Goal: Task Accomplishment & Management: Use online tool/utility

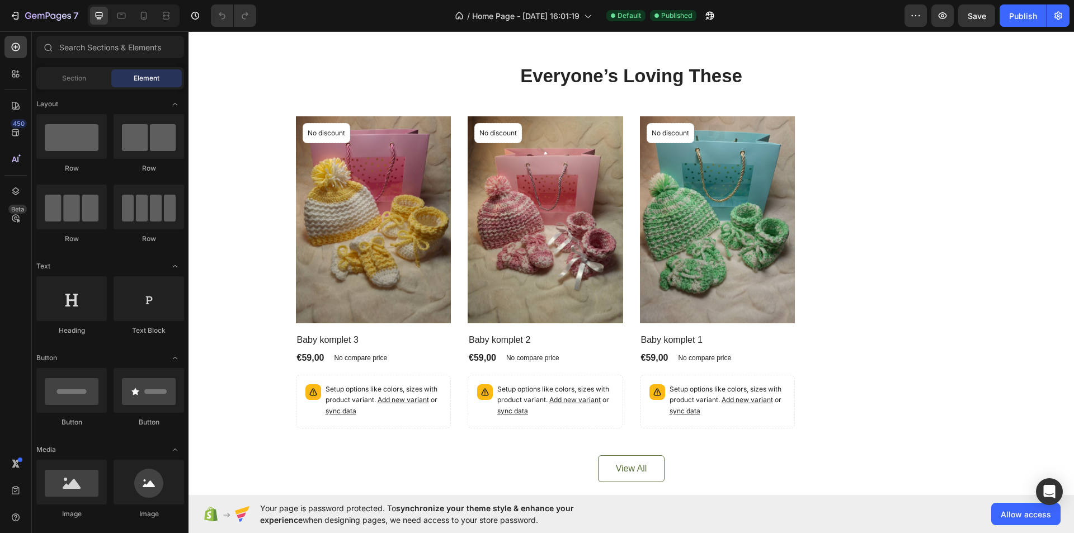
scroll to position [392, 0]
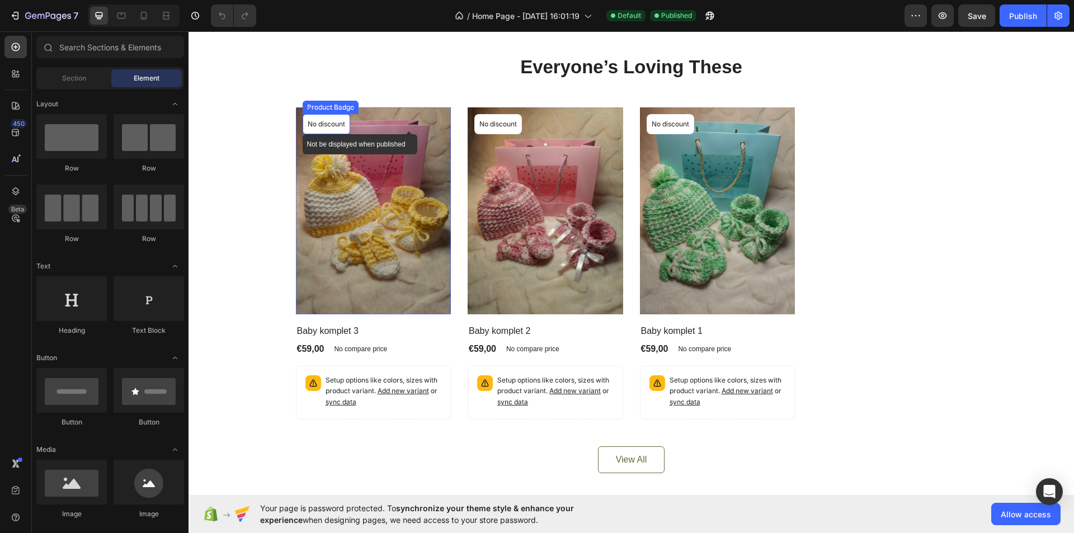
click at [315, 127] on p "No discount" at bounding box center [326, 124] width 37 height 10
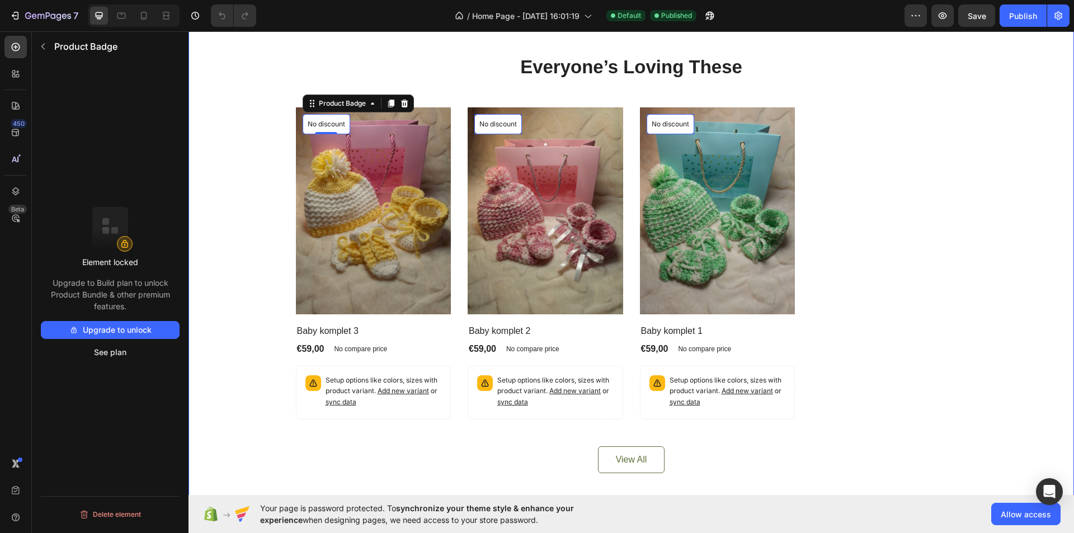
click at [266, 131] on div "Everyone’s Loving These Heading Product Images No discount Not be displayed whe…" at bounding box center [631, 263] width 869 height 419
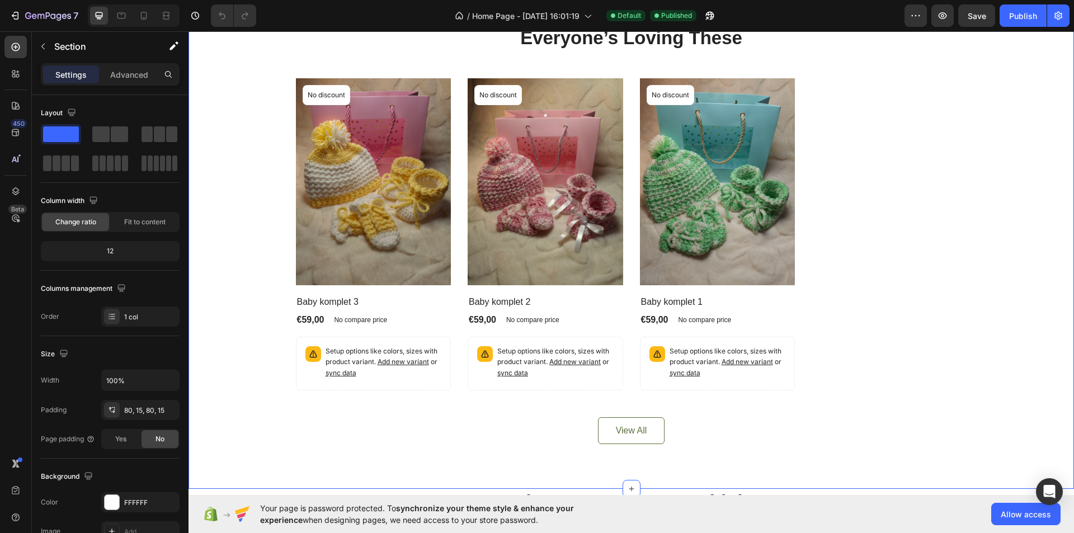
scroll to position [280, 0]
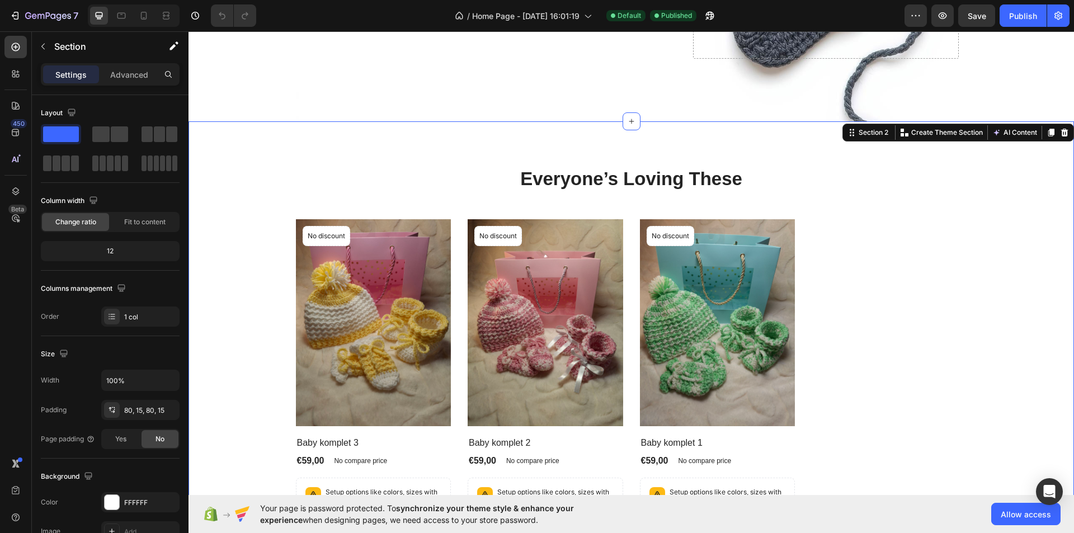
click at [226, 132] on div "Everyone’s Loving These Heading Product Images No discount Not be displayed whe…" at bounding box center [630, 375] width 885 height 508
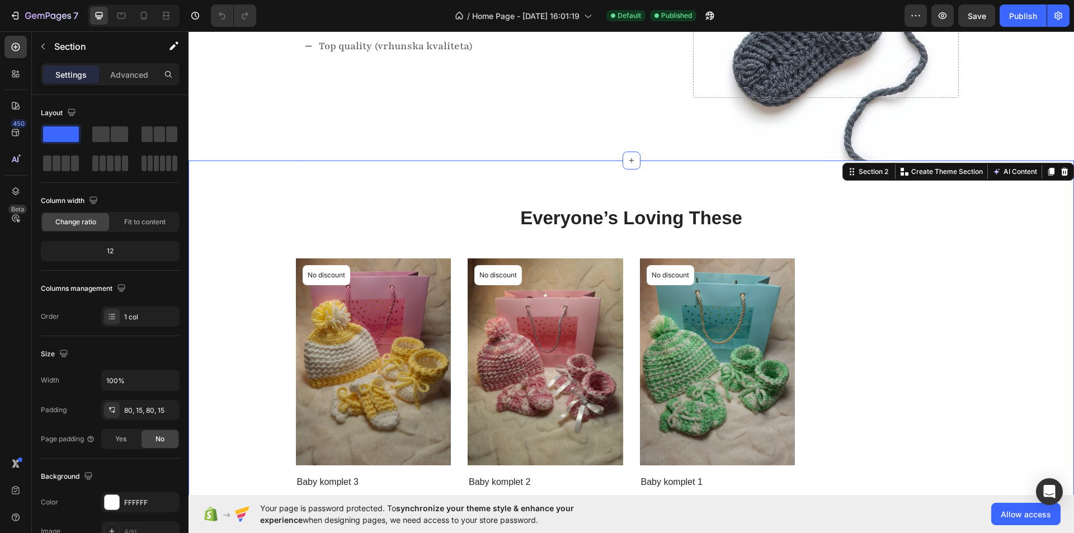
scroll to position [224, 0]
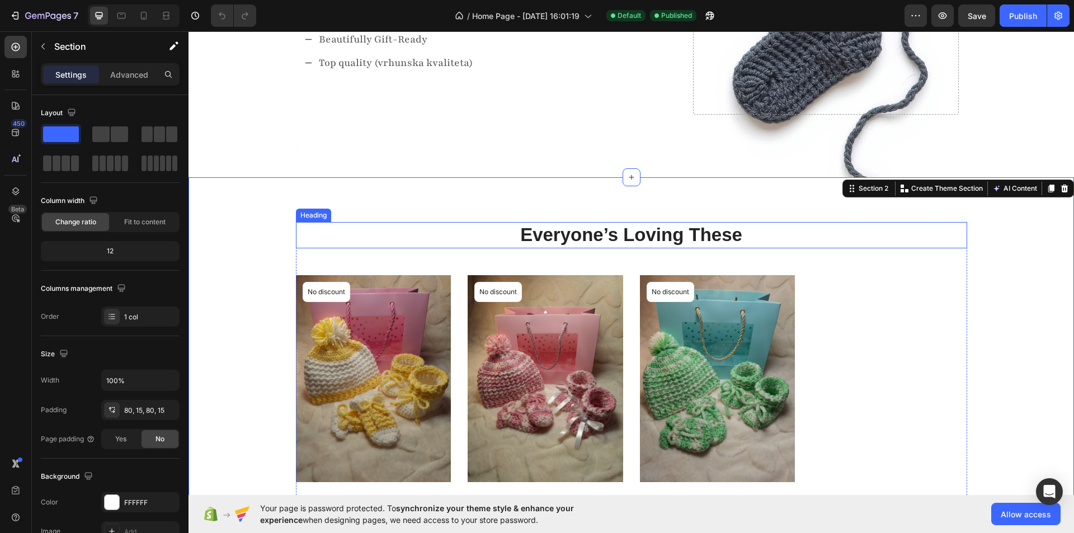
click at [626, 233] on p "Everyone’s Loving These" at bounding box center [631, 235] width 669 height 24
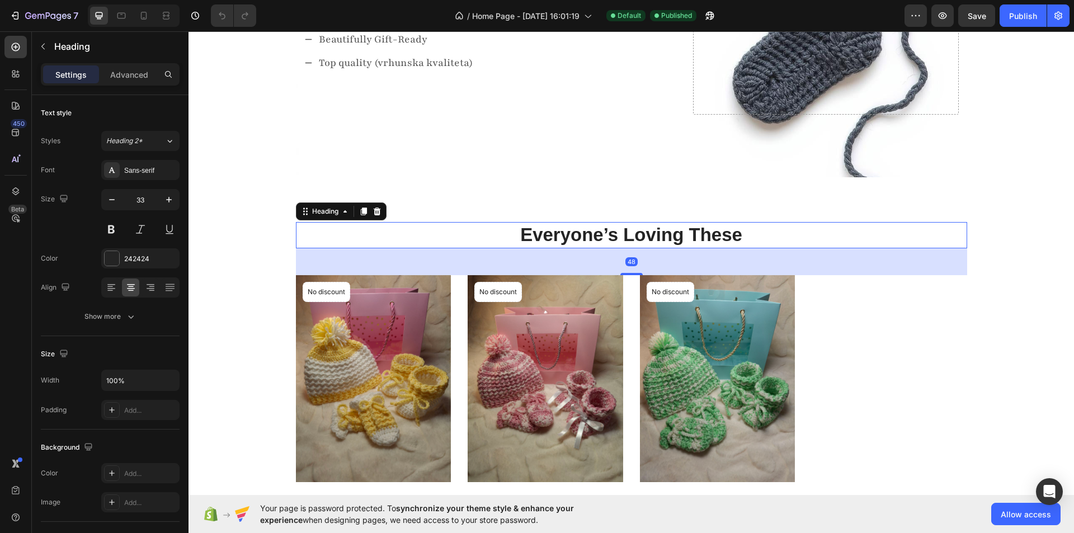
click at [626, 233] on p "Everyone’s Loving These" at bounding box center [631, 235] width 669 height 24
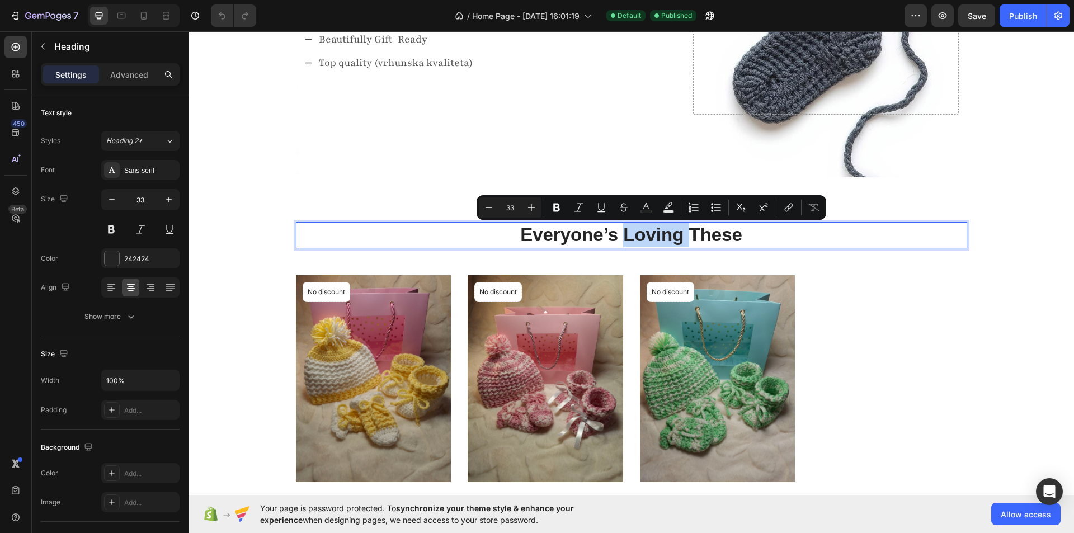
click at [626, 233] on p "Everyone’s Loving These" at bounding box center [631, 235] width 669 height 24
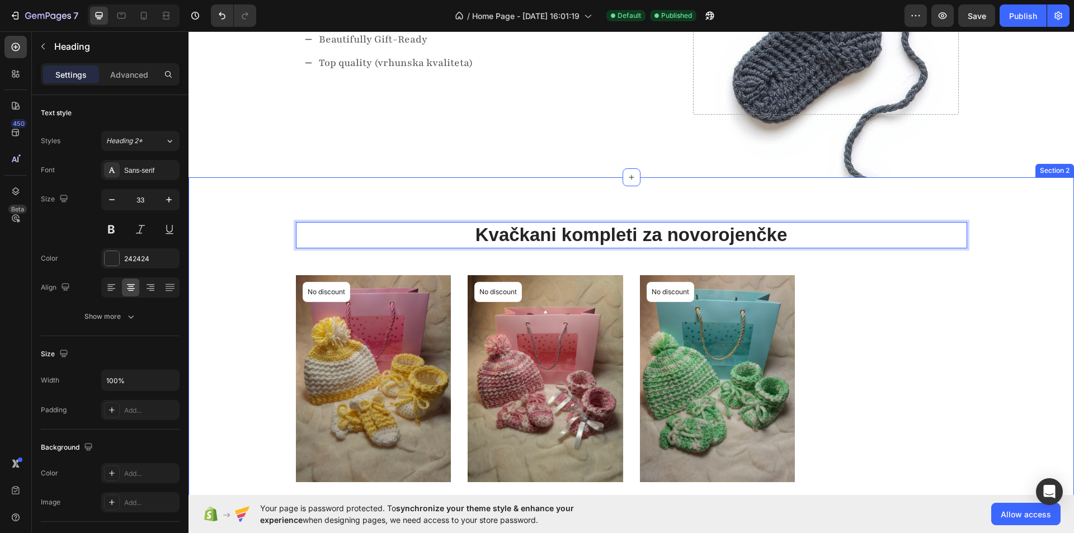
click at [232, 318] on div "Kvačkani kompleti za novorojenčke Heading 48 Product Images No discount Not be …" at bounding box center [631, 431] width 869 height 419
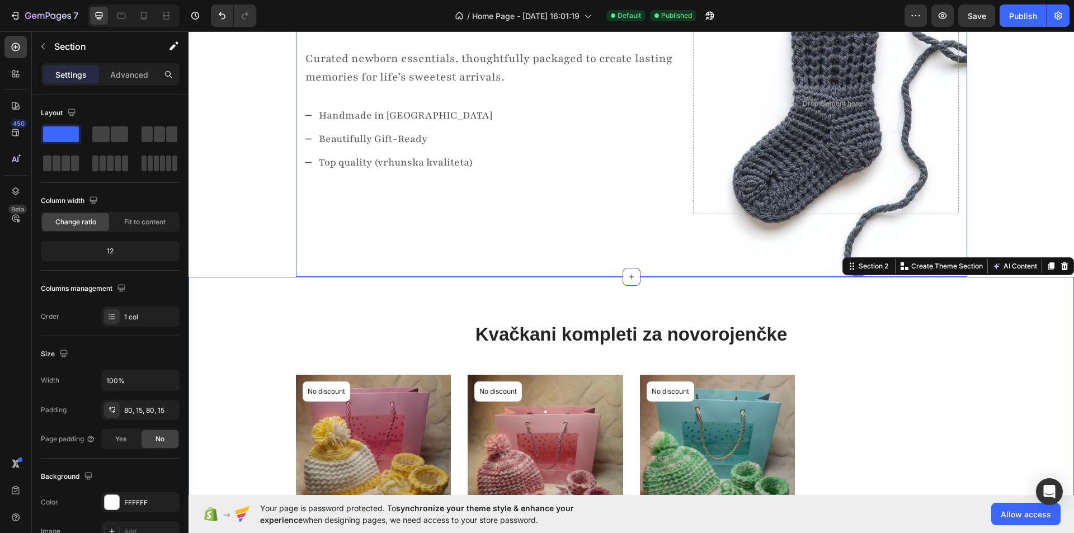
scroll to position [168, 0]
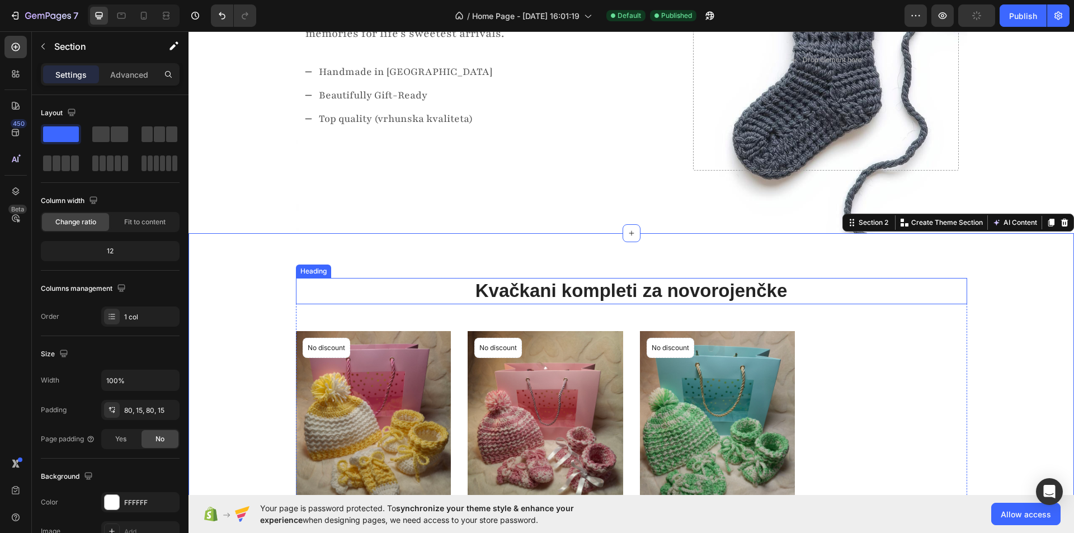
click at [398, 294] on p "Kvačkani kompleti za novorojenčke" at bounding box center [631, 291] width 669 height 24
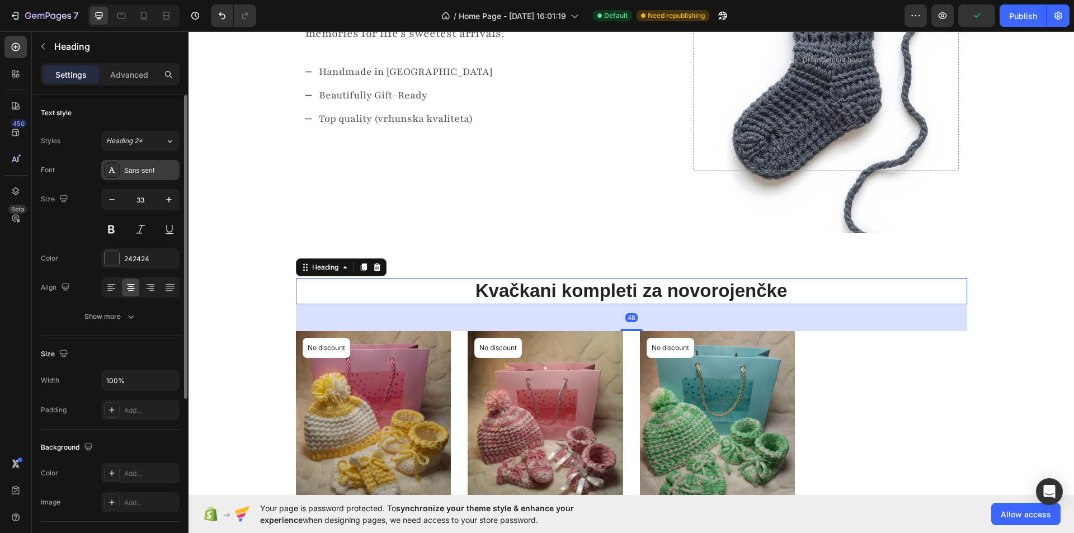
click at [153, 169] on div "Sans-serif" at bounding box center [150, 171] width 53 height 10
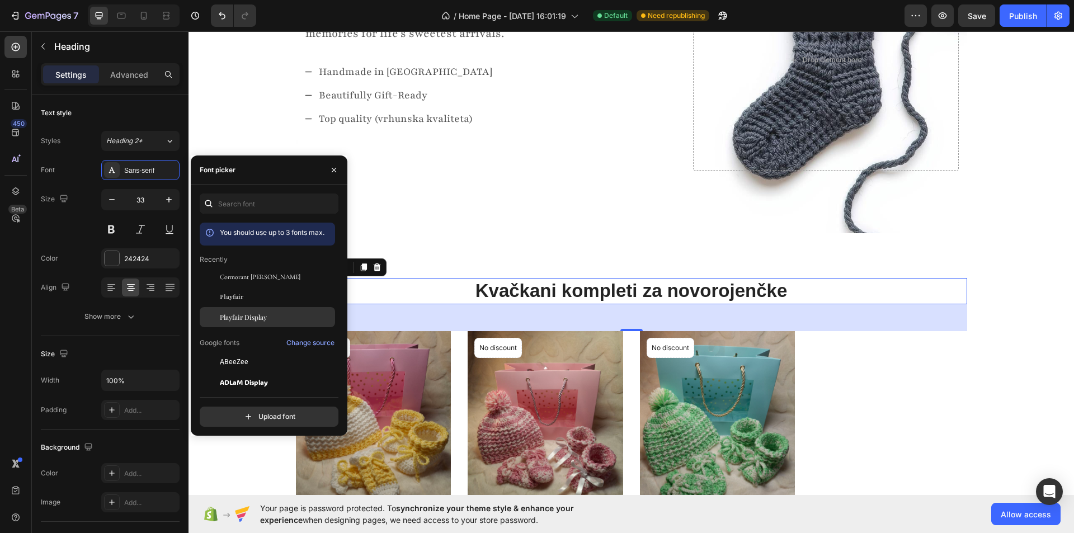
click at [280, 315] on div "Playfair Display" at bounding box center [276, 317] width 113 height 10
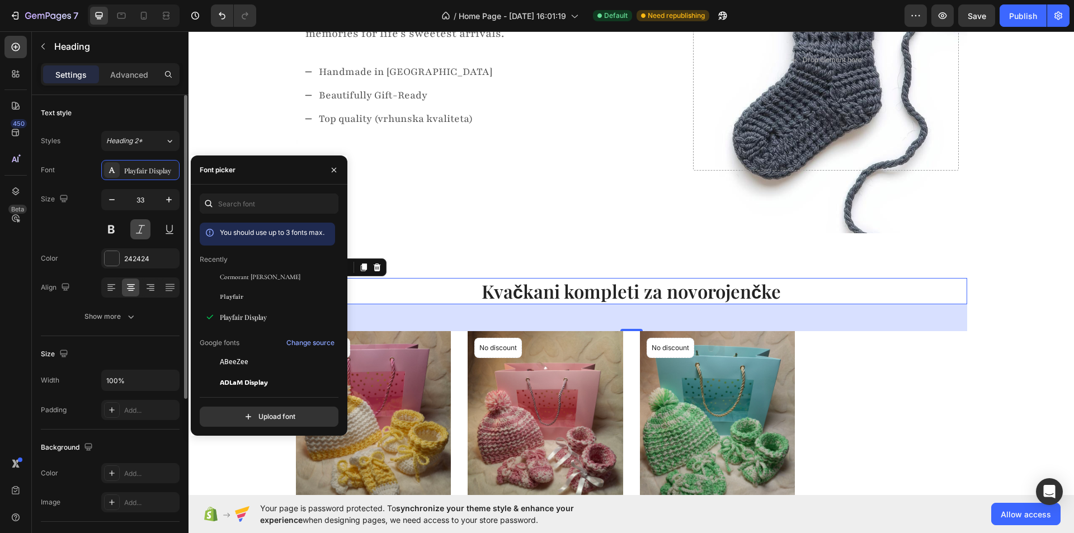
click at [148, 226] on button at bounding box center [140, 229] width 20 height 20
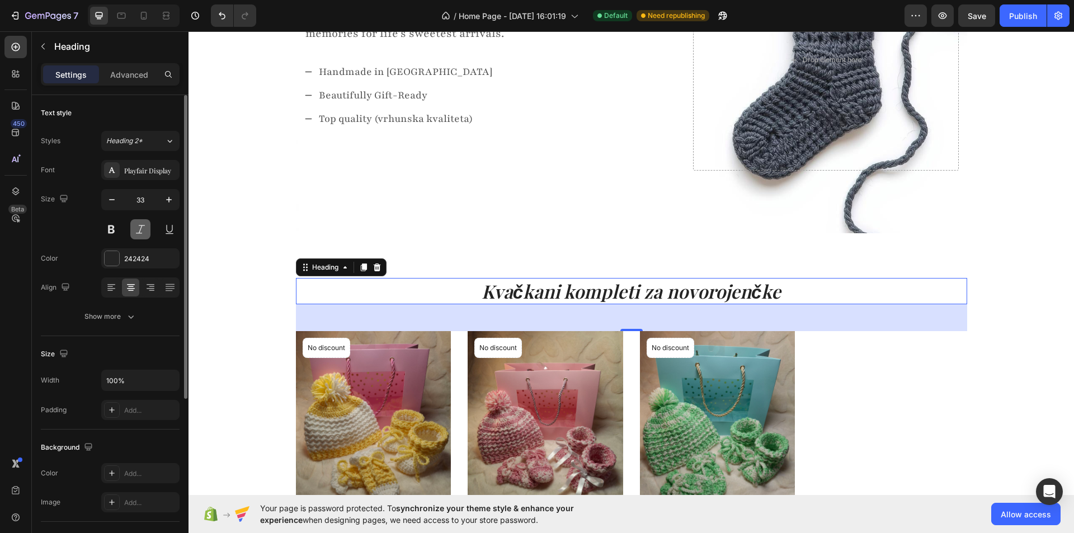
click at [134, 225] on button at bounding box center [140, 229] width 20 height 20
click at [113, 286] on icon at bounding box center [111, 287] width 11 height 11
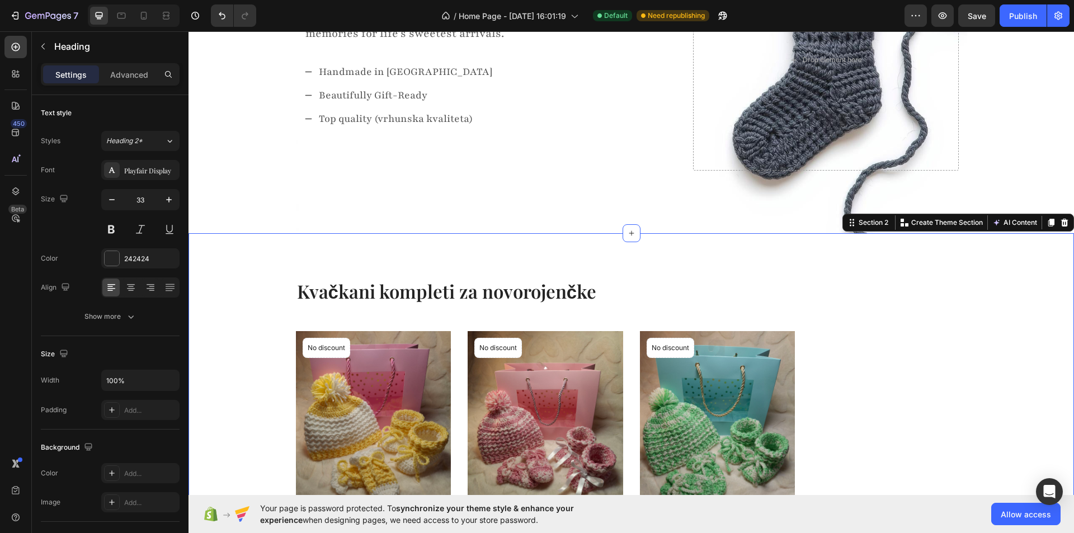
click at [242, 316] on div "Kvačkani kompleti za novorojenčke Heading Product Images No discount Not be dis…" at bounding box center [631, 487] width 869 height 419
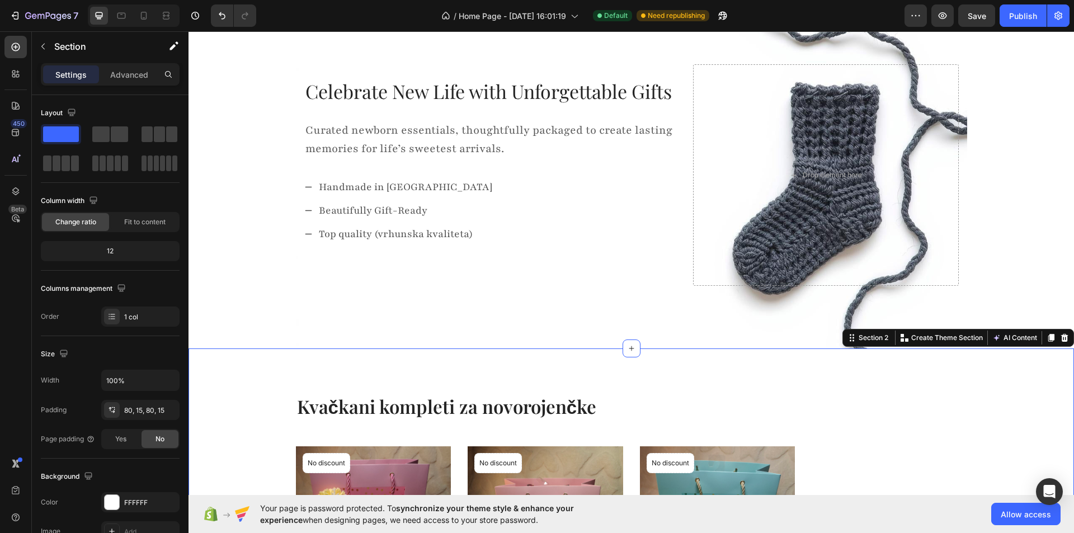
scroll to position [56, 0]
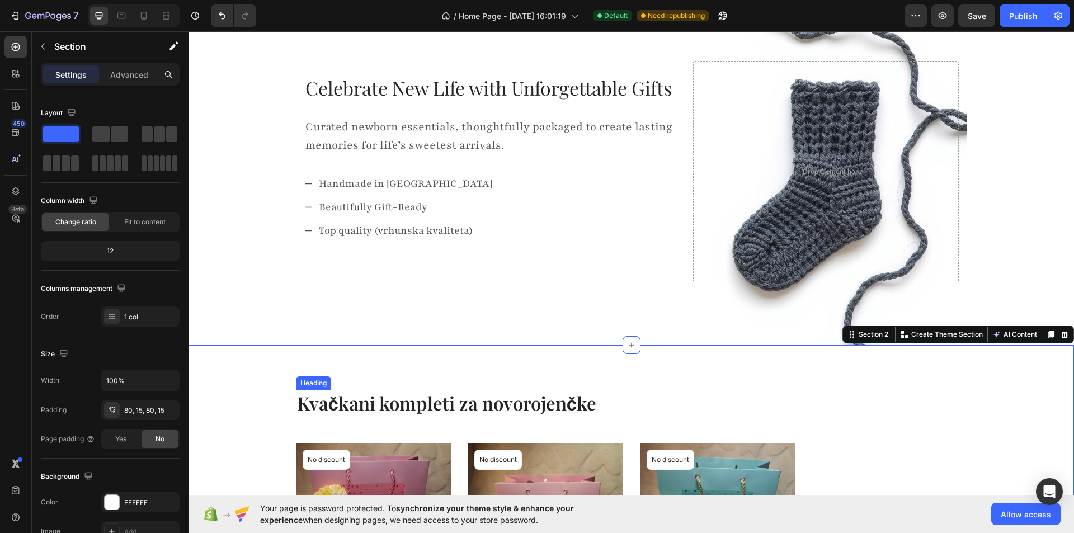
click at [333, 402] on p "Kvačkani kompleti za novorojenčke" at bounding box center [631, 403] width 669 height 24
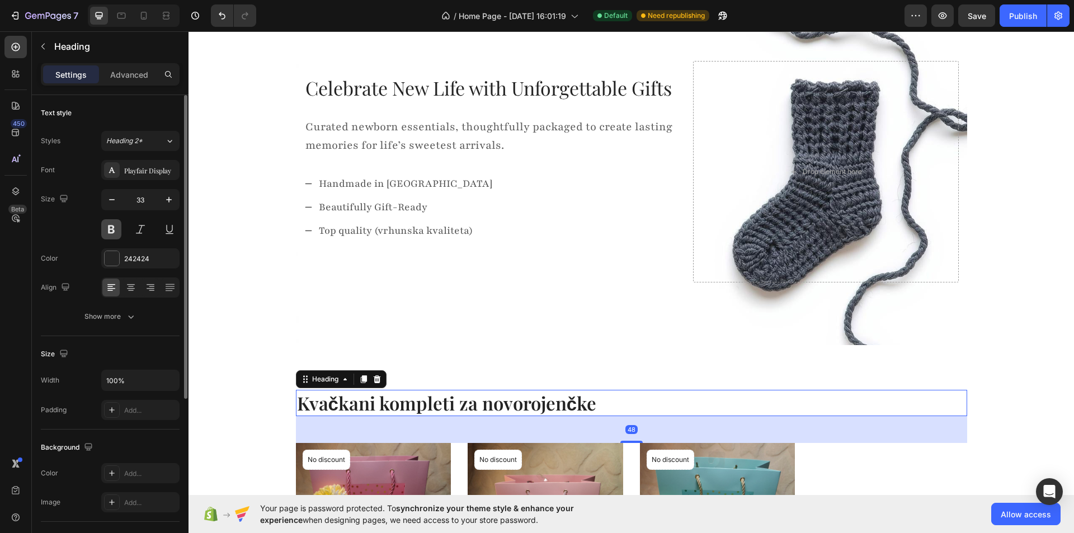
click at [110, 227] on button at bounding box center [111, 229] width 20 height 20
click at [152, 166] on div "Playfair Display" at bounding box center [150, 171] width 53 height 10
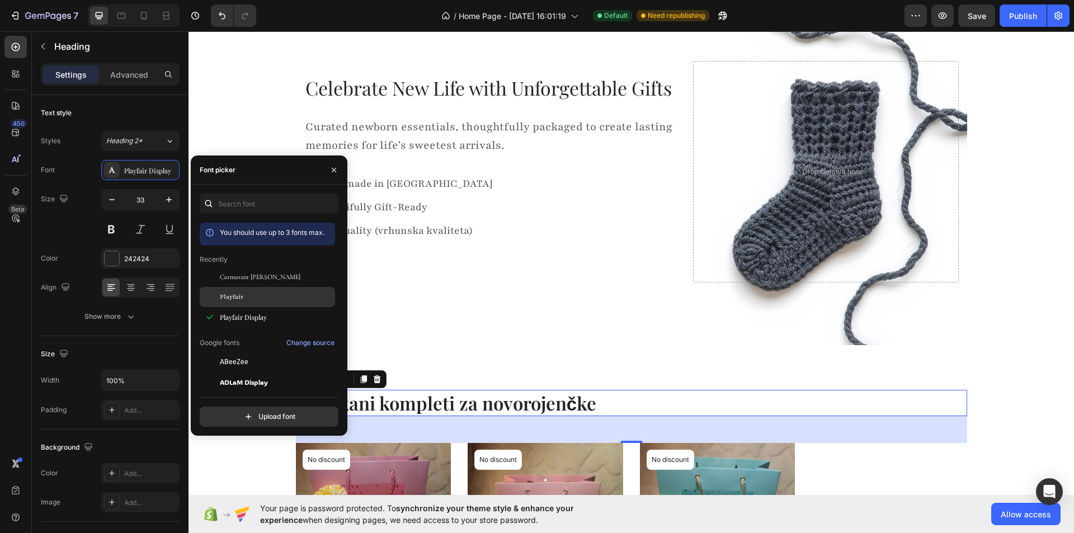
click at [249, 295] on div "Playfair" at bounding box center [276, 297] width 113 height 10
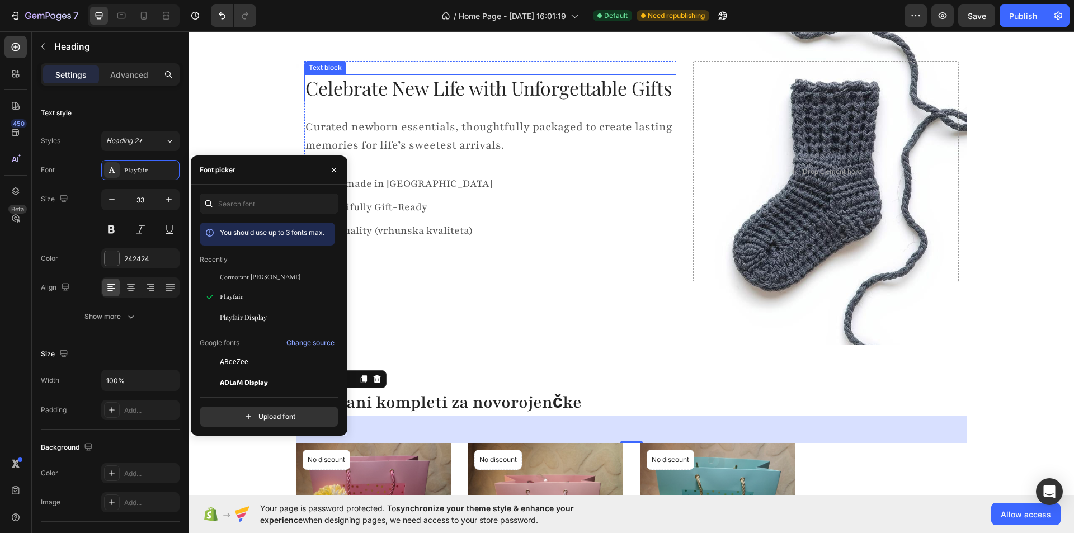
click at [362, 87] on p "Celebrate New Life with Unforgettable Gifts" at bounding box center [490, 88] width 370 height 25
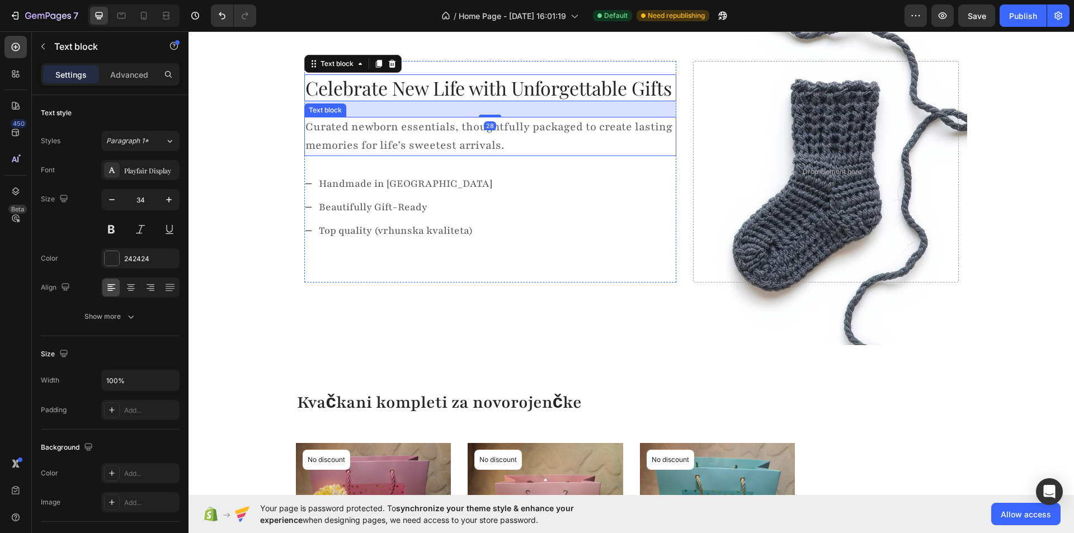
click at [341, 131] on p "Curated newborn essentials, thoughtfully packaged to create lasting memories fo…" at bounding box center [490, 136] width 370 height 37
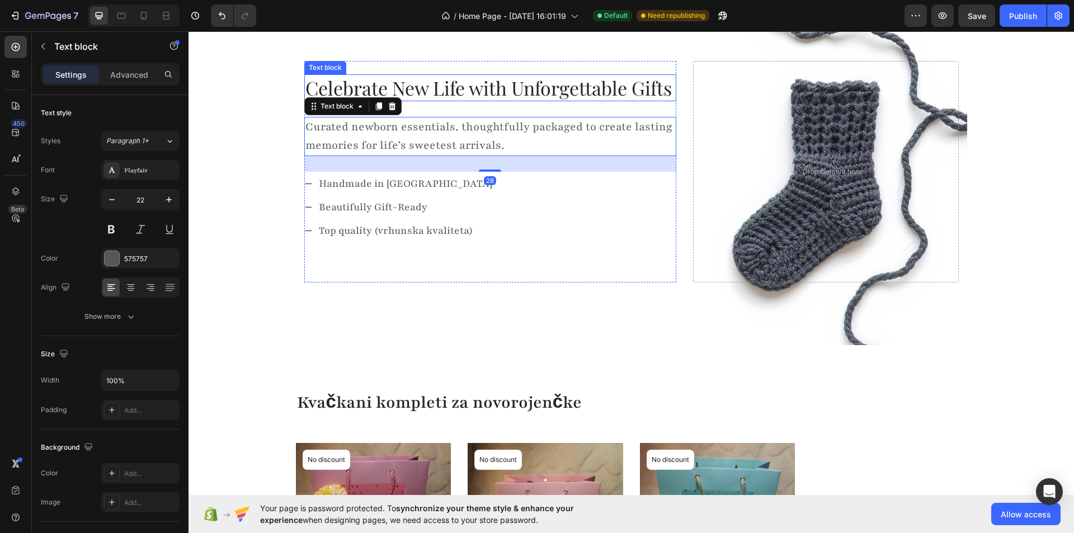
click at [400, 87] on p "Celebrate New Life with Unforgettable Gifts" at bounding box center [490, 88] width 370 height 25
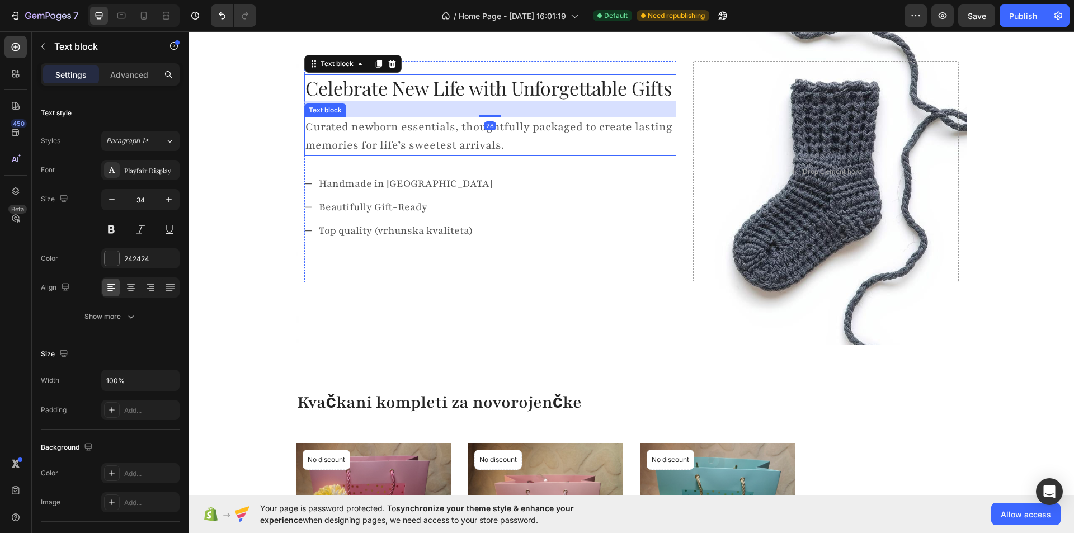
click at [373, 141] on p "Curated newborn essentials, thoughtfully packaged to create lasting memories fo…" at bounding box center [490, 136] width 370 height 37
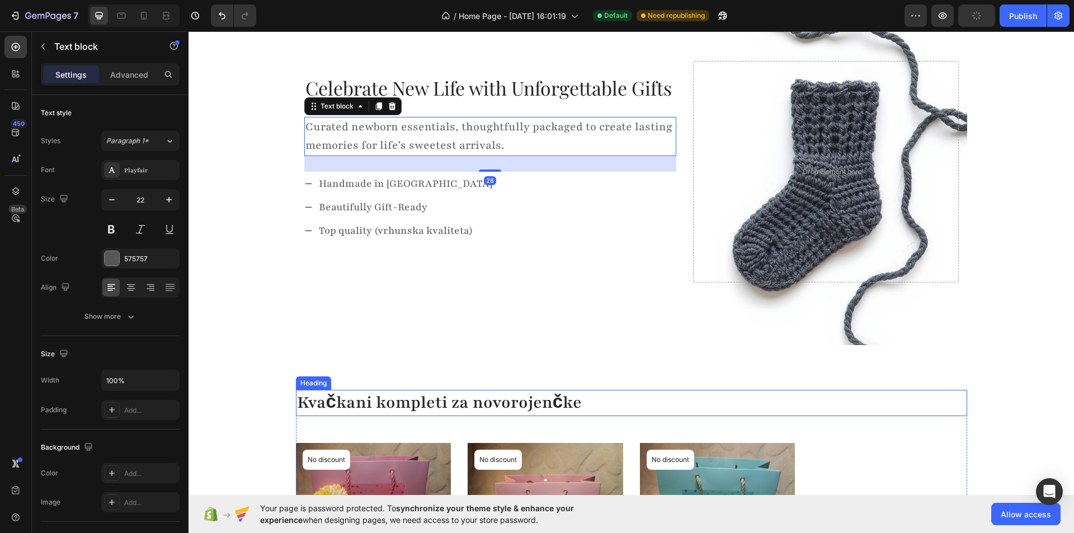
click at [346, 401] on p "Kvačkani kompleti za novorojenčke" at bounding box center [631, 403] width 669 height 24
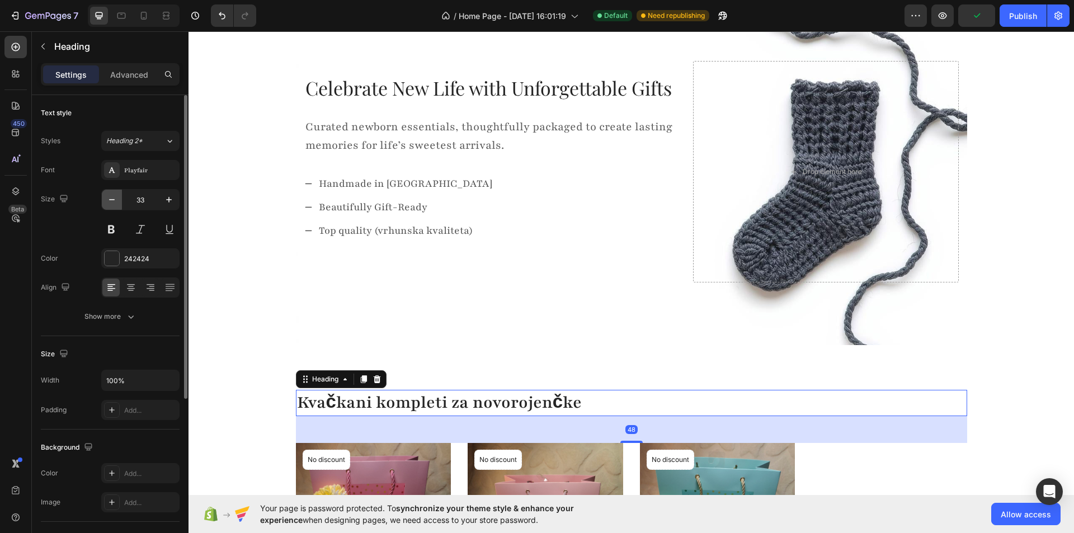
click at [112, 204] on icon "button" at bounding box center [111, 199] width 11 height 11
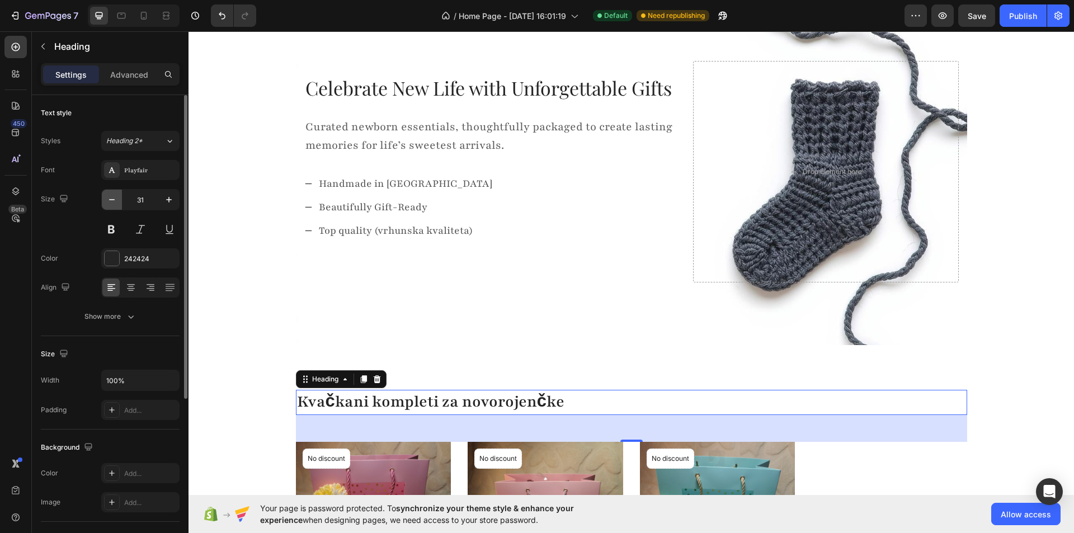
click at [112, 204] on icon "button" at bounding box center [111, 199] width 11 height 11
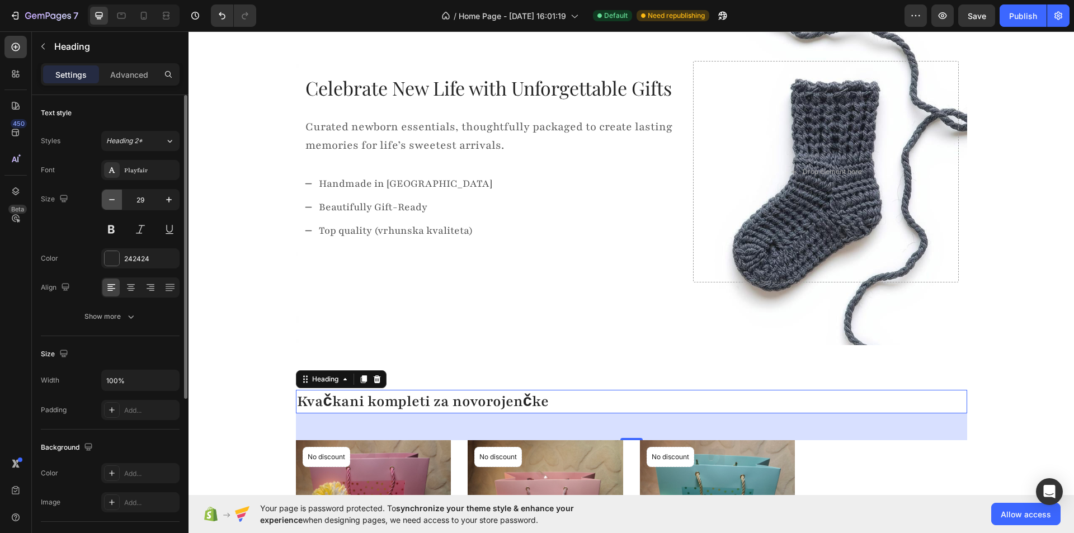
click at [112, 204] on icon "button" at bounding box center [111, 199] width 11 height 11
type input "28"
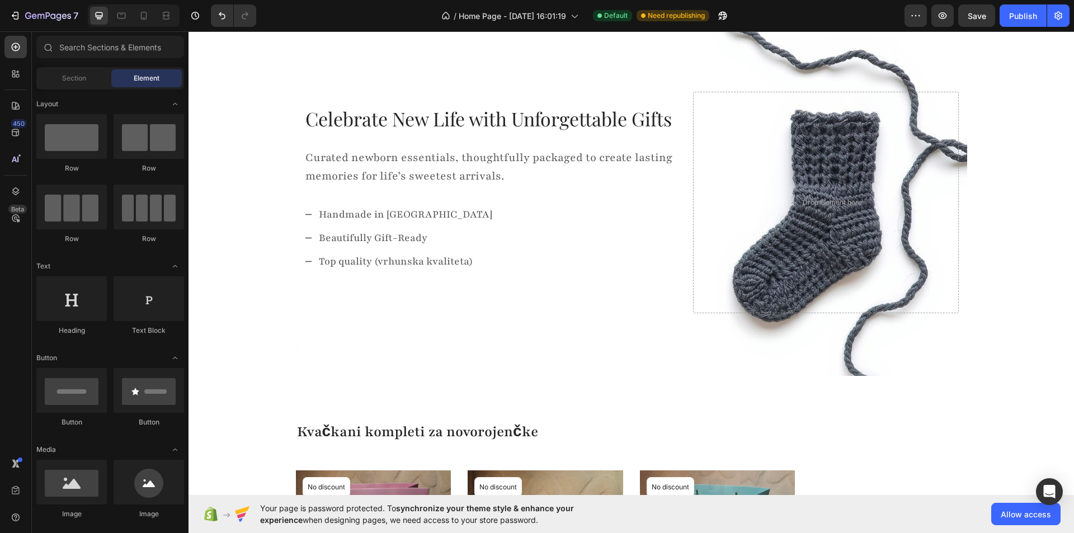
scroll to position [0, 0]
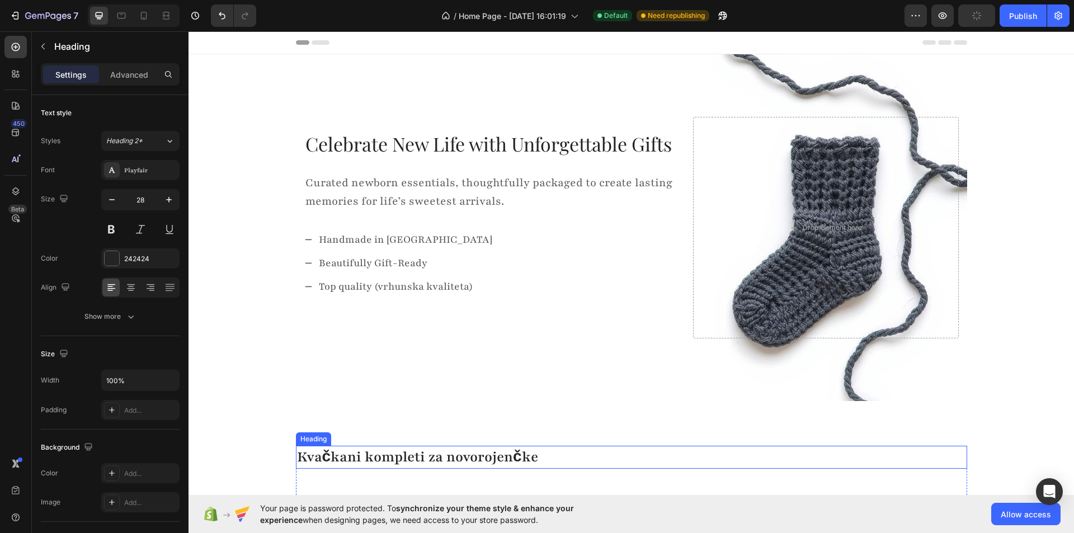
click at [332, 462] on p "Kvačkani kompleti za novorojenčke" at bounding box center [631, 457] width 669 height 20
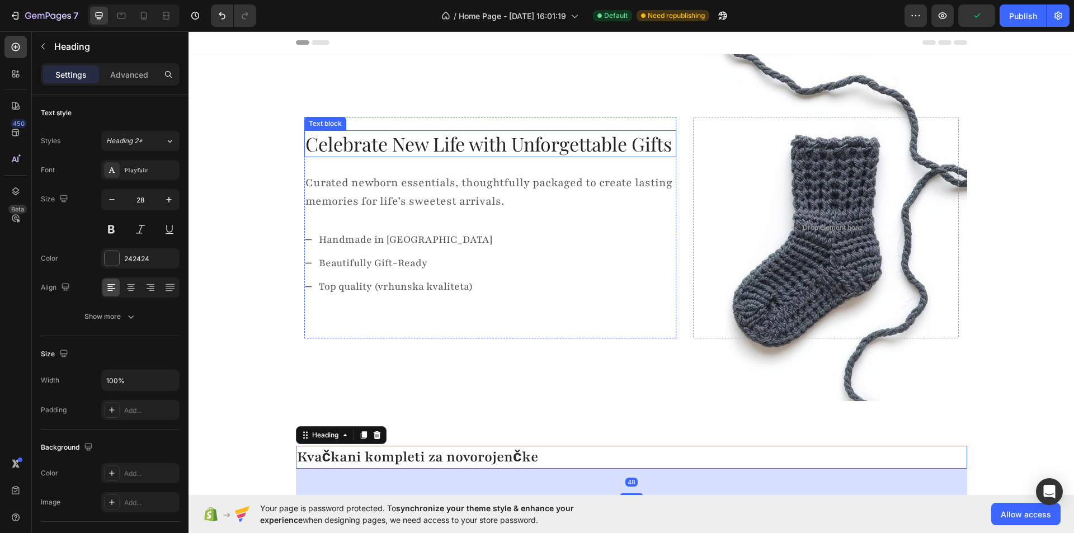
click at [346, 138] on p "Celebrate New Life with Unforgettable Gifts" at bounding box center [490, 143] width 370 height 25
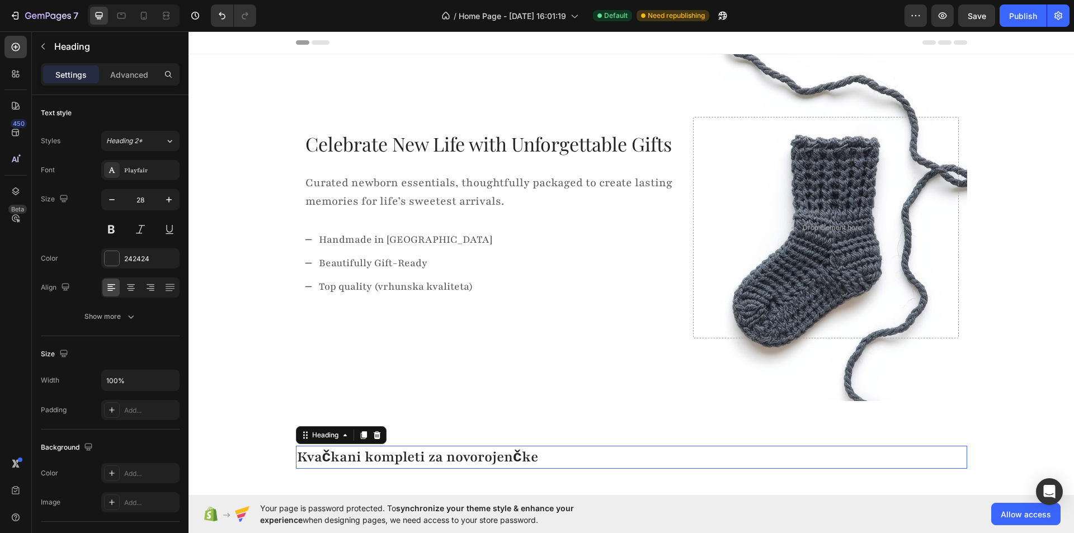
click at [330, 456] on p "Kvačkani kompleti za novorojenčke" at bounding box center [631, 457] width 669 height 20
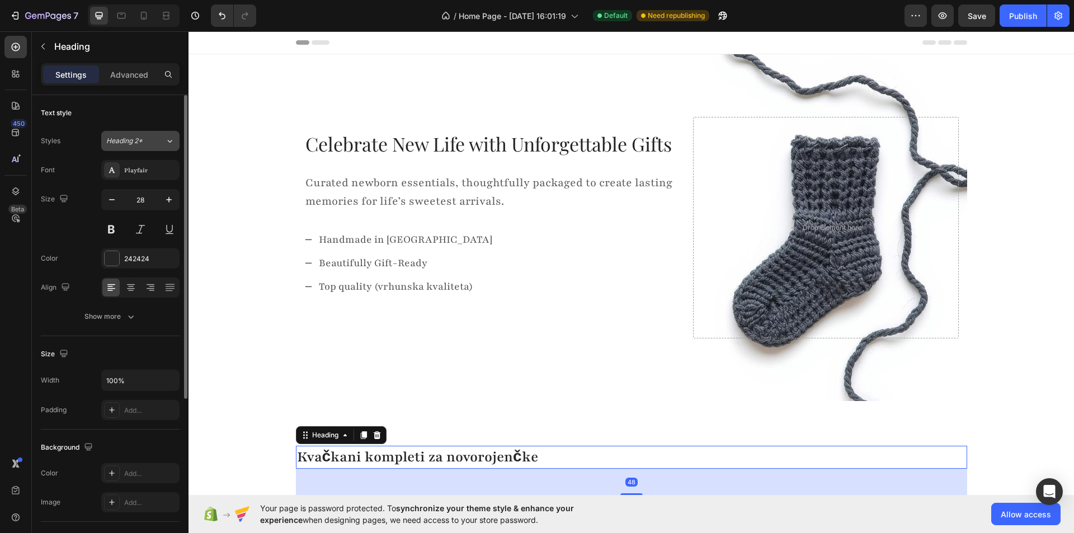
click at [171, 142] on icon at bounding box center [170, 141] width 4 height 3
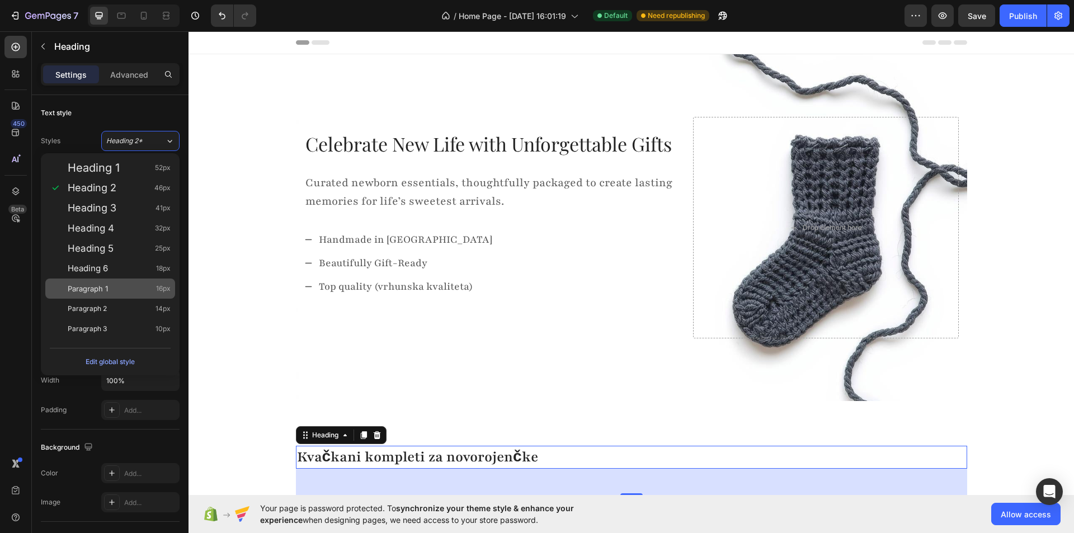
click at [135, 293] on div "Paragraph 1 16px" at bounding box center [119, 288] width 103 height 11
type input "16"
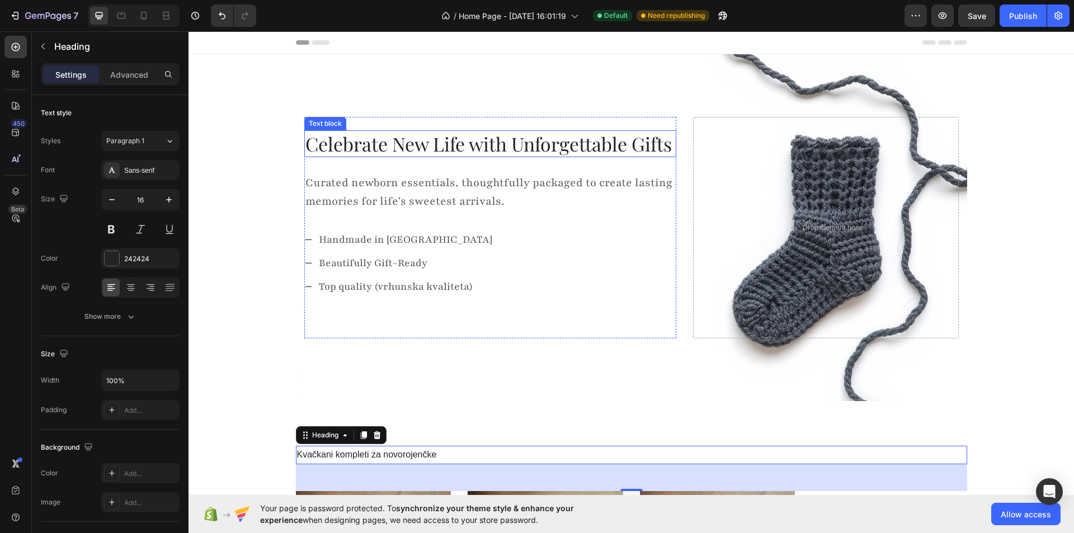
click at [326, 136] on p "Celebrate New Life with Unforgettable Gifts" at bounding box center [490, 143] width 370 height 25
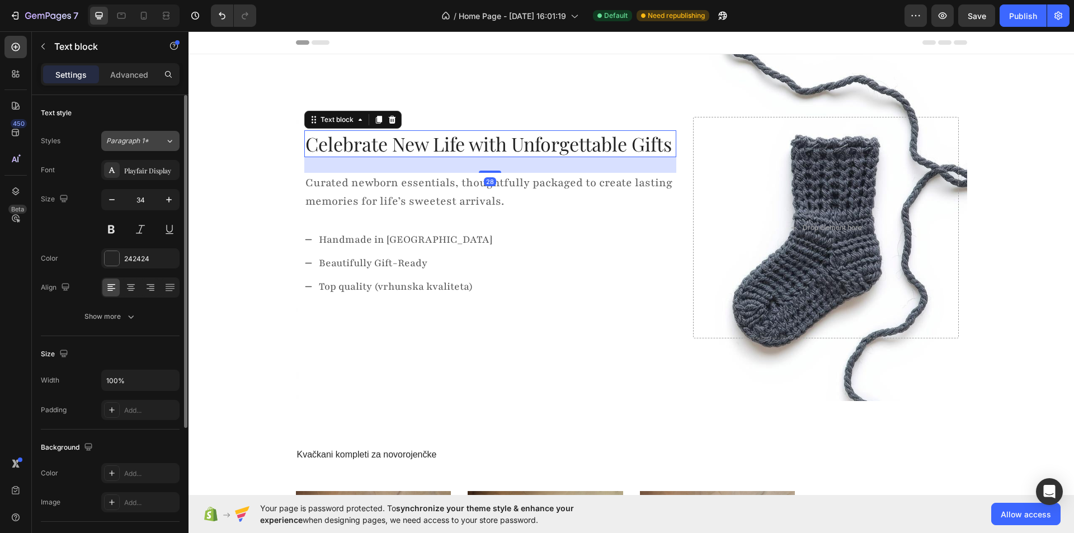
click at [169, 136] on icon at bounding box center [170, 140] width 10 height 11
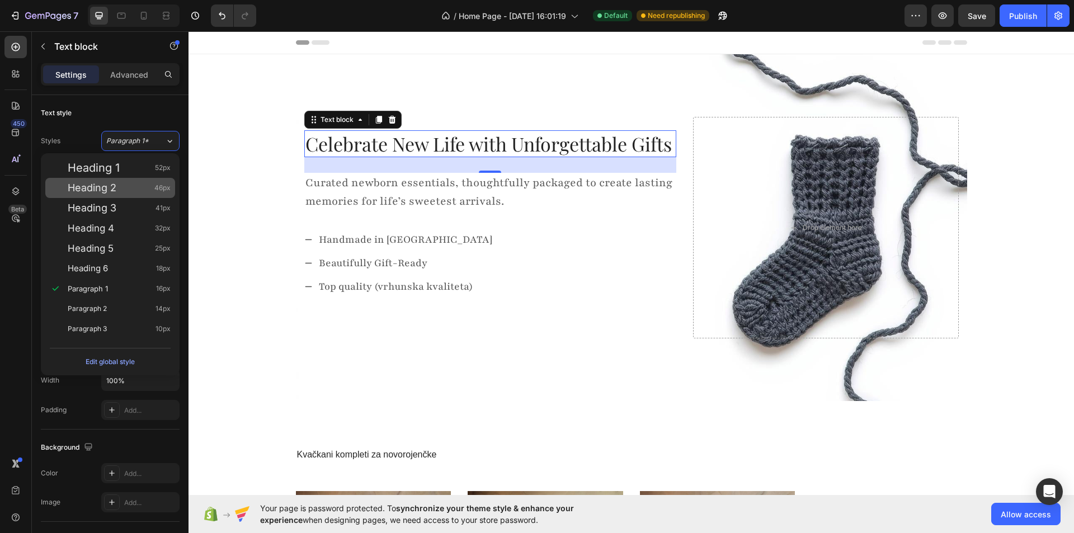
click at [116, 185] on span "Heading 2" at bounding box center [92, 187] width 49 height 11
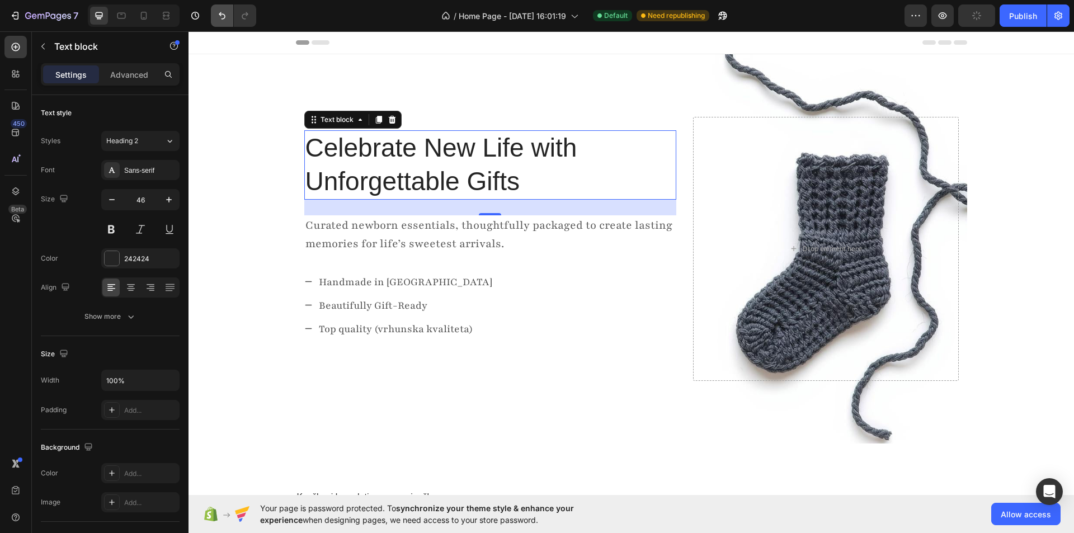
drag, startPoint x: 216, startPoint y: 15, endPoint x: 219, endPoint y: 21, distance: 6.5
click at [217, 16] on icon "Undo/Redo" at bounding box center [221, 15] width 11 height 11
type input "34"
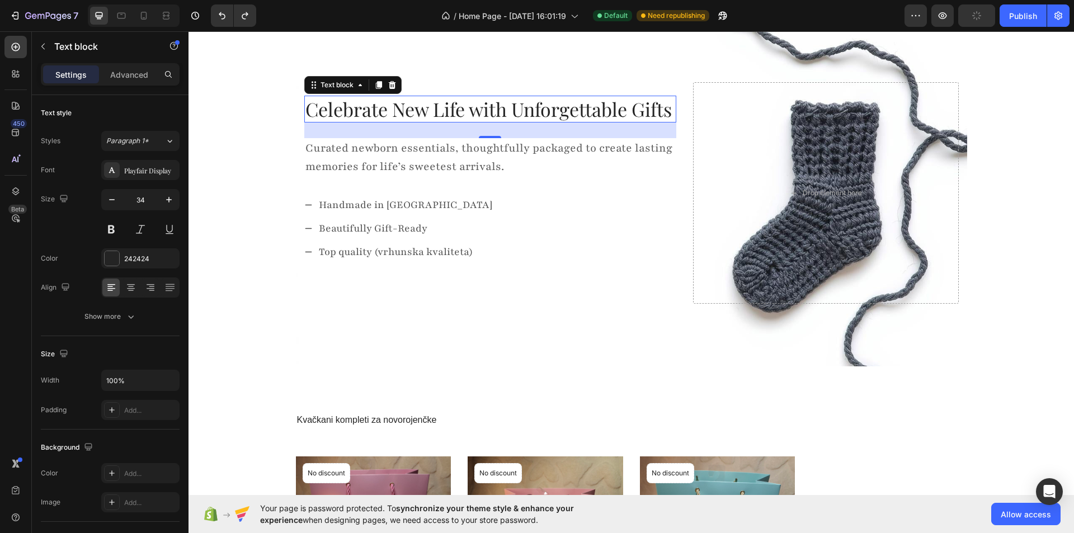
scroll to position [224, 0]
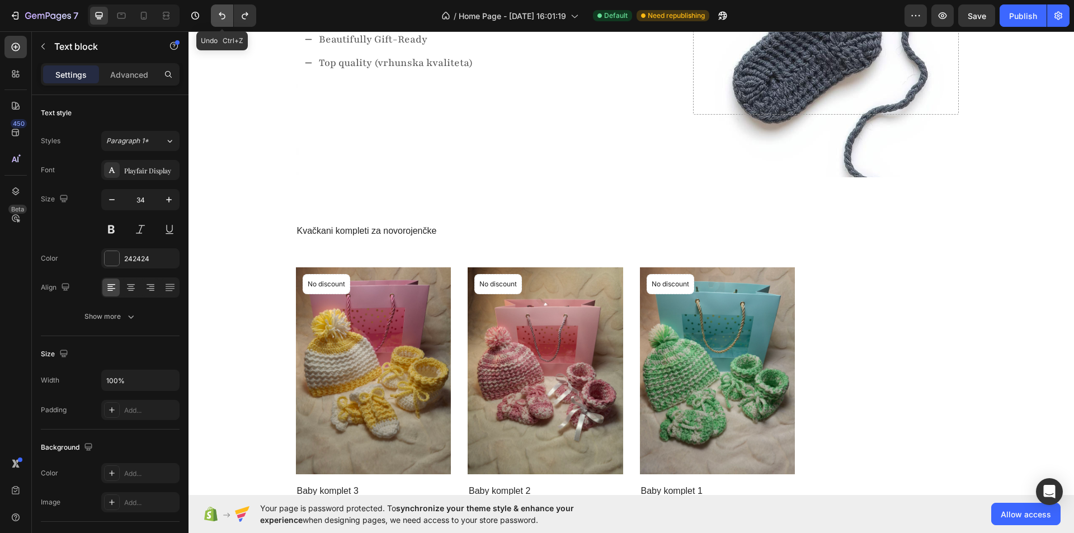
click at [223, 15] on icon "Undo/Redo" at bounding box center [221, 15] width 11 height 11
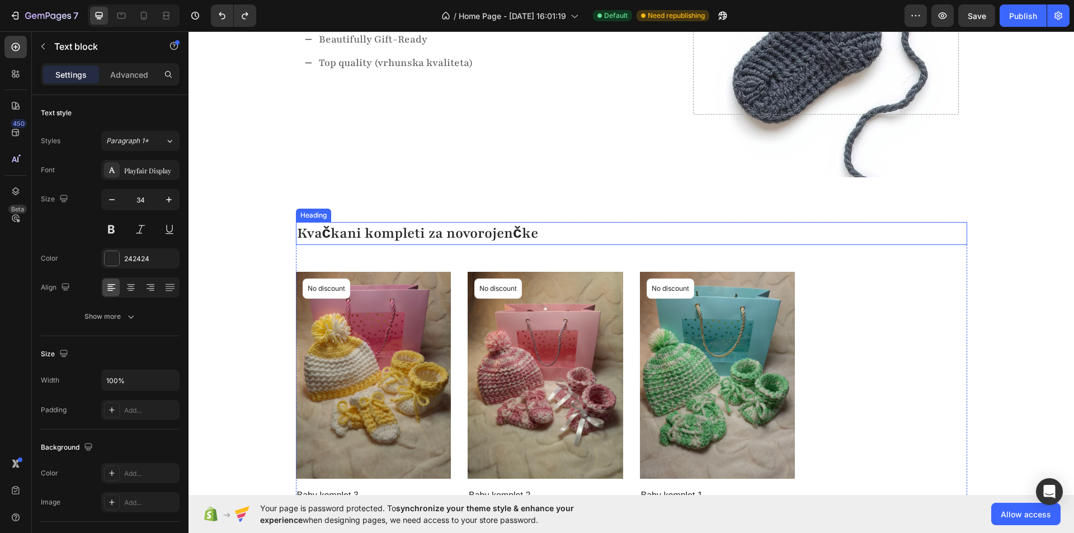
click at [319, 233] on p "Kvačkani kompleti za novorojenčke" at bounding box center [631, 233] width 669 height 20
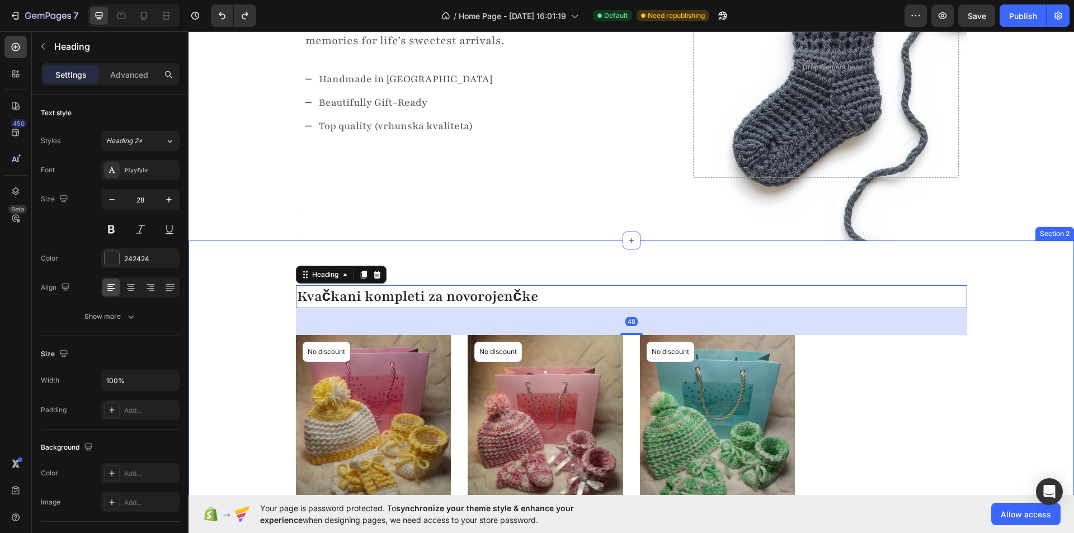
scroll to position [0, 0]
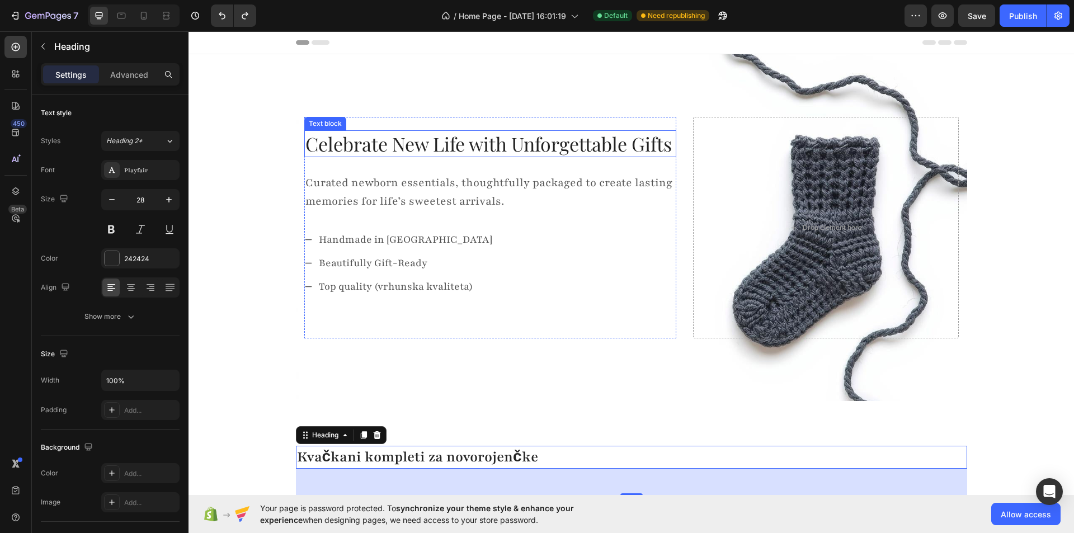
click at [340, 149] on p "Celebrate New Life with Unforgettable Gifts" at bounding box center [490, 143] width 370 height 25
click at [310, 460] on p "Kvačkani kompleti za novorojenčke" at bounding box center [631, 457] width 669 height 20
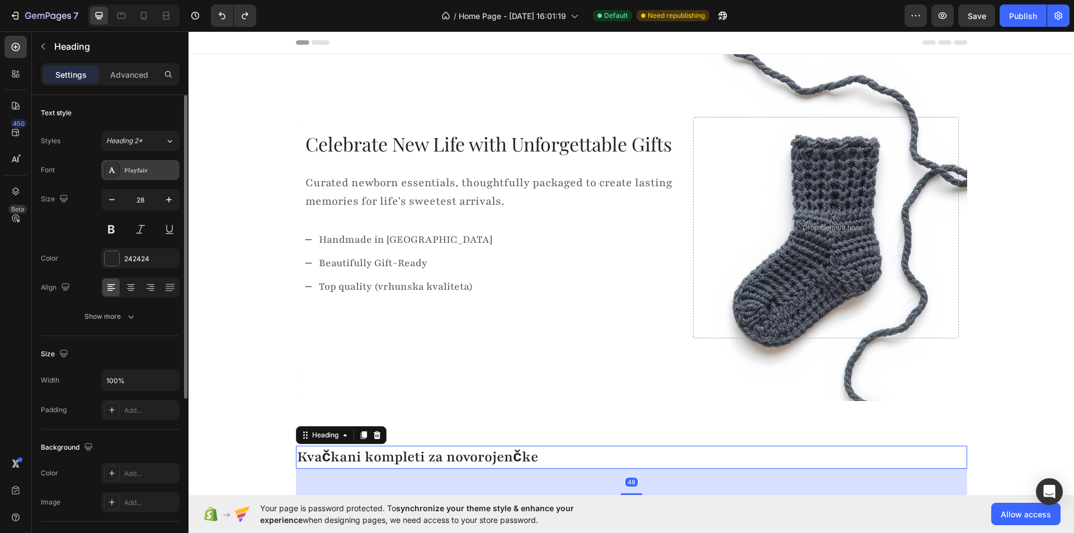
click at [155, 164] on div "Playfair" at bounding box center [140, 170] width 78 height 20
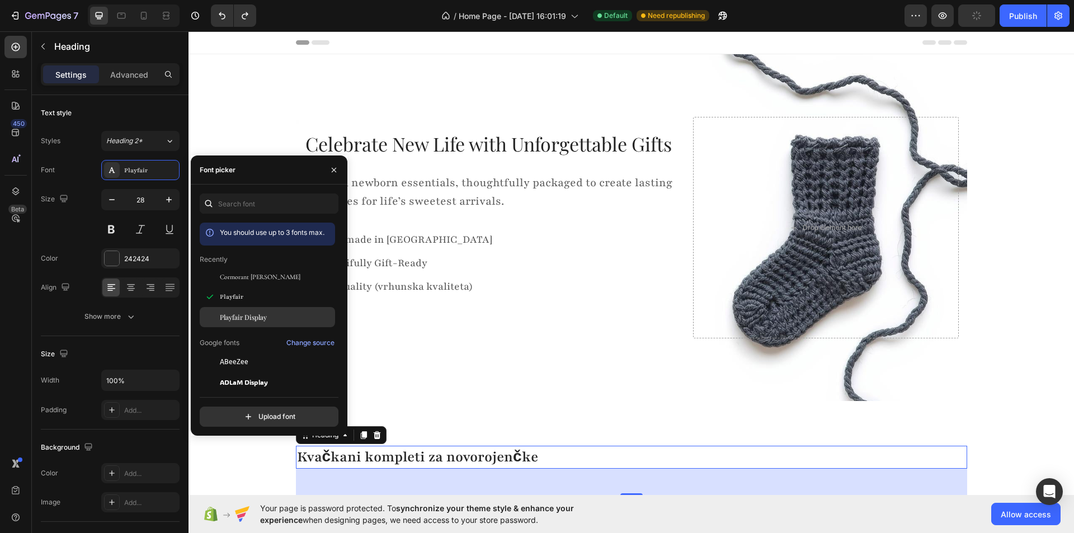
click at [253, 321] on span "Playfair Display" at bounding box center [243, 317] width 47 height 10
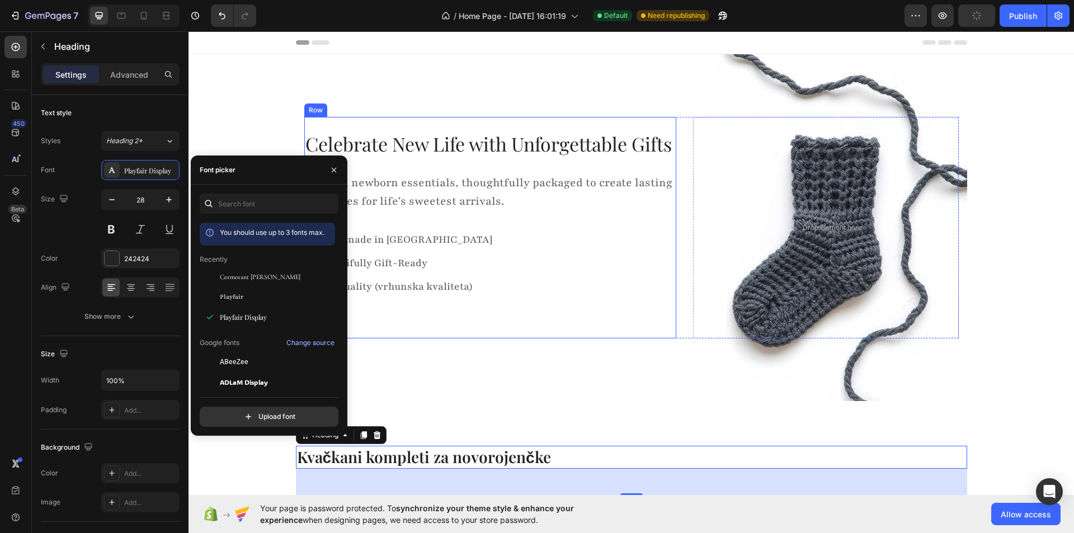
click at [475, 336] on div "Celebrate New Life with Unforgettable Gifts Text block Curated newborn essentia…" at bounding box center [490, 227] width 372 height 221
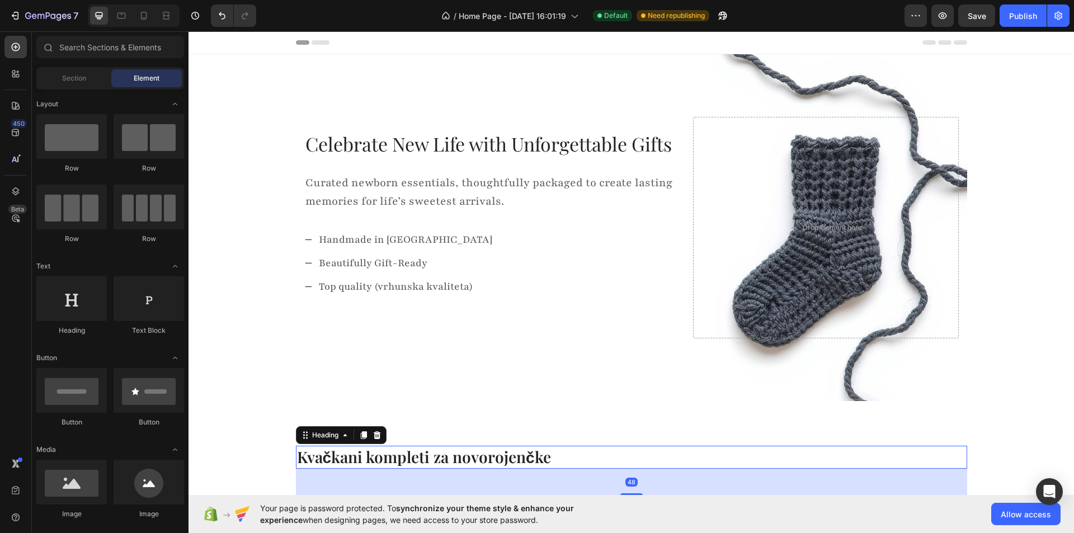
click at [329, 451] on p "Kvačkani kompleti za novorojenčke" at bounding box center [631, 457] width 669 height 20
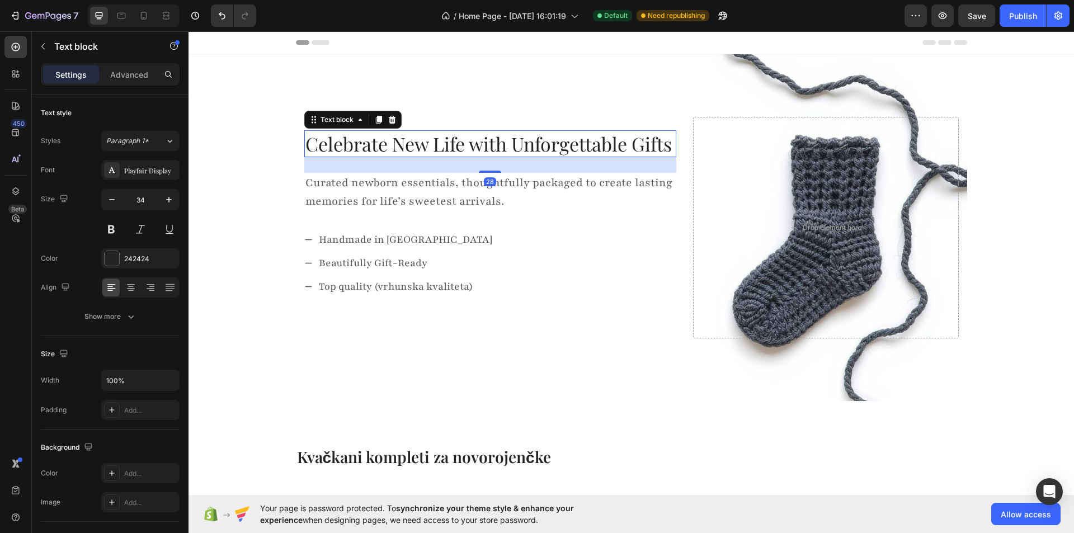
click at [345, 140] on p "Celebrate New Life with Unforgettable Gifts" at bounding box center [490, 143] width 370 height 25
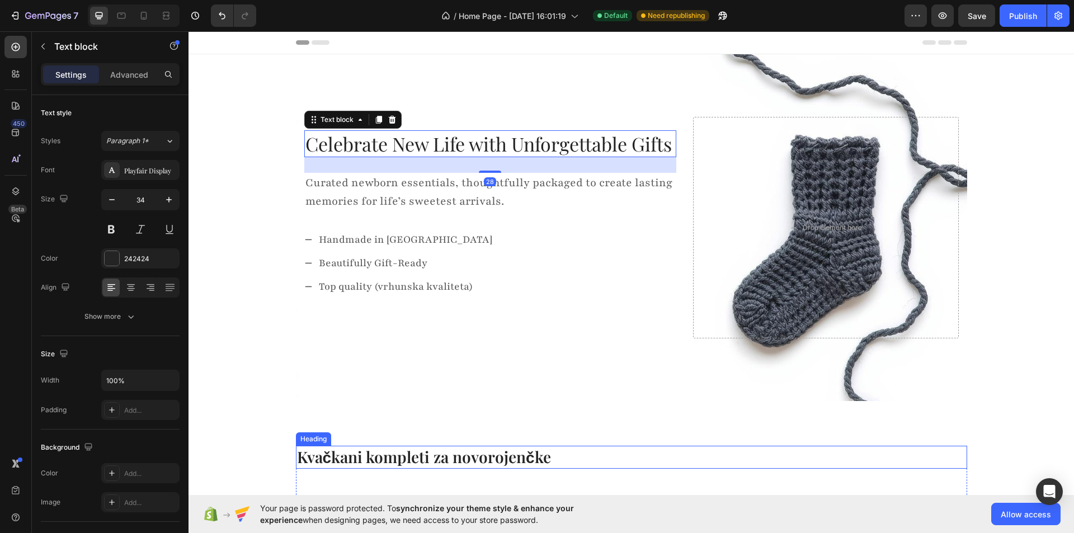
click at [350, 461] on p "Kvačkani kompleti za novorojenčke" at bounding box center [631, 457] width 669 height 20
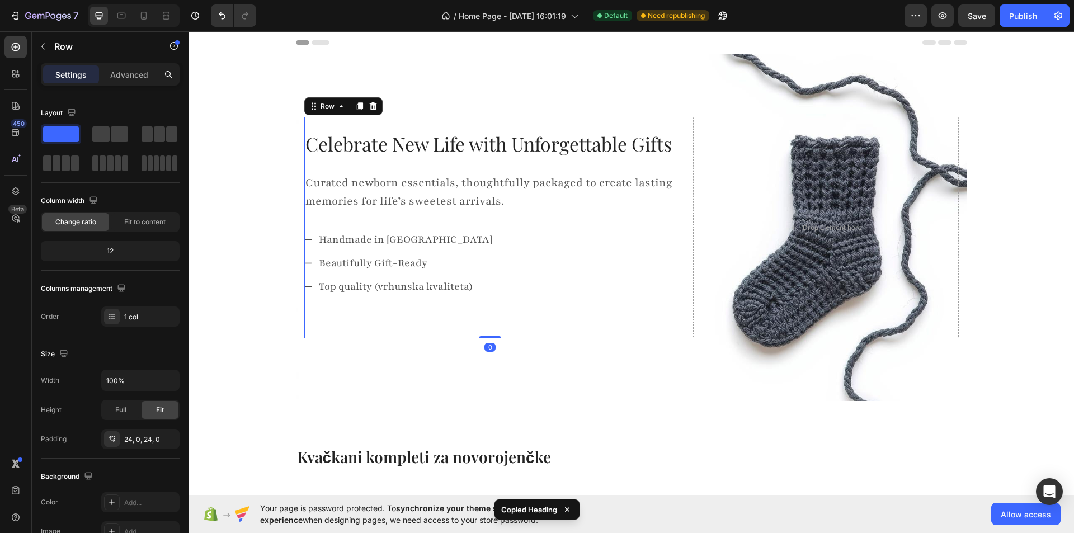
click at [399, 162] on div "Celebrate New Life with Unforgettable Gifts Text block Curated newborn essentia…" at bounding box center [490, 227] width 372 height 195
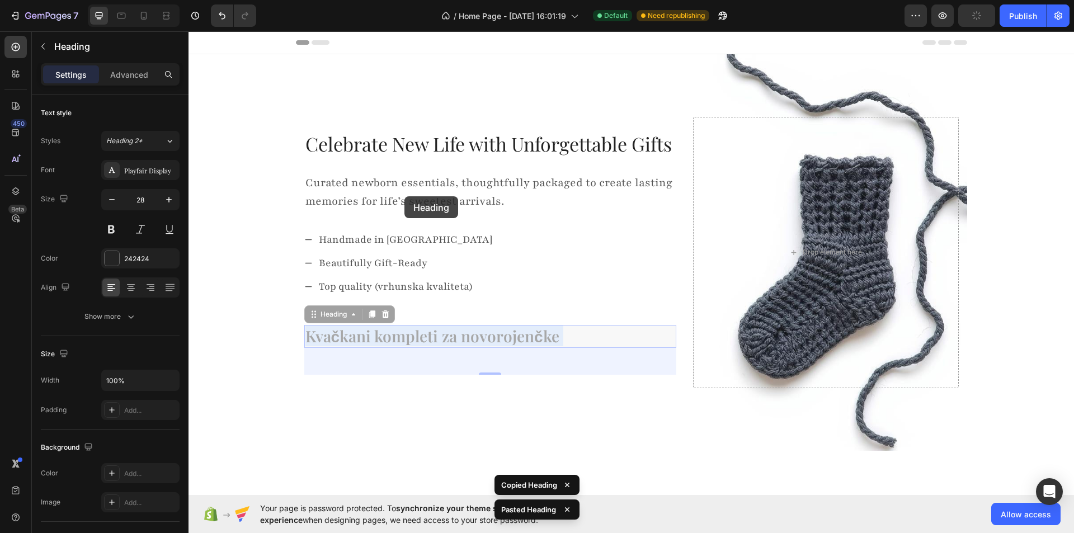
drag, startPoint x: 406, startPoint y: 337, endPoint x: 390, endPoint y: 246, distance: 93.1
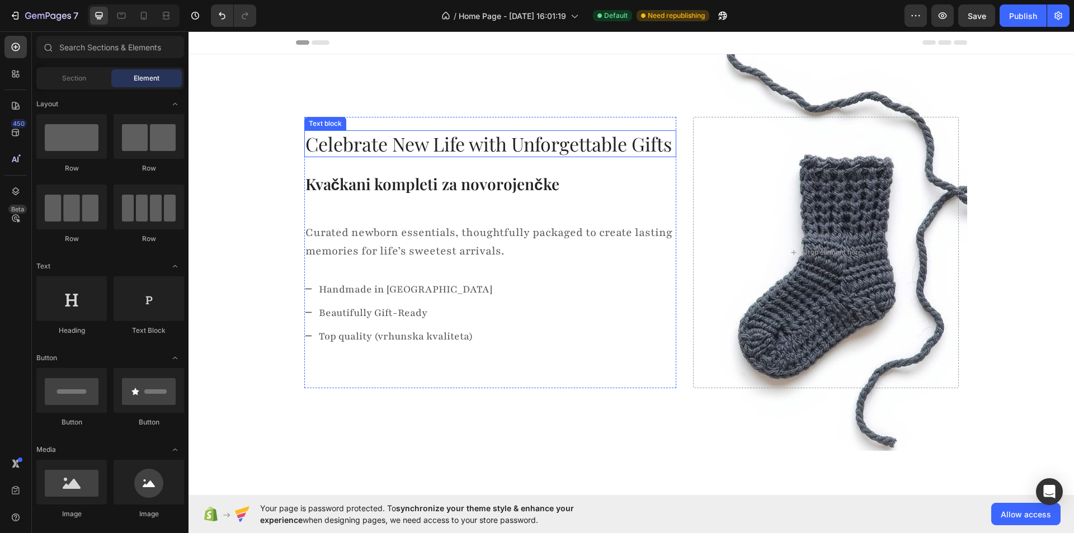
click at [381, 149] on p "Celebrate New Life with Unforgettable Gifts" at bounding box center [490, 143] width 370 height 25
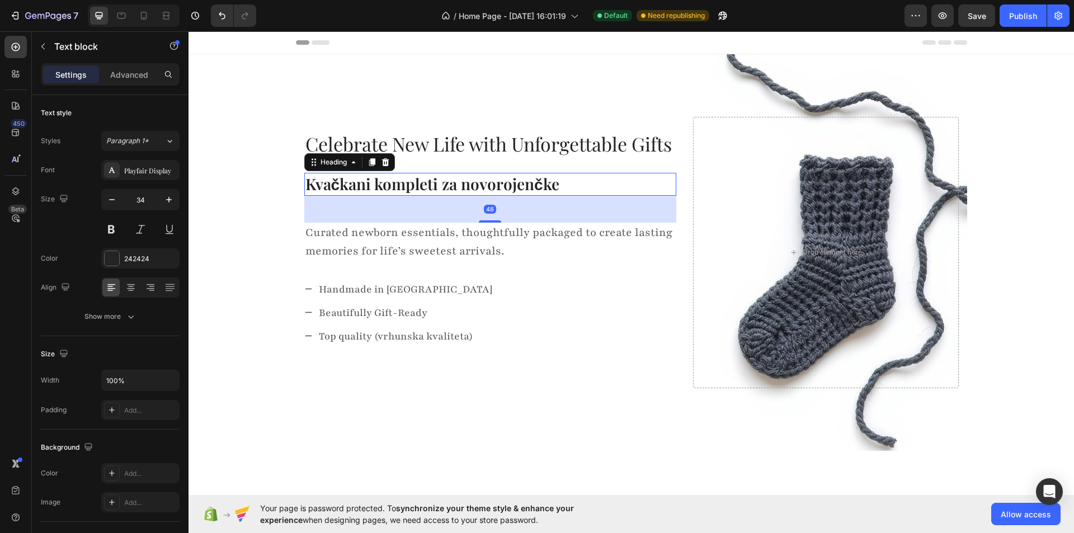
click at [334, 174] on p "Kvačkani kompleti za novorojenčke" at bounding box center [490, 184] width 370 height 20
click at [172, 198] on icon "button" at bounding box center [168, 199] width 11 height 11
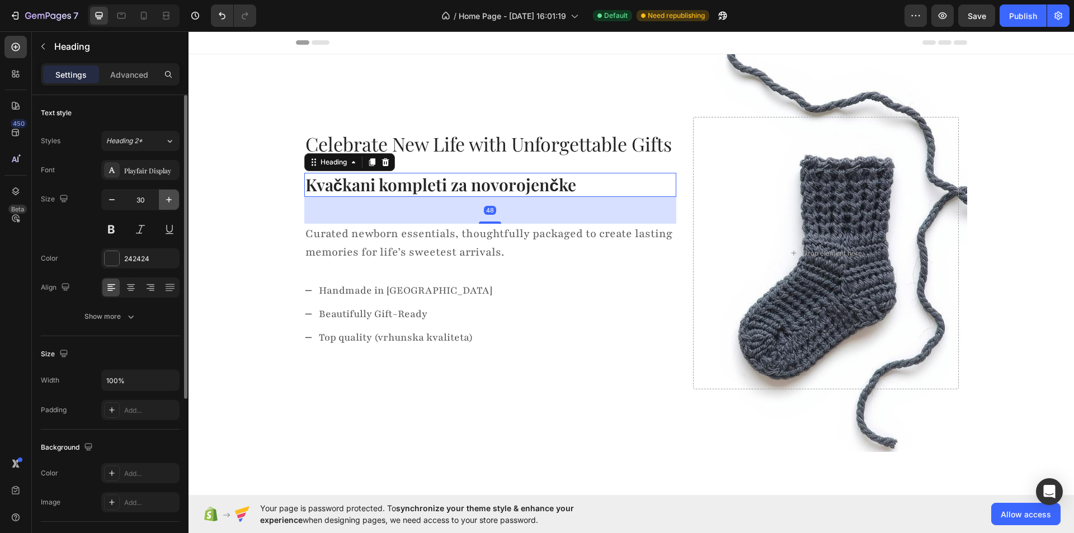
click at [172, 198] on icon "button" at bounding box center [168, 199] width 11 height 11
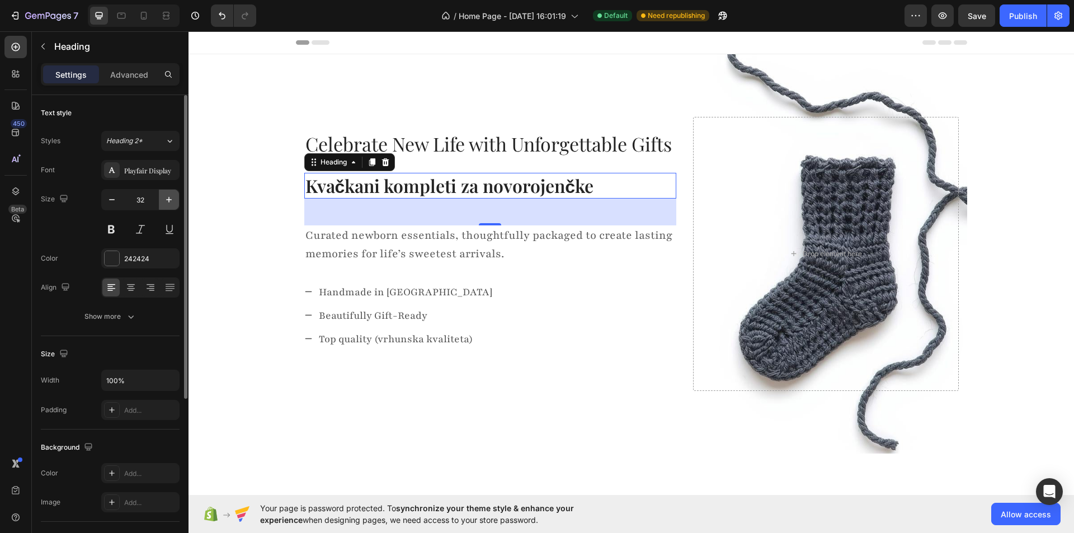
click at [172, 198] on icon "button" at bounding box center [168, 199] width 11 height 11
type input "34"
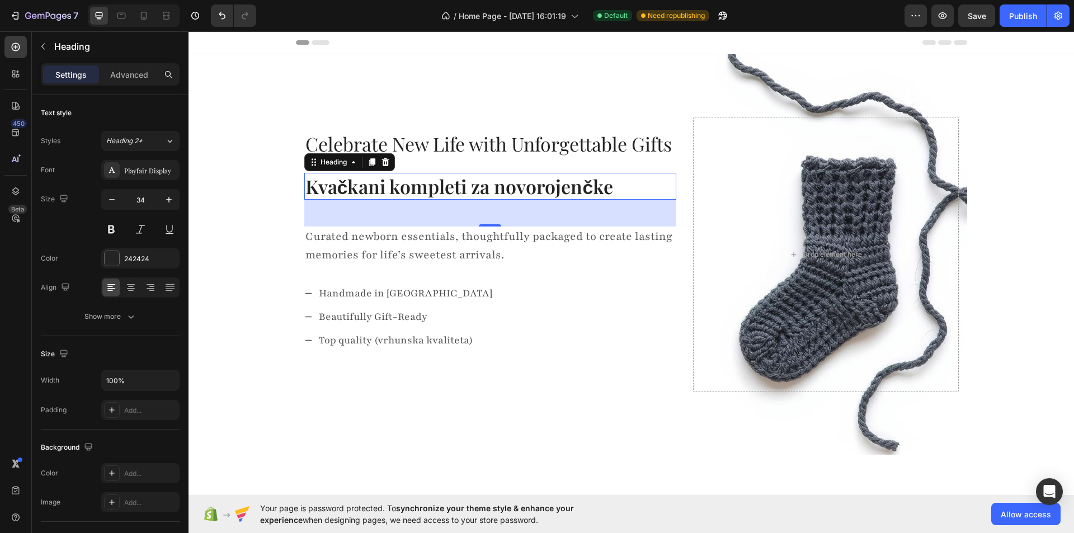
click at [374, 189] on p "Kvačkani kompleti za novorojenčke" at bounding box center [490, 186] width 370 height 25
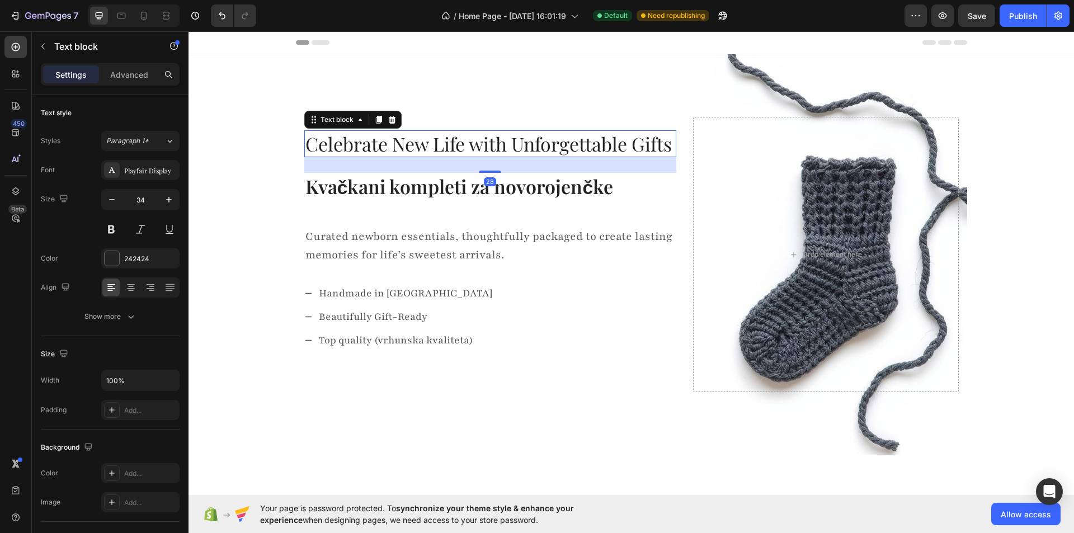
click at [431, 144] on p "Celebrate New Life with Unforgettable Gifts" at bounding box center [490, 143] width 370 height 25
click at [350, 192] on p "Kvačkani kompleti za novorojenčke" at bounding box center [490, 186] width 370 height 25
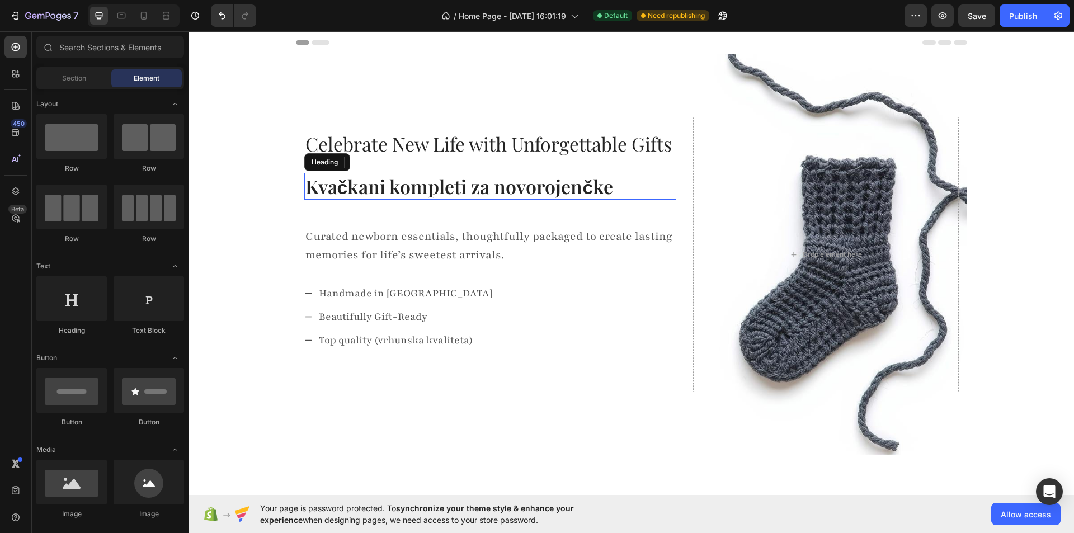
click at [355, 191] on p "Kvačkani kompleti za novorojenčke" at bounding box center [490, 186] width 370 height 25
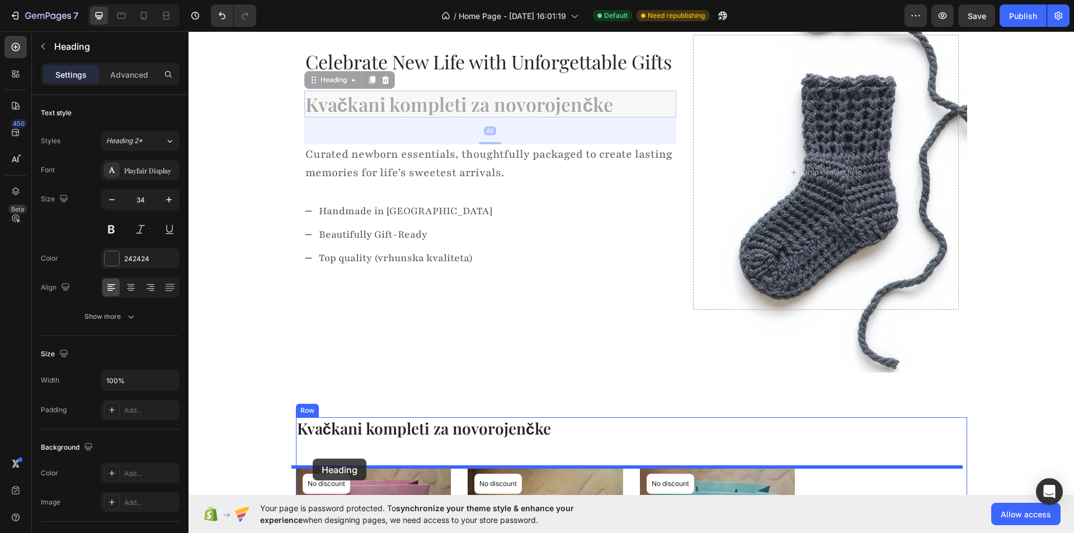
scroll to position [88, 0]
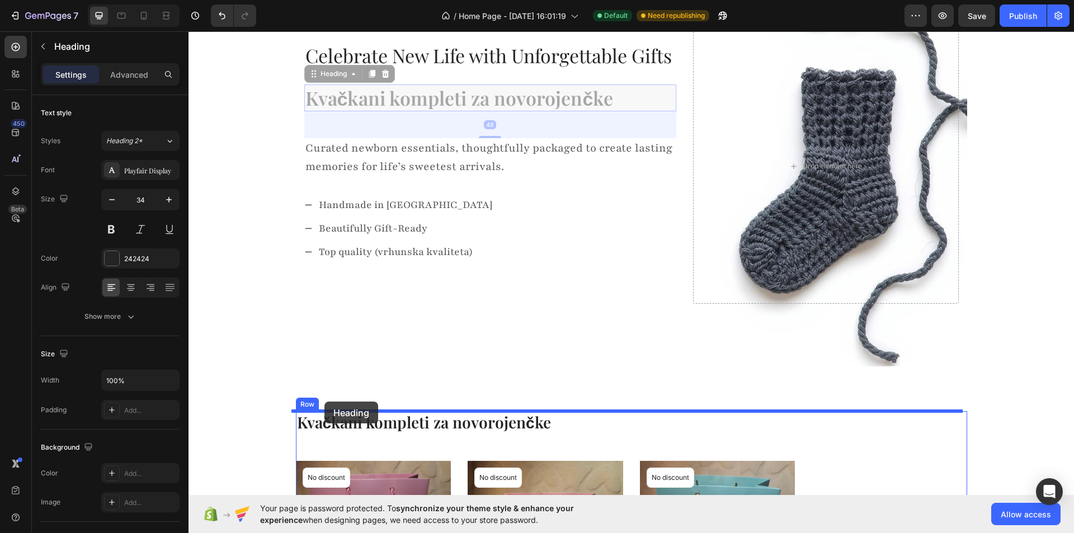
drag, startPoint x: 314, startPoint y: 176, endPoint x: 324, endPoint y: 402, distance: 225.7
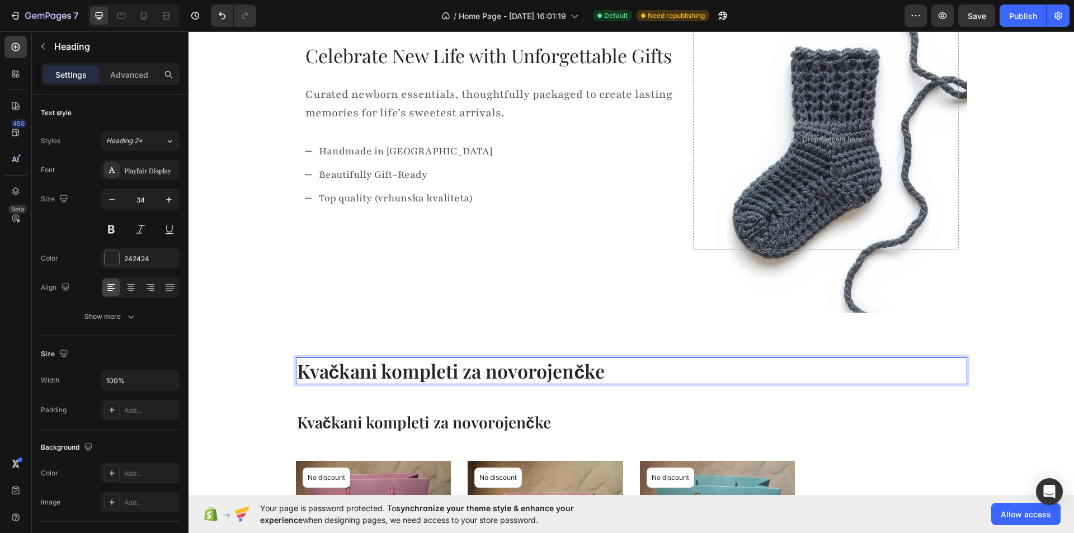
click at [416, 368] on h2 "Kvačkani kompleti za novorojenčke" at bounding box center [631, 370] width 671 height 27
click at [450, 312] on div "Celebrate New Life with Unforgettable Gifts Text block Curated newborn essentia…" at bounding box center [631, 139] width 671 height 347
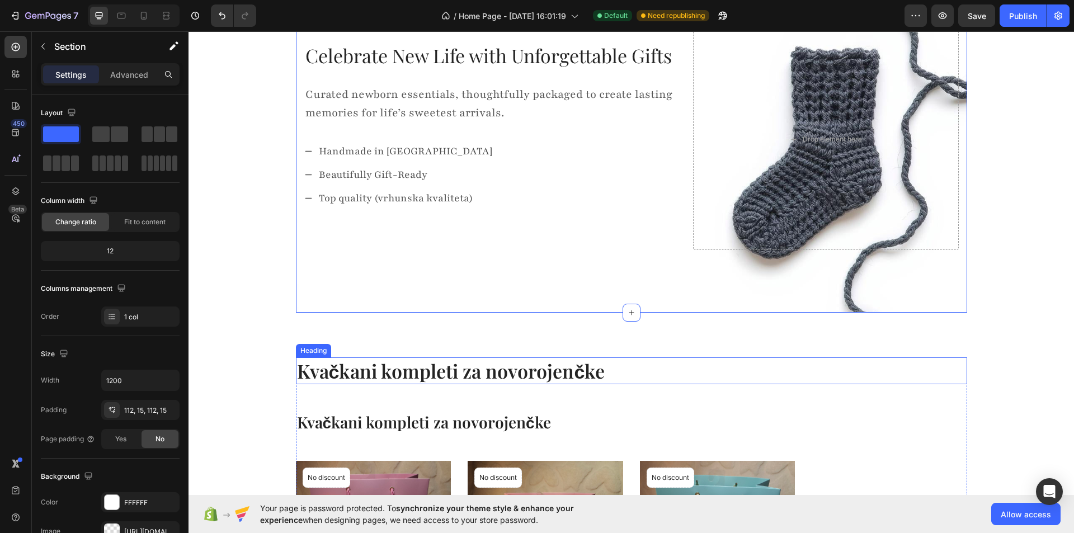
click at [390, 367] on p "Kvačkani kompleti za novorojenčke" at bounding box center [631, 371] width 669 height 25
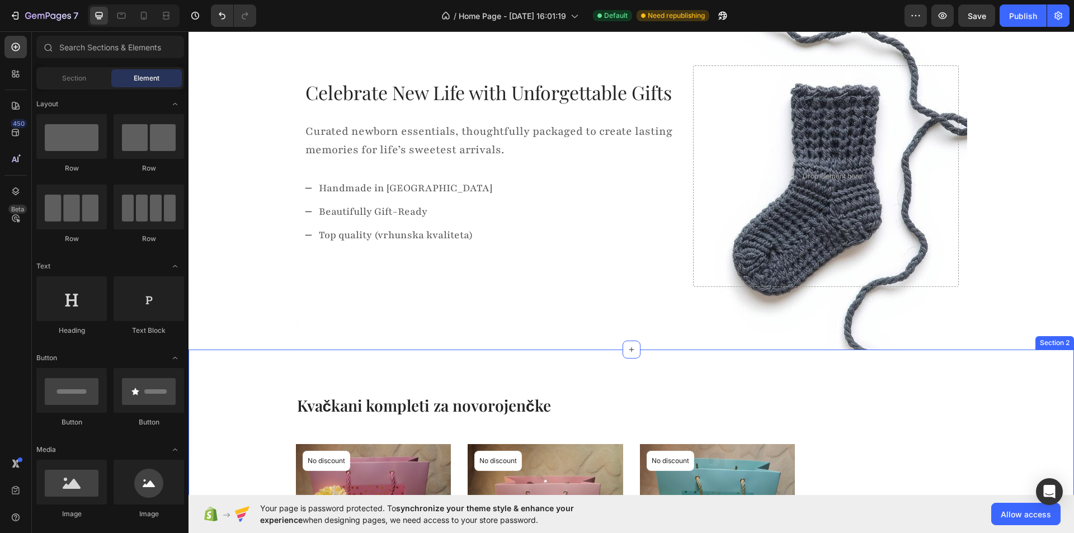
scroll to position [0, 0]
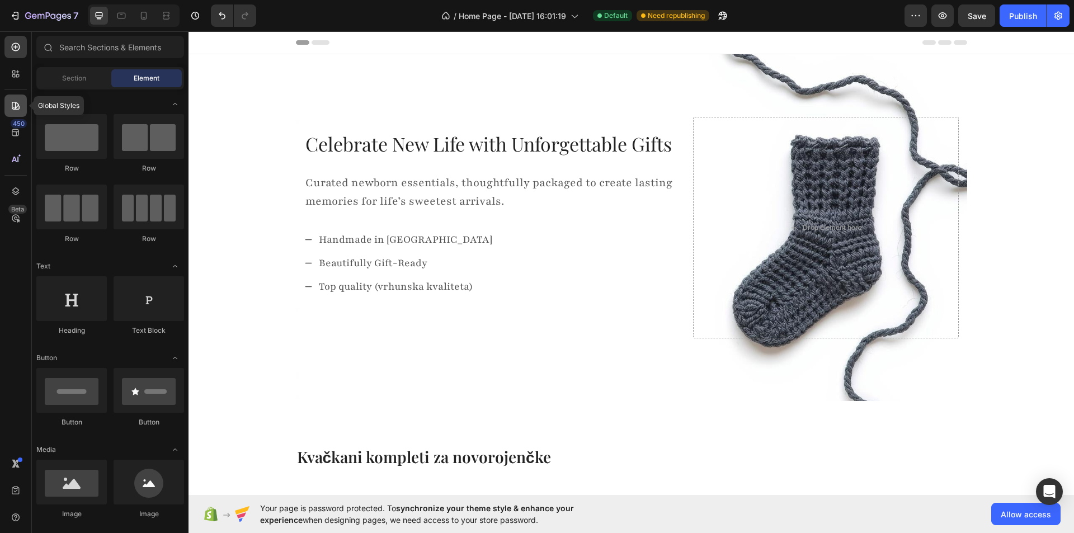
click at [20, 104] on icon at bounding box center [15, 105] width 11 height 11
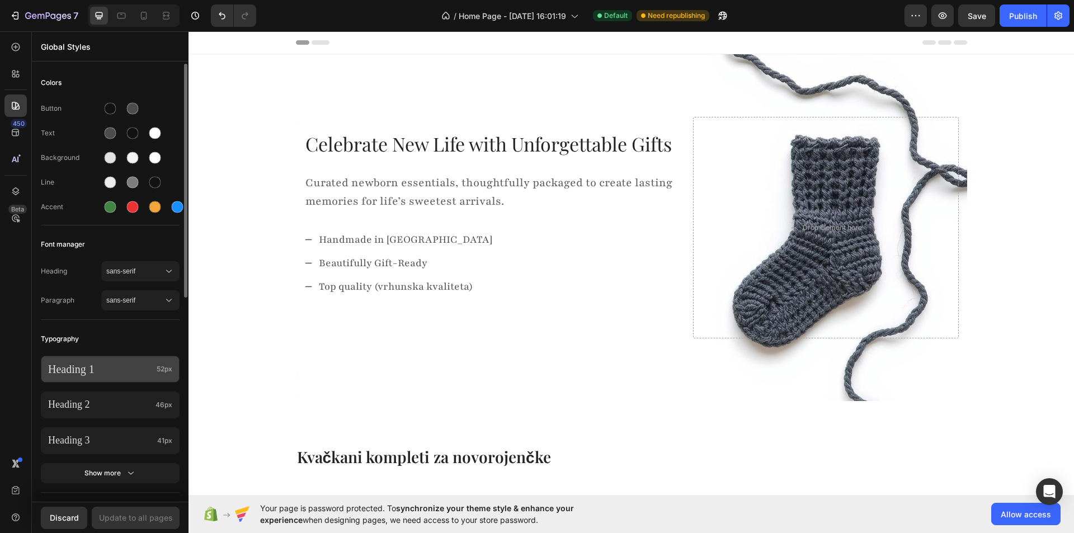
click at [142, 372] on p "Heading 1" at bounding box center [100, 369] width 104 height 15
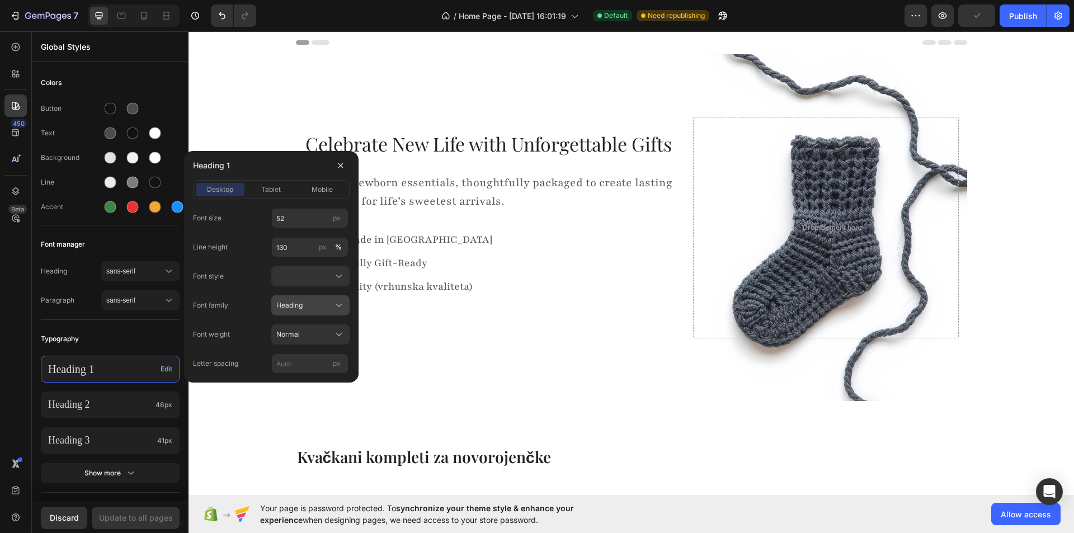
click at [301, 313] on button "Heading" at bounding box center [310, 305] width 78 height 20
click at [310, 271] on div at bounding box center [310, 276] width 68 height 11
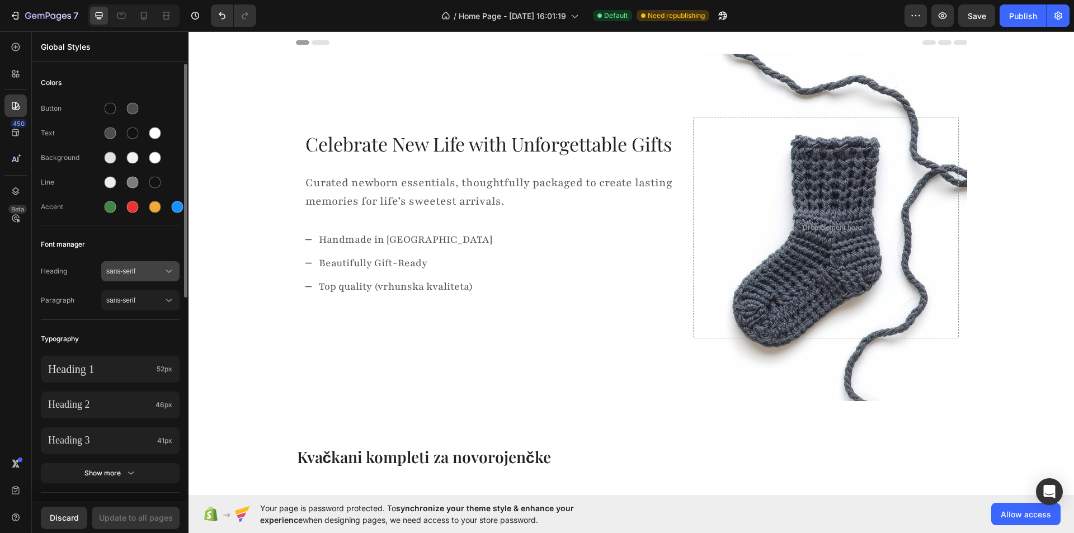
click at [134, 273] on span "sans-serif" at bounding box center [134, 271] width 57 height 10
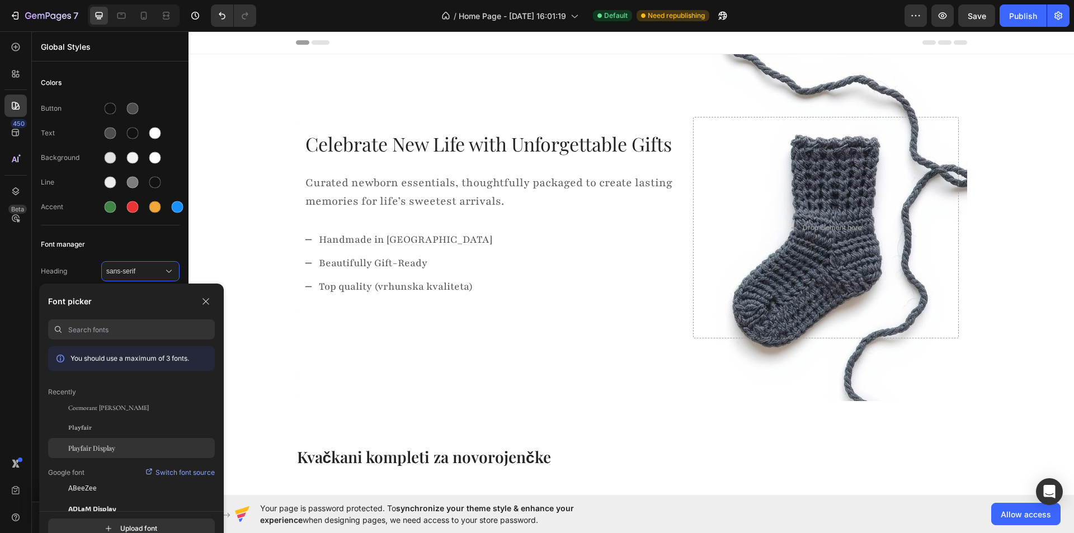
click at [113, 450] on span "Playfair Display" at bounding box center [91, 448] width 47 height 10
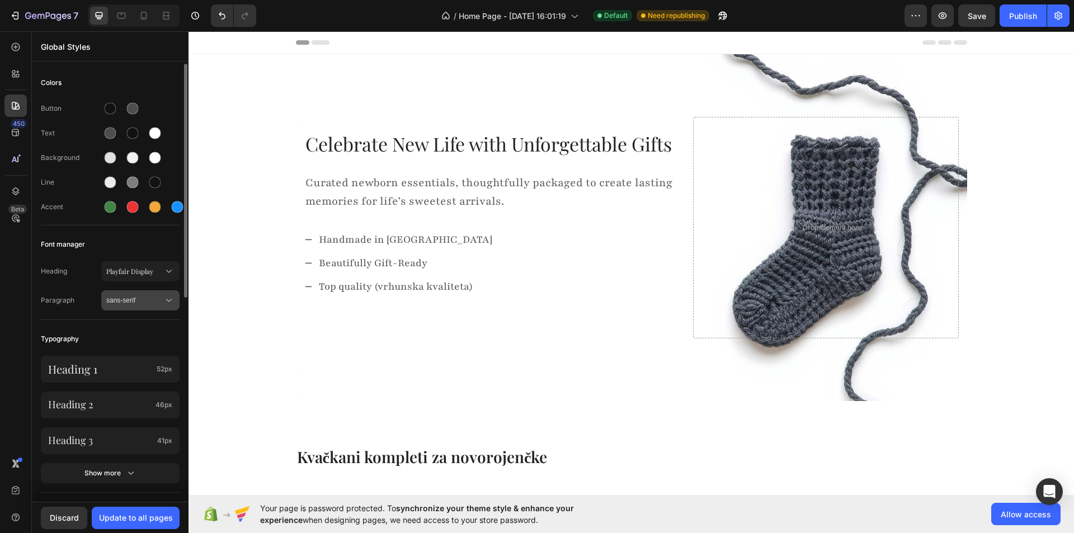
click at [153, 299] on span "sans-serif" at bounding box center [134, 300] width 57 height 10
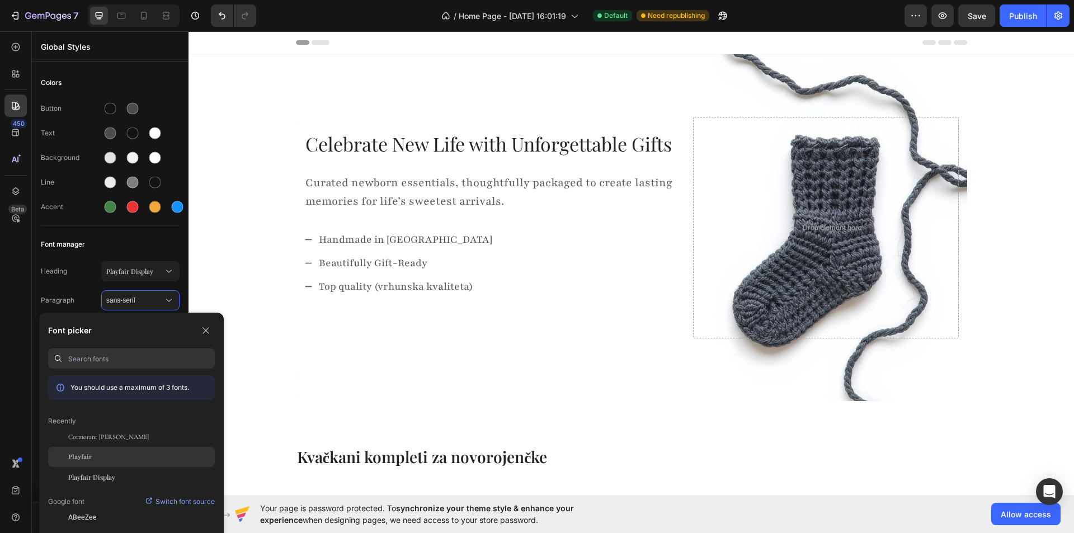
click at [105, 458] on div "Playfair" at bounding box center [141, 457] width 147 height 10
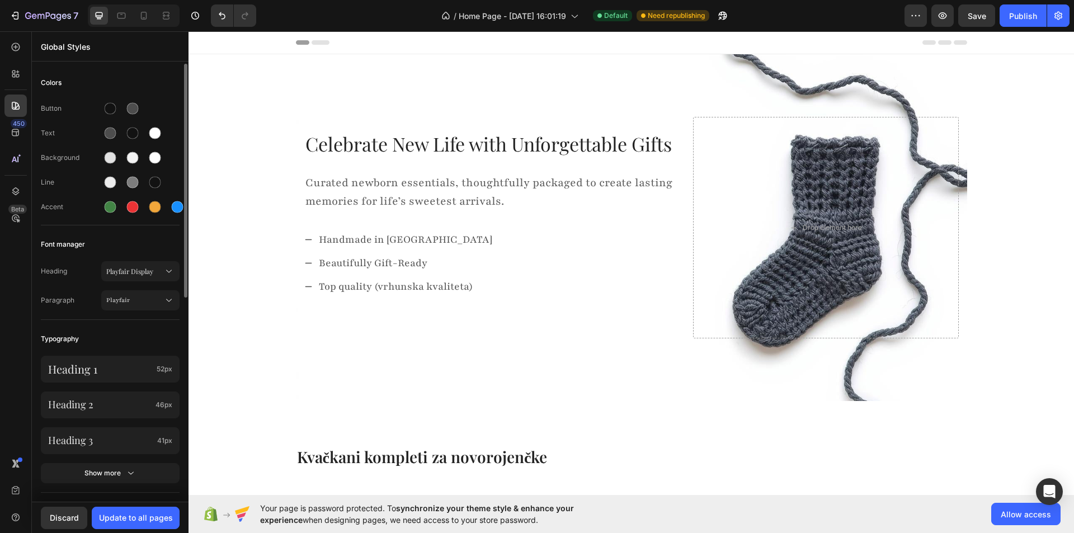
click at [93, 329] on div "Typography" at bounding box center [110, 339] width 139 height 20
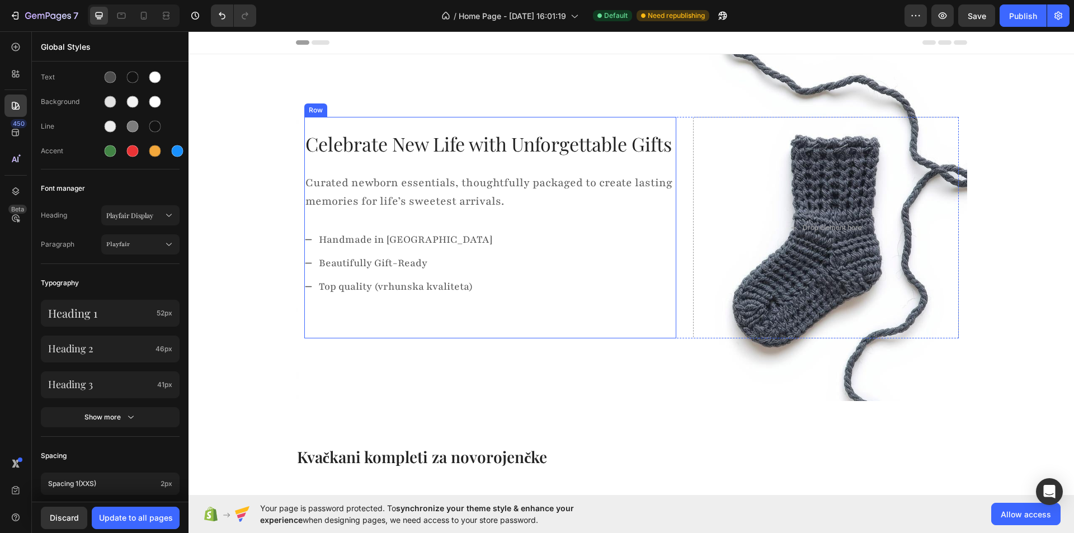
click at [324, 308] on div "Celebrate New Life with Unforgettable Gifts Text block Curated newborn essentia…" at bounding box center [490, 227] width 372 height 195
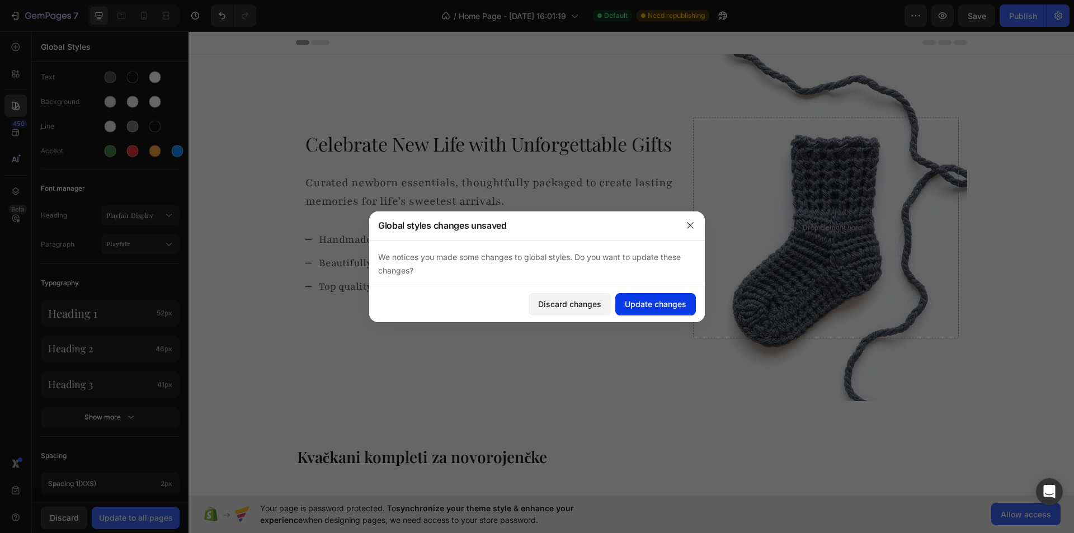
click at [639, 305] on div "Update changes" at bounding box center [656, 304] width 62 height 12
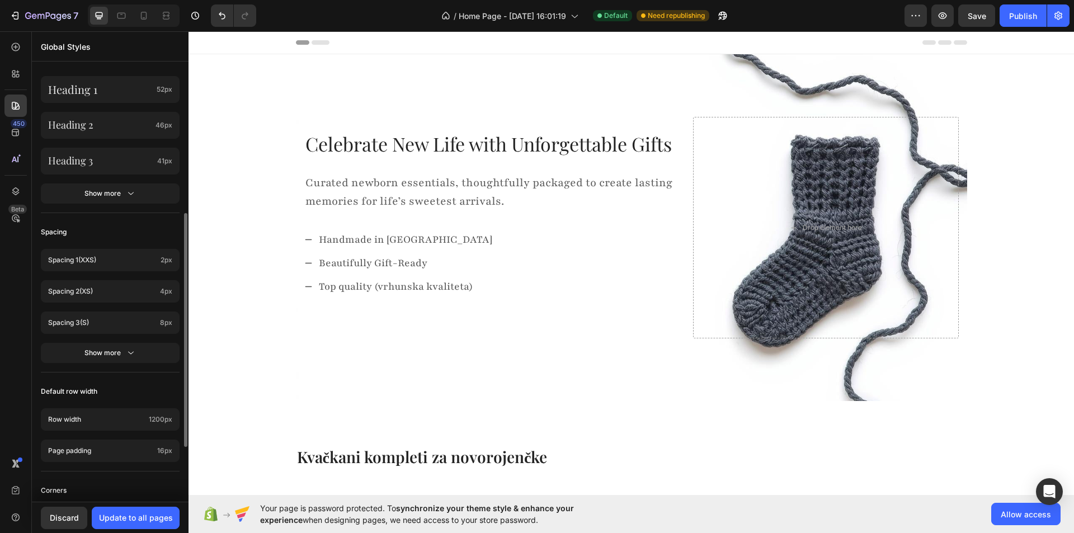
scroll to position [0, 0]
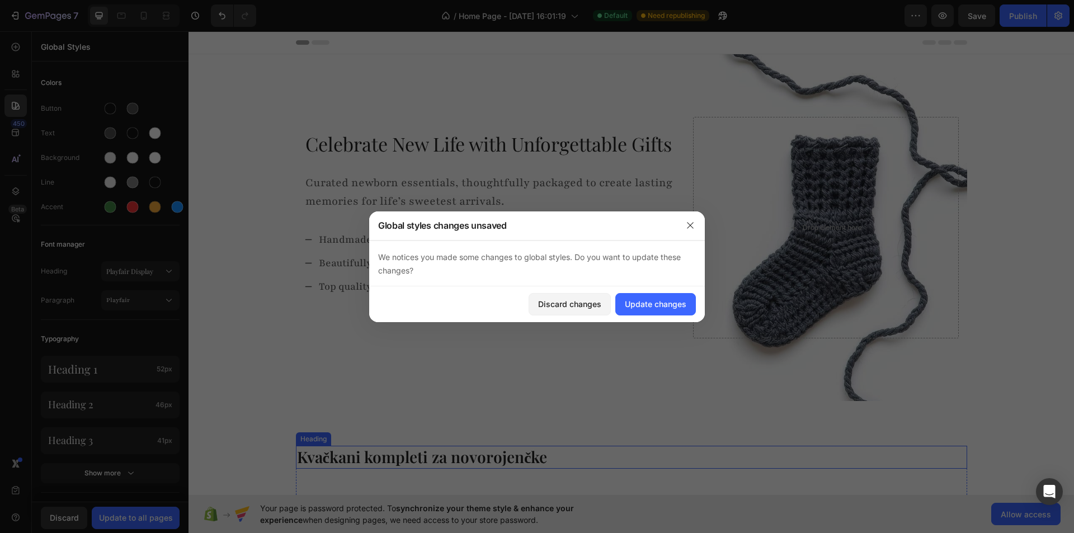
click at [320, 465] on p "Kvačkani kompleti za novorojenčke" at bounding box center [631, 457] width 669 height 20
click at [667, 305] on div "Update changes" at bounding box center [656, 304] width 62 height 12
click at [570, 304] on div "Discard changes" at bounding box center [569, 304] width 63 height 12
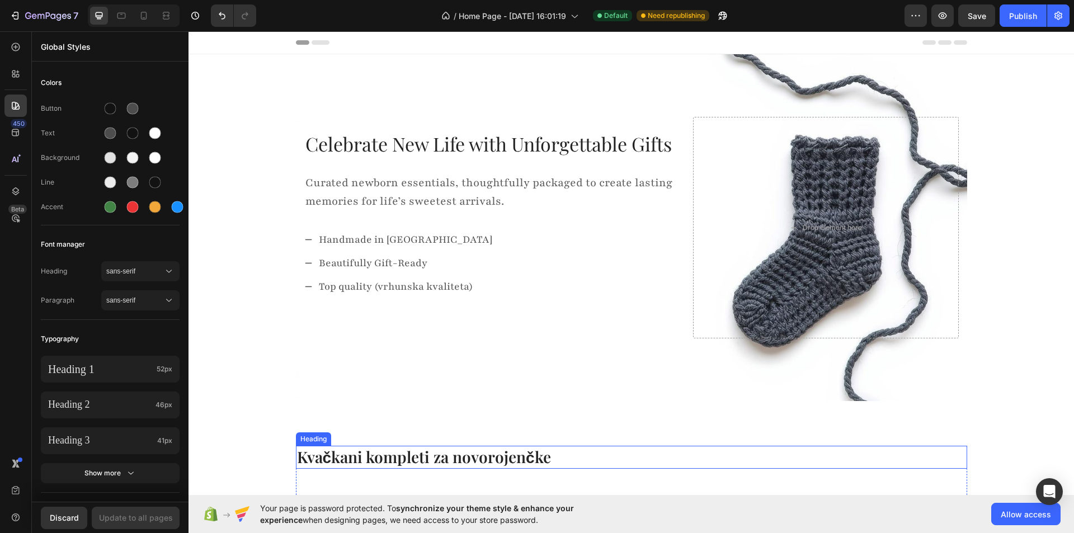
click at [343, 452] on p "Kvačkani kompleti za novorojenčke" at bounding box center [631, 457] width 669 height 20
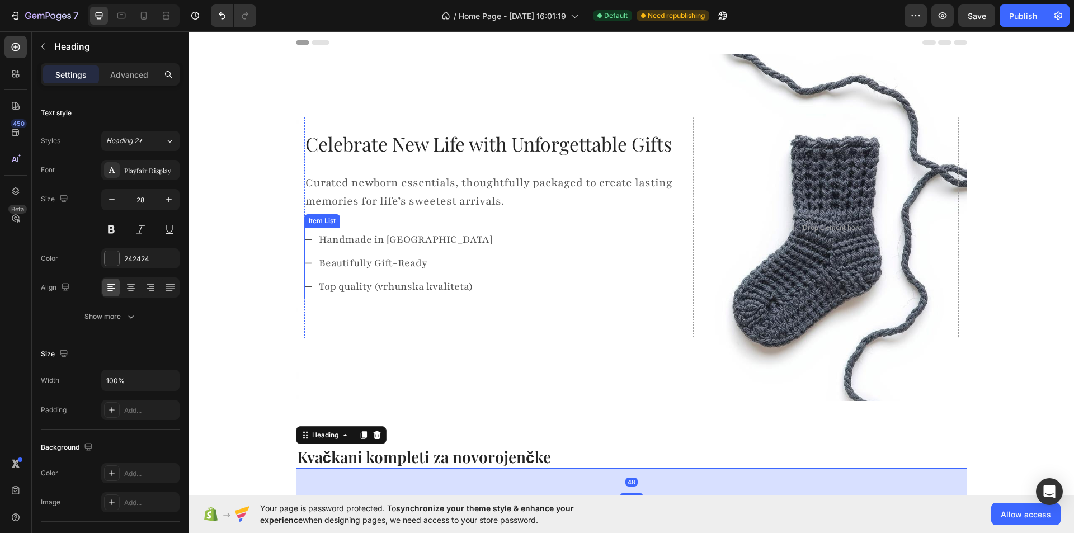
click at [368, 277] on p "Top quality (vrhunska kvaliteta)" at bounding box center [405, 286] width 173 height 20
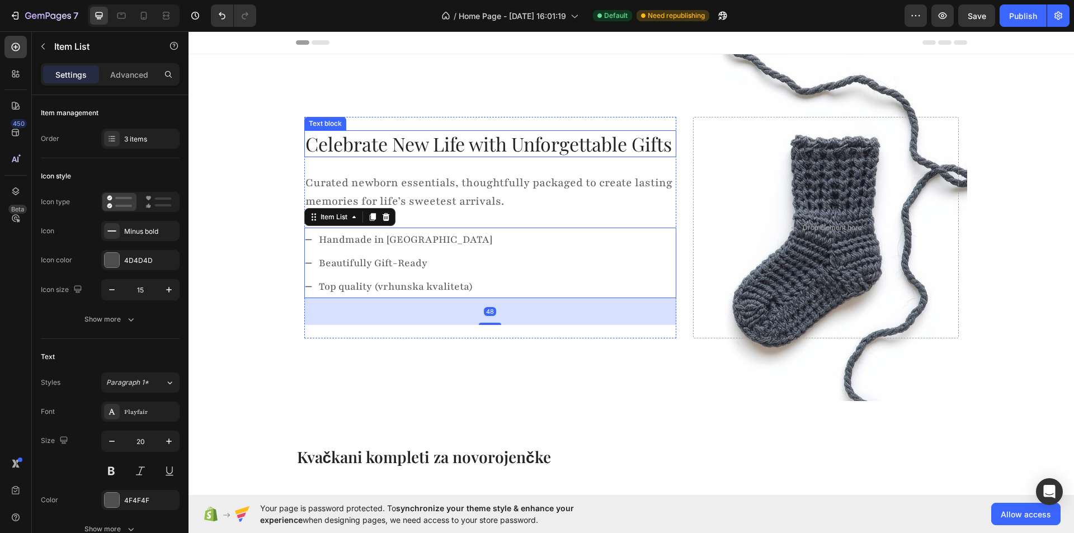
click at [353, 139] on p "Celebrate New Life with Unforgettable Gifts" at bounding box center [490, 143] width 370 height 25
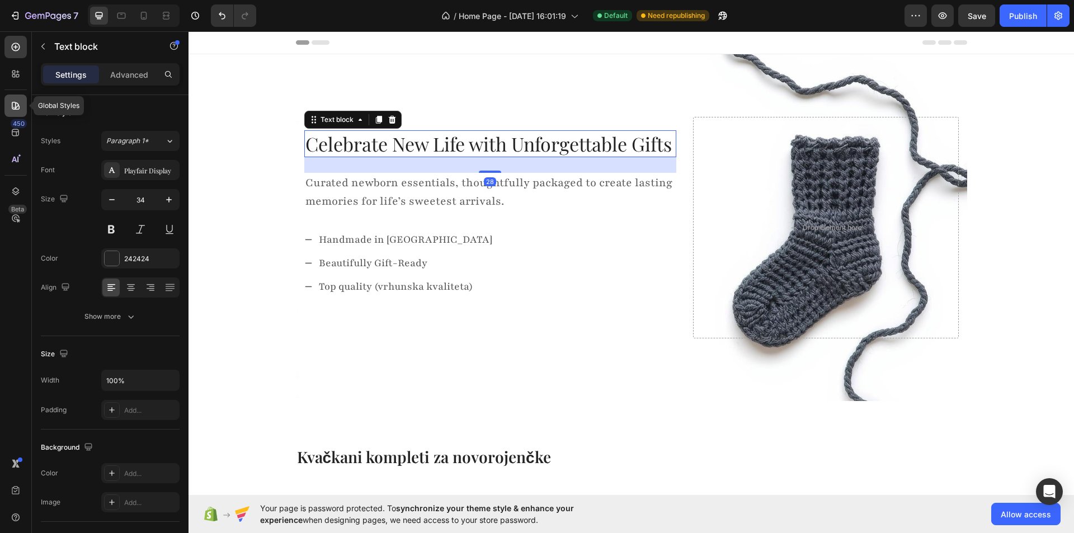
click at [6, 101] on div at bounding box center [15, 106] width 22 height 22
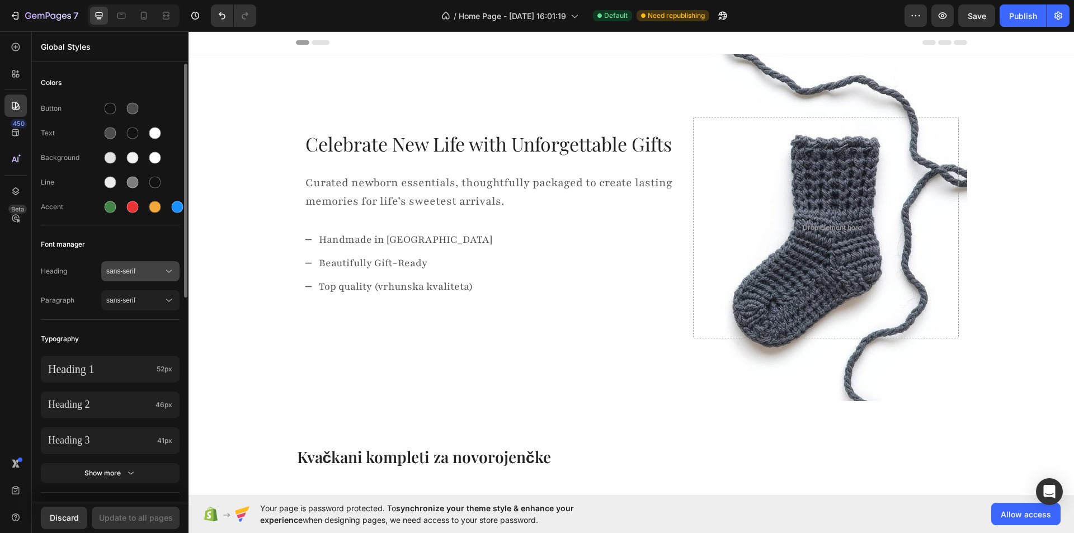
click at [136, 271] on span "sans-serif" at bounding box center [134, 271] width 57 height 10
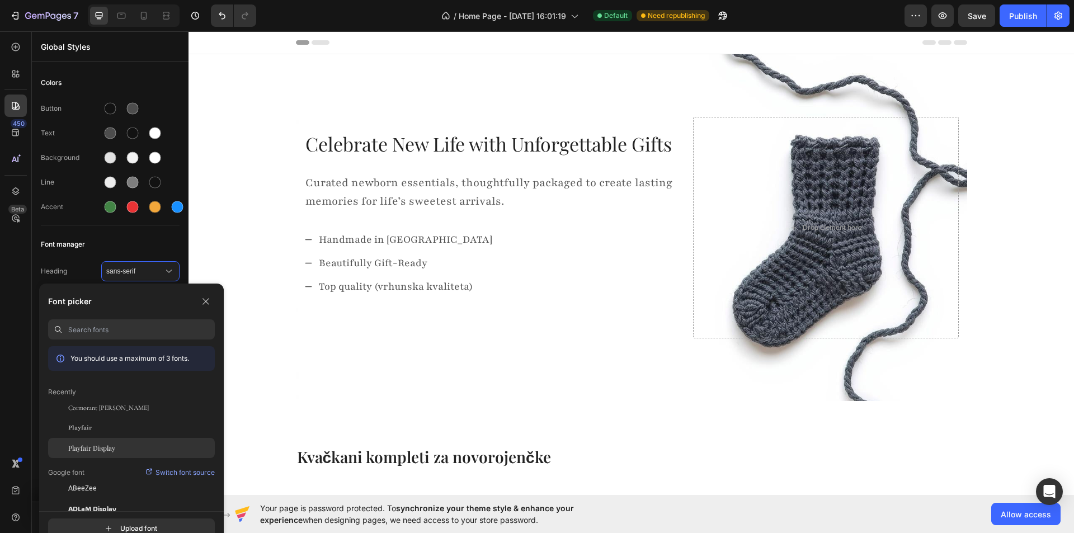
click at [107, 440] on div "Playfair Display" at bounding box center [131, 448] width 167 height 20
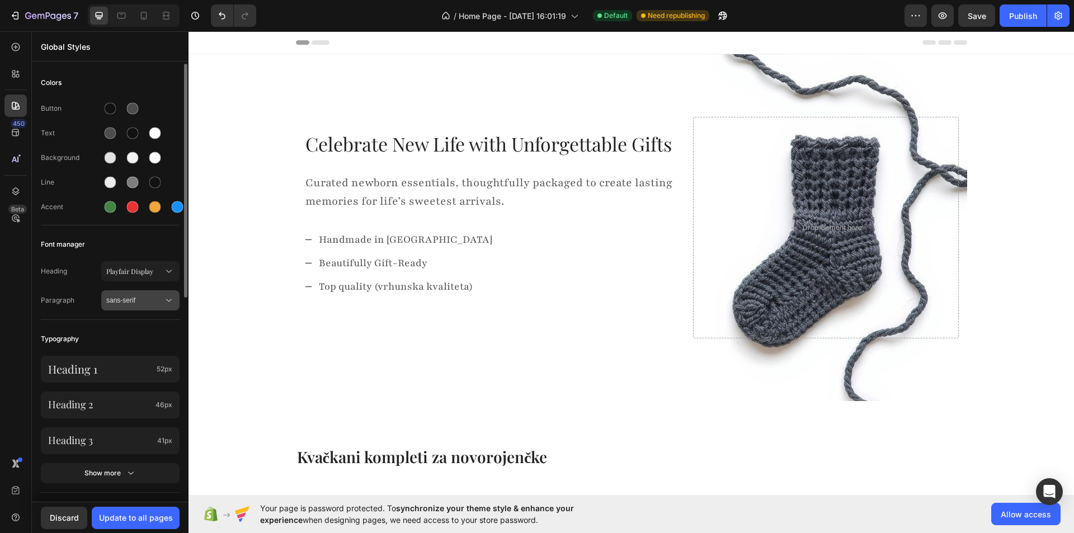
click at [145, 296] on span "sans-serif" at bounding box center [134, 300] width 57 height 10
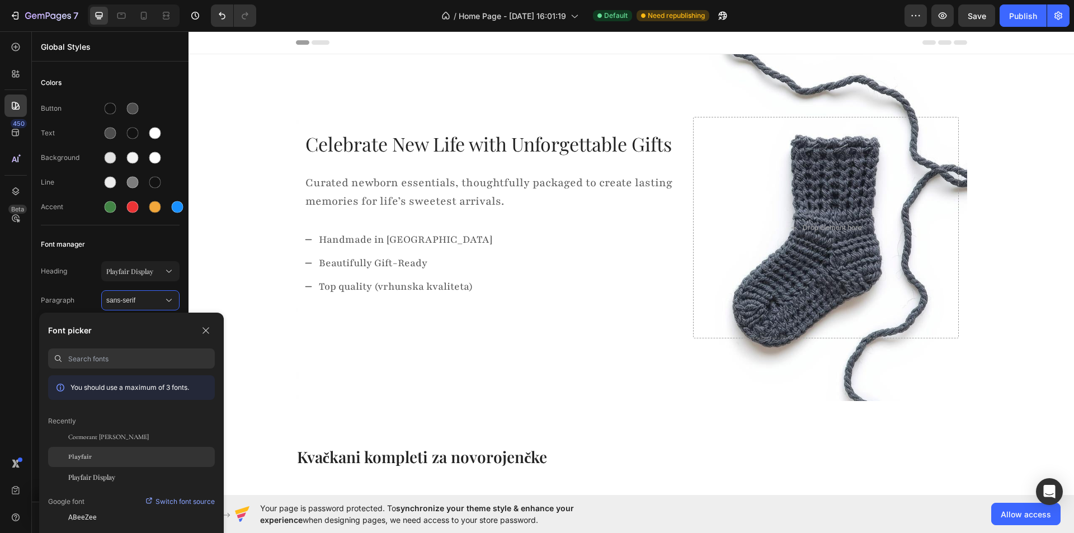
click at [95, 461] on div "Playfair" at bounding box center [141, 457] width 147 height 10
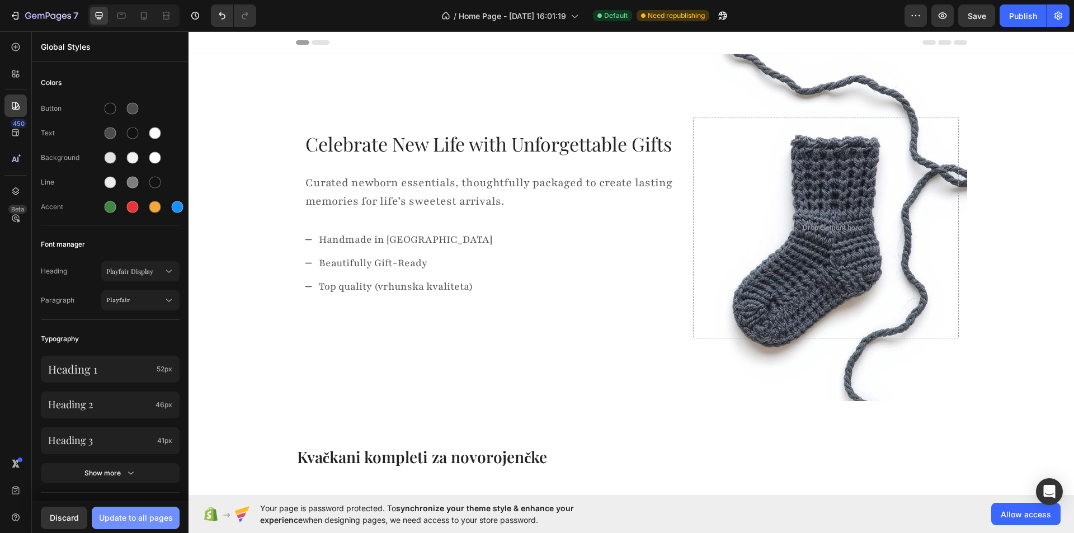
click at [120, 522] on div "Update to all pages" at bounding box center [136, 518] width 74 height 12
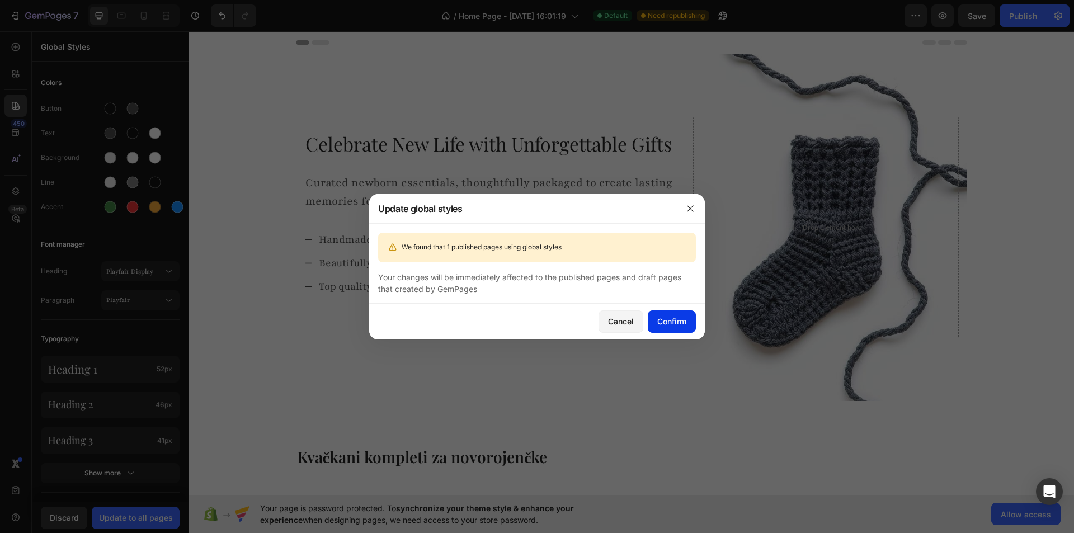
click at [666, 328] on button "Confirm" at bounding box center [672, 321] width 48 height 22
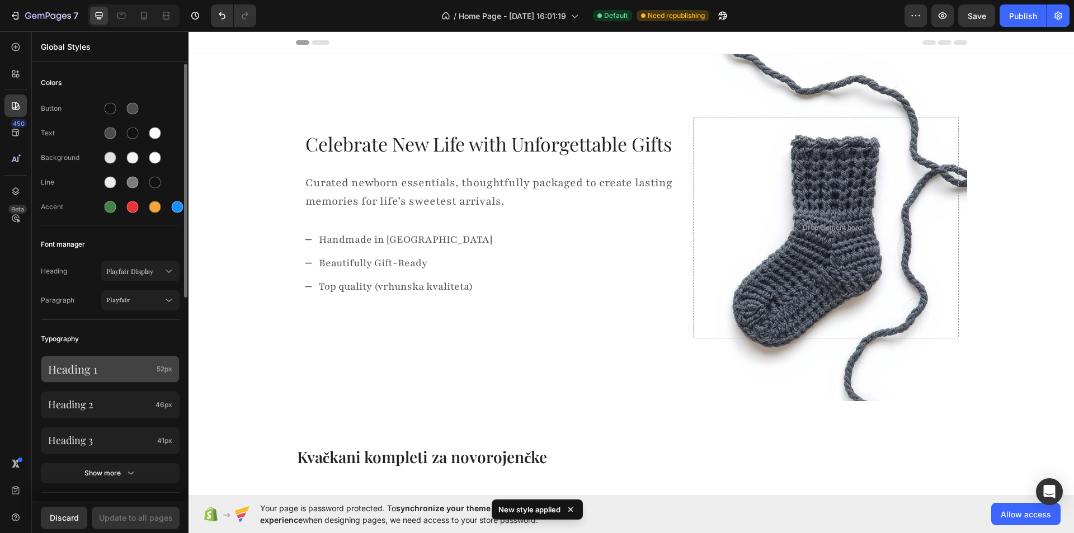
click at [117, 369] on p "Heading 1" at bounding box center [100, 369] width 104 height 15
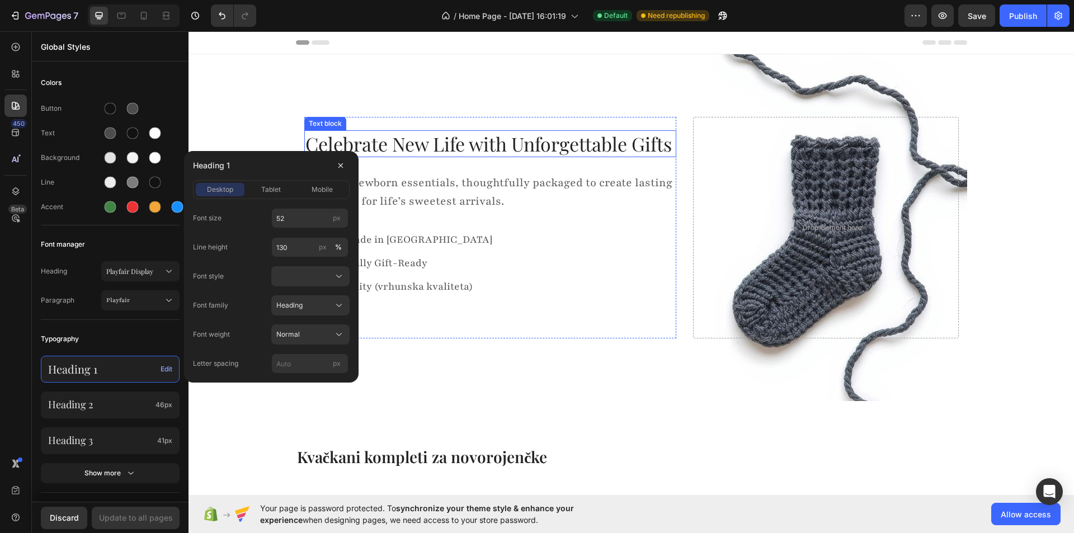
click at [403, 155] on p "Celebrate New Life with Unforgettable Gifts" at bounding box center [490, 143] width 370 height 25
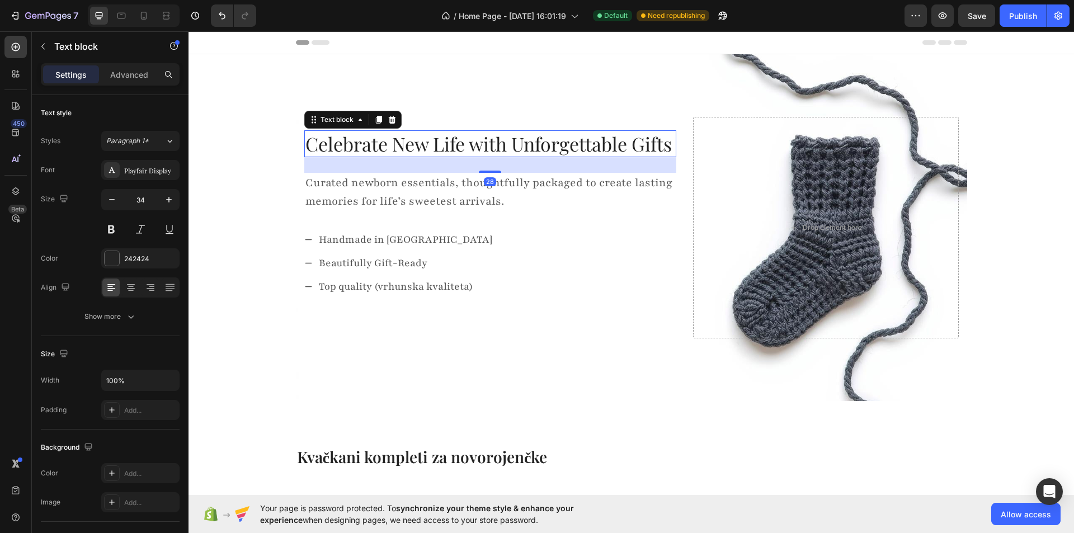
click at [407, 150] on p "Celebrate New Life with Unforgettable Gifts" at bounding box center [490, 143] width 370 height 25
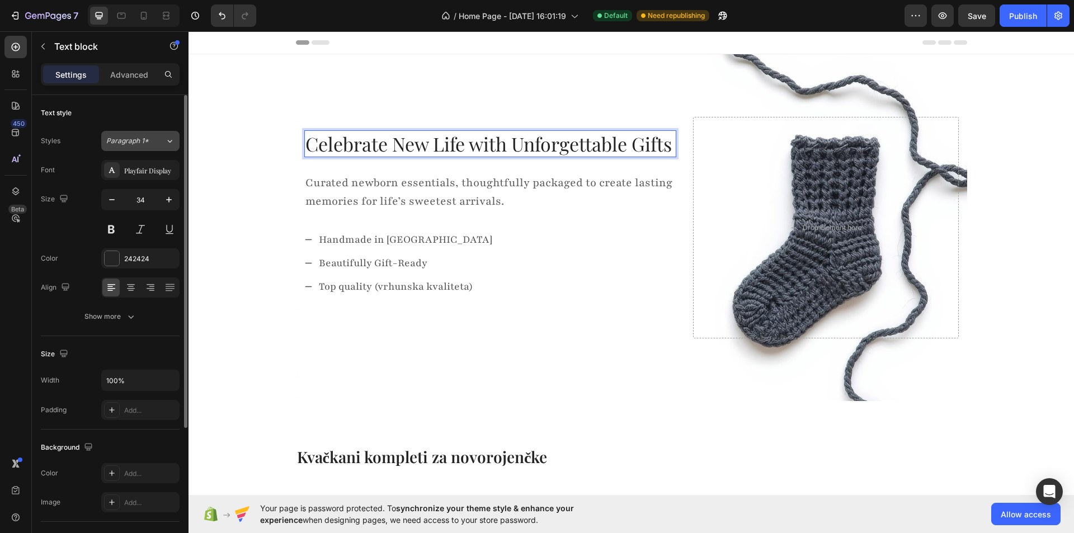
click at [161, 144] on div "Paragraph 1*" at bounding box center [135, 141] width 59 height 10
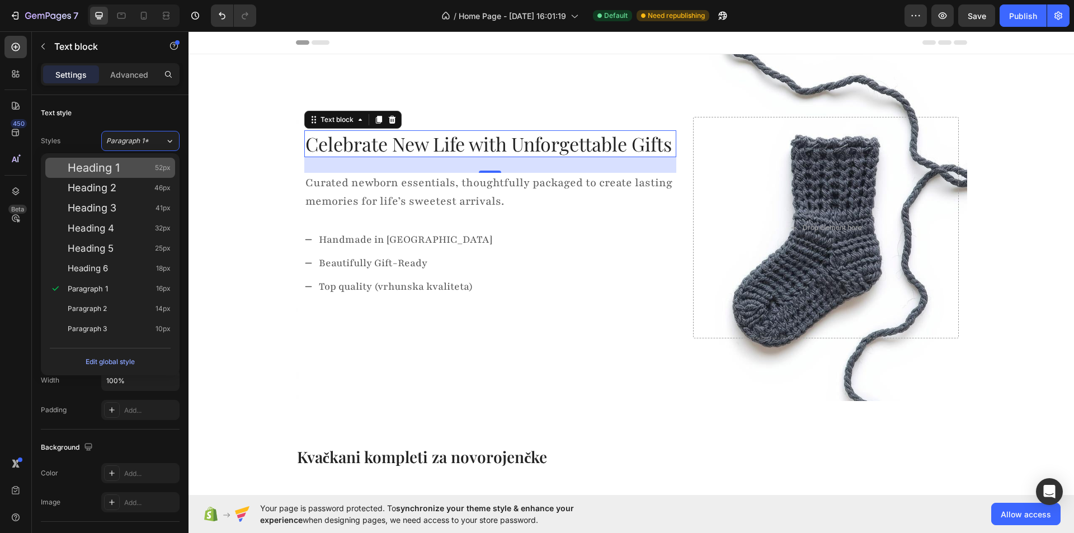
click at [134, 169] on div "Heading 1 52px" at bounding box center [119, 167] width 103 height 11
type input "52"
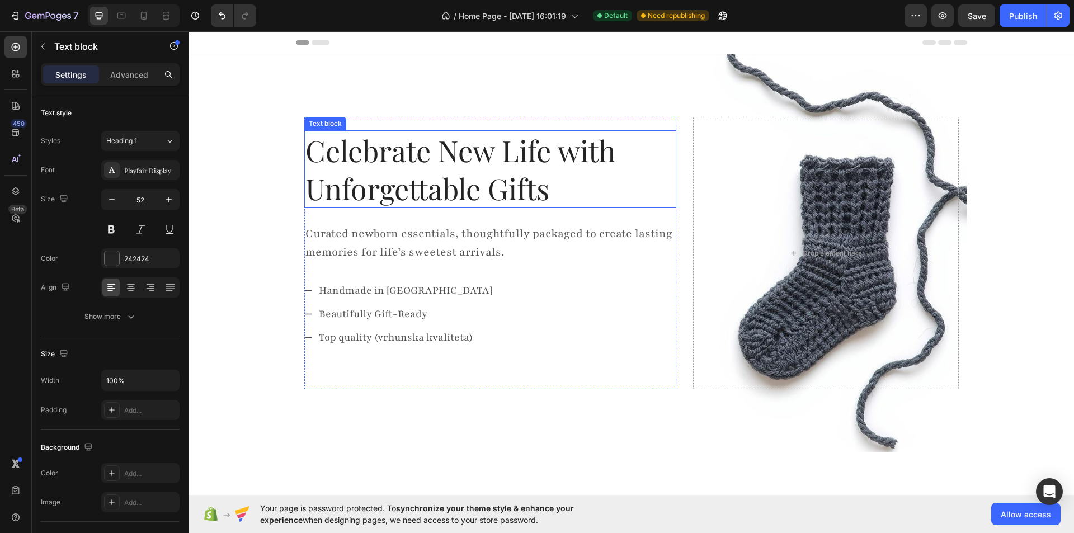
click at [356, 181] on p "Celebrate New Life with Unforgettable Gifts" at bounding box center [490, 169] width 370 height 76
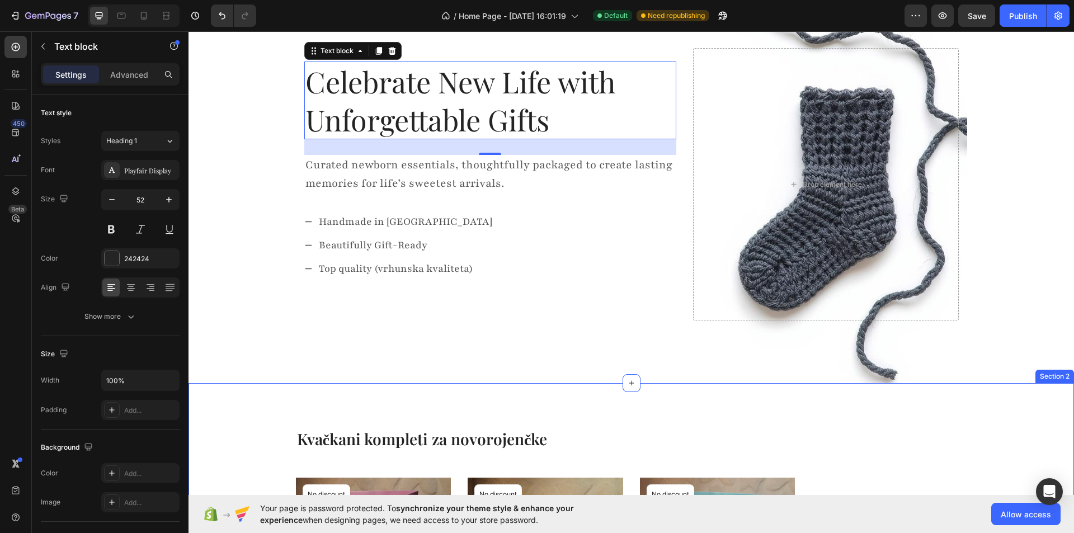
scroll to position [112, 0]
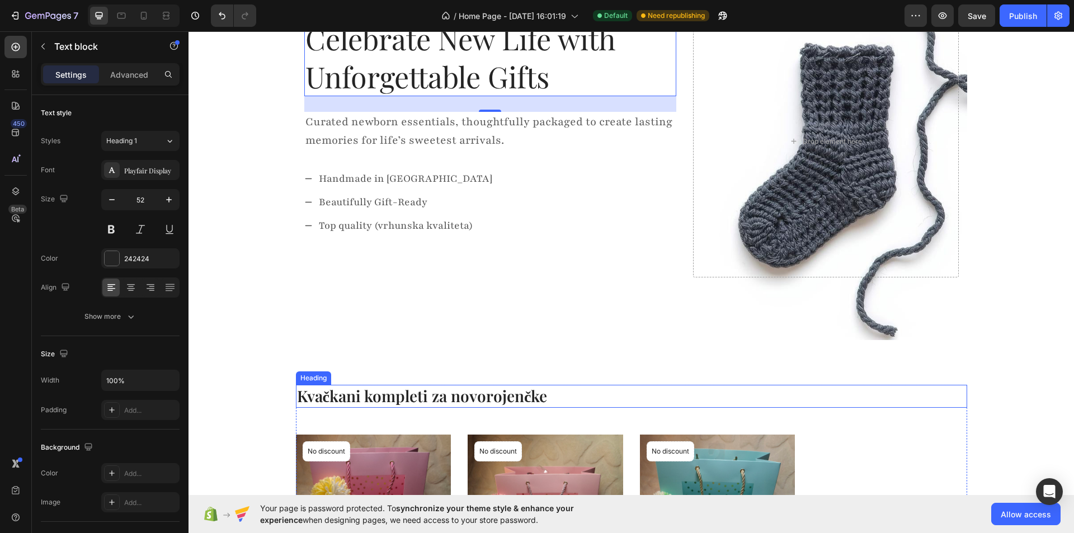
click at [329, 398] on p "Kvačkani kompleti za novorojenčke" at bounding box center [631, 396] width 669 height 20
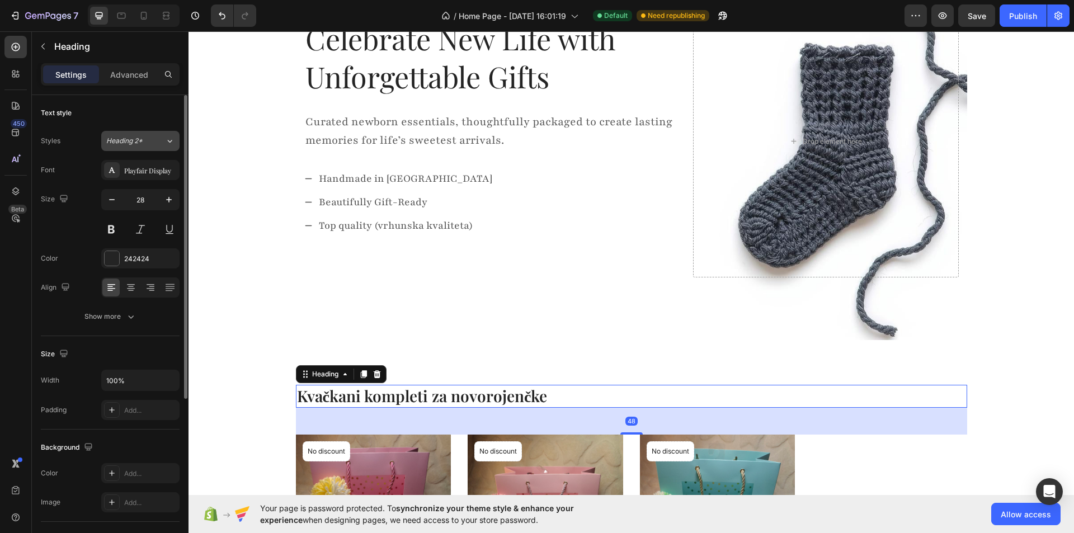
click at [142, 139] on div "Heading 2*" at bounding box center [128, 141] width 45 height 10
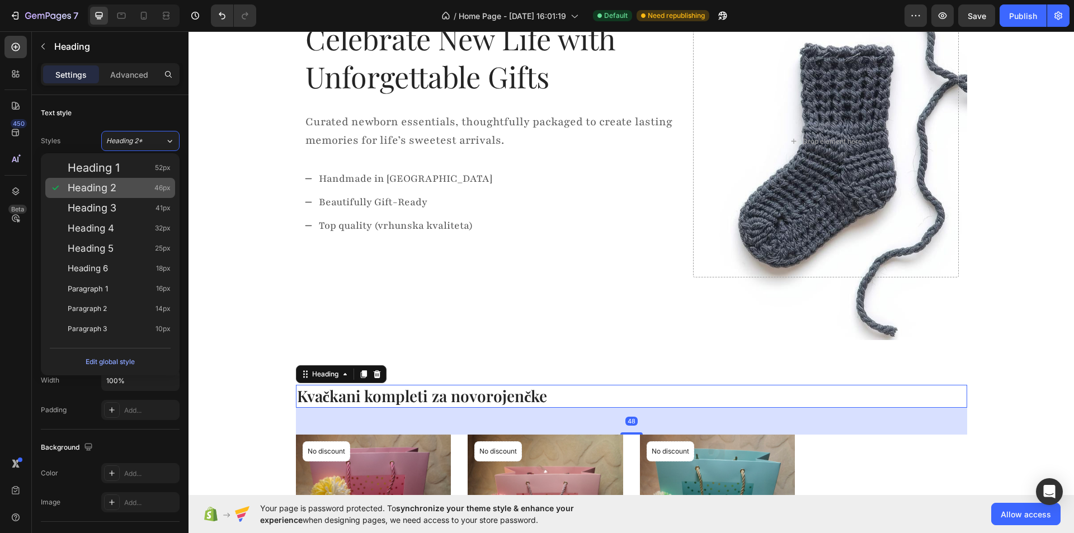
click at [134, 190] on div "Heading 2 46px" at bounding box center [119, 187] width 103 height 11
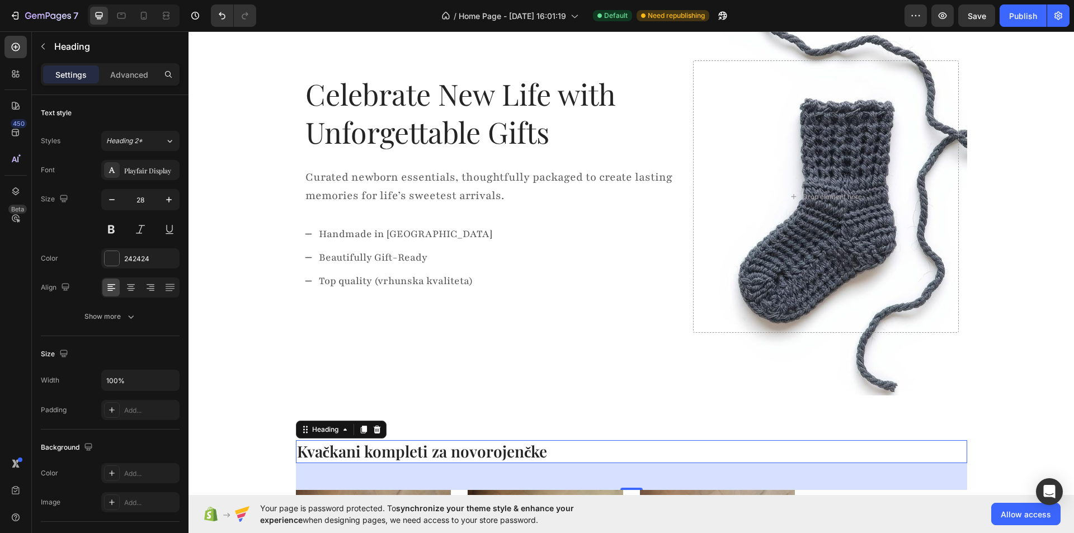
scroll to position [56, 0]
click at [12, 128] on icon at bounding box center [15, 132] width 11 height 11
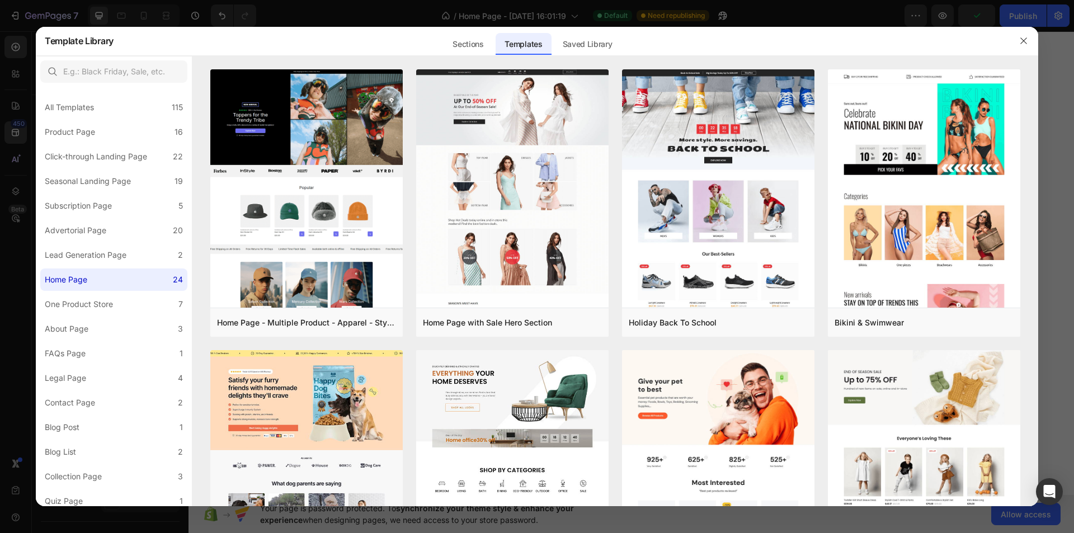
click at [0, 175] on div at bounding box center [537, 266] width 1074 height 533
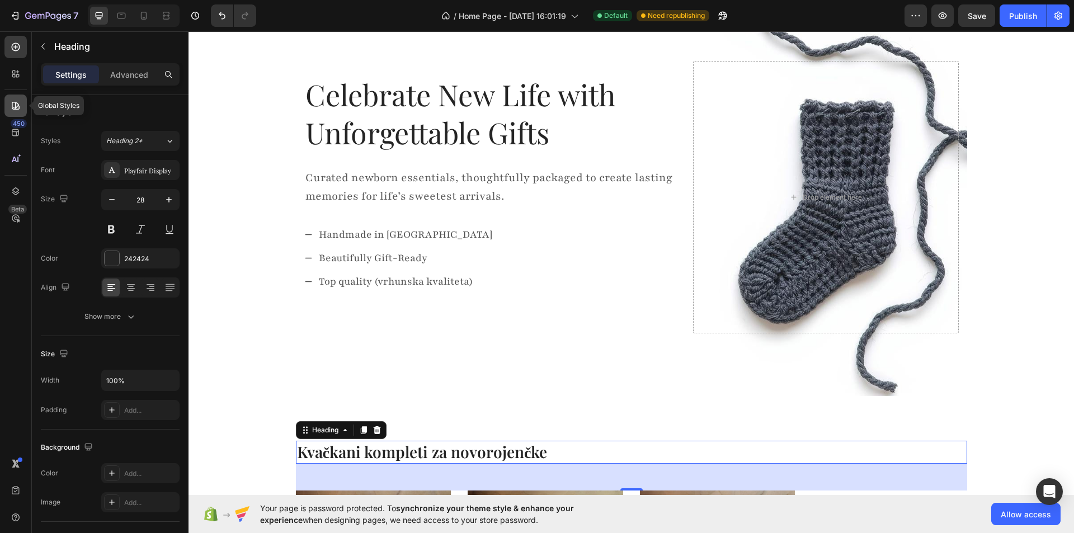
click at [15, 98] on div at bounding box center [15, 106] width 22 height 22
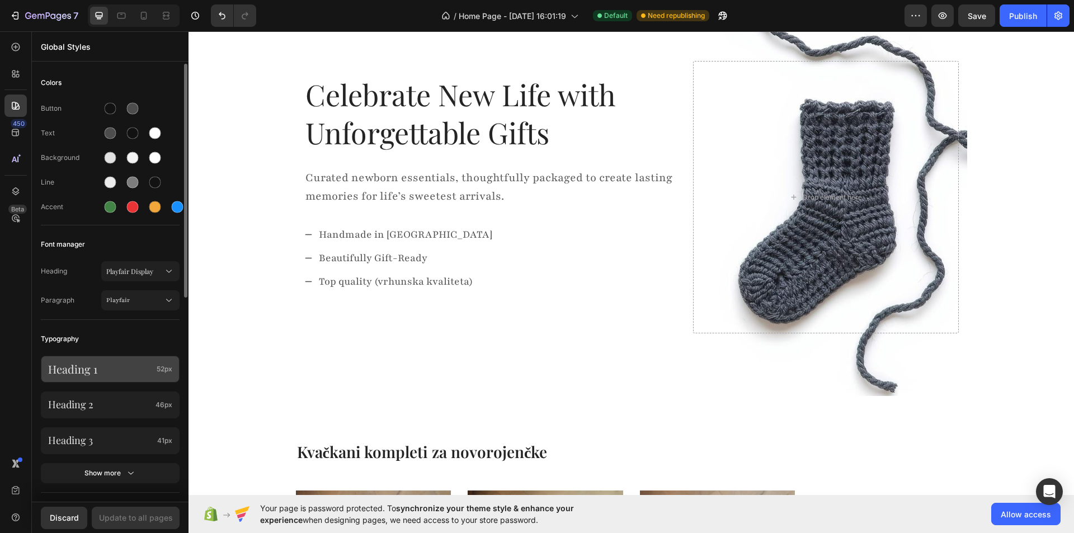
click at [148, 362] on p "Heading 1" at bounding box center [100, 369] width 104 height 15
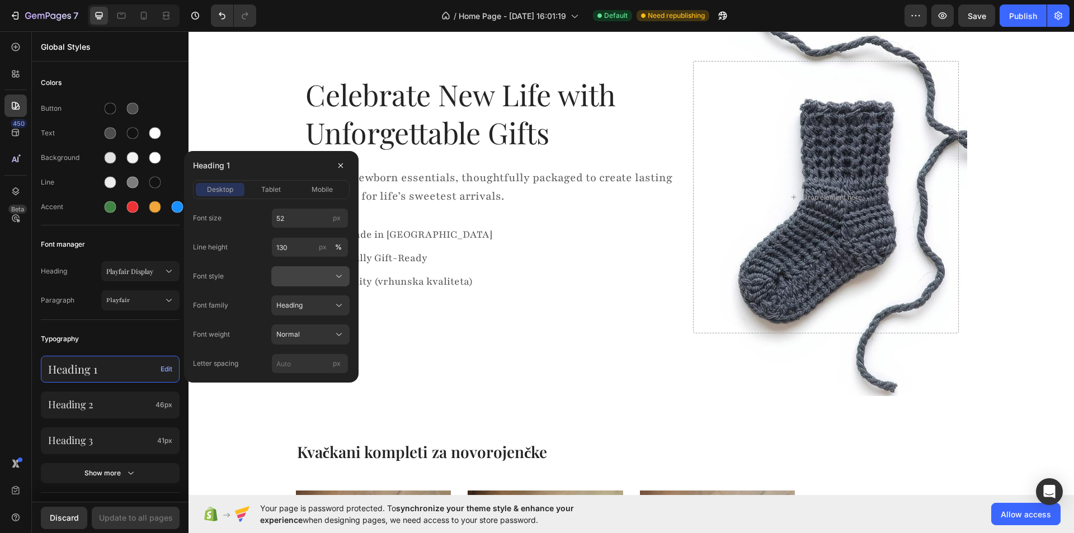
click at [303, 271] on div at bounding box center [310, 276] width 68 height 11
click at [256, 189] on div "tablet" at bounding box center [271, 190] width 49 height 10
click at [222, 189] on span "desktop" at bounding box center [220, 190] width 26 height 10
click at [329, 220] on div "px" at bounding box center [336, 218] width 17 height 15
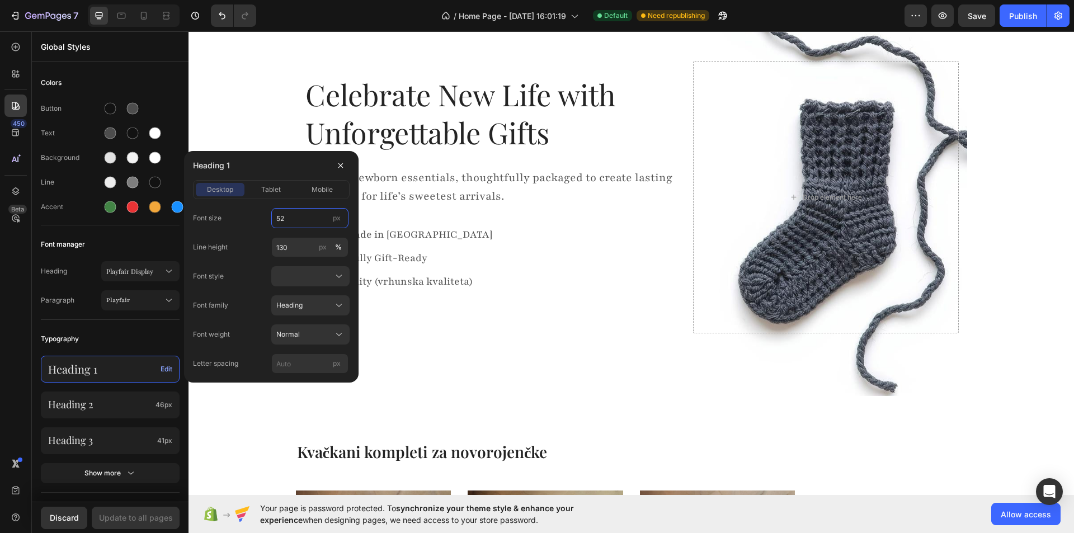
click at [329, 220] on input "52" at bounding box center [309, 218] width 77 height 20
click at [319, 220] on input "52" at bounding box center [309, 218] width 77 height 20
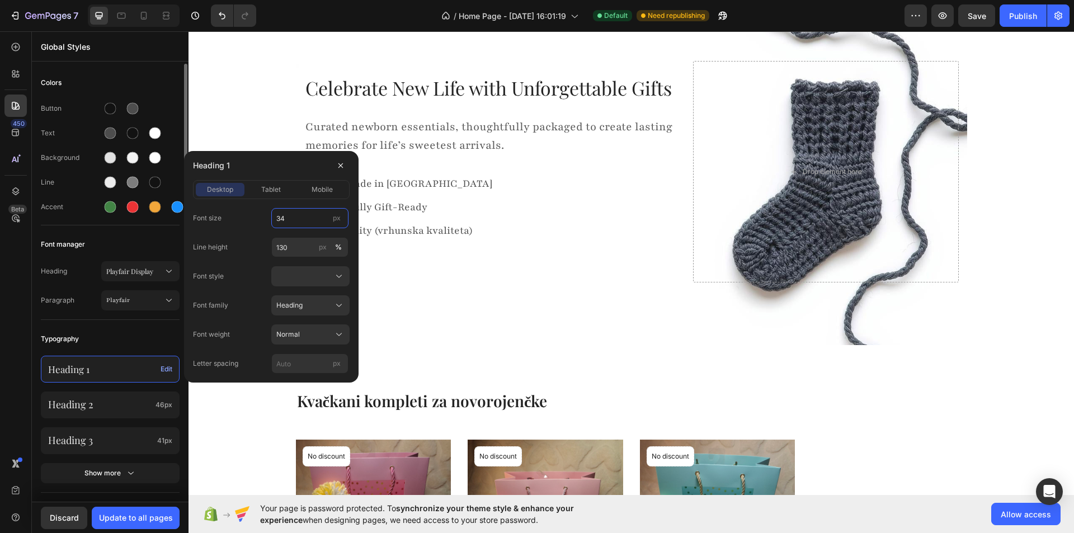
type input "34"
click at [120, 336] on div "Typography" at bounding box center [110, 339] width 139 height 20
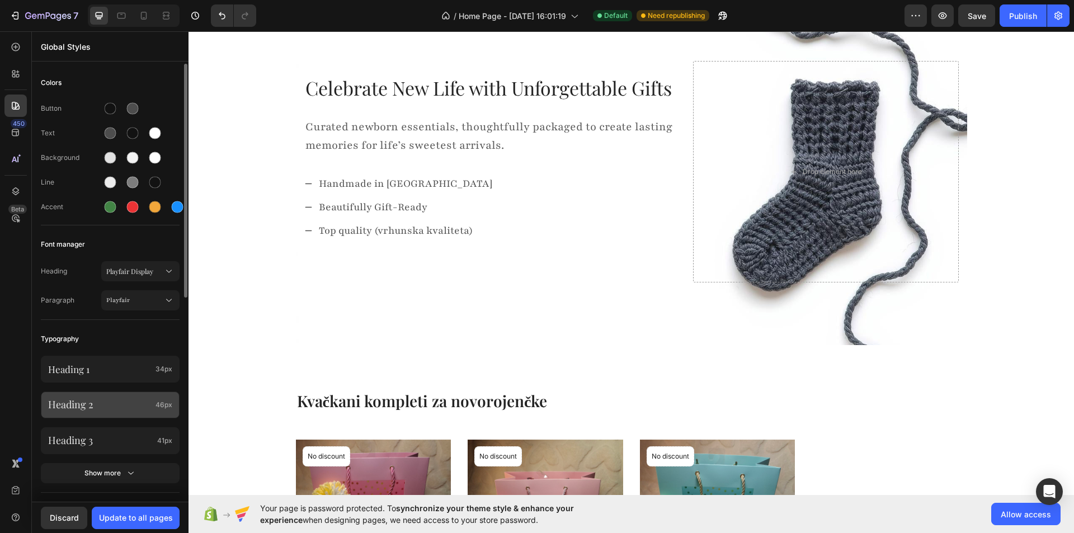
click at [105, 403] on p "Heading 2" at bounding box center [99, 404] width 103 height 13
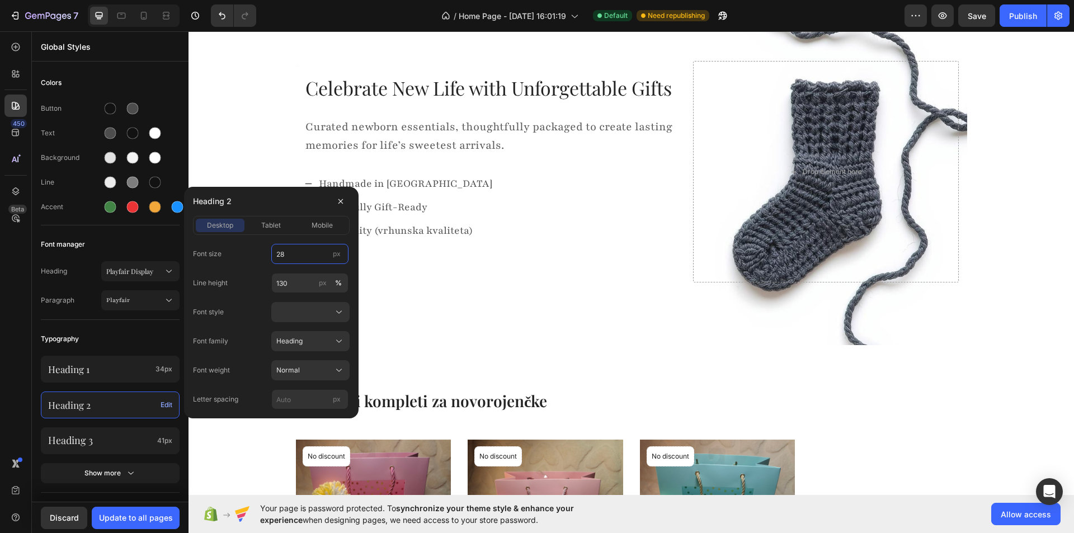
type input "28"
click at [126, 334] on div "Typography" at bounding box center [110, 339] width 139 height 20
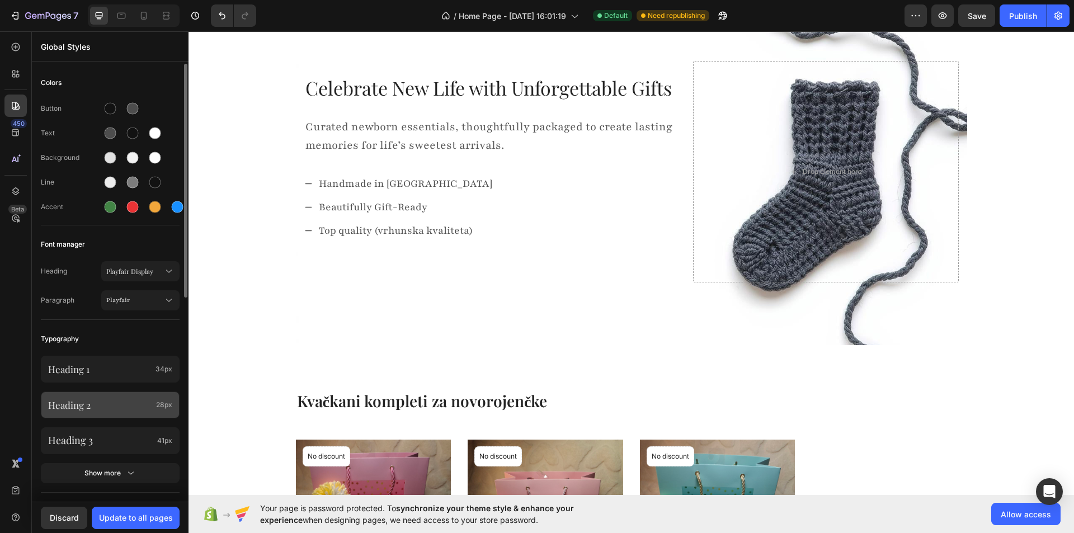
click at [111, 399] on p "Heading 2" at bounding box center [99, 405] width 103 height 12
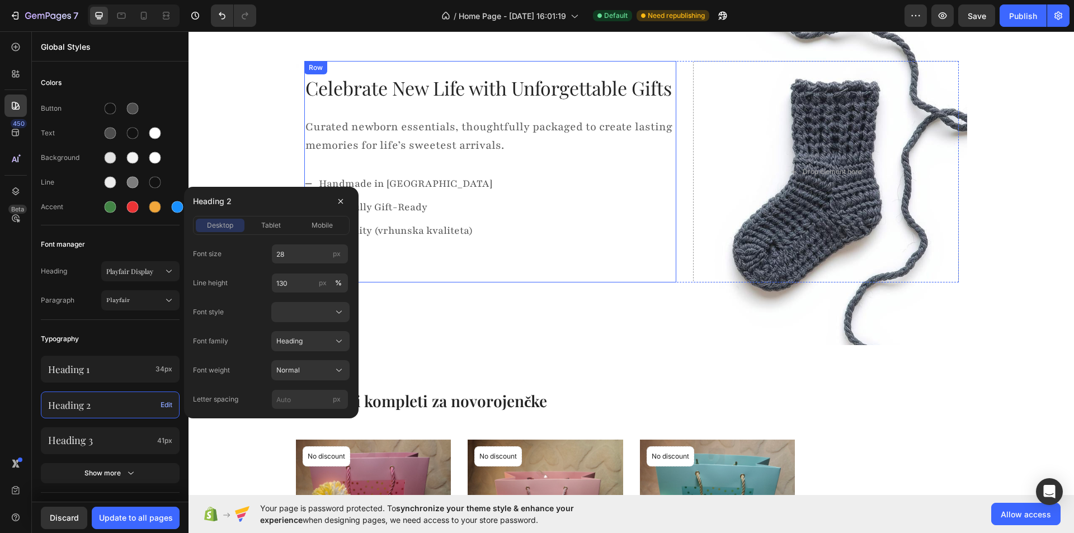
click at [432, 277] on div "Celebrate New Life with Unforgettable Gifts Text block Curated newborn essentia…" at bounding box center [490, 171] width 372 height 221
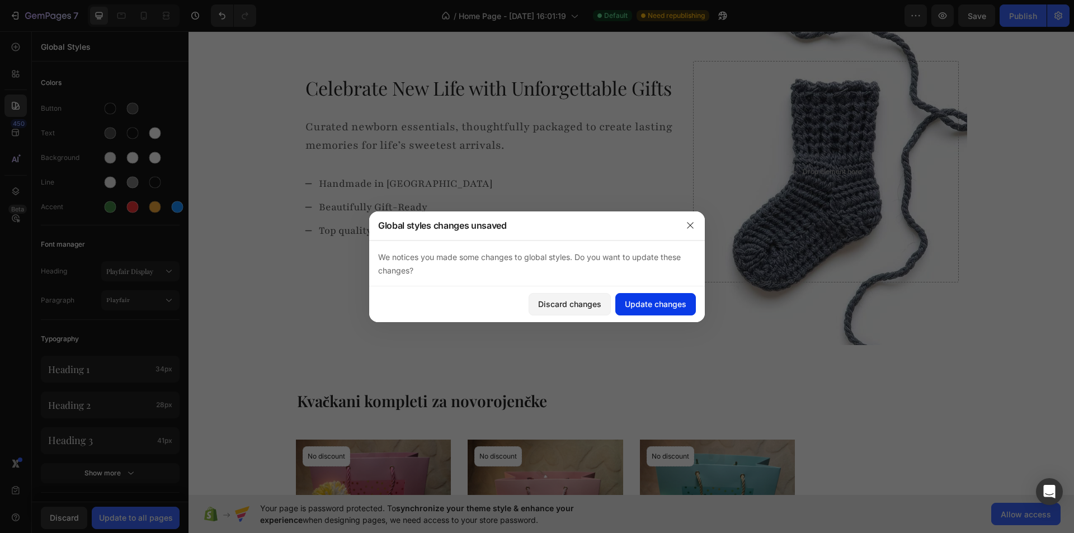
click at [656, 308] on div "Update changes" at bounding box center [656, 304] width 62 height 12
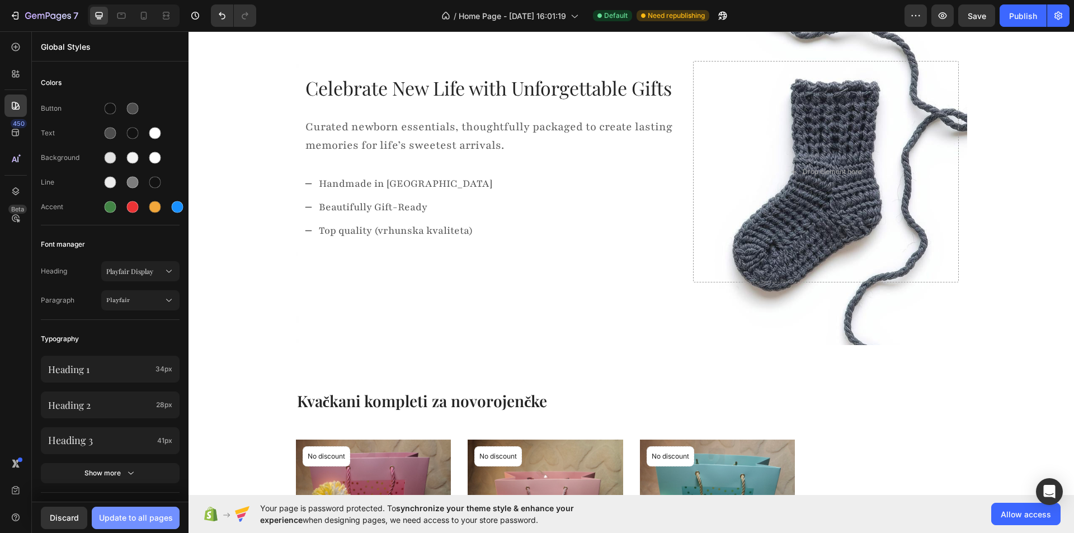
click at [129, 517] on div "Update to all pages" at bounding box center [136, 518] width 74 height 12
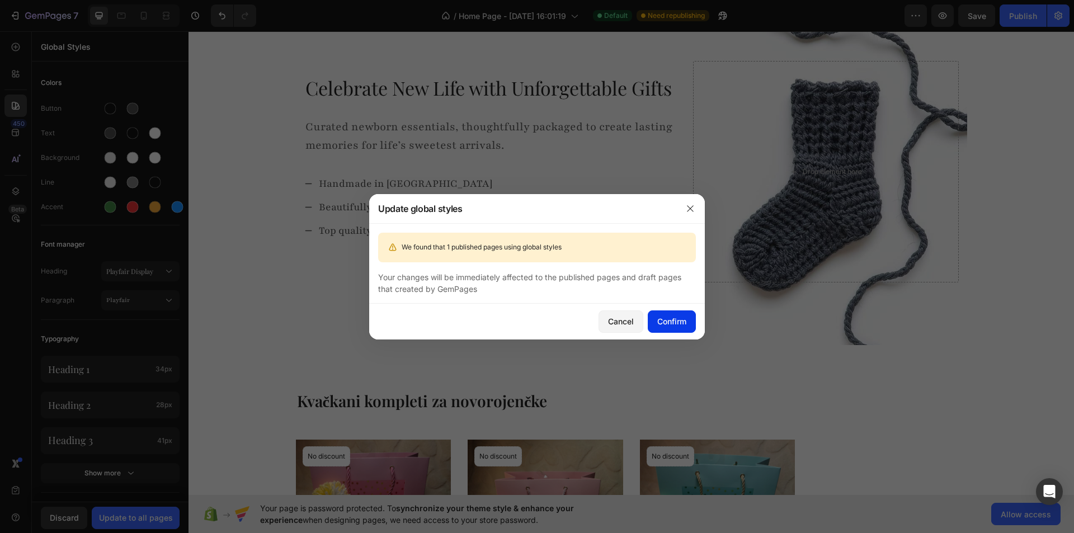
click at [662, 319] on div "Confirm" at bounding box center [671, 321] width 29 height 12
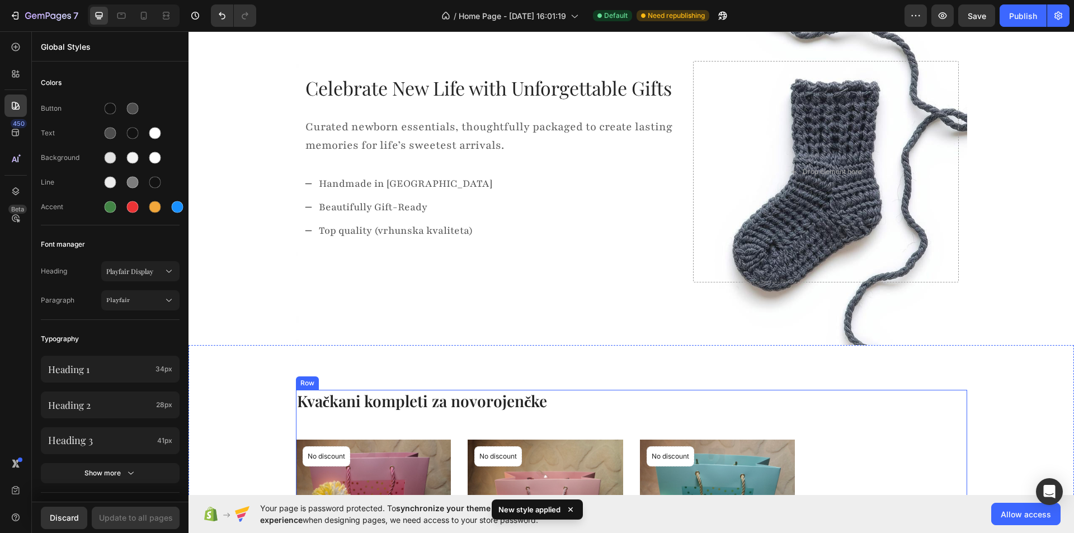
click at [394, 403] on p "Kvačkani kompleti za novorojenčke" at bounding box center [631, 401] width 669 height 20
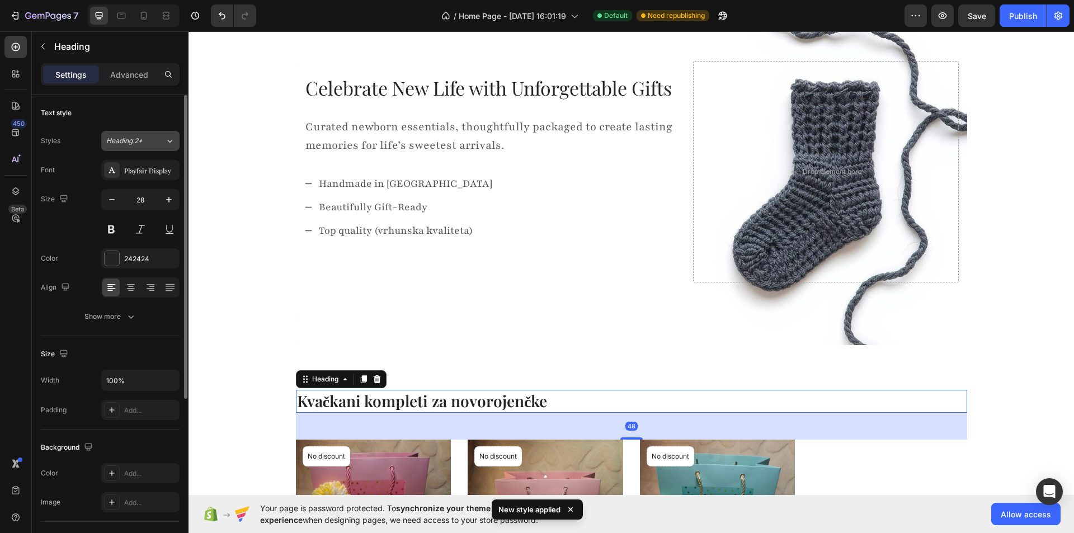
click at [162, 145] on div "Heading 2*" at bounding box center [135, 141] width 59 height 10
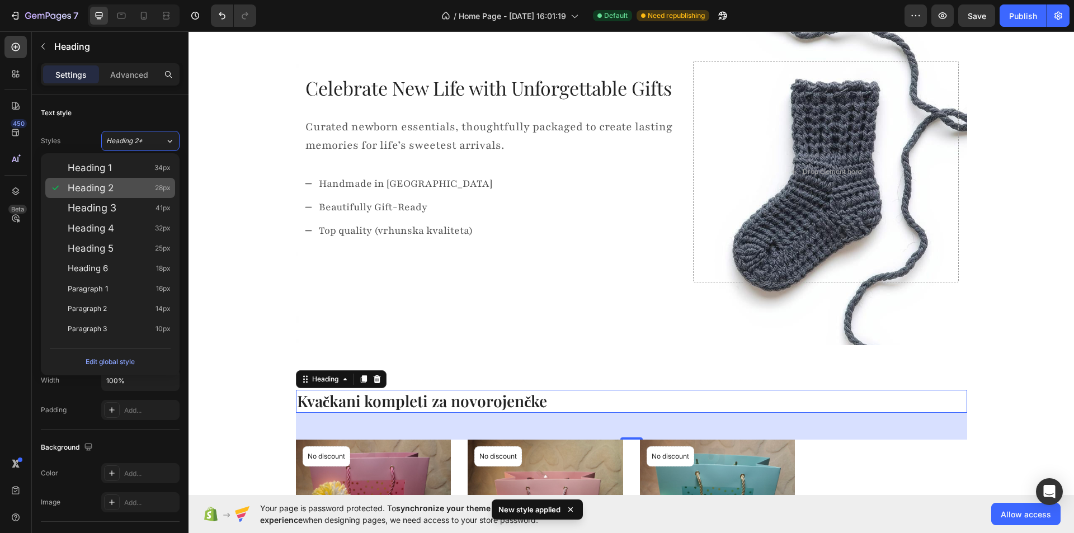
click at [103, 184] on span "Heading 2" at bounding box center [91, 187] width 46 height 11
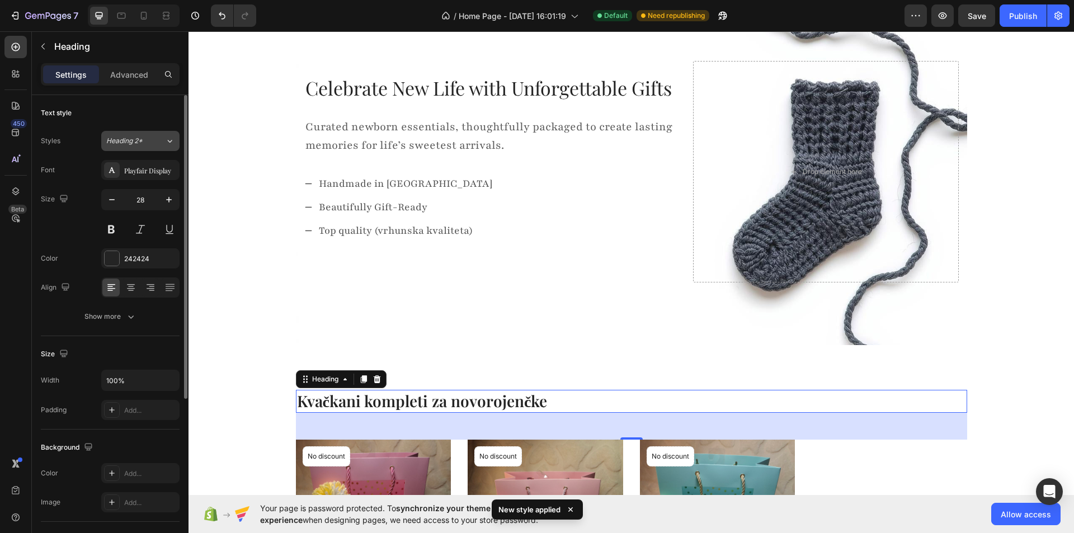
click at [123, 150] on button "Heading 2*" at bounding box center [140, 141] width 78 height 20
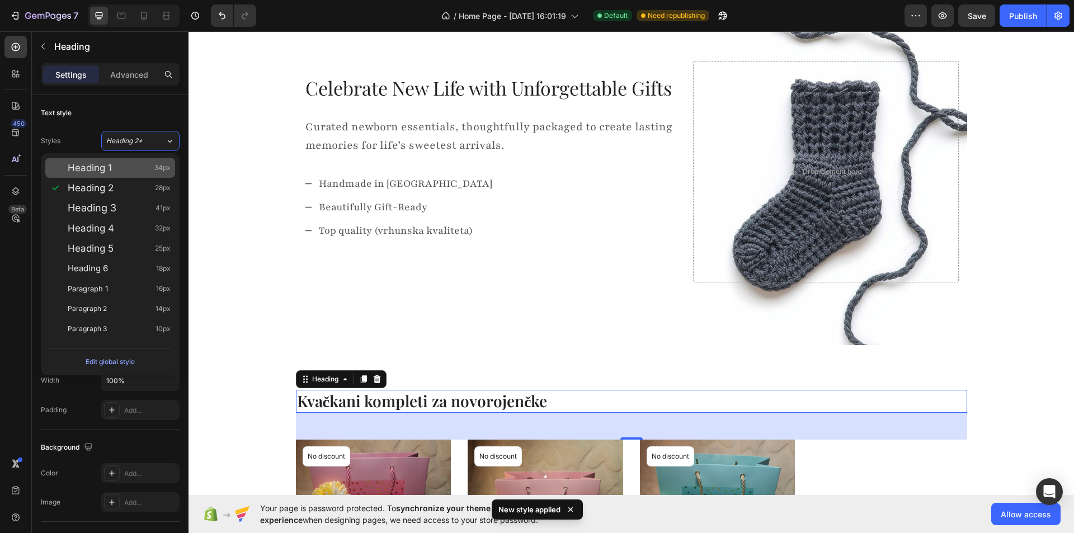
click at [117, 172] on div "Heading 1 34px" at bounding box center [110, 168] width 130 height 20
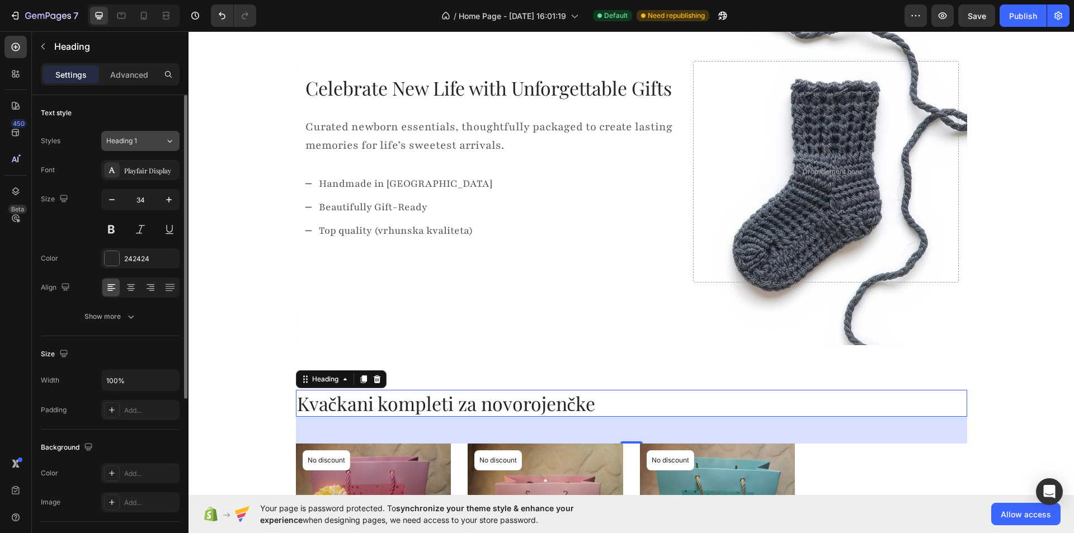
click at [154, 137] on div "Heading 1" at bounding box center [135, 141] width 59 height 10
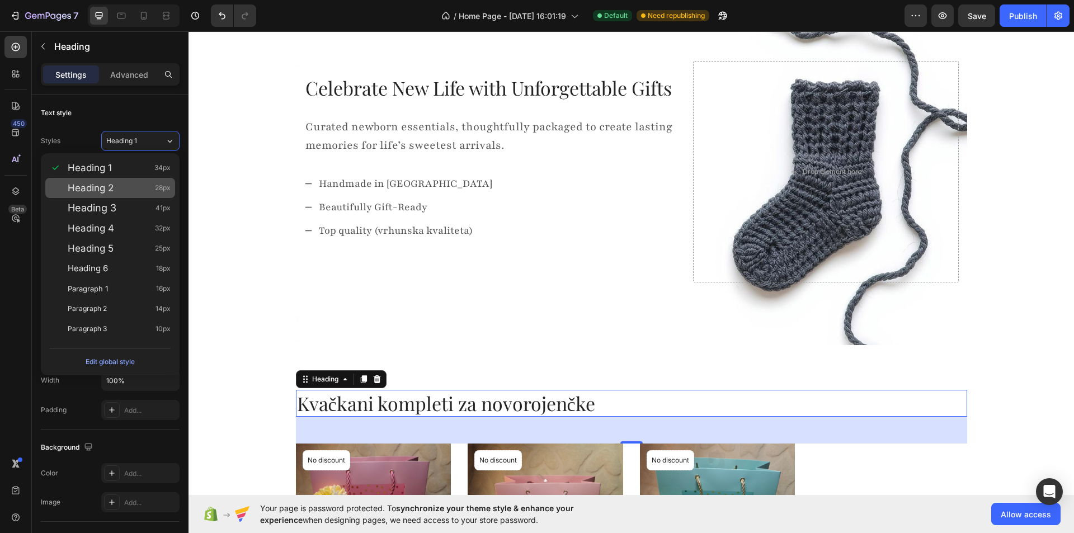
click at [115, 186] on div "Heading 2 28px" at bounding box center [119, 187] width 103 height 11
type input "28"
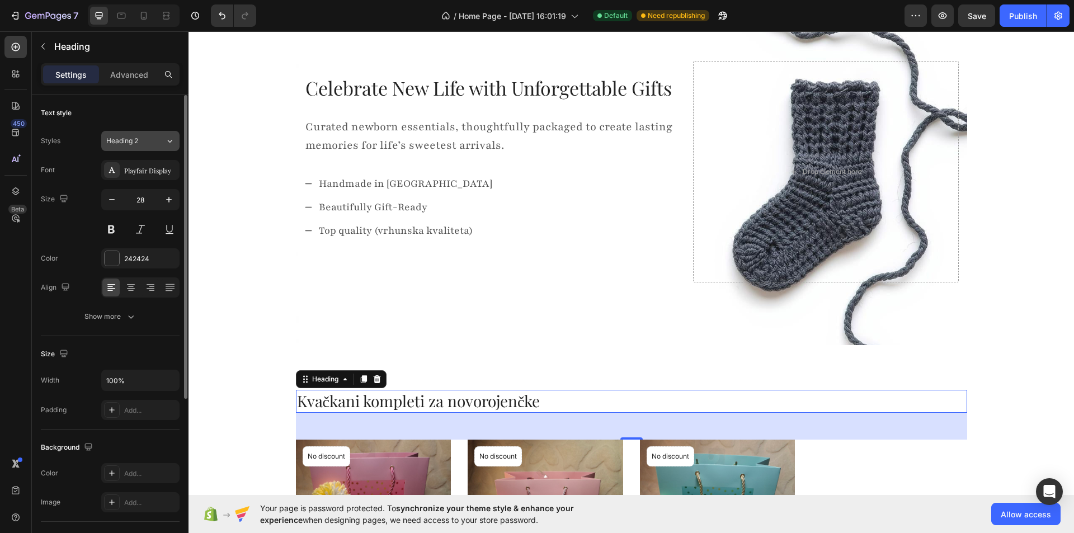
click at [143, 143] on div "Heading 2" at bounding box center [128, 141] width 45 height 10
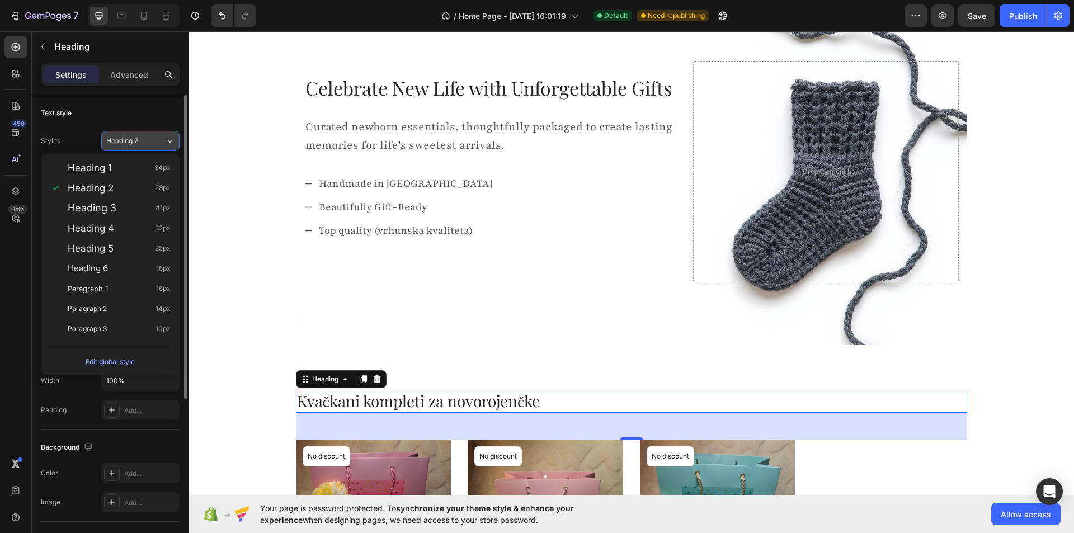
click at [143, 143] on div "Heading 2" at bounding box center [128, 141] width 45 height 10
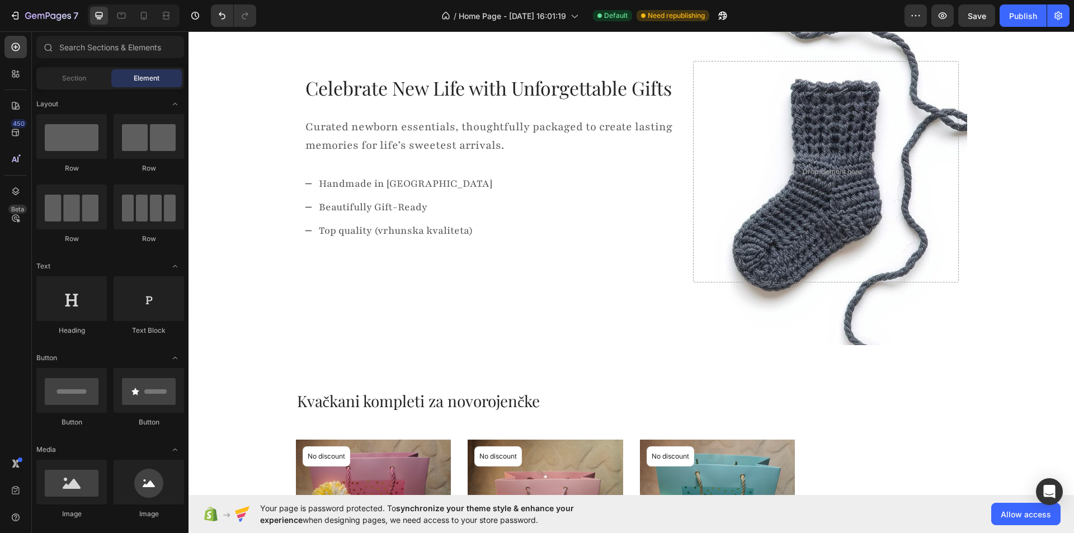
click at [287, 311] on section "Celebrate New Life with Unforgettable Gifts Text block Curated newborn essentia…" at bounding box center [631, 171] width 689 height 347
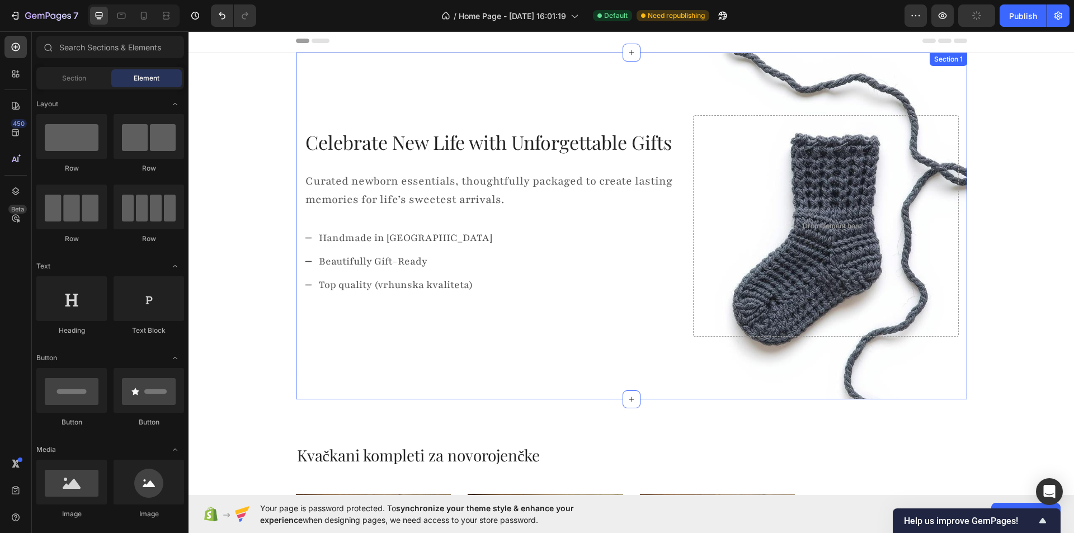
scroll to position [0, 0]
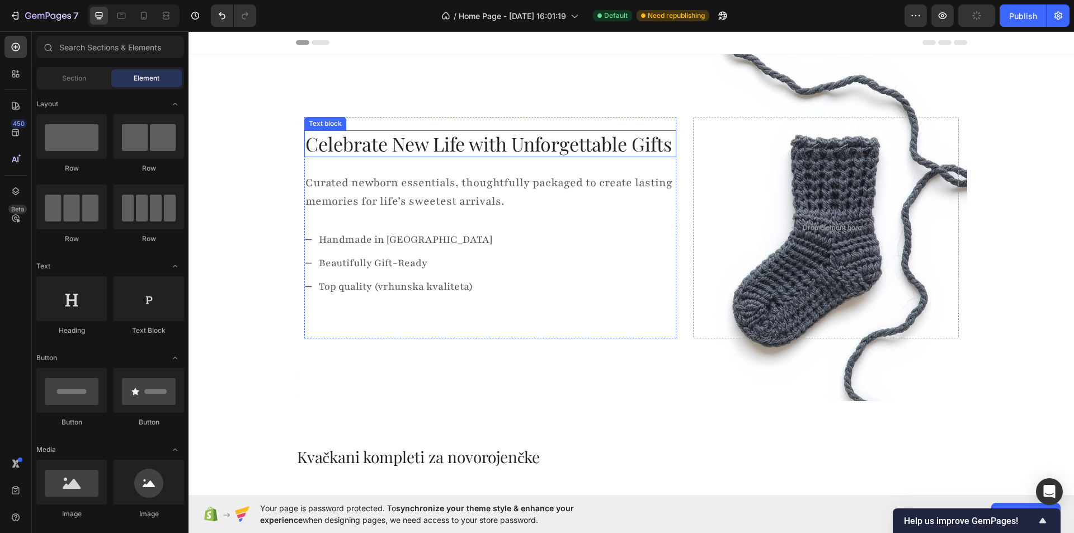
click at [374, 136] on p "Celebrate New Life with Unforgettable Gifts" at bounding box center [490, 143] width 370 height 25
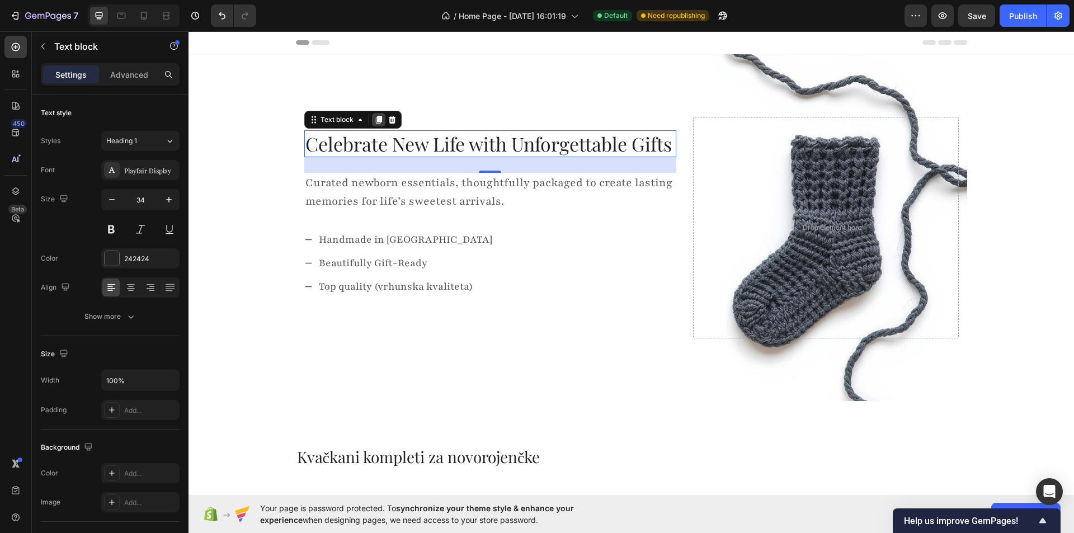
click at [376, 124] on div at bounding box center [378, 119] width 13 height 13
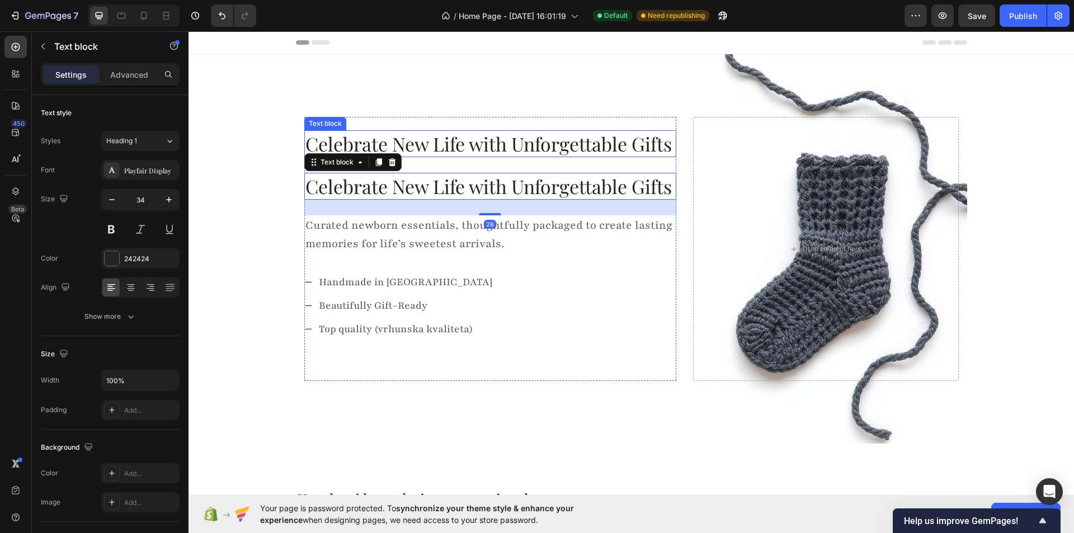
click at [398, 148] on p "Celebrate New Life with Unforgettable Gifts" at bounding box center [490, 143] width 370 height 25
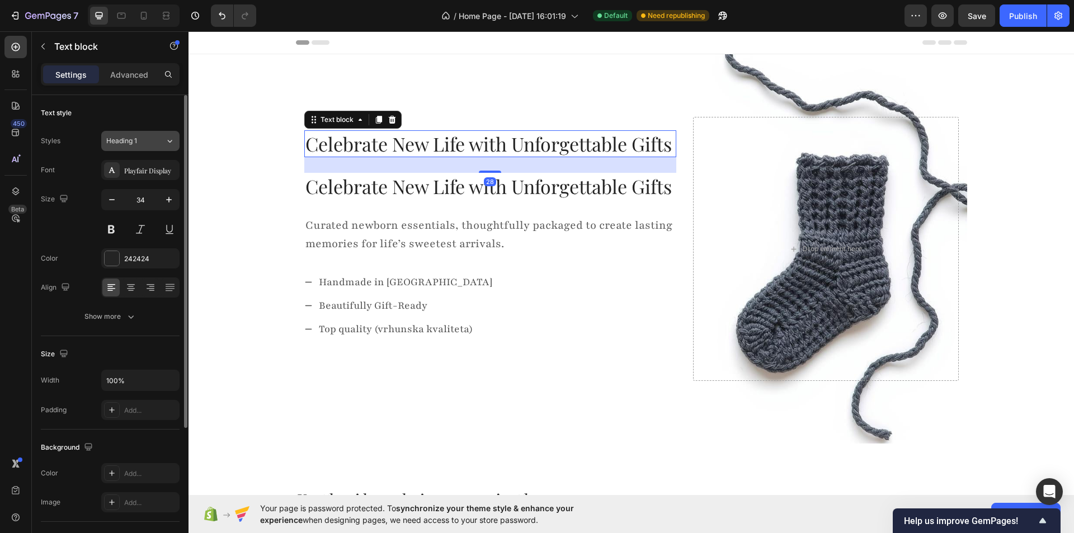
click at [155, 142] on div "Heading 1" at bounding box center [135, 141] width 59 height 10
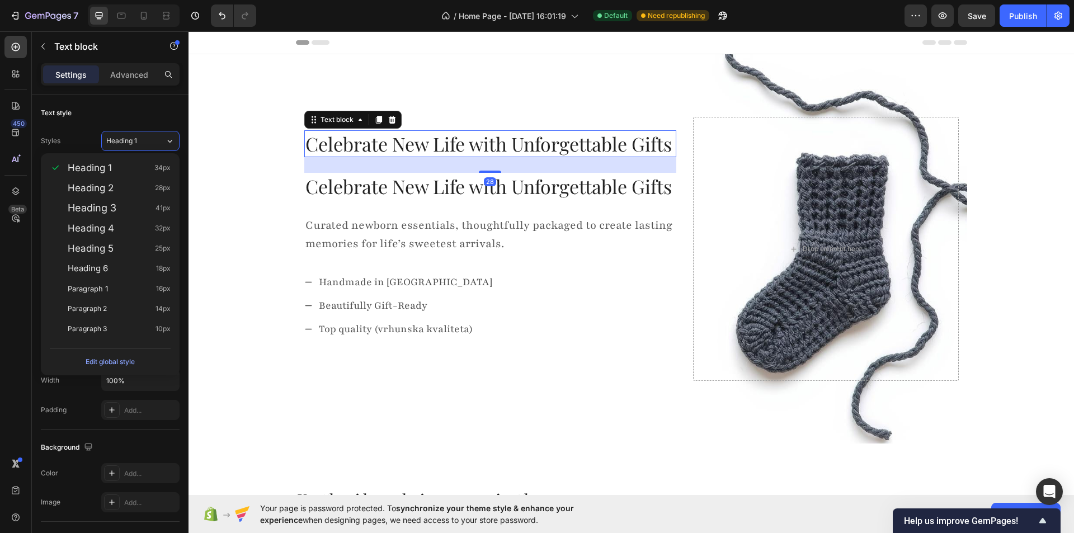
click at [362, 162] on div "28" at bounding box center [490, 165] width 372 height 16
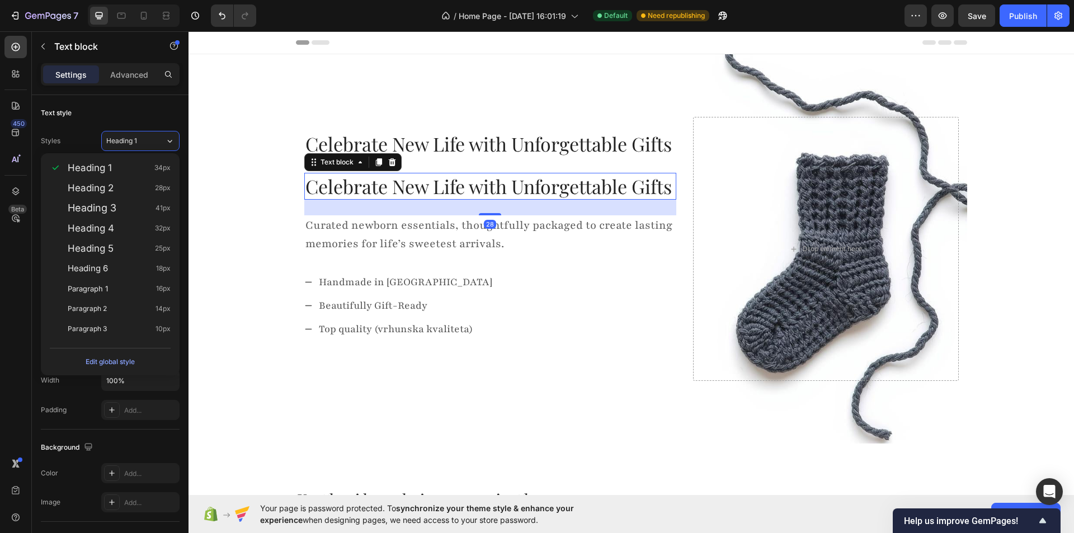
click at [320, 177] on p "Celebrate New Life with Unforgettable Gifts" at bounding box center [490, 186] width 370 height 25
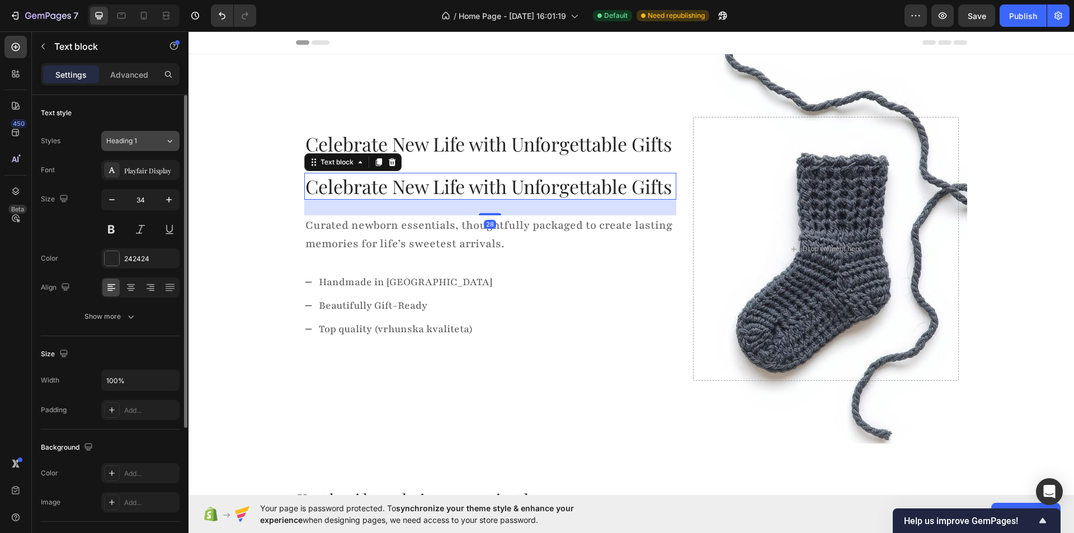
click at [145, 138] on div "Heading 1" at bounding box center [128, 141] width 45 height 10
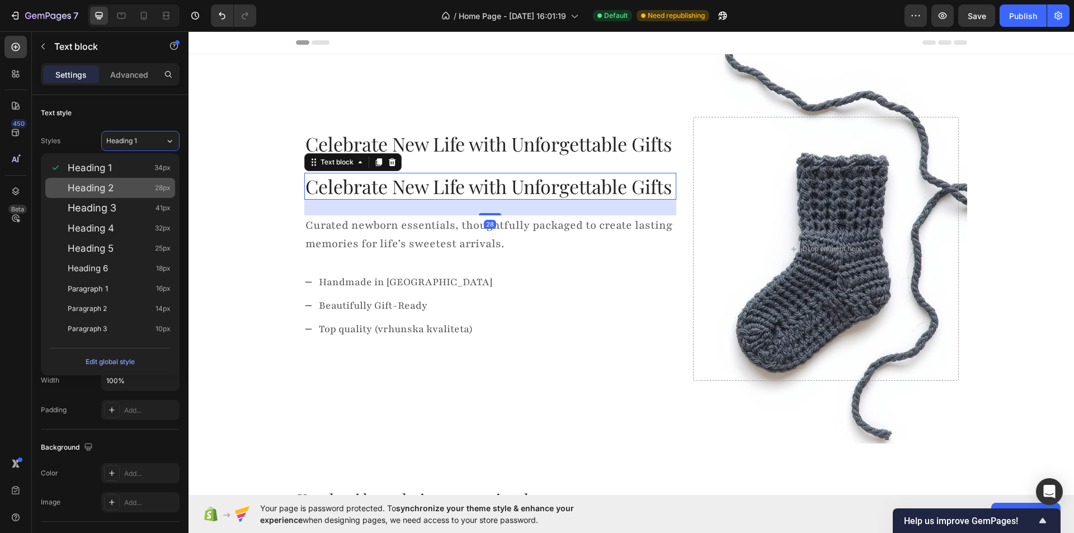
click at [120, 185] on div "Heading 2 28px" at bounding box center [119, 187] width 103 height 11
type input "28"
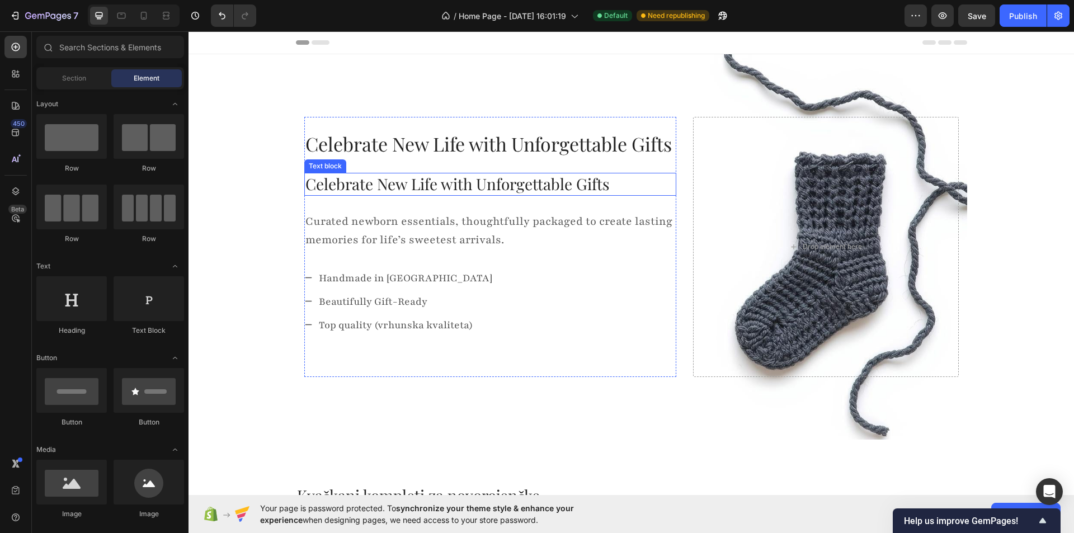
click at [360, 190] on p "Celebrate New Life with Unforgettable Gifts" at bounding box center [490, 184] width 370 height 20
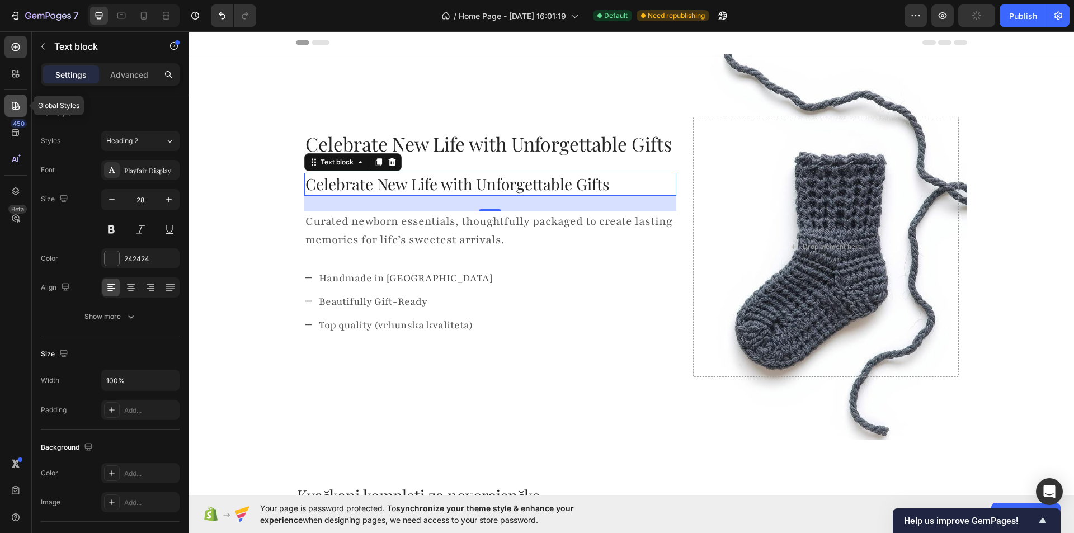
click at [10, 96] on div at bounding box center [15, 106] width 22 height 22
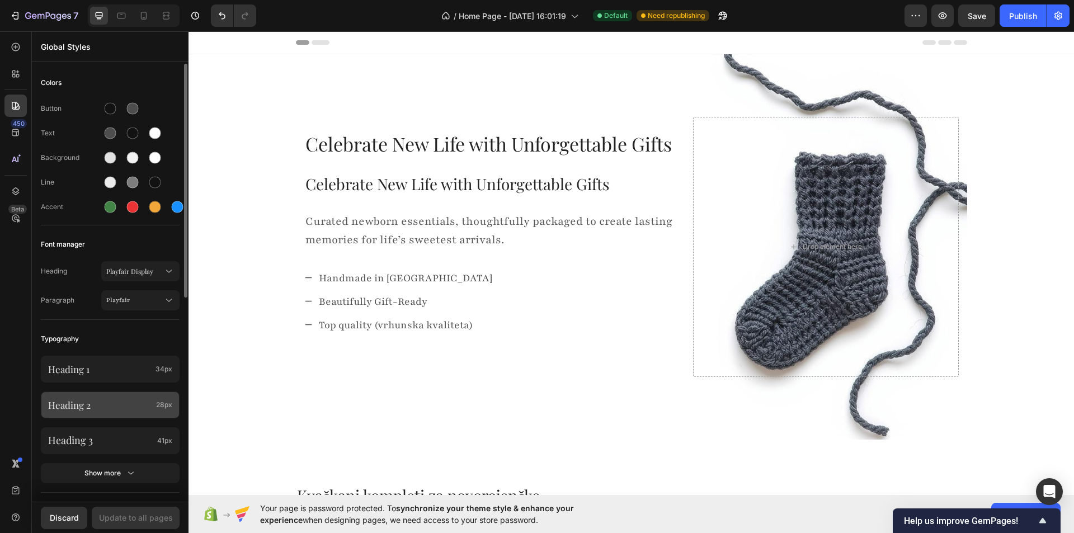
click at [120, 407] on p "Heading 2" at bounding box center [99, 405] width 103 height 12
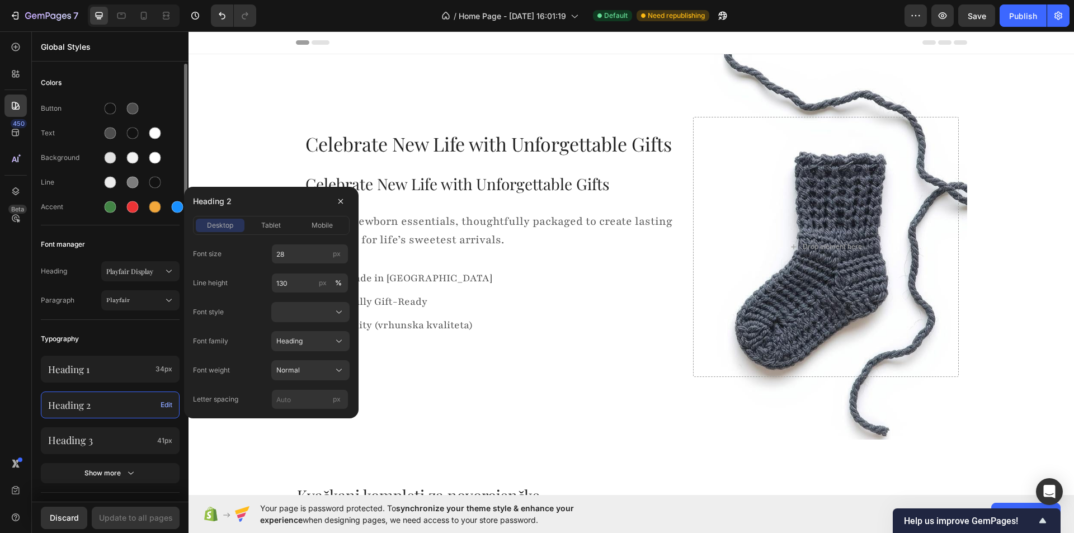
click at [120, 407] on p "Heading 2" at bounding box center [102, 405] width 108 height 12
click at [119, 336] on div "Typography" at bounding box center [110, 339] width 139 height 20
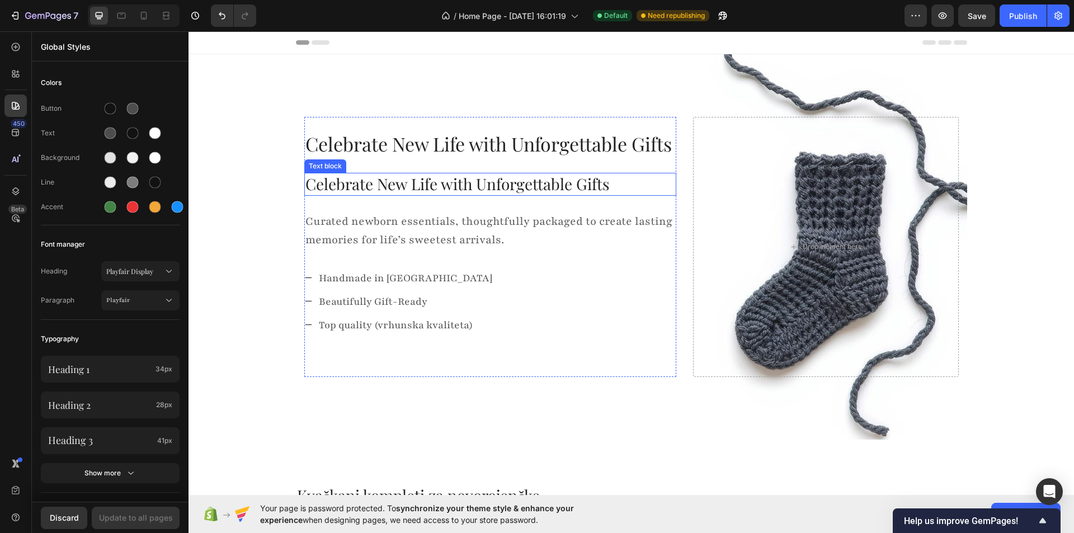
click at [321, 177] on p "Celebrate New Life with Unforgettable Gifts" at bounding box center [490, 184] width 370 height 20
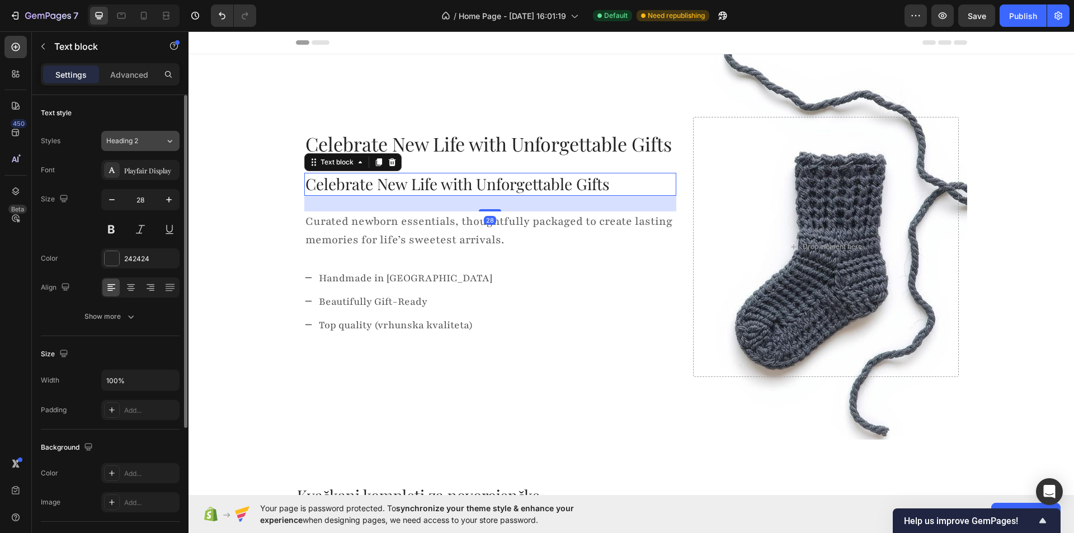
click at [151, 142] on div "Heading 2" at bounding box center [128, 141] width 45 height 10
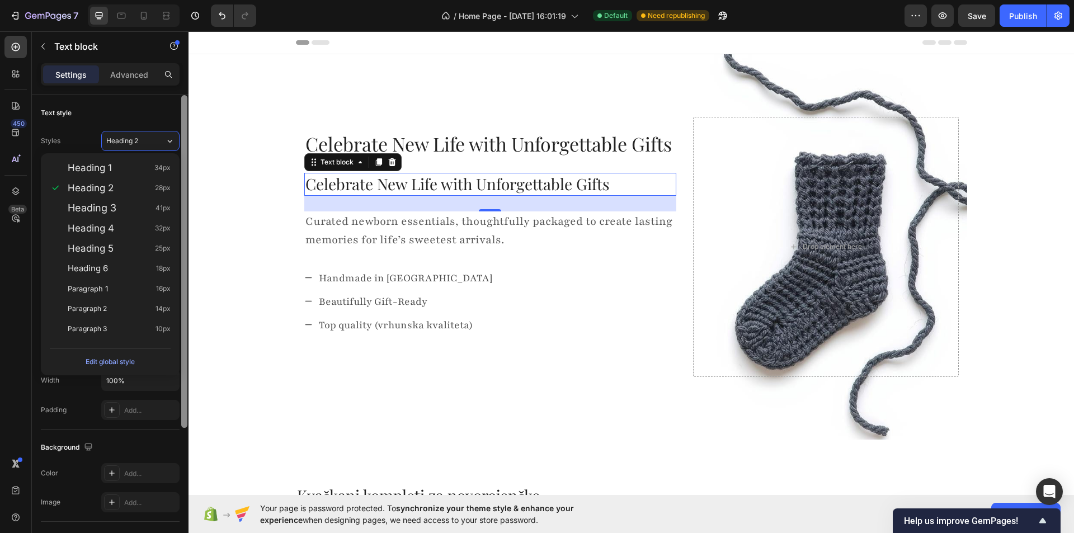
click at [187, 209] on div at bounding box center [184, 261] width 6 height 333
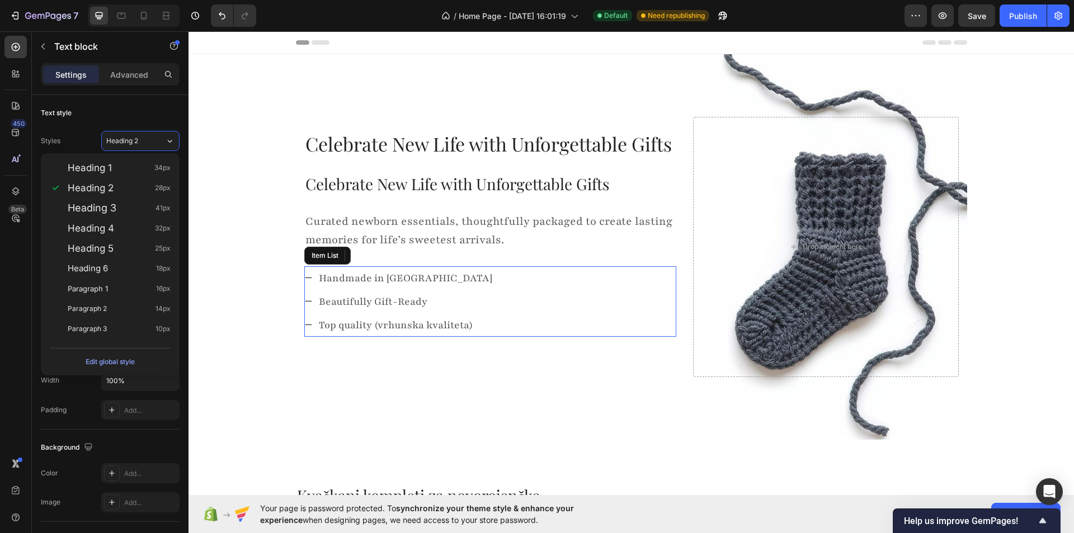
click at [323, 297] on p "Beautifully Gift-Ready" at bounding box center [405, 301] width 173 height 20
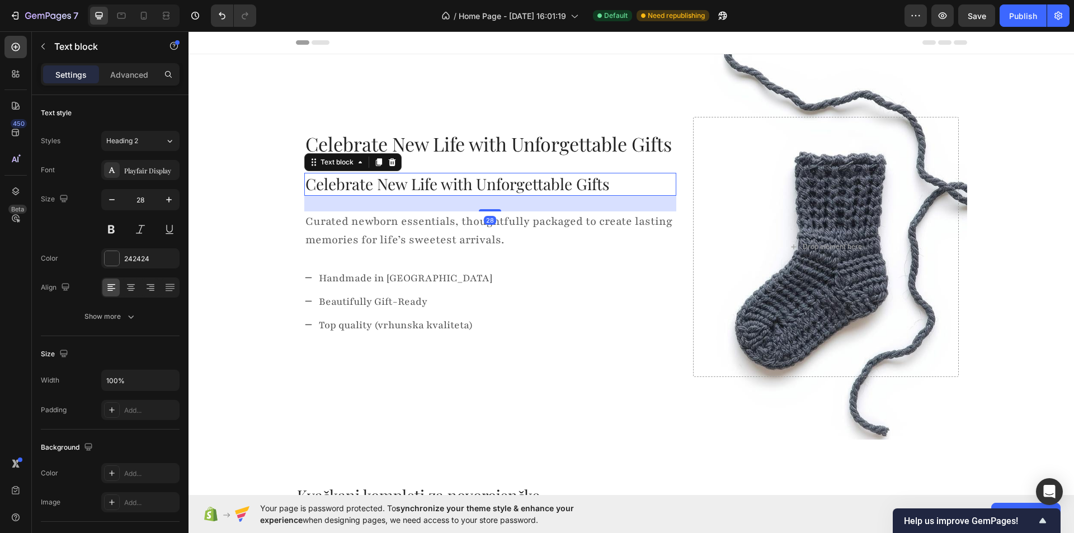
click at [360, 185] on p "Celebrate New Life with Unforgettable Gifts" at bounding box center [490, 184] width 370 height 20
click at [164, 147] on button "Heading 2" at bounding box center [140, 141] width 78 height 20
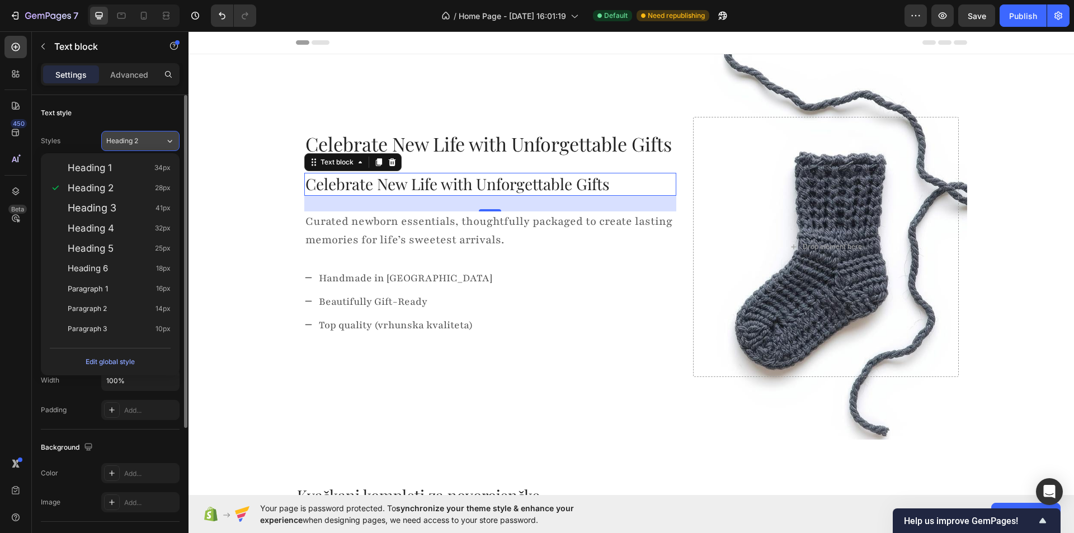
click at [164, 147] on button "Heading 2" at bounding box center [140, 141] width 78 height 20
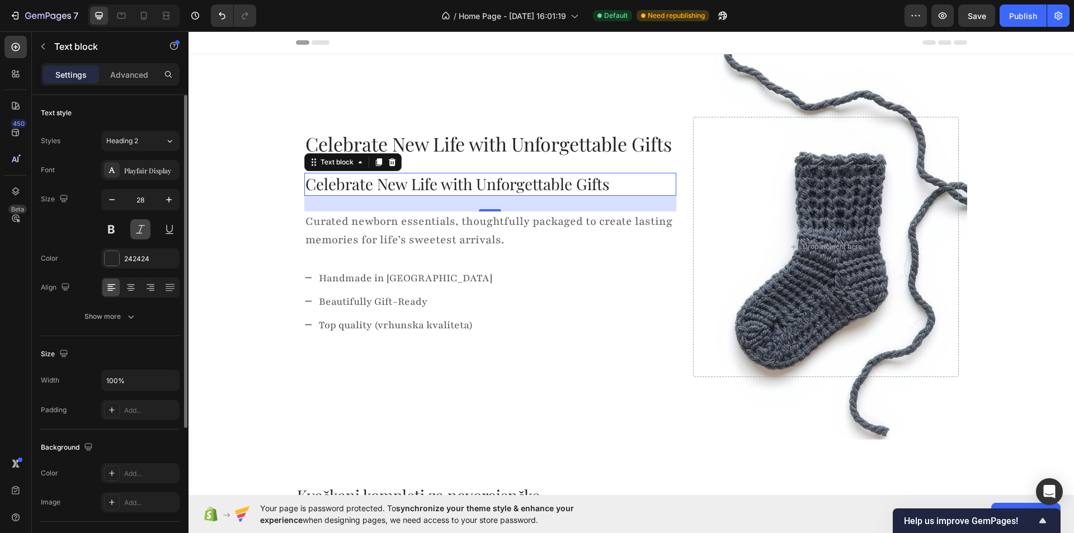
click at [145, 232] on button at bounding box center [140, 229] width 20 height 20
click at [115, 199] on icon "button" at bounding box center [111, 199] width 11 height 11
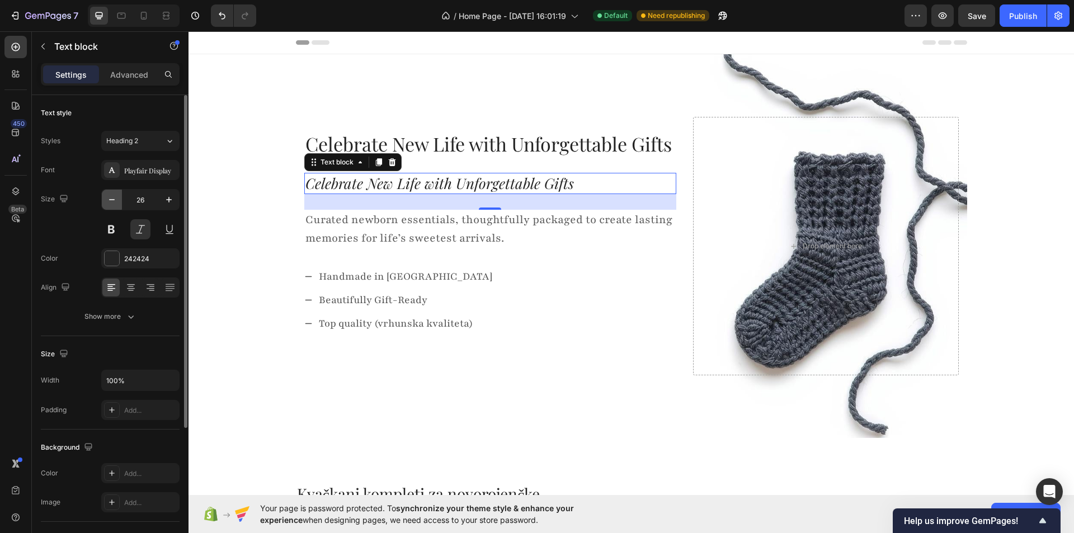
click at [115, 199] on icon "button" at bounding box center [111, 199] width 11 height 11
type input "24"
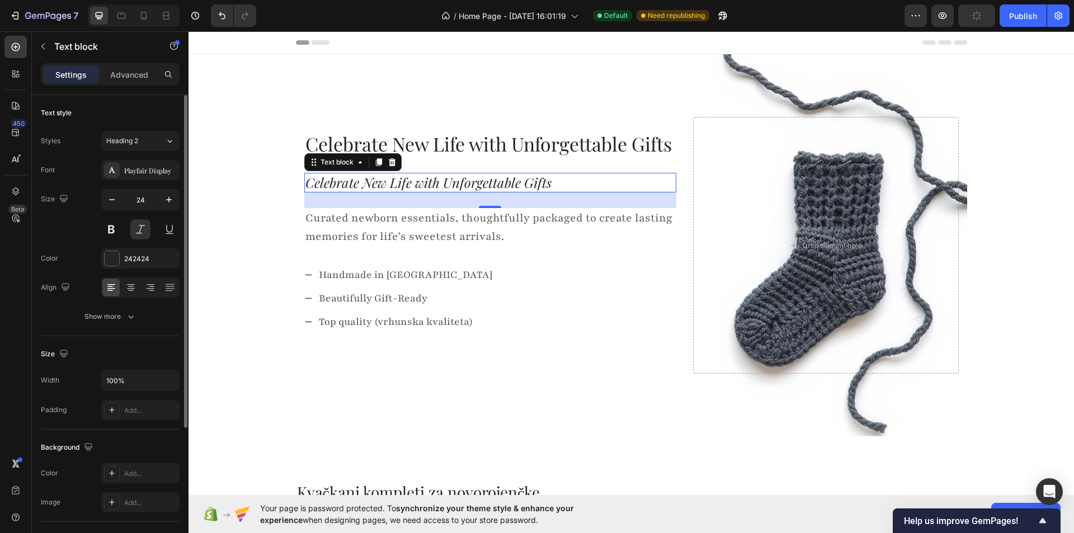
click at [76, 243] on div "Font Playfair Display Size 24 Color 242424 Align Show more" at bounding box center [110, 243] width 139 height 167
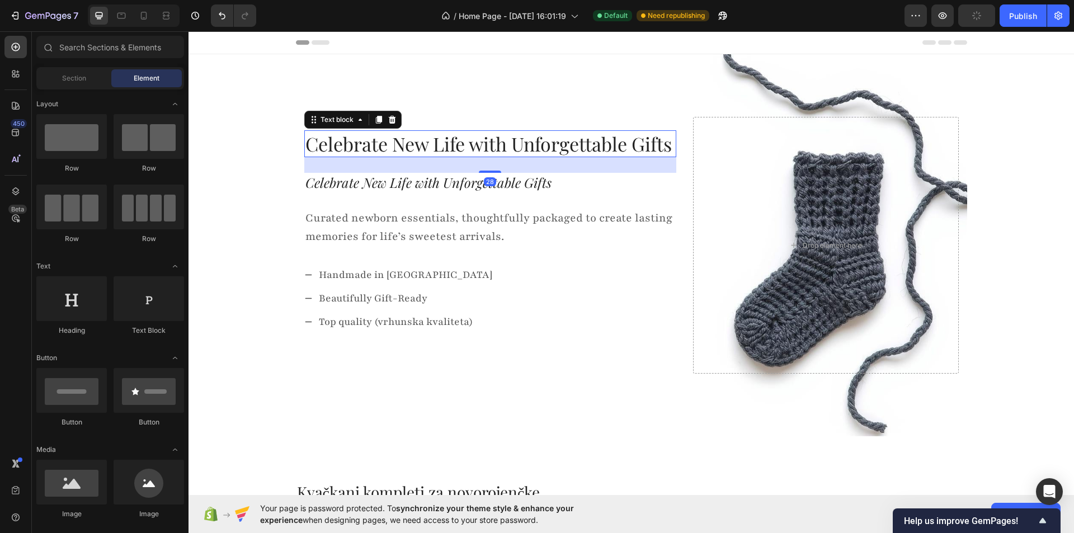
click at [393, 145] on p "Celebrate New Life with Unforgettable Gifts" at bounding box center [490, 143] width 370 height 25
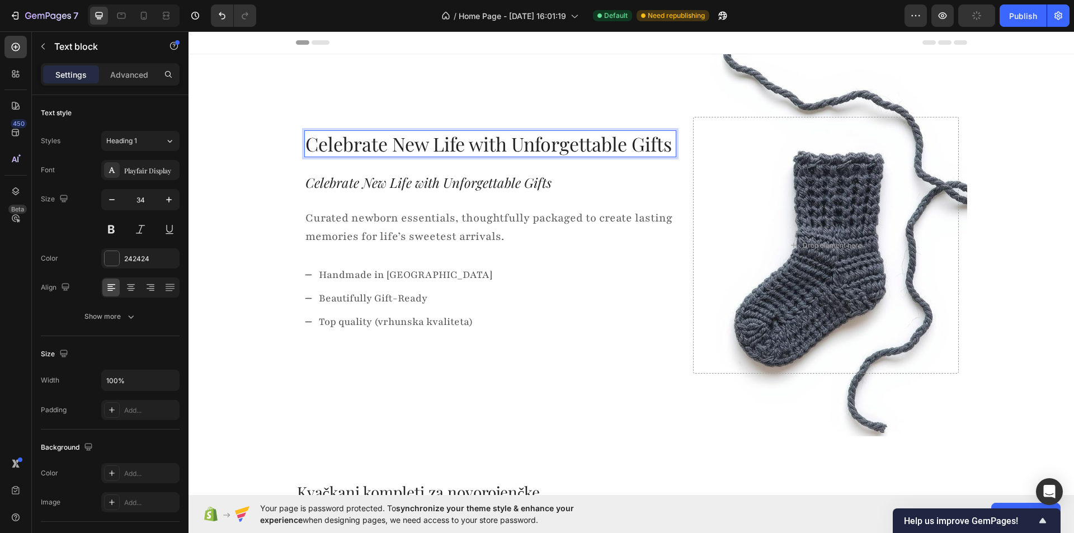
click at [403, 144] on p "Celebrate New Life with Unforgettable Gifts" at bounding box center [490, 143] width 370 height 25
click at [402, 144] on p "Celebrate New Life with Unforgettable Gifts" at bounding box center [490, 143] width 370 height 25
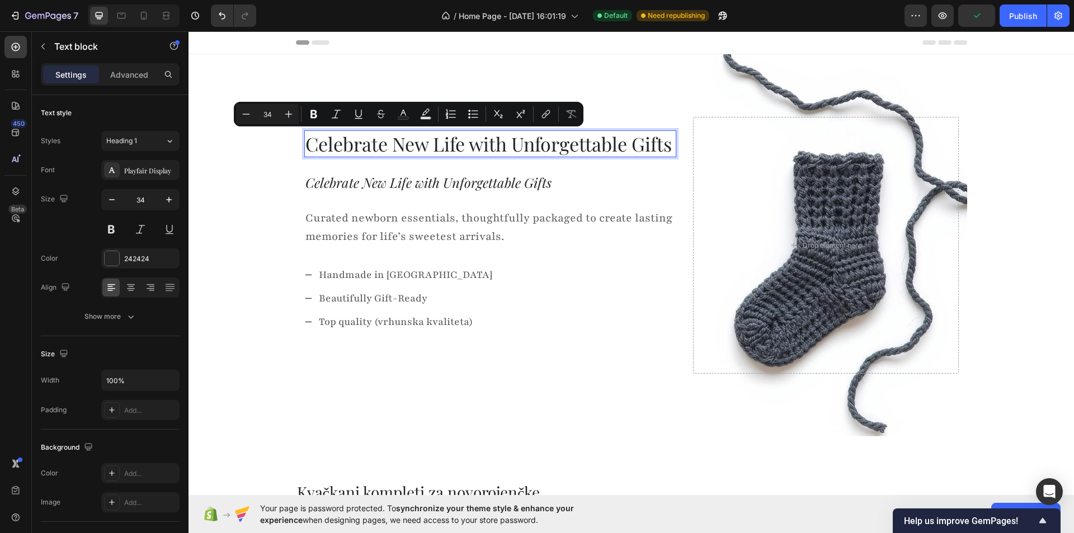
click at [667, 145] on p "Celebrate New Life with Unforgettable Gifts" at bounding box center [490, 143] width 370 height 25
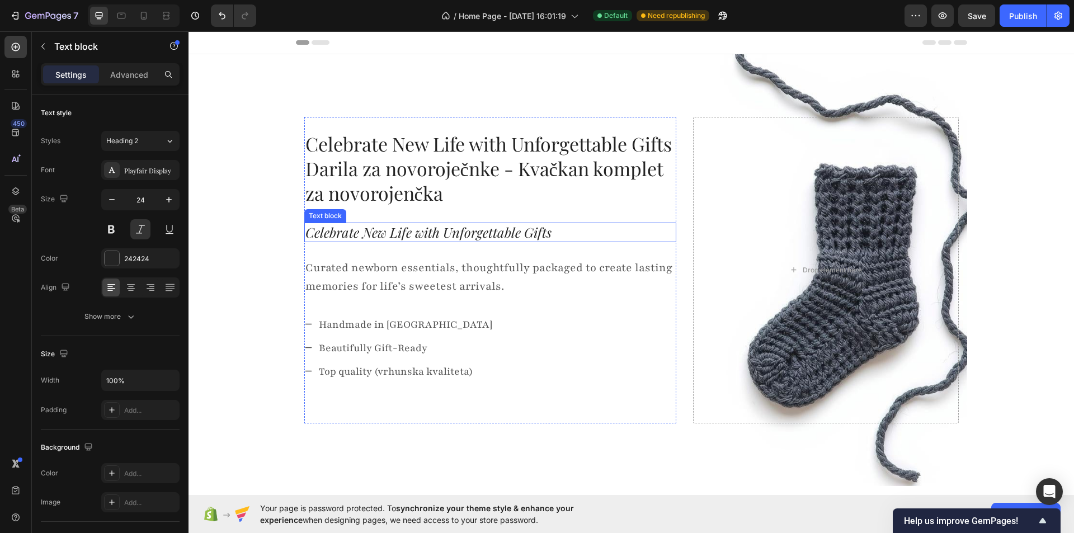
click at [412, 234] on p "Celebrate New Life with Unforgettable Gifts" at bounding box center [490, 232] width 370 height 17
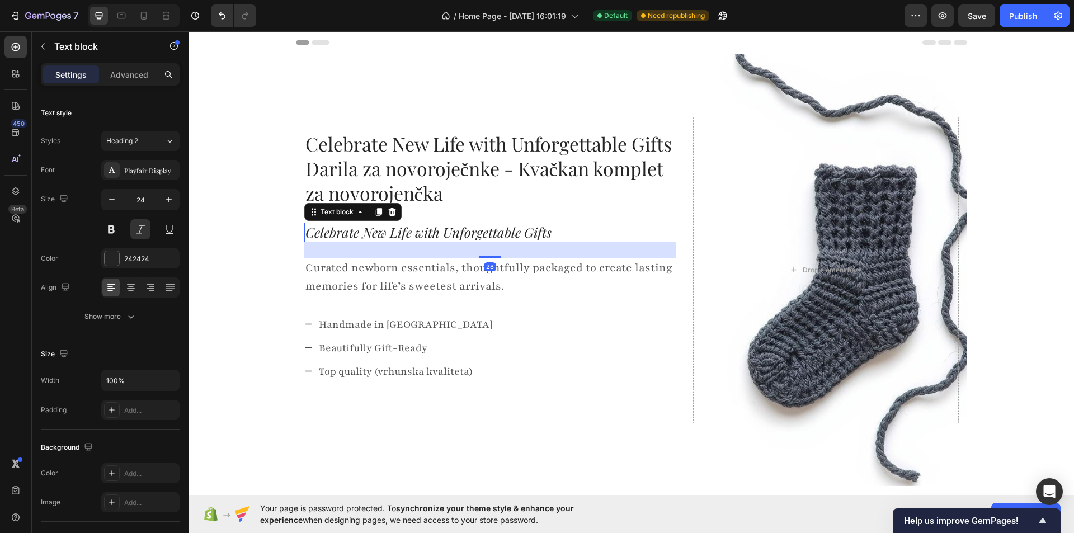
click at [570, 234] on p "Celebrate New Life with Unforgettable Gifts" at bounding box center [490, 232] width 370 height 17
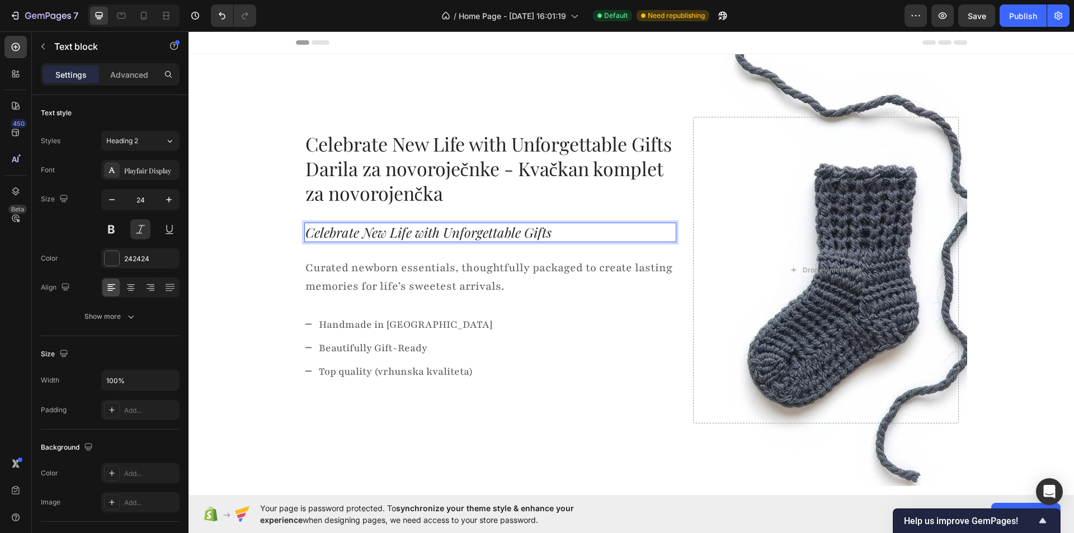
click at [570, 234] on p "Celebrate New Life with Unforgettable Gifts" at bounding box center [490, 232] width 370 height 17
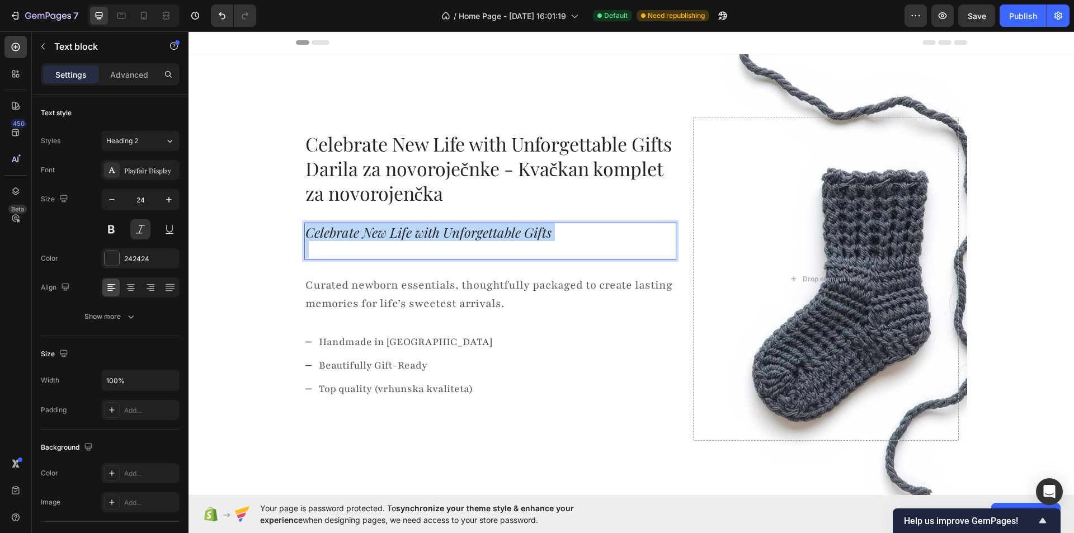
copy p "Celebrate New Life with Unforgettable Gifts"
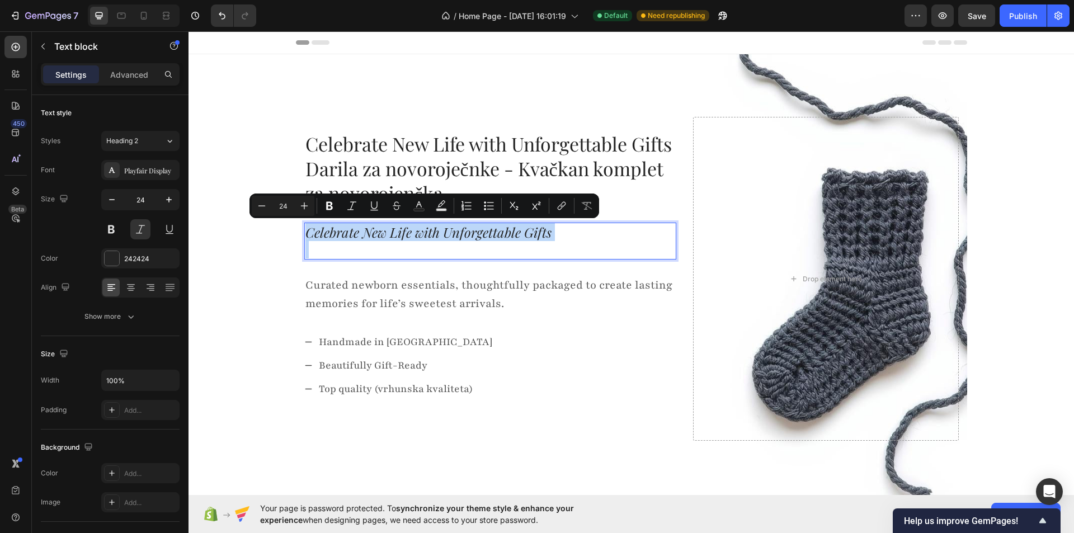
click at [563, 239] on p "Celebrate New Life with Unforgettable Gifts" at bounding box center [490, 232] width 370 height 17
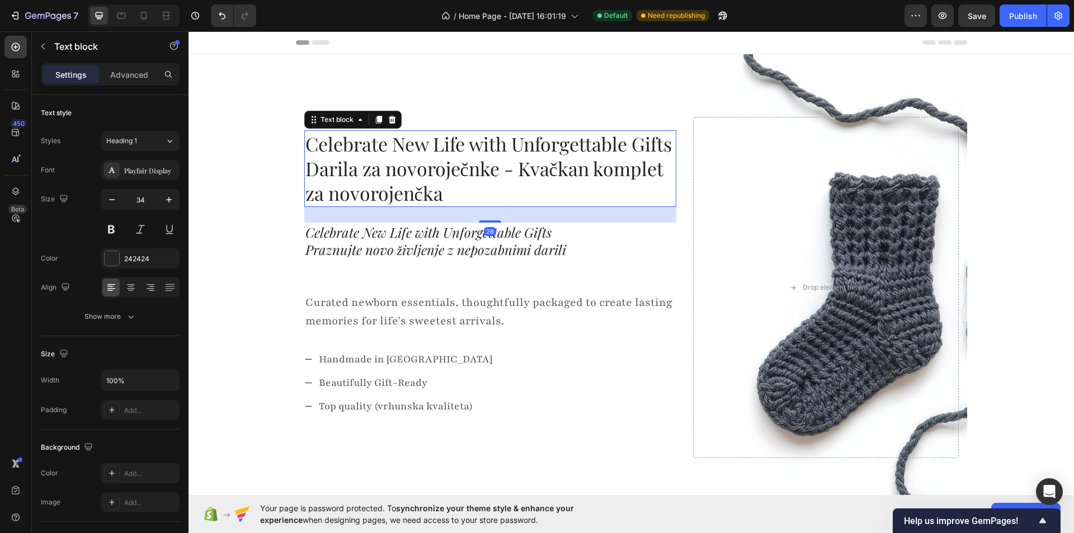
click at [392, 163] on p "Celebrate New Life with Unforgettable Gifts Darila za novoroječnke - Kvačkan ko…" at bounding box center [490, 168] width 370 height 74
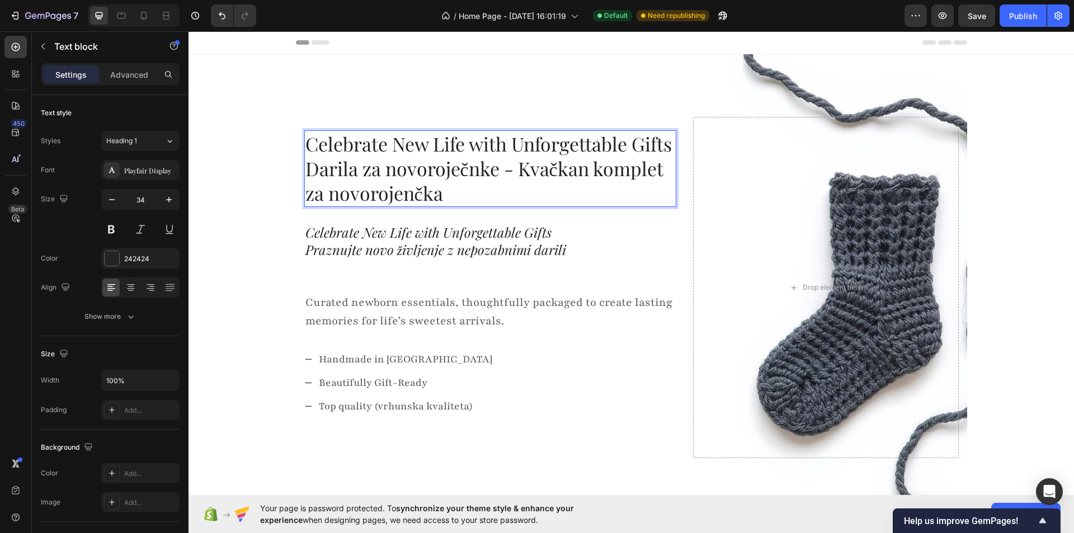
click at [392, 163] on p "Celebrate New Life with Unforgettable Gifts Darila za novoroječnke - Kvačkan ko…" at bounding box center [490, 168] width 370 height 74
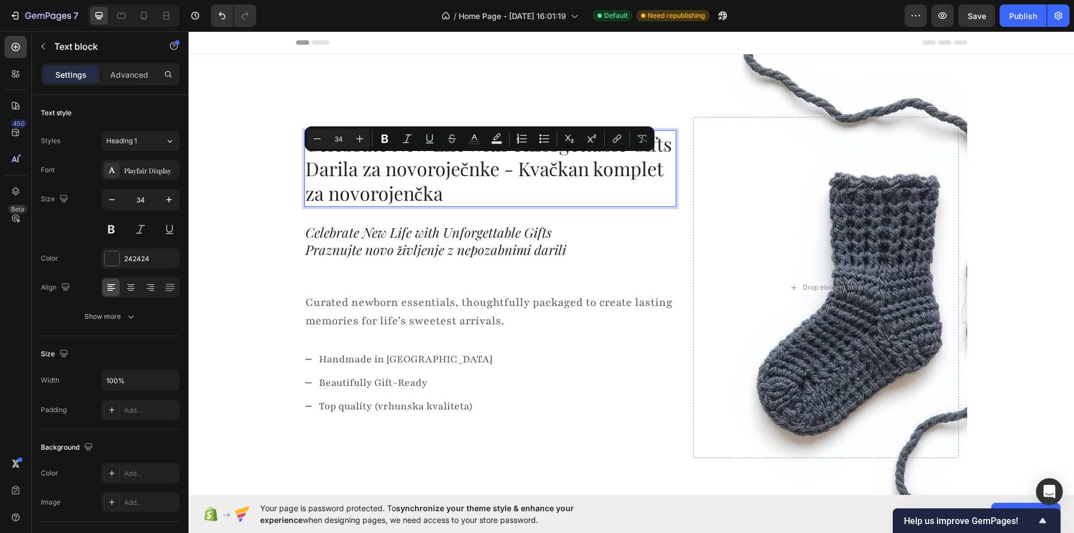
click at [427, 181] on p "Celebrate New Life with Unforgettable Gifts Darila za novoroječnke - Kvačkan ko…" at bounding box center [490, 168] width 370 height 74
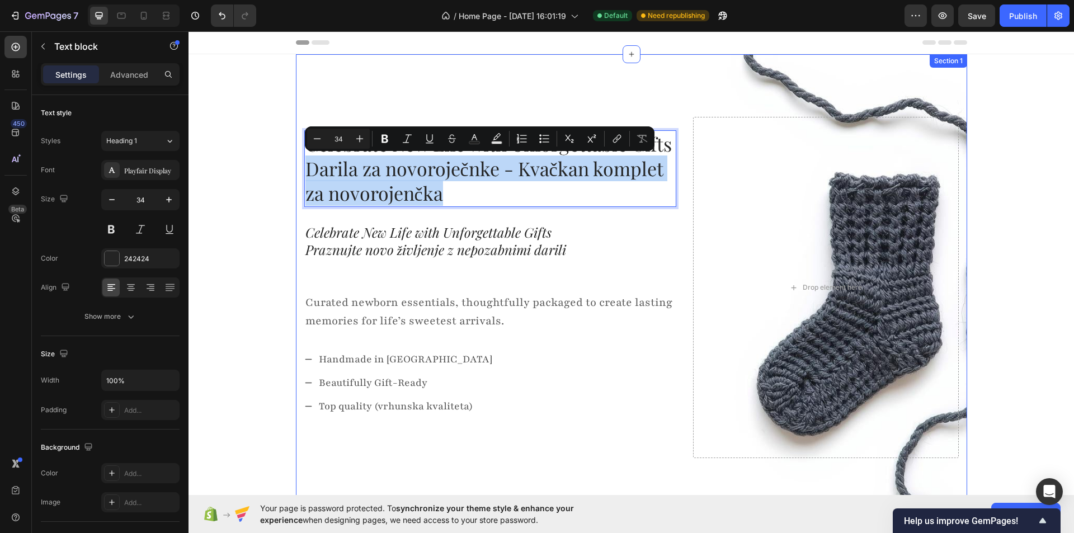
drag, startPoint x: 466, startPoint y: 199, endPoint x: 296, endPoint y: 170, distance: 172.4
click at [296, 170] on div "Celebrate New Life with Unforgettable Gifts Darila za novoroječnke - Kvačkan ko…" at bounding box center [631, 287] width 671 height 466
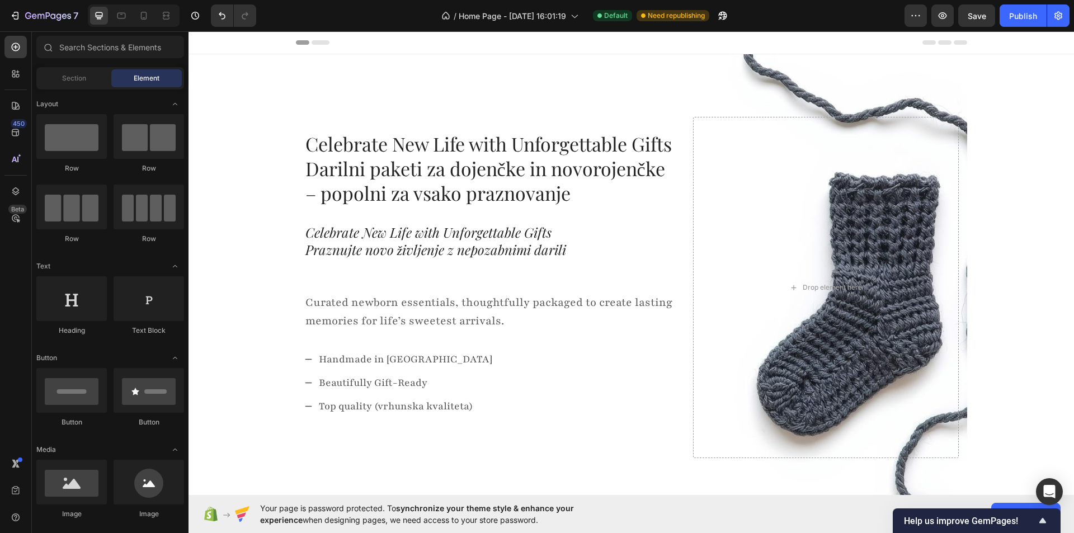
click at [351, 279] on div "Celebrate New Life with Unforgettable Gifts Darilni paketi za dojenčke in novor…" at bounding box center [490, 287] width 372 height 314
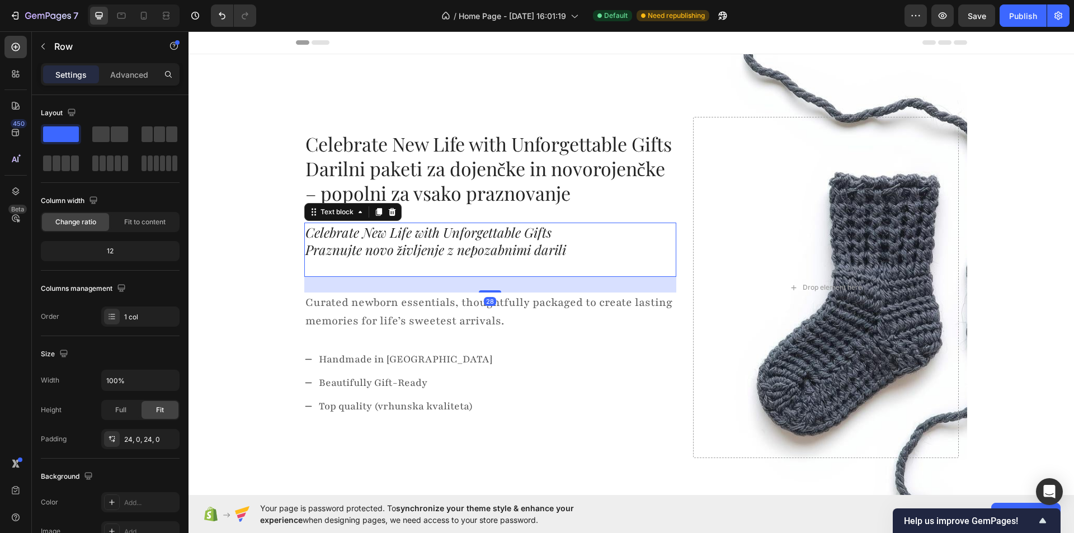
click at [346, 256] on p "Celebrate New Life with Unforgettable Gifts Praznujte novo življenje z nepozabn…" at bounding box center [490, 241] width 370 height 35
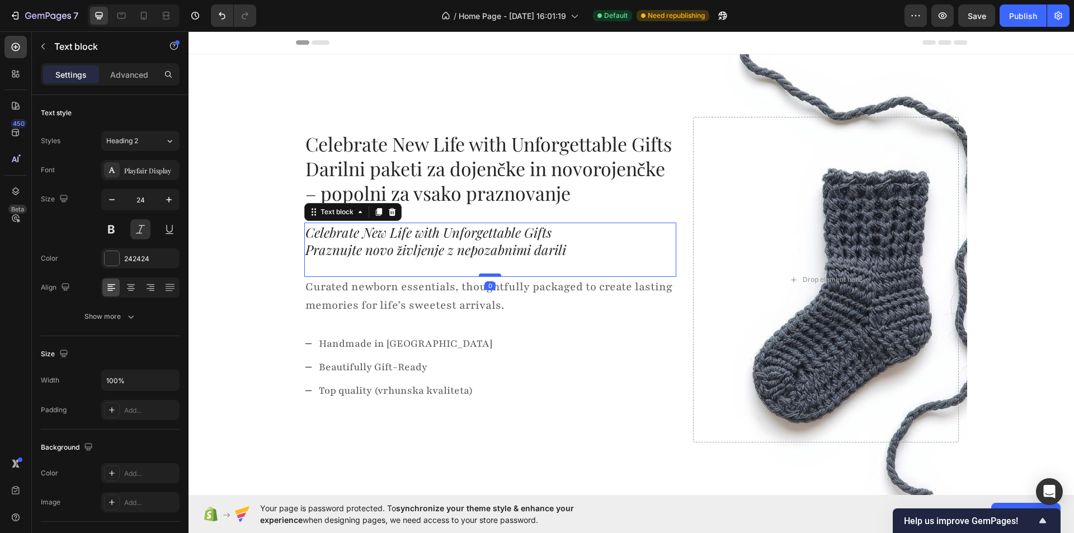
drag, startPoint x: 489, startPoint y: 293, endPoint x: 492, endPoint y: 274, distance: 18.8
click at [492, 274] on div at bounding box center [490, 275] width 22 height 3
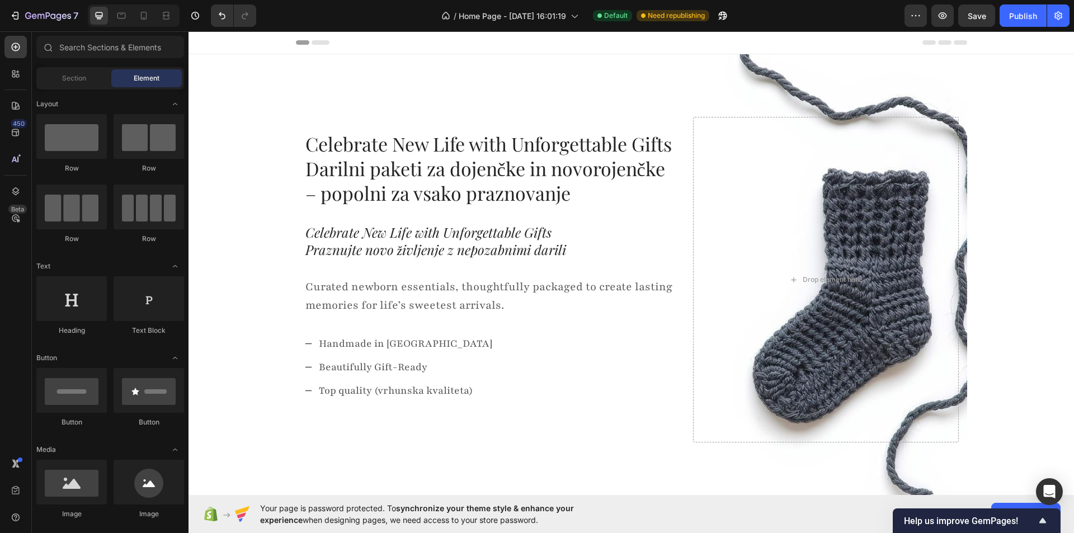
click at [469, 291] on p "Curated newborn essentials, thoughtfully packaged to create lasting memories fo…" at bounding box center [490, 296] width 370 height 37
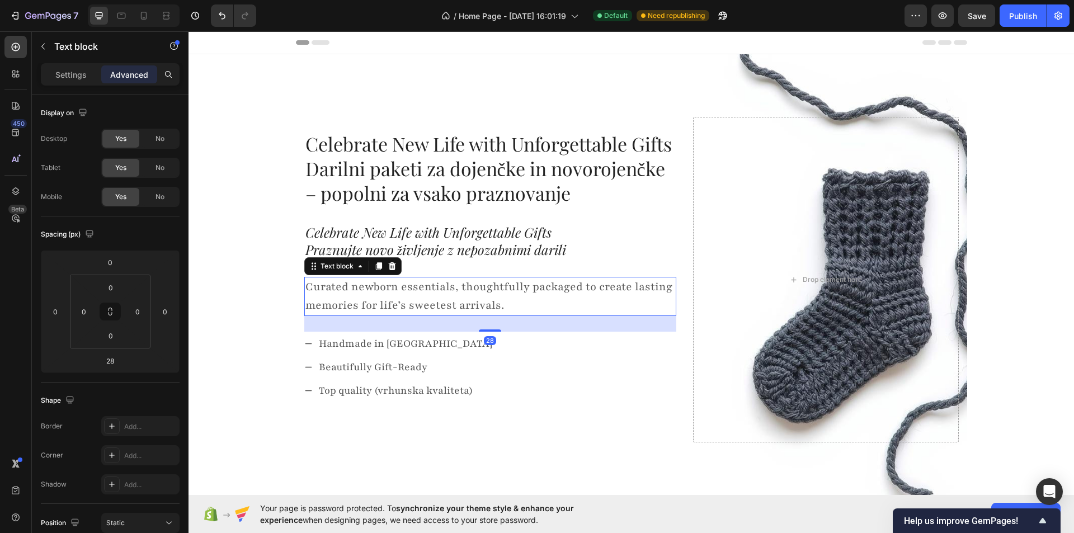
click at [469, 291] on p "Curated newborn essentials, thoughtfully packaged to create lasting memories fo…" at bounding box center [490, 296] width 370 height 37
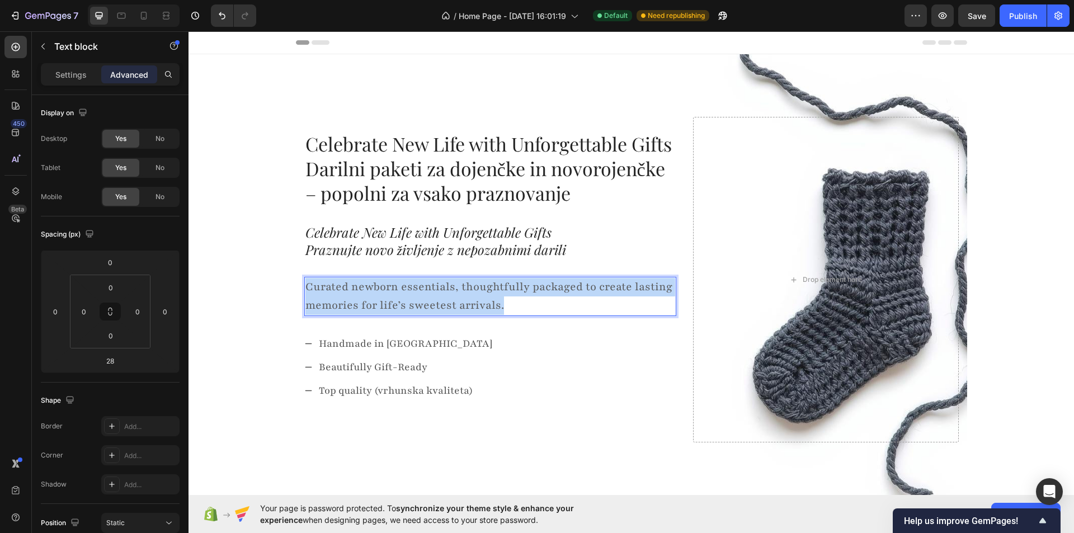
click at [469, 291] on p "Curated newborn essentials, thoughtfully packaged to create lasting memories fo…" at bounding box center [490, 296] width 370 height 37
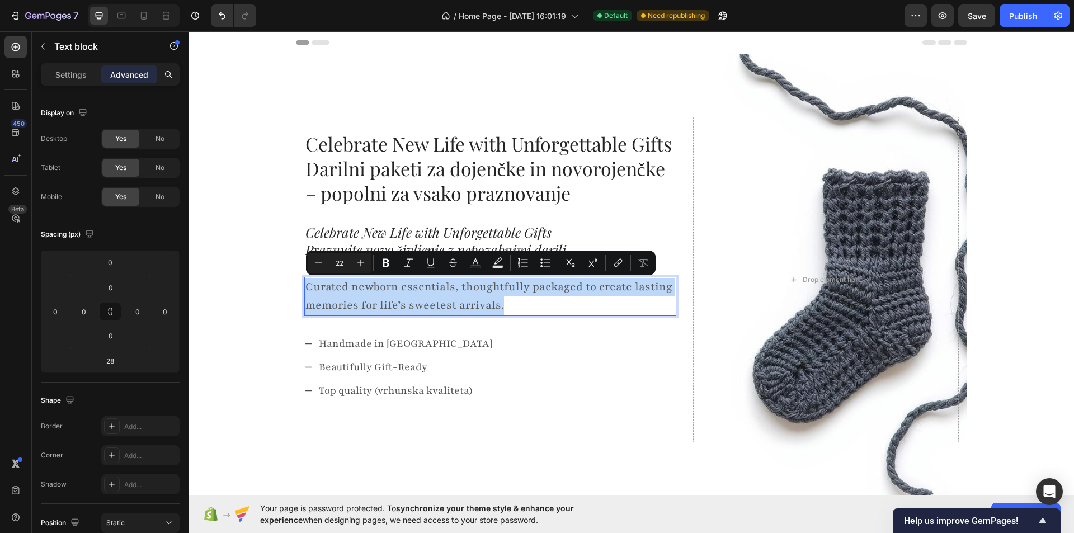
copy p "Curated newborn essentials, thoughtfully packaged to create lasting memories fo…"
click at [492, 295] on p "Curated newborn essentials, thoughtfully packaged to create lasting memories fo…" at bounding box center [490, 296] width 370 height 37
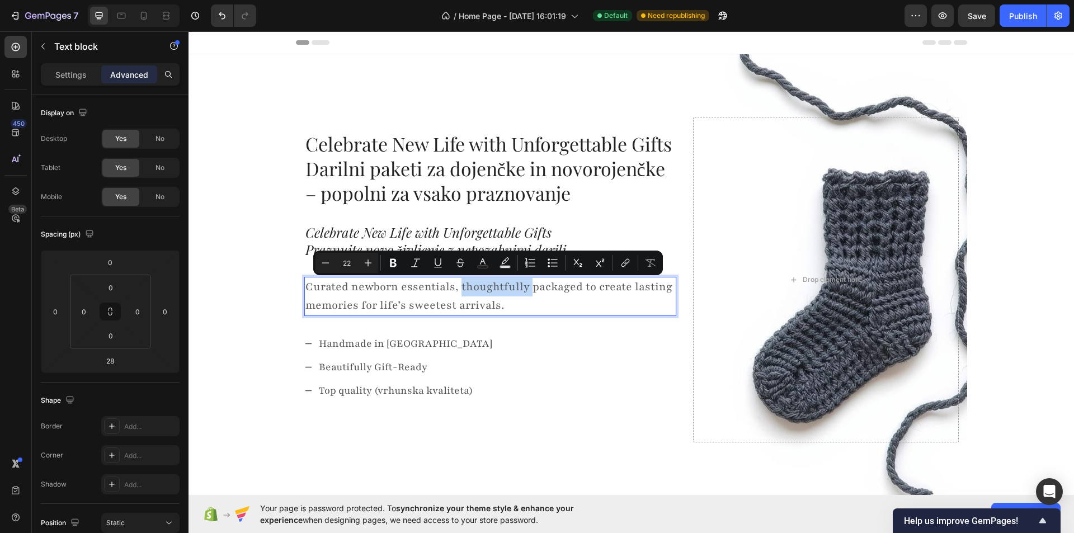
click at [492, 295] on p "Curated newborn essentials, thoughtfully packaged to create lasting memories fo…" at bounding box center [490, 296] width 370 height 37
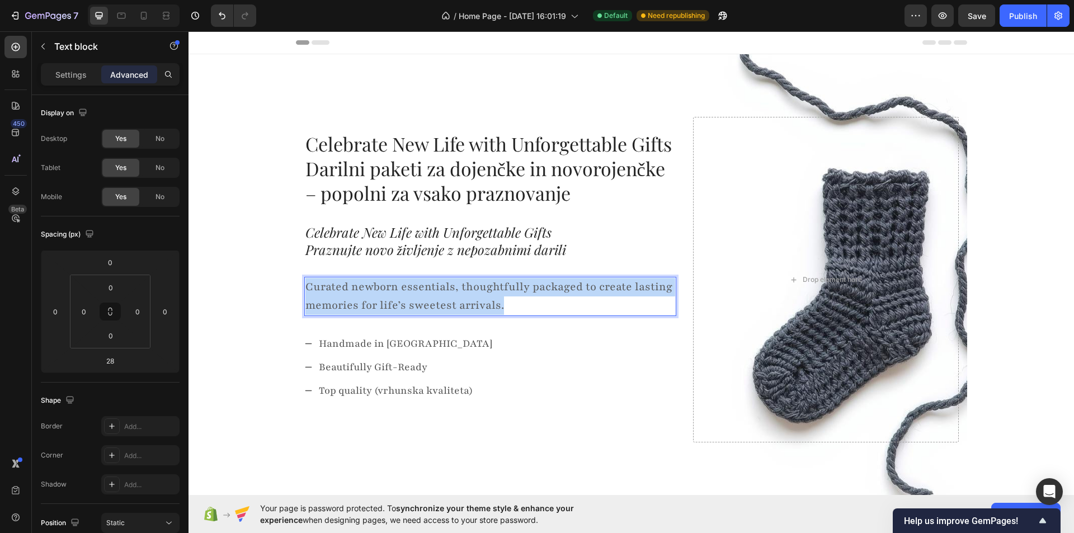
click at [492, 295] on p "Curated newborn essentials, thoughtfully packaged to create lasting memories fo…" at bounding box center [490, 296] width 370 height 37
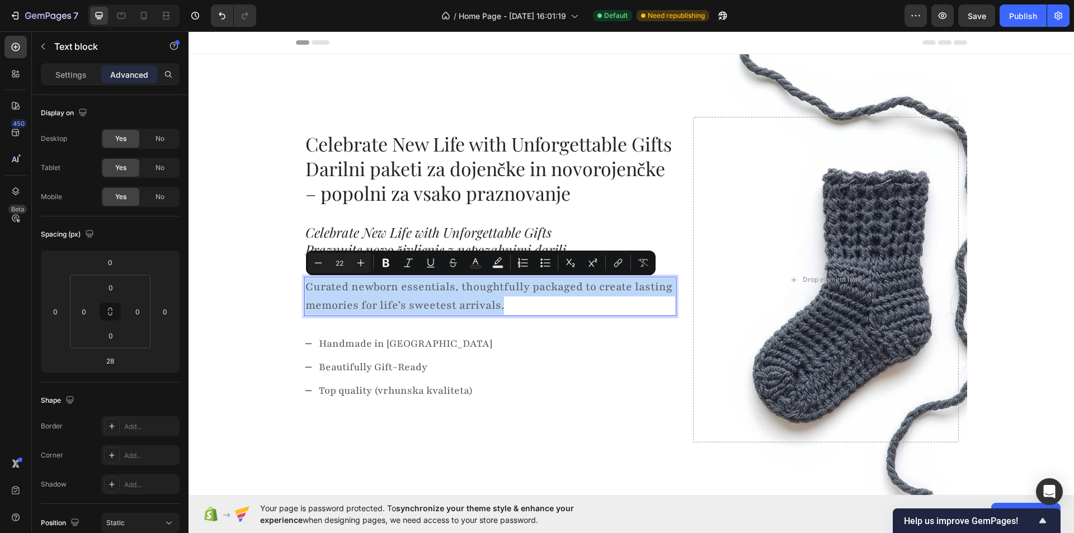
click at [502, 303] on p "Curated newborn essentials, thoughtfully packaged to create lasting memories fo…" at bounding box center [490, 296] width 370 height 37
click at [508, 307] on p "Curated newborn essentials, thoughtfully packaged to create lasting memories fo…" at bounding box center [490, 296] width 370 height 37
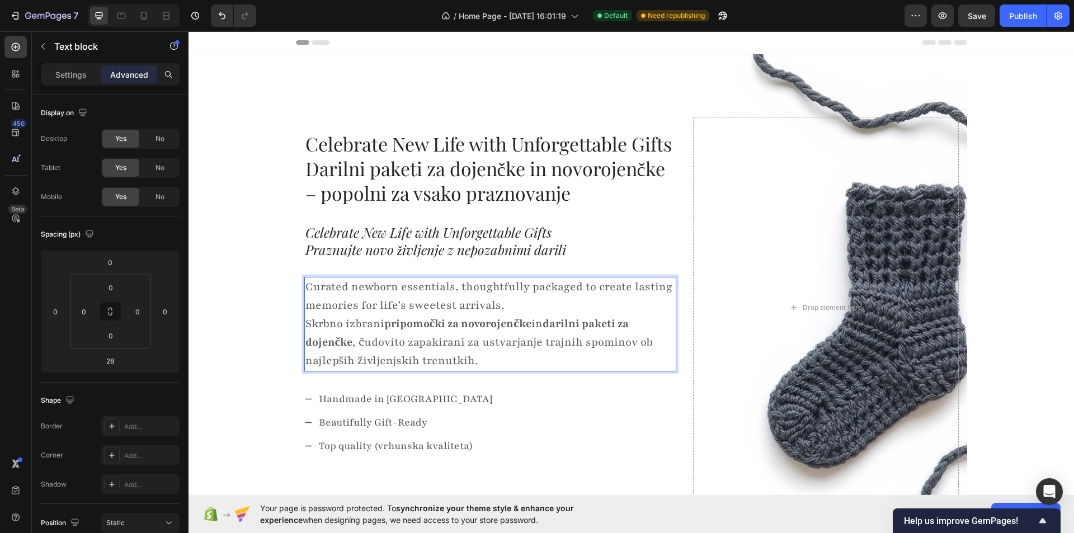
click at [381, 326] on p "Curated newborn essentials, thoughtfully packaged to create lasting memories fo…" at bounding box center [490, 324] width 370 height 92
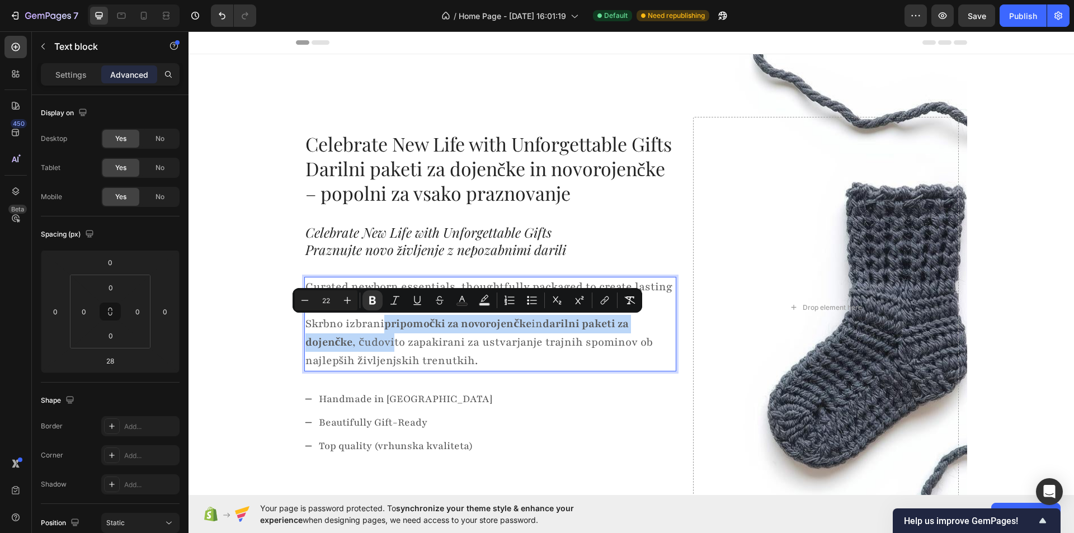
drag, startPoint x: 383, startPoint y: 322, endPoint x: 387, endPoint y: 338, distance: 16.7
click at [387, 338] on p "Curated newborn essentials, thoughtfully packaged to create lasting memories fo…" at bounding box center [490, 324] width 370 height 92
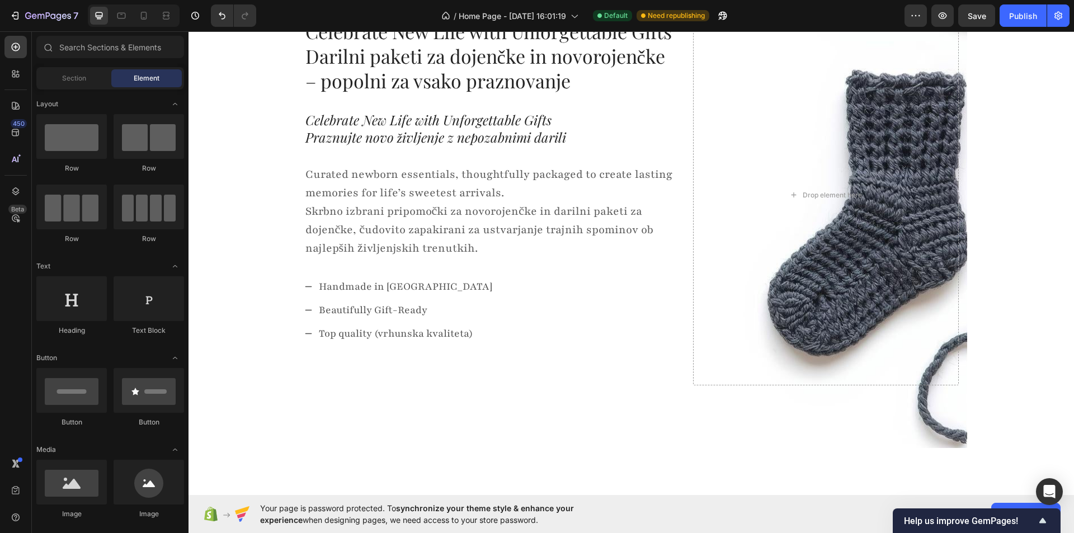
scroll to position [112, 0]
click at [372, 294] on p "Handmade in Slovenia" at bounding box center [405, 287] width 173 height 20
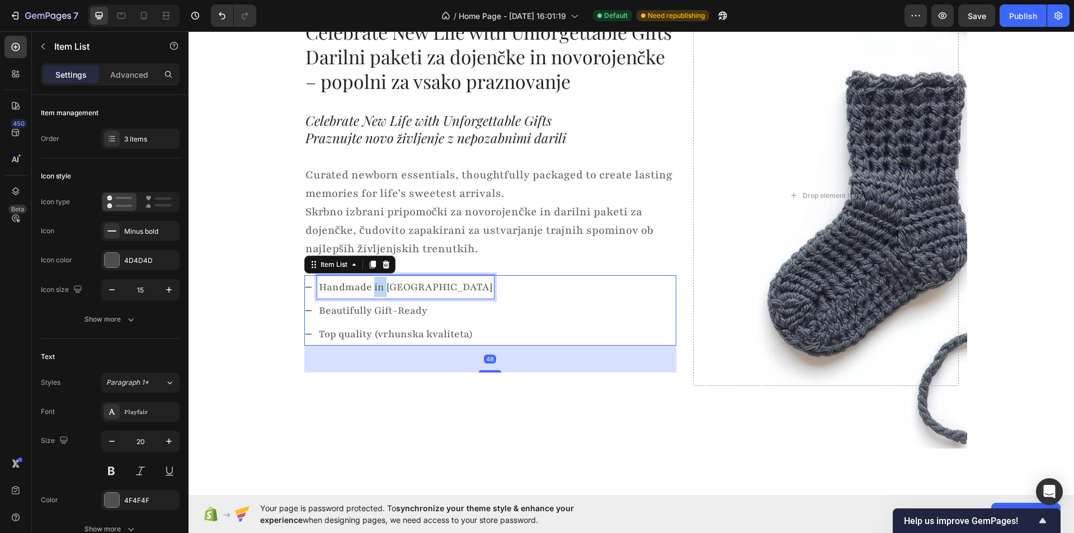
click at [372, 294] on p "Handmade in Slovenia" at bounding box center [405, 287] width 173 height 20
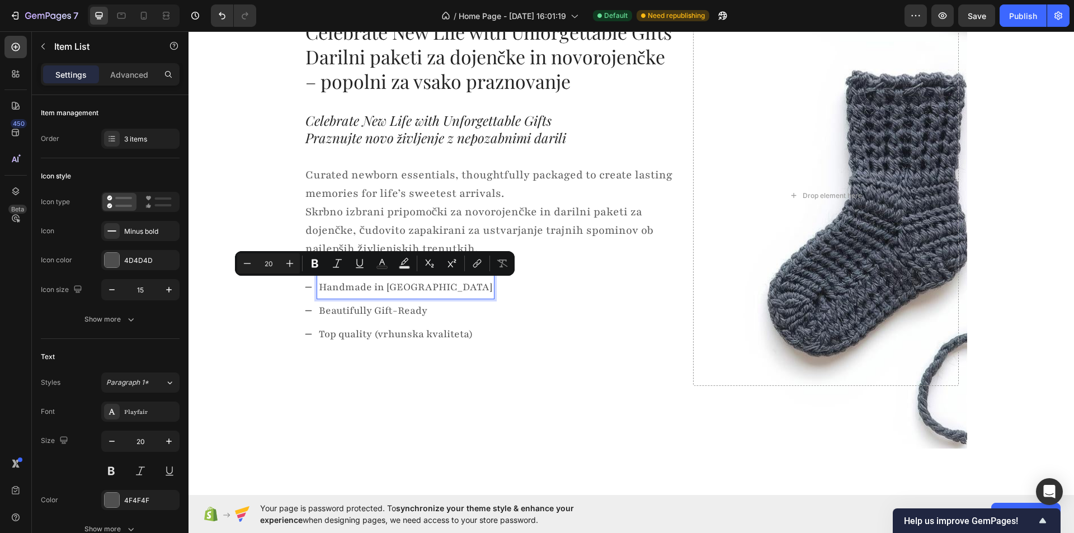
click at [413, 284] on p "Handmade in Slovenia" at bounding box center [405, 287] width 173 height 20
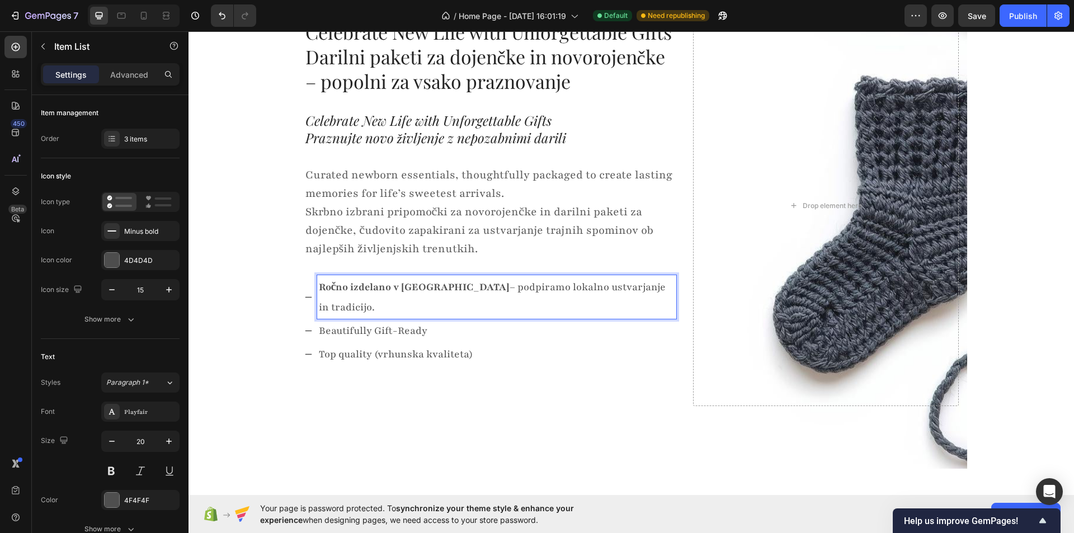
click at [377, 320] on p "Beautifully Gift-Ready" at bounding box center [497, 330] width 356 height 20
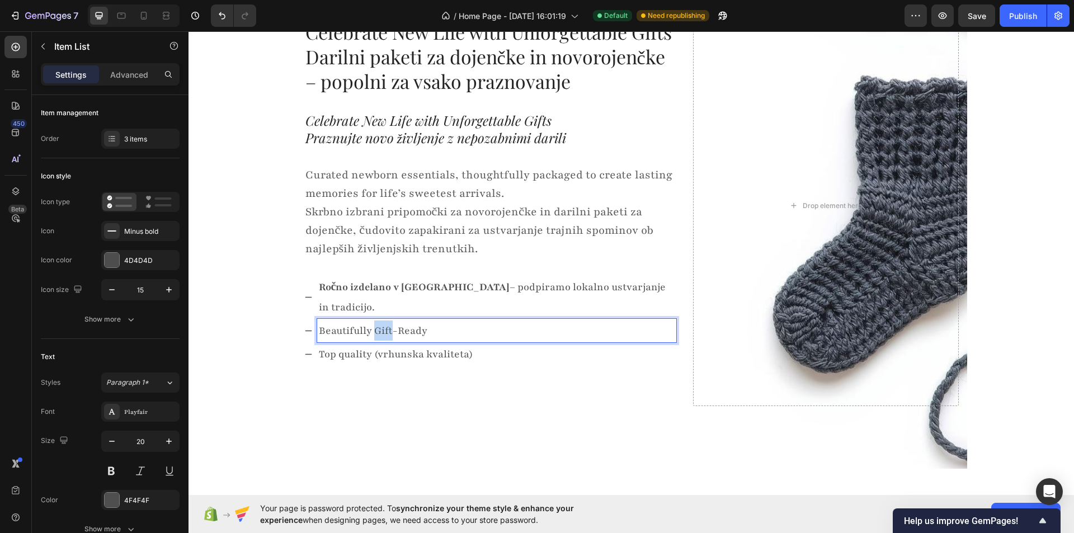
click at [377, 320] on p "Beautifully Gift-Ready" at bounding box center [497, 330] width 356 height 20
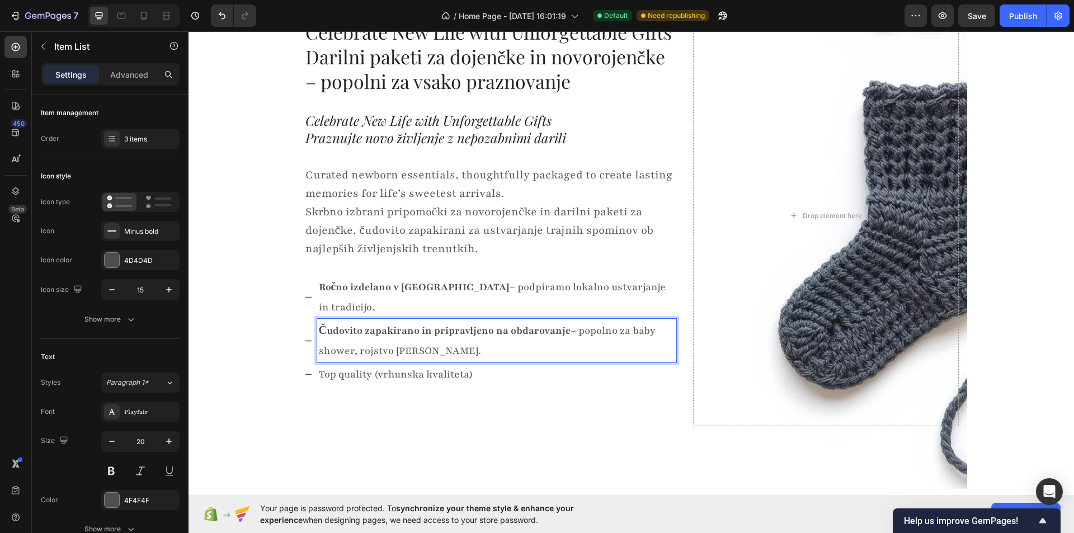
click at [347, 364] on p "Top quality (vrhunska kvaliteta)" at bounding box center [497, 374] width 356 height 20
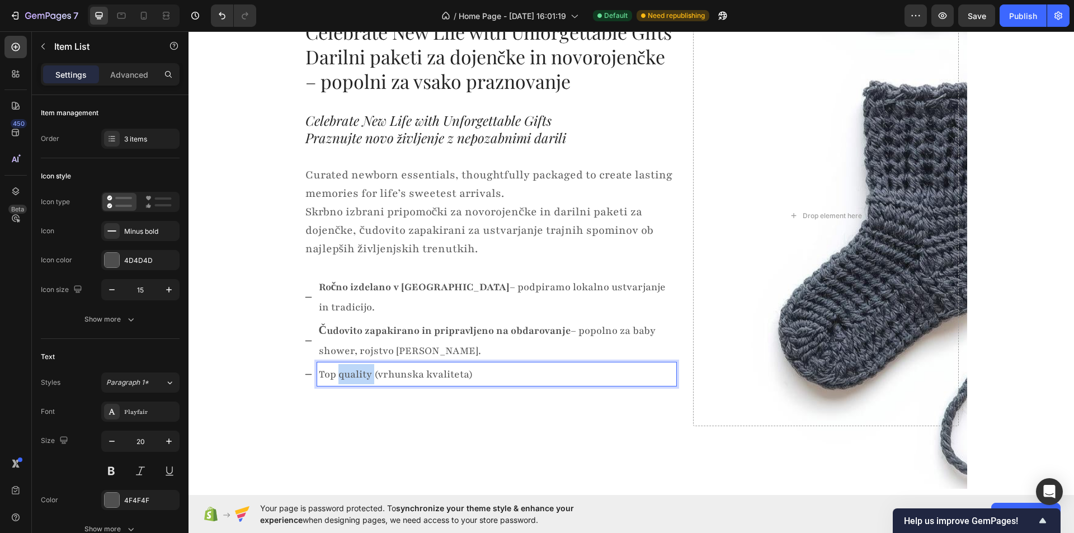
click at [347, 364] on p "Top quality (vrhunska kvaliteta)" at bounding box center [497, 374] width 356 height 20
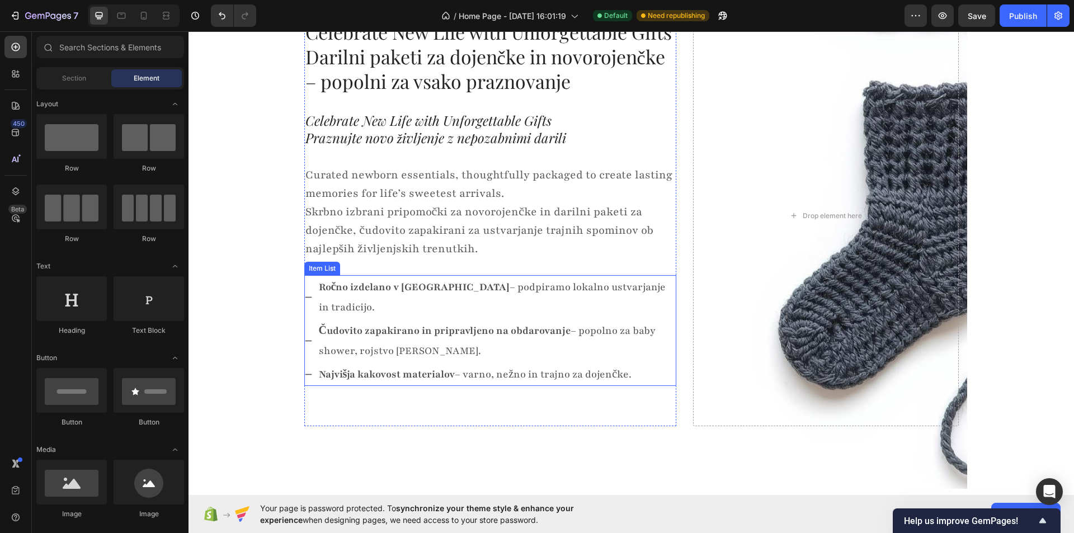
click at [380, 367] on strong "Najvišja kakovost materialov" at bounding box center [387, 373] width 136 height 13
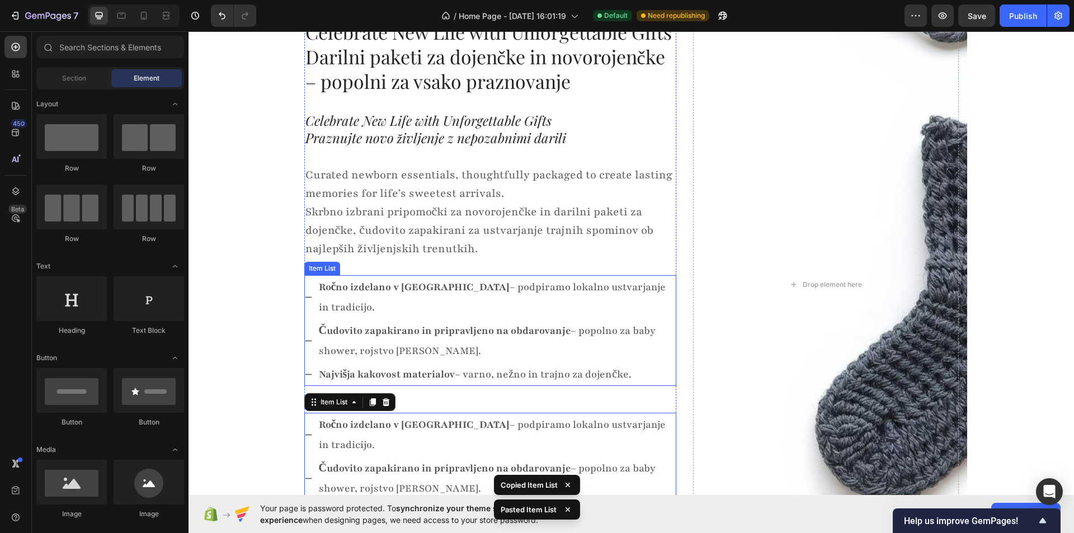
click at [406, 367] on strong "Najvišja kakovost materialov" at bounding box center [387, 373] width 136 height 13
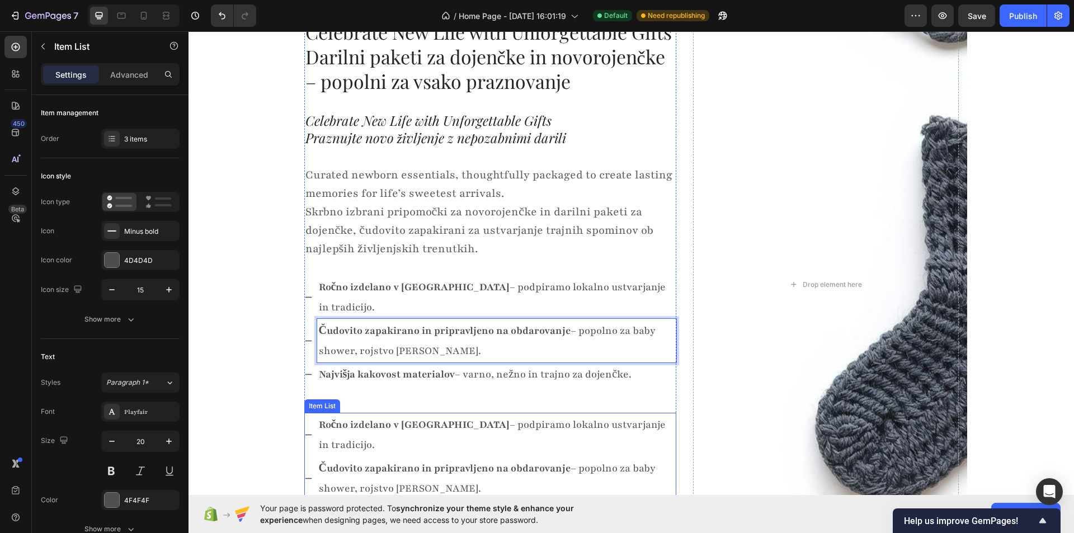
click at [350, 418] on strong "Ročno izdelano v [GEOGRAPHIC_DATA]" at bounding box center [414, 424] width 191 height 13
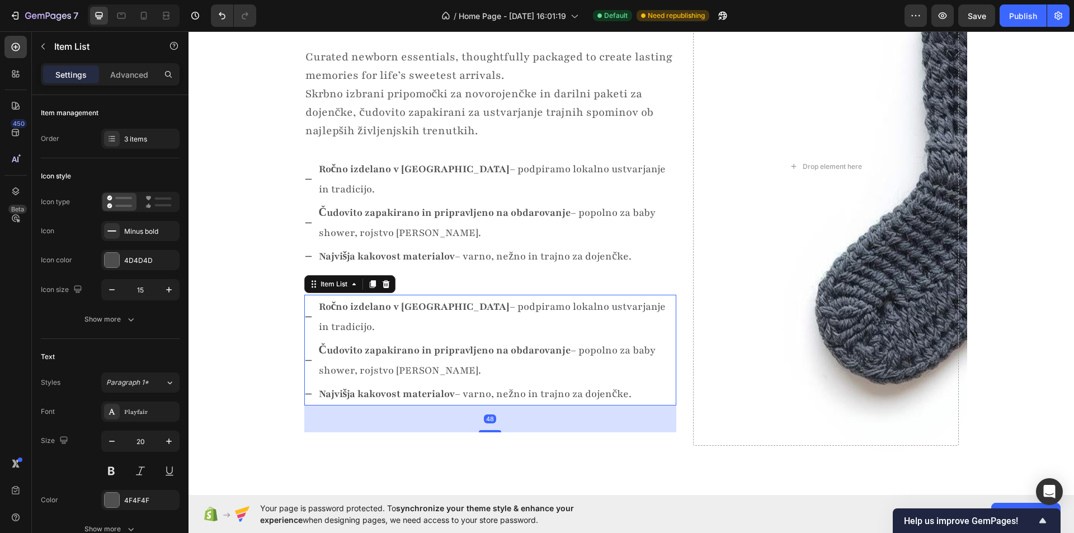
scroll to position [168, 0]
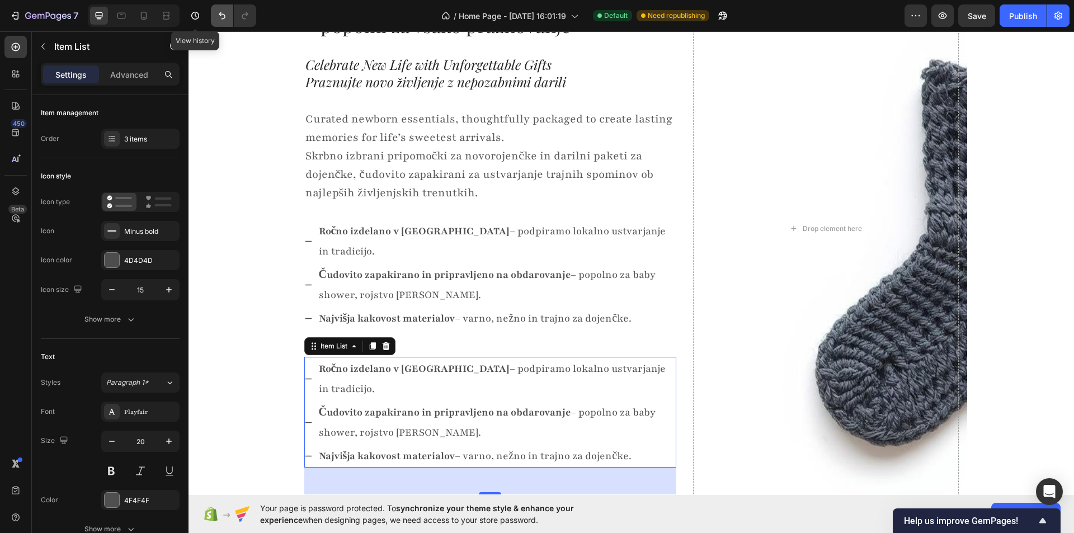
click at [218, 17] on icon "Undo/Redo" at bounding box center [221, 15] width 11 height 11
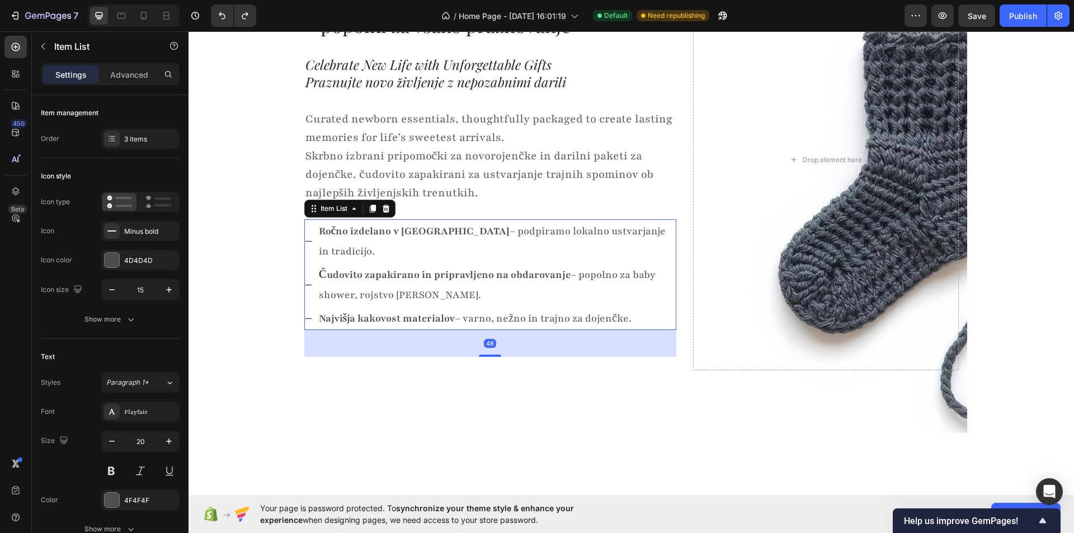
click at [430, 268] on strong "Čudovito zapakirano in pripravljeno na obdarovanje" at bounding box center [445, 274] width 252 height 13
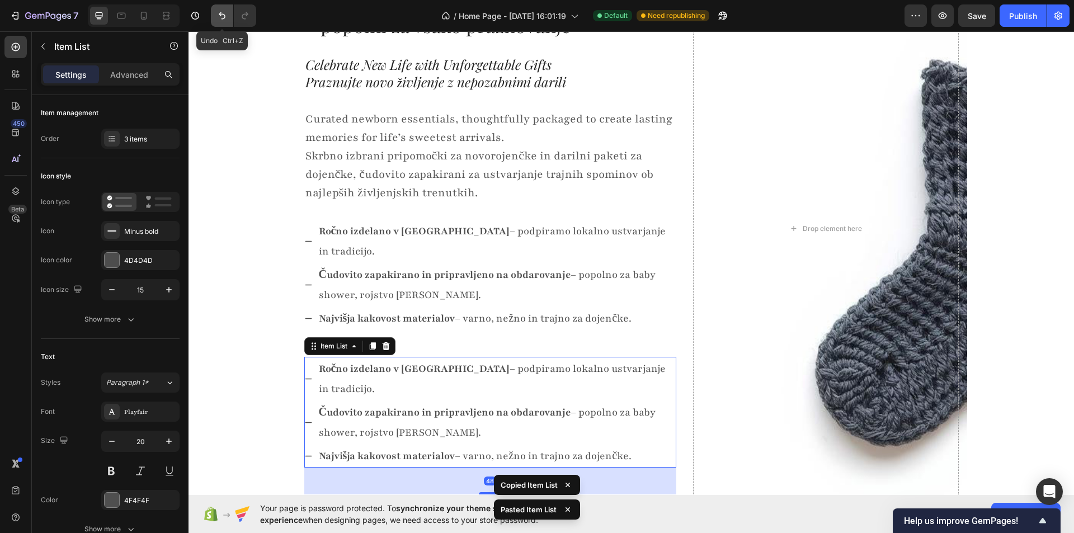
click at [218, 15] on icon "Undo/Redo" at bounding box center [221, 15] width 11 height 11
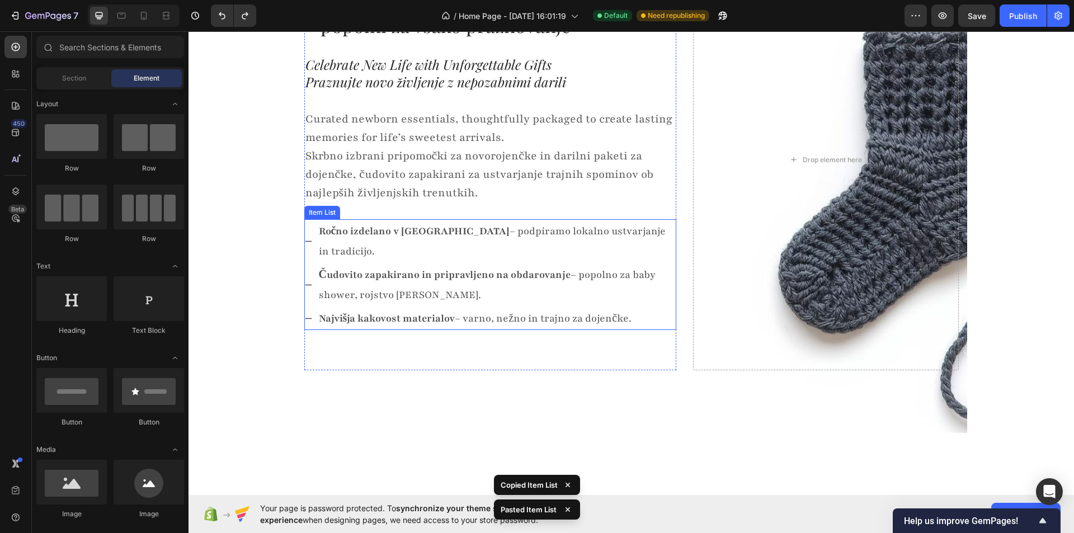
click at [356, 274] on p "Čudovito zapakirano in pripravljeno na obdarovanje – popolno za baby shower, ro…" at bounding box center [497, 285] width 356 height 40
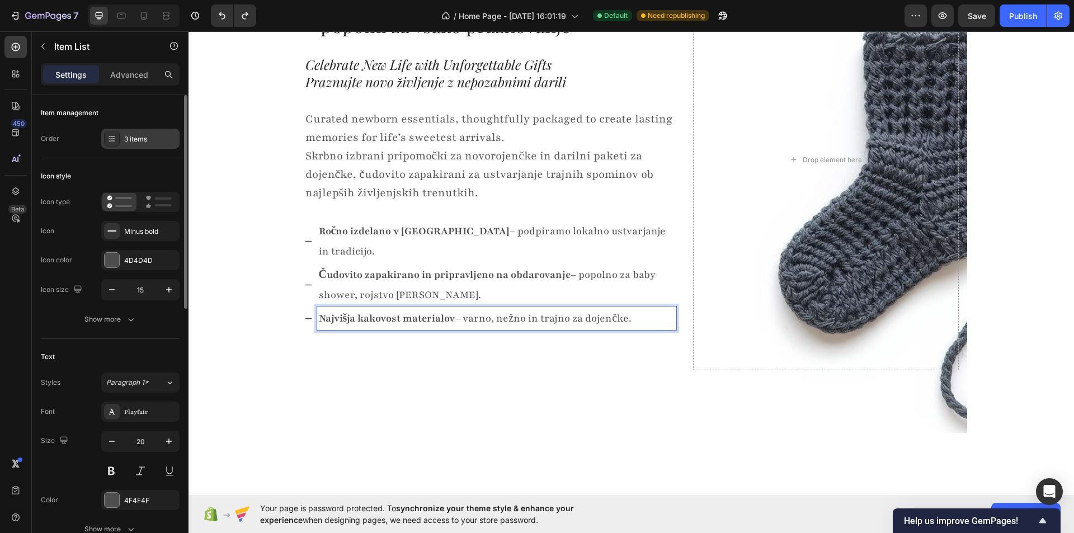
click at [121, 138] on div "3 items" at bounding box center [140, 139] width 78 height 20
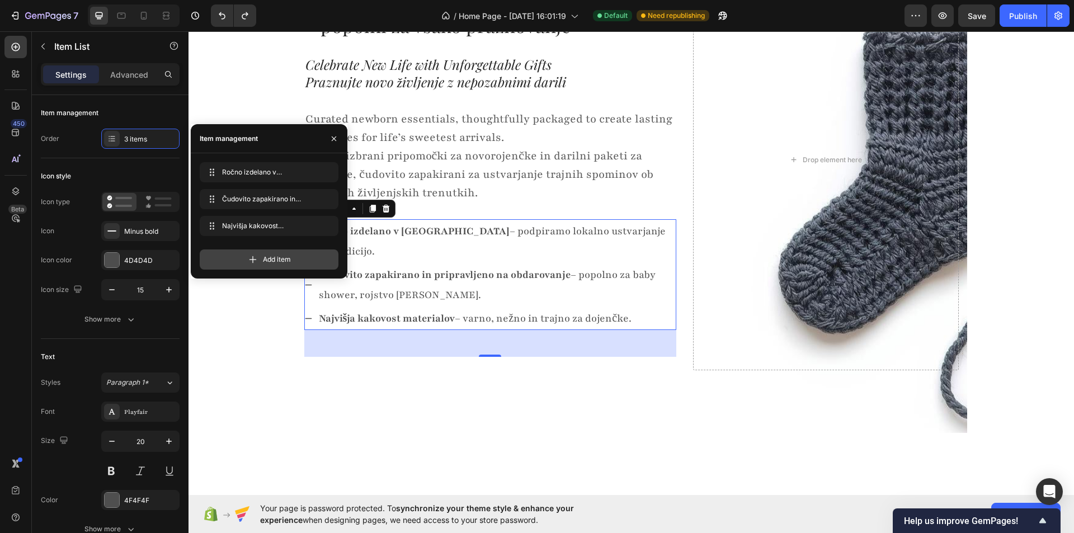
click at [281, 262] on span "Add item" at bounding box center [277, 259] width 28 height 10
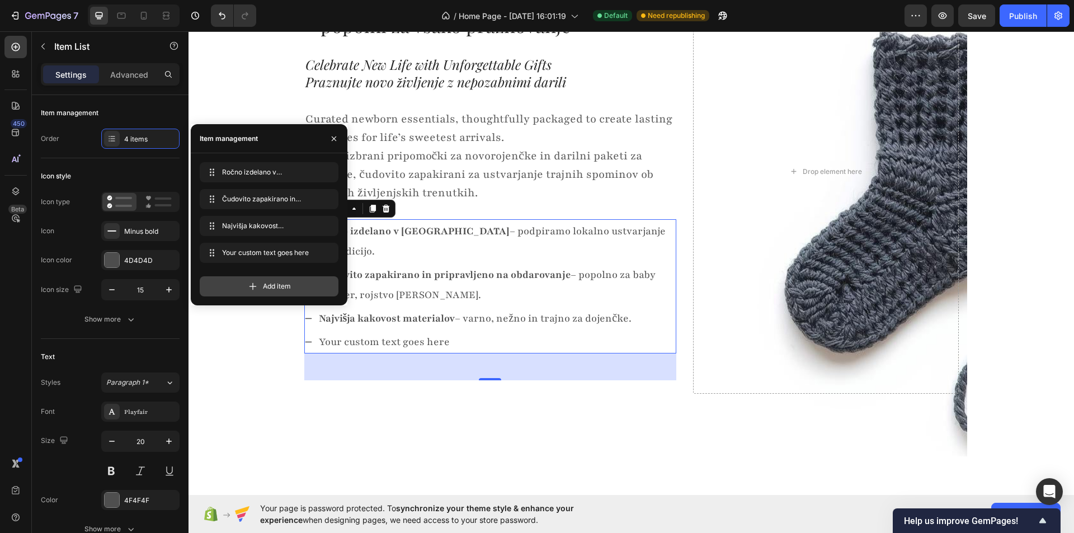
click at [295, 285] on div "Add item" at bounding box center [269, 286] width 139 height 20
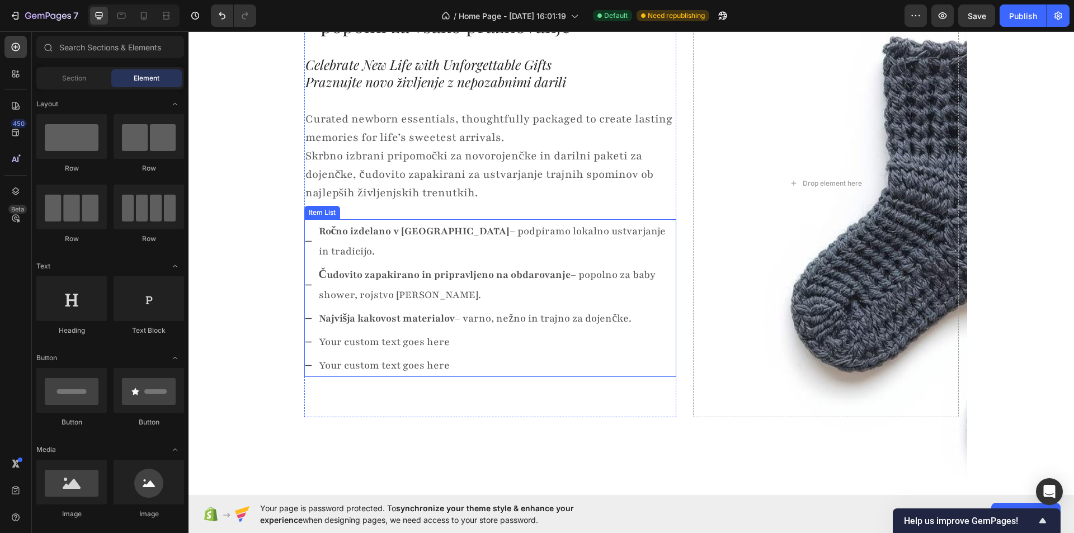
click at [360, 330] on div "Your custom text goes here" at bounding box center [496, 341] width 359 height 23
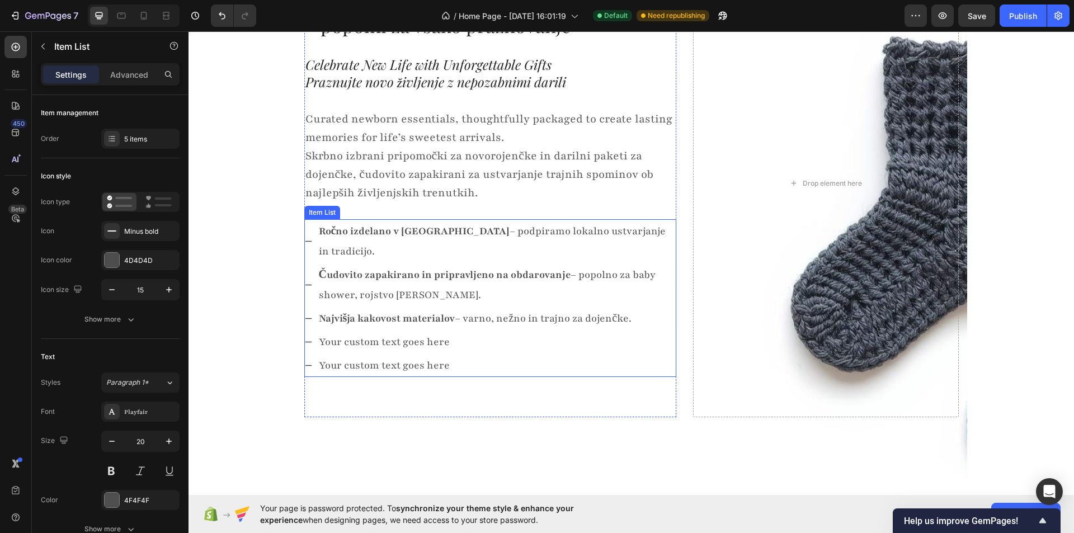
click at [360, 330] on div "Your custom text goes here" at bounding box center [496, 341] width 359 height 23
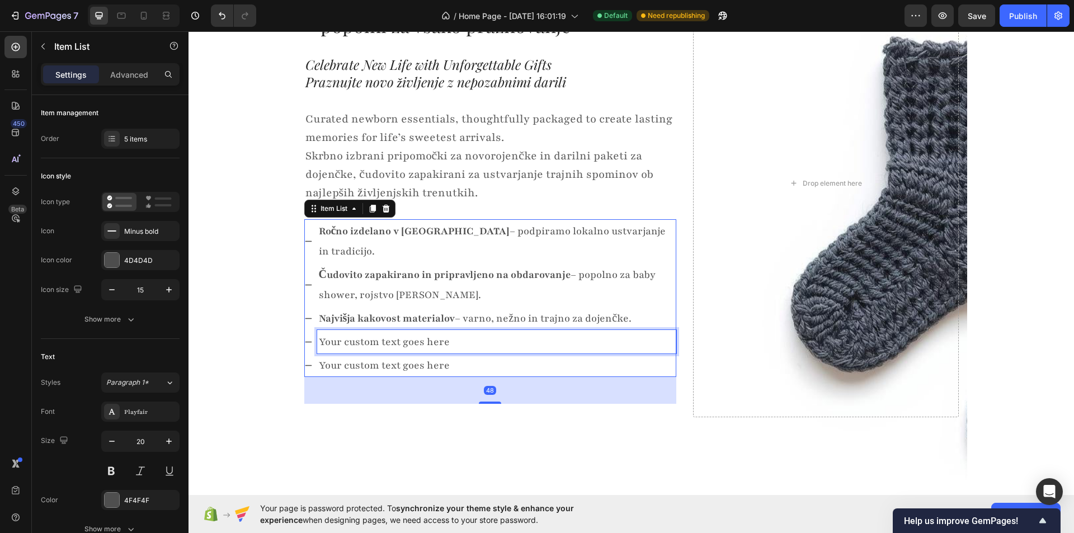
click at [360, 332] on p "Your custom text goes here" at bounding box center [497, 342] width 356 height 20
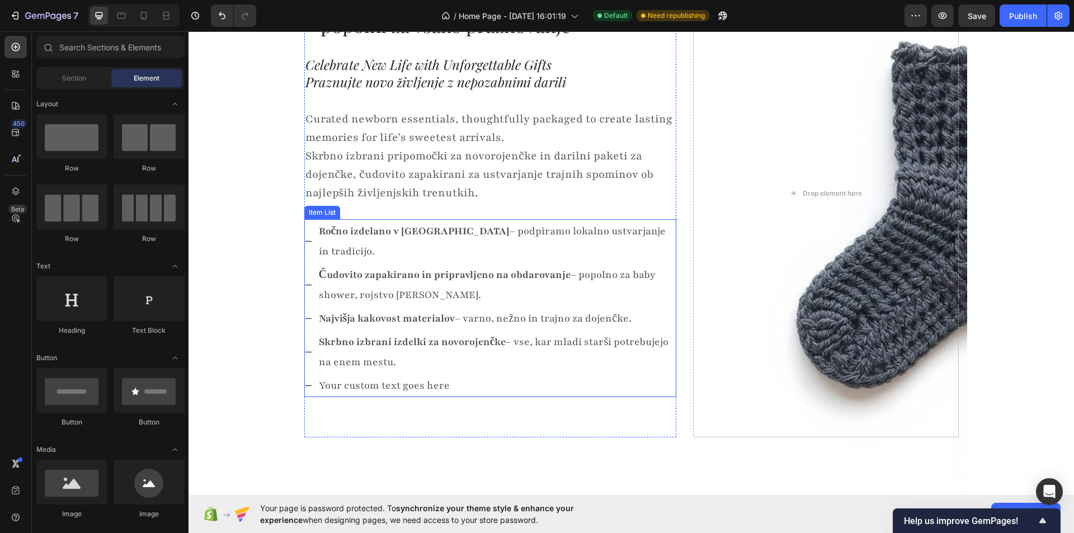
click at [332, 375] on p "Your custom text goes here" at bounding box center [497, 385] width 356 height 20
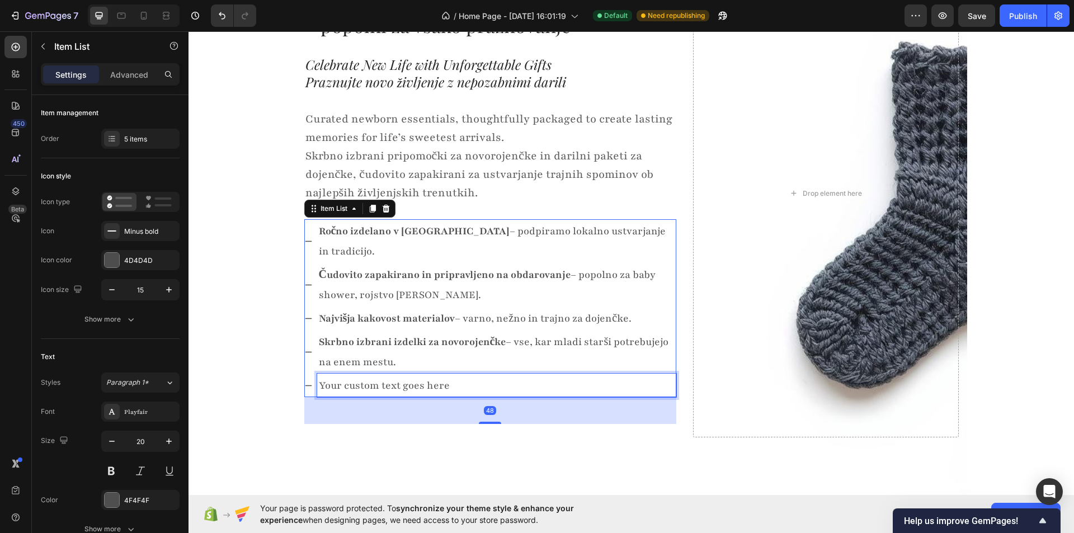
click at [332, 375] on p "Your custom text goes here" at bounding box center [497, 385] width 356 height 20
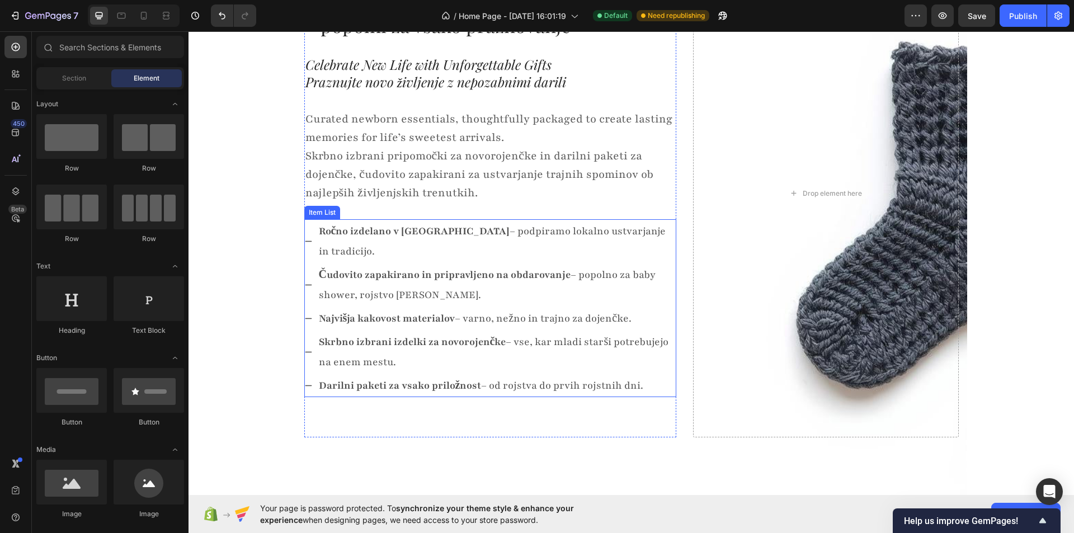
click at [454, 265] on p "Čudovito zapakirano in pripravljeno na obdarovanje – popolno za baby shower, ro…" at bounding box center [497, 285] width 356 height 40
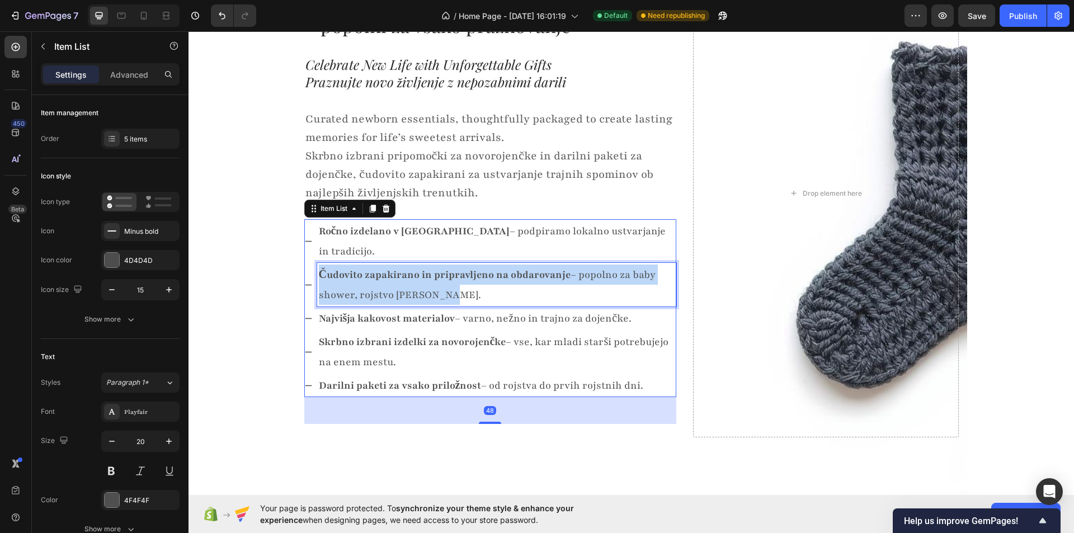
click at [454, 265] on p "Čudovito zapakirano in pripravljeno na obdarovanje – popolno za baby shower, ro…" at bounding box center [497, 285] width 356 height 40
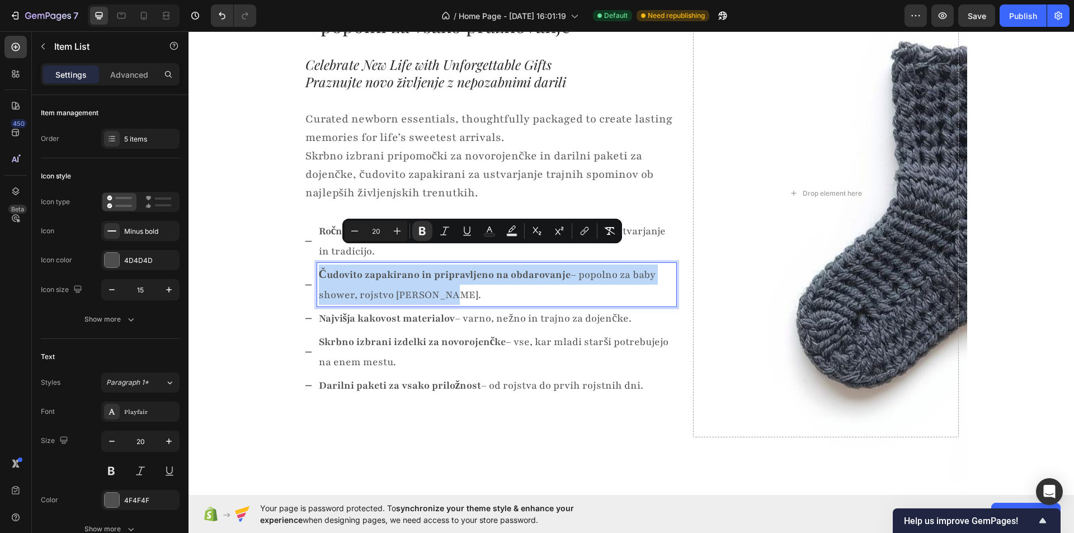
click at [446, 274] on p "Čudovito zapakirano in pripravljeno na obdarovanje – popolno za baby shower, ro…" at bounding box center [497, 285] width 356 height 40
click at [534, 275] on p "Čudovito zapakirano in pripravljeno na obdarovanje – popolno za baby shower, ro…" at bounding box center [497, 285] width 356 height 40
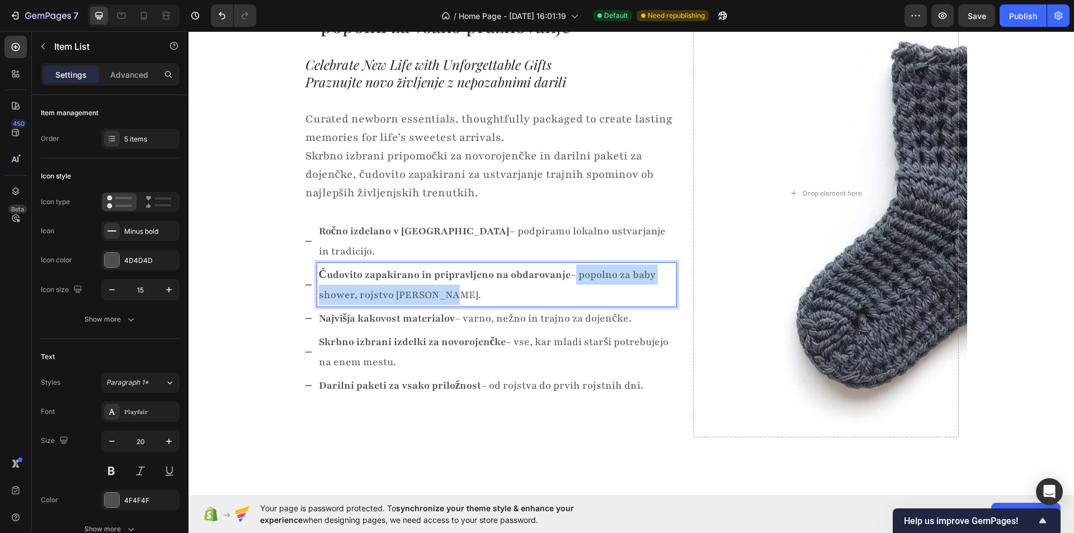
drag, startPoint x: 577, startPoint y: 273, endPoint x: 567, endPoint y: 252, distance: 23.0
click at [567, 265] on p "Čudovito zapakirano in pripravljeno na obdarovanje – popolno za baby shower, ro…" at bounding box center [497, 285] width 356 height 40
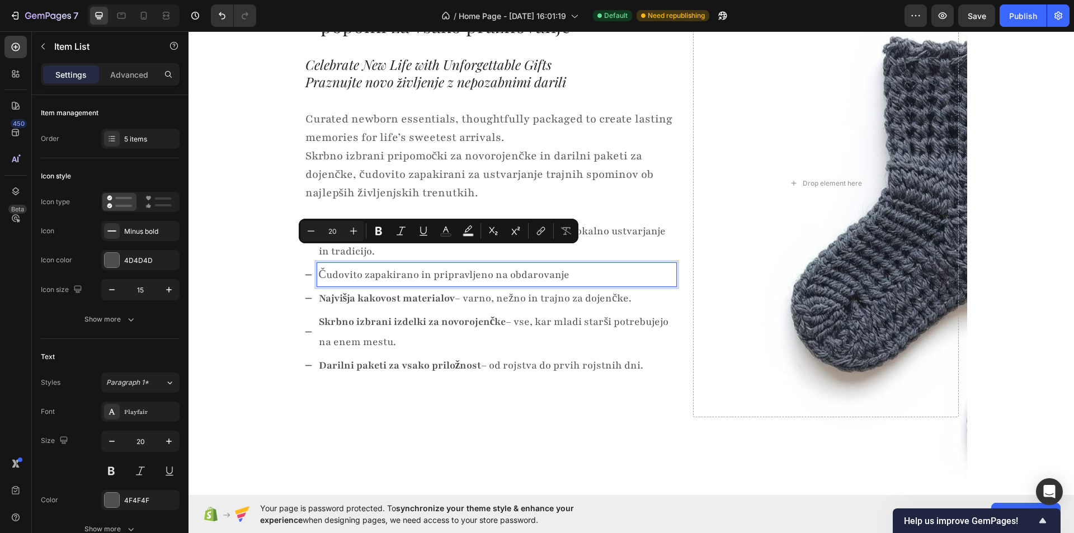
click at [425, 291] on strong "Najvišja kakovost materialov" at bounding box center [387, 297] width 136 height 13
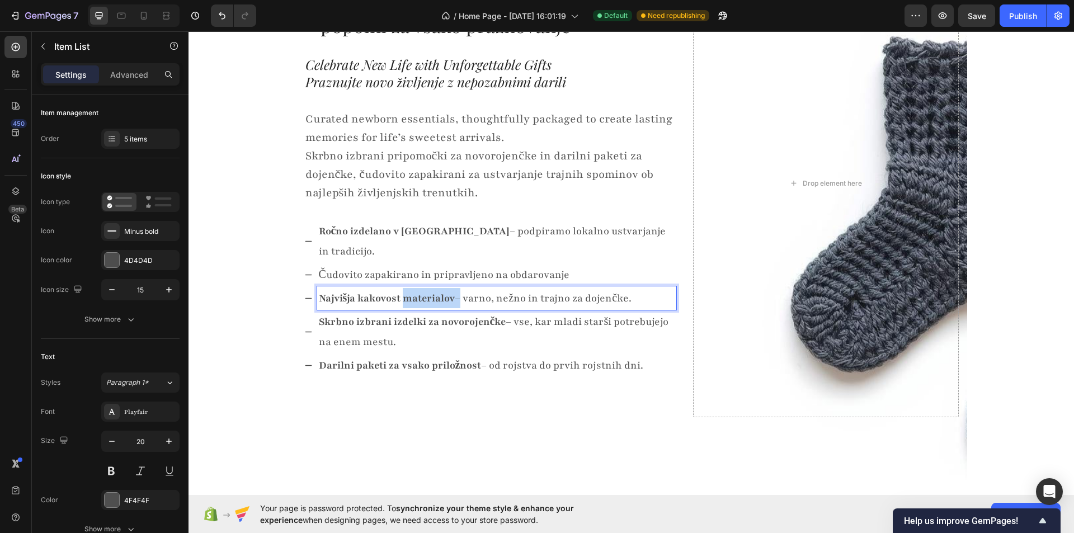
click at [425, 291] on strong "Najvišja kakovost materialov" at bounding box center [387, 297] width 136 height 13
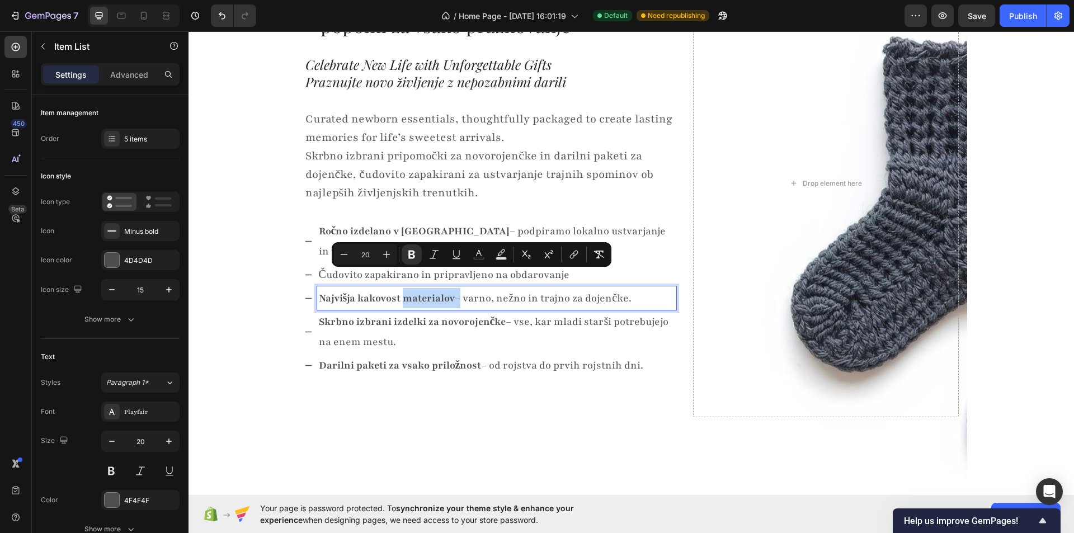
click at [493, 288] on p "Najvišja kakovost materialov – varno, nežno in trajno za dojenčke." at bounding box center [497, 298] width 356 height 20
click at [444, 315] on strong "Skrbno izbrani izdelki za novorojenčke" at bounding box center [412, 321] width 187 height 13
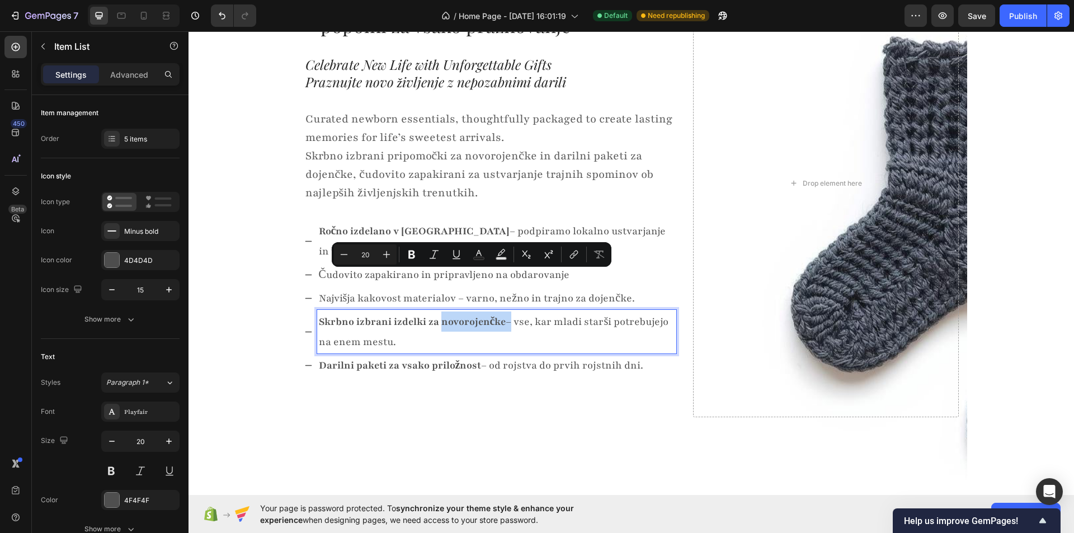
click at [444, 315] on strong "Skrbno izbrani izdelki za novorojenčke" at bounding box center [412, 321] width 187 height 13
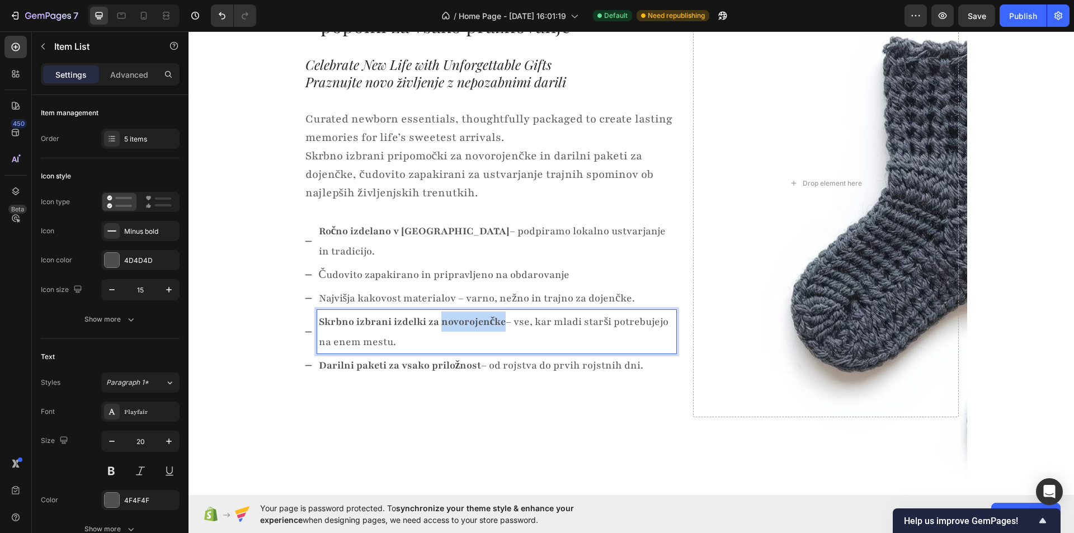
click at [443, 315] on strong "Skrbno izbrani izdelki za novorojenčke" at bounding box center [412, 321] width 187 height 13
click at [451, 318] on p "Skrbno izbrani izdelki za novorojenčke – vse, kar mladi starši potrebujejo na e…" at bounding box center [497, 332] width 356 height 40
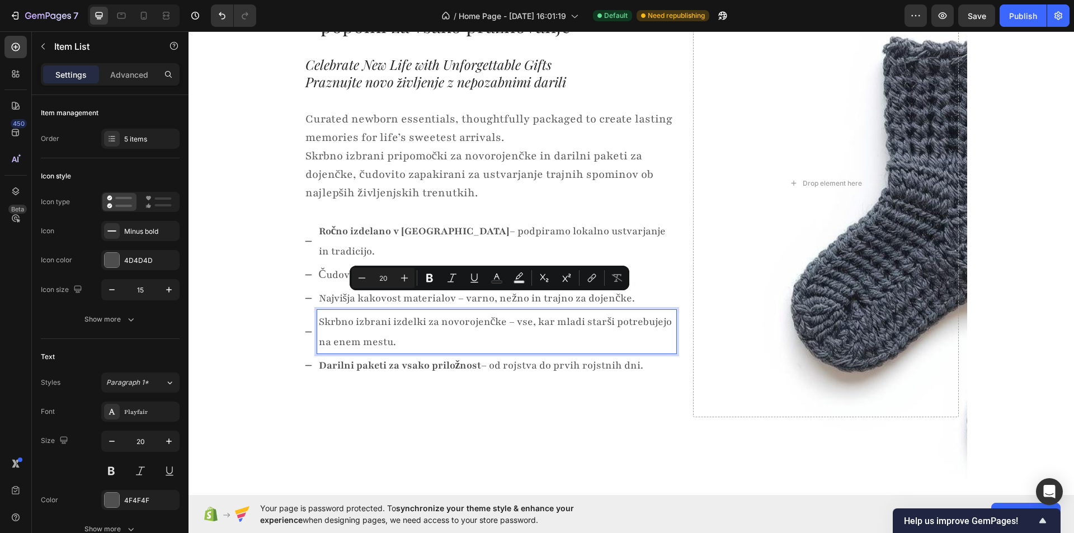
click at [441, 314] on p "Skrbno izbrani izdelki za novorojenčke – vse, kar mladi starši potrebujejo na e…" at bounding box center [497, 332] width 356 height 40
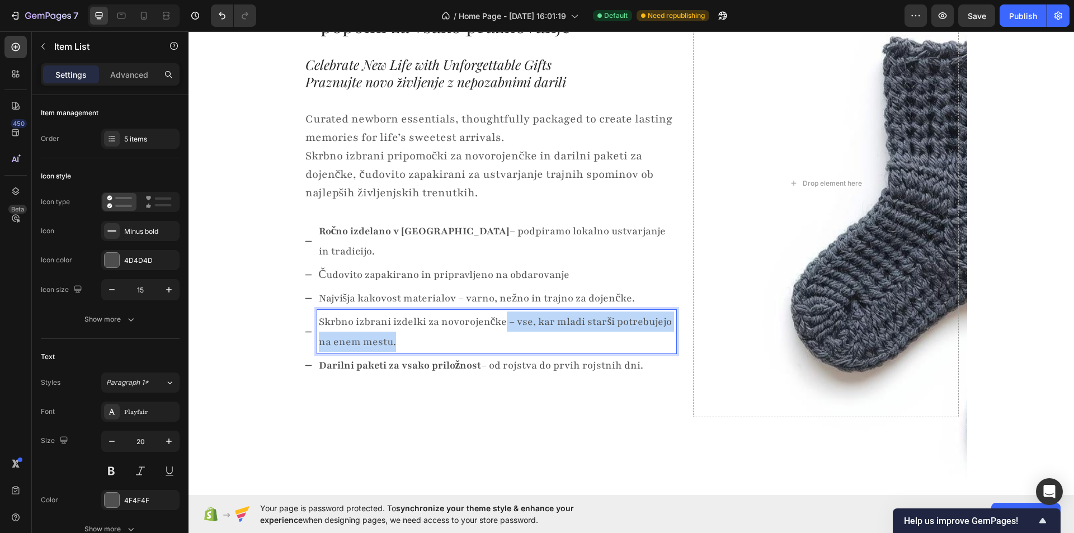
drag, startPoint x: 494, startPoint y: 318, endPoint x: 501, endPoint y: 304, distance: 15.5
click at [501, 312] on p "Skrbno izbrani izdelki za novorojenčke – vse, kar mladi starši potrebujejo na e…" at bounding box center [497, 332] width 356 height 40
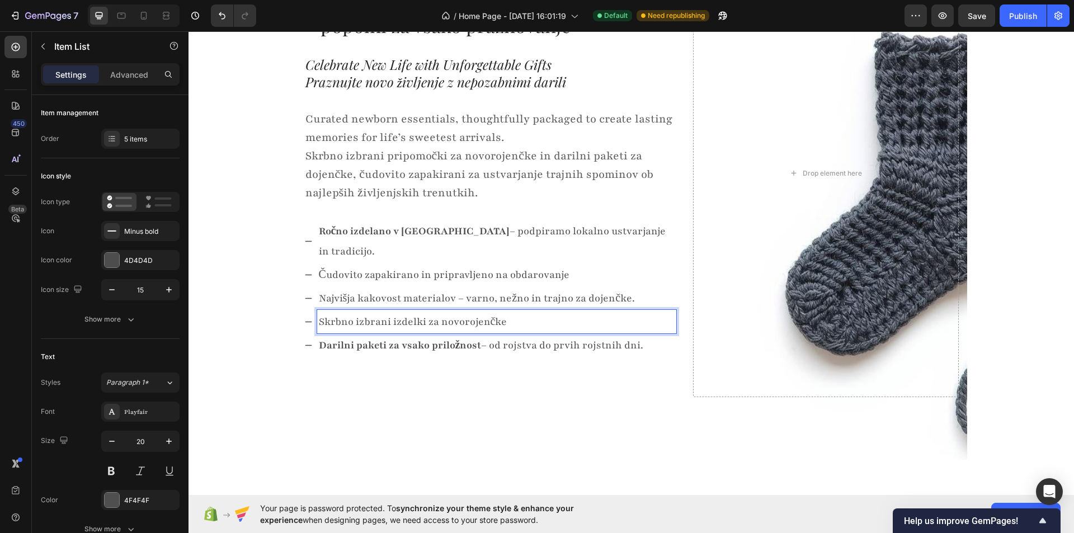
click at [413, 338] on strong "Darilni paketi za vsako priložnost" at bounding box center [400, 344] width 163 height 13
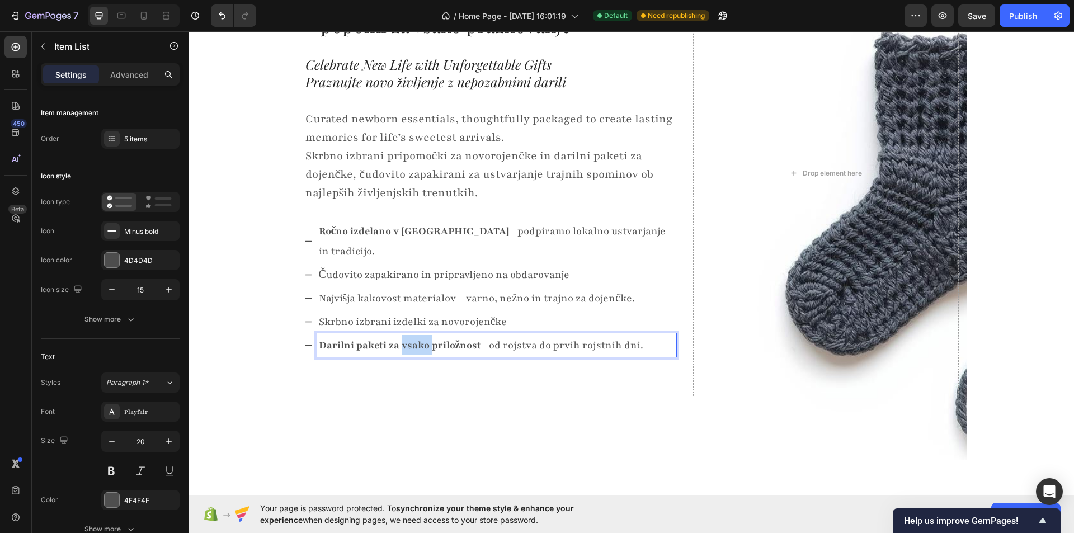
click at [413, 338] on strong "Darilni paketi za vsako priložnost" at bounding box center [400, 344] width 163 height 13
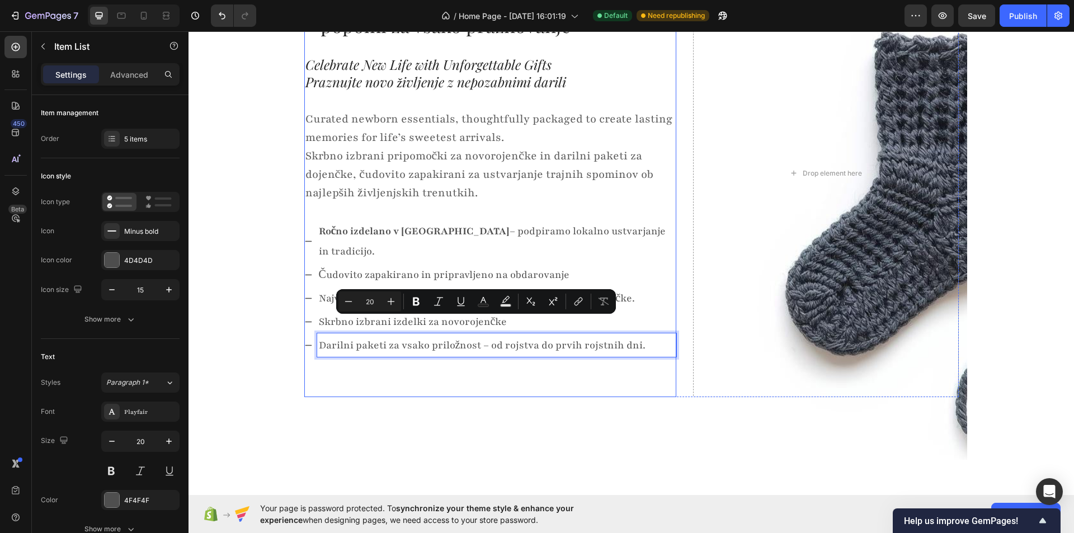
click at [393, 352] on div "Celebrate New Life with Unforgettable Gifts Darilni paketi za dojenčke in novor…" at bounding box center [490, 173] width 372 height 421
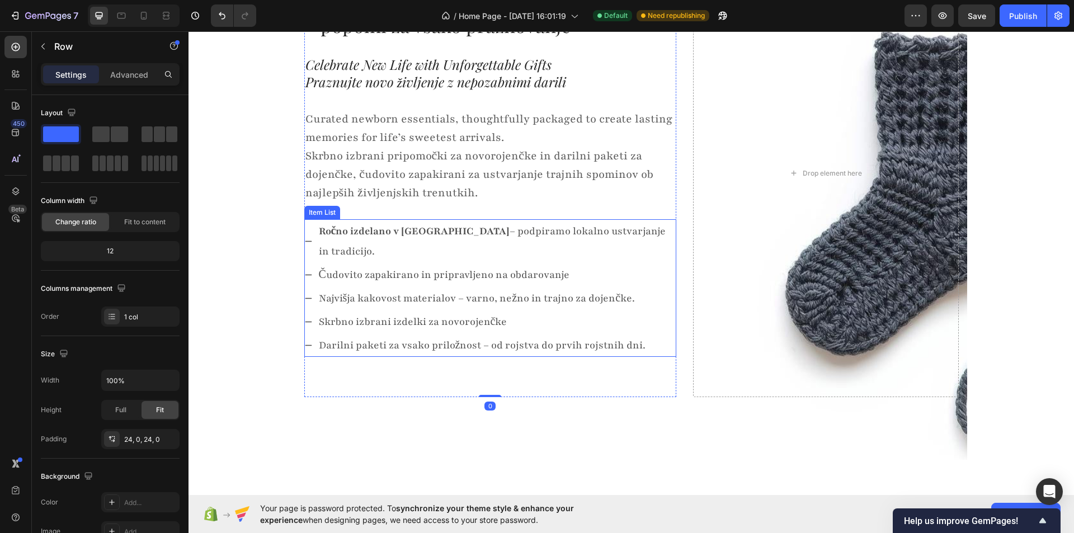
click at [450, 335] on p "Darilni paketi za vsako priložnost – od rojstva do prvih rojstnih dni." at bounding box center [497, 345] width 356 height 20
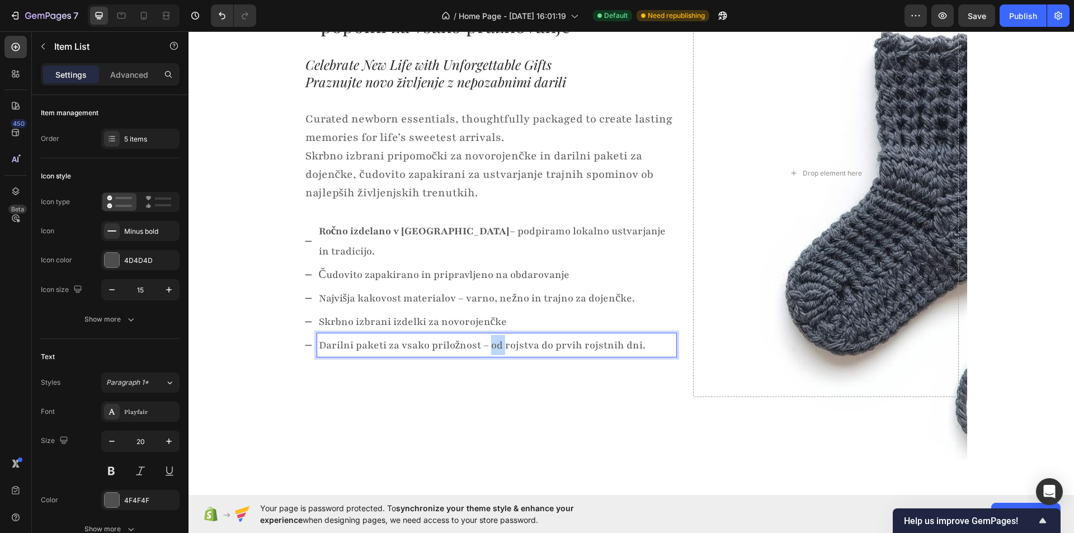
click at [490, 335] on p "Darilni paketi za vsako priložnost – od rojstva do prvih rojstnih dni." at bounding box center [497, 345] width 356 height 20
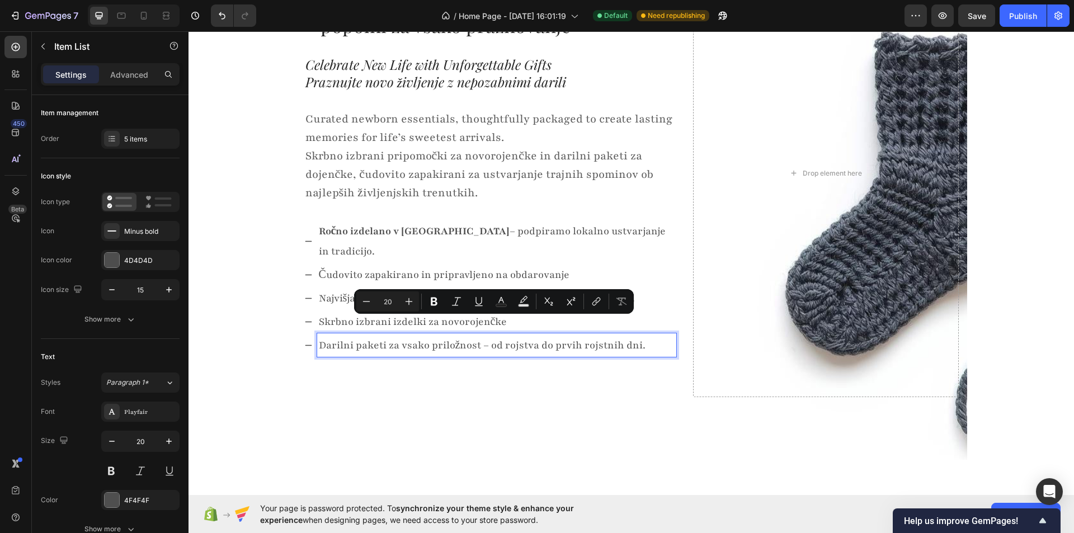
click at [478, 335] on p "Darilni paketi za vsako priložnost – od rojstva do prvih rojstnih dni." at bounding box center [497, 345] width 356 height 20
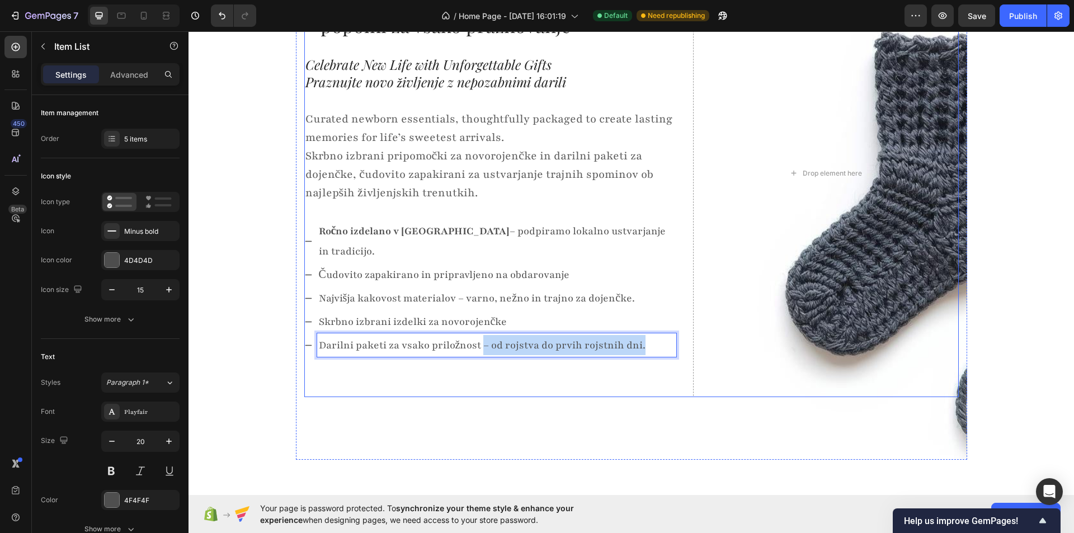
drag, startPoint x: 479, startPoint y: 328, endPoint x: 673, endPoint y: 328, distance: 194.6
click at [673, 328] on div "Celebrate New Life with Unforgettable Gifts Darilni paketi za dojenčke in novor…" at bounding box center [631, 173] width 654 height 448
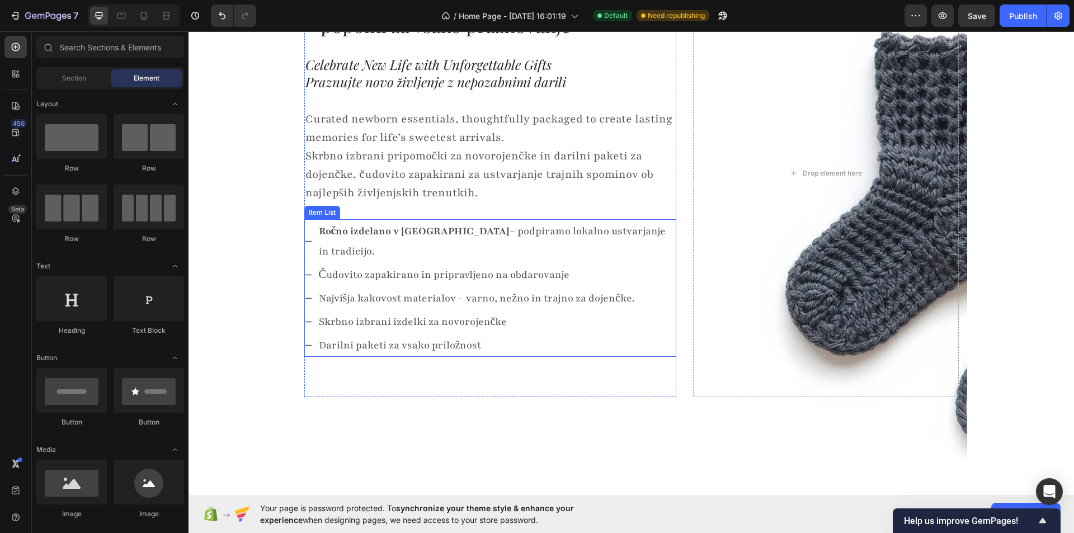
click at [414, 237] on strong "Ročno izdelano v [GEOGRAPHIC_DATA]" at bounding box center [414, 230] width 191 height 13
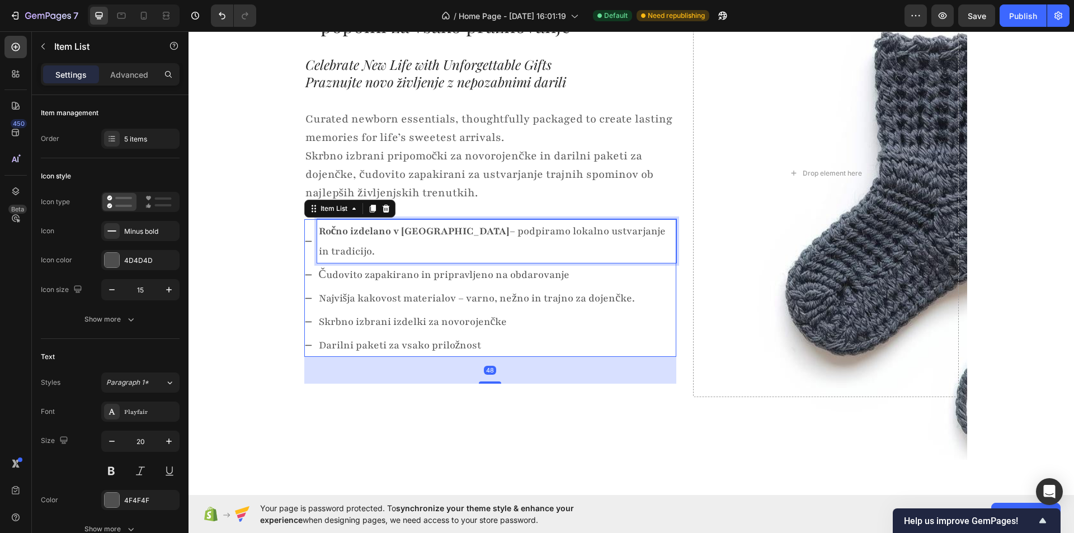
click at [414, 237] on strong "Ročno izdelano v [GEOGRAPHIC_DATA]" at bounding box center [414, 230] width 191 height 13
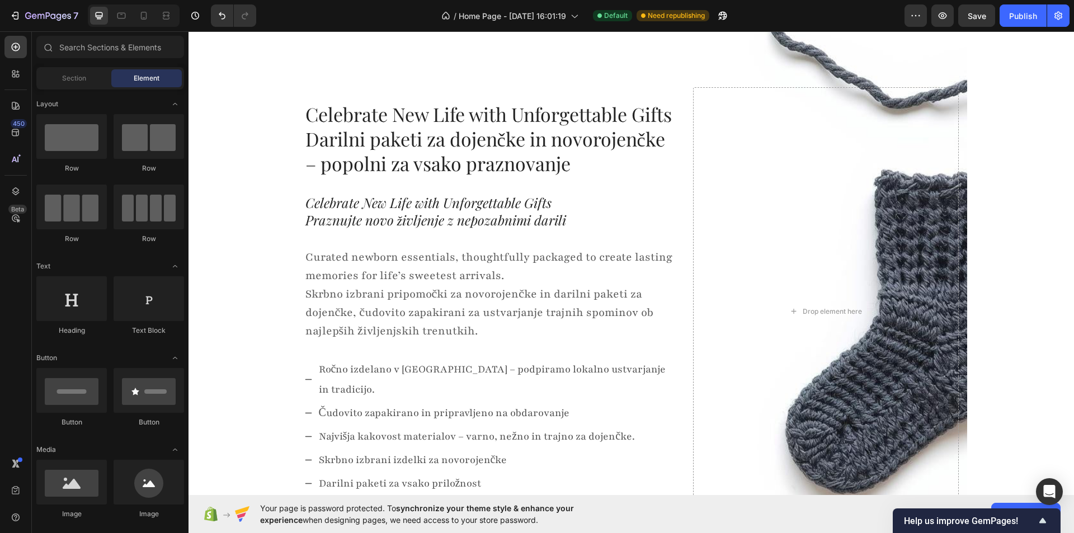
scroll to position [0, 0]
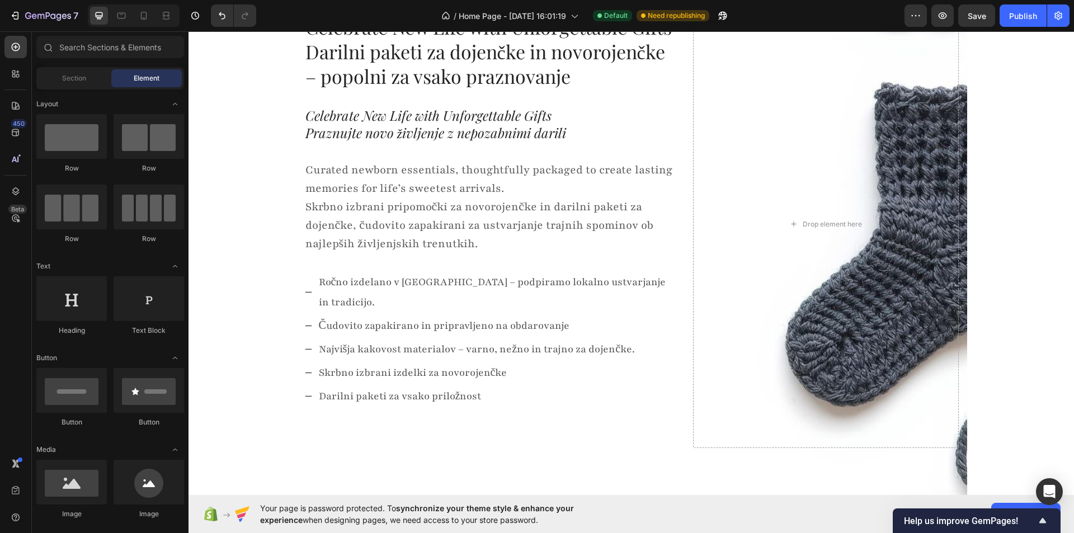
scroll to position [56, 0]
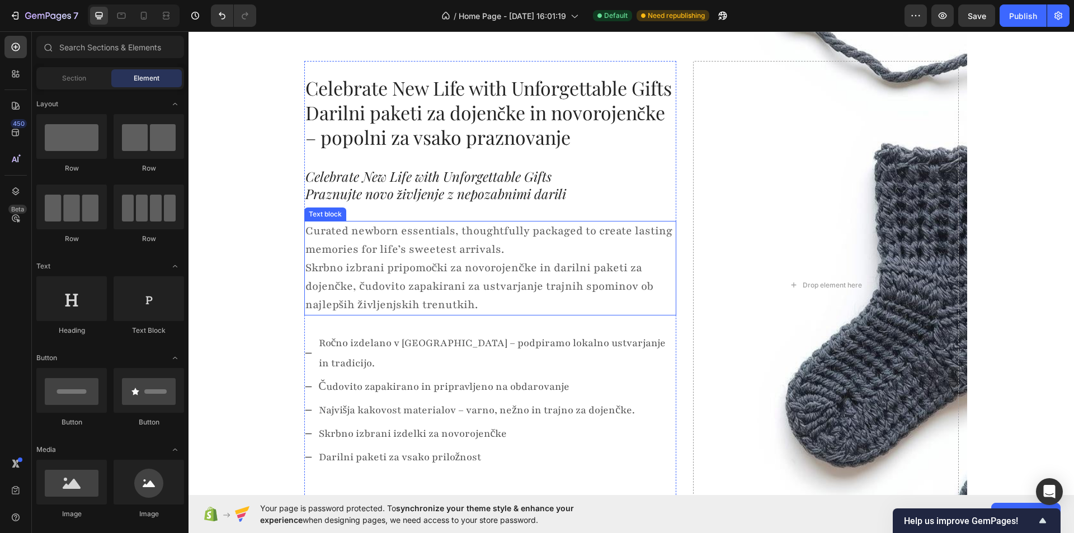
click at [362, 241] on p "Curated newborn essentials, thoughtfully packaged to create lasting memories fo…" at bounding box center [490, 268] width 370 height 92
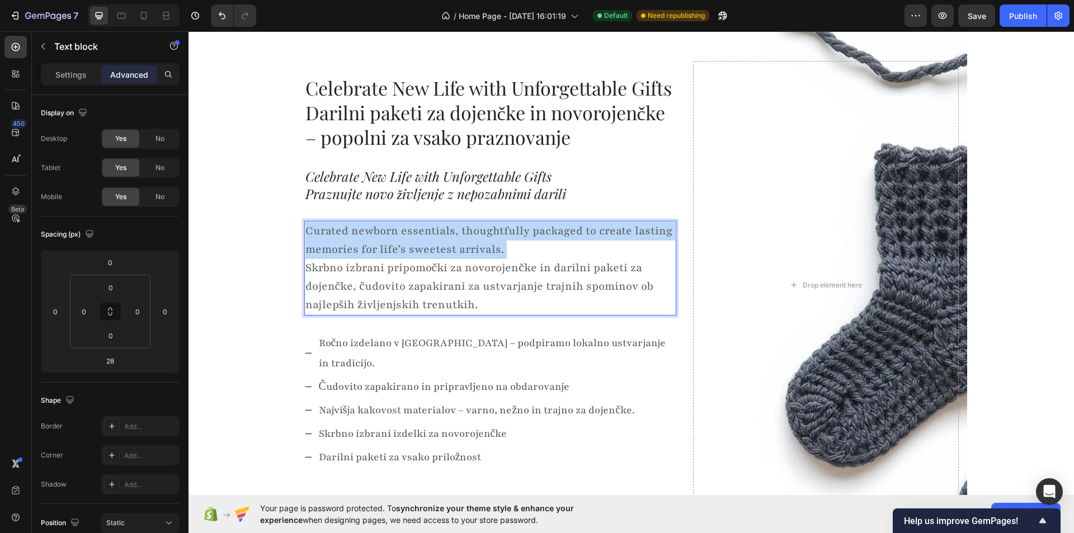
click at [362, 241] on p "Curated newborn essentials, thoughtfully packaged to create lasting memories fo…" at bounding box center [490, 268] width 370 height 92
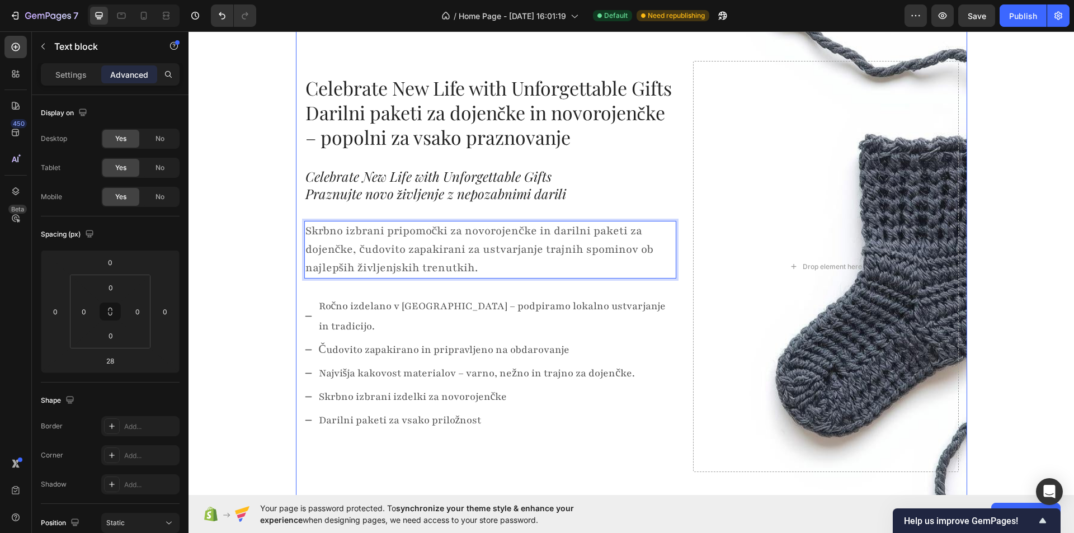
drag, startPoint x: 250, startPoint y: 225, endPoint x: 261, endPoint y: 219, distance: 13.0
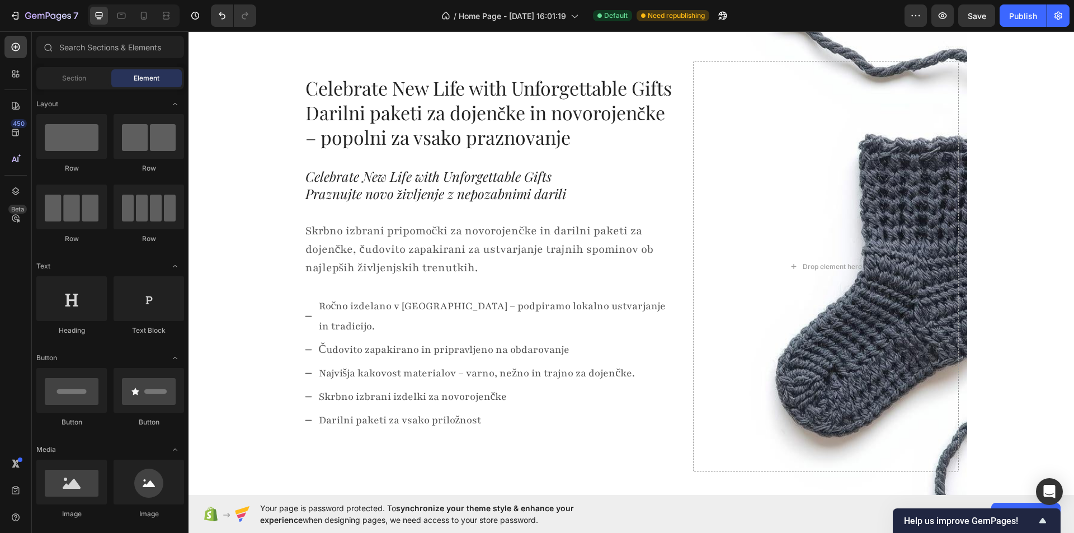
click at [373, 192] on p "Celebrate New Life with Unforgettable Gifts Praznujte novo življenje z nepozabn…" at bounding box center [490, 185] width 370 height 35
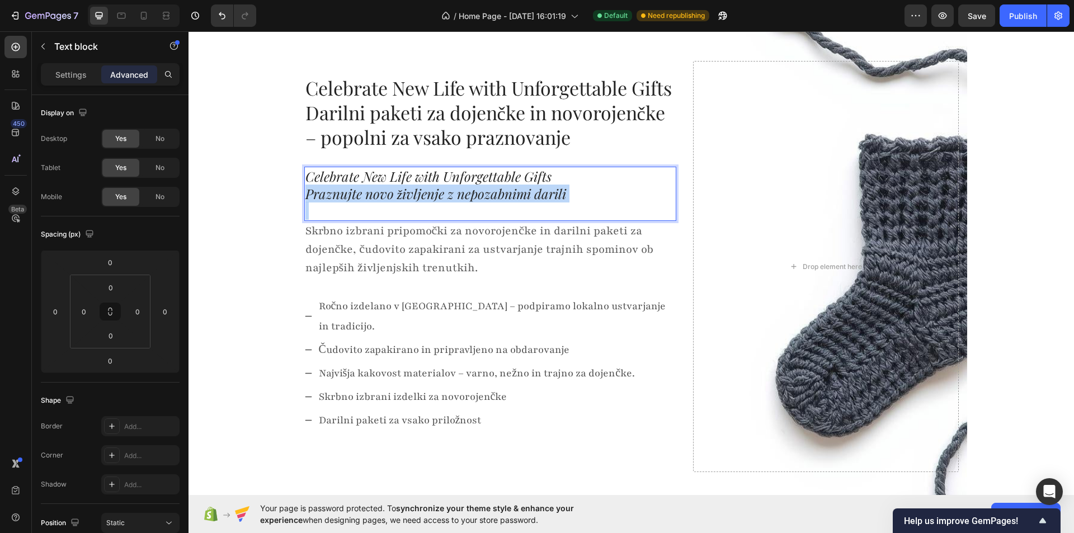
click at [373, 192] on p "Celebrate New Life with Unforgettable Gifts Praznujte novo življenje z nepozabn…" at bounding box center [490, 185] width 370 height 35
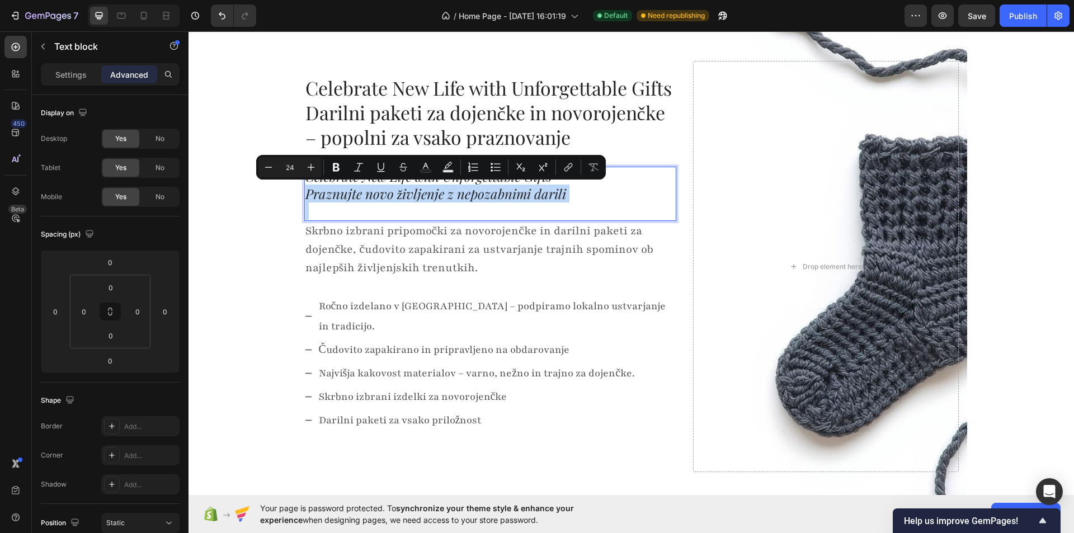
click at [572, 190] on p "Celebrate New Life with Unforgettable Gifts Praznujte novo življenje z nepozabn…" at bounding box center [490, 185] width 370 height 35
click at [588, 177] on div "Minus 24 Plus Bold Italic Underline Strikethrough Text Color Text Background Co…" at bounding box center [431, 167] width 350 height 25
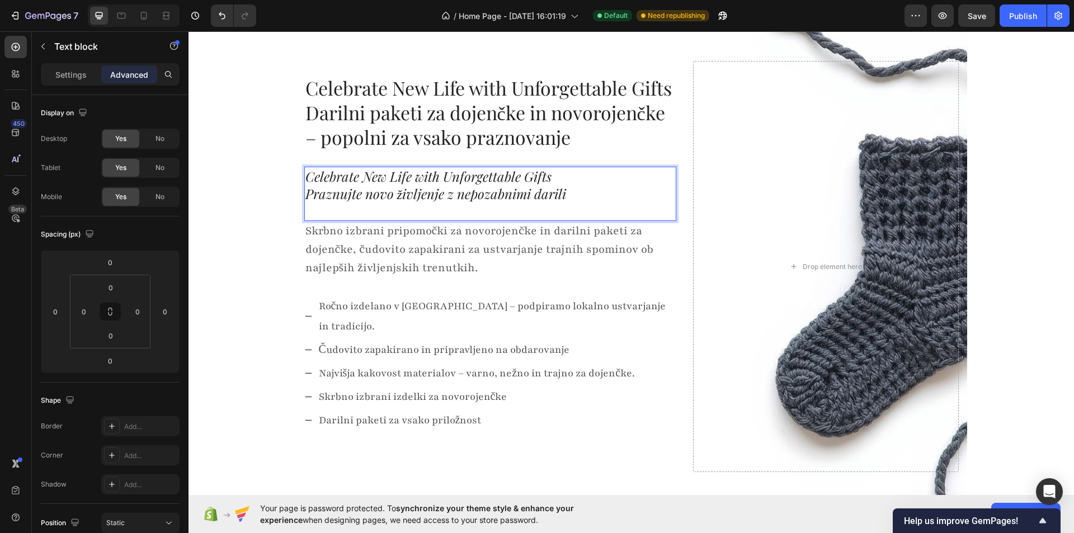
click at [619, 182] on p "Celebrate New Life with Unforgettable Gifts Praznujte novo življenje z nepozabn…" at bounding box center [490, 185] width 370 height 35
drag, startPoint x: 560, startPoint y: 173, endPoint x: 285, endPoint y: 173, distance: 274.6
click at [287, 173] on section "Celebrate New Life with Unforgettable Gifts Darilni paketi za dojenčke in novor…" at bounding box center [631, 266] width 689 height 536
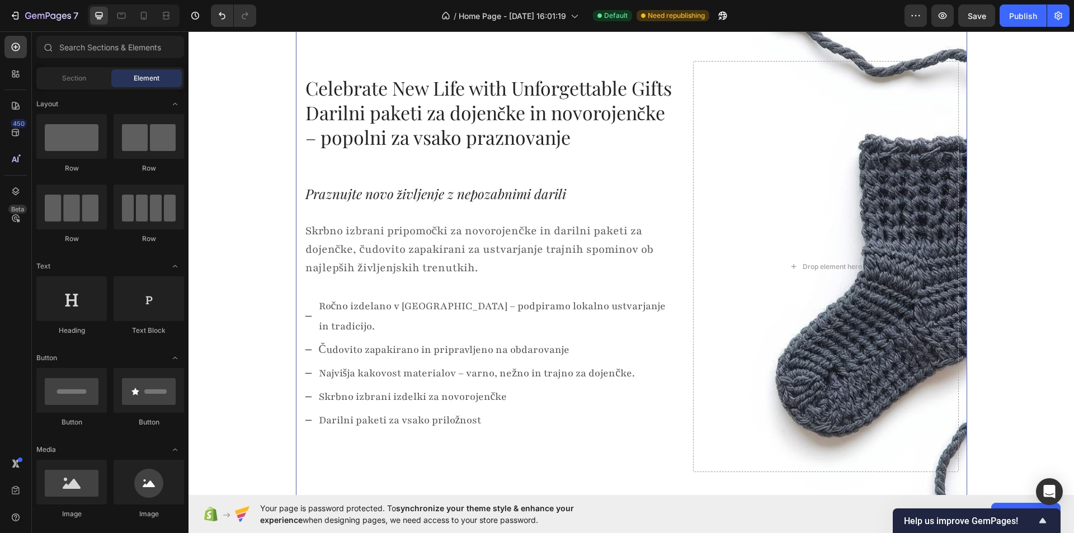
click at [332, 175] on p "⁠⁠⁠⁠⁠⁠⁠ Praznujte novo življenje z nepozabnimi darili" at bounding box center [490, 185] width 370 height 35
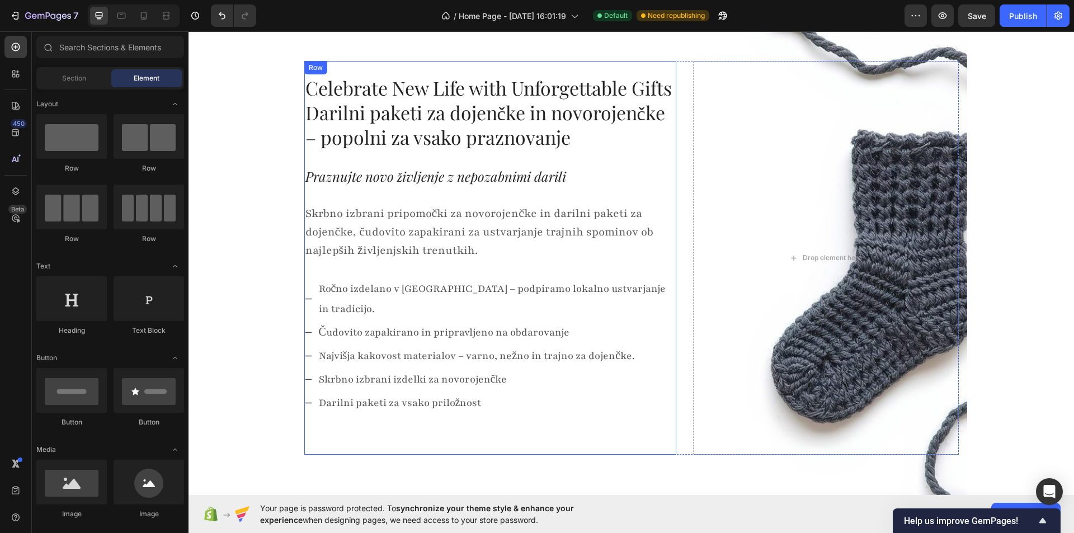
click at [391, 136] on p "Celebrate New Life with Unforgettable Gifts Darilni paketi za dojenčke in novor…" at bounding box center [490, 113] width 370 height 74
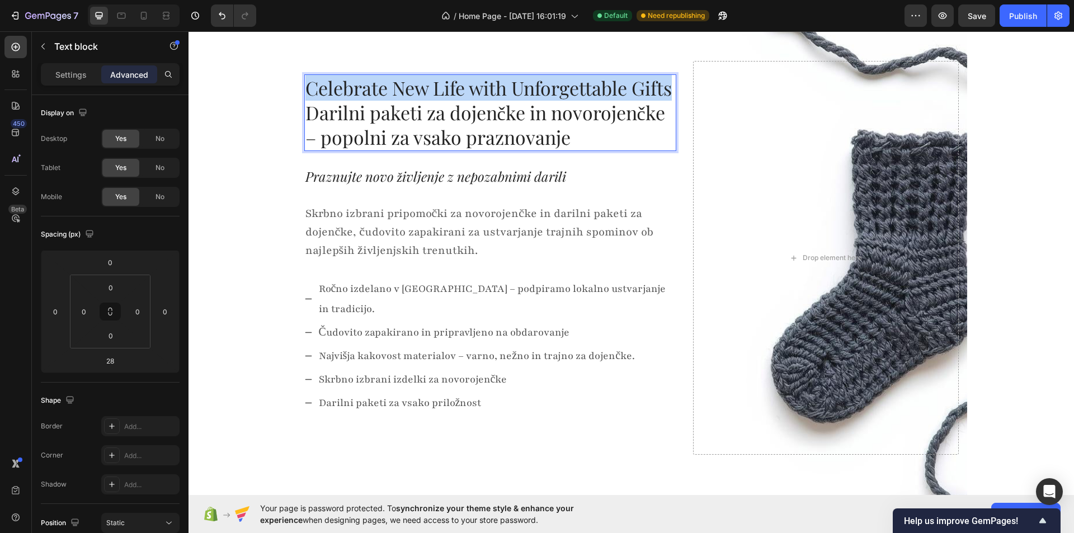
drag, startPoint x: 306, startPoint y: 93, endPoint x: 704, endPoint y: 92, distance: 397.7
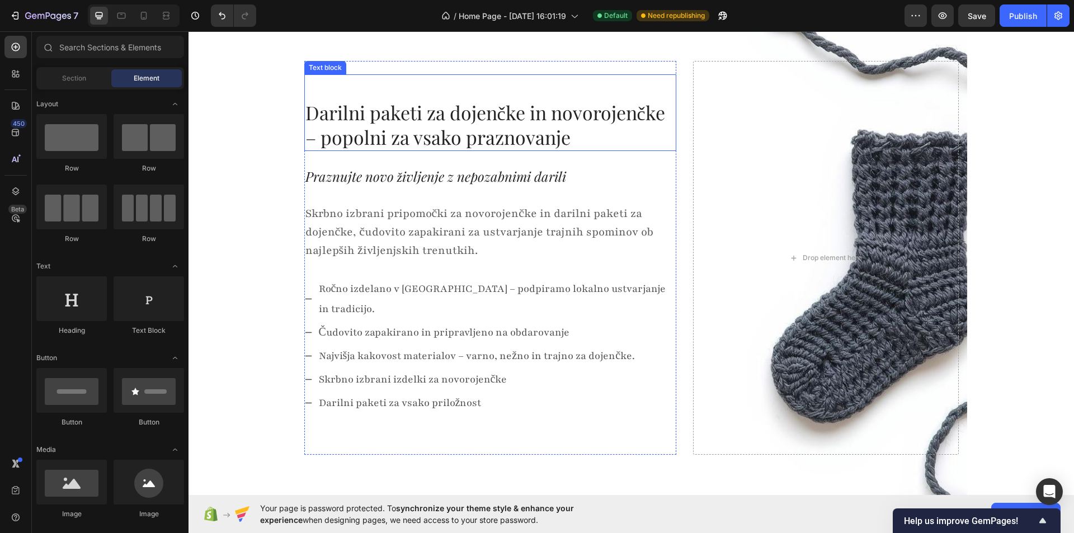
click at [341, 99] on p "⁠⁠⁠⁠⁠⁠⁠ Darilni paketi za dojenčke in novorojenčke – popolni za vsako praznovan…" at bounding box center [490, 113] width 370 height 74
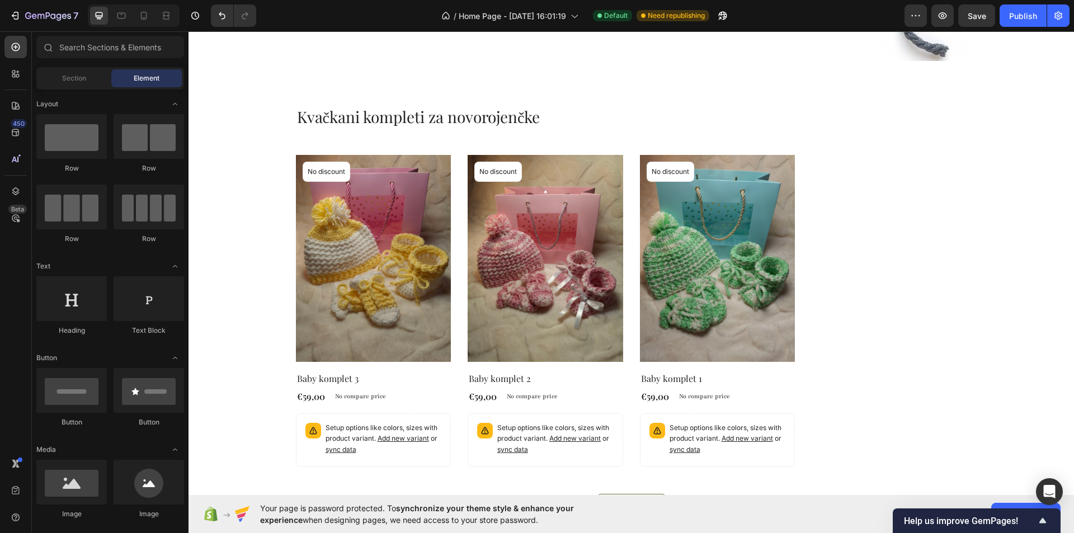
scroll to position [559, 0]
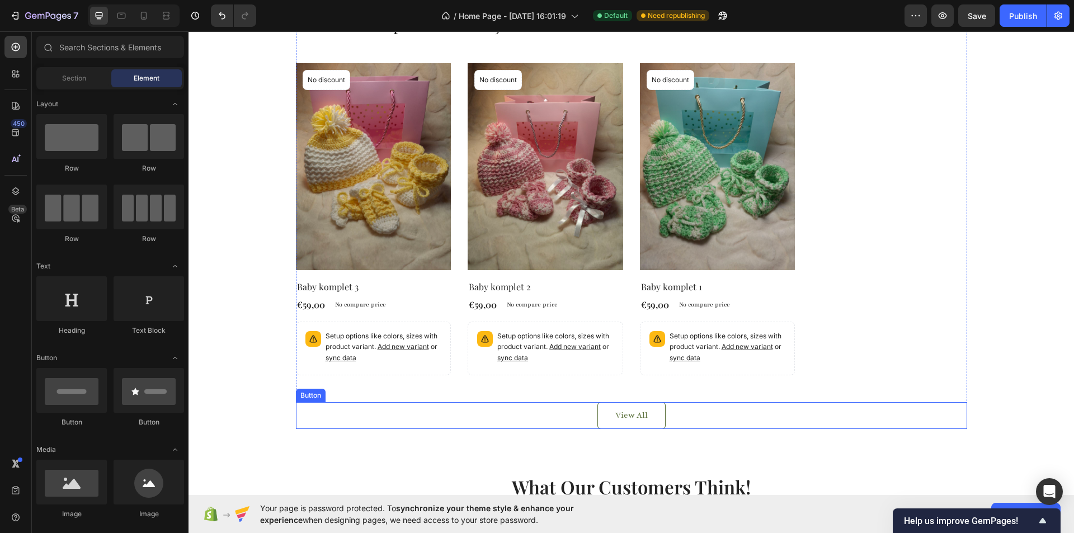
click at [937, 387] on div "Kvačkani kompleti za novorojenčke Heading Product Images No discount Not be dis…" at bounding box center [631, 221] width 671 height 415
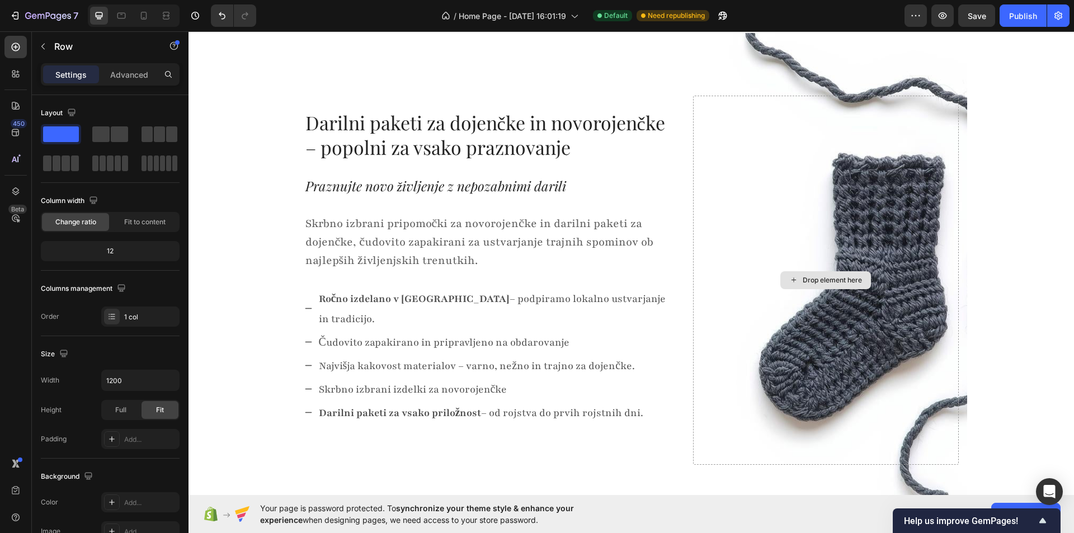
scroll to position [0, 0]
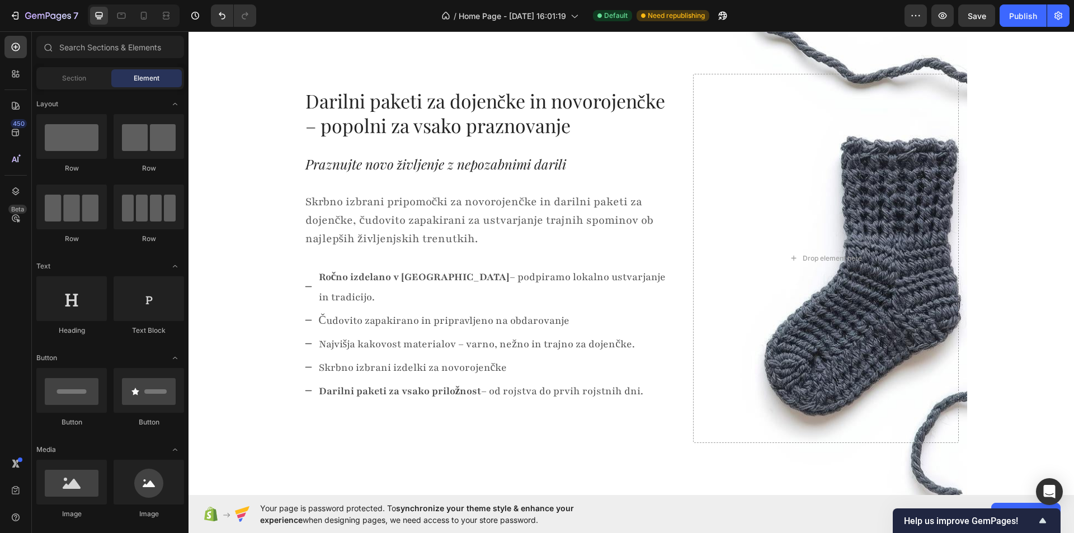
scroll to position [336, 0]
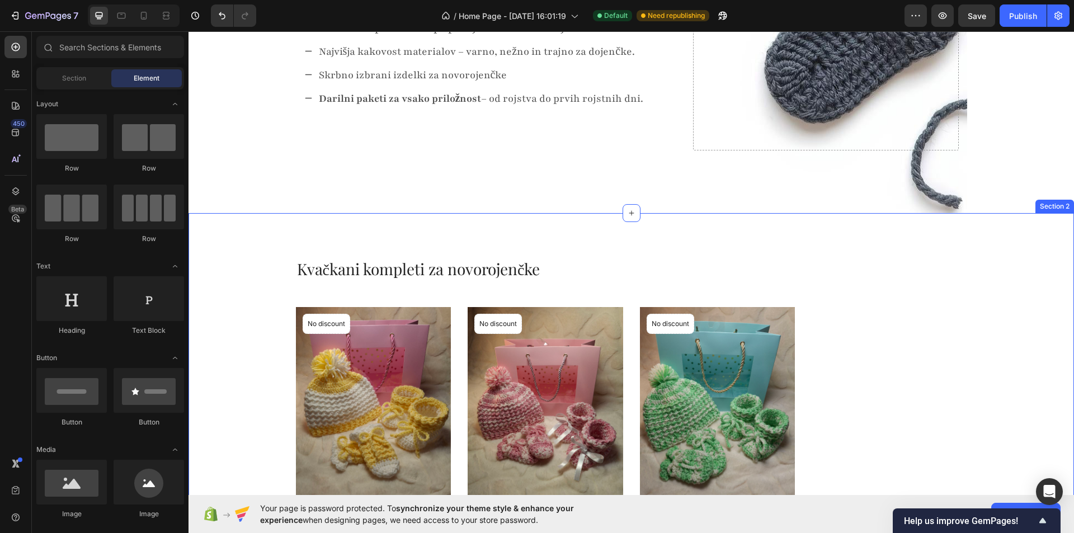
click at [422, 213] on div "Kvačkani kompleti za novorojenčke Heading Product Images No discount Not be dis…" at bounding box center [630, 465] width 885 height 505
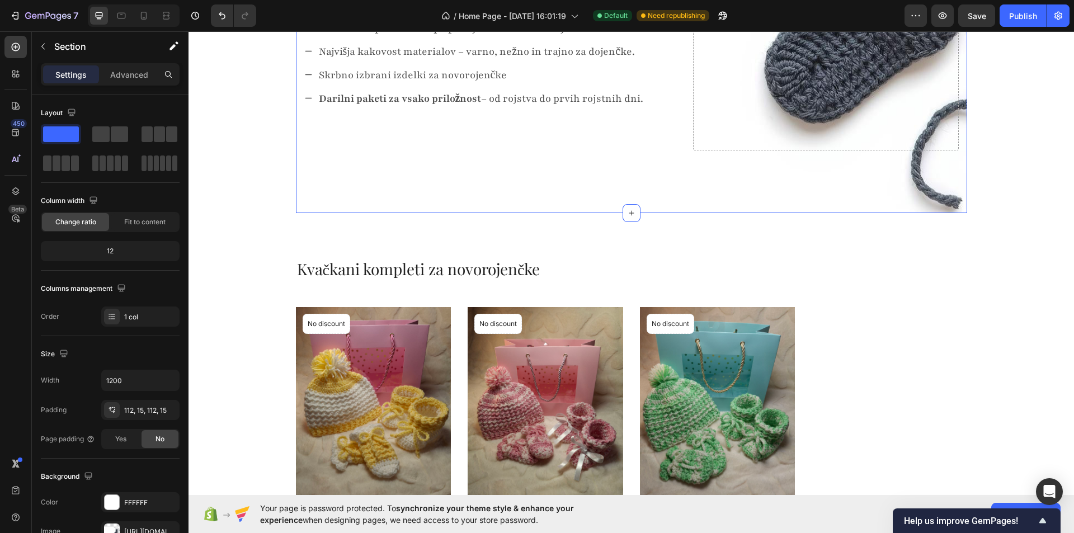
click at [146, 410] on div "112, 15, 112, 15" at bounding box center [140, 411] width 32 height 10
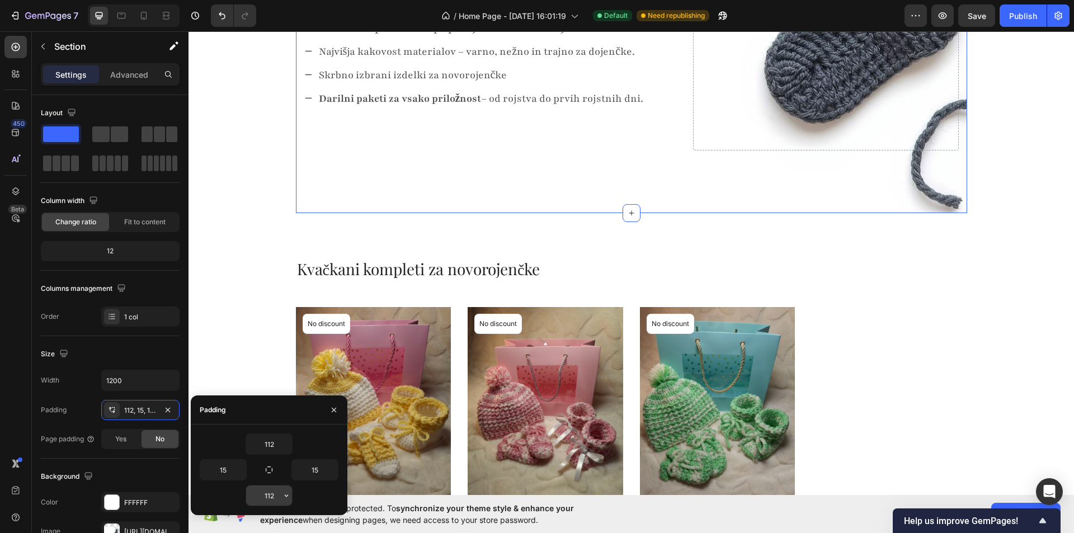
click at [260, 498] on input "112" at bounding box center [269, 495] width 46 height 20
click at [271, 496] on input "112" at bounding box center [269, 495] width 46 height 20
click at [284, 496] on icon "button" at bounding box center [286, 495] width 9 height 9
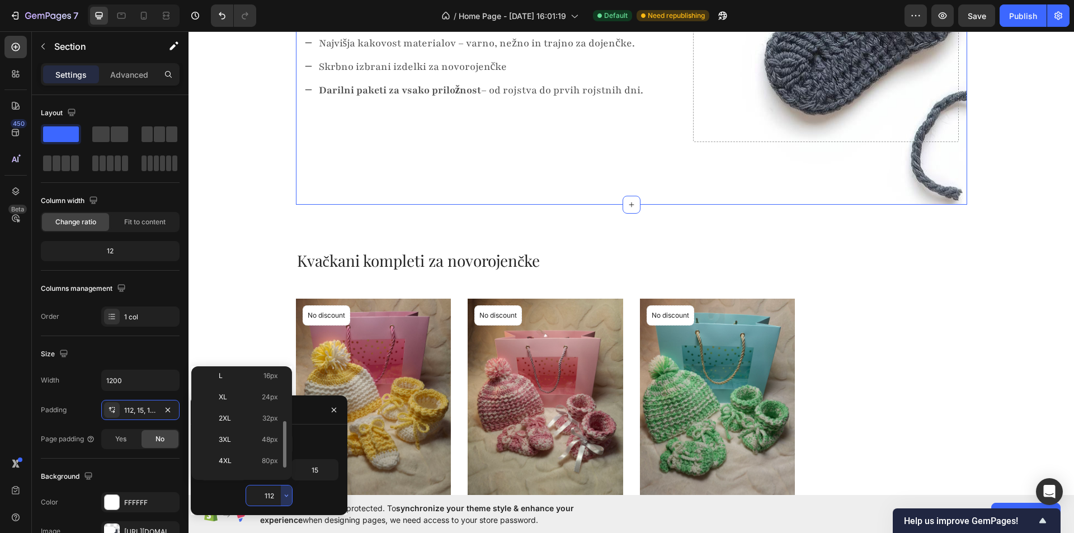
scroll to position [392, 0]
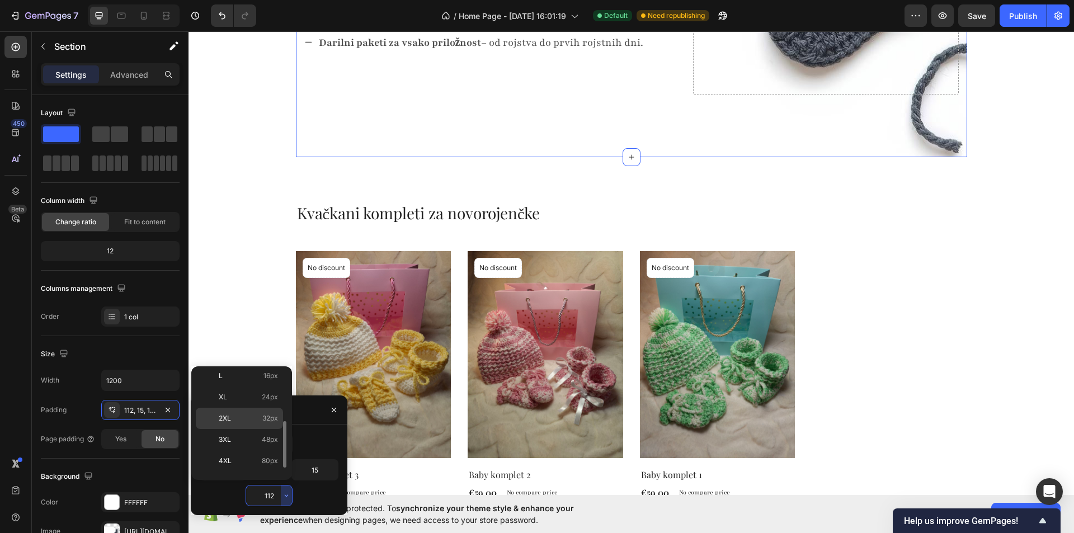
click at [241, 418] on p "2XL 32px" at bounding box center [248, 418] width 59 height 10
type input "32"
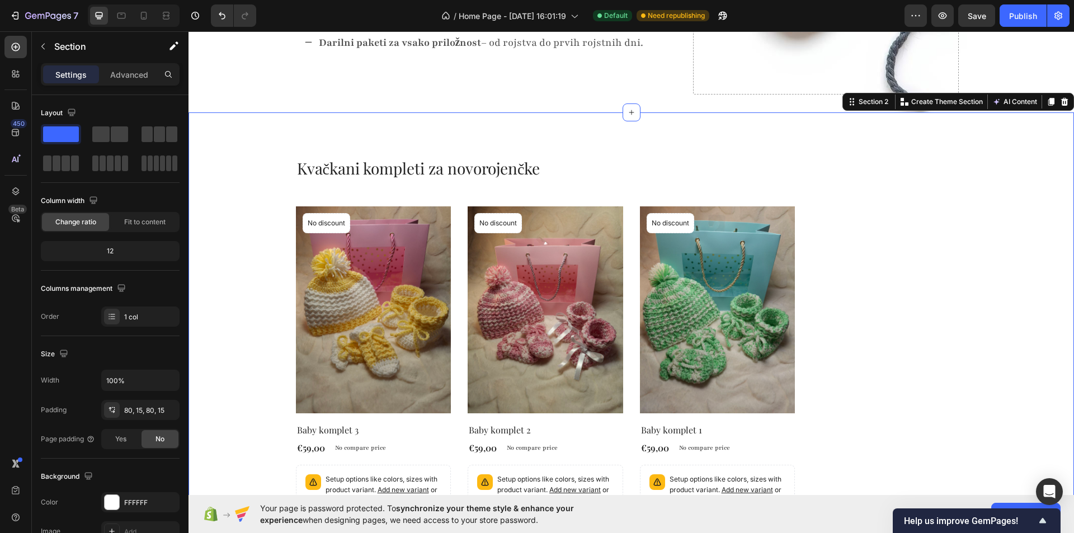
click at [248, 201] on div "Kvačkani kompleti za novorojenčke Heading Product Images No discount Not be dis…" at bounding box center [631, 364] width 869 height 415
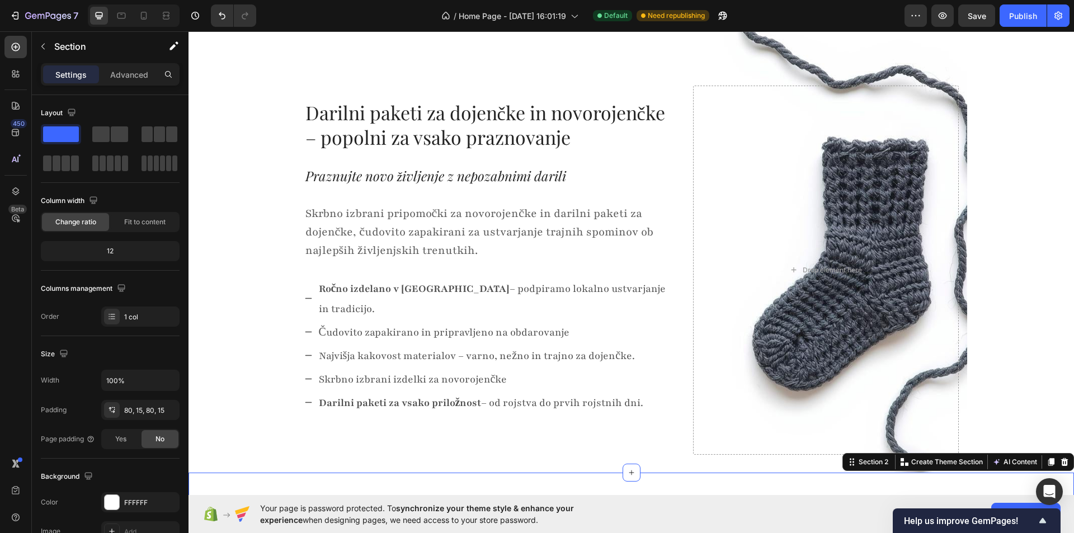
scroll to position [0, 0]
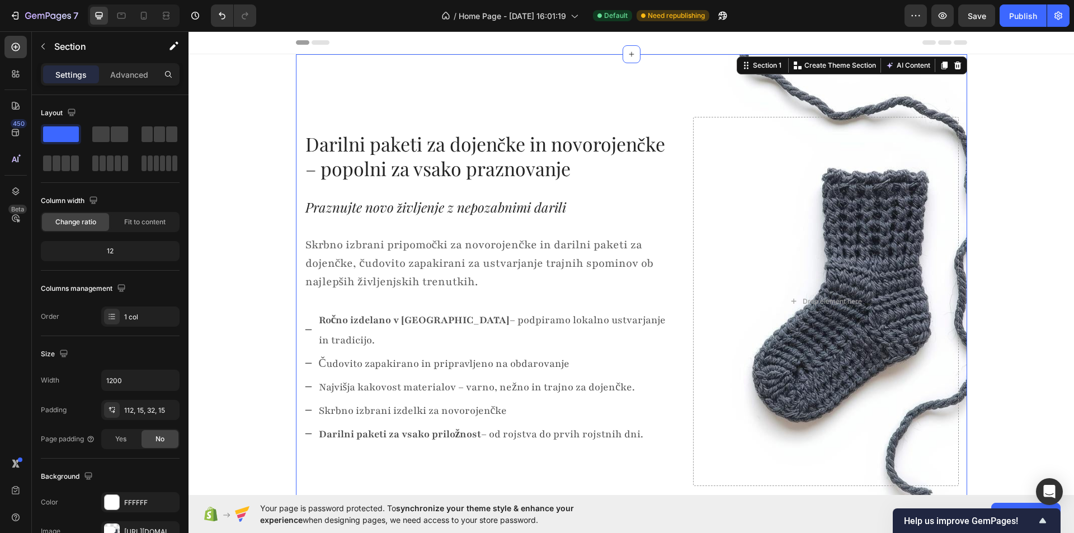
click at [509, 87] on div "Darilni paketi za dojenčke in novorojenčke – popolni za vsako praznovanje Text …" at bounding box center [631, 279] width 671 height 450
click at [167, 411] on icon "button" at bounding box center [168, 409] width 4 height 4
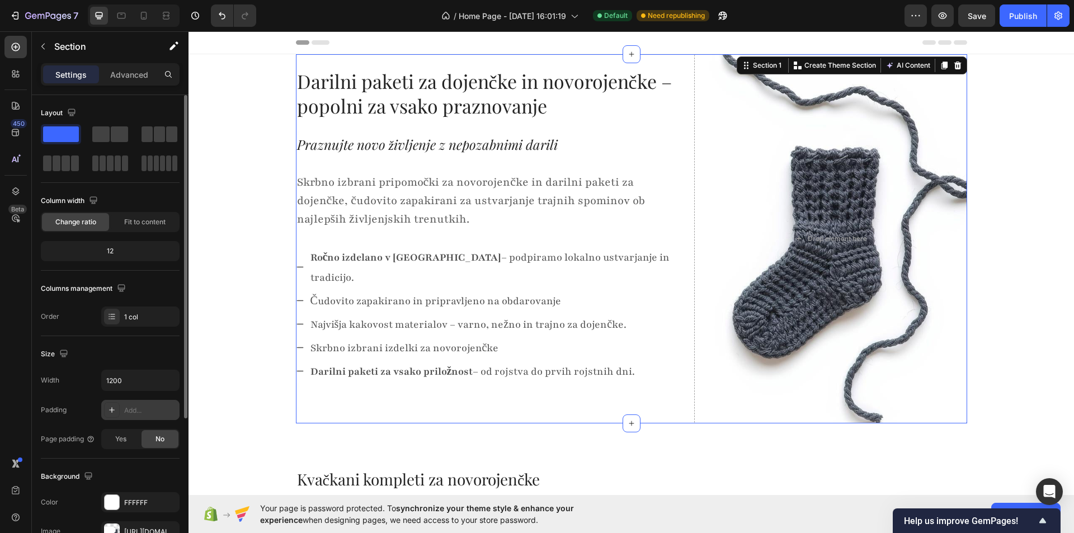
click at [208, 19] on div at bounding box center [231, 15] width 50 height 22
click at [218, 17] on icon "Undo/Redo" at bounding box center [221, 15] width 11 height 11
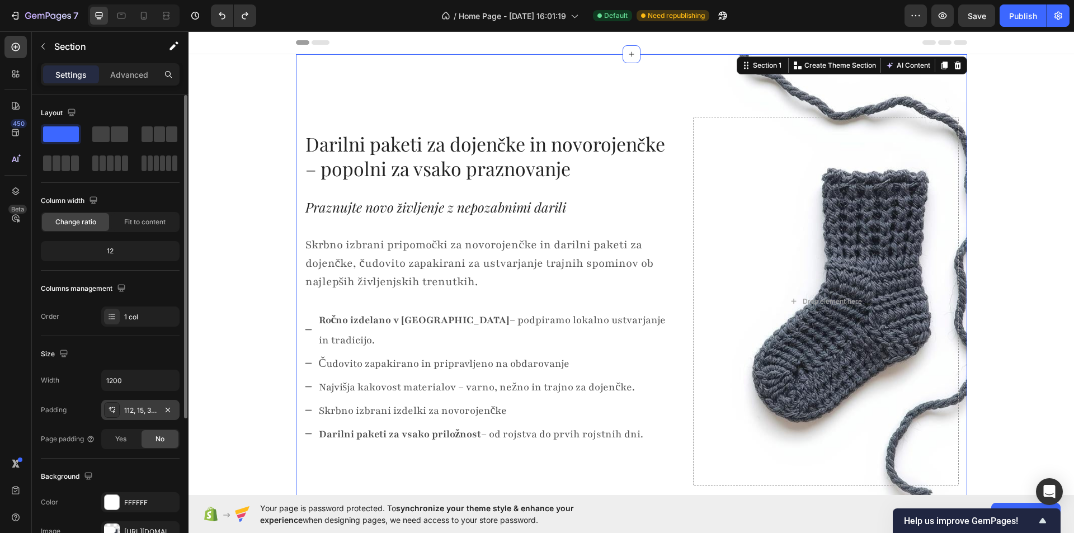
click at [140, 412] on div "112, 15, 32, 15" at bounding box center [140, 411] width 32 height 10
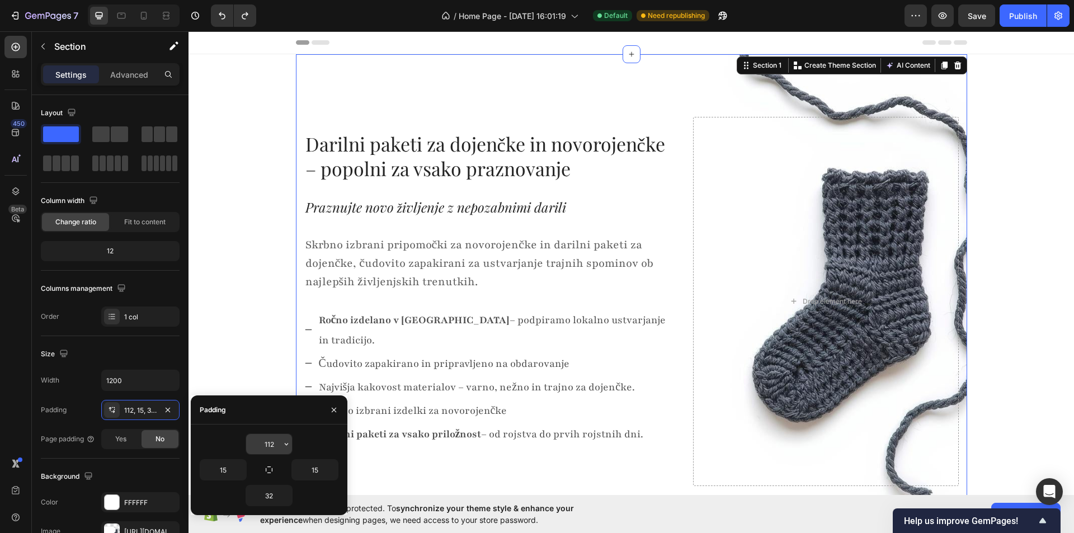
click at [271, 440] on input "112" at bounding box center [269, 444] width 46 height 20
click at [284, 445] on icon "button" at bounding box center [286, 444] width 9 height 9
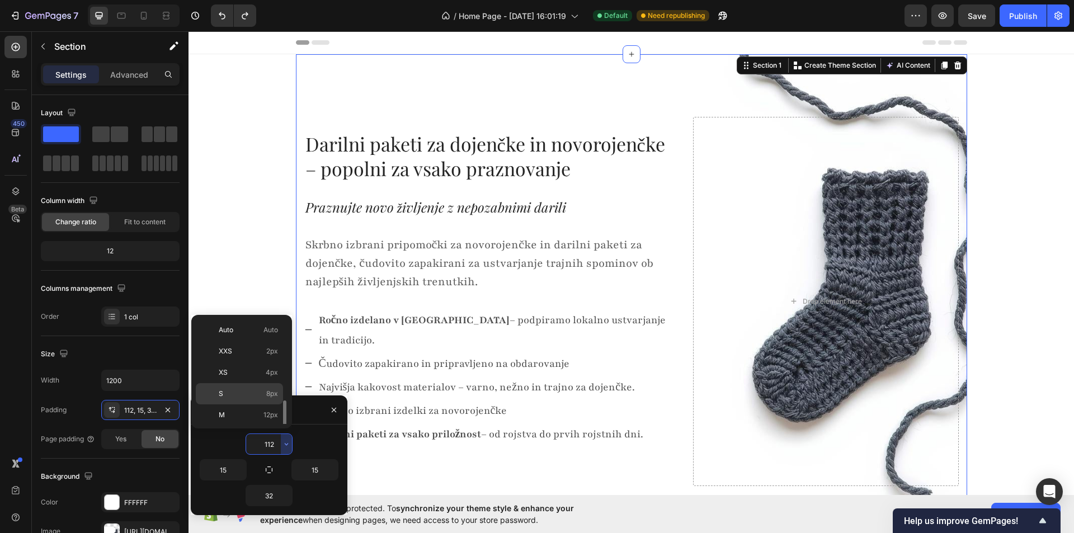
scroll to position [112, 0]
click at [253, 390] on p "3XL 48px" at bounding box center [248, 388] width 59 height 10
type input "48"
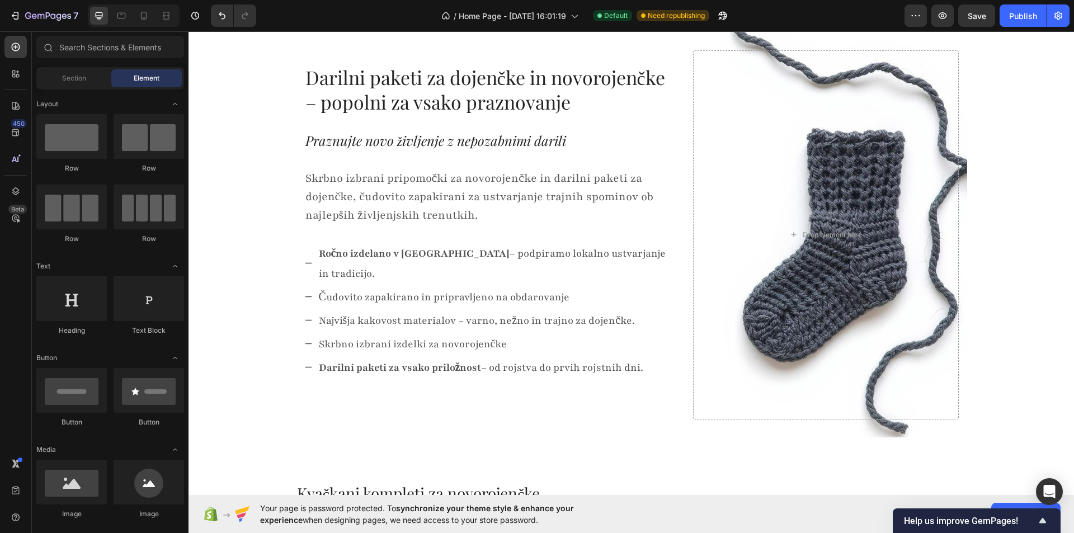
scroll to position [0, 0]
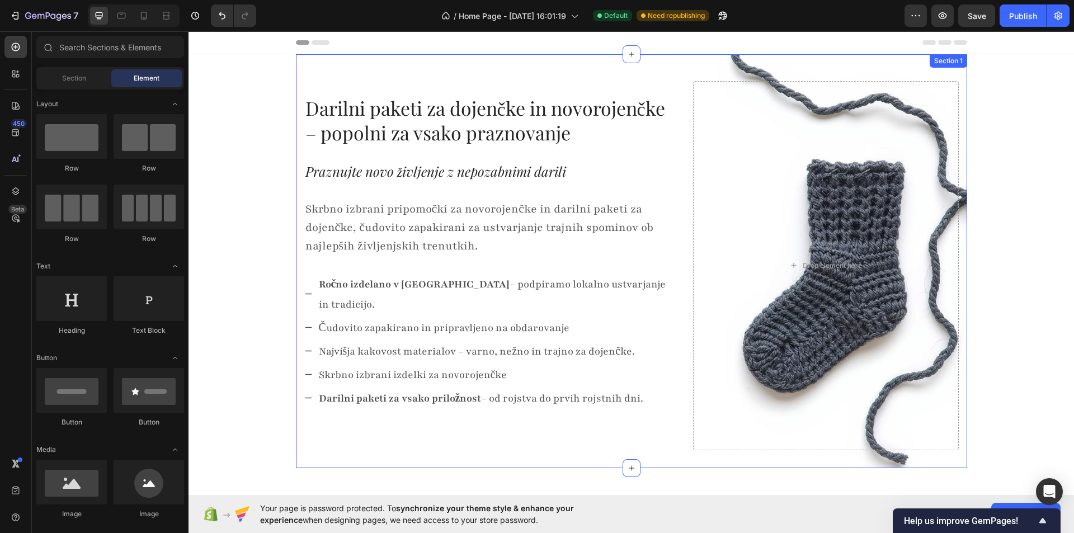
click at [363, 64] on div "Darilni paketi za dojenčke in novorojenčke – popolni za vsako praznovanje Text …" at bounding box center [631, 261] width 671 height 414
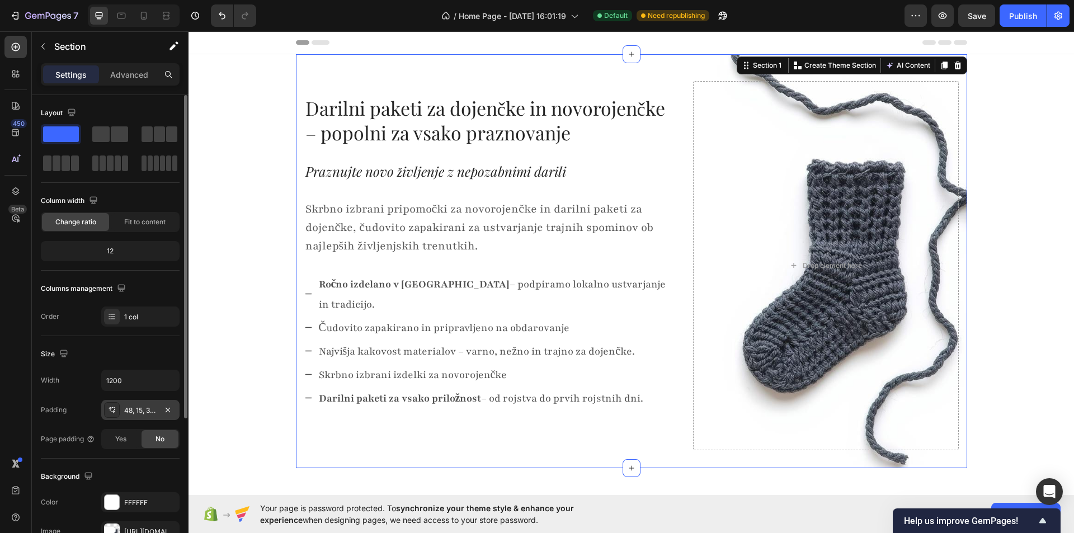
click at [136, 413] on div "48, 15, 32, 15" at bounding box center [140, 411] width 32 height 10
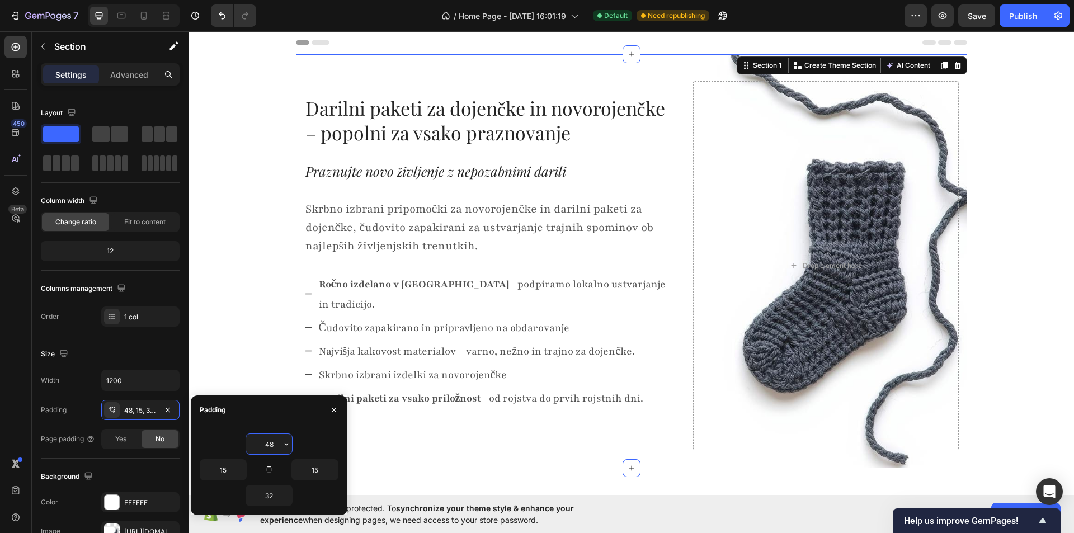
click at [270, 442] on input "48" at bounding box center [269, 444] width 46 height 20
click at [293, 445] on div "48" at bounding box center [269, 443] width 139 height 21
click at [289, 445] on icon "button" at bounding box center [286, 444] width 9 height 9
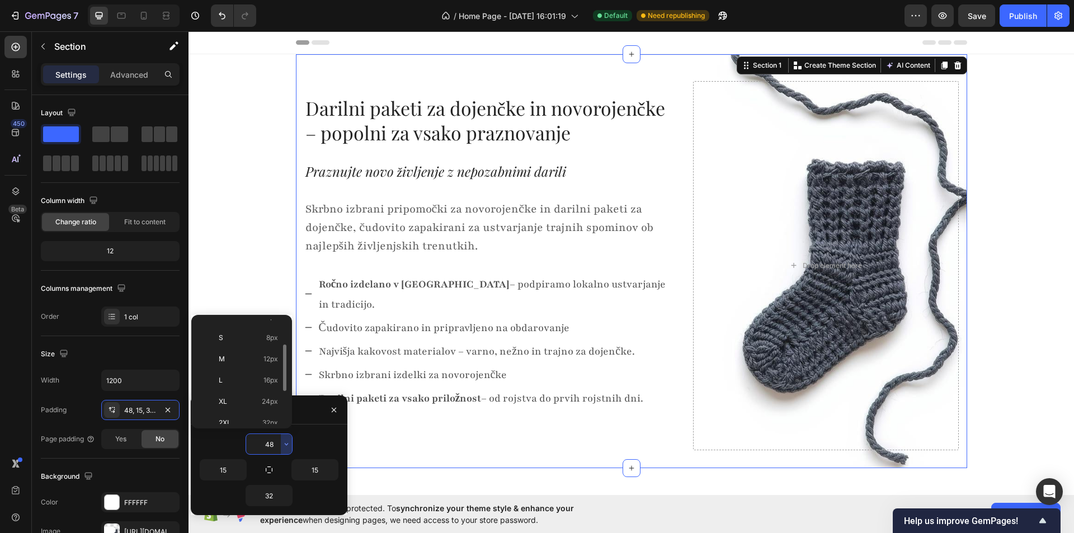
scroll to position [129, 0]
click at [249, 351] on p "2XL 32px" at bounding box center [248, 350] width 59 height 10
type input "32"
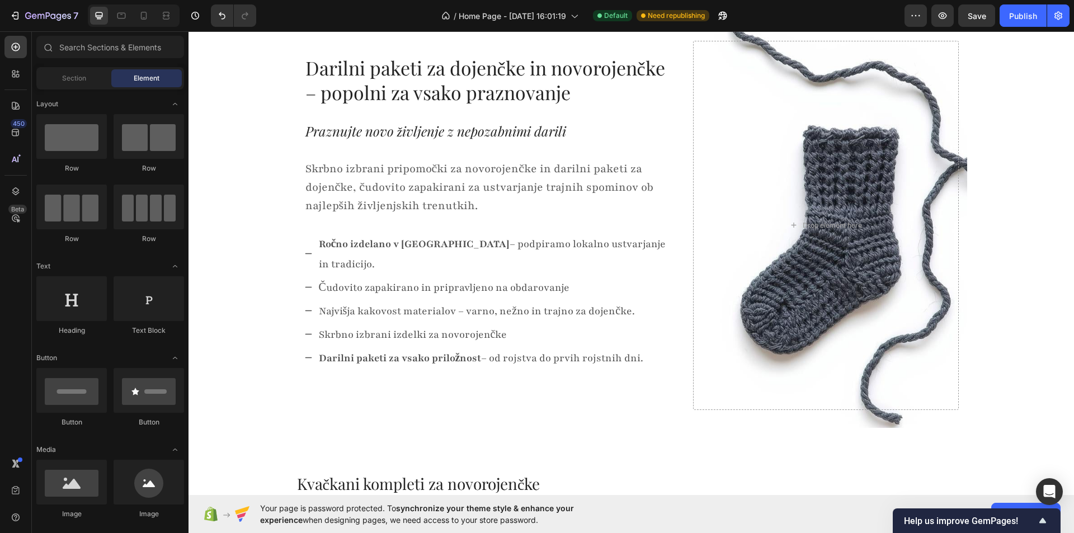
scroll to position [56, 0]
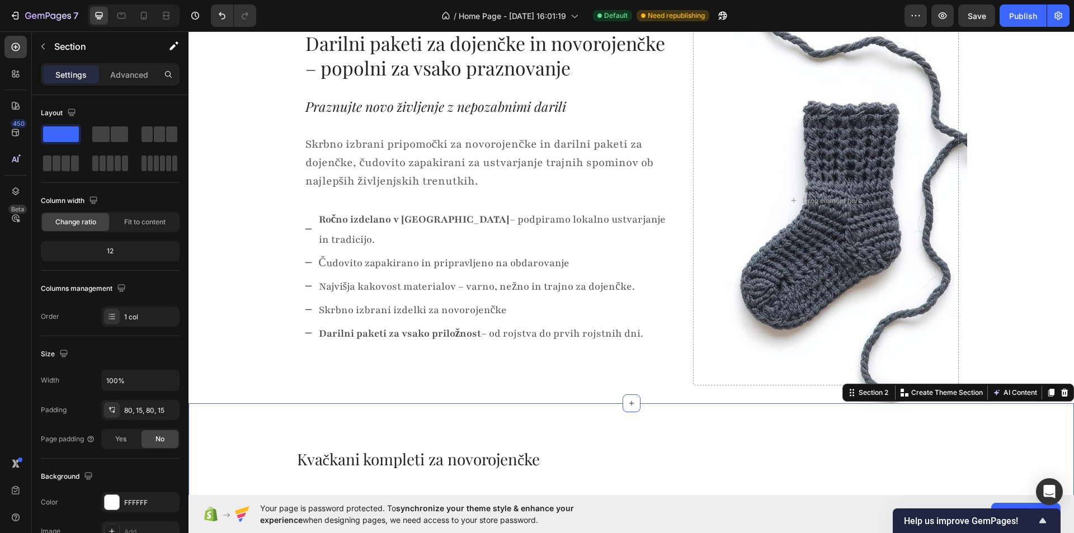
click at [147, 411] on div "80, 15, 80, 15" at bounding box center [140, 411] width 32 height 10
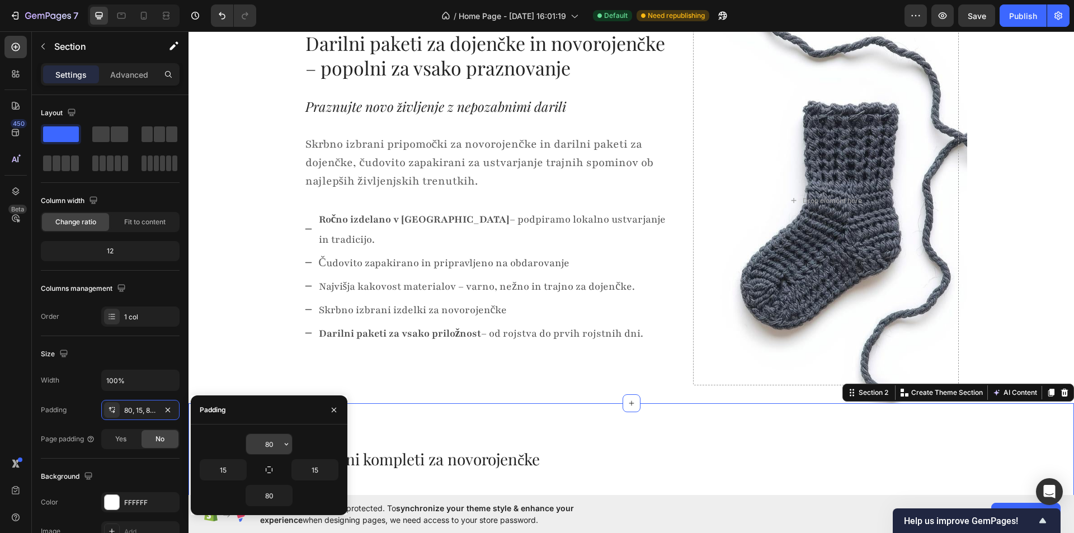
click at [261, 446] on input "80" at bounding box center [269, 444] width 46 height 20
click at [293, 446] on div "80" at bounding box center [269, 443] width 139 height 21
click at [289, 443] on icon "button" at bounding box center [286, 444] width 9 height 9
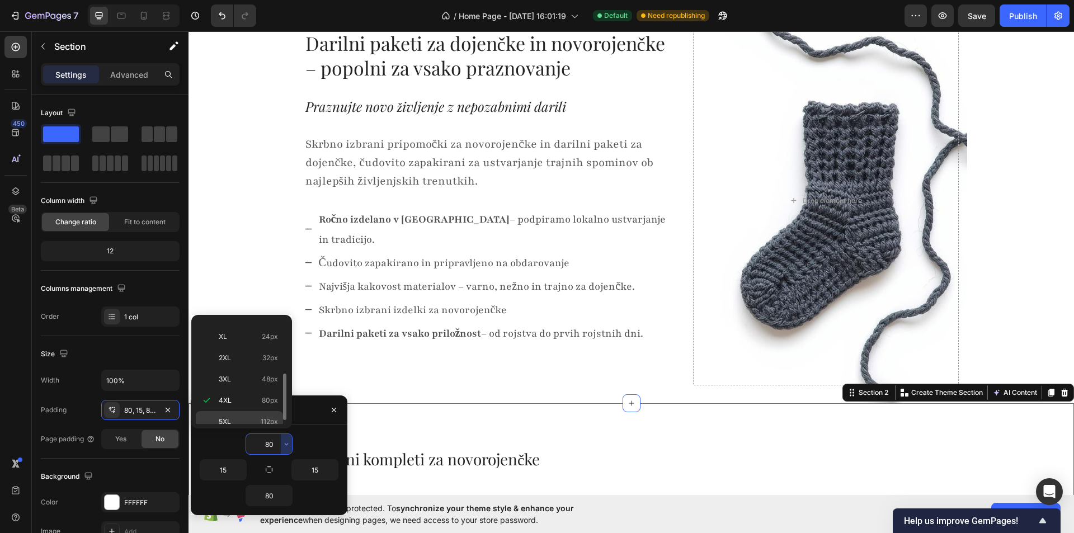
scroll to position [129, 0]
click at [246, 356] on div "2XL 32px" at bounding box center [239, 349] width 87 height 21
type input "32"
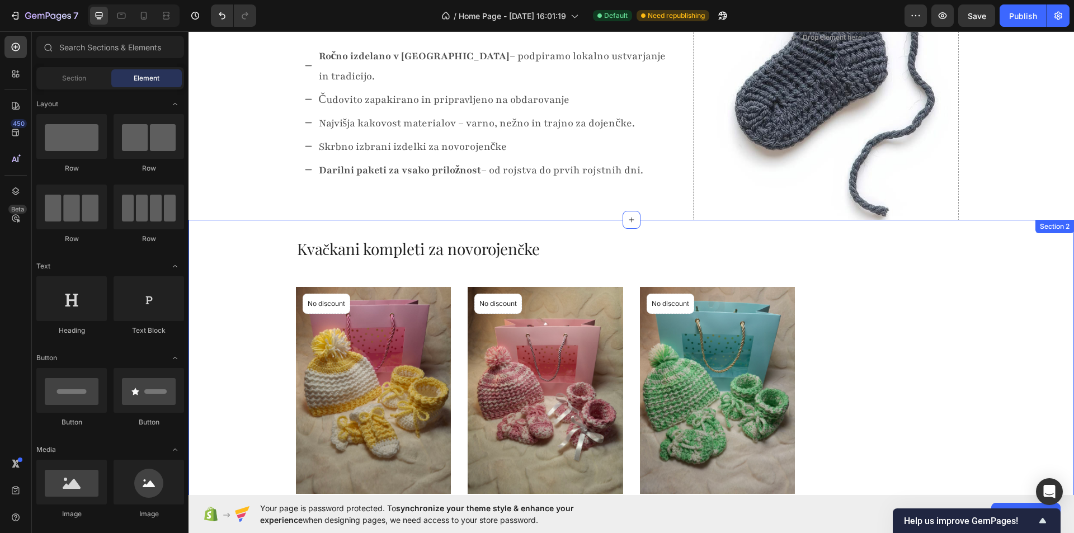
scroll to position [169, 0]
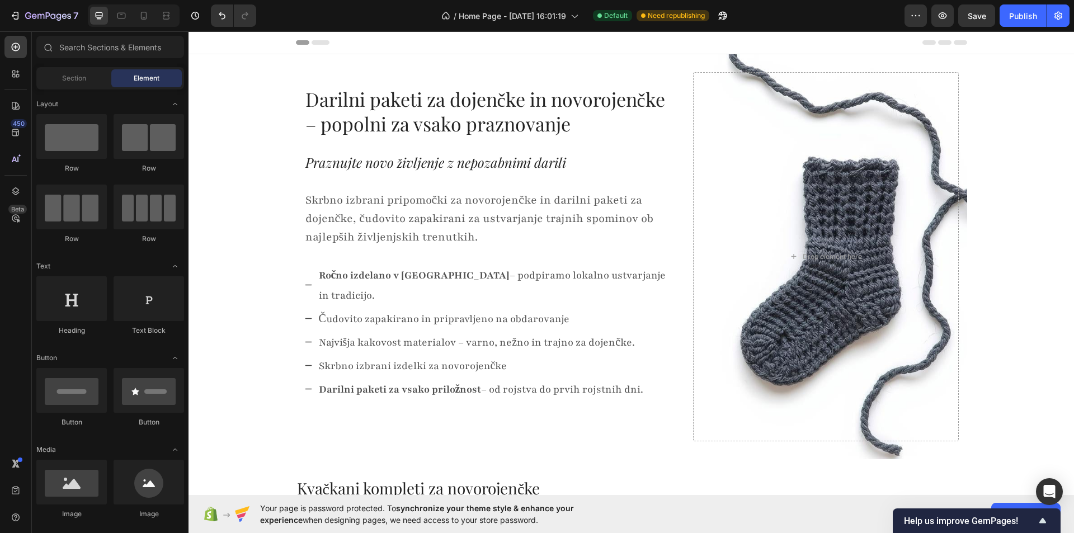
click at [11, 54] on div at bounding box center [15, 47] width 22 height 22
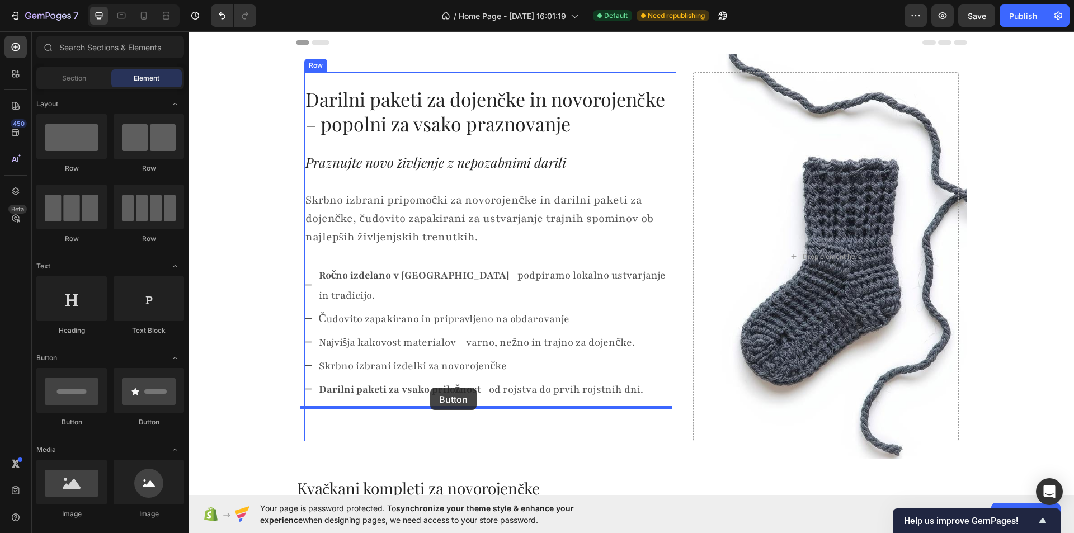
drag, startPoint x: 265, startPoint y: 431, endPoint x: 430, endPoint y: 388, distance: 171.1
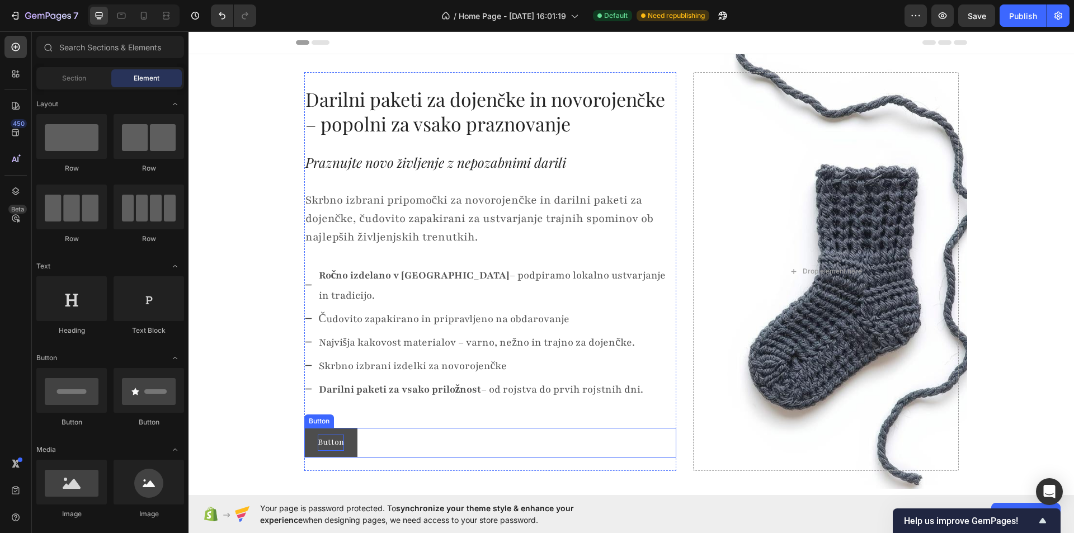
click at [328, 435] on p "Button" at bounding box center [331, 443] width 26 height 16
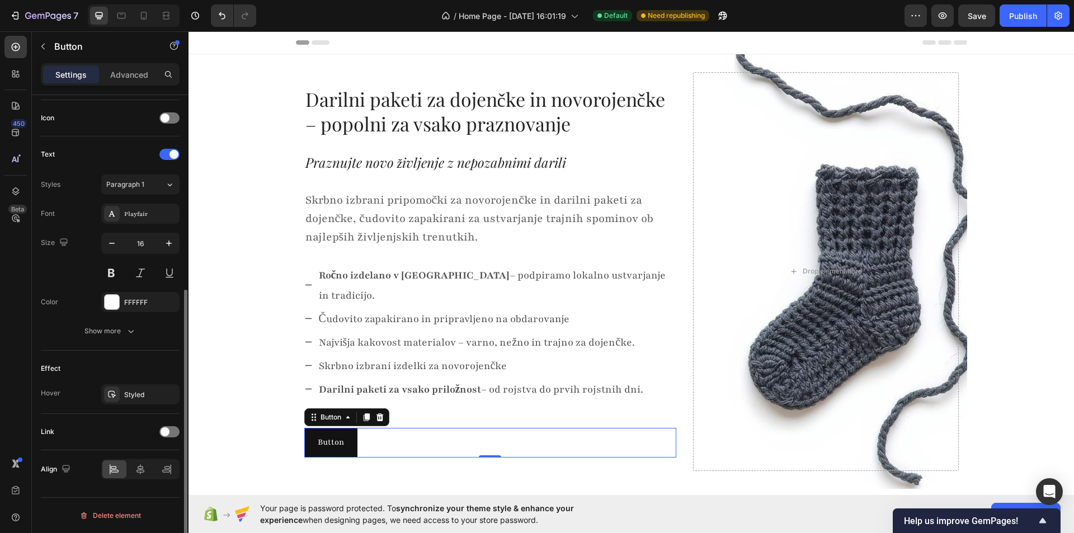
scroll to position [164, 0]
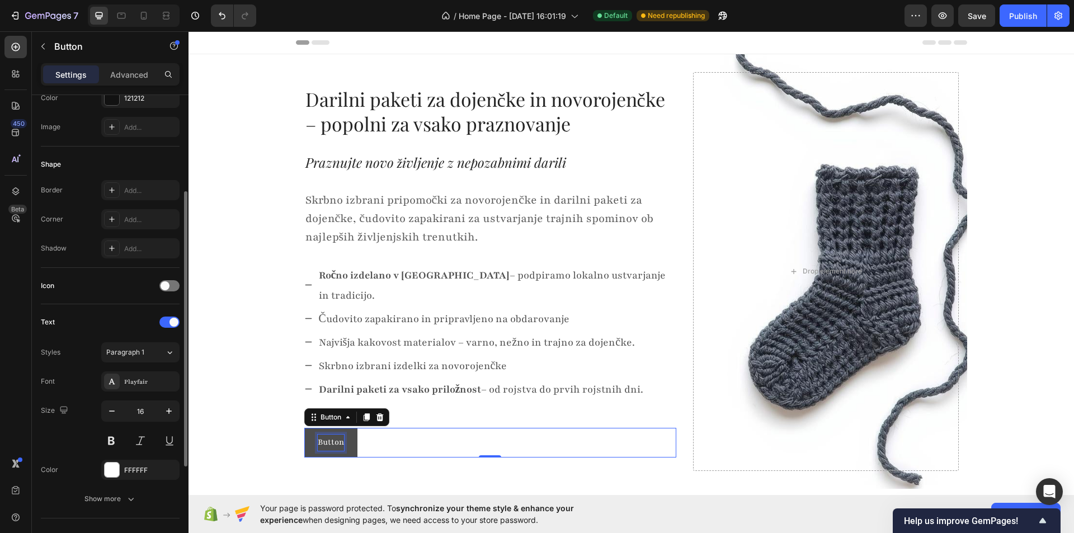
click at [334, 435] on p "Button" at bounding box center [331, 443] width 26 height 16
click at [304, 428] on button "Preveri" at bounding box center [332, 443] width 56 height 30
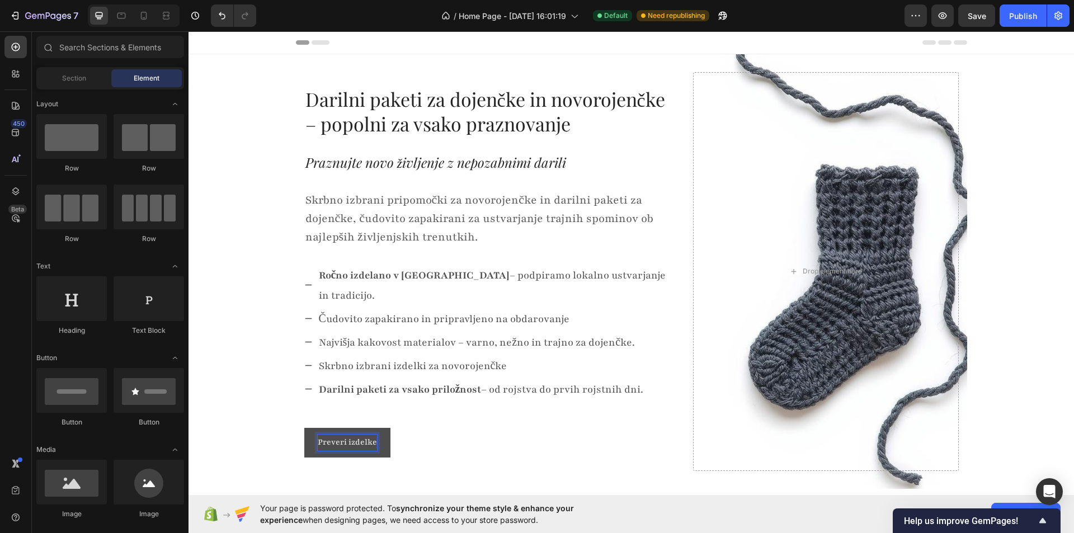
click at [381, 428] on button "Preveri izdelke" at bounding box center [347, 443] width 86 height 30
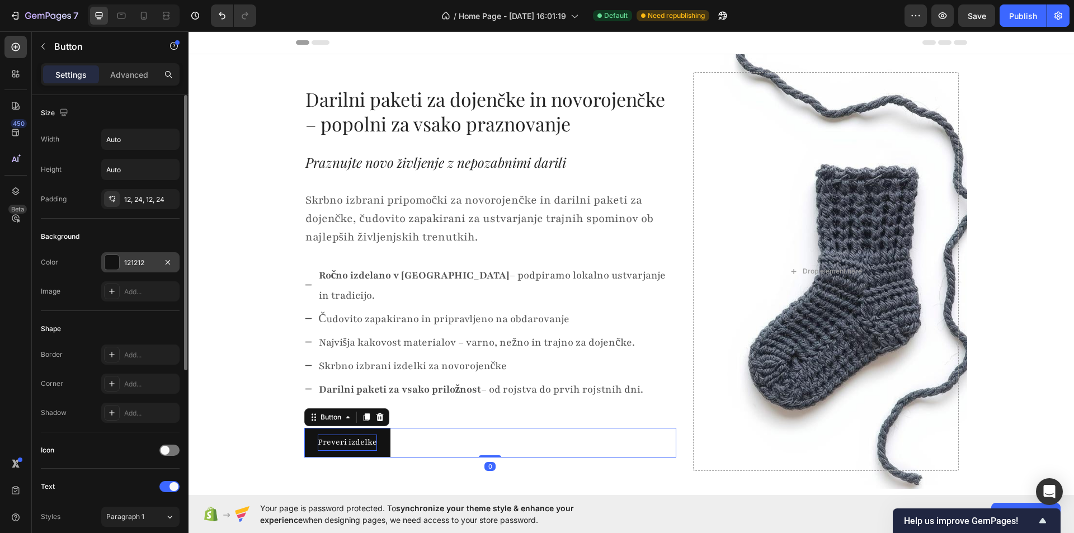
click at [112, 266] on div at bounding box center [112, 262] width 15 height 15
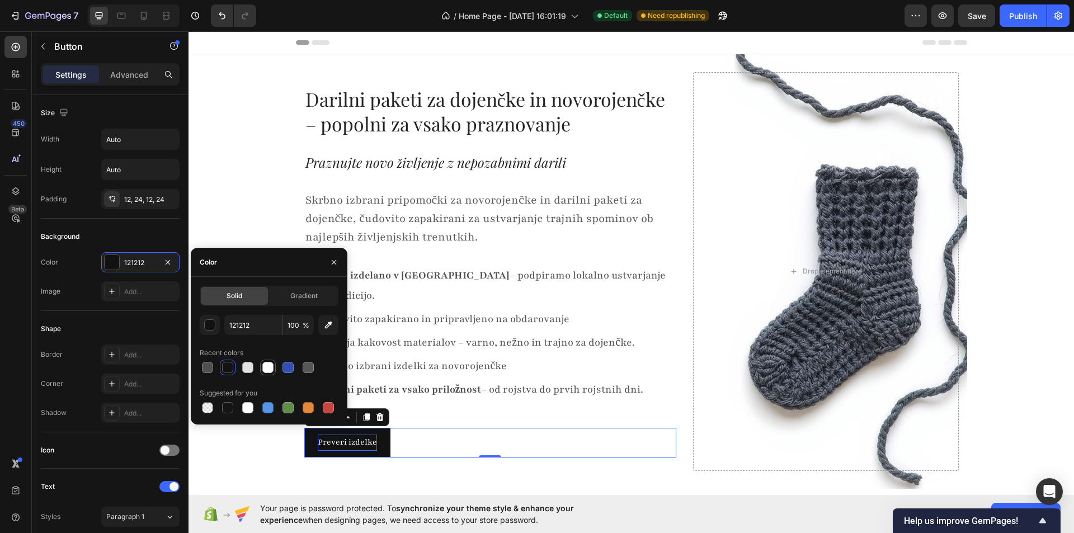
click at [267, 369] on div at bounding box center [267, 367] width 11 height 11
click at [231, 364] on div at bounding box center [227, 367] width 11 height 11
click at [273, 368] on div at bounding box center [267, 367] width 11 height 11
click at [224, 407] on div at bounding box center [227, 407] width 11 height 11
click at [271, 365] on div at bounding box center [267, 367] width 11 height 11
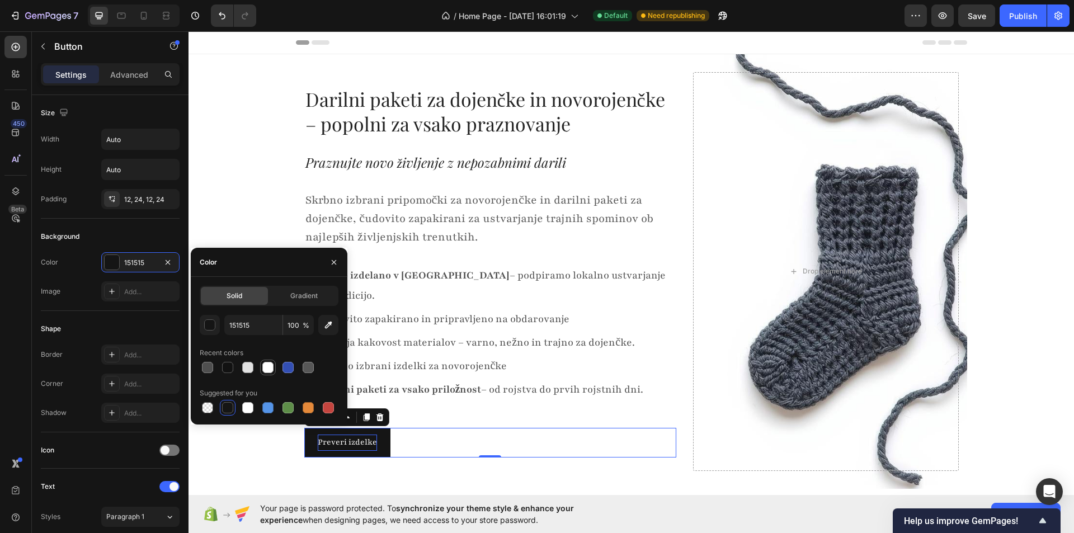
type input "FFFFFF"
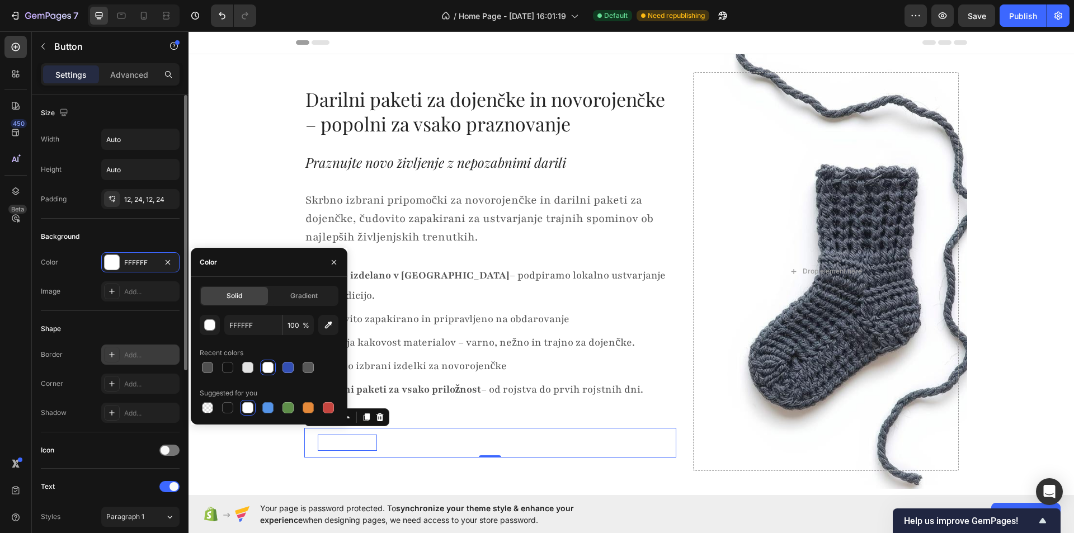
click at [145, 353] on div "Add..." at bounding box center [150, 355] width 53 height 10
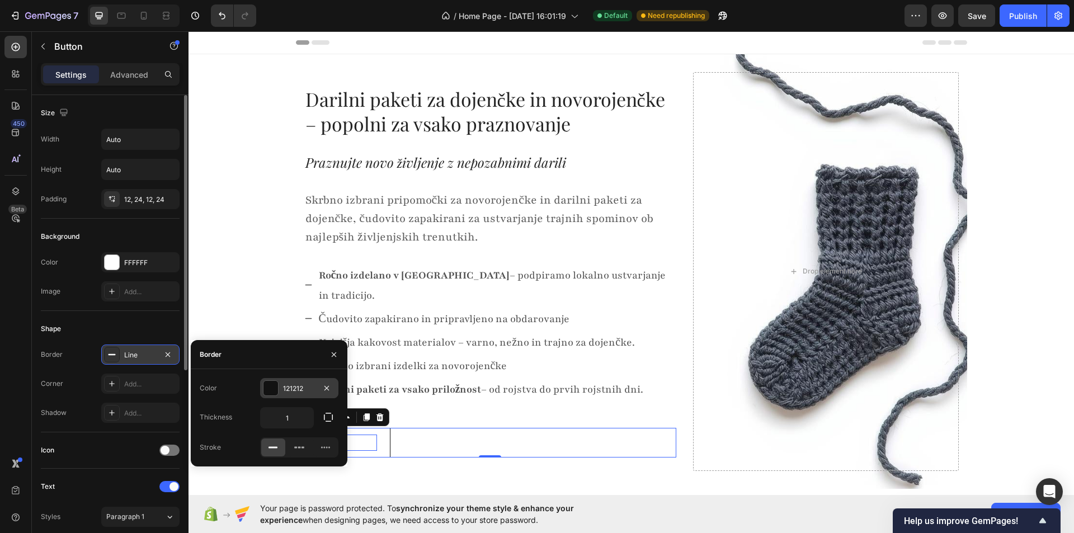
click at [286, 388] on div "121212" at bounding box center [299, 389] width 32 height 10
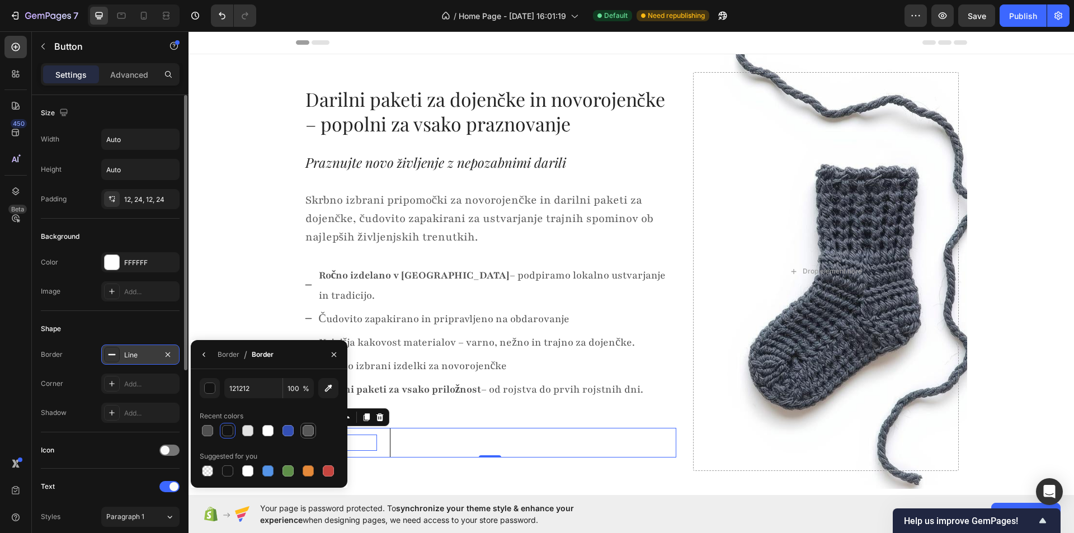
click at [308, 432] on div at bounding box center [308, 430] width 11 height 11
type input "575757"
click at [201, 355] on icon "button" at bounding box center [204, 354] width 9 height 9
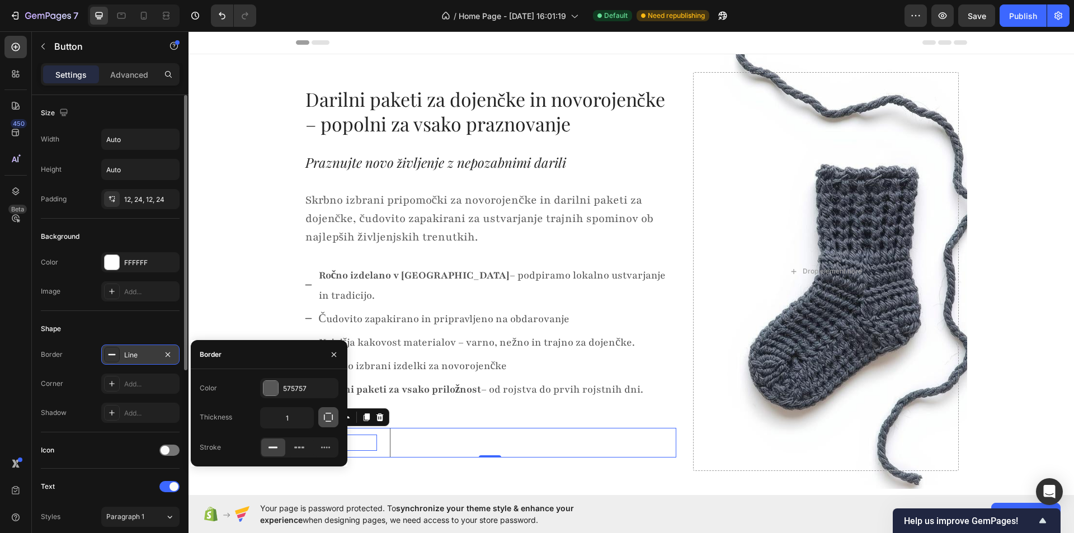
click at [322, 420] on button "button" at bounding box center [328, 417] width 20 height 20
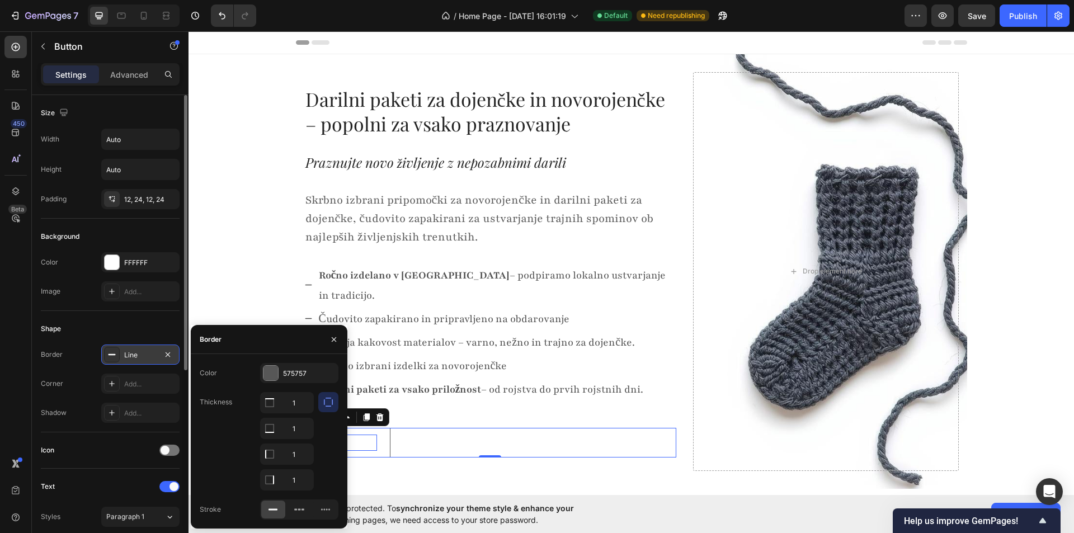
click at [324, 458] on div at bounding box center [328, 441] width 20 height 98
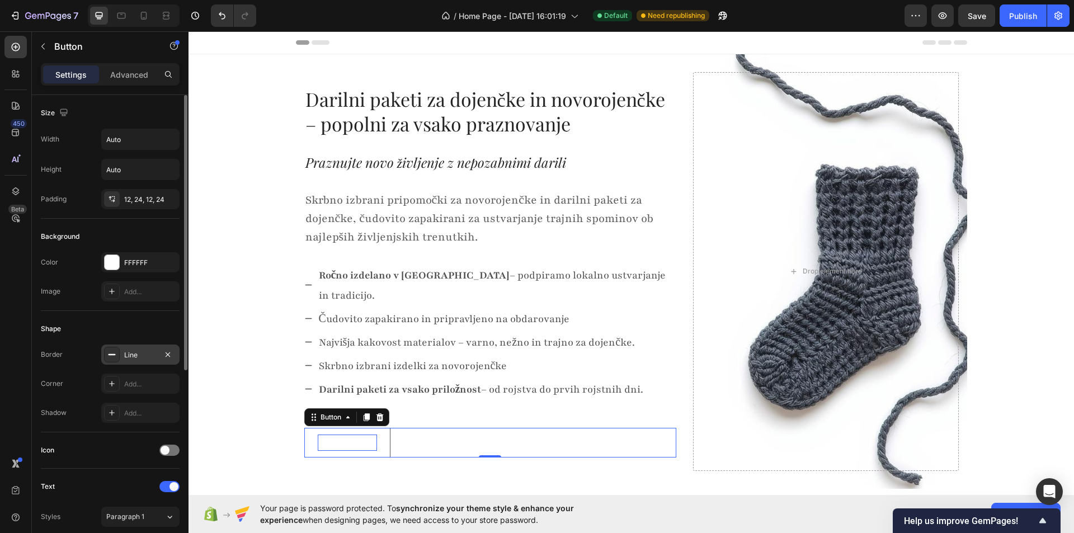
click at [89, 361] on div "Border Line" at bounding box center [110, 355] width 139 height 20
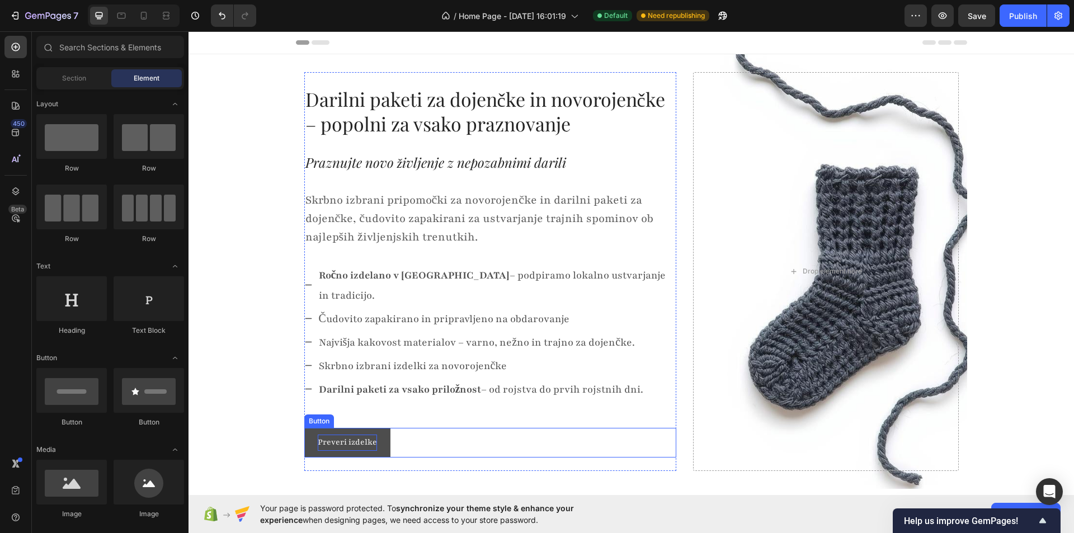
click at [310, 428] on button "Preveri izdelke" at bounding box center [347, 443] width 86 height 30
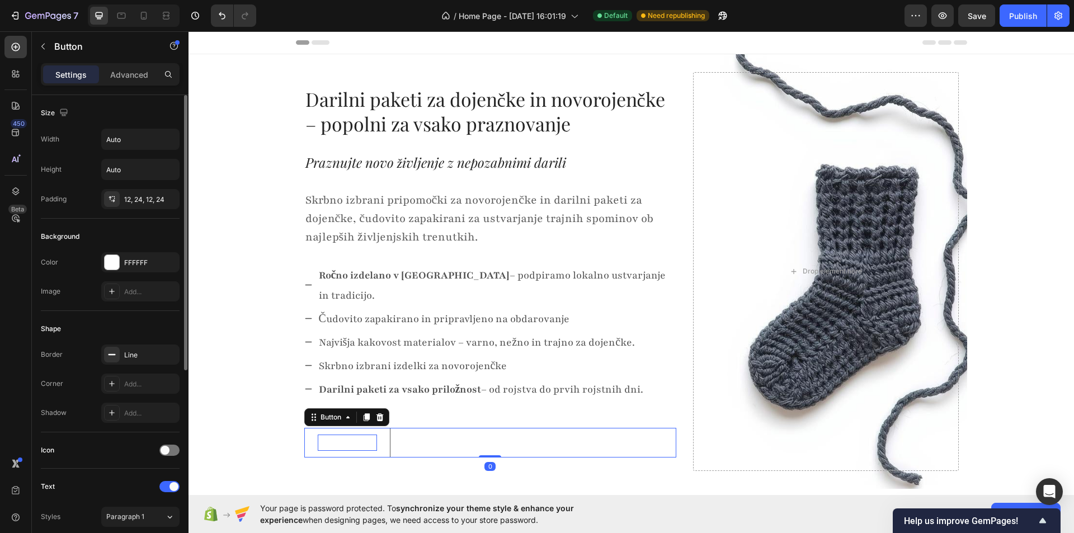
scroll to position [56, 0]
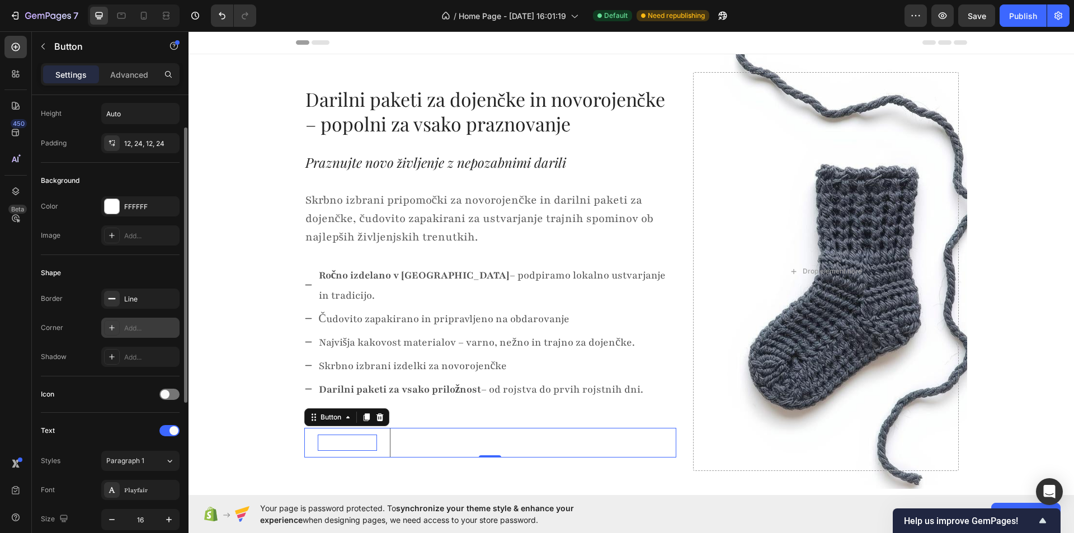
click at [114, 327] on icon at bounding box center [111, 327] width 9 height 9
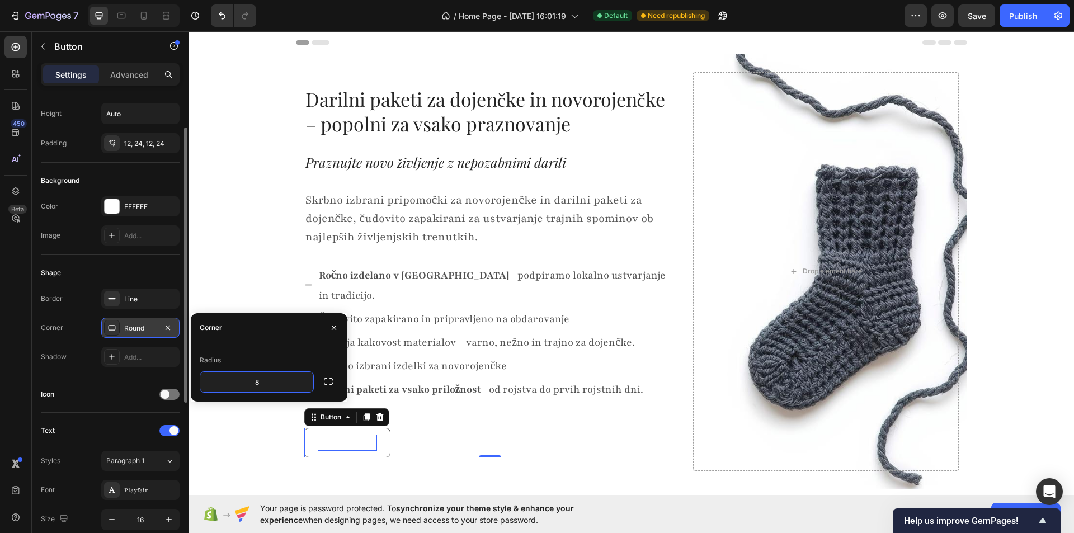
click at [85, 345] on div "Border Line Corner Round Shadow Add..." at bounding box center [110, 328] width 139 height 78
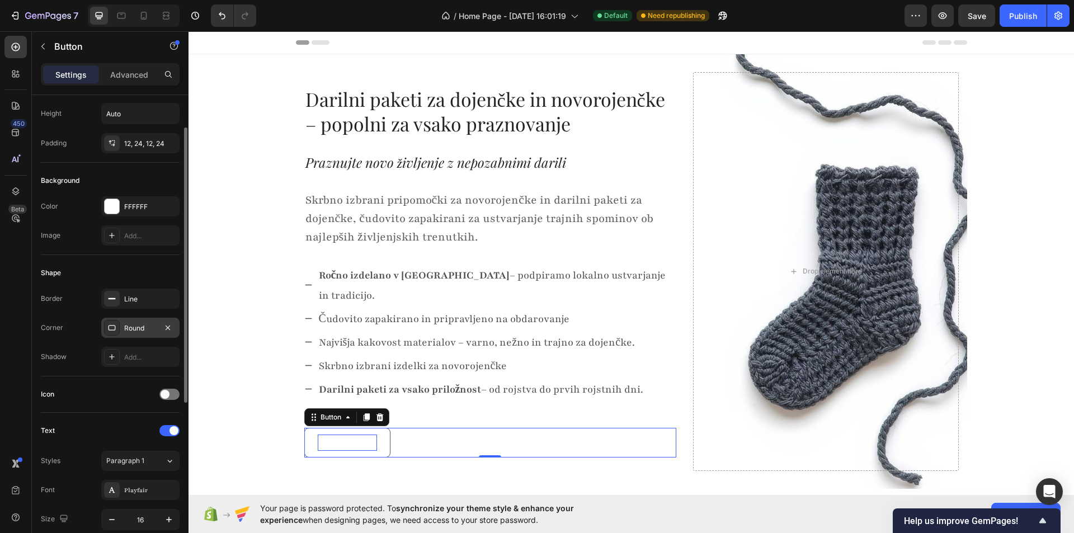
scroll to position [112, 0]
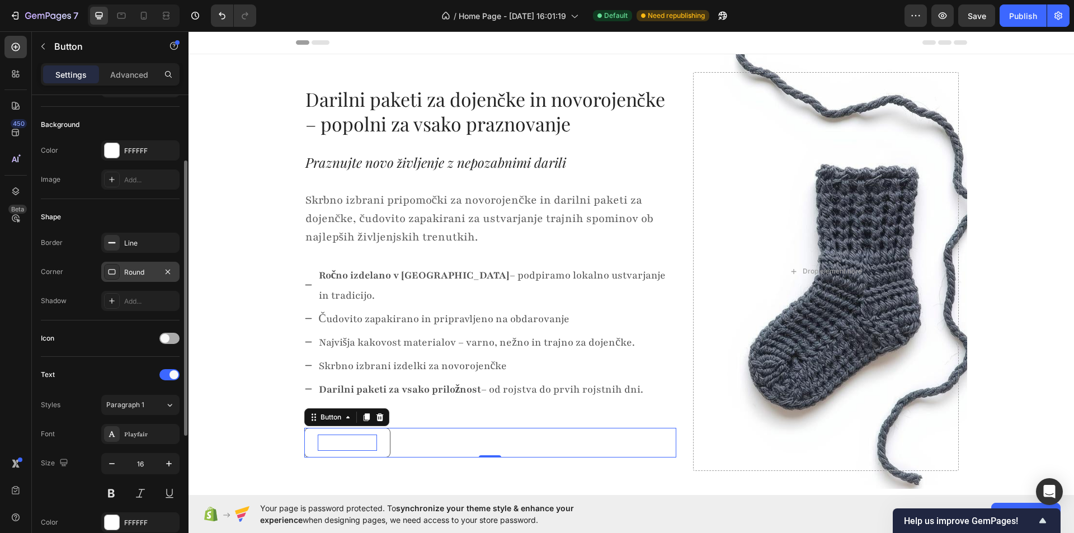
click at [175, 338] on div at bounding box center [169, 338] width 20 height 11
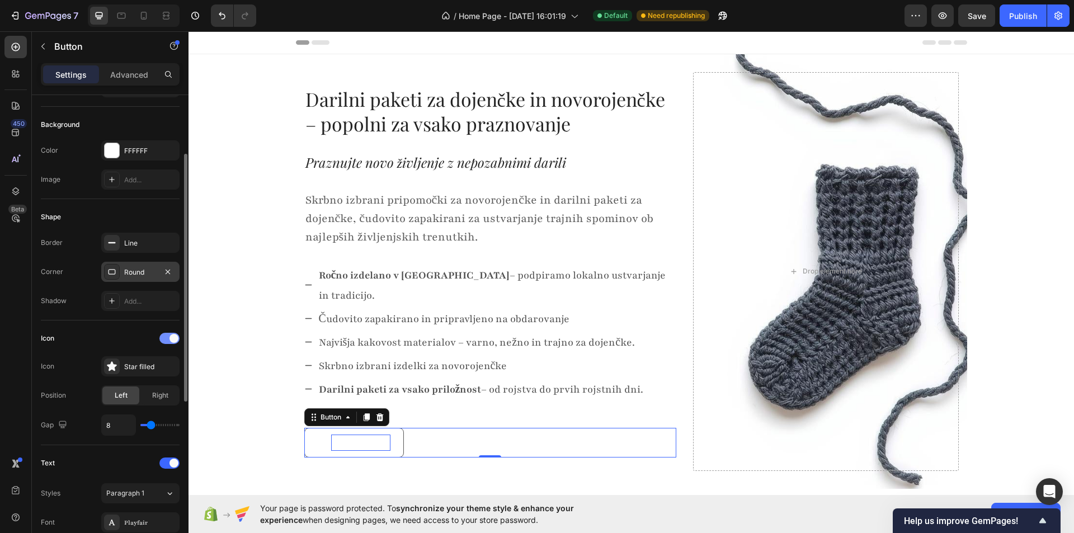
click at [174, 338] on span at bounding box center [173, 338] width 9 height 9
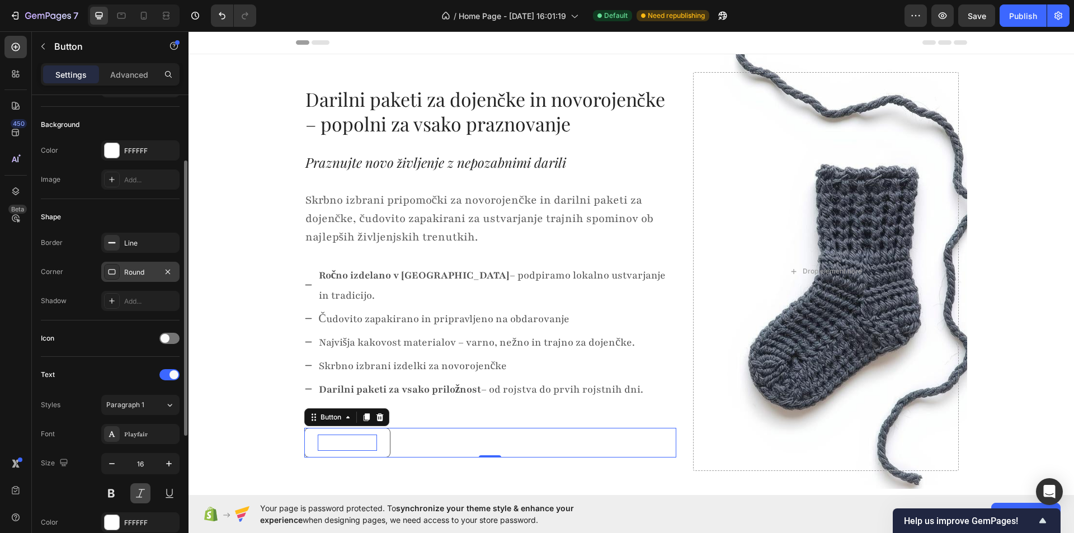
scroll to position [168, 0]
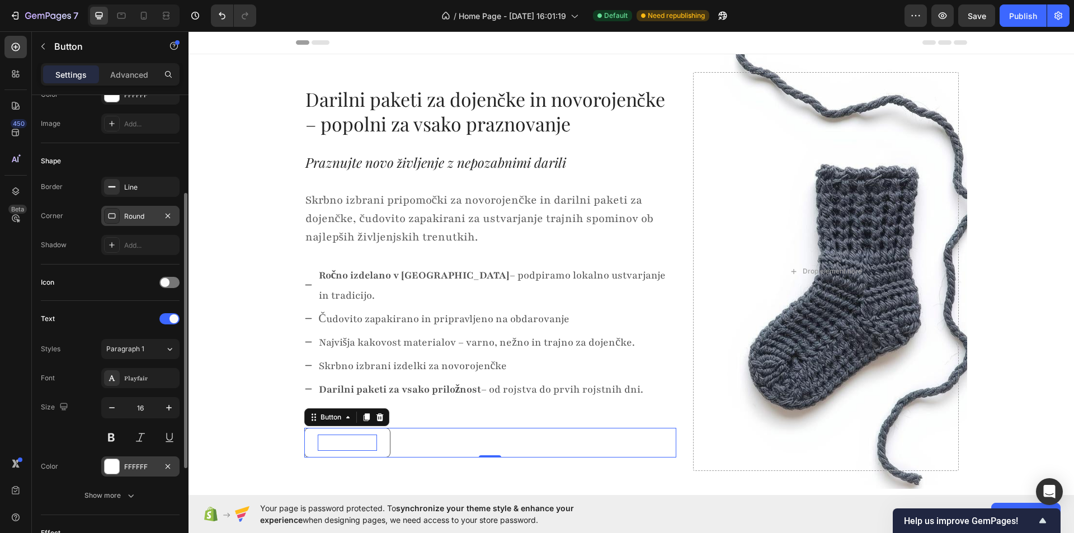
click at [116, 461] on div at bounding box center [112, 466] width 15 height 15
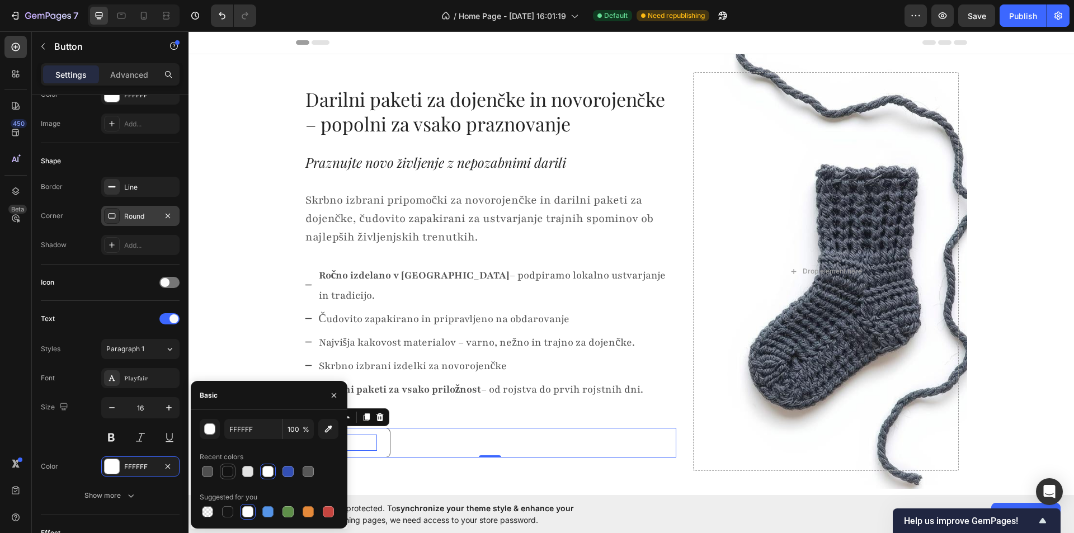
click at [223, 473] on div at bounding box center [227, 471] width 11 height 11
type input "121212"
click at [88, 337] on div "Styles Paragraph 1 Font Playfair Size 16 Color 121212 Show more" at bounding box center [110, 421] width 139 height 169
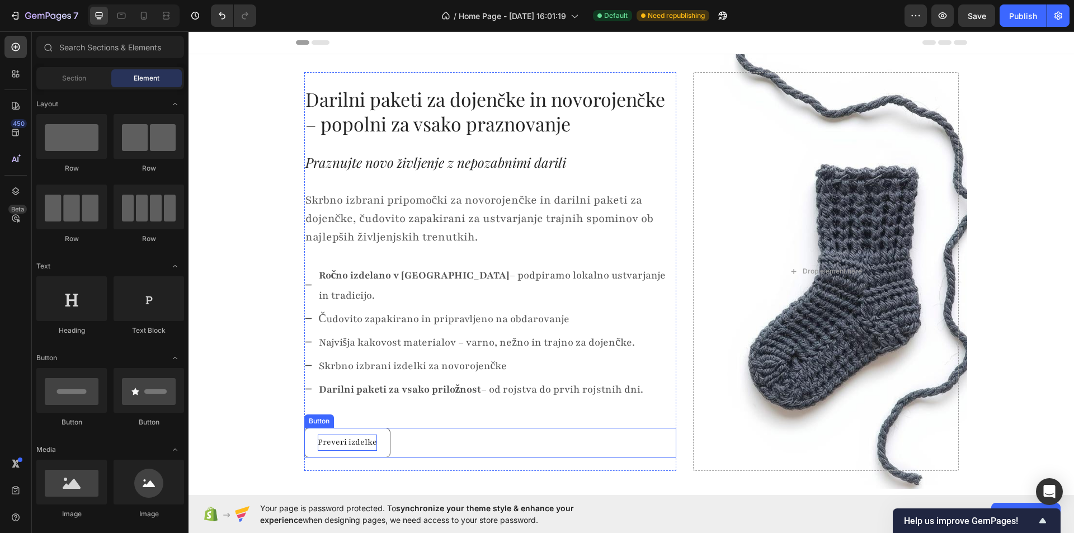
click at [335, 435] on p "Preveri izdelke" at bounding box center [347, 443] width 59 height 16
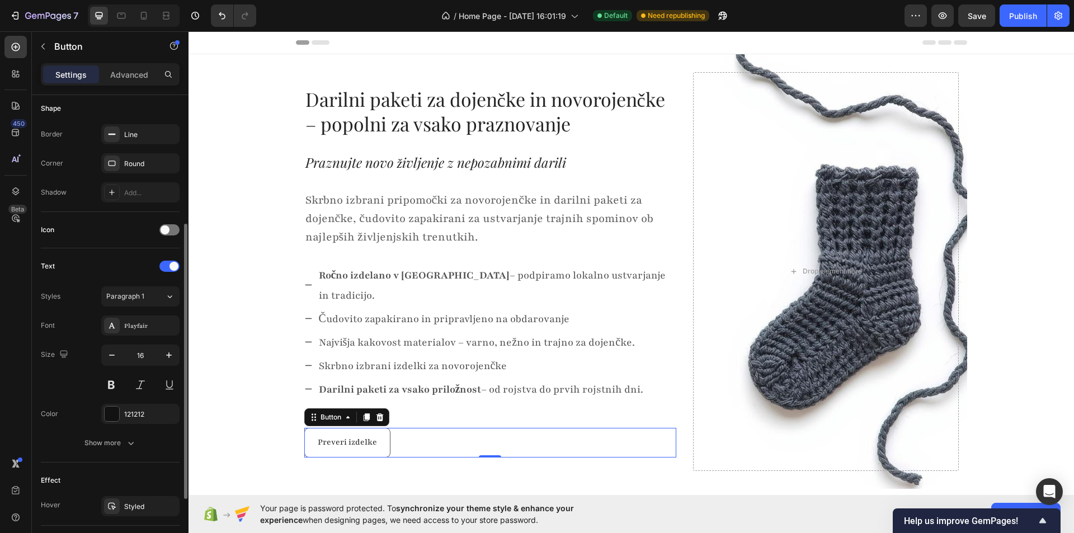
scroll to position [332, 0]
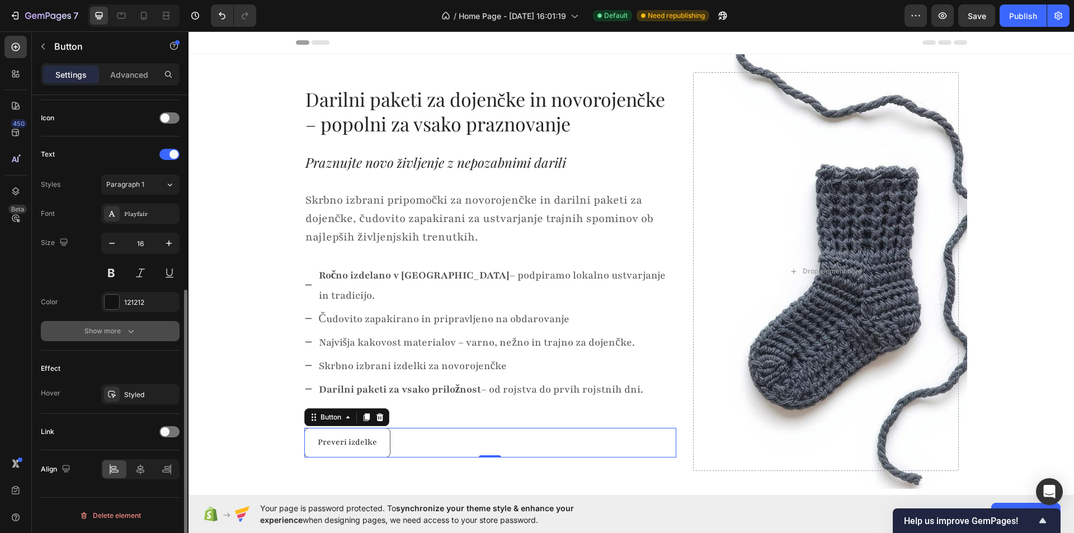
click at [119, 337] on button "Show more" at bounding box center [110, 331] width 139 height 20
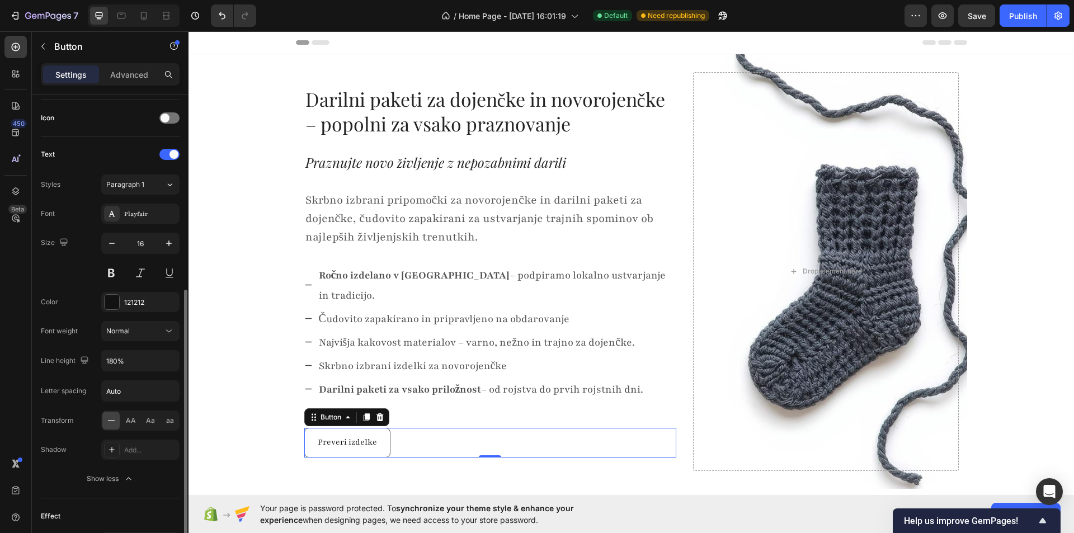
scroll to position [480, 0]
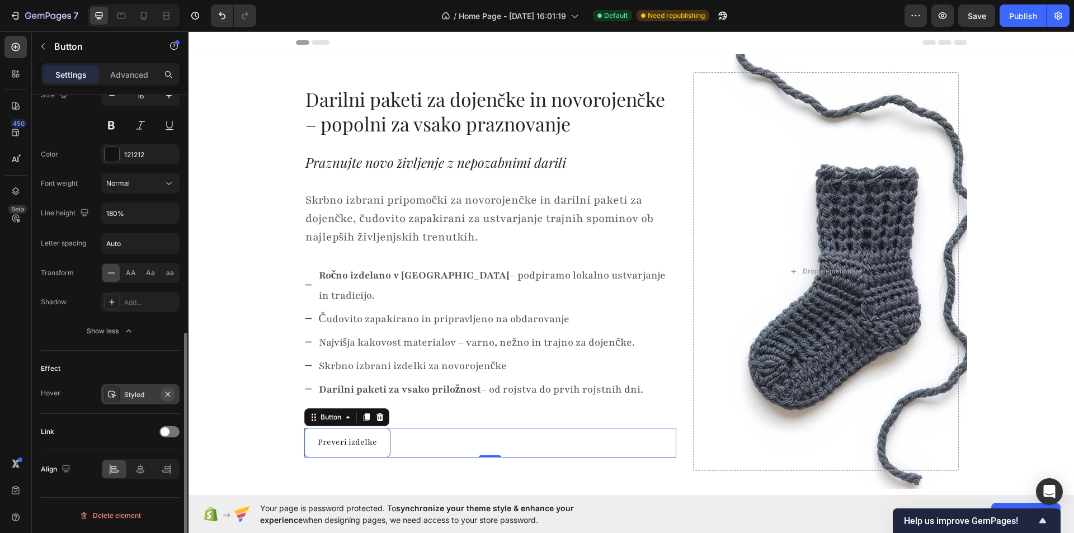
click at [171, 393] on icon "button" at bounding box center [167, 394] width 9 height 9
click at [109, 394] on icon at bounding box center [111, 394] width 9 height 9
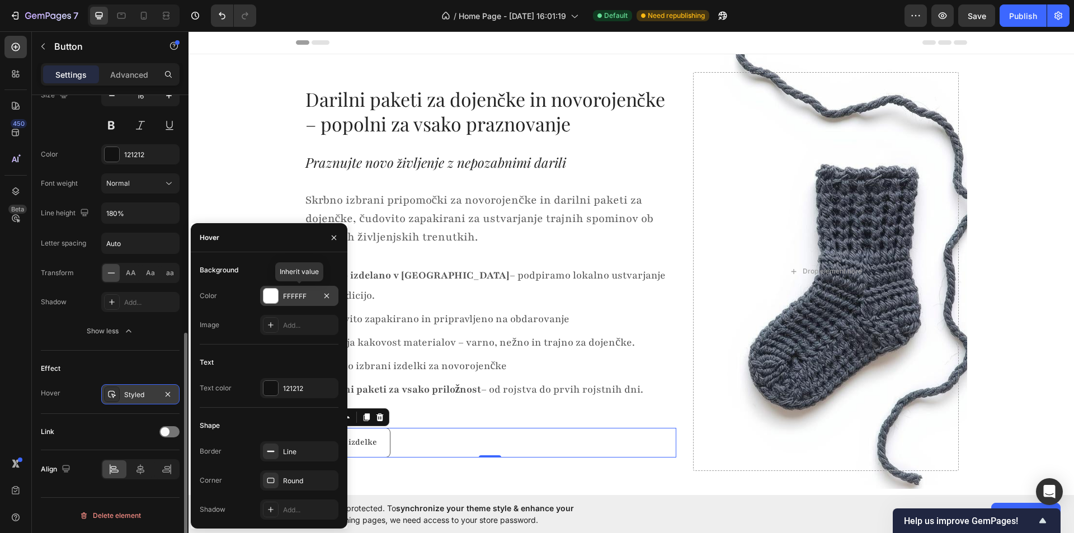
click at [267, 295] on div at bounding box center [270, 296] width 15 height 15
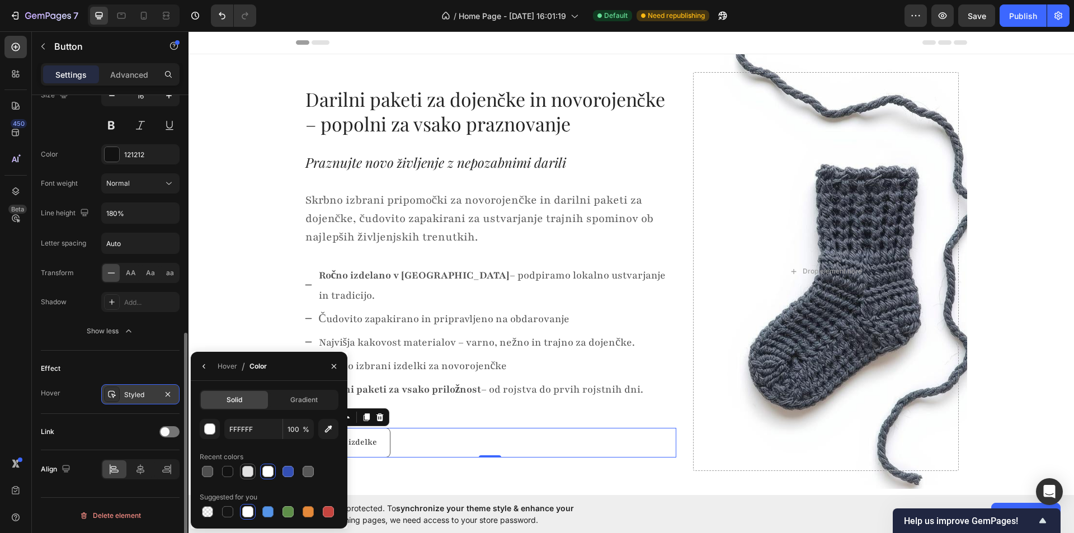
click at [245, 473] on div at bounding box center [247, 471] width 11 height 11
type input "E2E2E2"
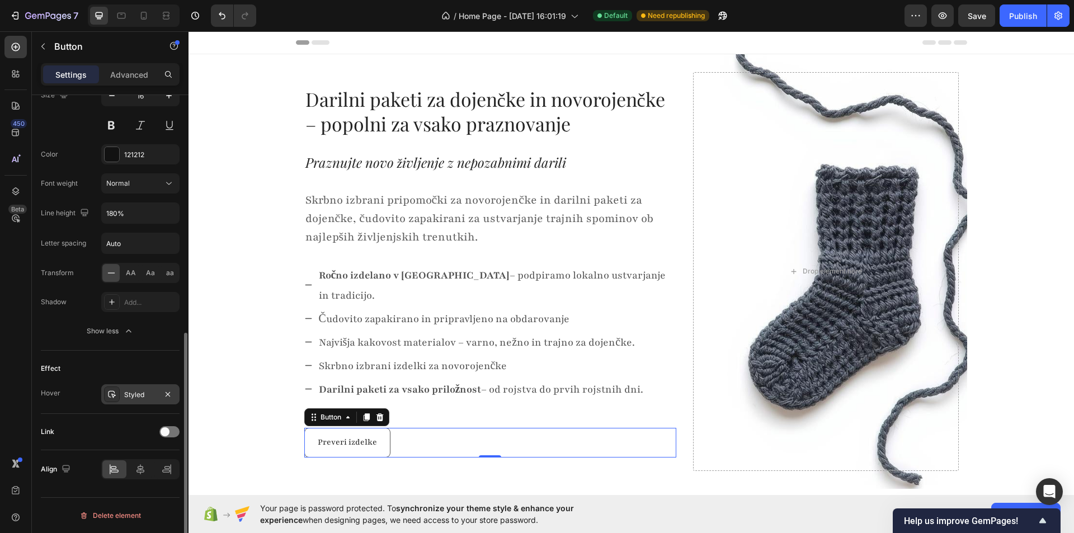
click at [154, 353] on div "Effect Hover Styled" at bounding box center [110, 382] width 139 height 63
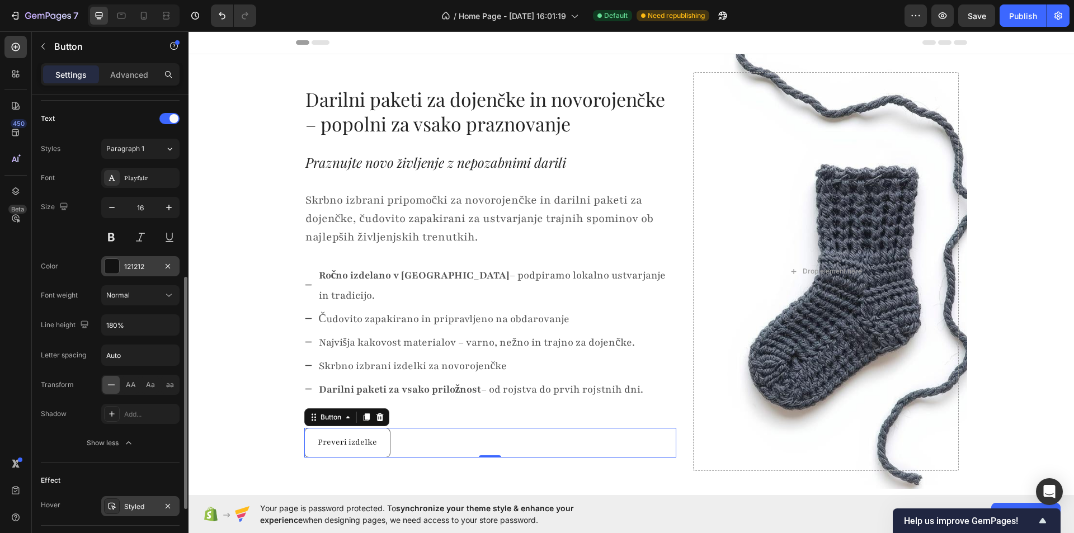
click at [119, 267] on div at bounding box center [112, 266] width 15 height 15
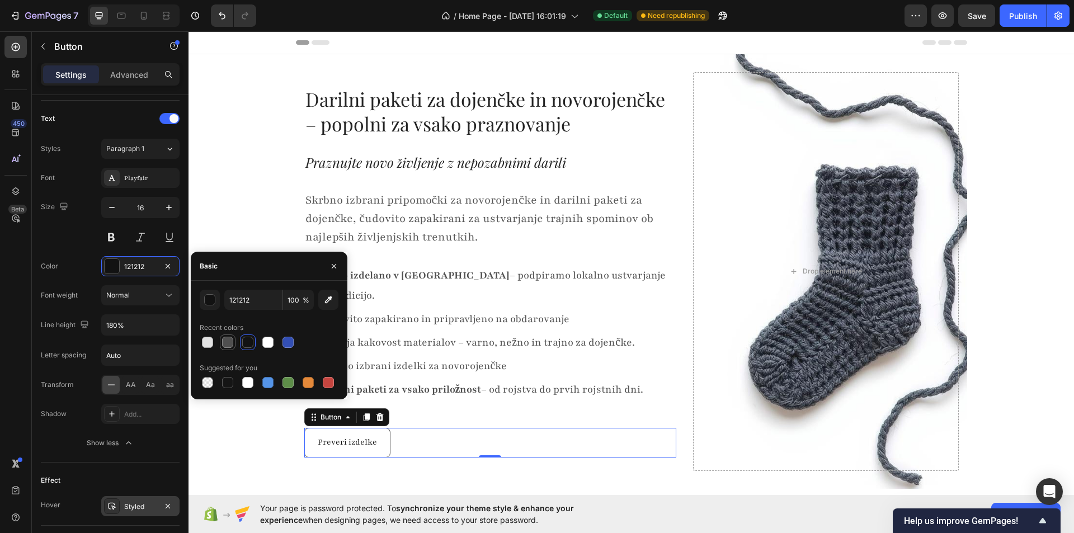
click at [225, 342] on div at bounding box center [227, 342] width 11 height 11
click at [248, 342] on div at bounding box center [247, 342] width 11 height 11
type input "121212"
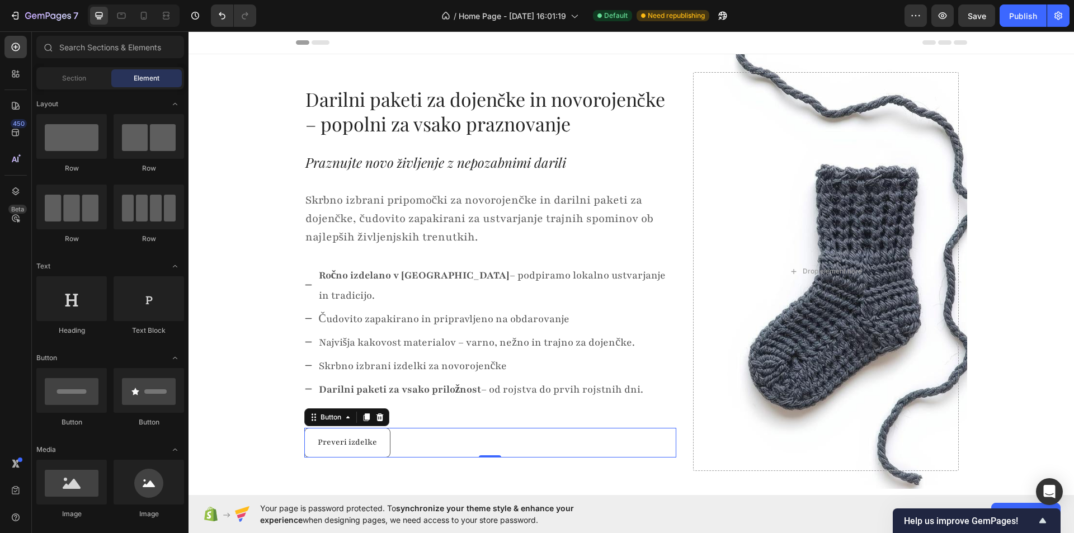
click at [417, 428] on div "Preveri izdelke Button" at bounding box center [490, 443] width 372 height 30
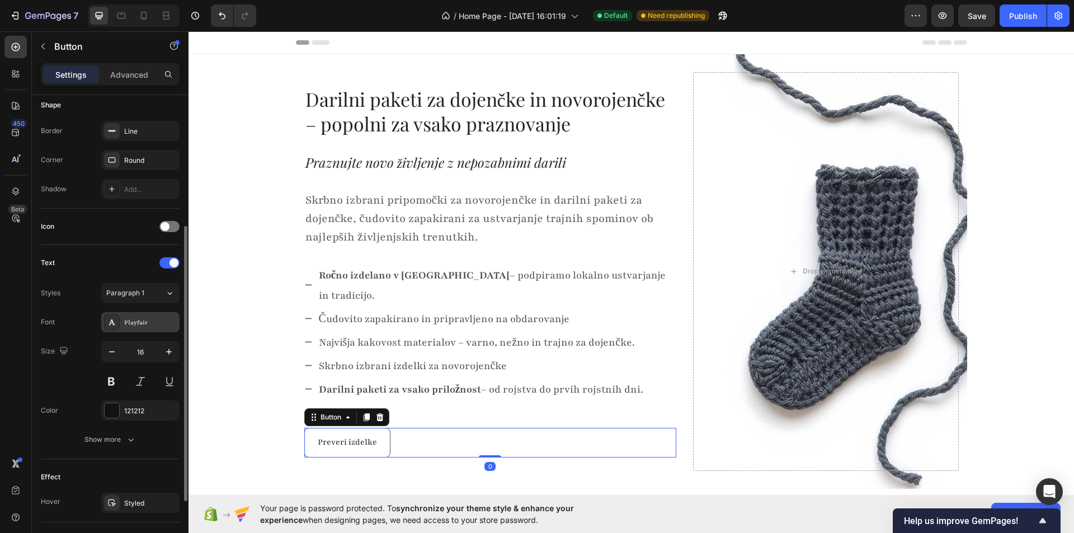
scroll to position [332, 0]
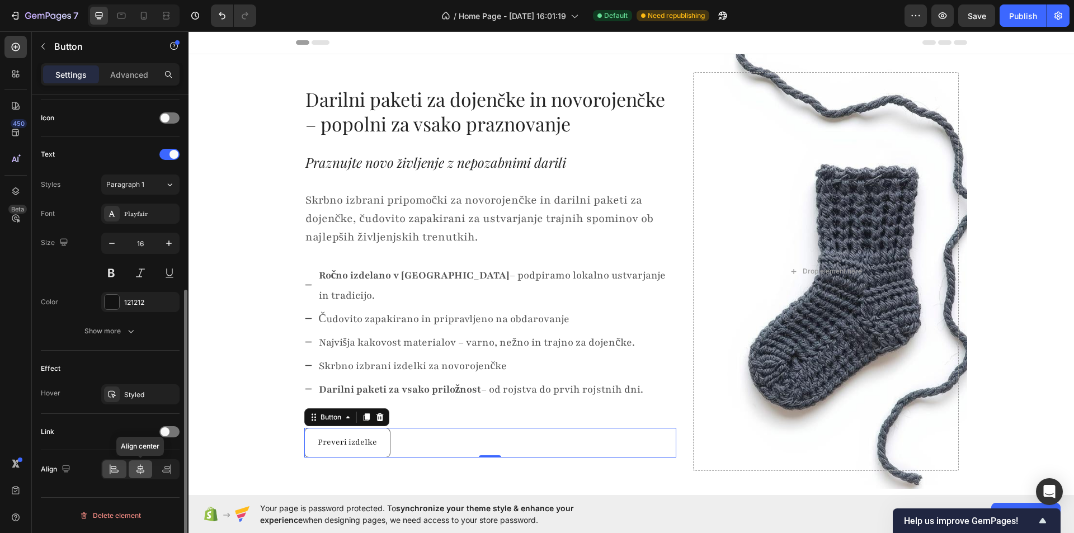
click at [142, 466] on icon at bounding box center [140, 469] width 8 height 10
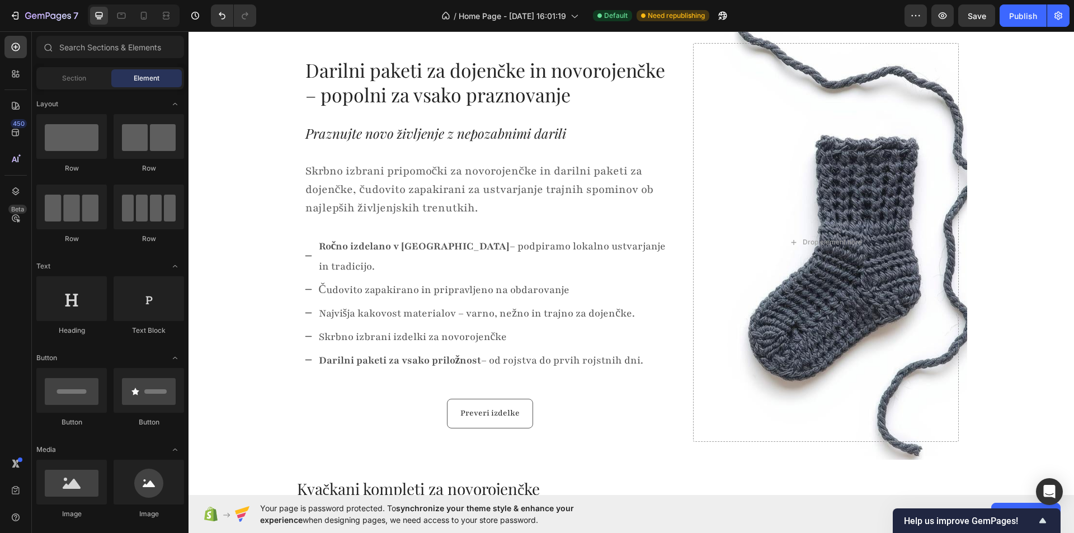
scroll to position [0, 0]
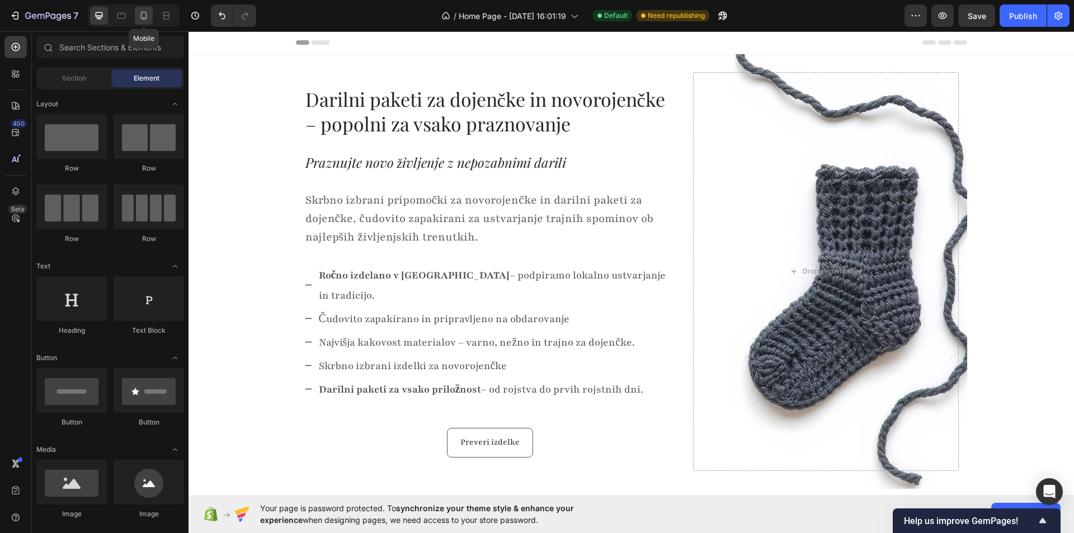
click at [143, 16] on icon at bounding box center [143, 15] width 11 height 11
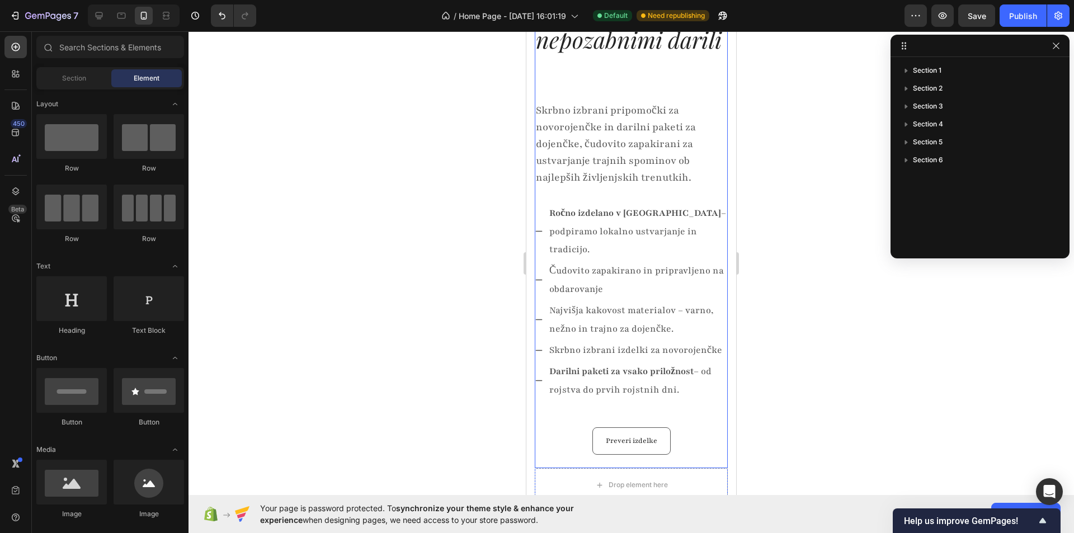
scroll to position [503, 0]
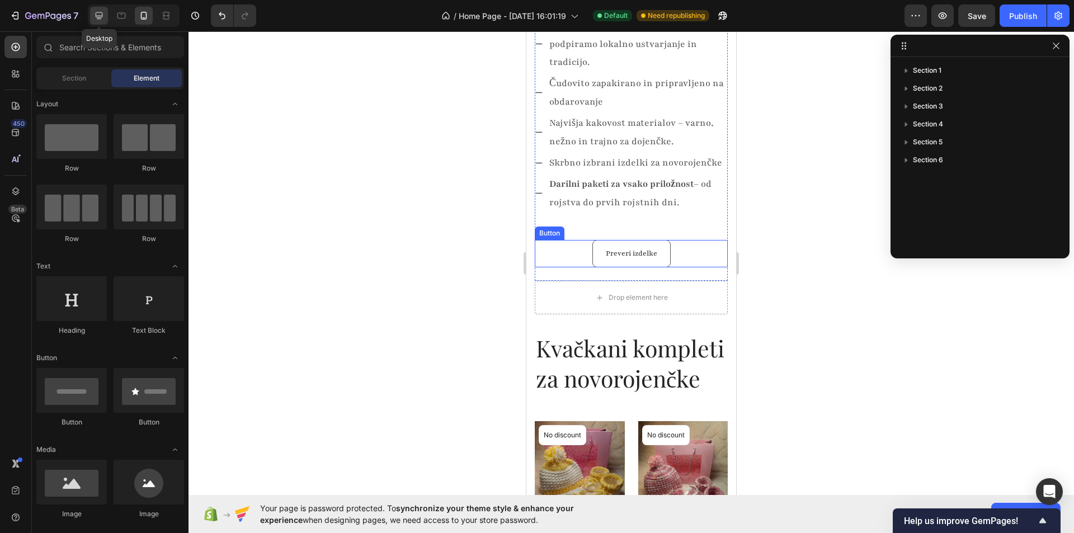
click at [100, 13] on icon at bounding box center [98, 15] width 11 height 11
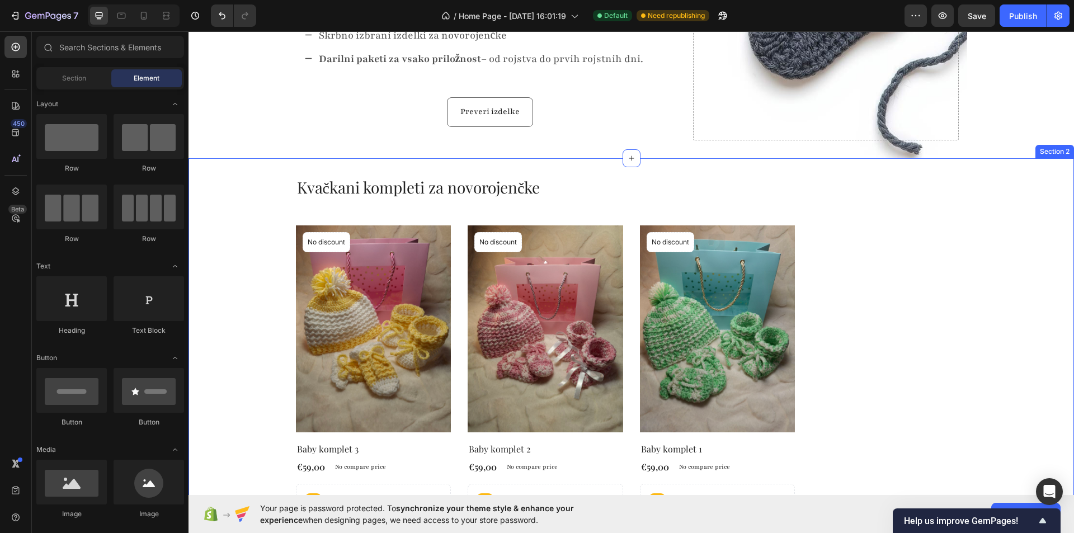
scroll to position [336, 0]
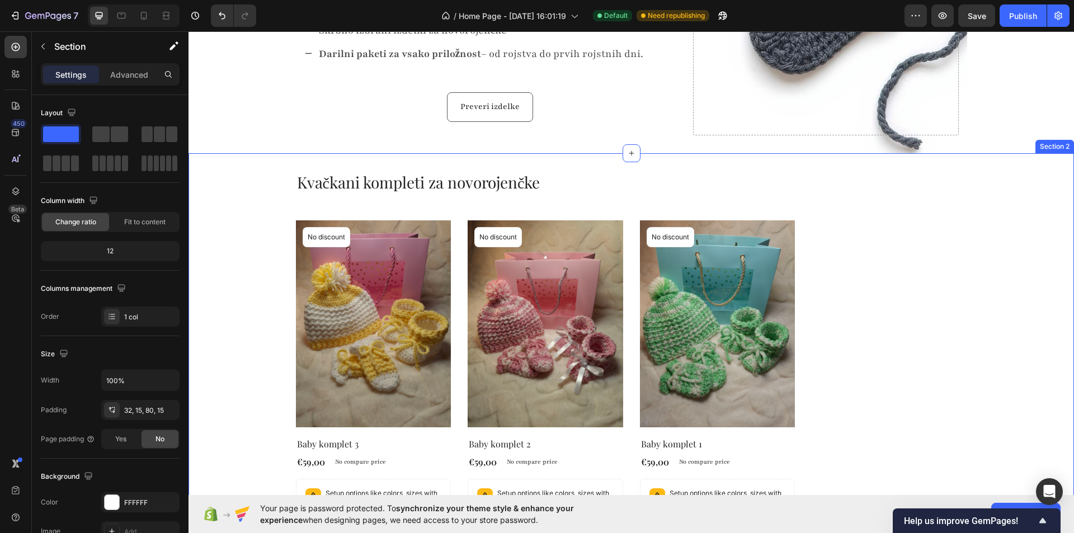
click at [271, 309] on div "Kvačkani kompleti za novorojenčke Heading Product Images No discount Not be dis…" at bounding box center [631, 378] width 869 height 415
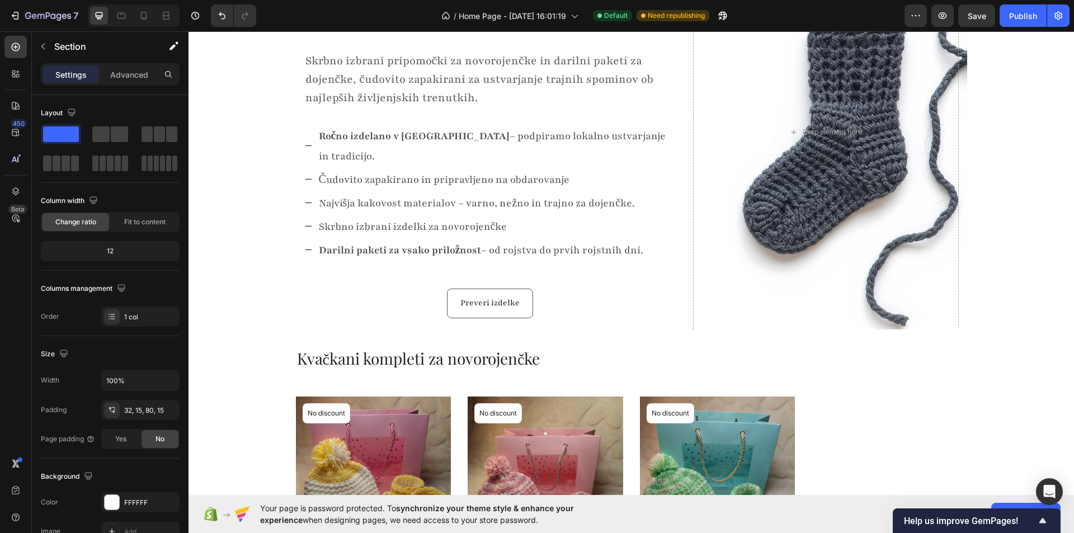
scroll to position [0, 0]
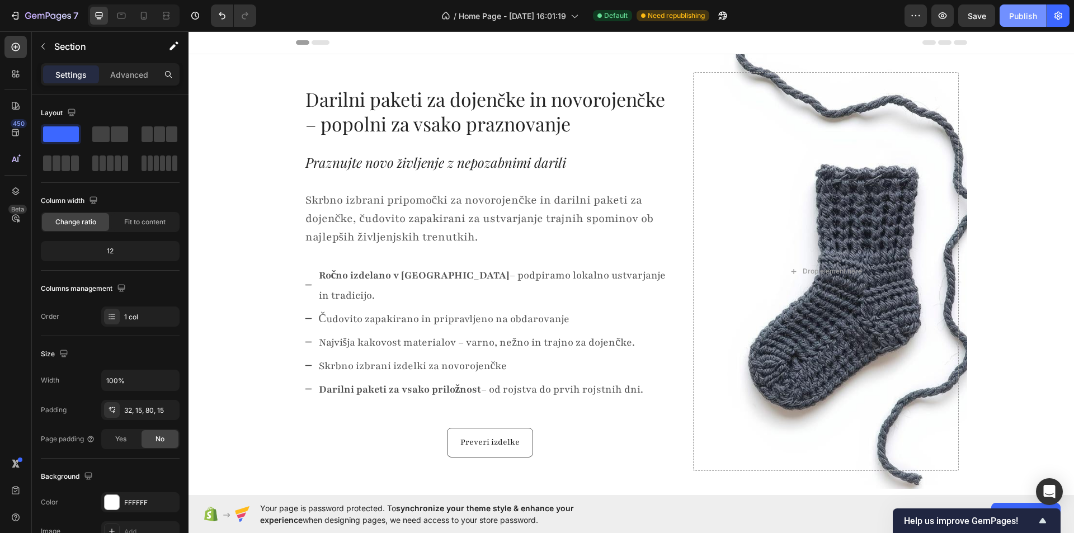
click at [1016, 20] on div "Publish" at bounding box center [1023, 16] width 28 height 12
click at [944, 14] on icon "button" at bounding box center [942, 15] width 11 height 11
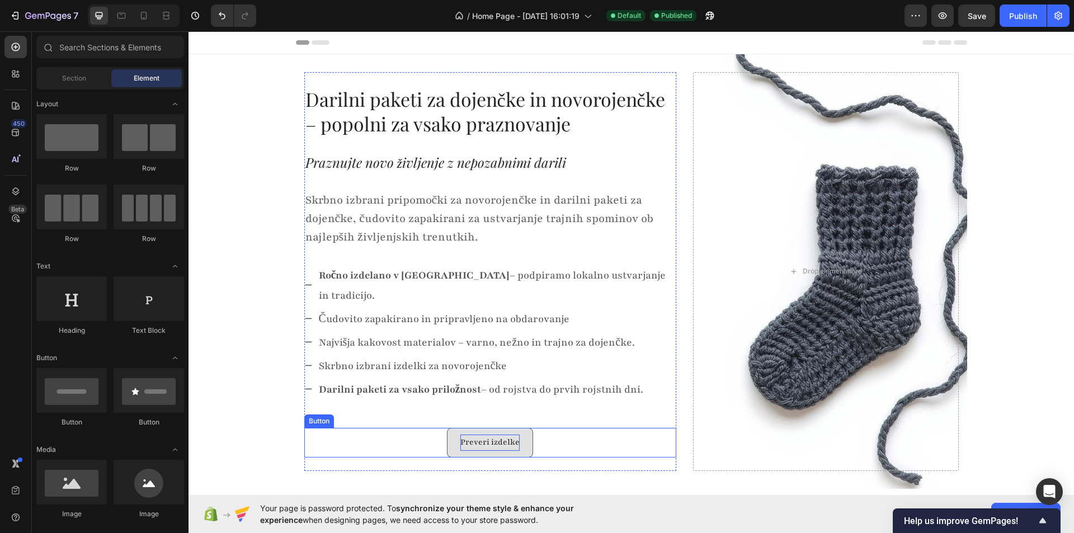
click at [485, 435] on p "Preveri izdelke" at bounding box center [489, 443] width 59 height 16
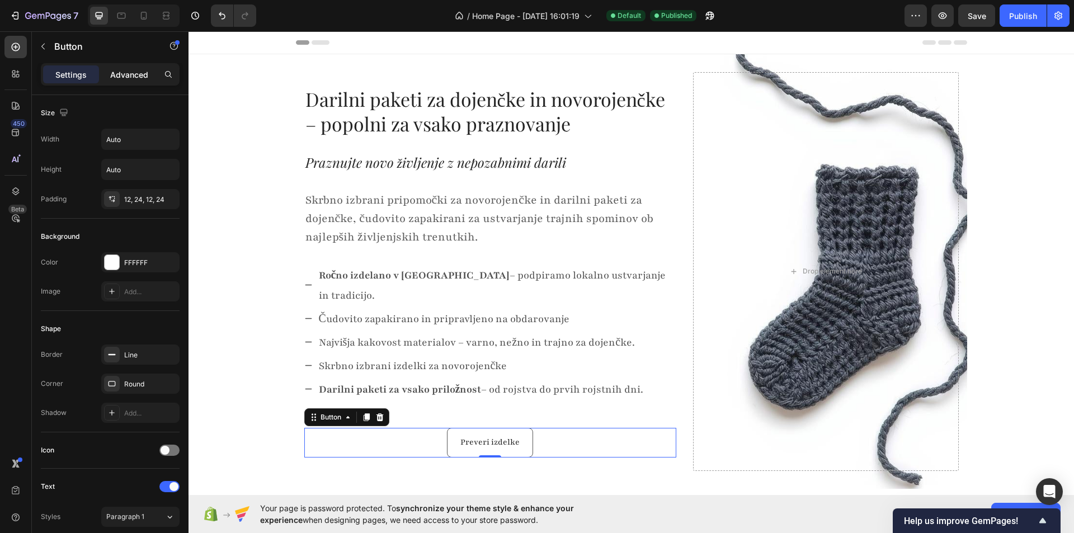
click at [119, 77] on p "Advanced" at bounding box center [129, 75] width 38 height 12
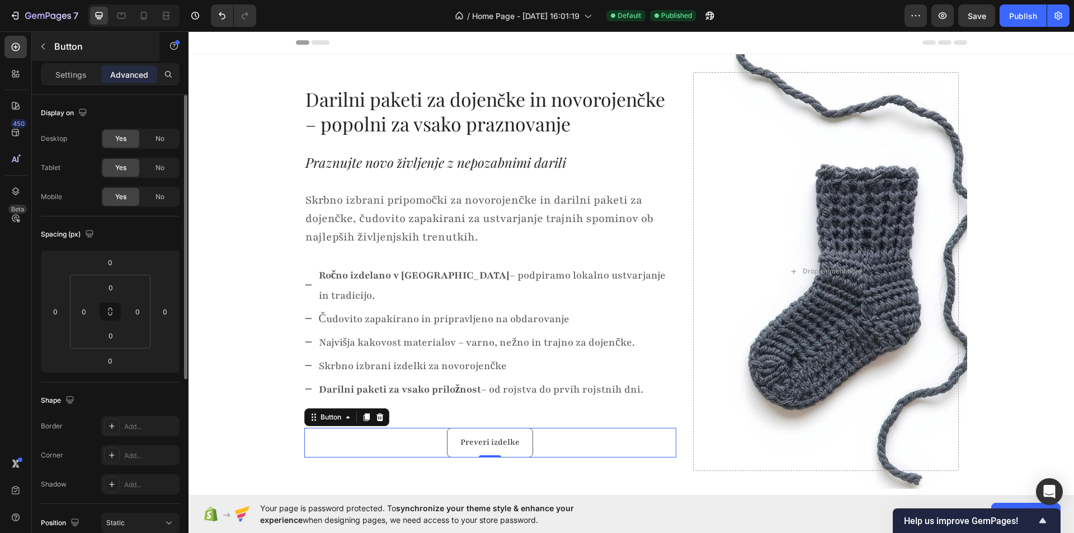
click at [78, 59] on div "Button" at bounding box center [96, 46] width 128 height 29
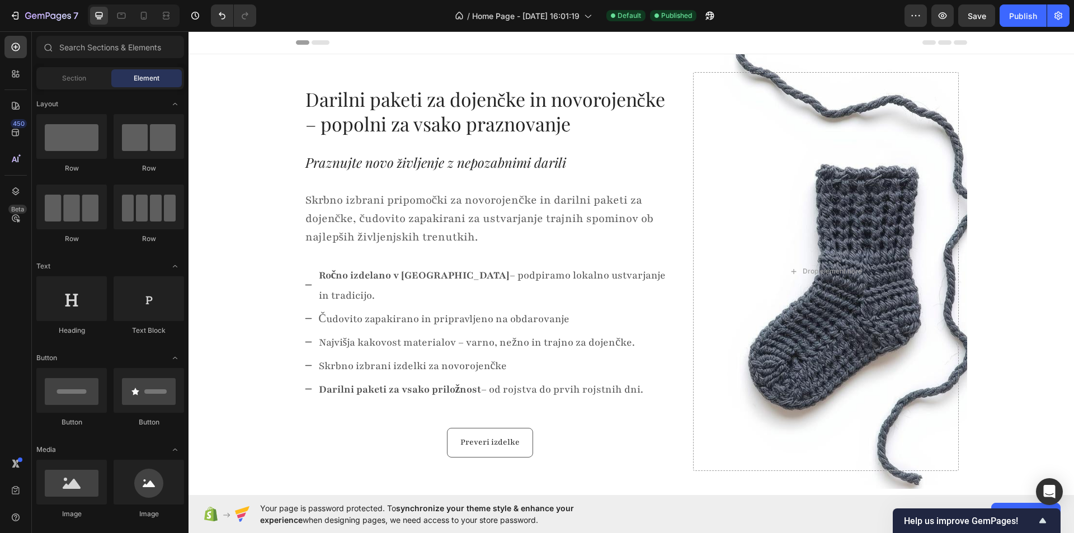
click at [77, 63] on div "Sections(18) Elements(83) Section Element Hero Section Product Detail Brands Tr…" at bounding box center [110, 283] width 157 height 494
click at [83, 83] on div "Section" at bounding box center [74, 78] width 70 height 18
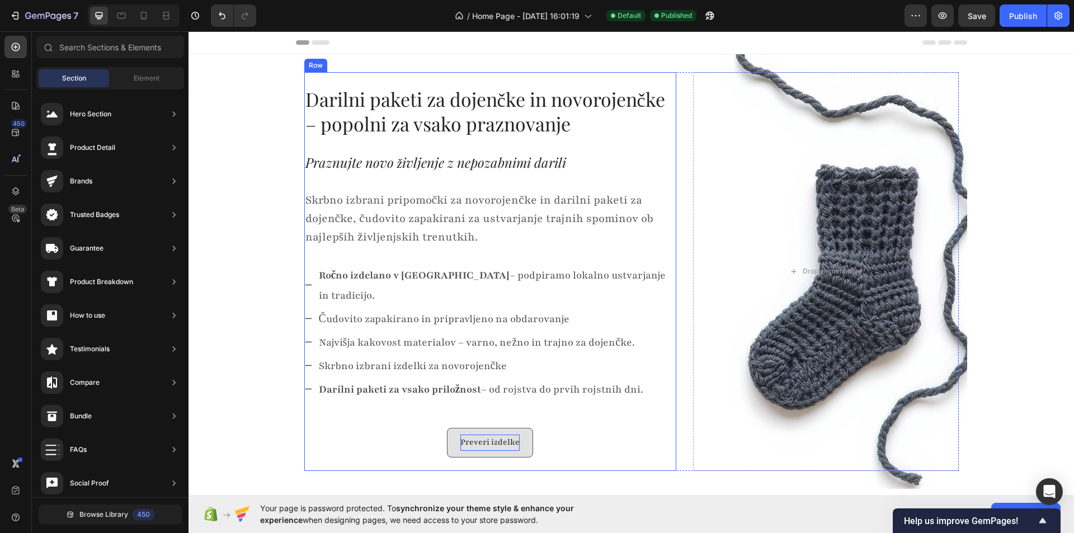
click at [483, 435] on p "Preveri izdelke" at bounding box center [489, 443] width 59 height 16
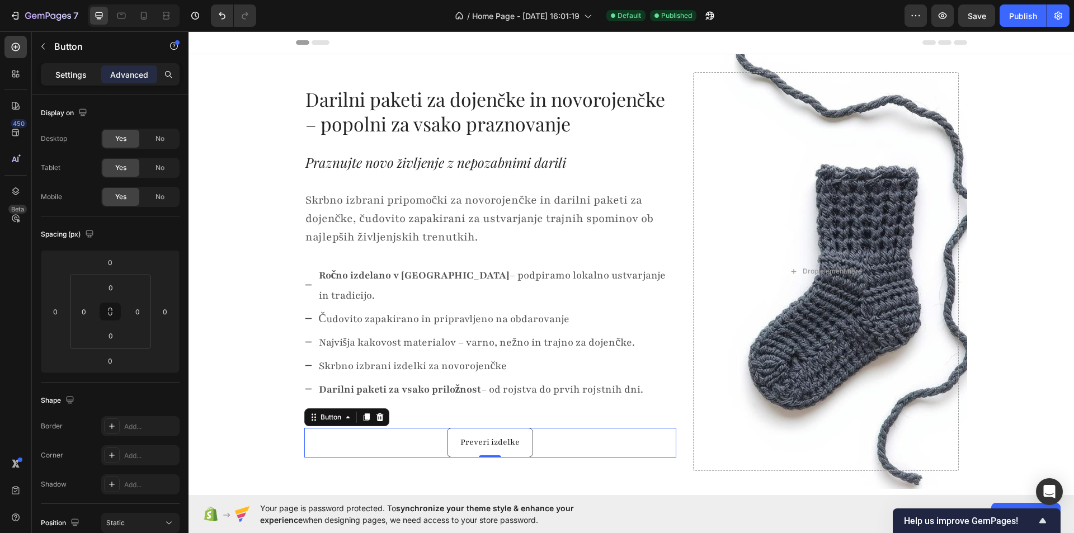
click at [70, 76] on p "Settings" at bounding box center [70, 75] width 31 height 12
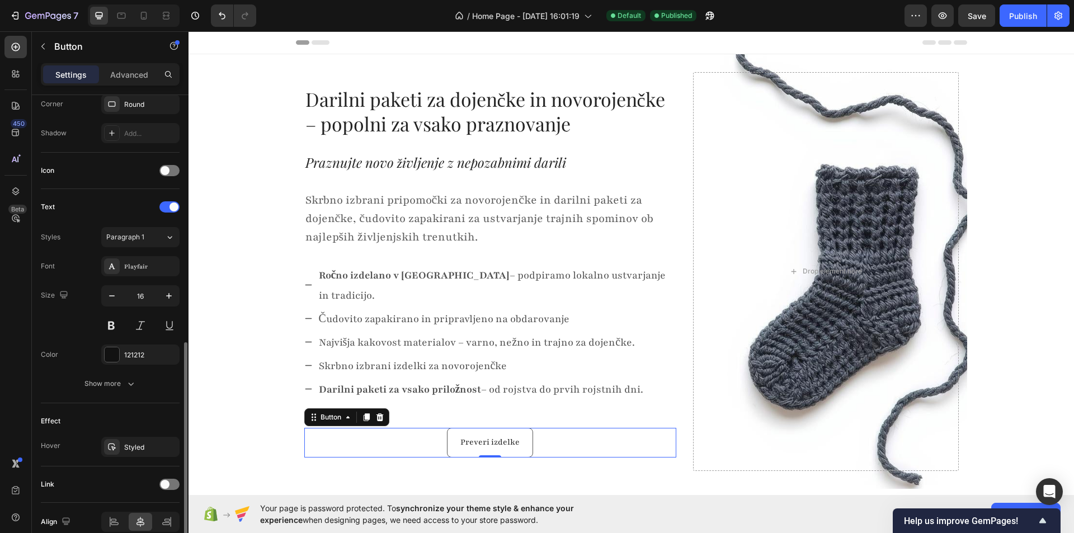
scroll to position [332, 0]
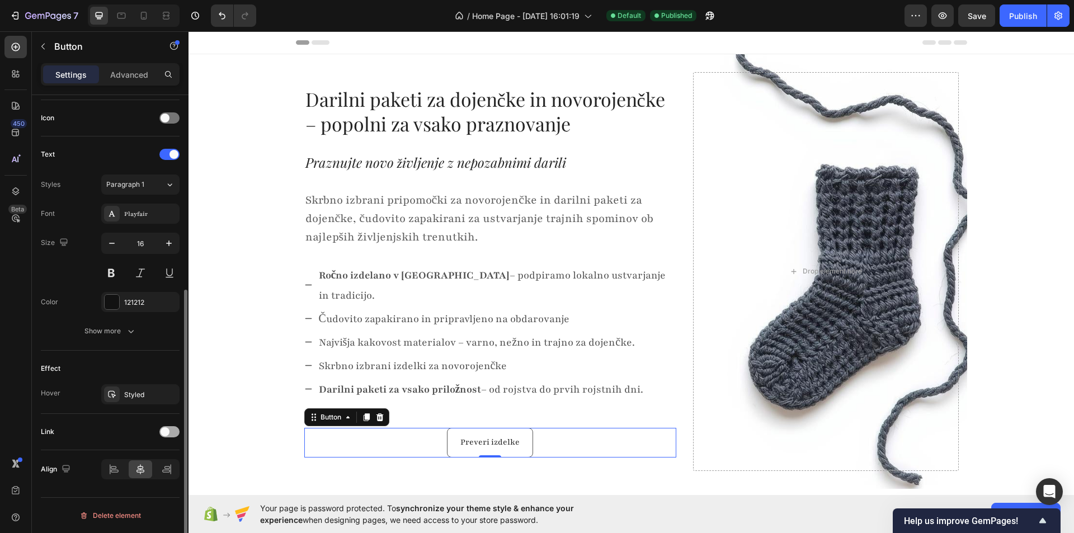
click at [170, 431] on div at bounding box center [169, 431] width 20 height 11
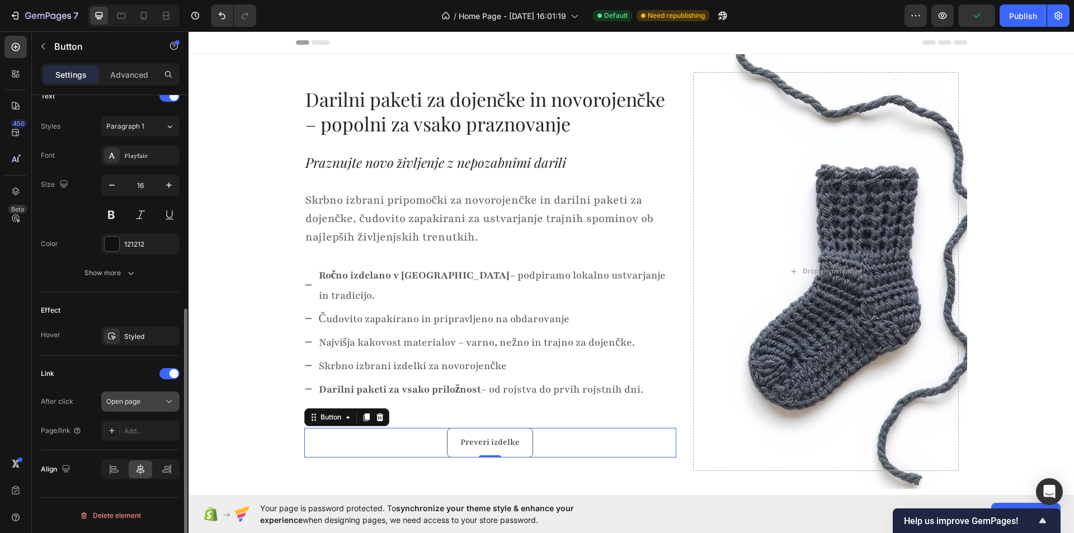
click at [143, 402] on div "Open page" at bounding box center [134, 402] width 57 height 10
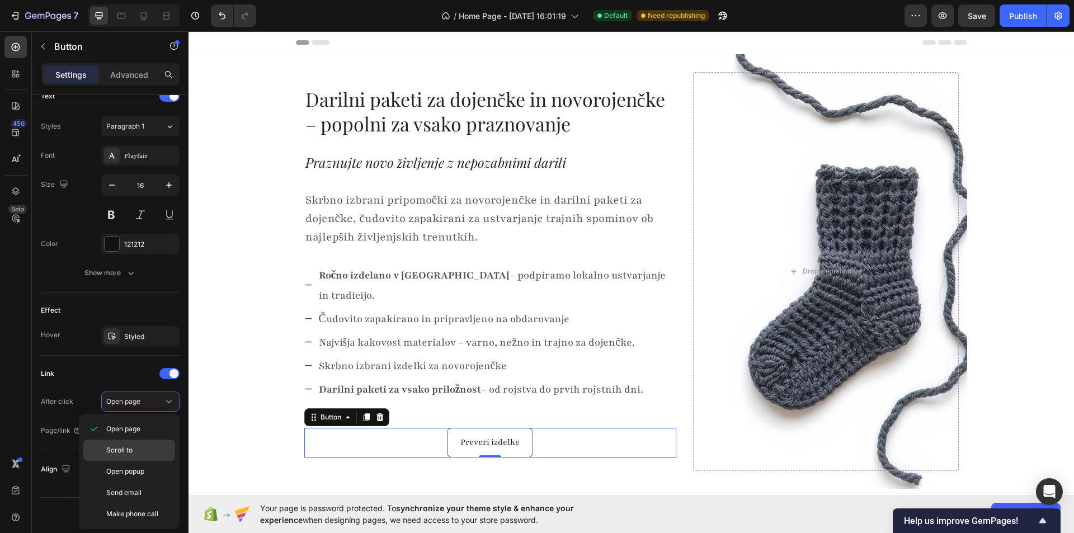
click at [136, 454] on p "Scroll to" at bounding box center [138, 450] width 64 height 10
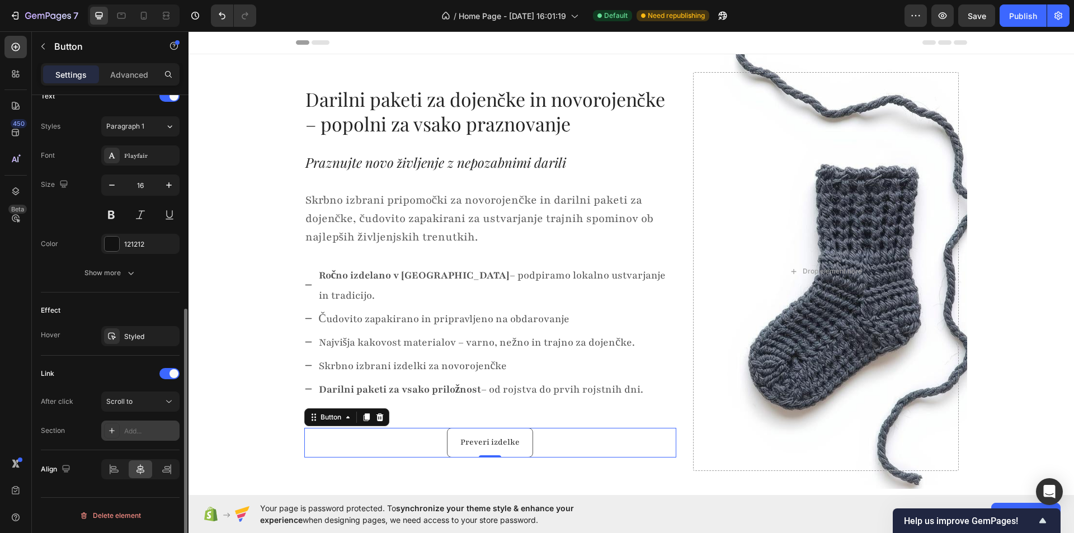
click at [110, 432] on icon at bounding box center [111, 430] width 9 height 9
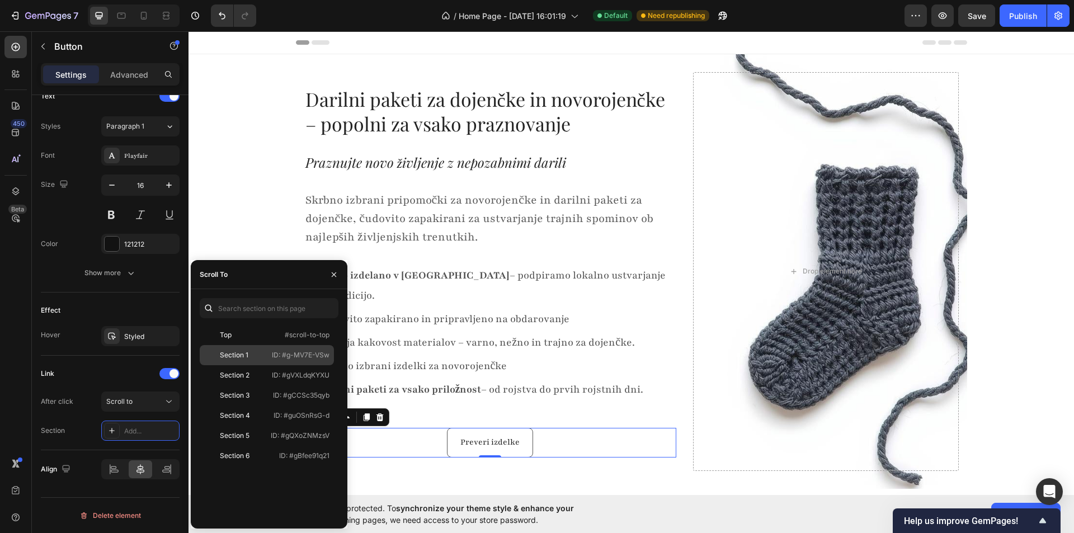
click at [225, 351] on div "Section 1" at bounding box center [234, 355] width 29 height 10
click at [225, 375] on div "Section 2" at bounding box center [235, 375] width 30 height 10
click at [88, 376] on div "Link" at bounding box center [110, 374] width 139 height 18
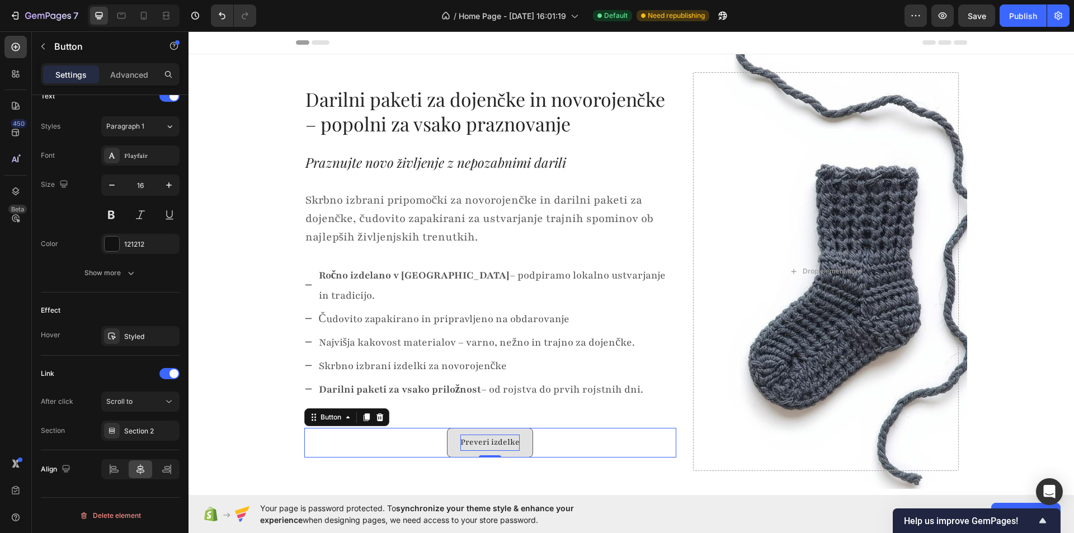
click at [478, 435] on p "Preveri izdelke" at bounding box center [489, 443] width 59 height 16
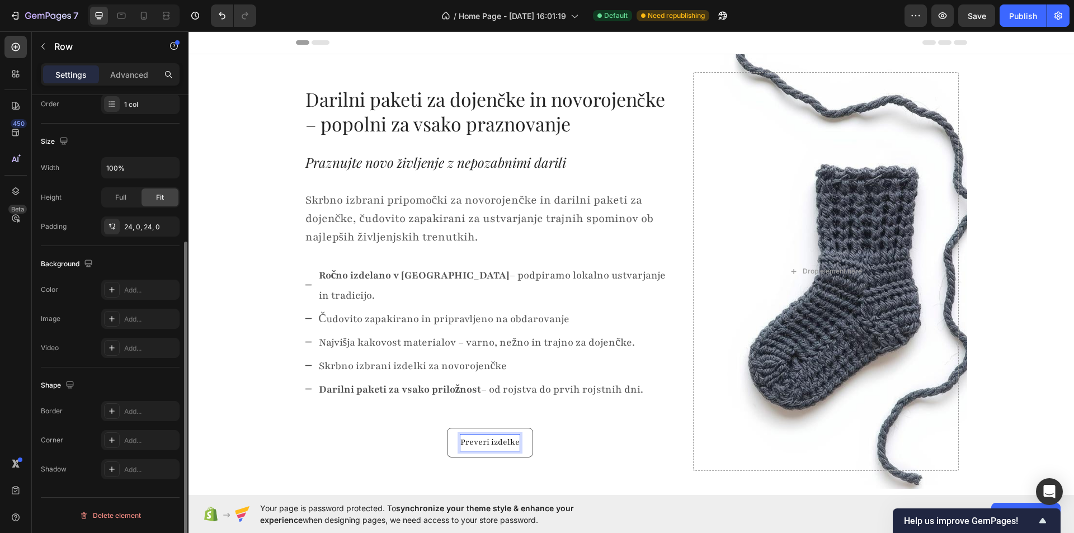
click at [340, 394] on div "Darilni paketi za dojenčke in novorojenčke – popolni za vsako praznovanje Text …" at bounding box center [490, 272] width 372 height 372
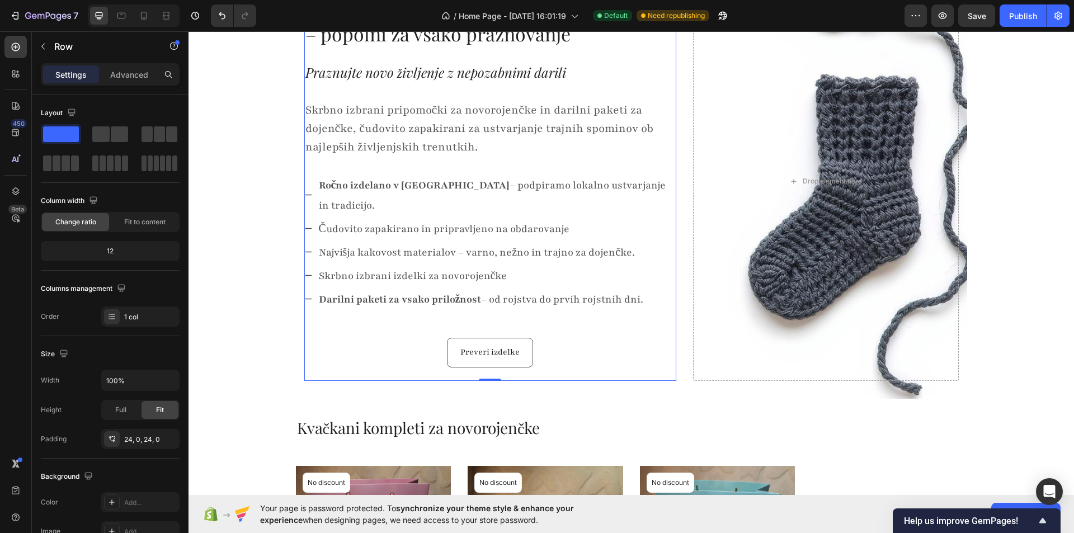
scroll to position [56, 0]
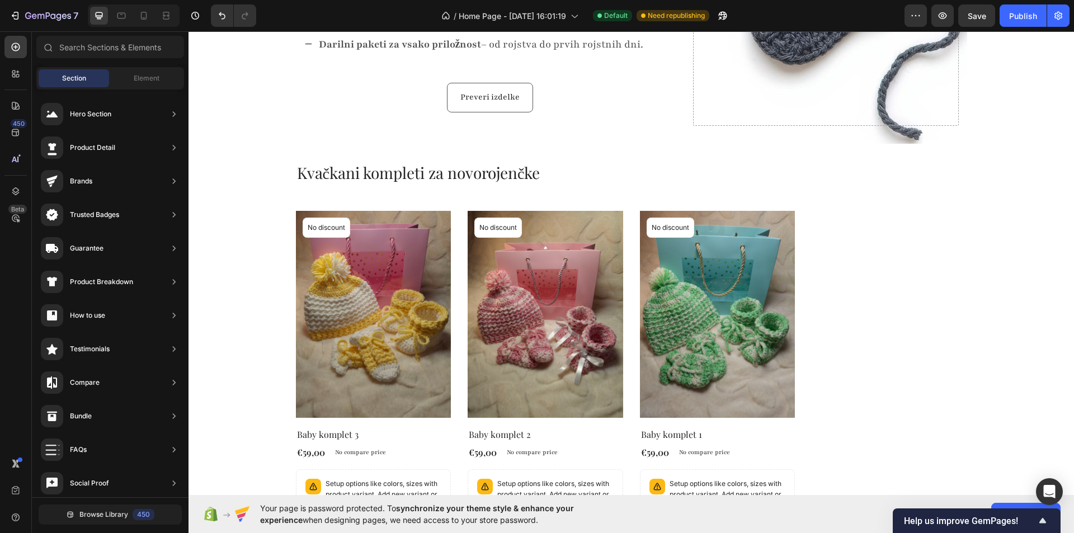
scroll to position [392, 0]
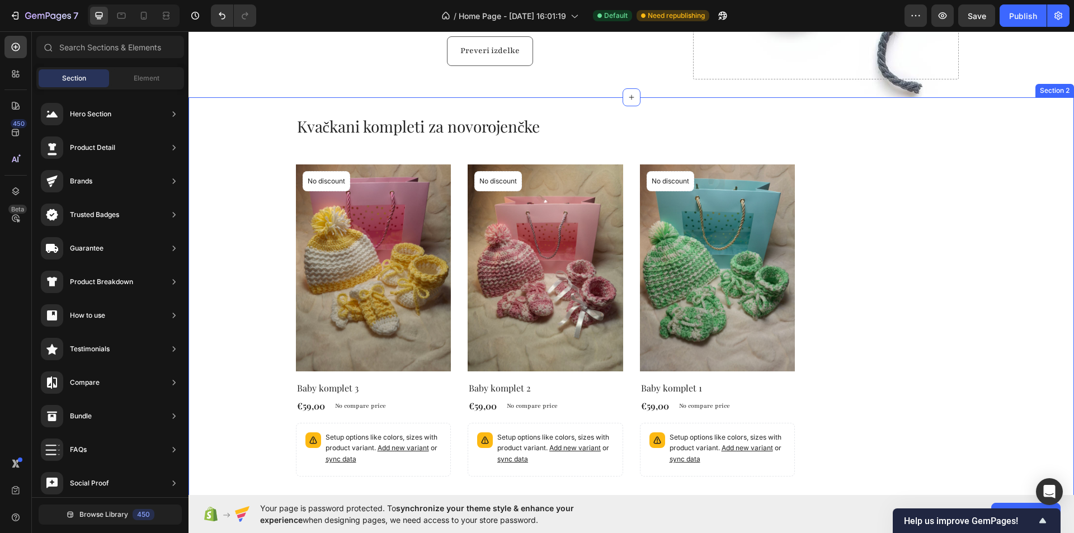
click at [224, 282] on div "Kvačkani kompleti za novorojenčke Heading Product Images No discount Not be dis…" at bounding box center [631, 322] width 869 height 415
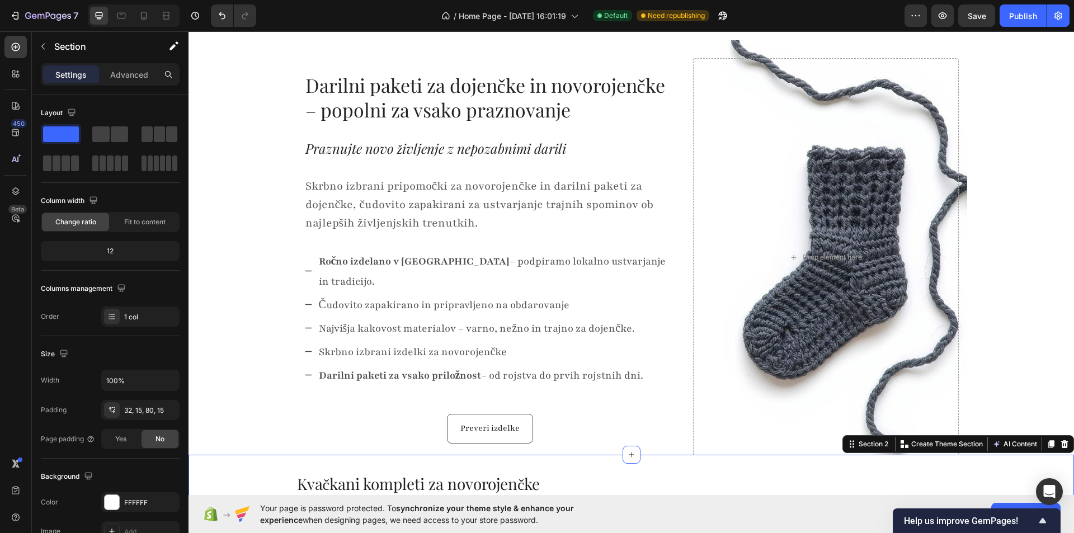
scroll to position [0, 0]
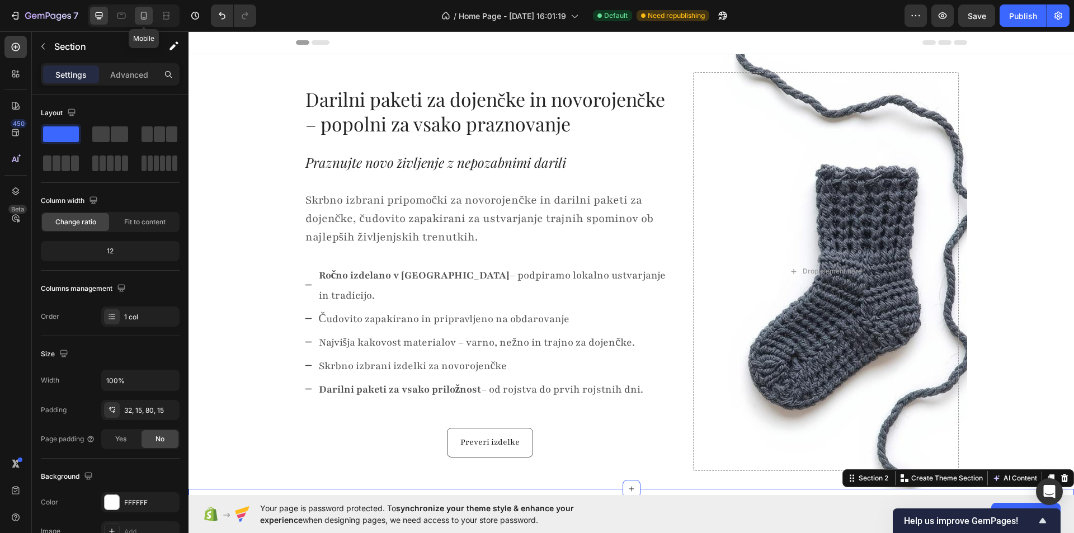
click at [140, 16] on icon at bounding box center [143, 15] width 11 height 11
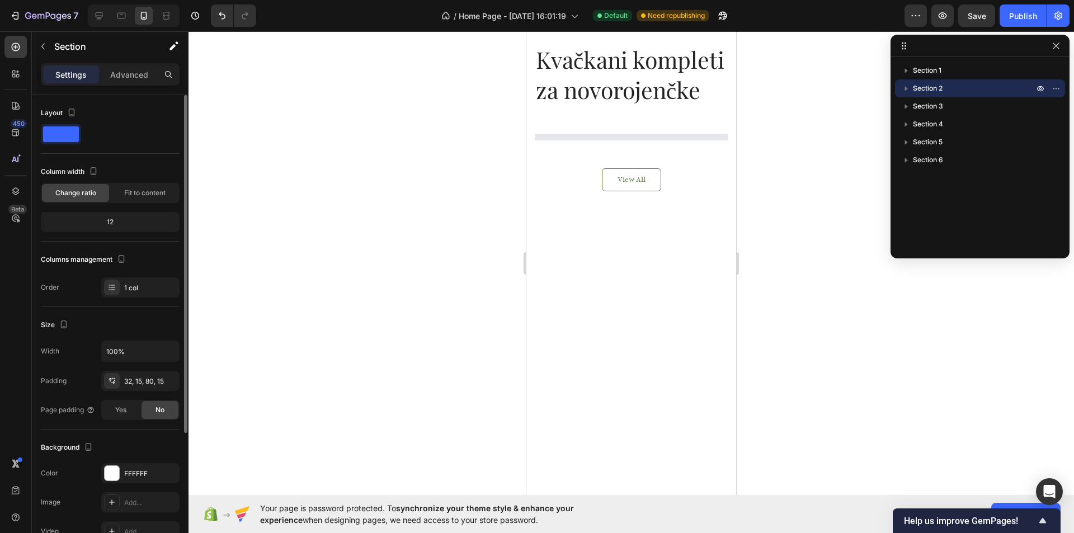
scroll to position [793, 0]
click at [15, 101] on icon at bounding box center [15, 105] width 11 height 11
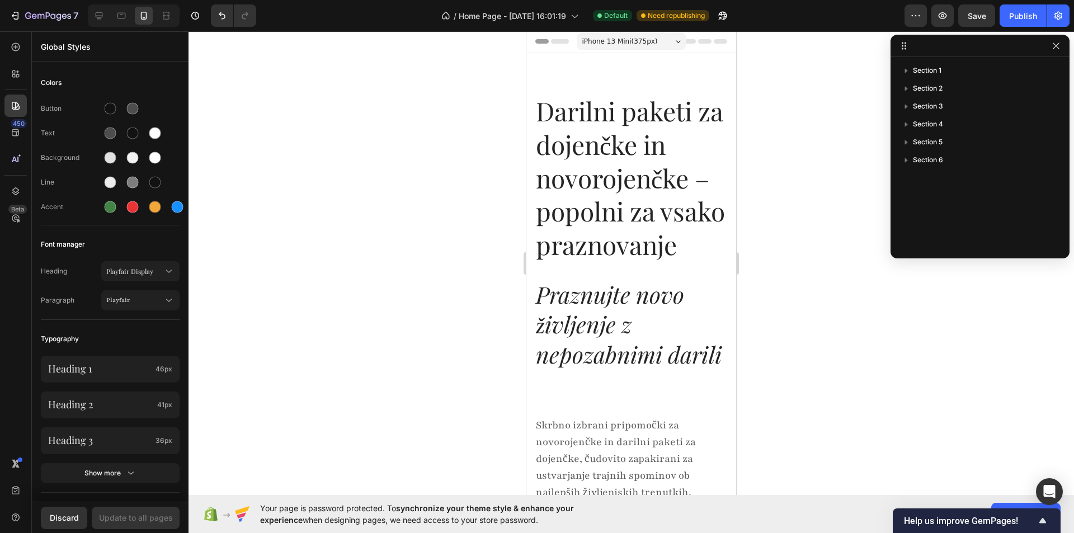
scroll to position [0, 0]
click at [147, 363] on p "Heading 1" at bounding box center [99, 368] width 103 height 13
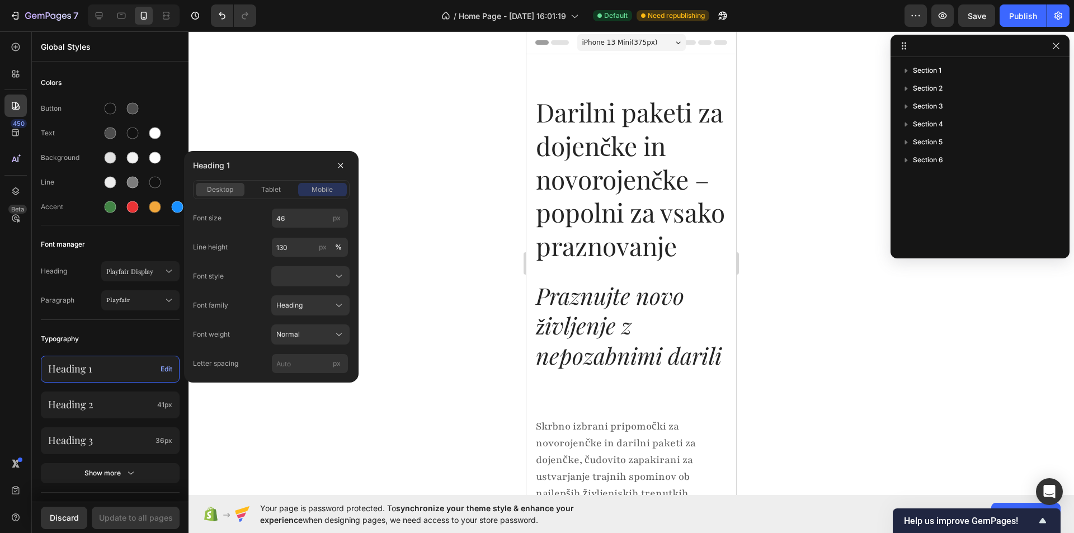
click at [214, 192] on span "desktop" at bounding box center [220, 190] width 26 height 10
click at [302, 190] on div "mobile" at bounding box center [322, 190] width 49 height 10
click at [291, 216] on input "46" at bounding box center [309, 218] width 77 height 20
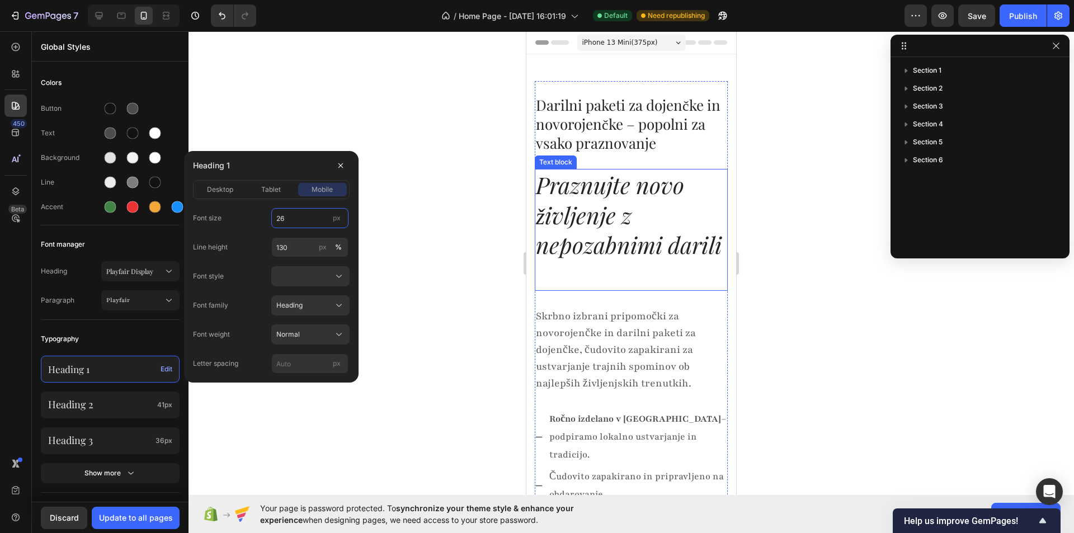
type input "26"
click at [551, 218] on p "Praznujte novo življenje z nepozabnimi darili" at bounding box center [631, 214] width 191 height 89
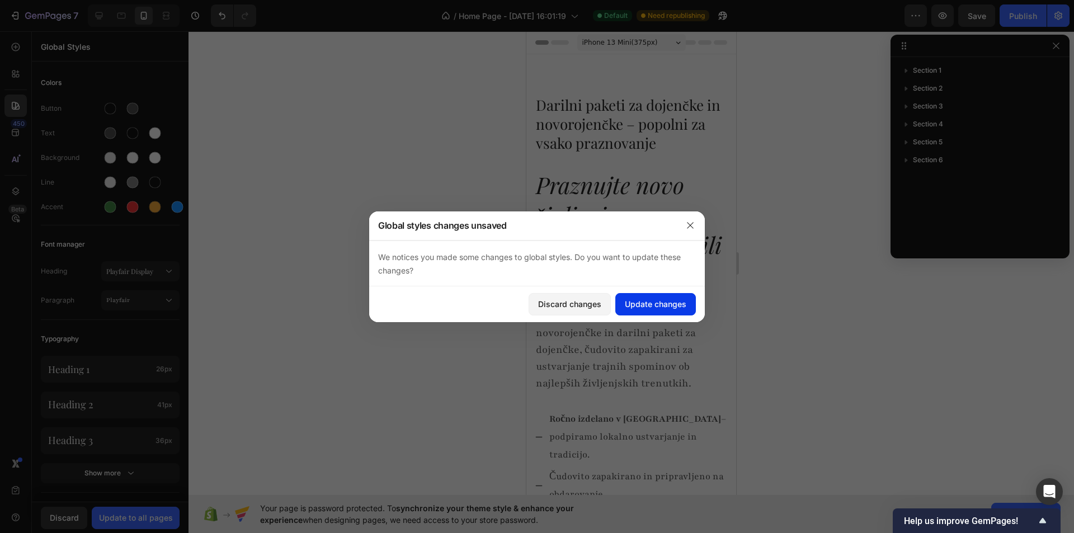
click at [646, 307] on div "Update changes" at bounding box center [656, 304] width 62 height 12
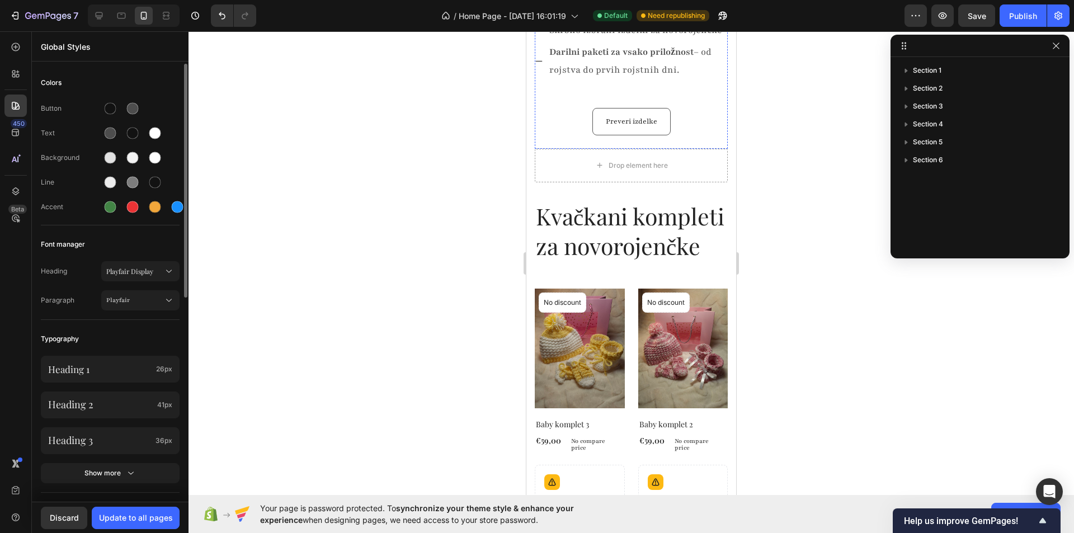
scroll to position [503, 0]
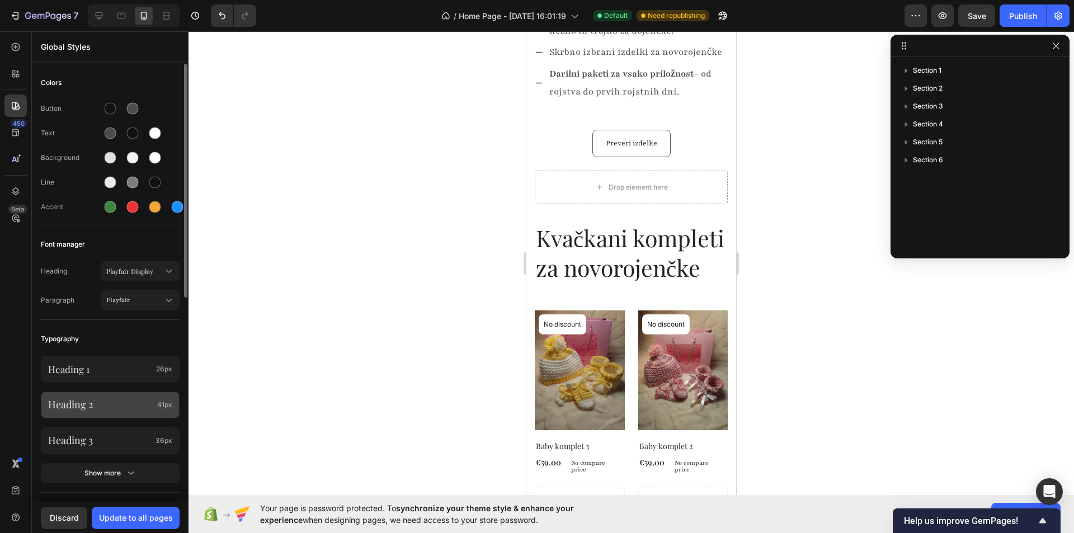
click at [131, 402] on p "Heading 2" at bounding box center [100, 404] width 105 height 13
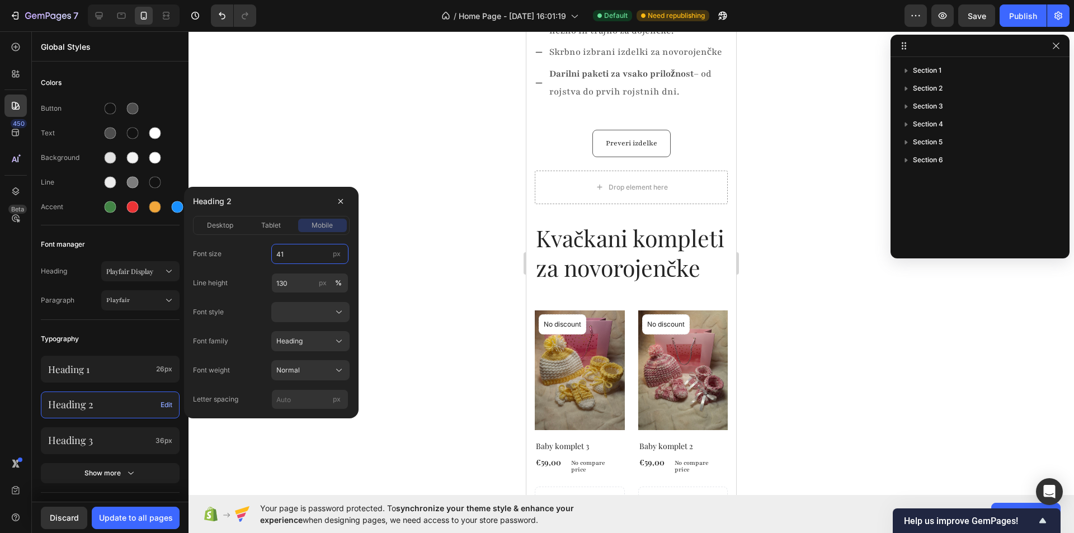
click at [315, 258] on input "41" at bounding box center [309, 254] width 77 height 20
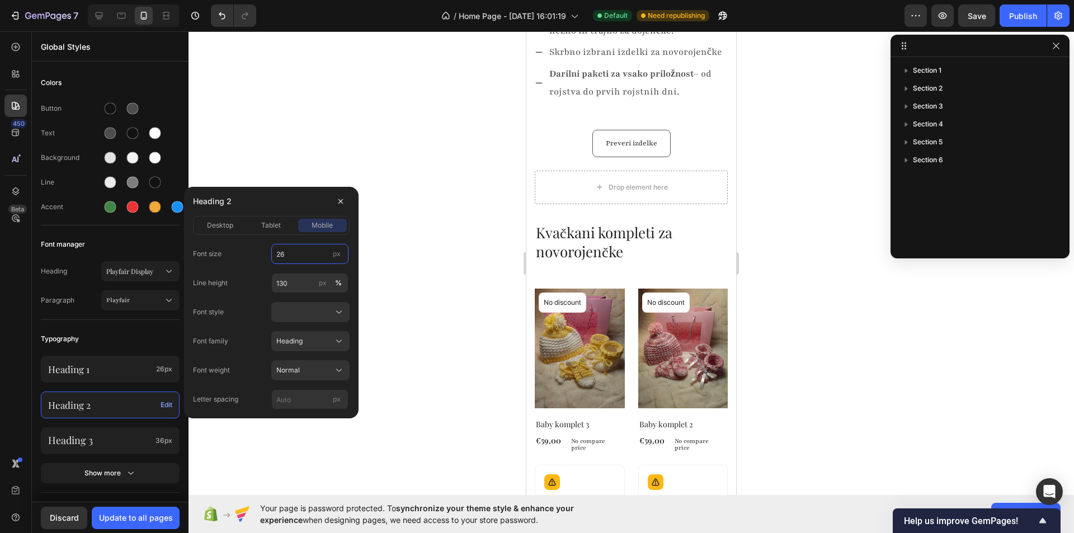
type input "26"
click at [138, 248] on div "Font manager" at bounding box center [110, 244] width 139 height 20
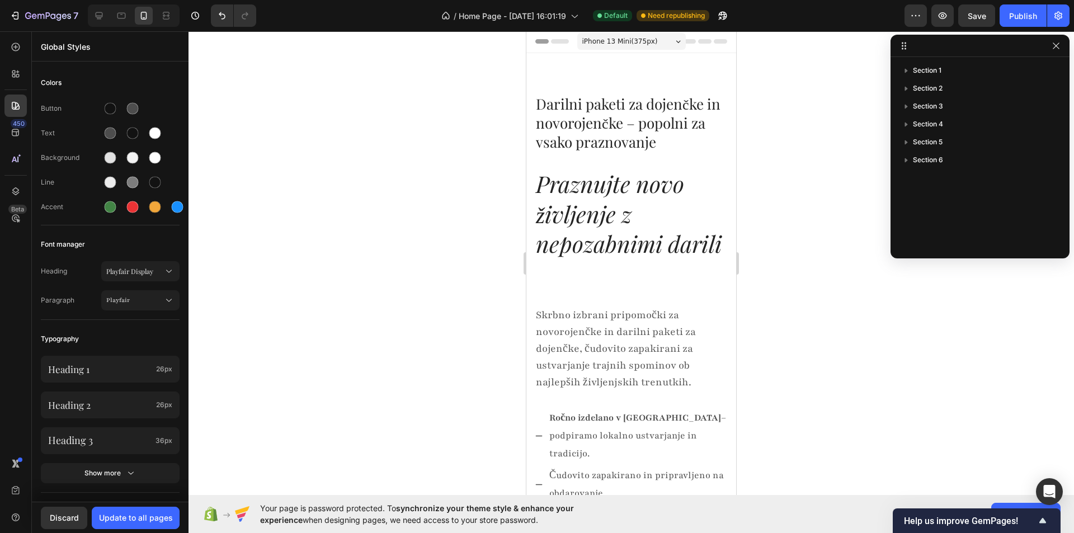
scroll to position [0, 0]
click at [121, 378] on div "Heading 1 26px" at bounding box center [110, 369] width 139 height 27
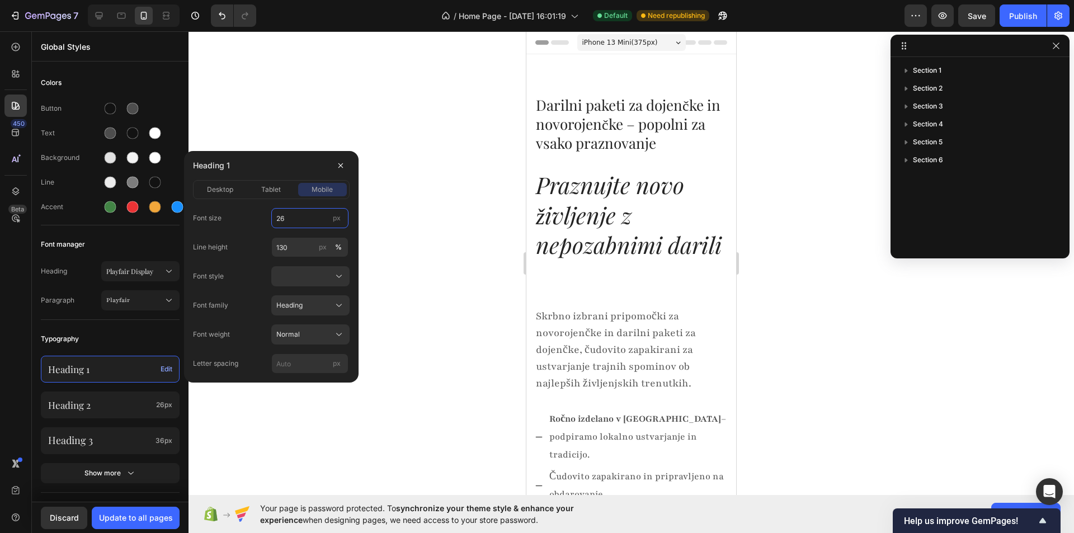
click at [317, 221] on input "26" at bounding box center [309, 218] width 77 height 20
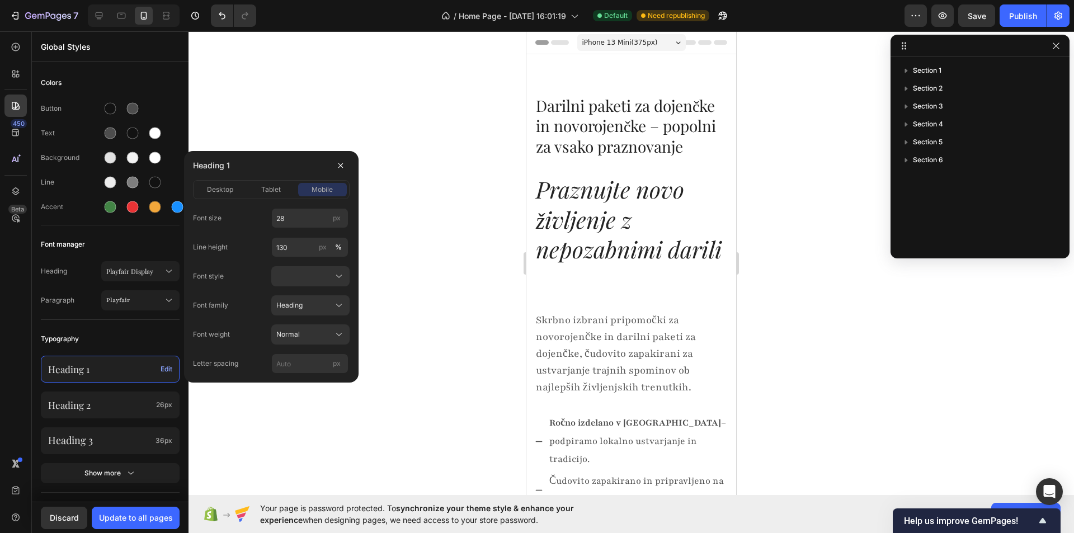
click at [258, 228] on div "Font size 28 px" at bounding box center [271, 218] width 157 height 20
click at [239, 256] on div "Line height 130 px %" at bounding box center [271, 247] width 157 height 20
click at [295, 213] on input "28" at bounding box center [309, 218] width 77 height 20
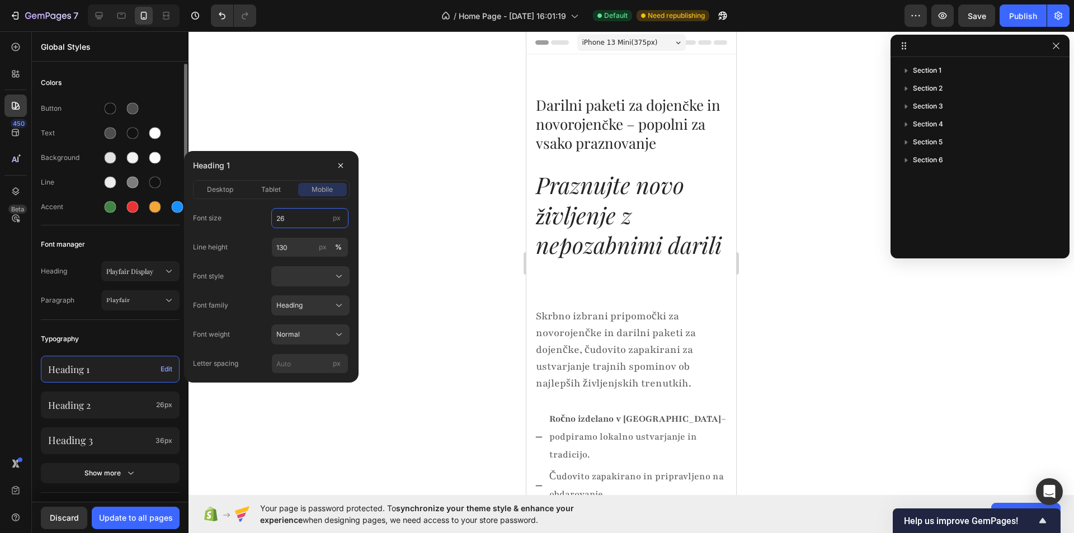
type input "26"
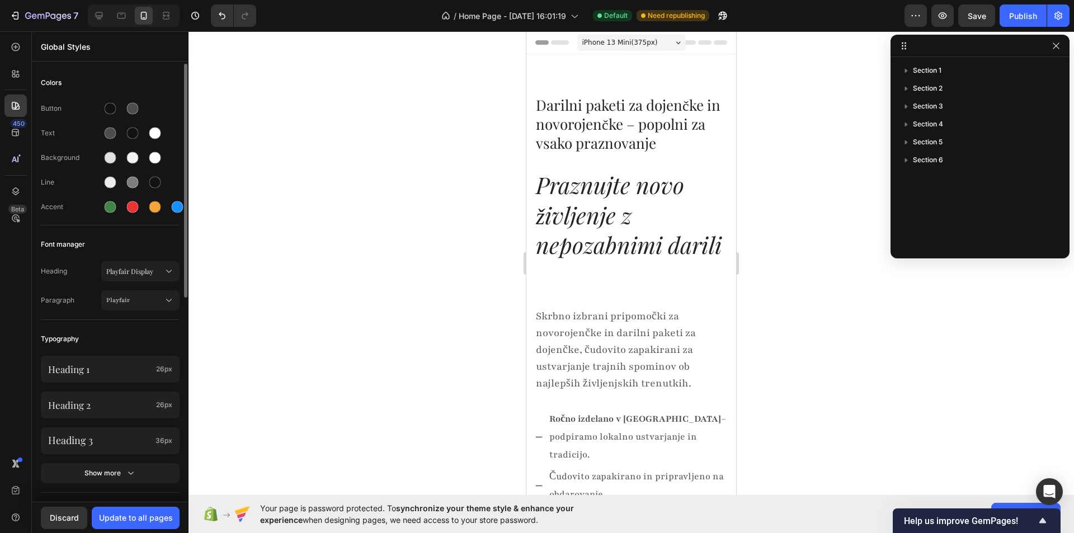
click at [136, 336] on div "Typography" at bounding box center [110, 339] width 139 height 20
click at [120, 400] on p "Heading 2" at bounding box center [99, 405] width 103 height 12
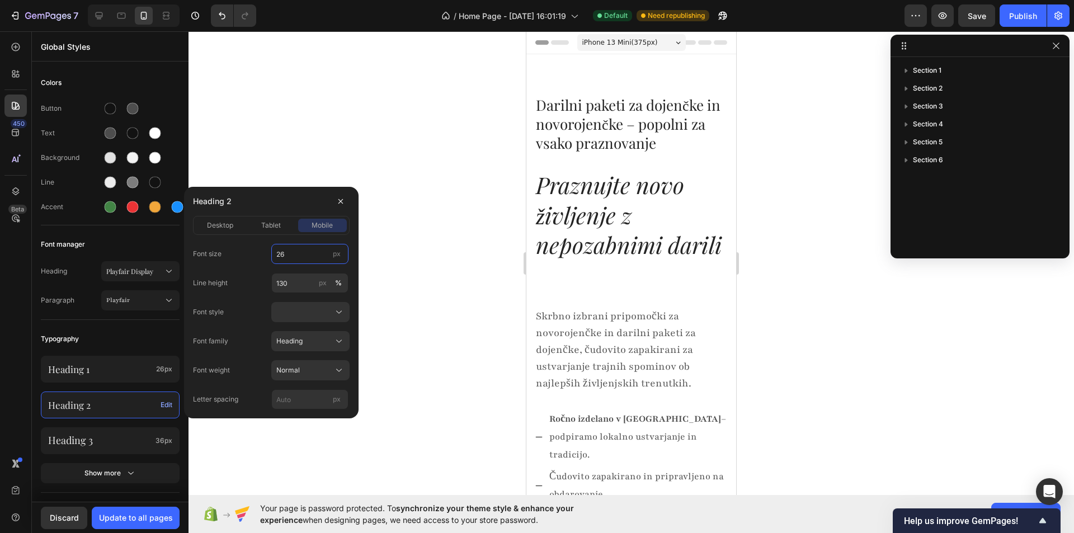
click at [298, 257] on input "26" at bounding box center [309, 254] width 77 height 20
type input "24"
click at [135, 328] on div "Colors Button Text Background Line Accent Font manager Heading Playfair Display…" at bounding box center [110, 473] width 157 height 819
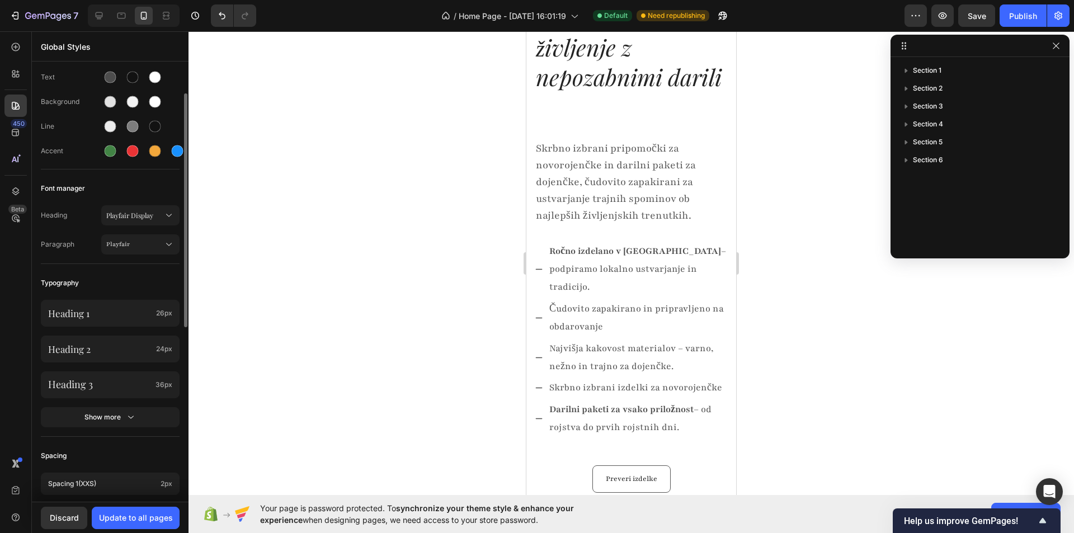
scroll to position [168, 0]
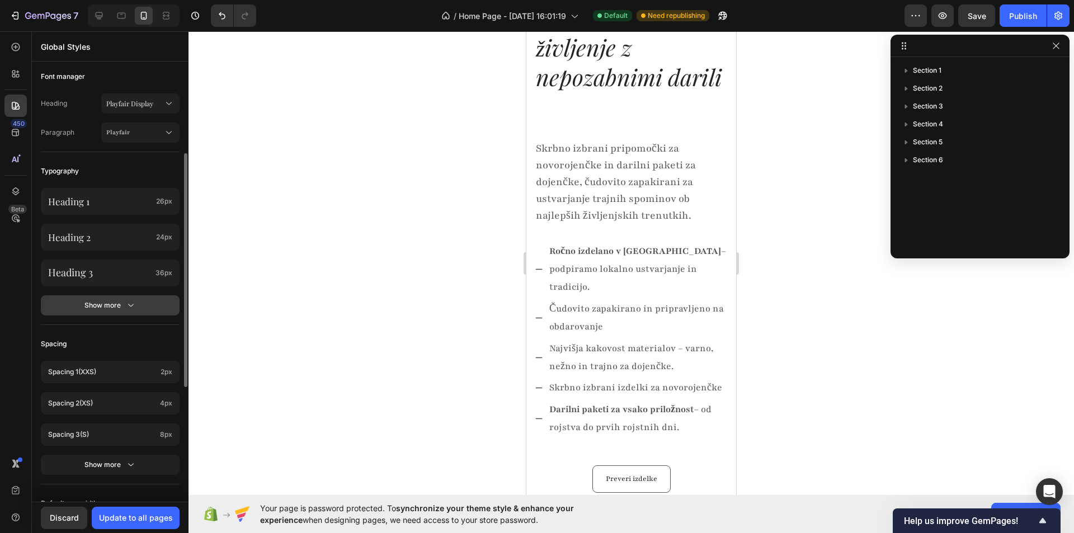
click at [126, 310] on icon "button" at bounding box center [130, 305] width 11 height 11
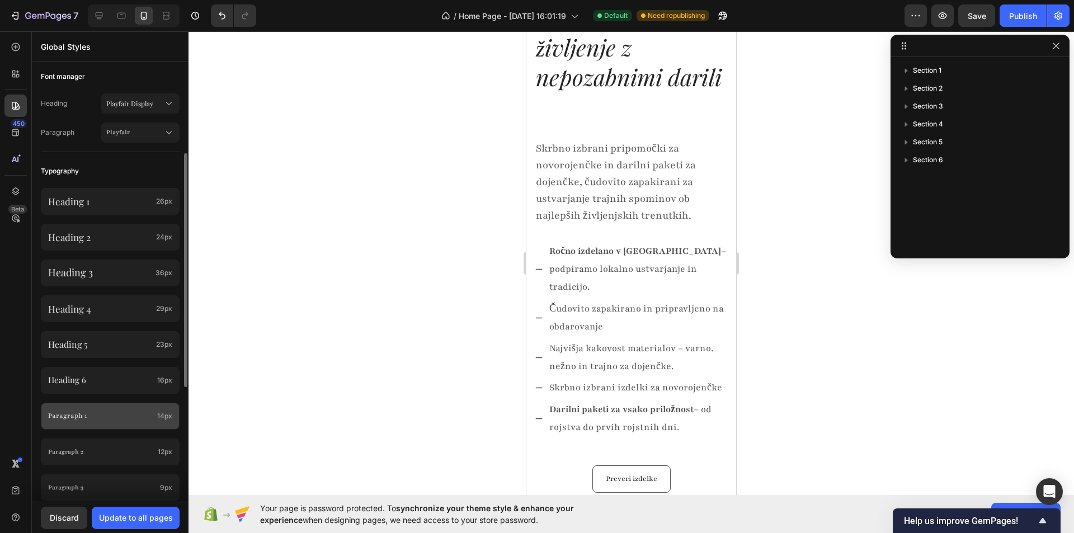
click at [119, 413] on p "Paragraph 1" at bounding box center [100, 415] width 105 height 13
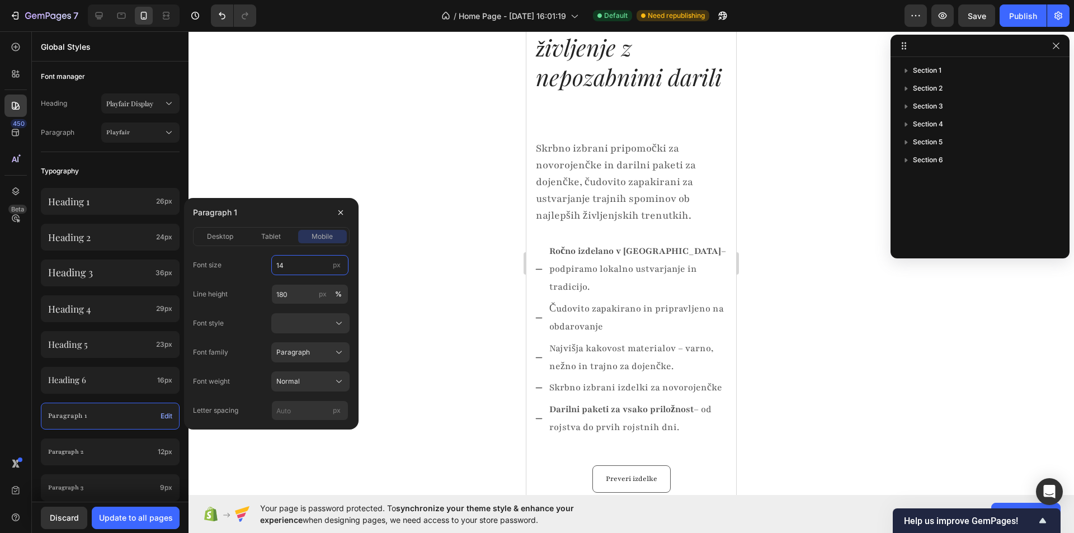
click at [313, 268] on input "14" at bounding box center [309, 265] width 77 height 20
type input "15"
click at [17, 314] on div "450 Beta" at bounding box center [15, 244] width 22 height 417
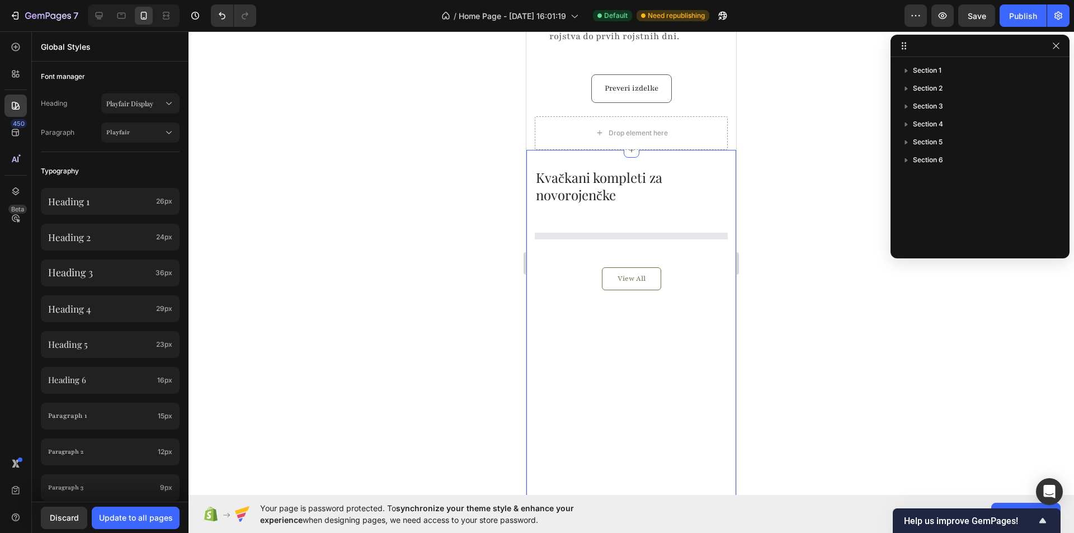
scroll to position [559, 0]
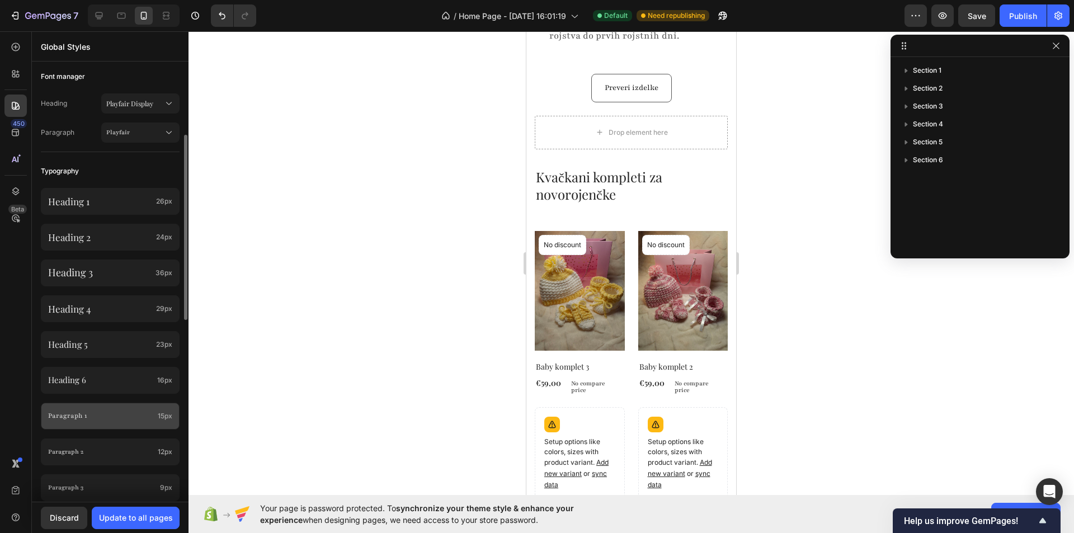
click at [97, 416] on p "Paragraph 1" at bounding box center [100, 415] width 105 height 13
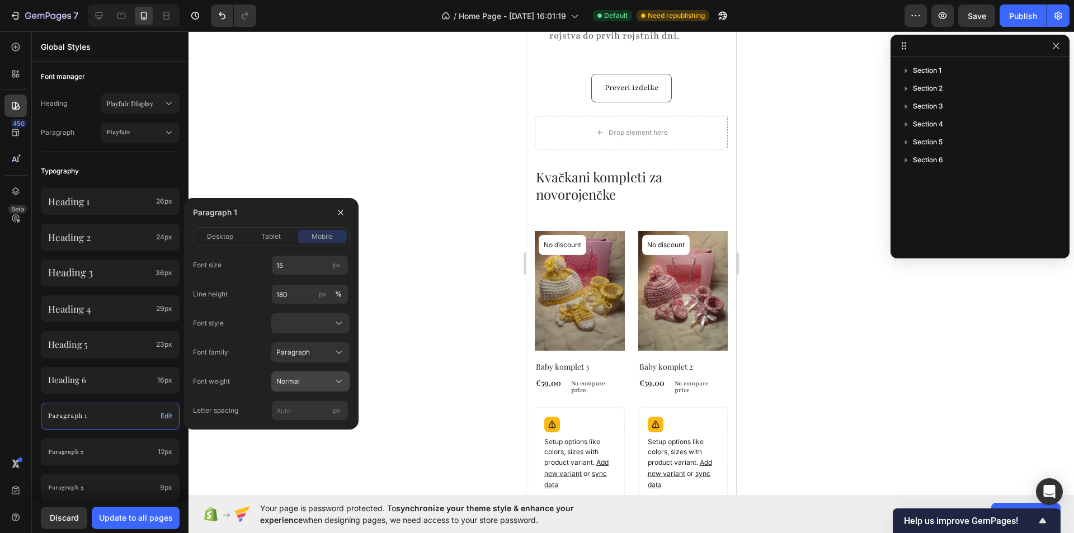
click at [327, 374] on button "Normal" at bounding box center [310, 381] width 78 height 20
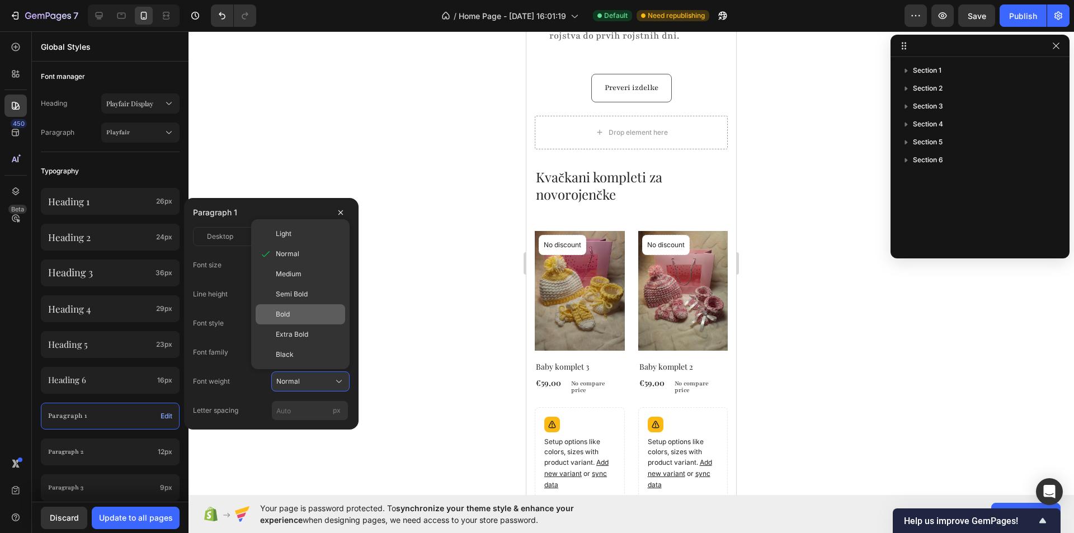
click at [286, 313] on span "Bold" at bounding box center [283, 314] width 14 height 10
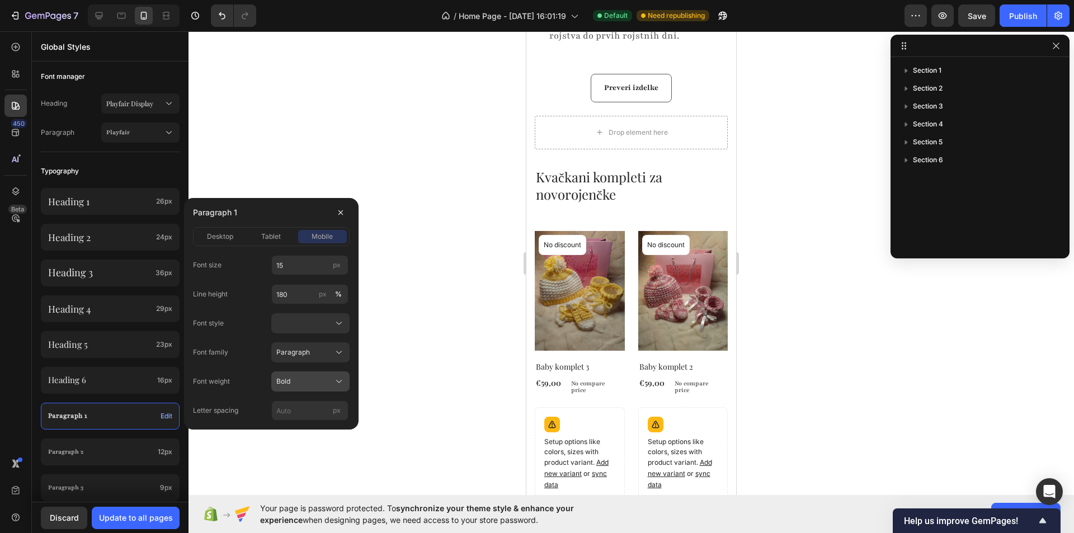
click at [301, 381] on div "Bold" at bounding box center [303, 381] width 55 height 10
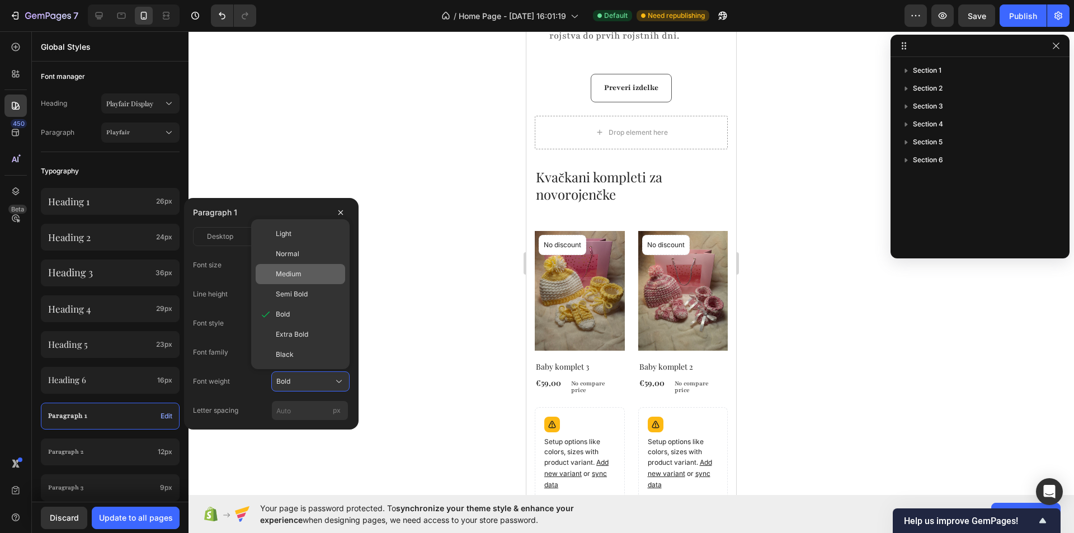
click at [301, 273] on div "Medium" at bounding box center [308, 274] width 65 height 10
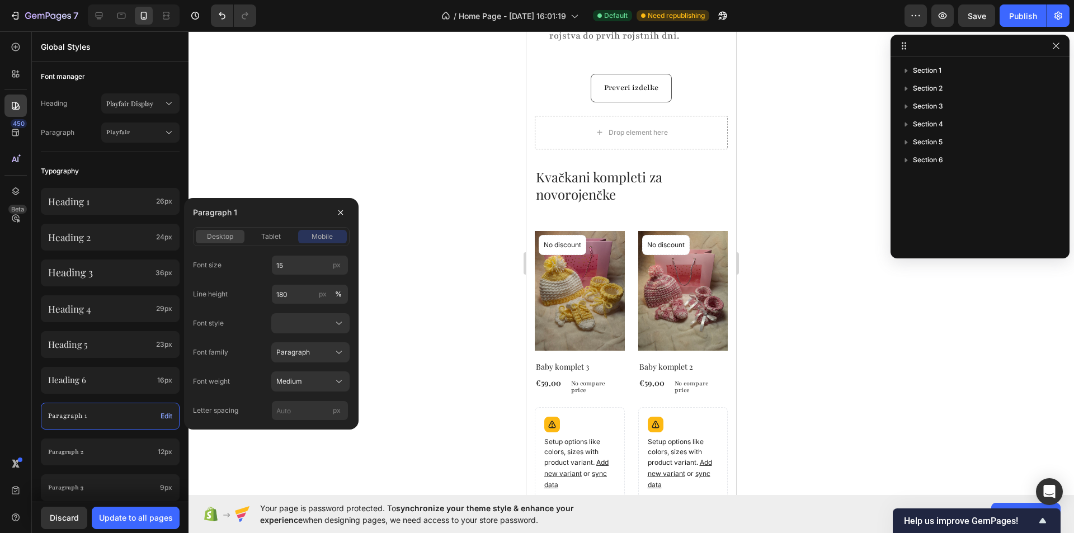
click at [223, 238] on span "desktop" at bounding box center [220, 237] width 26 height 10
click at [296, 377] on span "Normal" at bounding box center [287, 381] width 23 height 10
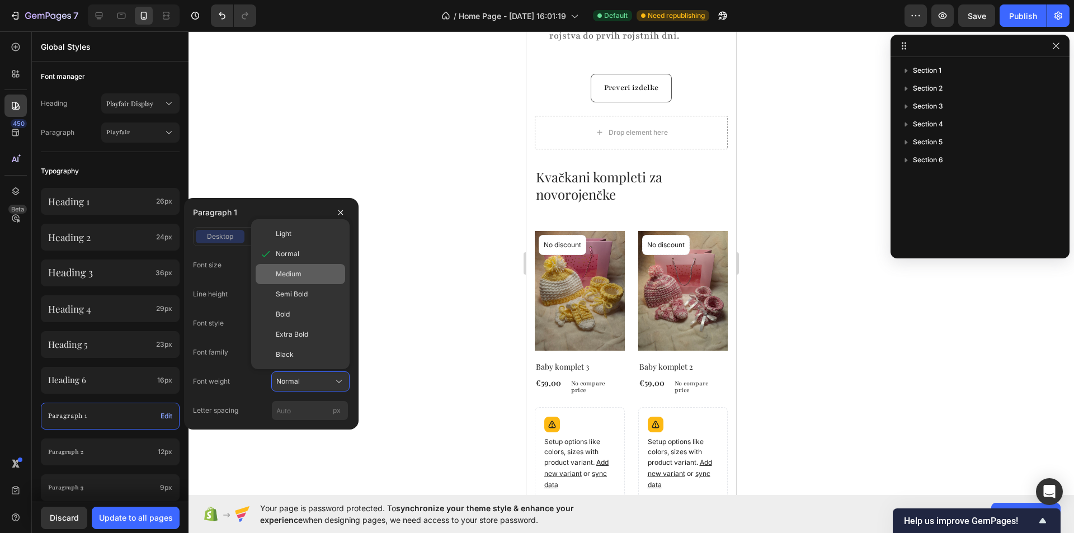
click at [301, 272] on div "Medium" at bounding box center [308, 274] width 65 height 10
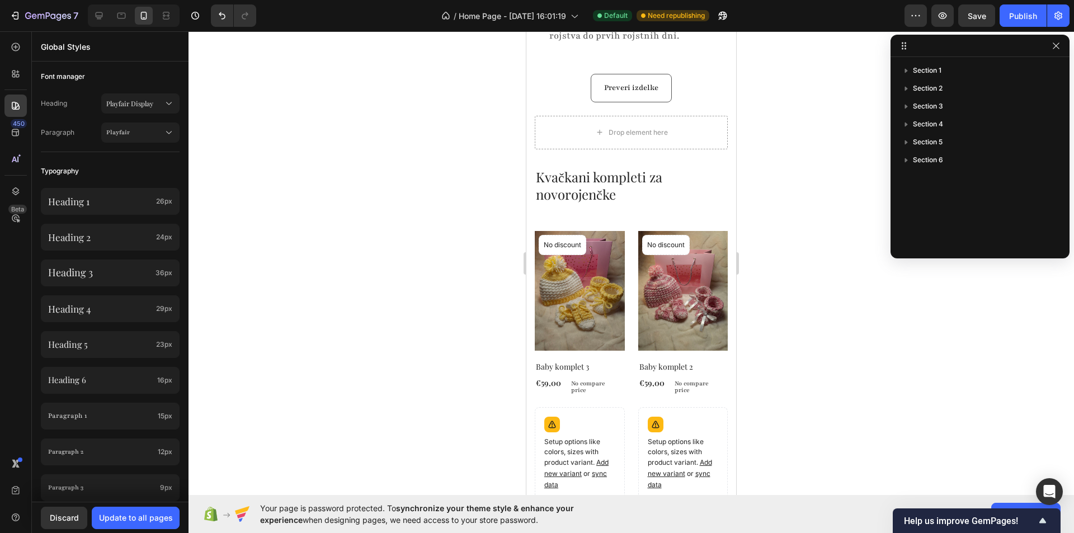
click at [0, 354] on div "450 Beta" at bounding box center [16, 282] width 32 height 502
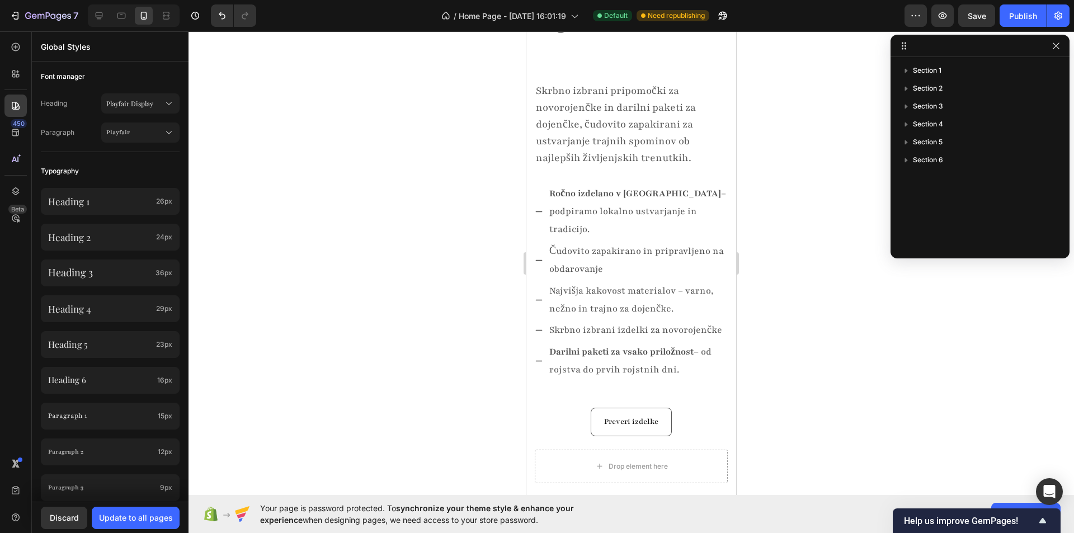
scroll to position [112, 0]
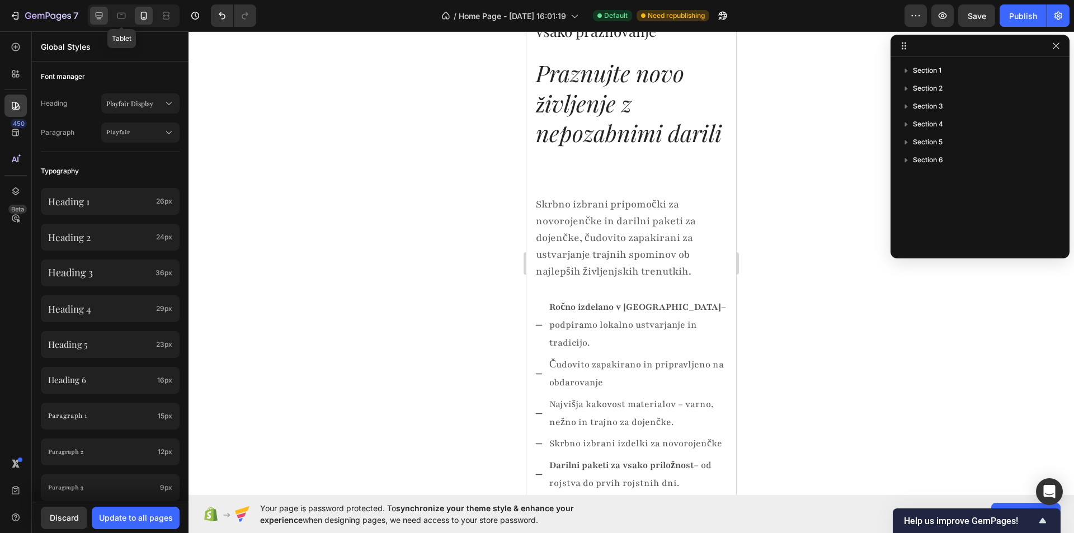
click at [108, 15] on div at bounding box center [99, 16] width 18 height 18
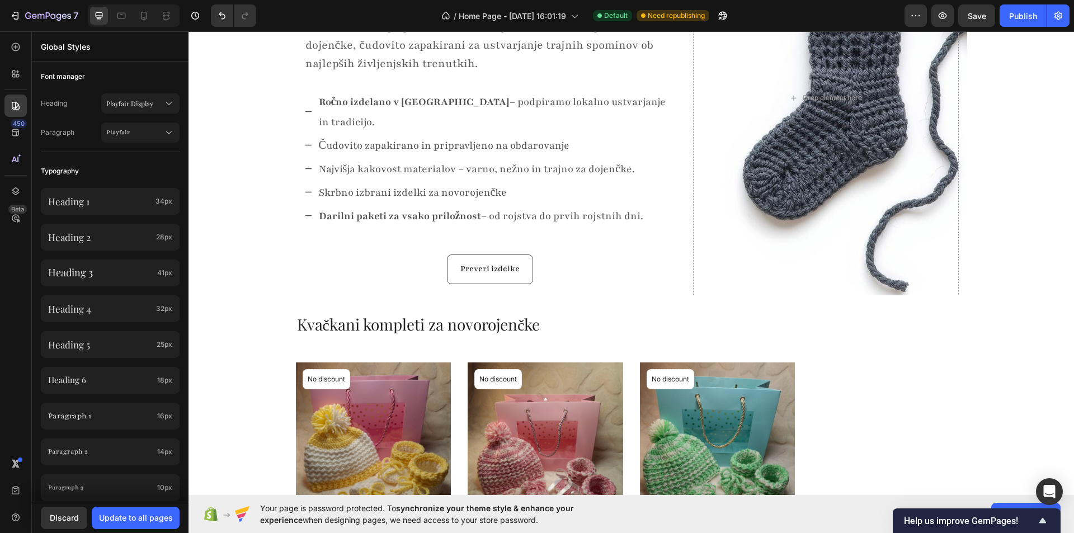
scroll to position [56, 0]
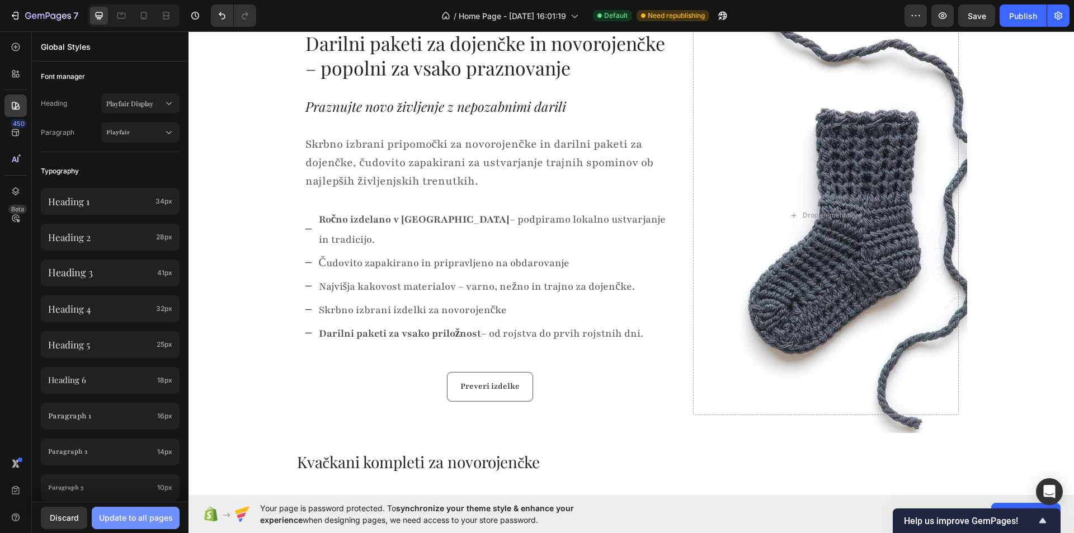
click at [148, 524] on button "Update to all pages" at bounding box center [136, 518] width 88 height 22
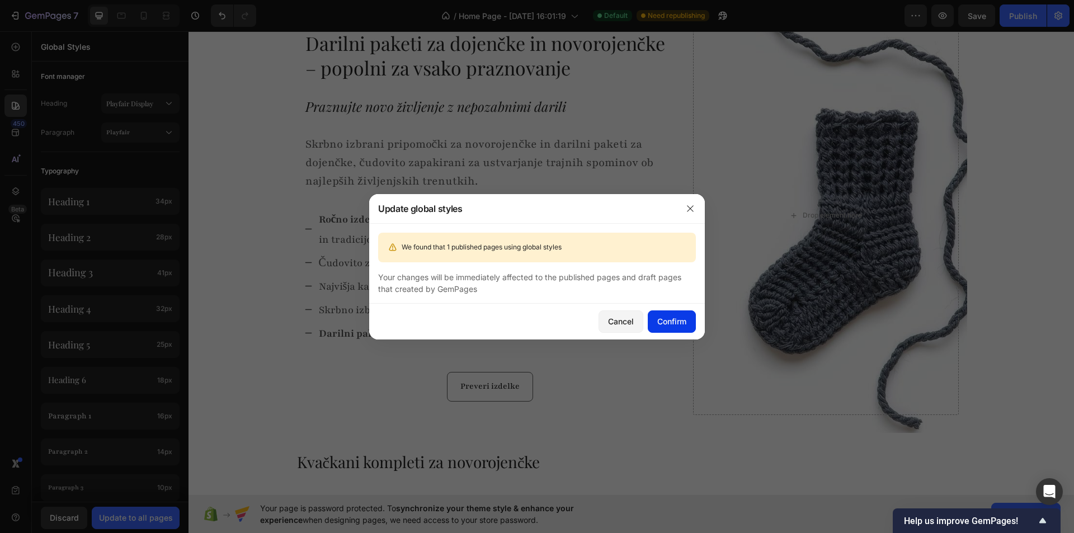
click at [681, 318] on div "Confirm" at bounding box center [671, 321] width 29 height 12
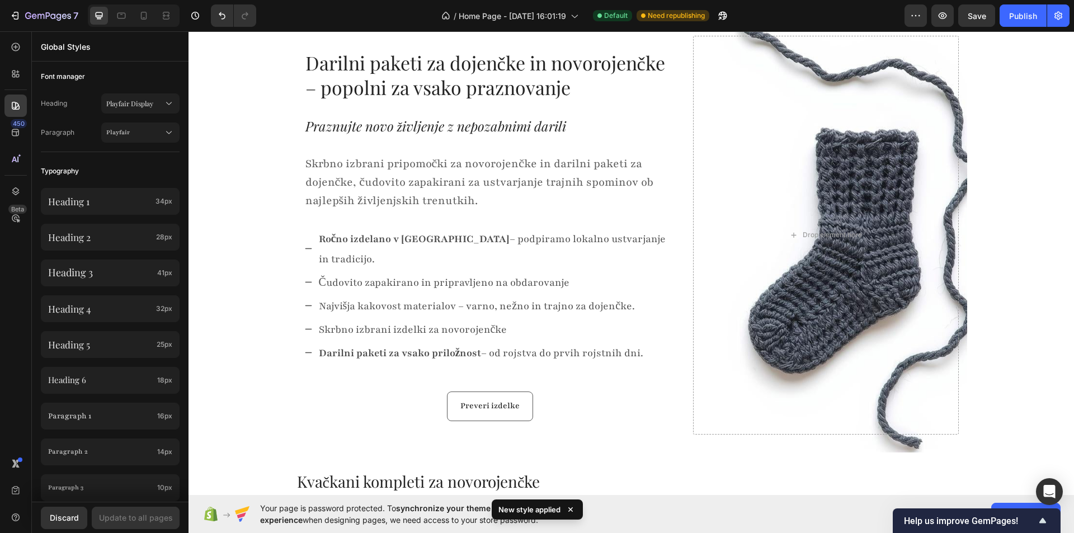
scroll to position [0, 0]
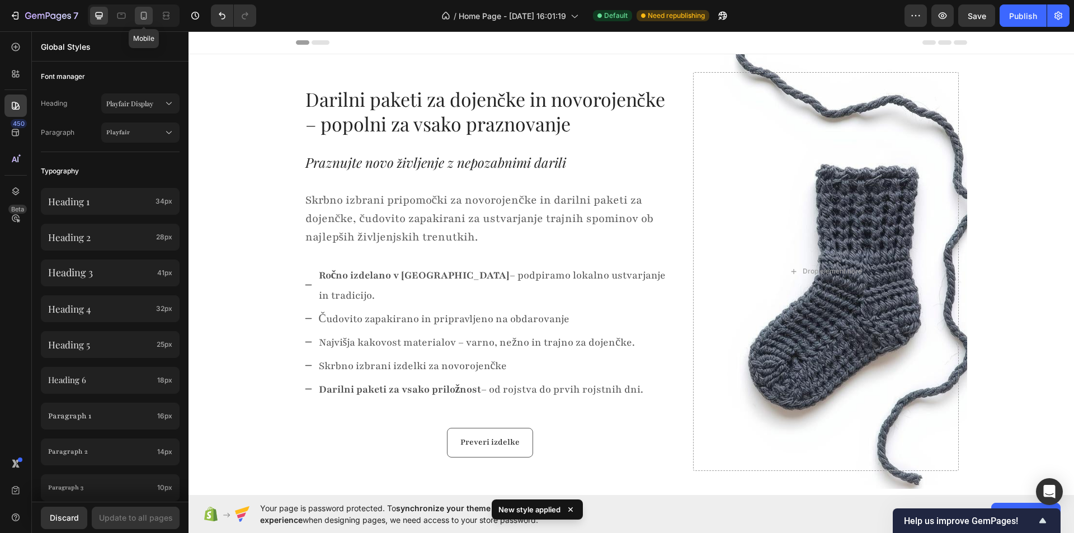
click at [147, 18] on icon at bounding box center [143, 15] width 11 height 11
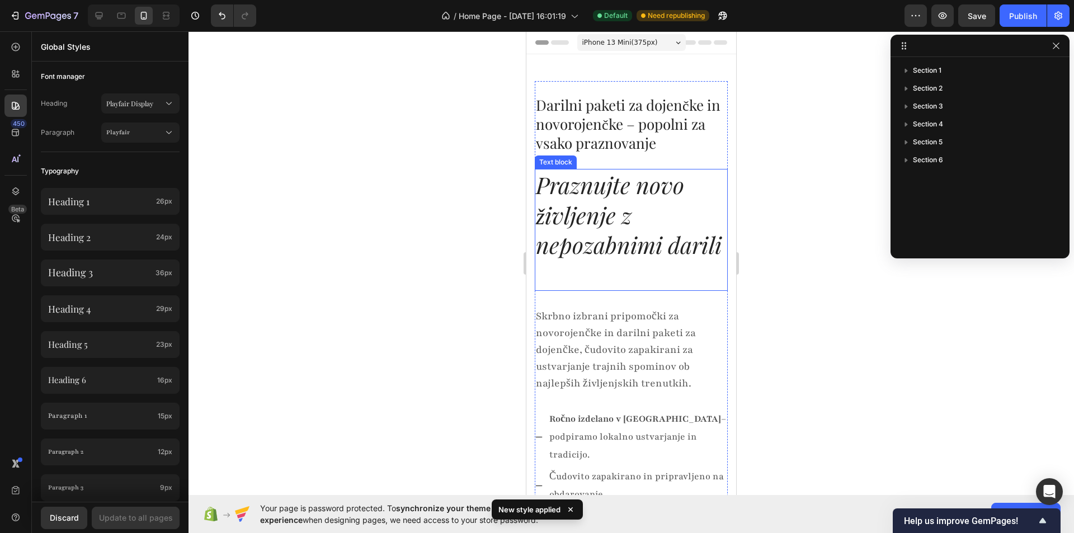
click at [640, 249] on p "Praznujte novo življenje z nepozabnimi darili" at bounding box center [631, 214] width 191 height 89
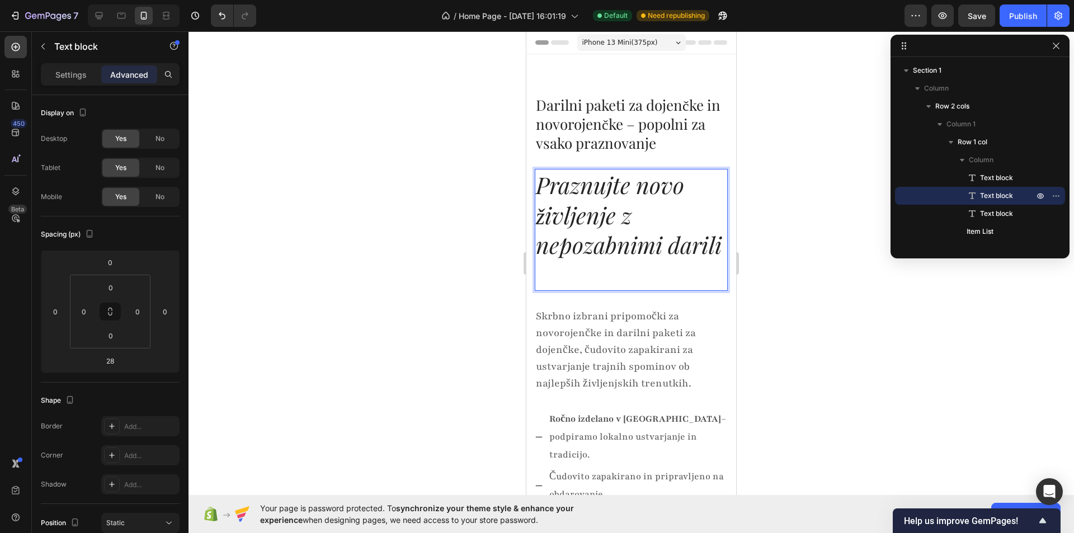
click at [583, 199] on p "Praznujte novo življenje z nepozabnimi darili" at bounding box center [631, 214] width 191 height 89
click at [73, 76] on p "Settings" at bounding box center [70, 75] width 31 height 12
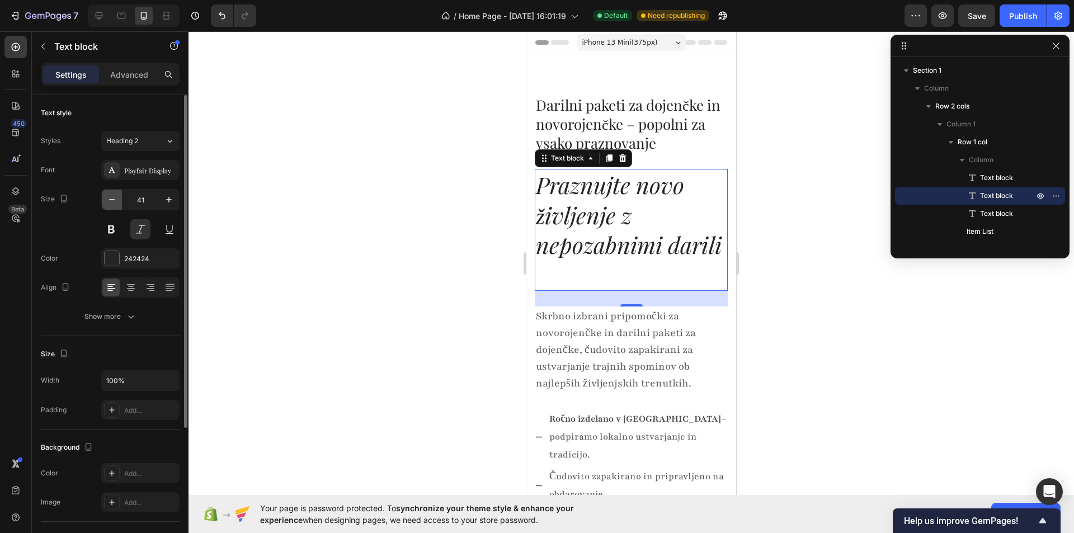
click at [113, 196] on icon "button" at bounding box center [111, 199] width 11 height 11
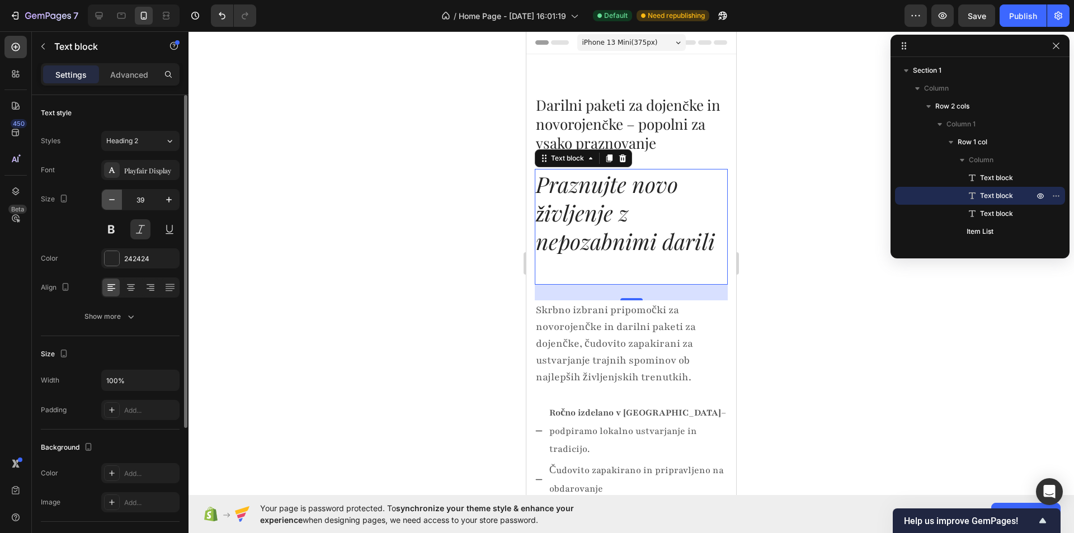
click at [113, 196] on icon "button" at bounding box center [111, 199] width 11 height 11
click at [112, 196] on icon "button" at bounding box center [111, 199] width 11 height 11
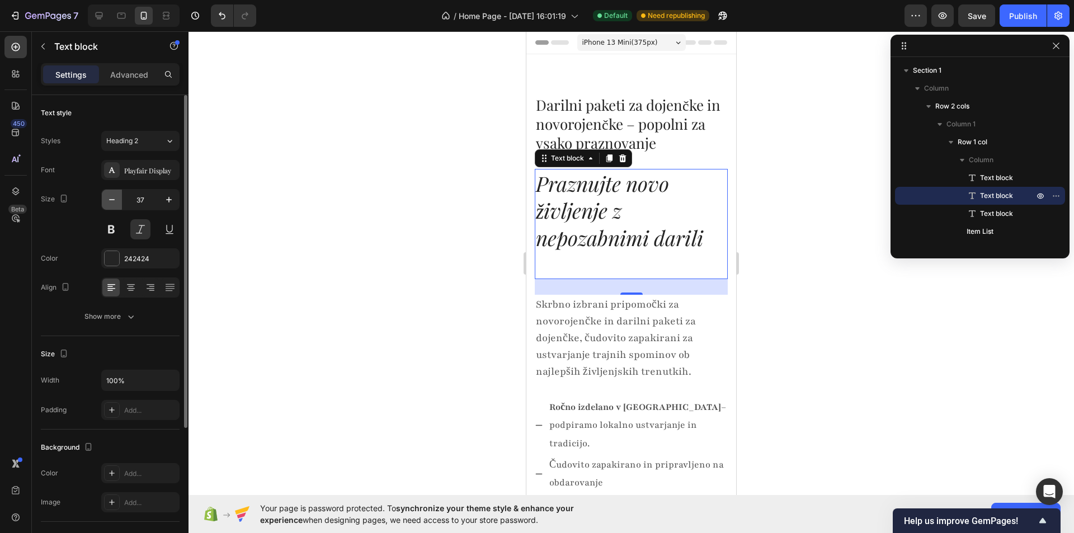
click at [112, 196] on icon "button" at bounding box center [111, 199] width 11 height 11
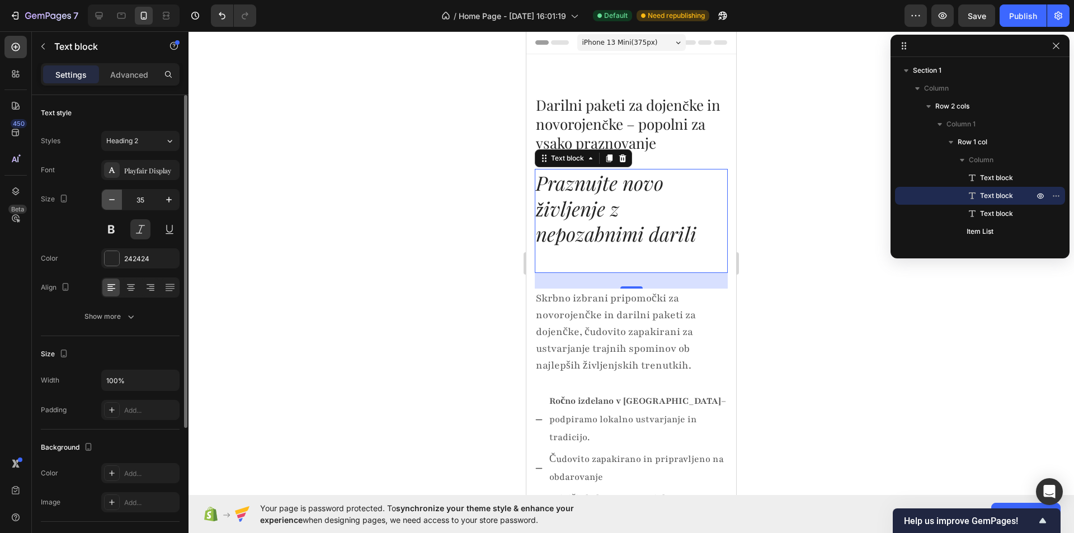
click at [112, 196] on icon "button" at bounding box center [111, 199] width 11 height 11
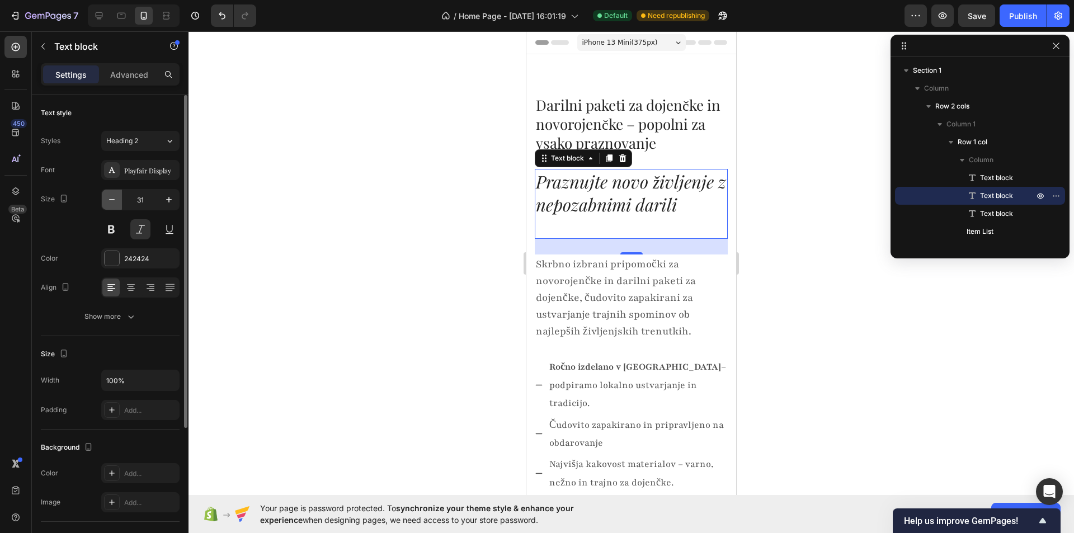
click at [112, 196] on icon "button" at bounding box center [111, 199] width 11 height 11
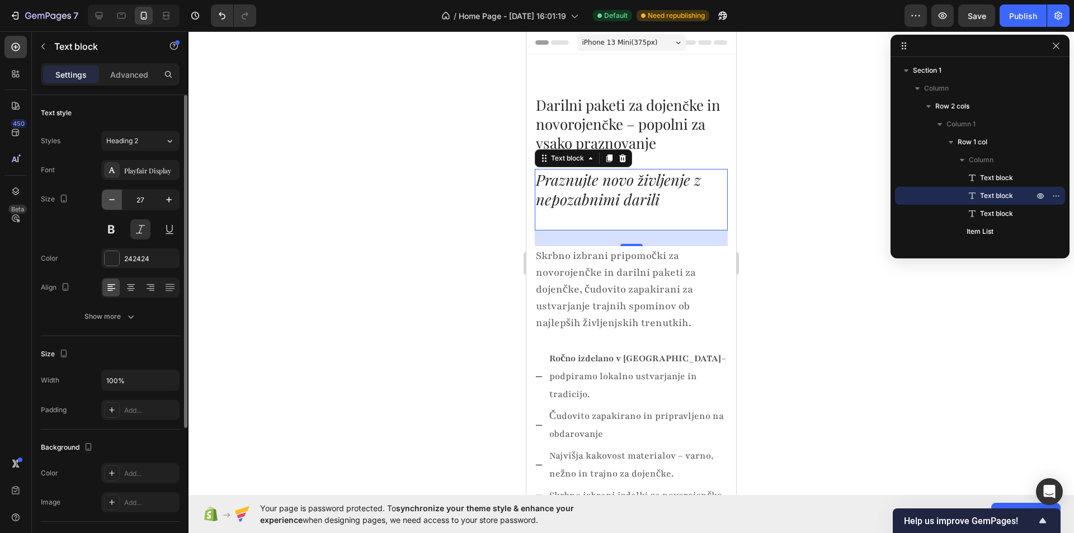
click at [112, 196] on icon "button" at bounding box center [111, 199] width 11 height 11
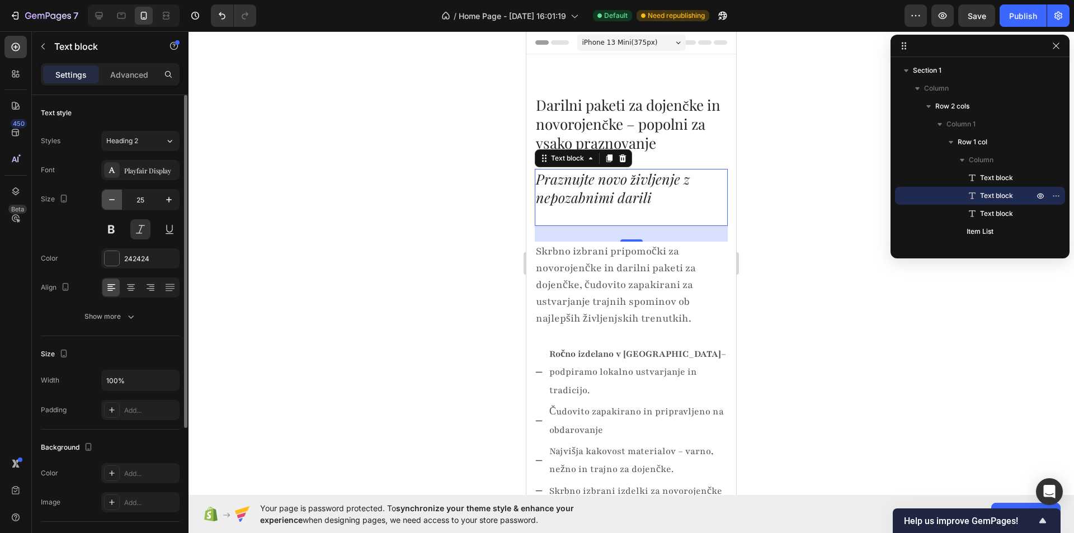
click at [112, 196] on icon "button" at bounding box center [111, 199] width 11 height 11
type input "24"
drag, startPoint x: 112, startPoint y: 196, endPoint x: 437, endPoint y: 185, distance: 325.7
click at [437, 185] on div at bounding box center [630, 282] width 885 height 502
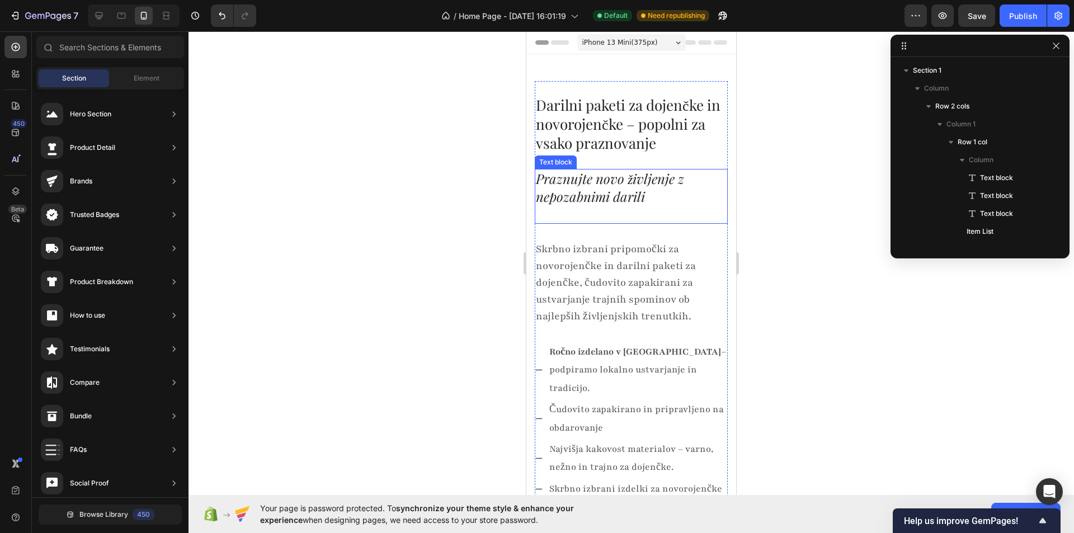
click at [596, 200] on p "Praznujte novo življenje z nepozabnimi darili" at bounding box center [631, 187] width 191 height 35
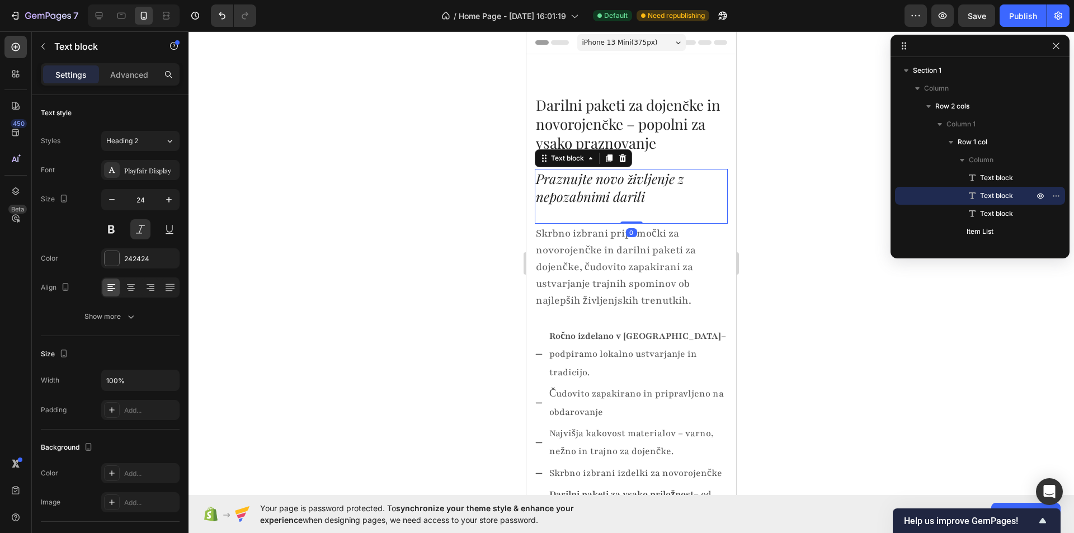
drag, startPoint x: 624, startPoint y: 238, endPoint x: 625, endPoint y: 216, distance: 22.4
click at [625, 216] on div "Praznujte novo življenje z nepozabnimi darili Text block 0" at bounding box center [631, 196] width 193 height 55
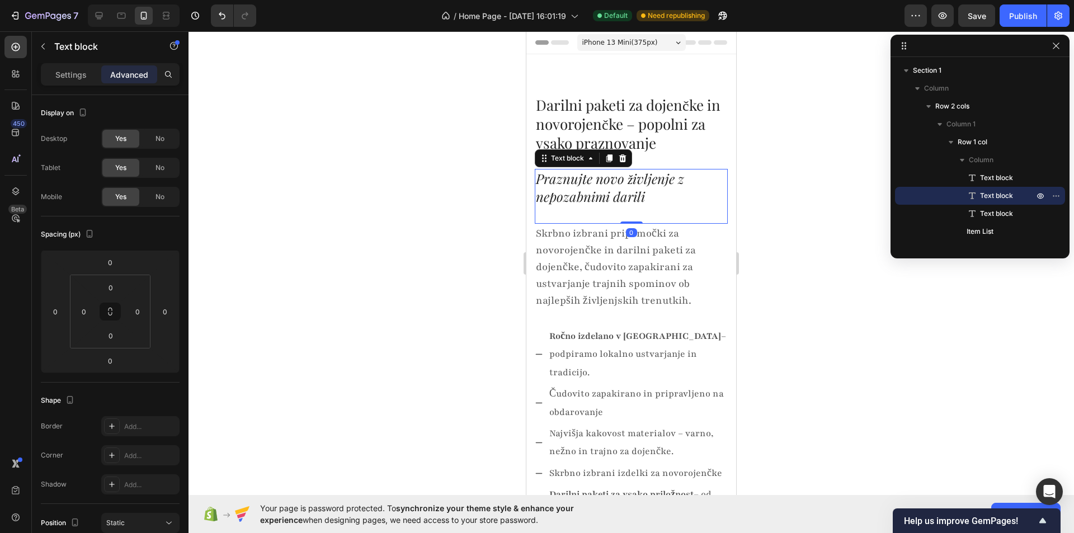
click at [460, 231] on div at bounding box center [630, 282] width 885 height 502
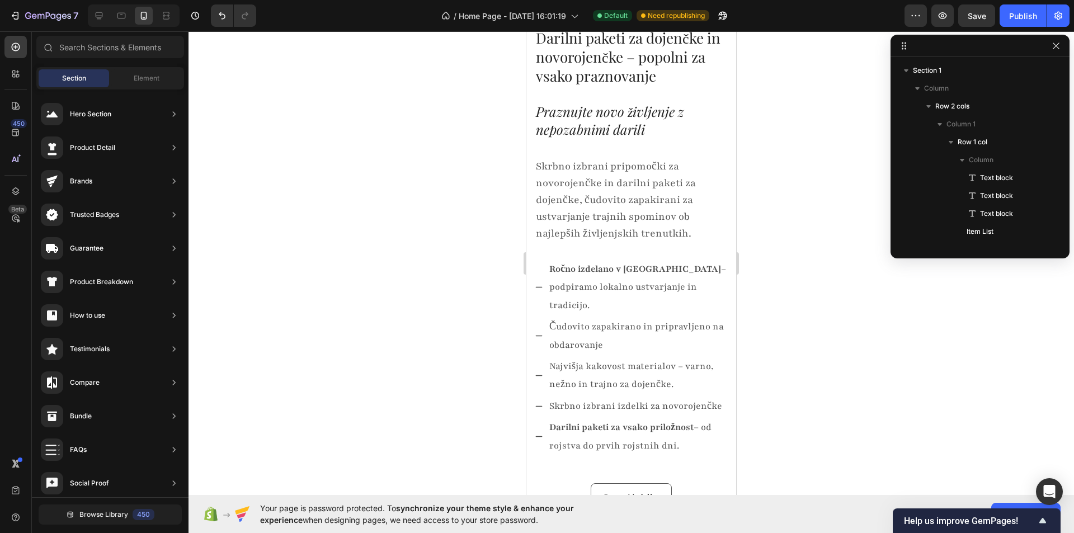
scroll to position [56, 0]
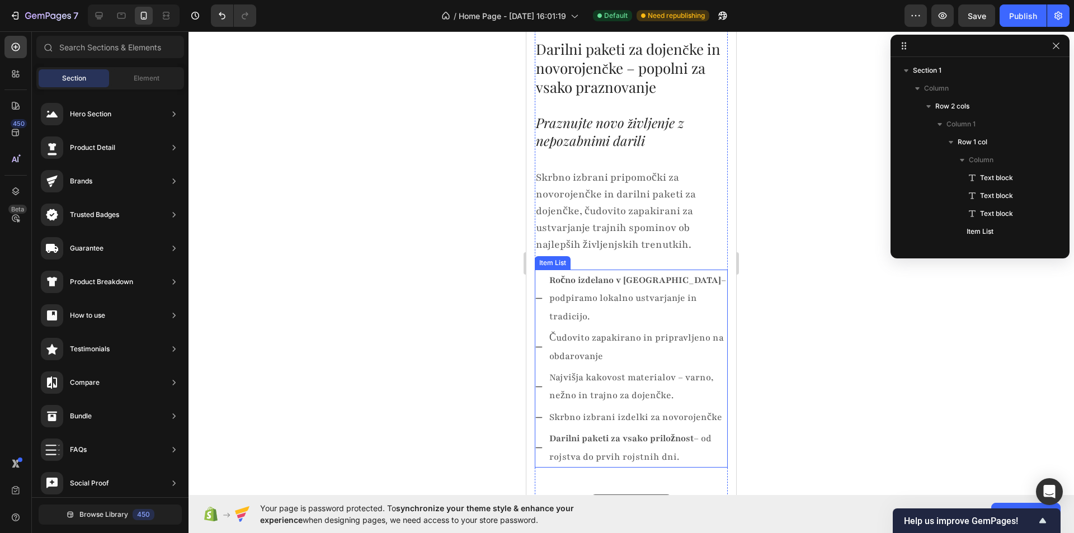
click at [600, 293] on p "Ročno izdelano v [GEOGRAPHIC_DATA] – podpiramo lokalno ustvarjanje in tradicijo." at bounding box center [637, 298] width 177 height 54
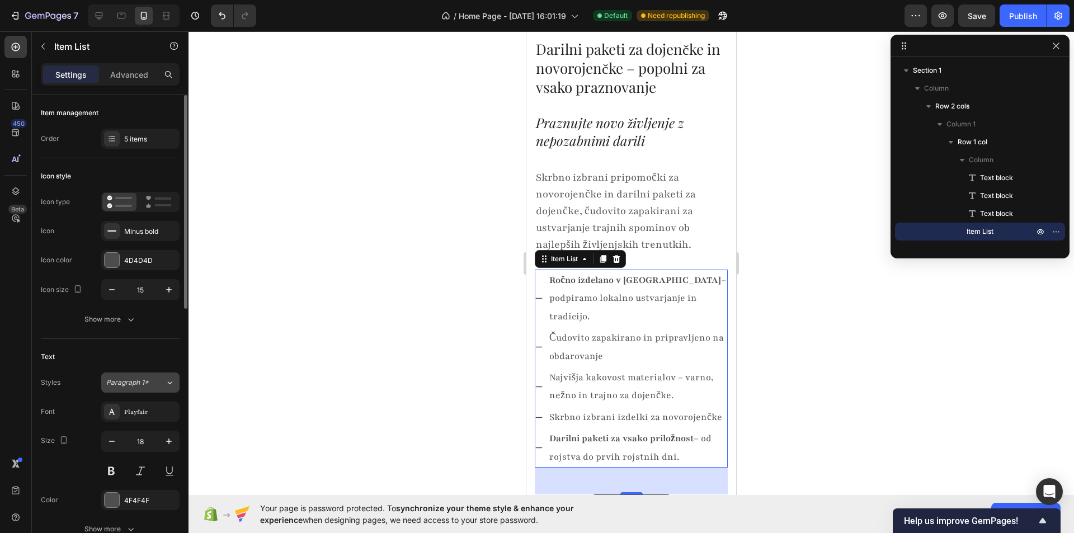
click at [158, 379] on div "Paragraph 1*" at bounding box center [135, 383] width 59 height 10
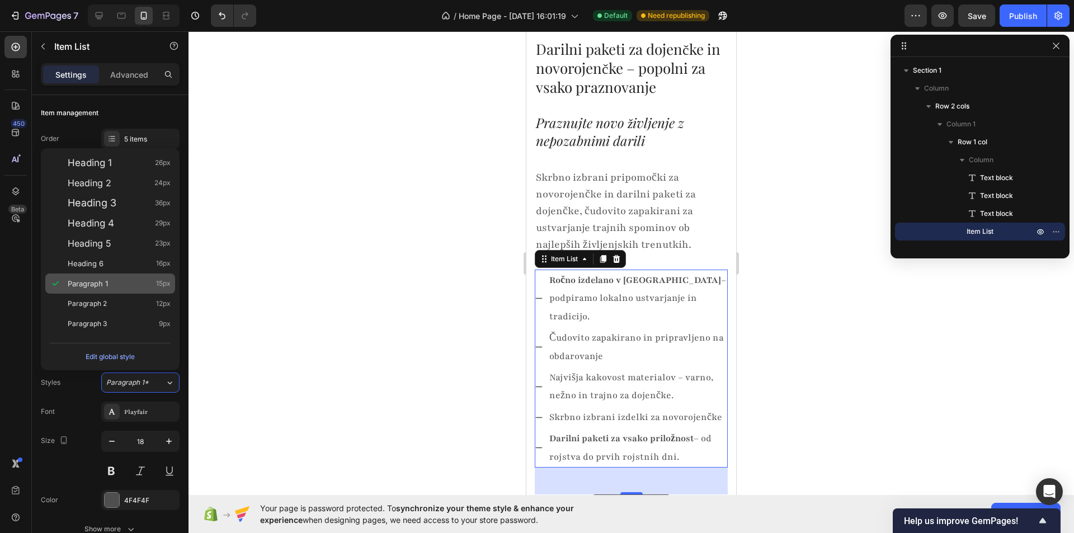
click at [107, 281] on span "Paragraph 1" at bounding box center [88, 283] width 40 height 11
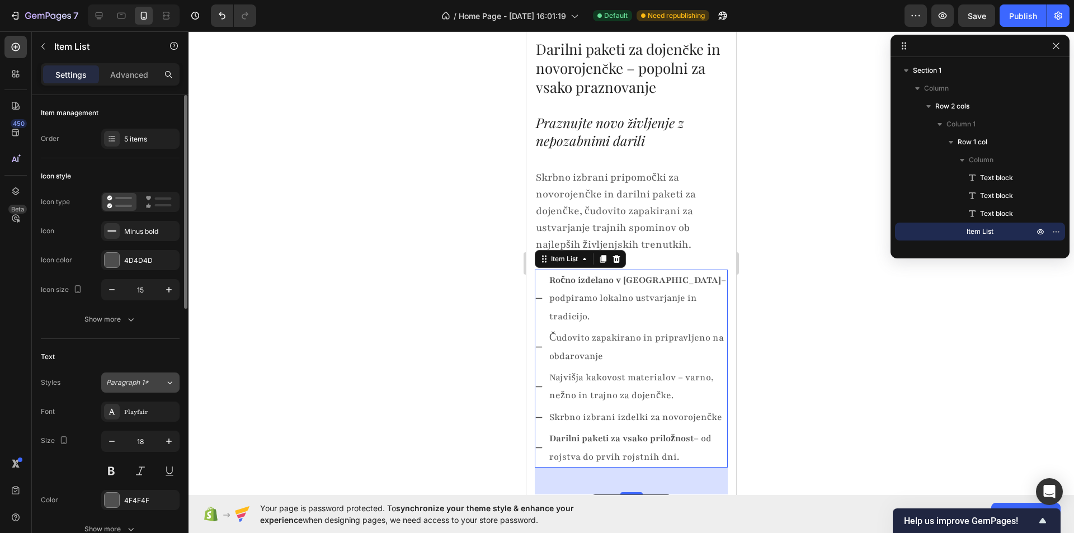
click at [135, 383] on span "Paragraph 1*" at bounding box center [127, 383] width 43 height 10
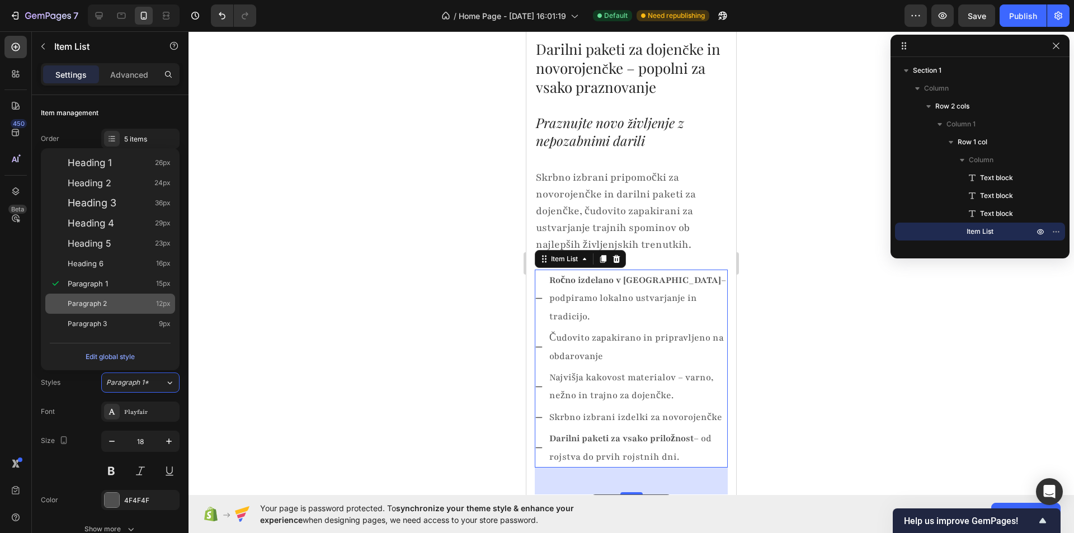
click at [100, 300] on span "Paragraph 2" at bounding box center [87, 303] width 39 height 11
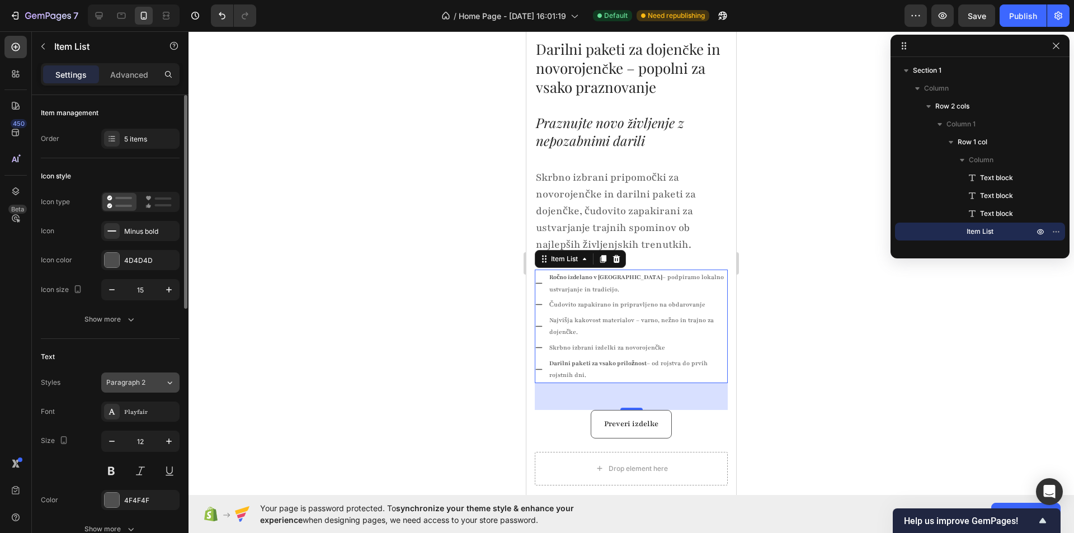
click at [138, 380] on span "Paragraph 2" at bounding box center [125, 383] width 39 height 10
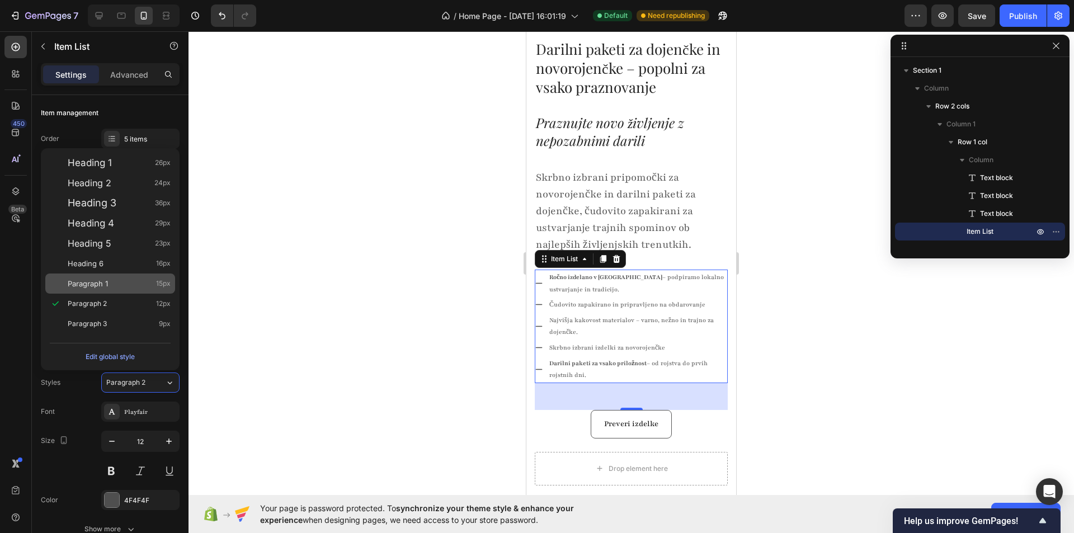
click at [107, 282] on span "Paragraph 1" at bounding box center [88, 283] width 40 height 11
type input "15"
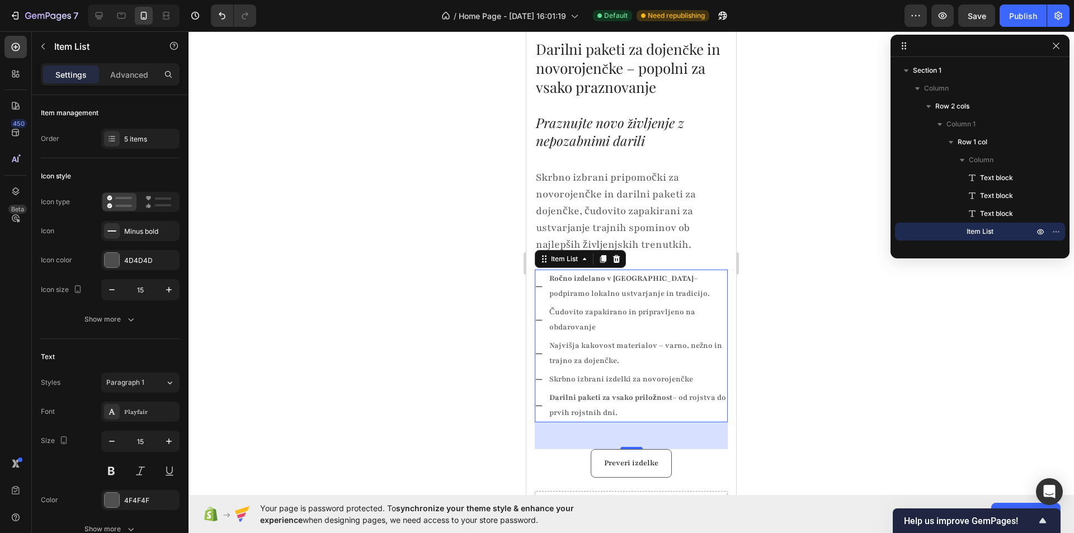
click at [311, 329] on div at bounding box center [630, 282] width 885 height 502
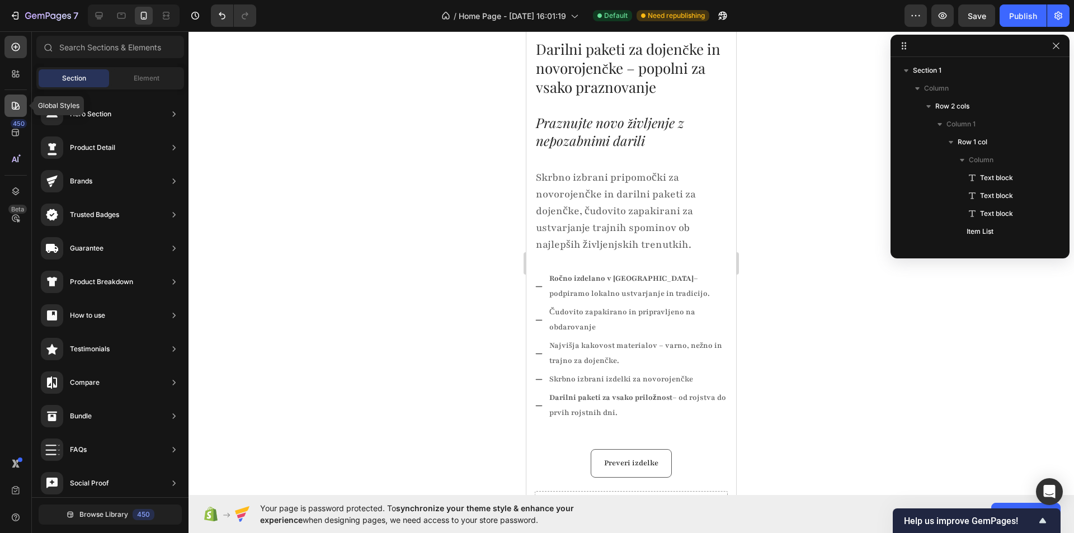
click at [22, 109] on div at bounding box center [15, 106] width 22 height 22
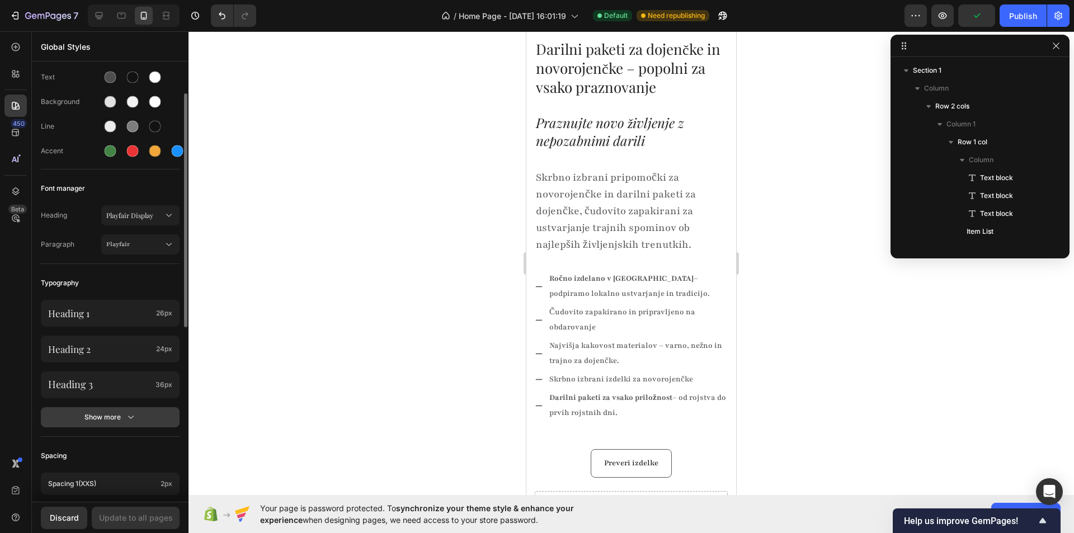
click at [128, 414] on icon "button" at bounding box center [130, 417] width 11 height 11
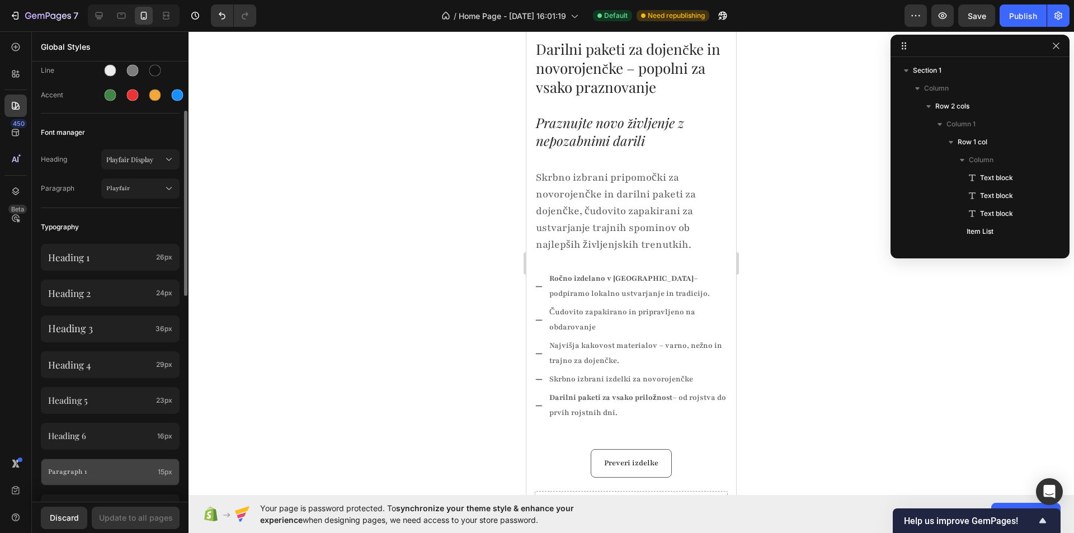
click at [124, 461] on div "Paragraph 1 15px" at bounding box center [110, 472] width 139 height 27
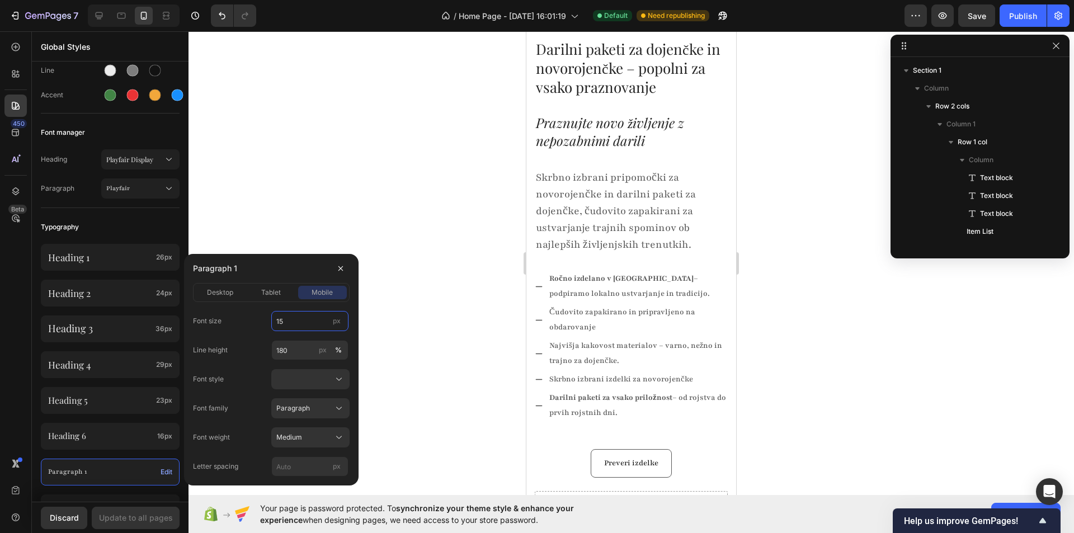
click at [310, 319] on input "15" at bounding box center [309, 321] width 77 height 20
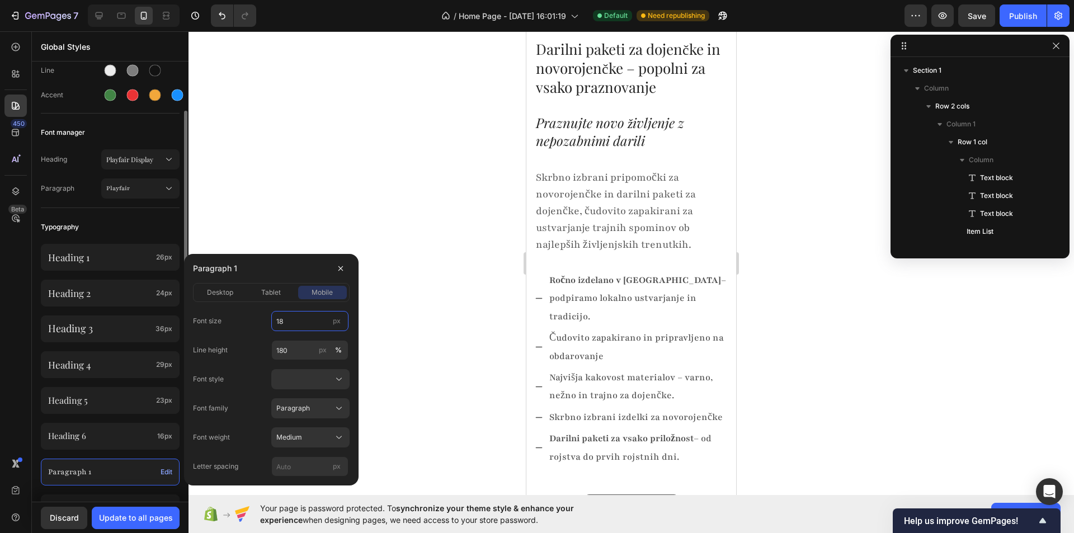
type input "18"
click at [141, 226] on div "Typography" at bounding box center [110, 227] width 139 height 20
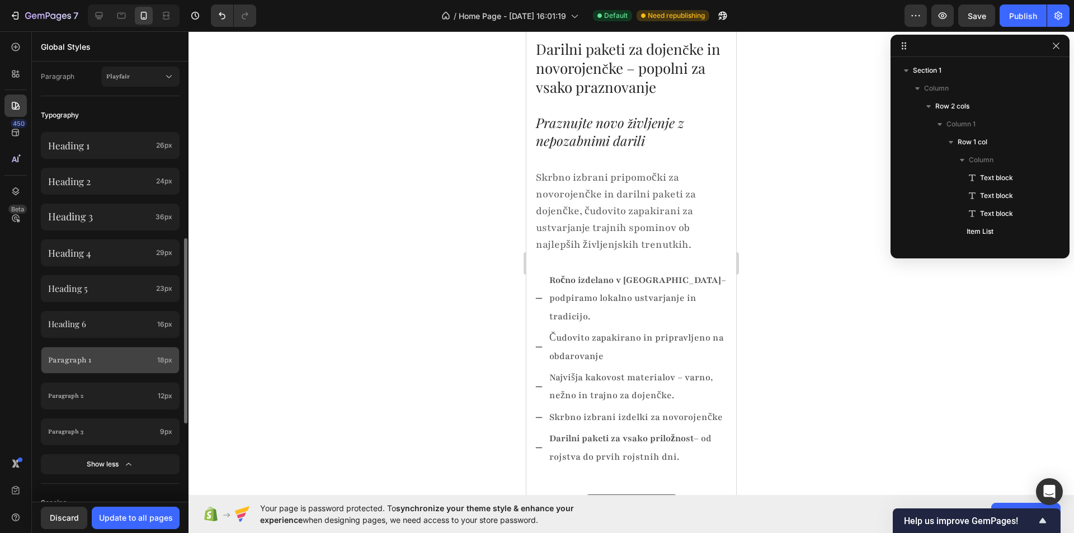
scroll to position [336, 0]
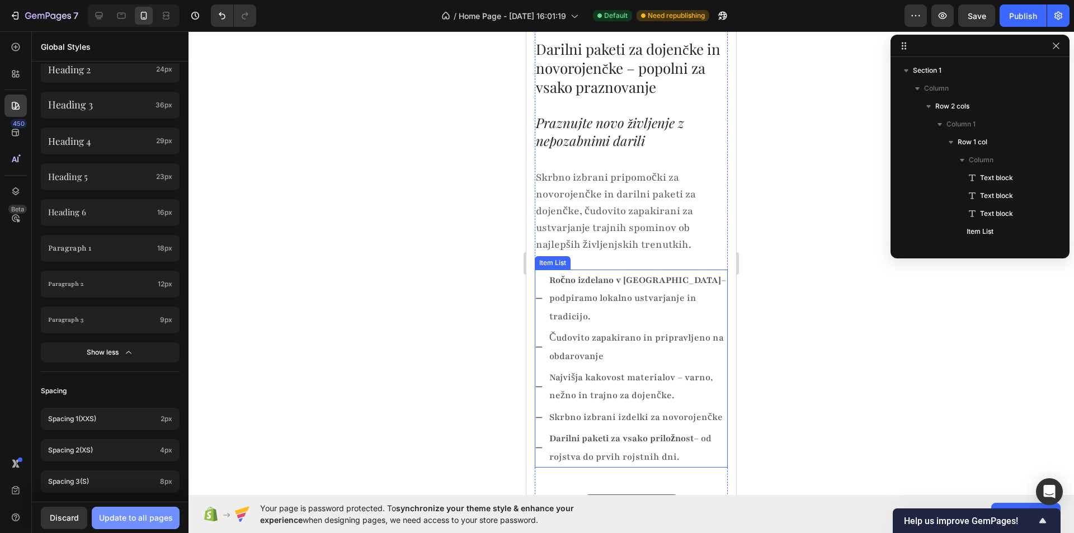
click at [163, 518] on div "Update to all pages" at bounding box center [136, 518] width 74 height 12
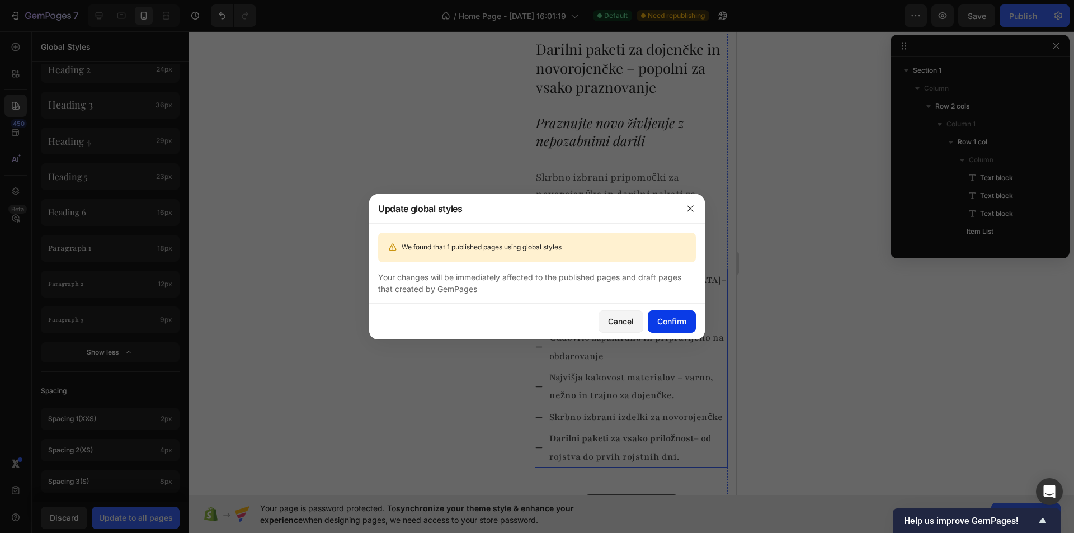
click at [676, 327] on button "Confirm" at bounding box center [672, 321] width 48 height 22
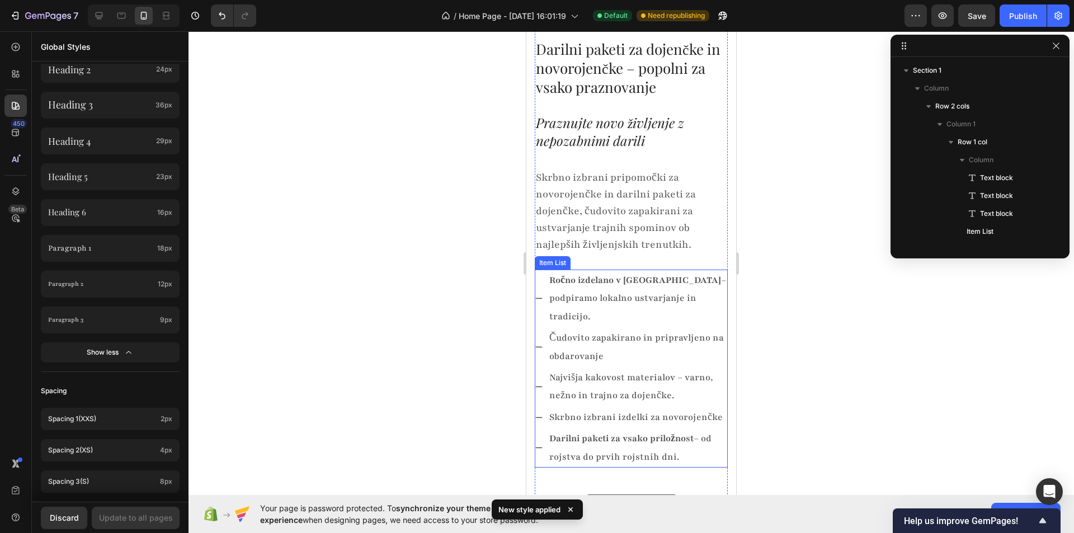
scroll to position [0, 0]
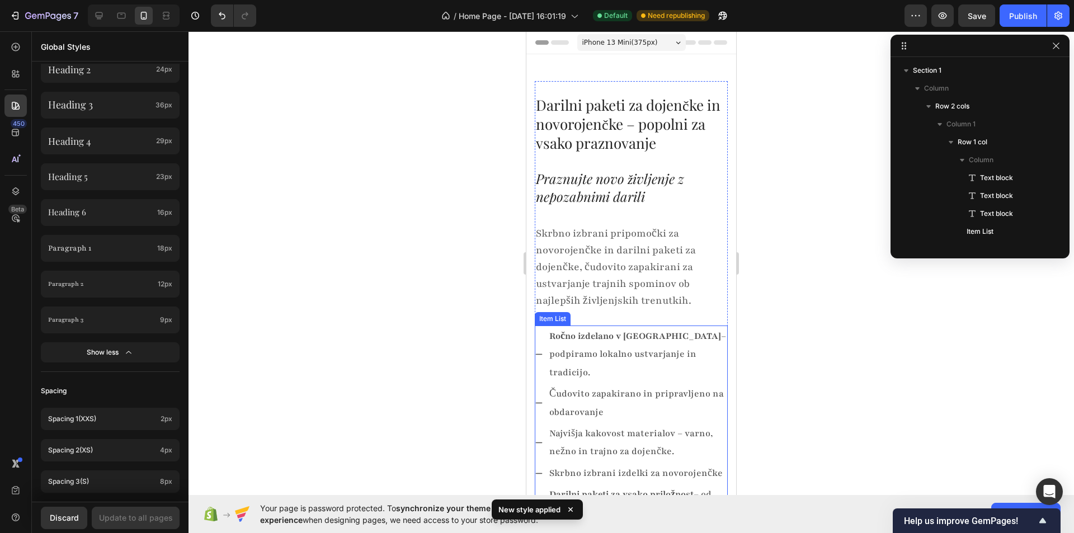
click at [587, 385] on p "Čudovito zapakirano in pripravljeno na obdarovanje" at bounding box center [637, 403] width 177 height 36
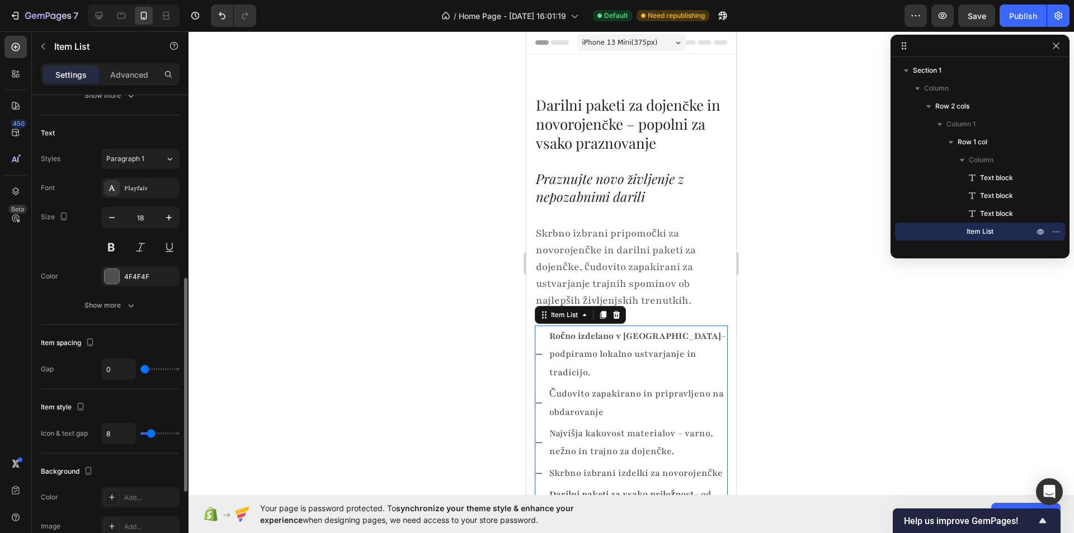
scroll to position [280, 0]
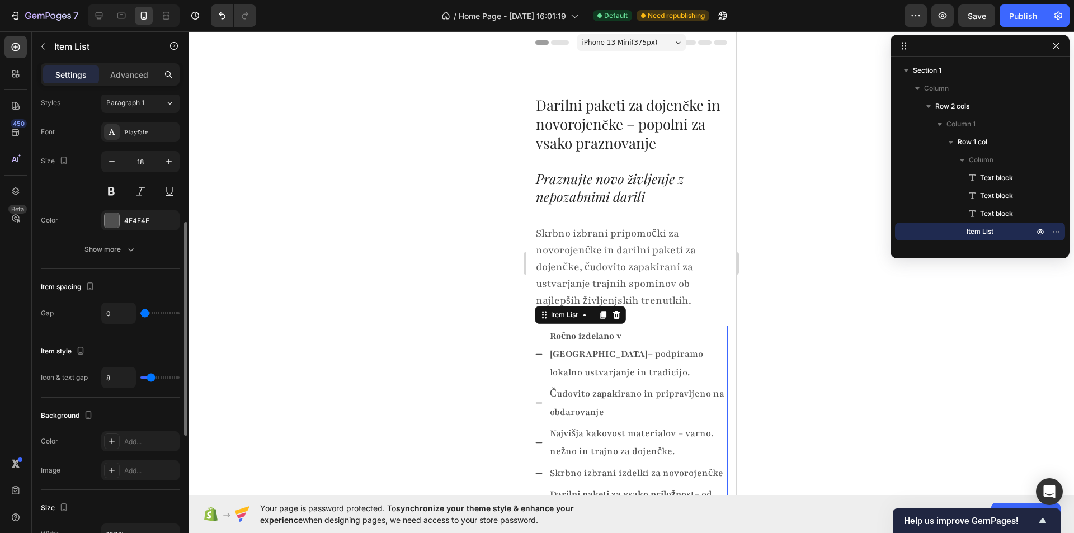
type input "9"
type input "8"
type input "0"
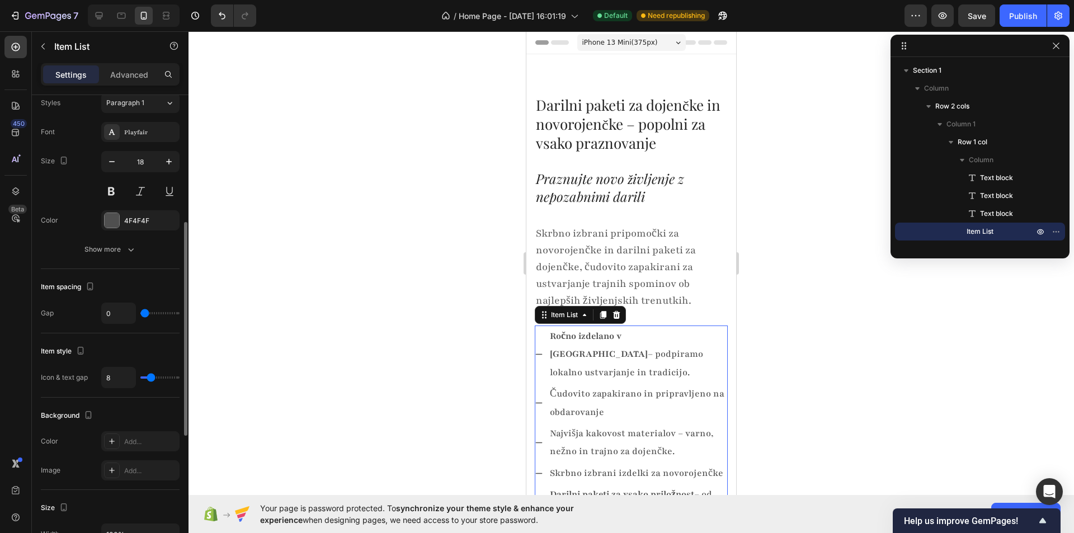
type input "0"
type input "2"
type input "4"
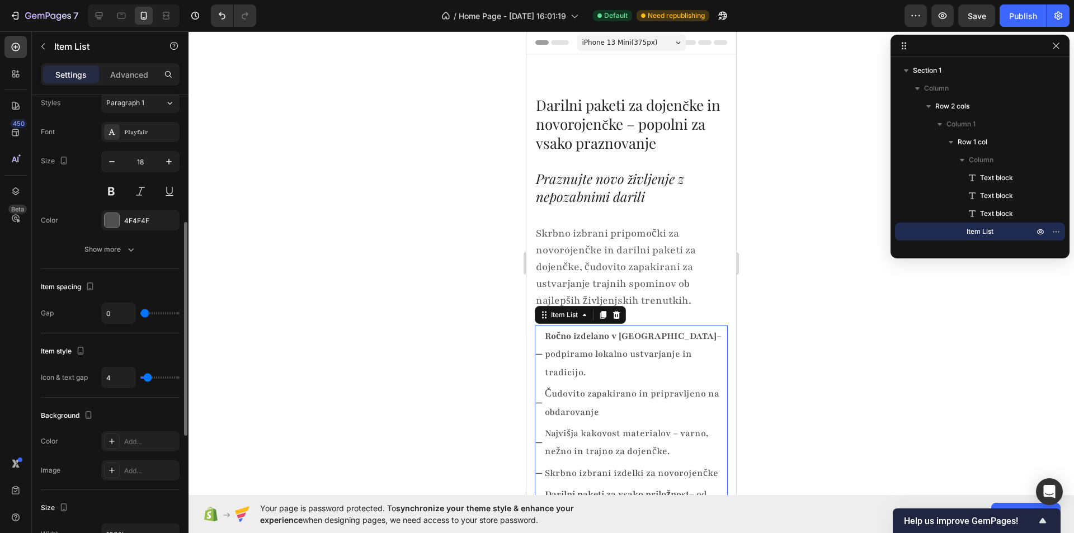
type input "5"
type input "6"
type input "7"
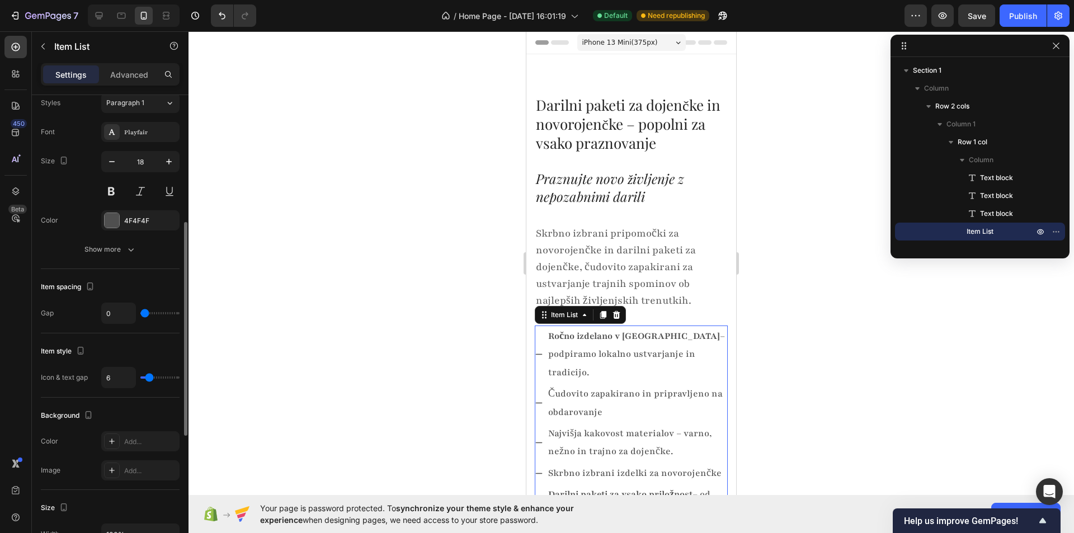
type input "7"
type input "9"
type input "10"
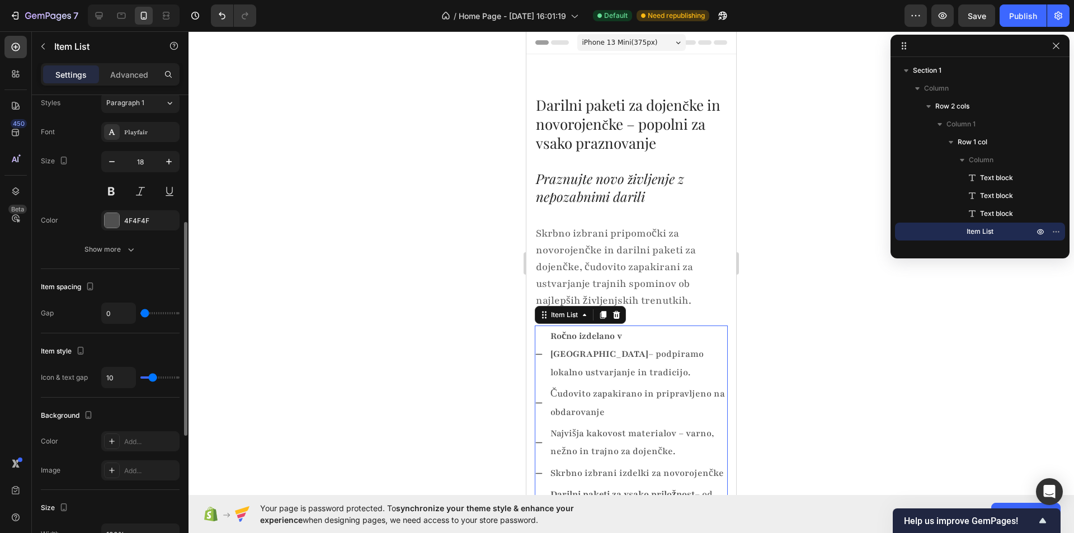
type input "9"
type input "8"
click at [151, 378] on input "range" at bounding box center [159, 377] width 39 height 2
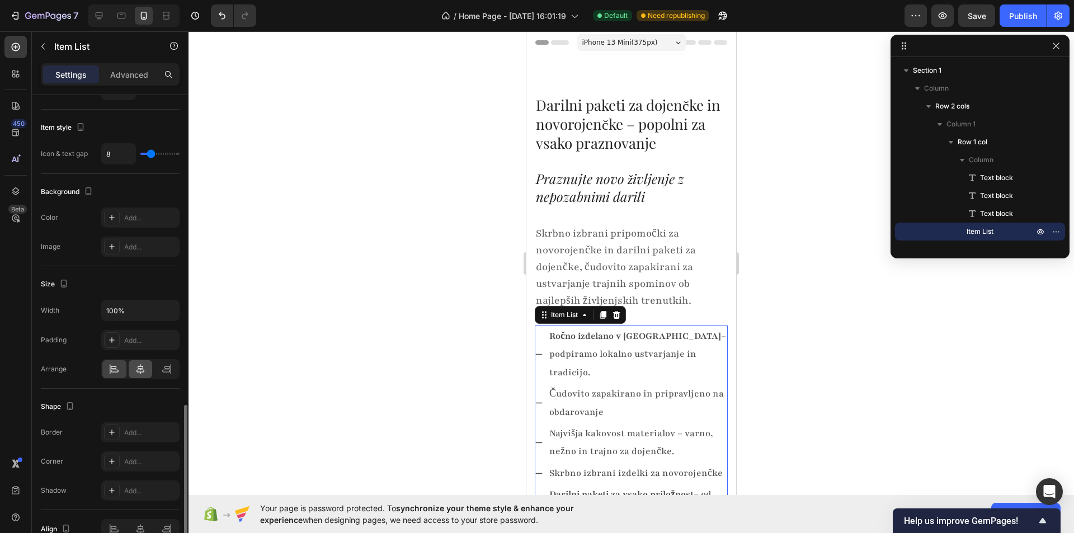
scroll to position [563, 0]
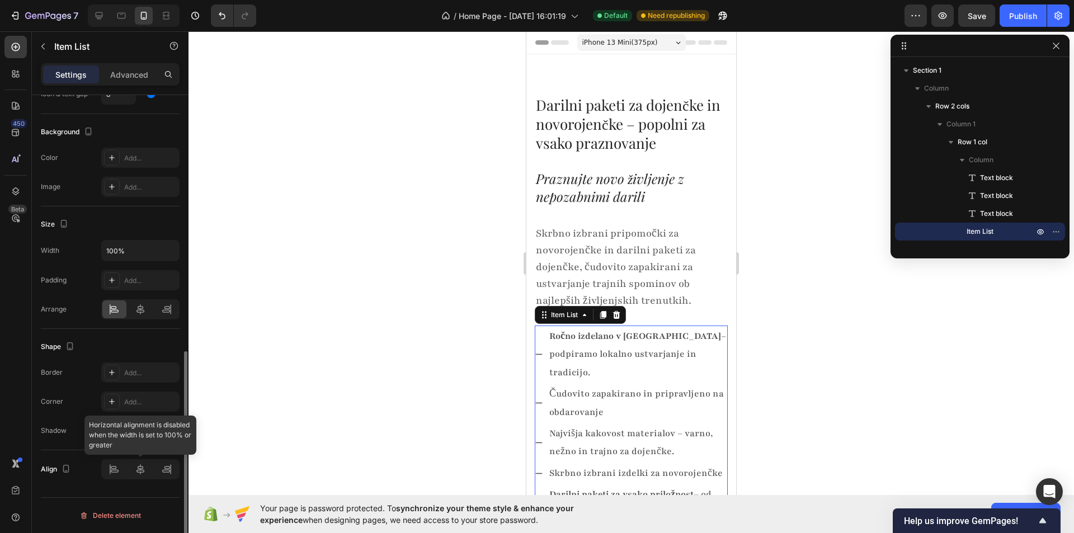
click at [107, 472] on div at bounding box center [140, 469] width 78 height 20
click at [145, 472] on div at bounding box center [140, 469] width 78 height 20
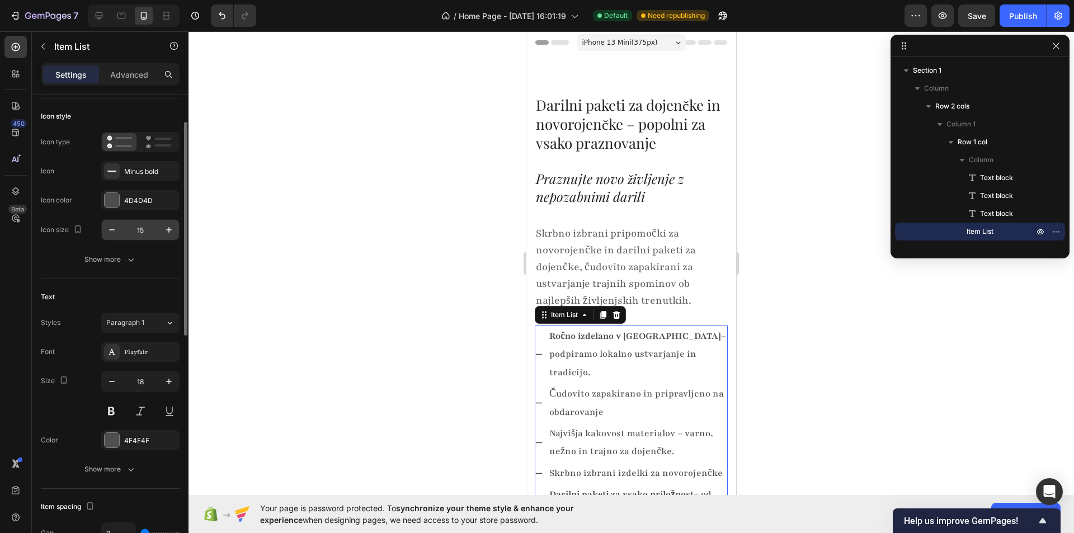
scroll to position [4, 0]
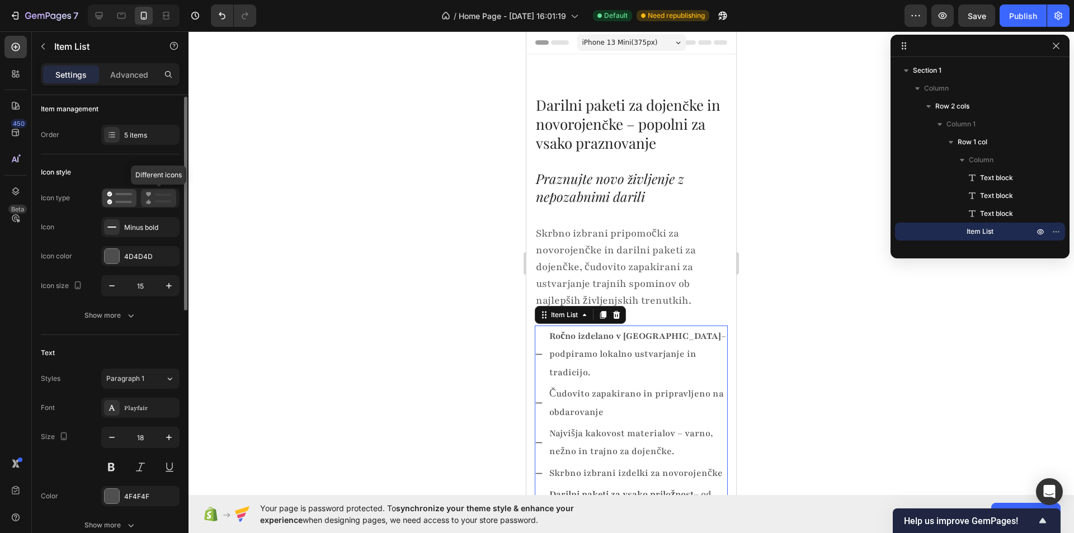
click at [158, 199] on icon at bounding box center [158, 197] width 26 height 13
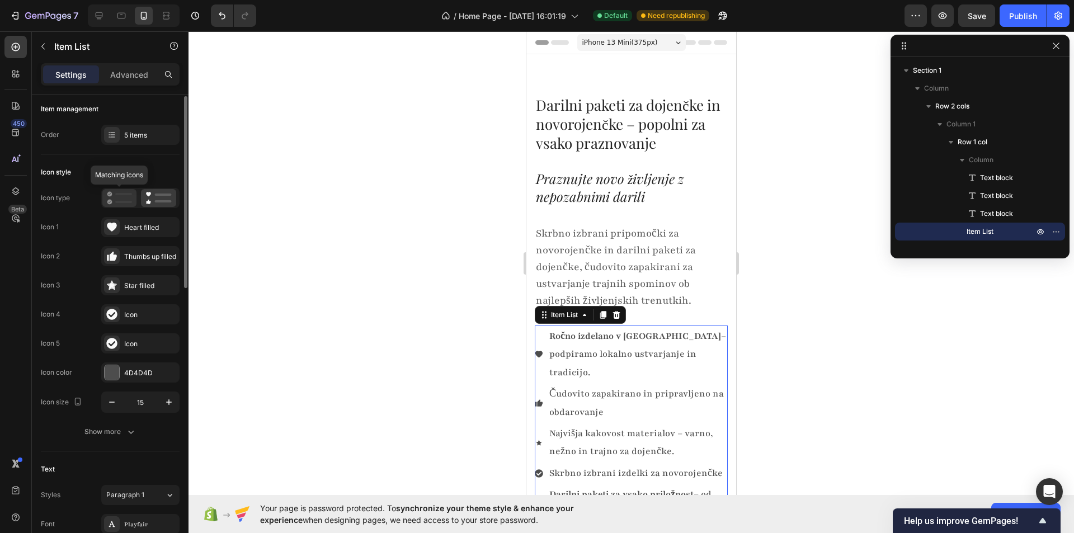
click at [118, 198] on icon at bounding box center [119, 197] width 25 height 13
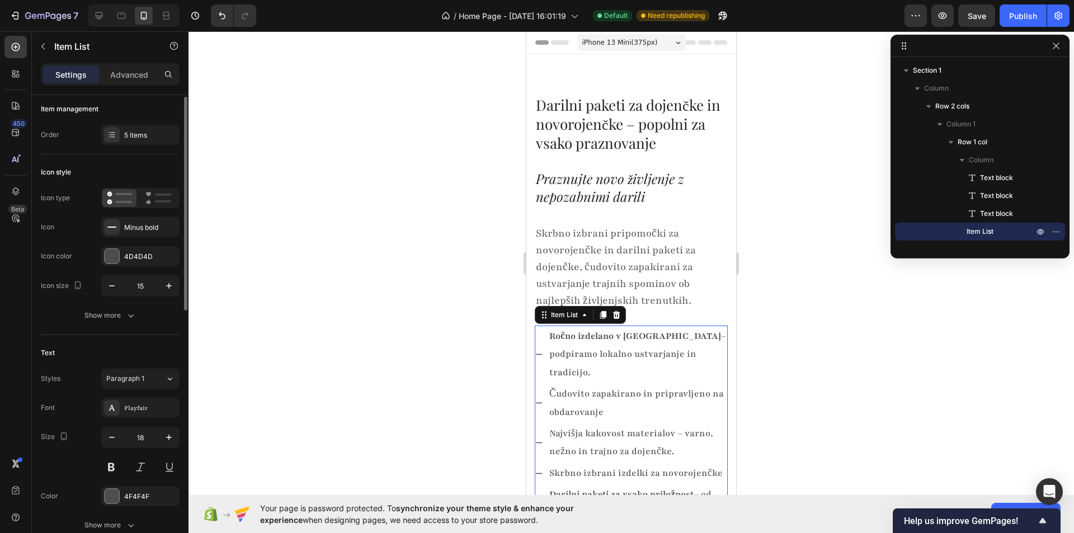
scroll to position [0, 0]
click at [153, 235] on div "Minus bold" at bounding box center [150, 232] width 53 height 10
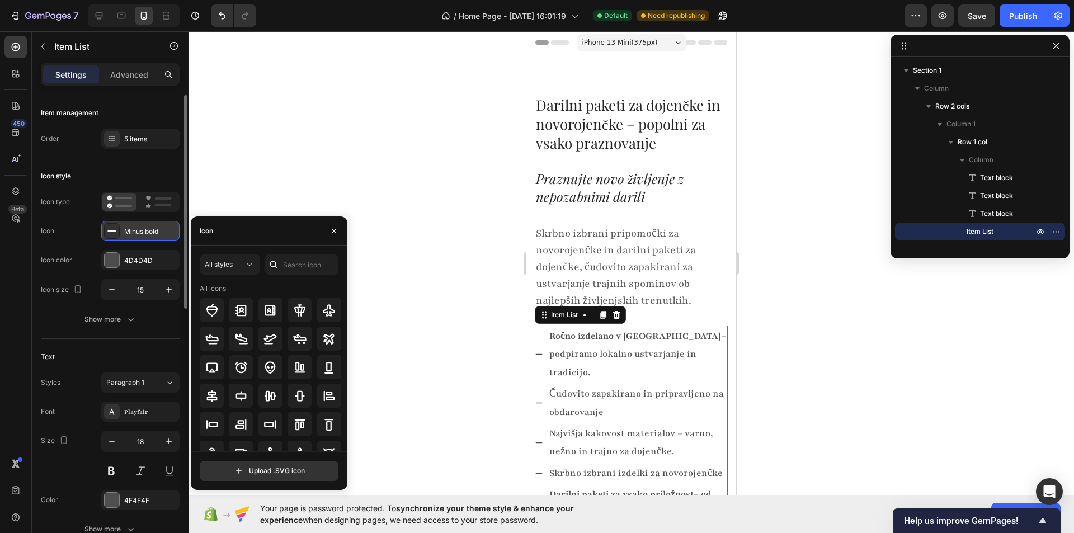
click at [153, 235] on div "Minus bold" at bounding box center [150, 232] width 53 height 10
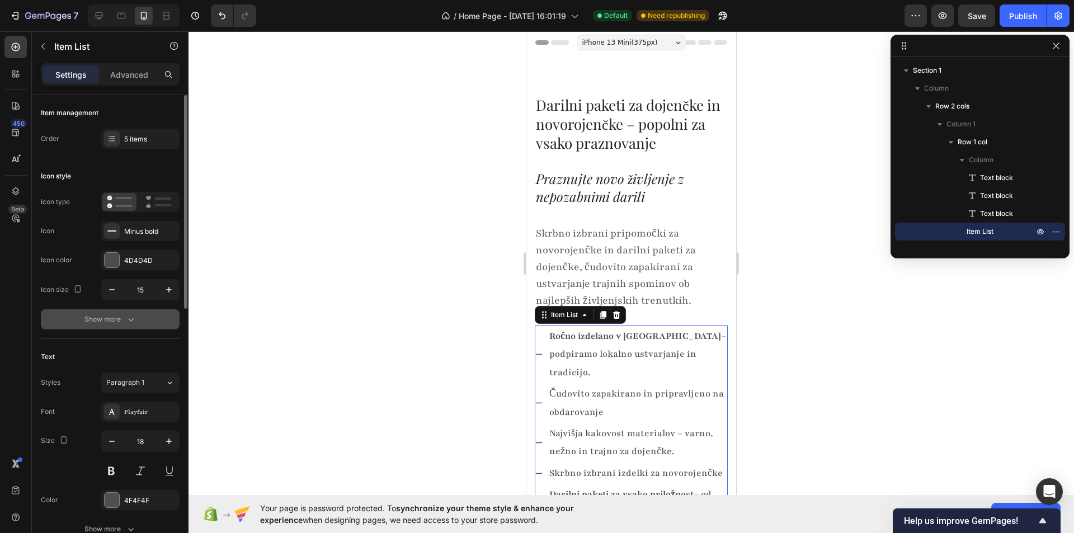
click at [114, 309] on button "Show more" at bounding box center [110, 319] width 139 height 20
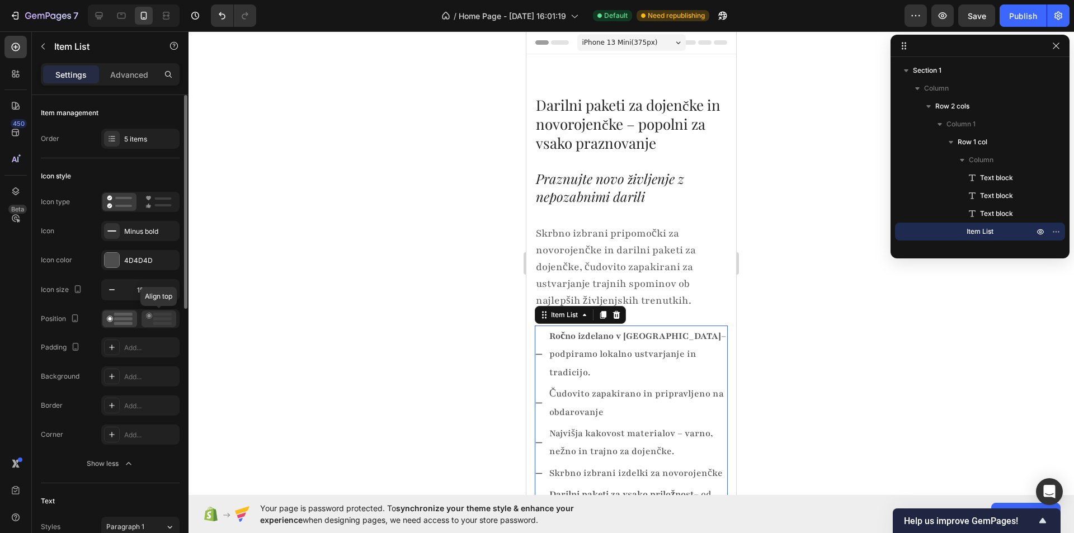
click at [156, 322] on icon at bounding box center [159, 319] width 26 height 12
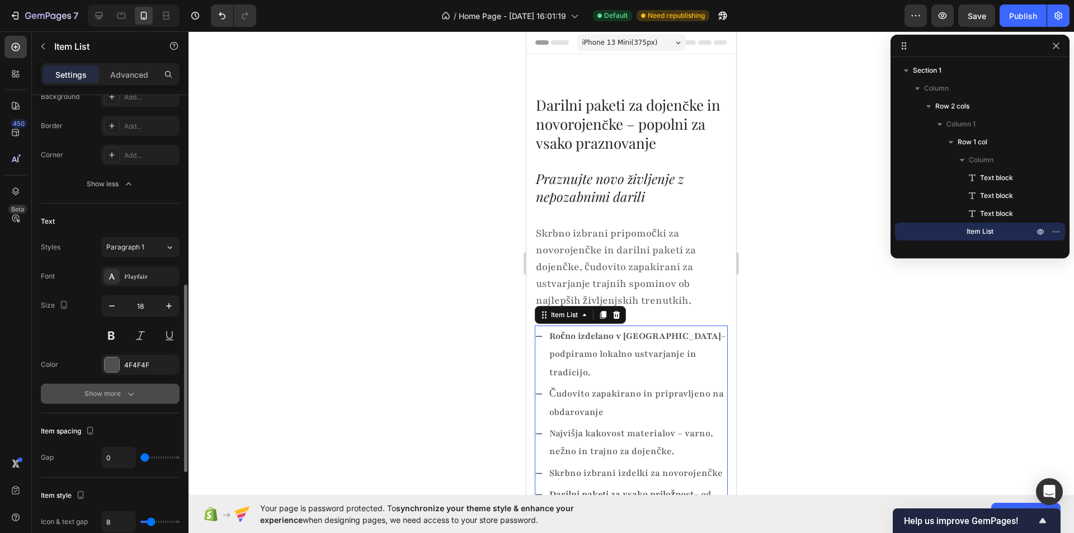
scroll to position [336, 0]
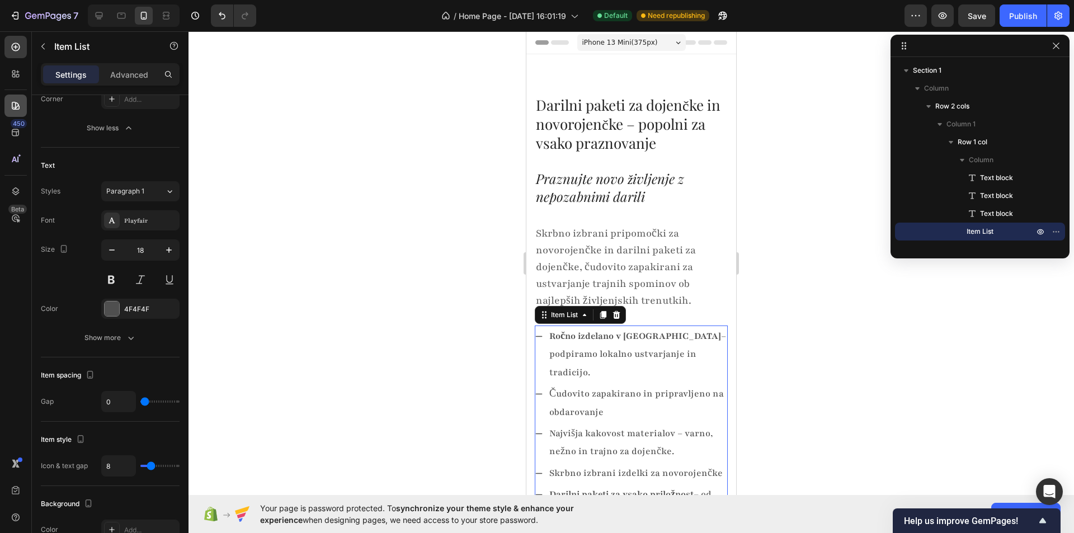
click at [6, 98] on div at bounding box center [15, 106] width 22 height 22
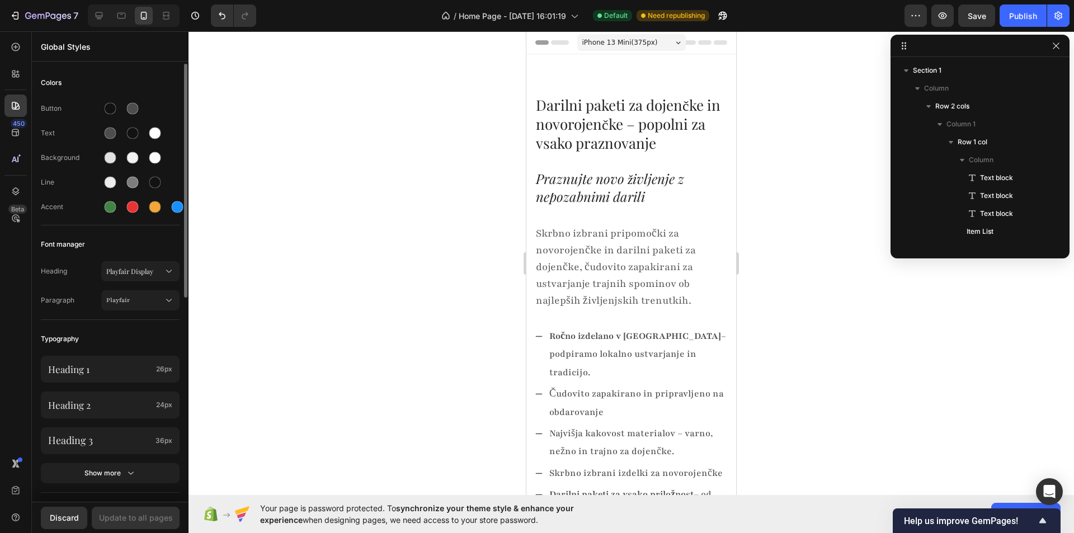
click at [112, 460] on div "Heading 1 26px Heading 2 24px Heading 3 36px Show more" at bounding box center [110, 420] width 139 height 143
click at [114, 464] on button "Show more" at bounding box center [110, 473] width 139 height 20
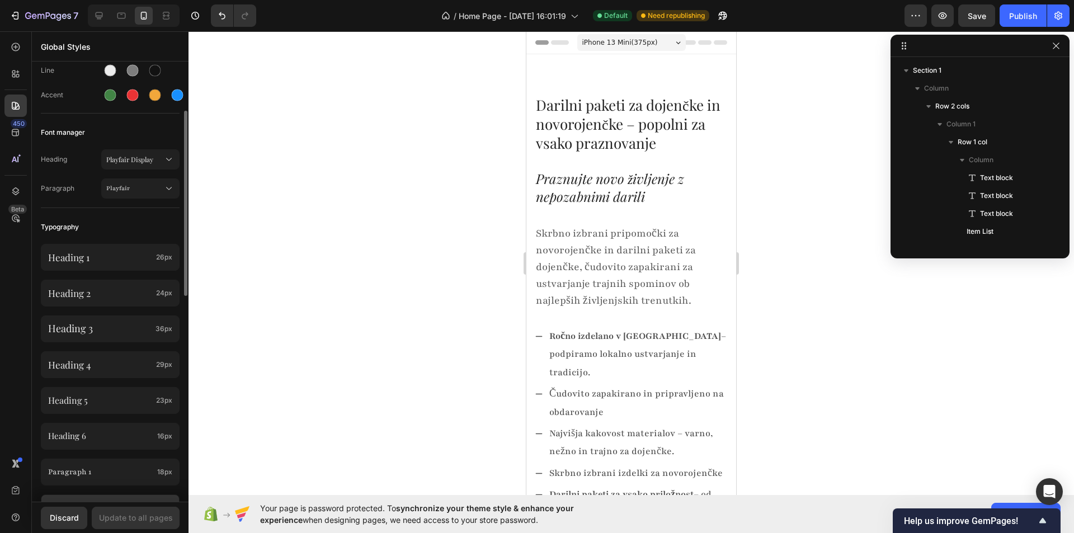
scroll to position [168, 0]
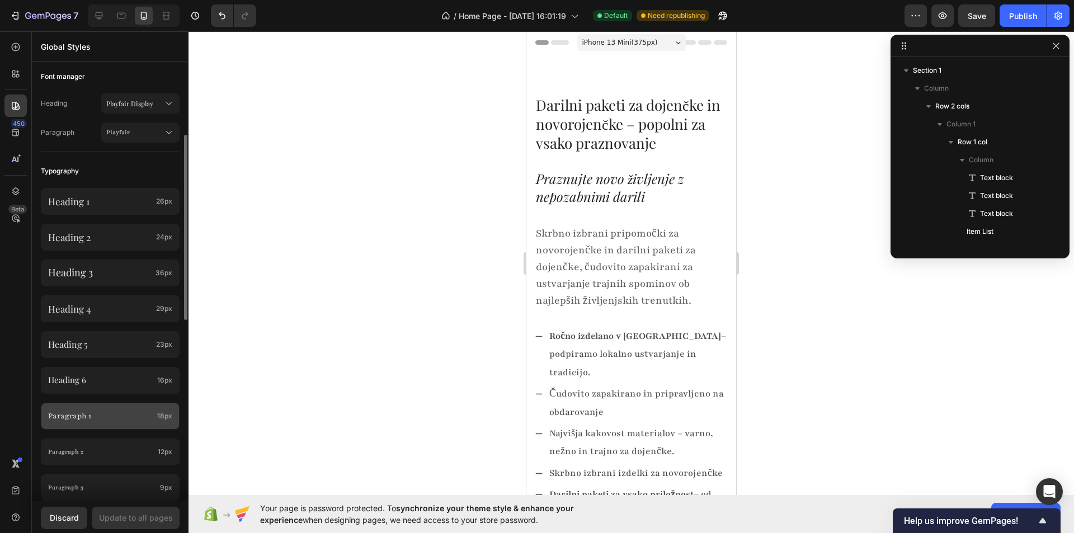
click at [117, 417] on p "Paragraph 1" at bounding box center [100, 416] width 105 height 15
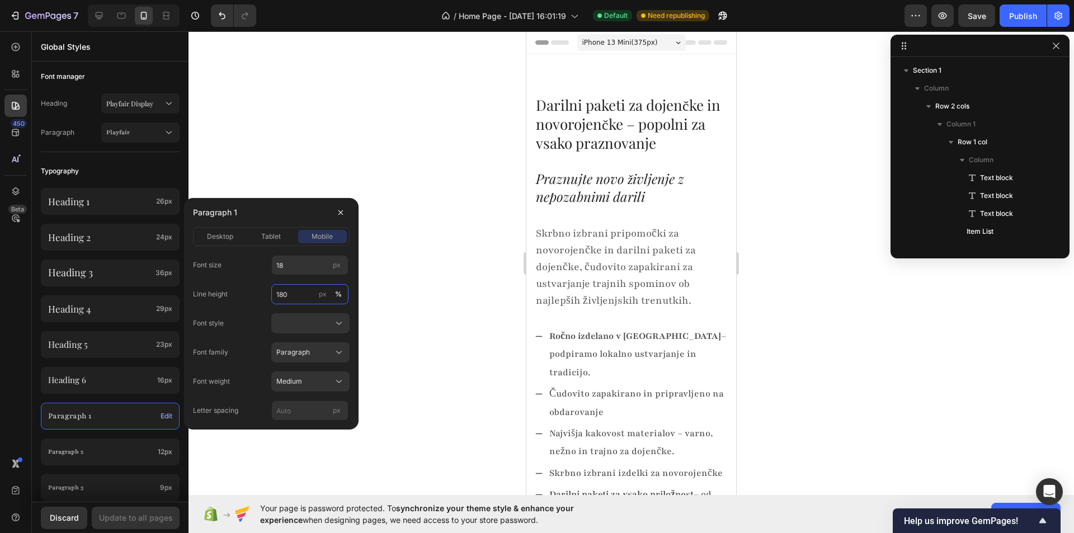
click at [314, 285] on input "180" at bounding box center [309, 294] width 77 height 20
type input "140"
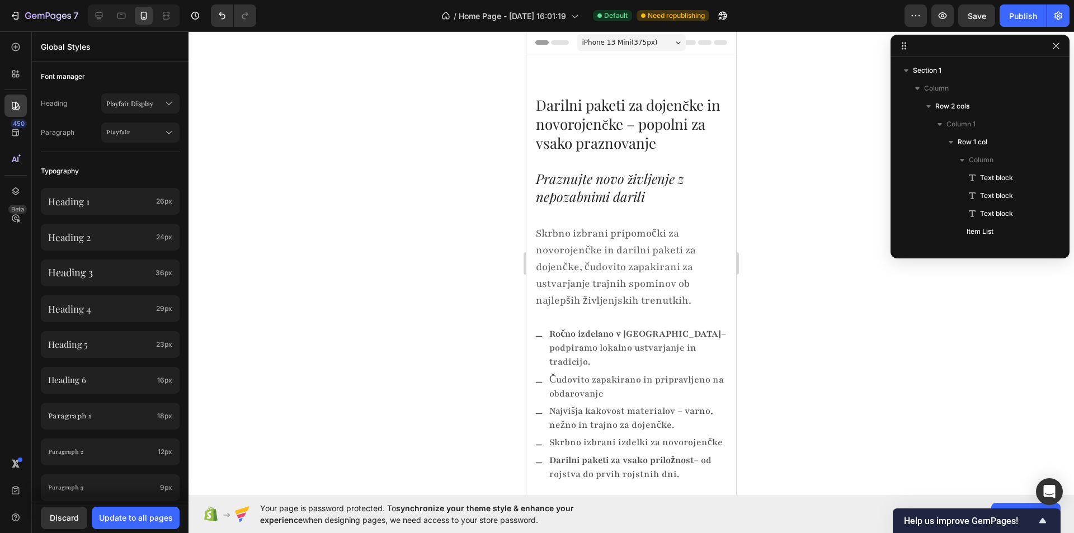
click at [23, 281] on div "450 Beta" at bounding box center [15, 244] width 22 height 417
click at [329, 265] on div at bounding box center [630, 282] width 885 height 502
click at [153, 514] on div "Update to all pages" at bounding box center [136, 518] width 74 height 12
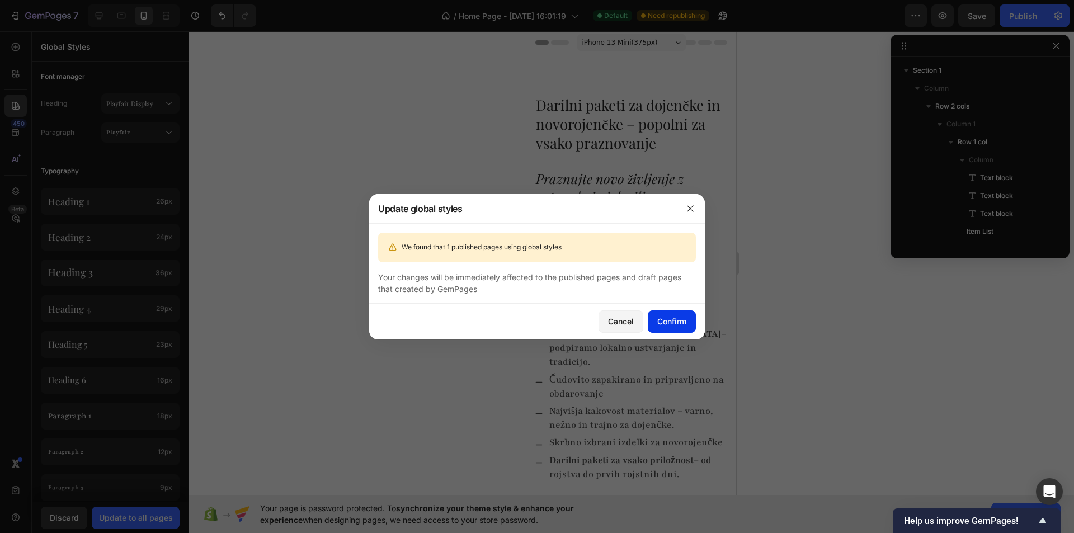
click at [668, 313] on button "Confirm" at bounding box center [672, 321] width 48 height 22
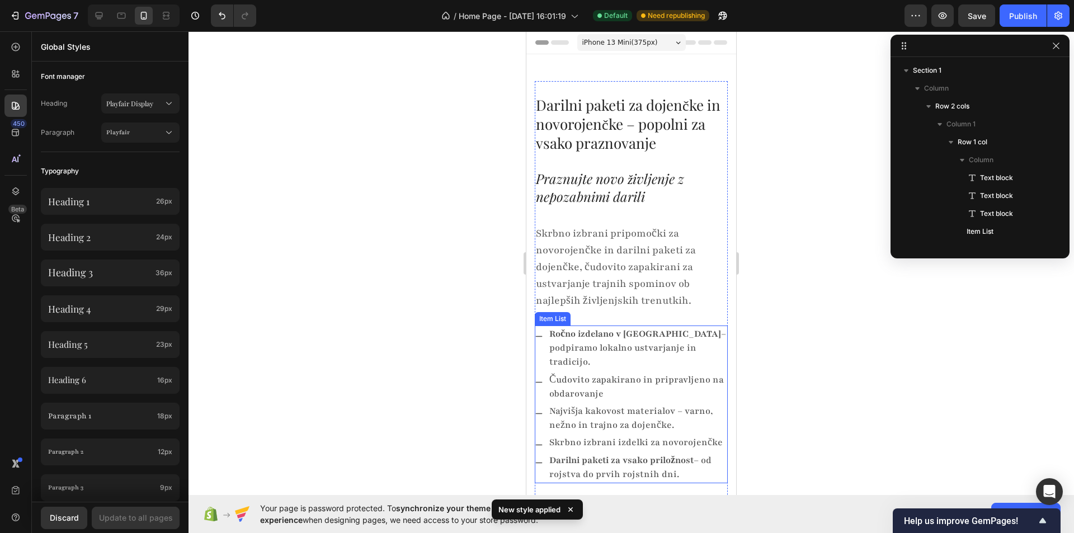
click at [562, 341] on p "Ročno izdelano v [GEOGRAPHIC_DATA] – podpiramo lokalno ustvarjanje in tradicijo." at bounding box center [637, 348] width 177 height 43
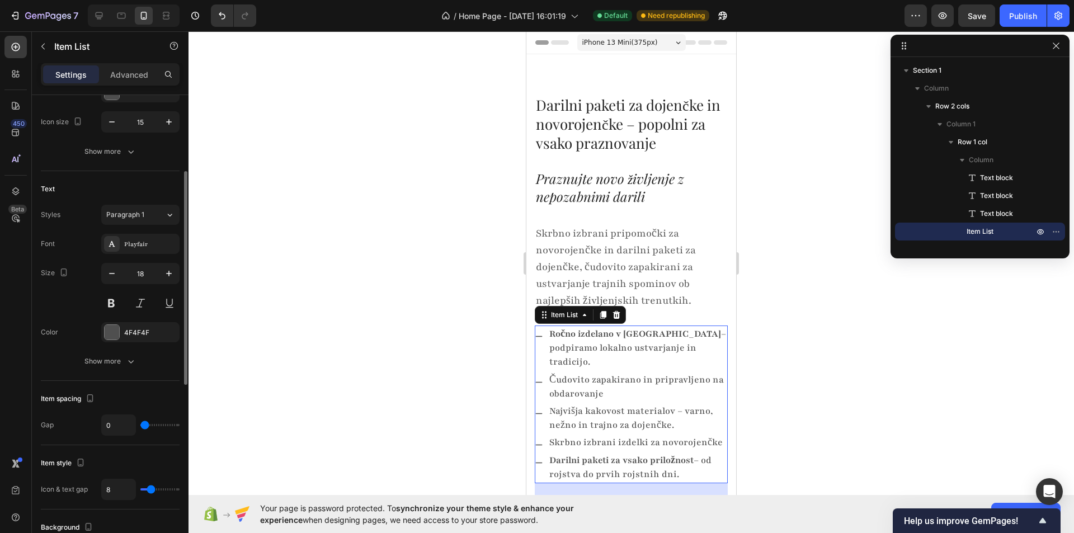
type input "1"
type input "2"
type input "3"
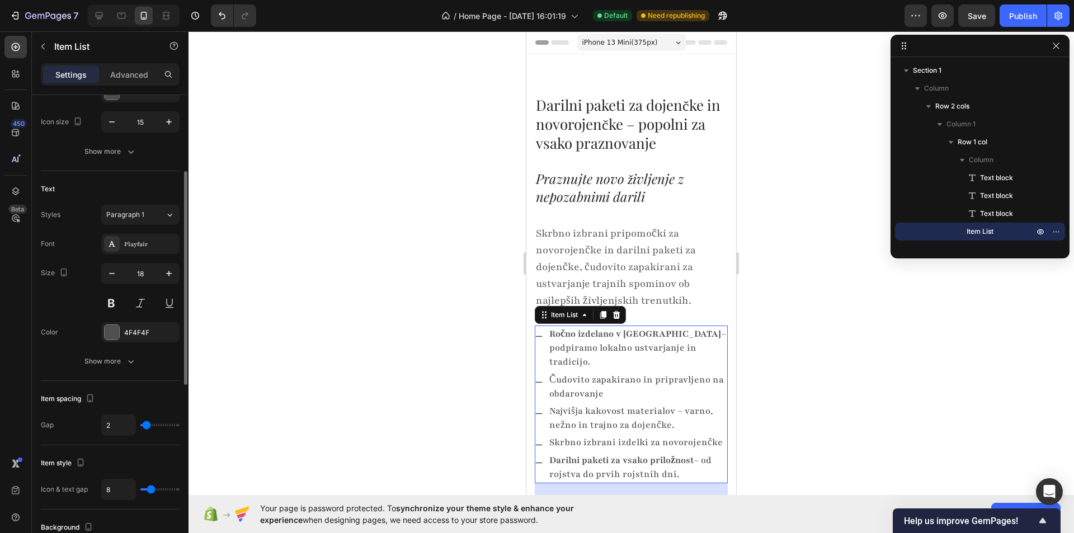
type input "3"
type input "4"
type input "5"
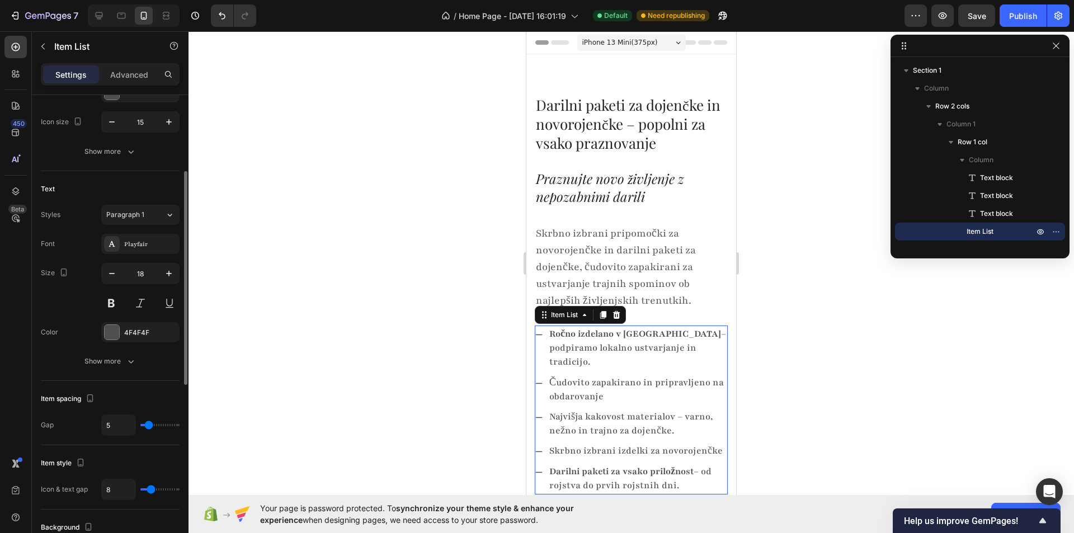
type input "6"
type input "7"
type input "9"
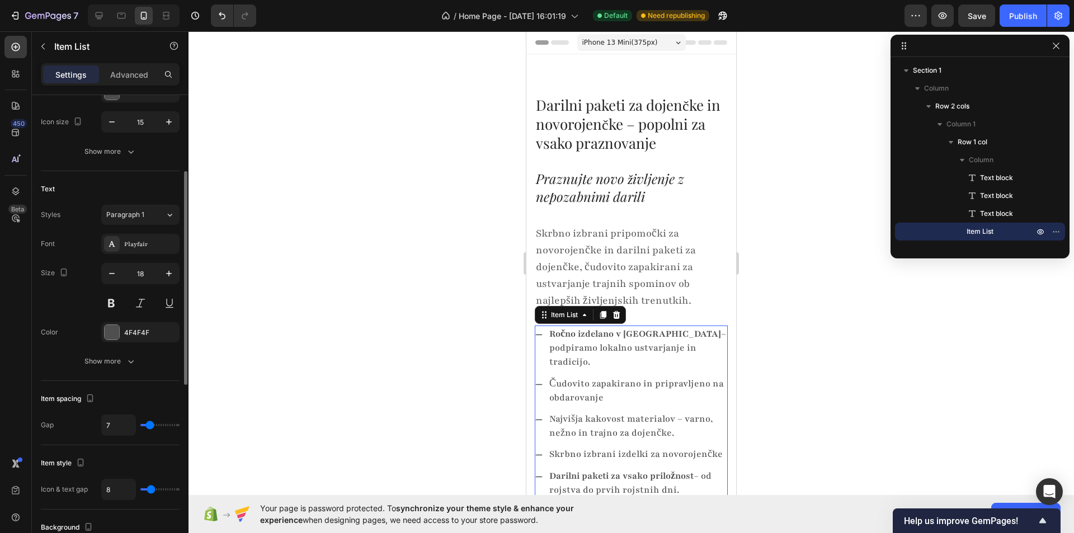
type input "9"
type input "10"
type input "9"
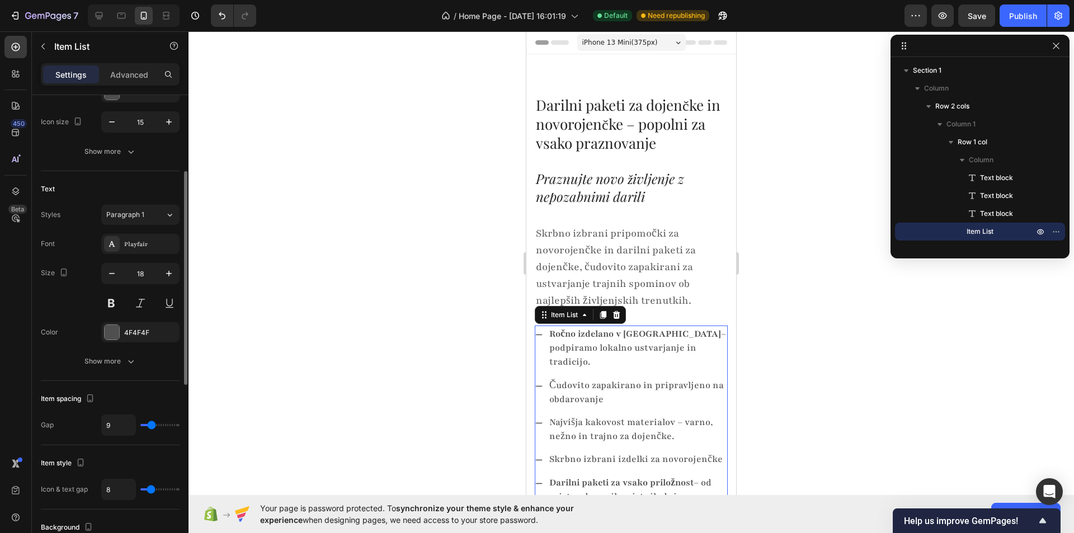
type input "8"
drag, startPoint x: 143, startPoint y: 424, endPoint x: 151, endPoint y: 422, distance: 8.1
type input "8"
click at [151, 424] on input "range" at bounding box center [159, 425] width 39 height 2
click at [327, 369] on div at bounding box center [630, 282] width 885 height 502
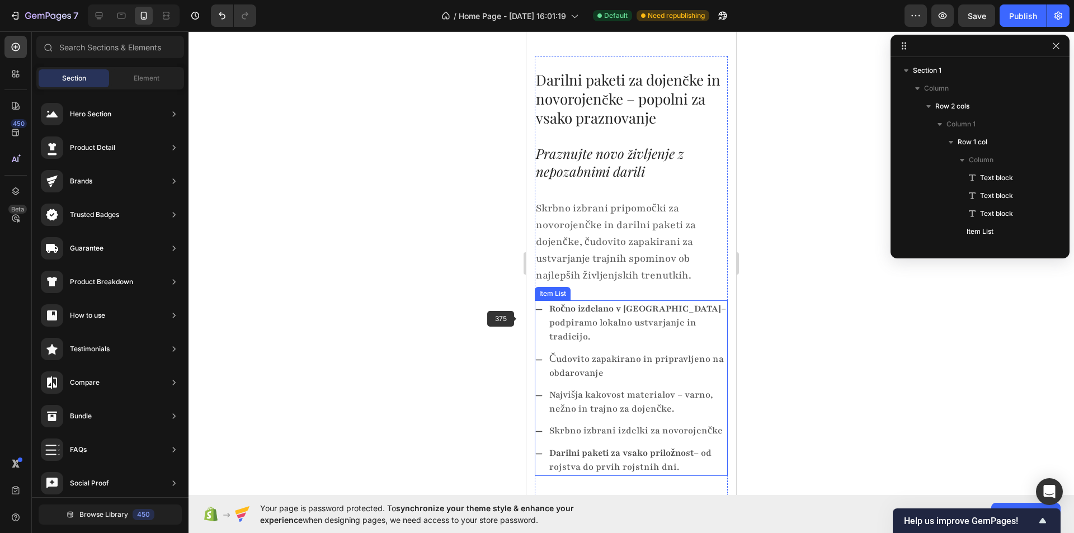
scroll to position [56, 0]
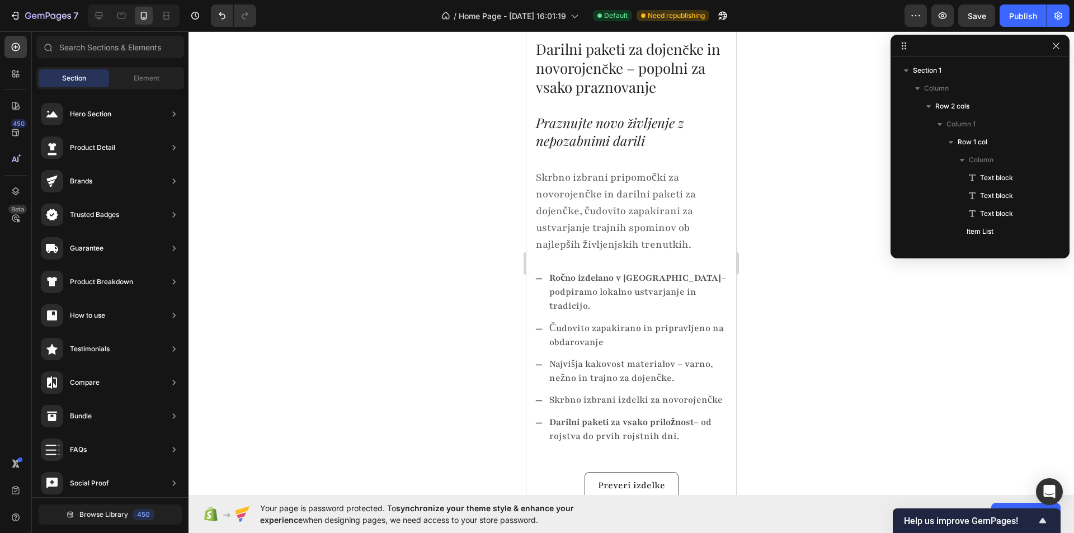
click at [817, 329] on div at bounding box center [630, 282] width 885 height 502
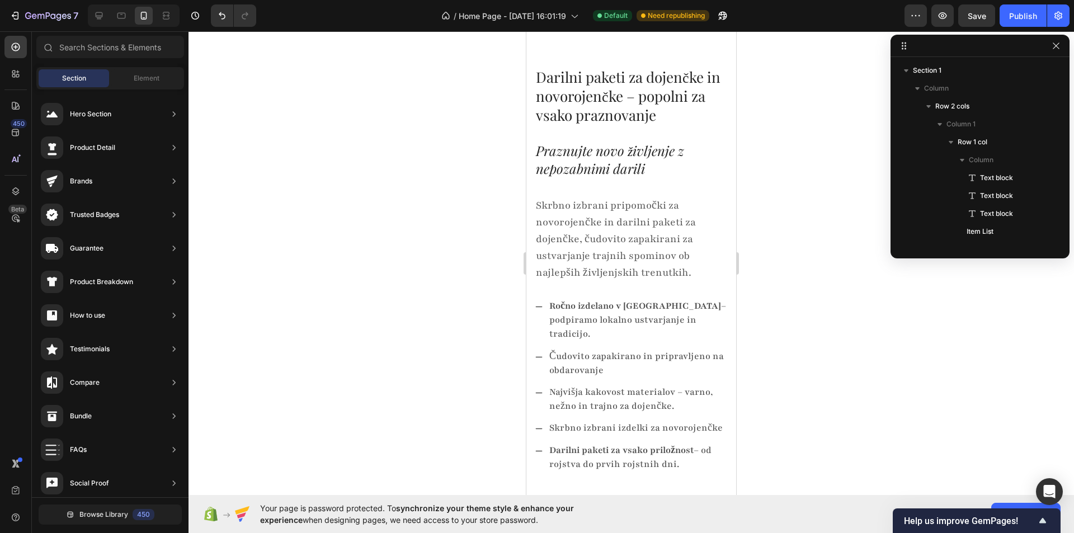
scroll to position [0, 0]
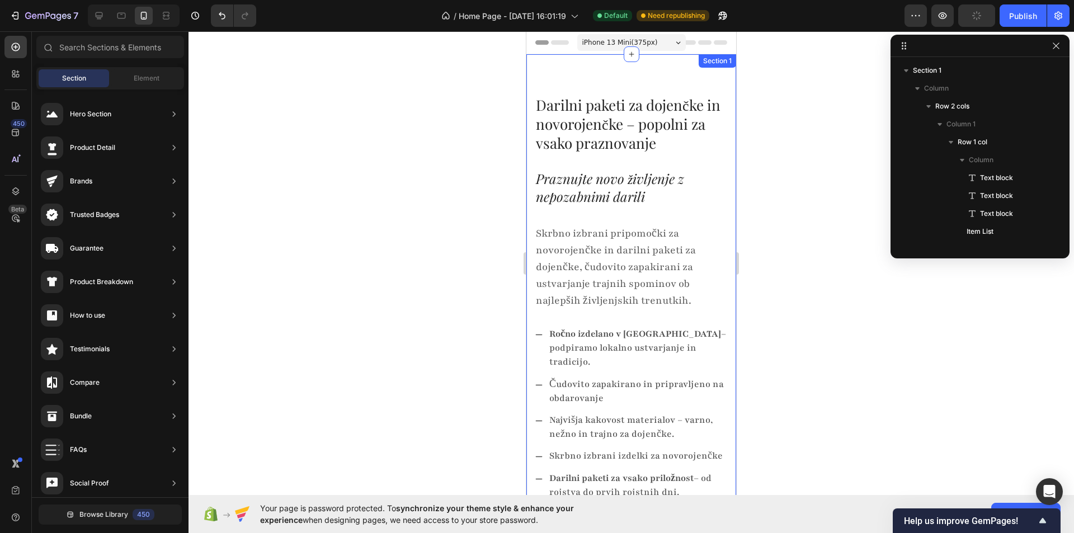
click at [621, 67] on div "Darilni paketi za dojenčke in novorojenčke – popolni za vsako praznovanje Text …" at bounding box center [631, 328] width 210 height 548
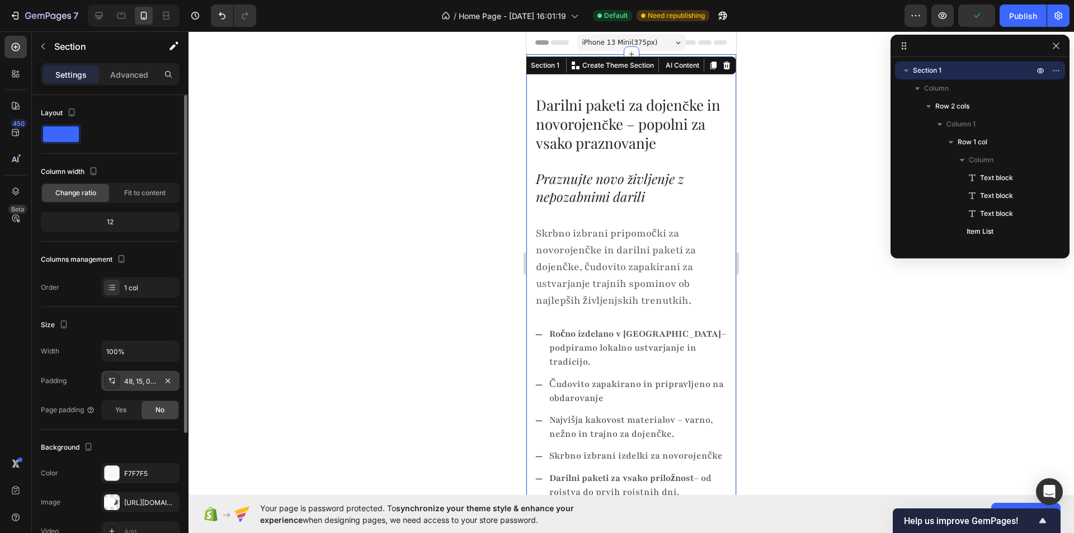
click at [128, 381] on div "48, 15, 0, 15" at bounding box center [140, 381] width 32 height 10
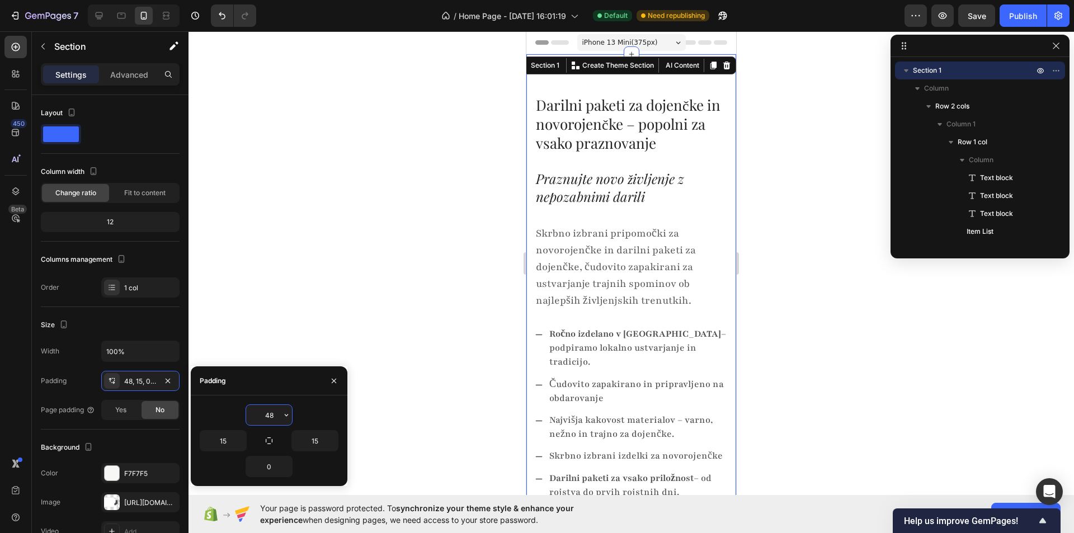
click at [256, 413] on input "48" at bounding box center [269, 415] width 46 height 20
click at [286, 413] on icon "button" at bounding box center [286, 415] width 9 height 9
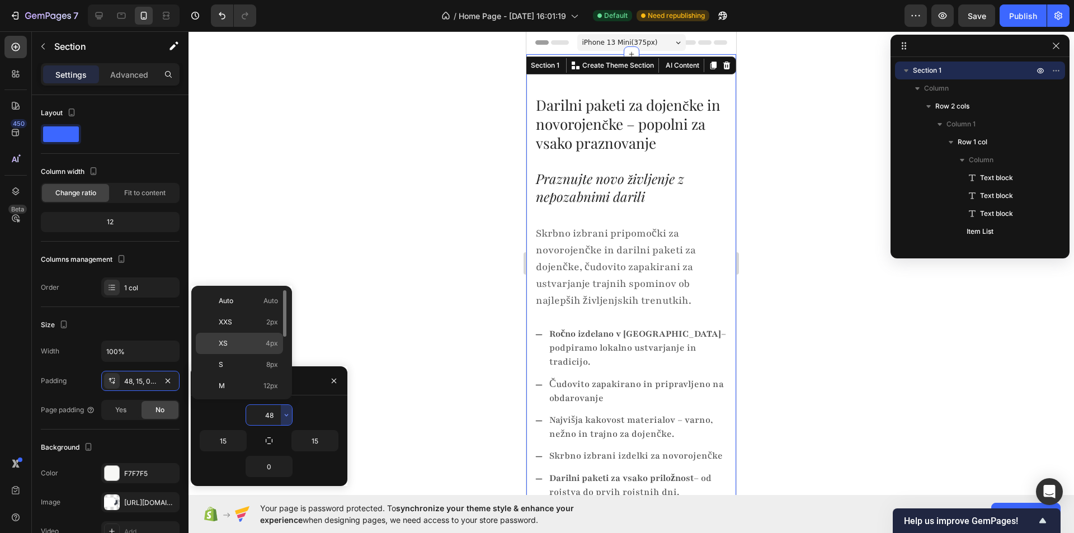
scroll to position [112, 0]
click at [243, 336] on p "2XL 32px" at bounding box center [248, 338] width 59 height 10
type input "32"
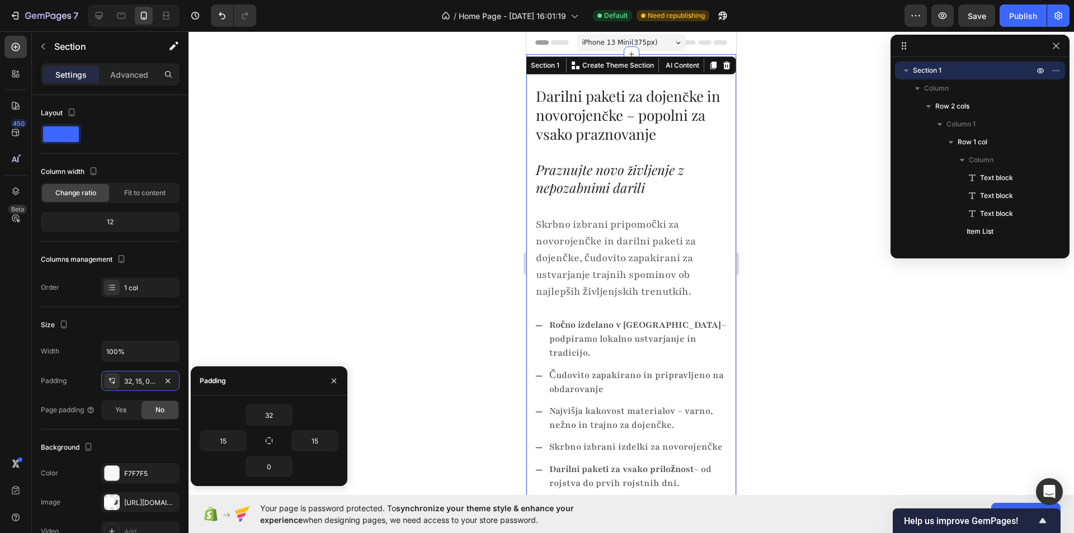
click at [408, 266] on div at bounding box center [630, 282] width 885 height 502
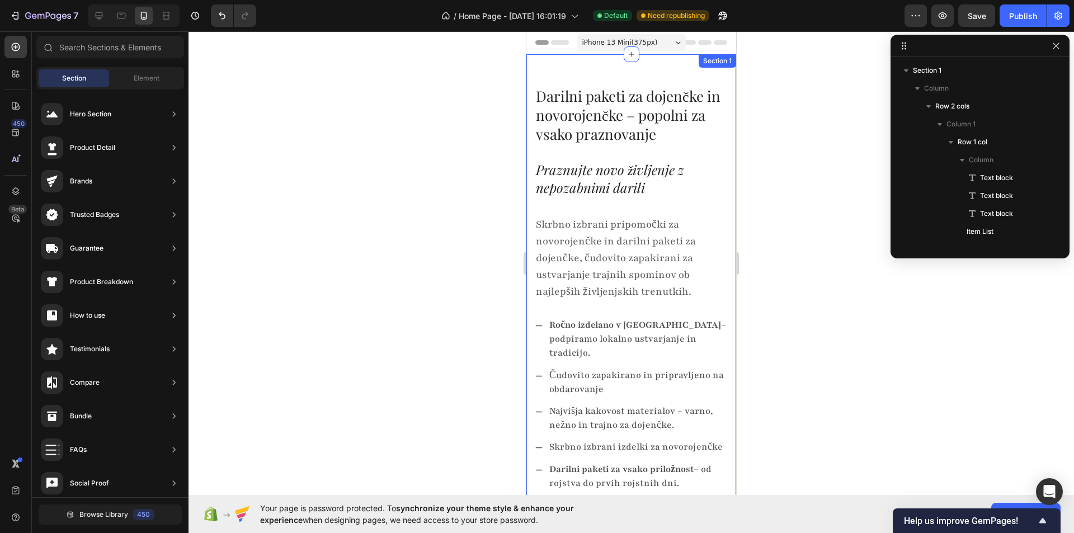
click at [637, 65] on div "Darilni paketi za dojenčke in novorojenčke – popolni za vsako praznovanje Text …" at bounding box center [631, 323] width 210 height 539
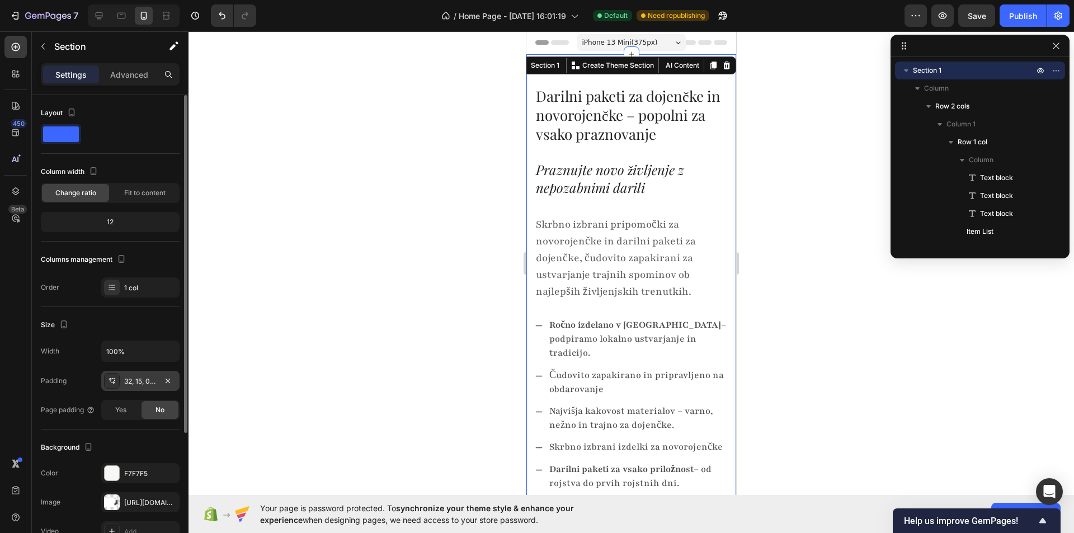
click at [150, 382] on div "32, 15, 0, 15" at bounding box center [140, 381] width 32 height 10
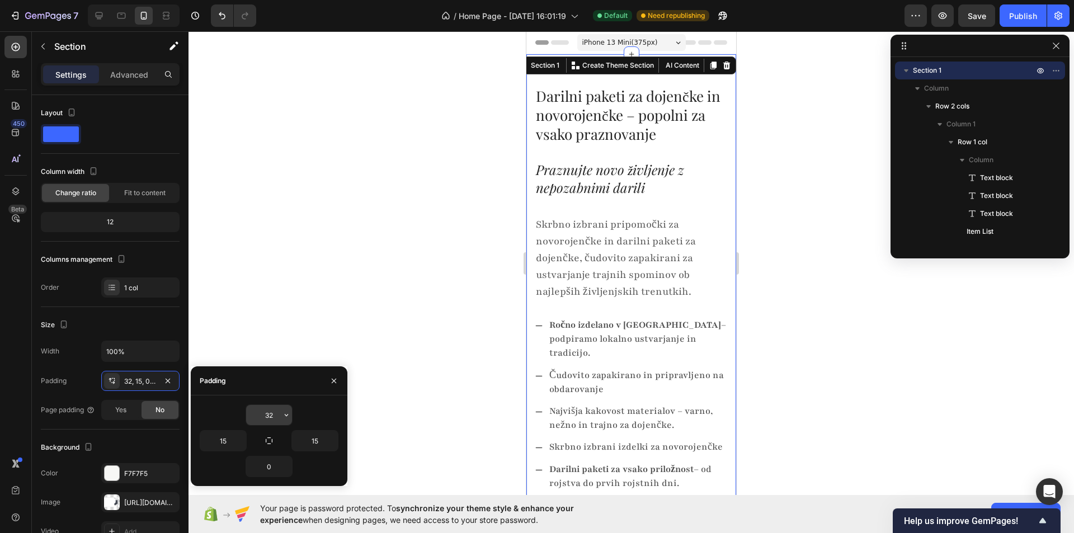
click at [269, 416] on input "32" at bounding box center [269, 415] width 46 height 20
click at [281, 413] on div "32" at bounding box center [269, 415] width 46 height 20
click at [282, 413] on icon "button" at bounding box center [286, 415] width 9 height 9
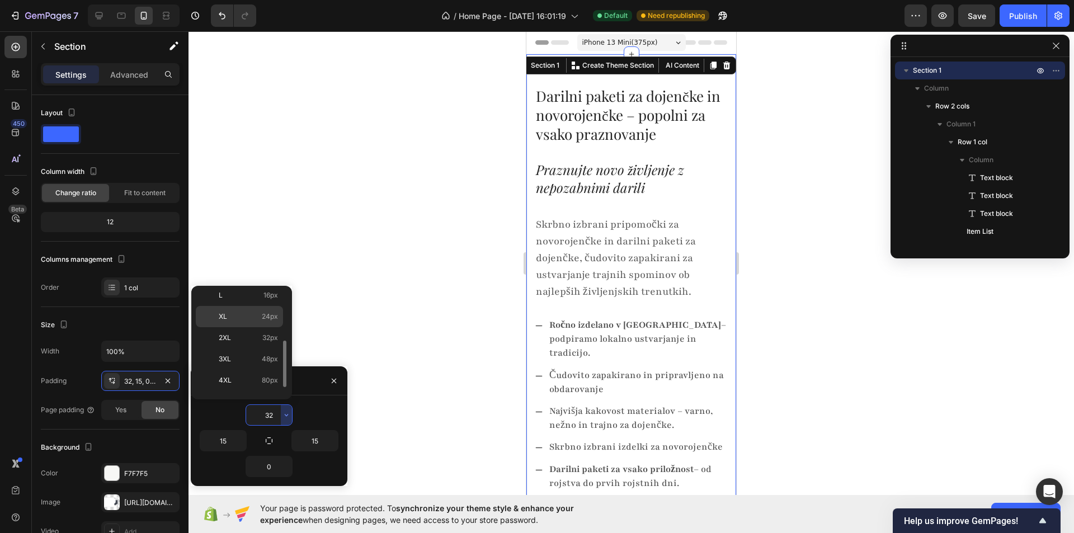
click at [242, 323] on div "XL 24px" at bounding box center [239, 316] width 87 height 21
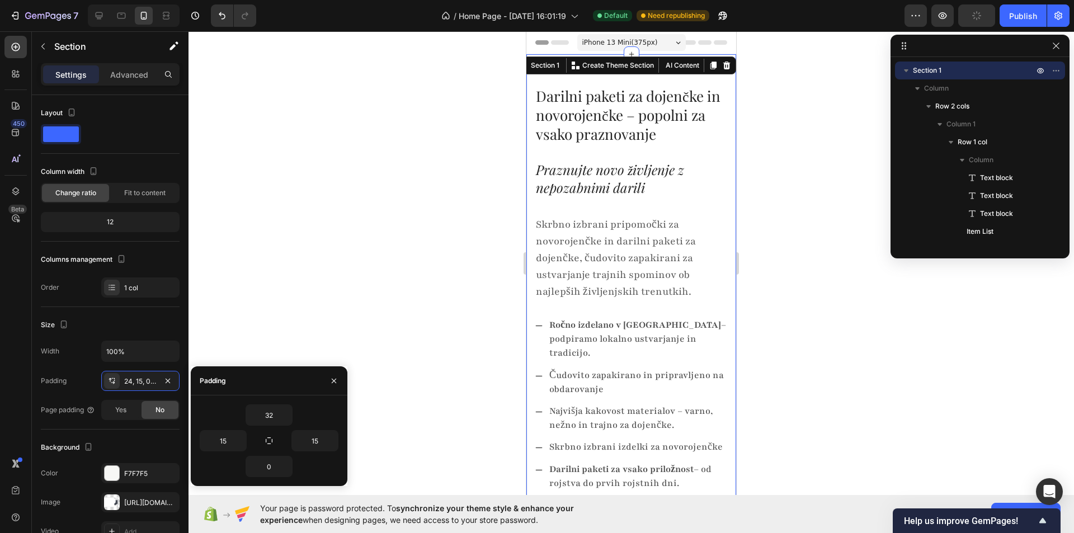
type input "24"
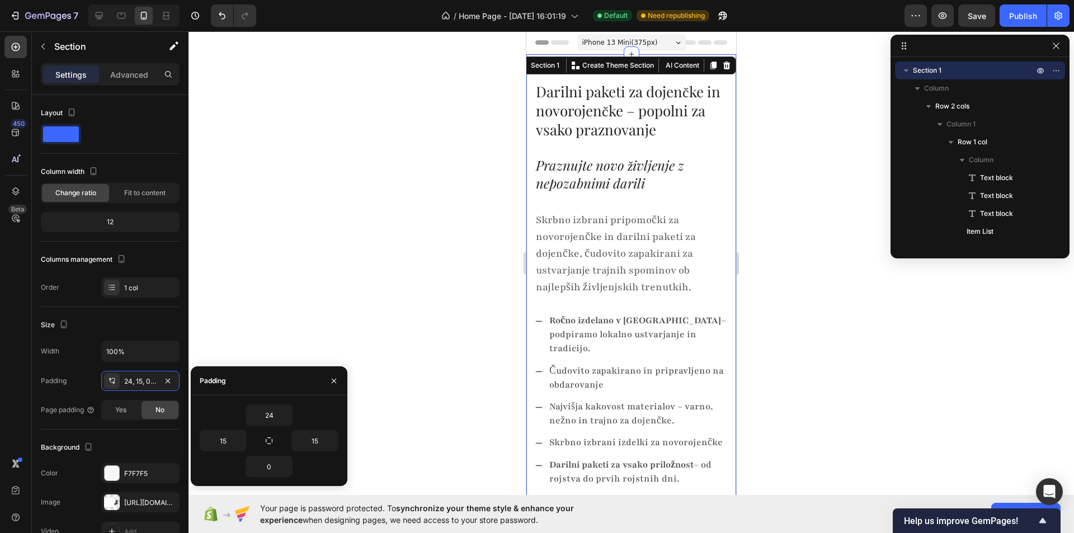
click at [385, 273] on div at bounding box center [630, 282] width 885 height 502
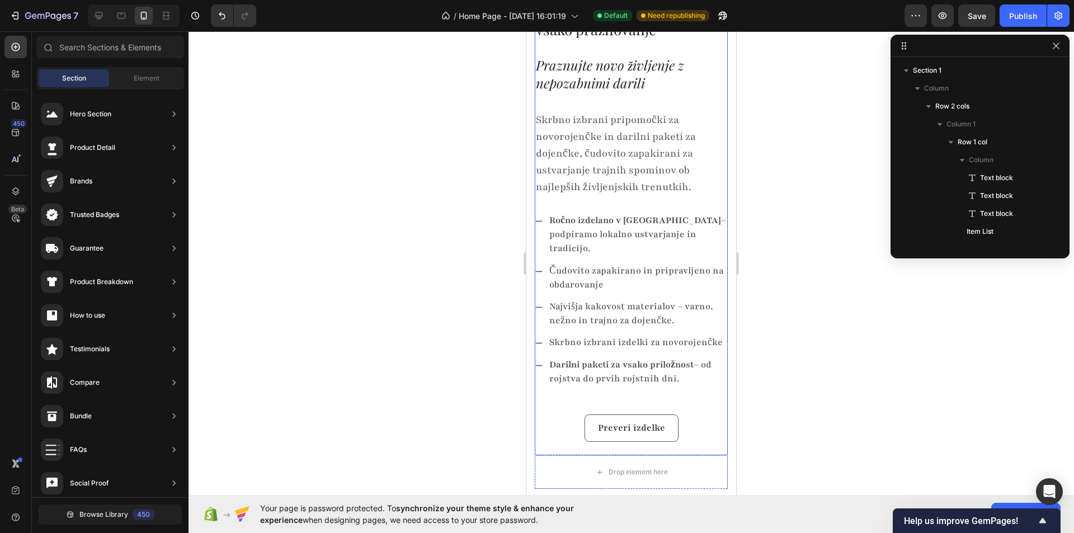
scroll to position [0, 0]
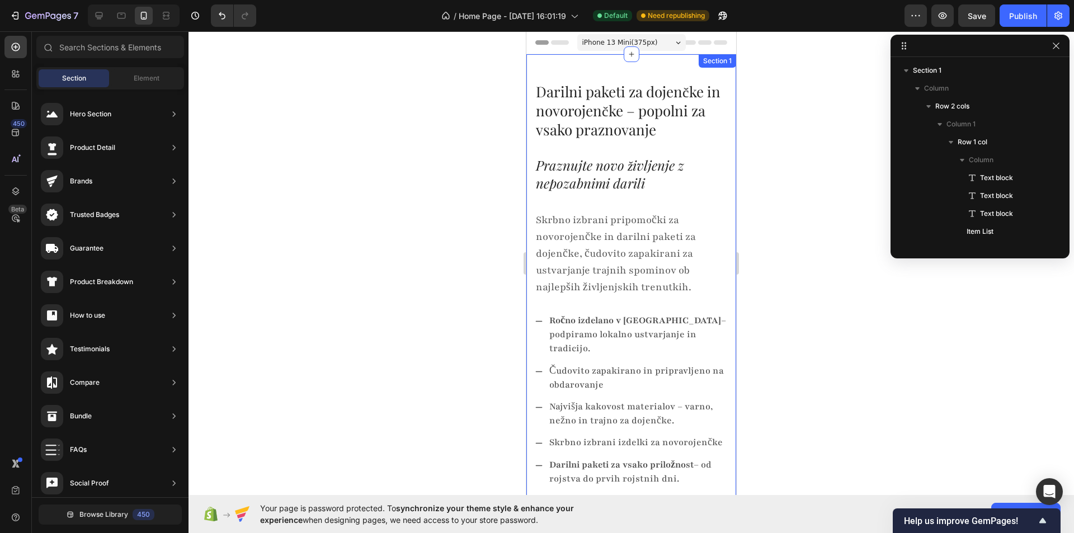
click at [727, 70] on div "Darilni paketi za dojenčke in novorojenčke – popolni za vsako praznovanje Text …" at bounding box center [631, 321] width 210 height 535
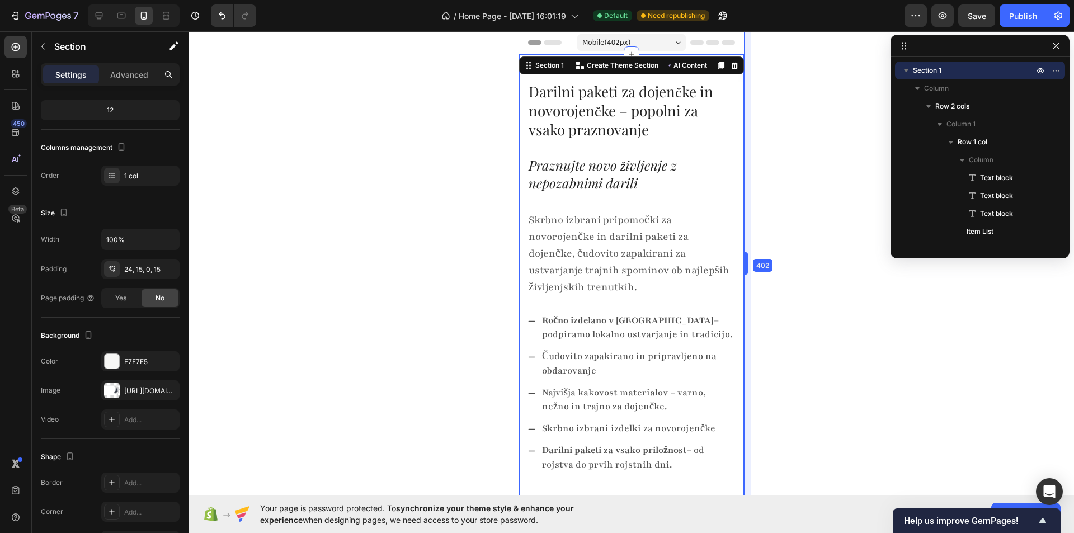
drag, startPoint x: 741, startPoint y: 267, endPoint x: 171, endPoint y: 88, distance: 597.5
click at [675, 34] on div "Mobile ( 402 px)" at bounding box center [631, 42] width 109 height 17
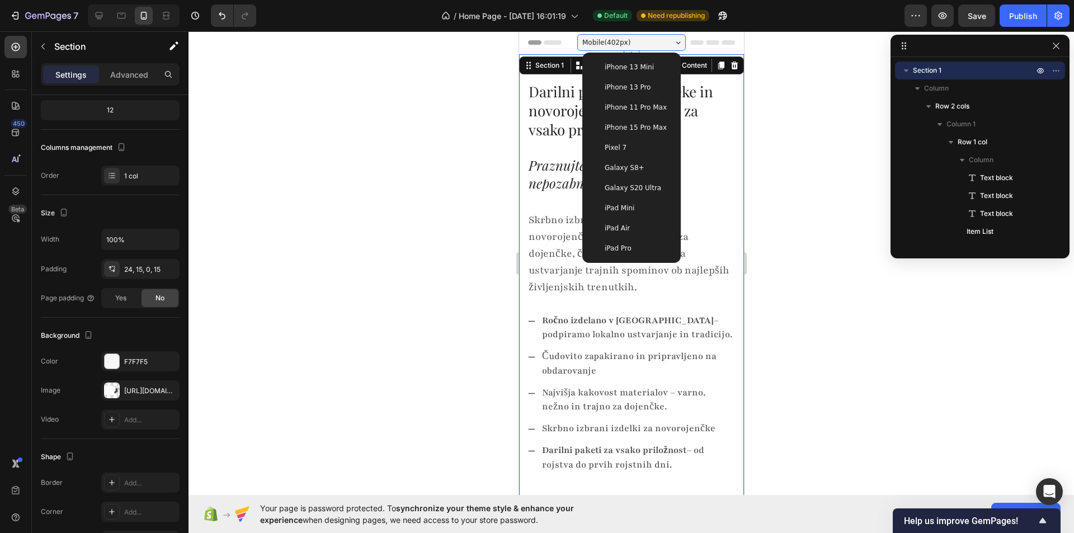
click at [645, 122] on span "iPhone 15 Pro Max" at bounding box center [635, 127] width 62 height 11
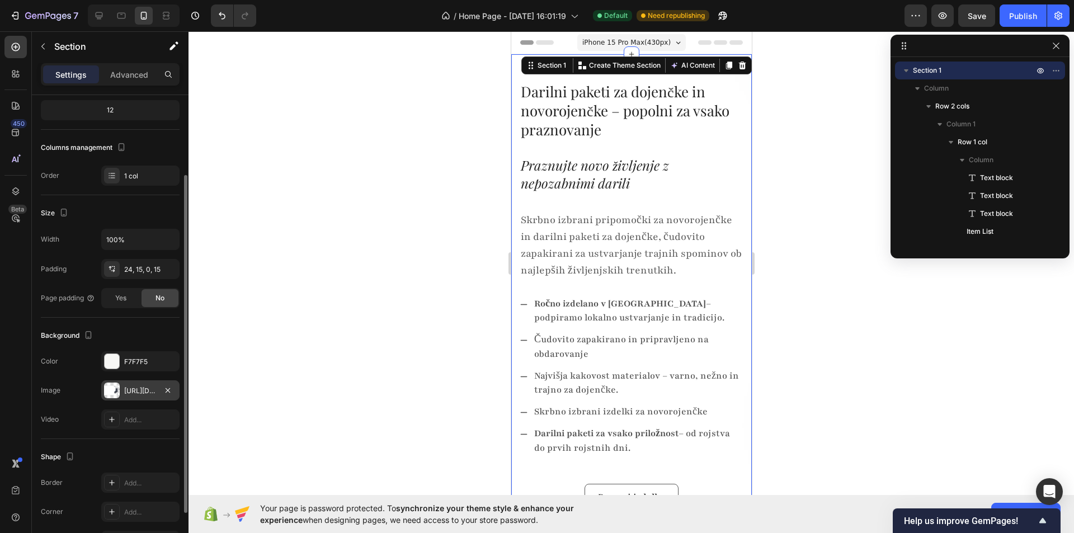
click at [155, 389] on div "https://cdn.shopify.com/s/files/1/0985/8662/4325/files/gempages_586282805235811…" at bounding box center [140, 391] width 32 height 10
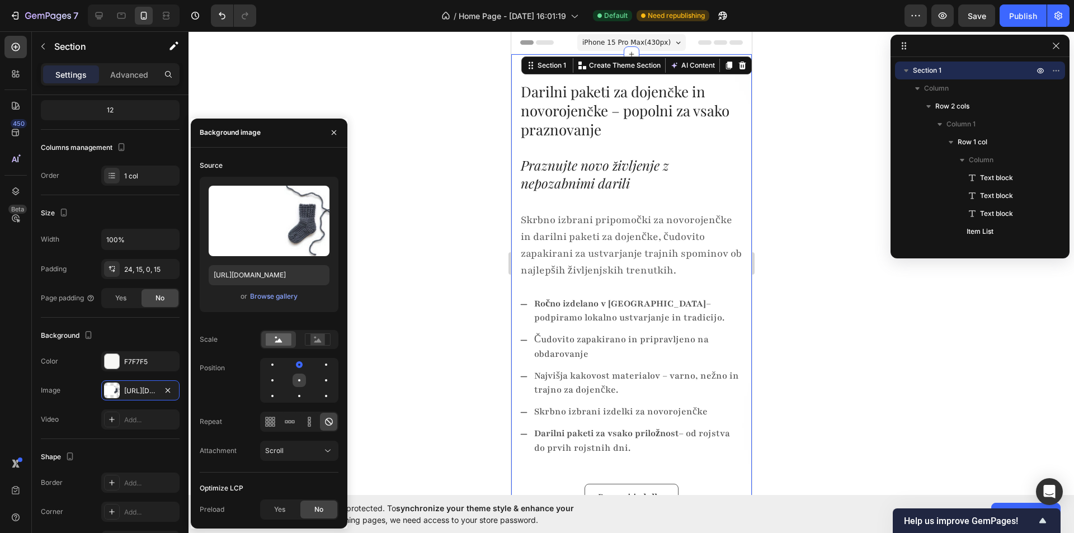
click at [303, 378] on div at bounding box center [299, 380] width 13 height 13
click at [268, 378] on div at bounding box center [272, 380] width 13 height 13
click at [326, 380] on div at bounding box center [326, 380] width 2 height 2
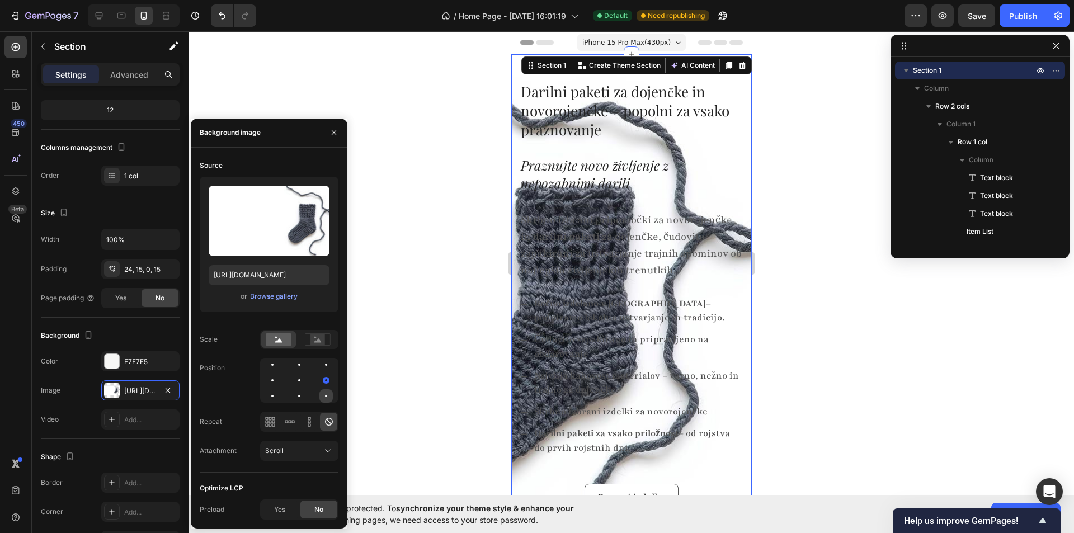
click at [327, 393] on div at bounding box center [325, 395] width 13 height 13
click at [327, 367] on div at bounding box center [325, 364] width 13 height 13
click at [293, 365] on div at bounding box center [299, 364] width 13 height 13
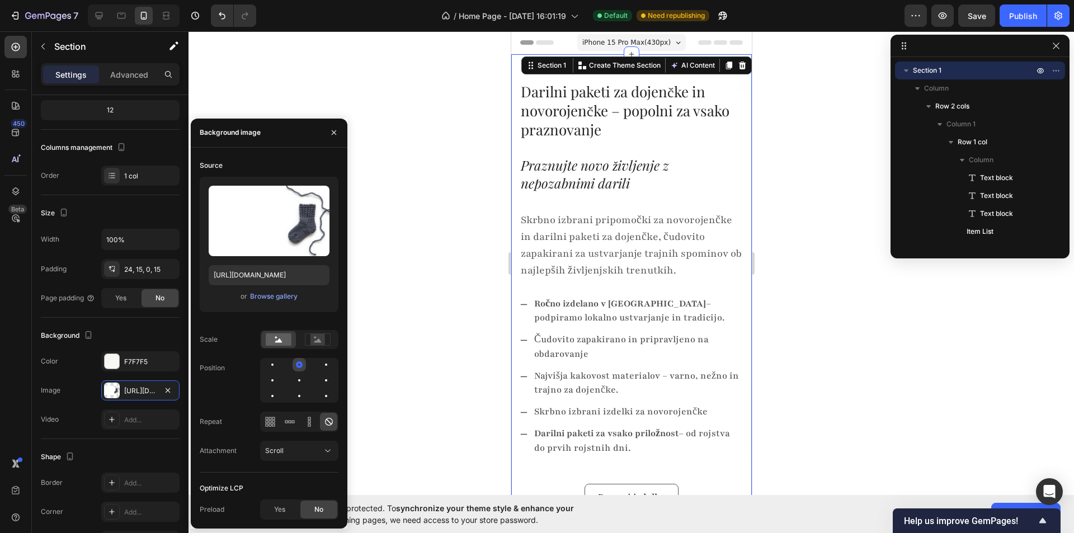
click at [300, 365] on div at bounding box center [299, 364] width 7 height 7
click at [295, 382] on div at bounding box center [299, 380] width 13 height 13
click at [301, 398] on div at bounding box center [299, 395] width 13 height 13
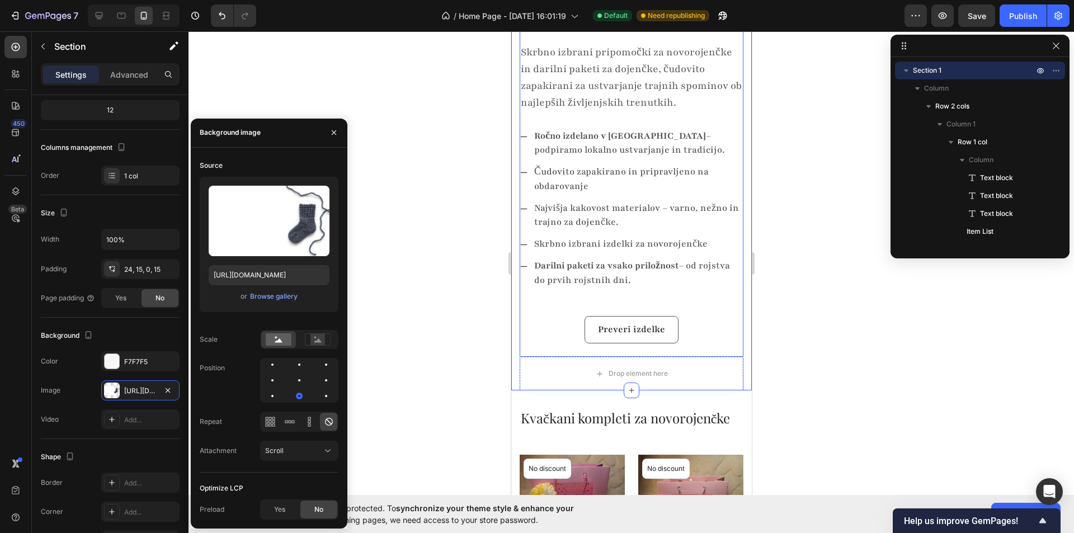
scroll to position [112, 0]
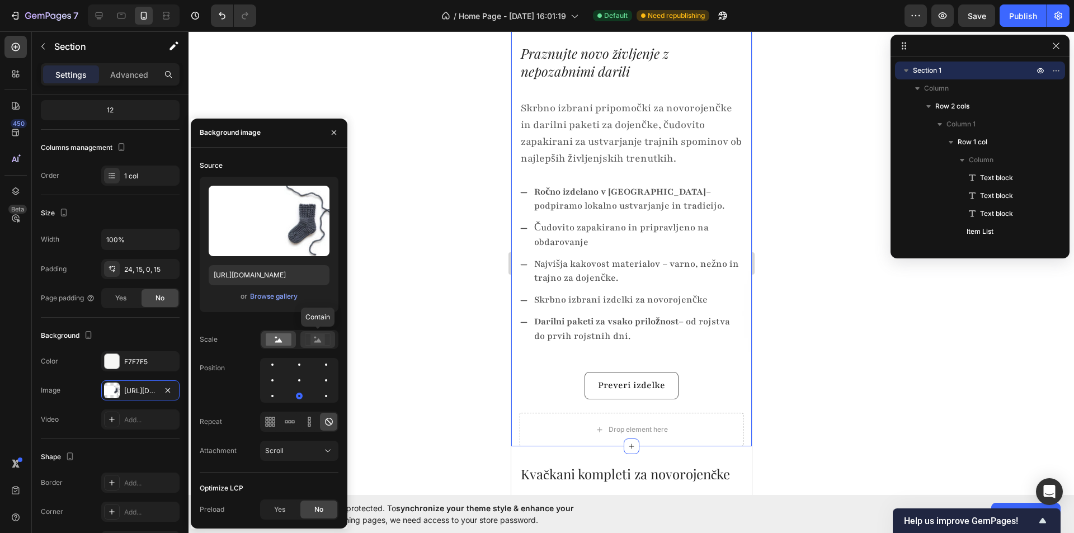
click at [309, 342] on icon at bounding box center [318, 339] width 26 height 12
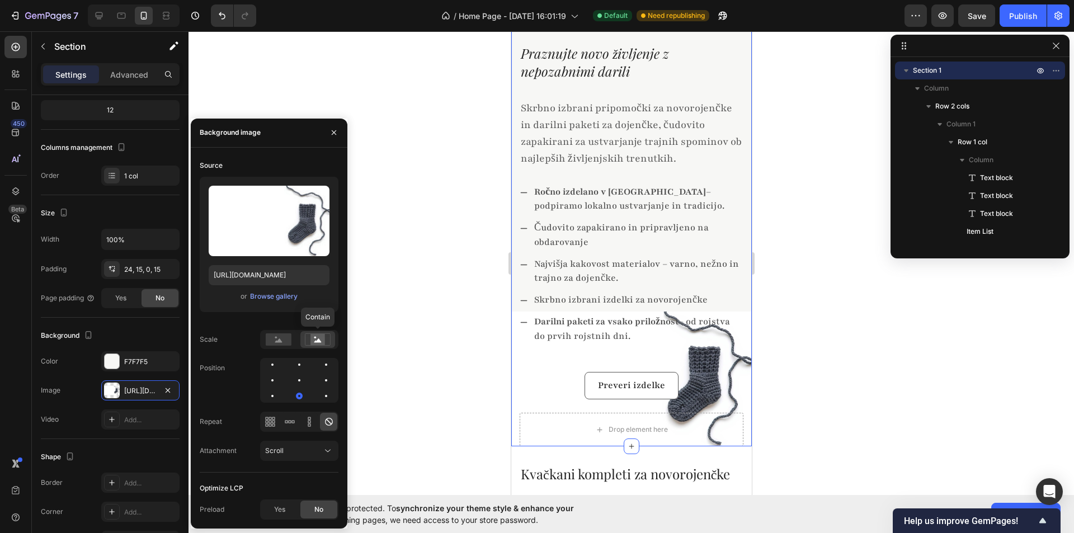
click at [309, 342] on icon at bounding box center [318, 339] width 26 height 12
click at [277, 339] on rect at bounding box center [279, 339] width 26 height 12
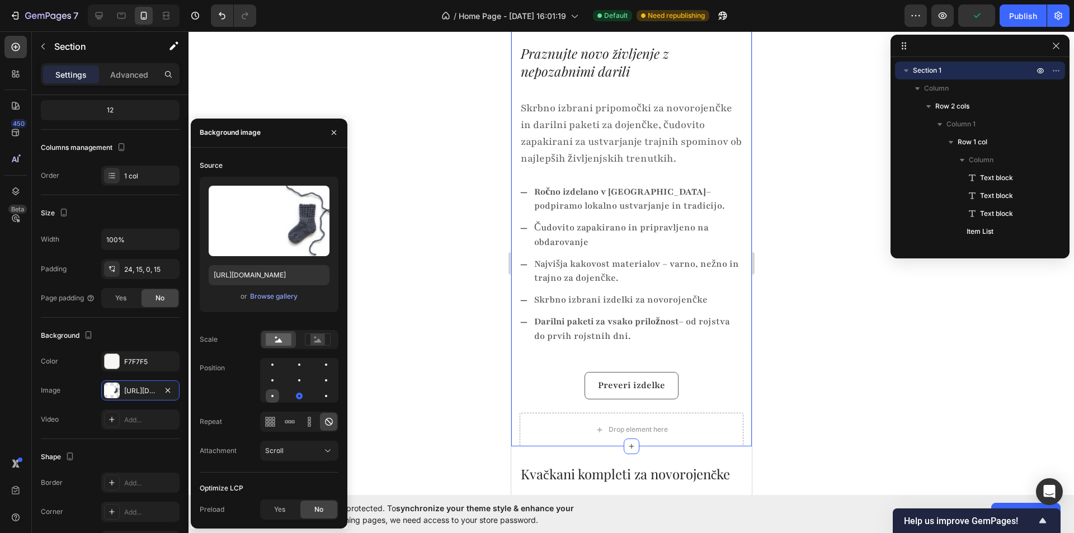
click at [277, 399] on div at bounding box center [272, 395] width 13 height 13
click at [295, 375] on div at bounding box center [299, 380] width 13 height 13
click at [301, 360] on div at bounding box center [299, 364] width 13 height 13
click at [320, 364] on div at bounding box center [325, 364] width 13 height 13
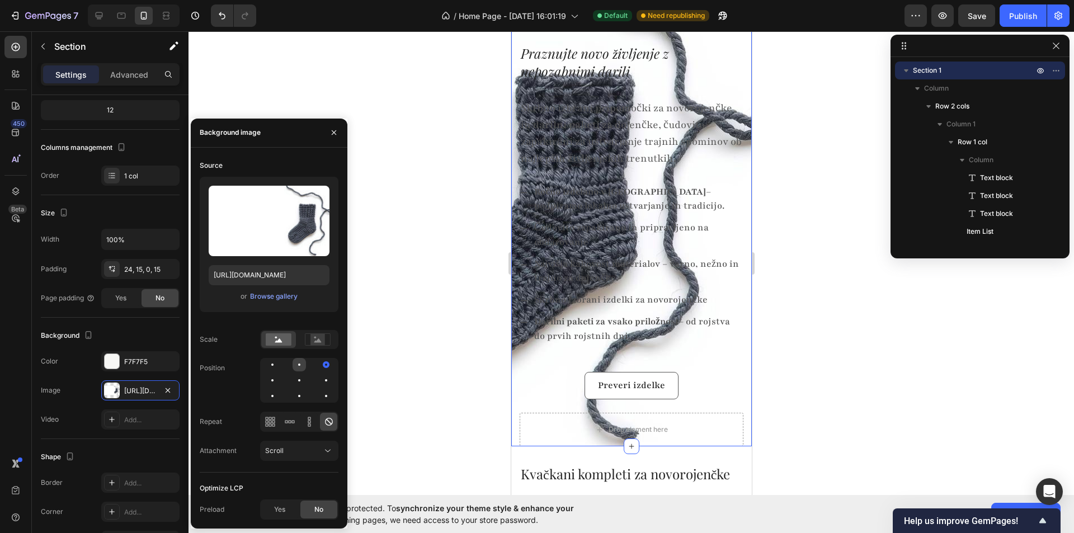
click at [305, 362] on div at bounding box center [299, 364] width 13 height 13
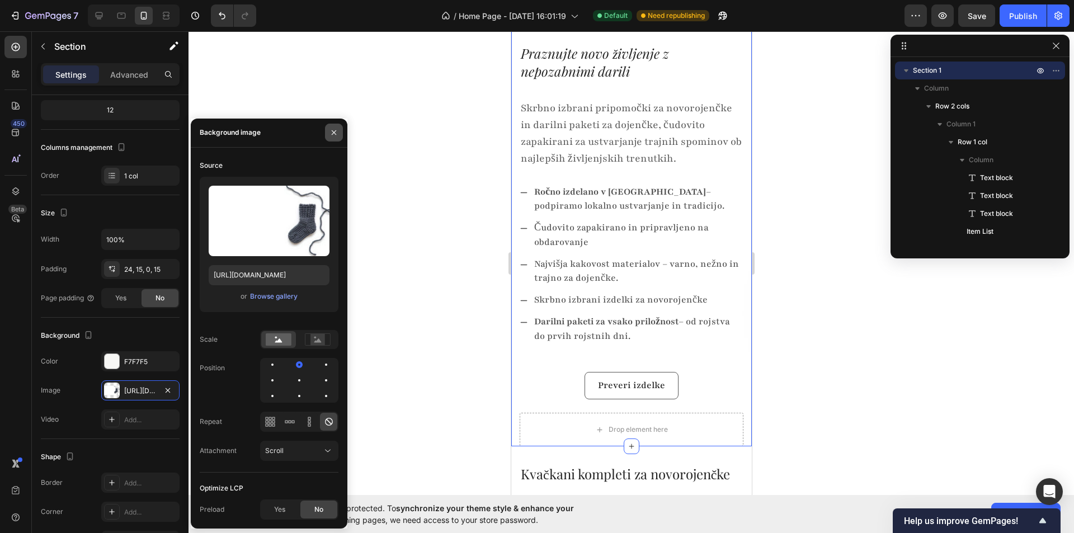
click at [334, 125] on button "button" at bounding box center [334, 133] width 18 height 18
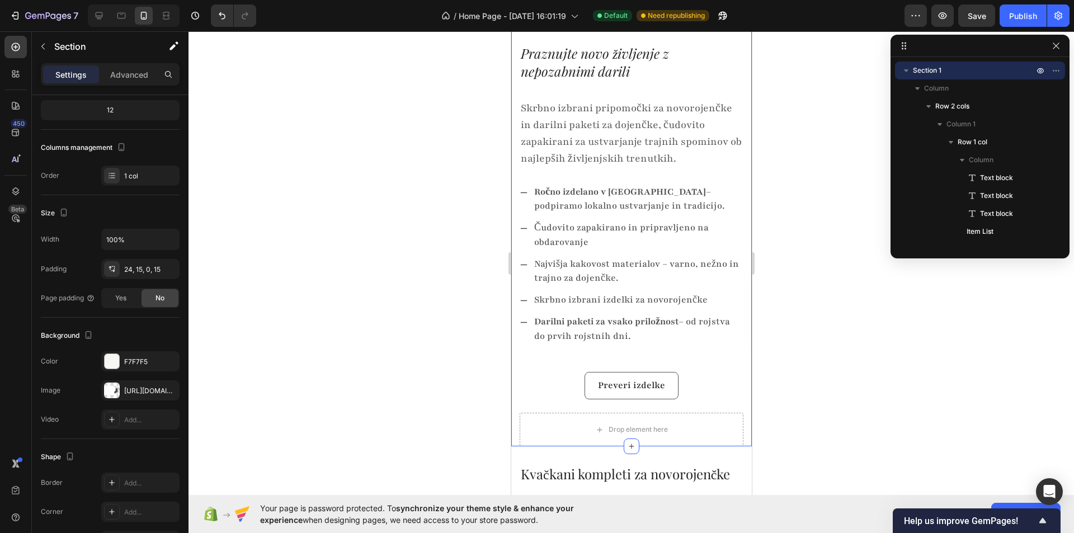
click at [411, 230] on div at bounding box center [630, 282] width 885 height 502
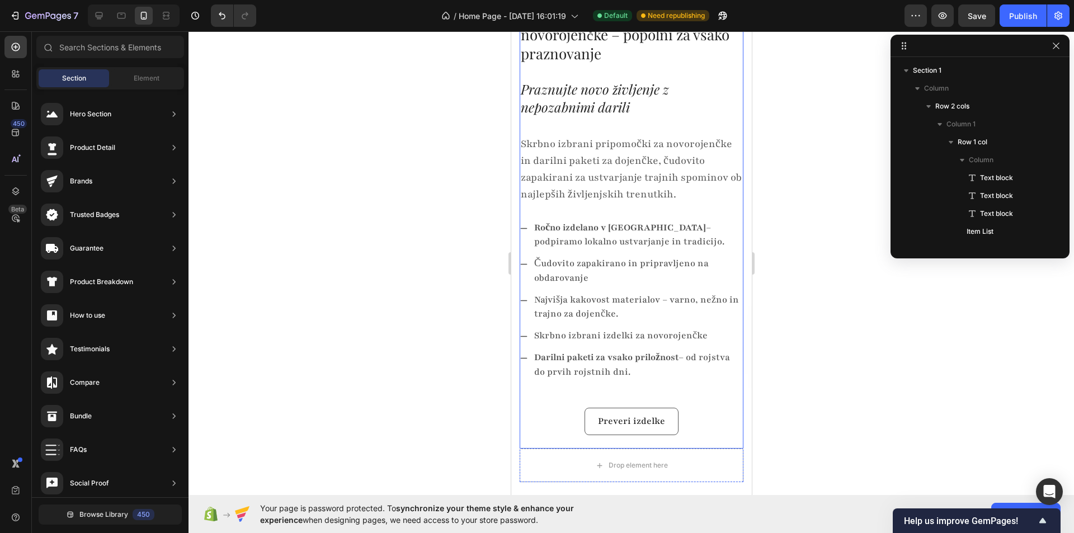
scroll to position [0, 0]
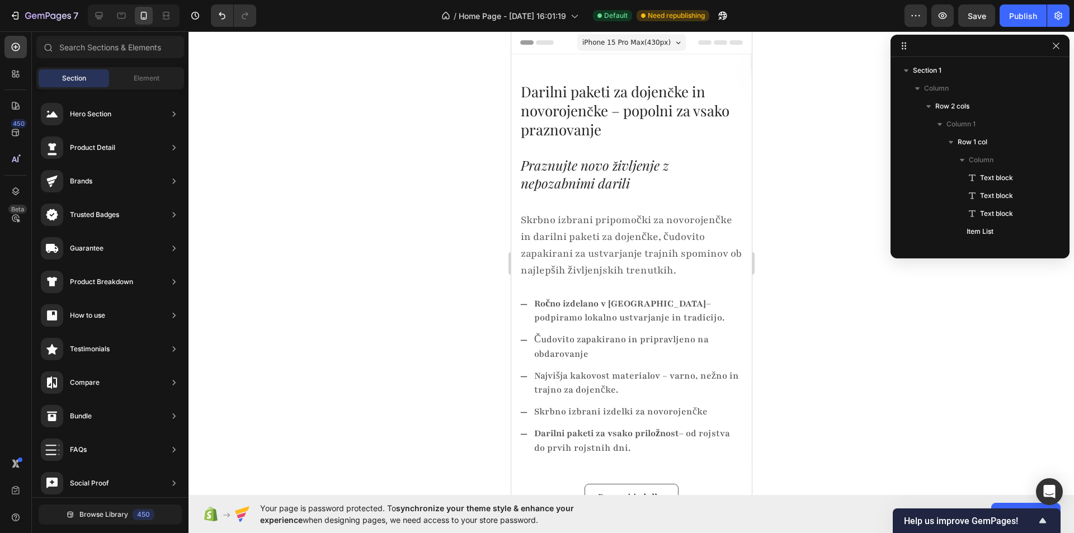
click at [419, 326] on div at bounding box center [630, 282] width 885 height 502
click at [713, 73] on div "Darilni paketi za dojenčke in novorojenčke – popolni za vsako praznovanje Text …" at bounding box center [631, 296] width 224 height 457
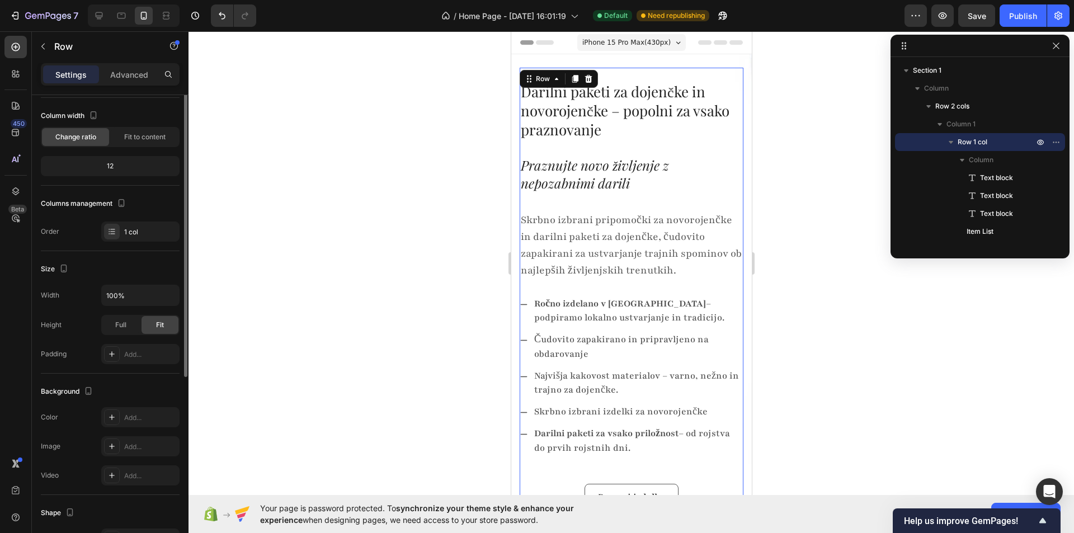
scroll to position [112, 0]
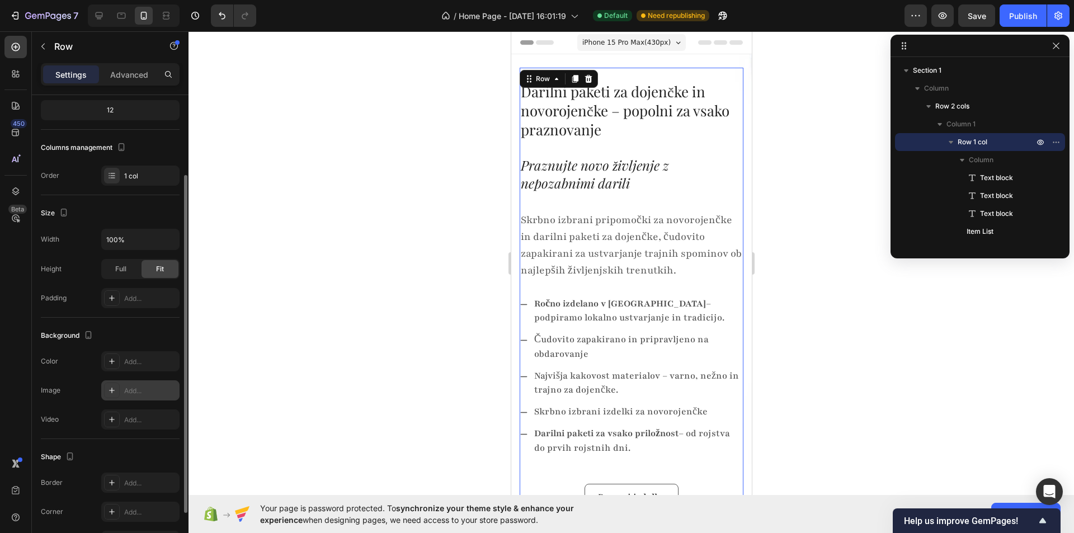
click at [111, 395] on div at bounding box center [112, 391] width 16 height 16
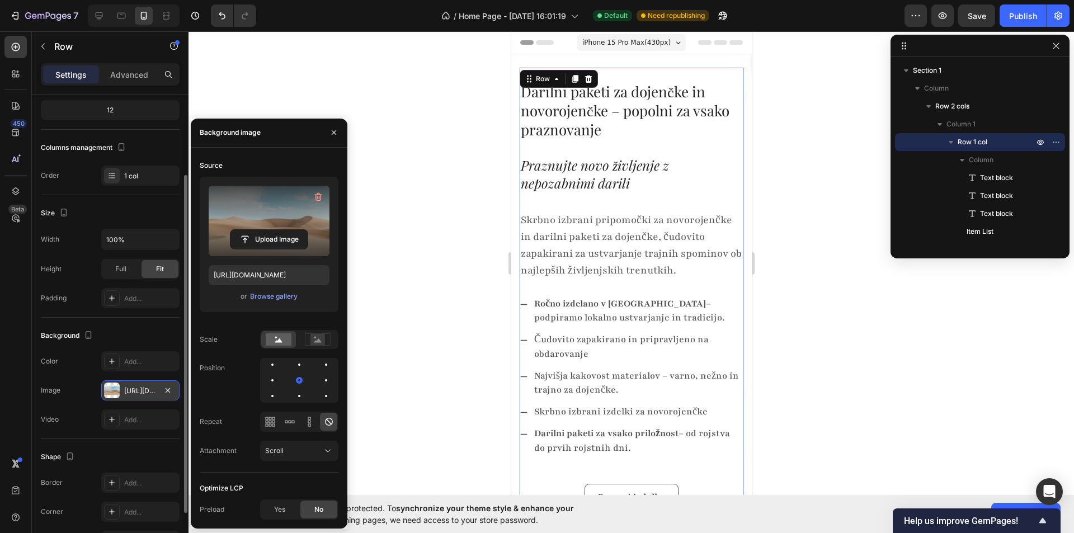
click at [261, 215] on label at bounding box center [269, 221] width 121 height 70
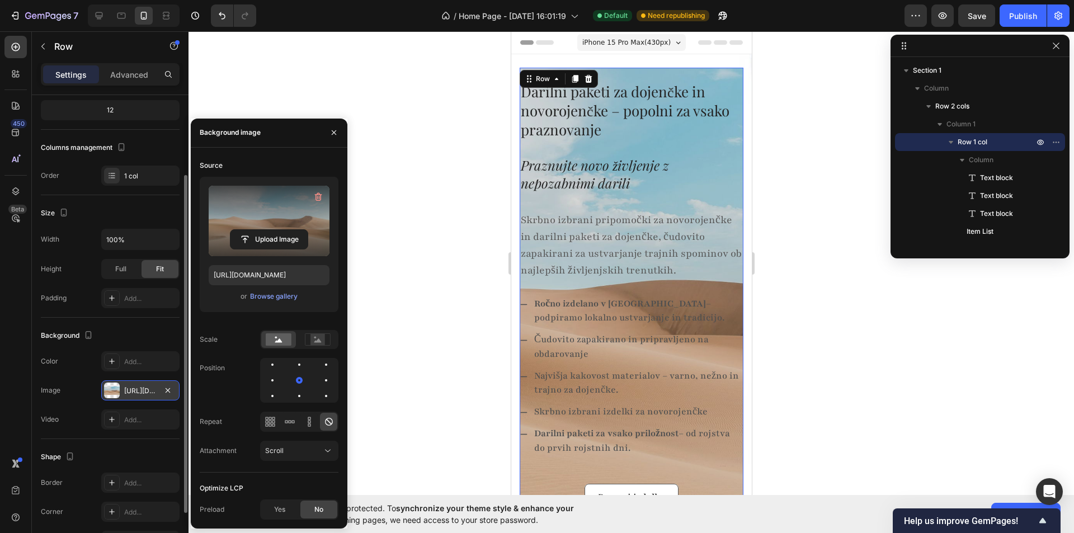
click at [261, 230] on input "file" at bounding box center [268, 239] width 77 height 19
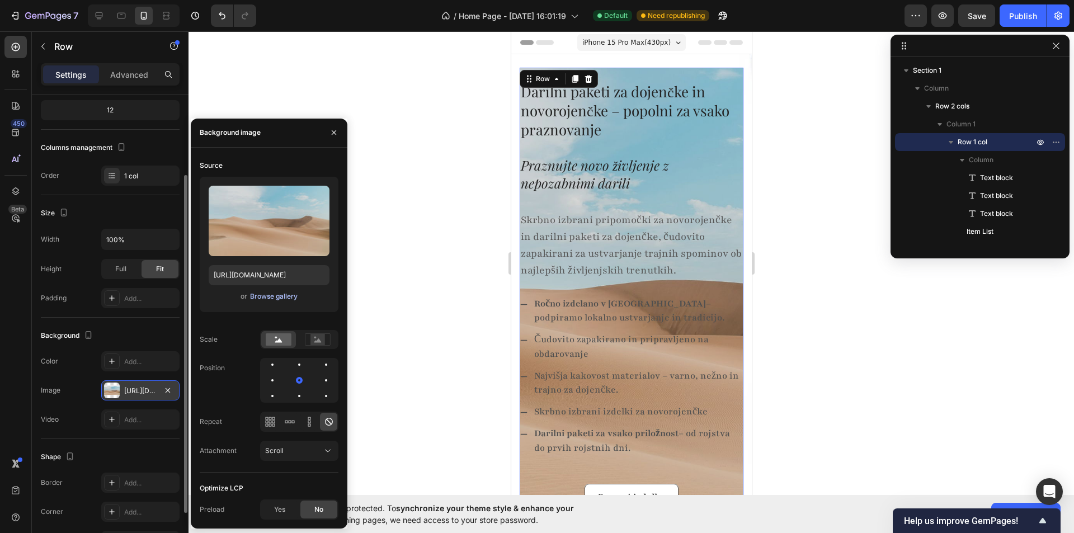
click at [279, 299] on div "Browse gallery" at bounding box center [274, 296] width 48 height 10
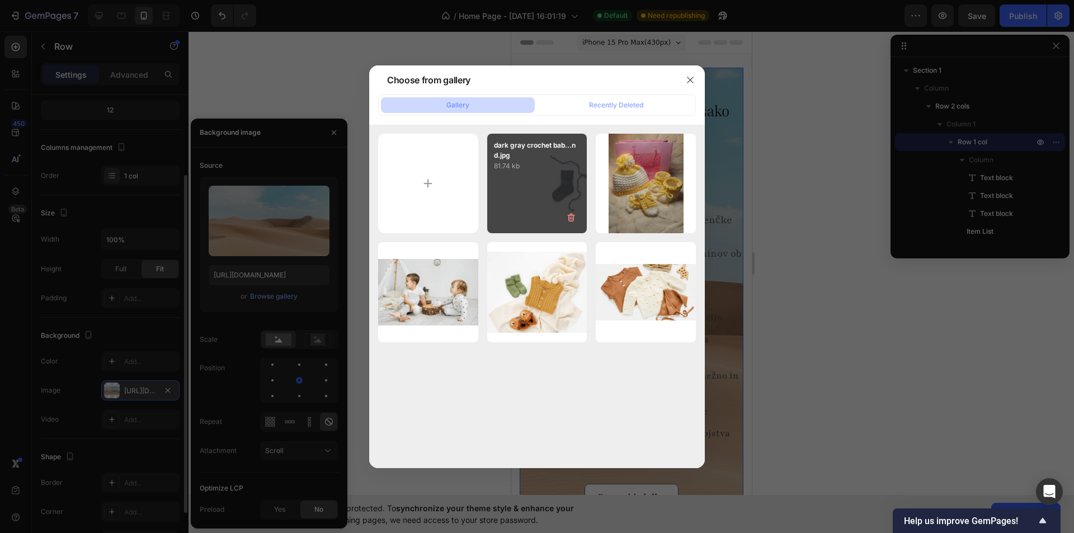
click at [537, 172] on div "dark gray crochet bab...nd.jpg 81.74 kb" at bounding box center [537, 184] width 100 height 100
type input "https://cdn.shopify.com/s/files/1/0985/8662/4325/files/gempages_586282805235811…"
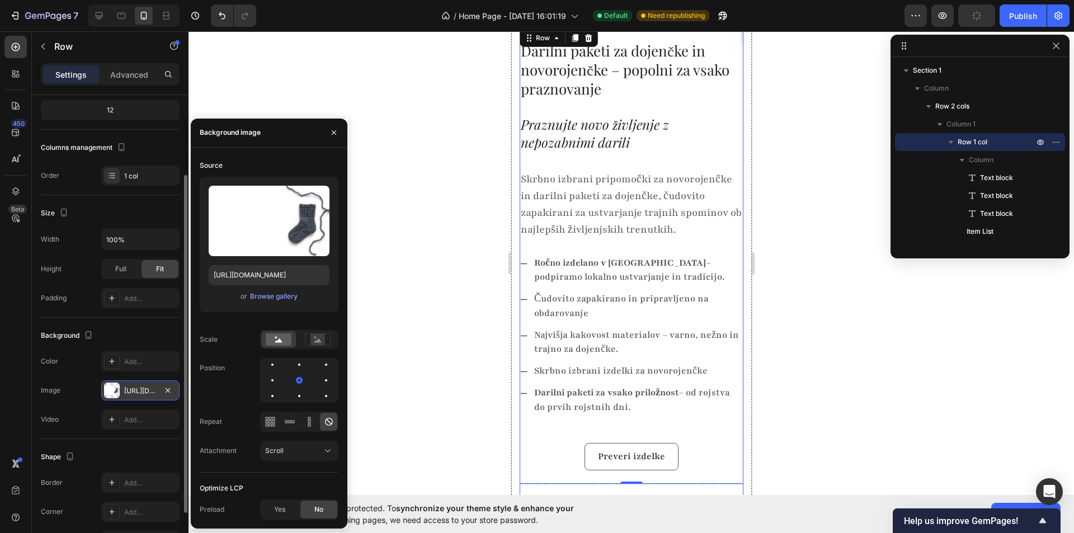
scroll to position [0, 0]
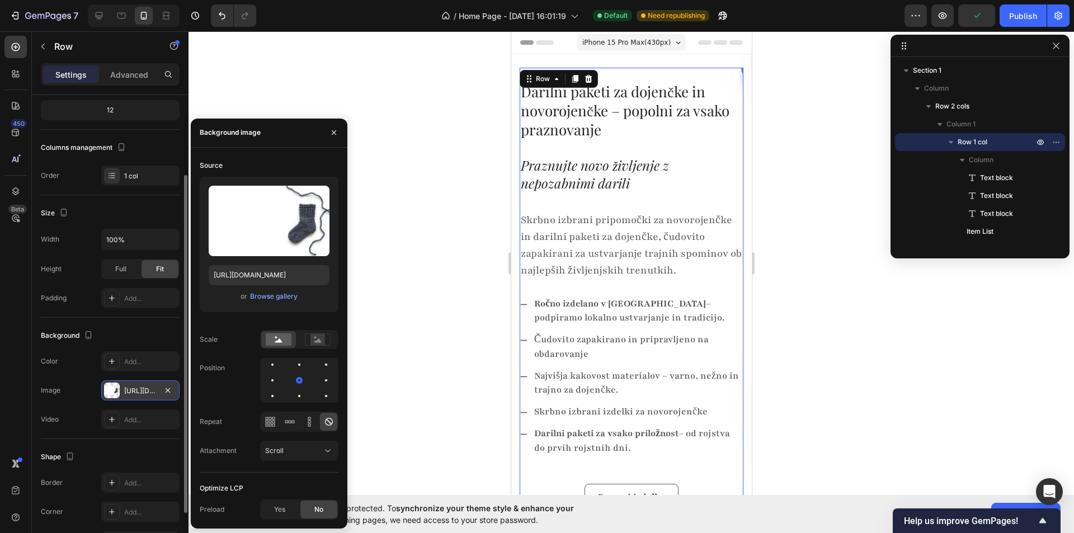
click at [319, 370] on div at bounding box center [299, 380] width 78 height 45
click at [323, 368] on div at bounding box center [325, 364] width 13 height 13
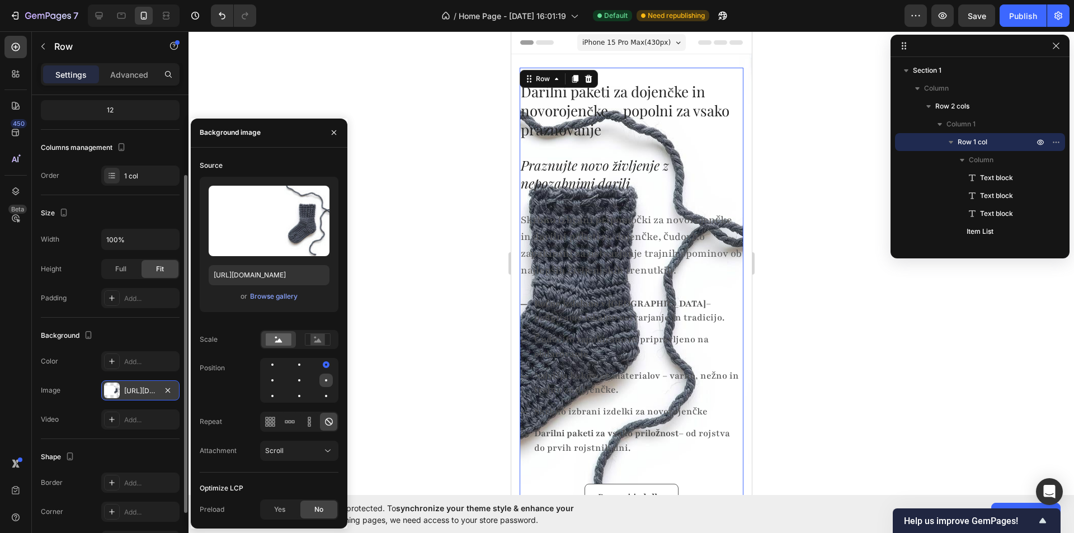
click at [324, 380] on div at bounding box center [325, 380] width 13 height 13
click at [324, 398] on div at bounding box center [325, 395] width 13 height 13
click at [301, 398] on div at bounding box center [299, 395] width 13 height 13
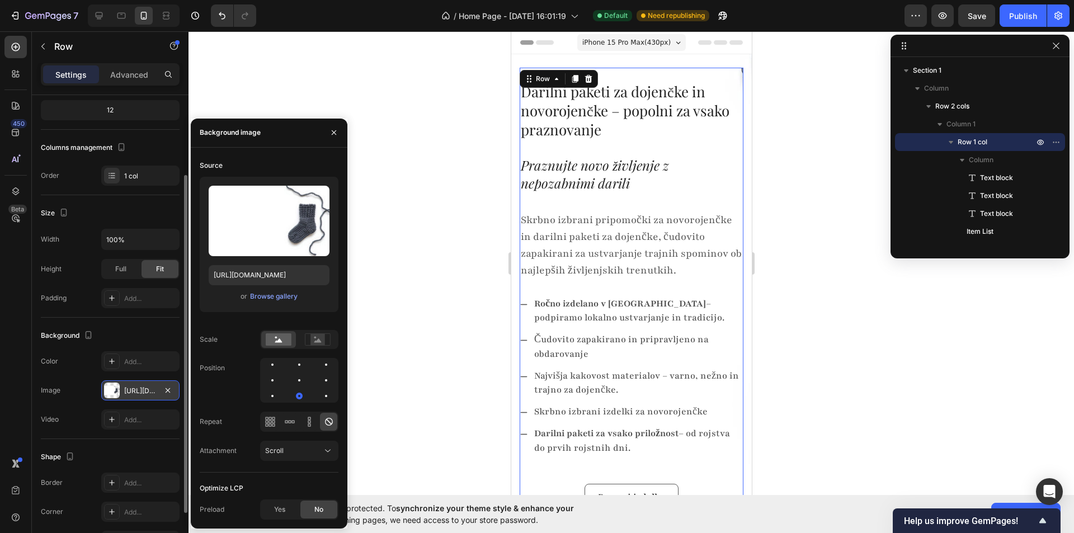
click at [299, 373] on div at bounding box center [299, 380] width 78 height 45
click at [299, 363] on div at bounding box center [299, 364] width 13 height 13
click at [275, 363] on div at bounding box center [272, 364] width 13 height 13
click at [313, 342] on rect at bounding box center [317, 339] width 15 height 11
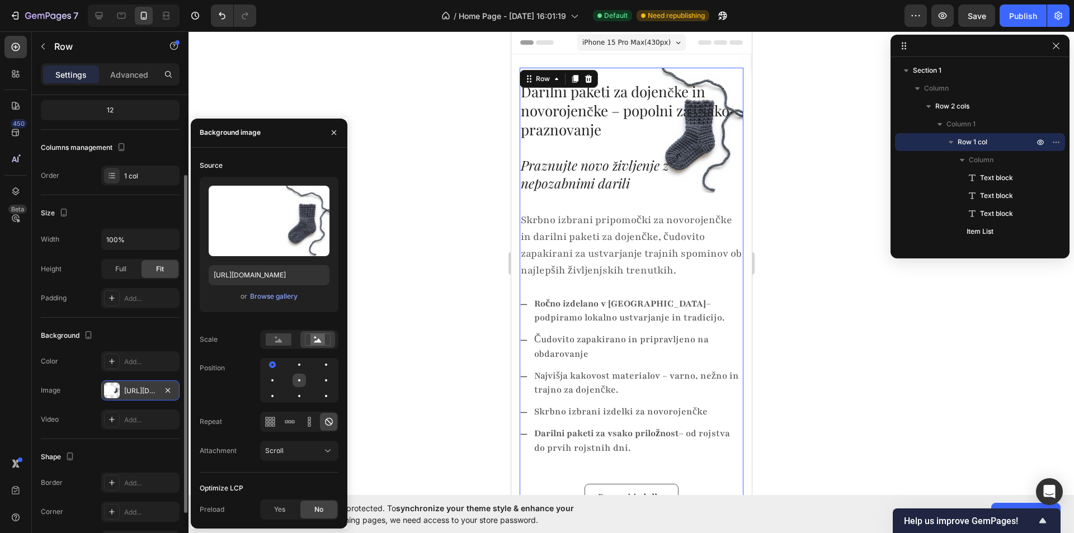
click at [295, 382] on div at bounding box center [299, 380] width 13 height 13
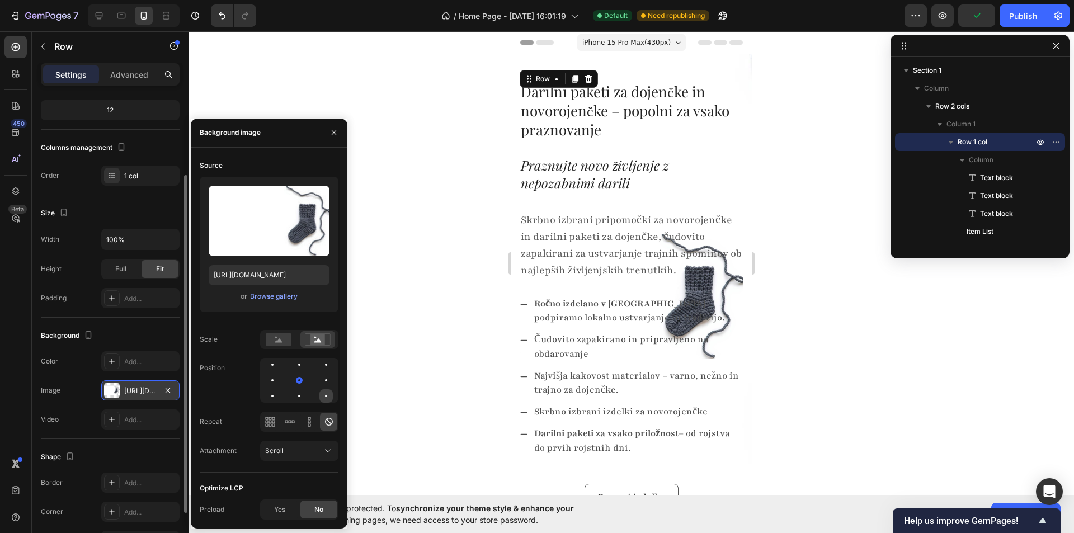
click at [323, 393] on div at bounding box center [325, 395] width 13 height 13
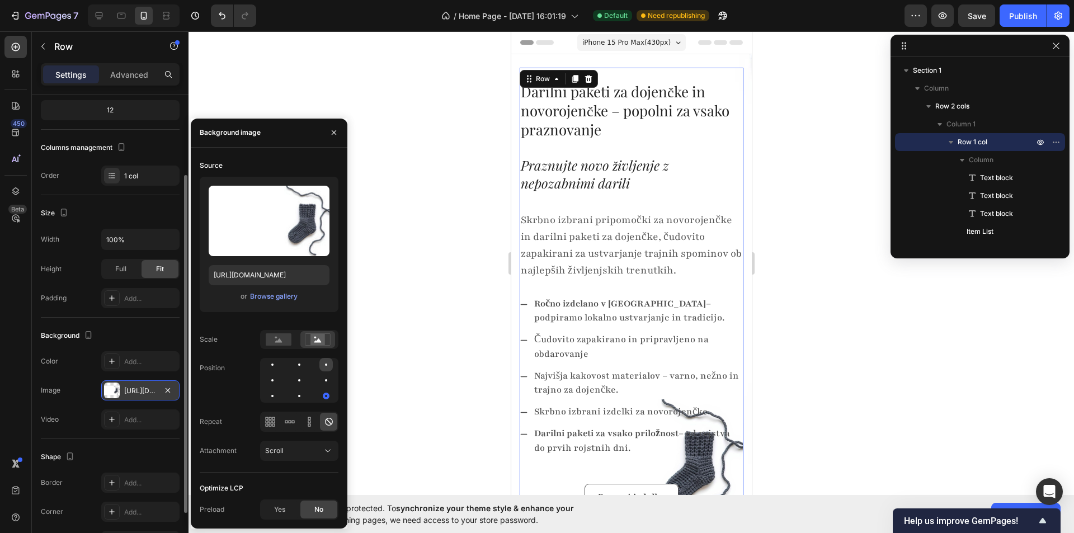
click at [326, 360] on div at bounding box center [325, 364] width 13 height 13
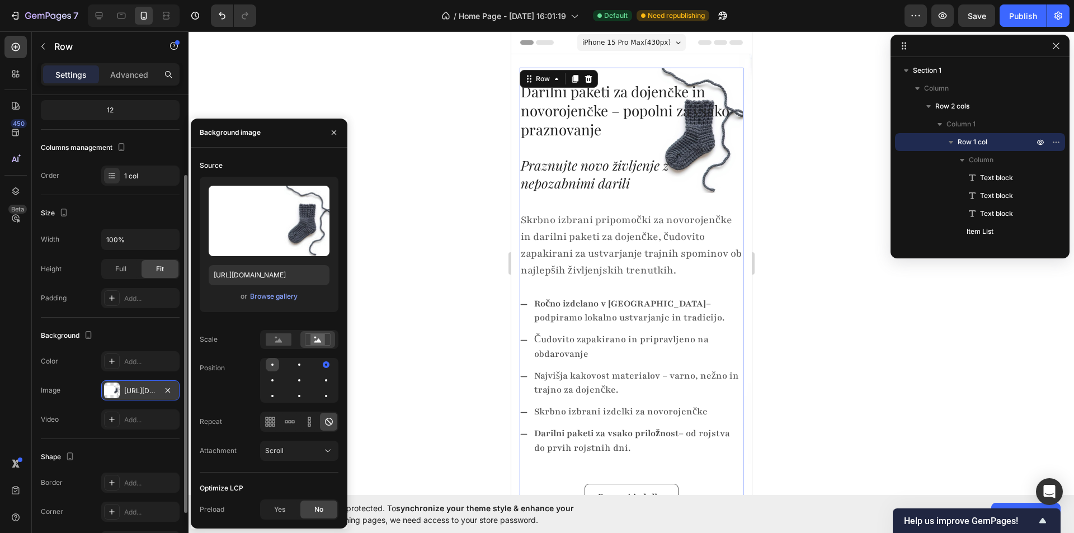
click at [271, 365] on div at bounding box center [272, 365] width 2 height 2
click at [291, 381] on div at bounding box center [299, 380] width 78 height 45
click at [293, 381] on div at bounding box center [299, 380] width 13 height 13
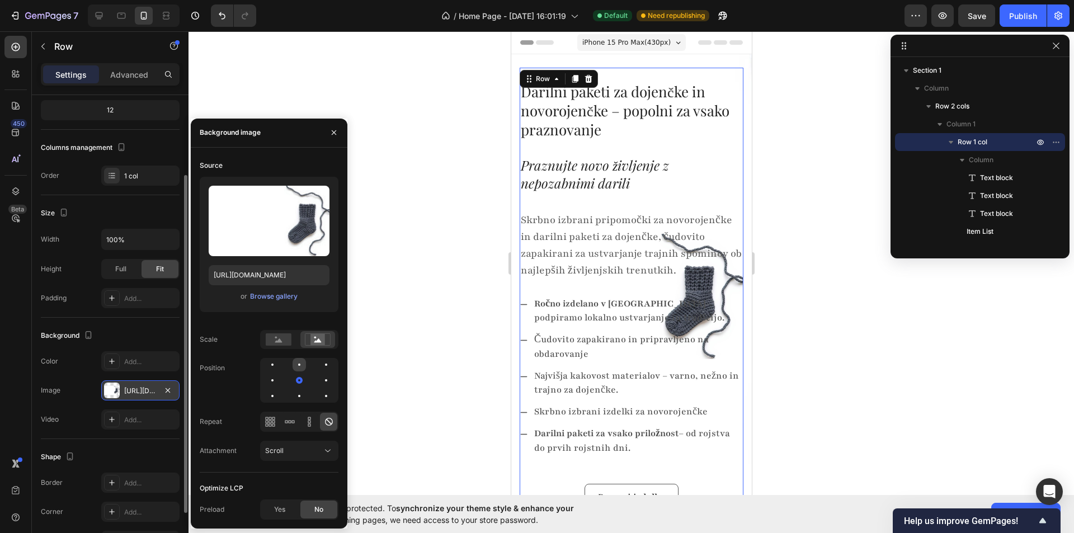
click at [297, 366] on div at bounding box center [299, 364] width 13 height 13
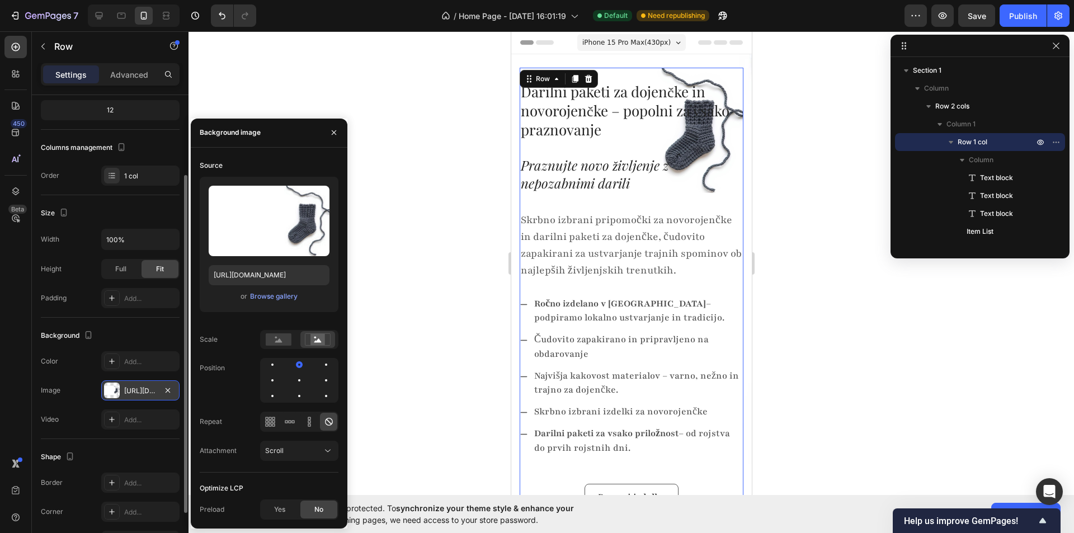
click at [317, 368] on div at bounding box center [299, 380] width 78 height 45
click at [318, 366] on div at bounding box center [299, 380] width 78 height 45
click at [328, 364] on div at bounding box center [325, 364] width 13 height 13
click at [279, 347] on div at bounding box center [278, 339] width 35 height 17
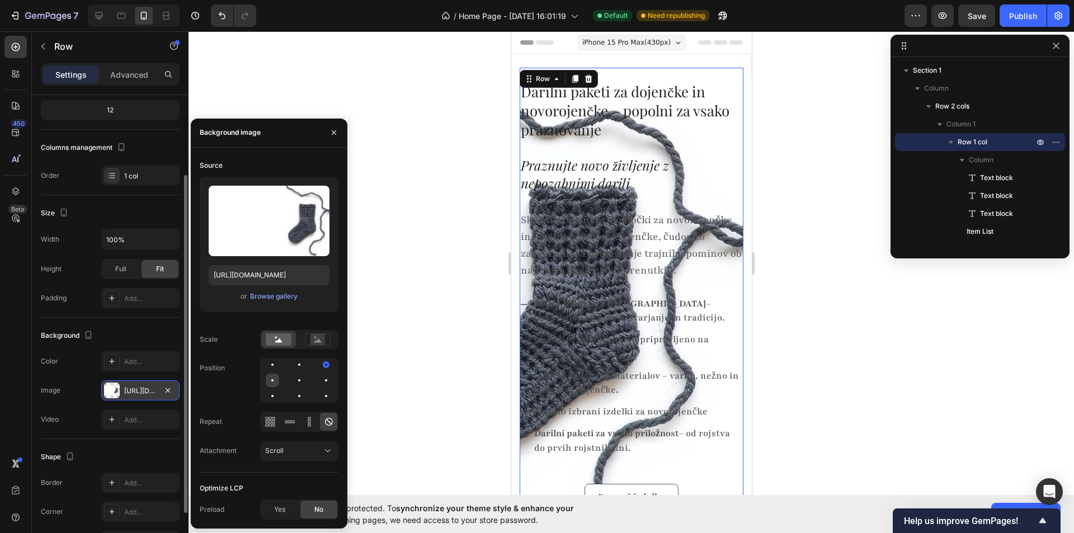
click at [267, 379] on div at bounding box center [272, 380] width 13 height 13
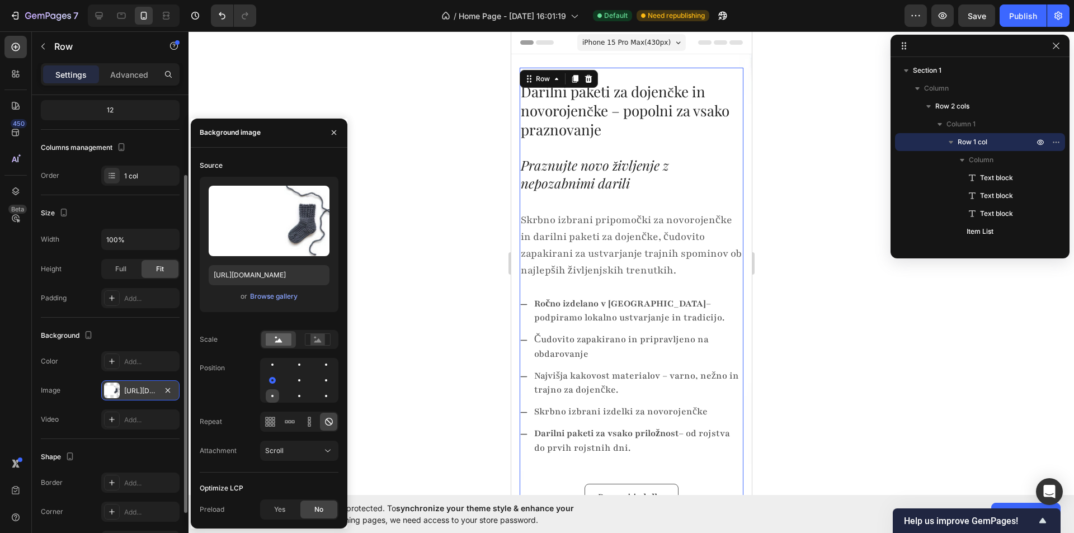
click at [272, 401] on div at bounding box center [272, 395] width 13 height 13
click at [293, 402] on div at bounding box center [299, 380] width 78 height 45
click at [302, 396] on div at bounding box center [299, 395] width 13 height 13
click at [328, 395] on div at bounding box center [325, 395] width 13 height 13
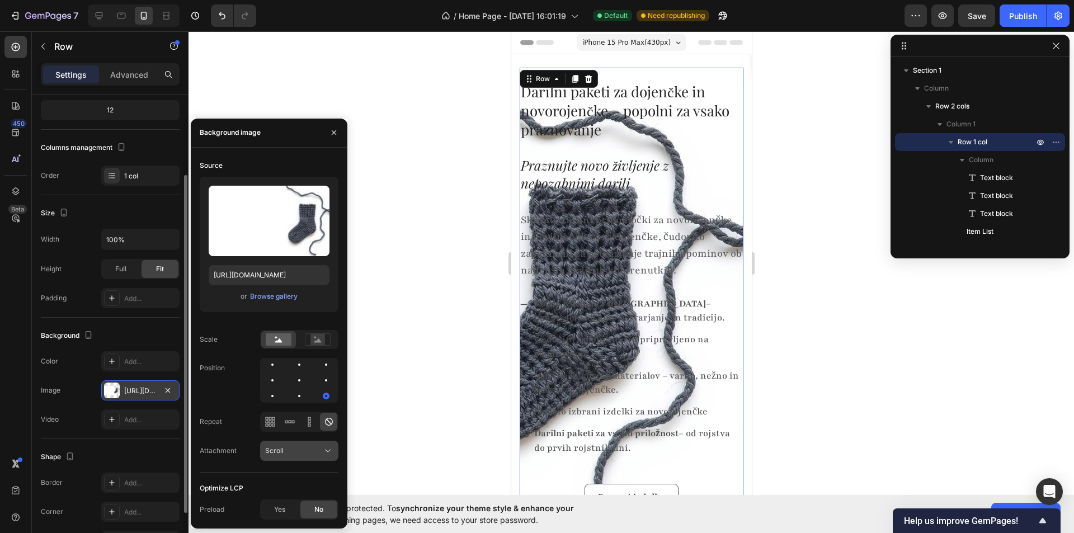
click at [307, 446] on div "Scroll" at bounding box center [293, 451] width 57 height 10
click at [274, 404] on span "Fixed" at bounding box center [273, 402] width 17 height 10
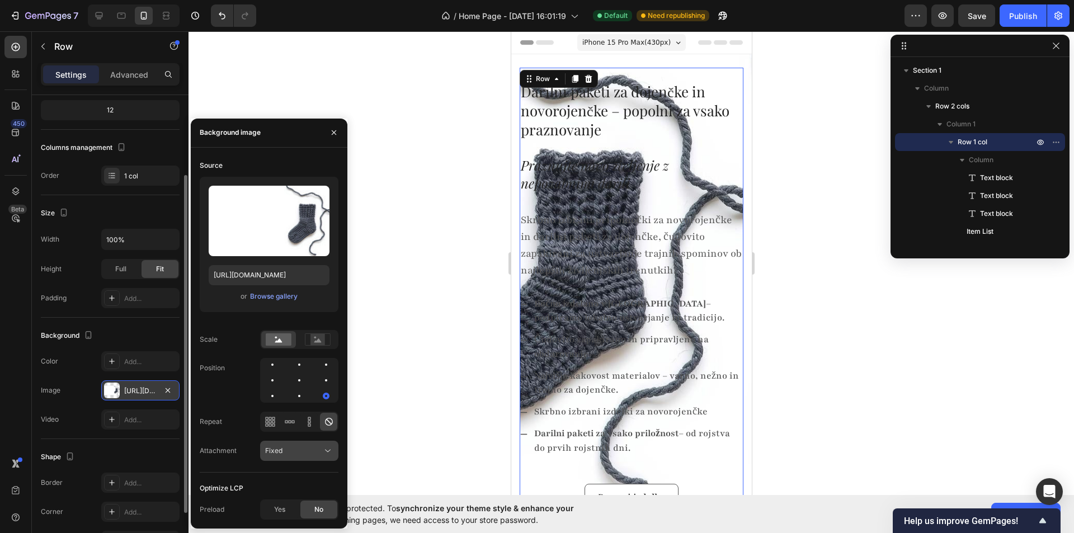
click at [298, 452] on div "Fixed" at bounding box center [293, 451] width 57 height 10
click at [267, 425] on span "Local" at bounding box center [273, 423] width 17 height 10
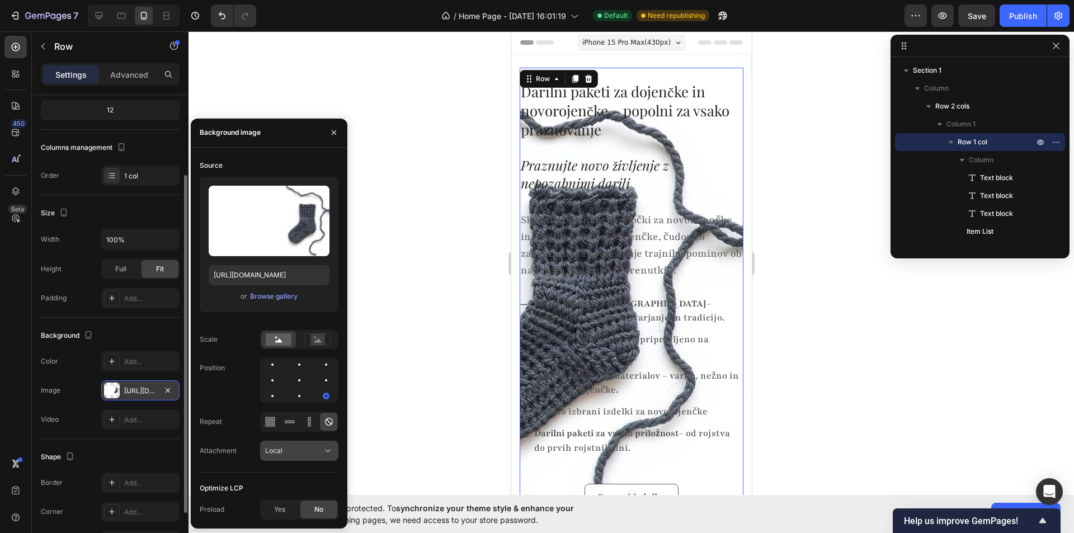
click at [301, 452] on div "Local" at bounding box center [293, 451] width 57 height 10
click at [218, 404] on div "Source Upload Image https://cdn.shopify.com/s/files/1/0985/8662/4325/files/gemp…" at bounding box center [269, 315] width 139 height 316
click at [284, 402] on div at bounding box center [299, 380] width 78 height 45
click at [293, 399] on div at bounding box center [299, 395] width 13 height 13
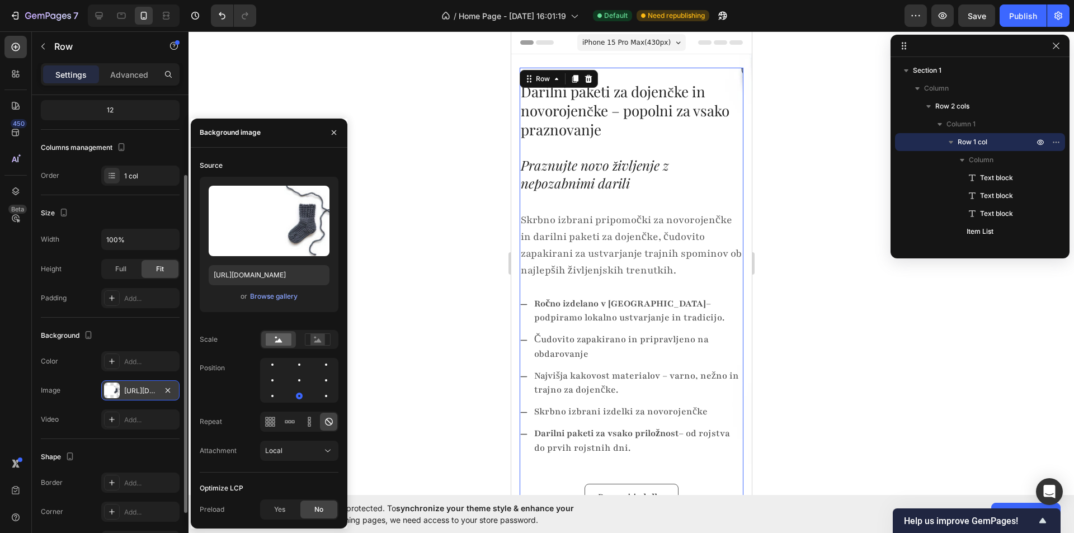
click at [265, 397] on div at bounding box center [299, 380] width 78 height 45
click at [271, 389] on div at bounding box center [299, 380] width 78 height 45
click at [276, 378] on div at bounding box center [272, 380] width 13 height 13
click at [299, 379] on div at bounding box center [299, 380] width 2 height 2
click at [302, 367] on div at bounding box center [299, 364] width 13 height 13
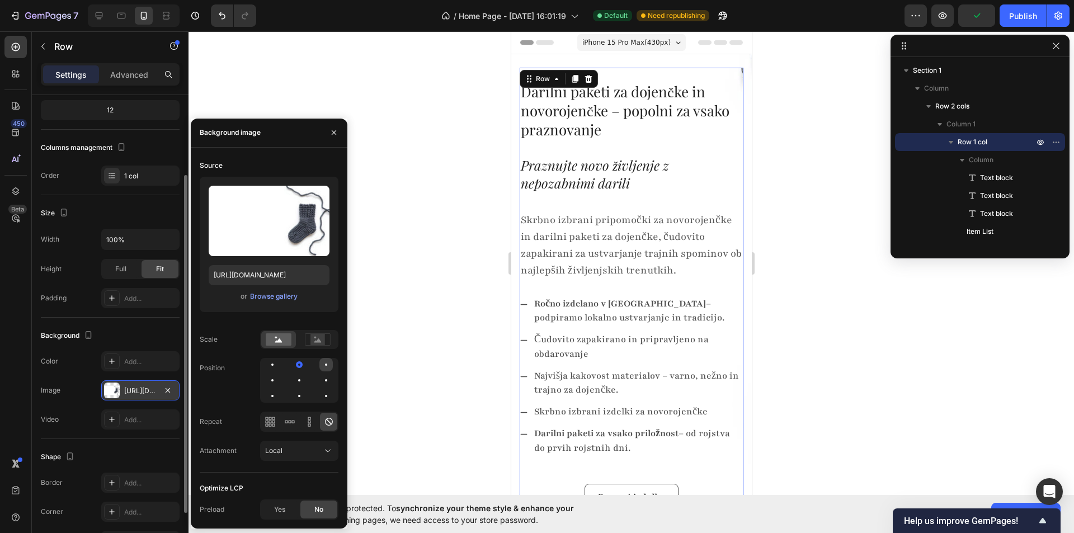
click at [323, 368] on div at bounding box center [325, 364] width 13 height 13
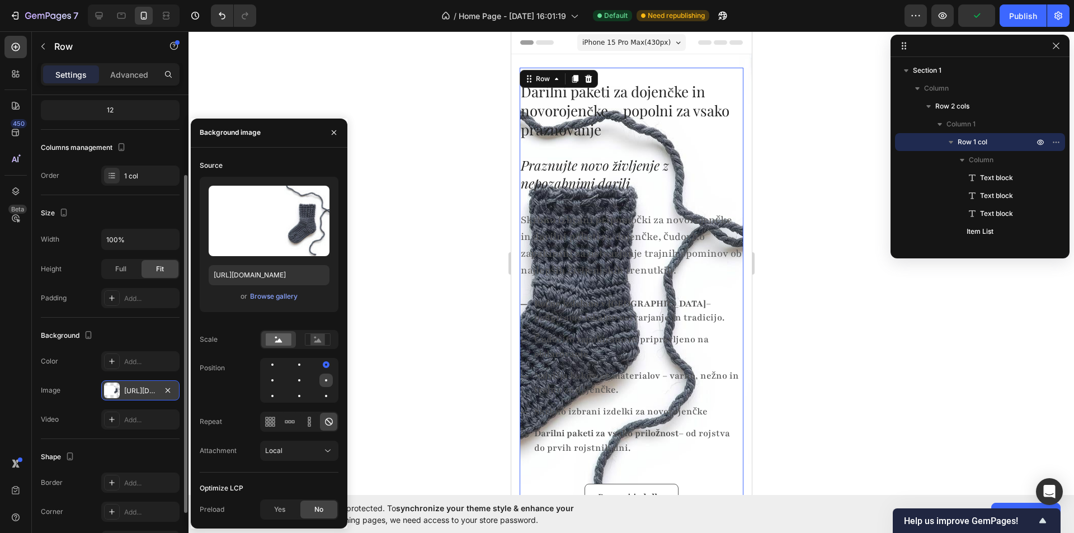
click at [322, 378] on div at bounding box center [325, 380] width 13 height 13
click at [323, 392] on div at bounding box center [325, 395] width 13 height 13
click at [324, 423] on icon at bounding box center [328, 421] width 11 height 11
click at [326, 422] on icon at bounding box center [329, 422] width 8 height 8
click at [286, 451] on div "Local" at bounding box center [293, 451] width 57 height 10
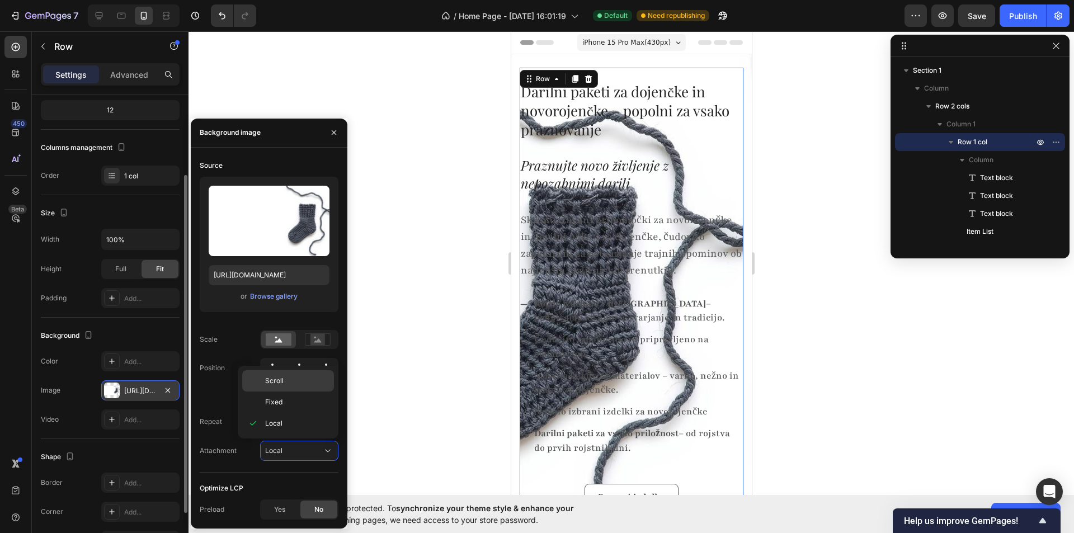
click at [280, 376] on div "Scroll" at bounding box center [288, 380] width 92 height 21
click at [169, 384] on button "button" at bounding box center [167, 390] width 13 height 13
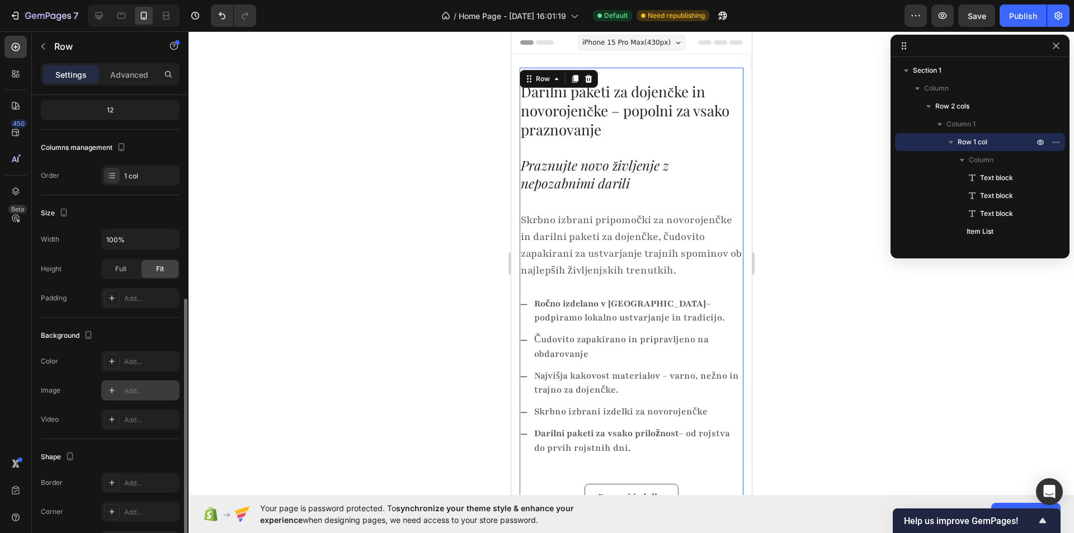
scroll to position [183, 0]
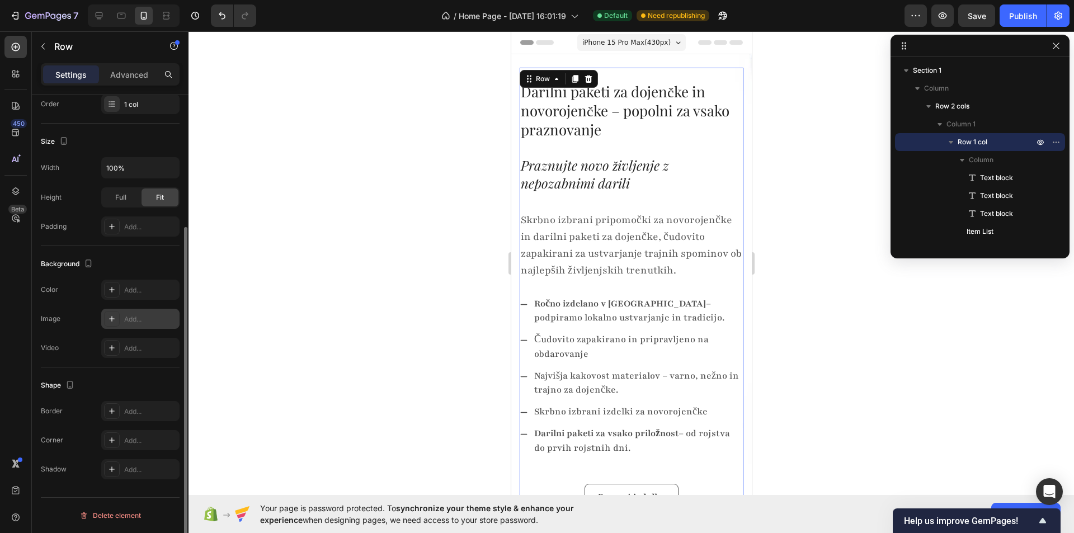
click at [354, 300] on div at bounding box center [630, 282] width 885 height 502
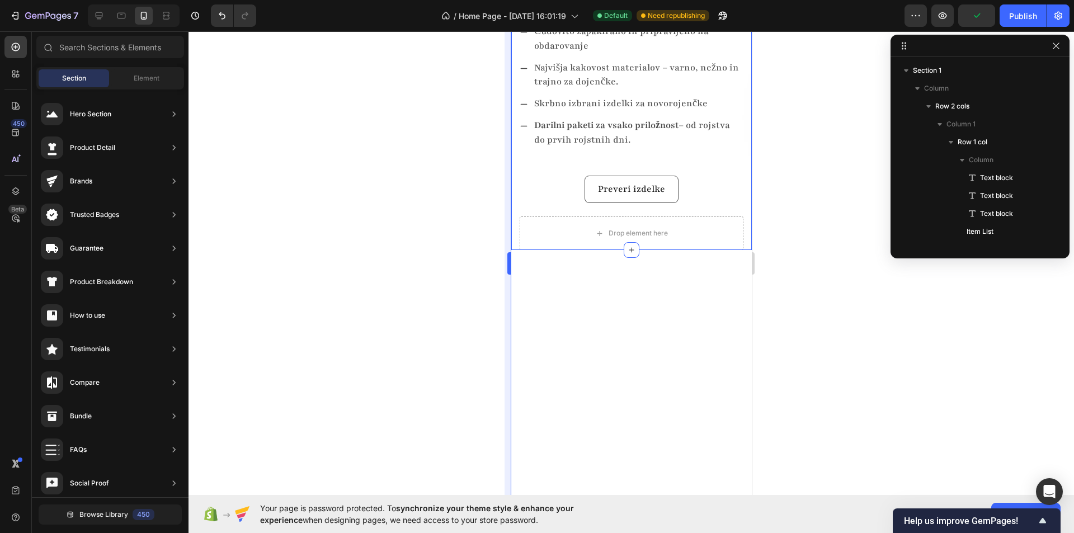
scroll to position [0, 0]
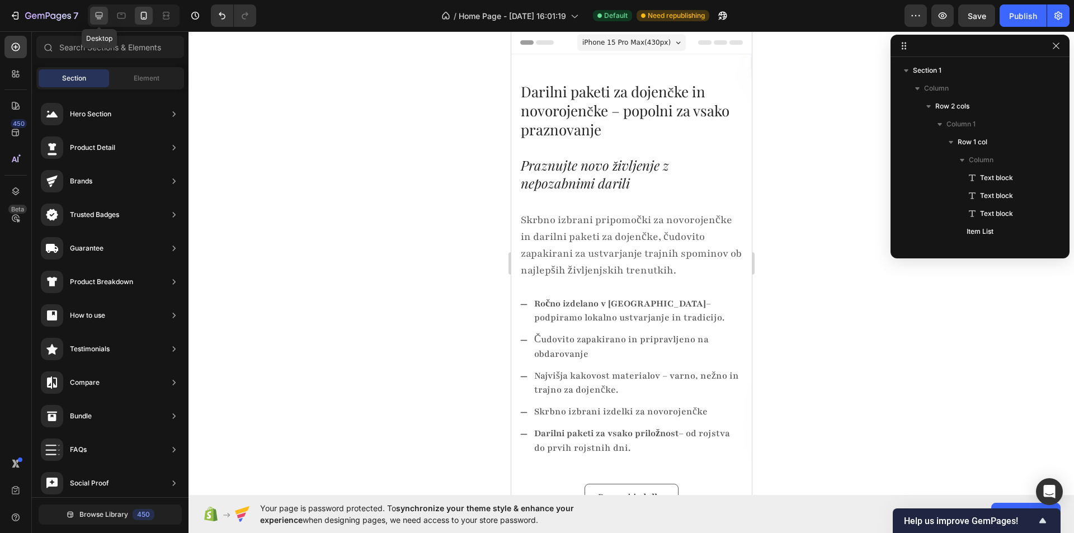
click at [104, 17] on icon at bounding box center [98, 15] width 11 height 11
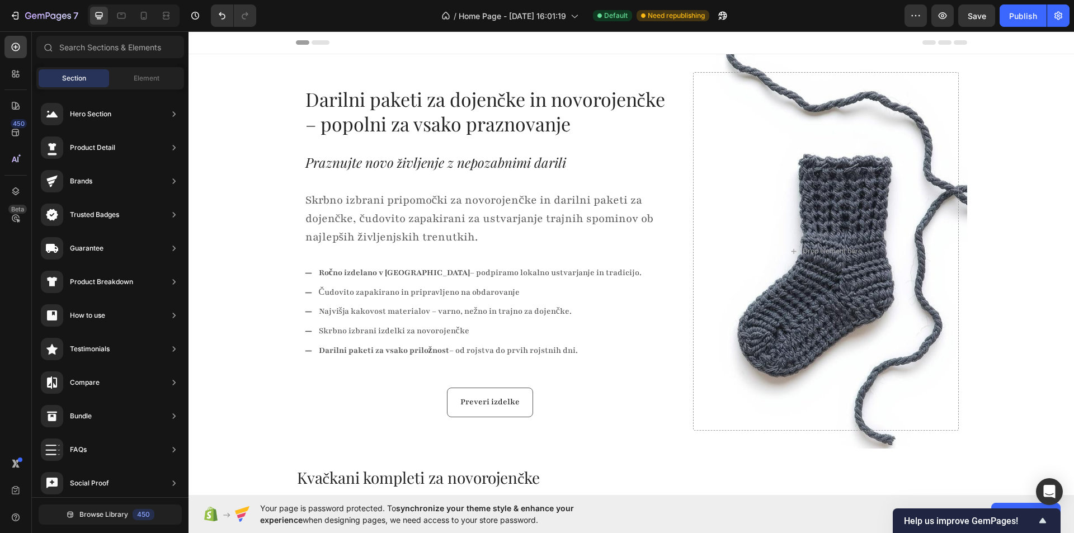
click at [626, 276] on div "Ročno izdelano v Sloveniji – podpiramo lokalno ustvarjanje in tradicijo. Čudovi…" at bounding box center [490, 311] width 372 height 97
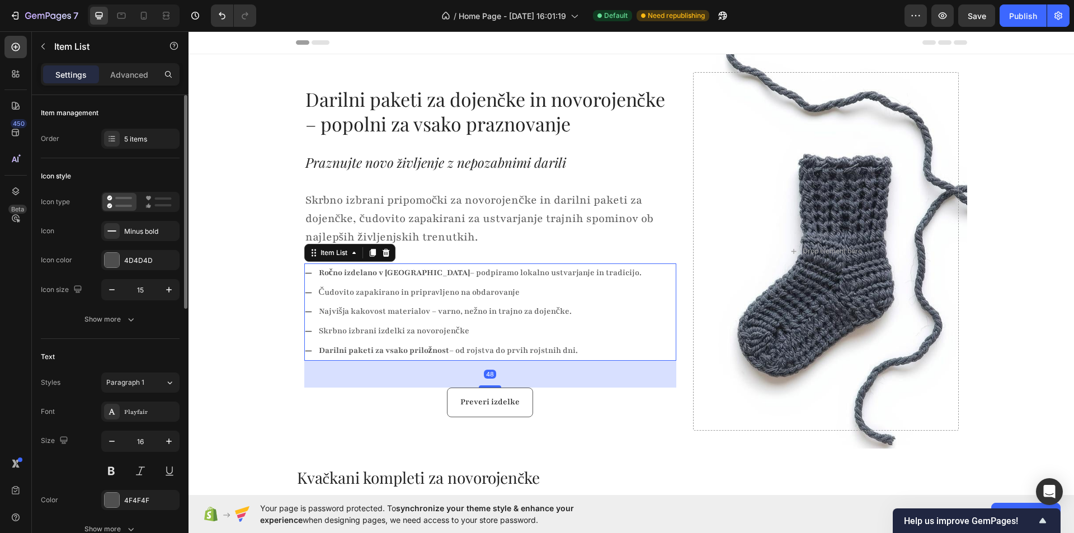
scroll to position [112, 0]
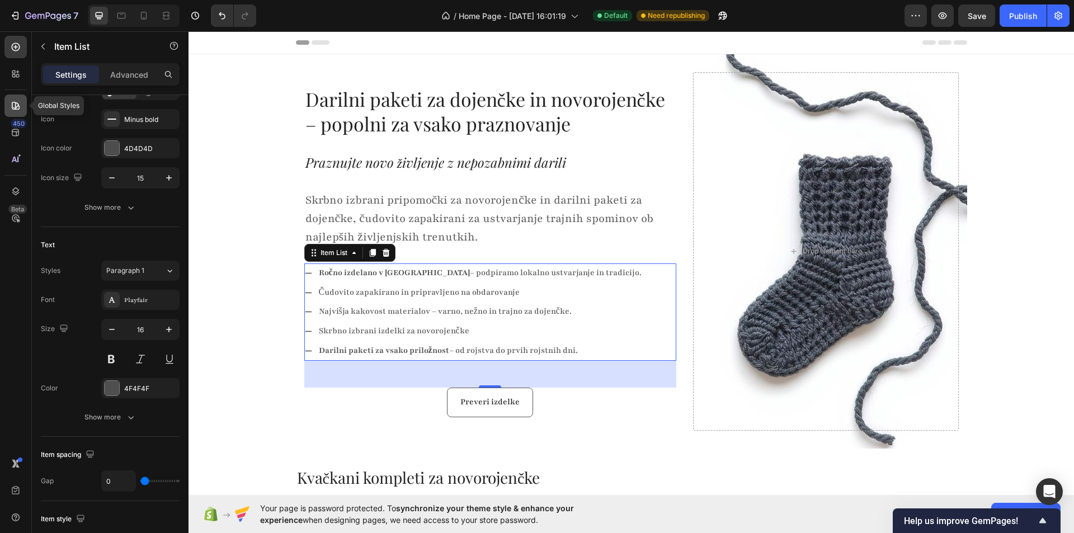
click at [19, 97] on div at bounding box center [15, 106] width 22 height 22
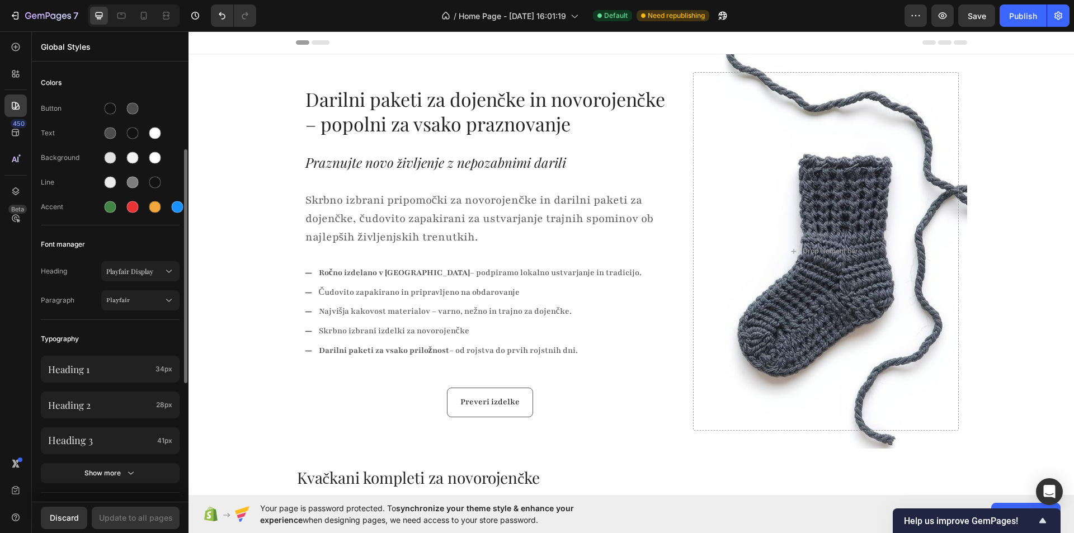
scroll to position [56, 0]
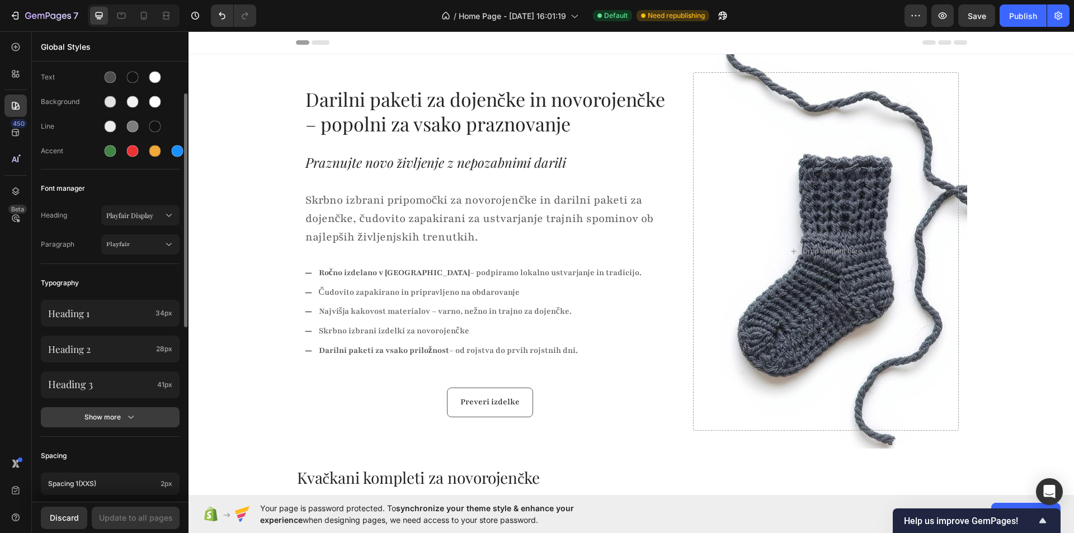
click at [129, 416] on icon "button" at bounding box center [130, 417] width 11 height 11
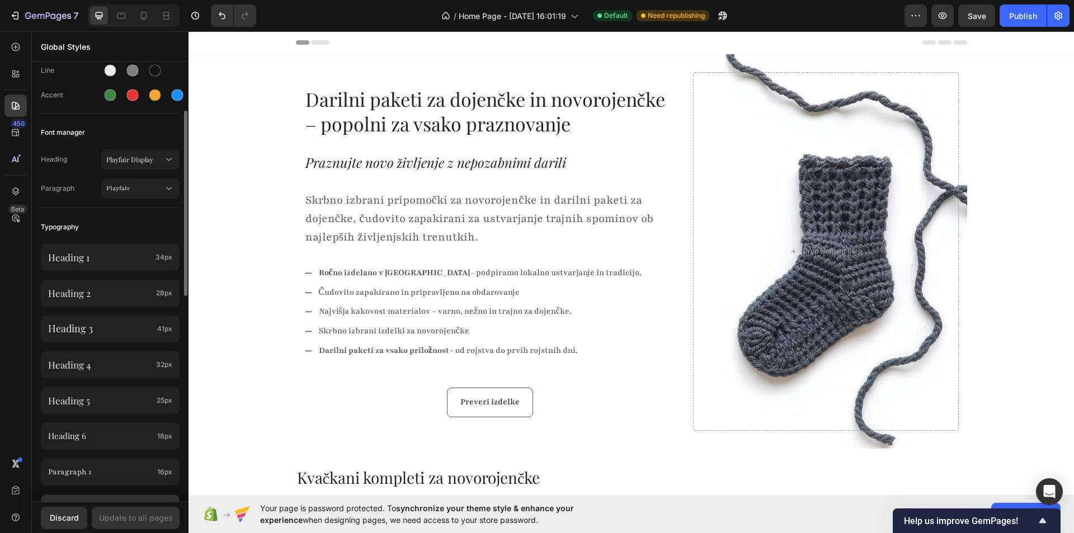
scroll to position [168, 0]
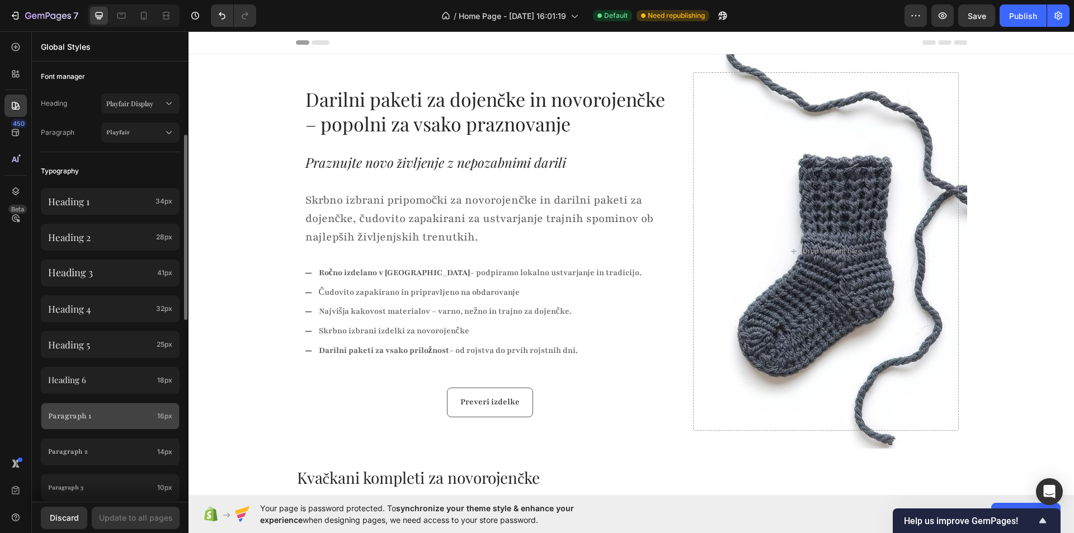
click at [113, 425] on div "Paragraph 1 16px" at bounding box center [110, 416] width 139 height 27
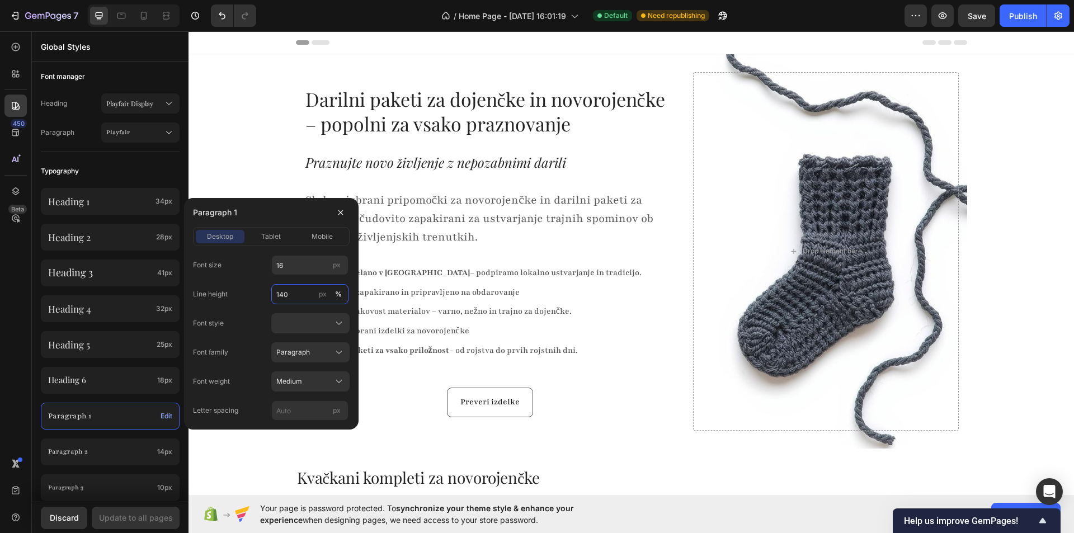
type input "140"
click at [249, 299] on div "Line height 140 px %" at bounding box center [271, 294] width 157 height 20
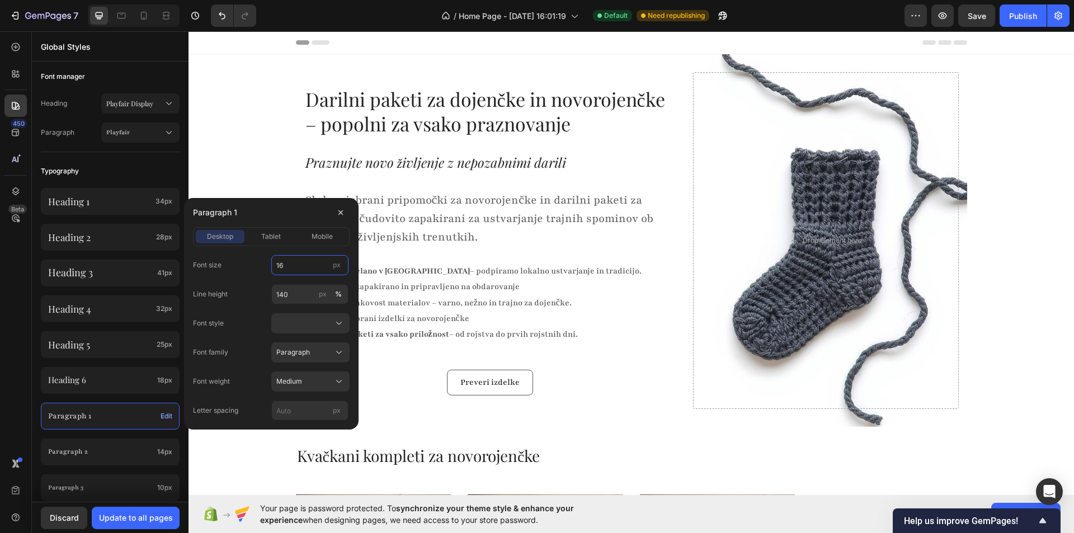
click at [286, 271] on input "16" at bounding box center [309, 265] width 77 height 20
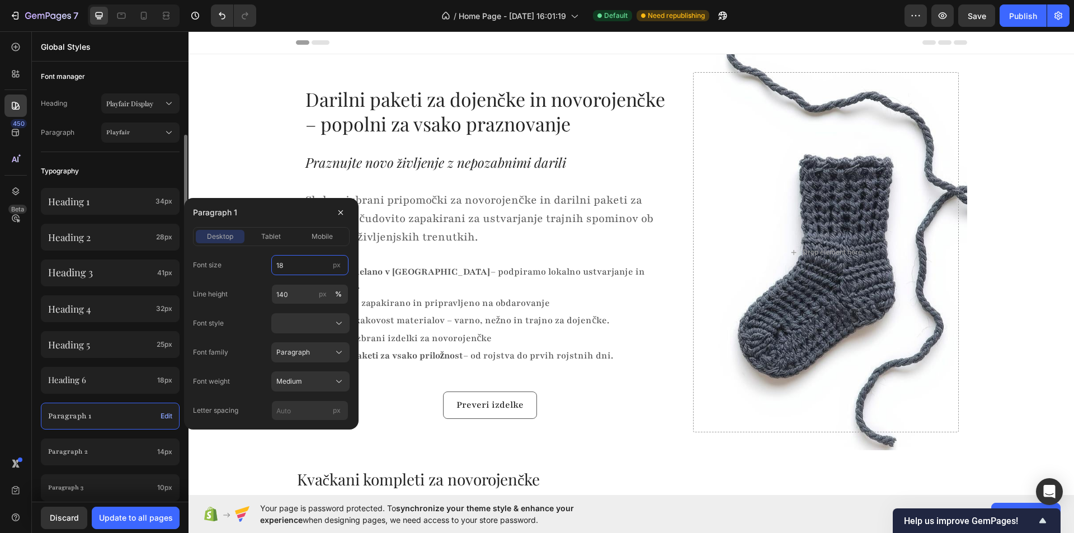
type input "18"
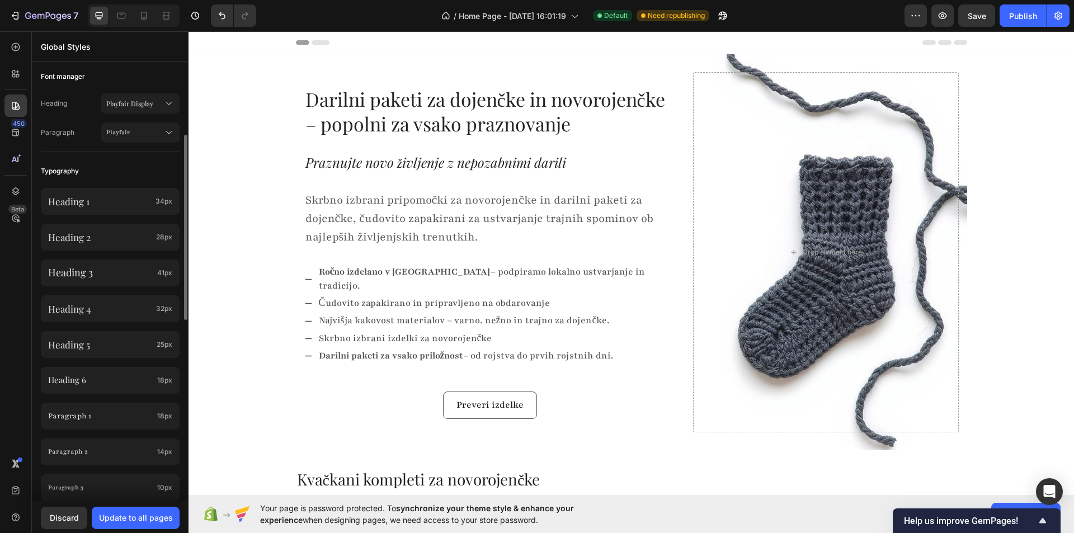
click at [168, 167] on div "Typography" at bounding box center [110, 171] width 139 height 20
click at [156, 515] on div "Update to all pages" at bounding box center [136, 518] width 74 height 12
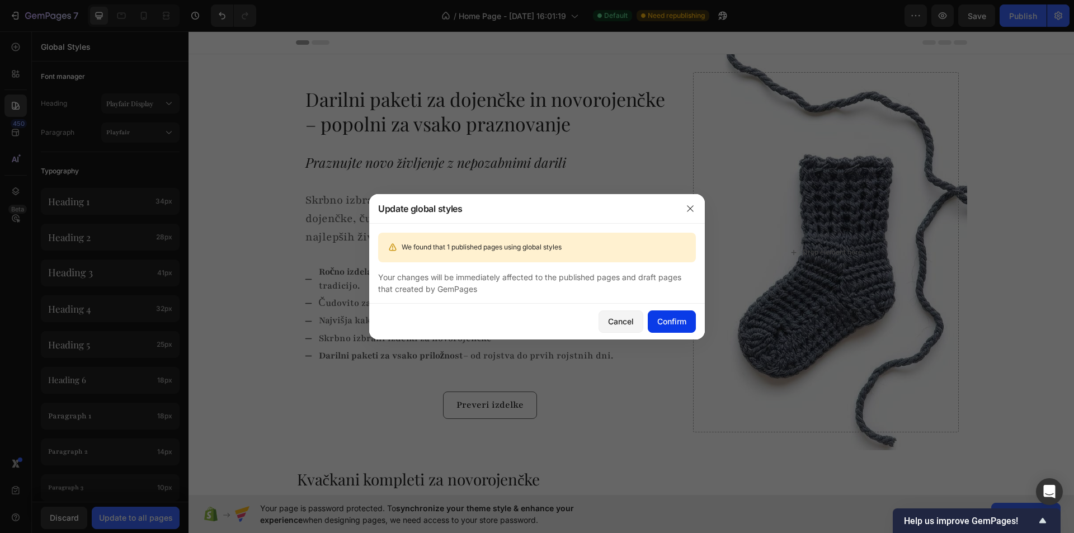
click at [671, 323] on div "Confirm" at bounding box center [671, 321] width 29 height 12
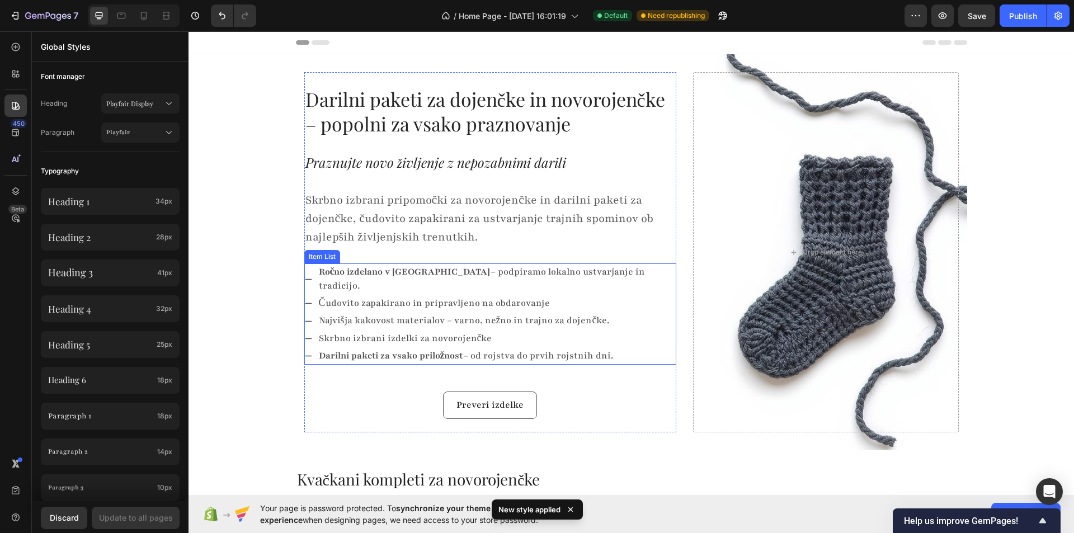
click at [630, 307] on div "Ročno izdelano v Sloveniji – podpiramo lokalno ustvarjanje in tradicijo. Čudovi…" at bounding box center [490, 313] width 372 height 101
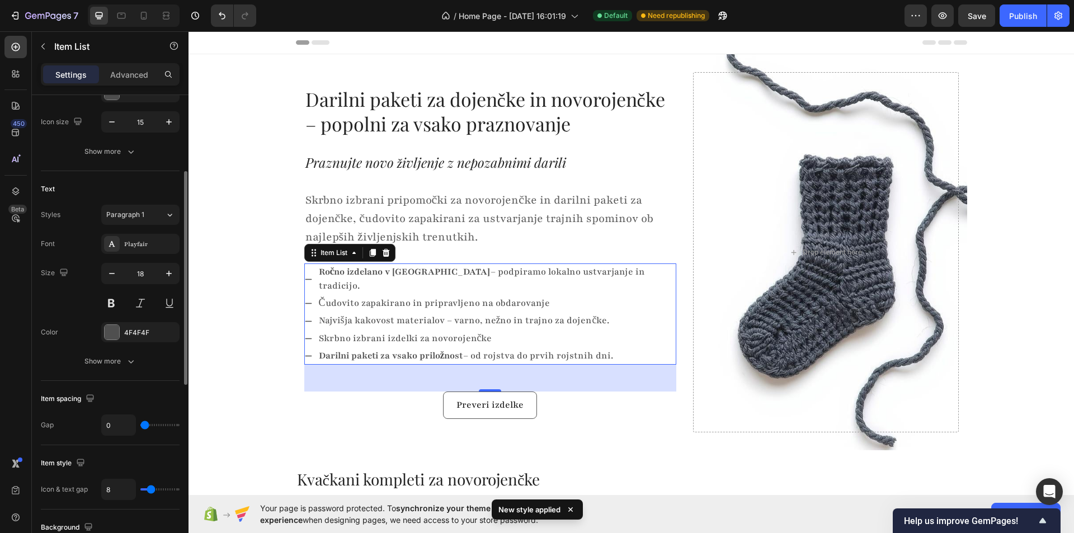
type input "1"
type input "2"
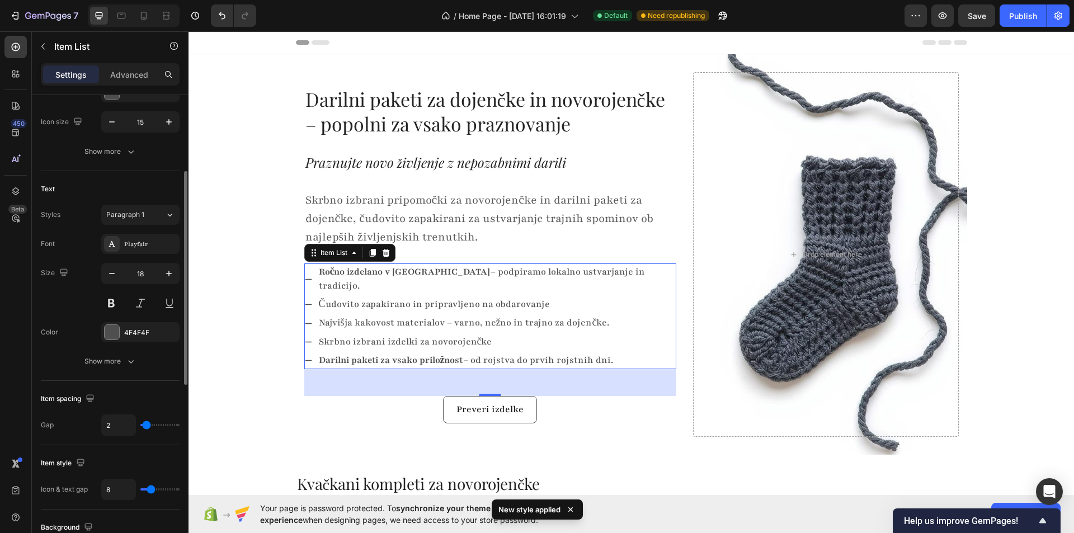
type input "3"
type input "4"
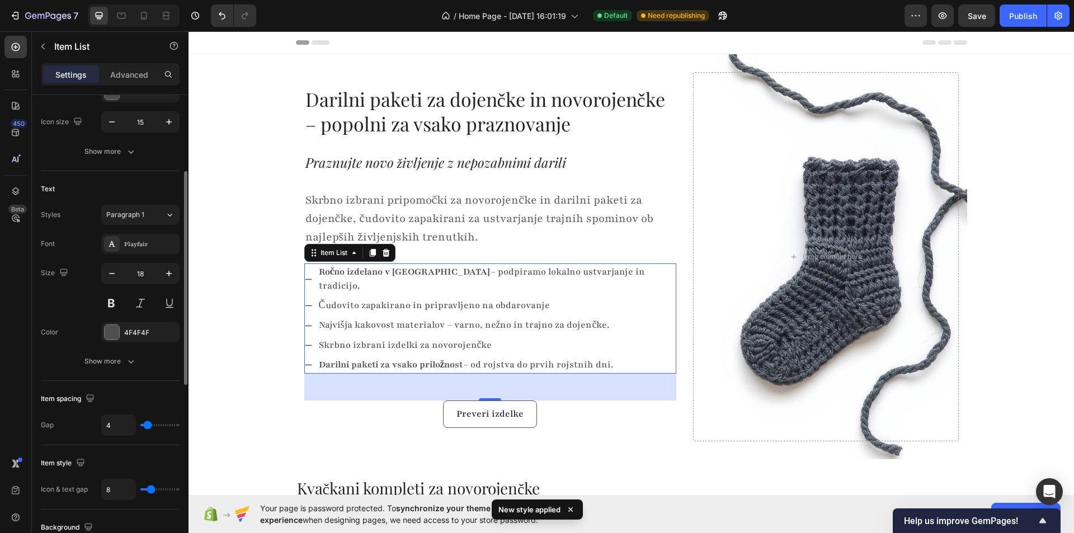
type input "5"
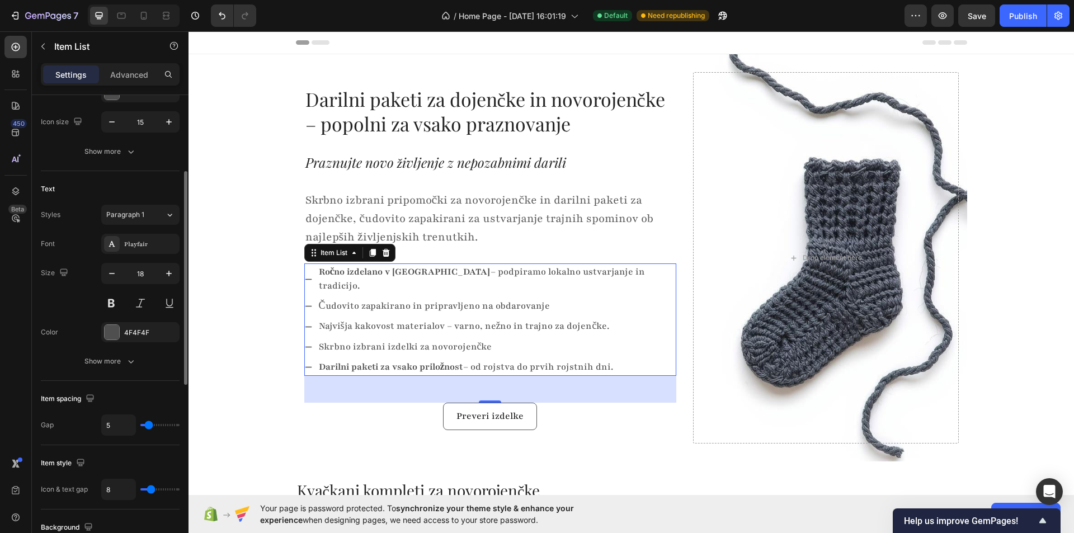
type input "6"
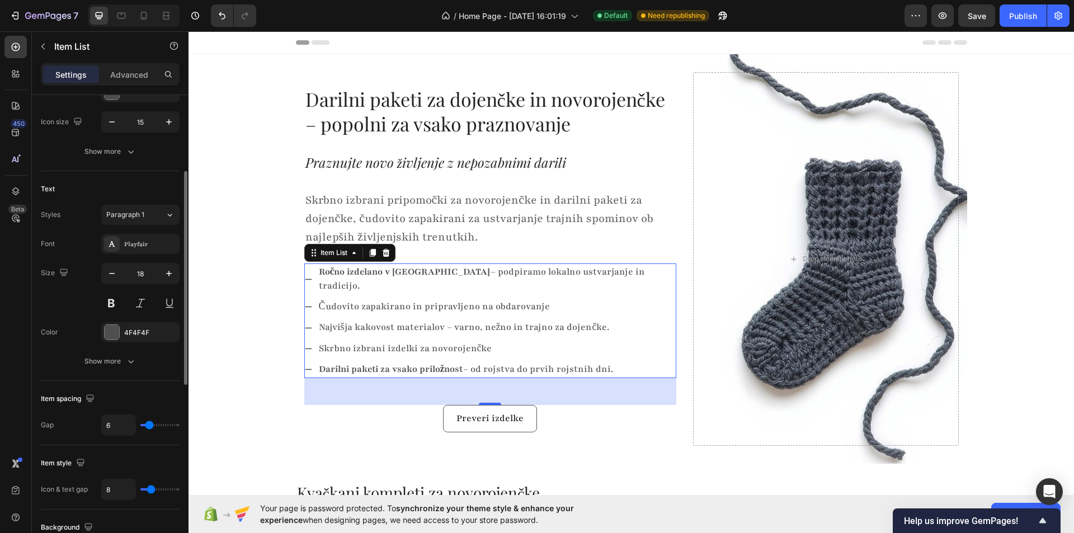
type input "7"
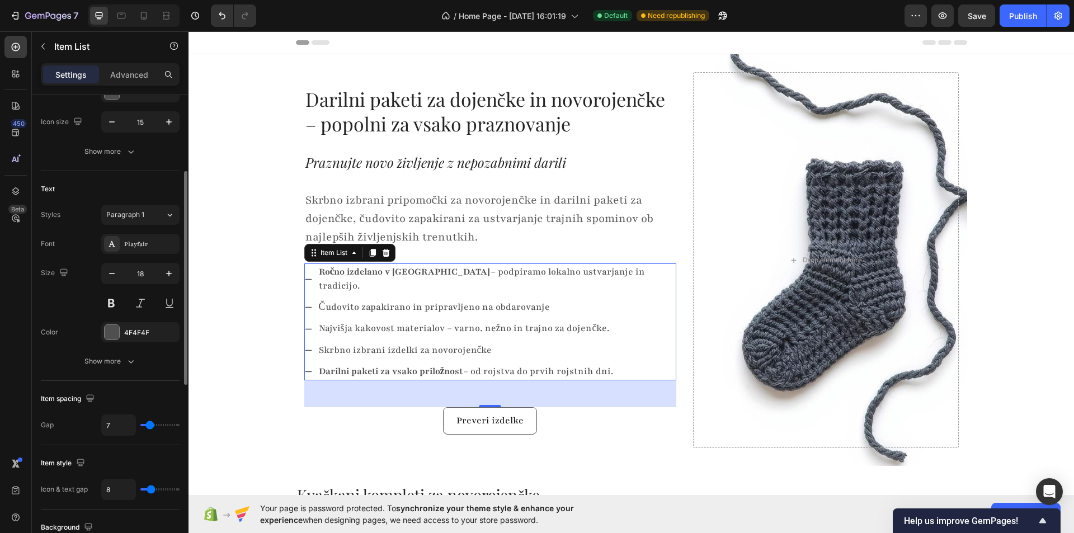
type input "9"
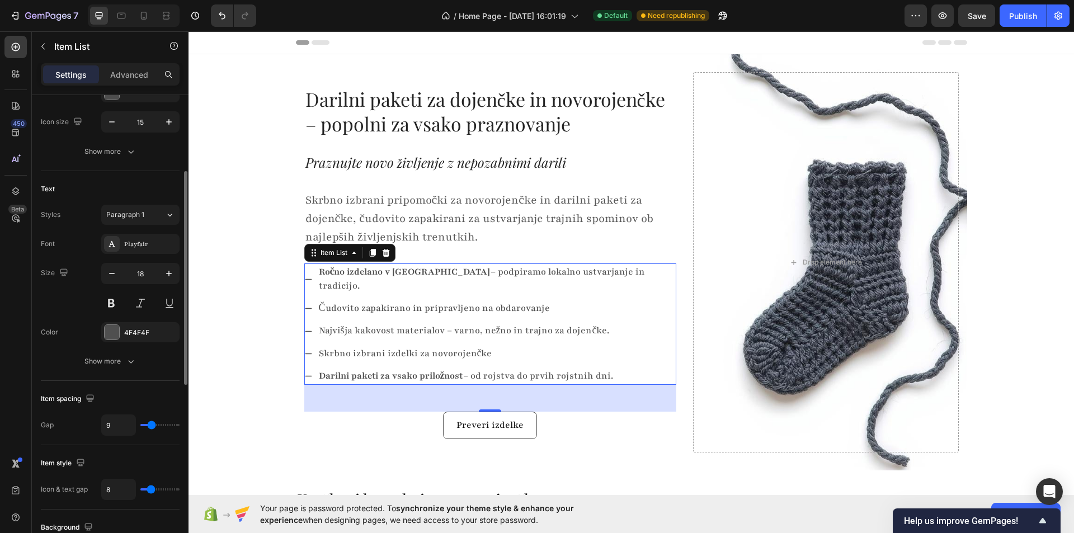
type input "8"
type input "7"
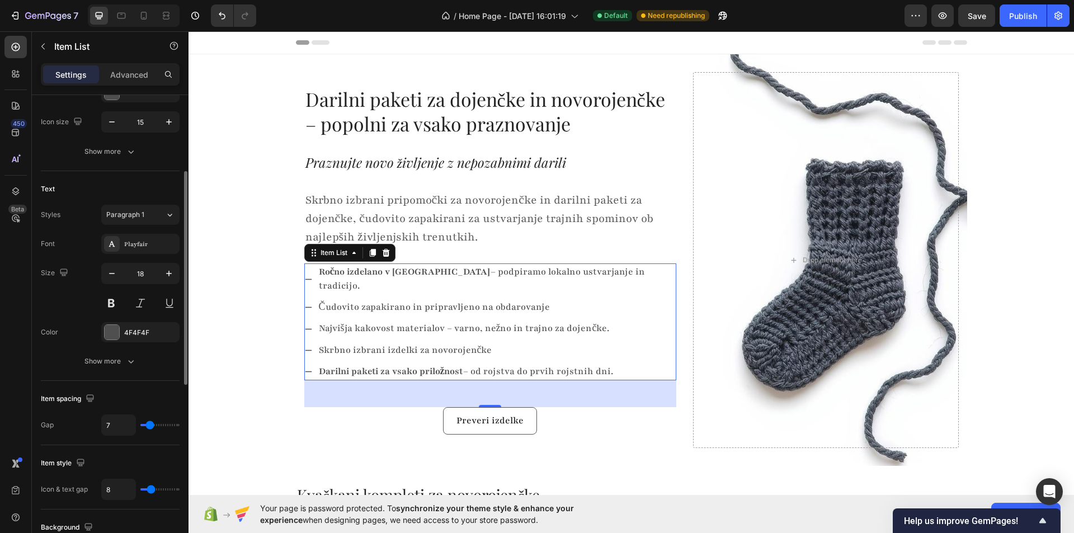
type input "9"
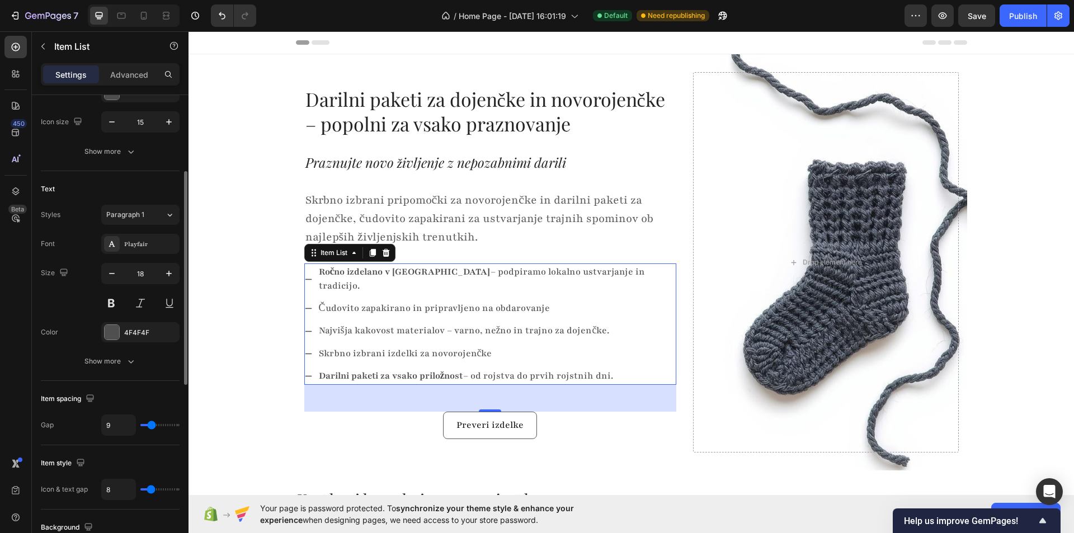
type input "8"
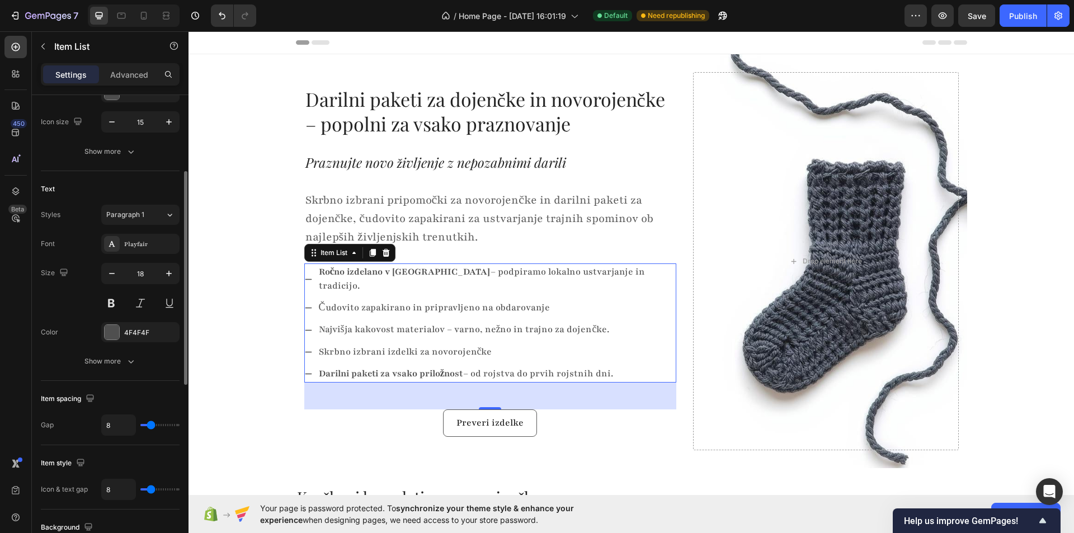
drag, startPoint x: 145, startPoint y: 427, endPoint x: 151, endPoint y: 427, distance: 6.2
type input "8"
click at [151, 426] on input "range" at bounding box center [159, 425] width 39 height 2
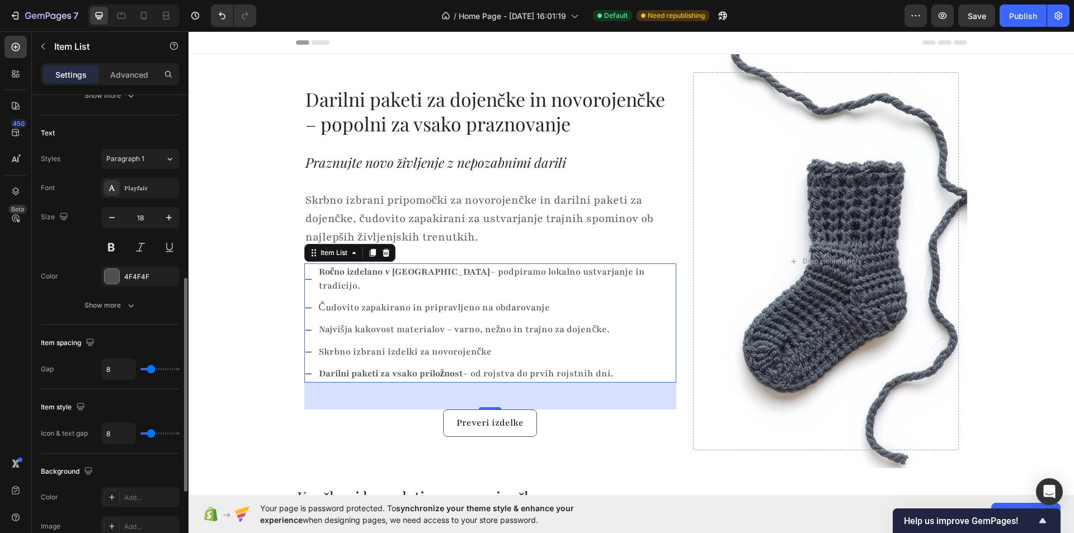
scroll to position [280, 0]
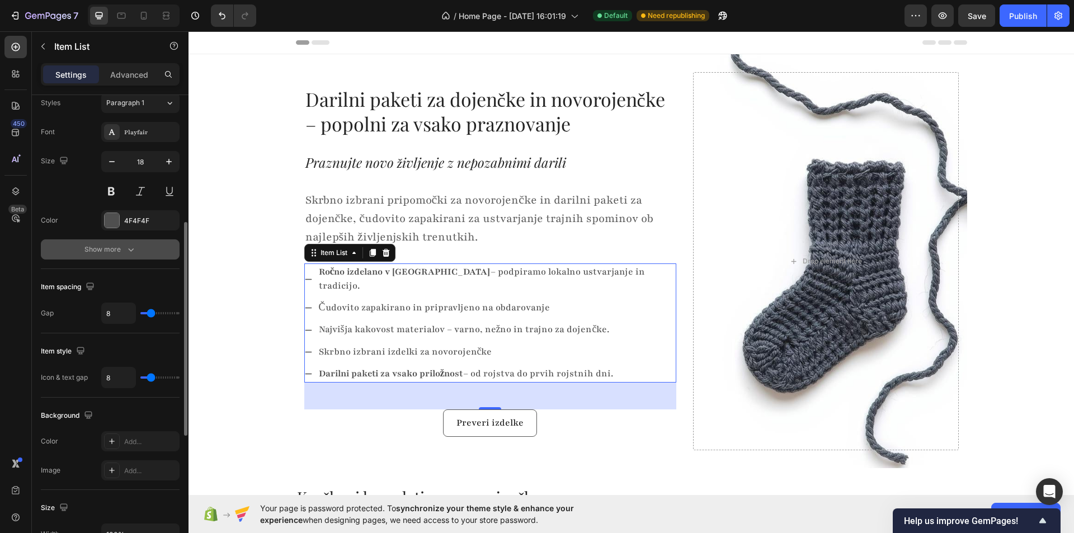
click at [91, 246] on div "Show more" at bounding box center [110, 249] width 52 height 11
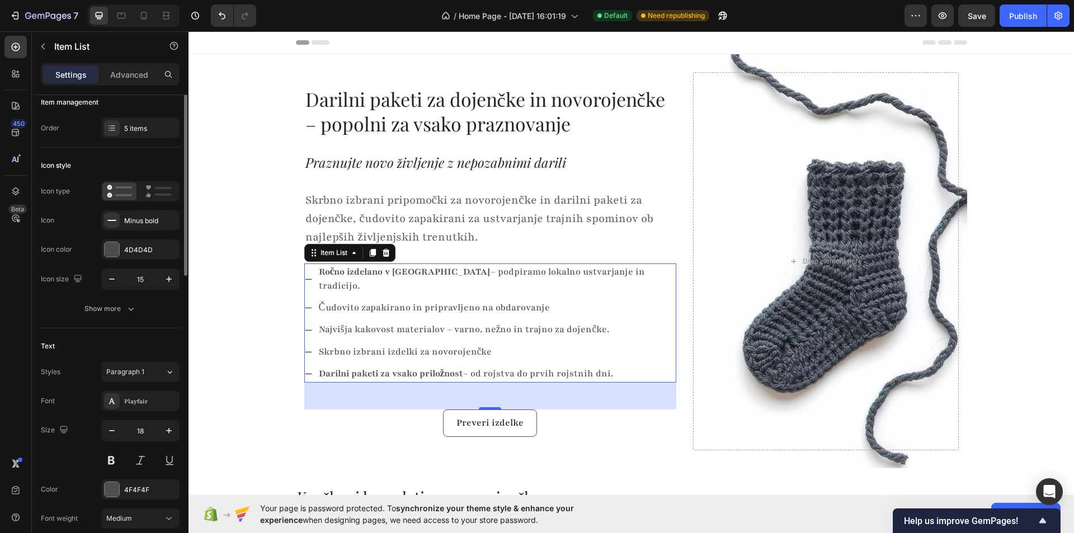
scroll to position [0, 0]
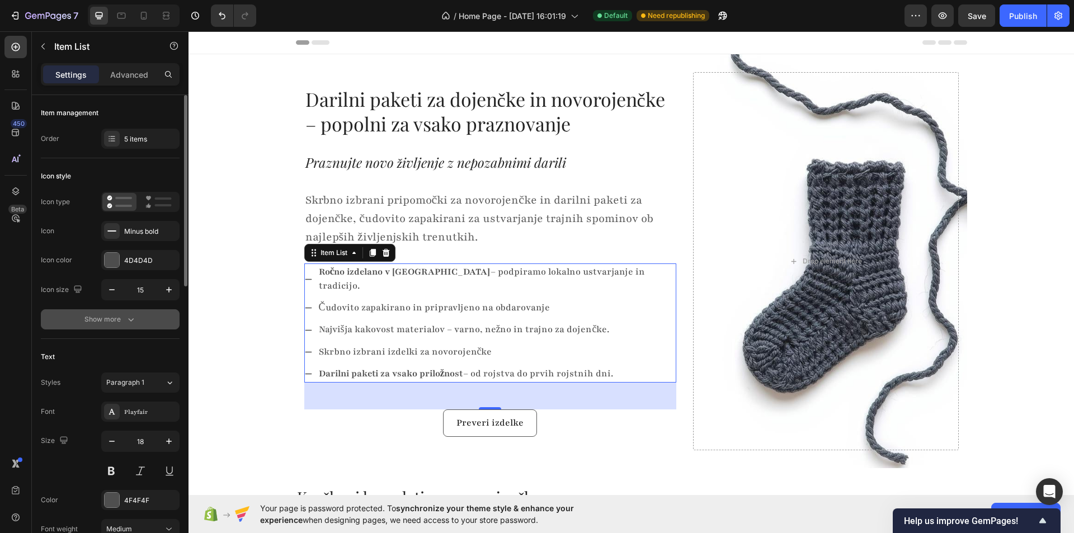
click at [116, 327] on button "Show more" at bounding box center [110, 319] width 139 height 20
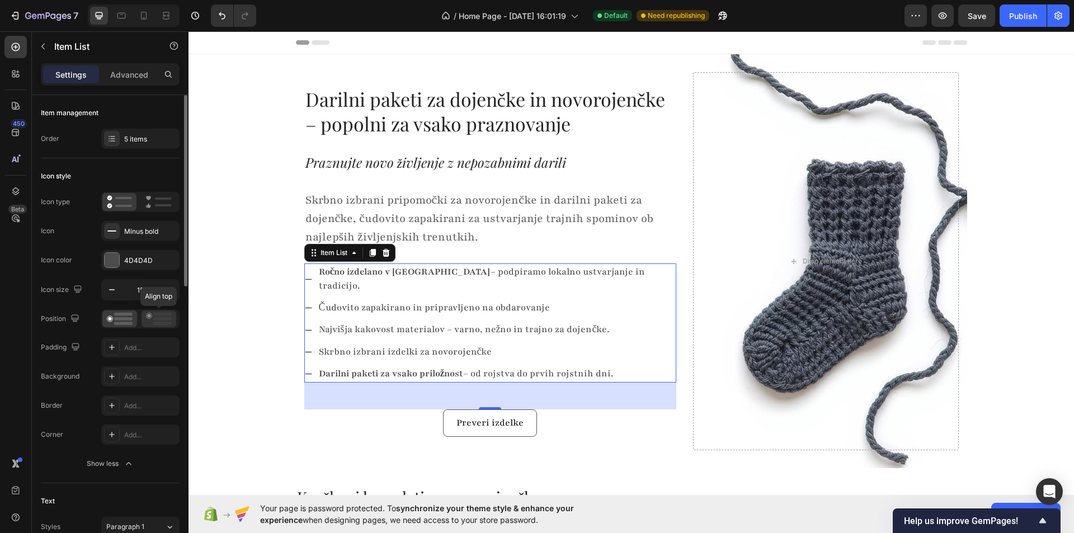
click at [149, 314] on icon at bounding box center [159, 319] width 26 height 12
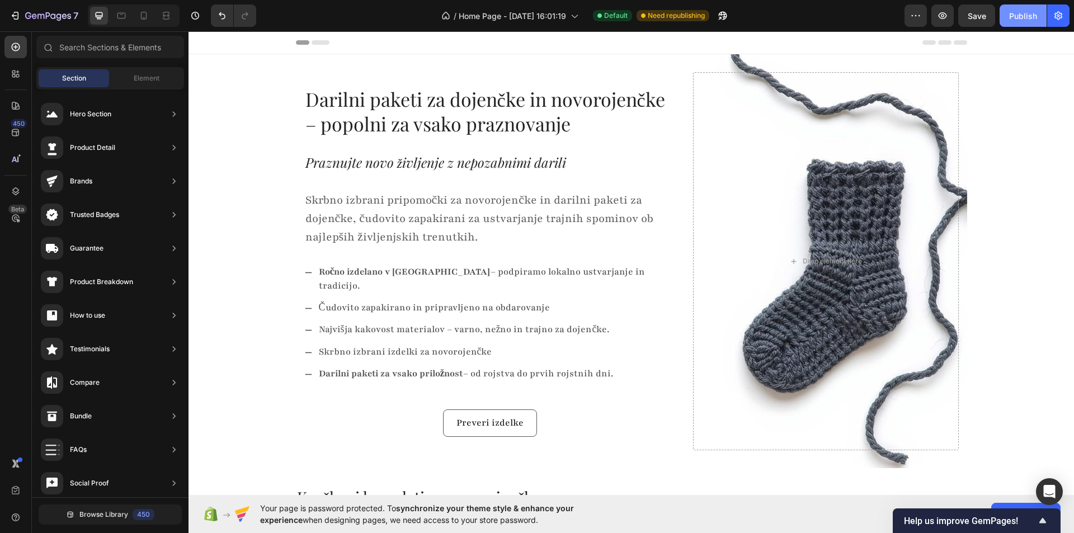
click at [1011, 12] on div "Publish" at bounding box center [1023, 16] width 28 height 12
click at [949, 16] on button "button" at bounding box center [942, 15] width 22 height 22
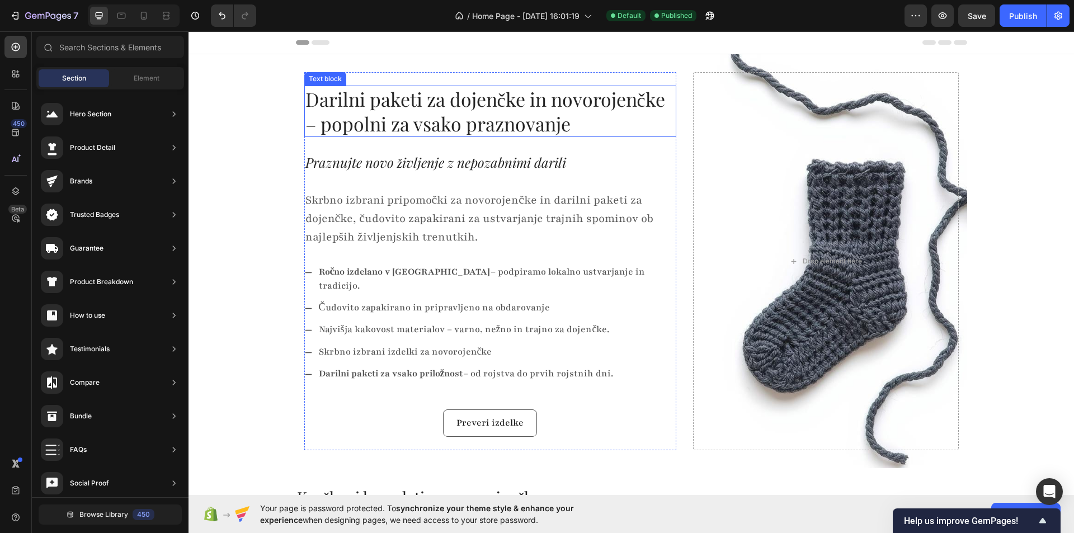
click at [380, 116] on p "Darilni paketi za dojenčke in novorojenčke – popolni za vsako praznovanje" at bounding box center [490, 111] width 370 height 49
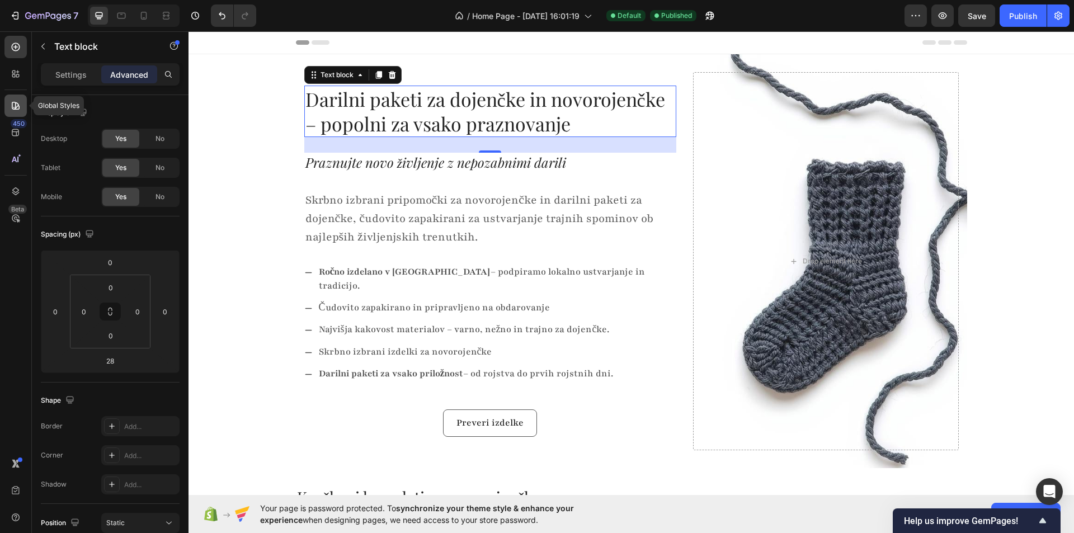
click at [15, 103] on icon at bounding box center [15, 105] width 11 height 11
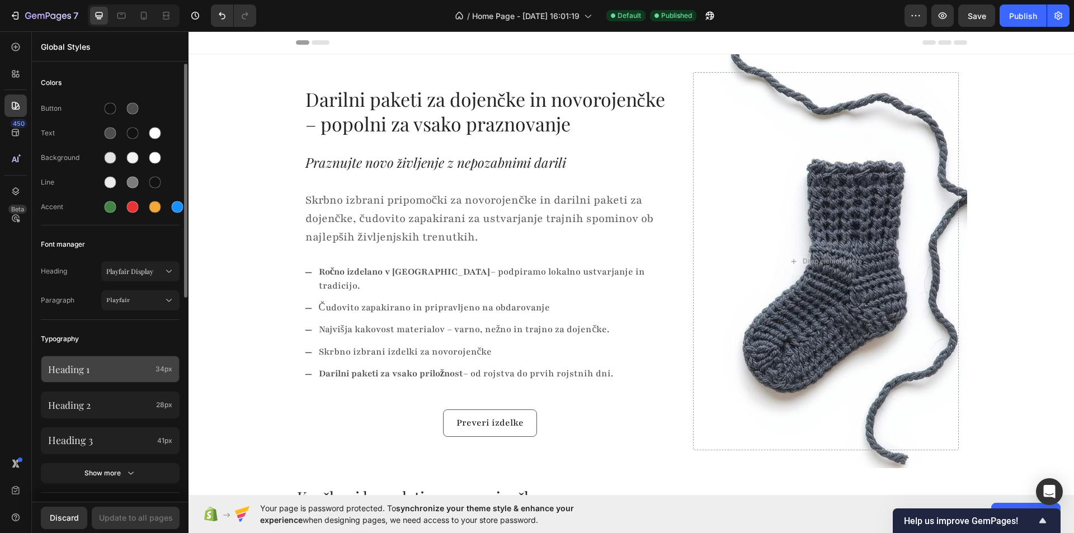
click at [128, 367] on p "Heading 1" at bounding box center [99, 369] width 103 height 12
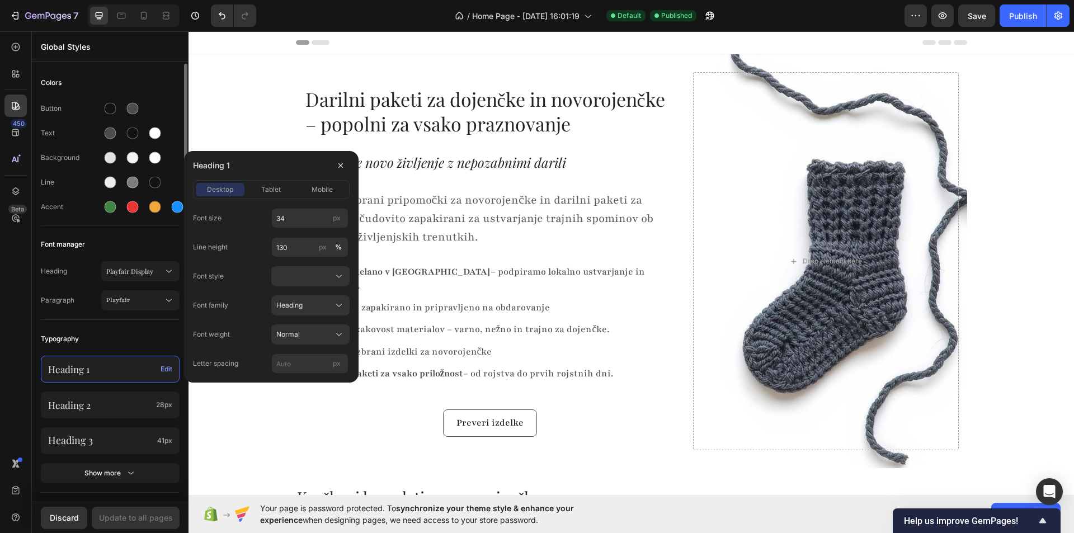
click at [128, 367] on p "Heading 1" at bounding box center [102, 369] width 108 height 12
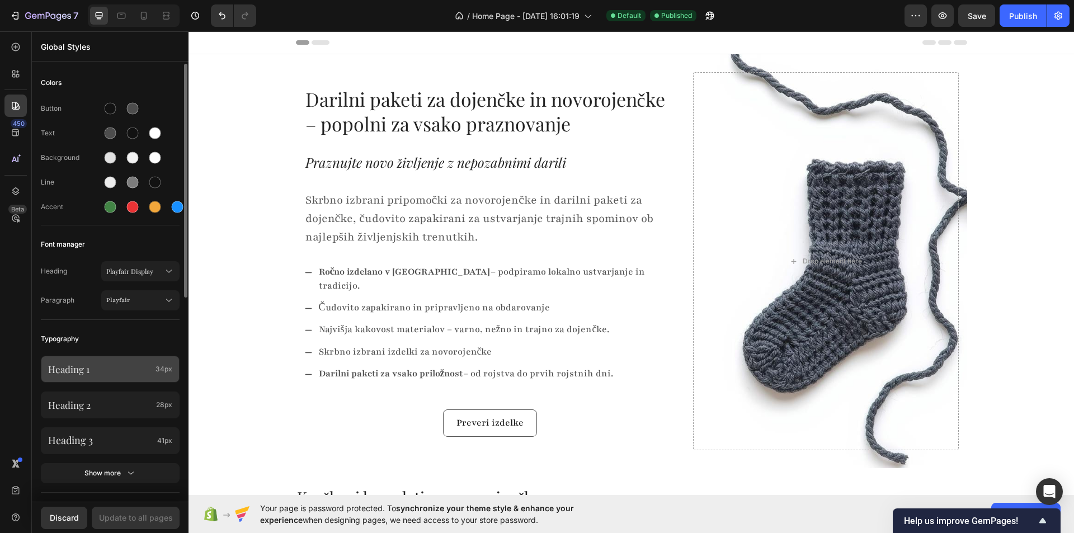
click at [127, 367] on p "Heading 1" at bounding box center [99, 369] width 103 height 12
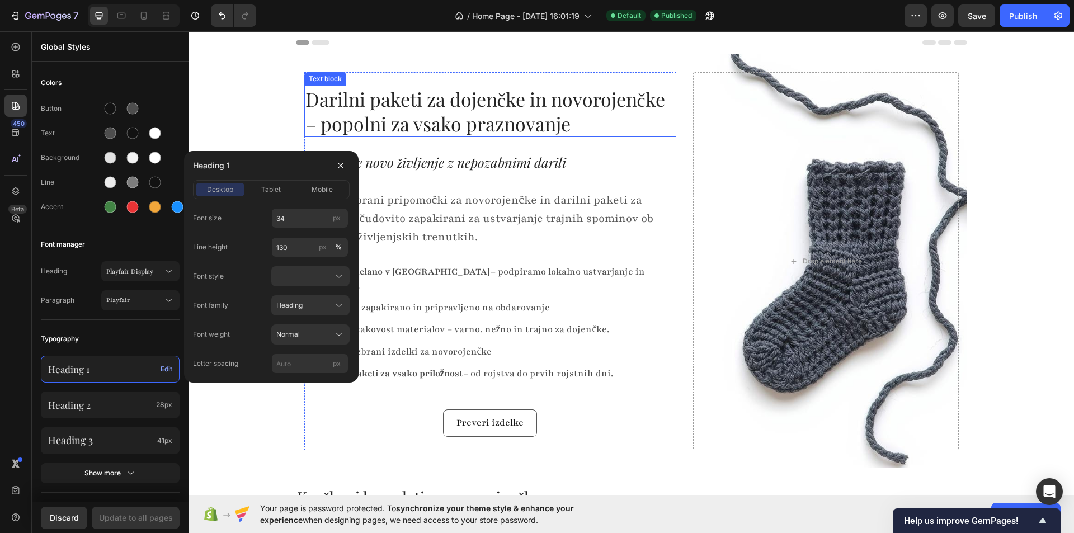
click at [399, 111] on p "Darilni paketi za dojenčke in novorojenčke – popolni za vsako praznovanje" at bounding box center [490, 111] width 370 height 49
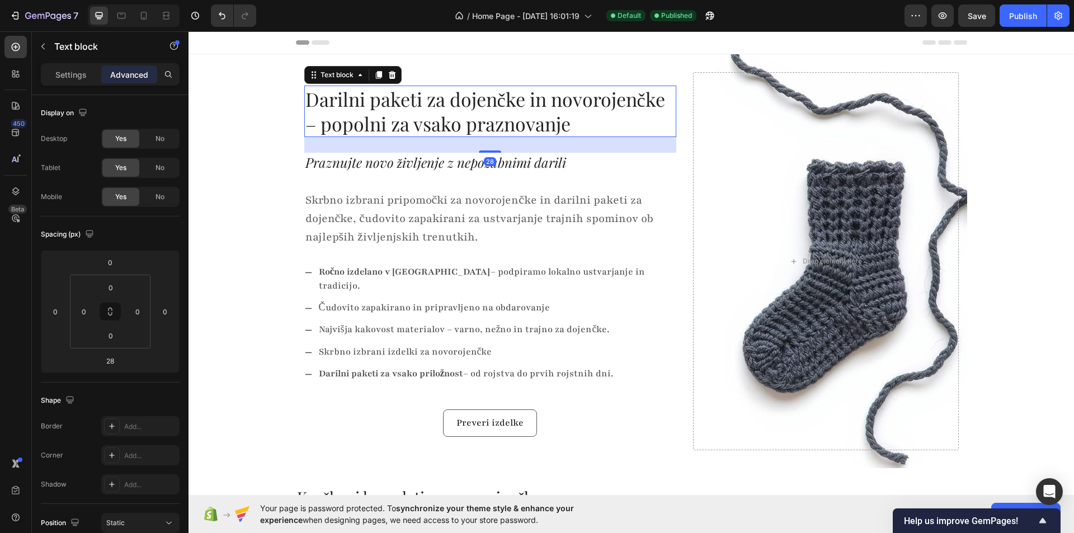
click at [378, 115] on p "Darilni paketi za dojenčke in novorojenčke – popolni za vsako praznovanje" at bounding box center [490, 111] width 370 height 49
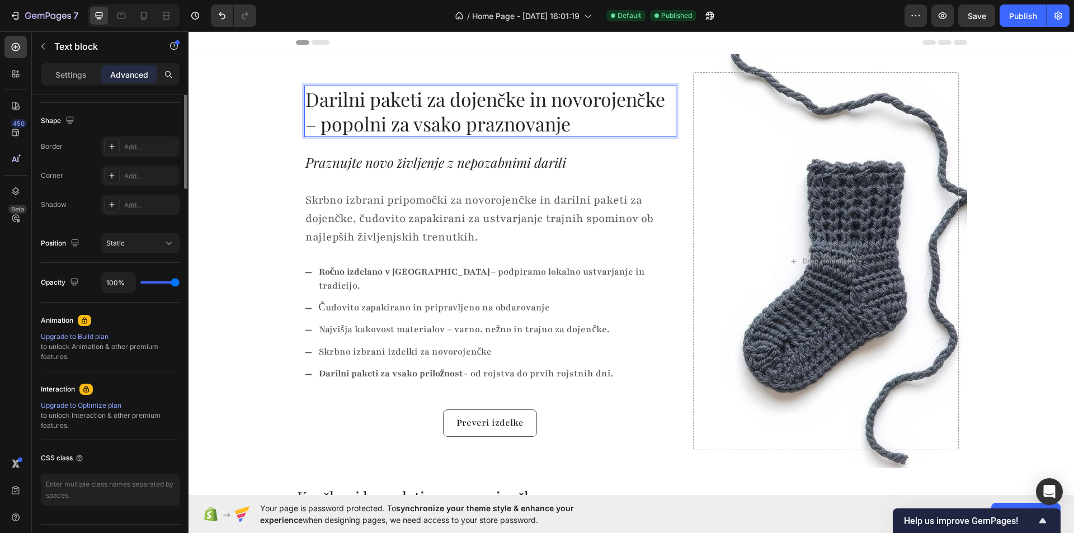
scroll to position [56, 0]
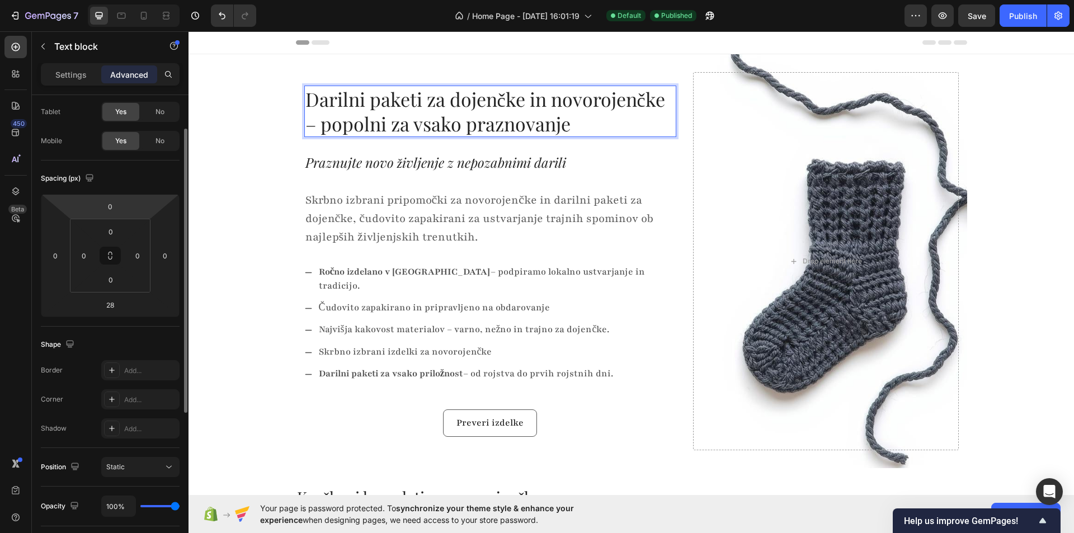
click at [82, 64] on div "Settings Advanced" at bounding box center [110, 74] width 139 height 22
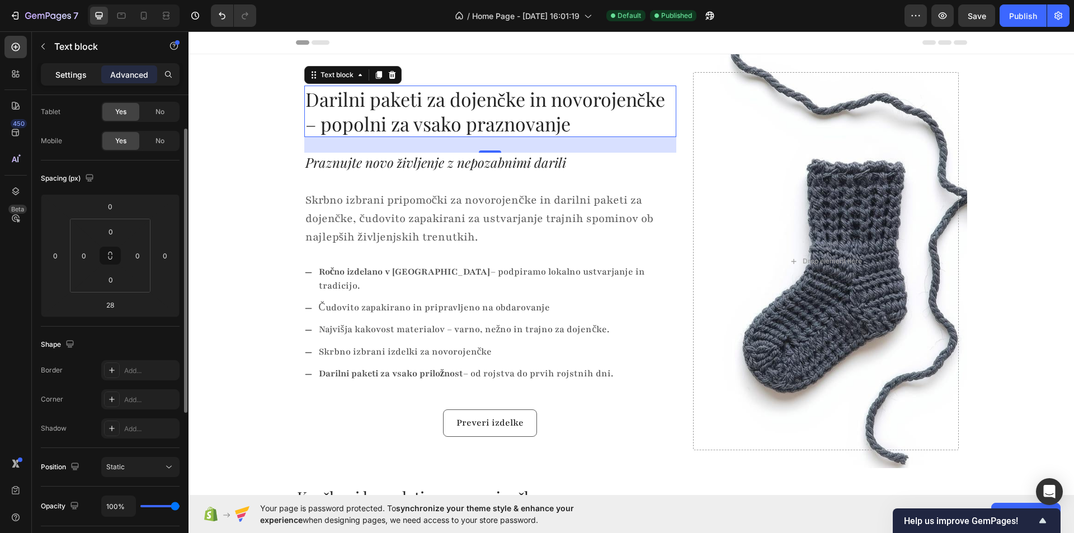
click at [81, 81] on div "Settings" at bounding box center [71, 74] width 56 height 18
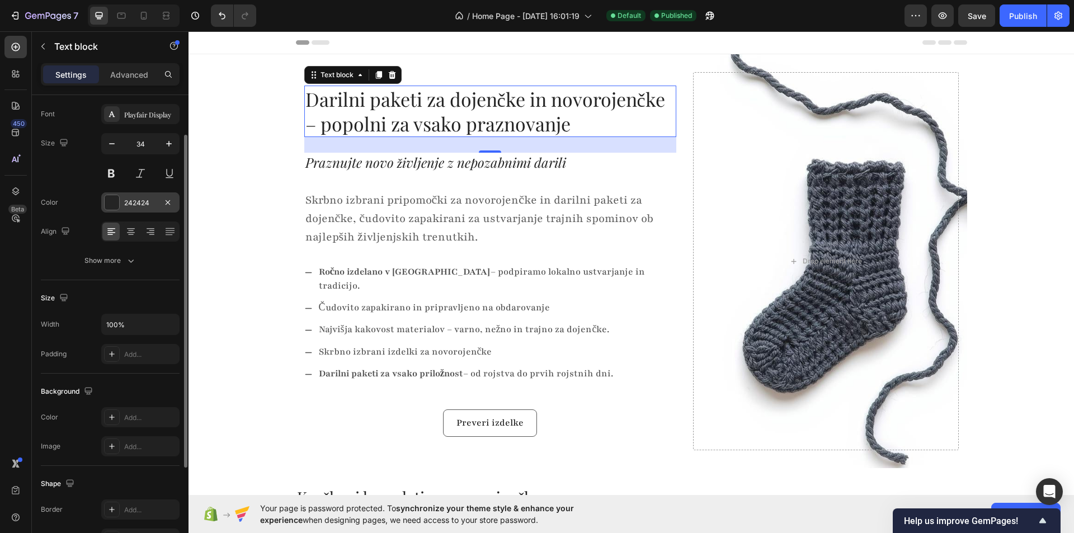
click at [106, 201] on div at bounding box center [112, 202] width 15 height 15
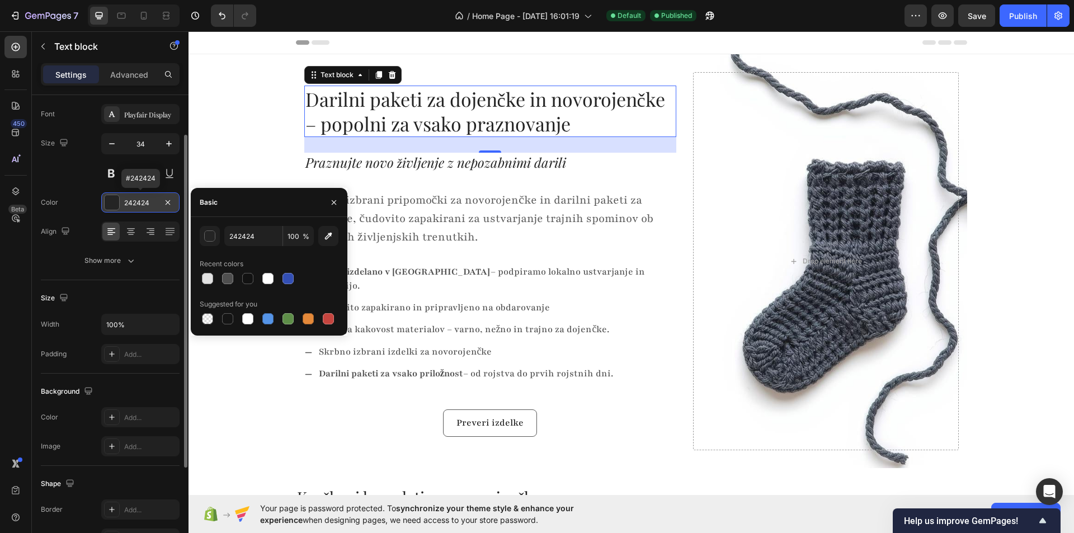
click at [106, 201] on div at bounding box center [112, 202] width 15 height 15
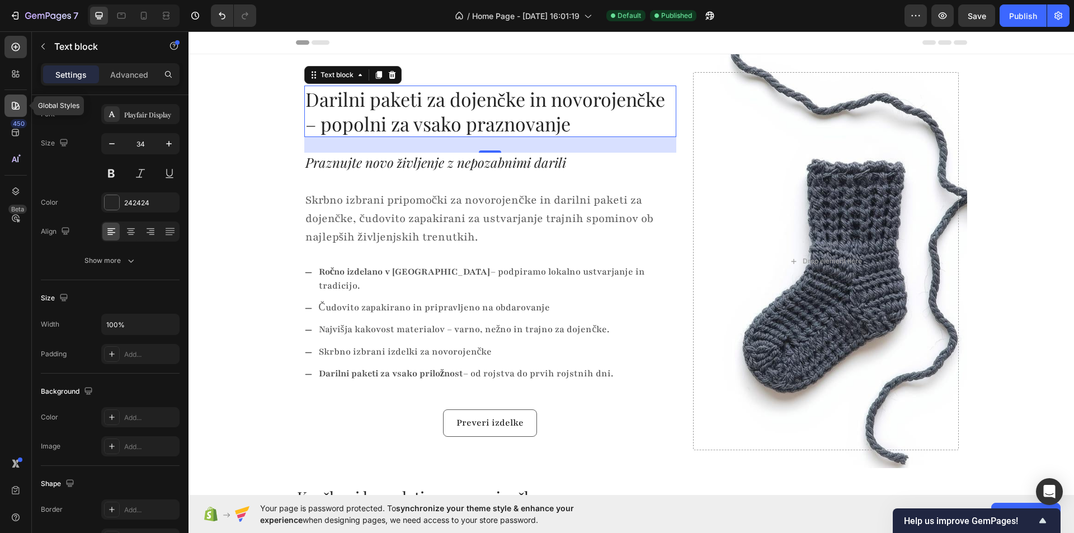
click at [12, 110] on icon at bounding box center [15, 105] width 11 height 11
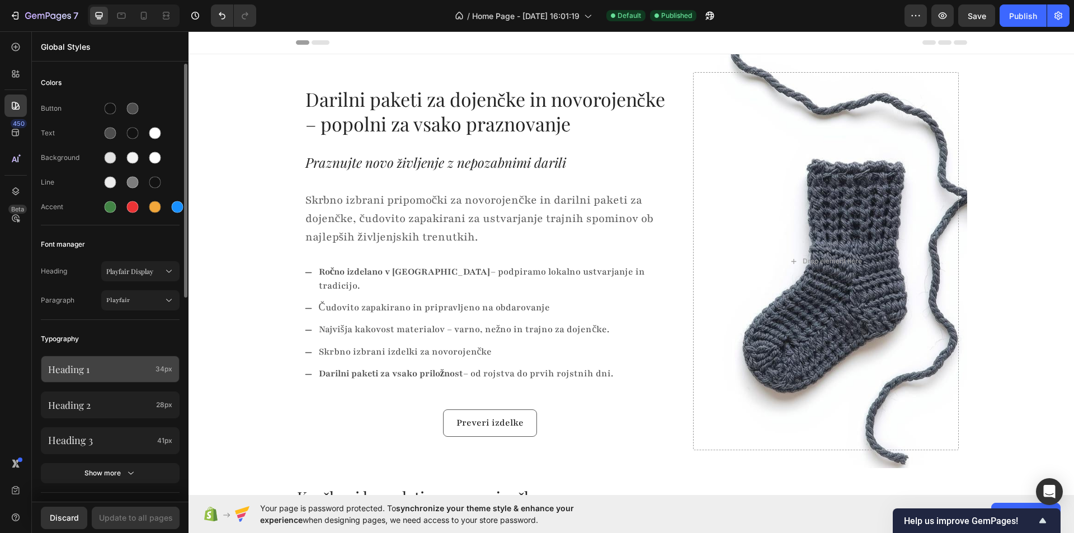
click at [132, 369] on p "Heading 1" at bounding box center [99, 369] width 103 height 12
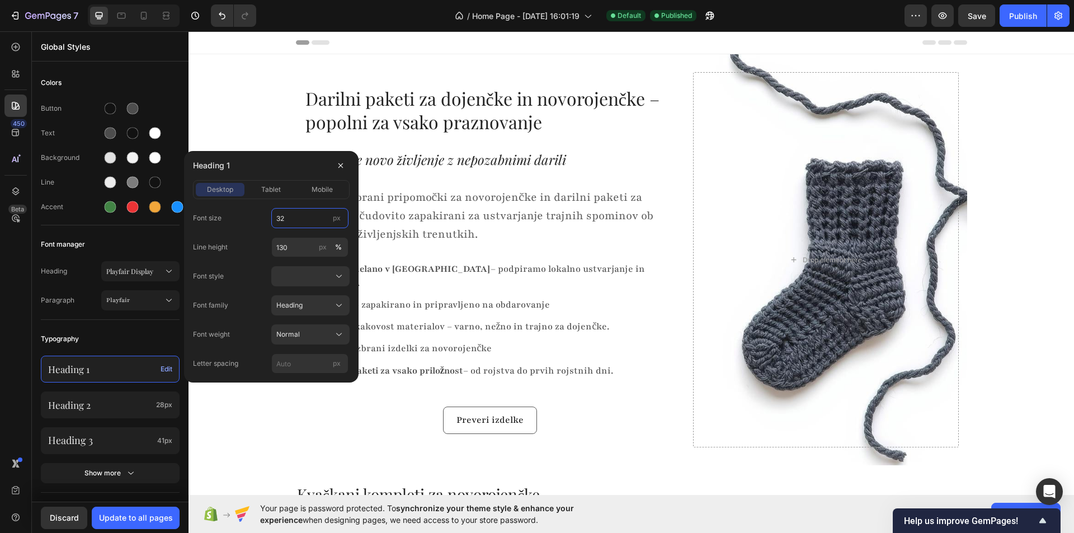
type input "32"
click at [115, 235] on div "Font manager" at bounding box center [110, 244] width 139 height 20
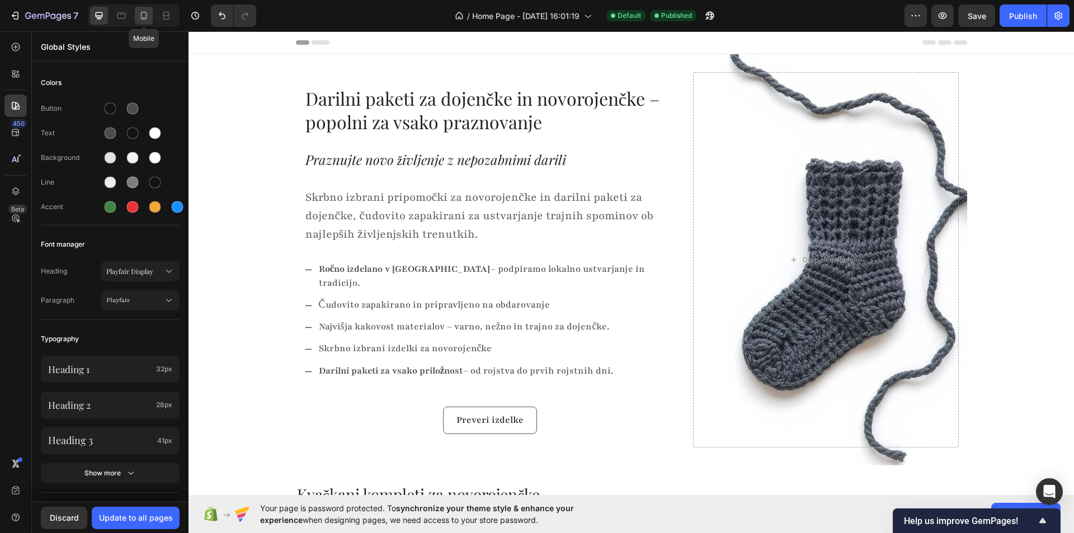
click at [146, 16] on icon at bounding box center [144, 16] width 6 height 8
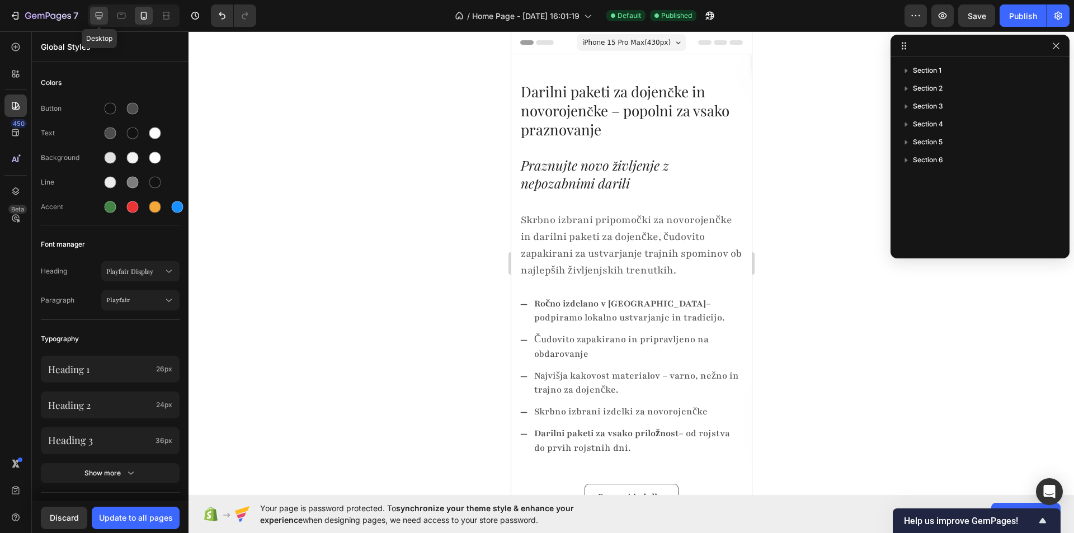
click at [102, 18] on icon at bounding box center [98, 15] width 11 height 11
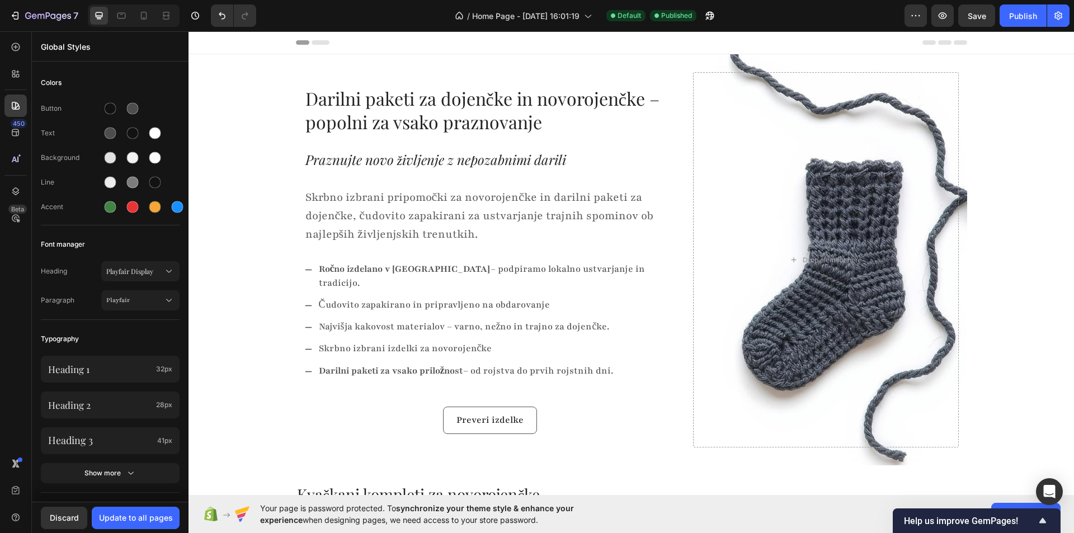
drag, startPoint x: 1048, startPoint y: 279, endPoint x: 245, endPoint y: 347, distance: 806.0
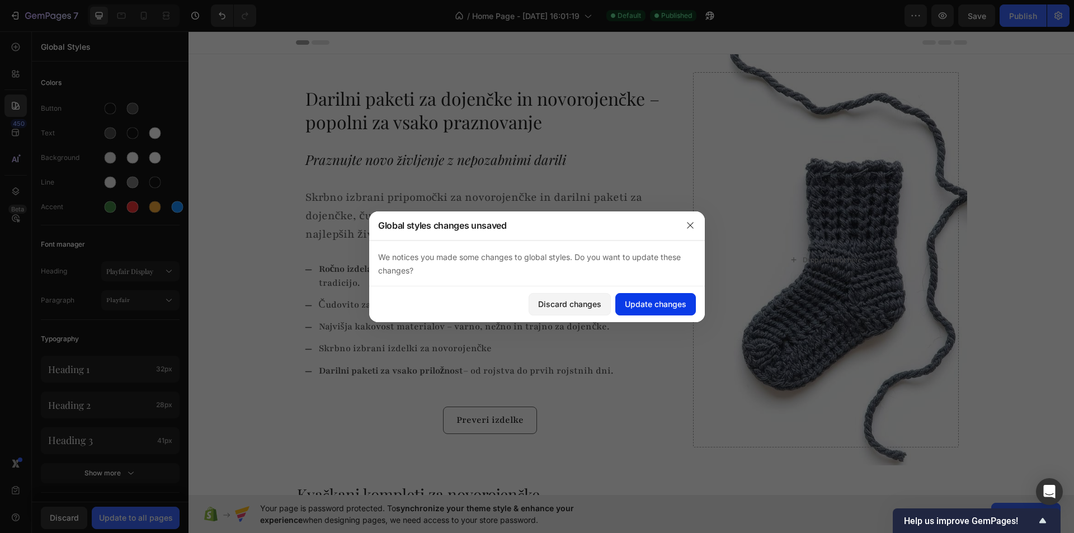
click at [671, 309] on div "Update changes" at bounding box center [656, 304] width 62 height 12
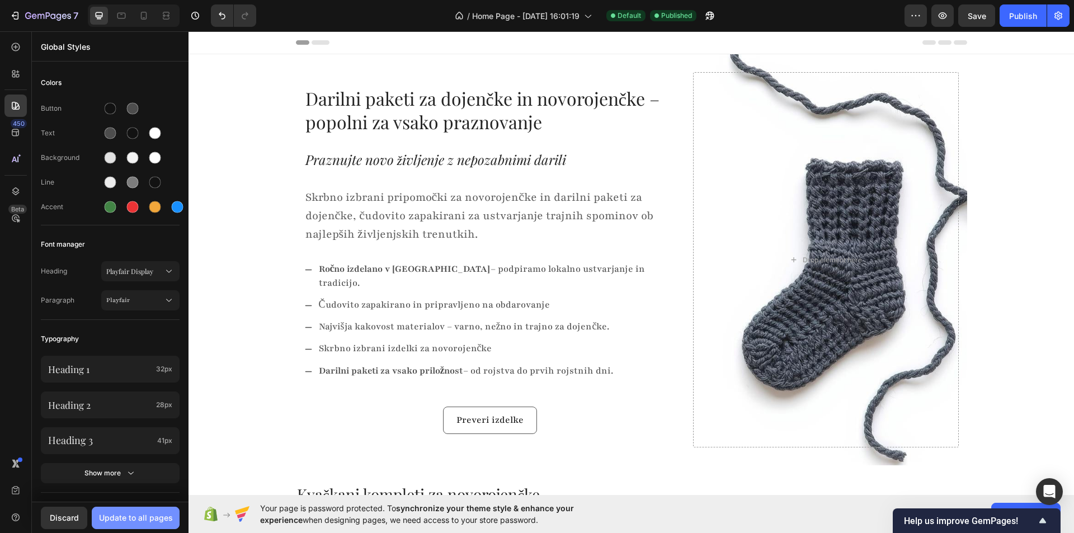
click at [157, 520] on div "Update to all pages" at bounding box center [136, 518] width 74 height 12
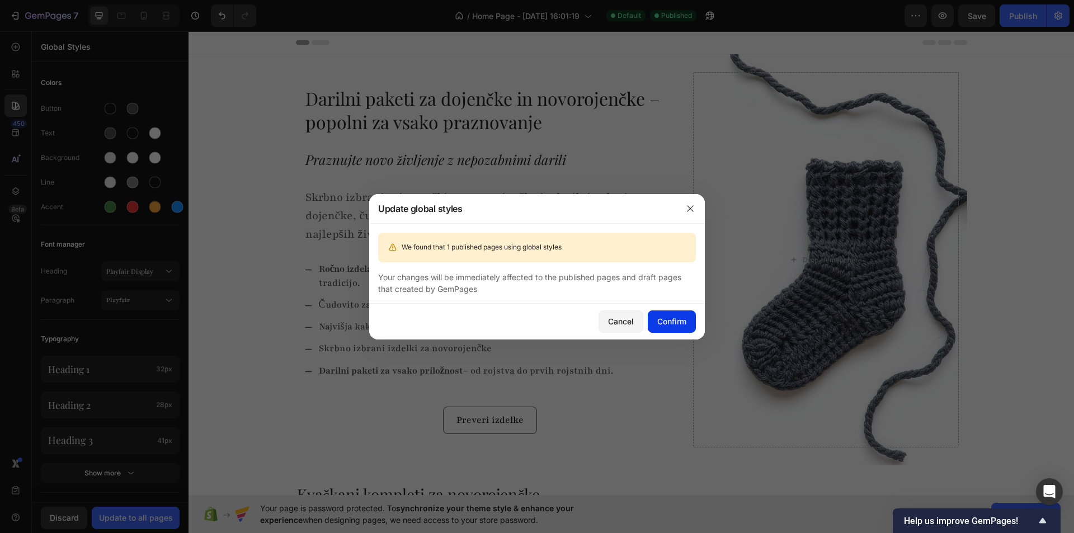
click at [694, 327] on button "Confirm" at bounding box center [672, 321] width 48 height 22
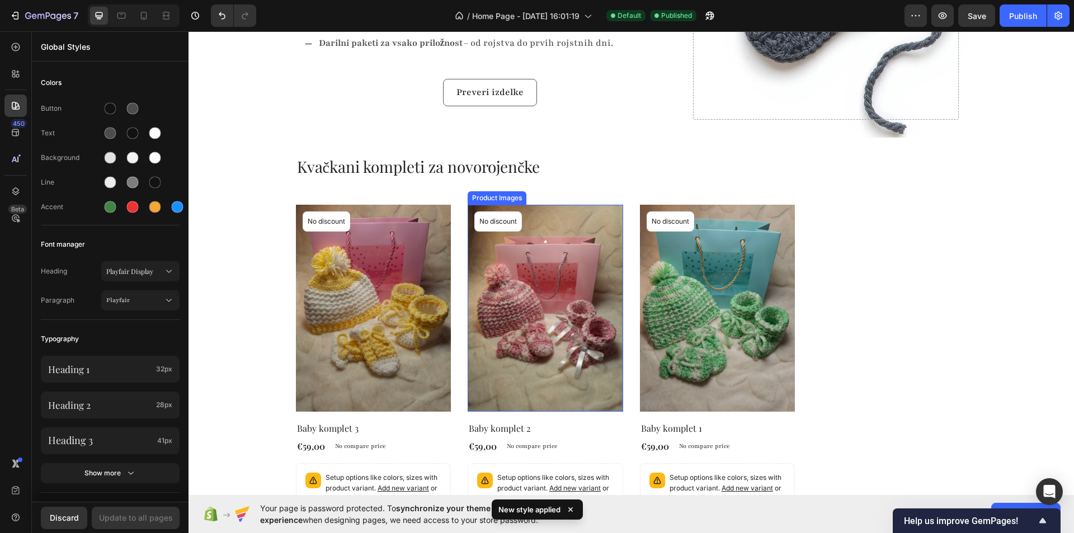
scroll to position [336, 0]
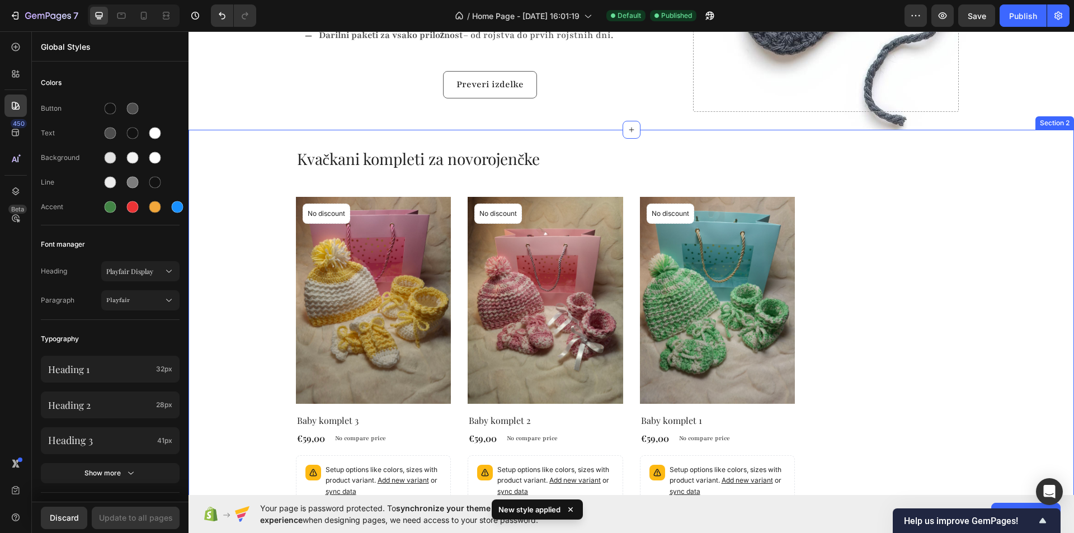
click at [254, 274] on div "Kvačkani kompleti za novorojenčke Heading Product Images No discount Not be dis…" at bounding box center [631, 355] width 869 height 415
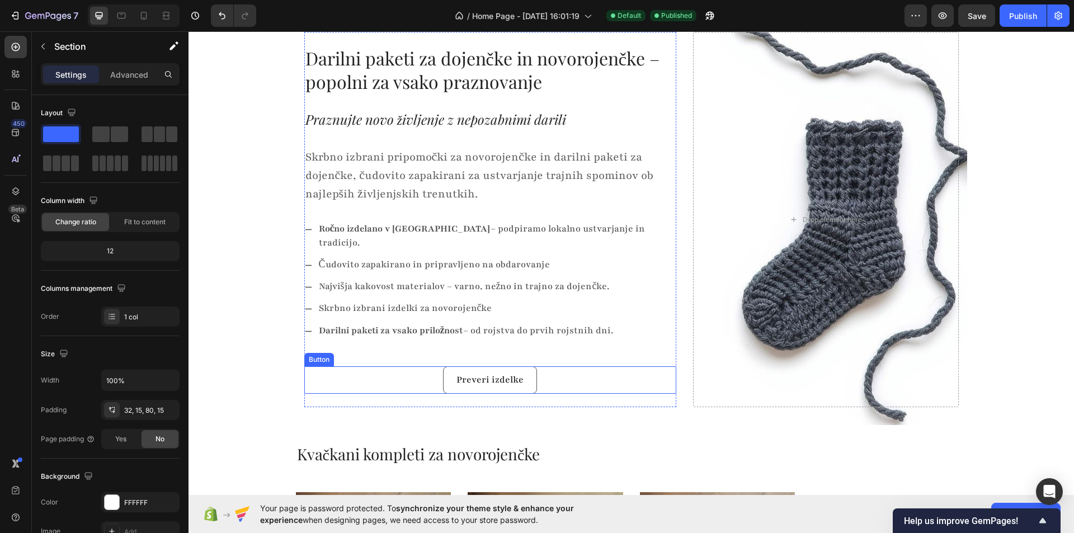
scroll to position [0, 0]
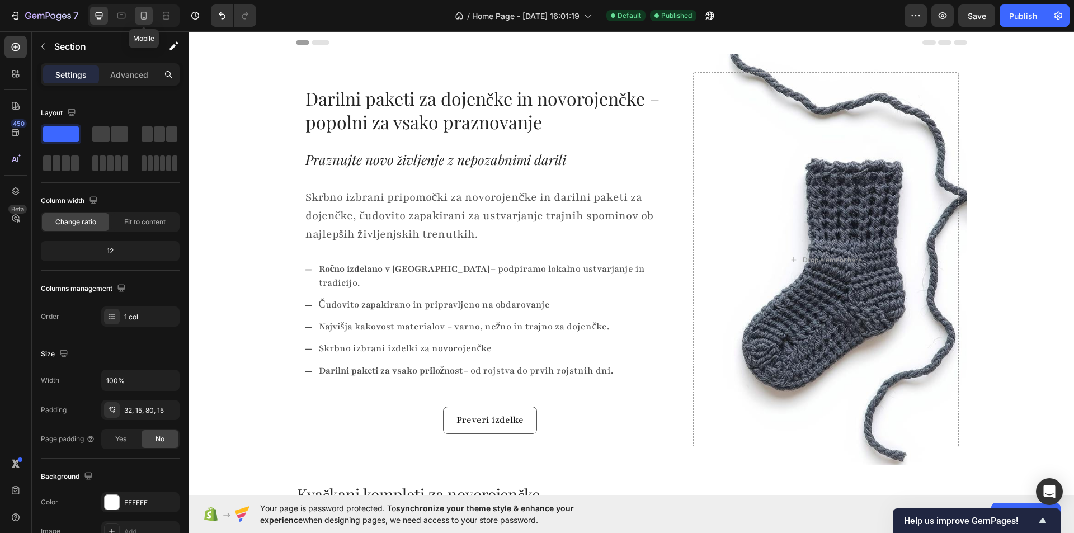
click at [148, 14] on icon at bounding box center [143, 15] width 11 height 11
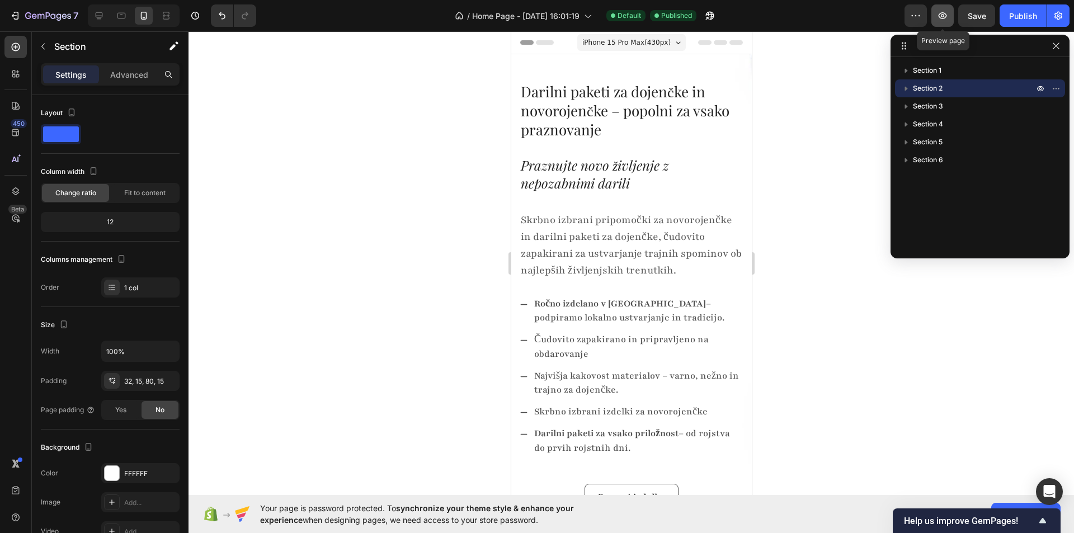
click at [945, 13] on icon "button" at bounding box center [943, 15] width 8 height 7
click at [101, 15] on icon at bounding box center [98, 15] width 11 height 11
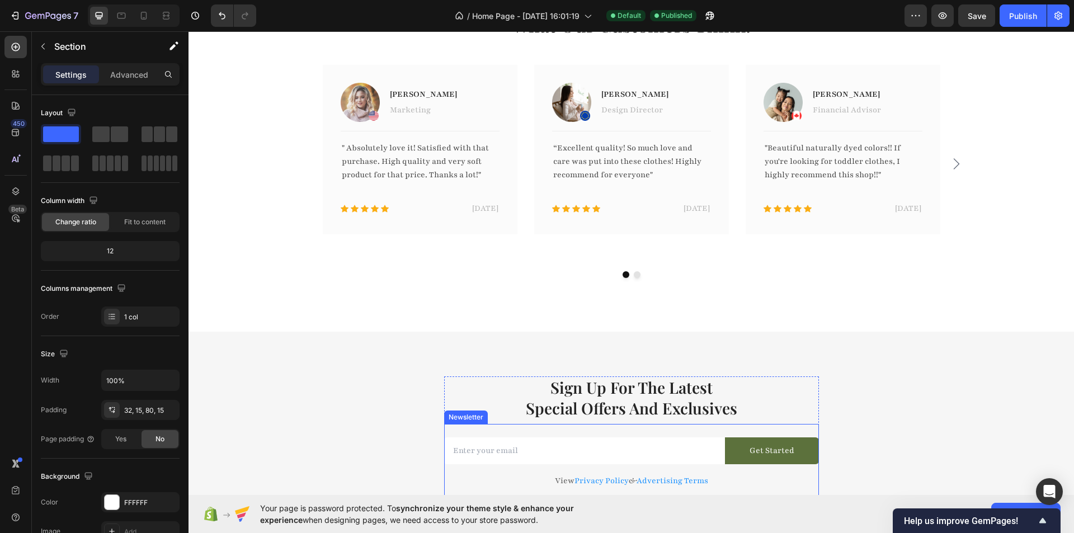
scroll to position [1063, 0]
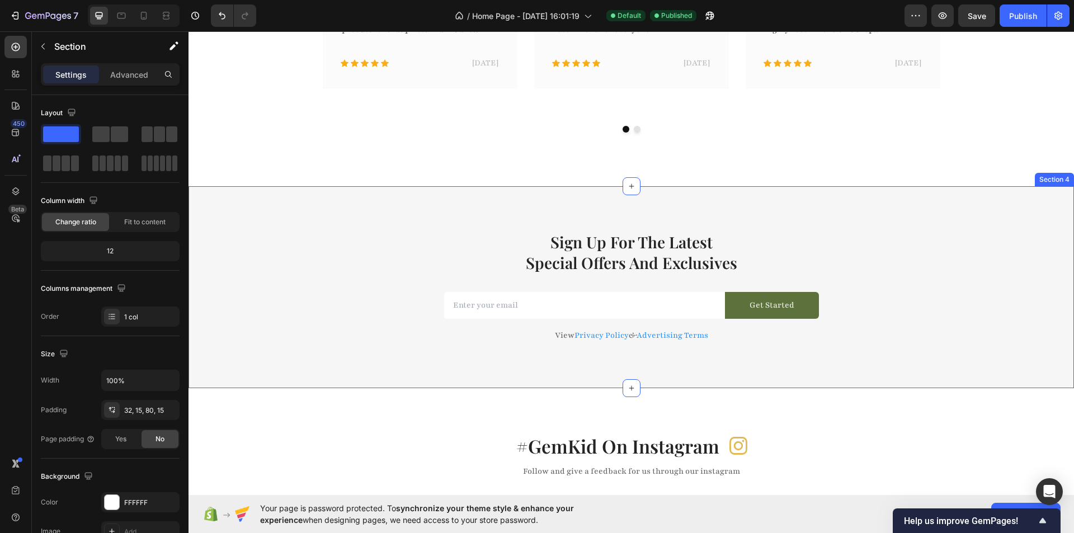
click at [892, 206] on div "Sign Up For The Latest Special Offers And Exclusives Heading Email Field Get St…" at bounding box center [630, 287] width 885 height 202
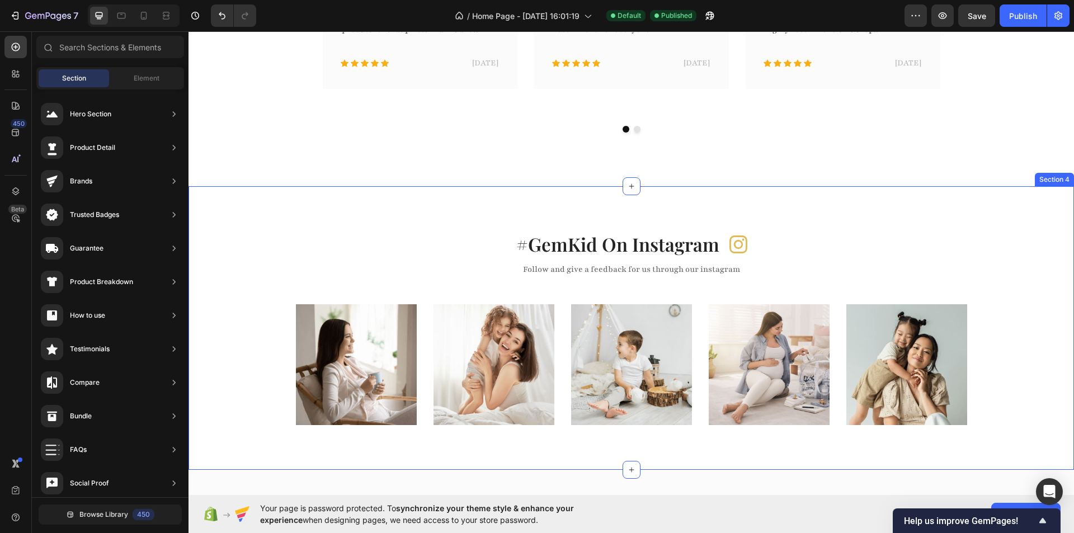
click at [794, 210] on div "#GemKid On Instagram Heading Icon Row Follow and give a feedback for us through…" at bounding box center [630, 328] width 885 height 284
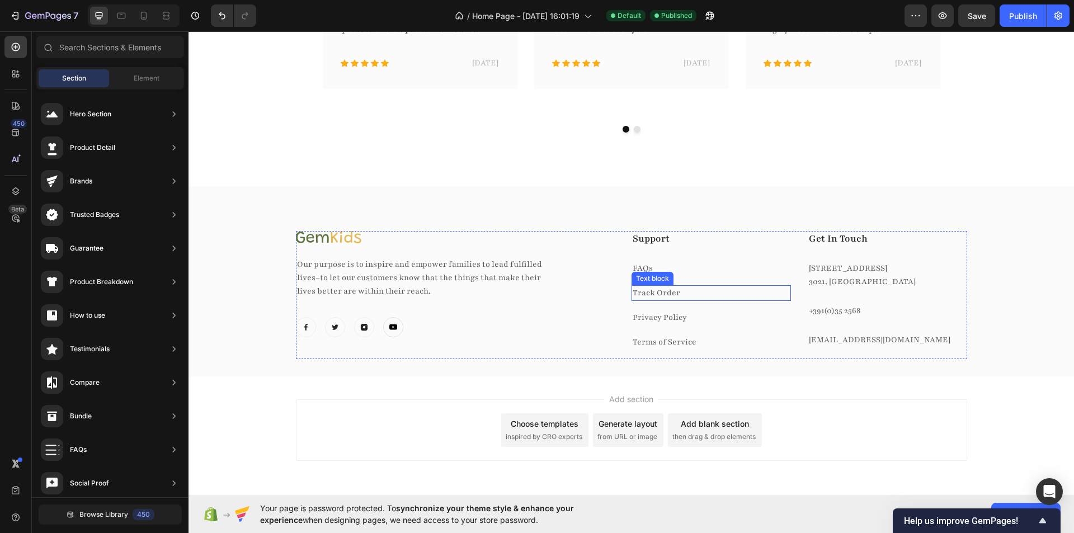
scroll to position [1106, 0]
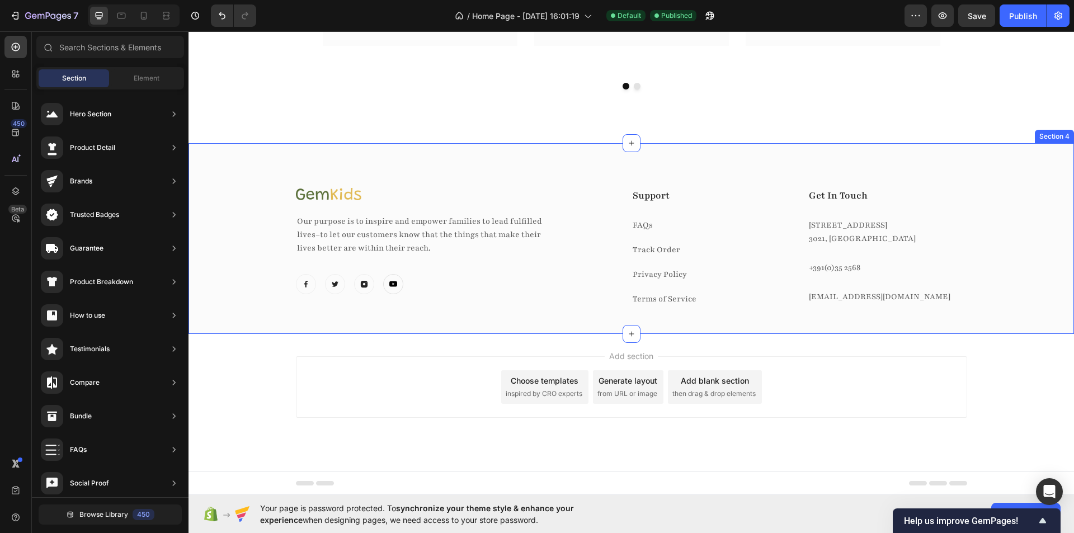
click at [677, 151] on div "Image Our purpose is to inspire and empower families to lead fulfilled lives–to…" at bounding box center [630, 238] width 885 height 191
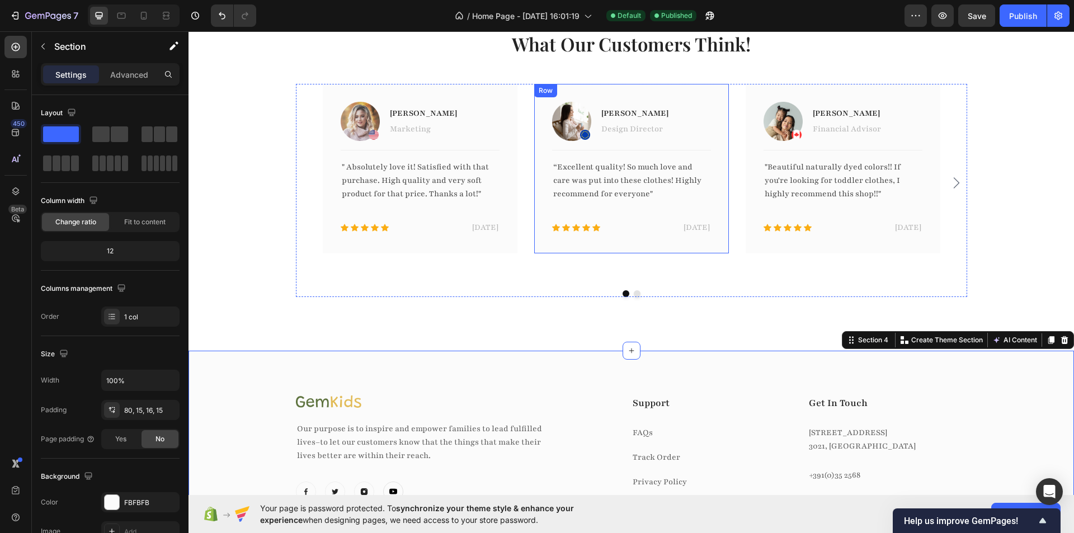
scroll to position [826, 0]
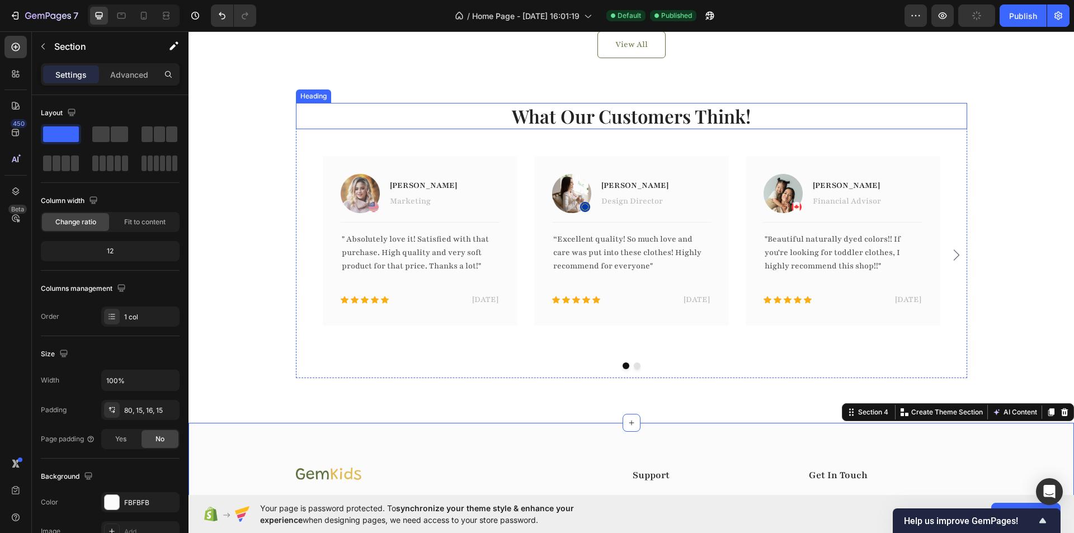
click at [810, 116] on p "What Our Customers Think!" at bounding box center [631, 116] width 669 height 24
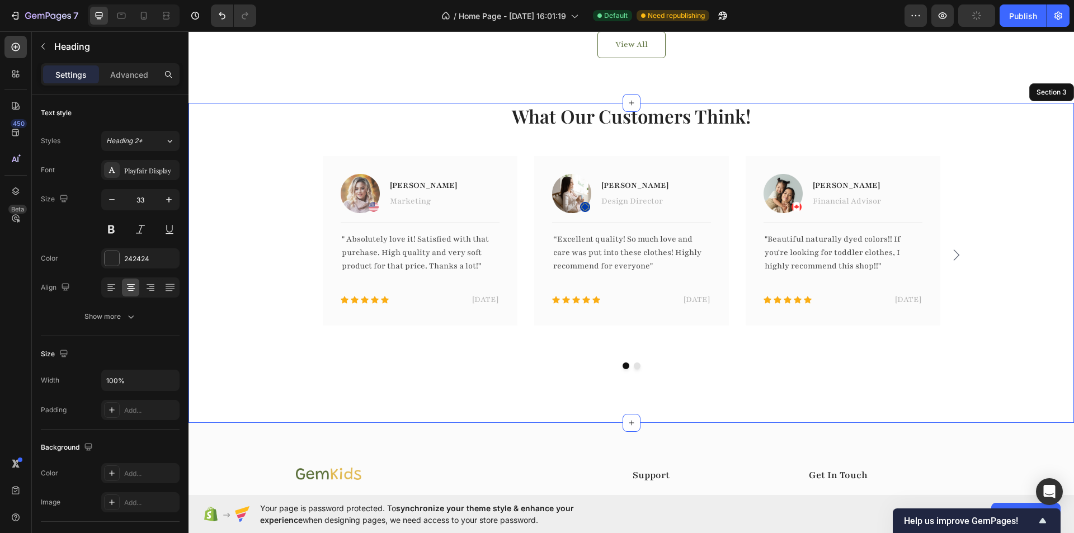
click at [997, 120] on div "What Our Customers Think! Heading 48 Image Jacintha McKinsey Text block Marketi…" at bounding box center [631, 240] width 869 height 275
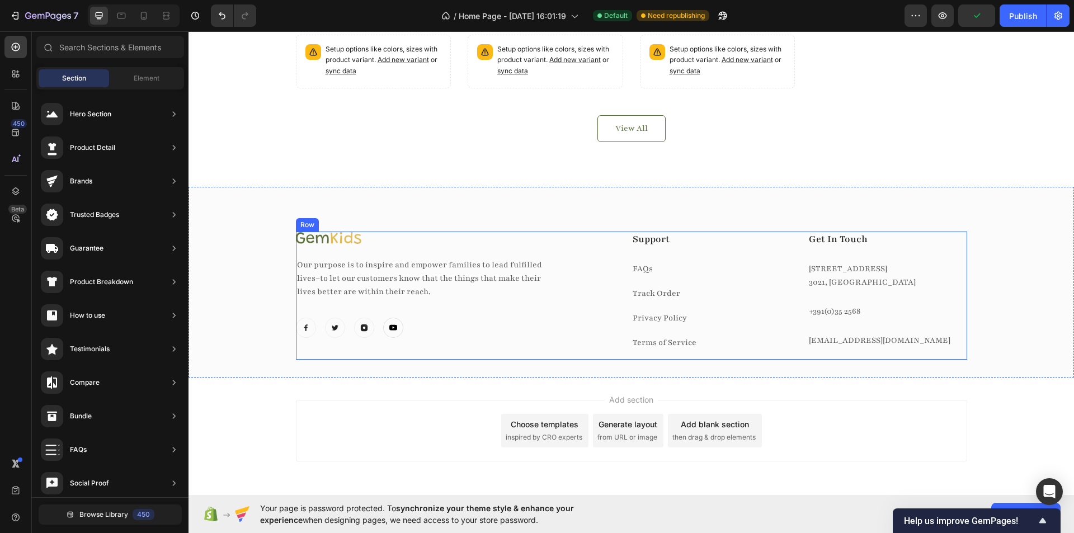
scroll to position [562, 0]
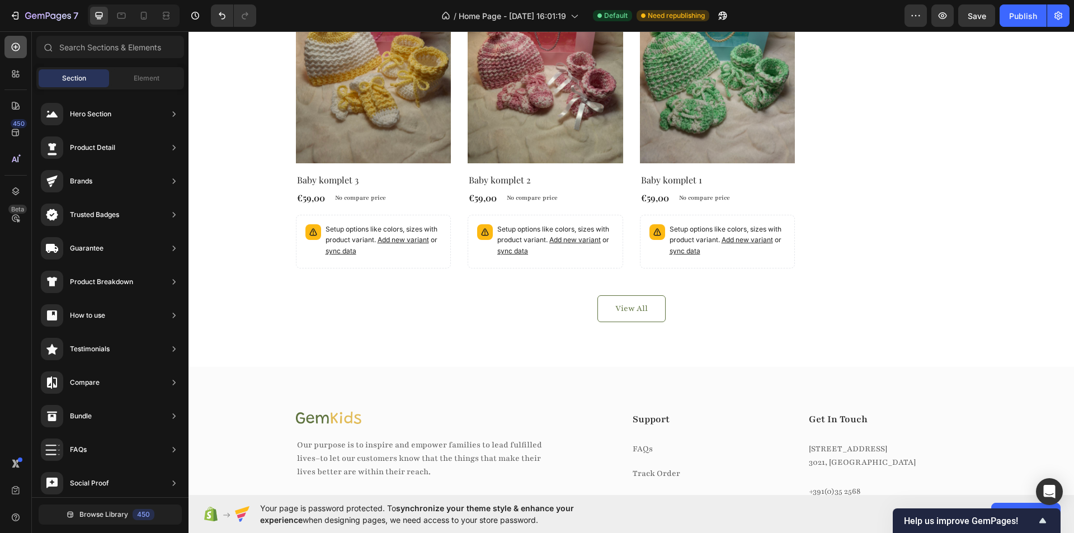
click at [16, 51] on icon at bounding box center [16, 47] width 8 height 8
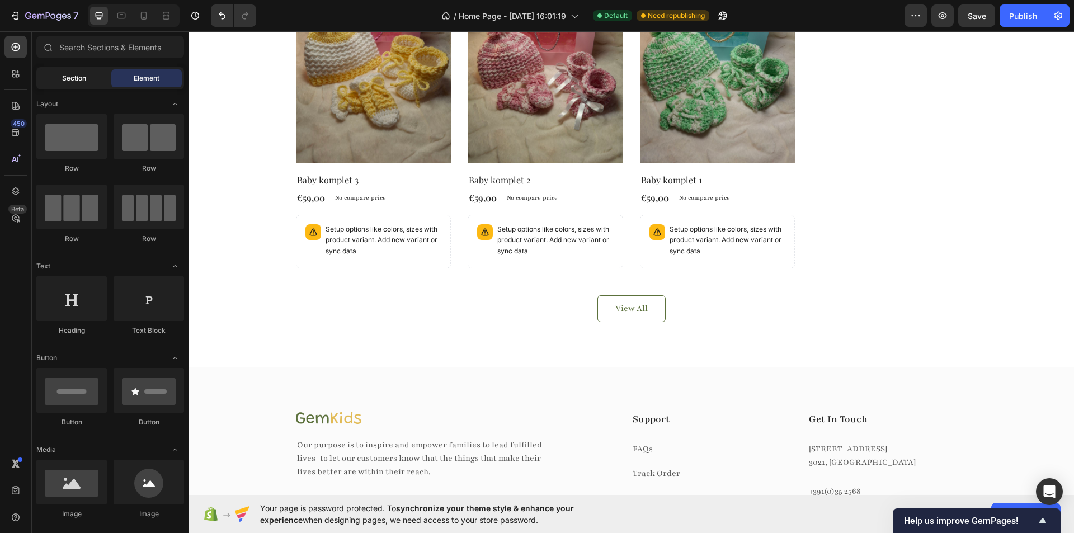
click at [82, 78] on span "Section" at bounding box center [74, 78] width 24 height 10
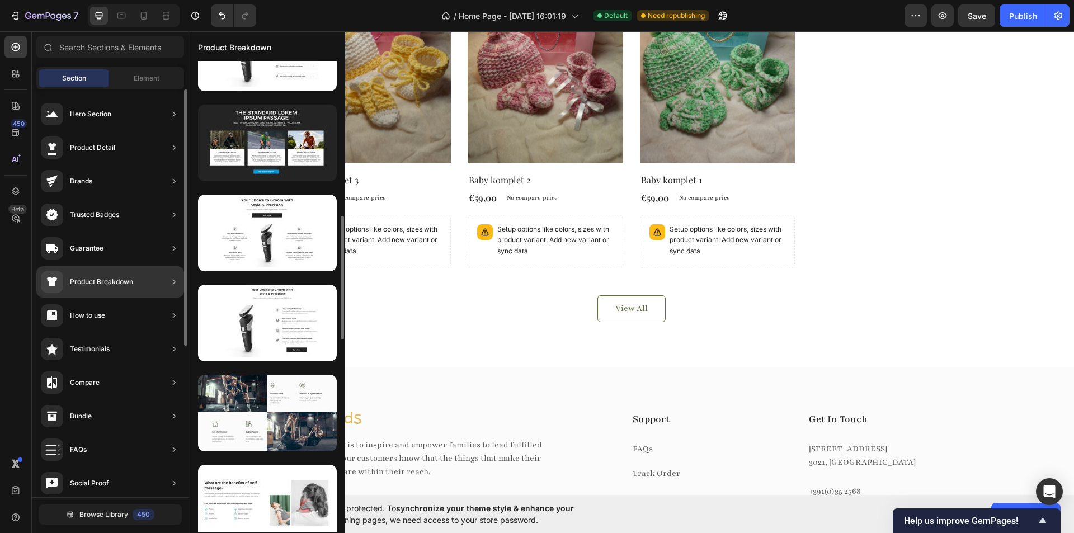
scroll to position [422, 0]
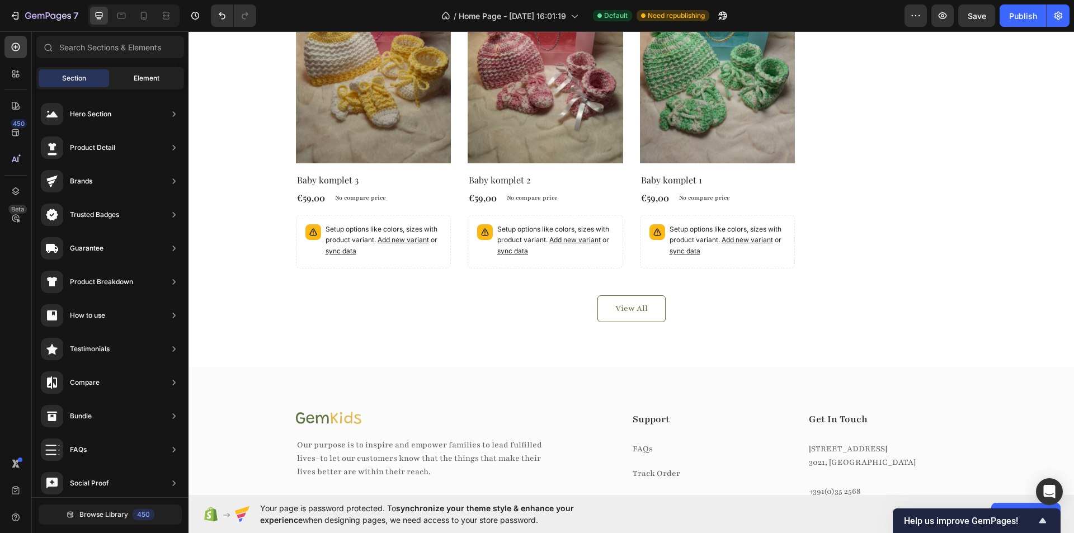
click at [136, 76] on span "Element" at bounding box center [147, 78] width 26 height 10
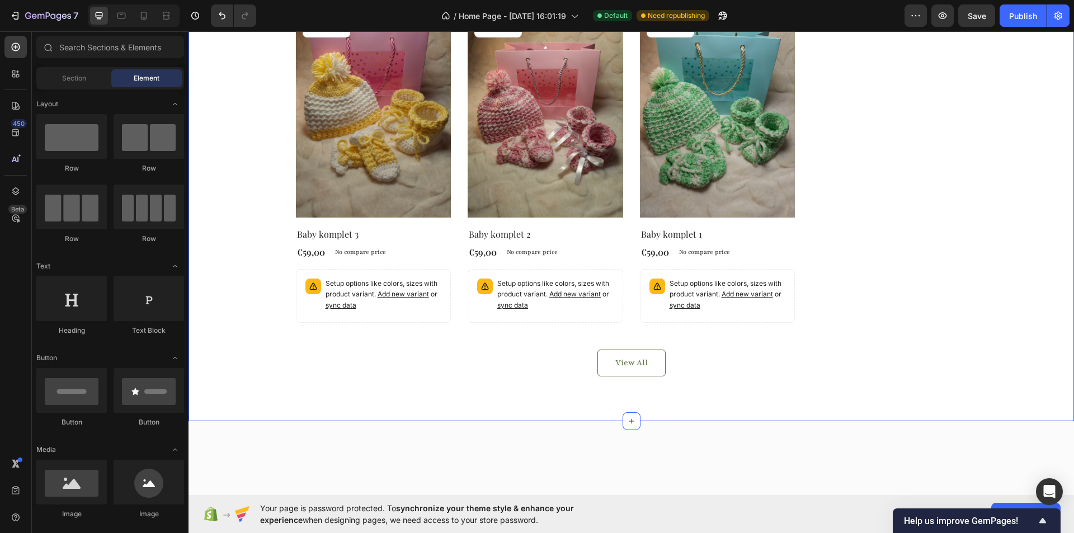
scroll to position [282, 0]
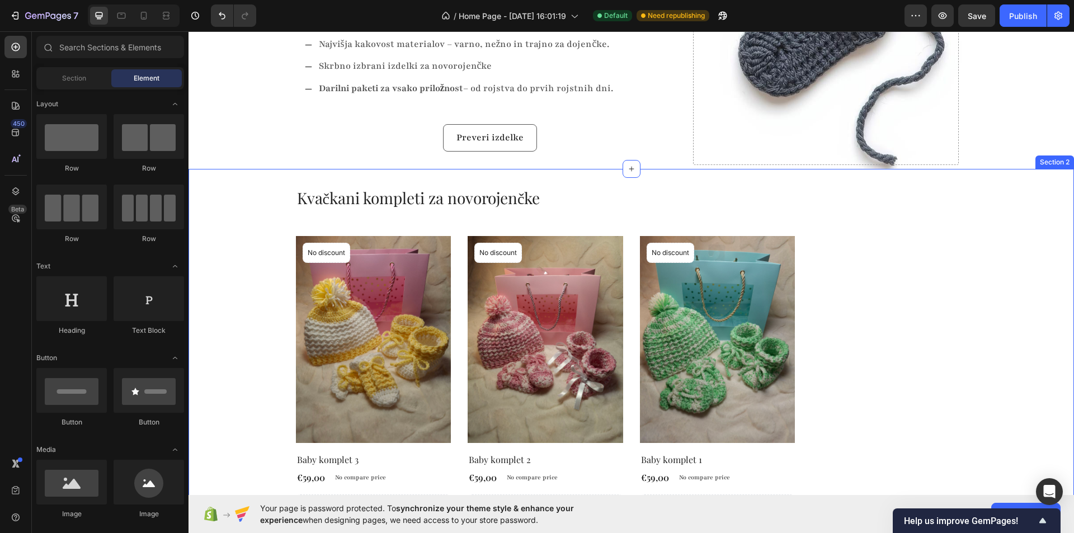
click at [245, 193] on div "Kvačkani kompleti za novorojenčke Heading Product Images No discount Not be dis…" at bounding box center [631, 394] width 869 height 415
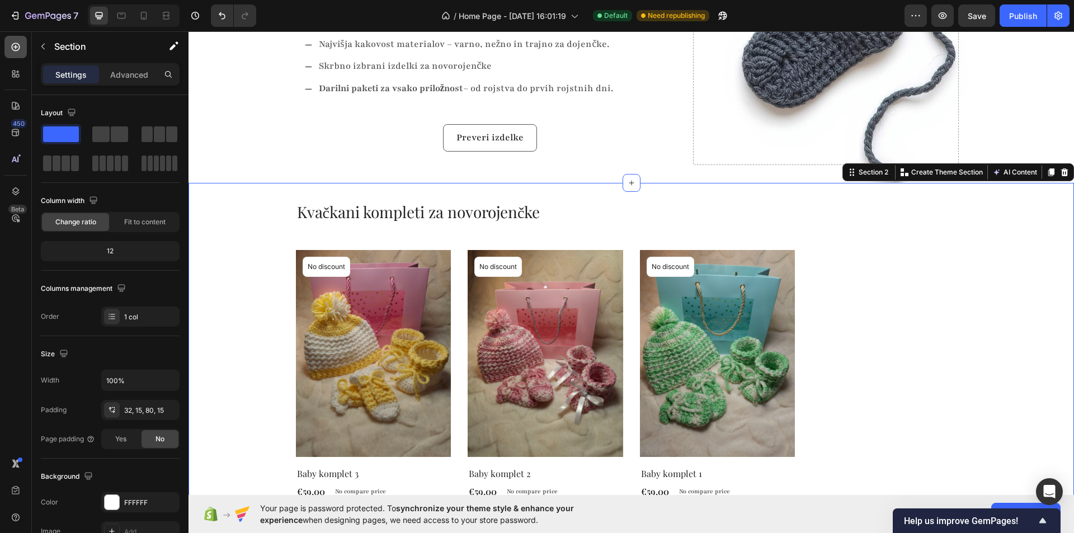
click at [22, 43] on div at bounding box center [15, 47] width 22 height 22
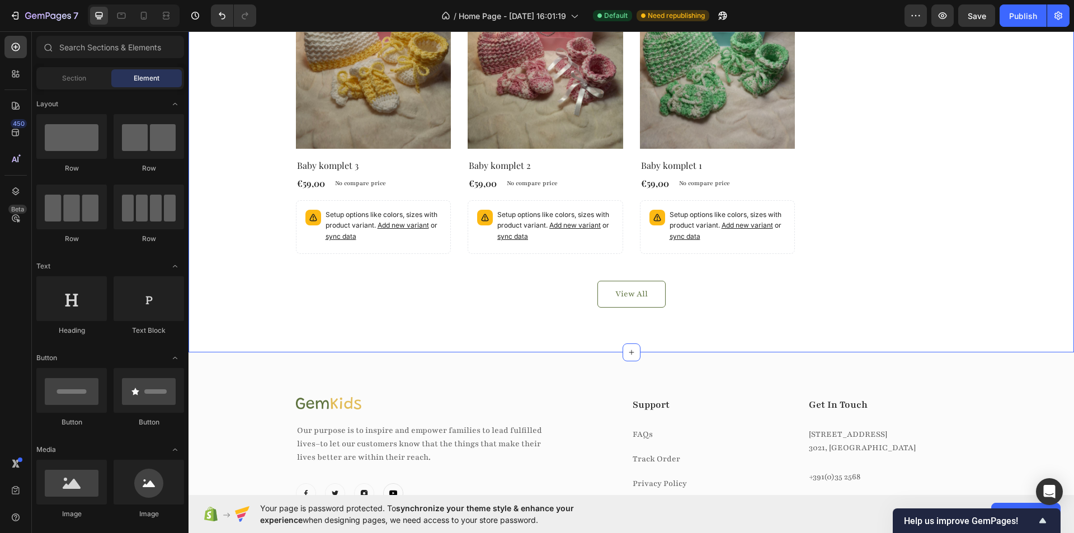
scroll to position [730, 0]
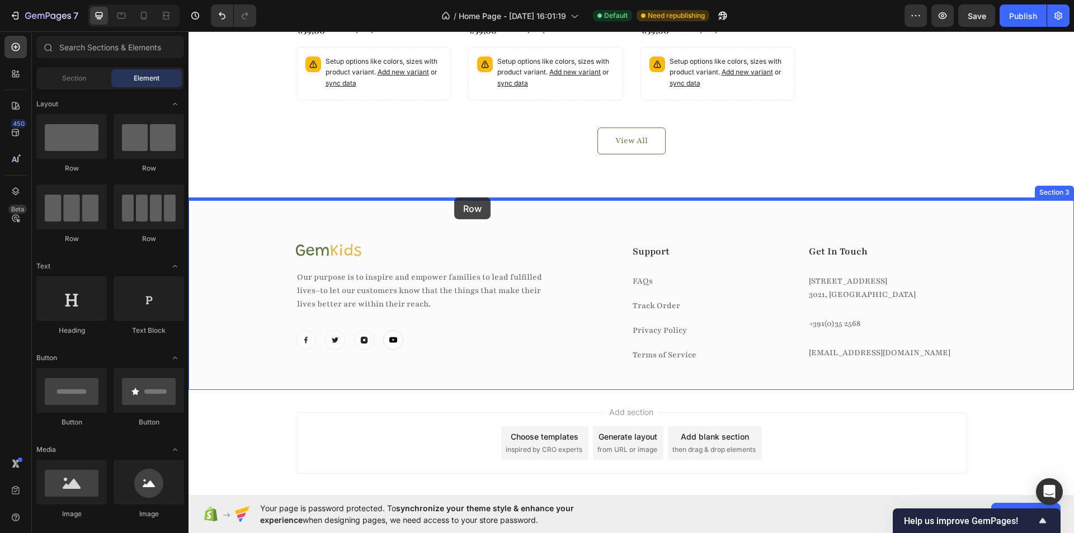
drag, startPoint x: 275, startPoint y: 177, endPoint x: 454, endPoint y: 197, distance: 180.7
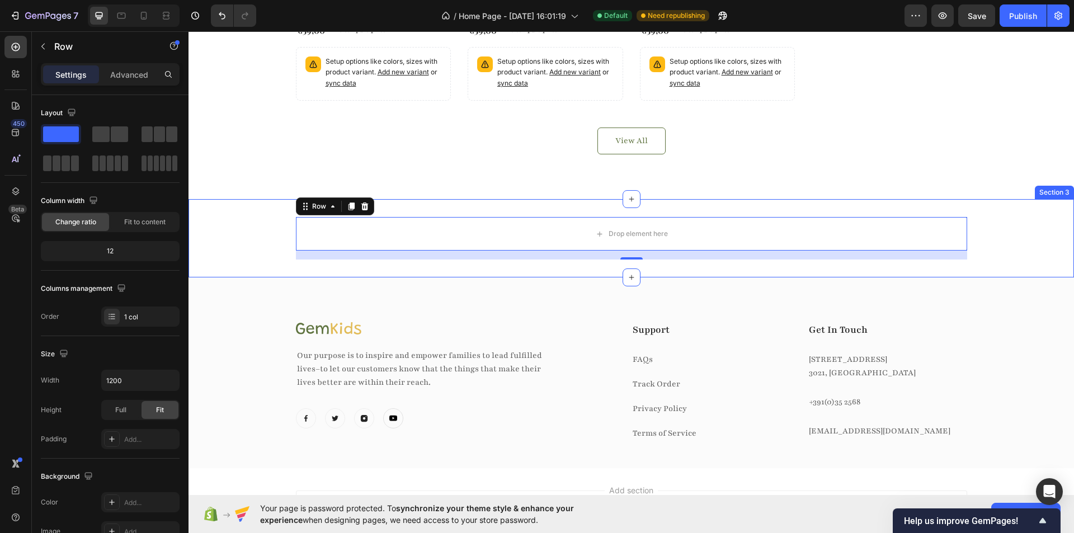
click at [248, 237] on div "Drop element here Row 16" at bounding box center [630, 238] width 885 height 43
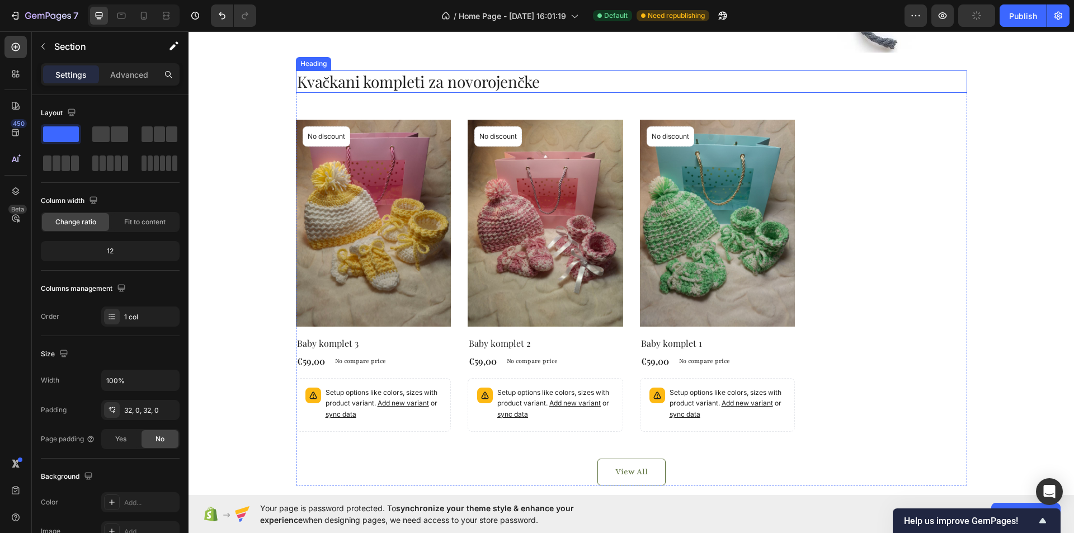
scroll to position [227, 0]
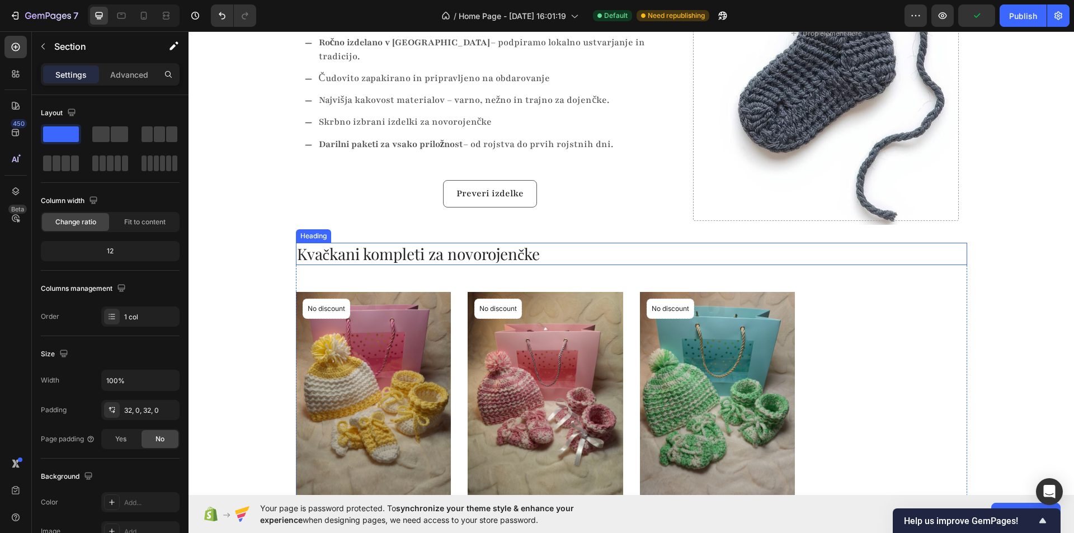
click at [465, 247] on h2 "Kvačkani kompleti za novorojenčke" at bounding box center [631, 254] width 671 height 22
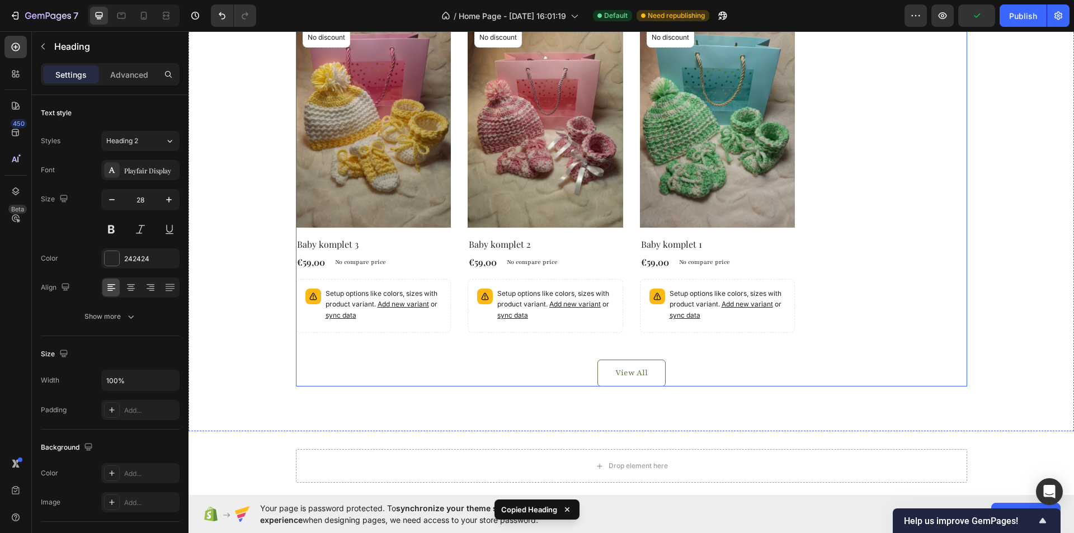
scroll to position [618, 0]
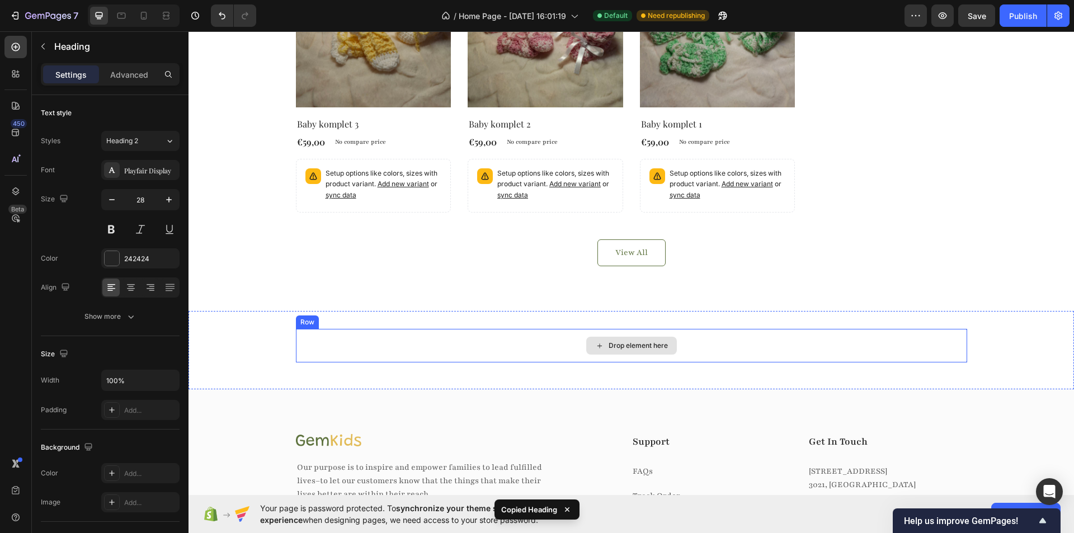
click at [326, 339] on div "Drop element here" at bounding box center [631, 346] width 671 height 34
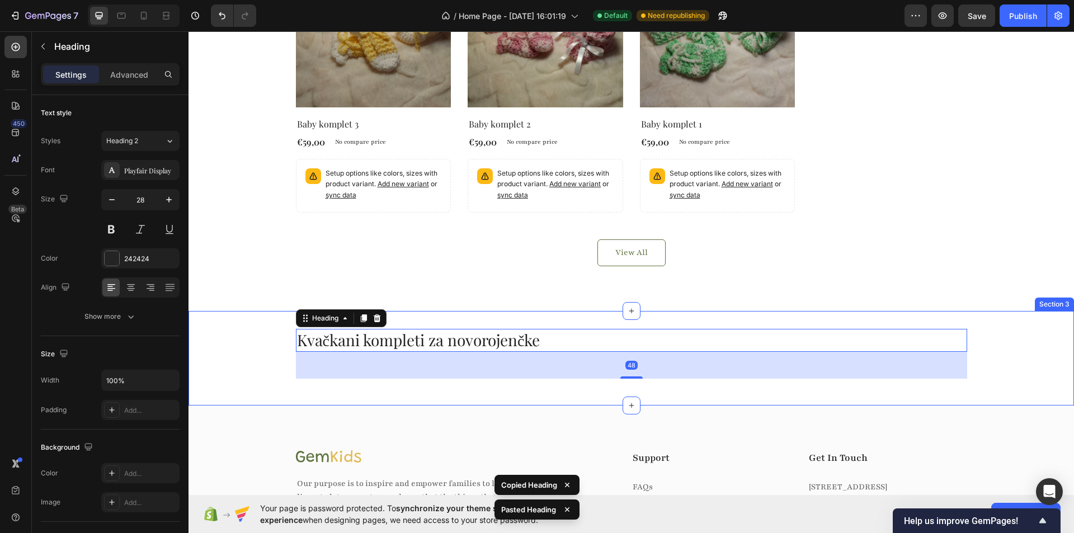
click at [242, 355] on div "Kvačkani kompleti za novorojenčke Heading 48 Row" at bounding box center [630, 358] width 885 height 58
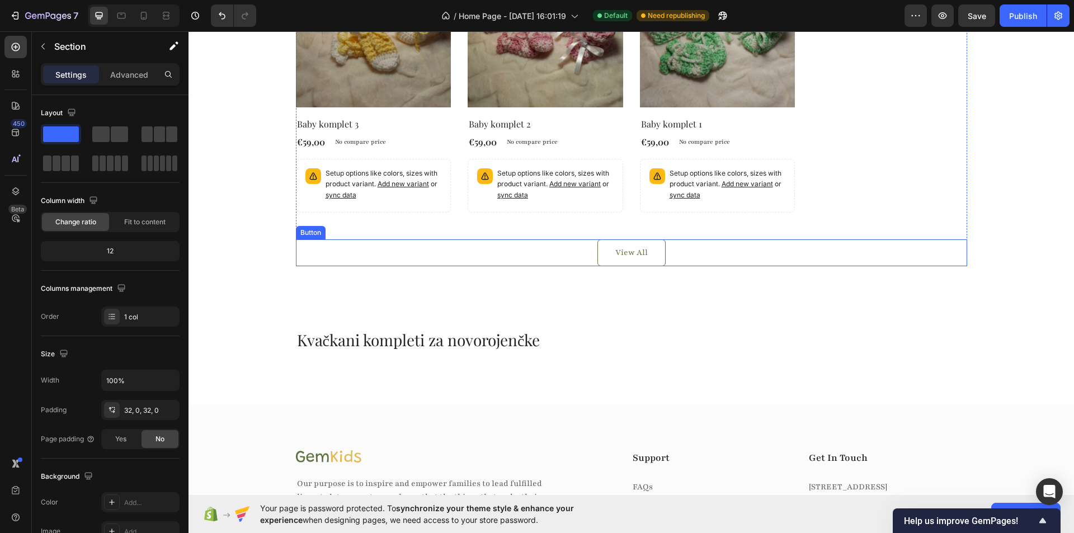
click at [496, 248] on div "View All Button" at bounding box center [631, 252] width 671 height 27
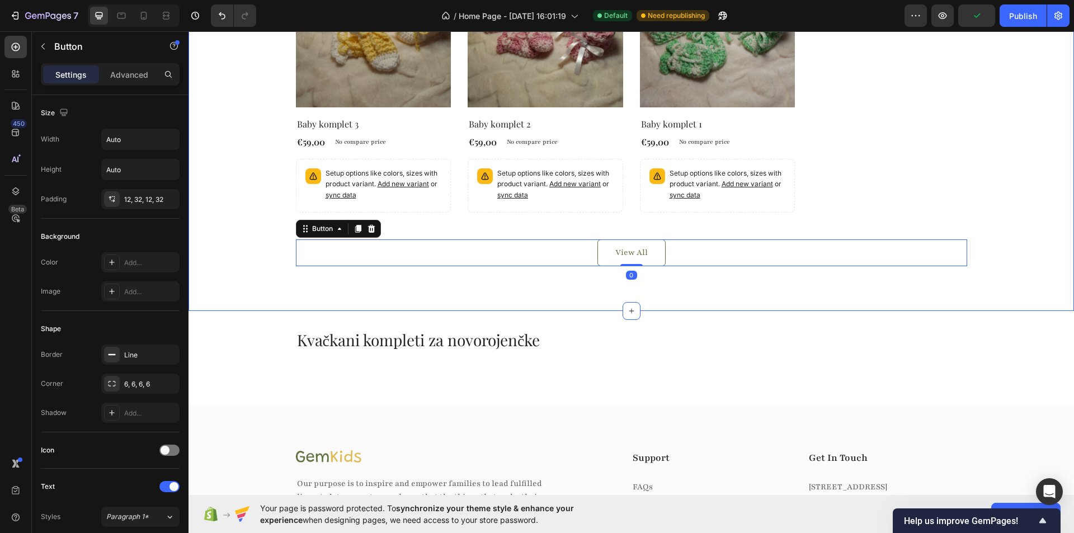
click at [501, 285] on div "Kvačkani kompleti za novorojenčke Heading Product Images No discount Not be dis…" at bounding box center [630, 72] width 885 height 478
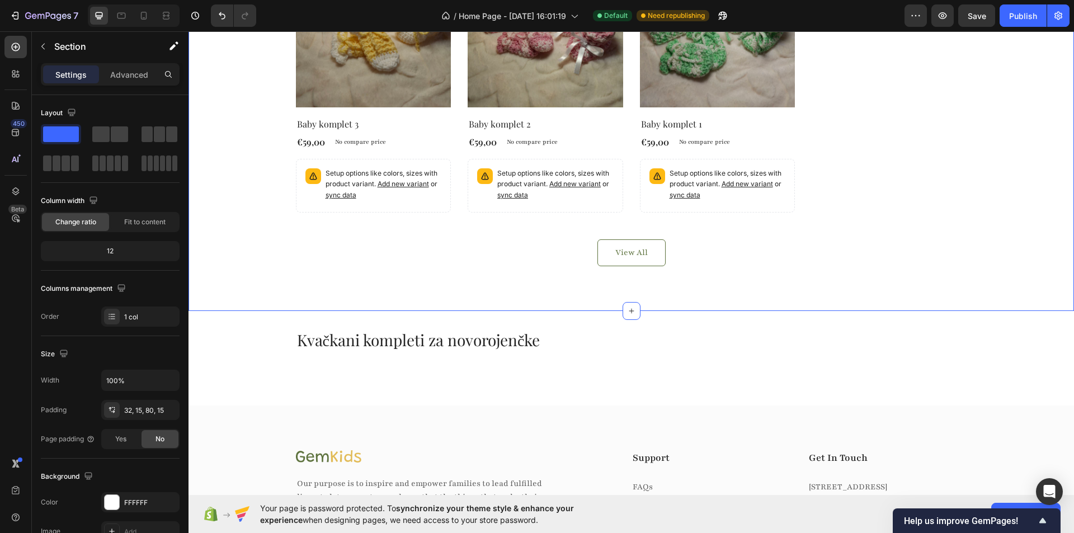
click at [512, 299] on div "Kvačkani kompleti za novorojenčke Heading Product Images No discount Not be dis…" at bounding box center [630, 72] width 885 height 478
click at [139, 413] on div "32, 15, 80, 15" at bounding box center [140, 411] width 32 height 10
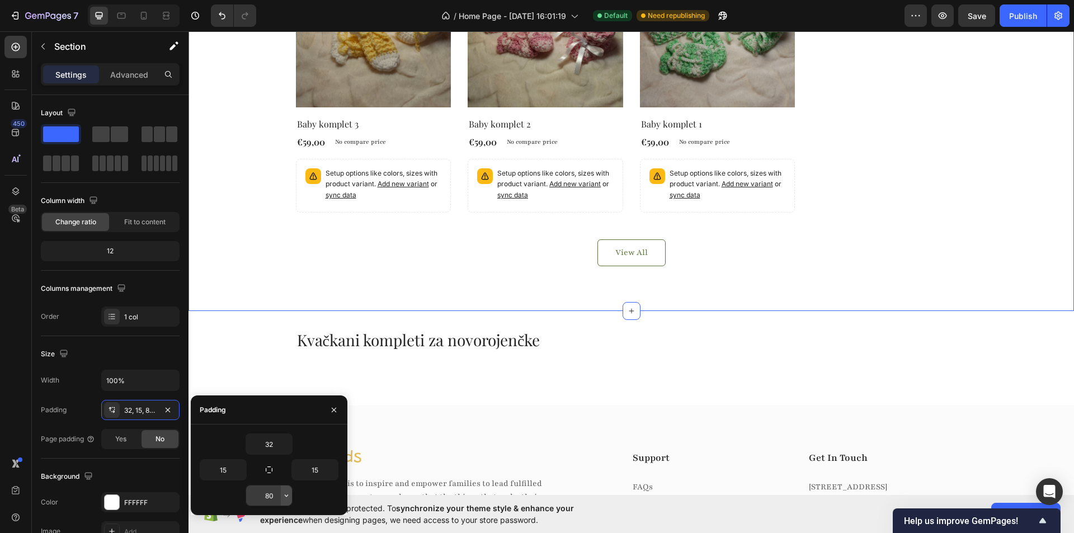
click at [287, 496] on icon "button" at bounding box center [286, 495] width 9 height 9
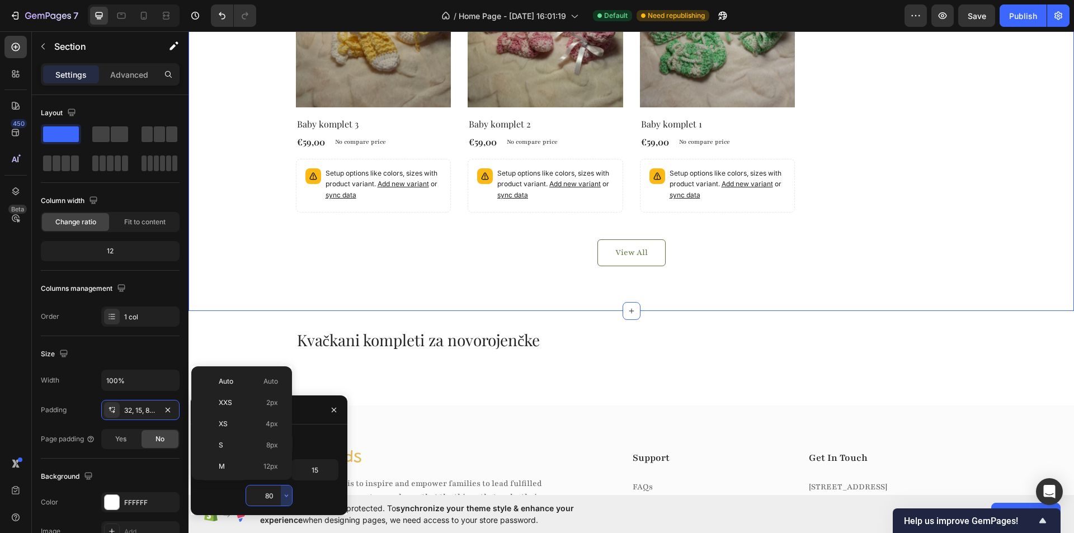
scroll to position [121, 0]
click at [244, 408] on p "2XL 32px" at bounding box center [248, 409] width 59 height 10
type input "32"
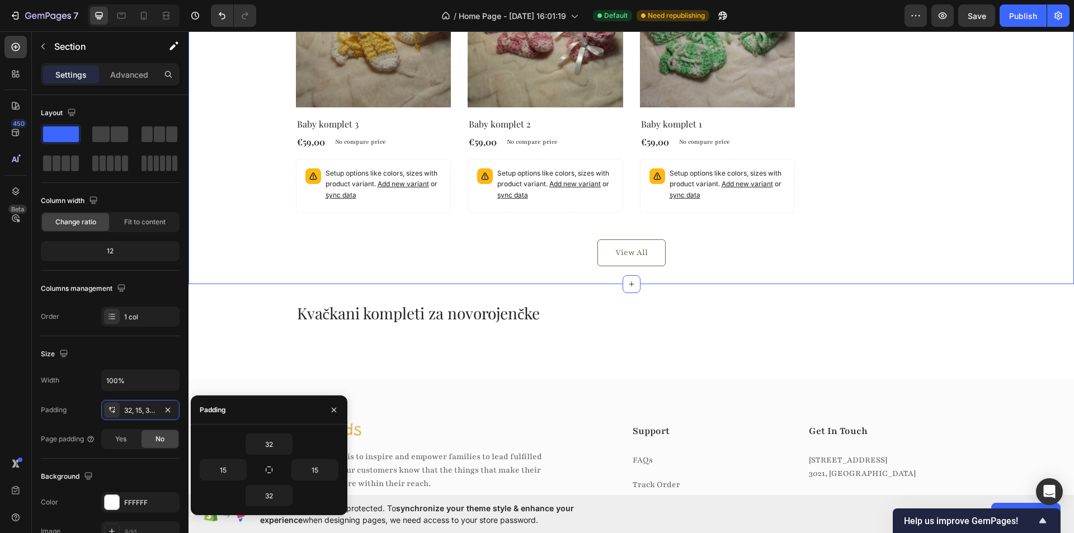
click at [233, 248] on div "Kvačkani kompleti za novorojenčke Heading Product Images No discount Not be dis…" at bounding box center [631, 58] width 869 height 415
click at [235, 332] on div "Kvačkani kompleti za novorojenčke Heading Row" at bounding box center [630, 331] width 885 height 58
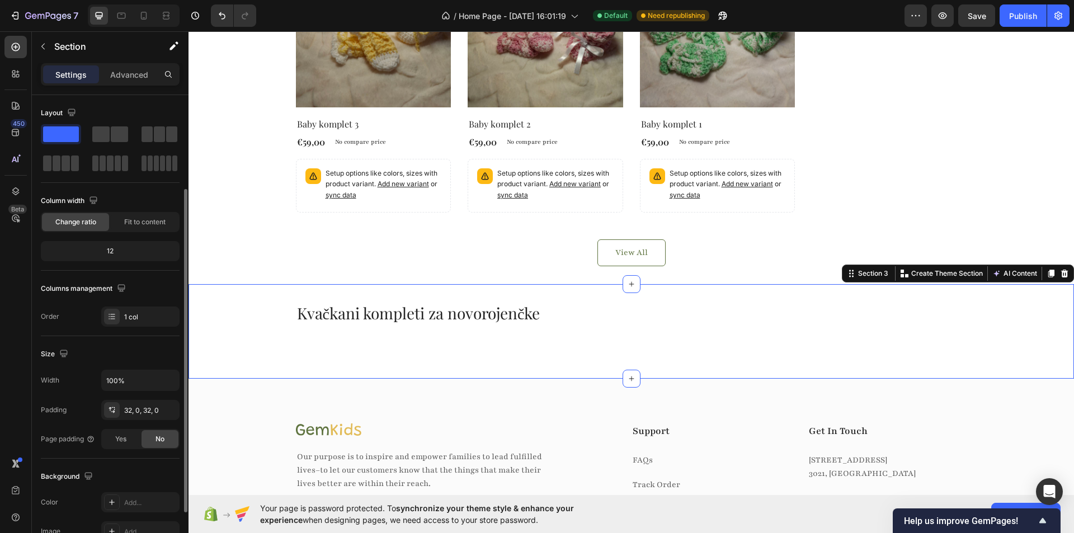
scroll to position [56, 0]
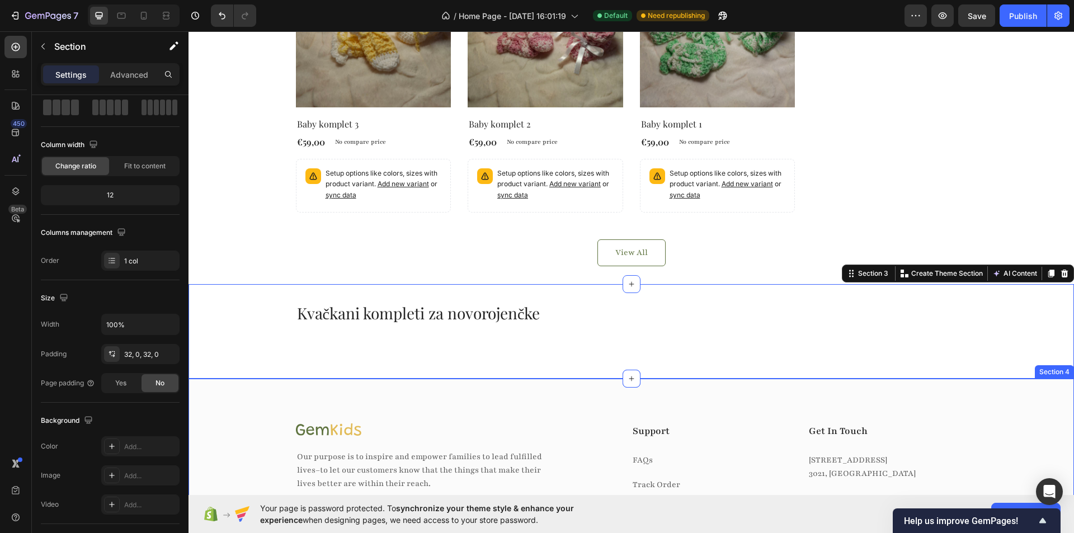
click at [238, 394] on div "Image Our purpose is to inspire and empower families to lead fulfilled lives–to…" at bounding box center [630, 474] width 885 height 191
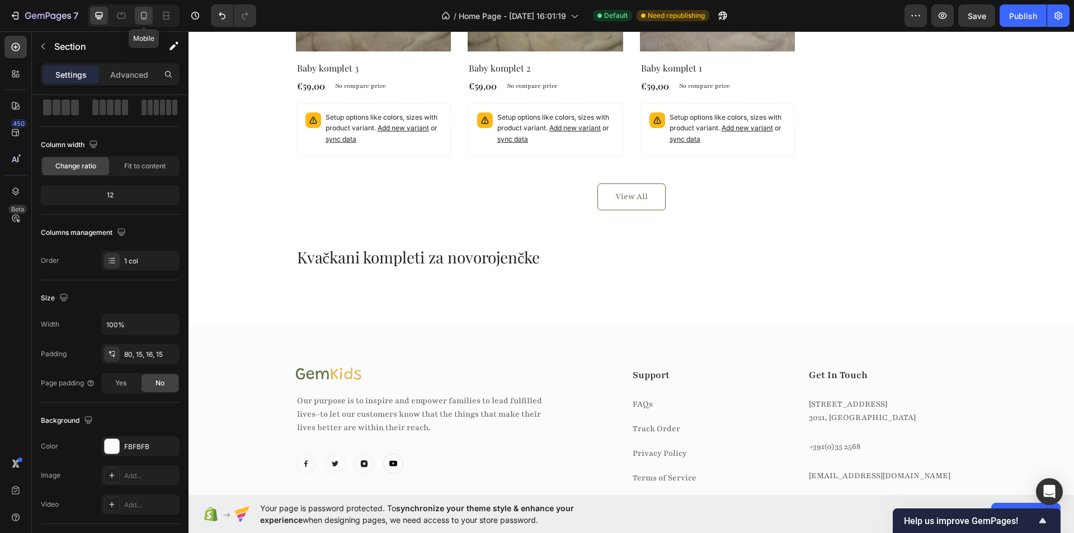
click at [138, 12] on div at bounding box center [144, 16] width 18 height 18
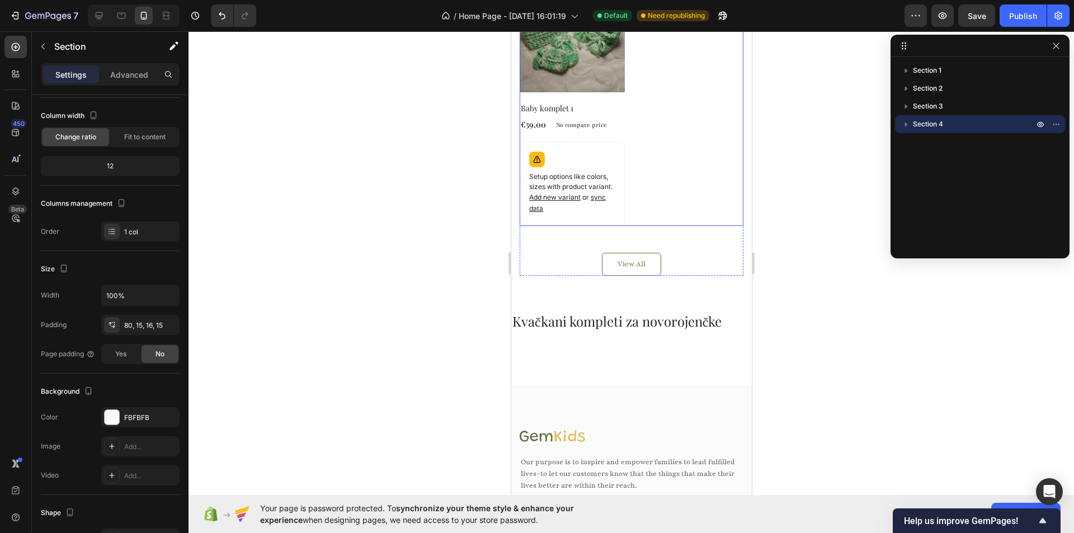
scroll to position [877, 0]
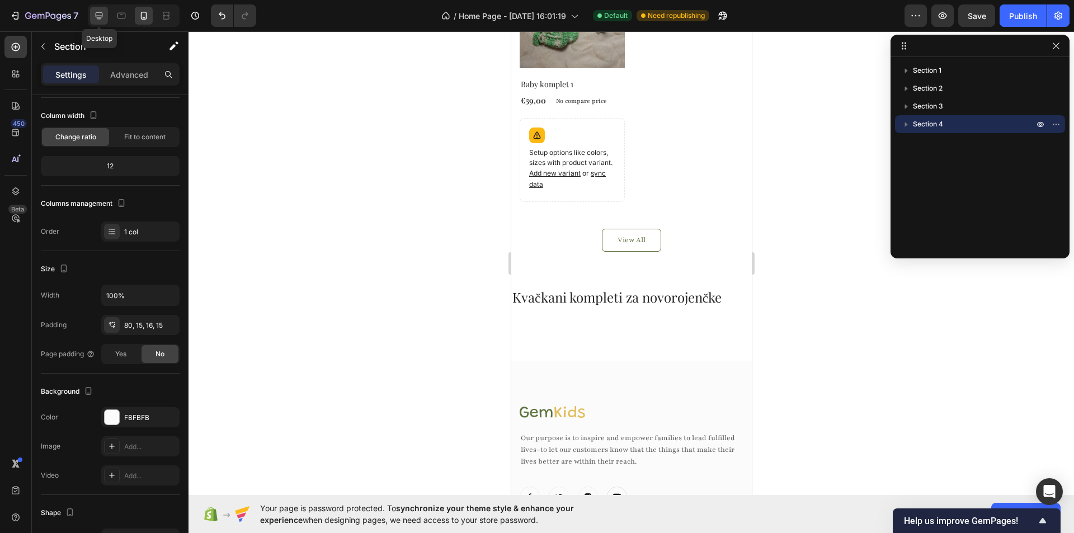
click at [105, 15] on icon at bounding box center [98, 15] width 11 height 11
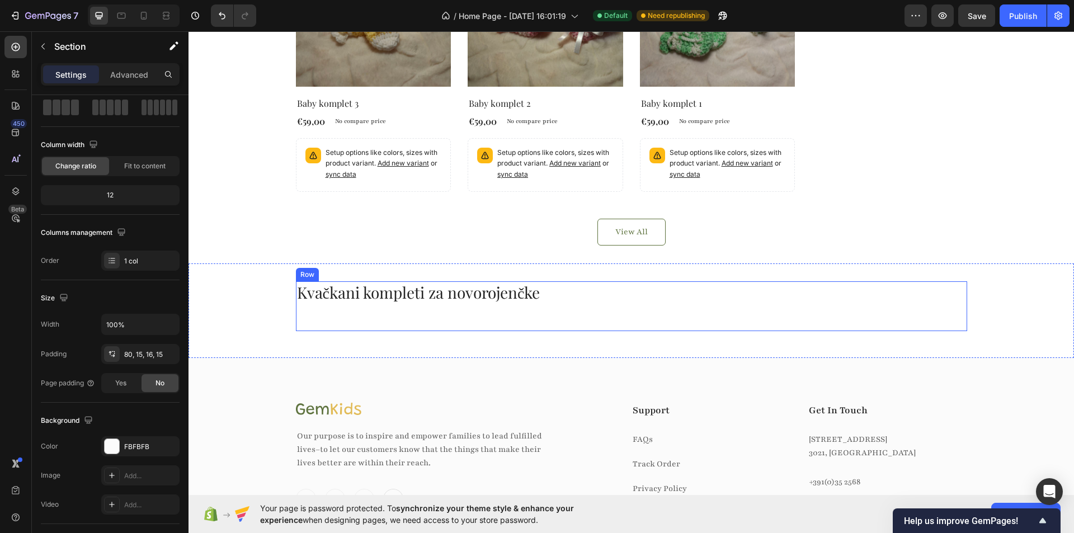
scroll to position [629, 0]
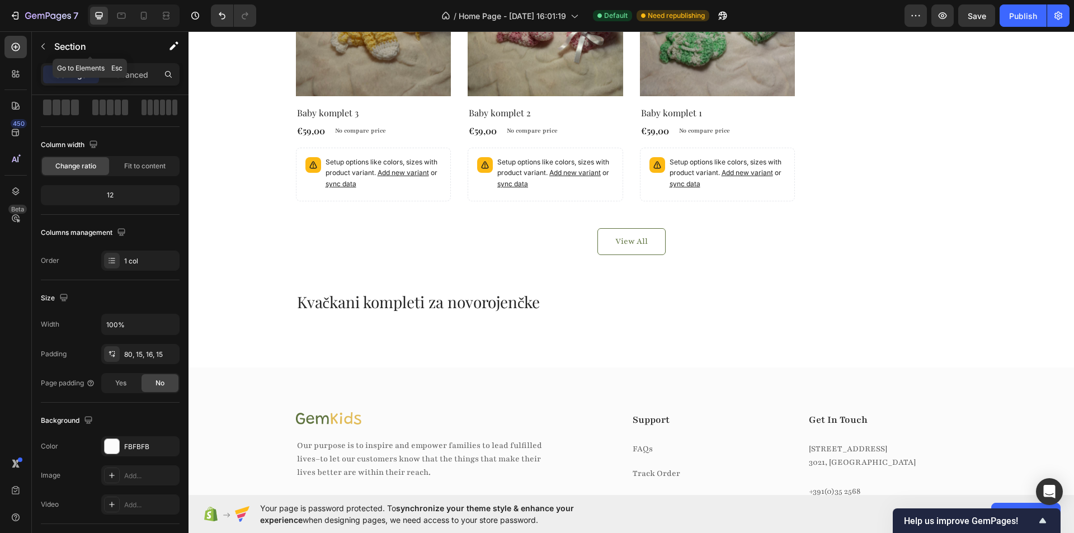
click at [29, 49] on div "450 Beta" at bounding box center [16, 282] width 32 height 502
click at [17, 50] on icon at bounding box center [16, 47] width 8 height 8
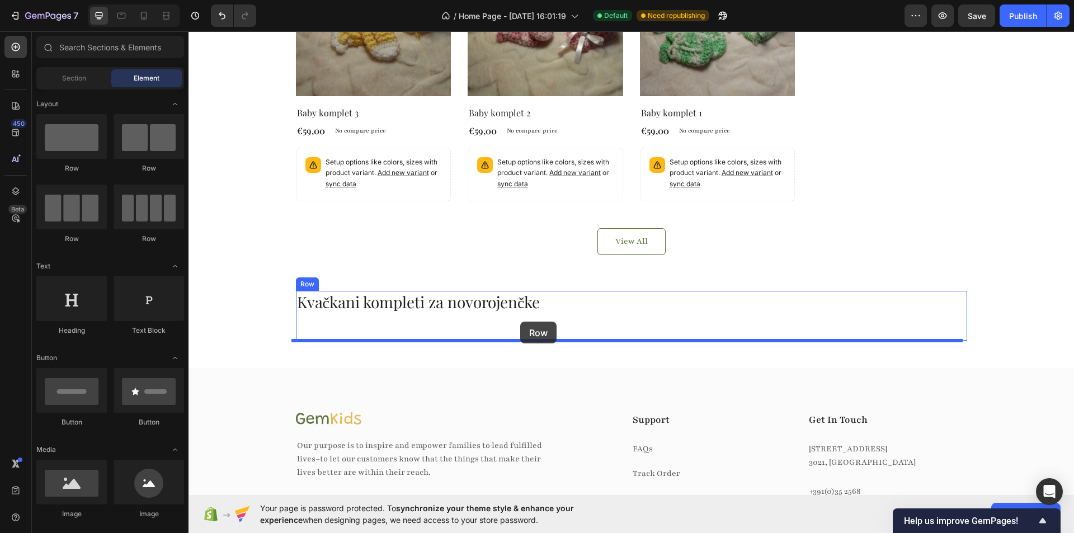
drag, startPoint x: 354, startPoint y: 181, endPoint x: 520, endPoint y: 322, distance: 217.5
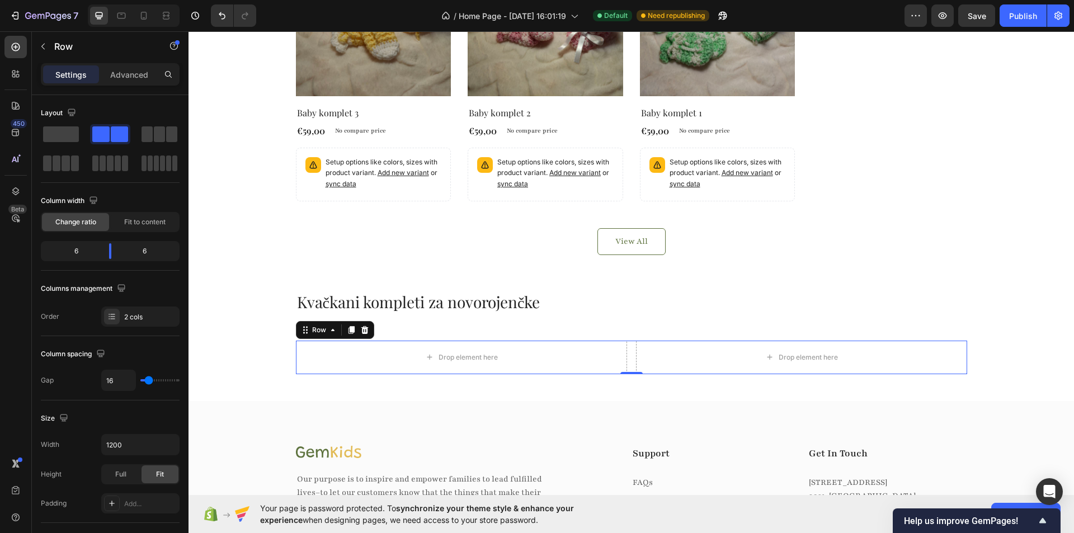
click at [624, 353] on div "Drop element here Drop element here Row 0" at bounding box center [631, 358] width 671 height 34
drag, startPoint x: 109, startPoint y: 252, endPoint x: 140, endPoint y: 248, distance: 31.5
click at [140, 0] on body "7 / Home Page - Sep 27, 16:01:19 Default Need republishing Preview Save Publish…" at bounding box center [537, 0] width 1074 height 0
click at [119, 0] on body "7 / Home Page - Sep 27, 16:01:19 Default Need republishing Preview Save Publish…" at bounding box center [537, 0] width 1074 height 0
click at [22, 49] on div at bounding box center [15, 47] width 22 height 22
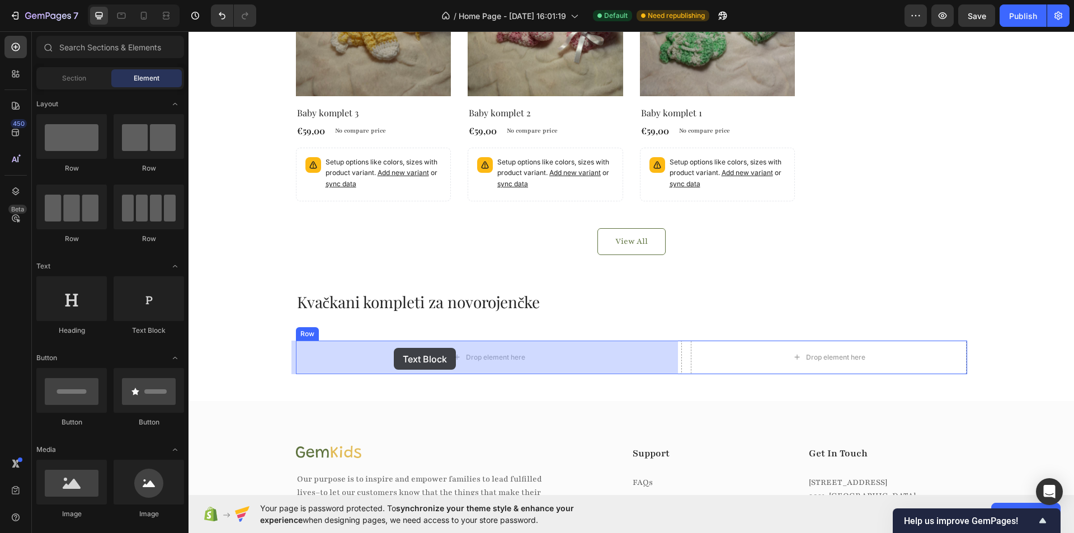
drag, startPoint x: 332, startPoint y: 328, endPoint x: 394, endPoint y: 348, distance: 65.1
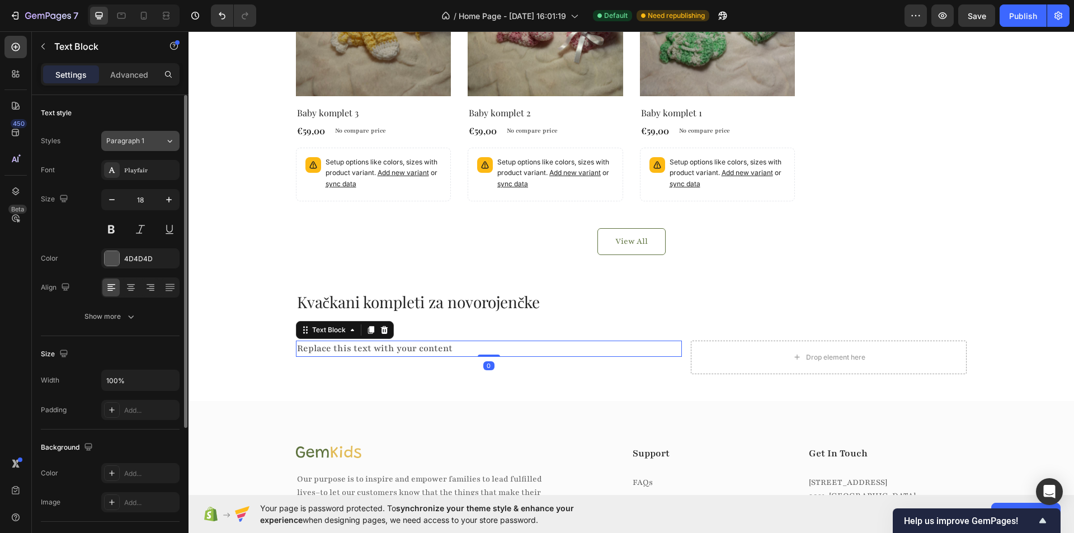
click at [152, 142] on div "Paragraph 1" at bounding box center [135, 141] width 59 height 10
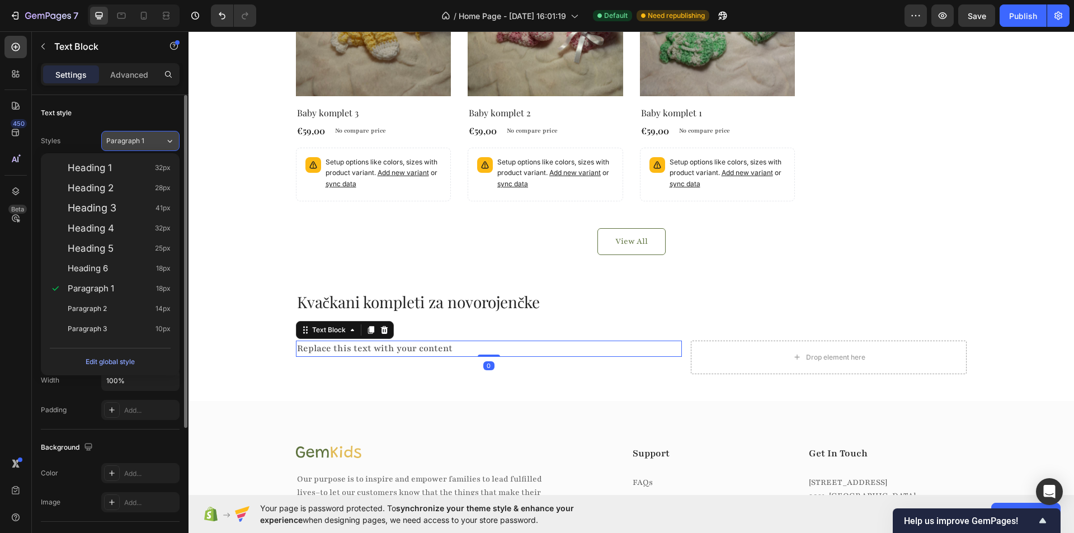
click at [152, 142] on div "Paragraph 1" at bounding box center [135, 141] width 59 height 10
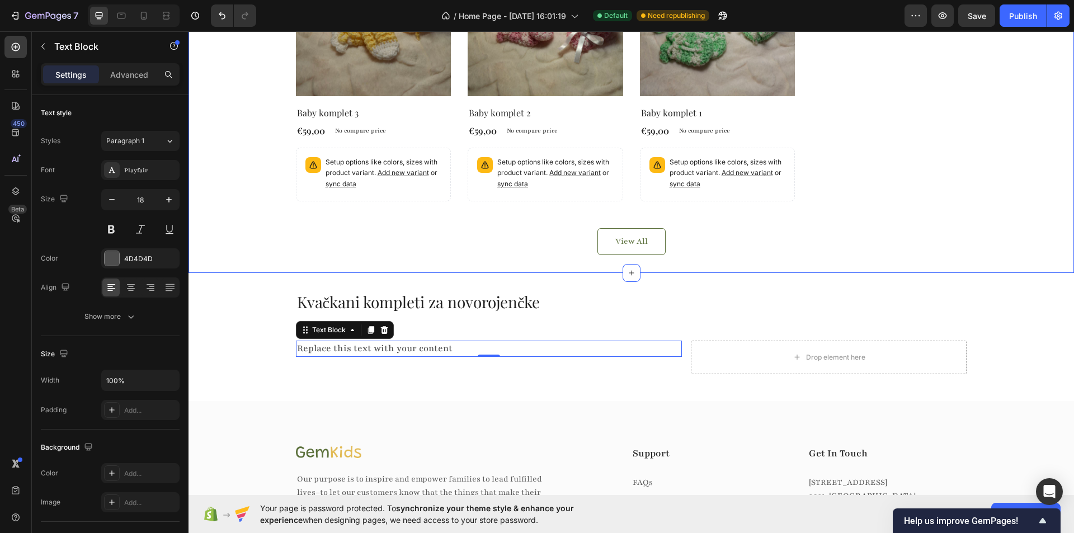
click at [252, 272] on div "Kvačkani kompleti za novorojenčke Heading Product Images No discount Not be dis…" at bounding box center [630, 47] width 885 height 451
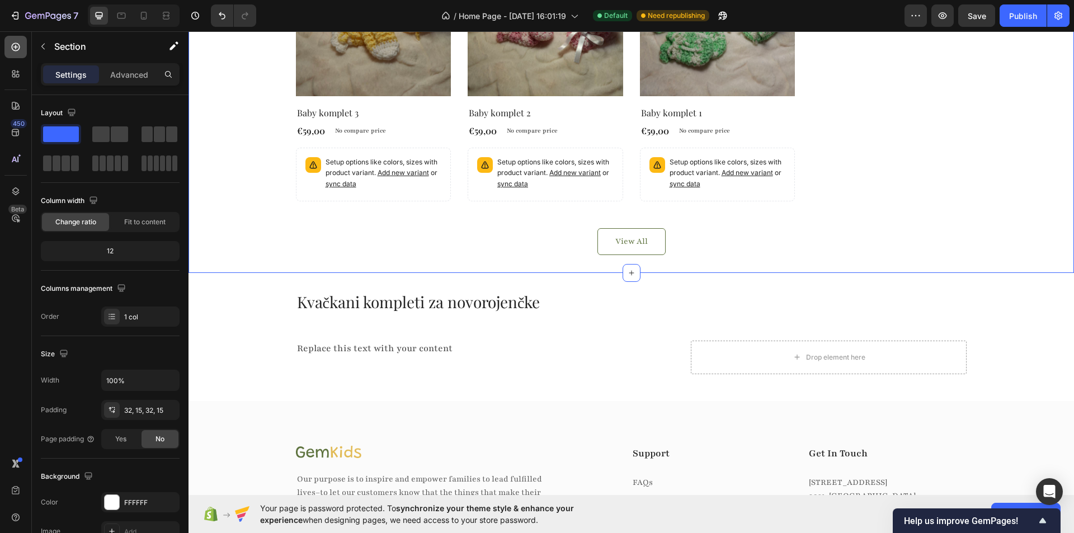
click at [15, 48] on icon at bounding box center [15, 46] width 11 height 11
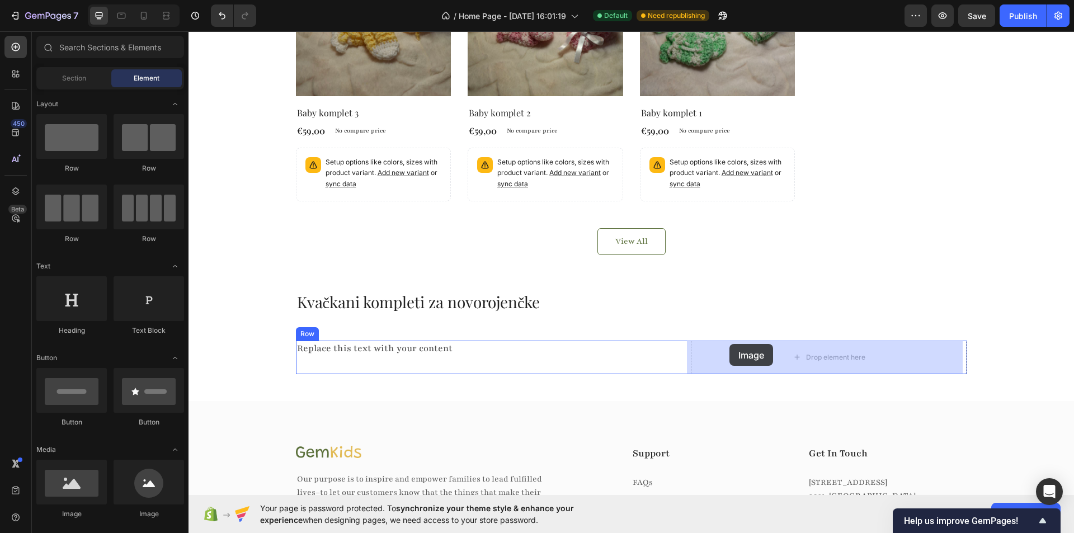
drag, startPoint x: 283, startPoint y: 508, endPoint x: 729, endPoint y: 344, distance: 475.7
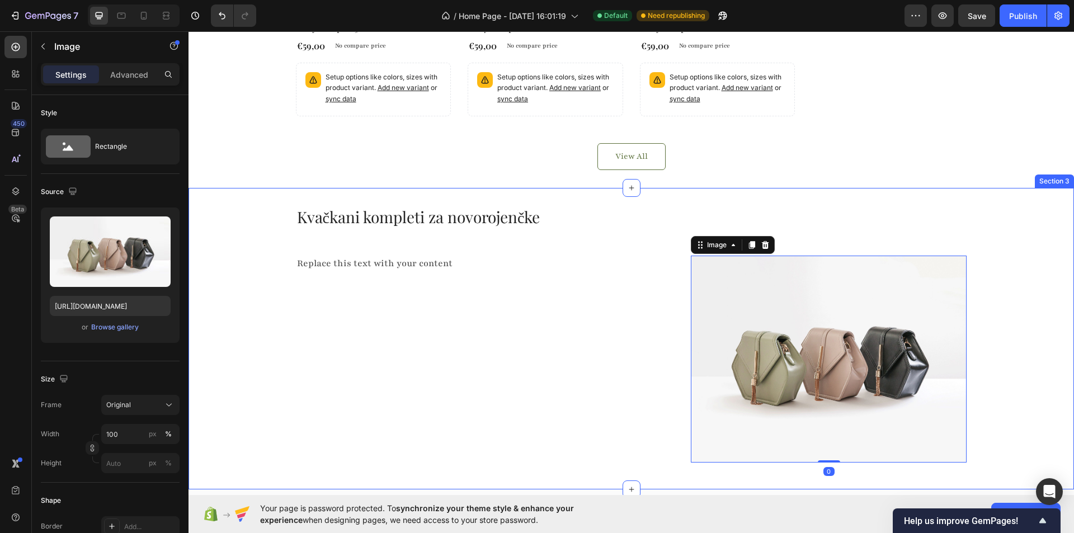
scroll to position [741, 0]
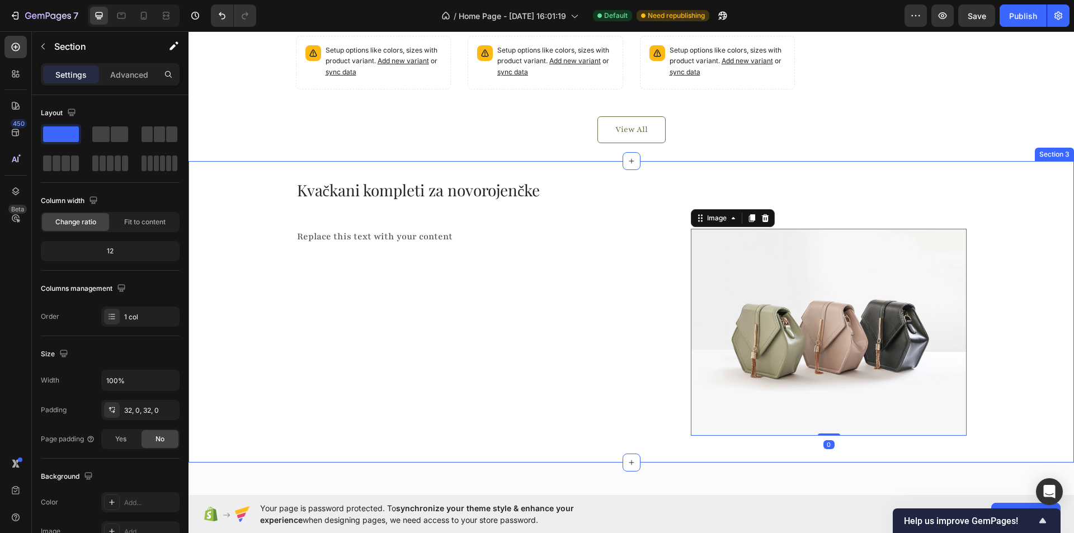
click at [247, 269] on div "Kvačkani kompleti za novorojenčke Heading Replace this text with your content T…" at bounding box center [630, 311] width 885 height 265
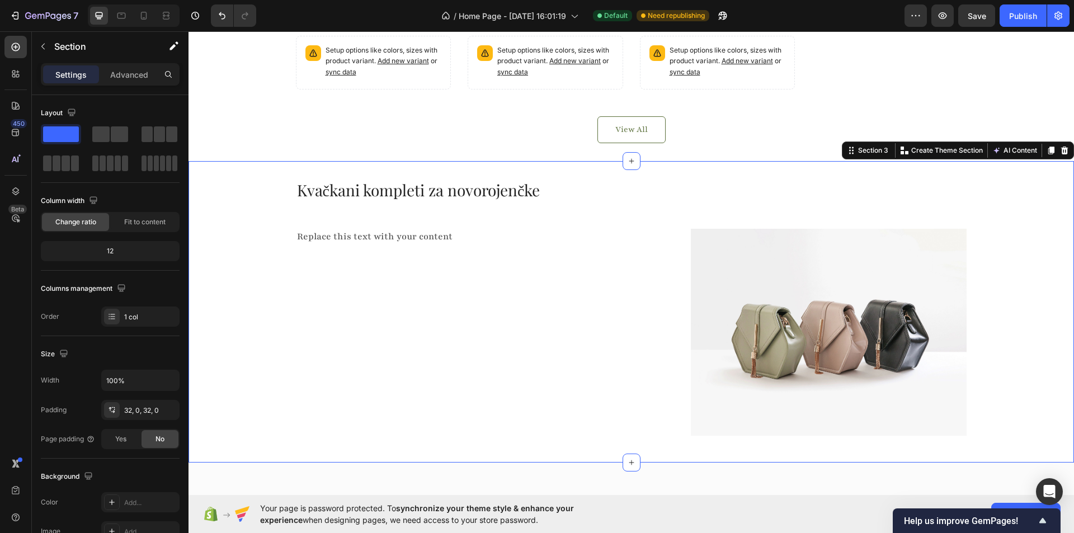
click at [272, 290] on div "Kvačkani kompleti za novorojenčke Heading Replace this text with your content T…" at bounding box center [630, 311] width 885 height 265
click at [149, 15] on icon at bounding box center [143, 15] width 11 height 11
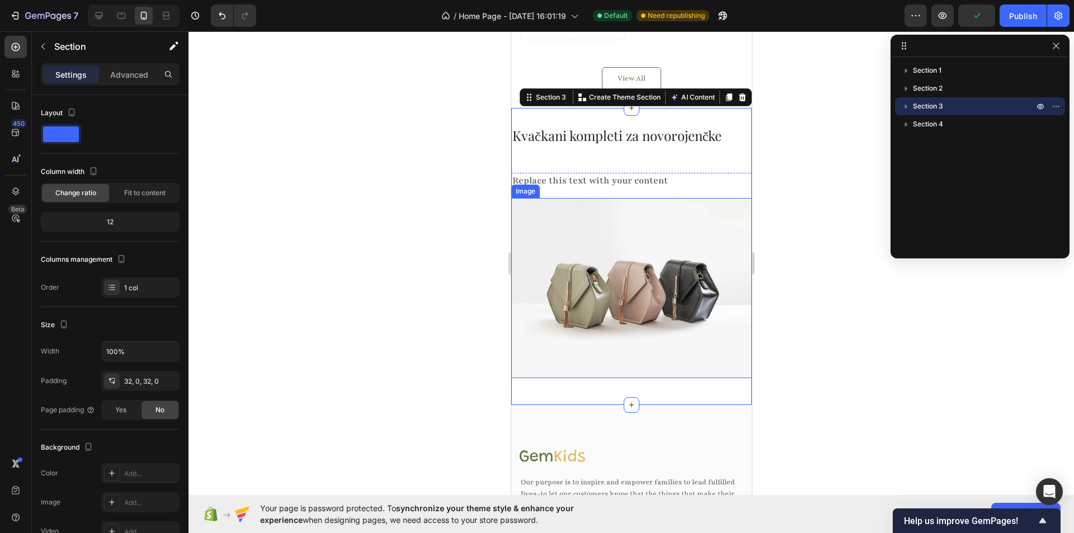
scroll to position [1009, 0]
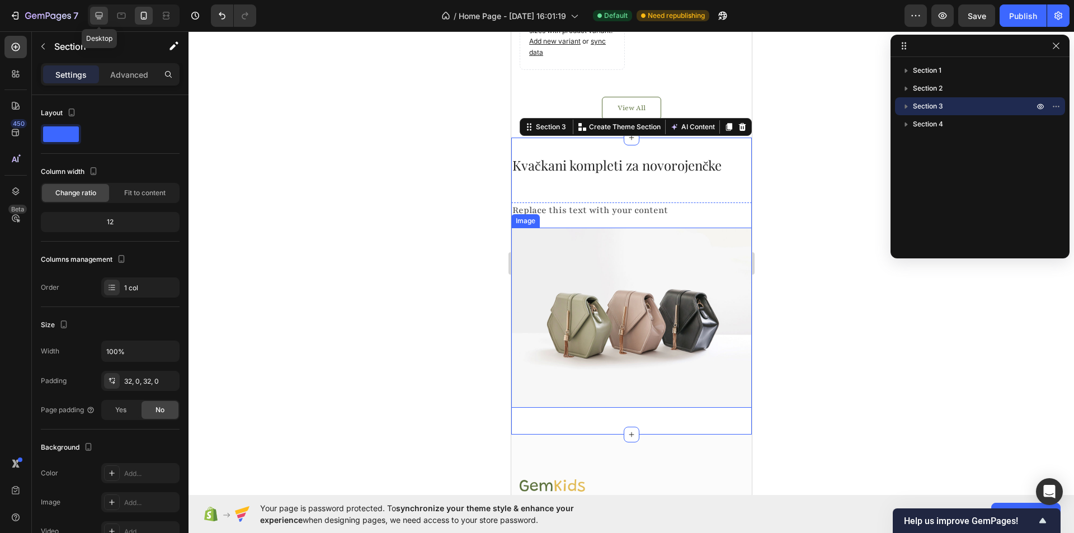
click at [107, 21] on div at bounding box center [99, 16] width 18 height 18
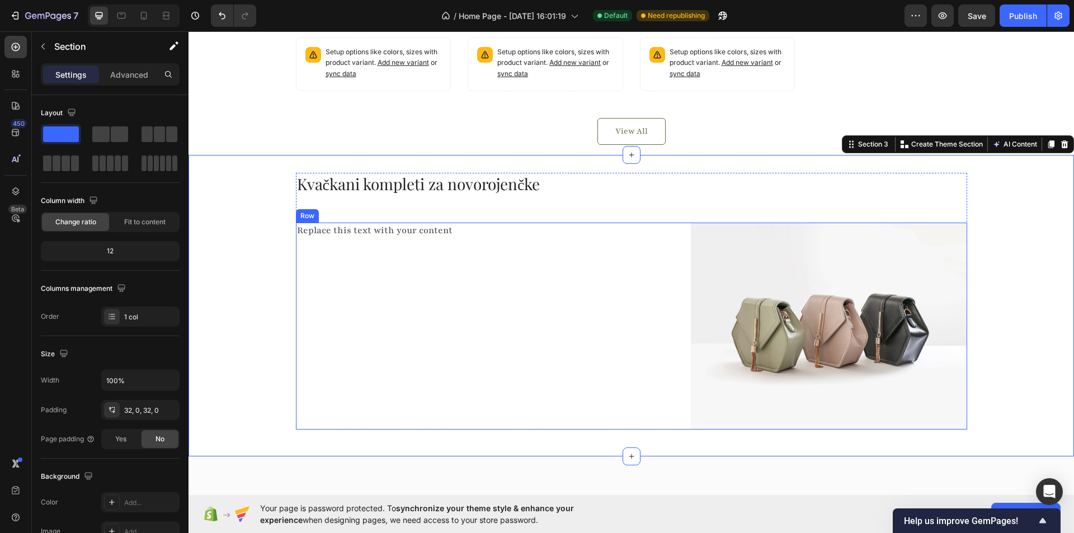
scroll to position [712, 0]
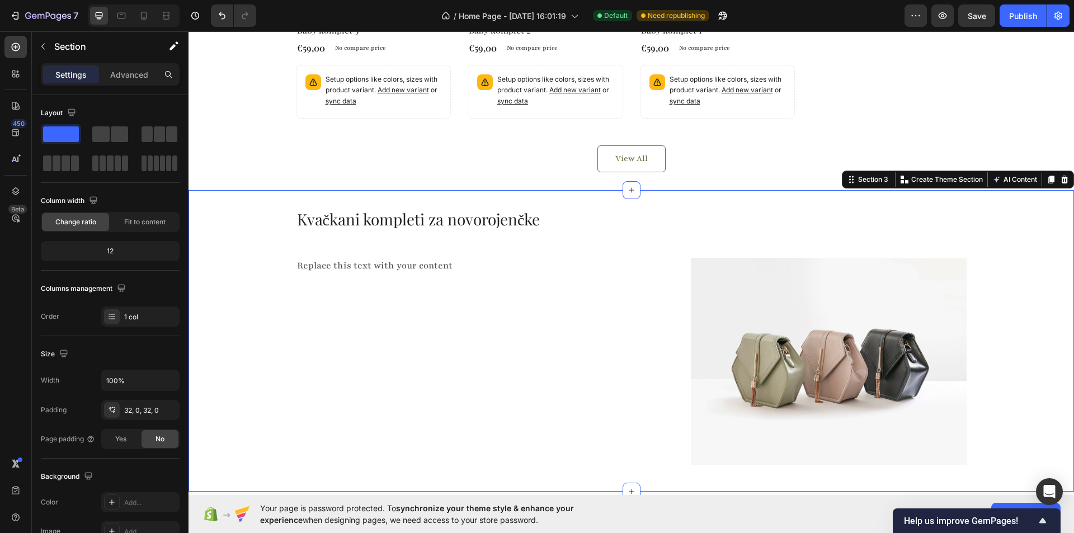
click at [268, 294] on div "Kvačkani kompleti za novorojenčke Heading Replace this text with your content T…" at bounding box center [630, 340] width 885 height 265
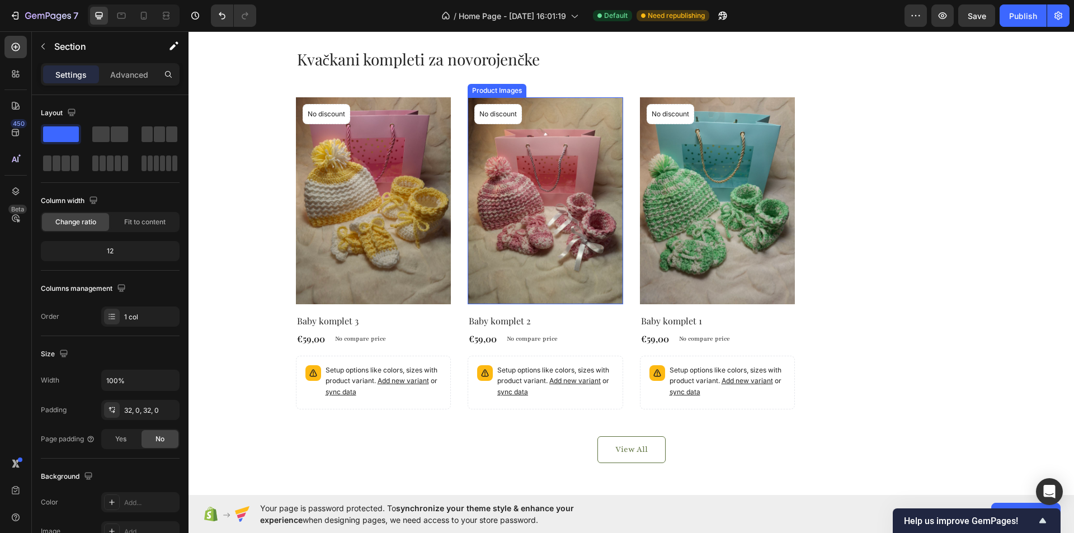
scroll to position [589, 0]
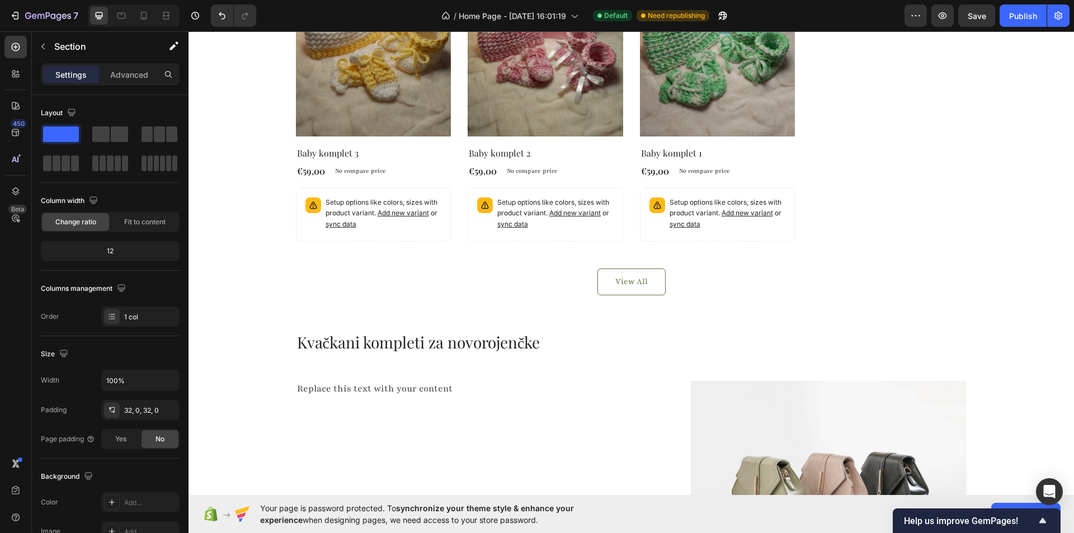
click at [243, 333] on div "Kvačkani kompleti za novorojenčke Heading Replace this text with your content T…" at bounding box center [630, 463] width 885 height 265
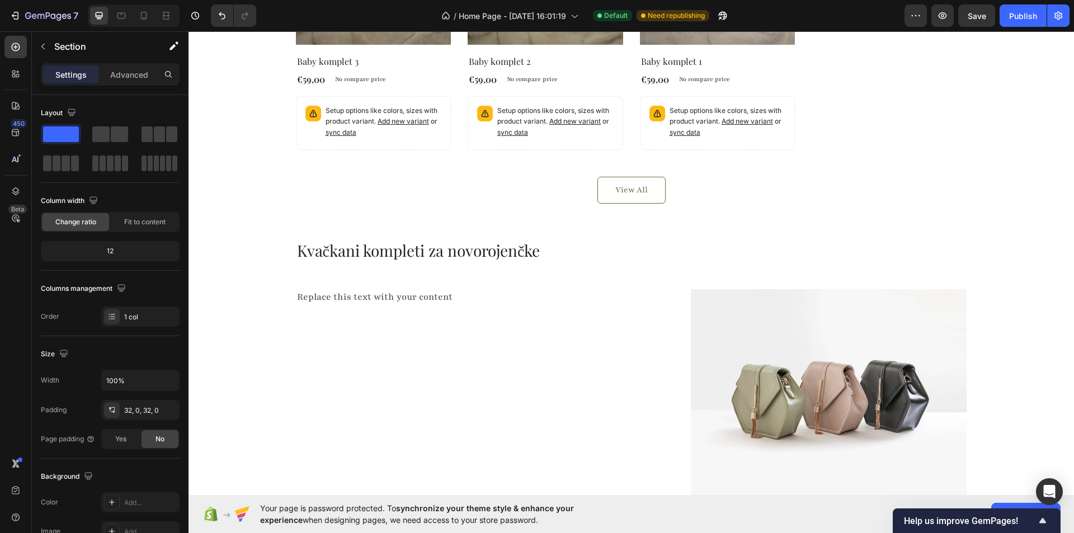
scroll to position [701, 0]
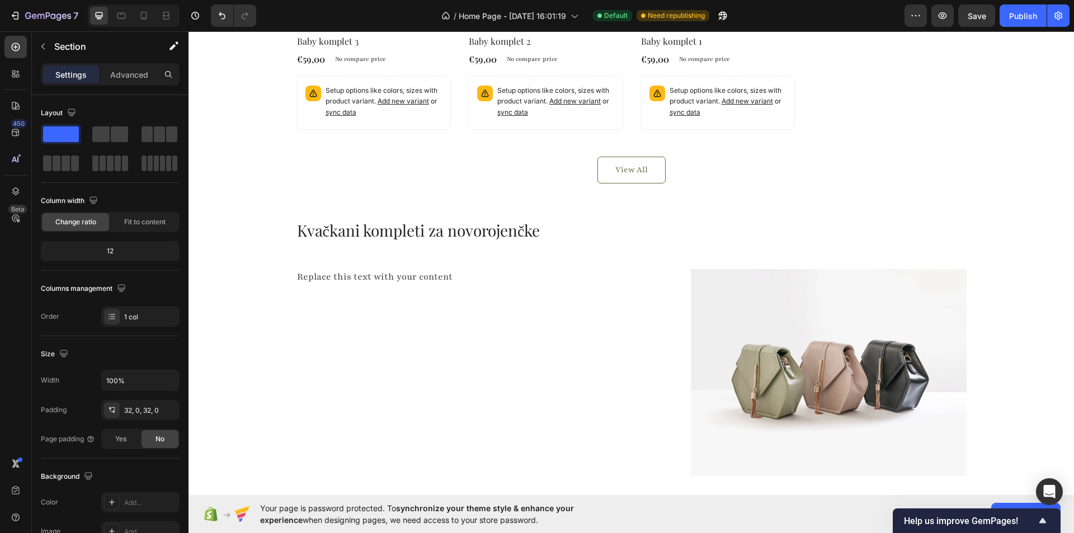
click at [270, 215] on div "Kvačkani kompleti za novorojenčke Heading Replace this text with your content T…" at bounding box center [630, 351] width 885 height 301
click at [428, 225] on h2 "Kvačkani kompleti za novorojenčke" at bounding box center [631, 230] width 671 height 22
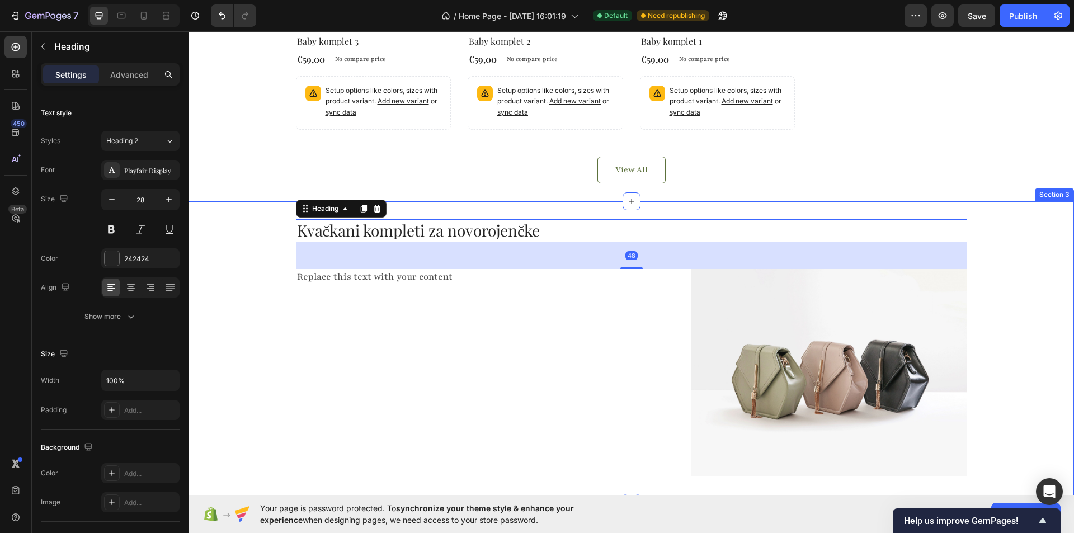
click at [264, 225] on div "Kvačkani kompleti za novorojenčke Heading 48 Replace this text with your conten…" at bounding box center [630, 351] width 885 height 265
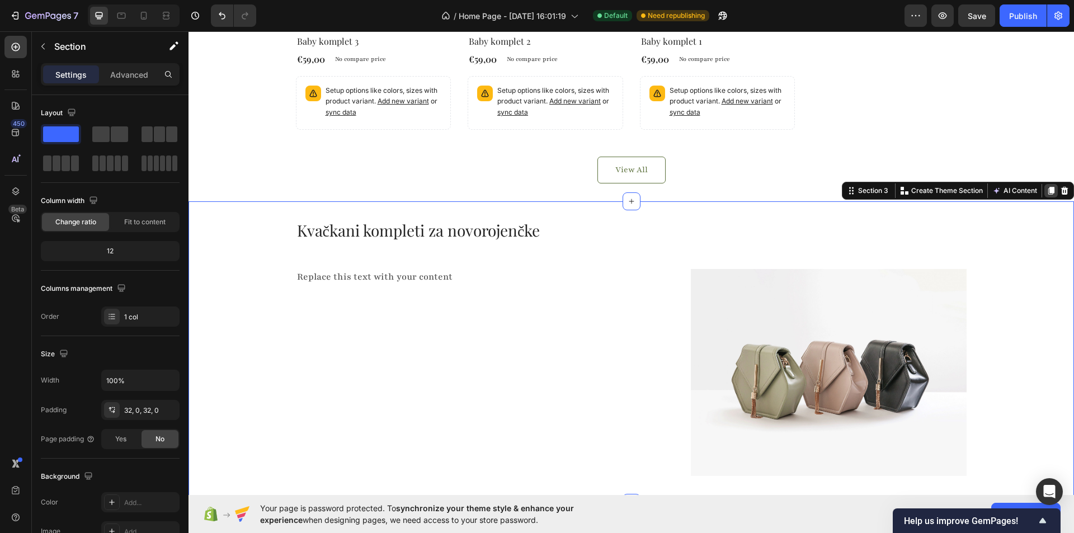
click at [1046, 194] on icon at bounding box center [1050, 190] width 9 height 9
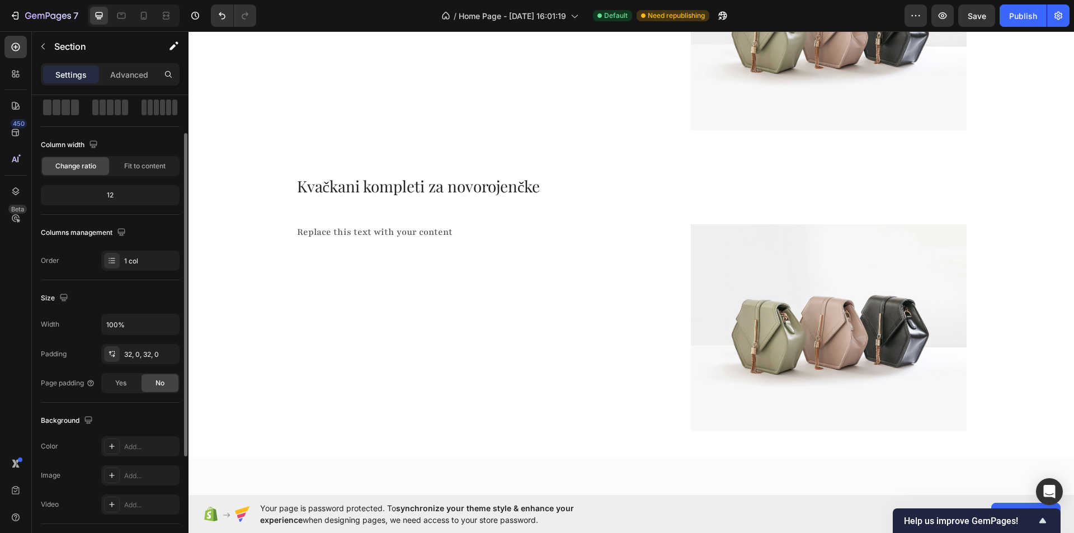
scroll to position [1133, 0]
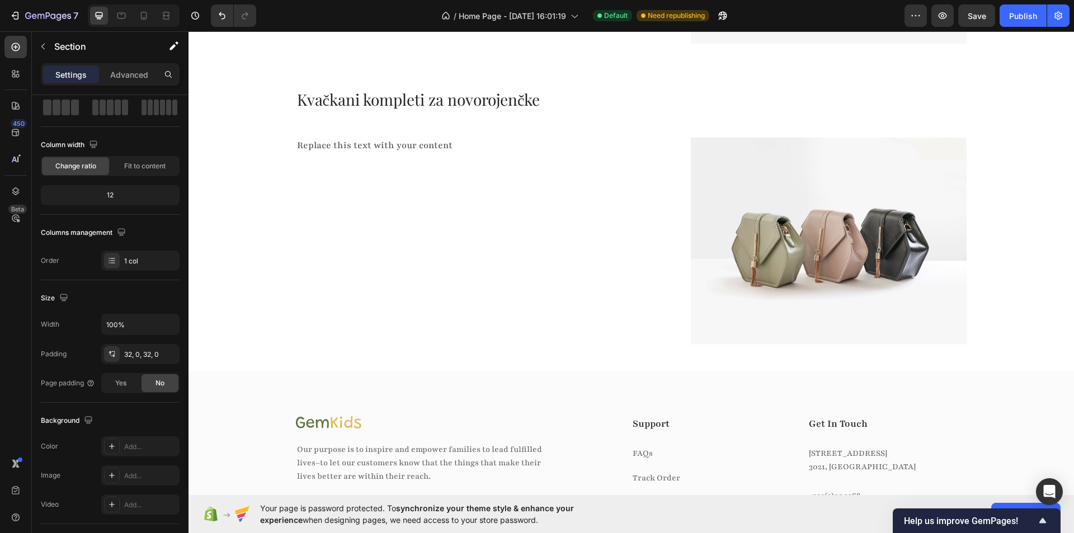
click at [1030, 116] on div "Kvačkani kompleti za novorojenčke Heading Replace this text with your content T…" at bounding box center [630, 220] width 885 height 265
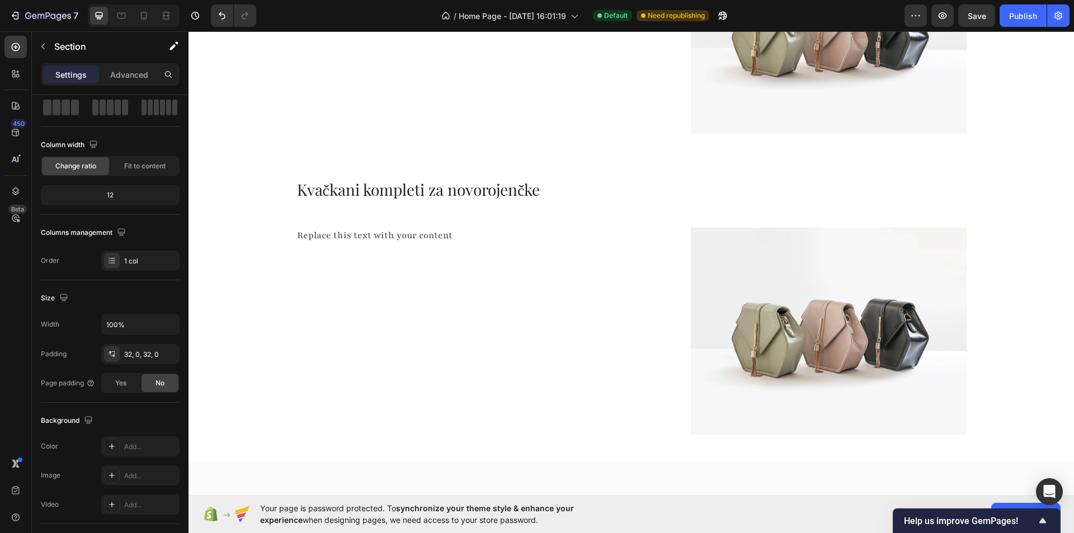
scroll to position [1021, 0]
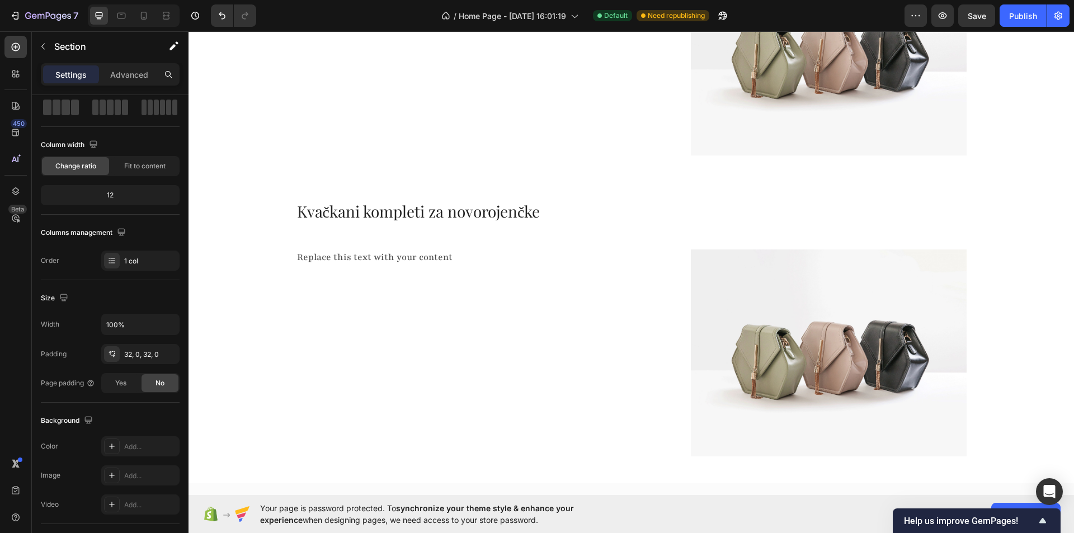
click at [964, 196] on div "Kvačkani kompleti za novorojenčke Heading Replace this text with your content T…" at bounding box center [630, 332] width 885 height 301
click at [947, 276] on img at bounding box center [829, 352] width 276 height 207
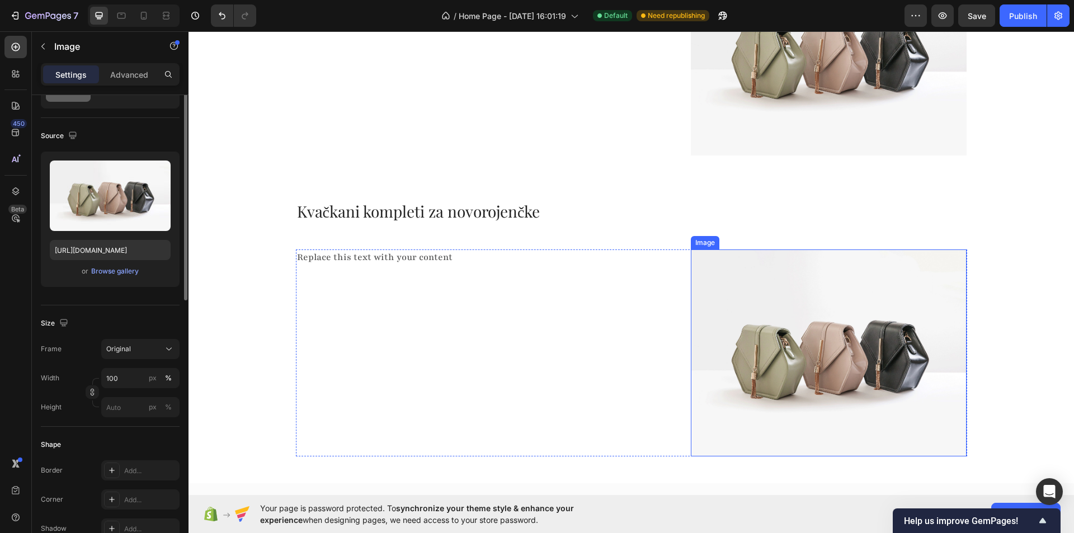
scroll to position [0, 0]
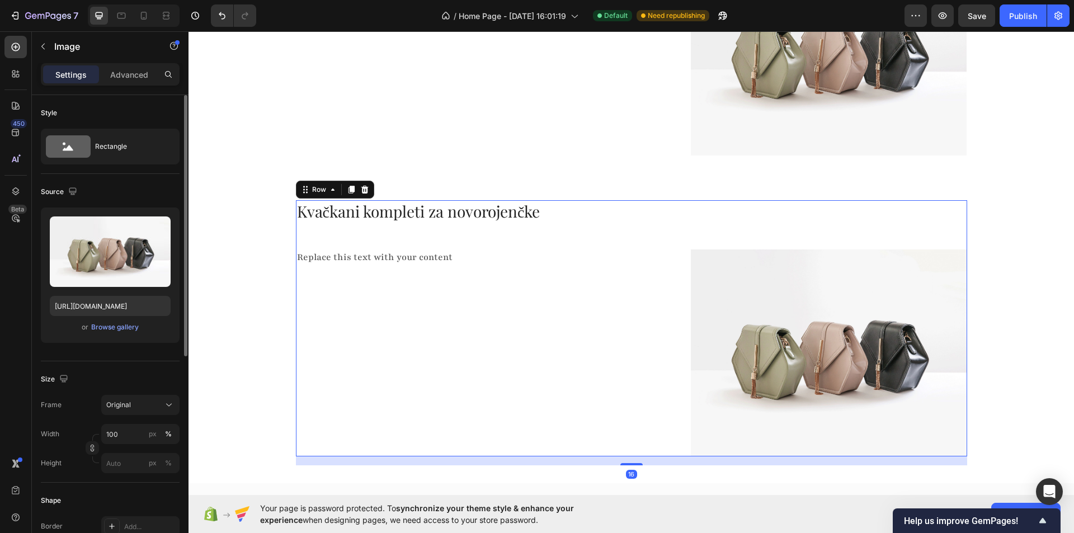
click at [939, 227] on div "Kvačkani kompleti za novorojenčke Heading Replace this text with your content T…" at bounding box center [631, 328] width 671 height 256
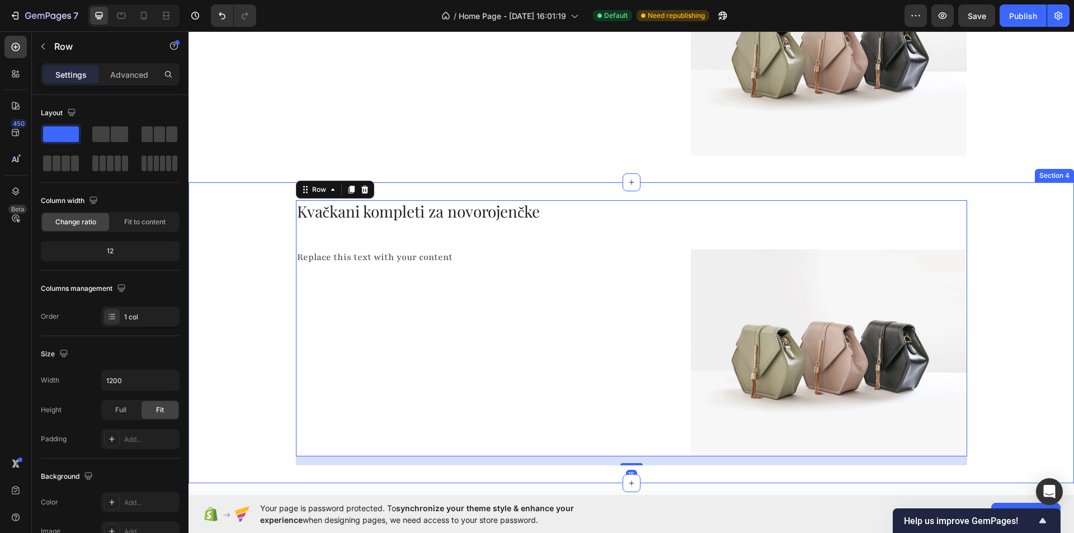
click at [1034, 189] on div "Kvačkani kompleti za novorojenčke Heading Replace this text with your content T…" at bounding box center [630, 332] width 885 height 301
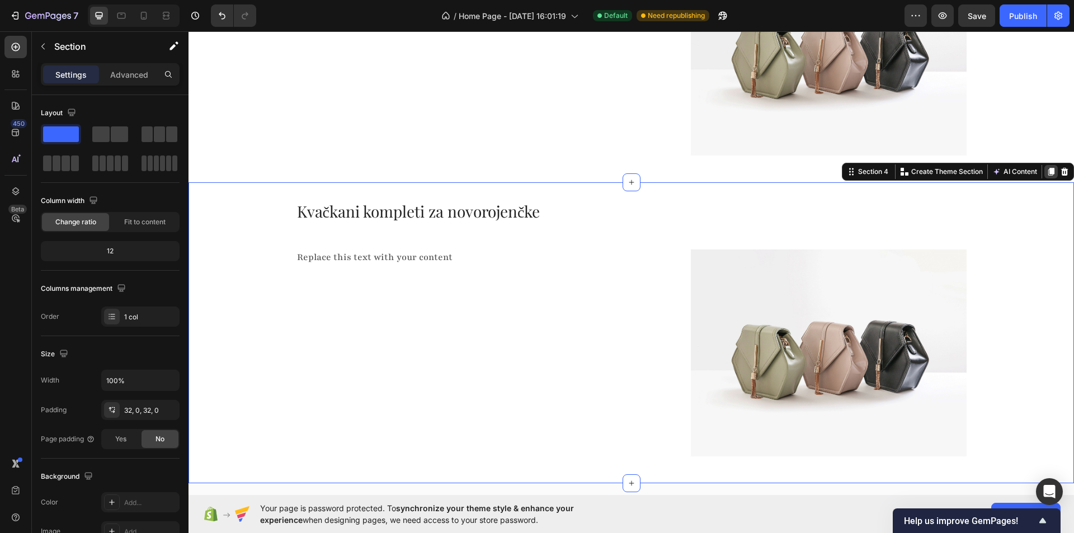
click at [1048, 174] on icon at bounding box center [1051, 172] width 6 height 8
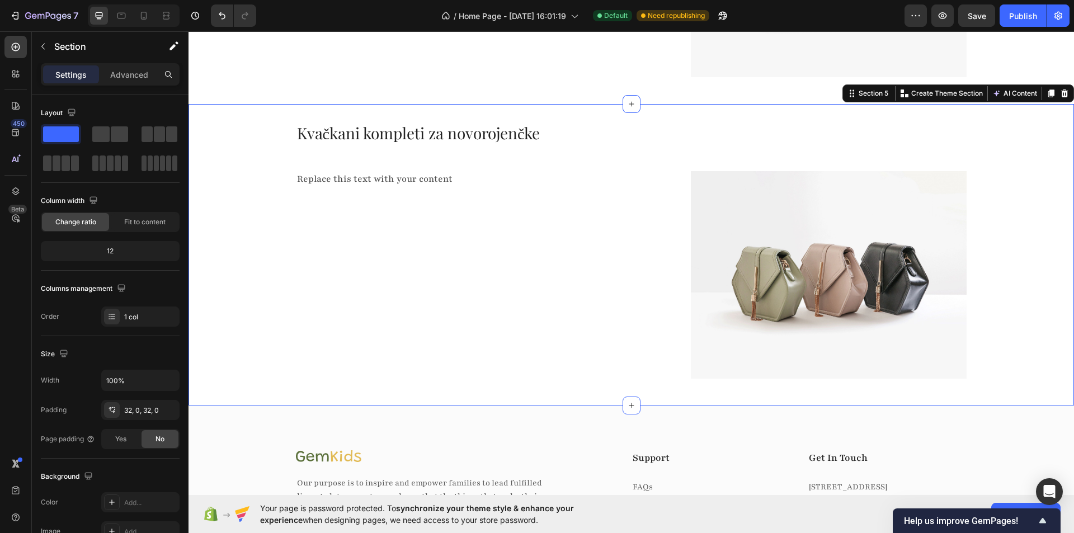
scroll to position [1378, 0]
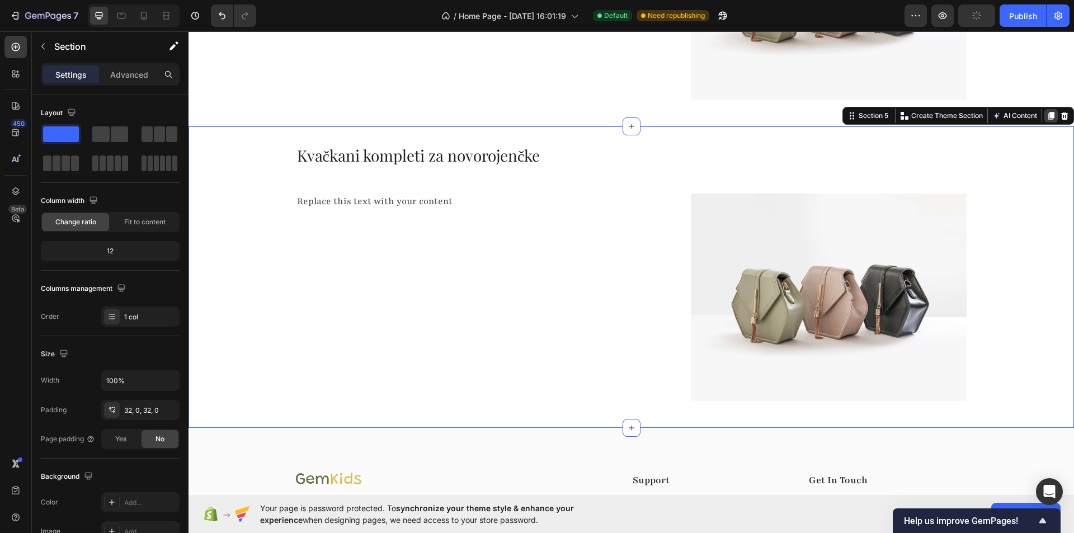
click at [1048, 119] on icon at bounding box center [1051, 116] width 6 height 8
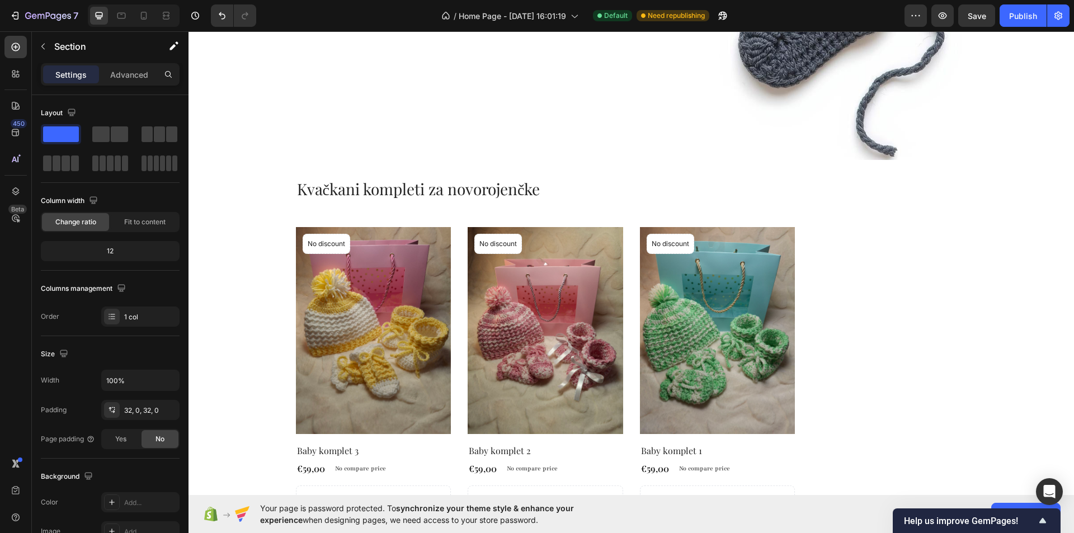
scroll to position [673, 0]
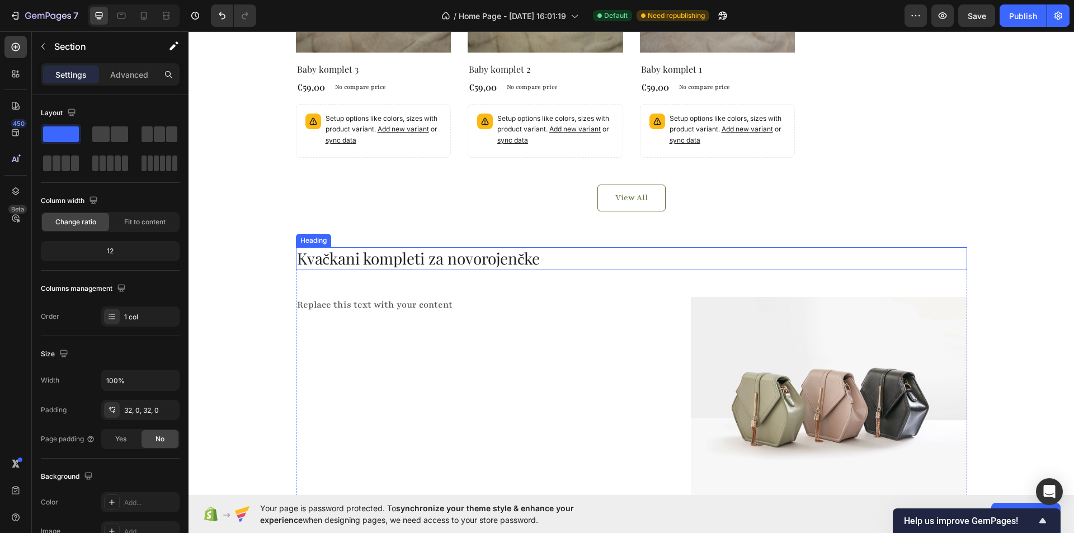
click at [454, 263] on h2 "Kvačkani kompleti za novorojenčke" at bounding box center [631, 258] width 671 height 22
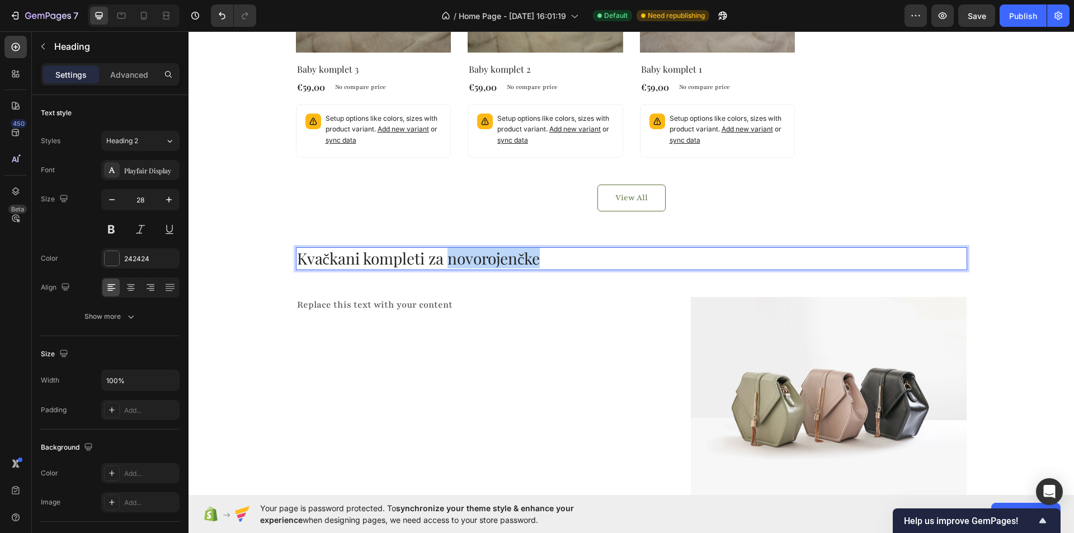
click at [454, 263] on h2 "Kvačkani kompleti za novorojenčke" at bounding box center [631, 258] width 671 height 22
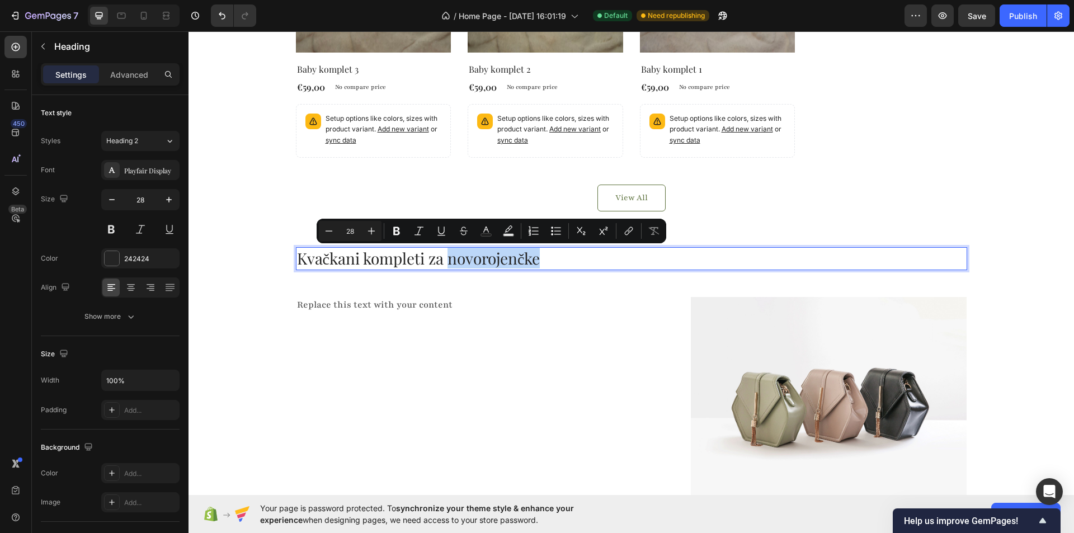
click at [454, 263] on p "Kvačkani kompleti za novorojenčke" at bounding box center [631, 258] width 669 height 20
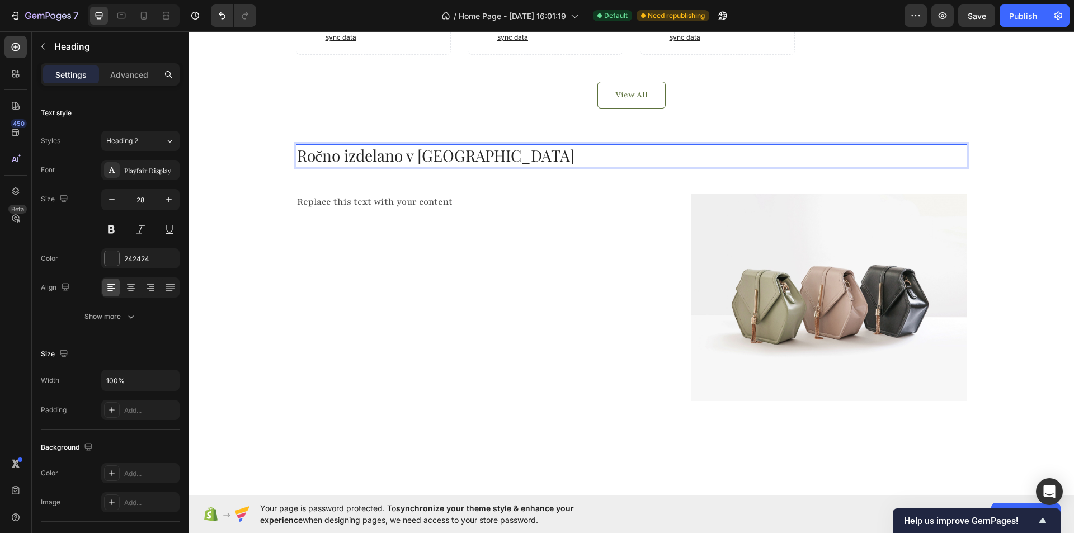
scroll to position [785, 0]
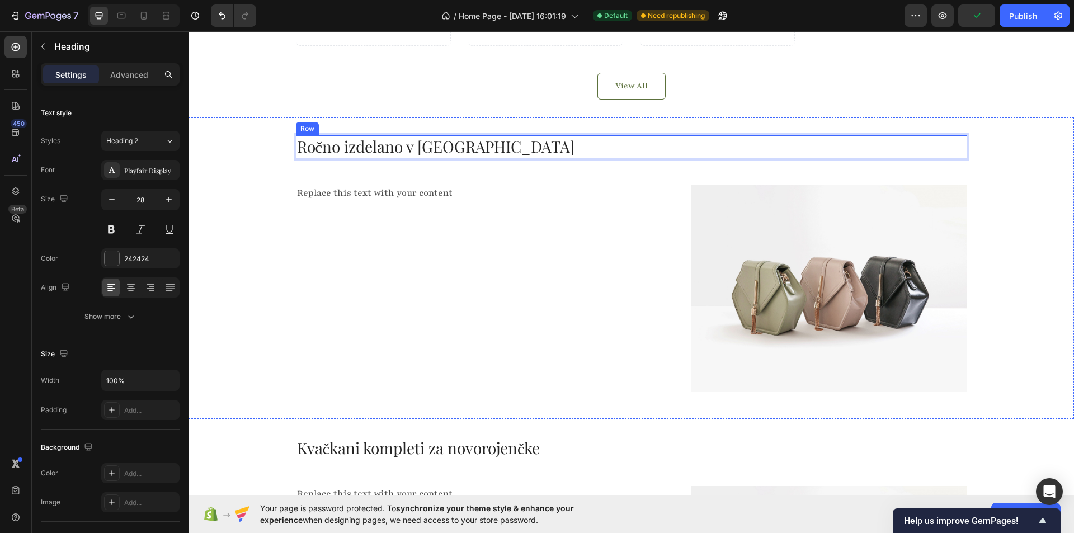
click at [487, 175] on div "Ročno izdelano v Sloveniji Heading 48 Replace this text with your content Text …" at bounding box center [631, 263] width 671 height 256
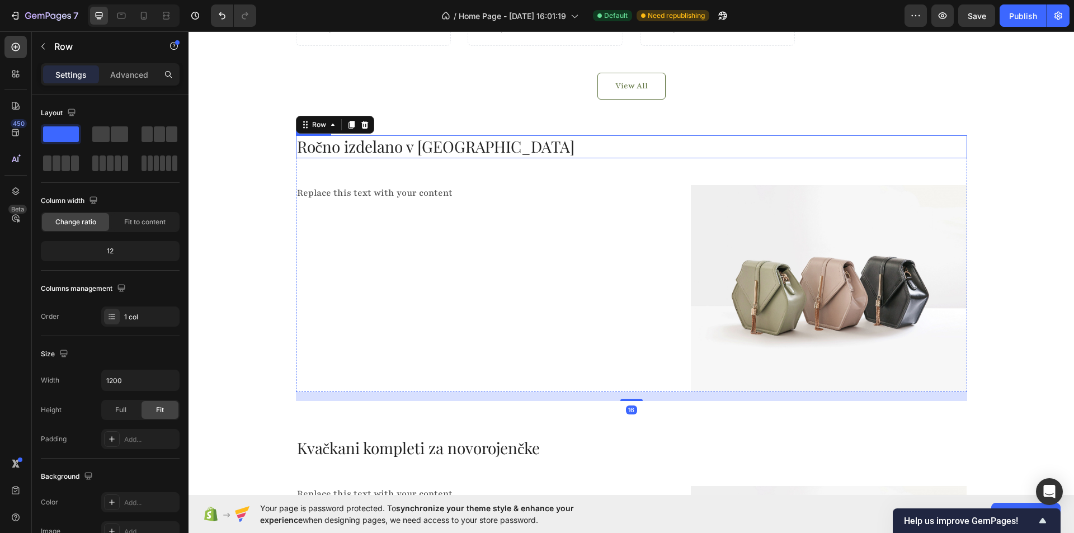
click at [488, 149] on p "Ročno izdelano v [GEOGRAPHIC_DATA]" at bounding box center [631, 146] width 669 height 20
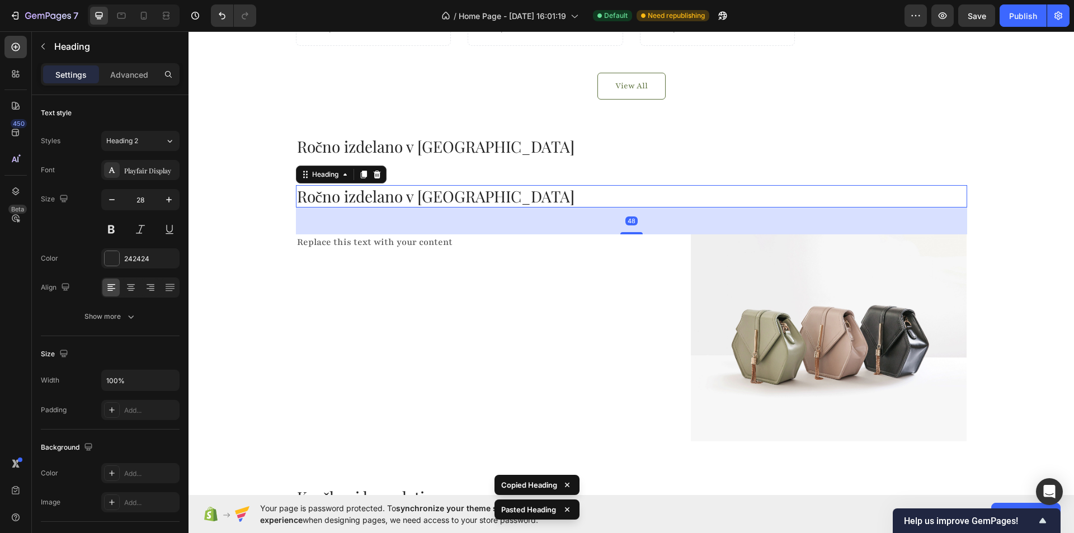
click at [415, 199] on h2 "Ročno izdelano v [GEOGRAPHIC_DATA]" at bounding box center [631, 196] width 671 height 22
click at [161, 148] on button "Heading 2" at bounding box center [140, 141] width 78 height 20
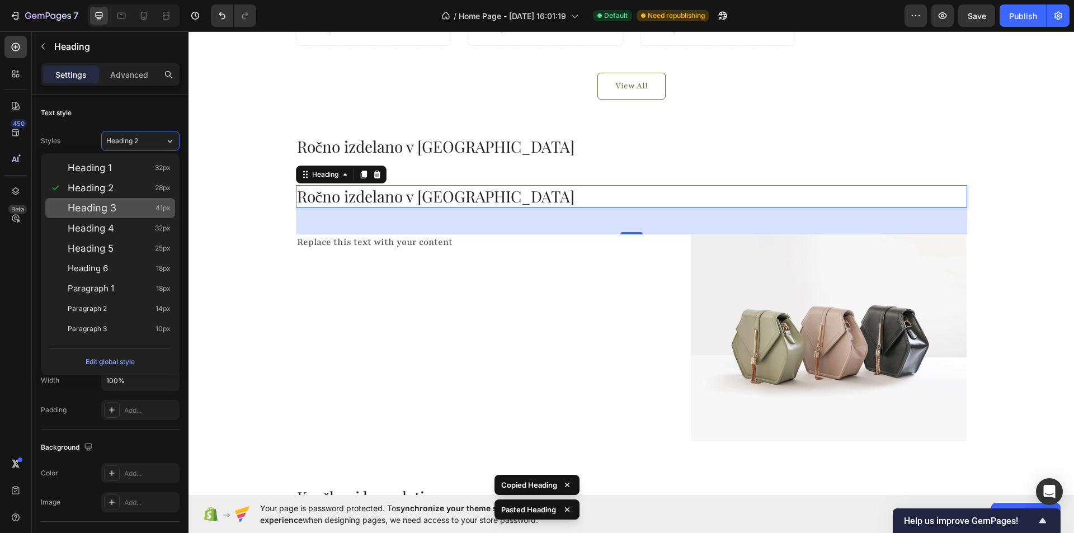
click at [115, 209] on span "Heading 3" at bounding box center [92, 207] width 49 height 11
type input "41"
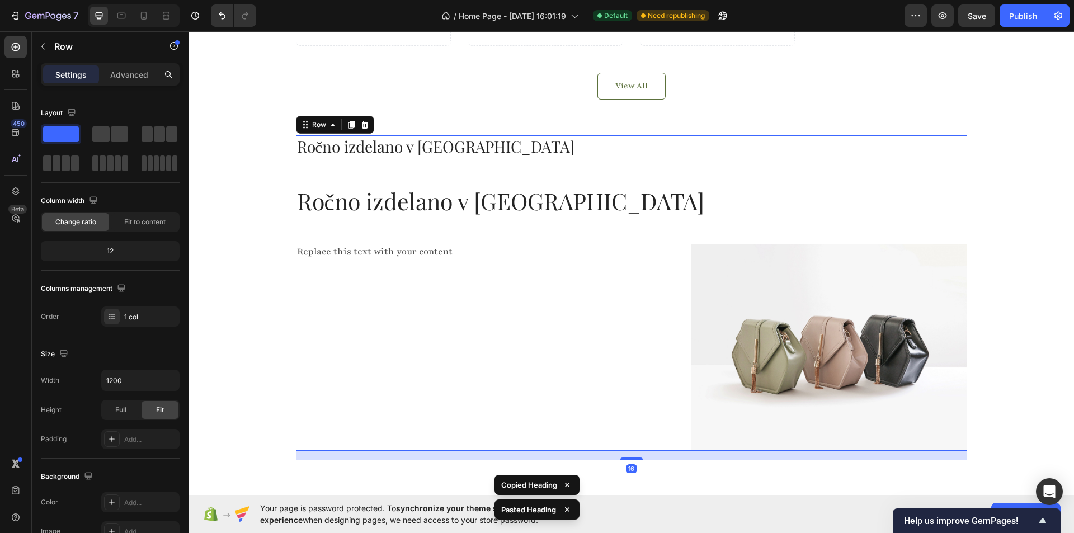
click at [594, 170] on div "Ročno izdelano v Sloveniji Heading Ročno izdelano v Sloveniji Heading Replace t…" at bounding box center [631, 292] width 671 height 315
click at [377, 174] on div "Ročno izdelano v Sloveniji Heading Ročno izdelano v Sloveniji Heading Replace t…" at bounding box center [631, 292] width 671 height 315
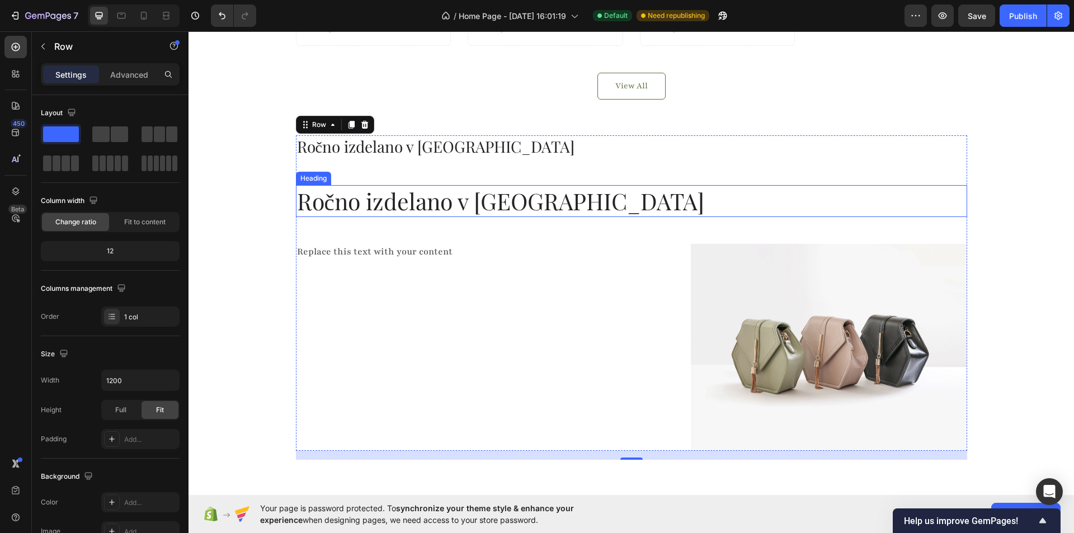
click at [598, 201] on p "Ročno izdelano v [GEOGRAPHIC_DATA]" at bounding box center [631, 201] width 669 height 30
click at [602, 173] on div "Ročno izdelano v Sloveniji Heading Ročno izdelano v Sloveniji Heading Replace t…" at bounding box center [631, 292] width 671 height 315
click at [492, 176] on div "Ročno izdelano v Sloveniji Heading Ročno izdelano v Sloveniji Heading Replace t…" at bounding box center [631, 292] width 671 height 315
click at [446, 157] on h2 "Ročno izdelano v [GEOGRAPHIC_DATA]" at bounding box center [631, 146] width 671 height 22
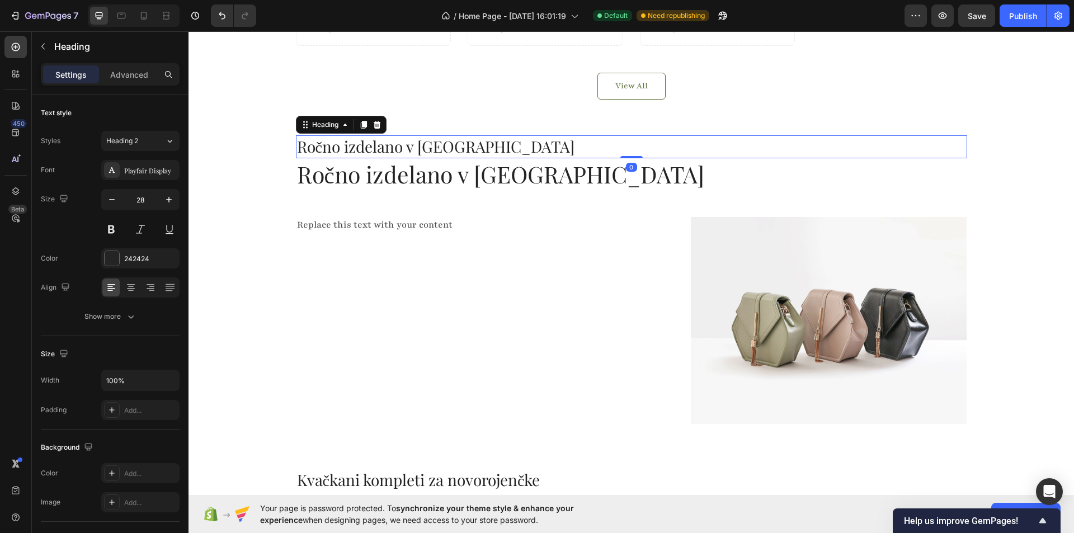
drag, startPoint x: 628, startPoint y: 184, endPoint x: 635, endPoint y: 150, distance: 34.3
click at [635, 150] on div "Ročno izdelano v Sloveniji Heading 0" at bounding box center [631, 146] width 671 height 22
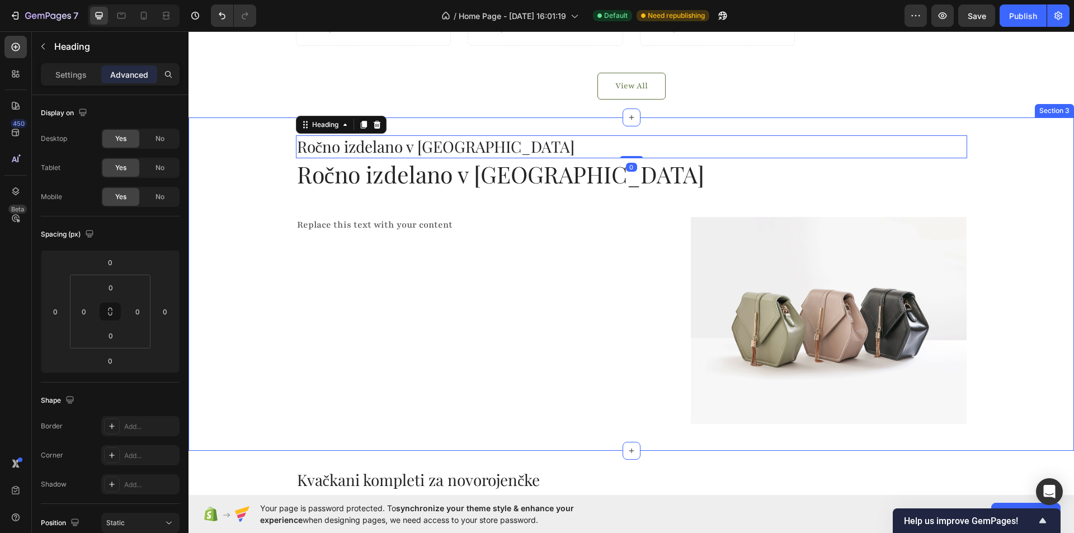
click at [234, 181] on div "Ročno izdelano v Sloveniji Heading 0 Ročno izdelano v Sloveniji Heading Replace…" at bounding box center [630, 284] width 885 height 298
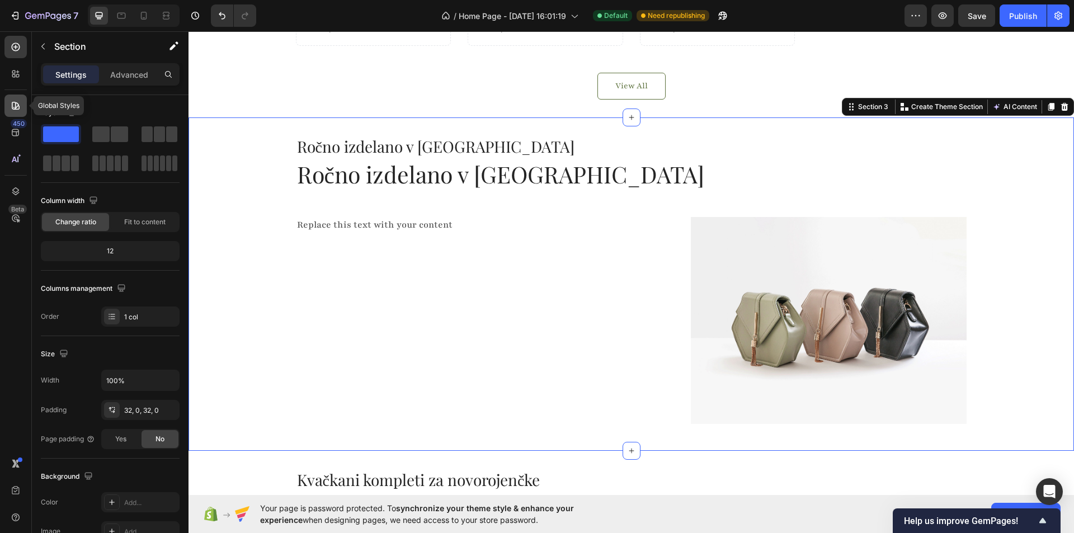
click at [15, 101] on icon at bounding box center [15, 105] width 11 height 11
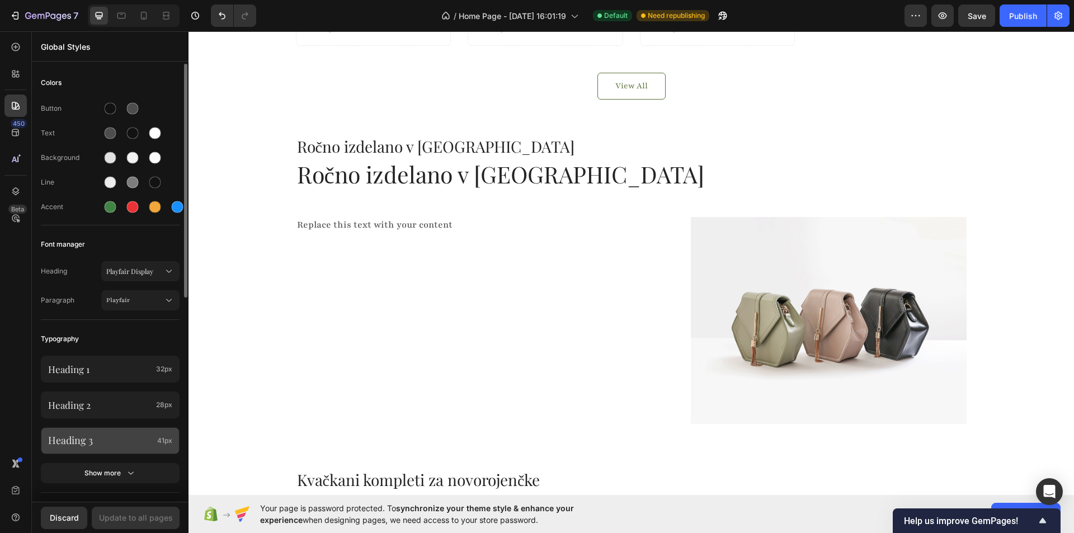
click at [116, 440] on p "Heading 3" at bounding box center [100, 440] width 105 height 13
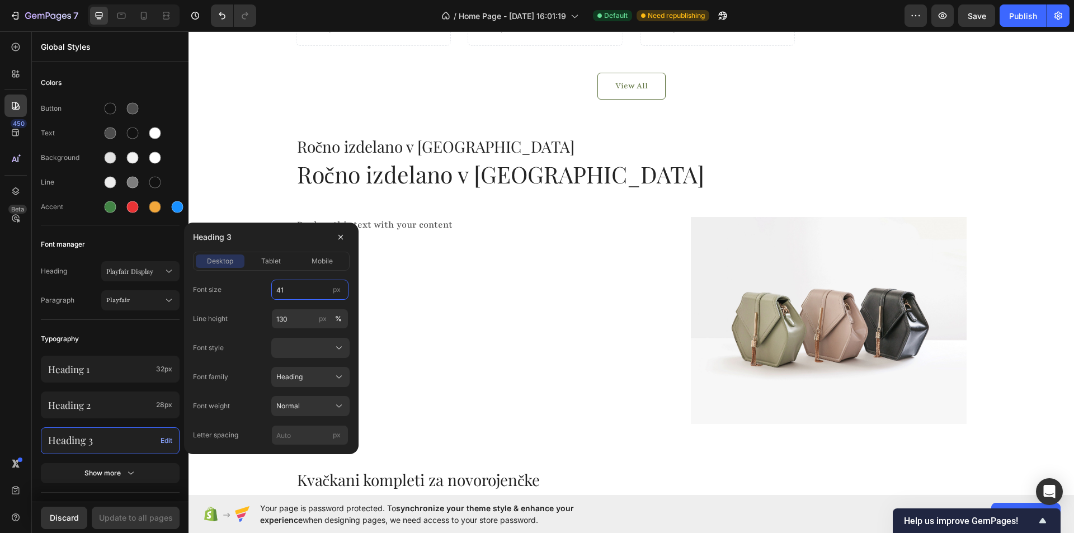
click at [304, 296] on input "41" at bounding box center [309, 290] width 77 height 20
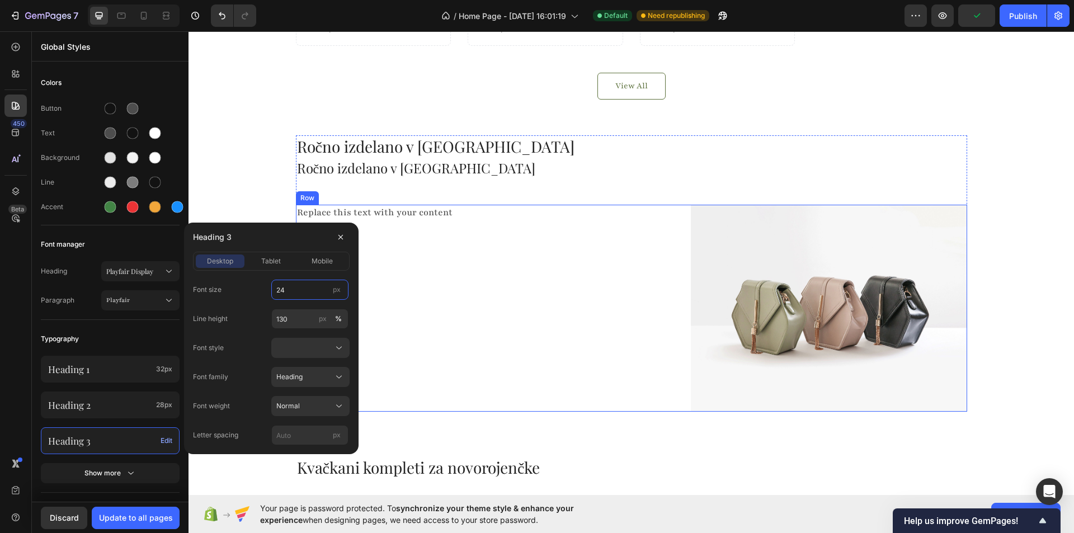
type input "24"
click at [435, 286] on div "Replace this text with your content Text Block" at bounding box center [489, 308] width 386 height 207
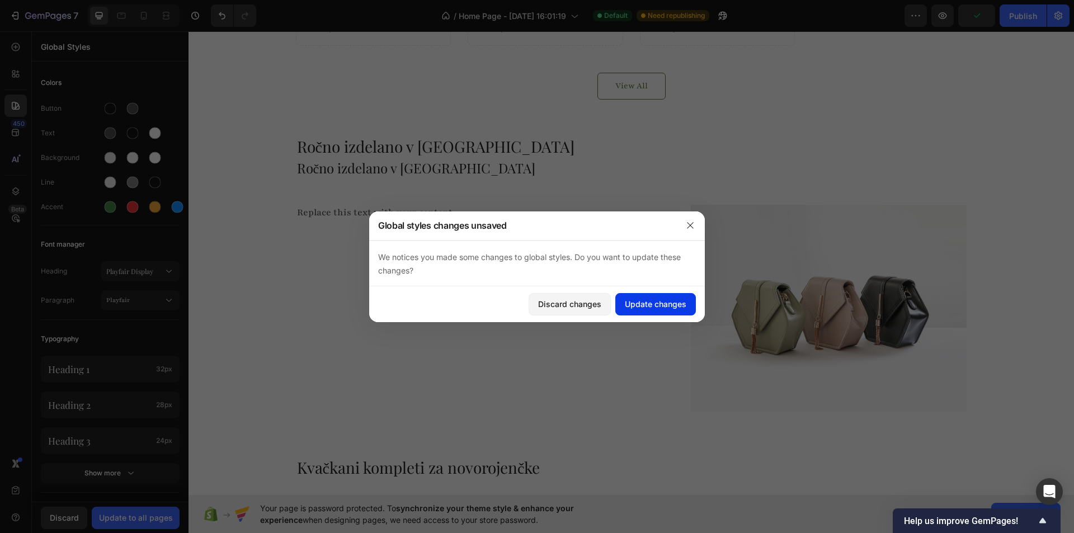
click at [629, 304] on div "Update changes" at bounding box center [656, 304] width 62 height 12
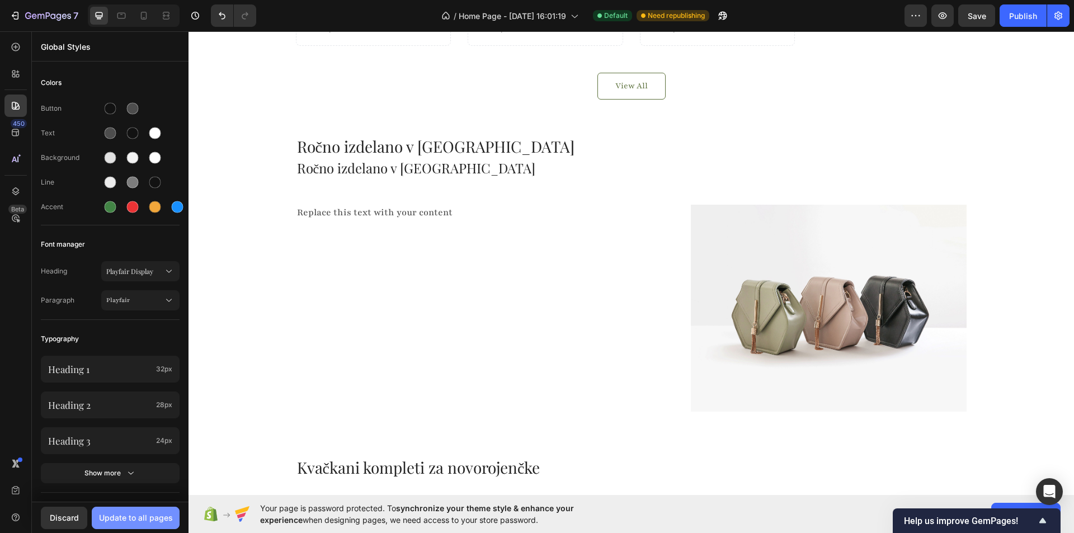
click at [154, 518] on div "Update to all pages" at bounding box center [136, 518] width 74 height 12
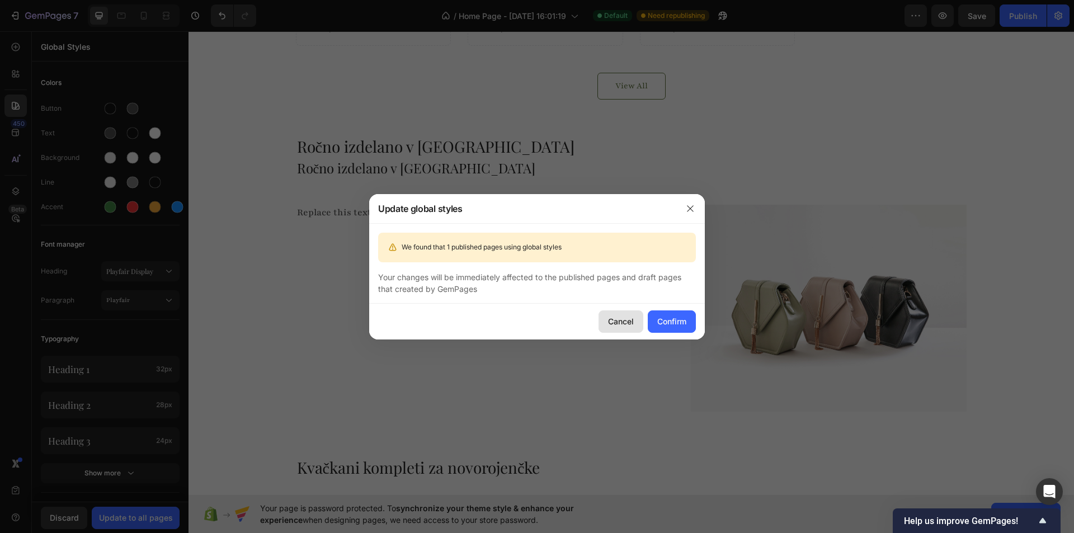
click at [623, 323] on div "Cancel" at bounding box center [621, 321] width 26 height 12
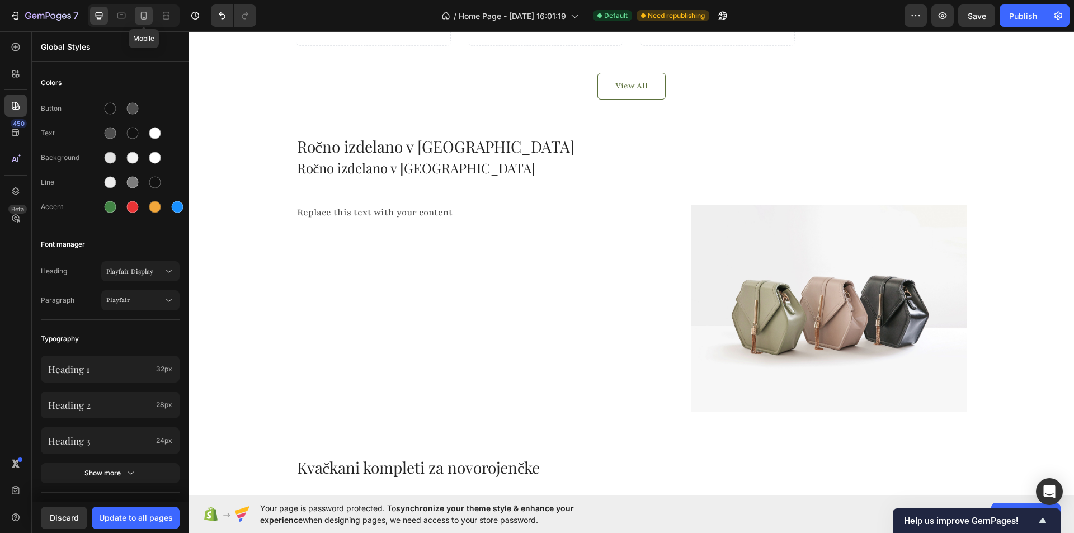
click at [147, 13] on icon at bounding box center [144, 16] width 6 height 8
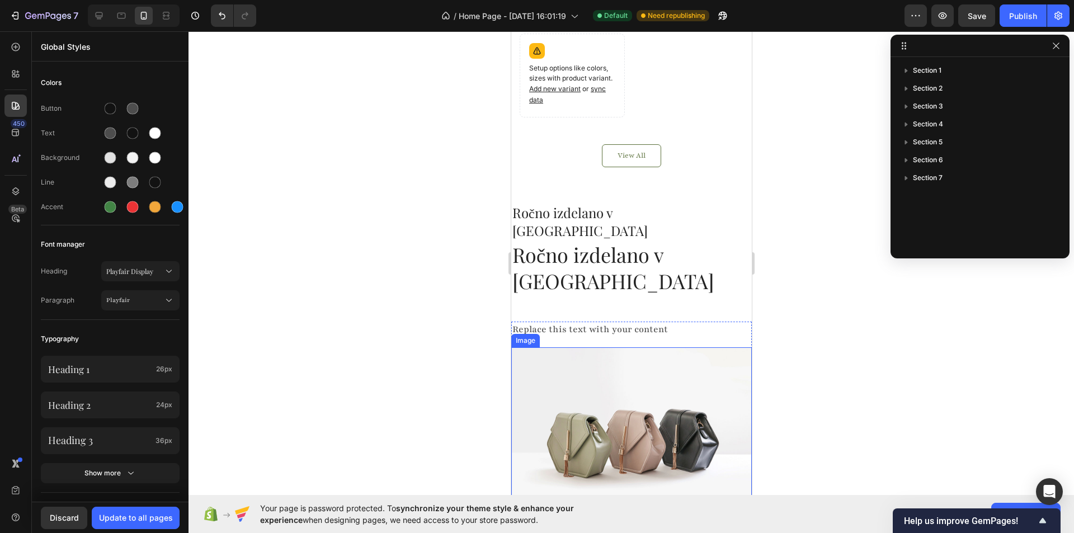
scroll to position [958, 0]
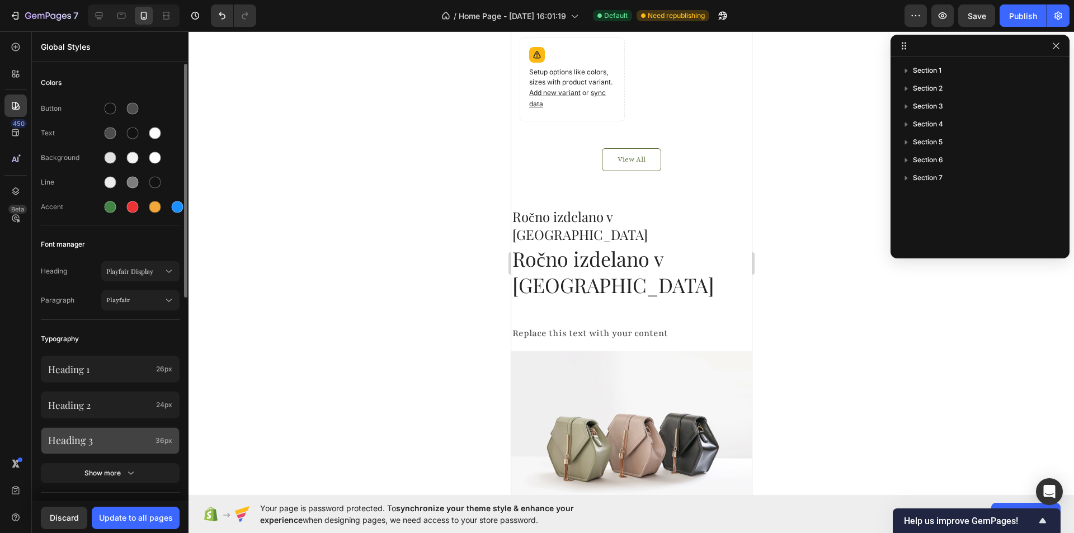
click at [117, 444] on p "Heading 3" at bounding box center [99, 440] width 103 height 13
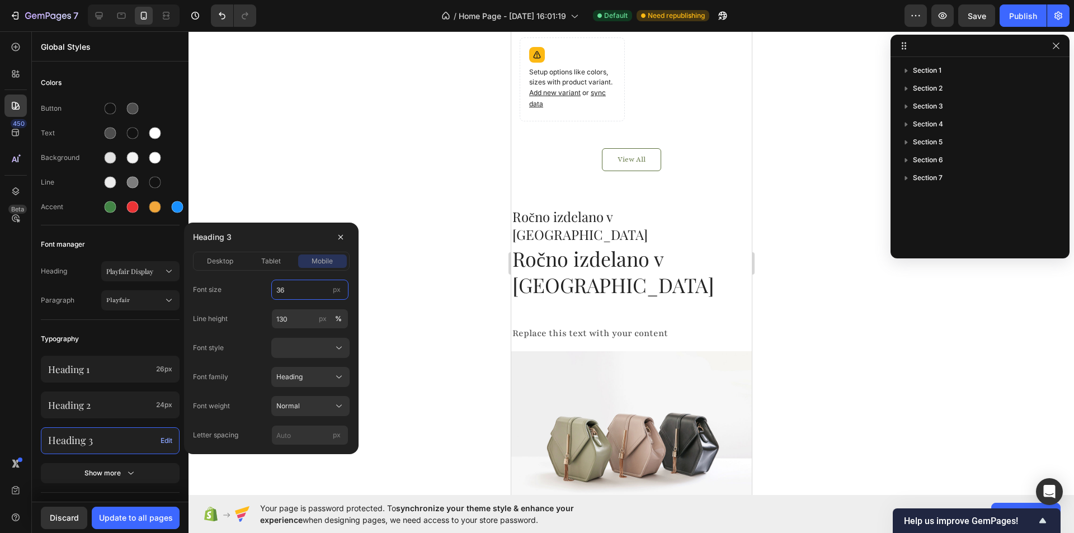
click at [297, 289] on input "36" at bounding box center [309, 290] width 77 height 20
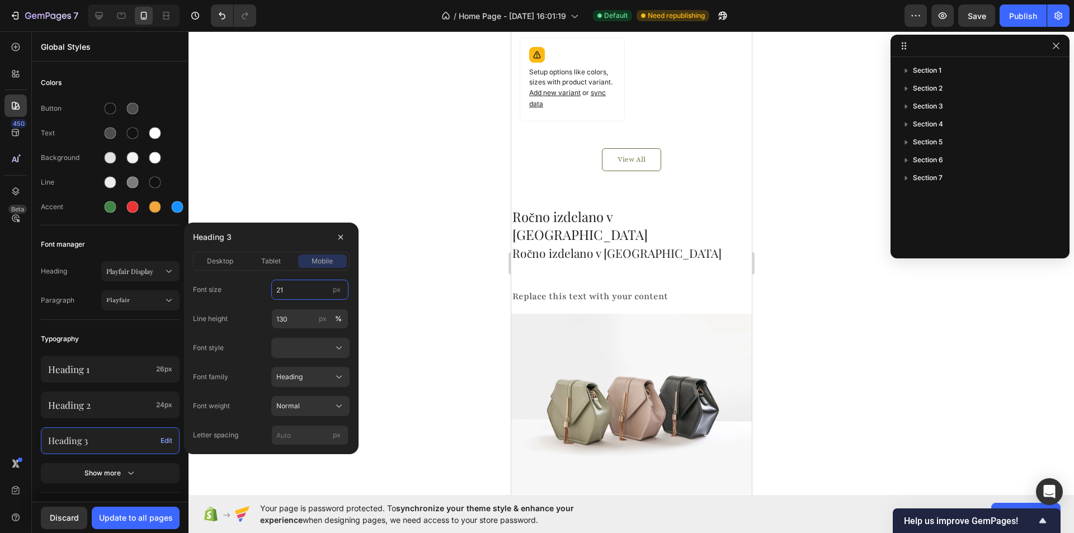
type input "21"
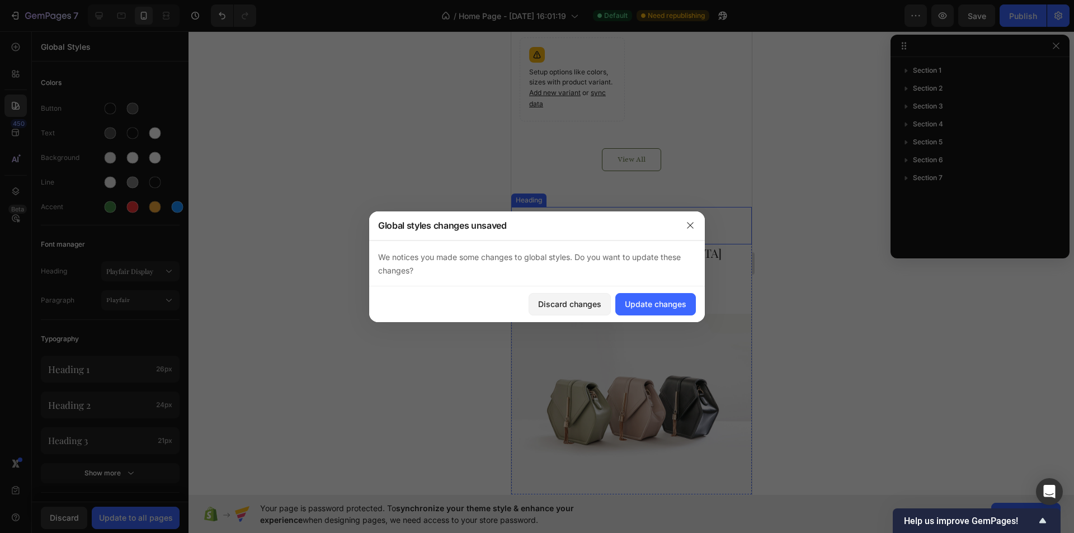
click at [592, 213] on p "Ročno izdelano v [GEOGRAPHIC_DATA]" at bounding box center [631, 225] width 238 height 35
click at [639, 304] on div "Update changes" at bounding box center [656, 304] width 62 height 12
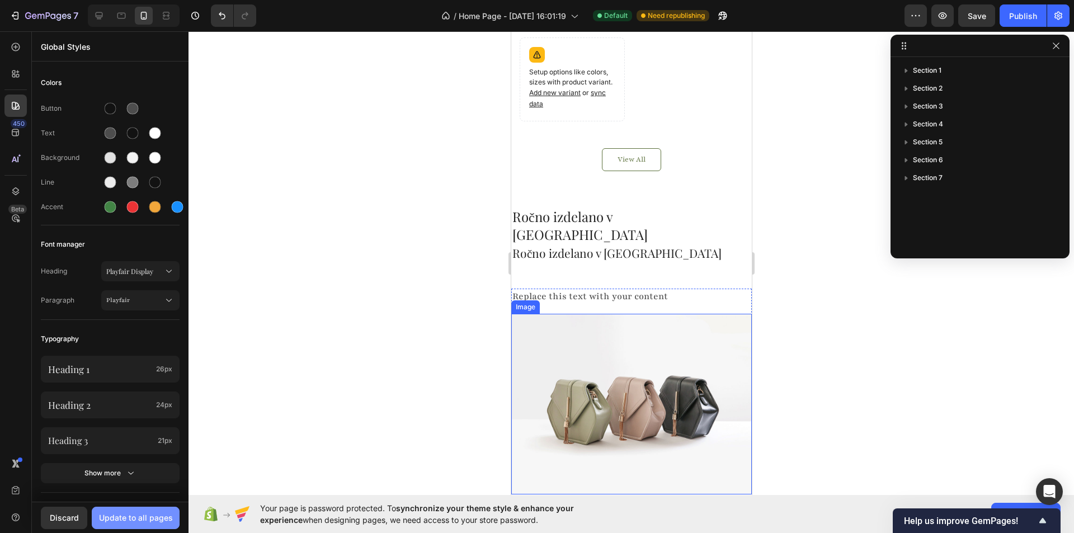
click at [149, 518] on div "Update to all pages" at bounding box center [136, 518] width 74 height 12
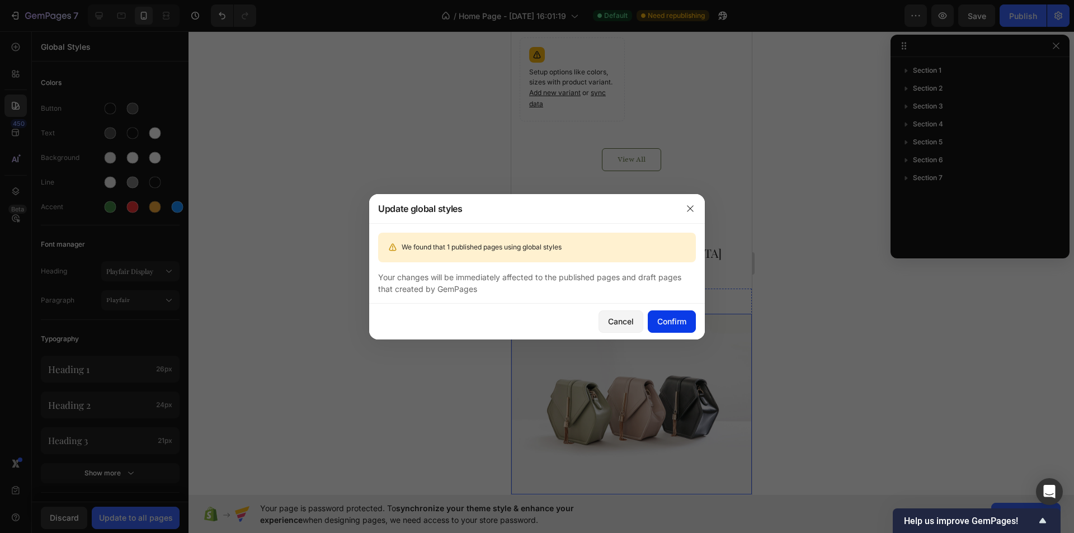
click at [682, 318] on div "Confirm" at bounding box center [671, 321] width 29 height 12
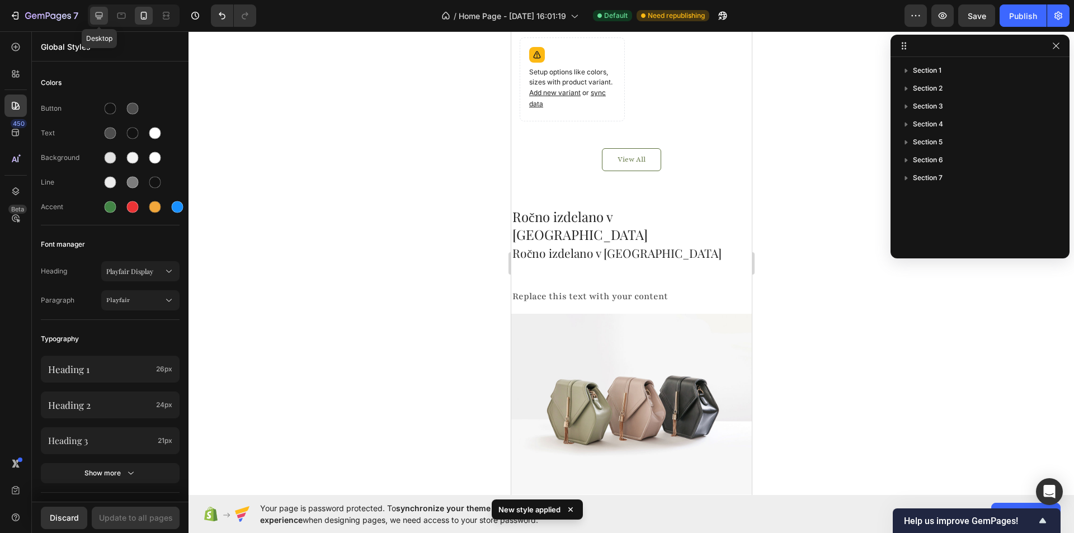
click at [105, 15] on icon at bounding box center [98, 15] width 11 height 11
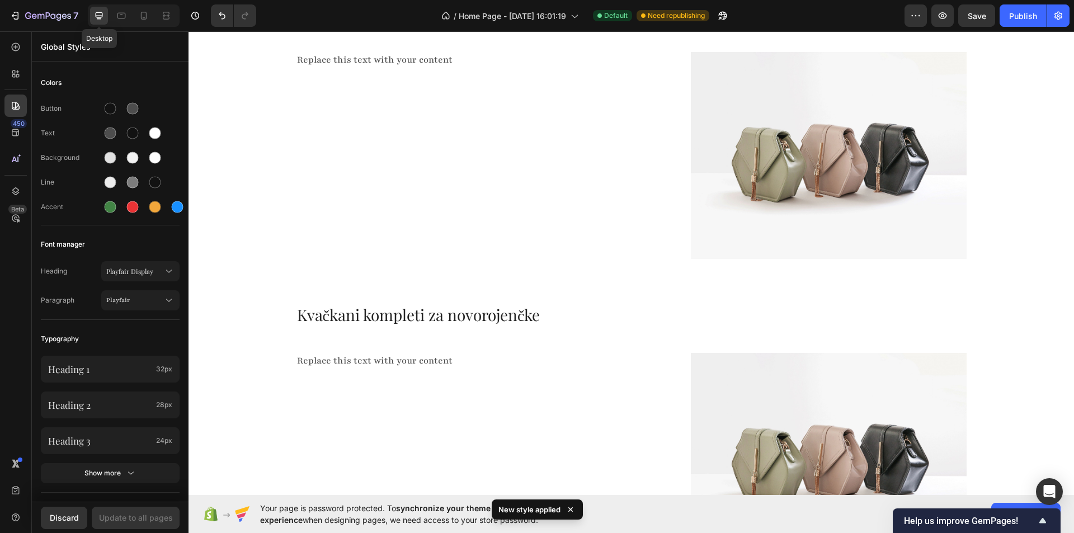
scroll to position [715, 0]
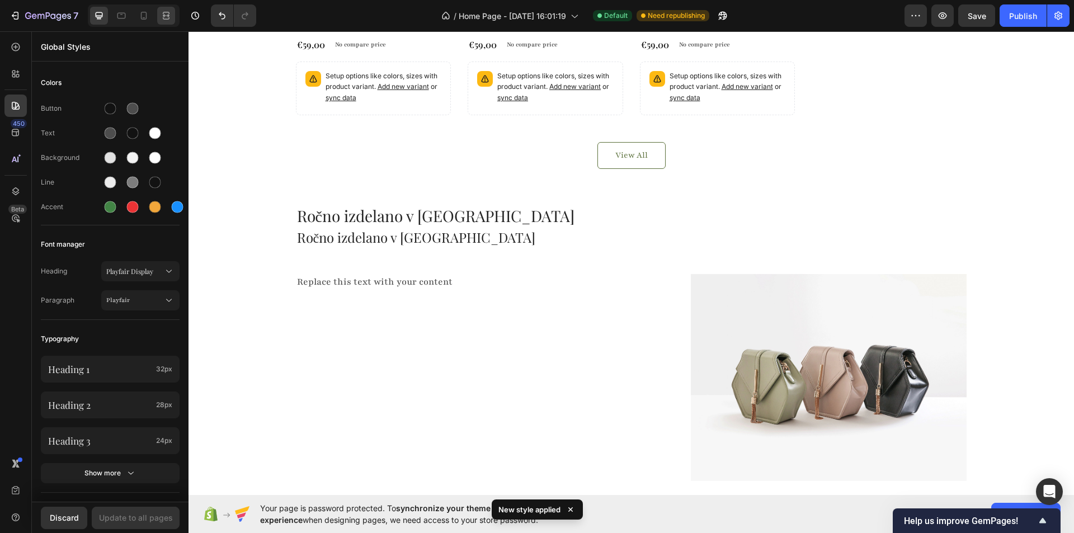
click at [169, 17] on icon at bounding box center [166, 15] width 11 height 11
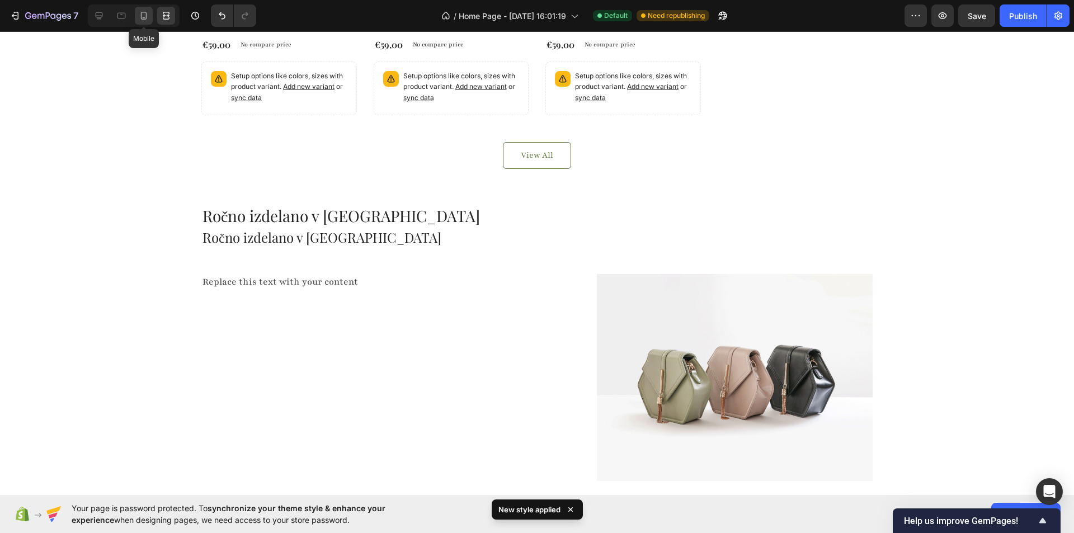
click at [136, 17] on div at bounding box center [144, 16] width 18 height 18
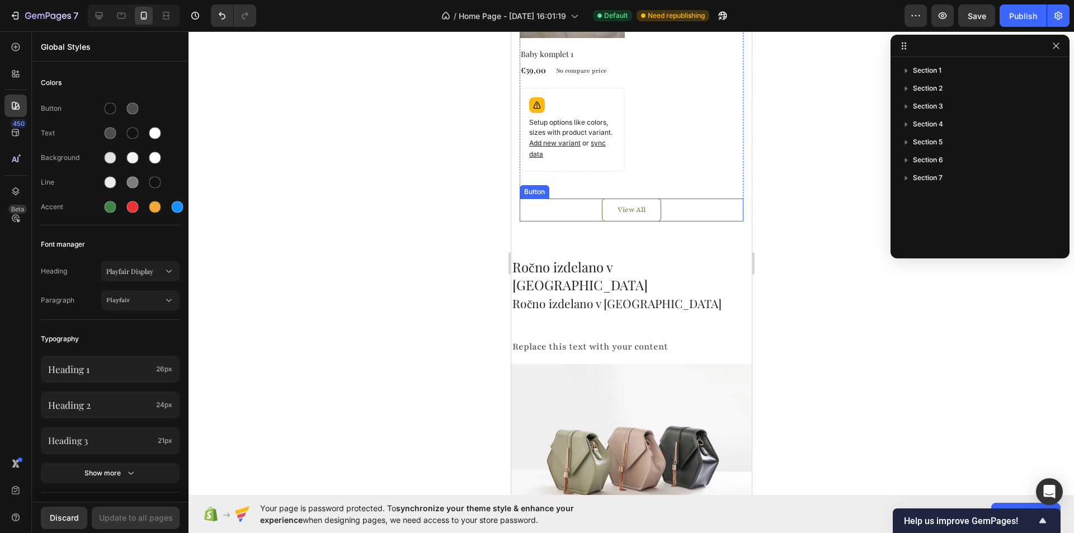
scroll to position [924, 0]
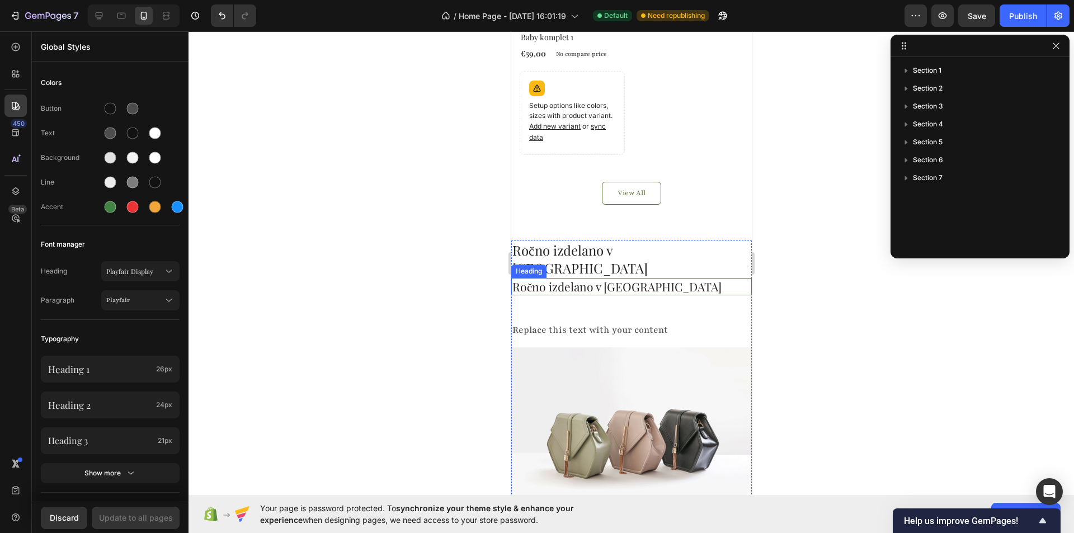
click at [597, 278] on h2 "Ročno izdelano v [GEOGRAPHIC_DATA]" at bounding box center [631, 286] width 241 height 17
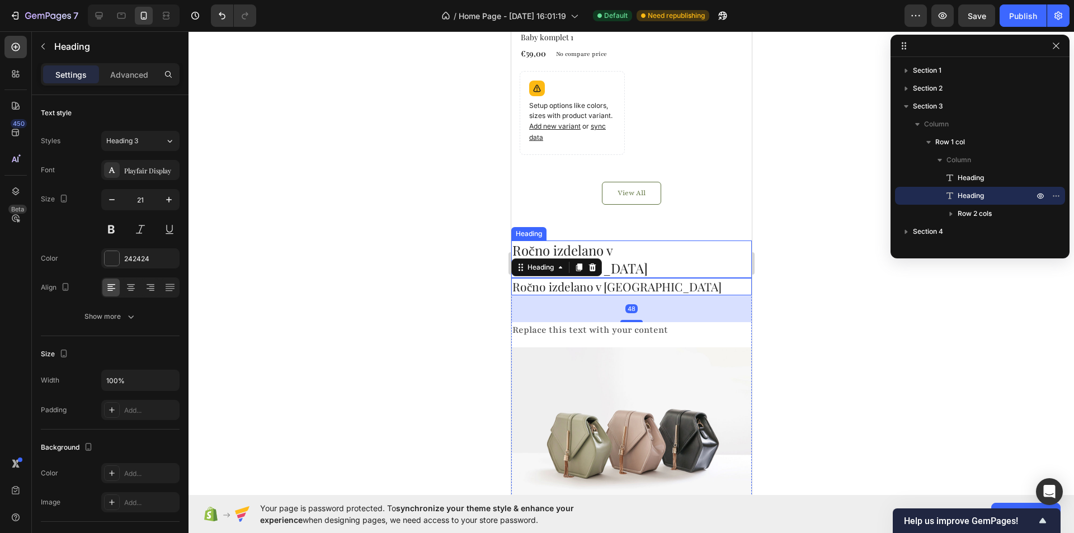
click at [632, 246] on h2 "Ročno izdelano v [GEOGRAPHIC_DATA]" at bounding box center [631, 259] width 241 height 37
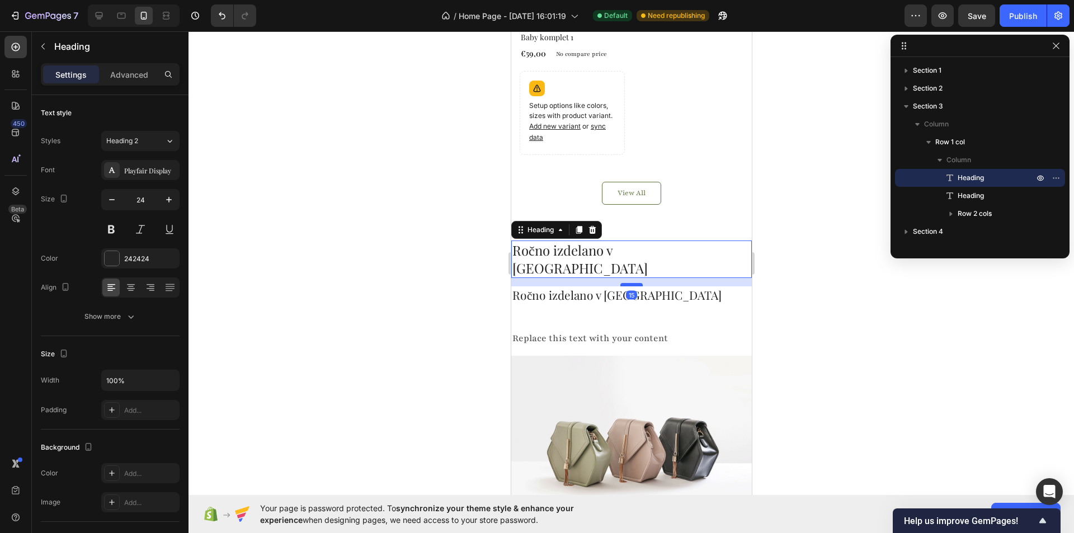
drag, startPoint x: 625, startPoint y: 248, endPoint x: 624, endPoint y: 256, distance: 8.5
click at [624, 283] on div at bounding box center [631, 284] width 22 height 3
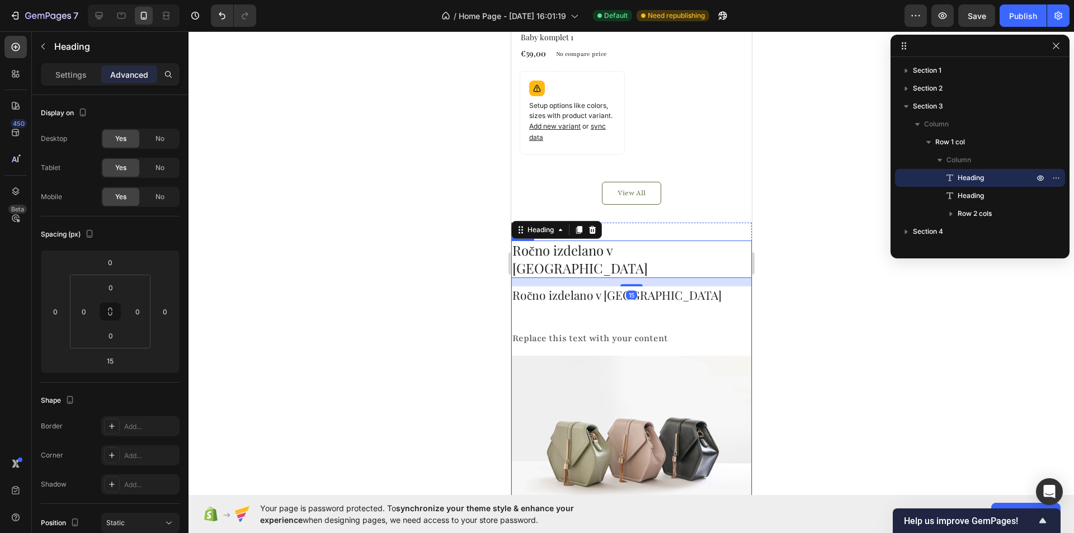
click at [615, 291] on div "Ročno izdelano v Sloveniji Heading 15 Ročno izdelano v Sloveniji Heading Replac…" at bounding box center [631, 388] width 241 height 295
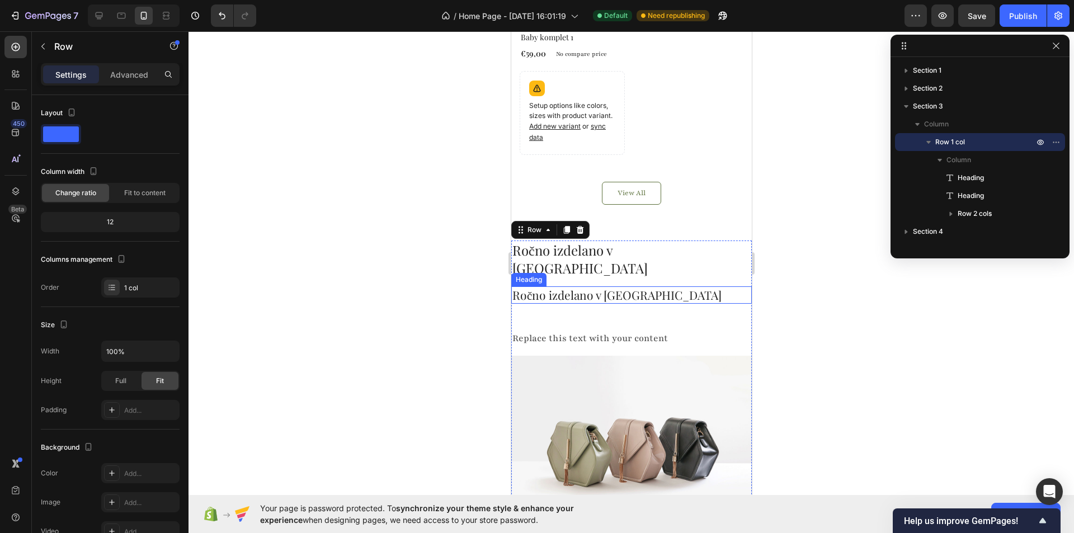
click at [608, 286] on h2 "Ročno izdelano v [GEOGRAPHIC_DATA]" at bounding box center [631, 294] width 241 height 17
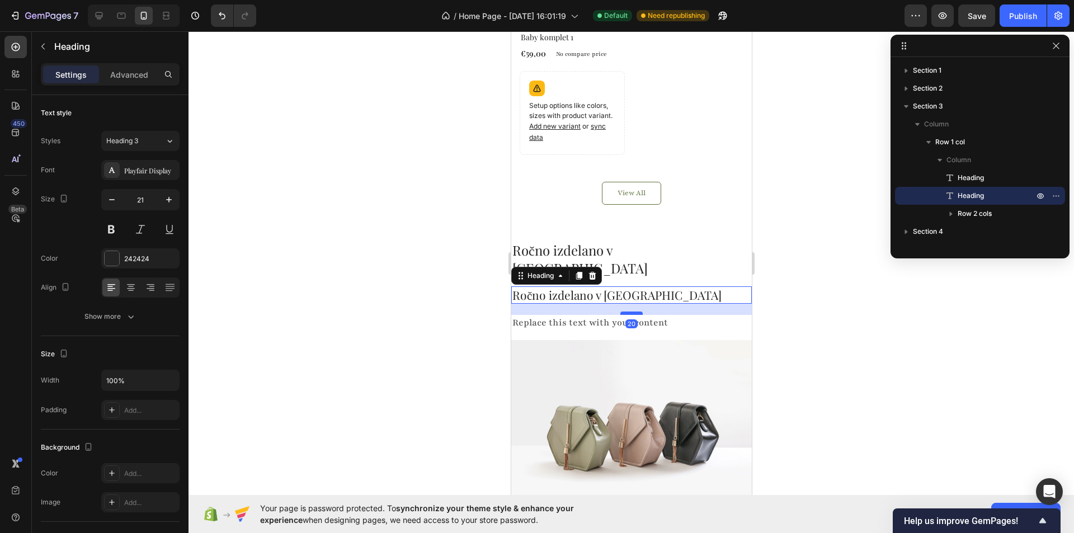
drag, startPoint x: 622, startPoint y: 301, endPoint x: 619, endPoint y: 285, distance: 15.9
click at [620, 312] on div at bounding box center [631, 313] width 22 height 3
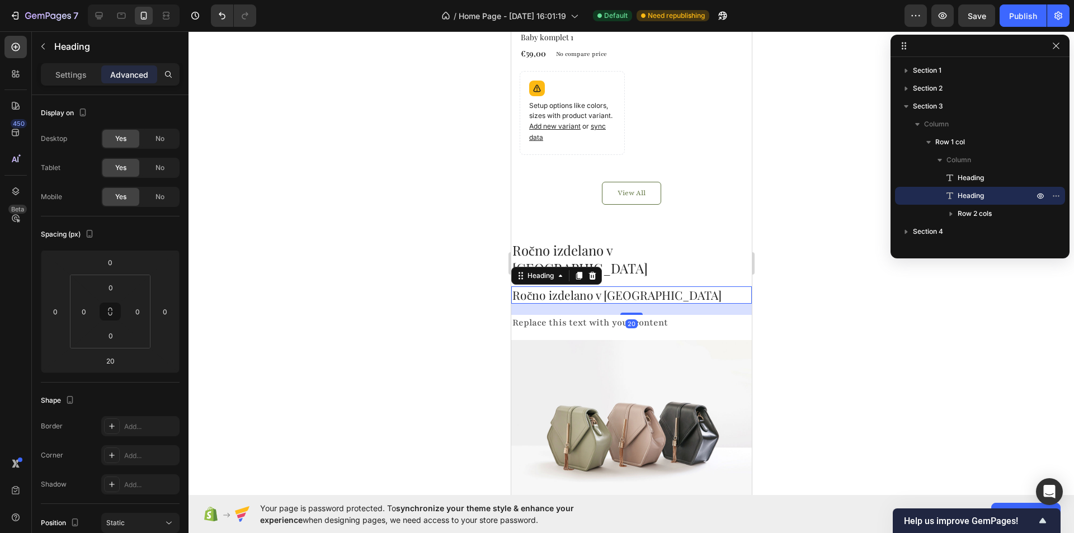
click at [441, 266] on div at bounding box center [630, 282] width 885 height 502
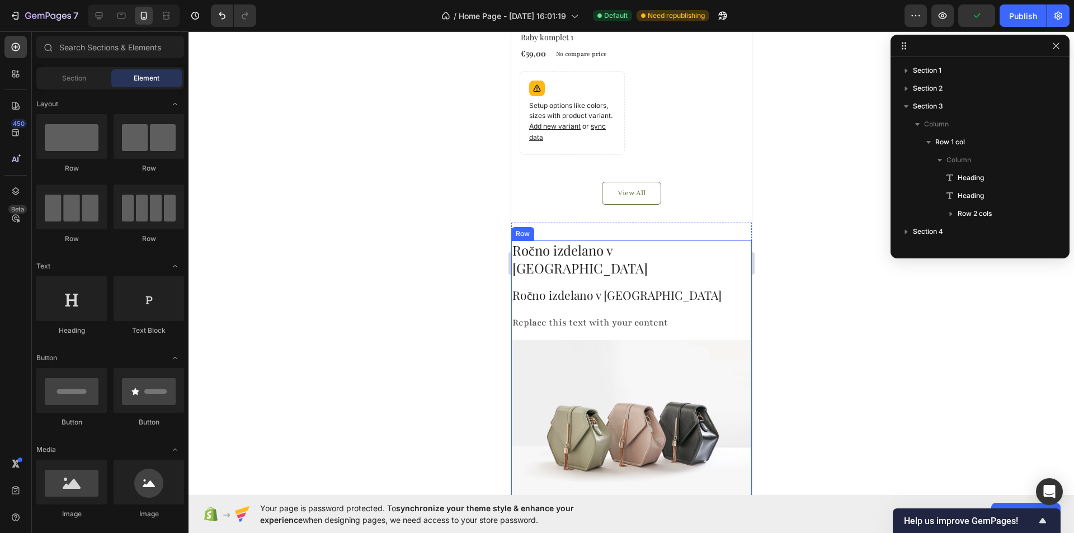
click at [650, 252] on div "Ročno izdelano v Sloveniji Heading Ročno izdelano v Sloveniji Heading Replace t…" at bounding box center [631, 381] width 241 height 280
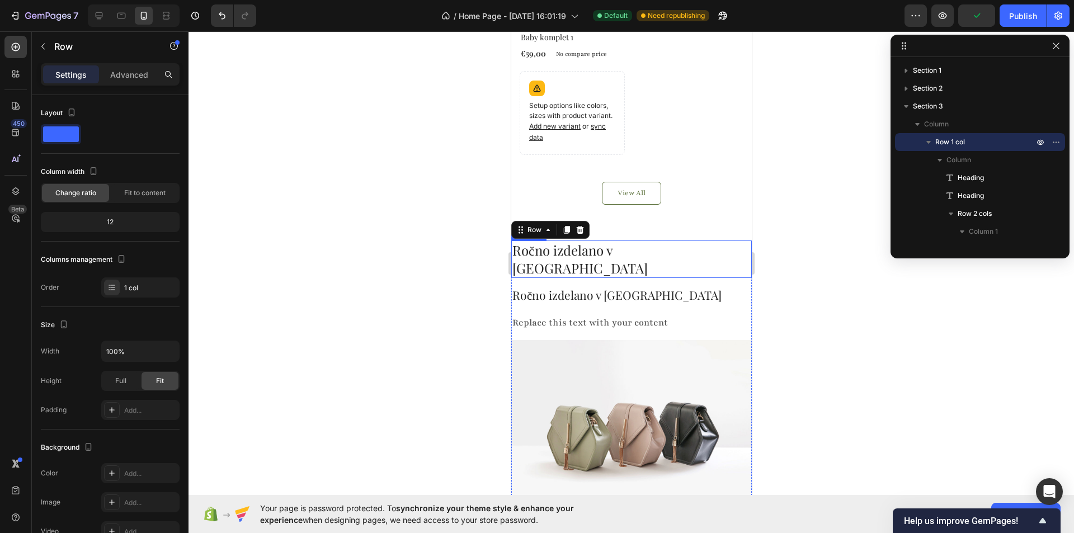
click at [626, 243] on h2 "Ročno izdelano v [GEOGRAPHIC_DATA]" at bounding box center [631, 259] width 241 height 37
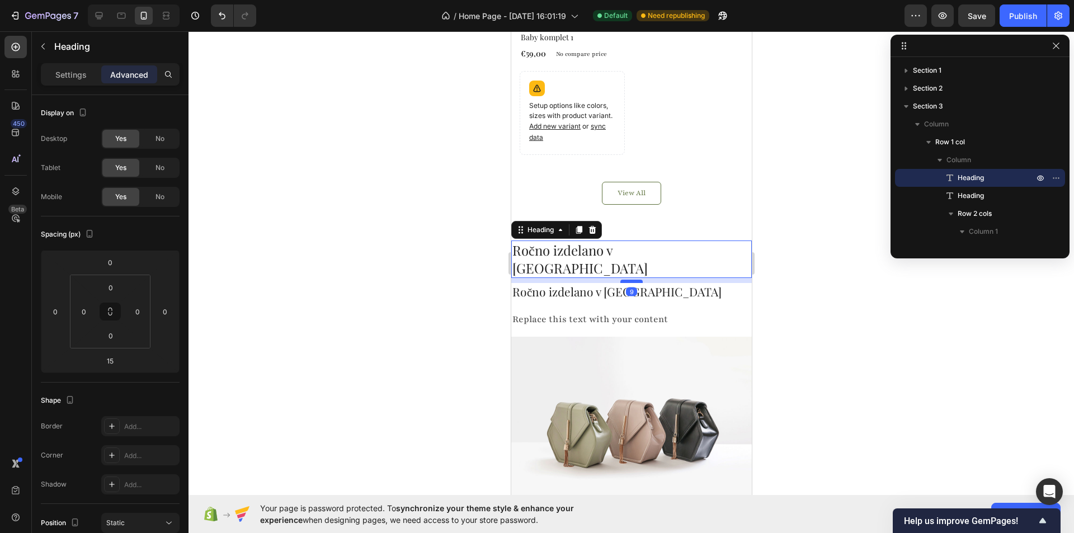
click at [626, 280] on div at bounding box center [631, 281] width 22 height 3
type input "10"
click at [435, 256] on div at bounding box center [630, 282] width 885 height 502
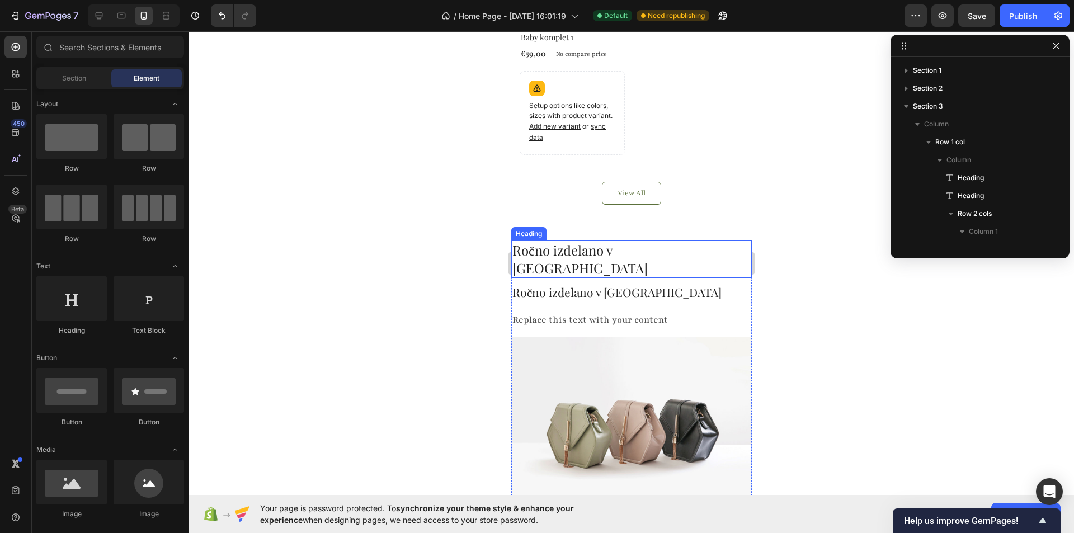
click at [620, 248] on h2 "Ročno izdelano v [GEOGRAPHIC_DATA]" at bounding box center [631, 259] width 241 height 37
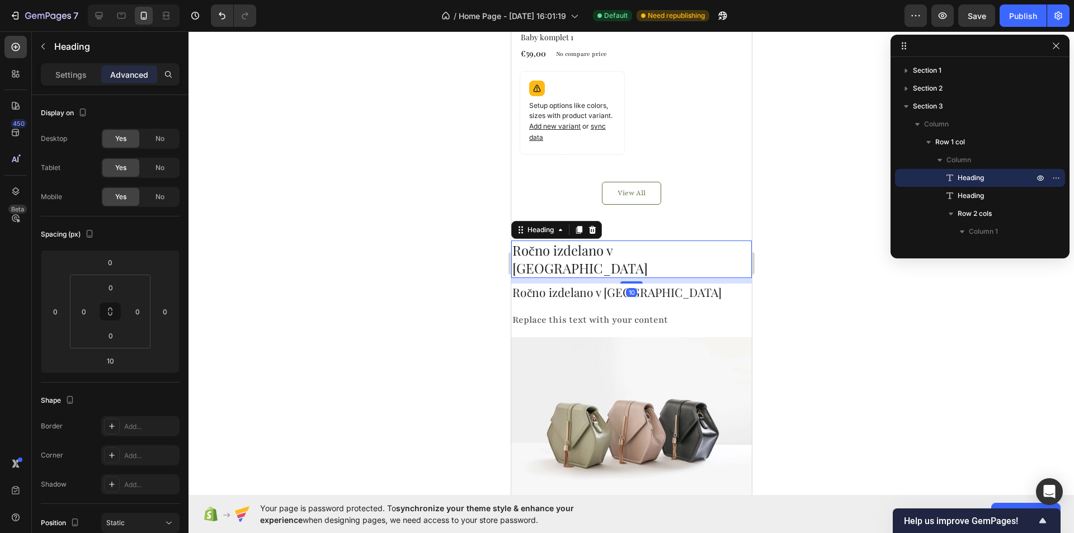
click at [616, 284] on h2 "Ročno izdelano v [GEOGRAPHIC_DATA]" at bounding box center [631, 292] width 241 height 17
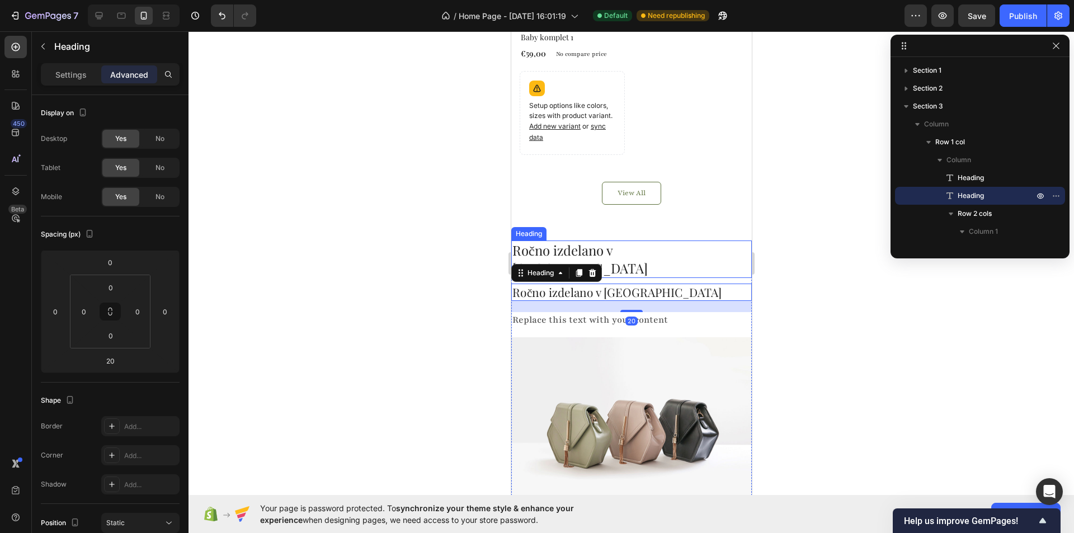
click at [622, 249] on div "Ročno izdelano v Sloveniji Heading" at bounding box center [631, 259] width 241 height 37
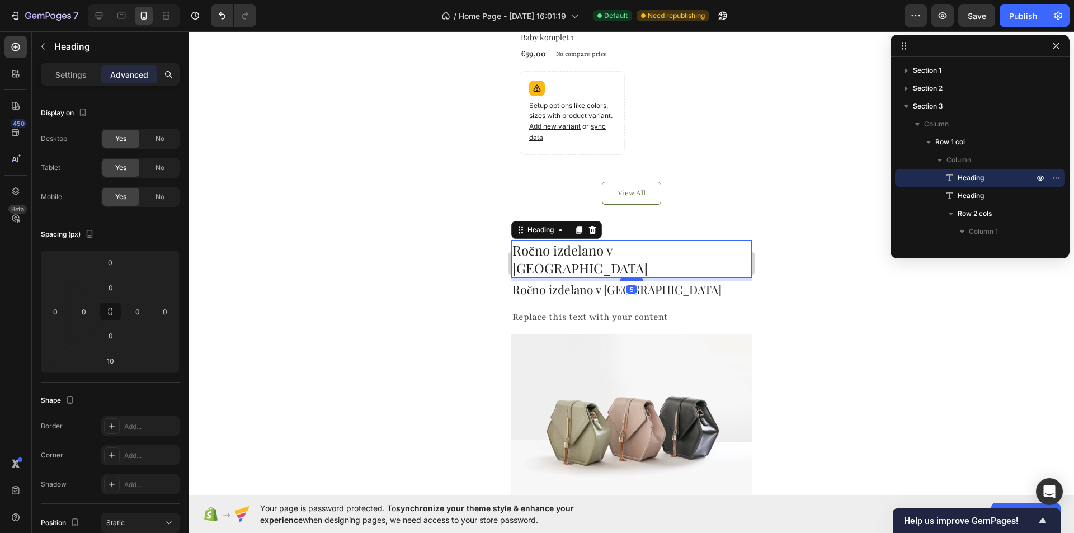
click at [630, 277] on div at bounding box center [631, 278] width 22 height 3
type input "5"
click at [454, 253] on div at bounding box center [630, 282] width 885 height 502
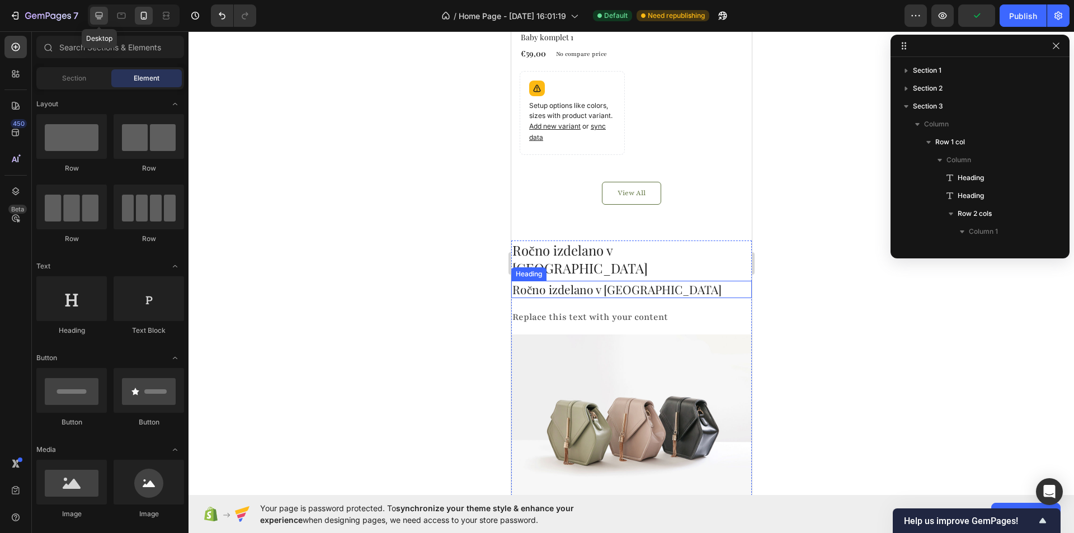
click at [97, 17] on icon at bounding box center [99, 15] width 7 height 7
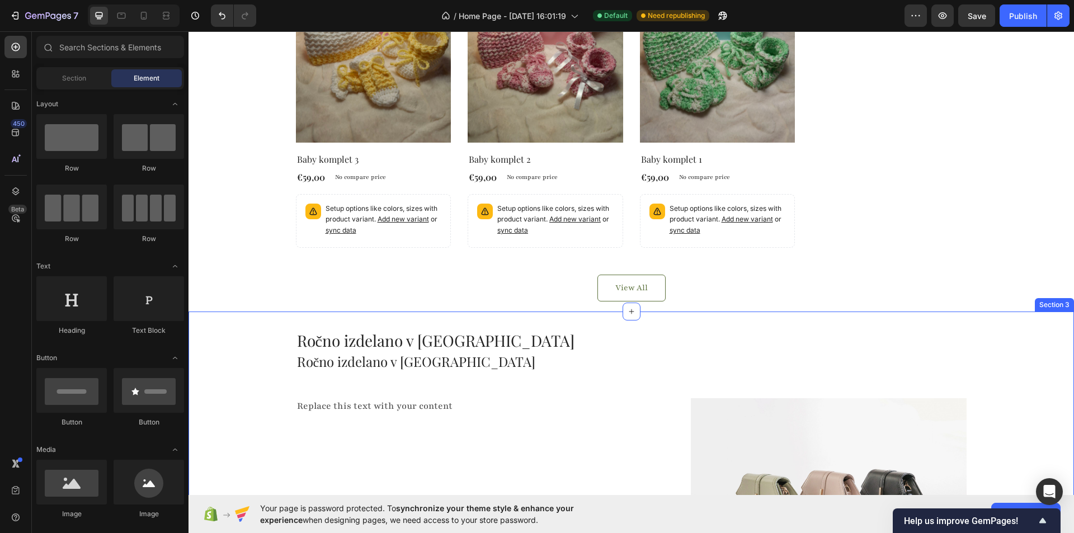
scroll to position [695, 0]
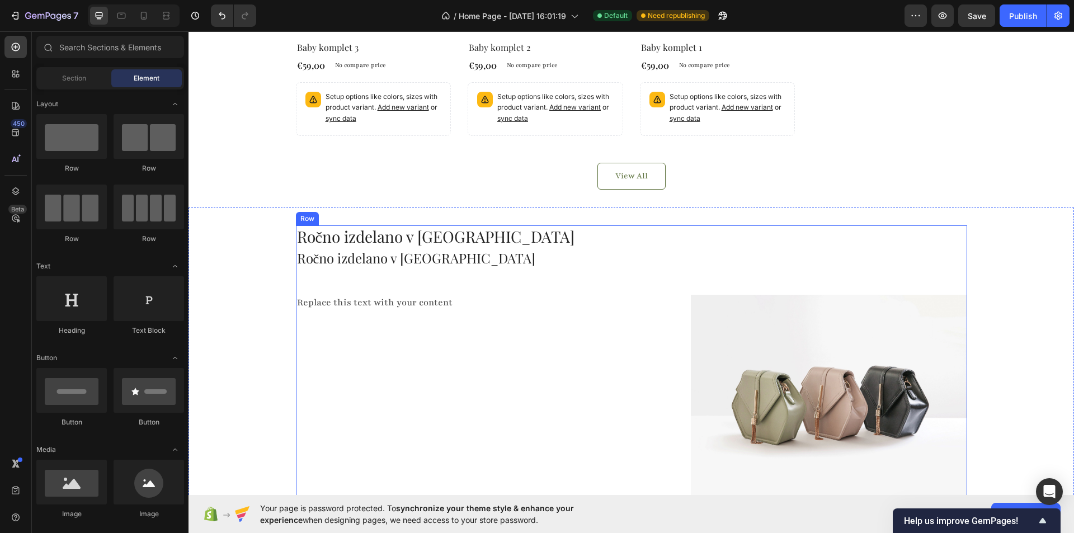
click at [379, 278] on div "Ročno izdelano v Sloveniji Heading Ročno izdelano v Sloveniji Heading Replace t…" at bounding box center [631, 363] width 671 height 276
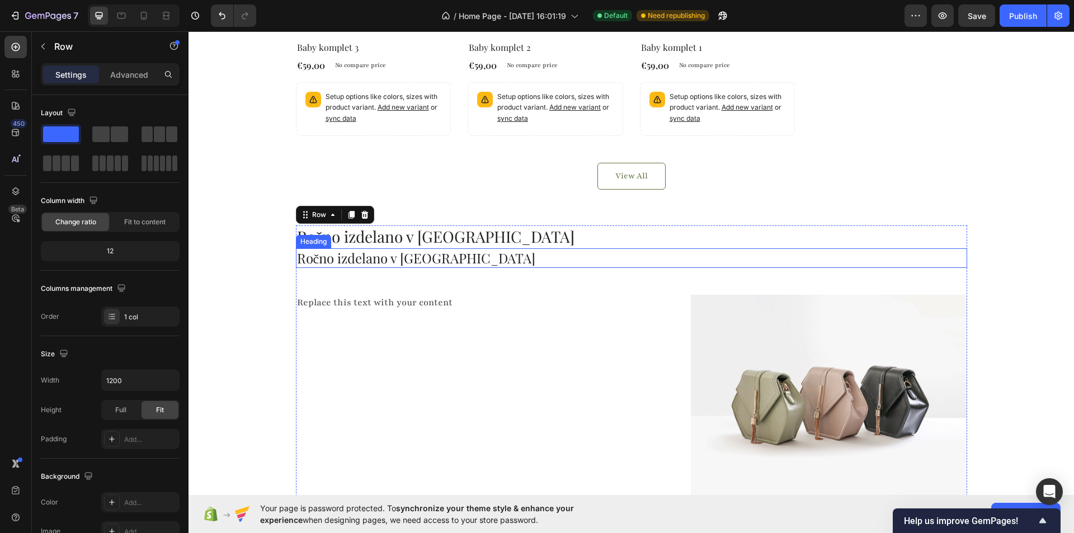
click at [388, 249] on h2 "Ročno izdelano v [GEOGRAPHIC_DATA]" at bounding box center [631, 258] width 671 height 20
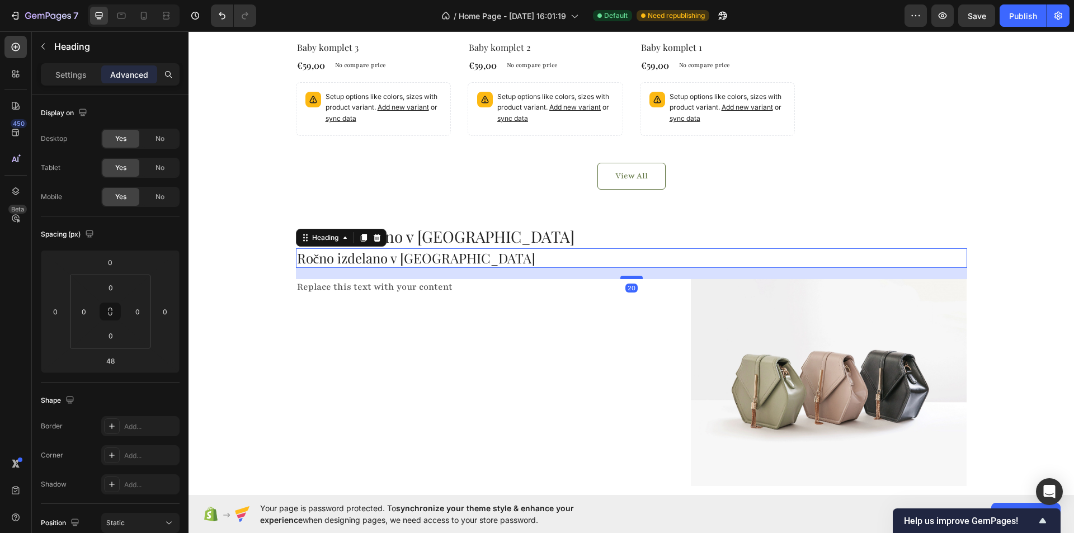
drag, startPoint x: 633, startPoint y: 293, endPoint x: 633, endPoint y: 277, distance: 15.7
click at [633, 277] on div at bounding box center [631, 277] width 22 height 3
type input "20"
click at [259, 284] on div "Ročno izdelano v Sloveniji Heading Ročno izdelano v Sloveniji Heading 20 Replac…" at bounding box center [630, 360] width 885 height 270
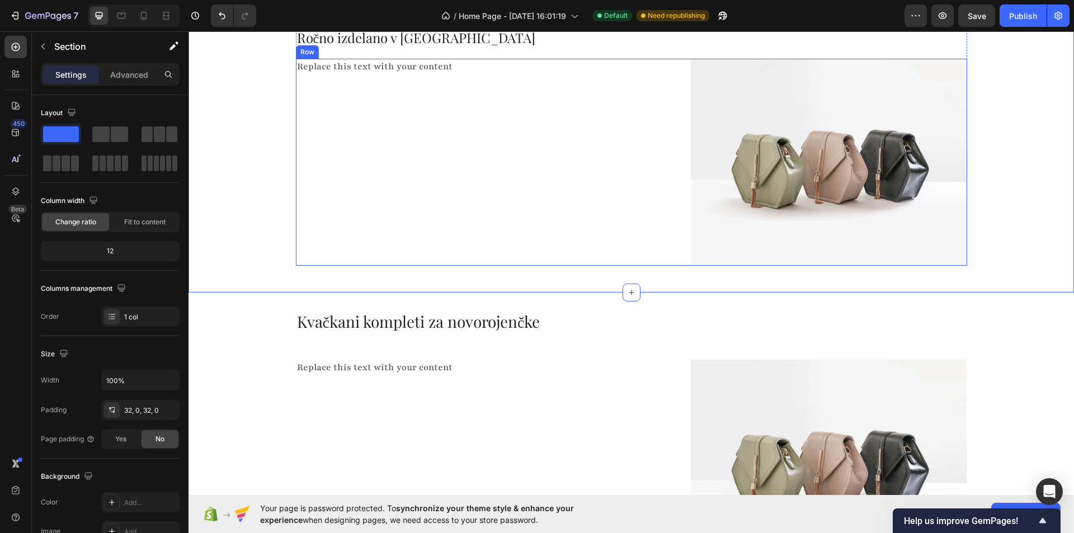
scroll to position [918, 0]
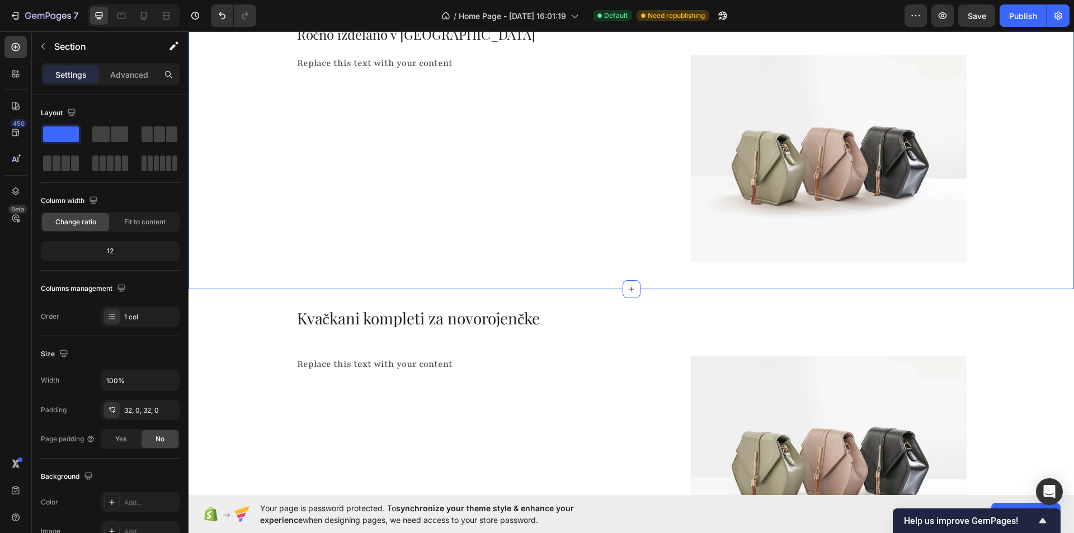
click at [263, 352] on div "Kvačkani kompleti za novorojenčke Heading Replace this text with your content T…" at bounding box center [630, 439] width 885 height 265
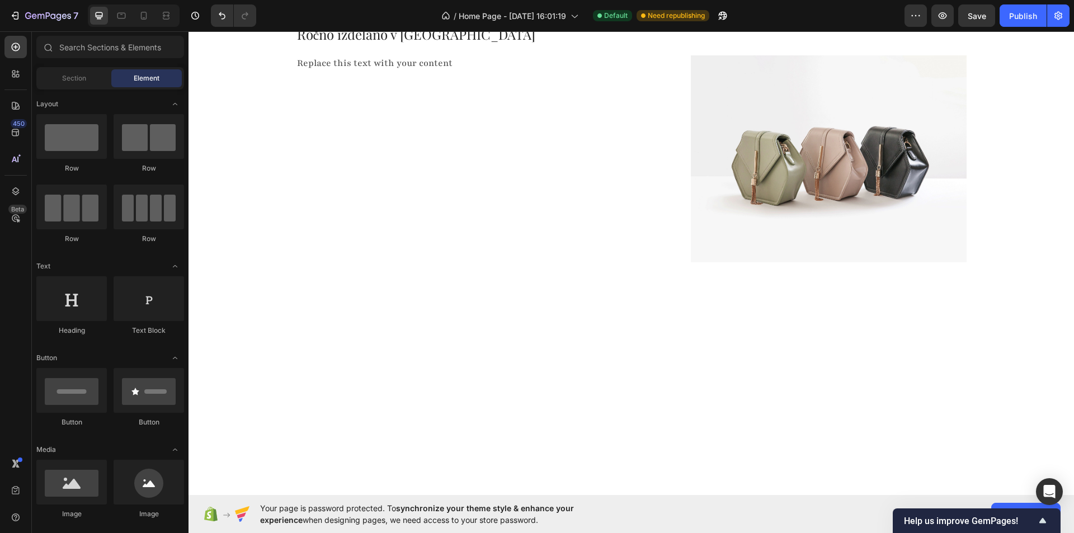
click at [262, 314] on div at bounding box center [630, 439] width 885 height 301
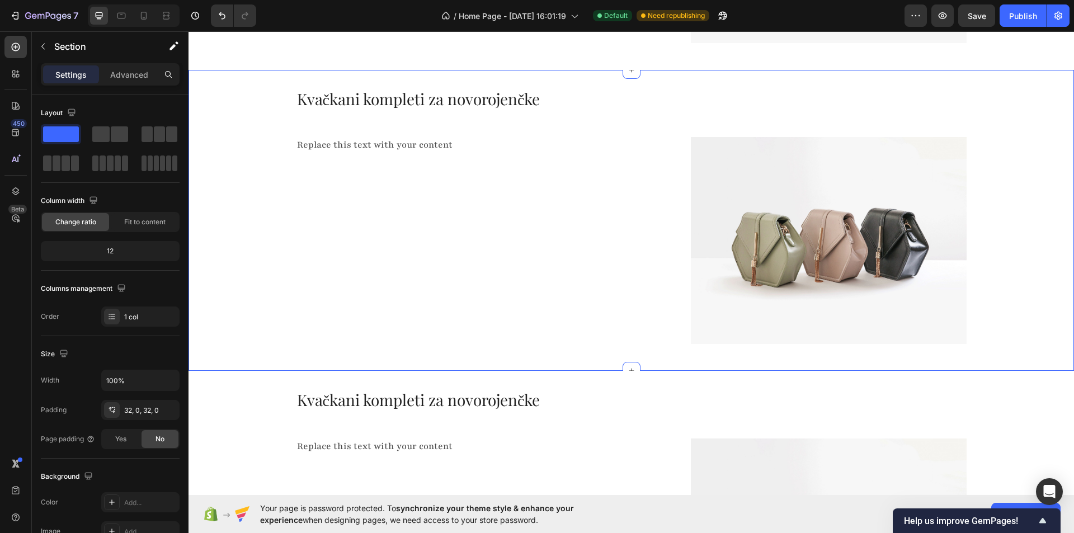
scroll to position [1142, 0]
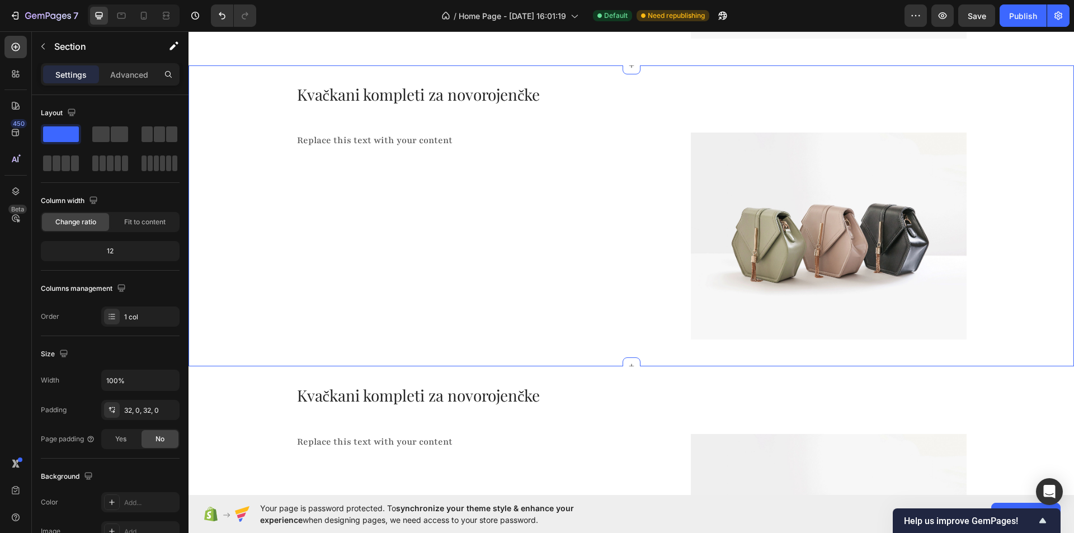
click at [258, 154] on div "Kvačkani kompleti za novorojenčke Heading Replace this text with your content T…" at bounding box center [630, 215] width 885 height 265
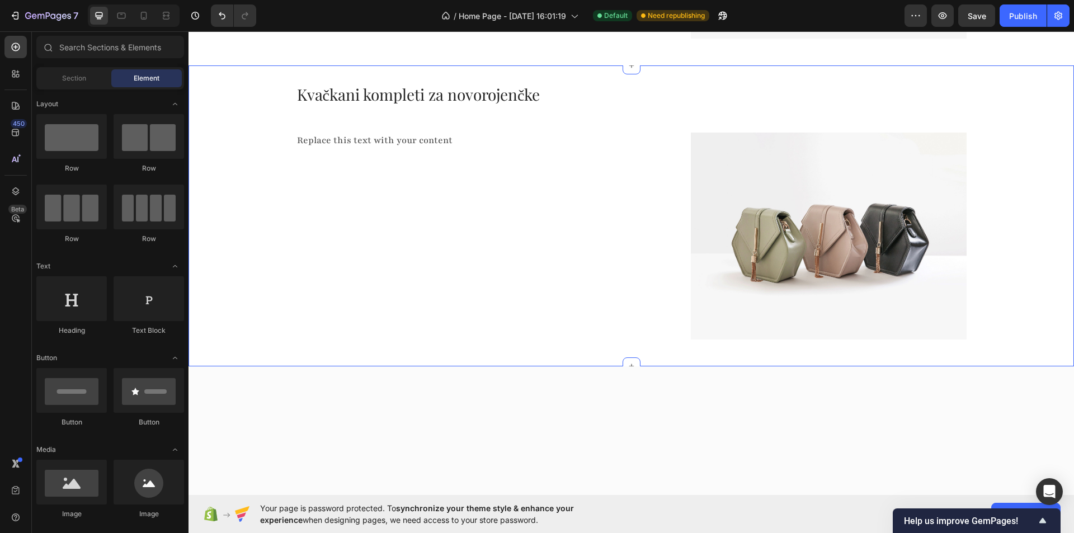
click at [255, 165] on div "Kvačkani kompleti za novorojenčke Heading Replace this text with your content T…" at bounding box center [630, 215] width 885 height 265
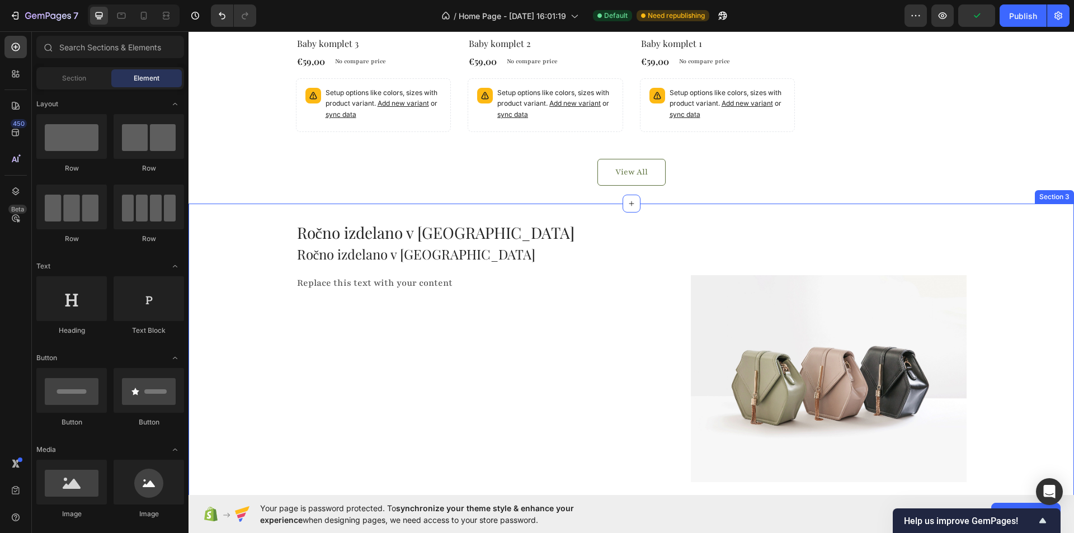
scroll to position [785, 0]
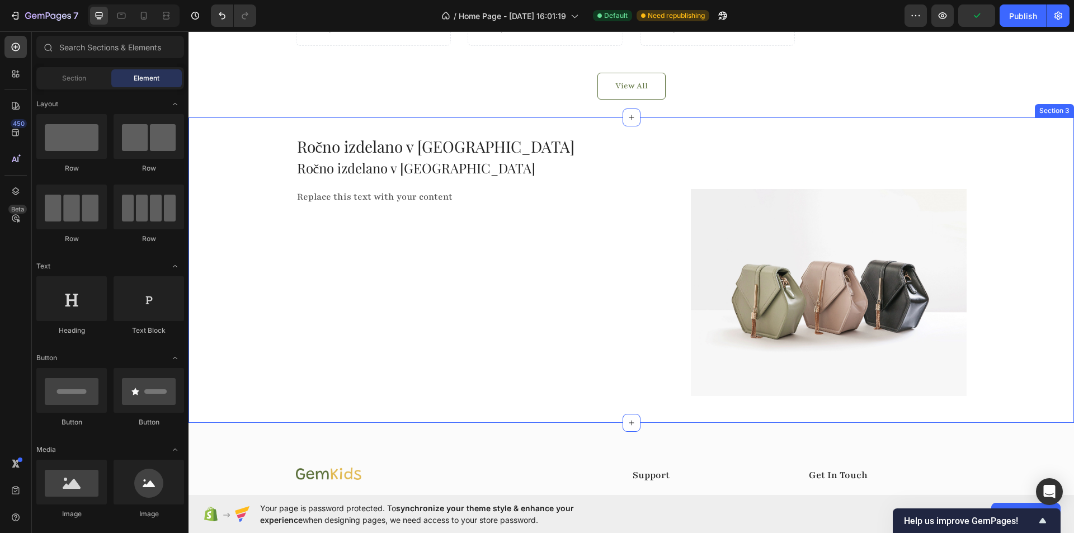
click at [253, 254] on div "Ročno izdelano v Sloveniji Heading Ročno izdelano v Sloveniji Heading Replace t…" at bounding box center [630, 270] width 885 height 270
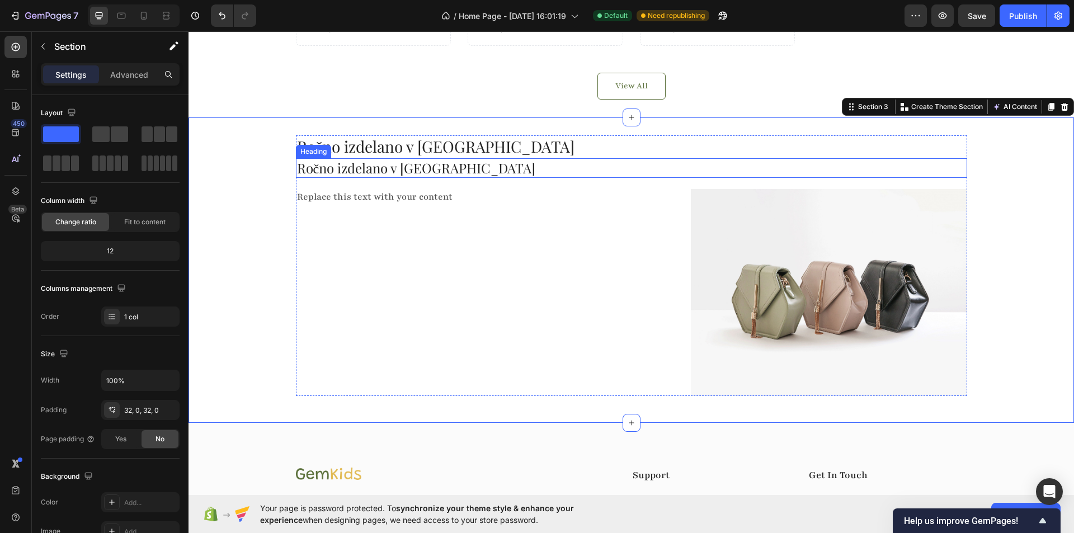
click at [340, 165] on h2 "Ročno izdelano v [GEOGRAPHIC_DATA]" at bounding box center [631, 168] width 671 height 20
click at [340, 164] on h2 "Ročno izdelano v [GEOGRAPHIC_DATA]" at bounding box center [631, 168] width 671 height 20
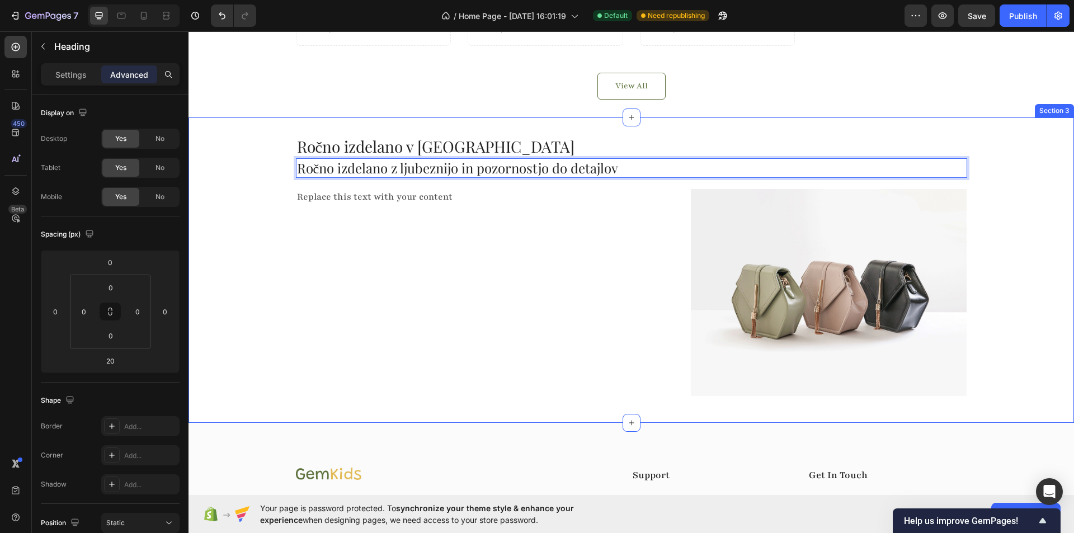
click at [249, 191] on div "Ročno izdelano v Sloveniji Heading Ročno izdelano z ljubeznijo in pozornostjo d…" at bounding box center [630, 270] width 885 height 270
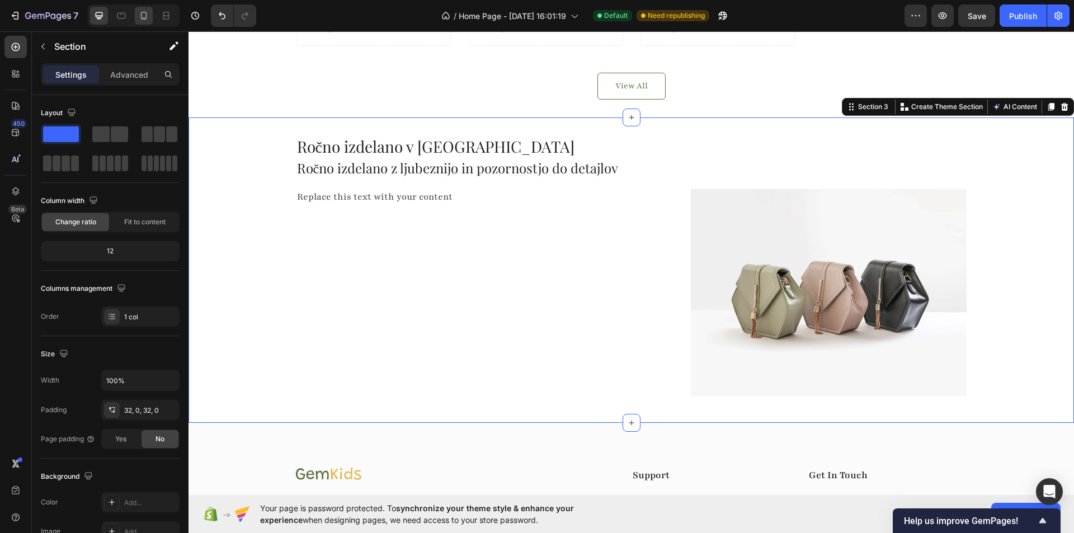
click at [142, 10] on div at bounding box center [144, 16] width 18 height 18
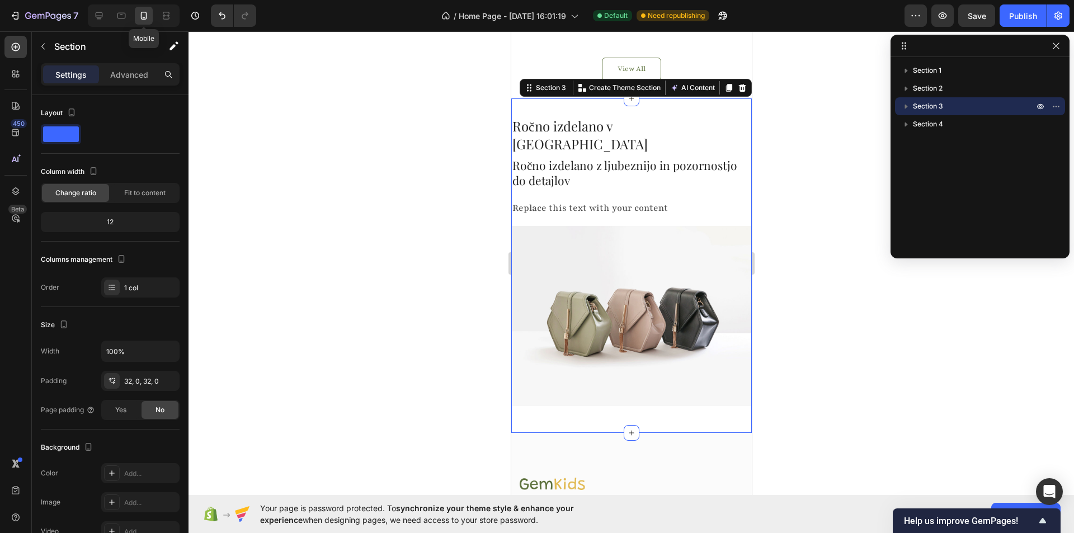
scroll to position [1065, 0]
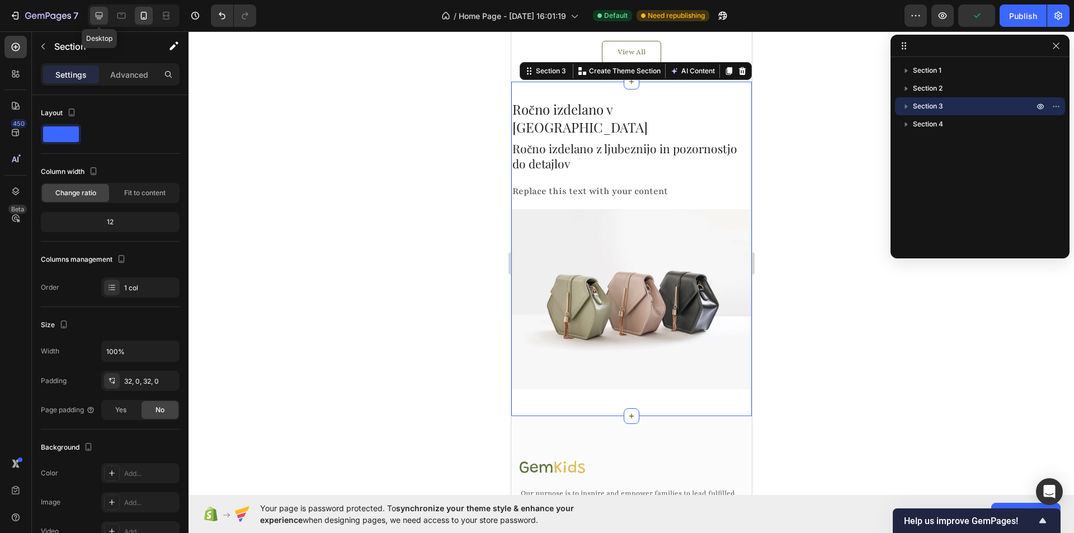
click at [102, 16] on icon at bounding box center [99, 15] width 7 height 7
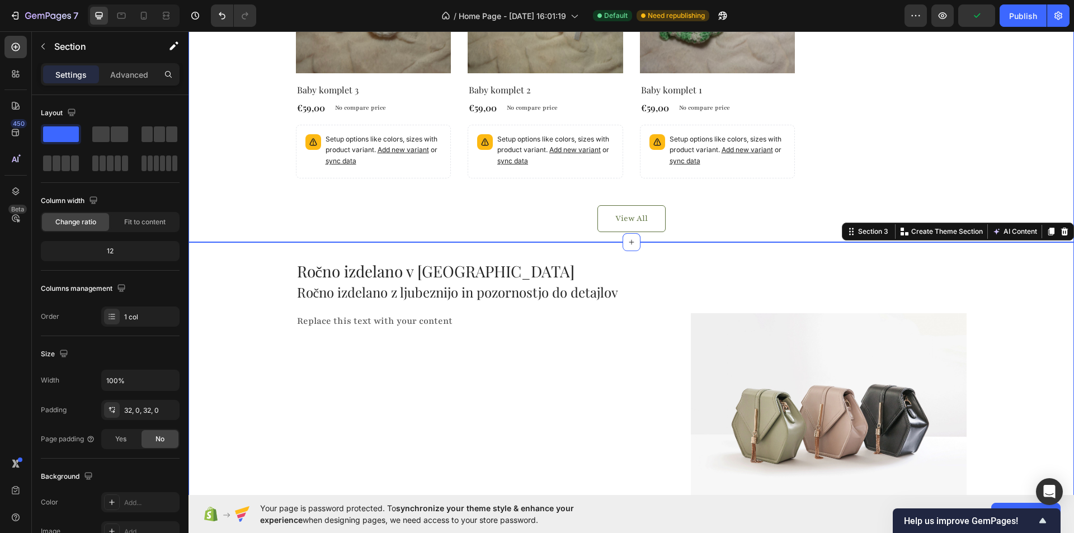
scroll to position [638, 0]
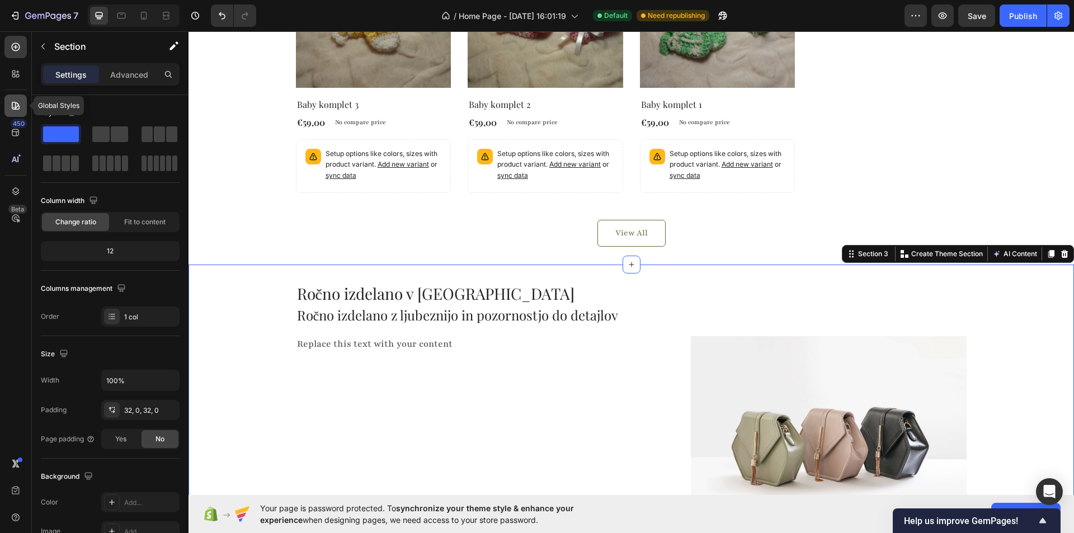
click at [15, 97] on div at bounding box center [15, 106] width 22 height 22
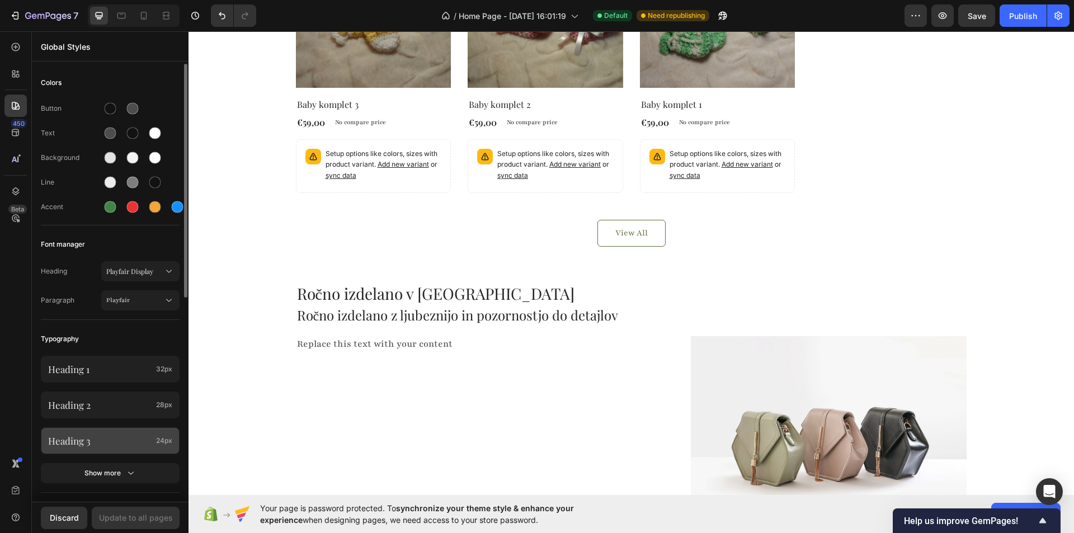
click at [110, 436] on p "Heading 3" at bounding box center [99, 441] width 103 height 12
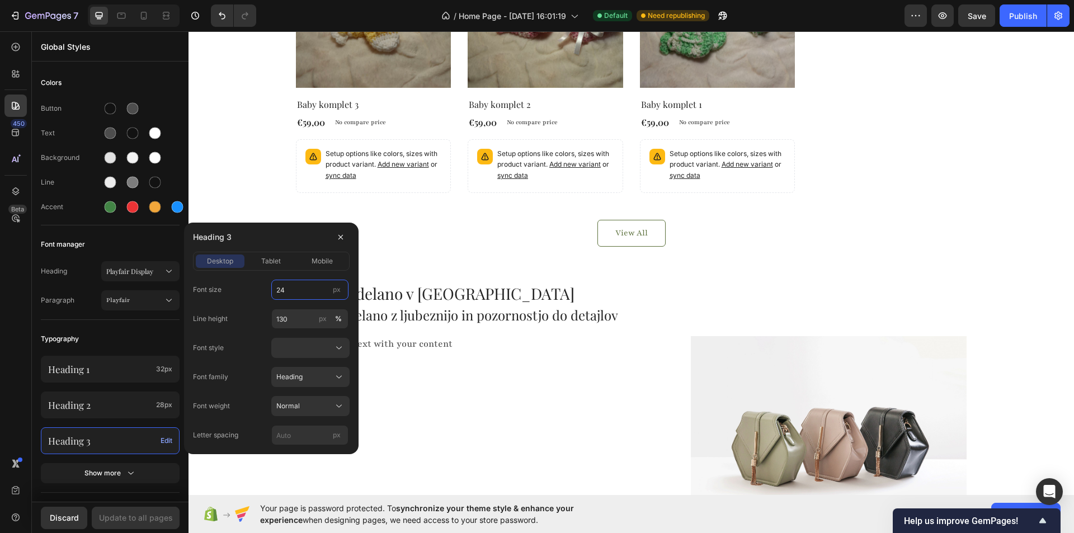
click at [299, 290] on input "24" at bounding box center [309, 290] width 77 height 20
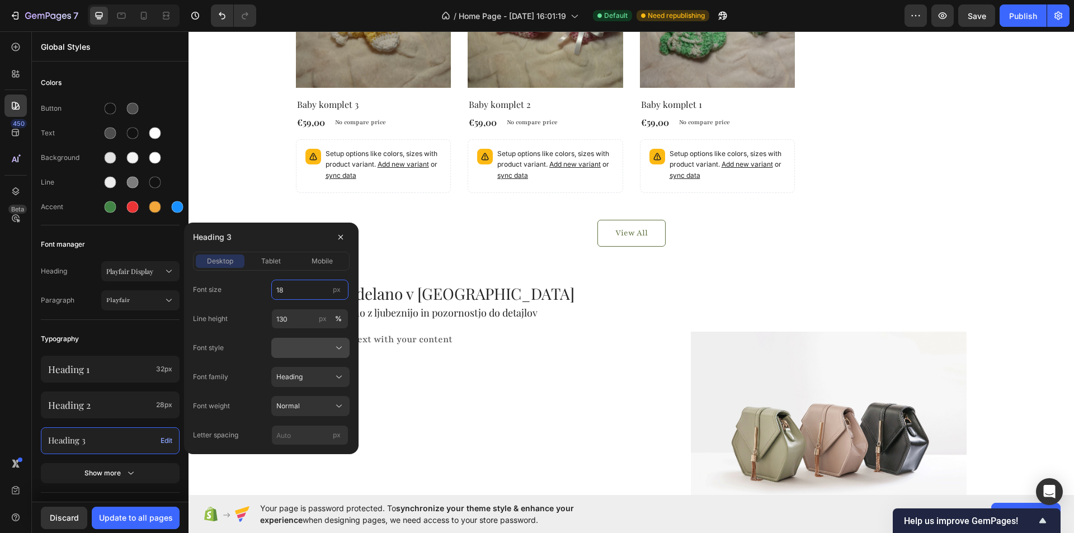
type input "18"
click at [314, 346] on div at bounding box center [310, 347] width 68 height 11
click at [313, 346] on div at bounding box center [310, 347] width 68 height 11
click at [317, 377] on div "Heading" at bounding box center [303, 377] width 55 height 10
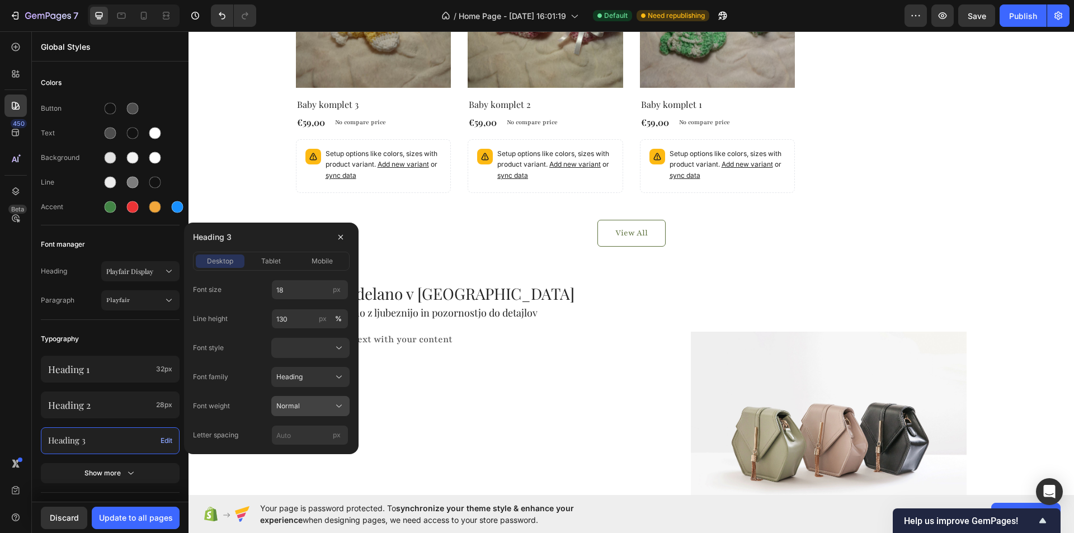
click at [309, 402] on div "Normal" at bounding box center [303, 406] width 55 height 10
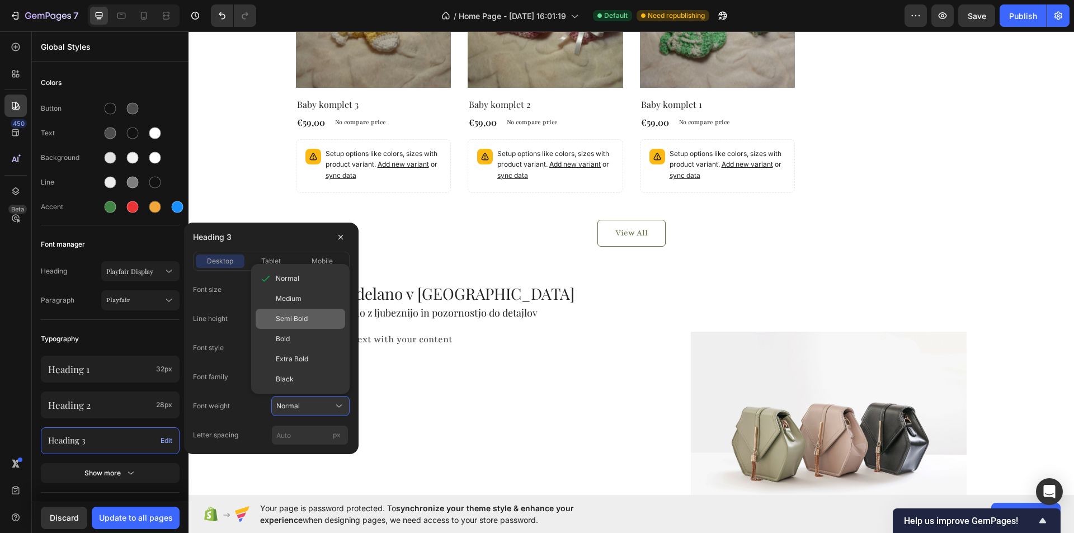
click at [296, 319] on span "Semi Bold" at bounding box center [292, 319] width 32 height 10
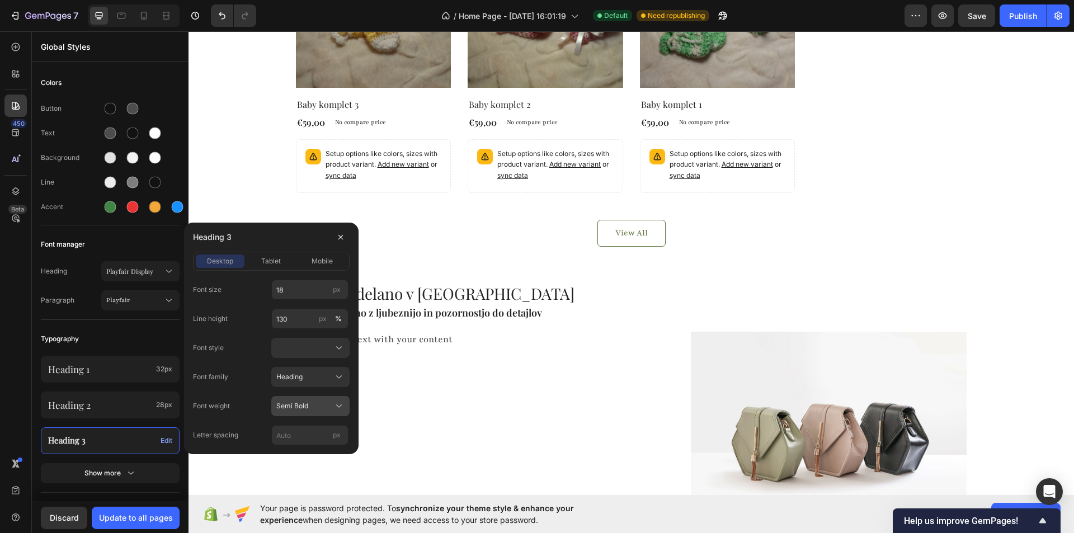
click at [309, 401] on div "Semi Bold" at bounding box center [310, 405] width 68 height 11
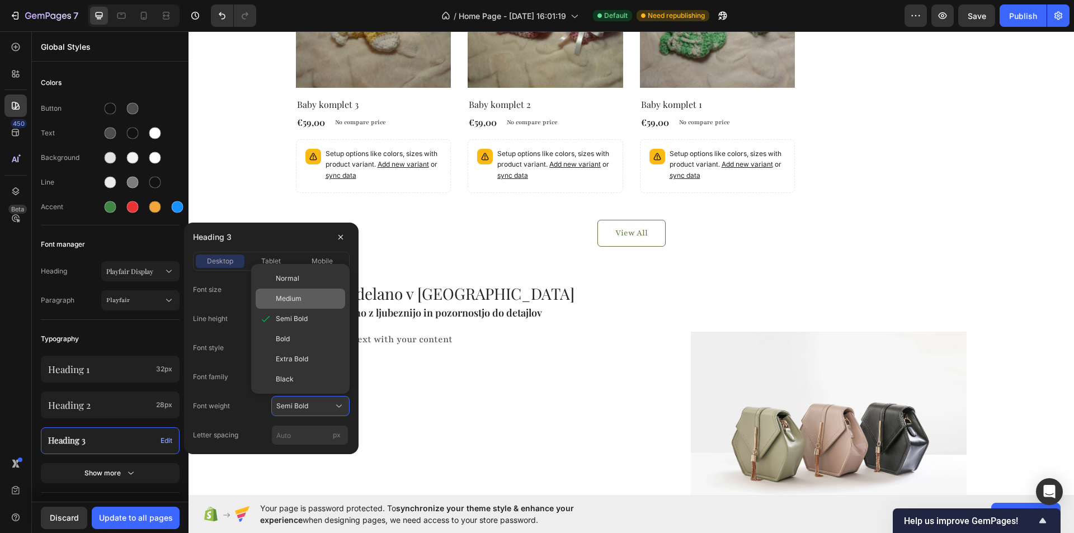
click at [294, 298] on span "Medium" at bounding box center [289, 299] width 26 height 10
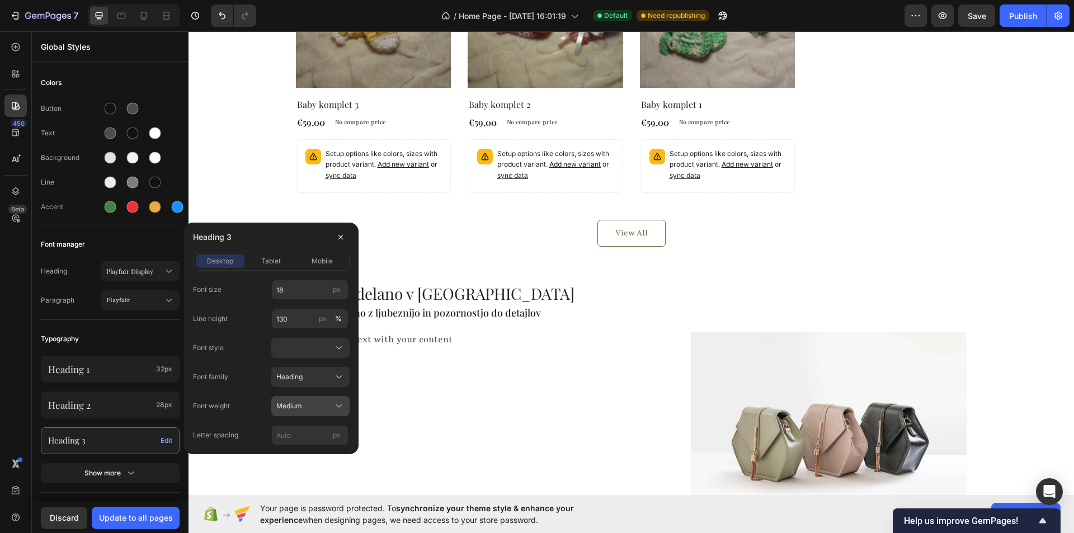
click at [304, 406] on div "Medium" at bounding box center [303, 406] width 55 height 10
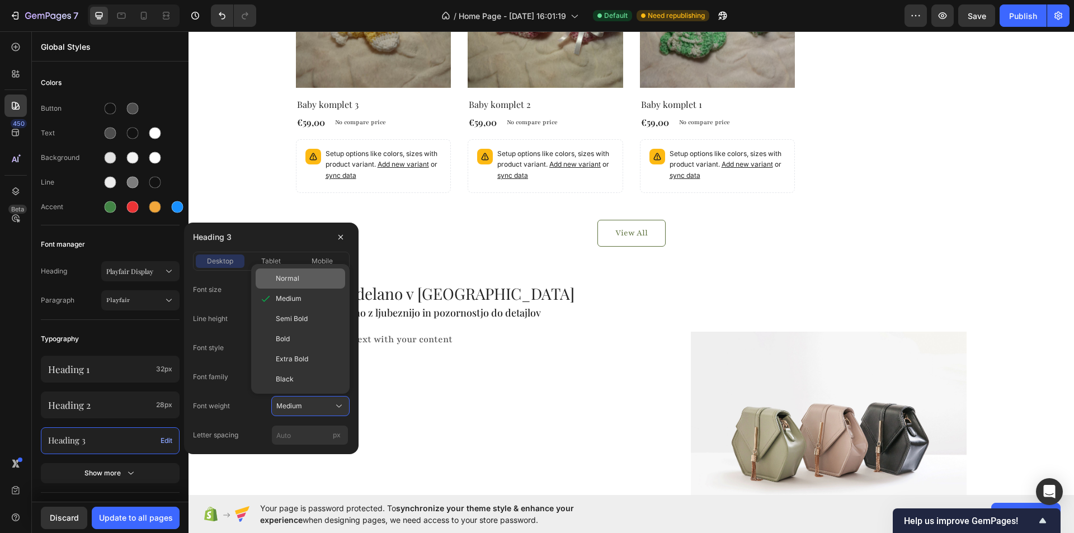
click at [292, 277] on span "Normal" at bounding box center [287, 279] width 23 height 10
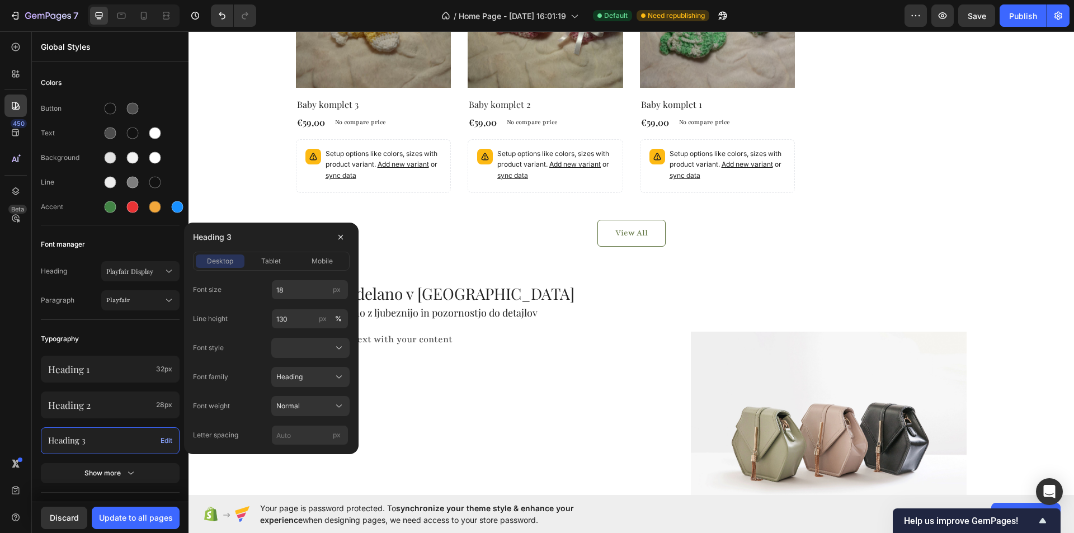
click at [239, 337] on div "Font size 18 px Line height 130 px % Font style Font family Heading Font weight…" at bounding box center [271, 363] width 157 height 166
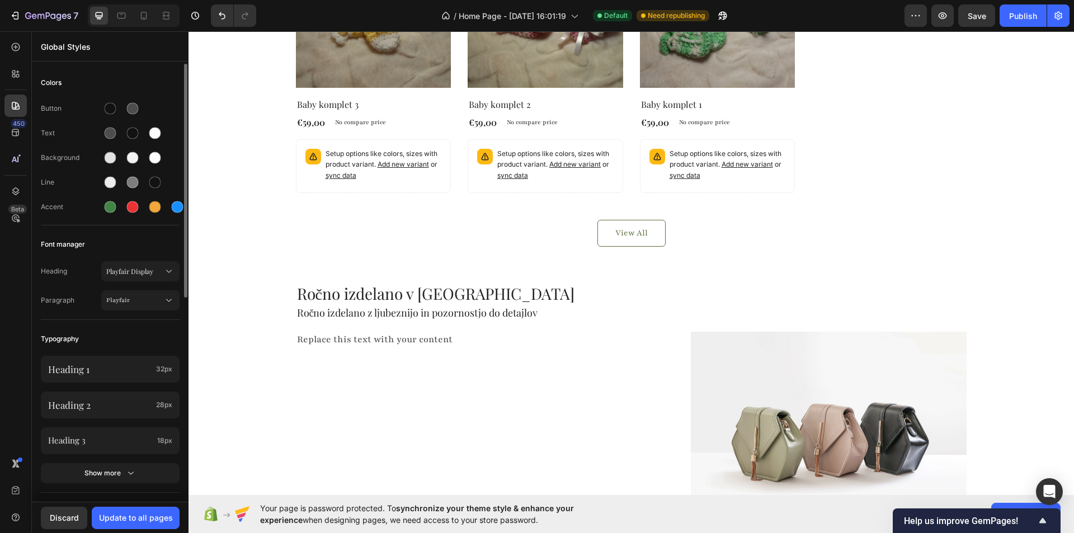
click at [161, 337] on div "Typography" at bounding box center [110, 339] width 139 height 20
click at [140, 12] on icon at bounding box center [143, 15] width 11 height 11
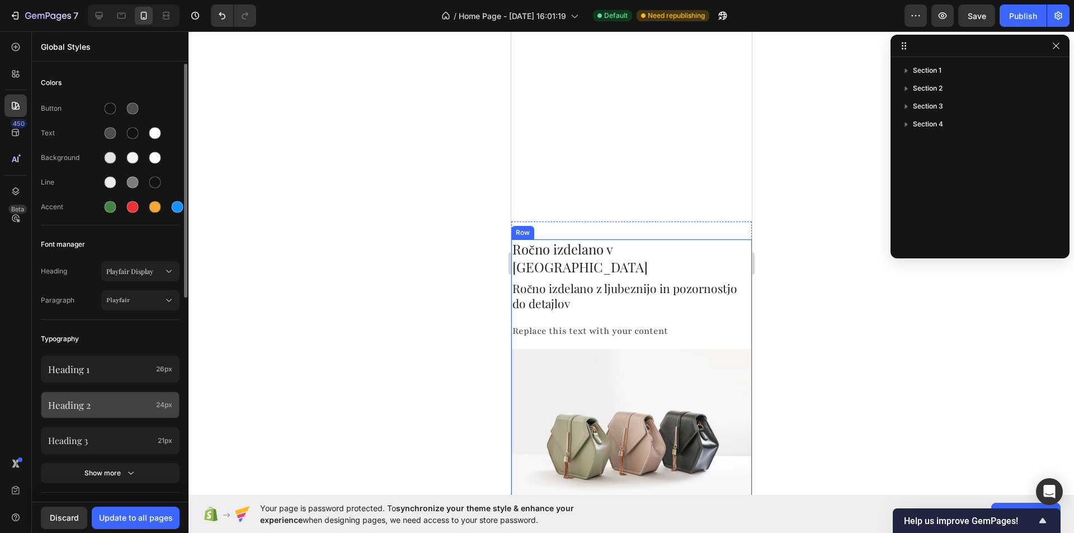
scroll to position [901, 0]
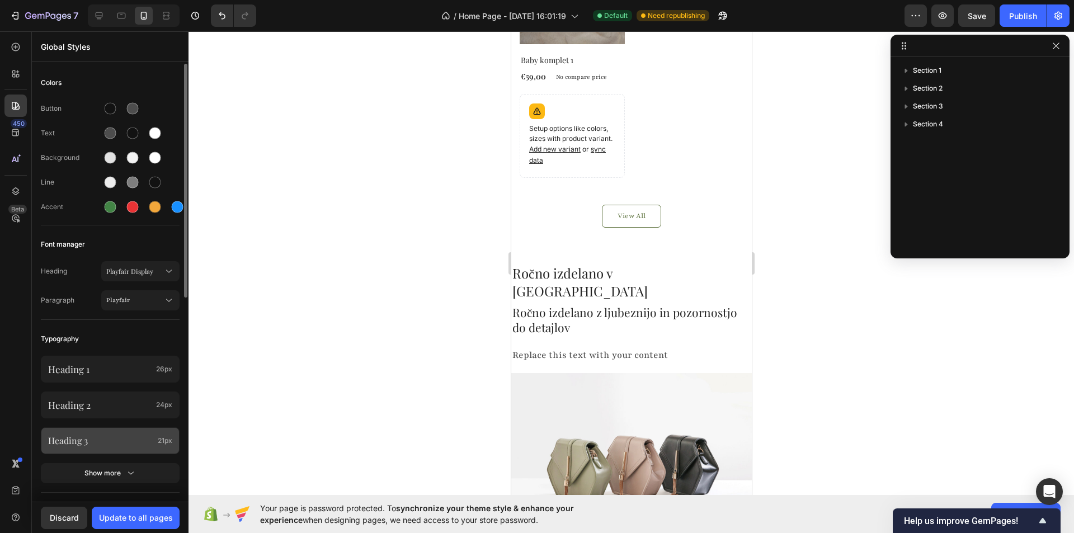
click at [116, 436] on p "Heading 3" at bounding box center [100, 441] width 105 height 12
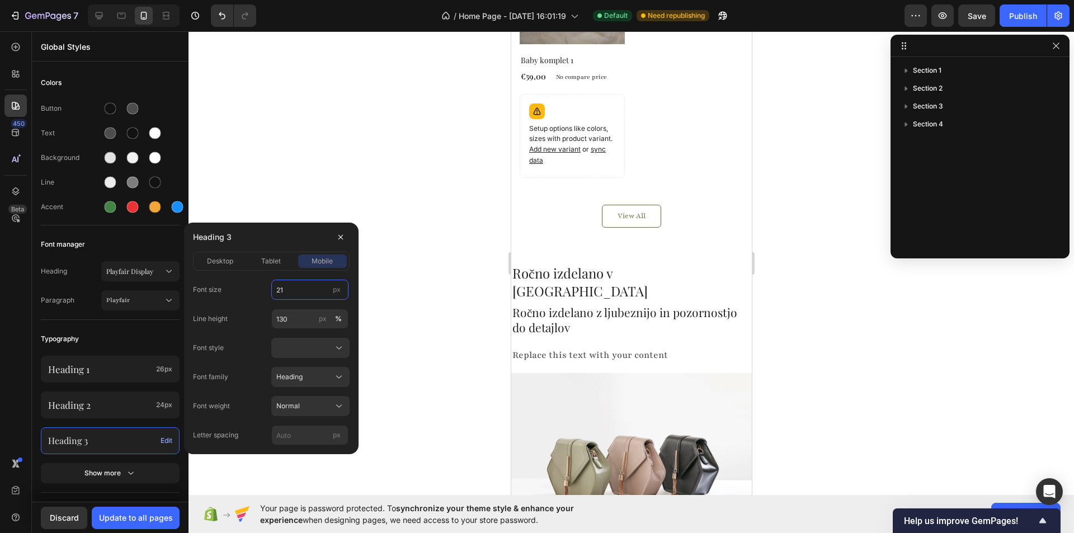
click at [307, 297] on input "21" at bounding box center [309, 290] width 77 height 20
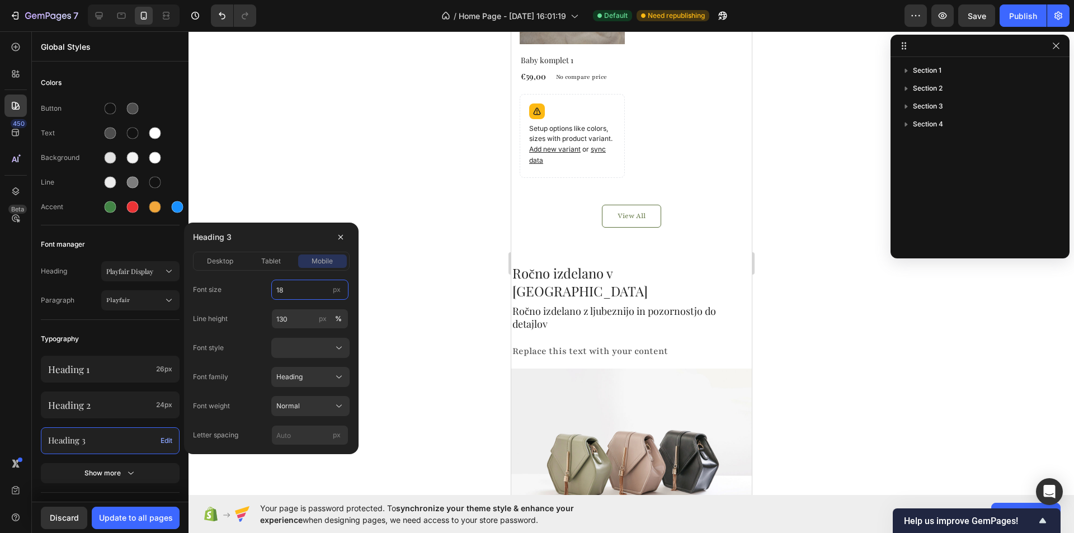
type input "18"
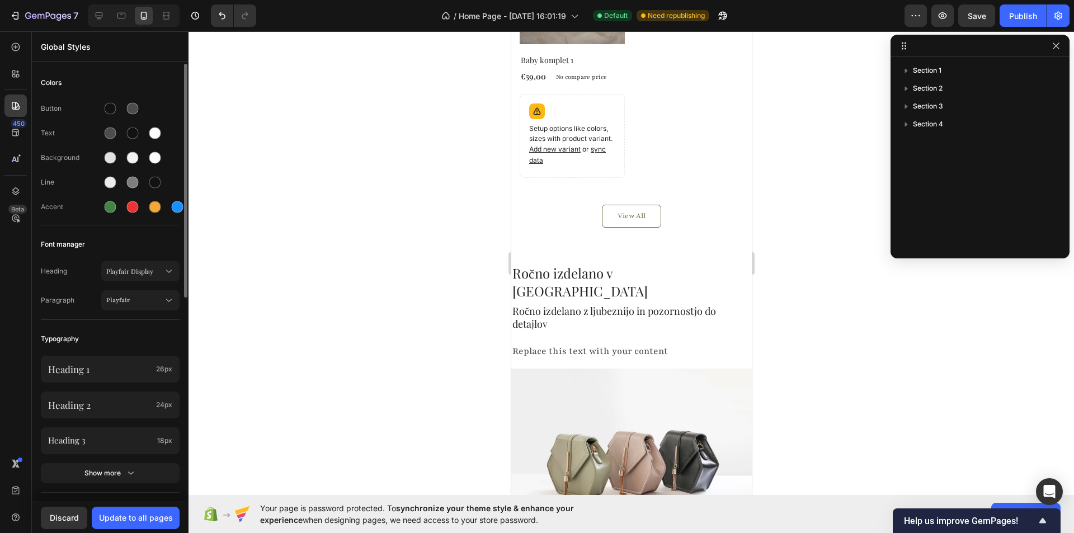
click at [147, 332] on div "Typography" at bounding box center [110, 339] width 139 height 20
click at [150, 518] on div "Update to all pages" at bounding box center [136, 518] width 74 height 12
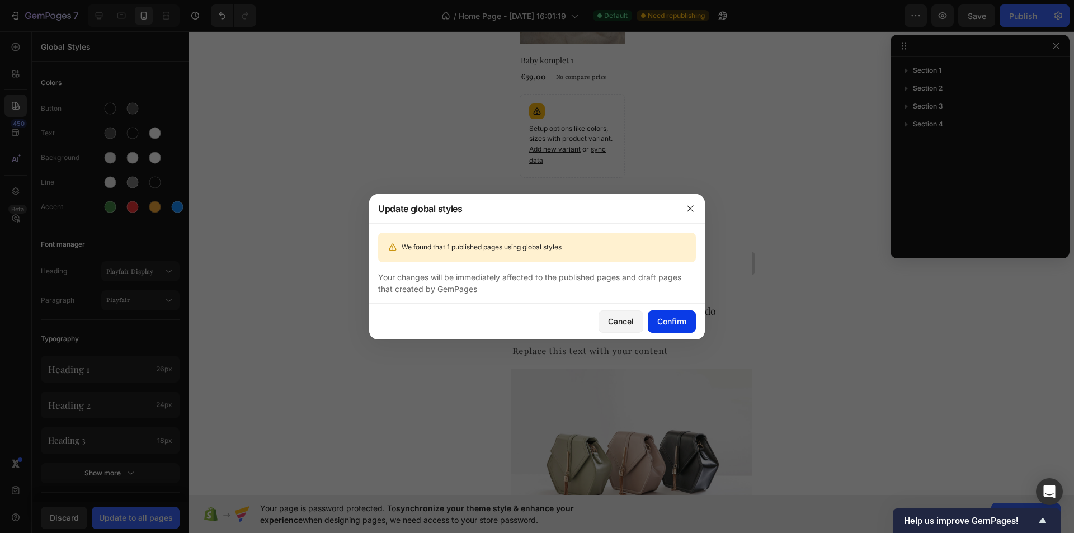
click at [679, 322] on div "Confirm" at bounding box center [671, 321] width 29 height 12
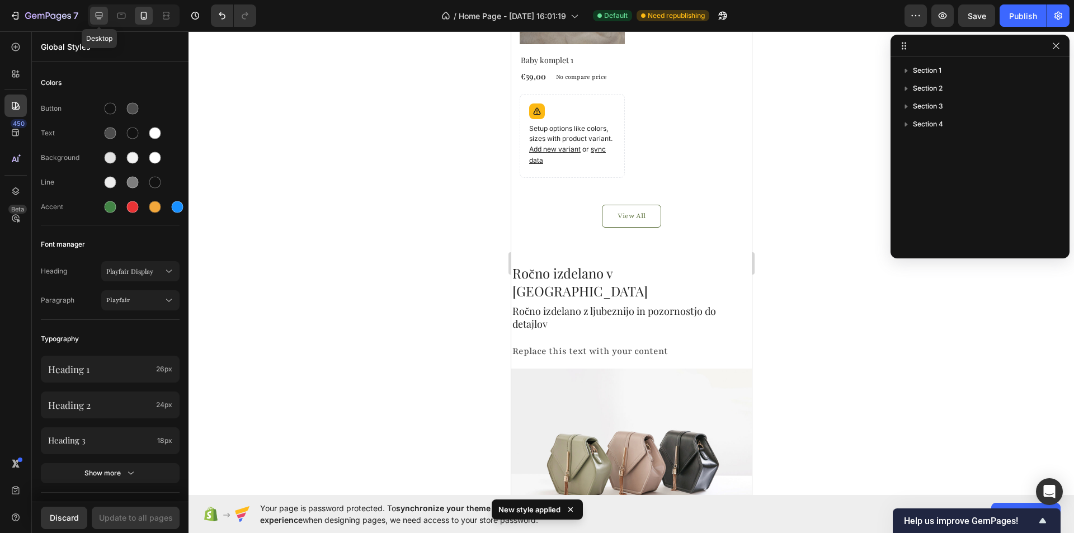
click at [98, 20] on icon at bounding box center [98, 15] width 11 height 11
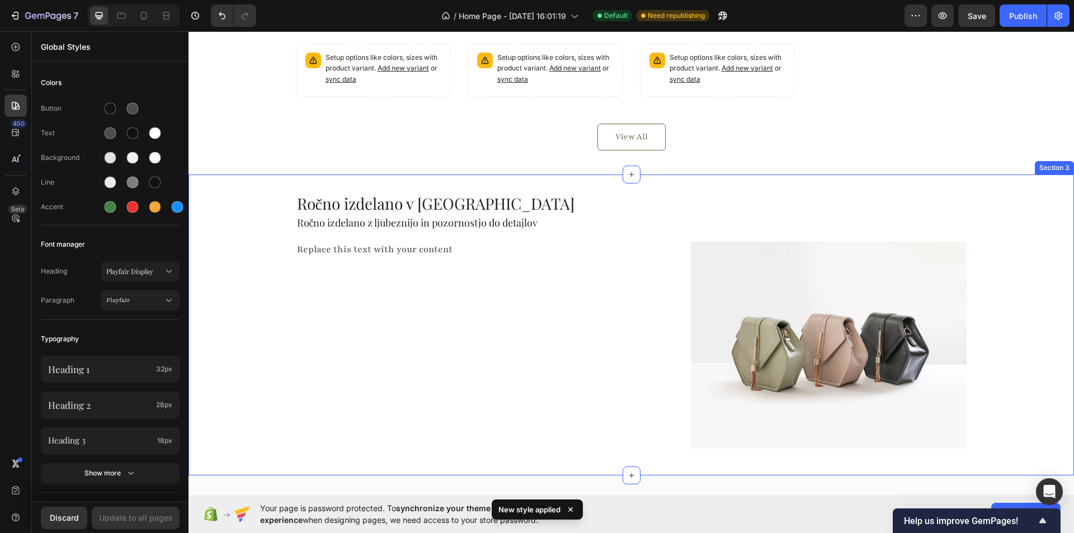
scroll to position [845, 0]
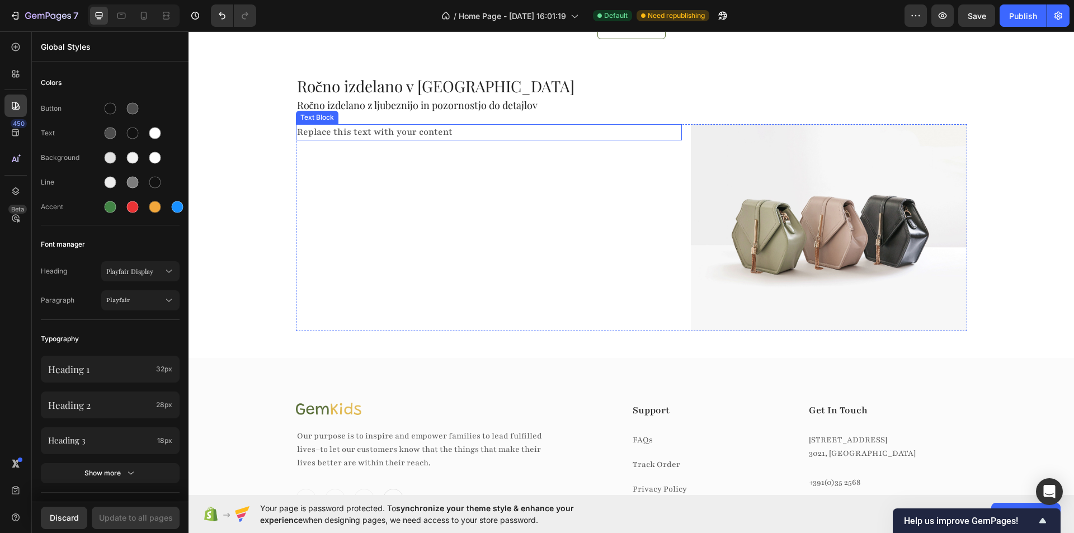
click at [352, 126] on div "Replace this text with your content" at bounding box center [489, 132] width 386 height 16
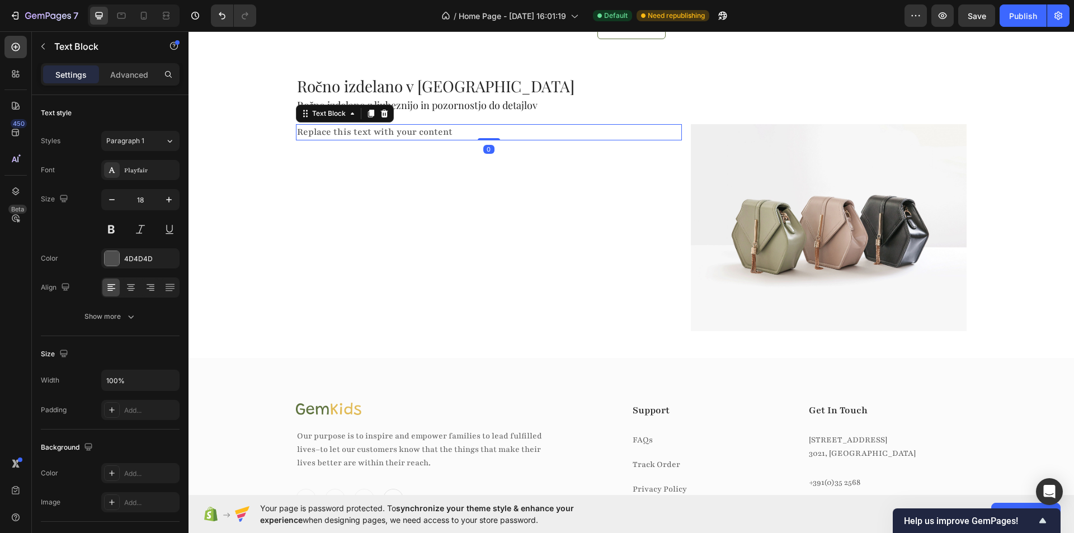
click at [359, 132] on div "Replace this text with your content" at bounding box center [489, 132] width 386 height 16
click at [359, 132] on p "Replace this text with your content" at bounding box center [489, 132] width 384 height 14
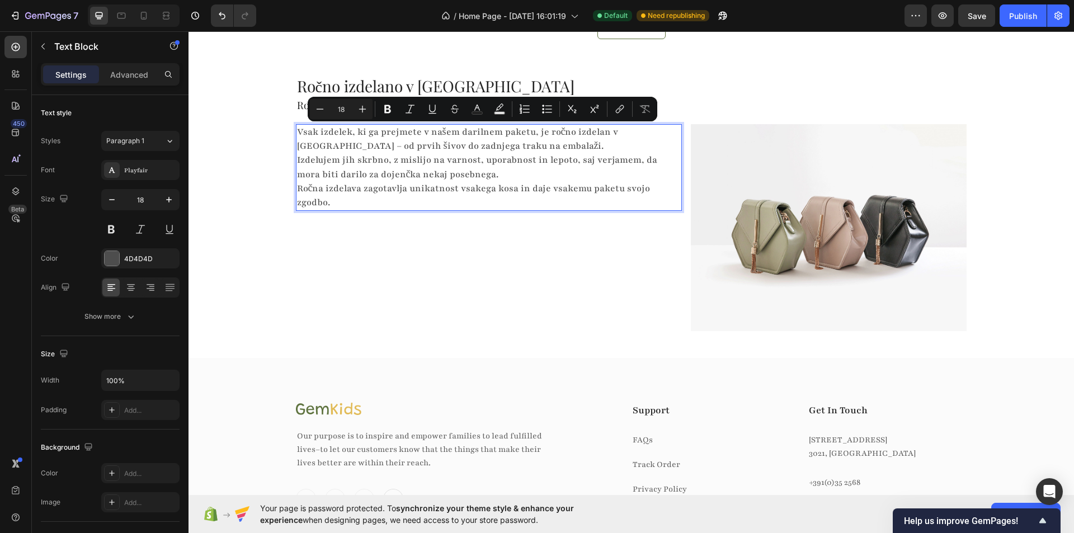
click at [496, 144] on p "Vsak izdelek, ki ga prejmete v našem darilnem paketu, je ročno izdelan v Sloven…" at bounding box center [489, 167] width 384 height 84
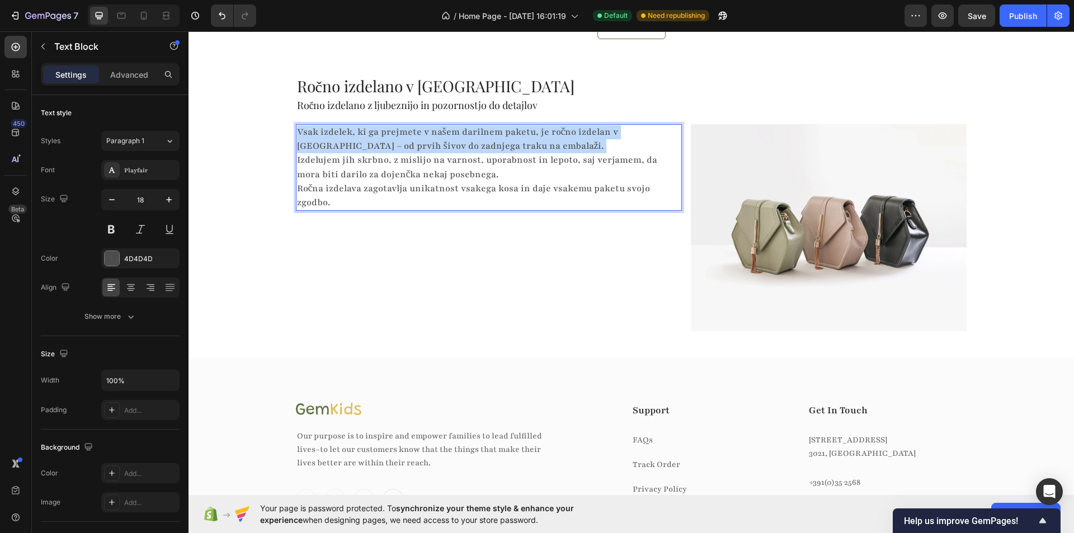
click at [496, 144] on p "Vsak izdelek, ki ga prejmete v našem darilnem paketu, je ročno izdelan v Sloven…" at bounding box center [489, 167] width 384 height 84
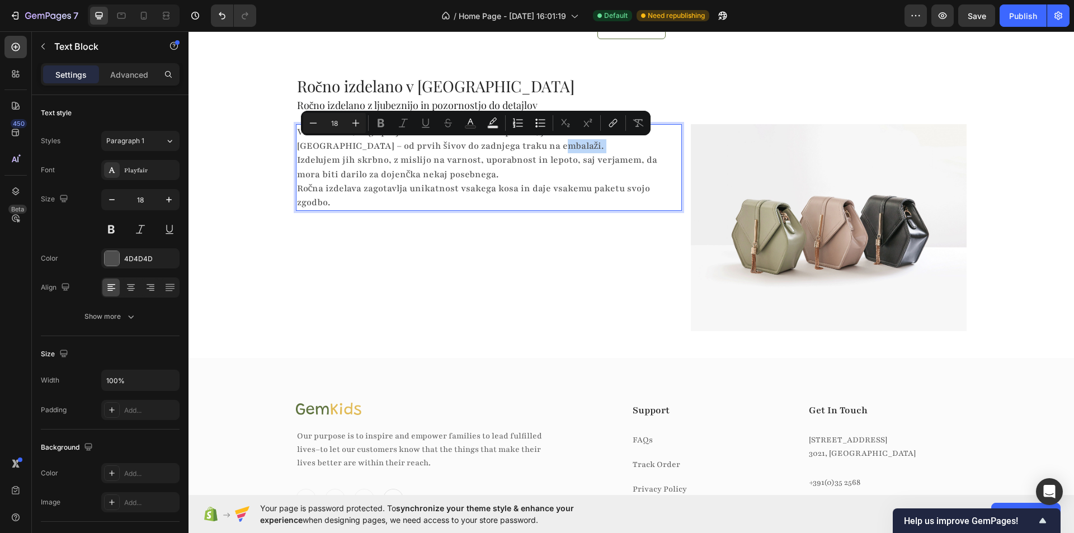
click at [496, 147] on p "Vsak izdelek, ki ga prejmete v našem darilnem paketu, je ročno izdelan v Sloven…" at bounding box center [489, 167] width 384 height 84
drag, startPoint x: 503, startPoint y: 142, endPoint x: 511, endPoint y: 148, distance: 10.4
click at [504, 142] on p "Vsak izdelek, ki ga prejmete v našem darilnem paketu, je ročno izdelan v Sloven…" at bounding box center [489, 167] width 384 height 84
click at [512, 149] on p "Vsak izdelek, ki ga prejmete v našem darilnem paketu, je ročno izdelan v Sloven…" at bounding box center [489, 167] width 384 height 84
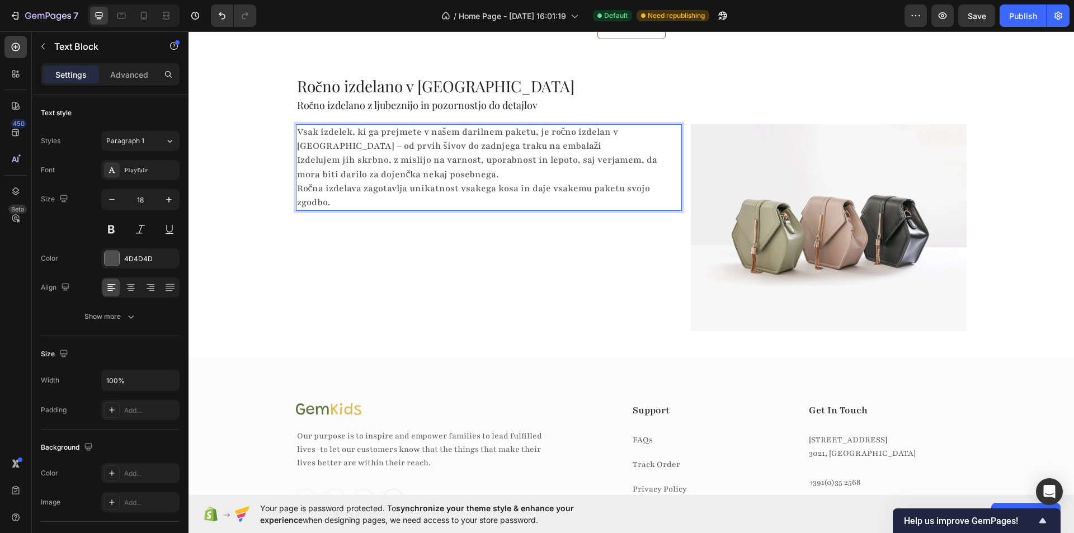
drag, startPoint x: 486, startPoint y: 144, endPoint x: 623, endPoint y: 143, distance: 137.0
click at [623, 143] on p "Vsak izdelek, ki ga prejmete v našem darilnem paketu, je ročno izdelan v Sloven…" at bounding box center [489, 167] width 384 height 84
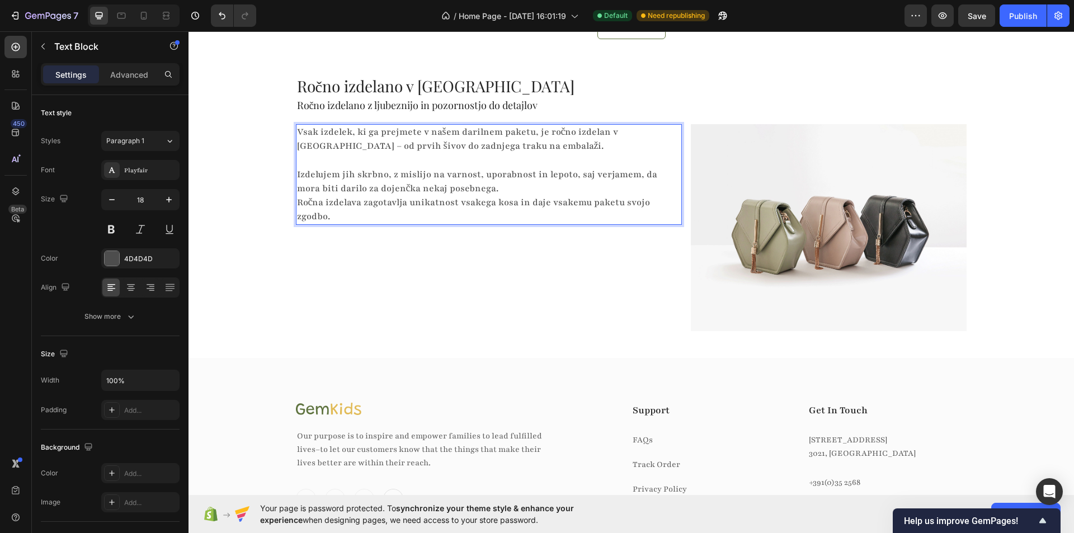
click at [474, 185] on p "⁠⁠⁠⁠⁠⁠⁠ Izdelujem jih skrbno, z mislijo na varnost, uporabnost in lepoto, saj v…" at bounding box center [489, 188] width 384 height 70
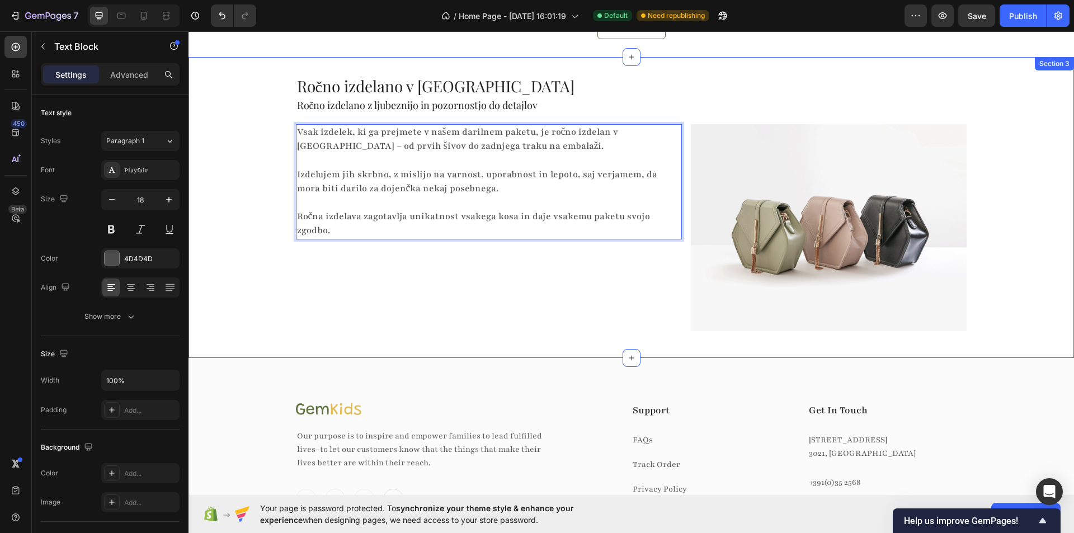
click at [252, 215] on div "Ročno izdelano v Sloveniji Heading Ročno izdelano z ljubeznijo in pozornostjo d…" at bounding box center [630, 207] width 885 height 265
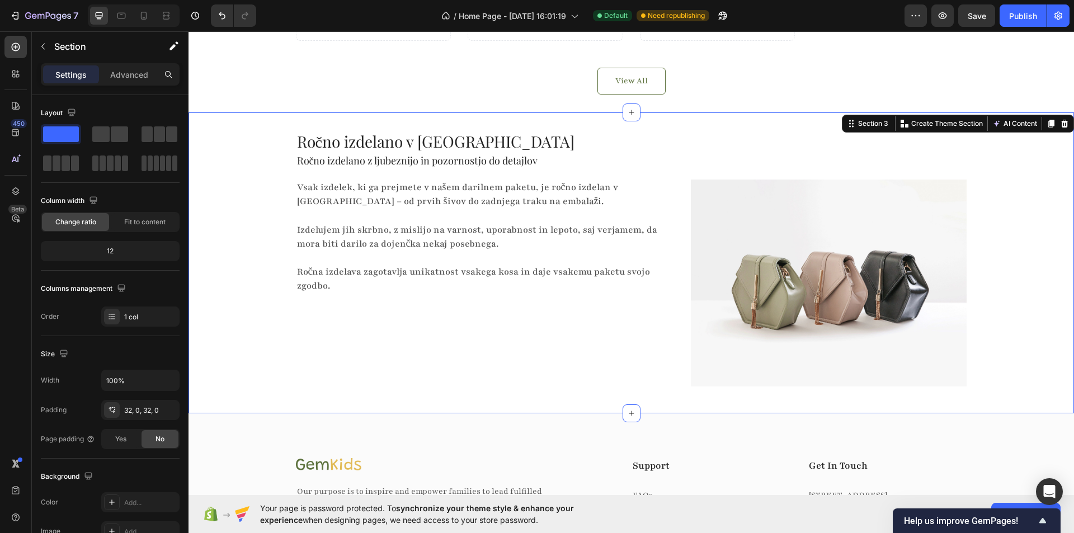
scroll to position [789, 0]
click at [676, 235] on p "Izdelujem jih skrbno, z mislijo na varnost, uporabnost in lepoto, saj verjamem,…" at bounding box center [489, 230] width 384 height 43
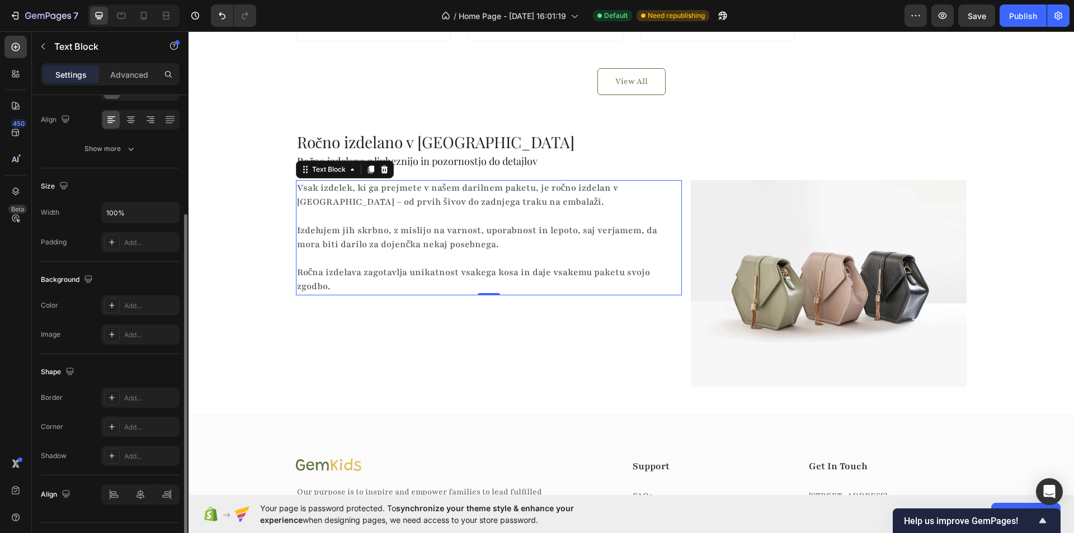
scroll to position [0, 0]
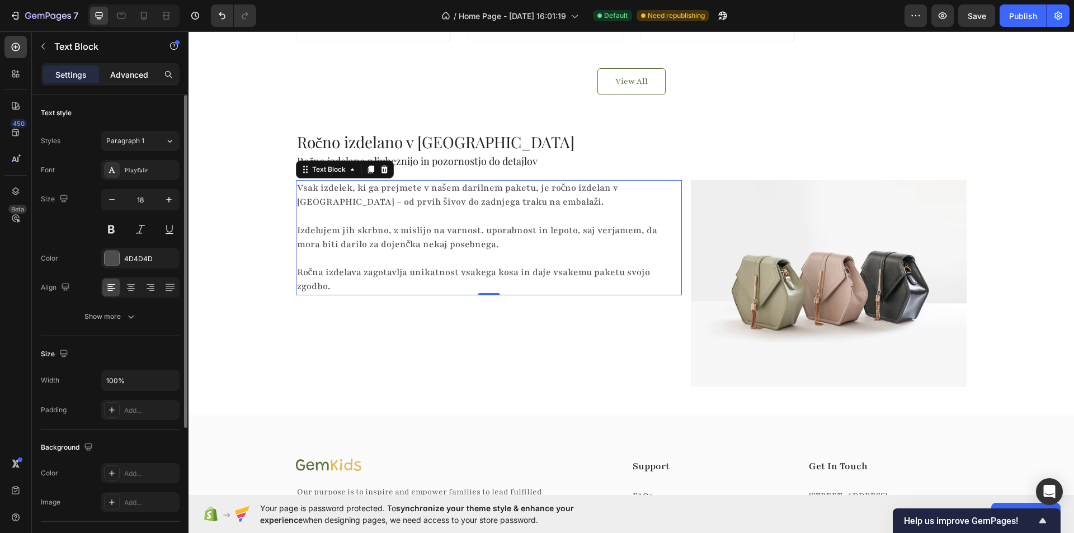
click at [123, 74] on p "Advanced" at bounding box center [129, 75] width 38 height 12
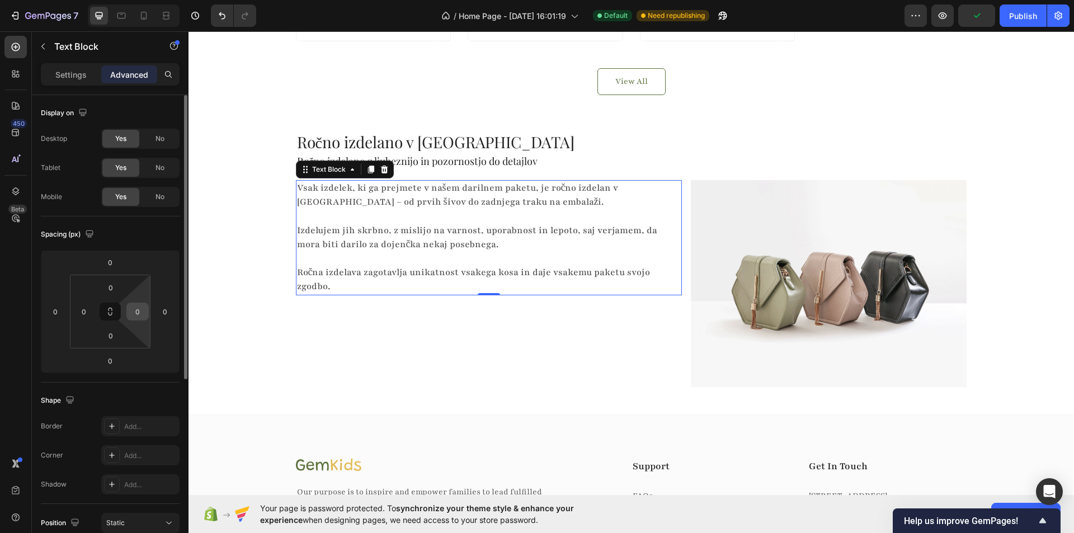
click at [140, 313] on input "0" at bounding box center [137, 311] width 17 height 17
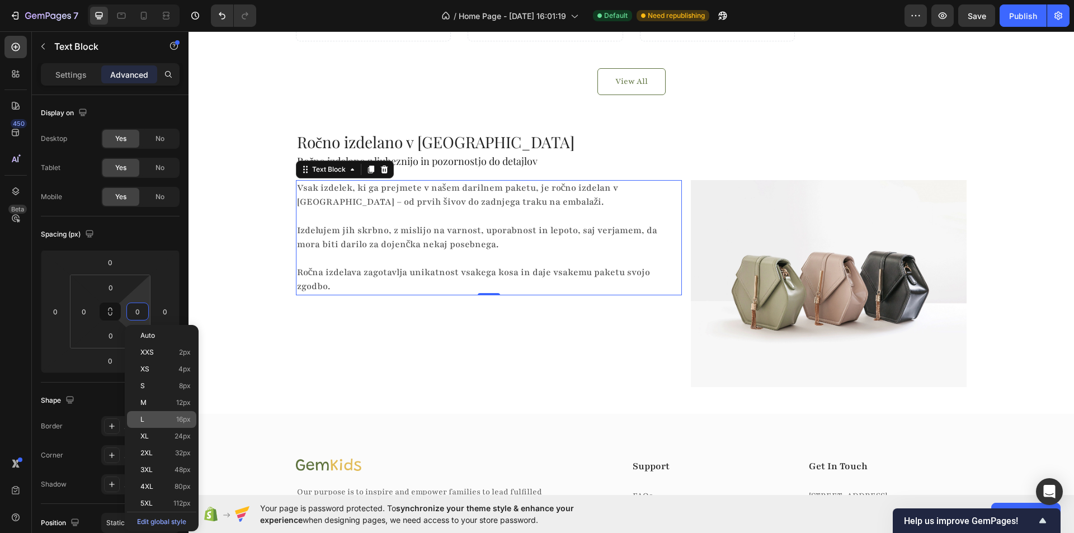
click at [154, 412] on div "L 16px" at bounding box center [161, 419] width 69 height 17
type input "16"
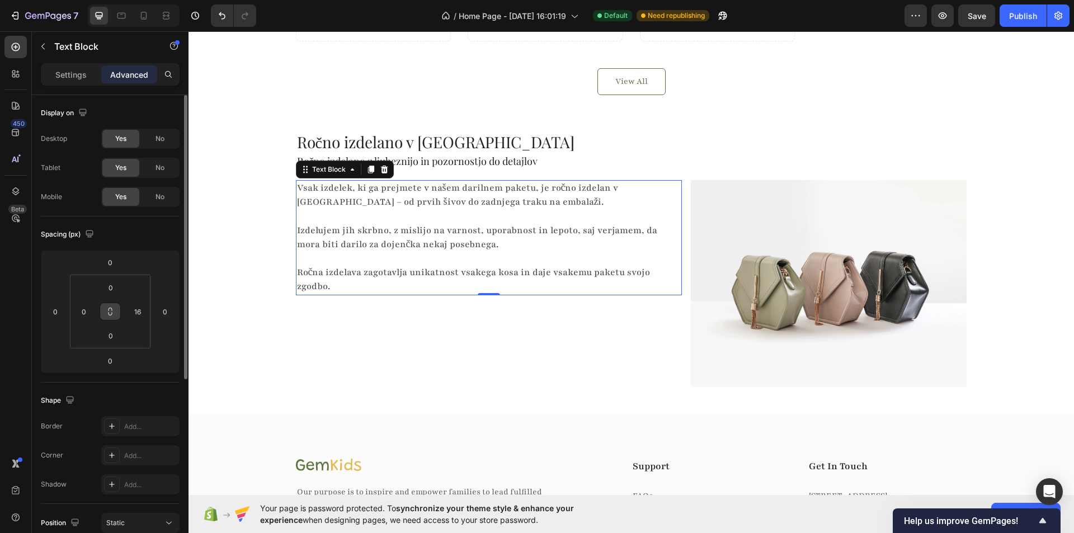
click at [108, 314] on icon at bounding box center [110, 311] width 9 height 9
click at [74, 313] on div "0" at bounding box center [84, 312] width 22 height 18
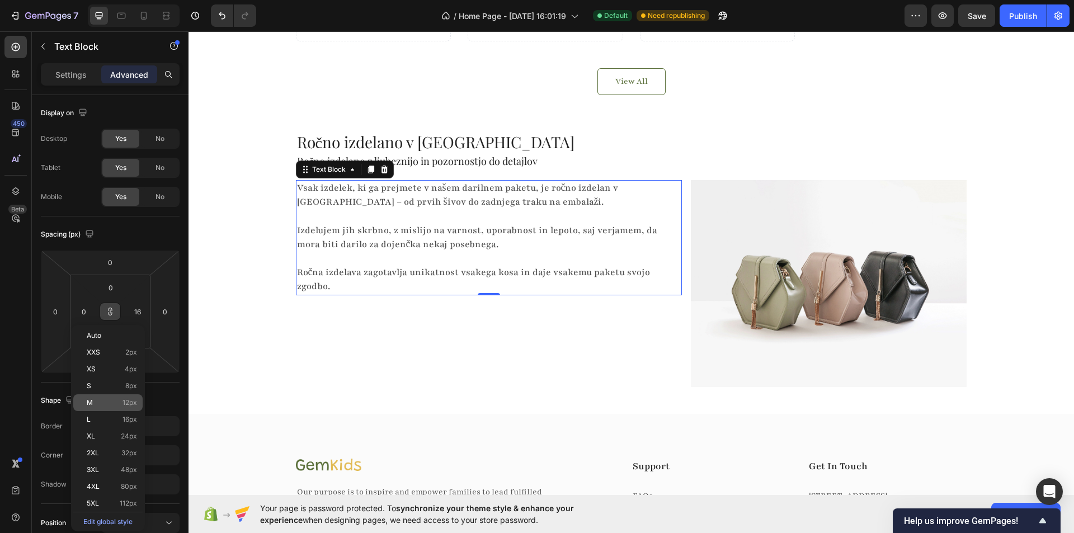
click at [111, 398] on div "M 12px" at bounding box center [107, 402] width 69 height 17
type input "12"
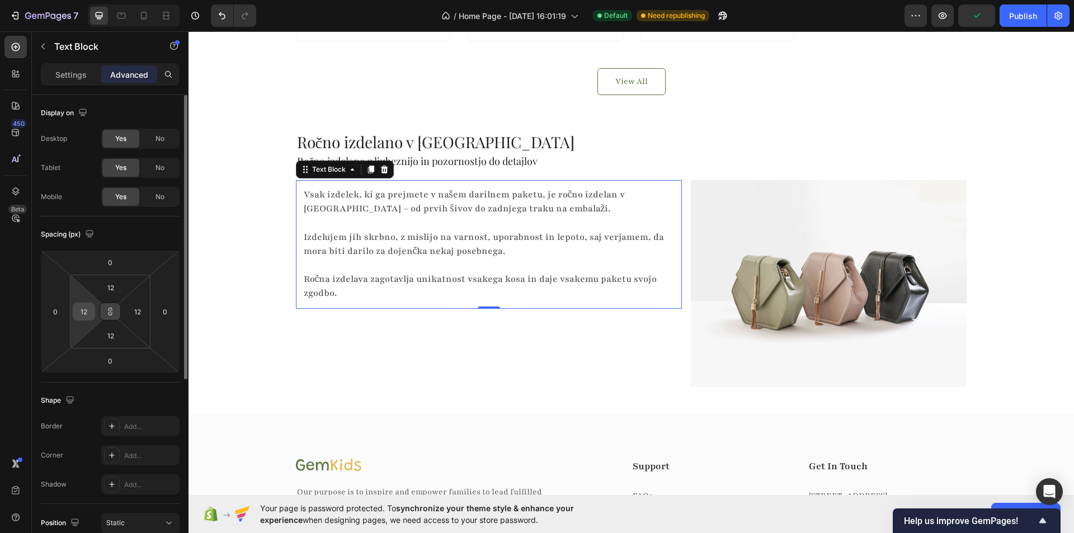
click at [88, 314] on input "12" at bounding box center [84, 311] width 17 height 17
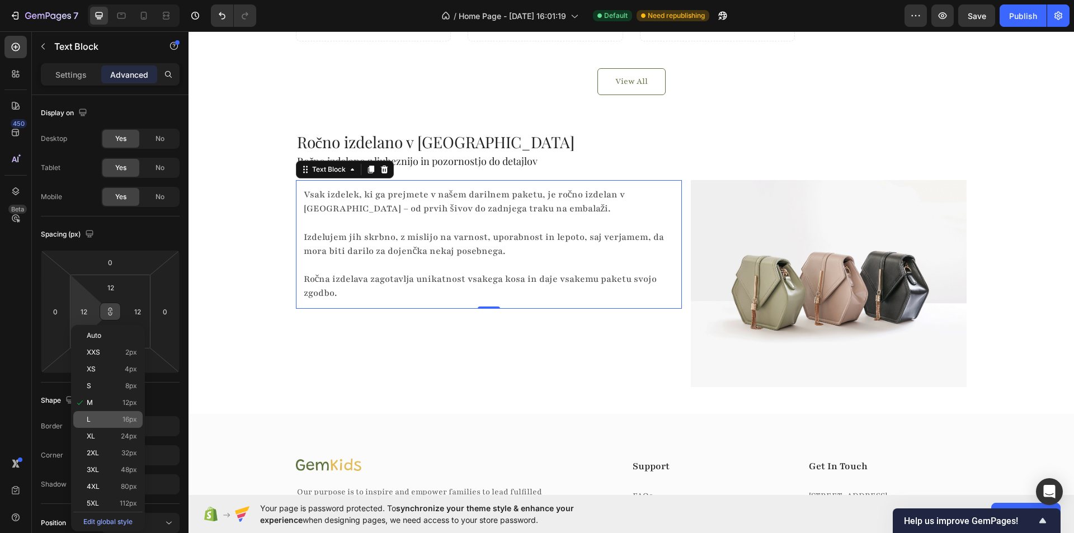
click at [99, 425] on div "L 16px" at bounding box center [107, 419] width 69 height 17
type input "16"
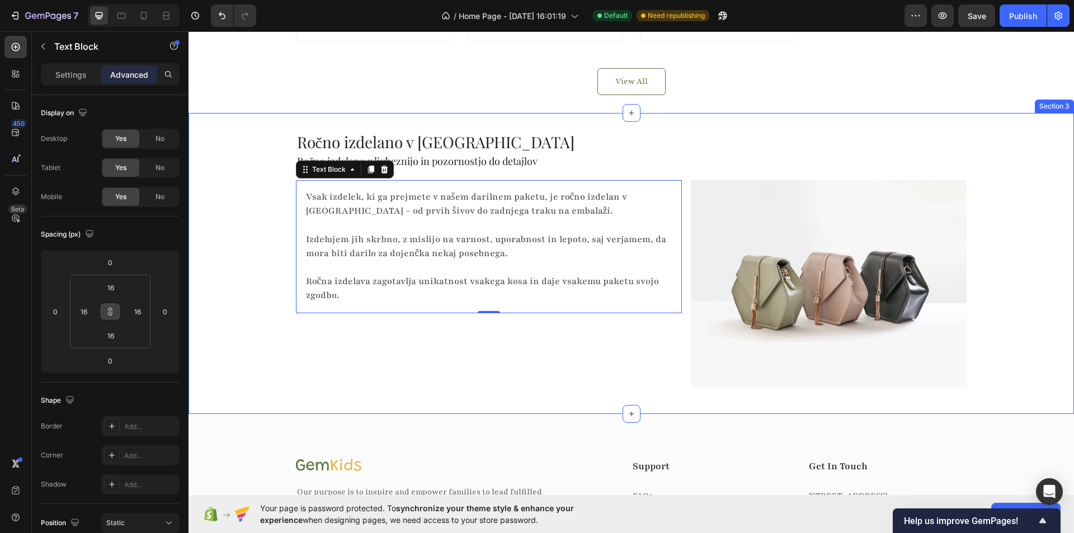
click at [225, 320] on div "Ročno izdelano v Sloveniji Heading Ročno izdelano z ljubeznijo in pozornostjo d…" at bounding box center [630, 263] width 885 height 265
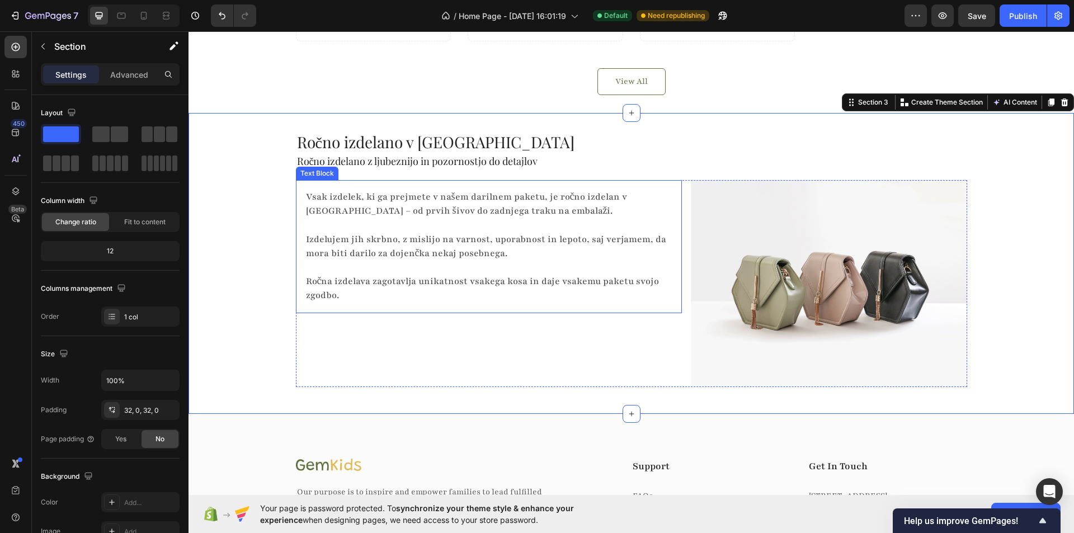
click at [317, 186] on div "Vsak izdelek, ki ga prejmete v našem darilnem paketu, je ročno izdelan v Sloven…" at bounding box center [489, 246] width 386 height 133
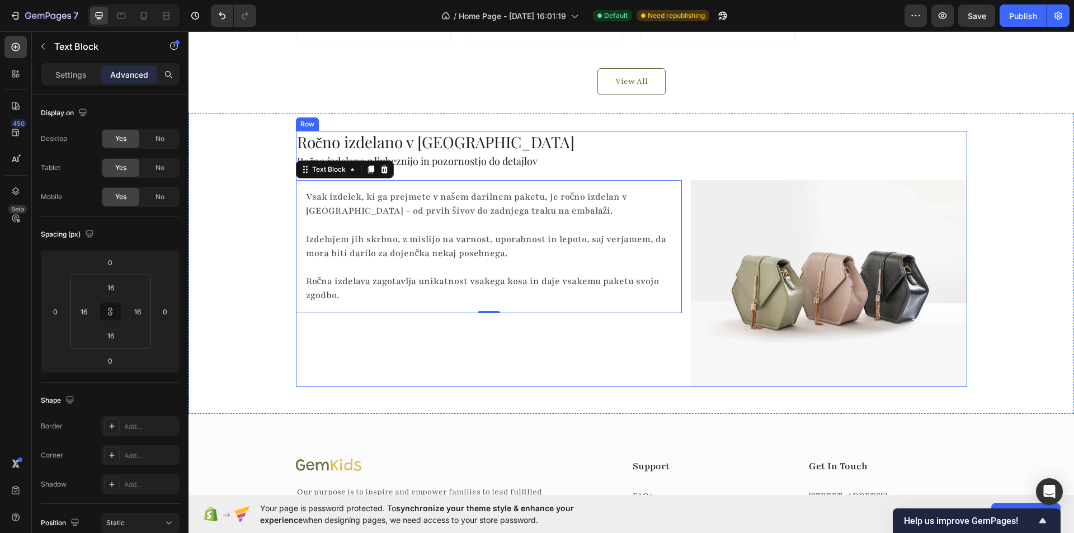
click at [437, 171] on div "Ročno izdelano v Sloveniji Heading Ročno izdelano z ljubeznijo in pozornostjo d…" at bounding box center [631, 259] width 671 height 256
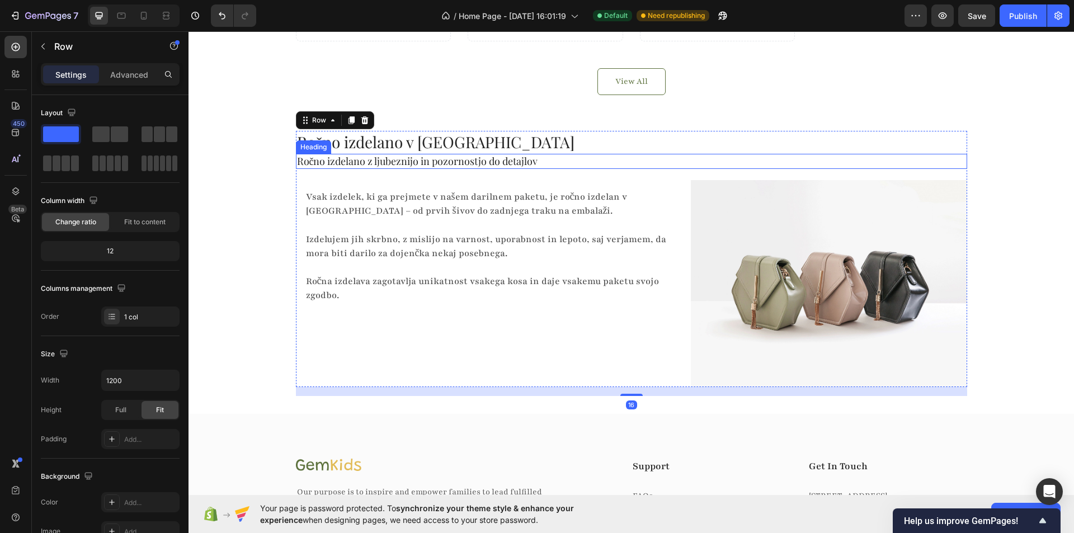
click at [397, 162] on h2 "Ročno izdelano z ljubeznijo in pozornostjo do detajlov" at bounding box center [631, 161] width 671 height 15
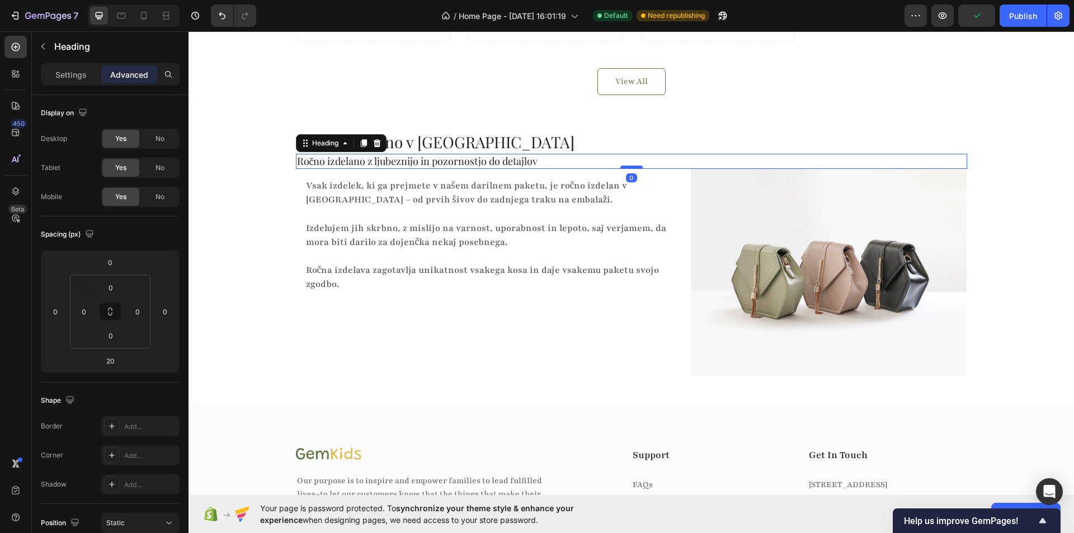
drag, startPoint x: 622, startPoint y: 178, endPoint x: 624, endPoint y: 167, distance: 11.3
click at [624, 167] on div at bounding box center [631, 167] width 22 height 3
type input "0"
click at [251, 198] on div "Ročno izdelano v Sloveniji Heading Ročno izdelano z ljubeznijo in pozornostjo d…" at bounding box center [630, 258] width 885 height 254
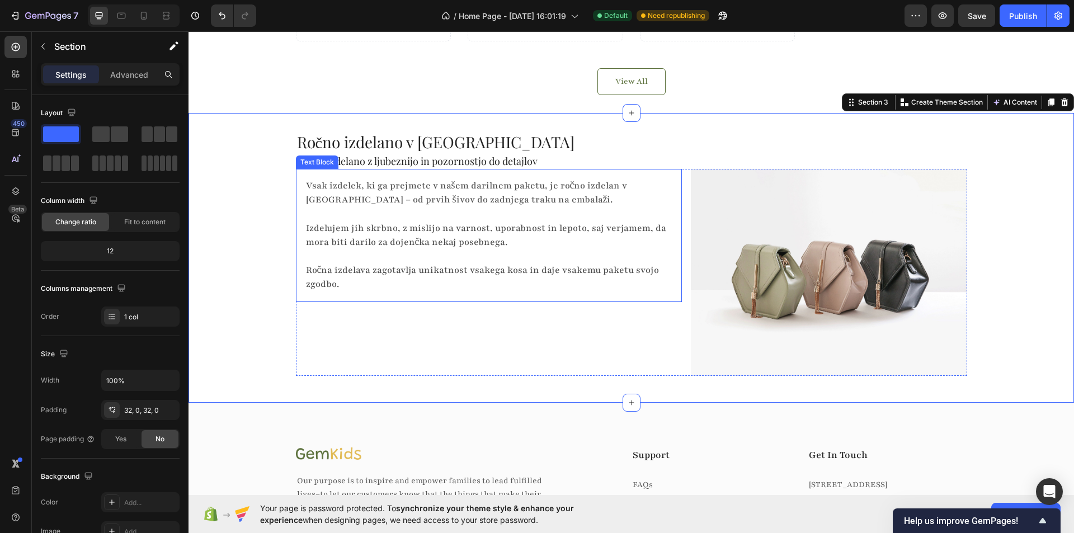
click at [298, 195] on div "Vsak izdelek, ki ga prejmete v našem darilnem paketu, je ročno izdelan v Sloven…" at bounding box center [489, 235] width 386 height 133
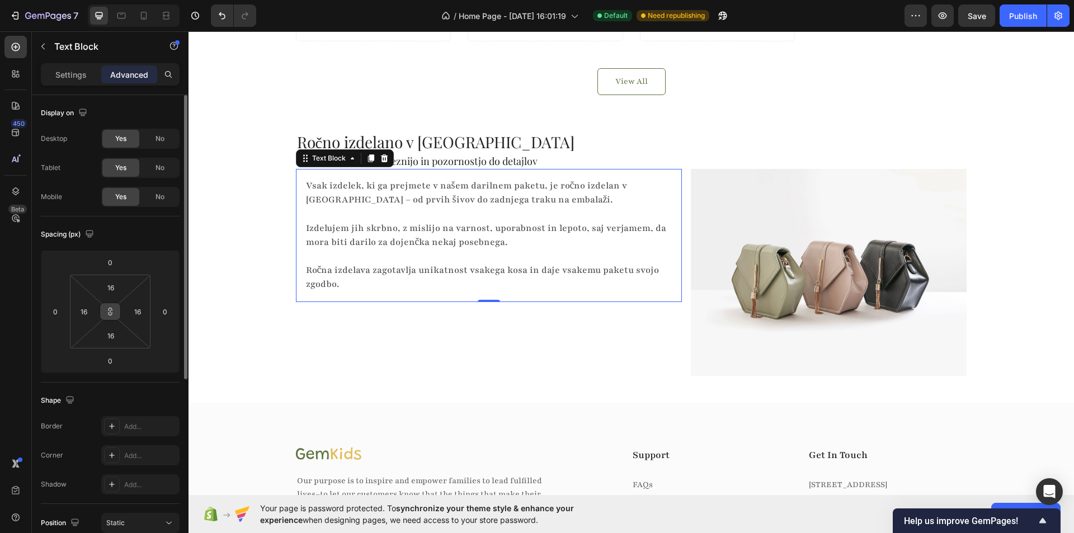
click at [106, 309] on icon at bounding box center [110, 311] width 9 height 9
click at [89, 310] on input "16" at bounding box center [84, 311] width 17 height 17
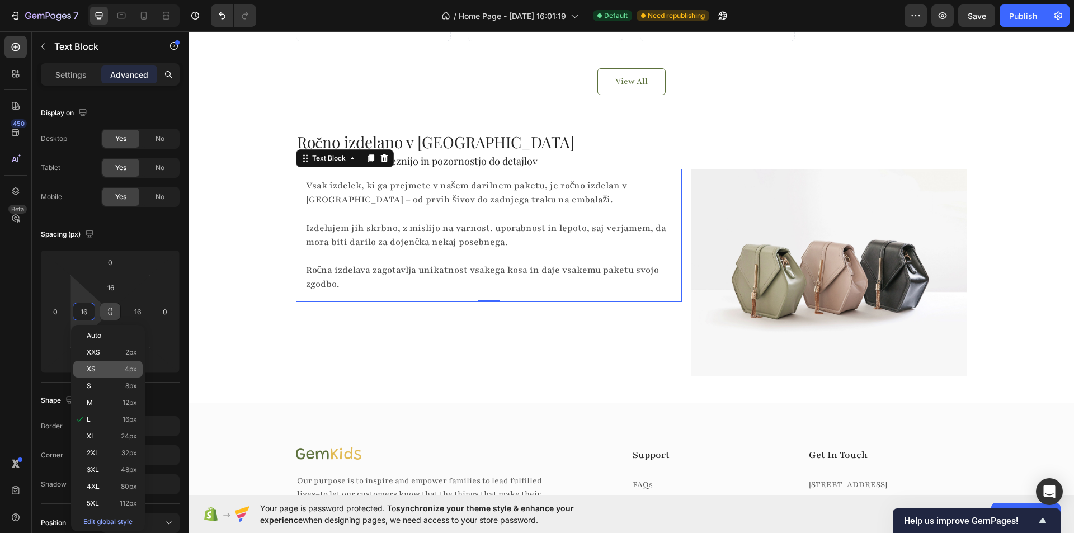
click at [112, 372] on p "XS 4px" at bounding box center [112, 369] width 50 height 8
type input "4"
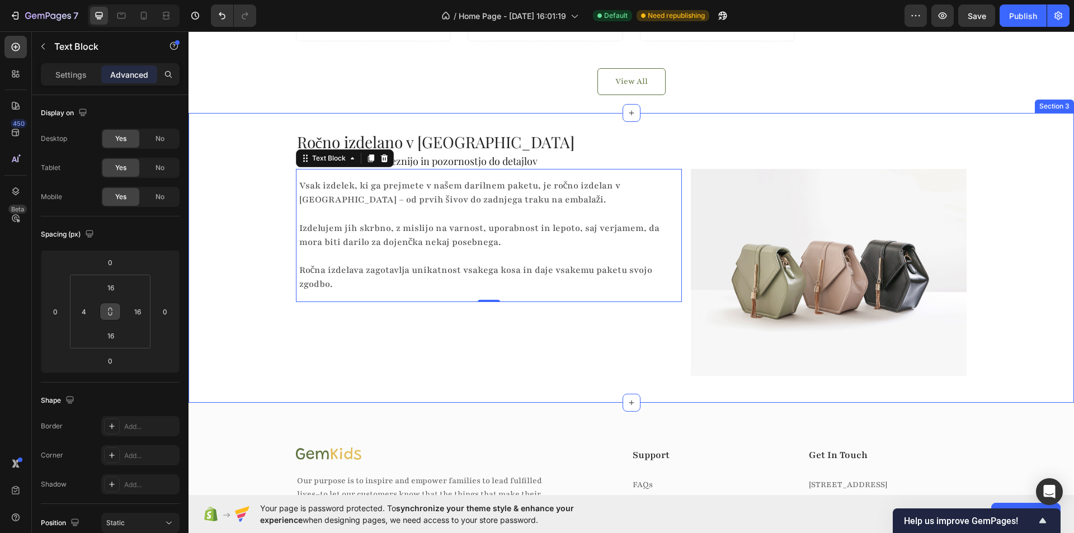
click at [251, 316] on div "Ročno izdelano v Sloveniji Heading Ročno izdelano z ljubeznijo in pozornostjo d…" at bounding box center [630, 258] width 885 height 254
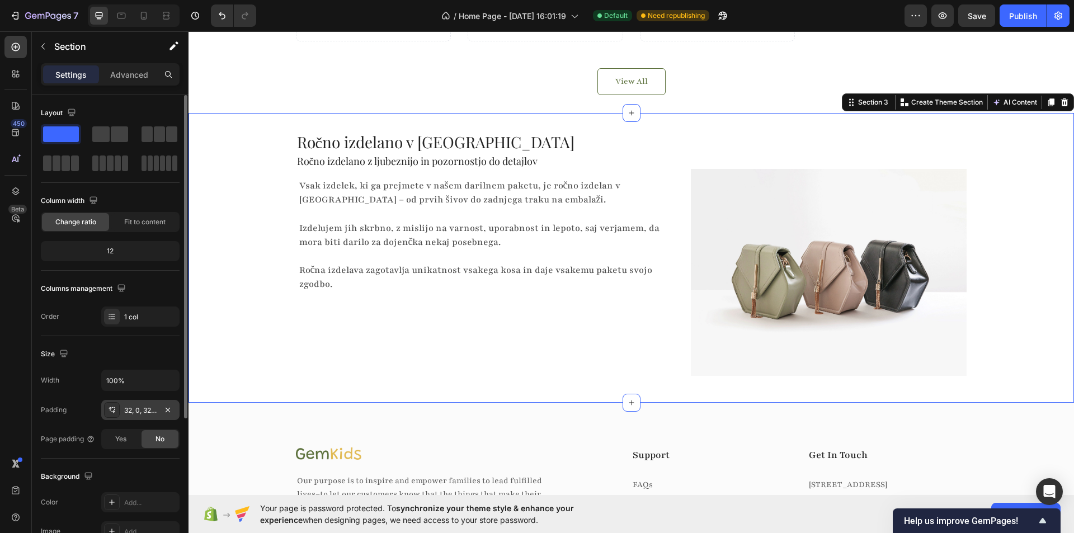
click at [149, 411] on div "32, 0, 32, 0" at bounding box center [140, 411] width 32 height 10
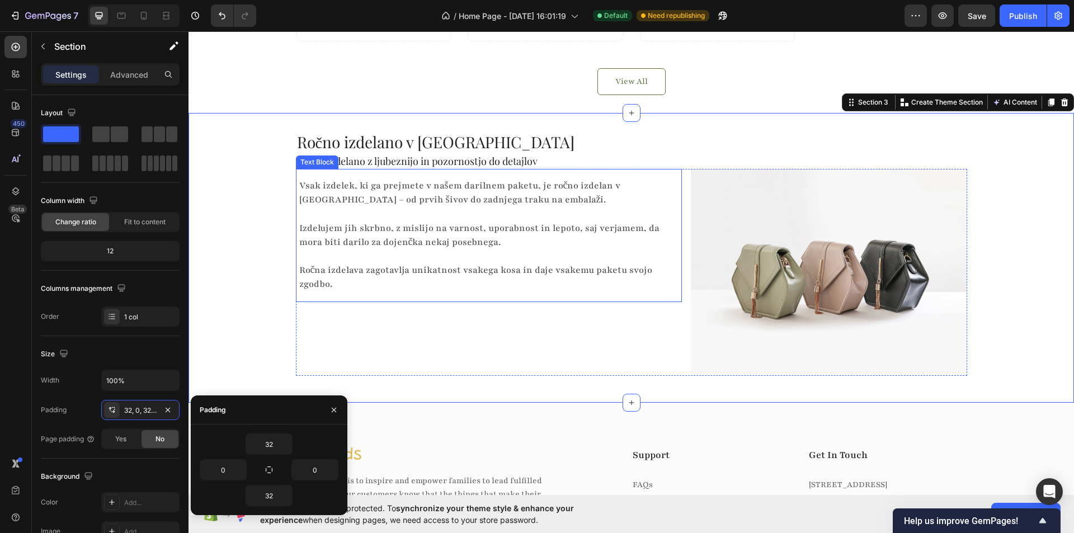
click at [332, 249] on p "Izdelujem jih skrbno, z mislijo na varnost, uporabnost in lepoto, saj verjamem,…" at bounding box center [485, 228] width 373 height 43
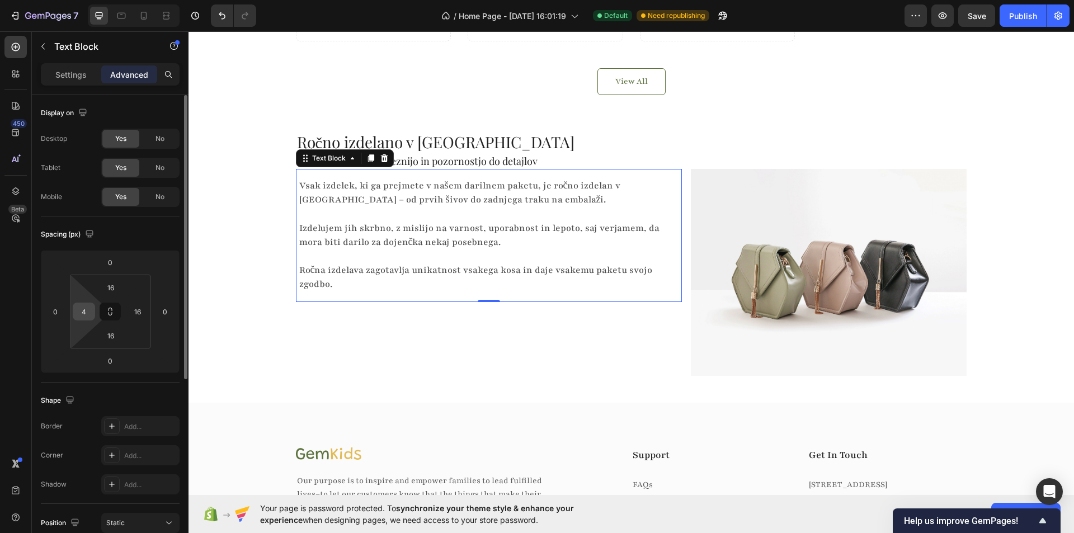
click at [83, 313] on input "4" at bounding box center [84, 311] width 17 height 17
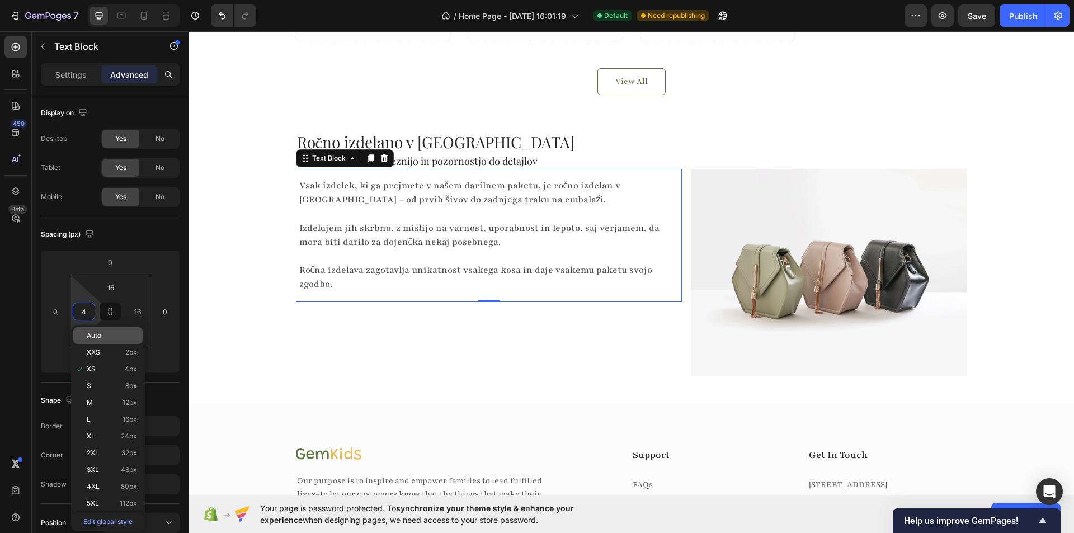
type input "0"
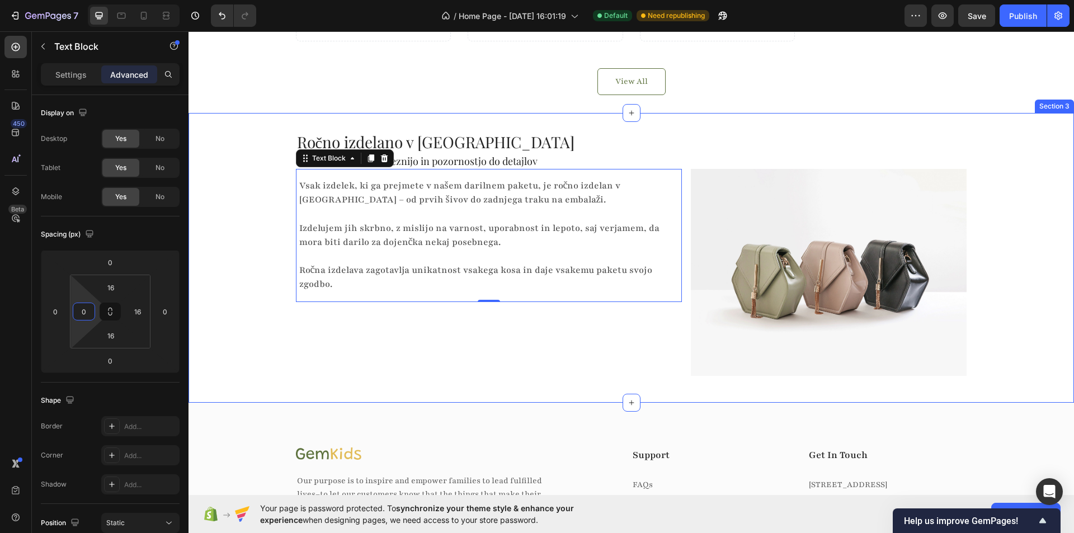
click at [240, 276] on div "Ročno izdelano v Sloveniji Heading Ročno izdelano z ljubeznijo in pozornostjo d…" at bounding box center [630, 258] width 885 height 254
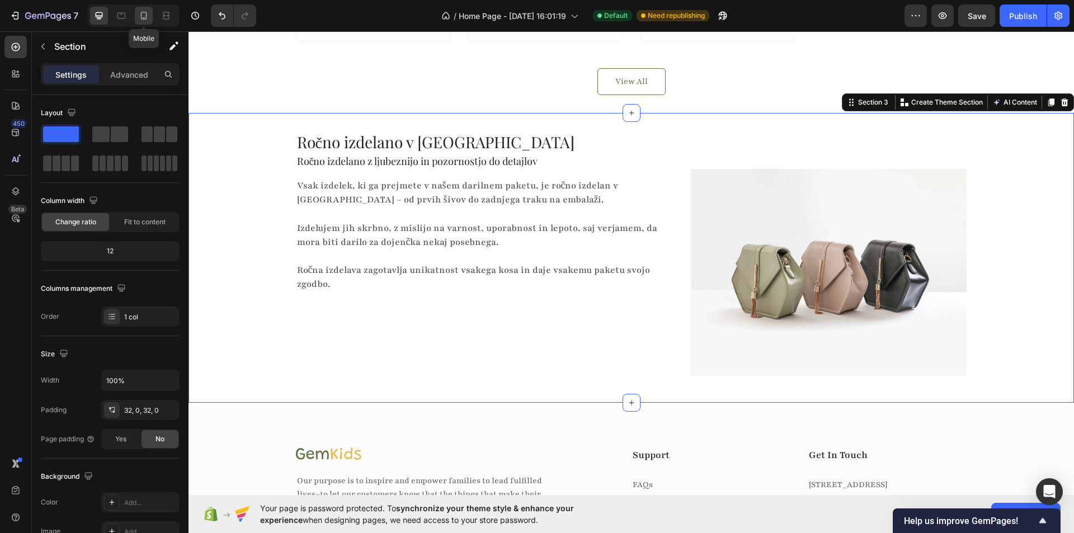
click at [148, 16] on icon at bounding box center [143, 15] width 11 height 11
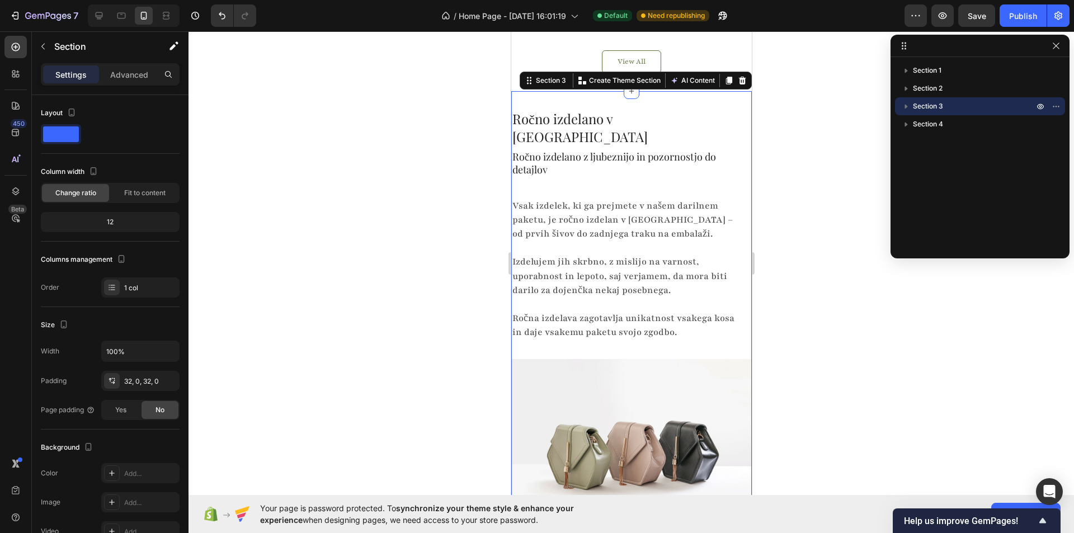
scroll to position [1065, 0]
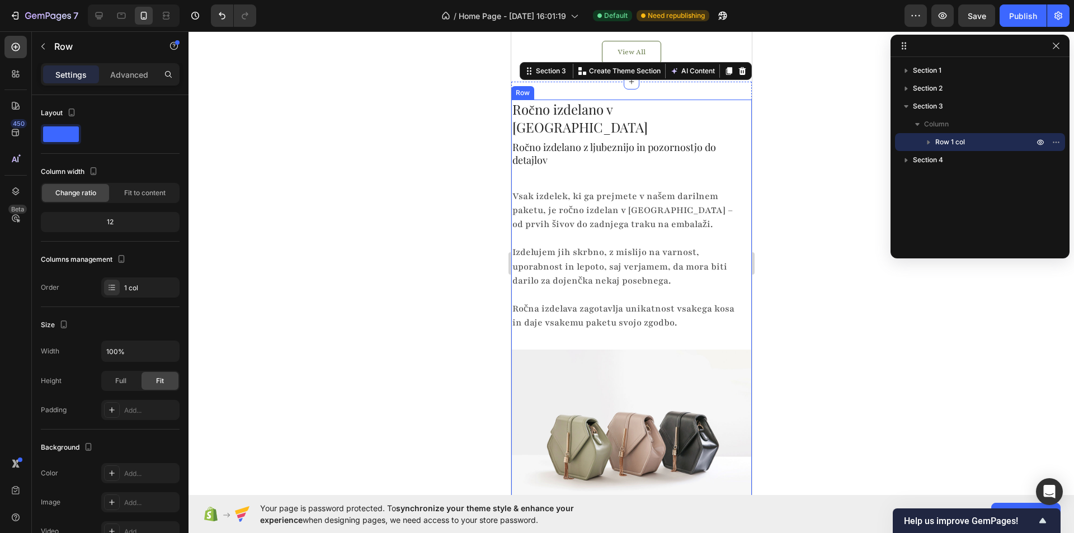
click at [585, 145] on div "Ročno izdelano v Sloveniji Heading Ročno izdelano z ljubeznijo in pozornostjo d…" at bounding box center [631, 315] width 241 height 430
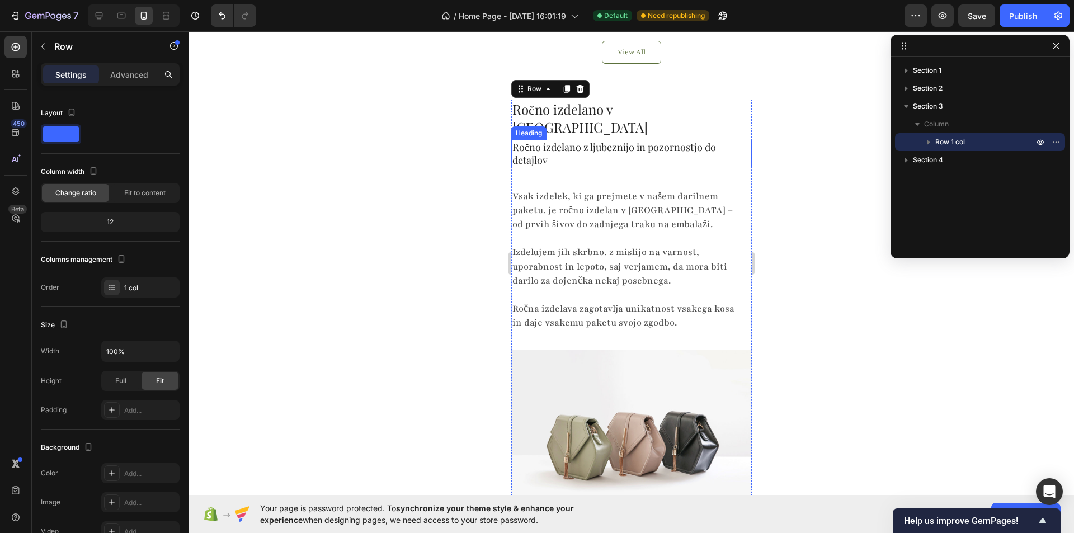
click at [576, 140] on h2 "Ročno izdelano z ljubeznijo in pozornostjo do detajlov" at bounding box center [631, 154] width 241 height 29
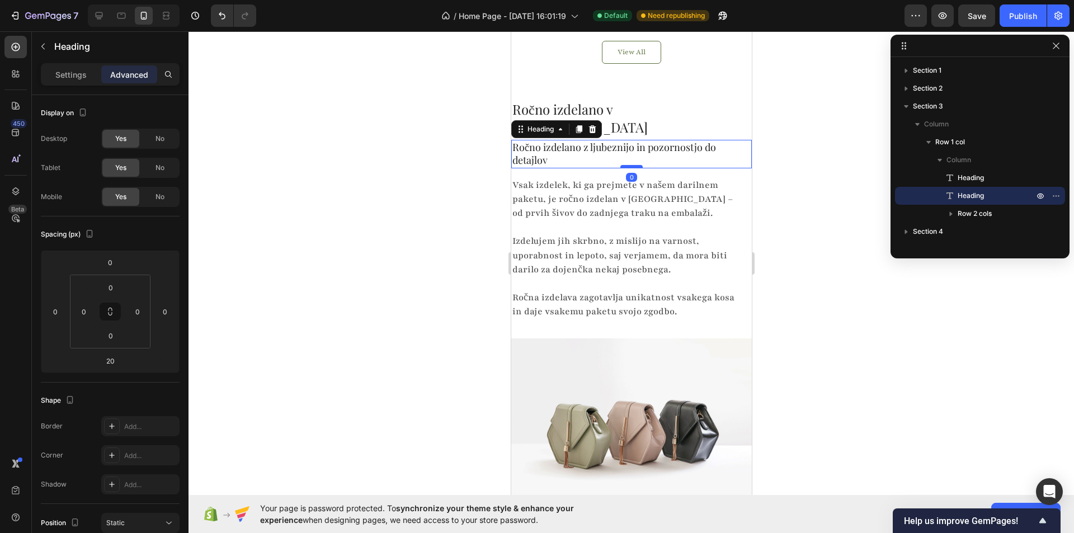
drag, startPoint x: 630, startPoint y: 150, endPoint x: 628, endPoint y: 137, distance: 13.1
click at [628, 165] on div at bounding box center [631, 166] width 22 height 3
type input "0"
click at [489, 147] on div at bounding box center [630, 282] width 885 height 502
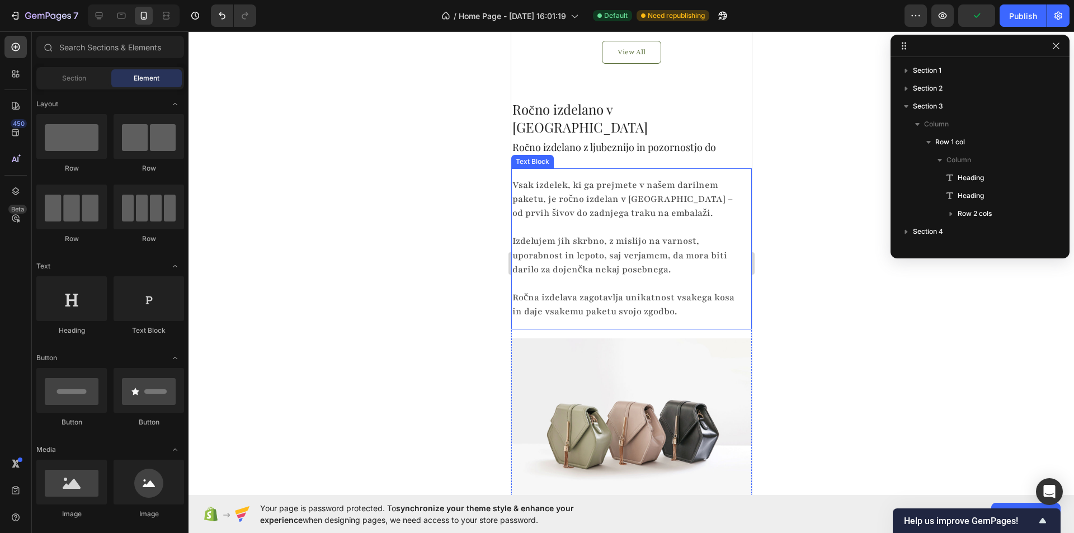
click at [403, 269] on div at bounding box center [630, 282] width 885 height 502
click at [798, 258] on div at bounding box center [630, 282] width 885 height 502
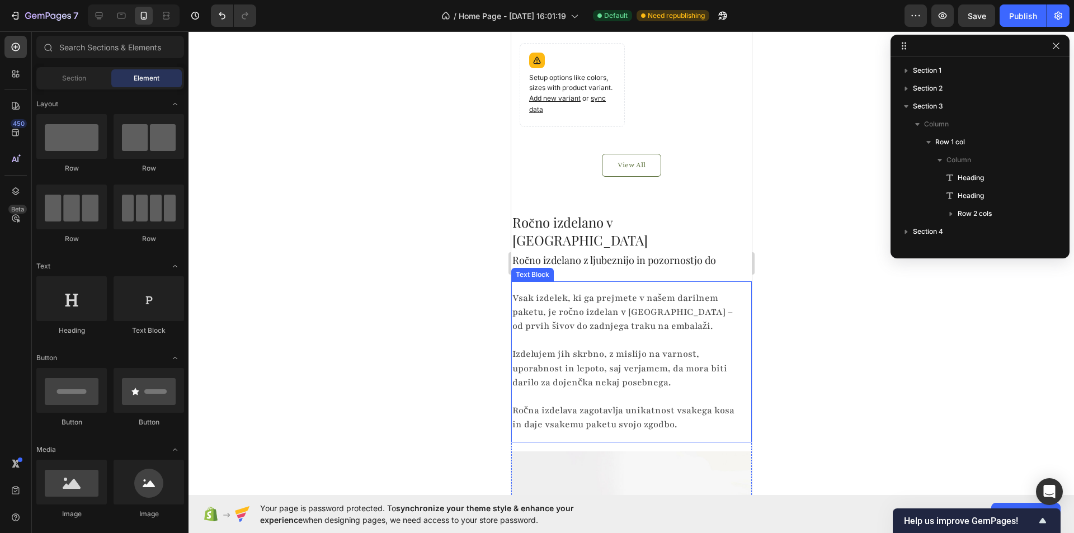
scroll to position [953, 0]
click at [710, 194] on div "Ročno izdelano v Sloveniji Heading Ročno izdelano z ljubeznijo in pozornostjo d…" at bounding box center [631, 426] width 241 height 464
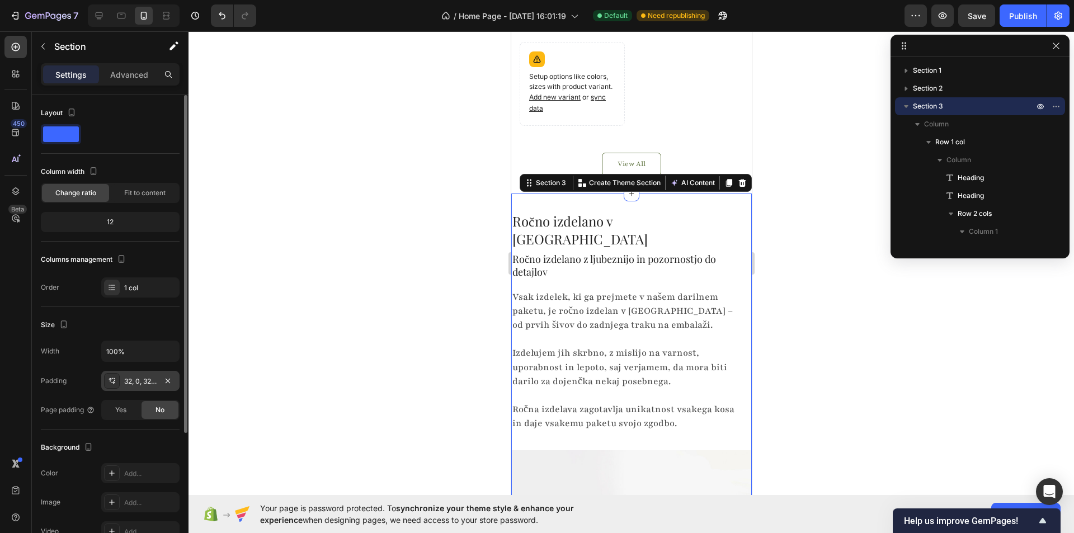
click at [139, 376] on div "32, 0, 32, 0" at bounding box center [140, 381] width 32 height 10
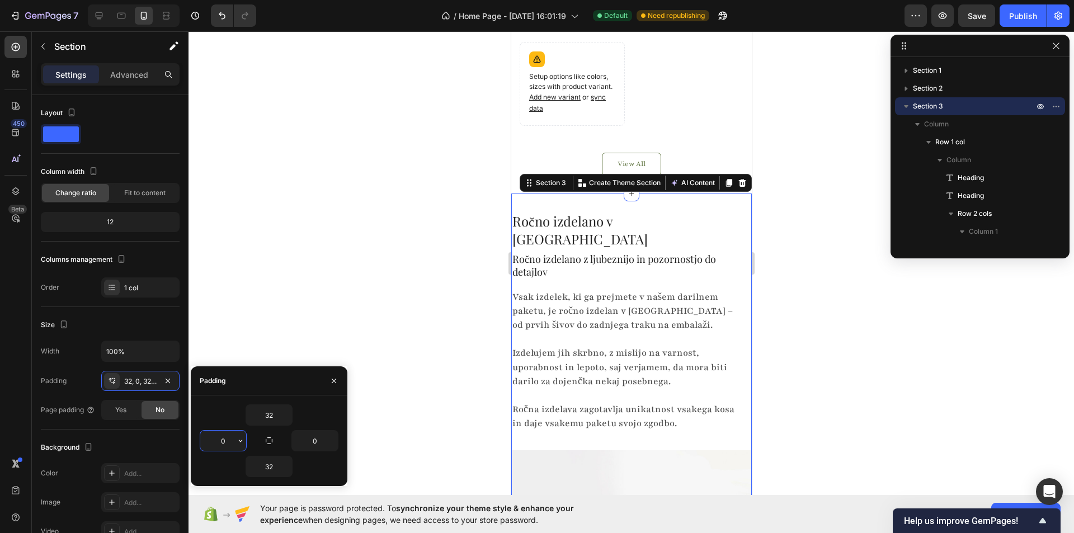
click at [218, 440] on input "0" at bounding box center [223, 441] width 46 height 20
type input "8"
click at [320, 441] on input "0" at bounding box center [315, 441] width 46 height 20
type input "8"
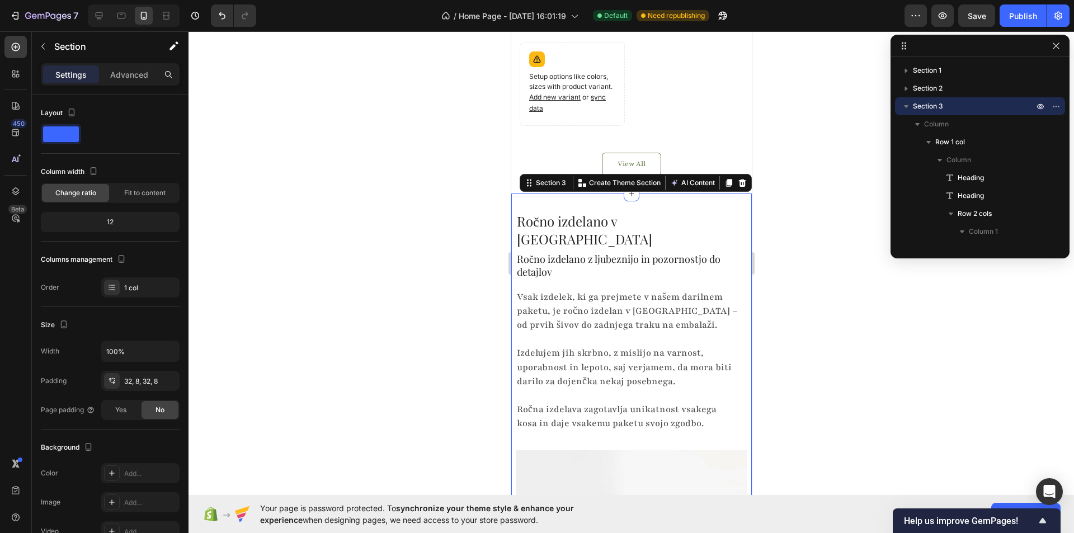
click at [308, 272] on div at bounding box center [630, 282] width 885 height 502
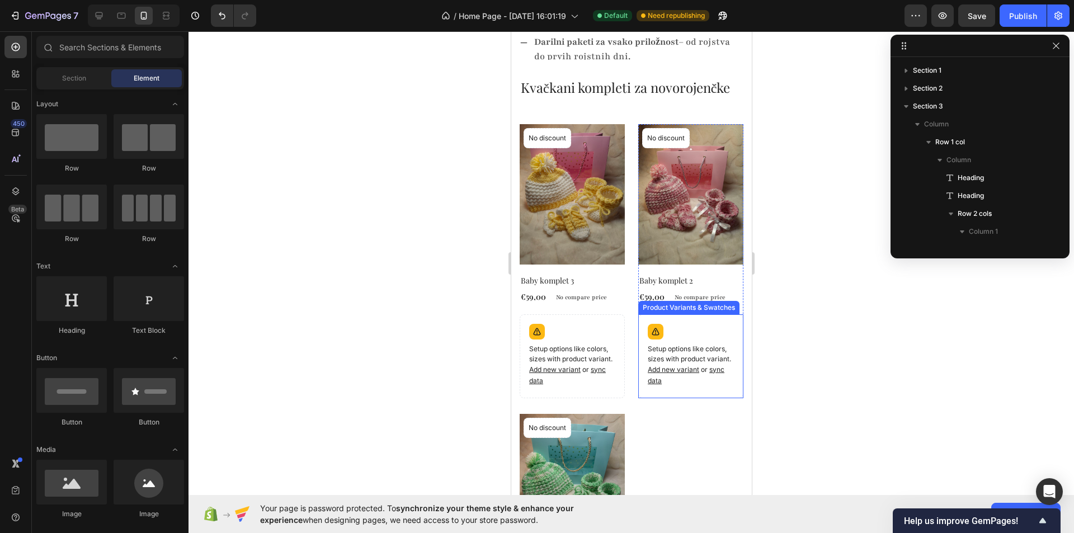
scroll to position [170, 0]
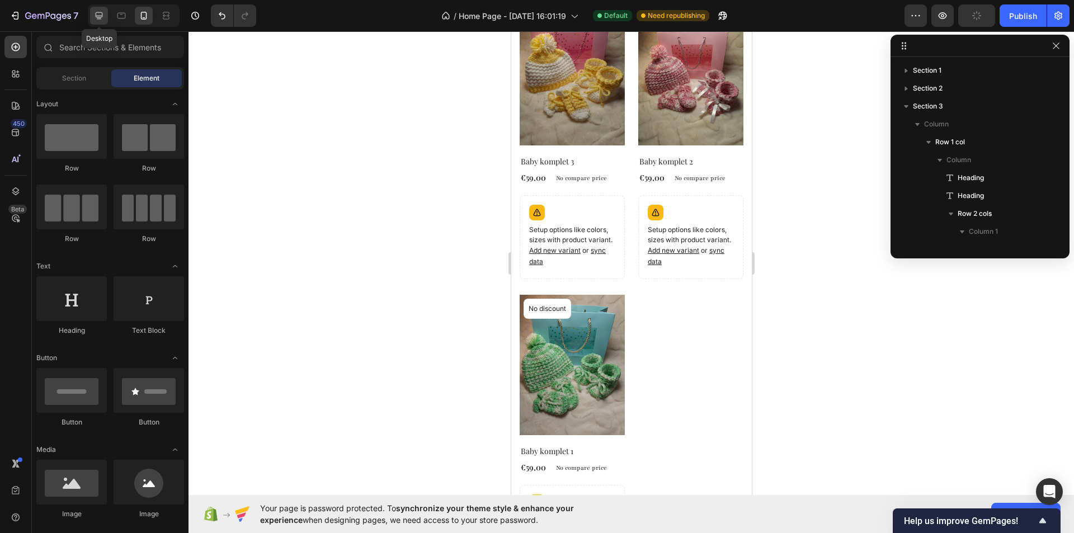
click at [102, 12] on icon at bounding box center [98, 15] width 11 height 11
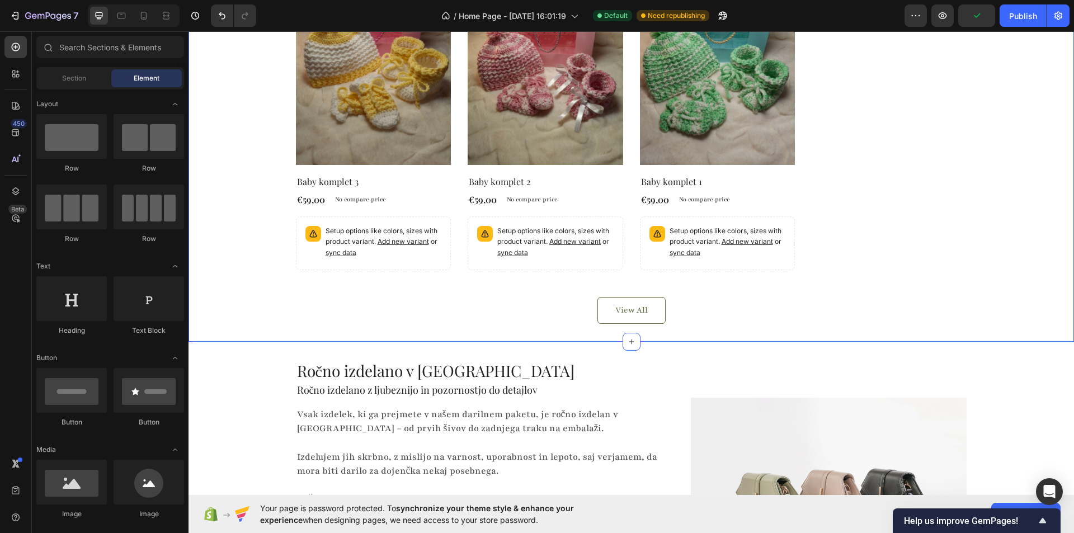
click at [270, 291] on div "Kvačkani kompleti za novorojenčke Heading Product Images No discount Not be dis…" at bounding box center [631, 116] width 869 height 415
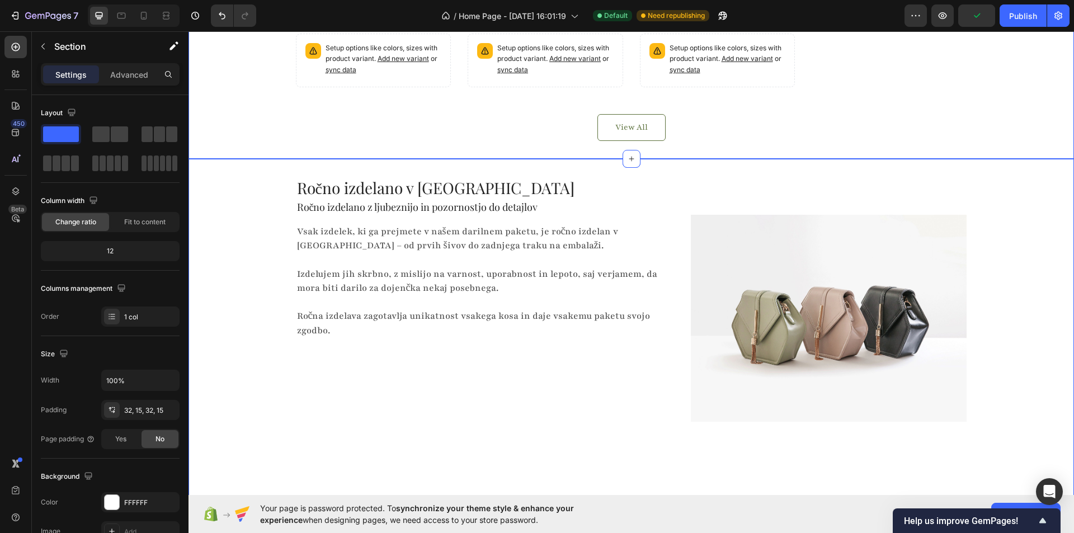
scroll to position [891, 0]
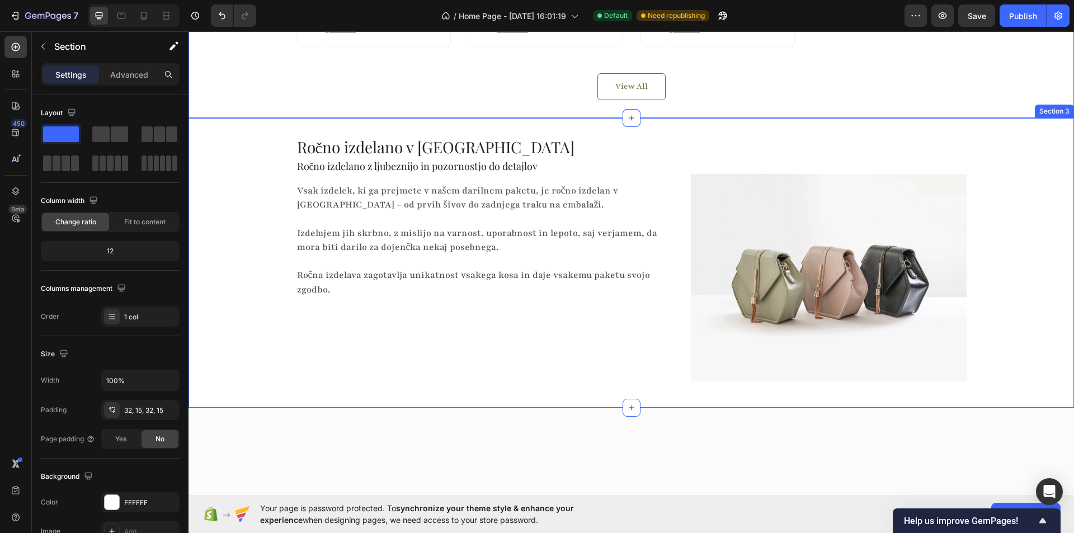
click at [258, 309] on div "Ročno izdelano v Sloveniji Heading Ročno izdelano z ljubeznijo in pozornostjo d…" at bounding box center [630, 263] width 885 height 254
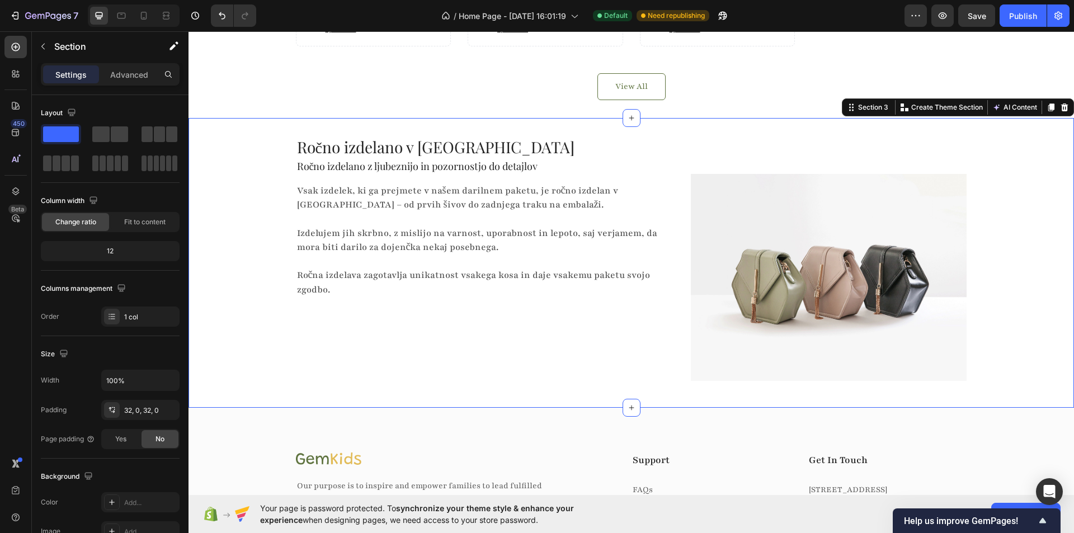
drag, startPoint x: 1042, startPoint y: 112, endPoint x: 761, endPoint y: 211, distance: 297.5
click at [1044, 112] on div at bounding box center [1050, 107] width 13 height 13
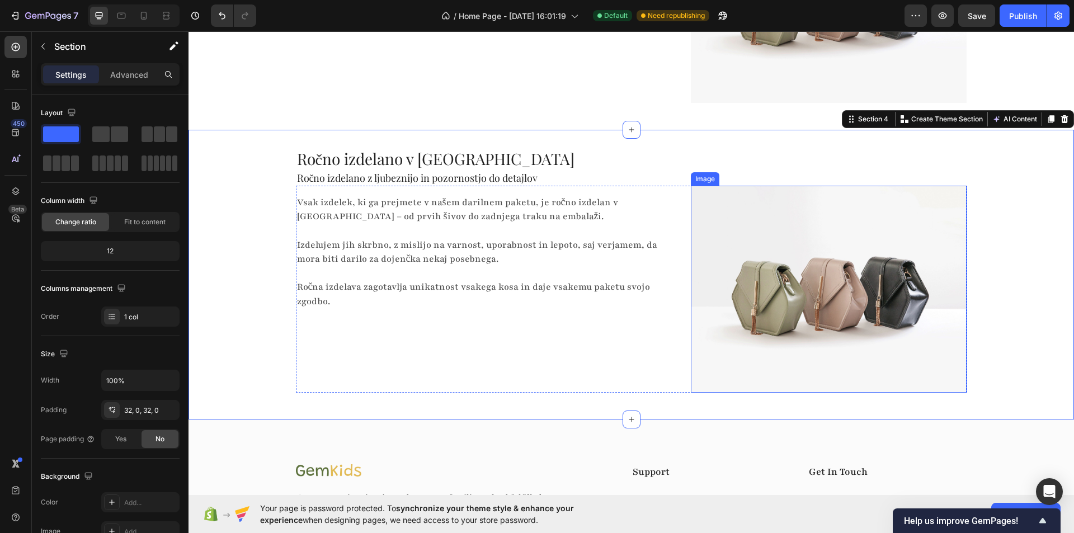
scroll to position [1228, 0]
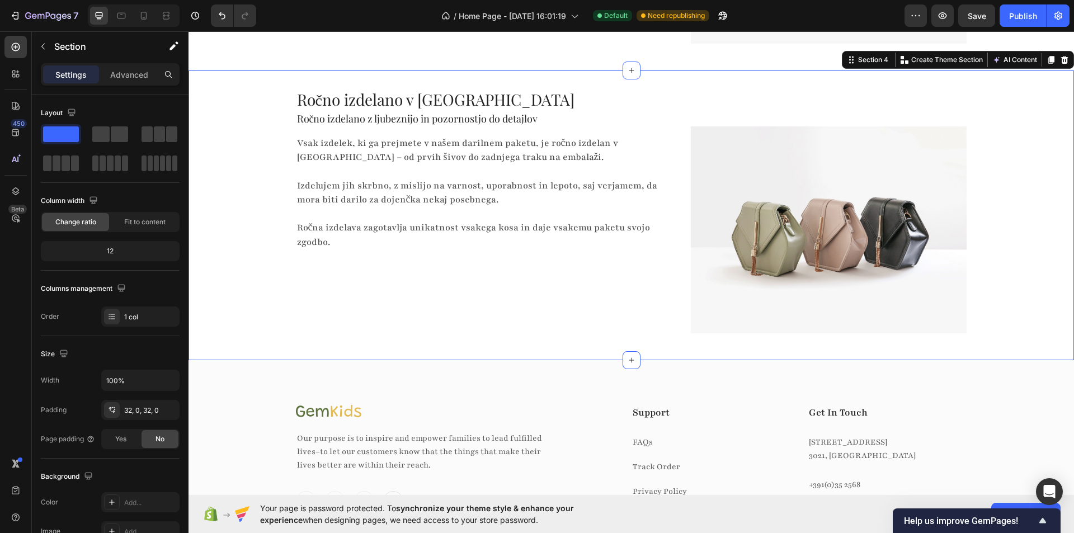
click at [244, 87] on div "Ročno izdelano v Sloveniji Heading Ročno izdelano z ljubeznijo in pozornostjo d…" at bounding box center [630, 215] width 885 height 290
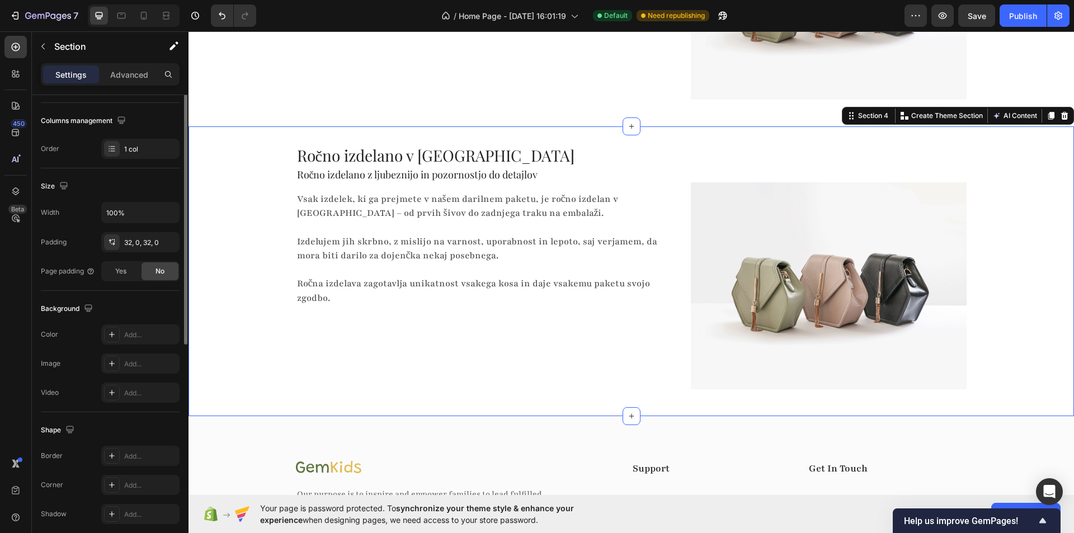
scroll to position [213, 0]
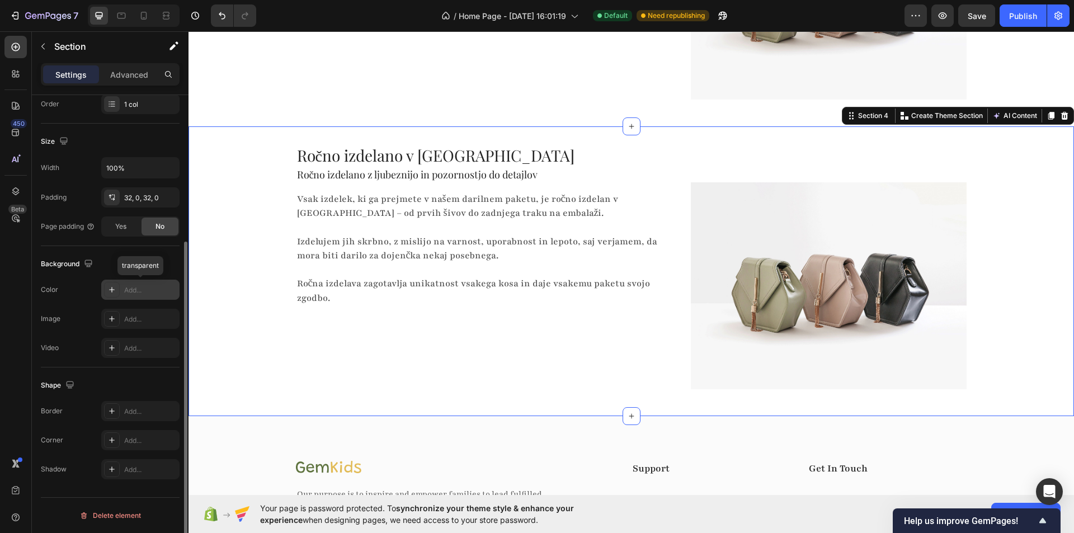
click at [106, 289] on div at bounding box center [112, 290] width 16 height 16
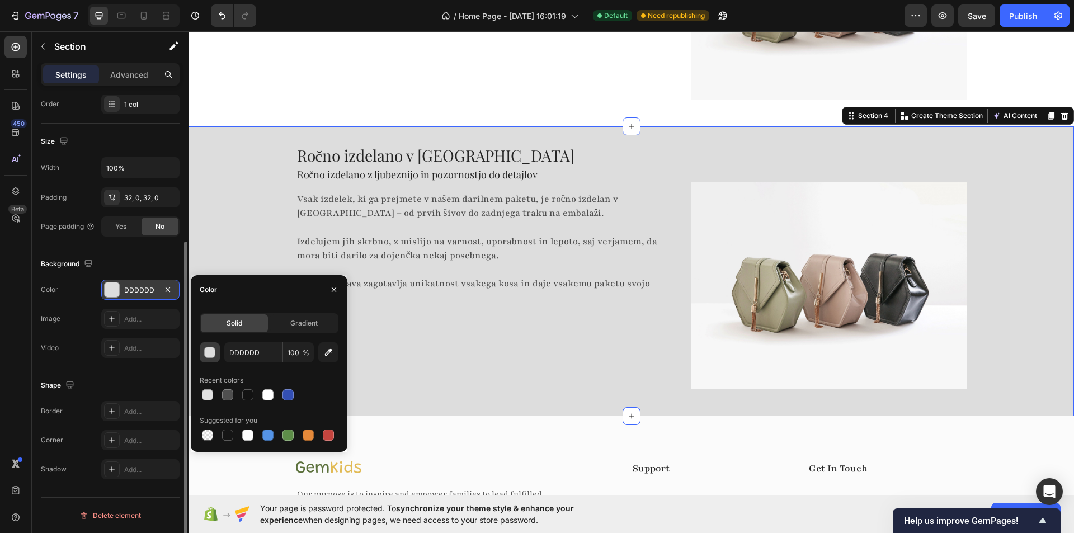
click at [206, 357] on div "button" at bounding box center [210, 352] width 11 height 11
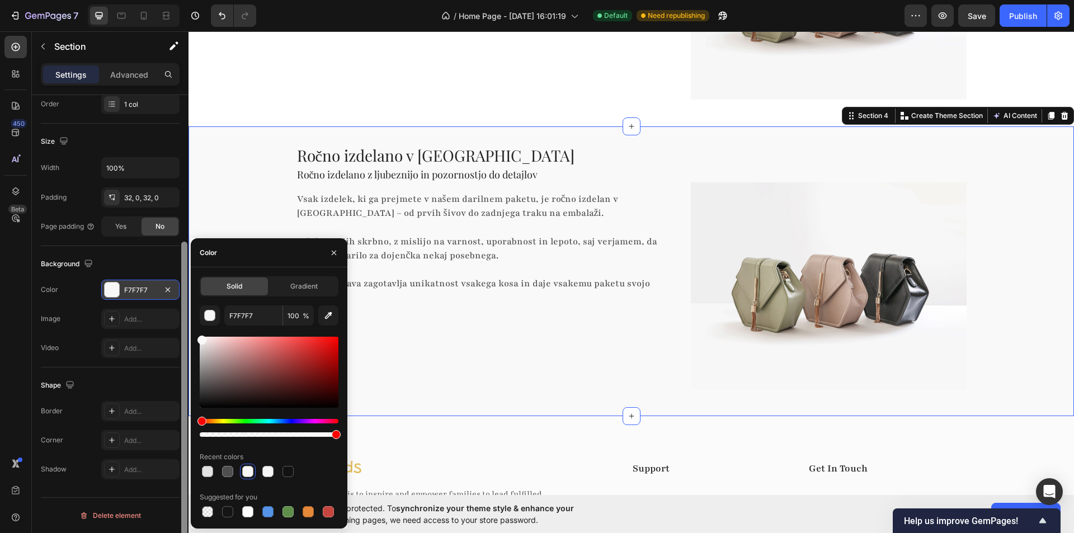
type input "F9F9F9"
drag, startPoint x: 206, startPoint y: 362, endPoint x: 183, endPoint y: 338, distance: 33.3
click at [183, 338] on div "450 Beta Sections(18) Elements(83) Section Element Hero Section Product Detail …" at bounding box center [94, 282] width 188 height 502
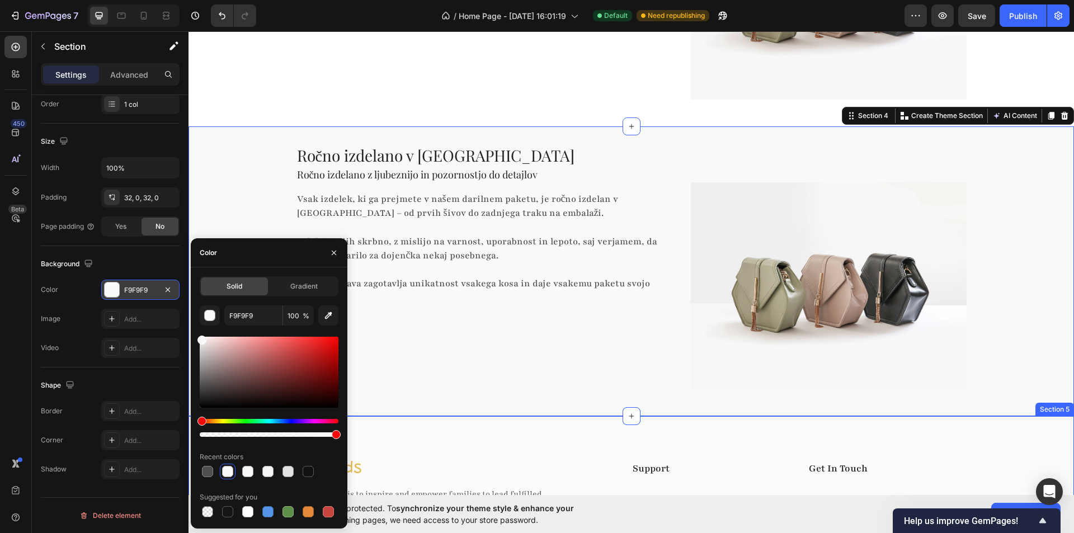
click at [416, 433] on div "Image Our purpose is to inspire and empower families to lead fulfilled lives–to…" at bounding box center [630, 511] width 885 height 191
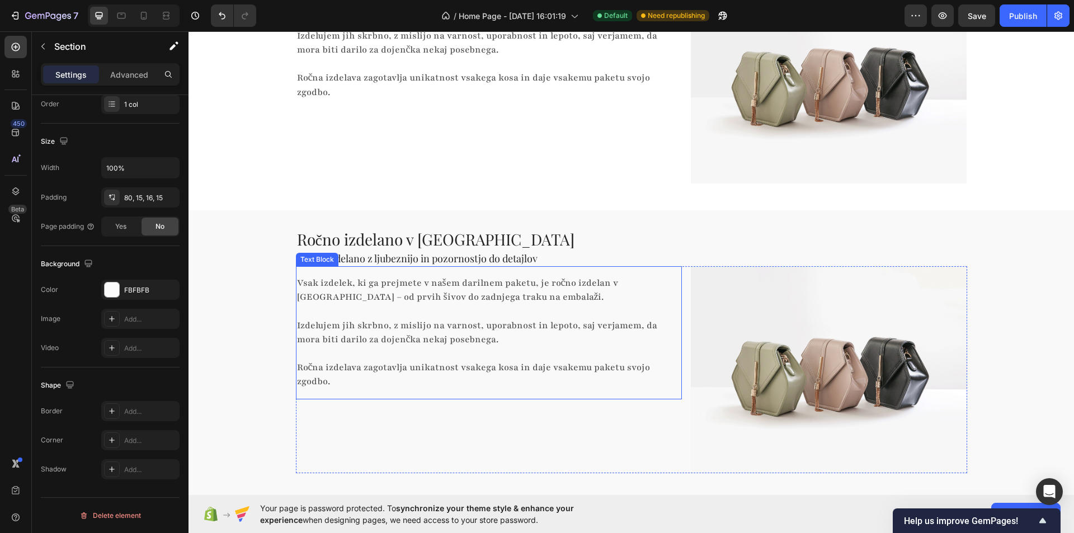
scroll to position [1166, 0]
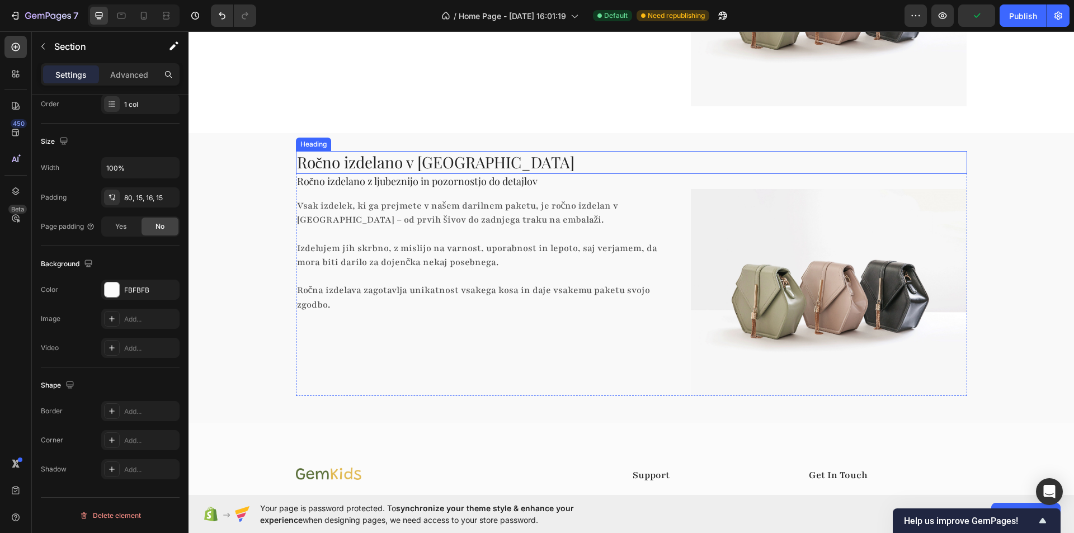
click at [352, 166] on h2 "Ročno izdelano v [GEOGRAPHIC_DATA]" at bounding box center [631, 162] width 671 height 22
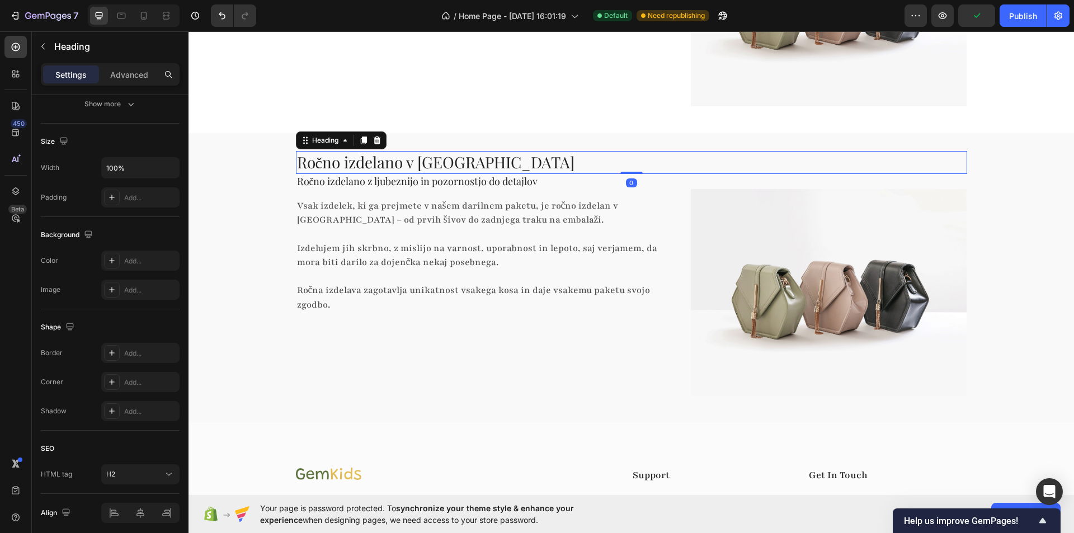
scroll to position [0, 0]
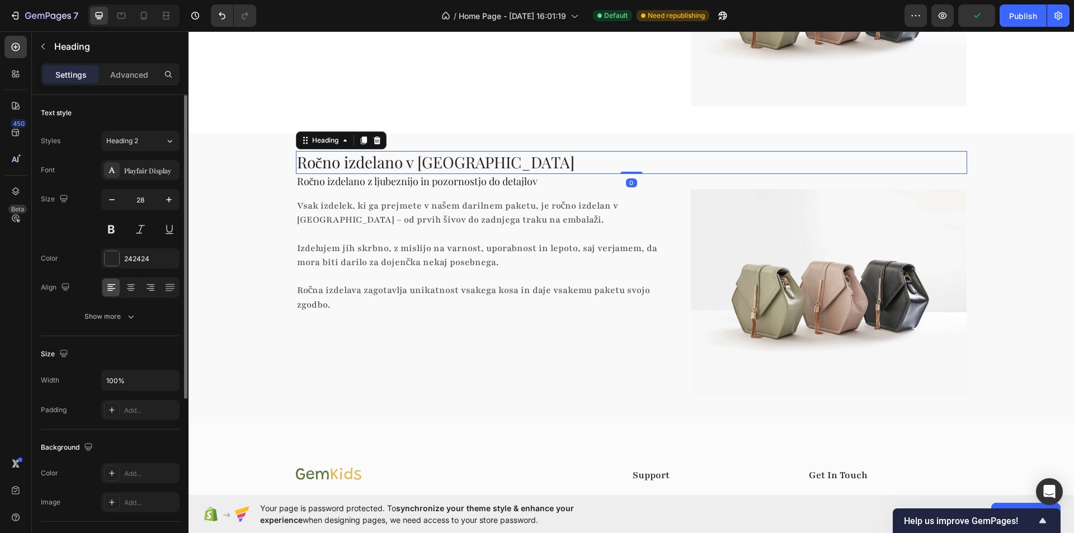
click at [386, 168] on h2 "Ročno izdelano v [GEOGRAPHIC_DATA]" at bounding box center [631, 162] width 671 height 22
click at [386, 168] on p "Ročno izdelano v [GEOGRAPHIC_DATA]" at bounding box center [631, 162] width 669 height 20
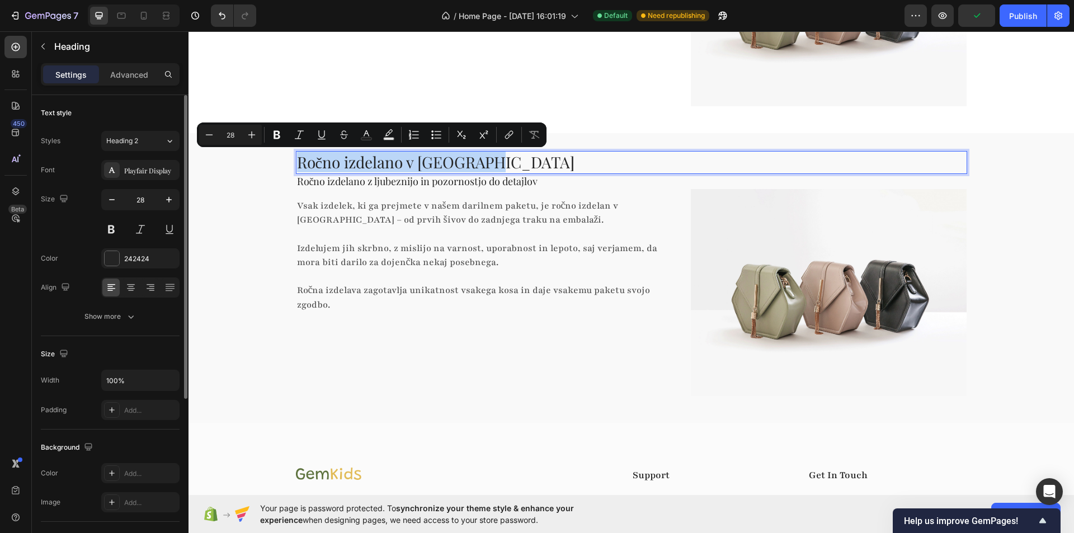
click at [386, 168] on p "Ročno izdelano v [GEOGRAPHIC_DATA]" at bounding box center [631, 162] width 669 height 20
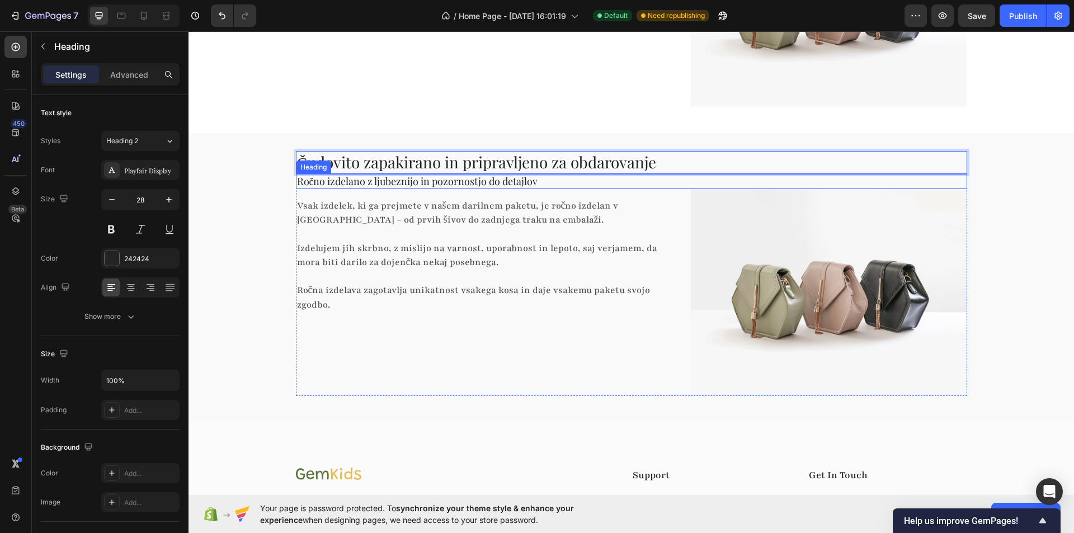
click at [393, 179] on h2 "Ročno izdelano z ljubeznijo in pozornostjo do detajlov" at bounding box center [631, 181] width 671 height 15
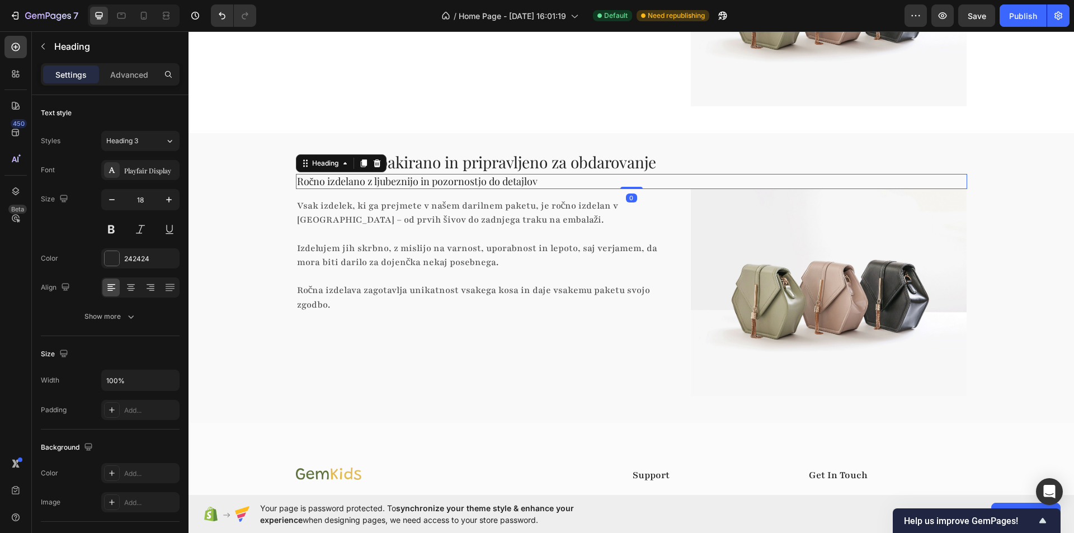
click at [393, 179] on h2 "Ročno izdelano z ljubeznijo in pozornostjo do detajlov" at bounding box center [631, 181] width 671 height 15
click at [393, 179] on p "Ročno izdelano z ljubeznijo in pozornostjo do detajlov" at bounding box center [631, 181] width 669 height 13
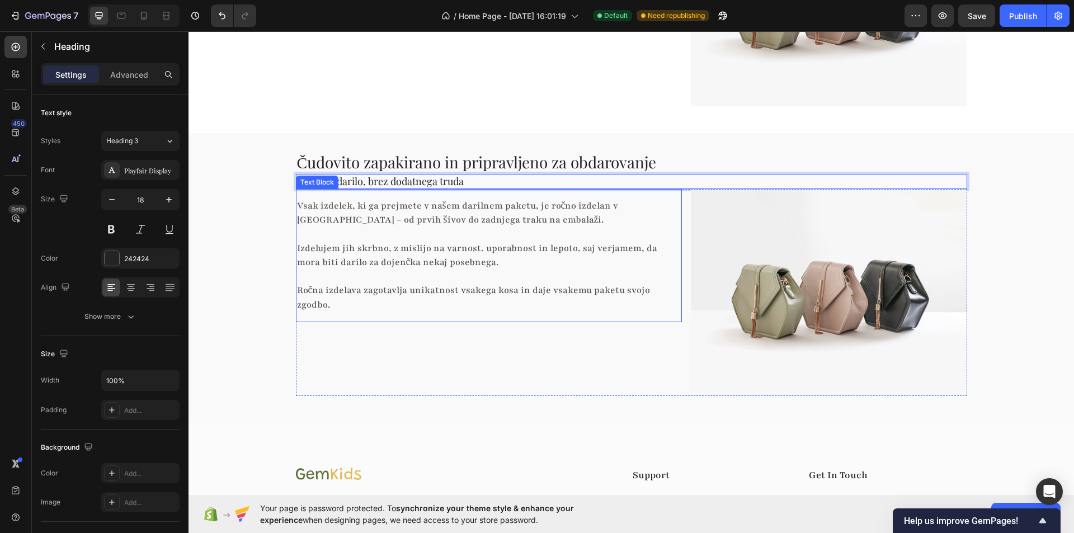
click at [393, 281] on p "Ročna izdelava zagotavlja unikatnost vsakega kosa in daje vsakemu paketu svojo …" at bounding box center [484, 291] width 375 height 43
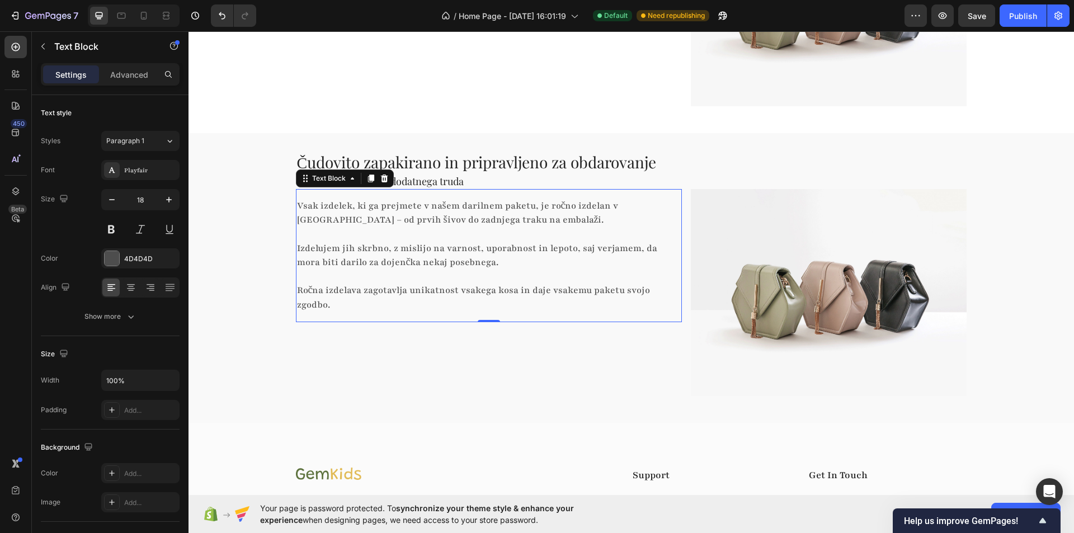
click at [393, 281] on p "Ročna izdelava zagotavlja unikatnost vsakega kosa in daje vsakemu paketu svojo …" at bounding box center [484, 291] width 375 height 43
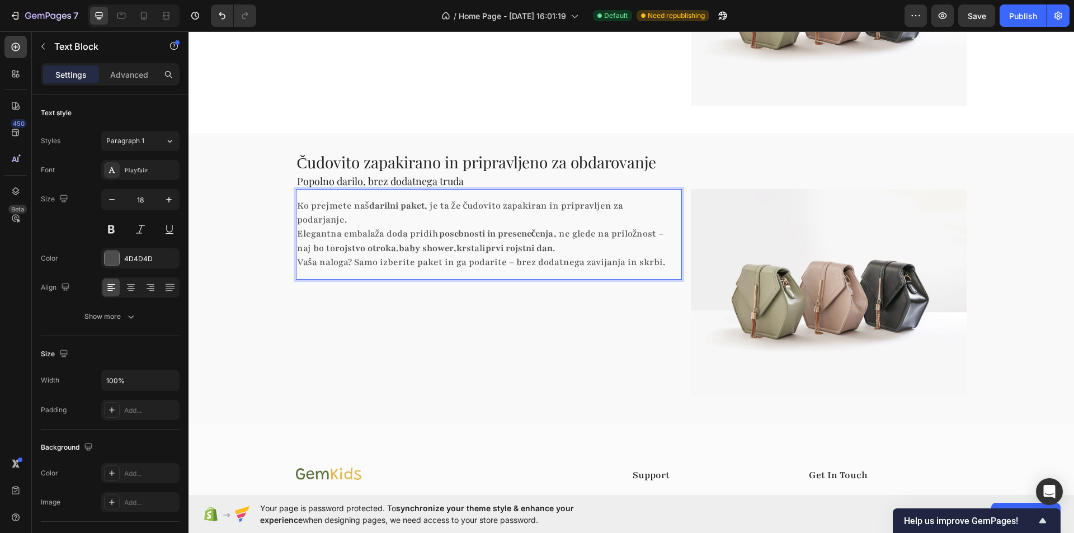
click at [594, 235] on p "Ko prejmete naš darilni paket , je ta že čudovito zapakiran in pripravljen za p…" at bounding box center [484, 234] width 375 height 70
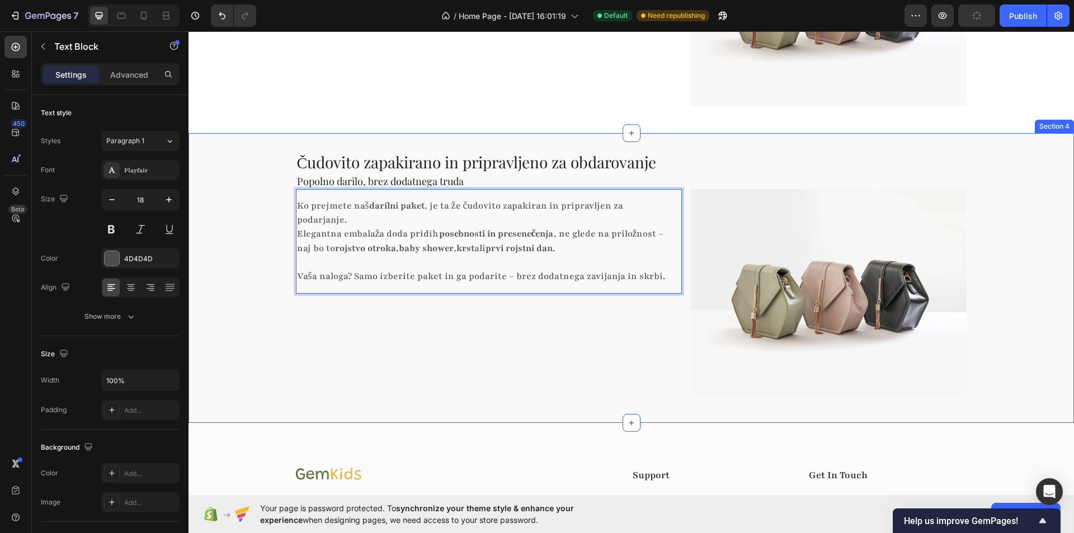
click at [260, 259] on div "Čudovito zapakirano in pripravljeno za obdarovanje Heading Popolno darilo, brez…" at bounding box center [630, 278] width 885 height 254
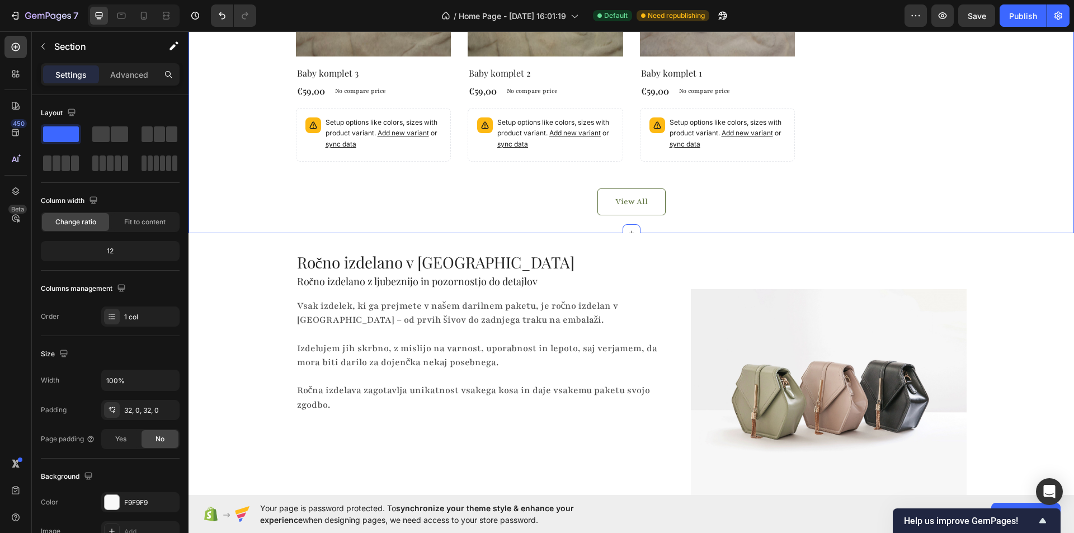
scroll to position [774, 0]
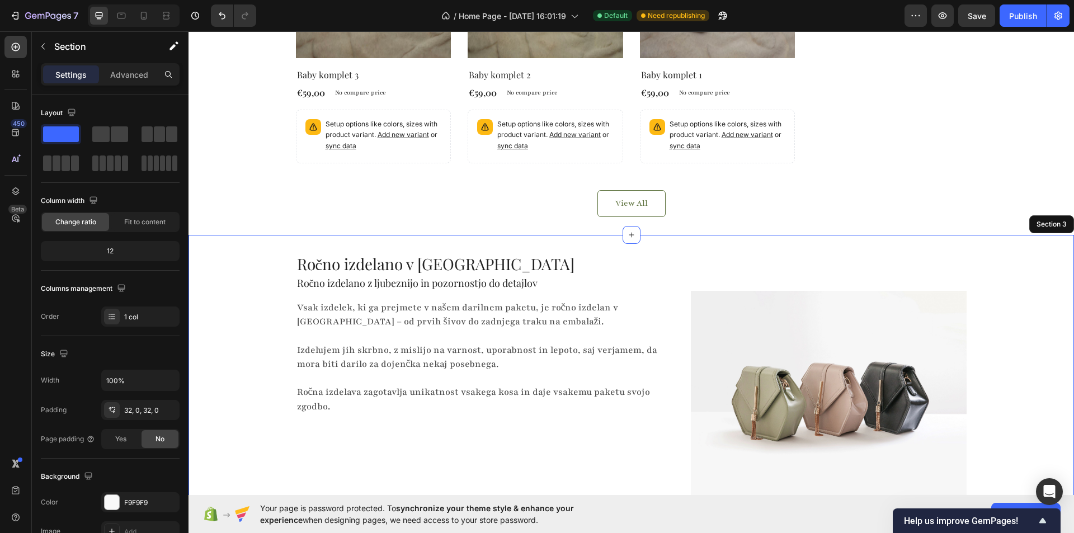
click at [1001, 261] on div "Ročno izdelano v Sloveniji Heading Ročno izdelano z ljubeznijo in pozornostjo d…" at bounding box center [630, 380] width 885 height 254
click at [1048, 225] on icon at bounding box center [1051, 225] width 6 height 8
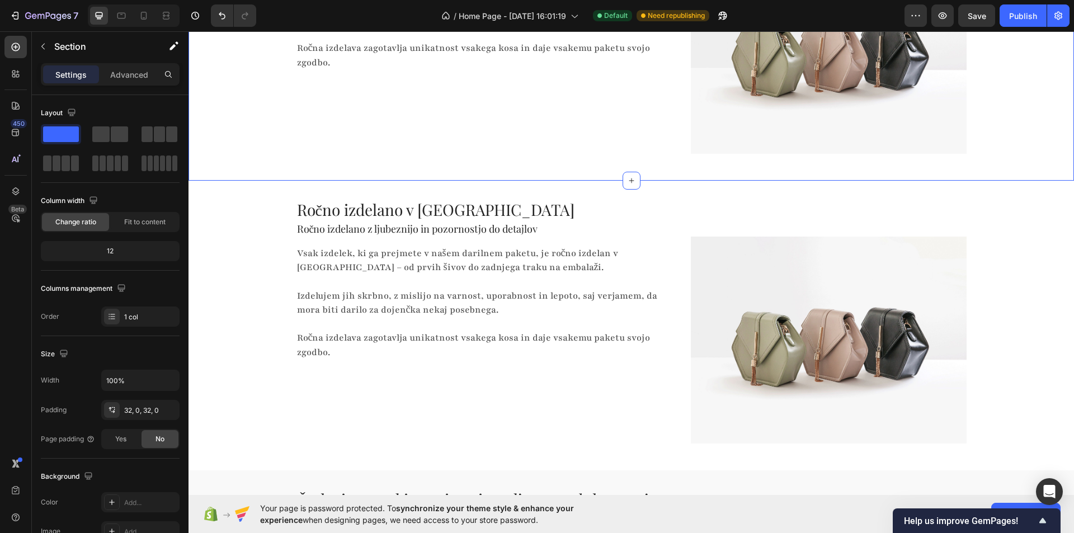
scroll to position [1116, 0]
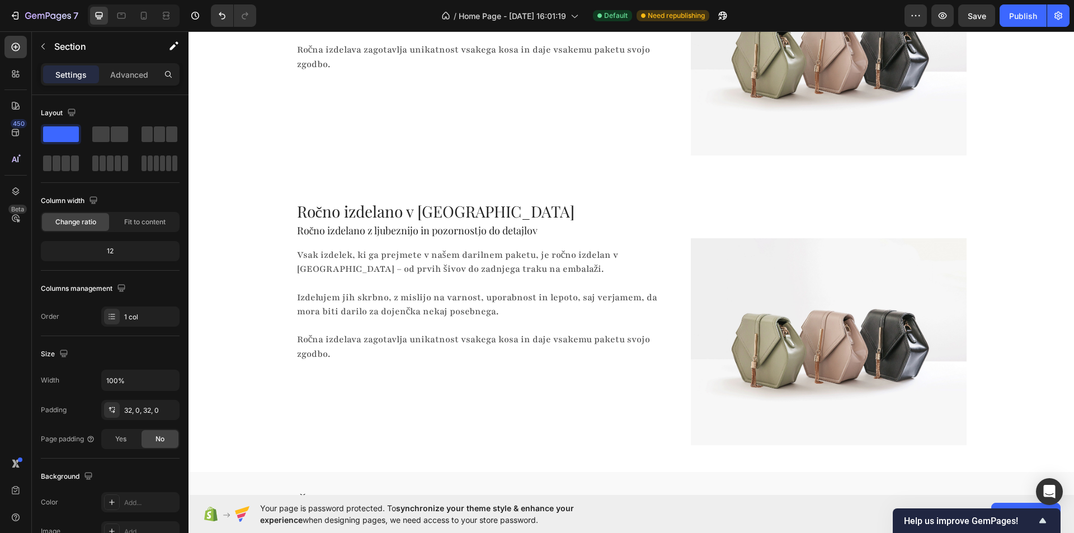
click at [966, 205] on div "Ročno izdelano v Sloveniji Heading Ročno izdelano z ljubeznijo in pozornostjo d…" at bounding box center [630, 327] width 885 height 254
click at [1032, 283] on div "Ročno izdelano v Sloveniji Heading Ročno izdelano z ljubeznijo in pozornostjo d…" at bounding box center [630, 327] width 885 height 254
click at [860, 217] on h2 "Ročno izdelano v [GEOGRAPHIC_DATA]" at bounding box center [631, 211] width 671 height 22
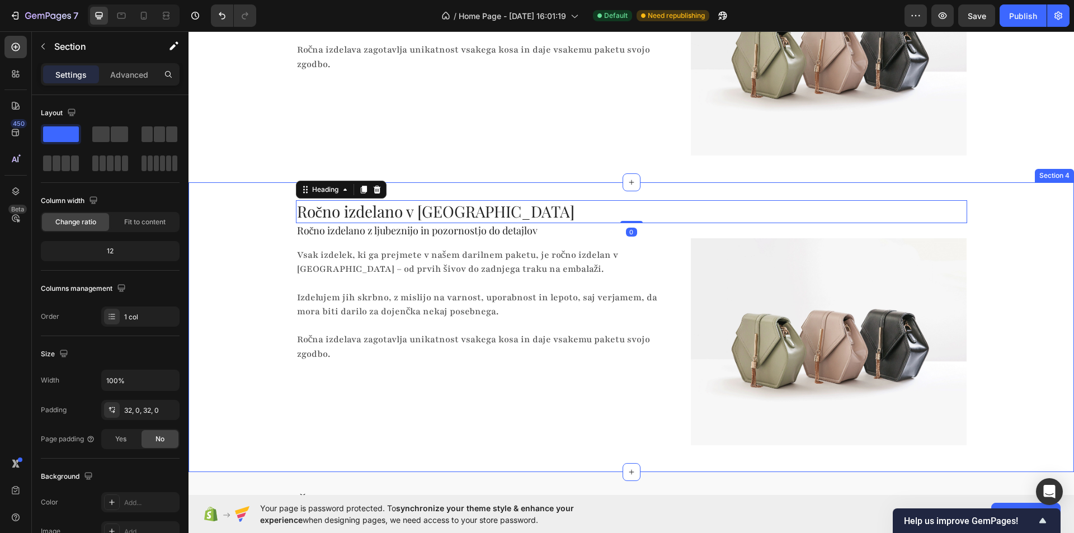
click at [981, 191] on div "Ročno izdelano v Sloveniji Heading 0 Ročno izdelano z ljubeznijo in pozornostjo…" at bounding box center [630, 327] width 885 height 290
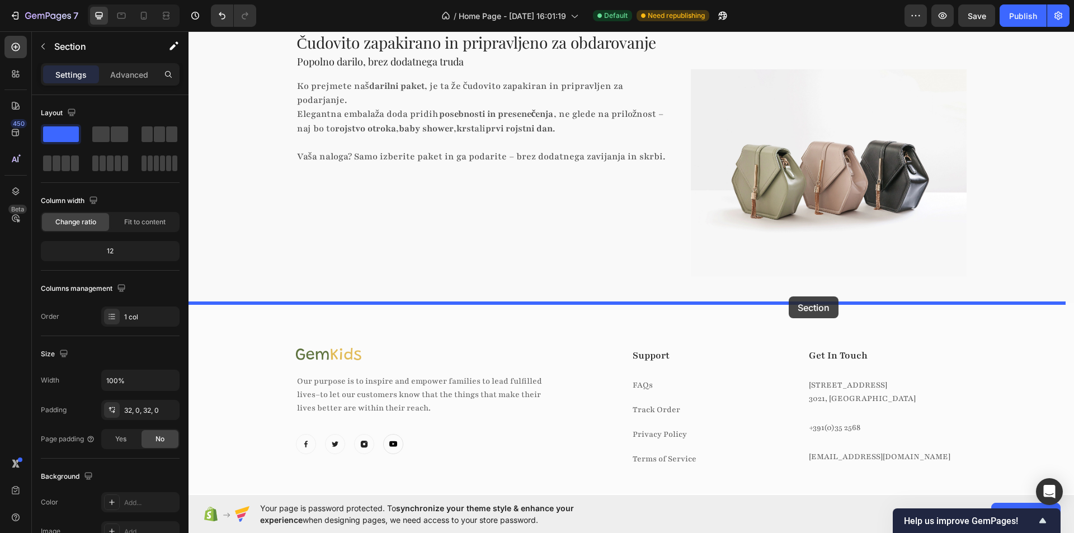
drag, startPoint x: 843, startPoint y: 175, endPoint x: 789, endPoint y: 296, distance: 132.9
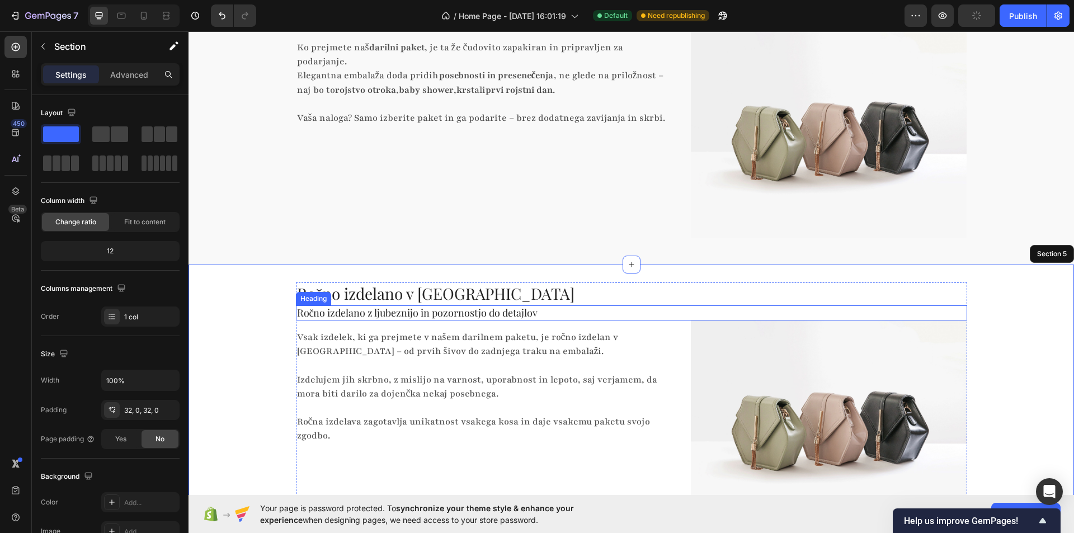
scroll to position [1453, 0]
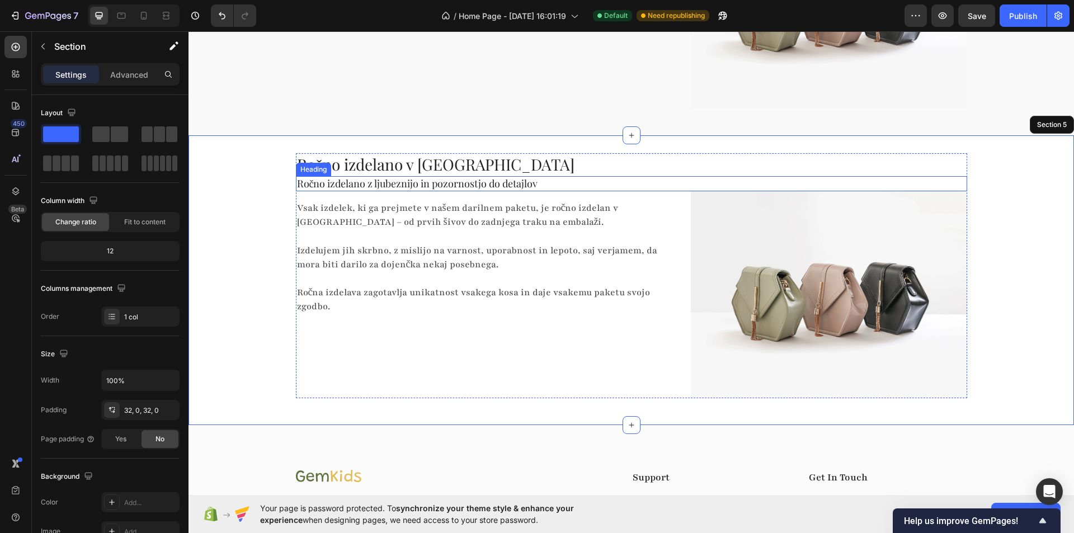
click at [395, 161] on h2 "Ročno izdelano v [GEOGRAPHIC_DATA]" at bounding box center [631, 164] width 671 height 22
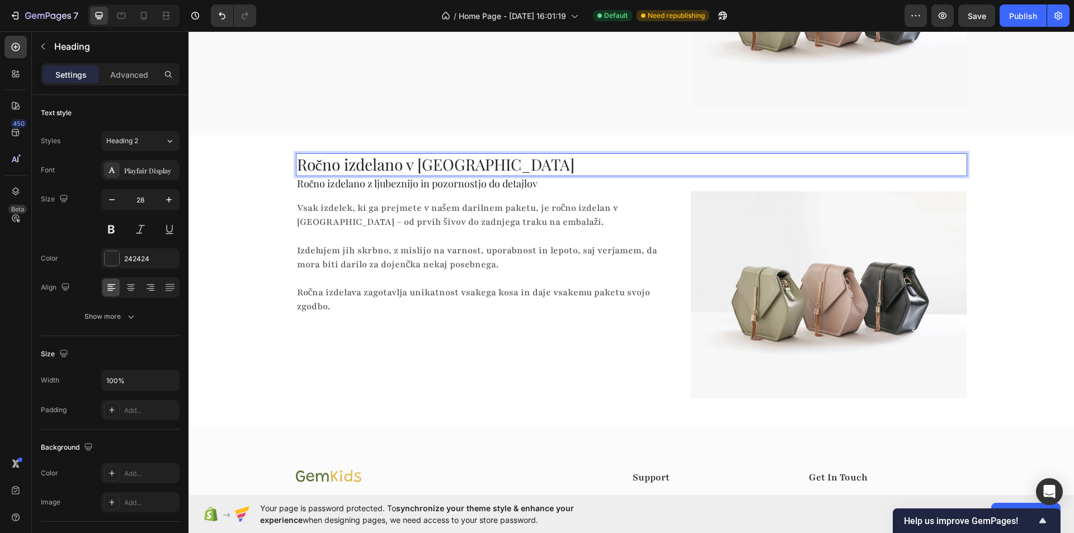
click at [395, 161] on p "Ročno izdelano v [GEOGRAPHIC_DATA]" at bounding box center [631, 164] width 669 height 20
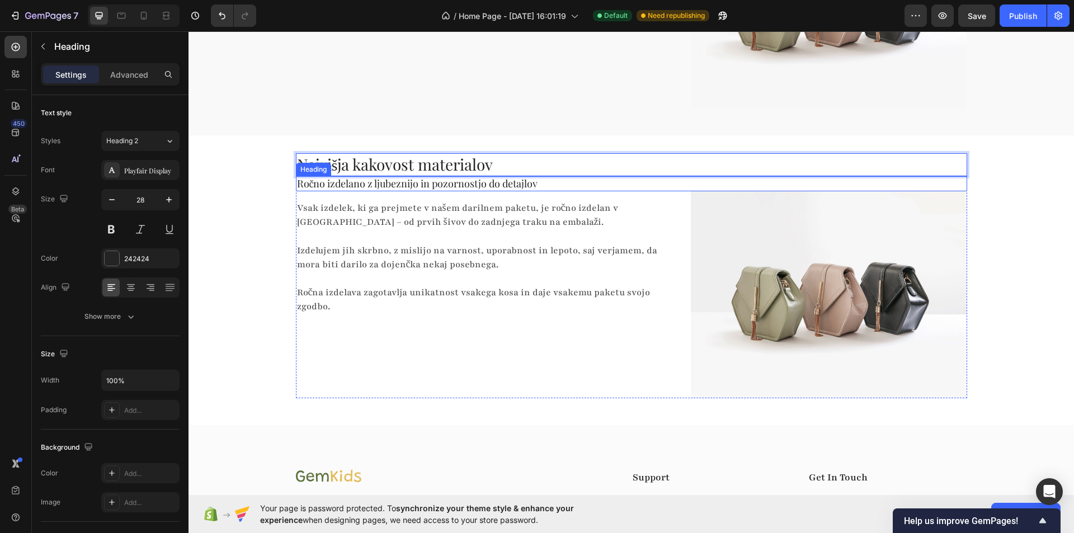
click at [411, 185] on h2 "Ročno izdelano z ljubeznijo in pozornostjo do detajlov" at bounding box center [631, 183] width 671 height 15
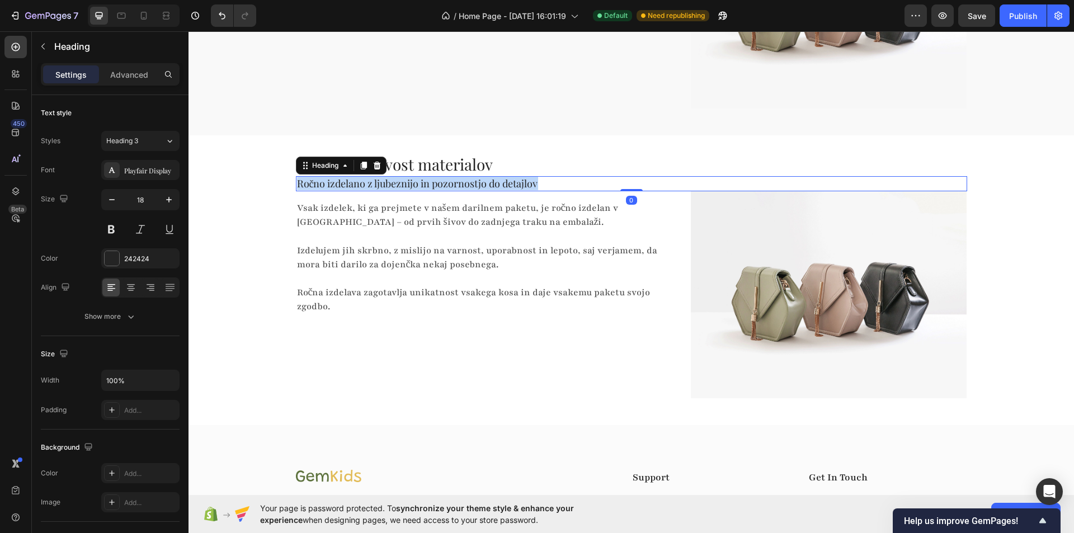
click at [411, 185] on p "Ročno izdelano z ljubeznijo in pozornostjo do detajlov" at bounding box center [631, 183] width 669 height 13
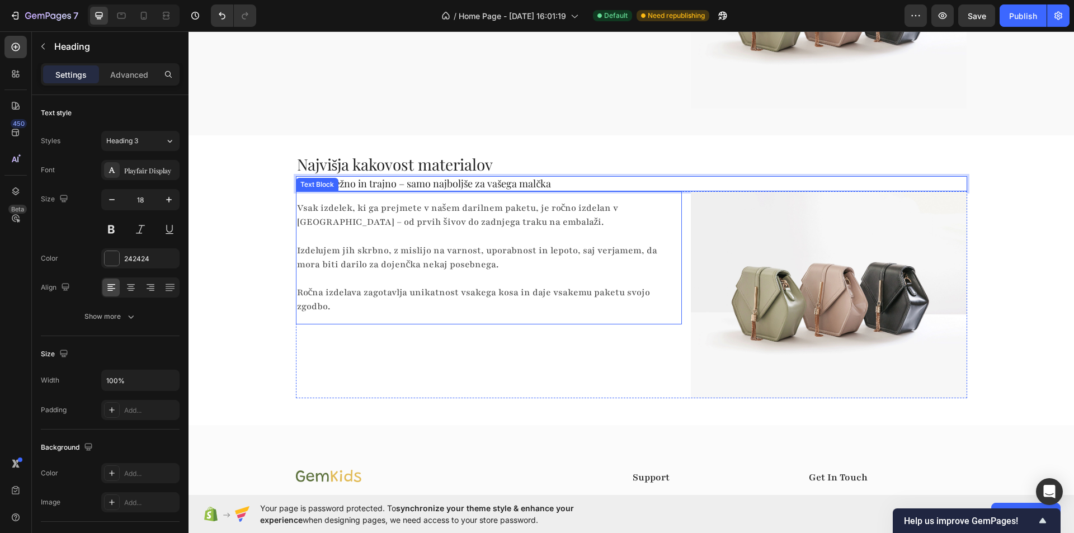
click at [296, 225] on div "Vsak izdelek, ki ga prejmete v našem darilnem paketu, je ročno izdelan v Sloven…" at bounding box center [485, 257] width 378 height 115
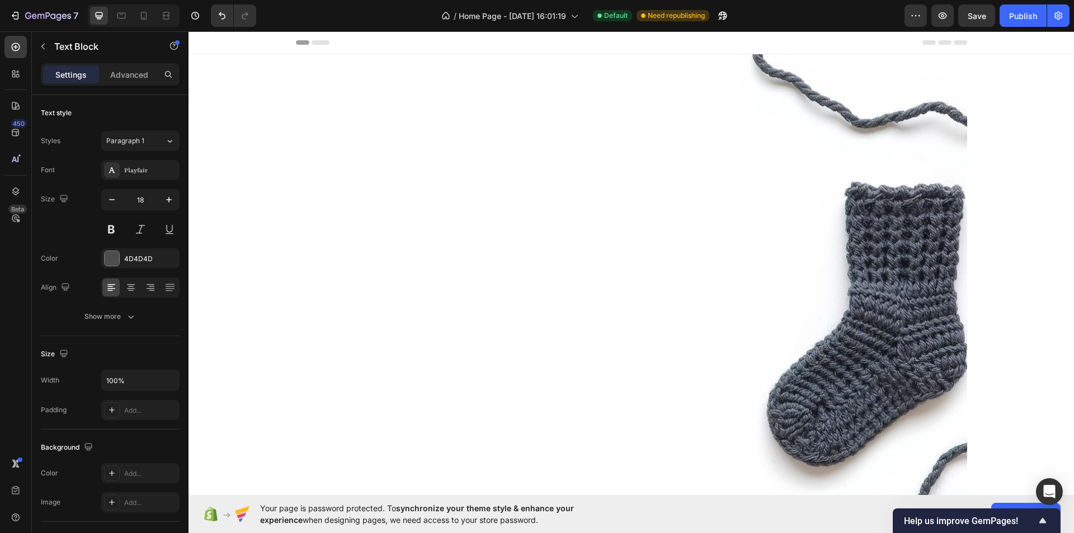
scroll to position [1453, 0]
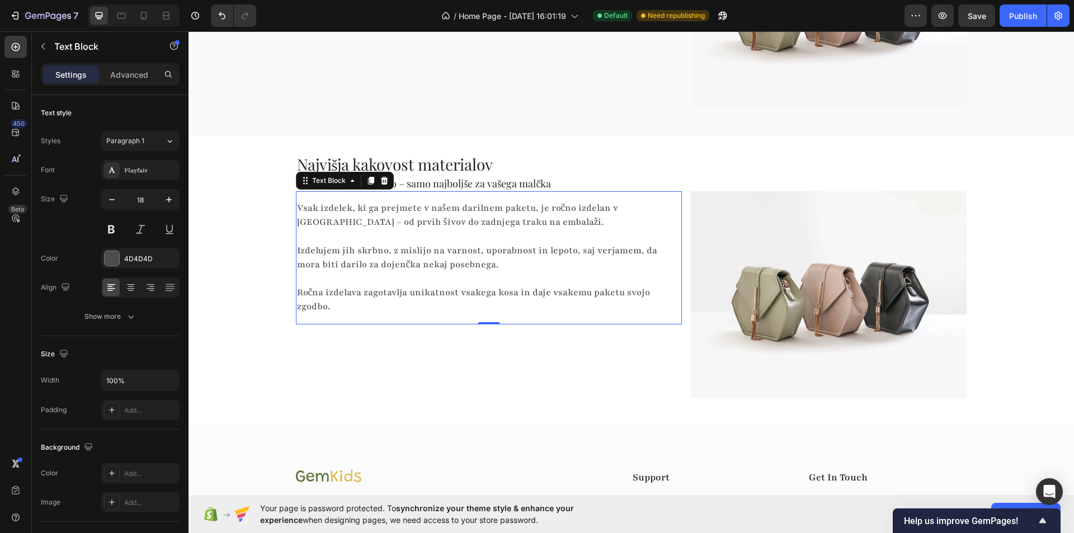
click at [418, 248] on p "Izdelujem jih skrbno, z mislijo na varnost, uporabnost in lepoto, saj verjamem,…" at bounding box center [484, 250] width 375 height 43
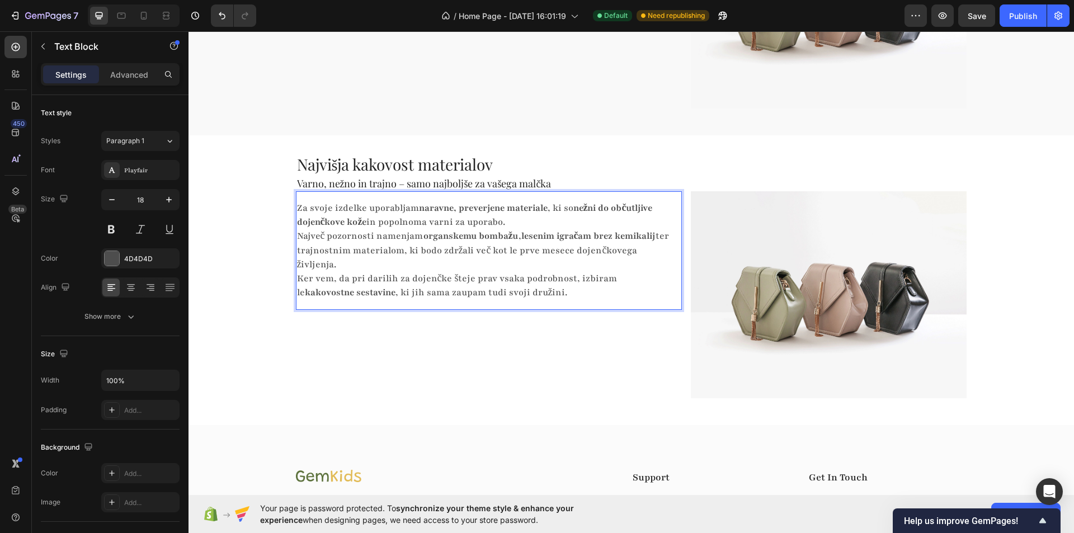
click at [520, 225] on p "Za svoje izdelke uporabljam naravne, preverjene materiale , ki so nežni do obču…" at bounding box center [484, 250] width 375 height 98
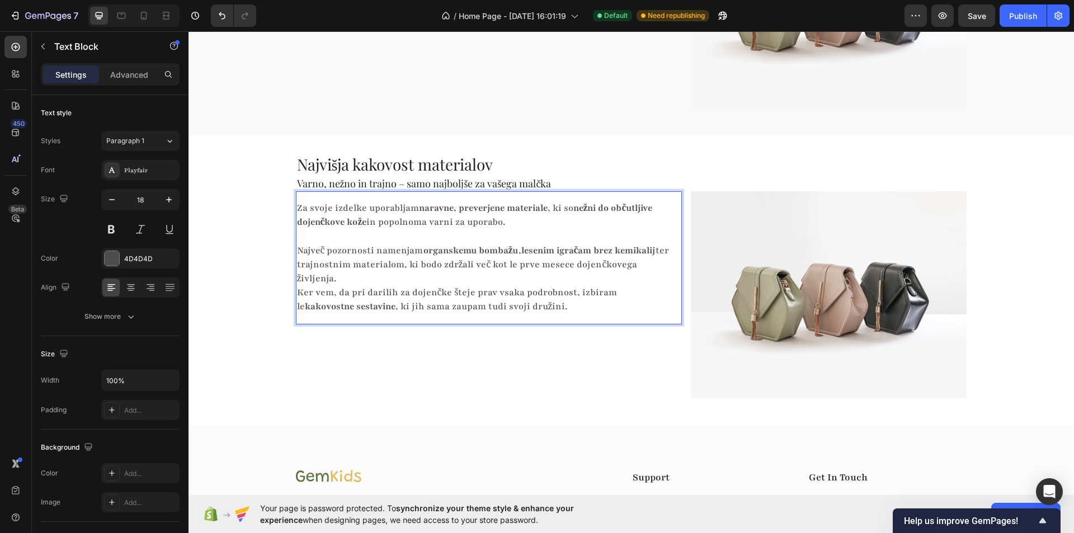
click at [358, 276] on p "⁠⁠⁠⁠⁠⁠⁠ Največ pozornosti namenjam organskemu bombažu , lesenim igračam brez ke…" at bounding box center [484, 271] width 375 height 84
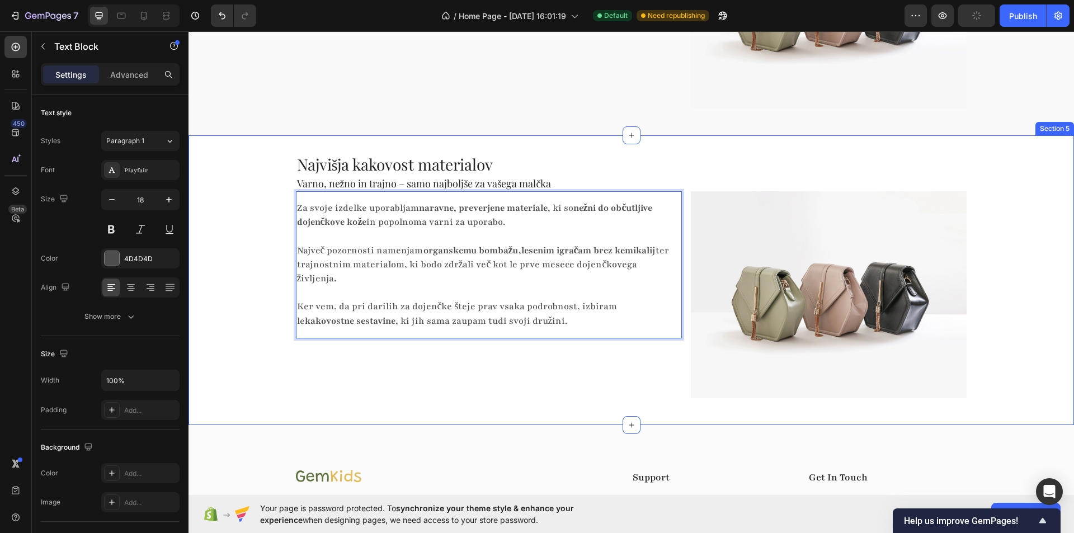
click at [261, 282] on div "Najvišja kakovost materialov Heading Varno, nežno in trajno – samo najboljše za…" at bounding box center [630, 280] width 885 height 254
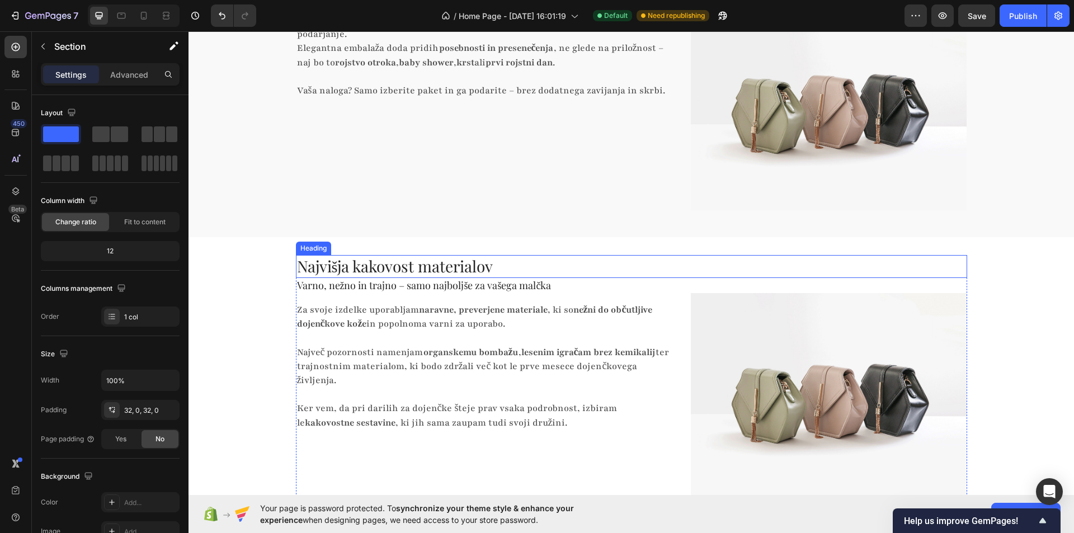
scroll to position [1399, 0]
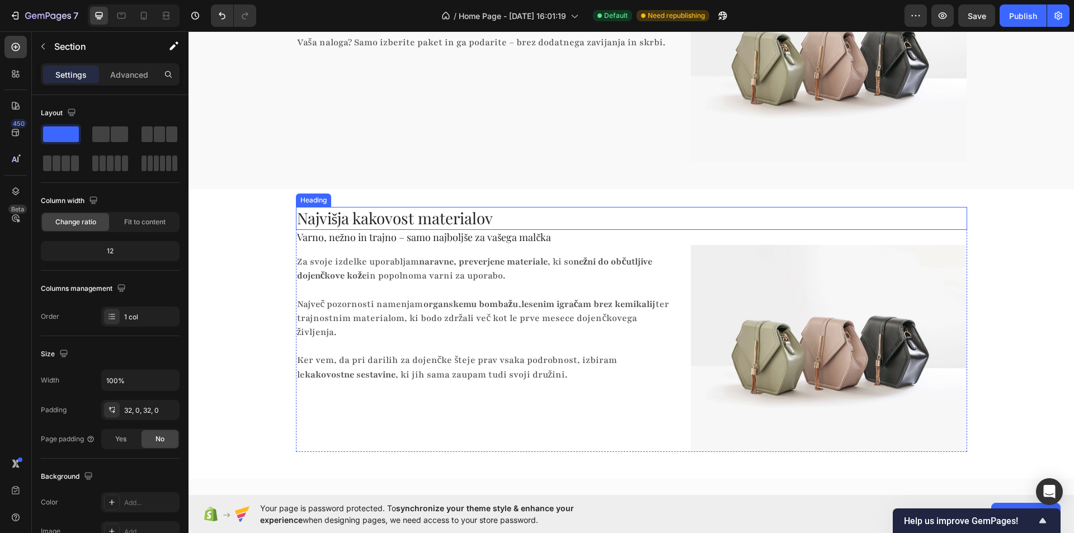
click at [664, 208] on h2 "Najvišja kakovost materialov" at bounding box center [631, 218] width 671 height 22
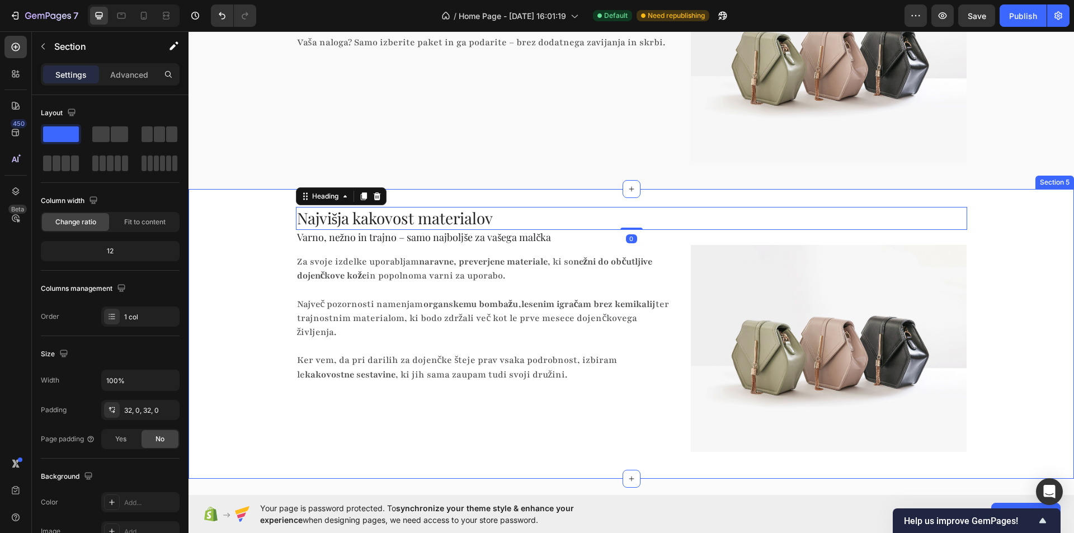
click at [676, 199] on div "Najvišja kakovost materialov Heading 0 Varno, nežno in trajno – samo najboljše …" at bounding box center [630, 334] width 885 height 290
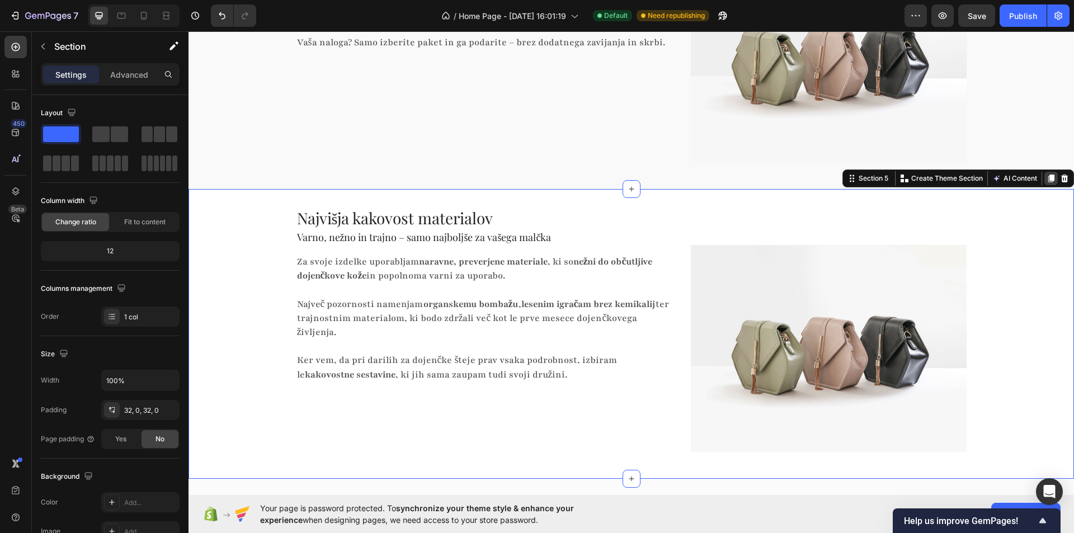
click at [1048, 178] on icon at bounding box center [1051, 179] width 6 height 8
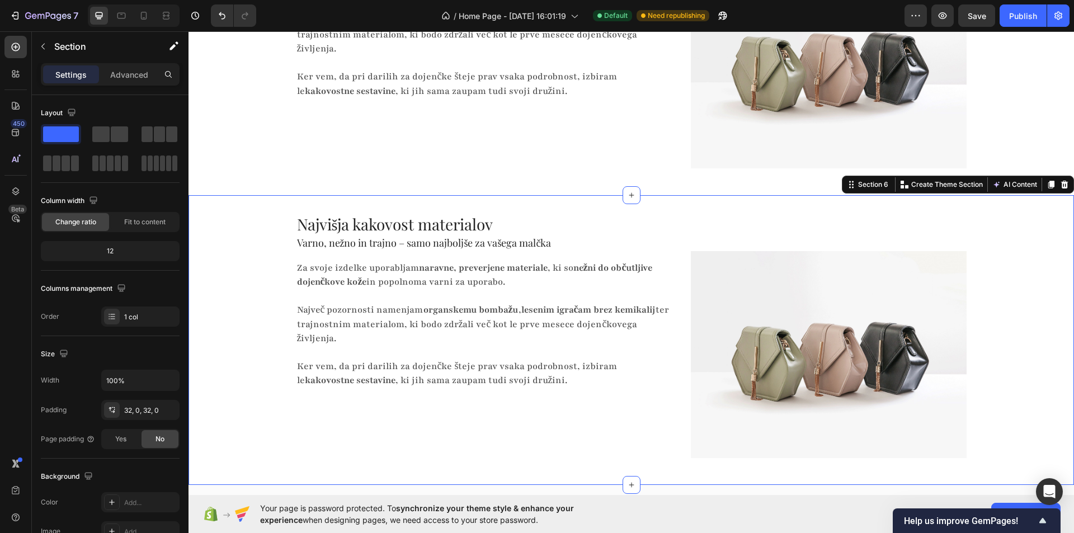
scroll to position [1808, 0]
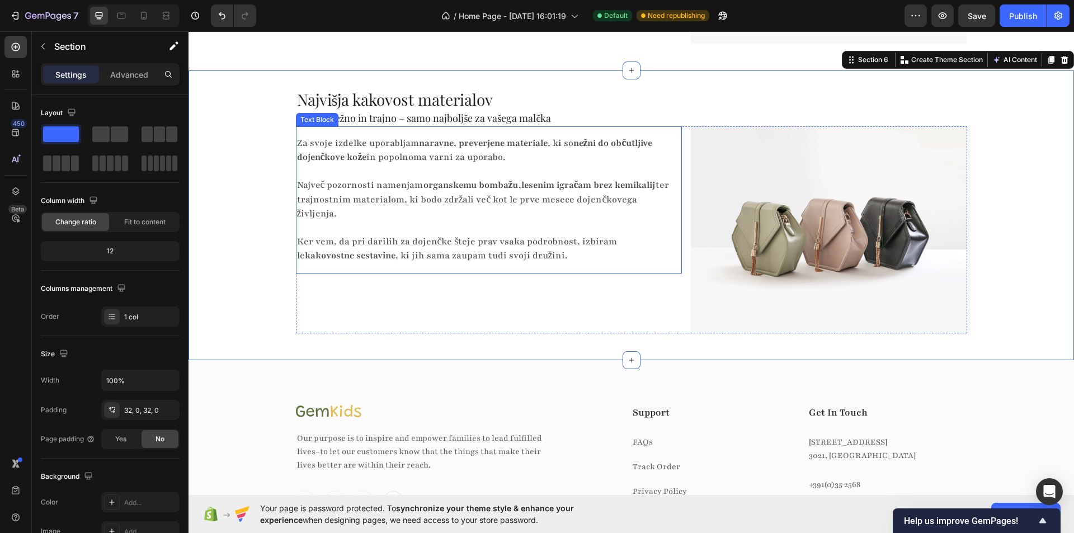
click at [368, 109] on h2 "Najvišja kakovost materialov" at bounding box center [631, 99] width 671 height 22
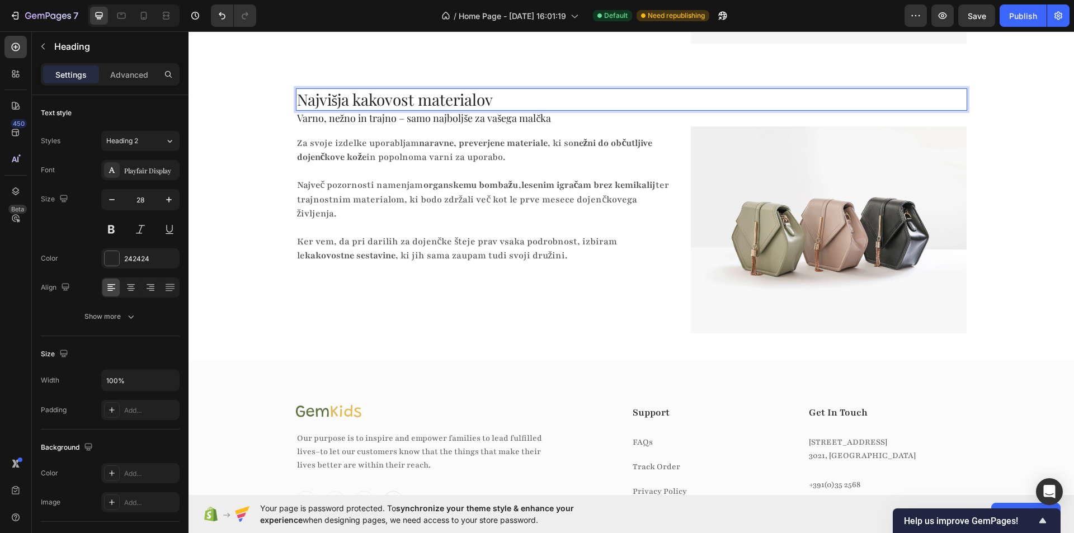
click at [368, 109] on h2 "Najvišja kakovost materialov" at bounding box center [631, 99] width 671 height 22
click at [368, 109] on p "Najvišja kakovost materialov" at bounding box center [631, 99] width 669 height 20
click at [376, 123] on h2 "Varno, nežno in trajno – samo najboljše za vašega malčka" at bounding box center [631, 118] width 671 height 15
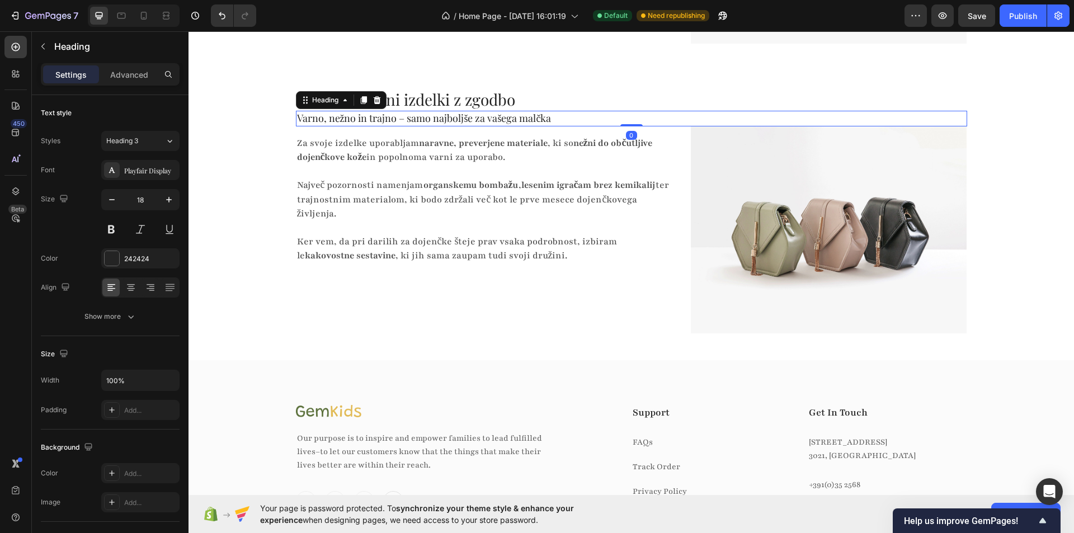
click at [376, 123] on h2 "Varno, nežno in trajno – samo najboljše za vašega malčka" at bounding box center [631, 118] width 671 height 15
click at [376, 123] on p "Varno, nežno in trajno – samo najboljše za vašega malčka" at bounding box center [631, 118] width 669 height 13
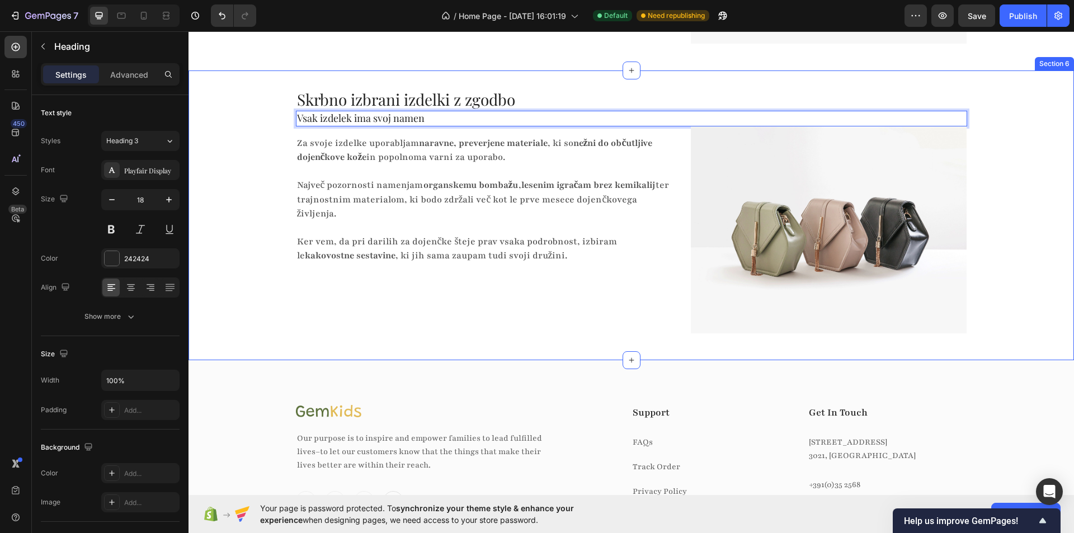
click at [255, 159] on div "Skrbno izbrani izdelki z zgodbo Heading Vsak izdelek ima svoj namen Heading 0 Z…" at bounding box center [630, 215] width 885 height 254
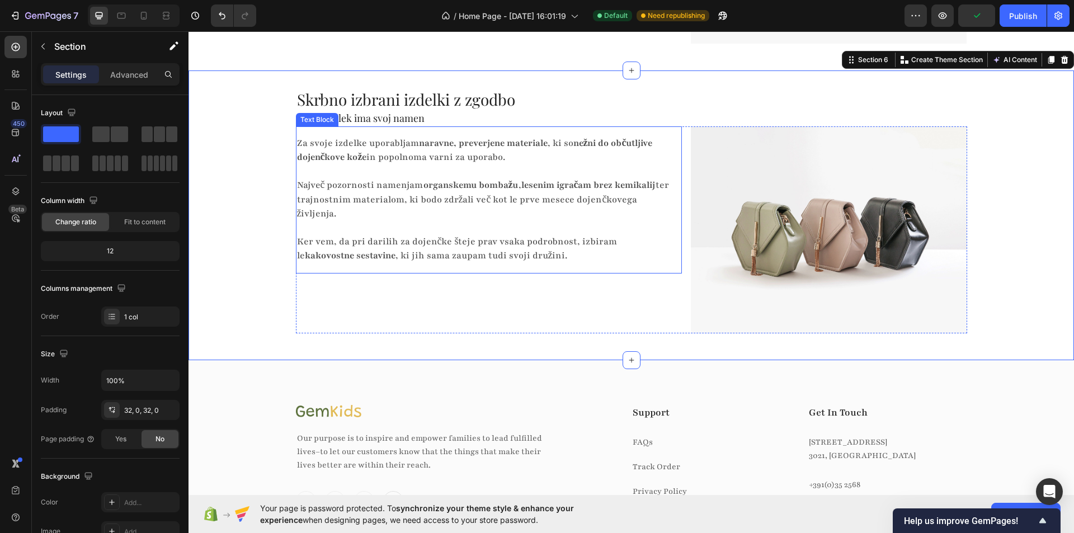
click at [395, 213] on p "Največ pozornosti namenjam organskemu bombažu , lesenim igračam brez kemikalij …" at bounding box center [484, 192] width 375 height 56
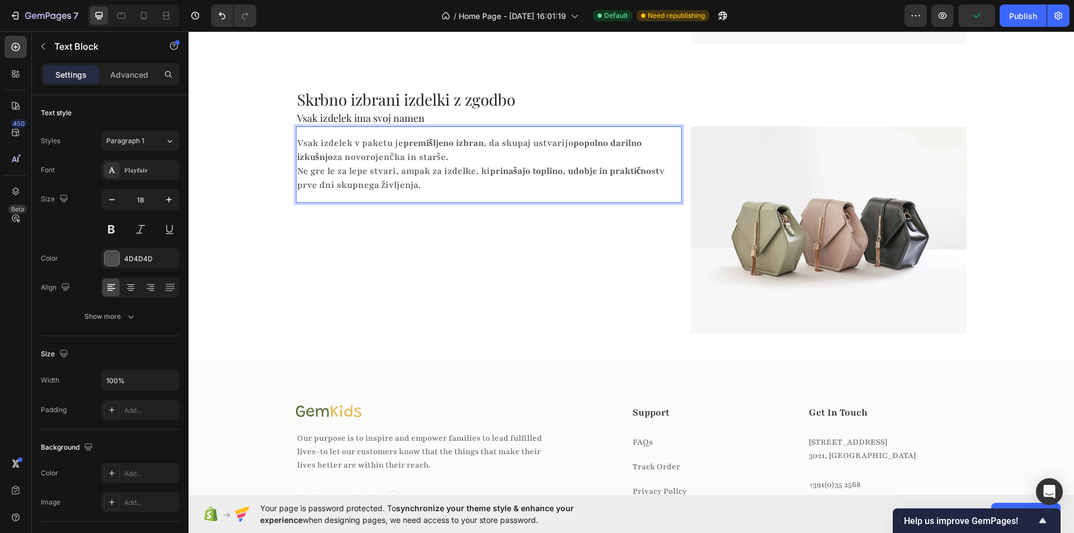
click at [457, 156] on p "Vsak izdelek v paketu je premišljeno izbran , da skupaj ustvarijo popolno daril…" at bounding box center [484, 164] width 375 height 56
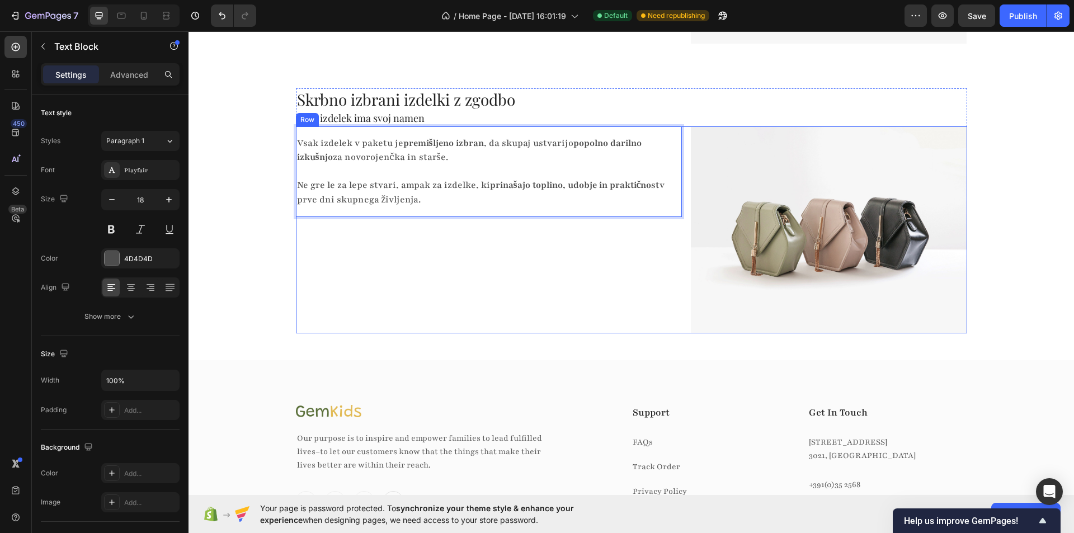
click at [435, 272] on div "Vsak izdelek v paketu je premišljeno izbran , da skupaj ustvarijo popolno daril…" at bounding box center [489, 229] width 386 height 207
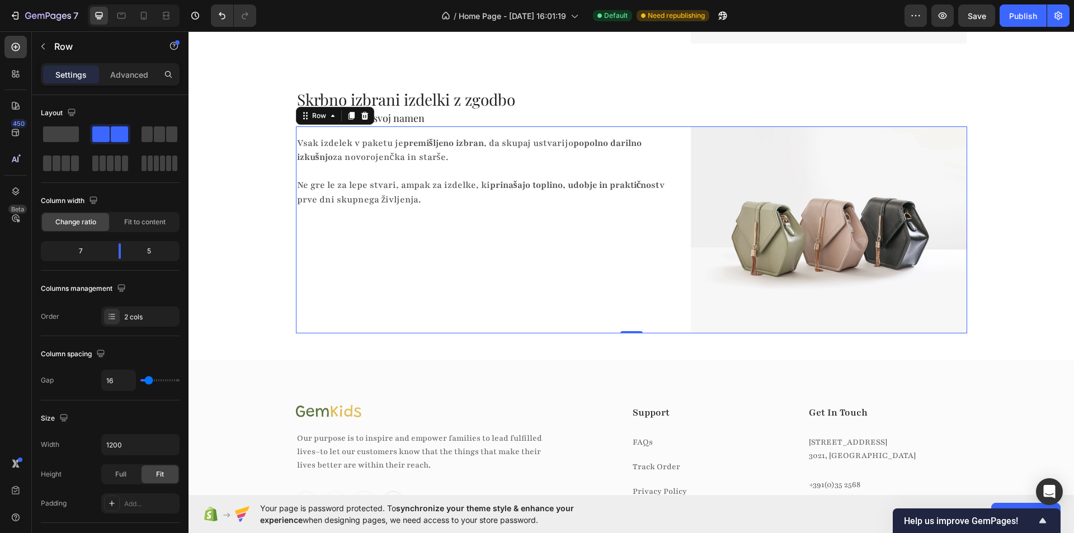
click at [446, 240] on div "Vsak izdelek v paketu je premišljeno izbran , da skupaj ustvarijo popolno daril…" at bounding box center [489, 229] width 386 height 207
click at [449, 219] on div "Vsak izdelek v paketu je premišljeno izbran , da skupaj ustvarijo popolno daril…" at bounding box center [489, 229] width 386 height 207
click at [423, 201] on p "⁠⁠⁠⁠⁠⁠⁠ Ne gre le za lepe stvari, ampak za izdelke, ki prinašajo toplino, udobj…" at bounding box center [484, 185] width 375 height 43
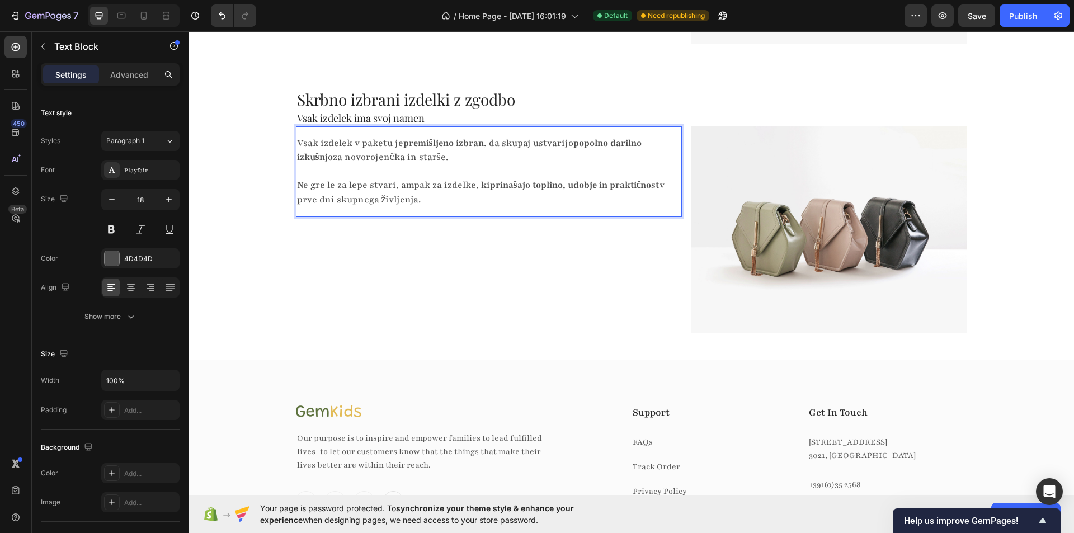
click at [423, 201] on p "Ne gre le za lepe stvari, ampak za izdelke, ki prinašajo toplino, udobje in pra…" at bounding box center [484, 185] width 375 height 43
click at [433, 303] on div "Vsak izdelek v paketu je premišljeno izbran , da skupaj ustvarijo popolno daril…" at bounding box center [489, 229] width 386 height 207
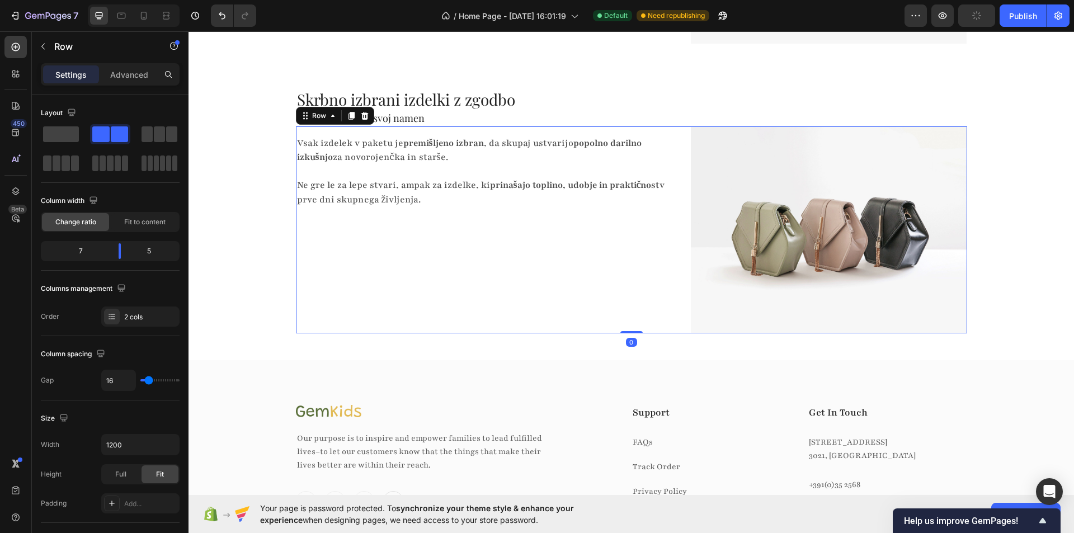
click at [490, 186] on strong "prinašajo toplino, udobje in praktičnost" at bounding box center [574, 185] width 169 height 12
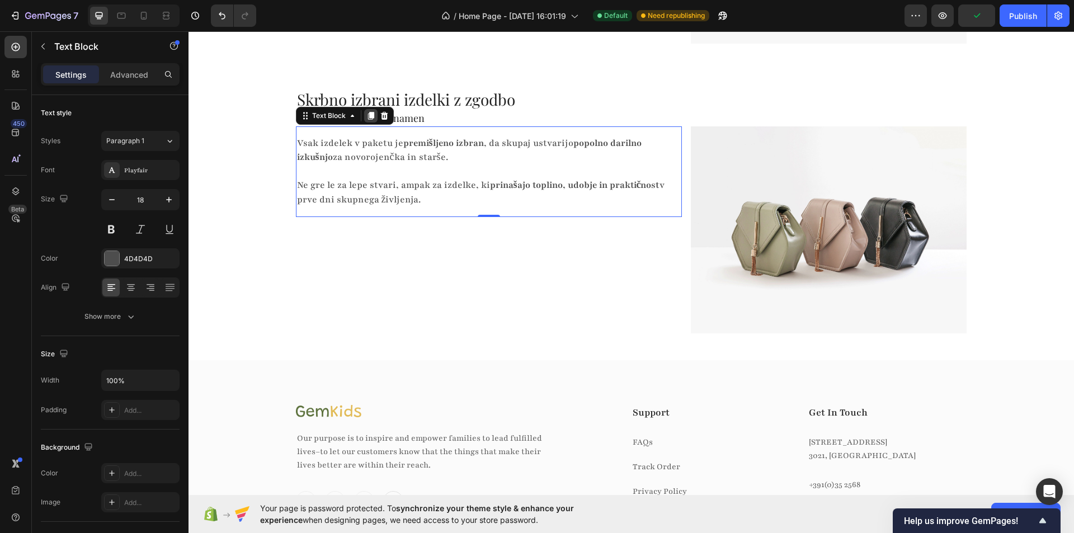
click at [364, 117] on div at bounding box center [370, 115] width 13 height 13
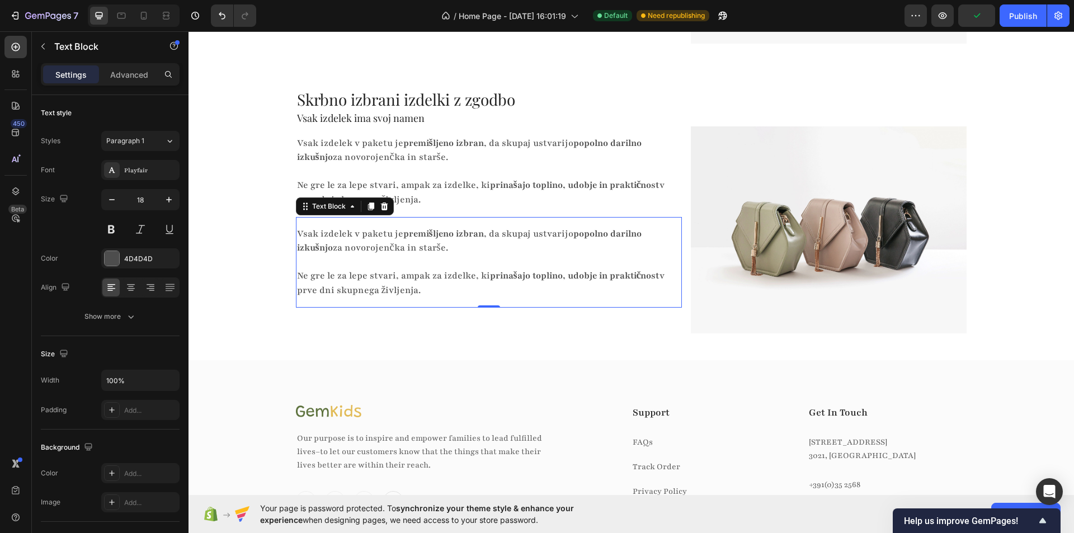
click at [431, 248] on p "Vsak izdelek v paketu je premišljeno izbran , da skupaj ustvarijo popolno daril…" at bounding box center [484, 241] width 375 height 28
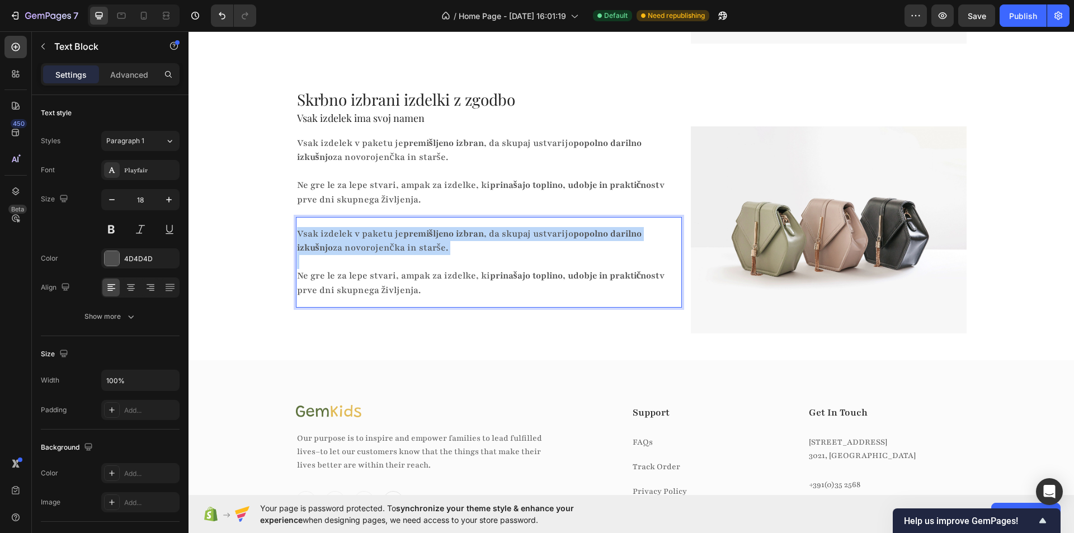
click at [431, 248] on p "Vsak izdelek v paketu je premišljeno izbran , da skupaj ustvarijo popolno daril…" at bounding box center [484, 241] width 375 height 28
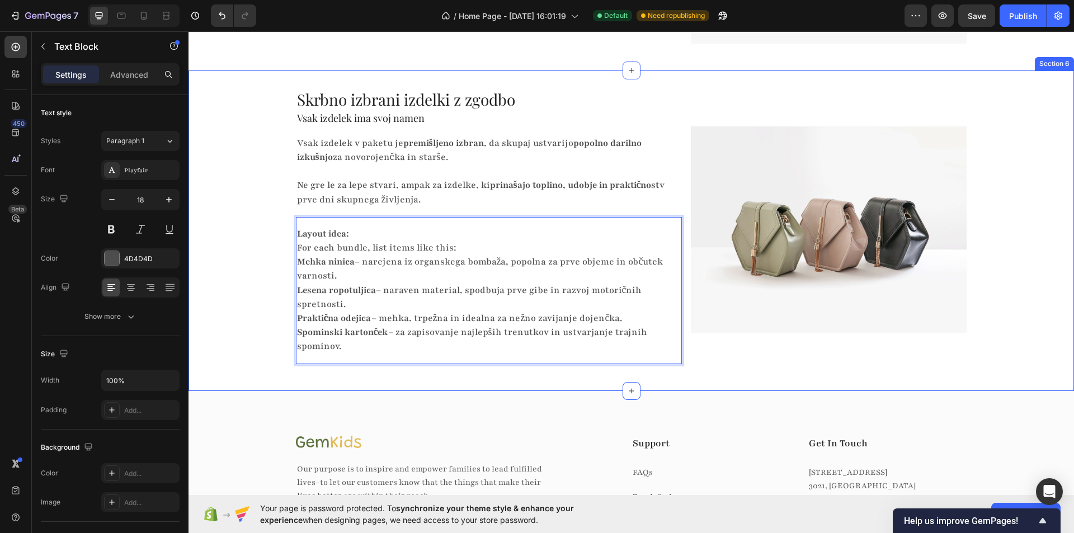
click at [246, 269] on div "Skrbno izbrani izdelki z zgodbo Heading Vsak izdelek ima svoj namen Heading Vsa…" at bounding box center [630, 230] width 885 height 285
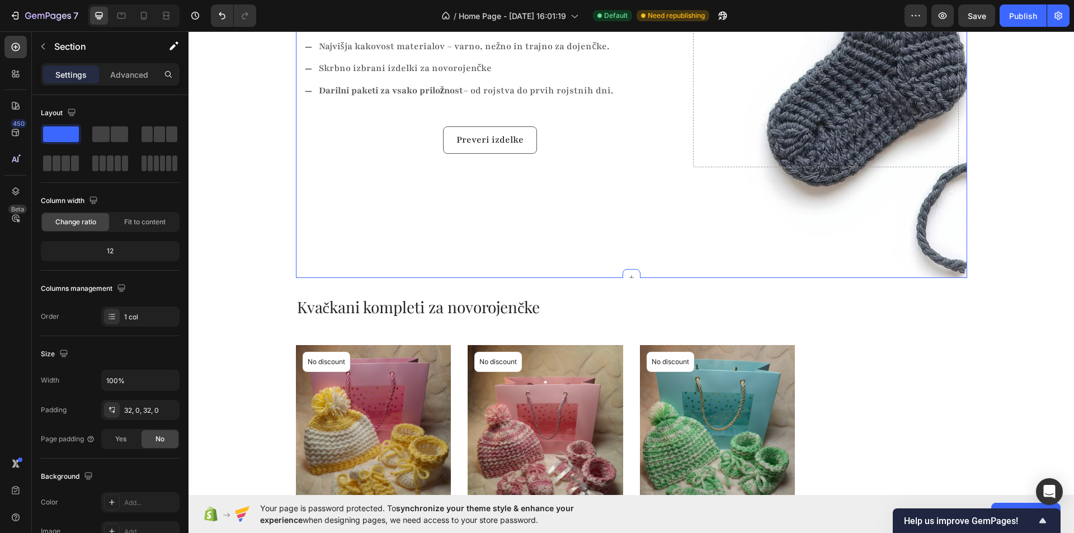
scroll to position [242, 0]
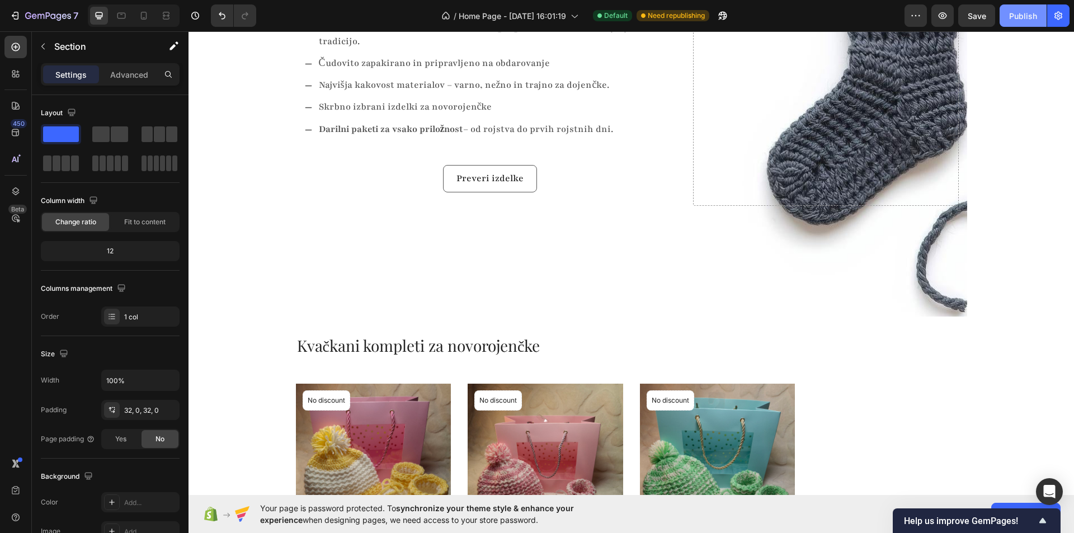
click at [1018, 7] on button "Publish" at bounding box center [1022, 15] width 47 height 22
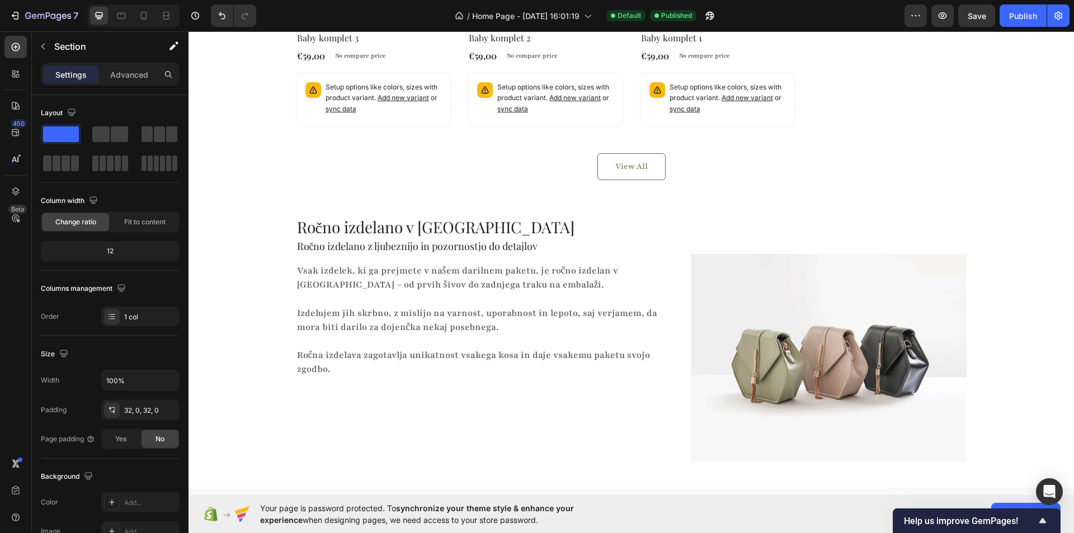
scroll to position [783, 0]
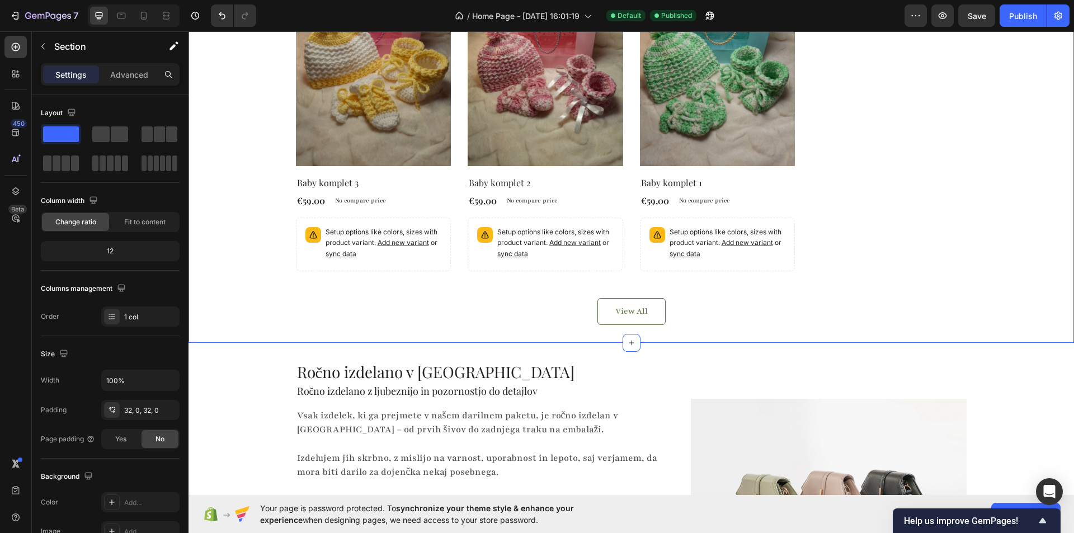
click at [247, 314] on div "Kvačkani kompleti za novorojenčke Heading Product Images No discount Not be dis…" at bounding box center [631, 117] width 869 height 415
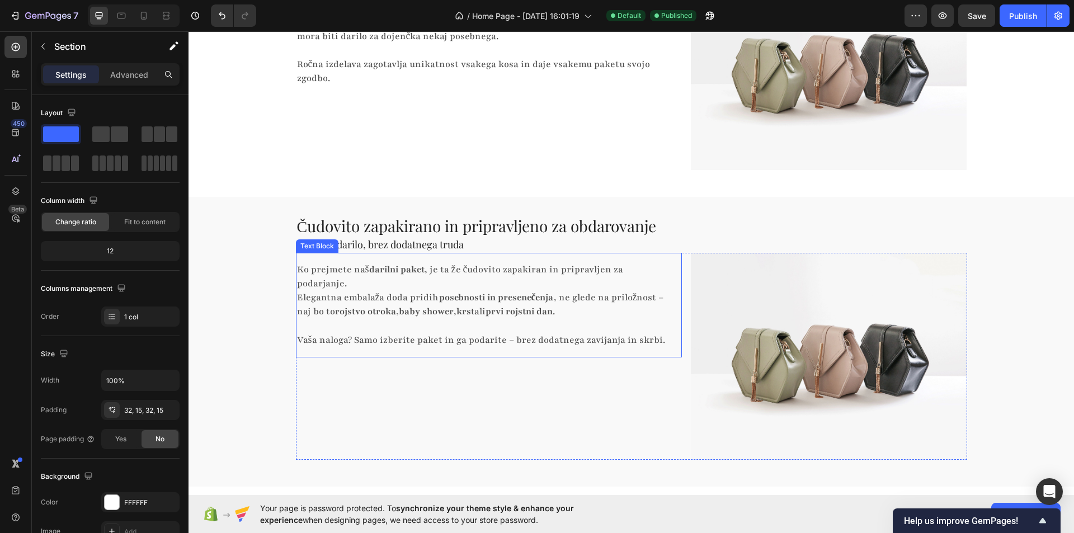
scroll to position [1007, 0]
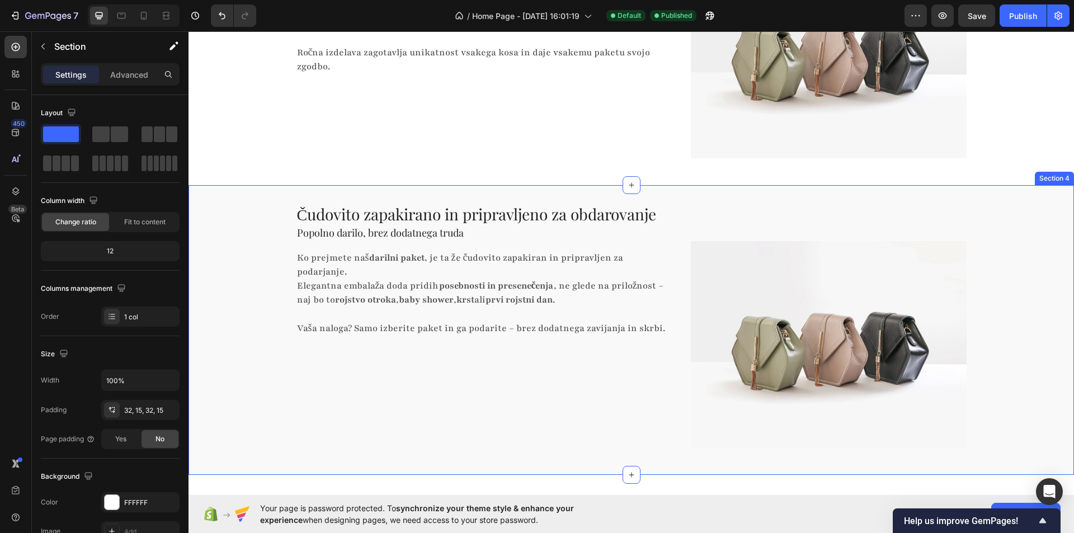
click at [256, 253] on div "Čudovito zapakirano in pripravljeno za obdarovanje Heading Popolno darilo, brez…" at bounding box center [630, 330] width 885 height 254
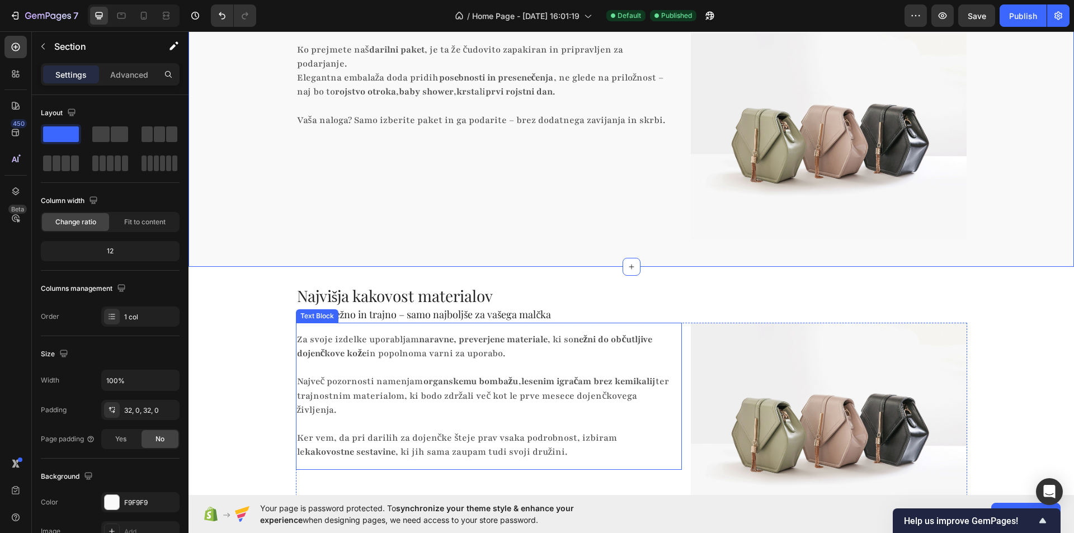
scroll to position [1230, 0]
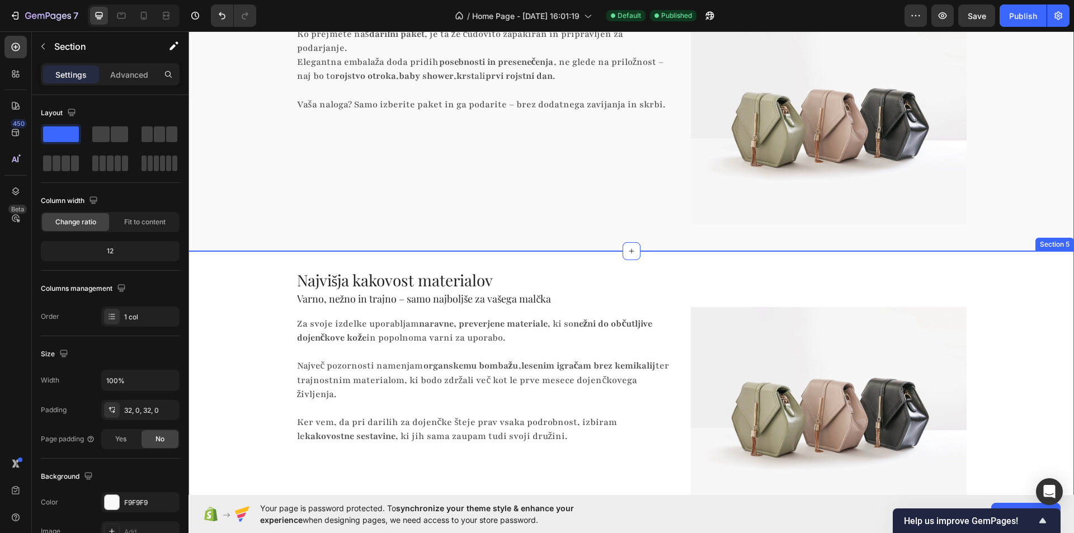
click at [248, 327] on div "Najvišja kakovost materialov Heading Varno, nežno in trajno – samo najboljše za…" at bounding box center [630, 396] width 885 height 254
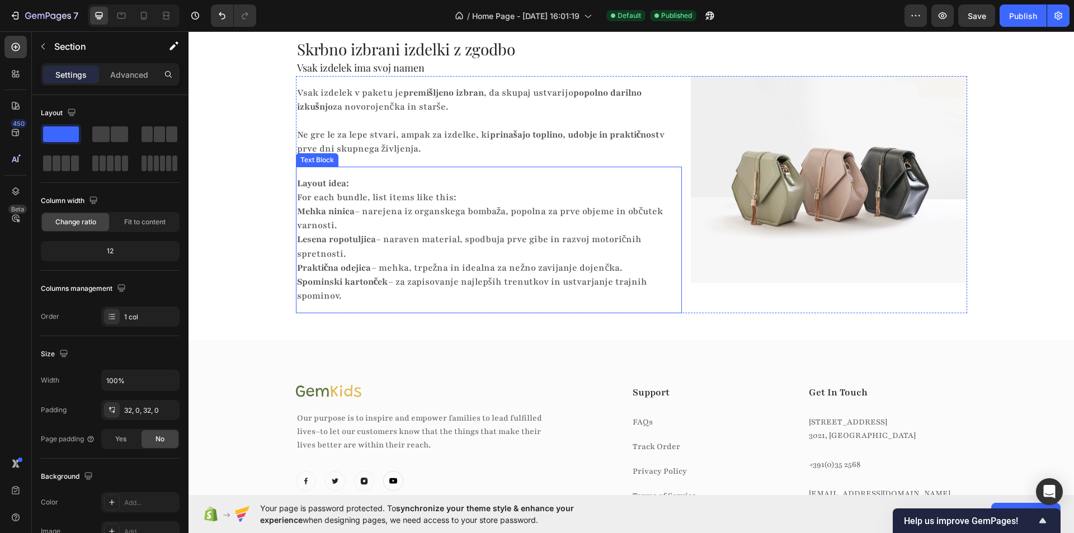
scroll to position [1668, 0]
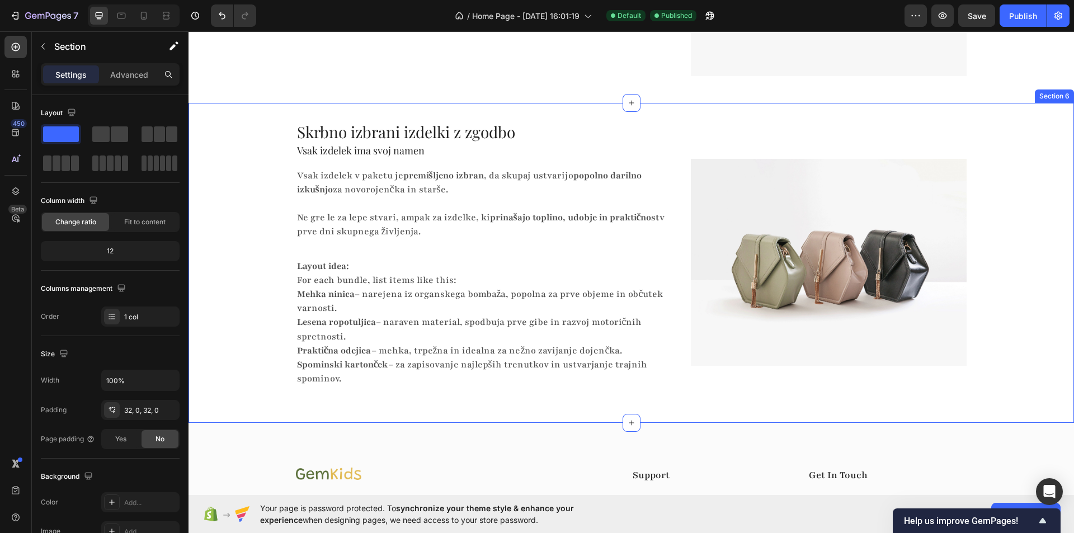
drag, startPoint x: 290, startPoint y: 163, endPoint x: 591, endPoint y: 398, distance: 381.7
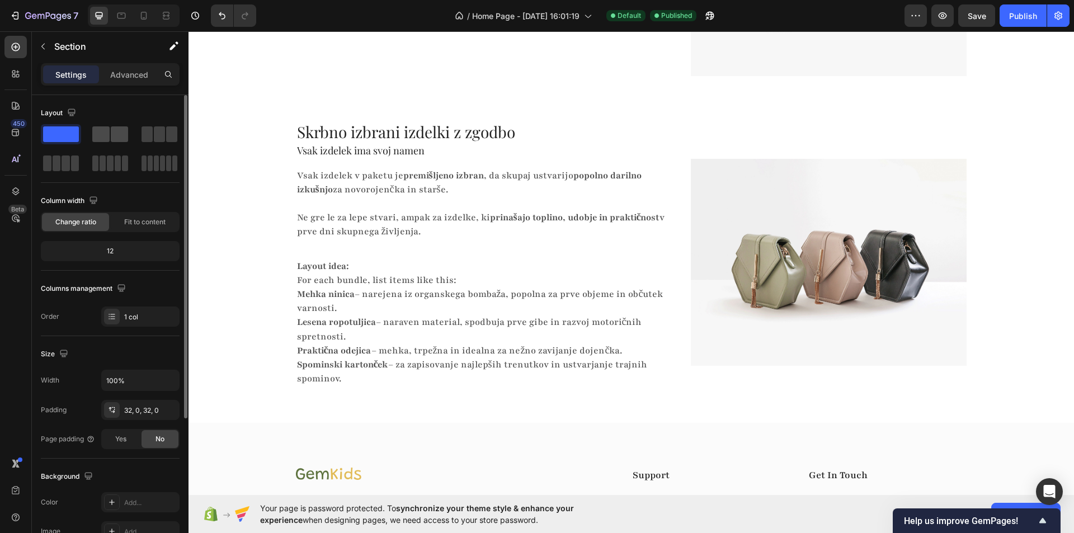
click at [115, 139] on span at bounding box center [119, 134] width 17 height 16
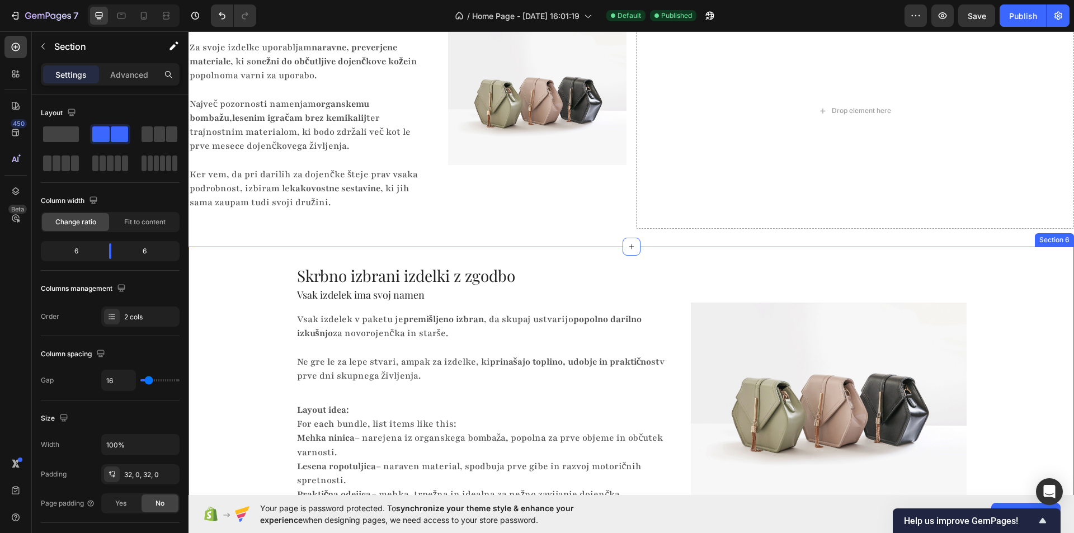
scroll to position [1333, 0]
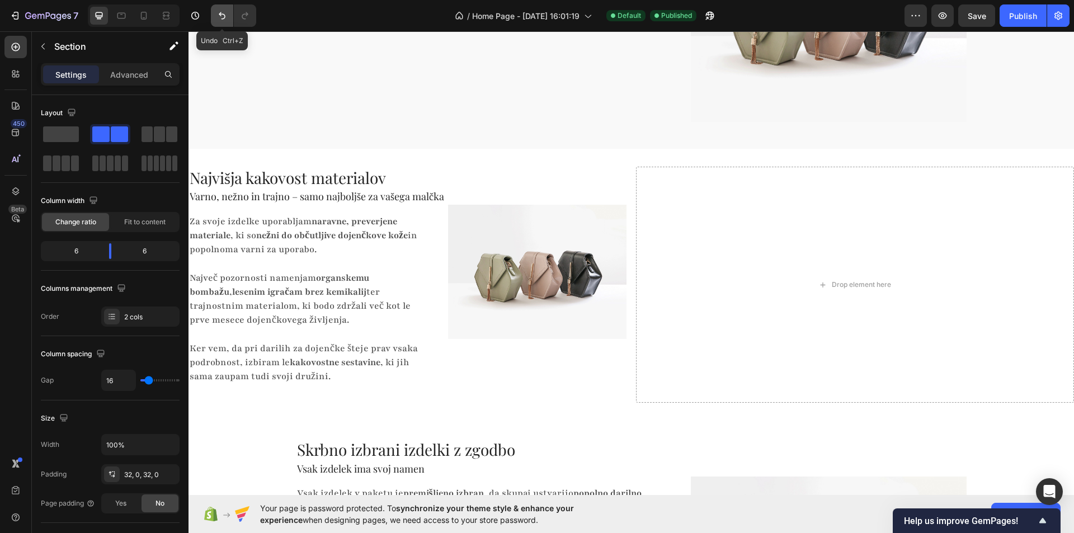
click at [224, 12] on icon "Undo/Redo" at bounding box center [221, 15] width 11 height 11
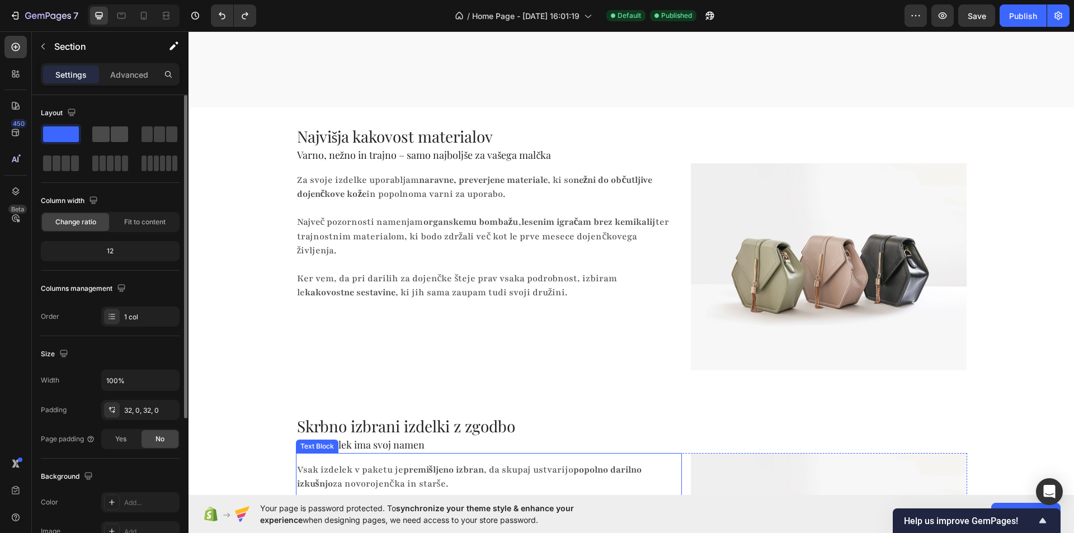
drag, startPoint x: 110, startPoint y: 130, endPoint x: 175, endPoint y: 231, distance: 119.9
click at [110, 130] on div at bounding box center [110, 134] width 36 height 16
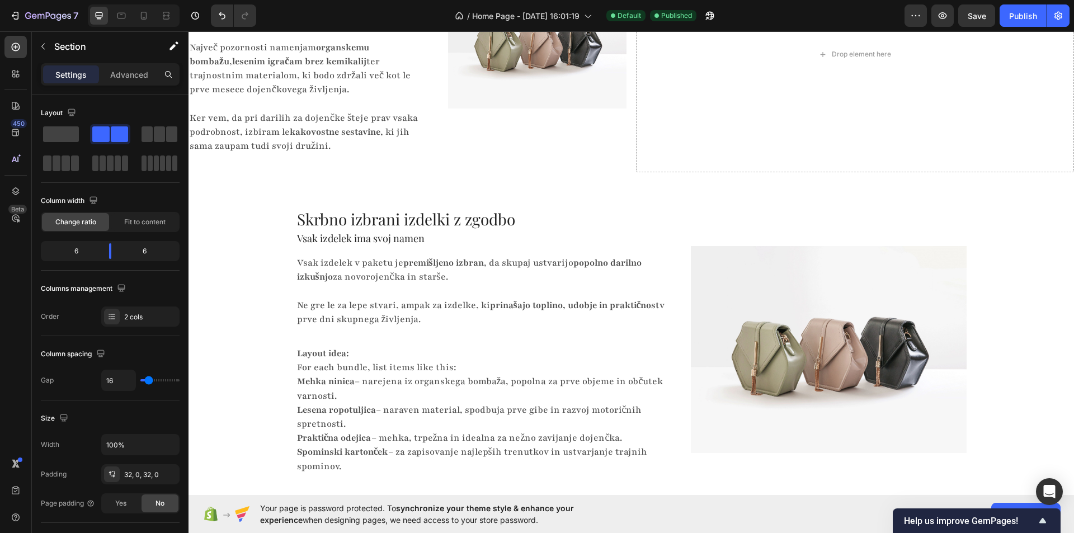
scroll to position [1417, 0]
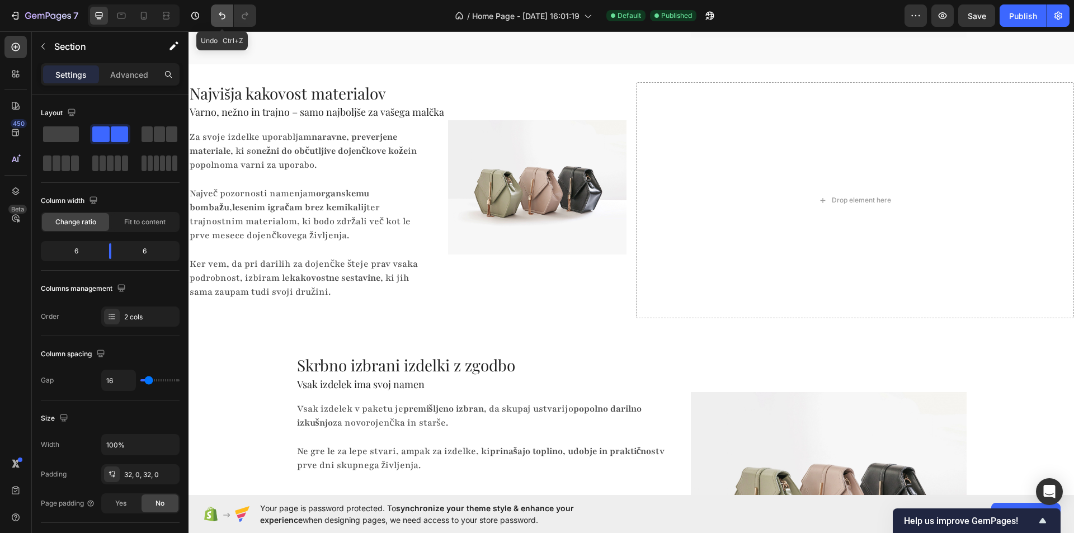
click at [213, 16] on button "Undo/Redo" at bounding box center [222, 15] width 22 height 22
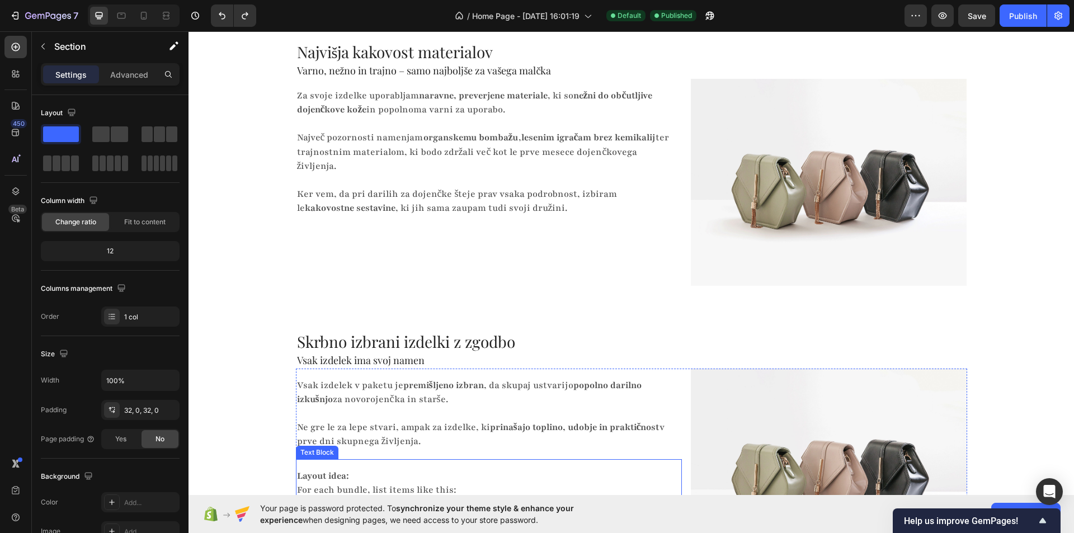
scroll to position [1697, 0]
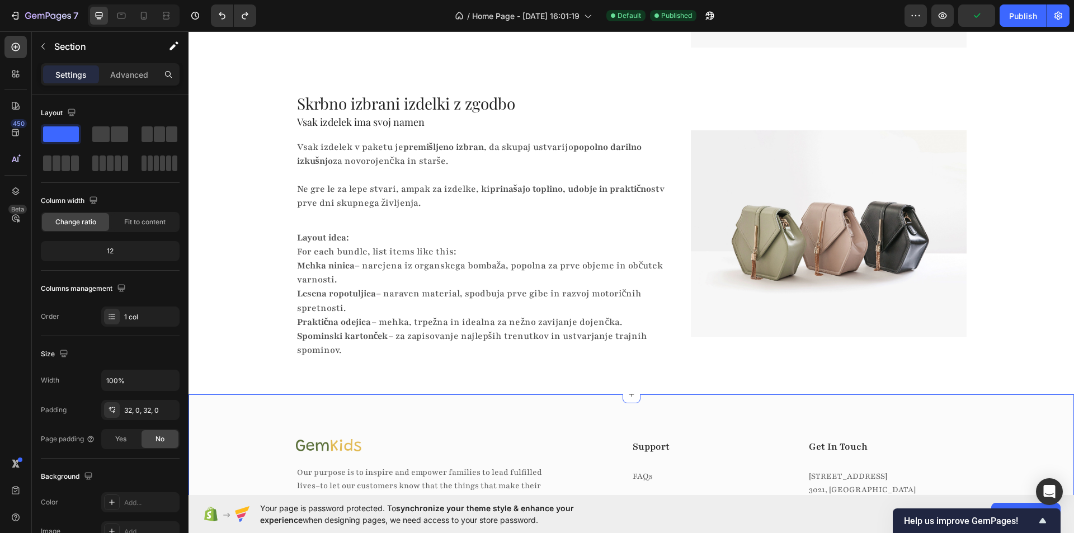
click at [492, 379] on div "Skrbno izbrani izdelki z zgodbo Heading Vsak izdelek ima svoj namen Heading Vsa…" at bounding box center [630, 234] width 885 height 320
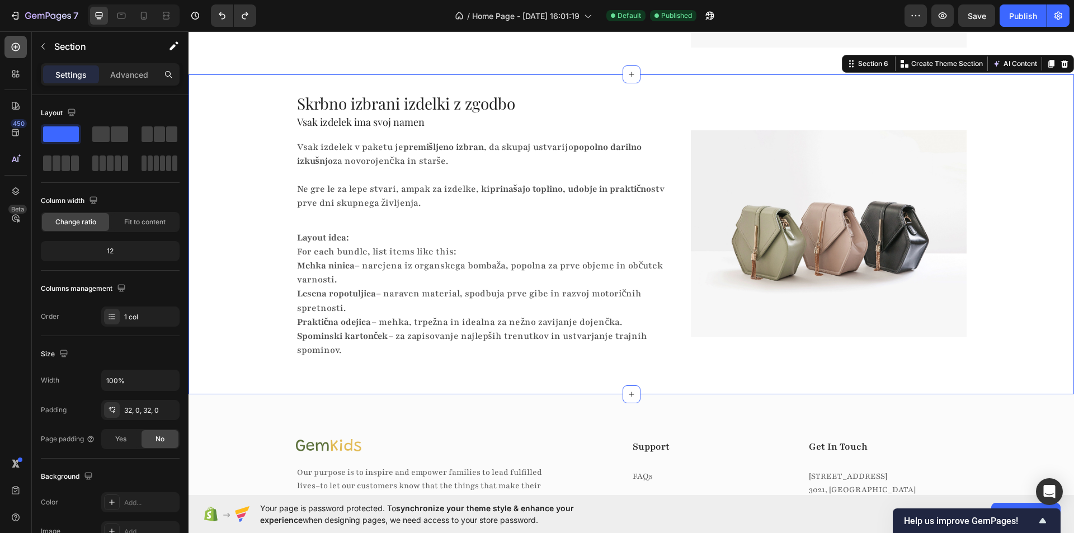
click at [18, 38] on div at bounding box center [15, 47] width 22 height 22
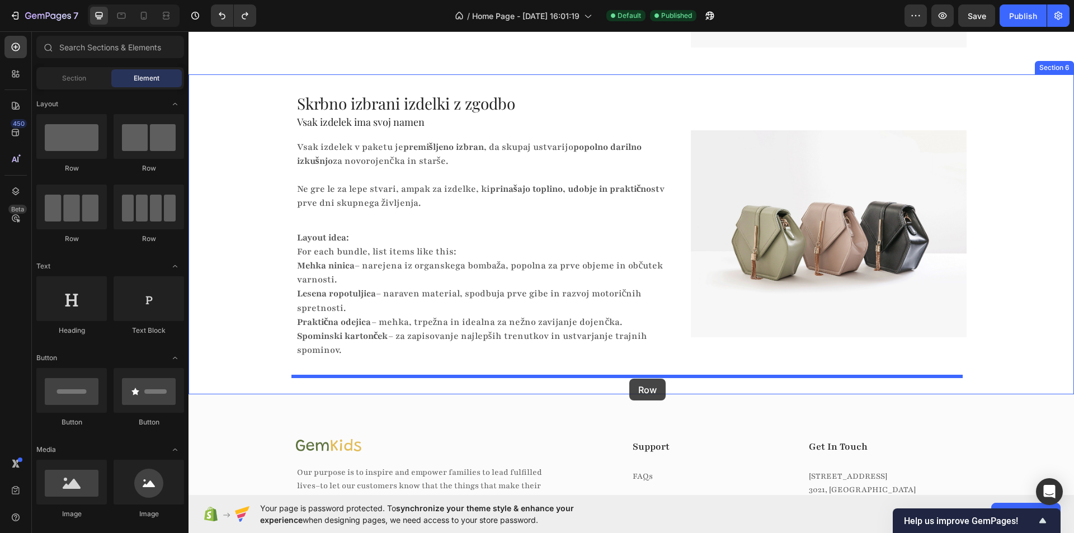
drag, startPoint x: 318, startPoint y: 172, endPoint x: 629, endPoint y: 379, distance: 374.0
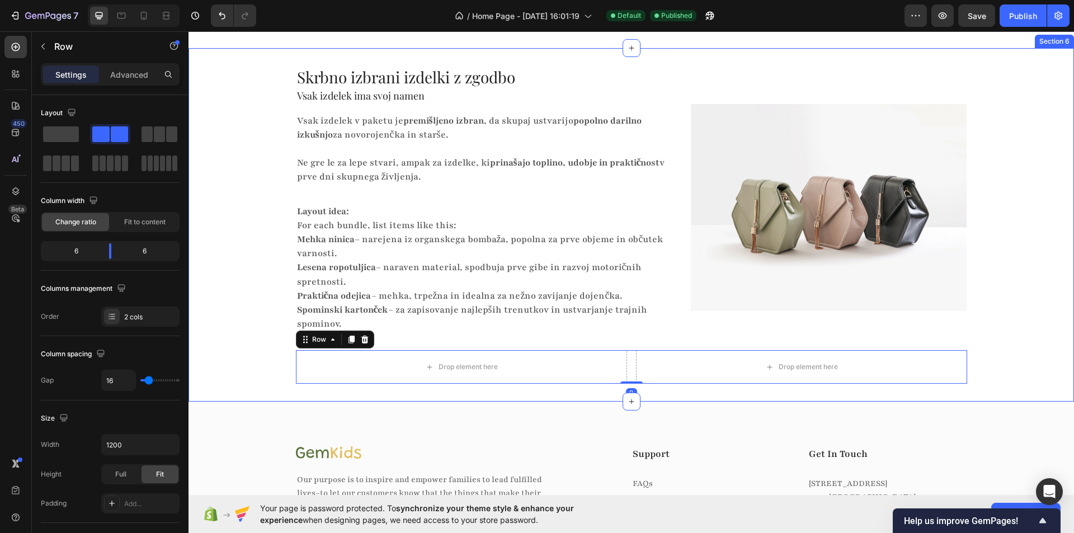
scroll to position [1753, 0]
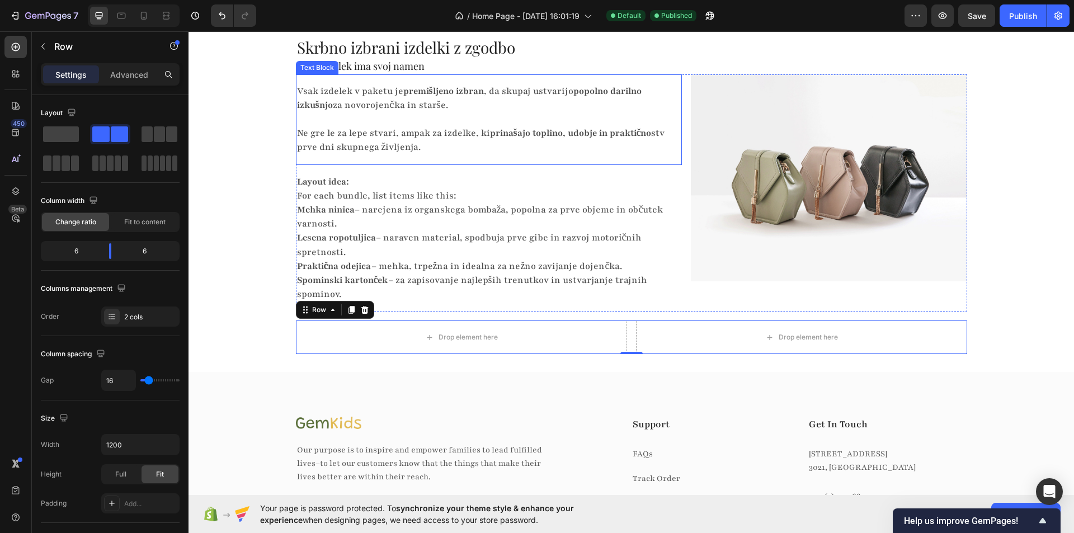
click at [419, 144] on p "Ne gre le za lepe stvari, ampak za izdelke, ki prinašajo toplino, udobje in pra…" at bounding box center [484, 133] width 375 height 43
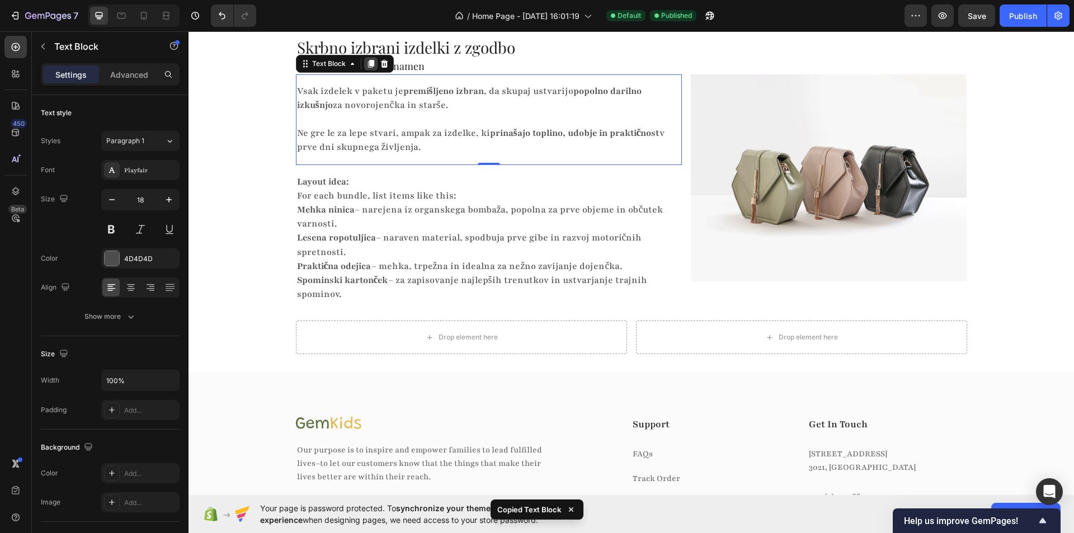
click at [367, 60] on icon at bounding box center [370, 64] width 6 height 8
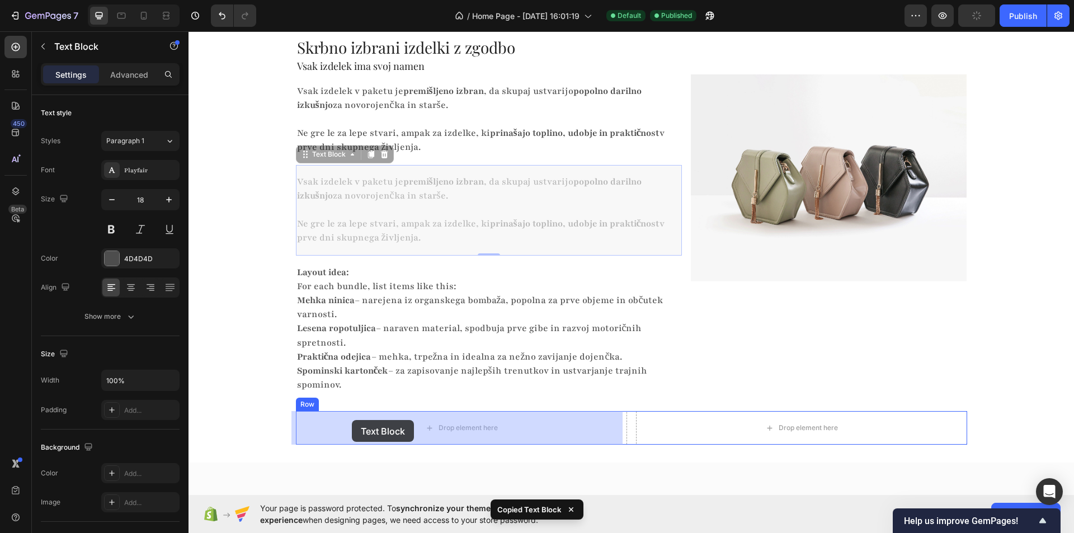
drag, startPoint x: 304, startPoint y: 159, endPoint x: 352, endPoint y: 420, distance: 264.9
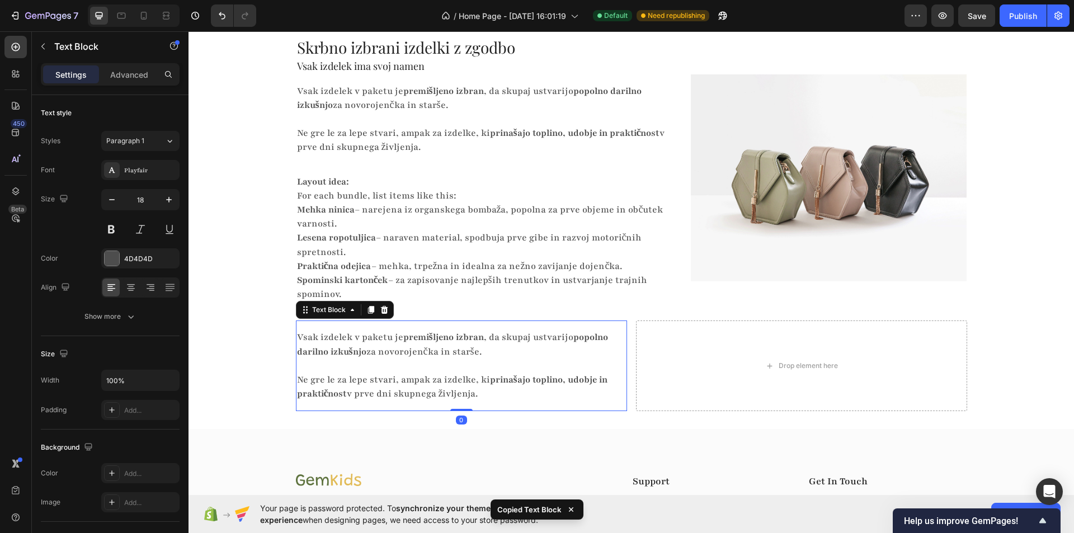
click at [362, 351] on strong "popolno darilno izkušnjo" at bounding box center [452, 344] width 311 height 26
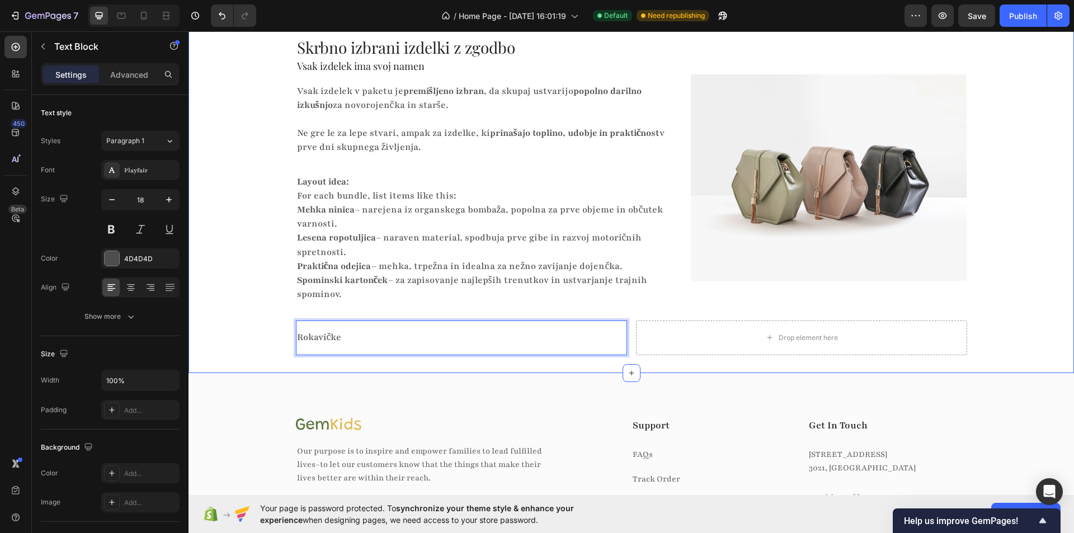
click at [249, 338] on div "Skrbno izbrani izdelki z zgodbo Heading Vsak izdelek ima svoj namen Heading Vsa…" at bounding box center [630, 195] width 885 height 319
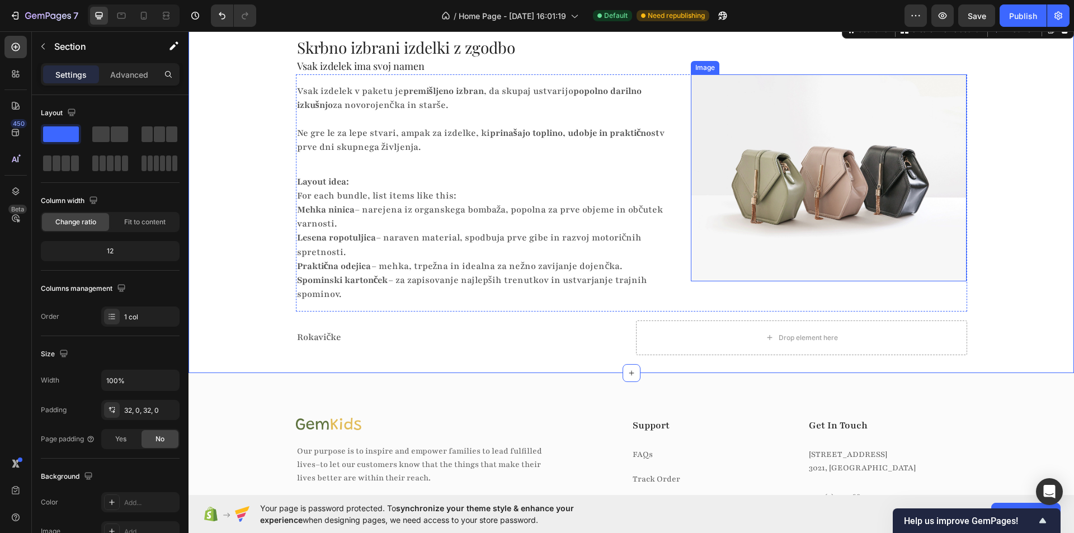
click at [744, 214] on img at bounding box center [829, 177] width 276 height 207
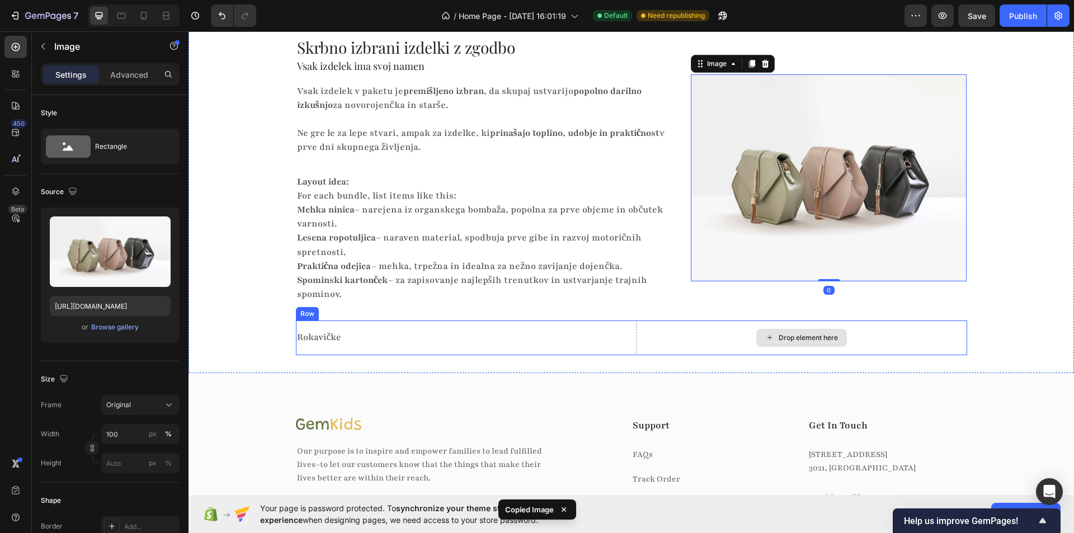
click at [720, 337] on div "Drop element here" at bounding box center [801, 337] width 331 height 34
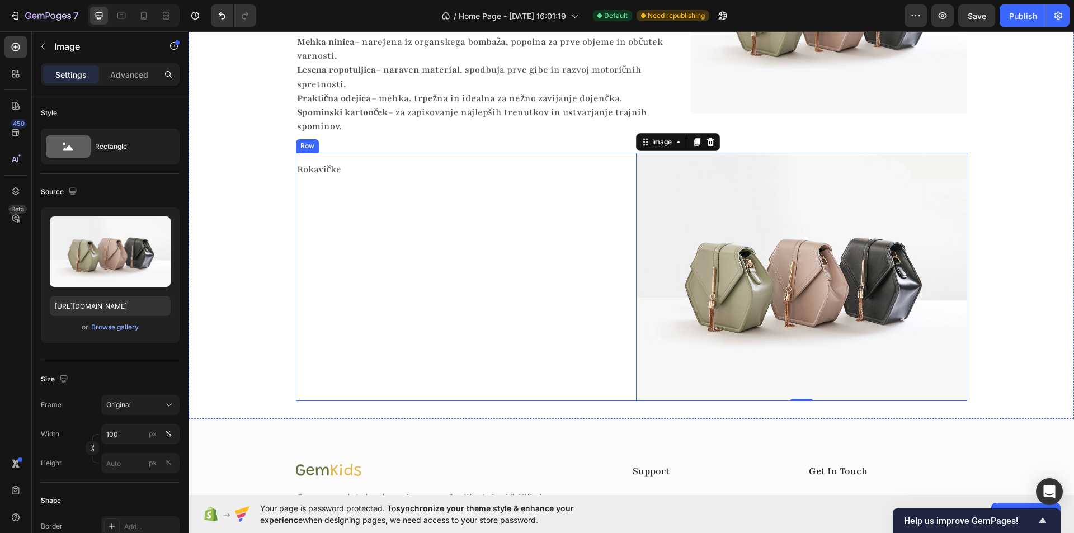
scroll to position [1865, 0]
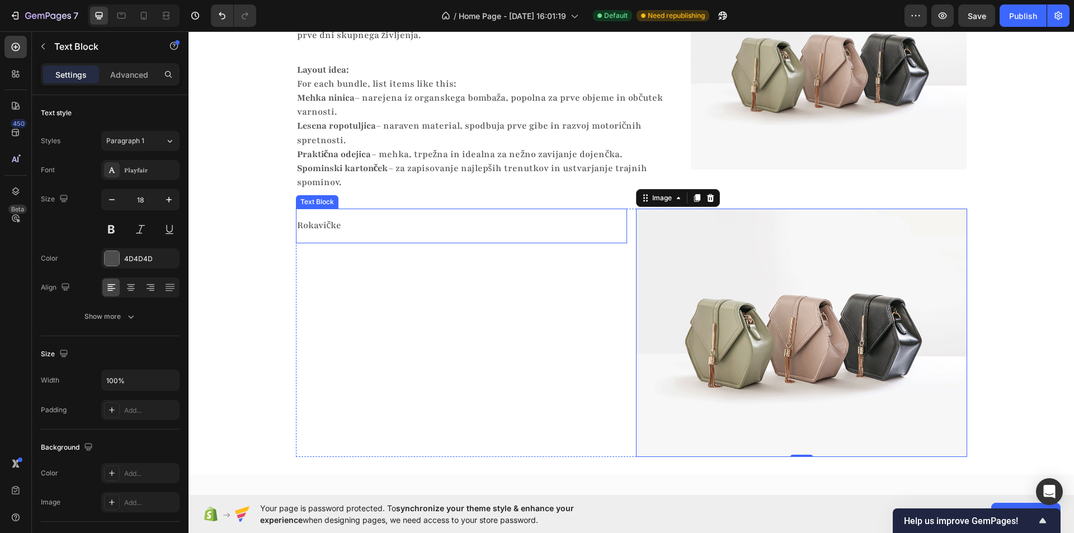
click at [362, 219] on p "Rokavičke" at bounding box center [457, 226] width 320 height 14
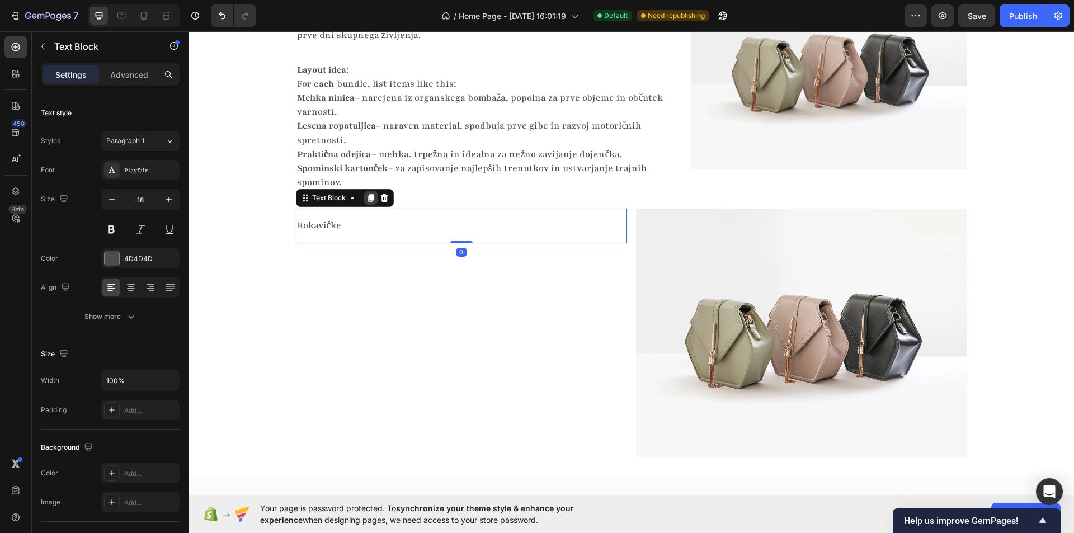
click at [366, 201] on icon at bounding box center [370, 198] width 9 height 9
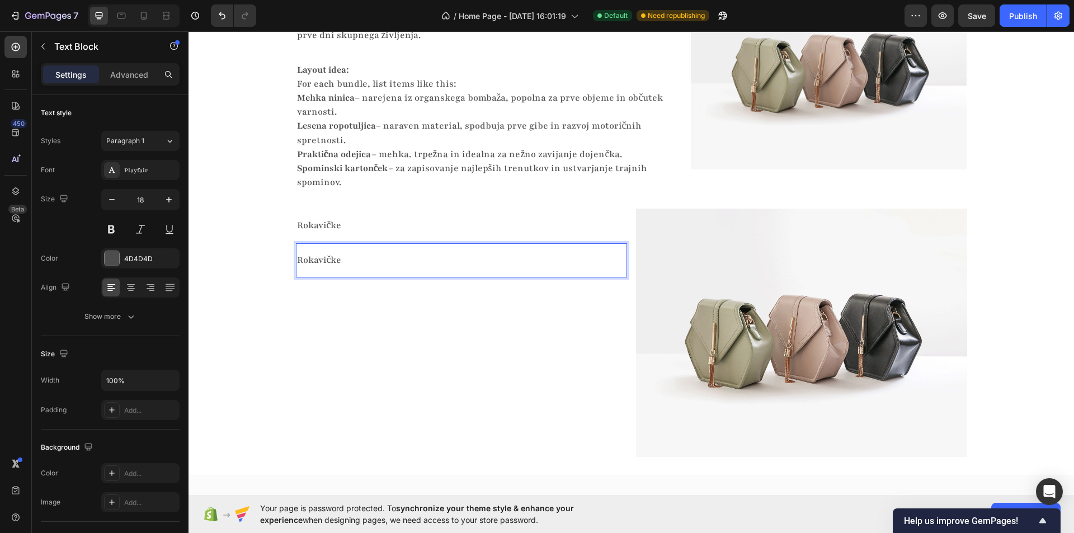
click at [361, 260] on p "Rokavičke" at bounding box center [457, 260] width 320 height 14
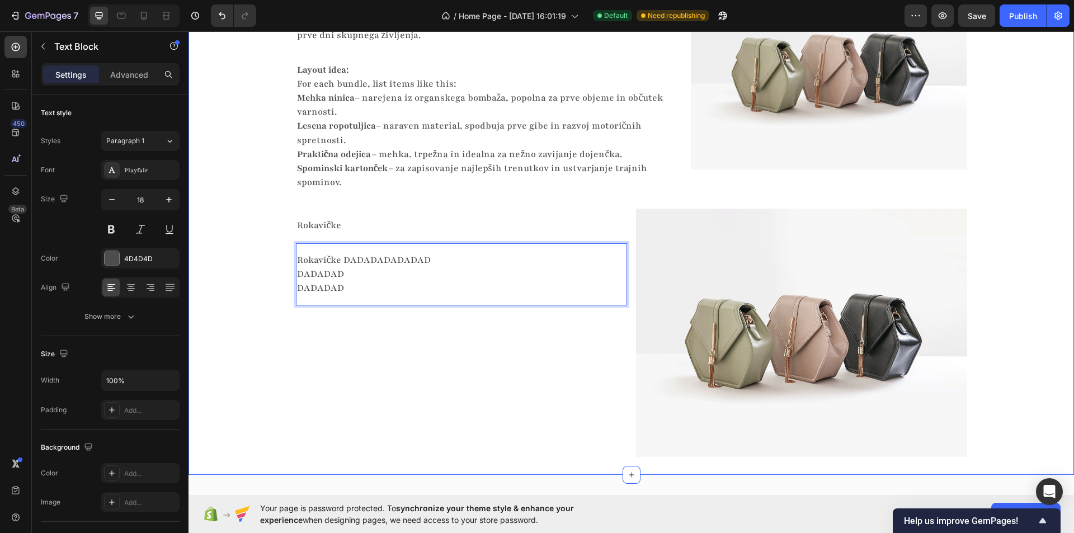
click at [249, 259] on div "Skrbno izbrani izdelki z zgodbo Heading Vsak izdelek ima svoj namen Heading Vsa…" at bounding box center [630, 190] width 885 height 533
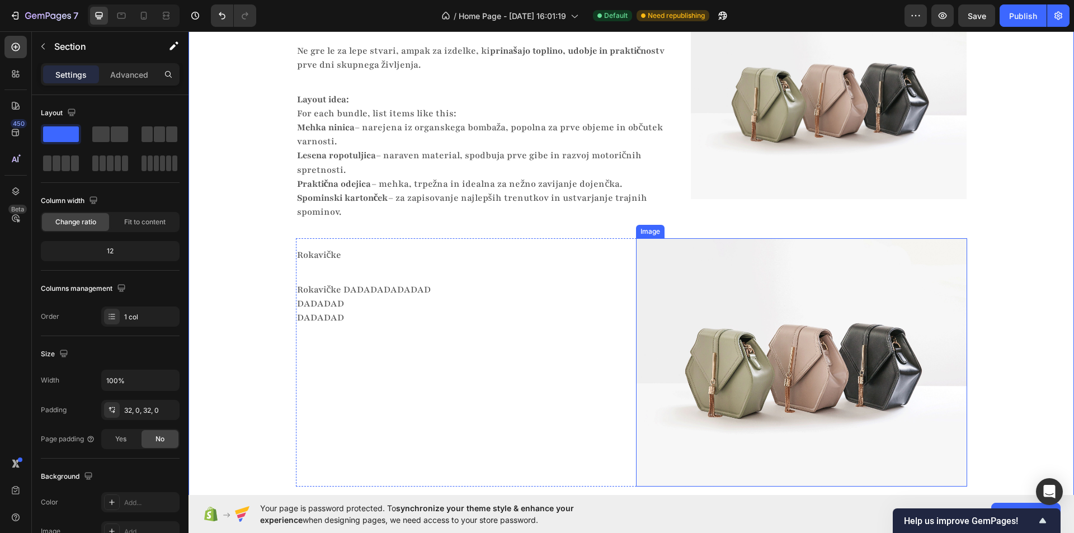
scroll to position [1921, 0]
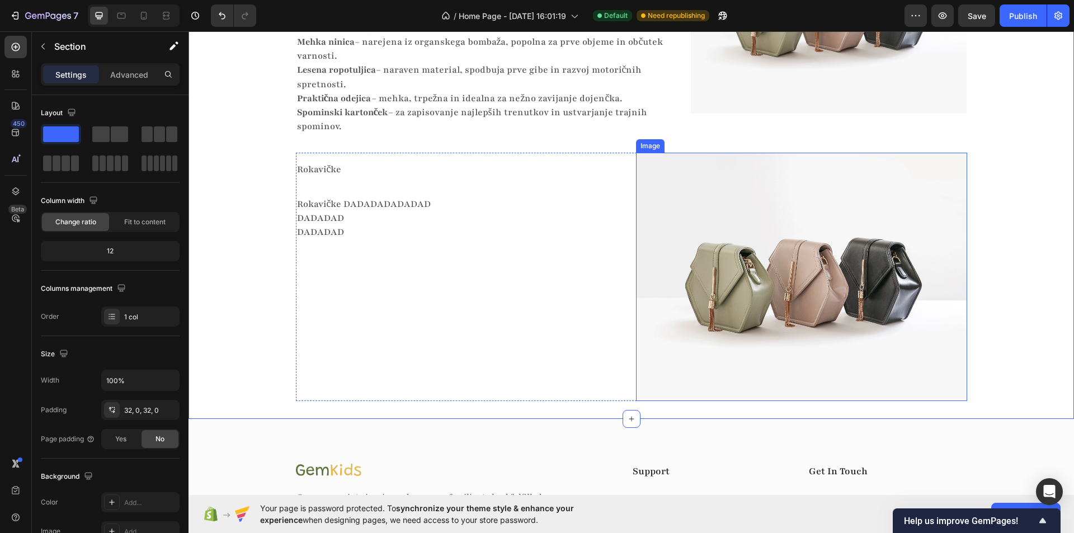
click at [653, 255] on img at bounding box center [801, 277] width 331 height 248
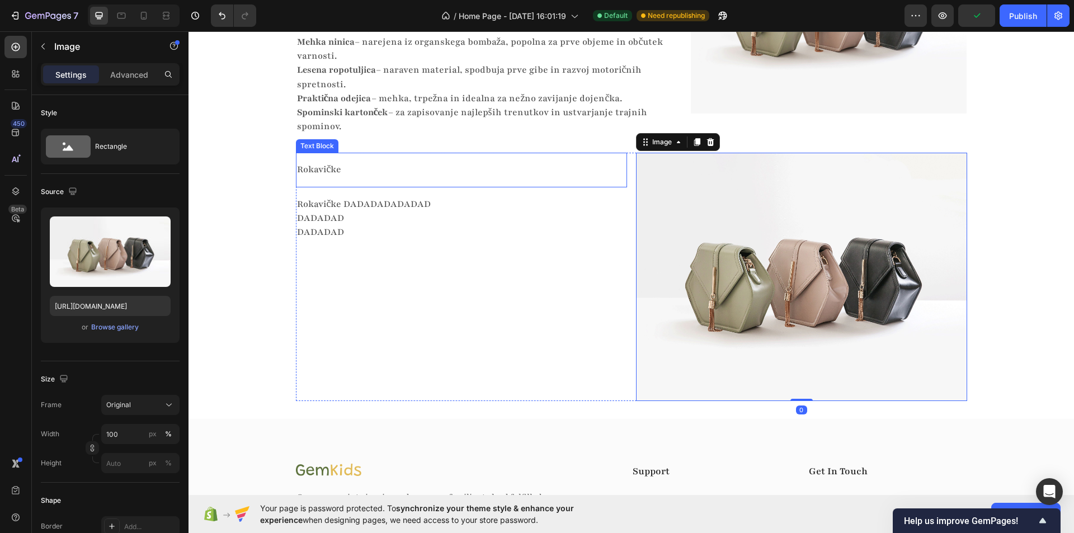
click at [480, 169] on p "Rokavičke" at bounding box center [457, 170] width 320 height 14
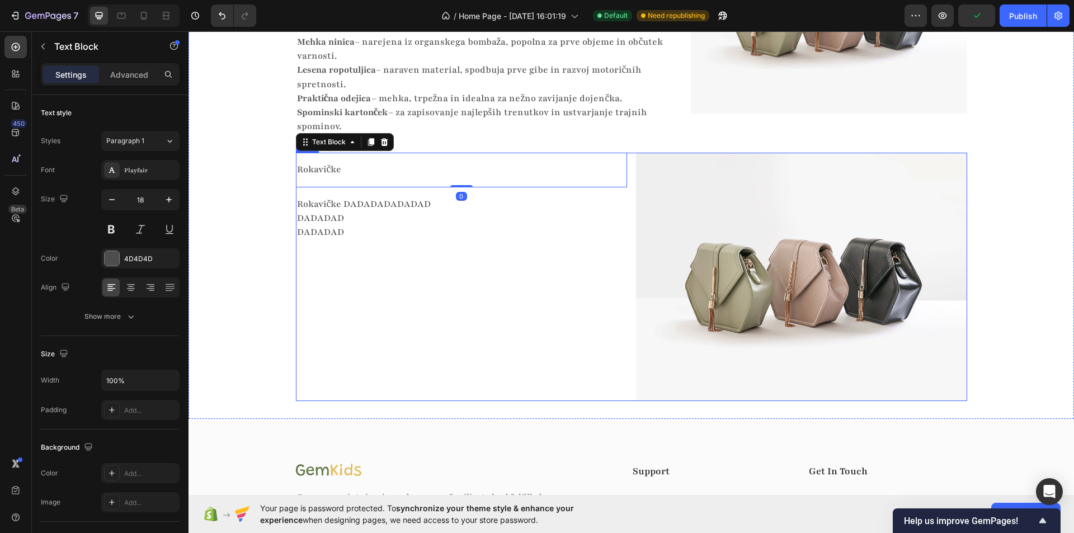
click at [629, 172] on div "Rokavičke Text Block 0 Rokavičke DADADADADADAD DADADAD DADADAD Text Block Image…" at bounding box center [631, 277] width 671 height 248
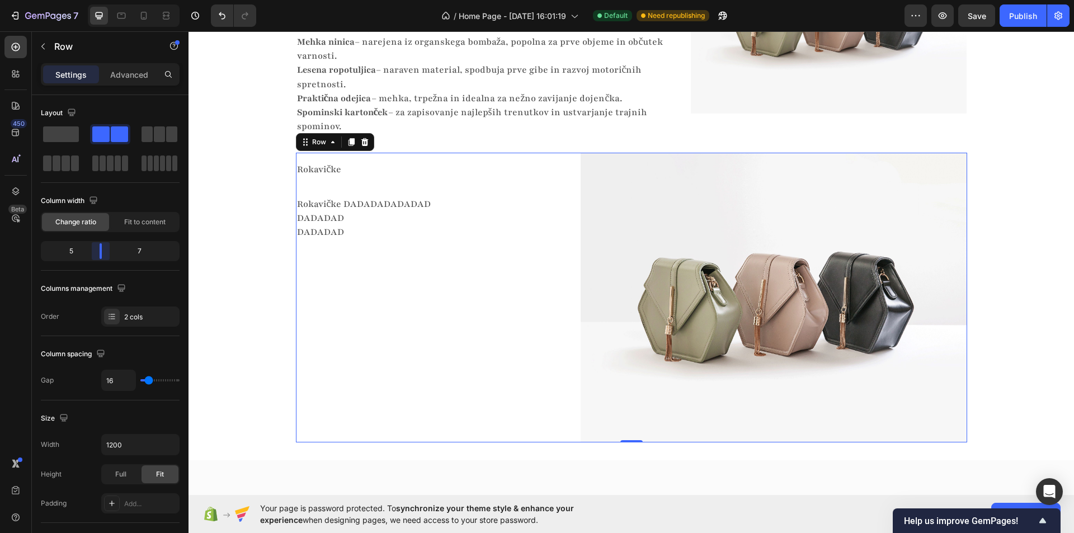
drag, startPoint x: 111, startPoint y: 248, endPoint x: 95, endPoint y: 251, distance: 15.8
click at [95, 0] on body "7 / Home Page - Sep 27, 16:01:19 Default Need republishing Preview Save Publish…" at bounding box center [537, 0] width 1074 height 0
click at [142, 275] on div "Layout Column width Change ratio Fit to content 5 7 Columns management Order 2 …" at bounding box center [110, 215] width 139 height 223
click at [655, 232] on img at bounding box center [774, 298] width 386 height 290
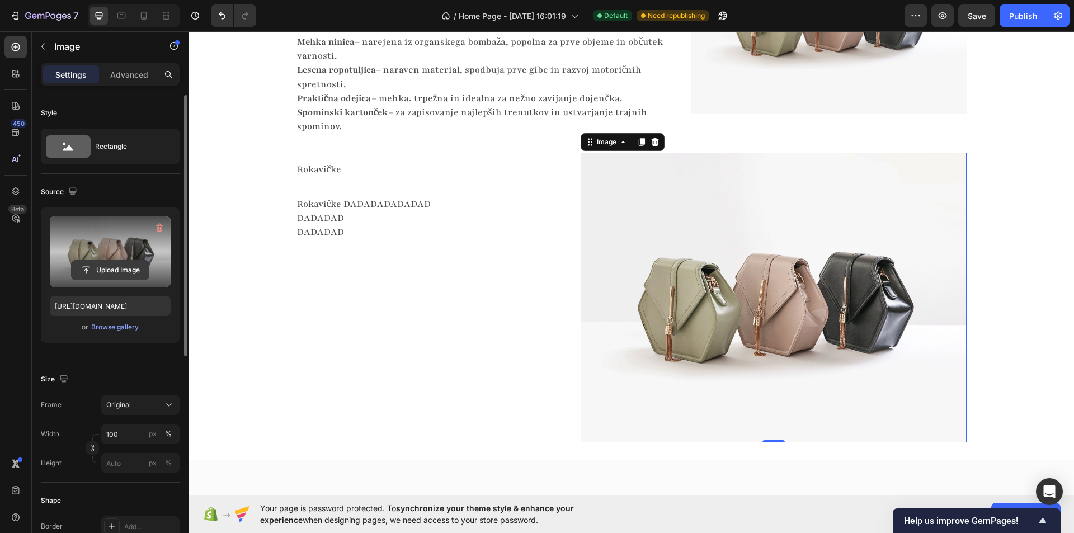
click at [112, 267] on input "file" at bounding box center [110, 270] width 77 height 19
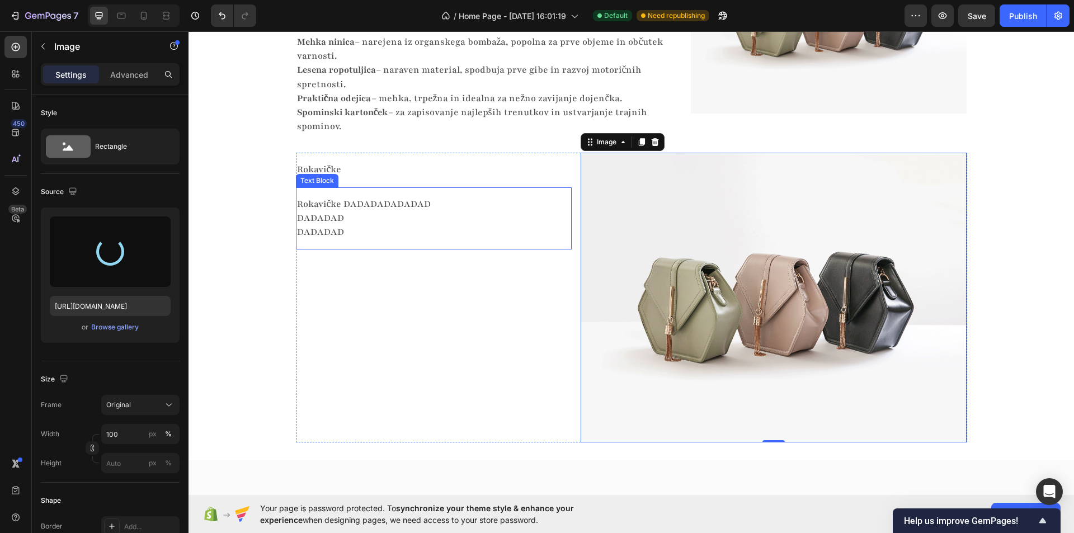
type input "[URL][DOMAIN_NAME]"
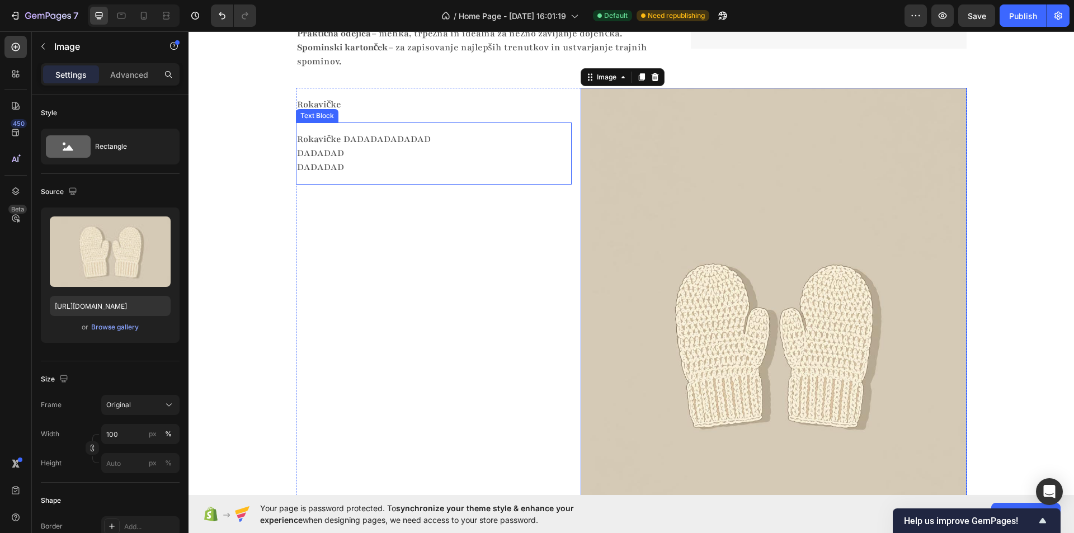
scroll to position [1977, 0]
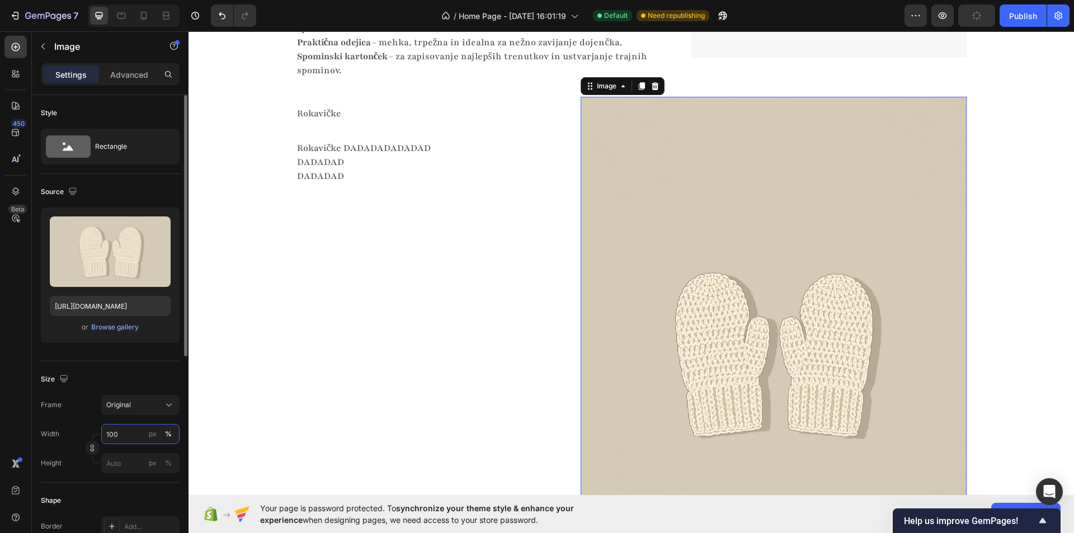
click at [124, 431] on input "100" at bounding box center [140, 434] width 78 height 20
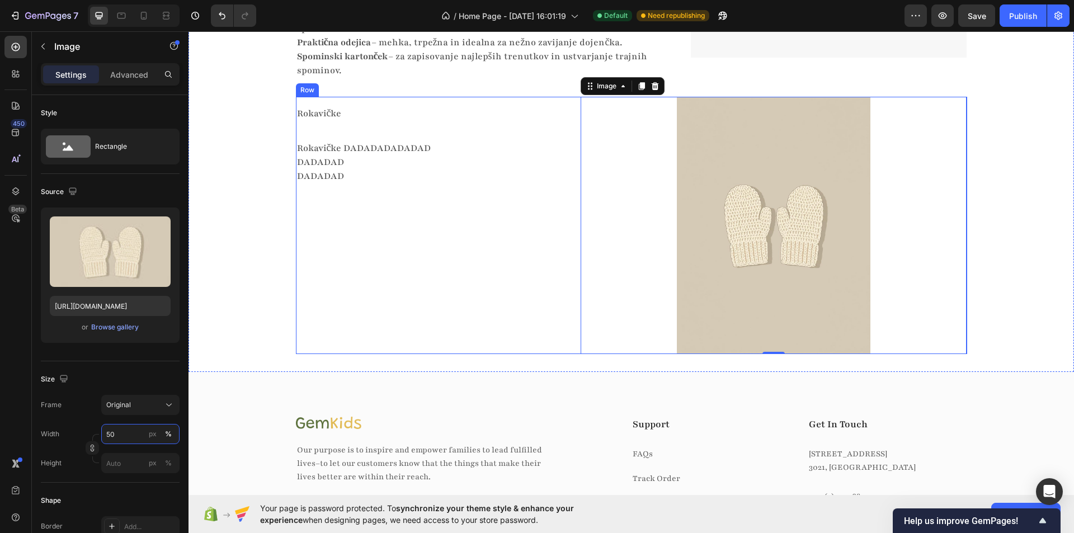
scroll to position [1921, 0]
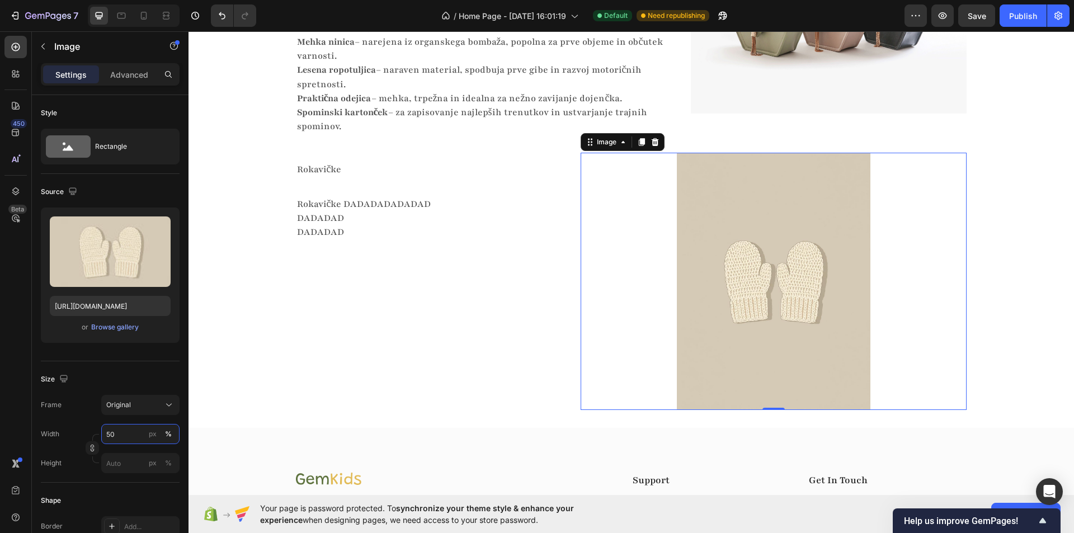
type input "50"
click at [730, 187] on img at bounding box center [773, 281] width 193 height 257
click at [639, 144] on icon at bounding box center [642, 143] width 6 height 8
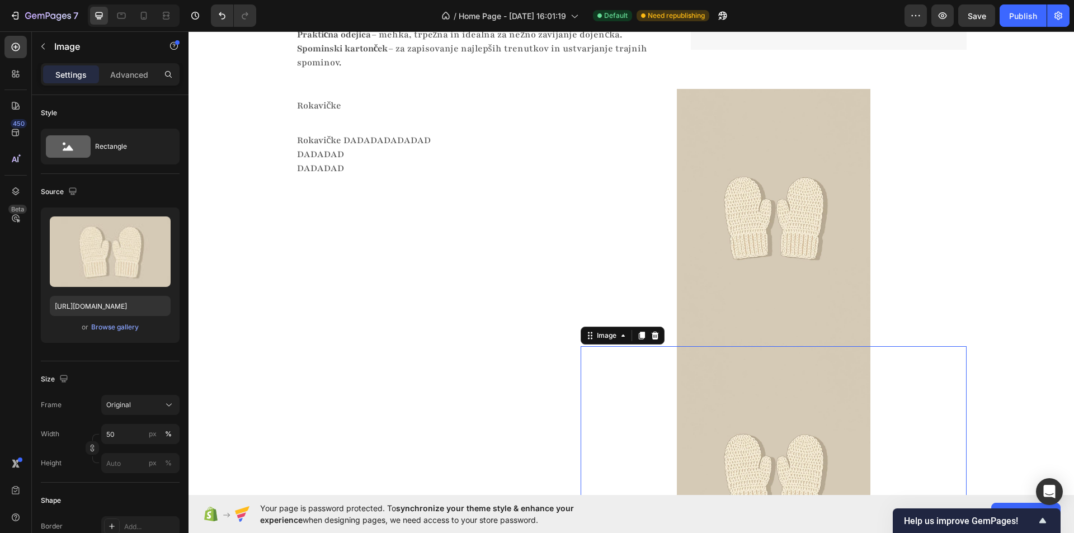
scroll to position [2260, 0]
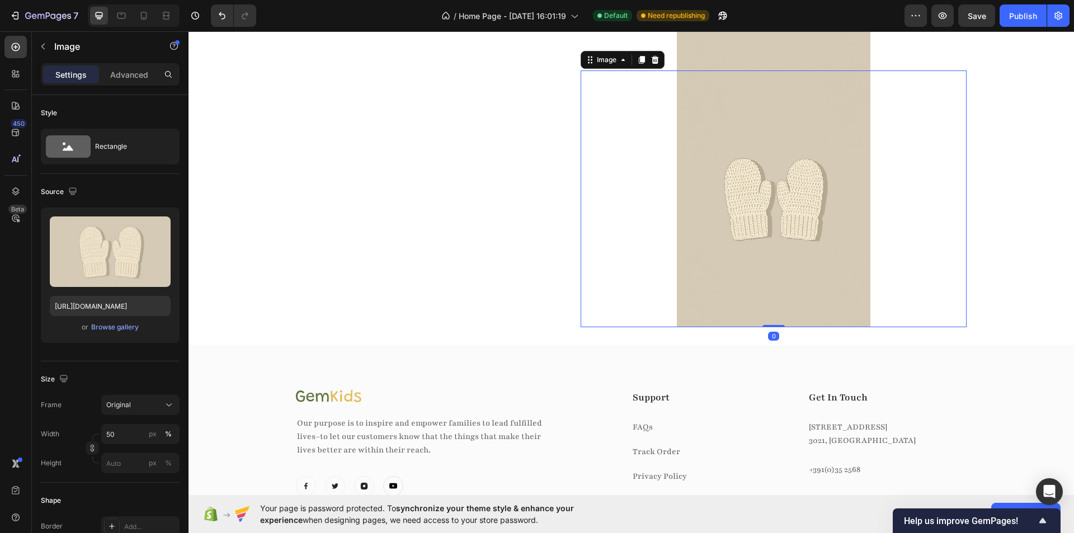
click at [744, 227] on img at bounding box center [773, 198] width 193 height 257
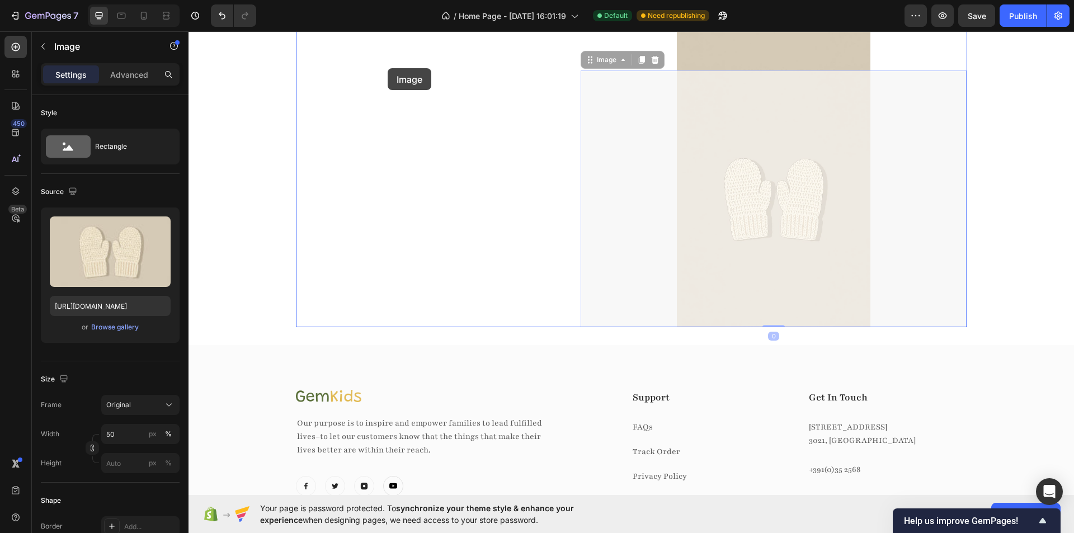
drag, startPoint x: 596, startPoint y: 58, endPoint x: 388, endPoint y: 68, distance: 208.9
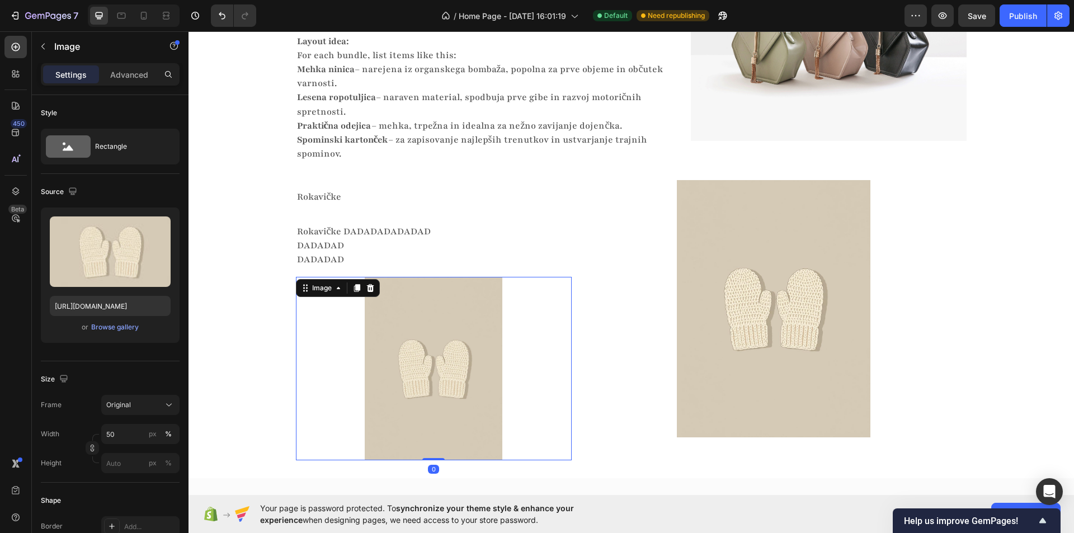
scroll to position [1893, 0]
click at [258, 247] on div "Skrbno izbrani izdelki z zgodbo Heading Vsak izdelek ima svoj namen Heading Vsa…" at bounding box center [630, 179] width 885 height 565
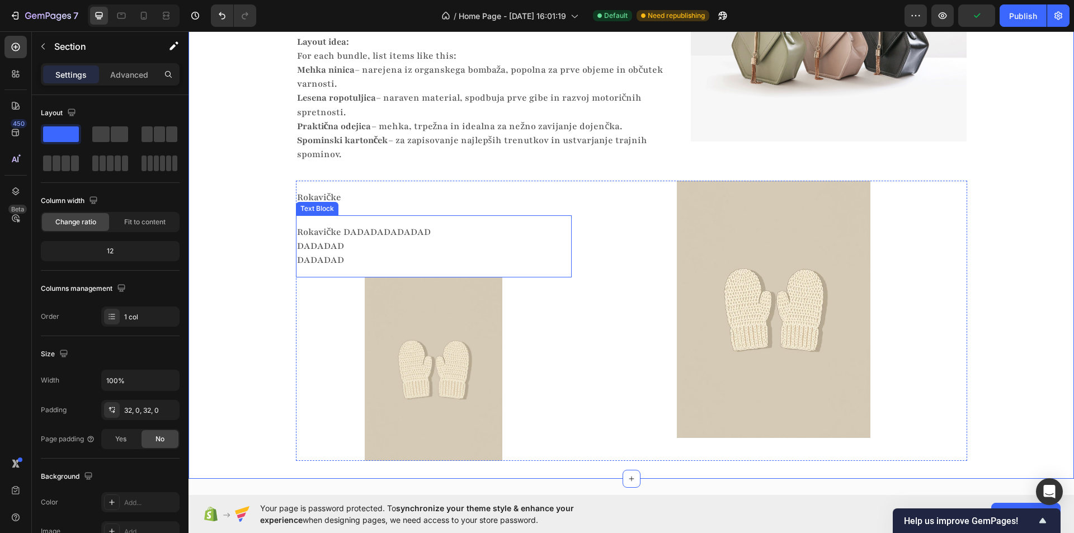
click at [386, 249] on p "Rokavičke DADADADADADAD DADADAD" at bounding box center [429, 239] width 265 height 28
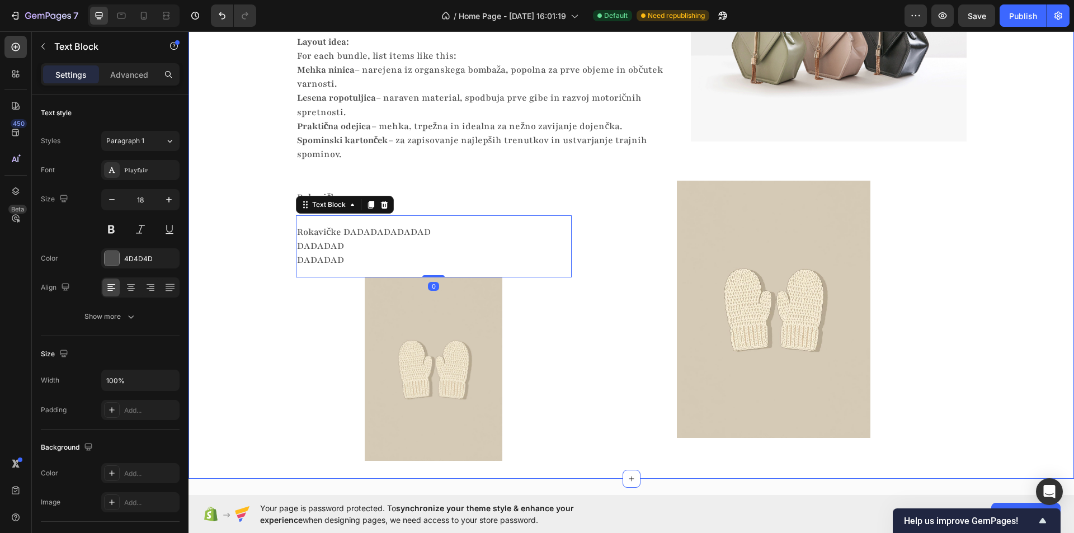
click at [237, 257] on div "Skrbno izbrani izdelki z zgodbo Heading Vsak izdelek ima svoj namen Heading Vsa…" at bounding box center [630, 179] width 885 height 565
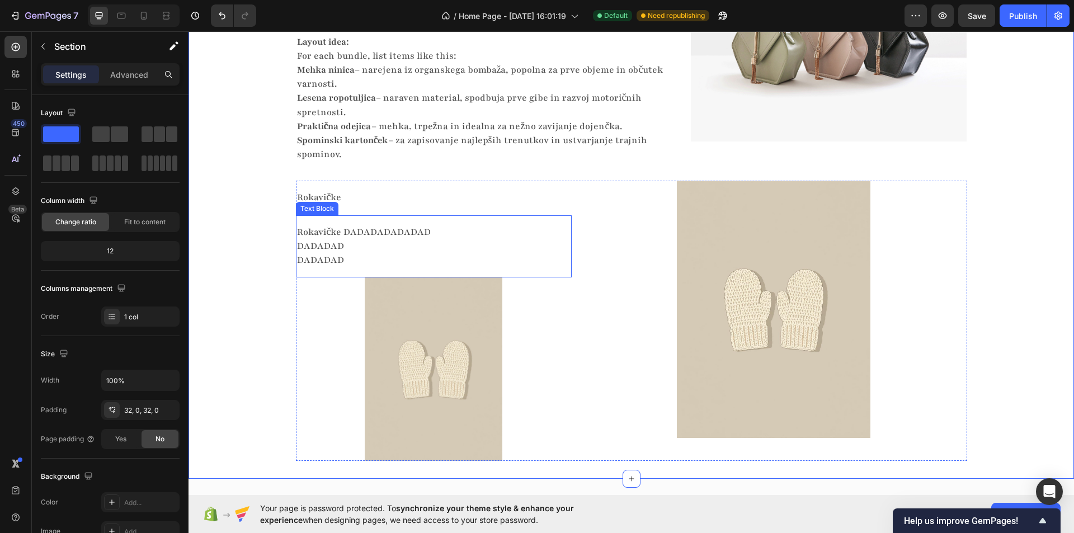
click at [417, 247] on p "Rokavičke DADADADADADAD DADADAD" at bounding box center [429, 239] width 265 height 28
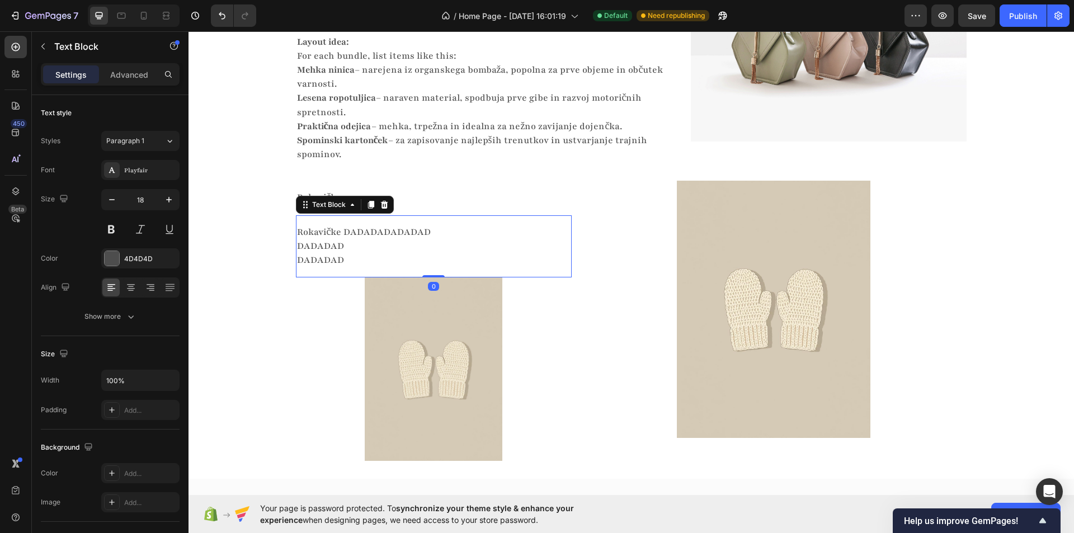
drag, startPoint x: 430, startPoint y: 276, endPoint x: 432, endPoint y: 223, distance: 53.2
click at [430, 261] on div "Rokavičke DADADADADADAD DADADAD DADADAD Text Block 0" at bounding box center [434, 246] width 276 height 63
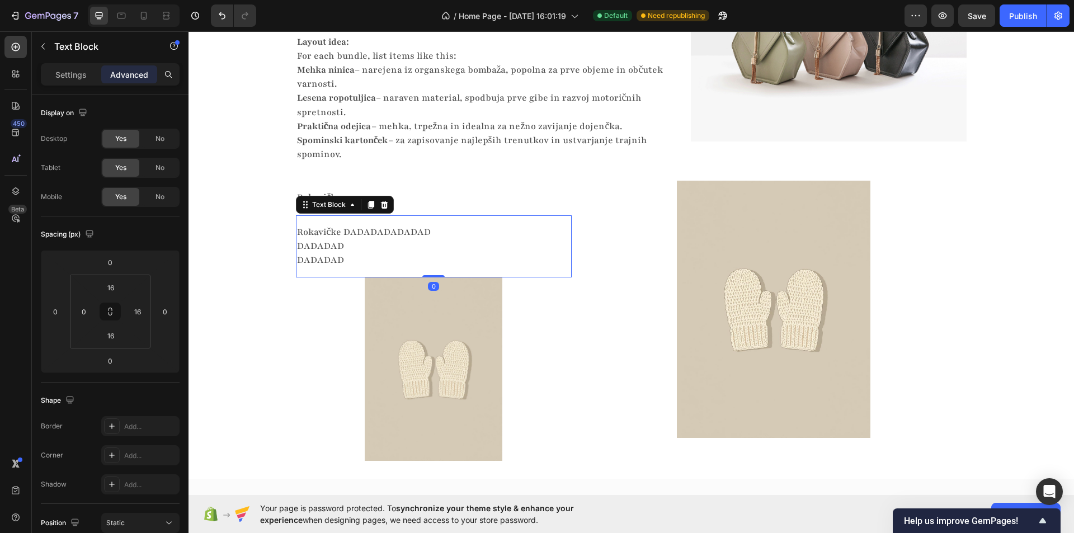
click at [431, 214] on div "Rokavičke Text Block" at bounding box center [434, 198] width 276 height 34
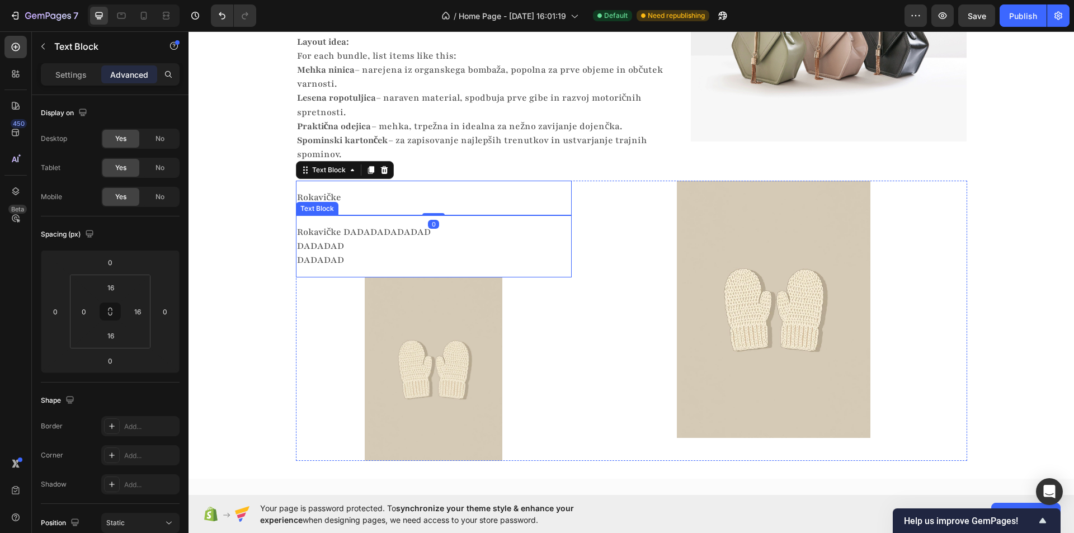
click at [422, 223] on div "Rokavičke DADADADADADAD DADADAD DADADAD Text Block" at bounding box center [434, 246] width 276 height 63
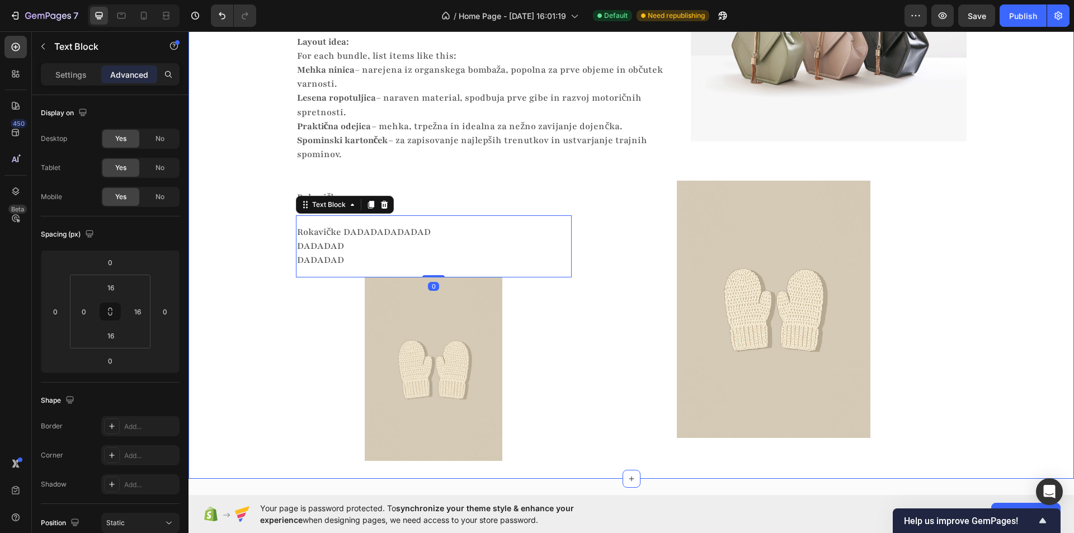
click at [226, 241] on div "Skrbno izbrani izdelki z zgodbo Heading Vsak izdelek ima svoj namen Heading Vsa…" at bounding box center [630, 179] width 885 height 565
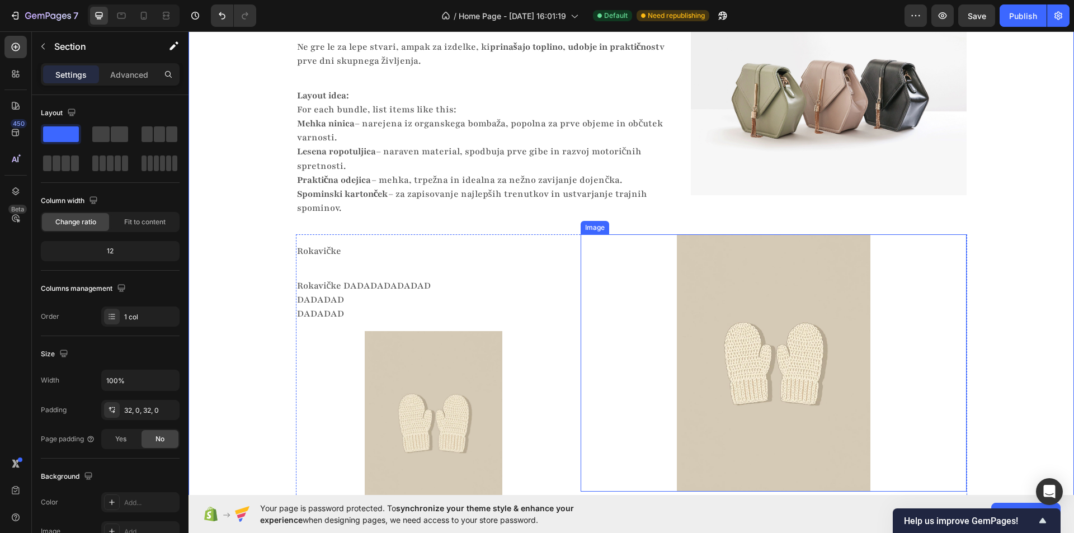
scroll to position [1837, 0]
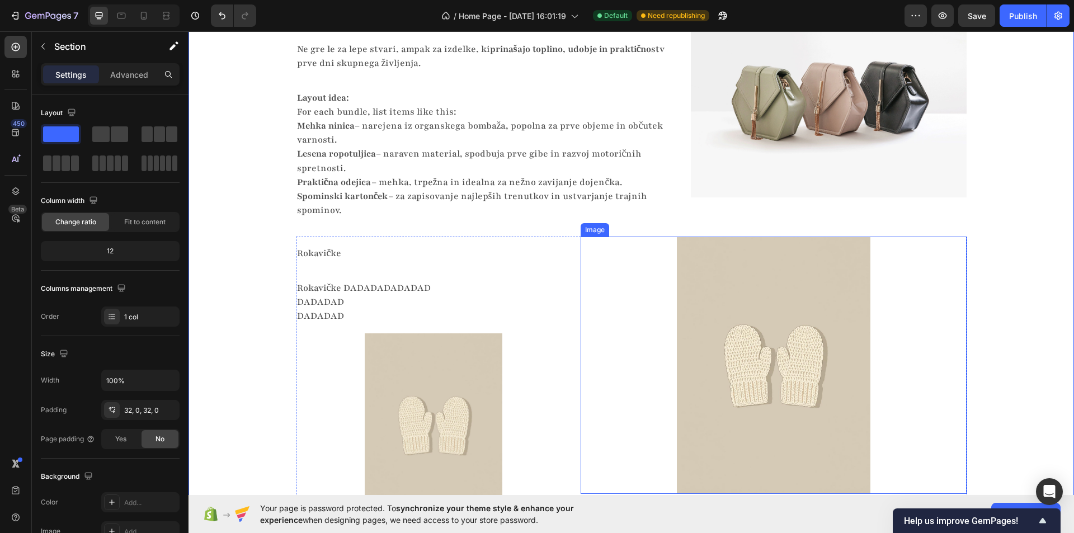
click at [611, 254] on div at bounding box center [774, 365] width 386 height 257
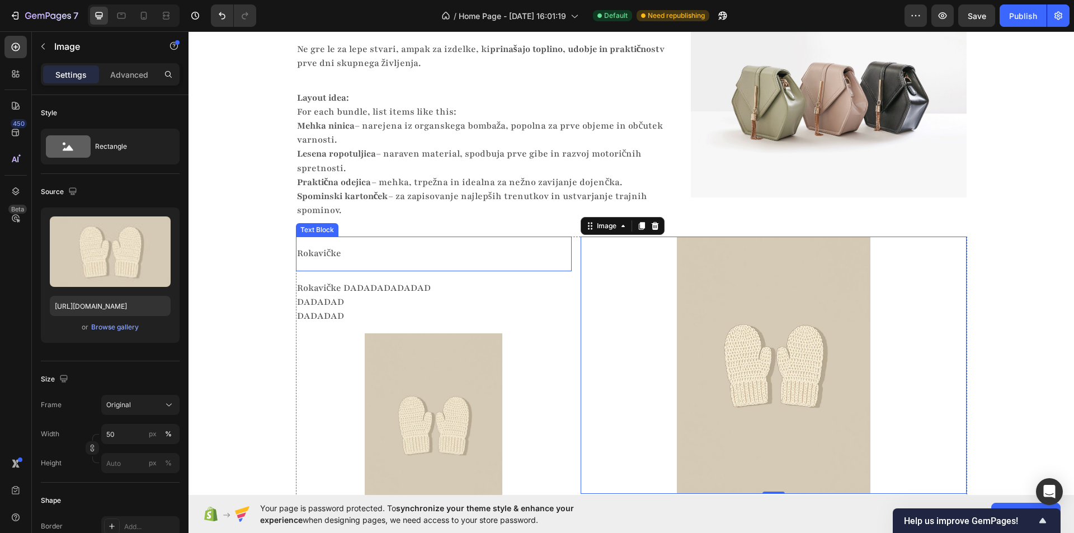
click at [528, 237] on div "Rokavičke Text Block" at bounding box center [434, 254] width 276 height 34
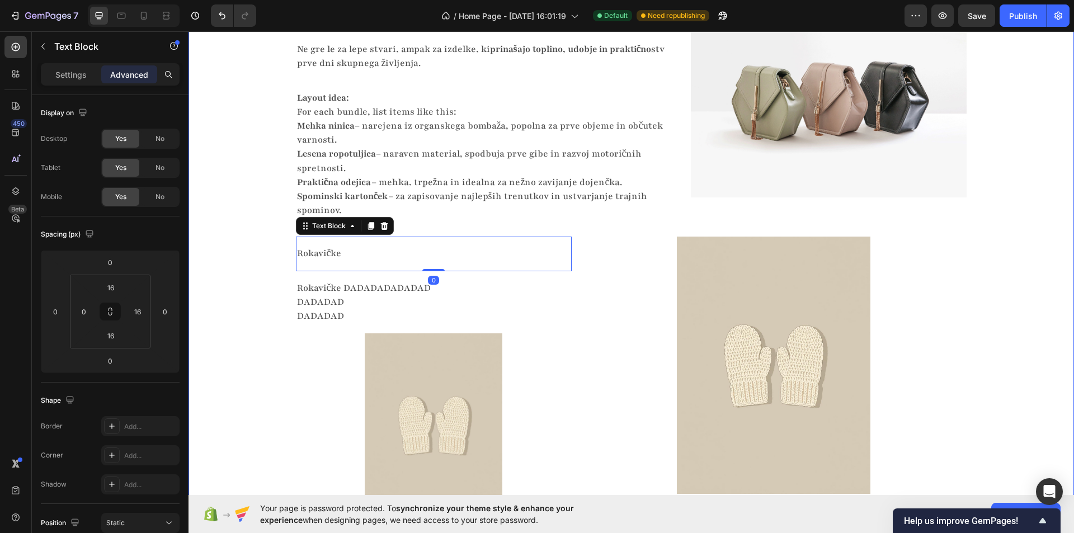
click at [241, 289] on div "Skrbno izbrani izdelki z zgodbo Heading Vsak izdelek ima svoj namen Heading Vsa…" at bounding box center [630, 234] width 885 height 565
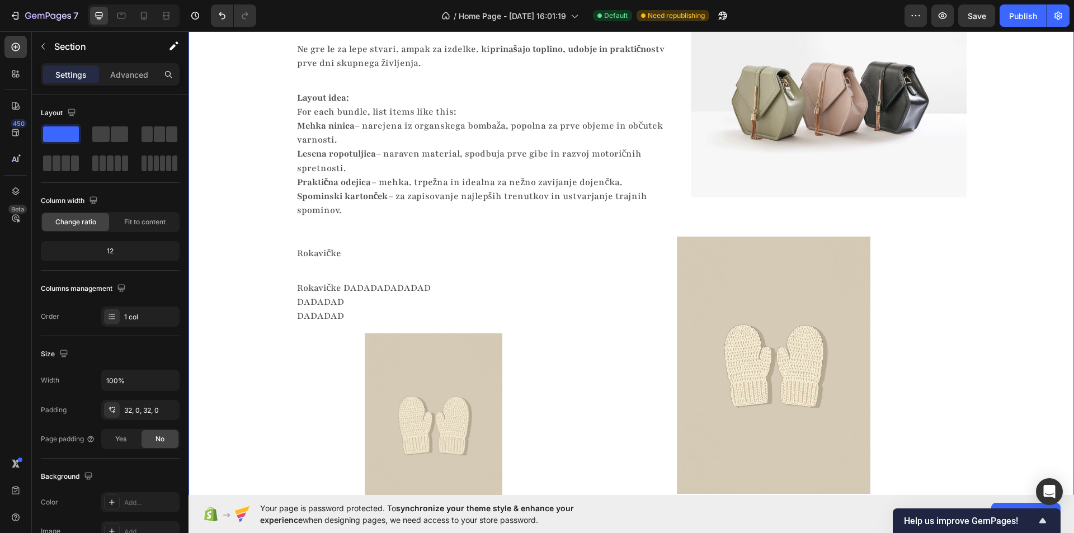
click at [282, 331] on div "Skrbno izbrani izdelki z zgodbo Heading Vsak izdelek ima svoj namen Heading Vsa…" at bounding box center [630, 234] width 885 height 565
click at [313, 367] on div at bounding box center [434, 424] width 276 height 183
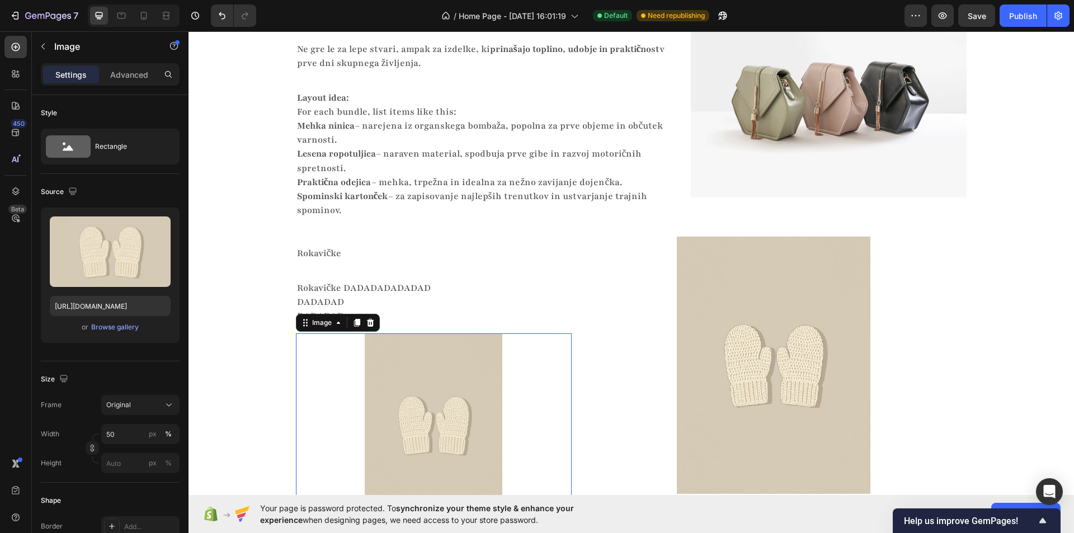
click at [478, 291] on p "Rokavičke DADADADADADAD DADADAD" at bounding box center [429, 295] width 265 height 28
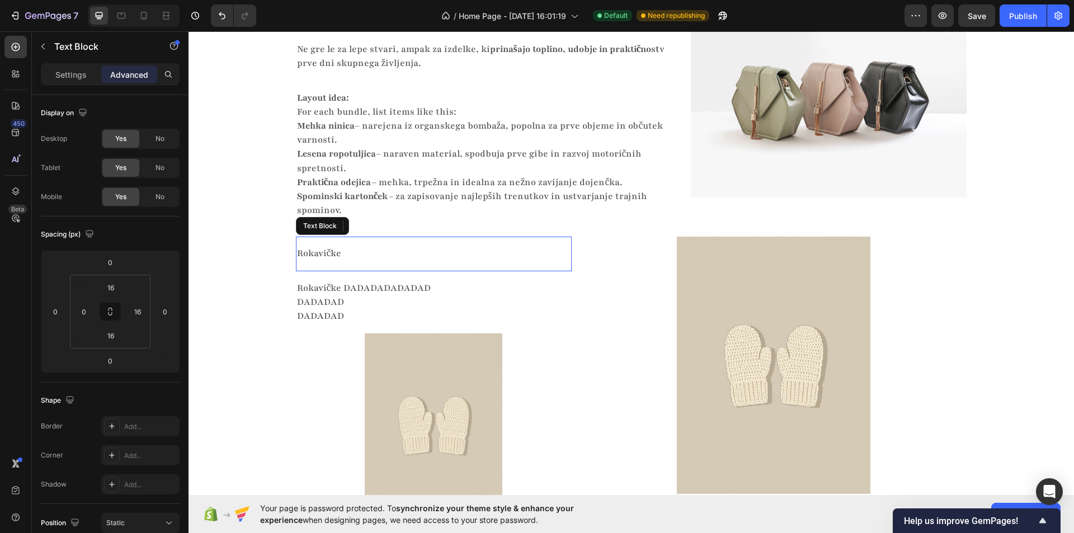
click at [492, 250] on p "Rokavičke" at bounding box center [429, 254] width 265 height 14
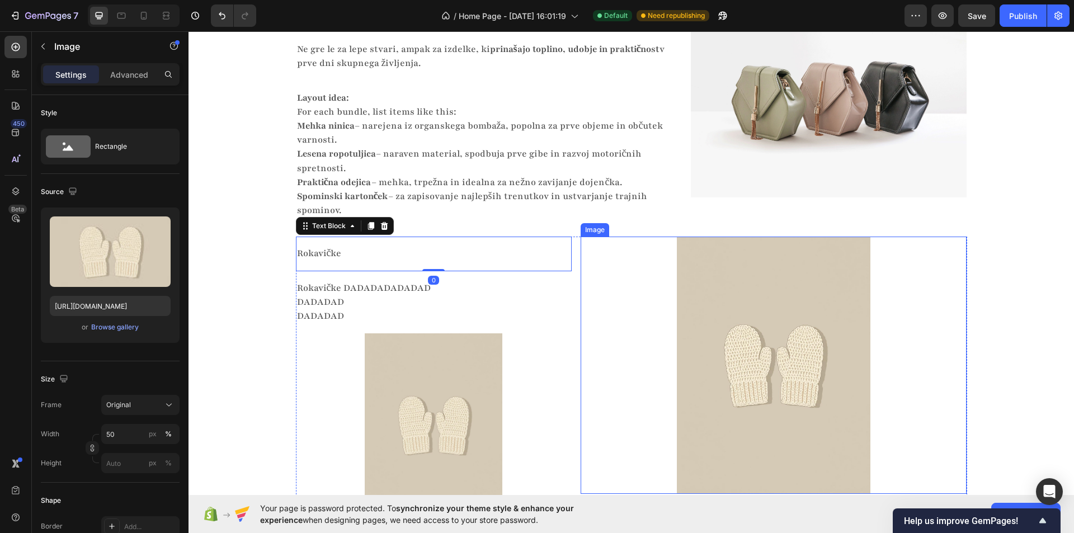
click at [593, 249] on div at bounding box center [774, 365] width 386 height 257
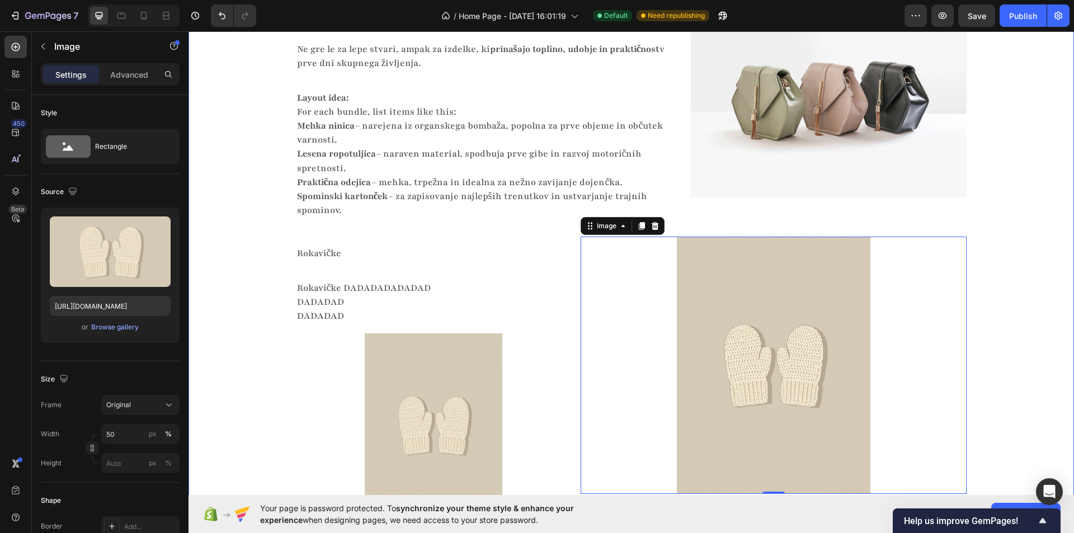
click at [979, 269] on div "Skrbno izbrani izdelki z zgodbo Heading Vsak izdelek ima svoj namen Heading Vsa…" at bounding box center [630, 234] width 885 height 565
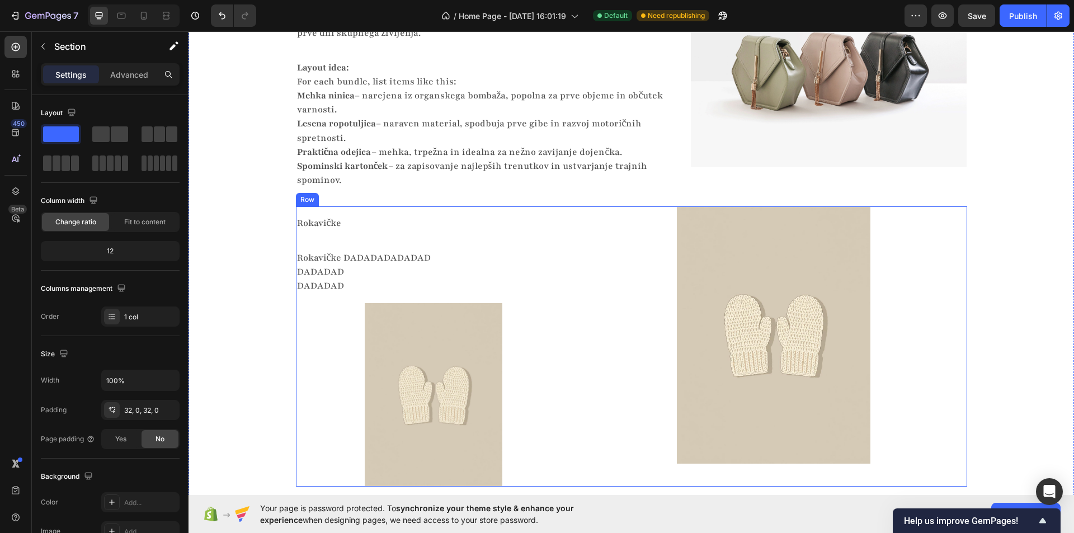
scroll to position [1949, 0]
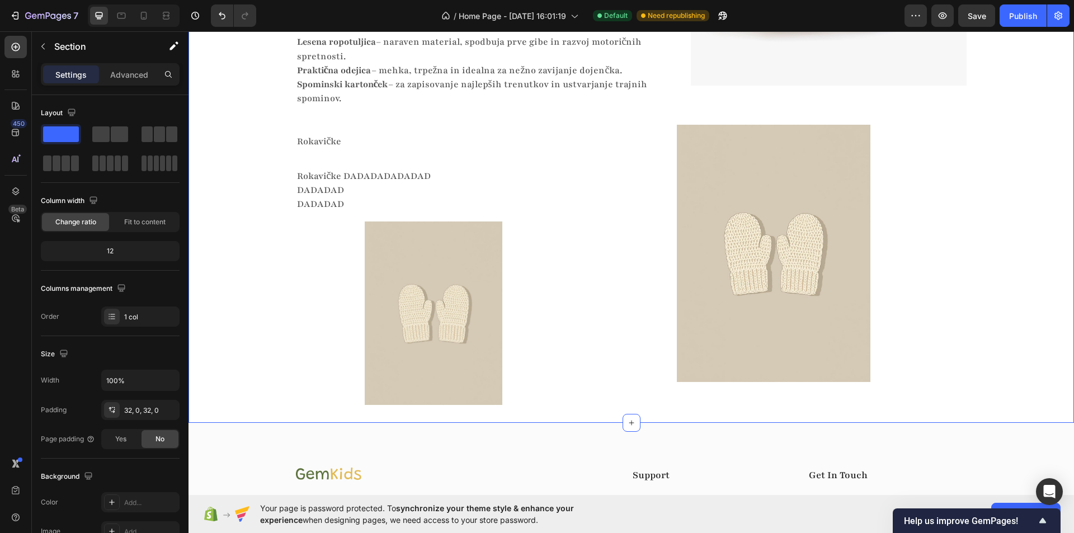
click at [649, 404] on div "Image" at bounding box center [774, 265] width 386 height 280
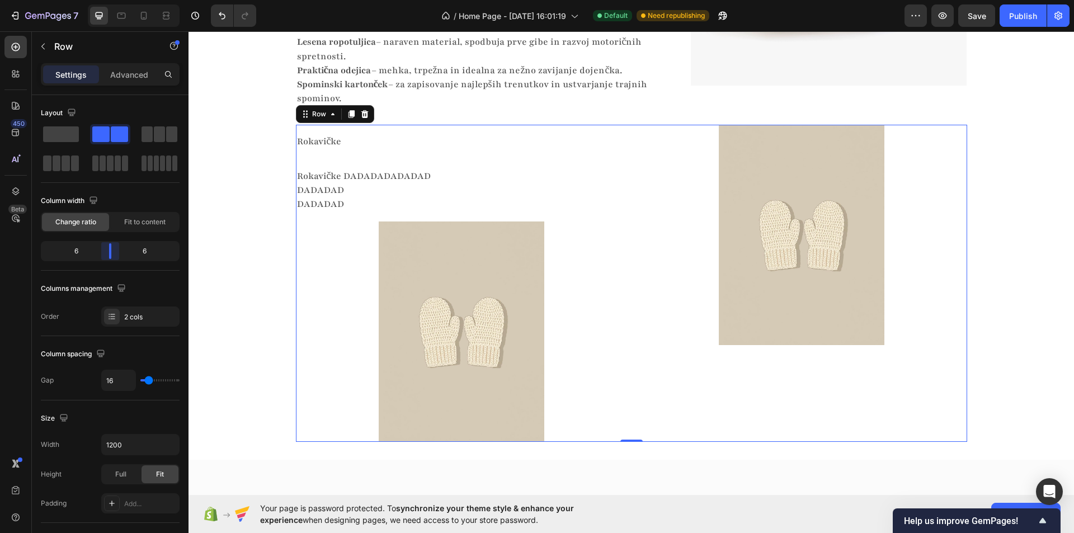
drag, startPoint x: 94, startPoint y: 252, endPoint x: 114, endPoint y: 251, distance: 19.6
click at [114, 0] on body "7 / Home Page - Sep 27, 16:01:19 Default Need republishing Preview Save Publish…" at bounding box center [537, 0] width 1074 height 0
click at [114, 317] on icon at bounding box center [112, 316] width 4 height 1
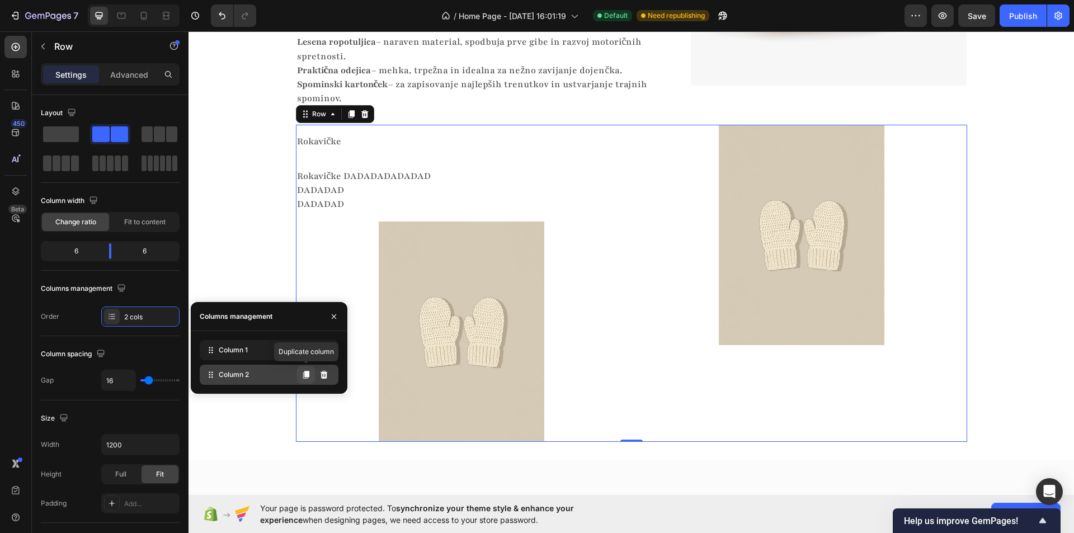
click at [306, 372] on icon at bounding box center [306, 375] width 6 height 8
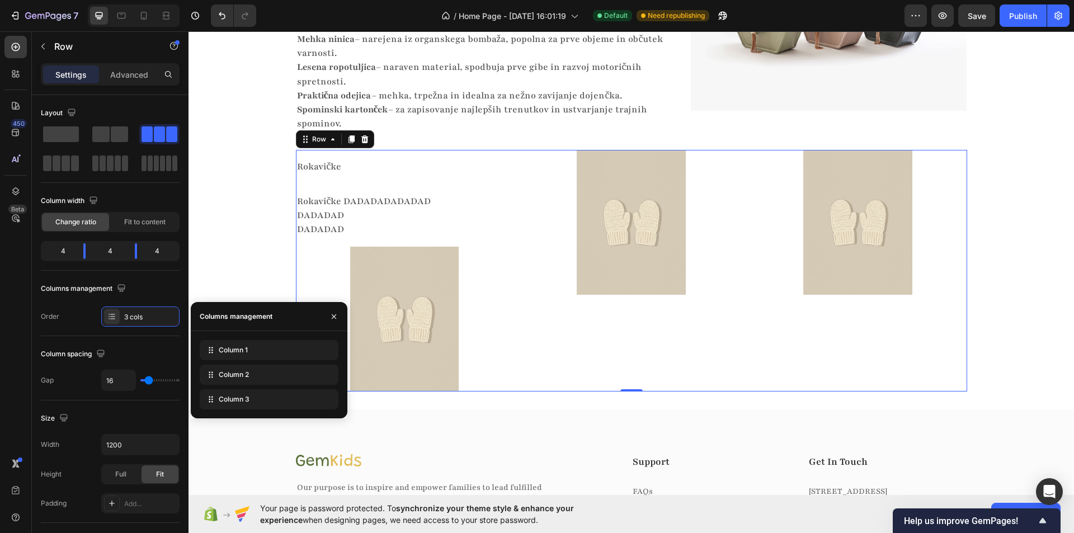
scroll to position [1893, 0]
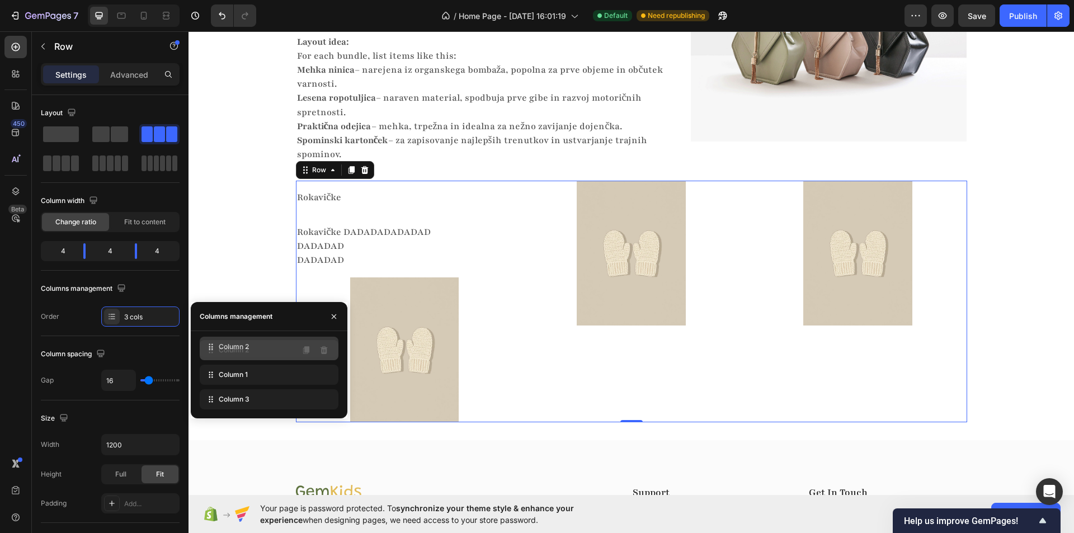
drag, startPoint x: 235, startPoint y: 379, endPoint x: 235, endPoint y: 351, distance: 28.0
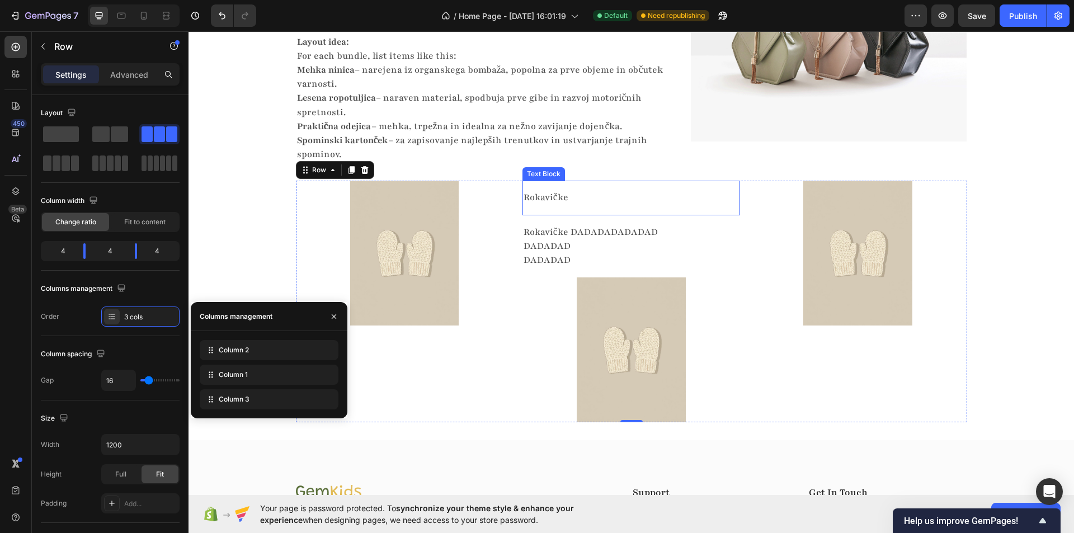
click at [622, 186] on div "Rokavičke Text Block" at bounding box center [631, 198] width 218 height 34
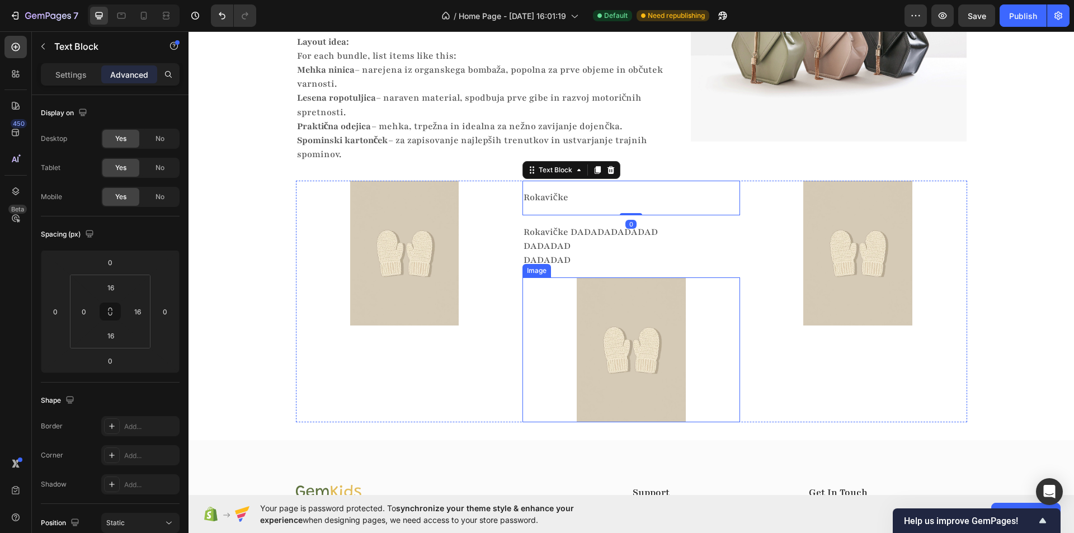
click at [718, 309] on div at bounding box center [631, 349] width 218 height 145
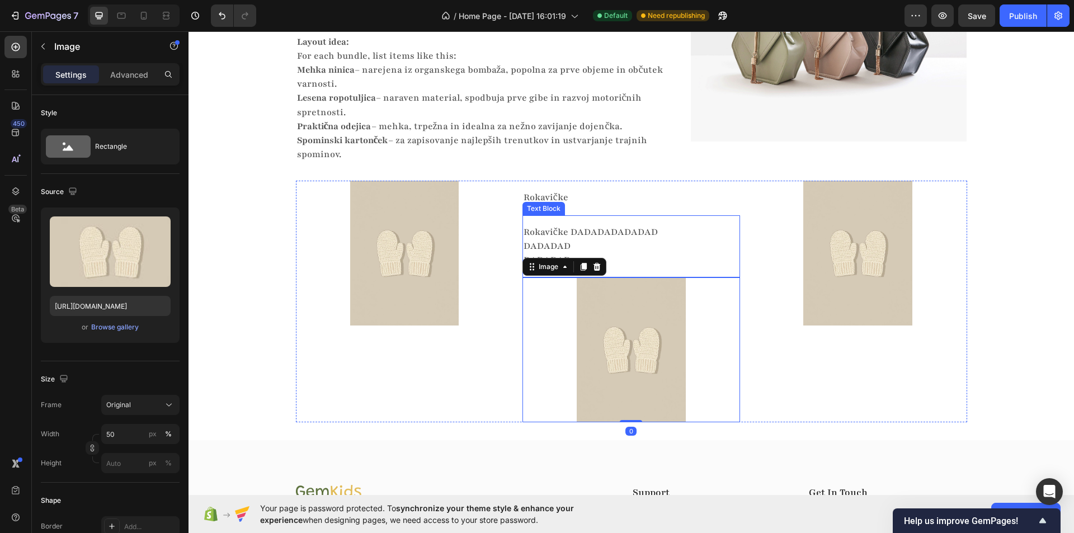
click at [730, 268] on div "Rokavičke DADADADADADAD DADADAD DADADAD Text Block" at bounding box center [631, 246] width 218 height 63
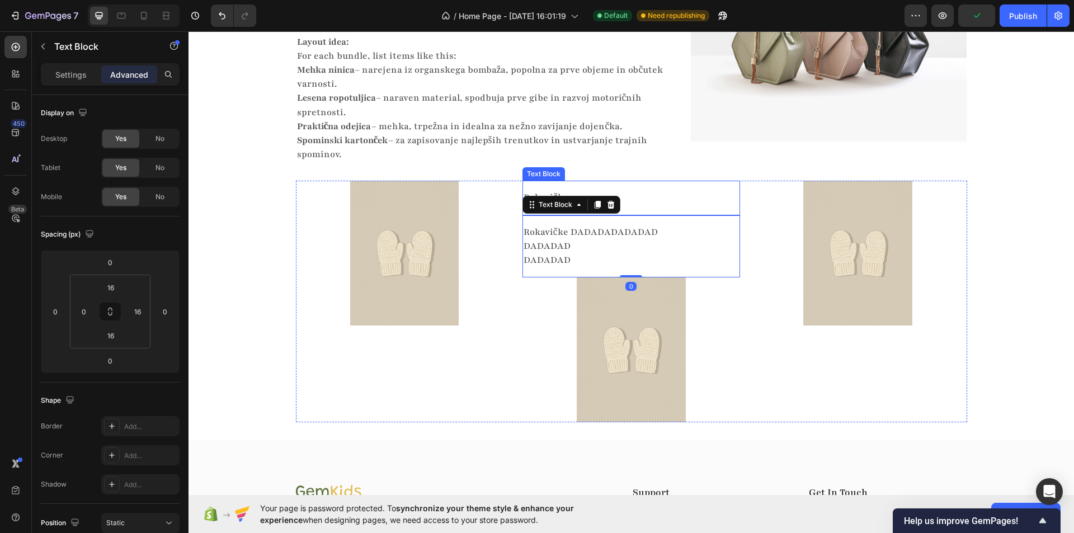
click at [723, 203] on p "Rokavičke" at bounding box center [627, 198] width 206 height 14
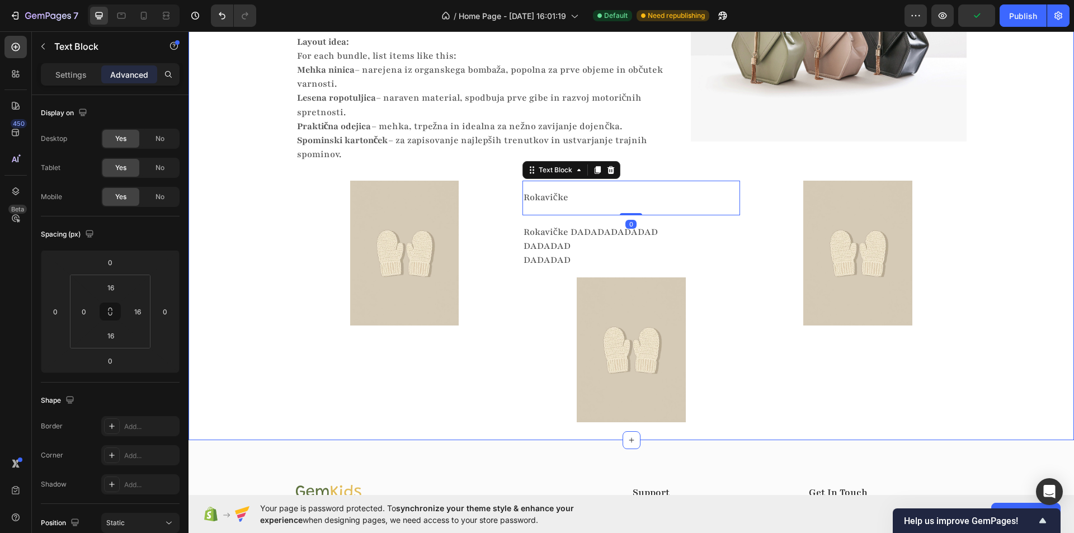
click at [712, 176] on div "Skrbno izbrani izdelki z zgodbo Heading Vsak izdelek ima svoj namen Heading Vsa…" at bounding box center [630, 160] width 885 height 526
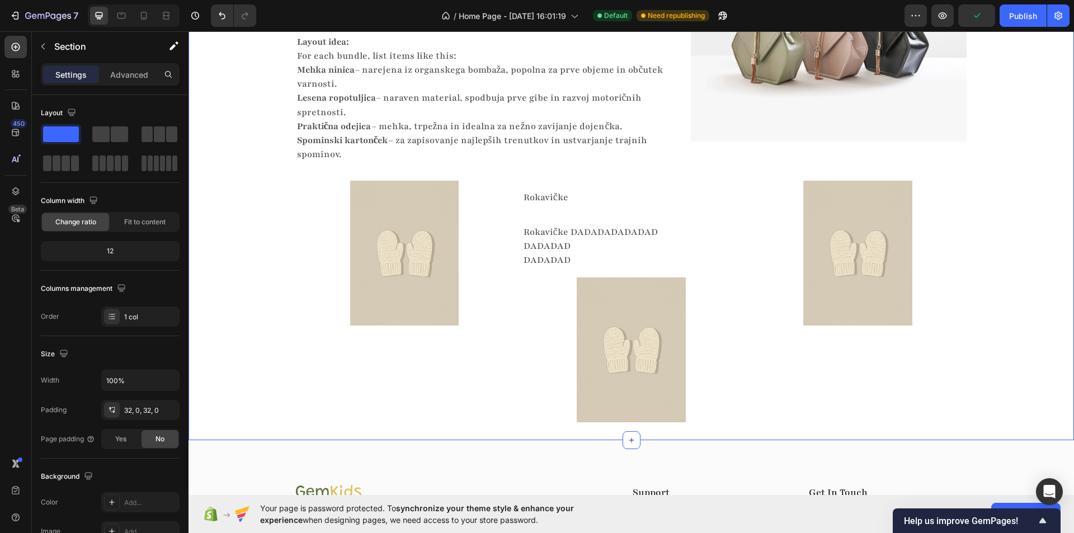
click at [688, 180] on div "Skrbno izbrani izdelki z zgodbo Heading Vsak izdelek ima svoj namen Heading Vsa…" at bounding box center [630, 160] width 885 height 526
click at [667, 190] on div "Rokavičke" at bounding box center [626, 198] width 209 height 16
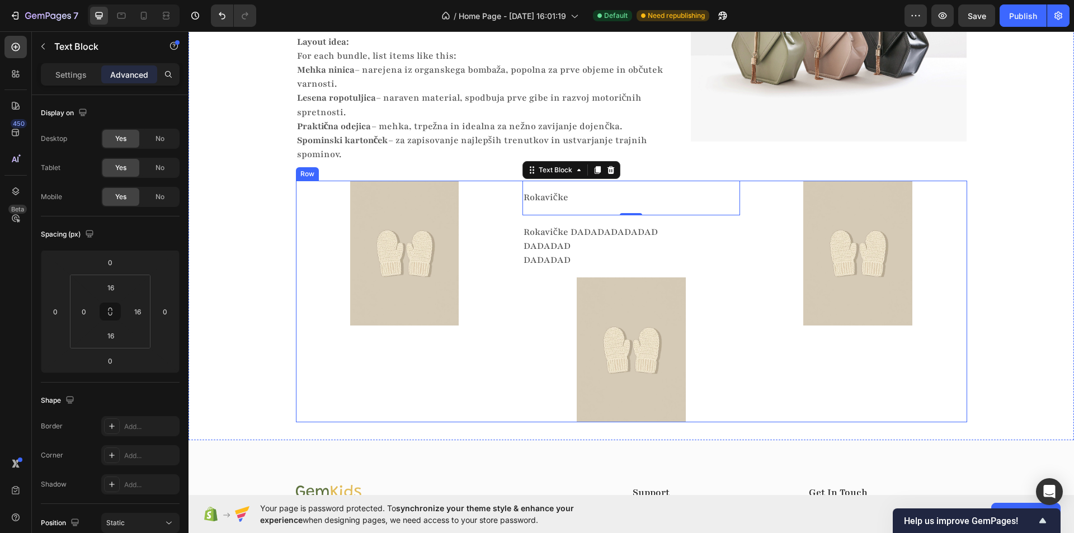
click at [488, 354] on div "Image" at bounding box center [405, 302] width 218 height 242
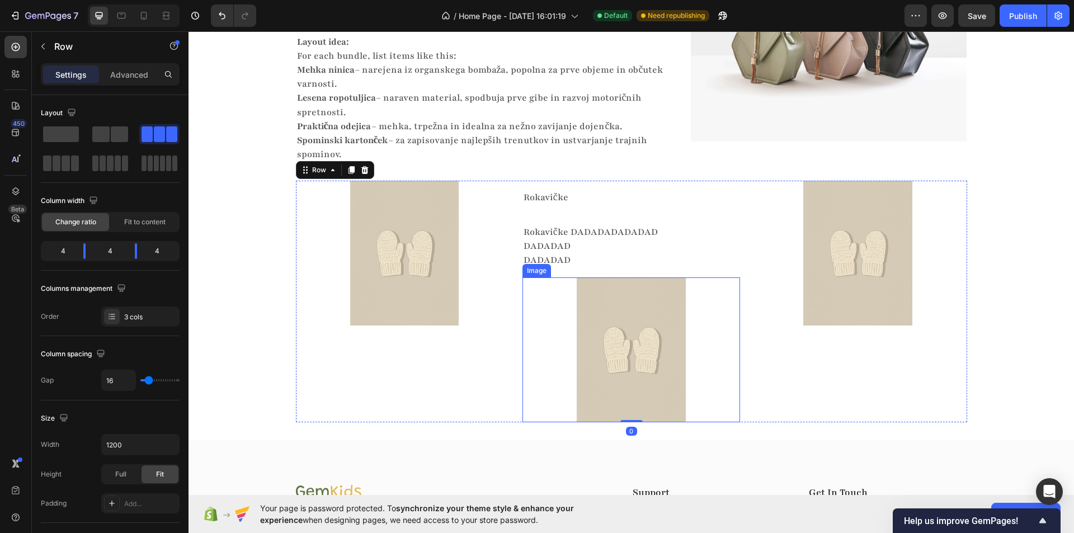
click at [557, 383] on div at bounding box center [631, 349] width 218 height 145
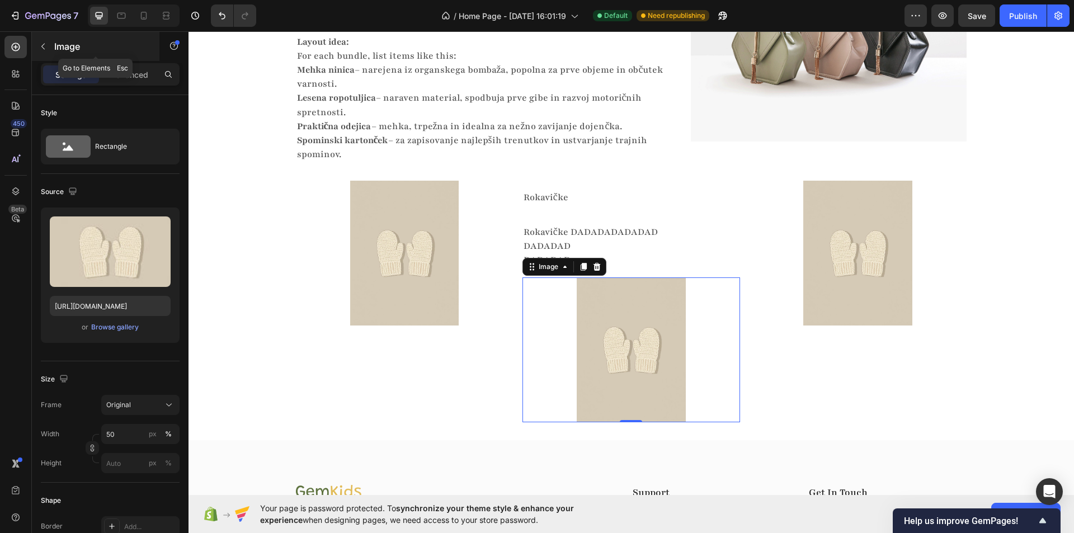
click at [41, 44] on icon "button" at bounding box center [43, 46] width 9 height 9
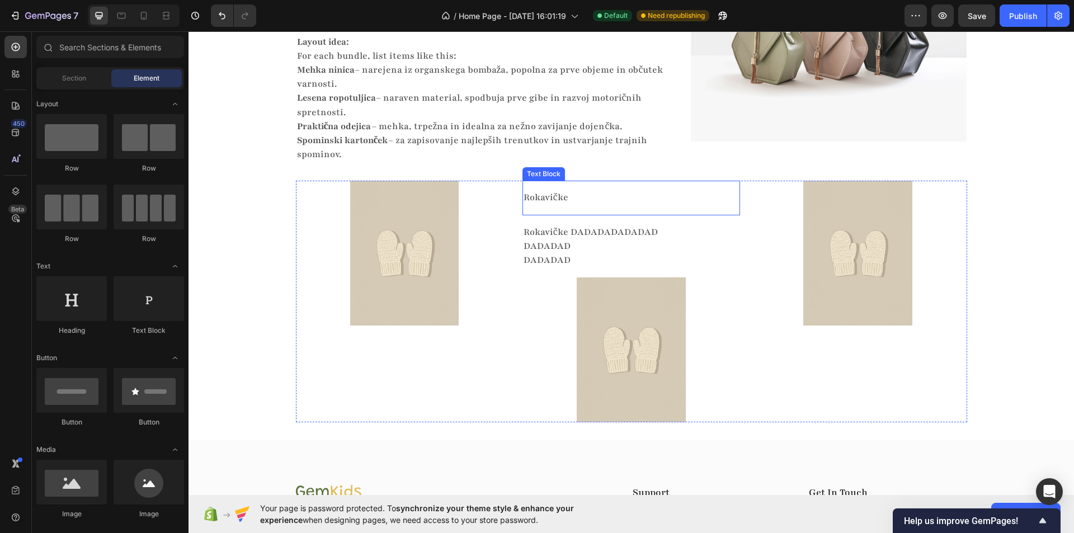
click at [641, 181] on div "Rokavičke Text Block" at bounding box center [631, 198] width 218 height 34
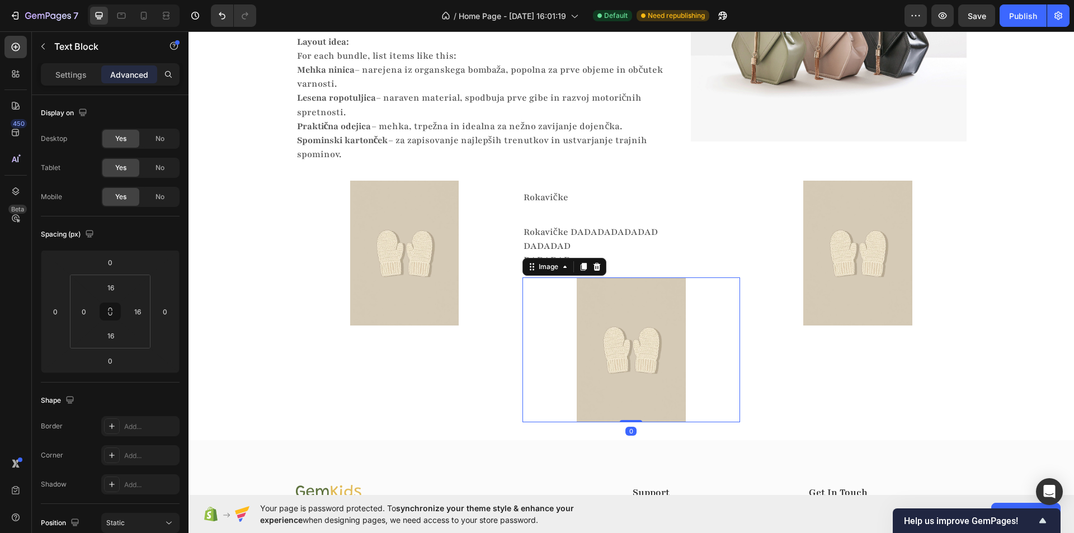
click at [697, 331] on div at bounding box center [631, 349] width 218 height 145
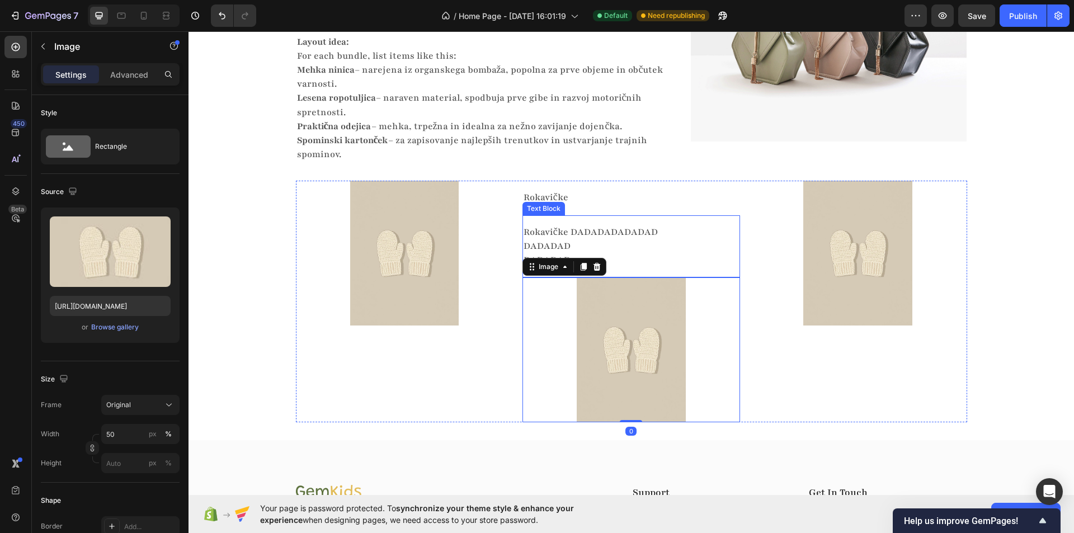
click at [673, 244] on p "Rokavičke DADADADADADAD DADADAD" at bounding box center [627, 239] width 206 height 28
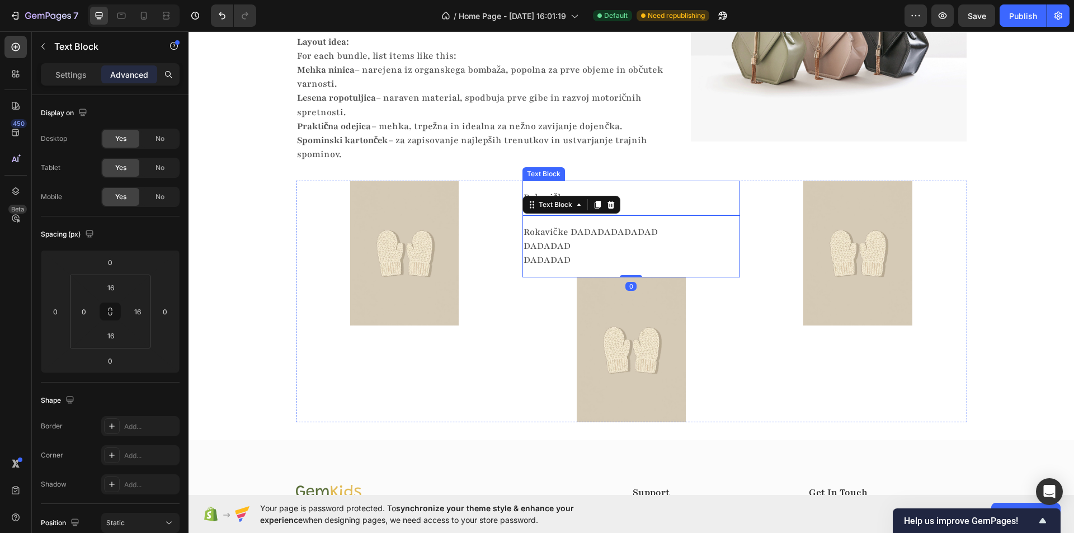
click at [661, 197] on p "Rokavičke" at bounding box center [627, 198] width 206 height 14
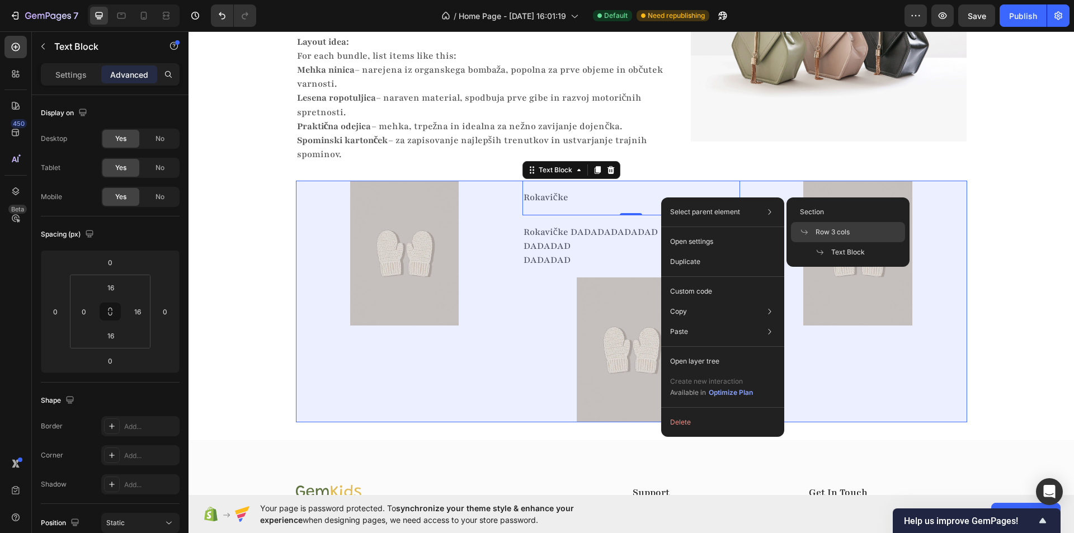
click at [836, 233] on span "Row 3 cols" at bounding box center [832, 232] width 34 height 10
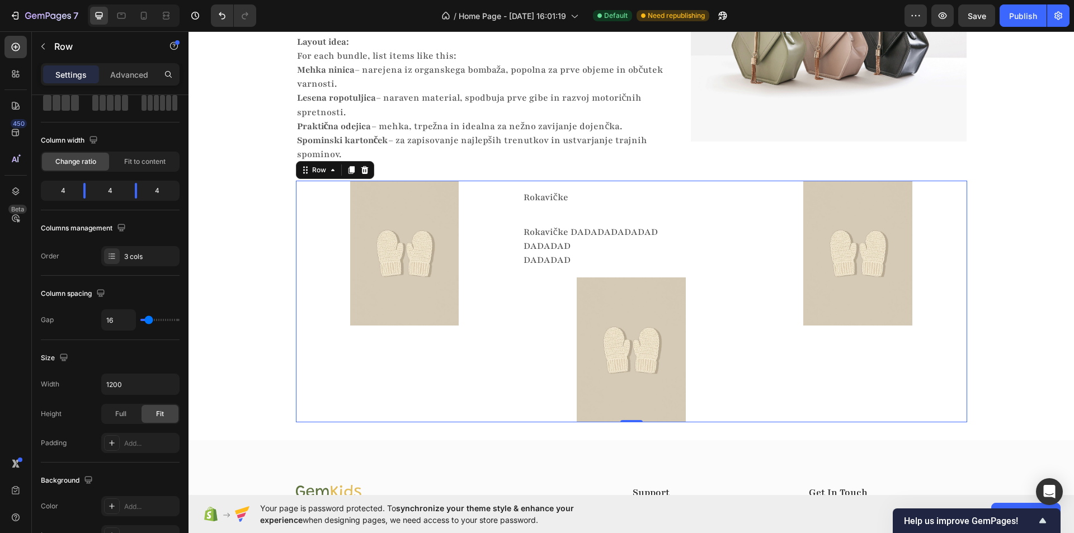
scroll to position [4, 0]
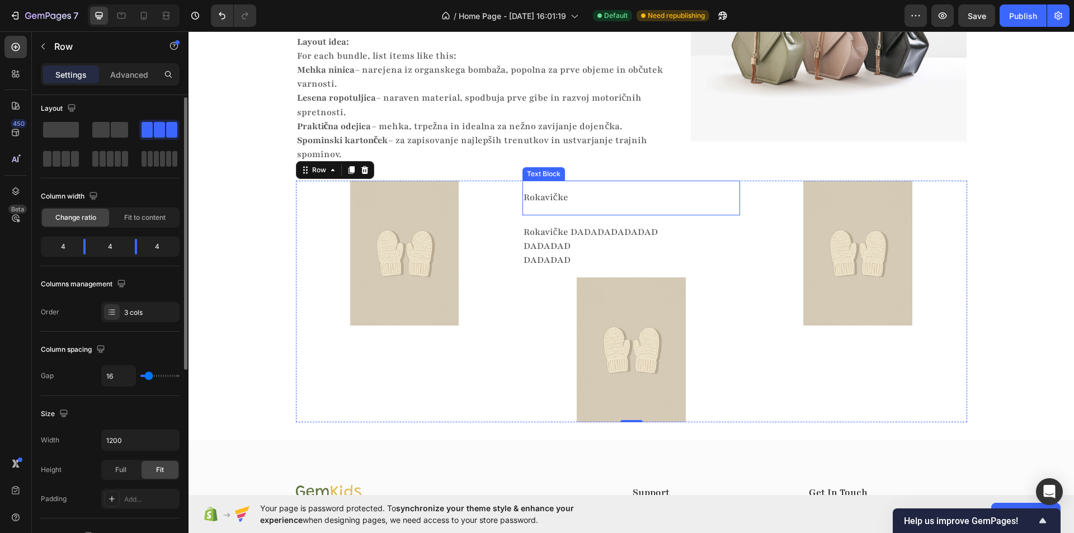
click at [596, 197] on p "Rokavičke" at bounding box center [627, 198] width 206 height 14
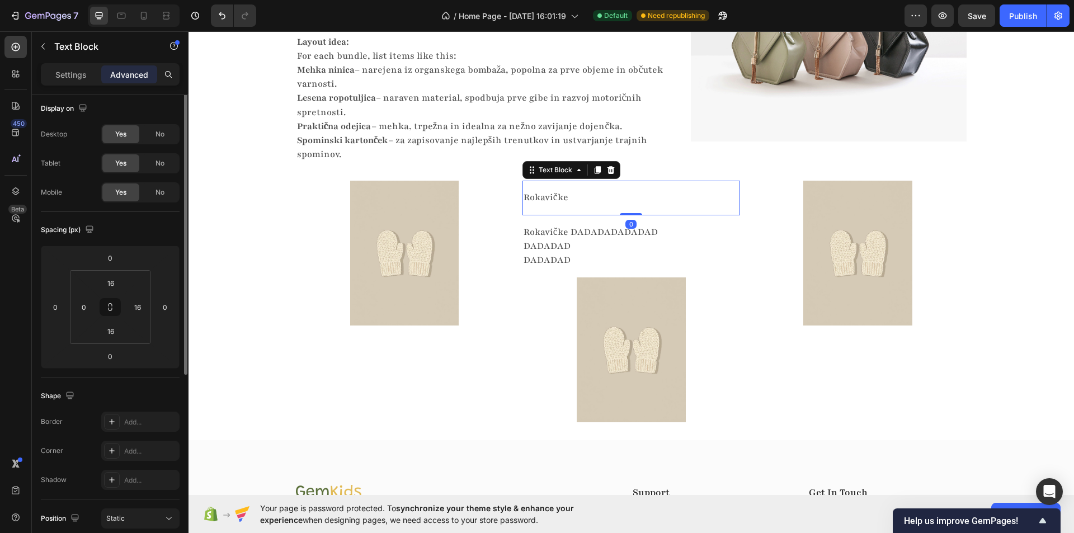
scroll to position [0, 0]
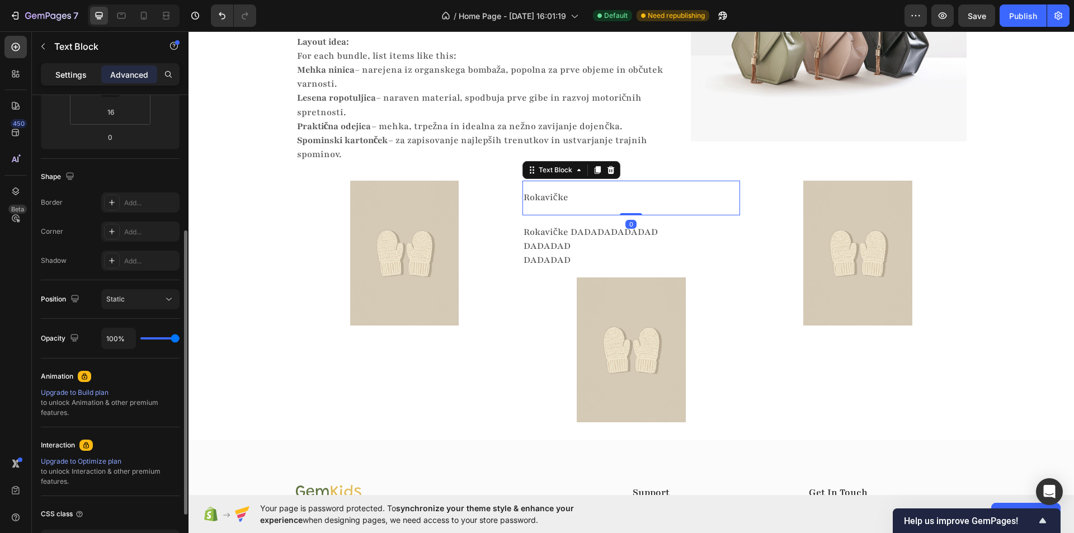
click at [87, 79] on div "Settings" at bounding box center [71, 74] width 56 height 18
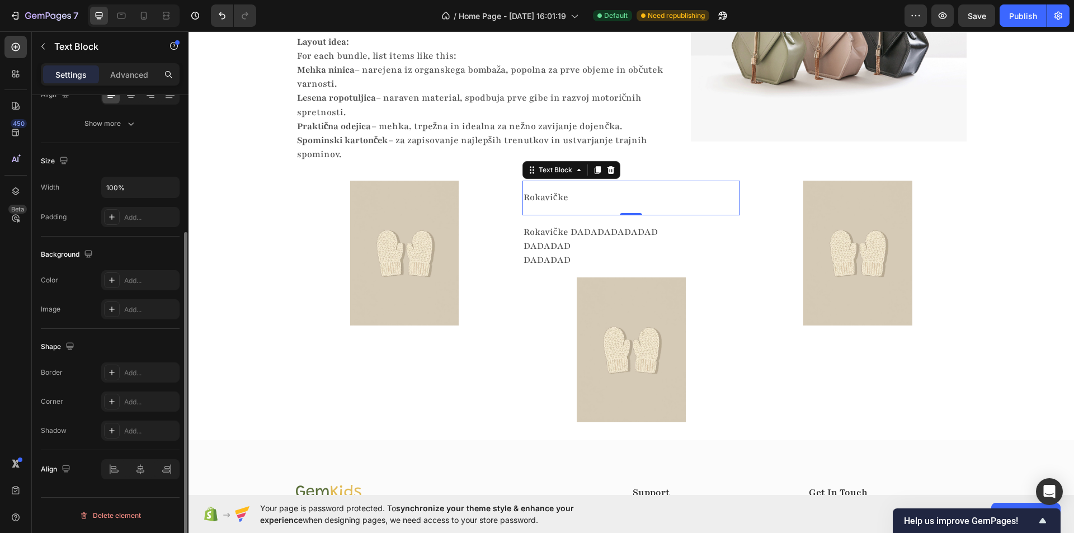
scroll to position [81, 0]
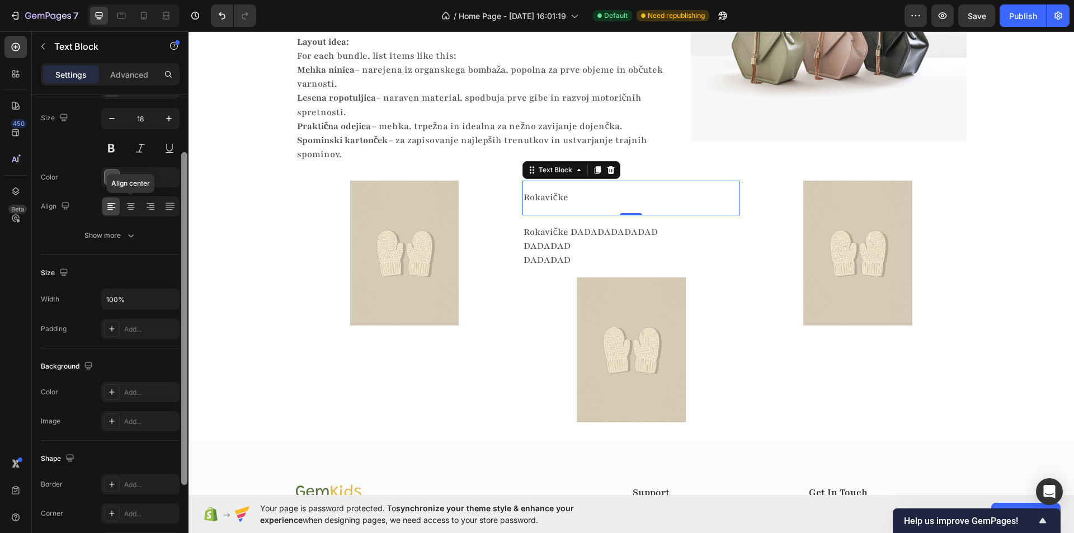
click at [133, 204] on icon at bounding box center [130, 206] width 11 height 11
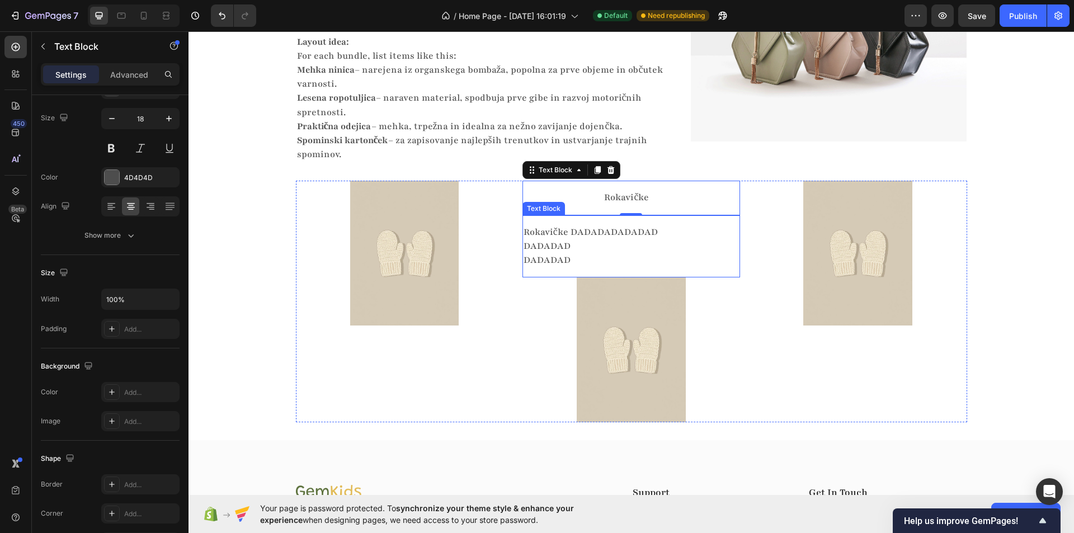
click at [645, 236] on p "Rokavičke DADADADADADAD DADADAD" at bounding box center [627, 239] width 206 height 28
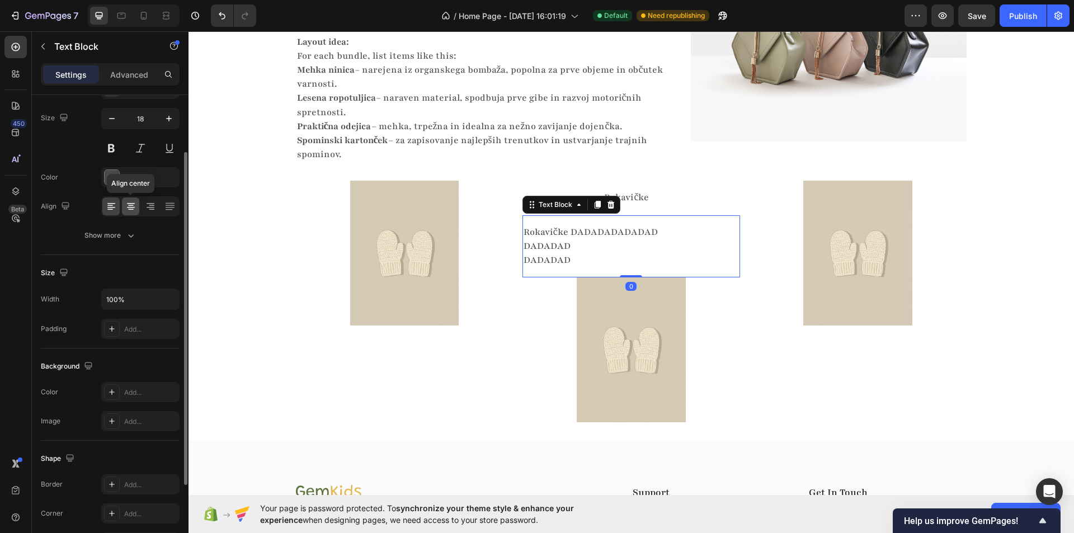
click at [136, 208] on div at bounding box center [130, 206] width 17 height 18
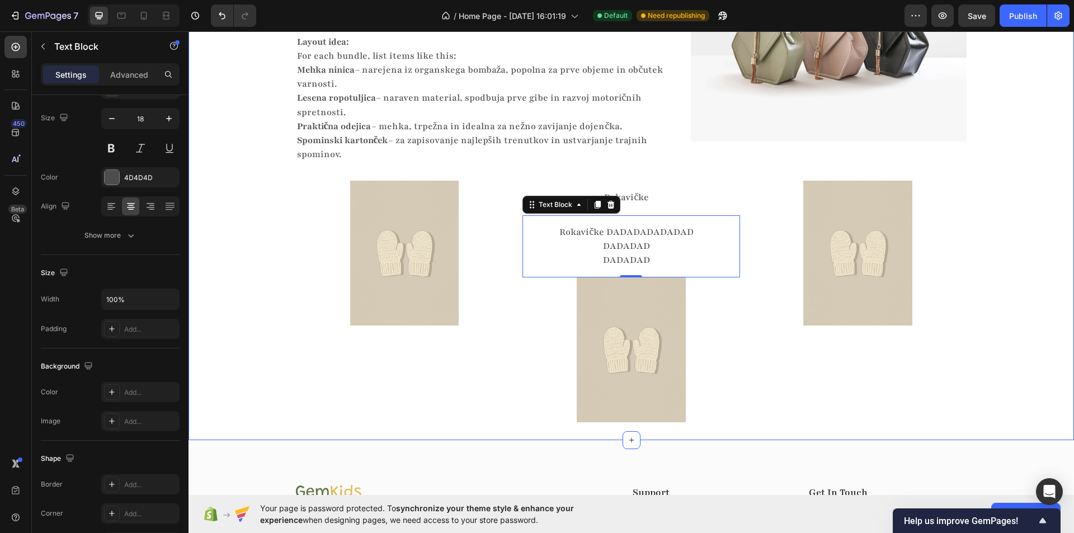
click at [265, 290] on div "Skrbno izbrani izdelki z zgodbo Heading Vsak izdelek ima svoj namen Heading Vsa…" at bounding box center [630, 160] width 885 height 526
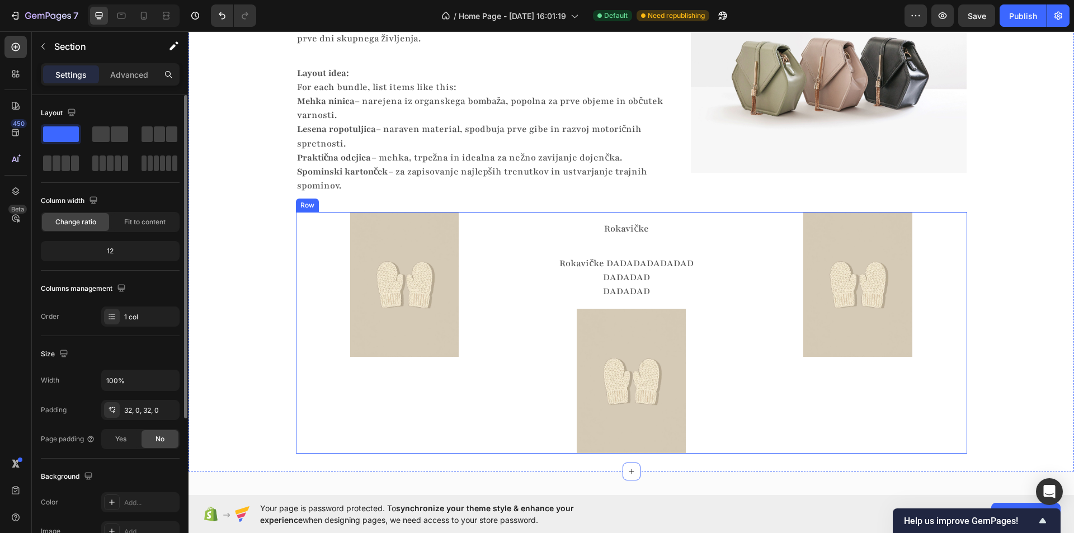
scroll to position [1837, 0]
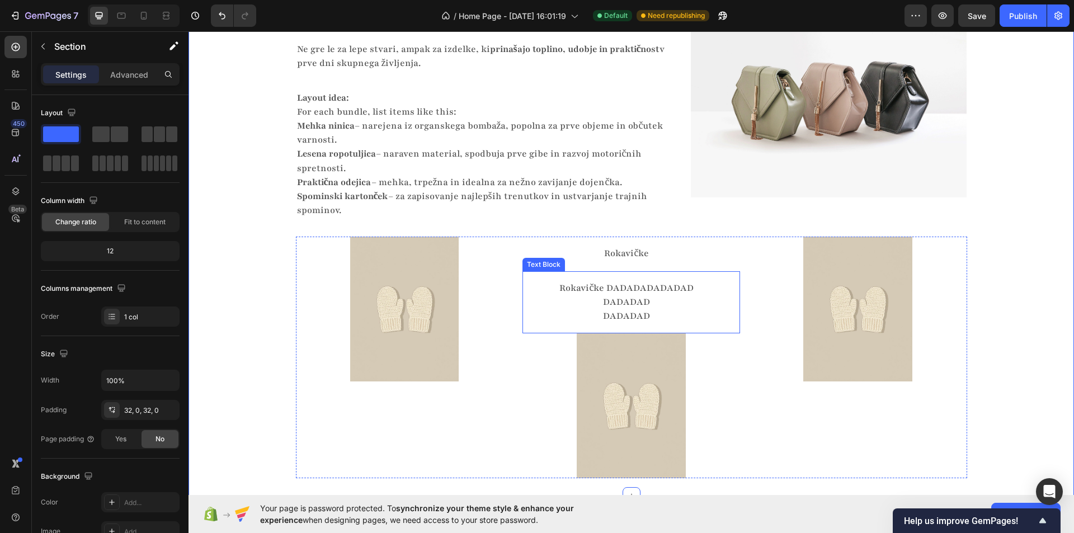
click at [647, 303] on p "Rokavičke DADADADADADAD DADADAD" at bounding box center [627, 295] width 206 height 28
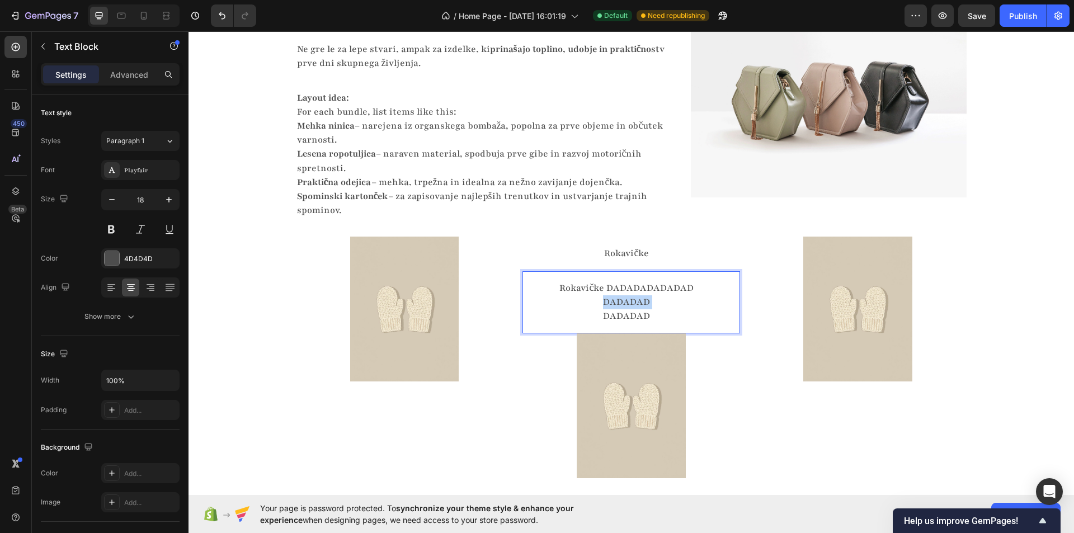
click at [647, 303] on p "Rokavičke DADADADADADAD DADADAD" at bounding box center [627, 295] width 206 height 28
click at [658, 319] on p "DADADAD" at bounding box center [627, 316] width 206 height 14
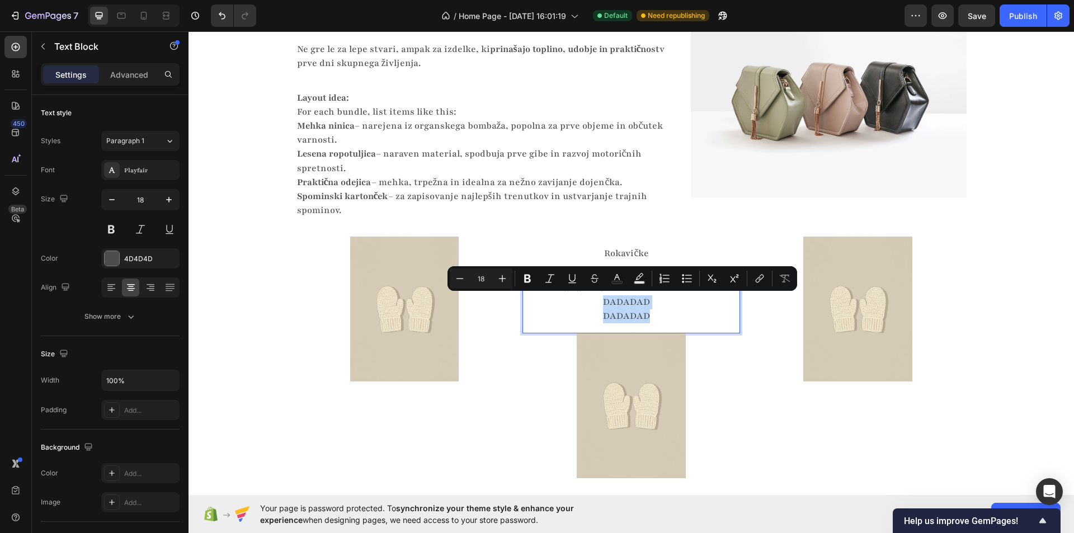
drag, startPoint x: 659, startPoint y: 313, endPoint x: 564, endPoint y: 298, distance: 95.6
click at [564, 298] on div "Rokavičke DADADADADADAD DADADAD DADADAD" at bounding box center [626, 302] width 209 height 45
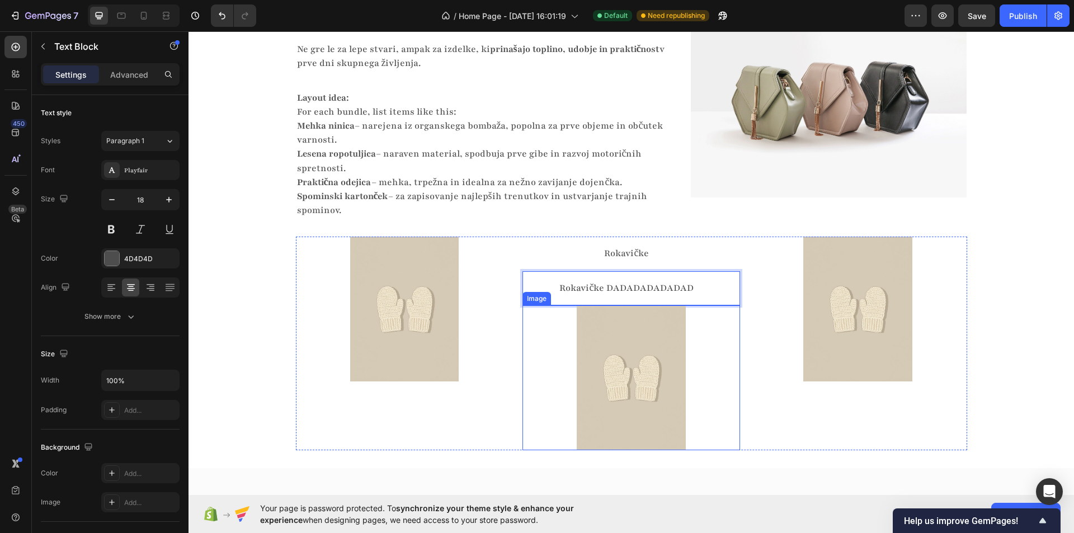
click at [522, 355] on div at bounding box center [631, 377] width 218 height 145
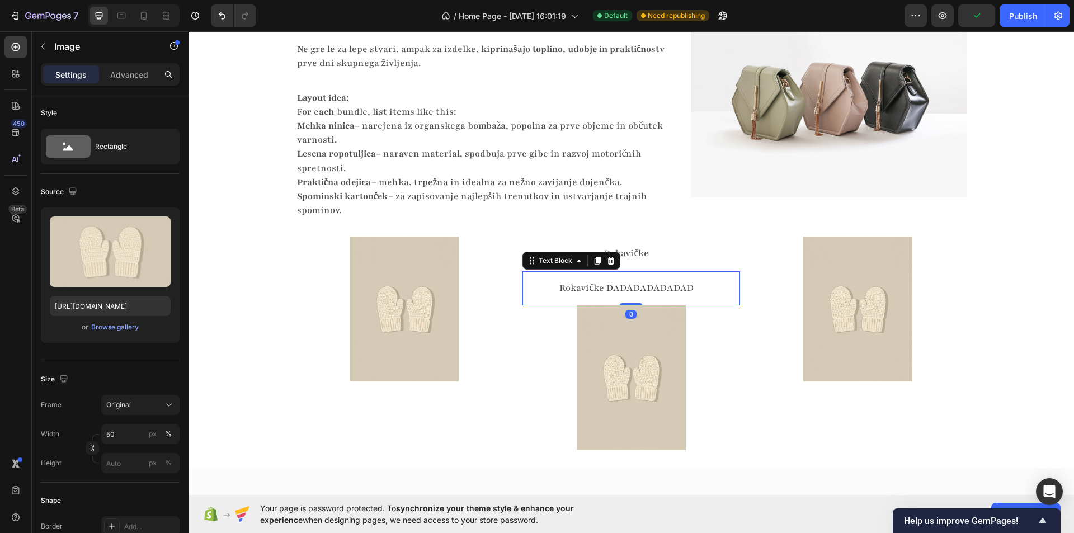
click at [637, 278] on div "Rokavičke DADADADADADAD Text Block 0" at bounding box center [631, 288] width 218 height 34
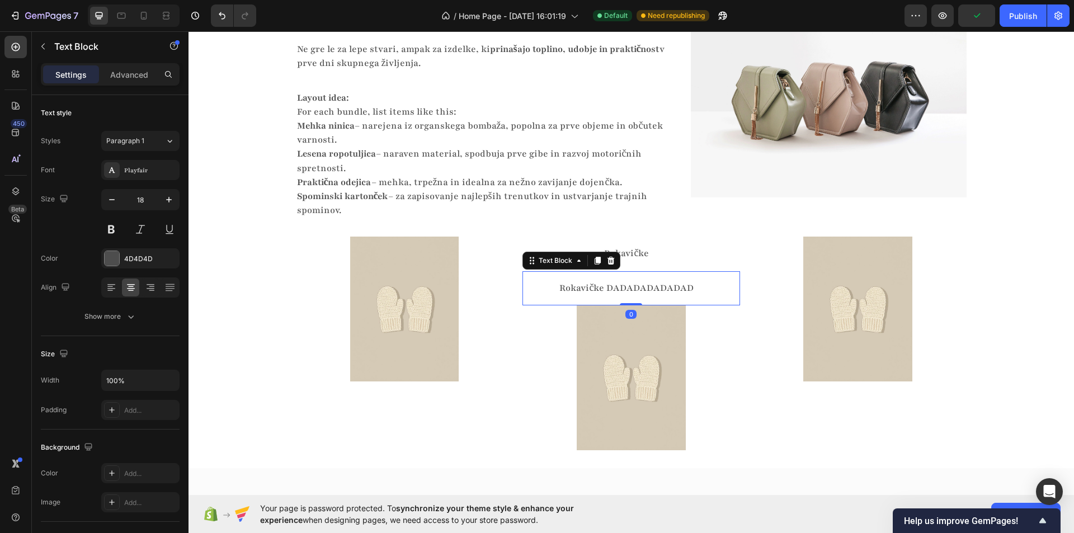
click at [648, 262] on div "Rokavičke Text Block" at bounding box center [631, 254] width 218 height 34
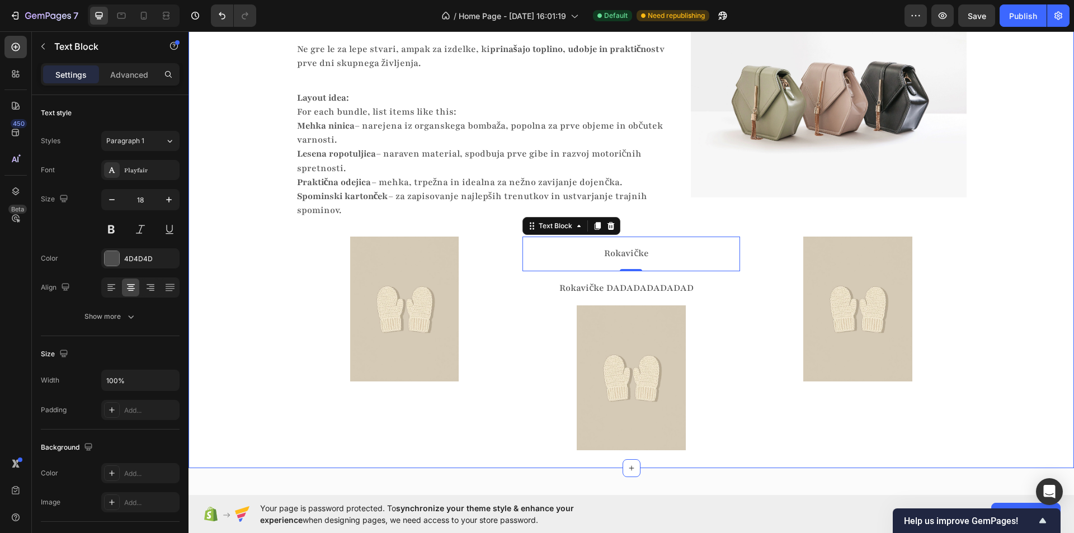
click at [255, 353] on div "Skrbno izbrani izdelki z zgodbo Heading Vsak izdelek ima svoj namen Heading Vsa…" at bounding box center [630, 201] width 885 height 498
click at [568, 256] on p "Rokavičke" at bounding box center [627, 254] width 206 height 14
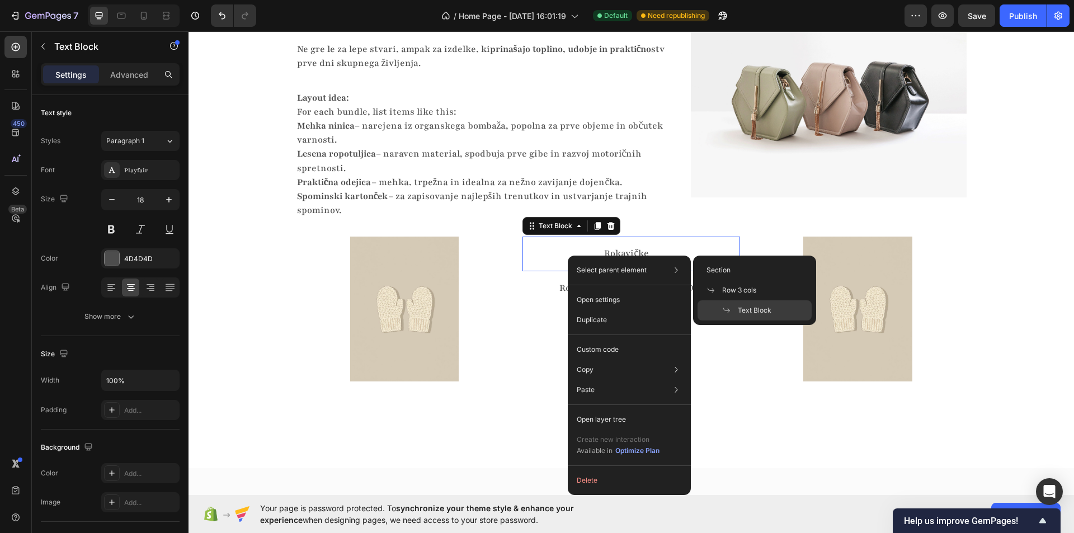
click at [643, 268] on p "Select parent element" at bounding box center [612, 270] width 70 height 10
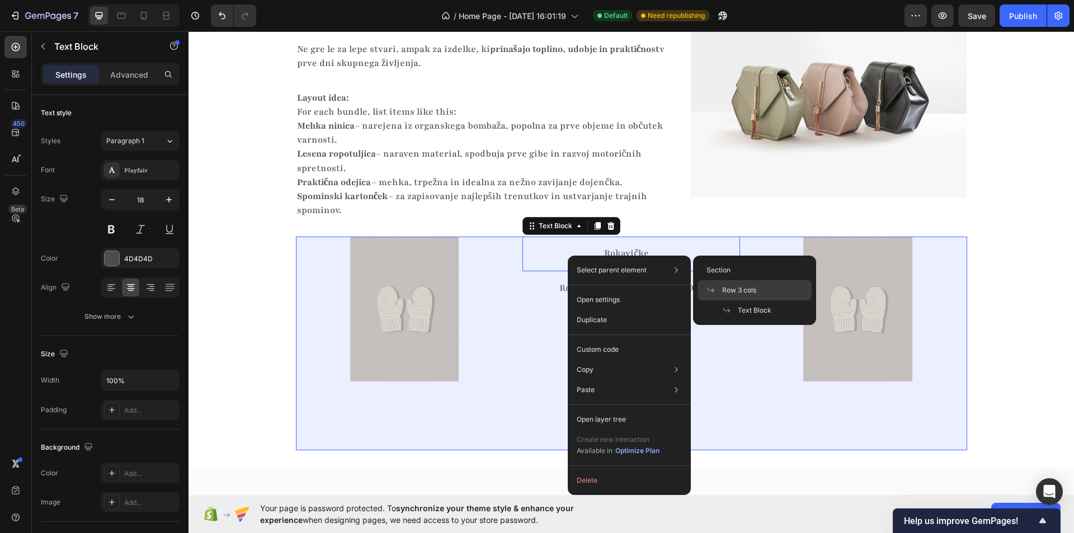
click at [742, 289] on span "Row 3 cols" at bounding box center [739, 290] width 34 height 10
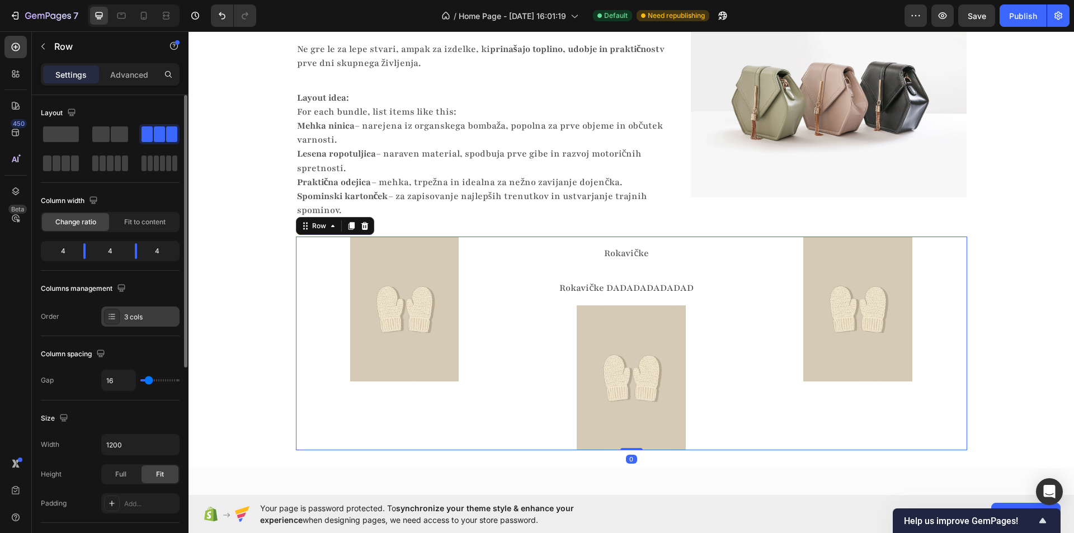
click at [106, 316] on div at bounding box center [112, 317] width 16 height 16
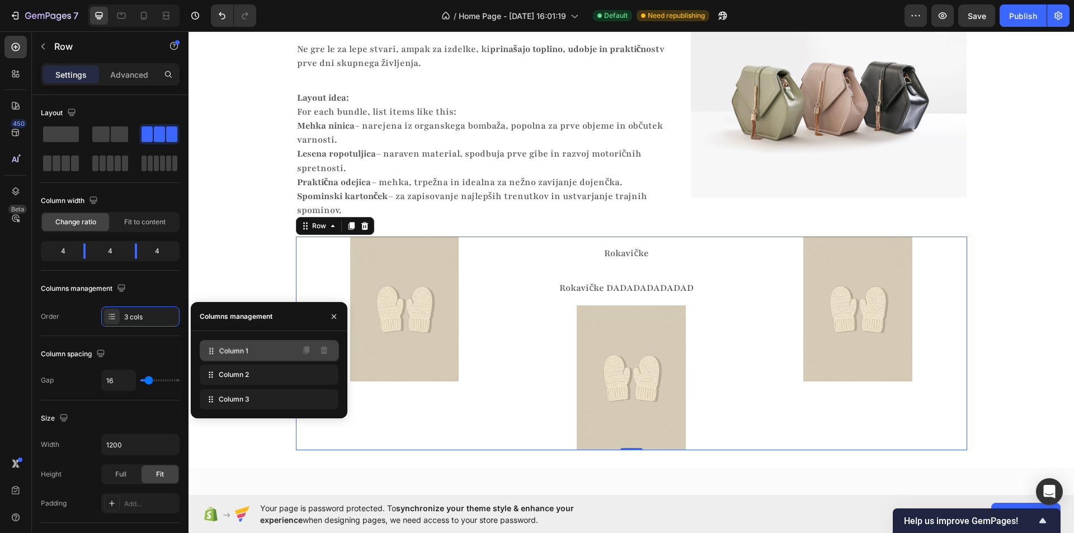
drag, startPoint x: 226, startPoint y: 373, endPoint x: 227, endPoint y: 348, distance: 24.1
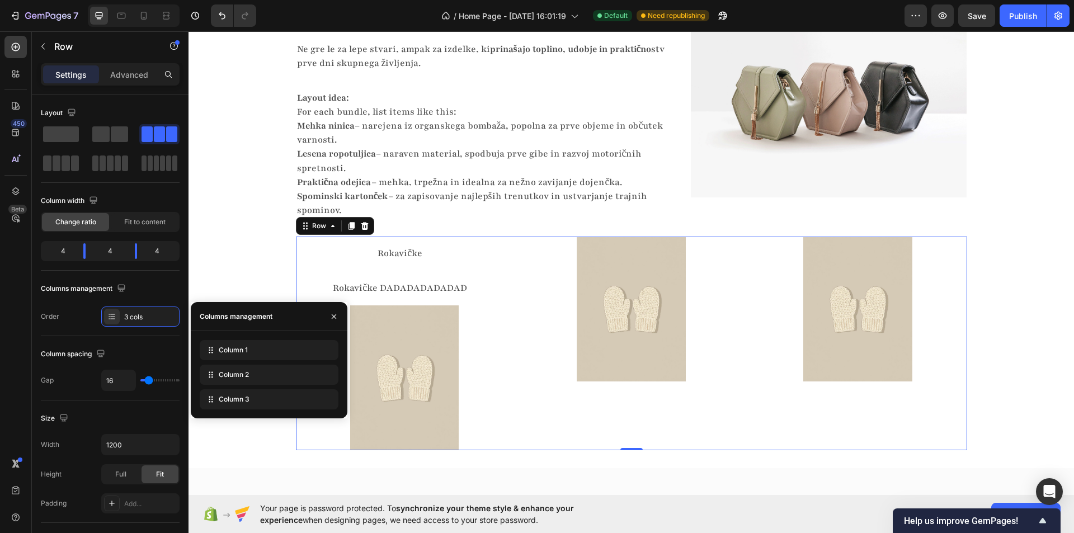
click at [221, 256] on div "Skrbno izbrani izdelki z zgodbo Heading Vsak izdelek ima svoj namen Heading Vsa…" at bounding box center [630, 201] width 885 height 498
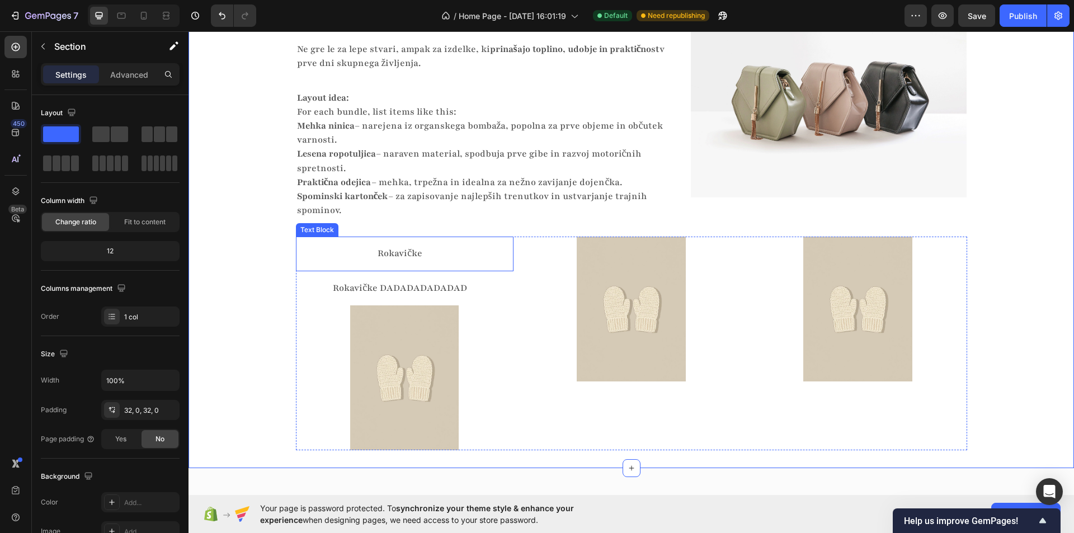
click at [407, 256] on p "Rokavičke" at bounding box center [400, 254] width 206 height 14
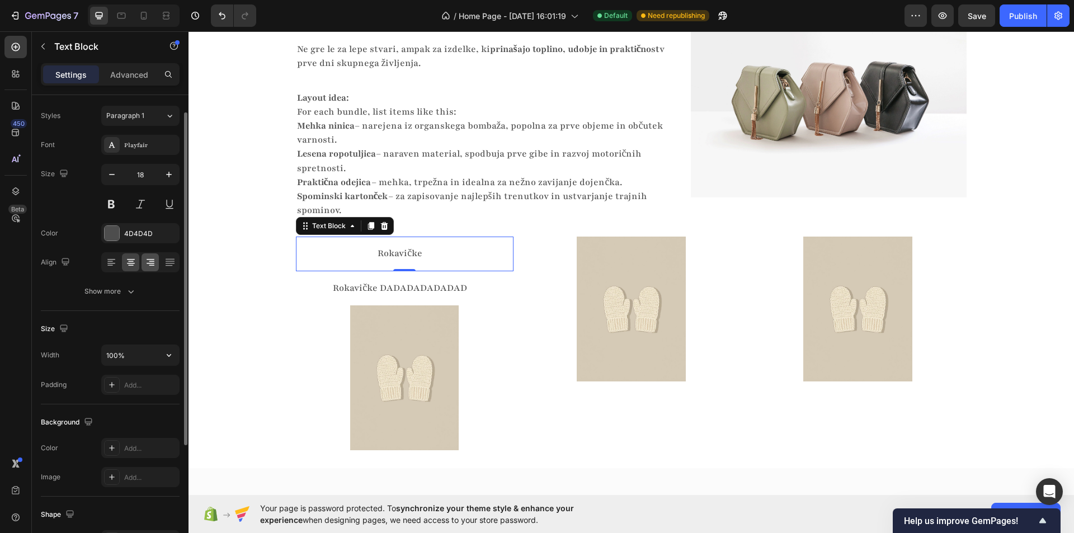
scroll to position [0, 0]
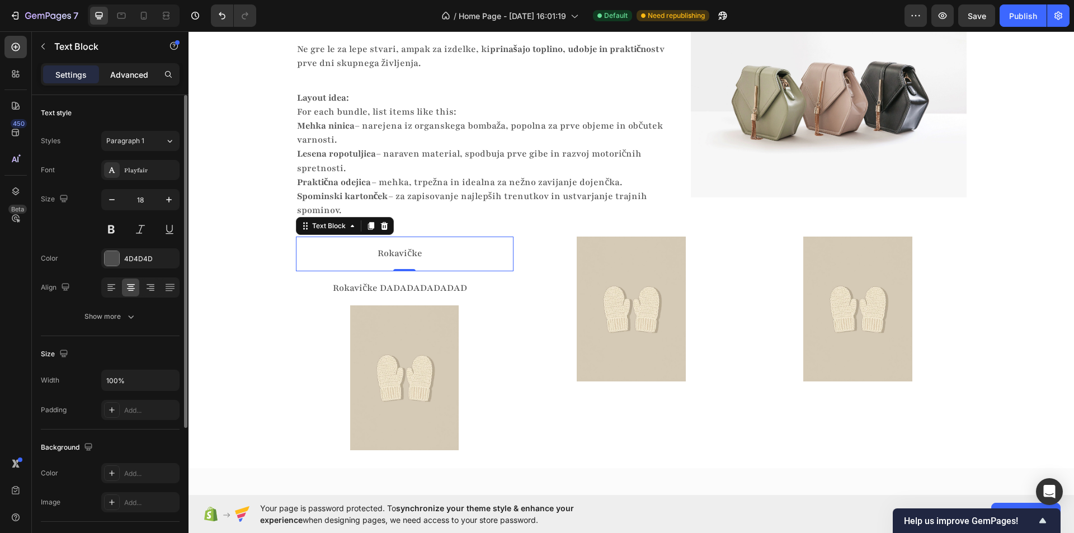
click at [139, 77] on p "Advanced" at bounding box center [129, 75] width 38 height 12
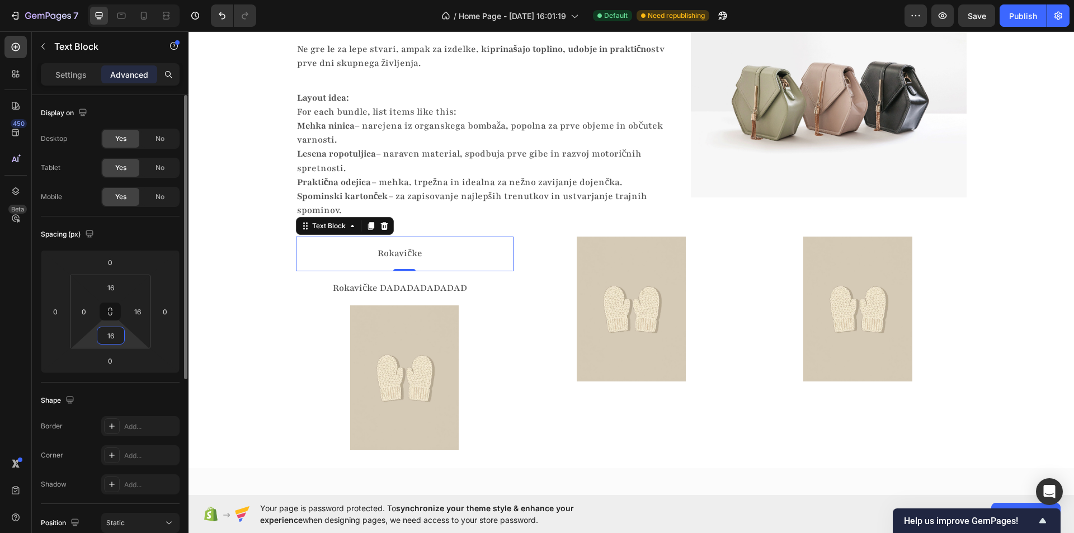
click at [109, 335] on input "16" at bounding box center [111, 335] width 22 height 17
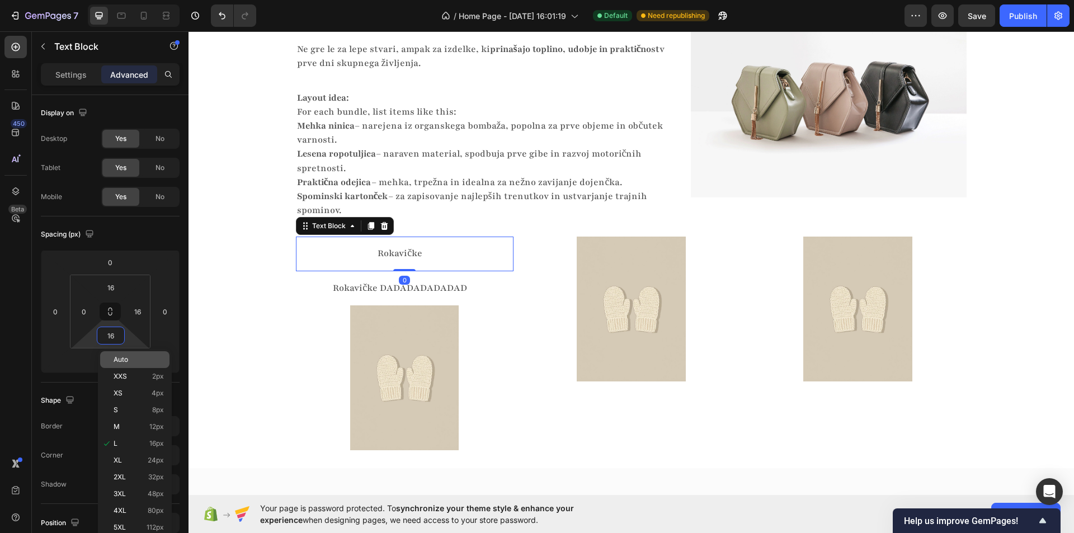
click at [131, 364] on div "Auto" at bounding box center [134, 359] width 69 height 17
type input "Auto"
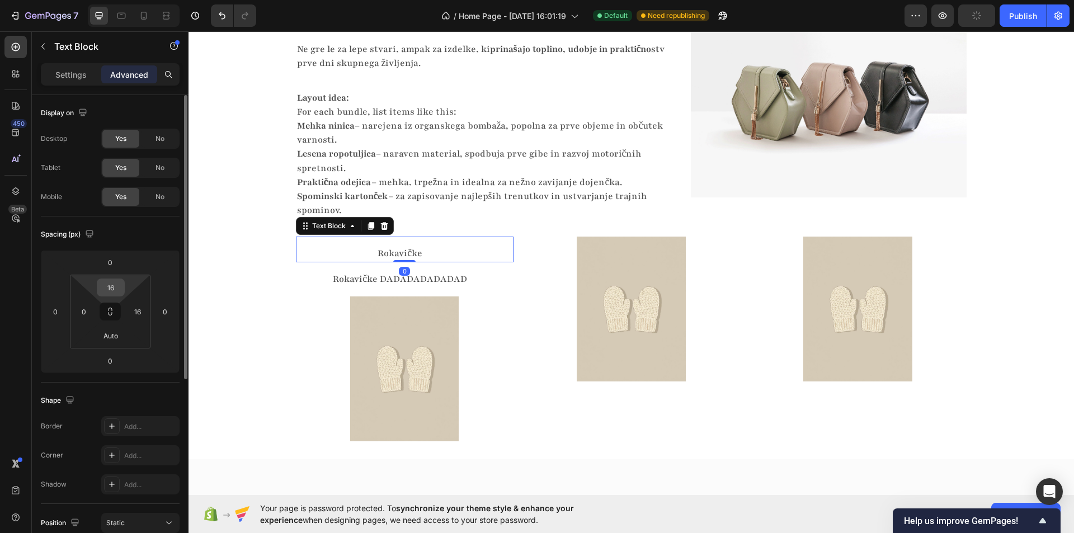
click at [109, 284] on input "16" at bounding box center [111, 287] width 22 height 17
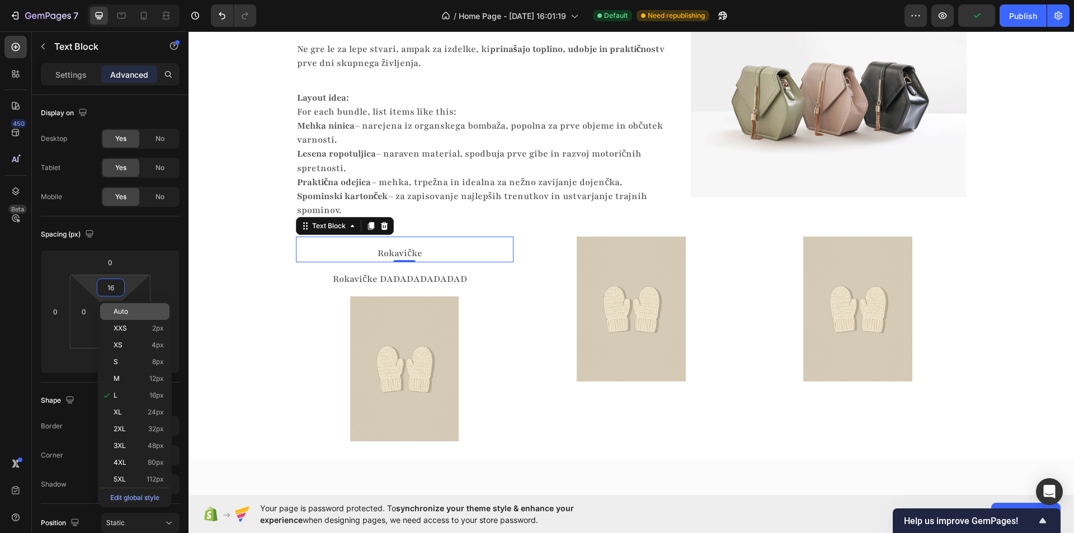
click at [129, 318] on div "Auto" at bounding box center [134, 311] width 69 height 17
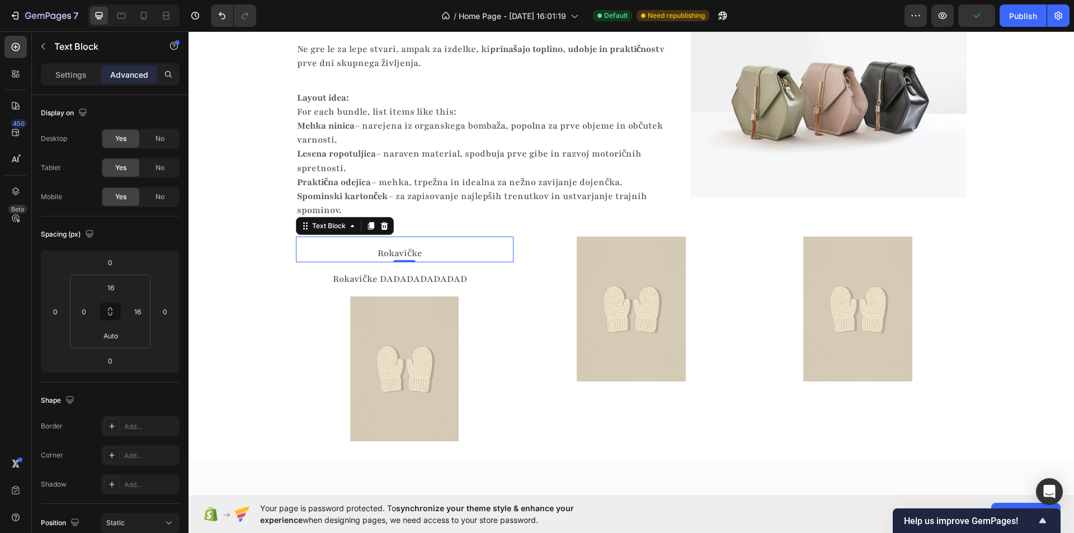
type input "Auto"
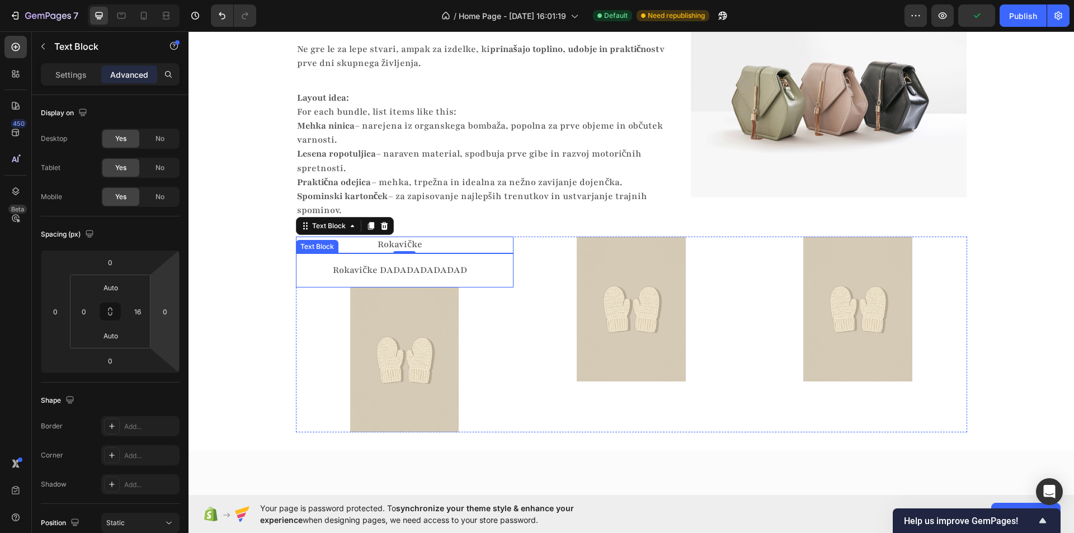
click at [379, 262] on div "Rokavičke DADADADADADAD" at bounding box center [400, 270] width 209 height 16
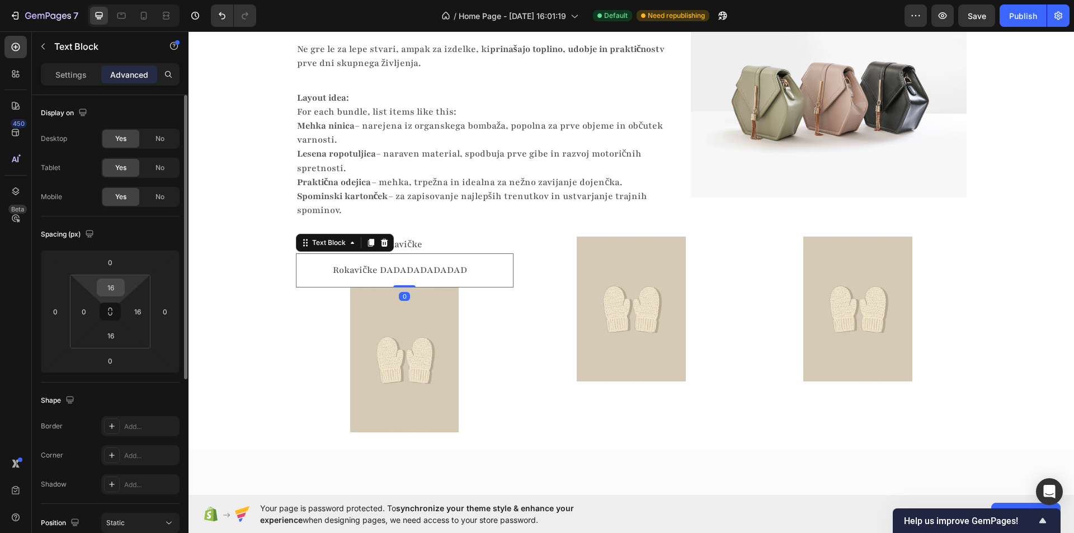
click at [120, 286] on input "16" at bounding box center [111, 287] width 22 height 17
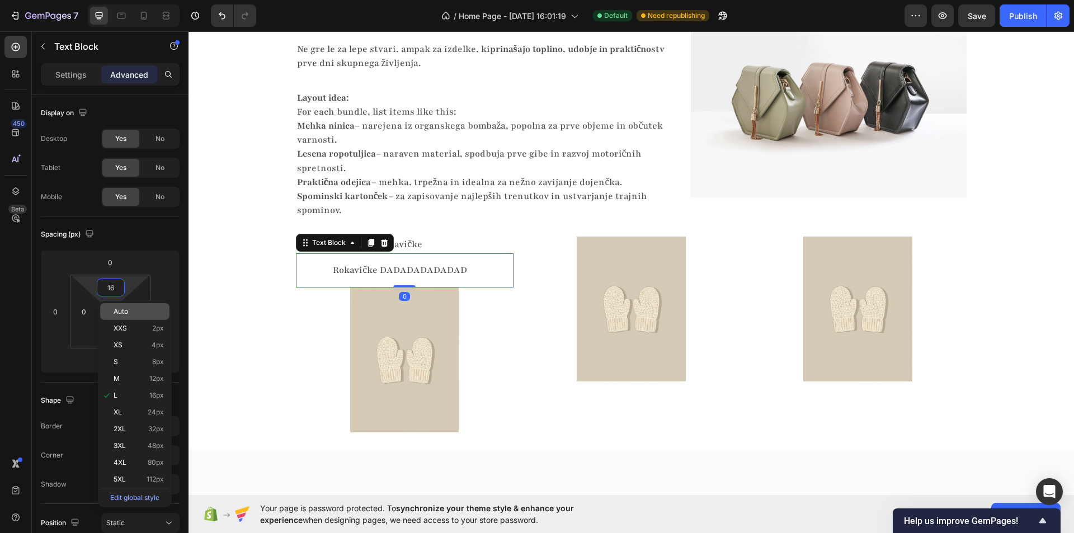
click at [126, 313] on span "Auto" at bounding box center [121, 312] width 15 height 8
type input "Auto"
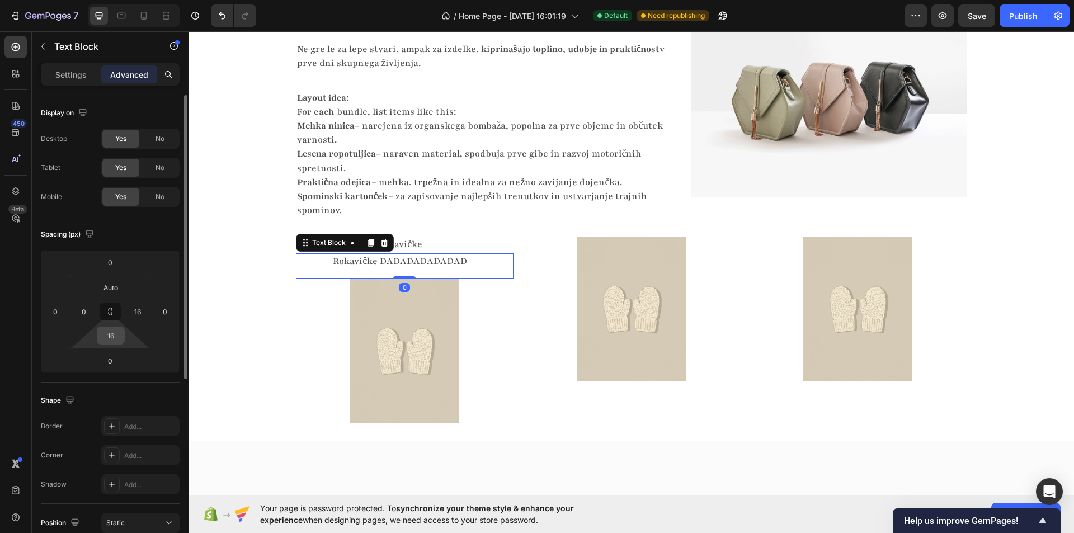
click at [113, 333] on input "16" at bounding box center [111, 335] width 22 height 17
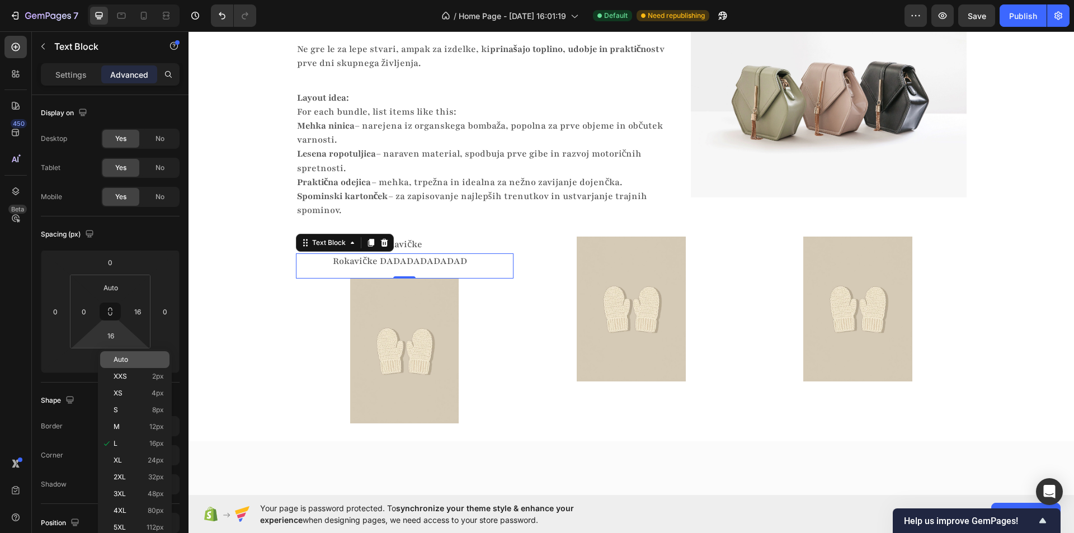
click at [123, 362] on span "Auto" at bounding box center [121, 360] width 15 height 8
type input "Auto"
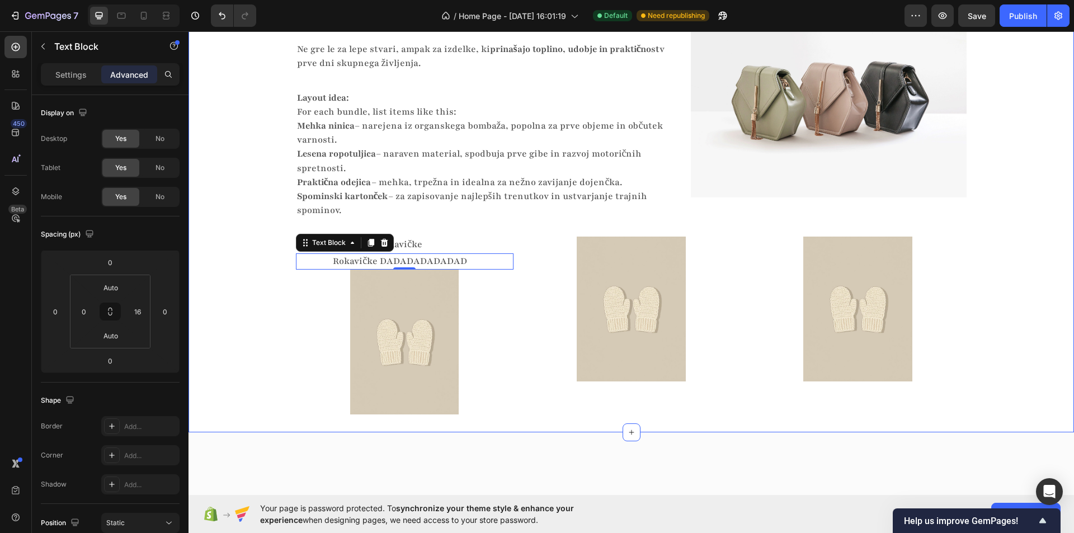
click at [219, 309] on div "Skrbno izbrani izdelki z zgodbo Heading Vsak izdelek ima svoj namen Heading Vsa…" at bounding box center [630, 183] width 885 height 462
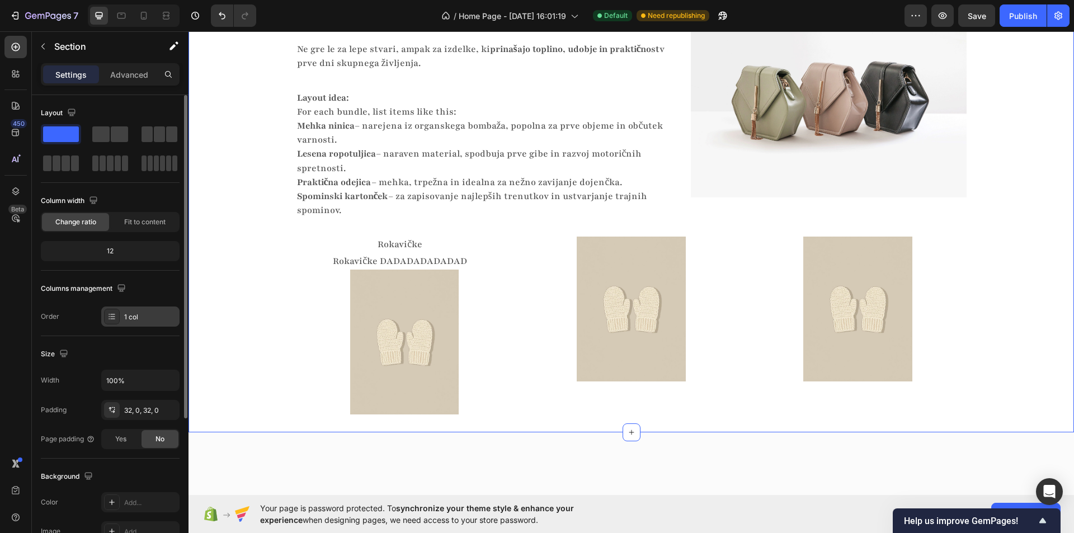
click at [114, 311] on div at bounding box center [112, 317] width 16 height 16
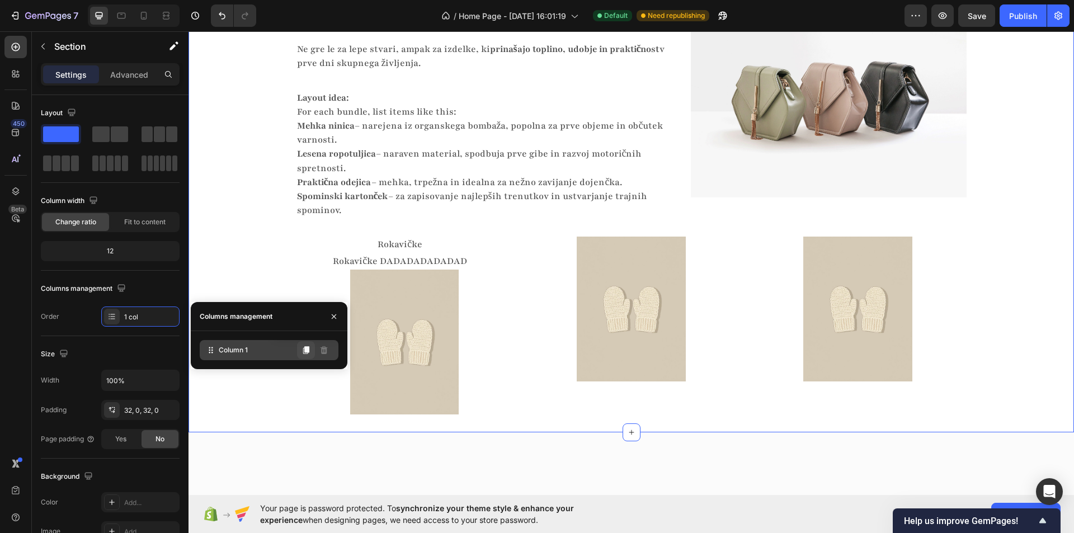
click at [301, 352] on button at bounding box center [306, 350] width 18 height 18
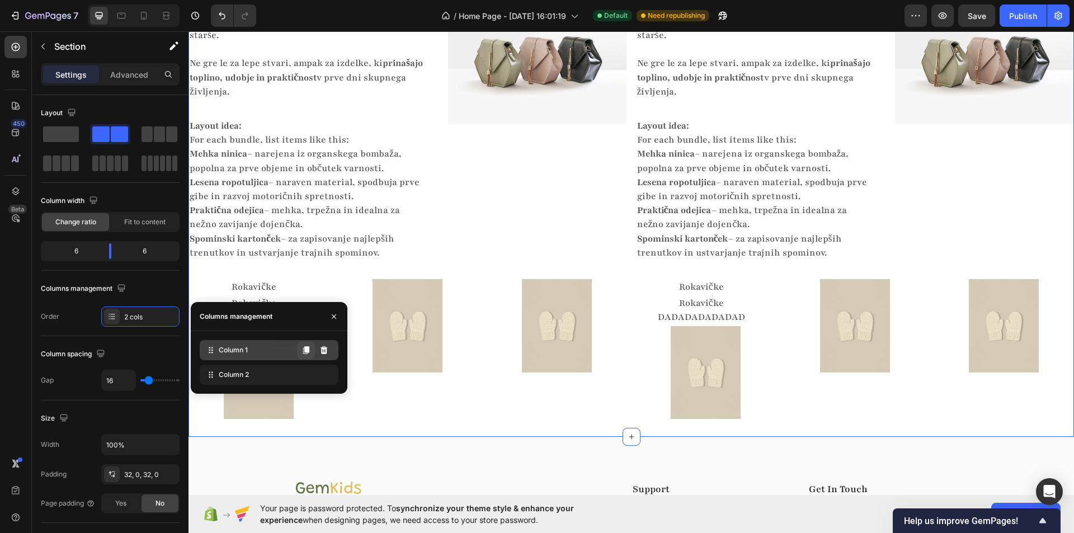
scroll to position [1851, 0]
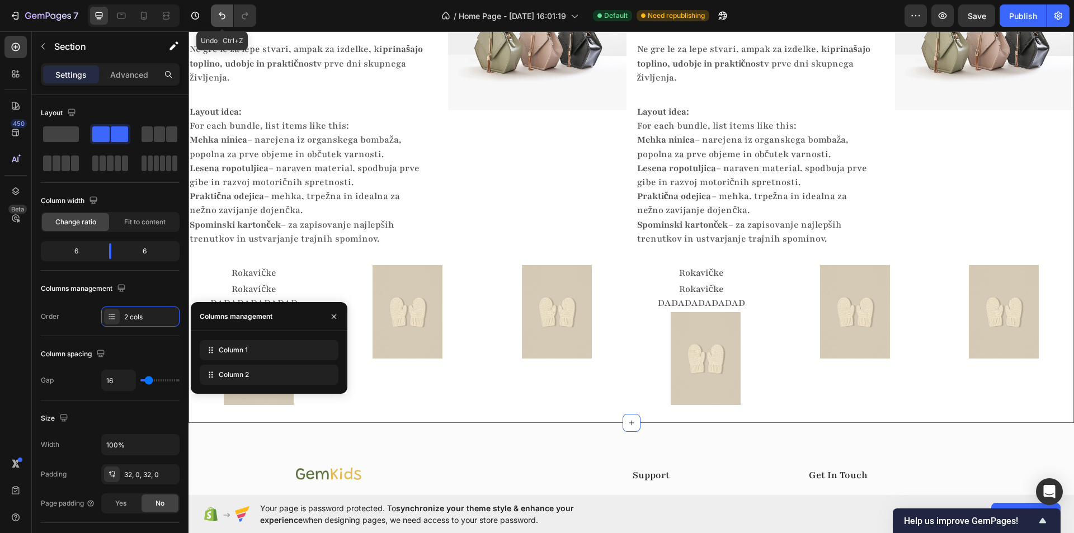
click at [222, 21] on icon "Undo/Redo" at bounding box center [221, 15] width 11 height 11
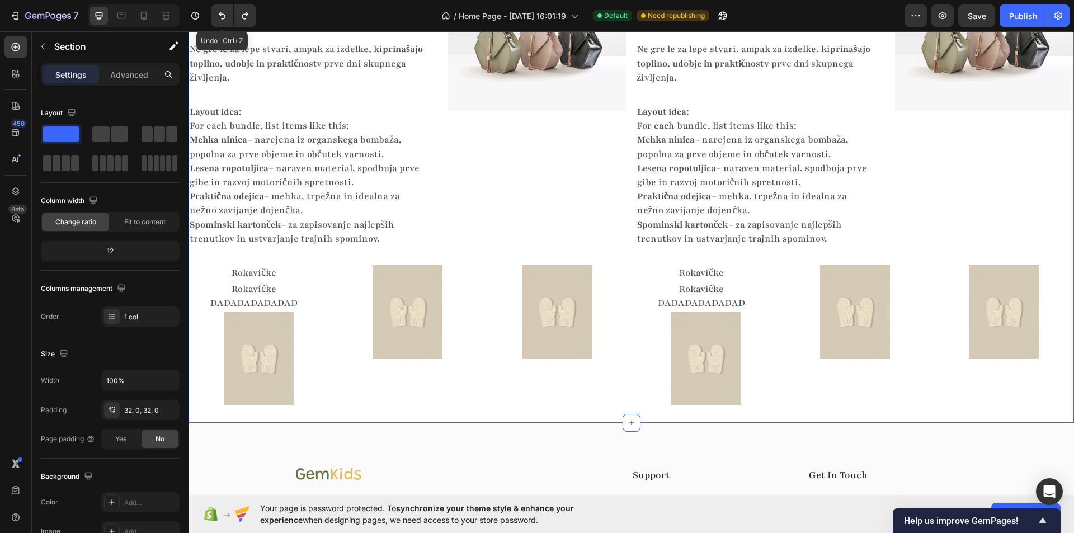
scroll to position [1837, 0]
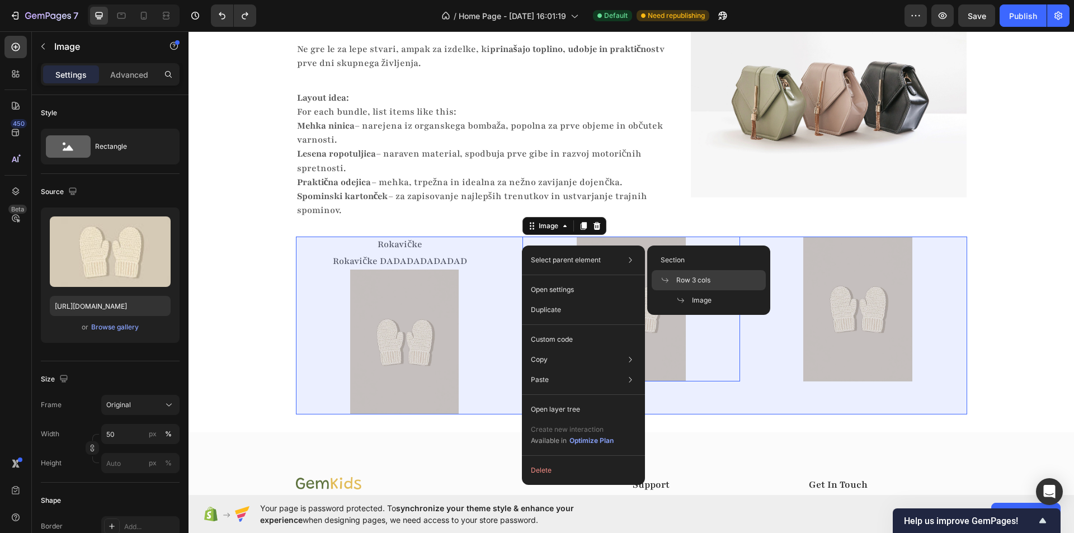
click at [694, 274] on div "Row 3 cols" at bounding box center [709, 280] width 114 height 20
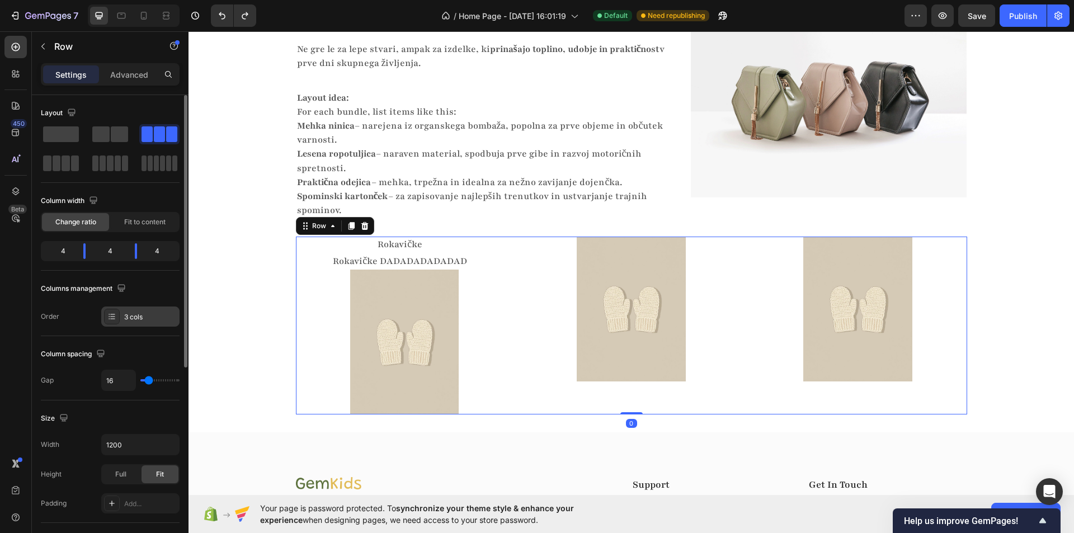
click at [128, 314] on div "3 cols" at bounding box center [150, 317] width 53 height 10
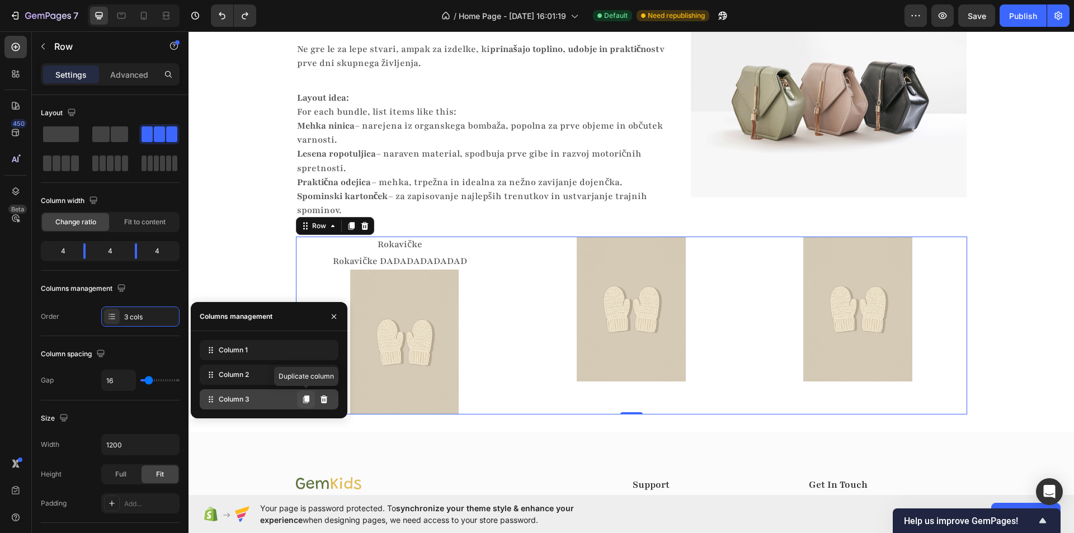
click at [309, 400] on icon at bounding box center [306, 399] width 6 height 8
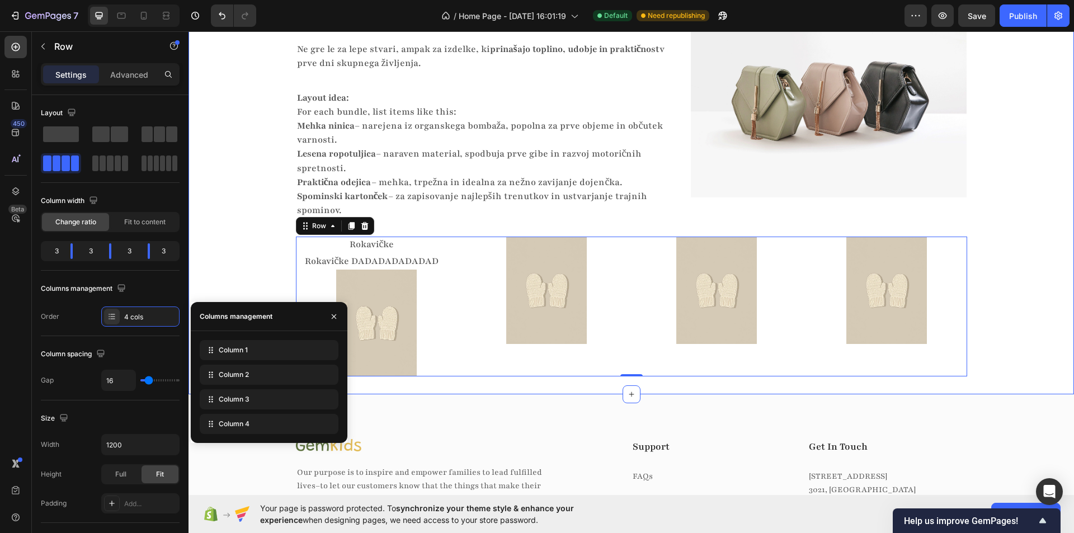
click at [987, 276] on div "Skrbno izbrani izdelki z zgodbo Heading Vsak izdelek ima svoj namen Heading Vsa…" at bounding box center [630, 164] width 885 height 425
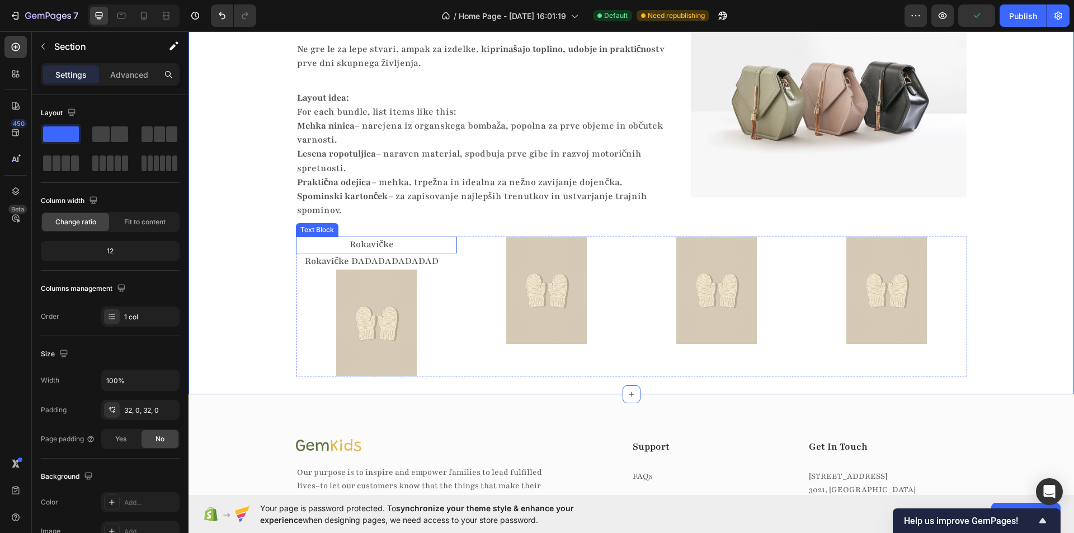
click at [411, 246] on p "Rokavičke" at bounding box center [372, 245] width 150 height 14
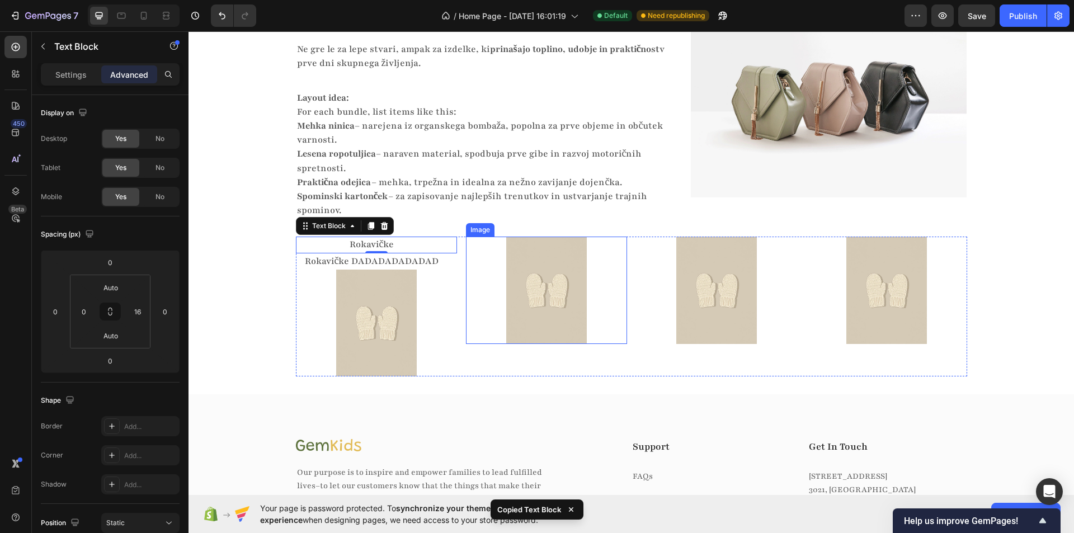
click at [545, 250] on img at bounding box center [546, 290] width 81 height 107
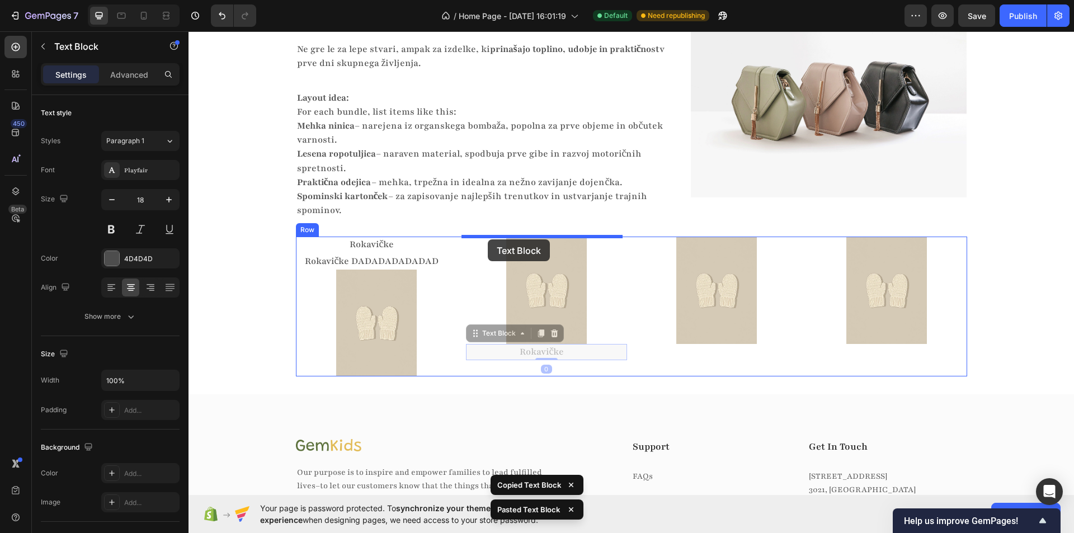
drag, startPoint x: 471, startPoint y: 335, endPoint x: 488, endPoint y: 239, distance: 97.1
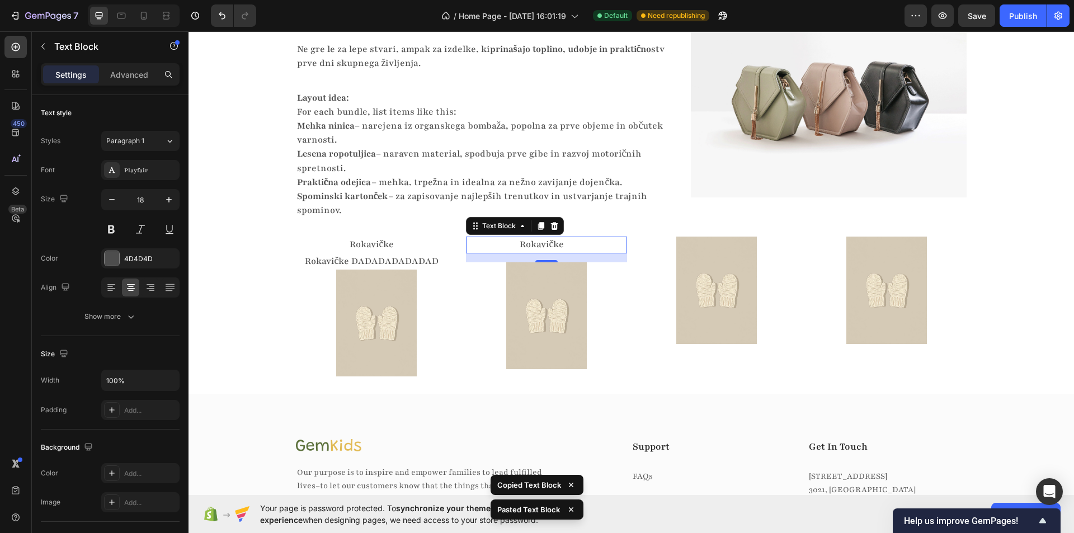
click at [514, 244] on p "Rokavičke" at bounding box center [542, 245] width 150 height 14
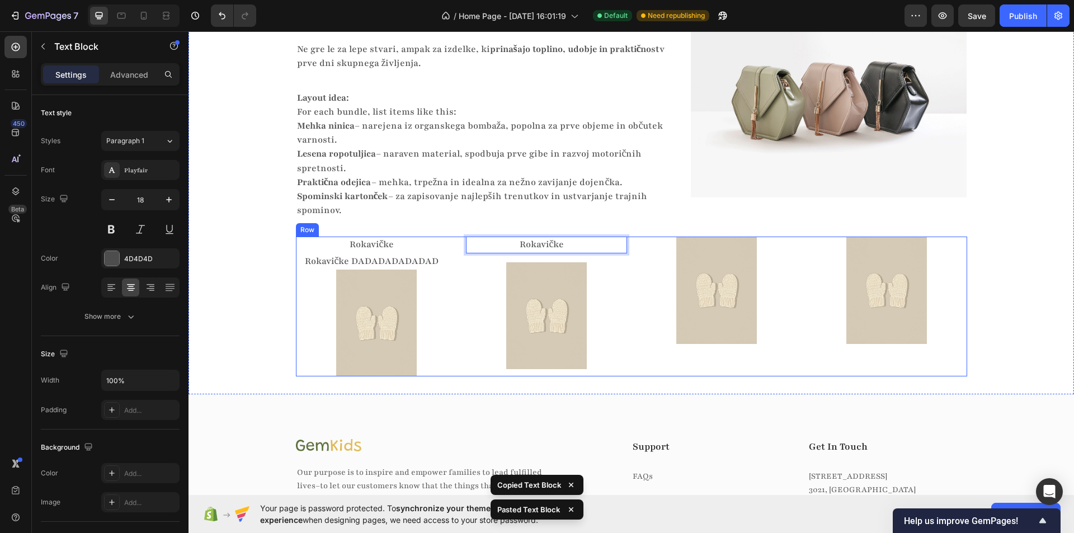
click at [475, 279] on div at bounding box center [546, 315] width 161 height 107
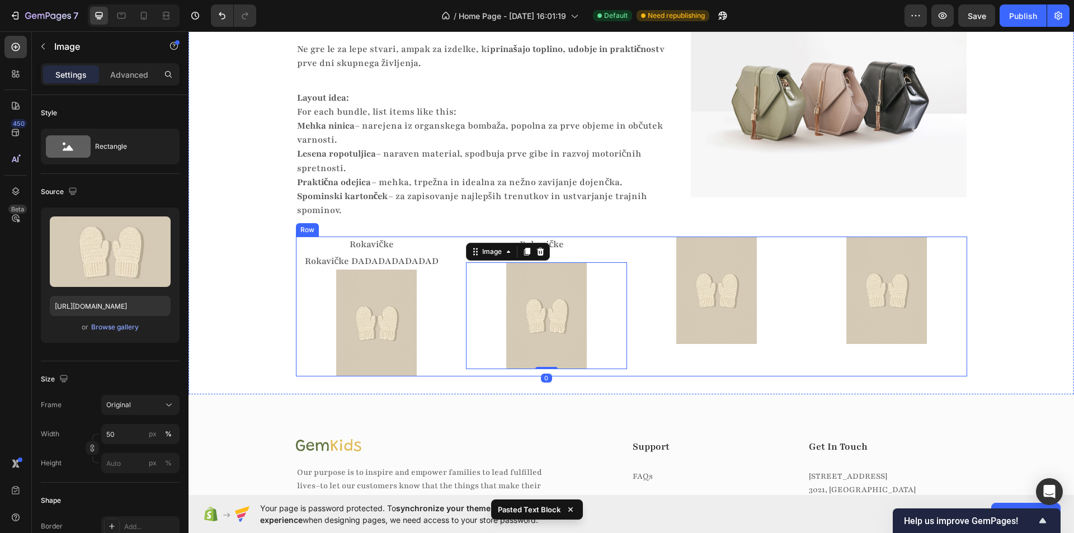
click at [597, 248] on p "Rokavičke" at bounding box center [542, 245] width 150 height 14
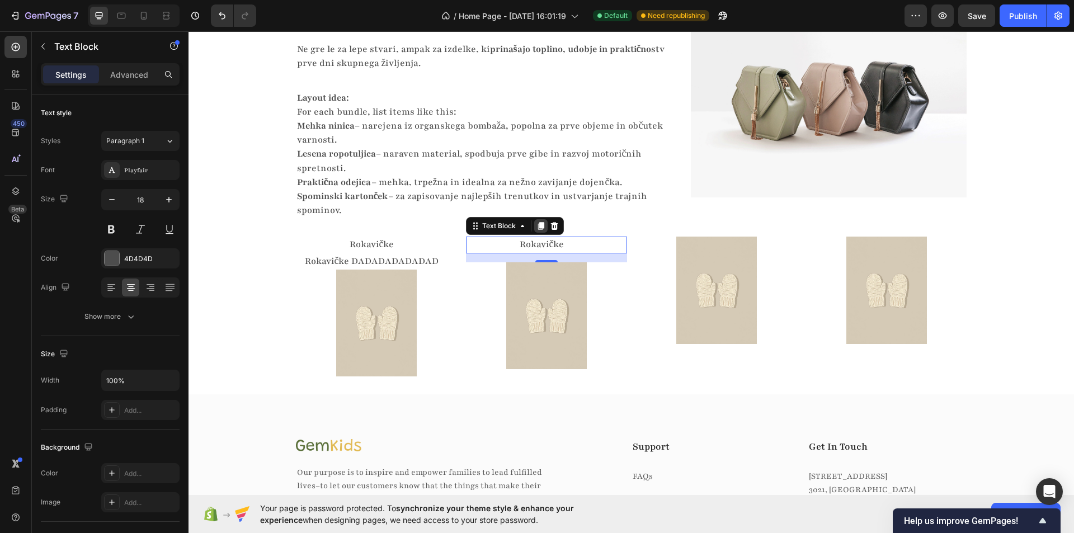
click at [539, 227] on icon at bounding box center [540, 227] width 6 height 8
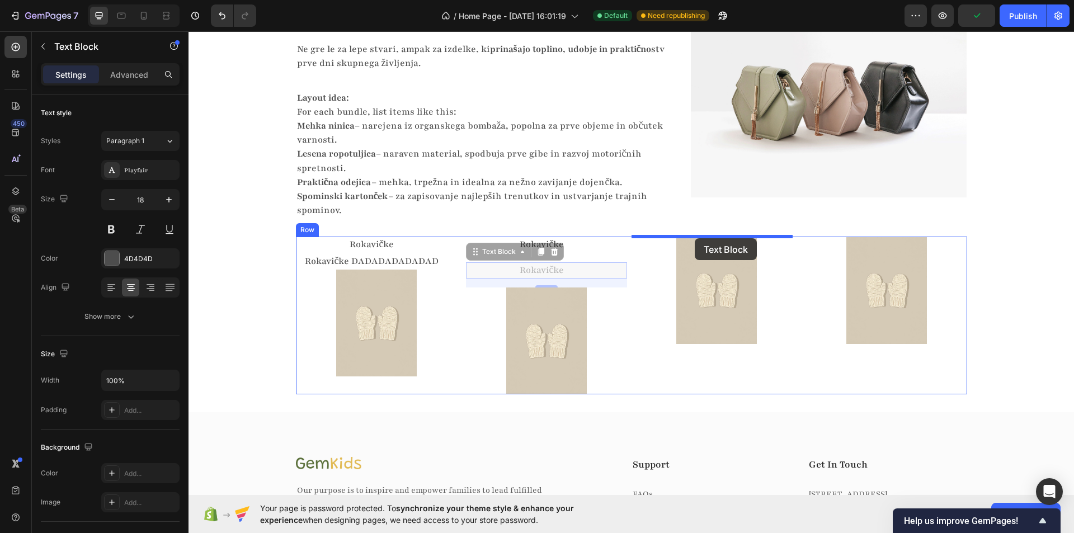
drag, startPoint x: 472, startPoint y: 250, endPoint x: 695, endPoint y: 238, distance: 223.5
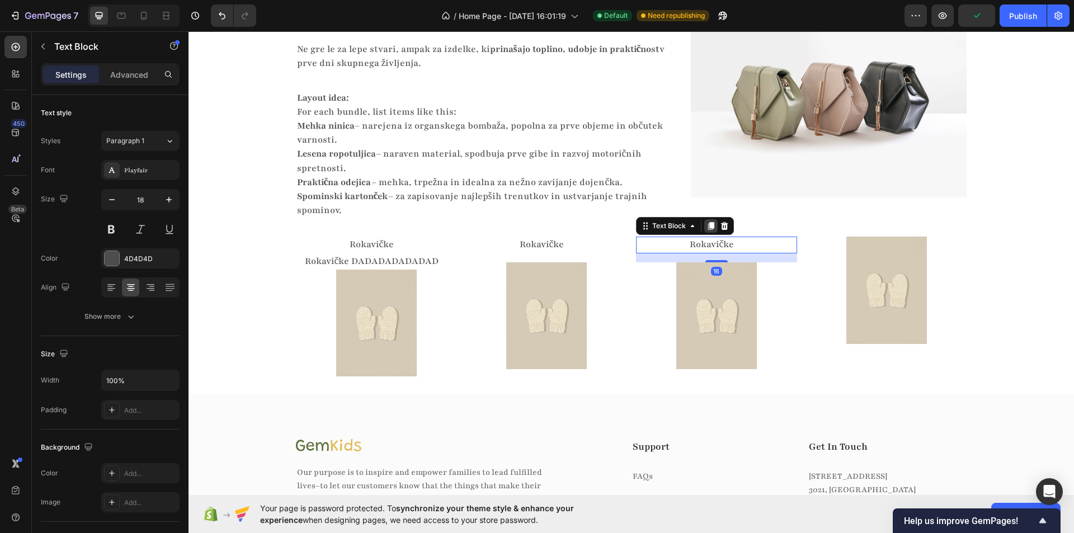
click at [708, 227] on icon at bounding box center [711, 227] width 6 height 8
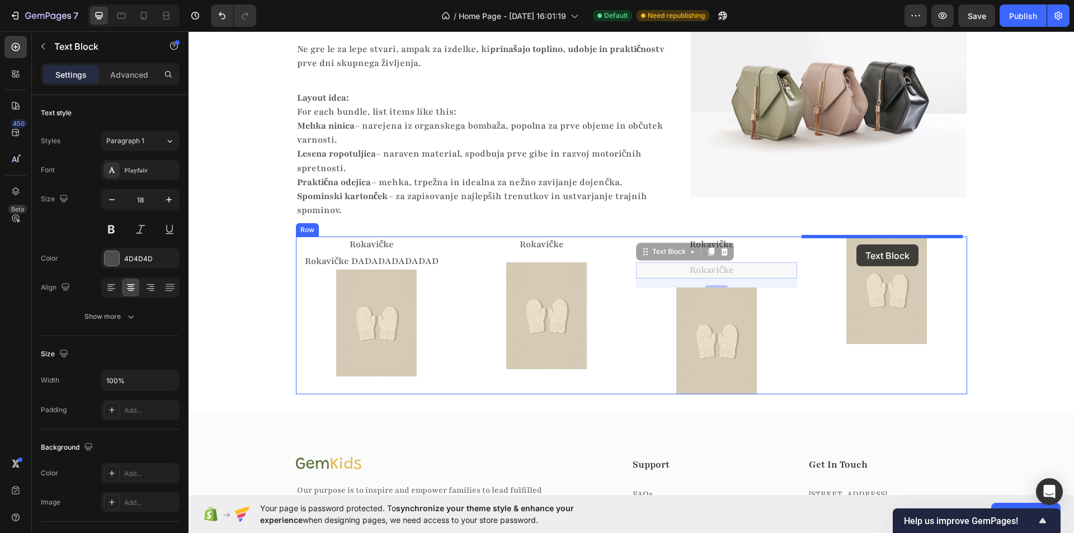
drag, startPoint x: 640, startPoint y: 249, endPoint x: 856, endPoint y: 244, distance: 216.5
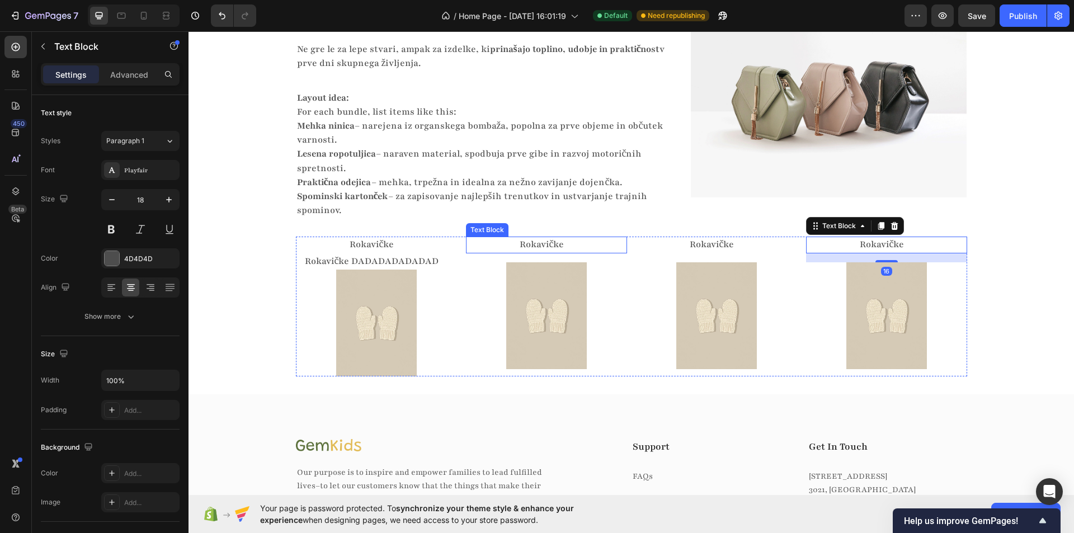
click at [525, 237] on div "Rokavičke" at bounding box center [542, 245] width 152 height 16
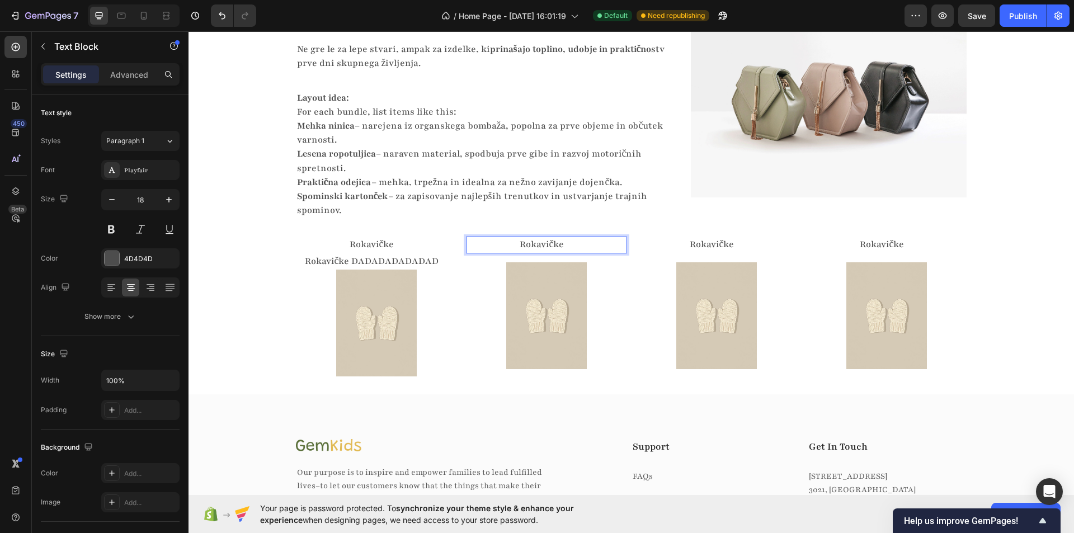
click at [556, 249] on p "Rokavičke" at bounding box center [542, 245] width 150 height 14
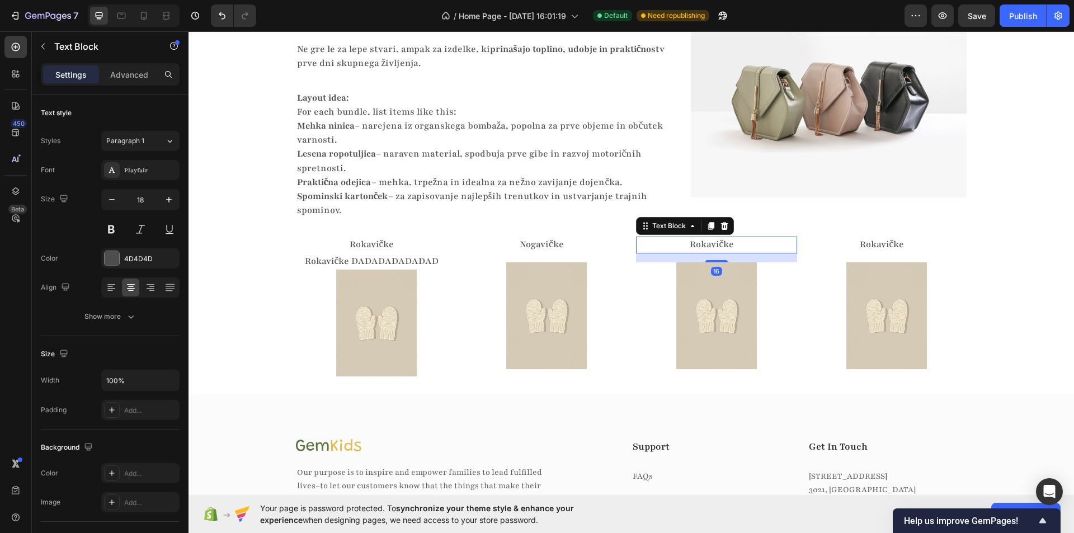
click at [719, 247] on p "Rokavičke" at bounding box center [712, 245] width 150 height 14
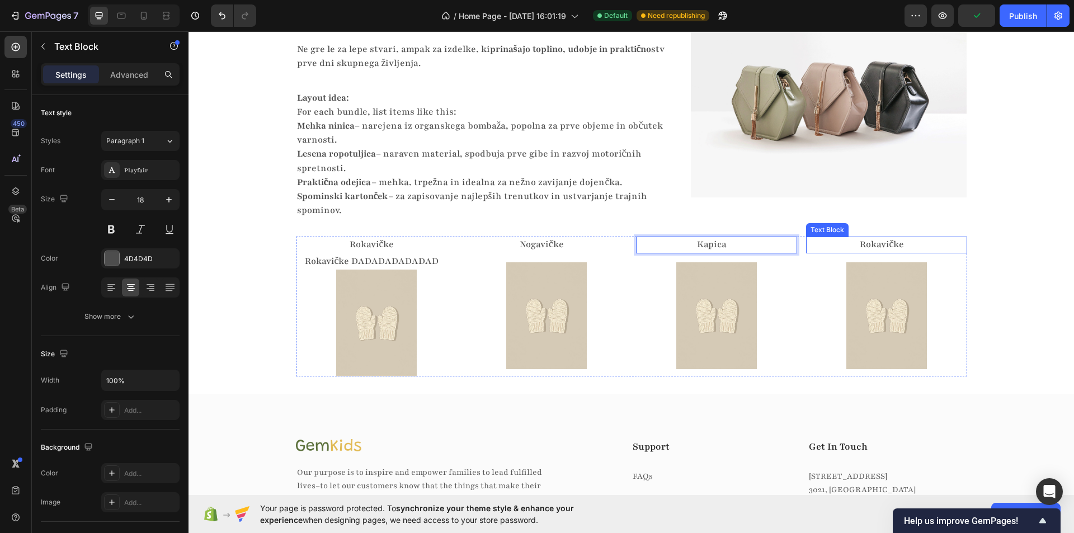
click at [877, 246] on p "Rokavičke" at bounding box center [882, 245] width 150 height 14
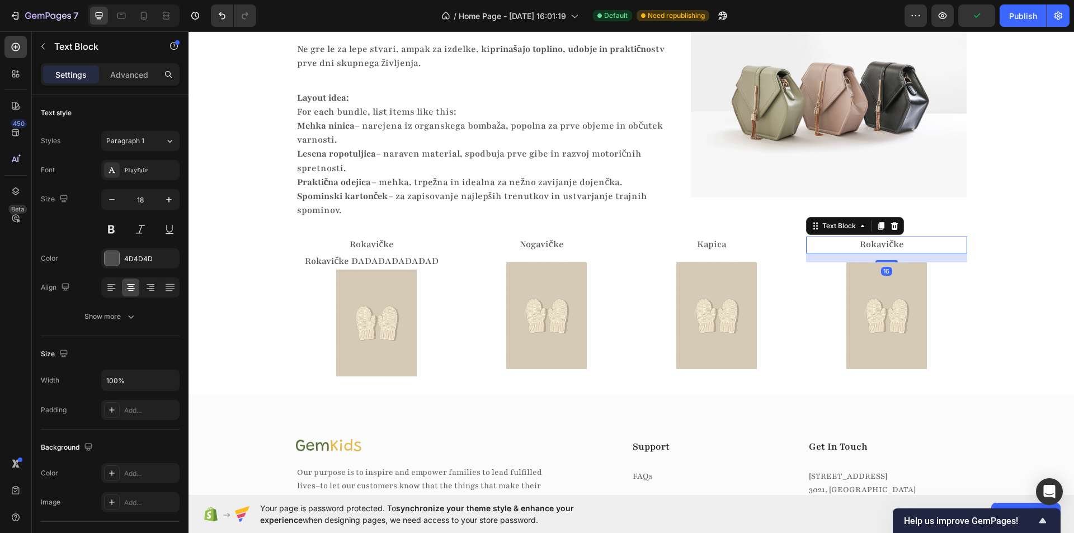
click at [877, 246] on p "Rokavičke" at bounding box center [882, 245] width 150 height 14
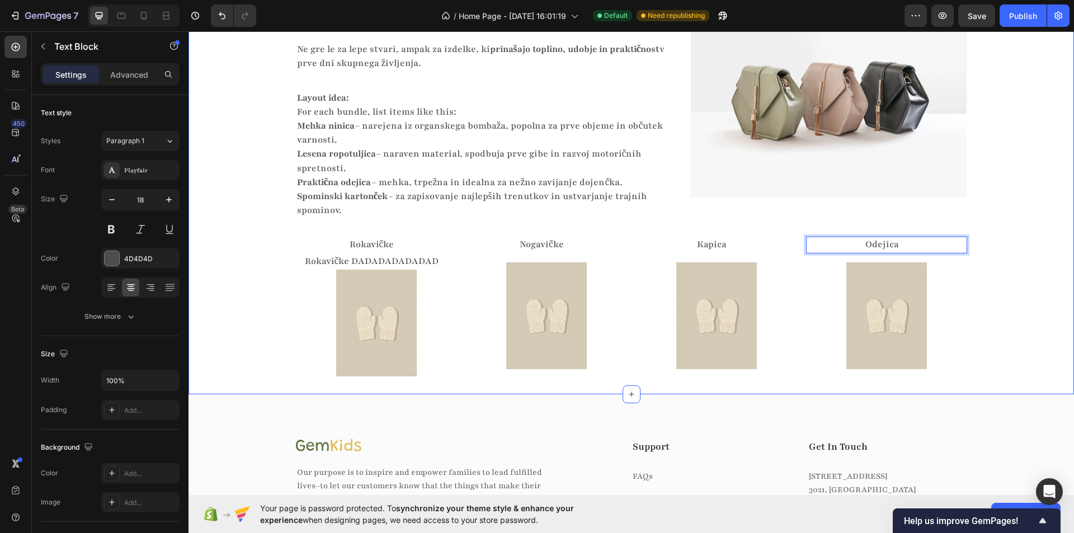
click at [987, 300] on div "Skrbno izbrani izdelki z zgodbo Heading Vsak izdelek ima svoj namen Heading Vsa…" at bounding box center [630, 164] width 885 height 425
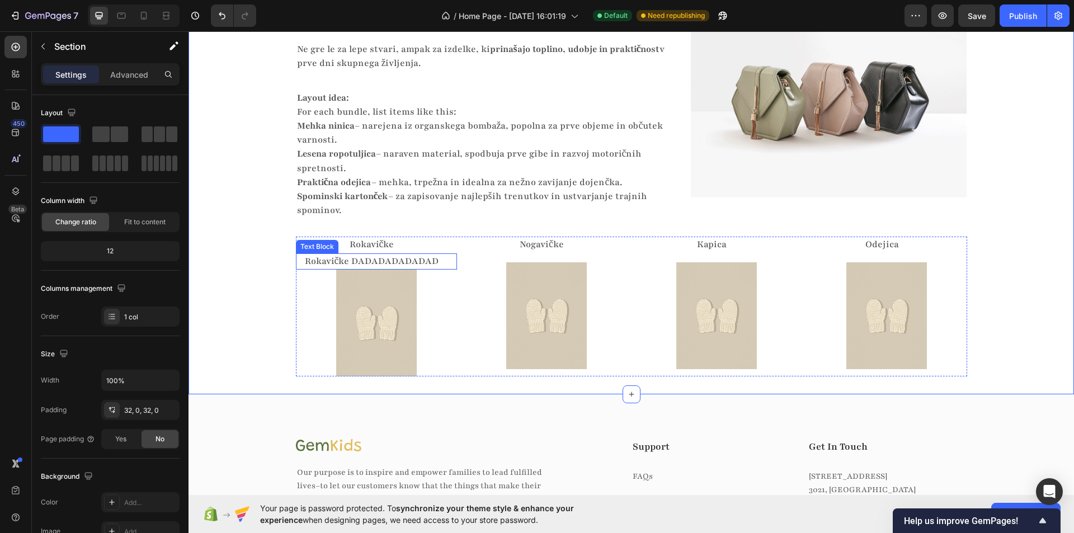
click at [423, 260] on p "Rokavičke DADADADADADAD" at bounding box center [372, 261] width 150 height 14
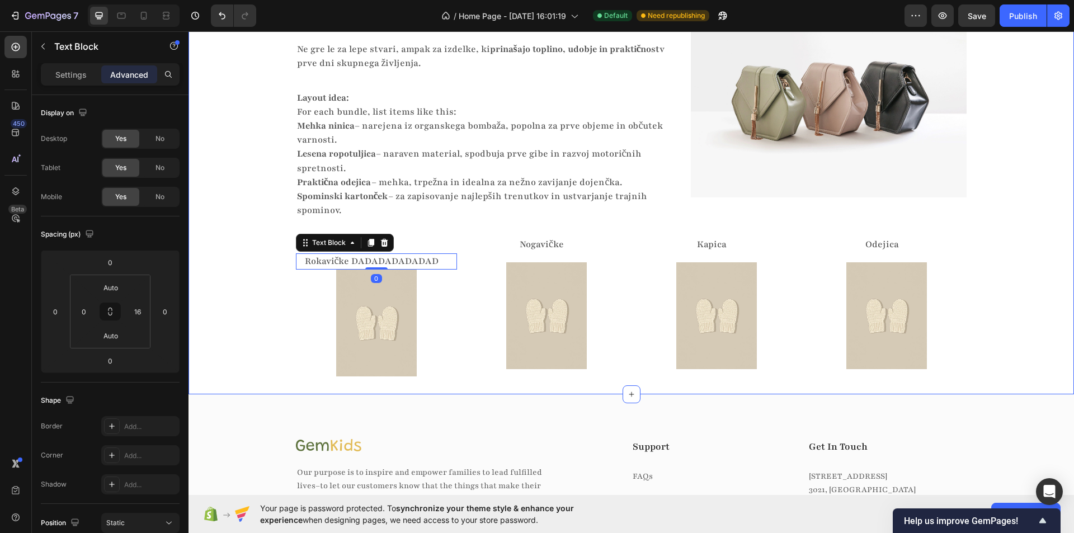
click at [271, 291] on div "Skrbno izbrani izdelki z zgodbo Heading Vsak izdelek ima svoj namen Heading Vsa…" at bounding box center [630, 164] width 885 height 425
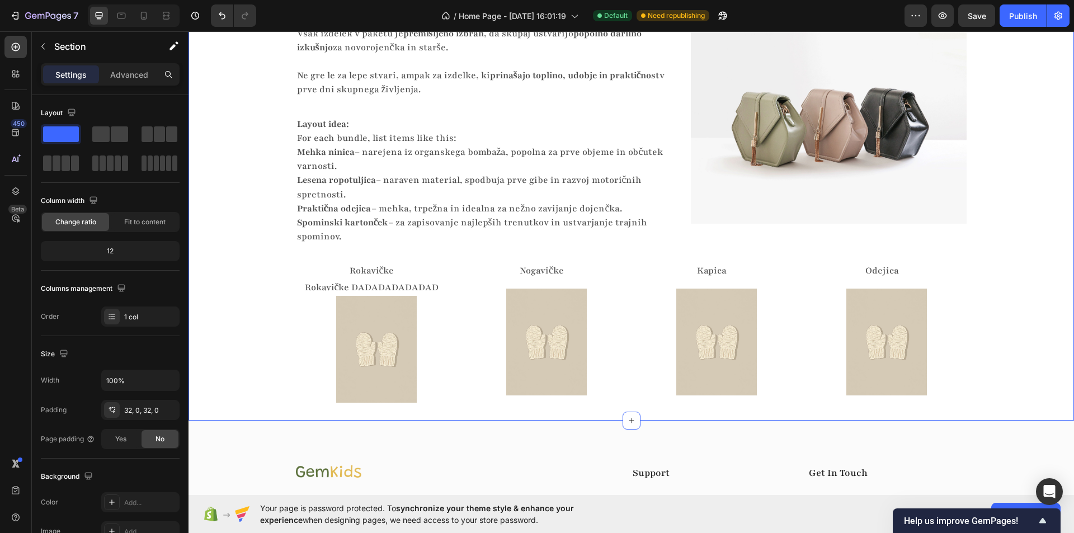
scroll to position [1781, 0]
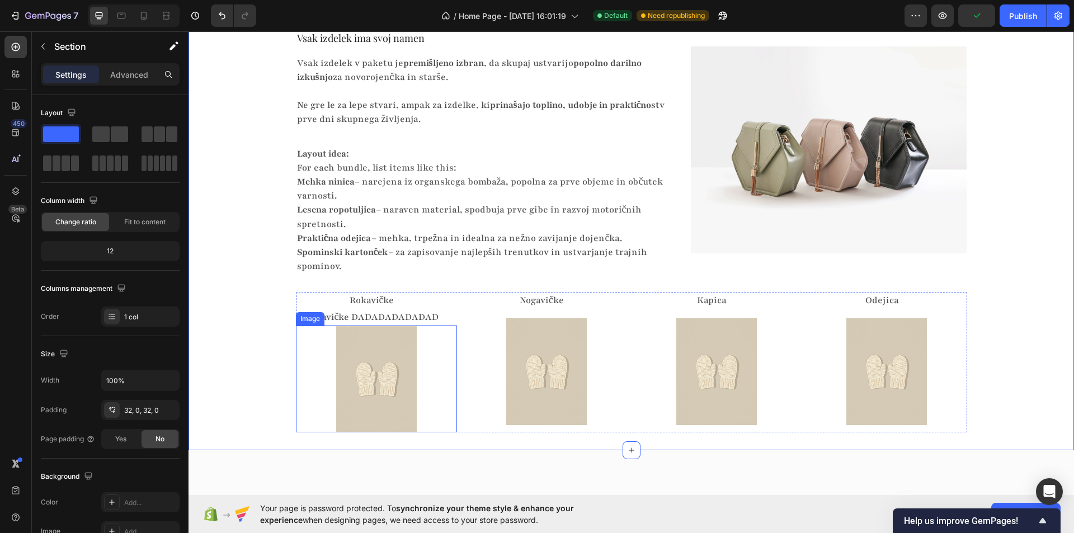
click at [365, 361] on img at bounding box center [376, 379] width 81 height 107
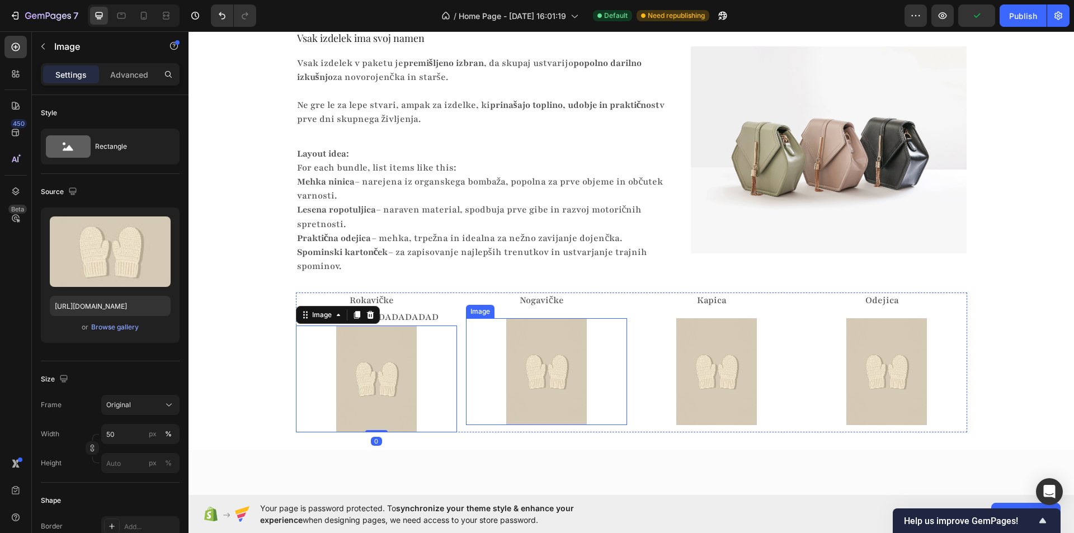
click at [522, 347] on img at bounding box center [546, 371] width 81 height 107
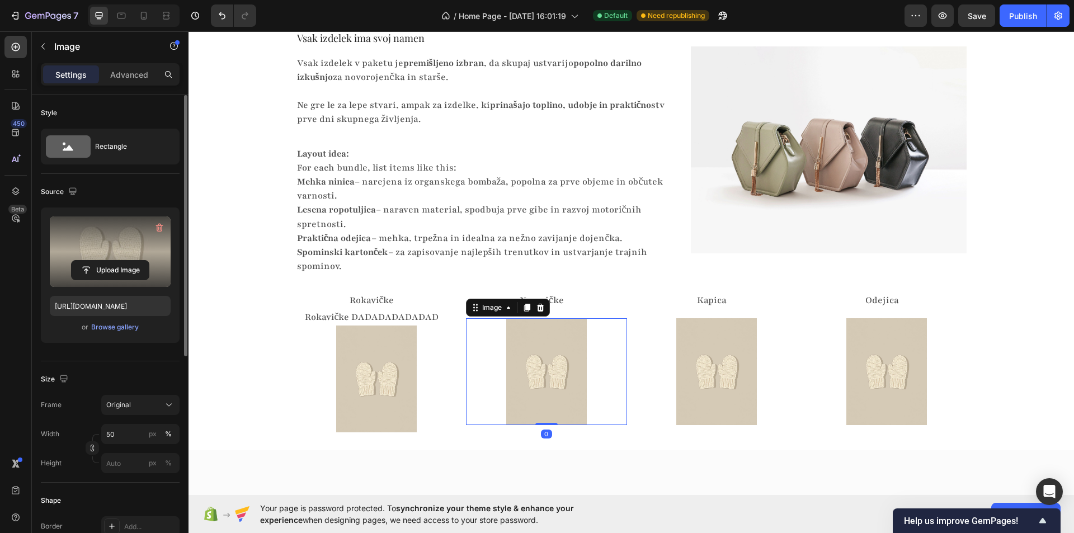
click at [129, 248] on label at bounding box center [110, 251] width 121 height 70
click at [129, 261] on input "file" at bounding box center [110, 270] width 77 height 19
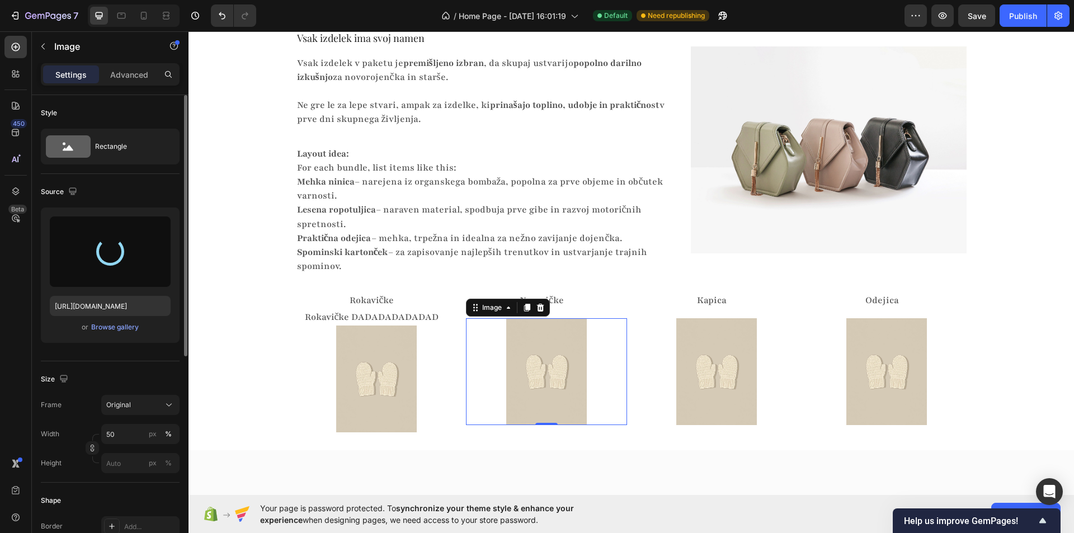
click at [177, 67] on div at bounding box center [169, 74] width 20 height 22
click at [728, 346] on img at bounding box center [716, 371] width 81 height 107
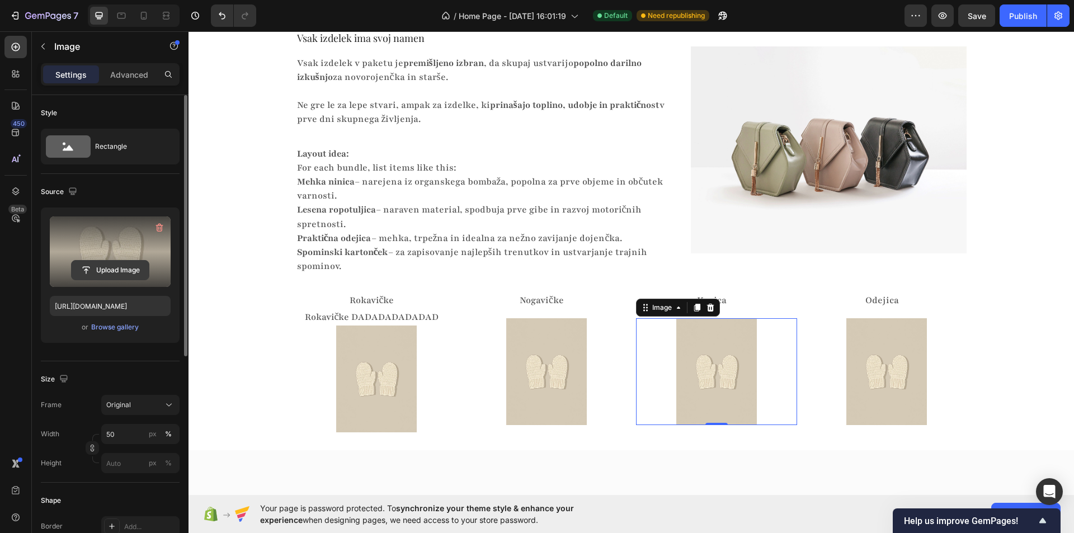
click at [118, 266] on input "file" at bounding box center [110, 270] width 77 height 19
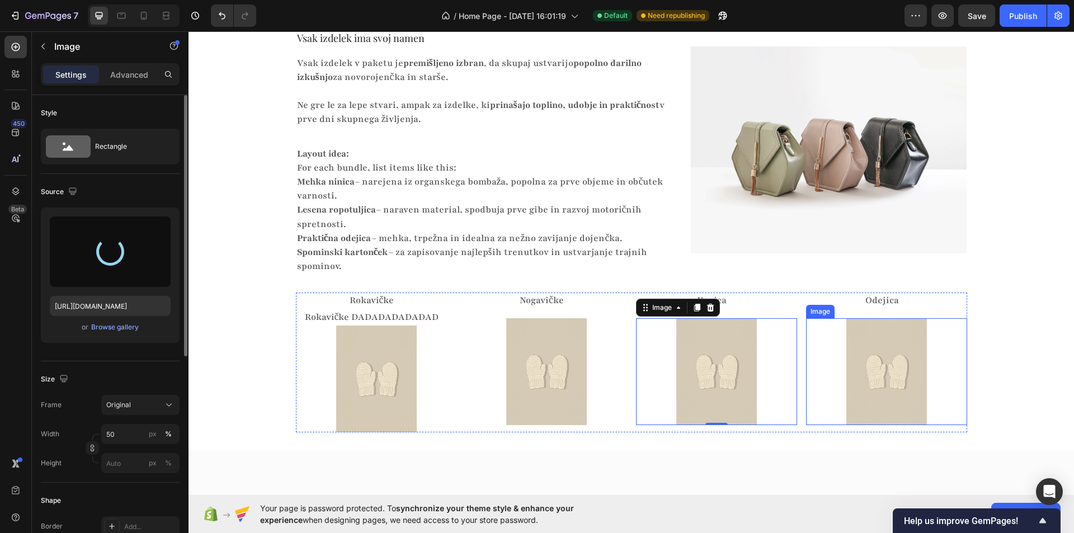
type input "https://cdn.shopify.com/s/files/1/0985/8662/4325/files/gempages_586282805235811…"
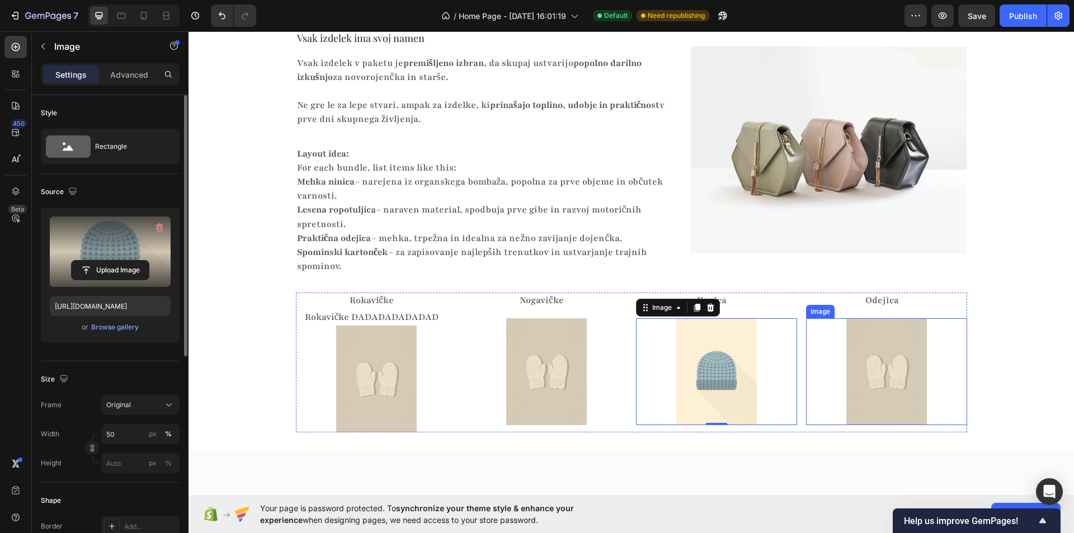
click at [870, 359] on img at bounding box center [886, 371] width 81 height 107
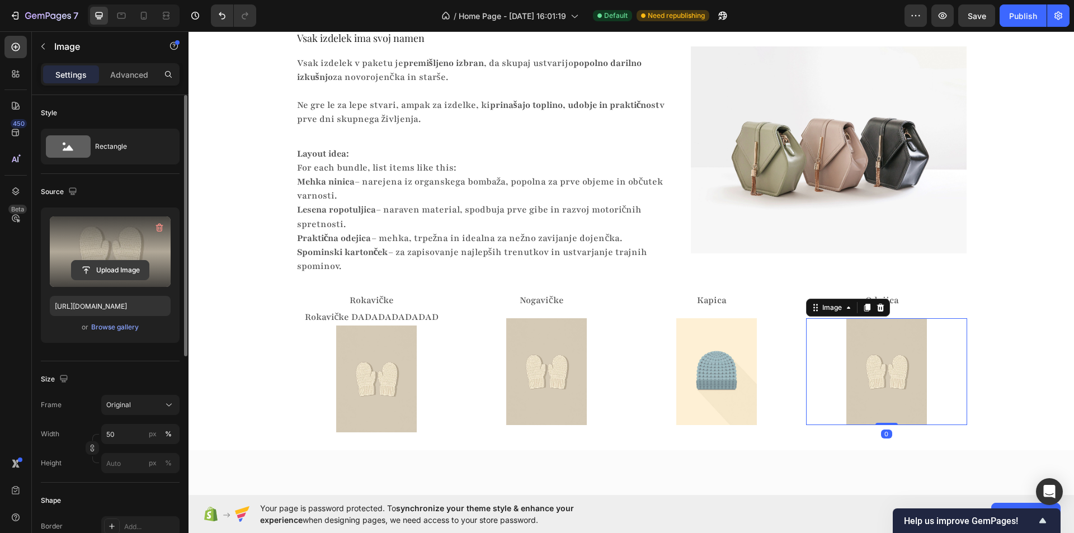
click at [126, 263] on input "file" at bounding box center [110, 270] width 77 height 19
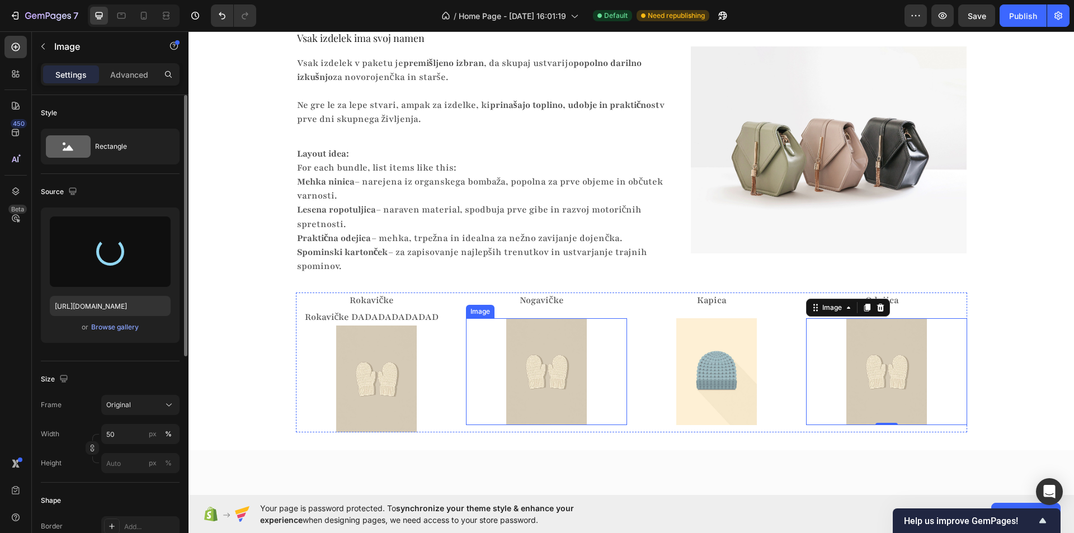
click at [554, 367] on img at bounding box center [546, 371] width 81 height 107
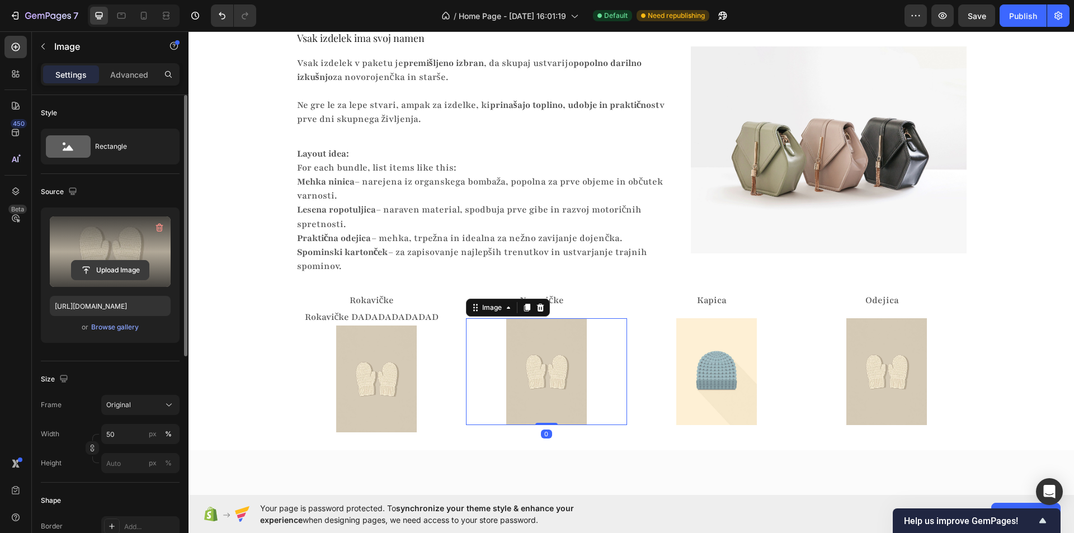
click at [109, 265] on input "file" at bounding box center [110, 270] width 77 height 19
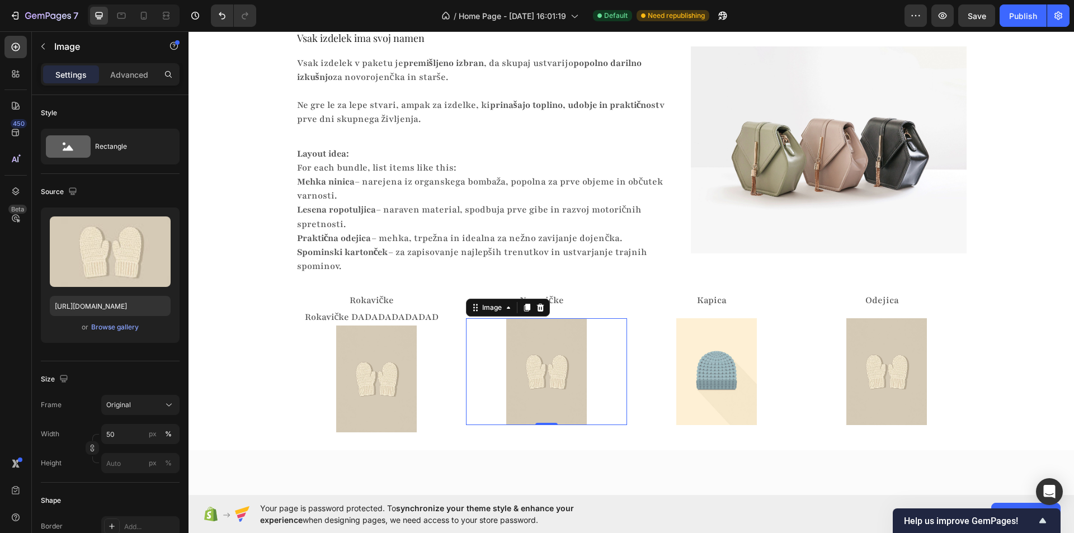
type input "https://cdn.shopify.com/s/files/1/0985/8662/4325/files/gempages_586282805235811…"
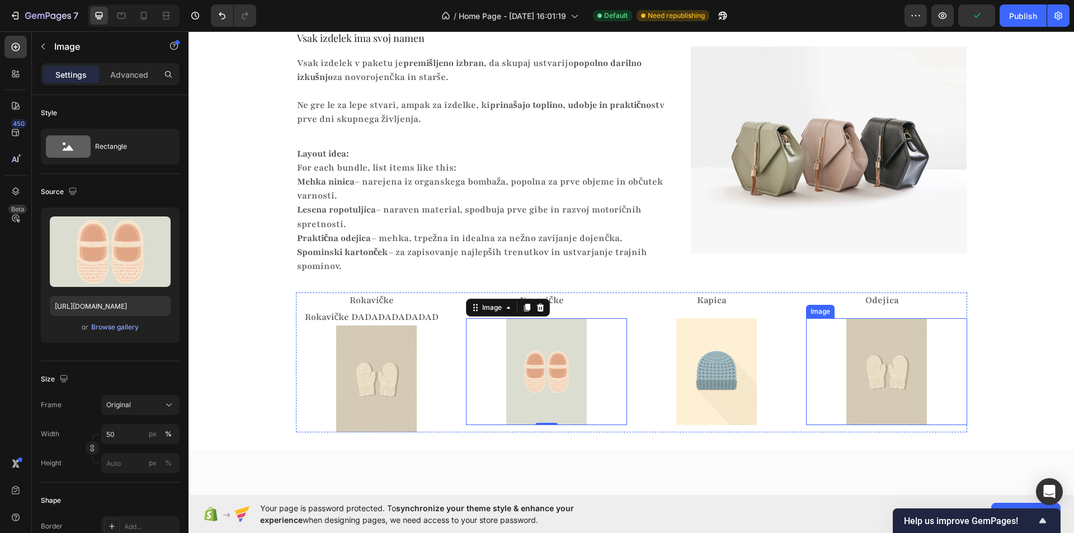
click at [881, 376] on img at bounding box center [886, 371] width 81 height 107
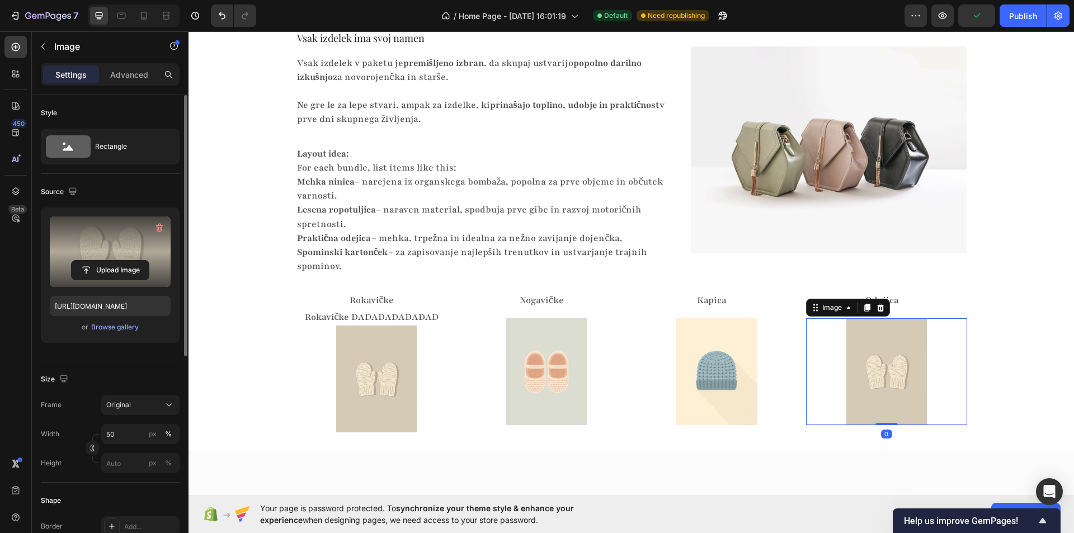
click at [132, 251] on label at bounding box center [110, 251] width 121 height 70
click at [132, 261] on input "file" at bounding box center [110, 270] width 77 height 19
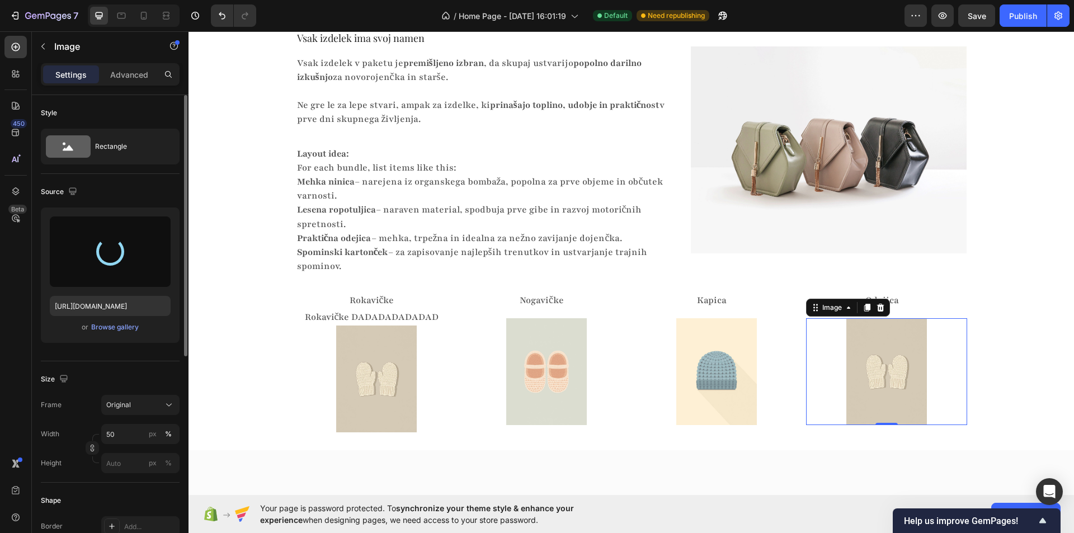
type input "https://cdn.shopify.com/s/files/1/0985/8662/4325/files/gempages_586282805235811…"
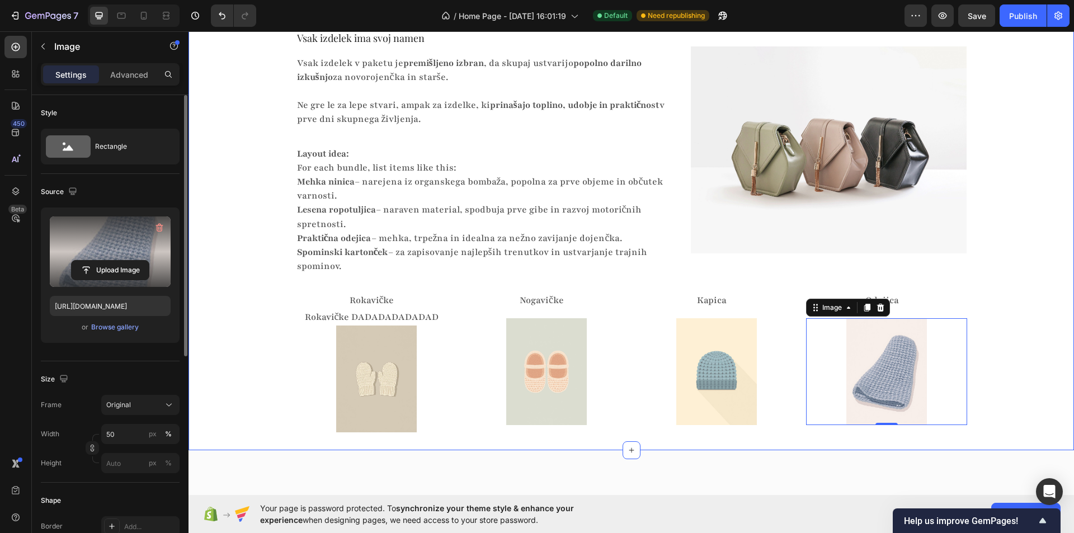
click at [985, 285] on div "Skrbno izbrani izdelki z zgodbo Heading Vsak izdelek ima svoj namen Heading Vsa…" at bounding box center [630, 220] width 885 height 425
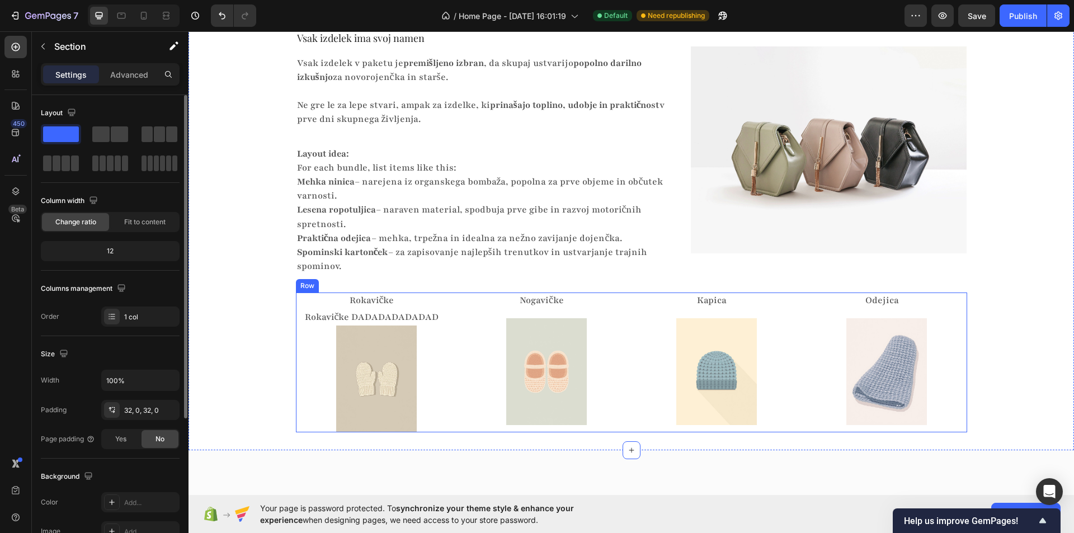
click at [454, 303] on div "Rokavičke Text Block Rokavičke DADADADADADAD Text Block Image Nogavičke Text Bl…" at bounding box center [631, 363] width 671 height 140
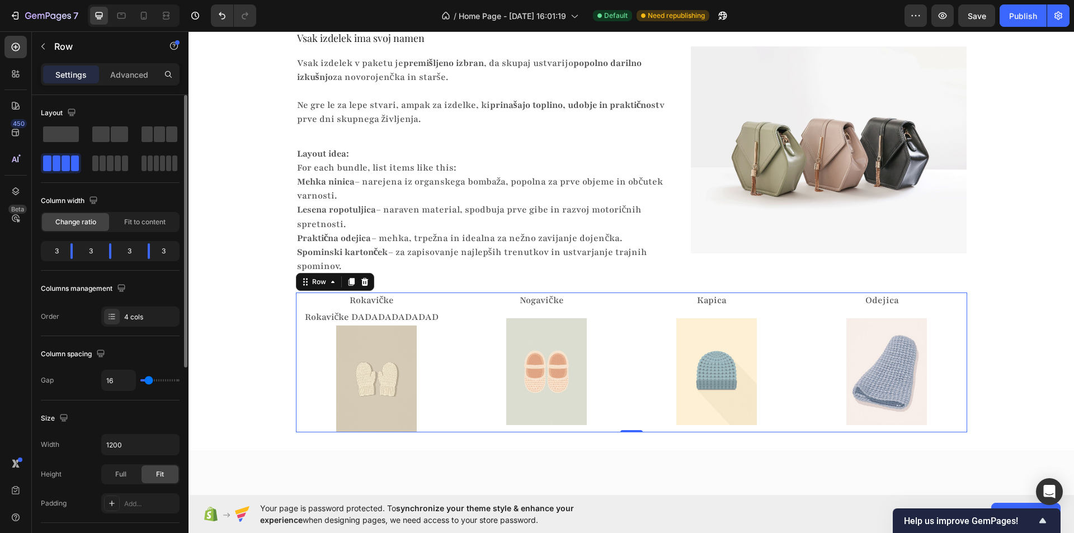
type input "18"
type input "11"
type input "7"
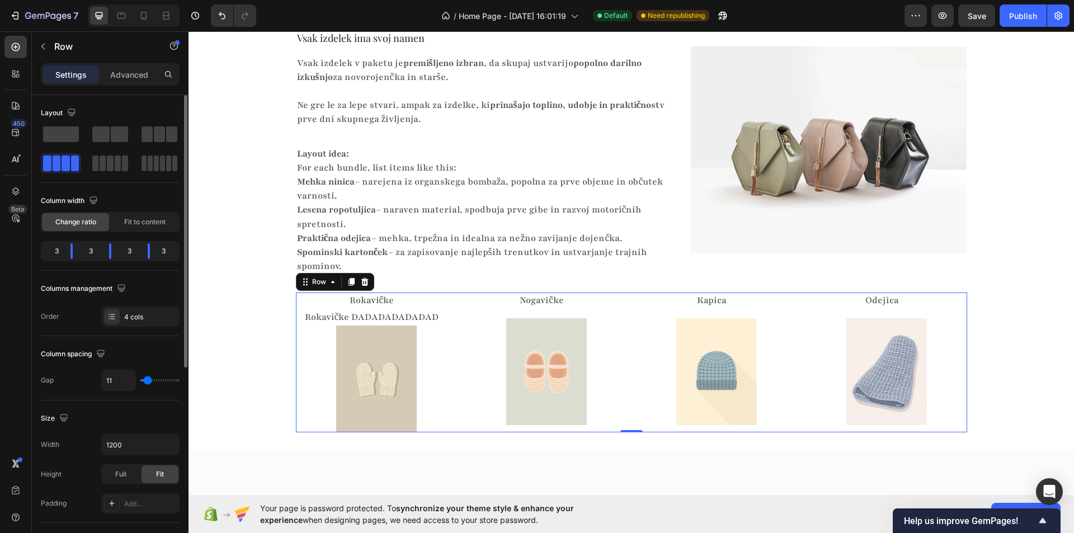
type input "7"
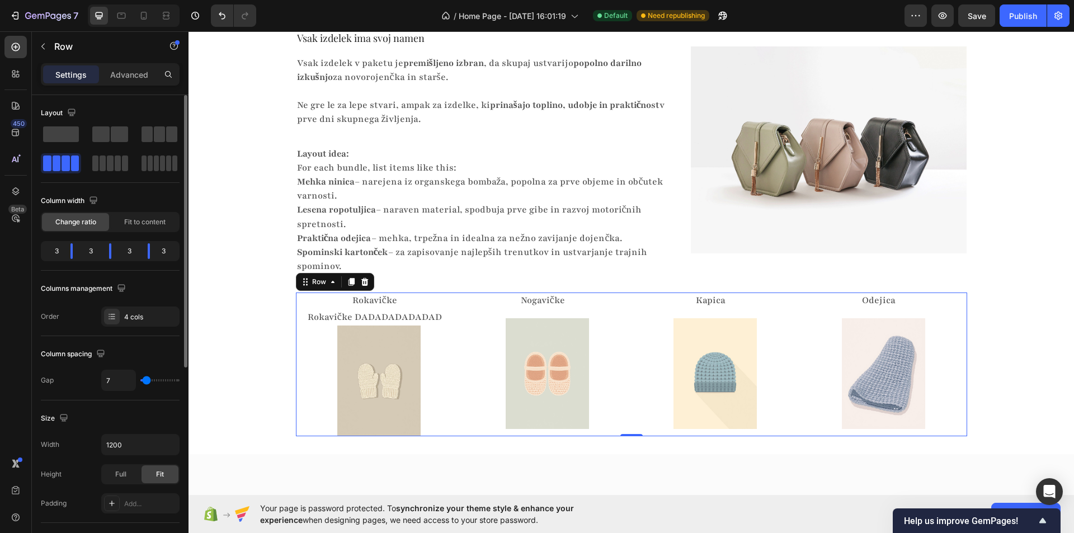
type input "0"
drag, startPoint x: 150, startPoint y: 379, endPoint x: 136, endPoint y: 379, distance: 14.5
type input "0"
click at [140, 379] on input "range" at bounding box center [159, 380] width 39 height 2
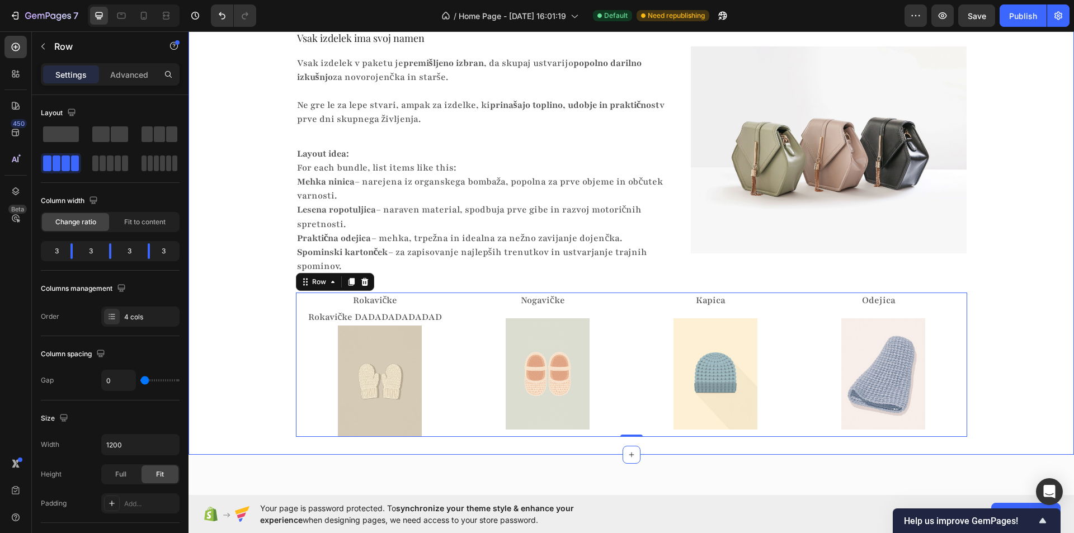
click at [268, 340] on div "Skrbno izbrani izdelki z zgodbo Heading Vsak izdelek ima svoj namen Heading Vsa…" at bounding box center [630, 222] width 885 height 429
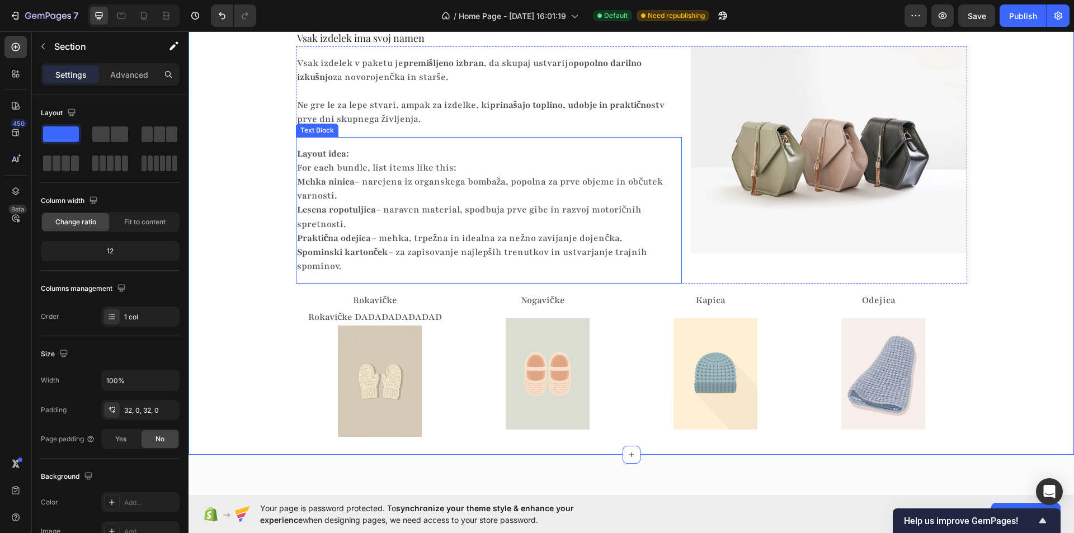
click at [345, 229] on p "Lesena ropotuljica – naraven material, spodbuja prve gibe in razvoj motoričnih …" at bounding box center [484, 217] width 375 height 28
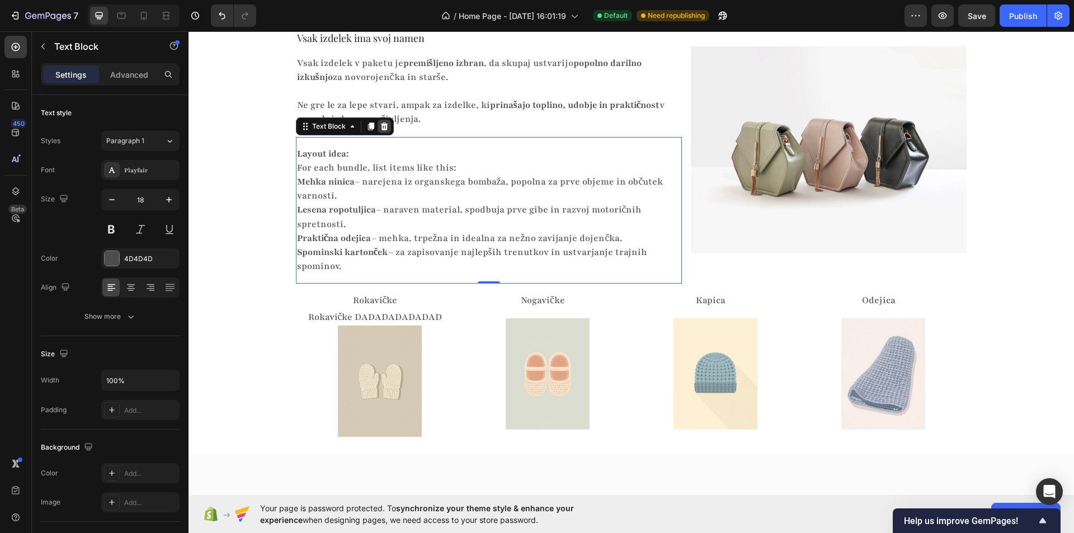
click at [385, 120] on div at bounding box center [384, 126] width 13 height 13
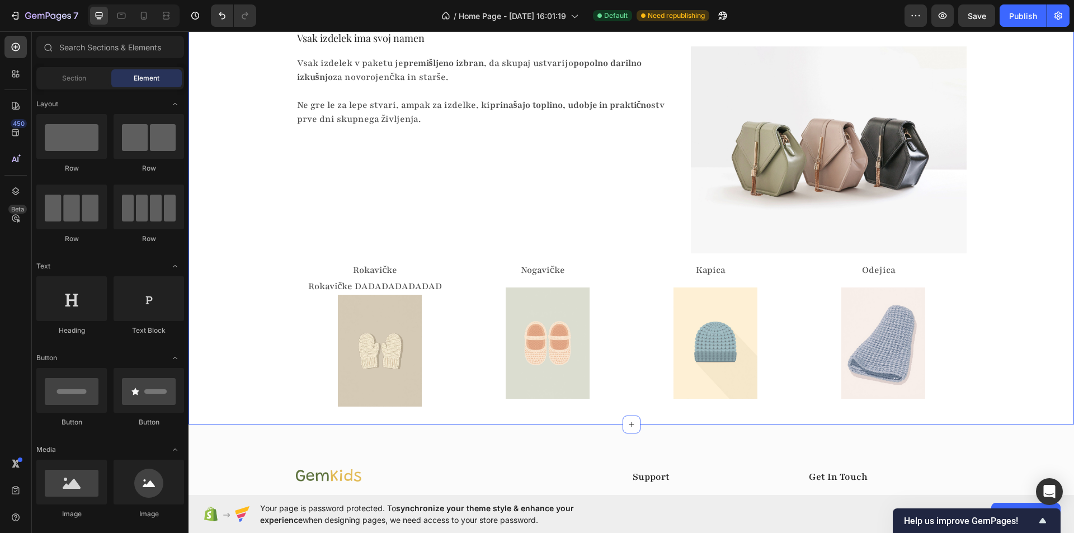
click at [247, 205] on div "Skrbno izbrani izdelki z zgodbo Heading Vsak izdelek ima svoj namen Heading Vsa…" at bounding box center [630, 207] width 885 height 398
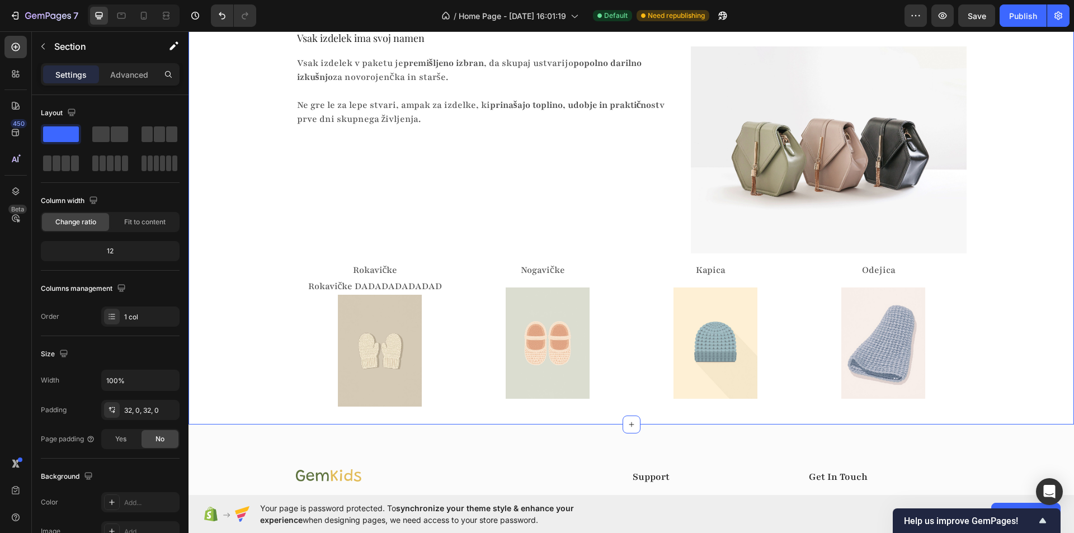
click at [264, 293] on div "Skrbno izbrani izdelki z zgodbo Heading Vsak izdelek ima svoj namen Heading Vsa…" at bounding box center [630, 207] width 885 height 398
click at [445, 267] on p "Rokavičke" at bounding box center [375, 270] width 157 height 14
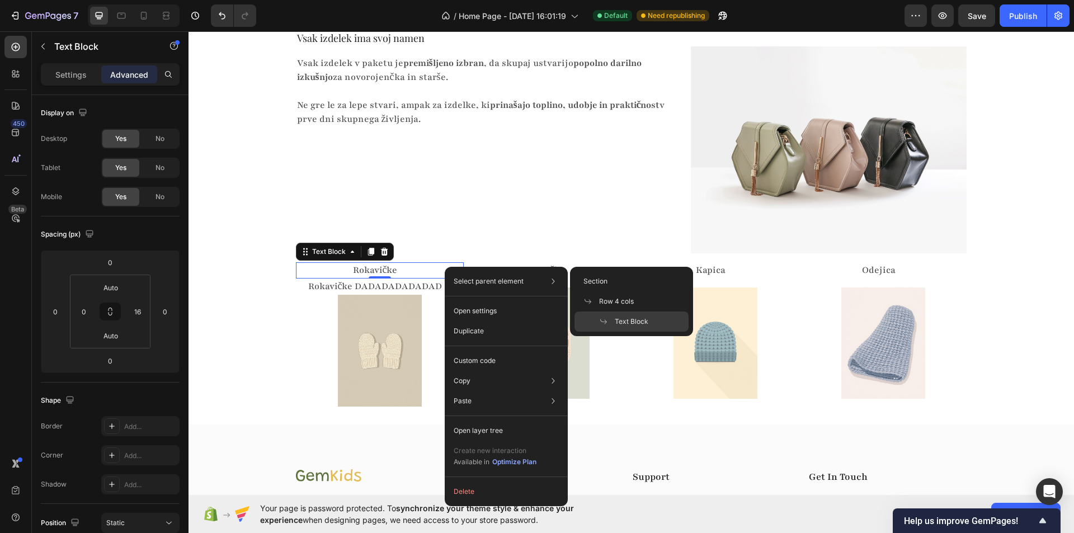
click at [488, 282] on p "Select parent element" at bounding box center [489, 281] width 70 height 10
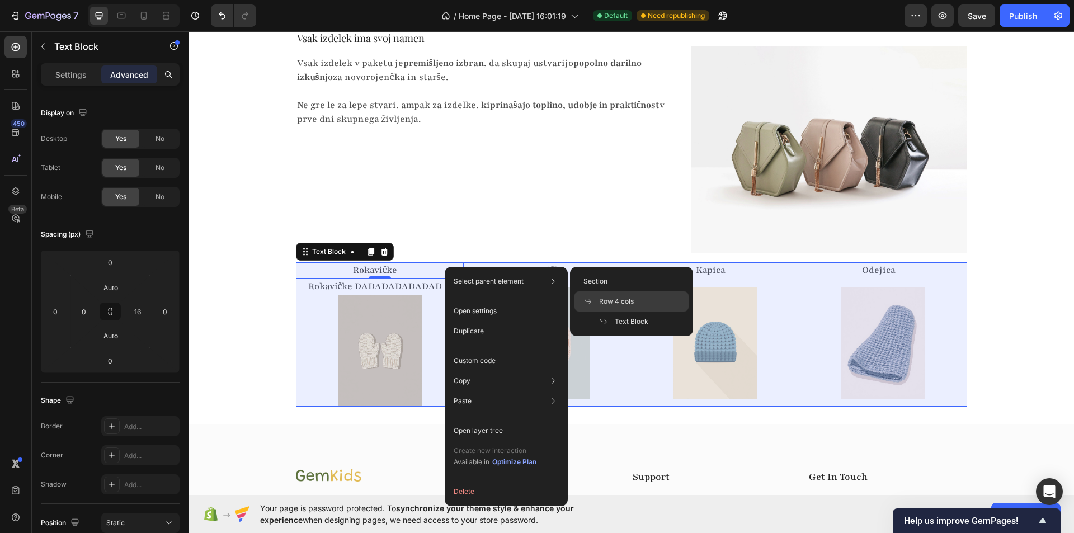
click at [623, 301] on span "Row 4 cols" at bounding box center [616, 301] width 35 height 10
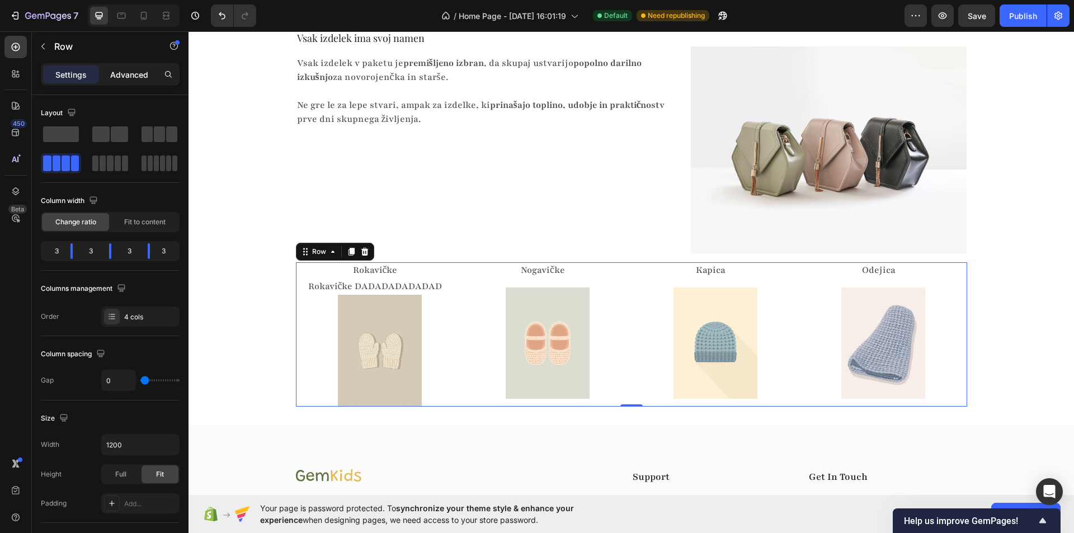
click at [120, 77] on p "Advanced" at bounding box center [129, 75] width 38 height 12
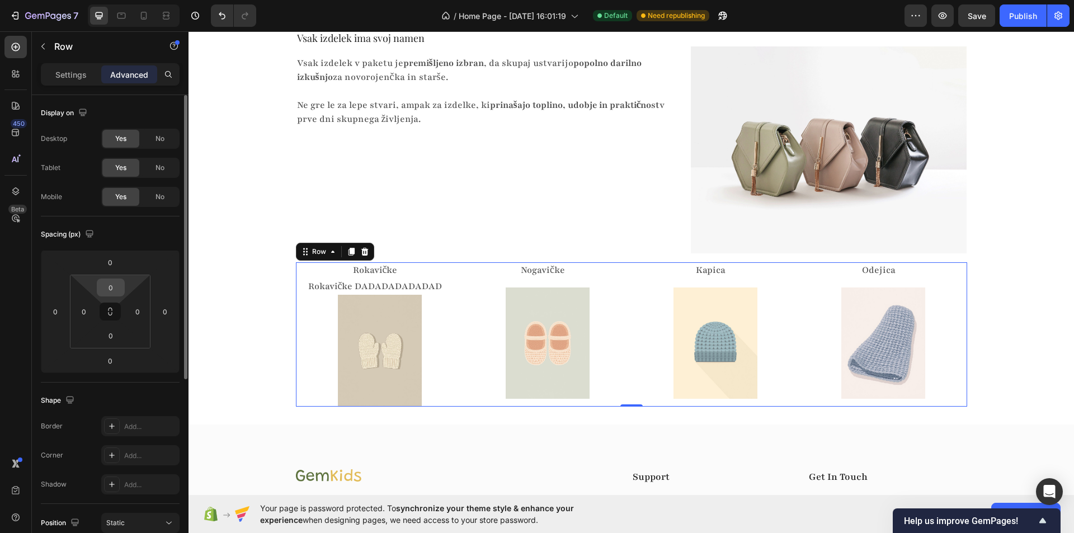
click at [113, 285] on input "0" at bounding box center [111, 287] width 22 height 17
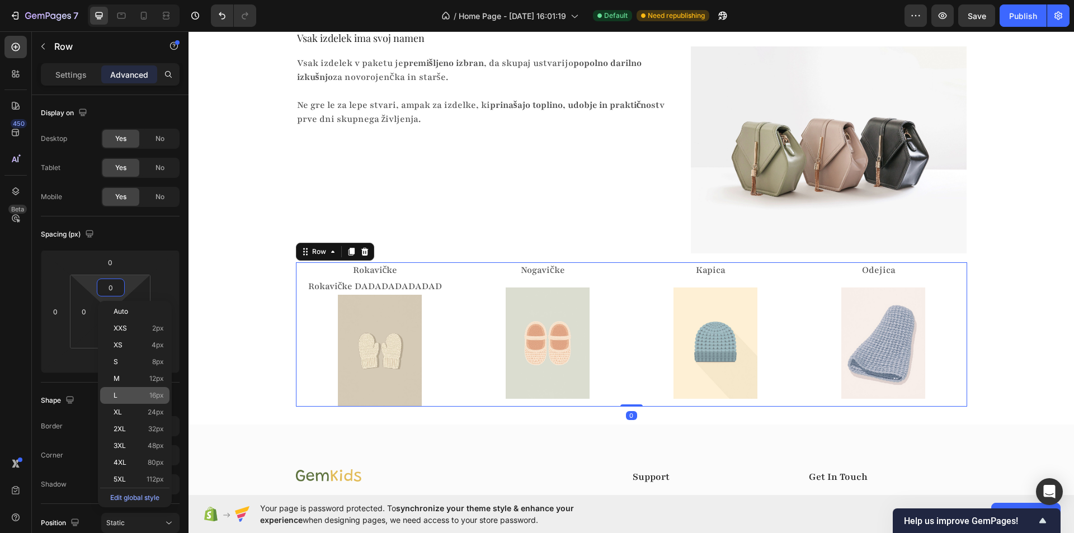
click at [121, 392] on p "L 16px" at bounding box center [139, 396] width 50 height 8
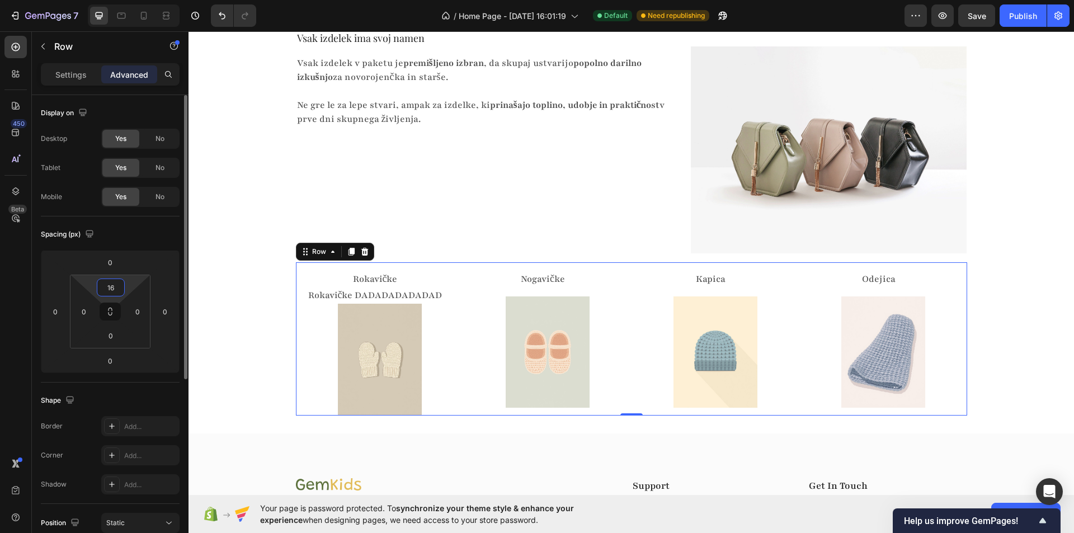
click at [110, 289] on input "16" at bounding box center [111, 287] width 22 height 17
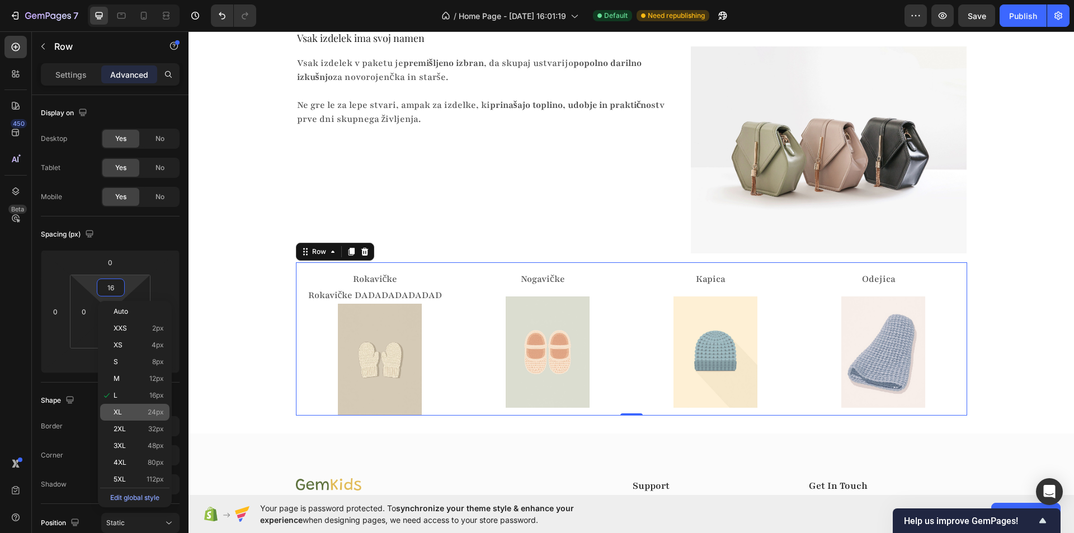
click at [119, 406] on div "XL 24px" at bounding box center [134, 412] width 69 height 17
type input "24"
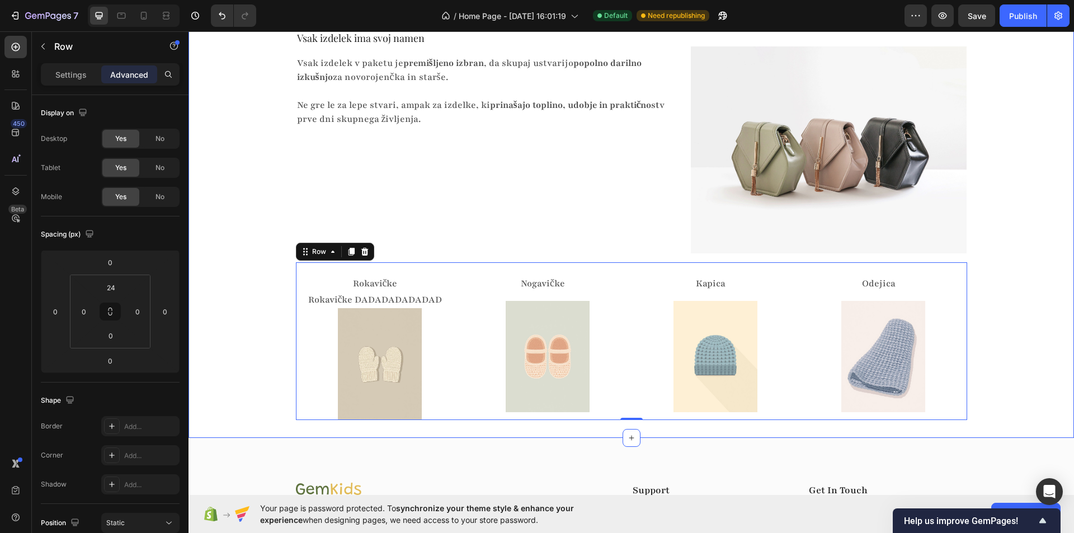
click at [232, 223] on div "Skrbno izbrani izdelki z zgodbo Heading Vsak izdelek ima svoj namen Heading Vsa…" at bounding box center [630, 214] width 885 height 412
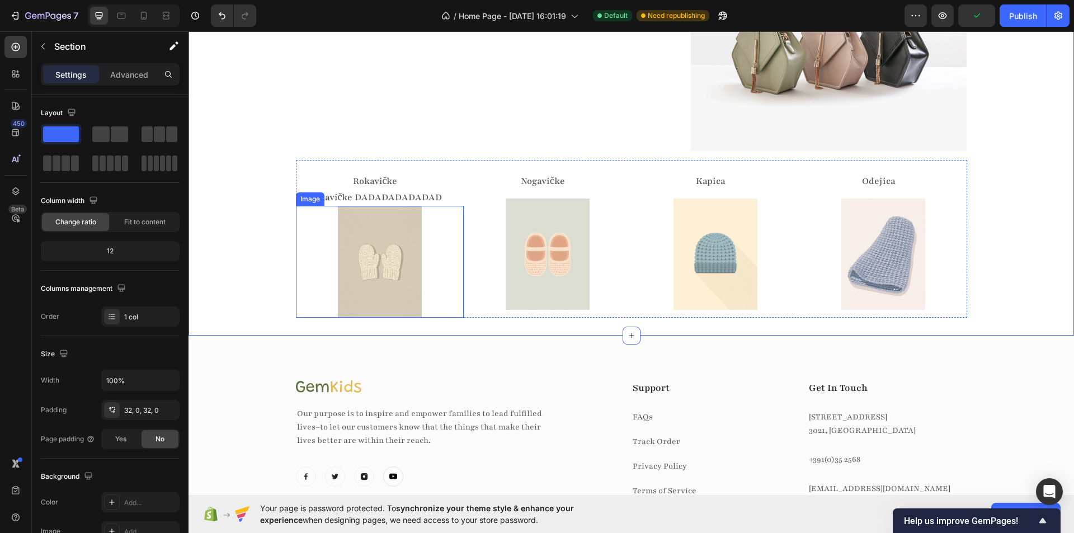
scroll to position [1837, 0]
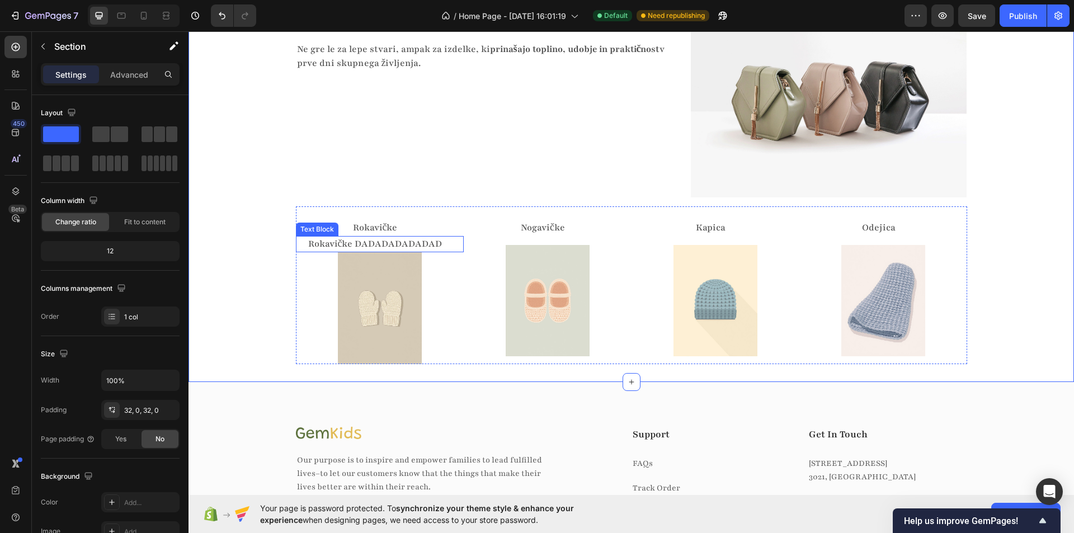
click at [425, 237] on p "Rokavičke DADADADADADAD" at bounding box center [375, 244] width 157 height 14
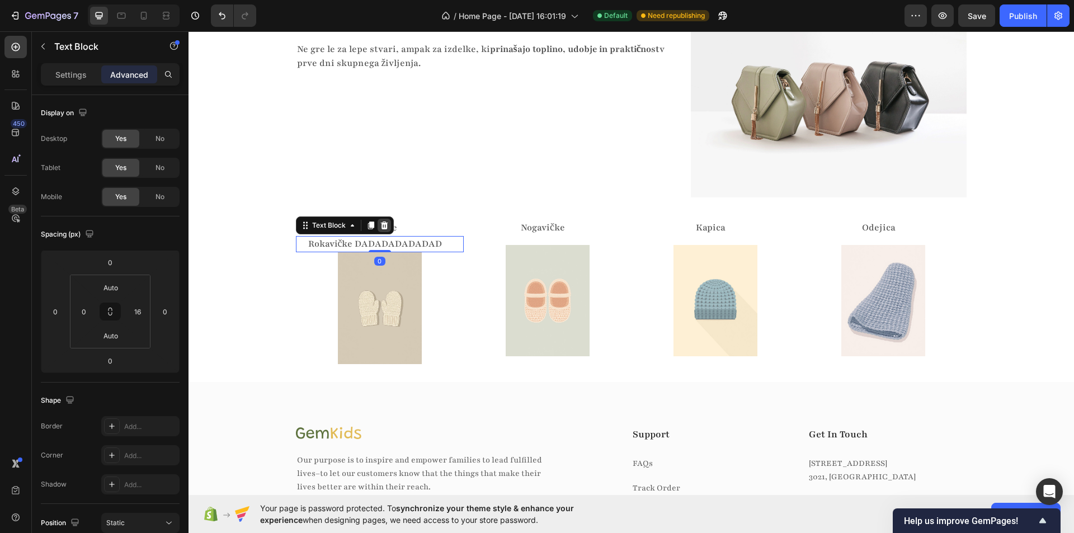
click at [380, 228] on icon at bounding box center [383, 225] width 7 height 8
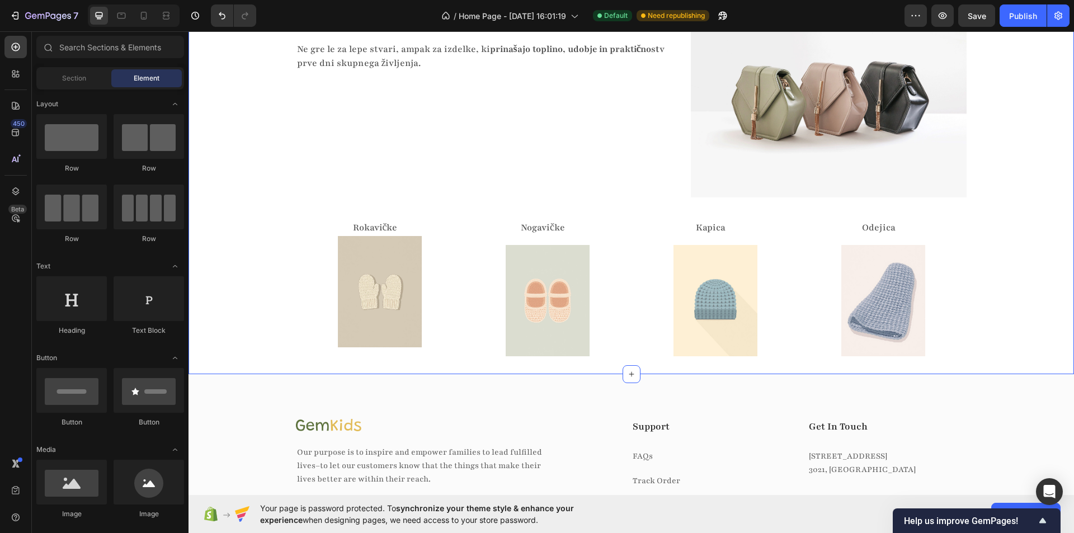
click at [259, 249] on div "Skrbno izbrani izdelki z zgodbo Heading Vsak izdelek ima svoj namen Heading Vsa…" at bounding box center [630, 154] width 885 height 404
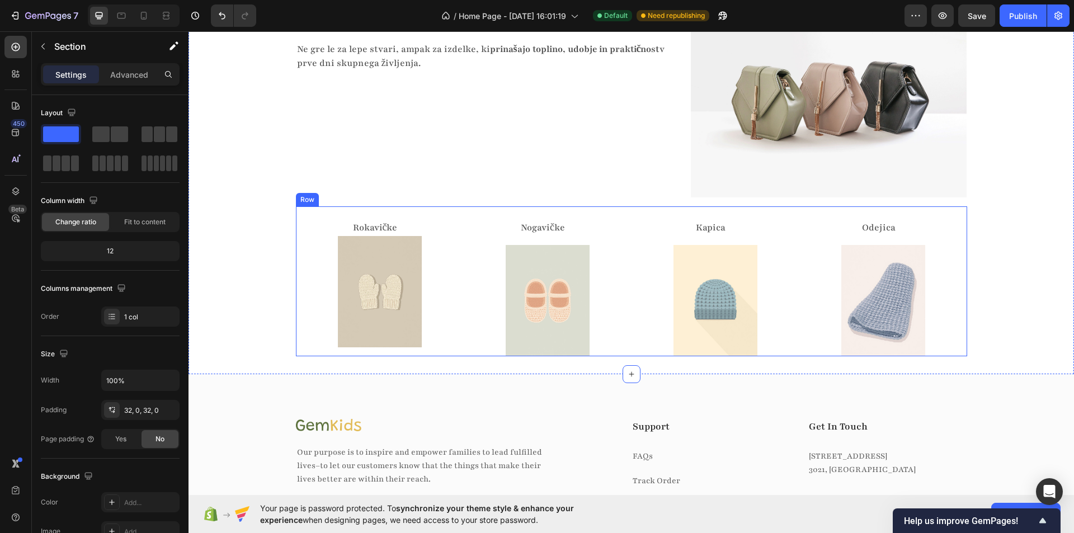
click at [539, 242] on div "Nogavičke Text Block Image" at bounding box center [548, 288] width 168 height 137
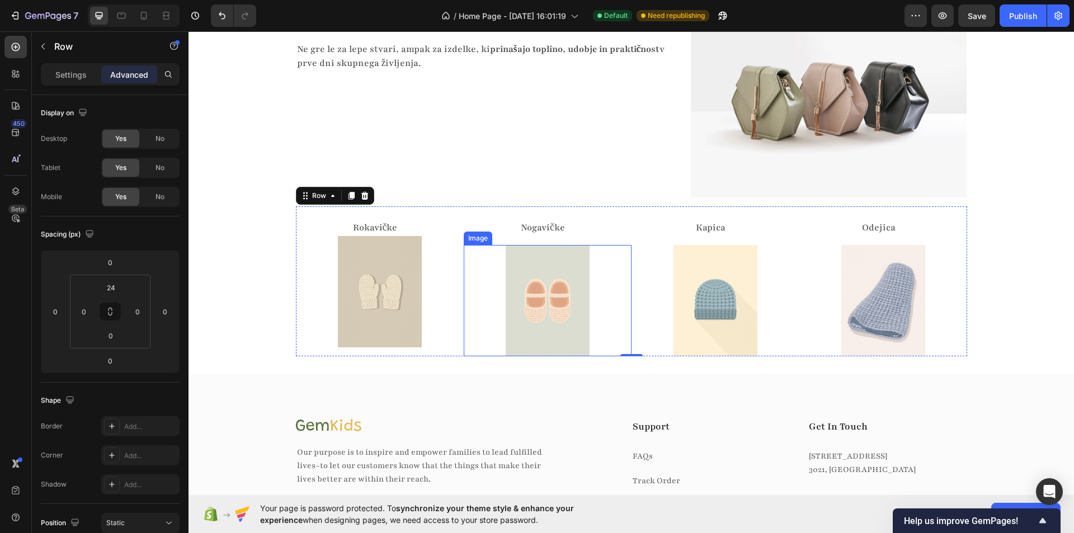
click at [527, 251] on img at bounding box center [548, 301] width 84 height 112
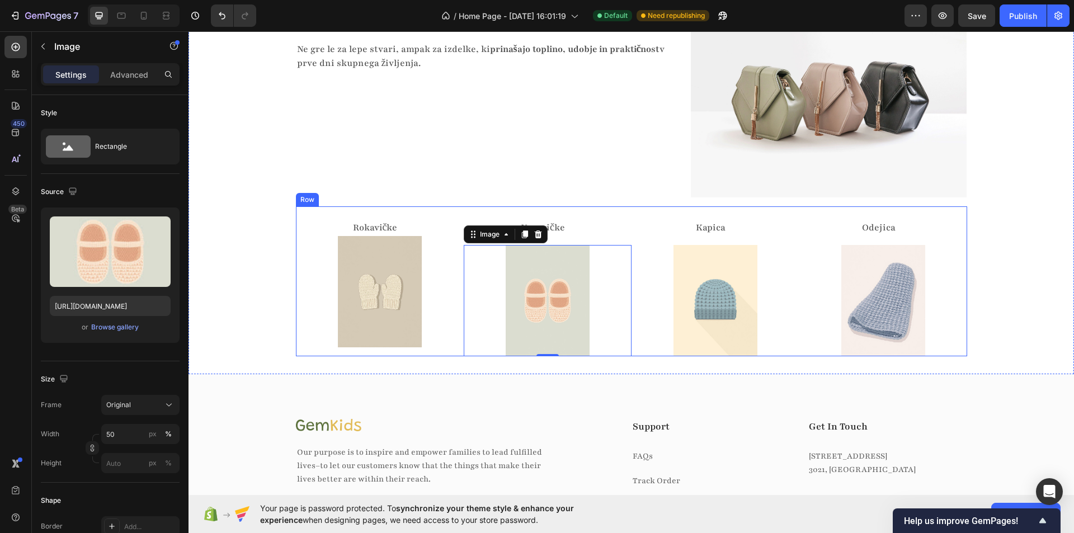
click at [591, 233] on p "Nogavičke" at bounding box center [543, 228] width 157 height 14
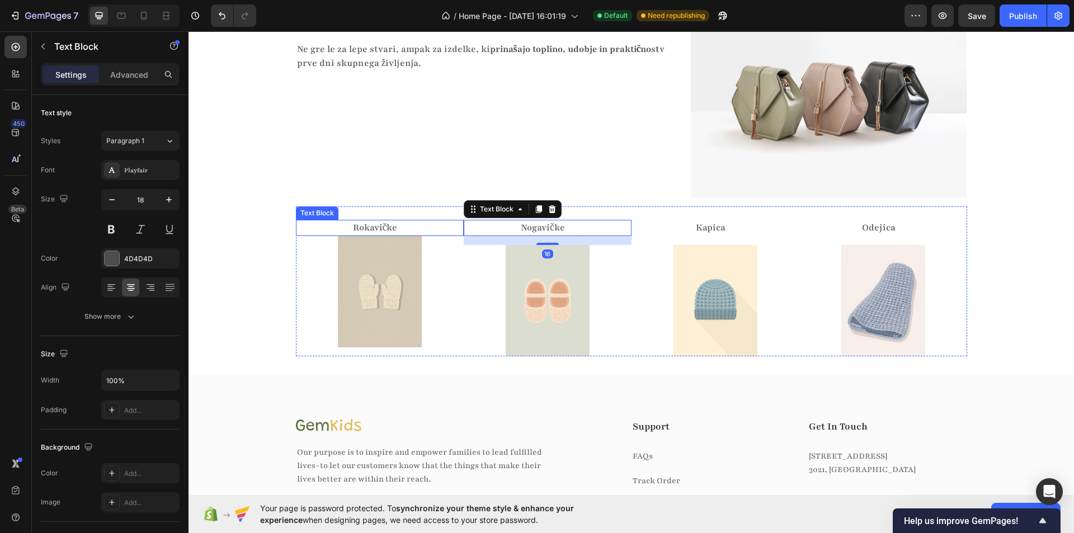
click at [412, 223] on p "Rokavičke" at bounding box center [375, 228] width 157 height 14
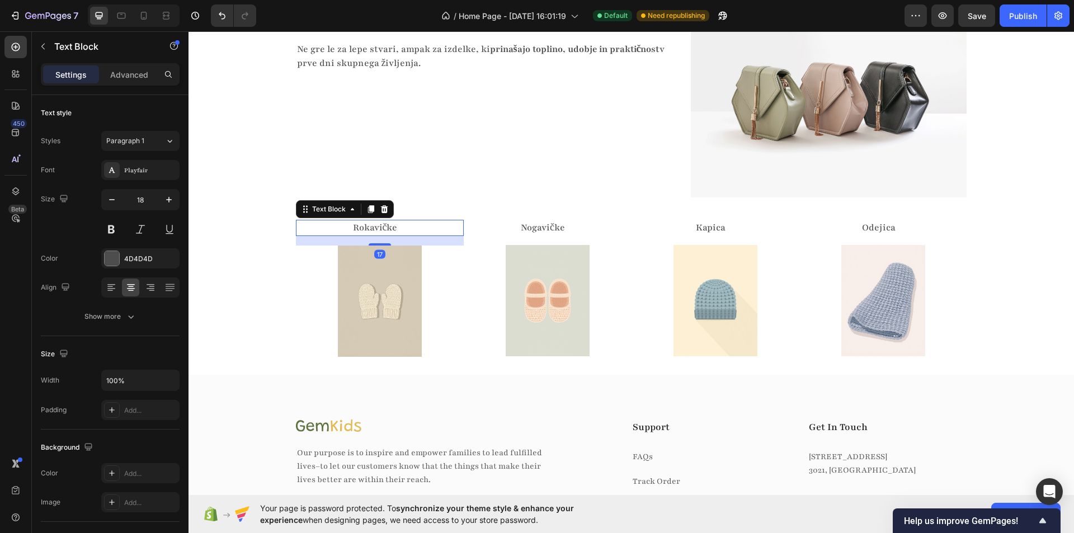
drag, startPoint x: 374, startPoint y: 235, endPoint x: 368, endPoint y: 244, distance: 11.3
click at [369, 244] on div at bounding box center [380, 244] width 22 height 2
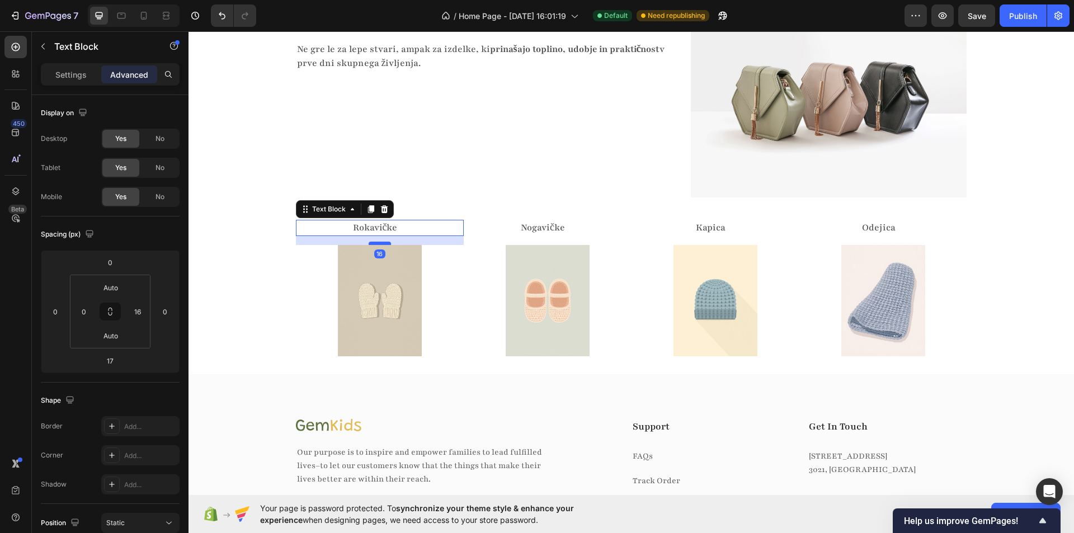
click at [369, 244] on div at bounding box center [380, 243] width 22 height 3
type input "16"
click at [474, 262] on div at bounding box center [548, 301] width 168 height 112
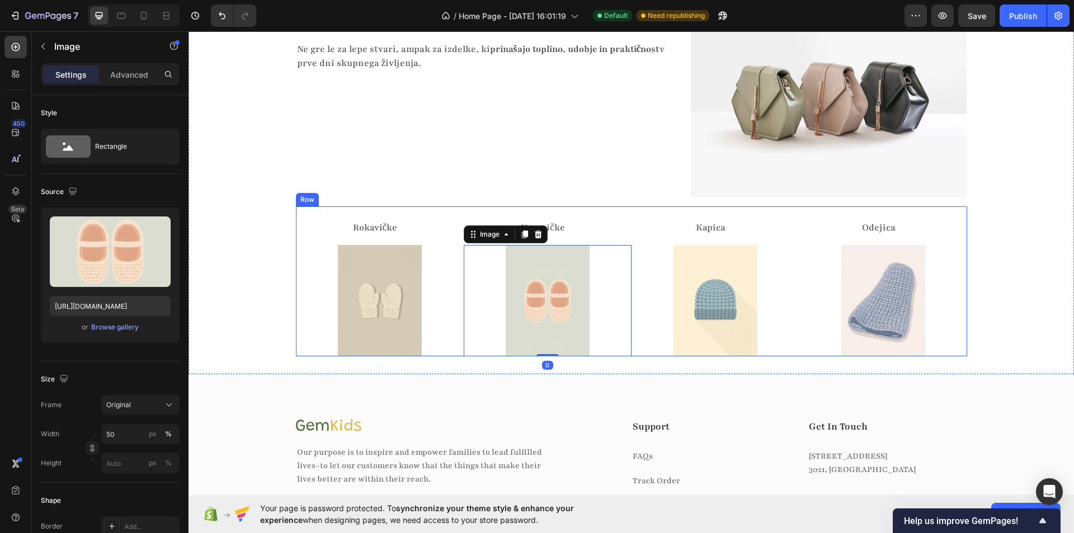
click at [465, 161] on div "Vsak izdelek v paketu je premišljeno izbran , da skupaj ustvarijo popolno daril…" at bounding box center [489, 93] width 386 height 207
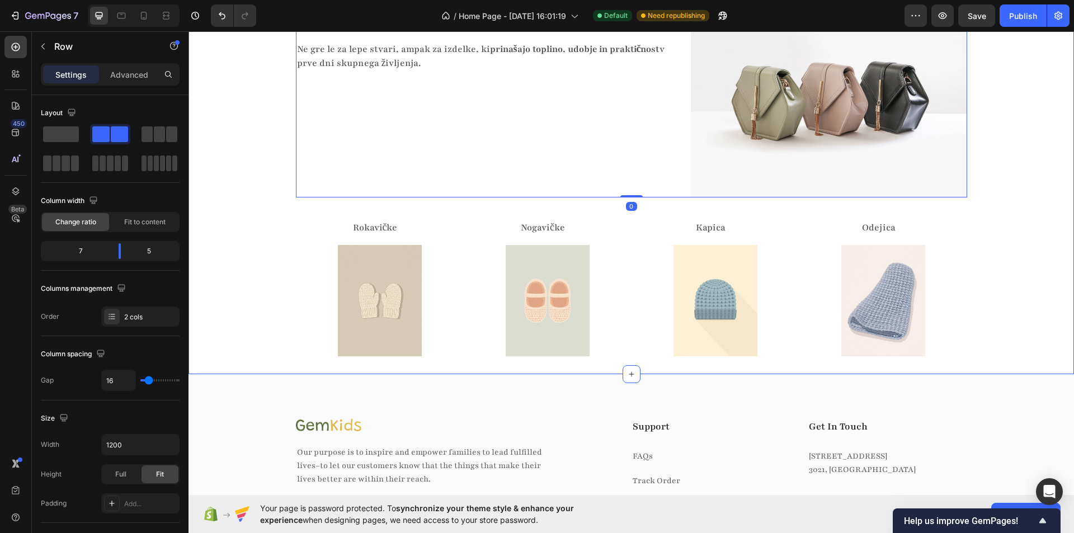
click at [278, 250] on div "Skrbno izbrani izdelki z zgodbo Heading Vsak izdelek ima svoj namen Heading Vsa…" at bounding box center [630, 154] width 885 height 404
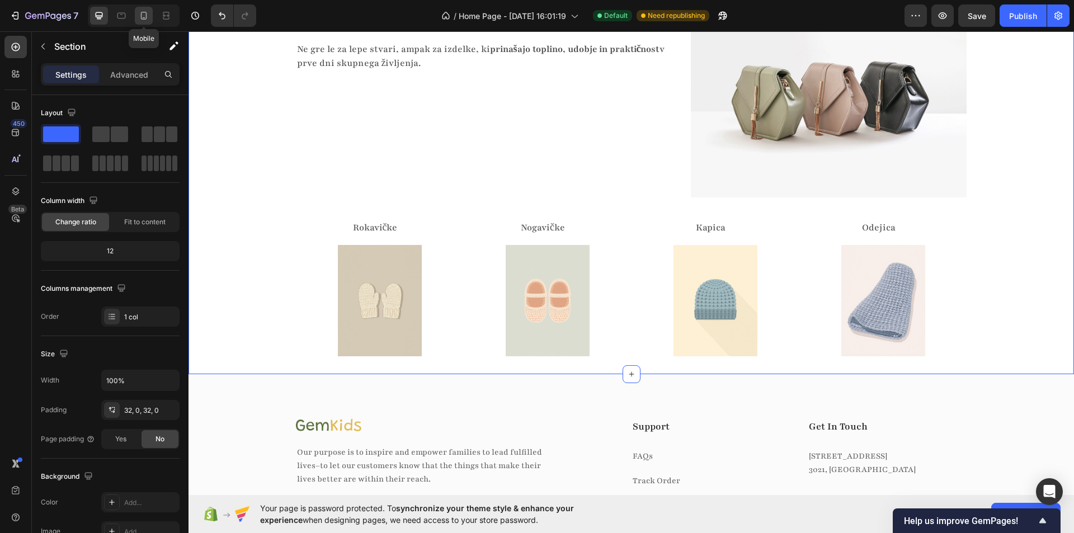
click at [141, 20] on icon at bounding box center [143, 15] width 11 height 11
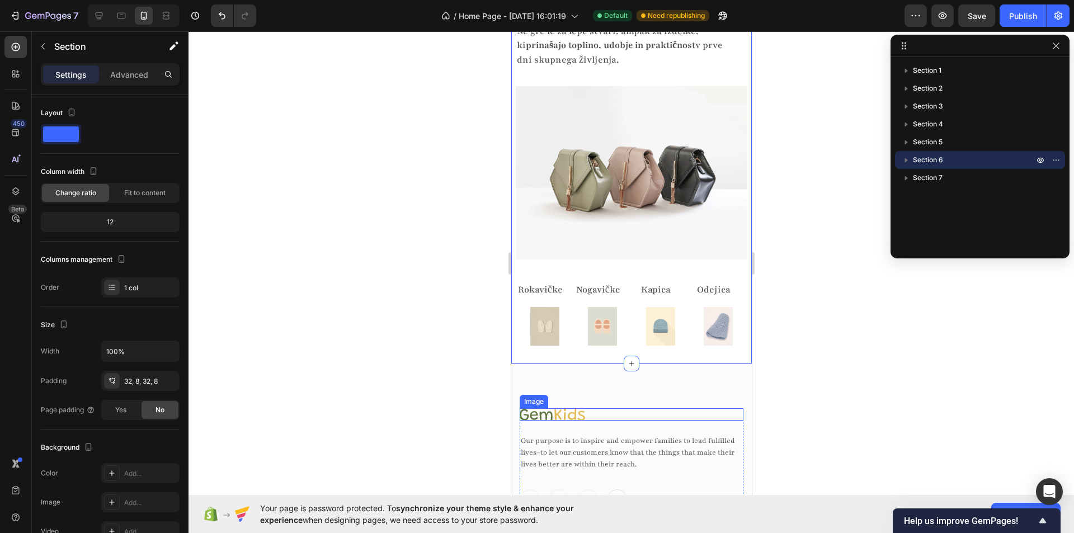
scroll to position [1813, 0]
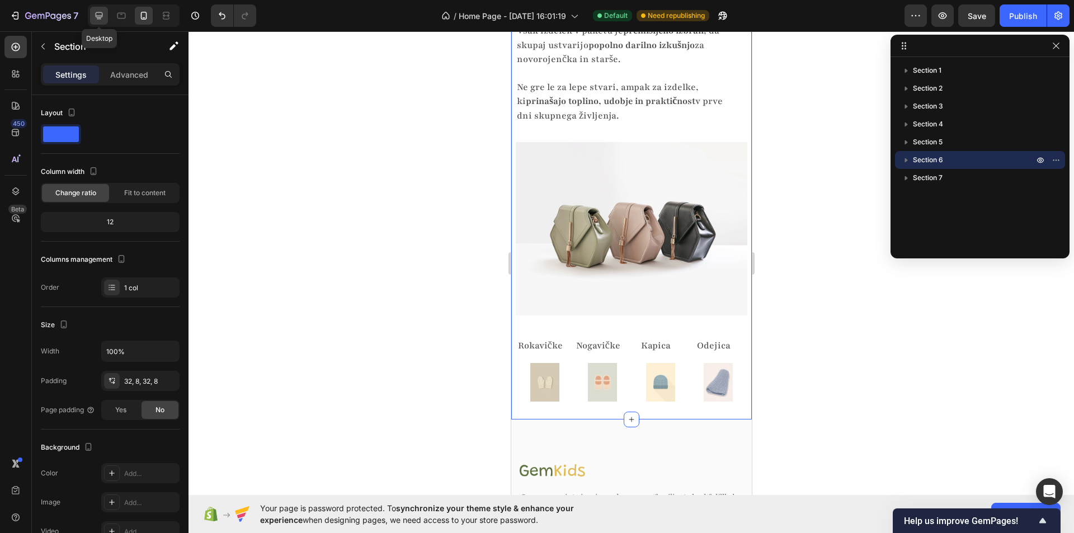
click at [97, 18] on icon at bounding box center [99, 15] width 7 height 7
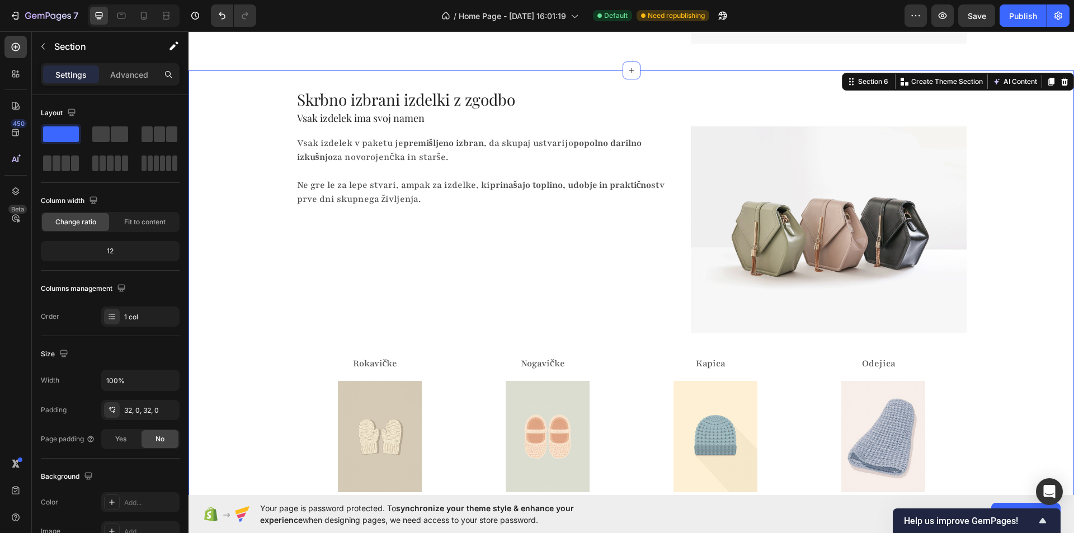
click at [276, 305] on div "Skrbno izbrani izdelki z zgodbo Heading Vsak izdelek ima svoj namen Heading Vsa…" at bounding box center [630, 290] width 885 height 404
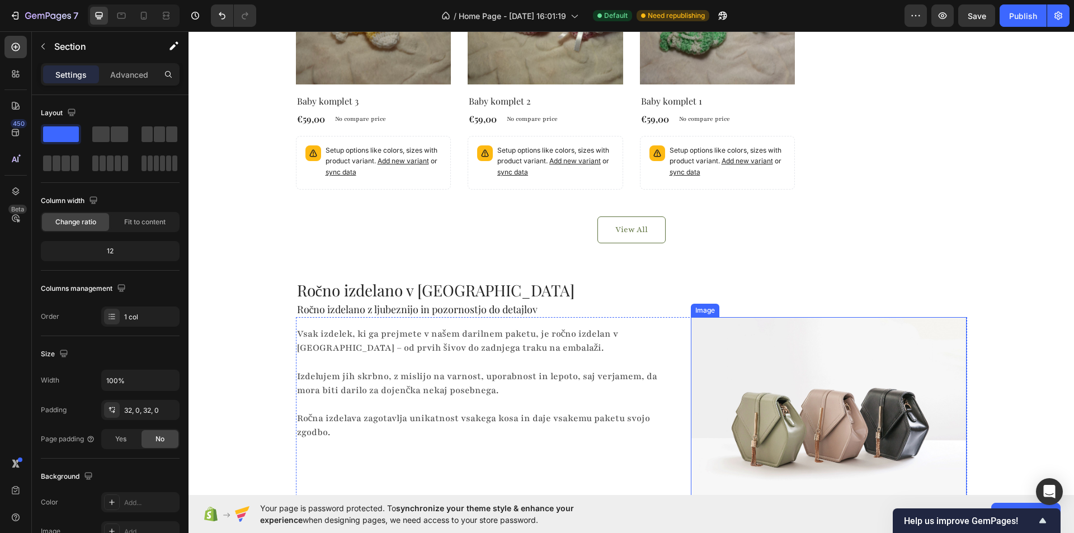
scroll to position [783, 0]
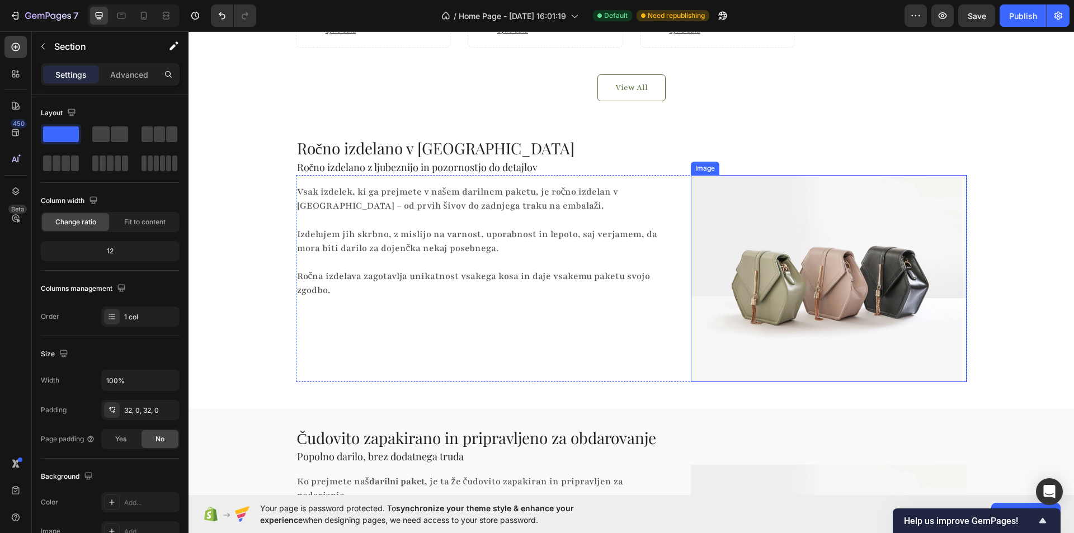
click at [796, 286] on img at bounding box center [829, 278] width 276 height 207
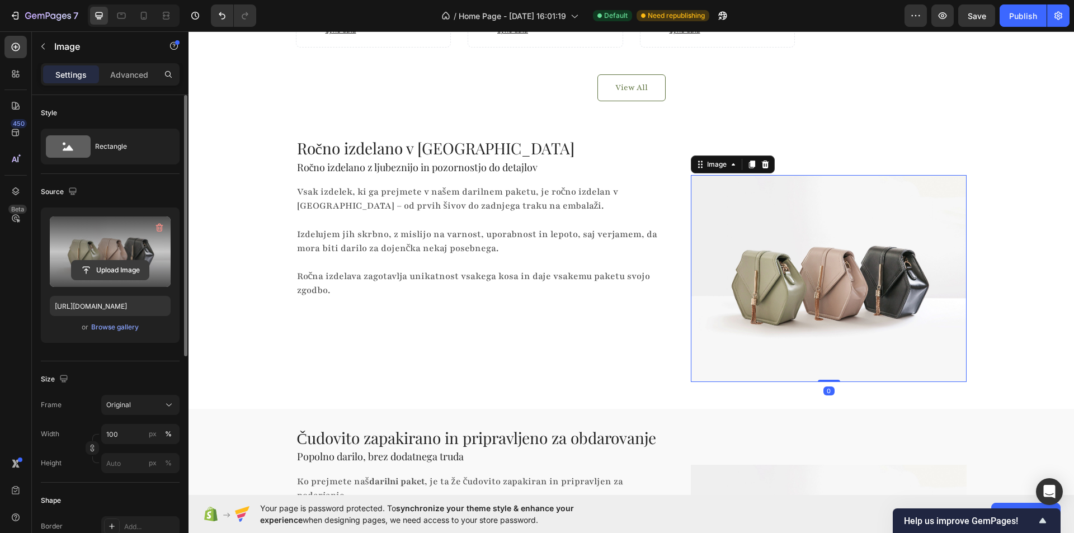
click at [117, 265] on input "file" at bounding box center [110, 270] width 77 height 19
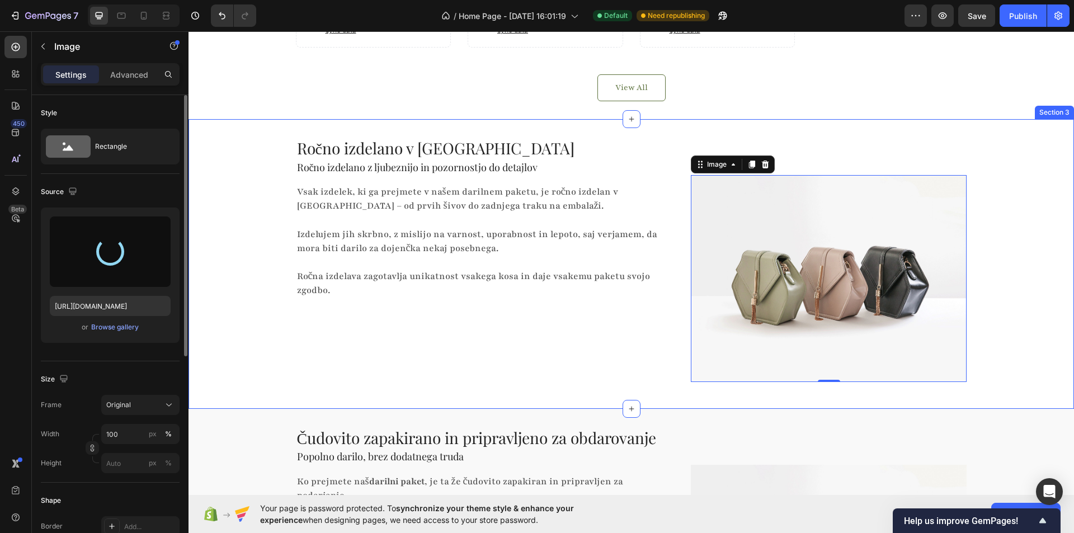
type input "[URL][DOMAIN_NAME]"
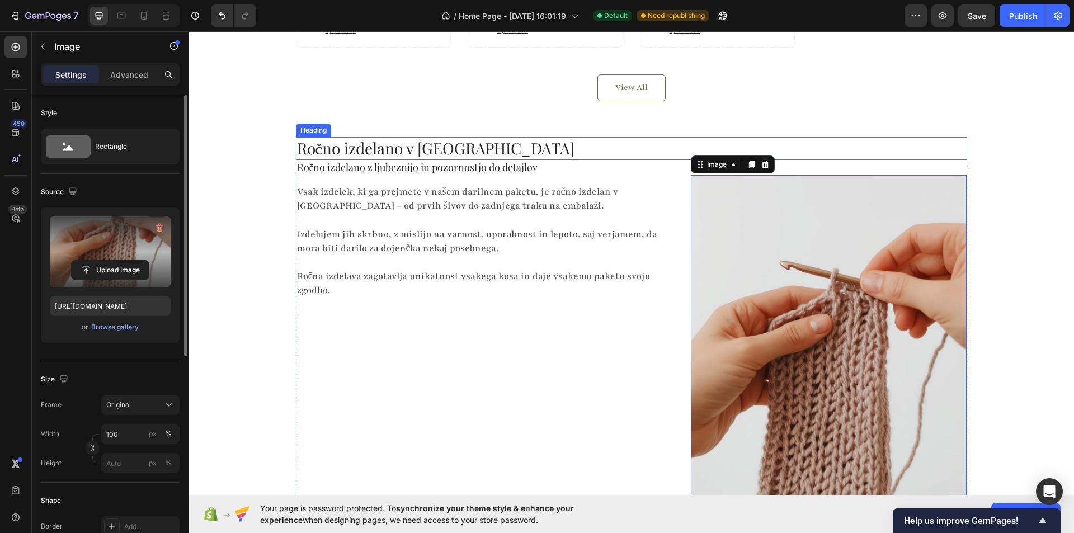
click at [800, 138] on h2 "Ročno izdelano v [GEOGRAPHIC_DATA]" at bounding box center [631, 148] width 671 height 22
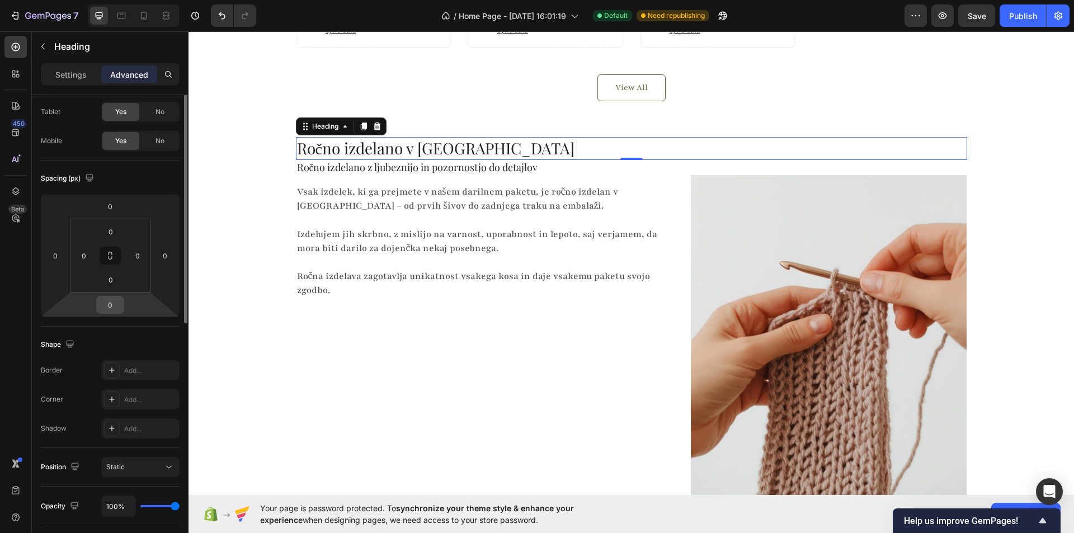
scroll to position [0, 0]
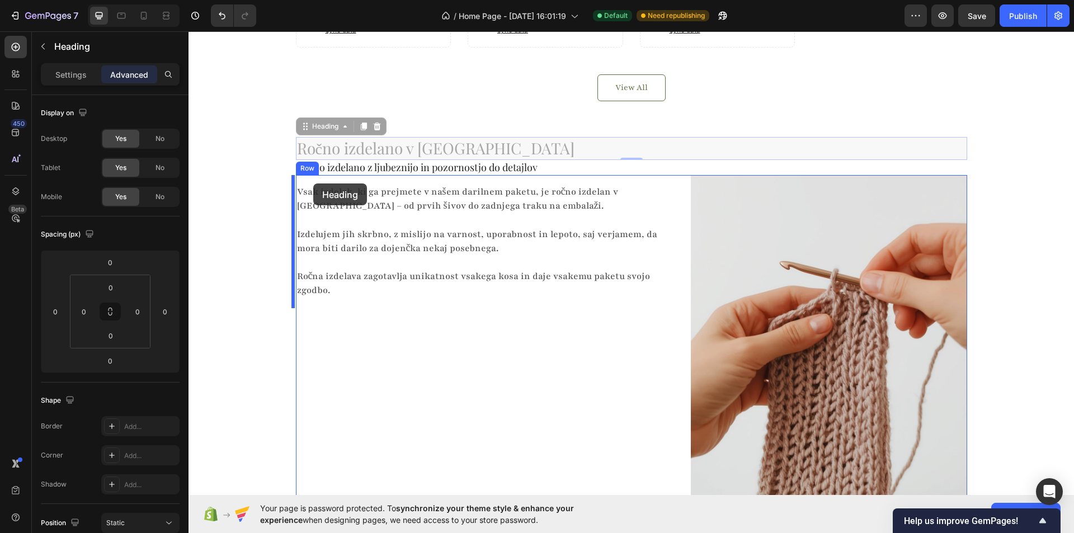
drag, startPoint x: 300, startPoint y: 125, endPoint x: 314, endPoint y: 182, distance: 58.6
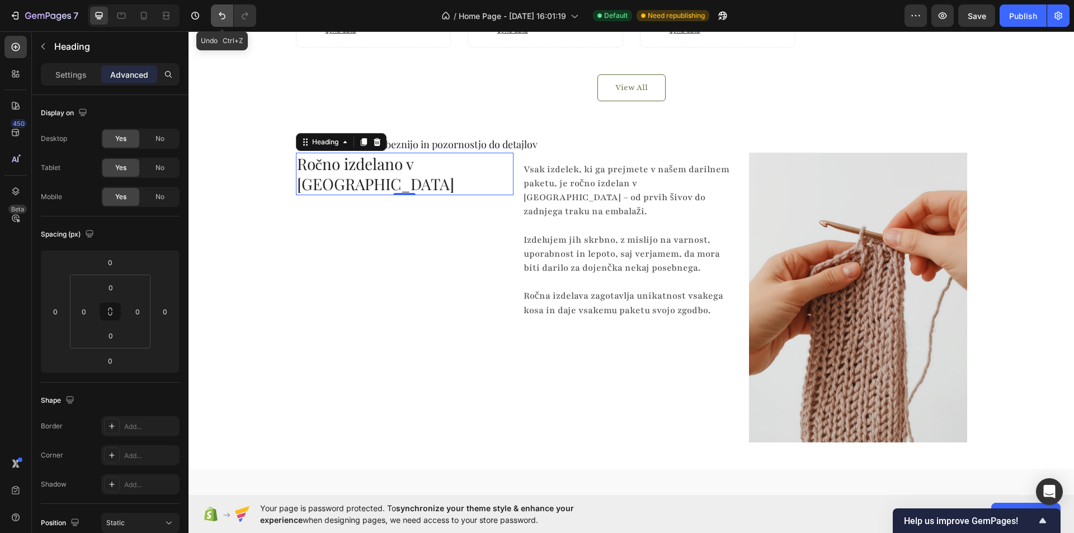
click at [214, 16] on button "Undo/Redo" at bounding box center [222, 15] width 22 height 22
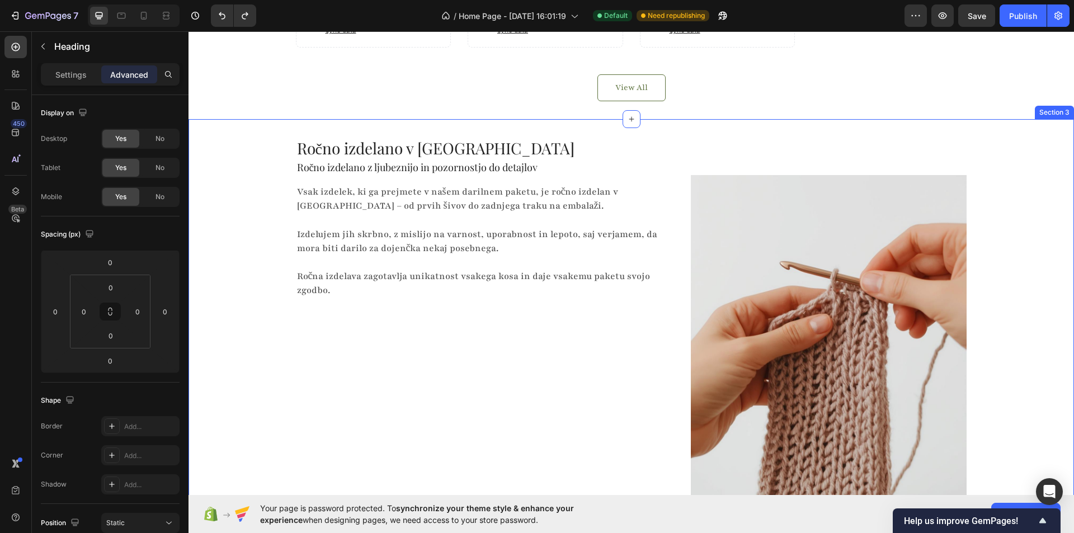
click at [251, 179] on div "Ročno izdelano v Sloveniji Heading Ročno izdelano z ljubeznijo in pozornostjo d…" at bounding box center [630, 344] width 885 height 414
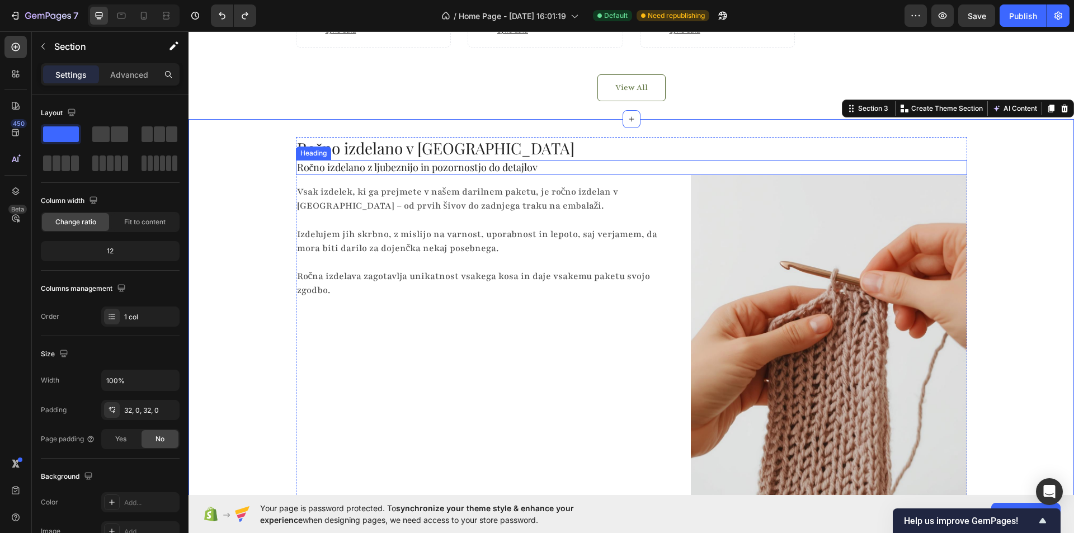
click at [308, 167] on h2 "Ročno izdelano z ljubeznijo in pozornostjo do detajlov" at bounding box center [631, 167] width 671 height 15
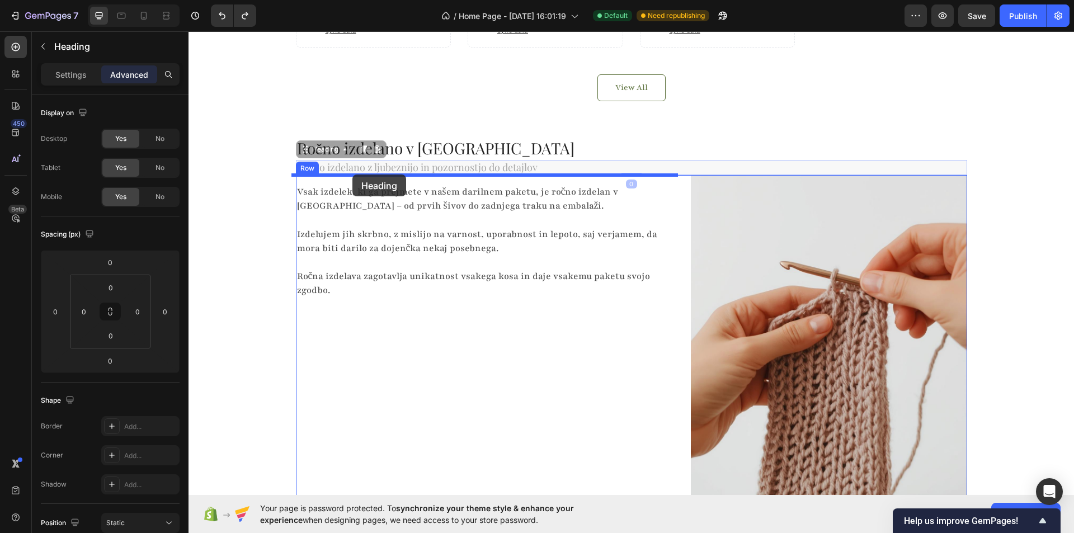
drag, startPoint x: 300, startPoint y: 153, endPoint x: 352, endPoint y: 175, distance: 56.4
type input "16"
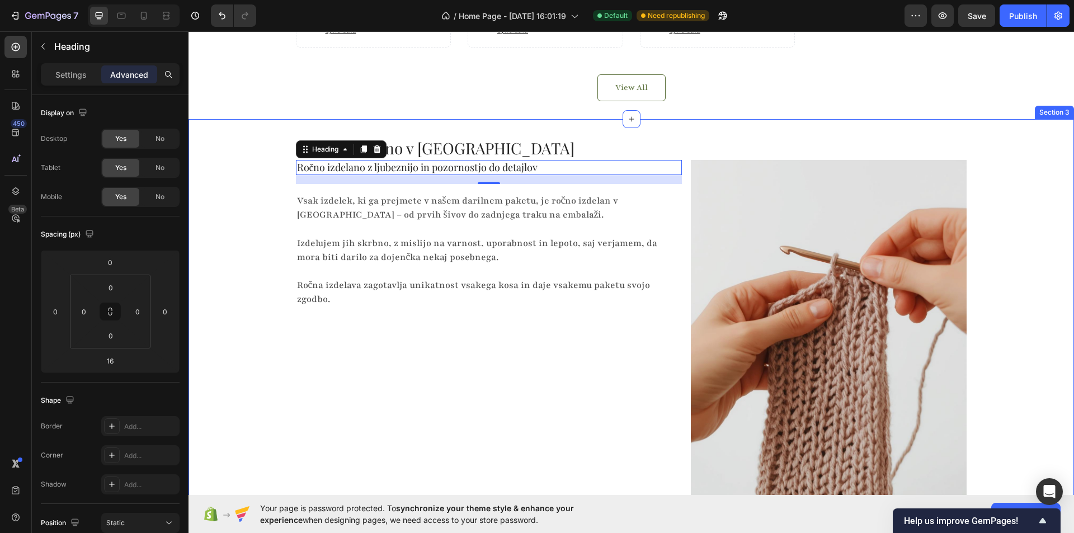
click at [274, 147] on div "Ročno izdelano v Sloveniji Heading Ročno izdelano z ljubeznijo in pozornostjo d…" at bounding box center [630, 336] width 885 height 399
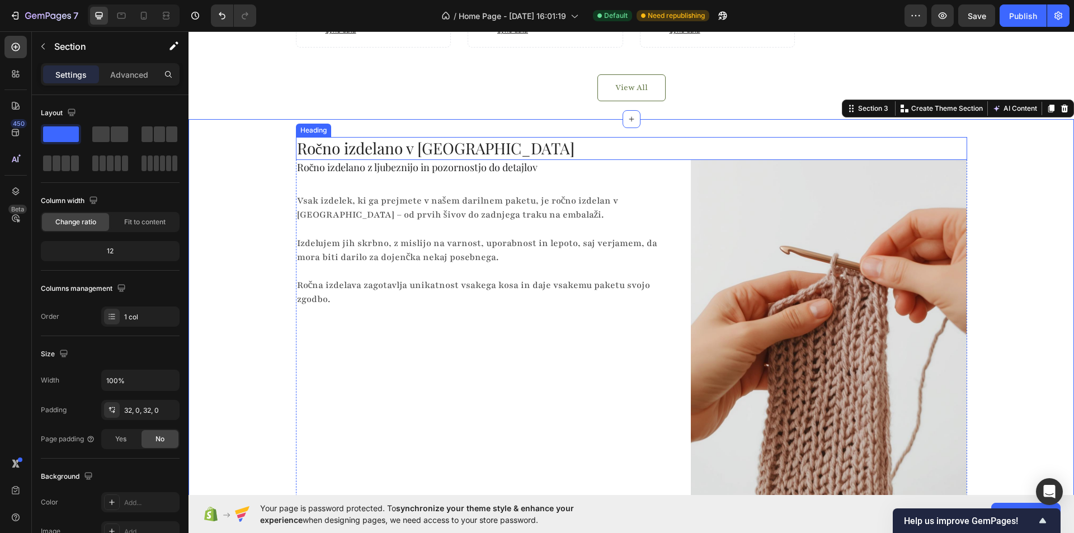
click at [310, 148] on h2 "Ročno izdelano v [GEOGRAPHIC_DATA]" at bounding box center [631, 148] width 671 height 22
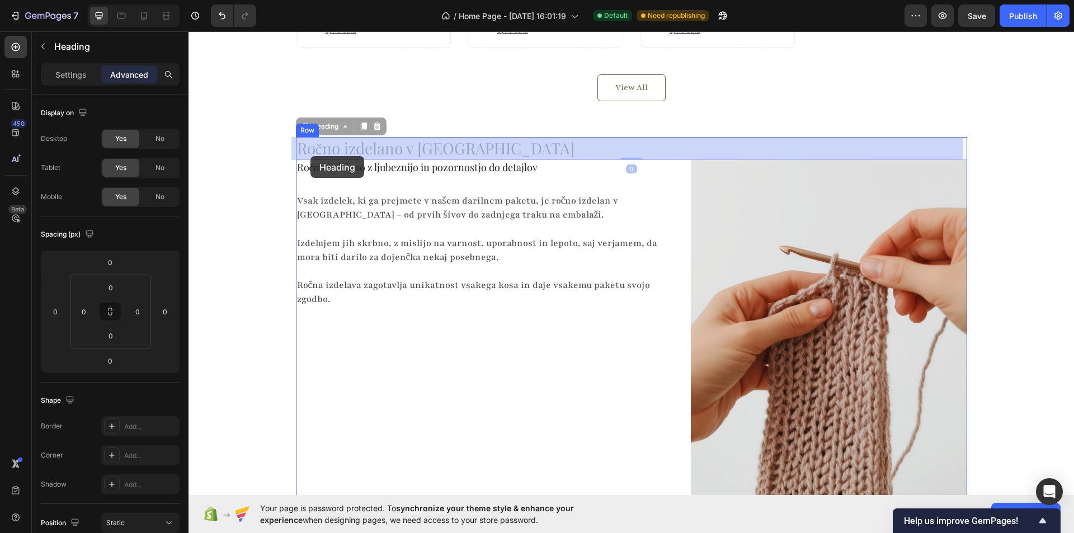
drag, startPoint x: 297, startPoint y: 128, endPoint x: 310, endPoint y: 156, distance: 31.5
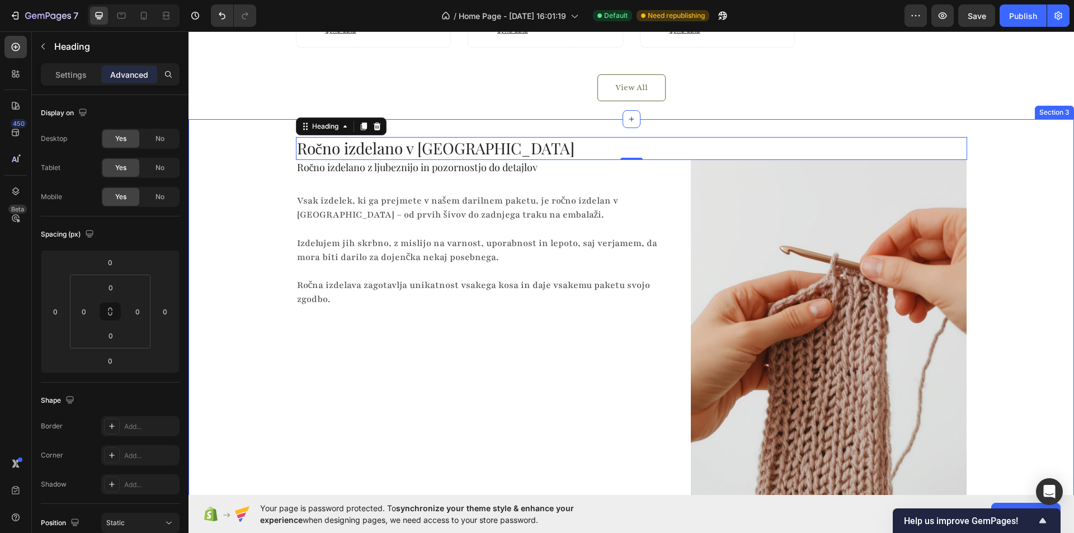
click at [260, 148] on div "Ročno izdelano v Sloveniji Heading 0 Ročno izdelano z ljubeznijo in pozornostjo…" at bounding box center [630, 336] width 885 height 399
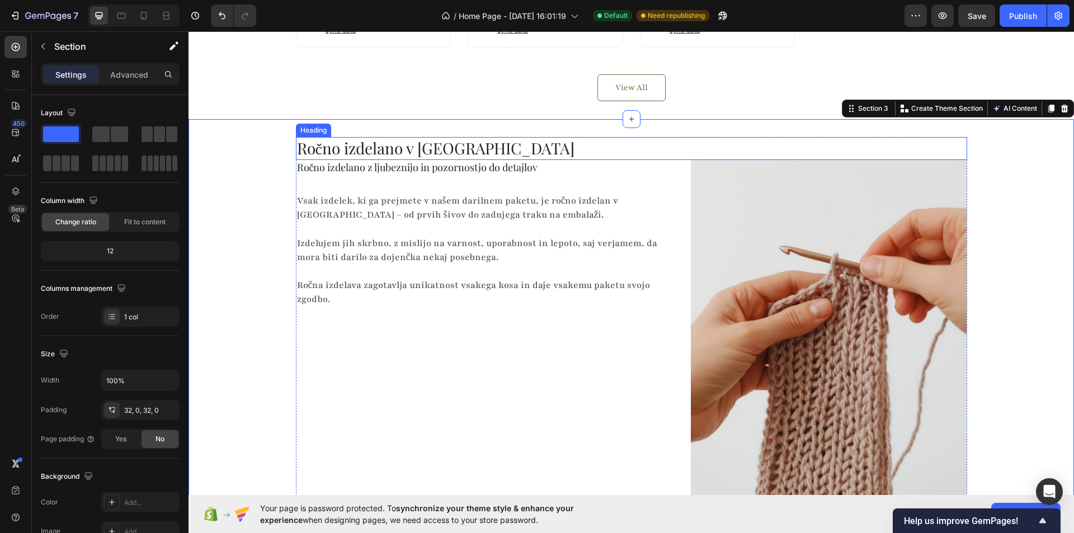
click at [358, 145] on h2 "Ročno izdelano v [GEOGRAPHIC_DATA]" at bounding box center [631, 148] width 671 height 22
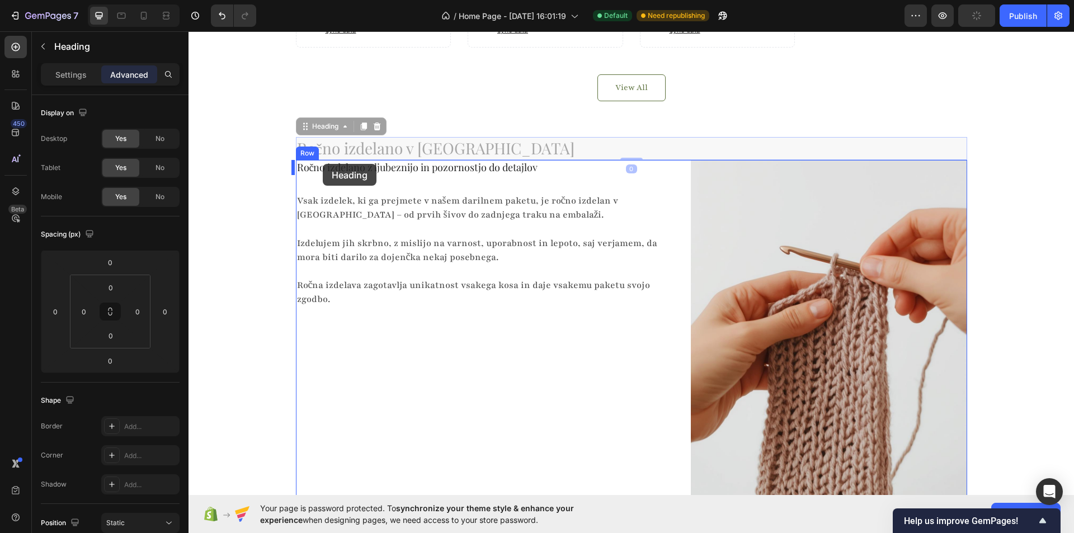
drag, startPoint x: 301, startPoint y: 148, endPoint x: 323, endPoint y: 164, distance: 27.2
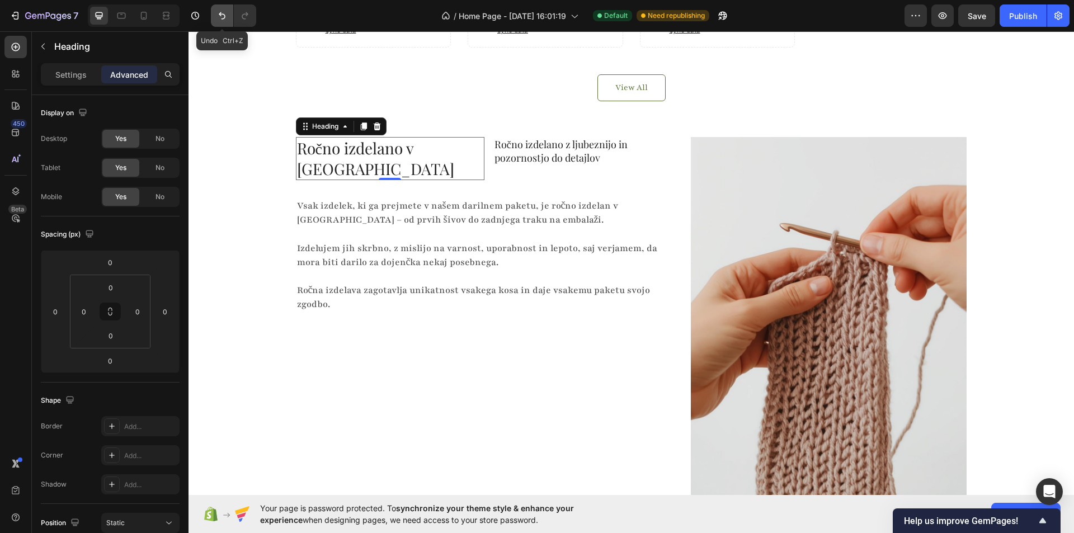
click at [218, 15] on icon "Undo/Redo" at bounding box center [221, 15] width 11 height 11
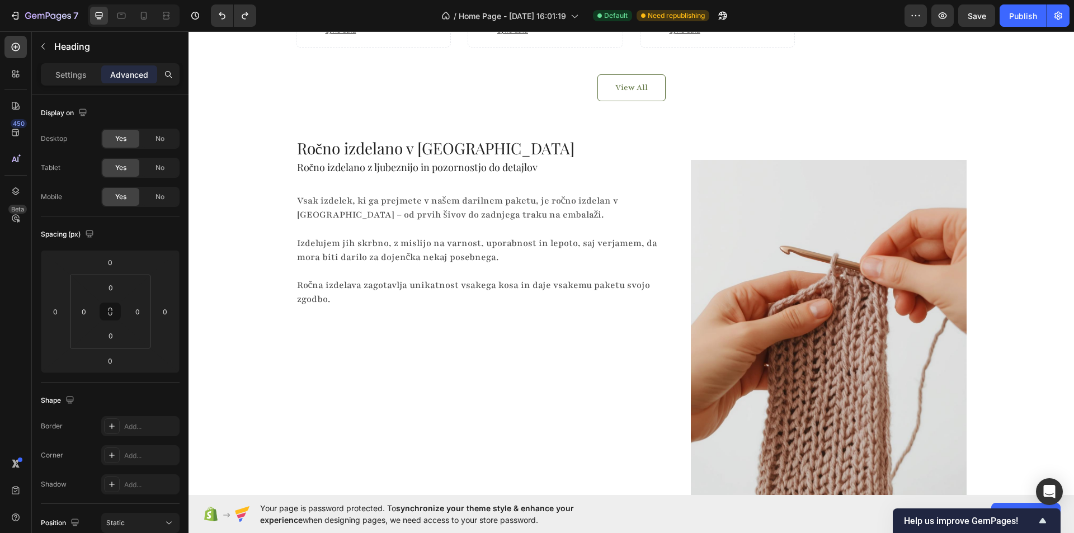
click at [327, 150] on h2 "Ročno izdelano v [GEOGRAPHIC_DATA]" at bounding box center [631, 148] width 671 height 22
click at [314, 149] on p "Ročno izdelano v [GEOGRAPHIC_DATA]" at bounding box center [631, 148] width 669 height 20
click at [272, 165] on div "Ročno izdelano v Sloveniji Heading Ročno izdelano z ljubeznijo in pozornostjo d…" at bounding box center [630, 336] width 885 height 399
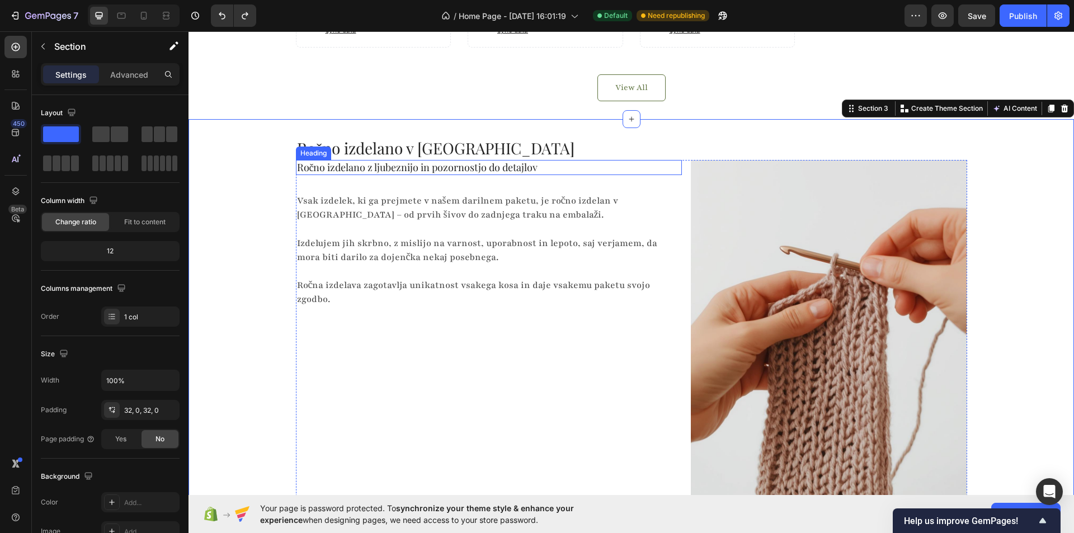
click at [329, 150] on p "Ročno izdelano v [GEOGRAPHIC_DATA]" at bounding box center [631, 148] width 669 height 20
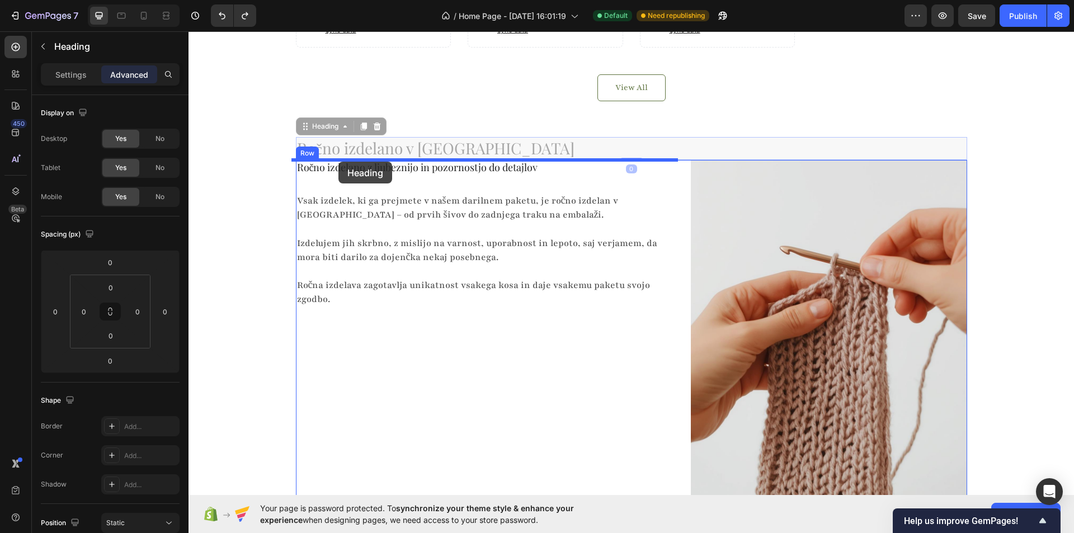
drag, startPoint x: 299, startPoint y: 128, endPoint x: 338, endPoint y: 162, distance: 52.0
type input "16"
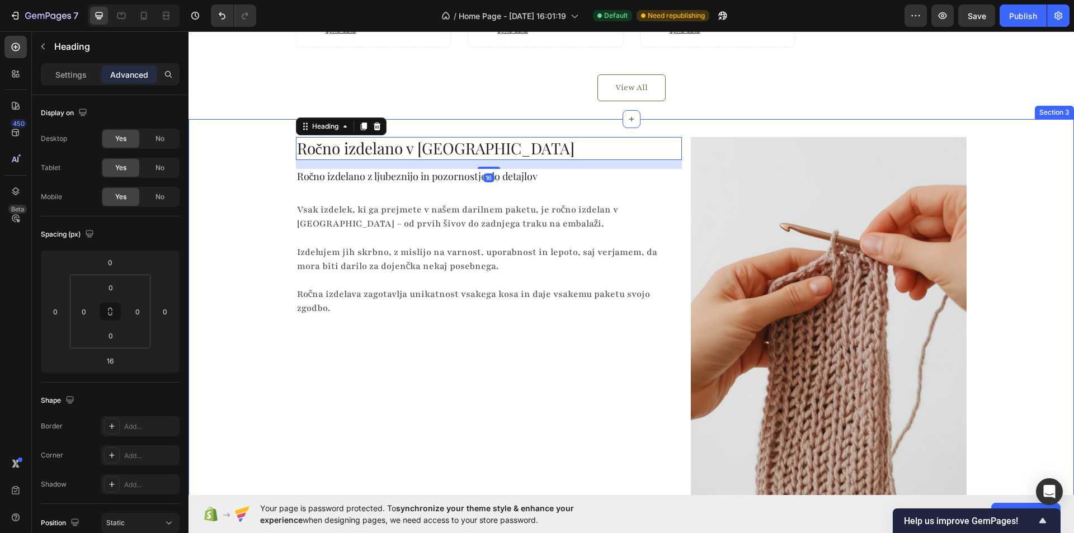
click at [246, 181] on div "Ročno izdelano v Sloveniji Heading 16 Ročno izdelano z ljubeznijo in pozornostj…" at bounding box center [630, 325] width 885 height 376
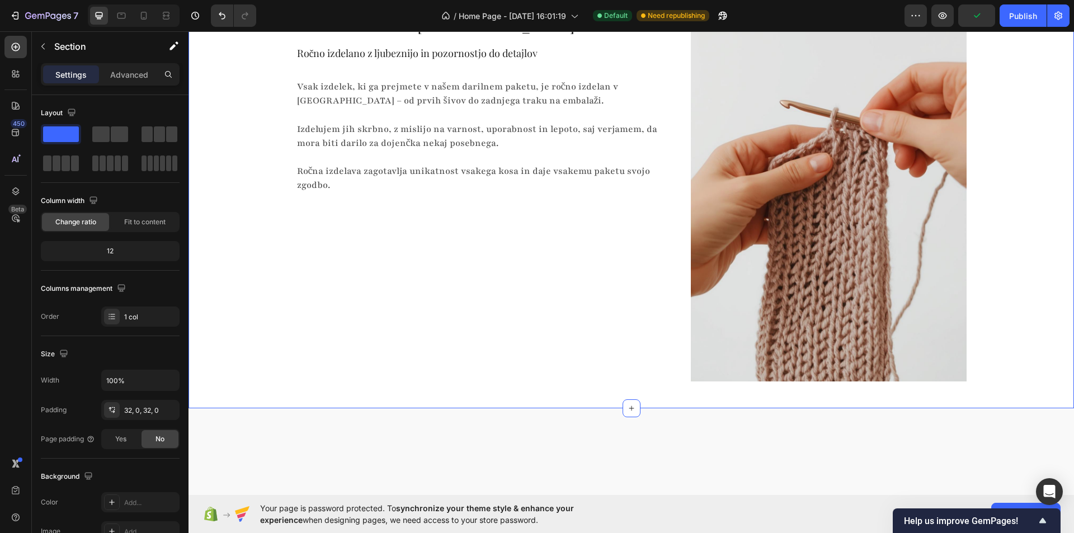
scroll to position [727, 0]
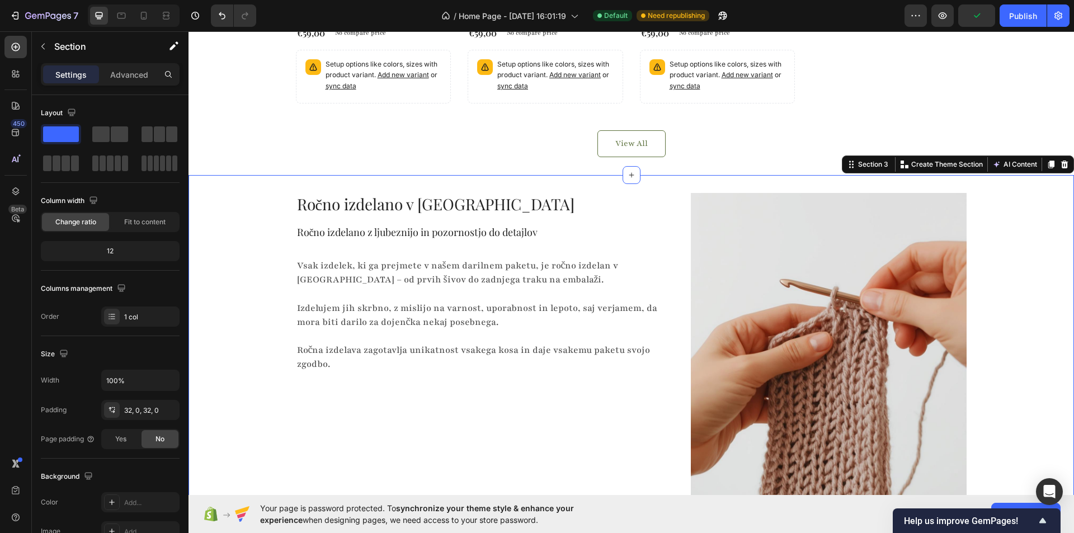
click at [270, 246] on div "Ročno izdelano v Sloveniji Heading Ročno izdelano z ljubeznijo in pozornostjo d…" at bounding box center [630, 381] width 885 height 376
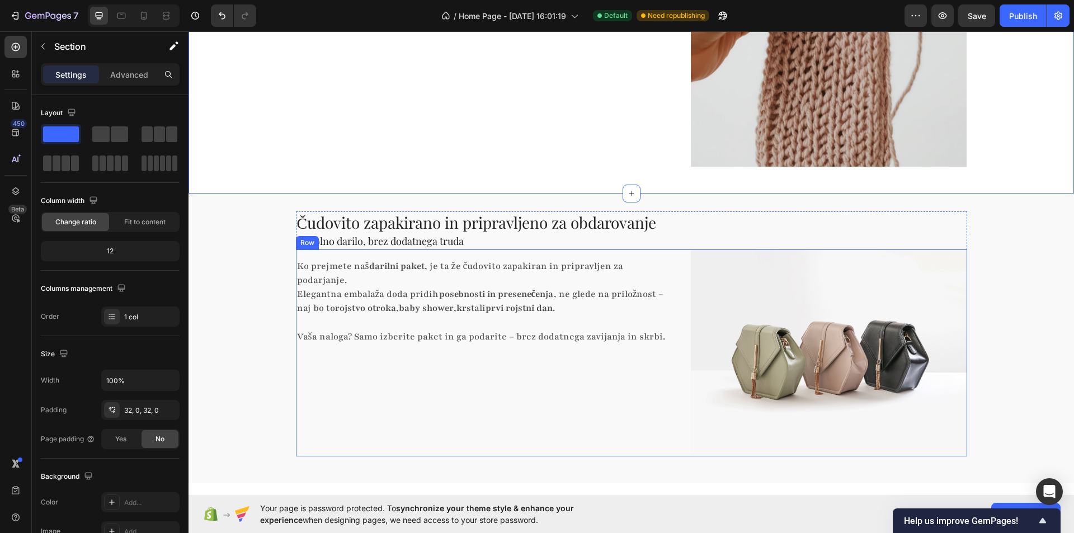
scroll to position [1119, 0]
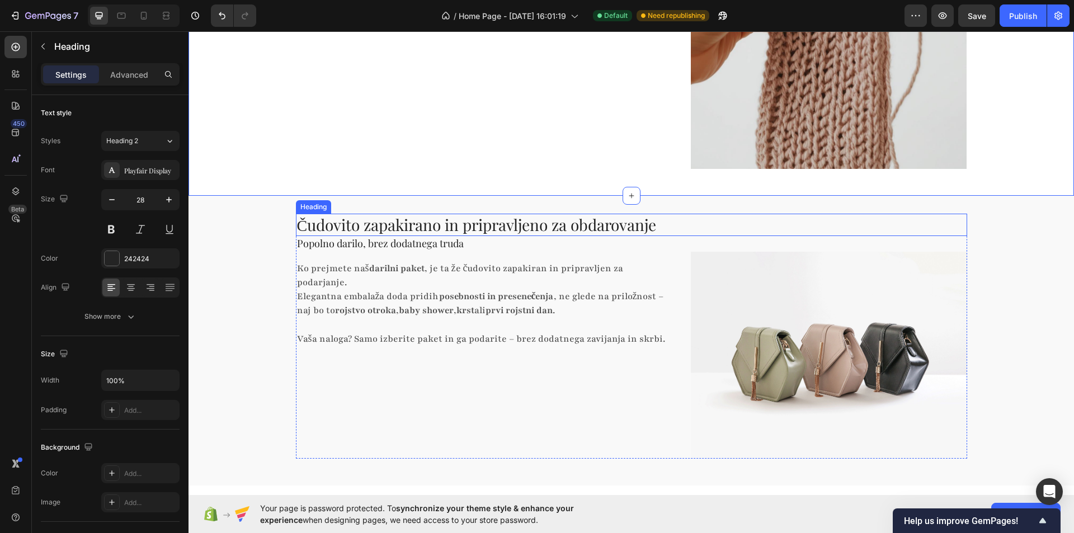
click at [378, 228] on h2 "Čudovito zapakirano in pripravljeno za obdarovanje" at bounding box center [631, 225] width 671 height 22
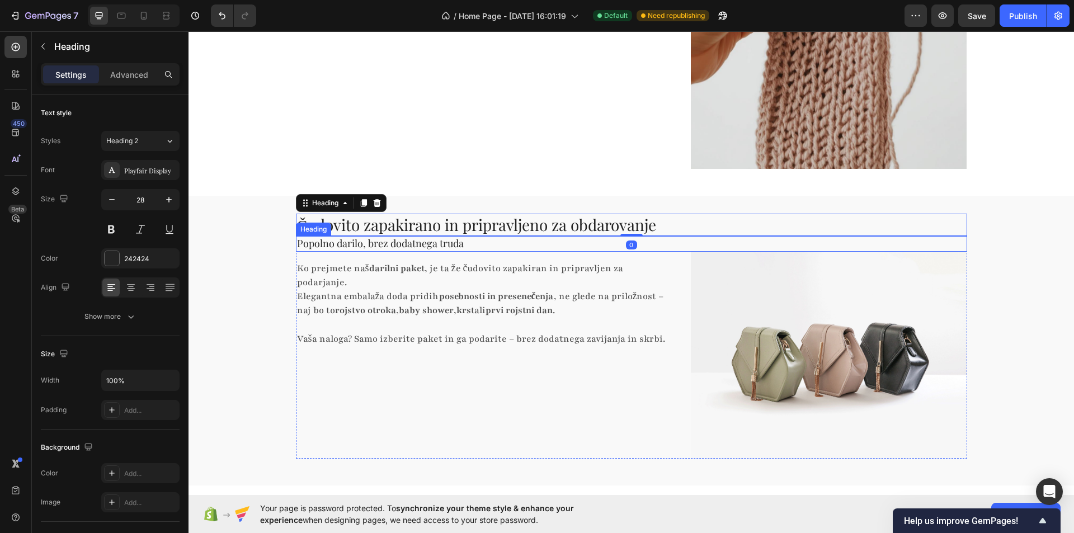
click at [375, 247] on h2 "Popolno darilo, brez dodatnega truda" at bounding box center [631, 243] width 671 height 15
click at [395, 229] on h2 "Čudovito zapakirano in pripravljeno za obdarovanje" at bounding box center [631, 225] width 671 height 22
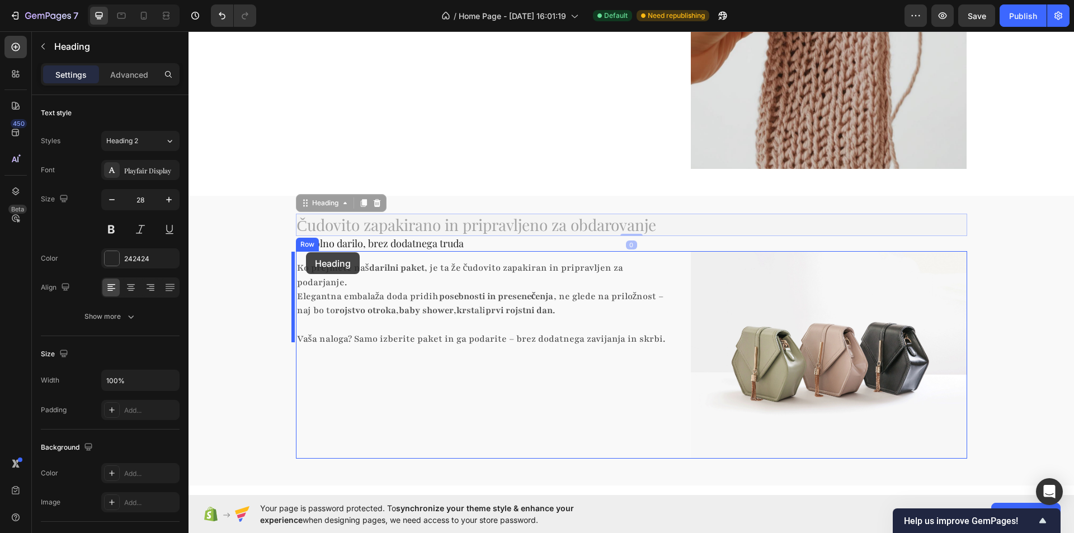
drag, startPoint x: 301, startPoint y: 202, endPoint x: 306, endPoint y: 252, distance: 50.6
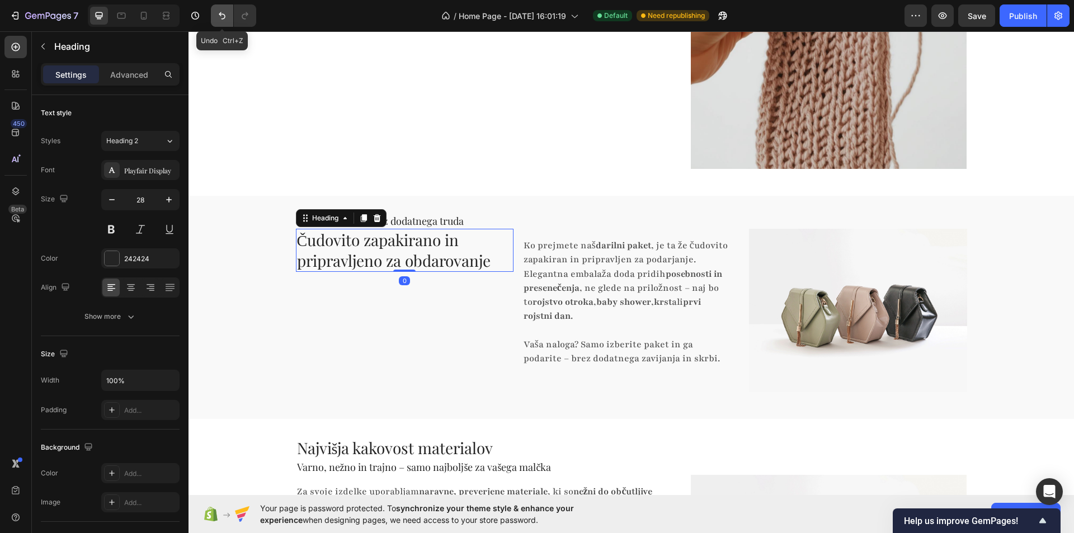
click at [221, 12] on icon "Undo/Redo" at bounding box center [221, 15] width 11 height 11
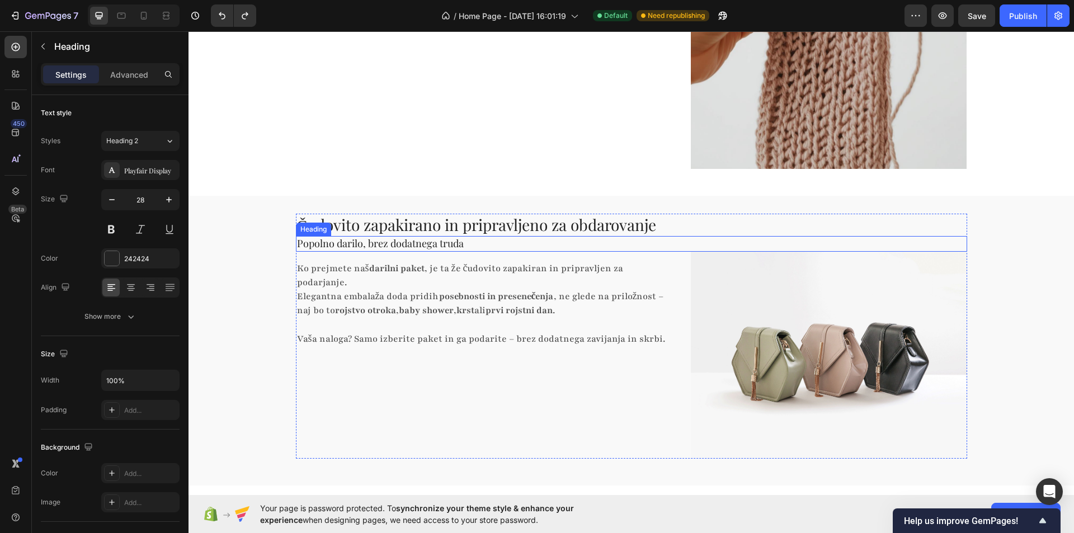
click at [296, 238] on h2 "Popolno darilo, brez dodatnega truda" at bounding box center [631, 243] width 671 height 15
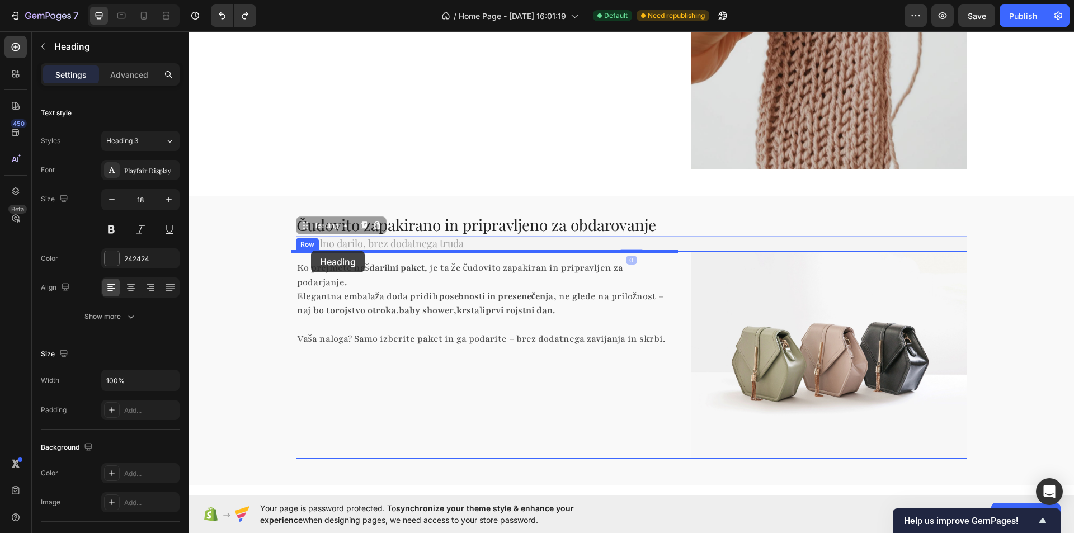
drag, startPoint x: 303, startPoint y: 240, endPoint x: 311, endPoint y: 251, distance: 13.2
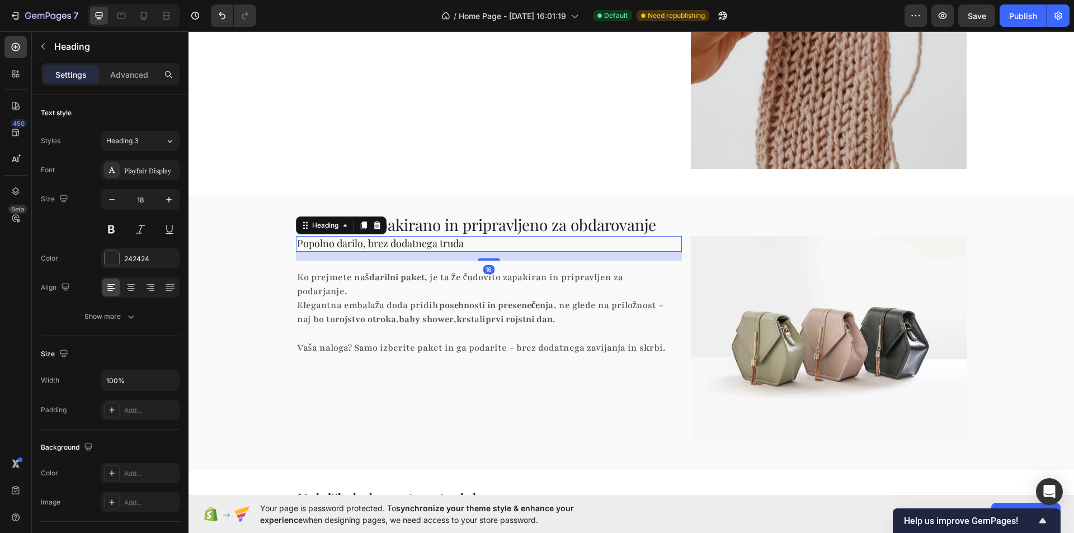
click at [265, 227] on div "Čudovito zapakirano in pripravljeno za obdarovanje Heading Popolno darilo, brez…" at bounding box center [630, 333] width 885 height 238
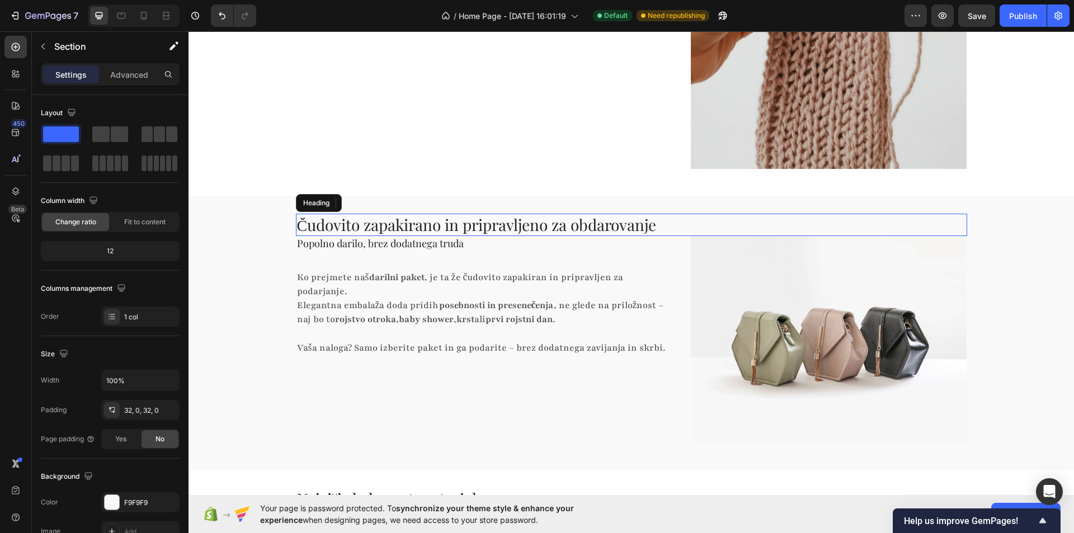
click at [309, 223] on h2 "Čudovito zapakirano in pripravljeno za obdarovanje" at bounding box center [631, 225] width 671 height 22
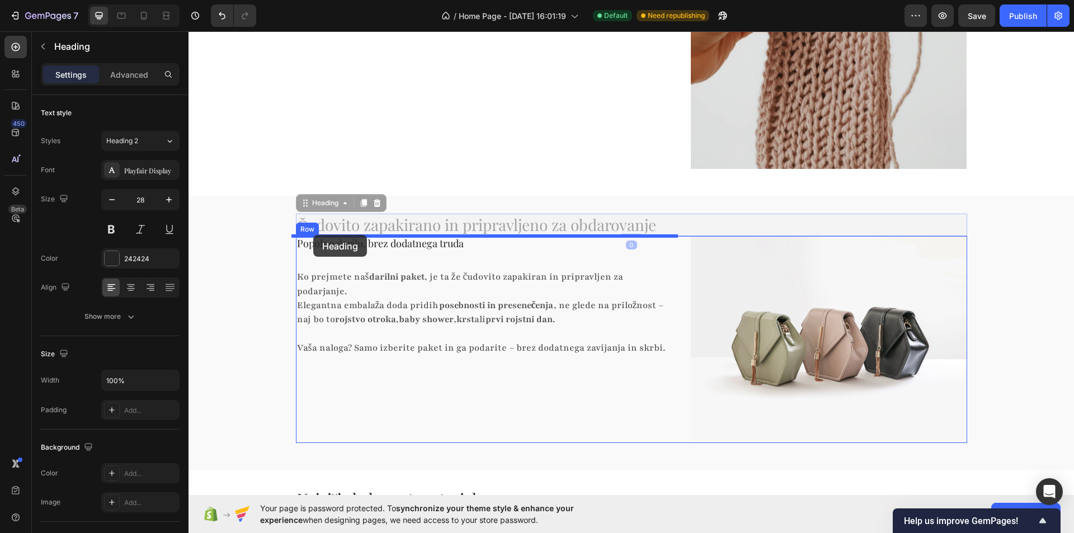
drag, startPoint x: 303, startPoint y: 208, endPoint x: 313, endPoint y: 234, distance: 28.0
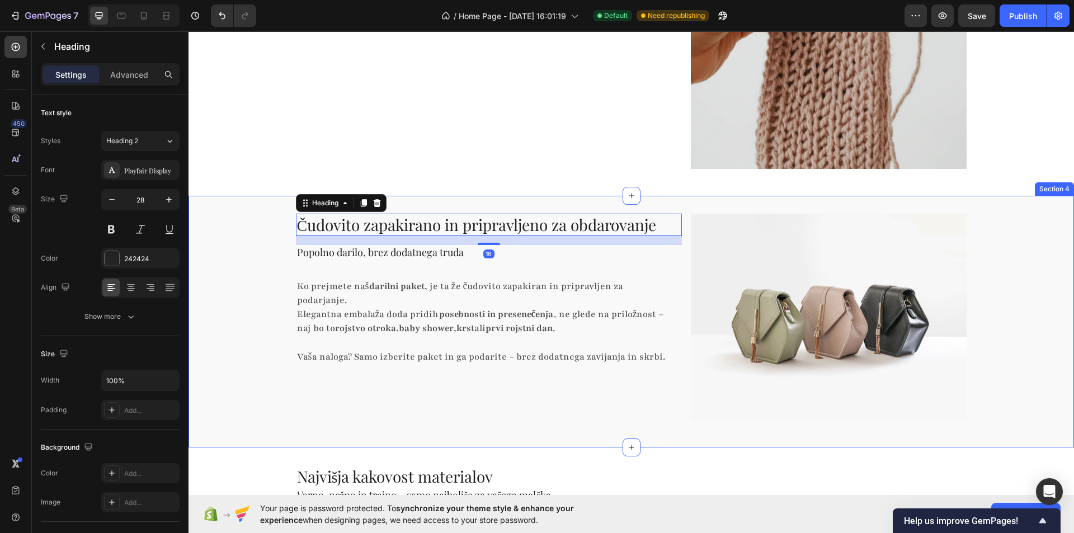
click at [254, 238] on div "Čudovito zapakirano in pripravljeno za obdarovanje Heading 16 Popolno darilo, b…" at bounding box center [630, 322] width 885 height 216
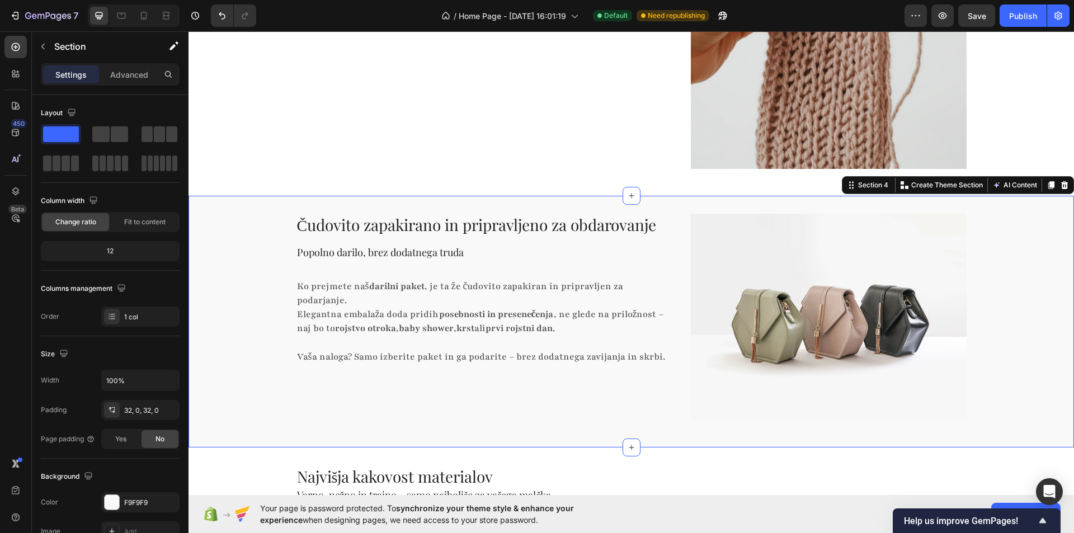
click at [265, 241] on div "Čudovito zapakirano in pripravljeno za obdarovanje Heading Popolno darilo, brez…" at bounding box center [630, 322] width 885 height 216
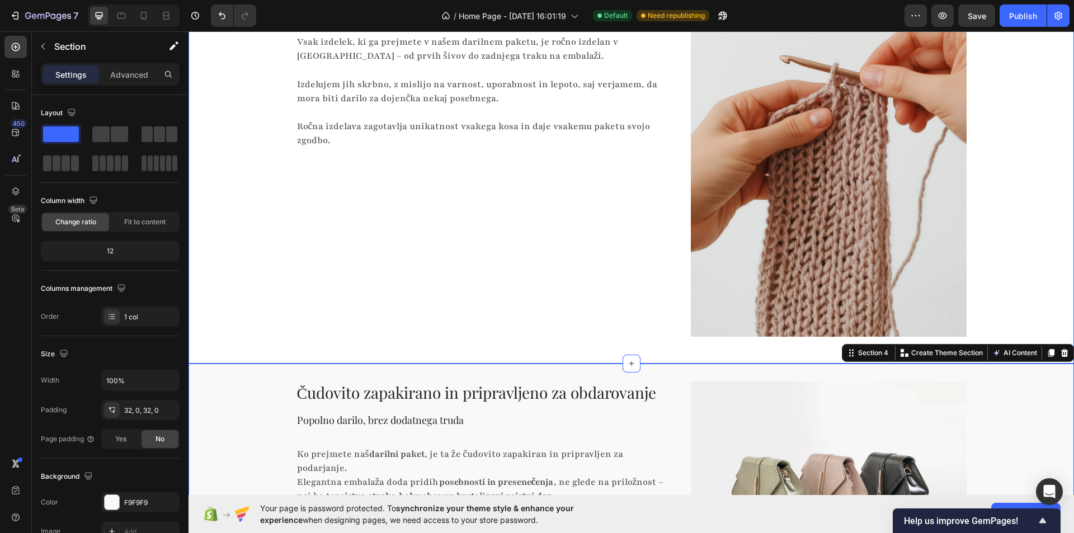
click at [270, 236] on div "Ročno izdelano v Sloveniji Heading Ročno izdelano z ljubeznijo in pozornostjo d…" at bounding box center [630, 157] width 885 height 376
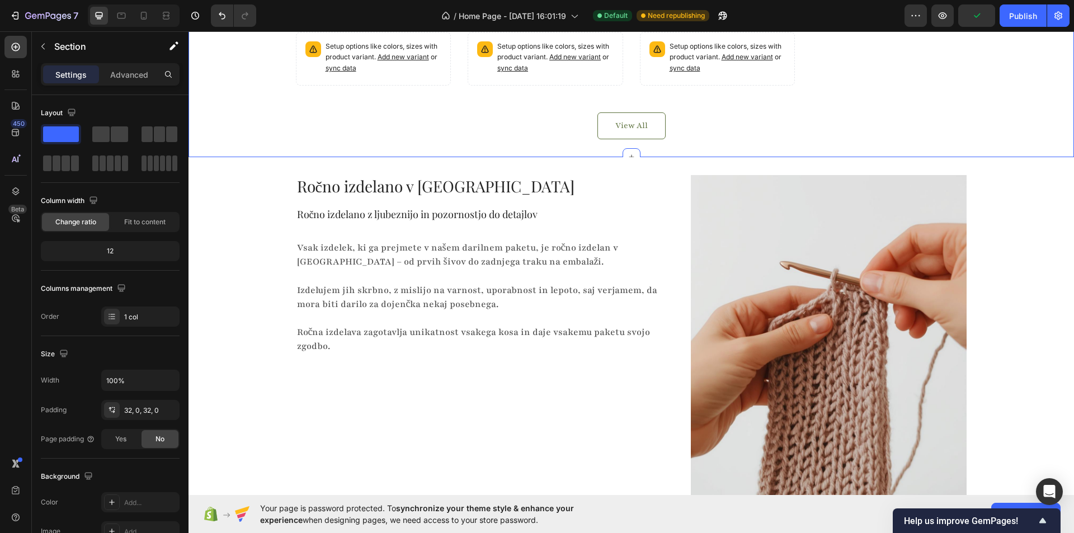
scroll to position [871, 0]
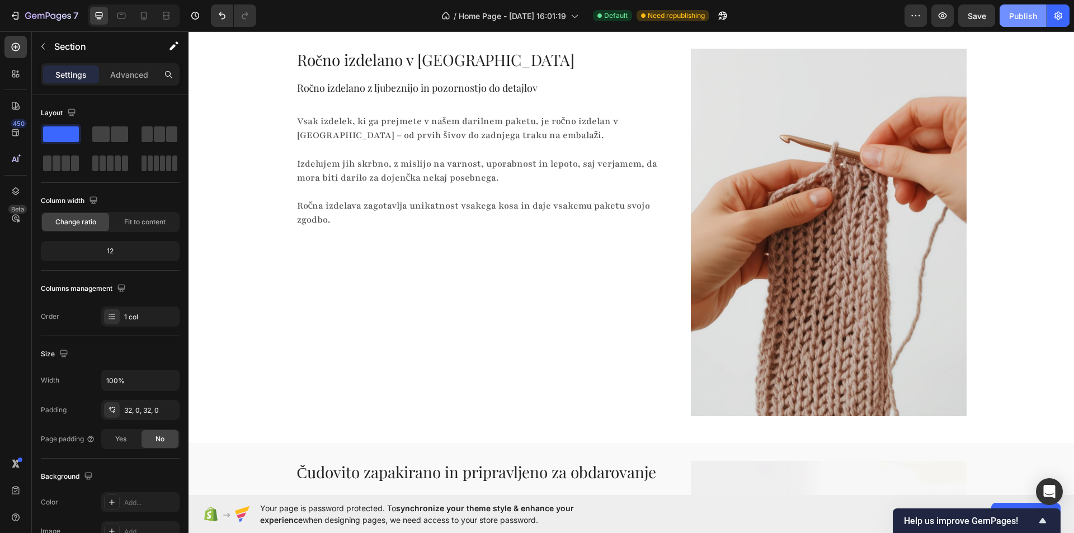
click at [1025, 14] on div "Publish" at bounding box center [1023, 16] width 28 height 12
click at [947, 13] on icon "button" at bounding box center [942, 15] width 11 height 11
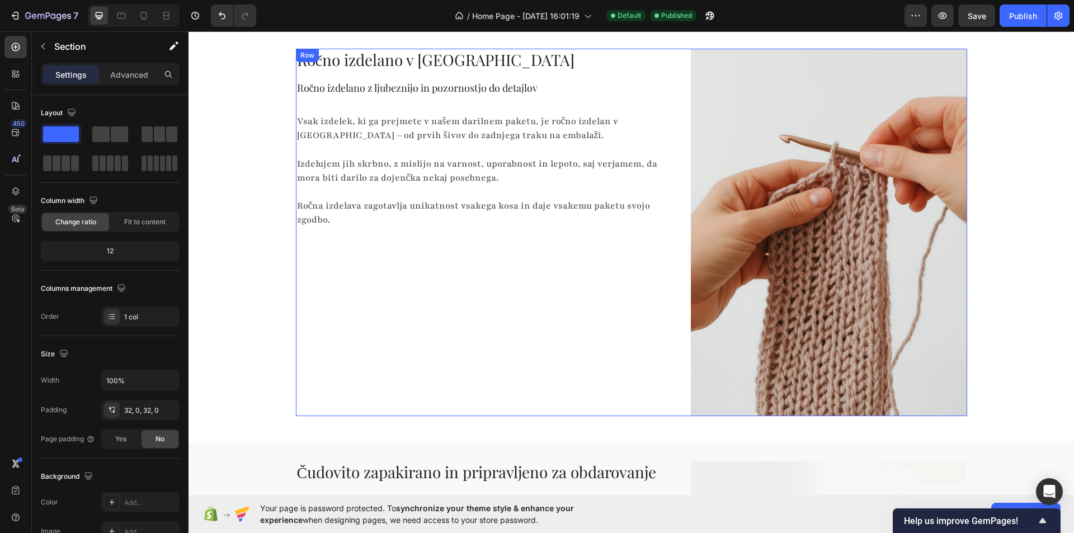
click at [766, 228] on img at bounding box center [829, 232] width 276 height 367
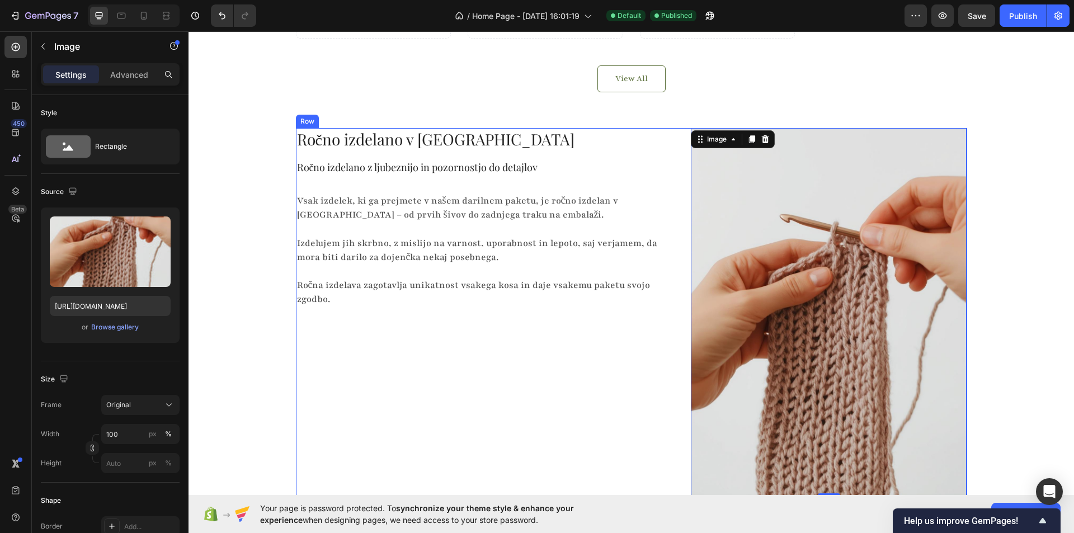
scroll to position [815, 0]
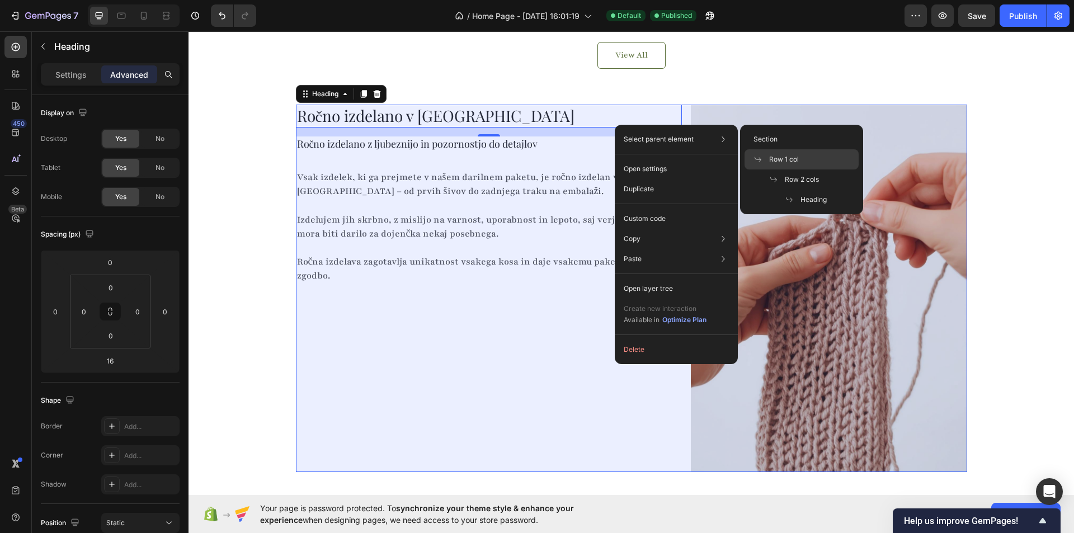
click at [801, 155] on div "Row 1 col" at bounding box center [801, 159] width 114 height 20
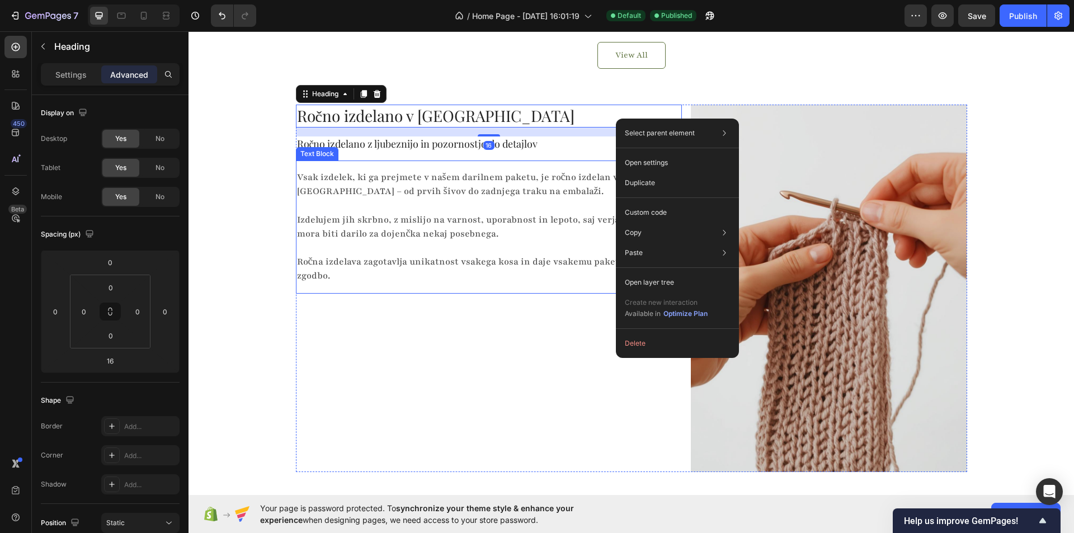
click at [519, 334] on div "Ročno izdelano v Sloveniji Heading 16 Ročno izdelano z ljubeznijo in pozornostj…" at bounding box center [489, 288] width 386 height 367
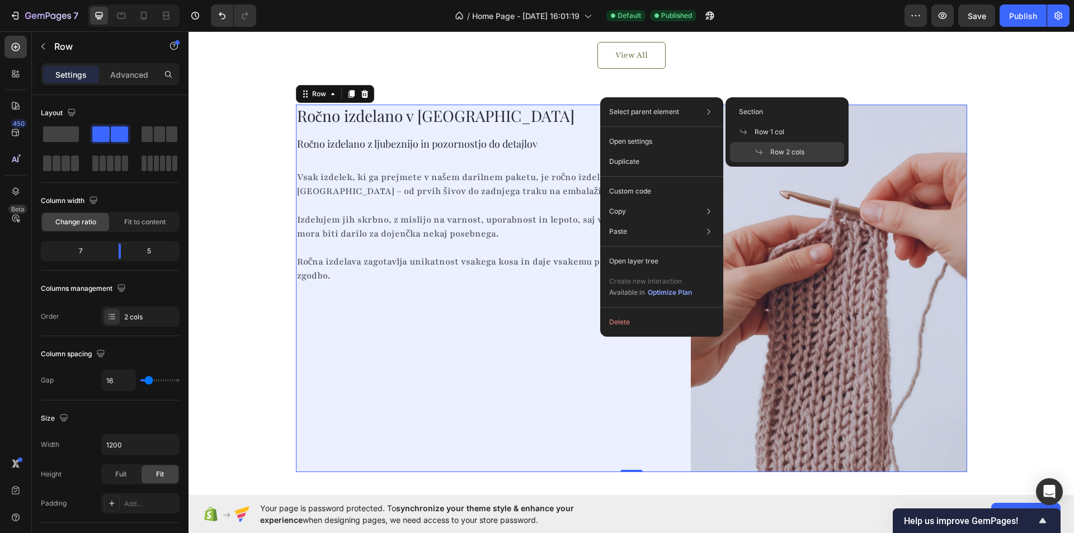
click at [778, 153] on span "Row 2 cols" at bounding box center [787, 152] width 34 height 10
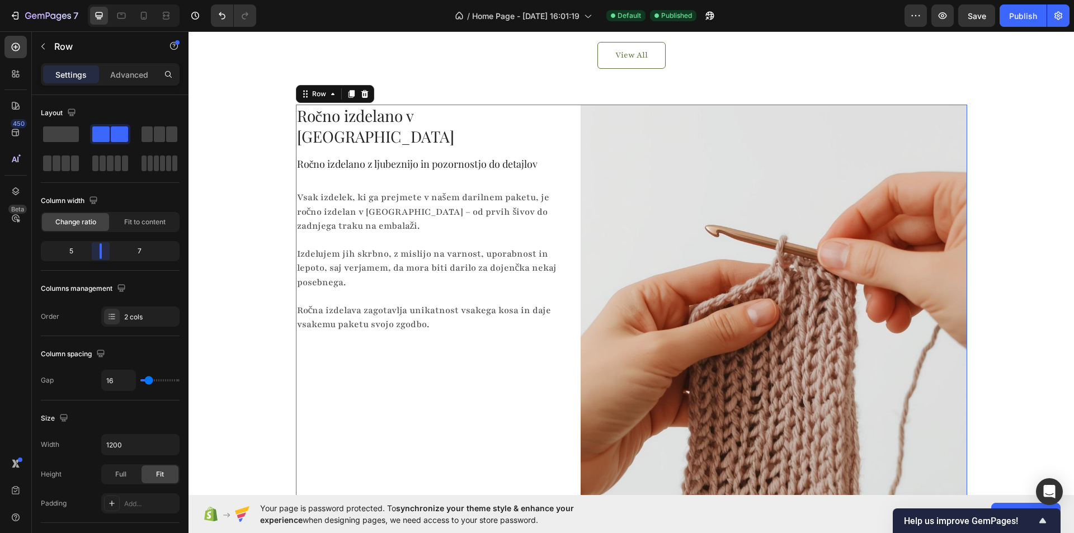
drag, startPoint x: 122, startPoint y: 249, endPoint x: 92, endPoint y: 254, distance: 30.0
click at [98, 0] on body "7 / Home Page - Sep 27, 16:01:19 Default Published Preview Save Publish 450 Bet…" at bounding box center [537, 0] width 1074 height 0
click at [273, 275] on div "Ročno izdelano v Sloveniji Heading Ročno izdelano z ljubeznijo in pozornostjo d…" at bounding box center [630, 366] width 885 height 523
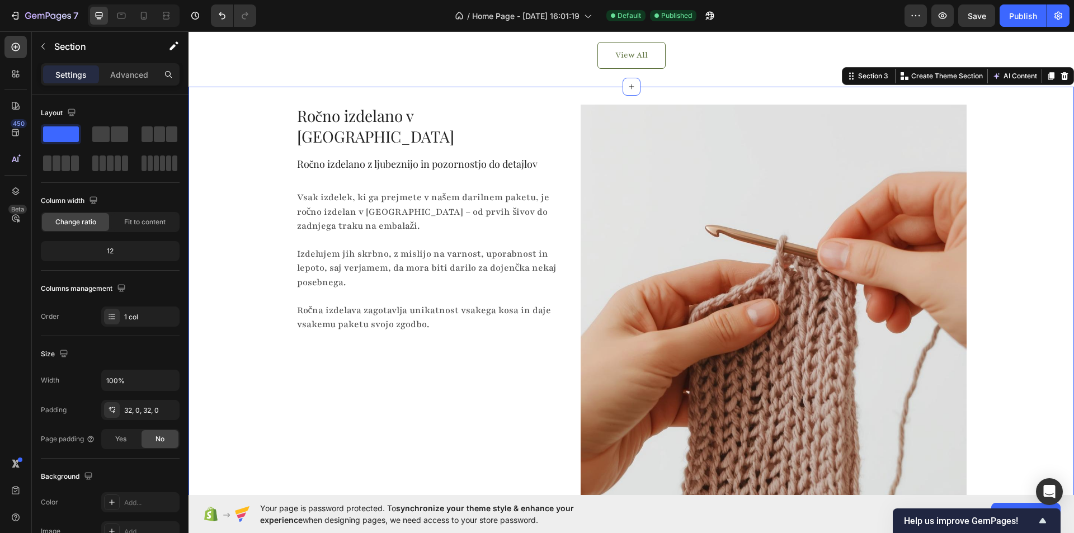
click at [242, 206] on div "Ročno izdelano v Sloveniji Heading Ročno izdelano z ljubeznijo in pozornostjo d…" at bounding box center [630, 366] width 885 height 523
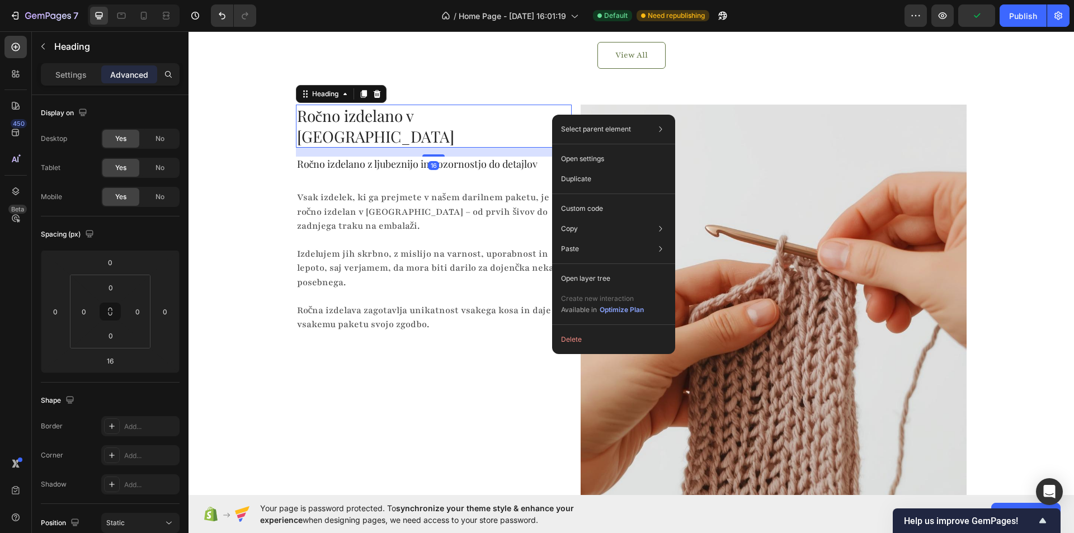
click at [619, 137] on div "Select parent element Section Row 1 col Row 2 cols Heading" at bounding box center [614, 129] width 114 height 20
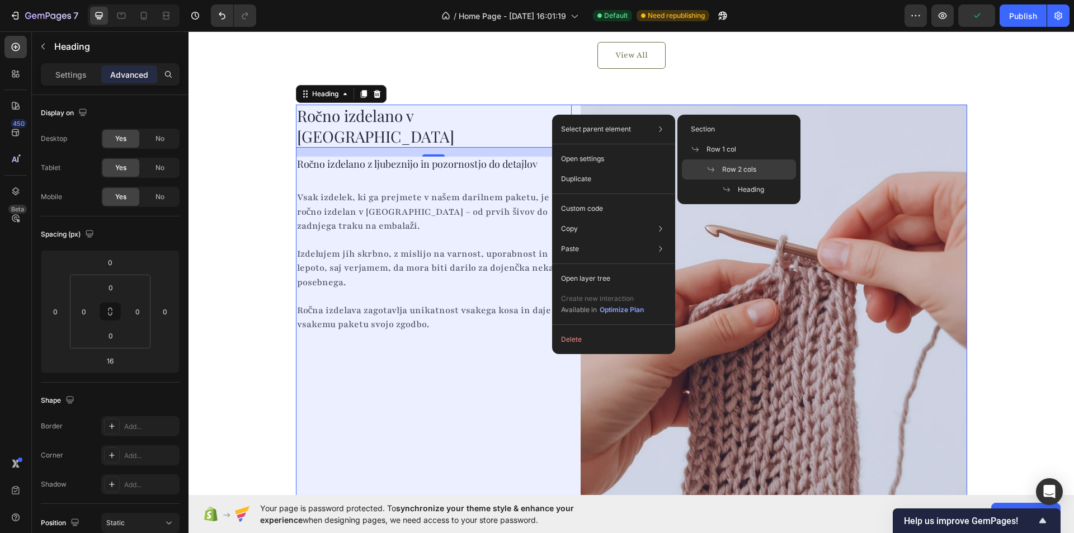
click at [725, 163] on div "Row 2 cols" at bounding box center [739, 169] width 114 height 20
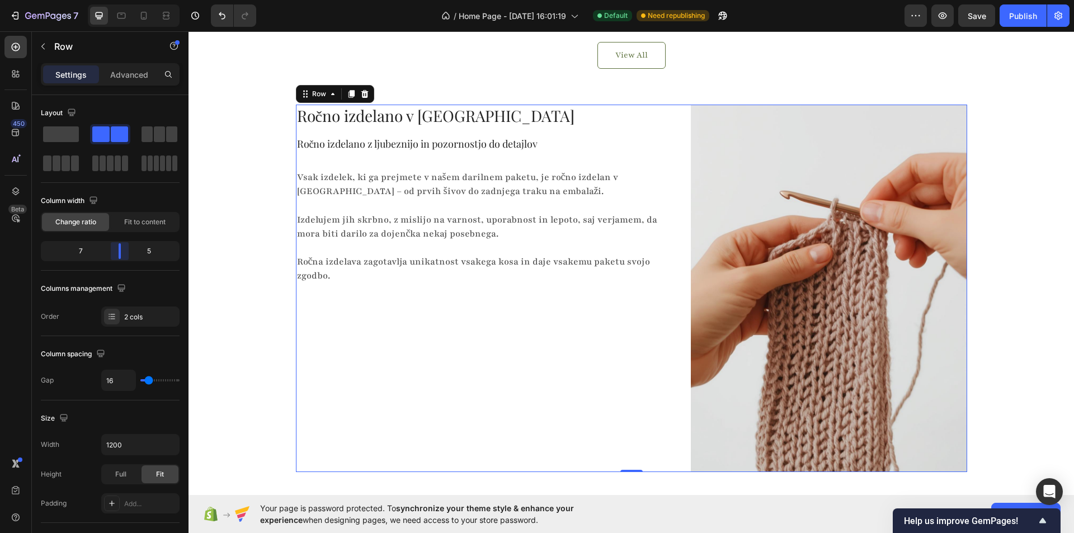
drag, startPoint x: 100, startPoint y: 249, endPoint x: 121, endPoint y: 252, distance: 21.4
click at [121, 0] on body "7 / Home Page - Sep 27, 16:01:19 Default Need republishing Preview Save Publish…" at bounding box center [537, 0] width 1074 height 0
click at [254, 235] on div "Ročno izdelano v Sloveniji Heading Ročno izdelano z ljubeznijo in pozornostjo d…" at bounding box center [630, 293] width 885 height 376
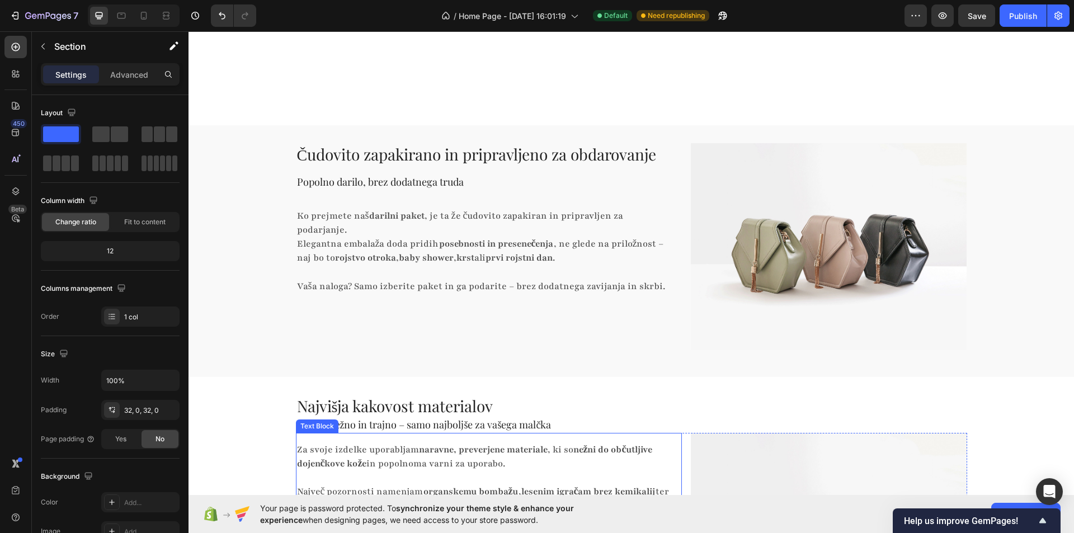
scroll to position [1431, 0]
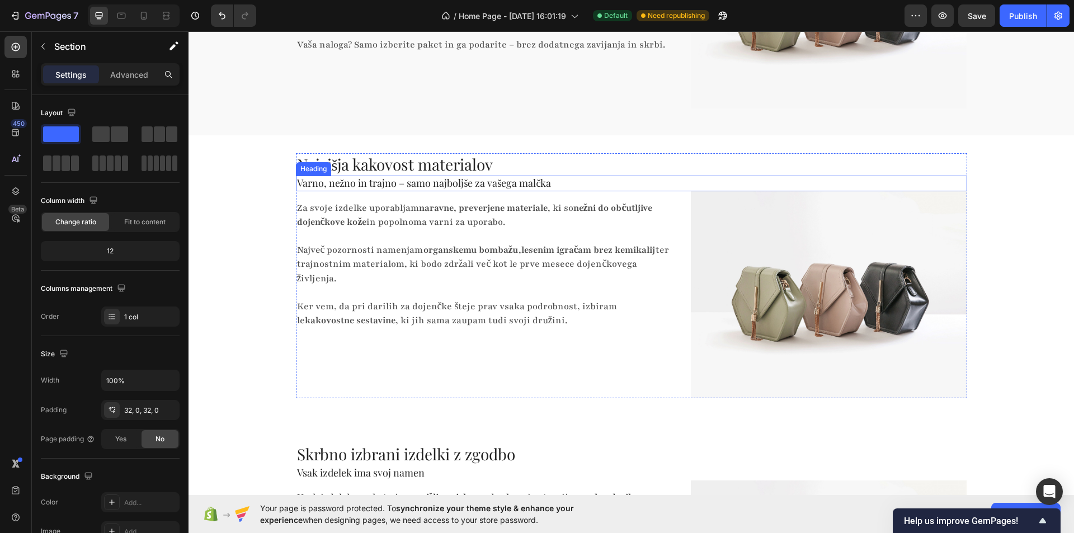
click at [421, 186] on h2 "Varno, nežno in trajno – samo najboljše za vašega malčka" at bounding box center [631, 183] width 671 height 15
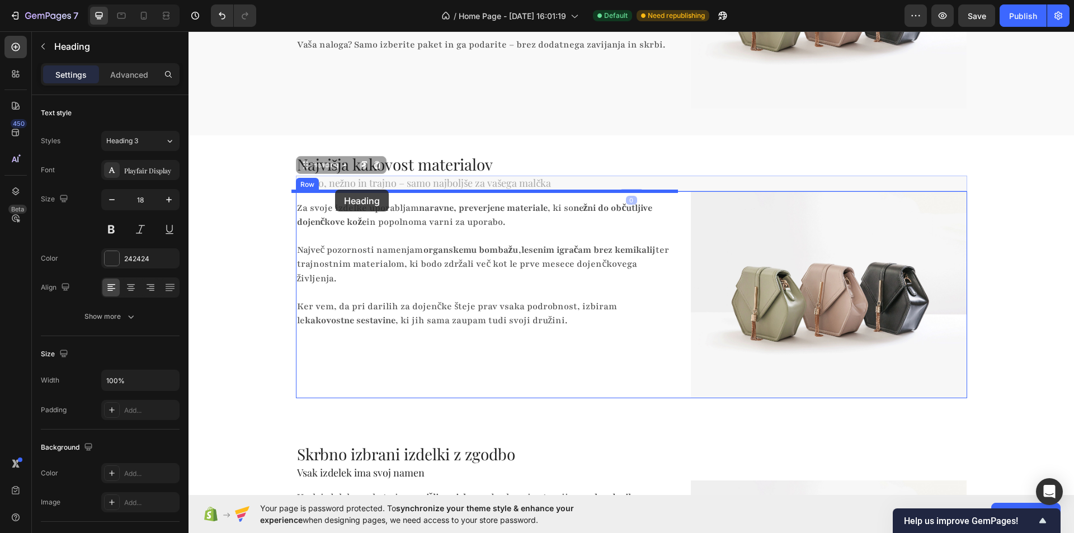
drag, startPoint x: 303, startPoint y: 168, endPoint x: 335, endPoint y: 190, distance: 38.3
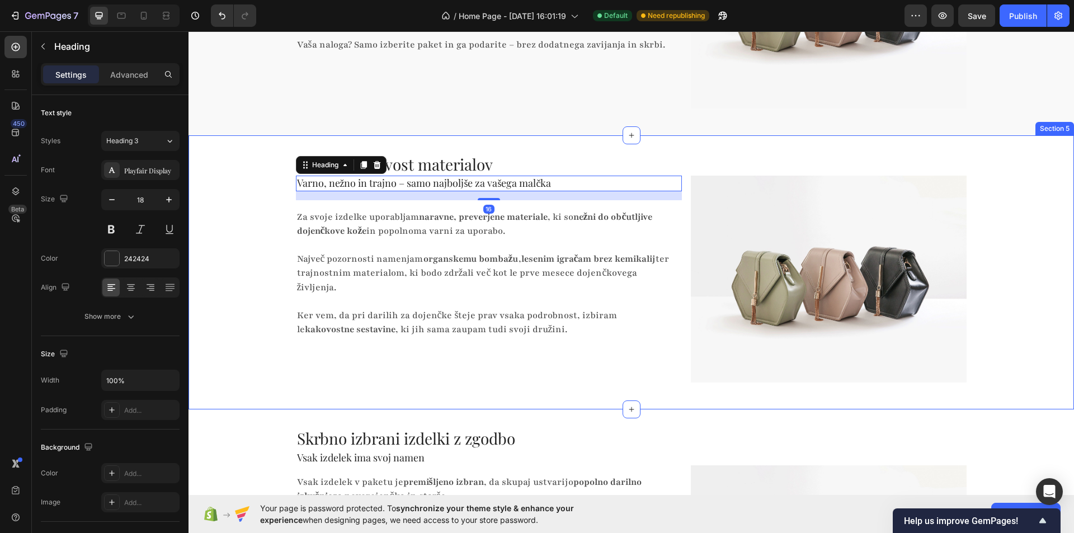
click at [251, 192] on div "Najvišja kakovost materialov Heading Varno, nežno in trajno – samo najboljše za…" at bounding box center [630, 272] width 885 height 238
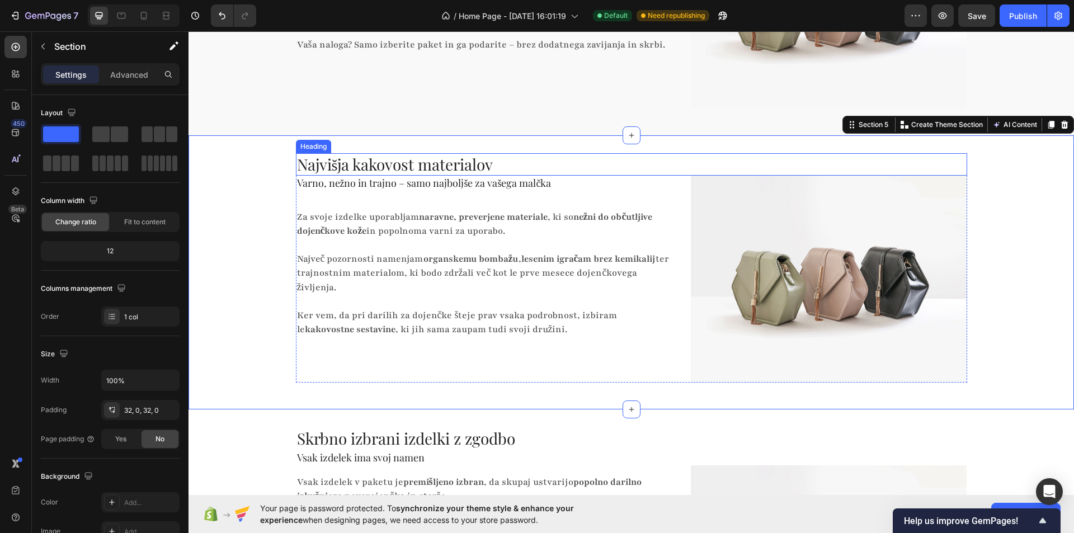
click at [333, 164] on h2 "Najvišja kakovost materialov" at bounding box center [631, 164] width 671 height 22
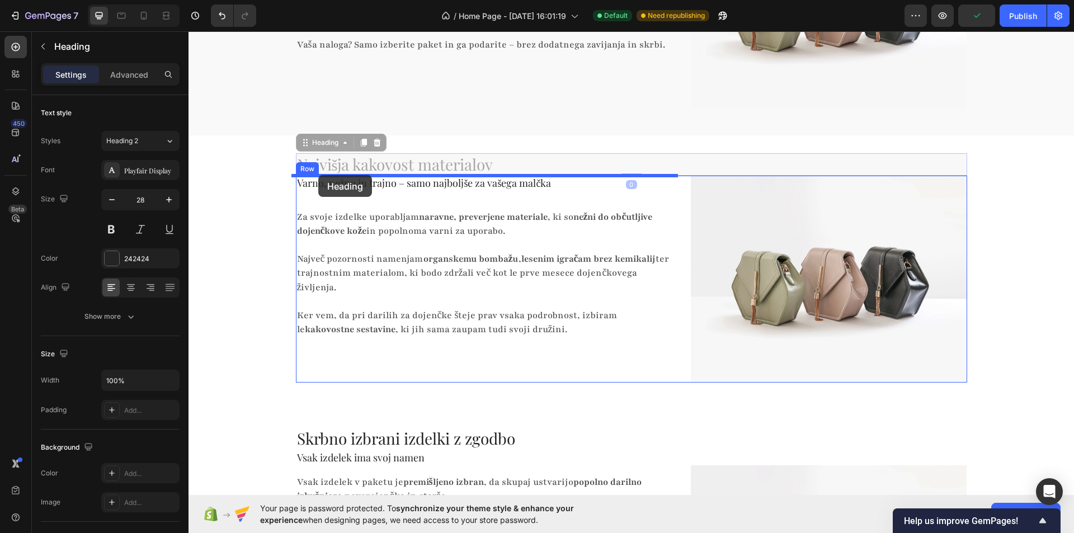
drag, startPoint x: 298, startPoint y: 142, endPoint x: 318, endPoint y: 175, distance: 39.0
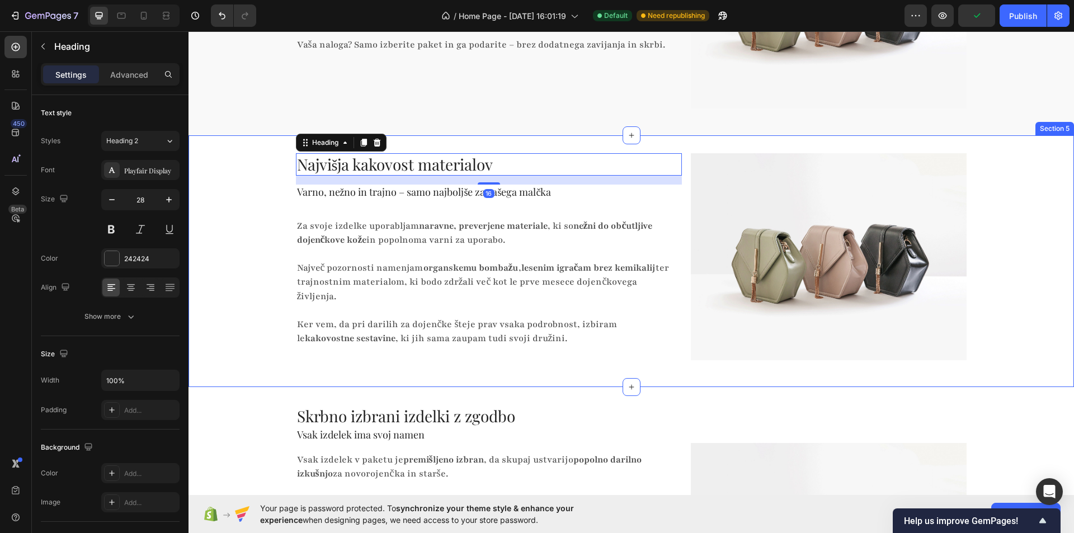
click at [253, 186] on div "Najvišja kakovost materialov Heading 16 Varno, nežno in trajno – samo najboljše…" at bounding box center [630, 261] width 885 height 216
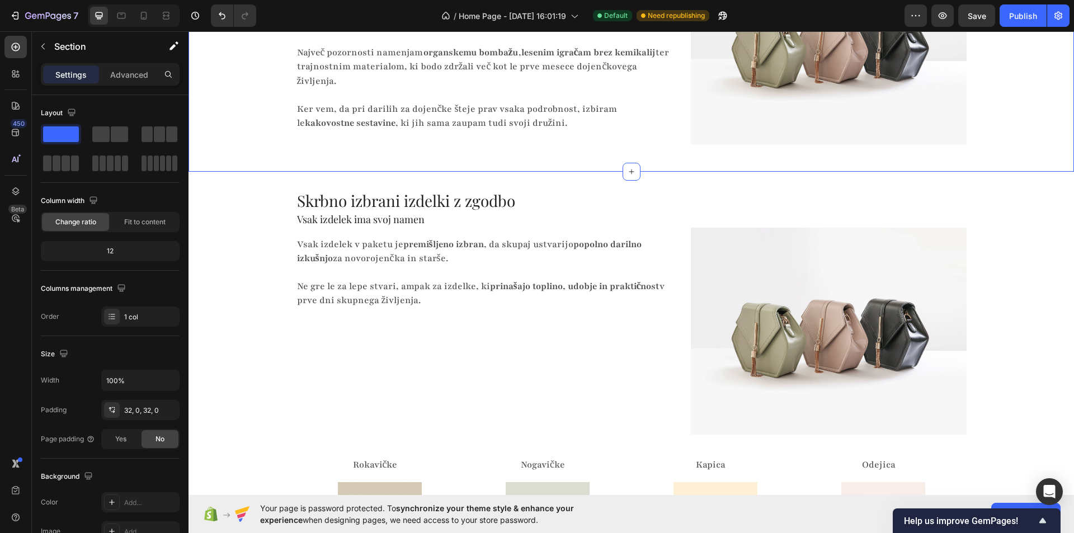
scroll to position [1654, 0]
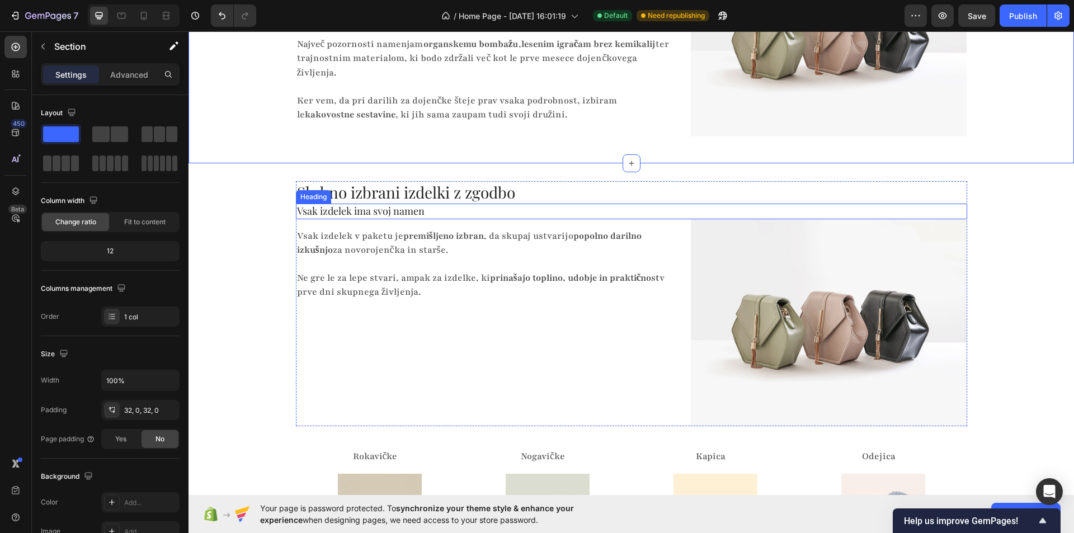
click at [353, 214] on h2 "Vsak izdelek ima svoj namen" at bounding box center [631, 211] width 671 height 15
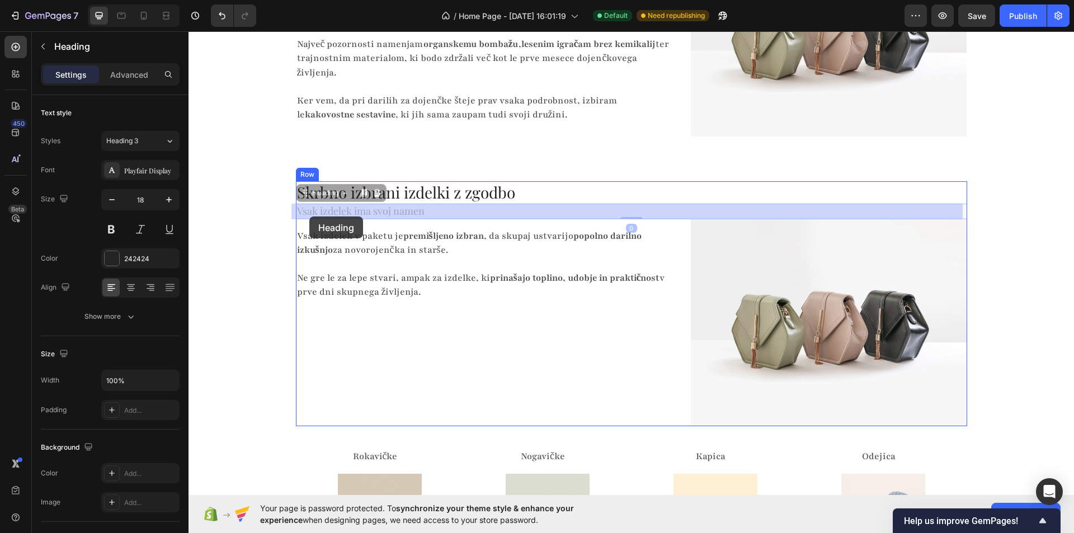
drag, startPoint x: 296, startPoint y: 194, endPoint x: 309, endPoint y: 216, distance: 26.3
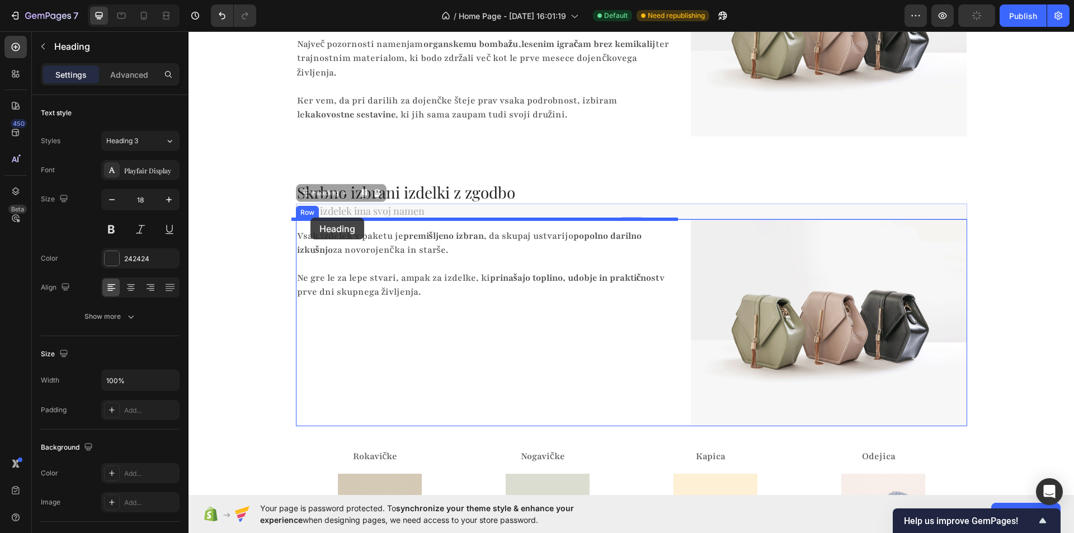
drag, startPoint x: 300, startPoint y: 196, endPoint x: 310, endPoint y: 218, distance: 24.0
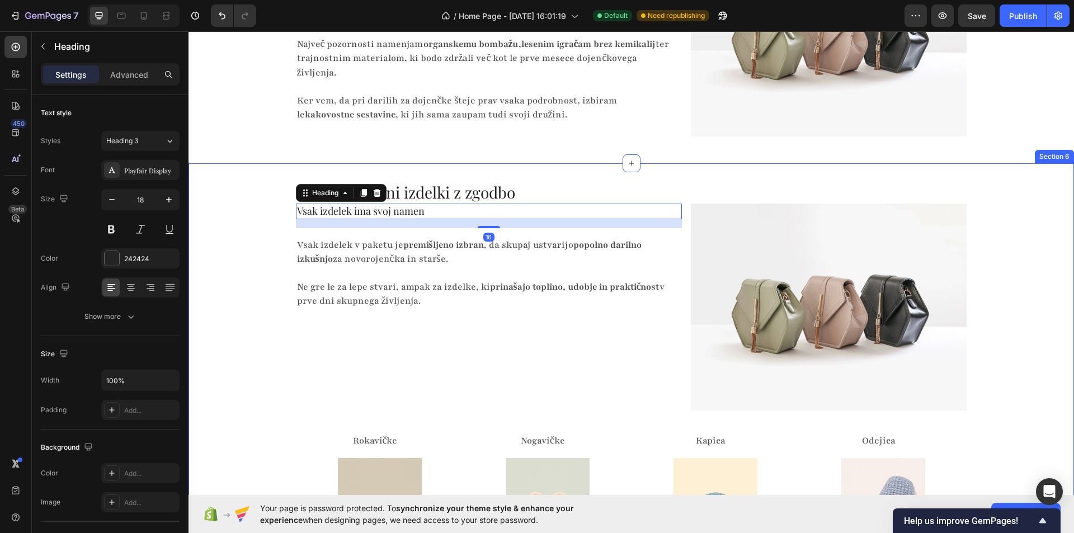
click at [276, 185] on div "Skrbno izbrani izdelki z zgodbo Heading Vsak izdelek ima svoj namen Heading 16 …" at bounding box center [630, 375] width 885 height 389
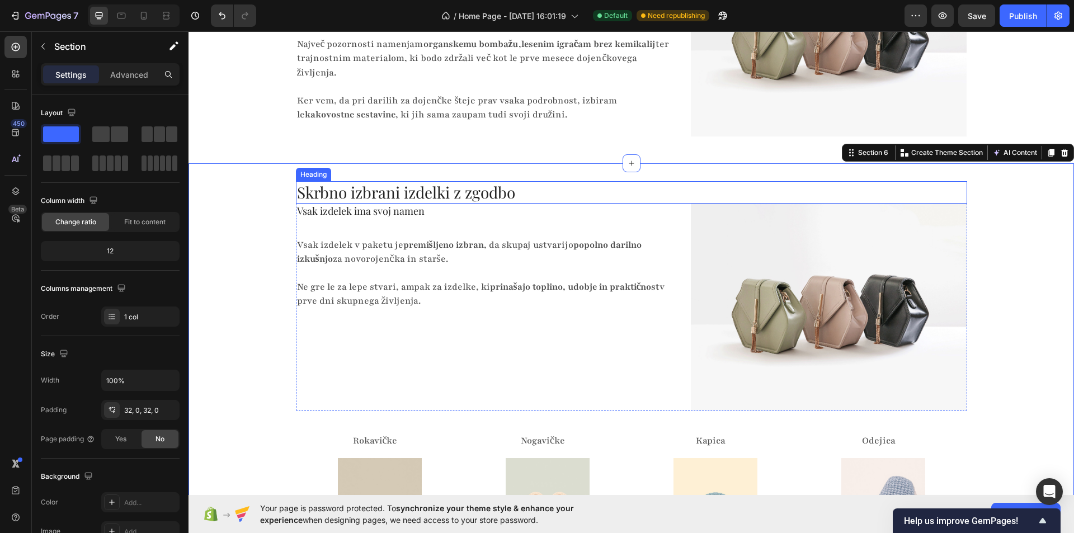
click at [308, 192] on h2 "Skrbno izbrani izdelki z zgodbo" at bounding box center [631, 192] width 671 height 22
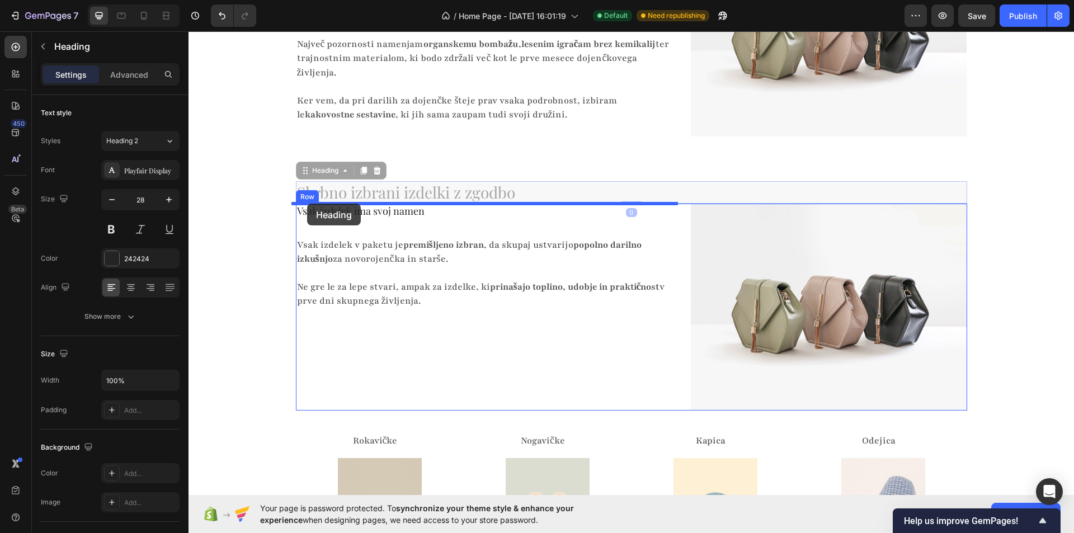
drag, startPoint x: 299, startPoint y: 173, endPoint x: 307, endPoint y: 204, distance: 31.7
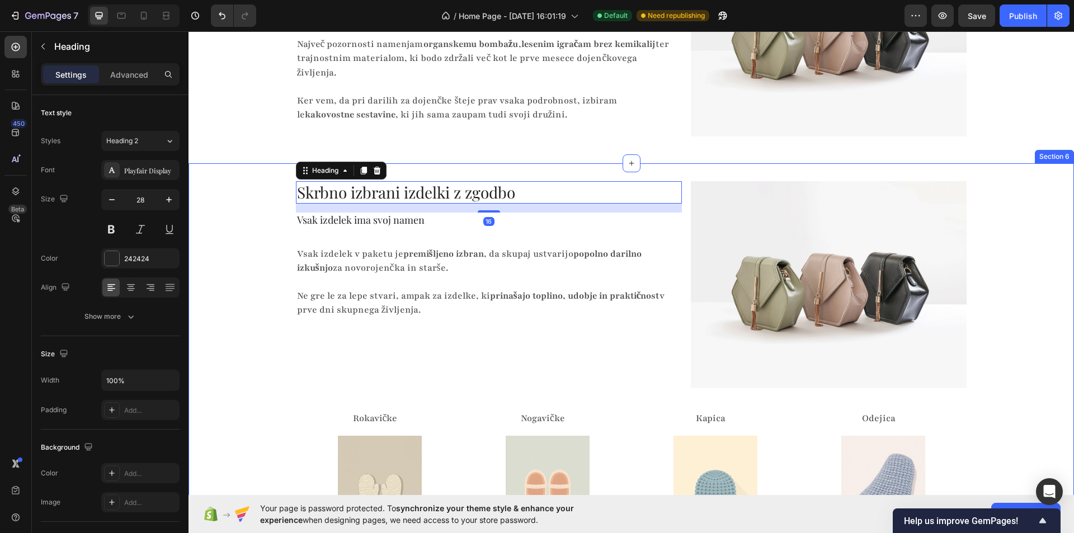
click at [261, 205] on div "Skrbno izbrani izdelki z zgodbo Heading 16 Vsak izdelek ima svoj namen Heading …" at bounding box center [630, 364] width 885 height 366
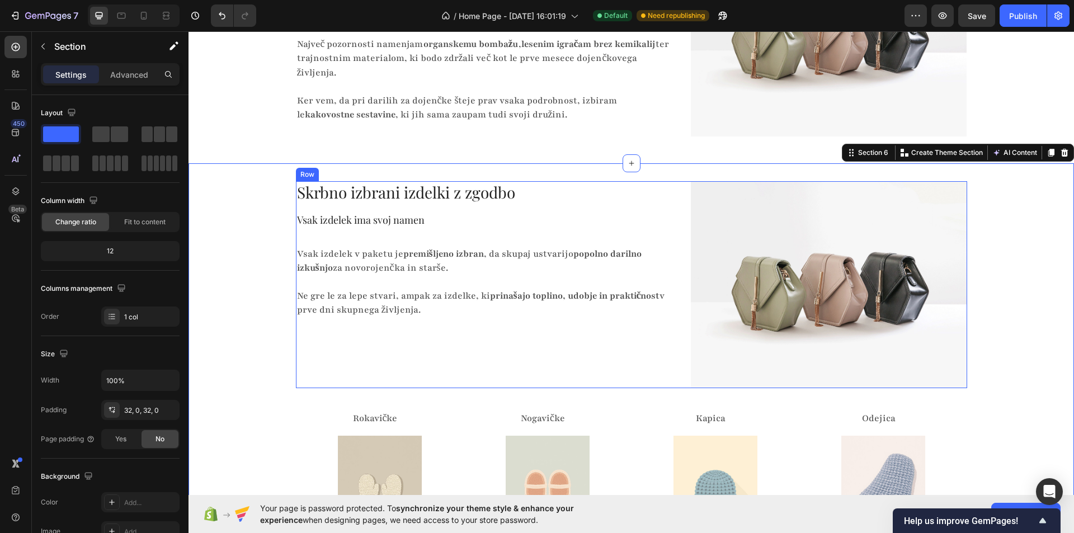
click at [322, 207] on div "Skrbno izbrani izdelki z zgodbo Heading Vsak izdelek ima svoj namen Heading Vsa…" at bounding box center [489, 284] width 386 height 207
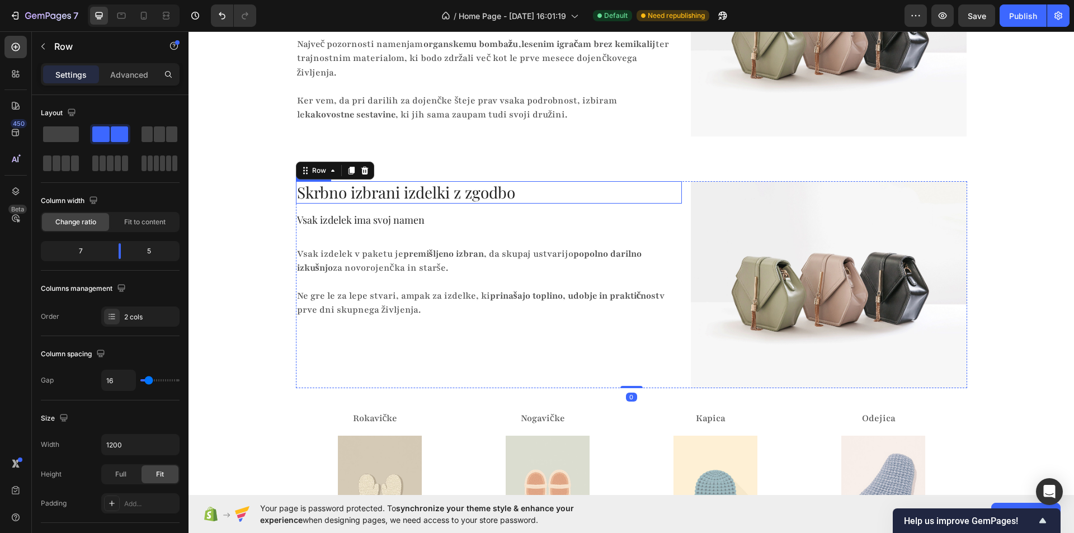
click at [331, 198] on h2 "Skrbno izbrani izdelki z zgodbo" at bounding box center [489, 192] width 386 height 22
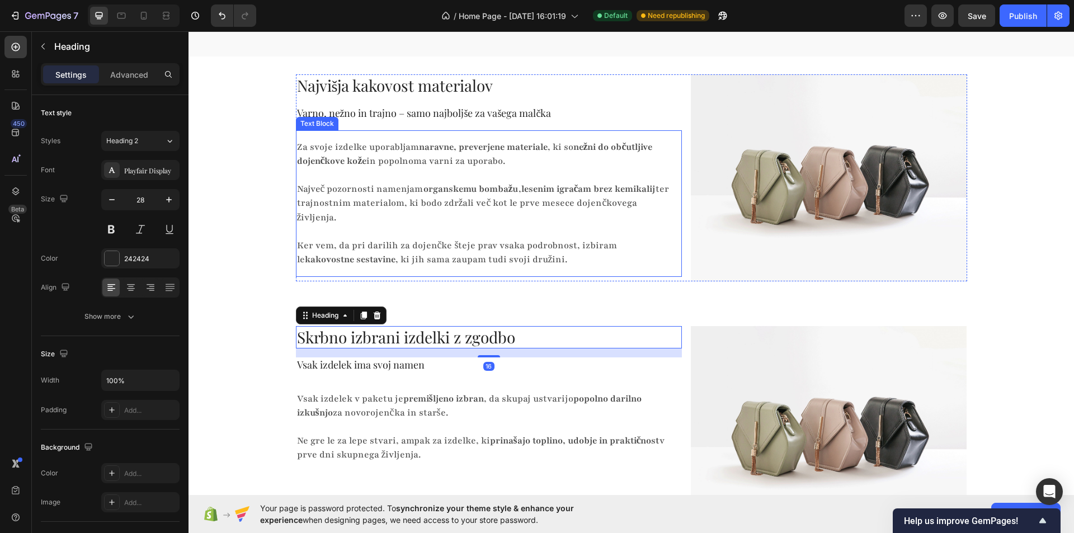
scroll to position [1487, 0]
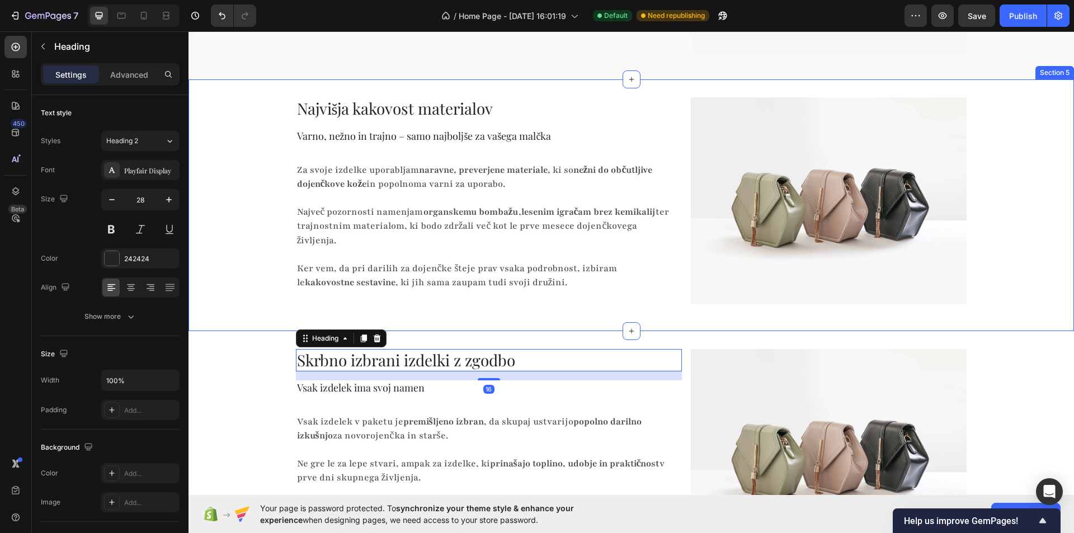
click at [276, 220] on div "Najvišja kakovost materialov Heading Varno, nežno in trajno – samo najboljše za…" at bounding box center [630, 205] width 885 height 216
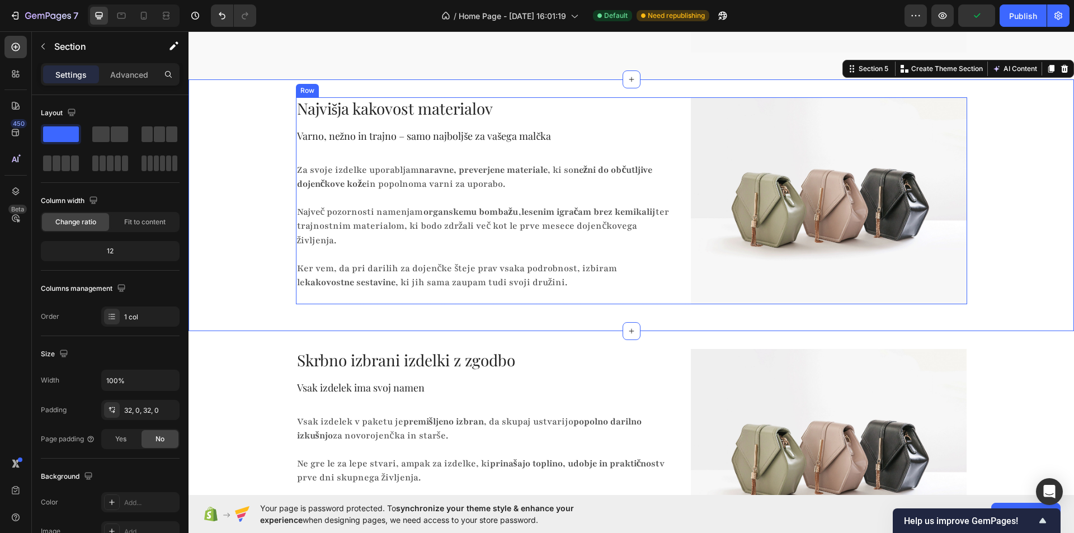
click at [414, 117] on h2 "Najvišja kakovost materialov" at bounding box center [489, 108] width 386 height 22
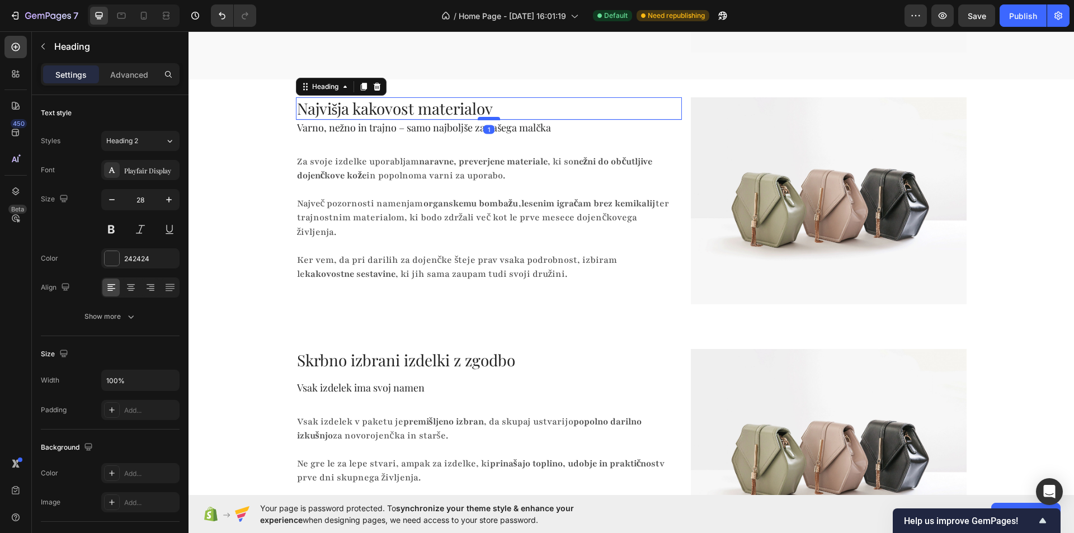
drag, startPoint x: 489, startPoint y: 129, endPoint x: 490, endPoint y: 120, distance: 8.5
click at [490, 120] on div at bounding box center [489, 118] width 22 height 3
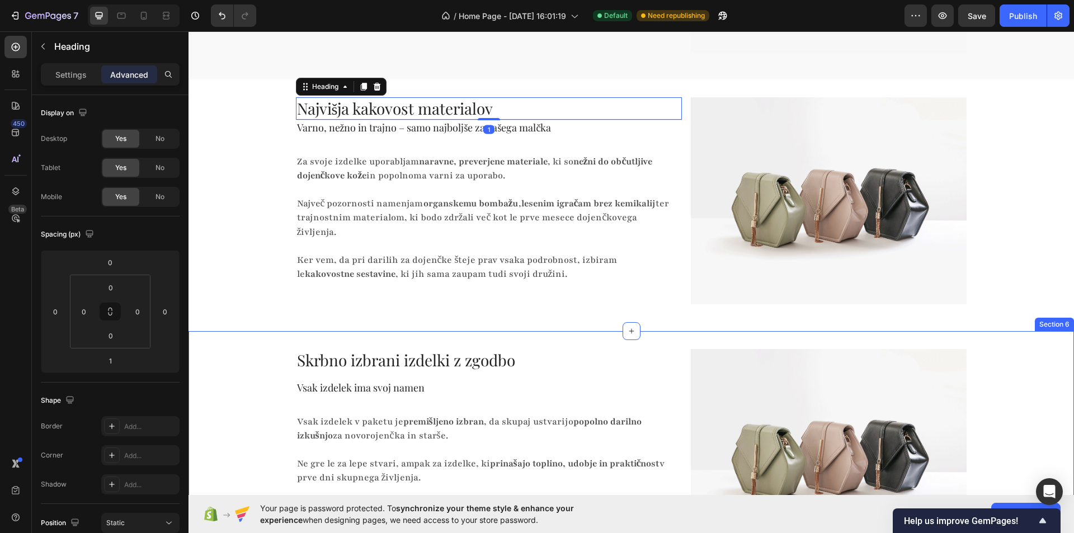
click at [446, 367] on h2 "Skrbno izbrani izdelki z zgodbo" at bounding box center [489, 360] width 386 height 22
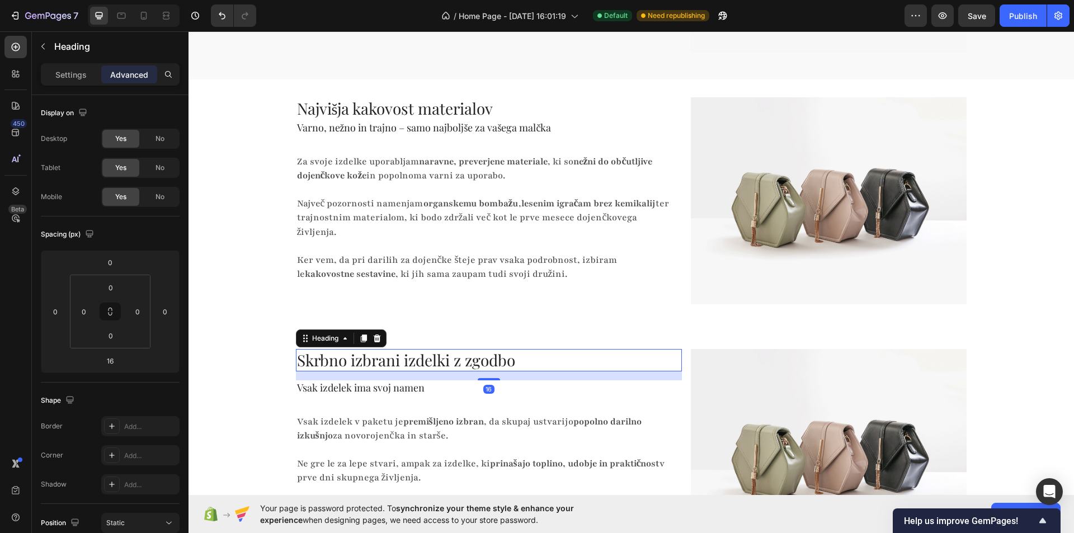
click at [481, 377] on div "16" at bounding box center [489, 375] width 386 height 9
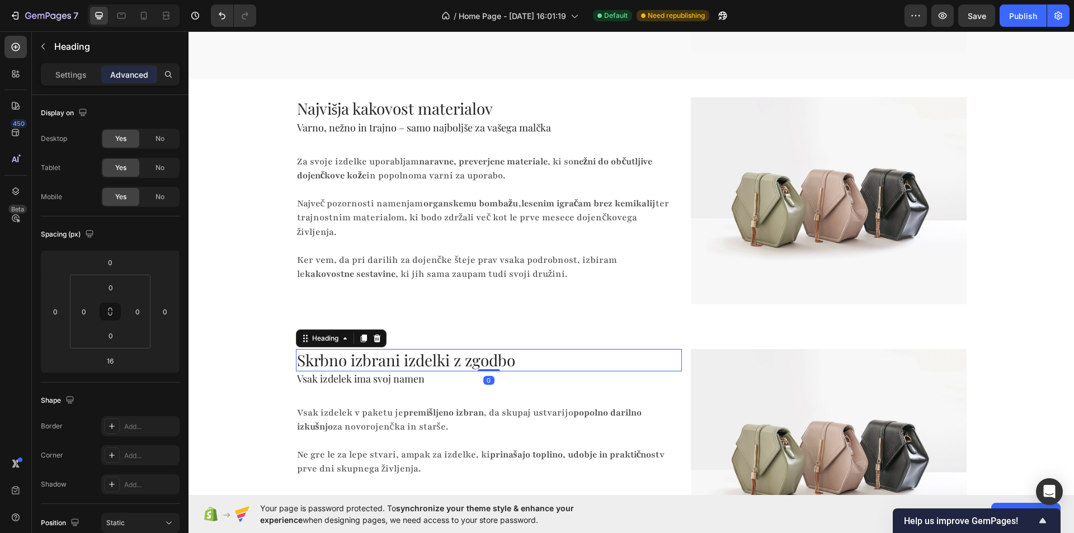
drag, startPoint x: 481, startPoint y: 378, endPoint x: 480, endPoint y: 362, distance: 15.7
click at [480, 362] on div "Skrbno izbrani izdelki z zgodbo Heading 0" at bounding box center [489, 360] width 386 height 22
type input "0"
click at [276, 291] on div "Najvišja kakovost materialov Heading Varno, nežno in trajno – samo najboljše za…" at bounding box center [630, 205] width 885 height 216
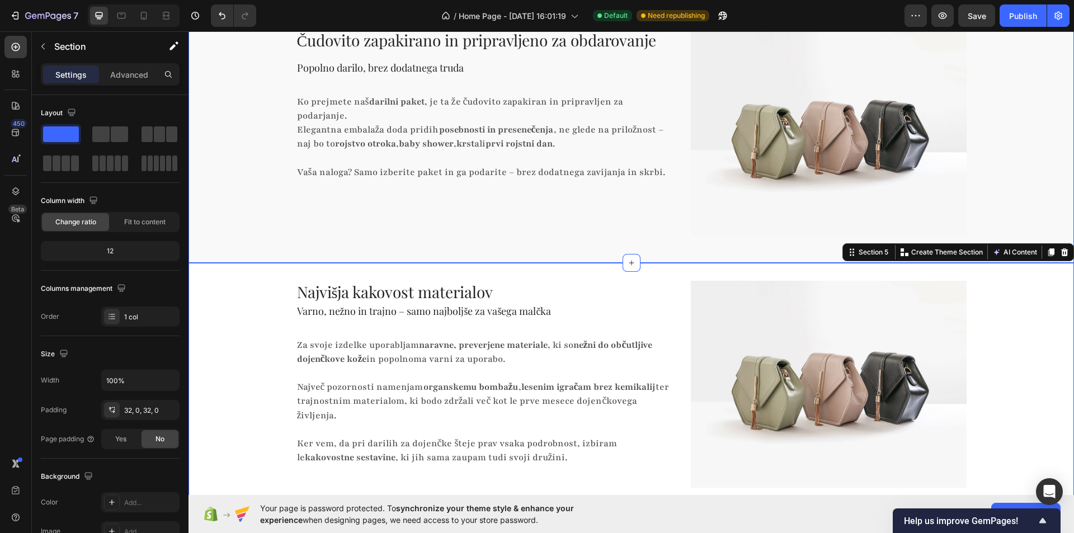
scroll to position [1207, 0]
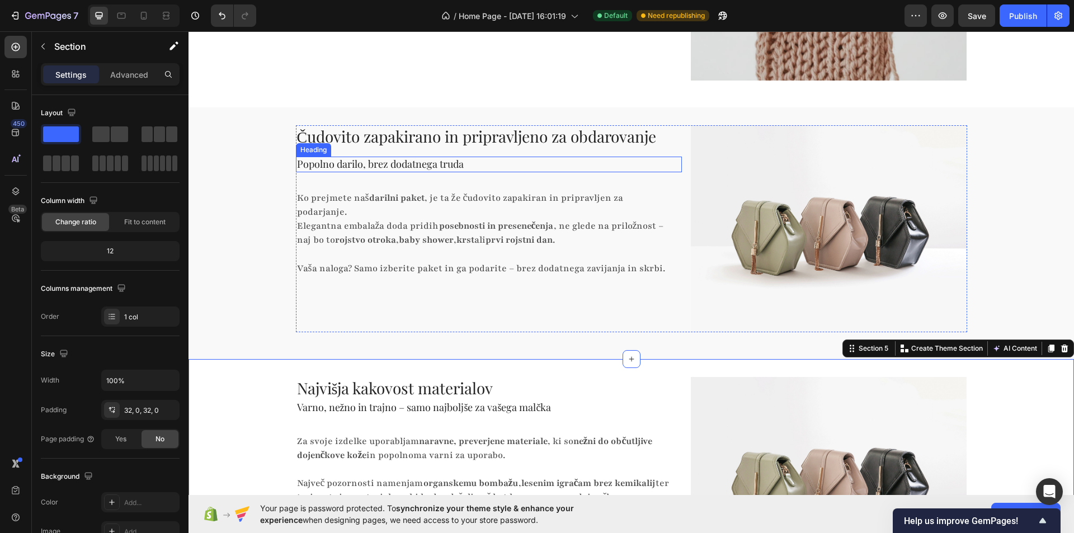
click at [407, 160] on h2 "Popolno darilo, brez dodatnega truda" at bounding box center [489, 164] width 386 height 15
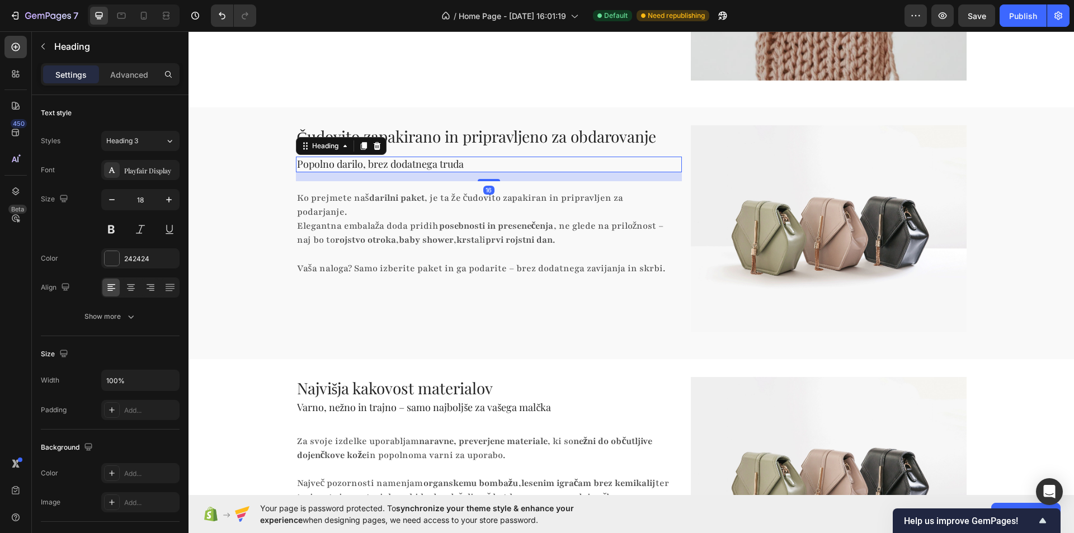
click at [478, 146] on h2 "Čudovito zapakirano in pripravljeno za obdarovanje" at bounding box center [489, 136] width 386 height 22
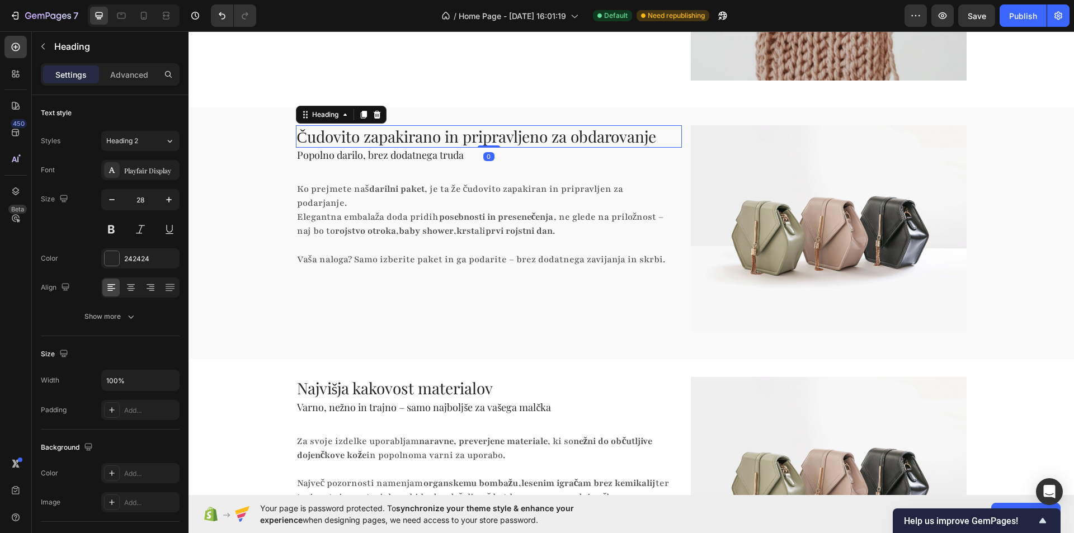
drag, startPoint x: 483, startPoint y: 157, endPoint x: 329, endPoint y: 154, distance: 154.4
click at [485, 140] on div "Čudovito zapakirano in pripravljeno za obdarovanje Heading 0" at bounding box center [489, 136] width 386 height 22
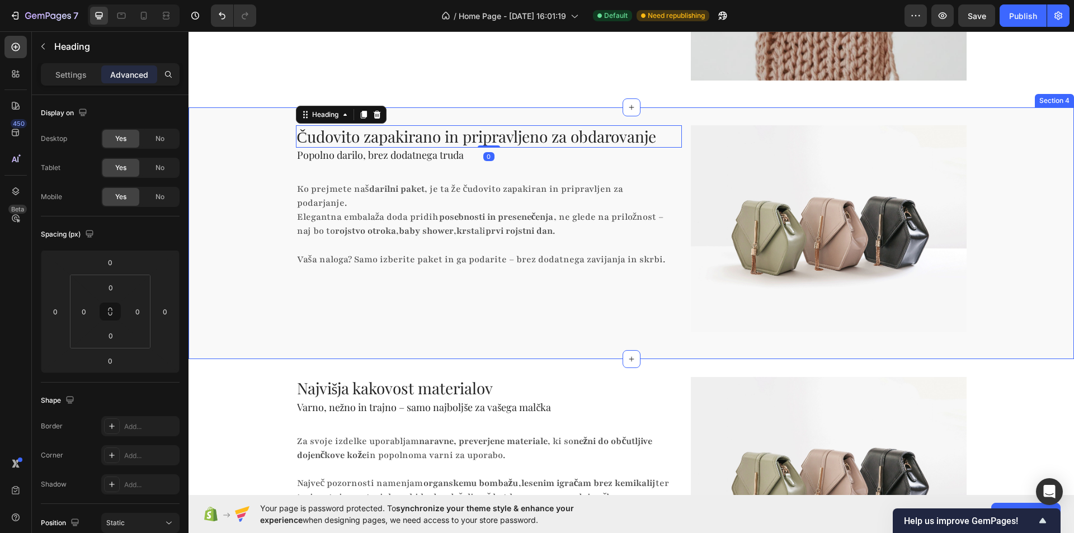
click at [238, 164] on div "Čudovito zapakirano in pripravljeno za obdarovanje Heading 0 Popolno darilo, br…" at bounding box center [630, 233] width 885 height 216
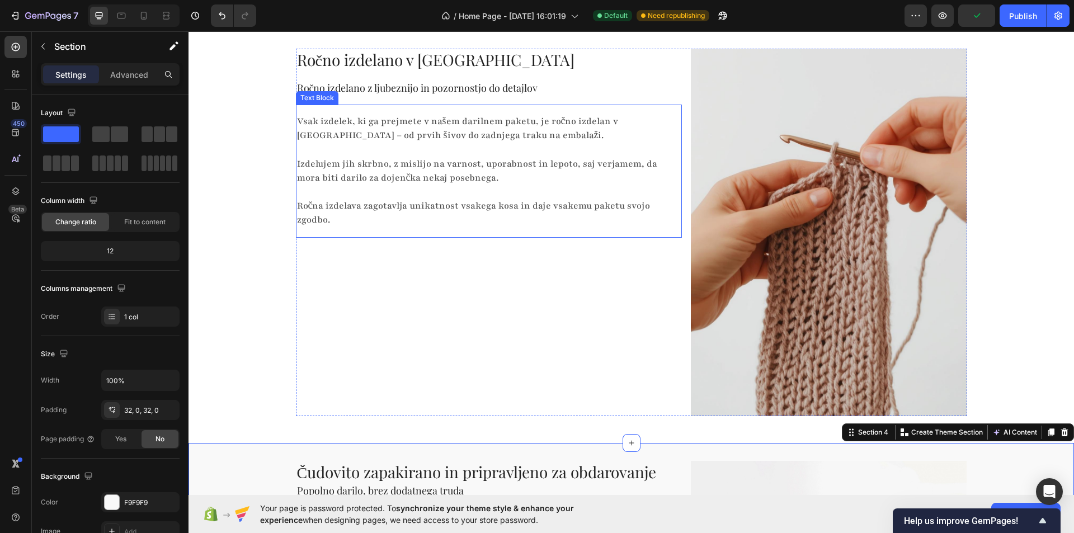
scroll to position [760, 0]
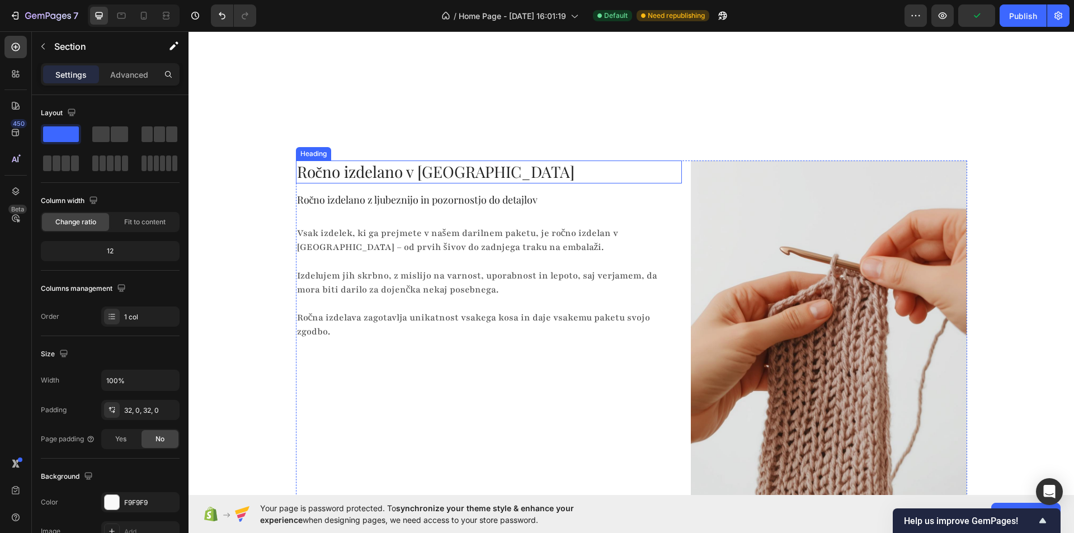
click at [469, 172] on h2 "Ročno izdelano v Sloveniji" at bounding box center [489, 172] width 386 height 22
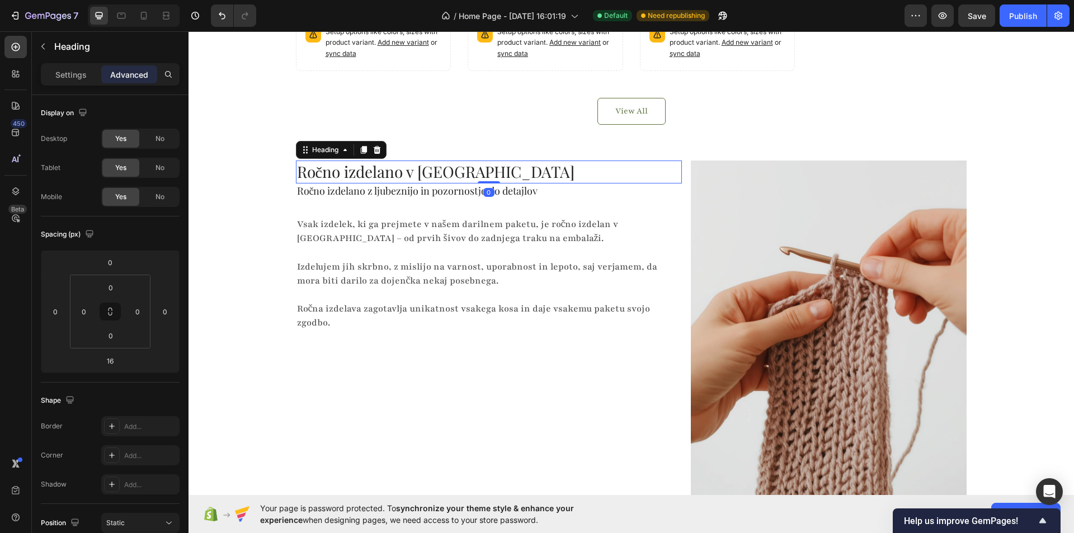
drag, startPoint x: 483, startPoint y: 189, endPoint x: 430, endPoint y: 180, distance: 53.9
click at [486, 175] on div "Ročno izdelano v Sloveniji Heading 0" at bounding box center [489, 172] width 386 height 22
type input "0"
click at [241, 183] on div "Ročno izdelano v Sloveniji Heading 0 Ročno izdelano z ljubeznijo in pozornostjo…" at bounding box center [630, 349] width 885 height 376
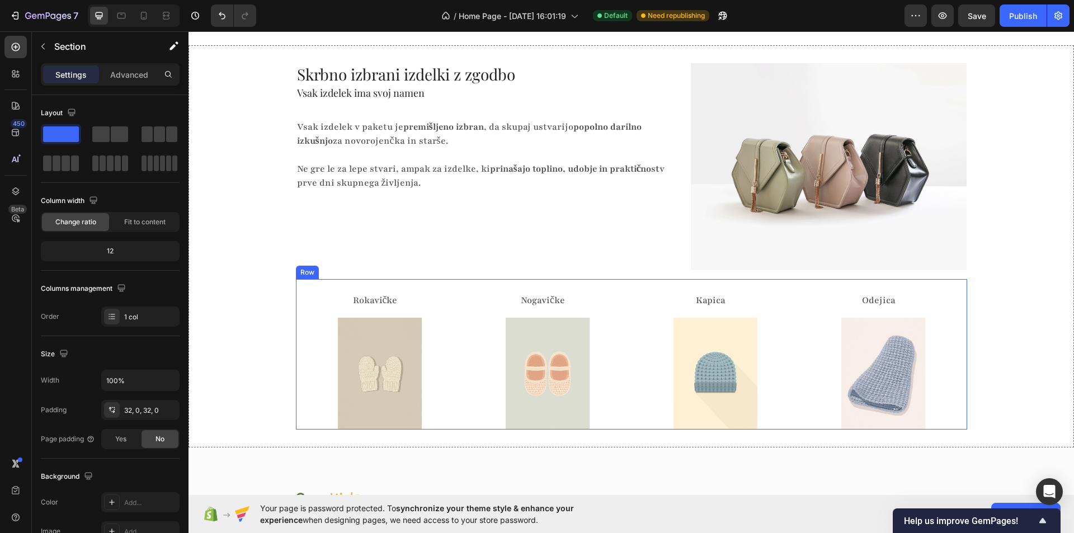
scroll to position [1766, 0]
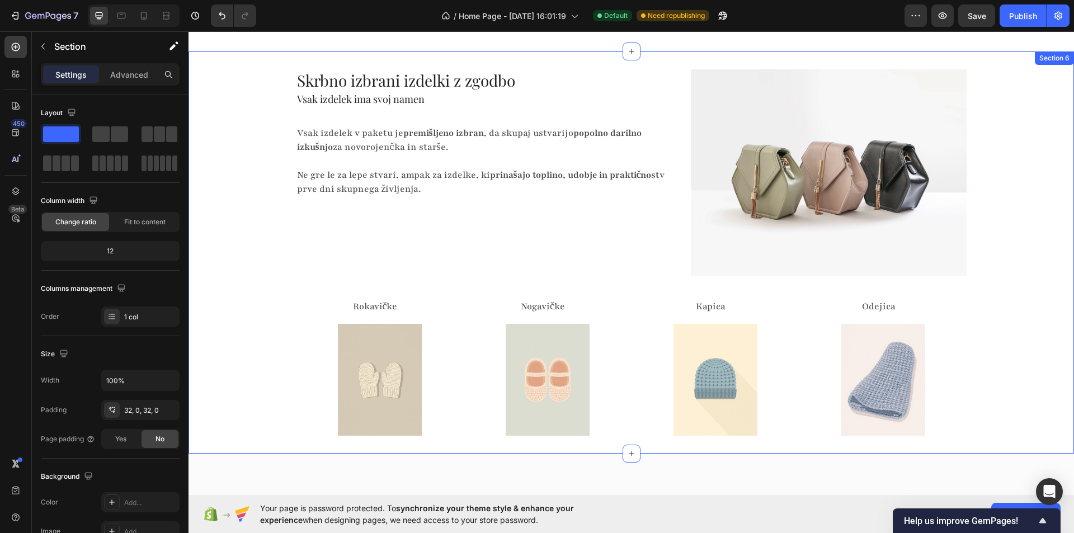
click at [256, 262] on div "Skrbno izbrani izdelki z zgodbo Heading Vsak izdelek ima svoj namen Heading Vsa…" at bounding box center [630, 252] width 885 height 366
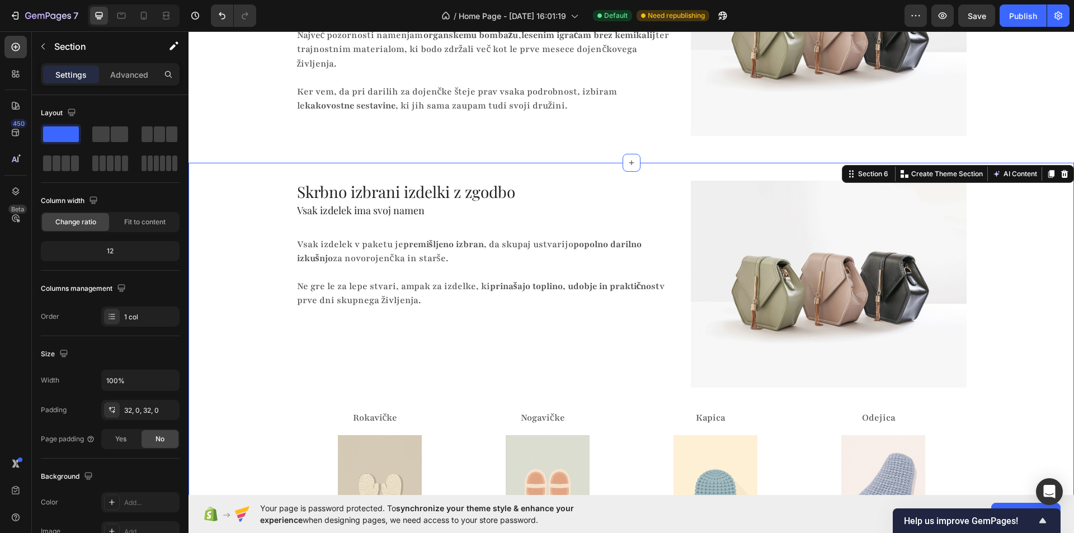
scroll to position [1654, 0]
click at [262, 292] on div "Skrbno izbrani izdelki z zgodbo Heading Vsak izdelek ima svoj namen Heading Vsa…" at bounding box center [630, 364] width 885 height 366
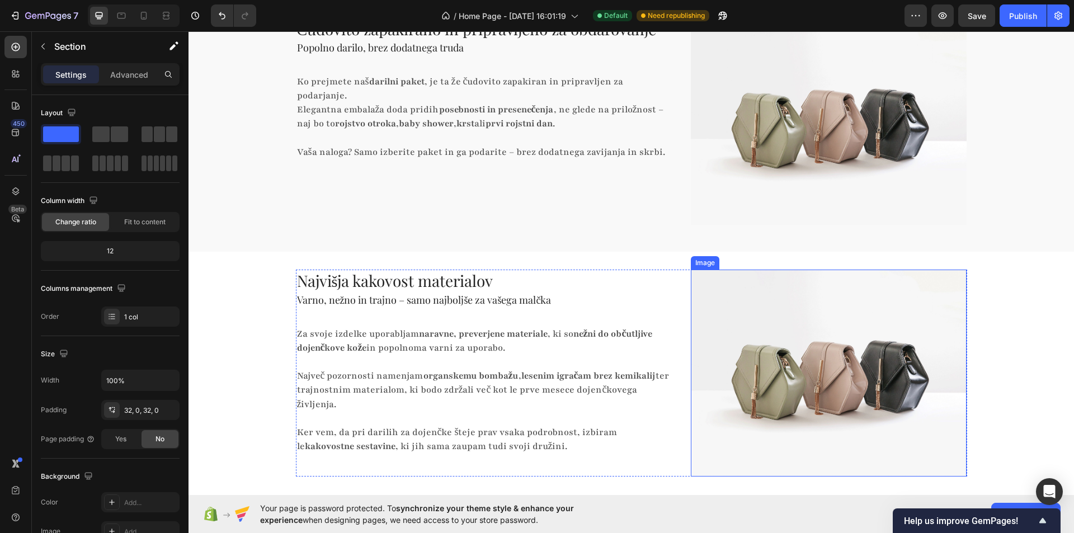
scroll to position [1319, 0]
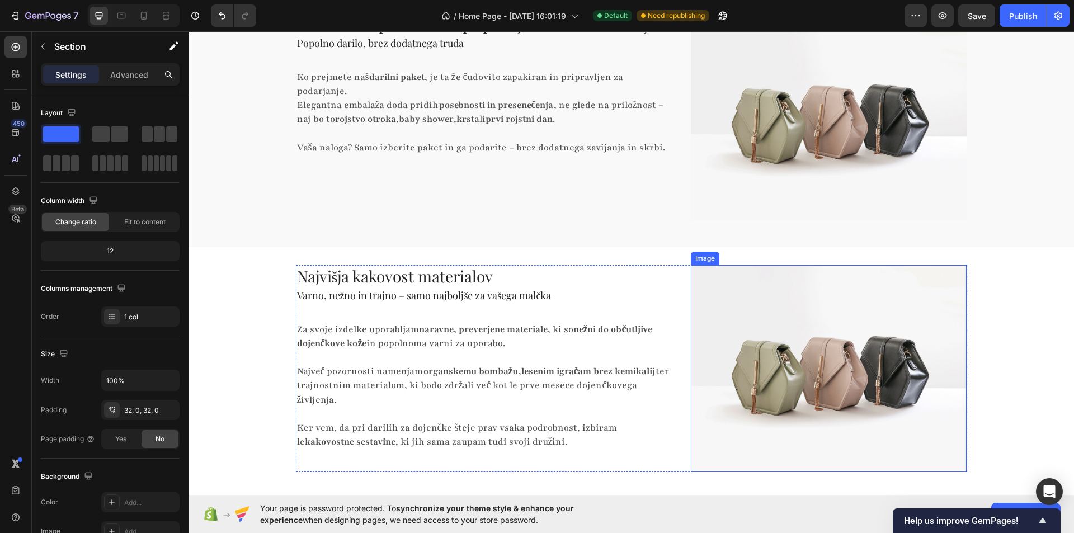
click at [761, 290] on img at bounding box center [829, 368] width 276 height 207
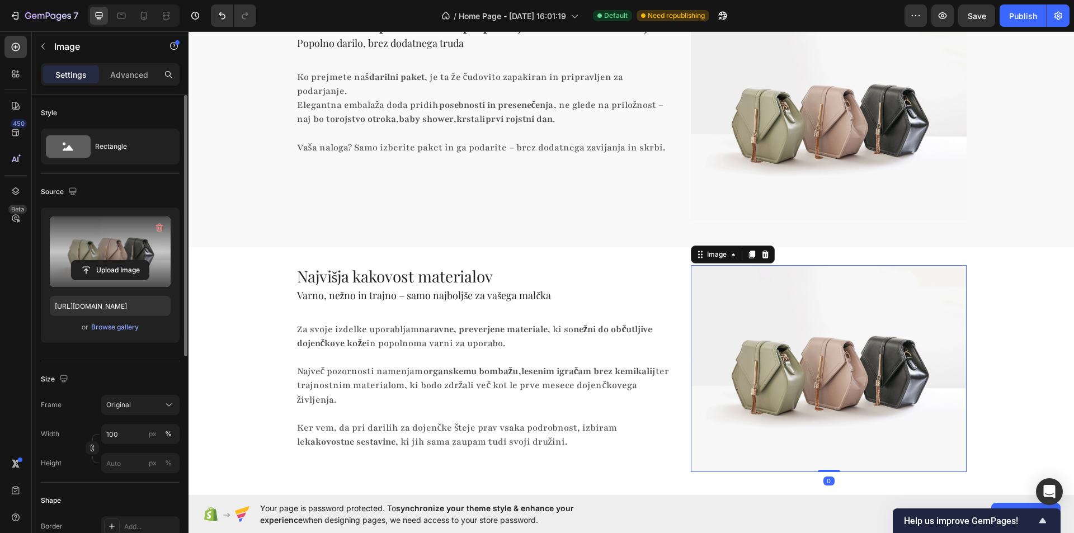
click at [116, 235] on label at bounding box center [110, 251] width 121 height 70
click at [116, 261] on input "file" at bounding box center [110, 270] width 77 height 19
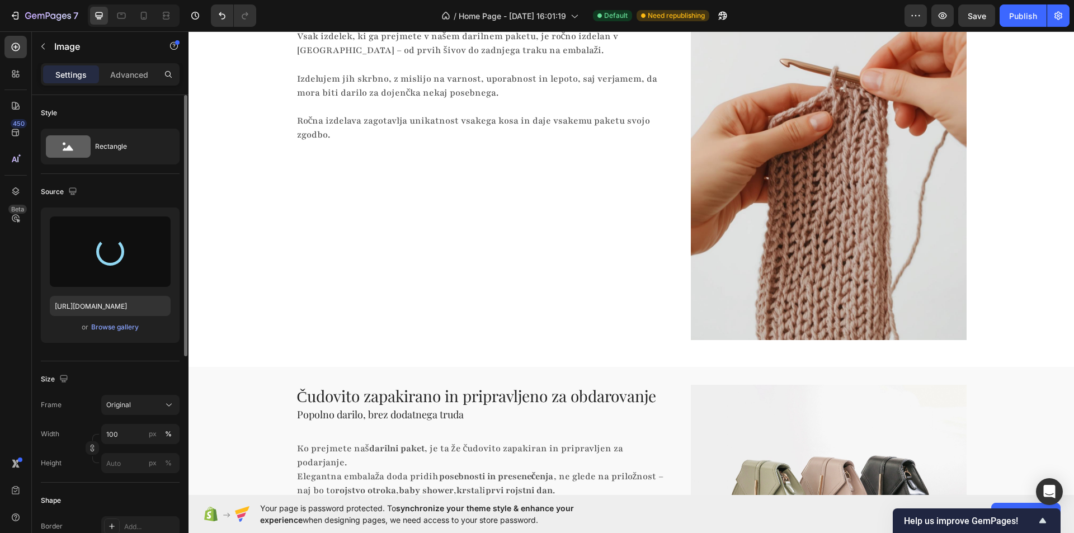
type input "https://cdn.shopify.com/s/files/1/0985/8662/4325/files/gempages_586282805235811…"
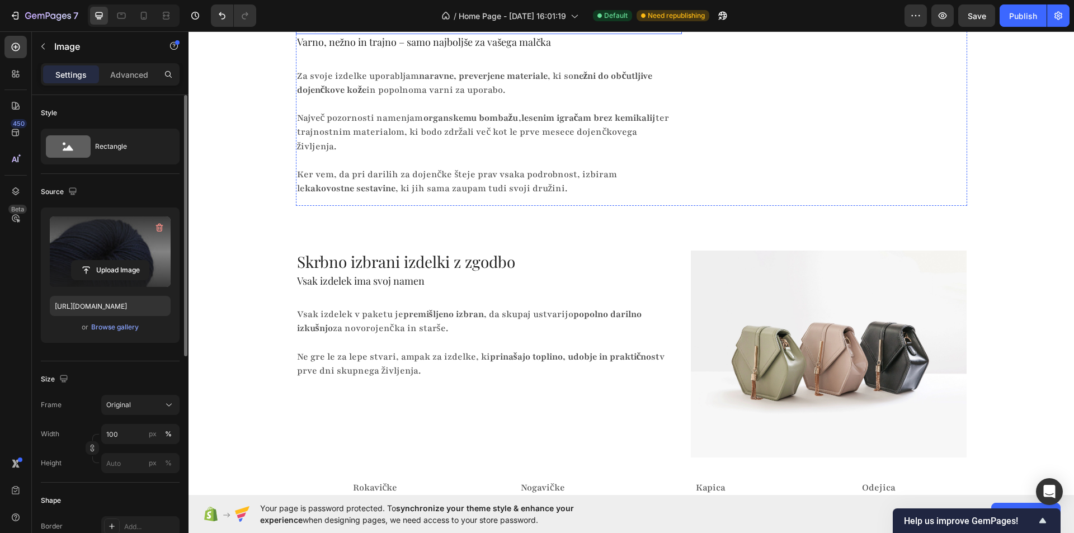
scroll to position [1487, 0]
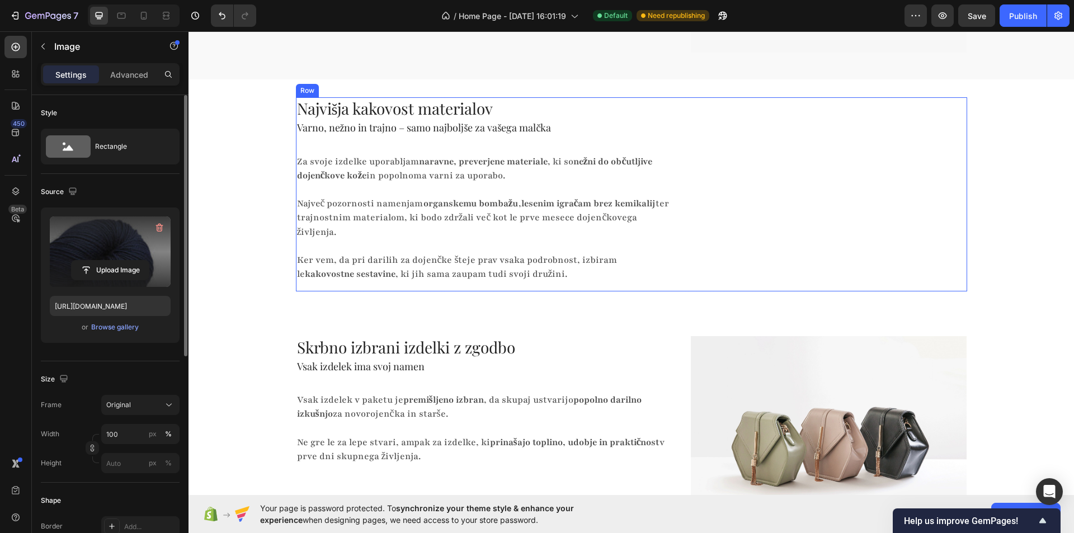
click at [481, 328] on div "Najvišja kakovost materialov Heading Varno, nežno in trajno – samo najboljše za…" at bounding box center [489, 280] width 386 height 367
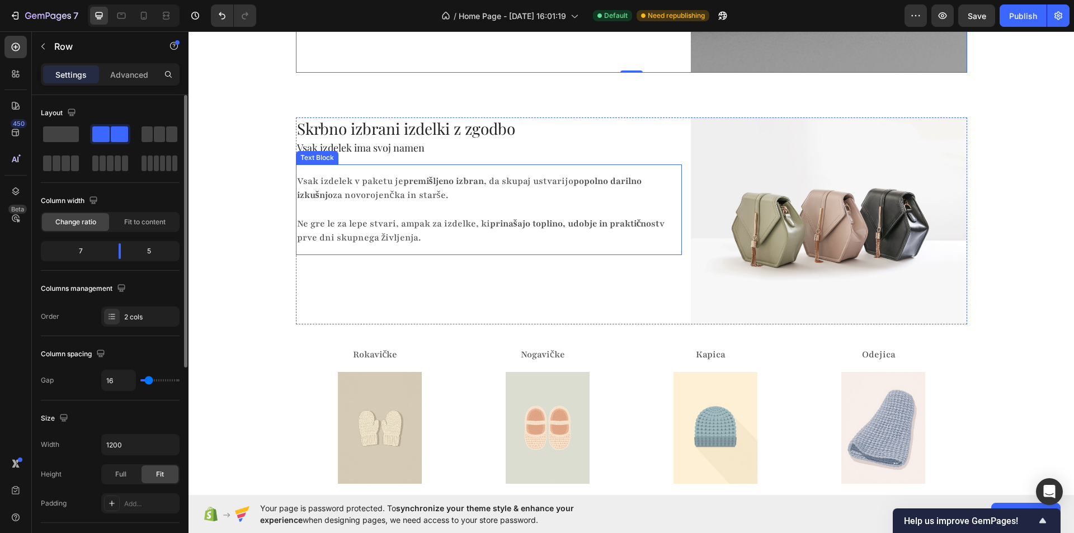
scroll to position [1990, 0]
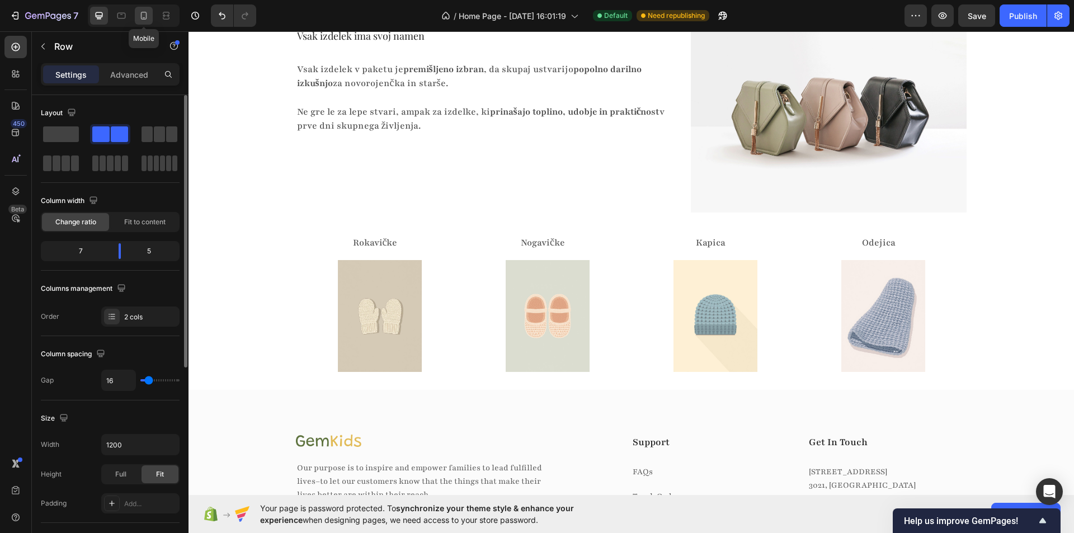
click at [138, 16] on icon at bounding box center [143, 15] width 11 height 11
type input "100%"
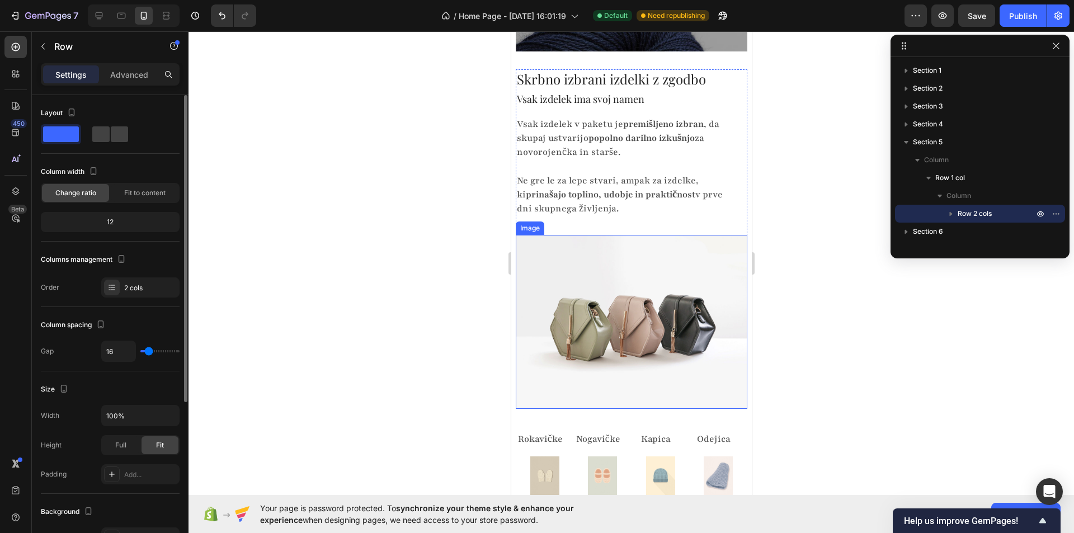
scroll to position [1766, 0]
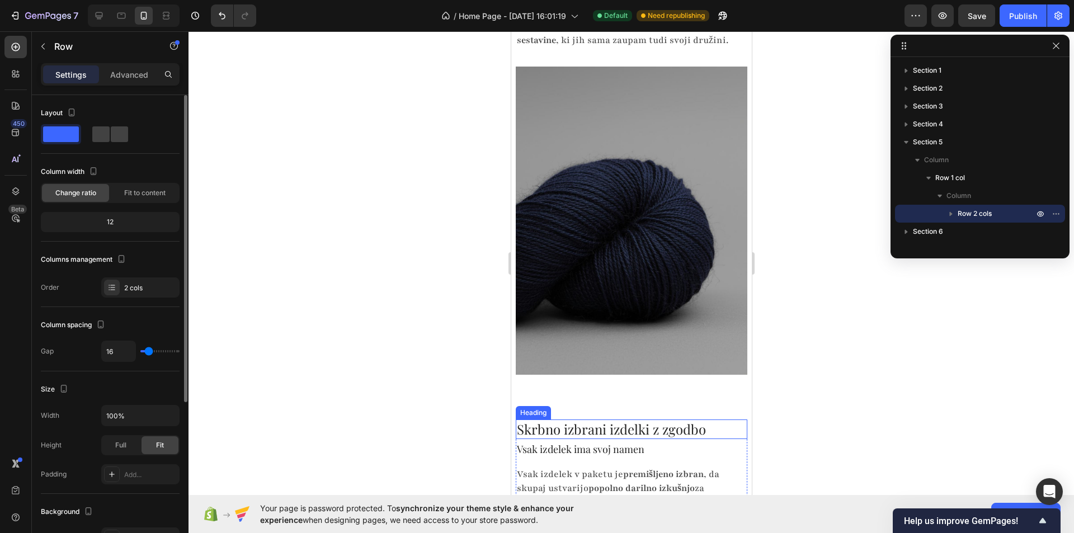
click at [577, 244] on img at bounding box center [631, 221] width 232 height 308
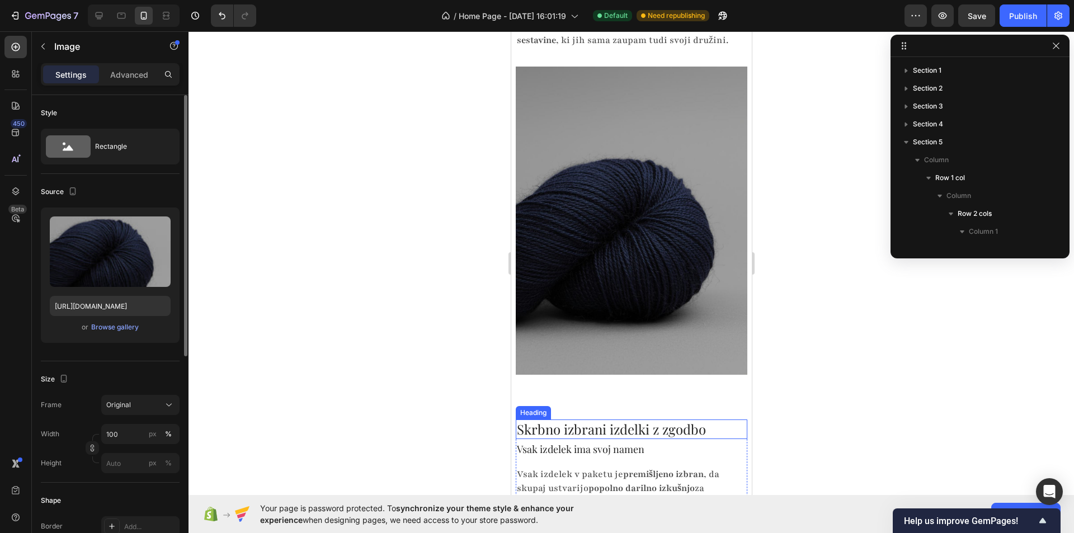
scroll to position [120, 0]
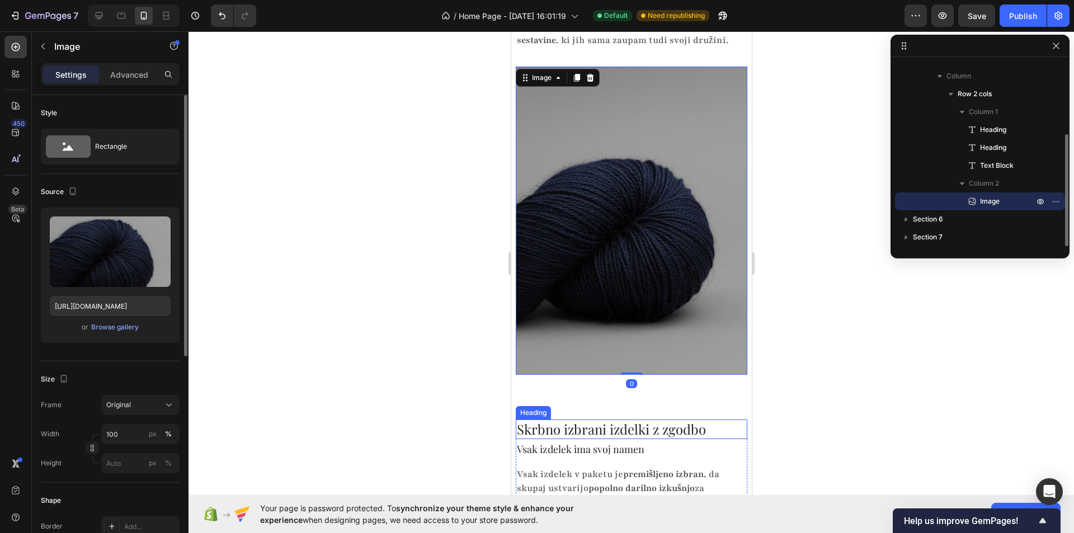
click at [587, 419] on h2 "Skrbno izbrani izdelki z zgodbo" at bounding box center [631, 429] width 232 height 20
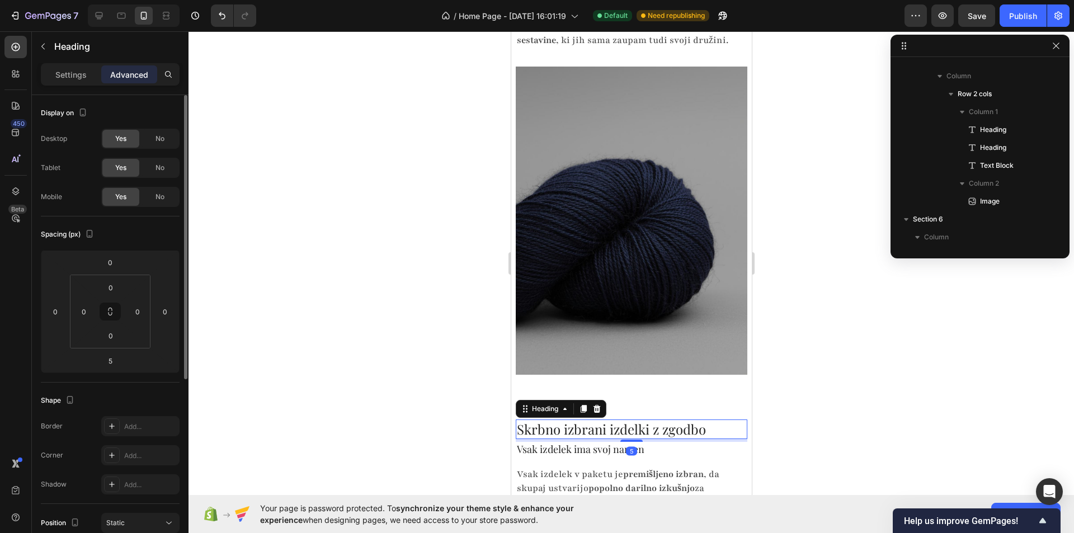
scroll to position [301, 0]
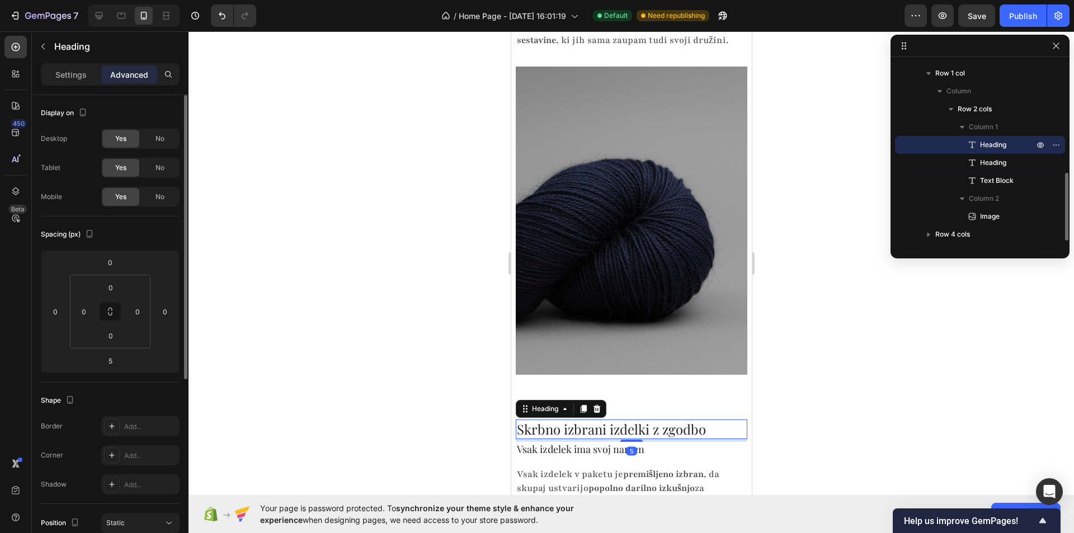
click at [487, 383] on div at bounding box center [630, 282] width 885 height 502
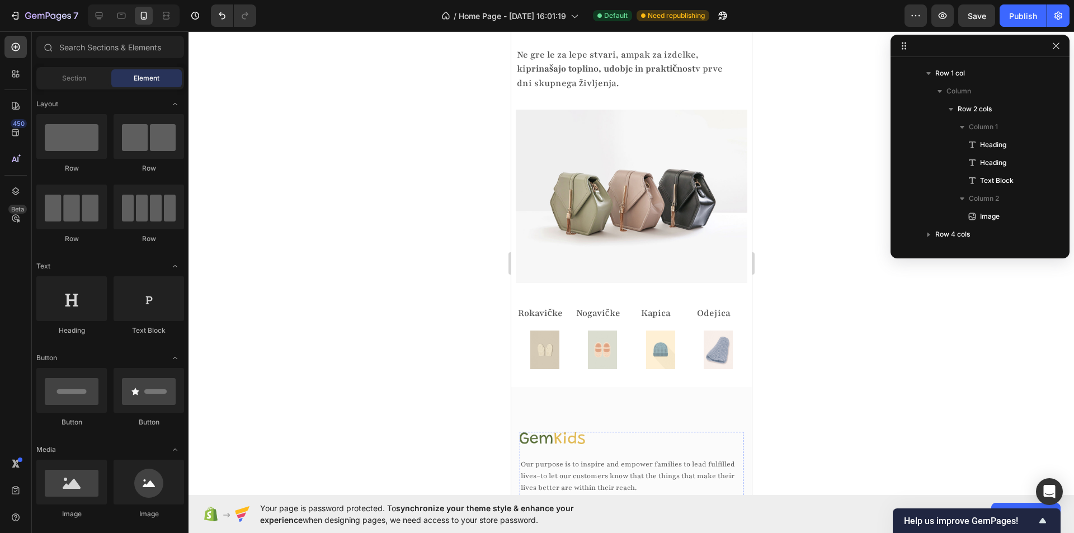
scroll to position [2493, 0]
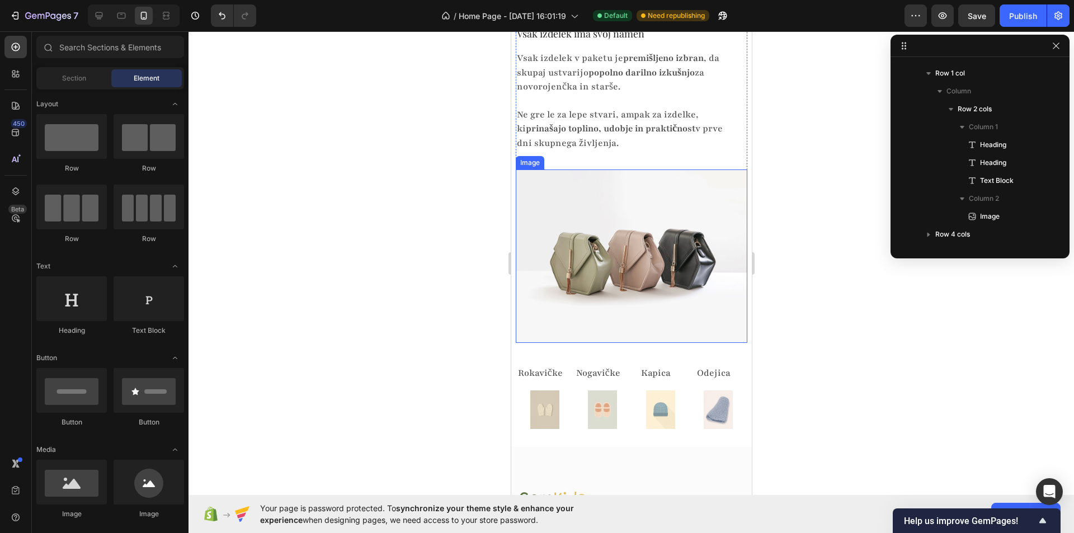
click at [463, 307] on div at bounding box center [630, 282] width 885 height 502
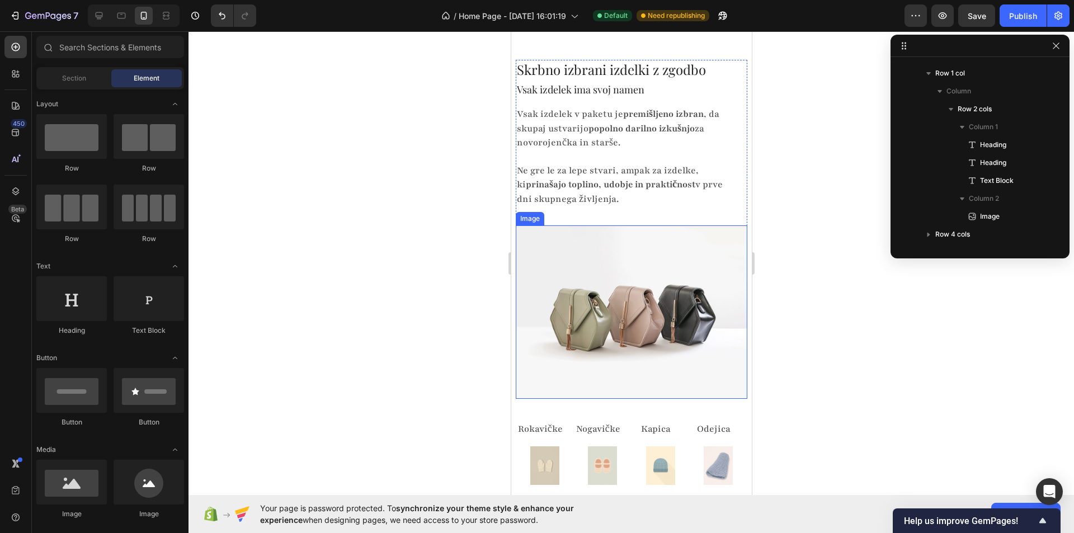
scroll to position [2661, 0]
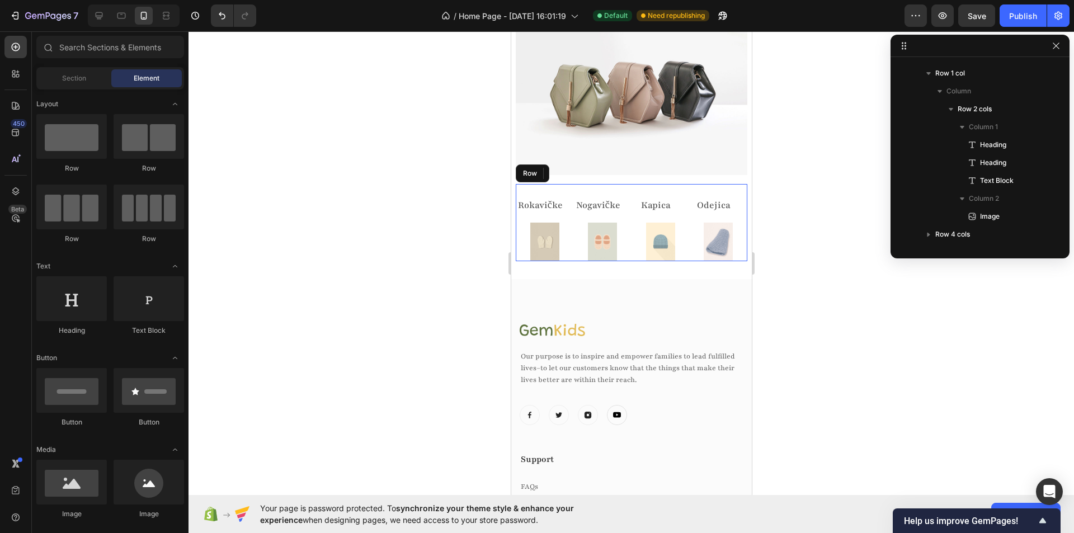
click at [626, 184] on div "Rokavičke Text Block Image Nogavičke Text Block Image Kapica Text Block Image O…" at bounding box center [631, 222] width 232 height 77
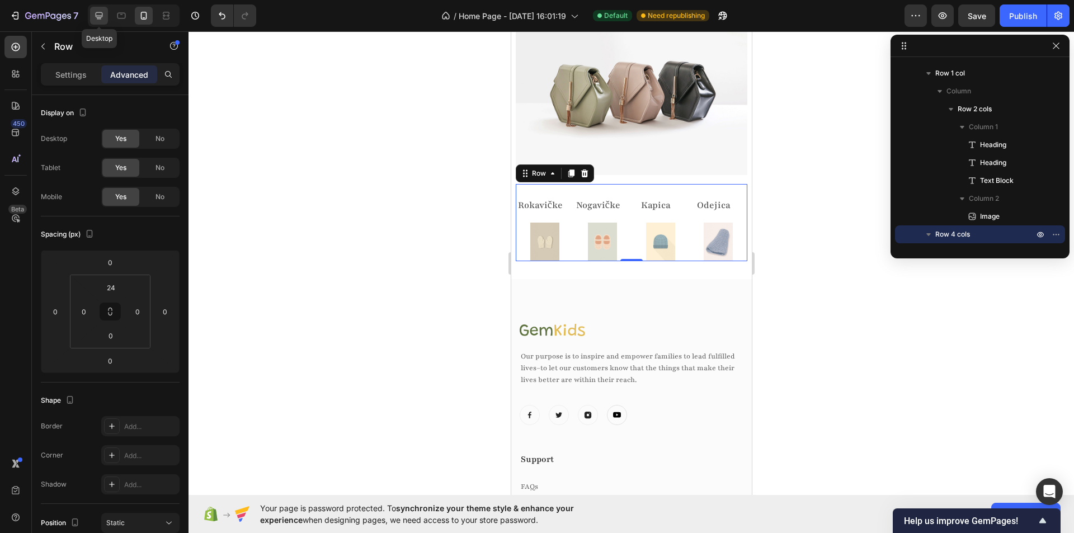
click at [100, 16] on icon at bounding box center [99, 15] width 7 height 7
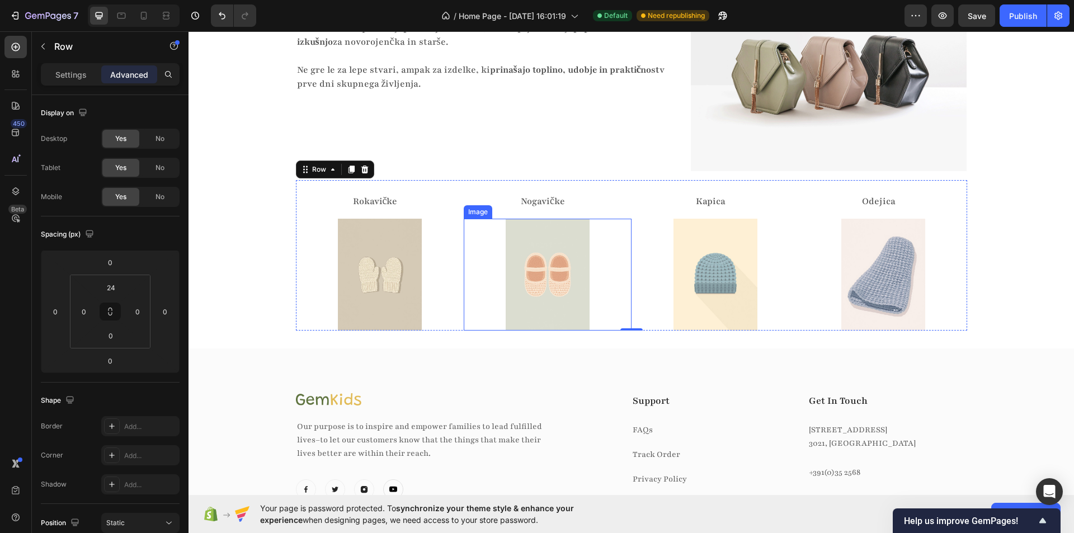
scroll to position [2531, 0]
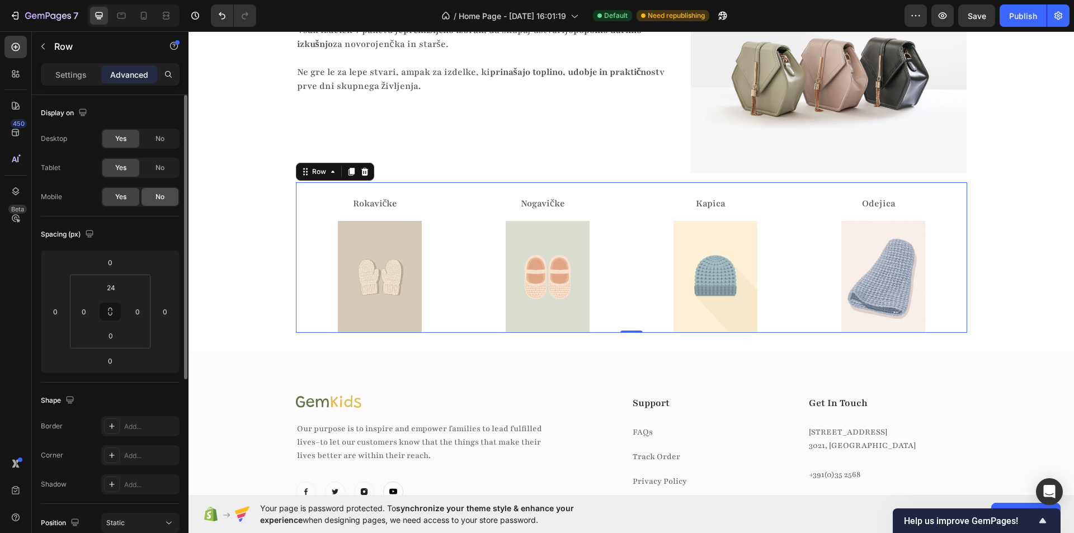
click at [161, 197] on span "No" at bounding box center [159, 197] width 9 height 10
click at [119, 200] on span "Yes" at bounding box center [120, 197] width 11 height 10
click at [159, 134] on span "No" at bounding box center [159, 139] width 9 height 10
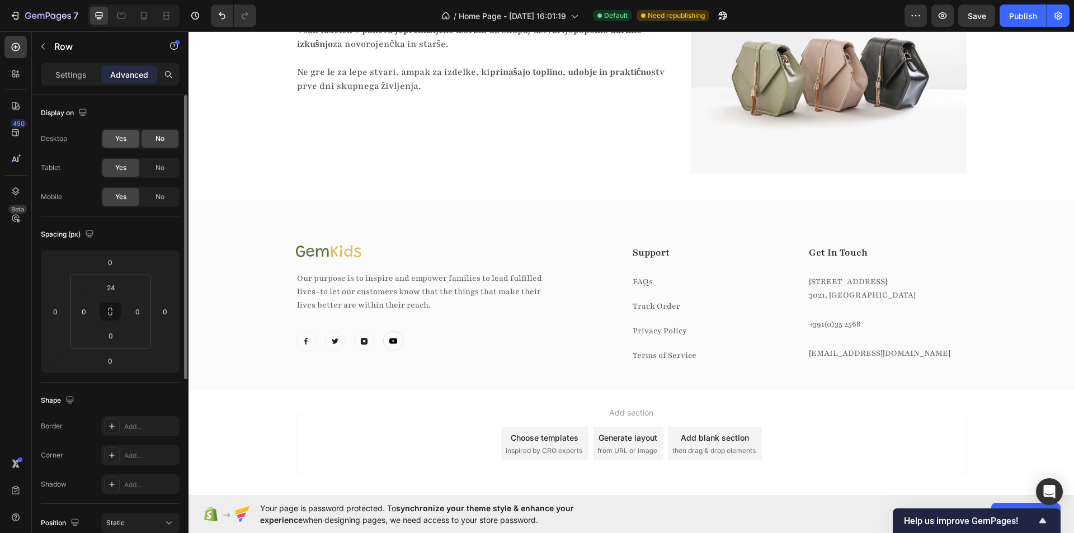
click at [126, 134] on span "Yes" at bounding box center [120, 139] width 11 height 10
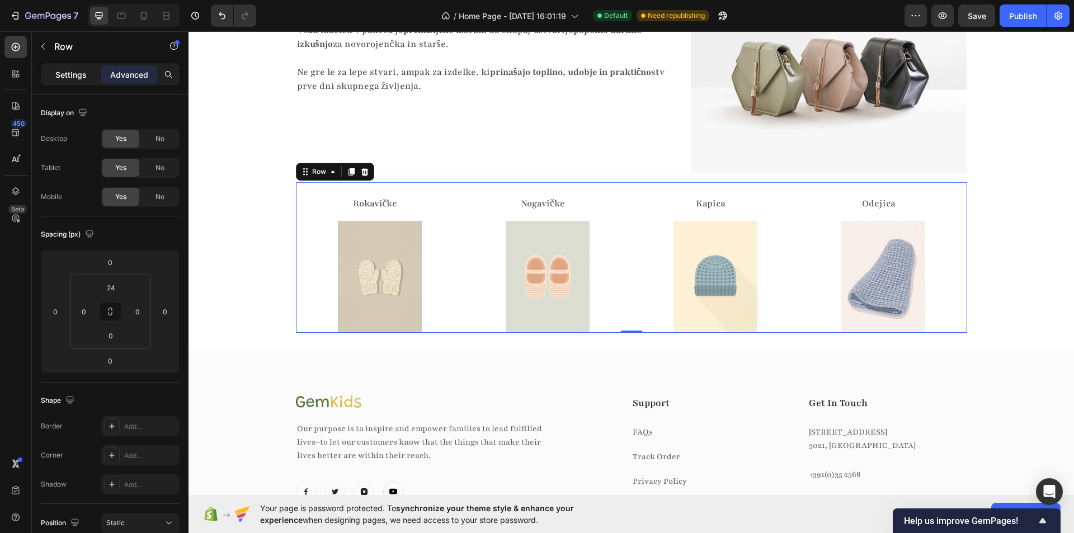
click at [83, 74] on p "Settings" at bounding box center [70, 75] width 31 height 12
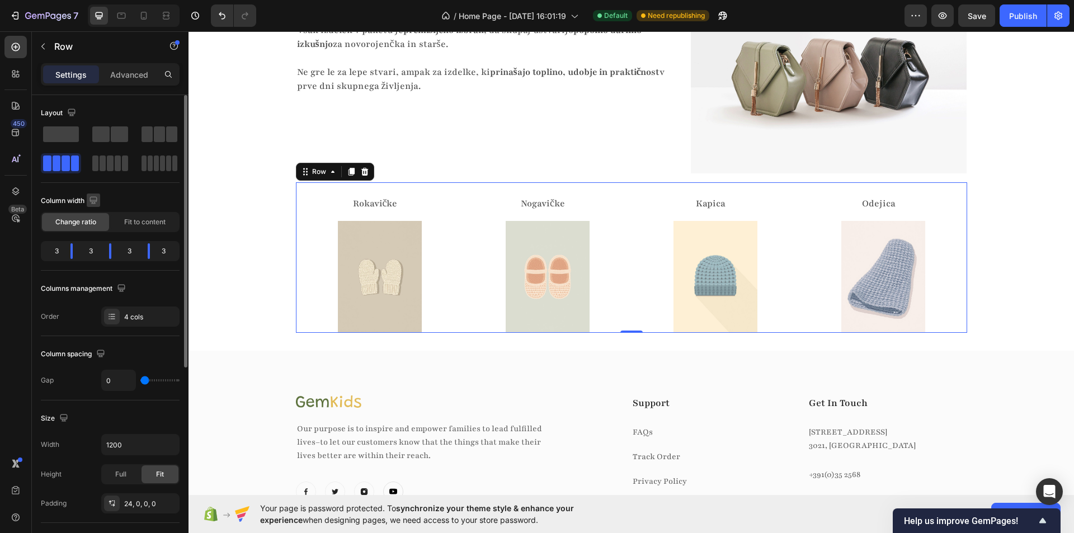
click at [96, 200] on icon "button" at bounding box center [92, 199] width 7 height 7
click at [92, 254] on icon "button" at bounding box center [95, 258] width 11 height 11
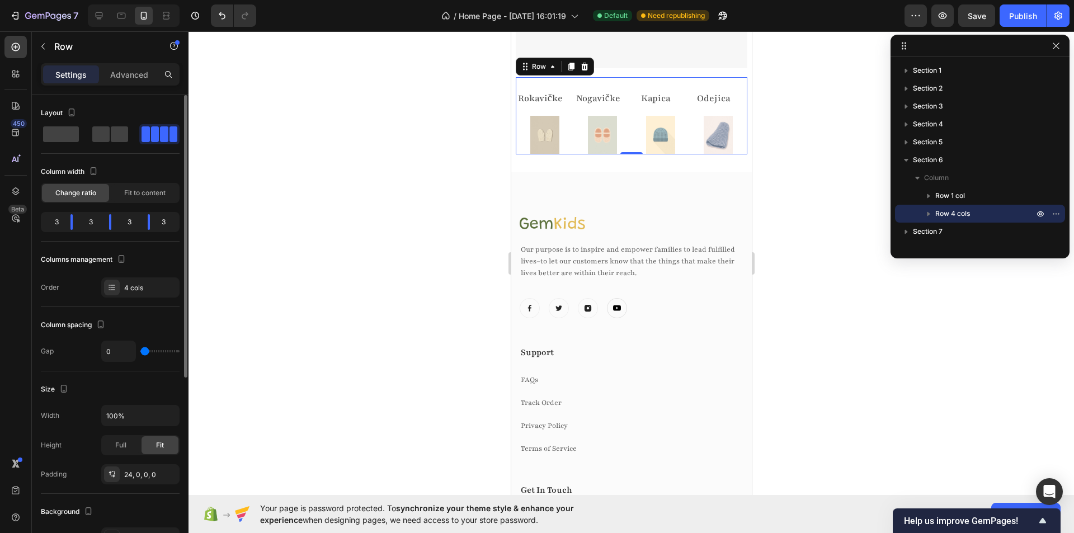
scroll to position [2769, 0]
click at [116, 290] on icon at bounding box center [111, 287] width 9 height 9
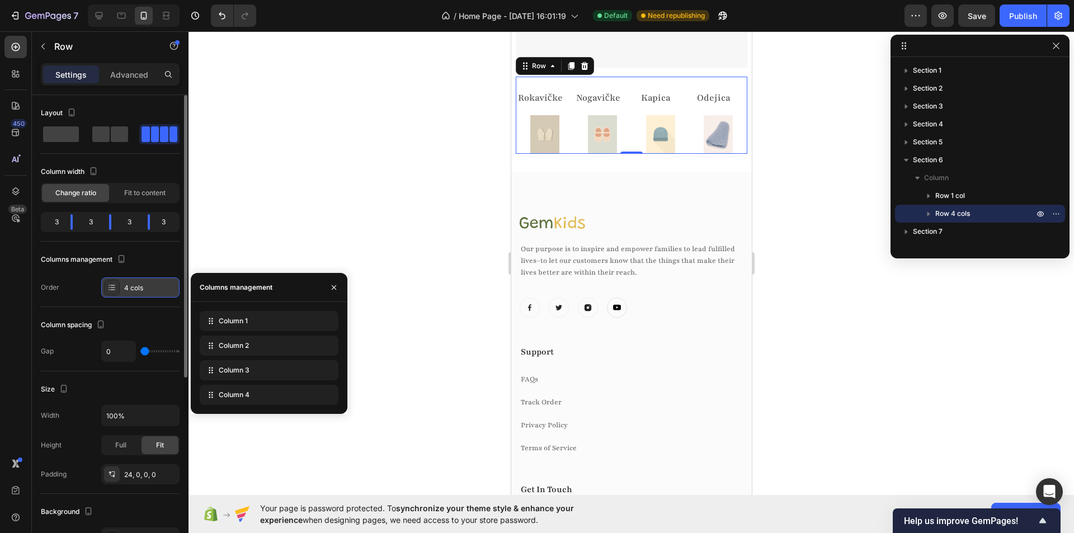
click at [116, 290] on icon at bounding box center [111, 287] width 9 height 9
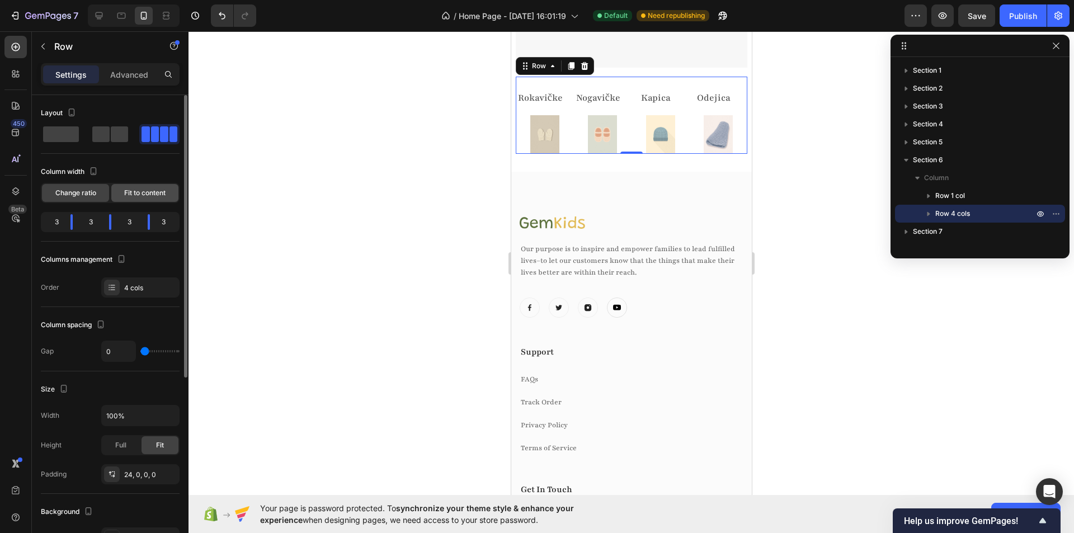
click at [126, 191] on span "Fit to content" at bounding box center [144, 193] width 41 height 10
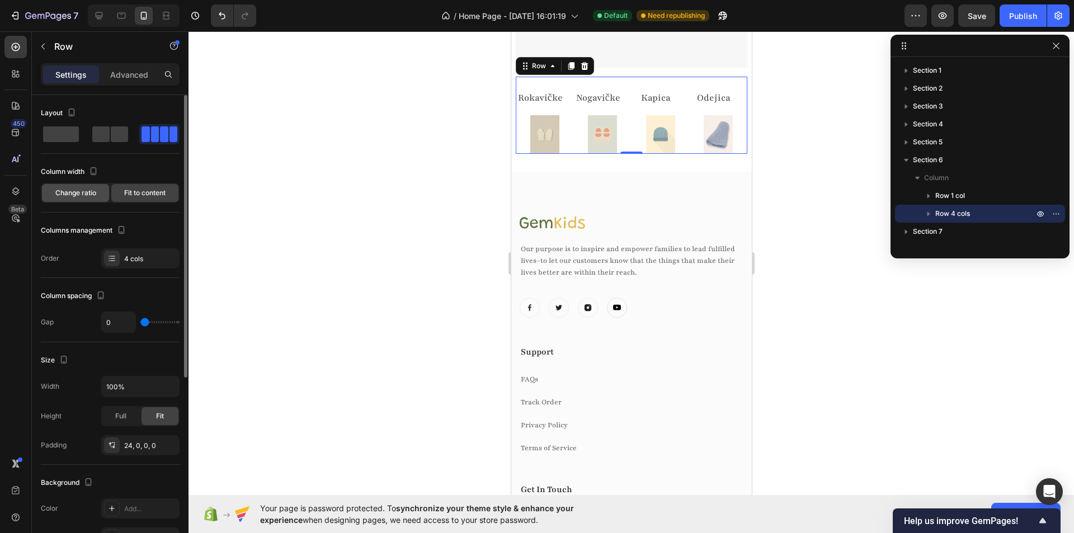
click at [83, 191] on span "Change ratio" at bounding box center [75, 193] width 41 height 10
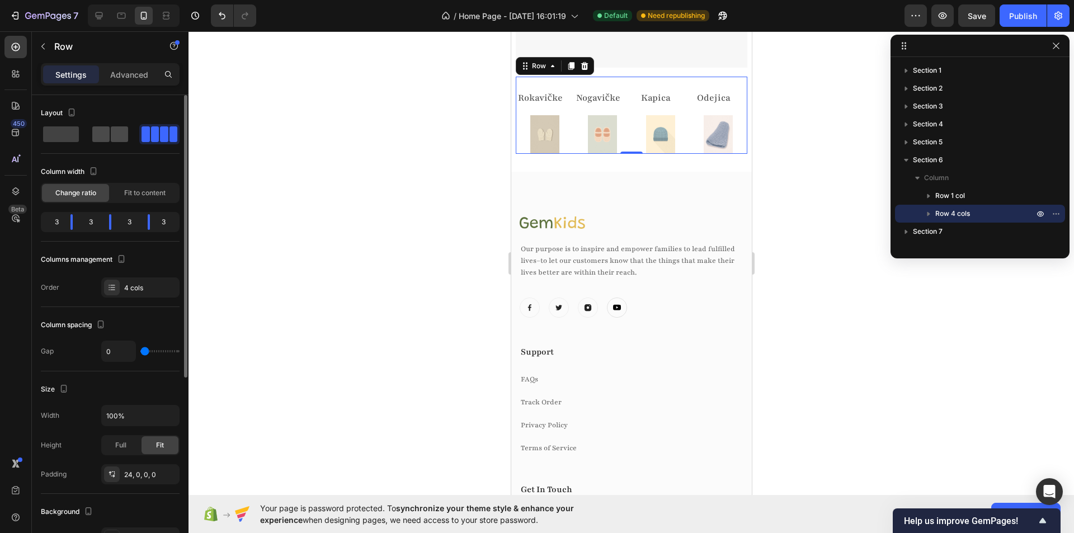
click at [115, 135] on span at bounding box center [119, 134] width 17 height 16
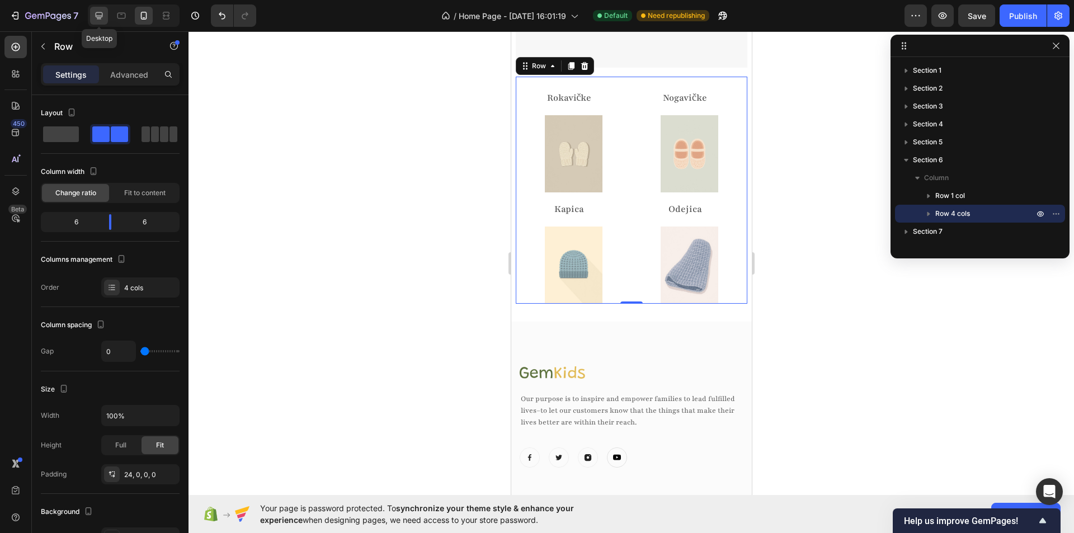
click at [100, 15] on icon at bounding box center [98, 15] width 11 height 11
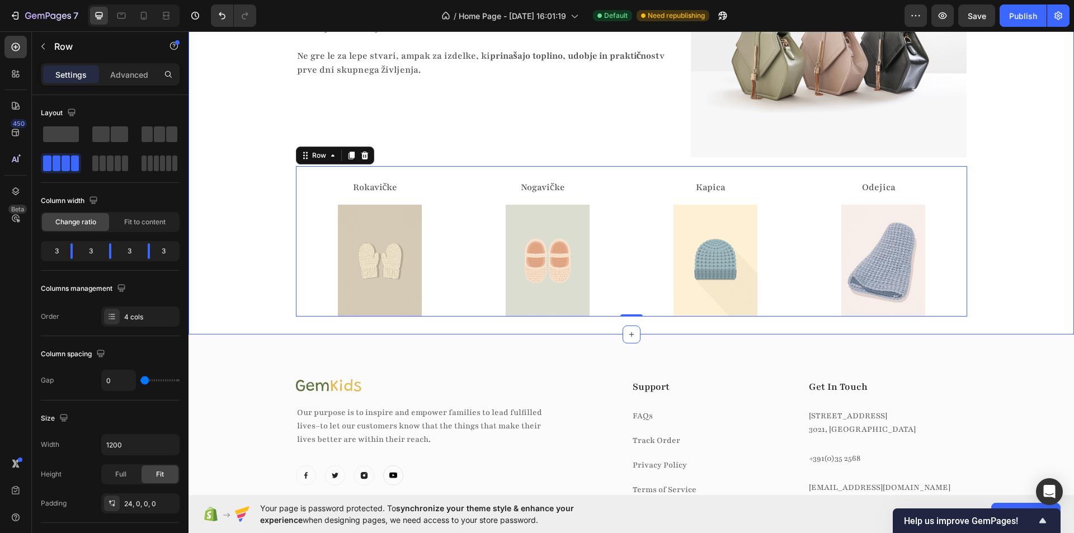
scroll to position [2531, 0]
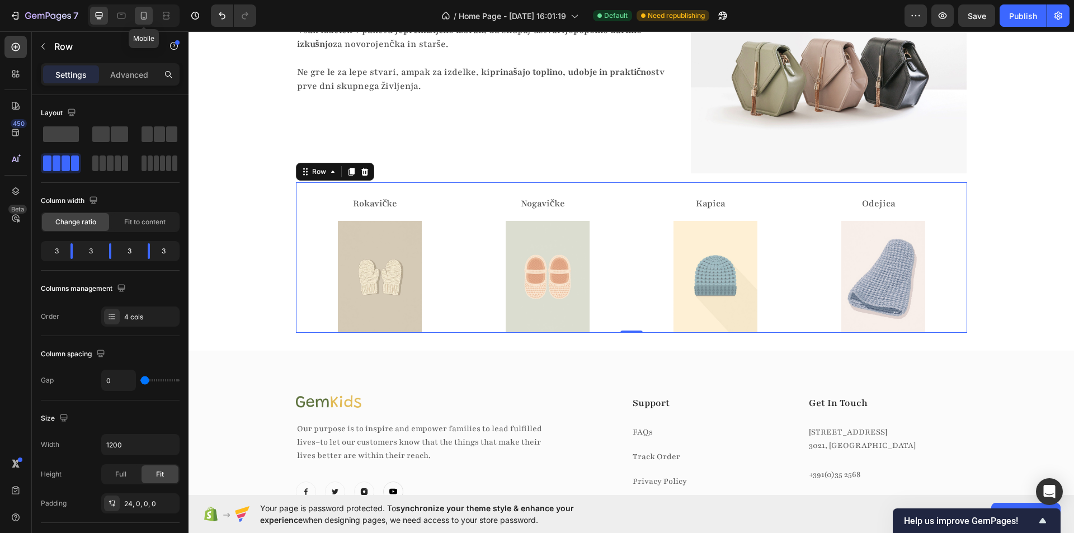
click at [144, 16] on icon at bounding box center [143, 15] width 11 height 11
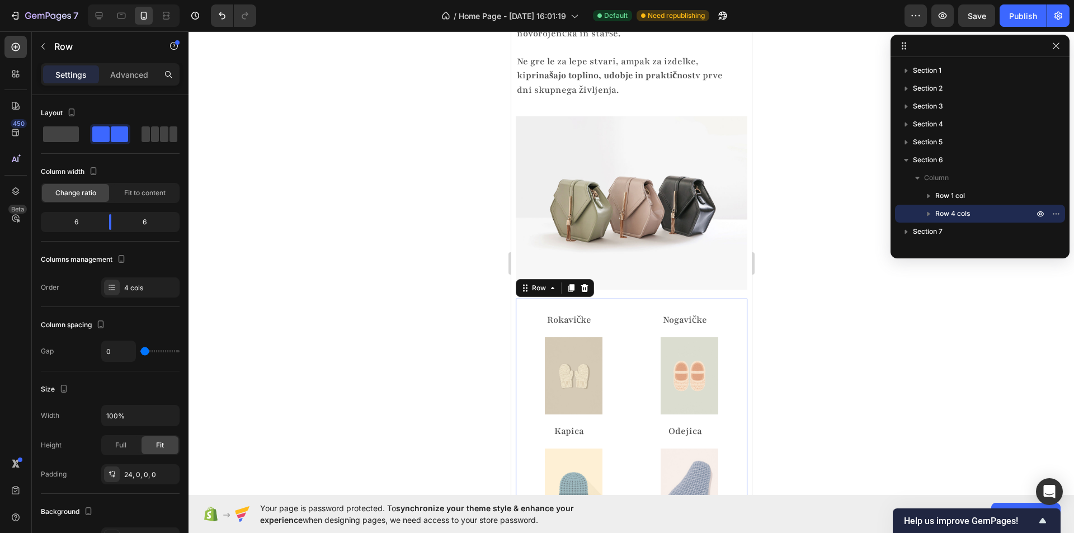
scroll to position [2769, 0]
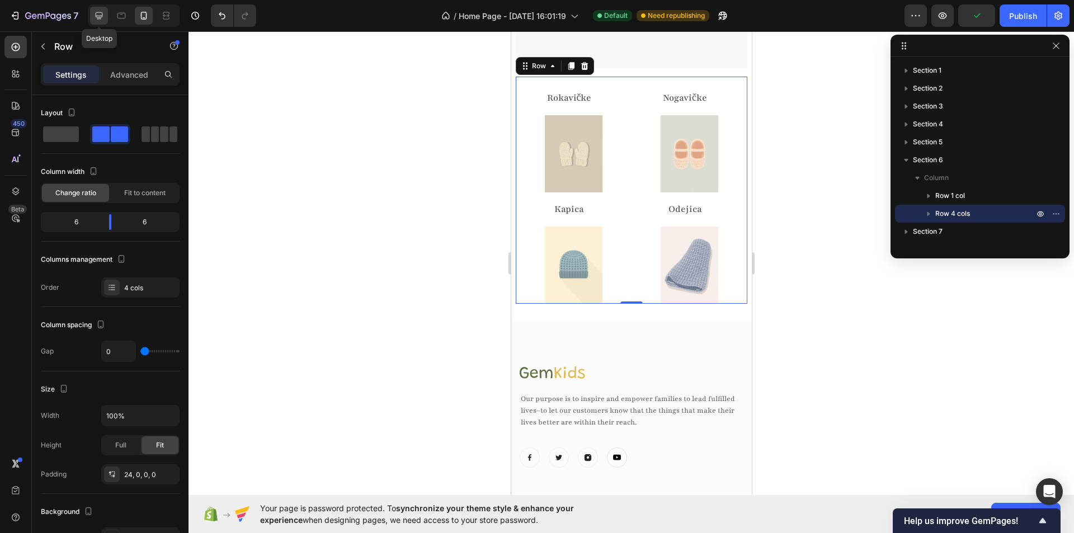
click at [103, 20] on icon at bounding box center [98, 15] width 11 height 11
type input "1200"
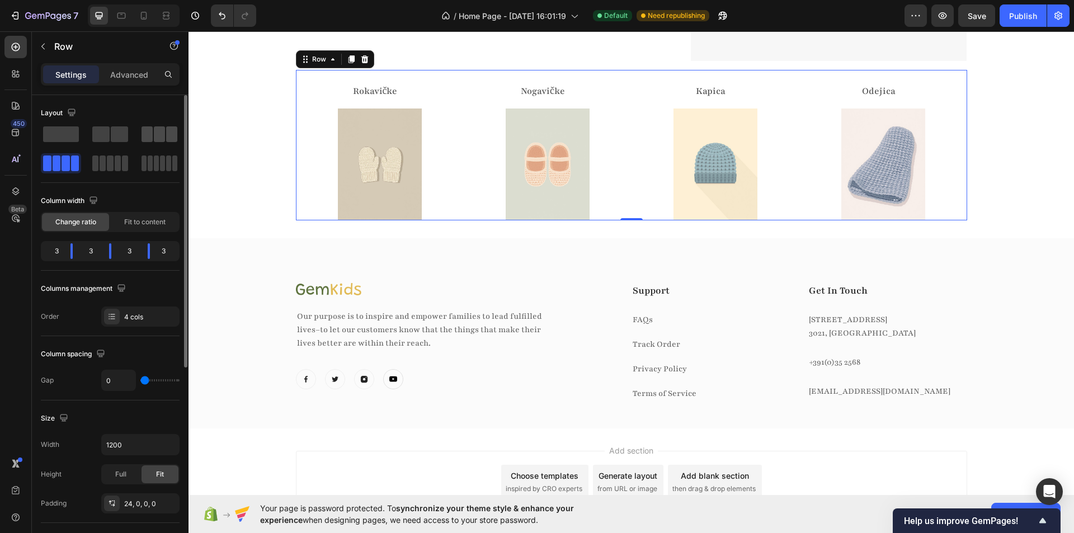
scroll to position [2643, 0]
click at [68, 139] on span at bounding box center [61, 134] width 36 height 16
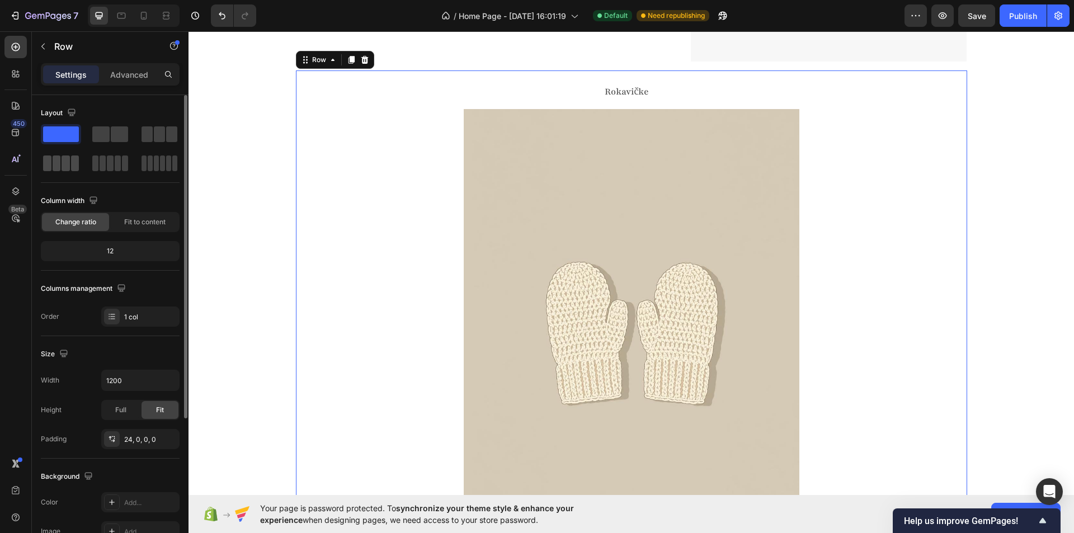
click at [58, 163] on span at bounding box center [57, 163] width 8 height 16
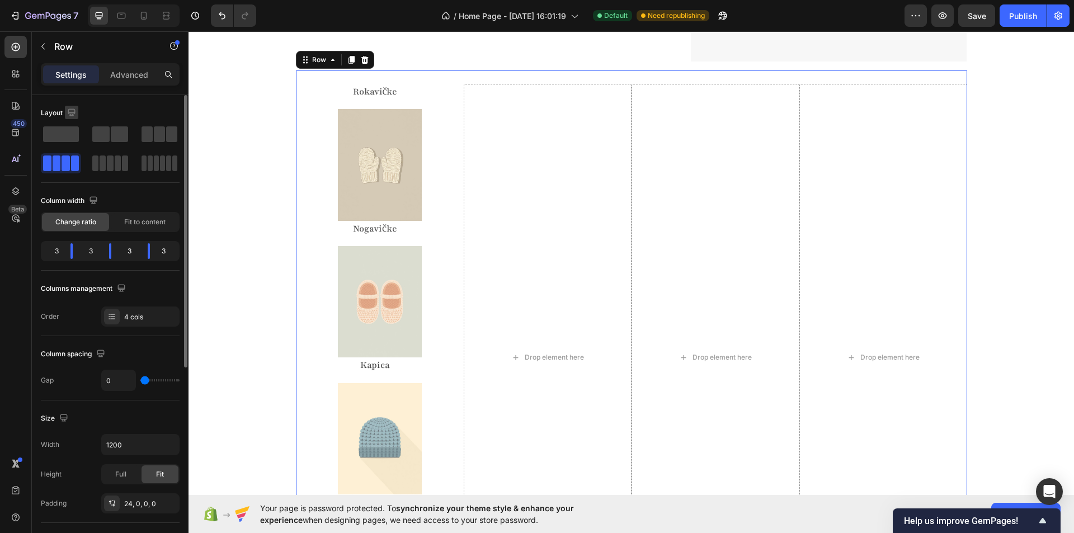
click at [72, 111] on icon "button" at bounding box center [71, 112] width 11 height 11
click at [72, 170] on icon "button" at bounding box center [73, 170] width 11 height 11
type input "16"
type input "100%"
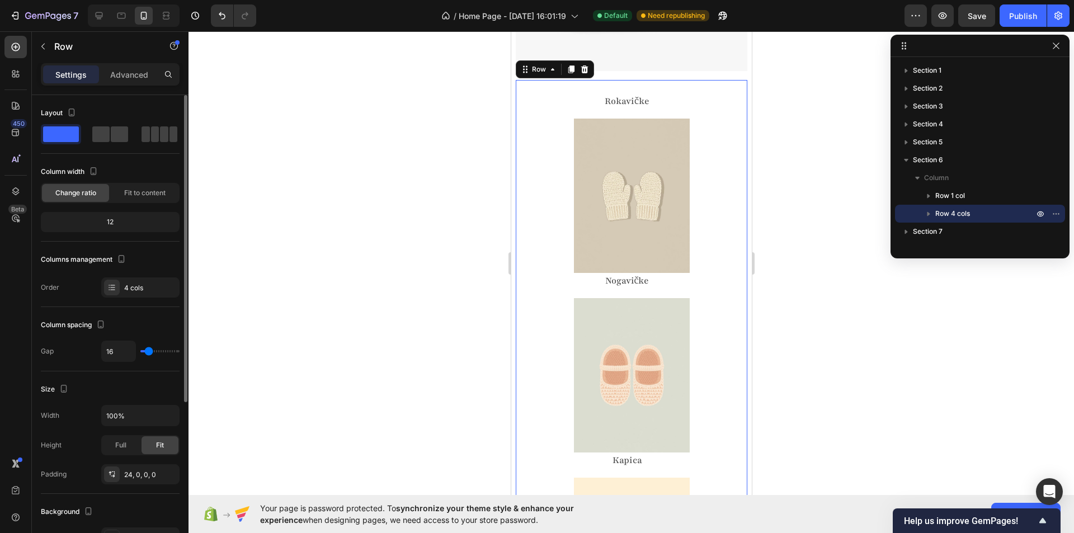
scroll to position [2769, 0]
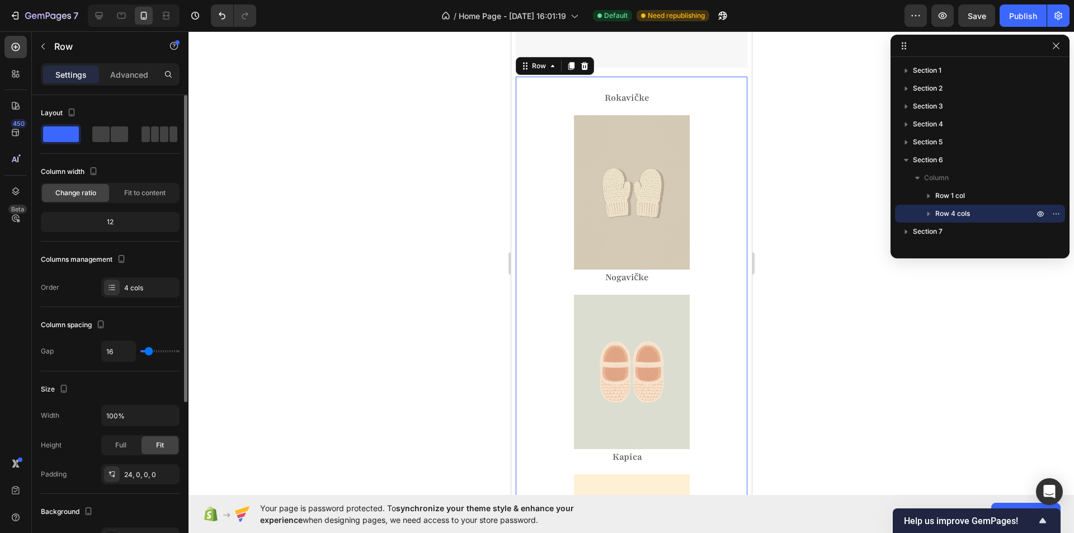
click at [70, 135] on span at bounding box center [61, 134] width 36 height 16
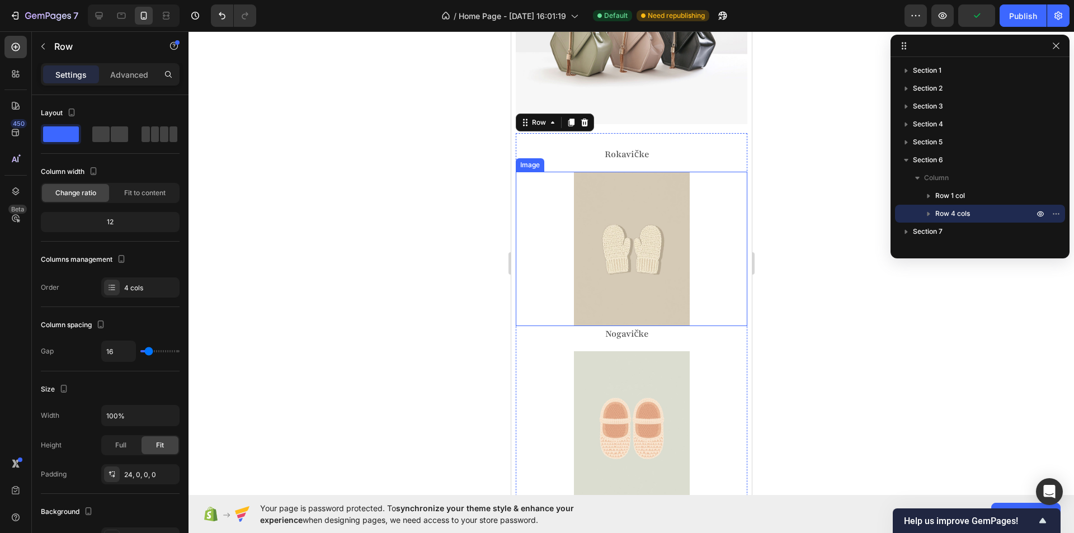
scroll to position [2713, 0]
click at [594, 327] on p "Nogavičke" at bounding box center [626, 334] width 220 height 14
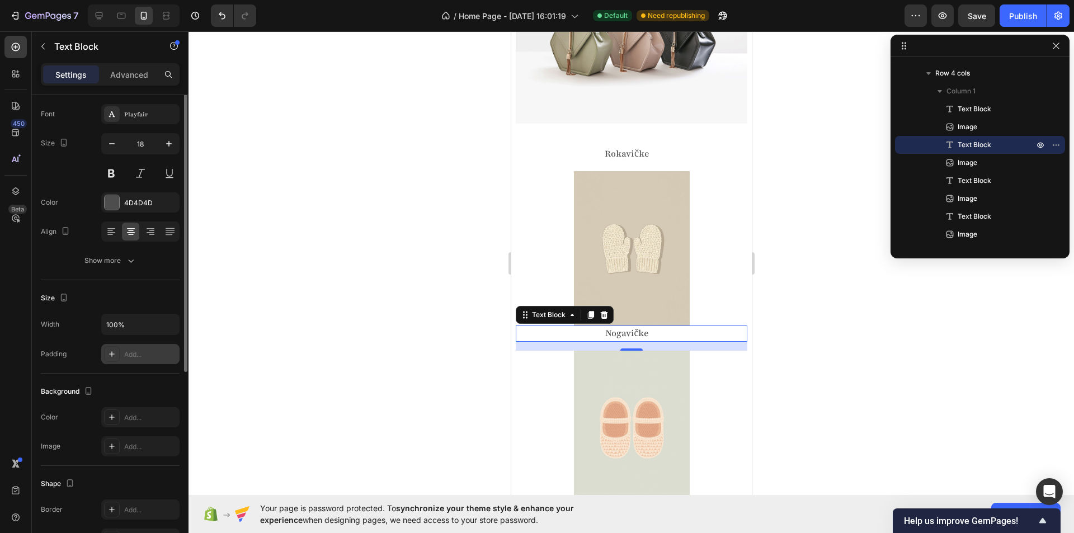
scroll to position [0, 0]
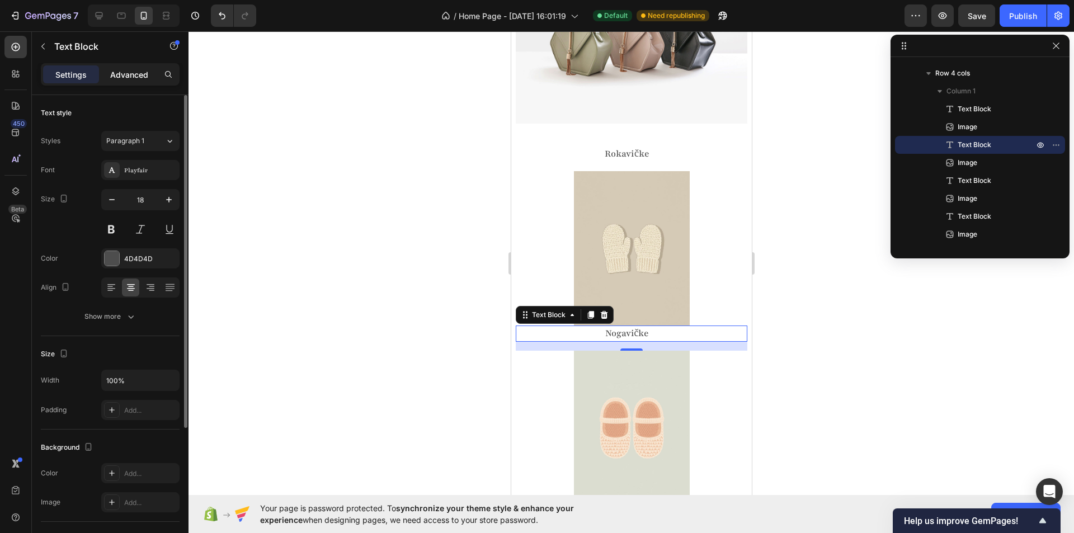
click at [125, 77] on p "Advanced" at bounding box center [129, 75] width 38 height 12
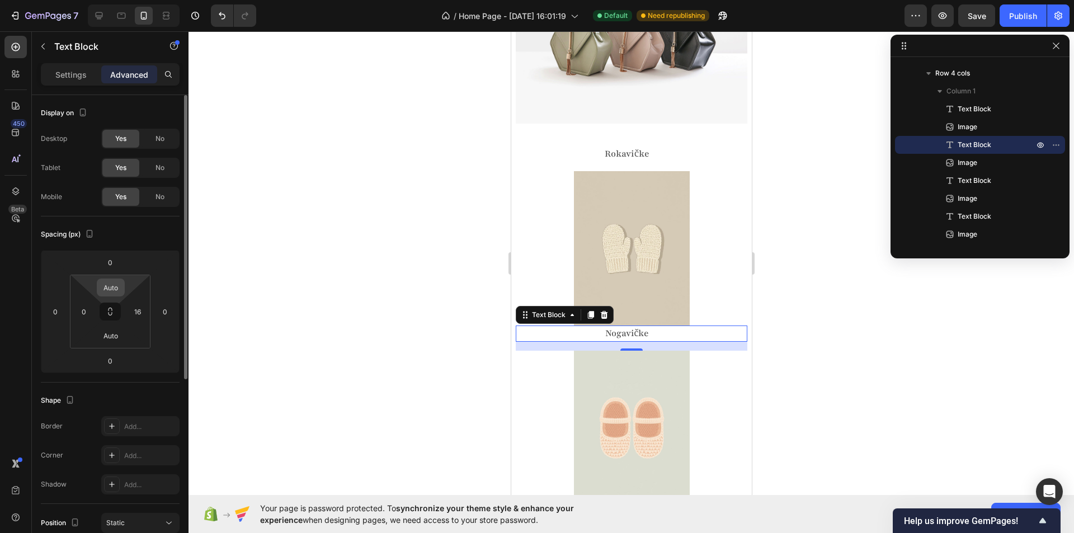
click at [108, 284] on input "Auto" at bounding box center [111, 287] width 22 height 17
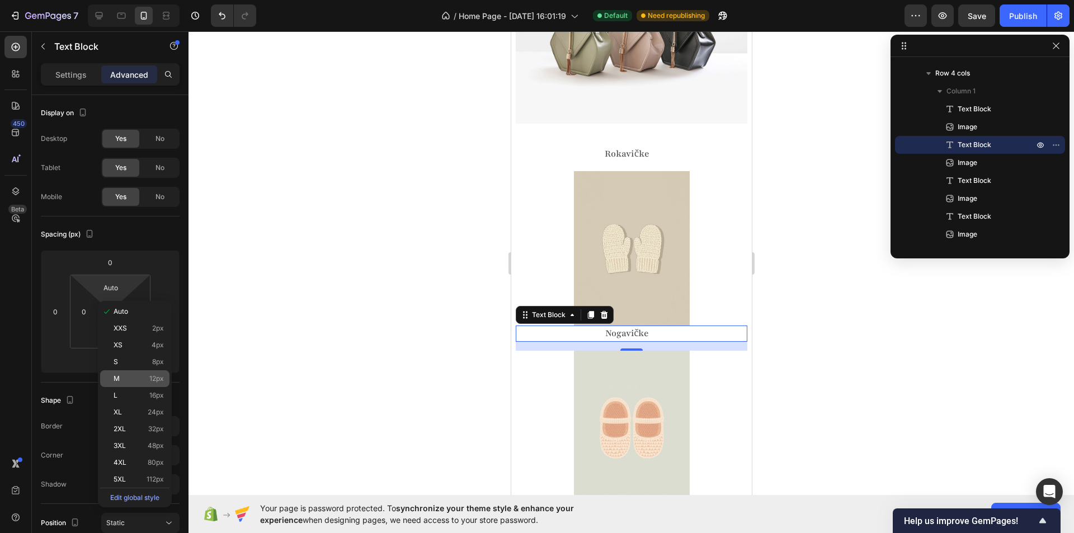
click at [124, 371] on div "M 12px" at bounding box center [134, 378] width 69 height 17
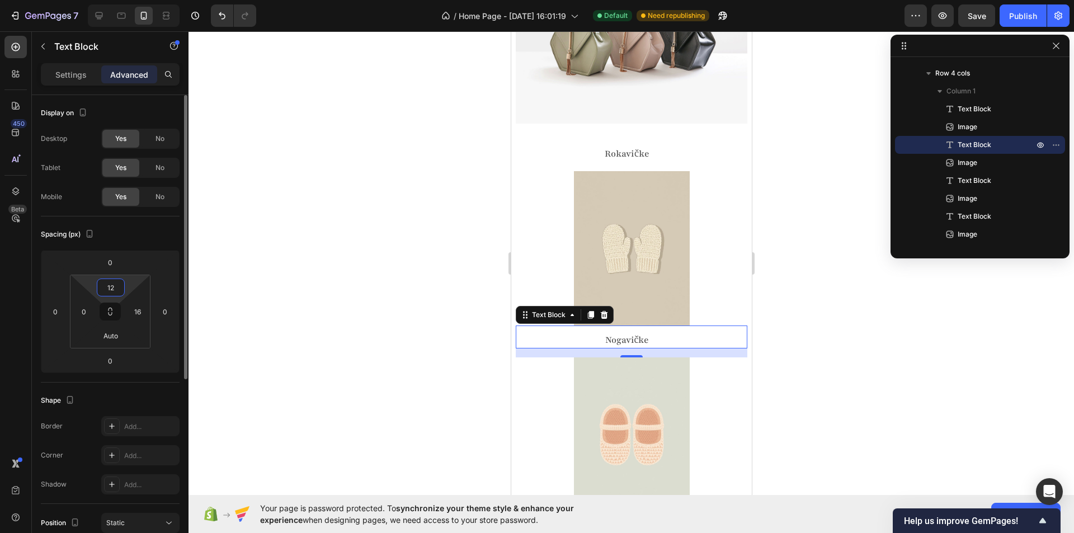
click at [107, 287] on input "12" at bounding box center [111, 287] width 22 height 17
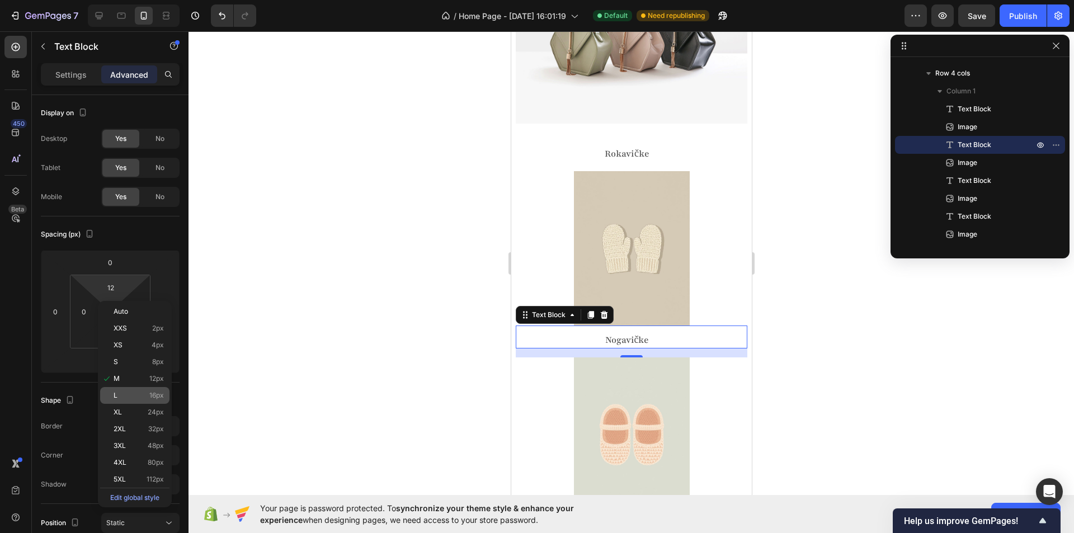
click at [123, 397] on p "L 16px" at bounding box center [139, 396] width 50 height 8
type input "16"
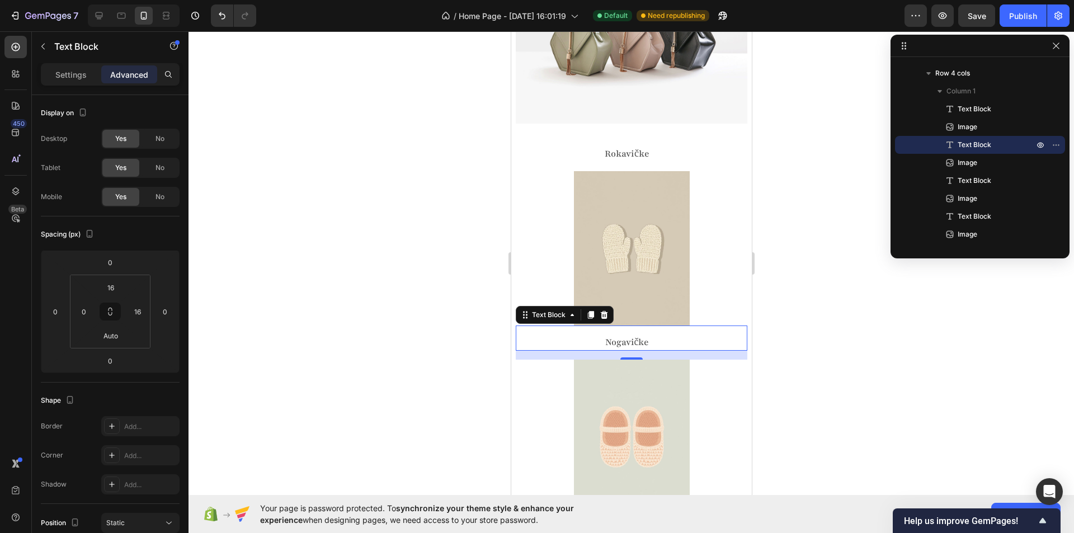
click at [383, 355] on div at bounding box center [630, 282] width 885 height 502
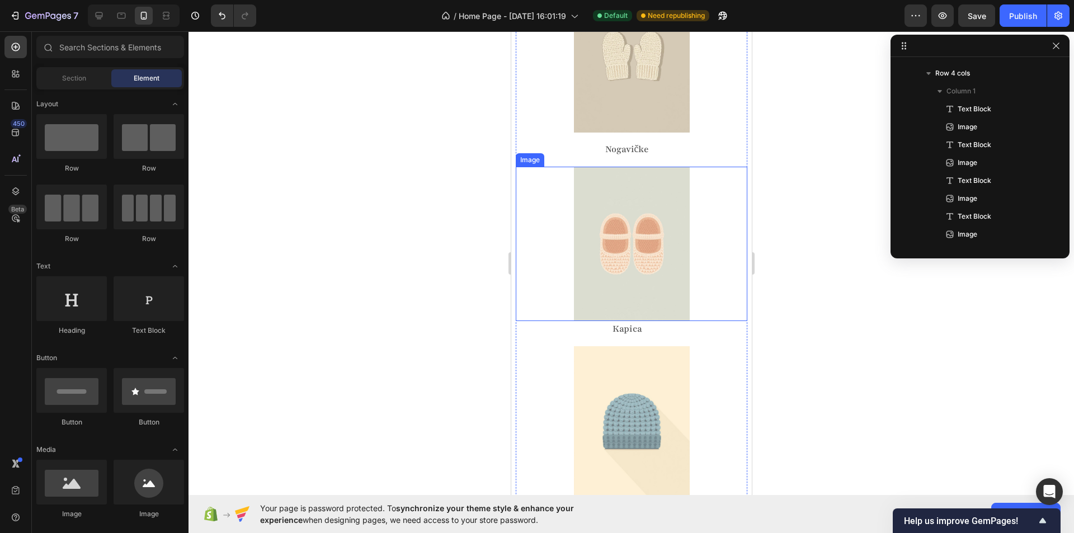
scroll to position [2936, 0]
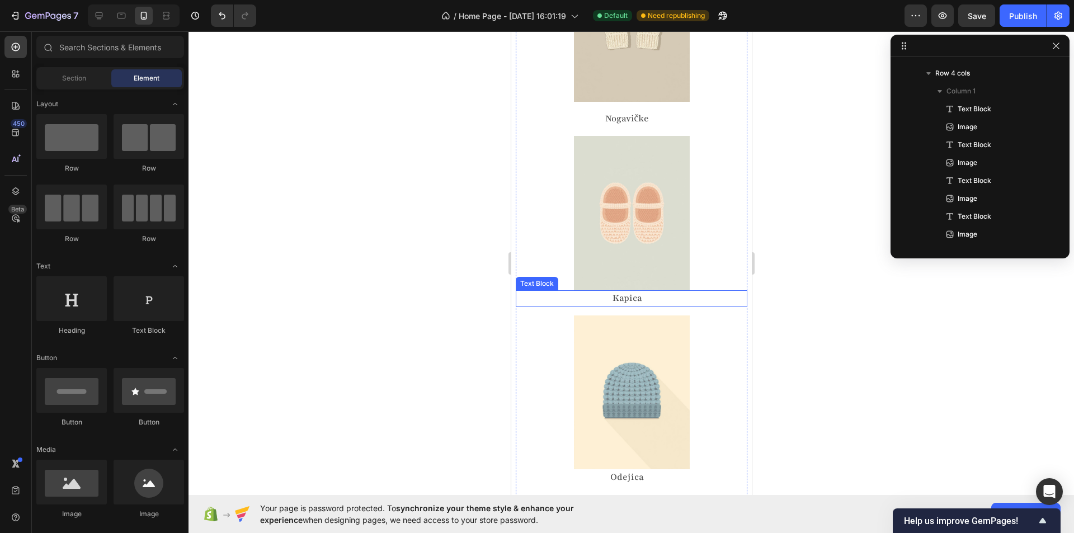
click at [628, 291] on p "Kapica" at bounding box center [626, 298] width 220 height 14
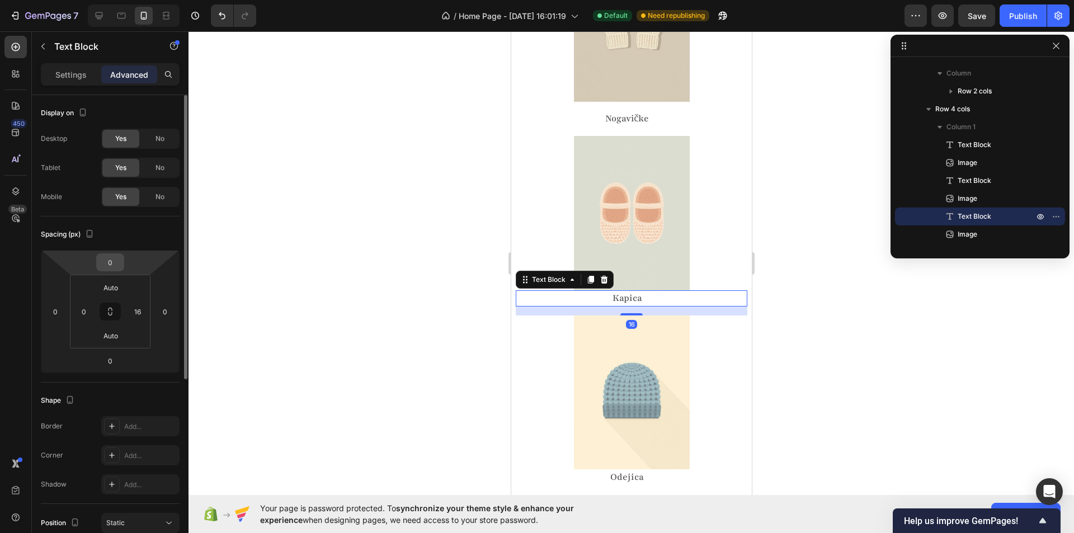
click at [111, 263] on input "0" at bounding box center [110, 262] width 22 height 17
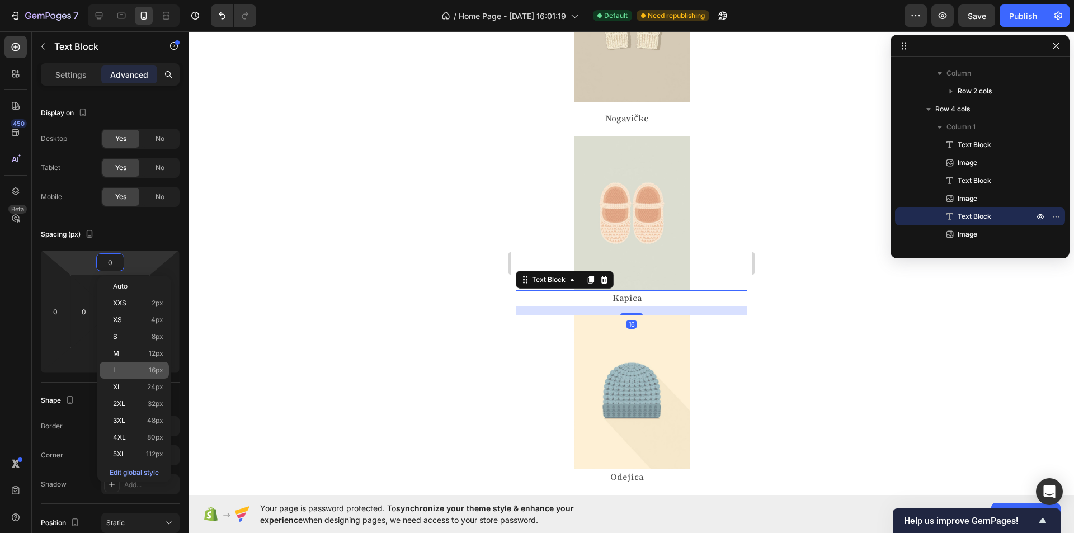
click at [128, 369] on p "L 16px" at bounding box center [138, 370] width 50 height 8
type input "16"
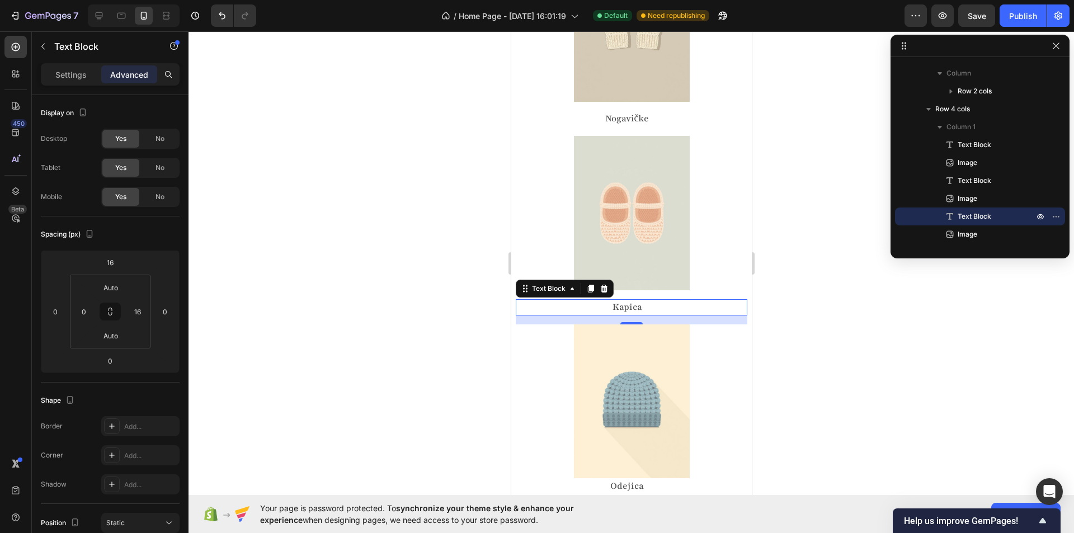
click at [381, 341] on div at bounding box center [630, 282] width 885 height 502
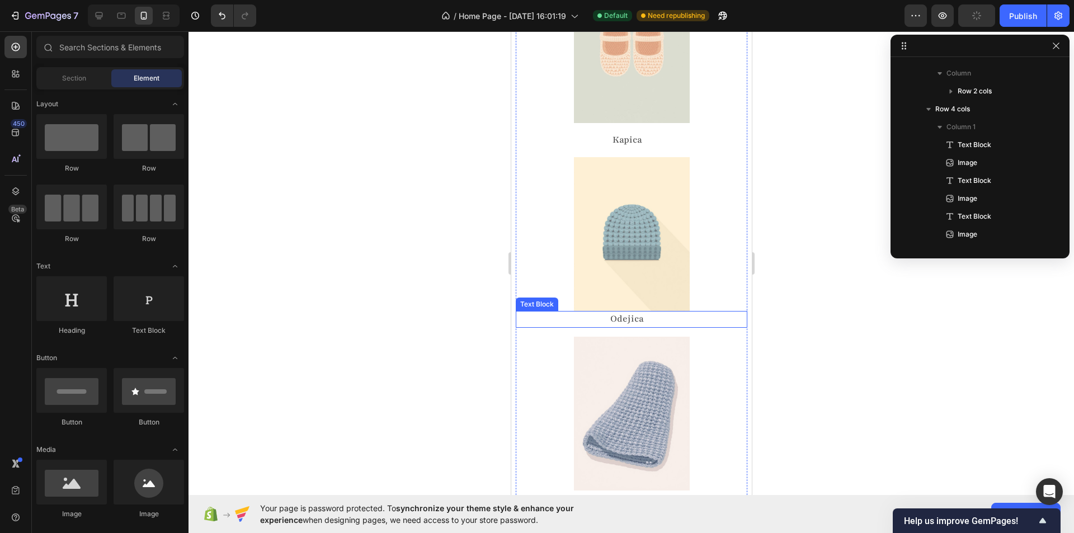
scroll to position [3104, 0]
click at [625, 312] on p "Odejica" at bounding box center [626, 319] width 220 height 14
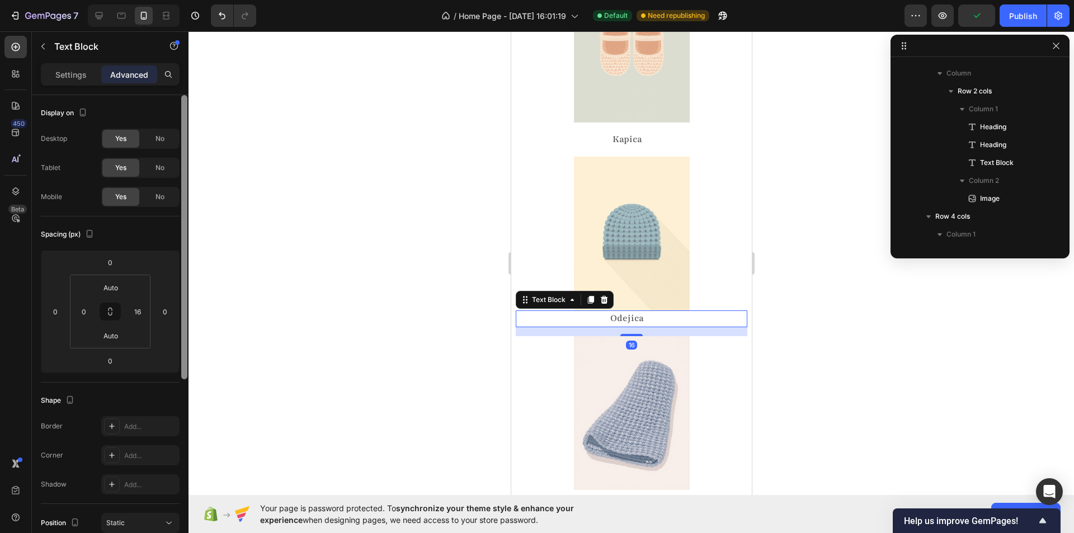
scroll to position [355, 0]
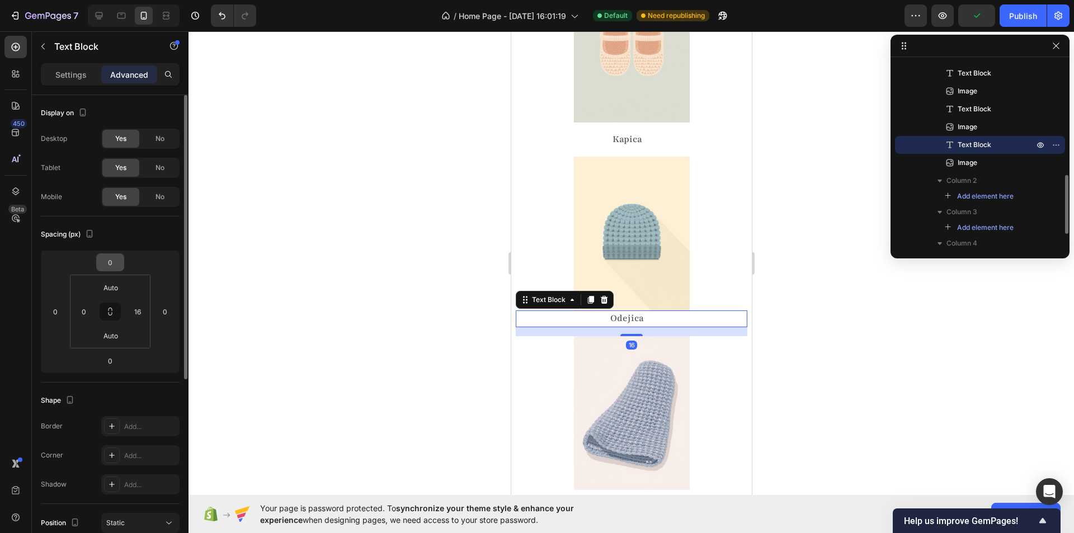
click at [112, 256] on input "0" at bounding box center [110, 262] width 22 height 17
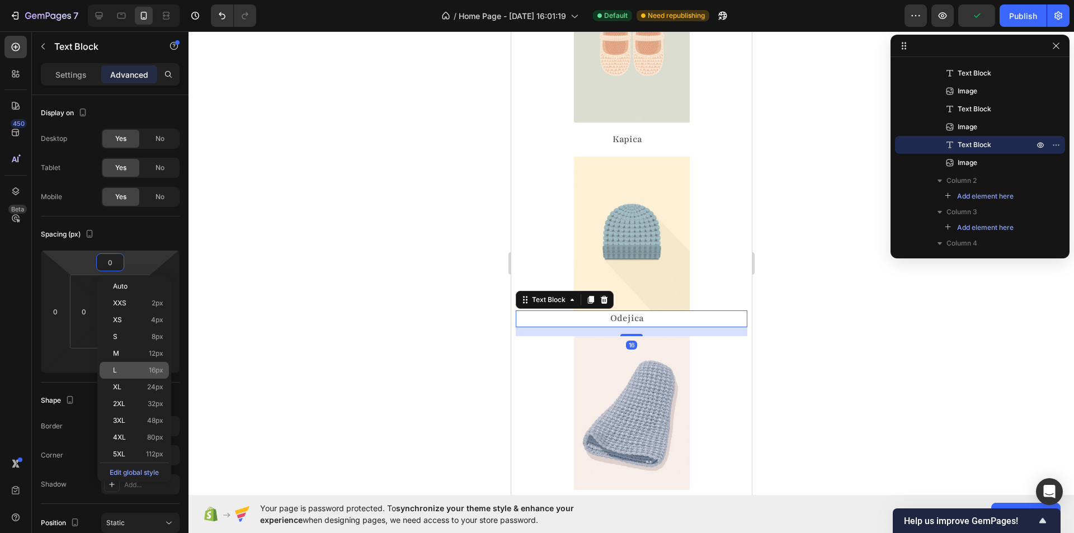
click at [129, 371] on p "L 16px" at bounding box center [138, 370] width 50 height 8
type input "16"
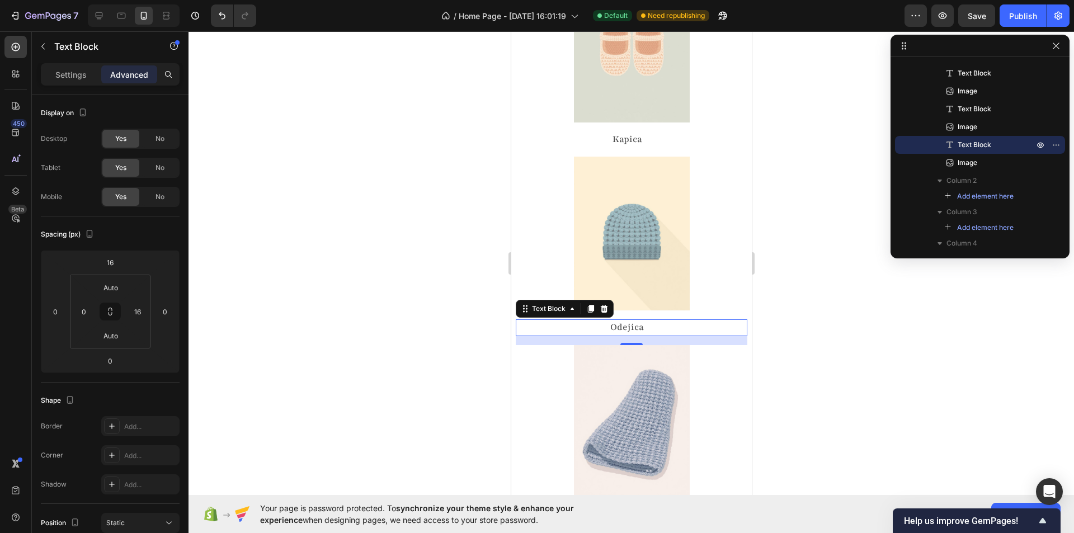
click at [403, 323] on div at bounding box center [630, 282] width 885 height 502
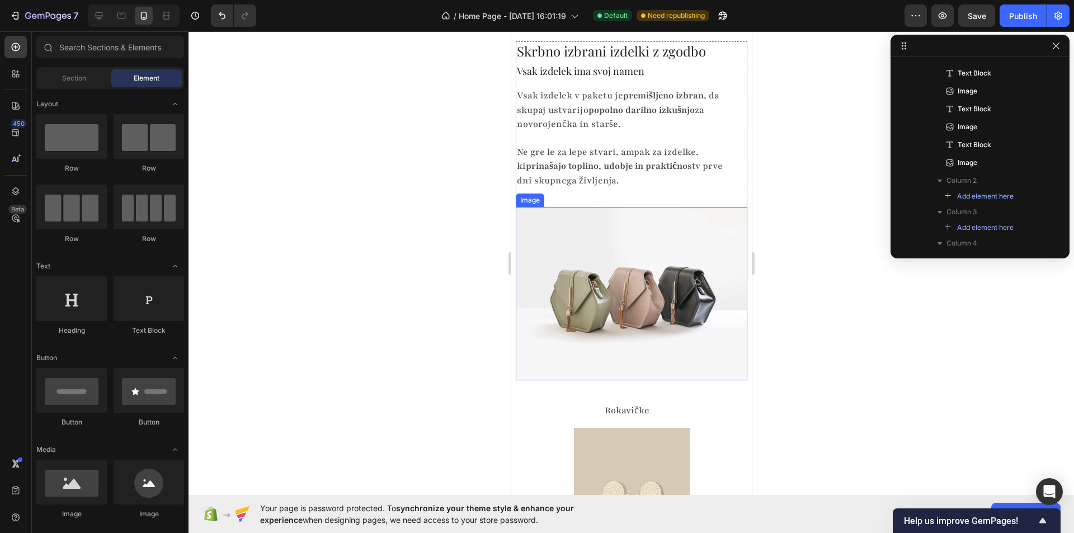
scroll to position [2377, 0]
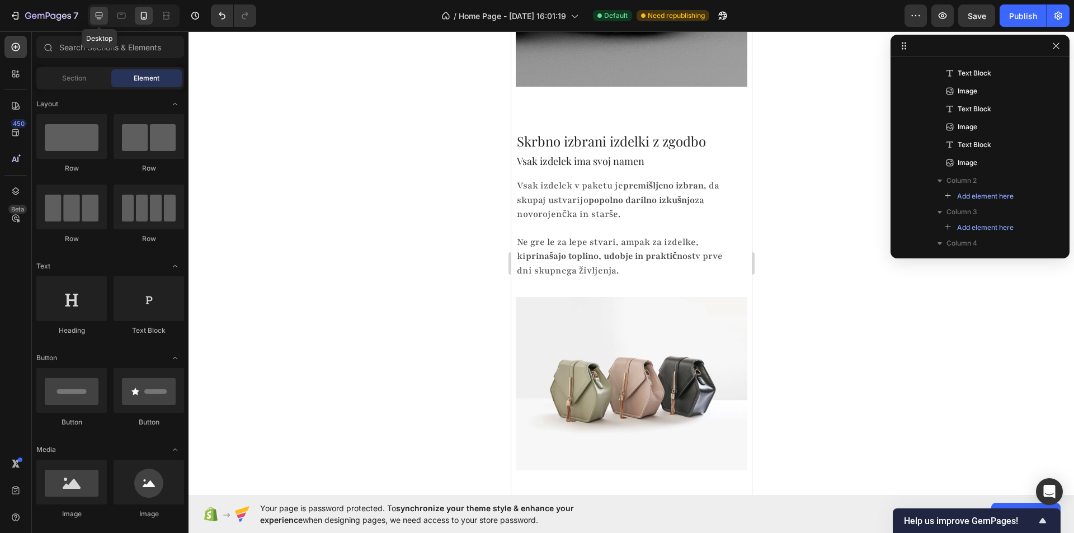
click at [100, 18] on icon at bounding box center [98, 15] width 11 height 11
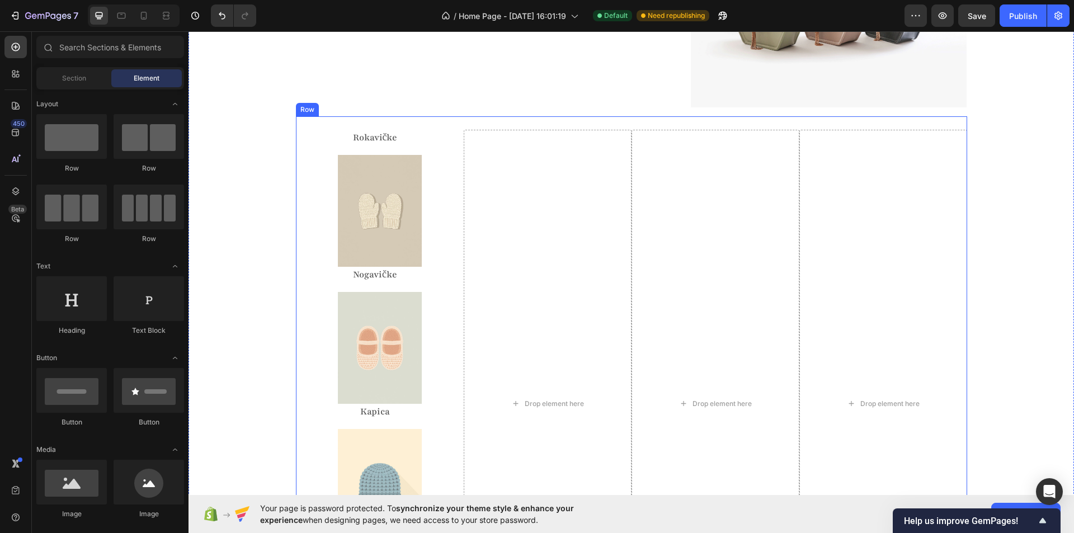
click at [436, 123] on div "Rokavičke Text Block Image Nogavičke Text Block Image Kapica Text Block Image O…" at bounding box center [631, 396] width 671 height 561
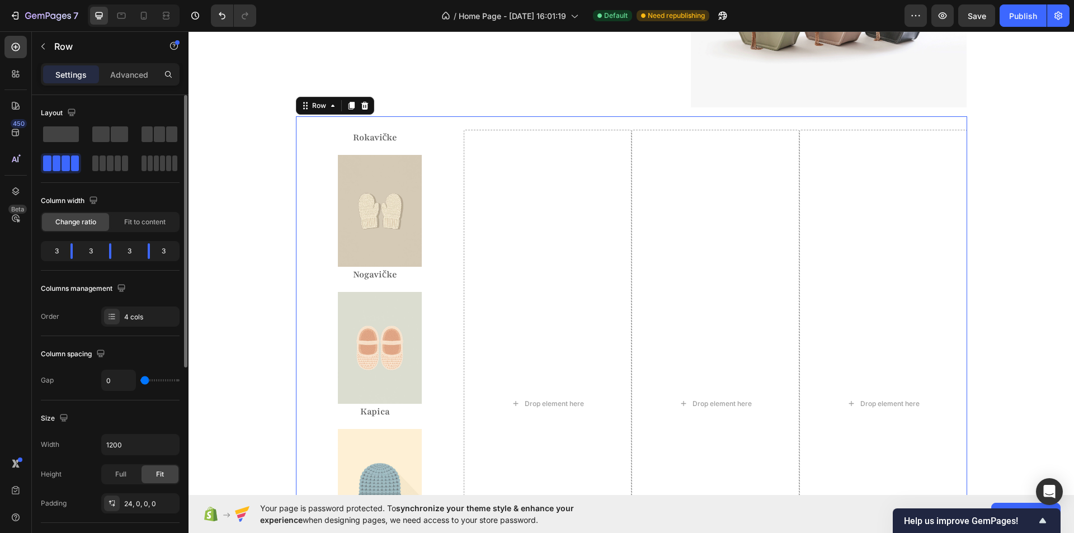
click at [59, 163] on span at bounding box center [57, 163] width 8 height 16
click at [148, 17] on icon at bounding box center [143, 15] width 11 height 11
type input "16"
type input "100%"
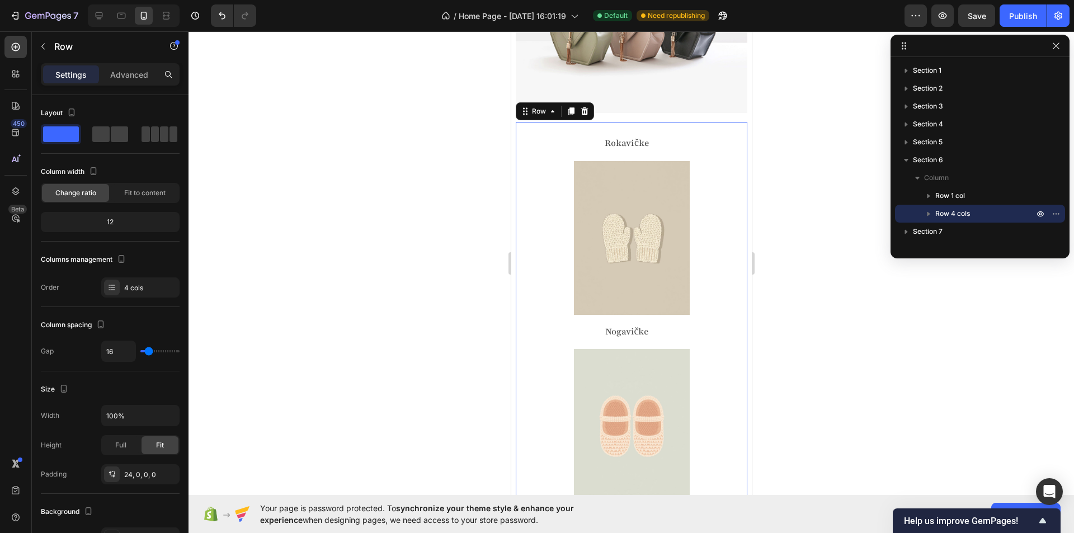
click at [89, 18] on div at bounding box center [134, 15] width 92 height 22
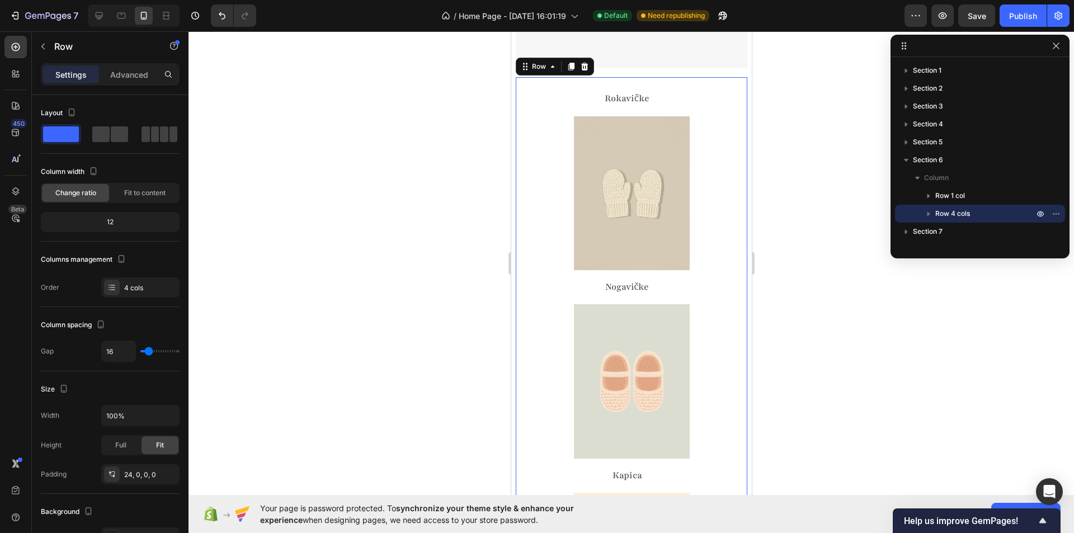
scroll to position [2549, 0]
click at [97, 16] on icon at bounding box center [99, 15] width 7 height 7
type input "0"
type input "1200"
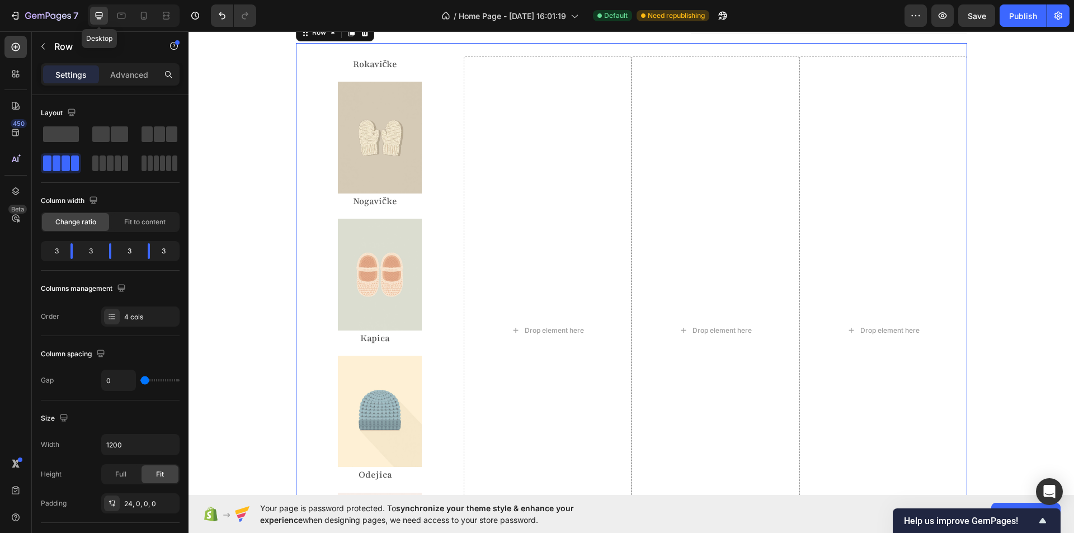
scroll to position [2423, 0]
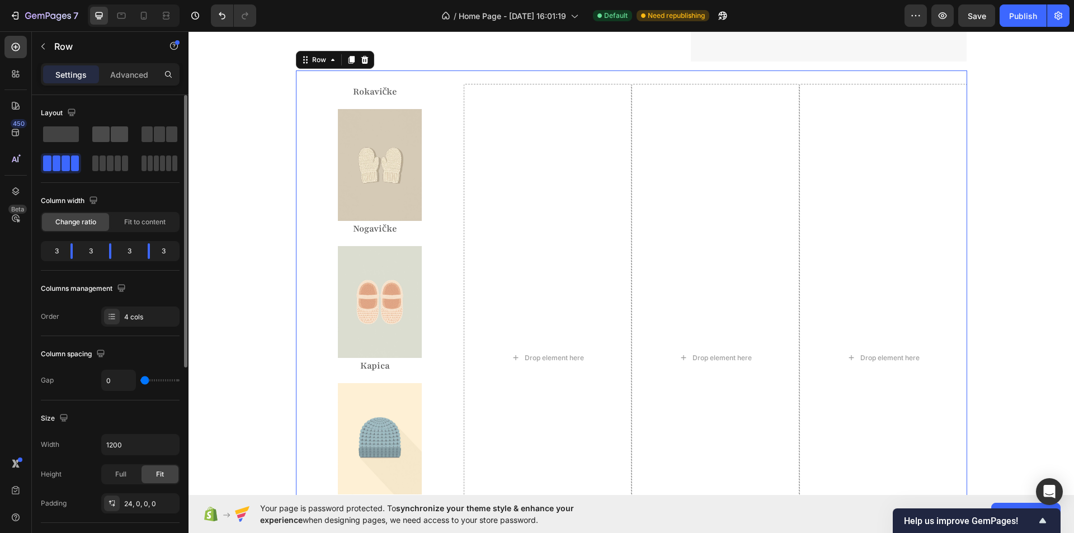
click at [112, 136] on span at bounding box center [119, 134] width 17 height 16
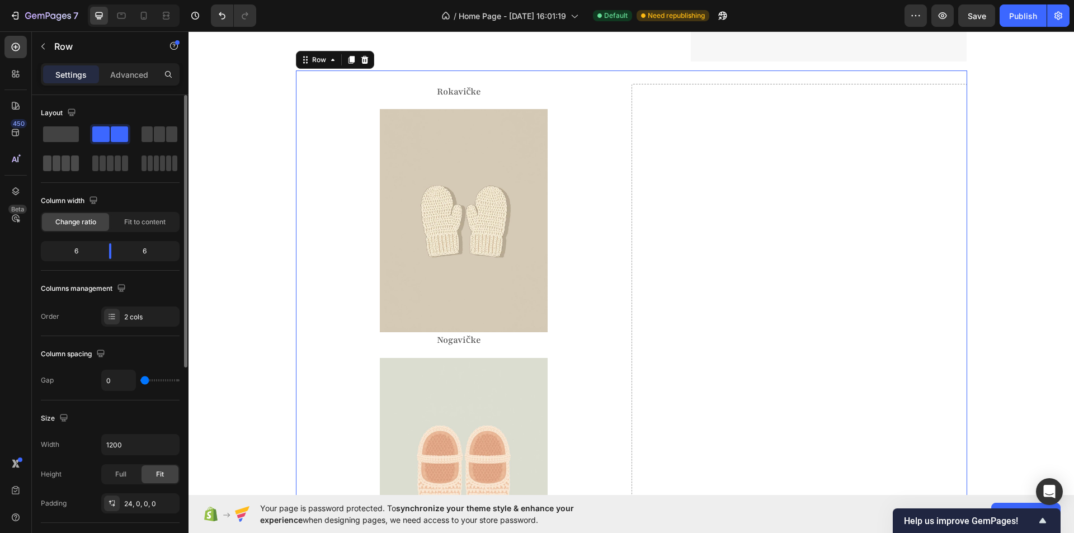
click at [56, 157] on span at bounding box center [57, 163] width 8 height 16
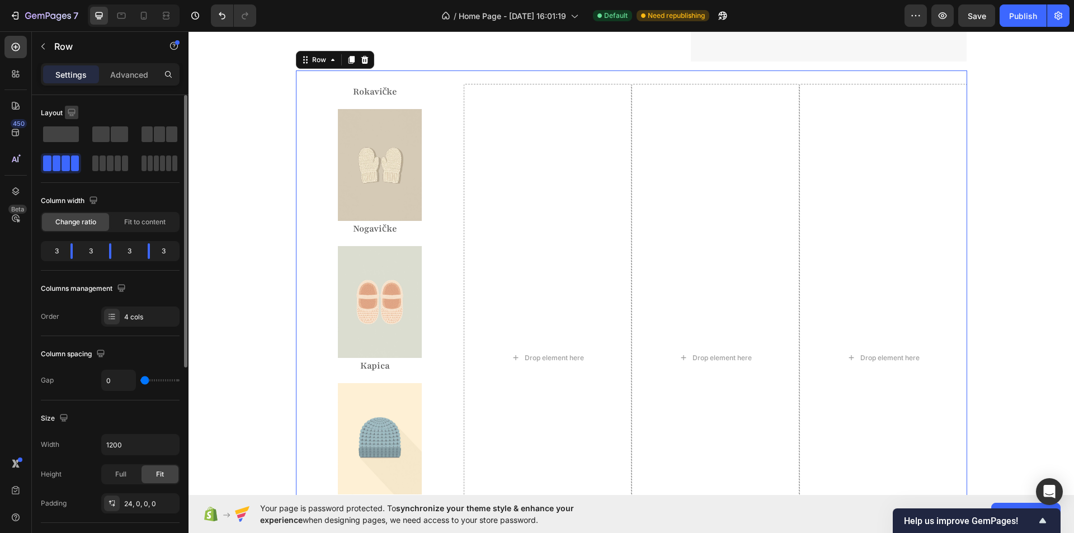
click at [75, 107] on icon "button" at bounding box center [71, 112] width 11 height 11
click at [76, 166] on icon "button" at bounding box center [73, 170] width 11 height 11
type input "16"
type input "100%"
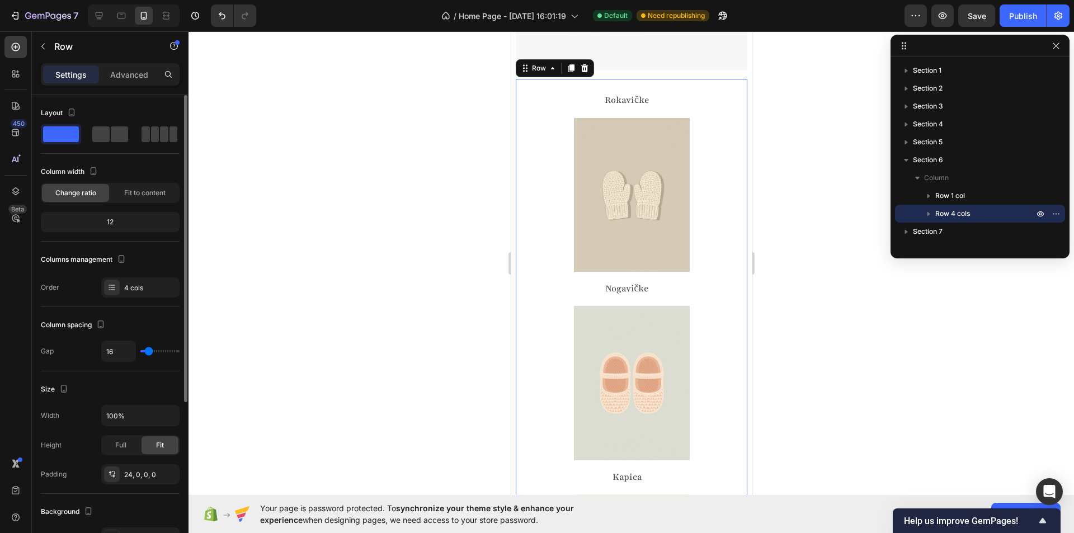
scroll to position [2549, 0]
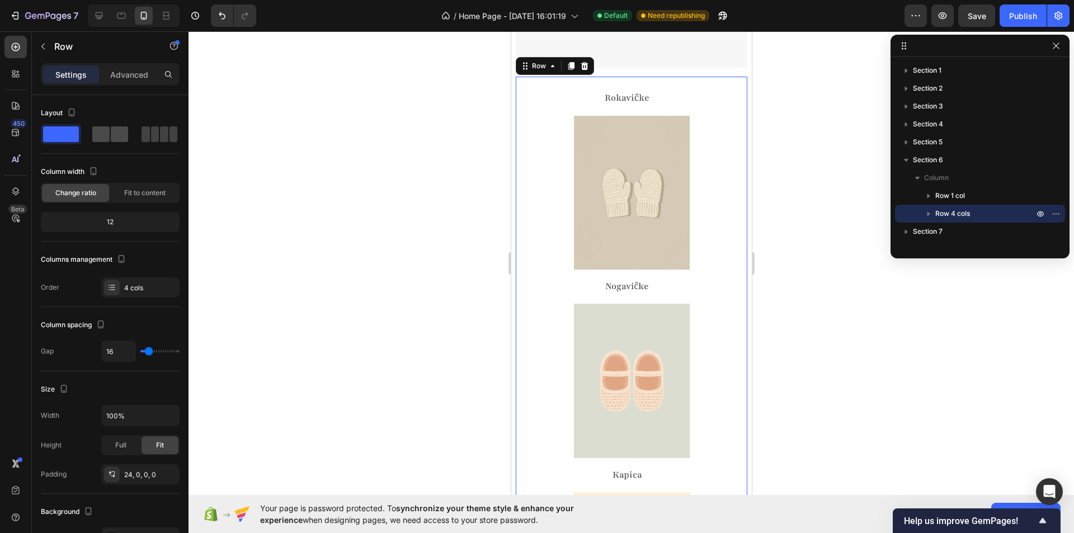
click at [121, 135] on span at bounding box center [119, 134] width 17 height 16
type input "0"
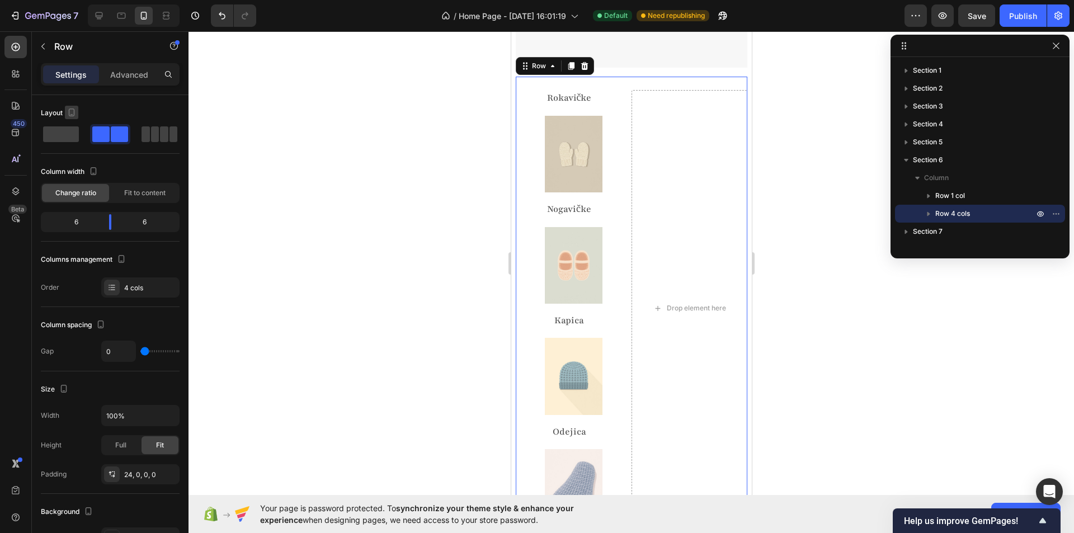
click at [71, 113] on icon "button" at bounding box center [71, 112] width 11 height 11
click at [69, 132] on icon "button" at bounding box center [73, 130] width 11 height 11
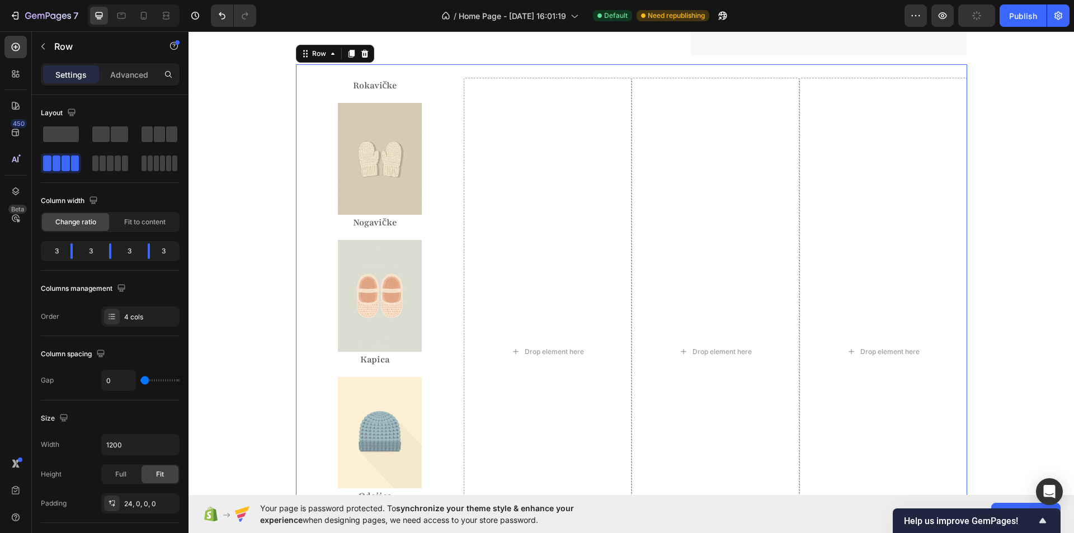
scroll to position [2423, 0]
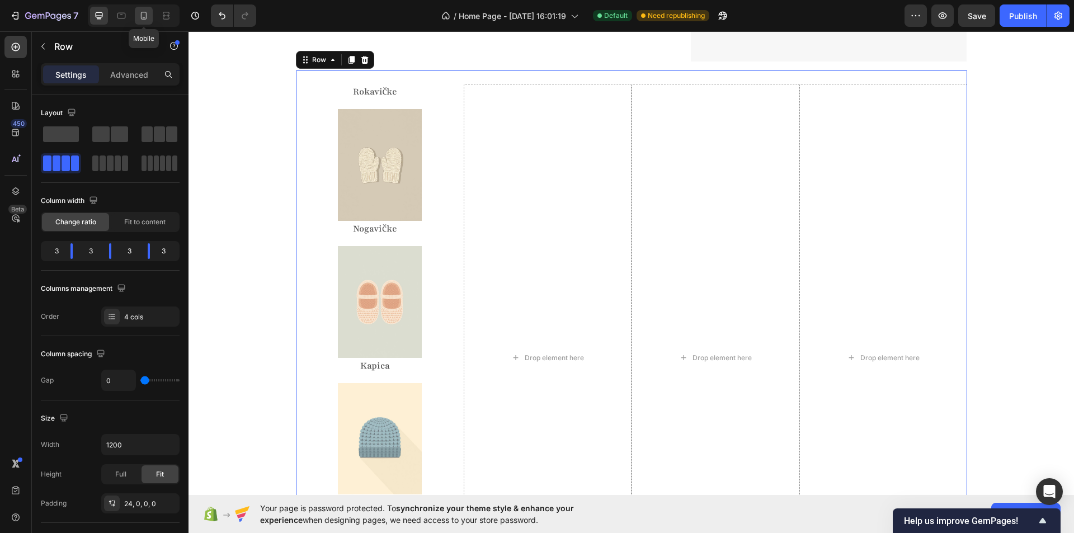
click at [139, 20] on icon at bounding box center [143, 15] width 11 height 11
type input "100%"
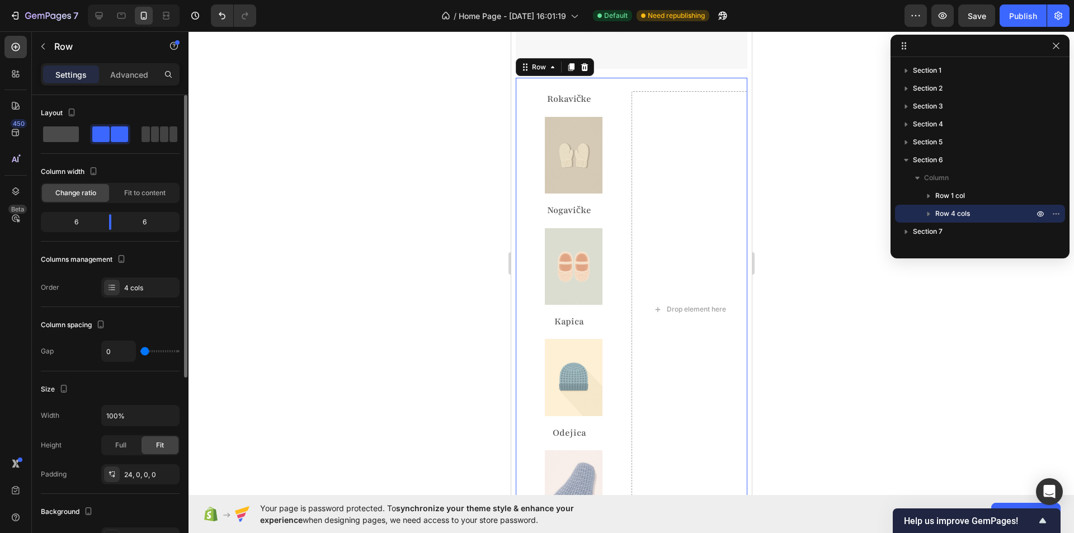
scroll to position [2549, 0]
click at [77, 136] on span at bounding box center [61, 134] width 36 height 16
type input "16"
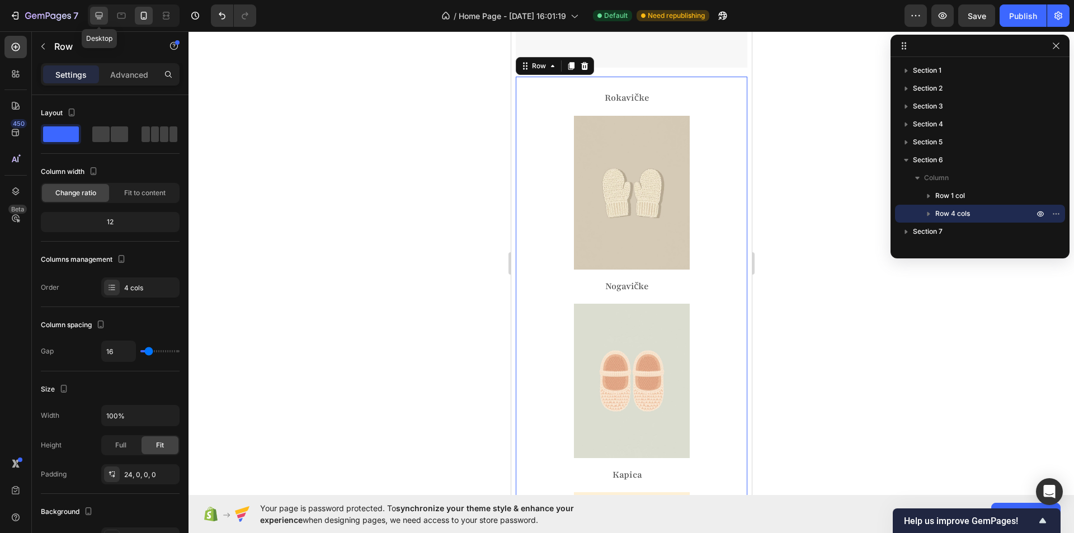
click at [106, 21] on div at bounding box center [99, 16] width 18 height 18
type input "0"
type input "1200"
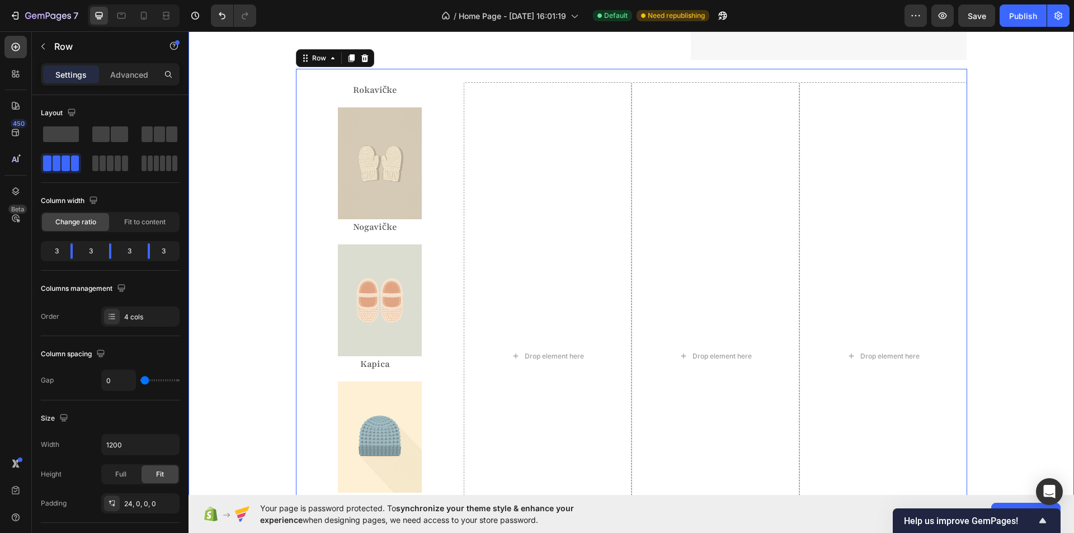
scroll to position [2423, 0]
click at [399, 243] on div "Rokavičke Text Block Image Nogavičke Text Block Image Kapica Text Block Image O…" at bounding box center [380, 358] width 168 height 548
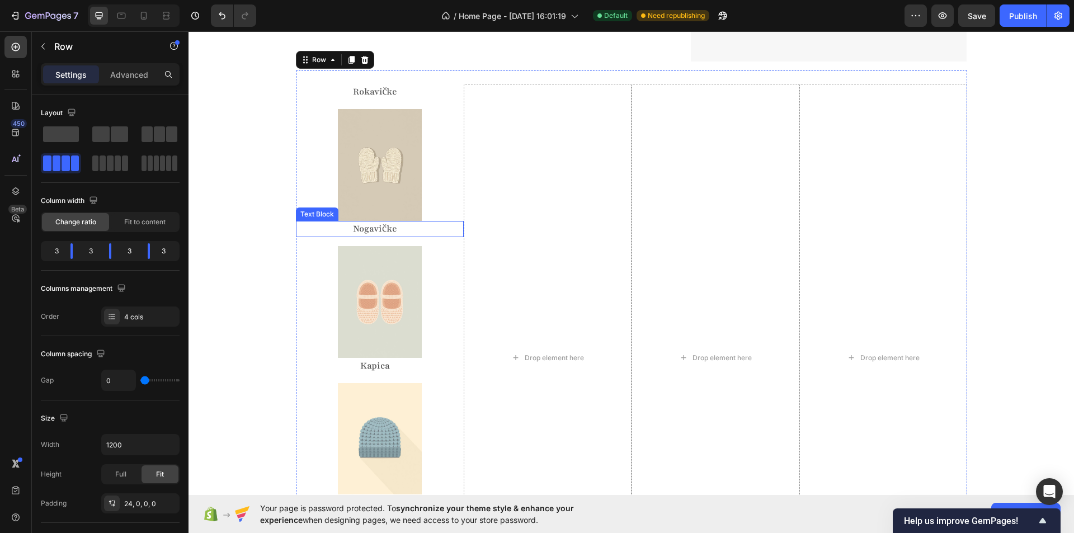
click at [386, 223] on p "Nogavičke" at bounding box center [375, 229] width 157 height 14
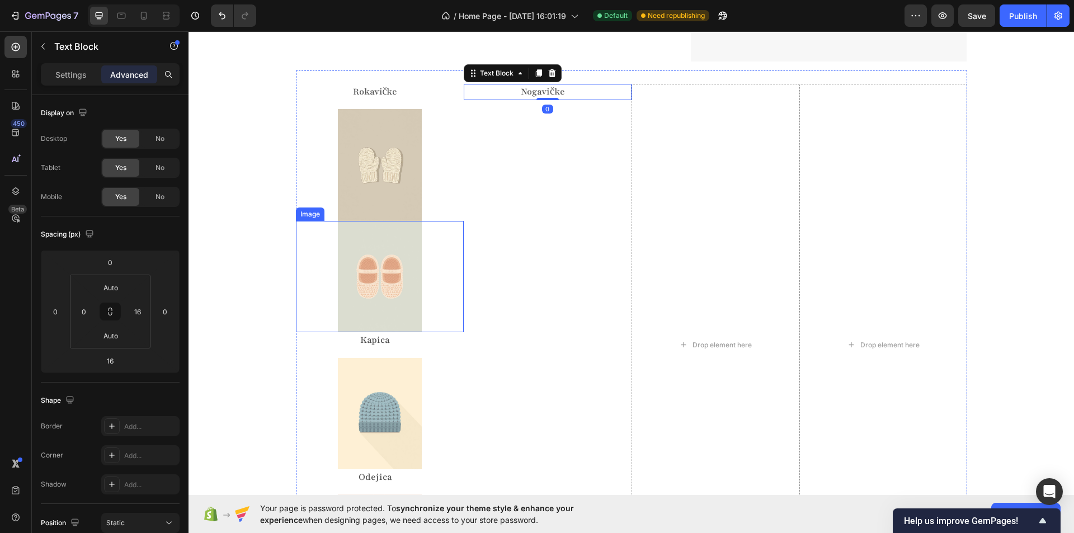
type input "0"
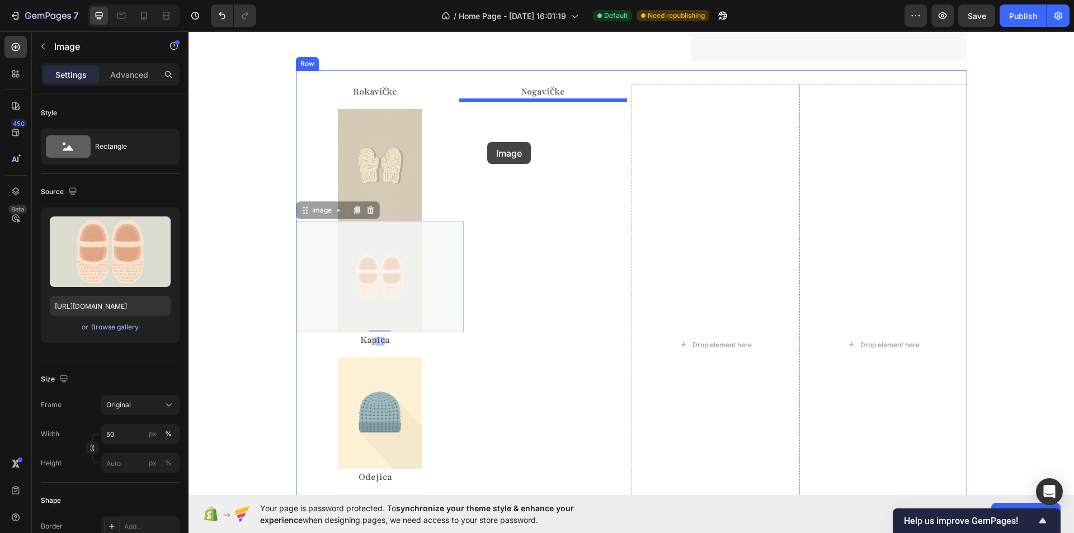
drag, startPoint x: 303, startPoint y: 214, endPoint x: 501, endPoint y: 133, distance: 214.2
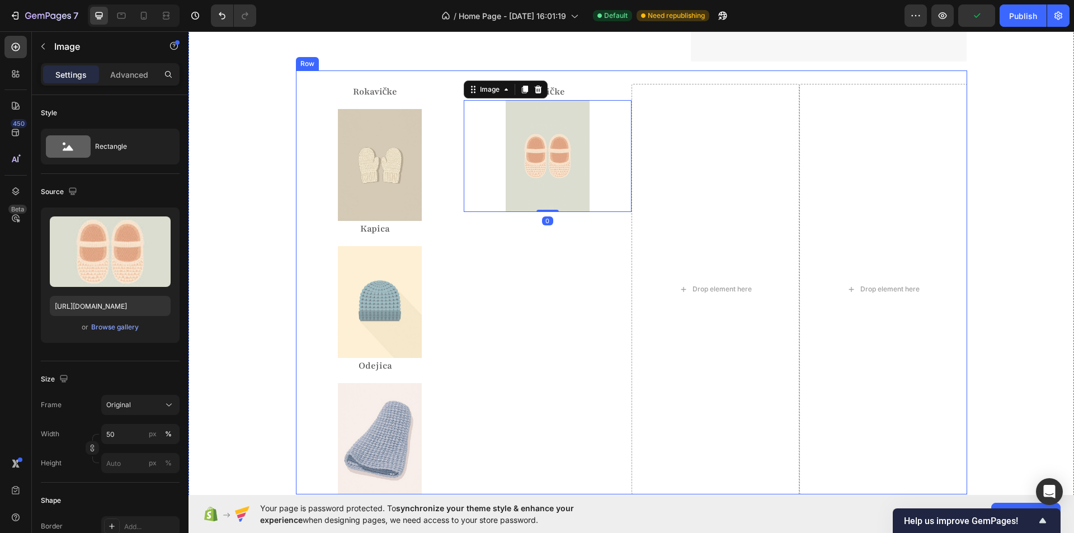
click at [364, 230] on p "Kapica" at bounding box center [375, 229] width 157 height 14
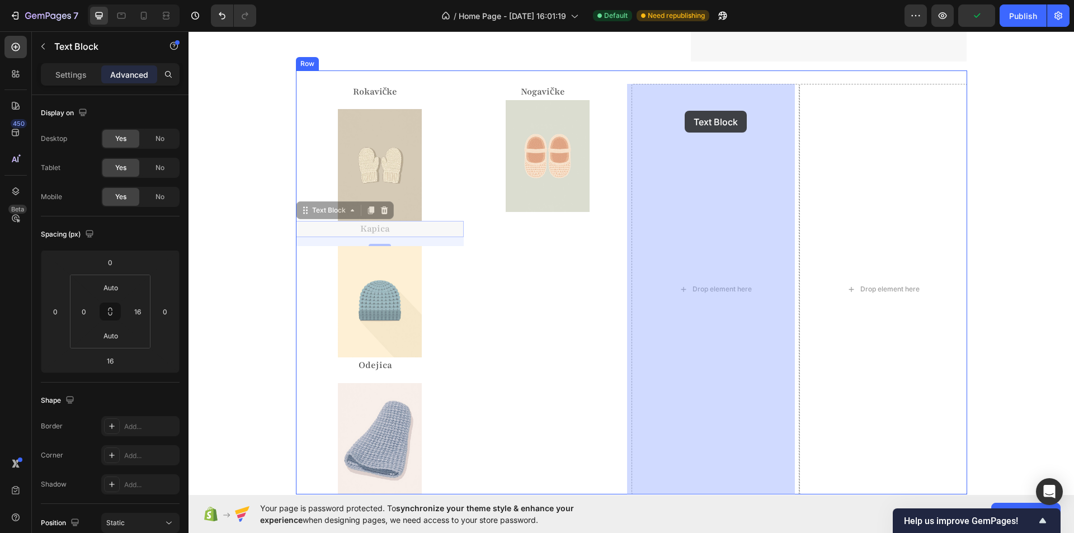
drag, startPoint x: 307, startPoint y: 211, endPoint x: 683, endPoint y: 114, distance: 388.9
type input "0"
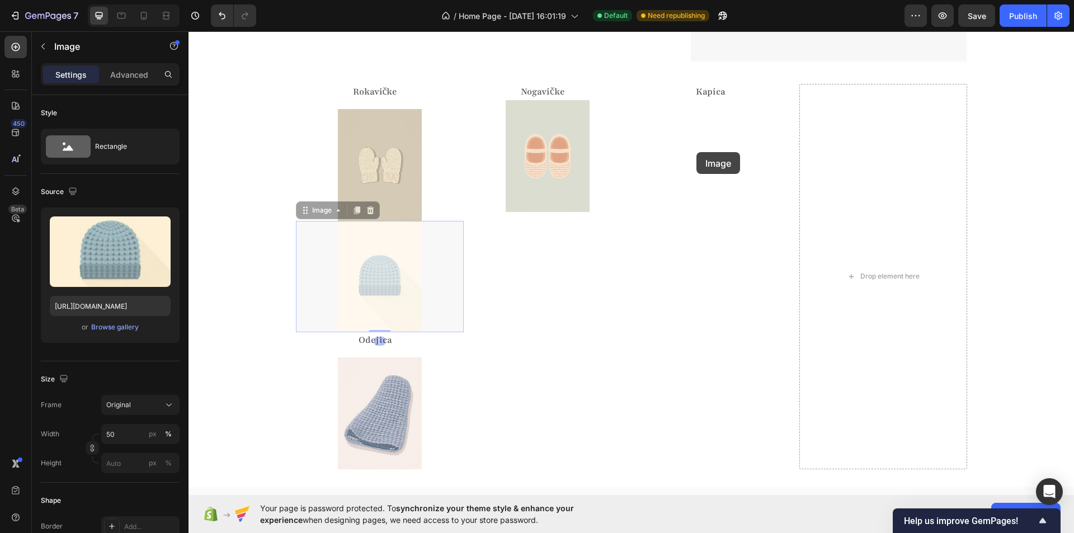
drag, startPoint x: 510, startPoint y: 219, endPoint x: 693, endPoint y: 152, distance: 194.8
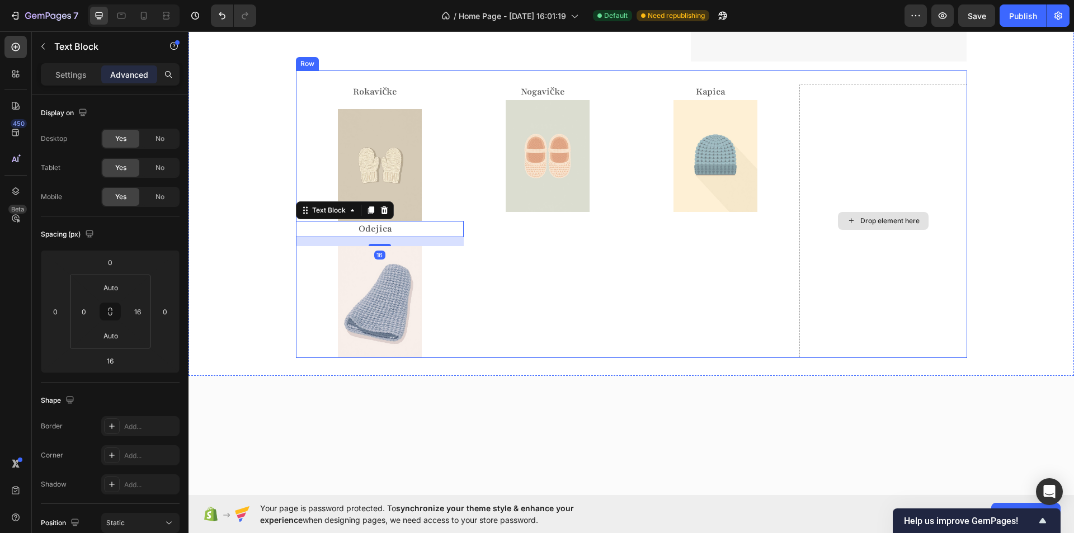
drag, startPoint x: 376, startPoint y: 234, endPoint x: 859, endPoint y: 113, distance: 497.6
click at [859, 113] on div "Rokavičke Text Block Image Odejica Text Block 16 Image Nogavičke Text Block Ima…" at bounding box center [631, 213] width 671 height 287
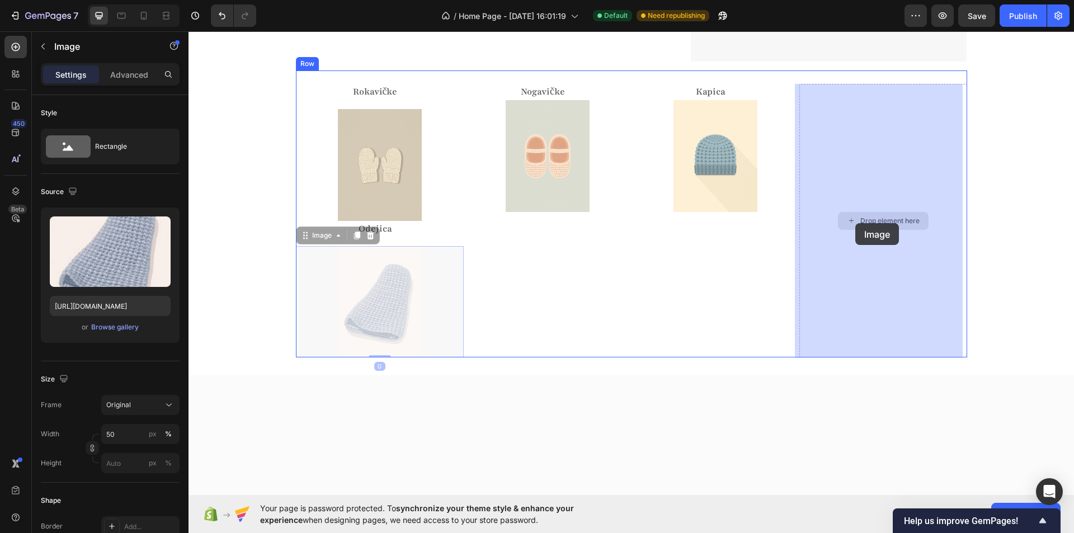
drag, startPoint x: 374, startPoint y: 277, endPoint x: 835, endPoint y: 219, distance: 464.6
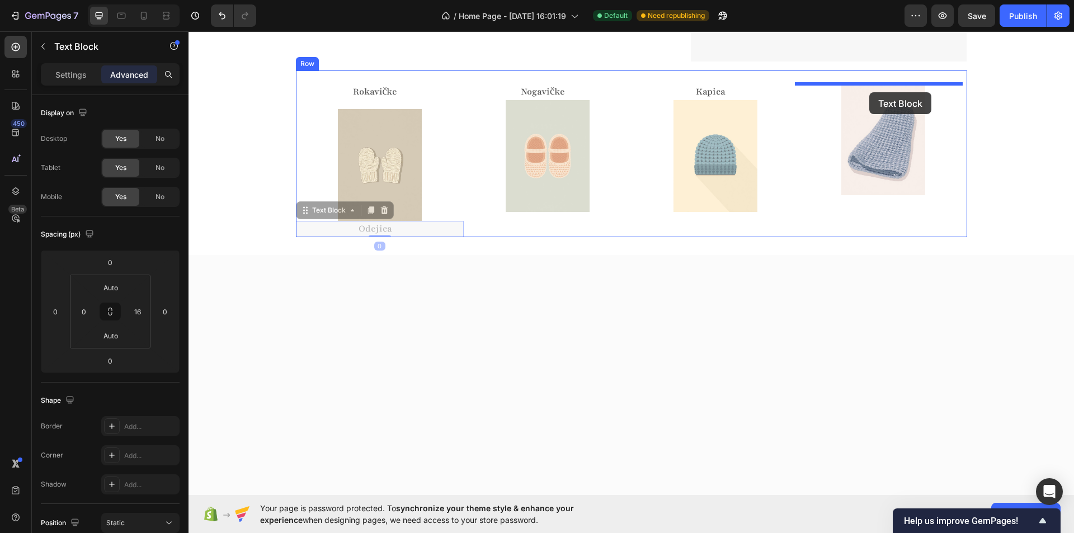
drag, startPoint x: 375, startPoint y: 230, endPoint x: 869, endPoint y: 92, distance: 513.4
type input "16"
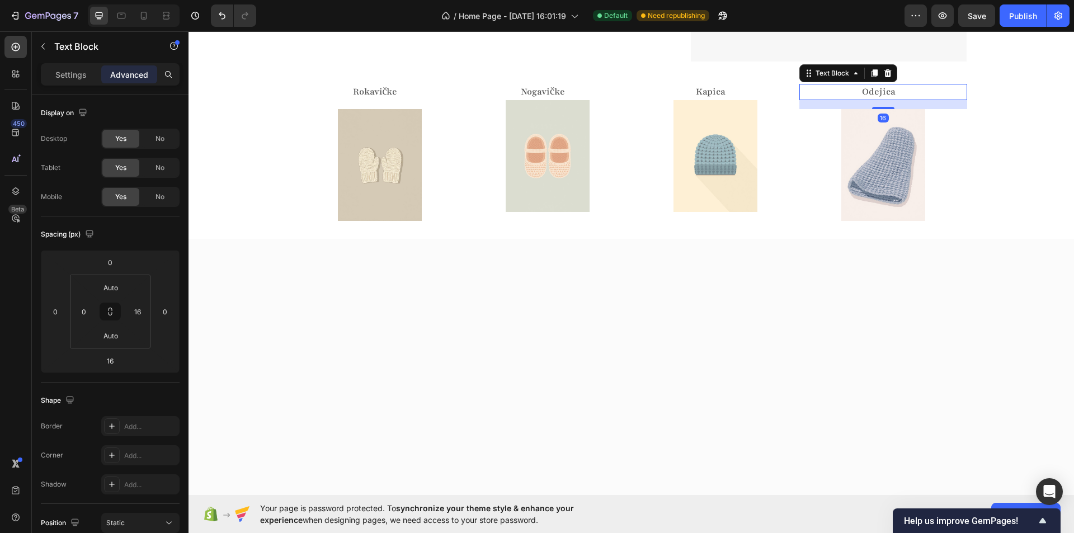
click at [571, 334] on div at bounding box center [630, 451] width 885 height 425
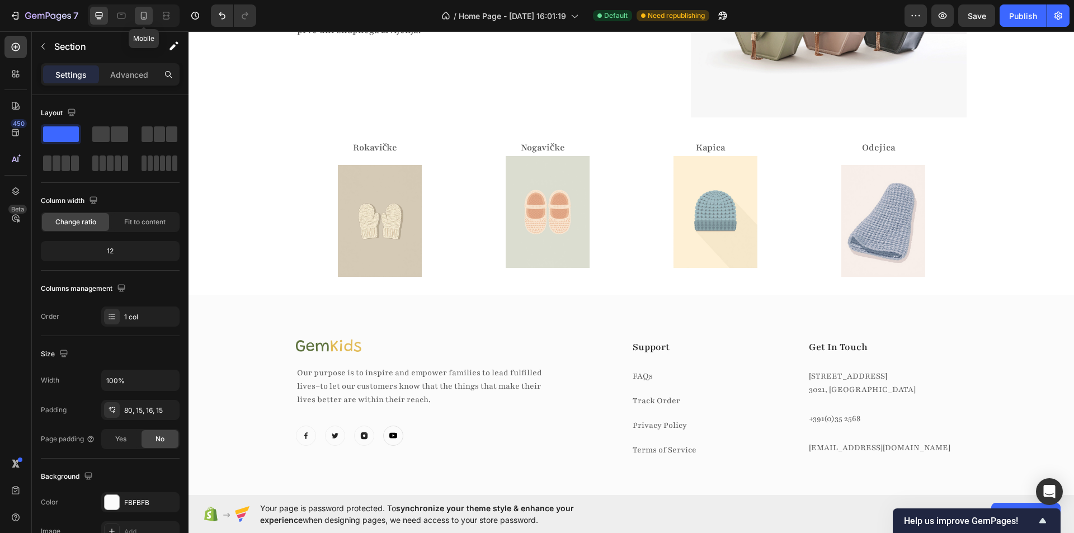
click at [140, 15] on icon at bounding box center [143, 15] width 11 height 11
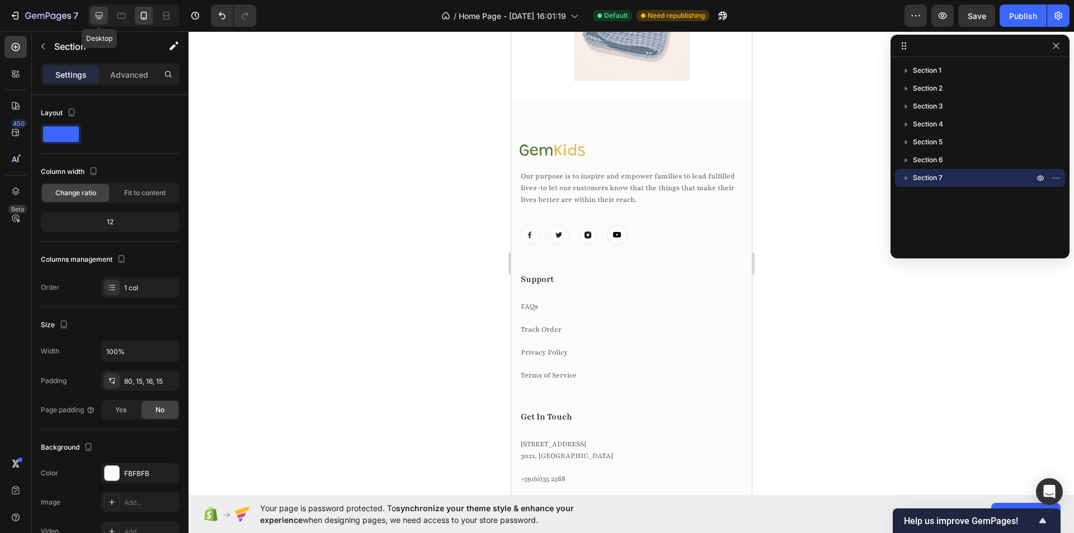
click at [102, 20] on icon at bounding box center [98, 15] width 11 height 11
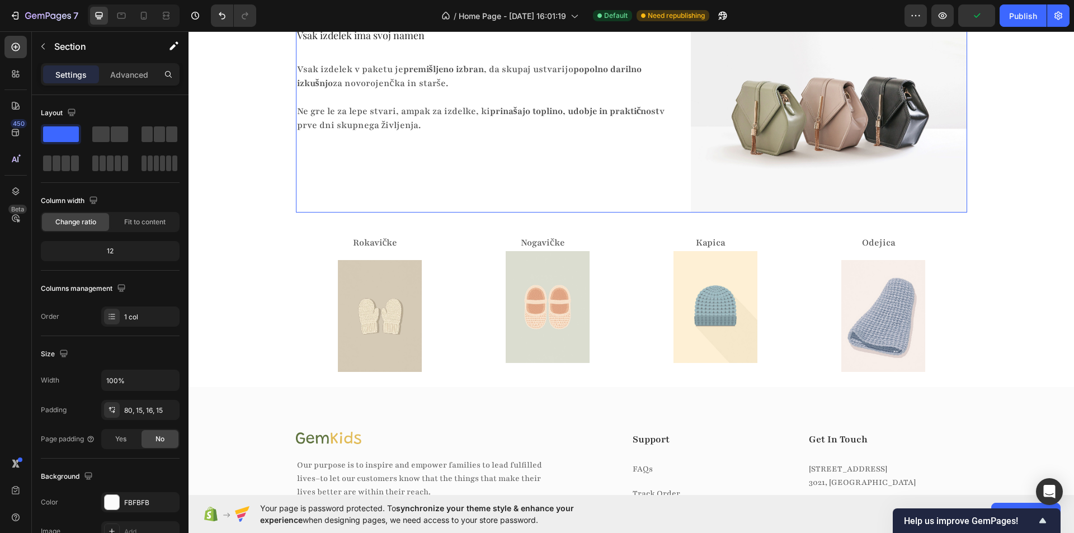
scroll to position [2180, 0]
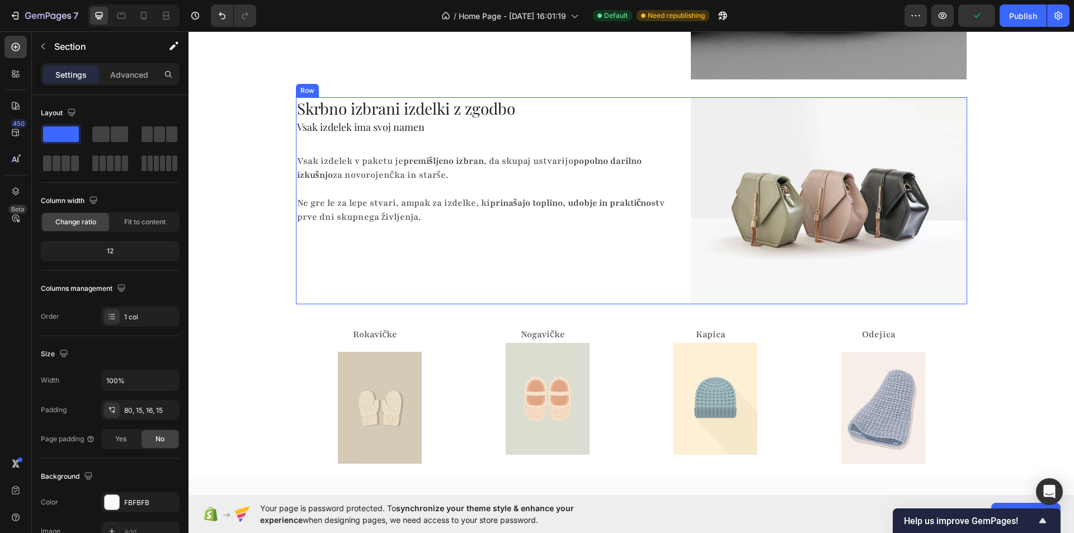
click at [268, 316] on div "Skrbno izbrani izdelki z zgodbo Heading Vsak izdelek ima svoj namen Heading Vsa…" at bounding box center [630, 280] width 885 height 366
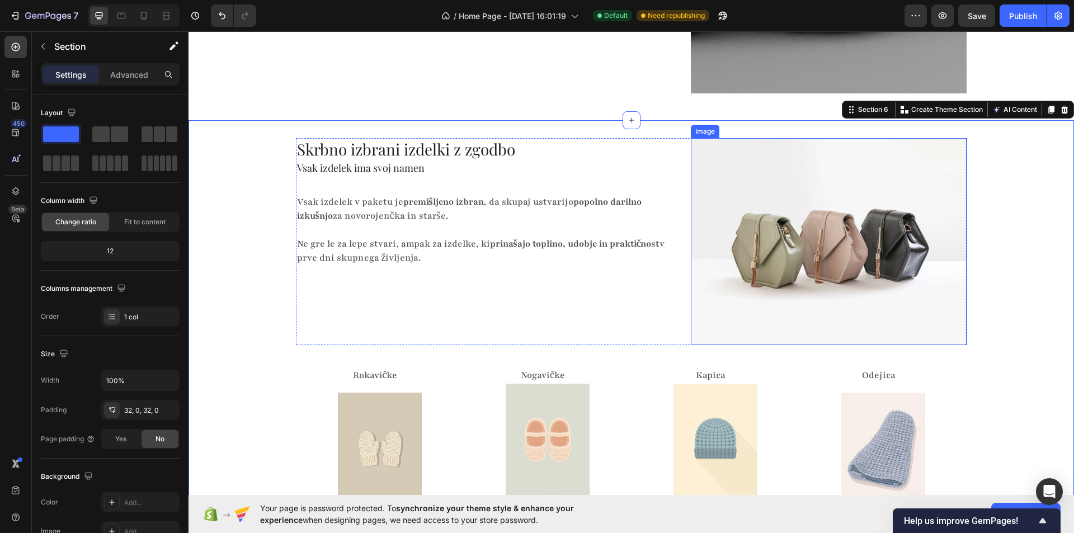
click at [745, 179] on img at bounding box center [829, 241] width 276 height 207
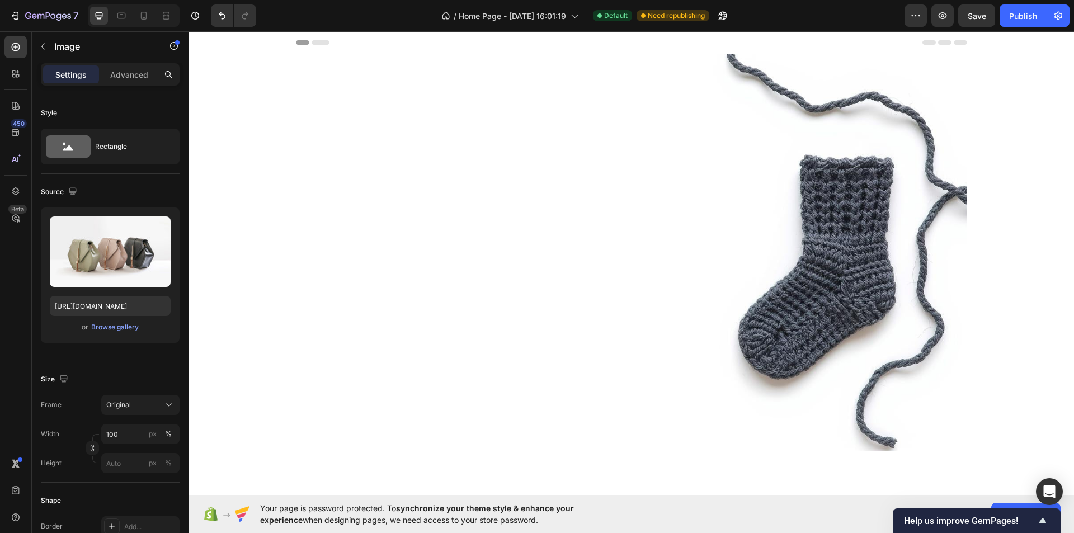
scroll to position [2180, 0]
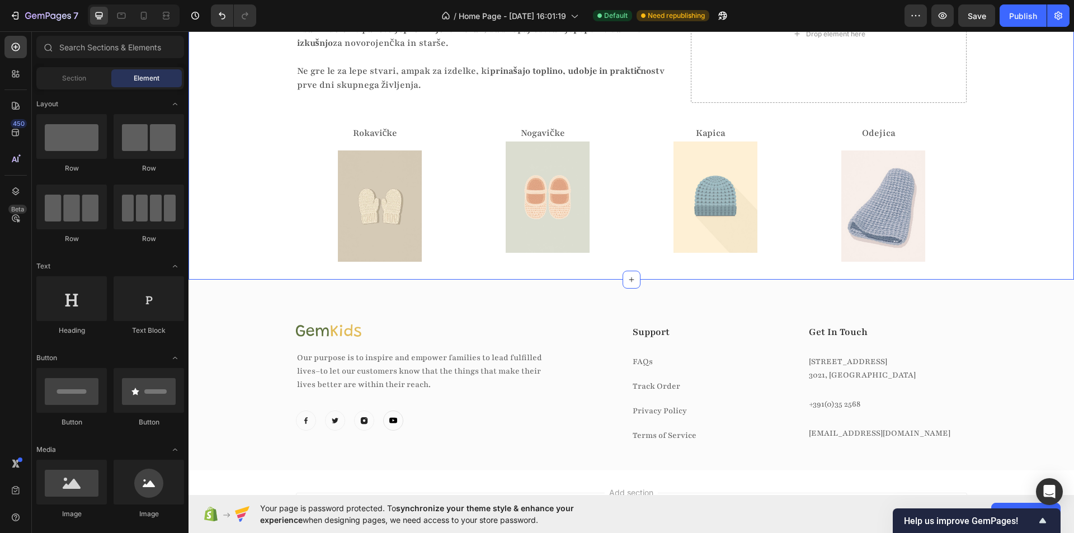
click at [751, 103] on div "Drop element here" at bounding box center [829, 34] width 276 height 138
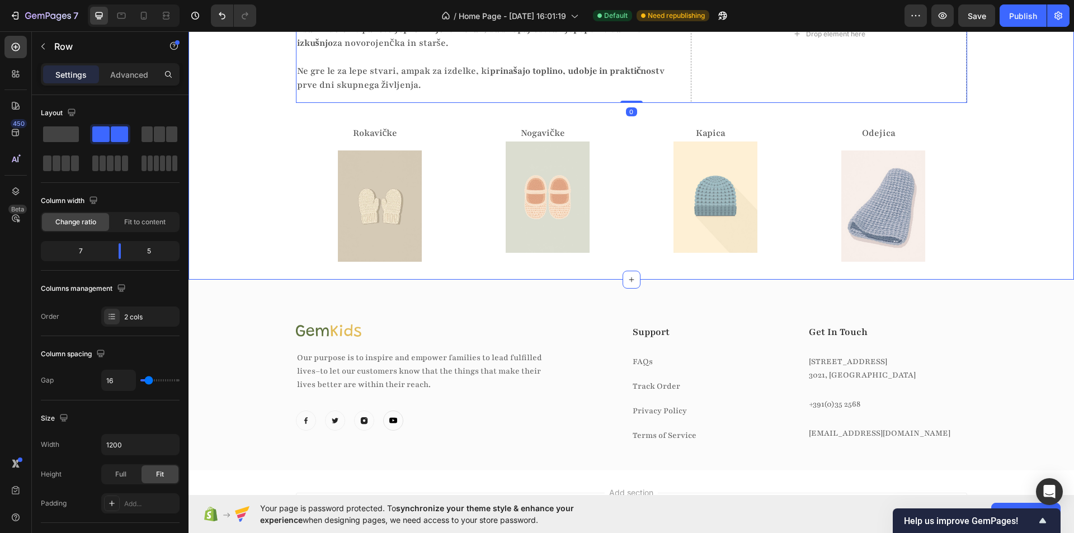
click at [243, 246] on div "Skrbno izbrani izdelki z zgodbo Heading Vsak izdelek ima svoj namen Heading Vsa…" at bounding box center [630, 113] width 885 height 297
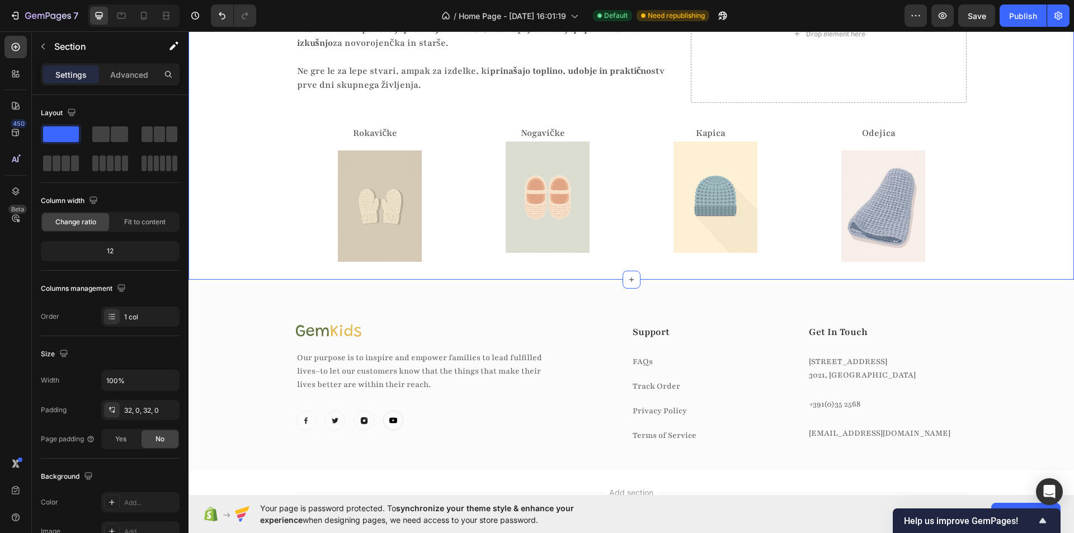
click at [240, 262] on div "Skrbno izbrani izdelki z zgodbo Heading Vsak izdelek ima svoj namen Heading Vsa…" at bounding box center [630, 113] width 885 height 297
click at [1023, 16] on div "Publish" at bounding box center [1023, 16] width 28 height 12
click at [939, 15] on icon "button" at bounding box center [942, 15] width 11 height 11
click at [863, 140] on p "Odejica" at bounding box center [878, 133] width 157 height 14
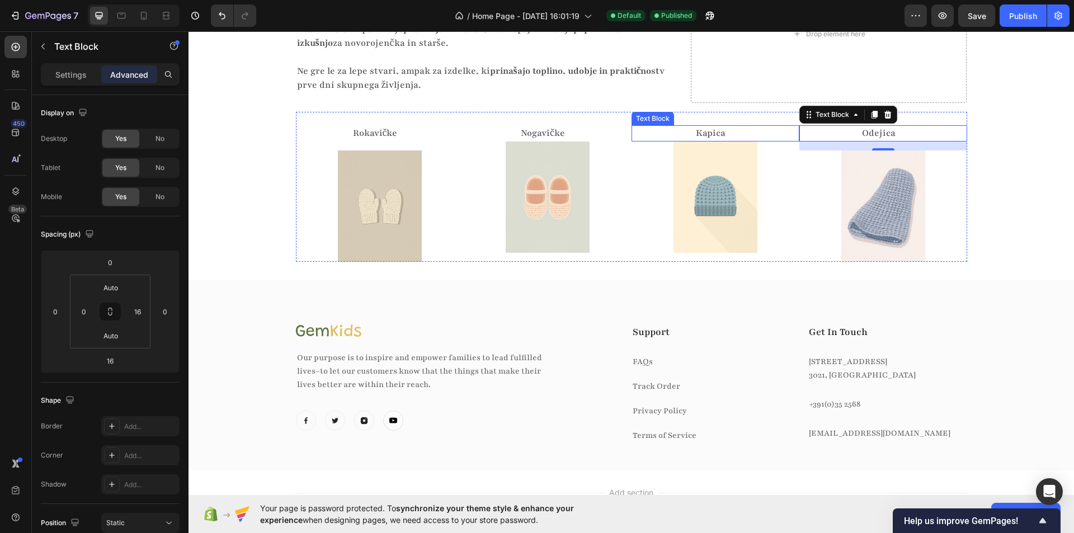
click at [713, 140] on p "Kapica" at bounding box center [711, 133] width 157 height 14
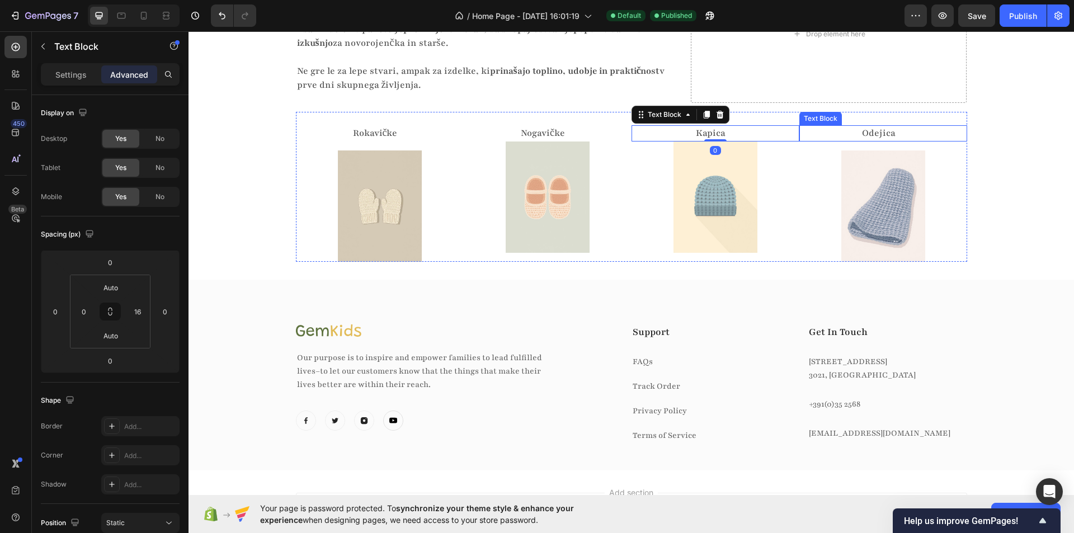
click at [852, 140] on p "Odejica" at bounding box center [878, 133] width 157 height 14
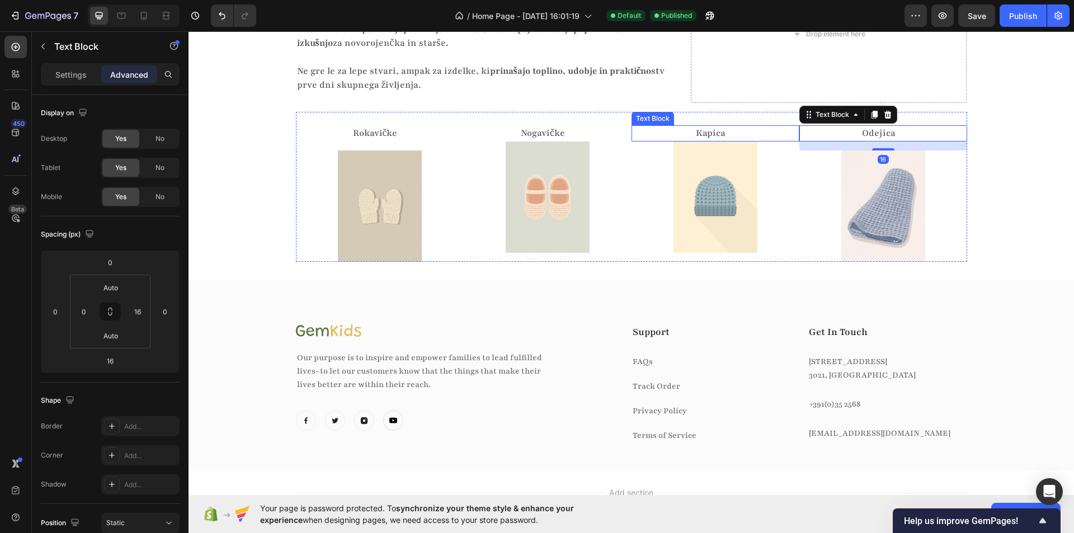
click at [695, 140] on p "Kapica" at bounding box center [711, 133] width 157 height 14
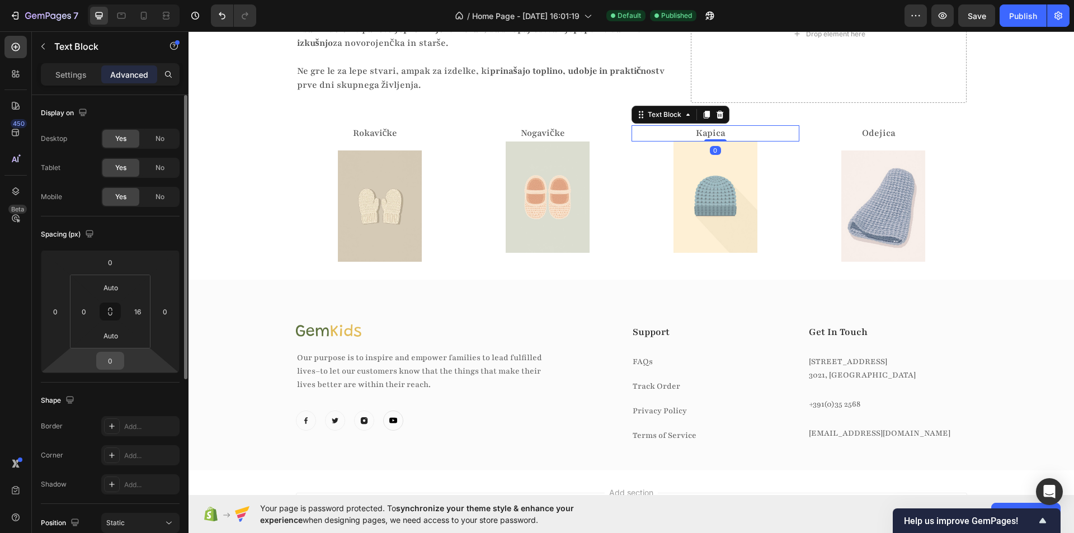
click at [106, 359] on input "0" at bounding box center [110, 360] width 22 height 17
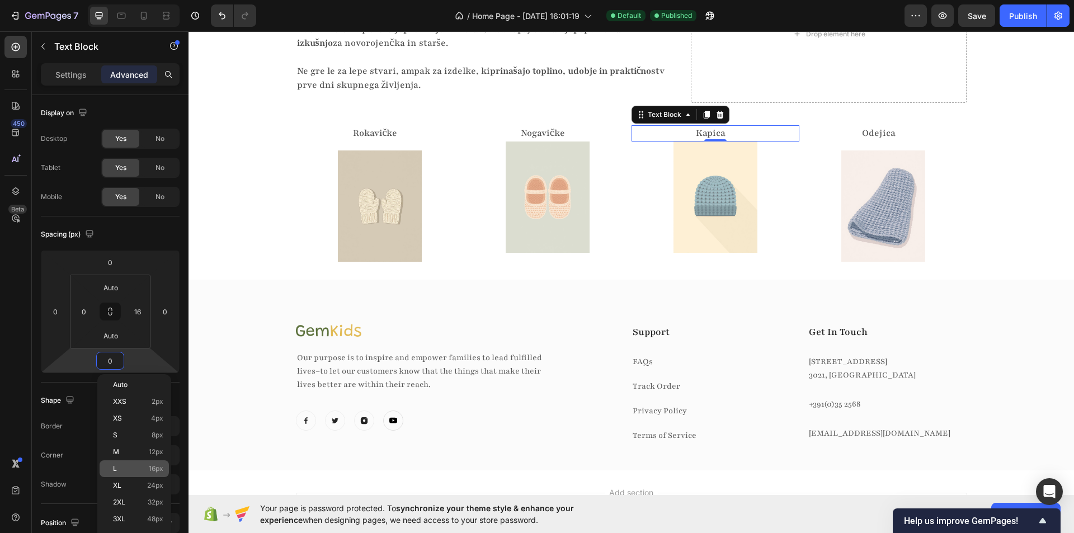
click at [121, 465] on p "L 16px" at bounding box center [138, 469] width 50 height 8
type input "16"
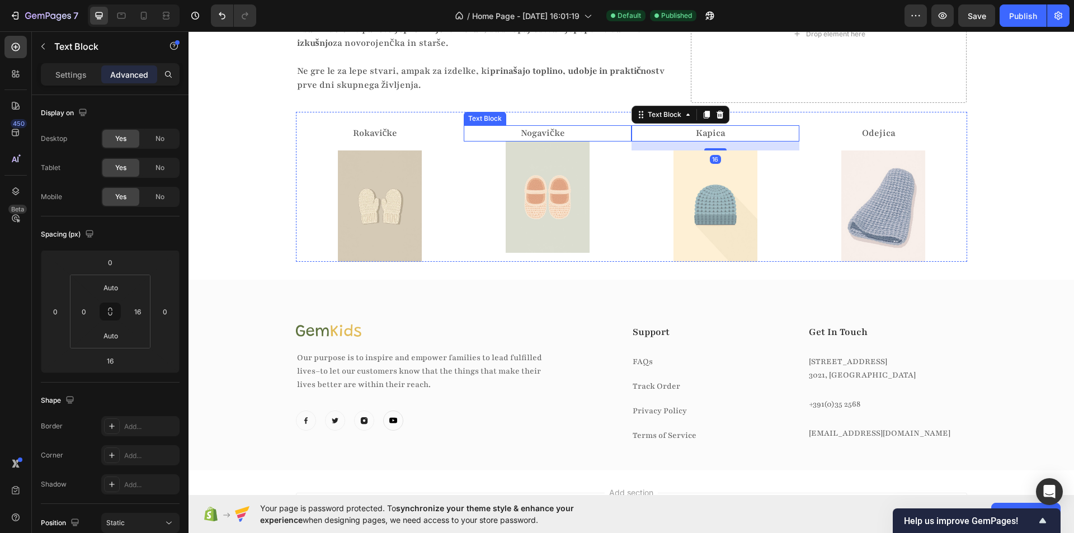
click at [541, 140] on p "Nogavičke" at bounding box center [543, 133] width 157 height 14
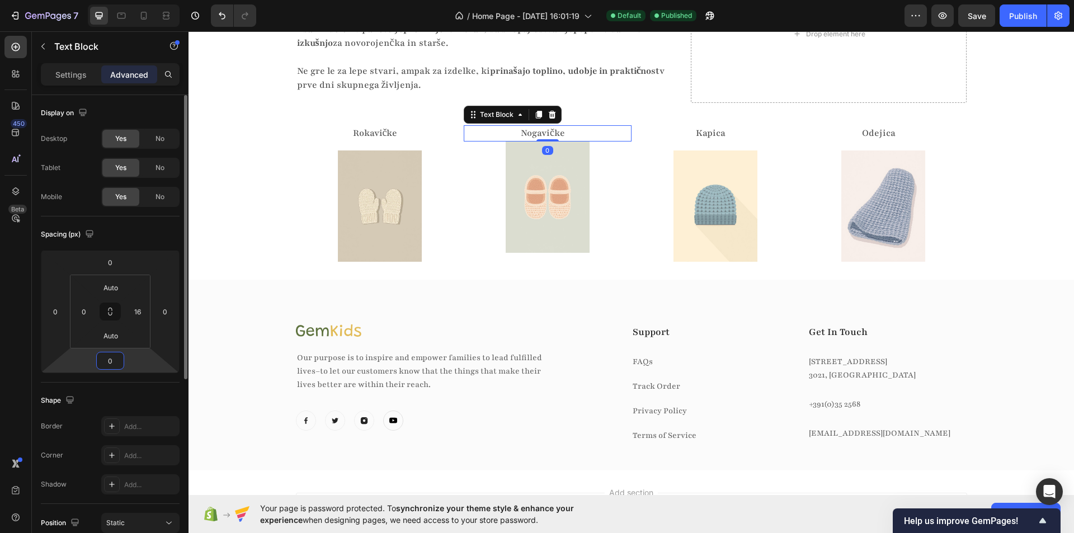
click at [109, 364] on input "0" at bounding box center [110, 360] width 22 height 17
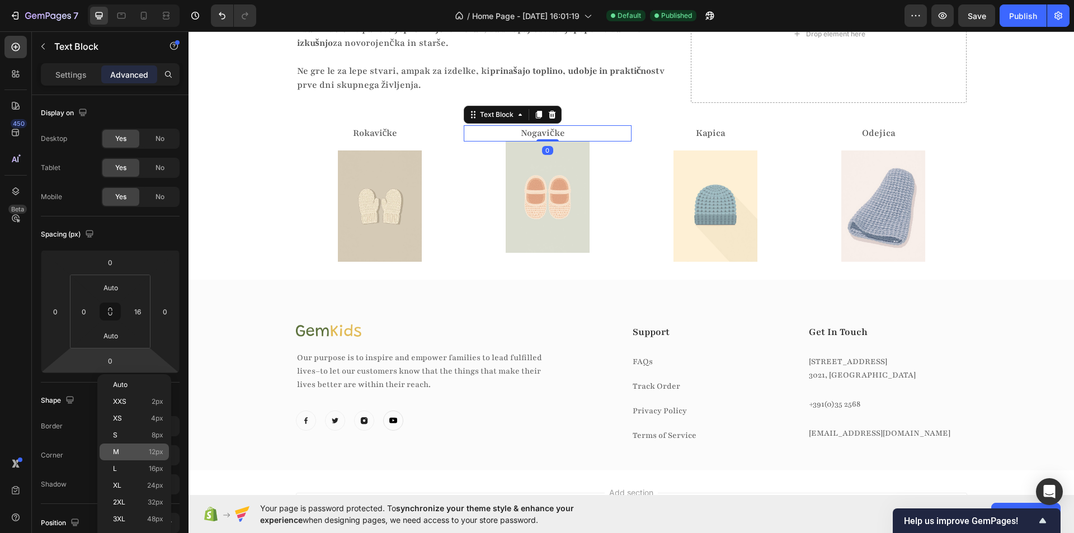
click at [139, 455] on p "M 12px" at bounding box center [138, 452] width 50 height 8
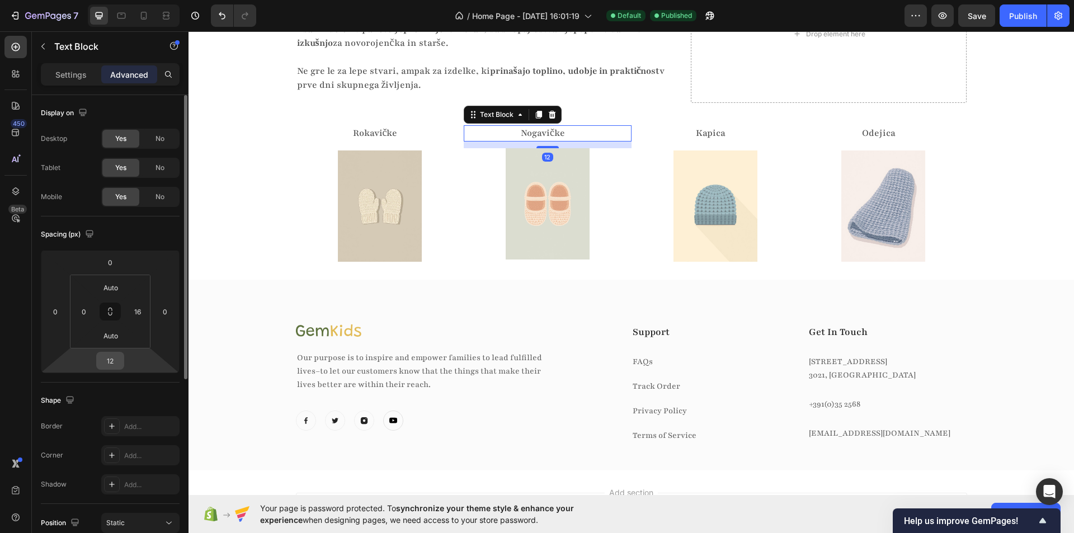
click at [109, 357] on input "12" at bounding box center [110, 360] width 22 height 17
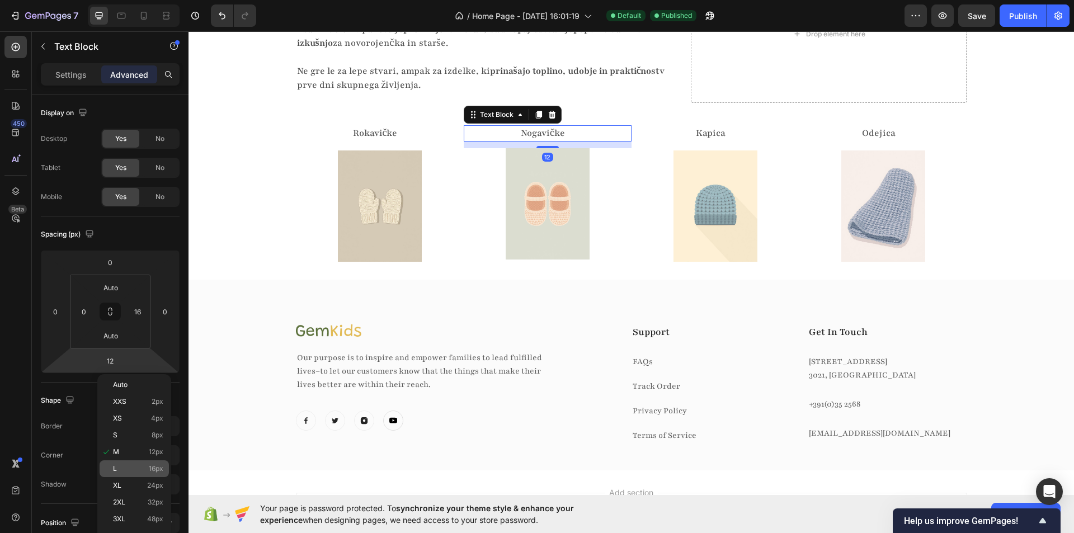
click at [121, 463] on div "L 16px" at bounding box center [134, 468] width 69 height 17
type input "16"
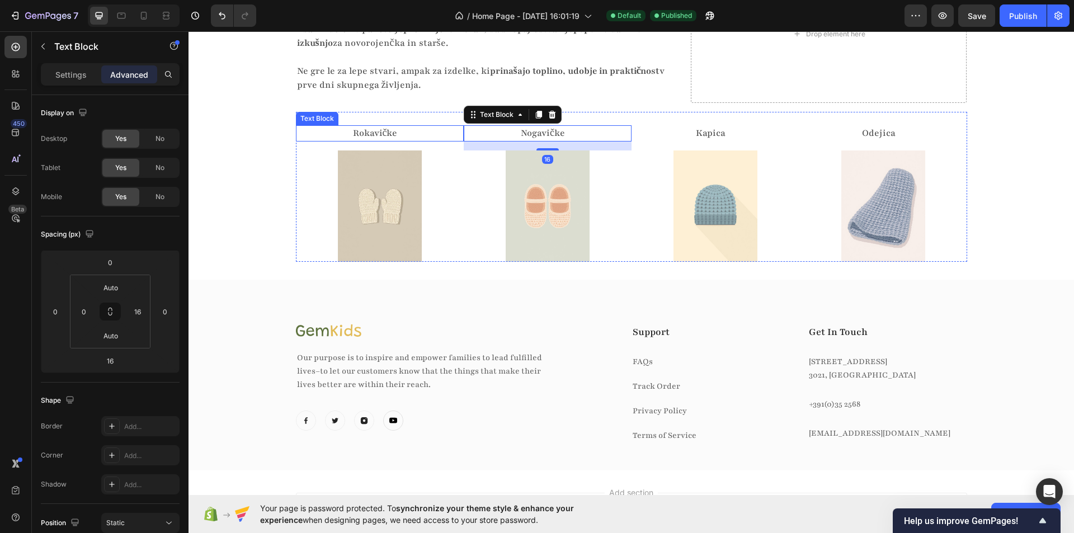
click at [356, 140] on p "Rokavičke" at bounding box center [375, 133] width 157 height 14
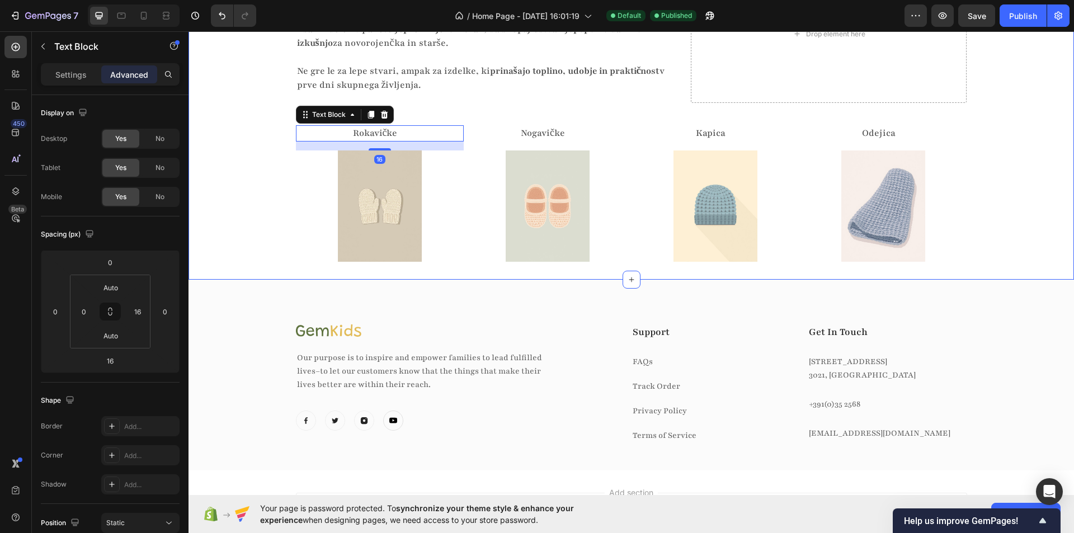
click at [275, 262] on div "Skrbno izbrani izdelki z zgodbo Heading Vsak izdelek ima svoj namen Heading Vsa…" at bounding box center [630, 113] width 885 height 297
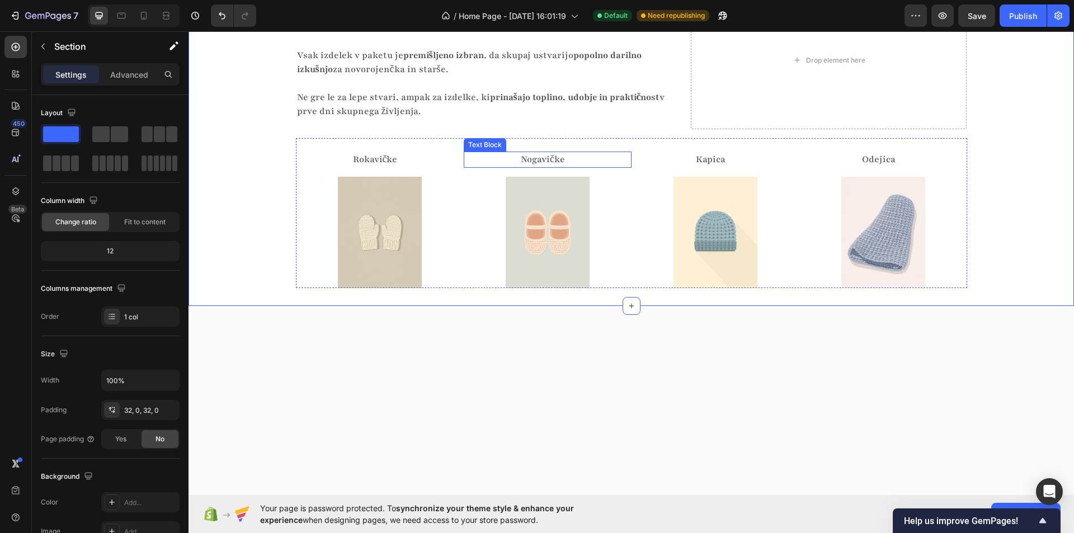
scroll to position [2124, 0]
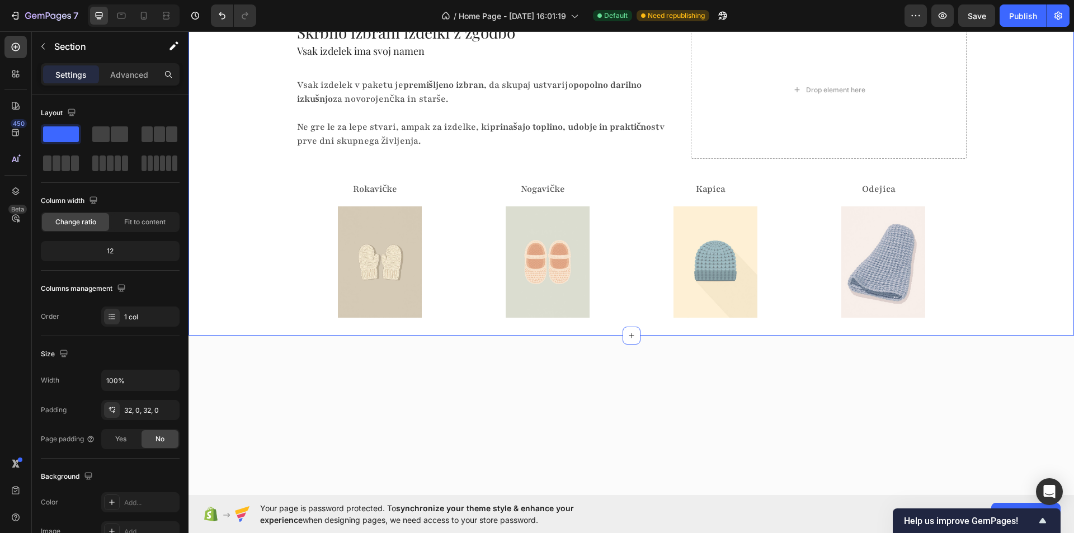
click at [254, 291] on div "Skrbno izbrani izdelki z zgodbo Heading Vsak izdelek ima svoj namen Heading Vsa…" at bounding box center [630, 169] width 885 height 297
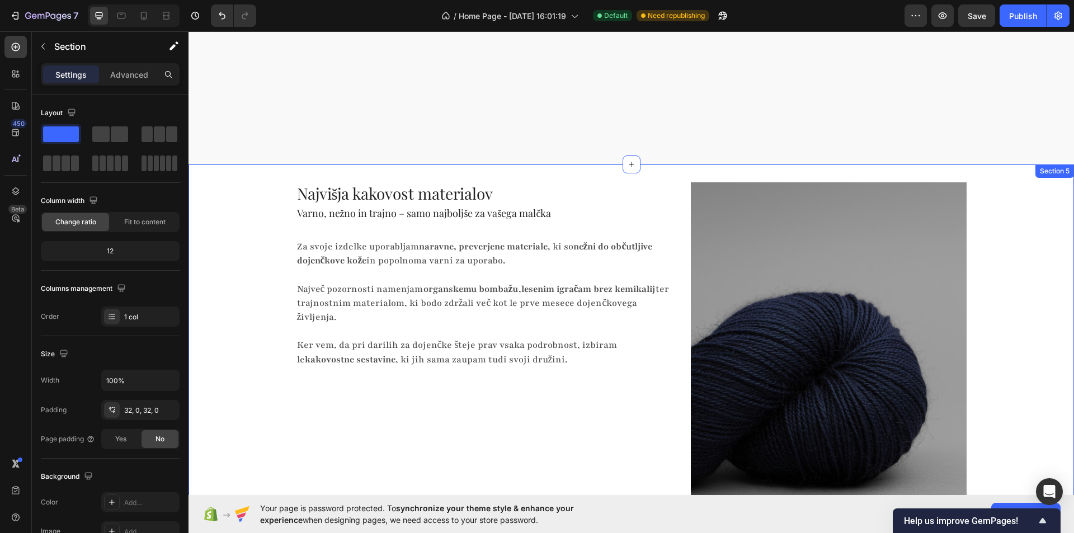
scroll to position [1706, 0]
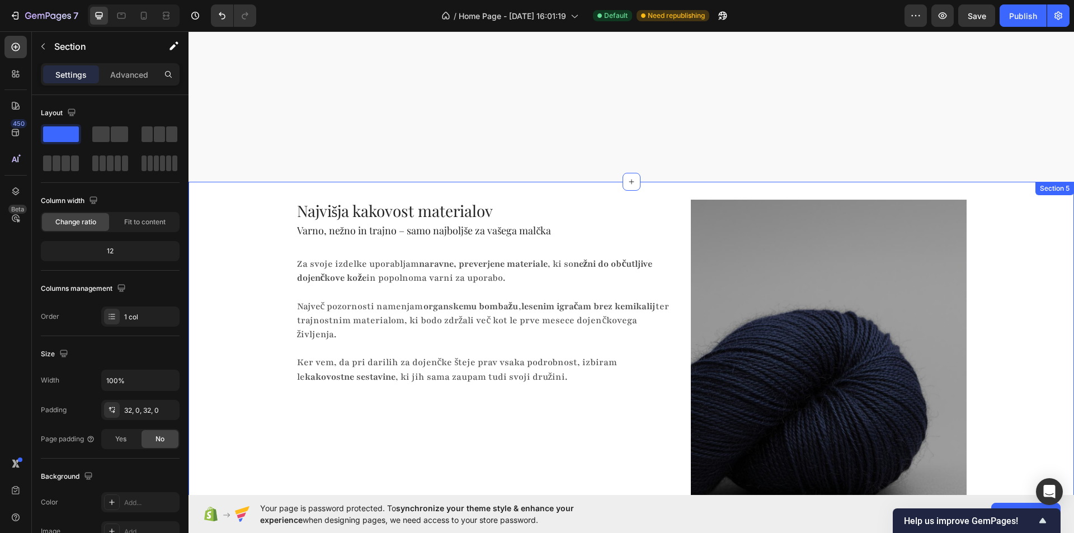
click at [274, 301] on div "Najvišja kakovost materialov Heading Varno, nežno in trajno – samo najboljše za…" at bounding box center [630, 388] width 885 height 376
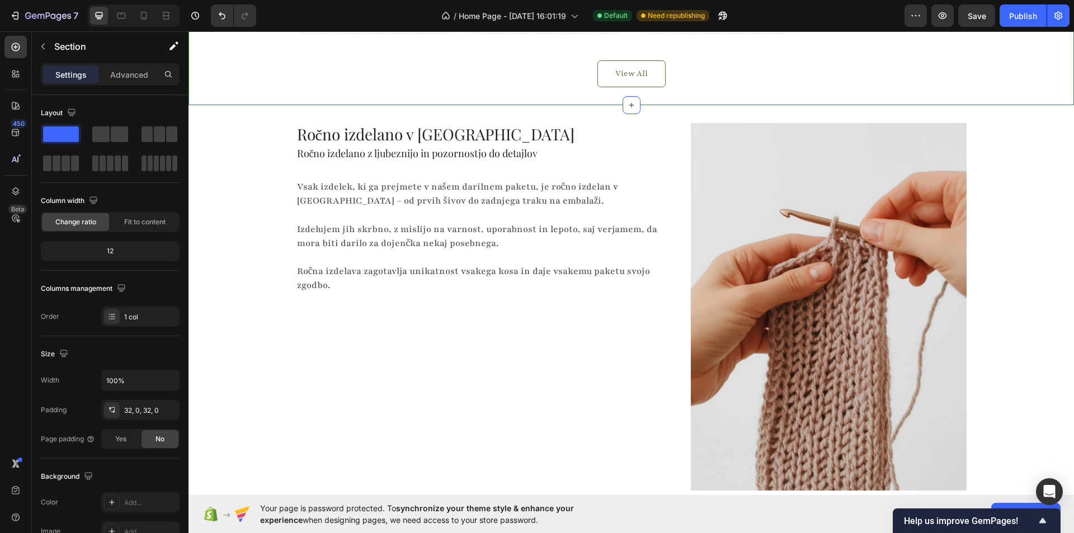
scroll to position [812, 0]
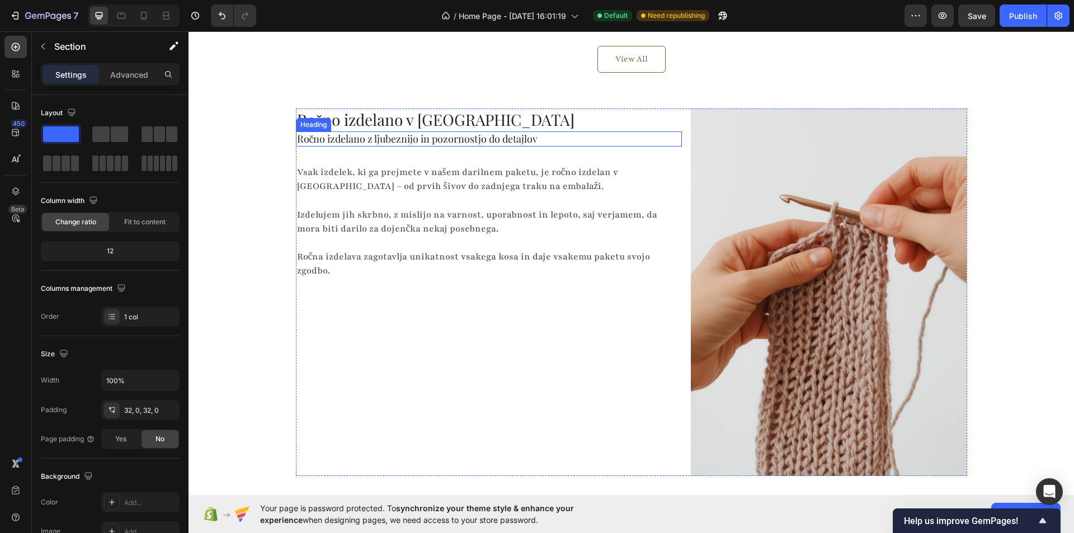
click at [385, 136] on h2 "Ročno izdelano z ljubeznijo in pozornostjo do detajlov" at bounding box center [489, 138] width 386 height 15
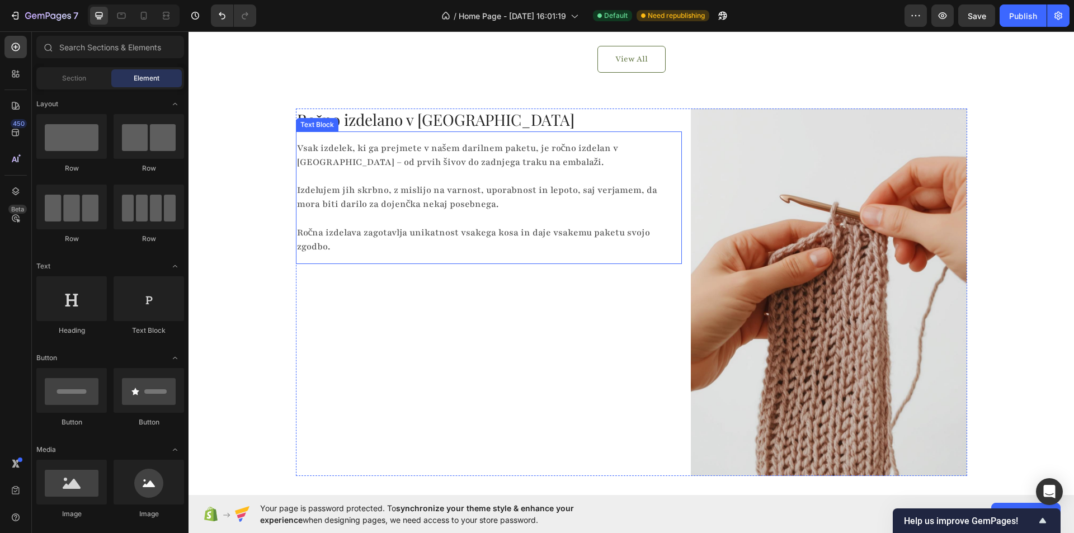
click at [398, 208] on p "Izdelujem jih skrbno, z mislijo na varnost, uporabnost in lepoto, saj verjamem,…" at bounding box center [484, 190] width 375 height 43
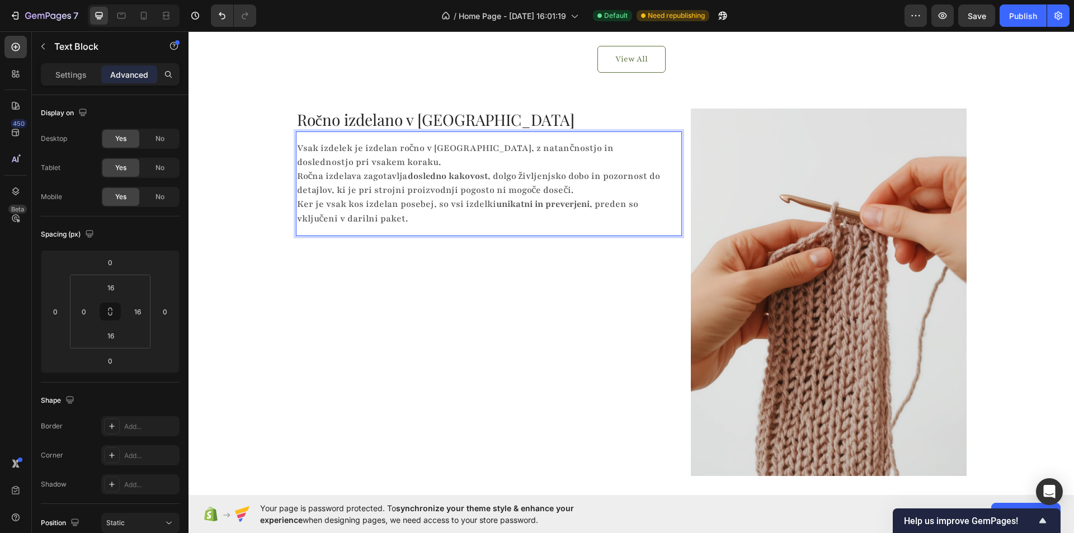
click at [579, 194] on p "Vsak izdelek je izdelan ročno v Sloveniji, z natančnostjo in doslednostjo pri v…" at bounding box center [484, 184] width 375 height 84
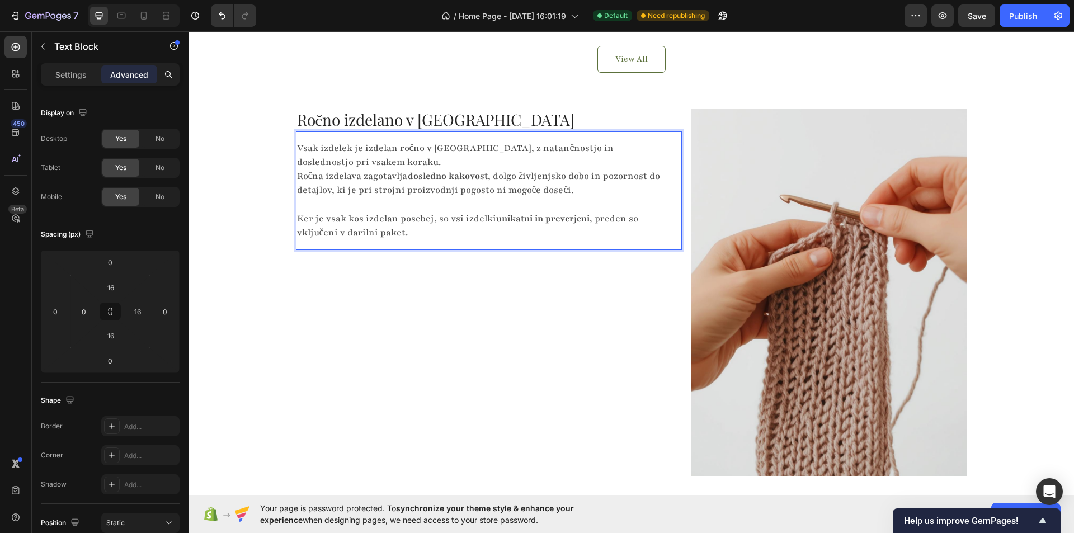
click at [444, 164] on p "Vsak izdelek je izdelan ročno v Sloveniji, z natančnostjo in doslednostjo pri v…" at bounding box center [484, 170] width 375 height 56
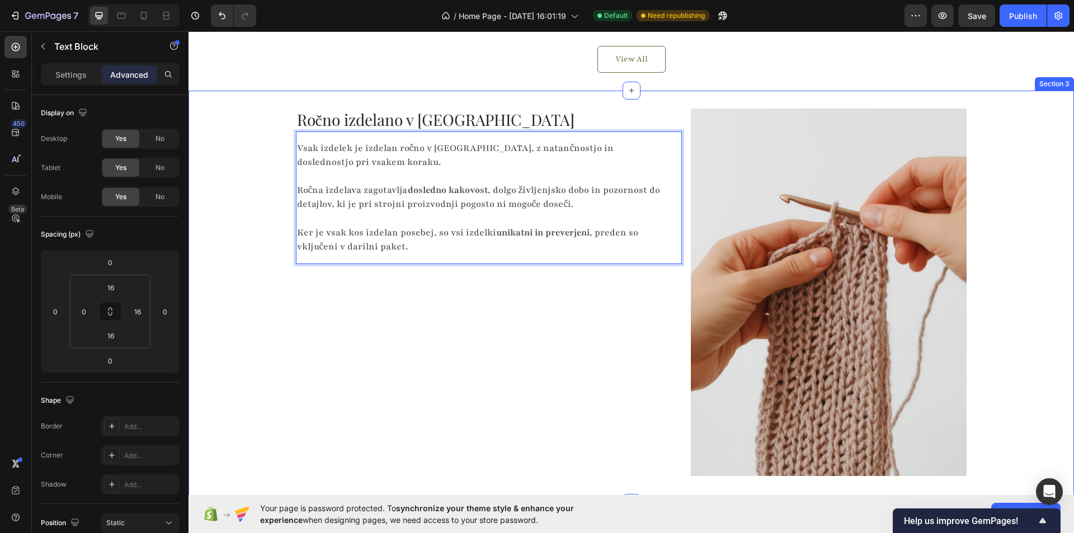
click at [262, 233] on div "Ročno izdelano v Sloveniji Heading Vsak izdelek je izdelan ročno v Sloveniji, z…" at bounding box center [630, 297] width 885 height 376
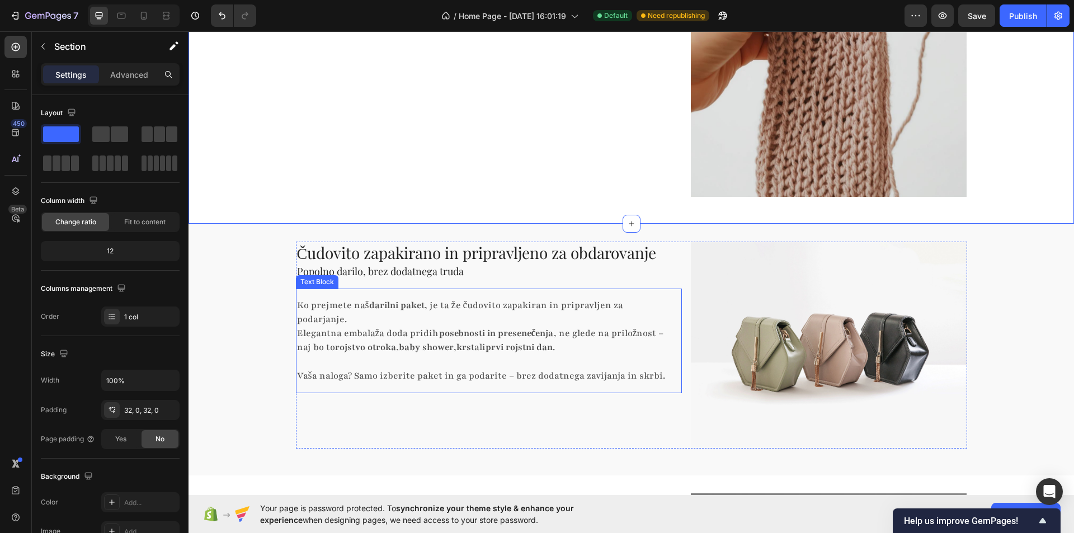
scroll to position [1091, 0]
click at [390, 255] on h2 "Čudovito zapakirano in pripravljeno za obdarovanje" at bounding box center [489, 252] width 386 height 22
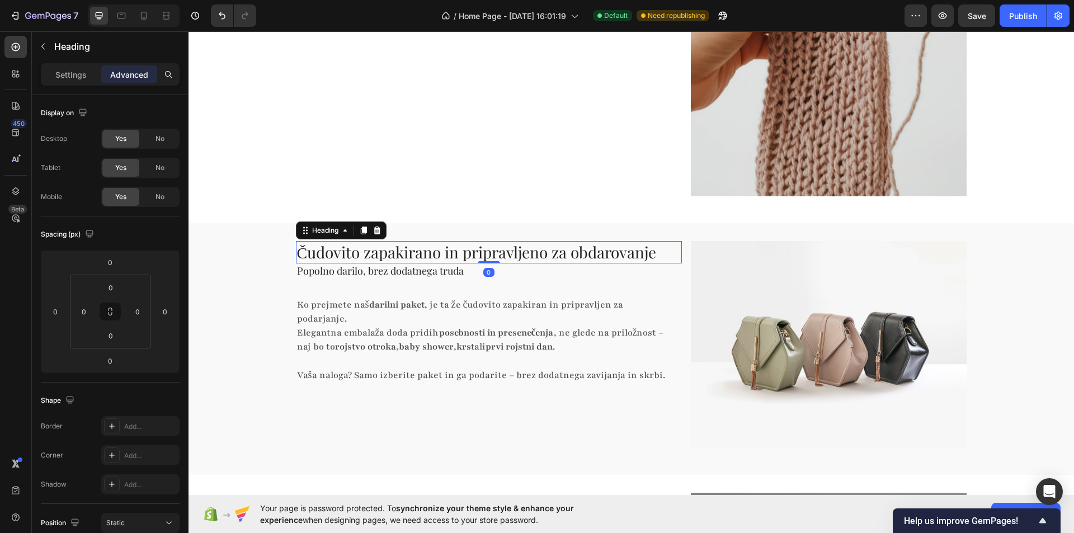
click at [390, 255] on h2 "Čudovito zapakirano in pripravljeno za obdarovanje" at bounding box center [489, 252] width 386 height 22
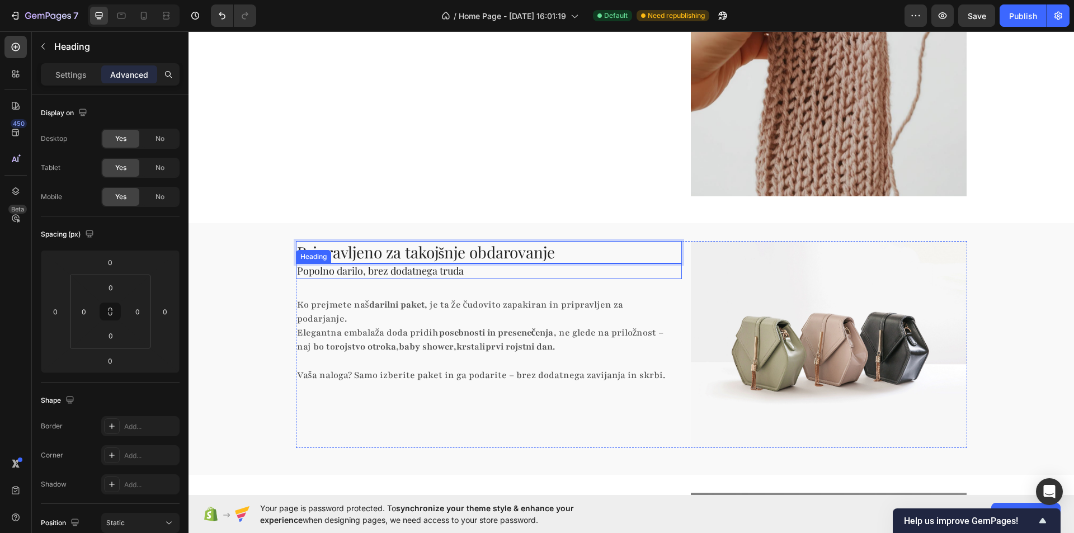
click at [393, 273] on h2 "Popolno darilo, brez dodatnega truda" at bounding box center [489, 270] width 386 height 15
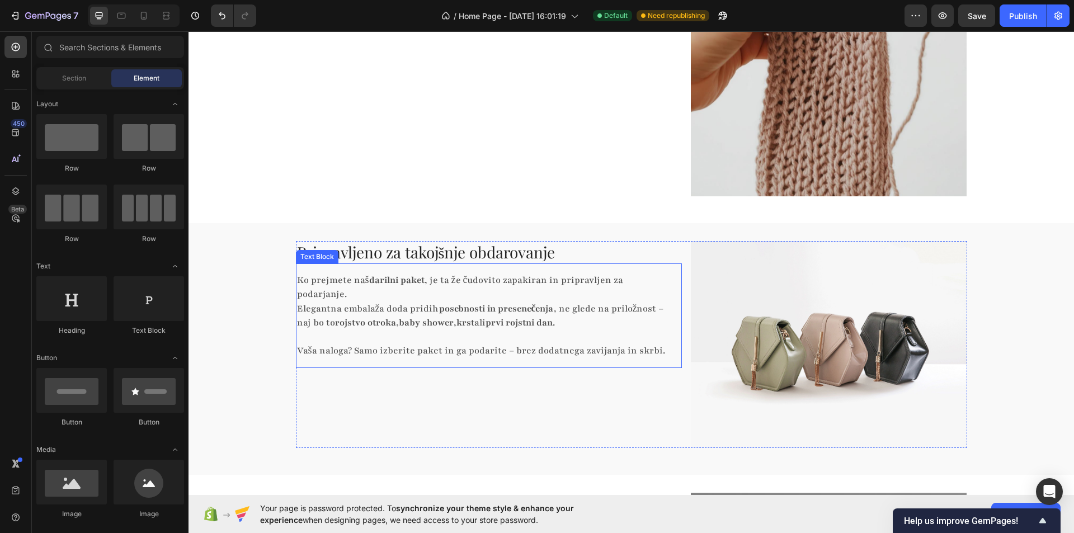
click at [267, 294] on div "Pripravljeno za takojšnje obdarovanje Heading Ko prejmete naš darilni paket , j…" at bounding box center [630, 349] width 885 height 216
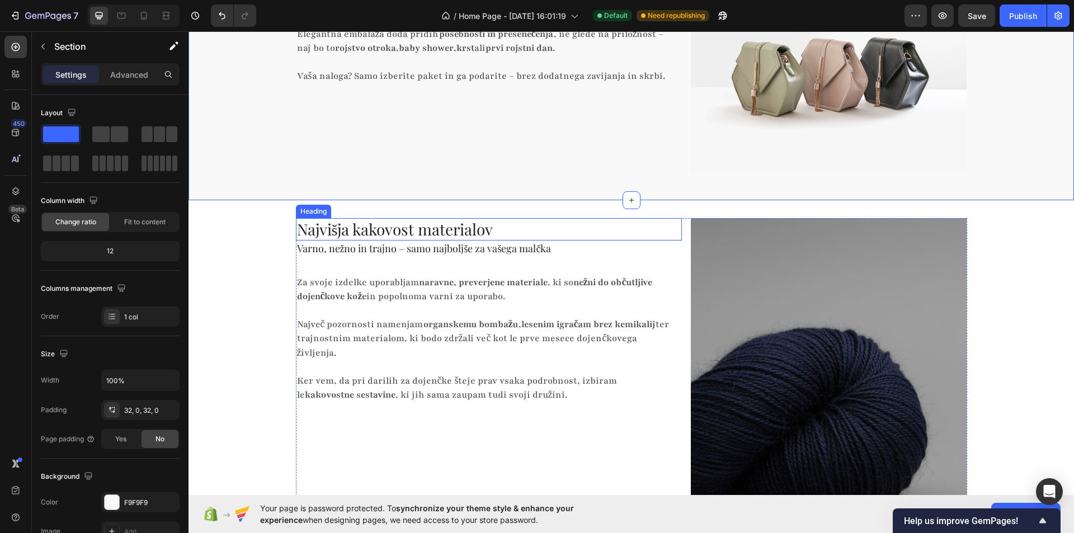
scroll to position [1371, 0]
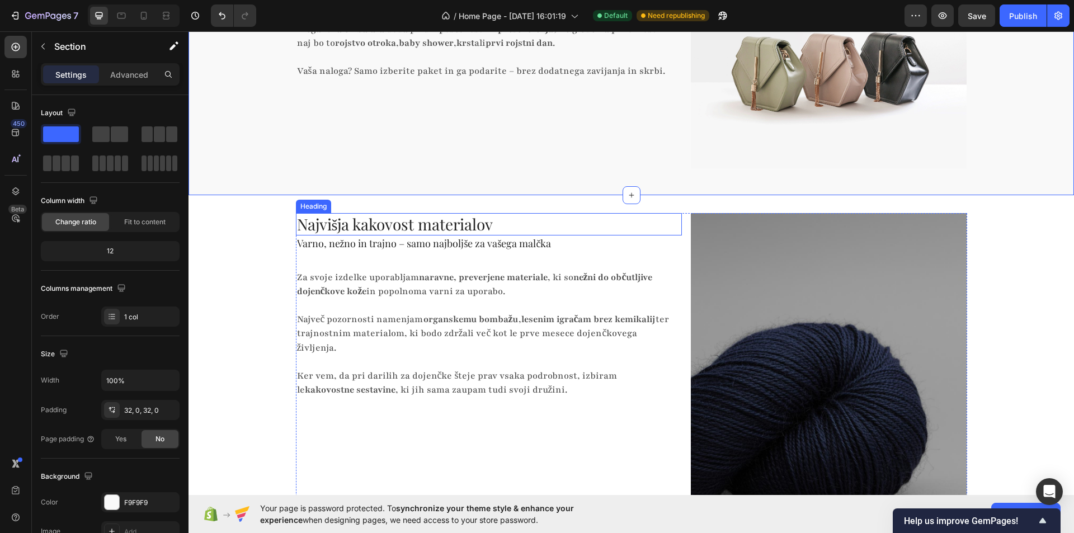
click at [417, 230] on h2 "Najvišja kakovost materialov" at bounding box center [489, 224] width 386 height 22
click at [416, 230] on h2 "Najvišja kakovost materialov" at bounding box center [489, 224] width 386 height 22
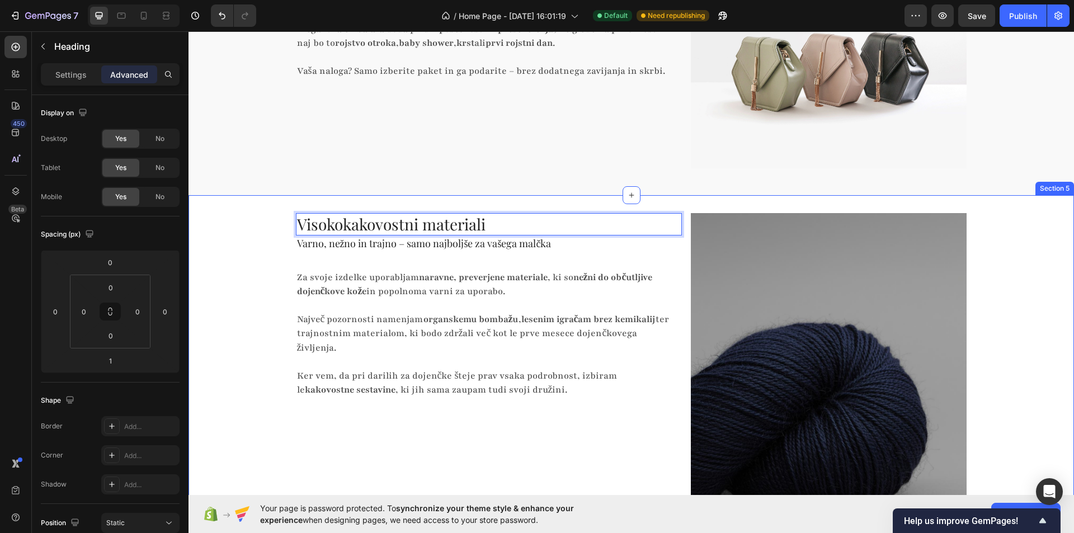
click at [246, 258] on div "Visokokakovostni materiali Heading 1 Varno, nežno in trajno – samo najboljše za…" at bounding box center [630, 401] width 885 height 376
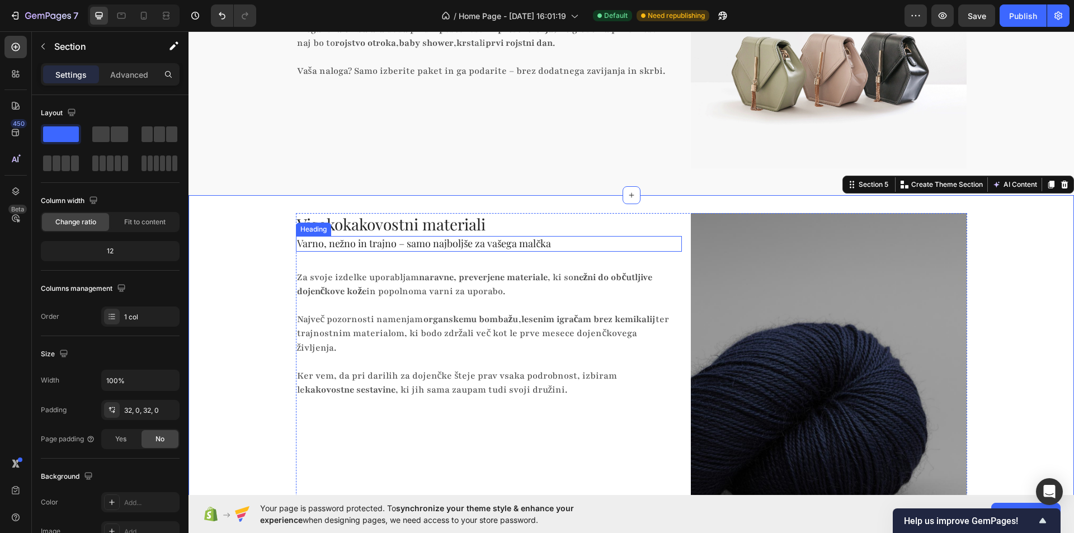
click at [460, 242] on h2 "Varno, nežno in trajno – samo najboljše za vašega malčka" at bounding box center [489, 243] width 386 height 15
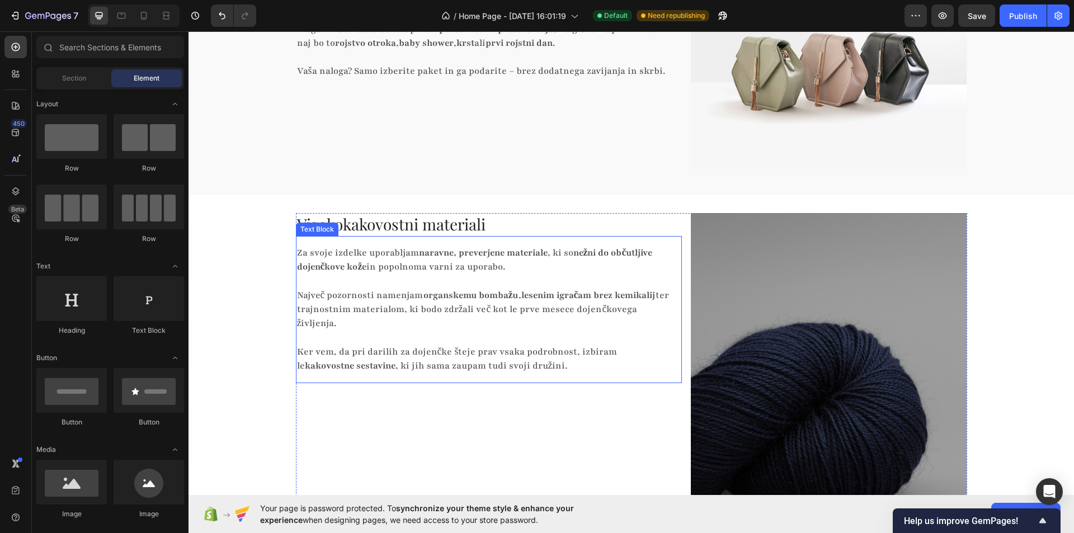
click at [413, 317] on p "Največ pozornosti namenjam organskemu bombažu , lesenim igračam brez kemikalij …" at bounding box center [484, 303] width 375 height 56
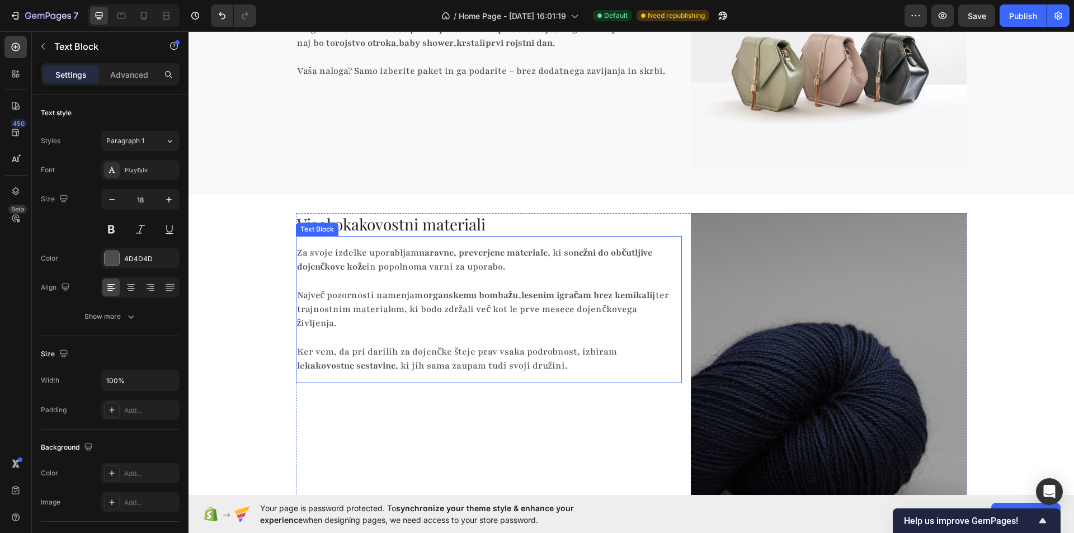
click at [412, 316] on p "Največ pozornosti namenjam organskemu bombažu , lesenim igračam brez kemikalij …" at bounding box center [484, 303] width 375 height 56
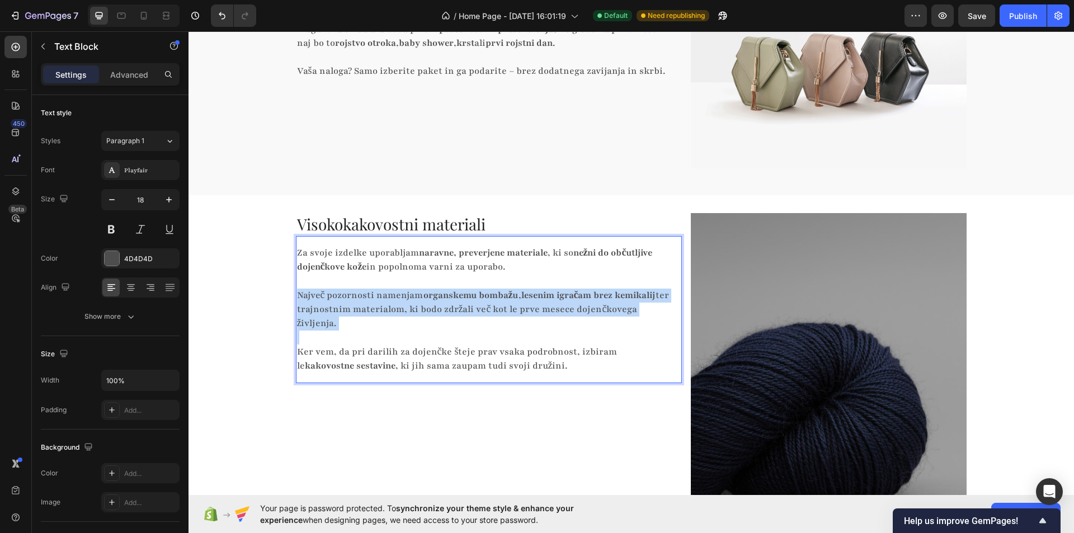
click at [412, 316] on p "Največ pozornosti namenjam organskemu bombažu , lesenim igračam brez kemikalij …" at bounding box center [484, 303] width 375 height 56
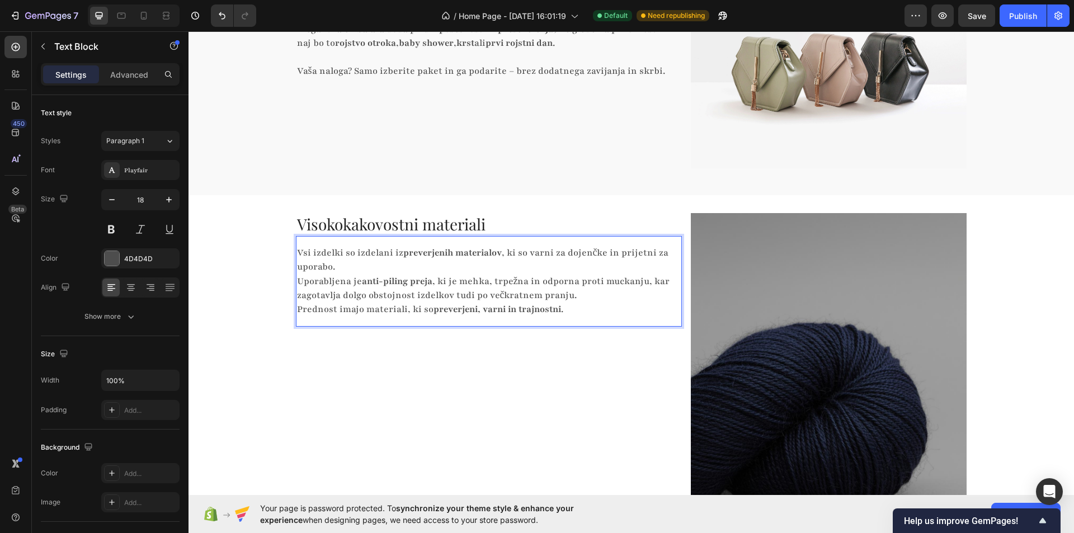
click at [385, 274] on p "Vsi izdelki so izdelani iz preverjenih materialov , ki so varni za dojenčke in …" at bounding box center [484, 281] width 375 height 70
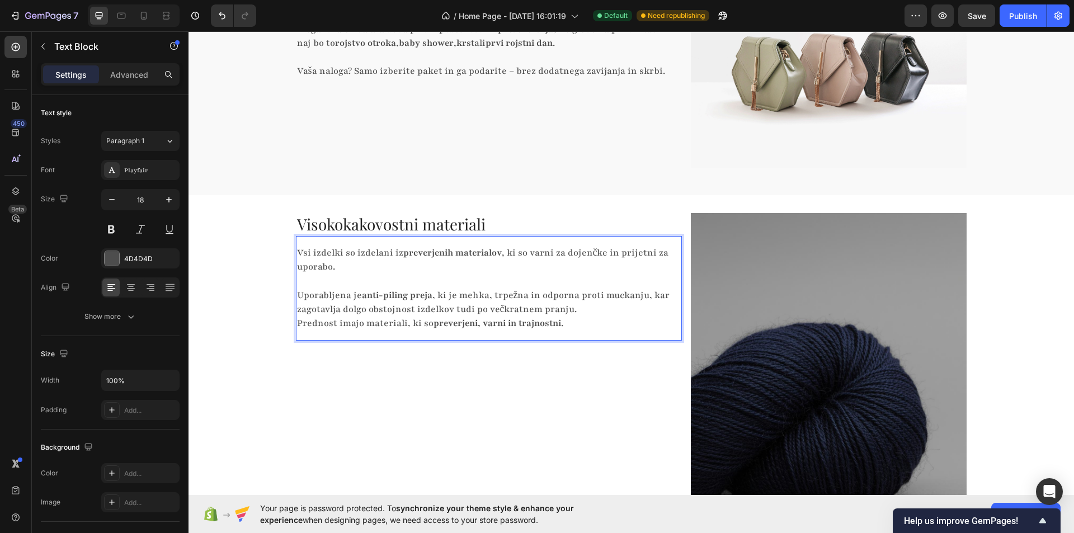
click at [568, 310] on p "⁠⁠⁠⁠⁠⁠⁠ Uporabljena je anti-piling preja , ki je mehka, trpežna in odporna prot…" at bounding box center [484, 303] width 375 height 56
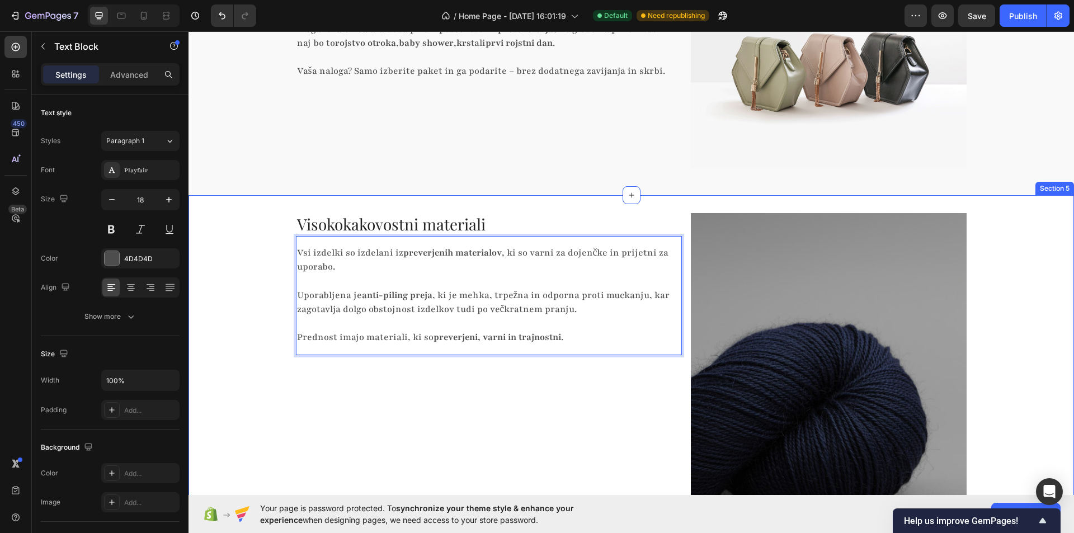
click at [234, 331] on div "Visokokakovostni materiali Heading Vsi izdelki so izdelani iz preverjenih mater…" at bounding box center [630, 401] width 885 height 376
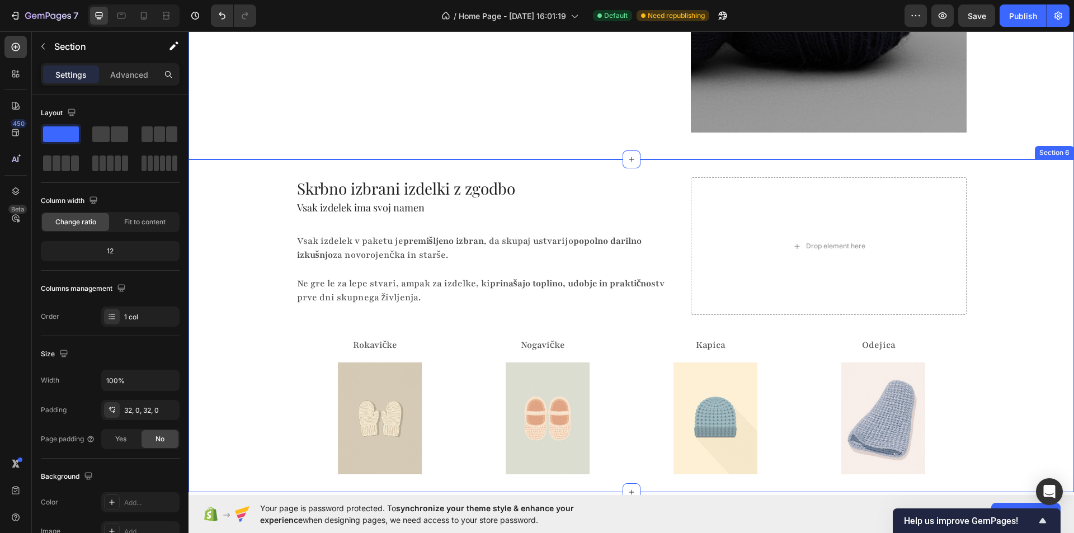
scroll to position [1762, 0]
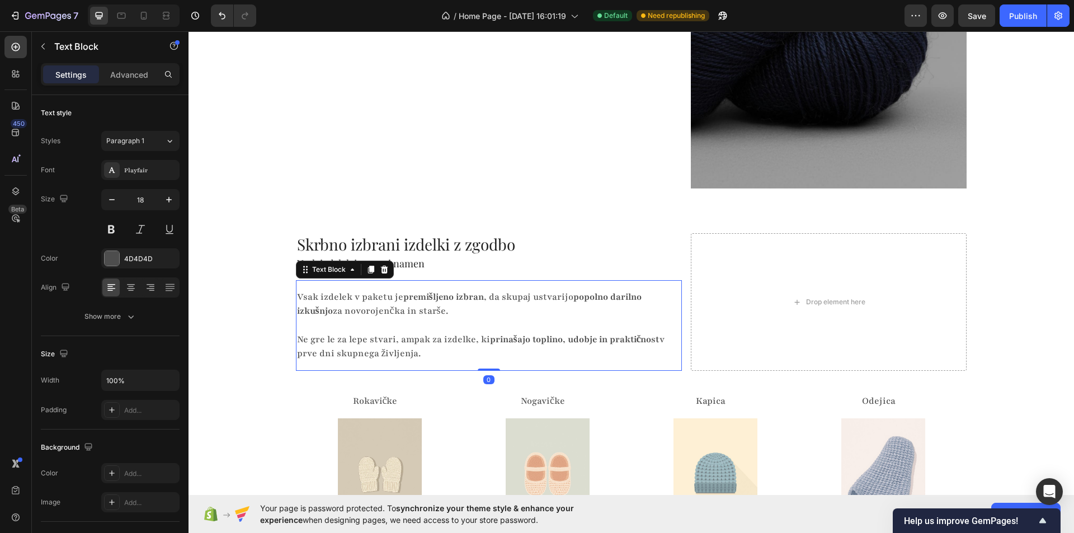
click at [362, 302] on p "Vsak izdelek v paketu je premišljeno izbran , da skupaj ustvarijo popolno daril…" at bounding box center [484, 304] width 375 height 28
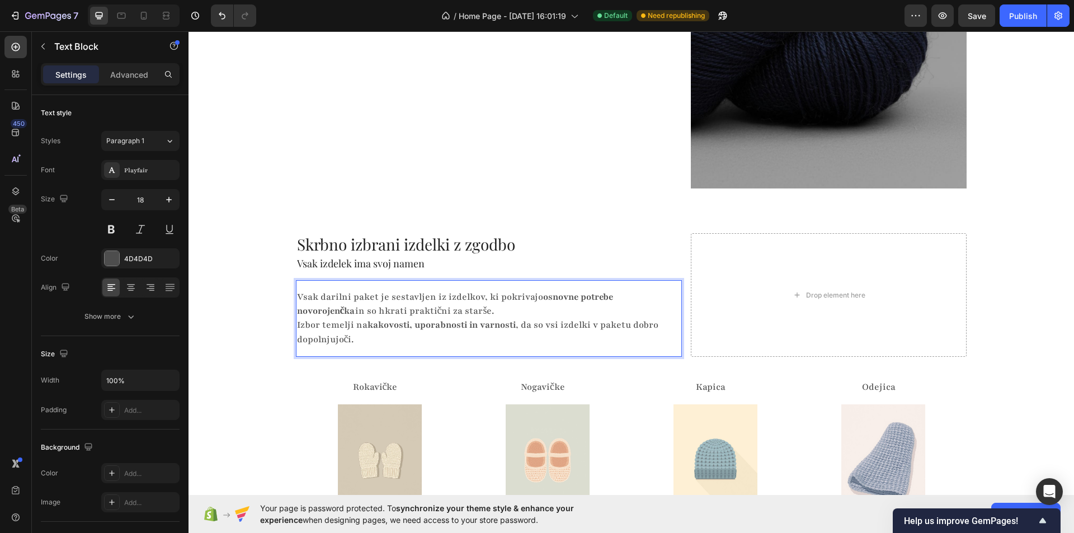
click at [439, 307] on p "Vsak darilni paket je sestavljen iz izdelkov, ki pokrivajo osnovne potrebe novo…" at bounding box center [484, 318] width 375 height 56
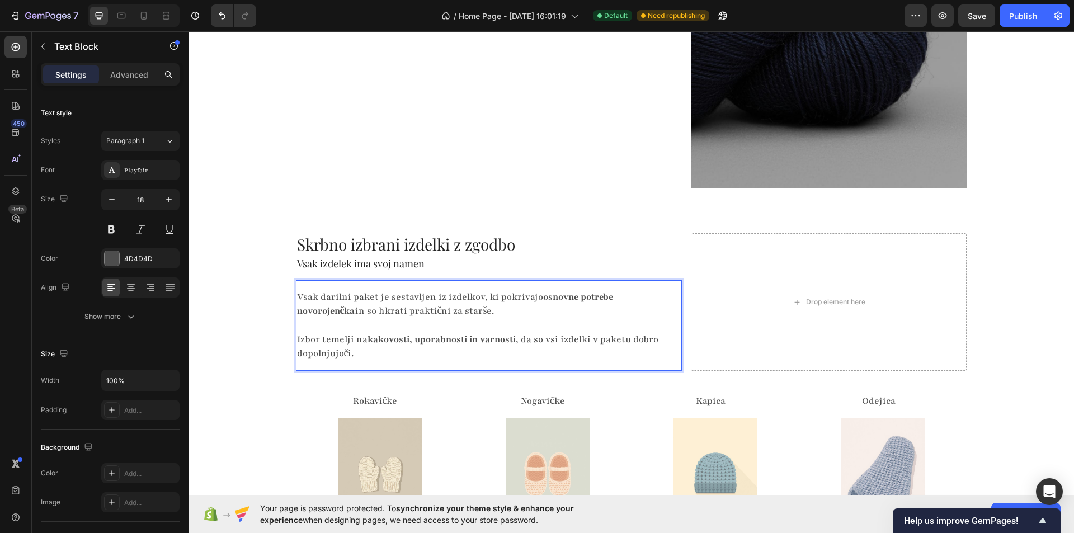
click at [269, 313] on div "Skrbno izbrani izdelki z zgodbo Heading Vsak izdelek ima svoj namen Heading Vsa…" at bounding box center [630, 381] width 885 height 297
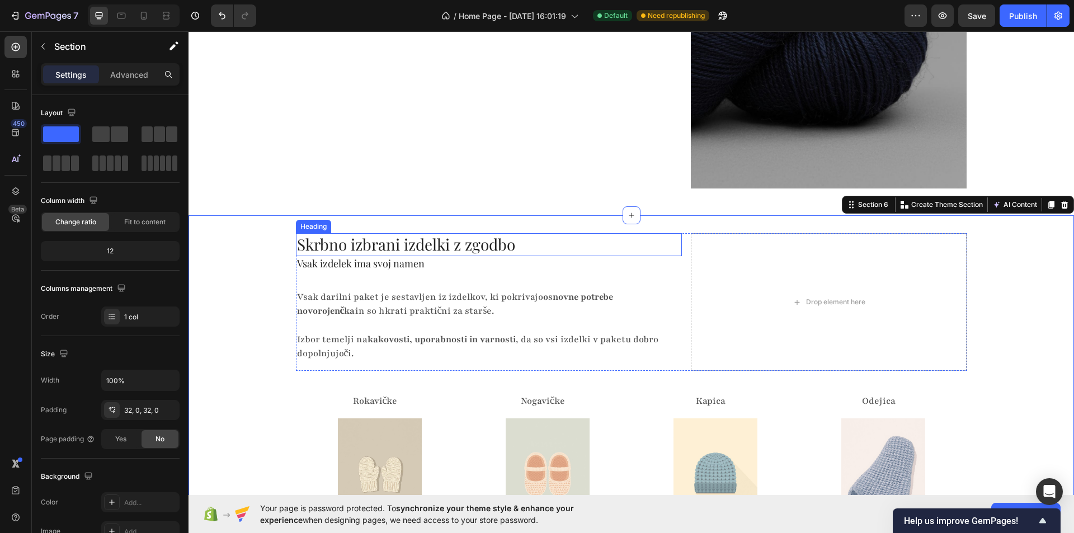
click at [341, 242] on h2 "Skrbno izbrani izdelki z zgodbo" at bounding box center [489, 244] width 386 height 22
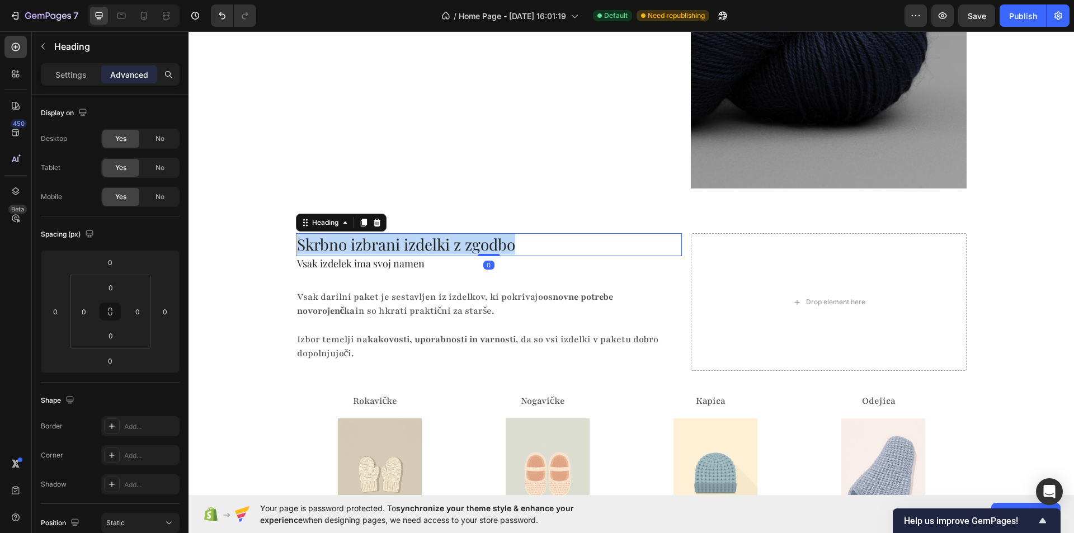
click at [341, 242] on p "Skrbno izbrani izdelki z zgodbo" at bounding box center [489, 244] width 384 height 20
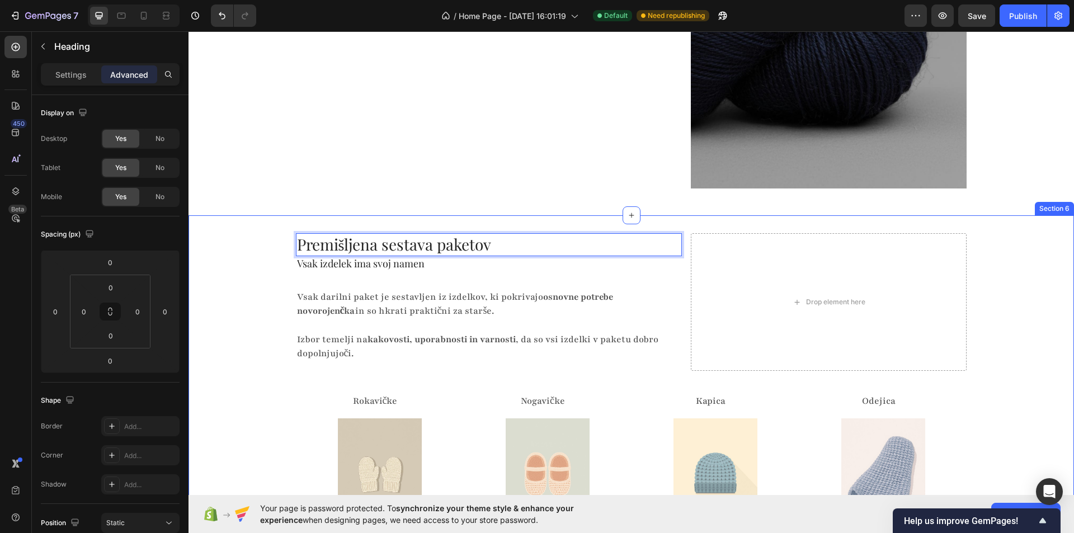
click at [261, 282] on div "Premišljena sestava paketov Heading 0 Vsak izdelek ima svoj namen Heading Vsak …" at bounding box center [630, 381] width 885 height 297
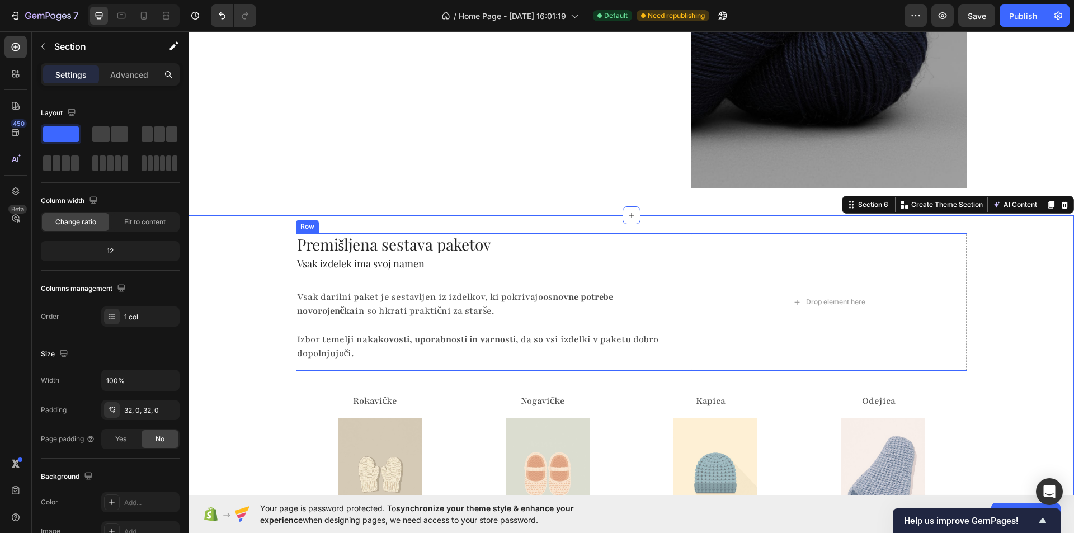
click at [357, 266] on h2 "Vsak izdelek ima svoj namen" at bounding box center [489, 263] width 386 height 15
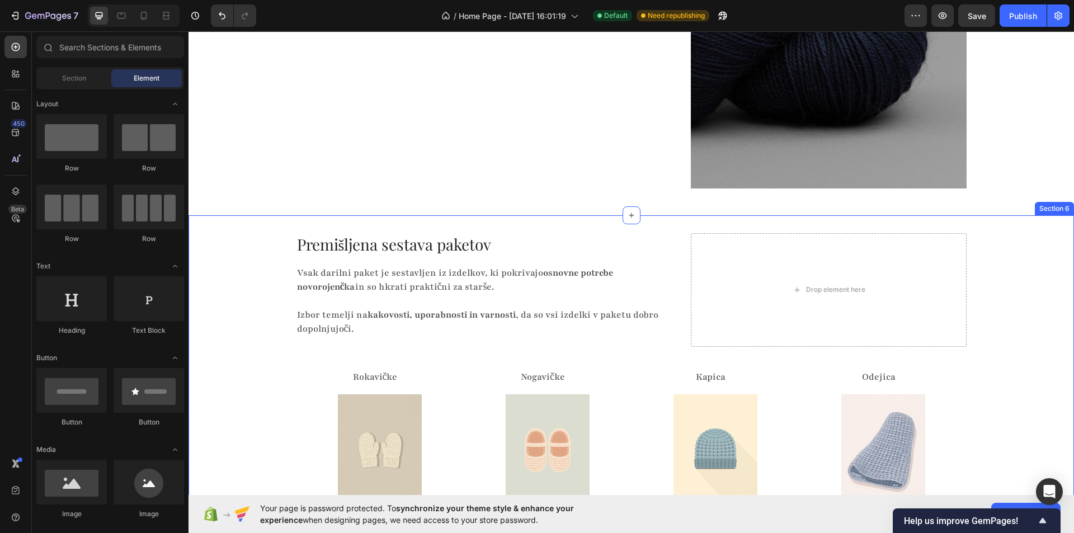
click at [253, 286] on div "Premišljena sestava paketov Heading Vsak darilni paket je sestavljen iz izdelko…" at bounding box center [630, 369] width 885 height 272
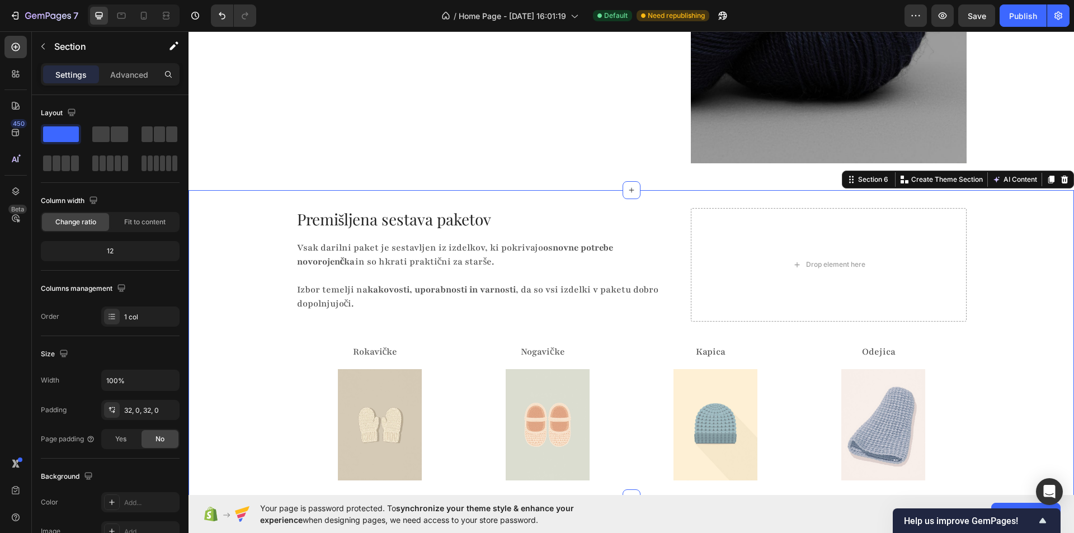
scroll to position [1874, 0]
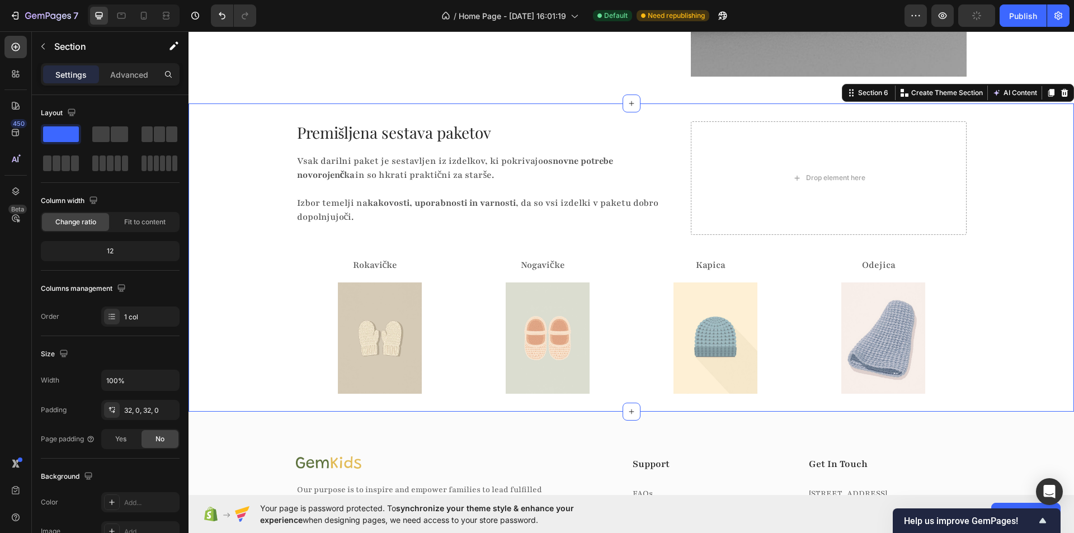
click at [282, 304] on div "Premišljena sestava paketov Heading Vsak darilni paket je sestavljen iz izdelko…" at bounding box center [630, 257] width 885 height 272
click at [244, 301] on div "Premišljena sestava paketov Heading Vsak darilni paket je sestavljen iz izdelko…" at bounding box center [630, 257] width 885 height 272
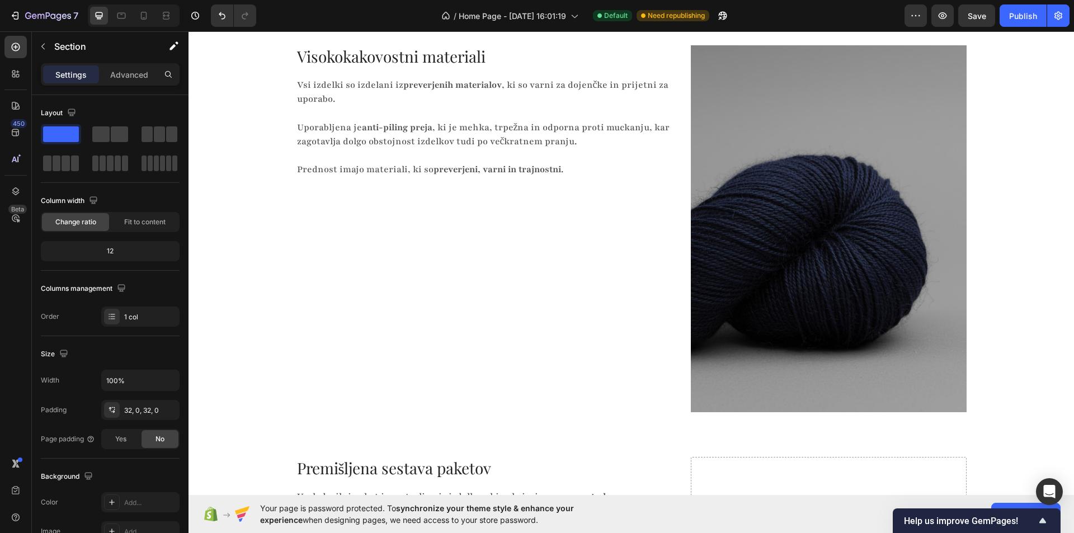
scroll to position [1459, 0]
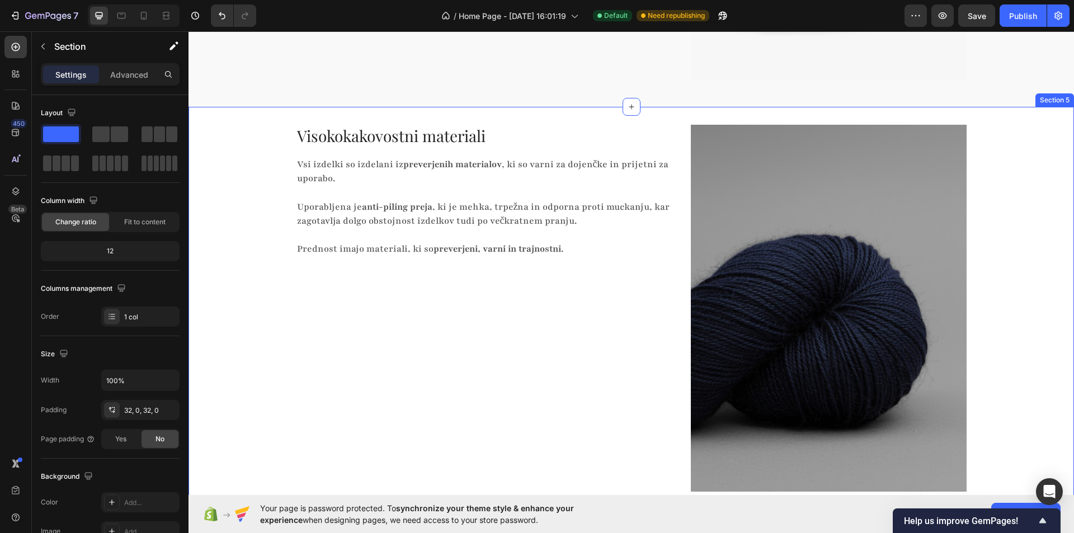
click at [266, 213] on div "Visokokakovostni materiali Heading Vsi izdelki so izdelani iz preverjenih mater…" at bounding box center [630, 313] width 885 height 376
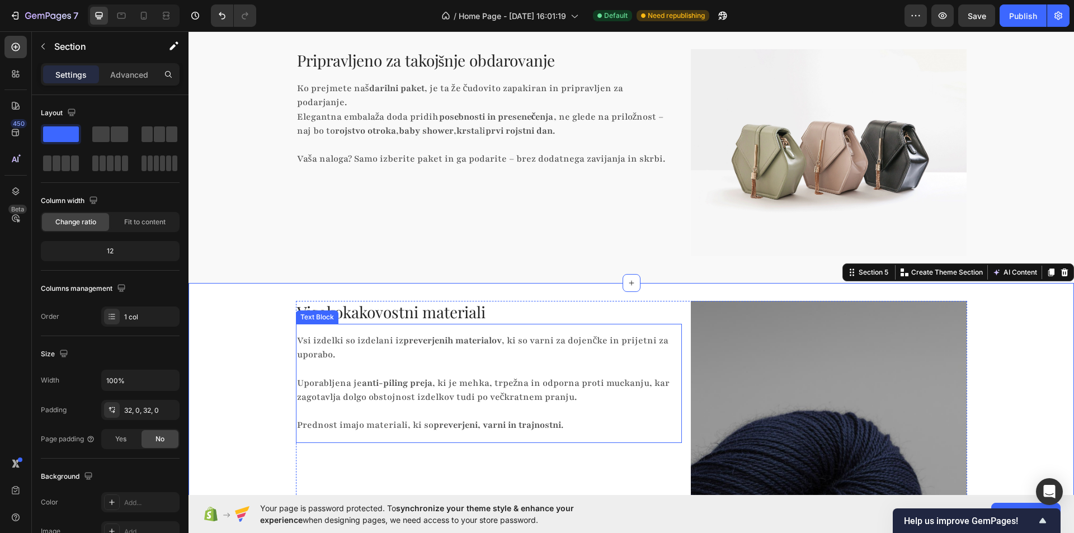
scroll to position [1236, 0]
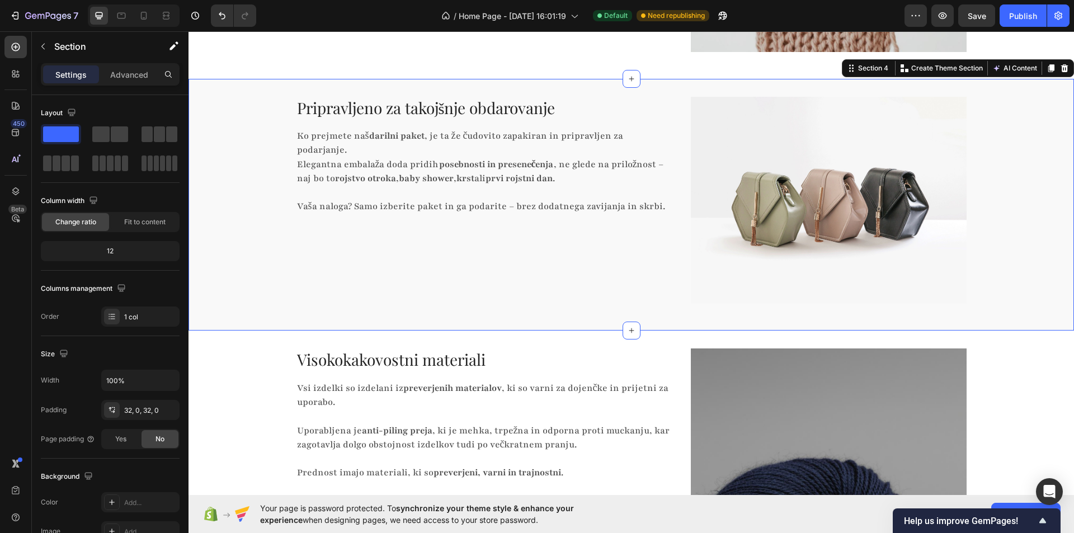
click at [263, 205] on div "Pripravljeno za takojšnje obdarovanje Heading Ko prejmete naš darilni paket , j…" at bounding box center [630, 205] width 885 height 216
click at [1061, 72] on icon at bounding box center [1064, 68] width 7 height 8
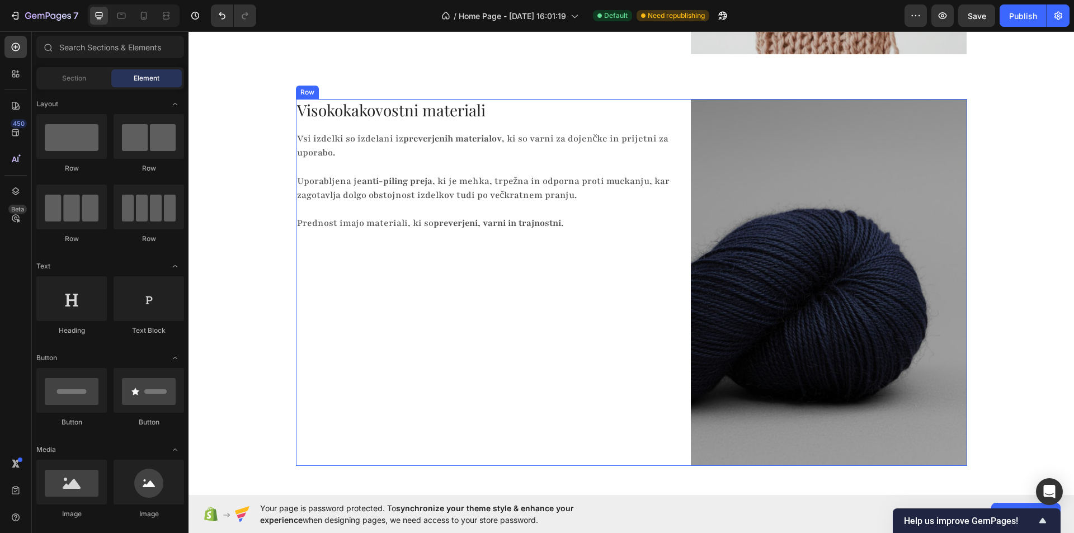
scroll to position [1012, 0]
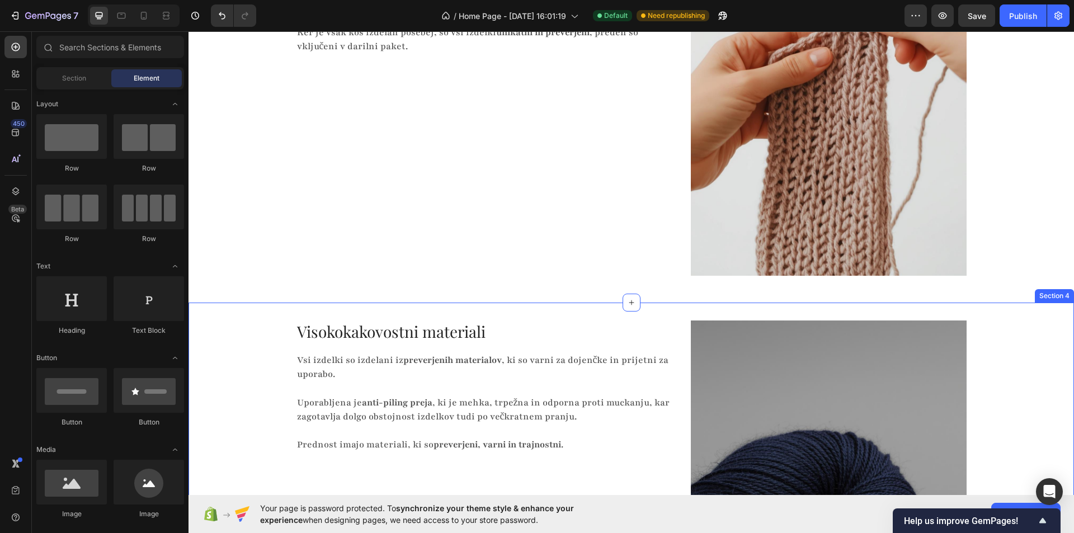
click at [240, 347] on div "Visokokakovostni materiali Heading Vsi izdelki so izdelani iz preverjenih mater…" at bounding box center [630, 508] width 885 height 376
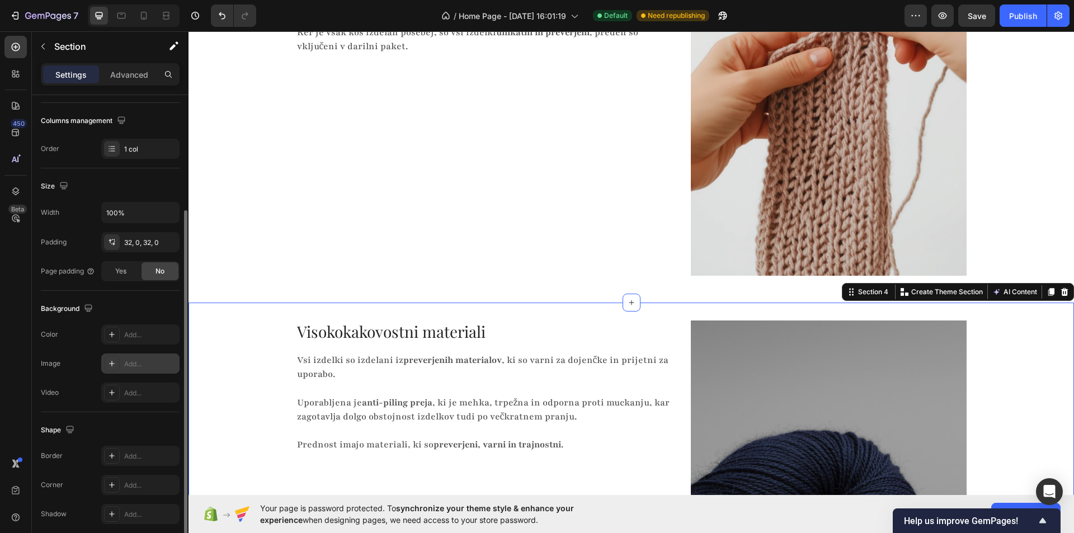
scroll to position [213, 0]
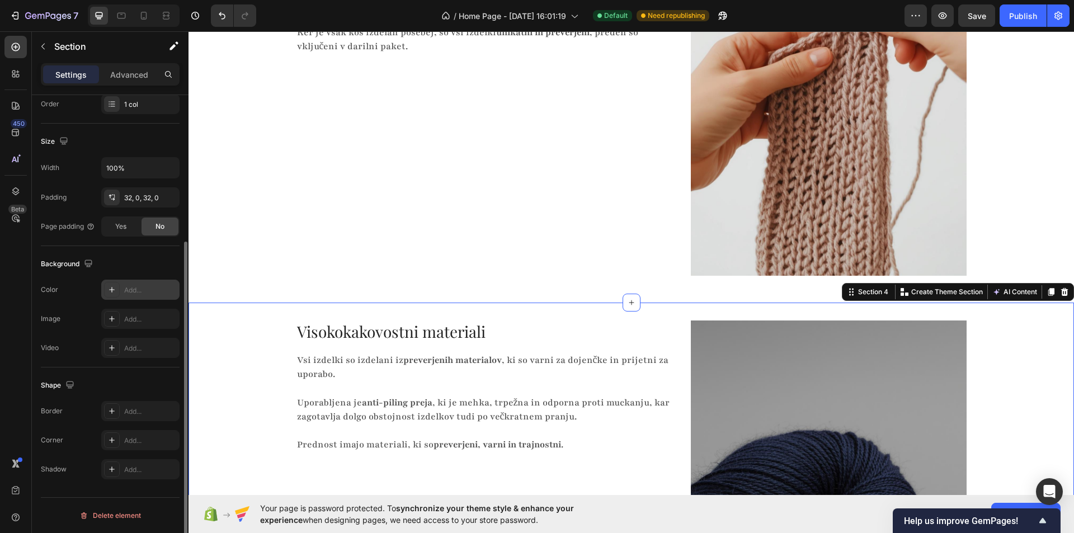
click at [113, 296] on div at bounding box center [112, 290] width 16 height 16
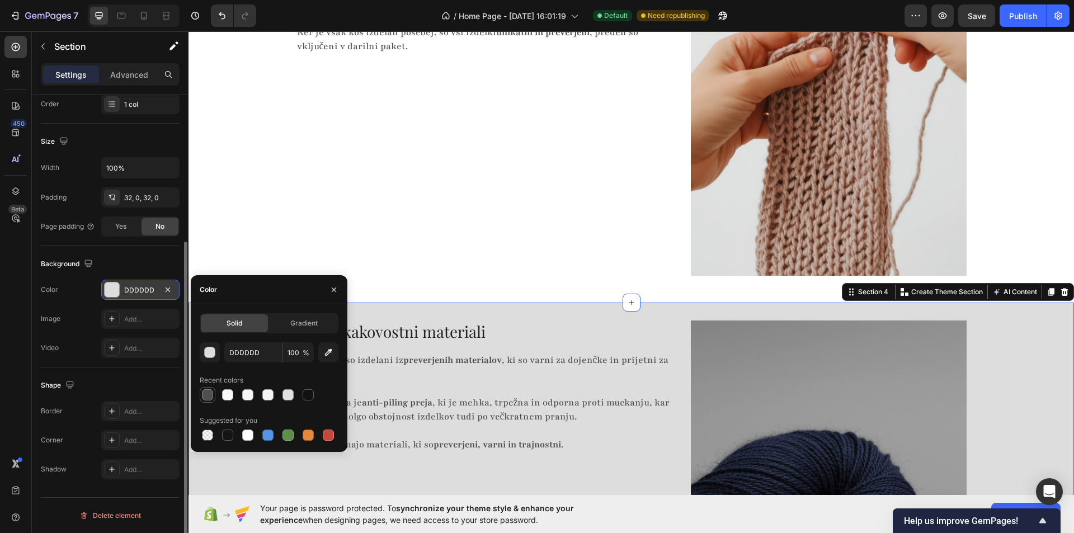
click at [212, 395] on div at bounding box center [207, 394] width 11 height 11
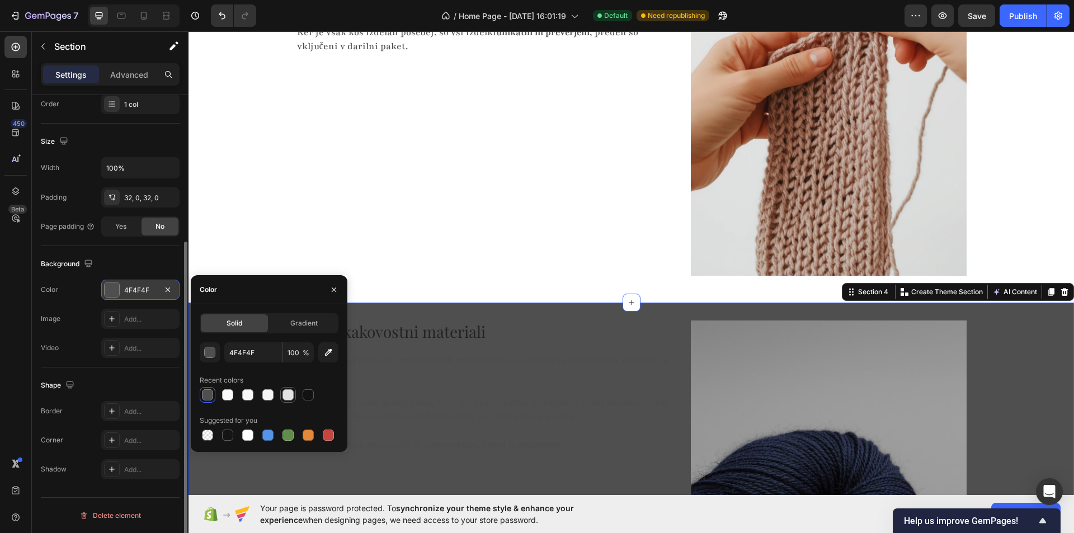
click at [281, 391] on div at bounding box center [288, 395] width 16 height 16
type input "E2E2E2"
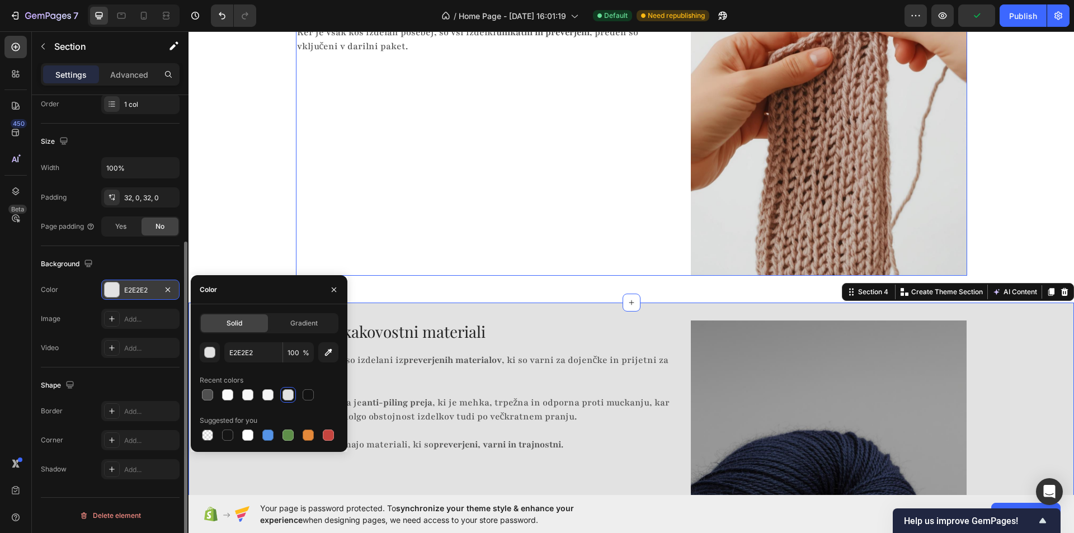
click at [389, 204] on div "Ročno izdelano v Sloveniji Heading Vsak izdelek je izdelan ročno v Sloveniji, z…" at bounding box center [489, 91] width 386 height 367
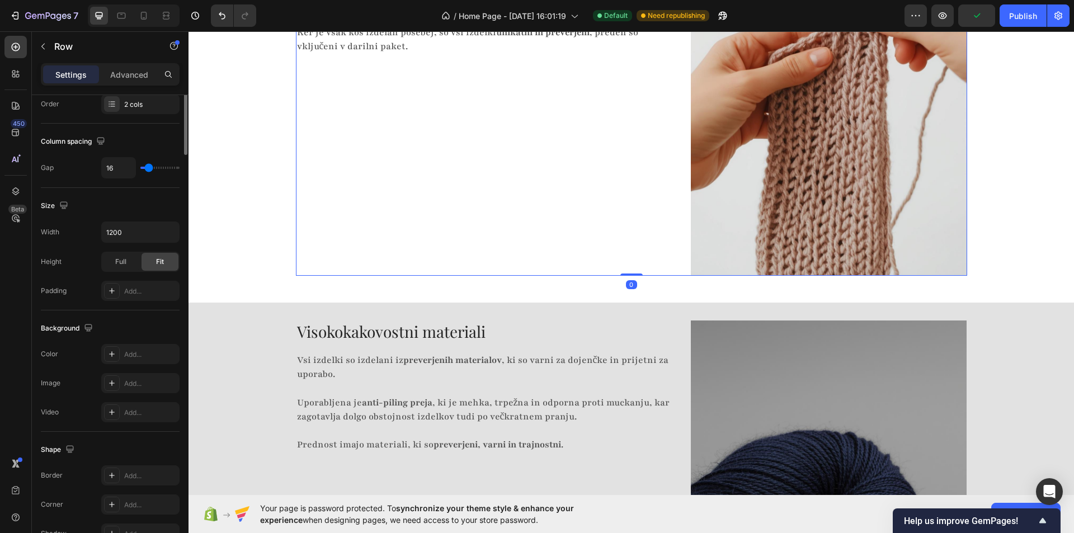
scroll to position [0, 0]
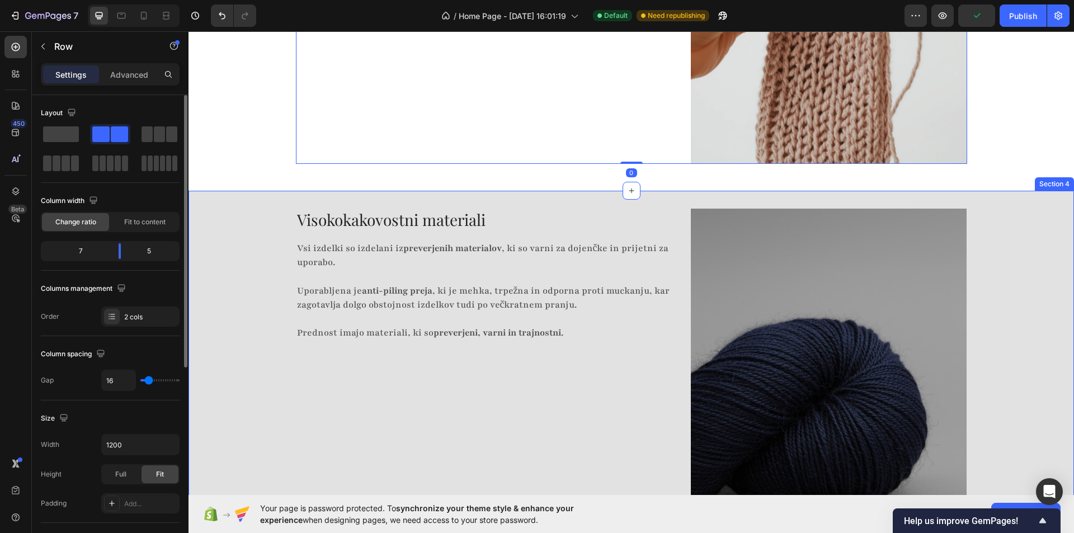
click at [251, 281] on div "Visokokakovostni materiali Heading Vsi izdelki so izdelani iz preverjenih mater…" at bounding box center [630, 397] width 885 height 376
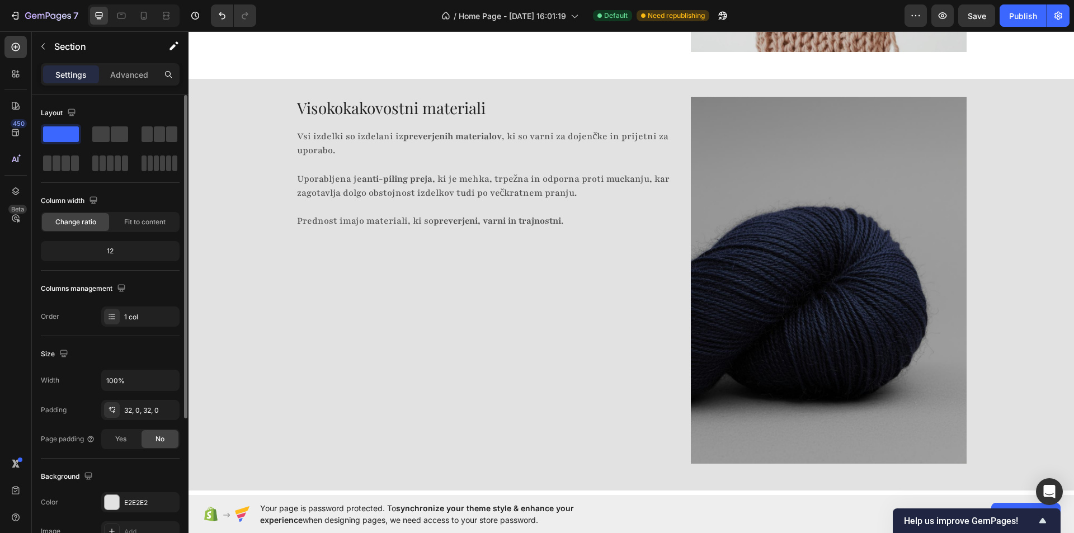
scroll to position [56, 0]
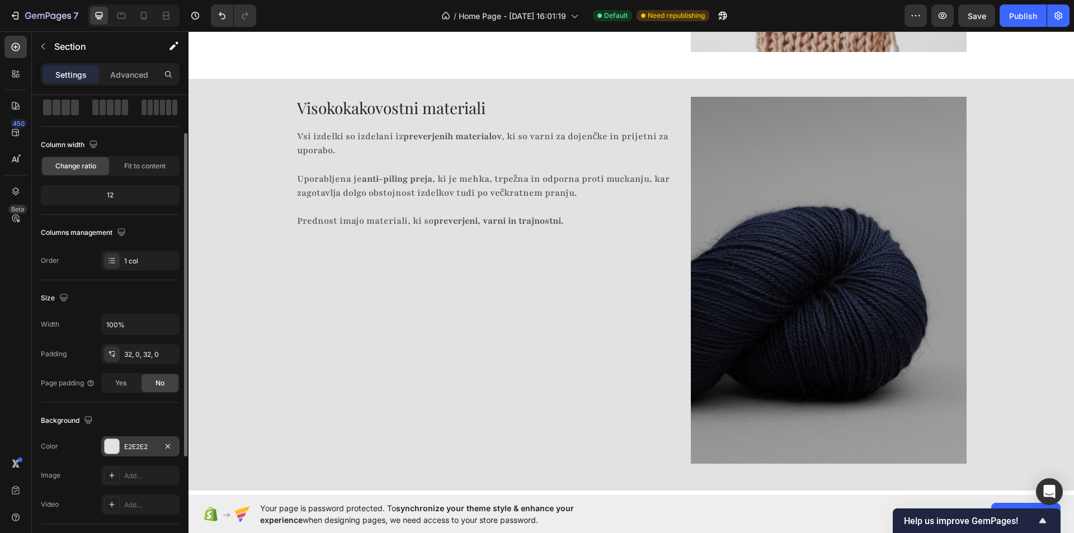
click at [116, 442] on div at bounding box center [112, 446] width 15 height 15
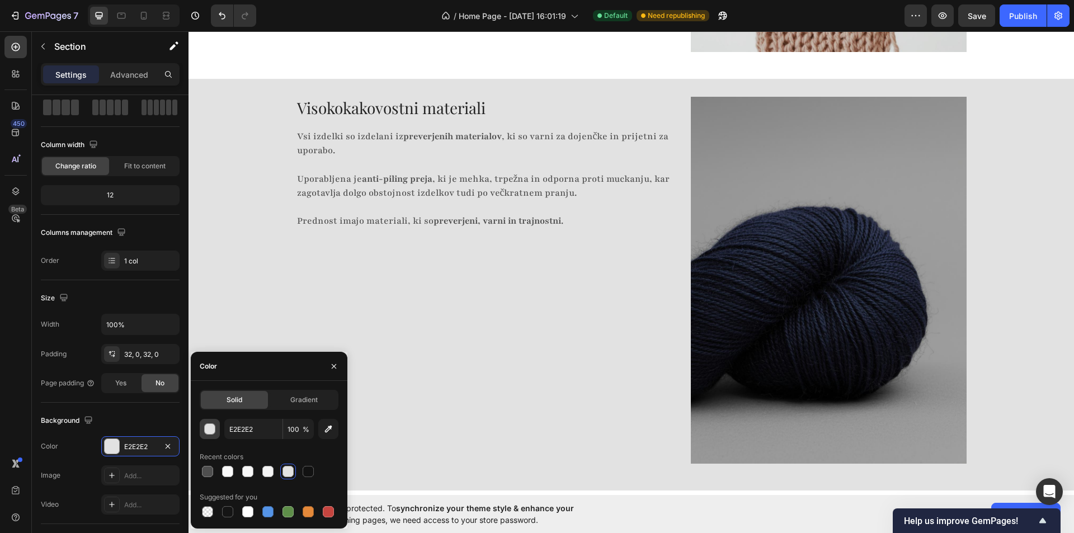
click at [215, 427] on div "button" at bounding box center [210, 429] width 11 height 11
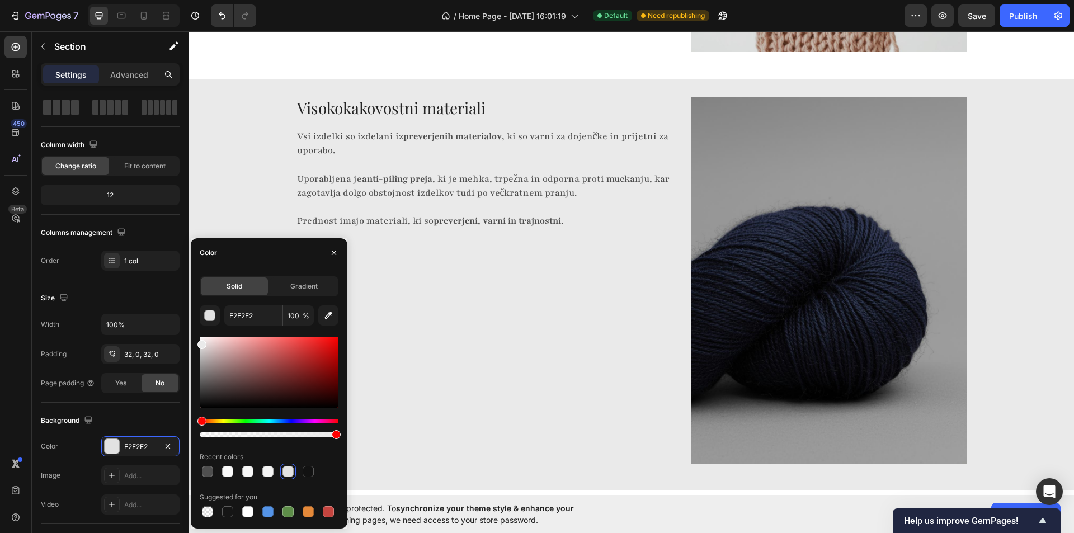
click at [197, 342] on div "Solid Gradient E2E2E2 100 % Recent colors Suggested for you" at bounding box center [269, 397] width 157 height 243
click at [200, 341] on div at bounding box center [201, 342] width 9 height 9
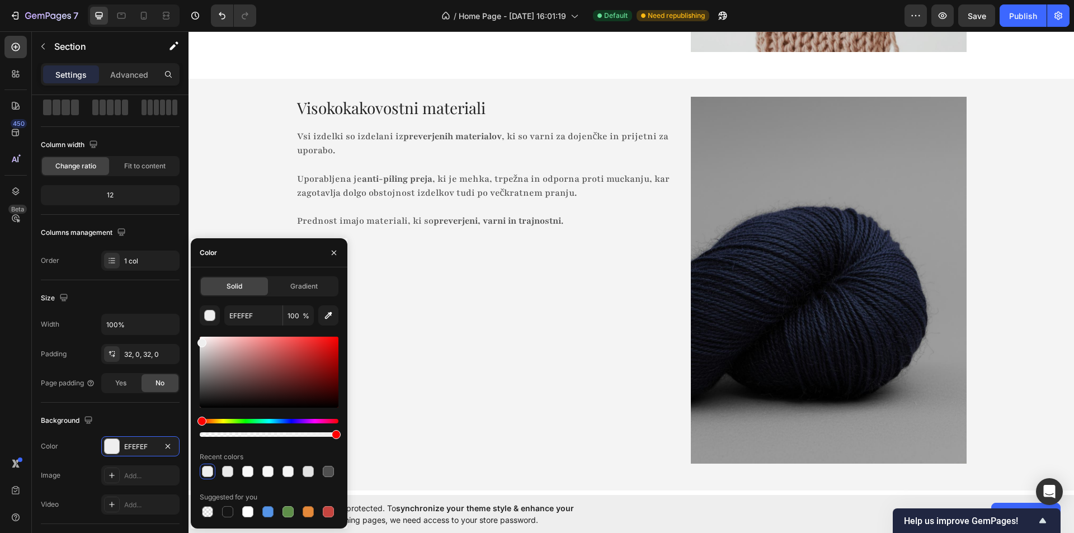
click at [200, 340] on div at bounding box center [201, 342] width 9 height 9
click at [200, 338] on div at bounding box center [201, 341] width 9 height 9
type input "F9F9F9"
click at [200, 338] on div at bounding box center [201, 340] width 9 height 9
click at [224, 158] on div "Visokokakovostni materiali Heading Vsi izdelki so izdelani iz preverjenih mater…" at bounding box center [630, 285] width 885 height 376
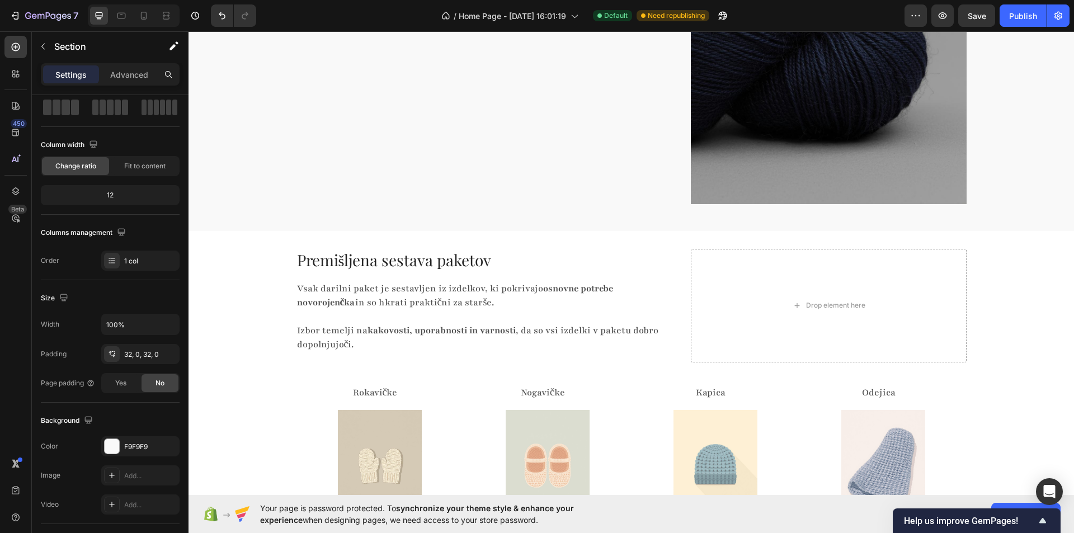
click at [254, 289] on div "Premišljena sestava paketov Heading Vsak darilni paket je sestavljen iz izdelko…" at bounding box center [630, 385] width 885 height 272
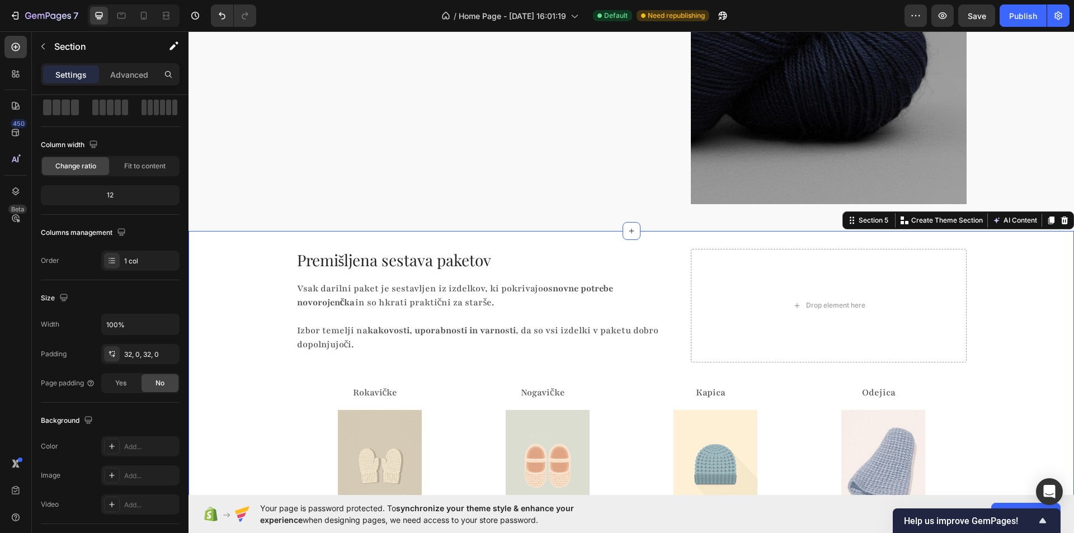
scroll to position [1571, 0]
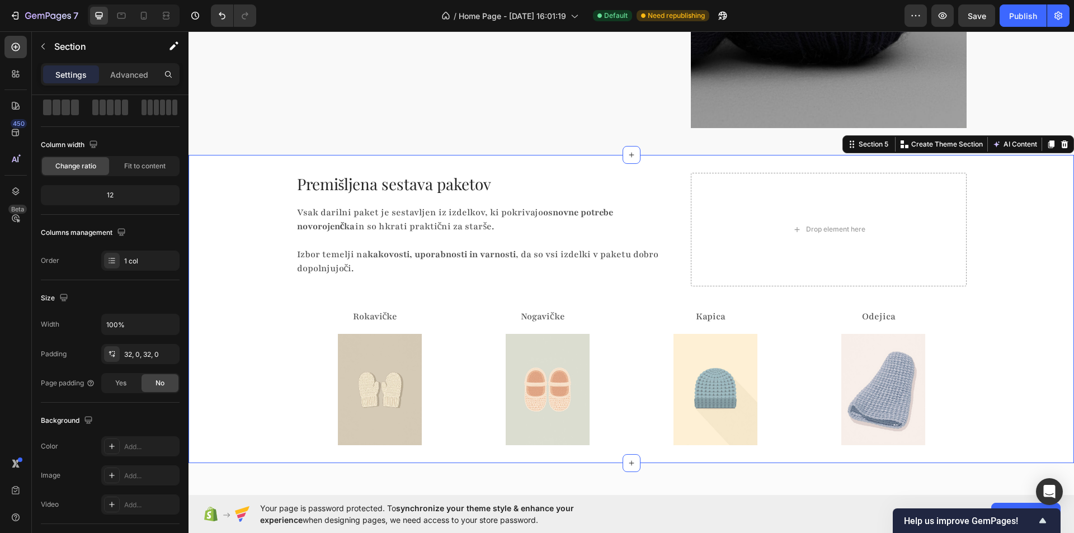
click at [262, 285] on div "Premišljena sestava paketov Heading Vsak darilni paket je sestavljen iz izdelko…" at bounding box center [630, 309] width 885 height 272
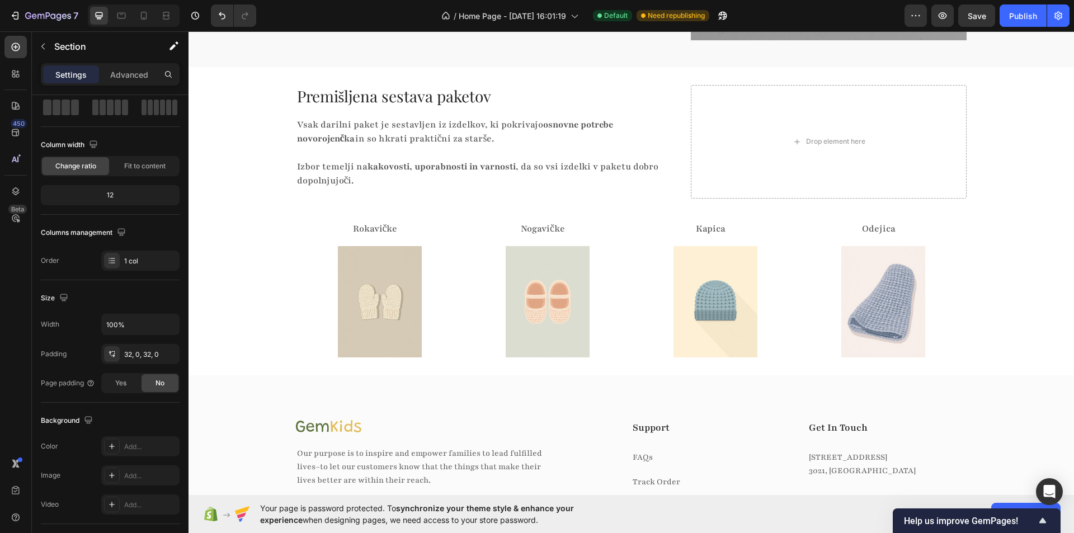
scroll to position [1683, 0]
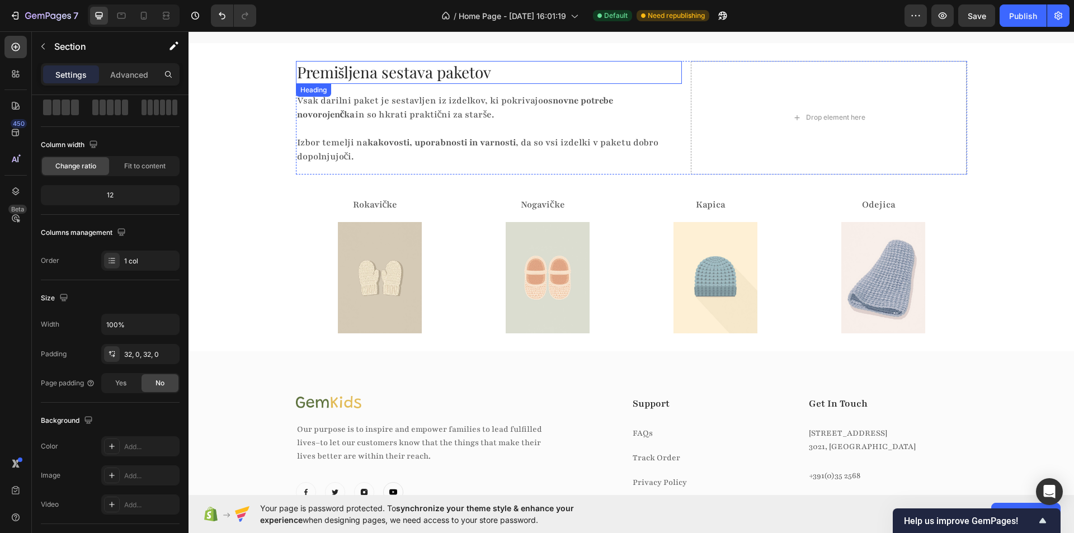
click at [359, 69] on h2 "Premišljena sestava paketov" at bounding box center [489, 72] width 386 height 22
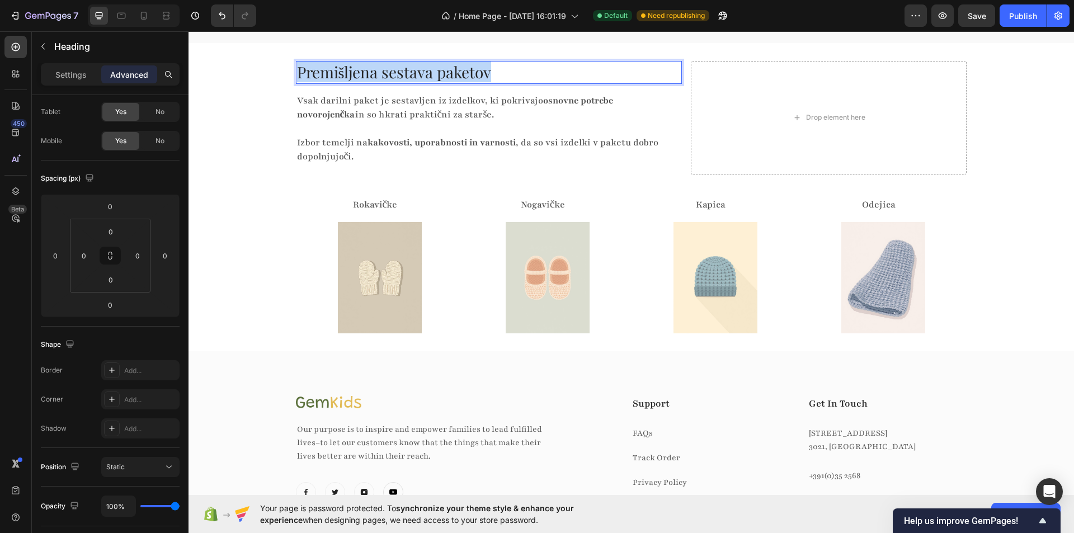
scroll to position [0, 0]
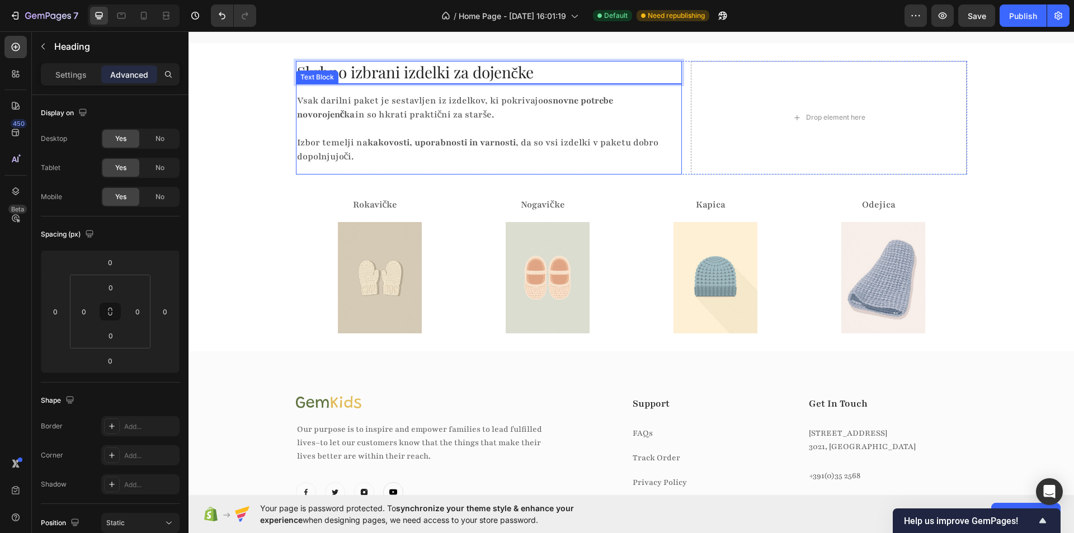
click at [352, 117] on p "Vsak darilni paket je sestavljen iz izdelkov, ki pokrivajo osnovne potrebe novo…" at bounding box center [484, 108] width 375 height 28
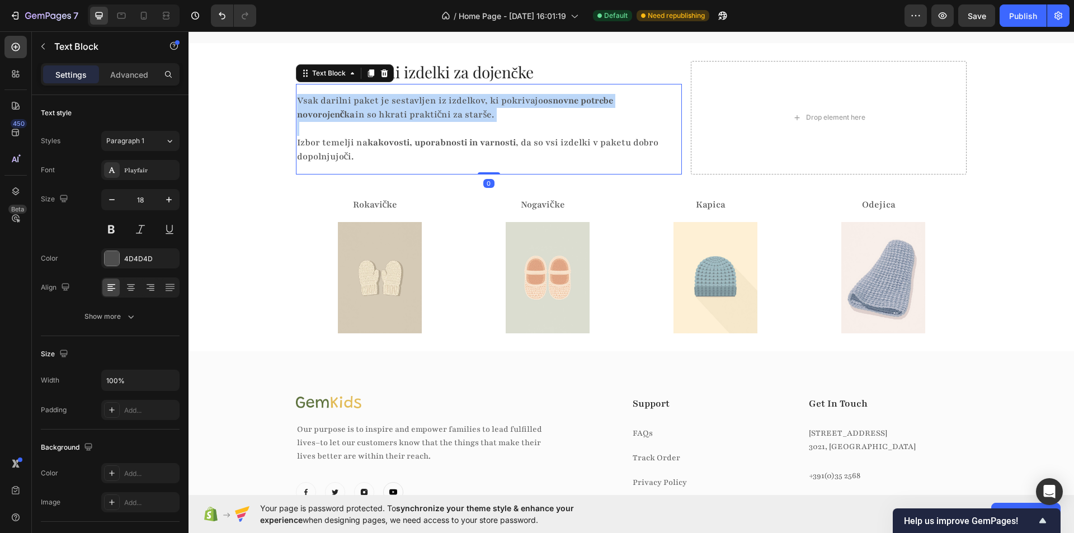
click at [352, 117] on p "Vsak darilni paket je sestavljen iz izdelkov, ki pokrivajo osnovne potrebe novo…" at bounding box center [484, 108] width 375 height 28
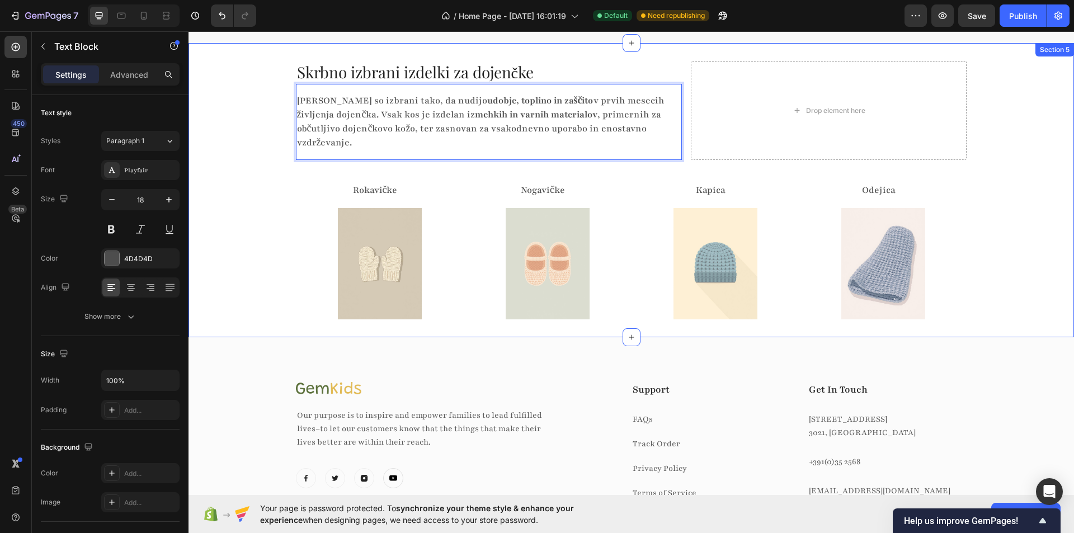
click at [262, 150] on div "Skrbno izbrani izdelki za dojenčke Heading Izdelki so izbrani tako, da nudijo u…" at bounding box center [630, 190] width 885 height 258
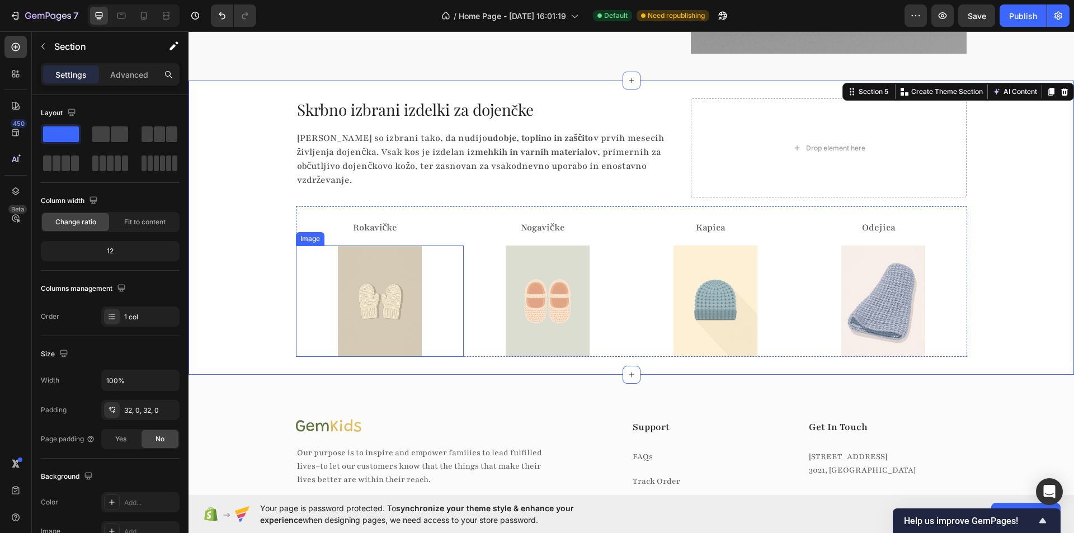
scroll to position [1627, 0]
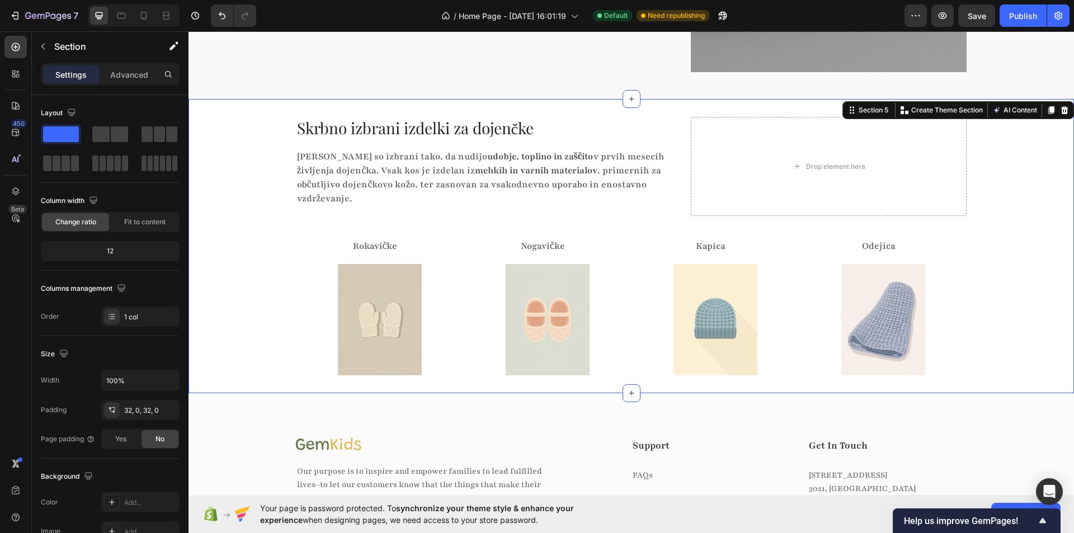
click at [253, 212] on div "Skrbno izbrani izdelki za dojenčke Heading Izdelki so izbrani tako, da nudijo u…" at bounding box center [630, 246] width 885 height 258
click at [367, 239] on p "Rokavičke" at bounding box center [375, 246] width 157 height 14
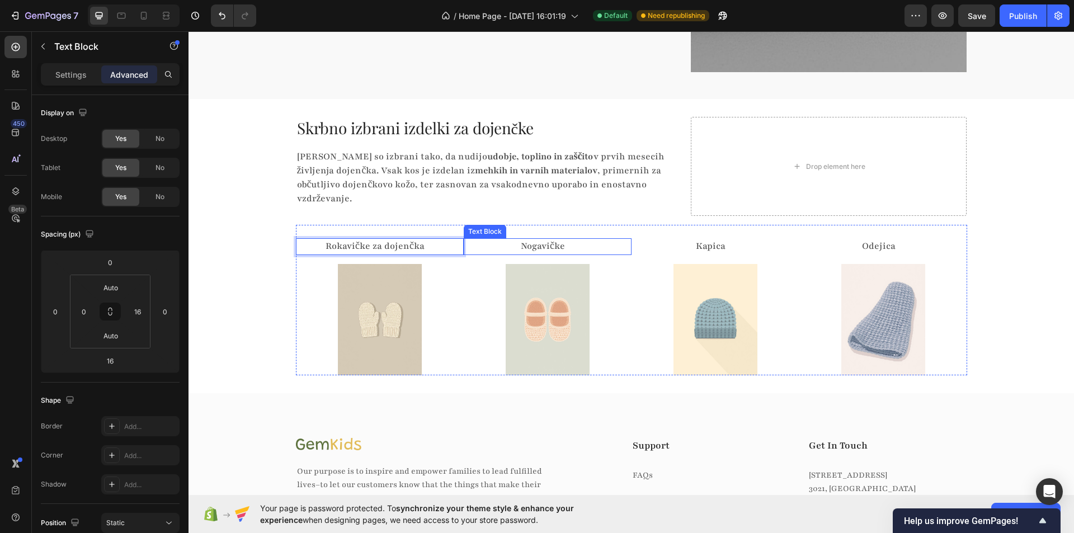
click at [522, 239] on p "Nogavičke" at bounding box center [543, 246] width 157 height 14
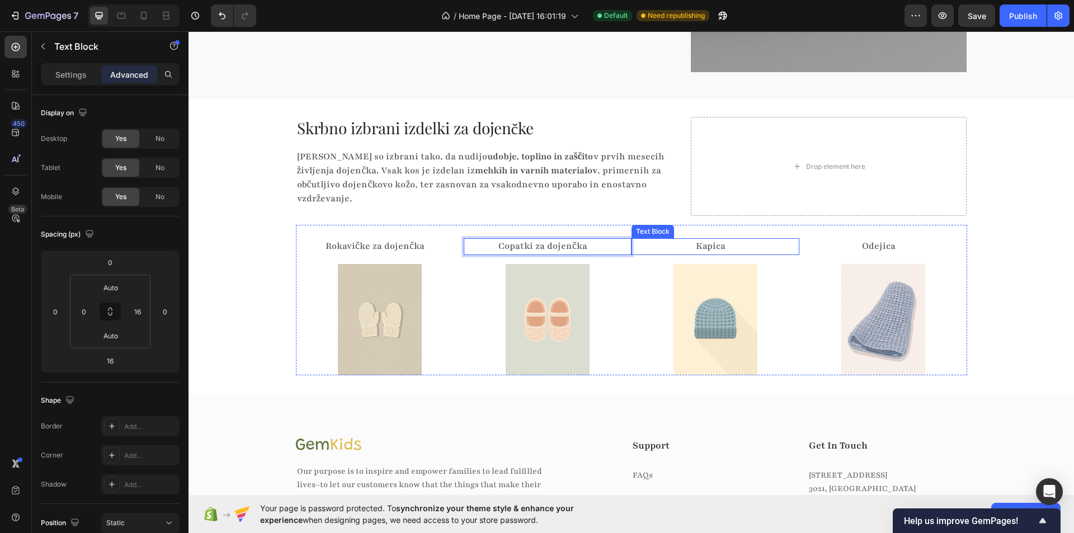
click at [701, 239] on p "Kapica" at bounding box center [711, 246] width 157 height 14
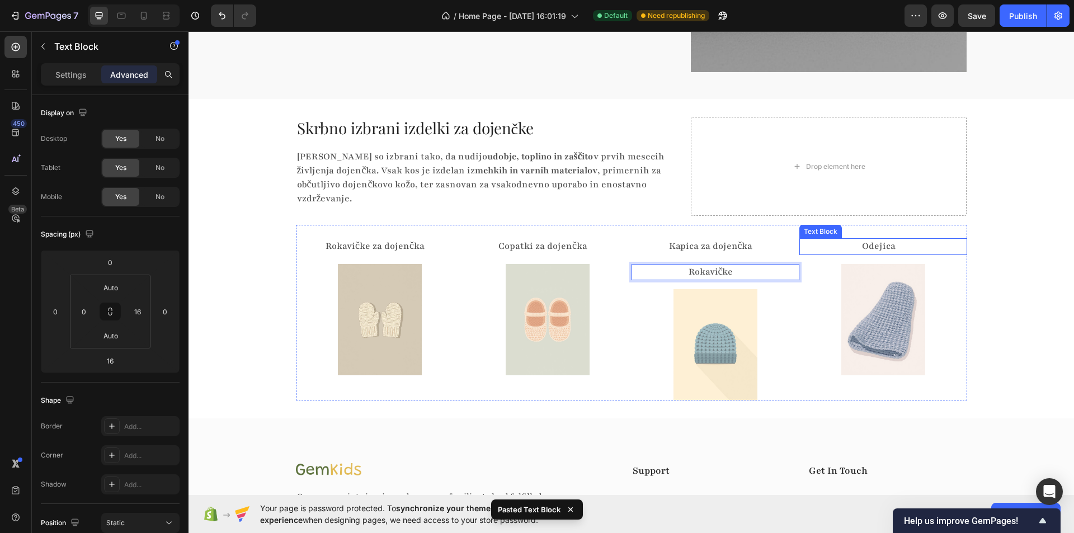
click at [879, 239] on p "Odejica" at bounding box center [878, 246] width 157 height 14
click at [878, 239] on p "Odejica" at bounding box center [878, 246] width 157 height 14
click at [725, 265] on p "Rokavičke" at bounding box center [711, 272] width 157 height 14
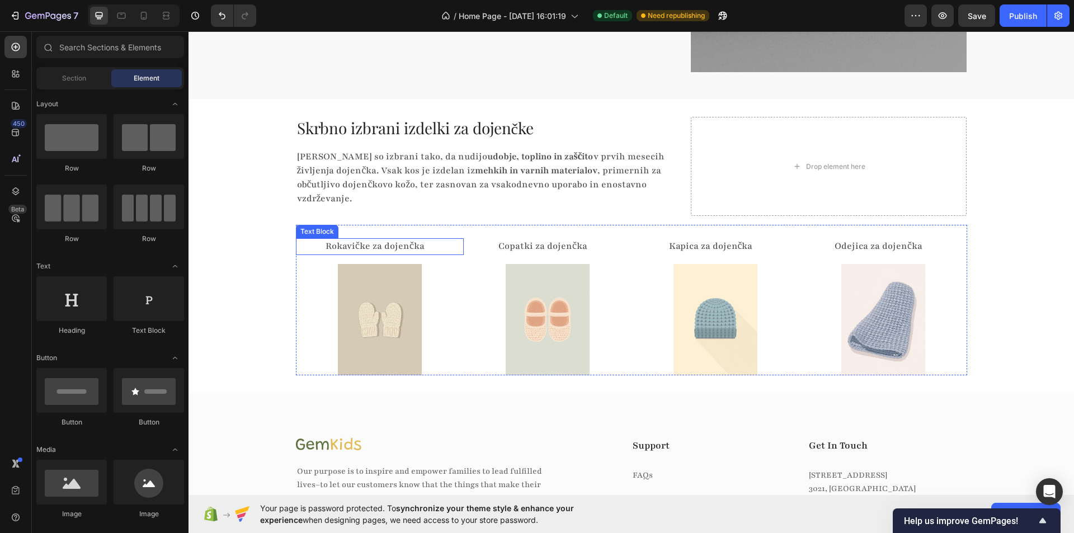
click at [390, 239] on p "Rokavičke za dojenčka" at bounding box center [375, 246] width 157 height 14
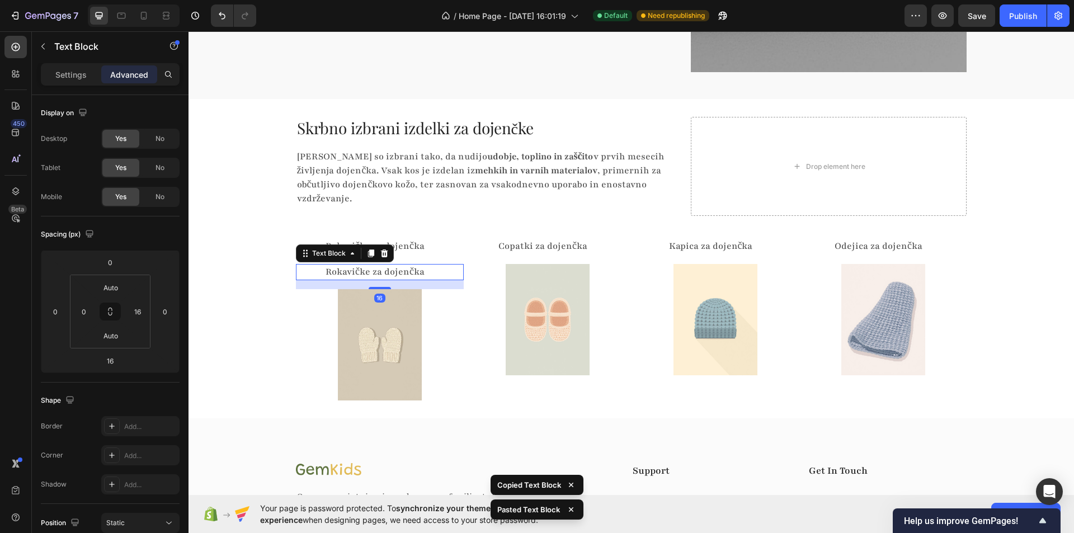
click at [387, 265] on p "Rokavičke za dojenčka" at bounding box center [375, 272] width 157 height 14
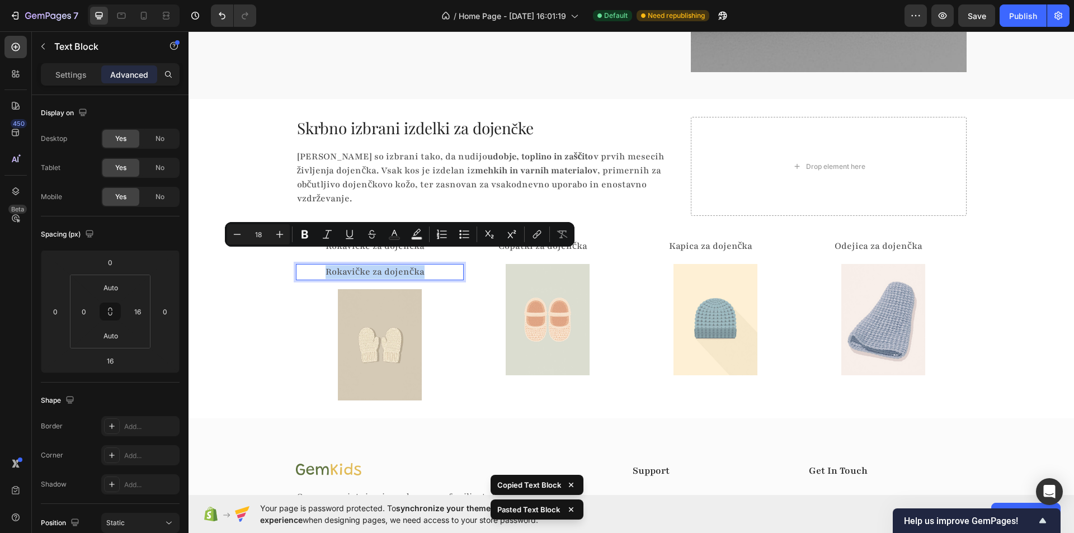
click at [387, 265] on p "Rokavičke za dojenčka" at bounding box center [375, 272] width 157 height 14
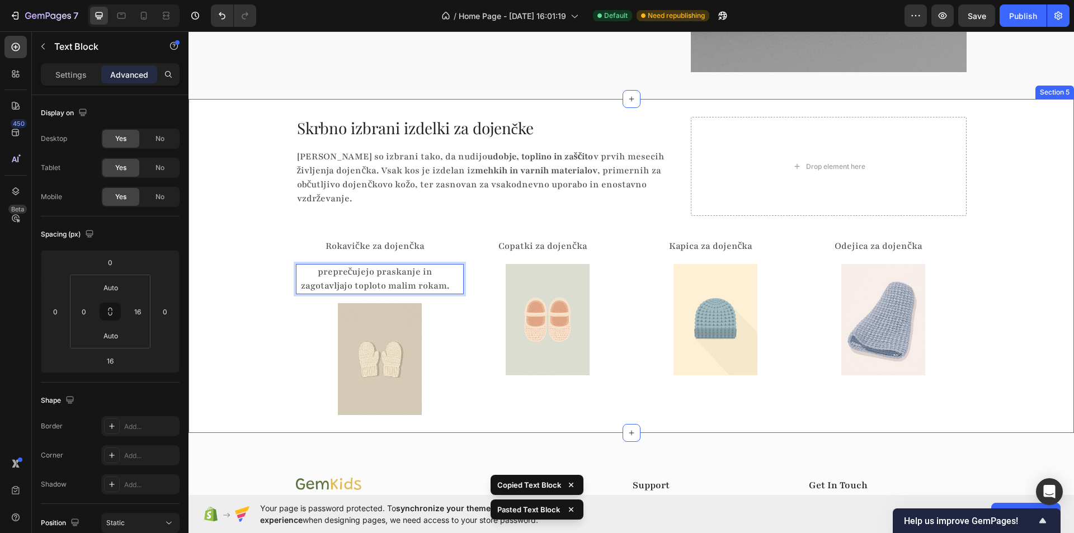
click at [245, 267] on div "Skrbno izbrani izdelki za dojenčke Heading Izdelki so izbrani tako, da nudijo u…" at bounding box center [630, 266] width 885 height 298
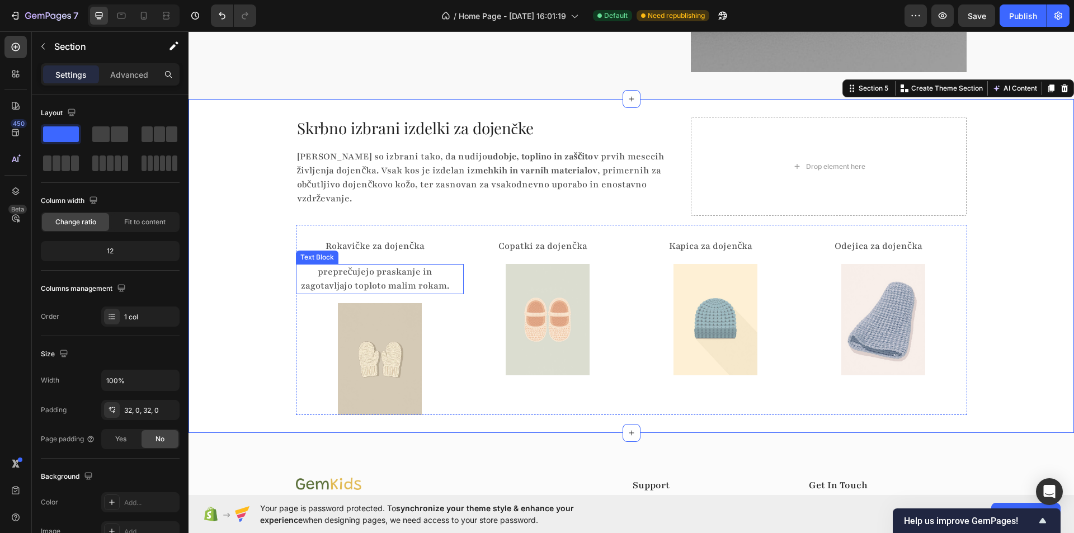
click at [388, 266] on p "preprečujejo praskanje in zagotavljajo toploto malim rokam." at bounding box center [375, 279] width 157 height 28
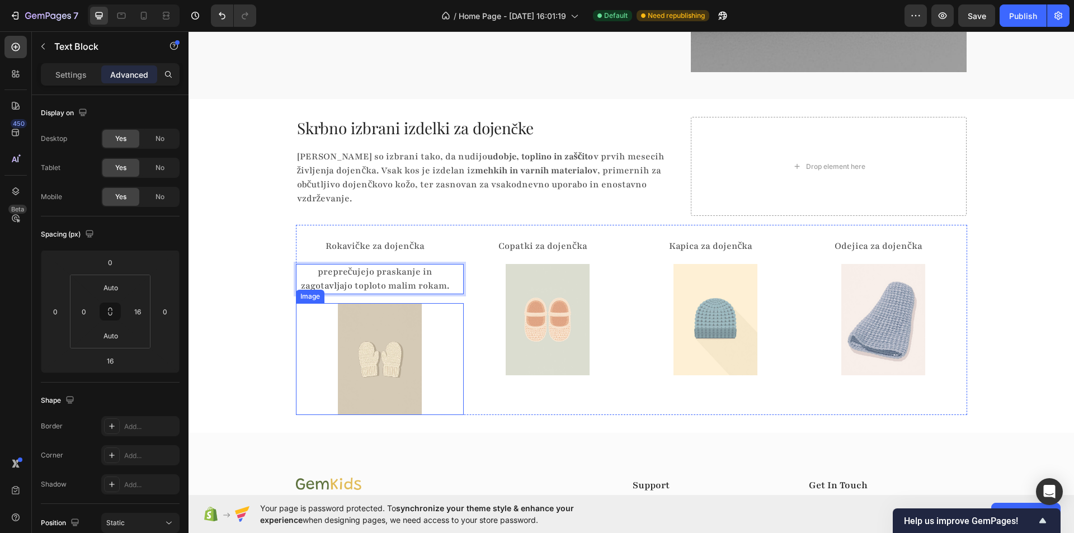
drag, startPoint x: 391, startPoint y: 259, endPoint x: 383, endPoint y: 364, distance: 104.9
click at [260, 271] on div "Skrbno izbrani izdelki za dojenčke Heading Izdelki so izbrani tako, da nudijo u…" at bounding box center [630, 266] width 885 height 298
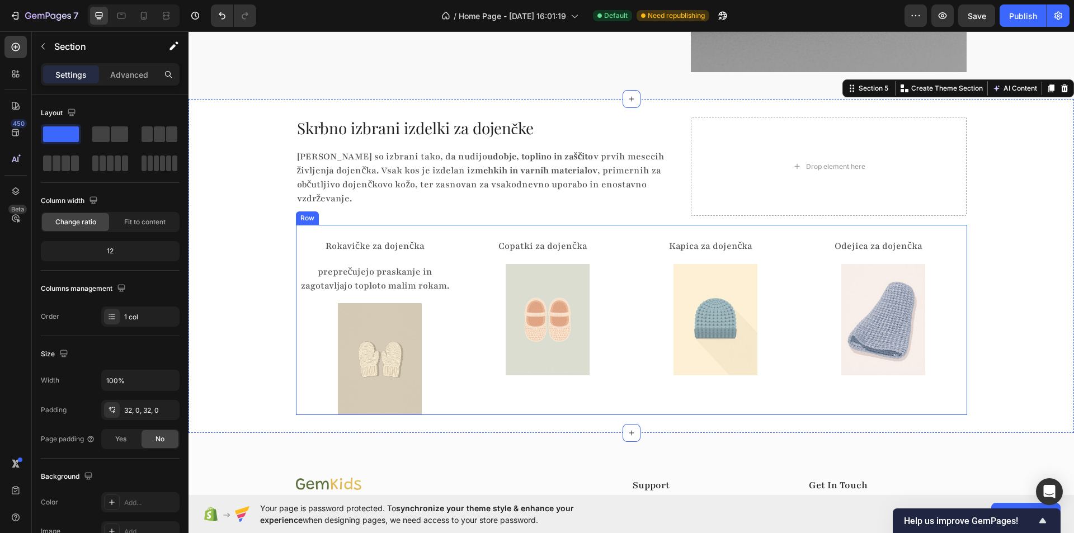
click at [352, 242] on div "Rokavičke za dojenčka Text Block preprečujejo praskanje in zagotavljajo toploto…" at bounding box center [380, 326] width 168 height 176
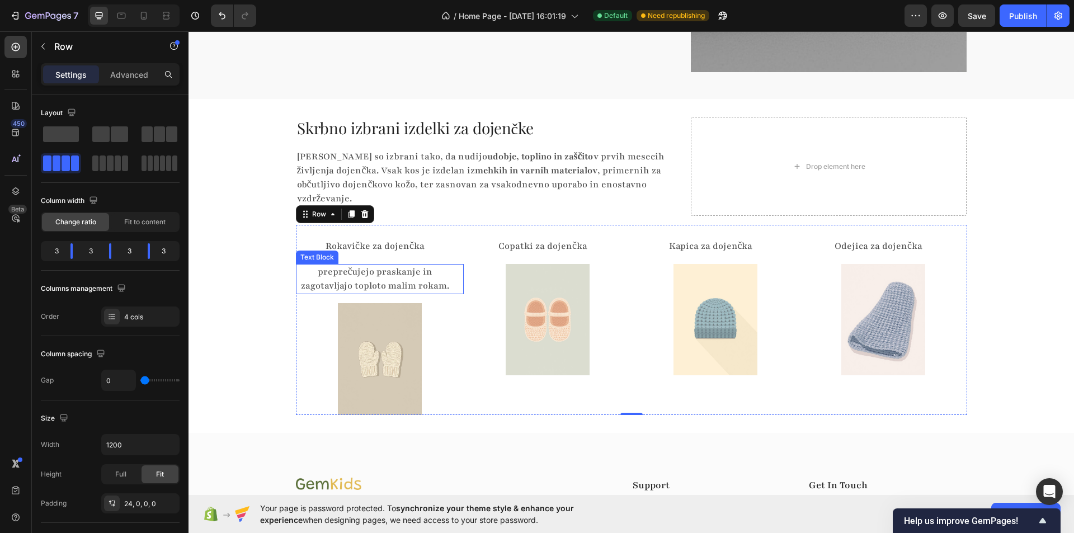
click at [360, 265] on p "preprečujejo praskanje in zagotavljajo toploto malim rokam." at bounding box center [375, 279] width 157 height 28
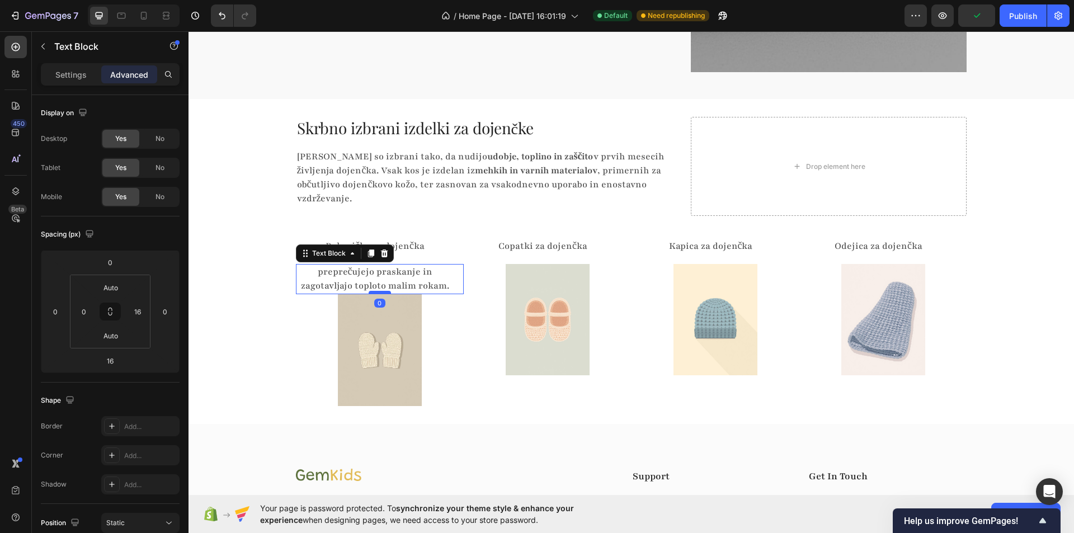
drag, startPoint x: 375, startPoint y: 288, endPoint x: 372, endPoint y: 277, distance: 11.0
click at [372, 291] on div at bounding box center [380, 292] width 22 height 3
type input "0"
click at [271, 295] on div "Skrbno izbrani izdelki za dojenčke Heading Izdelki so izbrani tako, da nudijo u…" at bounding box center [630, 261] width 885 height 289
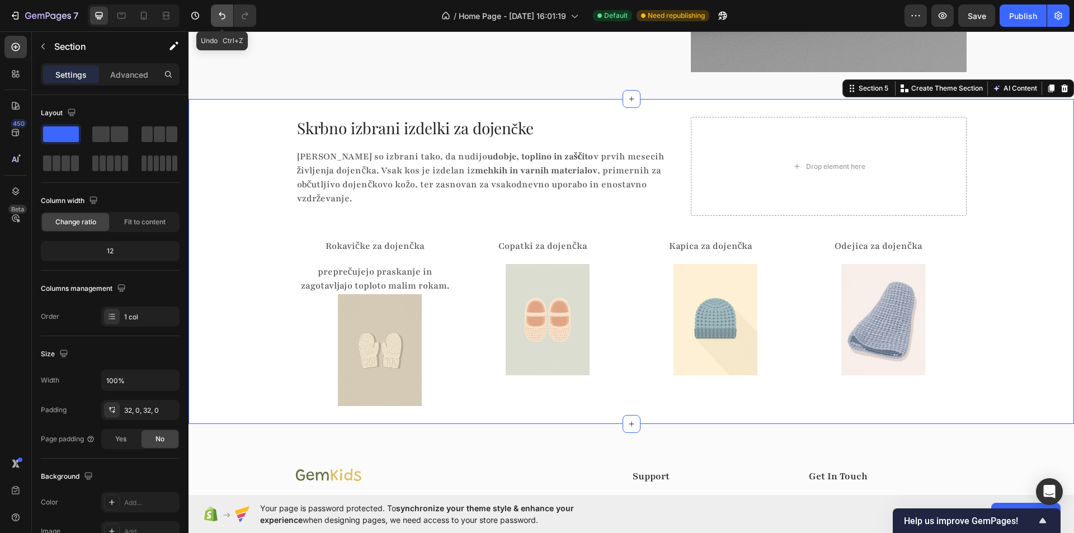
click at [215, 17] on button "Undo/Redo" at bounding box center [222, 15] width 22 height 22
click at [367, 265] on p "preprečujejo praskanje in zagotavljajo toploto malim rokam." at bounding box center [375, 279] width 157 height 28
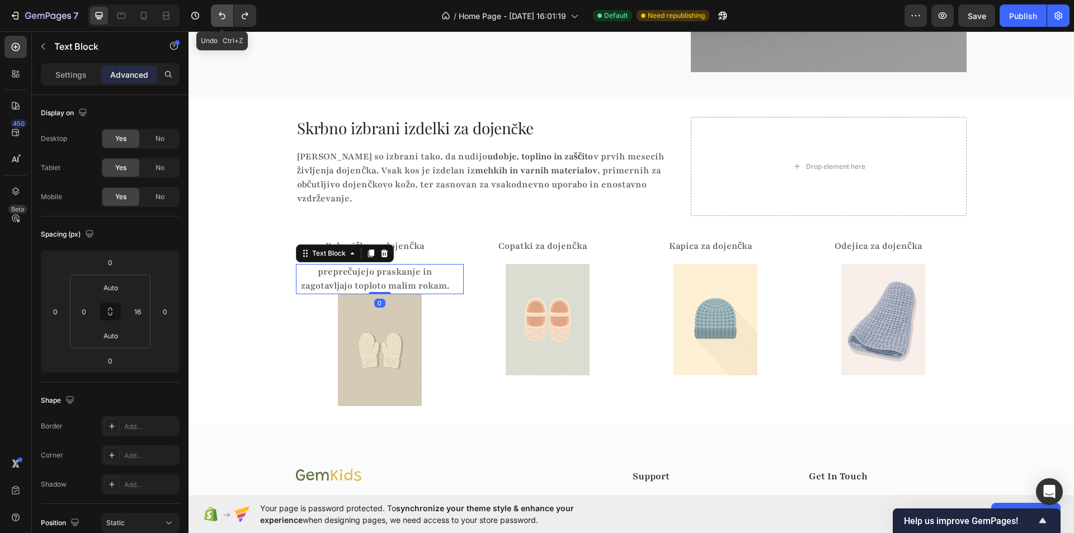
click at [211, 21] on button "Undo/Redo" at bounding box center [222, 15] width 22 height 22
type input "16"
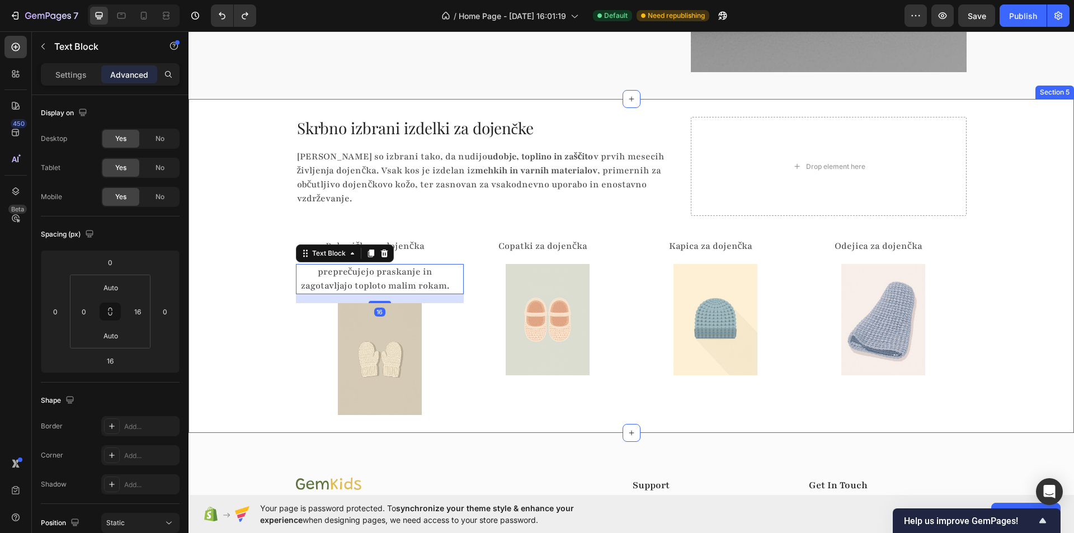
click at [267, 267] on div "Skrbno izbrani izdelki za dojenčke Heading Izdelki so izbrani tako, da nudijo u…" at bounding box center [630, 266] width 885 height 298
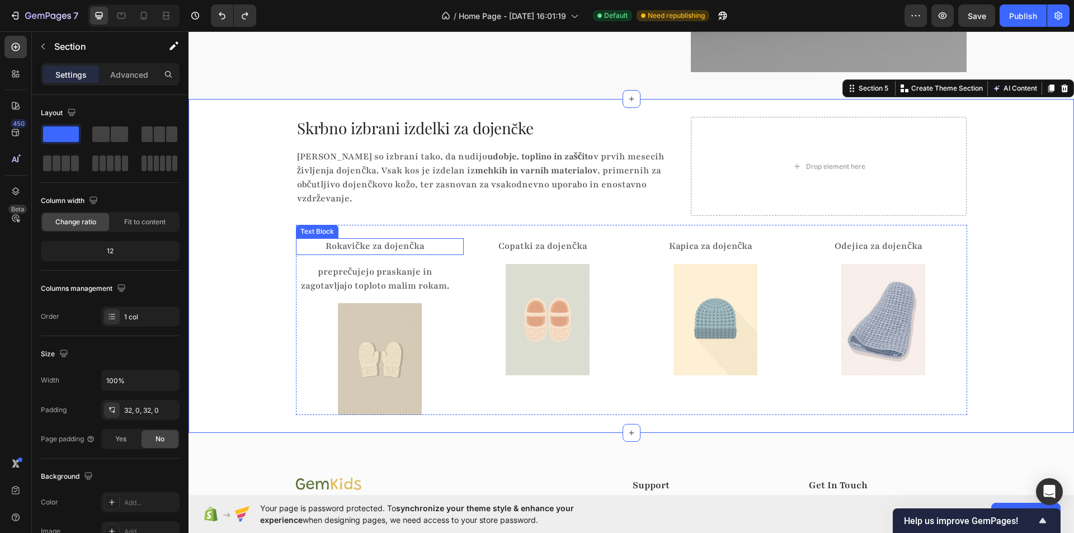
click at [379, 239] on p "Rokavičke za dojenčka" at bounding box center [375, 246] width 157 height 14
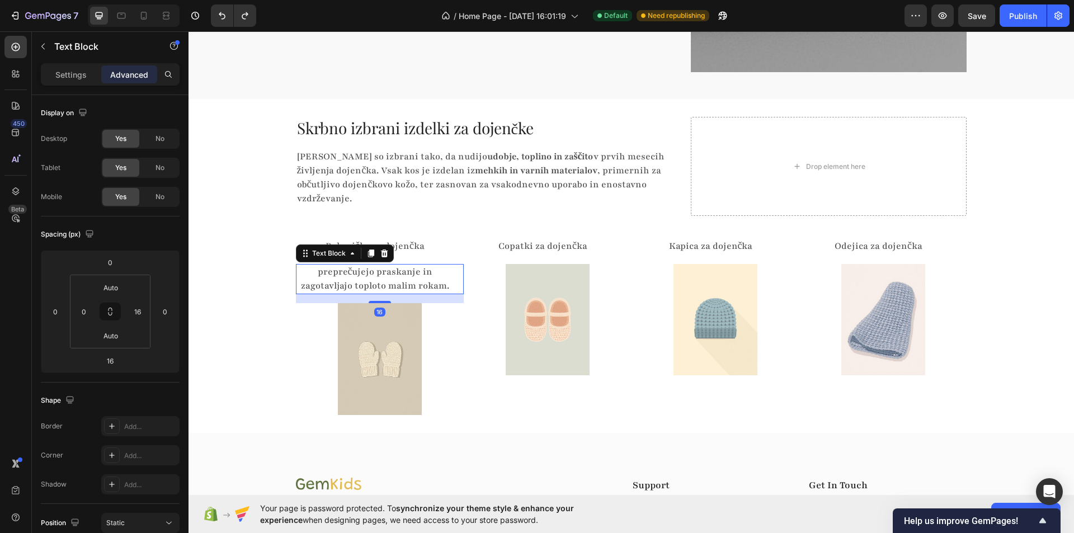
click at [404, 239] on div "Rokavičke za dojenčka" at bounding box center [375, 246] width 159 height 16
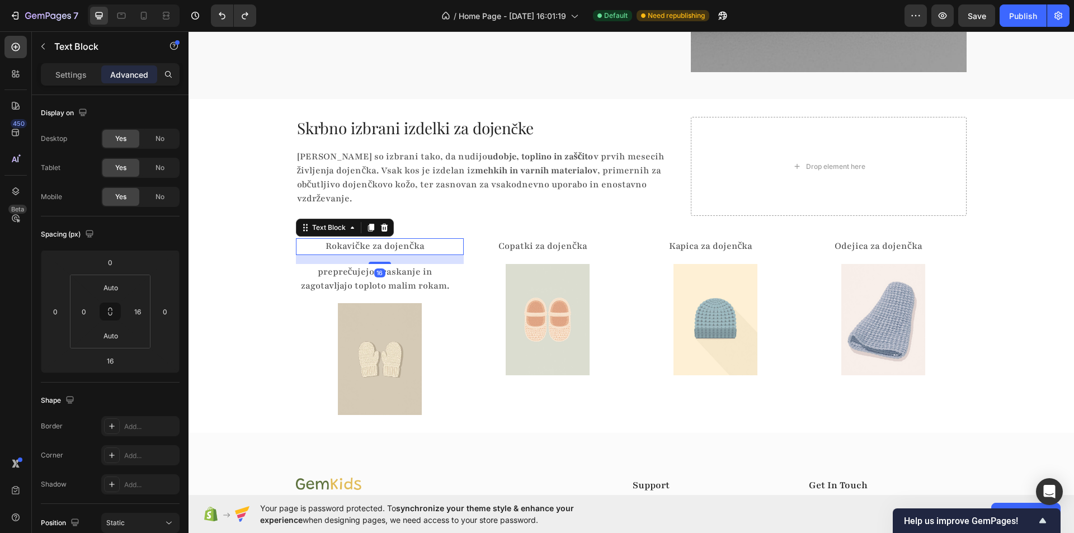
click at [374, 255] on div "16" at bounding box center [380, 259] width 168 height 9
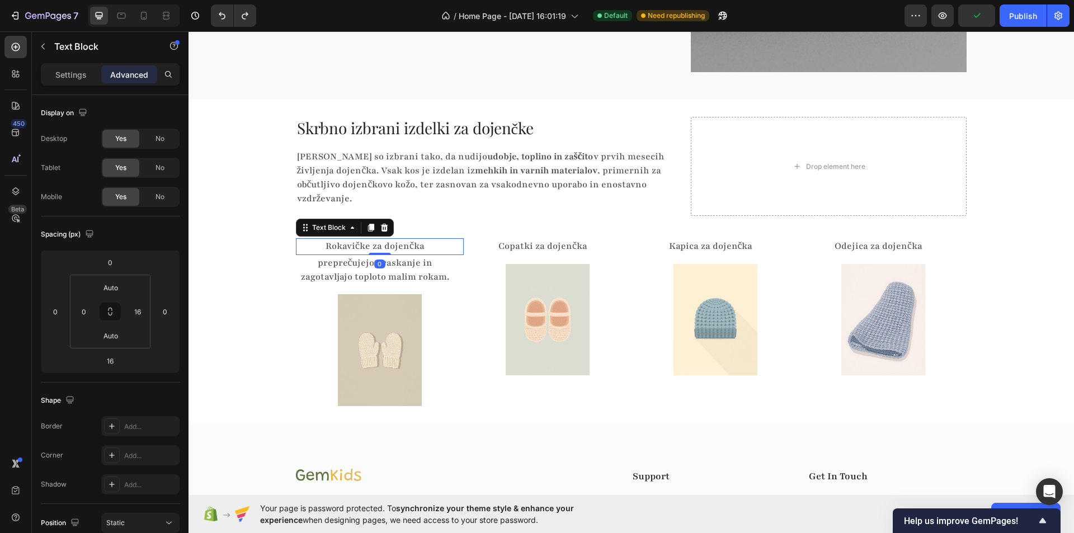
drag, startPoint x: 374, startPoint y: 248, endPoint x: 292, endPoint y: 241, distance: 82.0
click at [379, 238] on div "Rokavičke za dojenčka Text Block 0" at bounding box center [380, 246] width 168 height 16
type input "0"
click at [253, 241] on div "Skrbno izbrani izdelki za dojenčke Heading Izdelki so izbrani tako, da nudijo u…" at bounding box center [630, 261] width 885 height 289
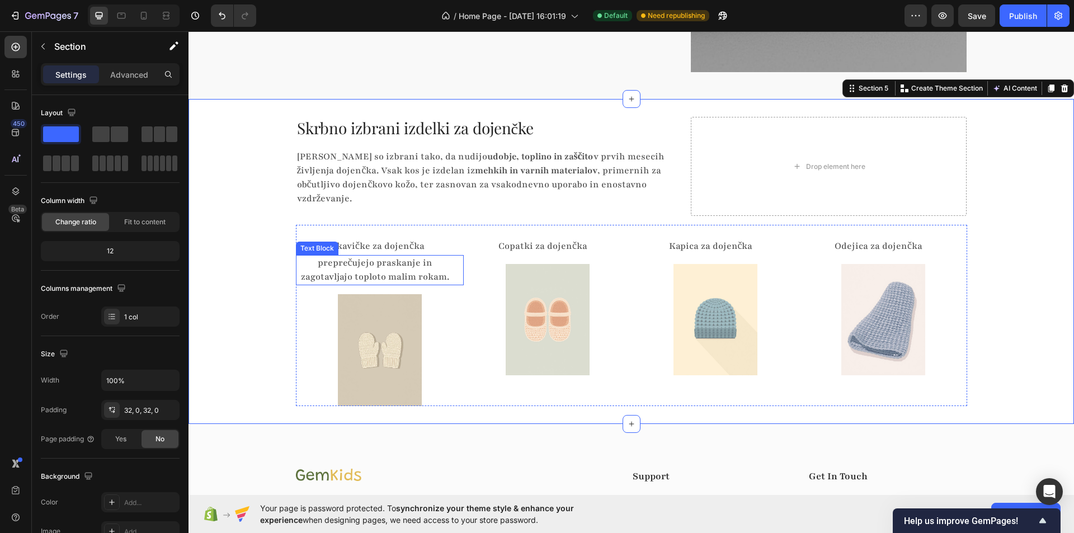
click at [356, 256] on p "preprečujejo praskanje in zagotavljajo toploto malim rokam." at bounding box center [375, 270] width 157 height 28
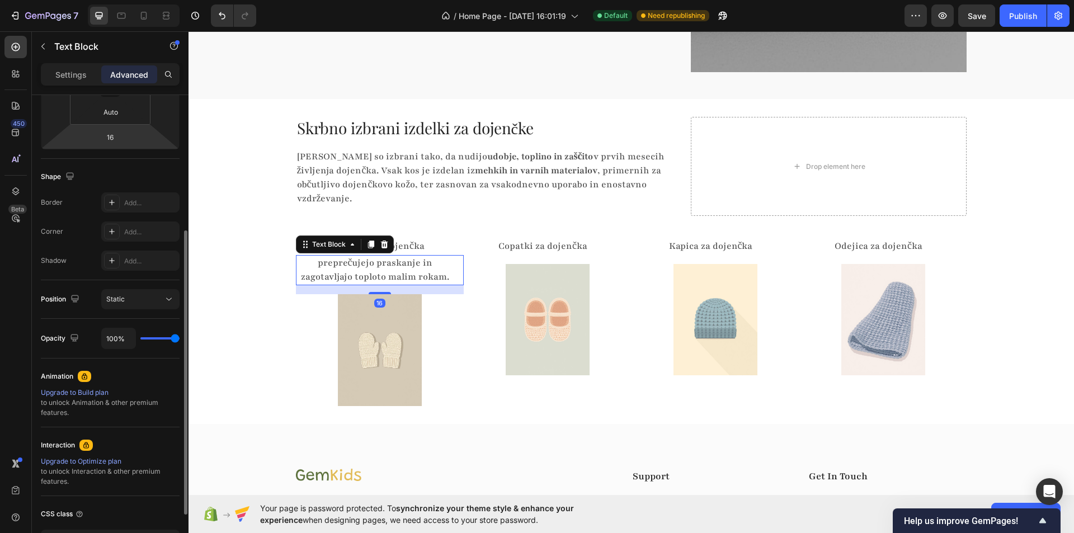
scroll to position [0, 0]
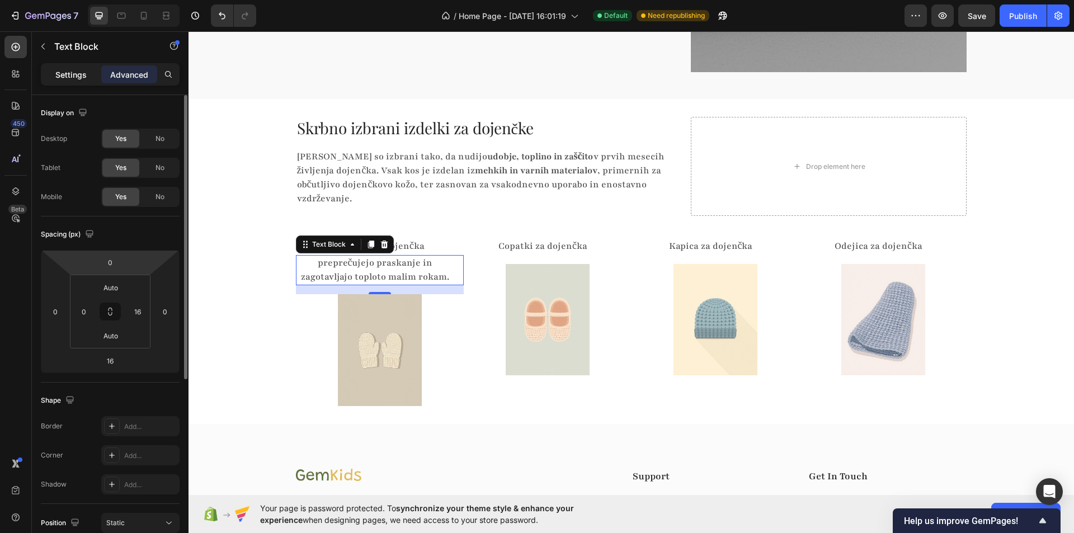
click at [78, 65] on div "Settings" at bounding box center [71, 74] width 56 height 18
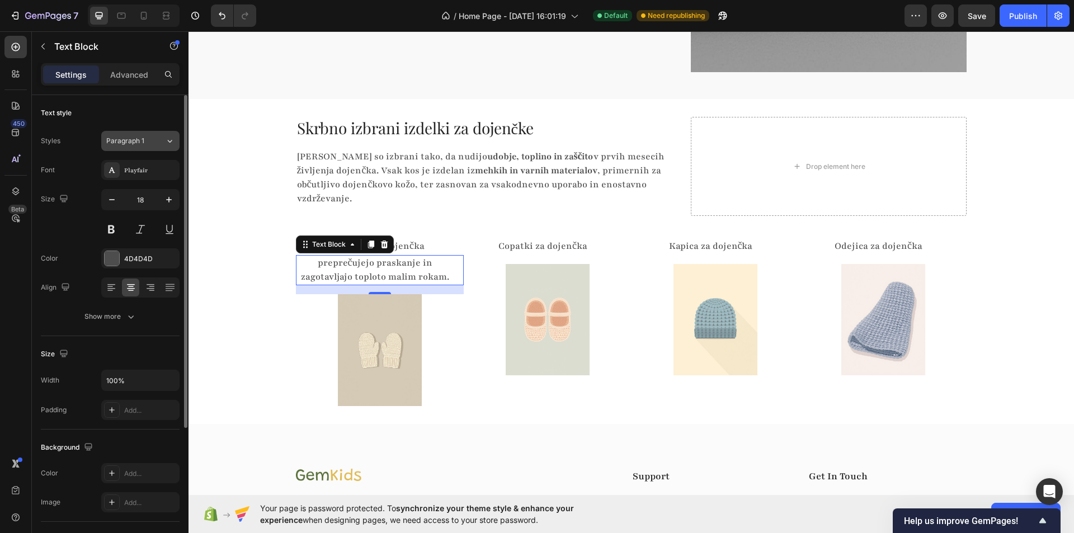
click at [154, 145] on div "Paragraph 1" at bounding box center [135, 141] width 59 height 10
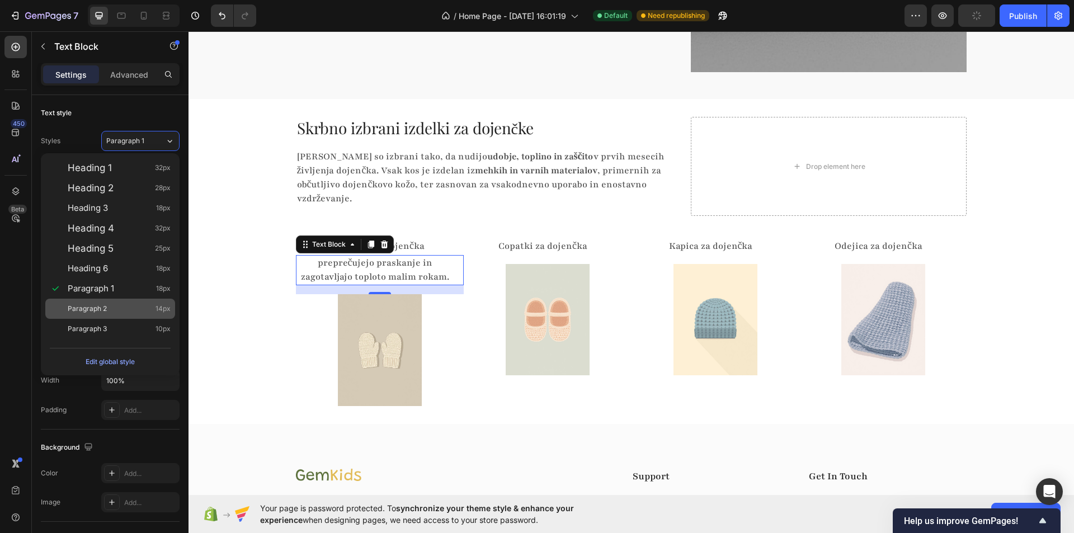
click at [114, 300] on div "Paragraph 2 14px" at bounding box center [110, 309] width 130 height 20
type input "14"
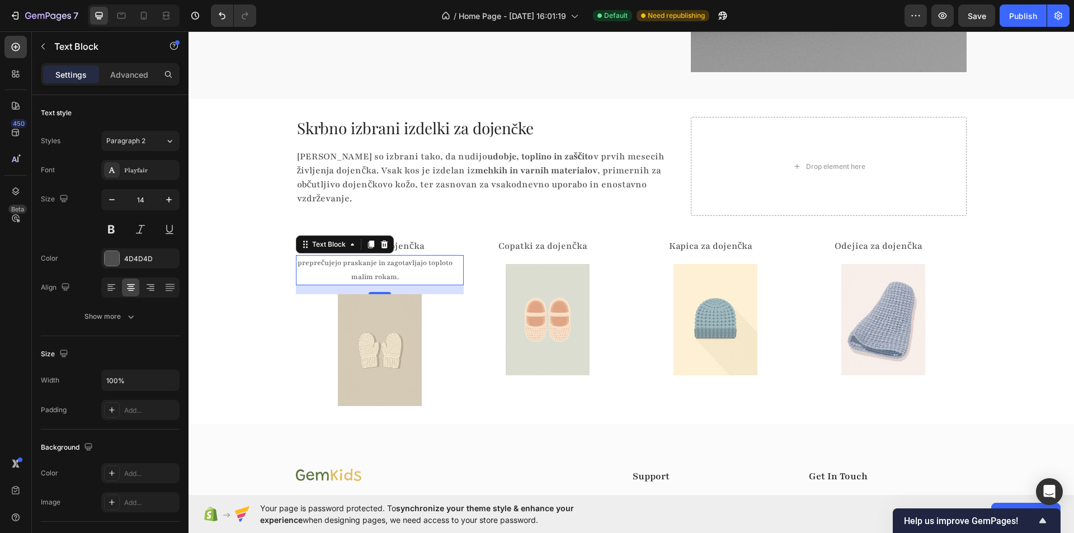
click at [240, 271] on div "Skrbno izbrani izdelki za dojenčke Heading Izdelki so izbrani tako, da nudijo u…" at bounding box center [630, 261] width 885 height 289
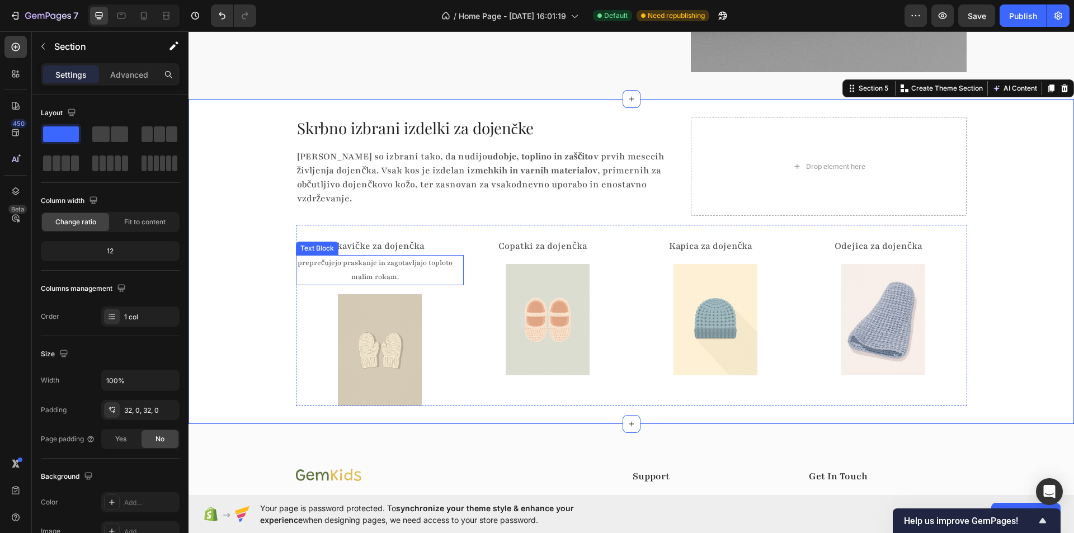
click at [436, 256] on p "preprečujejo praskanje in zagotavljajo toploto malim rokam." at bounding box center [375, 270] width 157 height 28
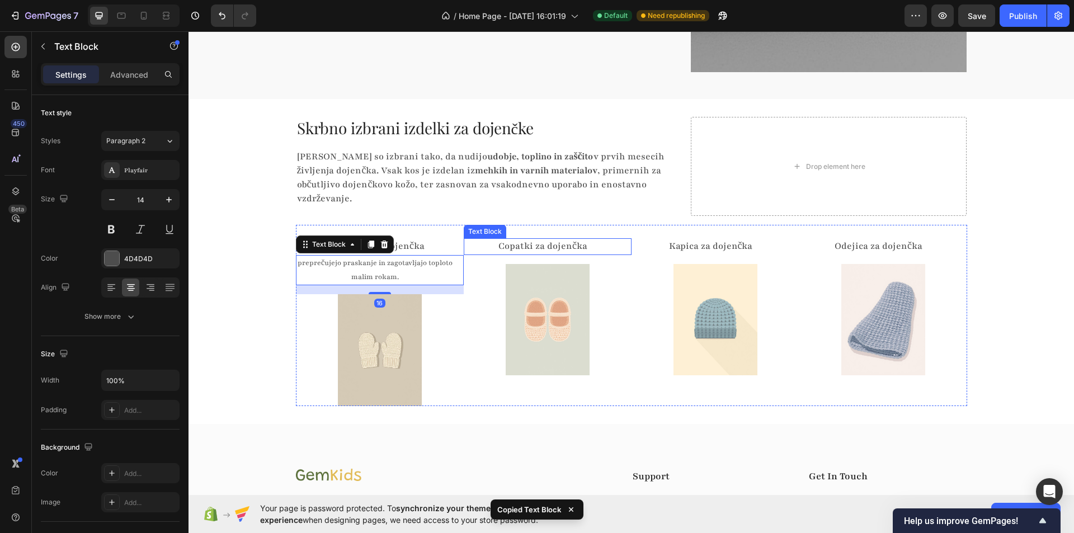
click at [534, 239] on p "Copatki za dojenčka" at bounding box center [543, 246] width 157 height 14
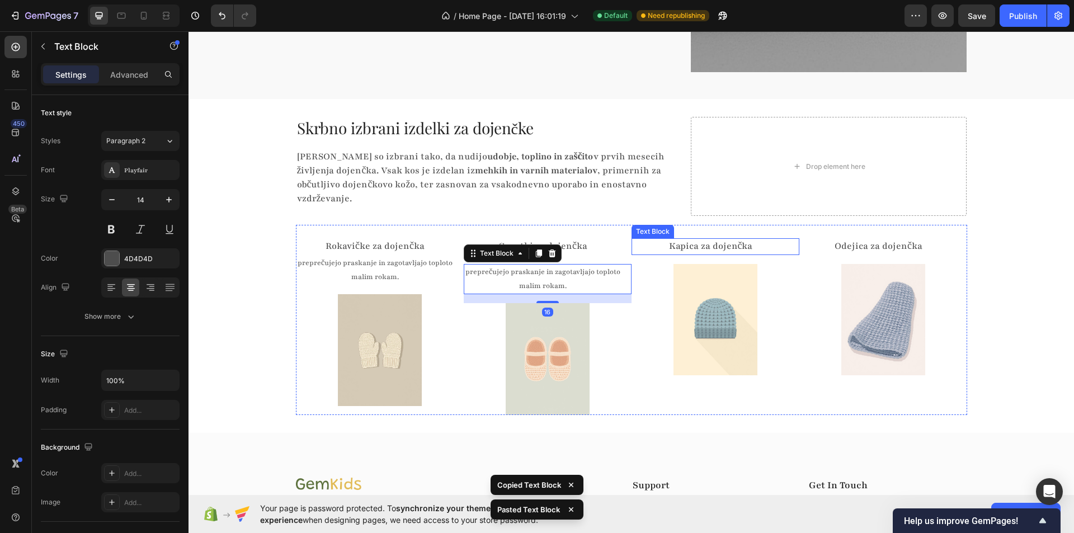
click at [698, 241] on div "Kapica za dojenčka Text Block" at bounding box center [715, 246] width 168 height 16
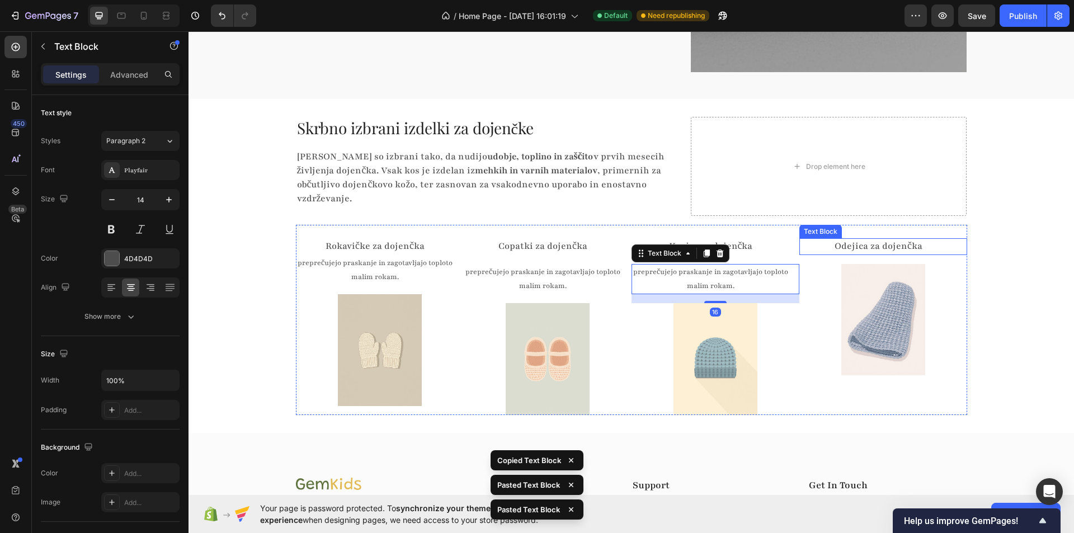
click at [856, 239] on p "Odejica za dojenčka" at bounding box center [878, 246] width 157 height 14
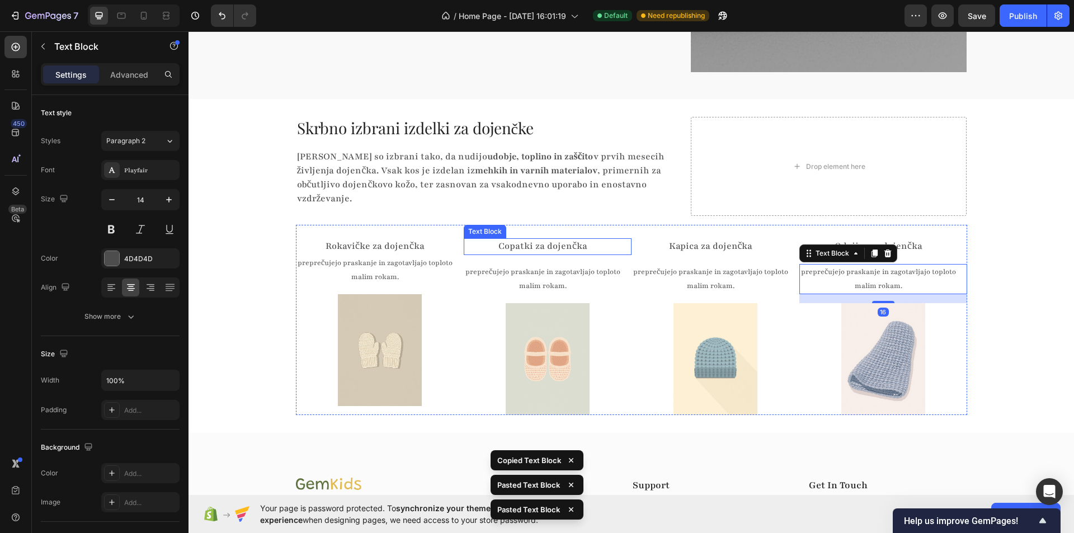
click at [562, 239] on p "Copatki za dojenčka" at bounding box center [543, 246] width 157 height 14
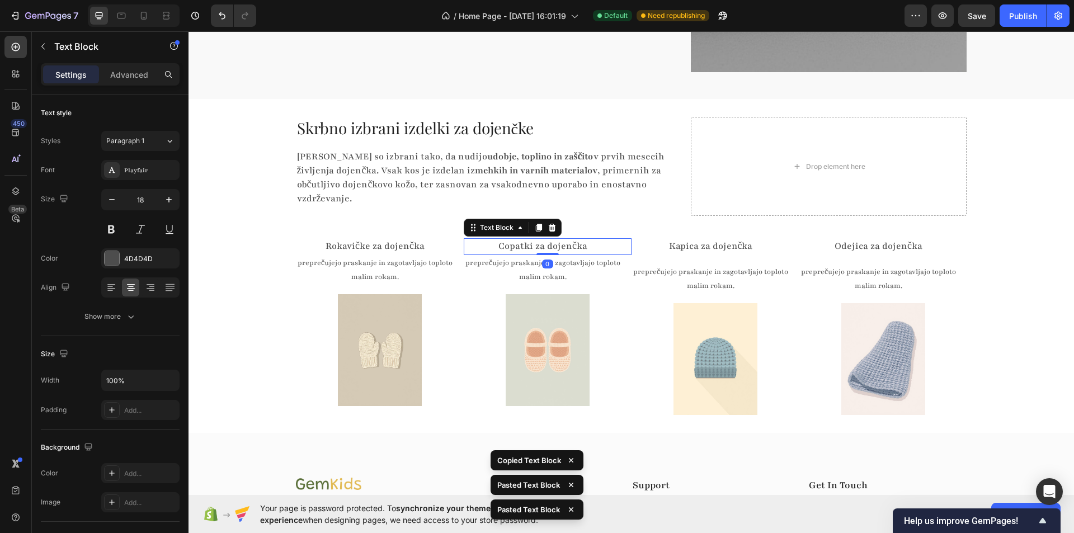
drag, startPoint x: 539, startPoint y: 248, endPoint x: 706, endPoint y: 234, distance: 167.8
click at [547, 253] on div at bounding box center [547, 254] width 22 height 2
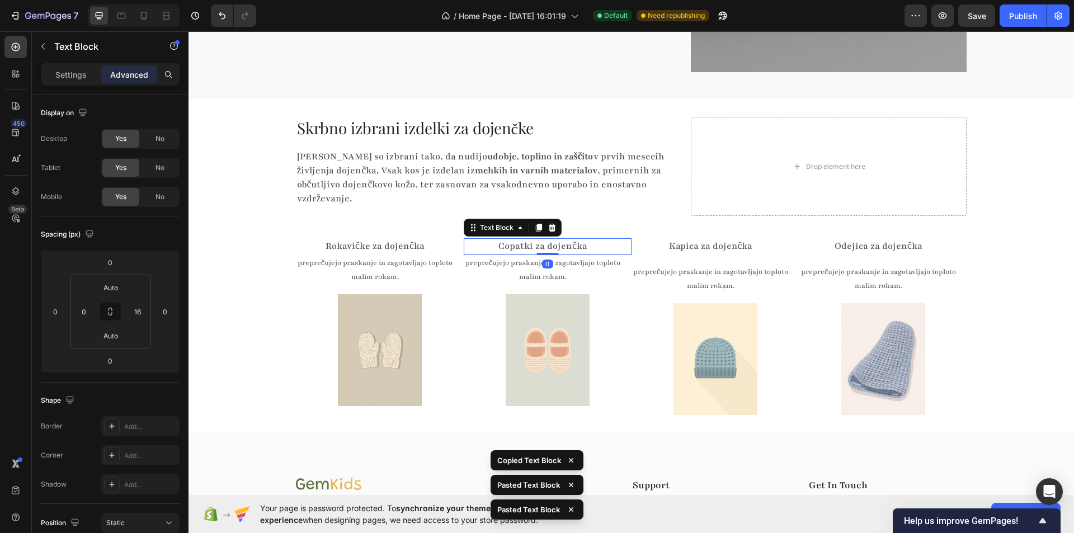
click at [706, 239] on p "Kapica za dojenčka" at bounding box center [711, 246] width 157 height 14
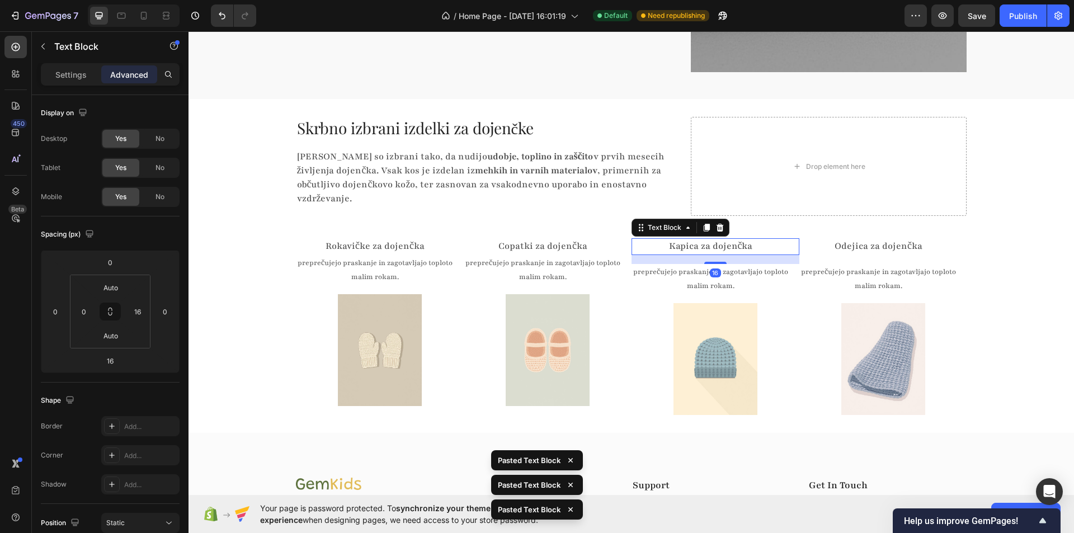
click at [710, 255] on div "16" at bounding box center [715, 259] width 168 height 9
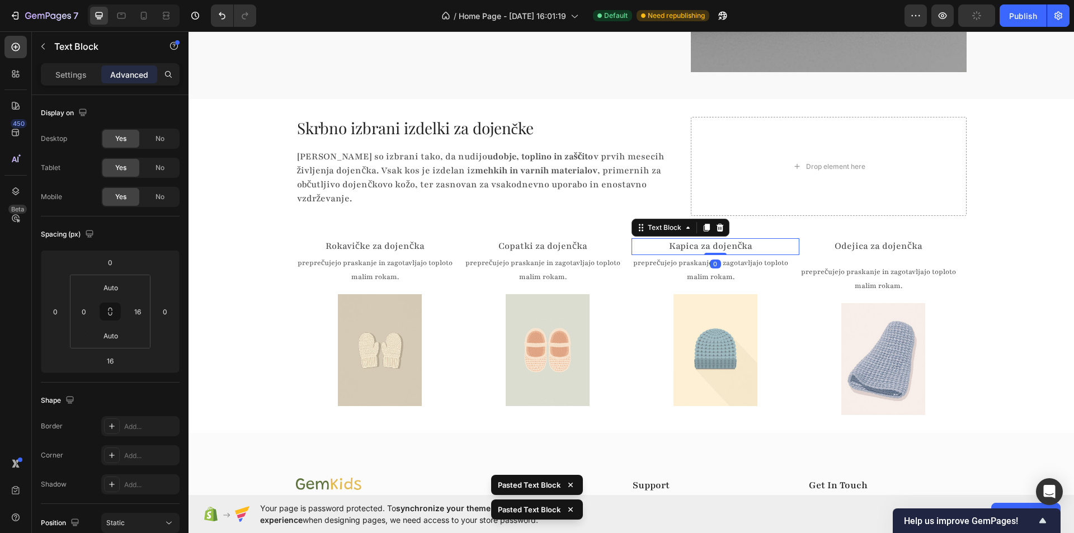
drag, startPoint x: 709, startPoint y: 248, endPoint x: 722, endPoint y: 224, distance: 27.3
click at [709, 238] on div "Kapica za dojenčka Text Block 0" at bounding box center [715, 246] width 168 height 16
type input "0"
click at [871, 239] on p "Odejica za dojenčka" at bounding box center [878, 246] width 157 height 14
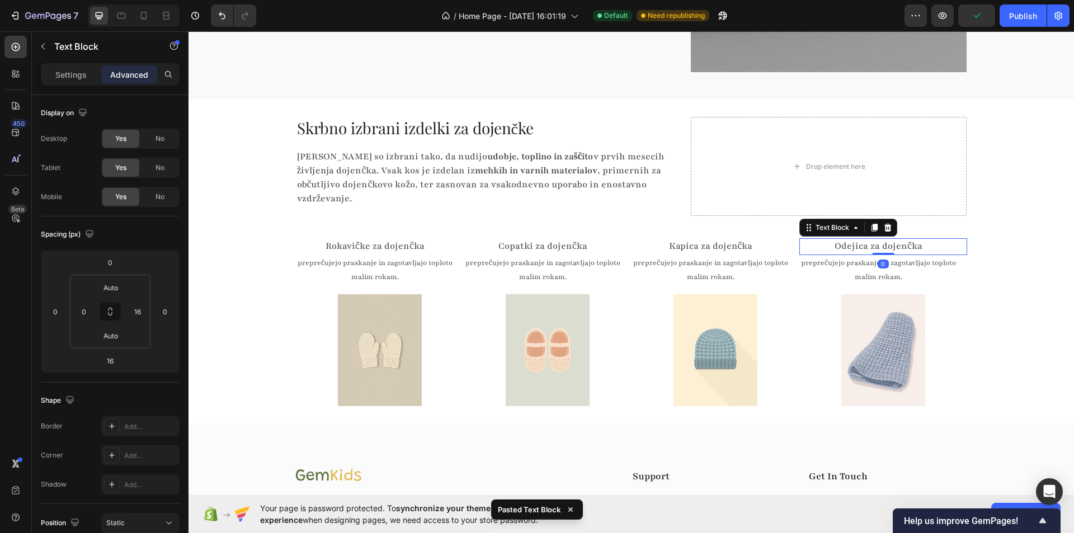
drag, startPoint x: 872, startPoint y: 248, endPoint x: 847, endPoint y: 243, distance: 25.1
click at [868, 238] on div "Odejica za dojenčka Text Block 0" at bounding box center [883, 246] width 168 height 16
type input "0"
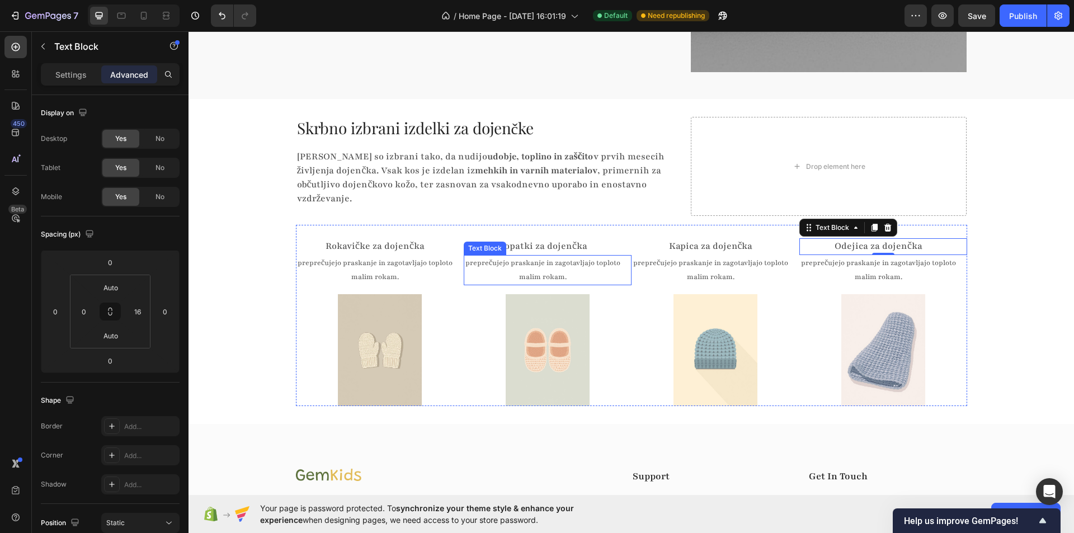
click at [540, 256] on p "preprečujejo praskanje in zagotavljajo toploto malim rokam." at bounding box center [543, 270] width 157 height 28
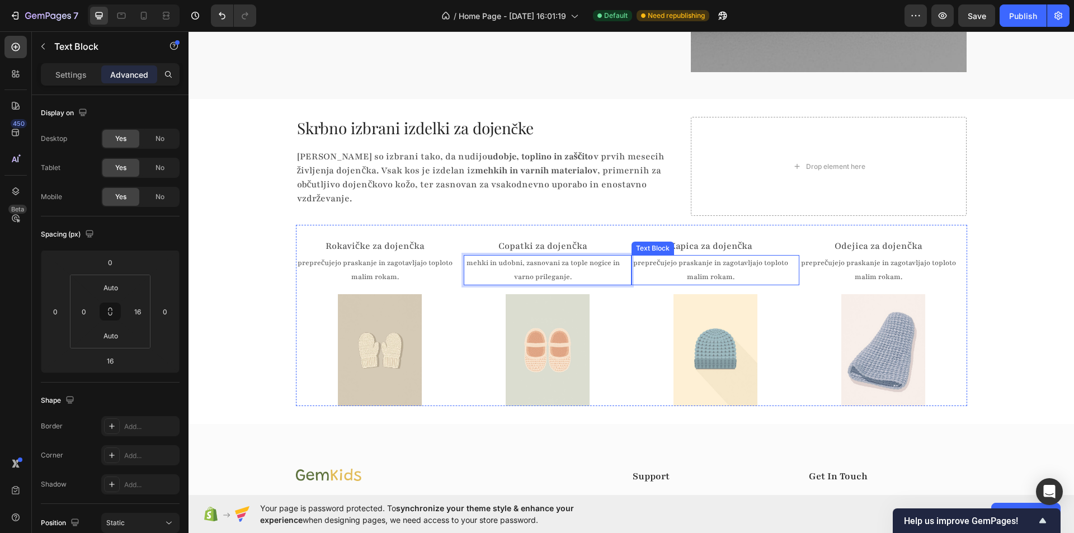
click at [694, 257] on p "preprečujejo praskanje in zagotavljajo toploto malim rokam." at bounding box center [711, 270] width 157 height 28
click at [845, 257] on p "preprečujejo praskanje in zagotavljajo toploto malim rokam." at bounding box center [878, 270] width 157 height 28
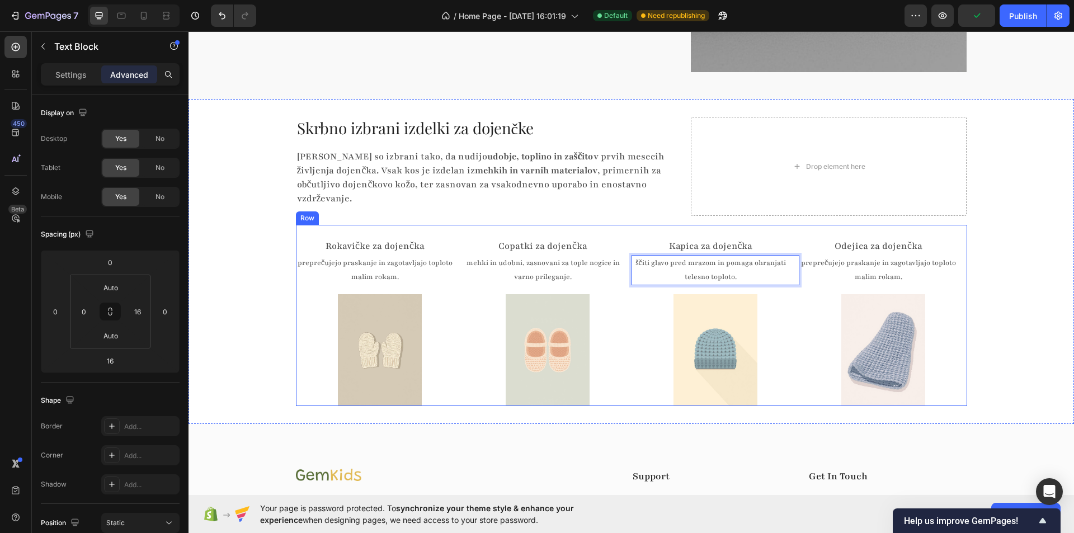
click at [845, 257] on p "preprečujejo praskanje in zagotavljajo toploto malim rokam." at bounding box center [878, 270] width 157 height 28
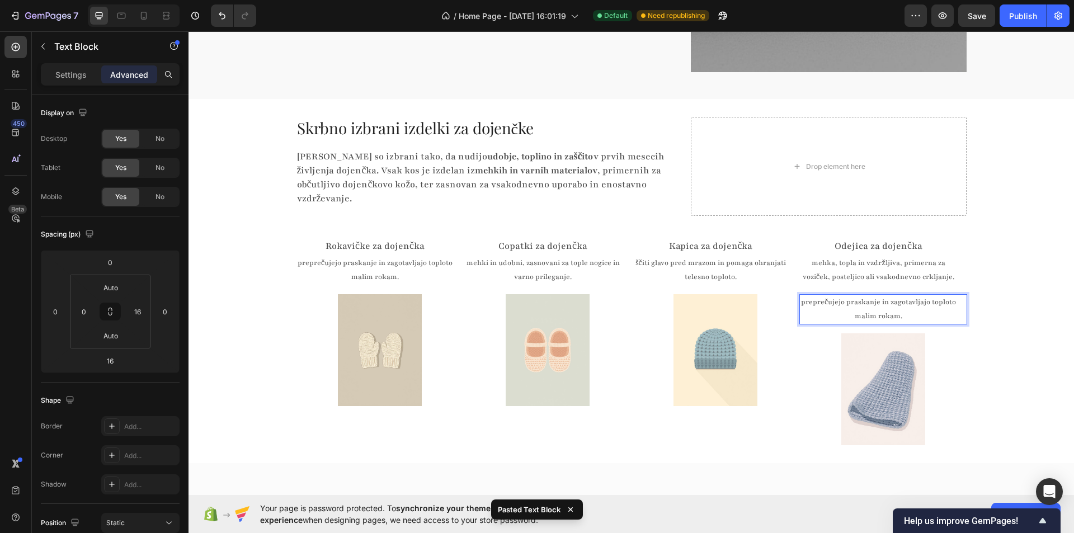
click at [936, 295] on p "preprečujejo praskanje in zagotavljajo toploto malim rokam." at bounding box center [878, 309] width 157 height 28
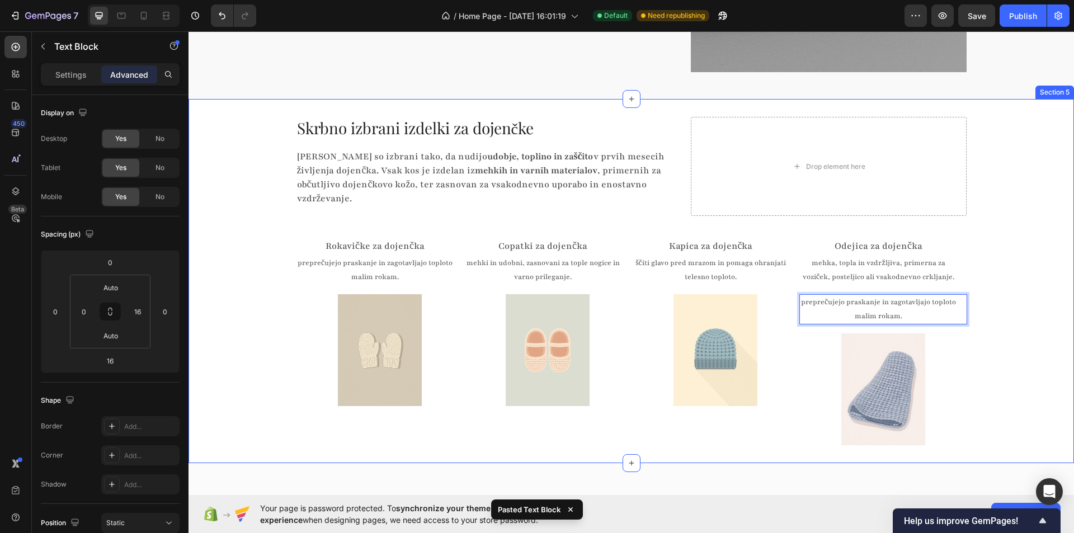
click at [989, 277] on div "Skrbno izbrani izdelki za dojenčke Heading Izdelki so izbrani tako, da nudijo u…" at bounding box center [630, 281] width 885 height 328
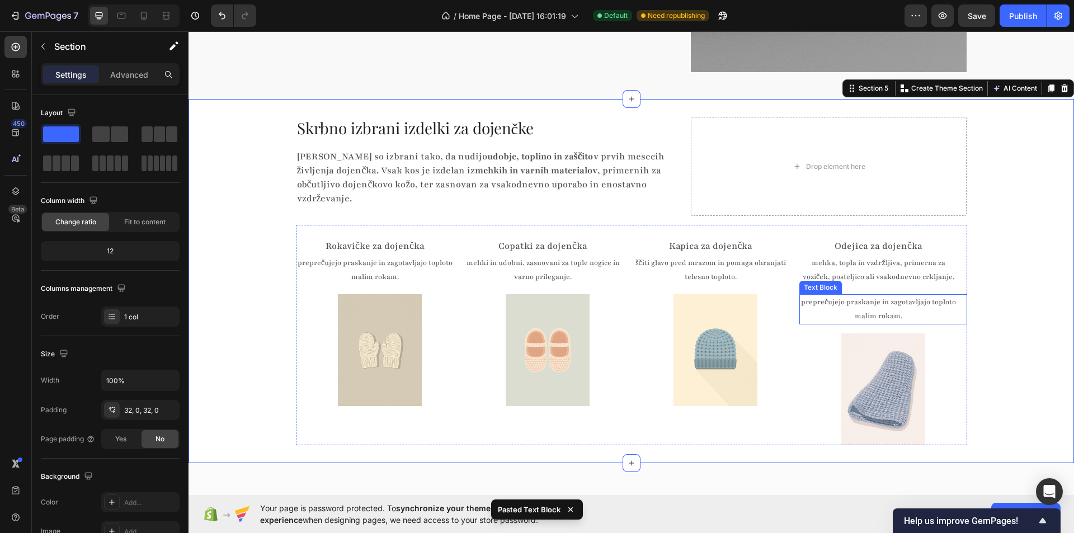
click at [937, 295] on p "preprečujejo praskanje in zagotavljajo toploto malim rokam." at bounding box center [878, 309] width 157 height 28
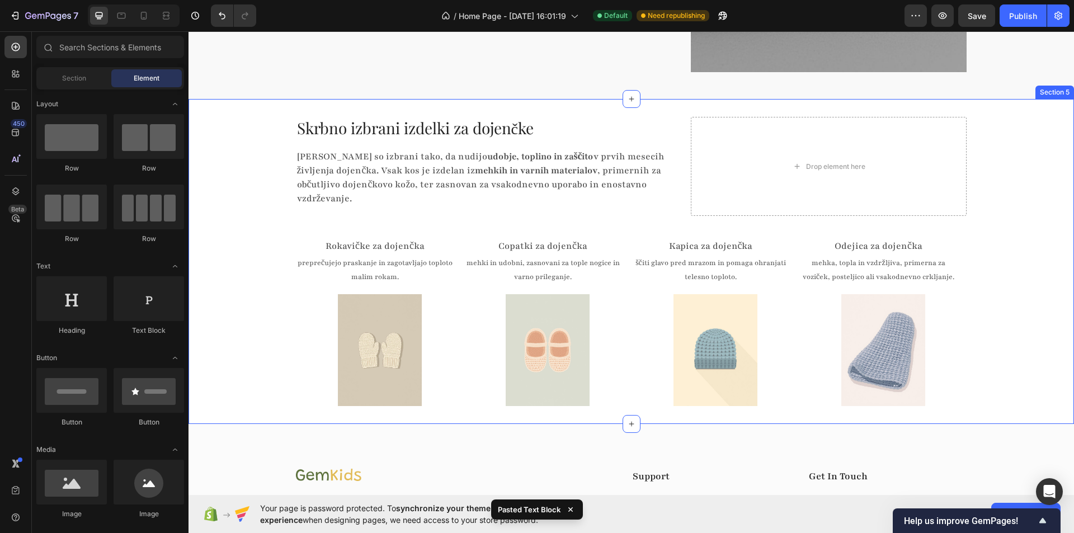
click at [991, 260] on div "Skrbno izbrani izdelki za dojenčke Heading Izdelki so izbrani tako, da nudijo u…" at bounding box center [630, 261] width 885 height 289
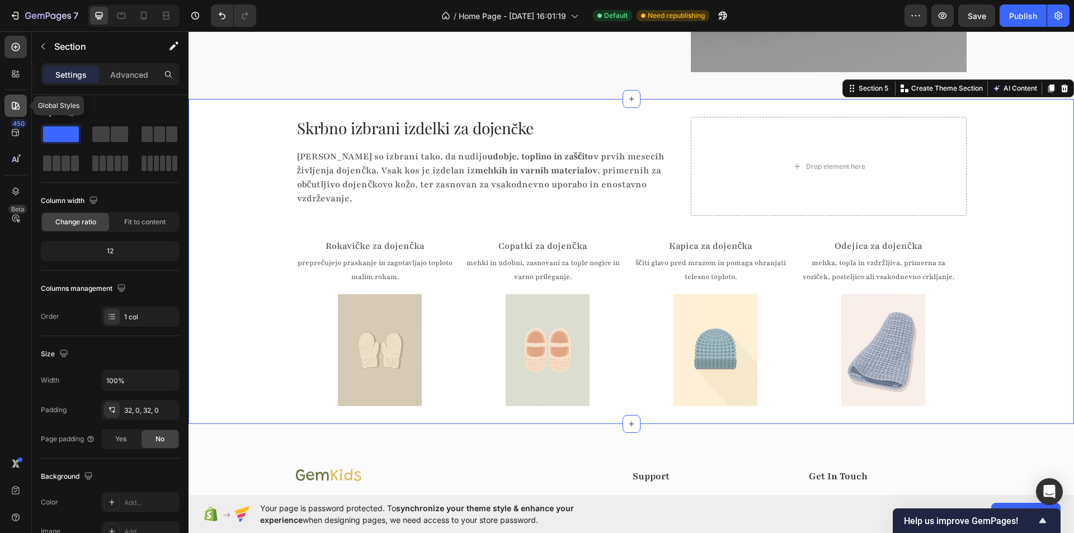
click at [15, 101] on icon at bounding box center [15, 105] width 11 height 11
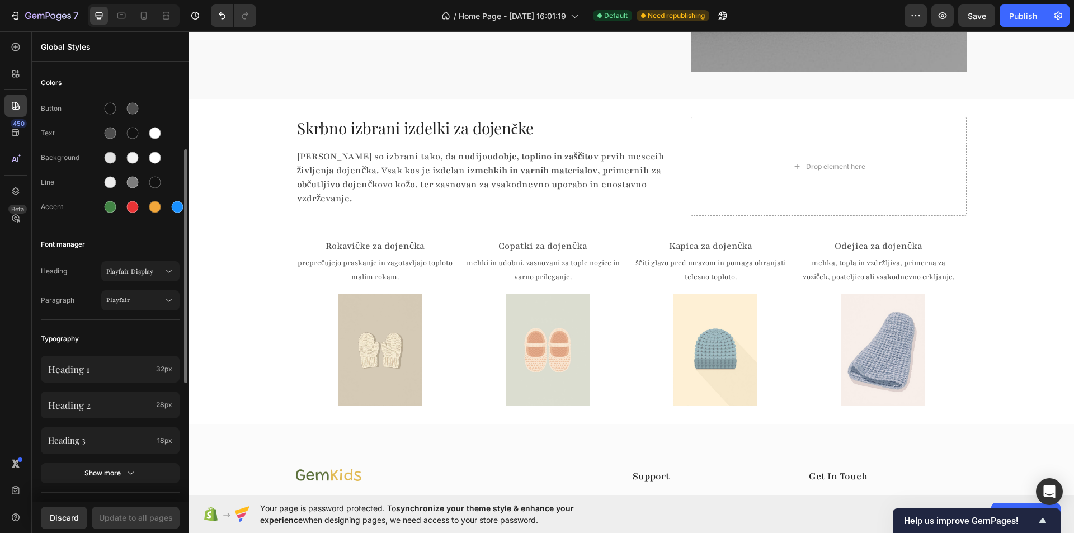
scroll to position [56, 0]
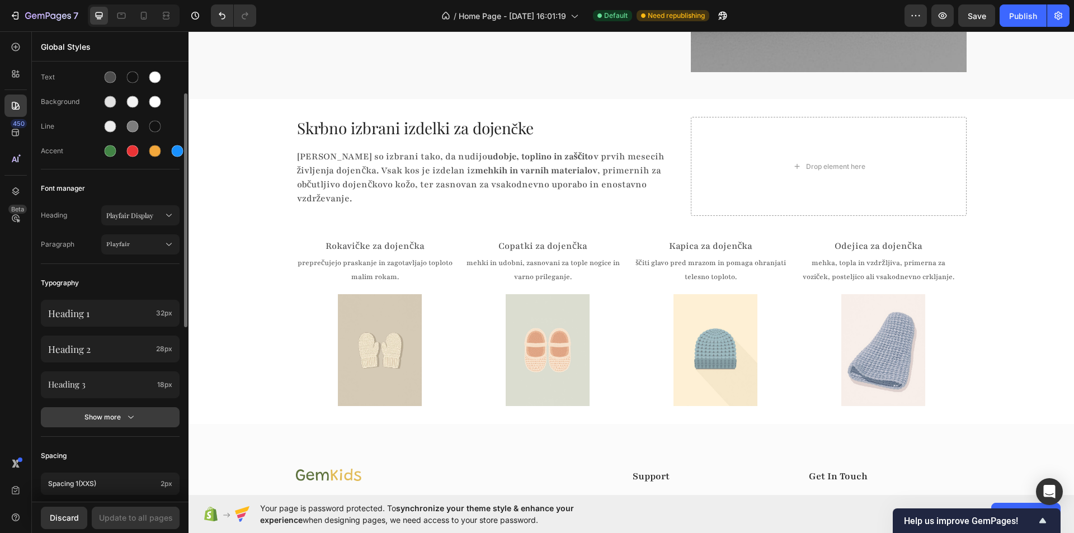
click at [132, 408] on button "Show more" at bounding box center [110, 417] width 139 height 20
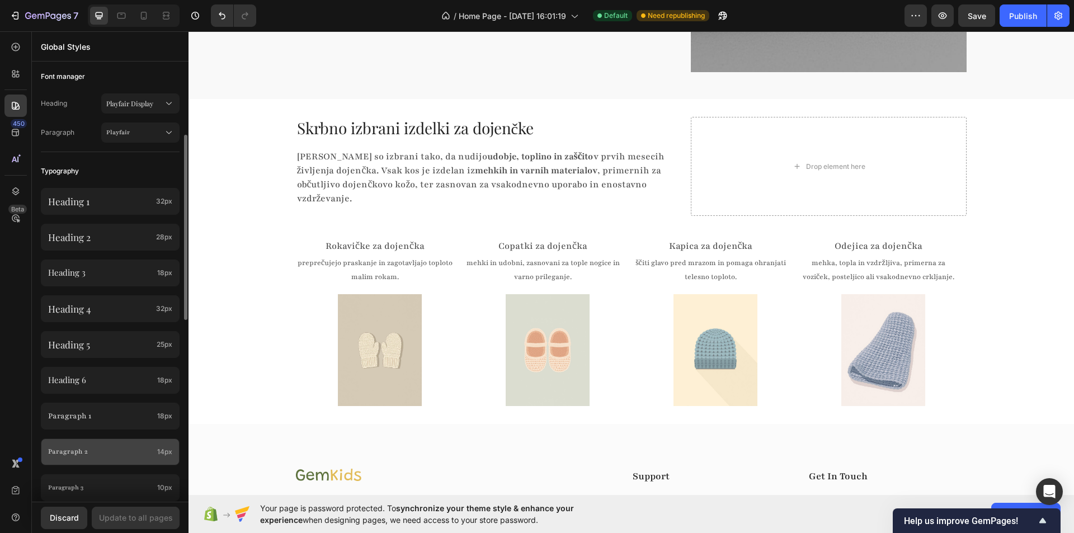
click at [112, 447] on p "Paragraph 2" at bounding box center [100, 451] width 105 height 13
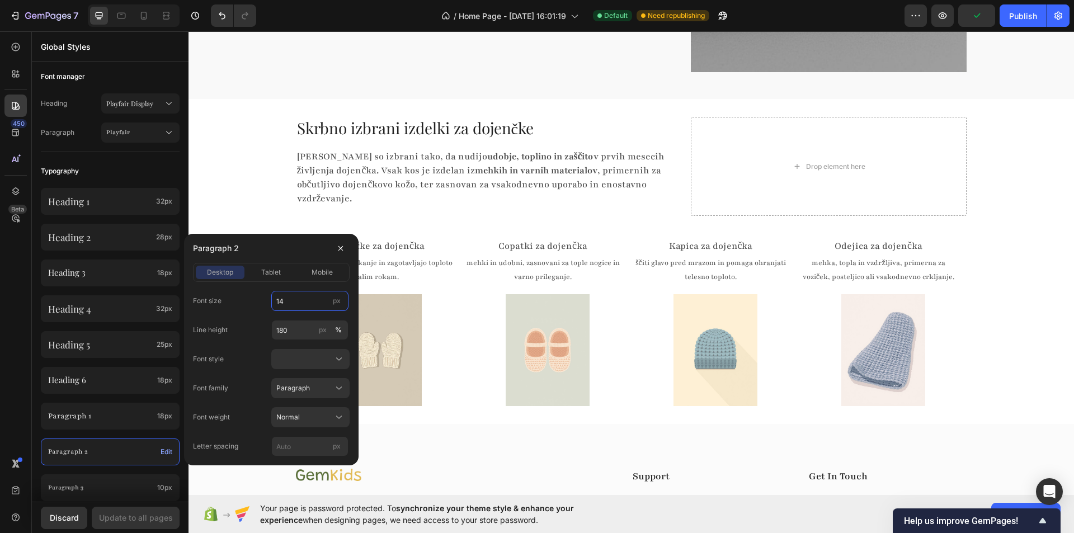
click at [311, 305] on input "14" at bounding box center [309, 301] width 77 height 20
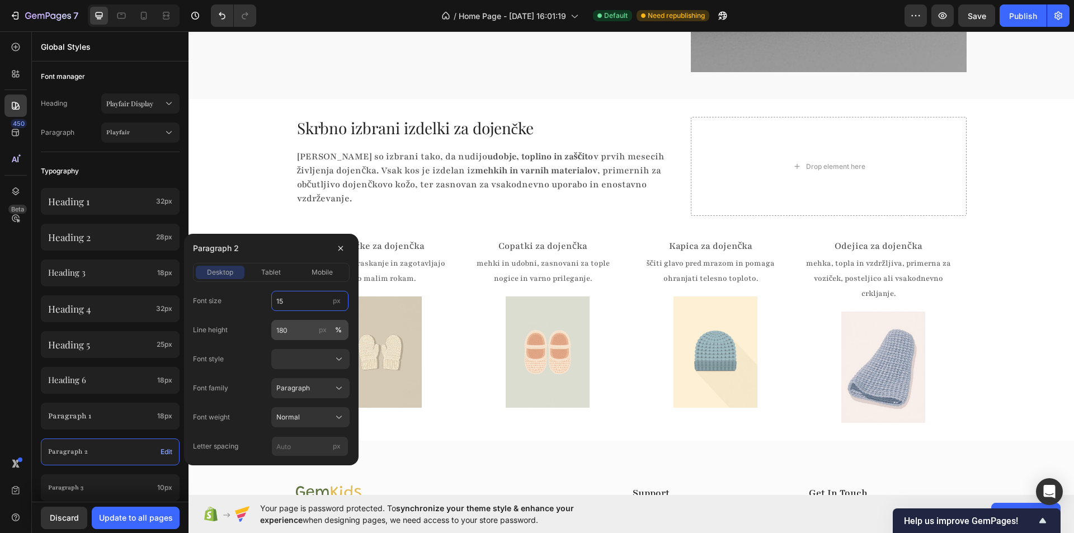
type input "15"
click at [302, 331] on input "180" at bounding box center [309, 330] width 77 height 20
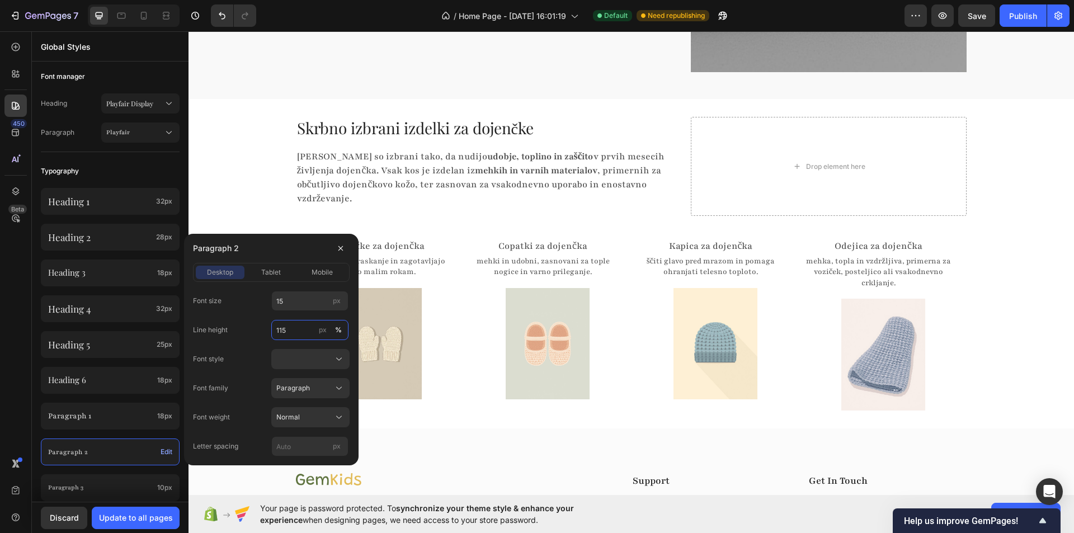
type input "115"
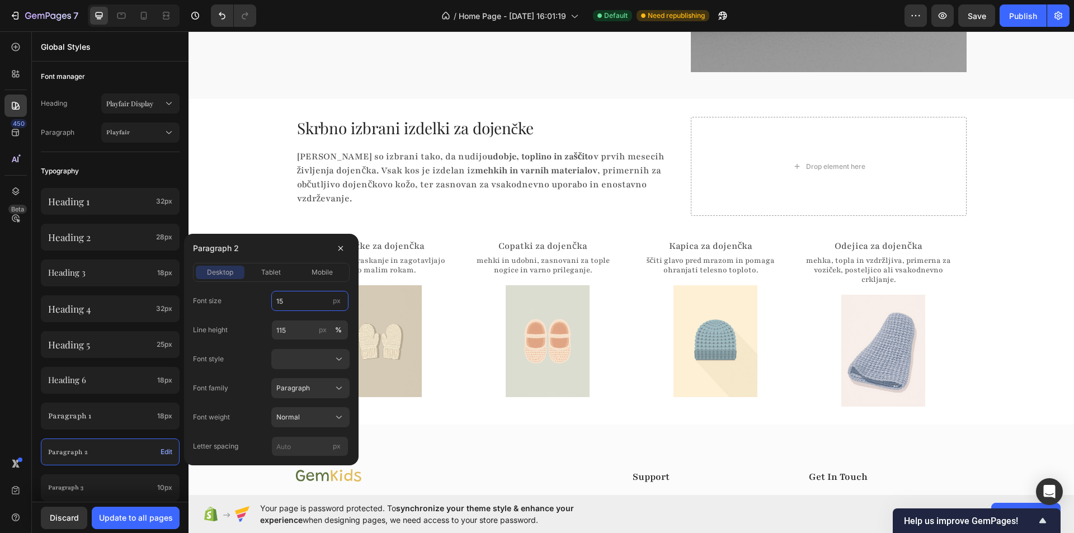
click at [305, 307] on input "15" at bounding box center [309, 301] width 77 height 20
type input "16"
click at [153, 170] on div "Typography" at bounding box center [110, 171] width 139 height 20
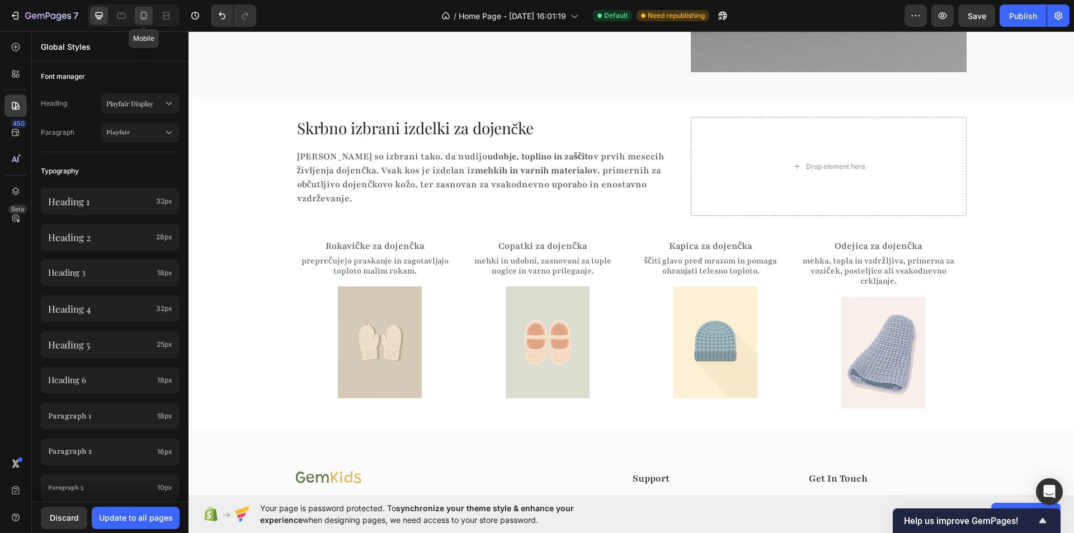
click at [143, 20] on icon at bounding box center [144, 16] width 6 height 8
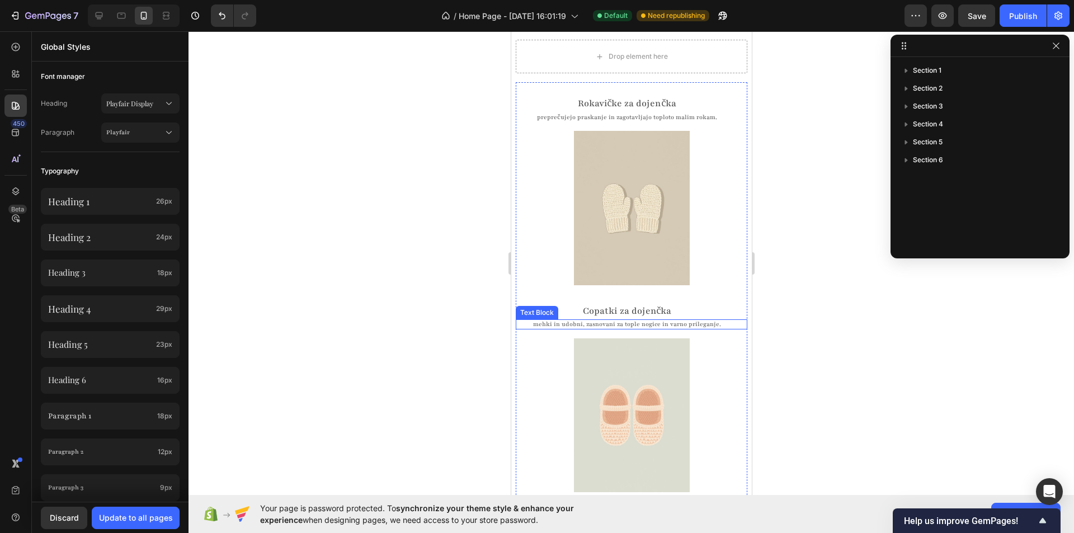
scroll to position [1907, 0]
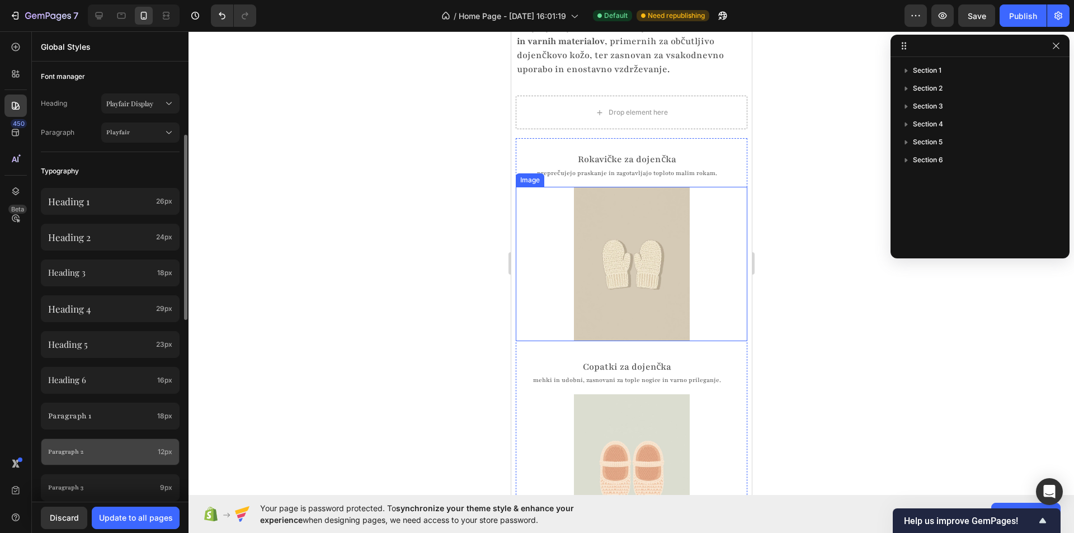
click at [126, 458] on div "Paragraph 2 12px" at bounding box center [110, 452] width 139 height 27
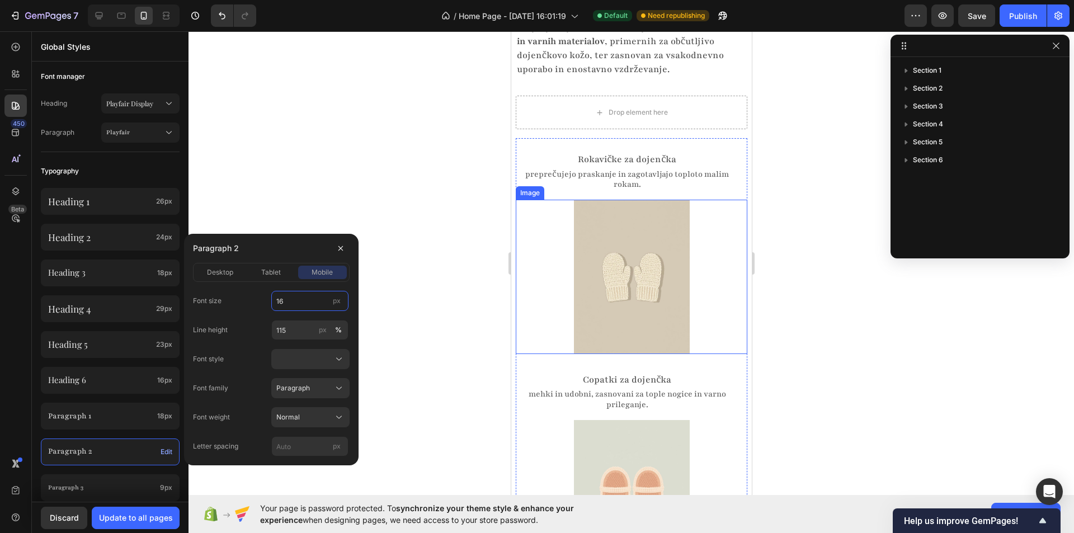
type input "16"
click at [462, 272] on div at bounding box center [630, 282] width 885 height 502
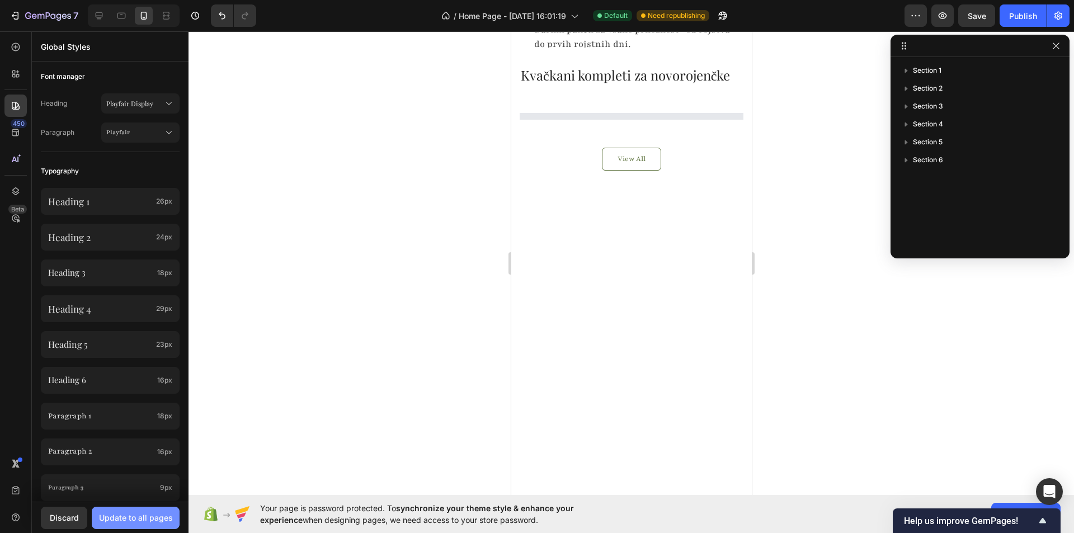
scroll to position [397, 0]
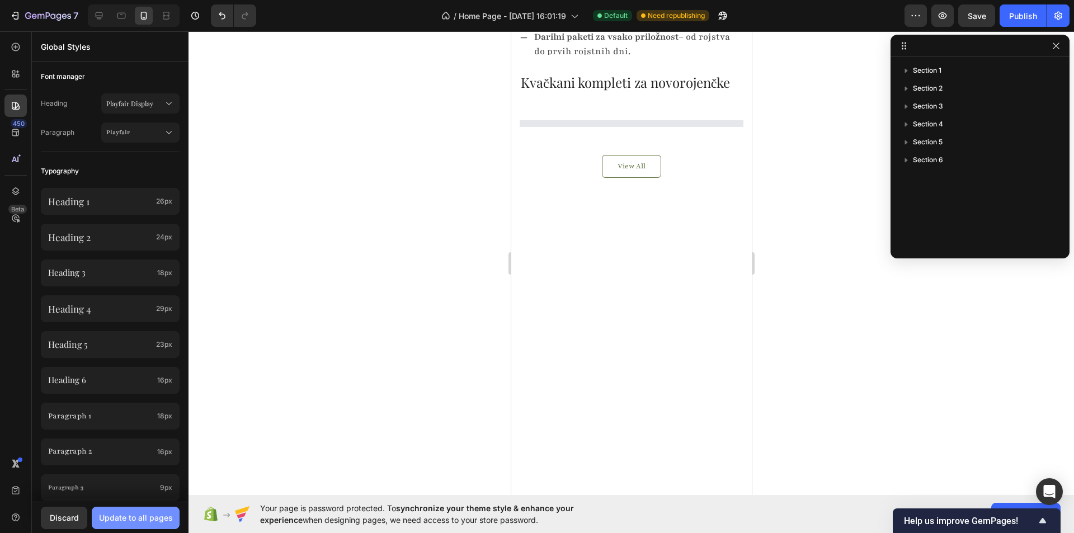
click at [148, 519] on div "Update to all pages" at bounding box center [136, 518] width 74 height 12
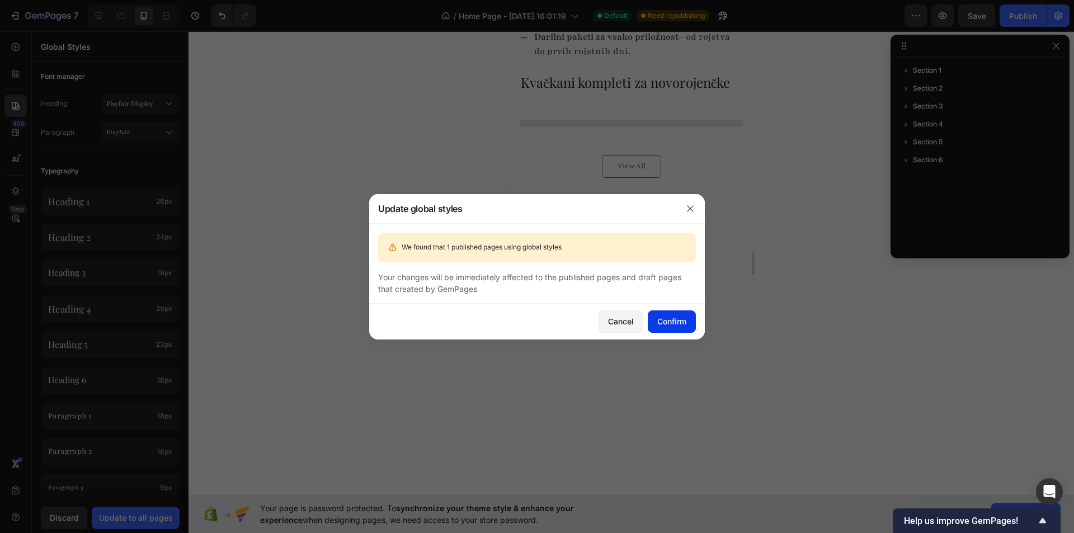
click at [694, 325] on button "Confirm" at bounding box center [672, 321] width 48 height 22
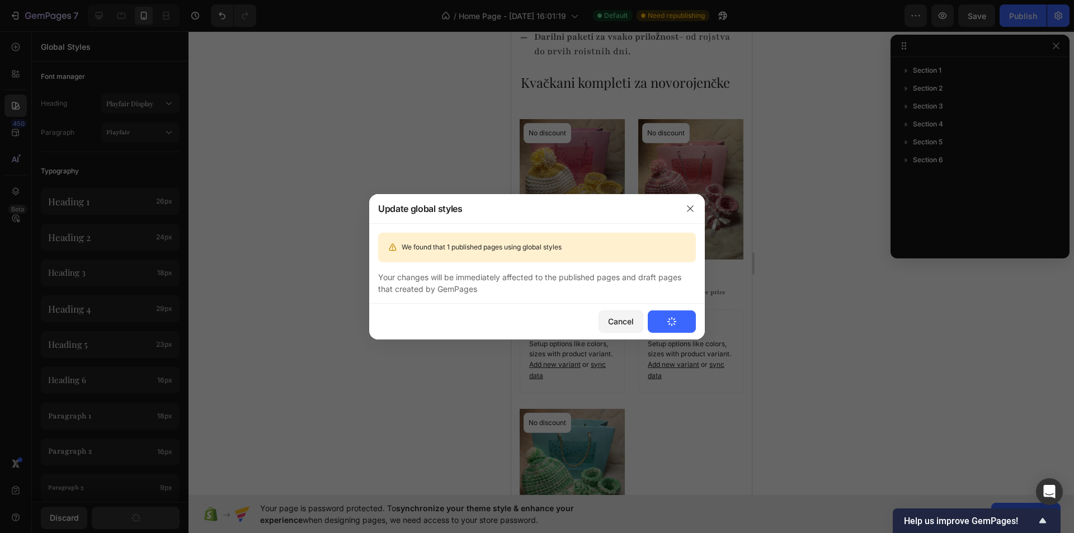
click at [677, 322] on button "Confirm" at bounding box center [672, 321] width 48 height 22
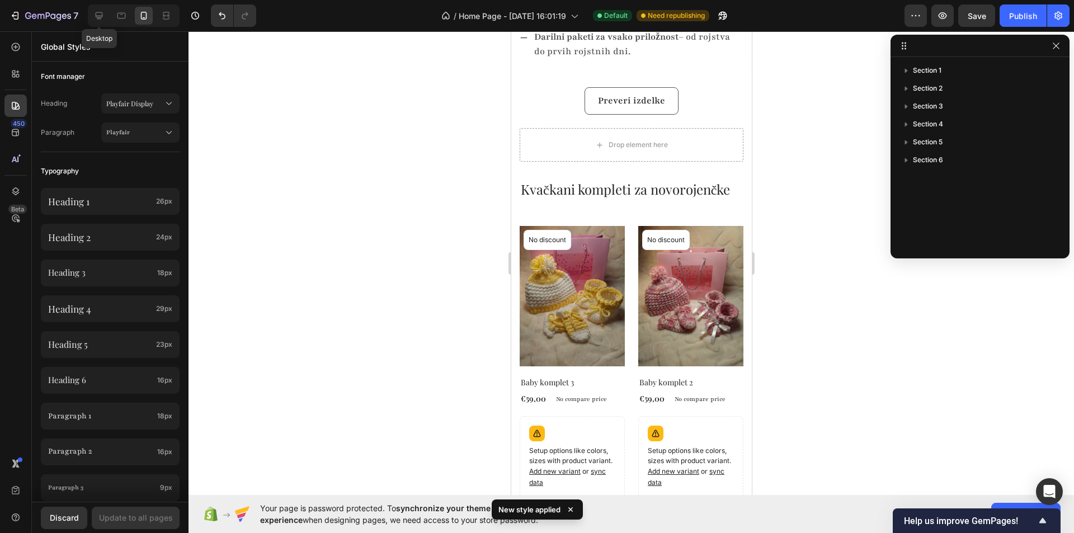
click at [101, 14] on icon at bounding box center [98, 15] width 11 height 11
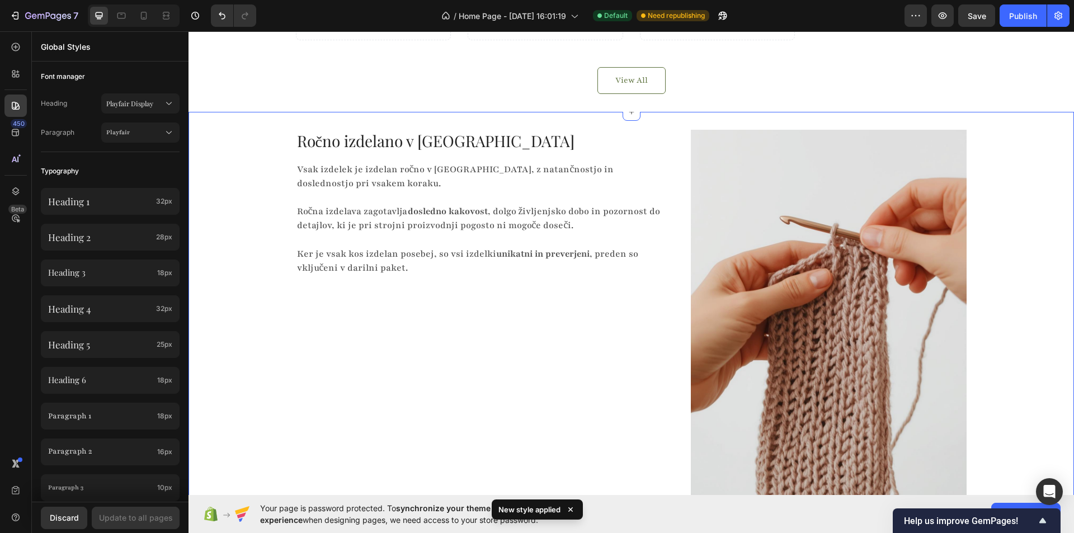
scroll to position [830, 0]
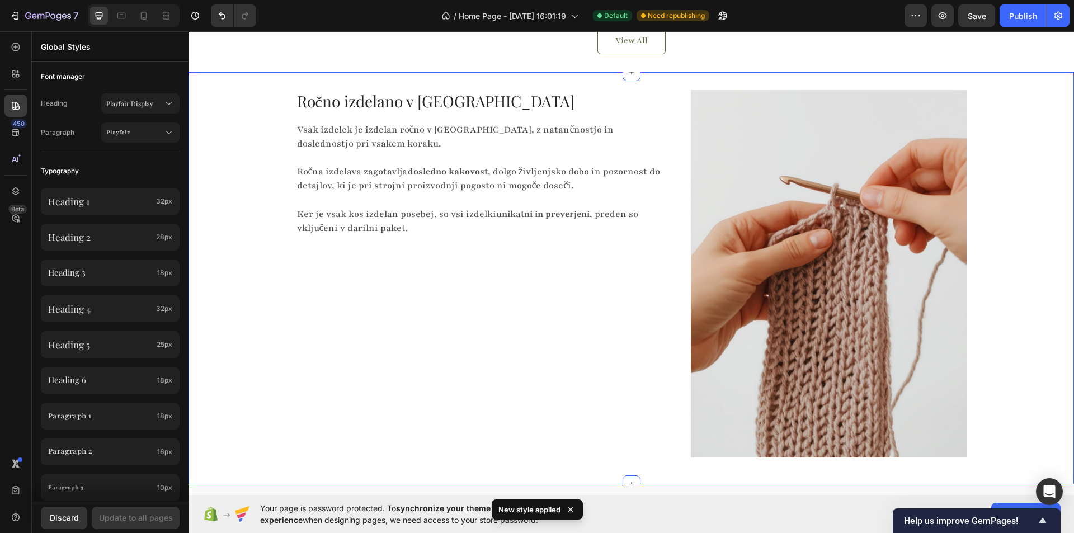
click at [241, 241] on div "Ročno izdelano v Sloveniji Heading Vsak izdelek je izdelan ročno v Sloveniji, z…" at bounding box center [630, 278] width 885 height 376
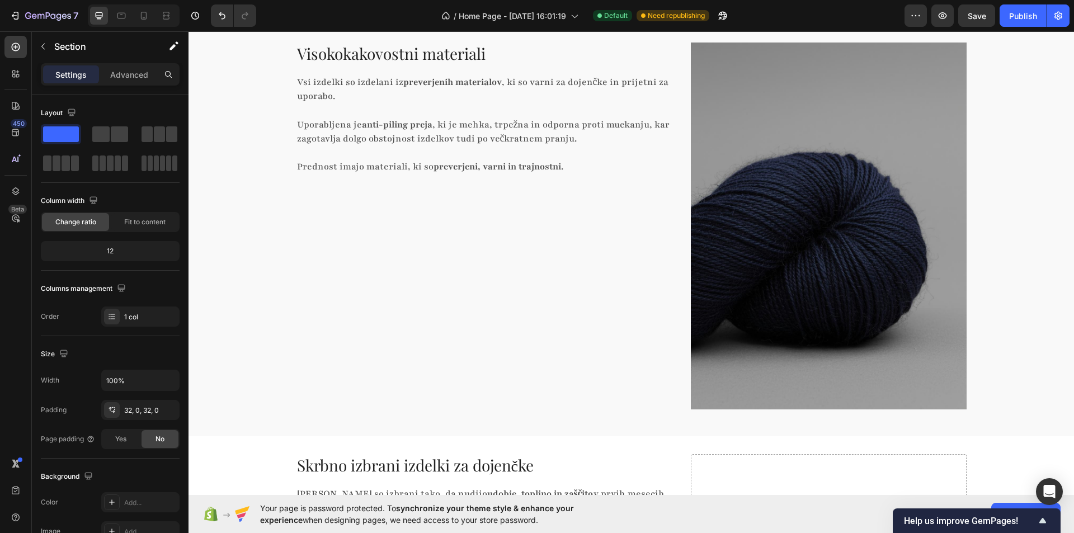
scroll to position [1222, 0]
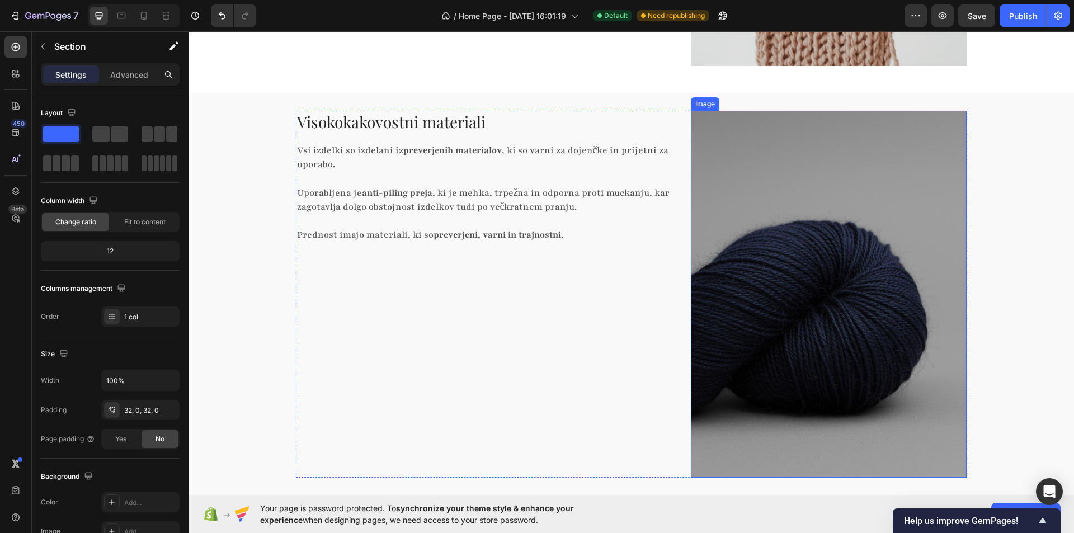
click at [832, 237] on img at bounding box center [829, 294] width 276 height 367
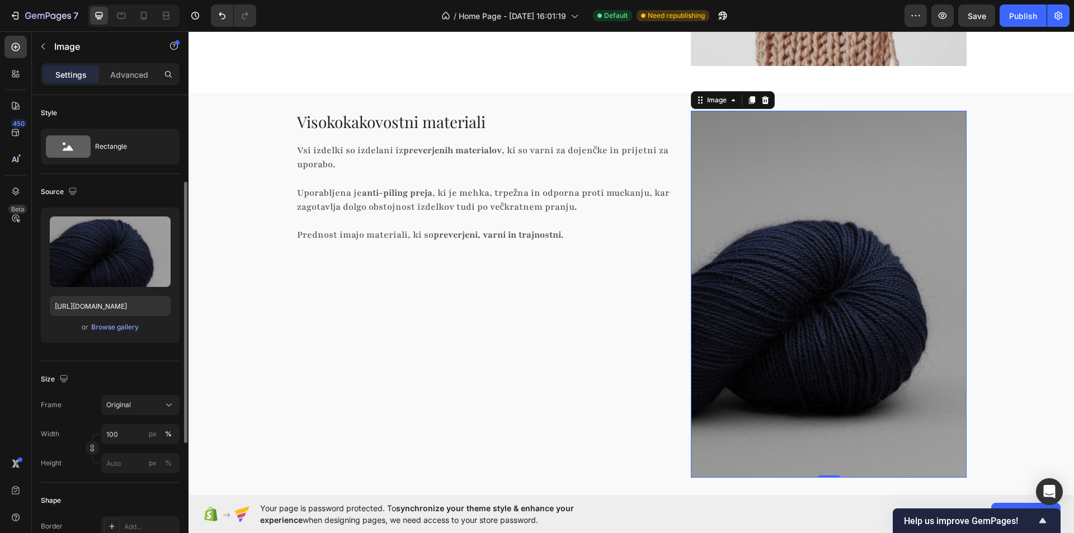
scroll to position [56, 0]
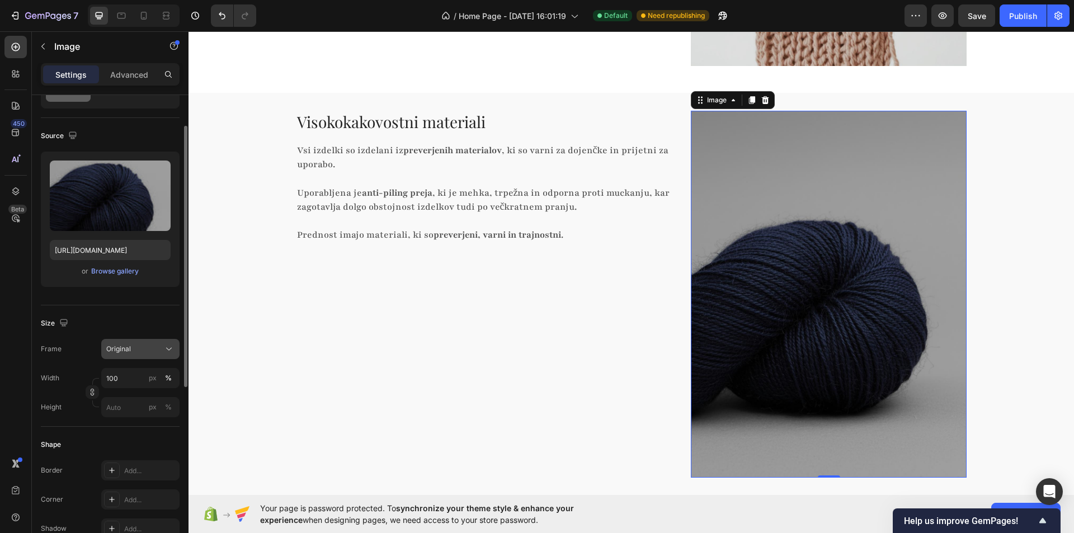
click at [135, 346] on div "Original" at bounding box center [133, 349] width 55 height 10
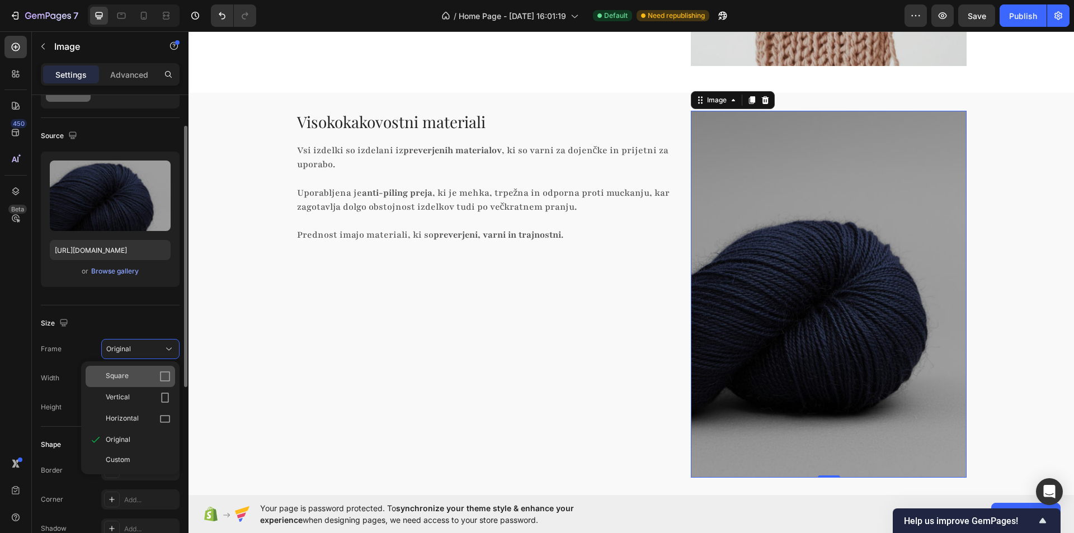
click at [163, 375] on icon at bounding box center [164, 376] width 11 height 11
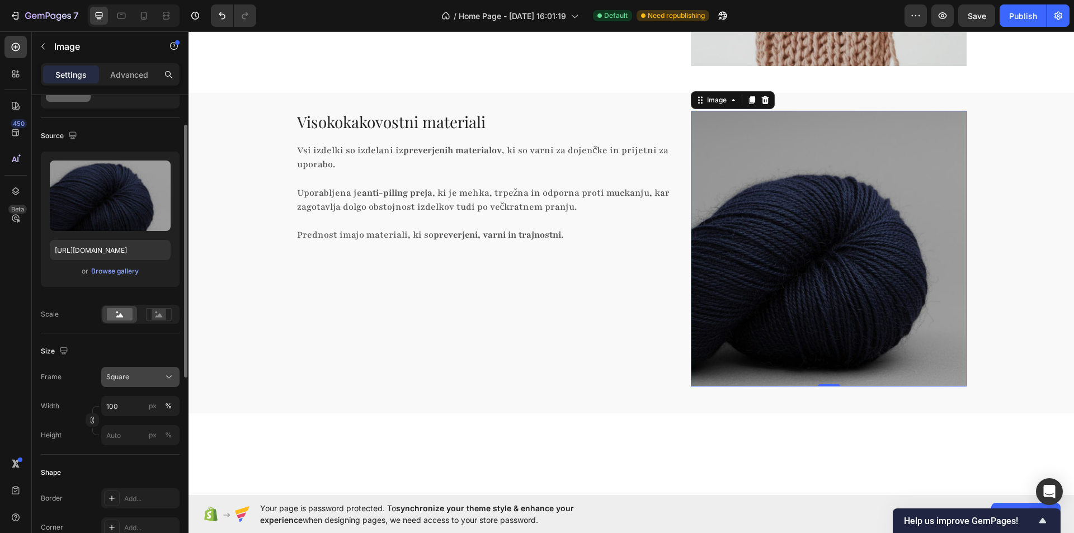
click at [165, 369] on button "Square" at bounding box center [140, 377] width 78 height 20
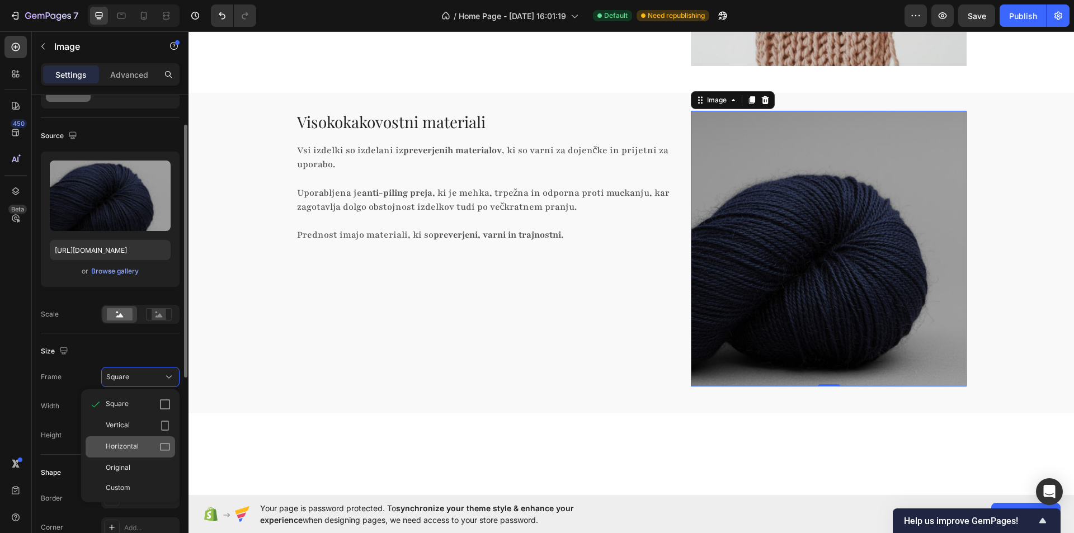
click at [169, 441] on icon at bounding box center [164, 446] width 11 height 11
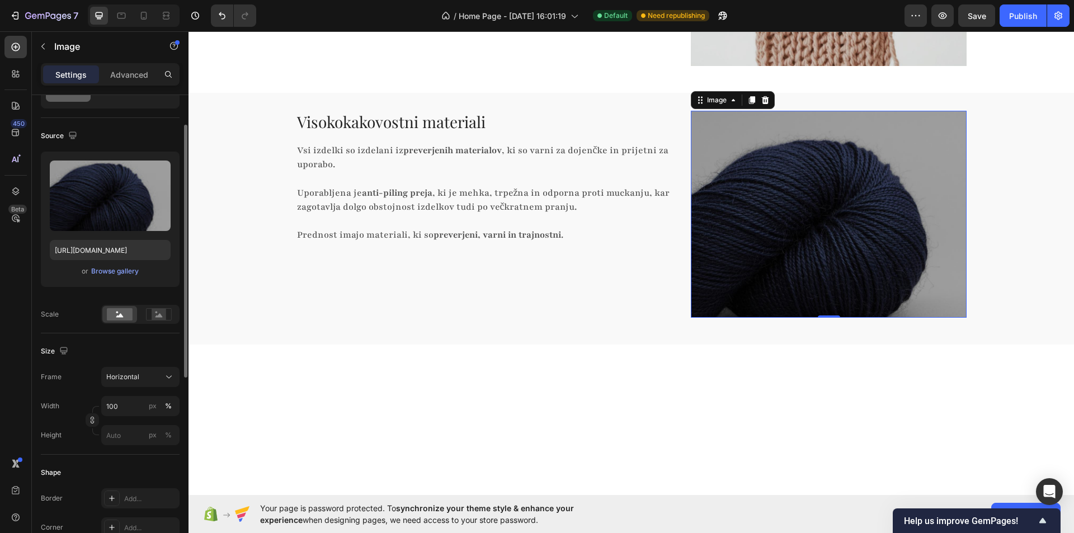
click at [278, 333] on div "Visokokakovostni materiali Heading Vsi izdelki so izdelani iz preverjenih mater…" at bounding box center [630, 219] width 885 height 252
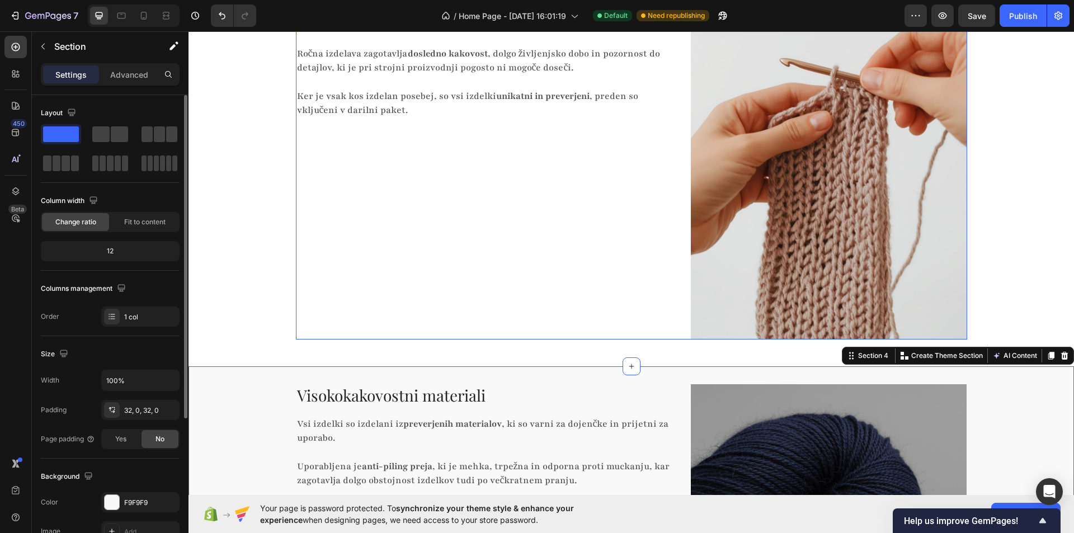
scroll to position [942, 0]
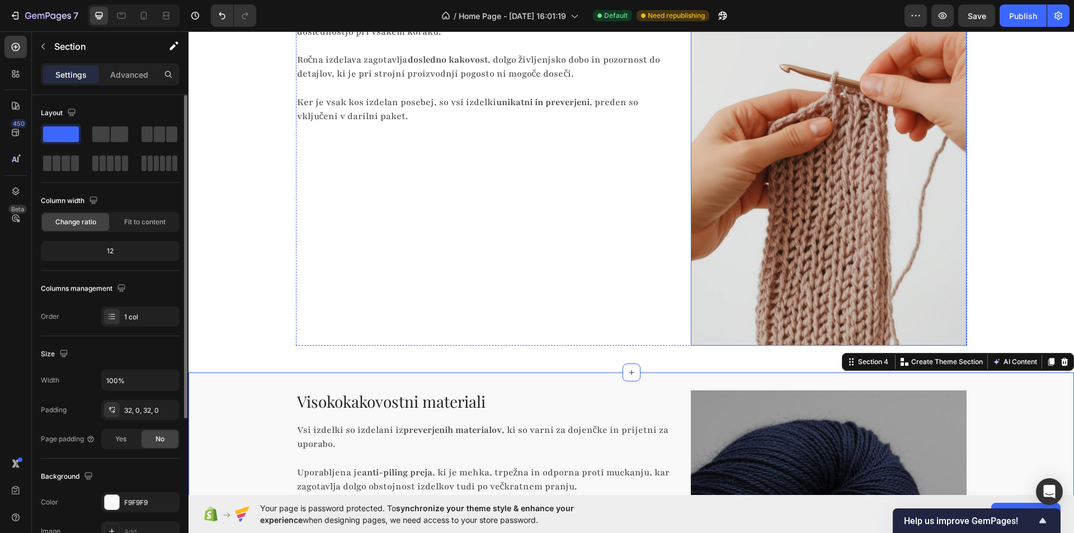
click at [738, 227] on img at bounding box center [829, 161] width 276 height 367
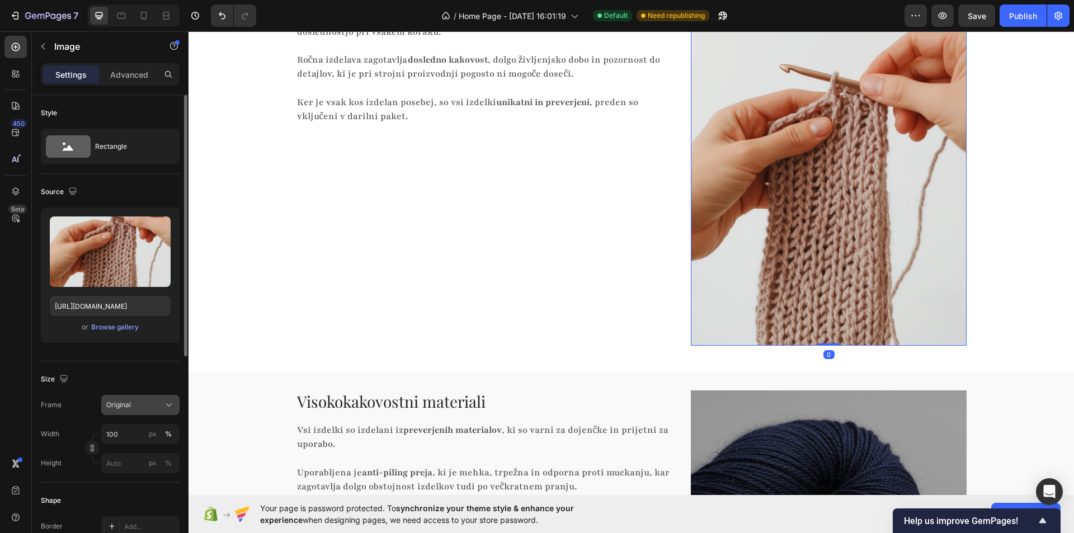
click at [159, 402] on div "Original" at bounding box center [133, 405] width 55 height 10
click at [167, 472] on icon at bounding box center [165, 475] width 10 height 7
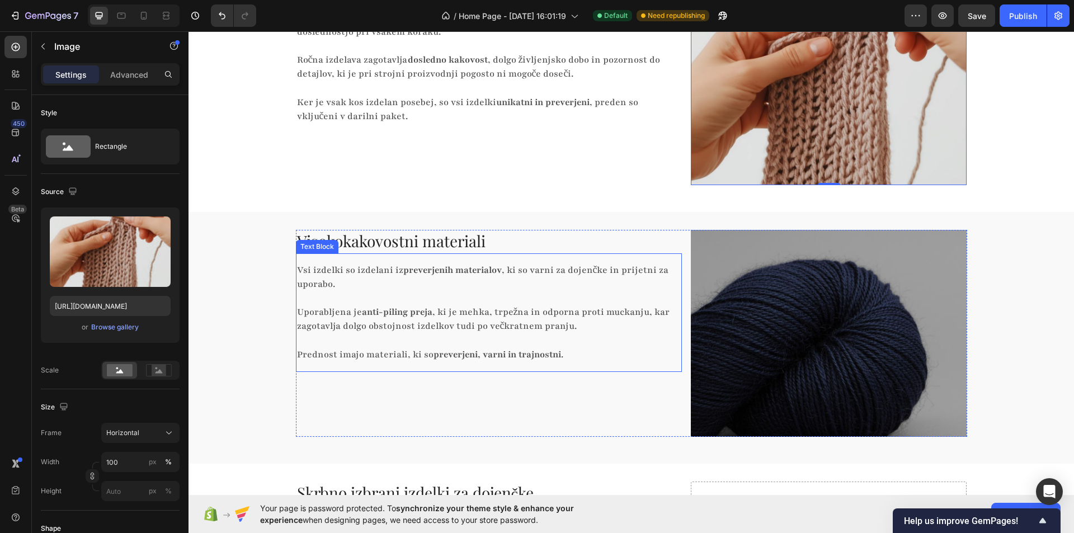
click at [287, 178] on div "Ročno izdelano v Sloveniji Heading Vsak izdelek je izdelan ročno v Sloveniji, z…" at bounding box center [630, 86] width 885 height 216
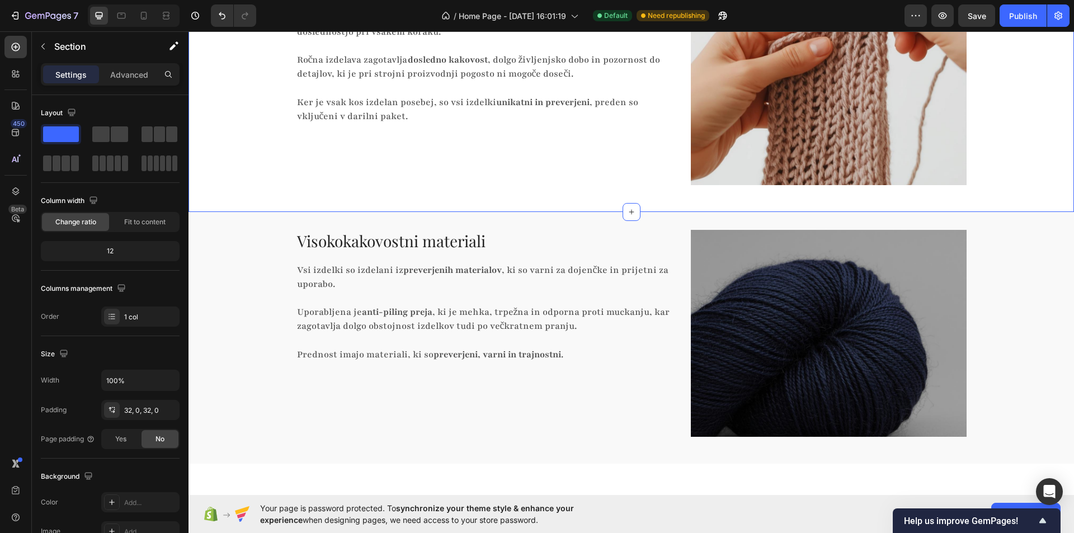
scroll to position [774, 0]
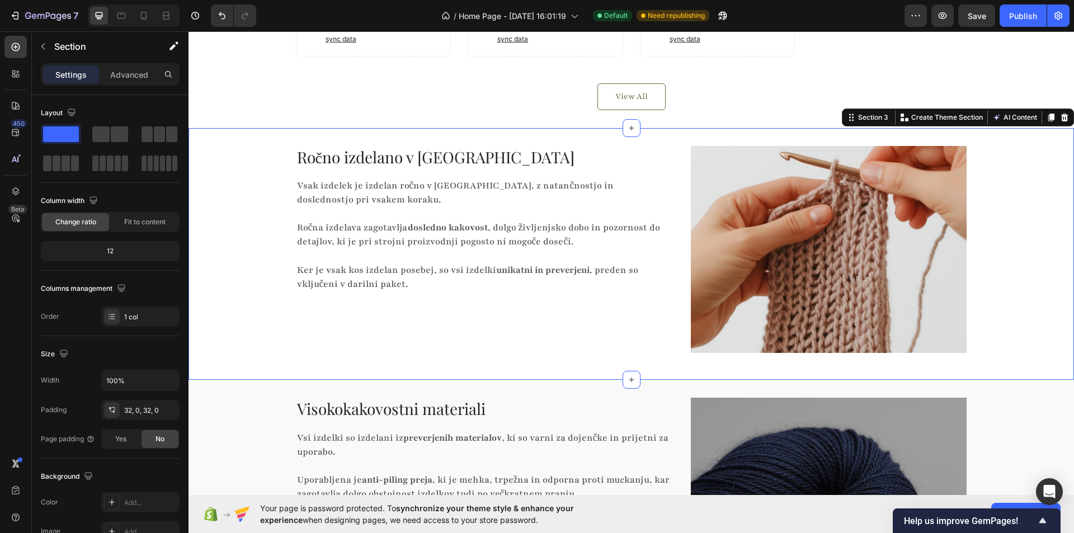
click at [1043, 260] on div "Ročno izdelano v Sloveniji Heading Vsak izdelek je izdelan ročno v Sloveniji, z…" at bounding box center [630, 254] width 885 height 216
click at [257, 441] on div "Visokokakovostni materiali Heading Vsi izdelki so izdelani iz preverjenih mater…" at bounding box center [630, 506] width 885 height 216
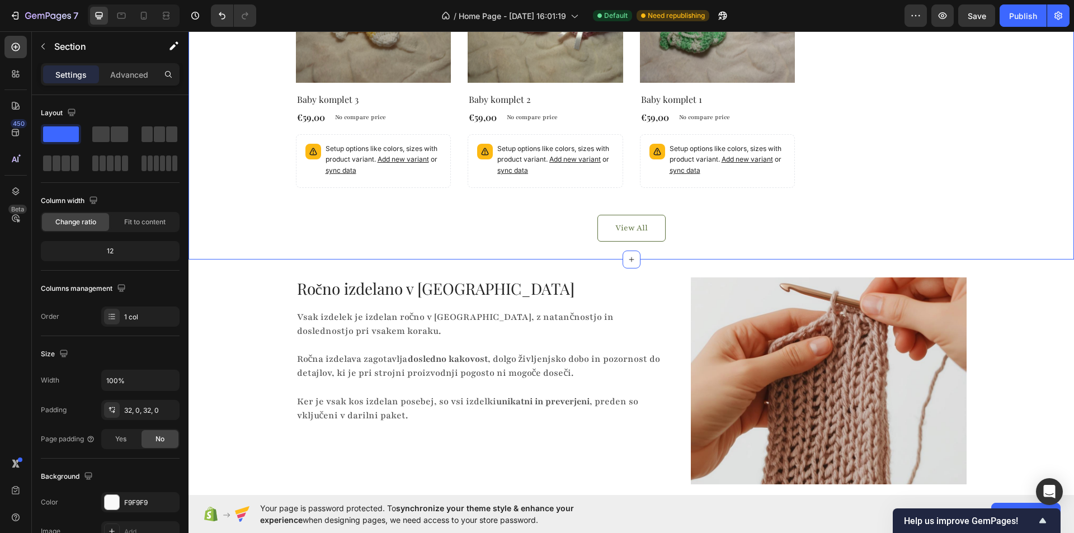
scroll to position [718, 0]
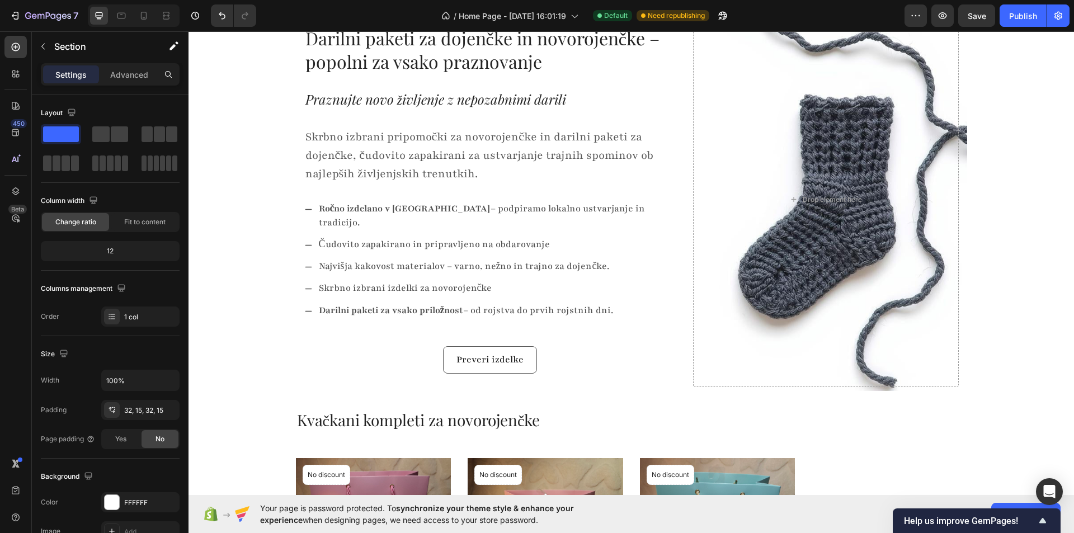
scroll to position [0, 0]
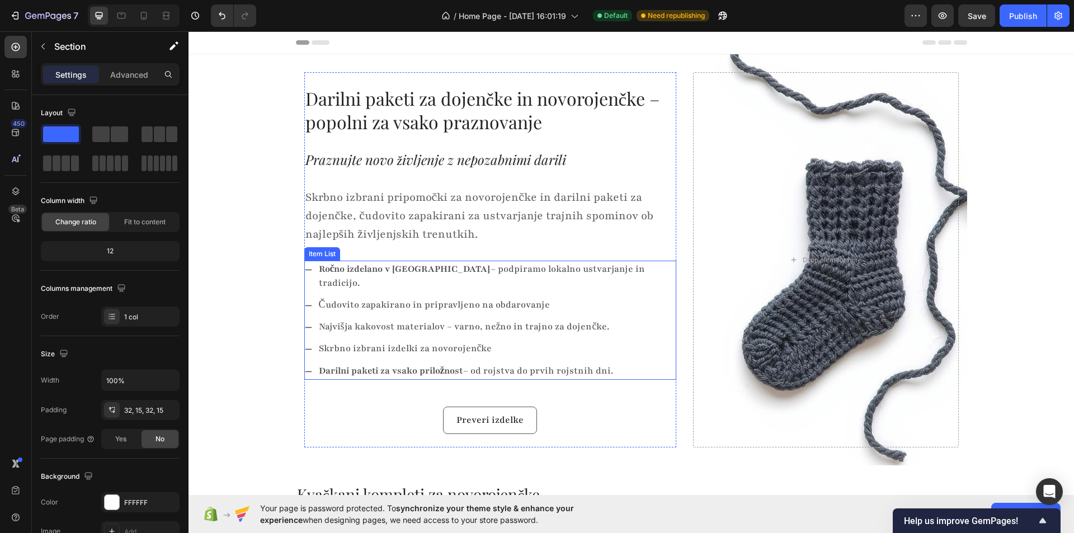
click at [345, 298] on p "Čudovito zapakirano in pripravljeno na obdarovanje" at bounding box center [497, 305] width 356 height 14
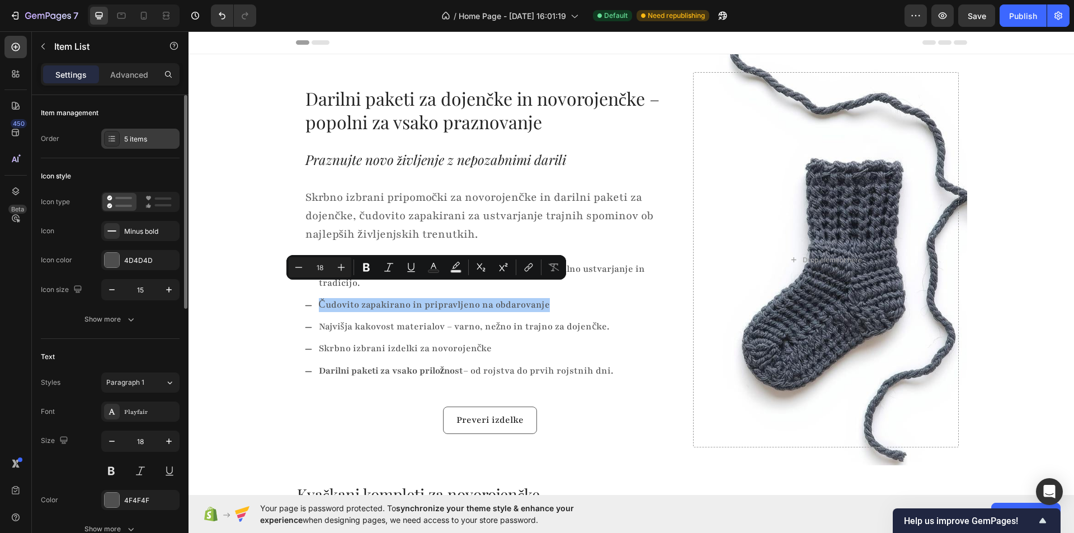
click at [140, 134] on div "5 items" at bounding box center [150, 139] width 53 height 10
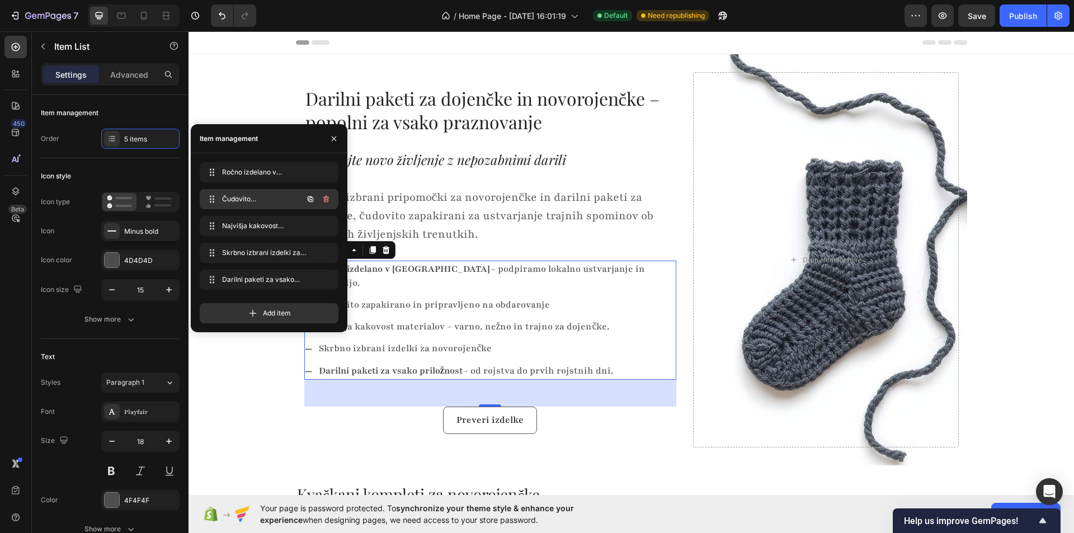
click at [330, 201] on icon "button" at bounding box center [326, 199] width 9 height 9
click at [328, 195] on div "Delete" at bounding box center [318, 199] width 21 height 10
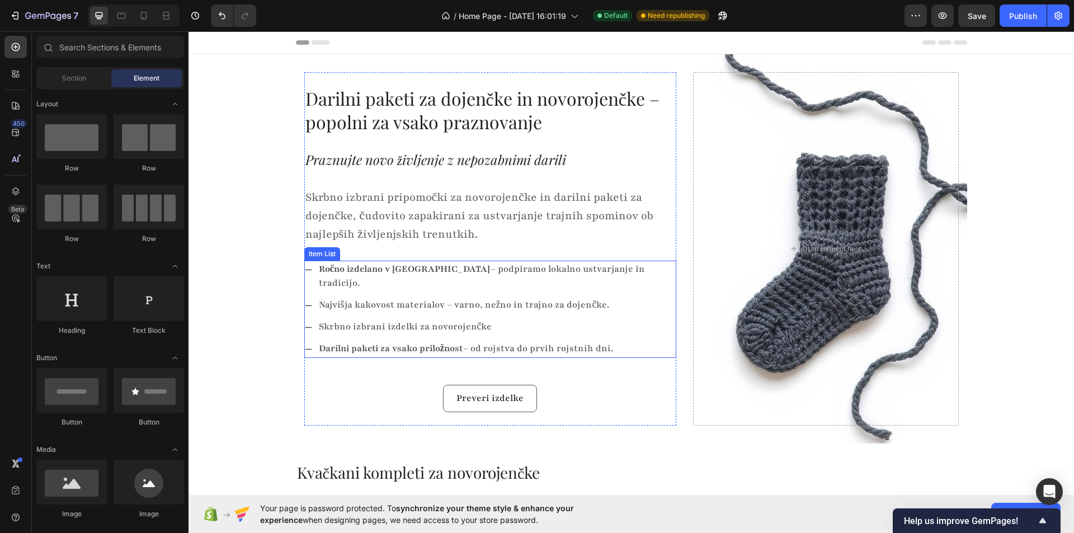
click at [480, 342] on p "Darilni paketi za vsako priložnost – od rojstva do prvih rojstnih dni." at bounding box center [497, 349] width 356 height 14
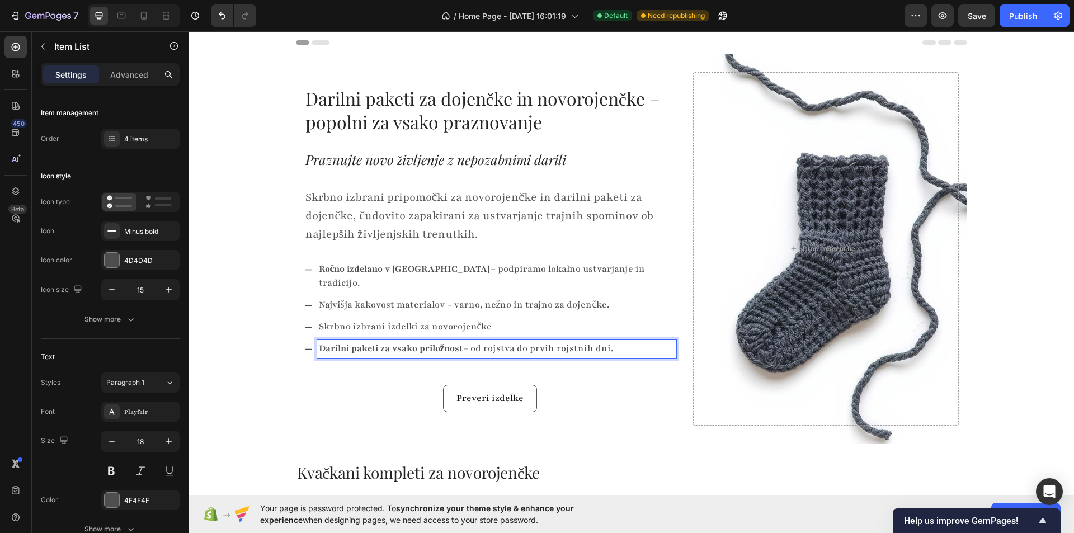
click at [495, 342] on p "Darilni paketi za vsako priložnost – od rojstva do prvih rojstnih dni." at bounding box center [497, 349] width 356 height 14
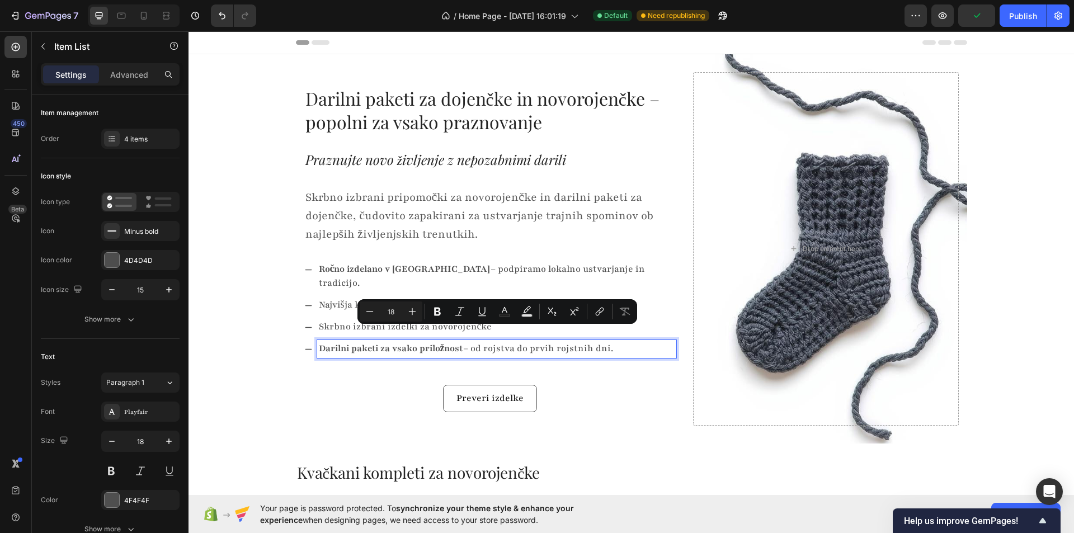
click at [464, 342] on p "Darilni paketi za vsako priložnost – od rojstva do prvih rojstnih dni." at bounding box center [497, 349] width 356 height 14
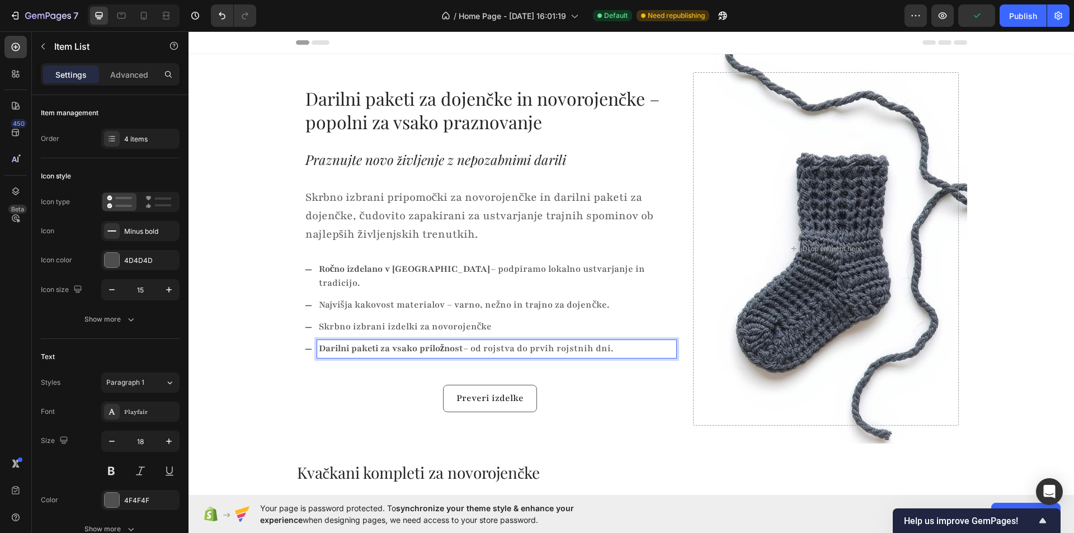
drag, startPoint x: 460, startPoint y: 336, endPoint x: 675, endPoint y: 337, distance: 214.2
click at [674, 336] on div "Darilni paketi za dojenčke in novorojenčke – popolni za vsako praznovanje Text …" at bounding box center [631, 248] width 654 height 353
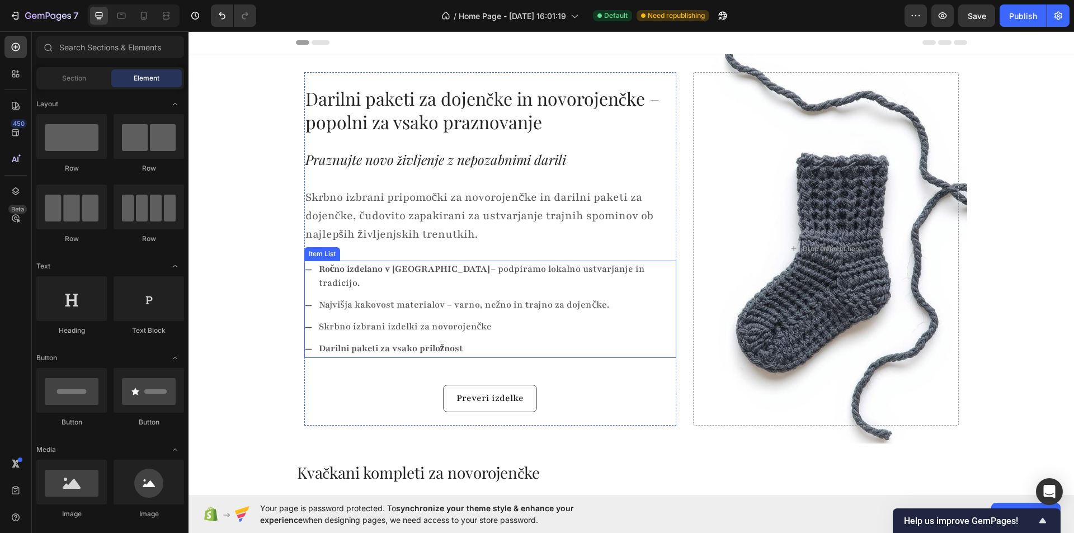
click at [429, 342] on strong "Darilni paketi za vsako priložnost" at bounding box center [391, 348] width 144 height 12
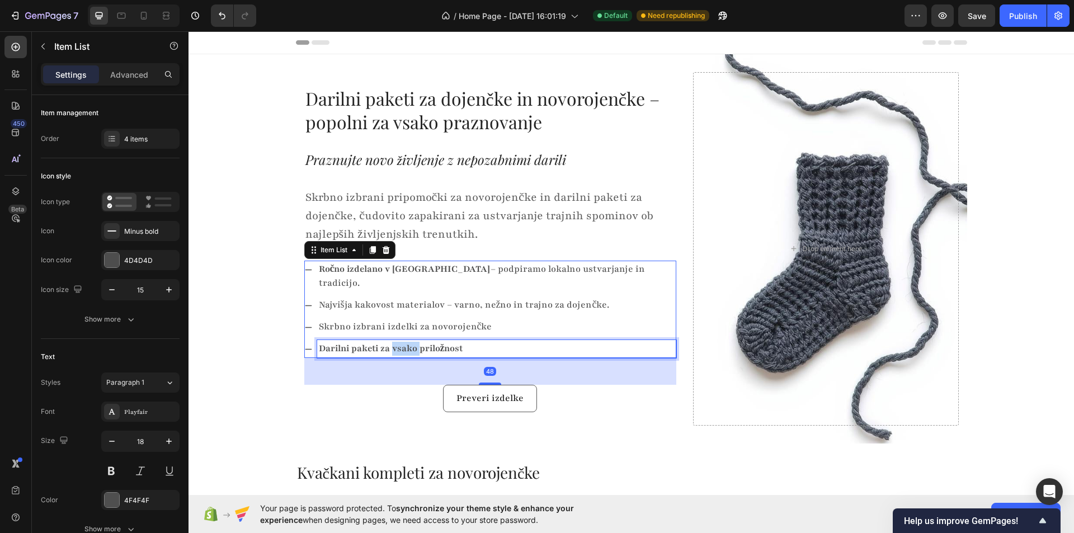
click at [390, 342] on strong "Darilni paketi za vsako priložnost" at bounding box center [391, 348] width 144 height 12
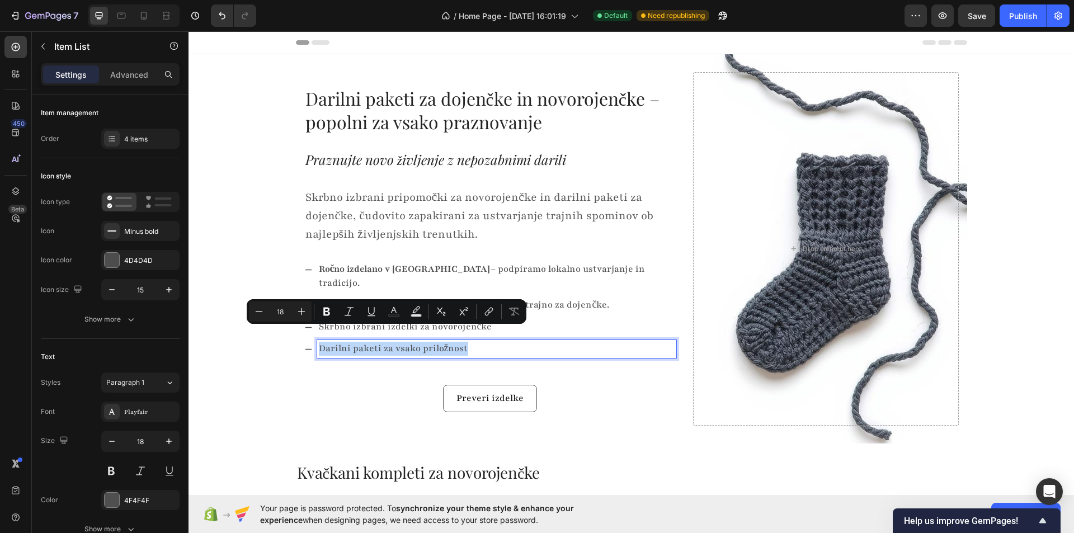
click at [372, 275] on strong "Ročno izdelano v [GEOGRAPHIC_DATA]" at bounding box center [405, 269] width 172 height 12
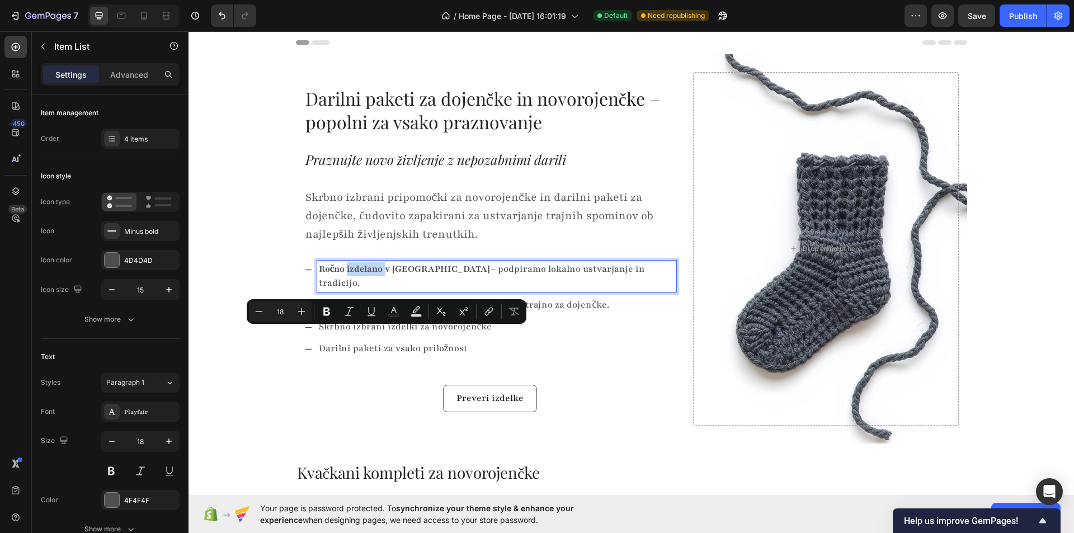
click at [372, 275] on strong "Ročno izdelano v [GEOGRAPHIC_DATA]" at bounding box center [405, 269] width 172 height 12
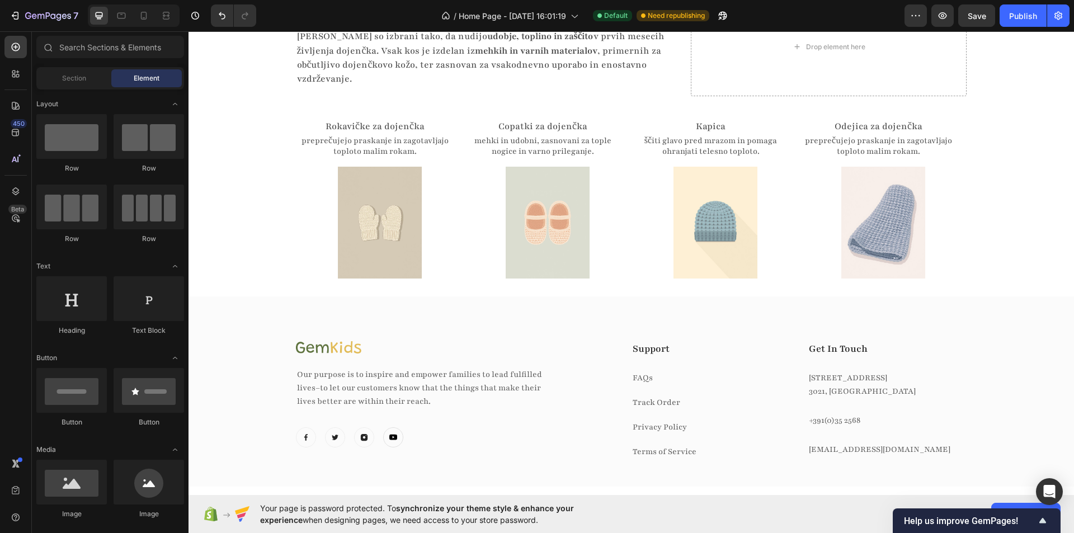
scroll to position [1286, 0]
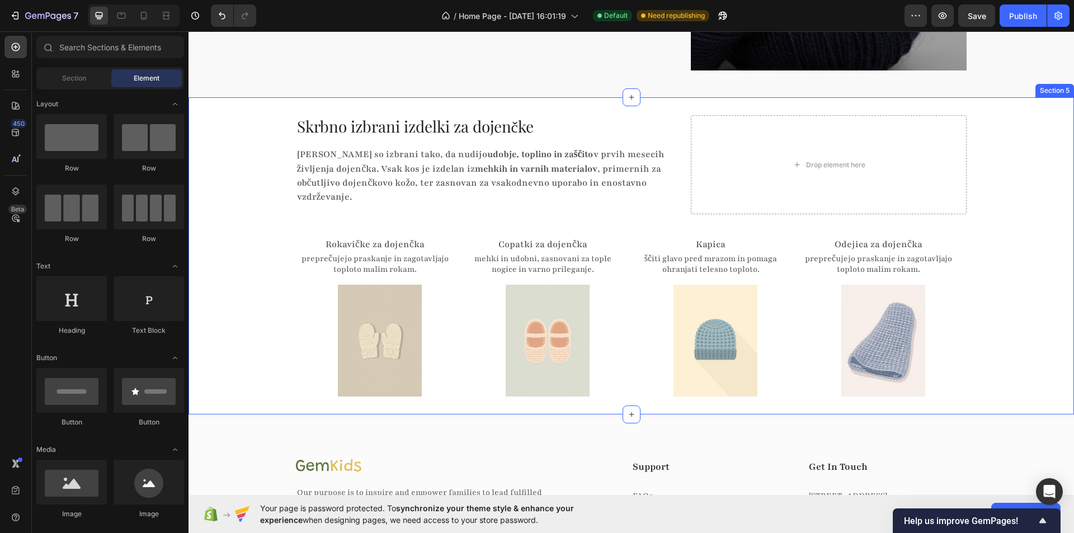
click at [271, 135] on div "Skrbno izbrani izdelki za dojenčke Heading Izdelki so izbrani tako, da nudijo u…" at bounding box center [630, 255] width 885 height 281
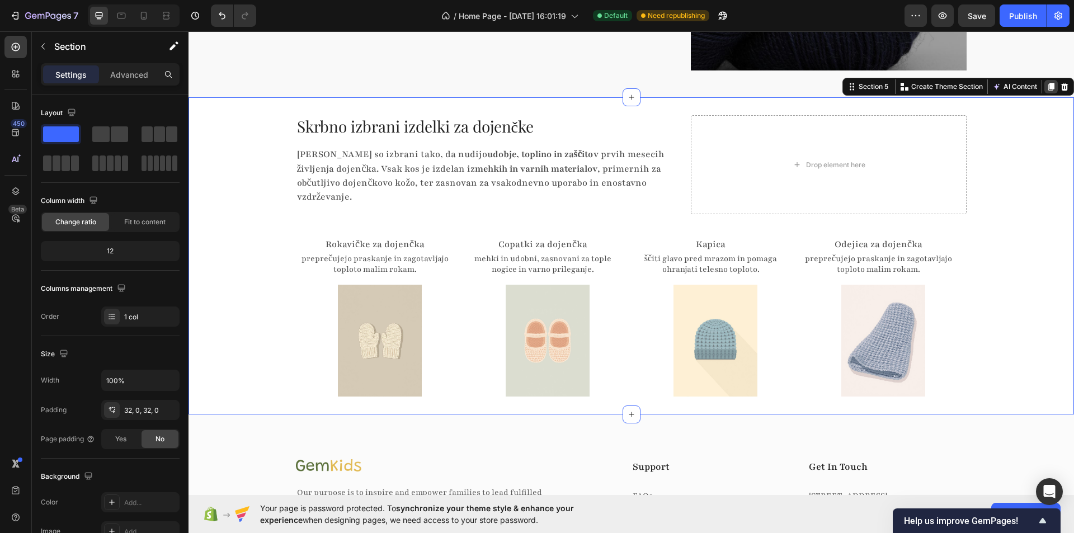
click at [1046, 87] on icon at bounding box center [1050, 86] width 9 height 9
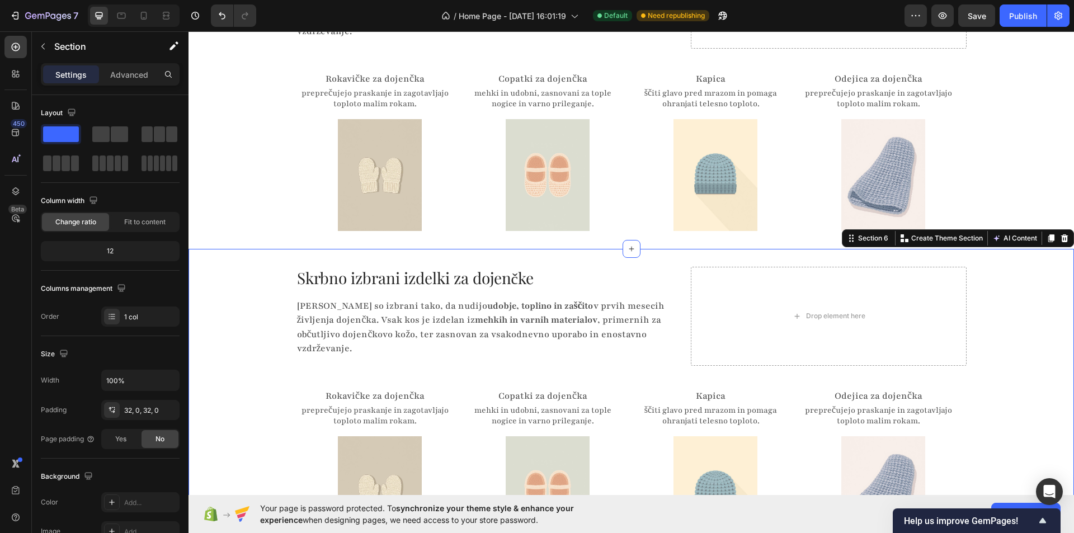
scroll to position [1449, 0]
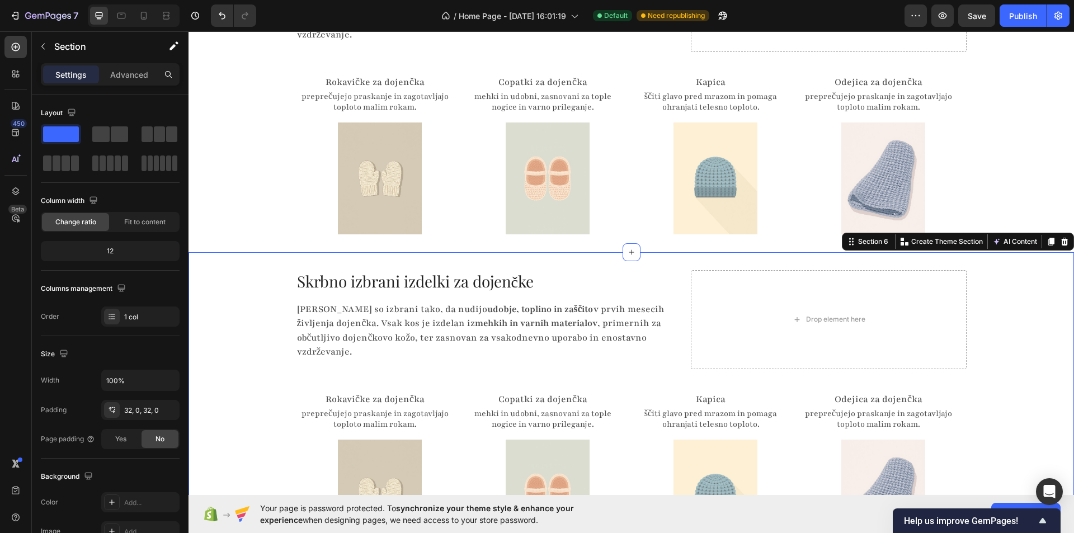
click at [249, 270] on div "Skrbno izbrani izdelki za dojenčke Heading Izdelki so izbrani tako, da nudijo u…" at bounding box center [630, 410] width 885 height 281
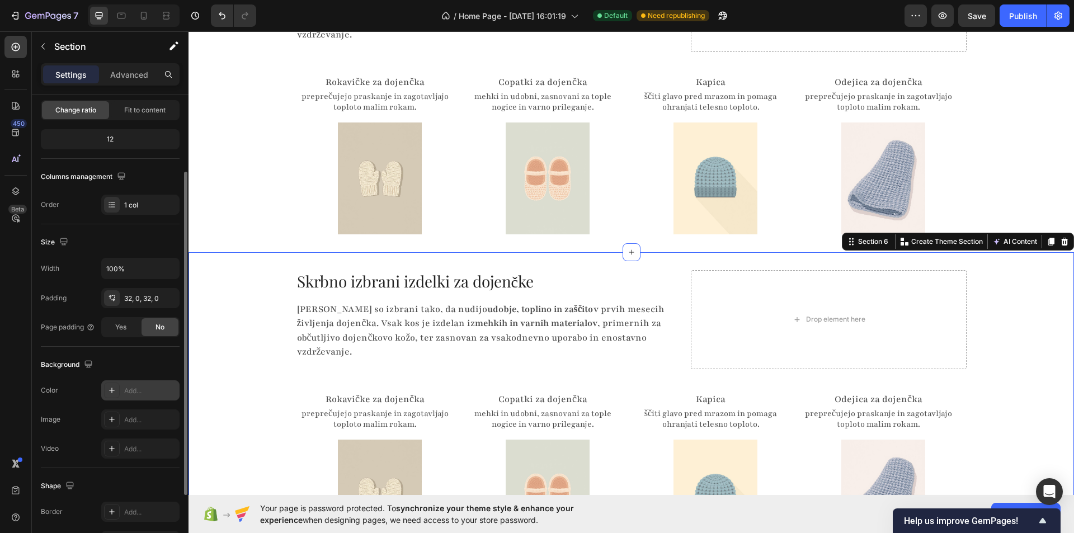
click at [117, 389] on div at bounding box center [112, 391] width 16 height 16
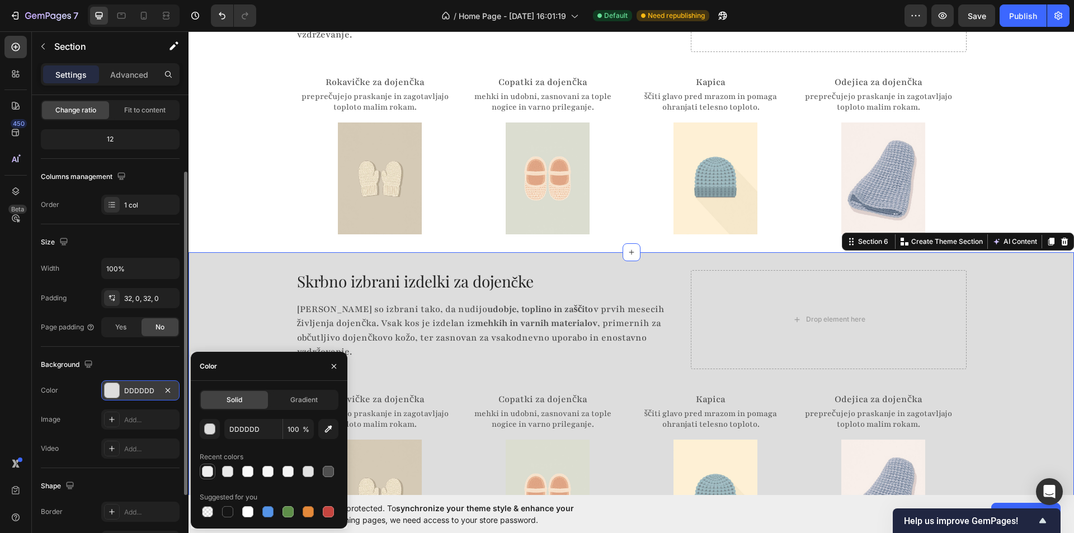
click at [208, 472] on div at bounding box center [207, 471] width 11 height 11
type input "EFEFEF"
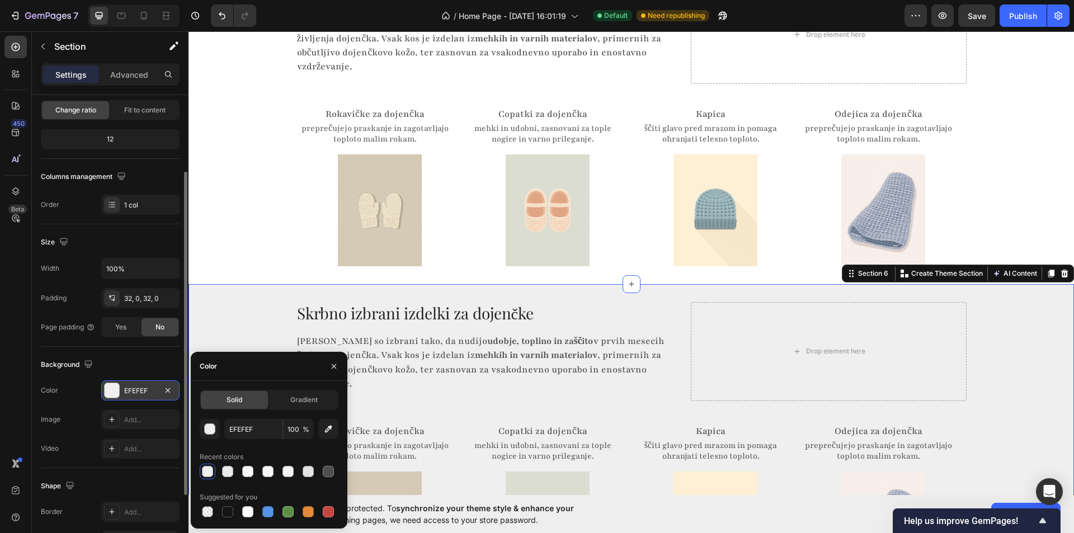
scroll to position [1281, 0]
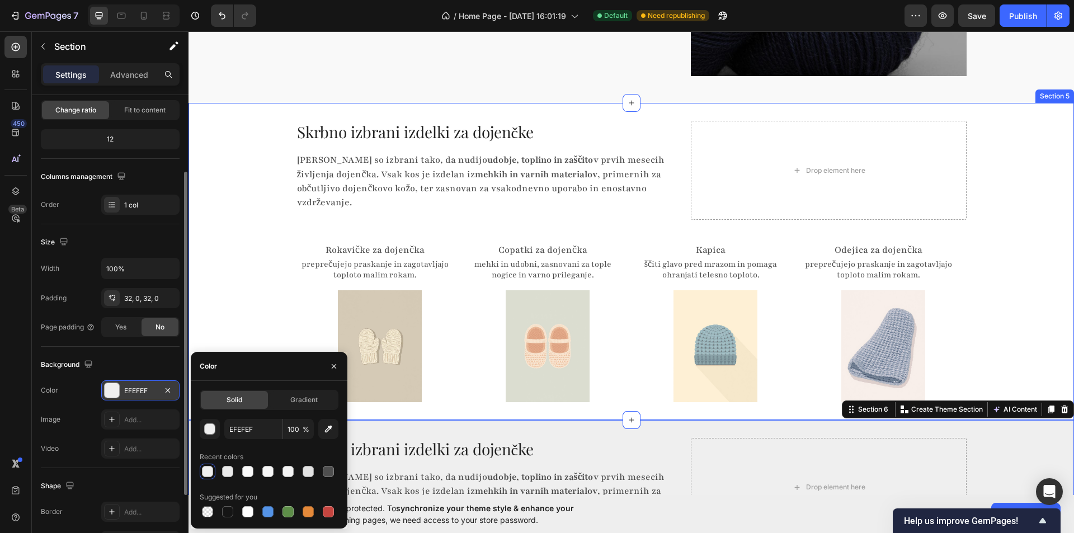
click at [261, 268] on div "Skrbno izbrani izdelki za dojenčke Heading Izdelki so izbrani tako, da nudijo u…" at bounding box center [630, 261] width 885 height 281
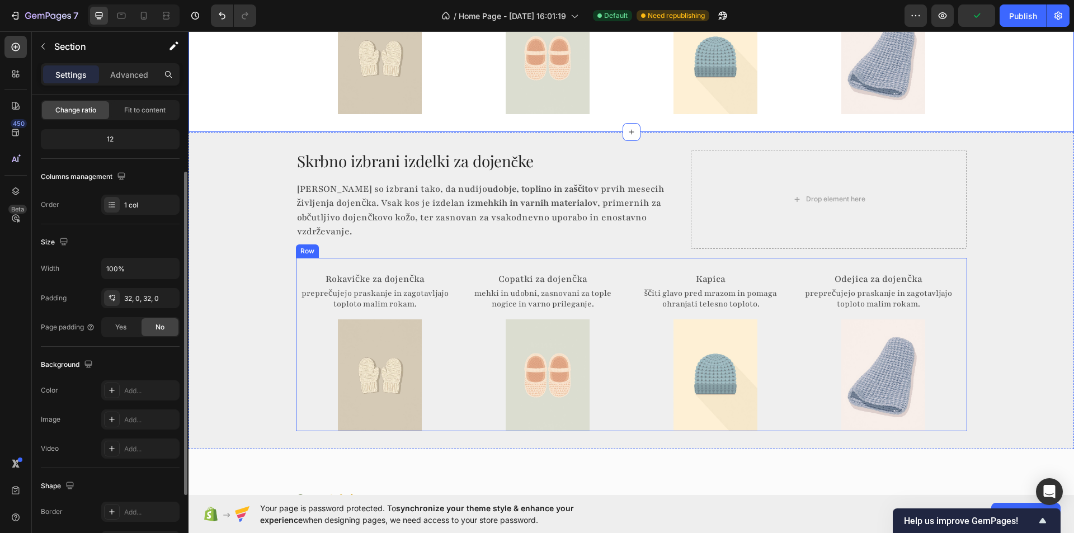
scroll to position [1616, 0]
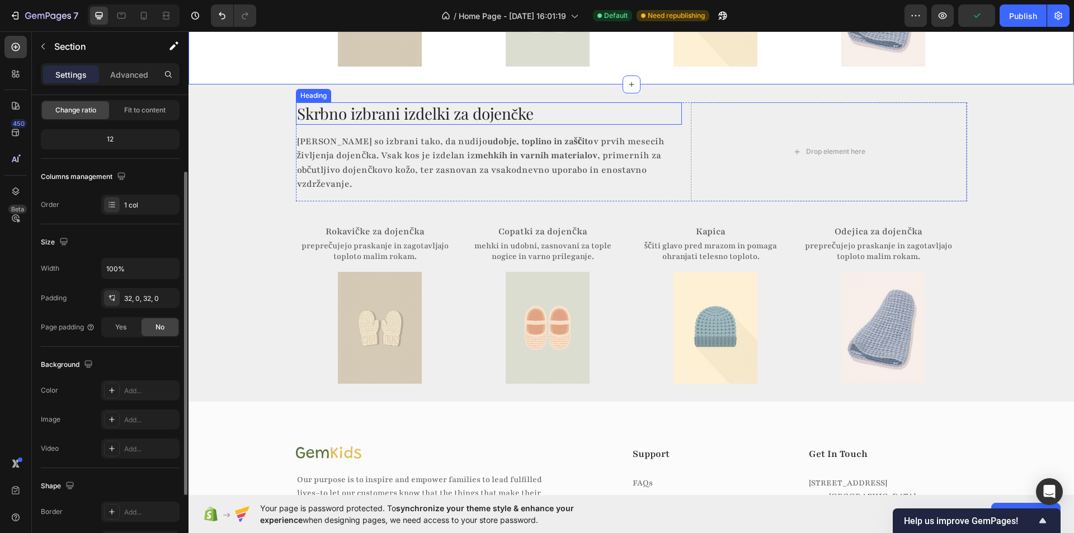
click at [461, 102] on h2 "Skrbno izbrani izdelki za dojenčke" at bounding box center [489, 113] width 386 height 22
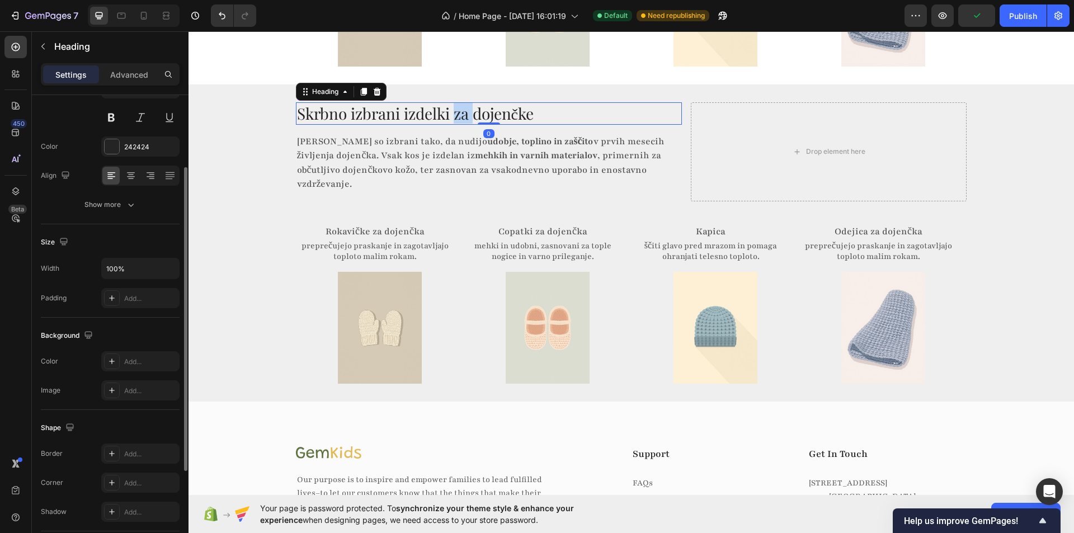
scroll to position [0, 0]
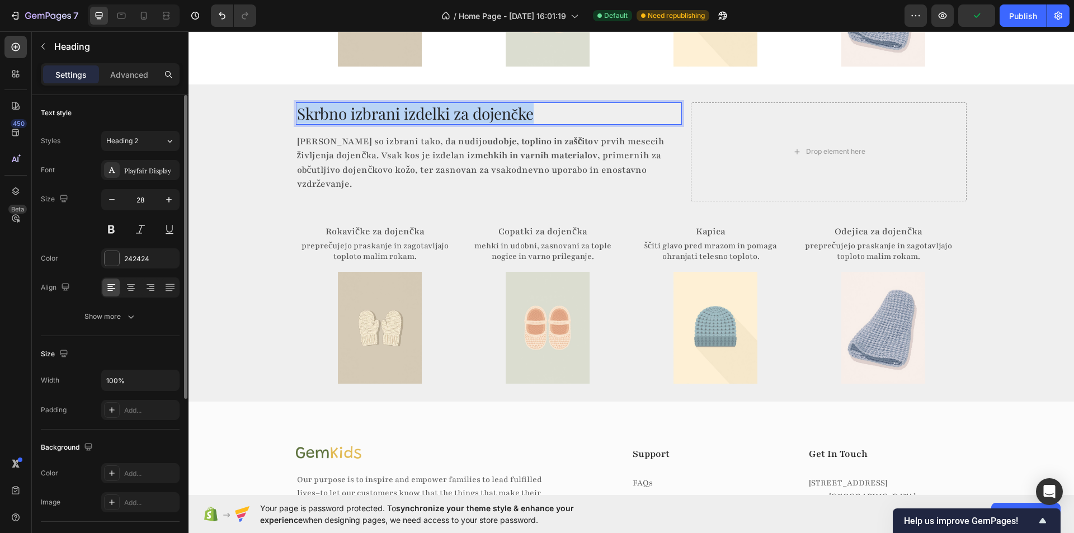
click at [461, 103] on p "Skrbno izbrani izdelki za dojenčke" at bounding box center [489, 113] width 384 height 20
click at [262, 153] on div "Pogosta Vprašanja Heading 0 Izdelki so izbrani tako, da nudijo udobje, toplino …" at bounding box center [630, 242] width 885 height 281
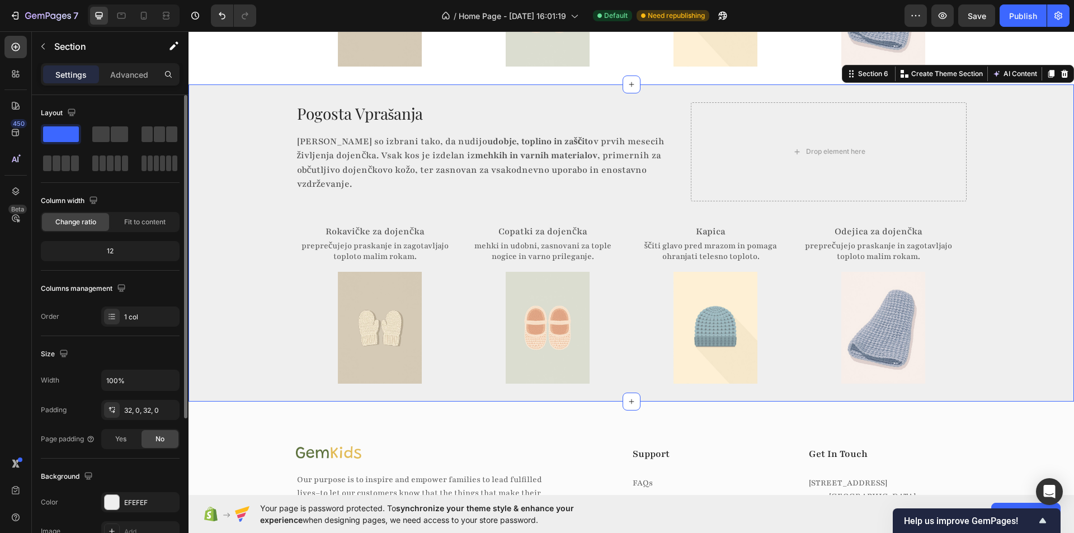
click at [475, 149] on strong "mehkih in varnih materialov" at bounding box center [536, 155] width 122 height 12
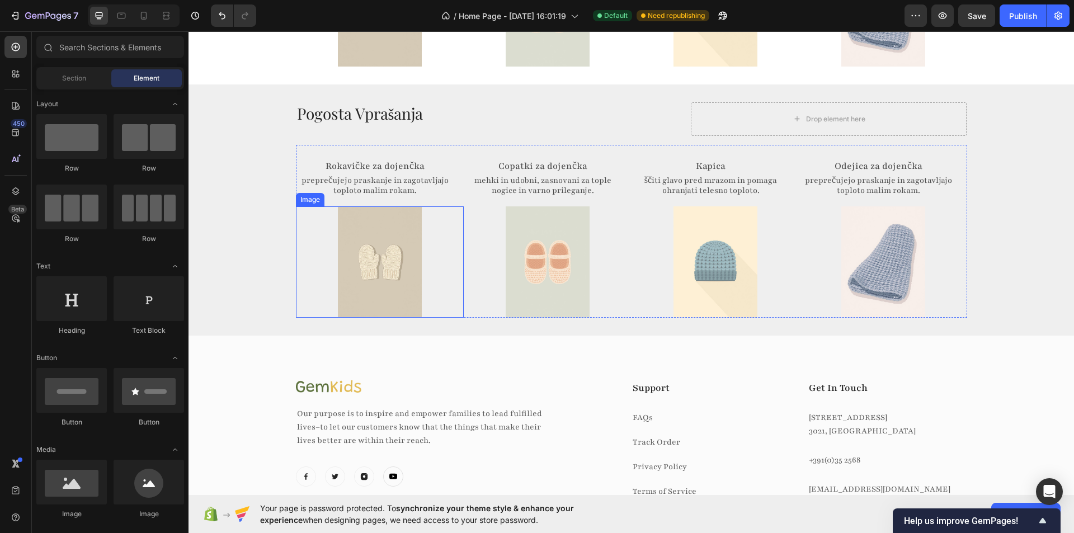
click at [402, 176] on p "preprečujejo praskanje in zagotavljajo toploto malim rokam." at bounding box center [375, 186] width 157 height 21
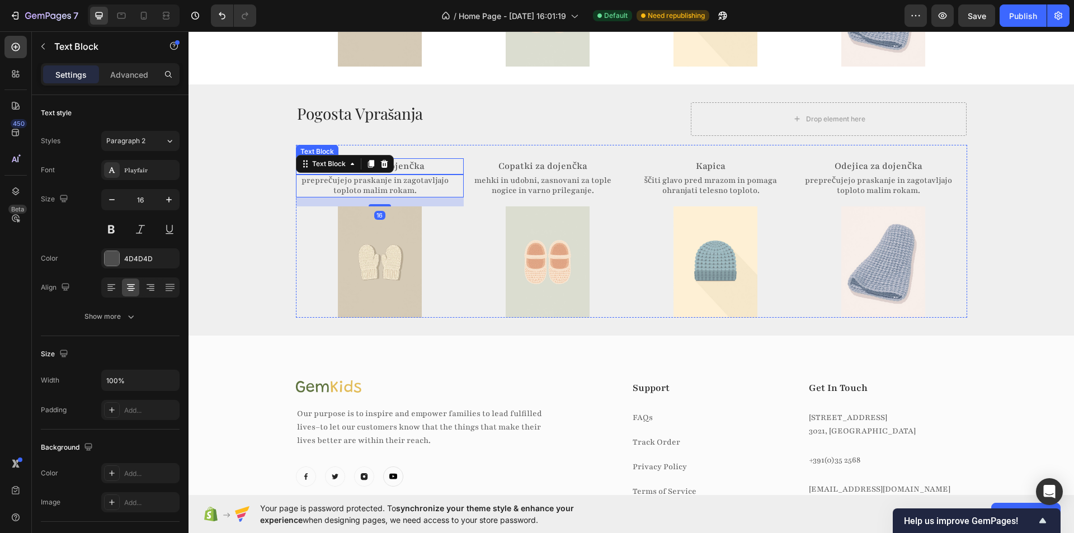
click at [437, 145] on div "Rokavičke za dojenčka Text Block preprečujejo praskanje in zagotavljajo toploto…" at bounding box center [631, 231] width 671 height 173
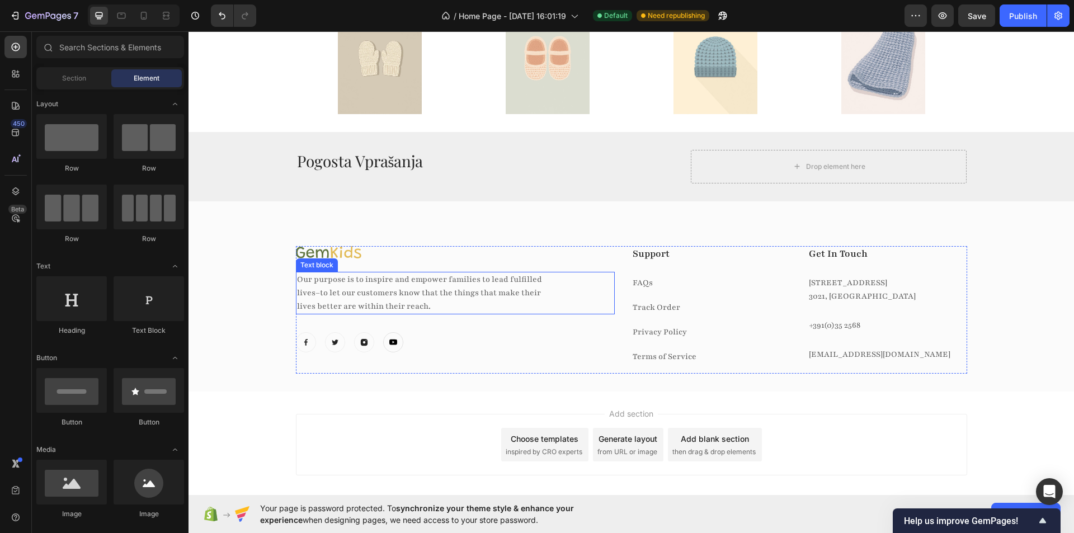
scroll to position [1445, 0]
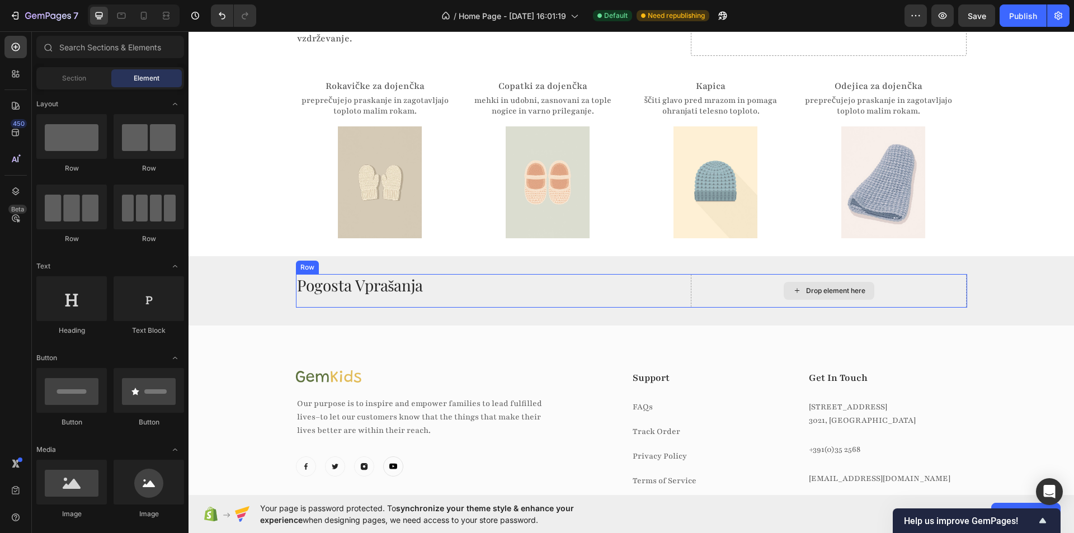
click at [766, 274] on div "Drop element here" at bounding box center [829, 291] width 276 height 34
drag, startPoint x: 219, startPoint y: 18, endPoint x: 213, endPoint y: 106, distance: 88.0
click at [219, 18] on icon "Undo/Redo" at bounding box center [221, 15] width 11 height 11
click at [716, 274] on div "Drop element here" at bounding box center [829, 291] width 276 height 34
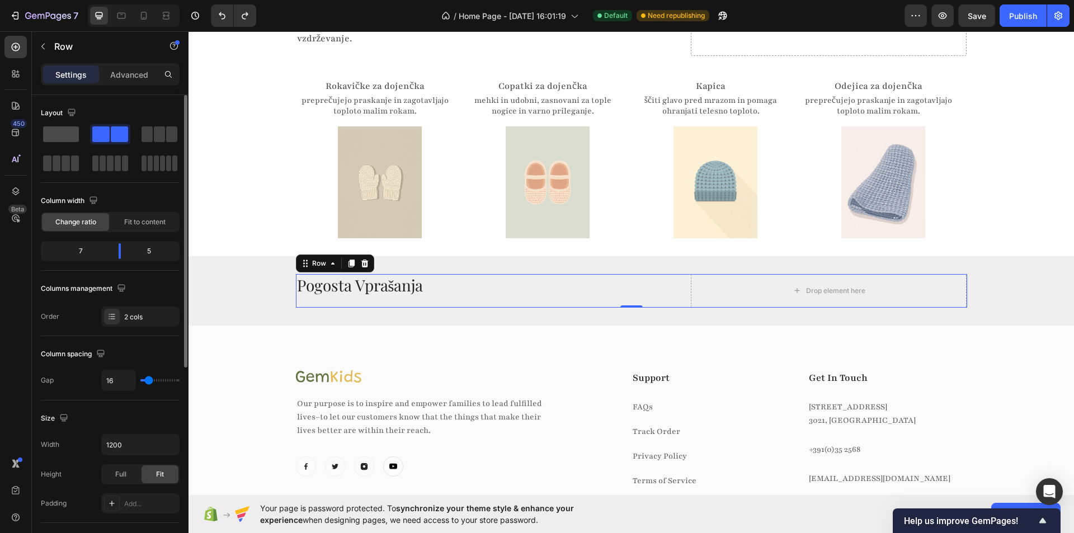
click at [49, 132] on span at bounding box center [61, 134] width 36 height 16
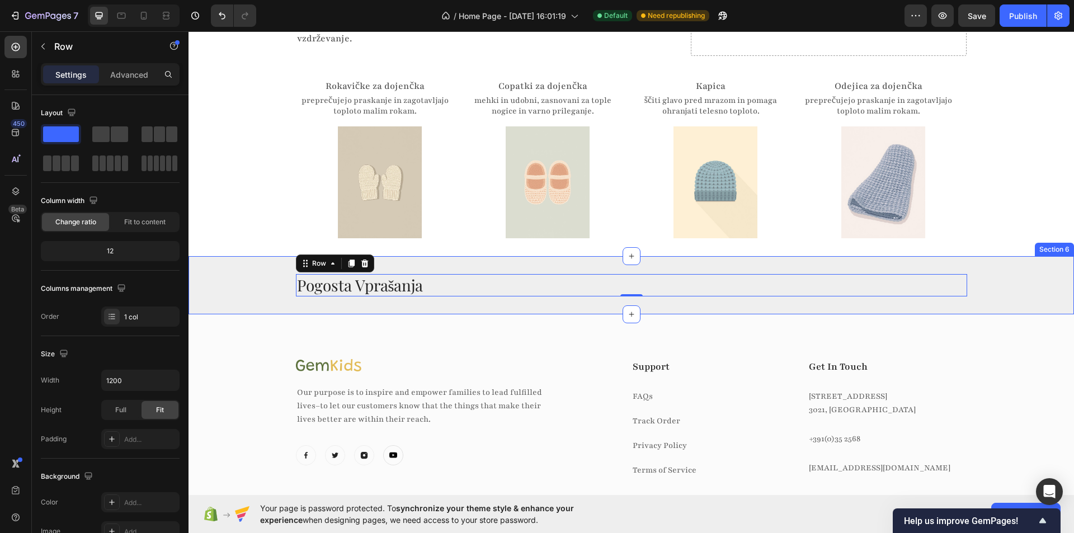
click at [237, 202] on div "Skrbno izbrani izdelki za dojenčke Heading Izdelki so izbrani tako, da nudijo u…" at bounding box center [630, 97] width 885 height 281
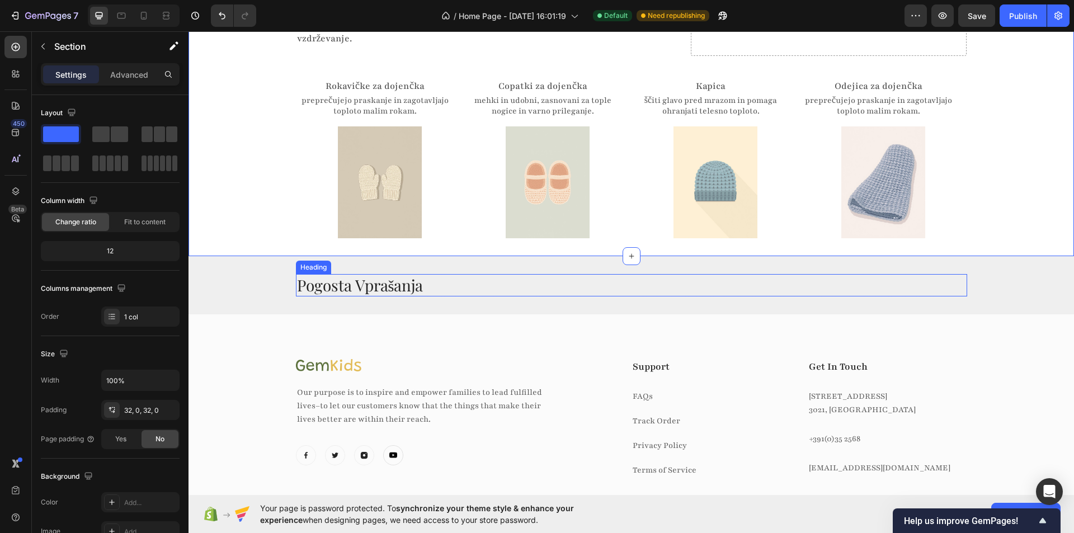
click at [448, 274] on h2 "Pogosta Vprašanja" at bounding box center [631, 285] width 671 height 22
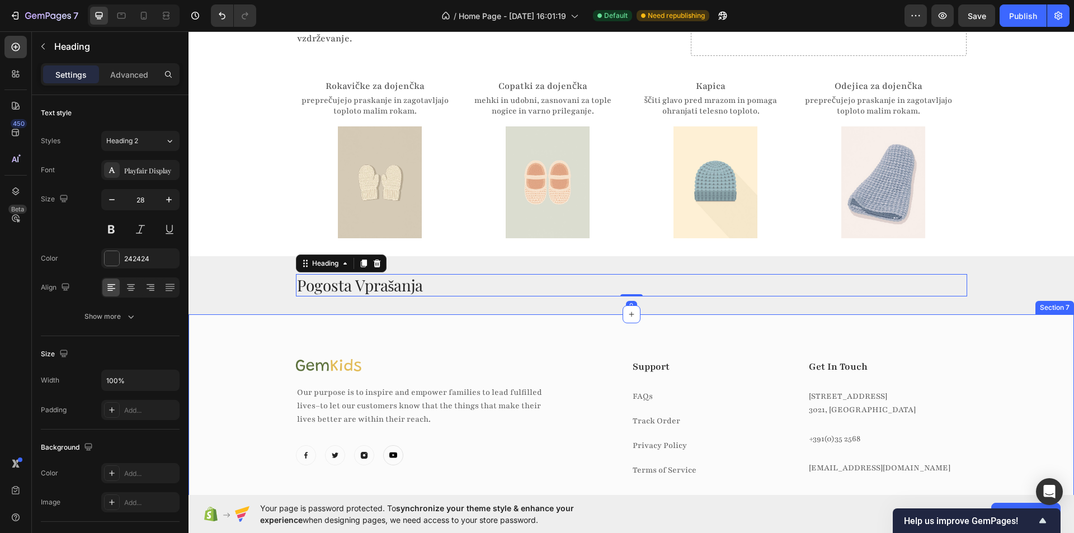
click at [274, 314] on div "Image Our purpose is to inspire and empower families to lead fulfilled lives–to…" at bounding box center [630, 409] width 885 height 191
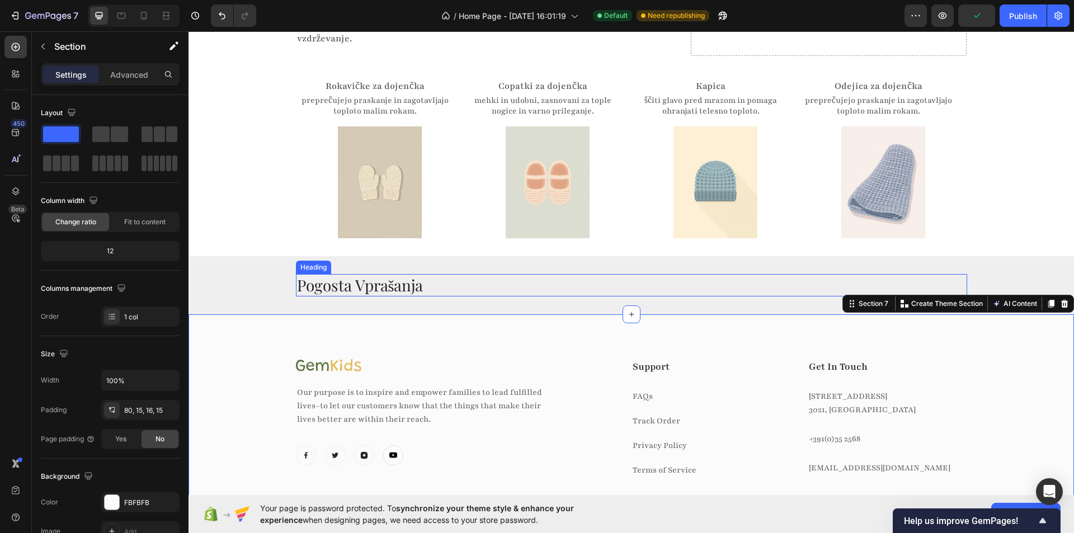
click at [471, 274] on h2 "Pogosta Vprašanja" at bounding box center [631, 285] width 671 height 22
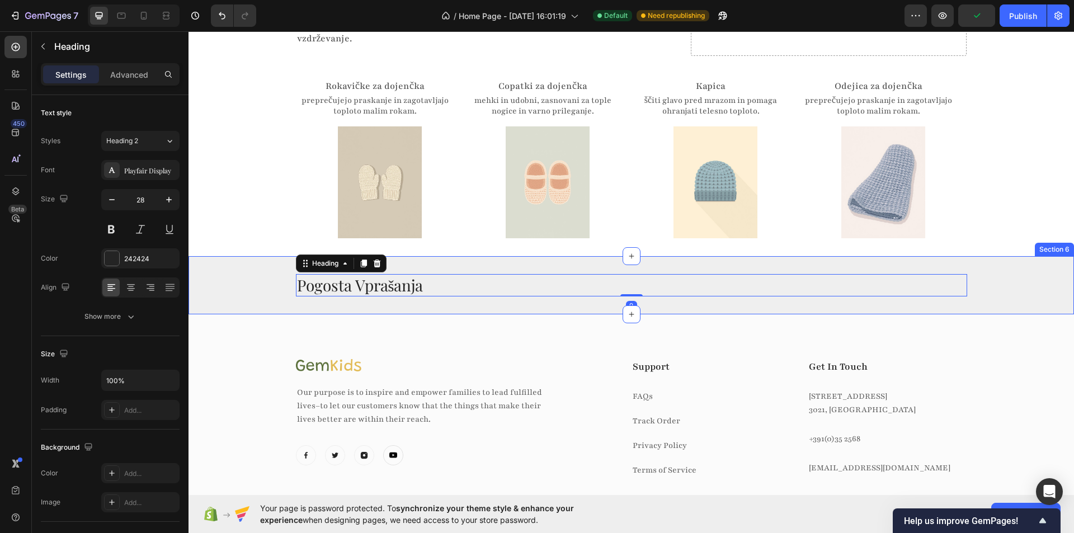
click at [473, 256] on div "Pogosta Vprašanja Heading 0 Row Row Section 6" at bounding box center [630, 285] width 885 height 58
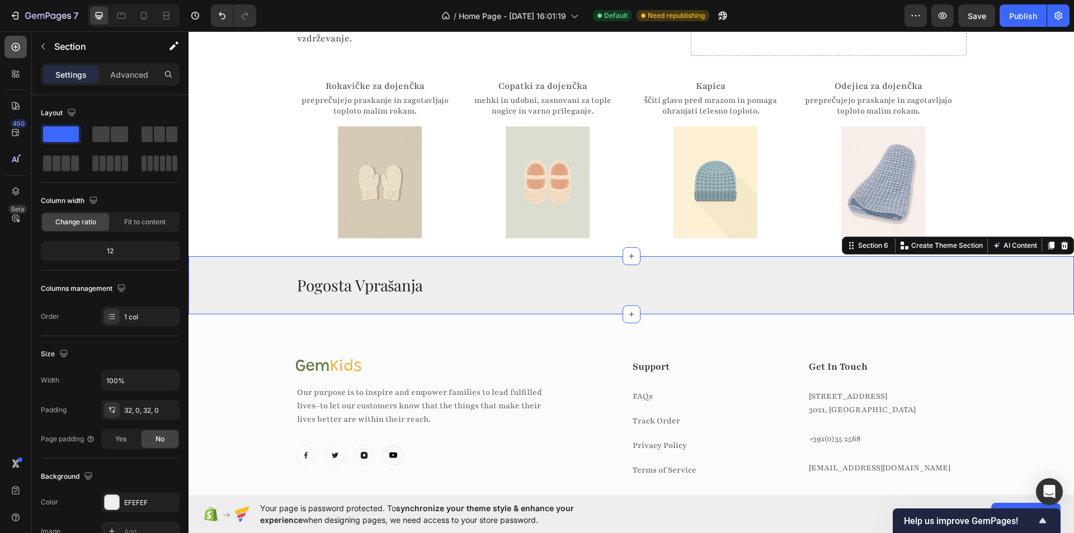
click at [13, 44] on icon at bounding box center [16, 47] width 8 height 8
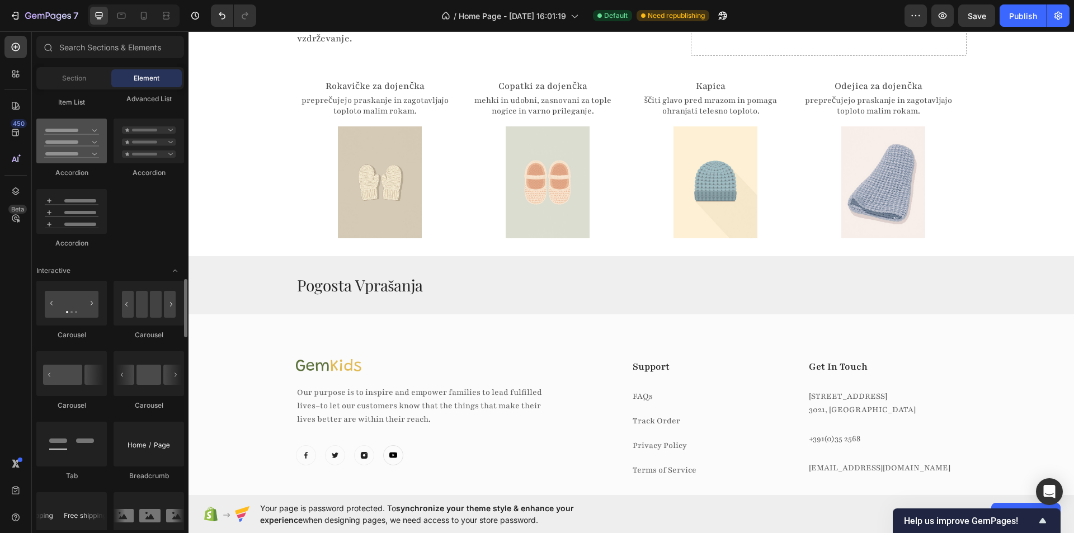
scroll to position [1007, 0]
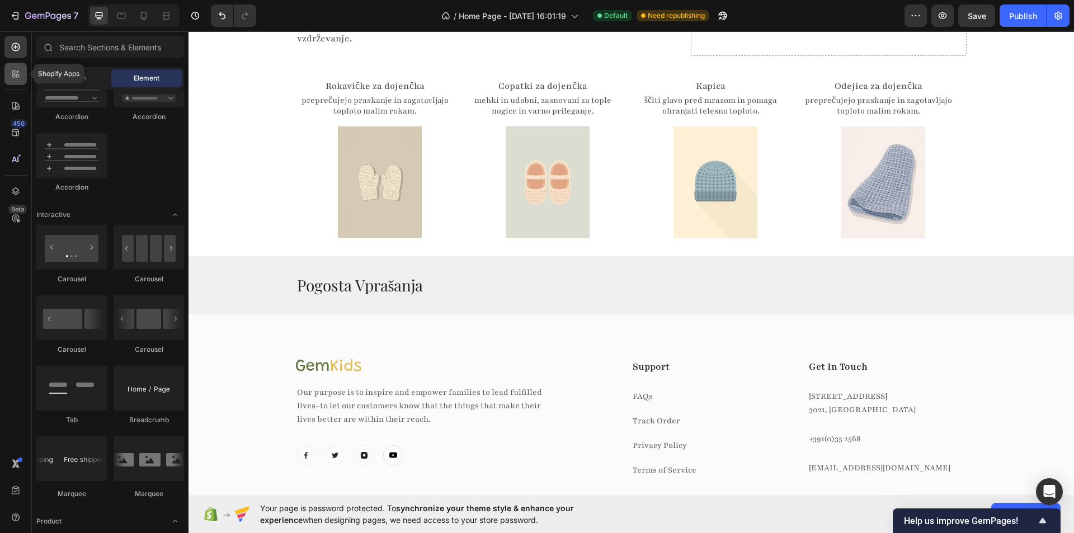
click at [12, 72] on icon at bounding box center [13, 71] width 3 height 3
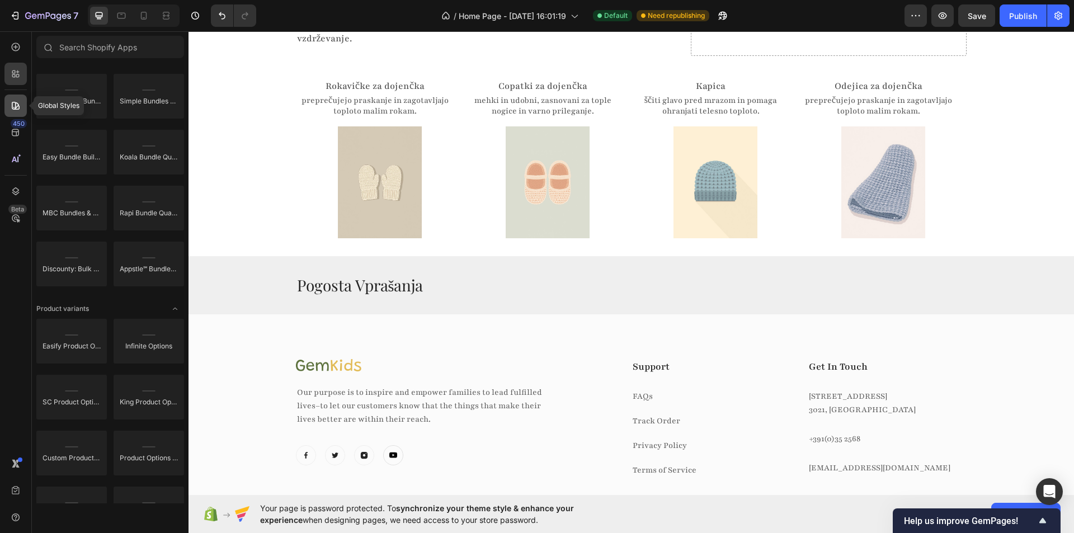
click at [8, 110] on div at bounding box center [15, 106] width 22 height 22
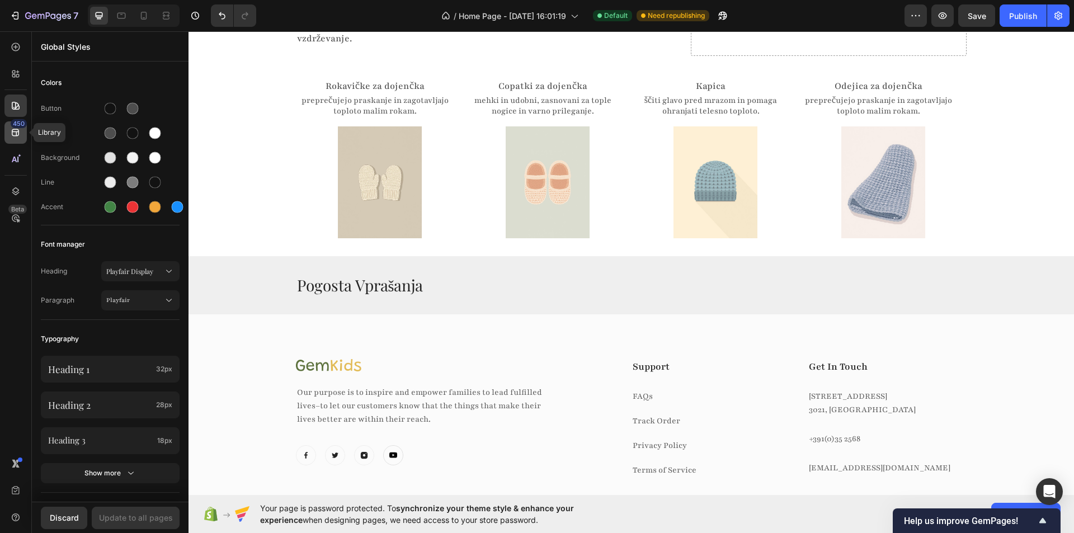
click at [8, 133] on div "450" at bounding box center [15, 132] width 22 height 22
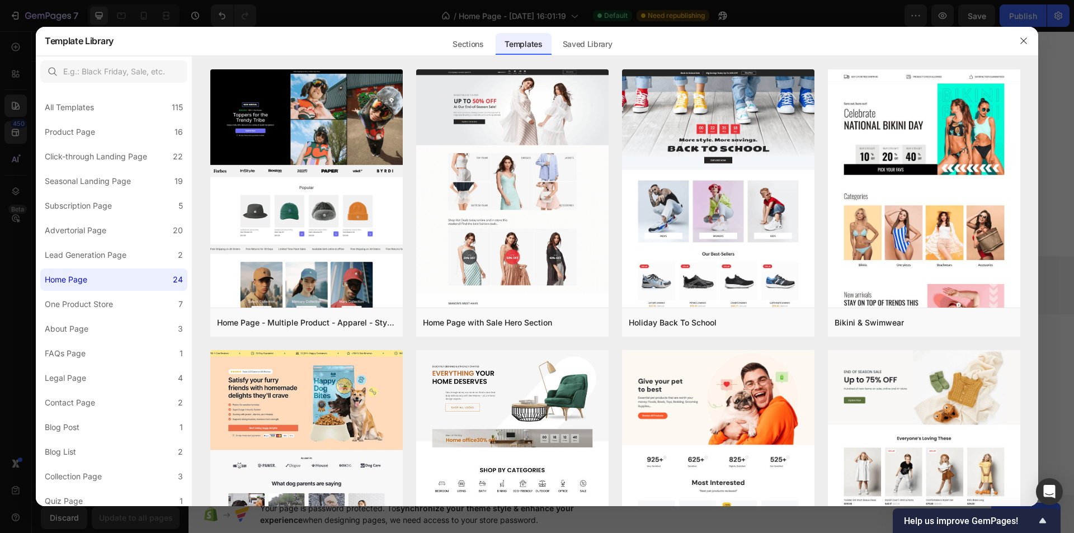
click at [12, 71] on div at bounding box center [537, 266] width 1074 height 533
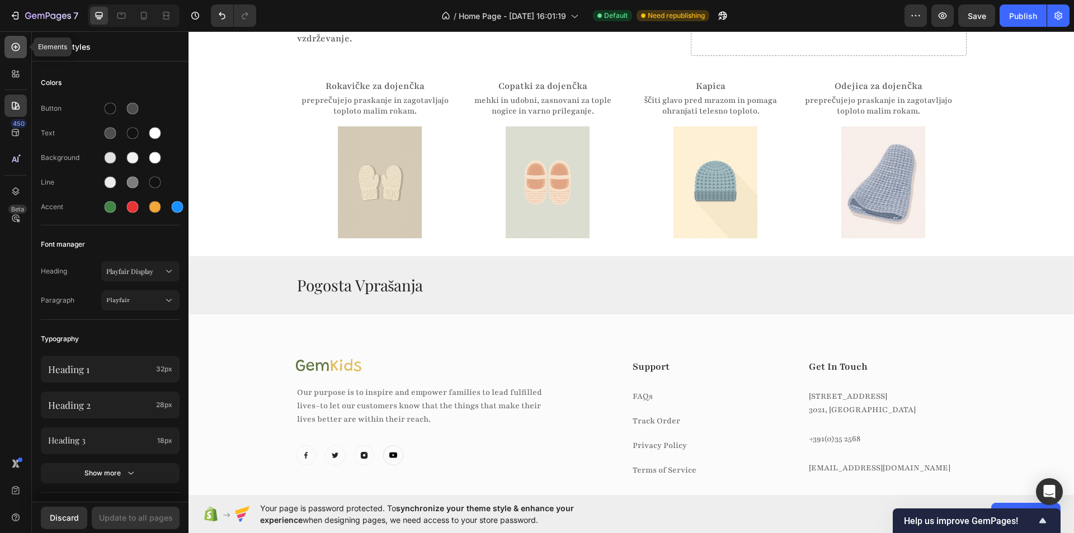
click at [20, 40] on div at bounding box center [15, 47] width 22 height 22
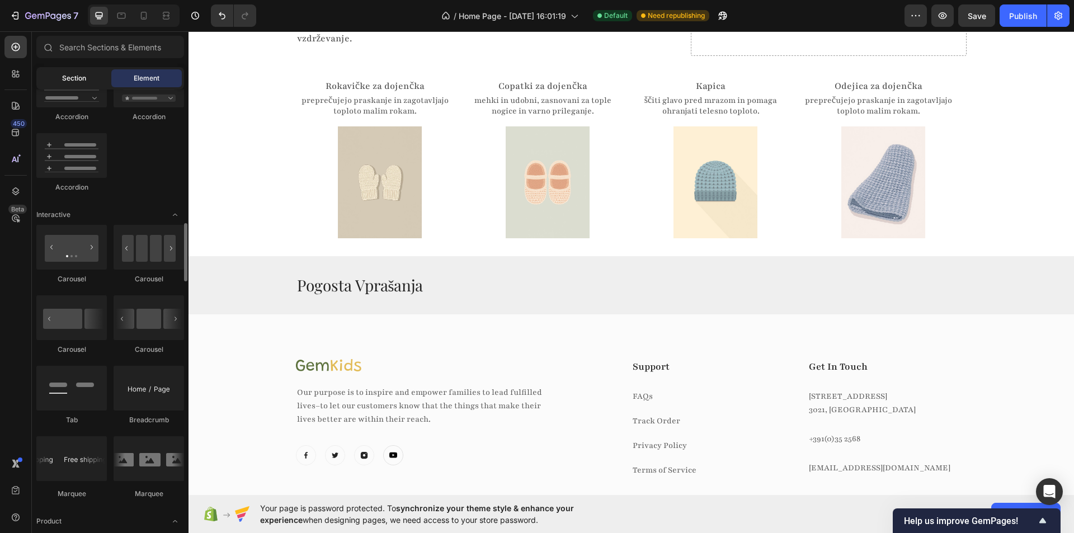
click at [53, 77] on div "Section" at bounding box center [74, 78] width 70 height 18
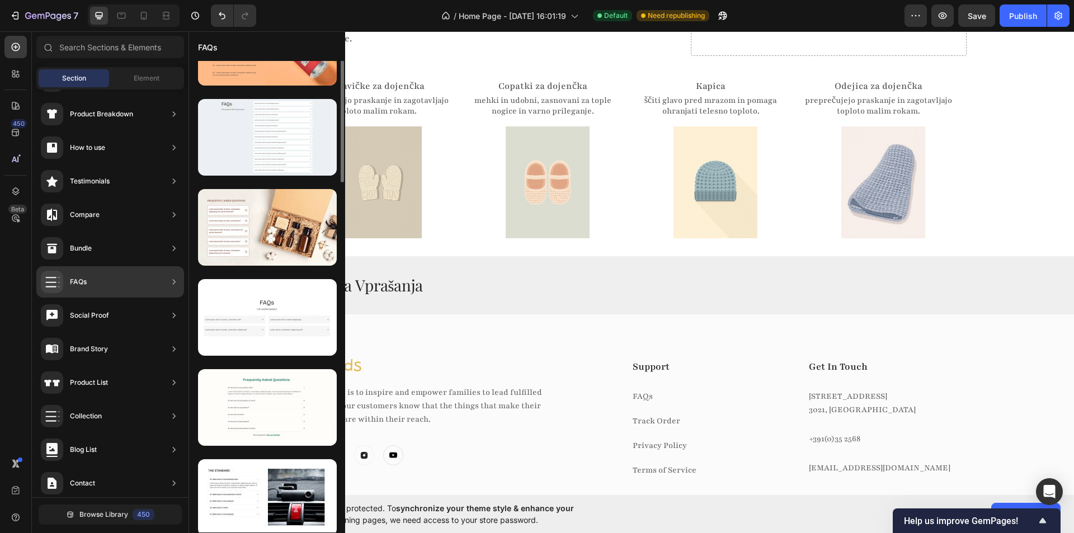
scroll to position [0, 0]
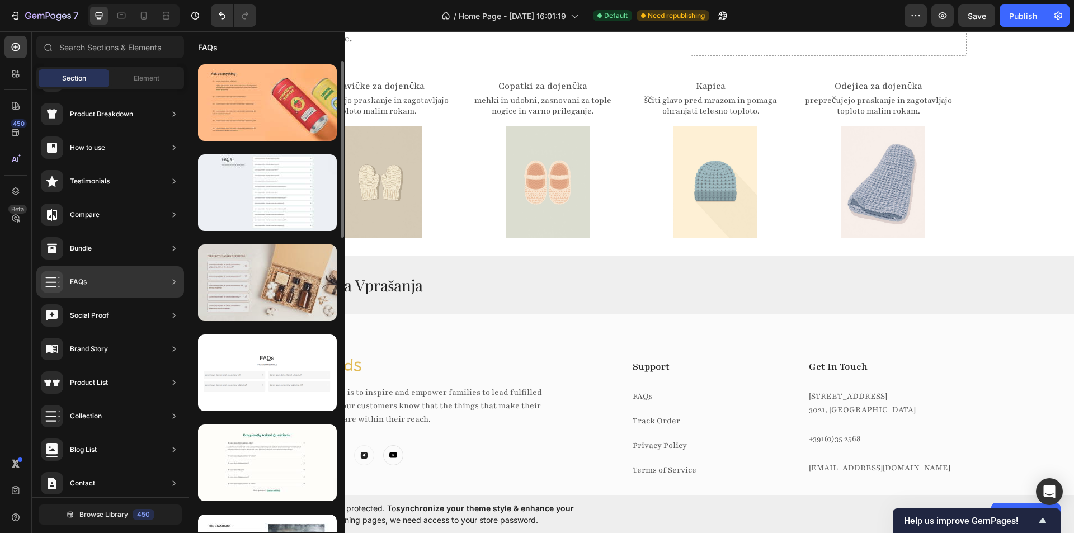
click at [278, 270] on div at bounding box center [267, 282] width 139 height 77
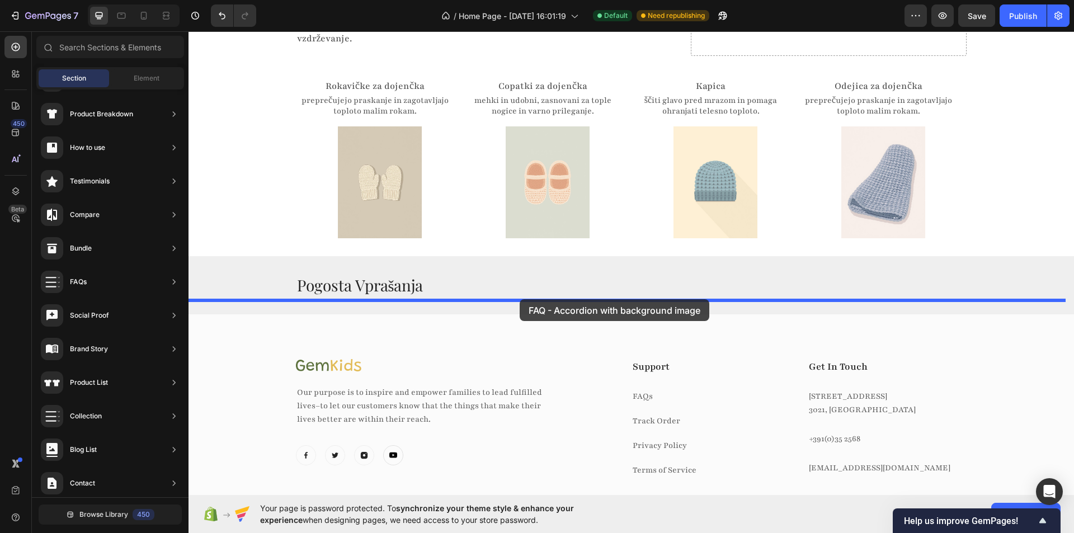
drag, startPoint x: 525, startPoint y: 324, endPoint x: 520, endPoint y: 299, distance: 25.8
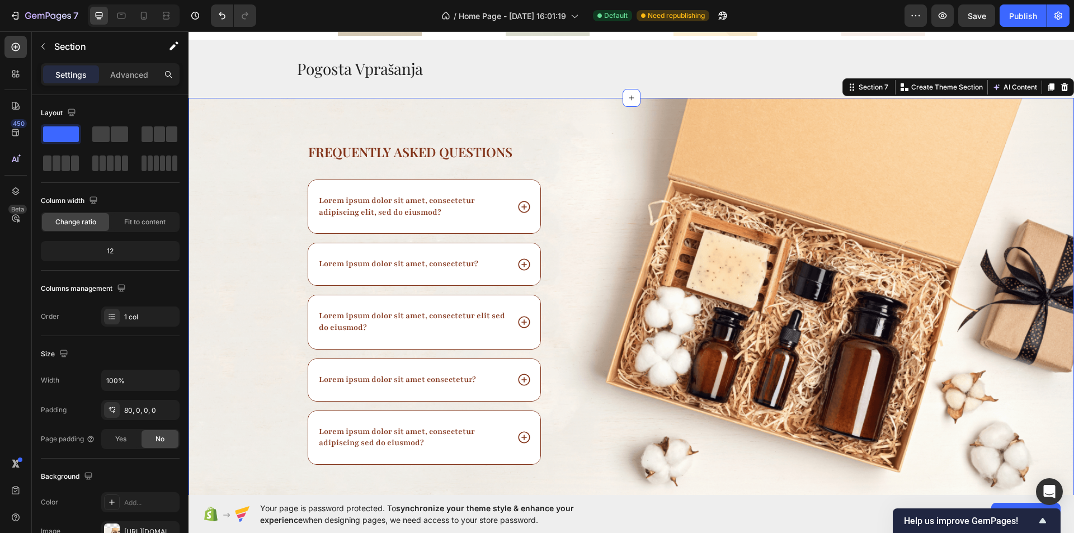
scroll to position [1507, 0]
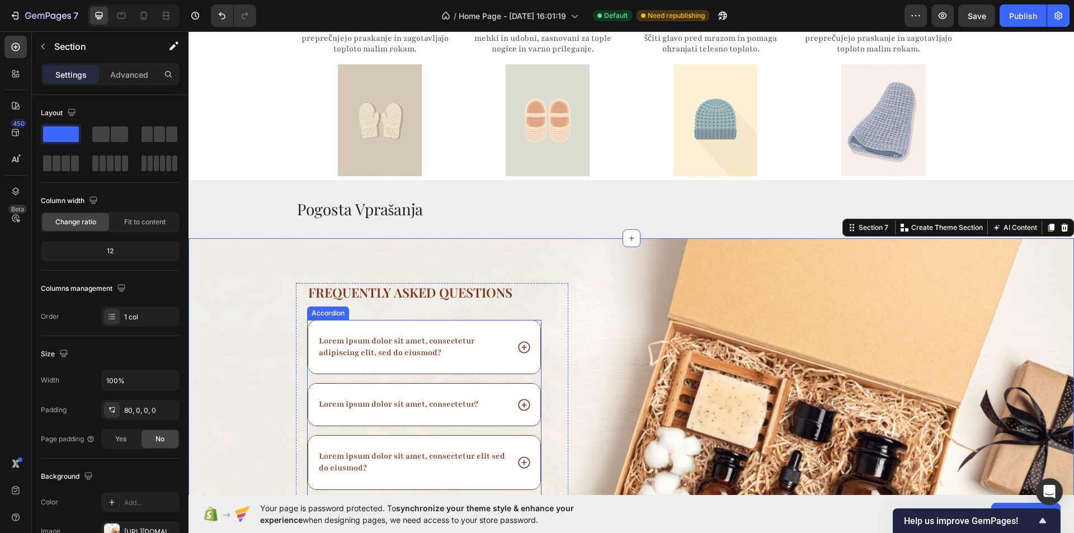
click at [521, 349] on icon at bounding box center [524, 347] width 15 height 15
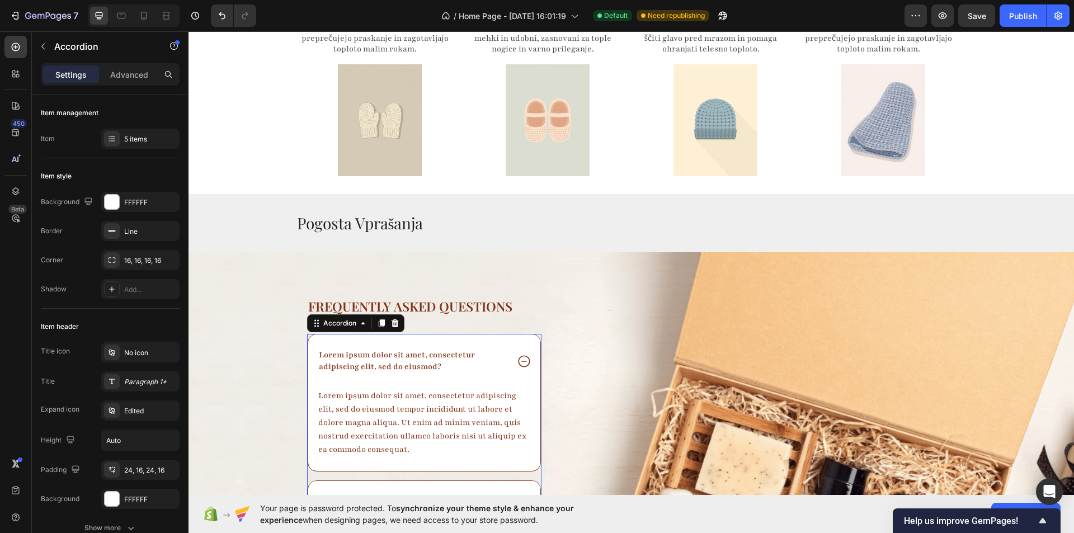
click at [521, 354] on icon at bounding box center [524, 361] width 15 height 15
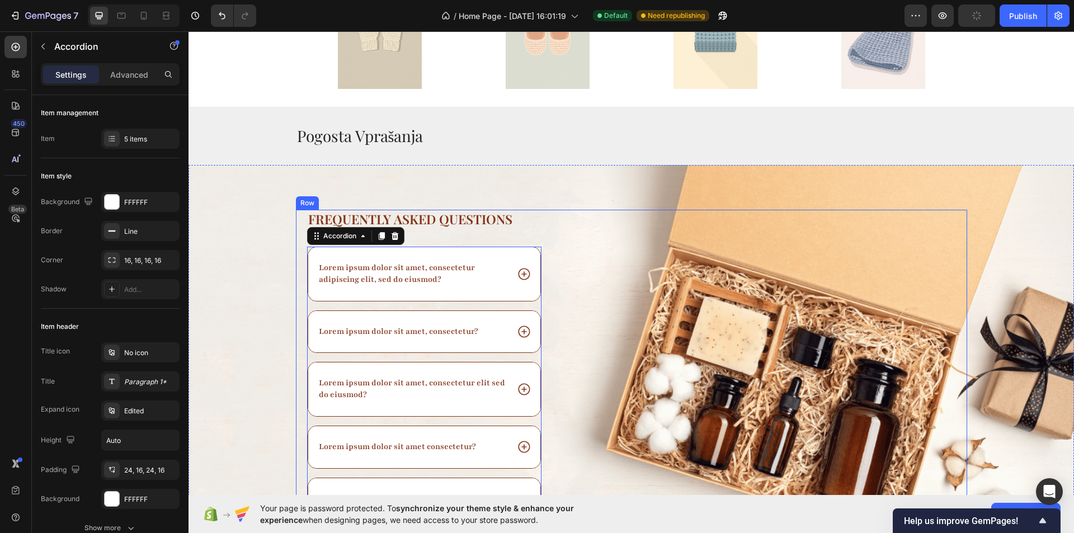
scroll to position [1563, 0]
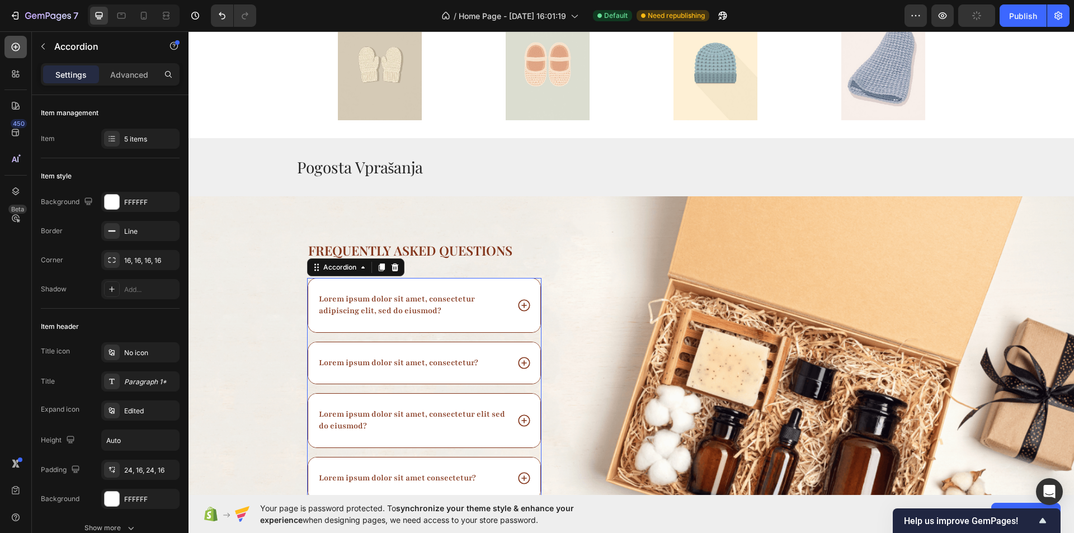
click at [17, 53] on div at bounding box center [15, 47] width 22 height 22
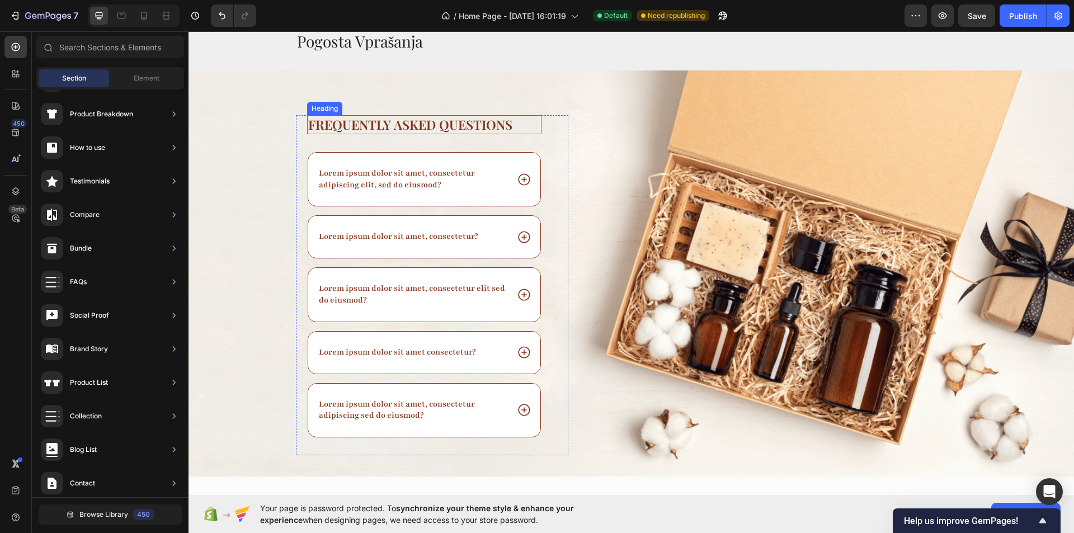
scroll to position [1507, 0]
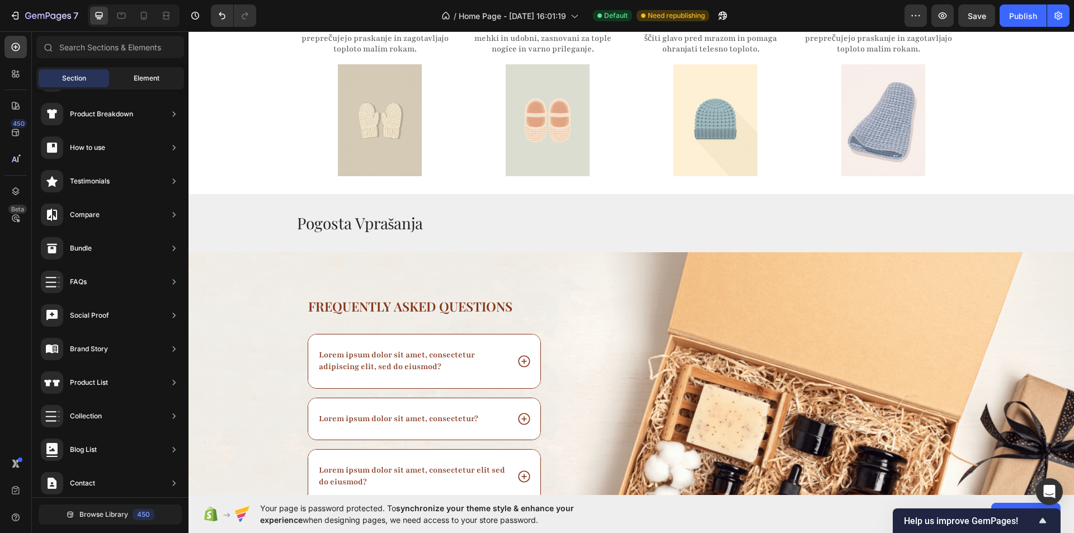
click at [145, 78] on span "Element" at bounding box center [147, 78] width 26 height 10
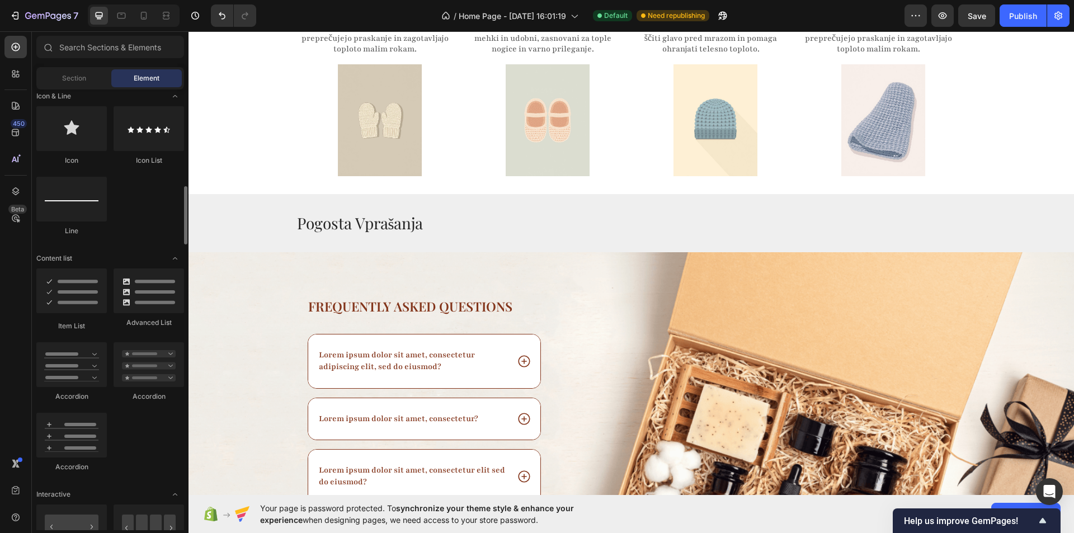
scroll to position [839, 0]
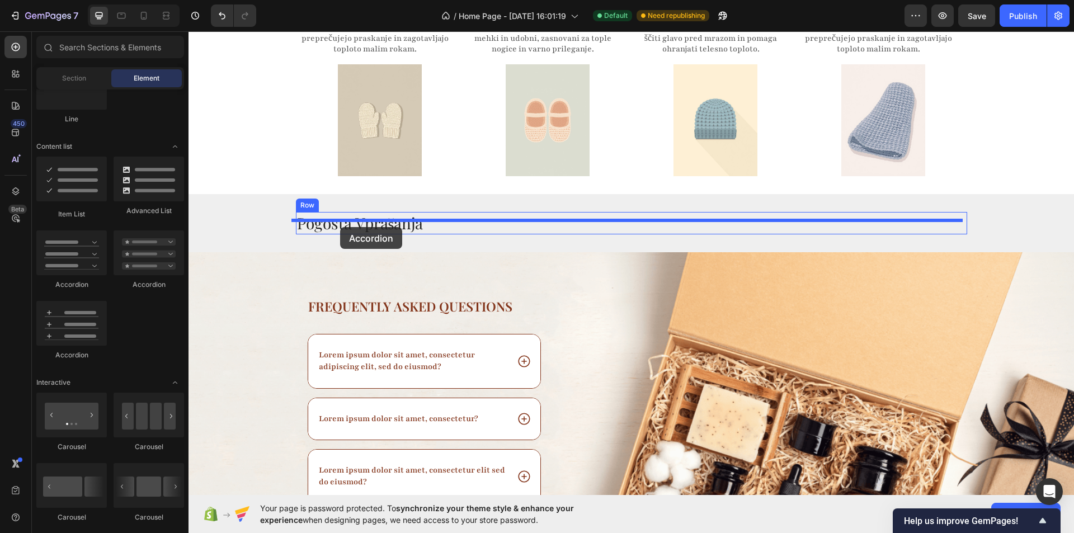
drag, startPoint x: 264, startPoint y: 291, endPoint x: 340, endPoint y: 227, distance: 99.3
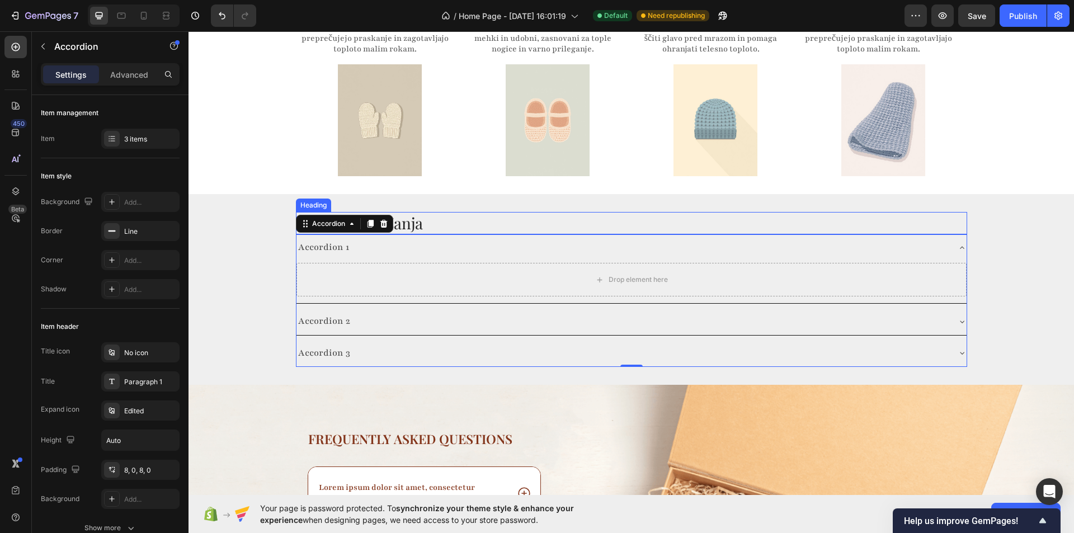
click at [460, 212] on h2 "Pogosta Vprašanja" at bounding box center [631, 223] width 671 height 22
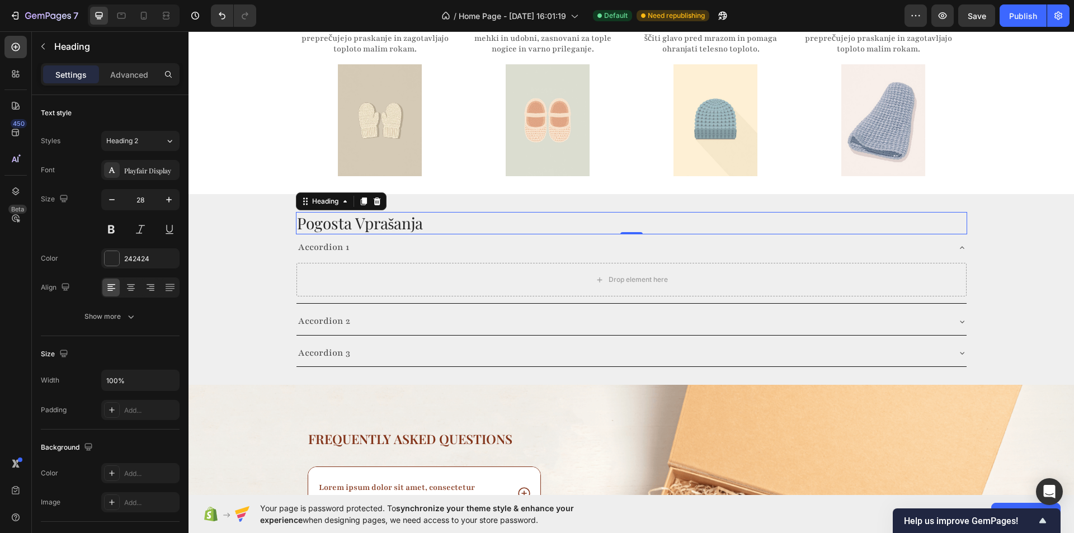
click at [77, 73] on p "Settings" at bounding box center [70, 75] width 31 height 12
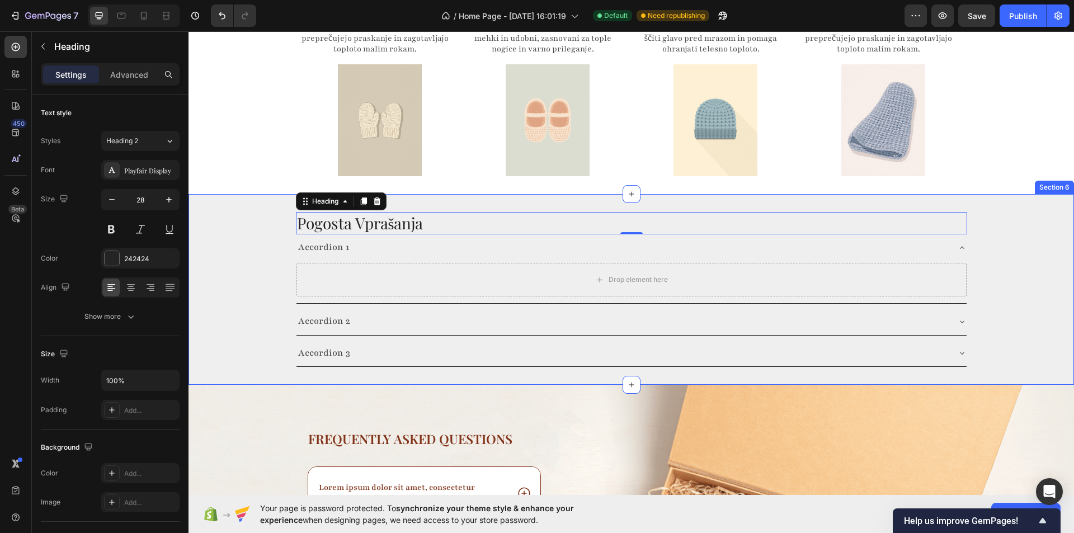
click at [253, 196] on div "Pogosta Vprašanja Heading 0 Accordion 1 Drop element here Accordion 2 Accordion…" at bounding box center [630, 289] width 885 height 191
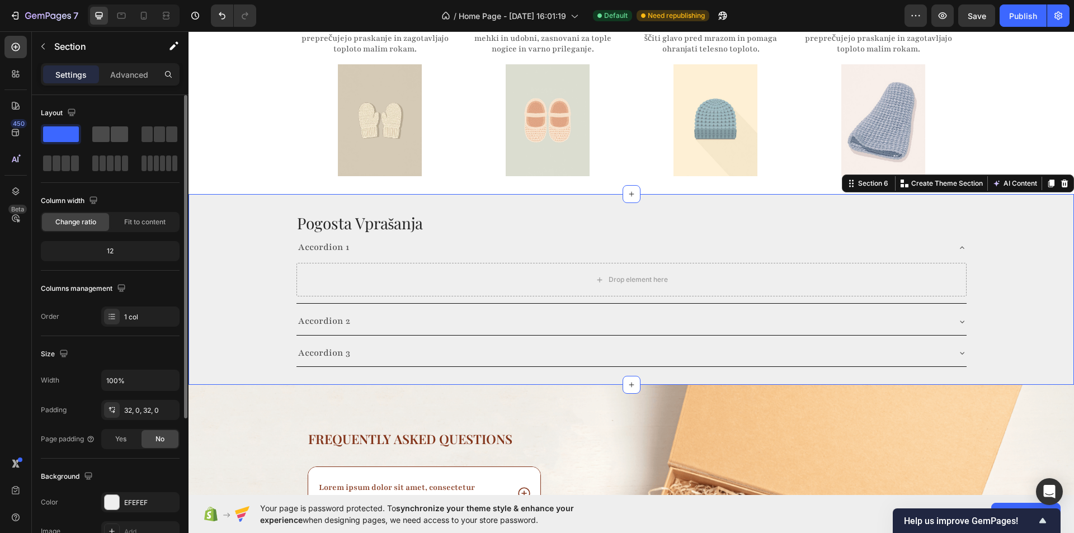
click at [95, 131] on span at bounding box center [100, 134] width 17 height 16
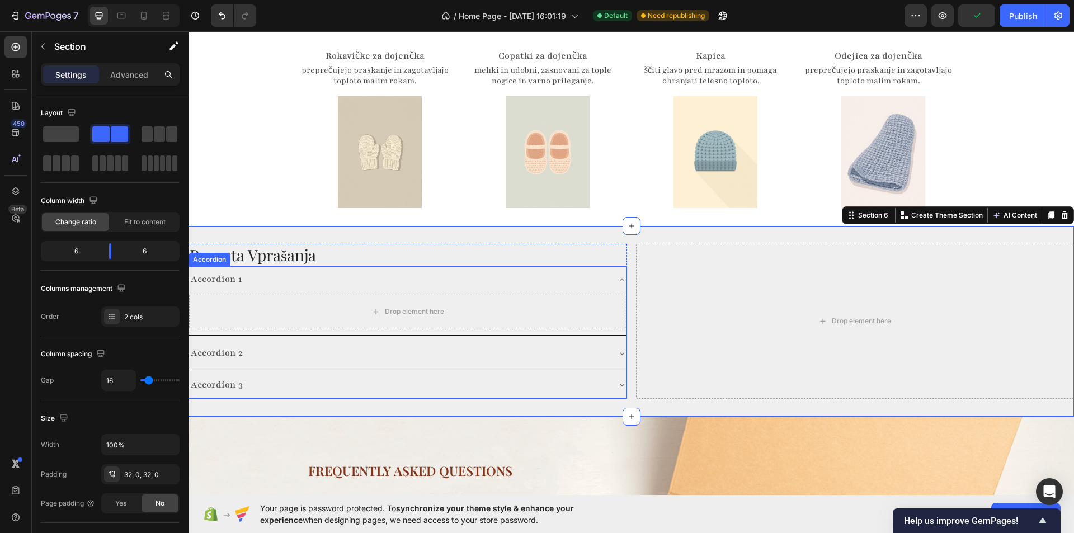
scroll to position [1451, 0]
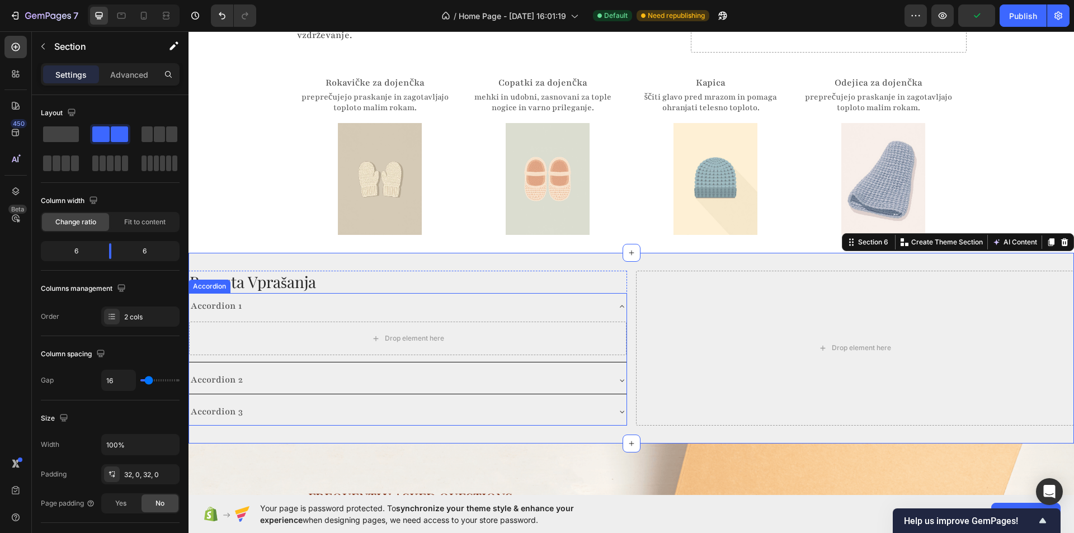
click at [275, 176] on div "Skrbno izbrani izdelki za dojenčke Heading Izdelki so izbrani tako, da nudijo u…" at bounding box center [630, 94] width 885 height 281
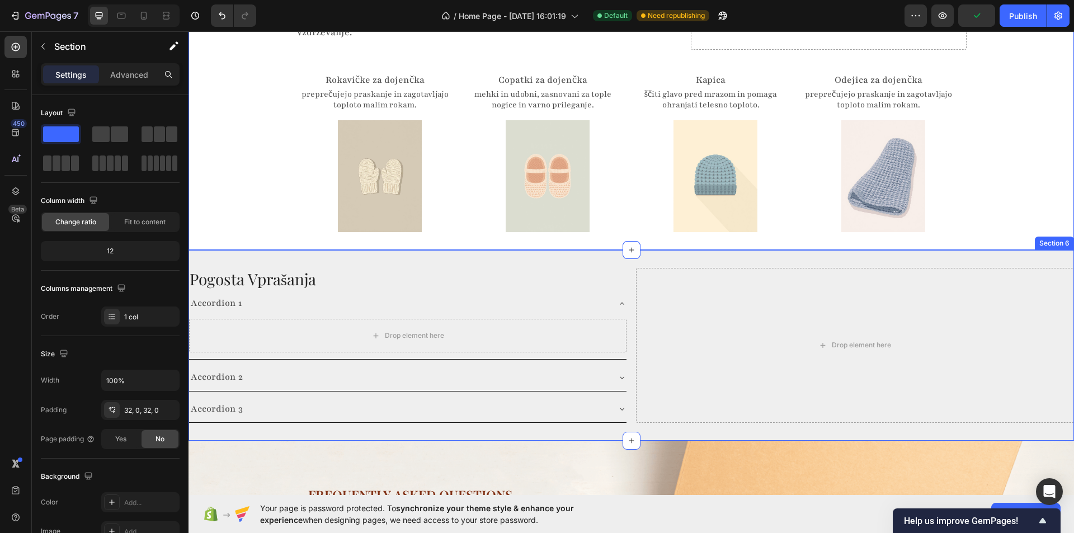
click at [551, 250] on div "Pogosta Vprašanja Heading Accordion 1 Drop element here Accordion 2 Accordion 3…" at bounding box center [630, 345] width 885 height 191
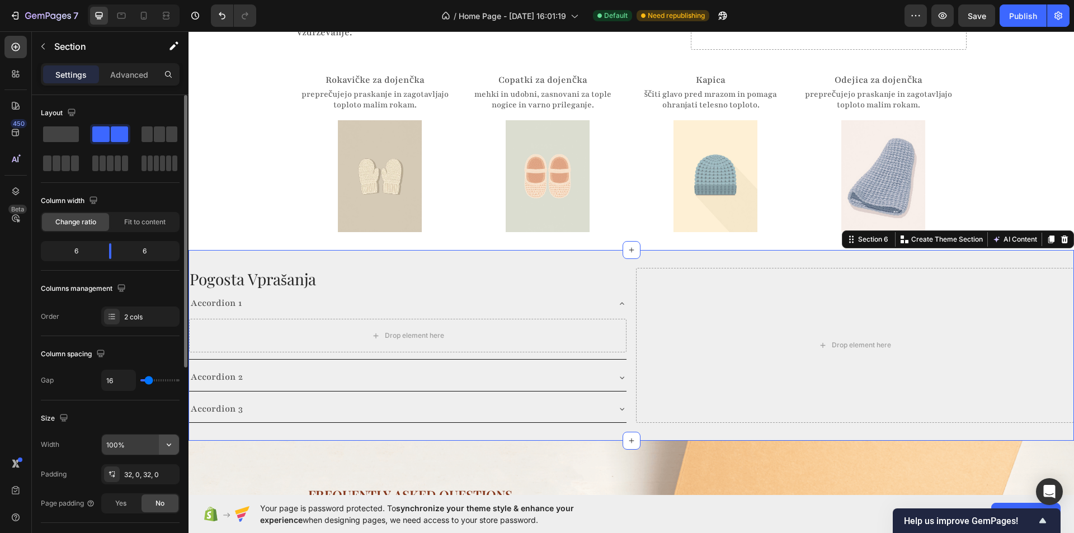
click at [163, 445] on icon "button" at bounding box center [168, 444] width 11 height 11
click at [133, 490] on p "Default 1200px" at bounding box center [138, 494] width 64 height 10
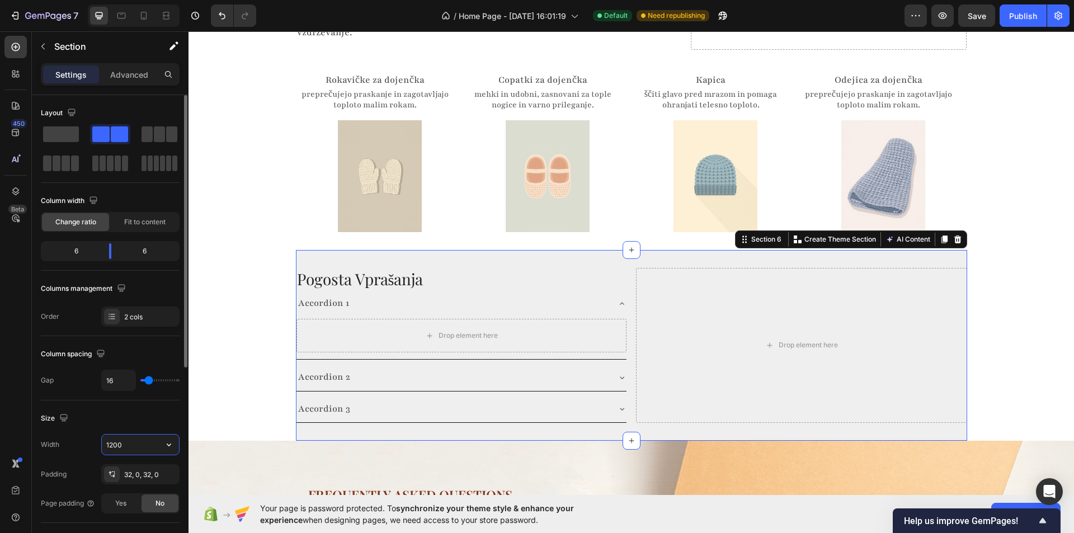
click at [139, 454] on input "1200" at bounding box center [140, 445] width 77 height 20
click at [170, 448] on icon "button" at bounding box center [168, 444] width 11 height 11
click at [119, 464] on div "Full 100%" at bounding box center [129, 473] width 92 height 21
type input "100%"
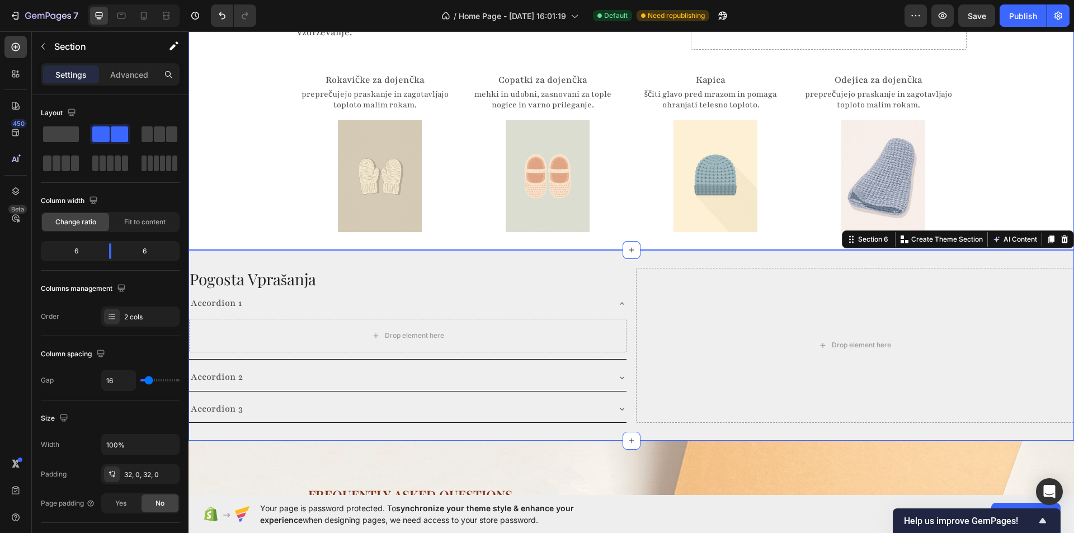
click at [246, 180] on div "Skrbno izbrani izdelki za dojenčke Heading Izdelki so izbrani tako, da nudijo u…" at bounding box center [630, 91] width 885 height 281
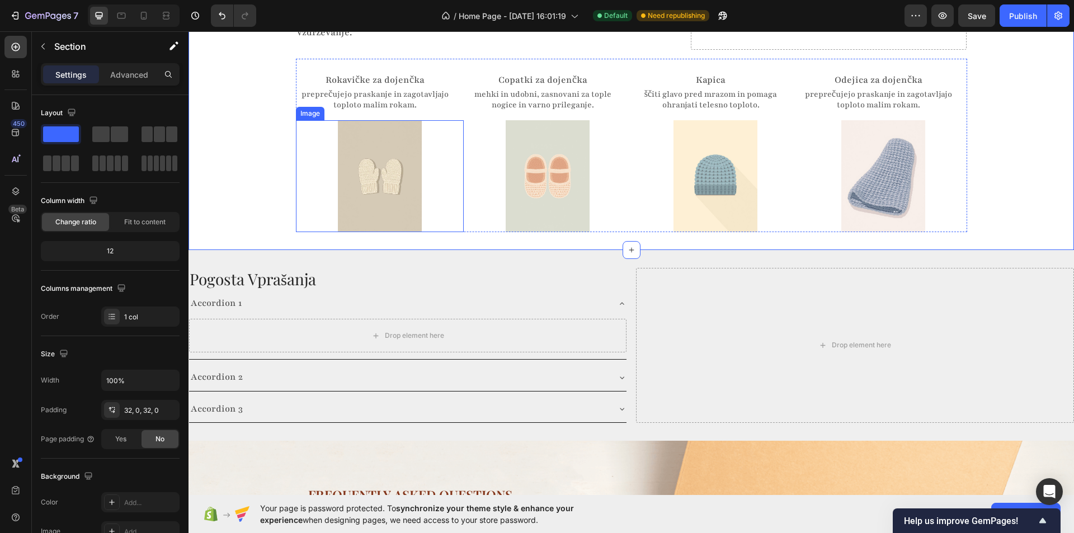
click at [320, 142] on div at bounding box center [380, 176] width 168 height 112
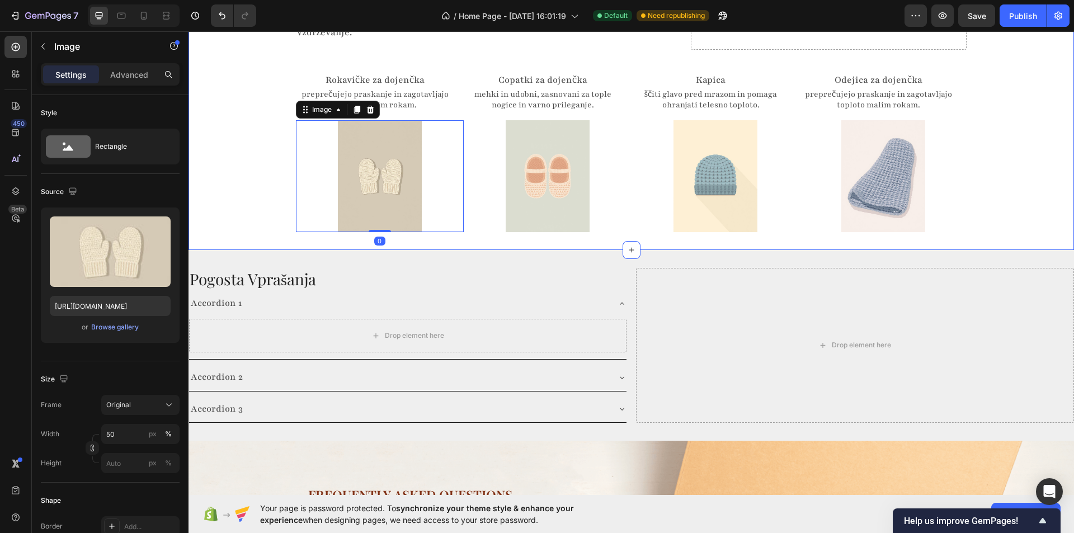
click at [256, 143] on div "Skrbno izbrani izdelki za dojenčke Heading Izdelki so izbrani tako, da nudijo u…" at bounding box center [630, 91] width 885 height 281
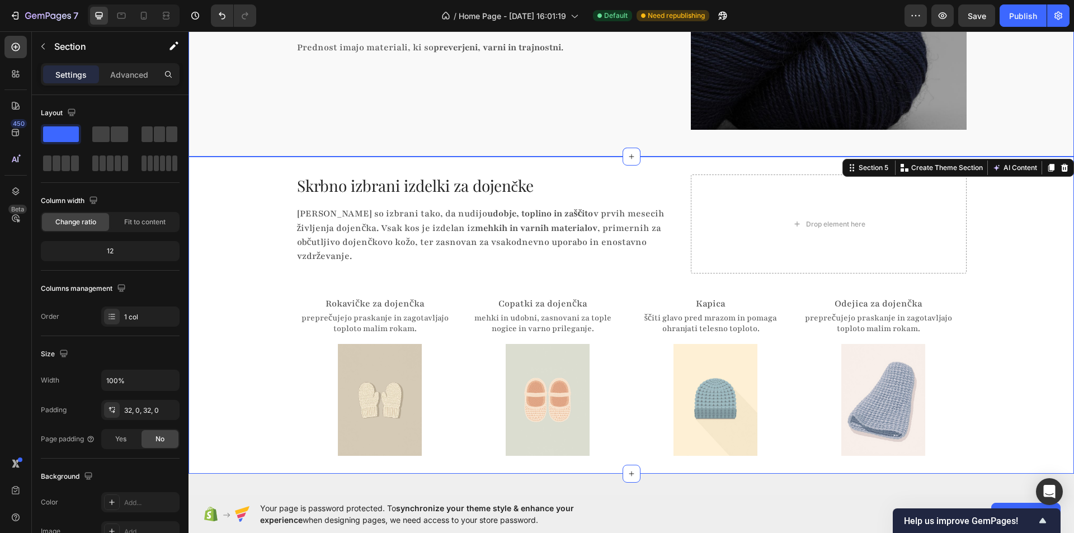
scroll to position [1059, 0]
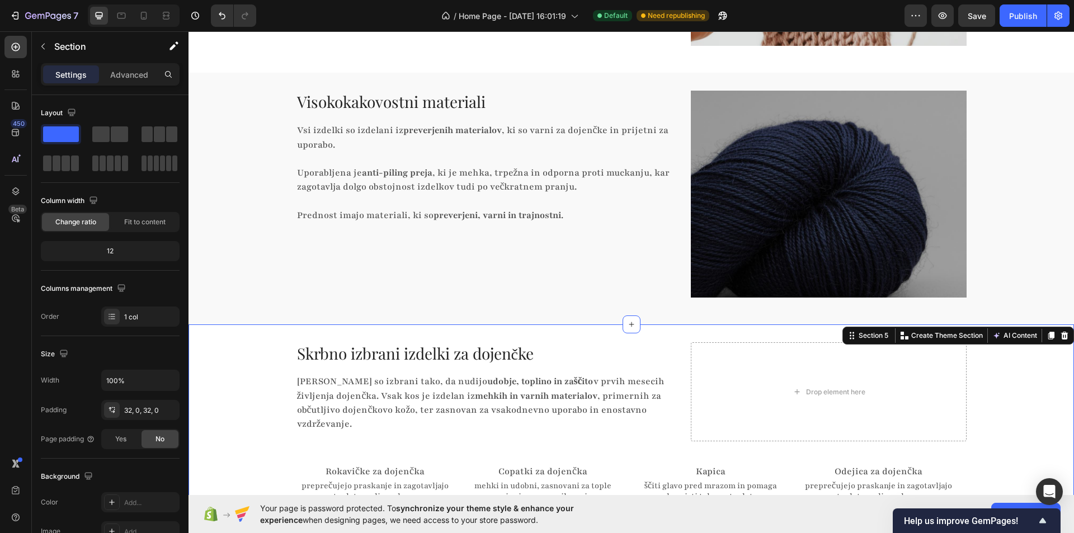
click at [249, 362] on div "Skrbno izbrani izdelki za dojenčke Heading Izdelki so izbrani tako, da nudijo u…" at bounding box center [630, 482] width 885 height 281
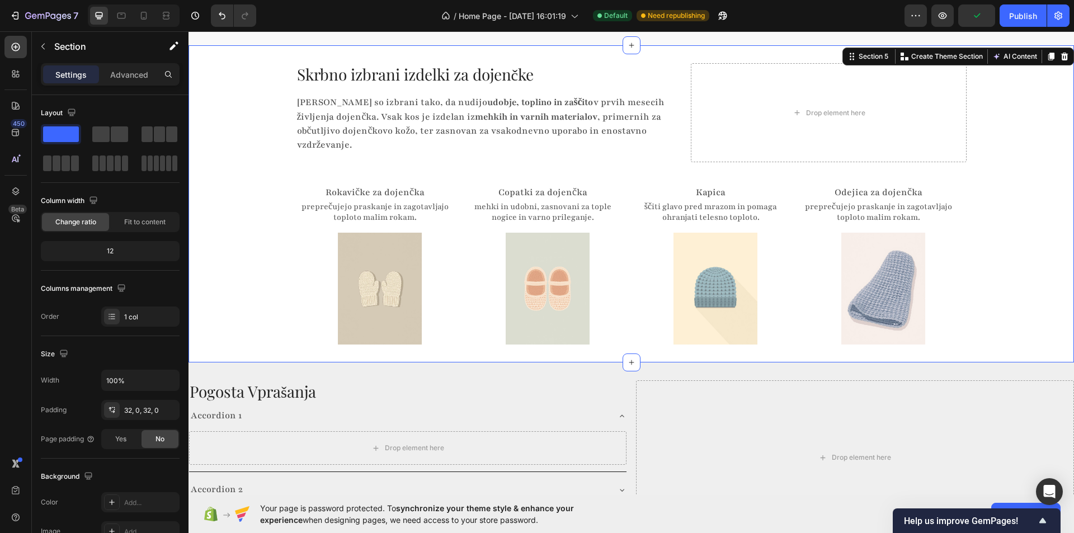
scroll to position [1339, 0]
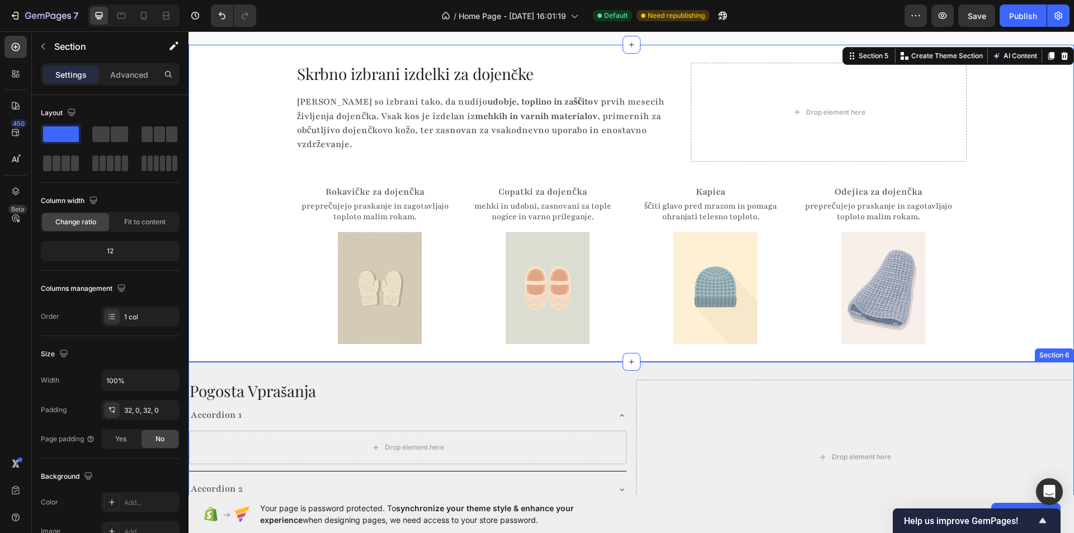
click at [271, 362] on div "Pogosta Vprašanja Heading Accordion 1 Drop element here Accordion 2 Accordion 3…" at bounding box center [630, 457] width 885 height 191
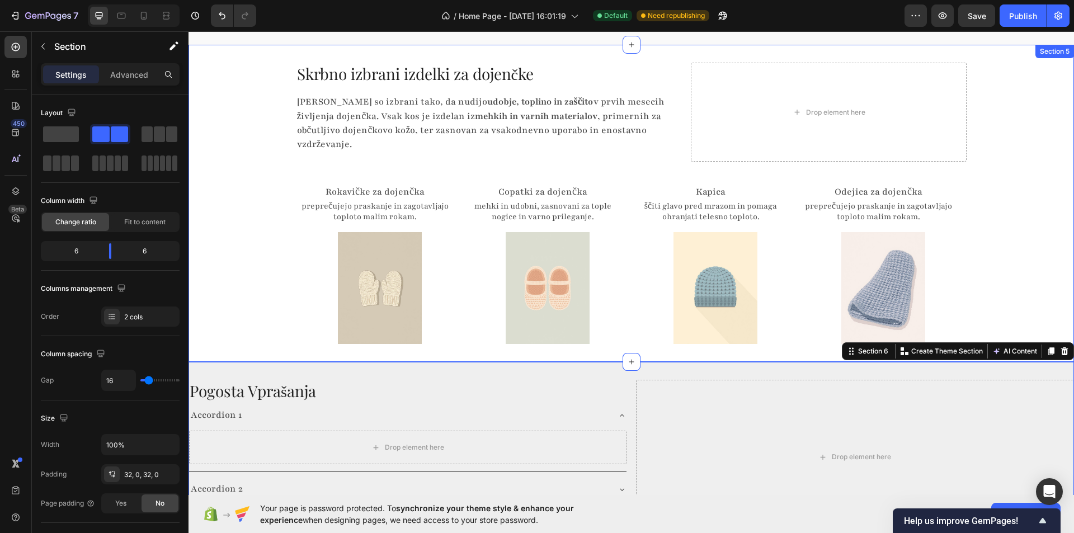
click at [249, 67] on div "Skrbno izbrani izdelki za dojenčke Heading Izdelki so izbrani tako, da nudijo u…" at bounding box center [630, 203] width 885 height 281
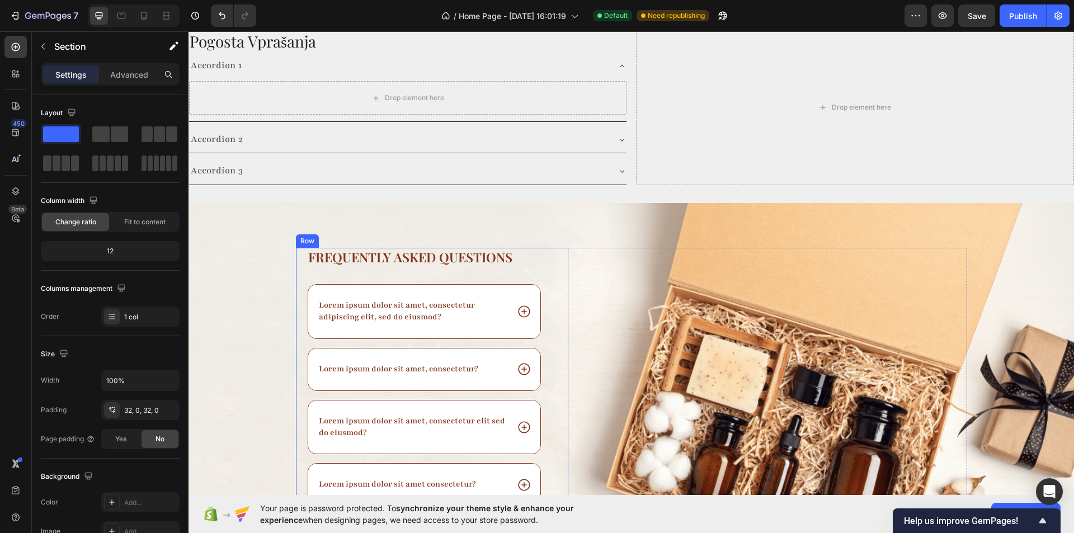
scroll to position [1563, 0]
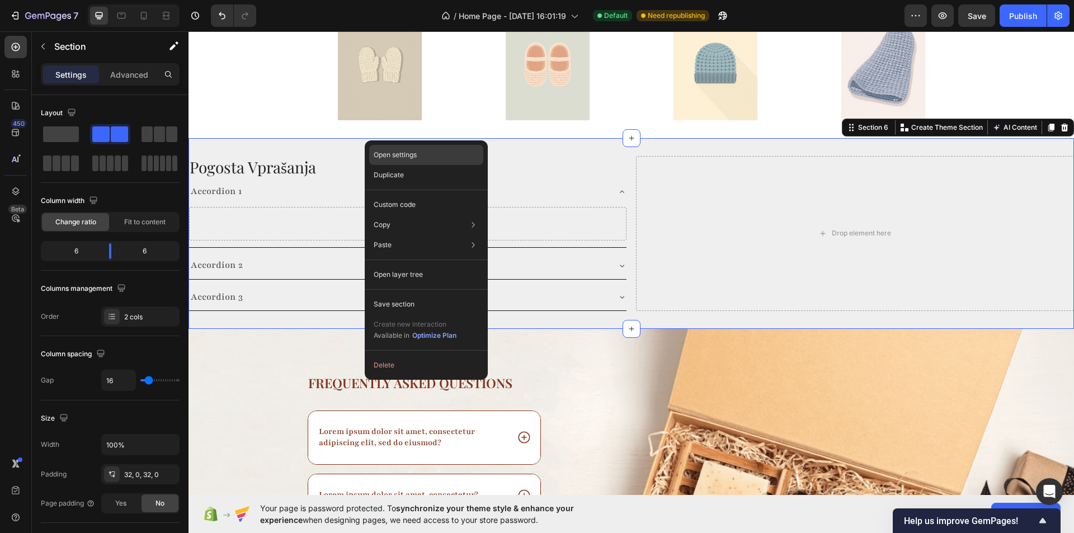
click at [429, 154] on div "Open settings" at bounding box center [426, 155] width 114 height 20
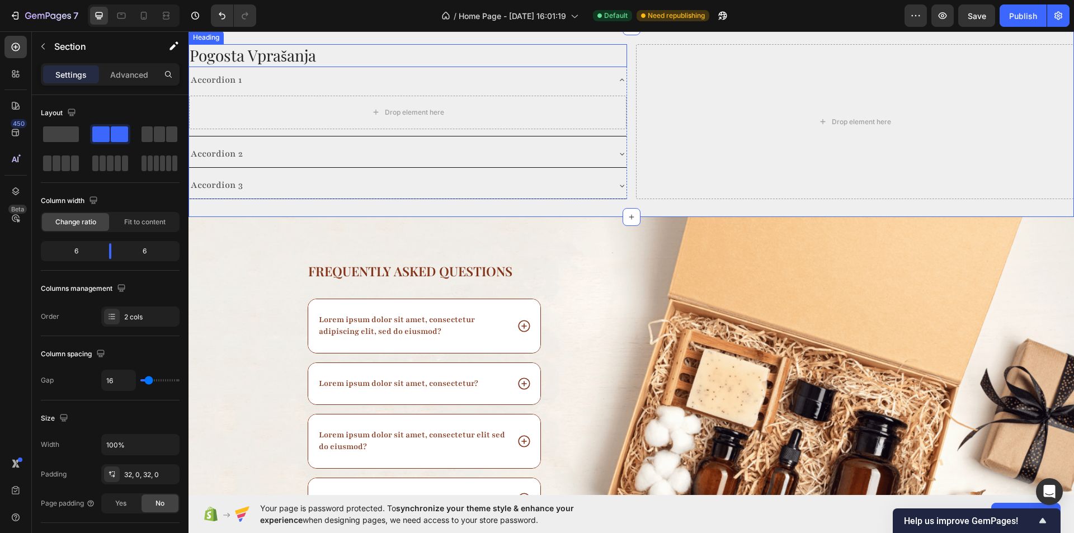
click at [384, 67] on h2 "Pogosta Vprašanja" at bounding box center [407, 55] width 439 height 22
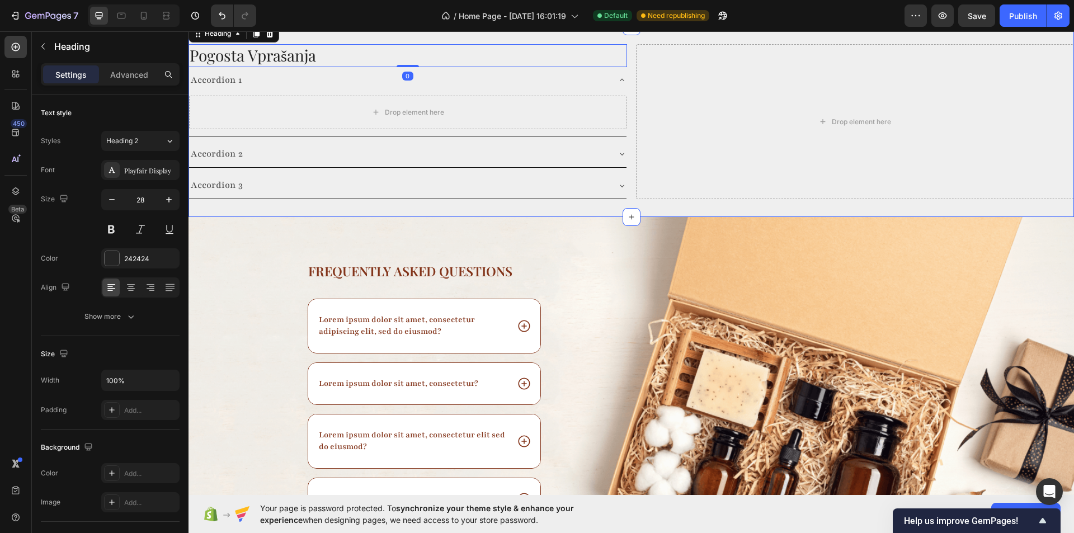
click at [384, 135] on div "Pogosta Vprašanja Heading 0 Accordion 1 Drop element here Accordion 2 Accordion…" at bounding box center [630, 121] width 885 height 191
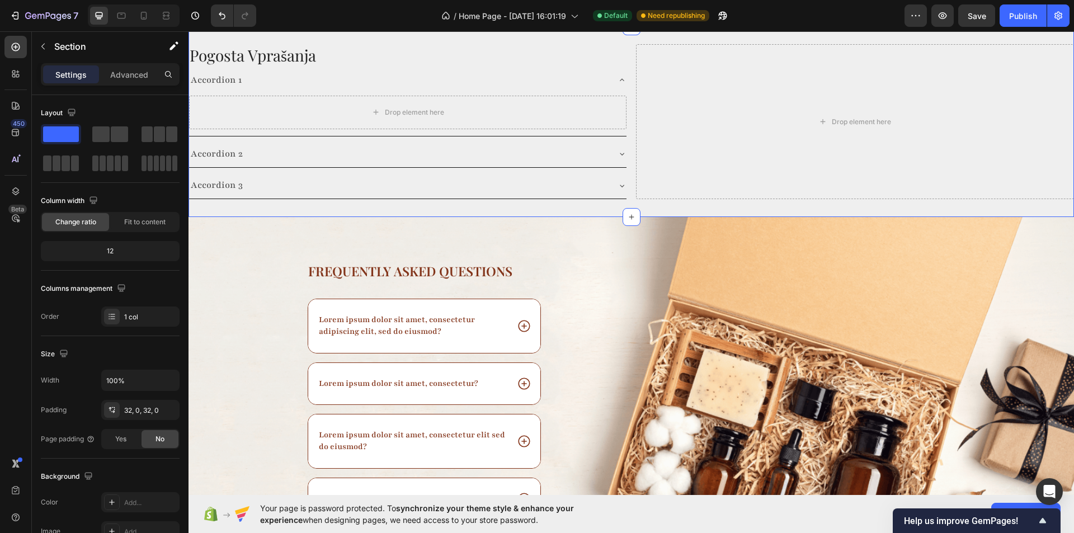
click at [348, 129] on div "Pogosta Vprašanja Heading Accordion 1 Drop element here Accordion 2 Accordion 3…" at bounding box center [630, 121] width 885 height 191
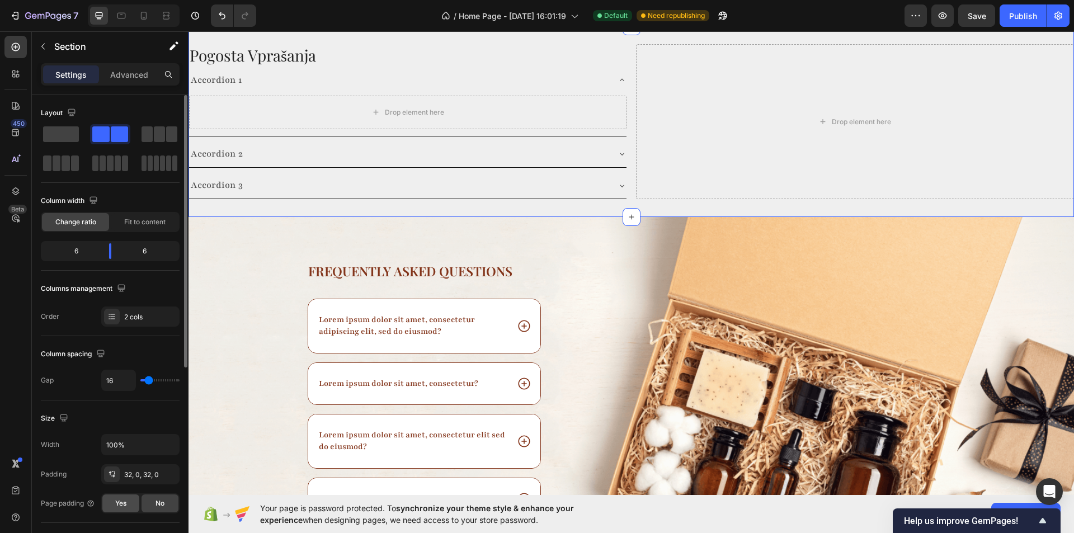
click at [124, 507] on span "Yes" at bounding box center [120, 503] width 11 height 10
click at [157, 503] on span "No" at bounding box center [159, 503] width 9 height 10
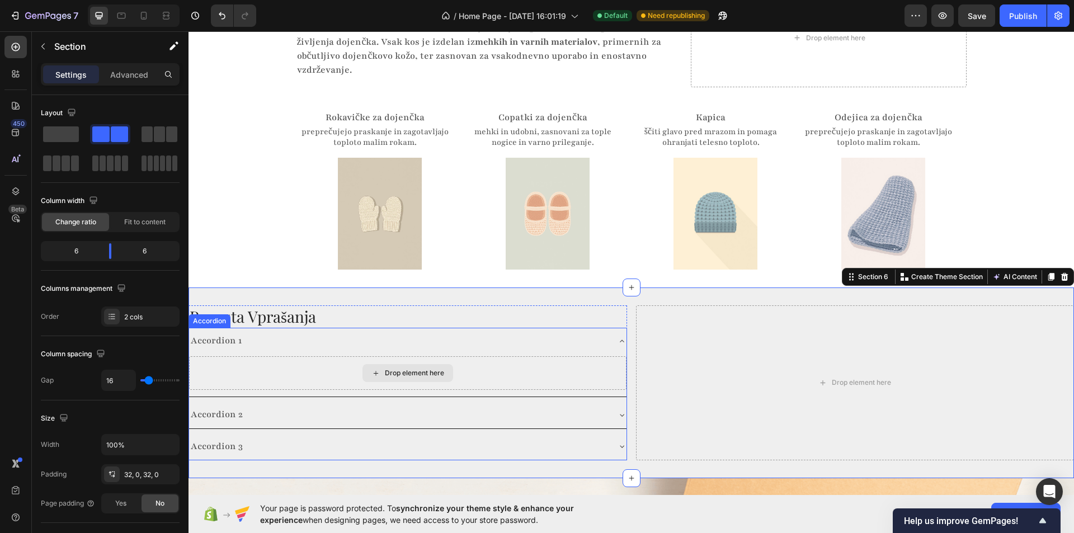
scroll to position [1451, 0]
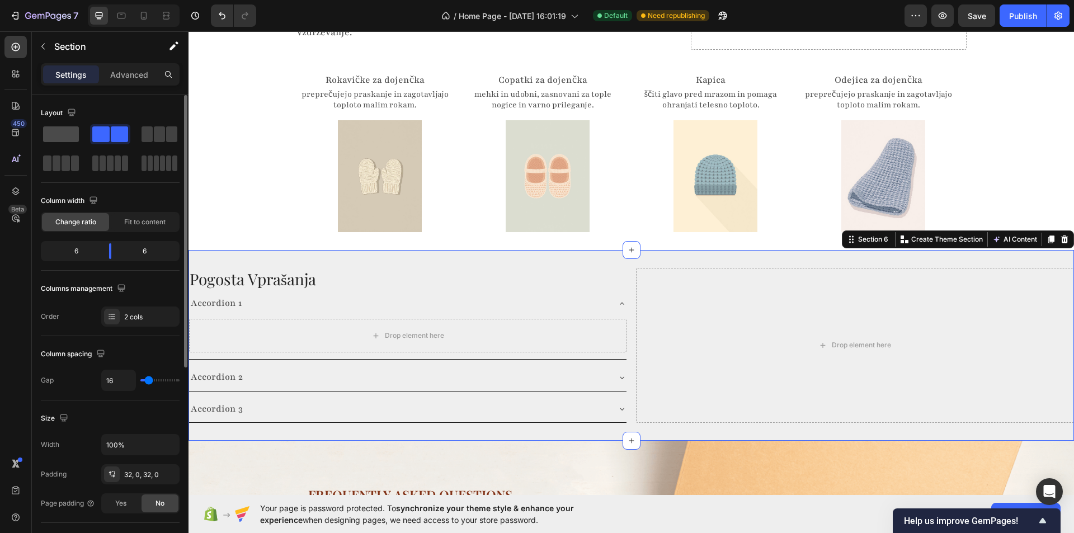
click at [56, 135] on span at bounding box center [61, 134] width 36 height 16
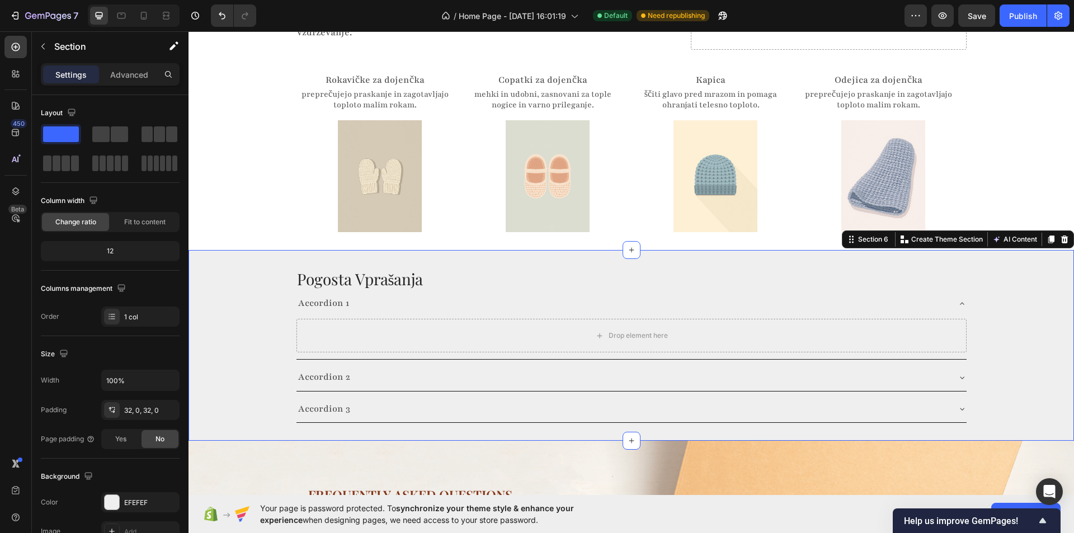
click at [240, 325] on div "Pogosta Vprašanja Heading Accordion 1 Drop element here Accordion 2 Accordion 3…" at bounding box center [630, 345] width 885 height 155
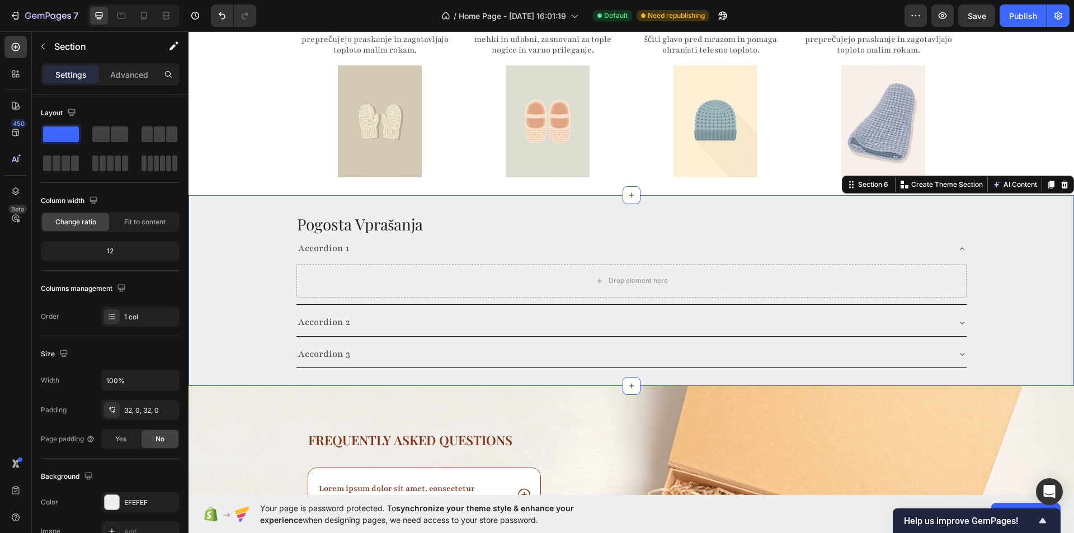
scroll to position [1507, 0]
click at [27, 41] on div "450 Beta" at bounding box center [16, 282] width 32 height 502
click at [22, 45] on div at bounding box center [15, 47] width 22 height 22
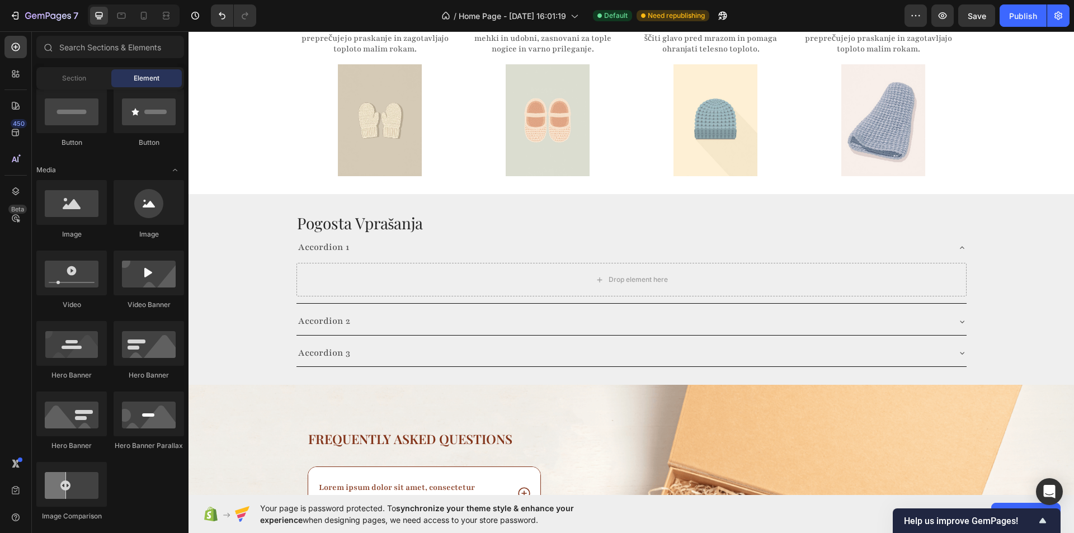
scroll to position [0, 0]
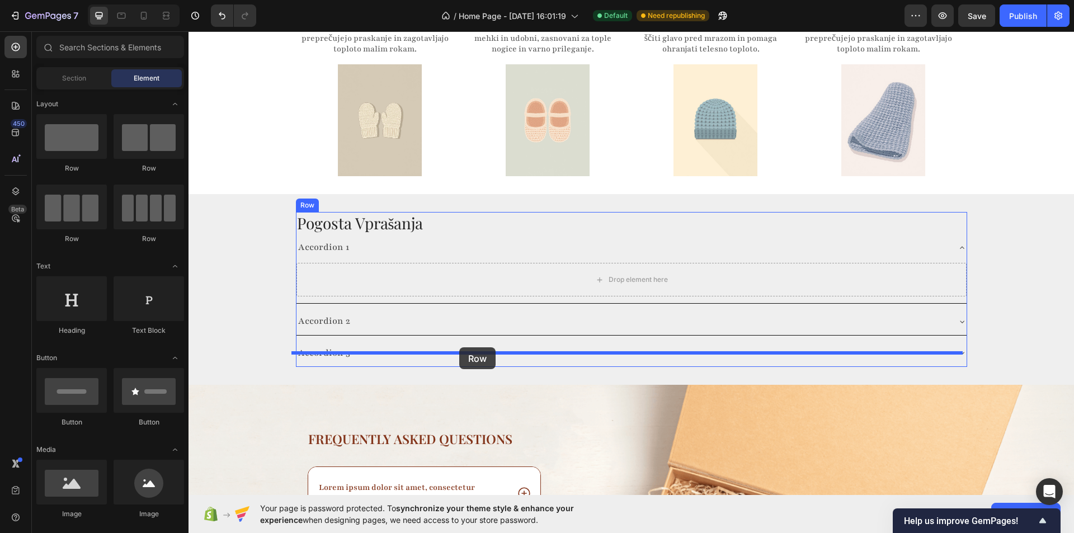
drag, startPoint x: 263, startPoint y: 180, endPoint x: 459, endPoint y: 347, distance: 257.8
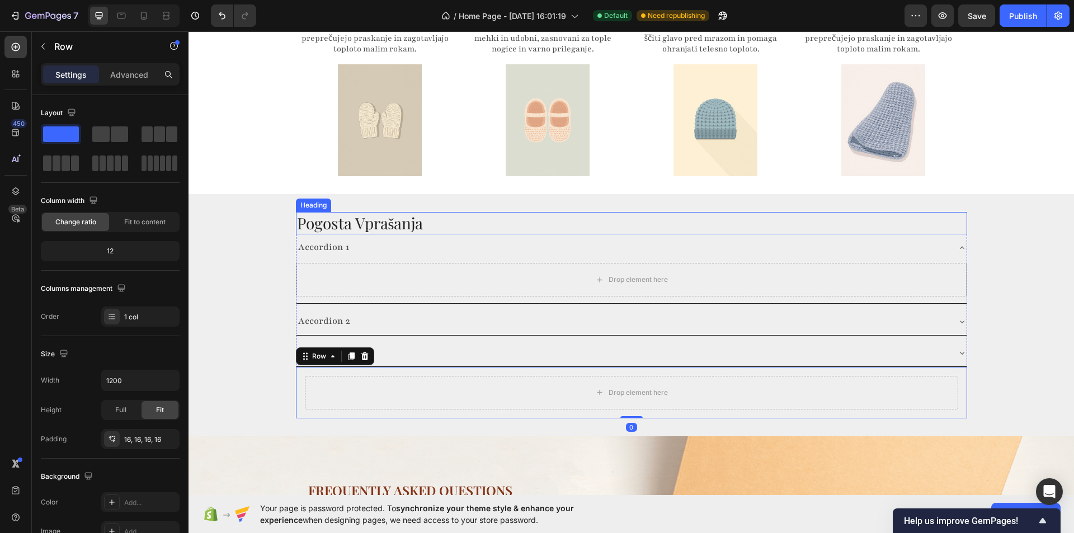
click at [333, 212] on h2 "Pogosta Vprašanja" at bounding box center [631, 223] width 671 height 22
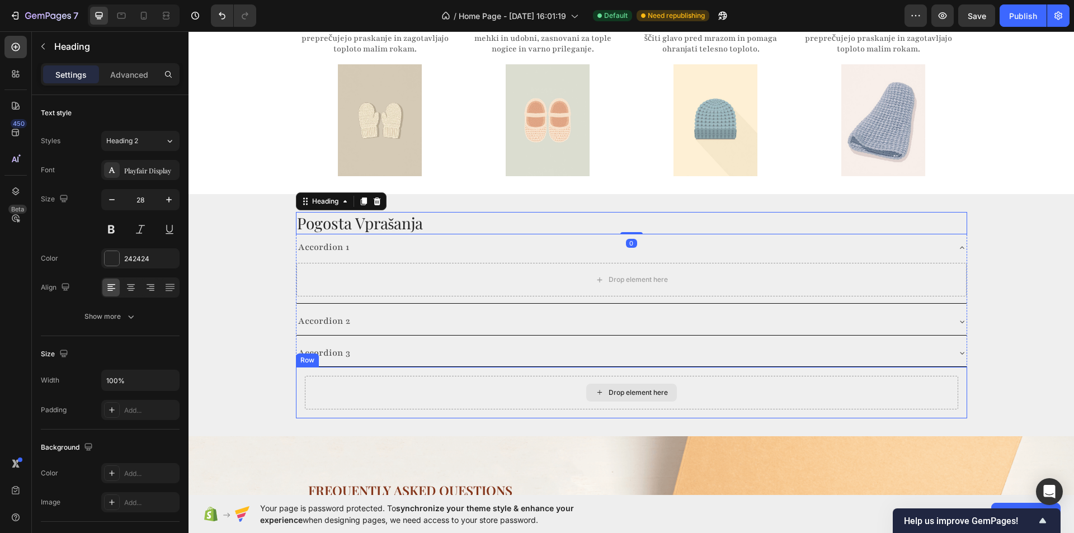
click at [394, 376] on div "Drop element here" at bounding box center [631, 393] width 653 height 34
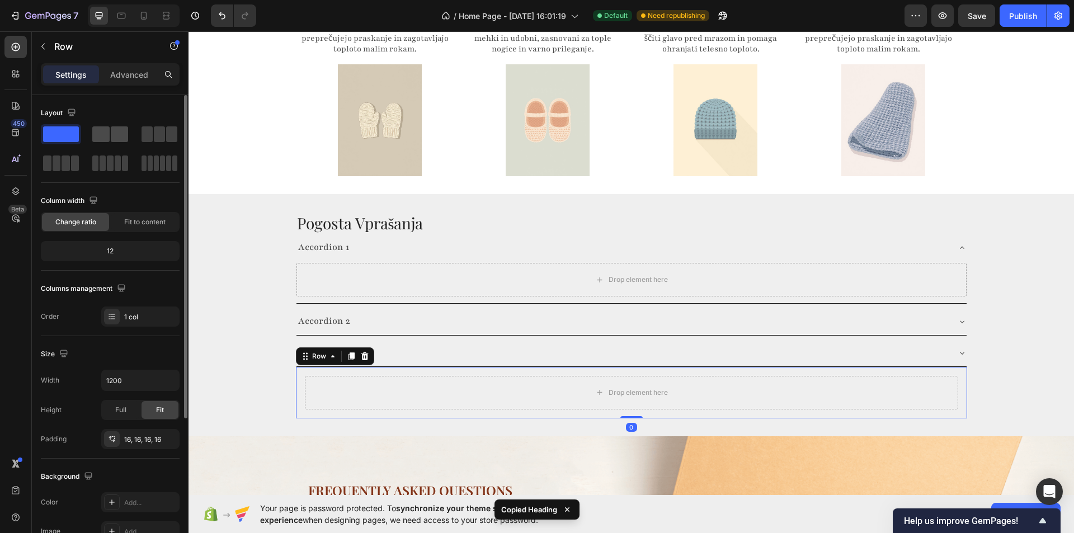
click at [118, 134] on span at bounding box center [119, 134] width 17 height 16
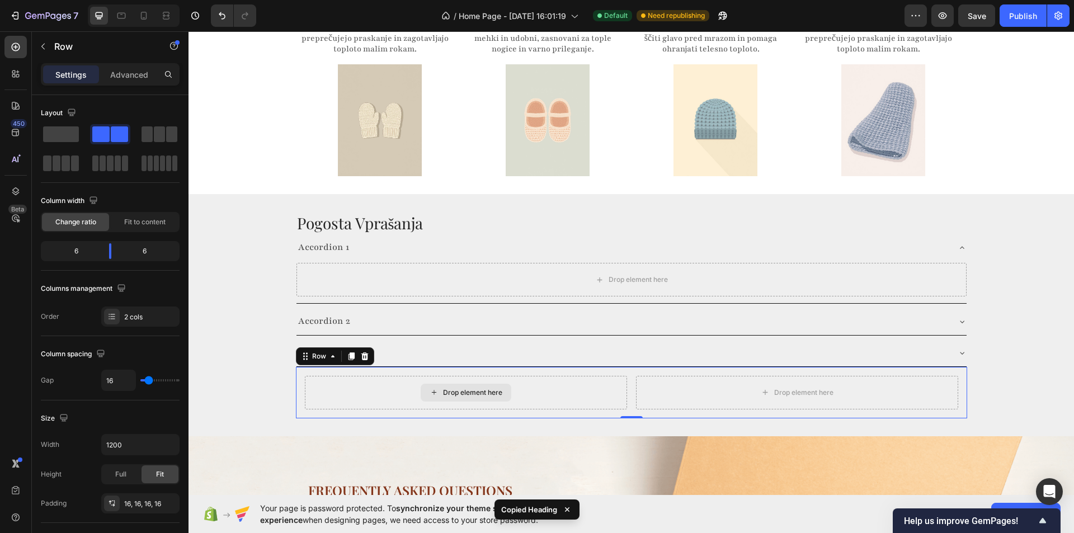
click at [403, 376] on div "Drop element here" at bounding box center [466, 393] width 322 height 34
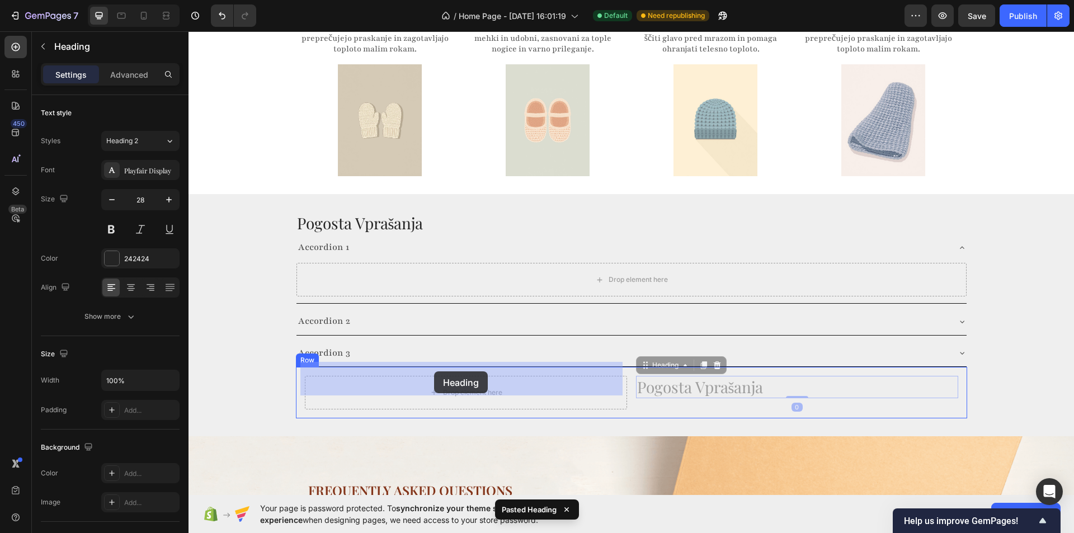
drag, startPoint x: 601, startPoint y: 362, endPoint x: 371, endPoint y: 371, distance: 229.5
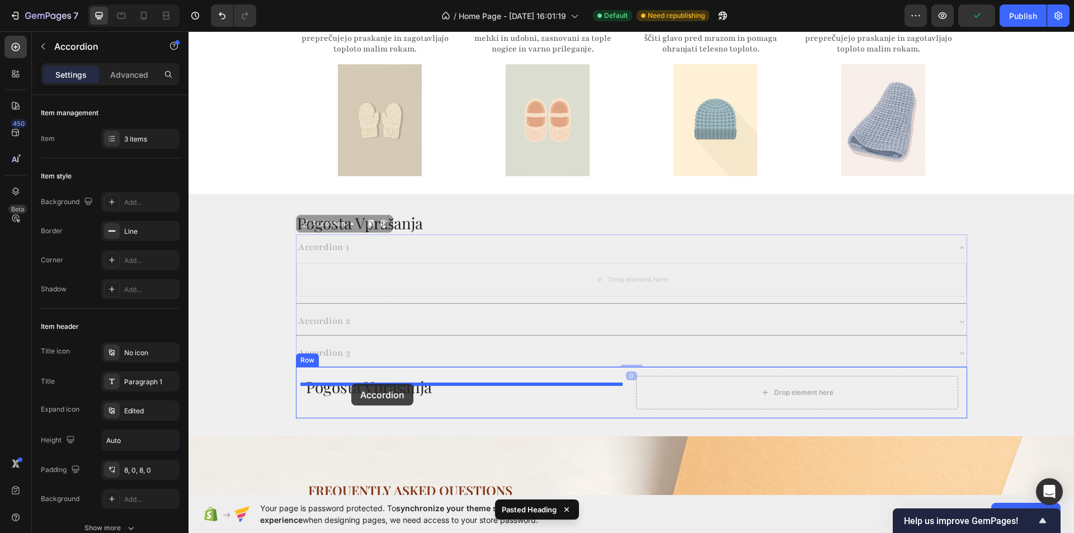
drag, startPoint x: 317, startPoint y: 212, endPoint x: 351, endPoint y: 384, distance: 175.2
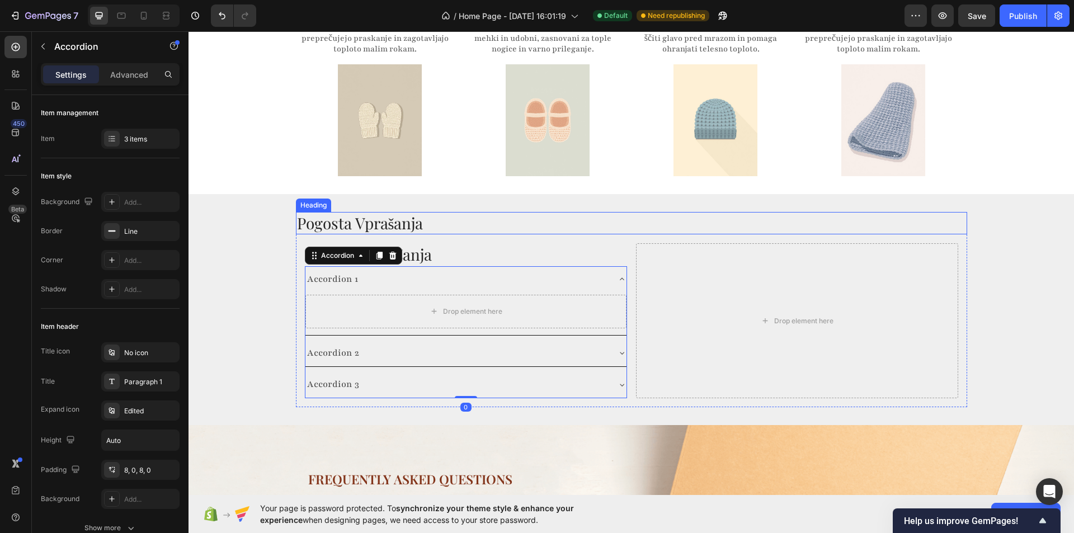
click at [443, 212] on h2 "Pogosta Vprašanja" at bounding box center [631, 223] width 671 height 22
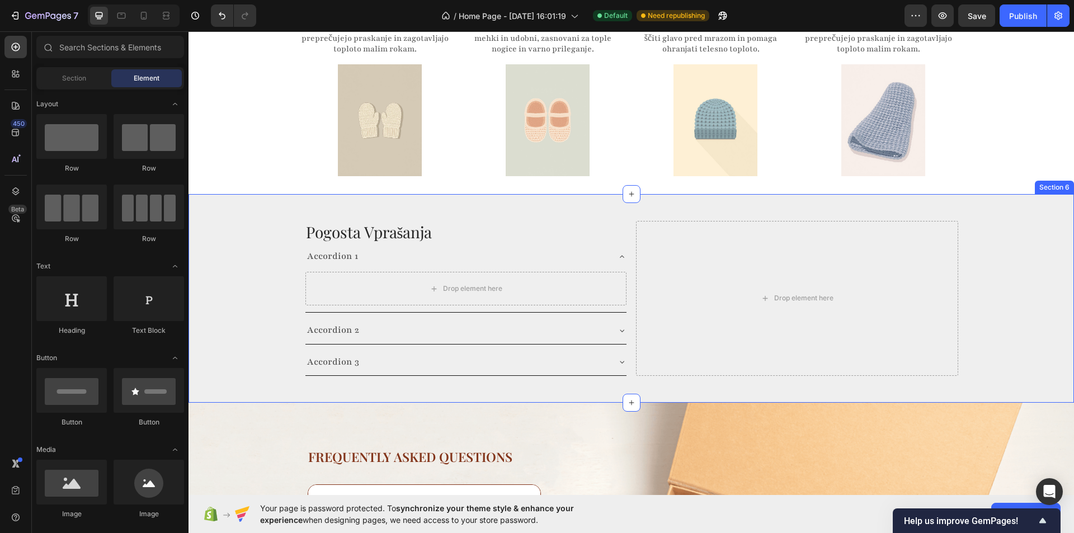
click at [243, 254] on div "Pogosta Vprašanja Heading Accordion 1 Drop element here Accordion 2 Accordion 3…" at bounding box center [630, 298] width 885 height 173
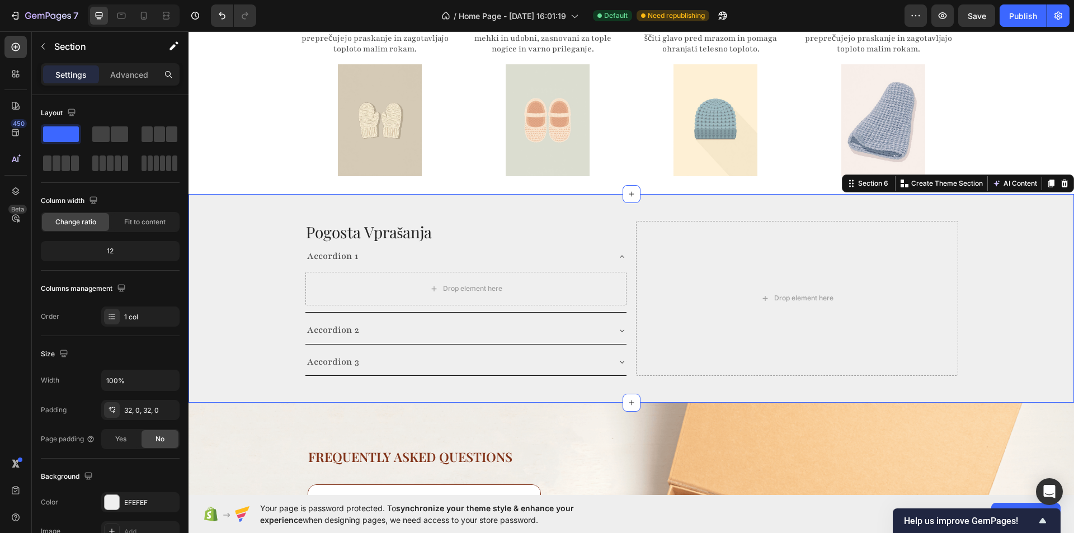
click at [240, 290] on div "Pogosta Vprašanja Heading Accordion 1 Drop element here Accordion 2 Accordion 3…" at bounding box center [630, 298] width 885 height 173
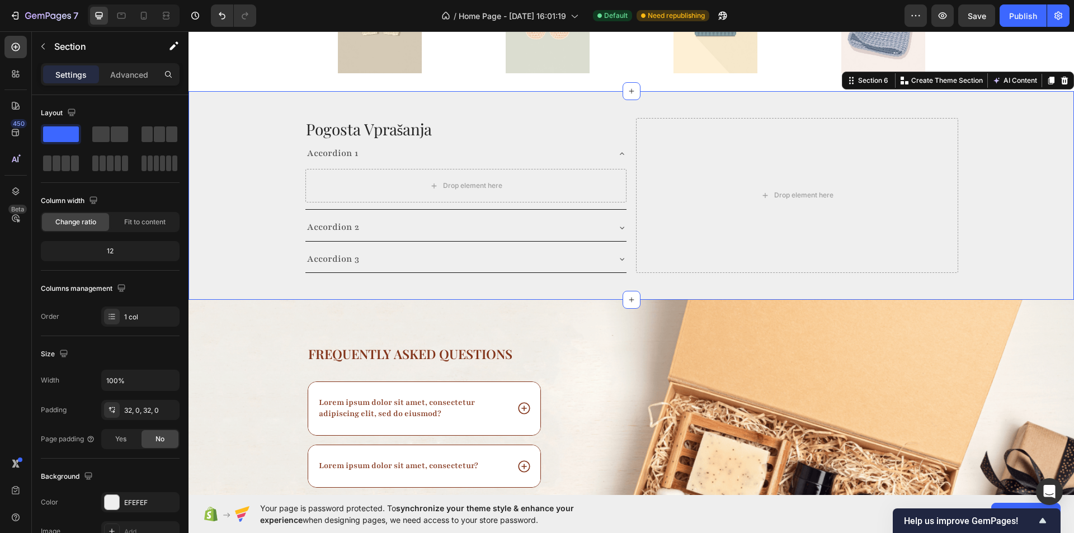
scroll to position [1675, 0]
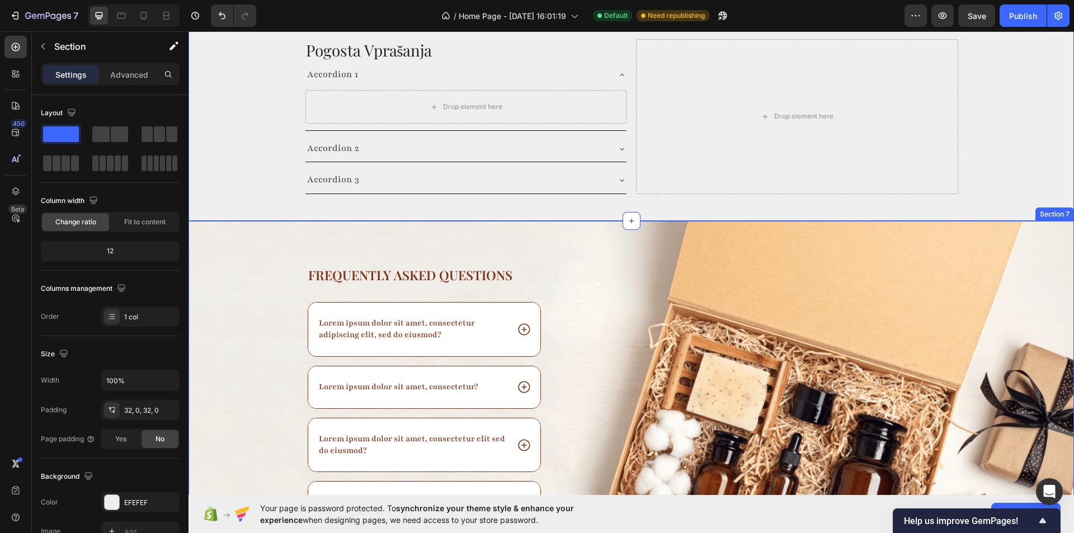
click at [257, 230] on div "Frequently asked questions Heading Lorem ipsum dolor sit amet, consectetur adip…" at bounding box center [630, 424] width 885 height 406
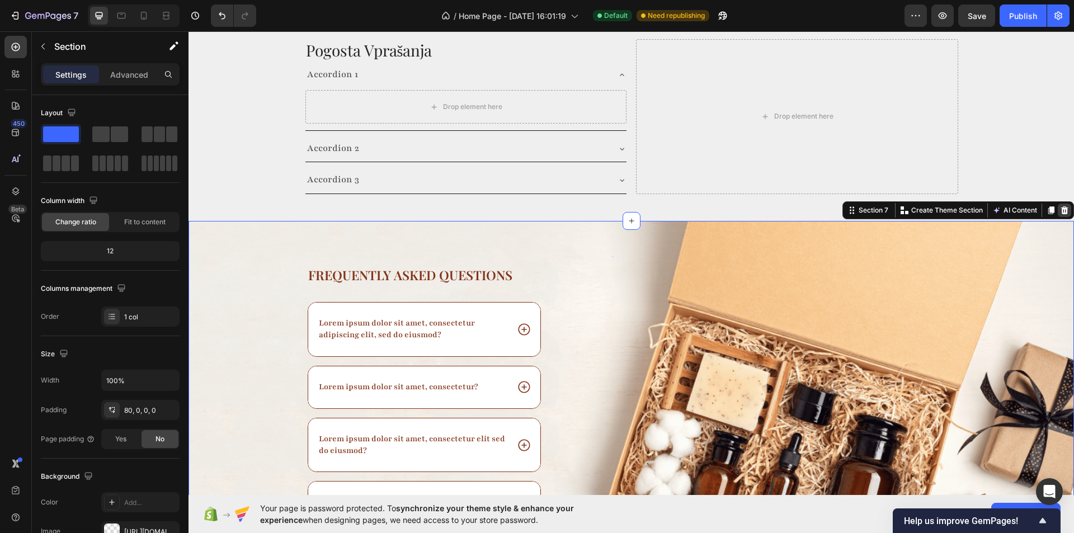
click at [1061, 210] on icon at bounding box center [1064, 210] width 7 height 8
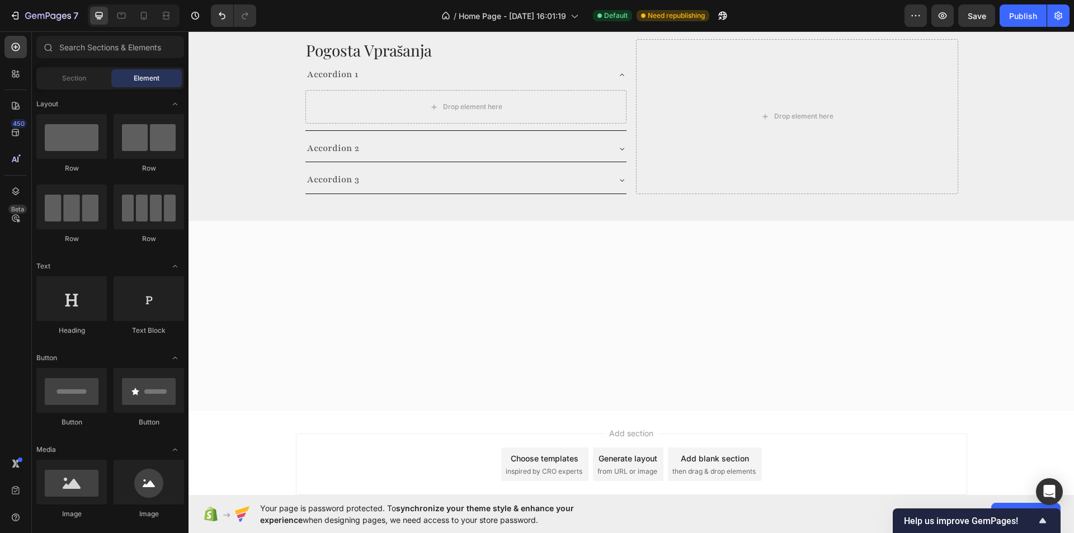
click at [489, 304] on div at bounding box center [630, 316] width 885 height 191
click at [468, 454] on div "Add section Choose templates inspired by CRO experts Generate layout from URL o…" at bounding box center [631, 464] width 671 height 62
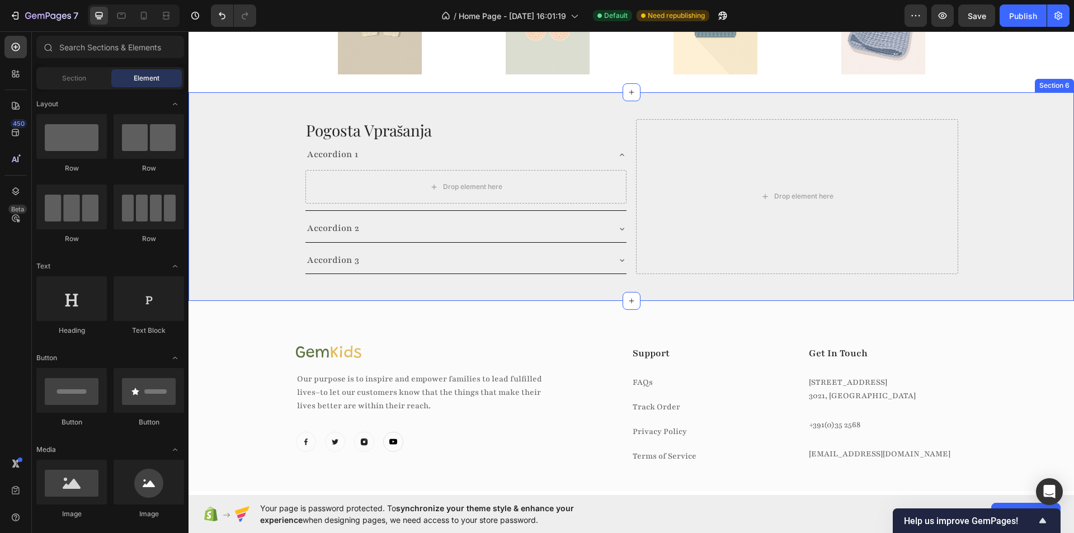
scroll to position [1619, 0]
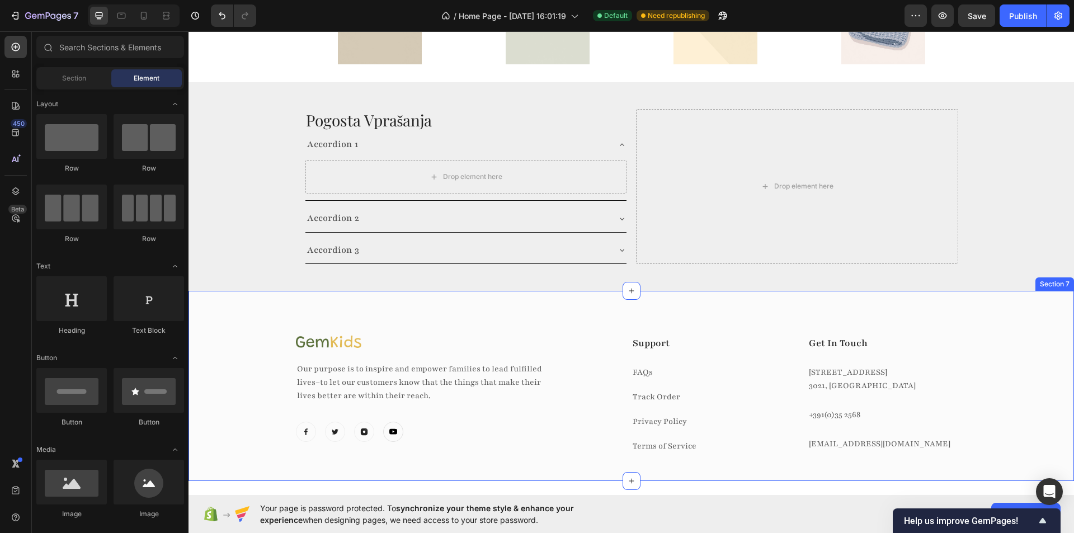
click at [253, 336] on div "Image Our purpose is to inspire and empower families to lead fulfilled lives–to…" at bounding box center [631, 404] width 869 height 137
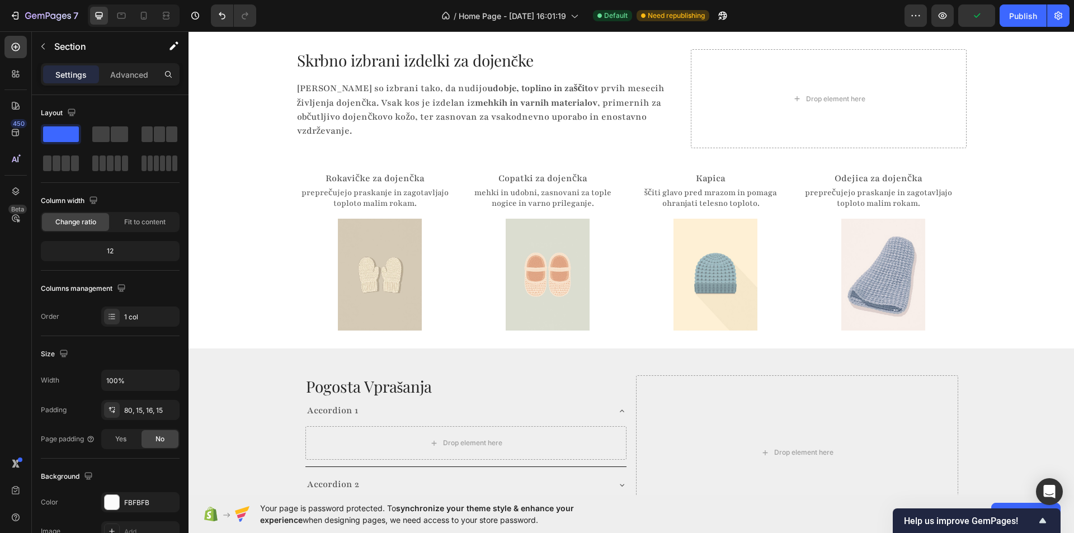
scroll to position [1451, 0]
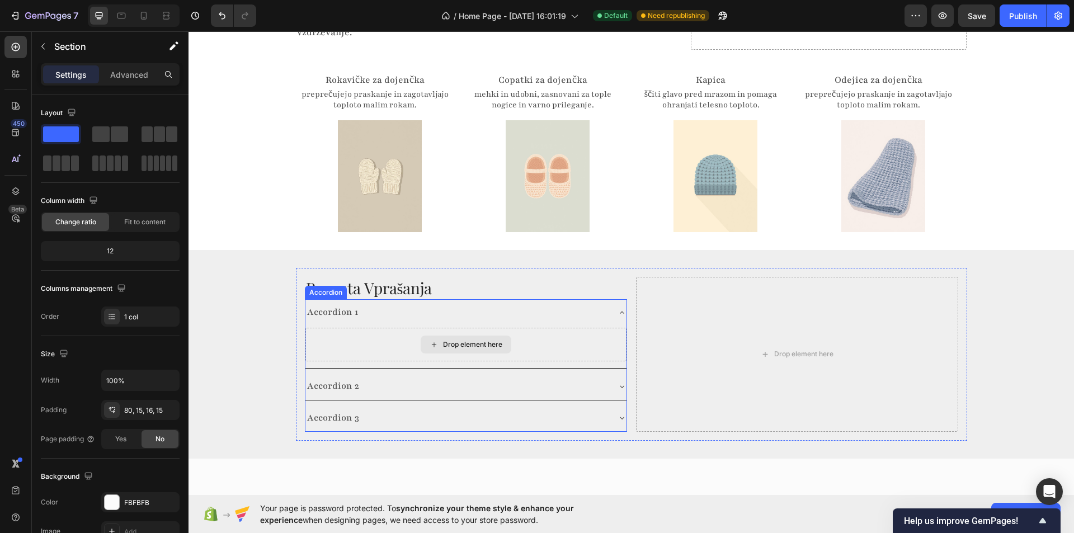
click at [364, 333] on div "Drop element here" at bounding box center [465, 345] width 321 height 34
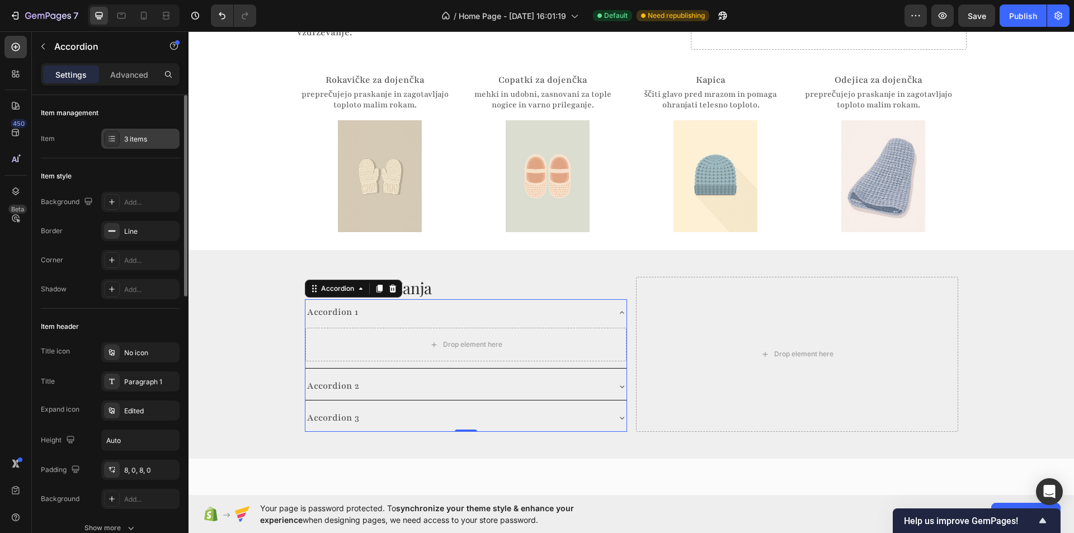
click at [112, 138] on icon at bounding box center [111, 138] width 9 height 9
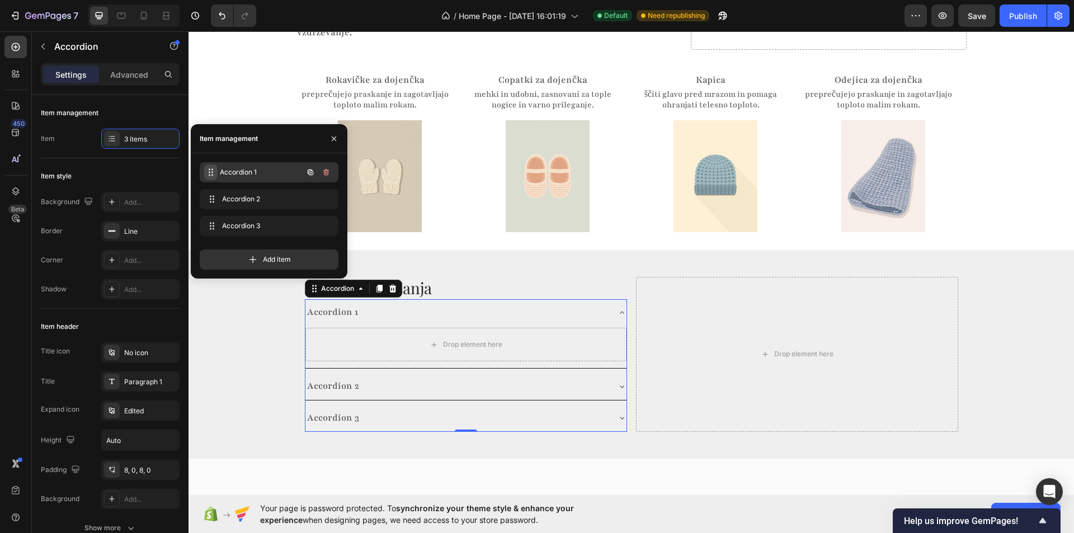
click at [217, 170] on span at bounding box center [210, 172] width 13 height 16
click at [215, 170] on span at bounding box center [212, 172] width 16 height 16
click at [241, 170] on span "Accordion 1" at bounding box center [253, 172] width 63 height 10
click at [242, 170] on span "Accordion 1" at bounding box center [261, 172] width 83 height 10
click at [336, 378] on div "Accordion 2" at bounding box center [332, 386] width 55 height 17
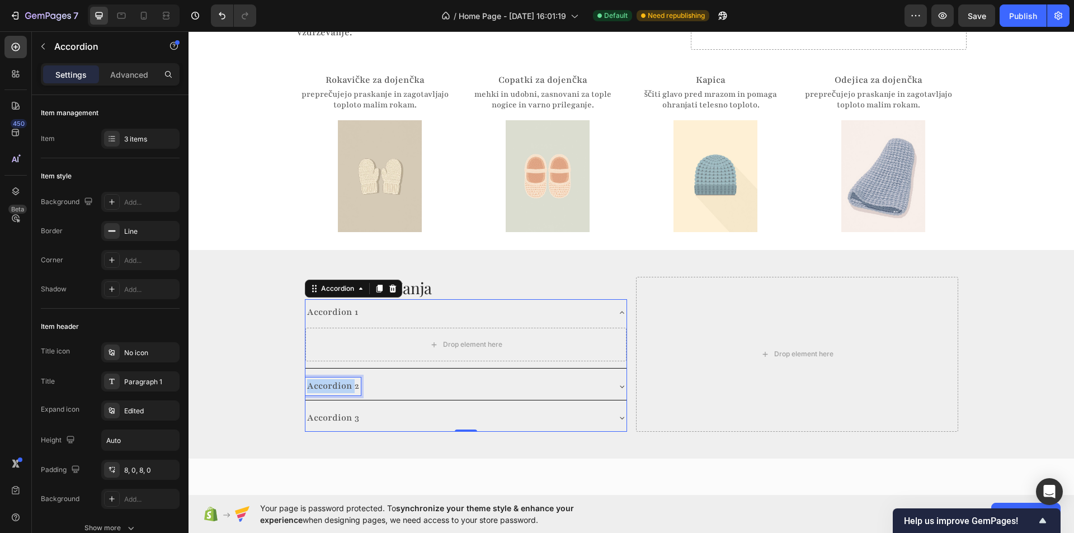
click at [336, 379] on p "Accordion 2" at bounding box center [333, 386] width 52 height 14
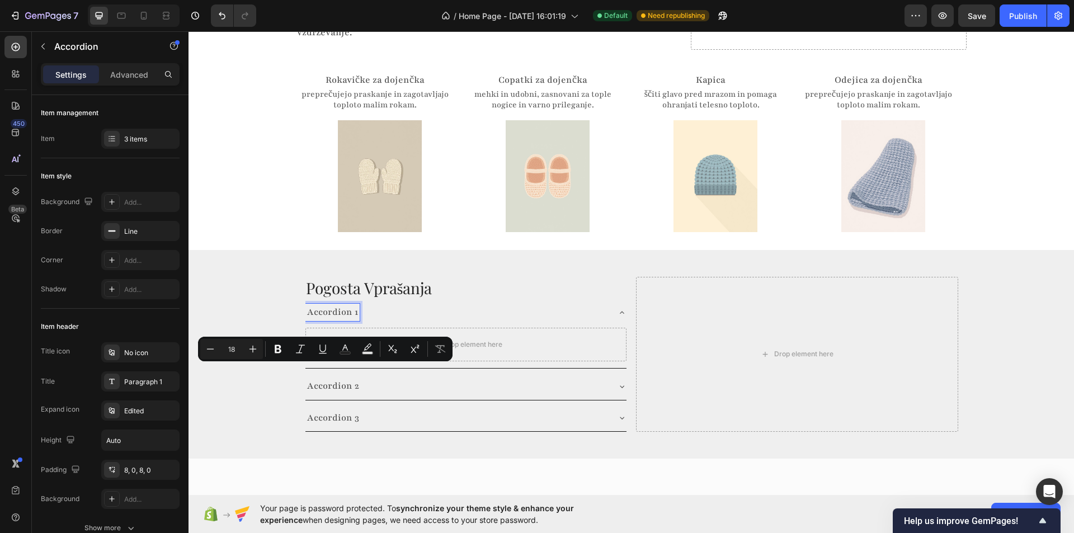
click at [332, 305] on p "Accordion 1" at bounding box center [332, 312] width 51 height 14
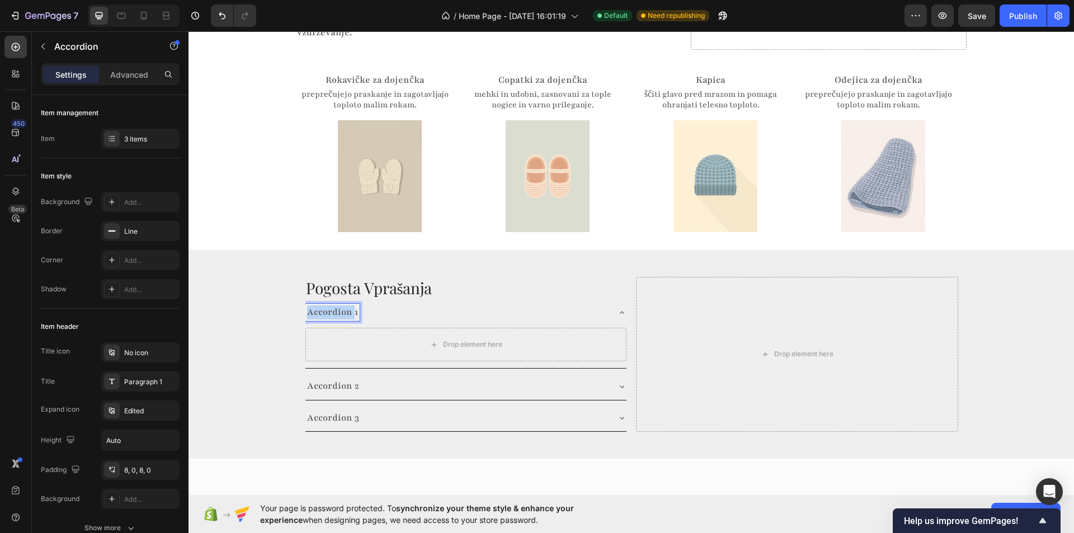
click at [332, 305] on p "Accordion 1" at bounding box center [332, 312] width 51 height 14
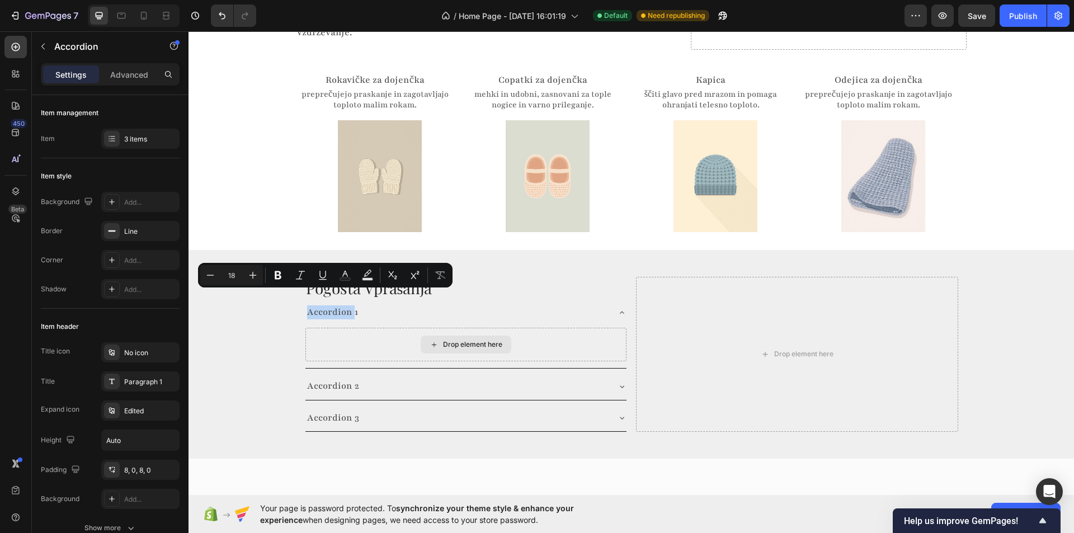
click at [341, 328] on div "Drop element here" at bounding box center [465, 345] width 321 height 34
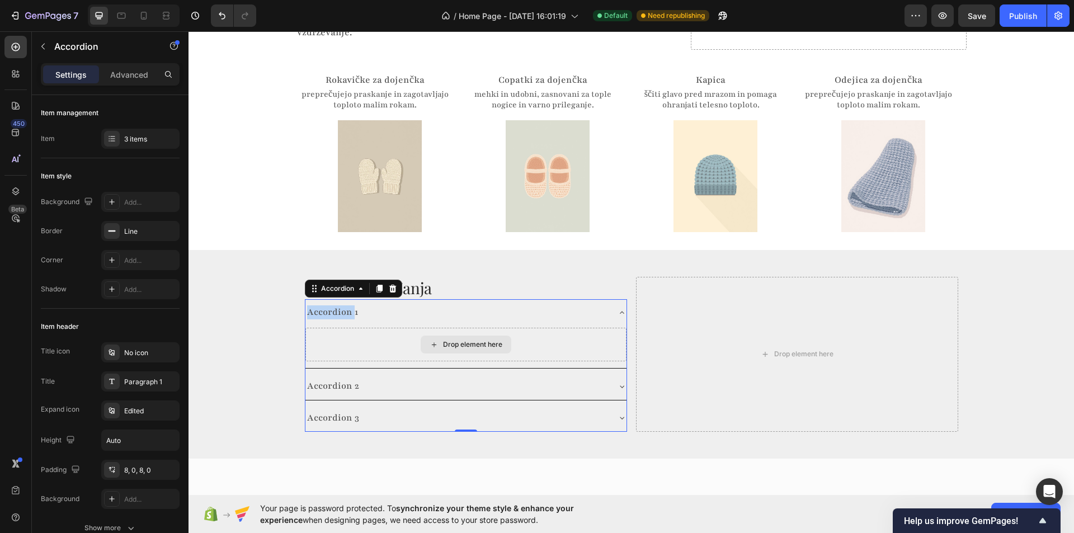
click at [331, 328] on div "Drop element here" at bounding box center [465, 345] width 321 height 34
click at [334, 305] on p "Accordion 1" at bounding box center [332, 312] width 51 height 14
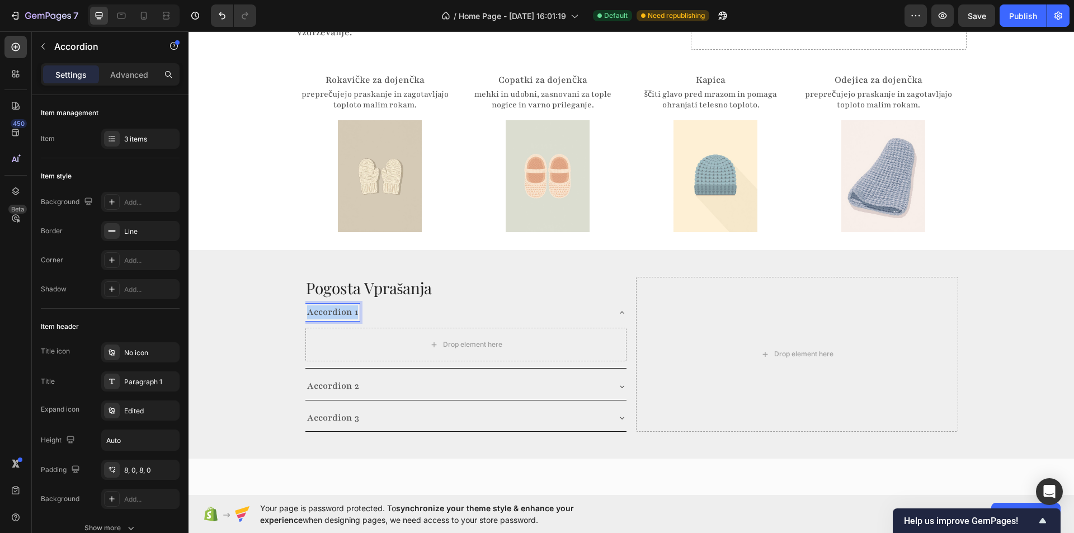
click at [334, 305] on p "Accordion 1" at bounding box center [332, 312] width 51 height 14
click at [274, 315] on div "Pogosta Vprašanja Heading [PERSON_NAME] so izdelki varni za novorojenčke? Drop …" at bounding box center [630, 354] width 885 height 173
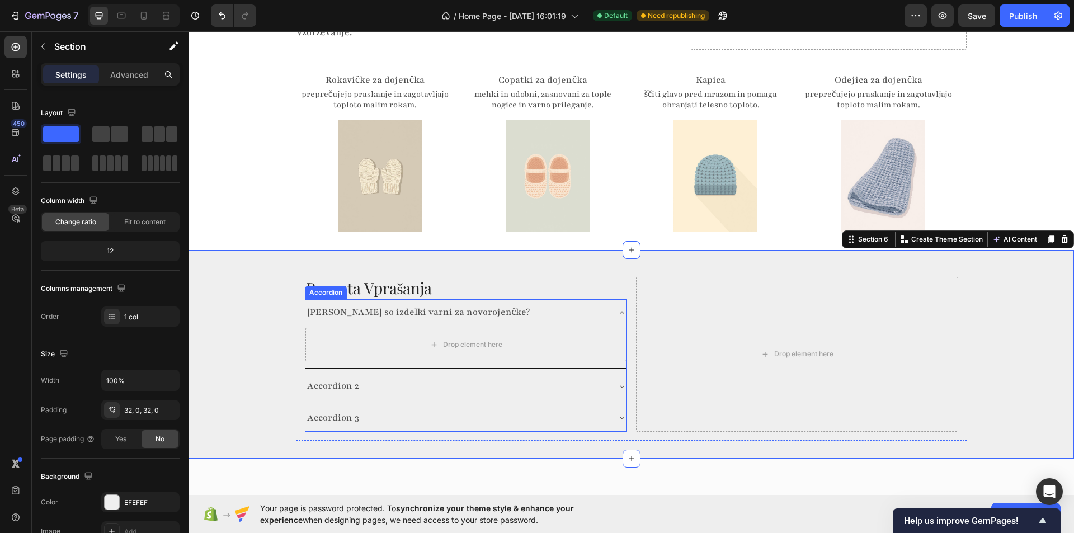
click at [330, 379] on p "Accordion 2" at bounding box center [333, 386] width 52 height 14
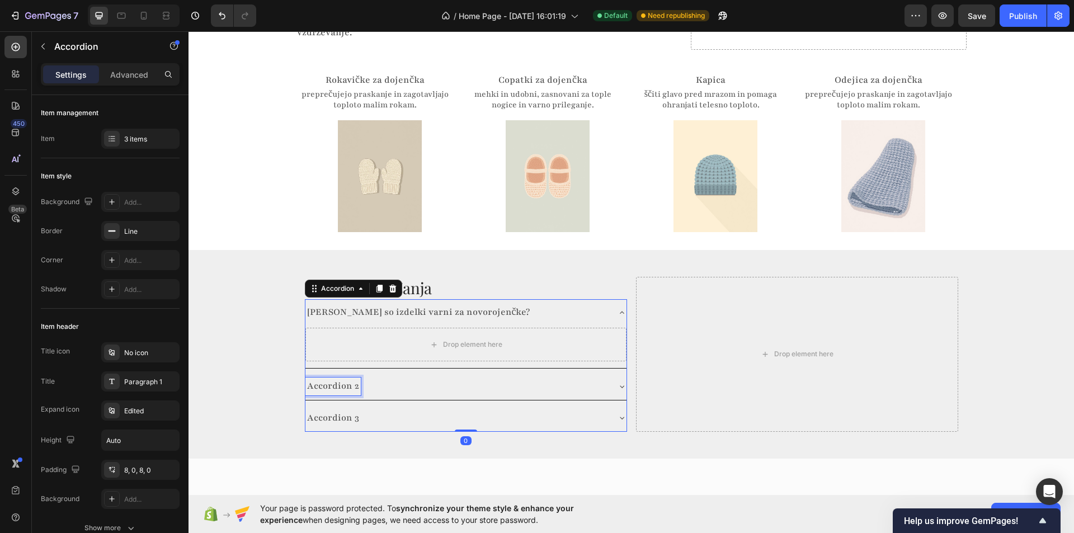
click at [330, 379] on p "Accordion 2" at bounding box center [333, 386] width 52 height 14
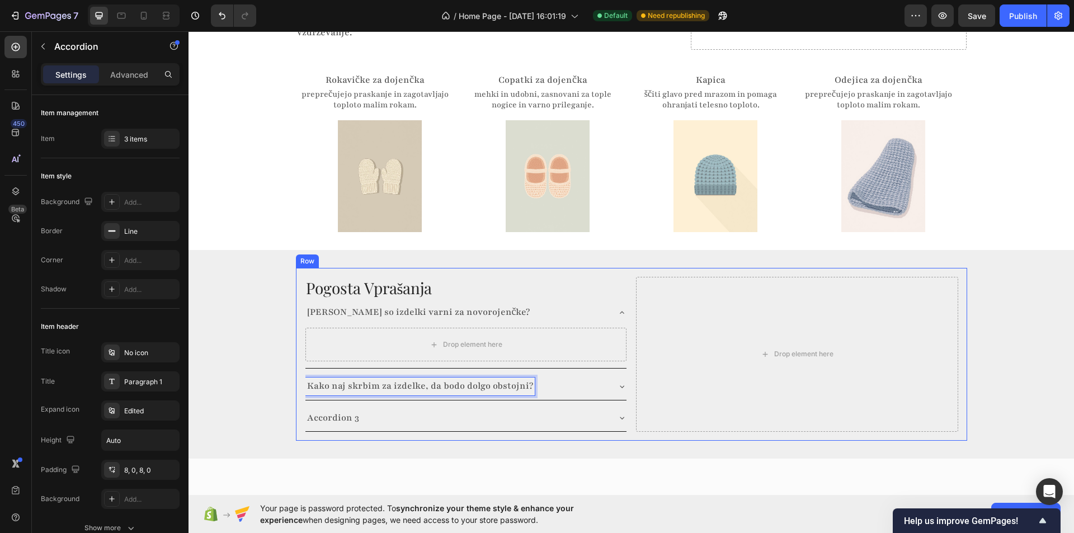
click at [260, 348] on div "Pogosta Vprašanja Heading [PERSON_NAME] so izdelki varni za novorojenčke? Drop …" at bounding box center [630, 354] width 885 height 173
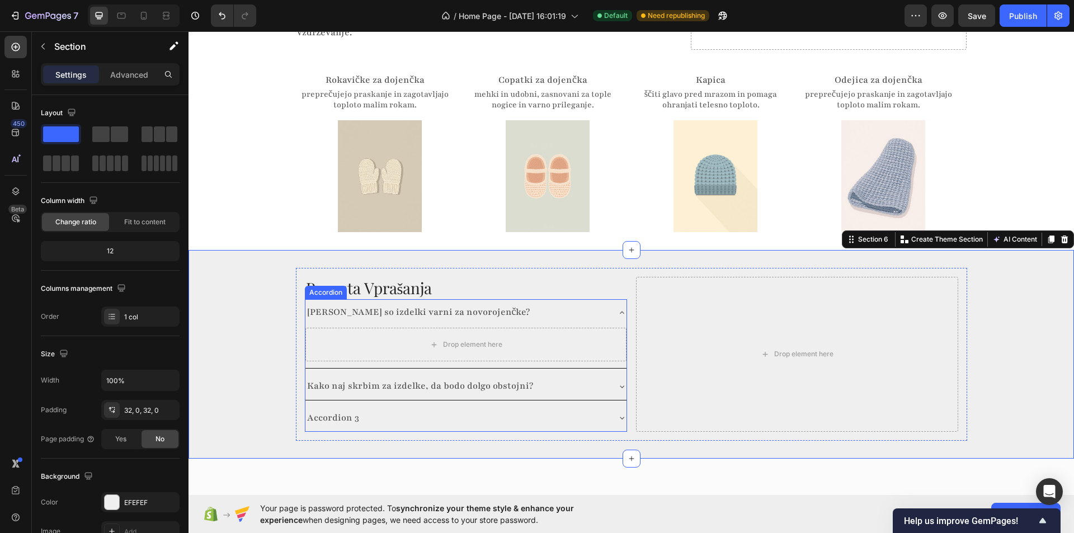
click at [617, 308] on icon at bounding box center [621, 312] width 9 height 9
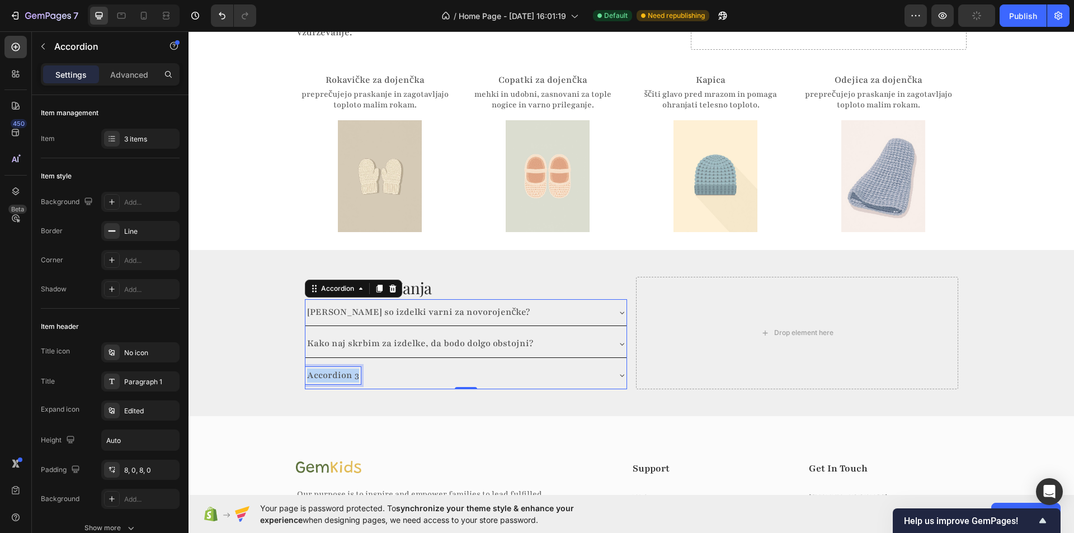
click at [327, 369] on p "Accordion 3" at bounding box center [333, 376] width 52 height 14
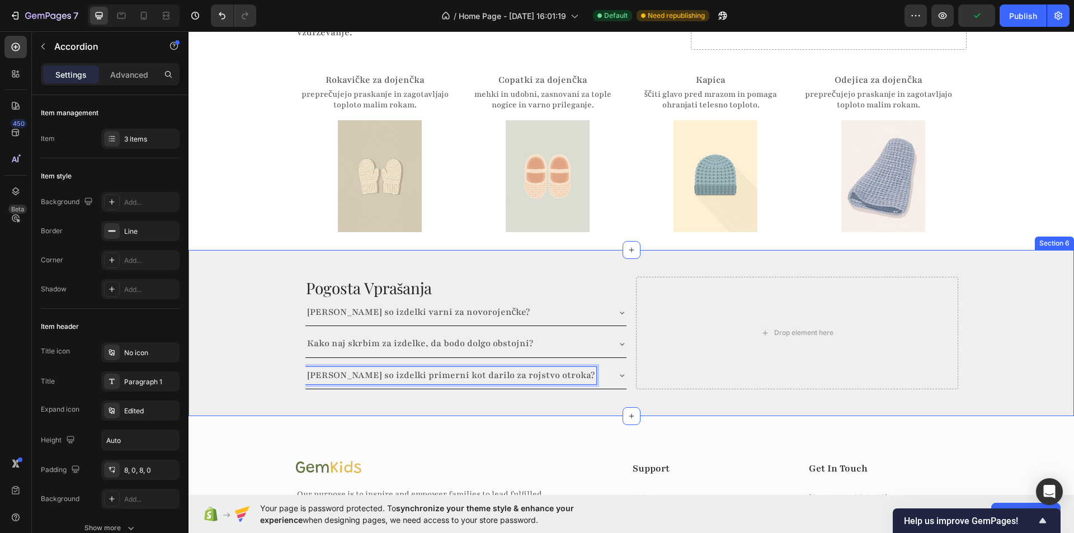
click at [266, 341] on div "Pogosta Vprašanja Heading [PERSON_NAME] so izdelki varni za novorojenčke? Kako …" at bounding box center [630, 333] width 885 height 130
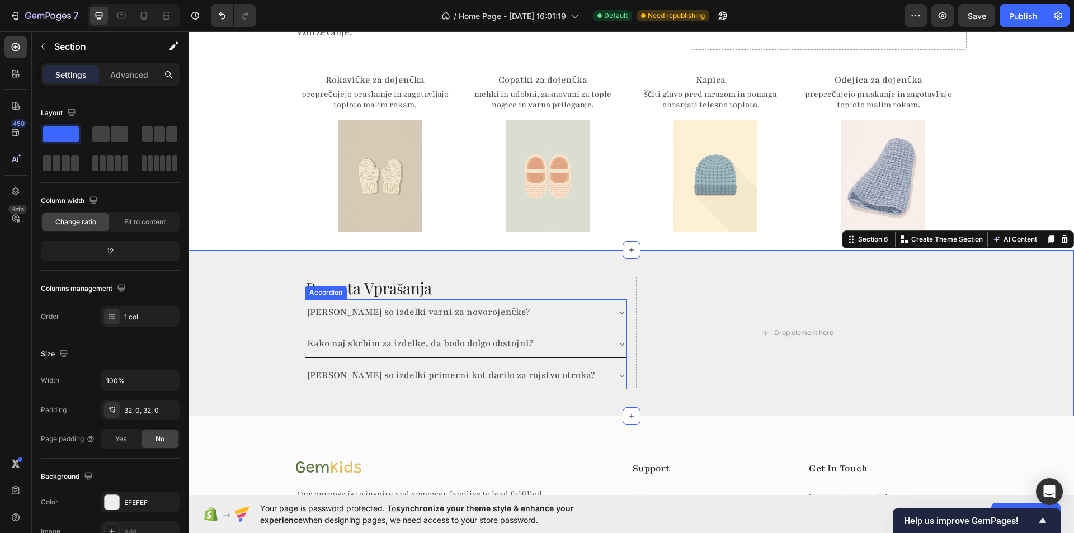
click at [350, 331] on div "Kako naj skrbim za izdelke, da bodo dolgo obstojni?" at bounding box center [465, 344] width 321 height 26
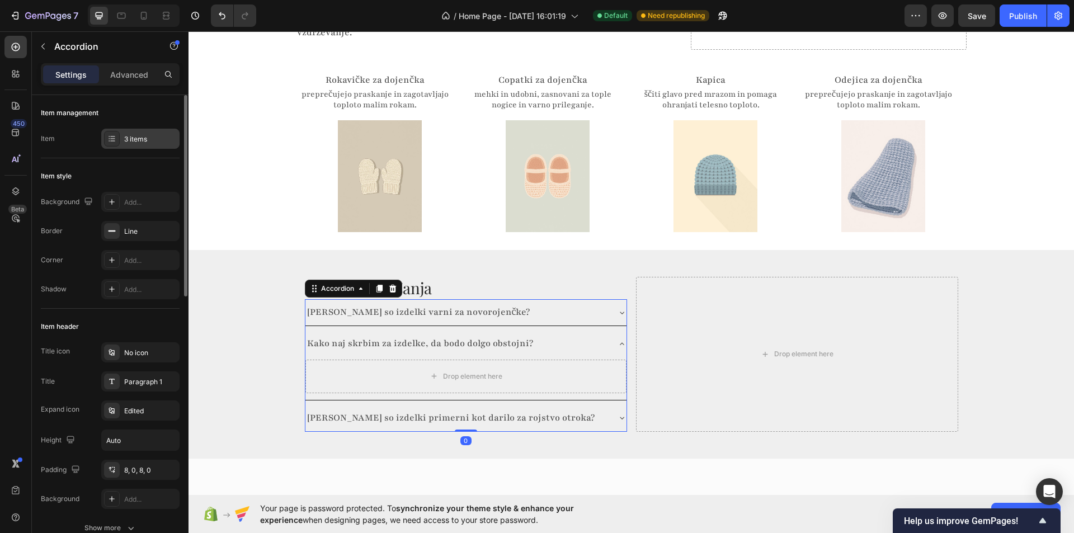
click at [108, 139] on icon at bounding box center [111, 138] width 9 height 9
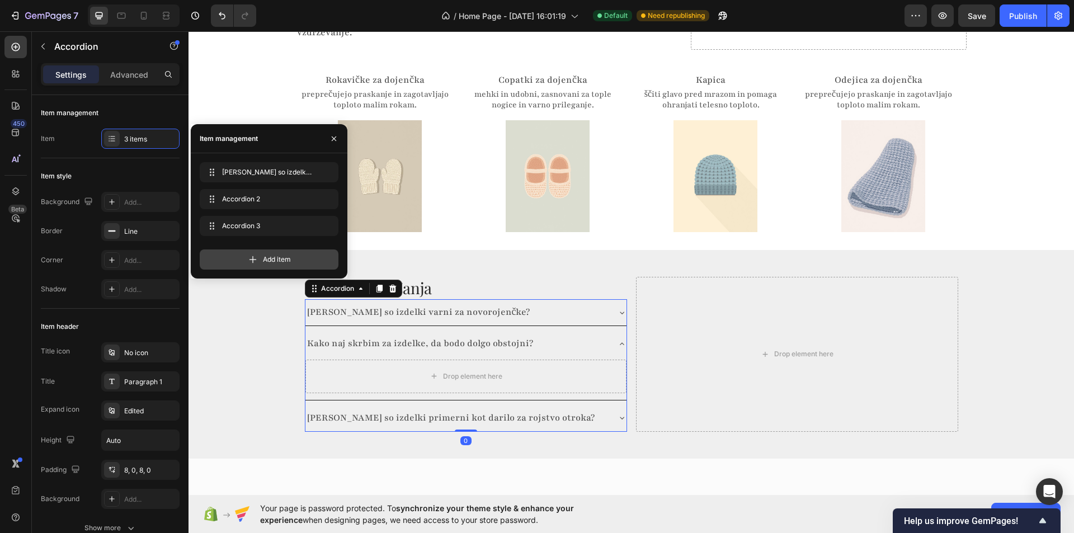
click at [258, 251] on div "Add item" at bounding box center [269, 259] width 139 height 20
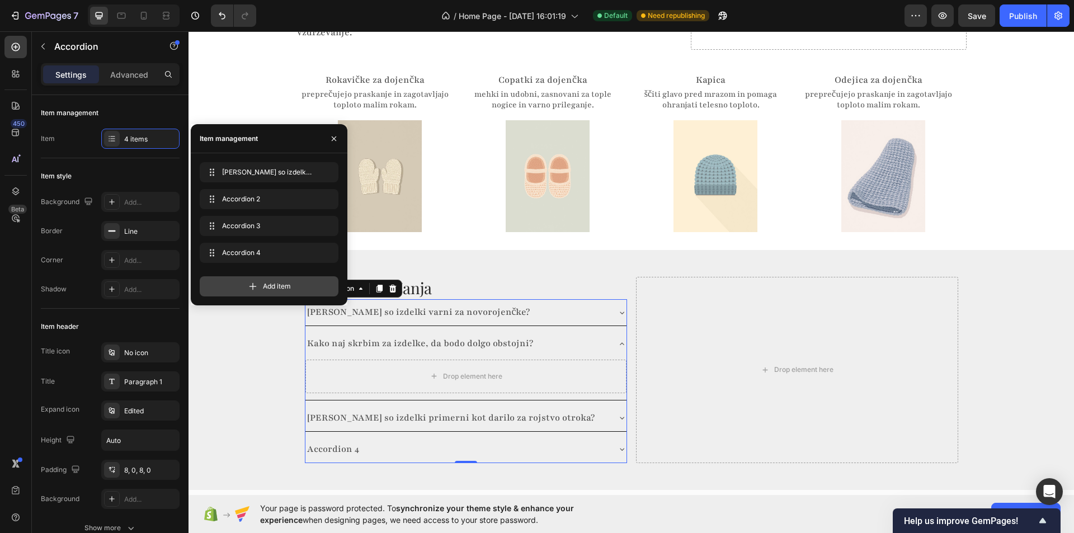
click at [250, 282] on icon at bounding box center [252, 286] width 11 height 11
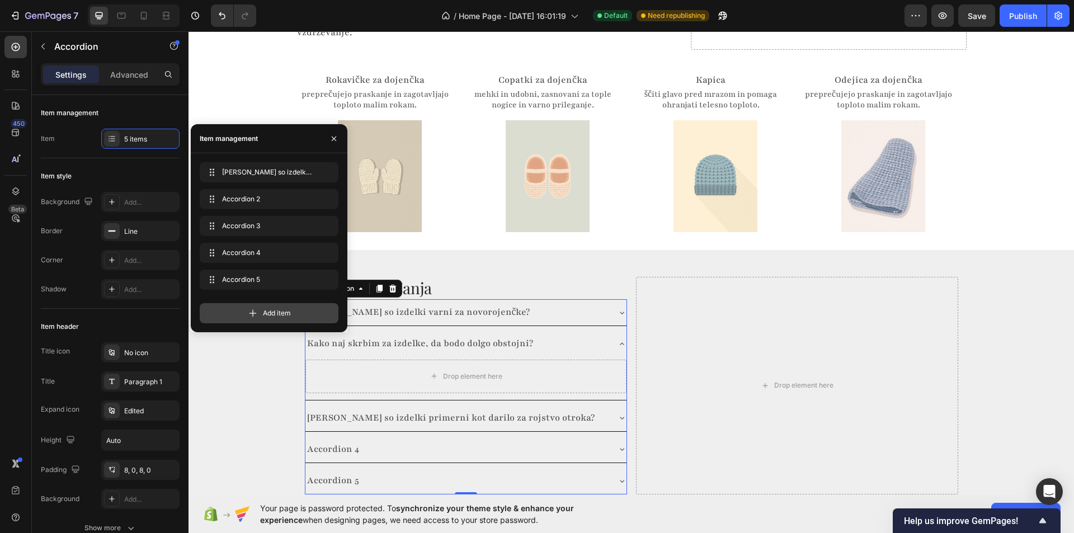
click at [263, 313] on span "Add item" at bounding box center [277, 313] width 28 height 10
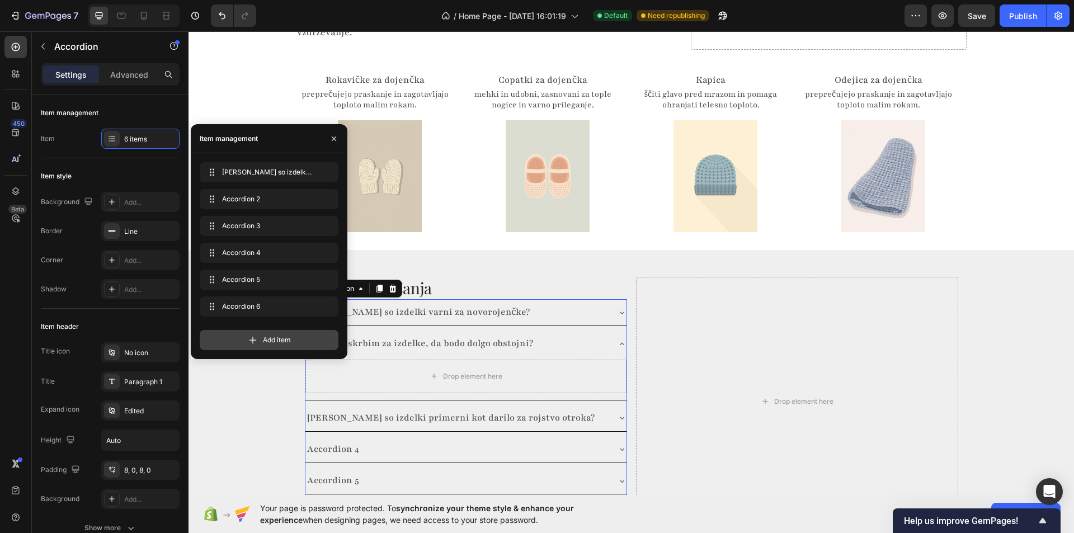
click at [267, 337] on span "Add item" at bounding box center [277, 340] width 28 height 10
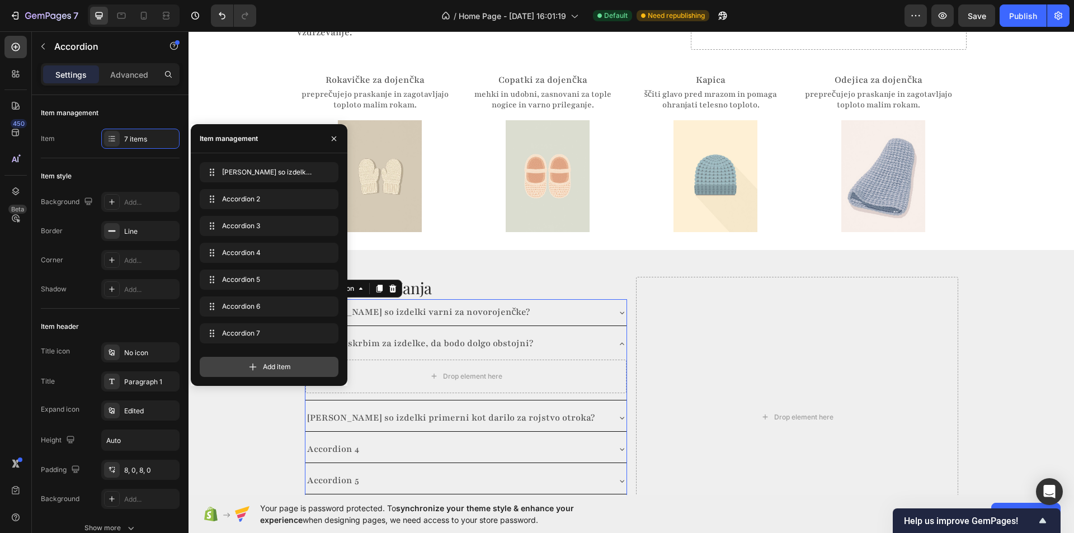
click at [264, 365] on span "Add item" at bounding box center [277, 367] width 28 height 10
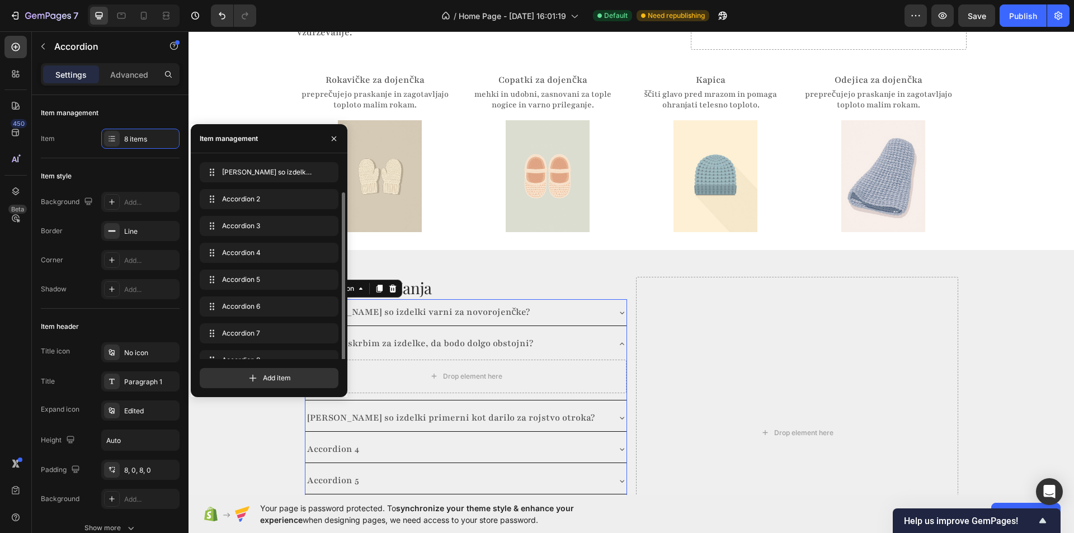
scroll to position [16, 0]
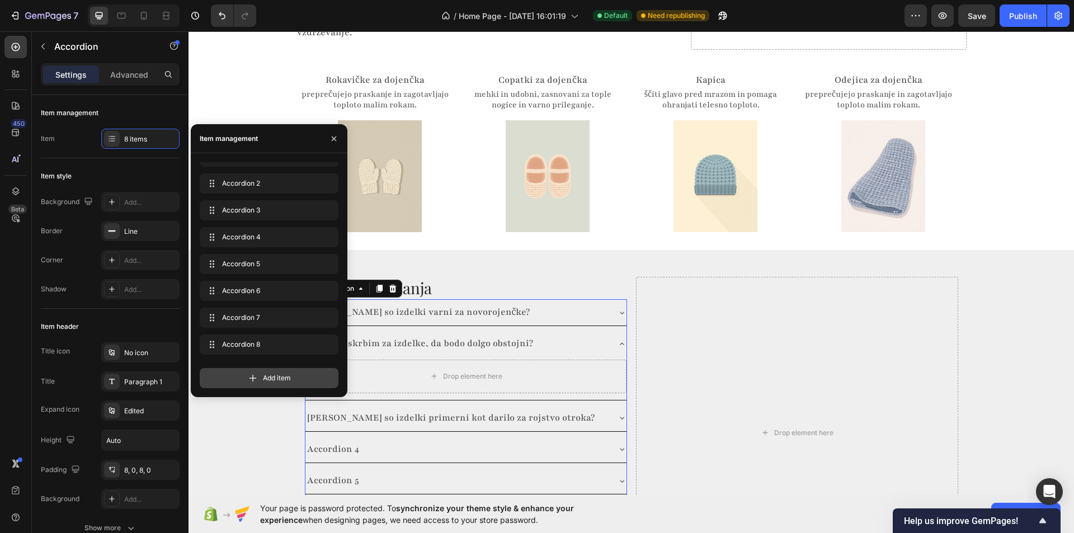
click at [275, 380] on span "Add item" at bounding box center [277, 378] width 28 height 10
drag, startPoint x: 262, startPoint y: 381, endPoint x: 285, endPoint y: 279, distance: 105.4
click at [263, 381] on span "Add item" at bounding box center [277, 378] width 28 height 10
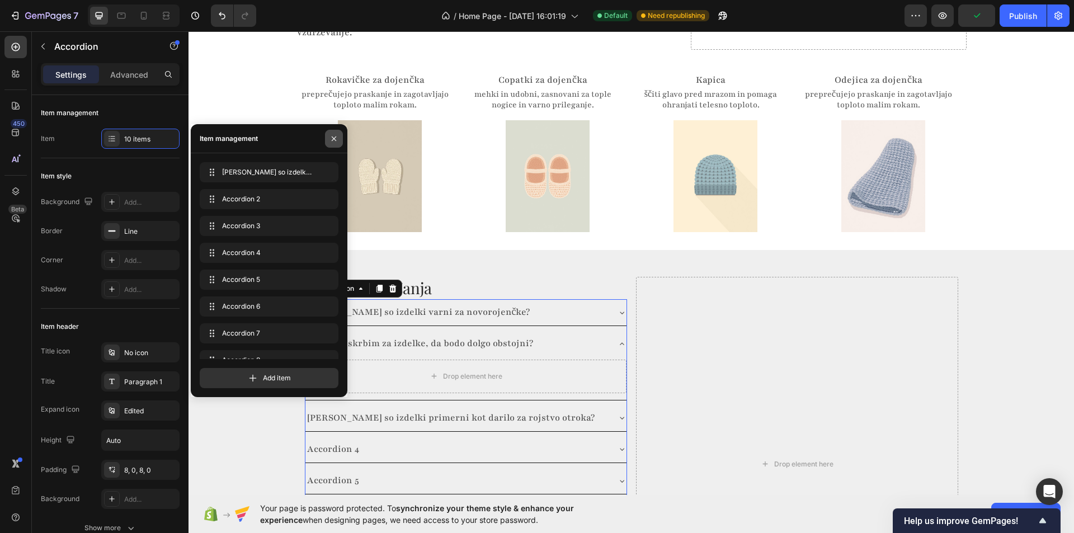
click at [332, 141] on icon "button" at bounding box center [333, 138] width 9 height 9
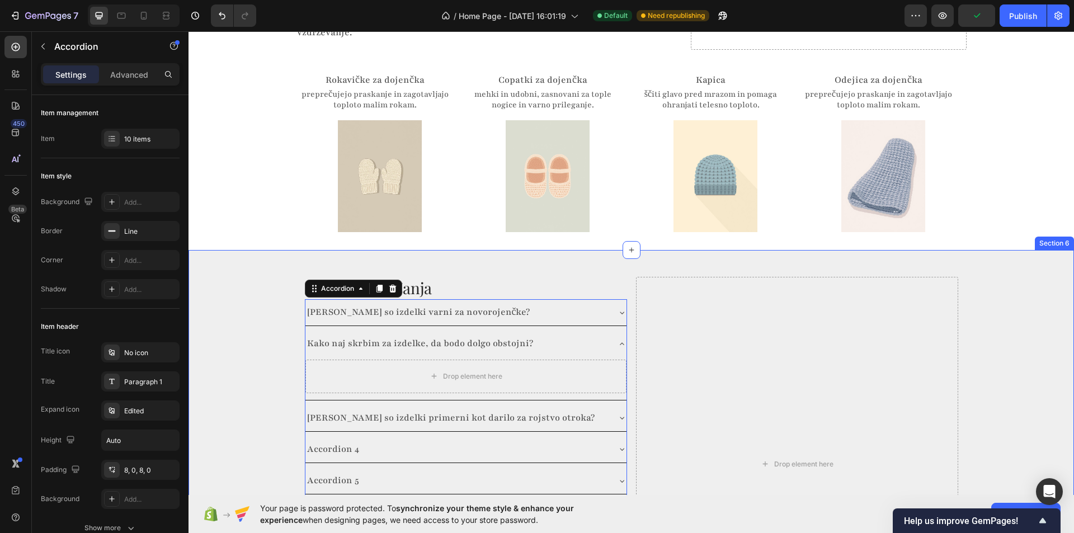
click at [266, 331] on div "Pogosta Vprašanja Heading [PERSON_NAME] so izdelki varni za novorojenčke? Kako …" at bounding box center [630, 464] width 885 height 393
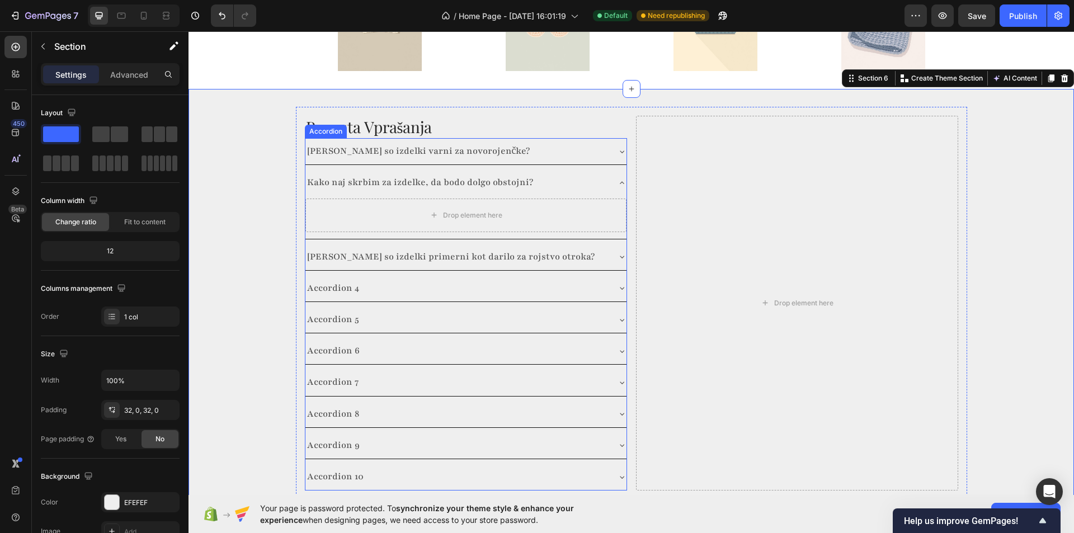
scroll to position [1619, 0]
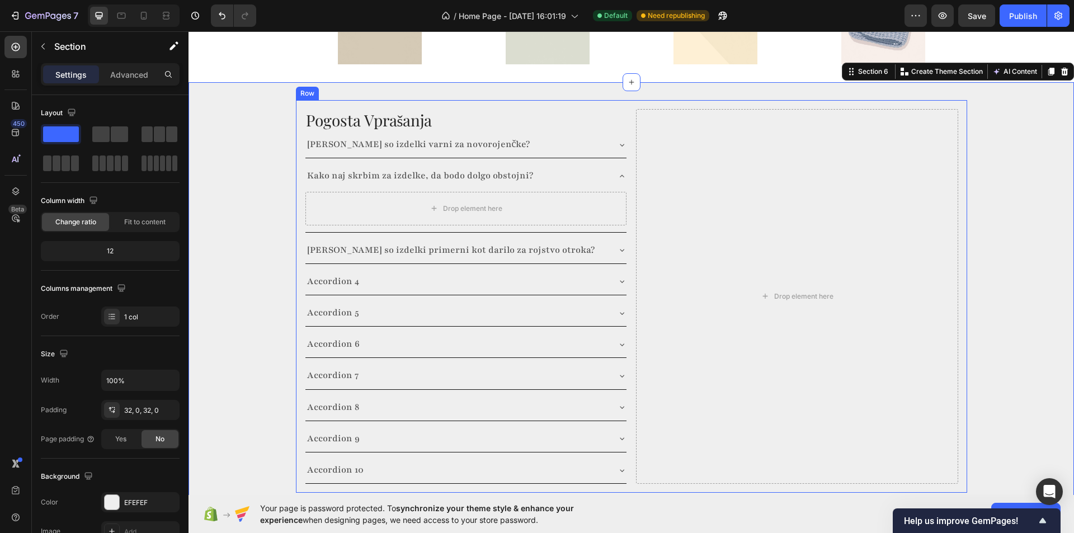
click at [619, 172] on icon at bounding box center [621, 176] width 9 height 9
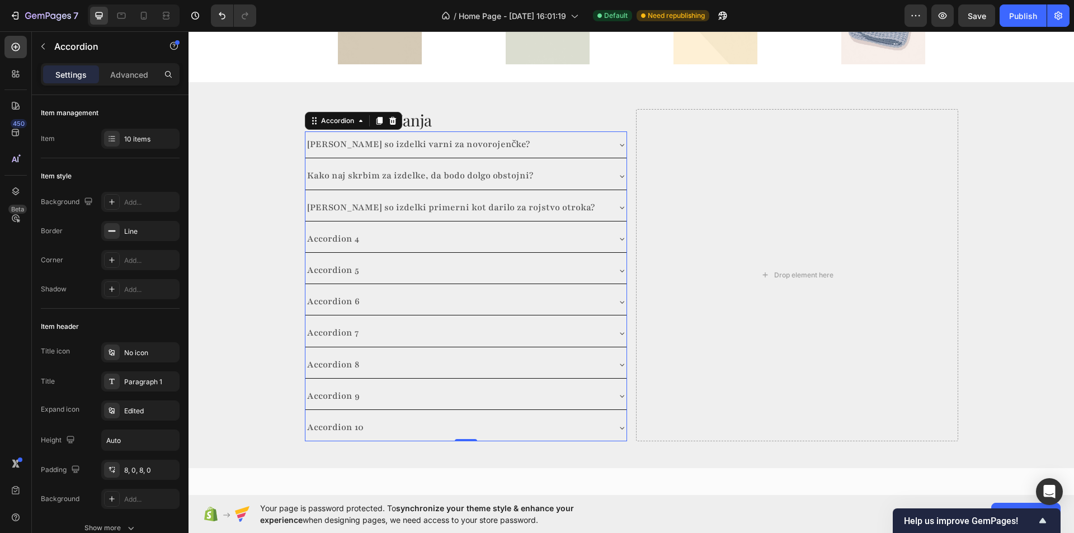
click at [336, 230] on div "Accordion 4" at bounding box center [332, 238] width 55 height 17
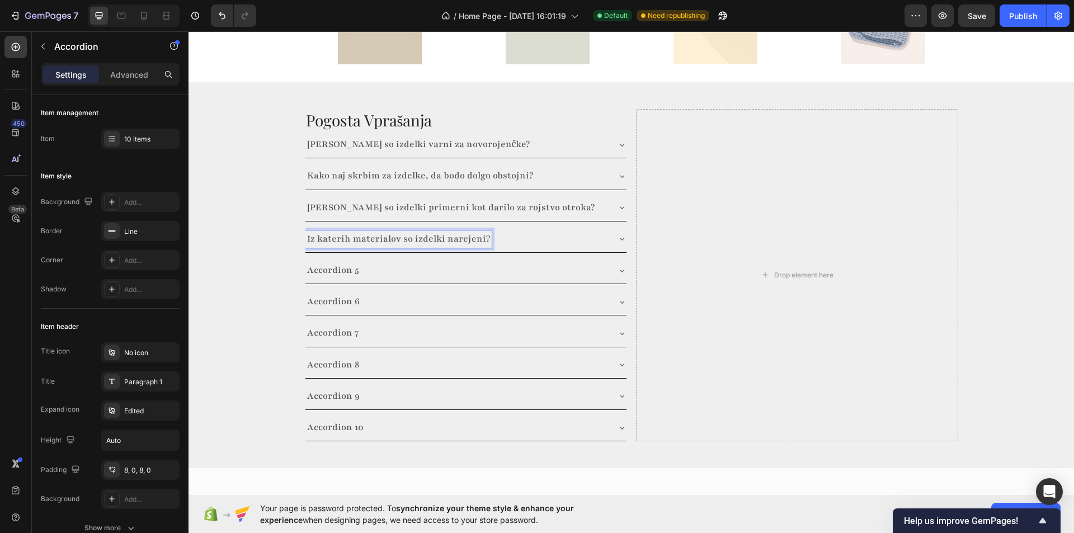
click at [338, 263] on p "Accordion 5" at bounding box center [333, 270] width 52 height 14
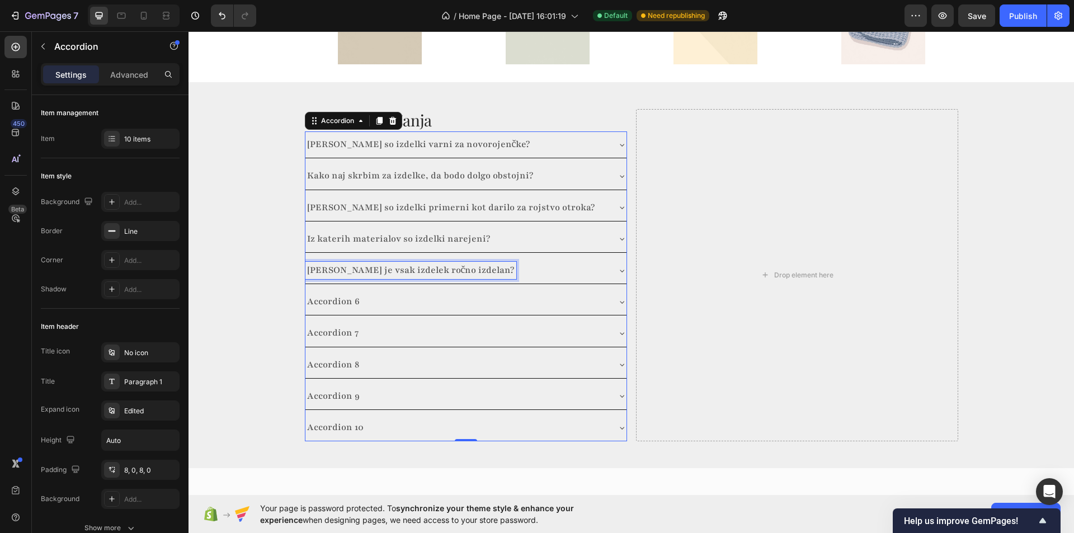
click at [334, 295] on p "Accordion 6" at bounding box center [333, 302] width 53 height 14
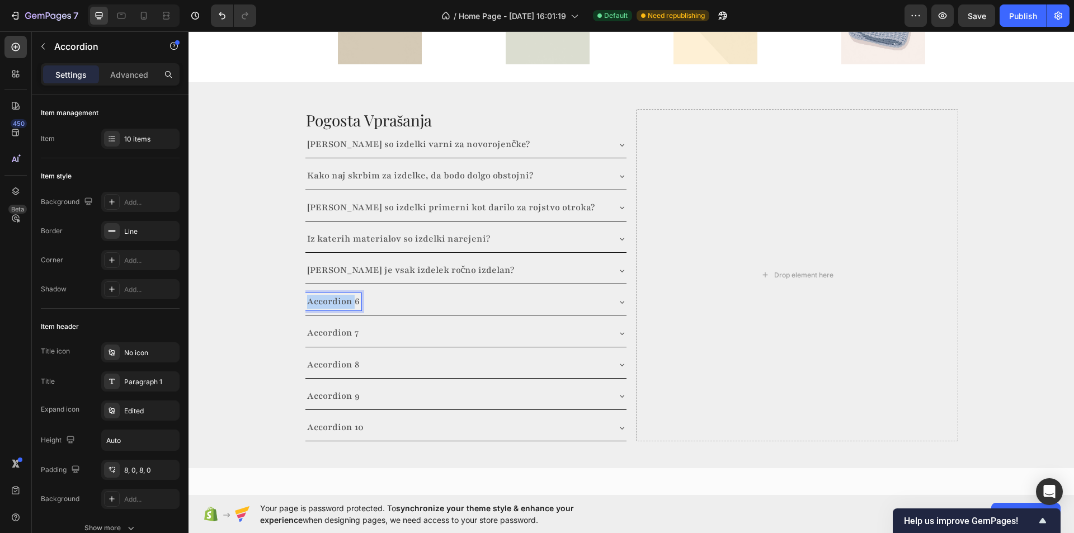
click at [334, 295] on p "Accordion 6" at bounding box center [333, 302] width 53 height 14
click at [342, 295] on p "Kaj je anti-piling preja?" at bounding box center [359, 302] width 105 height 14
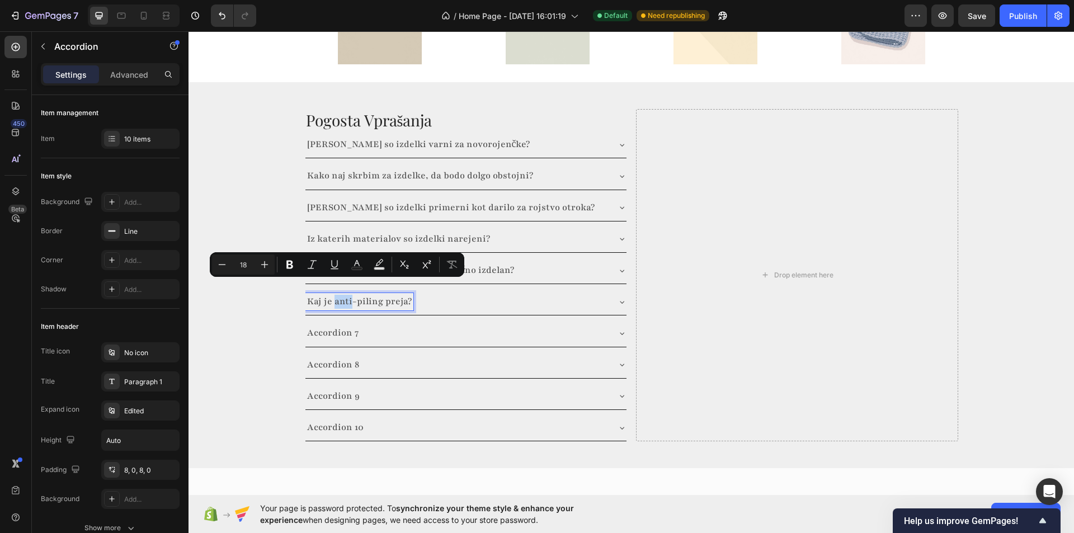
click at [332, 326] on p "Accordion 7" at bounding box center [332, 333] width 51 height 14
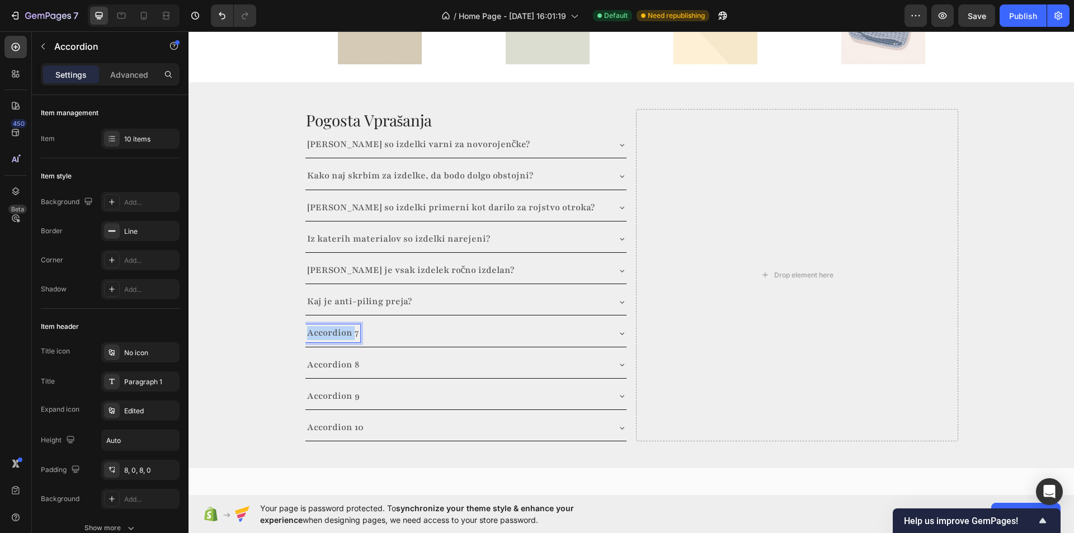
click at [332, 326] on p "Accordion 7" at bounding box center [332, 333] width 51 height 14
click at [324, 358] on p "Accordion 8" at bounding box center [333, 365] width 52 height 14
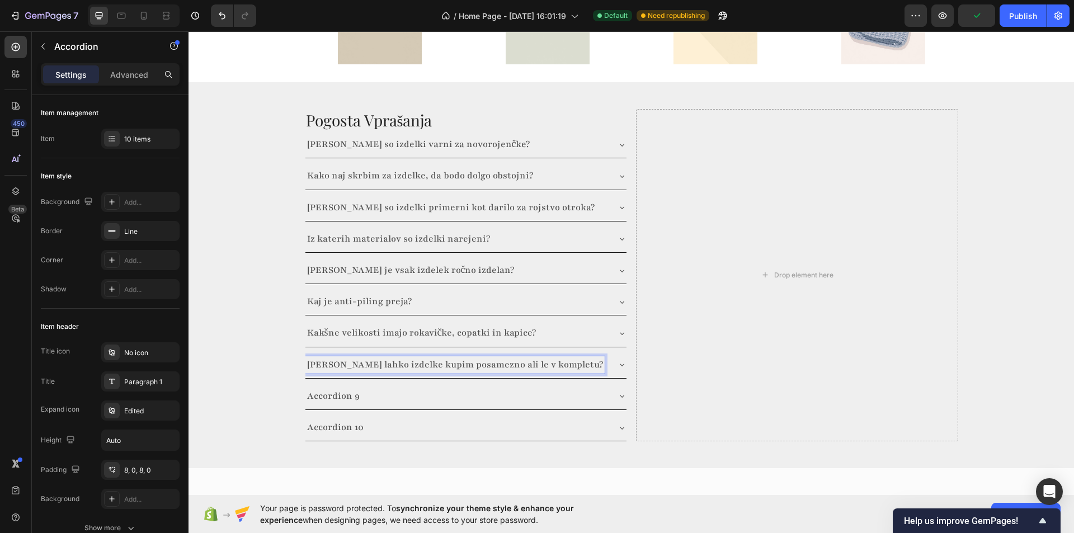
click at [376, 358] on p "[PERSON_NAME] lahko izdelke kupim posamezno ali le v kompletu?" at bounding box center [455, 365] width 296 height 14
click at [329, 388] on div "Accordion 9" at bounding box center [333, 396] width 56 height 17
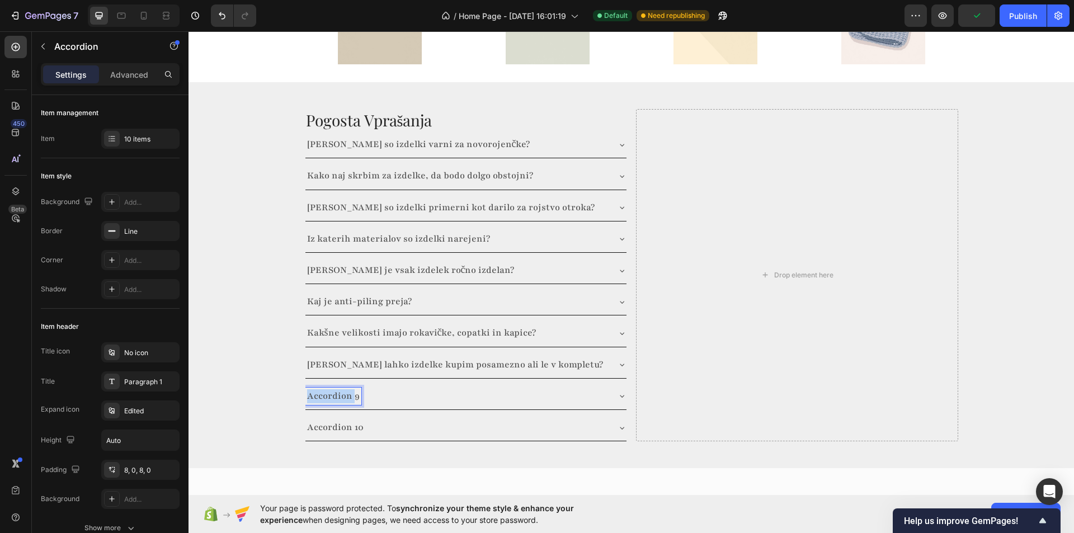
click at [329, 388] on div "Accordion 9" at bounding box center [333, 396] width 56 height 17
click at [307, 389] on p "Kako hitro prejmem naročilo?" at bounding box center [373, 396] width 132 height 14
click at [268, 383] on div "Pogosta Vprašanja Heading [PERSON_NAME] so izdelki varni za novorojenčke? Kako …" at bounding box center [630, 275] width 885 height 350
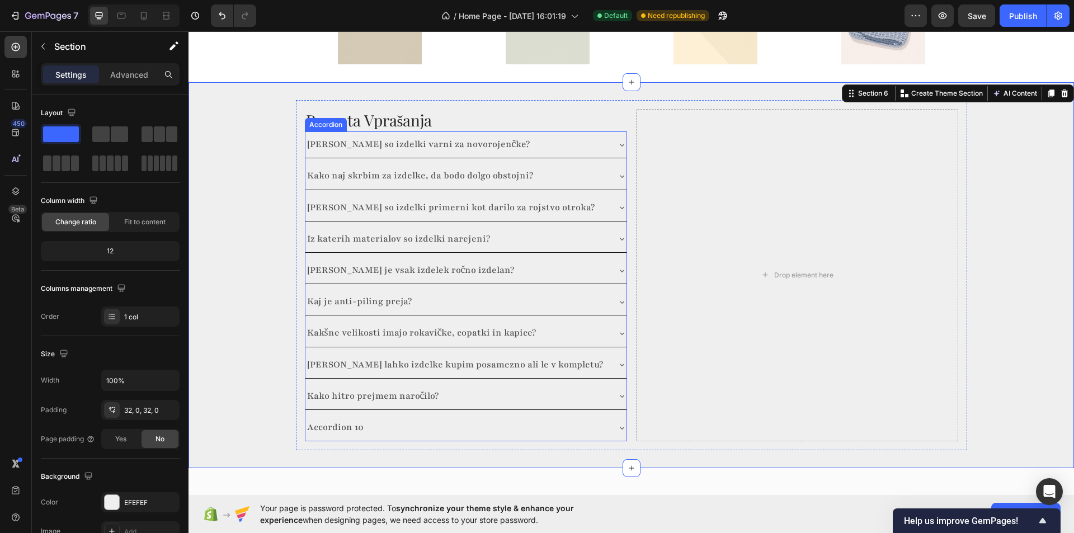
click at [337, 421] on p "Accordion 10" at bounding box center [335, 428] width 56 height 14
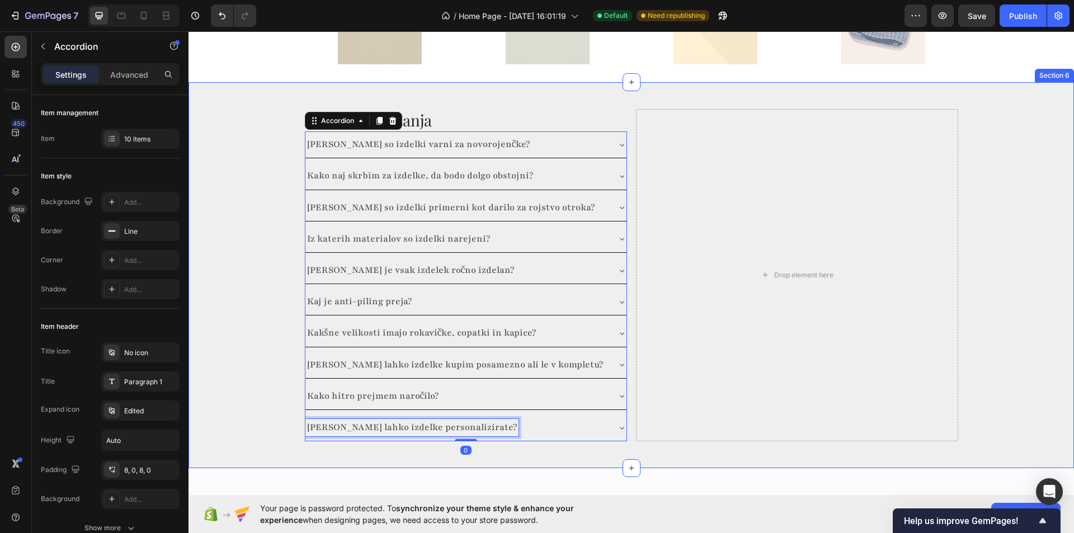
click at [265, 375] on div "Pogosta Vprašanja Heading [PERSON_NAME] so izdelki varni za novorojenčke? Kako …" at bounding box center [630, 275] width 885 height 350
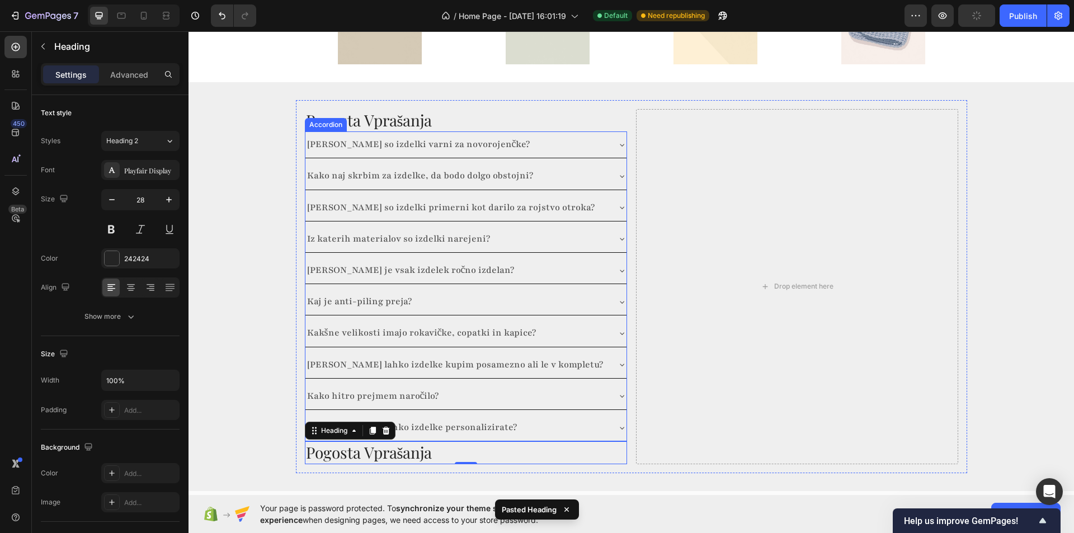
scroll to position [1675, 0]
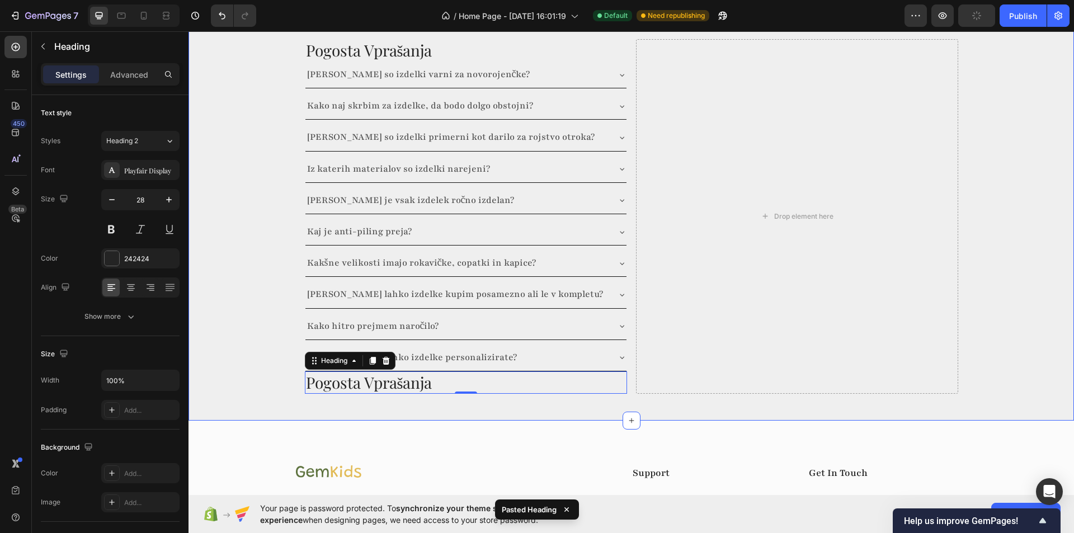
click at [259, 389] on div "Pogosta Vprašanja Heading [PERSON_NAME] so izdelki varni za novorojenčke? Kako …" at bounding box center [630, 216] width 885 height 373
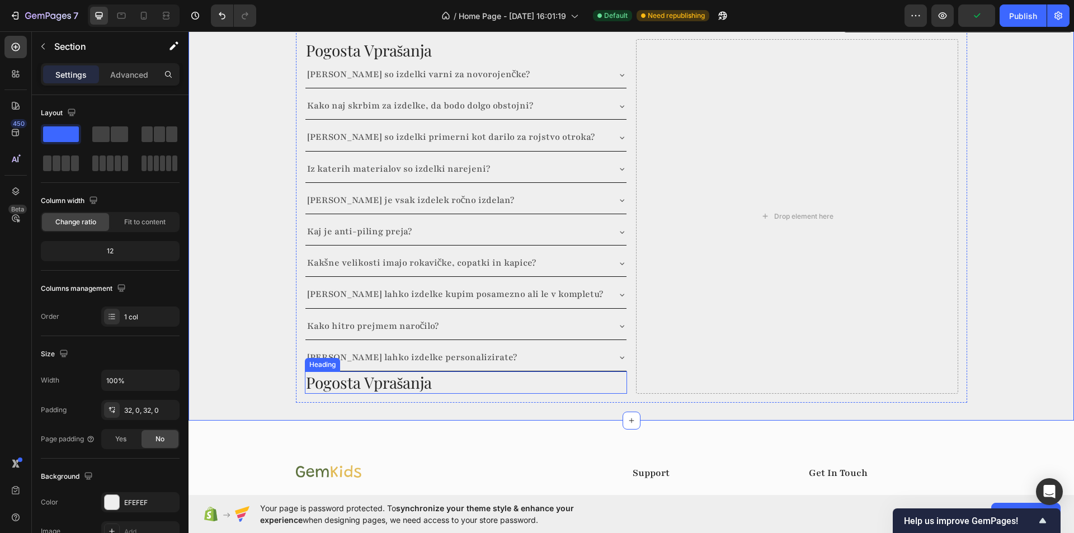
click at [508, 384] on h2 "Pogosta Vprašanja" at bounding box center [466, 382] width 322 height 22
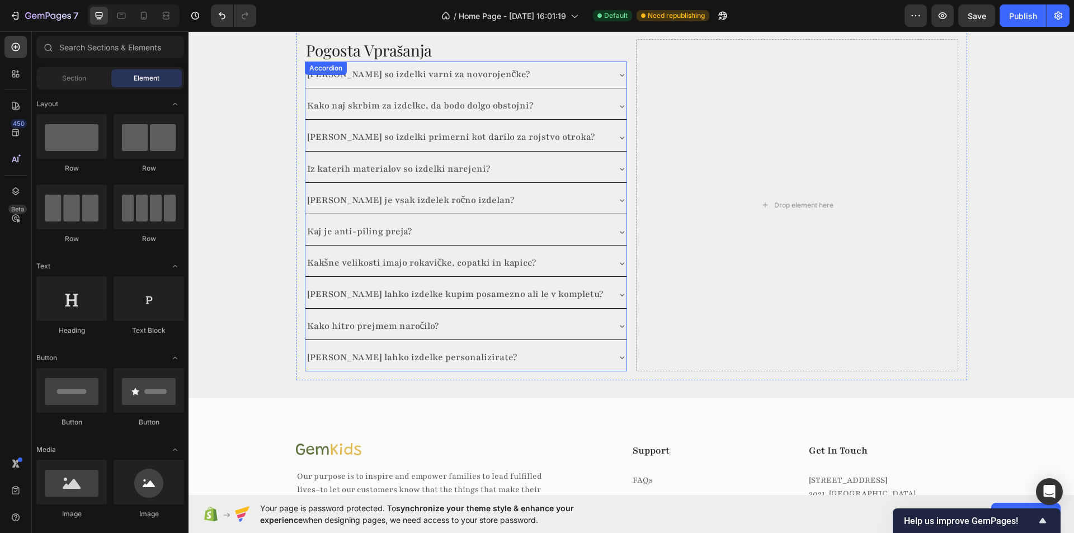
click at [447, 358] on div "[PERSON_NAME] lahko izdelke personalizirate?" at bounding box center [411, 357] width 213 height 17
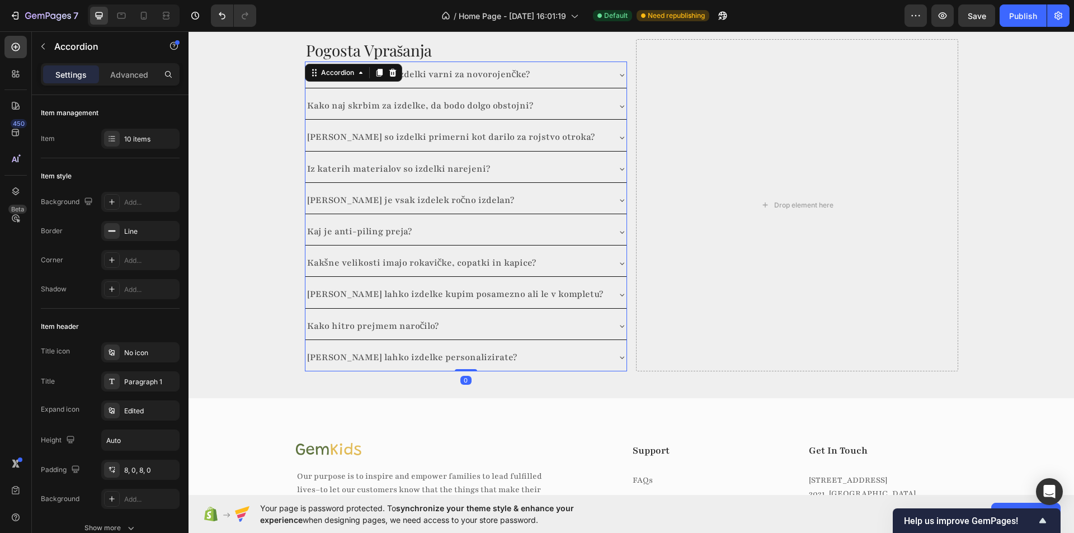
click at [491, 357] on div "[PERSON_NAME] lahko izdelke personalizirate?" at bounding box center [456, 357] width 303 height 17
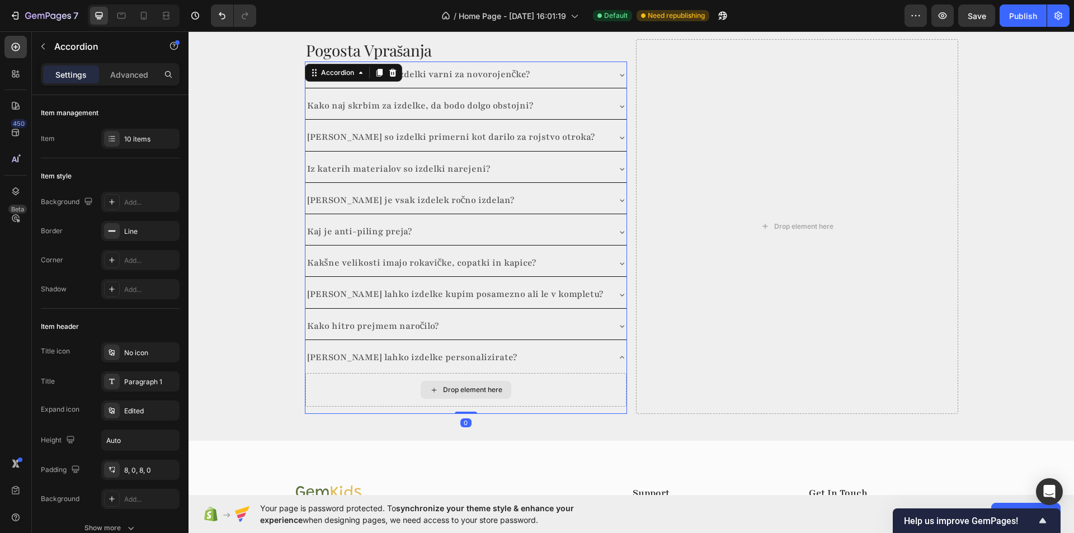
click at [466, 385] on div "Drop element here" at bounding box center [472, 389] width 59 height 9
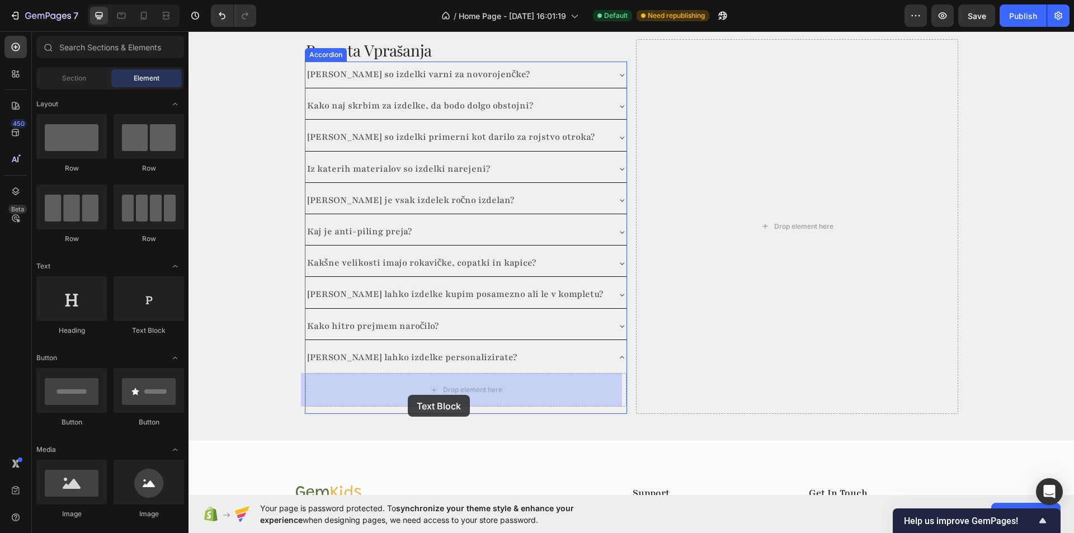
drag, startPoint x: 319, startPoint y: 332, endPoint x: 411, endPoint y: 393, distance: 109.7
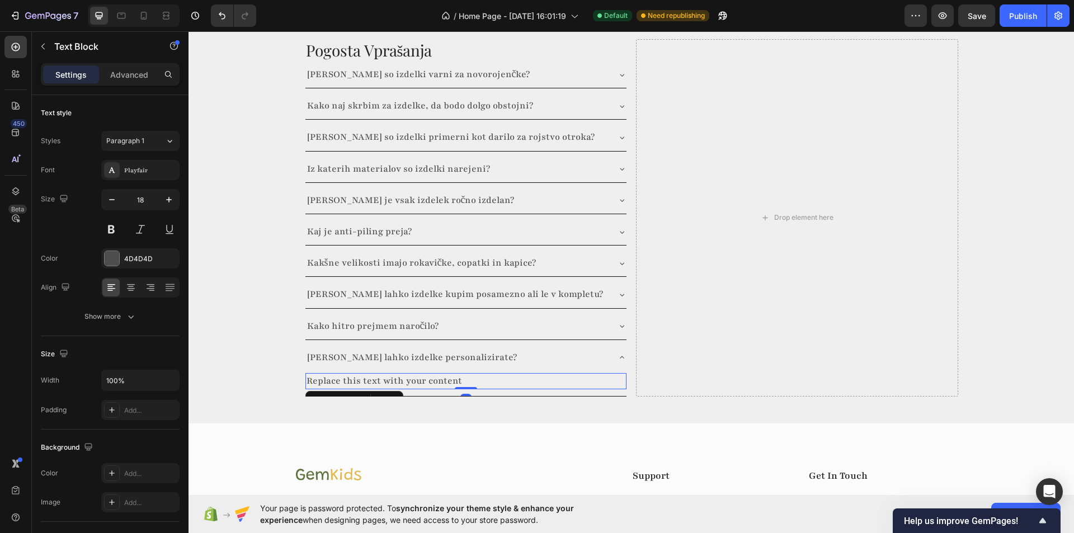
click at [407, 379] on div "Replace this text with your content" at bounding box center [465, 381] width 321 height 16
click at [407, 379] on p "Replace this text with your content" at bounding box center [466, 381] width 319 height 14
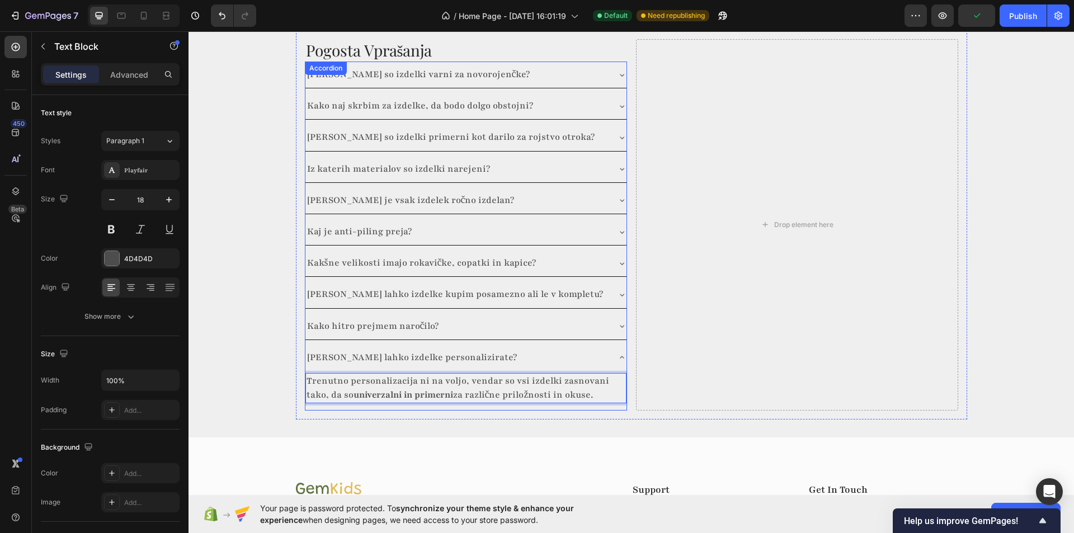
click at [617, 325] on icon at bounding box center [621, 326] width 9 height 9
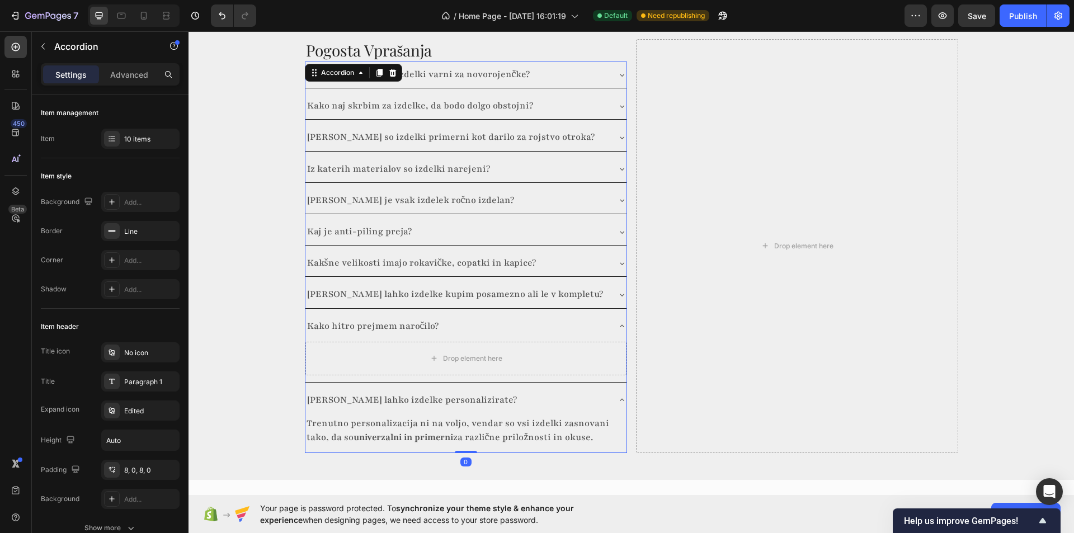
click at [617, 324] on icon at bounding box center [621, 326] width 9 height 9
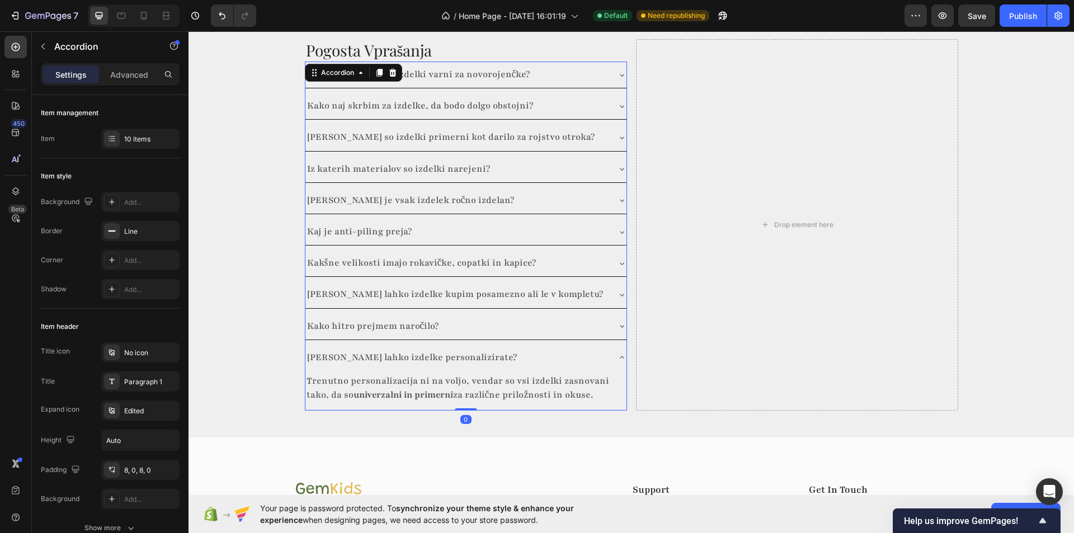
click at [617, 324] on icon at bounding box center [621, 326] width 9 height 9
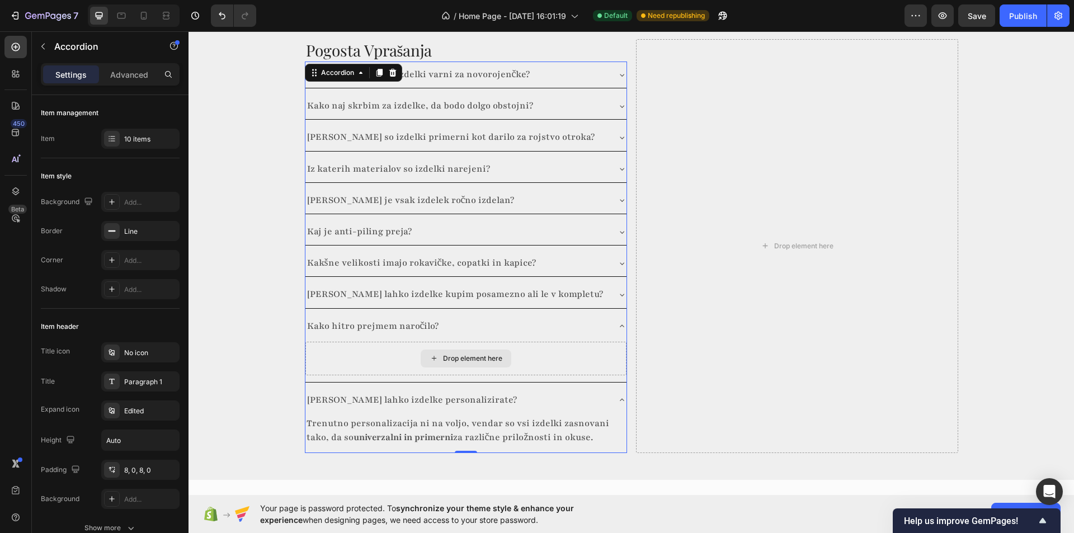
click at [465, 351] on div "Drop element here" at bounding box center [466, 359] width 91 height 18
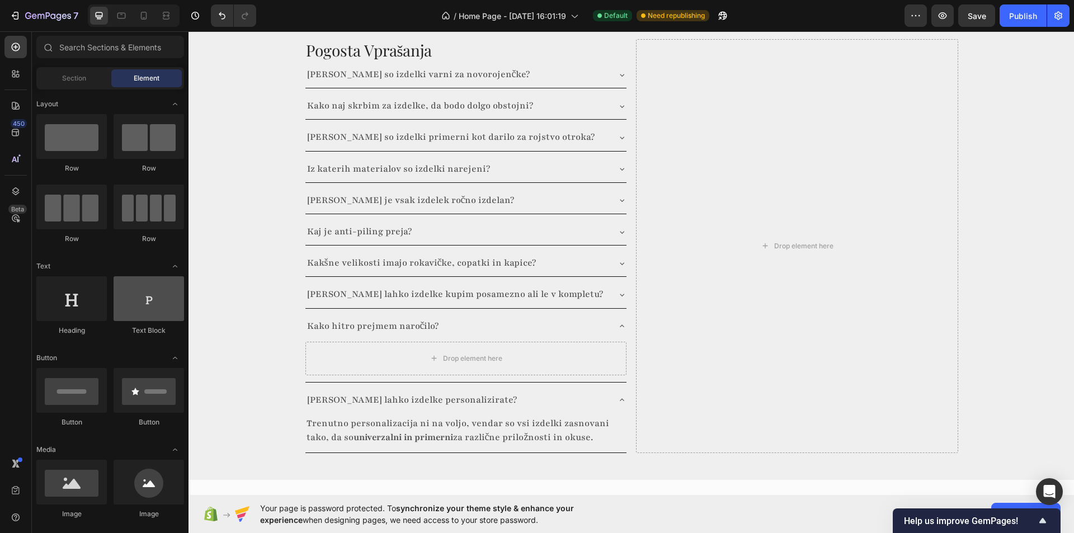
click at [157, 302] on div at bounding box center [149, 298] width 70 height 45
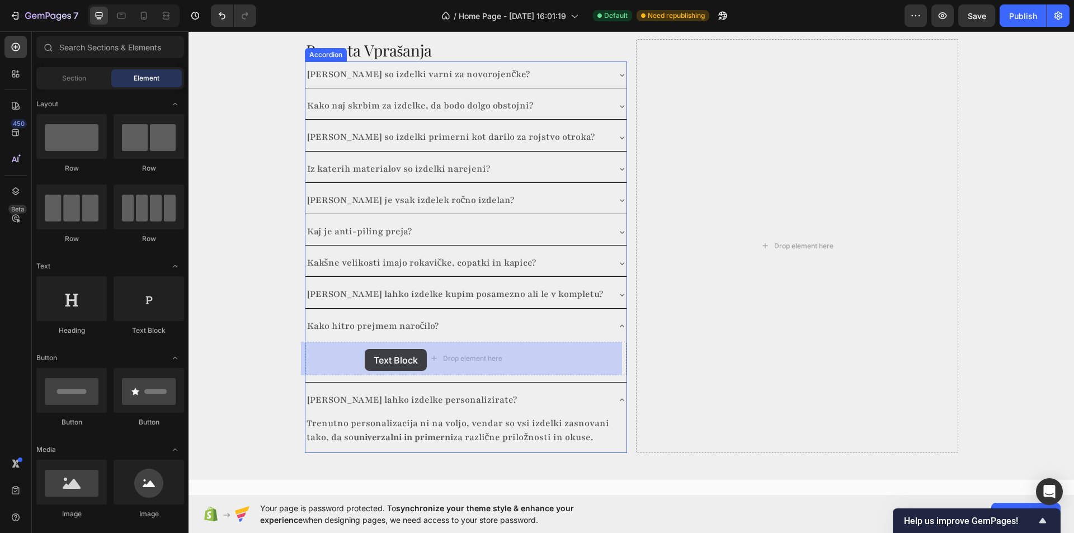
drag, startPoint x: 357, startPoint y: 341, endPoint x: 425, endPoint y: 360, distance: 70.3
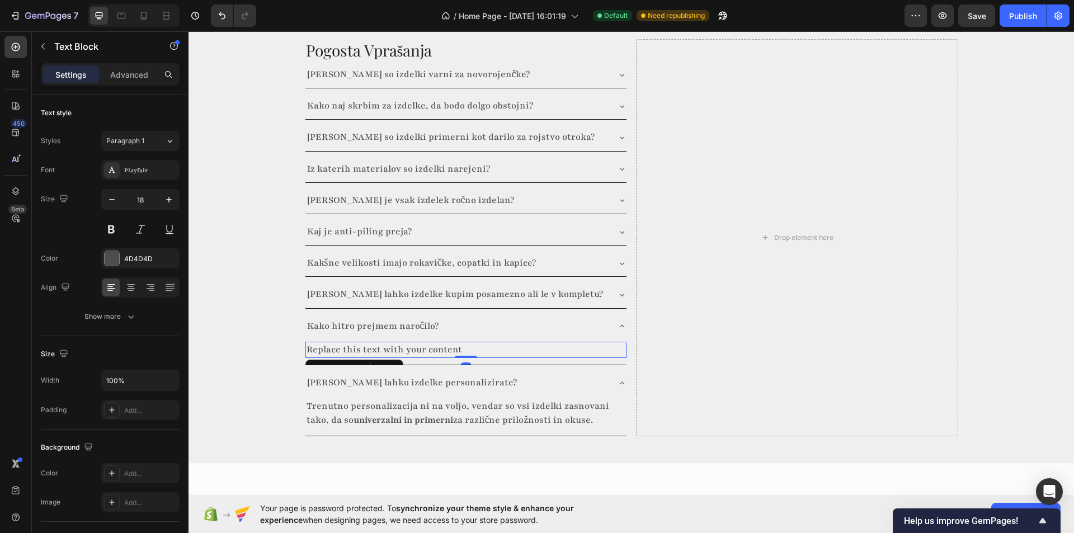
click at [400, 351] on div "Replace this text with your content" at bounding box center [465, 350] width 321 height 16
click at [400, 351] on p "Replace this text with your content" at bounding box center [466, 350] width 319 height 14
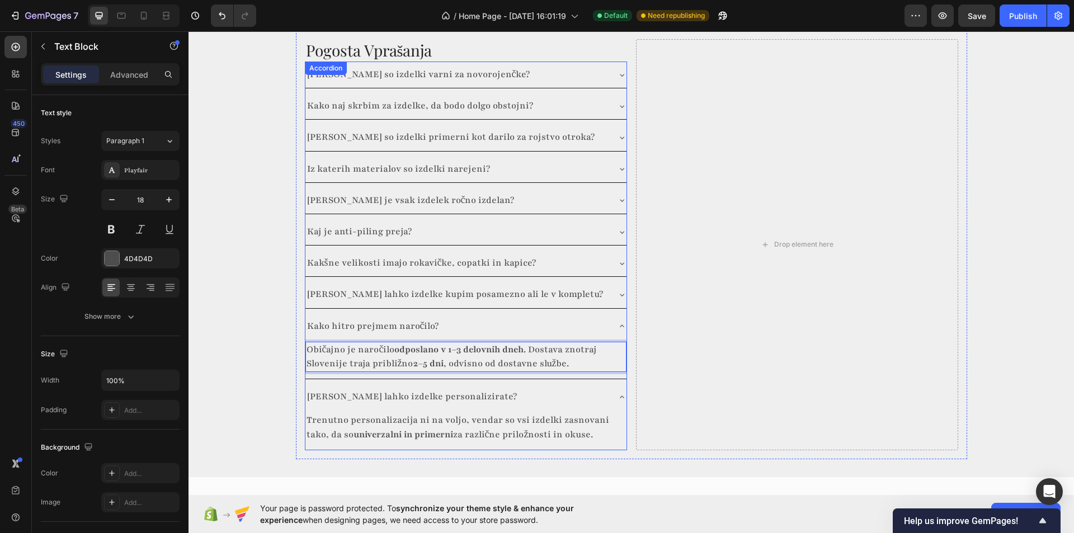
click at [617, 299] on icon at bounding box center [621, 294] width 9 height 9
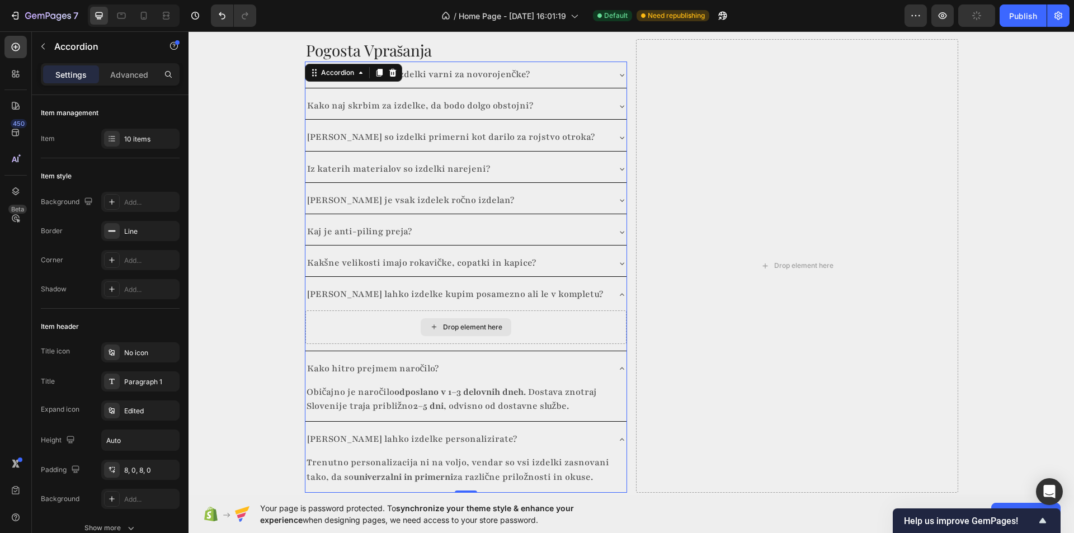
click at [449, 327] on div "Drop element here" at bounding box center [472, 327] width 59 height 9
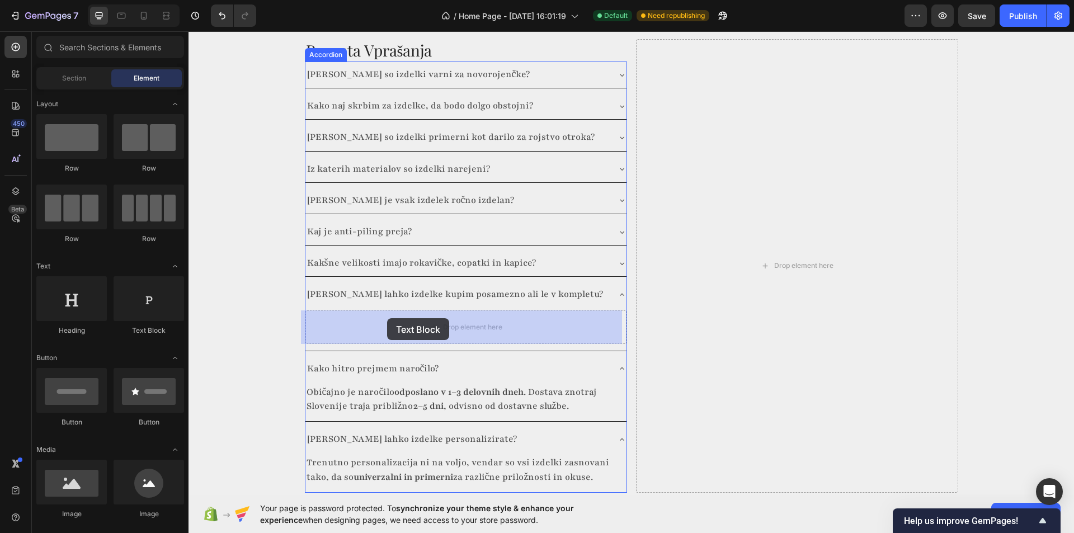
drag, startPoint x: 302, startPoint y: 326, endPoint x: 387, endPoint y: 318, distance: 85.4
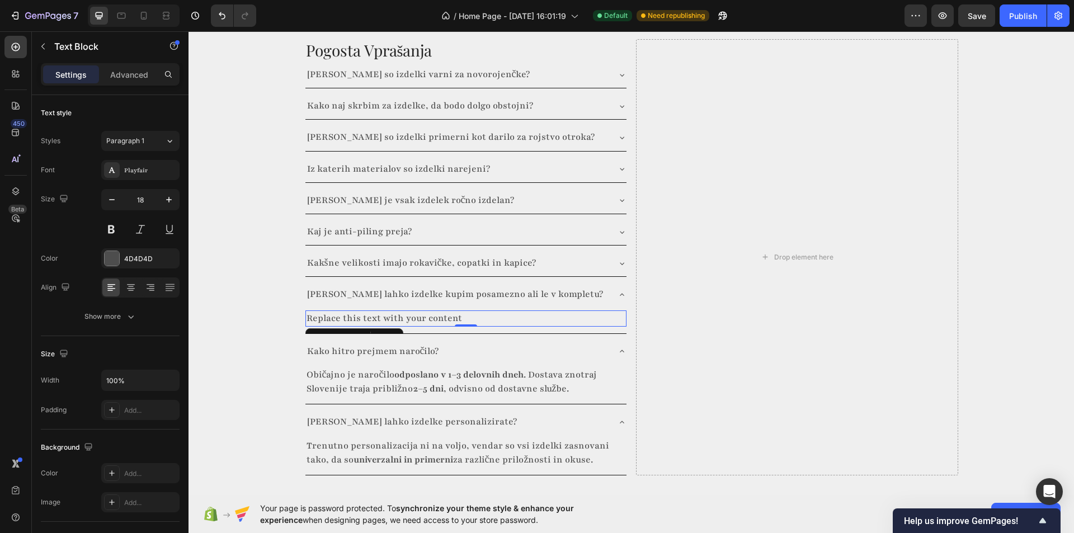
click at [422, 318] on div "Replace this text with your content" at bounding box center [465, 318] width 321 height 16
click at [422, 318] on p "Replace this text with your content" at bounding box center [466, 319] width 319 height 14
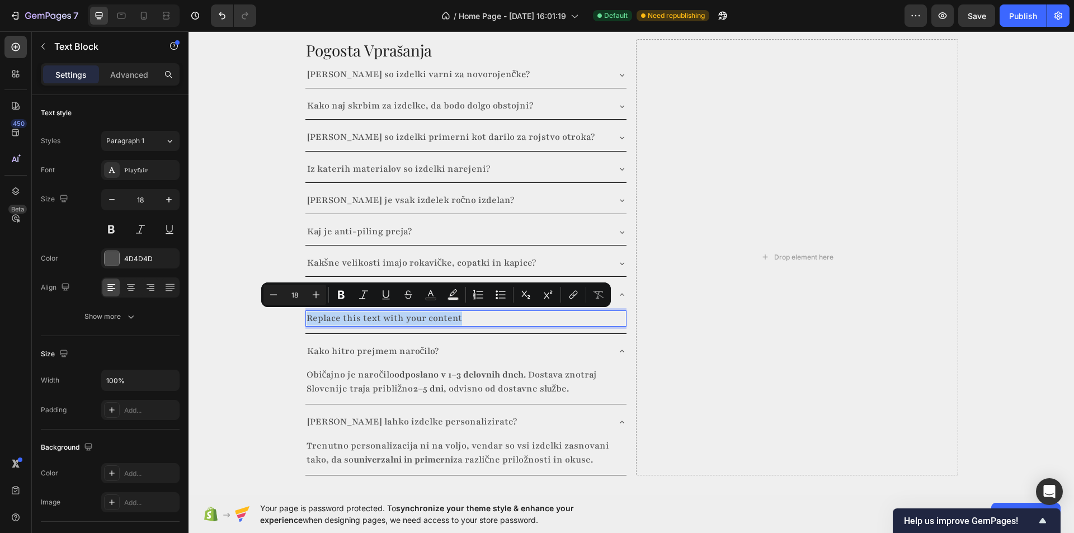
click at [422, 318] on p "Replace this text with your content" at bounding box center [466, 319] width 319 height 14
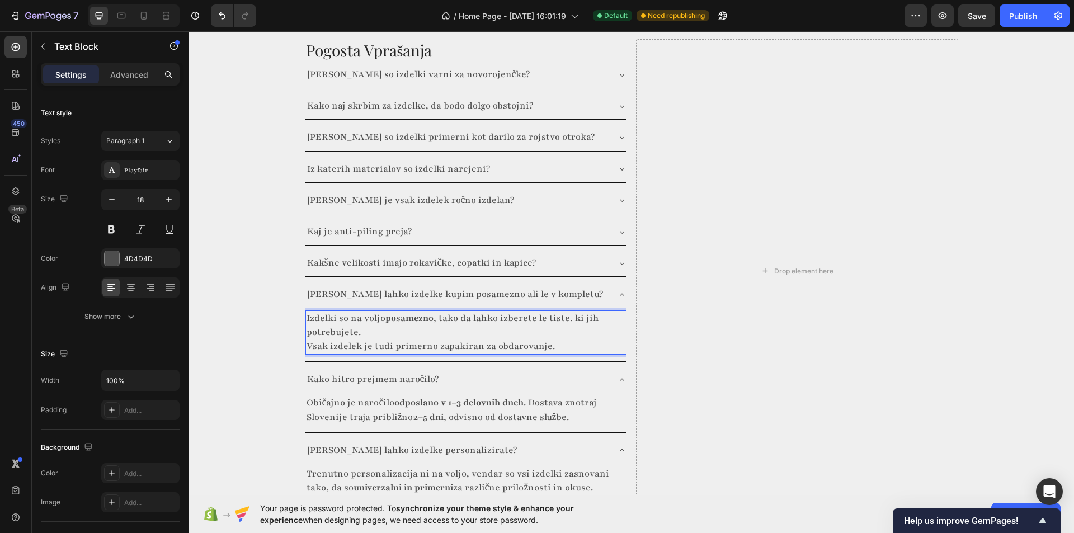
click at [381, 336] on p "Izdelki so na voljo posamezno , tako da lahko izberete le tiste, ki jih potrebu…" at bounding box center [466, 333] width 319 height 43
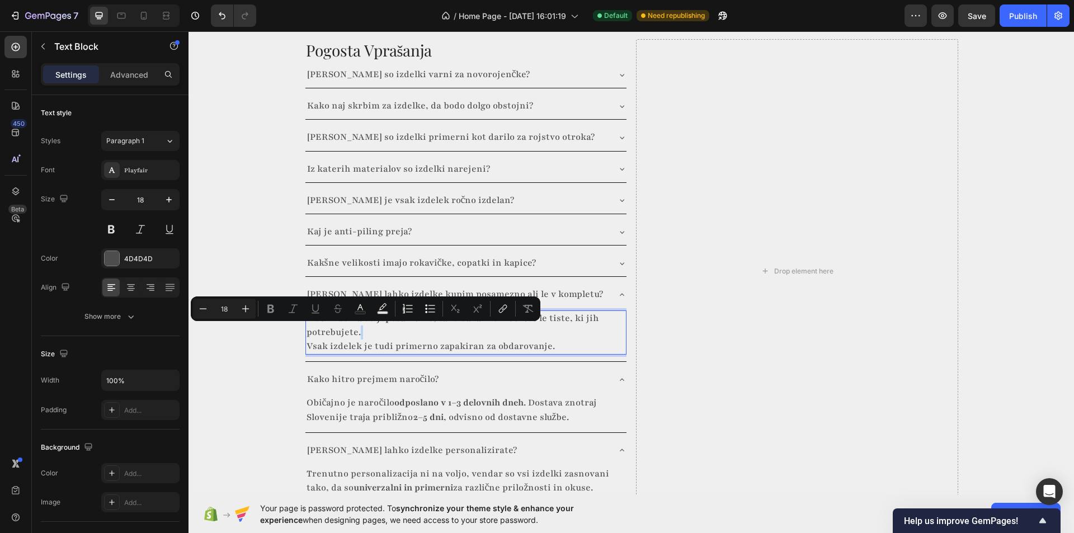
click at [389, 341] on p "Izdelki so na voljo posamezno , tako da lahko izberete le tiste, ki jih potrebu…" at bounding box center [466, 333] width 319 height 43
click at [395, 338] on p "Izdelki so na voljo posamezno , tako da lahko izberete le tiste, ki jih potrebu…" at bounding box center [466, 333] width 319 height 43
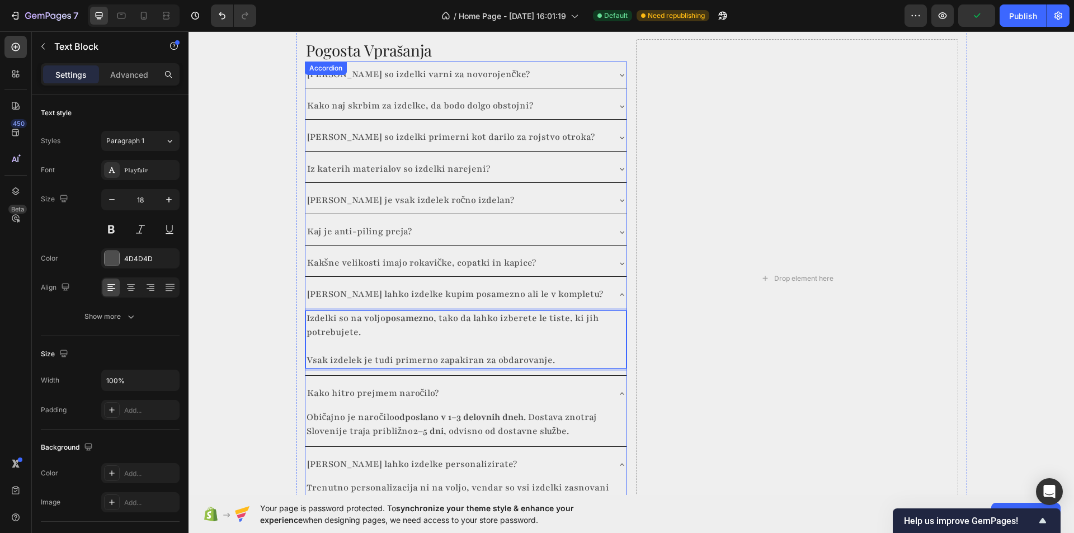
scroll to position [1619, 0]
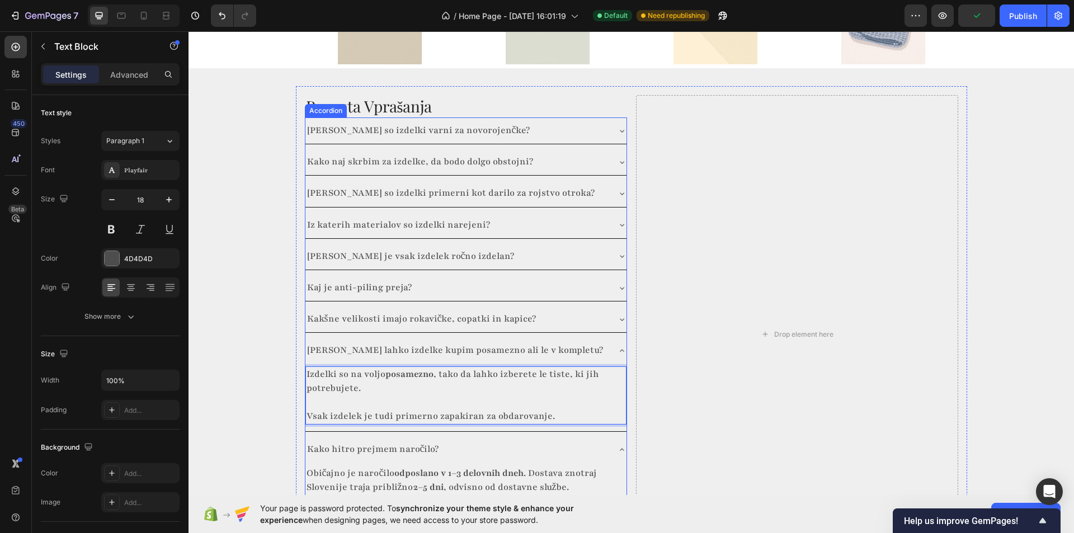
drag, startPoint x: 612, startPoint y: 314, endPoint x: 574, endPoint y: 321, distance: 39.2
click at [613, 315] on div "Kakšne velikosti imajo rokavičke, copatki in kapice?" at bounding box center [465, 319] width 321 height 26
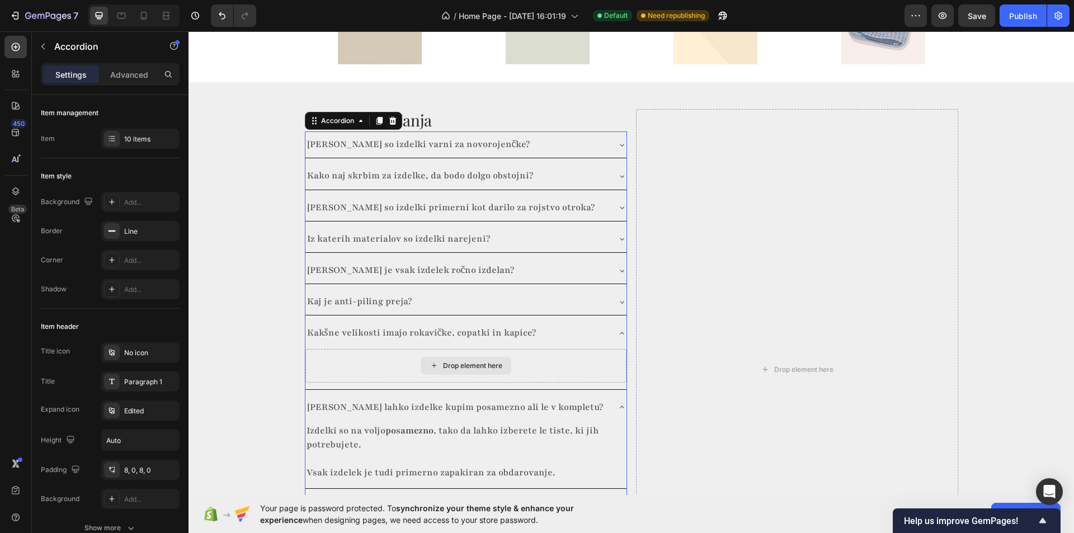
click at [437, 357] on div "Drop element here" at bounding box center [466, 366] width 91 height 18
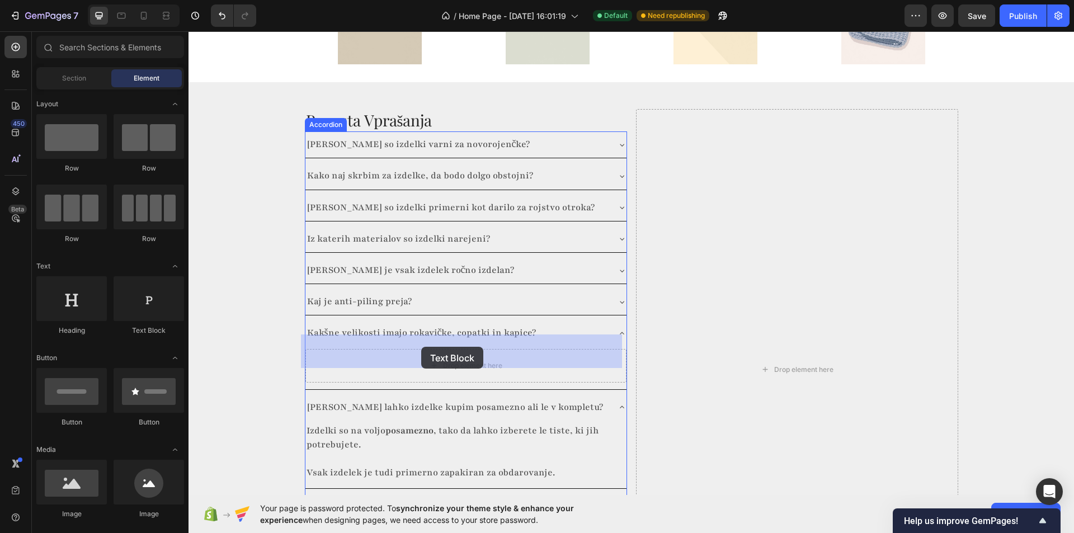
drag, startPoint x: 340, startPoint y: 327, endPoint x: 421, endPoint y: 347, distance: 83.4
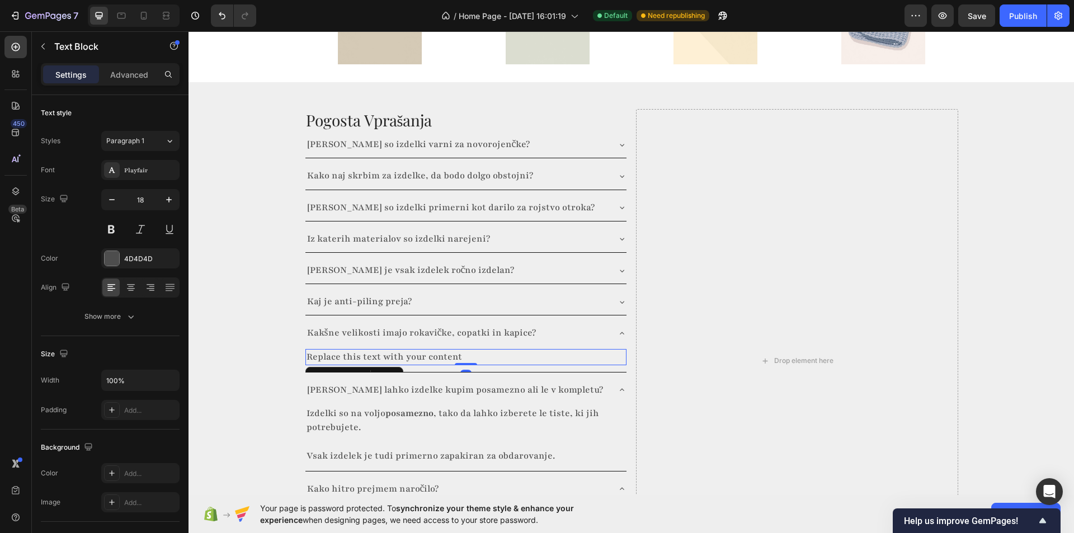
click at [381, 349] on div "Replace this text with your content" at bounding box center [465, 357] width 321 height 16
click at [381, 350] on p "Replace this text with your content" at bounding box center [466, 357] width 319 height 14
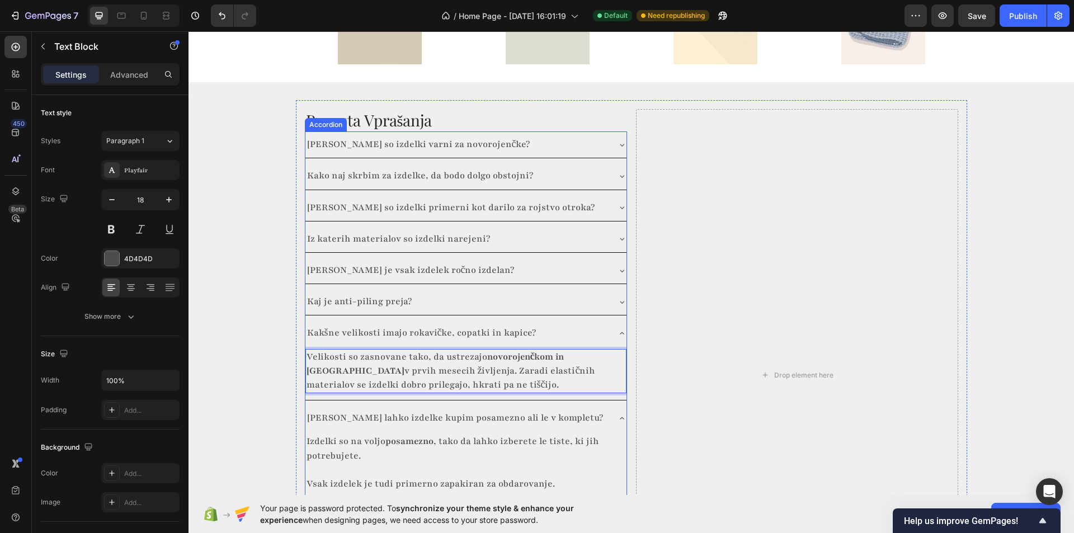
click at [617, 298] on icon at bounding box center [621, 302] width 9 height 9
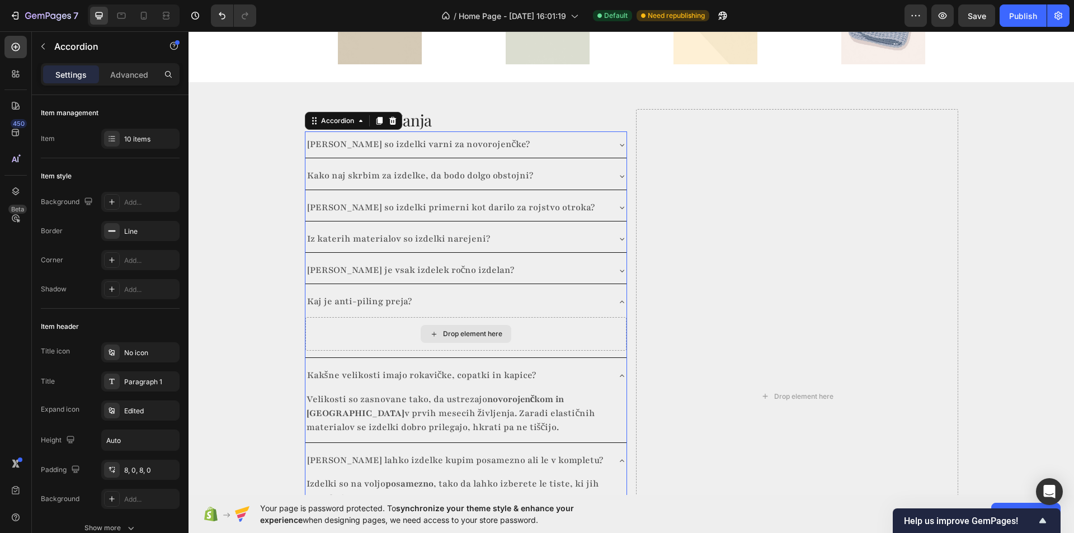
click at [453, 329] on div "Drop element here" at bounding box center [472, 333] width 59 height 9
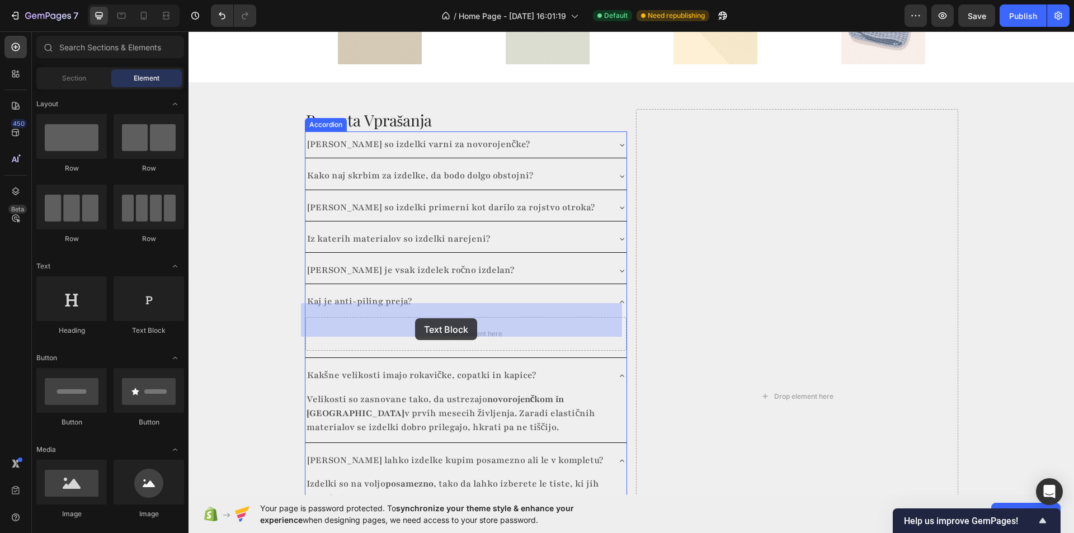
drag, startPoint x: 328, startPoint y: 343, endPoint x: 415, endPoint y: 318, distance: 90.1
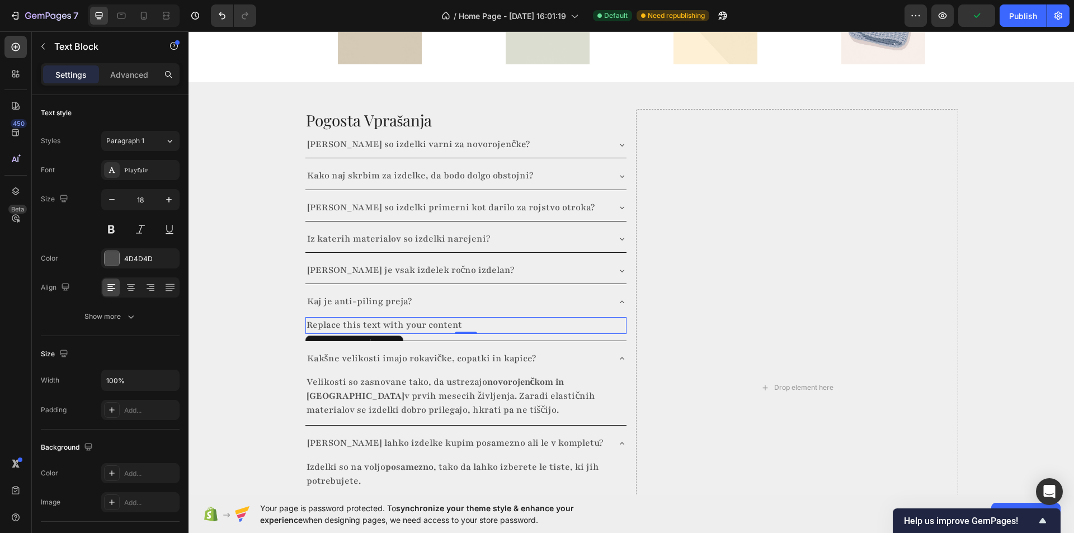
click at [381, 317] on div "Replace this text with your content" at bounding box center [465, 325] width 321 height 16
click at [381, 318] on p "Replace this text with your content" at bounding box center [466, 325] width 319 height 14
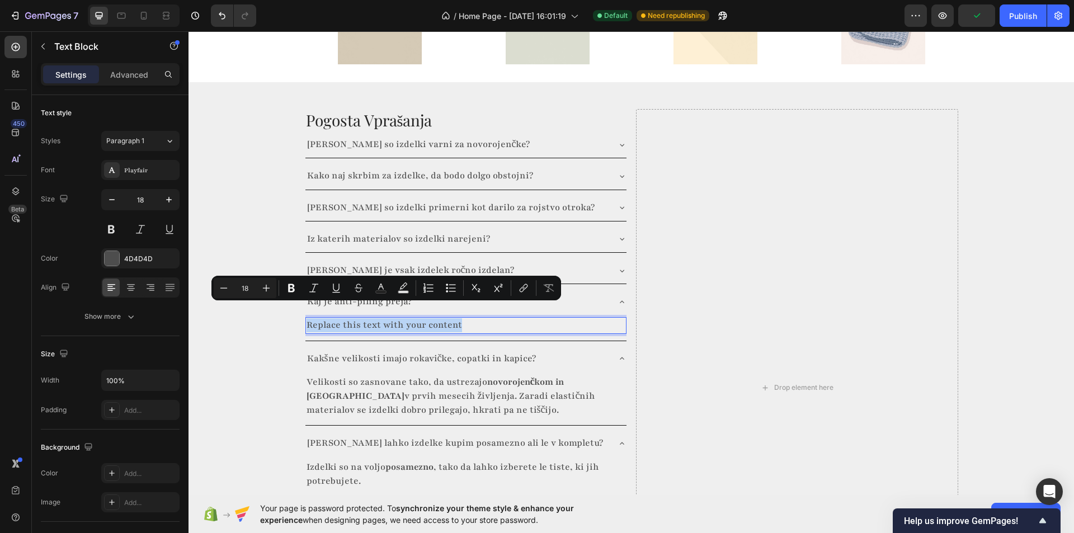
click at [381, 318] on p "Replace this text with your content" at bounding box center [466, 325] width 319 height 14
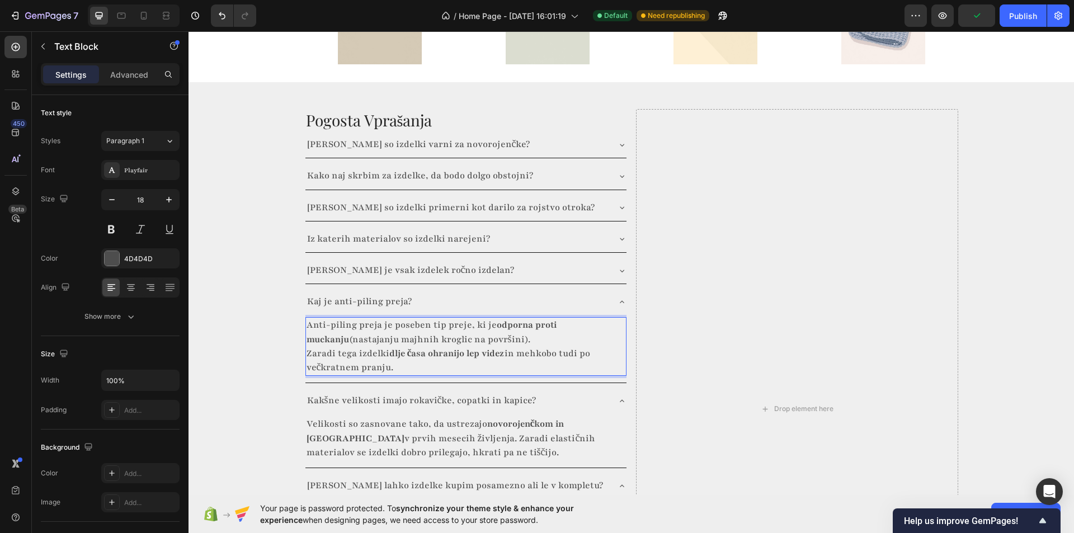
click at [490, 325] on p "Anti-piling preja je poseben tip preje, ki je odporna proti muckanju (nastajanj…" at bounding box center [466, 346] width 319 height 56
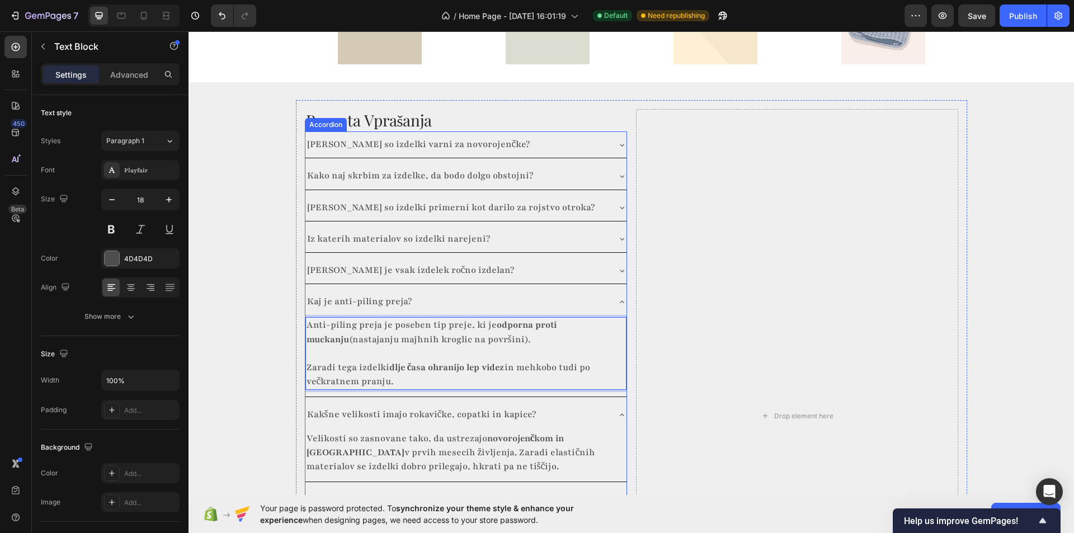
click at [617, 266] on icon at bounding box center [621, 270] width 9 height 9
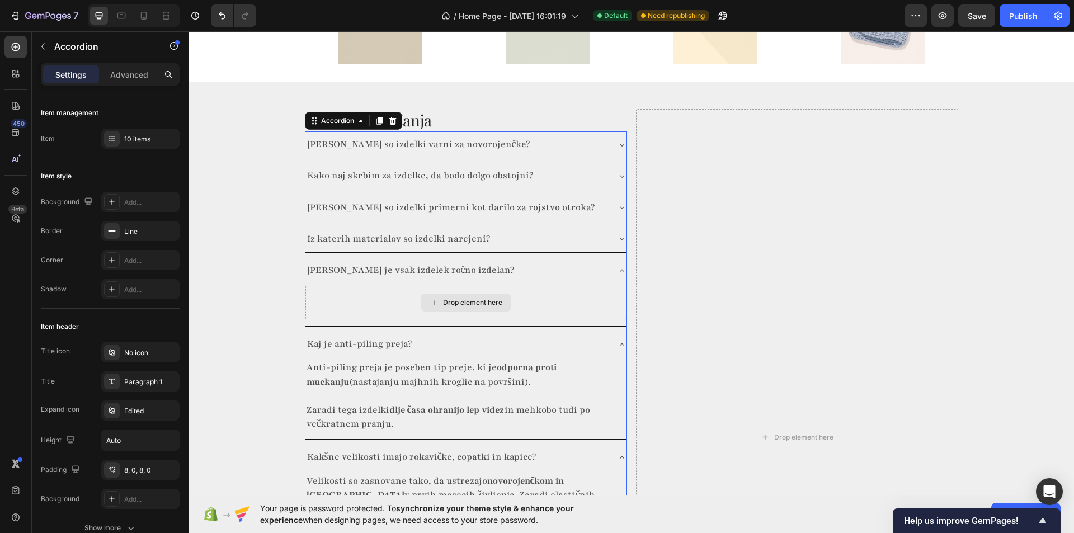
click at [443, 298] on div "Drop element here" at bounding box center [472, 302] width 59 height 9
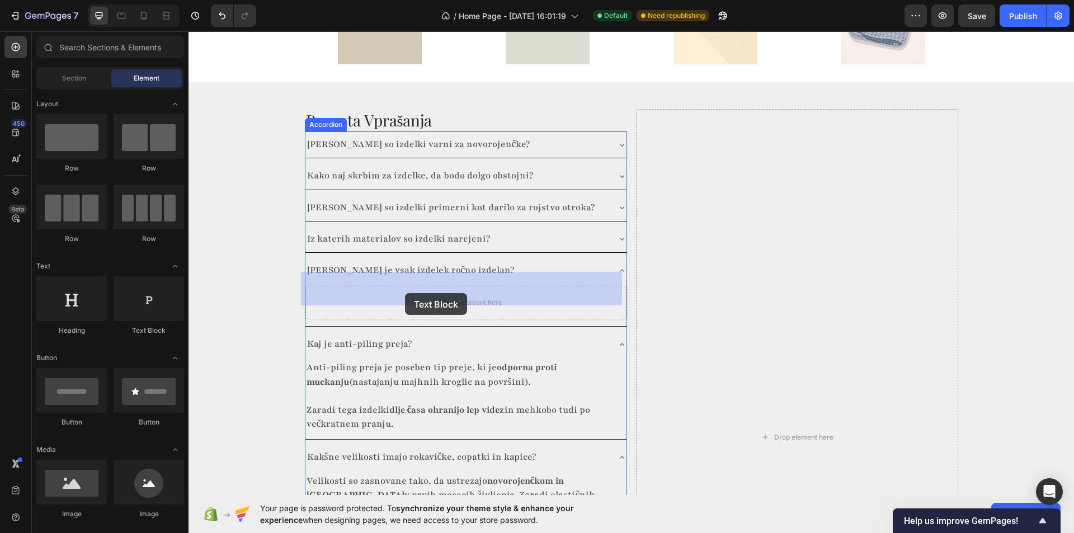
drag, startPoint x: 370, startPoint y: 326, endPoint x: 405, endPoint y: 293, distance: 47.9
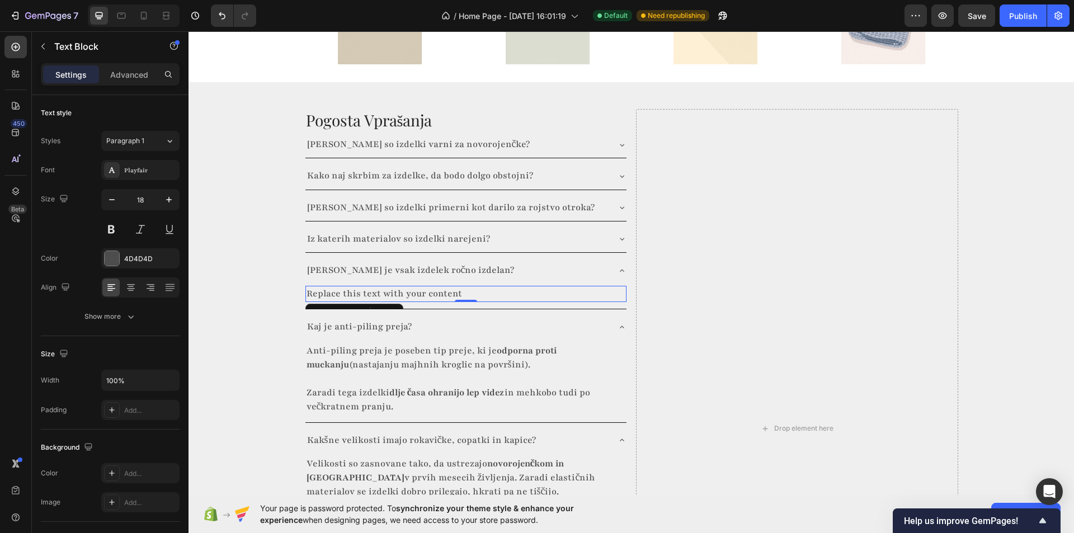
click at [379, 286] on div "Replace this text with your content" at bounding box center [465, 294] width 321 height 16
click at [379, 287] on p "Replace this text with your content" at bounding box center [466, 294] width 319 height 14
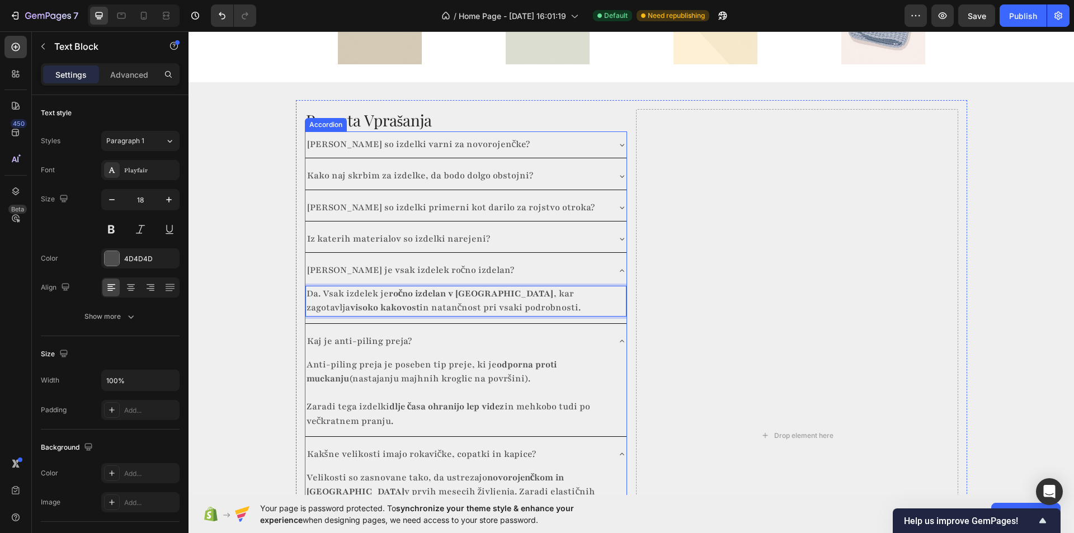
click at [617, 234] on icon at bounding box center [621, 238] width 9 height 9
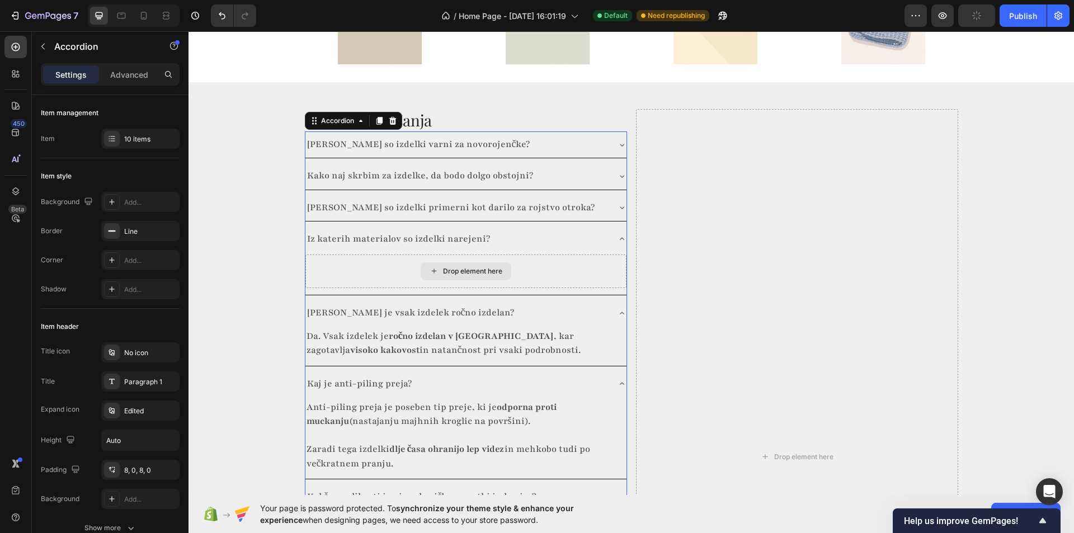
click at [432, 266] on icon at bounding box center [434, 271] width 9 height 10
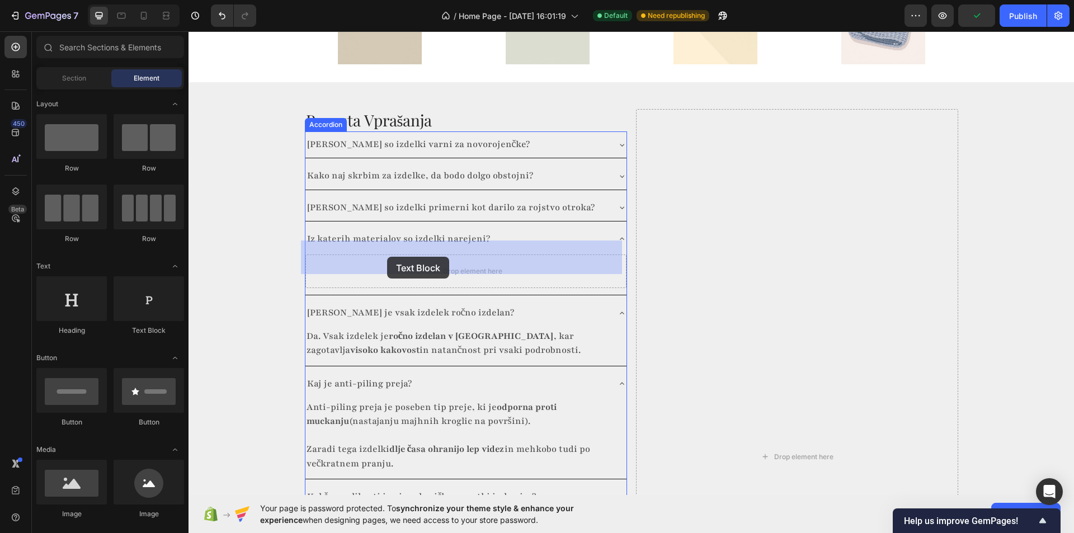
drag, startPoint x: 347, startPoint y: 319, endPoint x: 388, endPoint y: 257, distance: 75.1
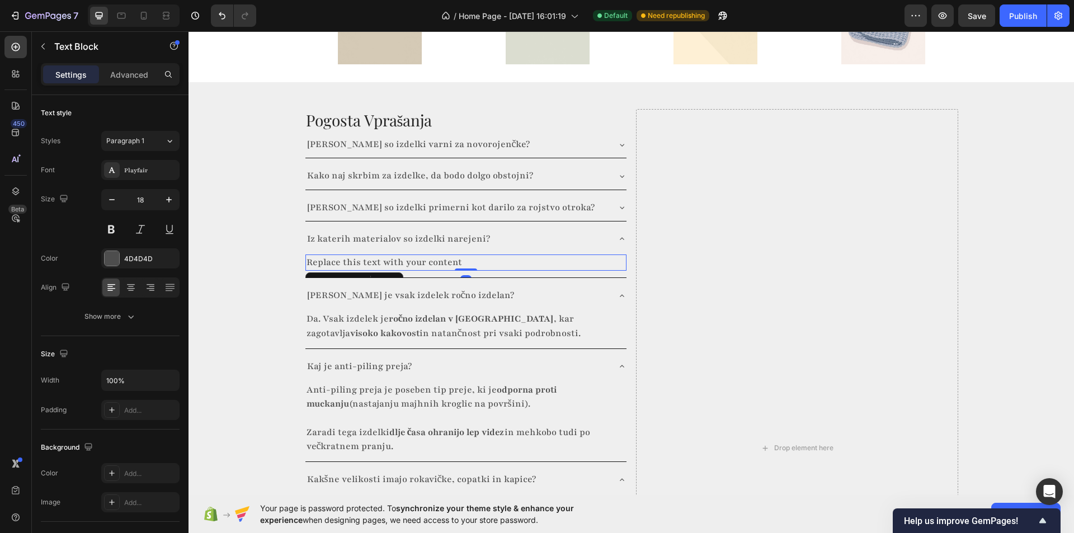
click at [389, 254] on div "Replace this text with your content" at bounding box center [465, 262] width 321 height 16
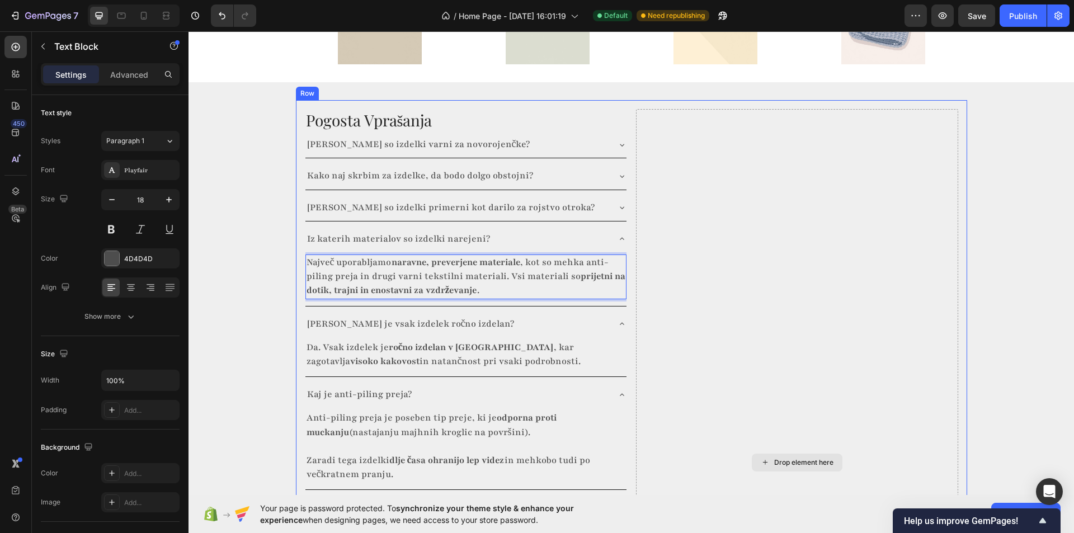
click at [617, 203] on icon at bounding box center [621, 207] width 9 height 9
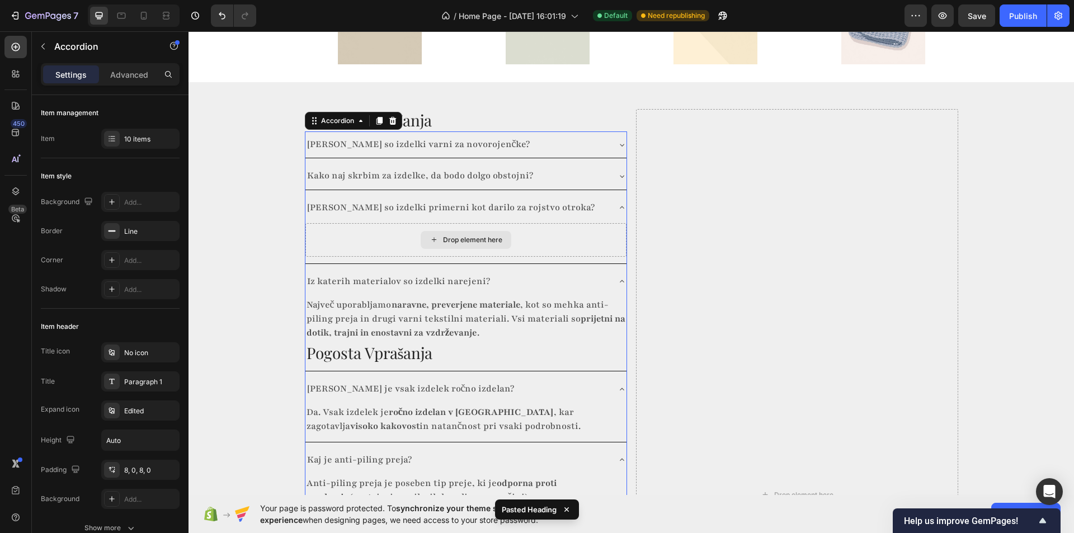
click at [451, 235] on div "Drop element here" at bounding box center [472, 239] width 59 height 9
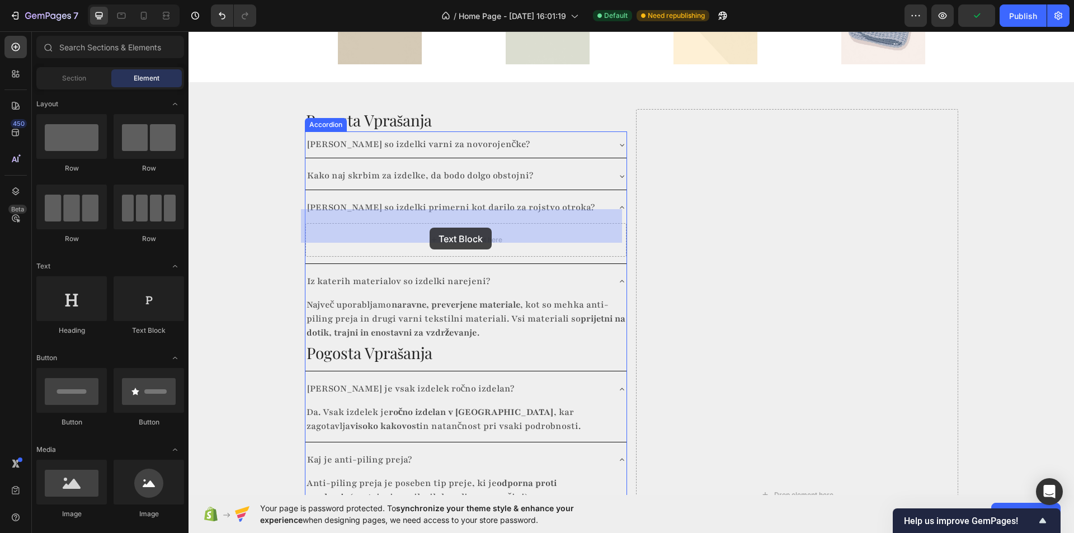
drag, startPoint x: 362, startPoint y: 332, endPoint x: 430, endPoint y: 228, distance: 124.3
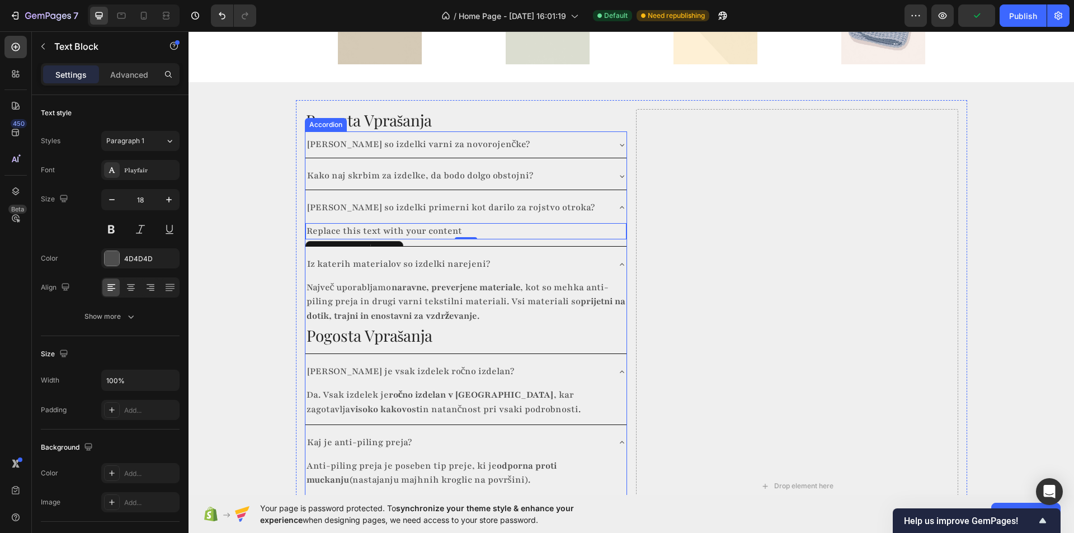
click at [389, 223] on div "Replace this text with your content" at bounding box center [465, 231] width 321 height 16
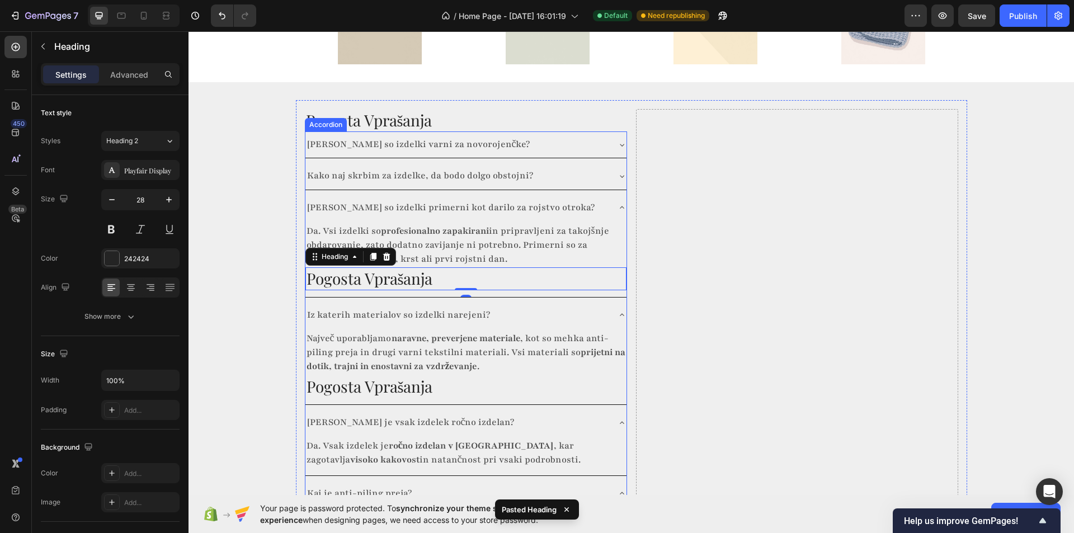
scroll to position [1507, 0]
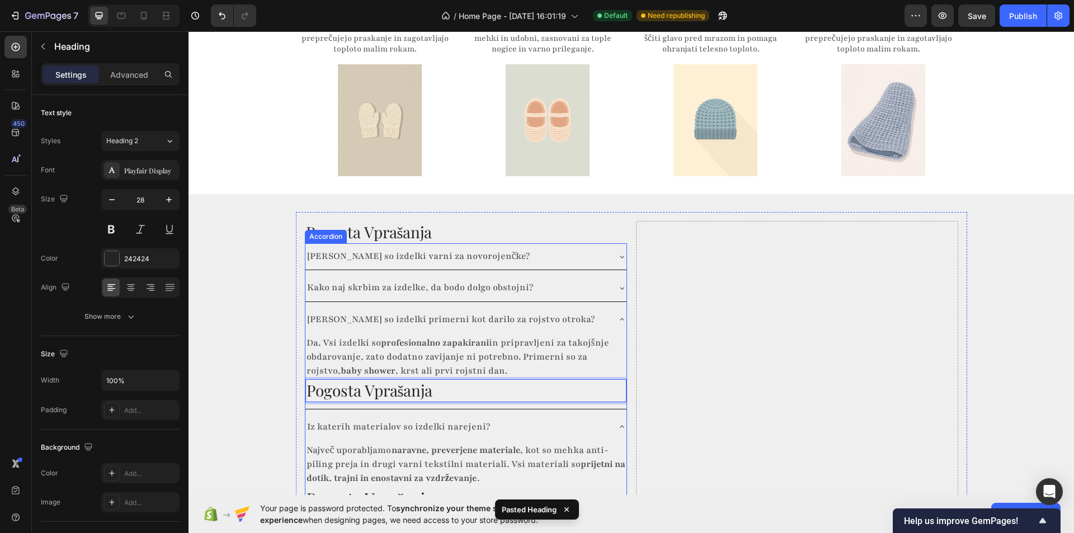
click at [620, 284] on icon at bounding box center [621, 288] width 9 height 9
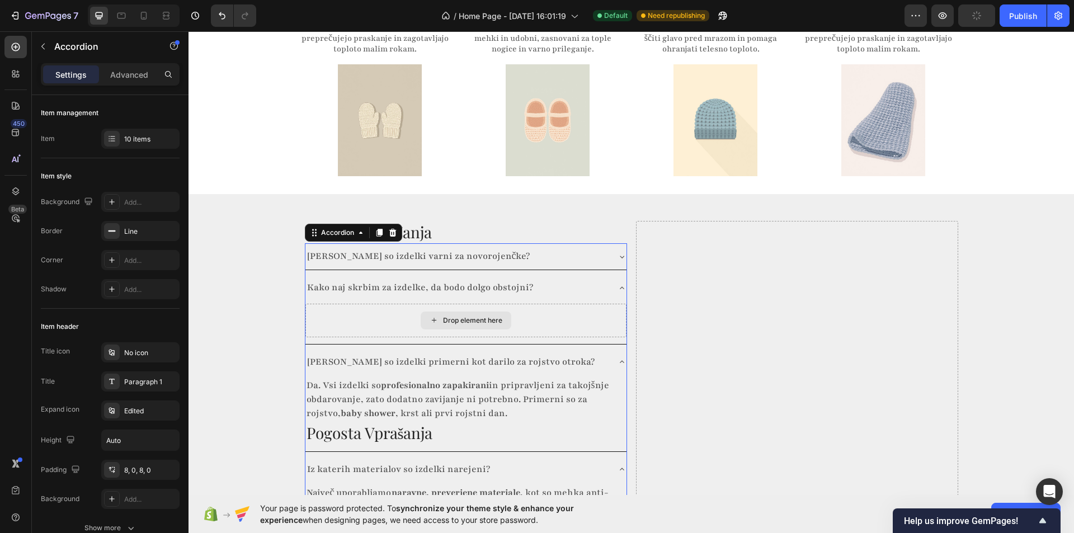
click at [443, 316] on div "Drop element here" at bounding box center [472, 320] width 59 height 9
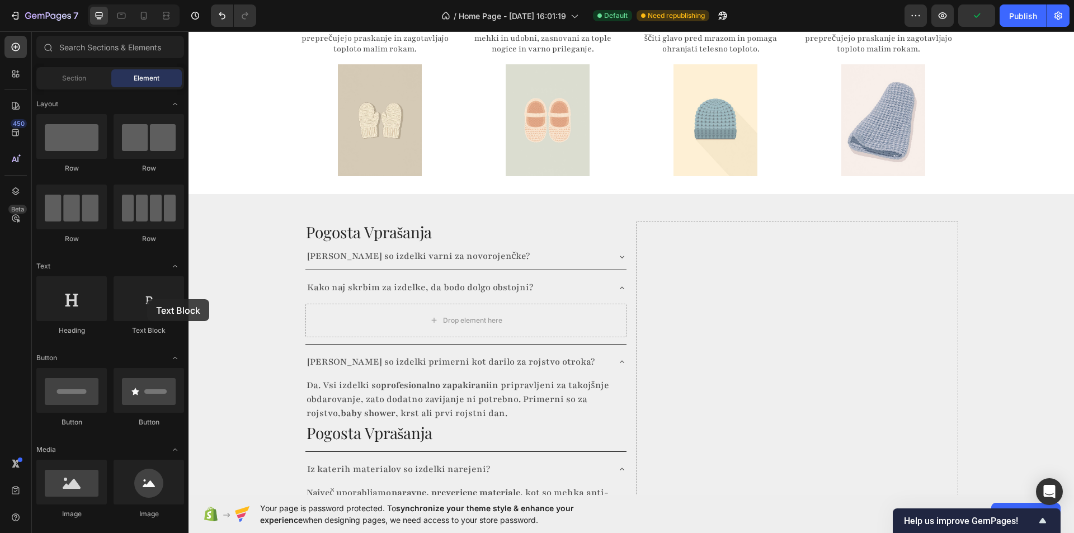
drag, startPoint x: 336, startPoint y: 331, endPoint x: 393, endPoint y: 304, distance: 63.3
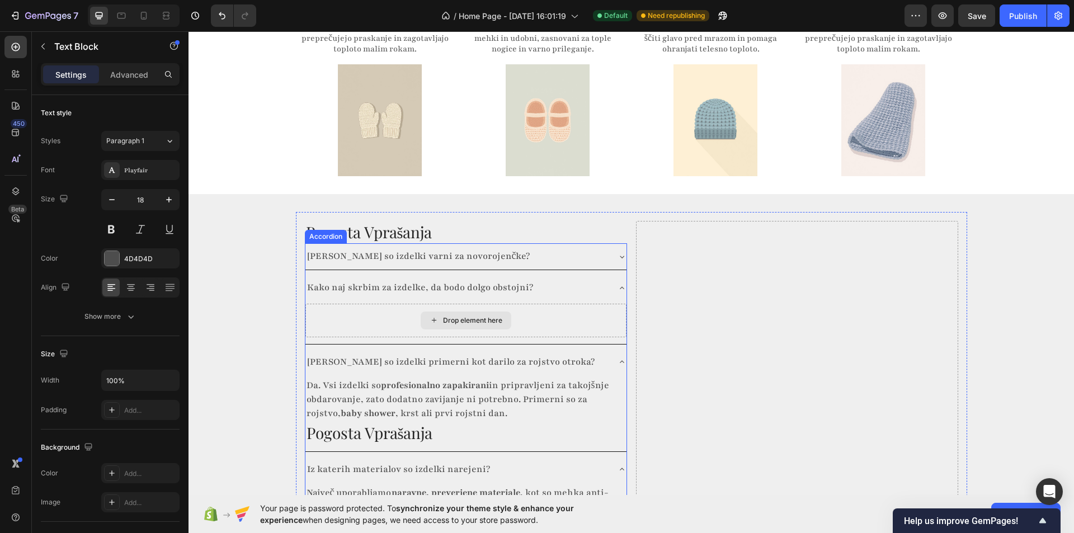
click at [443, 316] on div "Drop element here" at bounding box center [472, 320] width 59 height 9
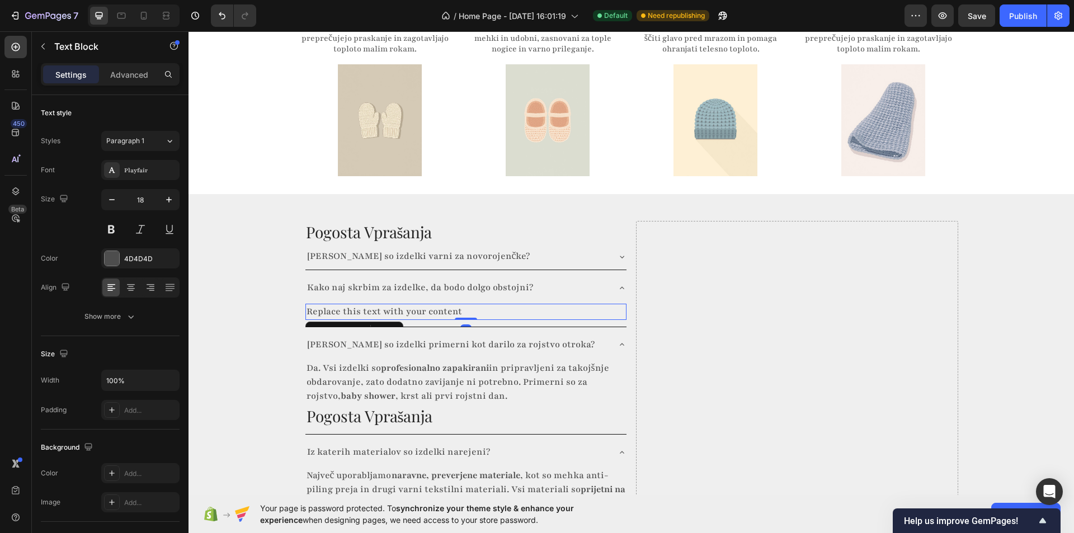
click at [376, 304] on div "Replace this text with your content" at bounding box center [465, 312] width 321 height 16
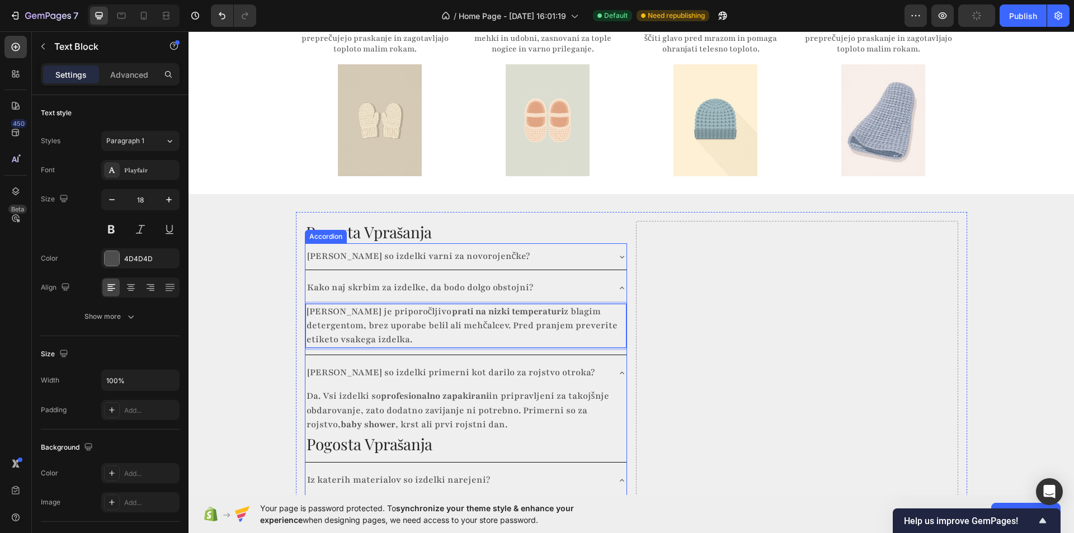
click at [617, 252] on icon at bounding box center [621, 256] width 9 height 9
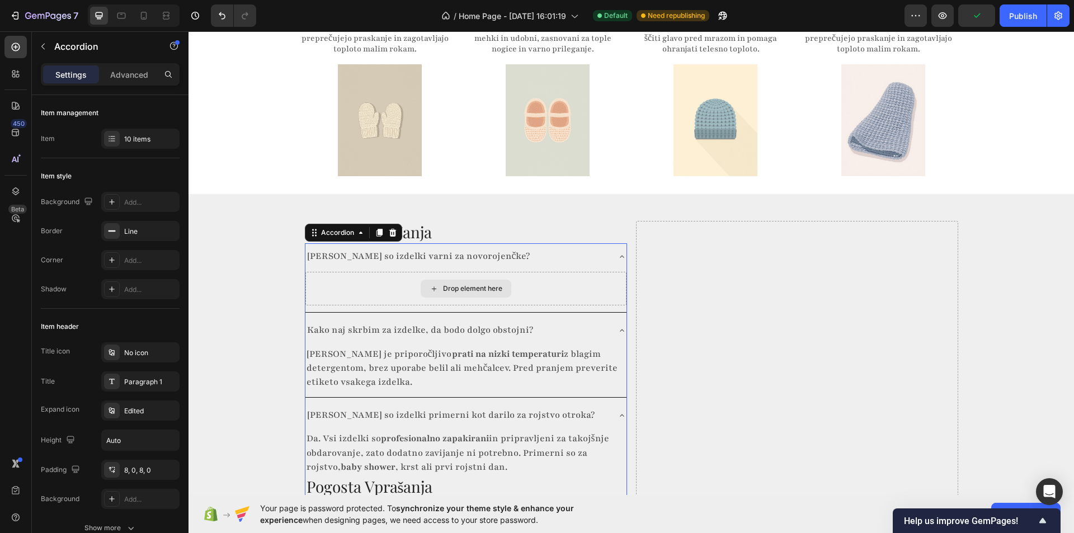
click at [459, 284] on div "Drop element here" at bounding box center [472, 288] width 59 height 9
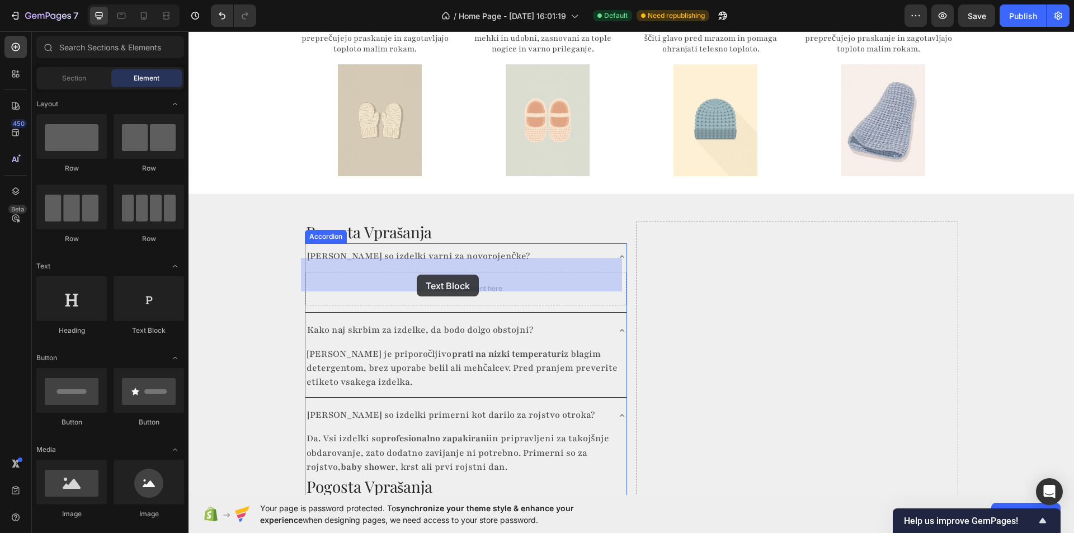
drag, startPoint x: 346, startPoint y: 338, endPoint x: 417, endPoint y: 275, distance: 95.0
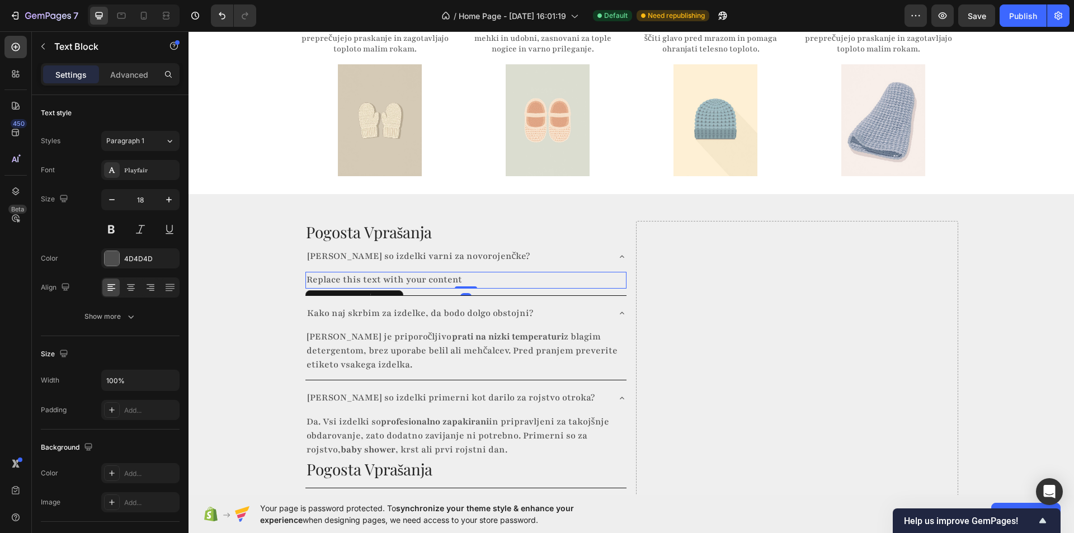
click at [404, 272] on div "Replace this text with your content" at bounding box center [465, 280] width 321 height 16
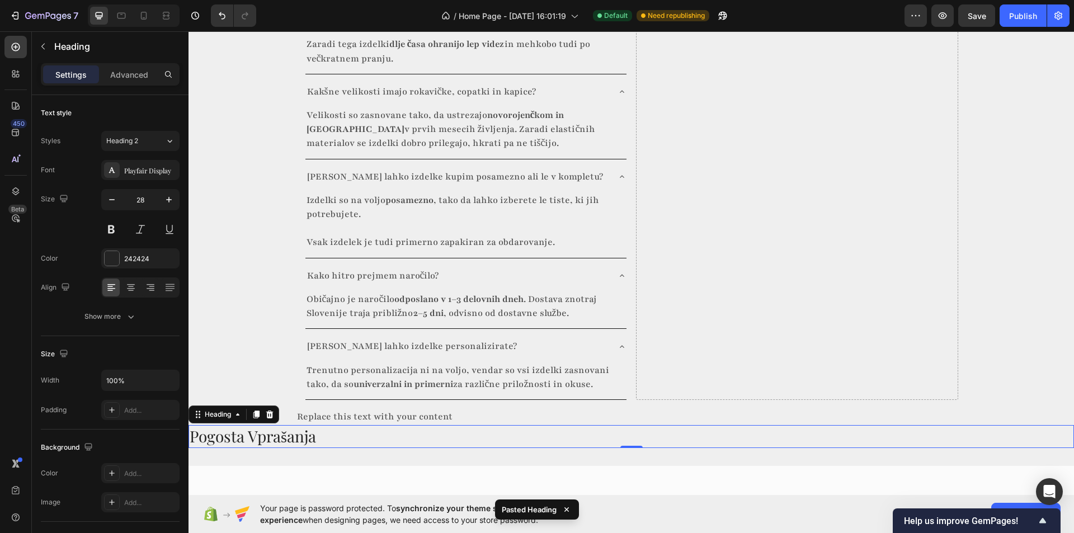
scroll to position [2157, 0]
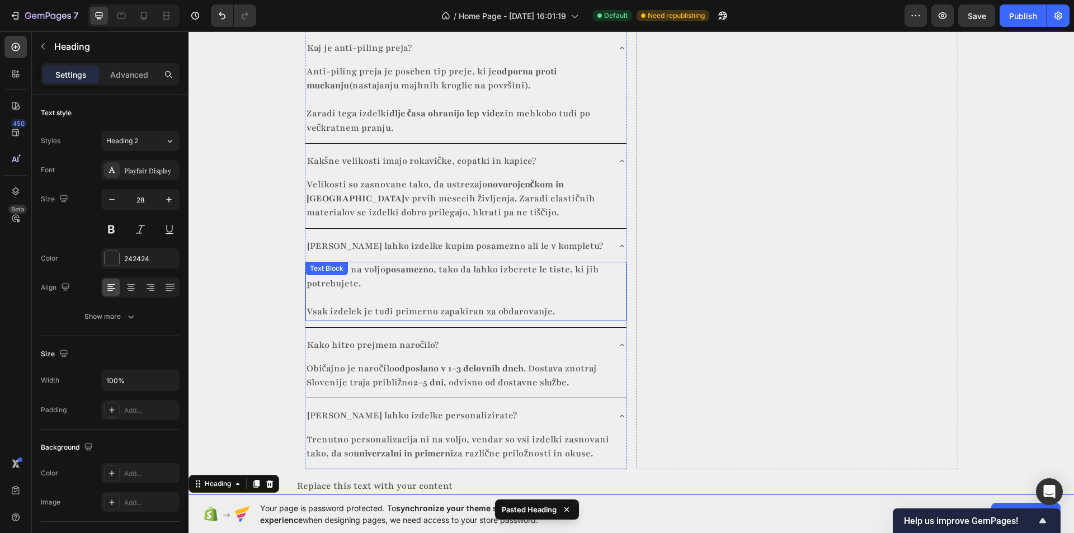
click at [333, 494] on h2 "Pogosta Vprašanja" at bounding box center [630, 505] width 885 height 22
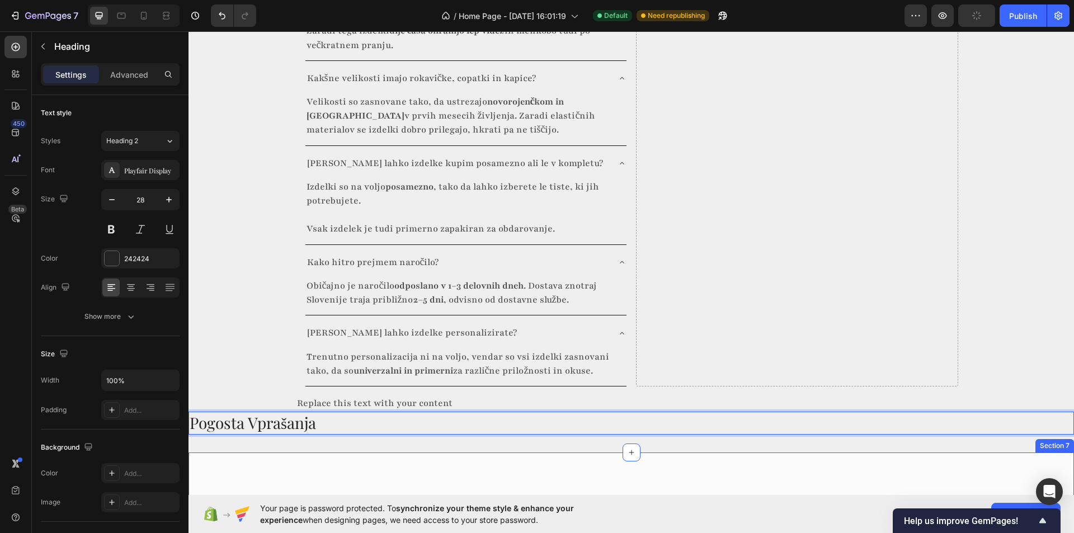
scroll to position [2213, 0]
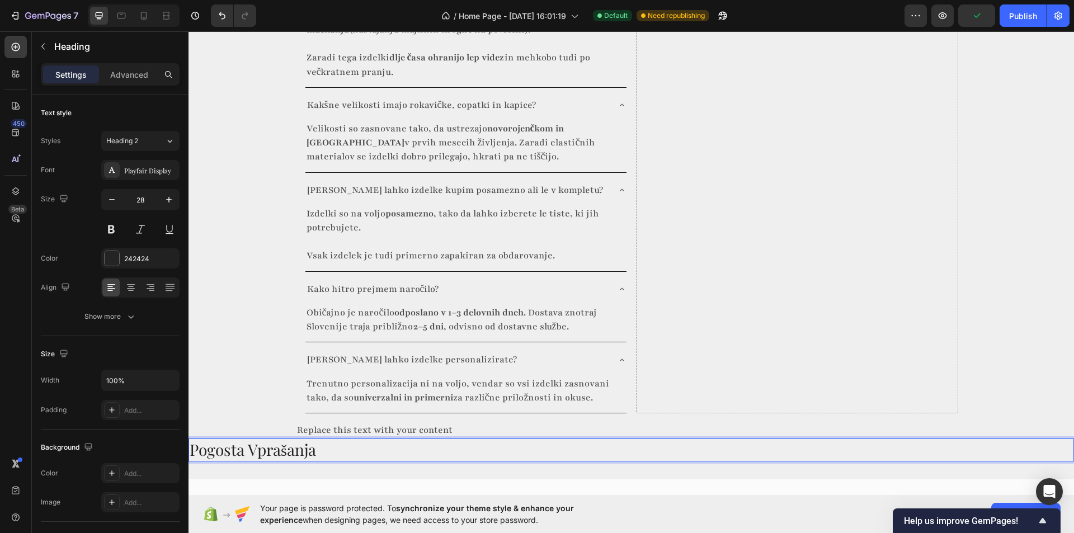
click at [290, 452] on p "Pogosta Vprašanja" at bounding box center [631, 450] width 883 height 20
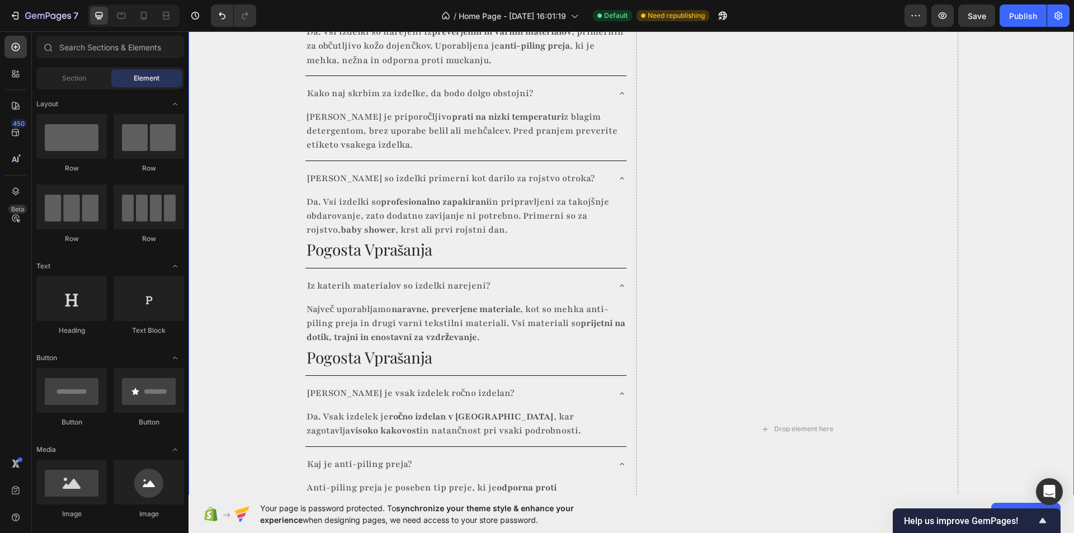
scroll to position [1656, 0]
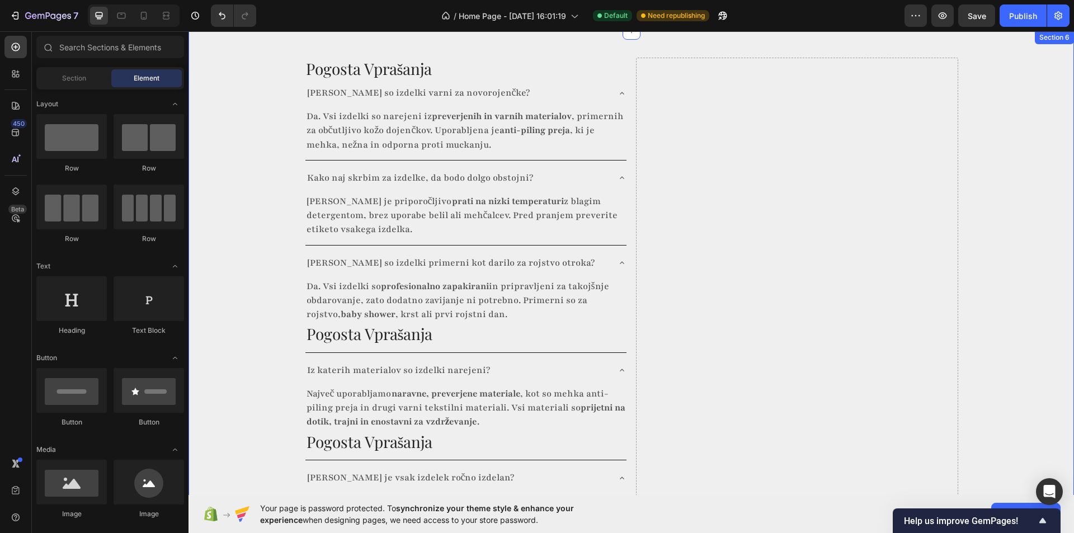
click at [617, 179] on icon at bounding box center [621, 177] width 9 height 9
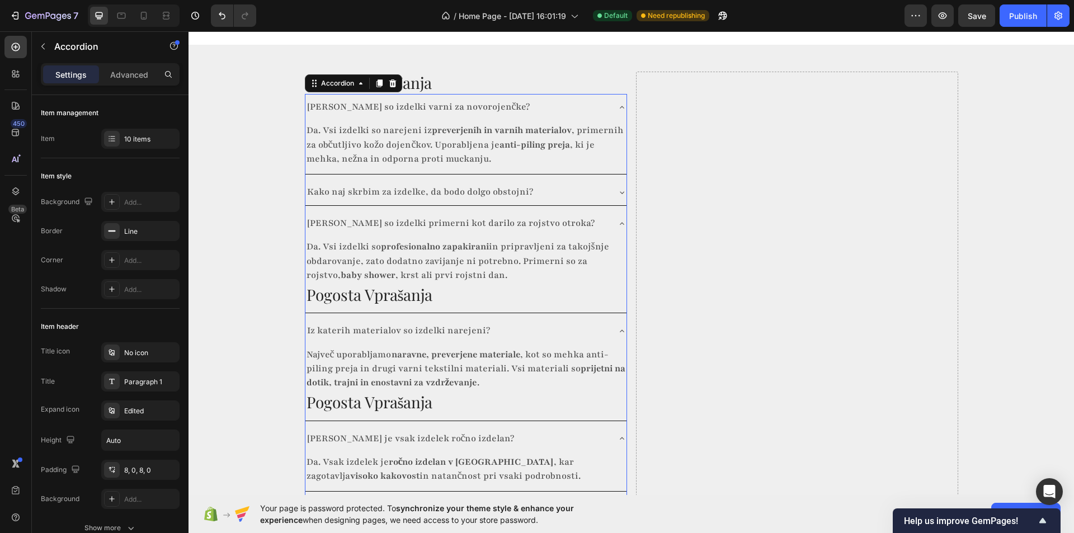
scroll to position [1653, 0]
click at [617, 222] on icon at bounding box center [621, 226] width 9 height 9
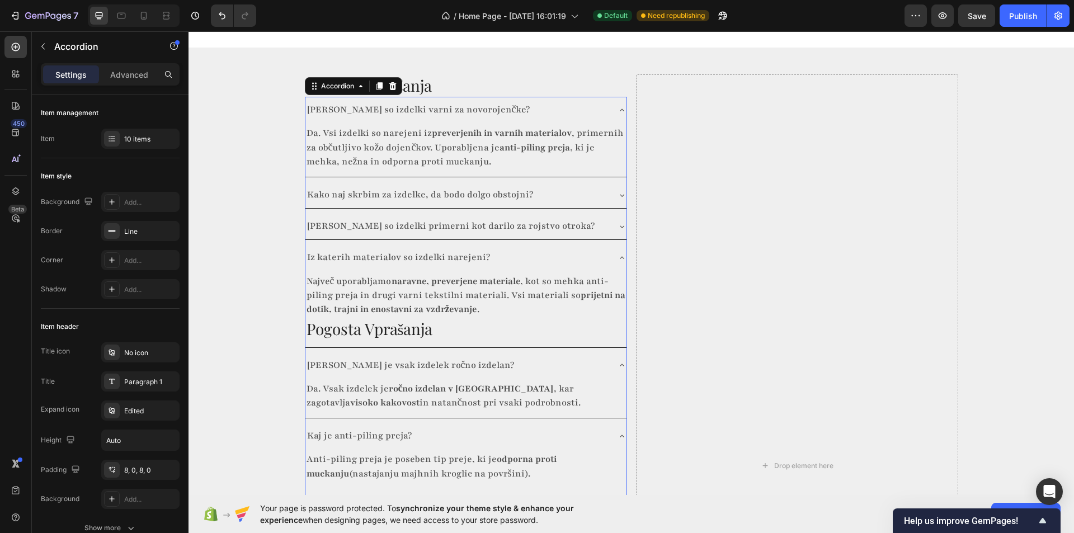
click at [617, 253] on icon at bounding box center [621, 257] width 9 height 9
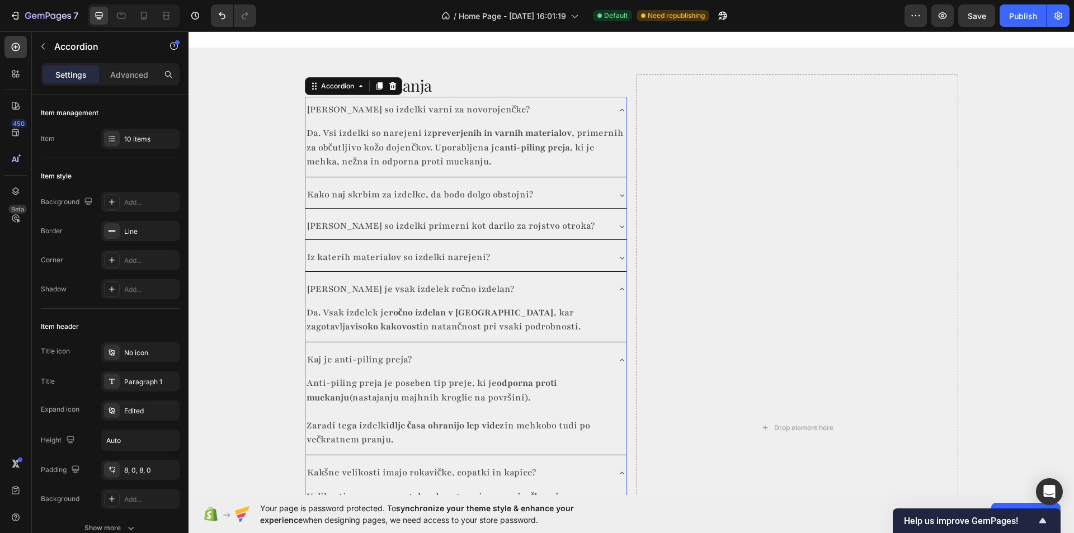
click at [617, 285] on icon at bounding box center [621, 289] width 9 height 9
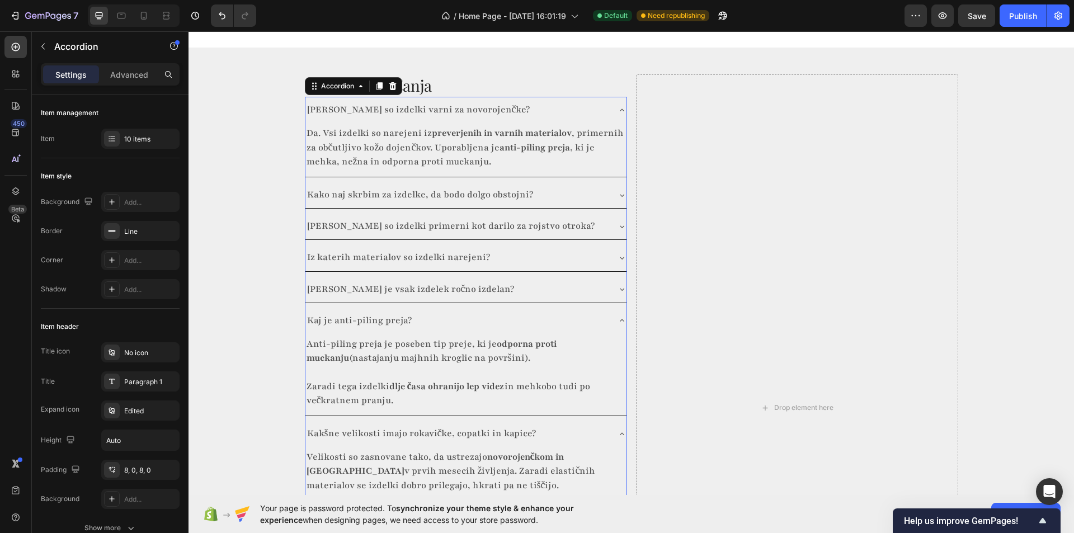
click at [619, 308] on div "Kaj je anti-piling preja?" at bounding box center [465, 321] width 321 height 26
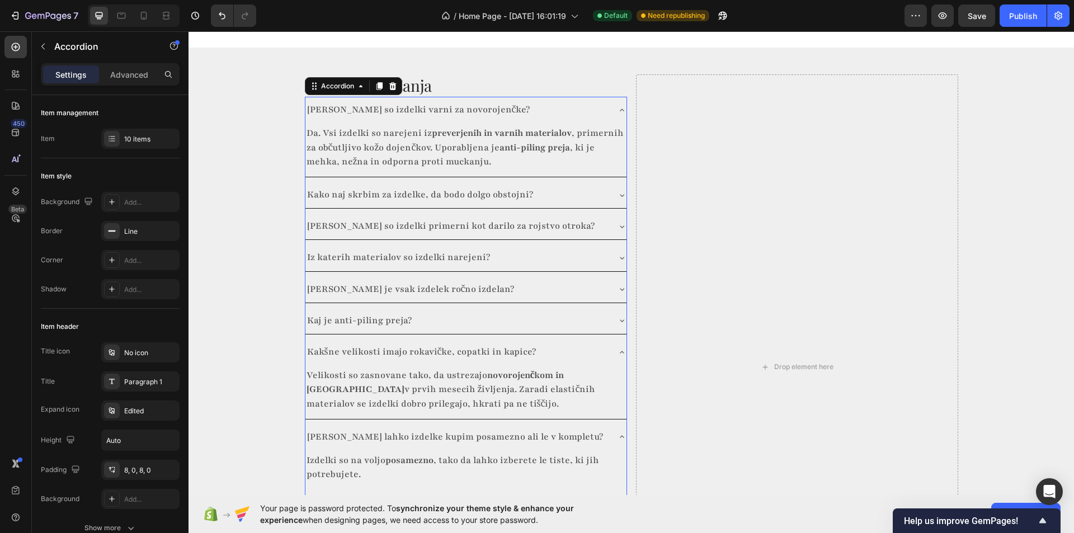
drag, startPoint x: 619, startPoint y: 338, endPoint x: 621, endPoint y: 346, distance: 8.6
click at [620, 348] on icon at bounding box center [621, 352] width 9 height 9
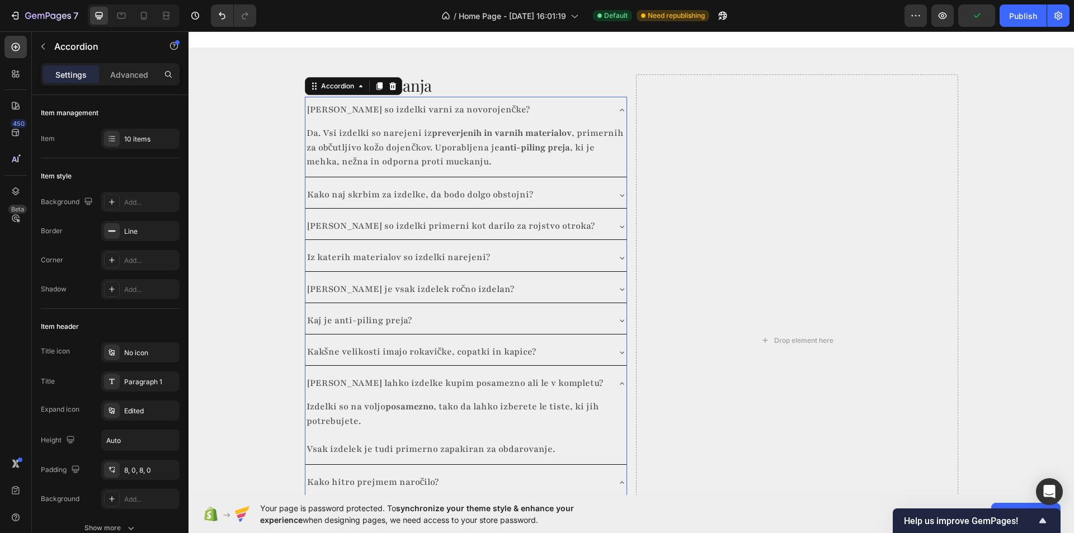
click at [619, 379] on icon at bounding box center [621, 383] width 9 height 9
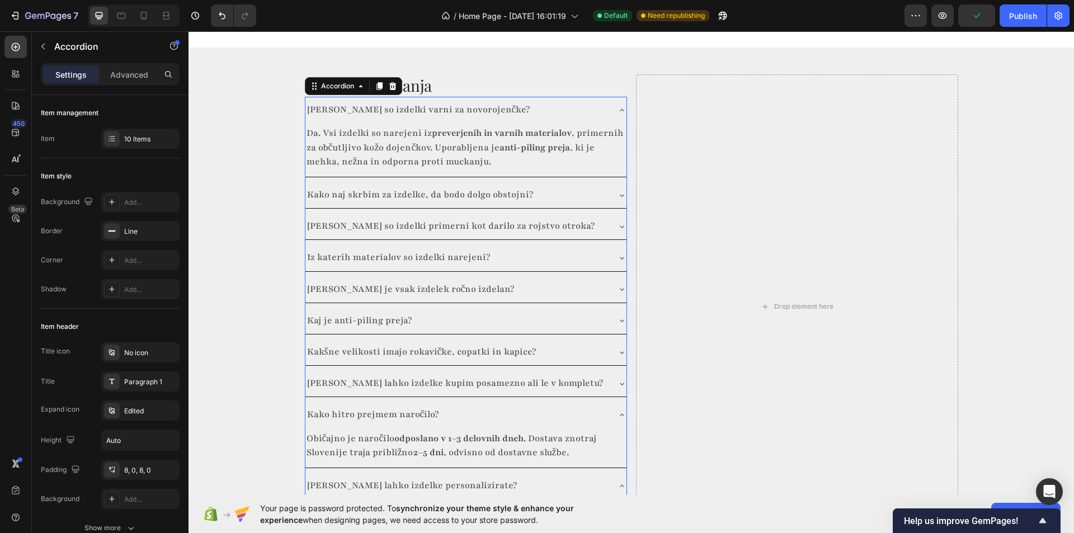
click at [619, 402] on div "Kako hitro prejmem naročilo?" at bounding box center [465, 415] width 321 height 26
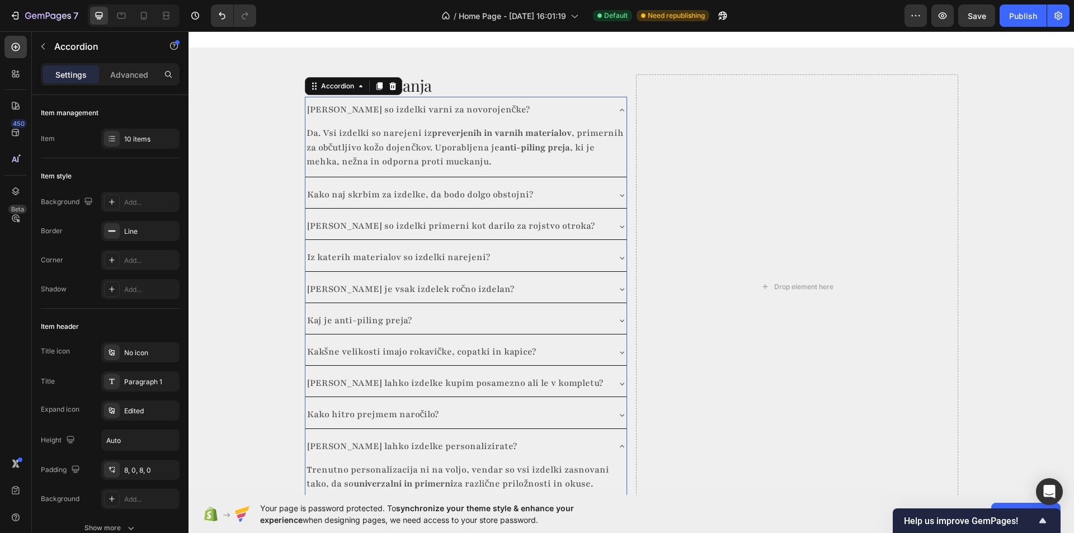
click at [617, 442] on icon at bounding box center [621, 446] width 9 height 9
click at [247, 350] on div "Pogosta Vprašanja Heading Ali so izdelki varni za novorojenčke? Da. Vsi izdelki…" at bounding box center [630, 275] width 885 height 420
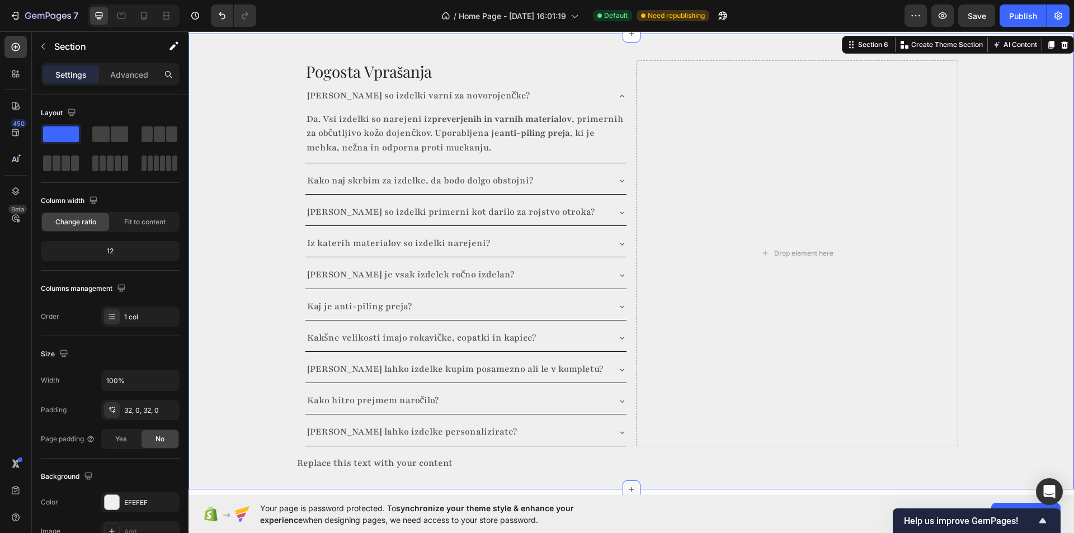
scroll to position [1709, 0]
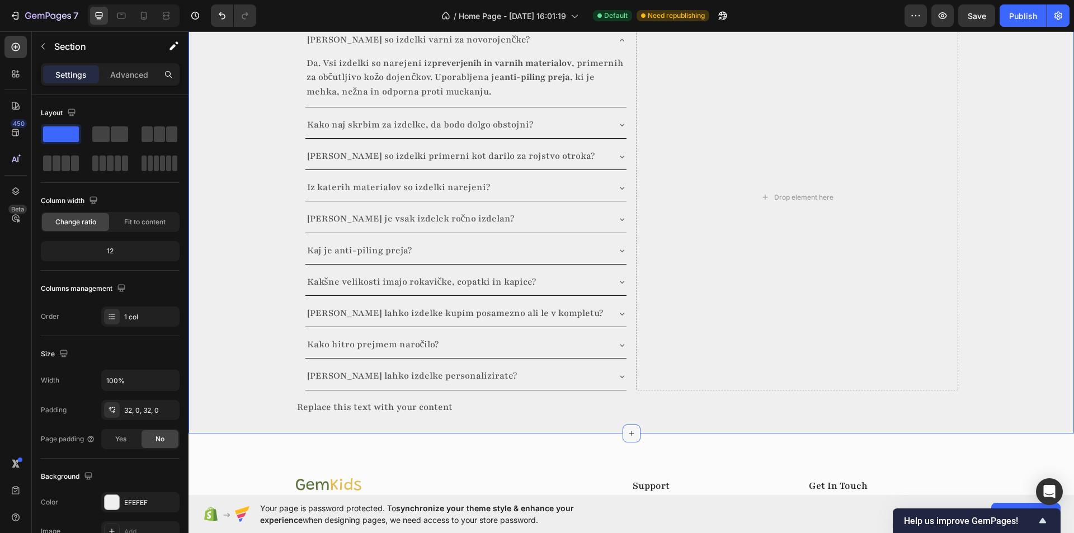
click at [623, 432] on div at bounding box center [632, 434] width 18 height 18
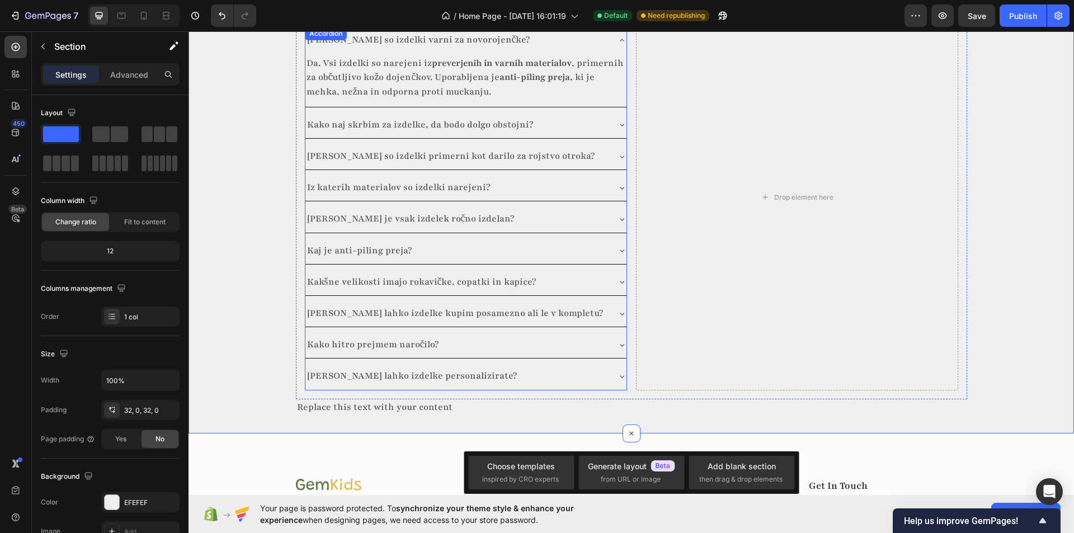
click at [619, 376] on icon at bounding box center [621, 376] width 9 height 9
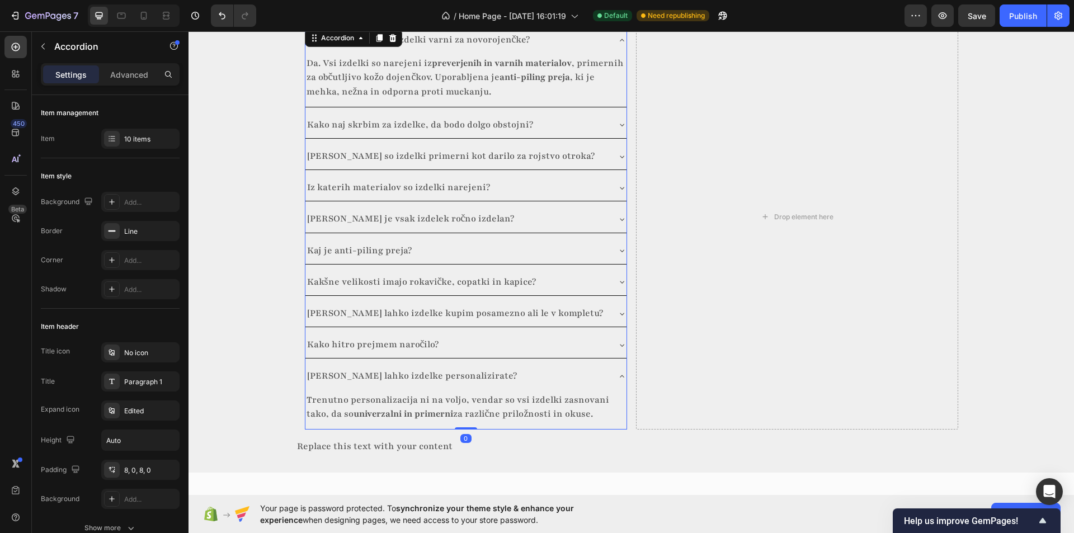
click at [619, 376] on icon at bounding box center [621, 376] width 9 height 9
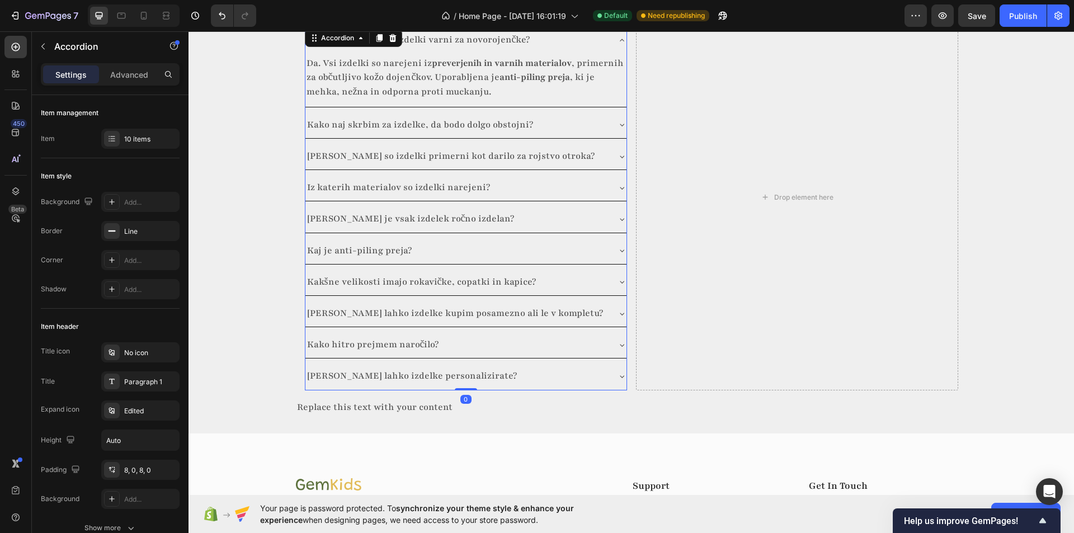
click at [404, 432] on div "Pogosta Vprašanja Heading Ali so izdelki varni za novorojenčke? Da. Vsi izdelki…" at bounding box center [630, 206] width 885 height 456
click at [422, 412] on div "Replace this text with your content" at bounding box center [631, 407] width 671 height 16
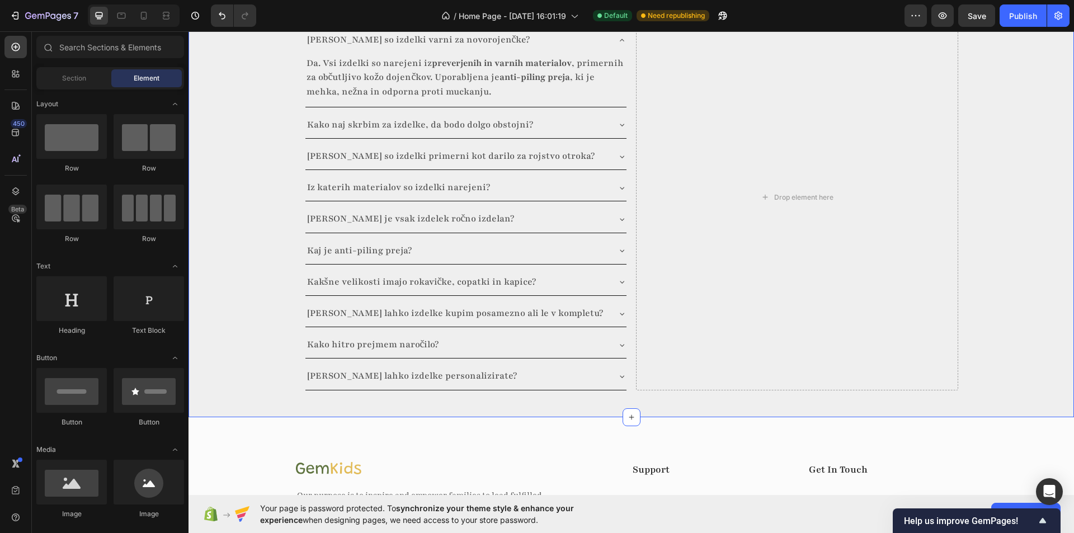
click at [244, 398] on div "Pogosta Vprašanja Heading Ali so izdelki varni za novorojenčke? Da. Vsi izdelki…" at bounding box center [630, 198] width 885 height 404
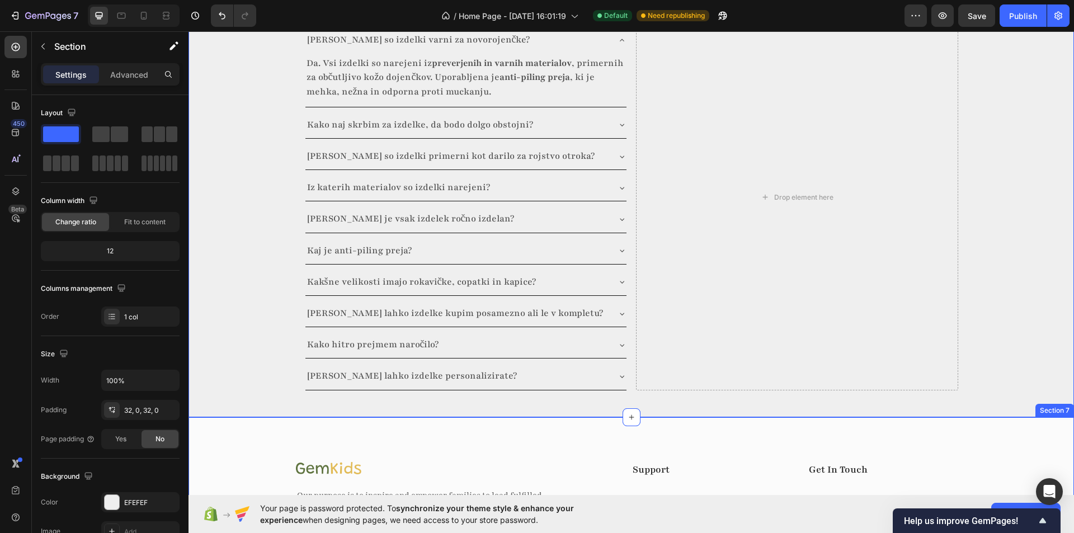
click at [243, 444] on div "Image Our purpose is to inspire and empower families to lead fulfilled lives–to…" at bounding box center [630, 512] width 885 height 191
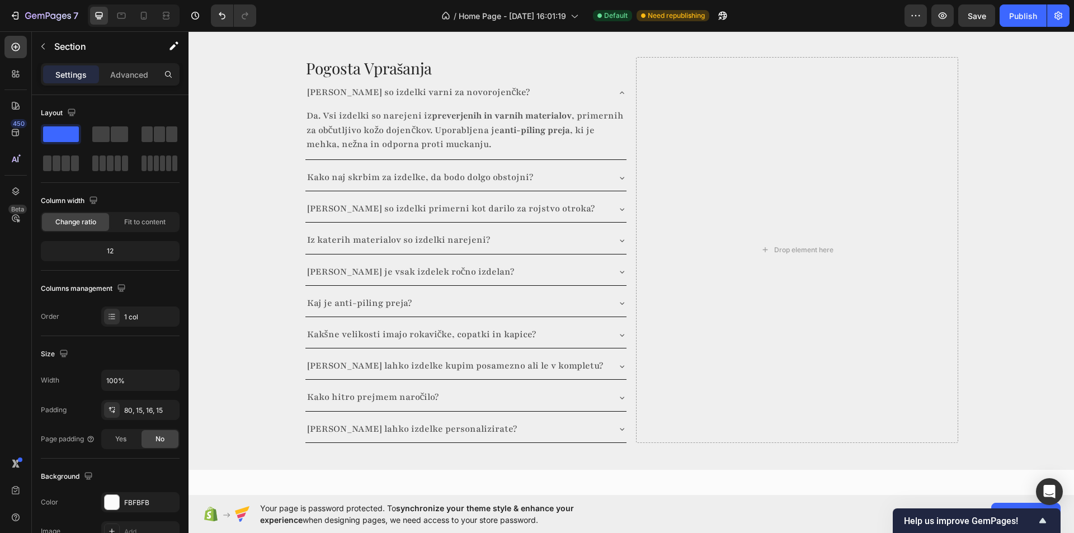
scroll to position [1541, 0]
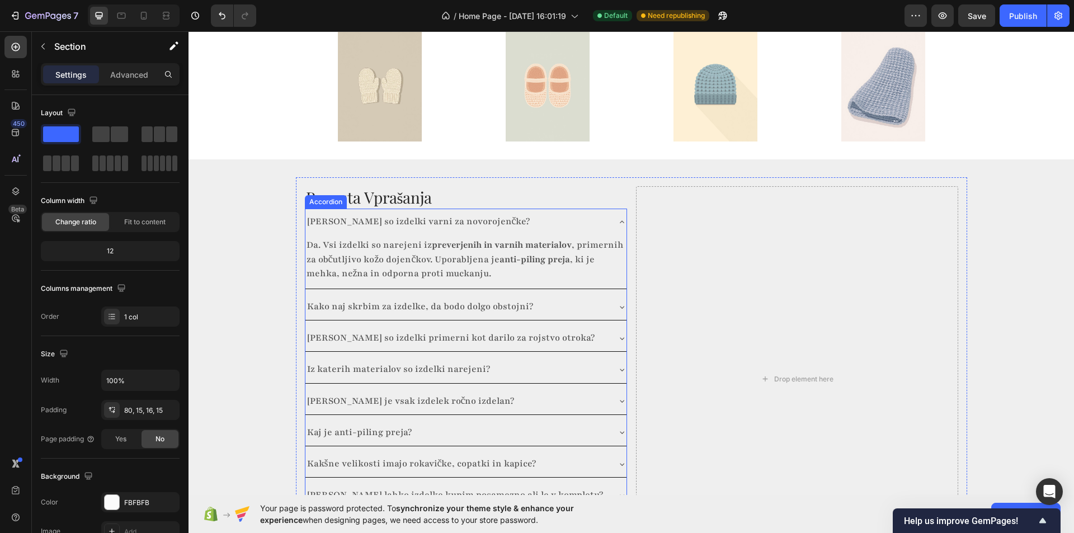
click at [419, 215] on p "[PERSON_NAME] so izdelki varni za novorojenčke?" at bounding box center [418, 222] width 223 height 14
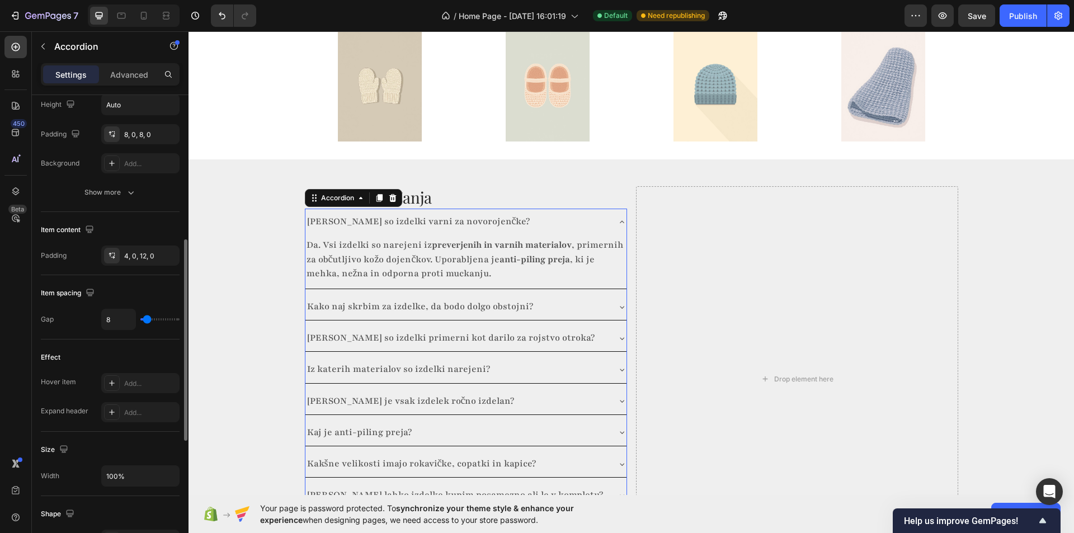
scroll to position [392, 0]
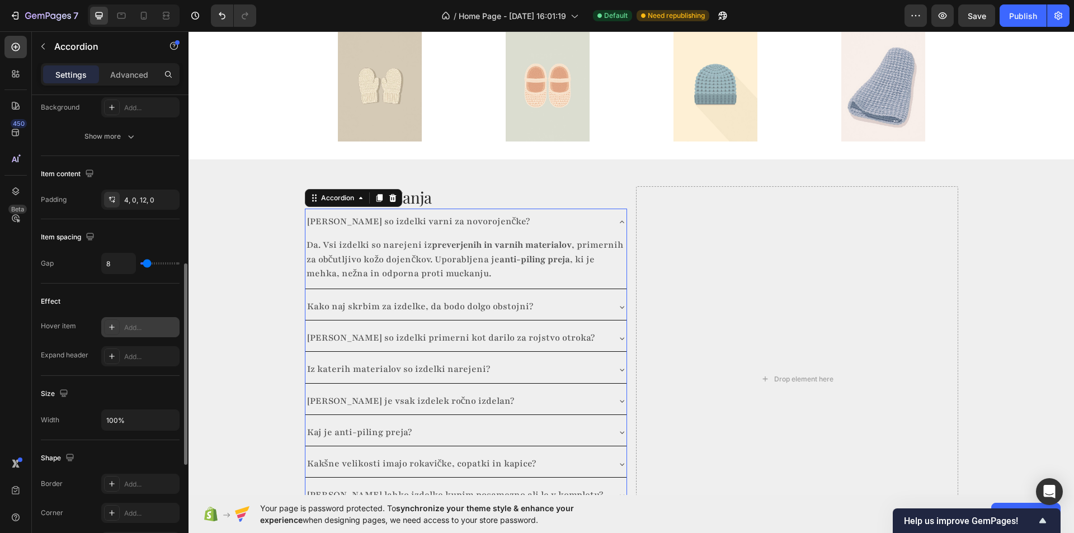
click at [116, 328] on div at bounding box center [112, 327] width 16 height 16
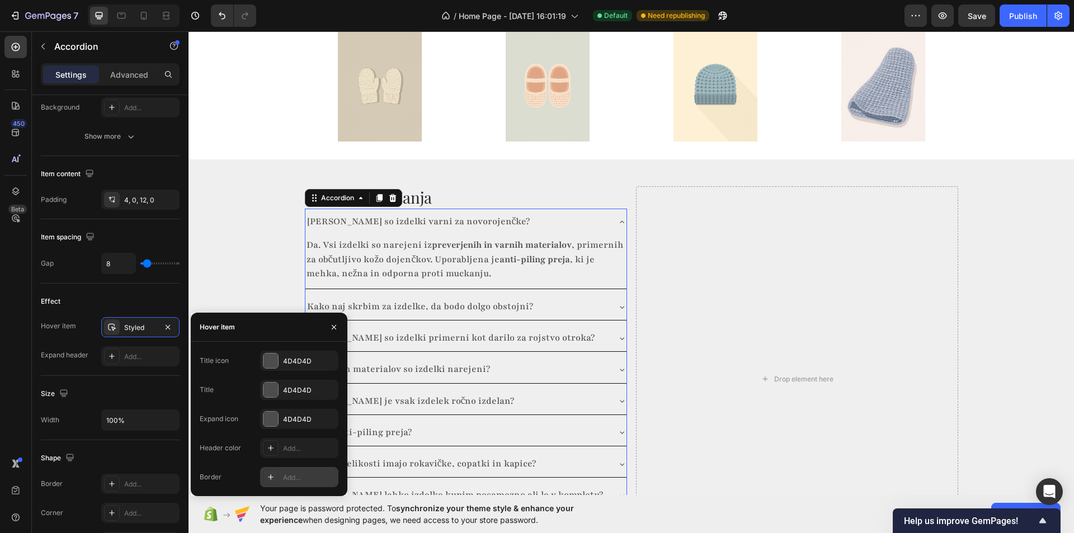
click at [267, 475] on icon at bounding box center [270, 477] width 9 height 9
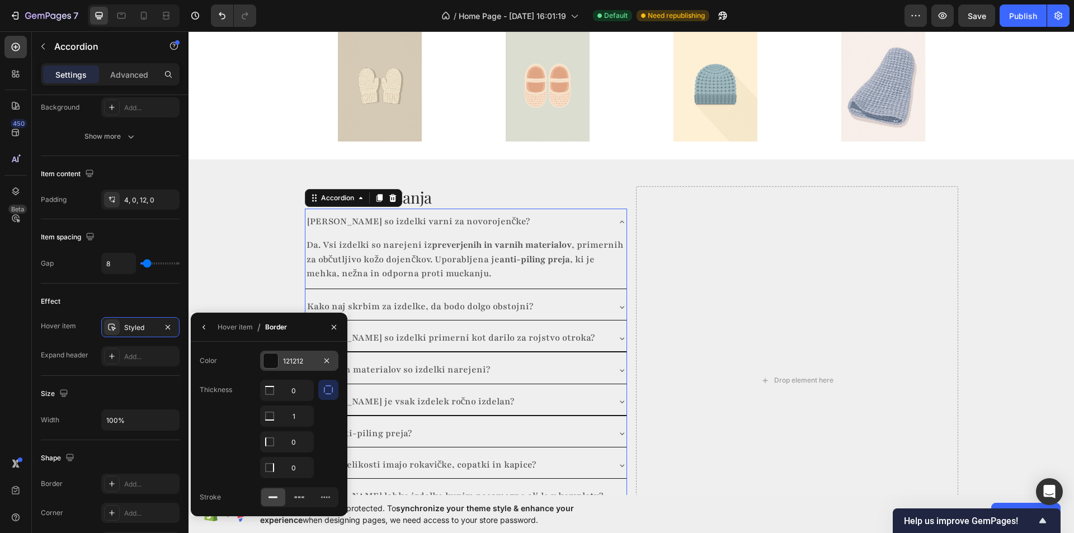
click at [275, 366] on div at bounding box center [270, 360] width 15 height 15
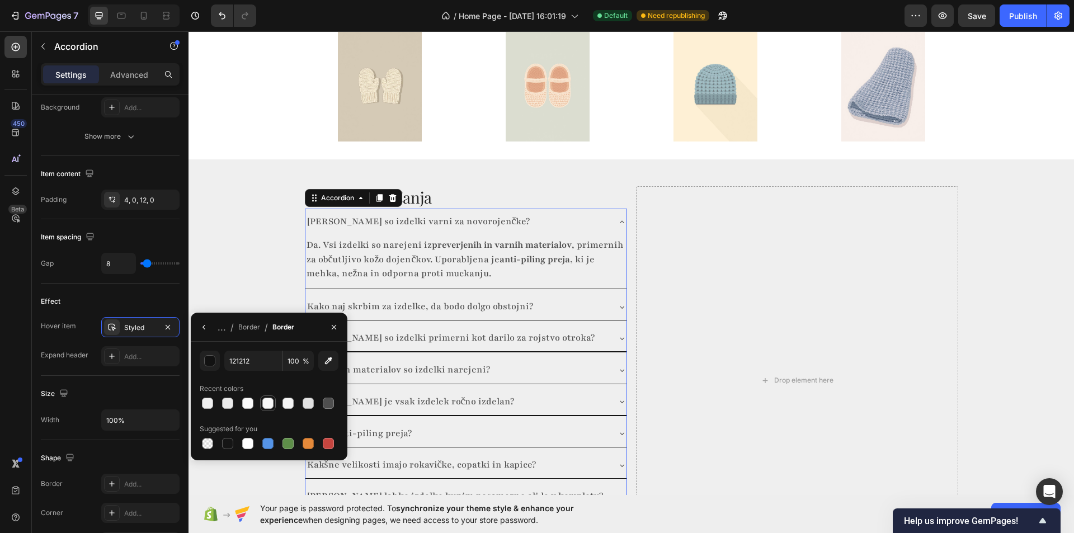
click at [271, 402] on div at bounding box center [267, 403] width 11 height 11
type input "F7F7F7"
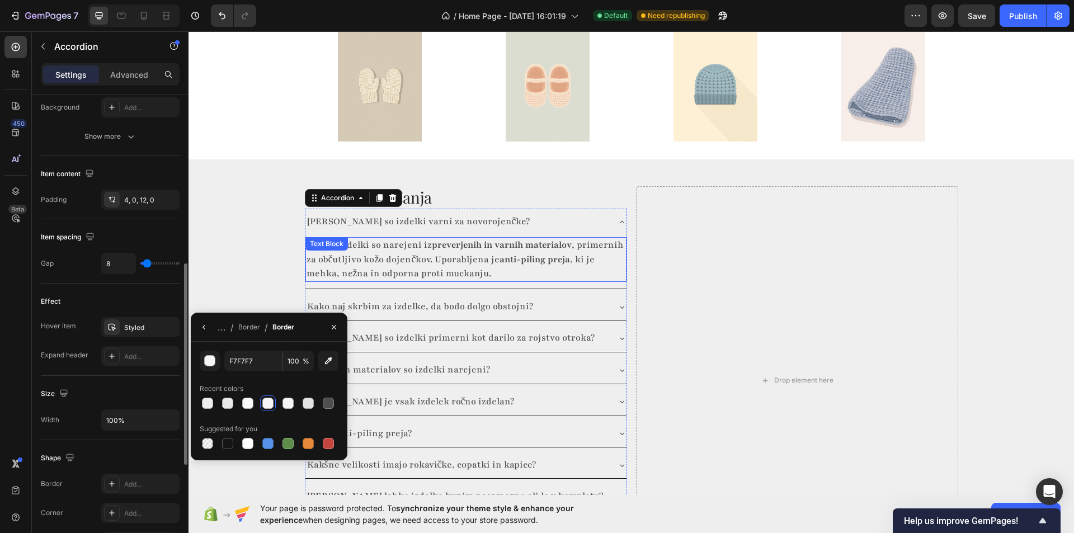
drag, startPoint x: 111, startPoint y: 383, endPoint x: 294, endPoint y: 207, distance: 254.0
click at [111, 383] on div "Size Width 100%" at bounding box center [110, 408] width 139 height 64
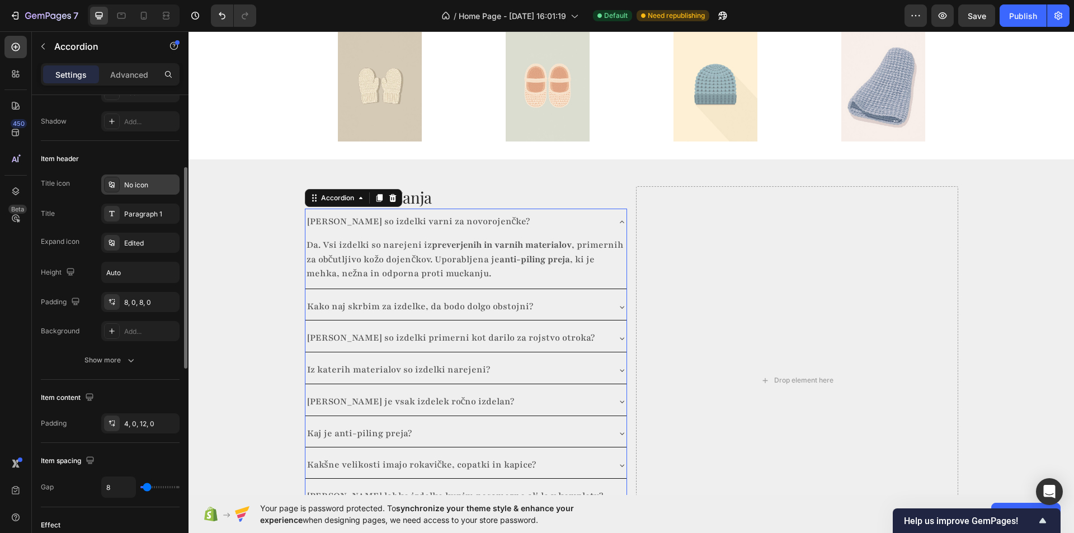
scroll to position [112, 0]
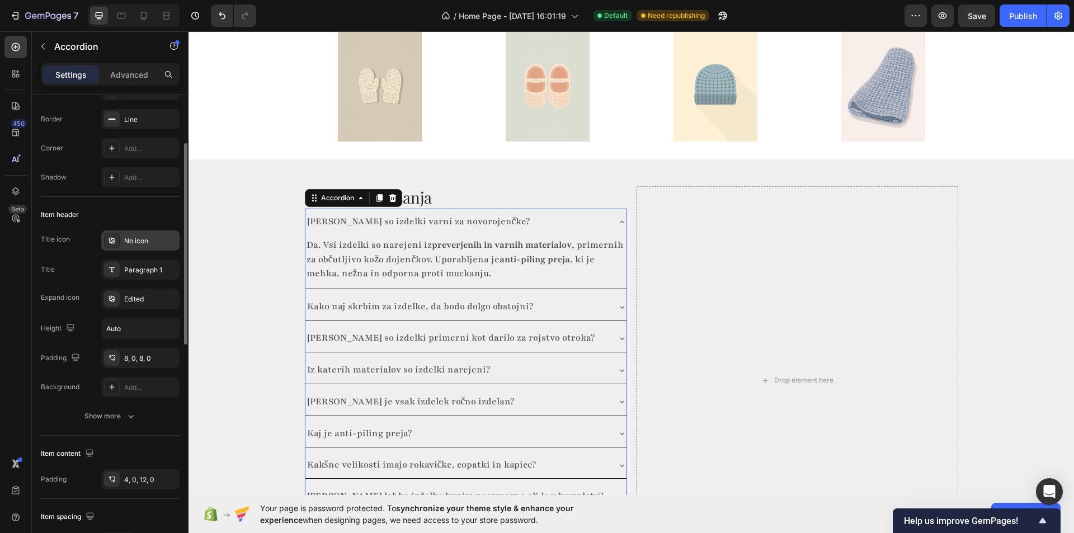
click at [133, 237] on div "No icon" at bounding box center [150, 241] width 53 height 10
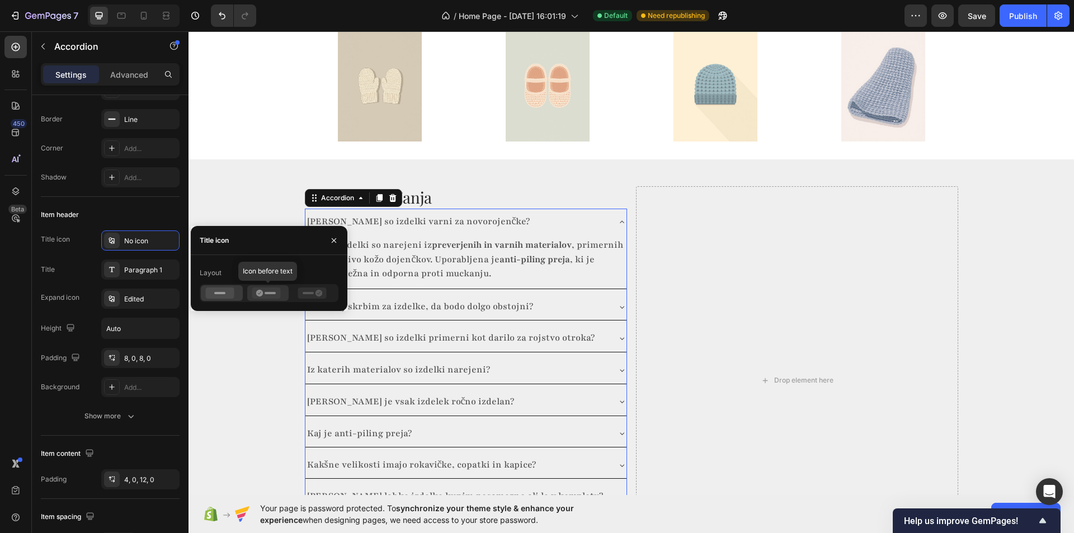
click at [261, 294] on icon at bounding box center [259, 293] width 7 height 7
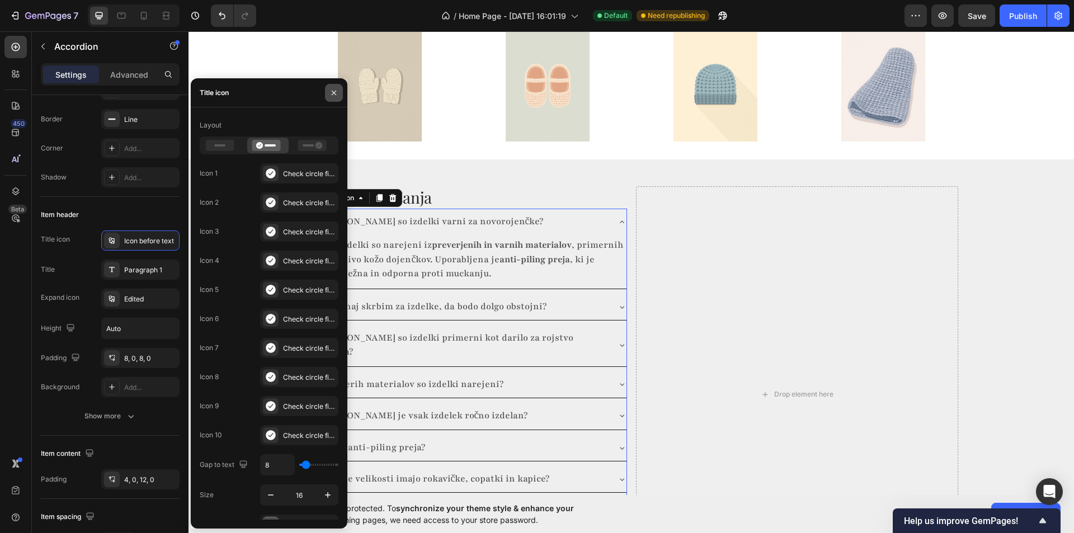
click at [331, 93] on icon "button" at bounding box center [333, 92] width 9 height 9
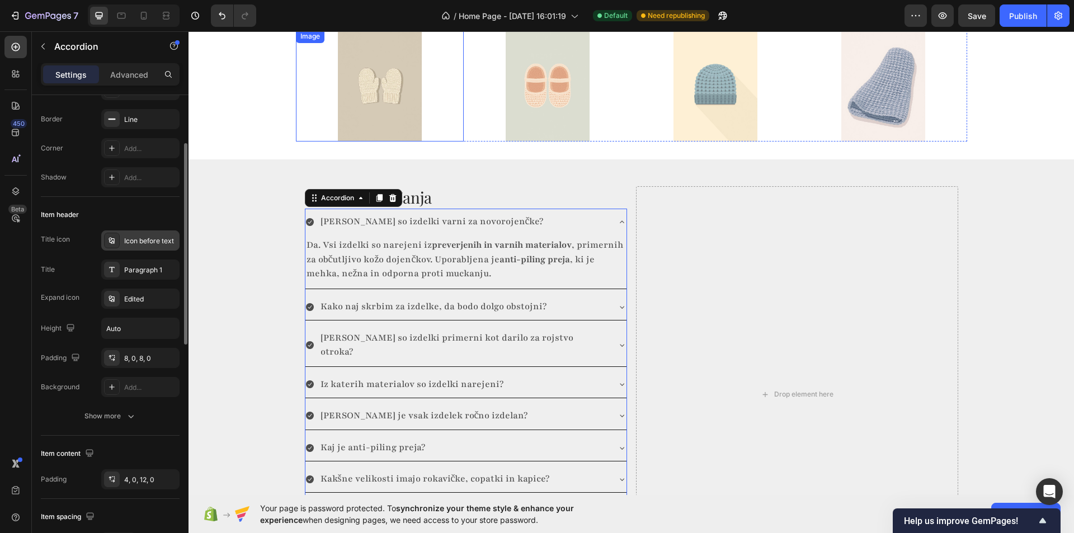
click at [131, 239] on div "Icon before text" at bounding box center [150, 241] width 53 height 10
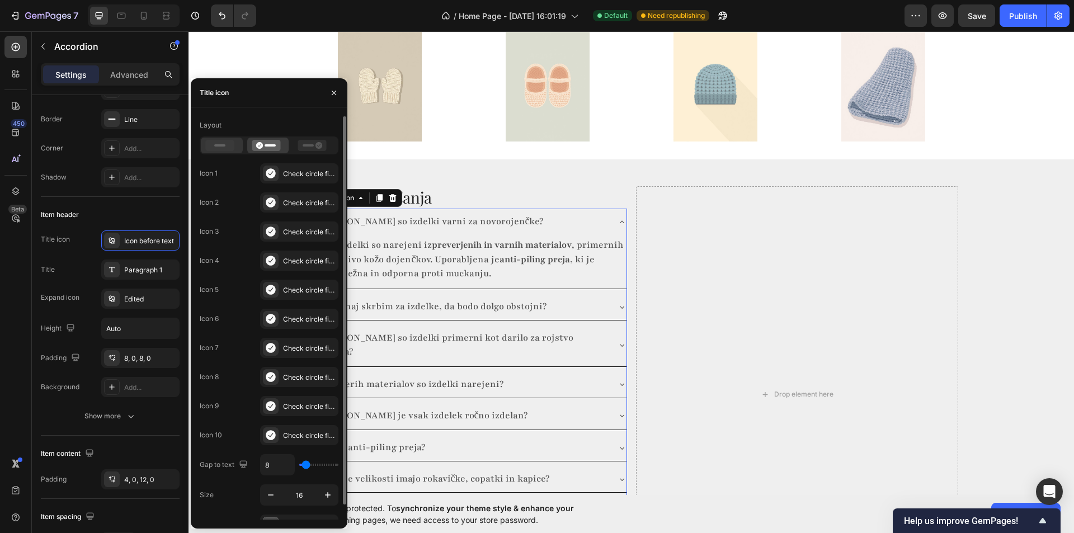
click at [135, 241] on div "Icon before text" at bounding box center [150, 241] width 53 height 10
click at [221, 147] on rect at bounding box center [219, 145] width 11 height 2
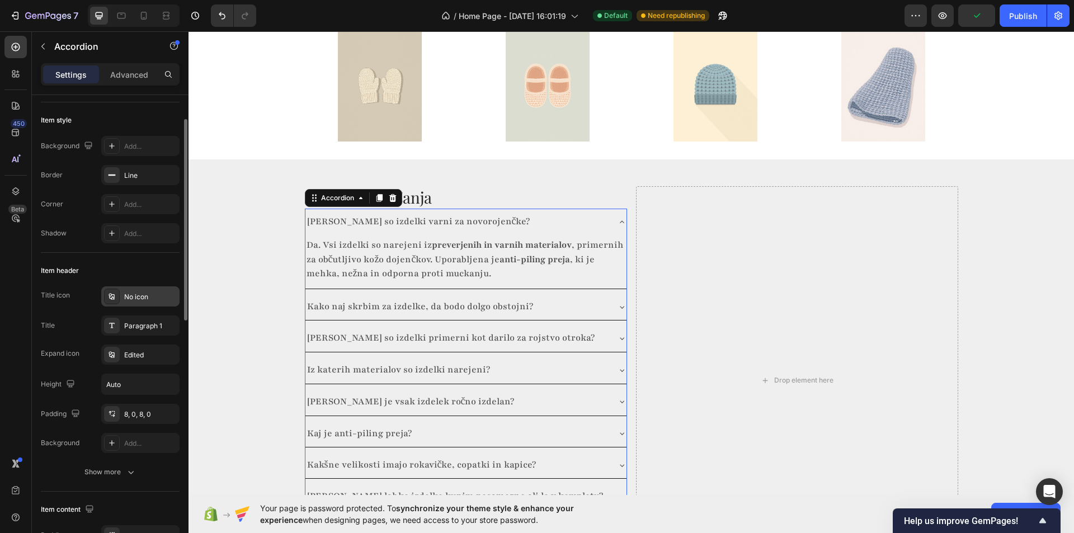
scroll to position [0, 0]
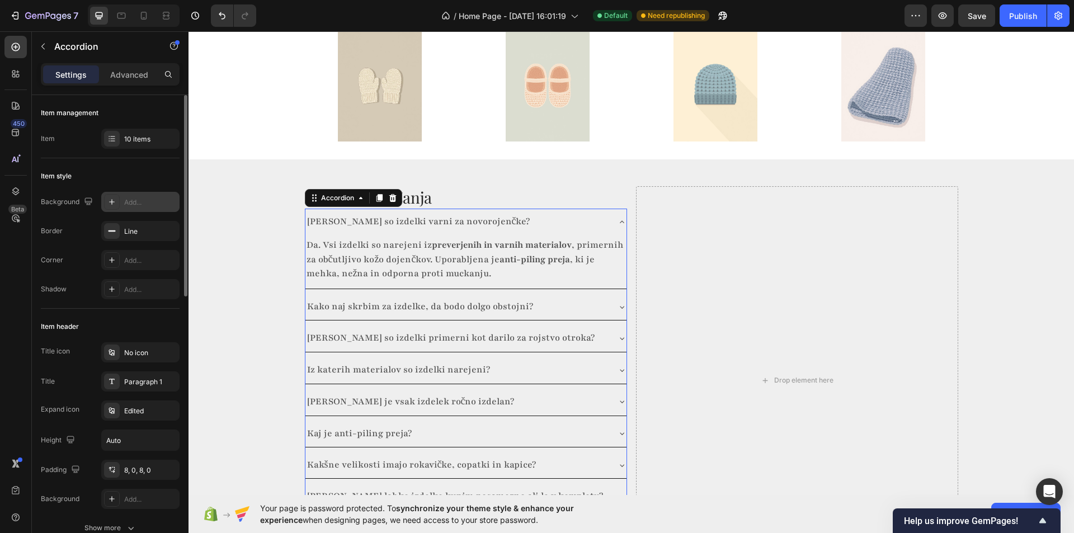
click at [112, 205] on icon at bounding box center [111, 201] width 9 height 9
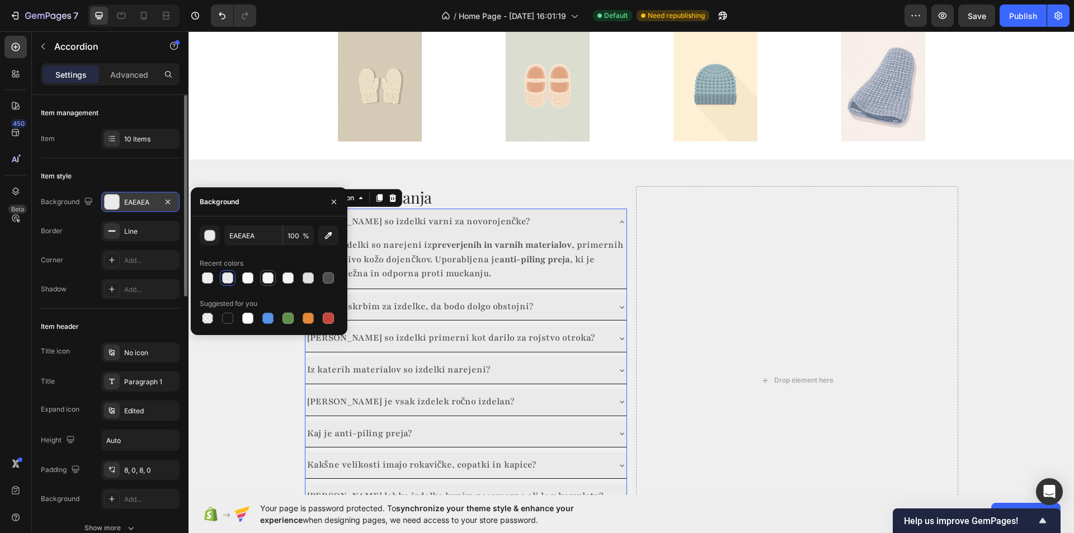
click at [272, 277] on div at bounding box center [267, 277] width 11 height 11
type input "F7F7F7"
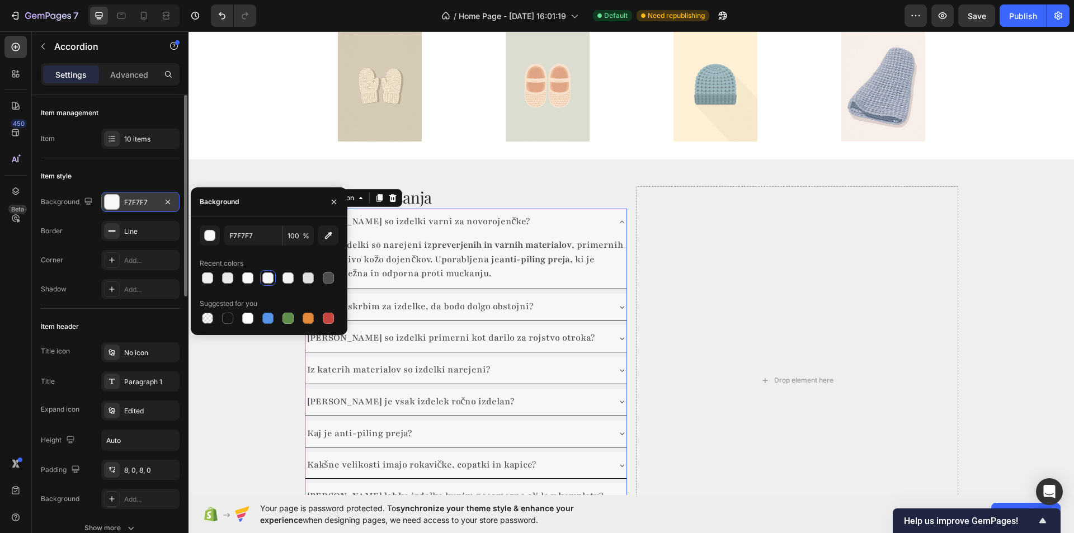
click at [122, 175] on div "Item style" at bounding box center [110, 176] width 139 height 18
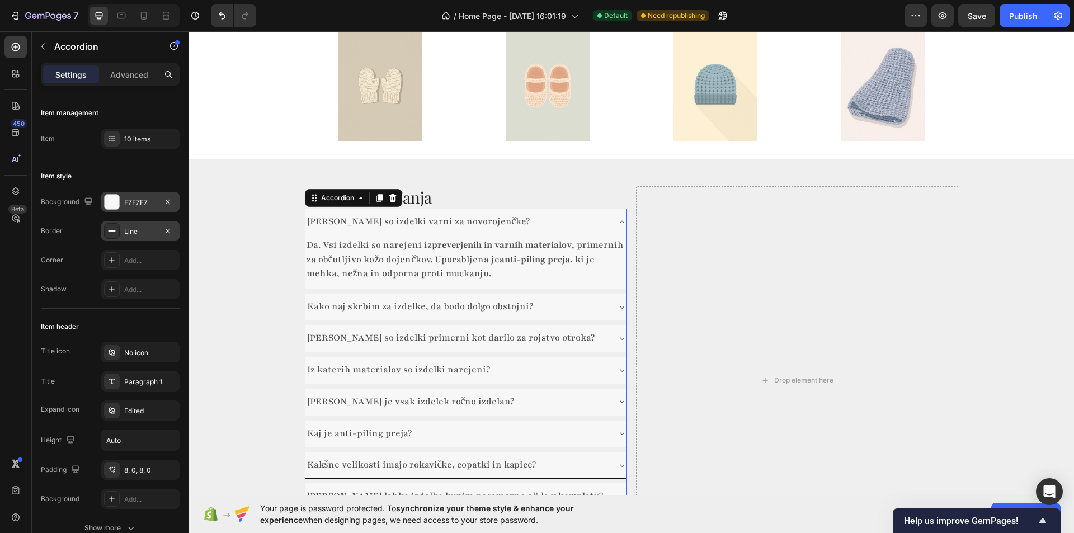
click at [111, 230] on icon at bounding box center [111, 231] width 9 height 9
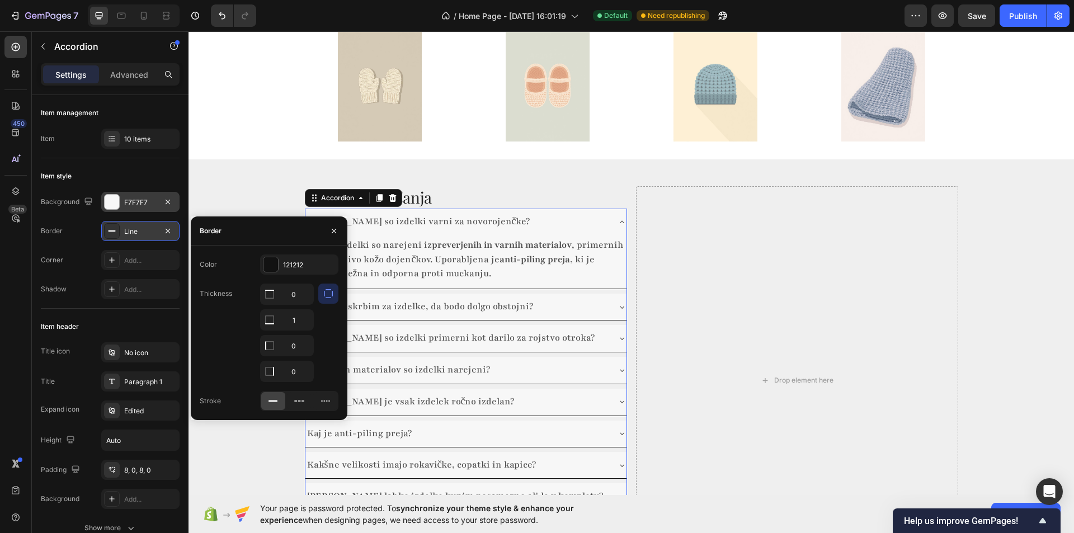
click at [111, 230] on icon at bounding box center [111, 231] width 9 height 9
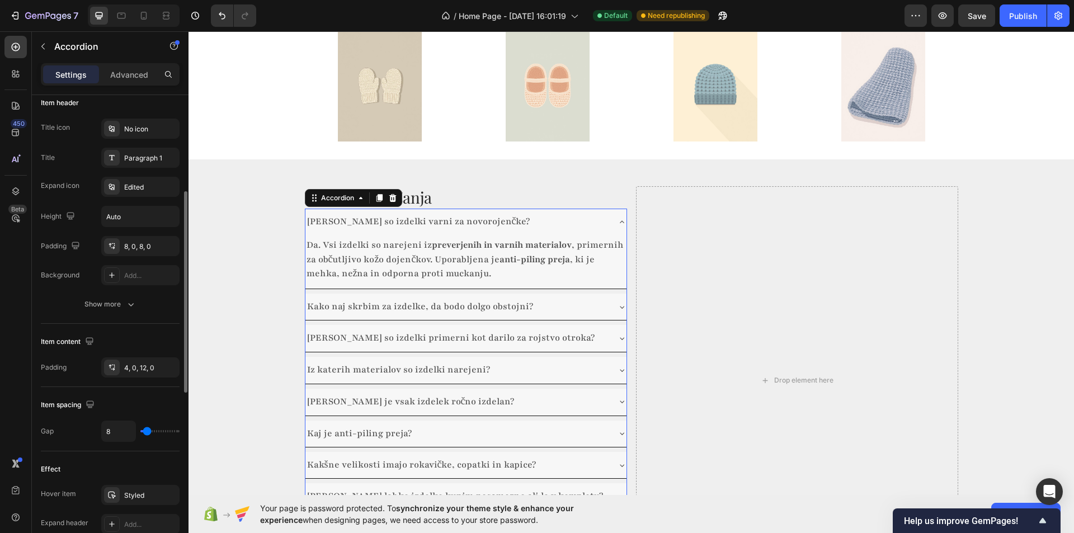
scroll to position [280, 0]
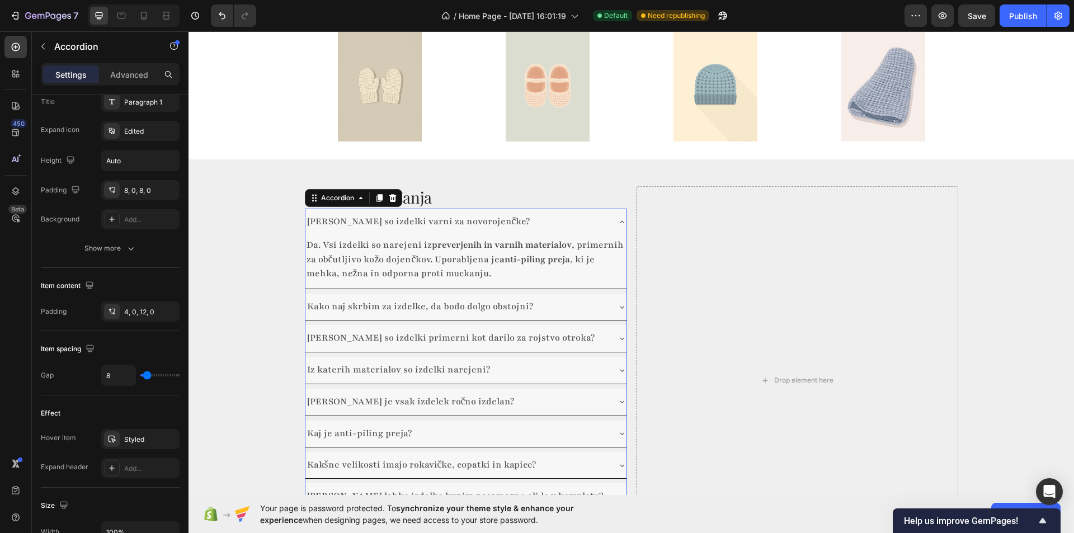
type input "0"
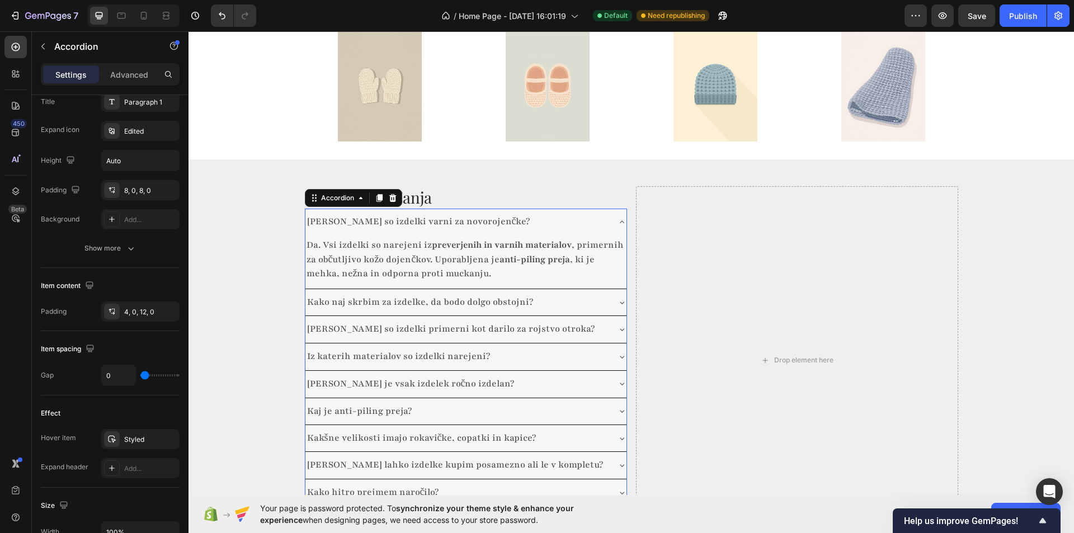
drag, startPoint x: 149, startPoint y: 371, endPoint x: 129, endPoint y: 373, distance: 19.6
type input "0"
click at [140, 374] on input "range" at bounding box center [159, 375] width 39 height 2
click at [63, 253] on button "Show more" at bounding box center [110, 248] width 139 height 20
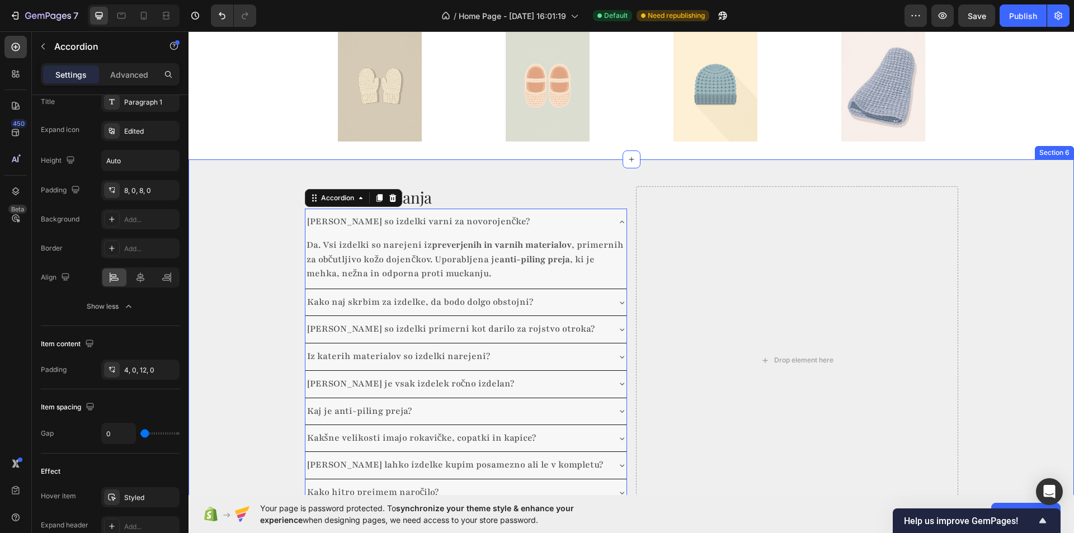
click at [243, 267] on div "Pogosta Vprašanja Heading Ali so izdelki varni za novorojenčke? Da. Vsi izdelki…" at bounding box center [630, 360] width 885 height 366
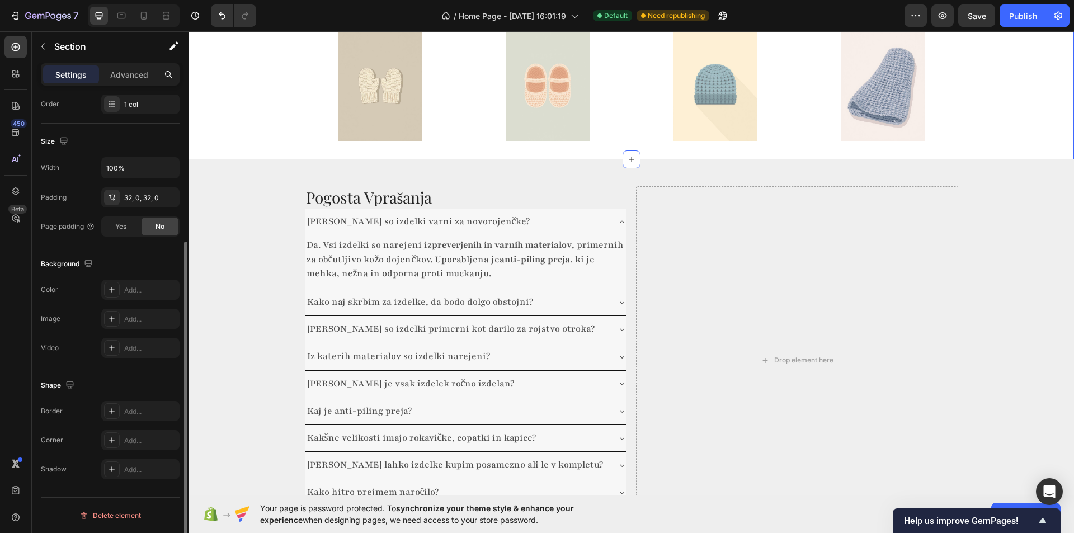
click at [275, 91] on div "Skrbno izbrani izdelki za dojenčke Heading Izdelki so izbrani tako, da nudijo u…" at bounding box center [630, 0] width 885 height 281
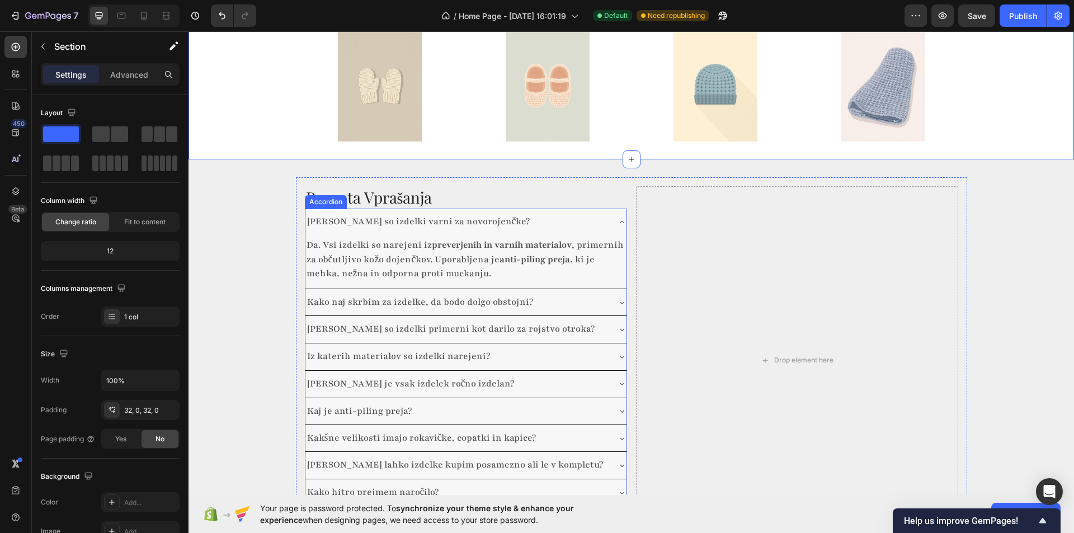
click at [521, 213] on div "[PERSON_NAME] so izdelki varni za novorojenčke?" at bounding box center [456, 221] width 303 height 17
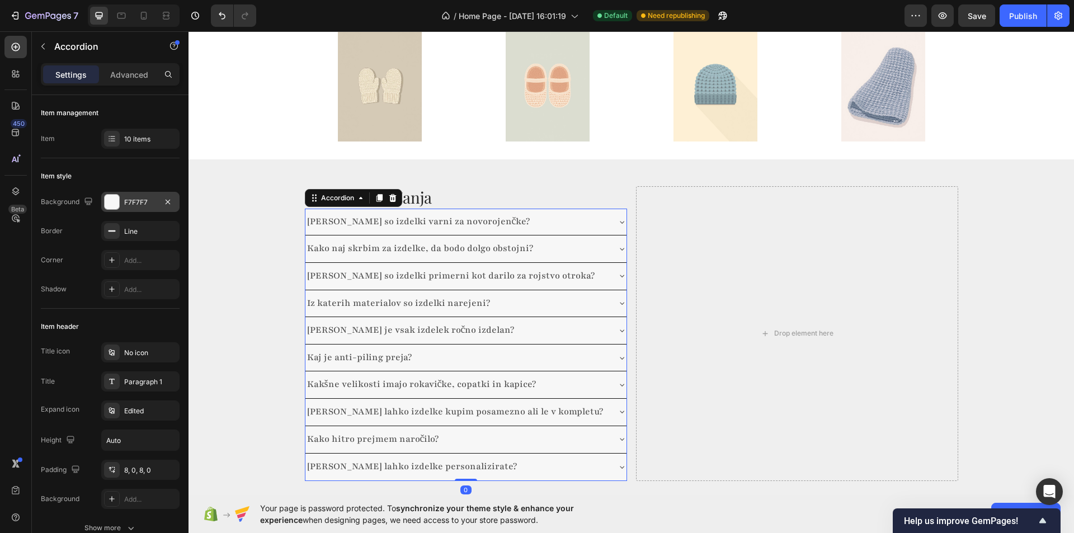
click at [114, 201] on div at bounding box center [112, 202] width 15 height 15
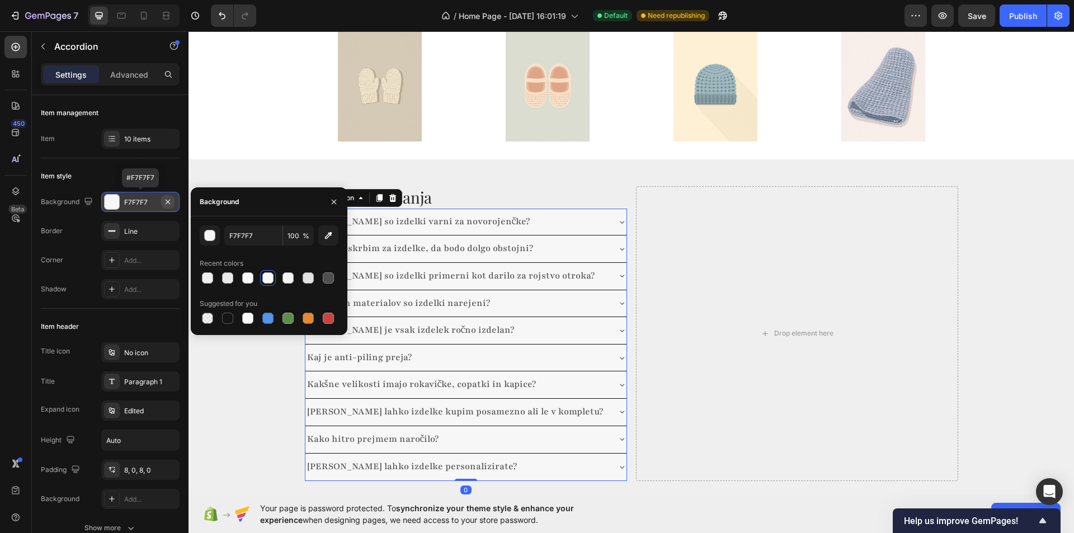
click at [171, 201] on icon "button" at bounding box center [167, 201] width 9 height 9
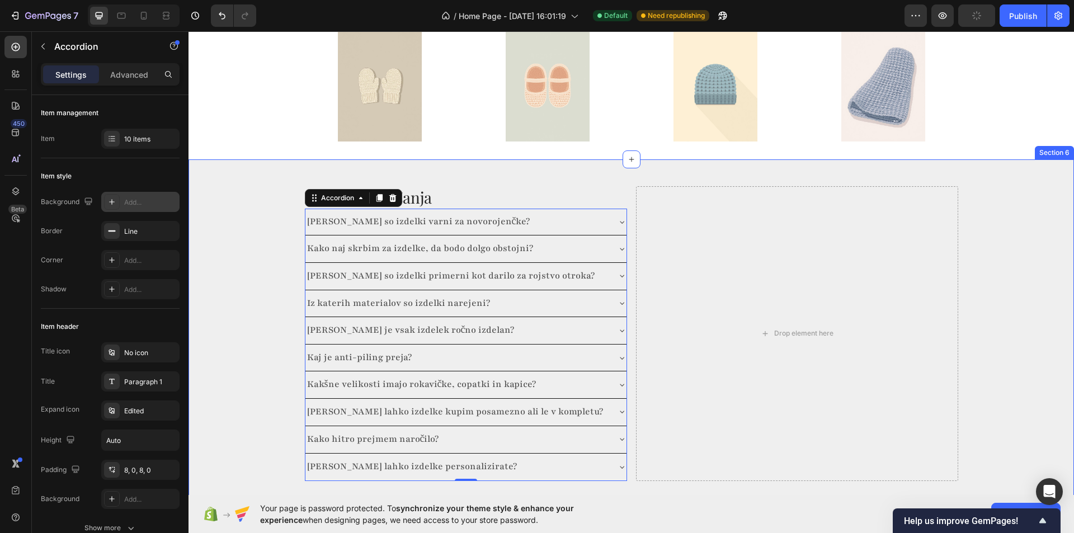
click at [241, 161] on div "Pogosta Vprašanja Heading Ali so izdelki varni za novorojenčke? Kako naj skrbim…" at bounding box center [630, 333] width 885 height 348
click at [255, 84] on div "Skrbno izbrani izdelki za dojenčke Heading Izdelki so izbrani tako, da nudijo u…" at bounding box center [630, 0] width 885 height 281
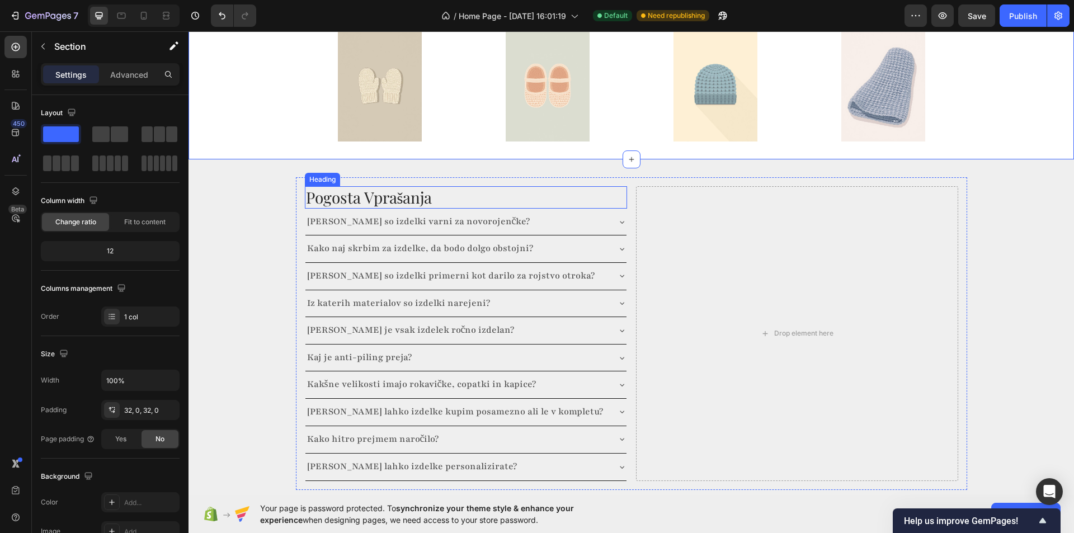
click at [516, 186] on h2 "Pogosta Vprašanja" at bounding box center [466, 197] width 322 height 22
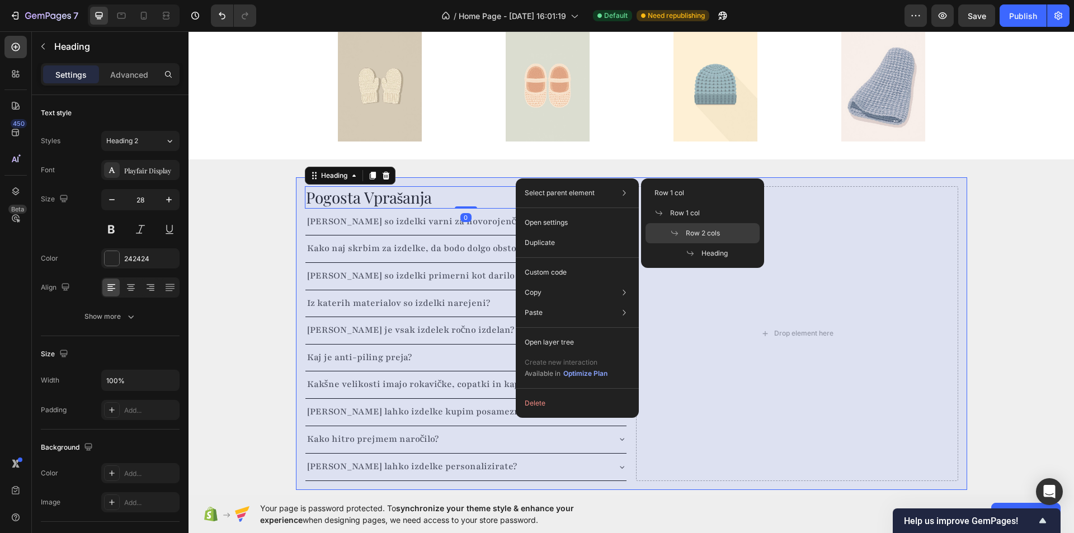
click at [710, 228] on span "Row 2 cols" at bounding box center [703, 233] width 34 height 10
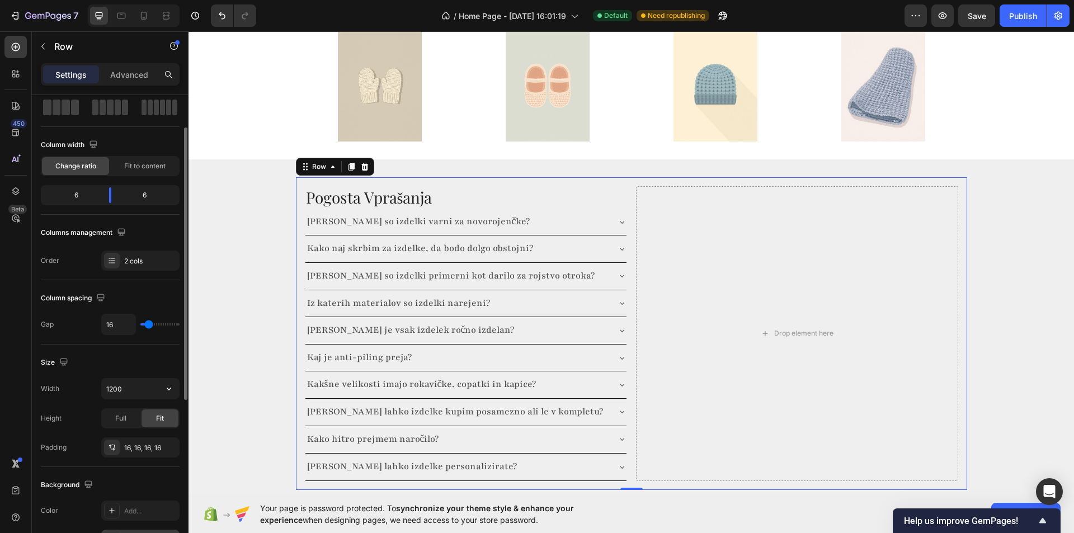
scroll to position [224, 0]
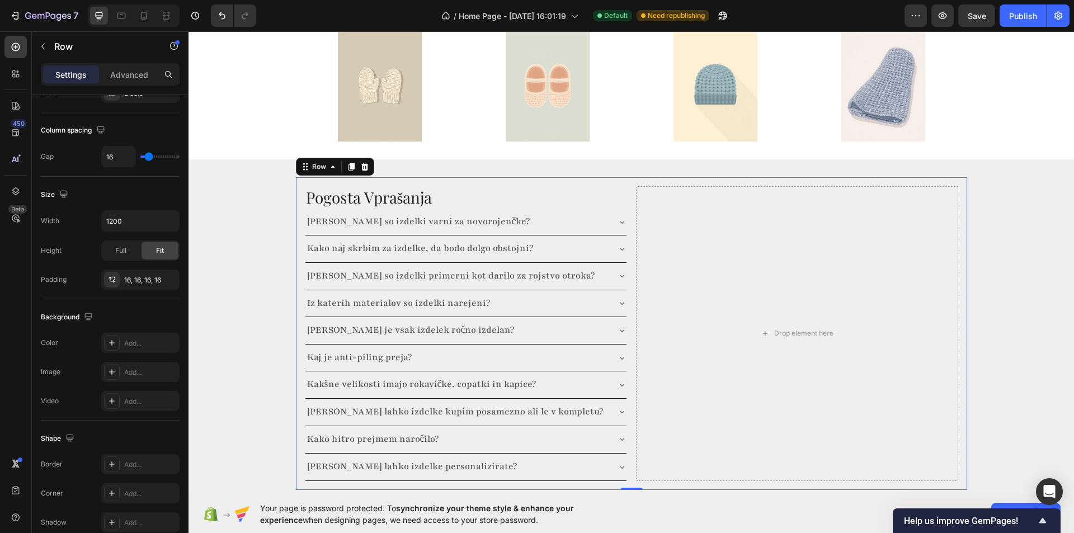
click at [331, 160] on div "Row" at bounding box center [335, 167] width 78 height 18
click at [329, 160] on div "Row" at bounding box center [319, 166] width 41 height 13
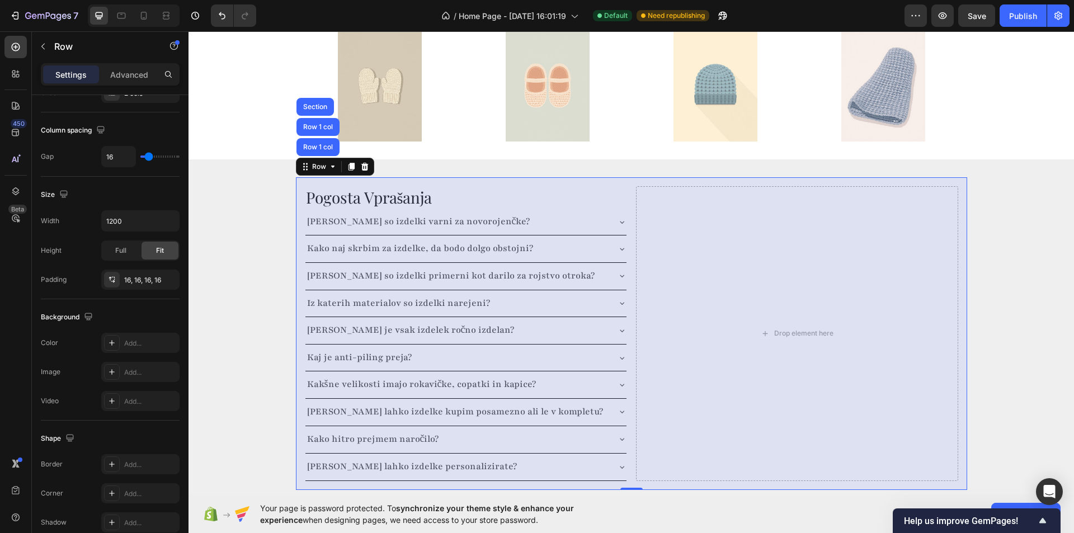
click at [317, 124] on div "Row 1 col" at bounding box center [318, 127] width 34 height 7
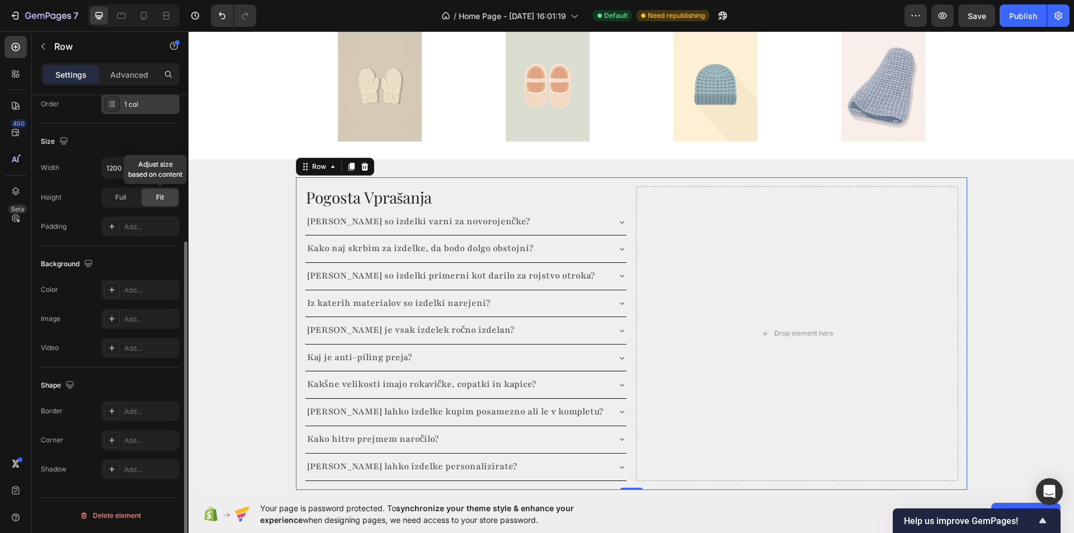
scroll to position [45, 0]
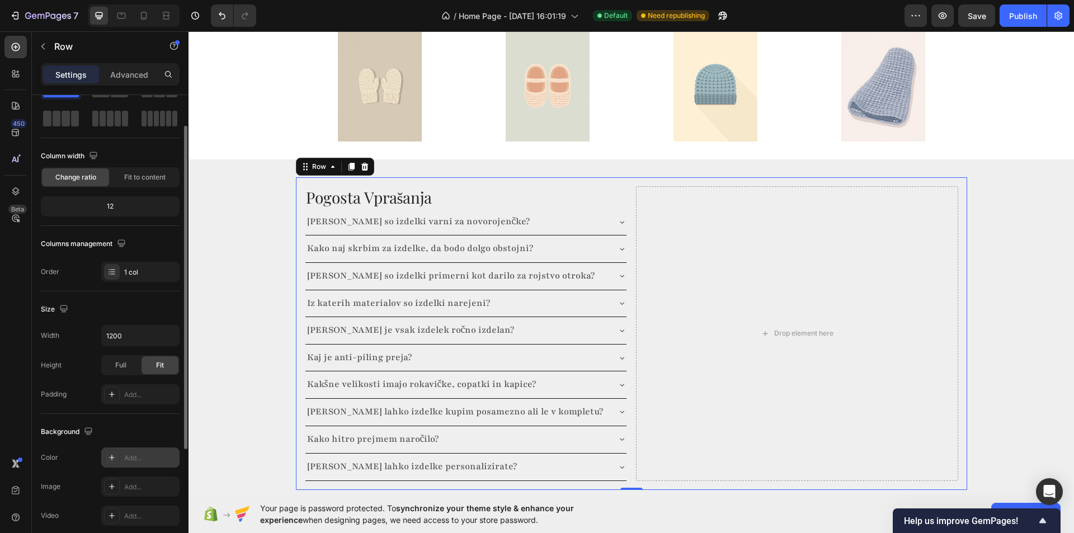
click at [110, 463] on div at bounding box center [112, 458] width 16 height 16
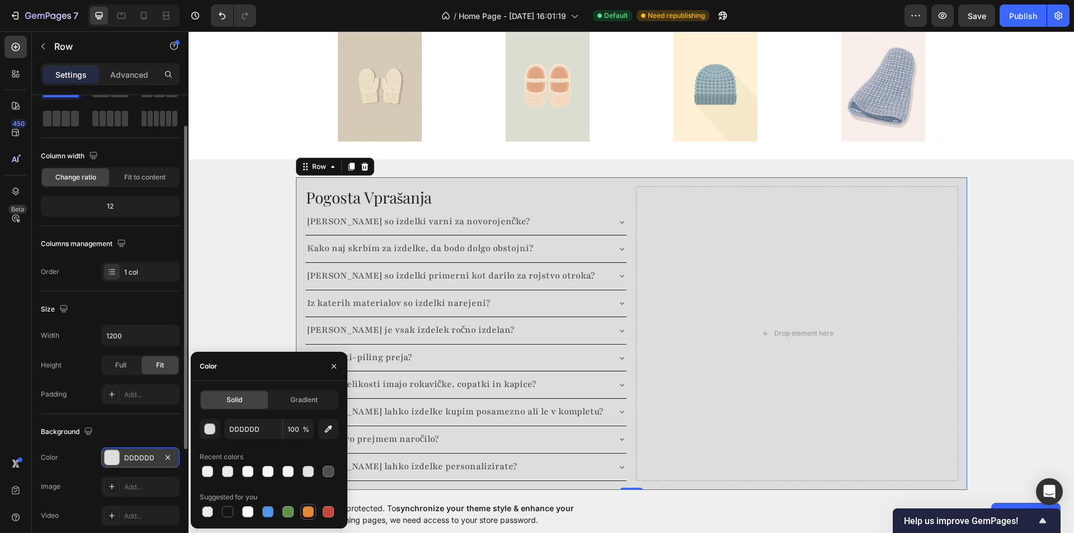
click at [309, 513] on div at bounding box center [308, 511] width 11 height 11
type input "E4893A"
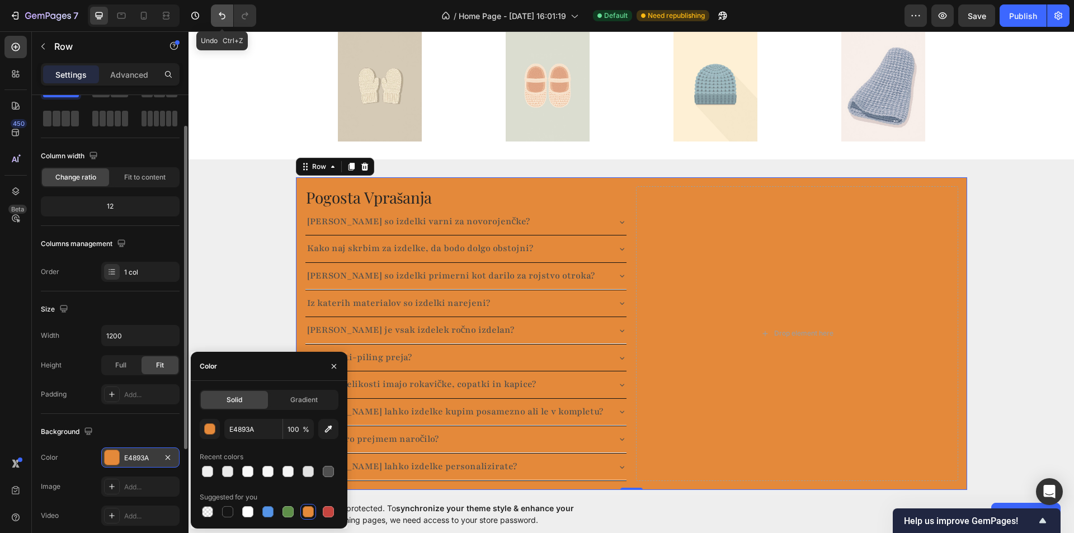
click at [223, 12] on icon "Undo/Redo" at bounding box center [221, 15] width 11 height 11
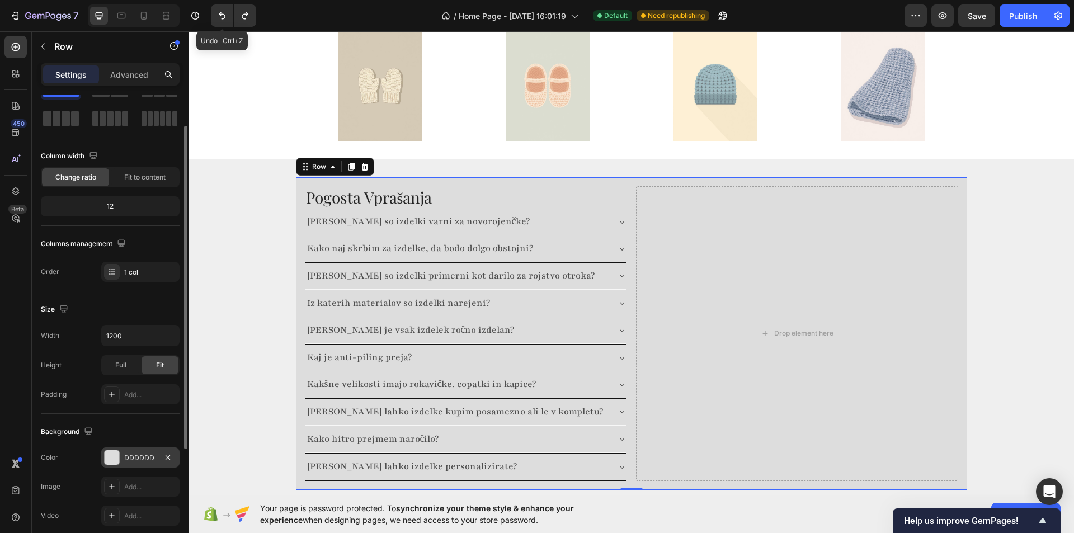
click at [244, 242] on div "Pogosta Vprašanja Heading Ali so izdelki varni za novorojenčke? Kako naj skrbim…" at bounding box center [630, 333] width 885 height 313
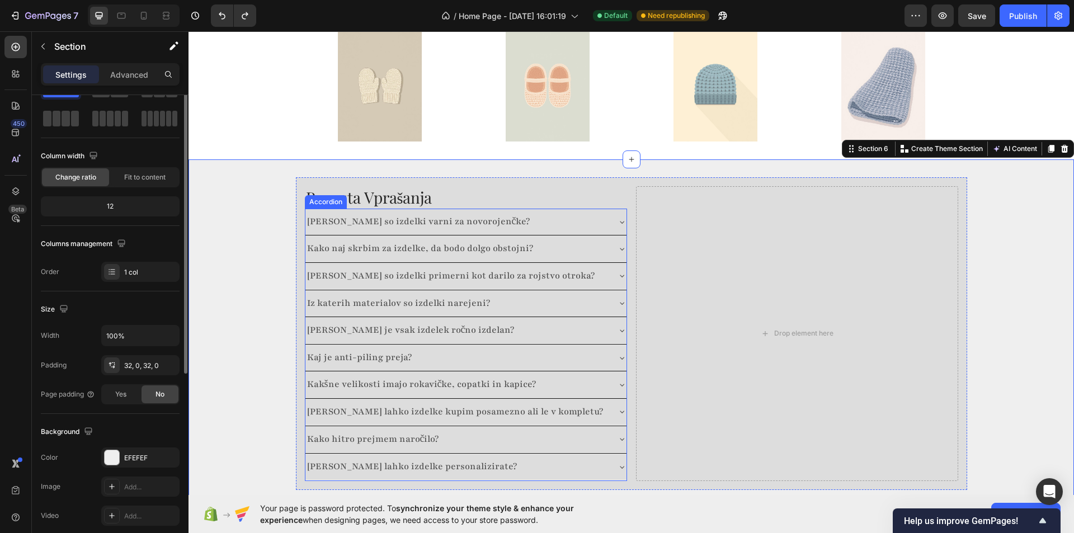
scroll to position [0, 0]
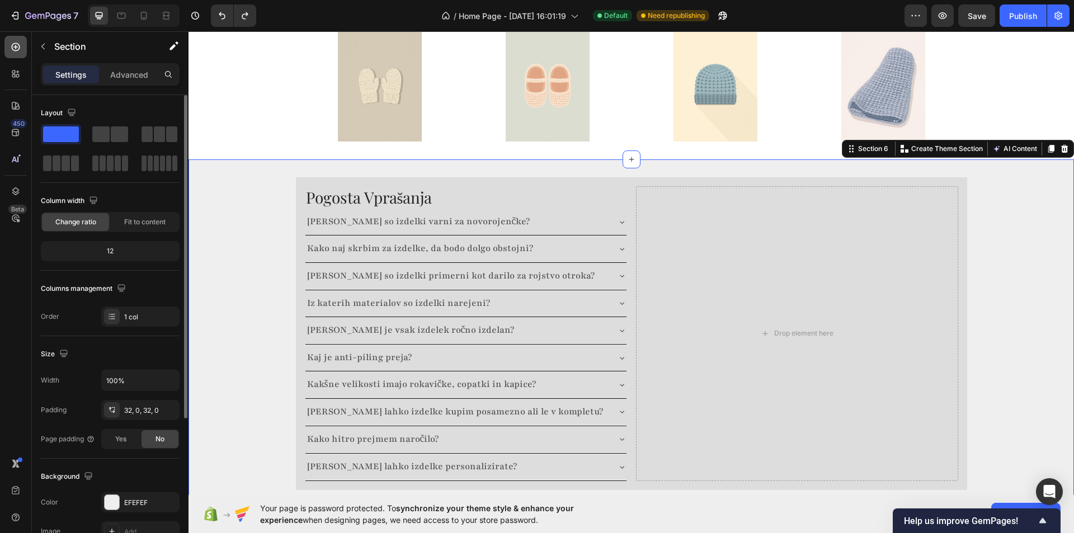
click at [25, 53] on div at bounding box center [15, 47] width 22 height 22
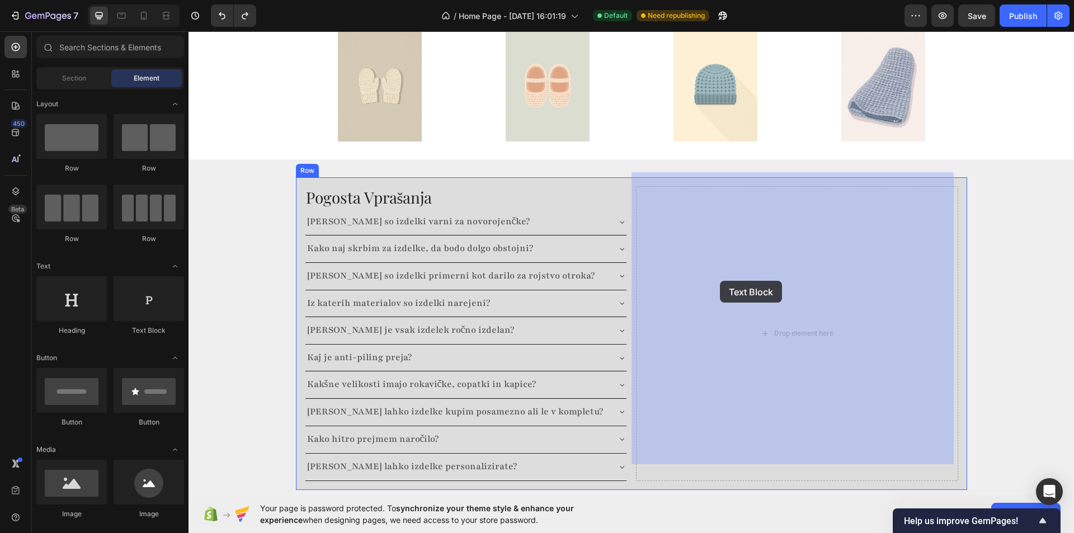
drag, startPoint x: 354, startPoint y: 330, endPoint x: 764, endPoint y: 248, distance: 418.0
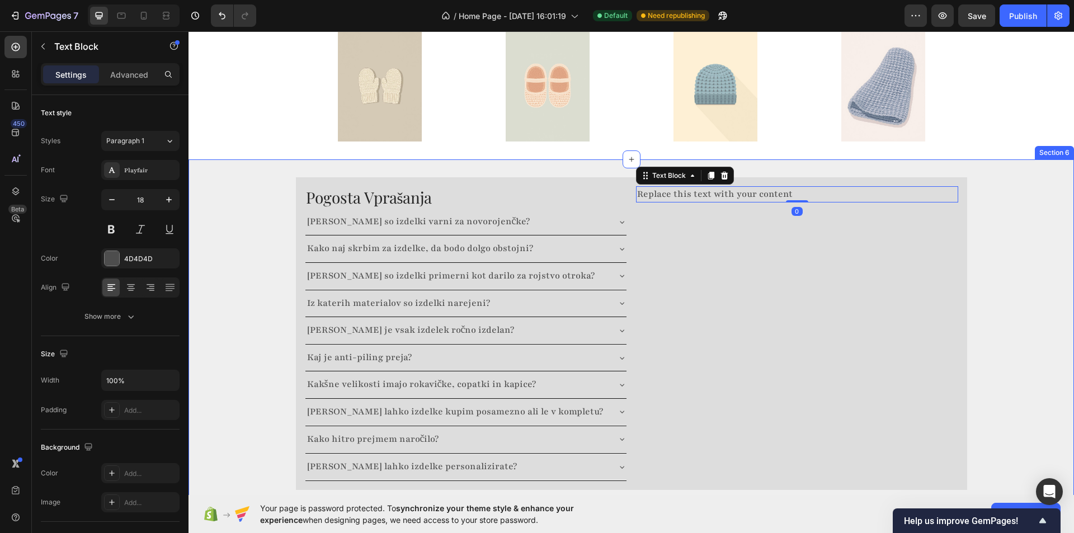
click at [231, 249] on div "Pogosta Vprašanja Heading Ali so izdelki varni za novorojenčke? Kako naj skrbim…" at bounding box center [630, 333] width 885 height 313
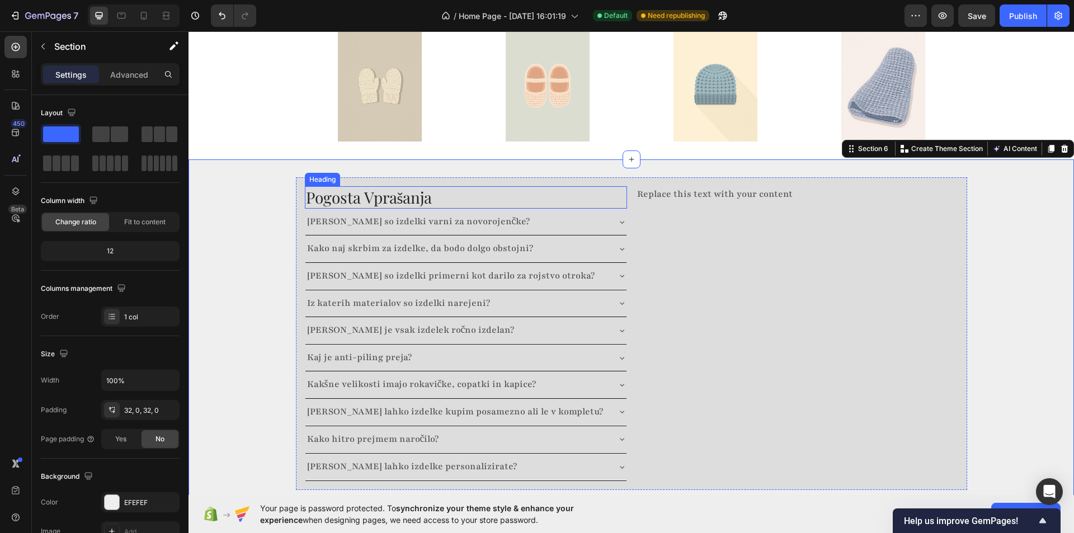
click at [495, 186] on h2 "Pogosta Vprašanja" at bounding box center [466, 197] width 322 height 22
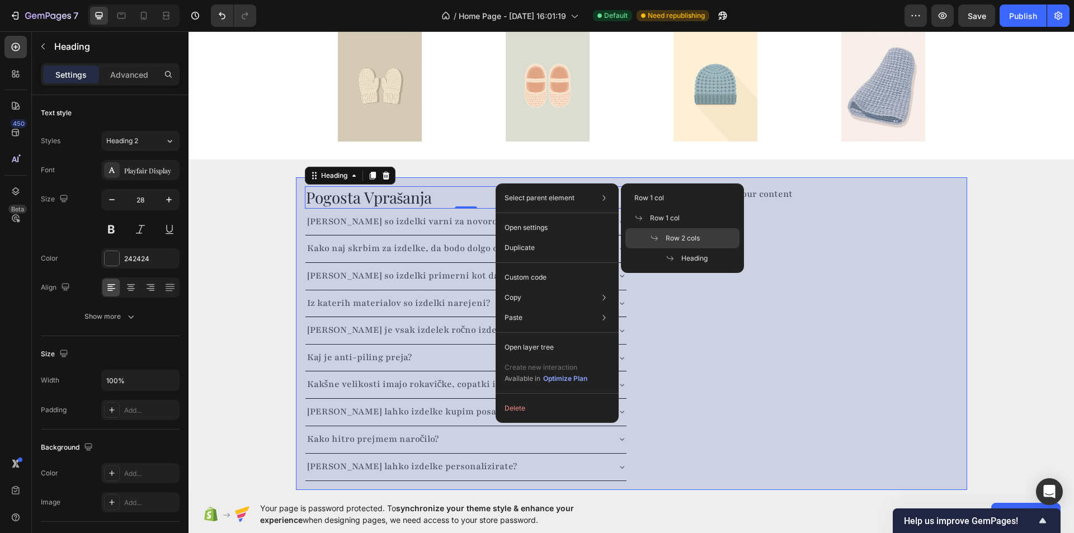
click at [692, 237] on span "Row 2 cols" at bounding box center [683, 238] width 34 height 10
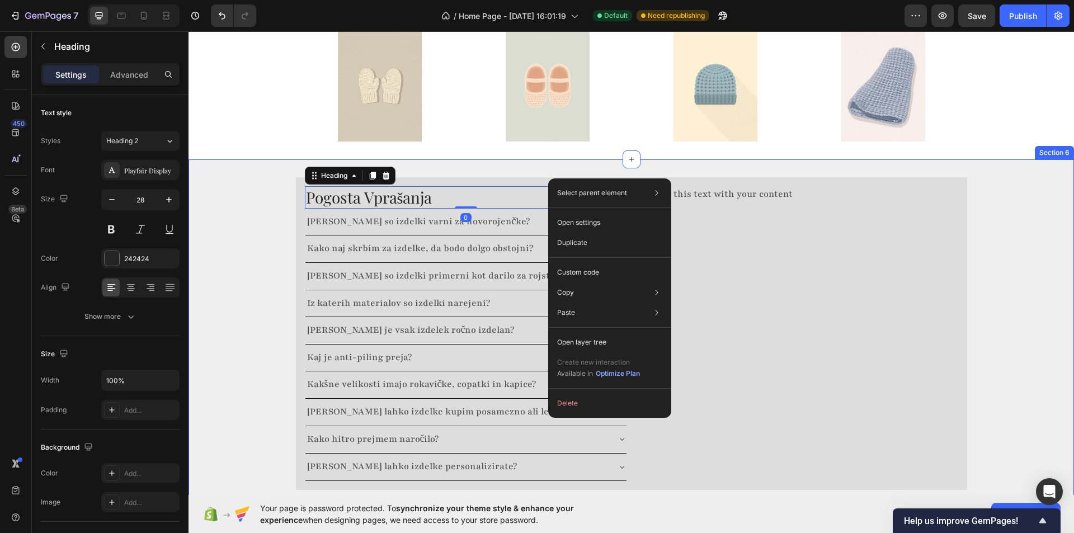
click at [231, 215] on div "Pogosta Vprašanja Heading 0 Ali so izdelki varni za novorojenčke? Kako naj skrb…" at bounding box center [630, 333] width 885 height 313
click at [530, 177] on div "Pogosta Vprašanja Heading 0 Ali so izdelki varni za novorojenčke? Kako naj skrb…" at bounding box center [631, 333] width 671 height 313
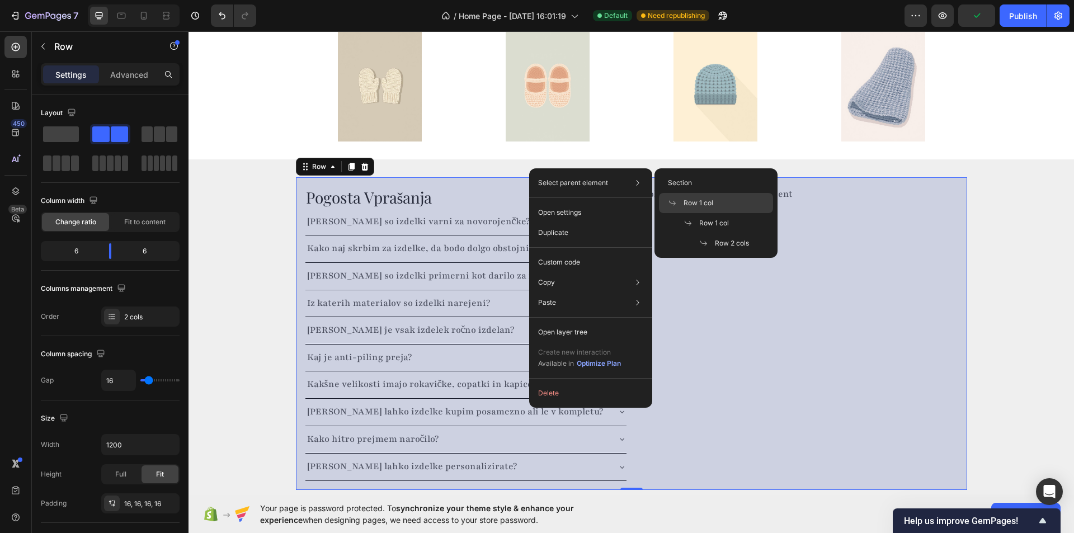
click at [711, 200] on span "Row 1 col" at bounding box center [698, 203] width 30 height 10
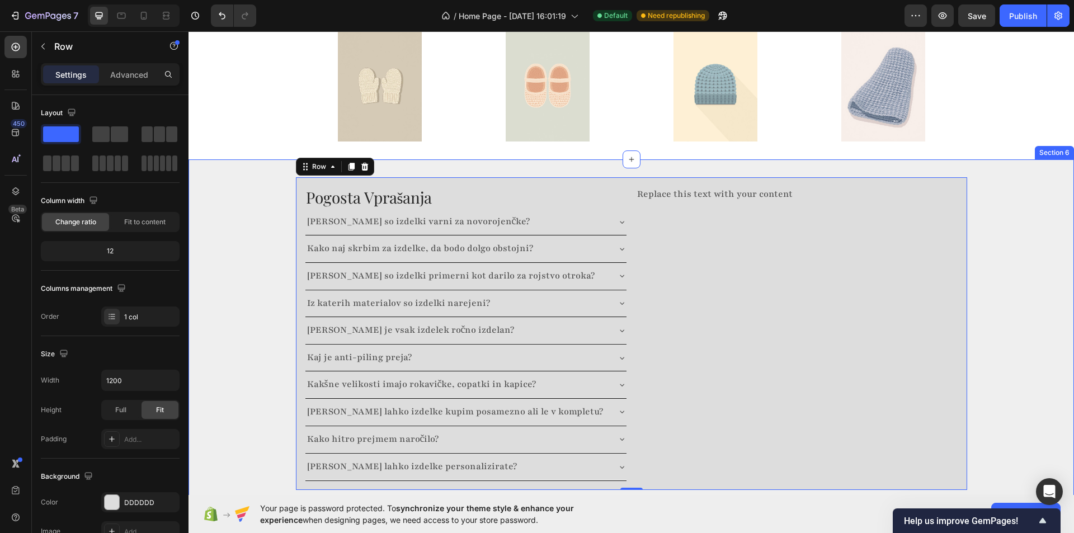
click at [274, 200] on div "Pogosta Vprašanja Heading Ali so izdelki varni za novorojenčke? Kako naj skrbim…" at bounding box center [630, 333] width 885 height 313
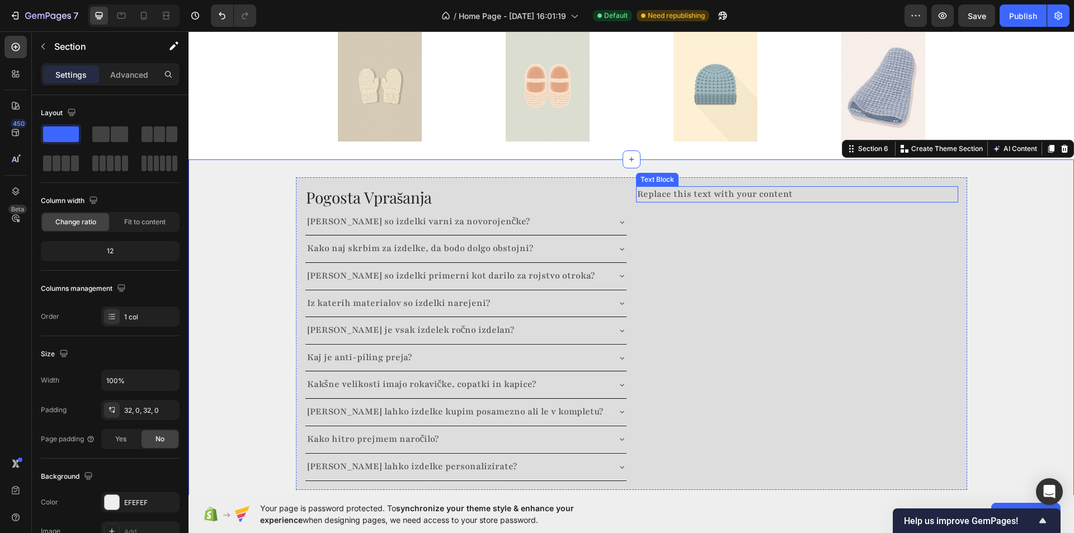
click at [669, 186] on div "Replace this text with your content" at bounding box center [797, 194] width 322 height 16
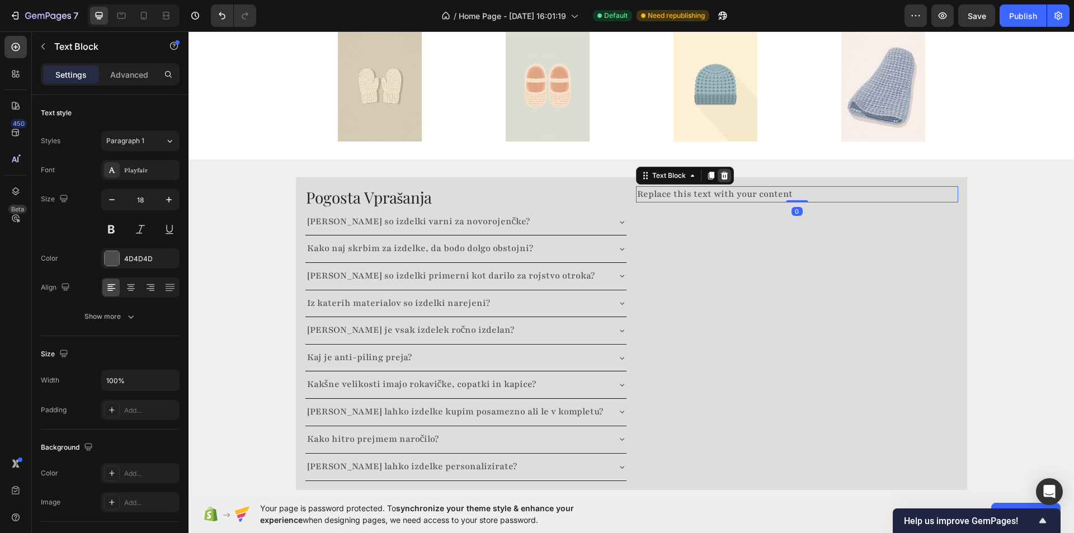
click at [720, 171] on icon at bounding box center [724, 175] width 9 height 9
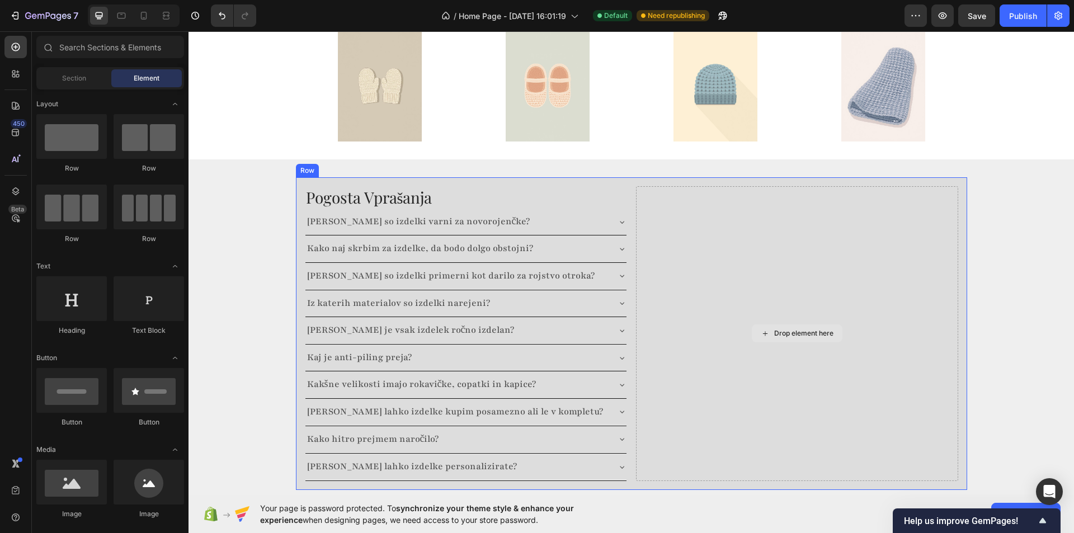
click at [729, 191] on div "Drop element here" at bounding box center [797, 333] width 322 height 295
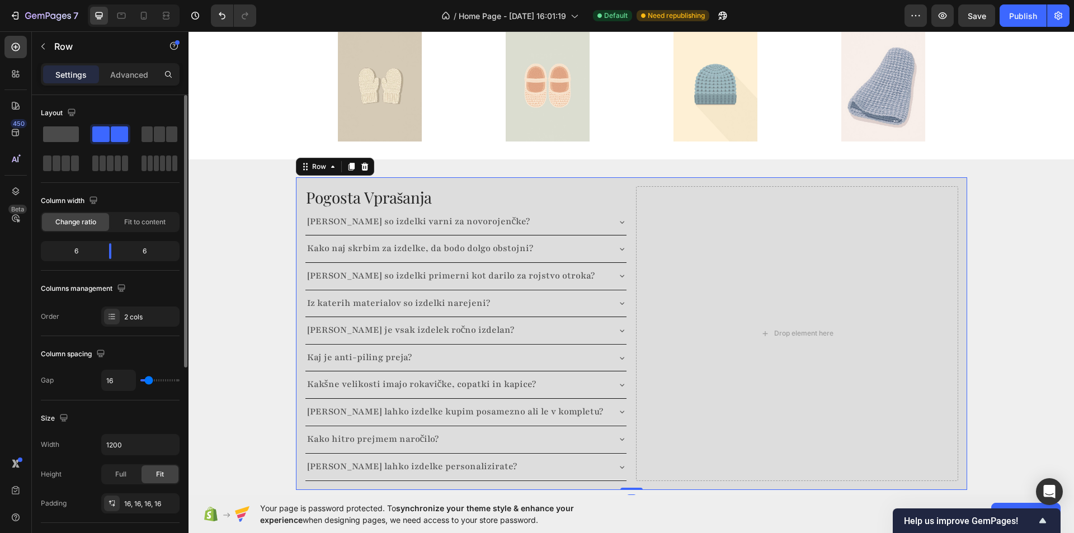
click at [69, 138] on span at bounding box center [61, 134] width 36 height 16
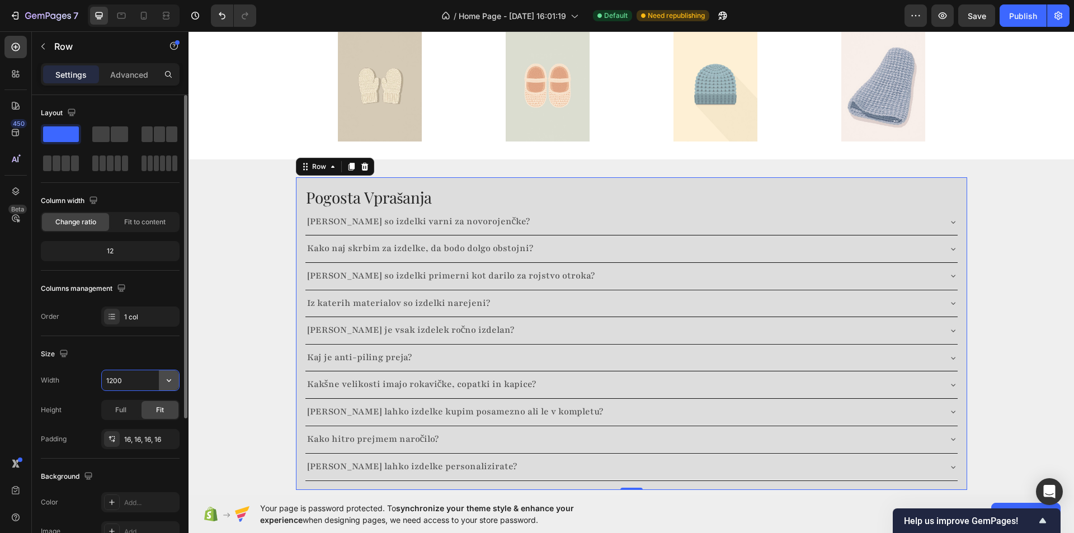
click at [173, 377] on icon "button" at bounding box center [168, 380] width 11 height 11
click at [146, 438] on div "Full 100%" at bounding box center [129, 429] width 92 height 21
click at [140, 383] on input "100%" at bounding box center [140, 380] width 77 height 20
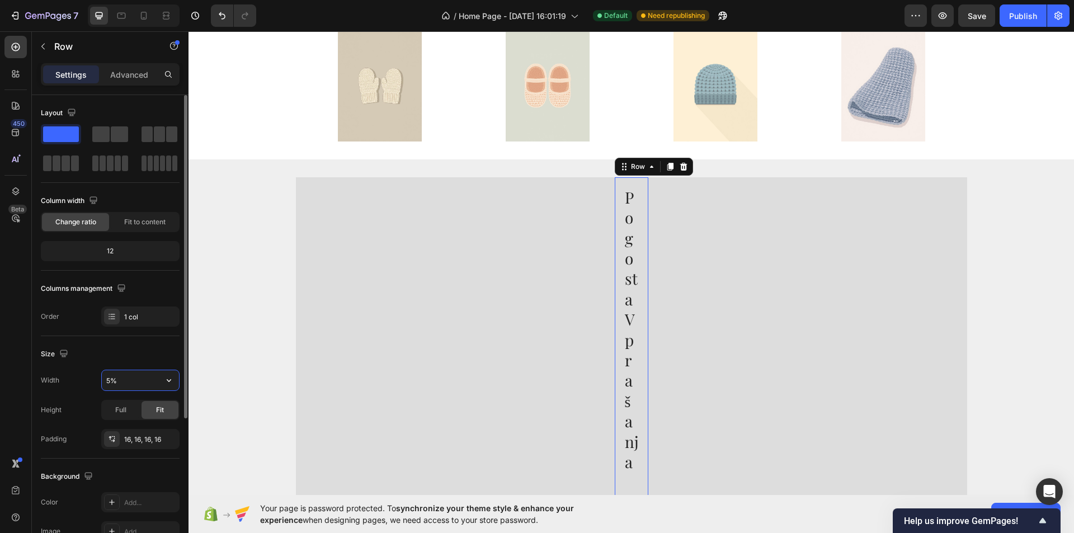
type input "50%"
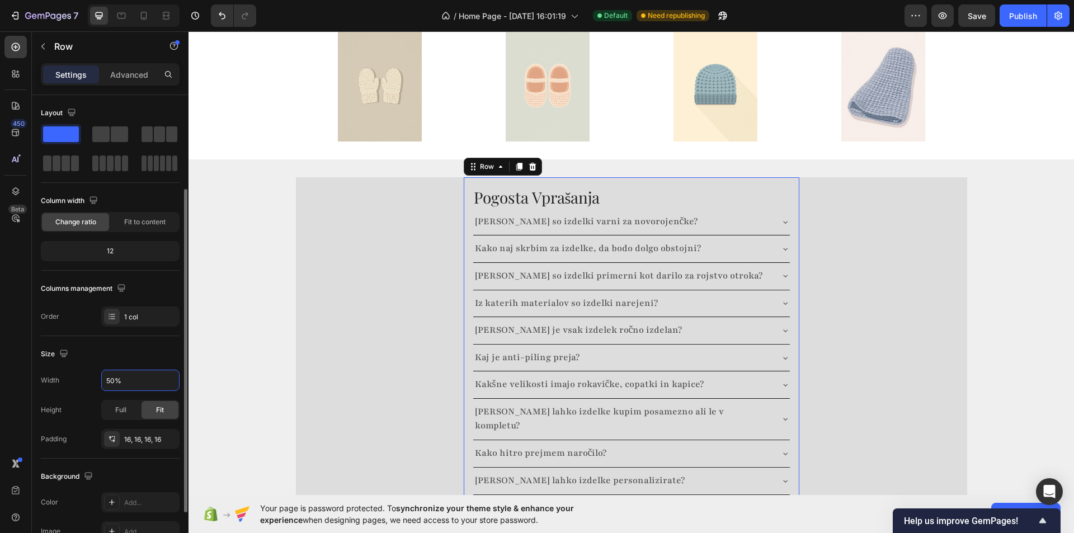
scroll to position [56, 0]
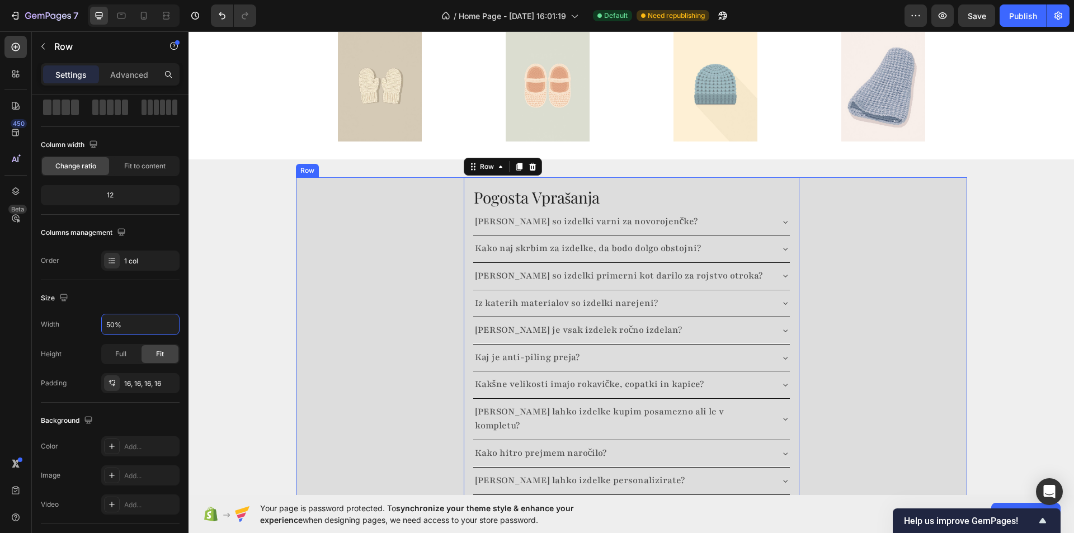
click at [365, 233] on div "Pogosta Vprašanja Heading Ali so izdelki varni za novorojenčke? Kako naj skrbim…" at bounding box center [631, 340] width 671 height 327
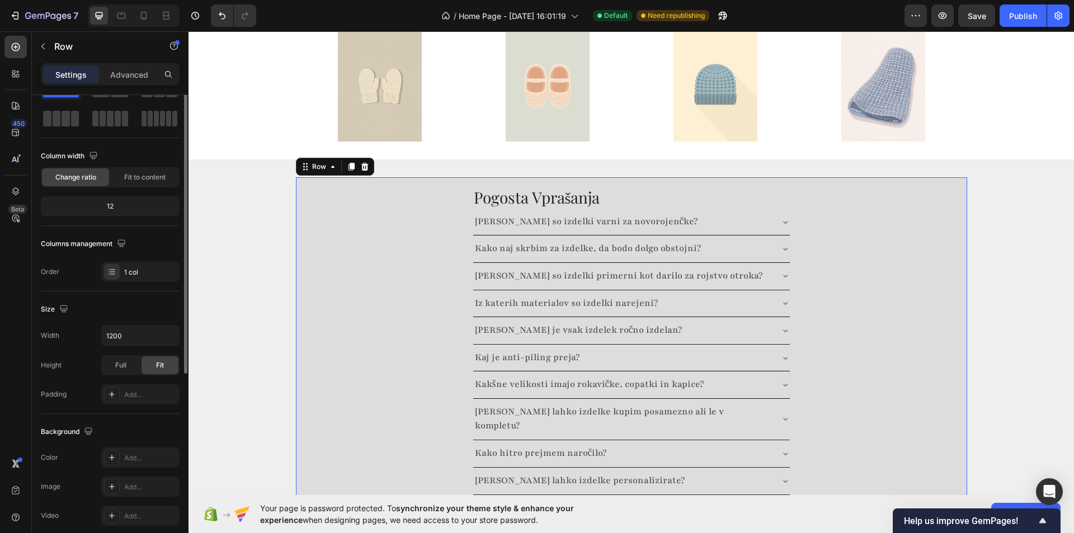
scroll to position [0, 0]
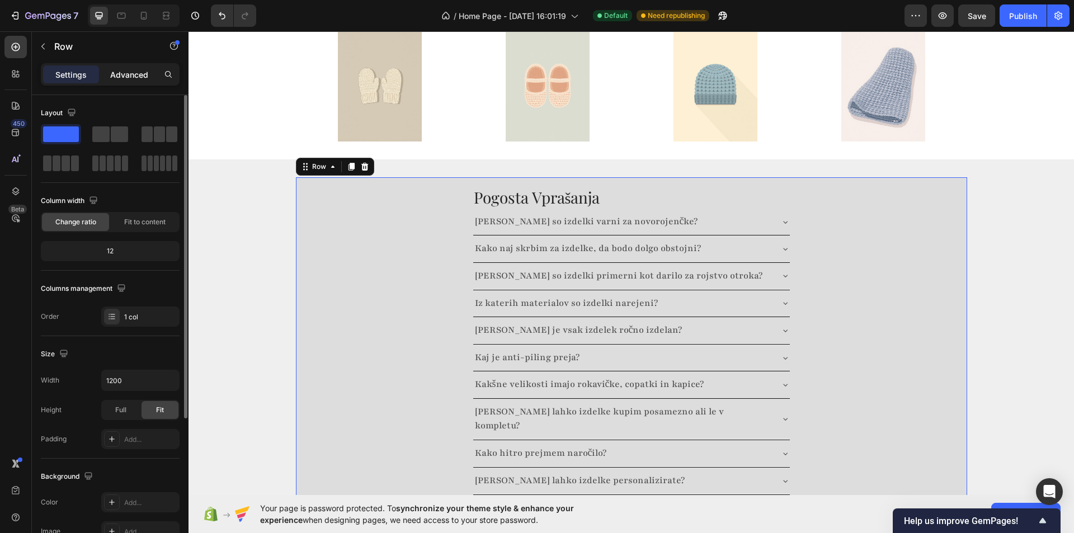
click at [133, 77] on p "Advanced" at bounding box center [129, 75] width 38 height 12
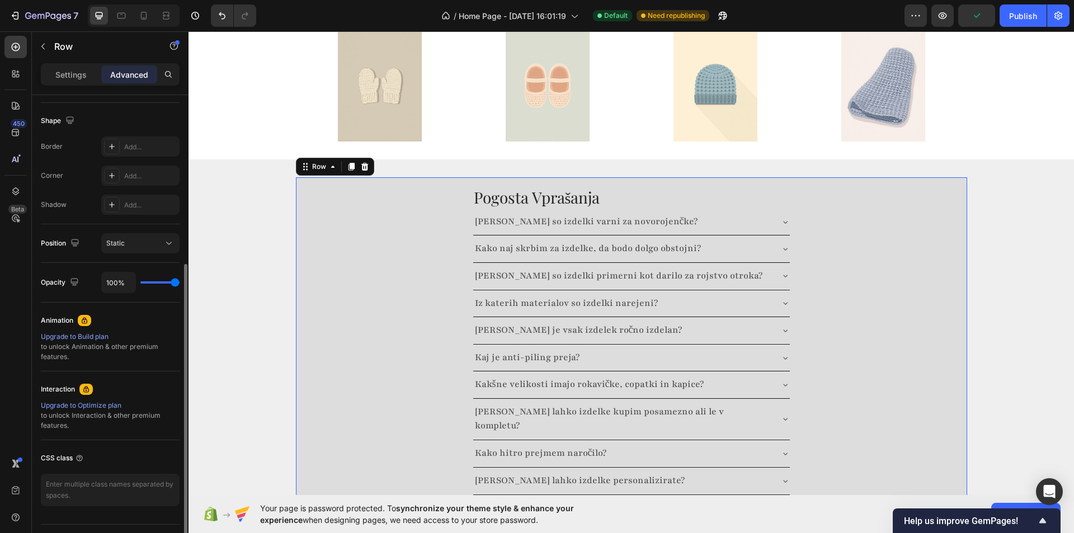
scroll to position [168, 0]
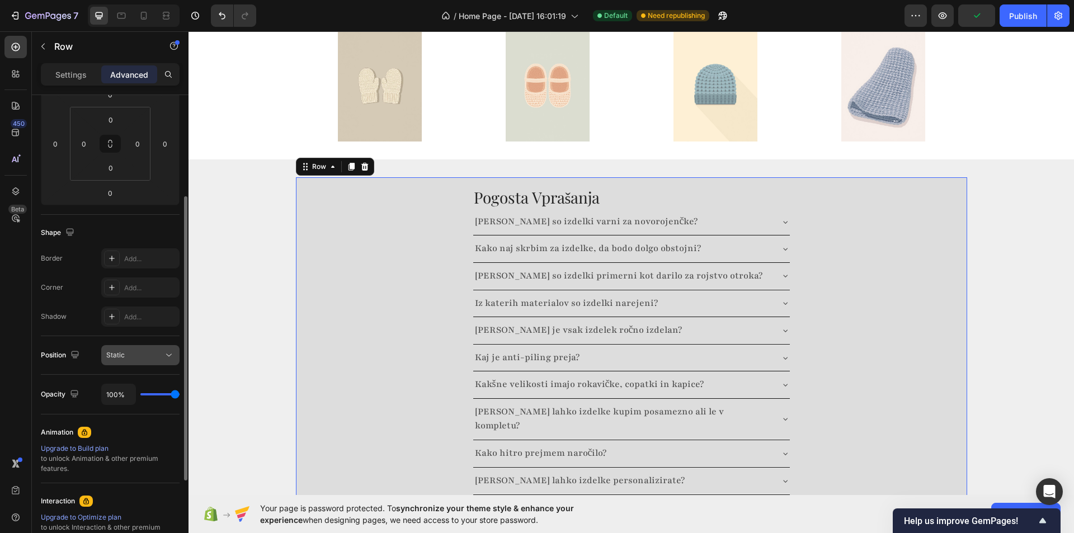
click at [147, 353] on div "Static" at bounding box center [134, 355] width 57 height 10
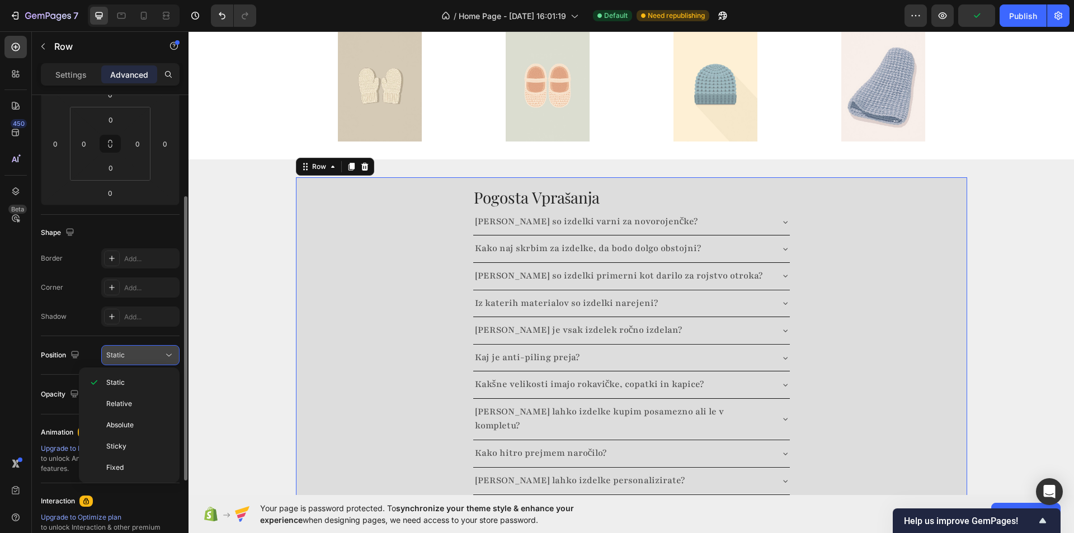
click at [147, 353] on div "Static" at bounding box center [134, 355] width 57 height 10
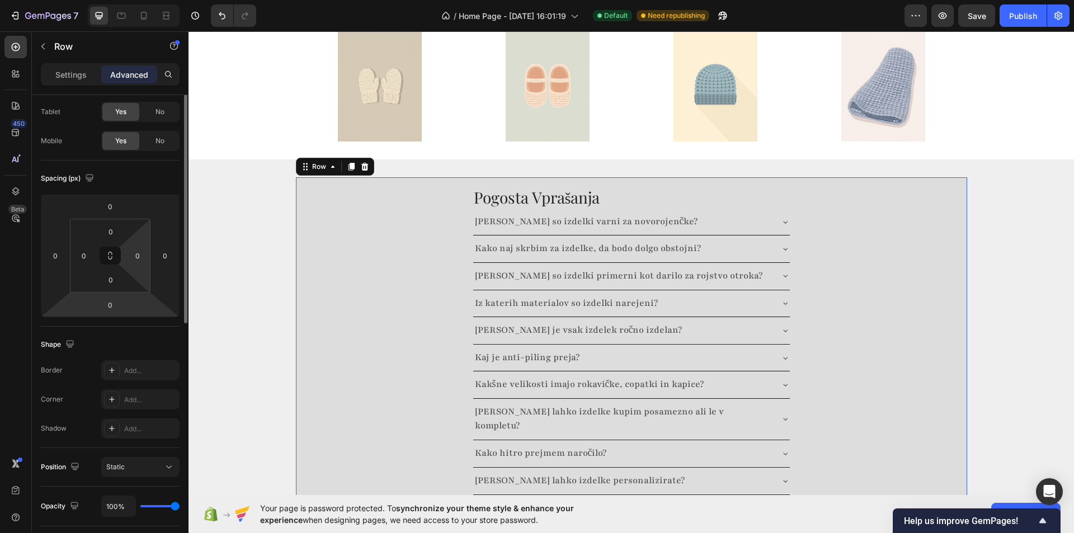
scroll to position [0, 0]
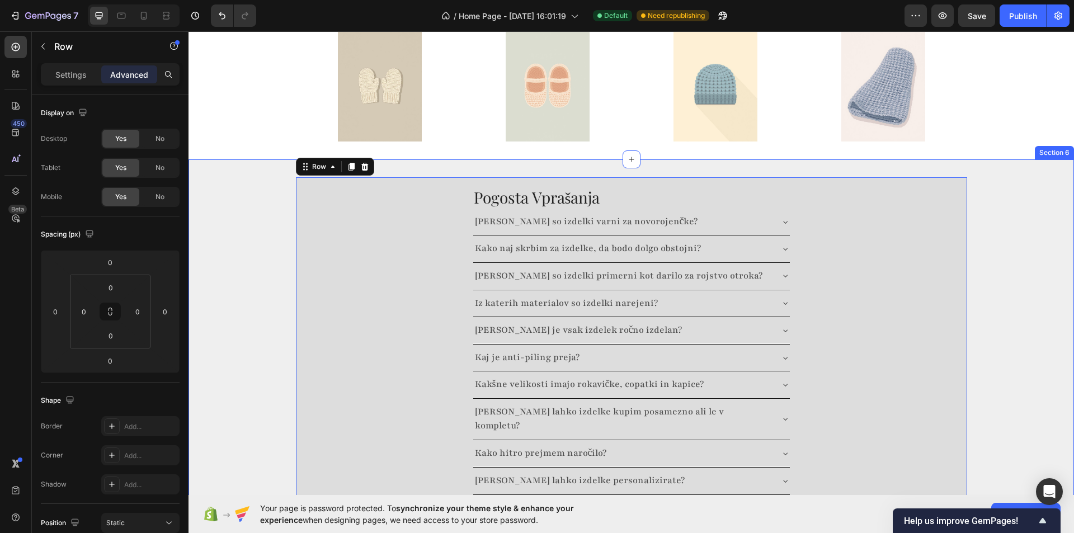
click at [254, 177] on div "Pogosta Vprašanja Heading Ali so izdelki varni za novorojenčke? Kako naj skrbim…" at bounding box center [630, 340] width 885 height 327
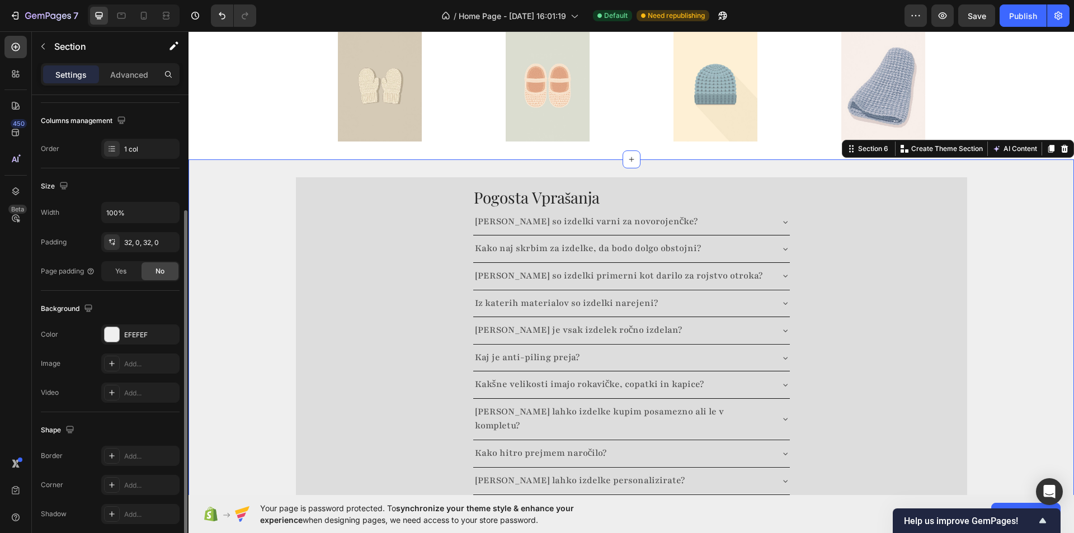
scroll to position [213, 0]
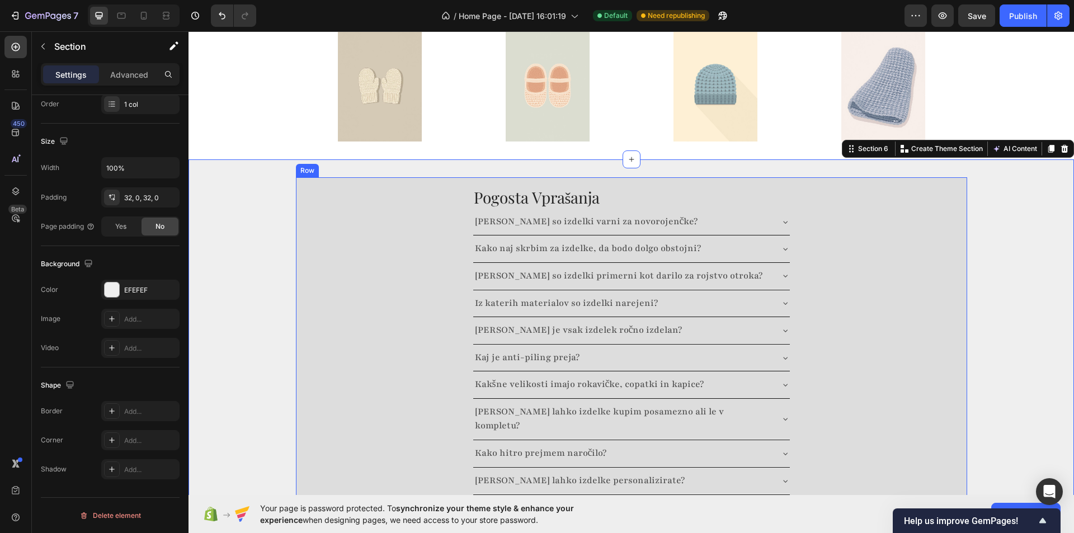
click at [406, 222] on div "Pogosta Vprašanja Heading Ali so izdelki varni za novorojenčke? Kako naj skrbim…" at bounding box center [631, 340] width 671 height 327
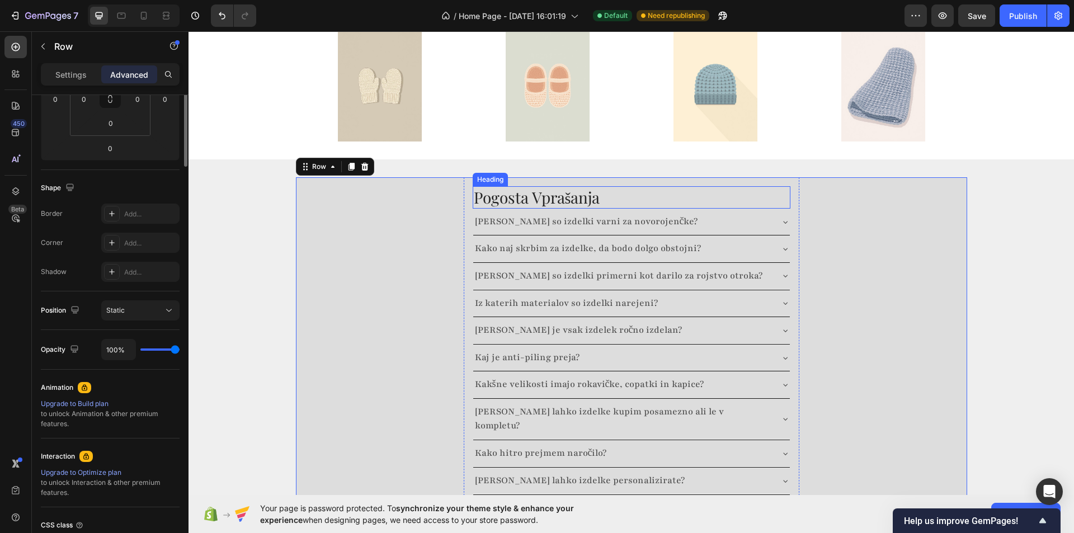
scroll to position [0, 0]
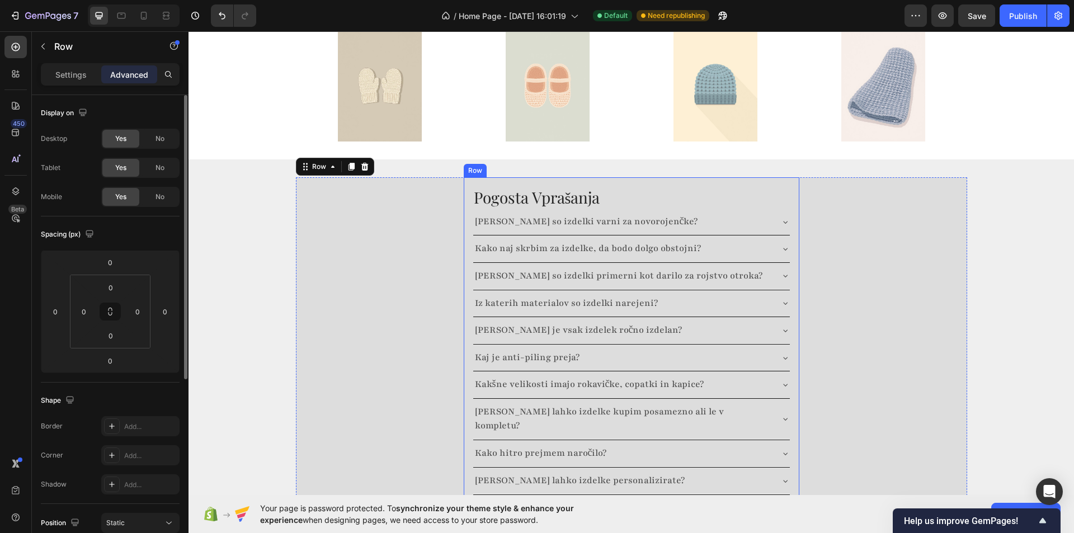
click at [576, 177] on div "Pogosta Vprašanja Heading Ali so izdelki varni za novorojenčke? Kako naj skrbim…" at bounding box center [632, 340] width 336 height 327
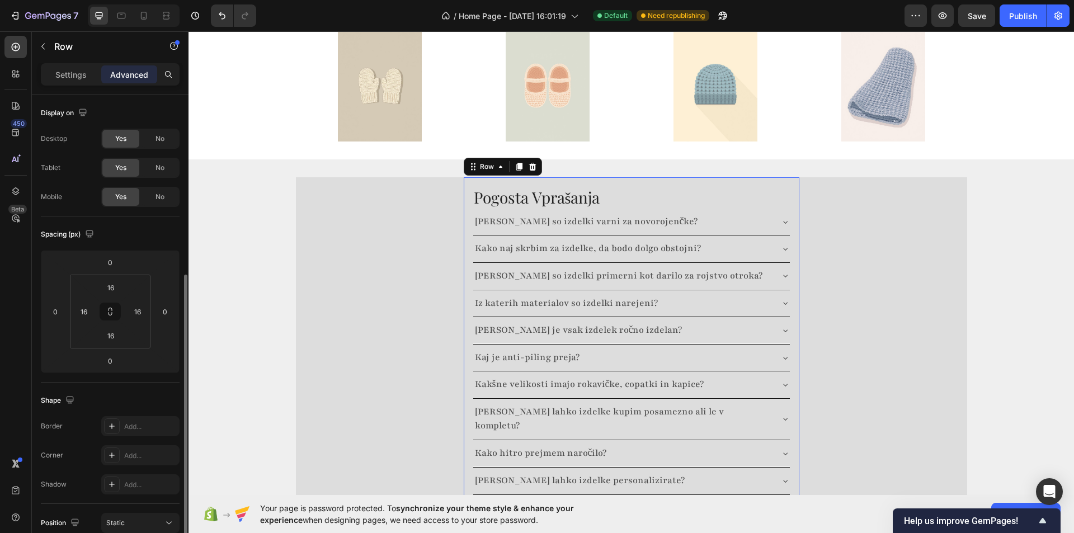
scroll to position [168, 0]
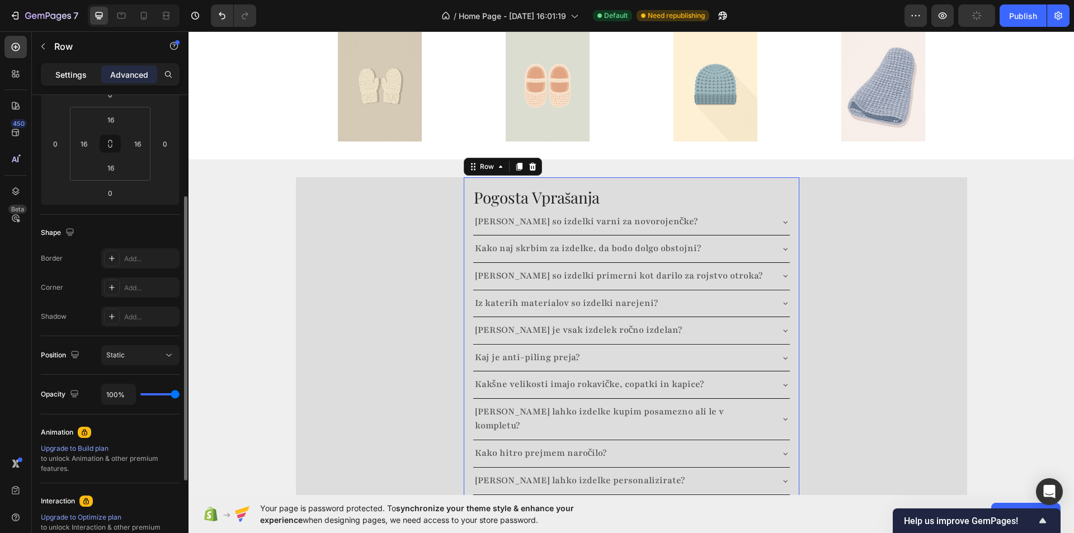
drag, startPoint x: 92, startPoint y: 92, endPoint x: 85, endPoint y: 79, distance: 14.5
click at [91, 92] on div "Settings Advanced" at bounding box center [110, 79] width 157 height 32
click at [88, 84] on div "Settings Advanced" at bounding box center [110, 74] width 139 height 22
click at [83, 78] on p "Settings" at bounding box center [70, 75] width 31 height 12
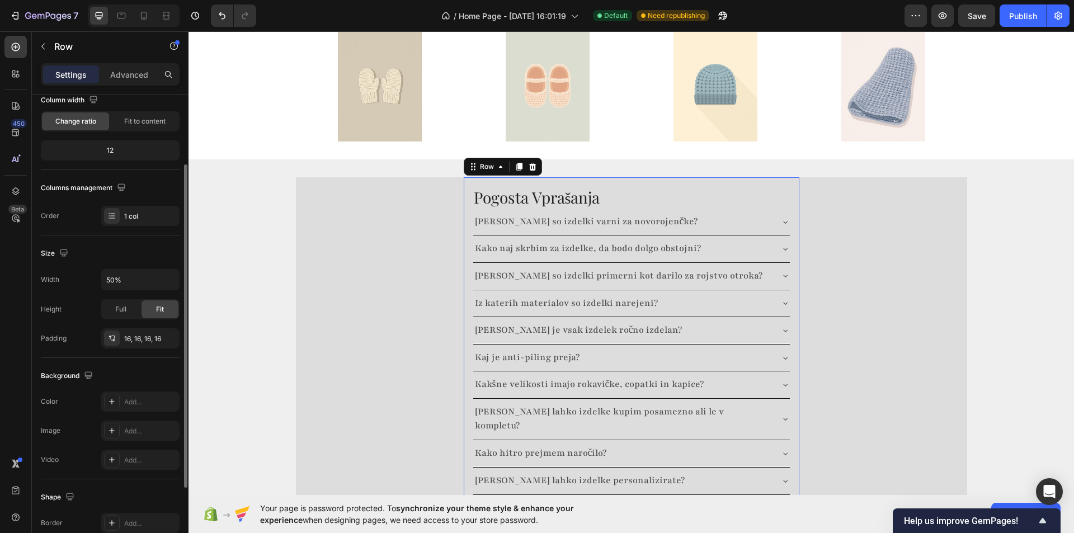
scroll to position [0, 0]
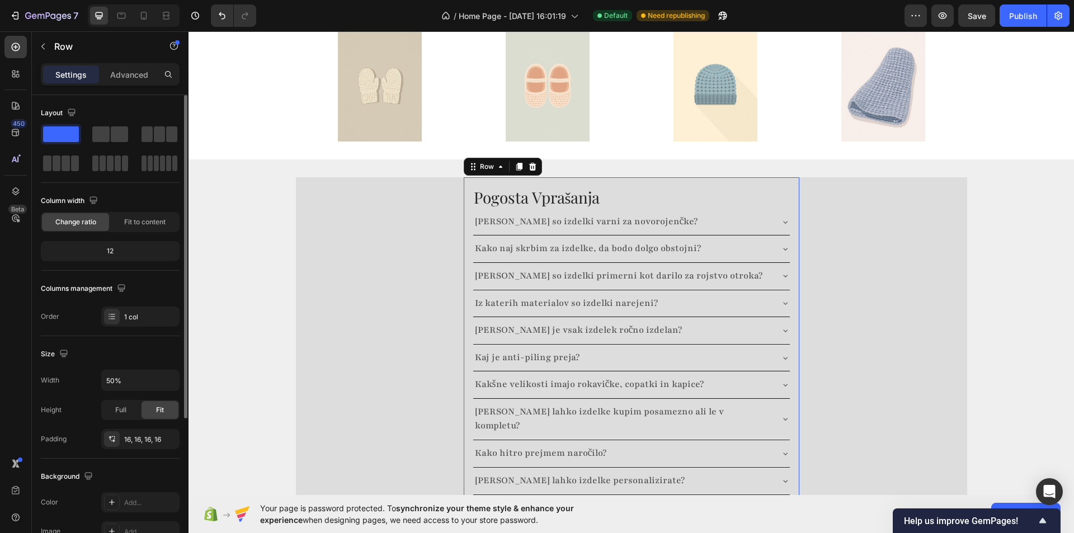
click at [126, 251] on div "12" at bounding box center [110, 251] width 134 height 16
click at [109, 134] on span at bounding box center [100, 134] width 17 height 16
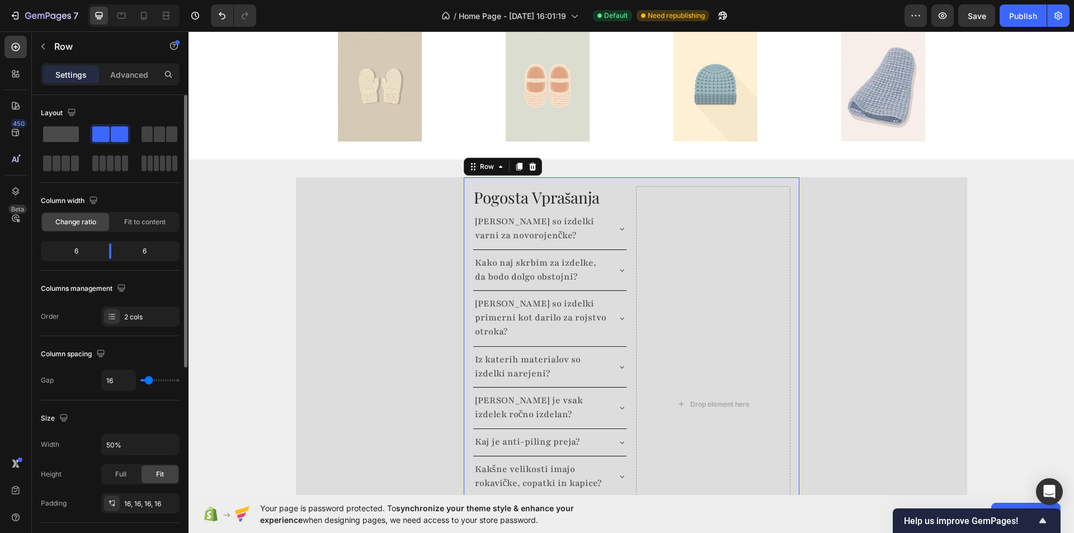
click at [62, 135] on span at bounding box center [61, 134] width 36 height 16
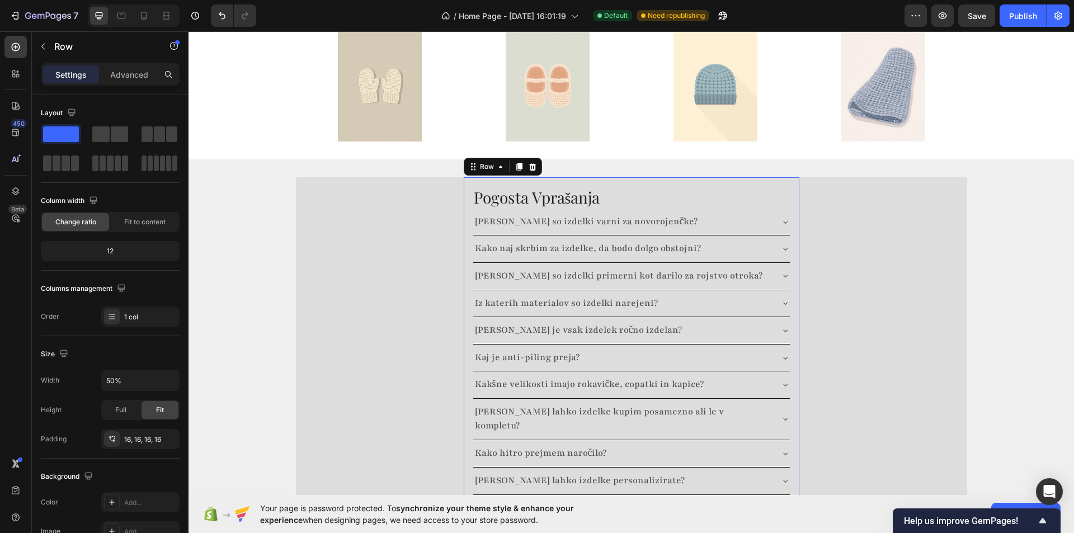
click at [353, 202] on div "Pogosta Vprašanja Heading Ali so izdelki varni za novorojenčke? Kako naj skrbim…" at bounding box center [631, 340] width 671 height 327
click at [360, 162] on icon at bounding box center [364, 166] width 9 height 9
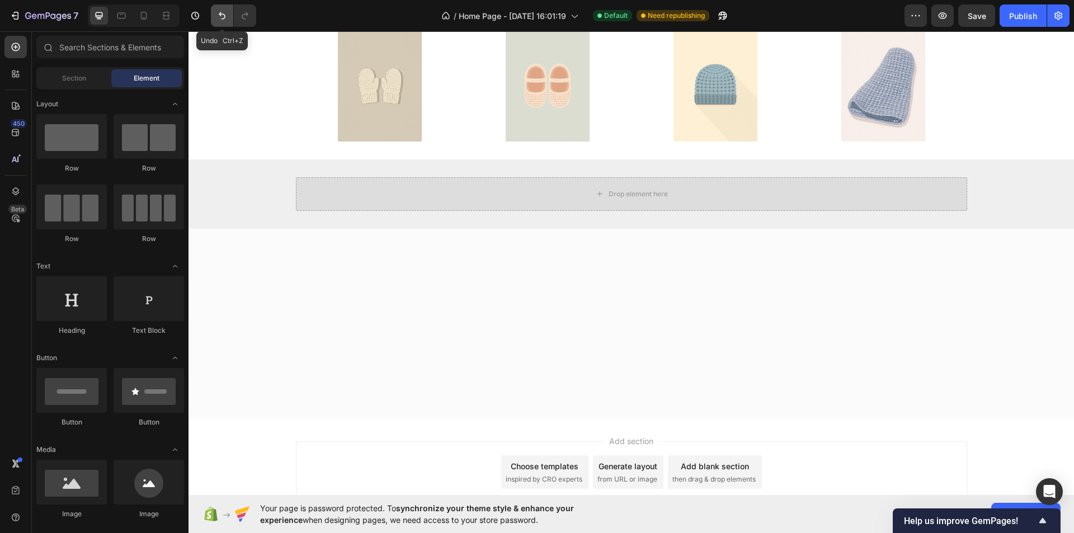
click at [227, 8] on button "Undo/Redo" at bounding box center [222, 15] width 22 height 22
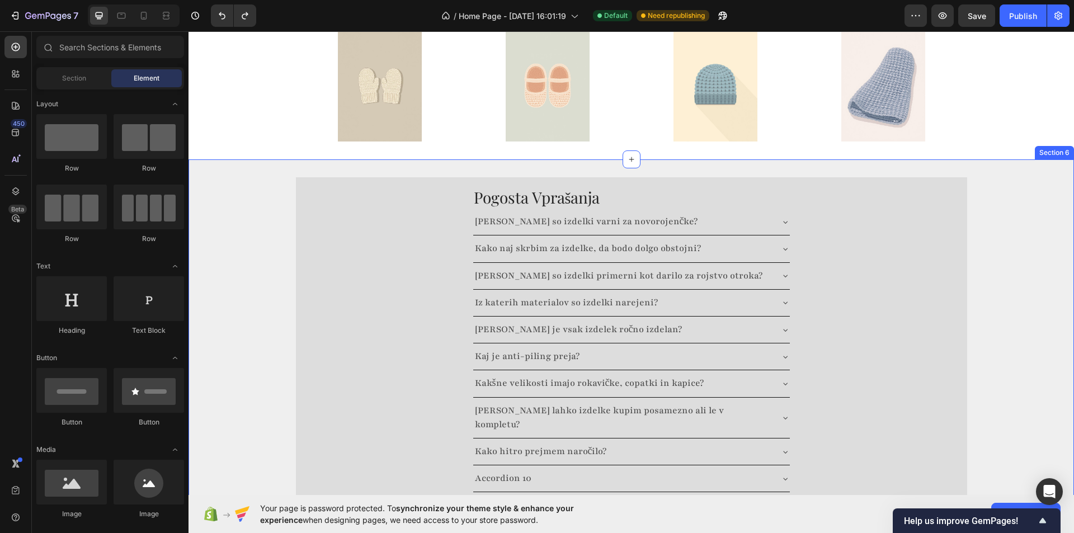
click at [274, 242] on div "Pogosta Vprašanja Heading Ali so izdelki varni za novorojenčke? Kako naj skrbim…" at bounding box center [630, 339] width 885 height 324
click at [427, 179] on div "Pogosta Vprašanja Heading Ali so izdelki varni za novorojenčke? Kako naj skrbim…" at bounding box center [631, 339] width 671 height 324
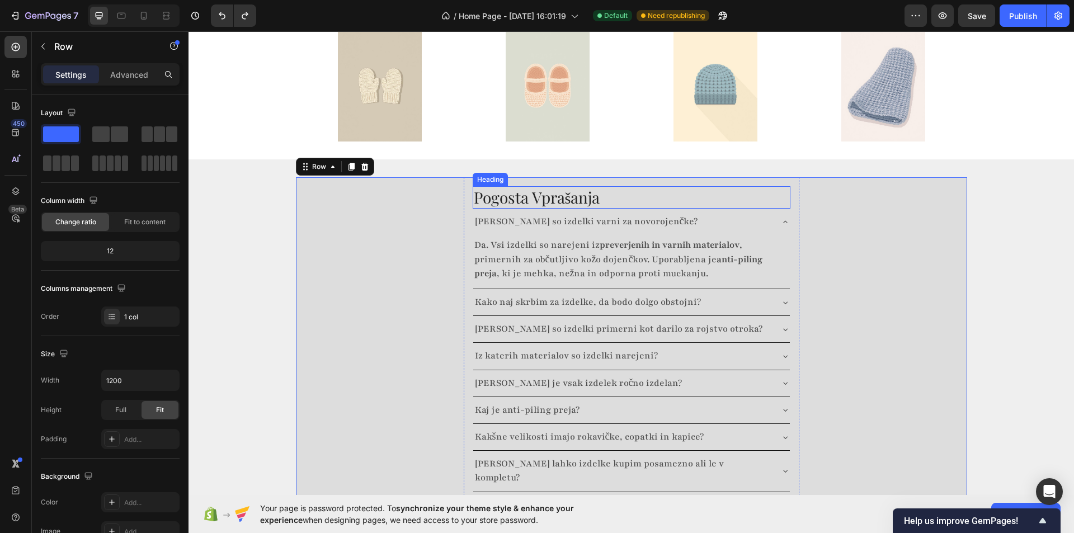
click at [583, 186] on h2 "Pogosta Vprašanja" at bounding box center [632, 197] width 318 height 22
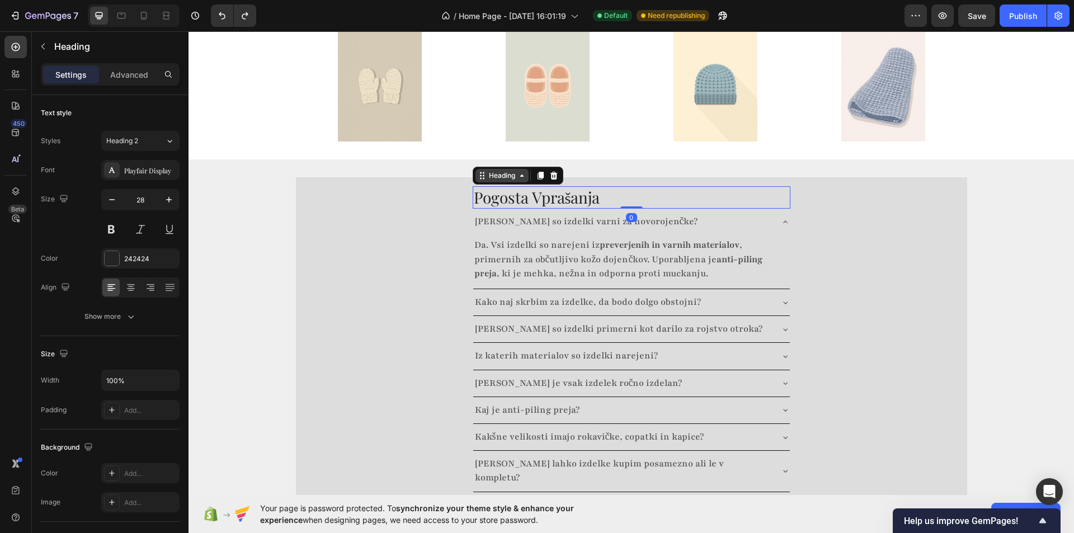
drag, startPoint x: 495, startPoint y: 166, endPoint x: 477, endPoint y: 166, distance: 17.9
click at [315, 177] on div "Pogosta Vprašanja Heading 0 Ali so izdelki varni za novorojenčke? Da. Vsi izdel…" at bounding box center [631, 366] width 671 height 378
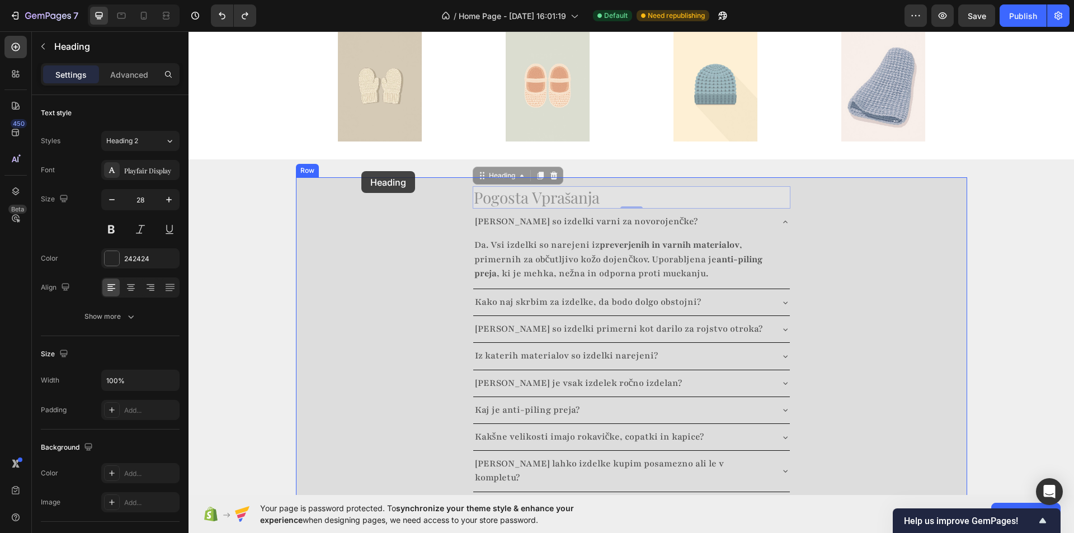
drag, startPoint x: 478, startPoint y: 163, endPoint x: 361, endPoint y: 171, distance: 117.2
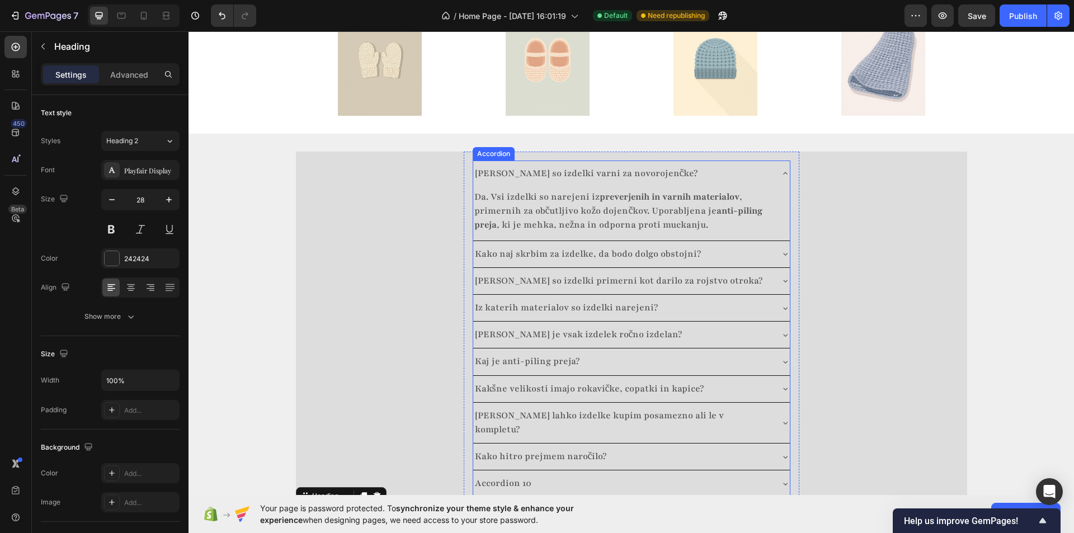
scroll to position [1653, 0]
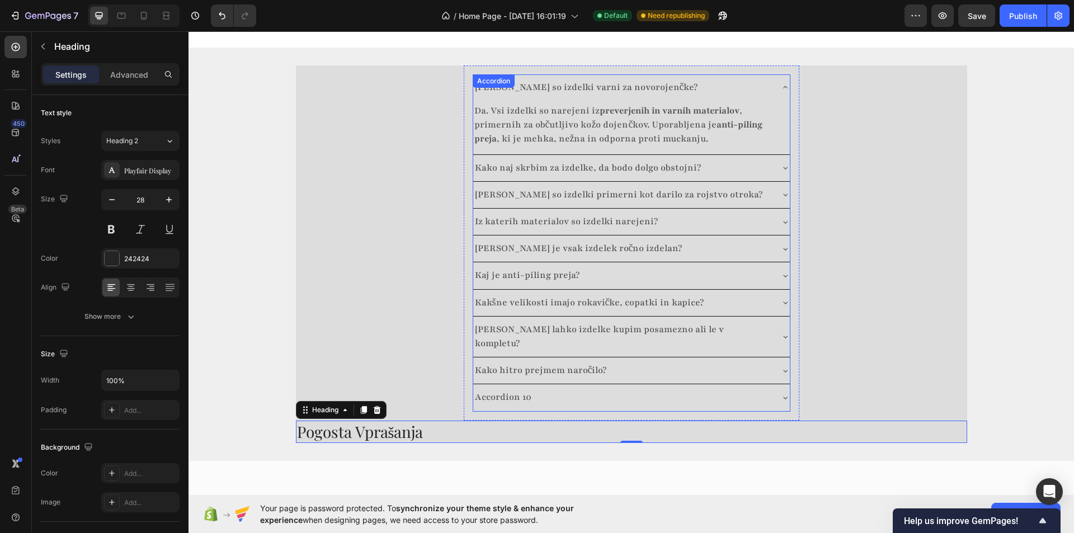
click at [473, 82] on div "[PERSON_NAME] so izdelki varni za novorojenčke?" at bounding box center [586, 87] width 227 height 17
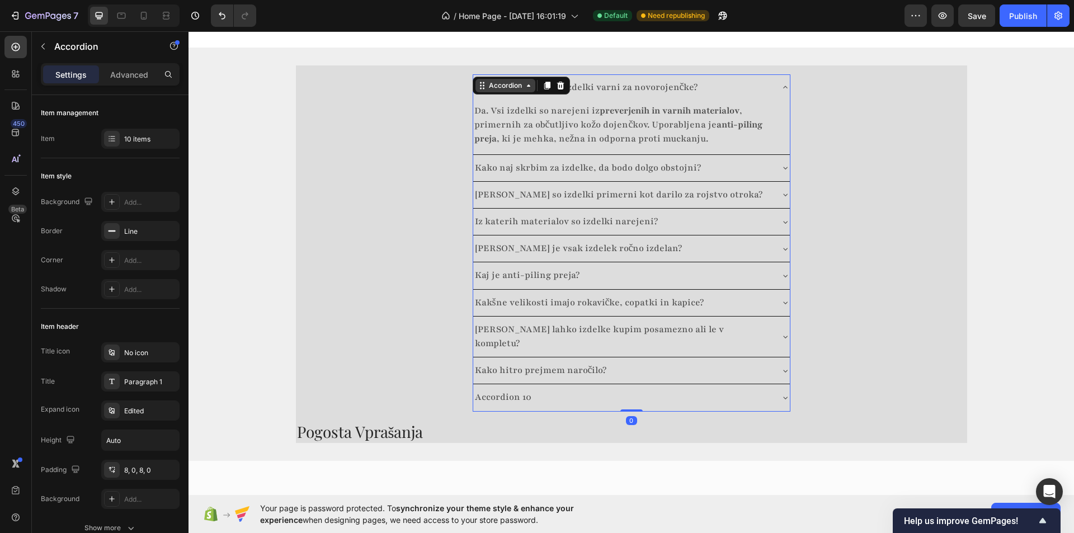
drag, startPoint x: 480, startPoint y: 76, endPoint x: 477, endPoint y: 70, distance: 6.5
click at [464, 119] on div "Ali so izdelki varni za novorojenčke? Da. Vsi izdelki so narejeni iz preverjeni…" at bounding box center [632, 242] width 336 height 355
drag, startPoint x: 477, startPoint y: 70, endPoint x: 348, endPoint y: 407, distance: 360.6
click at [348, 407] on div "Ali so izdelki varni za novorojenčke? Da. Vsi izdelki so narejeni iz preverjeni…" at bounding box center [631, 254] width 671 height 378
click at [281, 226] on div "Ali so izdelki varni za novorojenčke? Da. Vsi izdelki so narejeni iz preverjeni…" at bounding box center [630, 254] width 885 height 378
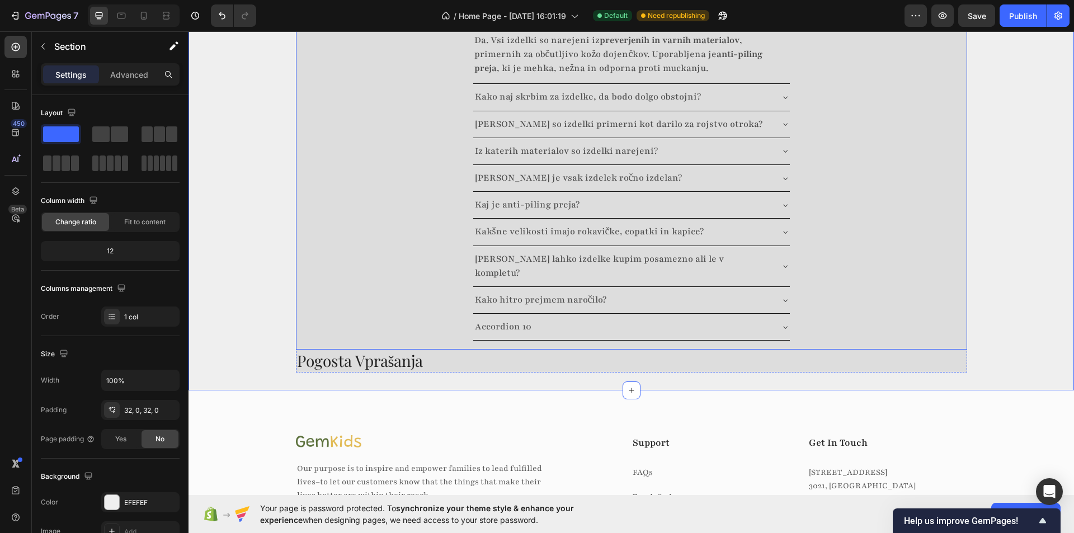
scroll to position [1597, 0]
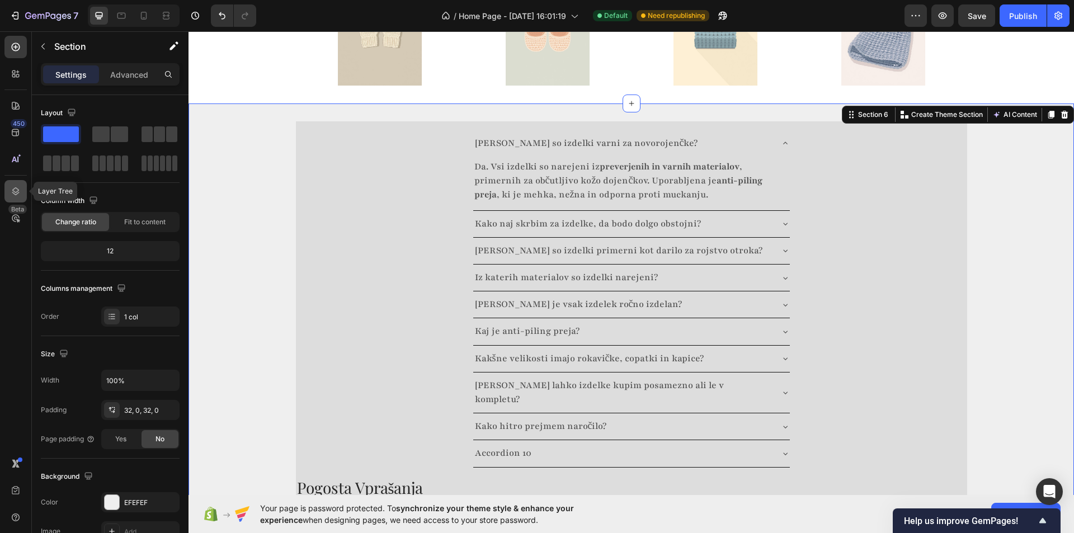
click at [17, 191] on icon at bounding box center [15, 191] width 11 height 11
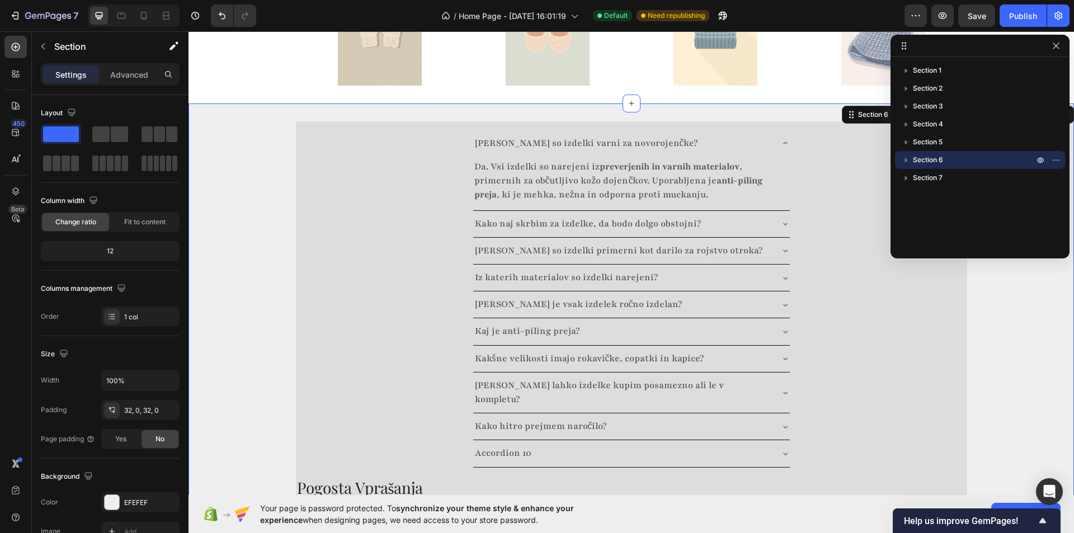
click at [907, 159] on icon "button" at bounding box center [905, 159] width 11 height 11
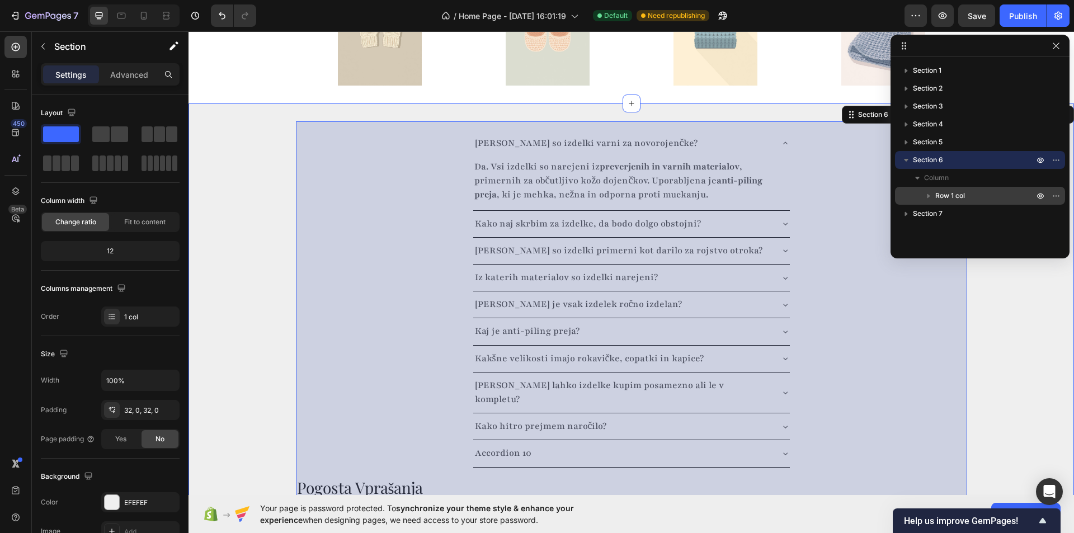
click at [926, 197] on icon "button" at bounding box center [928, 195] width 11 height 11
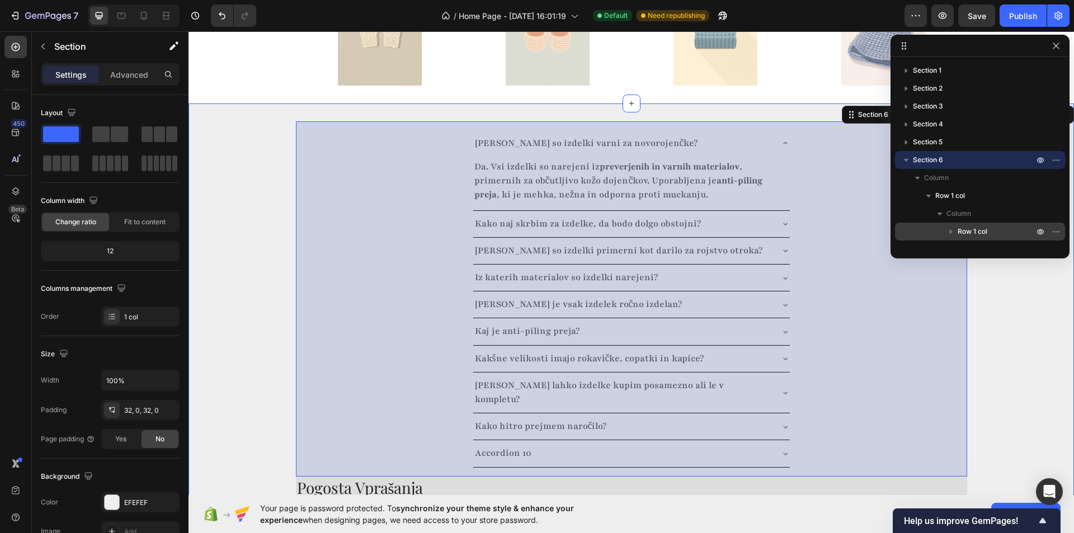
click at [950, 230] on icon "button" at bounding box center [951, 232] width 3 height 4
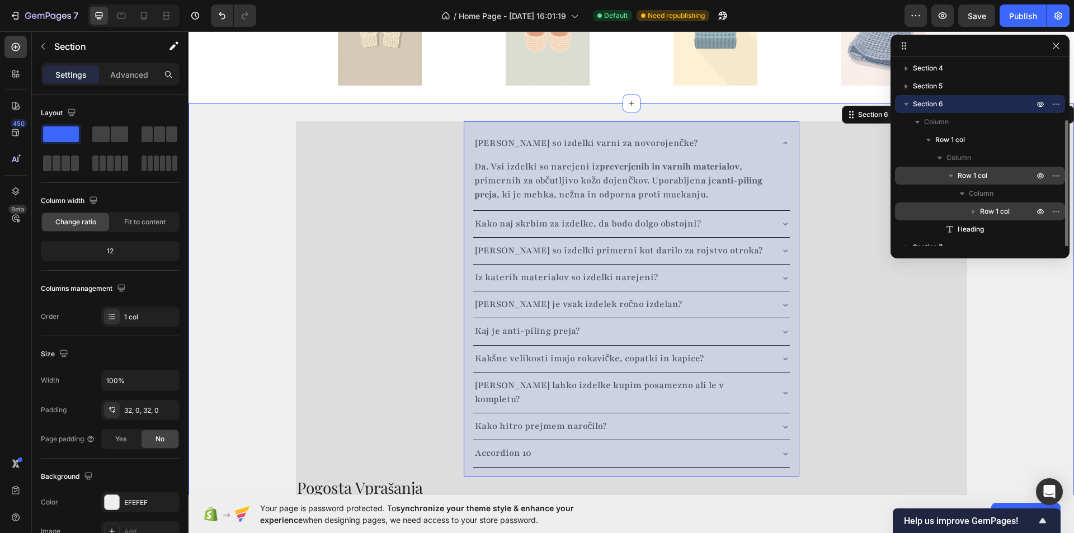
scroll to position [66, 0]
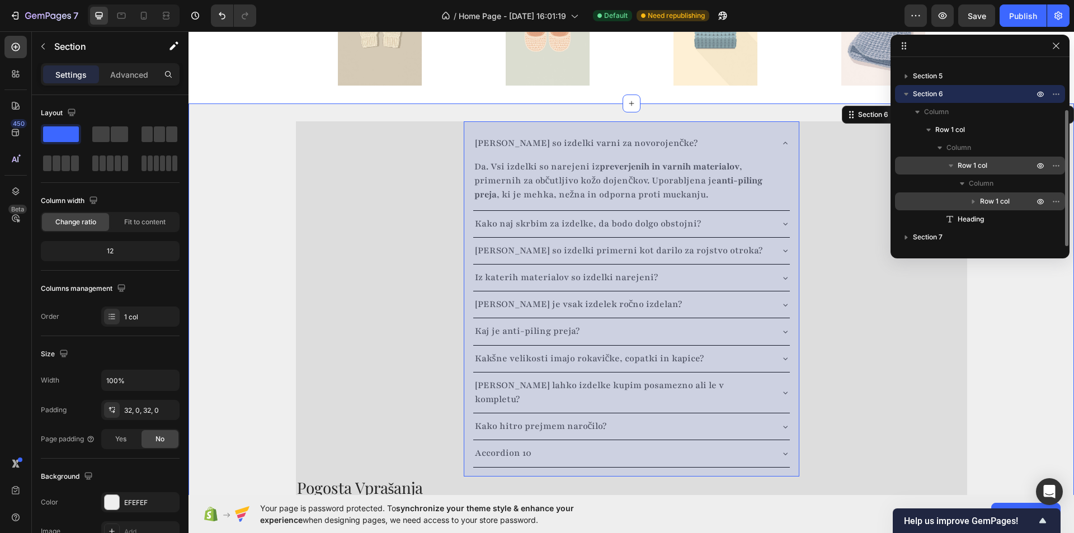
click at [974, 199] on icon "button" at bounding box center [973, 201] width 11 height 11
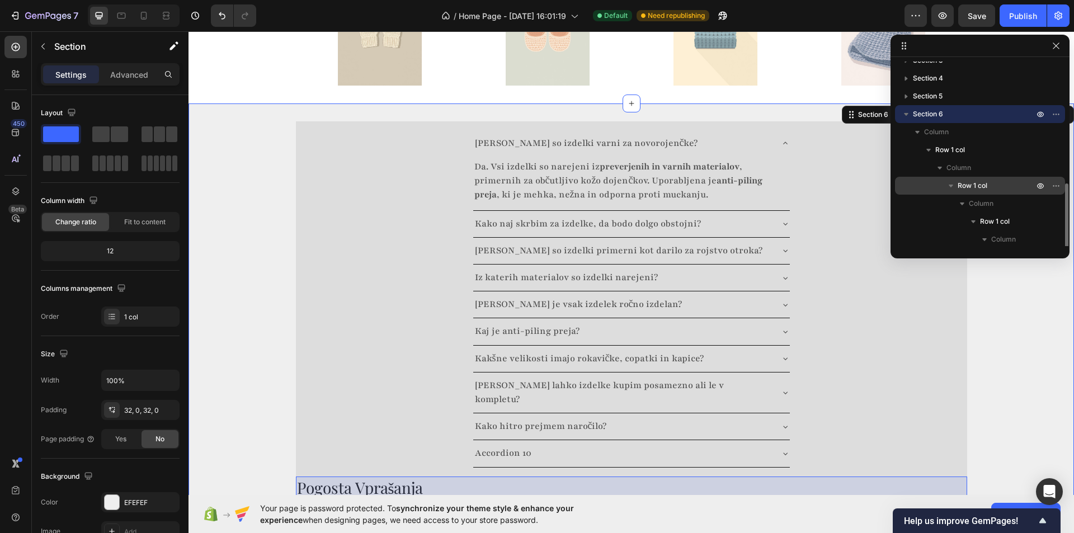
scroll to position [102, 0]
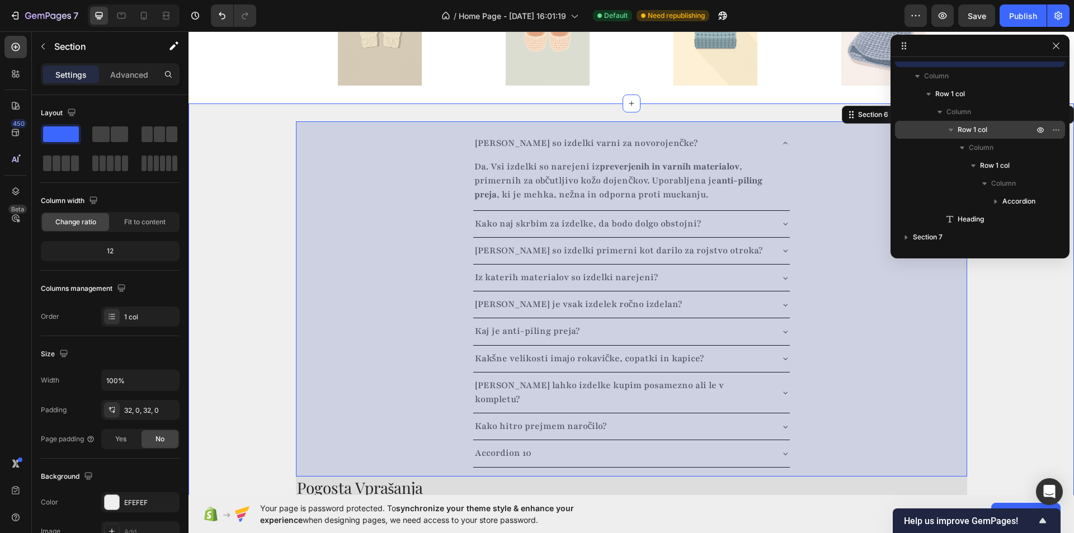
drag, startPoint x: 1054, startPoint y: 201, endPoint x: 992, endPoint y: 124, distance: 99.1
click at [992, 124] on div "Row 1 col Column Row 1 col Column Accordion" at bounding box center [980, 165] width 170 height 89
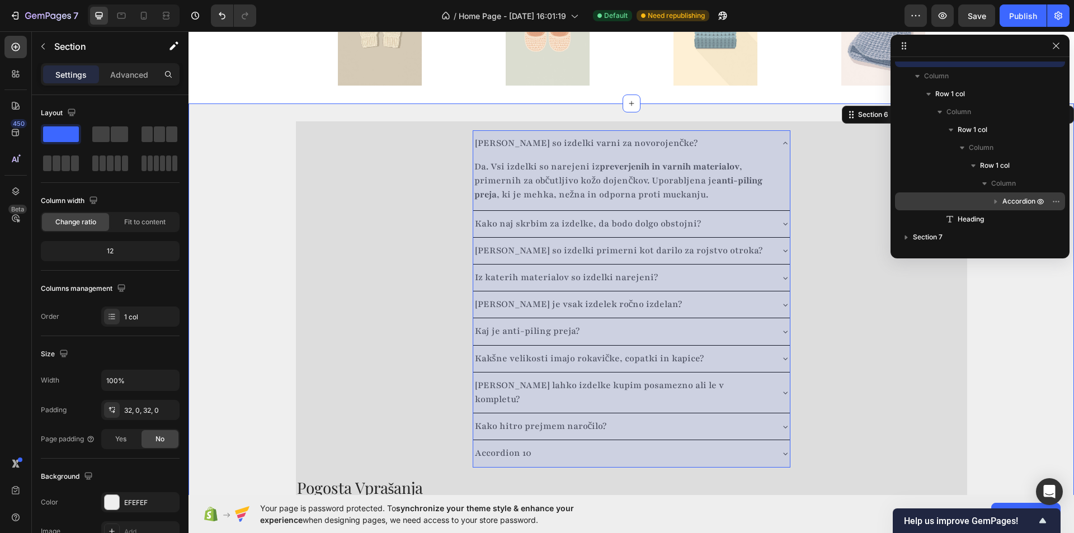
click at [996, 201] on icon "button" at bounding box center [995, 202] width 3 height 4
click at [996, 201] on icon "button" at bounding box center [995, 201] width 4 height 3
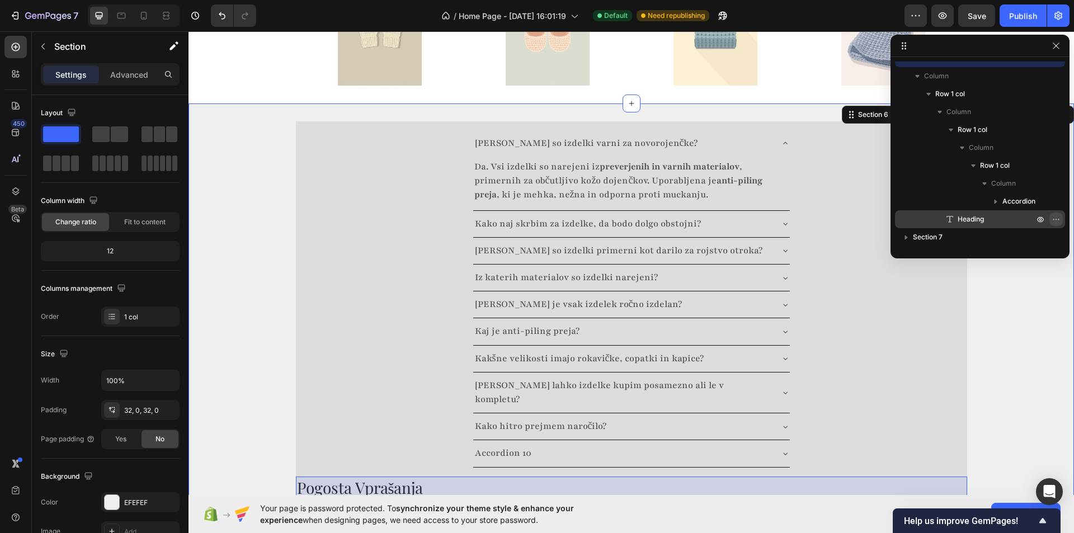
click at [1058, 216] on icon "button" at bounding box center [1056, 219] width 9 height 9
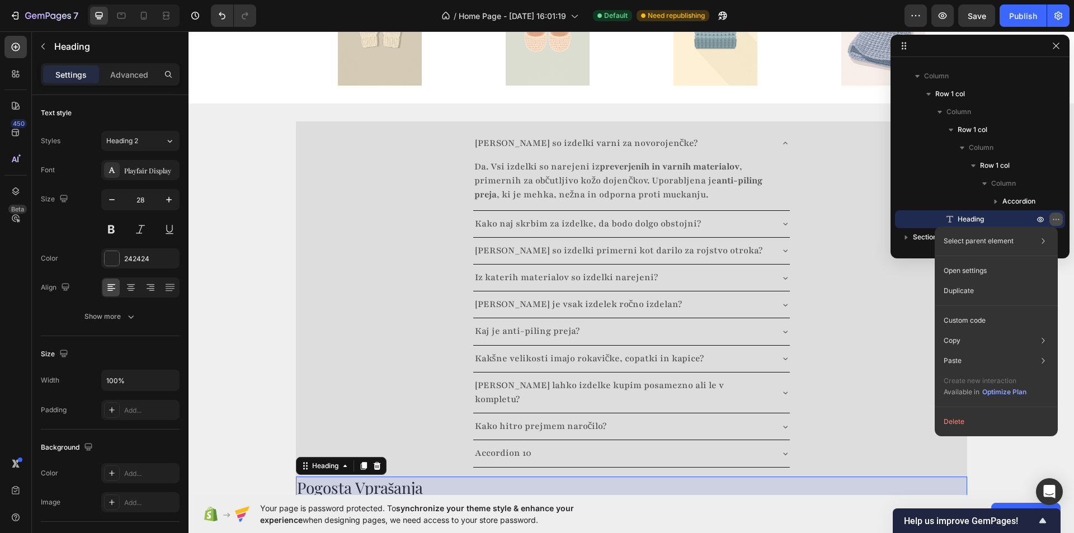
click at [1058, 216] on icon "button" at bounding box center [1056, 219] width 9 height 9
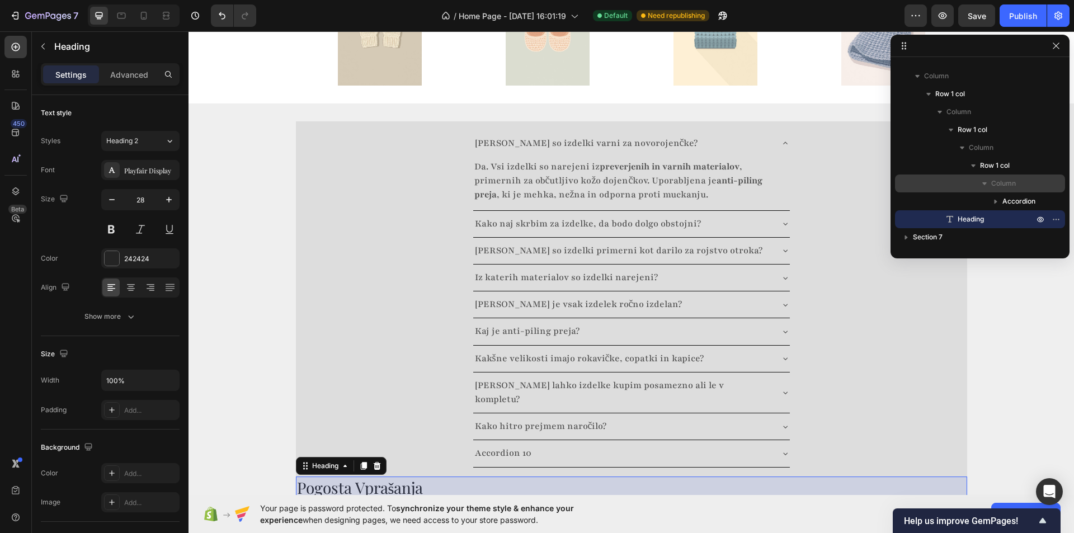
drag, startPoint x: 951, startPoint y: 218, endPoint x: 944, endPoint y: 191, distance: 28.4
click at [943, 184] on div "Row 1 col Column Row 1 col Column Accordion Heading" at bounding box center [980, 174] width 170 height 107
drag, startPoint x: 930, startPoint y: 221, endPoint x: 919, endPoint y: 211, distance: 15.4
click at [919, 211] on div "Heading" at bounding box center [979, 219] width 161 height 18
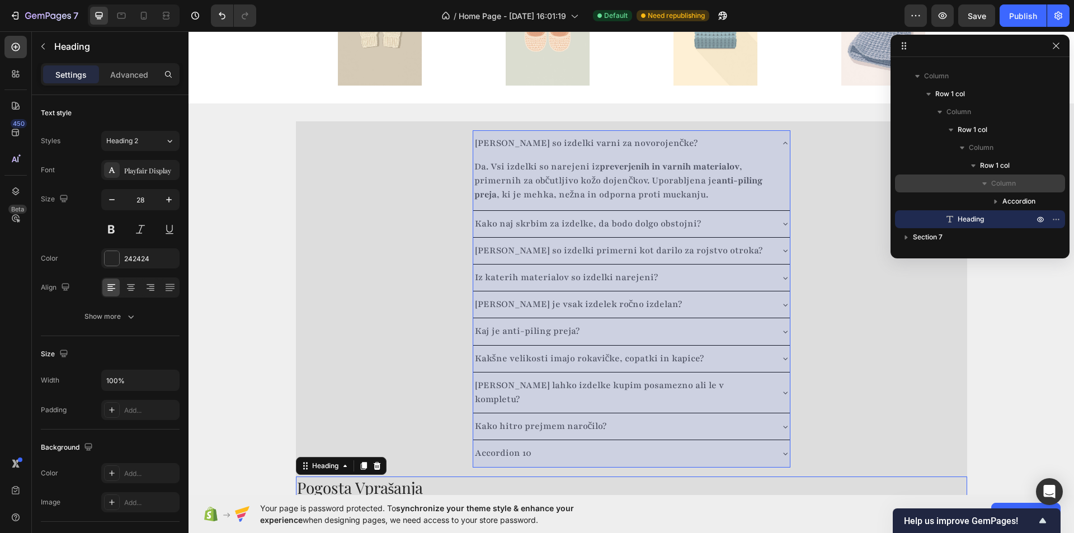
drag, startPoint x: 926, startPoint y: 220, endPoint x: 940, endPoint y: 188, distance: 35.1
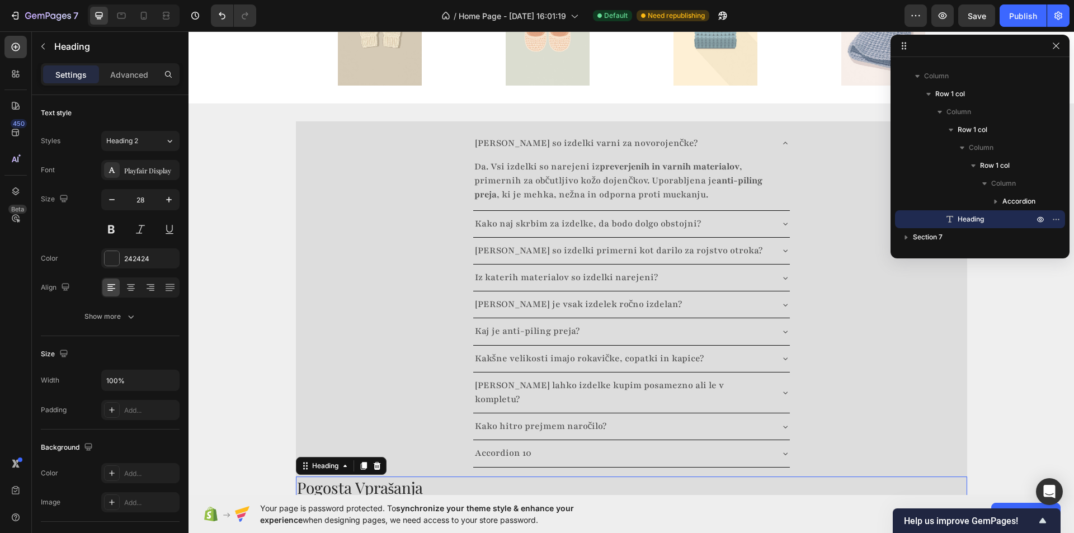
click at [942, 220] on div "Heading" at bounding box center [979, 219] width 161 height 18
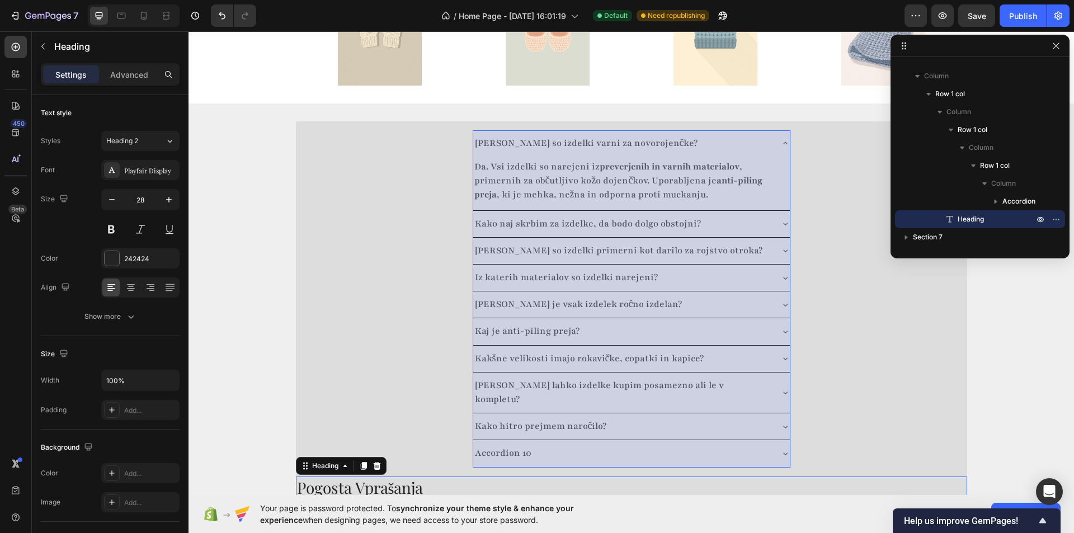
click at [998, 201] on icon "button" at bounding box center [995, 201] width 11 height 11
click at [1046, 200] on button "button" at bounding box center [1040, 201] width 13 height 13
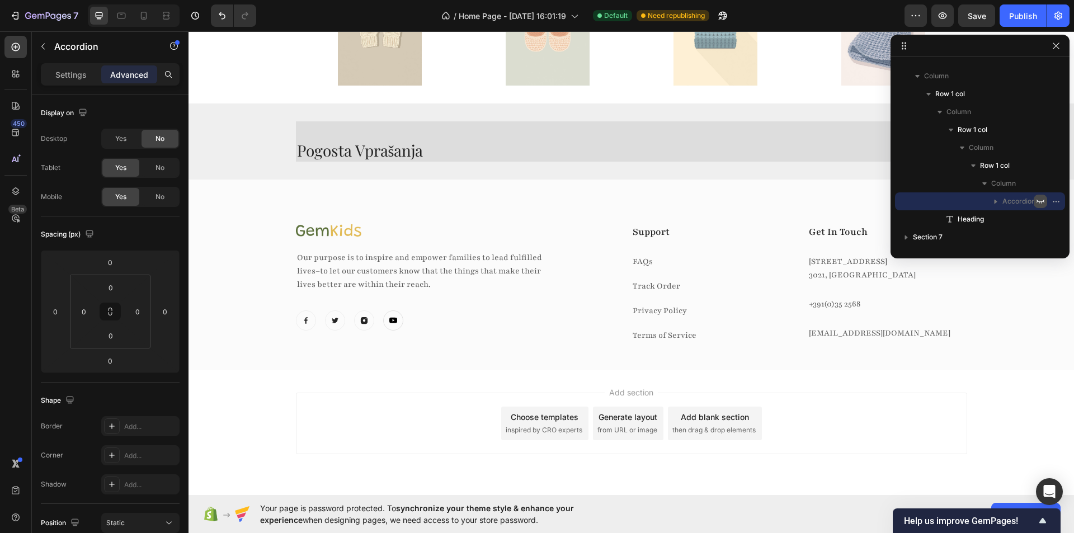
click at [1046, 200] on button "button" at bounding box center [1040, 201] width 13 height 13
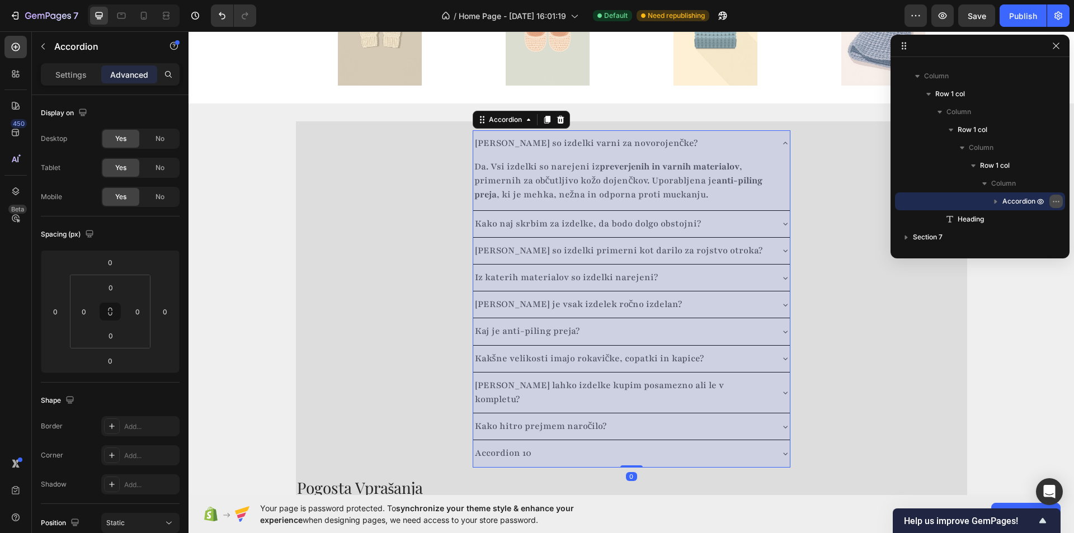
click at [1058, 201] on icon "button" at bounding box center [1056, 201] width 9 height 9
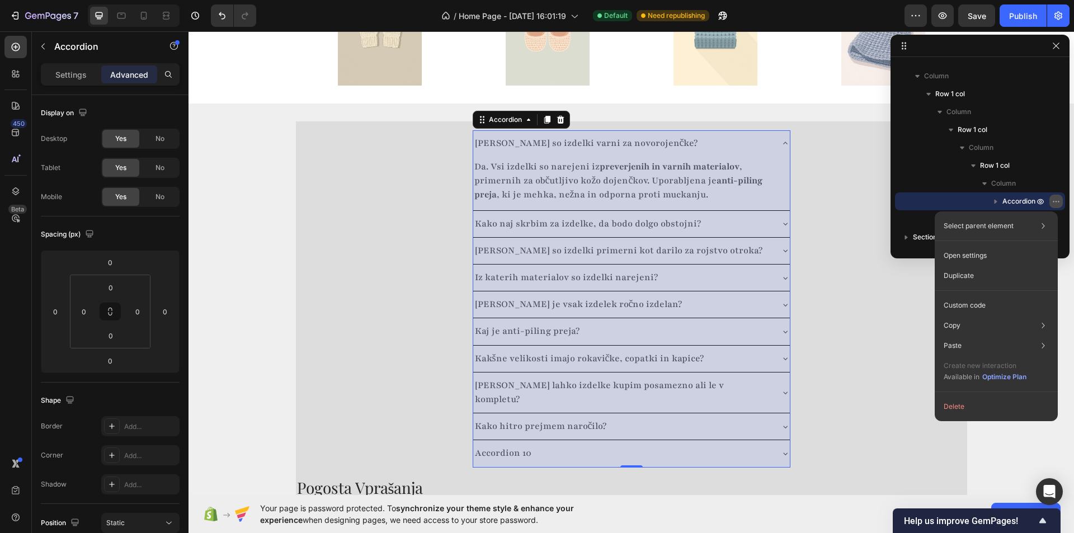
click at [1058, 201] on icon "button" at bounding box center [1056, 201] width 9 height 9
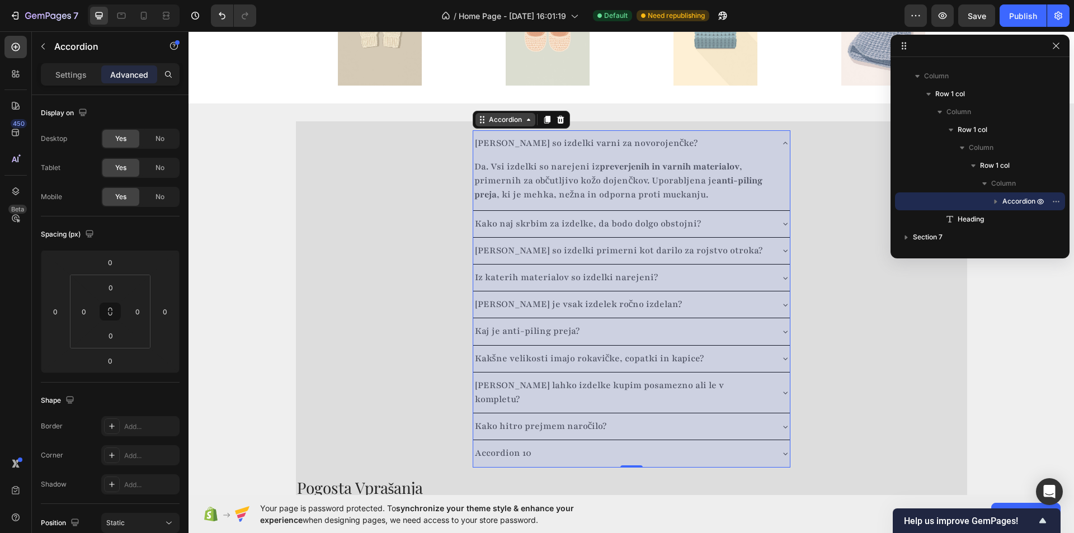
drag, startPoint x: 482, startPoint y: 110, endPoint x: 475, endPoint y: 100, distance: 11.6
click at [342, 465] on div "Ali so izdelki varni za novorojenčke? Da. Vsi izdelki so narejeni iz preverjeni…" at bounding box center [631, 310] width 671 height 378
drag, startPoint x: 479, startPoint y: 111, endPoint x: 391, endPoint y: 86, distance: 91.7
click at [287, 475] on div "Ali so izdelki varni za novorojenčke? Da. Vsi izdelki so narejeni iz preverjeni…" at bounding box center [630, 309] width 885 height 413
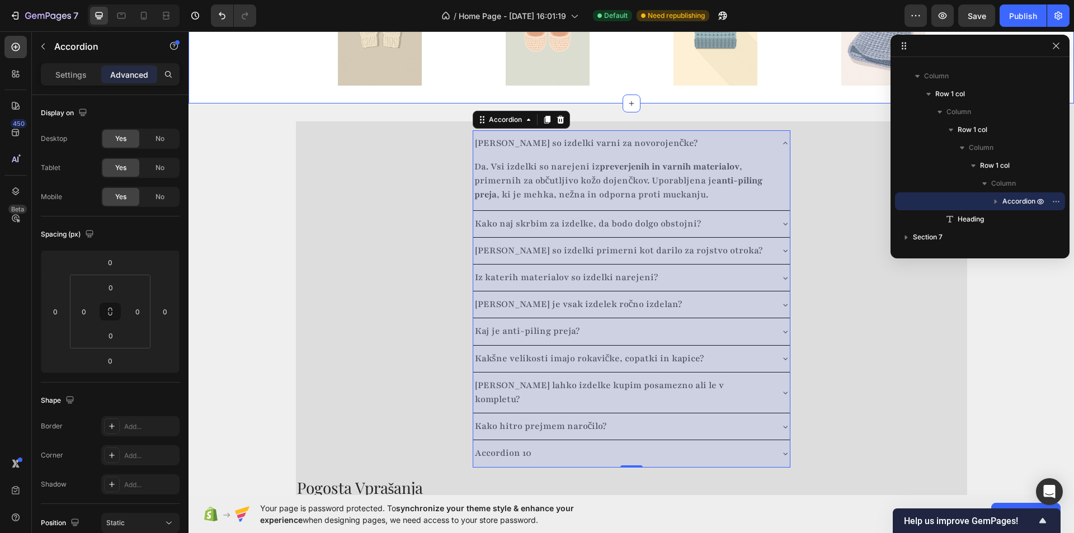
click at [521, 71] on img at bounding box center [548, 30] width 84 height 112
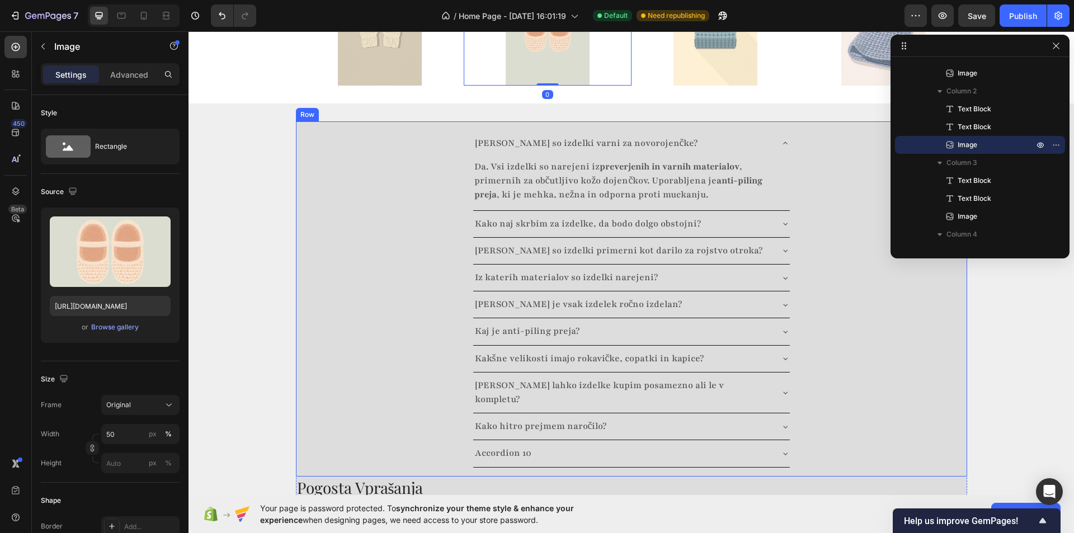
click at [449, 139] on div "Ali so izdelki varni za novorojenčke? Da. Vsi izdelki so narejeni iz preverjeni…" at bounding box center [631, 298] width 671 height 355
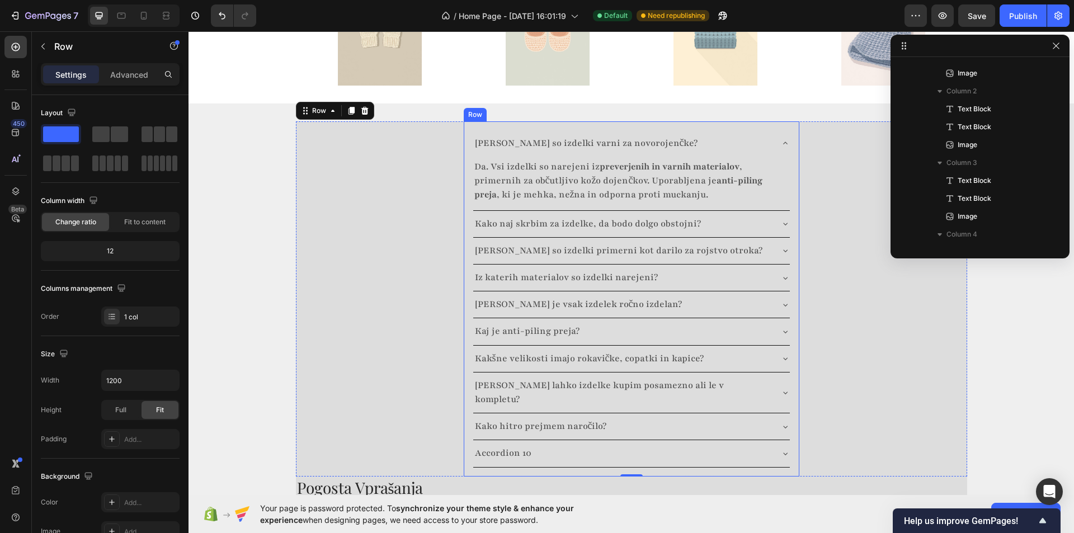
scroll to position [427, 0]
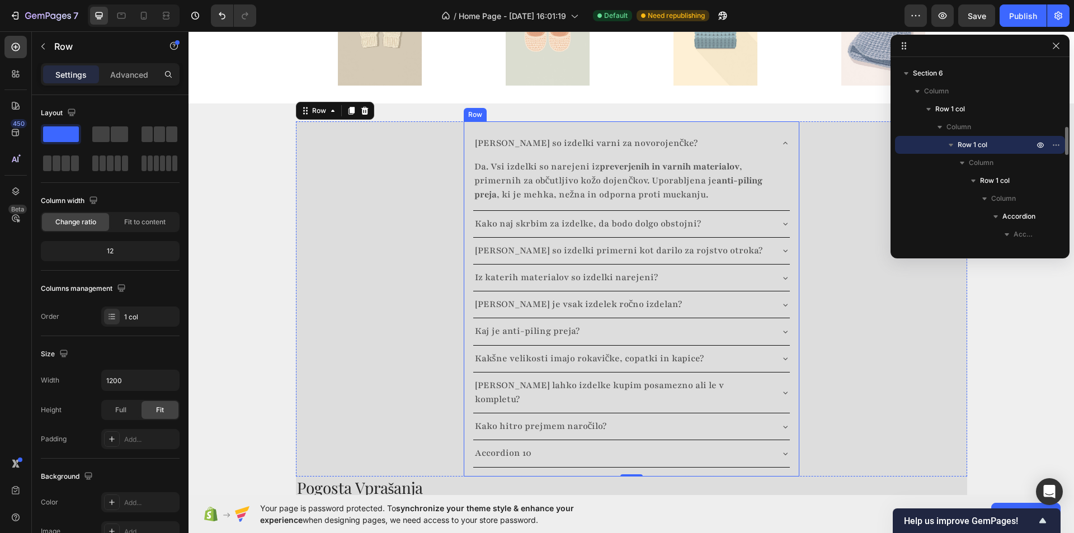
click at [473, 135] on div "[PERSON_NAME] so izdelki varni za novorojenčke?" at bounding box center [586, 143] width 227 height 17
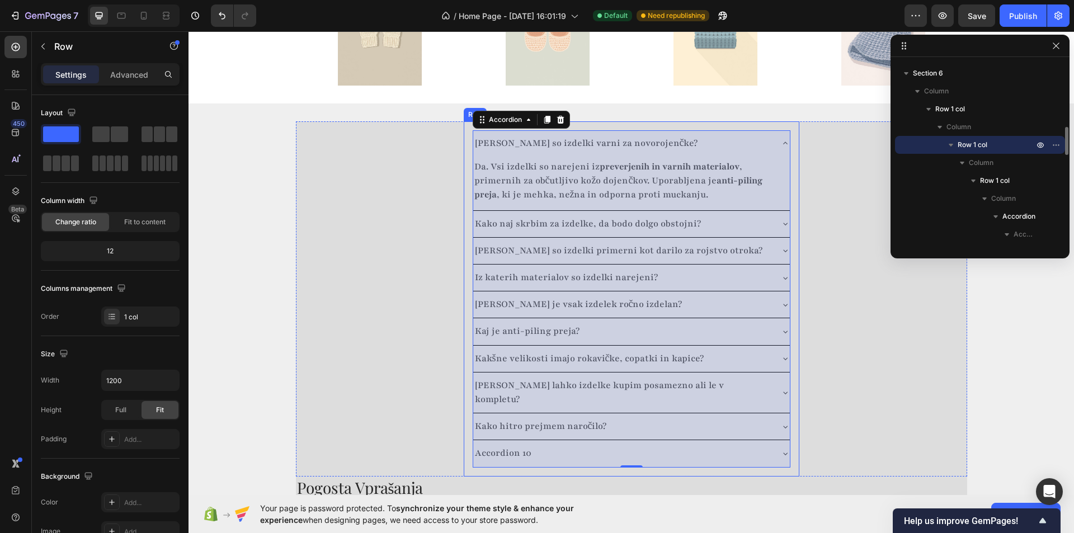
click at [464, 122] on div "Ali so izdelki varni za novorojenčke? Da. Vsi izdelki so narejeni iz preverjeni…" at bounding box center [632, 298] width 336 height 355
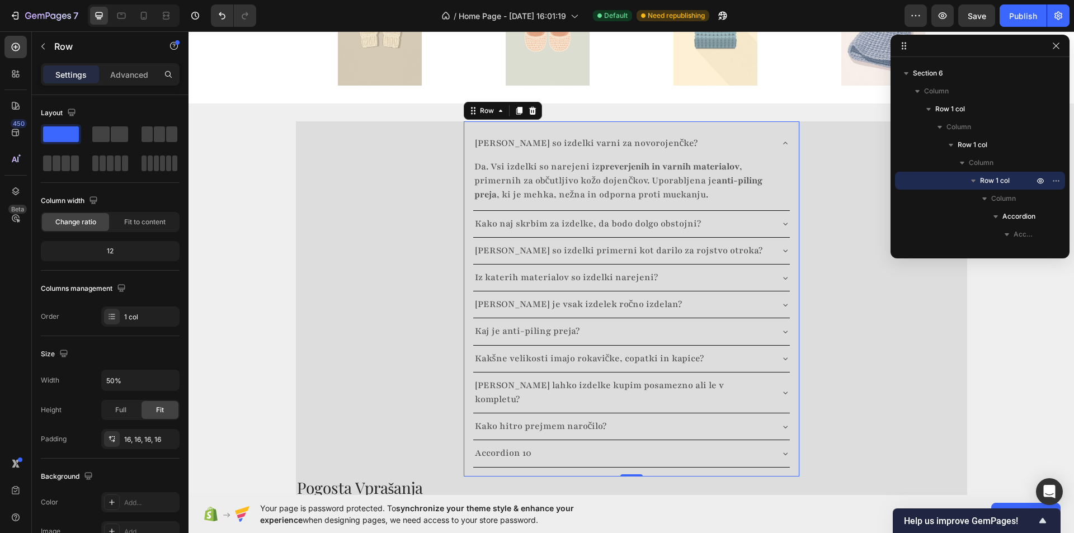
click at [985, 15] on span "Save" at bounding box center [977, 16] width 18 height 10
click at [985, 15] on button "Save" at bounding box center [976, 15] width 37 height 22
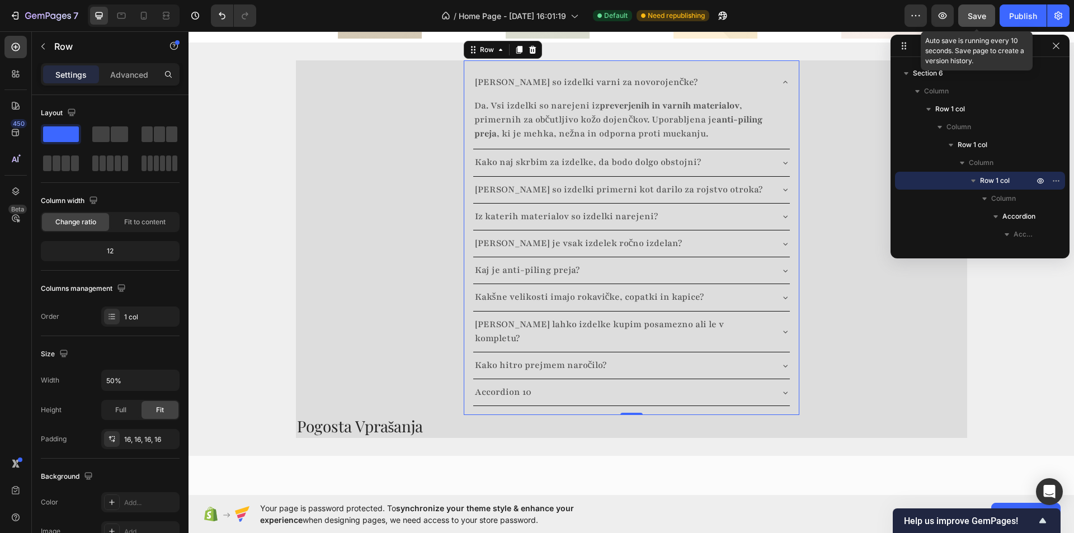
scroll to position [1486, 0]
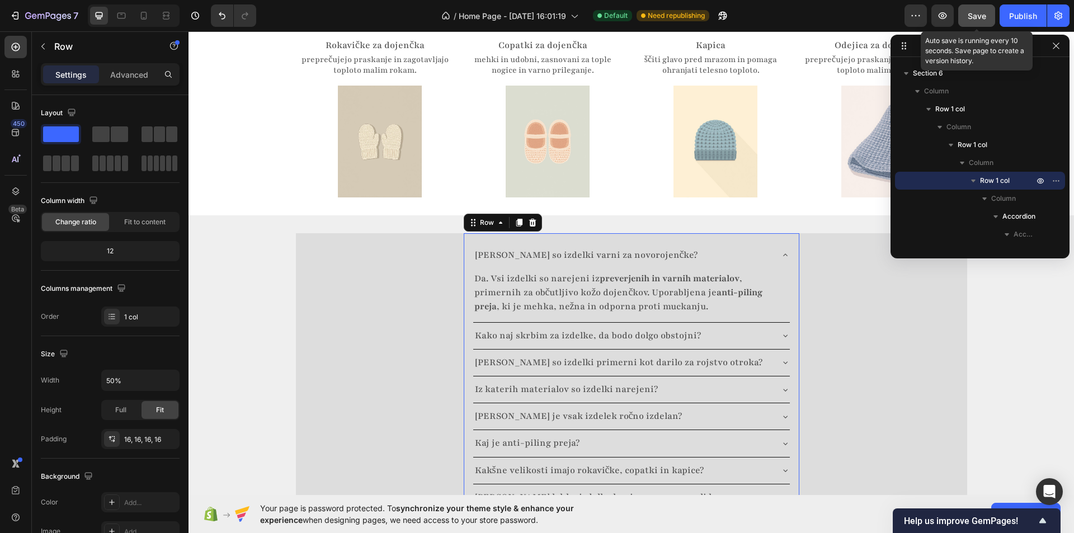
click at [974, 19] on span "Save" at bounding box center [977, 16] width 18 height 10
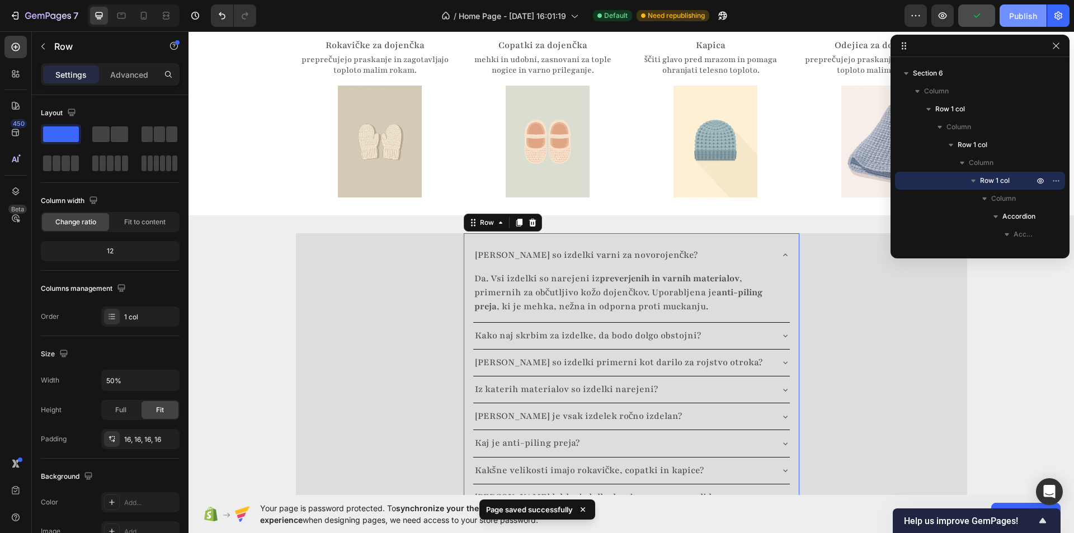
click at [1022, 15] on div "Publish" at bounding box center [1023, 16] width 28 height 12
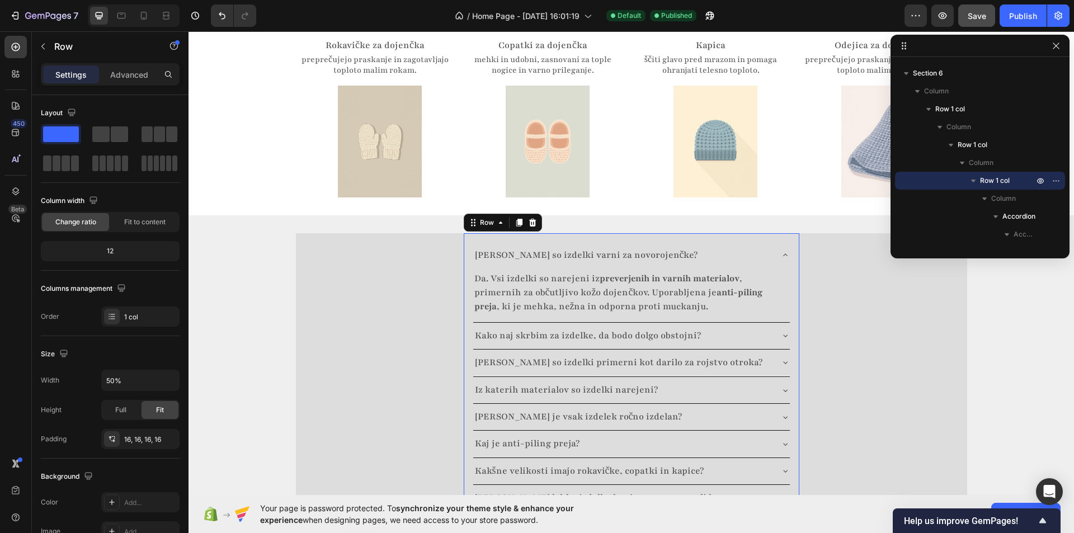
click at [518, 218] on icon at bounding box center [519, 222] width 9 height 9
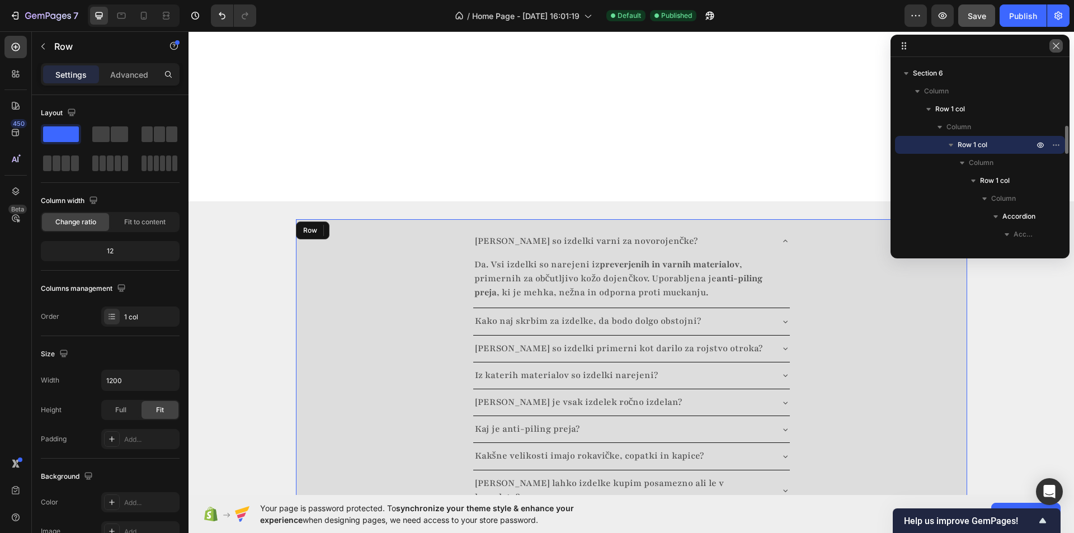
click at [1058, 45] on icon "button" at bounding box center [1056, 45] width 9 height 9
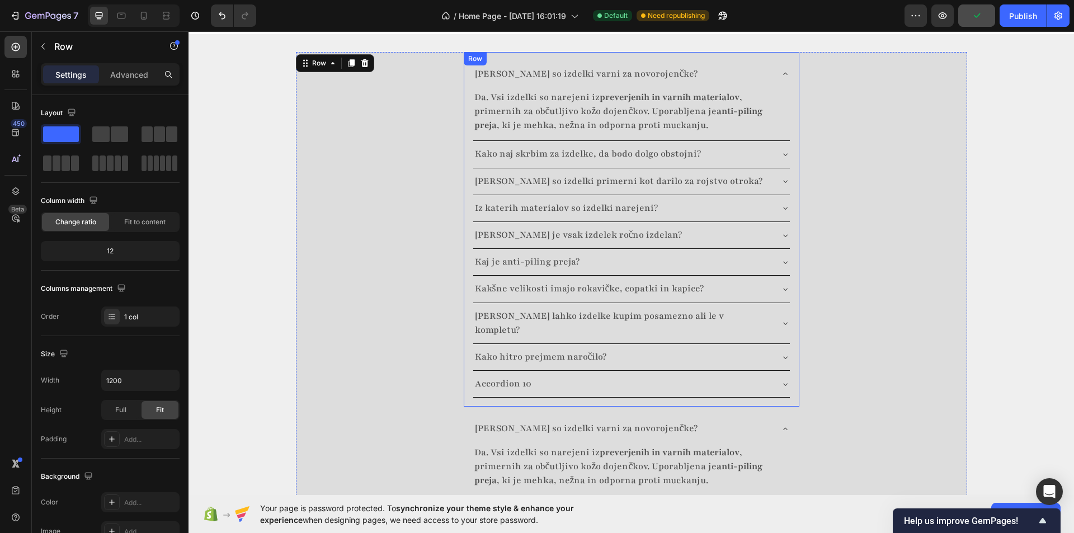
scroll to position [1639, 0]
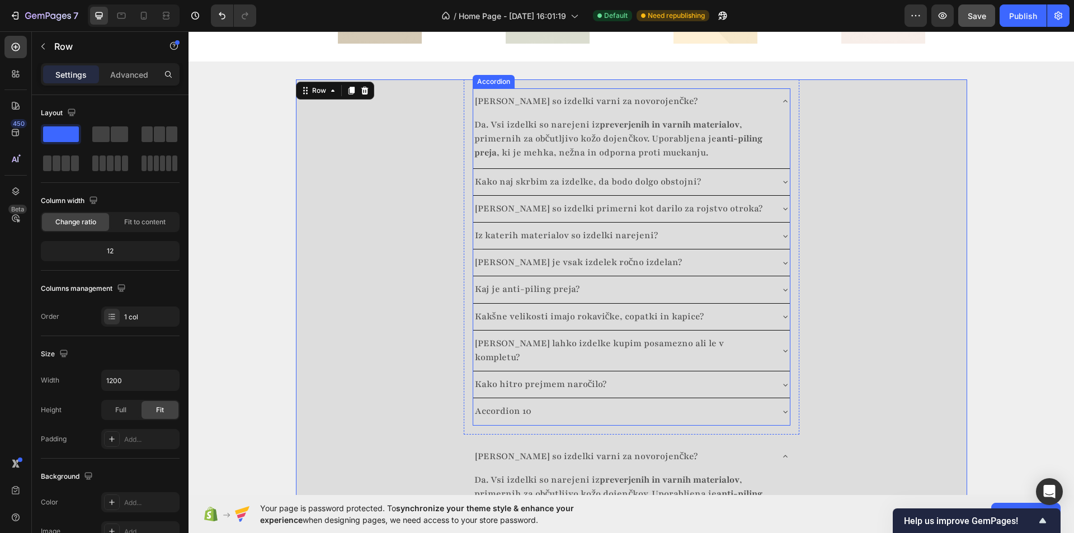
click at [482, 88] on div "[PERSON_NAME] so izdelki varni za novorojenčke?" at bounding box center [631, 101] width 317 height 26
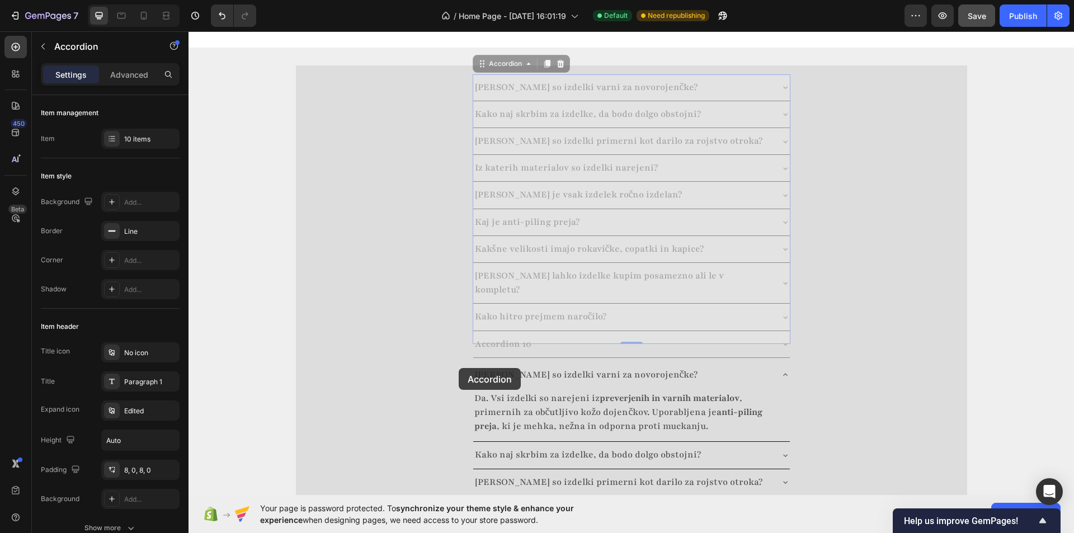
scroll to position [1863, 0]
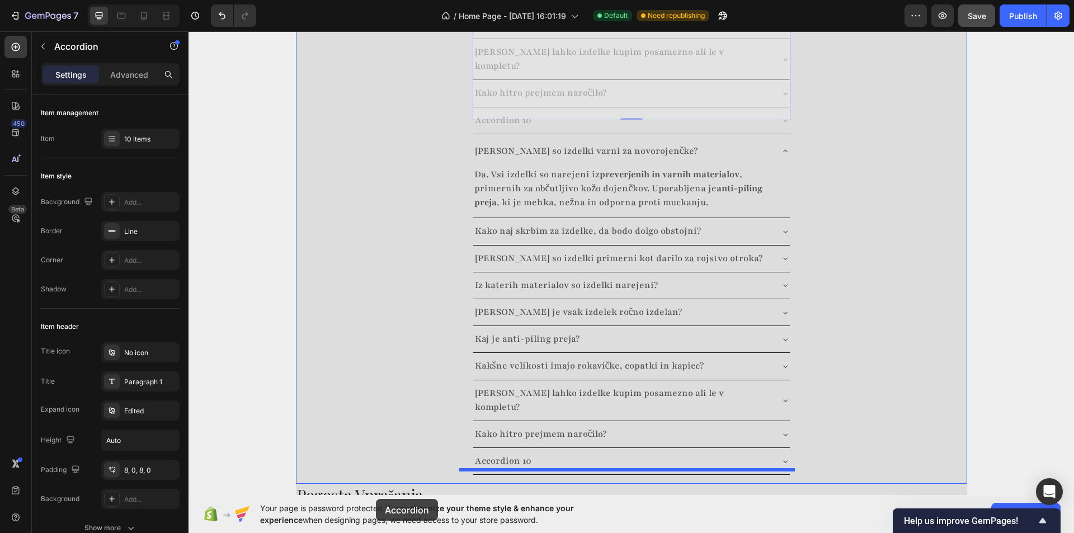
drag, startPoint x: 478, startPoint y: 64, endPoint x: 404, endPoint y: 318, distance: 264.8
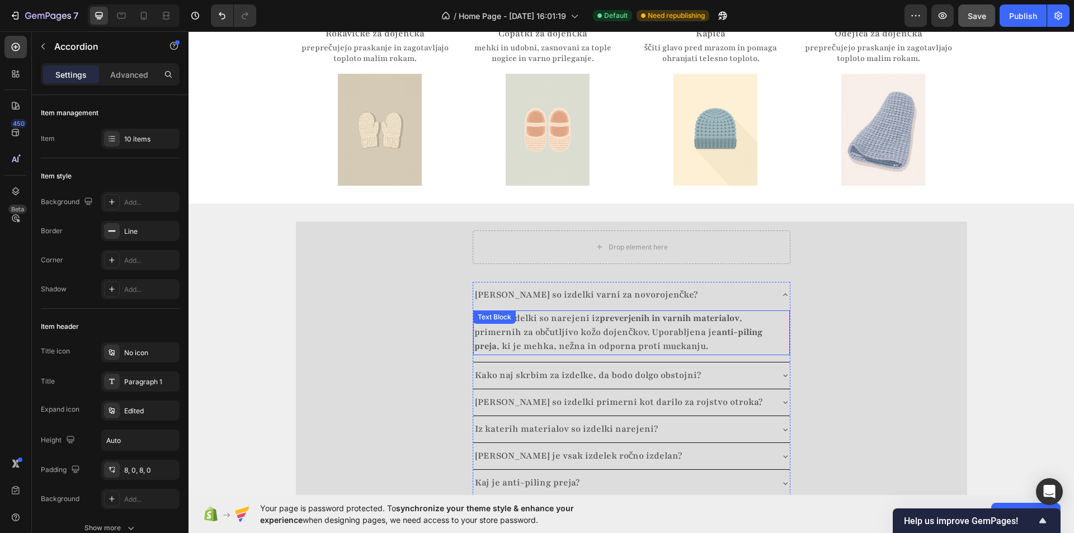
scroll to position [1558, 0]
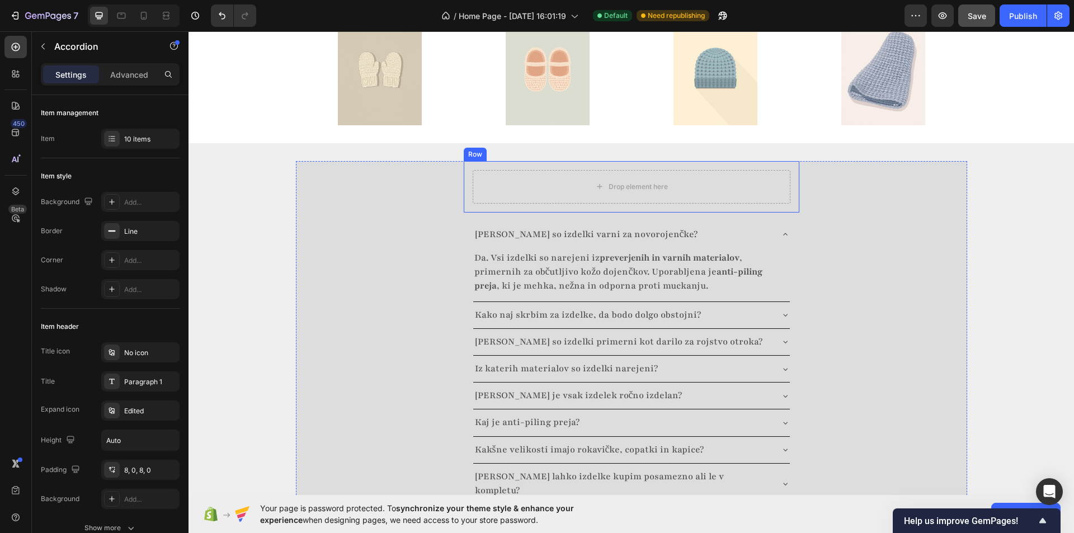
click at [470, 149] on div "Row" at bounding box center [475, 154] width 18 height 10
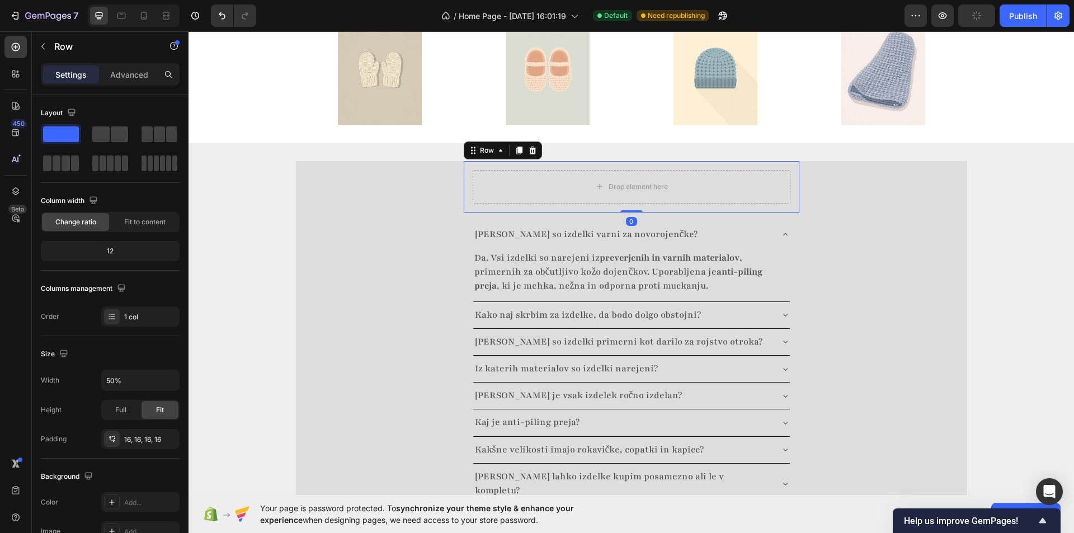
click at [536, 142] on div "Row" at bounding box center [503, 151] width 78 height 18
click at [528, 146] on icon at bounding box center [532, 150] width 9 height 9
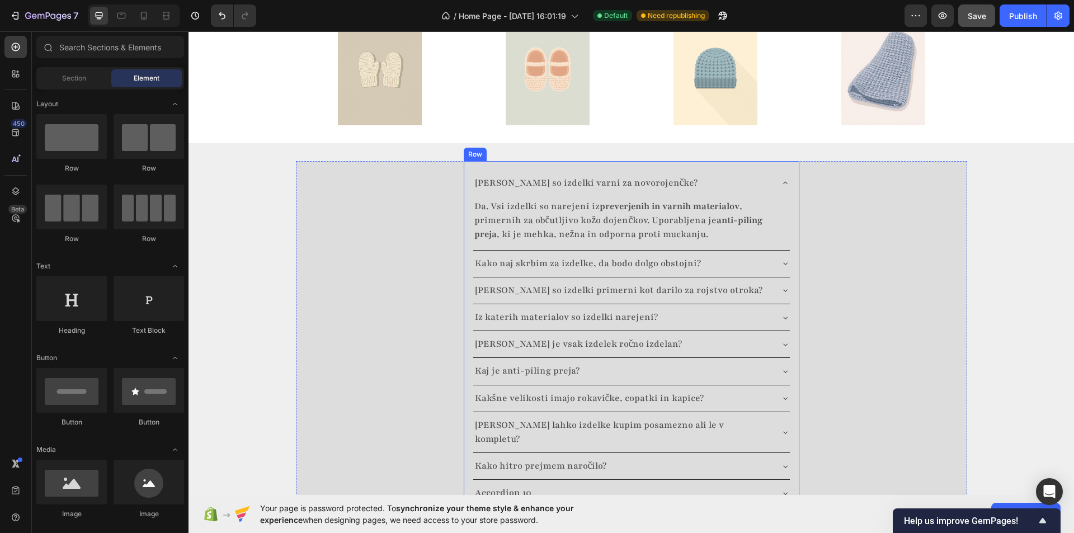
click at [464, 161] on div "Ali so izdelki varni za novorojenčke? Da. Vsi izdelki so narejeni iz preverjeni…" at bounding box center [632, 338] width 336 height 355
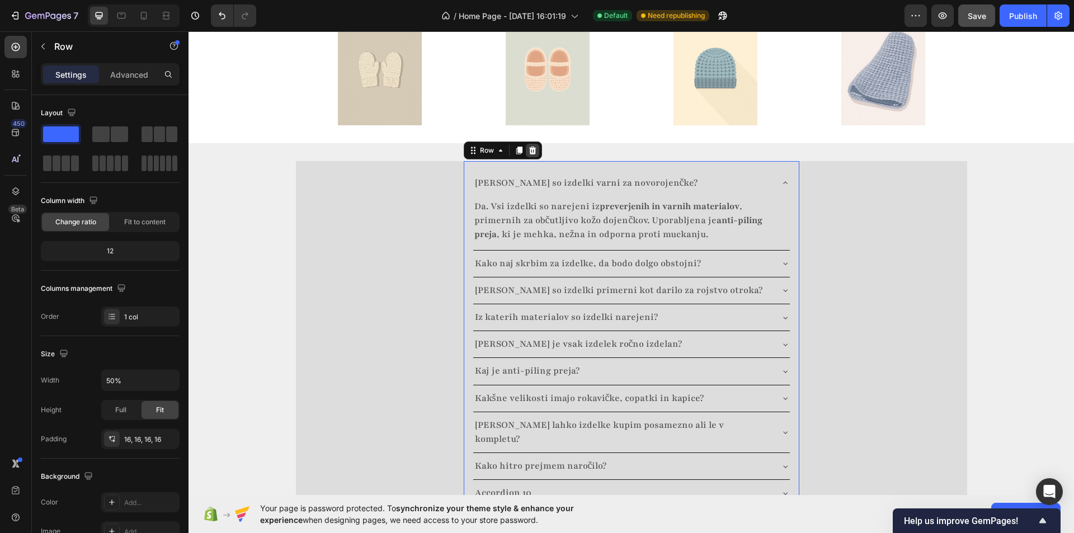
click at [531, 146] on icon at bounding box center [532, 150] width 9 height 9
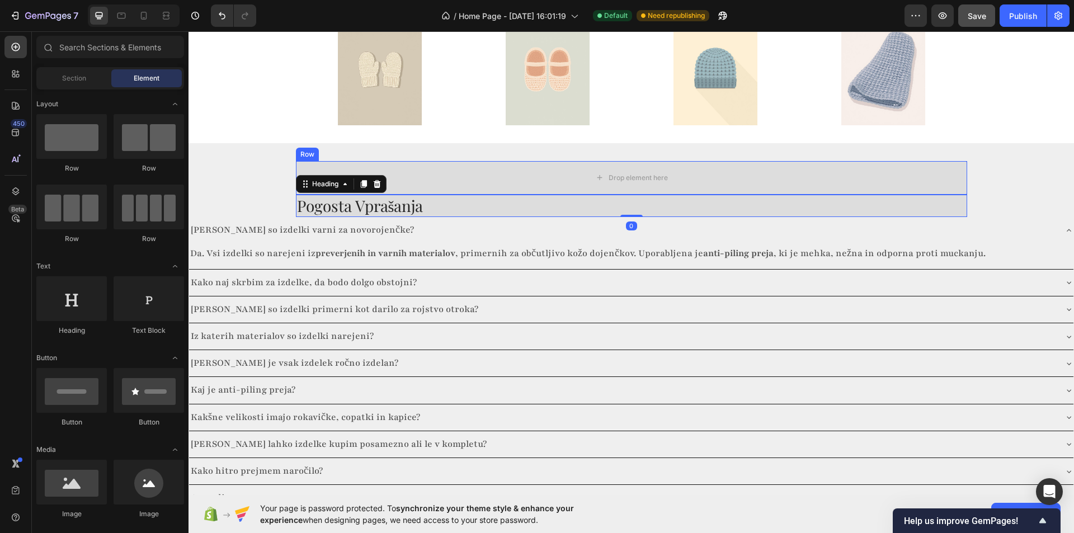
drag, startPoint x: 303, startPoint y: 176, endPoint x: 327, endPoint y: 153, distance: 33.2
click at [327, 161] on div "Drop element here Row Pogosta Vprašanja Heading 0" at bounding box center [631, 189] width 671 height 56
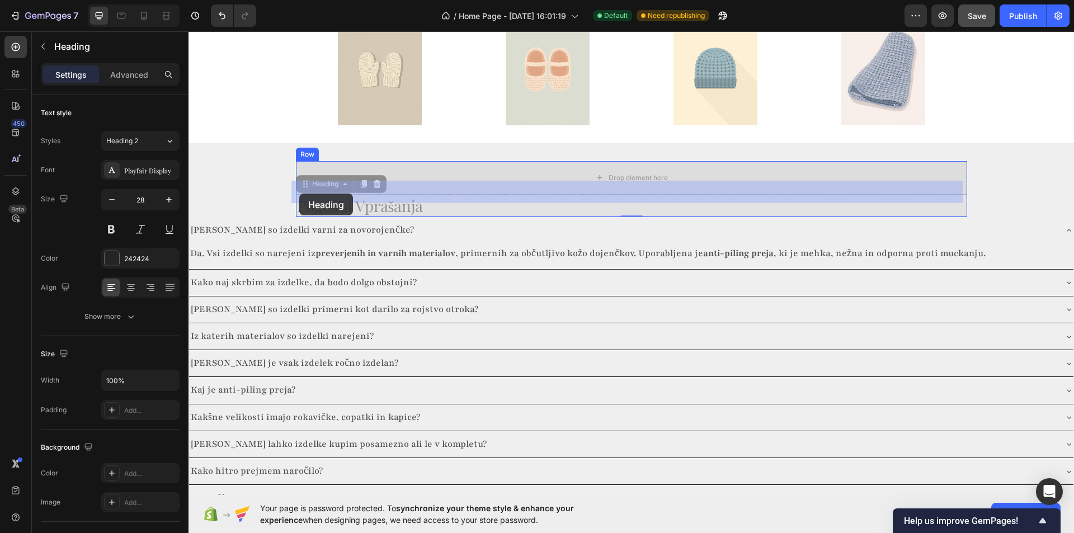
drag, startPoint x: 317, startPoint y: 172, endPoint x: 299, endPoint y: 194, distance: 28.2
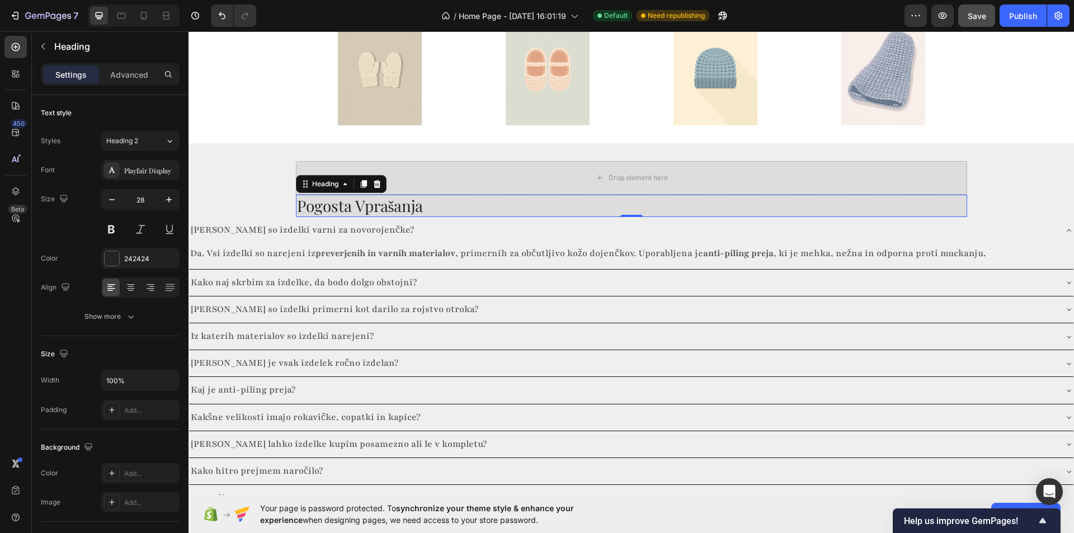
click at [389, 161] on div "Drop element here" at bounding box center [631, 178] width 671 height 34
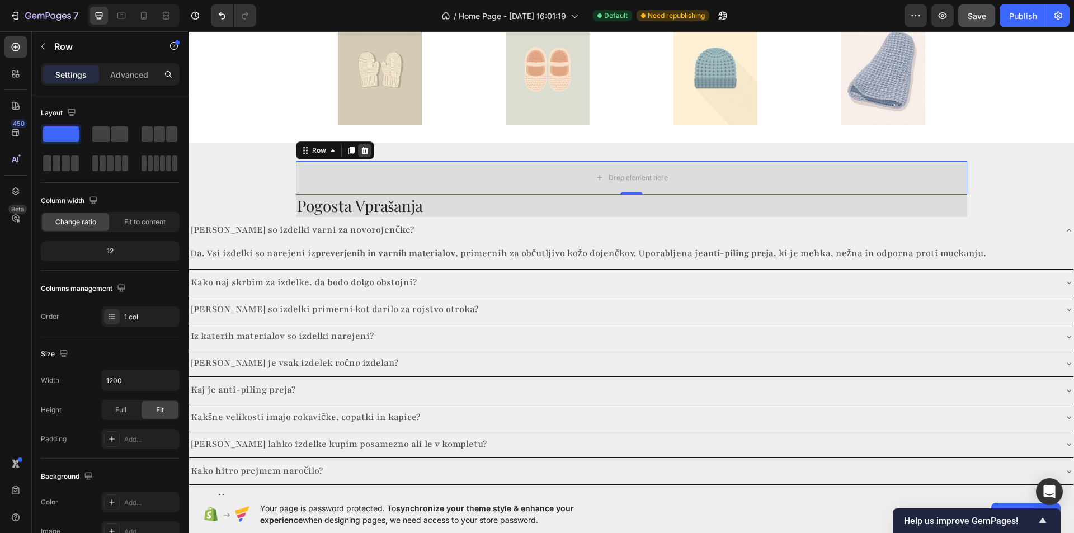
click at [361, 147] on icon at bounding box center [364, 151] width 7 height 8
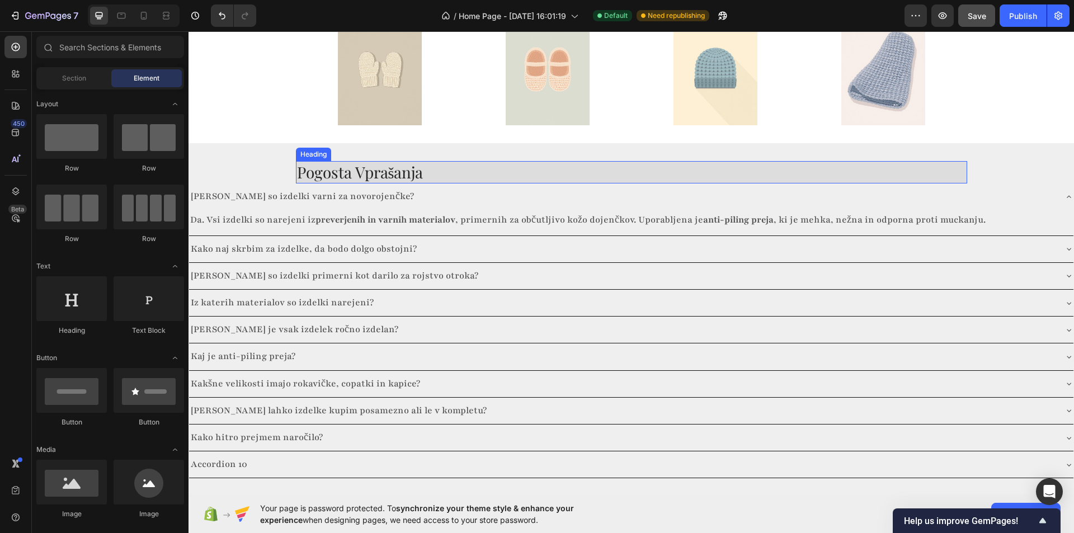
click at [428, 161] on h2 "Pogosta Vprašanja" at bounding box center [631, 172] width 671 height 22
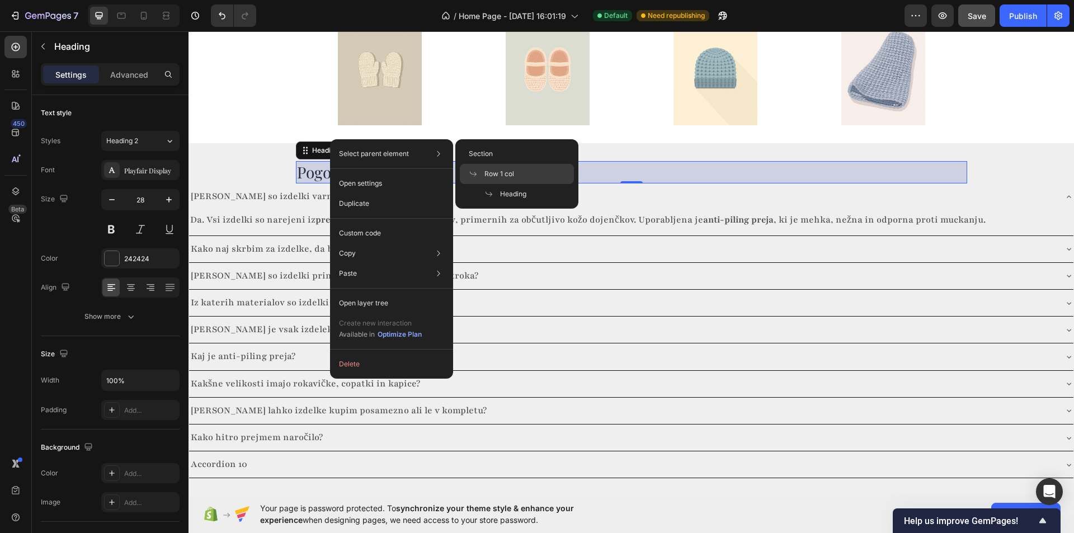
click at [502, 167] on div "Row 1 col" at bounding box center [517, 174] width 114 height 20
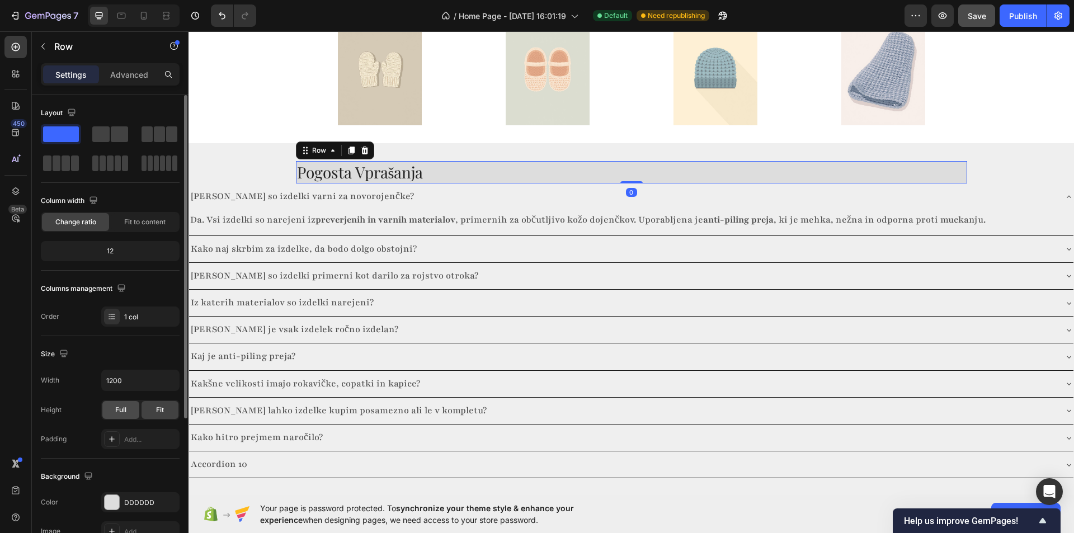
scroll to position [112, 0]
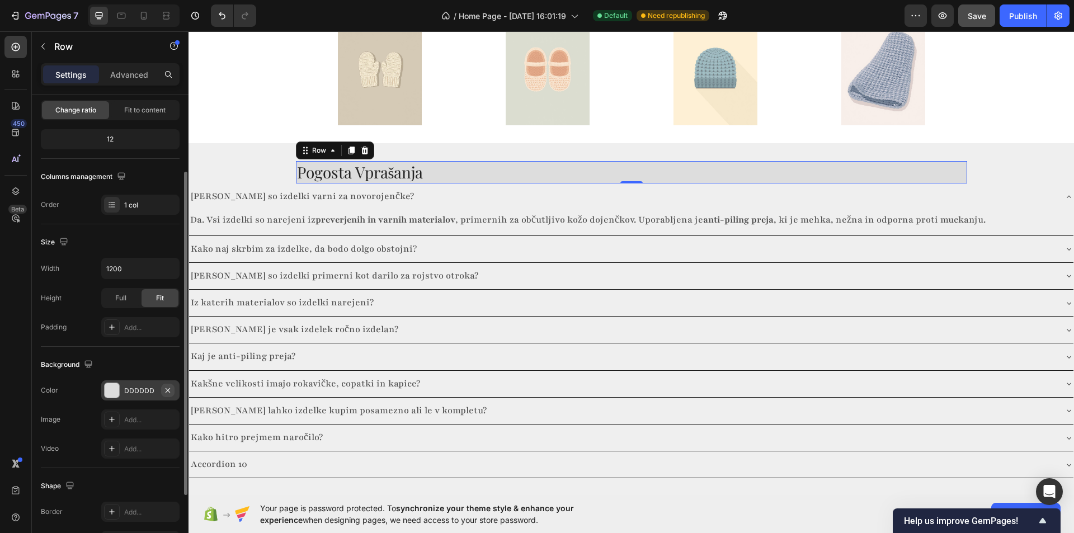
click at [171, 389] on icon "button" at bounding box center [167, 390] width 9 height 9
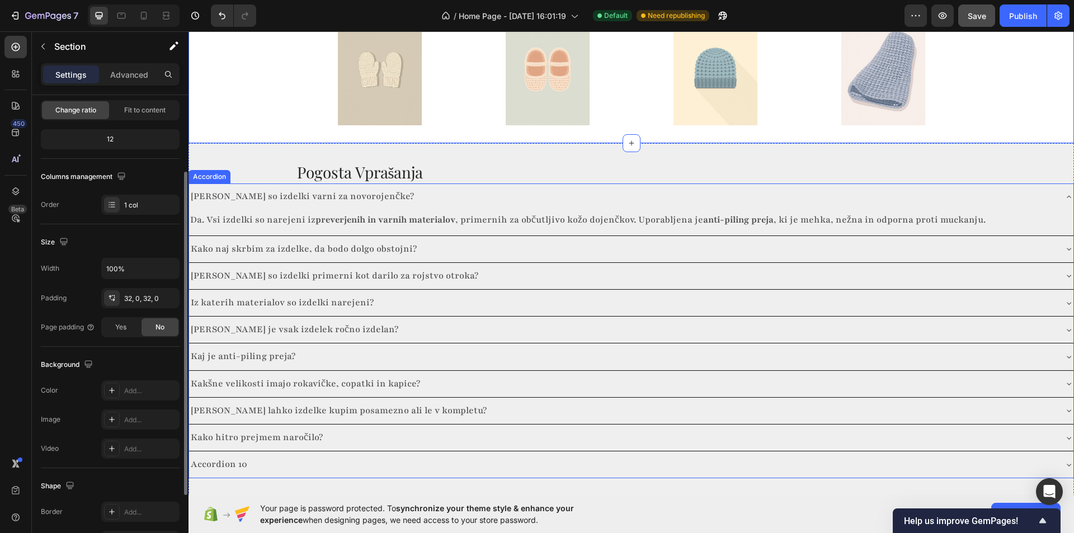
scroll to position [0, 0]
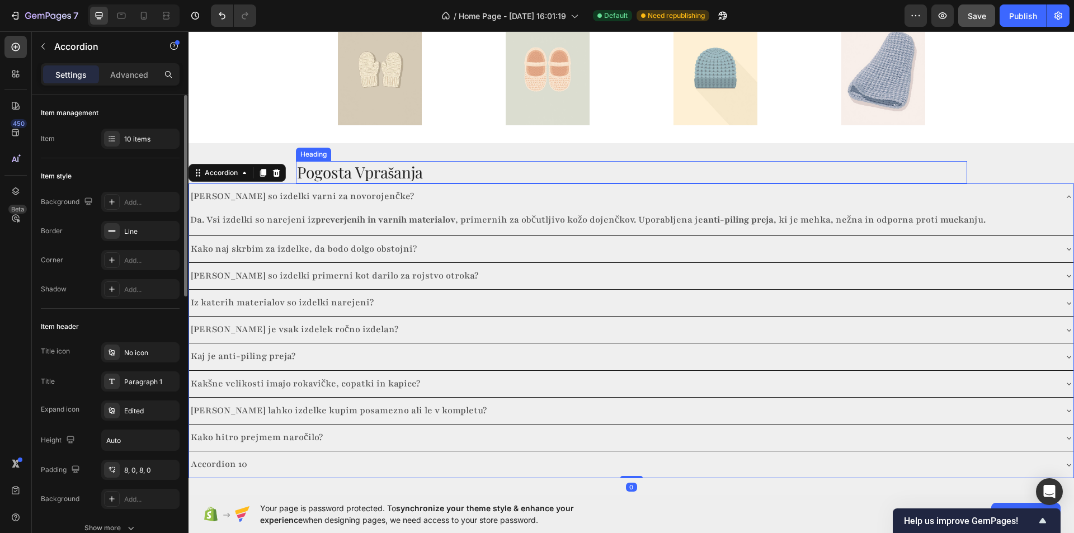
drag, startPoint x: 201, startPoint y: 163, endPoint x: 345, endPoint y: 169, distance: 143.3
click at [344, 168] on div "Pogosta Vprašanja Heading Row Ali so izdelki varni za novorojenčke? Da. Vsi izd…" at bounding box center [630, 320] width 885 height 318
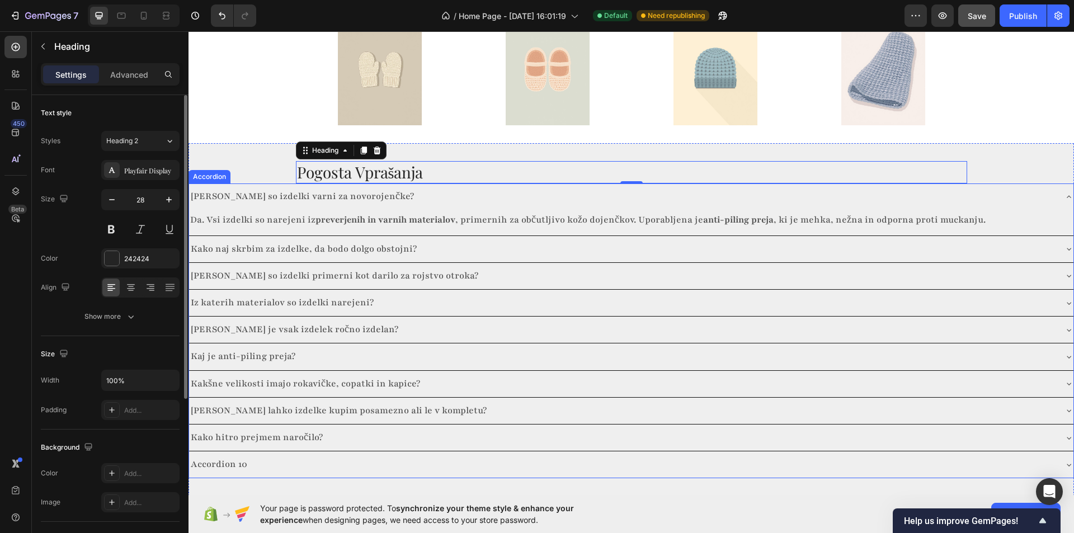
click at [209, 172] on div "Accordion" at bounding box center [209, 177] width 37 height 10
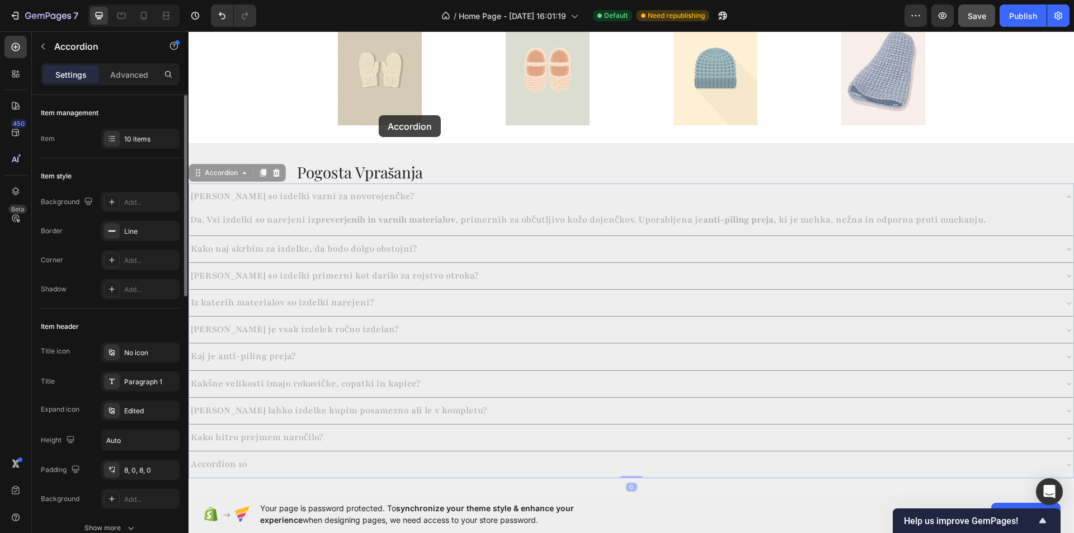
scroll to position [1614, 0]
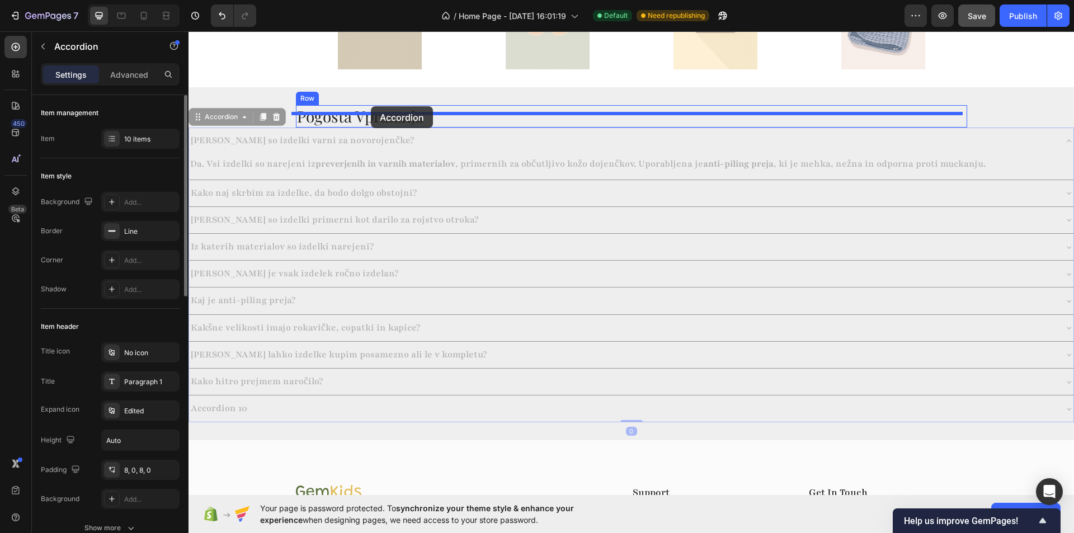
drag, startPoint x: 201, startPoint y: 159, endPoint x: 371, endPoint y: 106, distance: 177.6
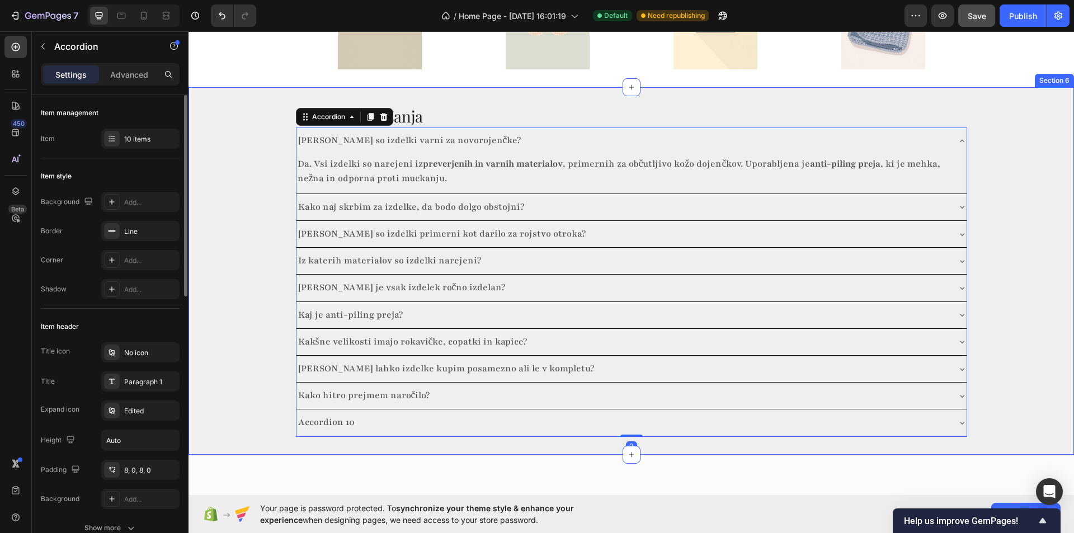
click at [246, 200] on div "Pogosta Vprašanja Heading Ali so izdelki varni za novorojenčke? Da. Vsi izdelki…" at bounding box center [630, 271] width 885 height 332
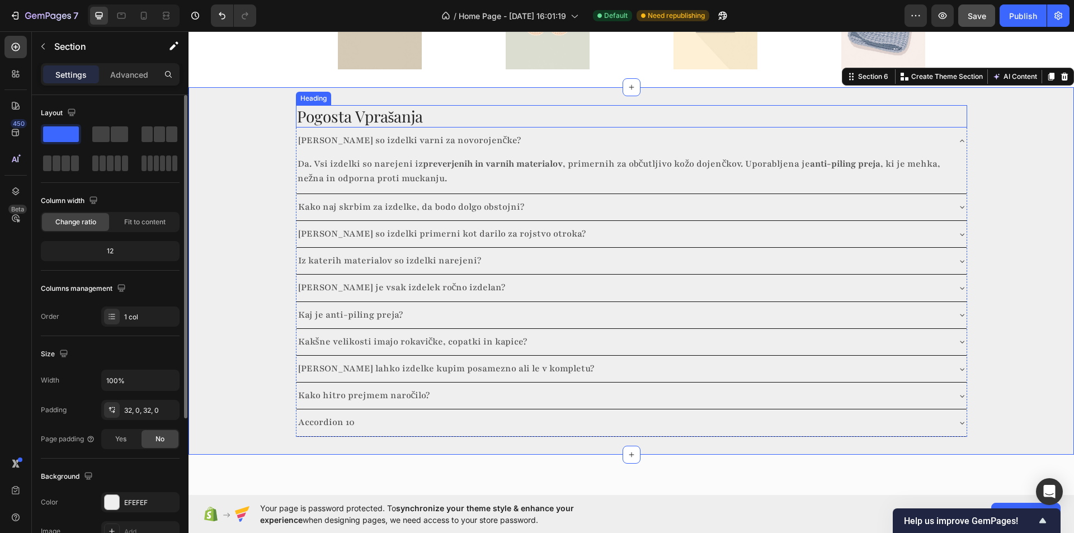
click at [488, 105] on h2 "Pogosta Vprašanja" at bounding box center [631, 116] width 671 height 22
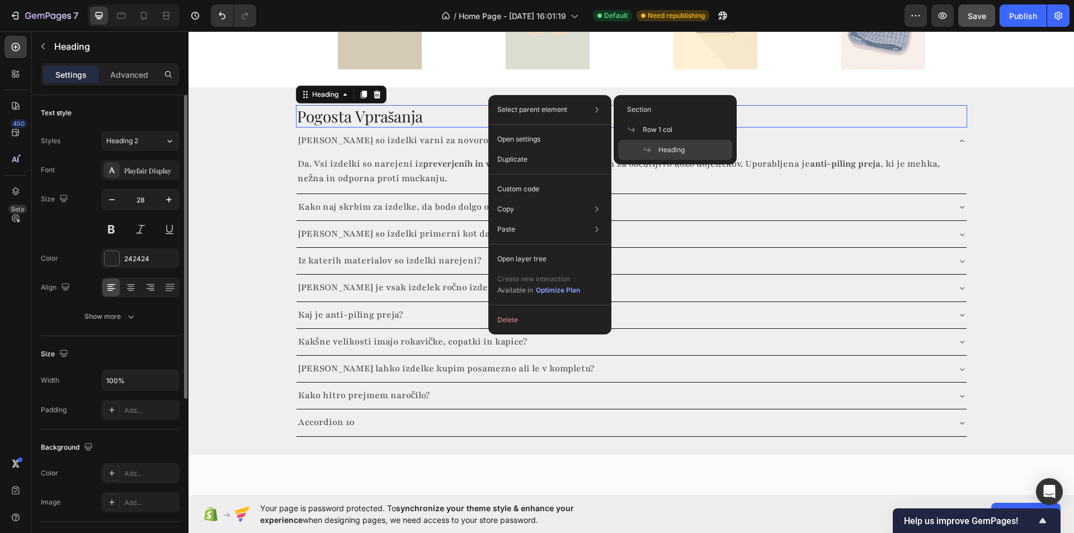
click at [521, 105] on p "Select parent element" at bounding box center [532, 110] width 70 height 10
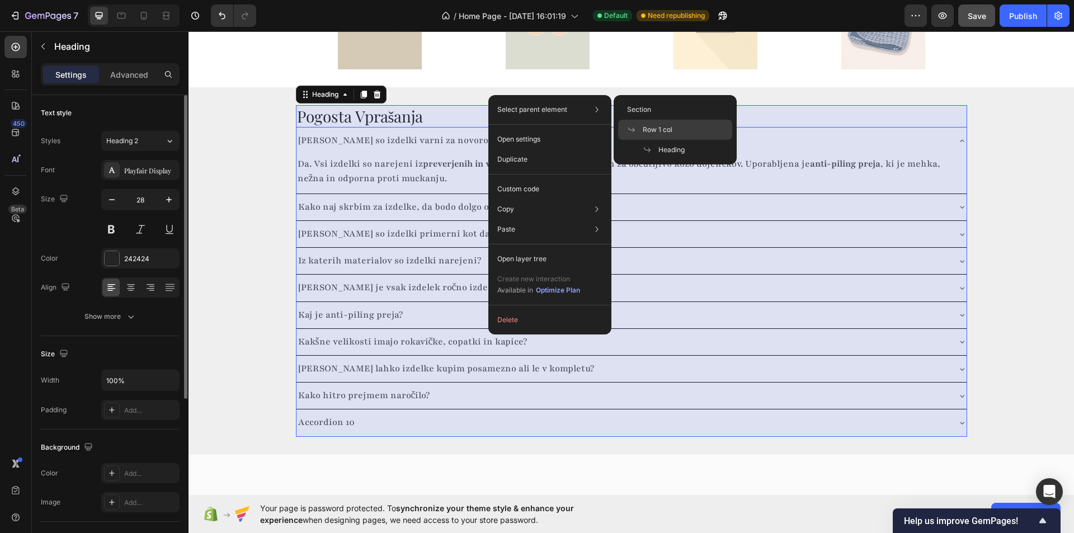
click at [661, 128] on span "Row 1 col" at bounding box center [658, 130] width 30 height 10
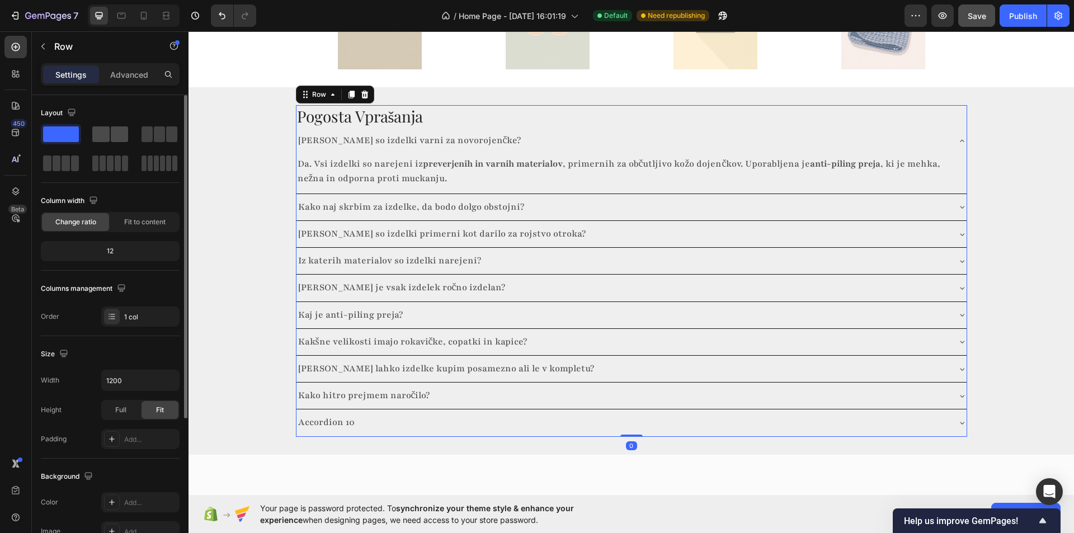
click at [114, 132] on span at bounding box center [119, 134] width 17 height 16
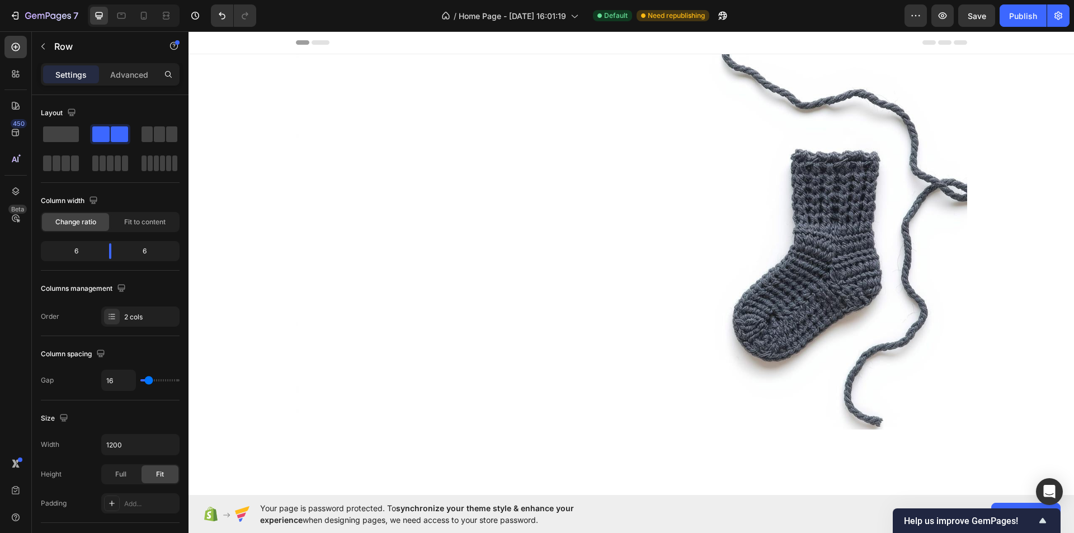
scroll to position [1614, 0]
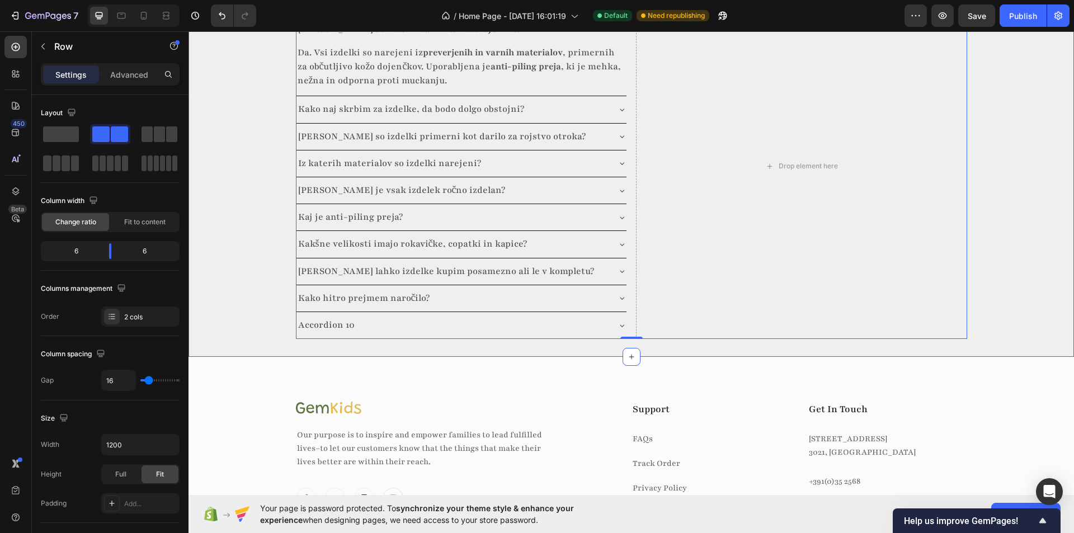
click at [246, 129] on div "Pogosta Vprašanja Heading [PERSON_NAME] so izdelki varni za novorojenčke? Da. V…" at bounding box center [630, 166] width 885 height 346
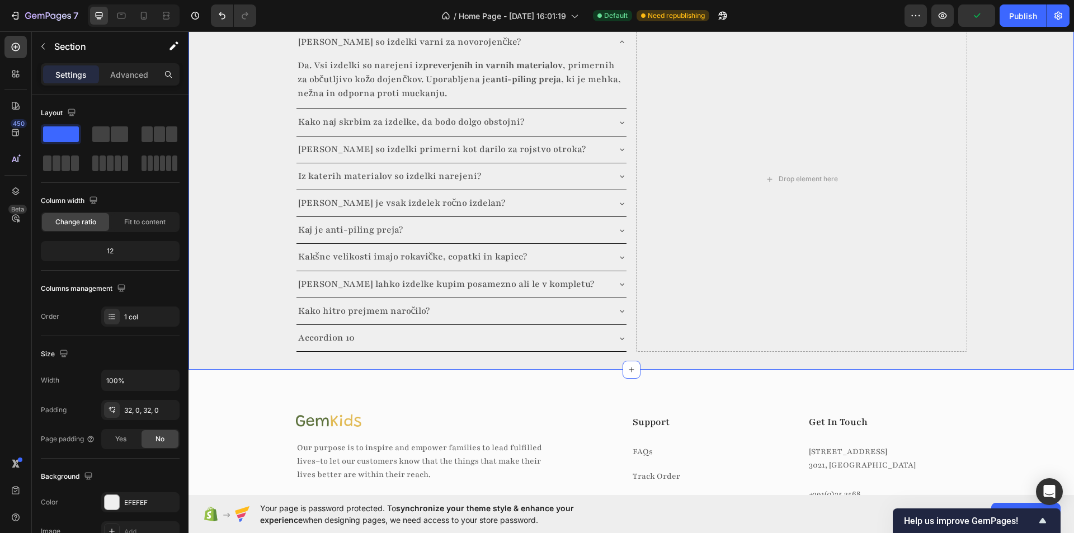
scroll to position [1558, 0]
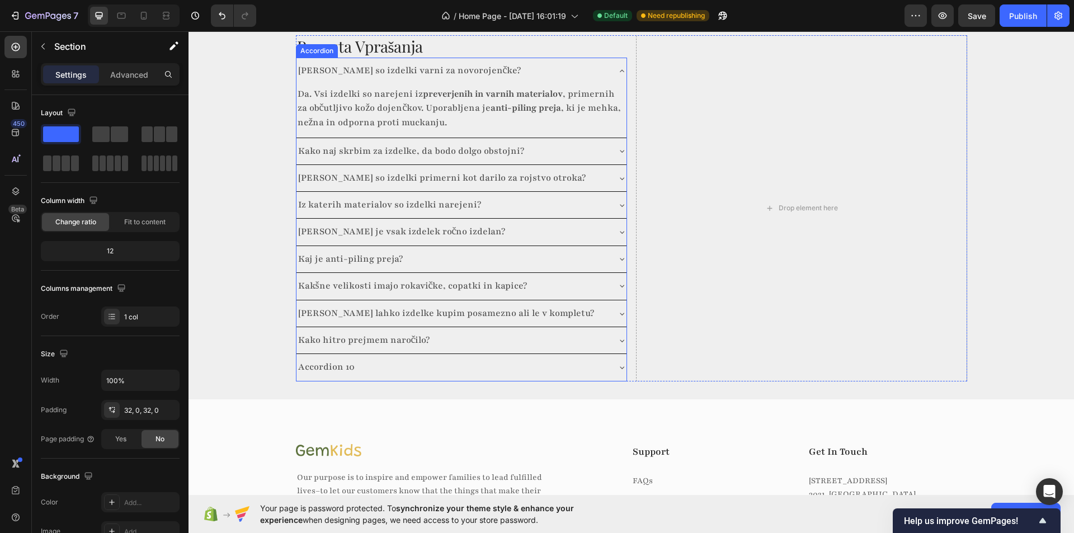
scroll to position [1614, 0]
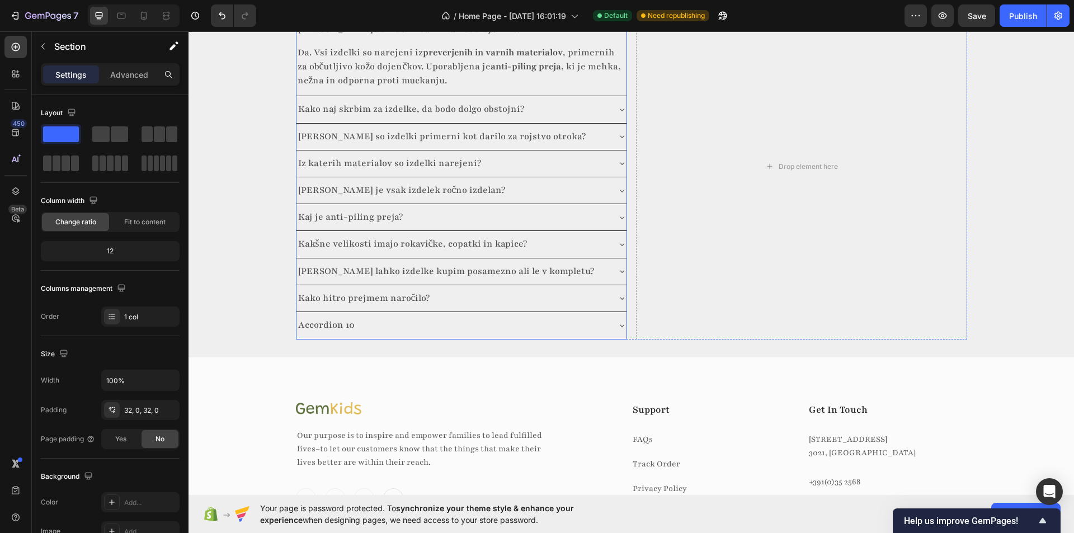
click at [617, 330] on icon at bounding box center [621, 325] width 9 height 9
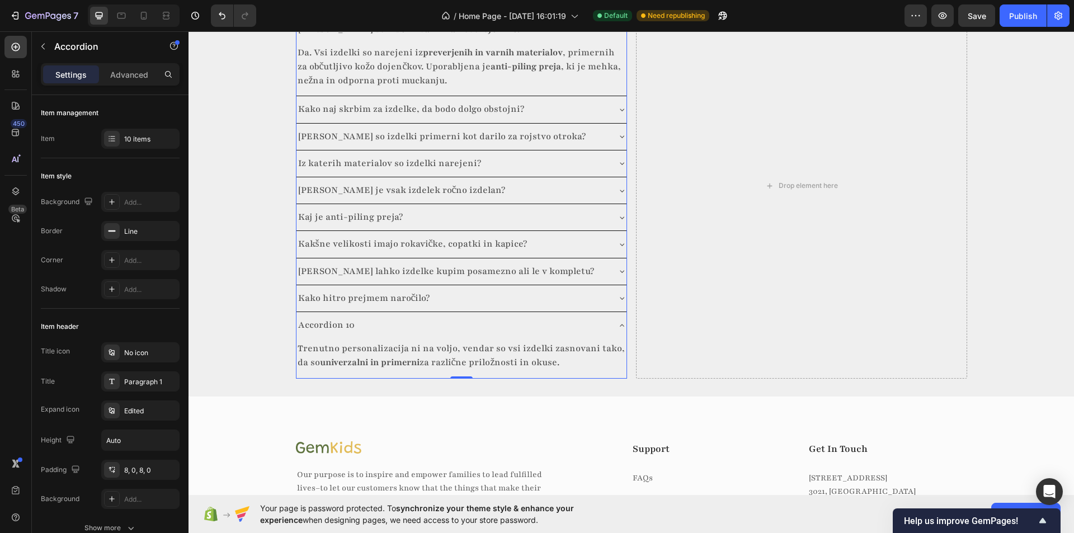
click at [328, 332] on p "Accordion 10" at bounding box center [326, 325] width 56 height 14
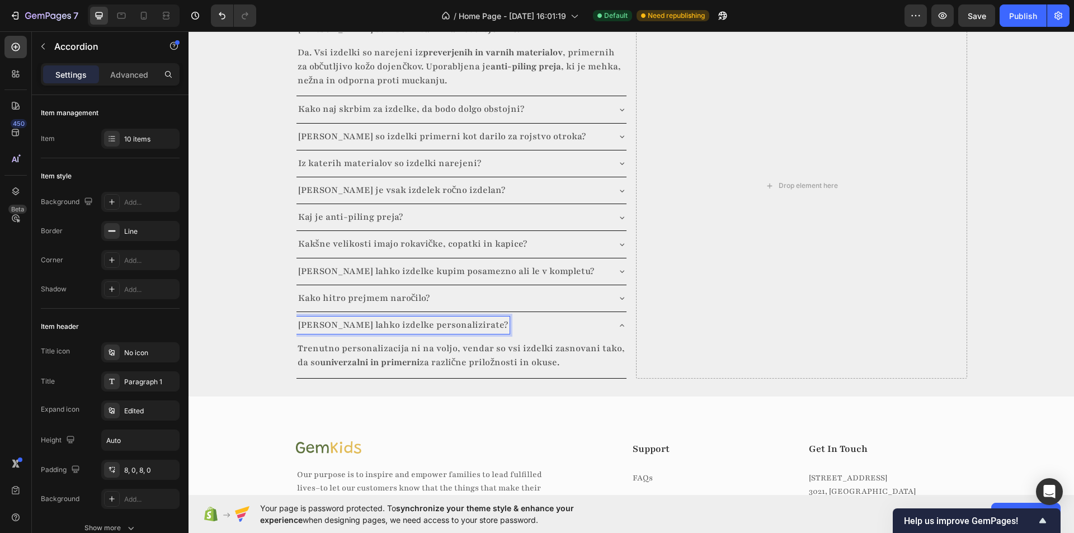
click at [239, 322] on div "Pogosta Vprašanja Heading [PERSON_NAME] so izdelki varni za novorojenčke? Da. V…" at bounding box center [630, 185] width 885 height 385
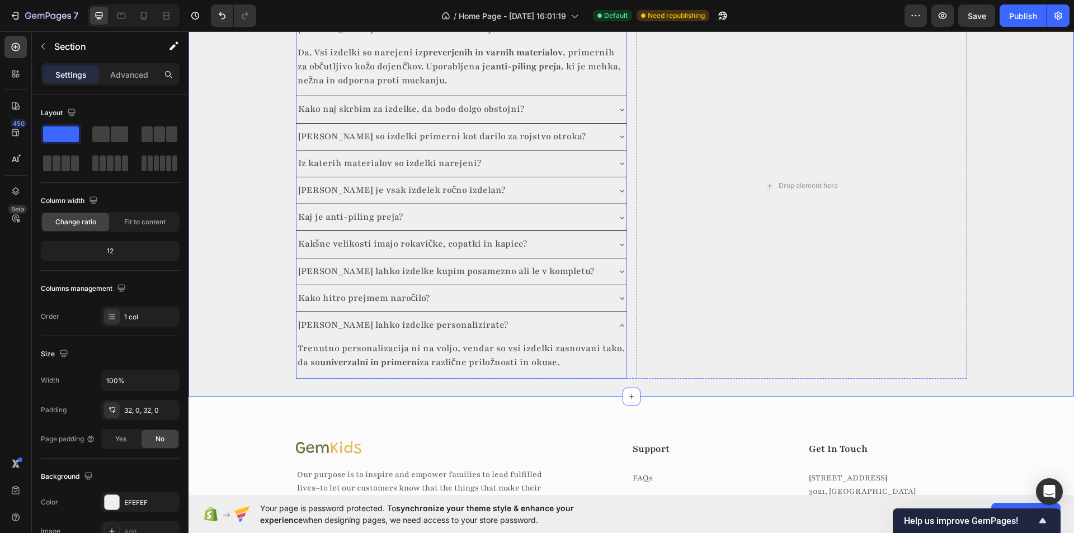
click at [617, 330] on icon at bounding box center [621, 325] width 9 height 9
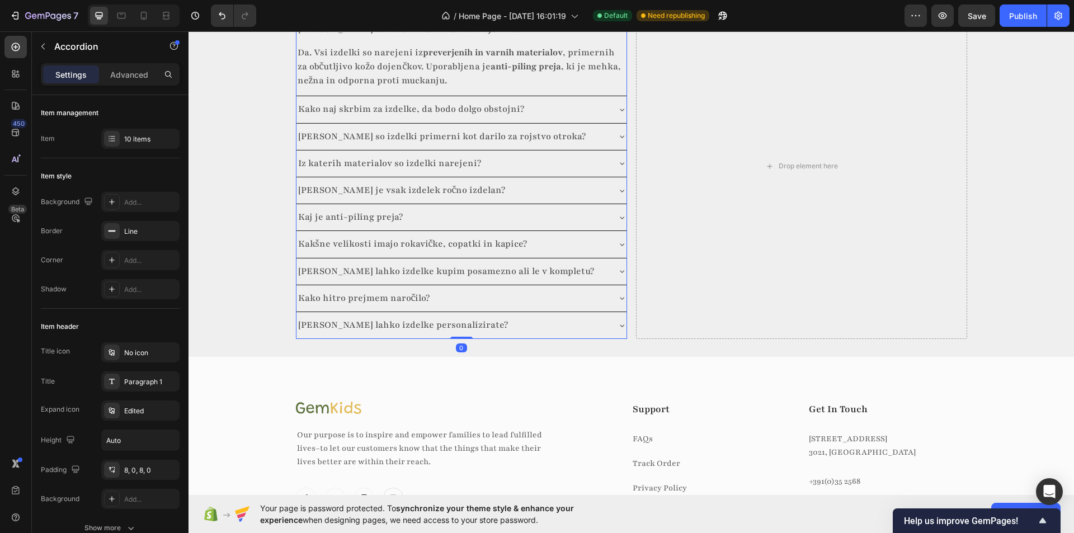
click at [620, 34] on icon at bounding box center [621, 29] width 9 height 9
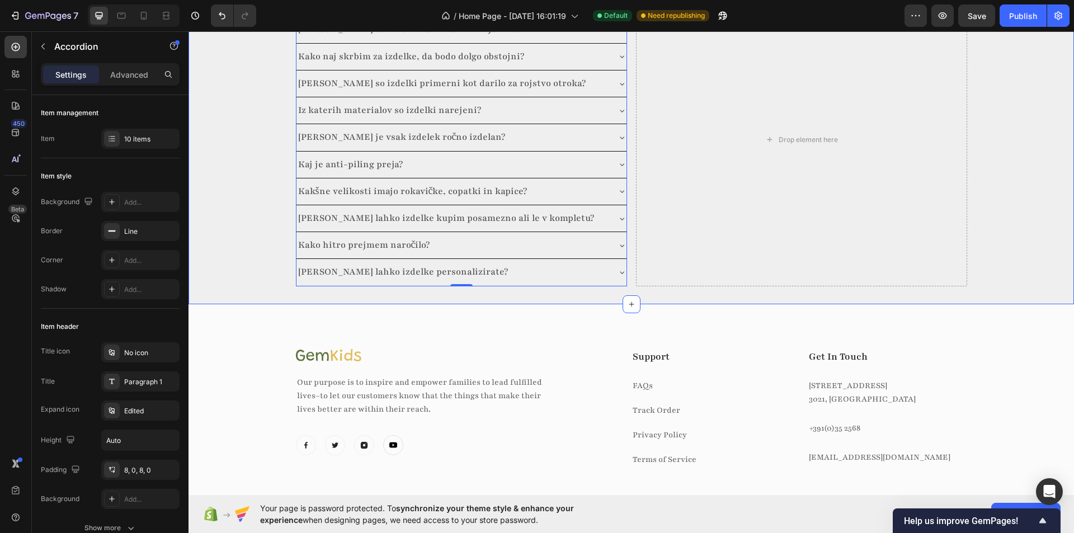
click at [218, 209] on div "Pogosta Vprašanja Heading [PERSON_NAME] so izdelki varni za novorojenčke? Kako …" at bounding box center [630, 139] width 885 height 293
click at [249, 428] on div "Image Our purpose is to inspire and empower families to lead fulfilled lives–to…" at bounding box center [630, 399] width 885 height 191
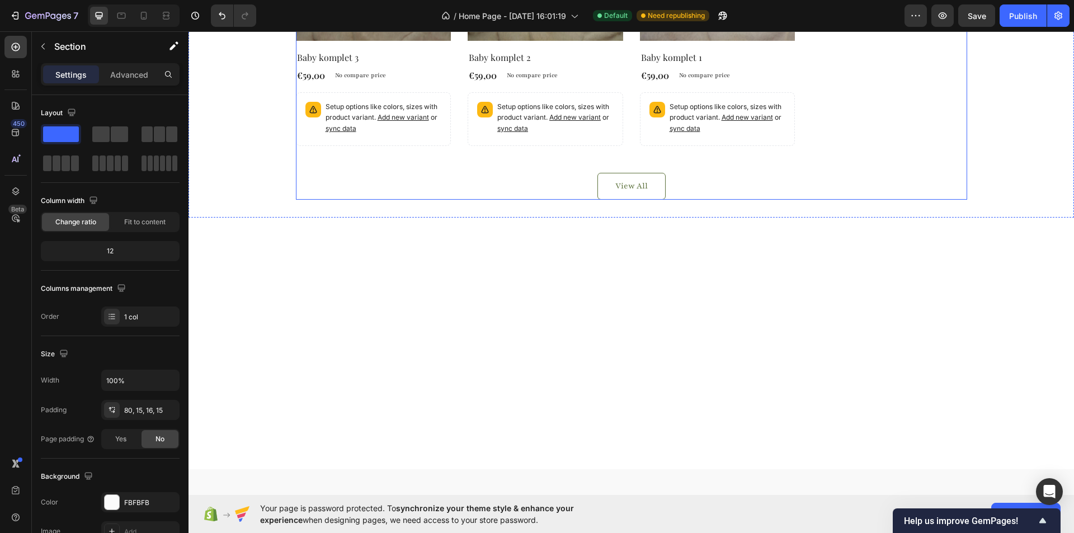
scroll to position [0, 0]
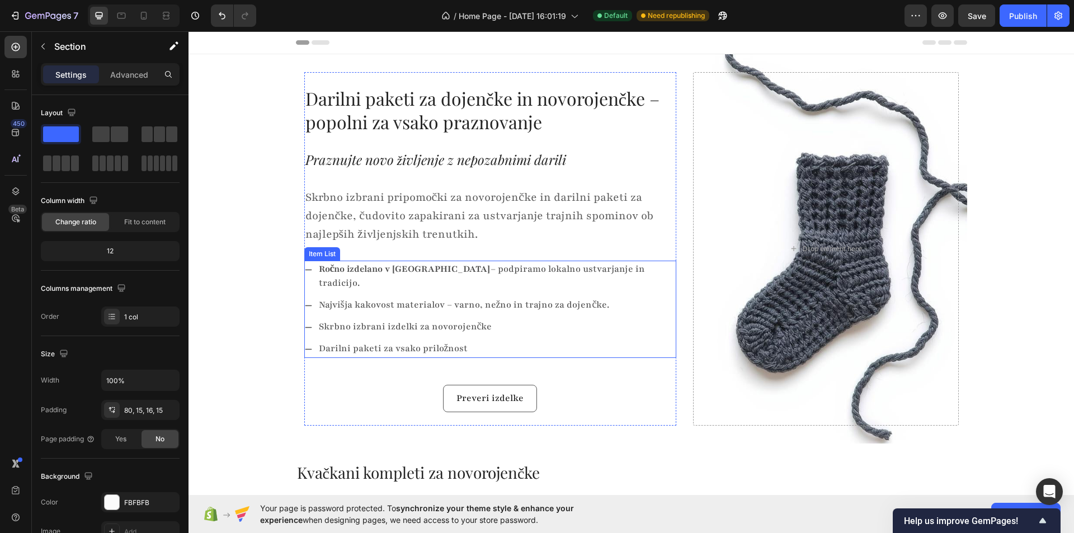
click at [384, 270] on strong "Ročno izdelano v [GEOGRAPHIC_DATA]" at bounding box center [405, 269] width 172 height 12
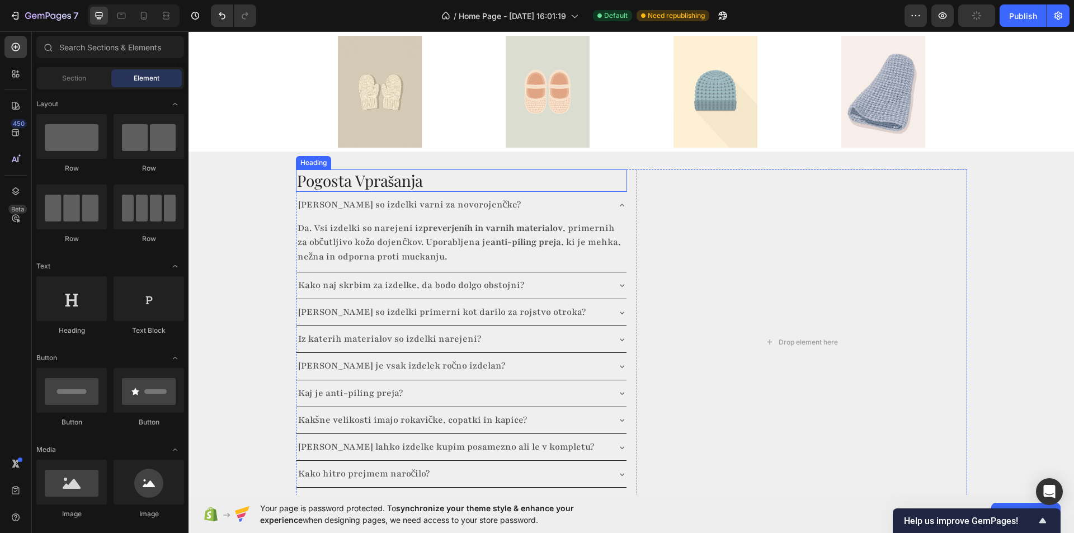
scroll to position [1622, 0]
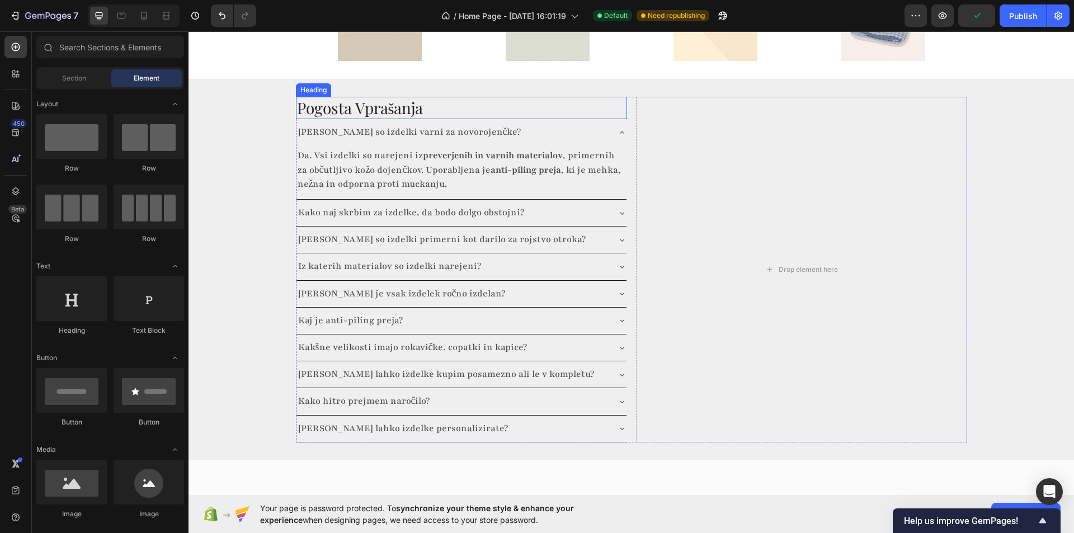
click at [524, 100] on h2 "Pogosta Vprašanja" at bounding box center [461, 108] width 331 height 22
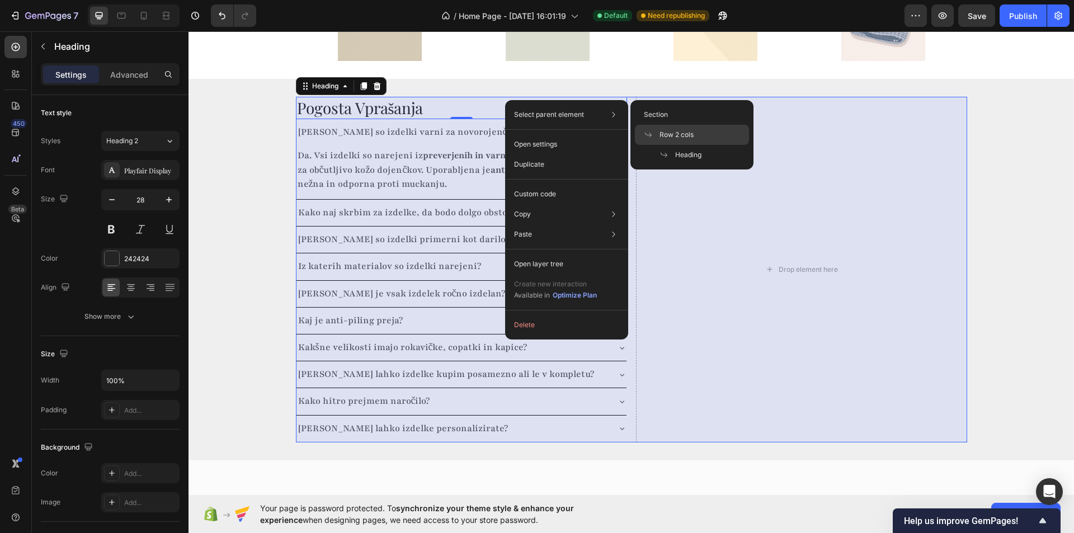
click at [690, 132] on span "Row 2 cols" at bounding box center [676, 135] width 34 height 10
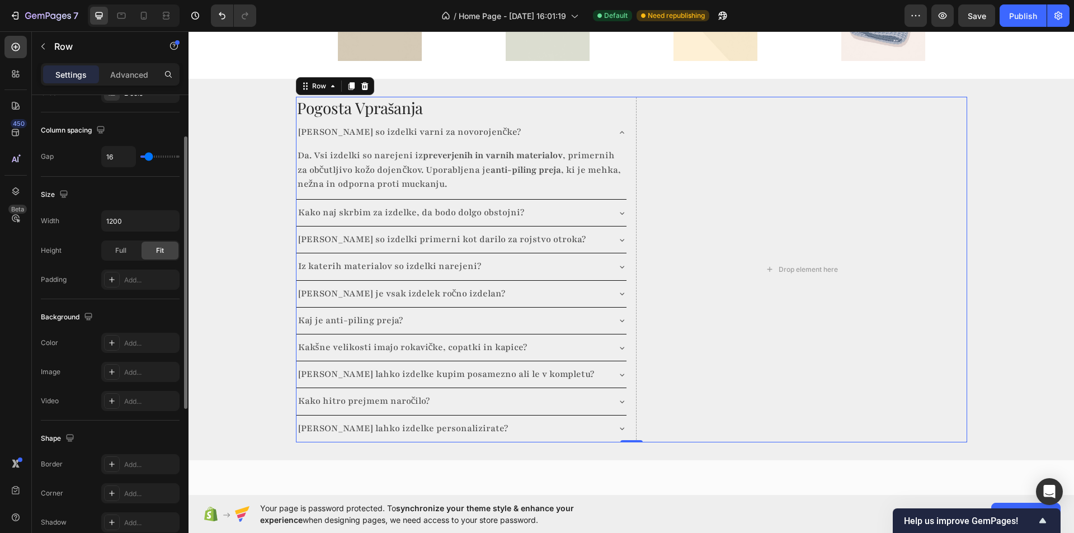
scroll to position [168, 0]
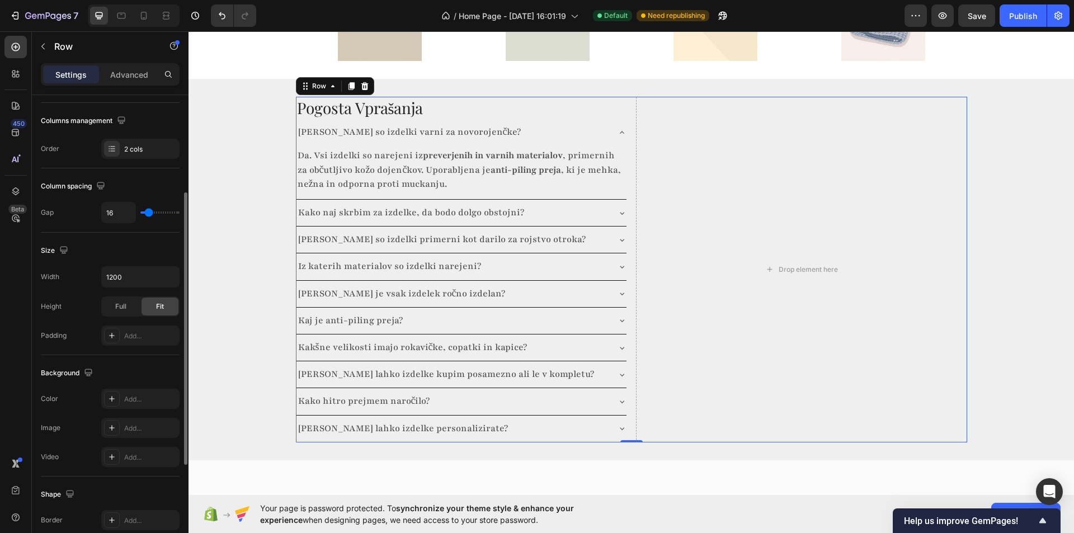
type input "11"
type input "84"
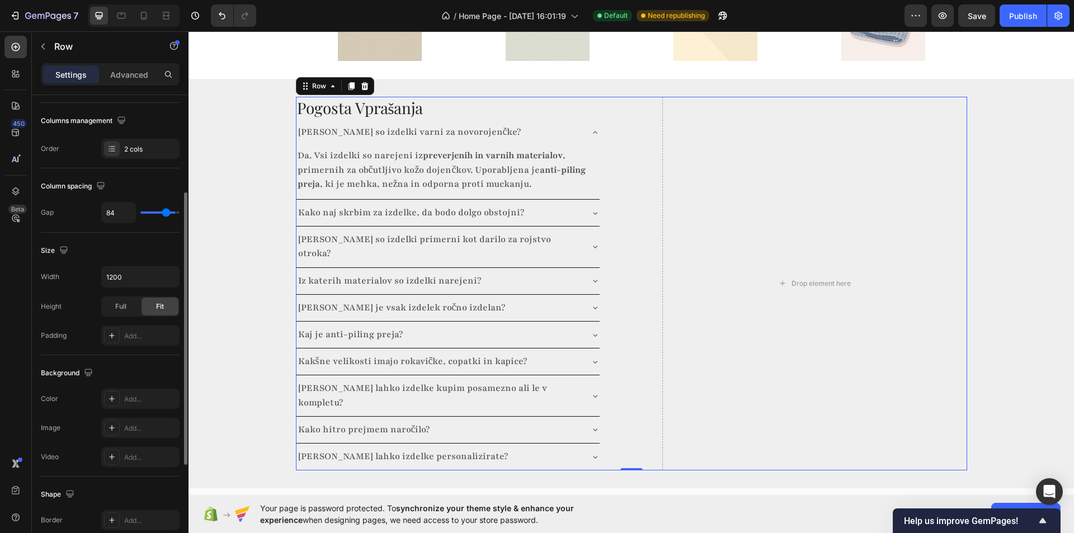
type input "111"
type input "113"
type input "116"
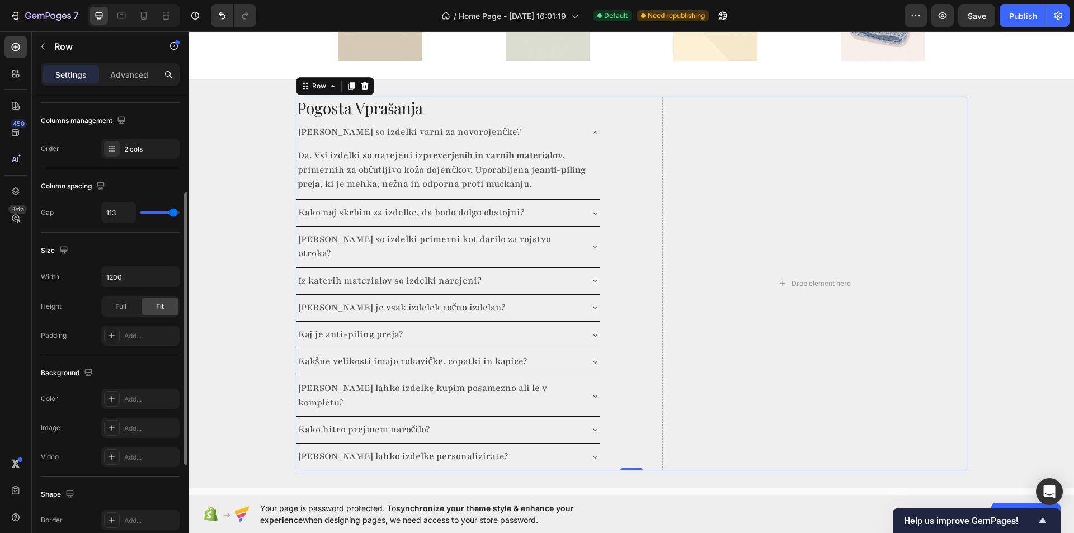
type input "116"
type input "120"
type input "116"
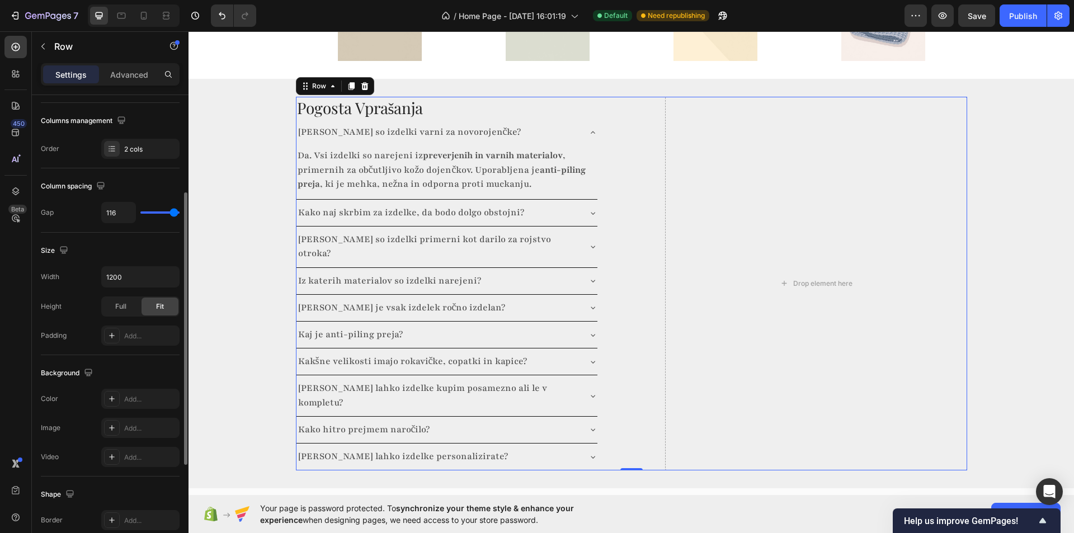
type input "113"
type input "98"
type input "24"
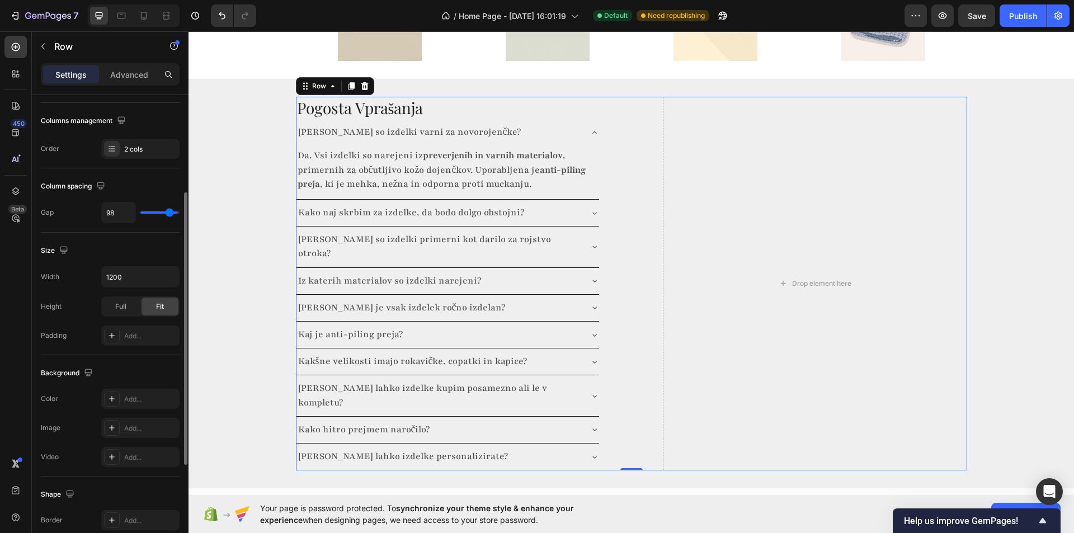
type input "24"
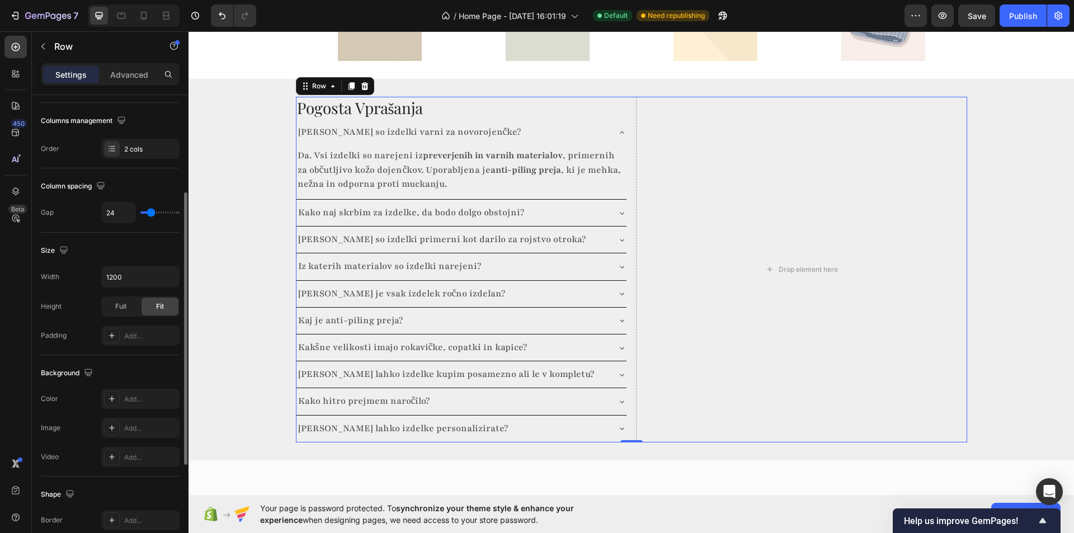
type input "16"
click at [149, 211] on input "range" at bounding box center [159, 212] width 39 height 2
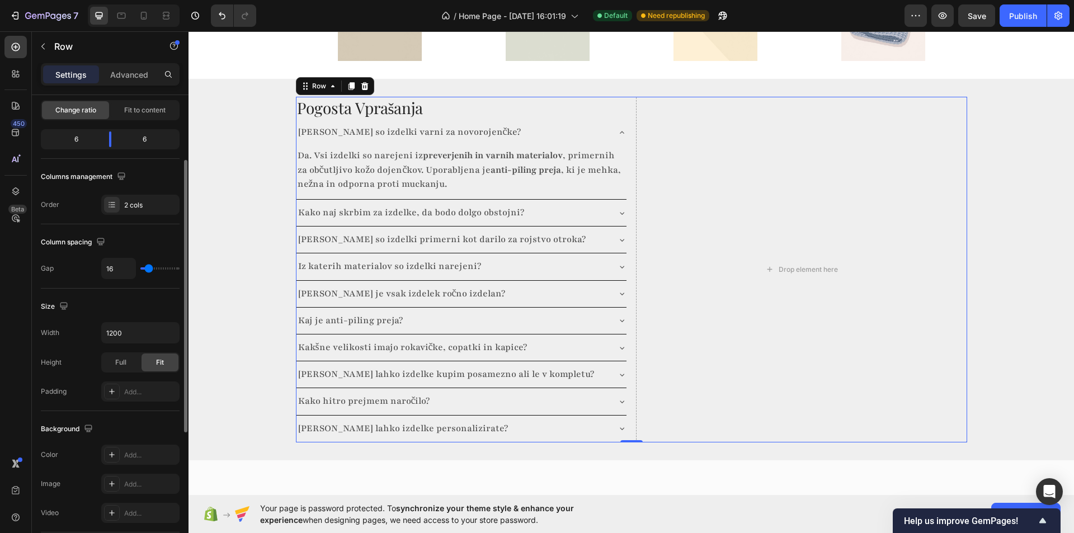
scroll to position [56, 0]
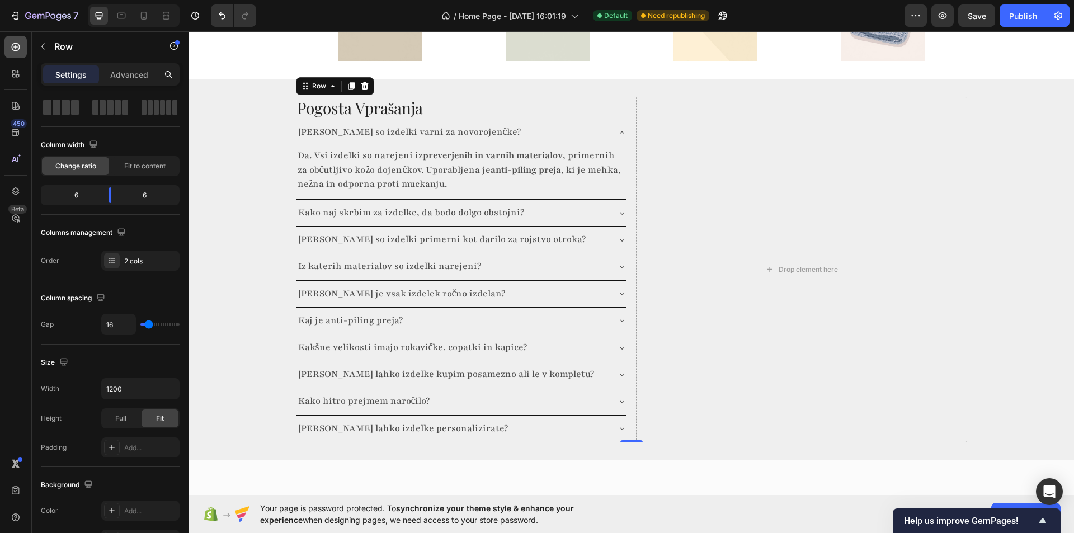
click at [16, 53] on div at bounding box center [15, 47] width 22 height 22
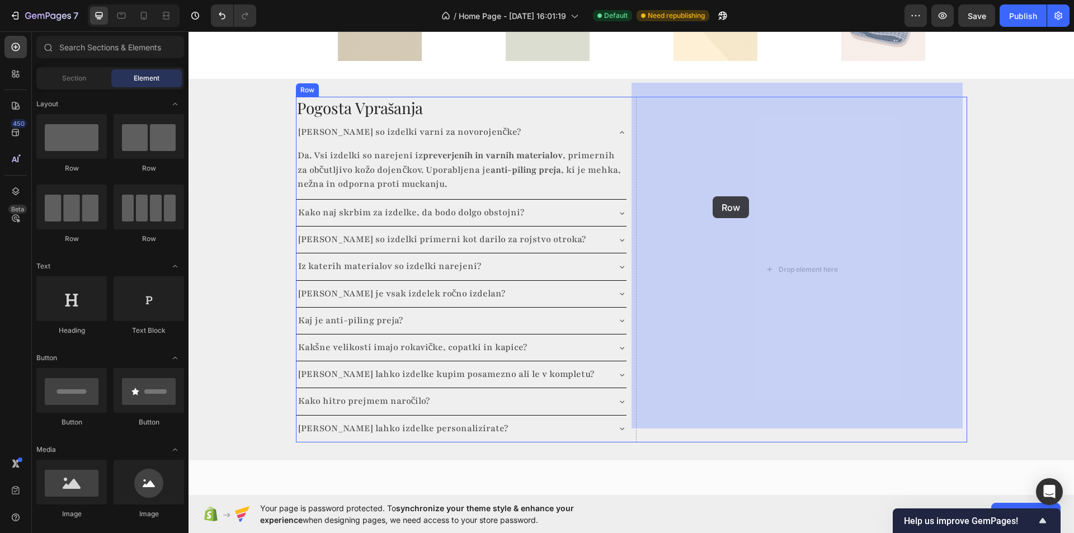
drag, startPoint x: 271, startPoint y: 179, endPoint x: 713, endPoint y: 196, distance: 441.6
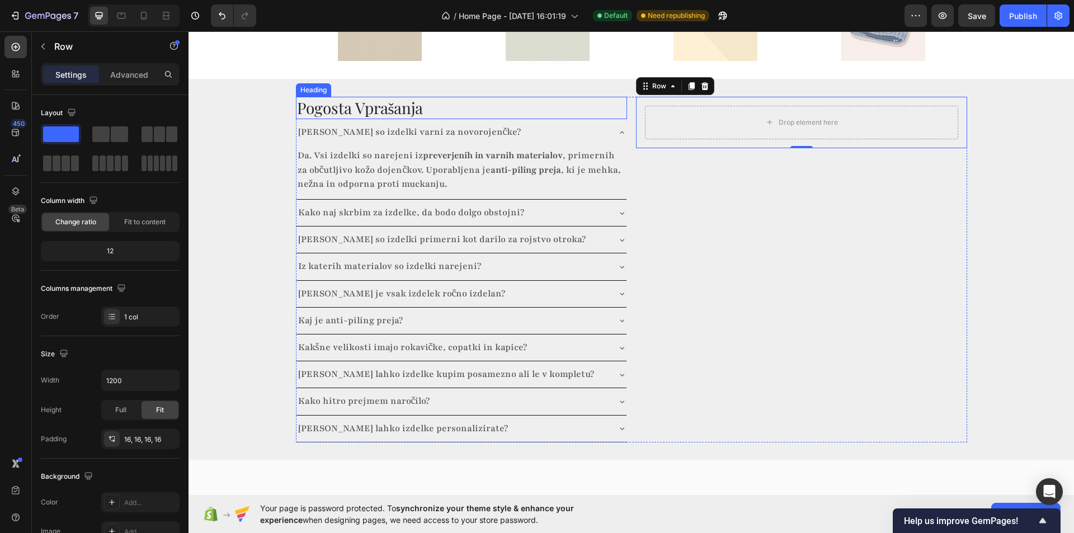
click at [532, 97] on h2 "Pogosta Vprašanja" at bounding box center [461, 108] width 331 height 22
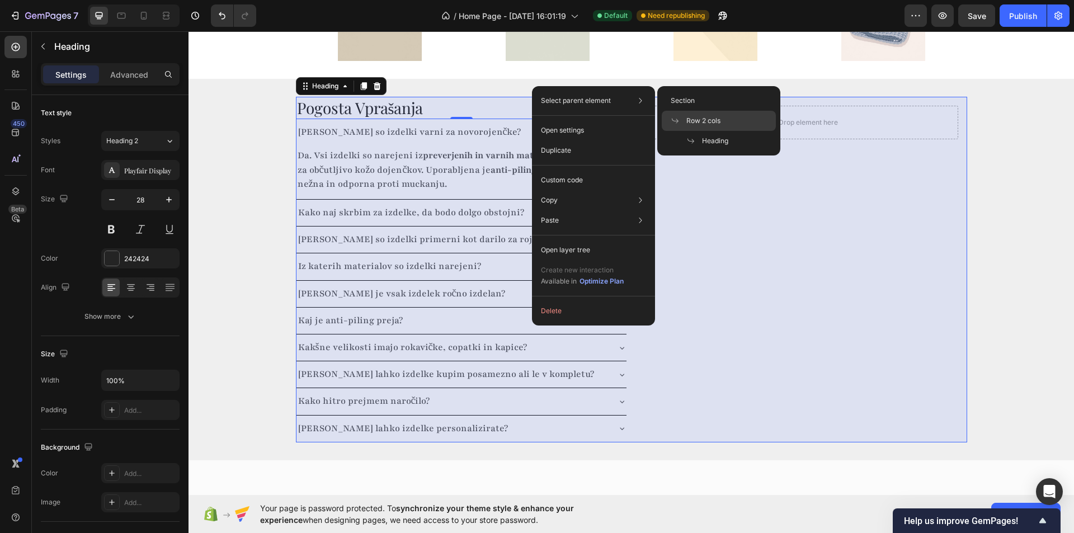
click at [728, 115] on div "Row 2 cols" at bounding box center [719, 121] width 114 height 20
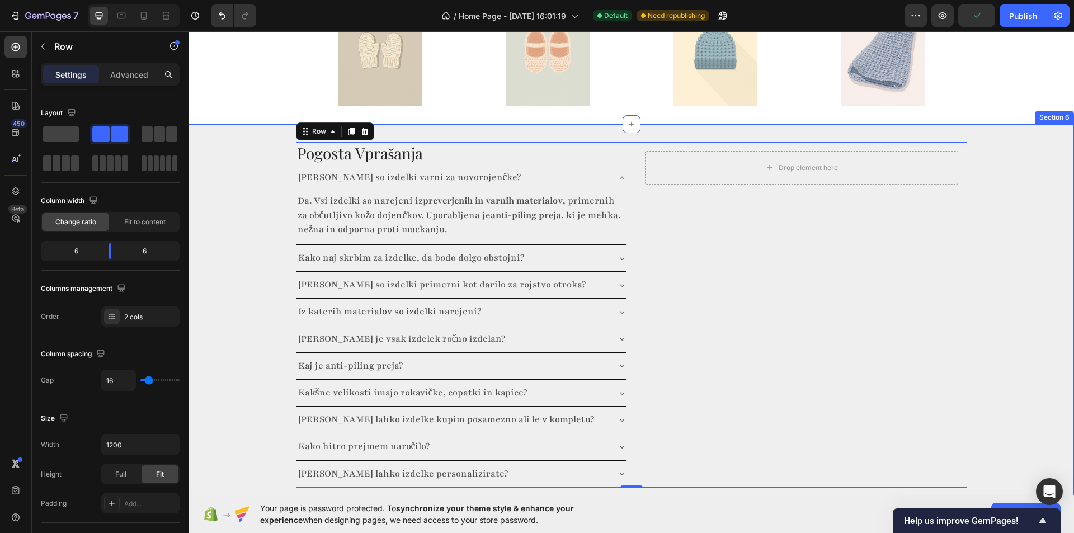
scroll to position [1566, 0]
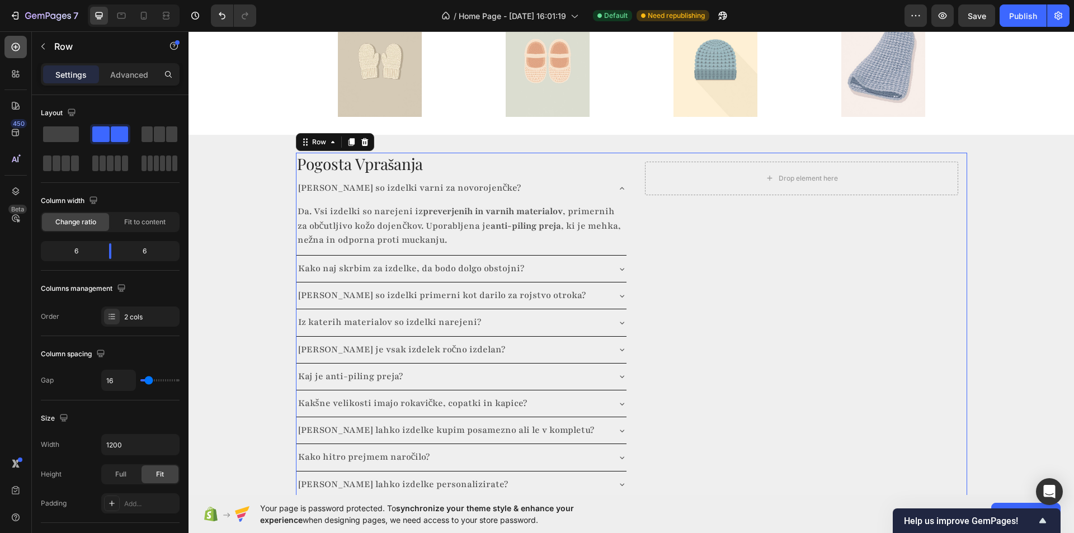
click at [10, 43] on icon at bounding box center [15, 46] width 11 height 11
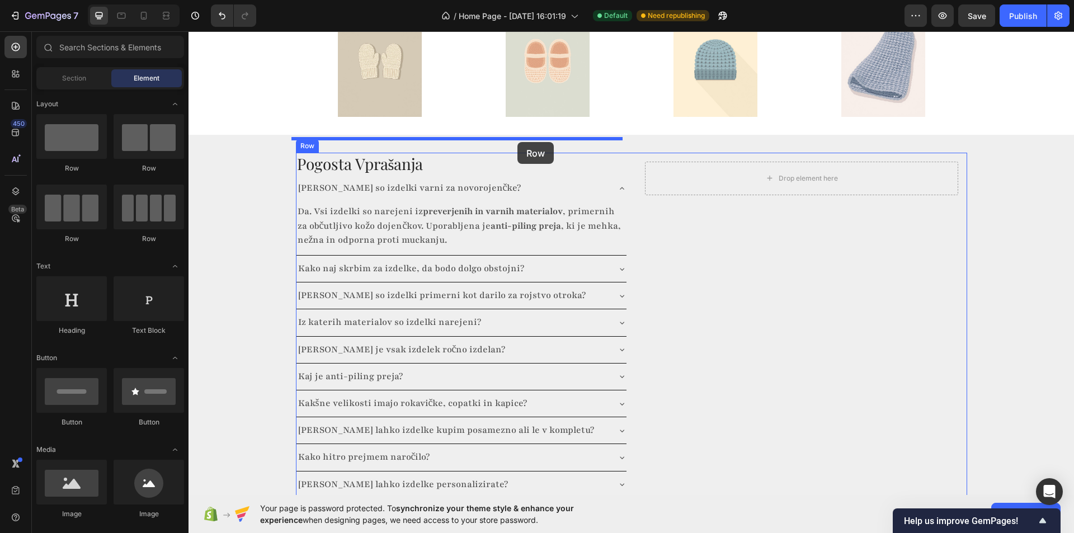
drag, startPoint x: 262, startPoint y: 164, endPoint x: 517, endPoint y: 142, distance: 256.0
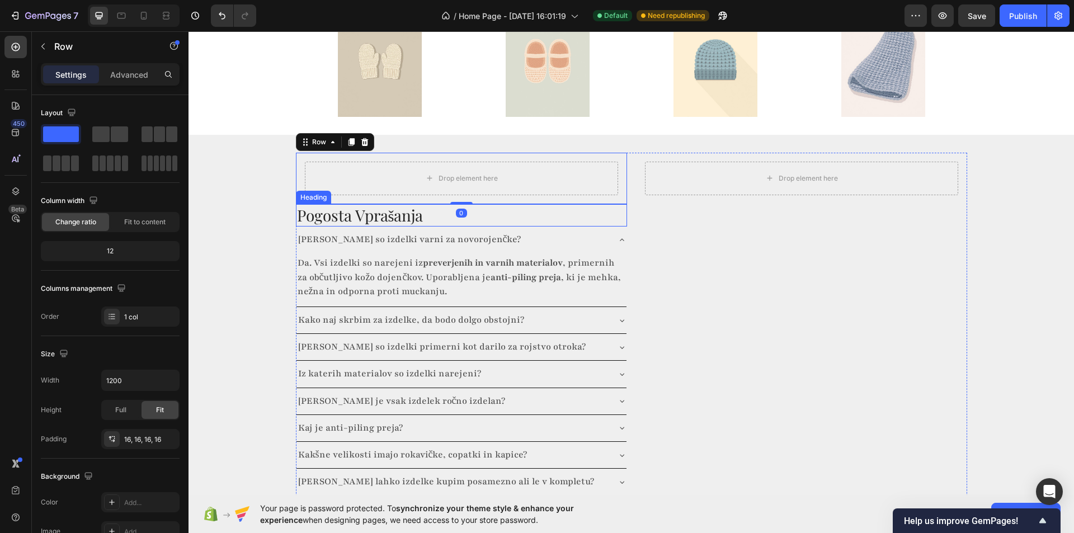
click at [329, 204] on h2 "Pogosta Vprašanja" at bounding box center [461, 215] width 331 height 22
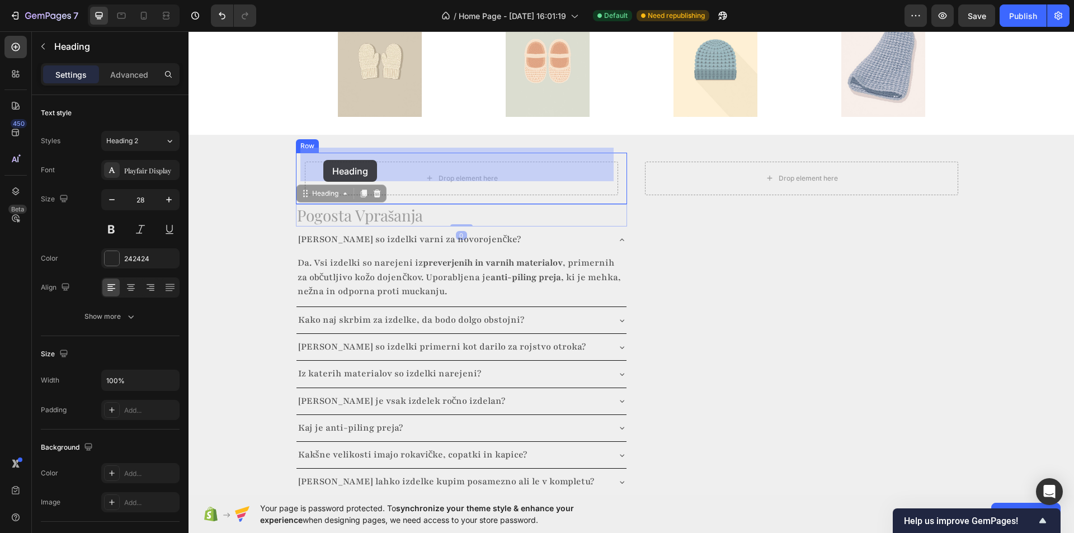
drag, startPoint x: 300, startPoint y: 181, endPoint x: 323, endPoint y: 160, distance: 31.7
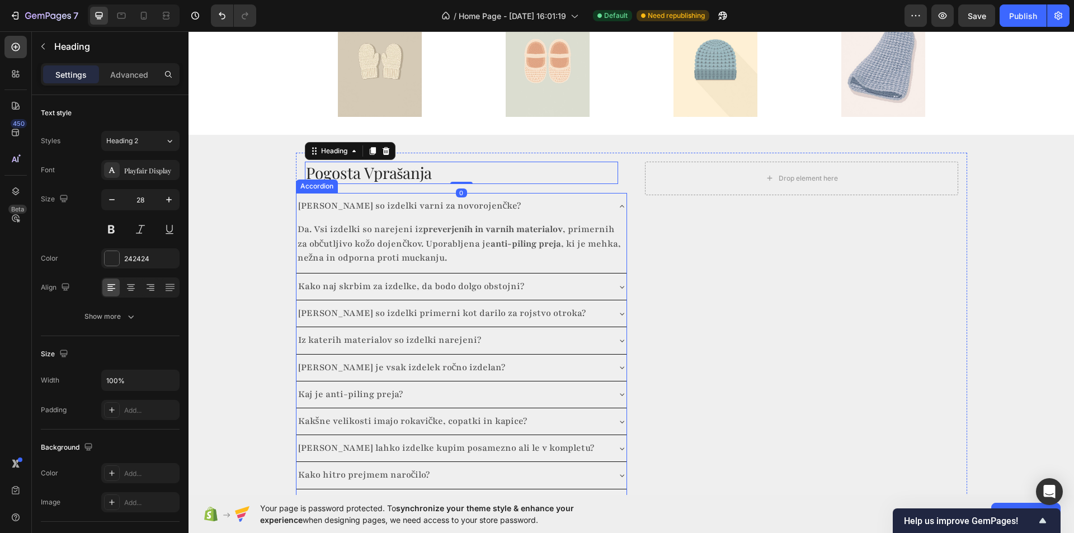
click at [307, 181] on div "Accordion" at bounding box center [316, 186] width 37 height 10
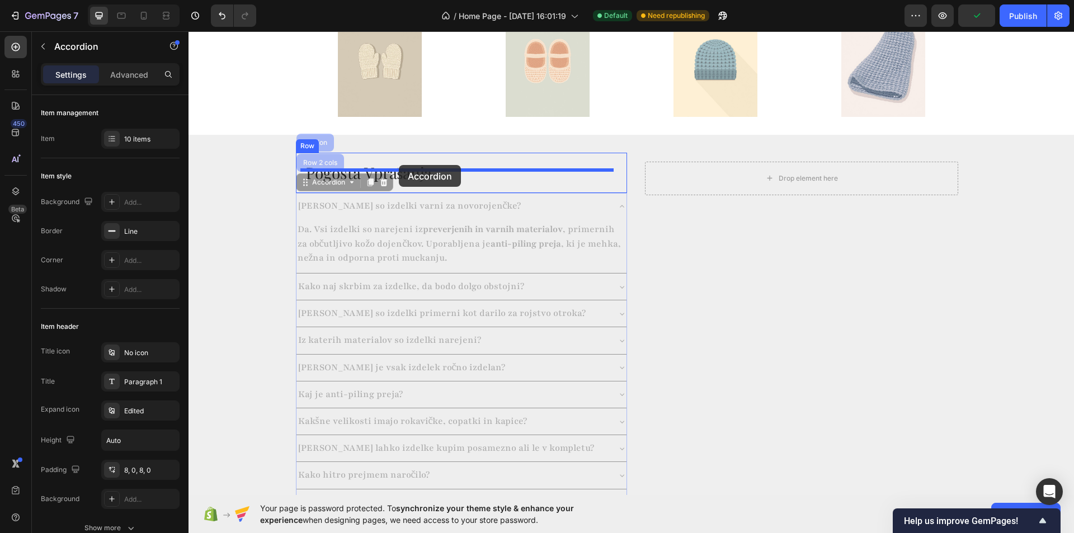
drag, startPoint x: 308, startPoint y: 171, endPoint x: 399, endPoint y: 165, distance: 90.8
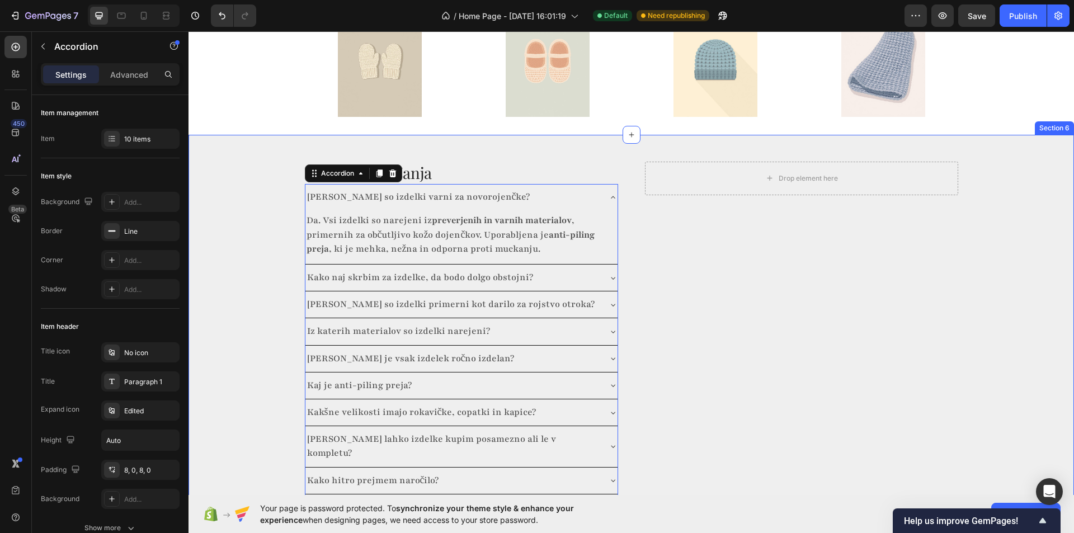
click at [229, 206] on div "Pogosta Vprašanja Heading [PERSON_NAME] so izdelki varni za novorojenčke? Da. V…" at bounding box center [630, 342] width 885 height 378
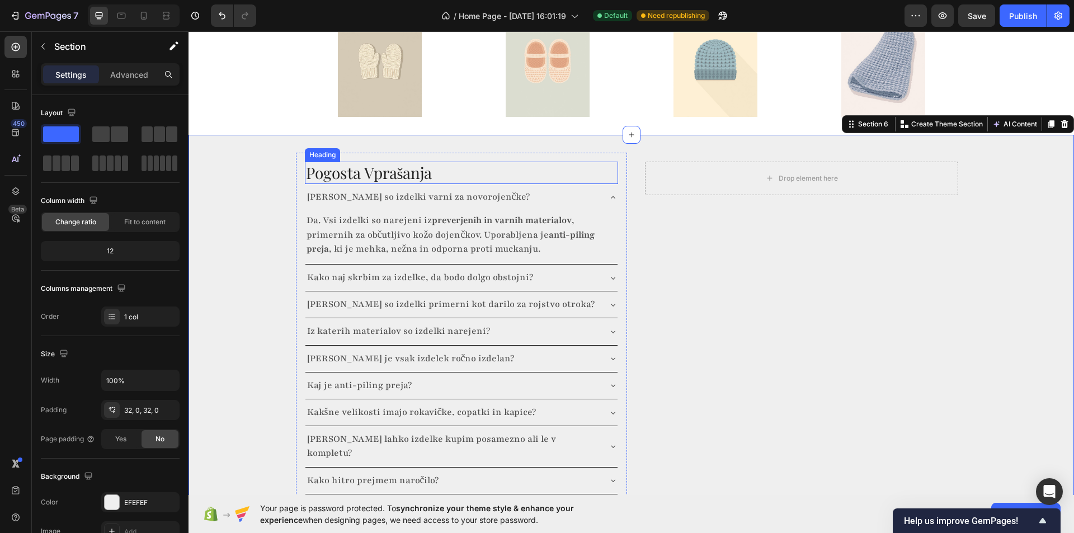
click at [490, 162] on h2 "Pogosta Vprašanja" at bounding box center [461, 173] width 313 height 22
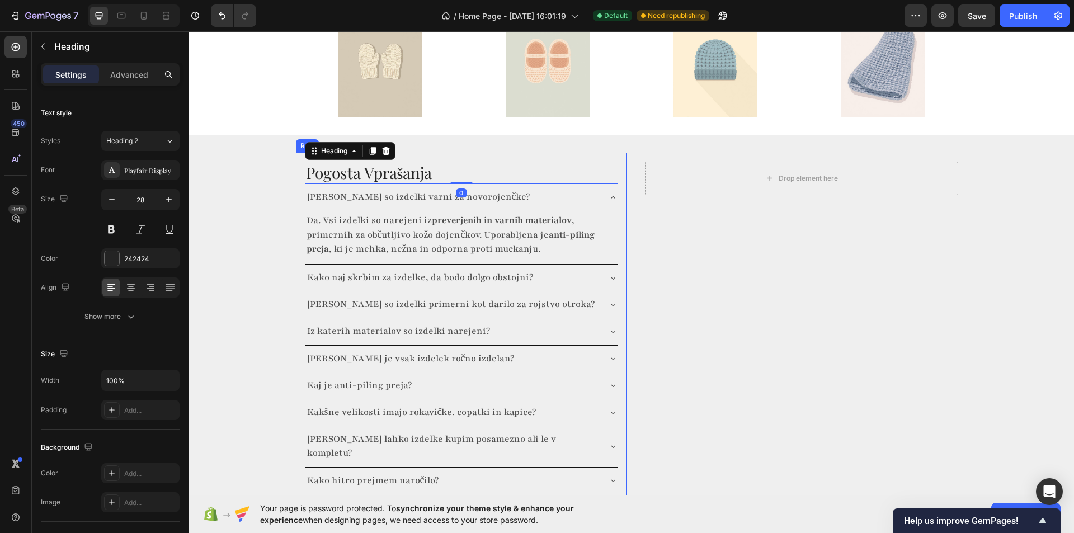
click at [479, 153] on div "Pogosta Vprašanja Heading 0 [PERSON_NAME] so izdelki varni za novorojenčke? Da.…" at bounding box center [461, 342] width 331 height 378
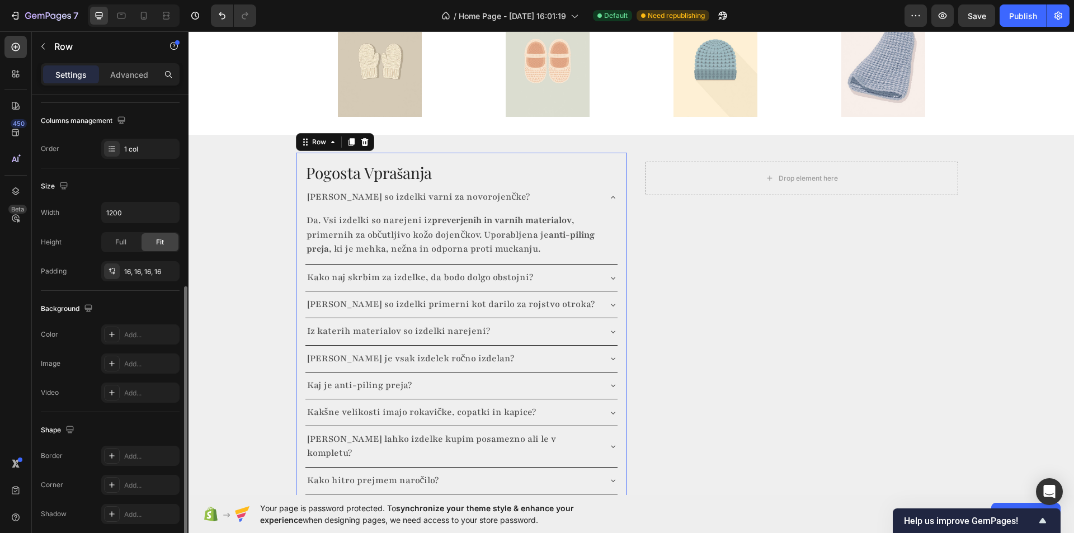
scroll to position [213, 0]
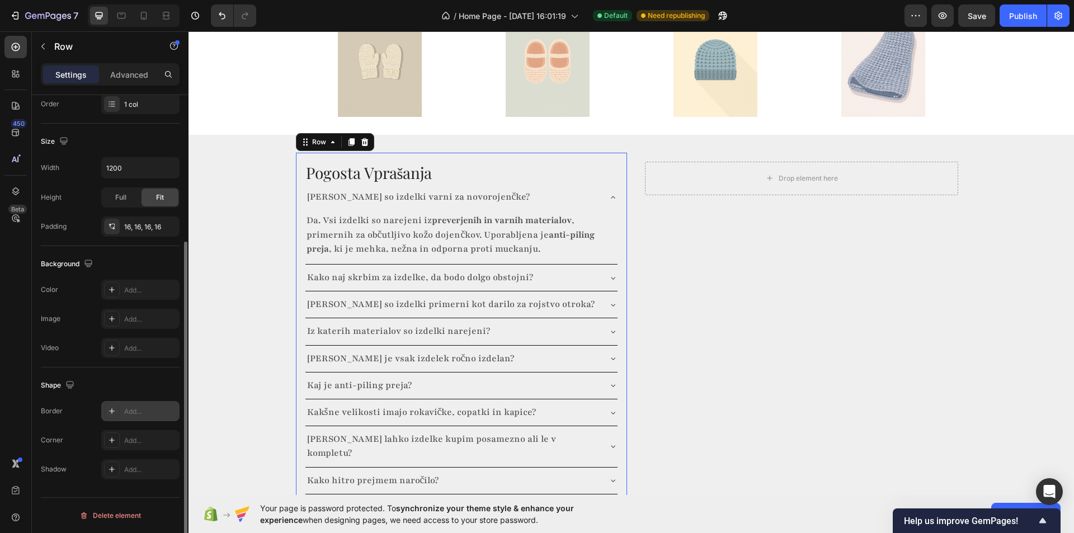
click at [104, 413] on div at bounding box center [112, 411] width 16 height 16
click at [113, 437] on icon at bounding box center [111, 440] width 9 height 9
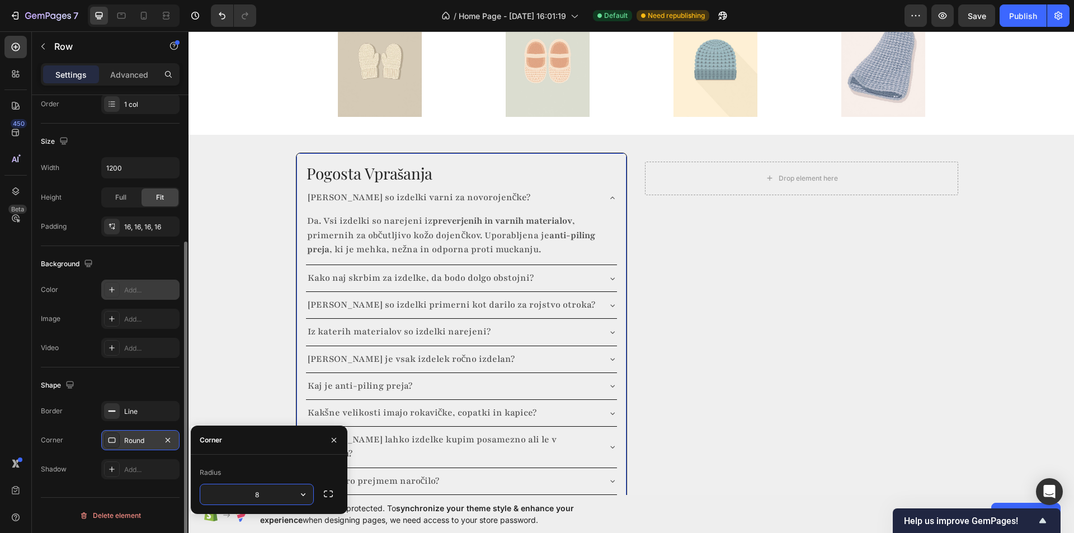
click at [114, 286] on icon at bounding box center [111, 289] width 9 height 9
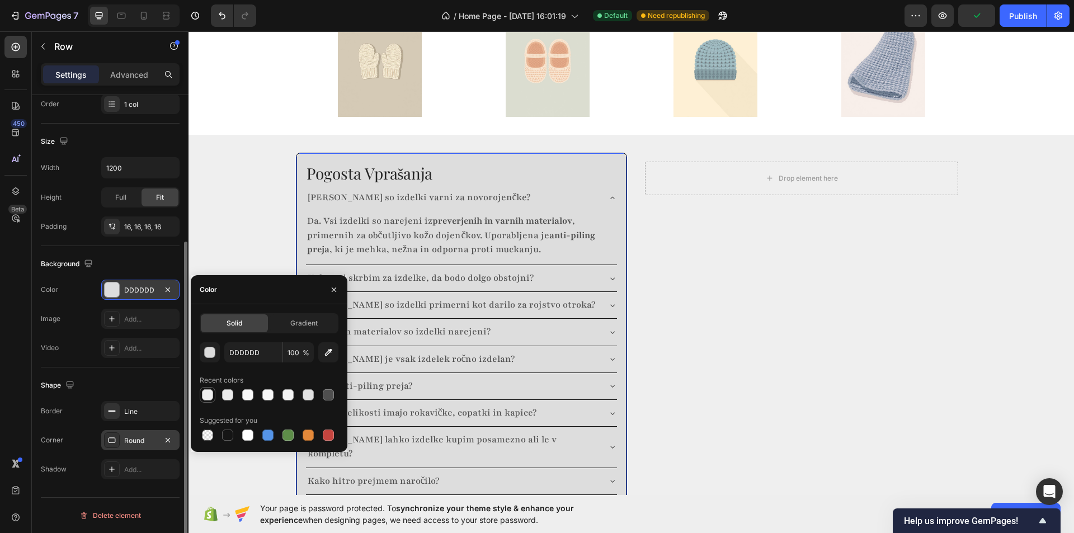
click at [212, 398] on div at bounding box center [207, 394] width 11 height 11
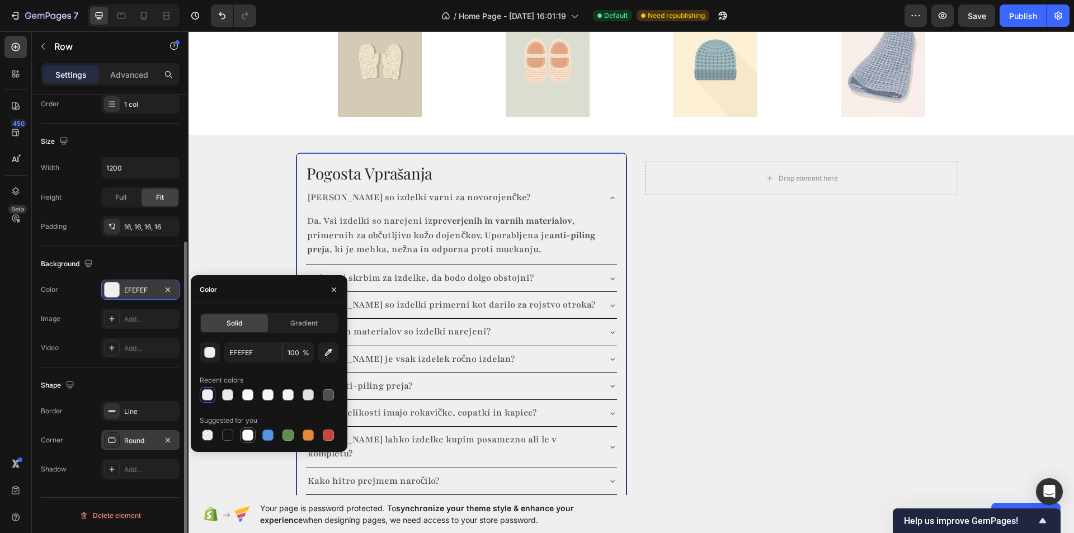
click at [244, 431] on div at bounding box center [247, 435] width 11 height 11
type input "FFFFFF"
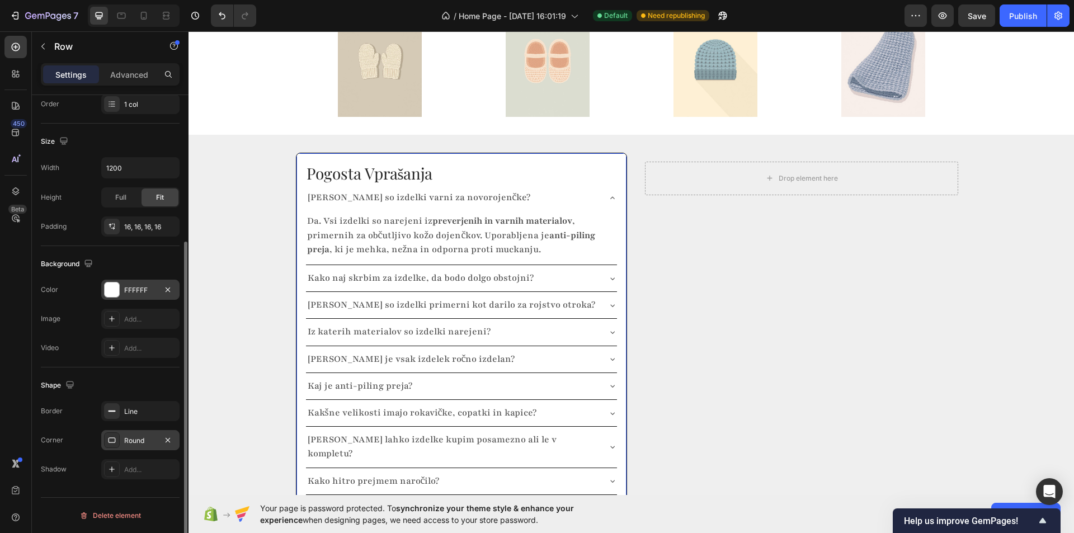
click at [93, 326] on div "Image Add..." at bounding box center [110, 319] width 139 height 20
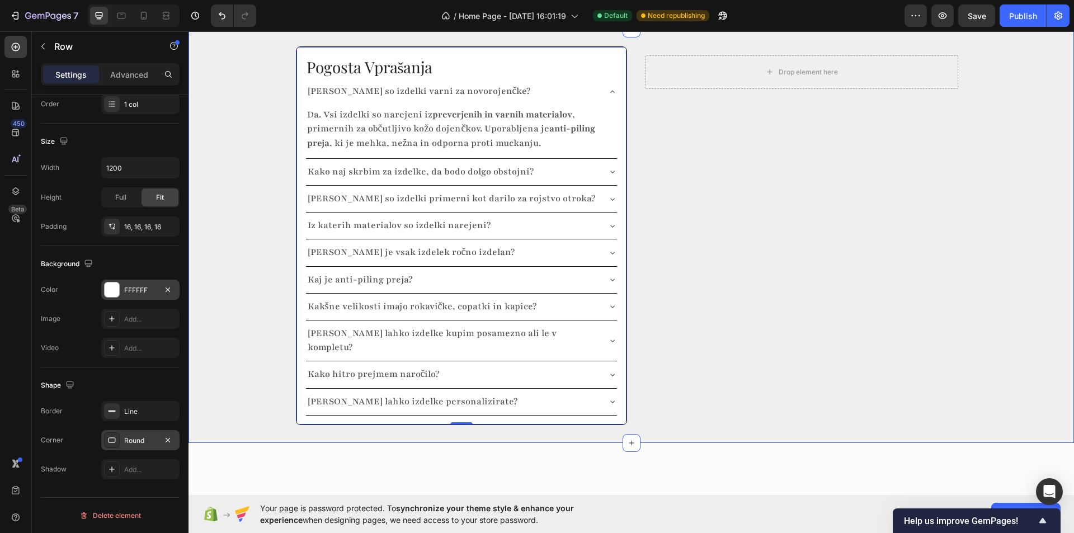
scroll to position [1566, 0]
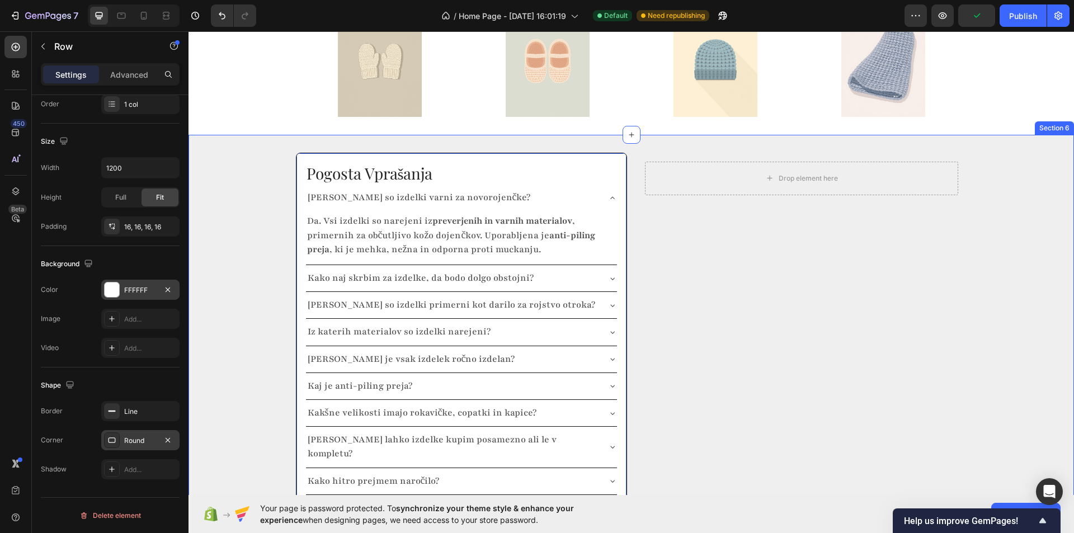
click at [267, 299] on div "Pogosta Vprašanja Heading [PERSON_NAME] so izdelki varni za novorojenčke? Da. V…" at bounding box center [630, 342] width 885 height 379
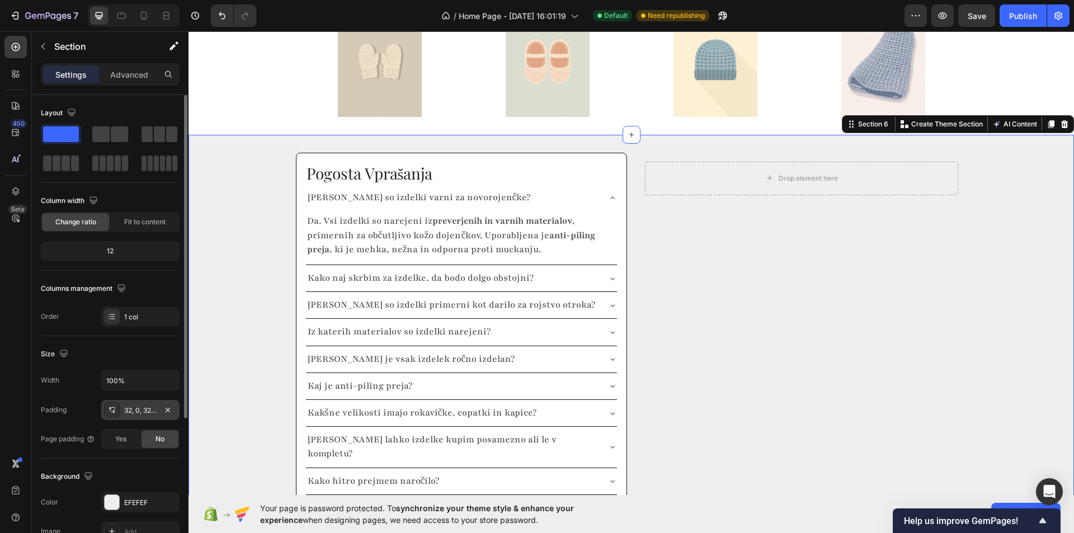
scroll to position [56, 0]
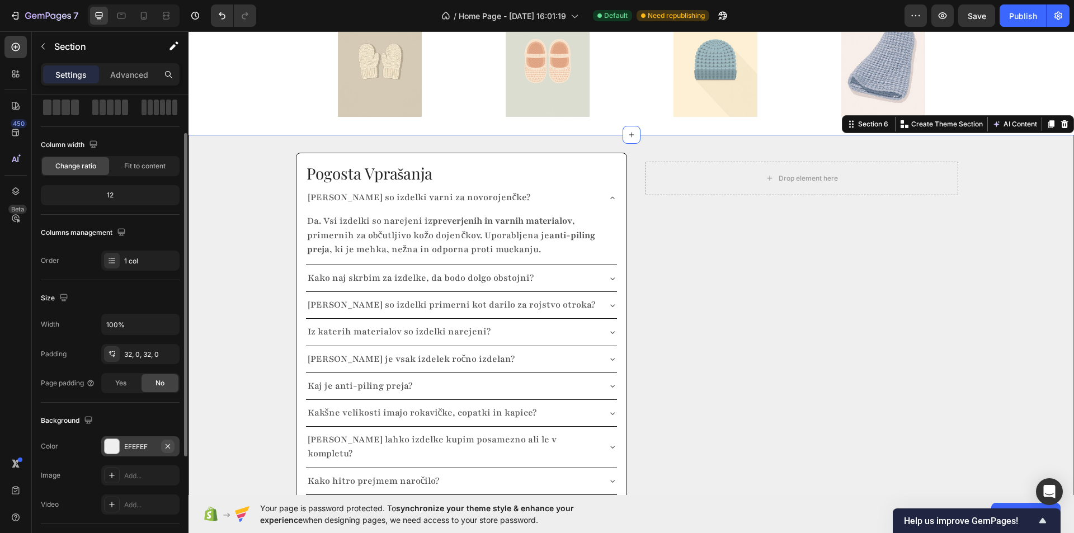
click at [169, 444] on icon "button" at bounding box center [167, 446] width 9 height 9
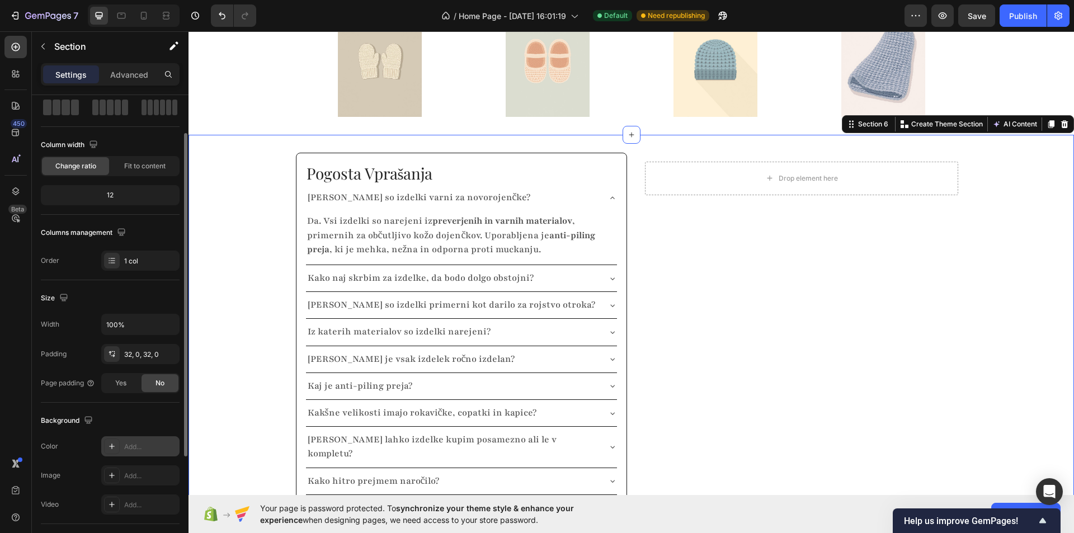
click at [237, 274] on div "Pogosta Vprašanja Heading [PERSON_NAME] so izdelki varni za novorojenčke? Da. V…" at bounding box center [630, 342] width 885 height 379
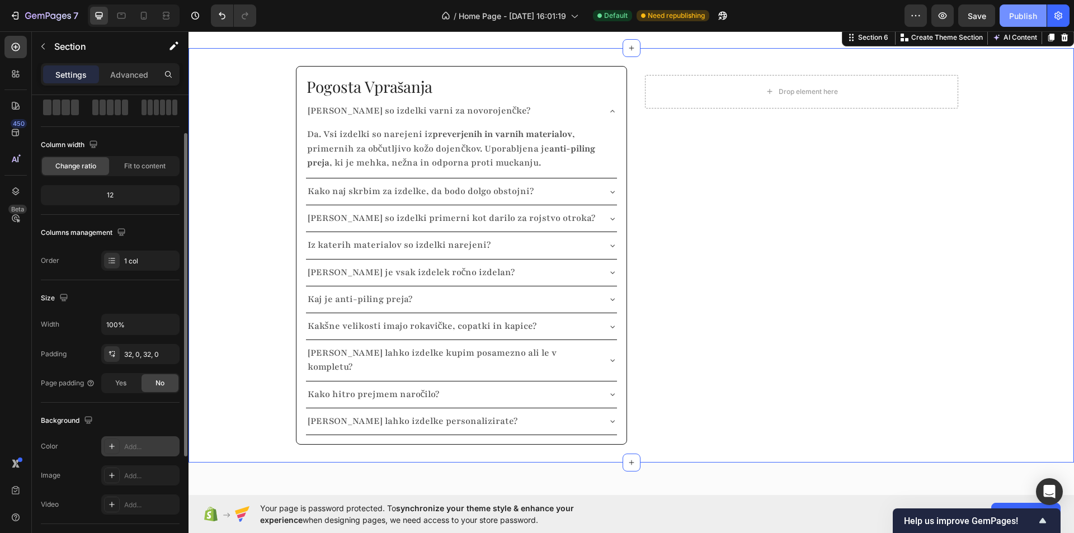
scroll to position [1566, 0]
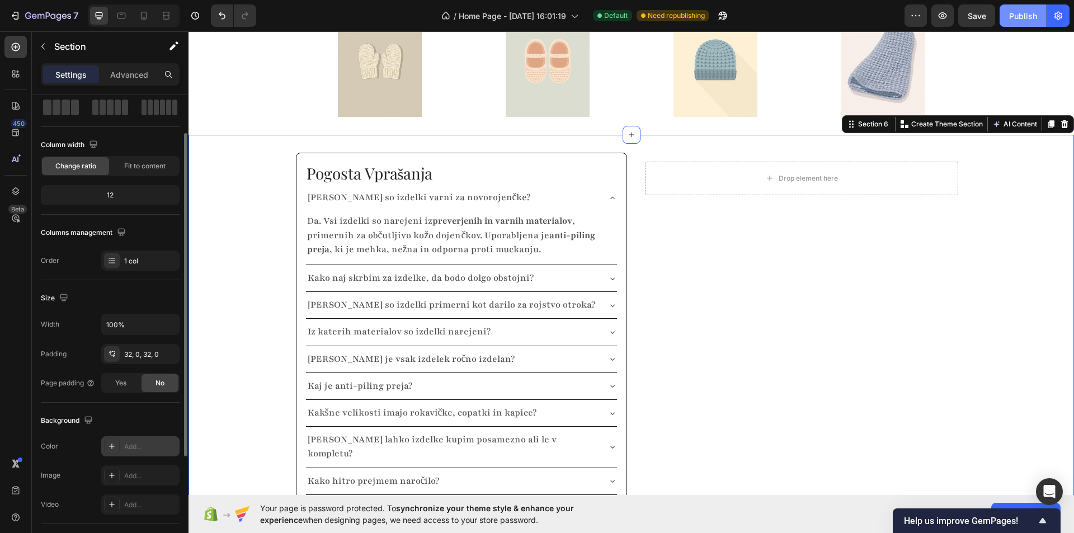
click at [1021, 16] on div "Publish" at bounding box center [1023, 16] width 28 height 12
click at [943, 13] on icon "button" at bounding box center [943, 15] width 8 height 7
click at [112, 480] on div at bounding box center [112, 476] width 16 height 16
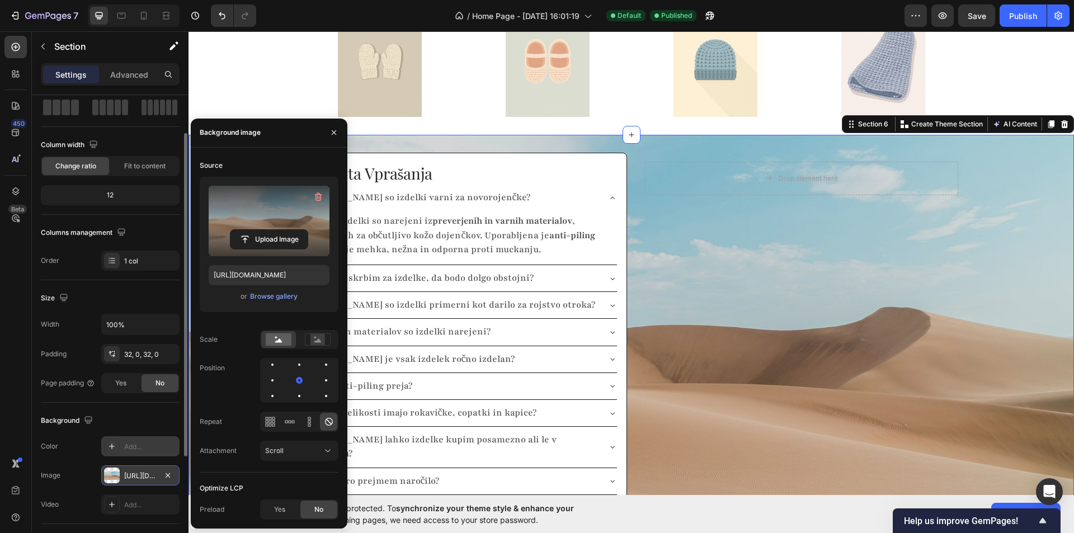
click at [254, 223] on label at bounding box center [269, 221] width 121 height 70
click at [254, 230] on input "file" at bounding box center [268, 239] width 77 height 19
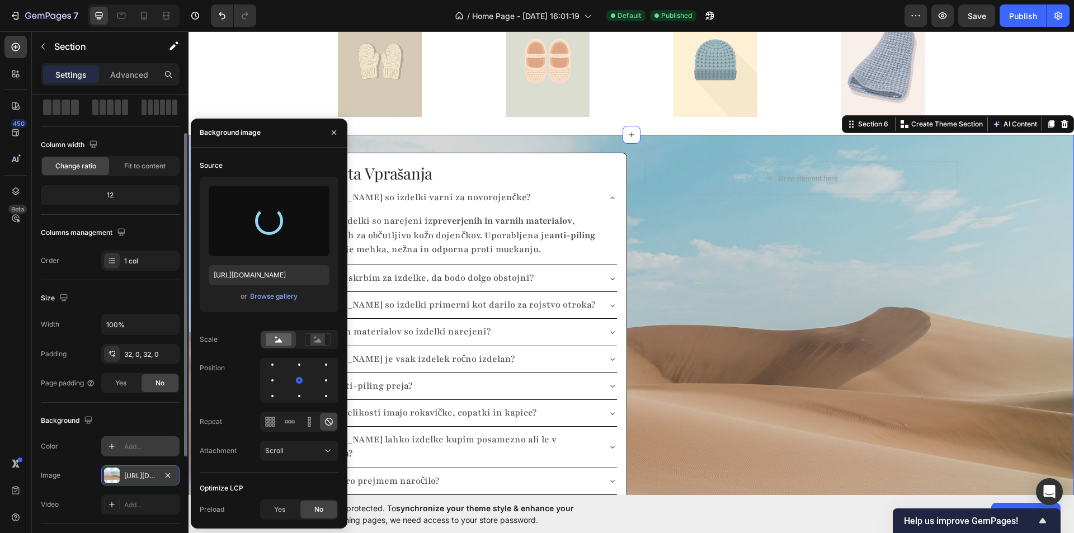
type input "[URL][DOMAIN_NAME]"
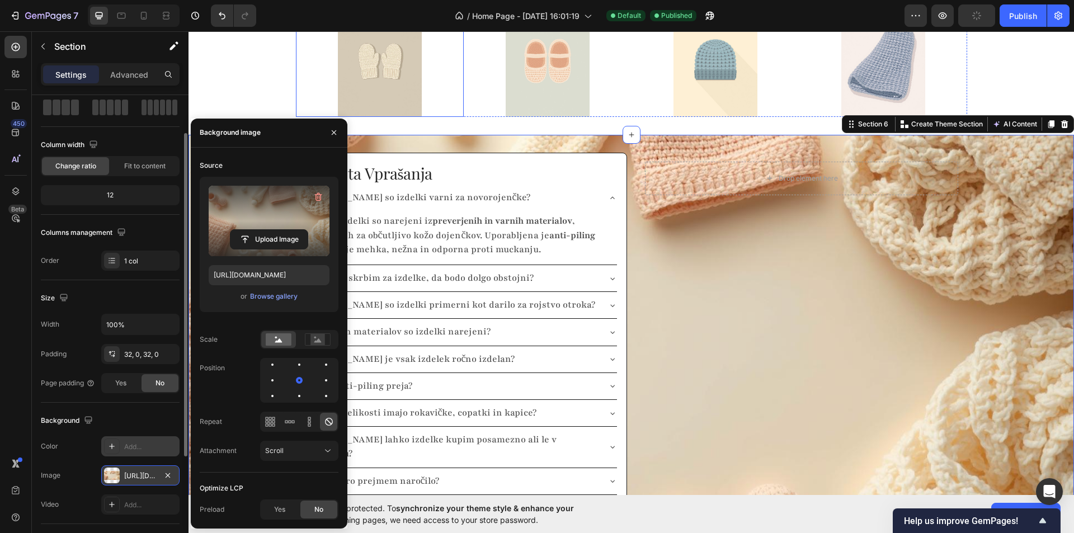
click at [314, 71] on div at bounding box center [380, 61] width 168 height 112
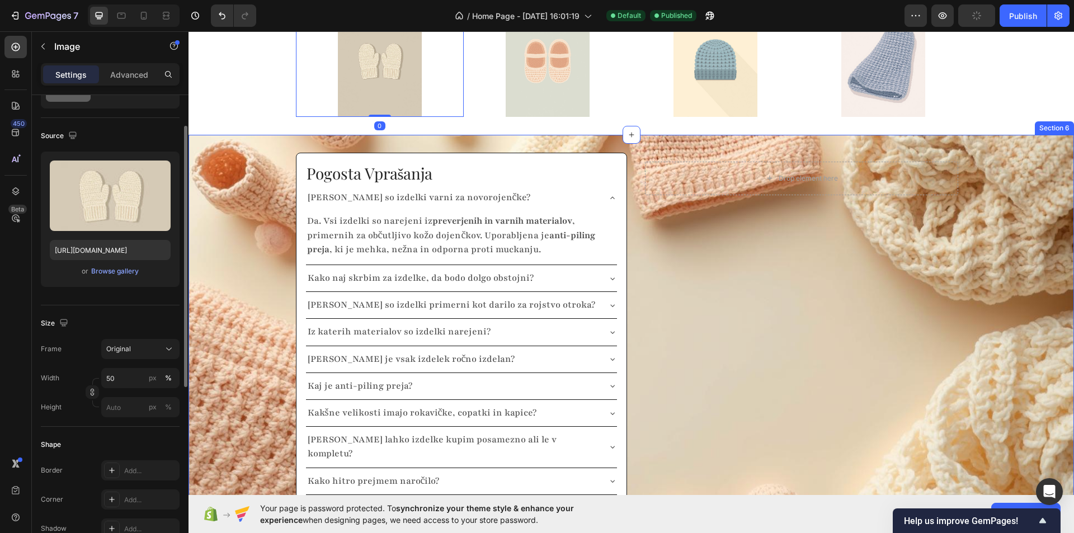
scroll to position [0, 0]
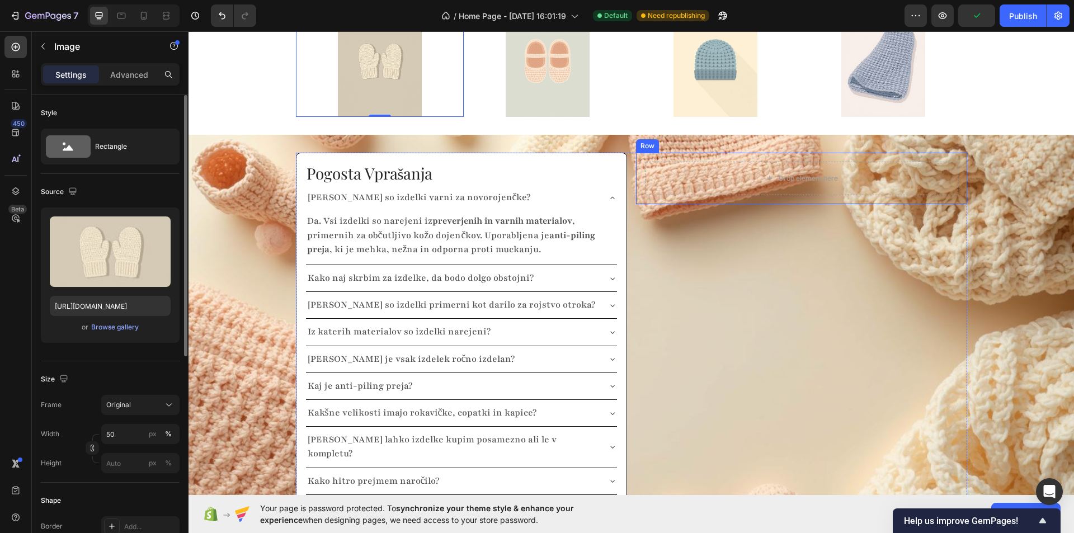
click at [640, 153] on div "Drop element here Row" at bounding box center [801, 178] width 331 height 51
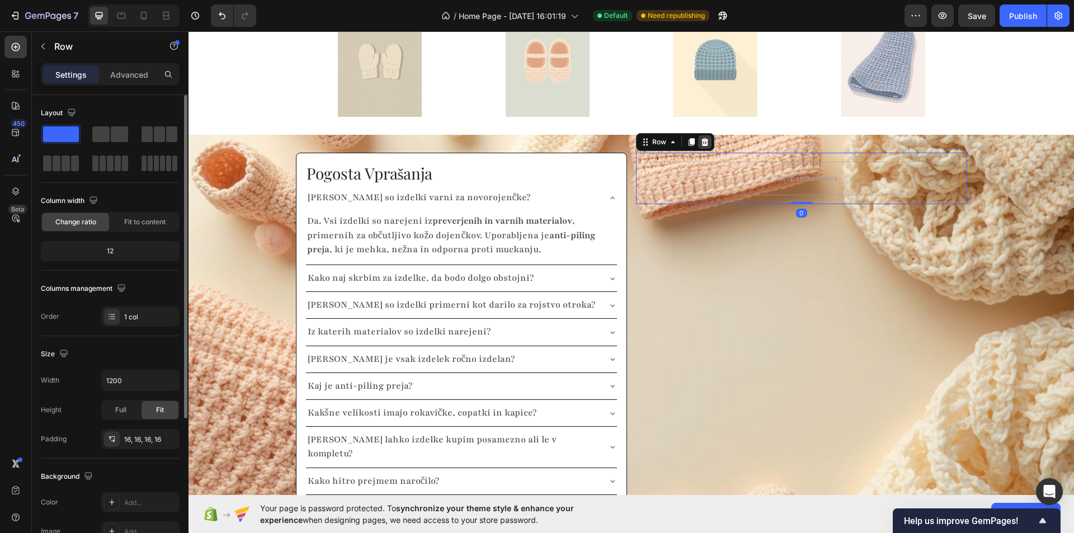
click at [700, 138] on icon at bounding box center [704, 142] width 9 height 9
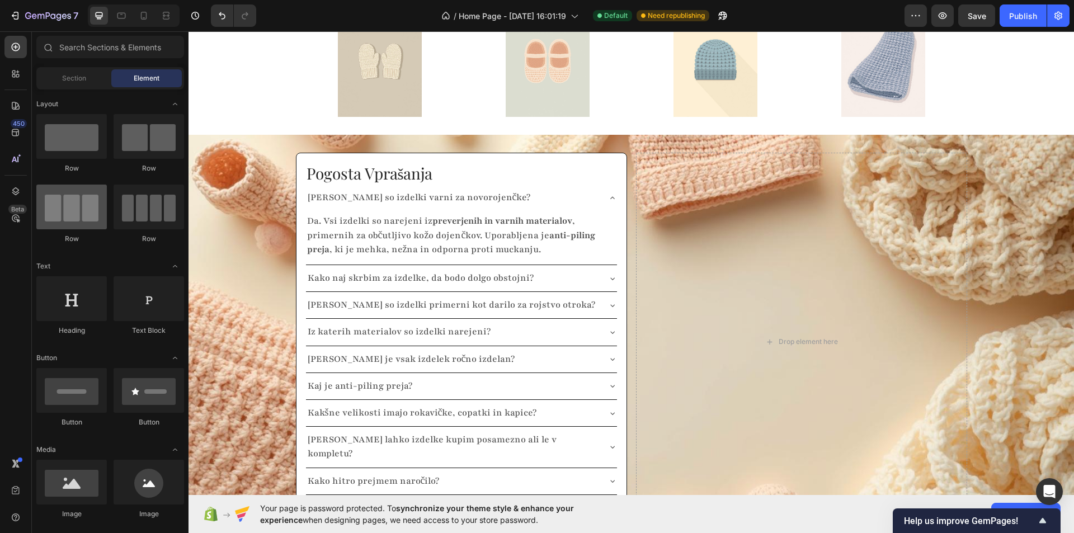
click at [71, 210] on div at bounding box center [71, 207] width 70 height 45
click at [256, 135] on div "Pogosta Vprašanja Heading [PERSON_NAME] so izdelki varni za novorojenčke? Da. V…" at bounding box center [630, 342] width 885 height 414
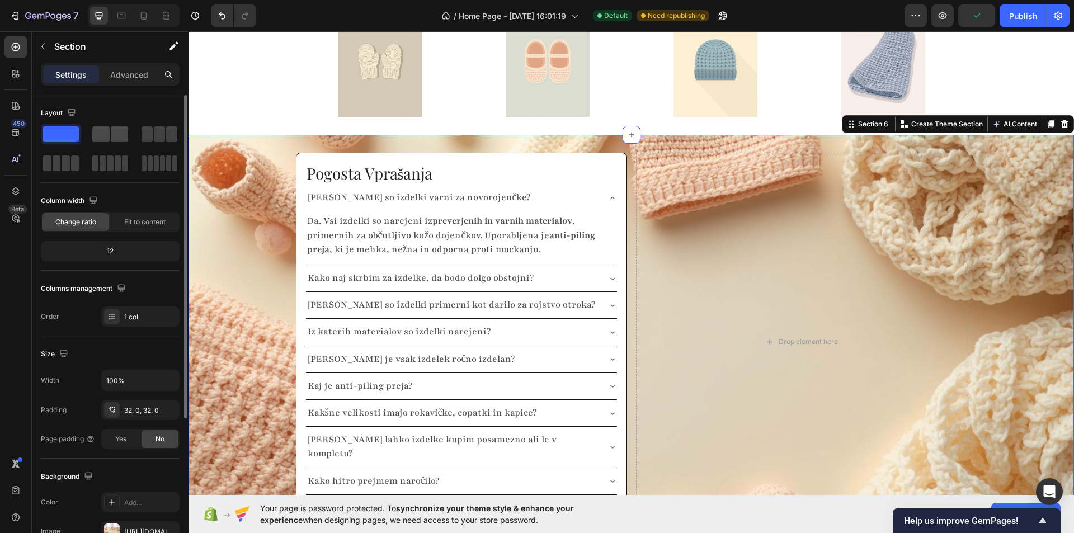
click at [109, 141] on span at bounding box center [100, 134] width 17 height 16
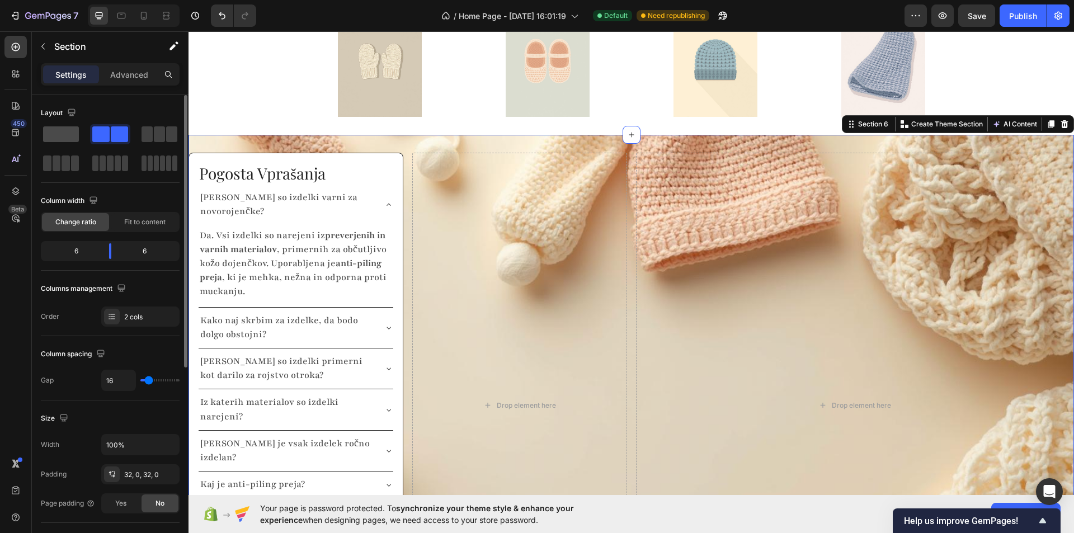
click at [62, 133] on span at bounding box center [61, 134] width 36 height 16
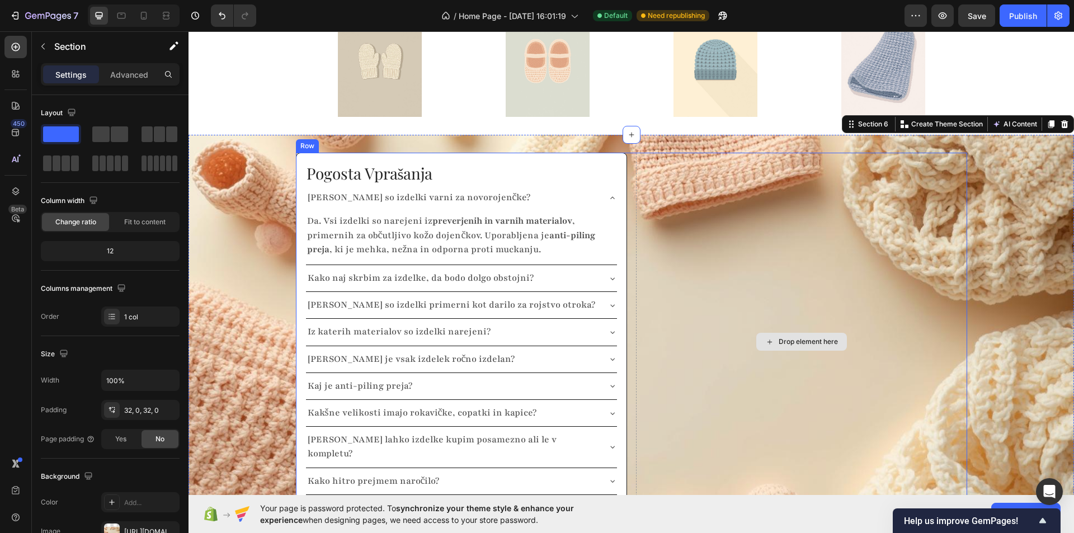
click at [659, 161] on div "Drop element here" at bounding box center [801, 342] width 331 height 379
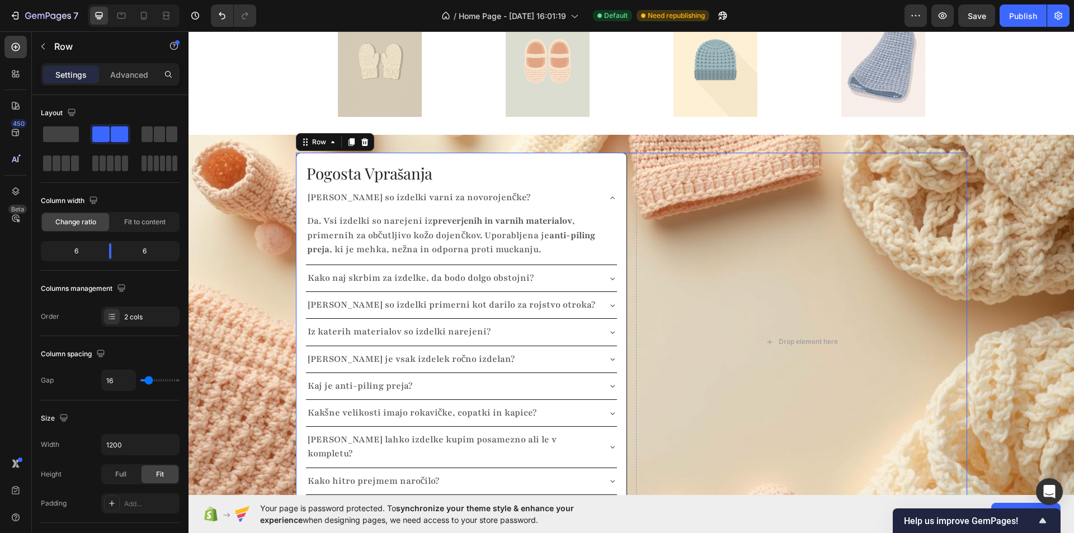
click at [625, 153] on div "Pogosta Vprašanja Heading [PERSON_NAME] so izdelki varni za novorojenčke? Da. V…" at bounding box center [631, 342] width 671 height 379
click at [166, 135] on div at bounding box center [160, 134] width 36 height 16
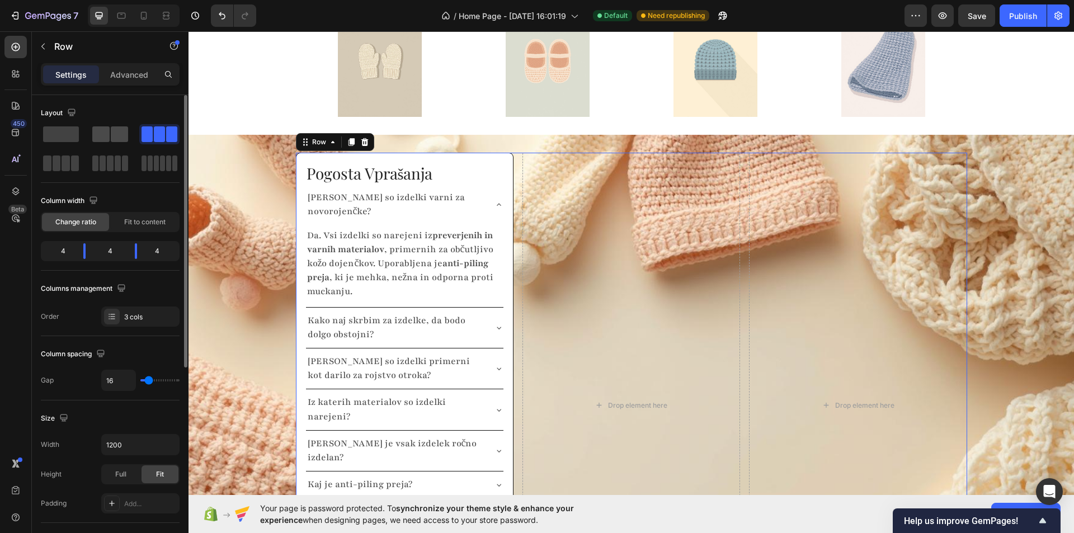
click at [106, 135] on span at bounding box center [100, 134] width 17 height 16
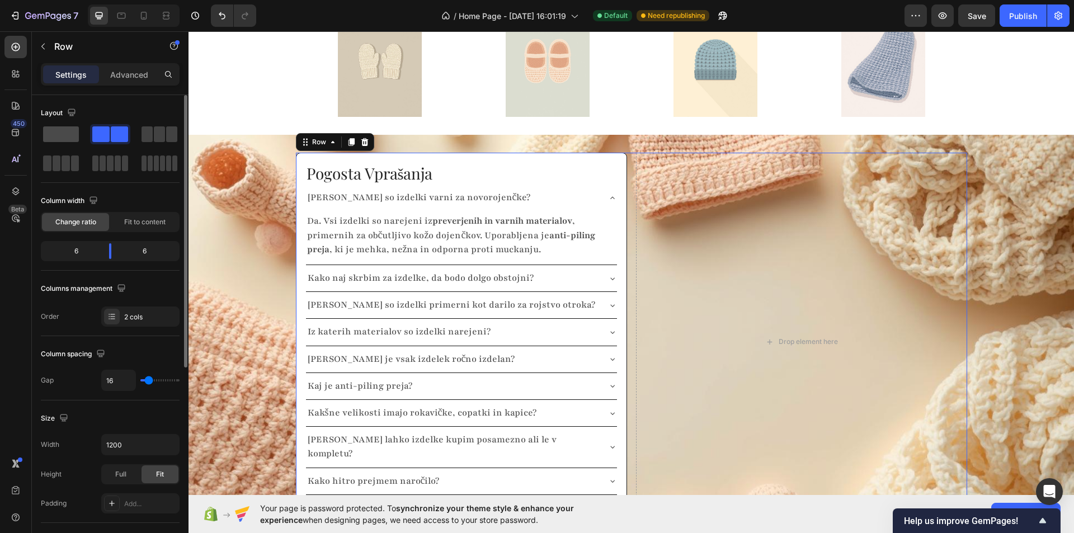
click at [55, 135] on span at bounding box center [61, 134] width 36 height 16
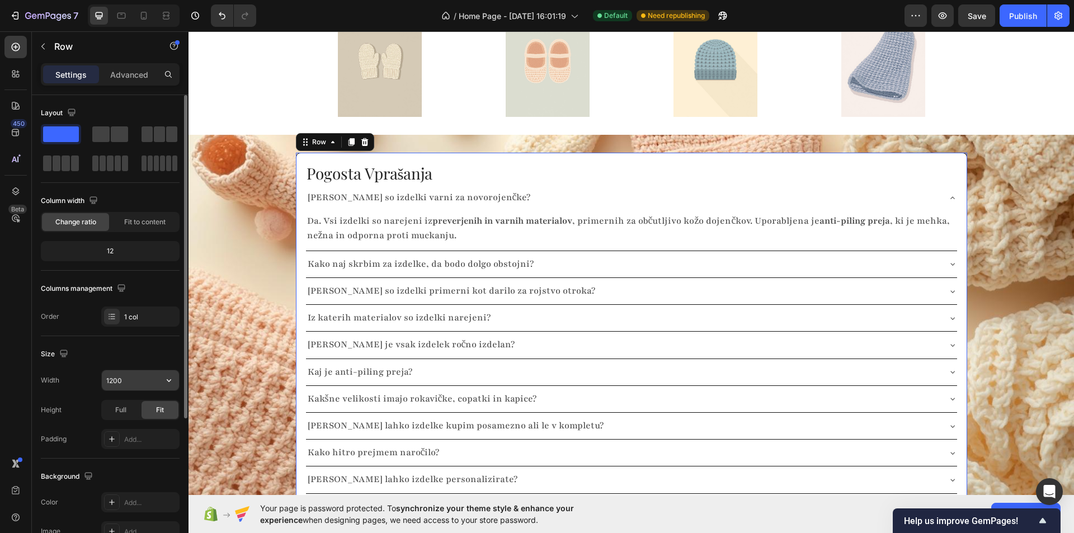
click at [139, 384] on input "1200" at bounding box center [140, 380] width 77 height 20
click at [163, 378] on button "button" at bounding box center [169, 380] width 20 height 20
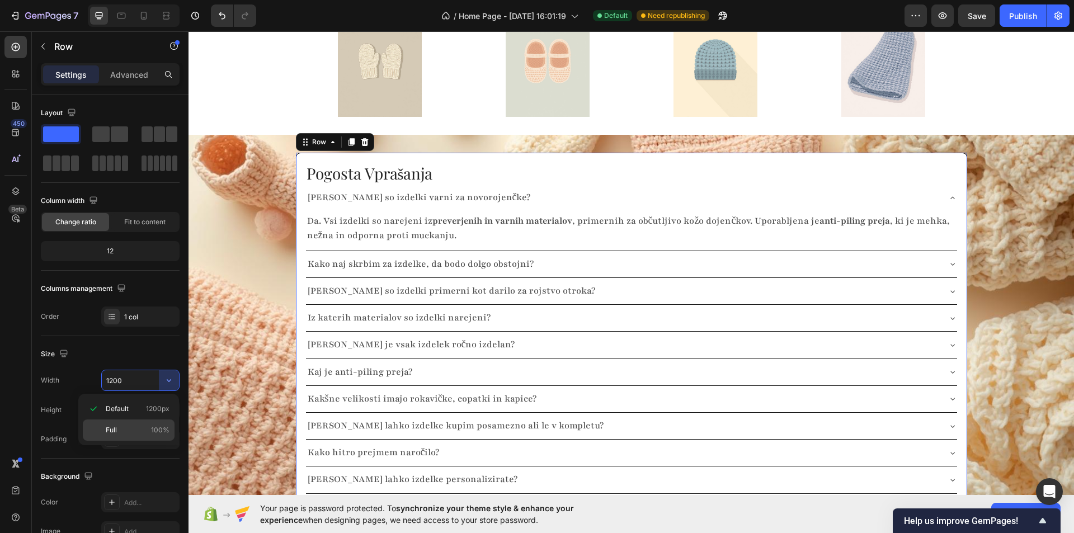
click at [120, 423] on div "Full 100%" at bounding box center [129, 429] width 92 height 21
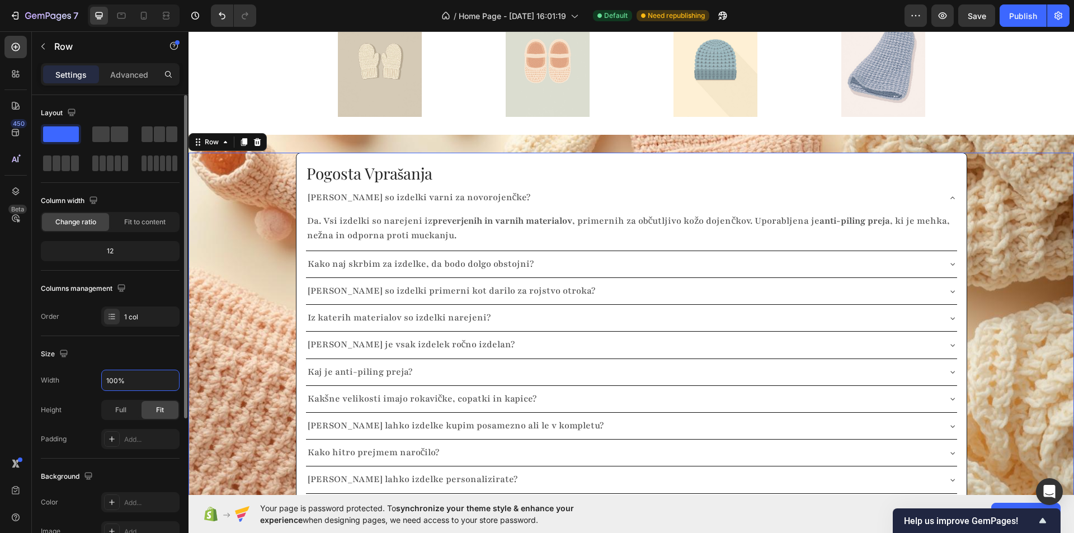
drag, startPoint x: 128, startPoint y: 381, endPoint x: 86, endPoint y: 378, distance: 41.6
click at [86, 378] on div "Width 100%" at bounding box center [110, 380] width 139 height 21
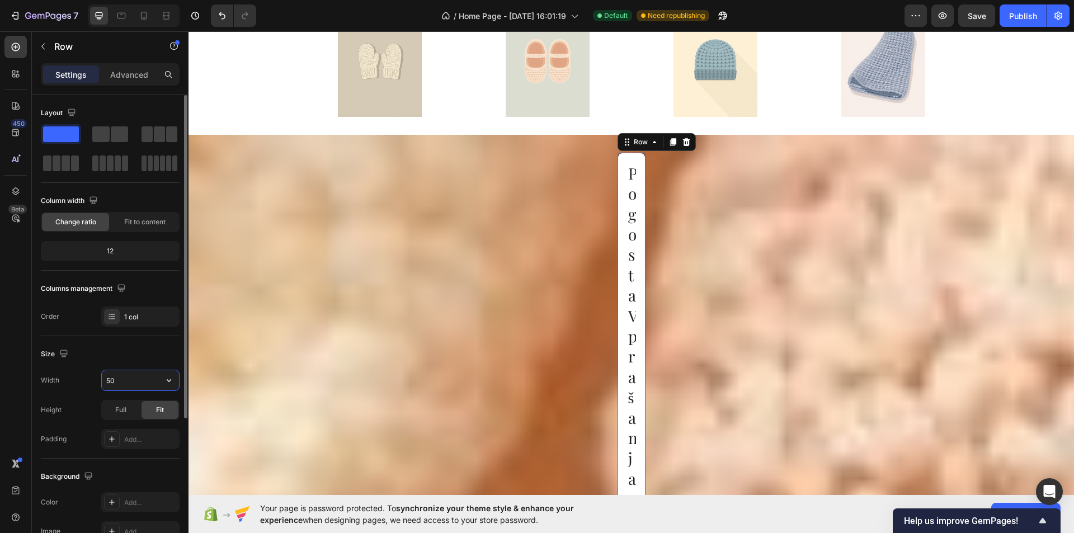
click at [132, 378] on input "50" at bounding box center [140, 380] width 77 height 20
type input "50%"
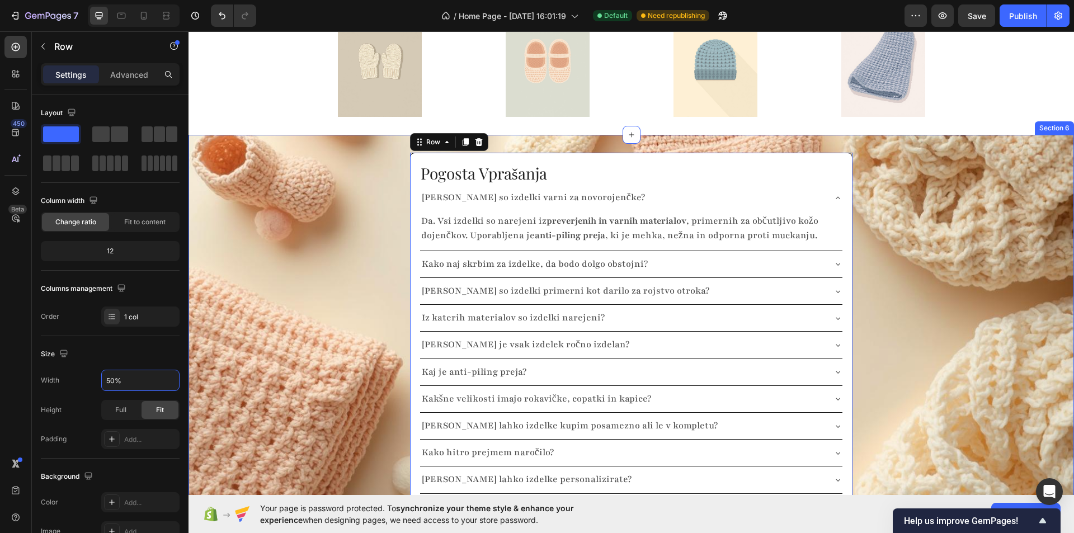
click at [286, 248] on div "Pogosta Vprašanja Heading [PERSON_NAME] so izdelki varni za novorojenčke? Da. V…" at bounding box center [630, 328] width 885 height 351
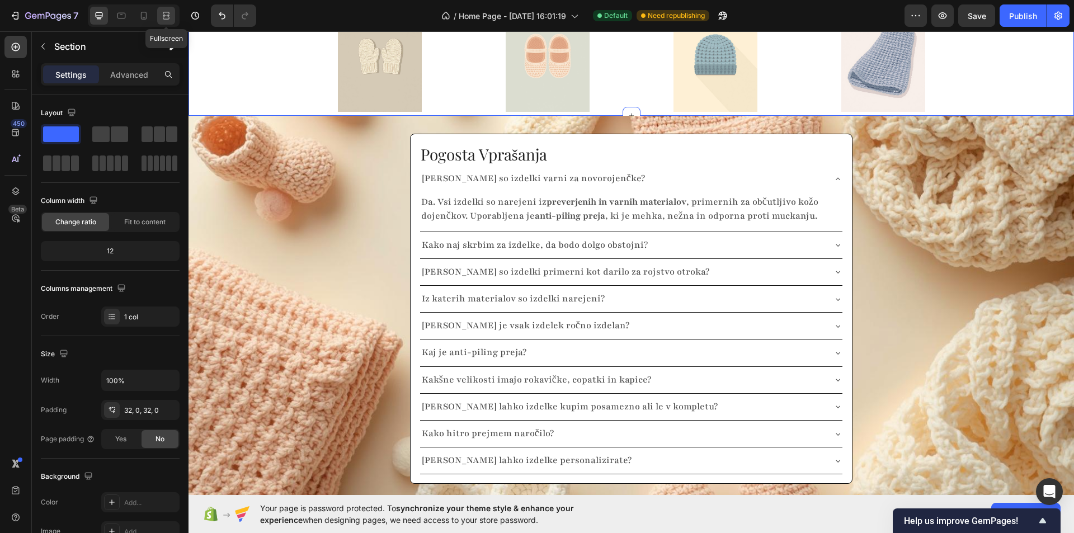
scroll to position [1678, 0]
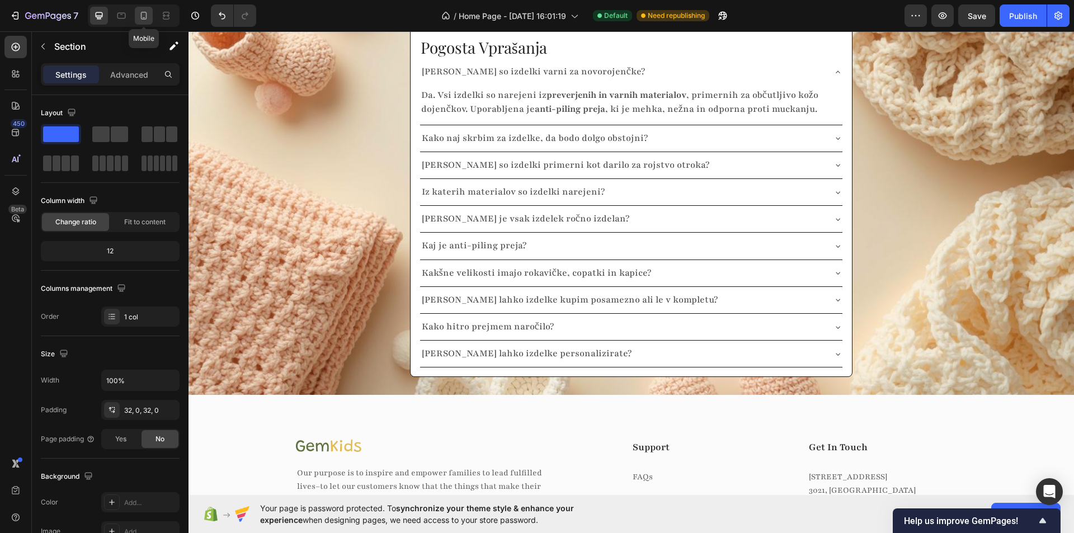
click at [144, 17] on icon at bounding box center [143, 15] width 11 height 11
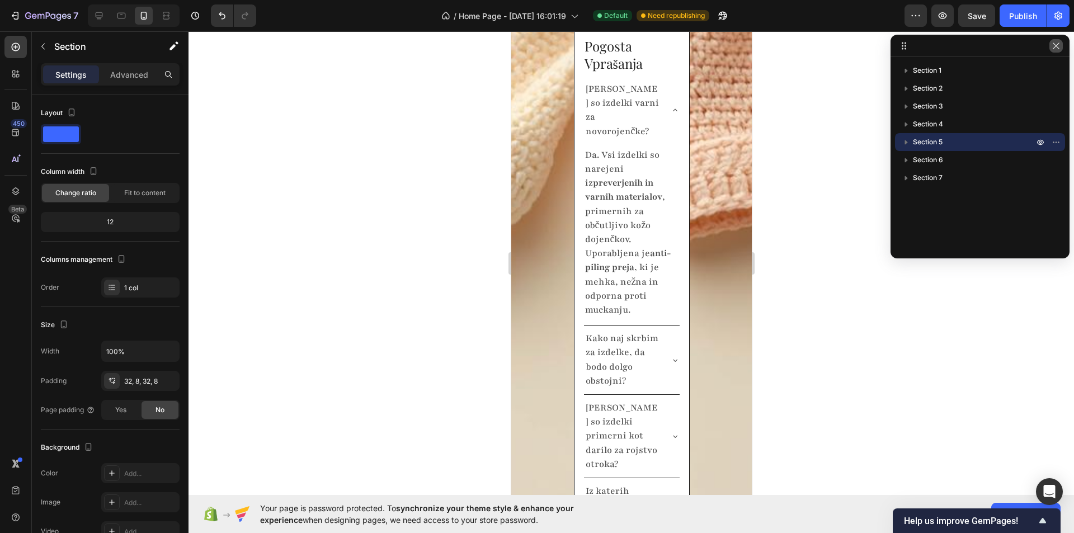
click at [1055, 45] on icon "button" at bounding box center [1056, 45] width 9 height 9
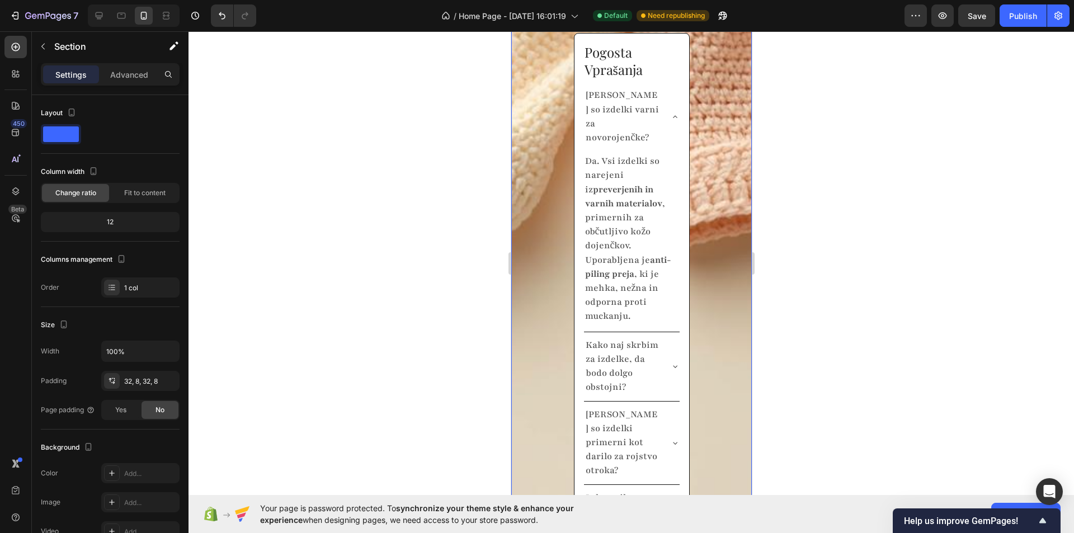
scroll to position [2444, 0]
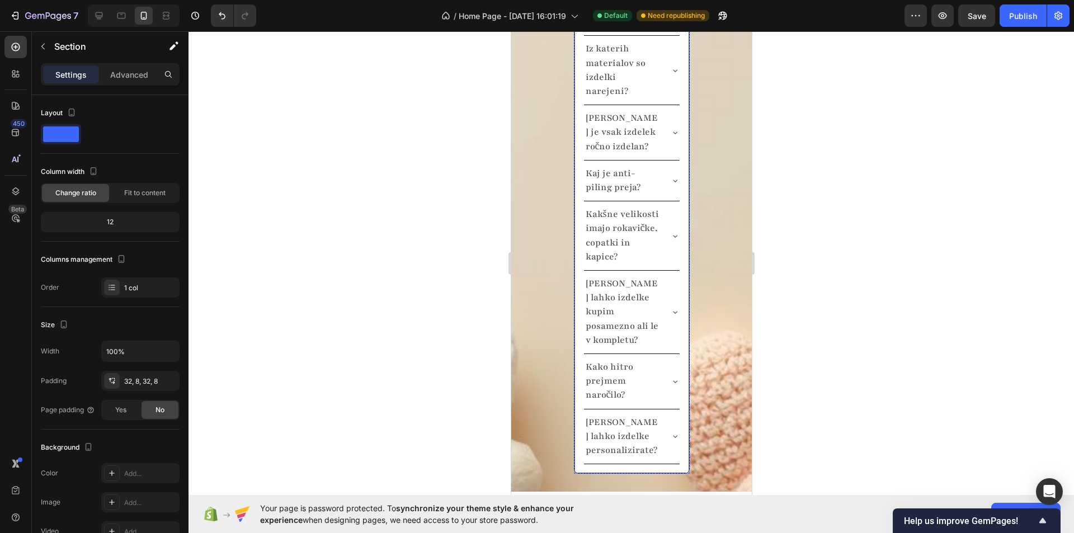
click at [666, 183] on div "Pogosta Vprašanja Heading [PERSON_NAME] so izdelki varni za novorojenčke? Da. V…" at bounding box center [631, 28] width 116 height 889
click at [103, 20] on icon at bounding box center [98, 15] width 11 height 11
type input "1200"
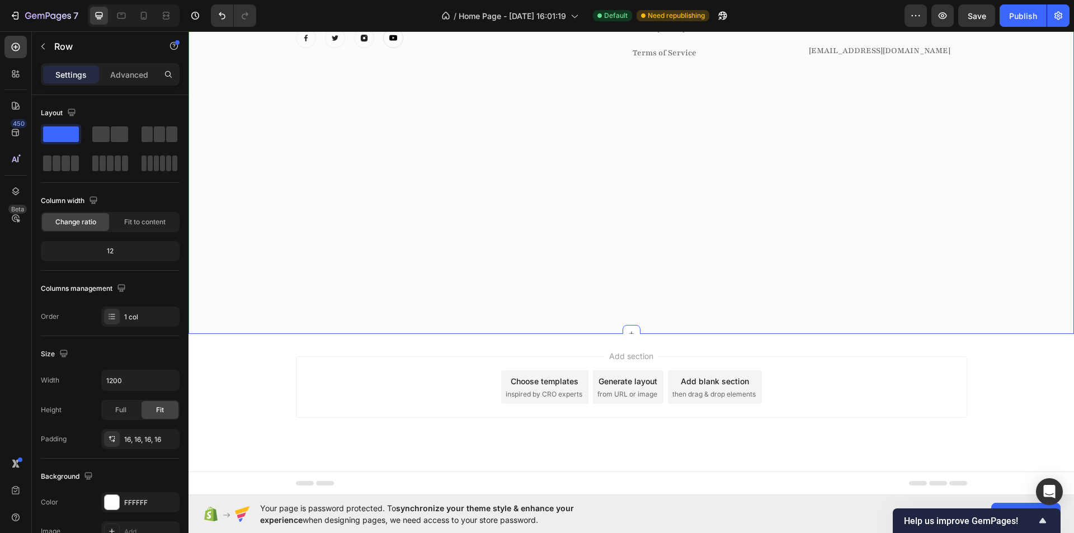
scroll to position [2242, 0]
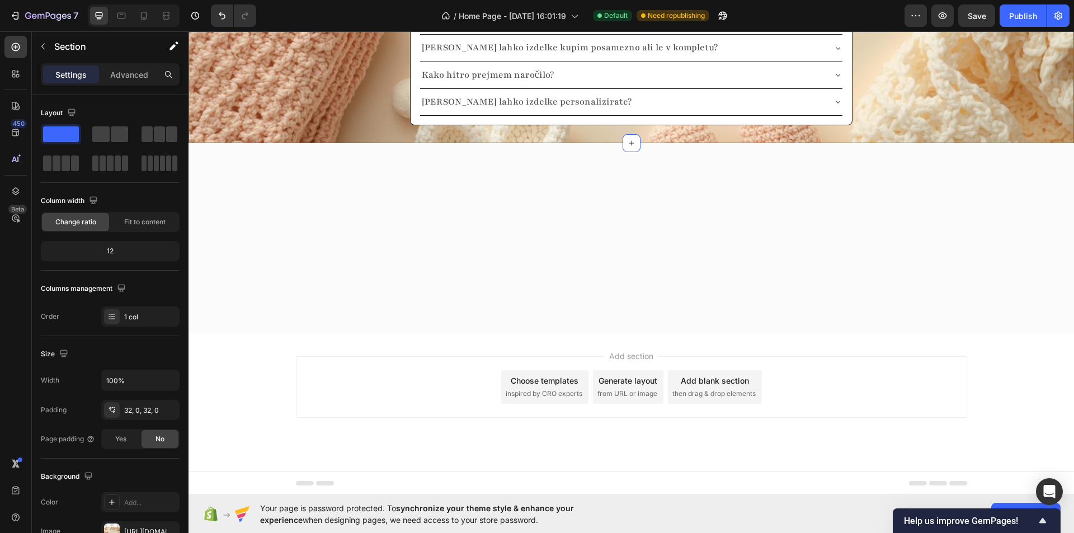
scroll to position [1493, 0]
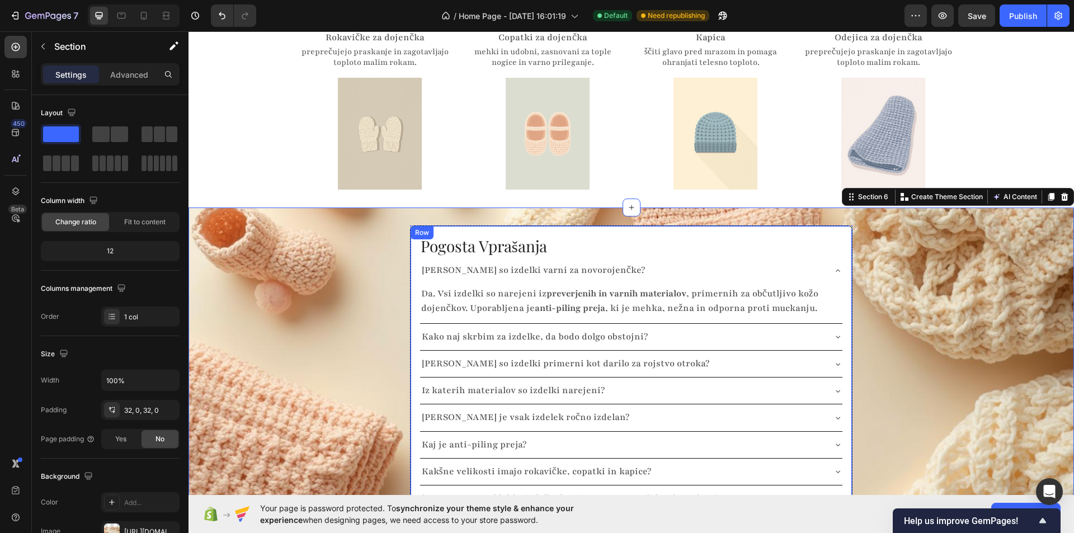
click at [672, 235] on h2 "Pogosta Vprašanja" at bounding box center [631, 246] width 424 height 22
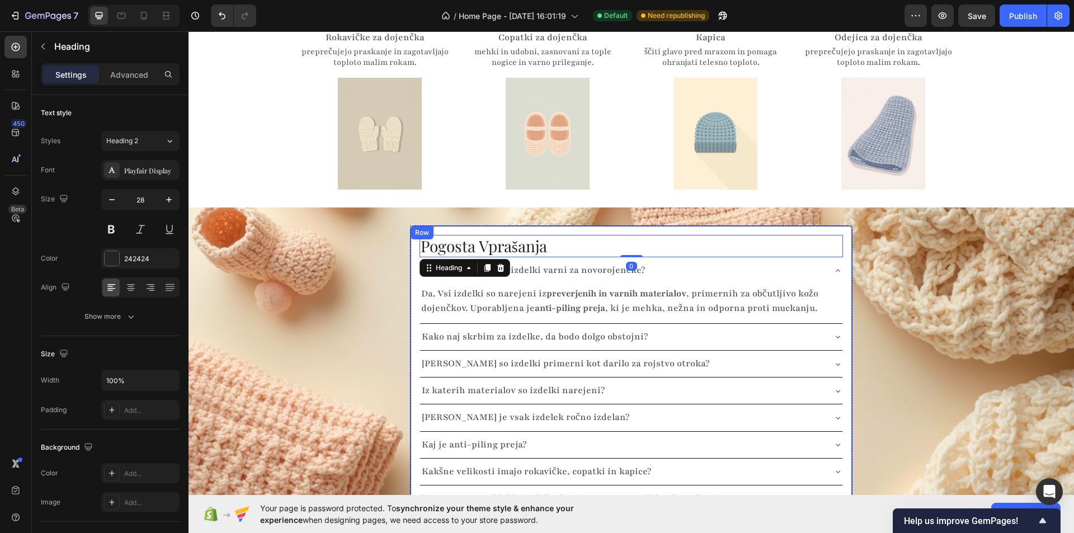
click at [412, 225] on div "Pogosta Vprašanja Heading 0 [PERSON_NAME] so izdelki varni za novorojenčke? Da.…" at bounding box center [631, 400] width 443 height 351
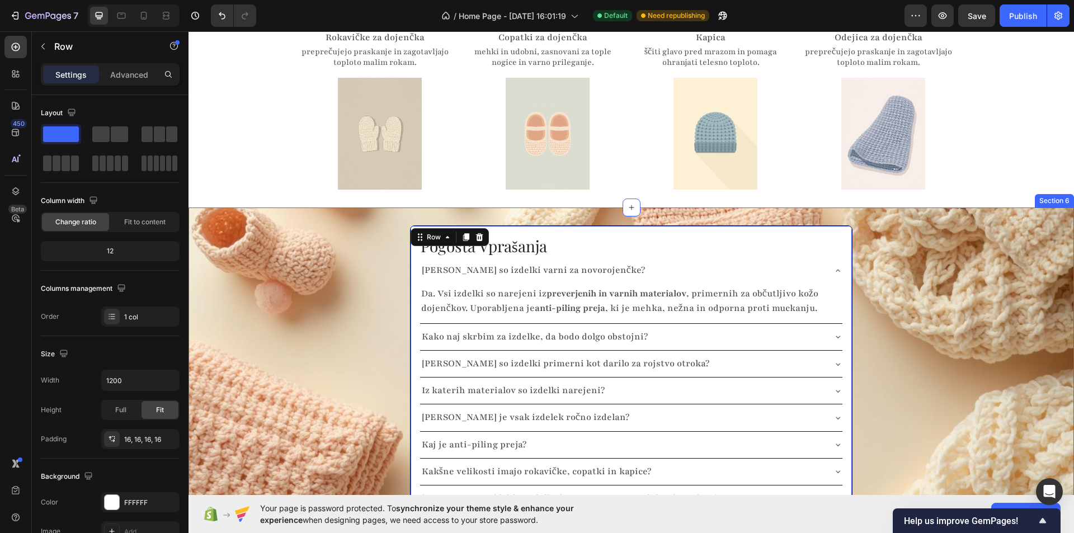
click at [371, 239] on div "Pogosta Vprašanja Heading [PERSON_NAME] so izdelki varni za novorojenčke? Da. V…" at bounding box center [630, 400] width 885 height 351
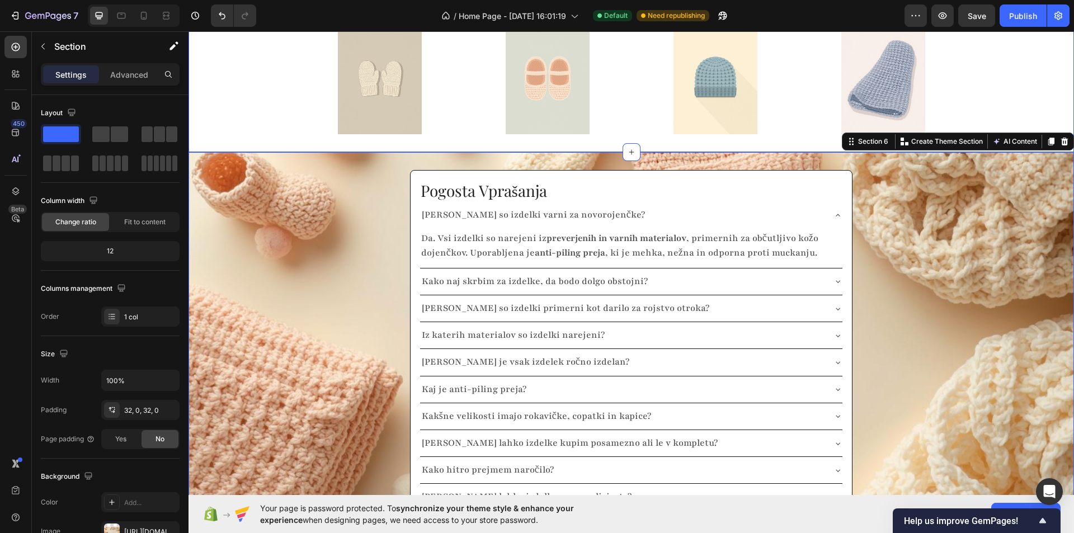
scroll to position [1549, 0]
click at [371, 180] on div "Pogosta Vprašanja Heading [PERSON_NAME] so izdelki varni za novorojenčke? Da. V…" at bounding box center [630, 344] width 885 height 351
click at [606, 169] on div "Pogosta Vprašanja Heading [PERSON_NAME] so izdelki varni za novorojenčke? Da. V…" at bounding box center [631, 344] width 443 height 351
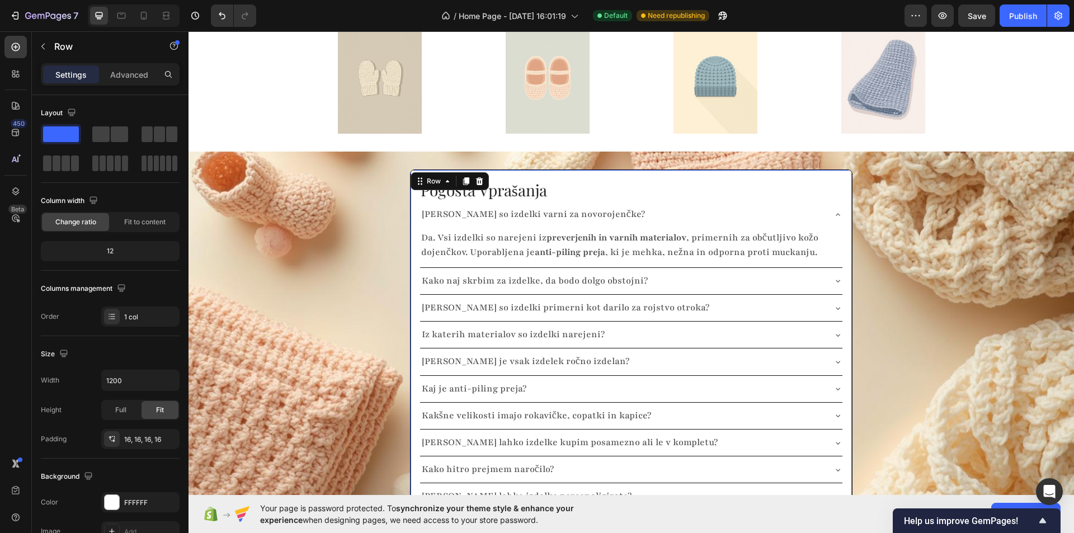
click at [412, 247] on div "Pogosta Vprašanja Heading [PERSON_NAME] so izdelki varni za novorojenčke? Da. V…" at bounding box center [631, 344] width 443 height 351
click at [426, 176] on div "Row" at bounding box center [434, 181] width 18 height 10
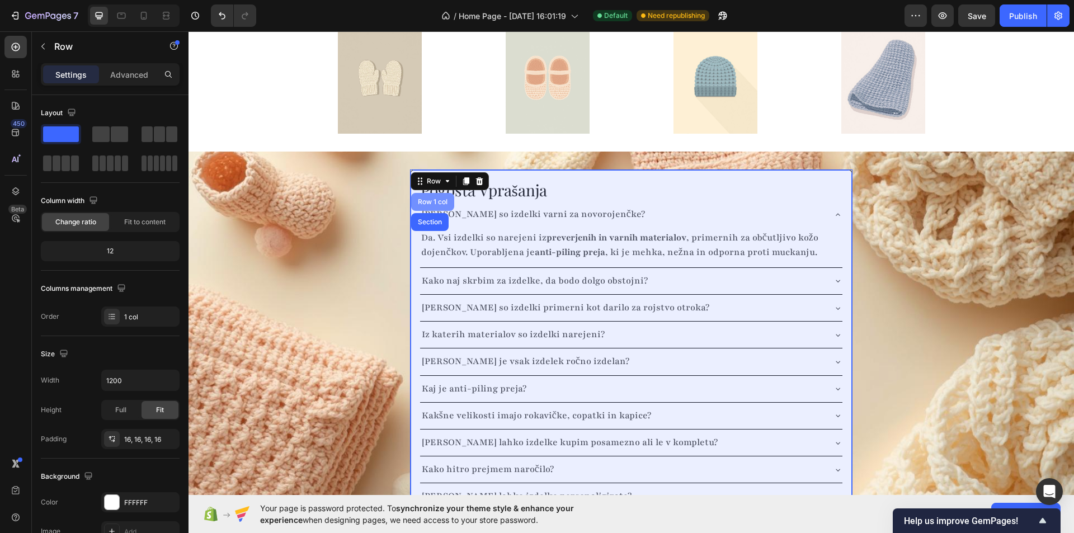
click at [431, 199] on div "Row 1 col" at bounding box center [433, 202] width 34 height 7
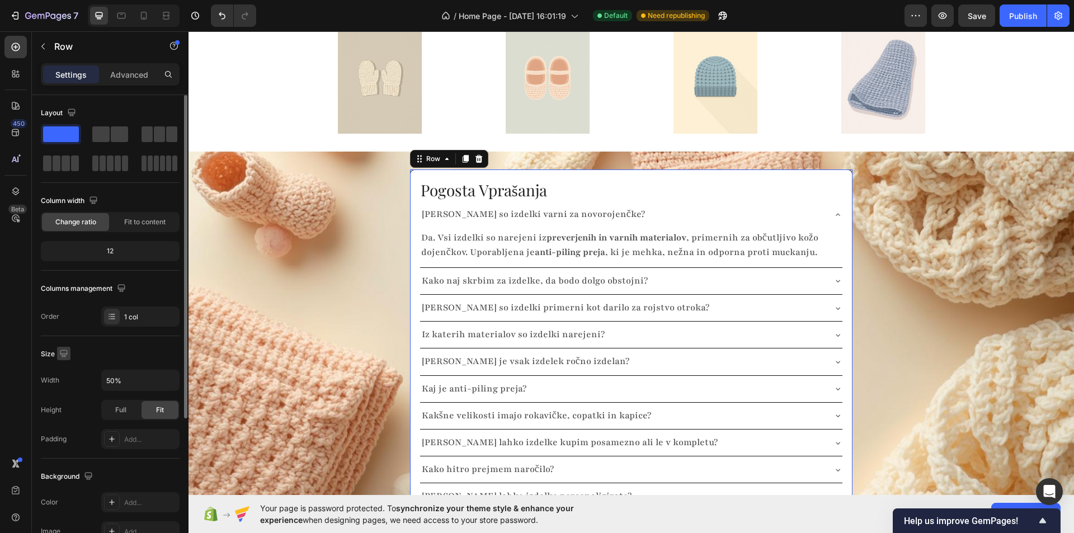
click at [63, 351] on icon "button" at bounding box center [63, 353] width 11 height 11
click at [60, 414] on icon "button" at bounding box center [65, 411] width 11 height 11
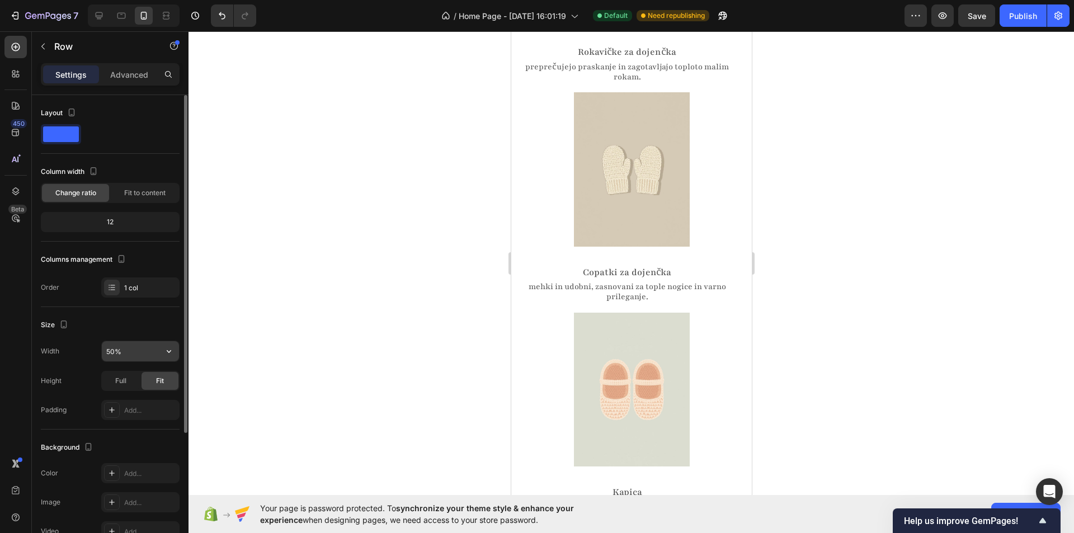
click at [144, 347] on input "50%" at bounding box center [140, 351] width 77 height 20
type input "100%"
click at [446, 333] on div at bounding box center [630, 282] width 885 height 502
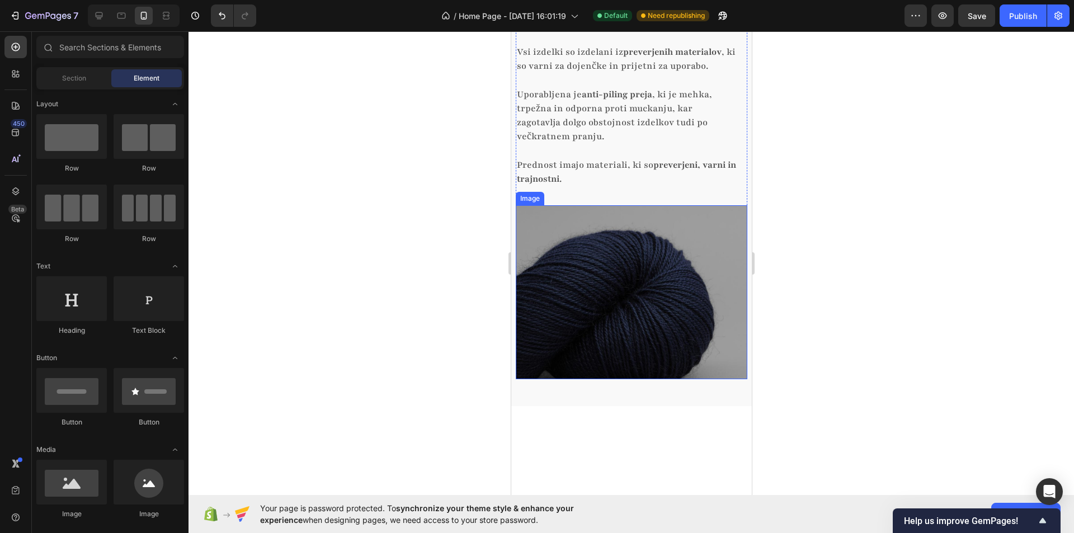
scroll to position [761, 0]
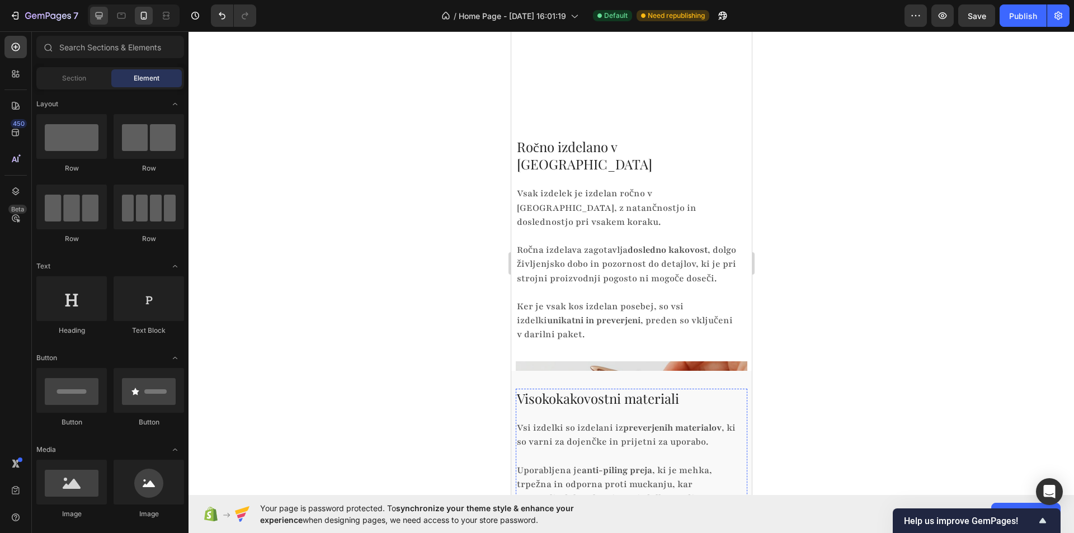
click at [98, 15] on icon at bounding box center [98, 15] width 11 height 11
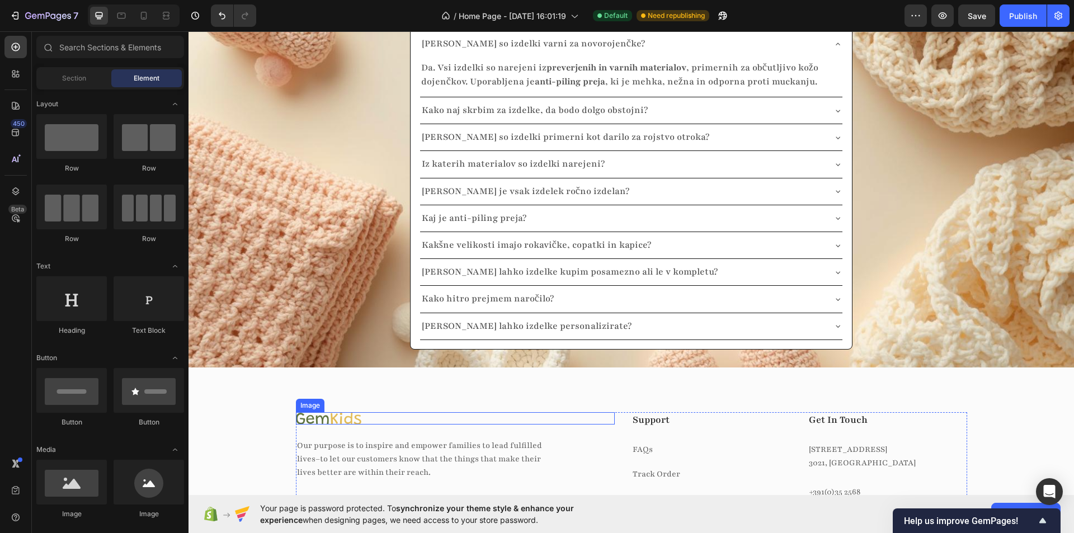
scroll to position [2488, 0]
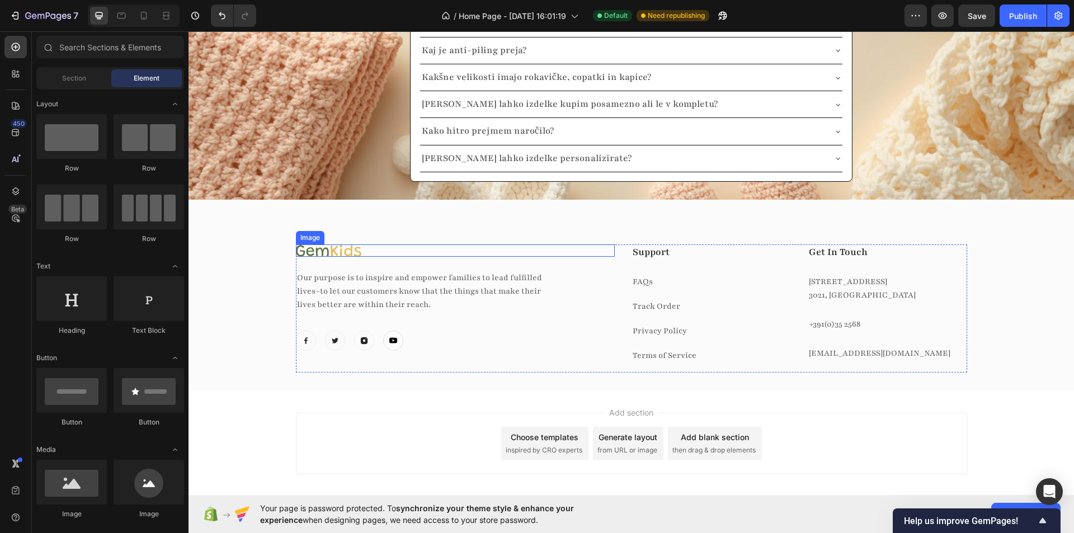
click at [316, 252] on img at bounding box center [328, 250] width 65 height 12
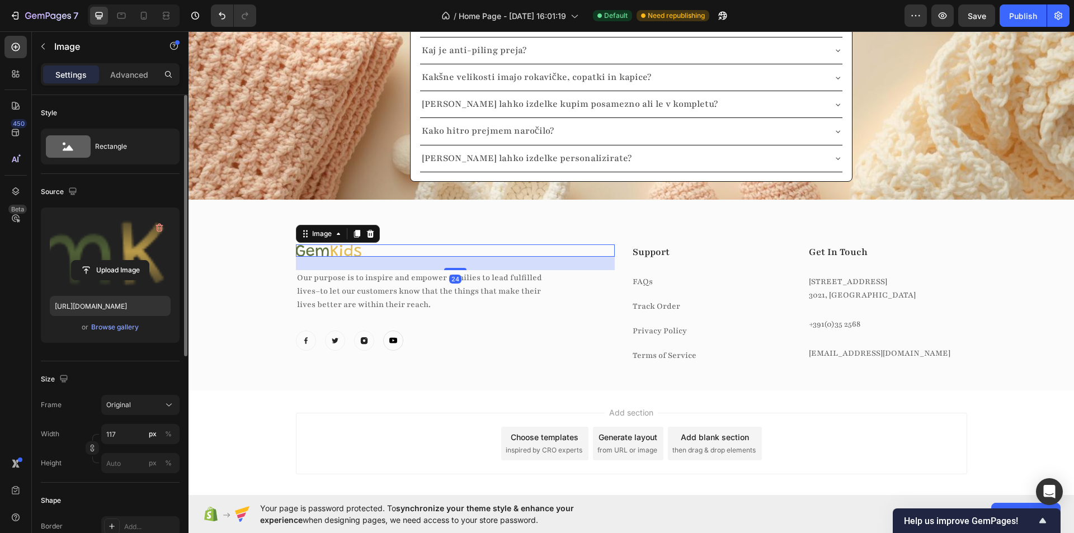
click at [136, 236] on label at bounding box center [110, 251] width 121 height 70
click at [136, 261] on input "file" at bounding box center [110, 270] width 77 height 19
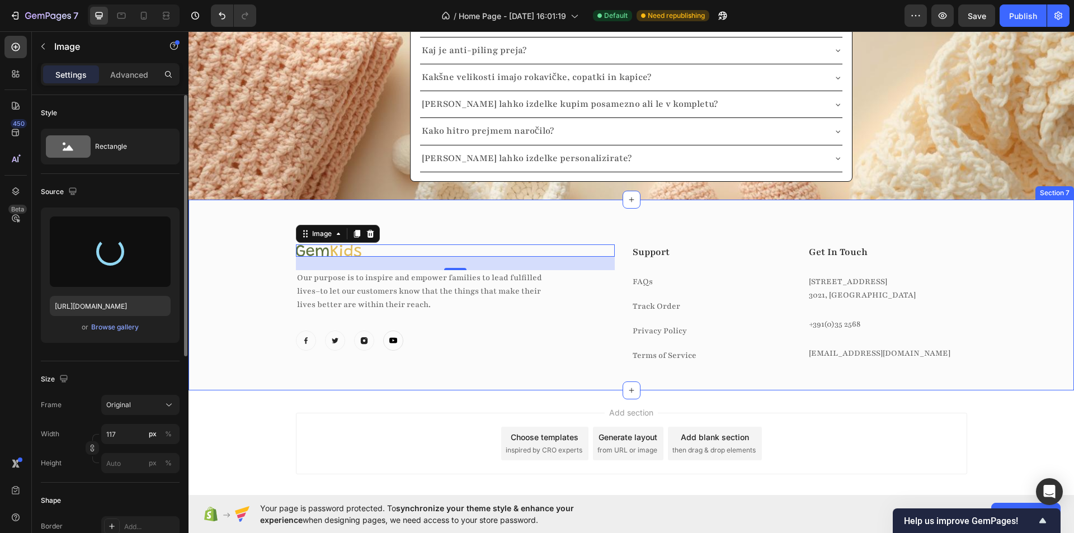
type input "[URL][DOMAIN_NAME]"
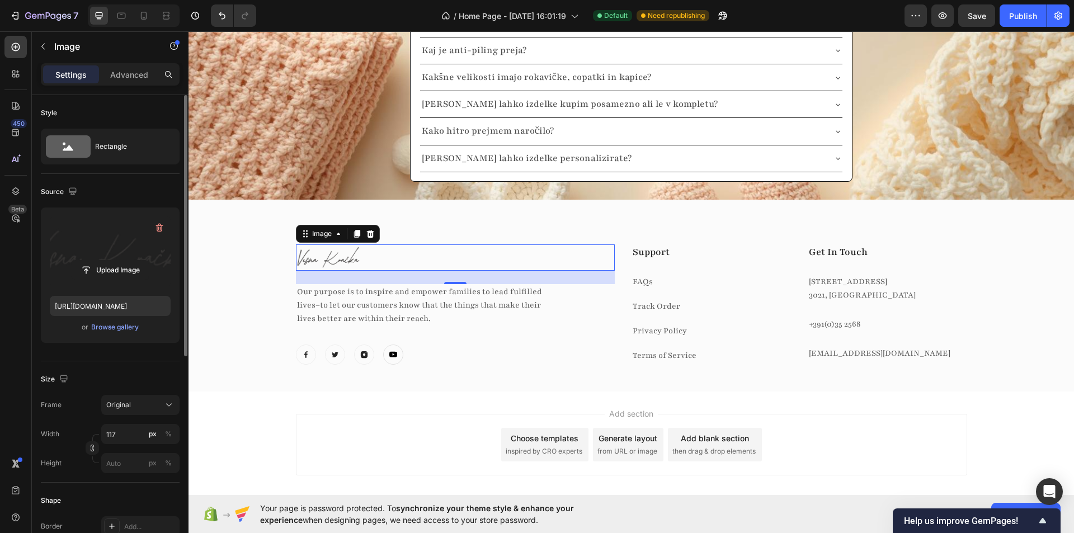
click at [326, 254] on img at bounding box center [328, 257] width 65 height 26
click at [171, 430] on div "%" at bounding box center [168, 434] width 7 height 10
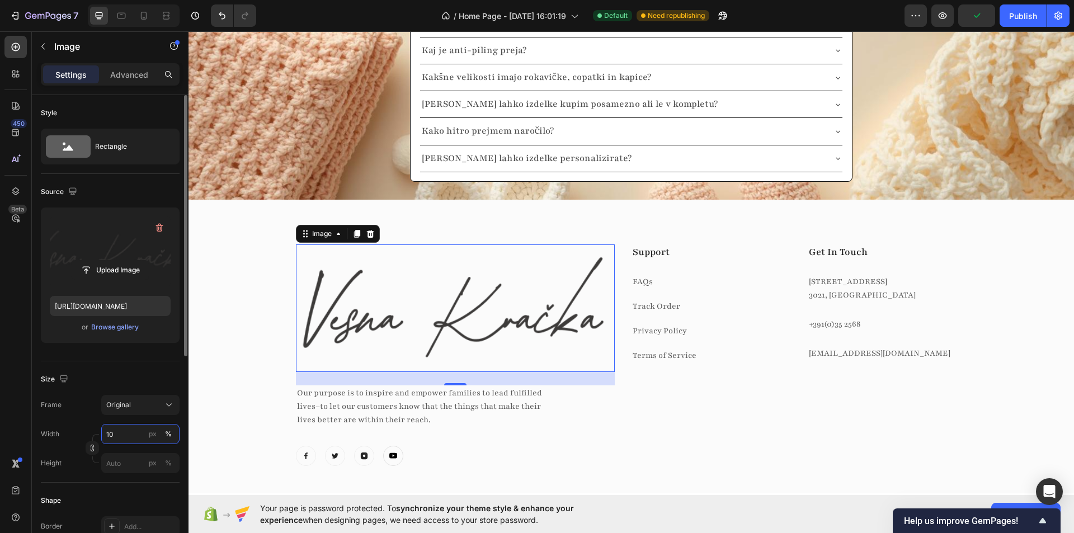
type input "1"
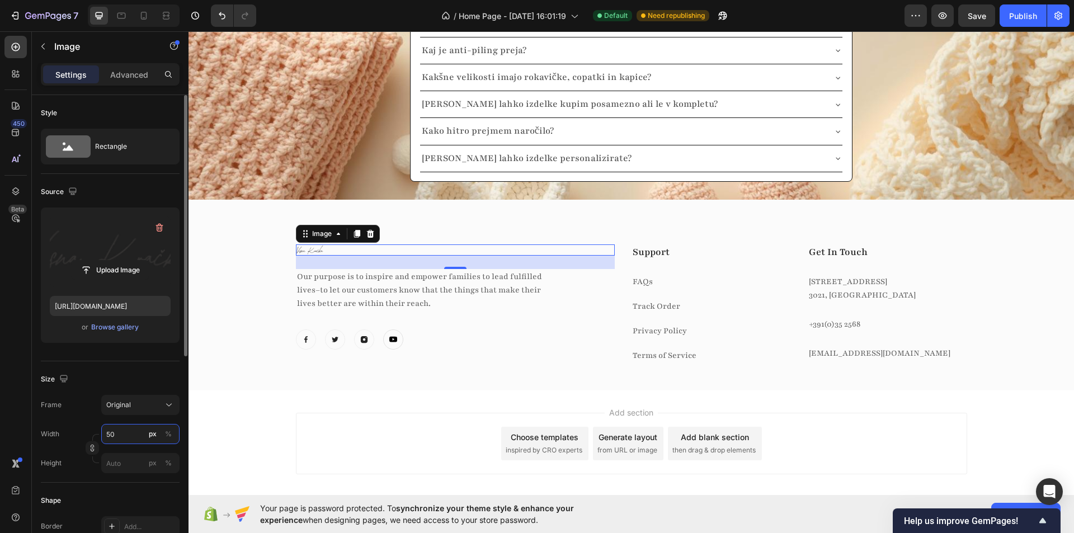
type input "5"
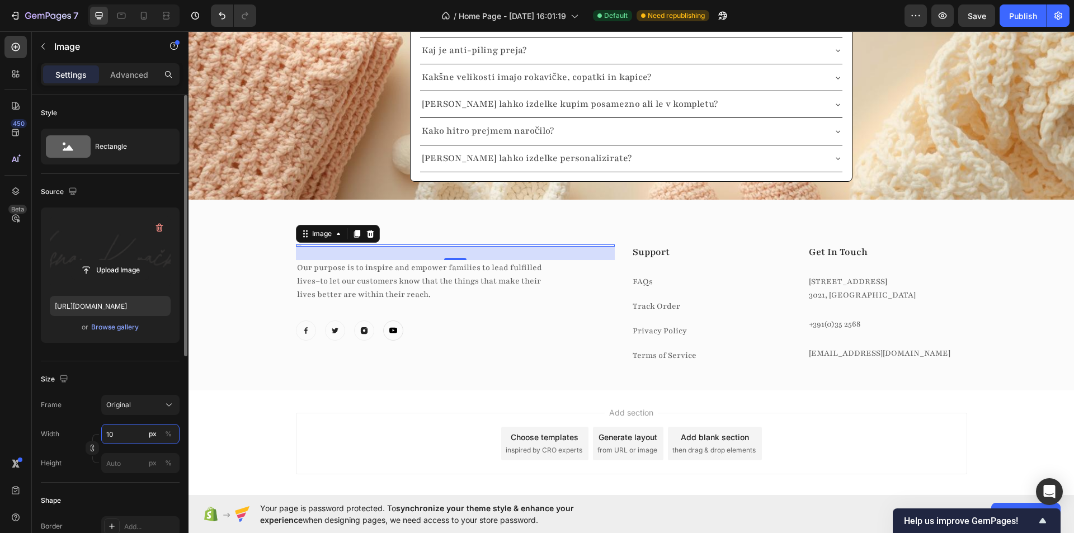
type input "1"
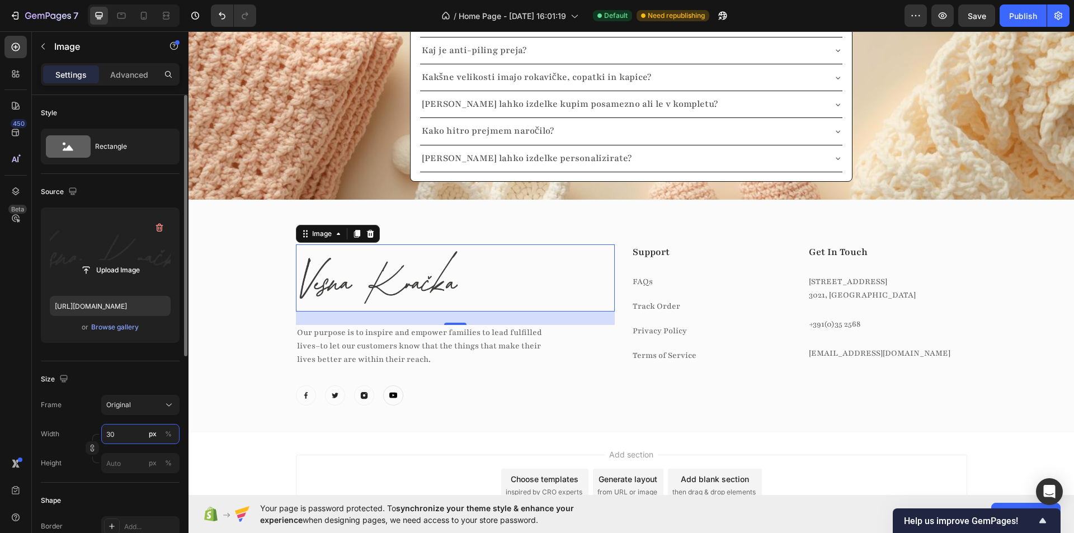
type input "3"
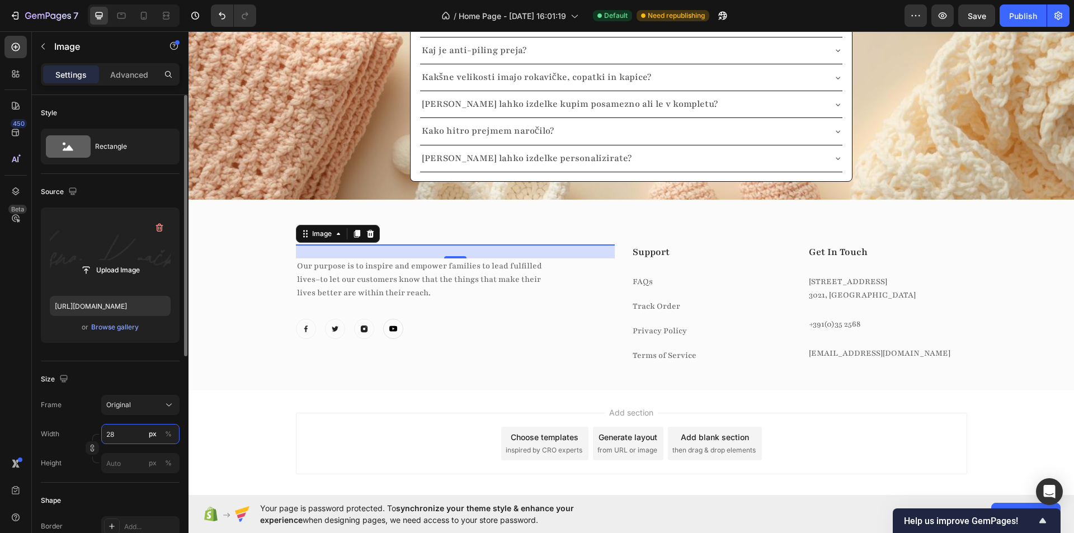
type input "280"
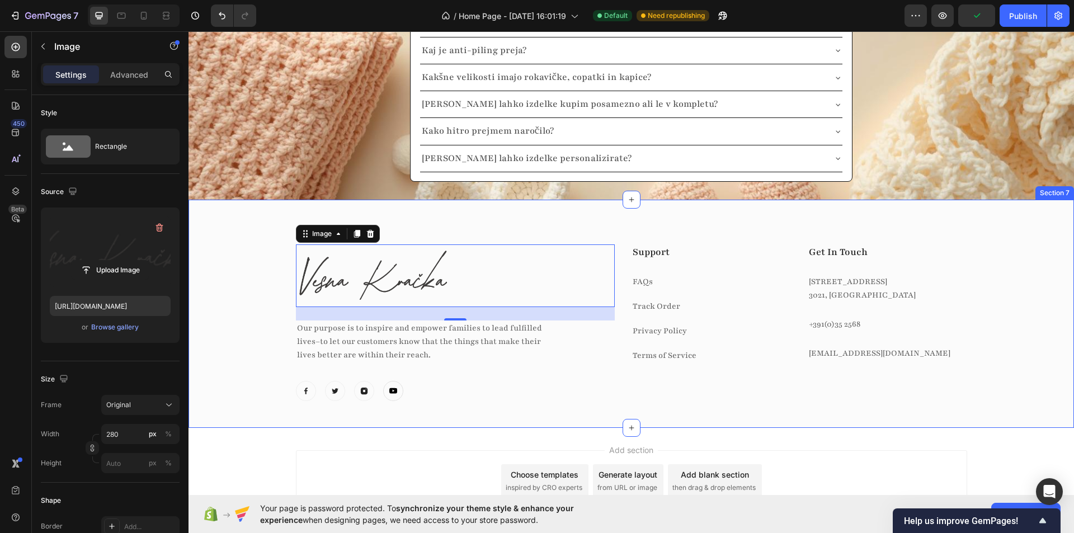
click at [255, 333] on div "Image 24 Our purpose is to inspire and empower families to lead fulfilled lives…" at bounding box center [631, 331] width 869 height 175
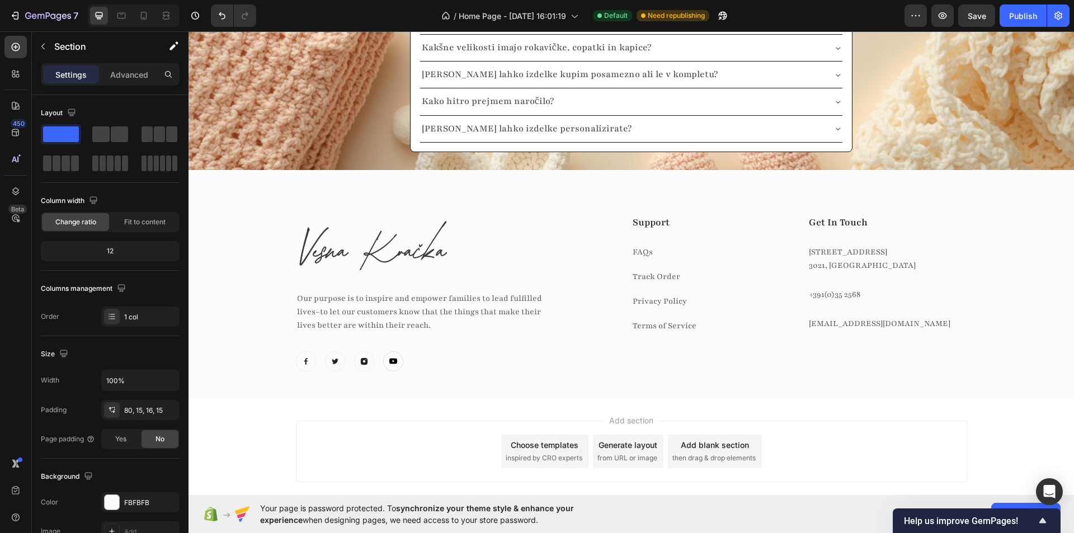
scroll to position [2470, 0]
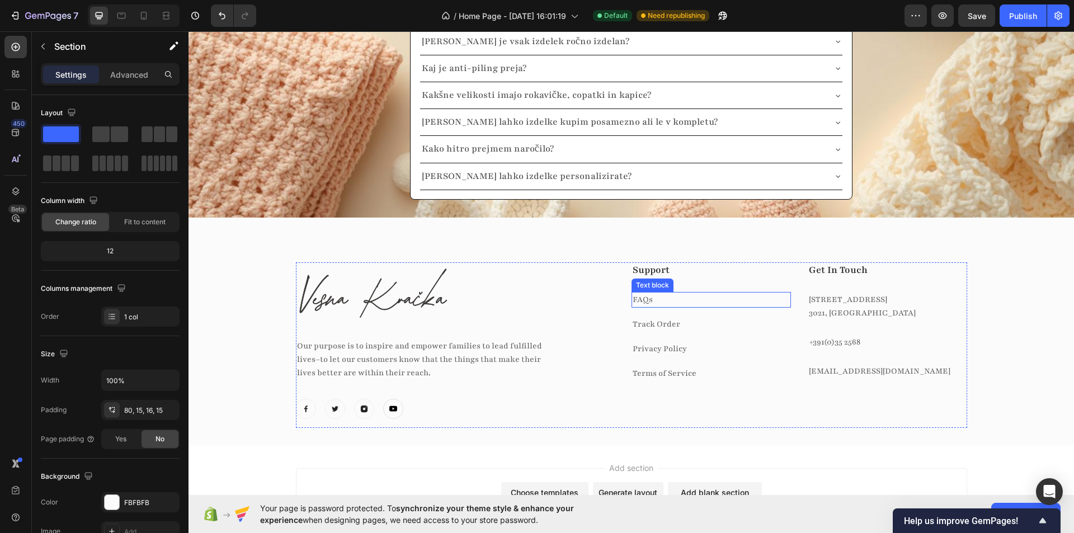
click at [665, 303] on p "FAQs" at bounding box center [711, 299] width 157 height 13
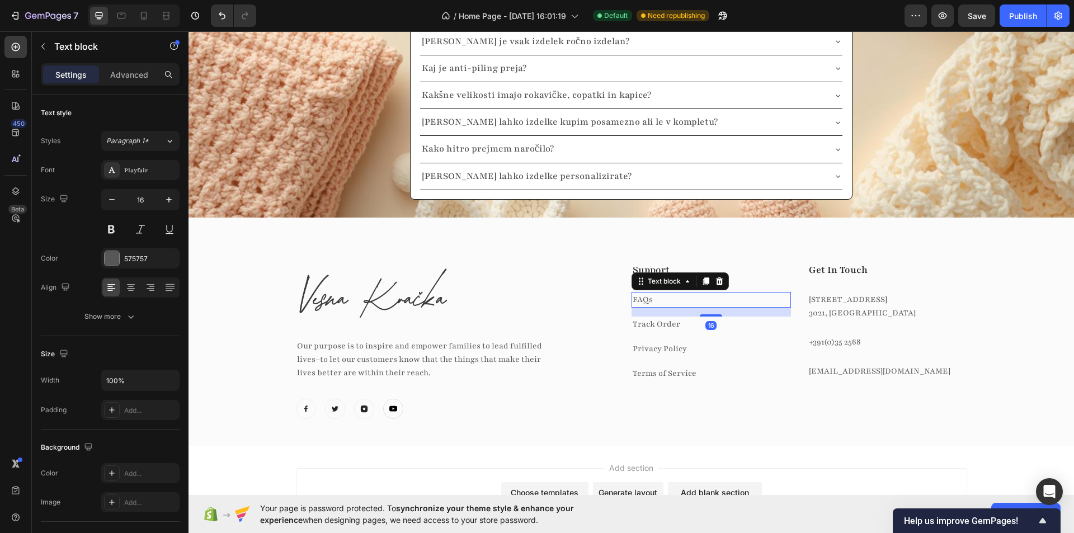
click at [655, 301] on p "FAQs" at bounding box center [711, 299] width 157 height 13
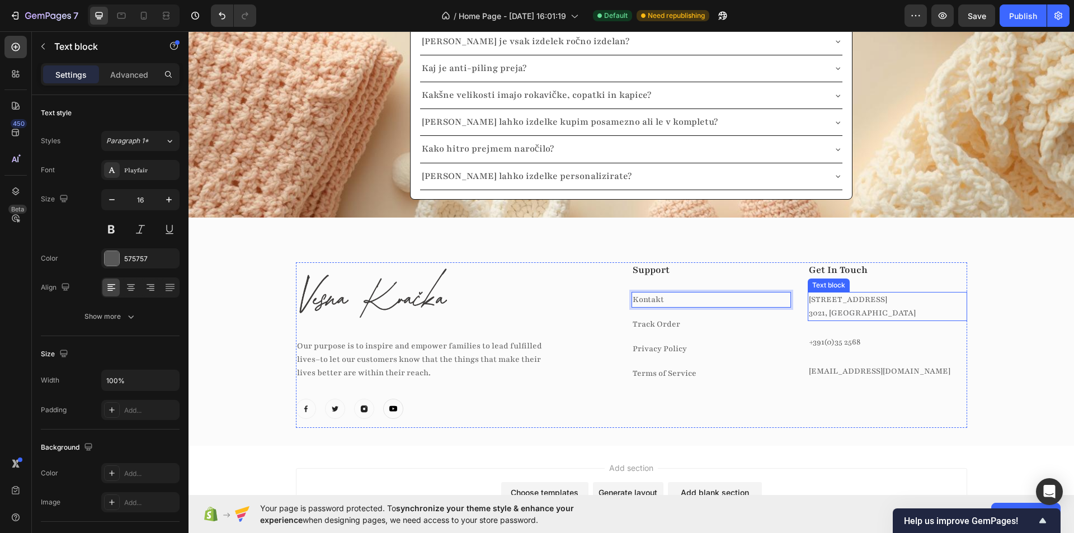
click at [851, 270] on p "Get In Touch" at bounding box center [887, 270] width 157 height 14
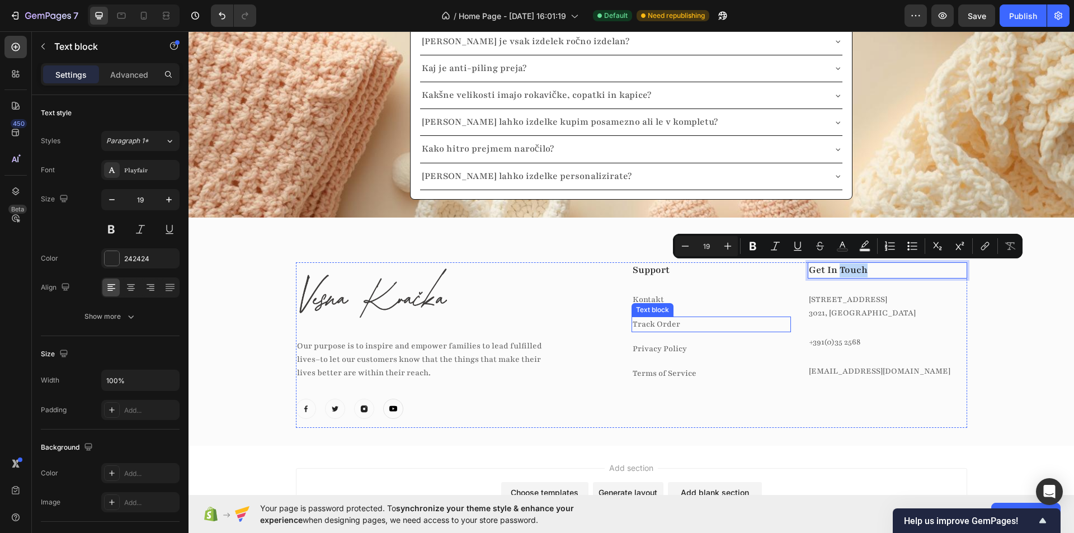
click at [656, 322] on p "Track Order" at bounding box center [711, 324] width 157 height 13
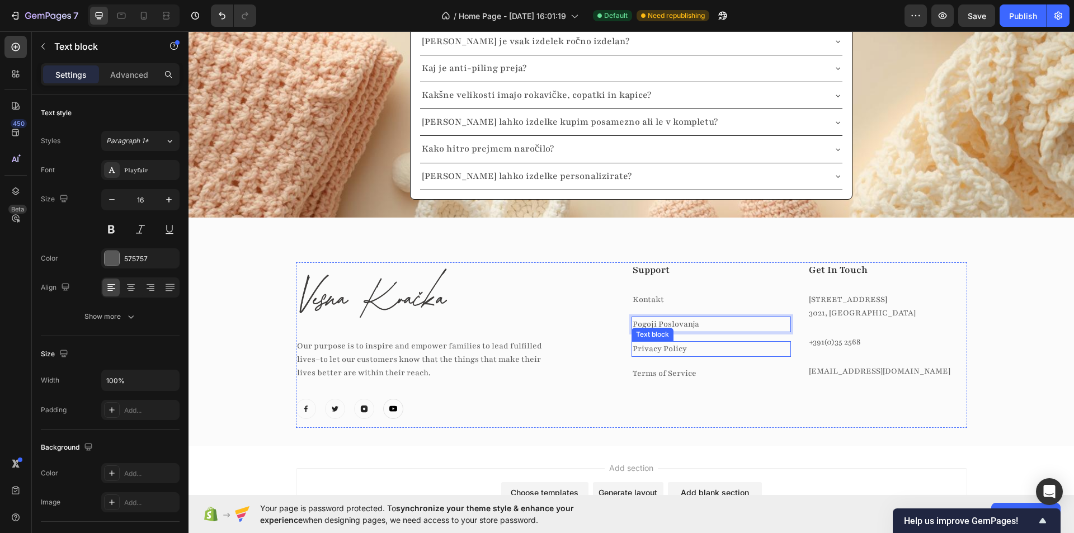
click at [691, 348] on p "Privacy Policy" at bounding box center [711, 348] width 157 height 13
click at [678, 378] on p "Terms of Service" at bounding box center [711, 373] width 157 height 13
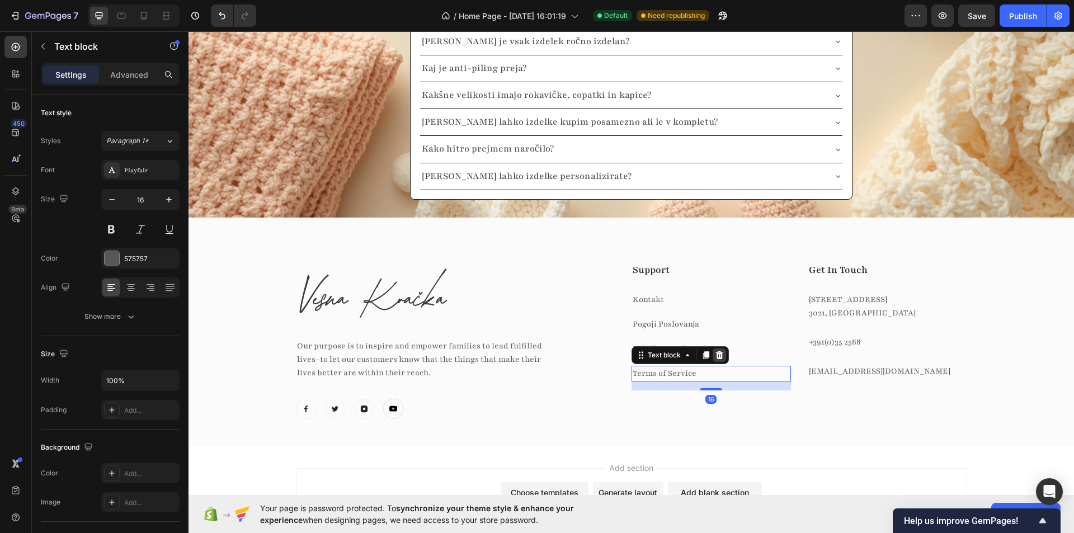
click at [715, 352] on icon at bounding box center [718, 355] width 7 height 8
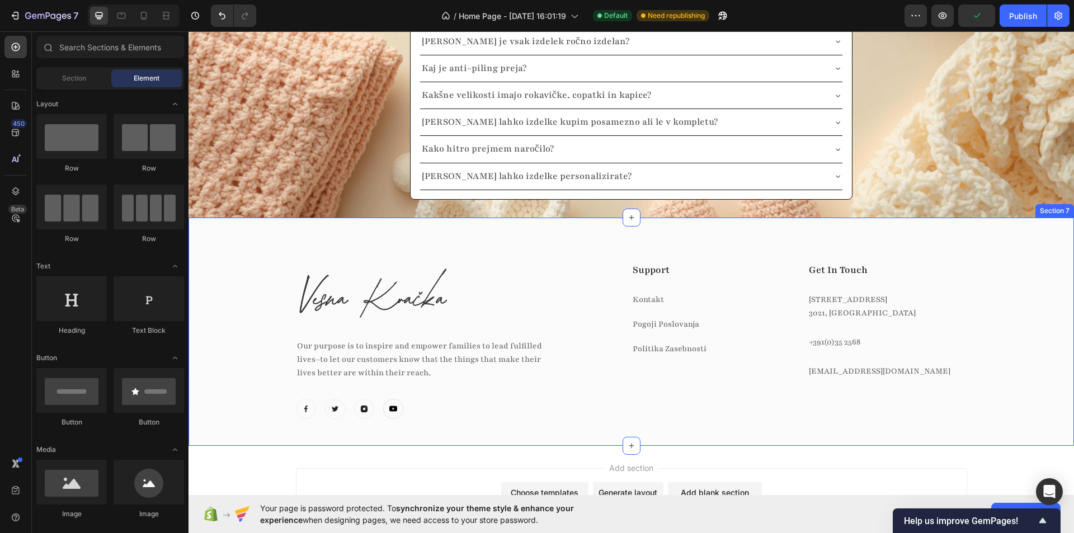
click at [987, 348] on div "Image Our purpose is to inspire and empower families to lead fulfilled lives–to…" at bounding box center [631, 349] width 869 height 175
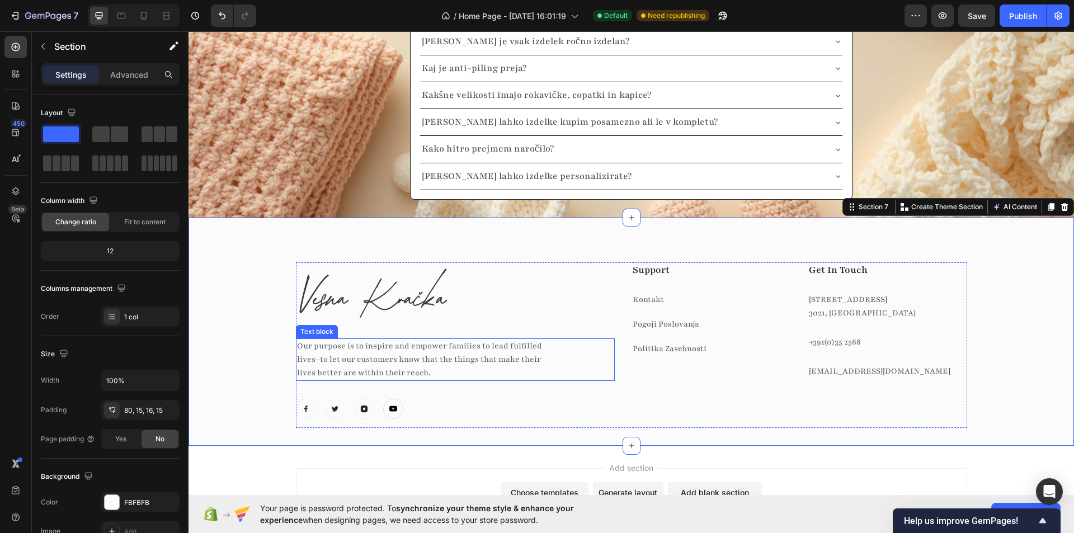
click at [340, 346] on p "Our purpose is to inspire and empower families to lead fulfilled lives–to let o…" at bounding box center [427, 360] width 261 height 40
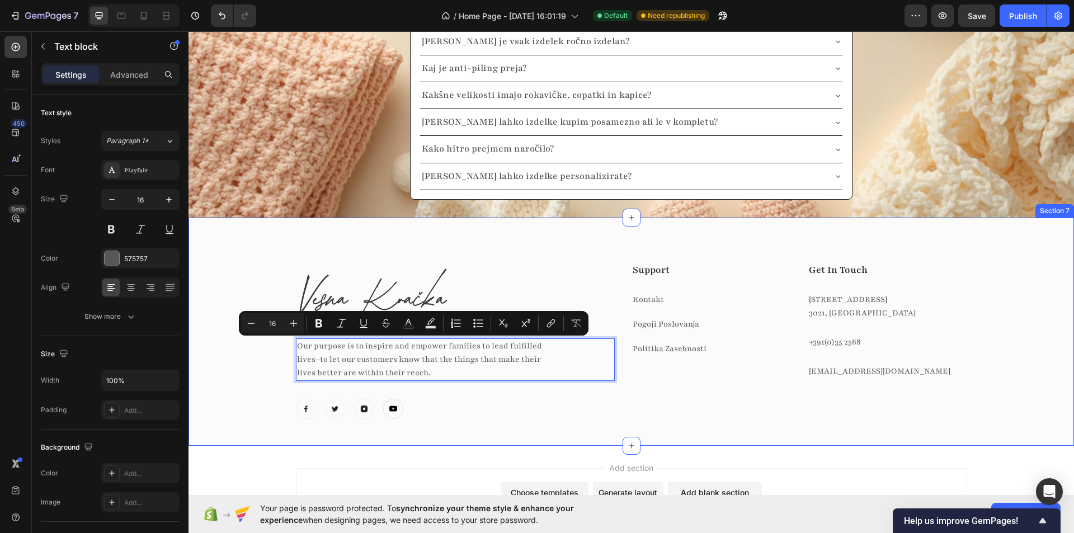
click at [260, 349] on div "Image Our purpose is to inspire and empower families to lead fulfilled lives–to…" at bounding box center [631, 349] width 869 height 175
click at [531, 348] on p "Our purpose is to inspire and empower families to lead fulfilled lives–to let o…" at bounding box center [427, 360] width 261 height 40
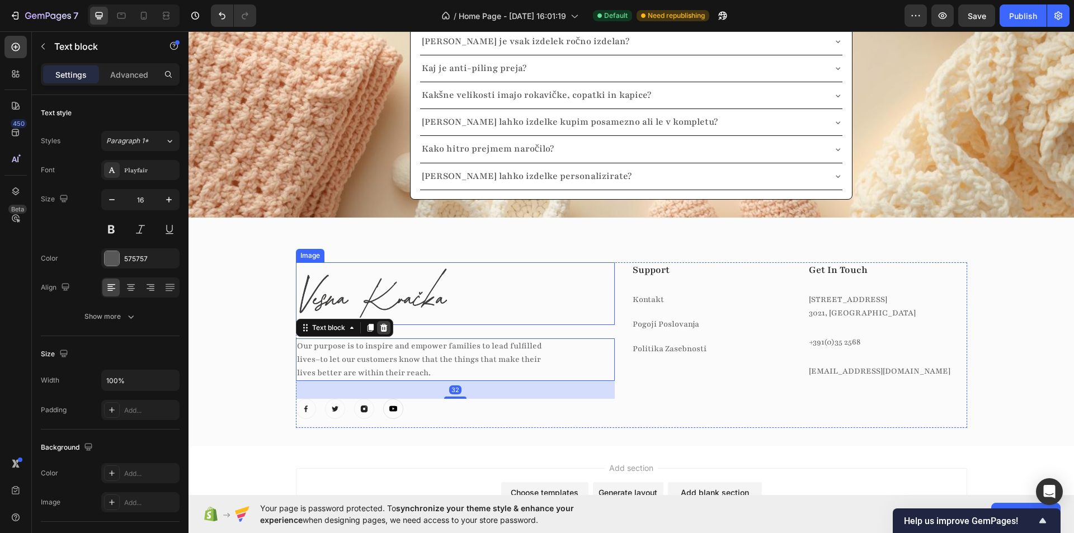
click at [380, 333] on div at bounding box center [383, 327] width 13 height 13
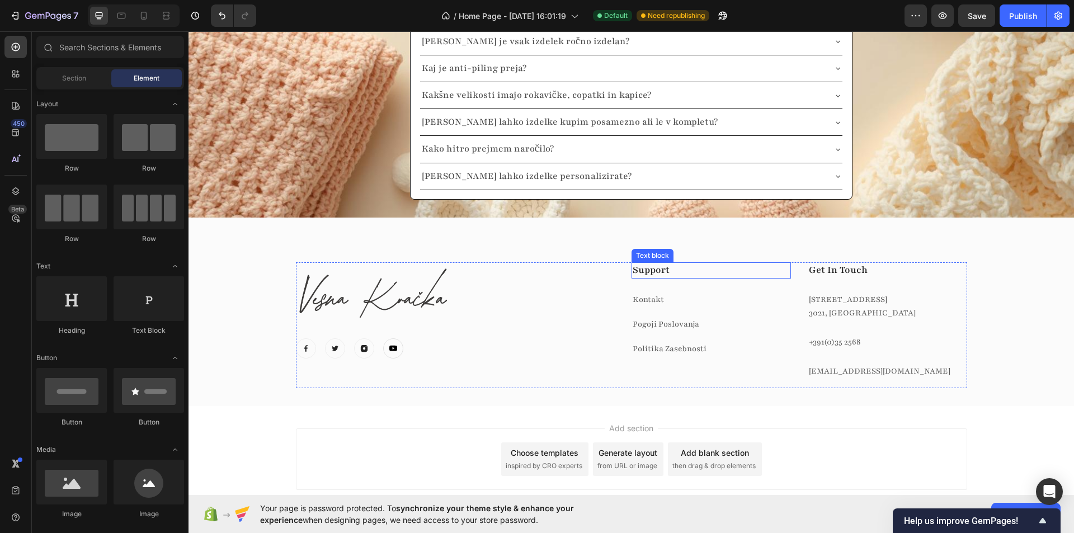
click at [656, 268] on p "Support" at bounding box center [711, 270] width 157 height 14
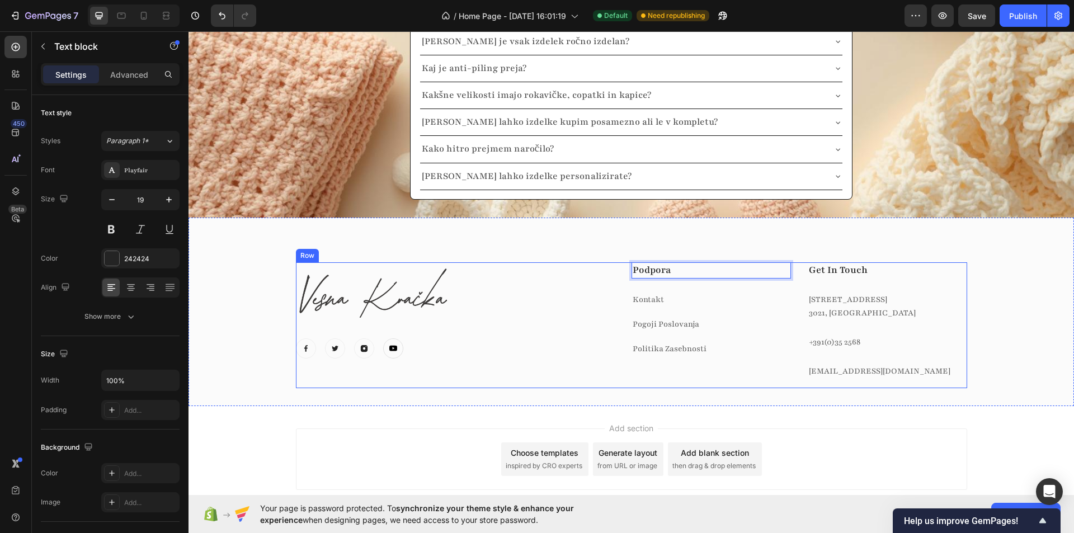
click at [842, 272] on p "Get In Touch" at bounding box center [887, 270] width 157 height 14
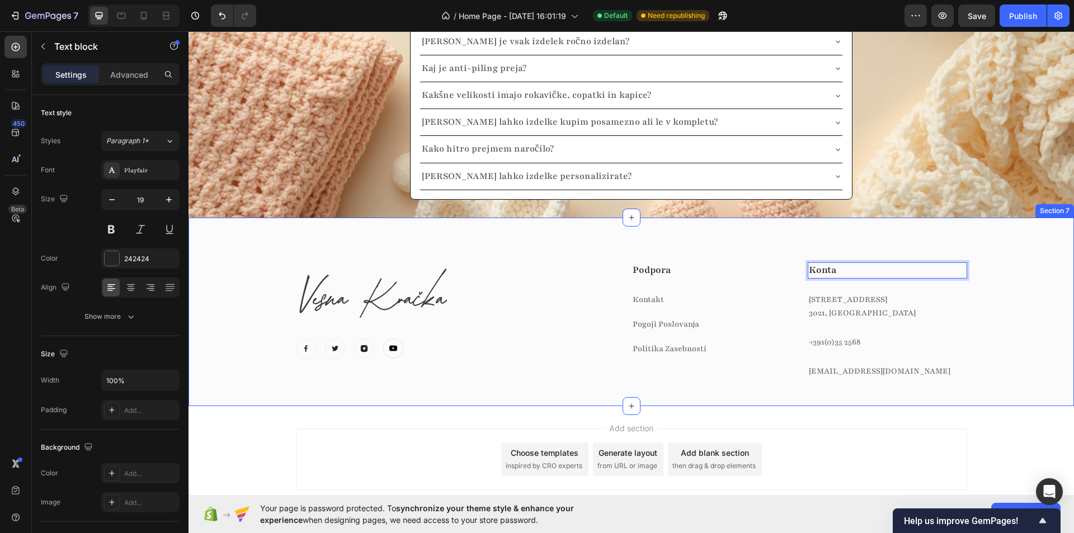
drag, startPoint x: 1011, startPoint y: 276, endPoint x: 907, endPoint y: 260, distance: 105.3
click at [1011, 275] on div "Image Image Image Image Image Icon List Hoz Podpora Text block Kontakt Text blo…" at bounding box center [631, 329] width 869 height 135
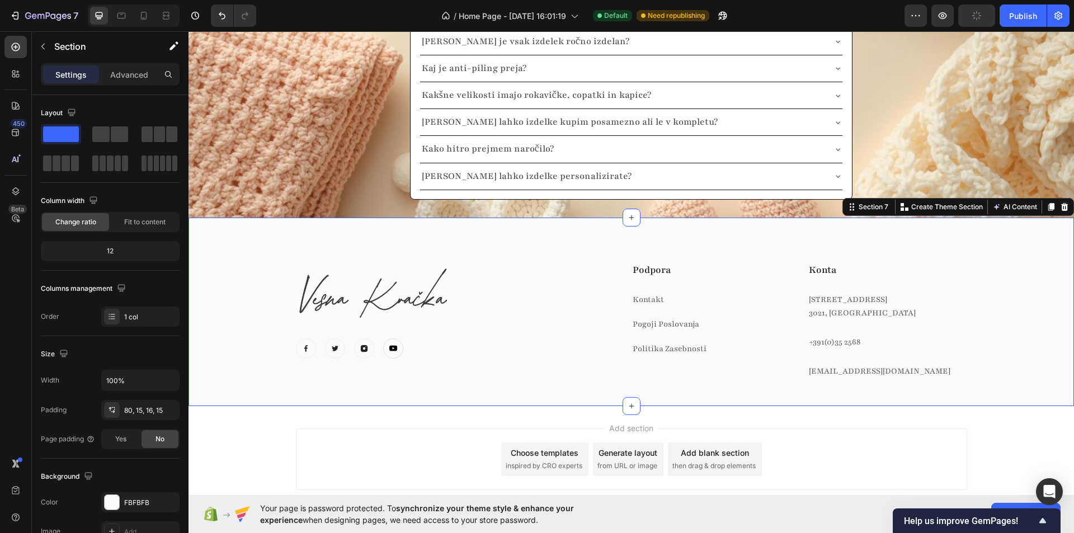
click at [896, 251] on div "Image Image Image Image Image Icon List Hoz Podpora Text block Kontakt Text blo…" at bounding box center [630, 312] width 885 height 188
click at [796, 270] on div "Image Image Image Image Image Icon List Hoz Podpora Text block Kontakt Text blo…" at bounding box center [631, 325] width 671 height 126
click at [812, 268] on p "Konta" at bounding box center [887, 270] width 157 height 14
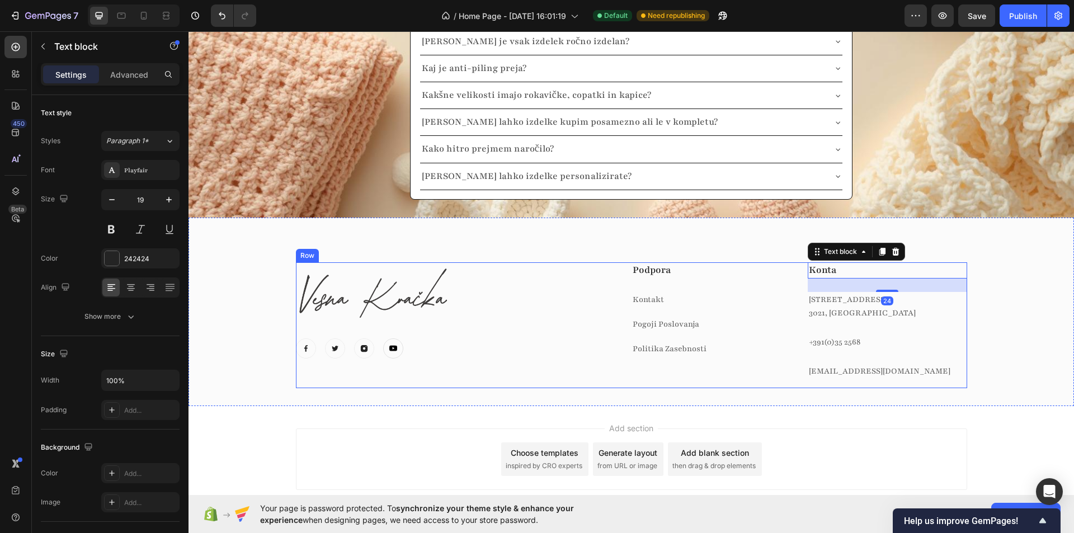
click at [798, 314] on div "Image Image Image Image Image Icon List Hoz Podpora Text block Kontakt Text blo…" at bounding box center [631, 325] width 671 height 126
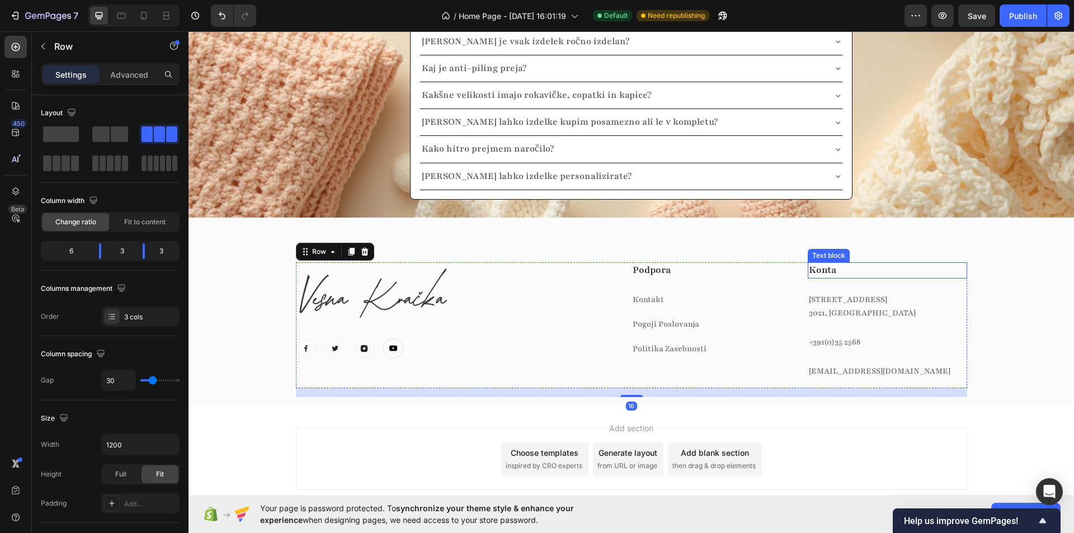
click at [860, 271] on p "Konta" at bounding box center [887, 270] width 157 height 14
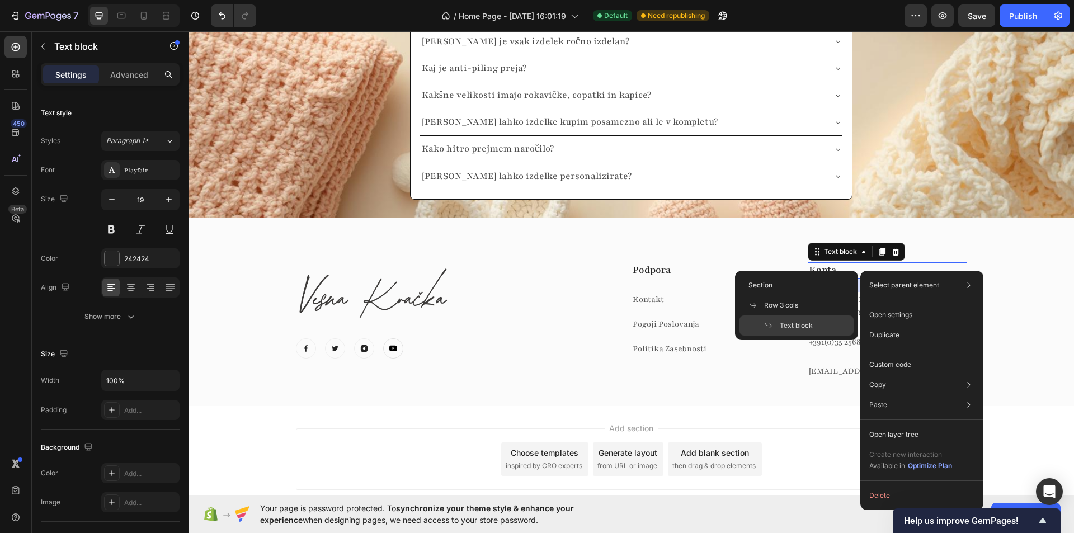
click at [933, 285] on p "Select parent element" at bounding box center [904, 285] width 70 height 10
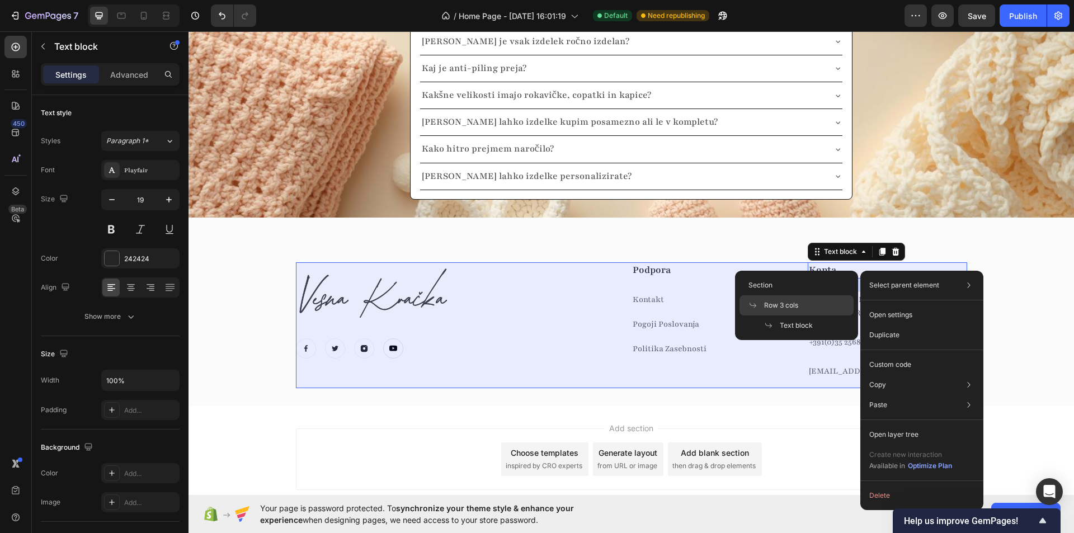
click at [794, 307] on span "Row 3 cols" at bounding box center [781, 305] width 34 height 10
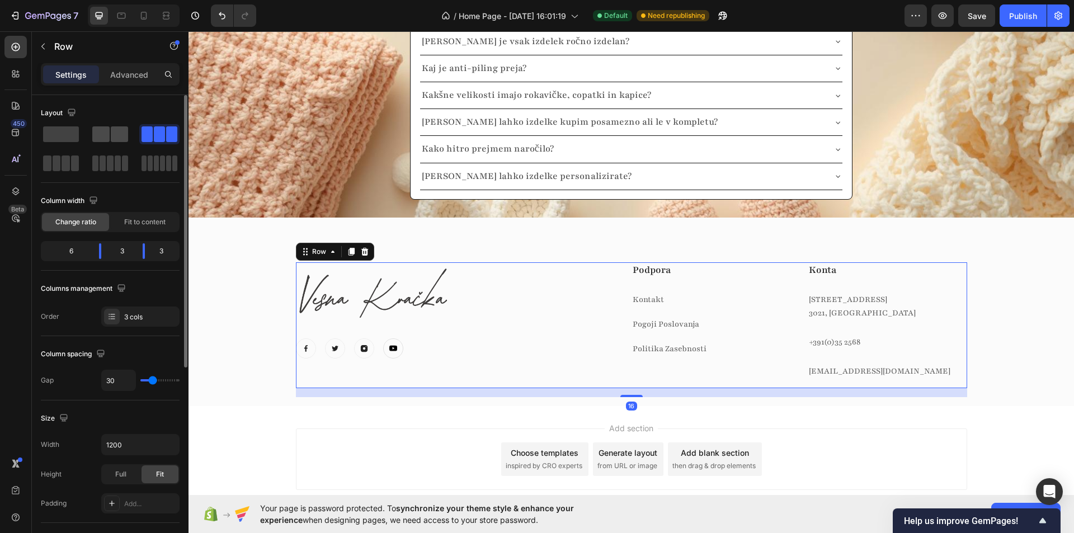
drag, startPoint x: 112, startPoint y: 138, endPoint x: 411, endPoint y: 228, distance: 311.4
click at [112, 138] on span at bounding box center [119, 134] width 17 height 16
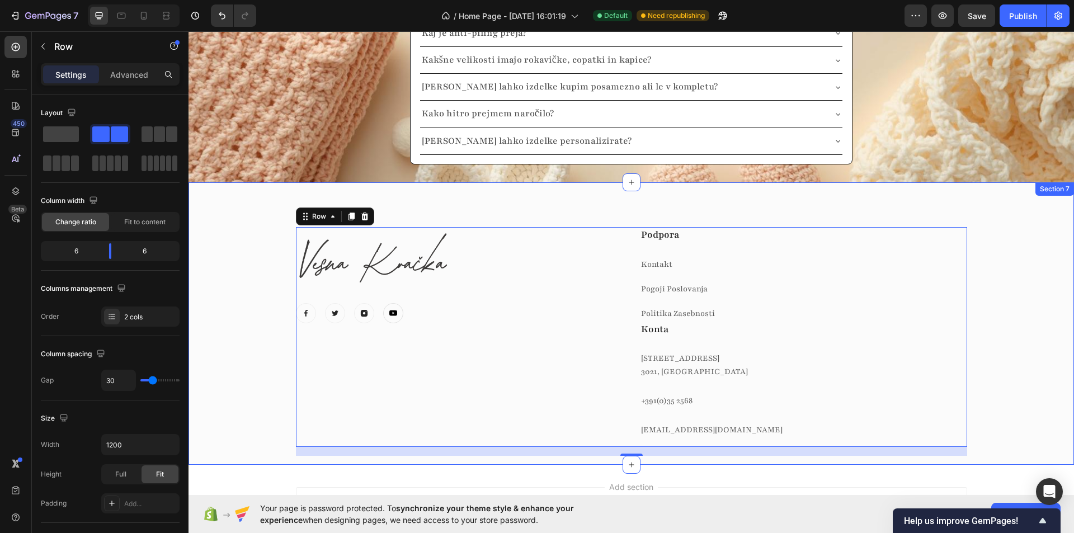
scroll to position [2525, 0]
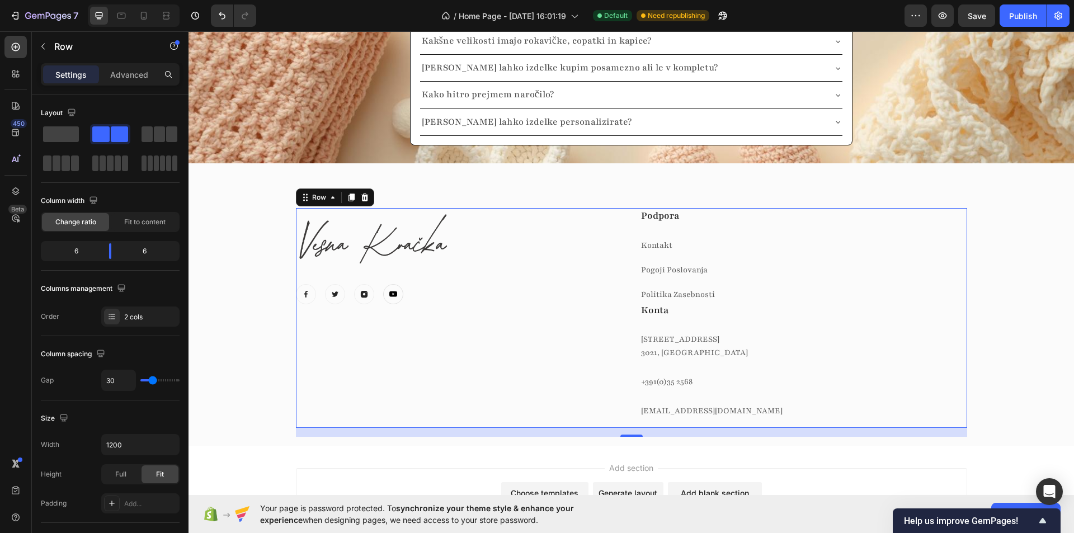
click at [692, 313] on p "Konta" at bounding box center [803, 311] width 325 height 14
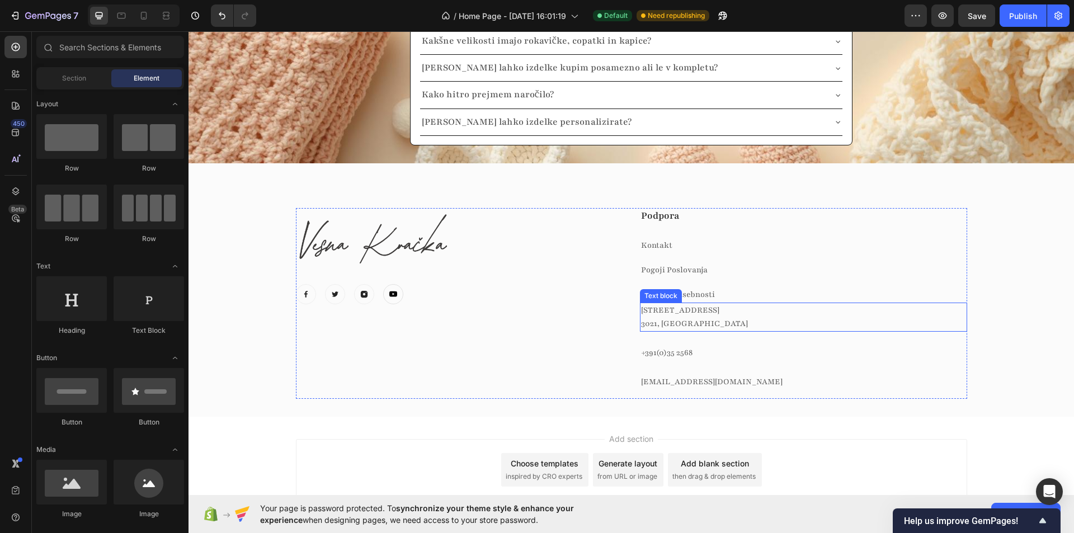
click at [700, 312] on p "[STREET_ADDRESS]" at bounding box center [803, 317] width 325 height 27
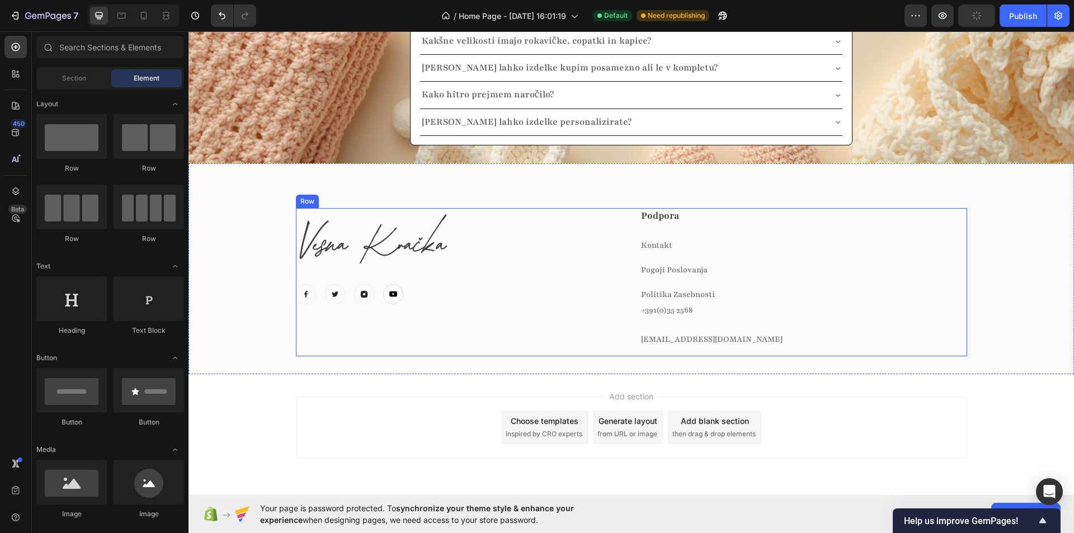
click at [690, 332] on div "[EMAIL_ADDRESS][DOMAIN_NAME]" at bounding box center [803, 340] width 327 height 16
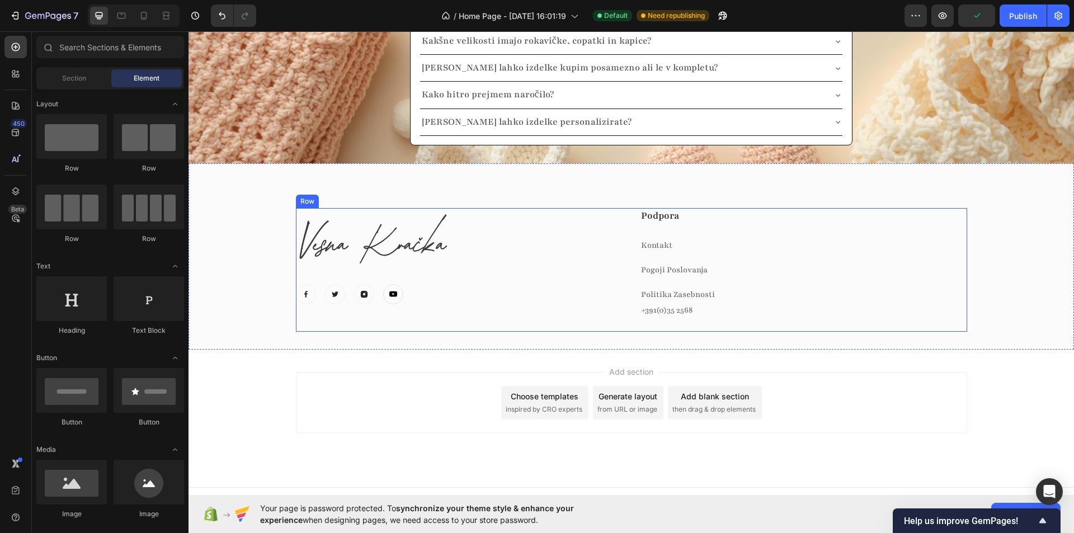
click at [561, 310] on div "Image Image Image Image Image Icon List Hoz" at bounding box center [459, 270] width 327 height 124
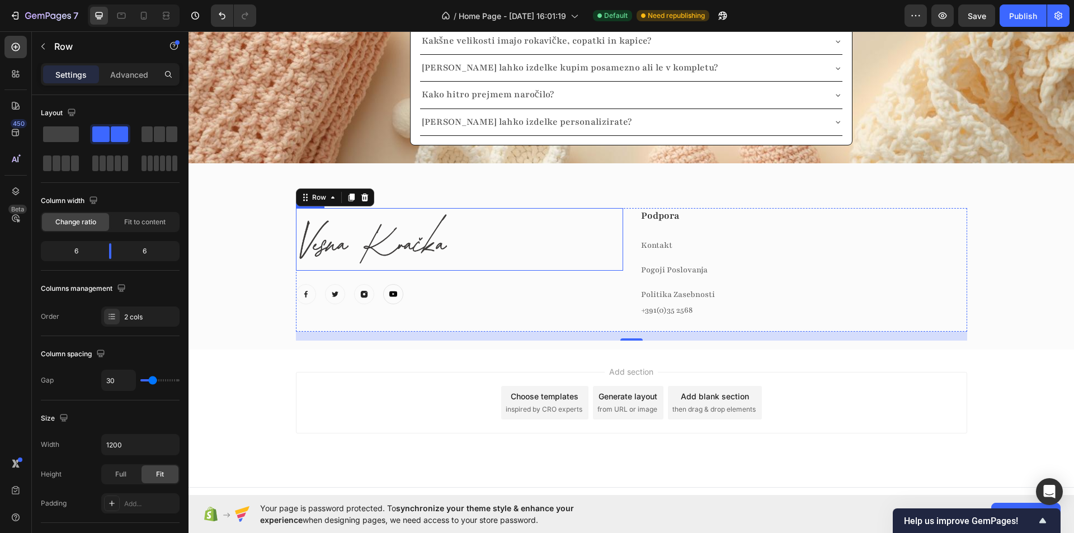
scroll to position [2469, 0]
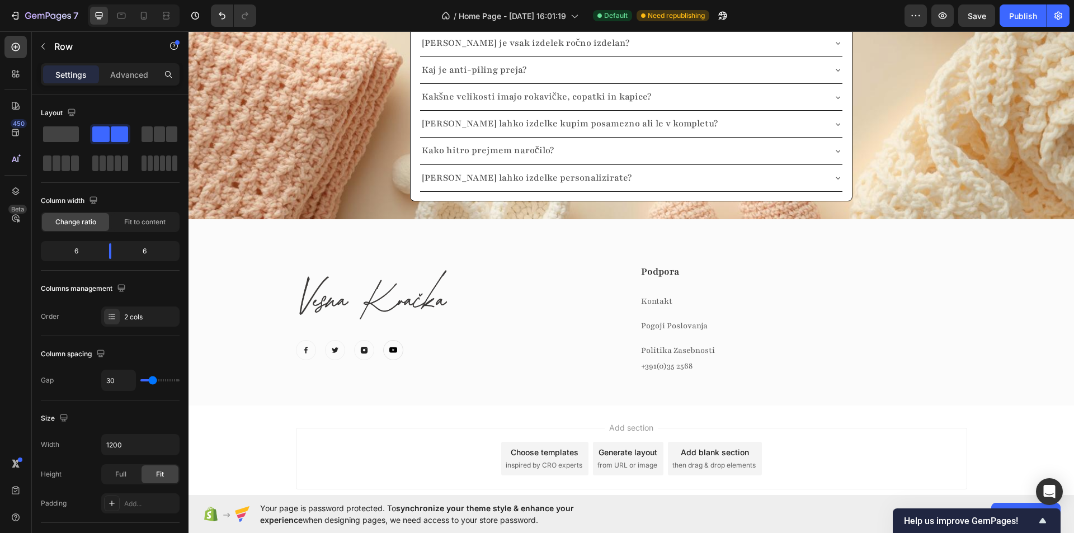
click at [459, 437] on div "Add section Choose templates inspired by CRO experts Generate layout from URL o…" at bounding box center [631, 459] width 671 height 62
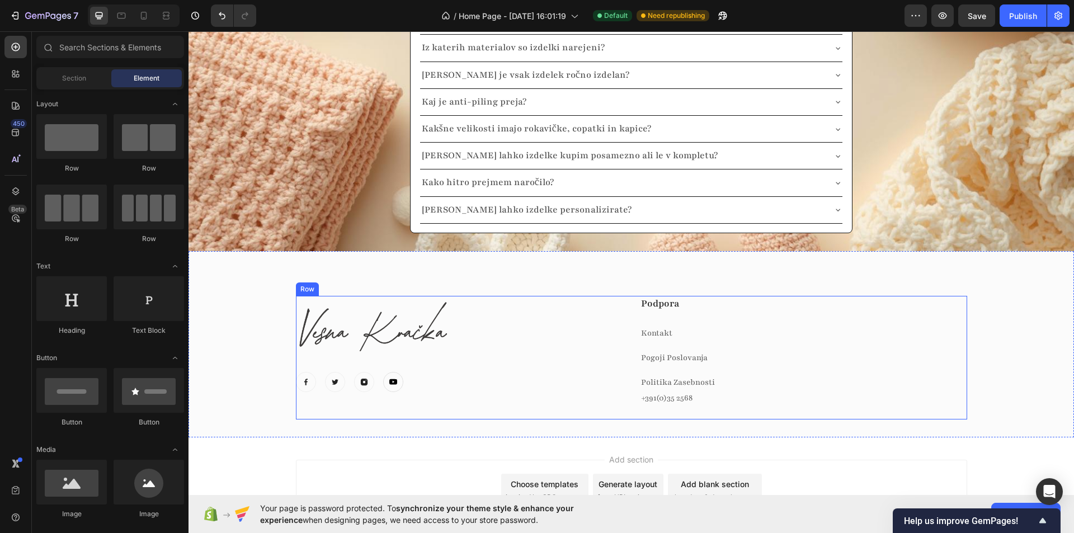
scroll to position [2413, 0]
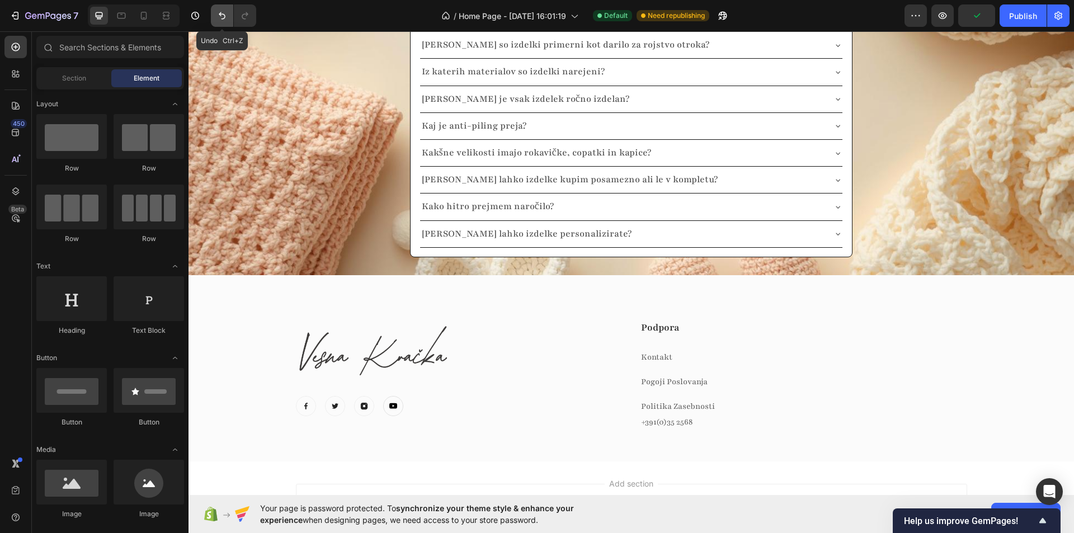
click at [216, 15] on icon "Undo/Redo" at bounding box center [221, 15] width 11 height 11
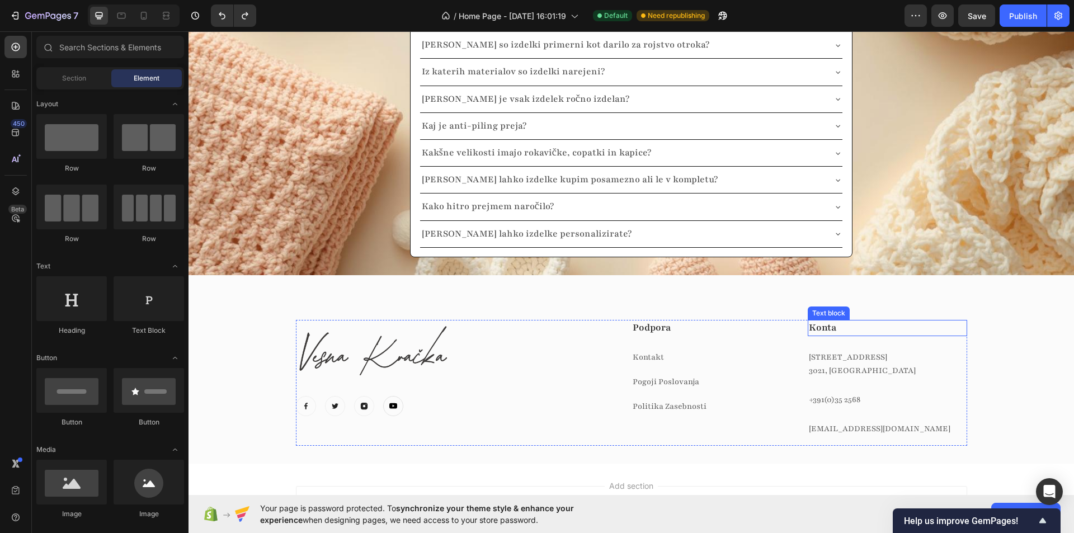
click at [819, 329] on p "Konta" at bounding box center [887, 328] width 157 height 14
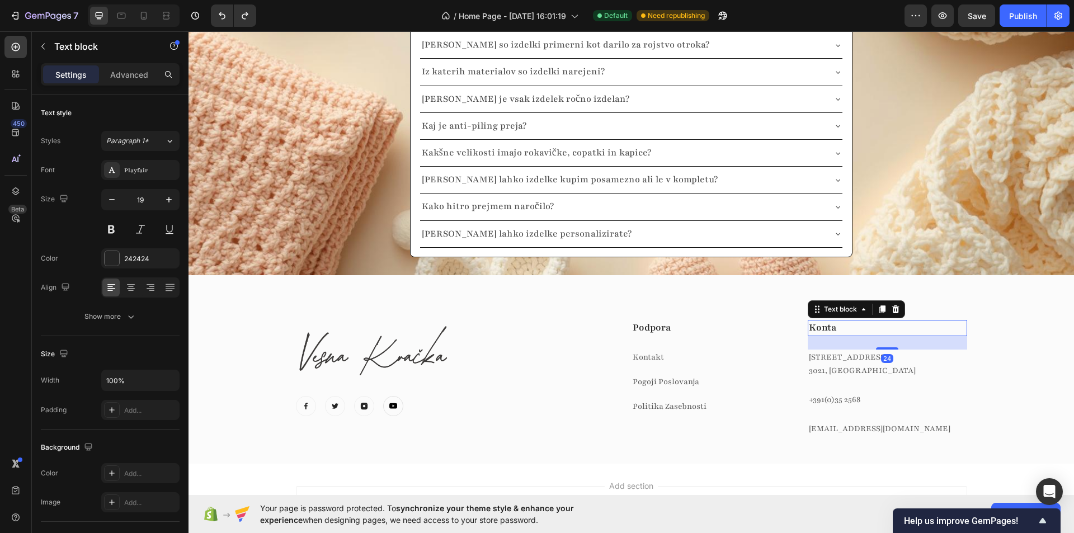
click at [846, 329] on p "Konta" at bounding box center [887, 328] width 157 height 14
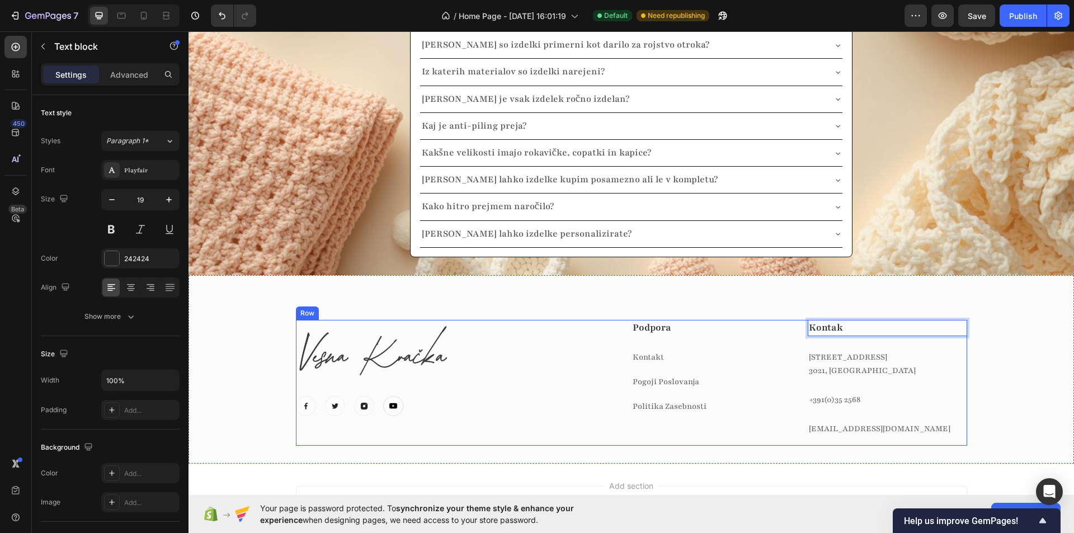
click at [676, 371] on div "Podpora Text block Kontakt Text block Pogoji Poslovanja Text block Politika Zas…" at bounding box center [710, 383] width 159 height 126
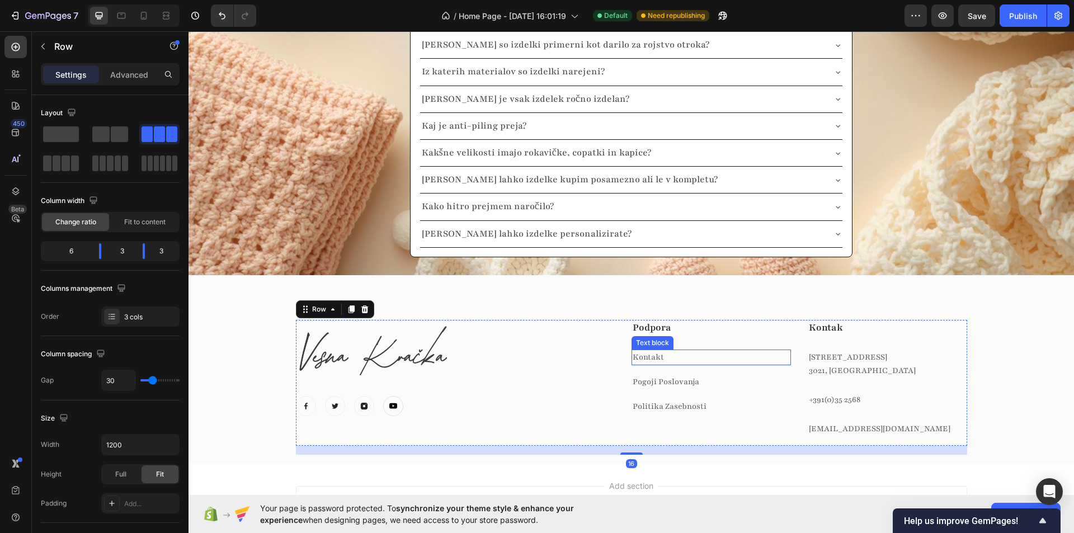
click at [684, 357] on p "Kontakt" at bounding box center [711, 357] width 157 height 13
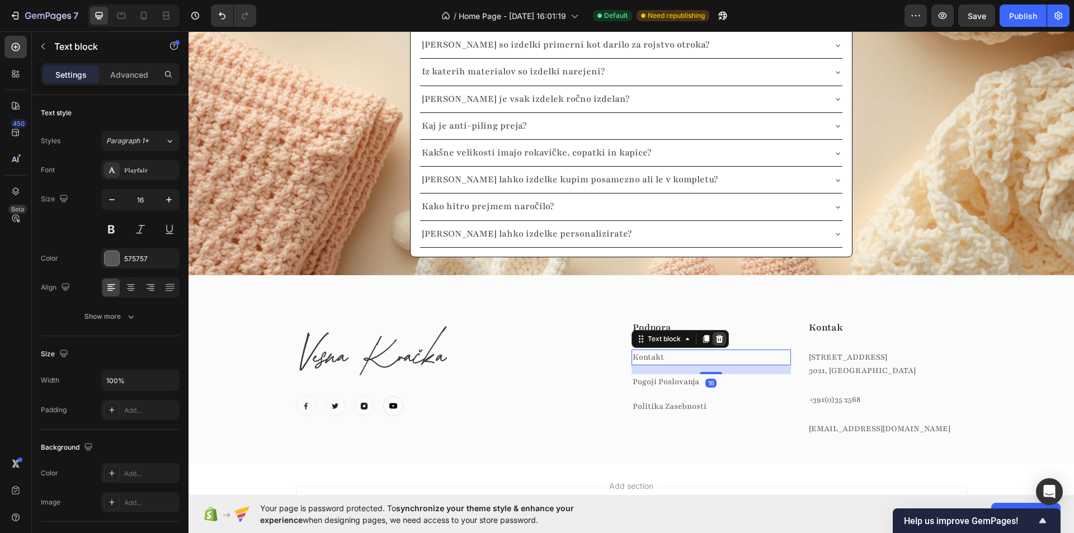
click at [715, 336] on icon at bounding box center [718, 338] width 7 height 8
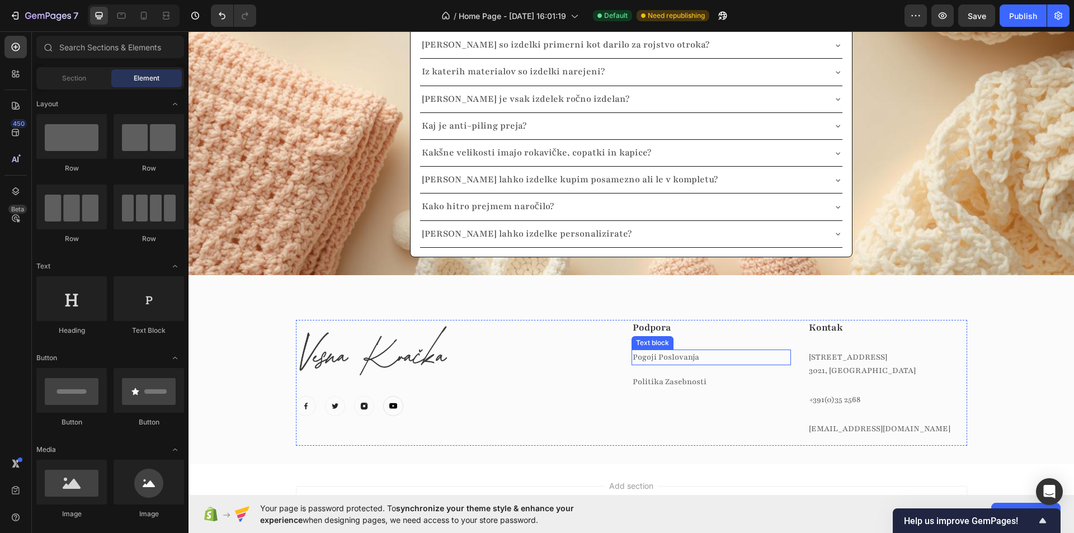
click at [545, 367] on div at bounding box center [455, 351] width 319 height 63
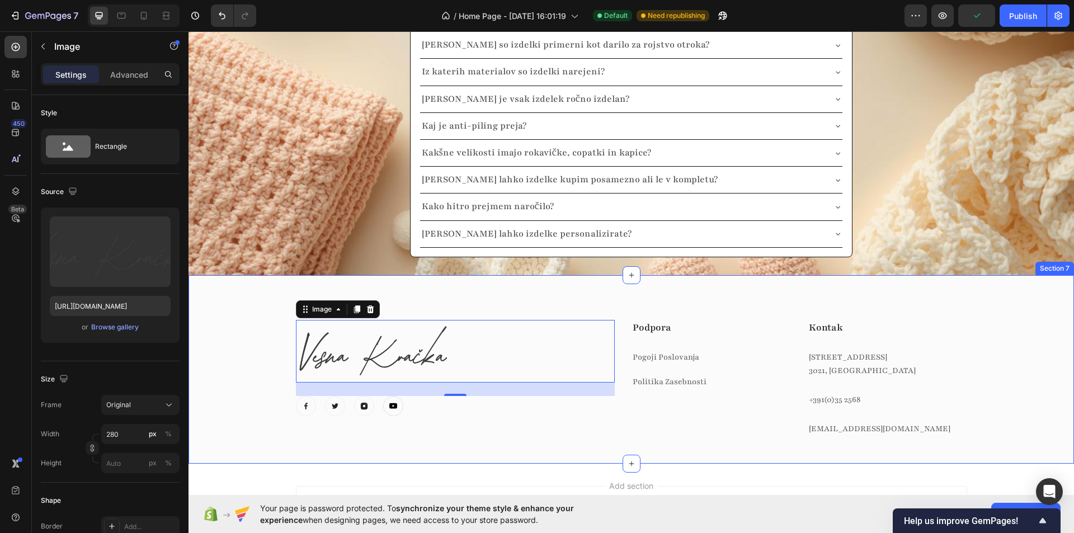
click at [268, 383] on div "Image 24 Image Image Image Image Icon List Hoz Podpora Text block Pogoji Poslov…" at bounding box center [631, 387] width 869 height 135
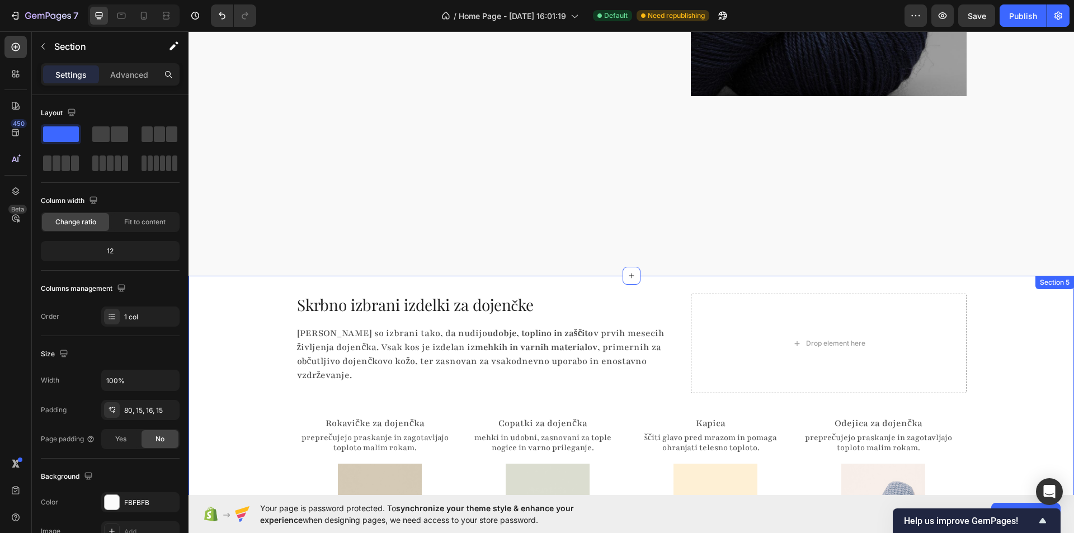
scroll to position [940, 0]
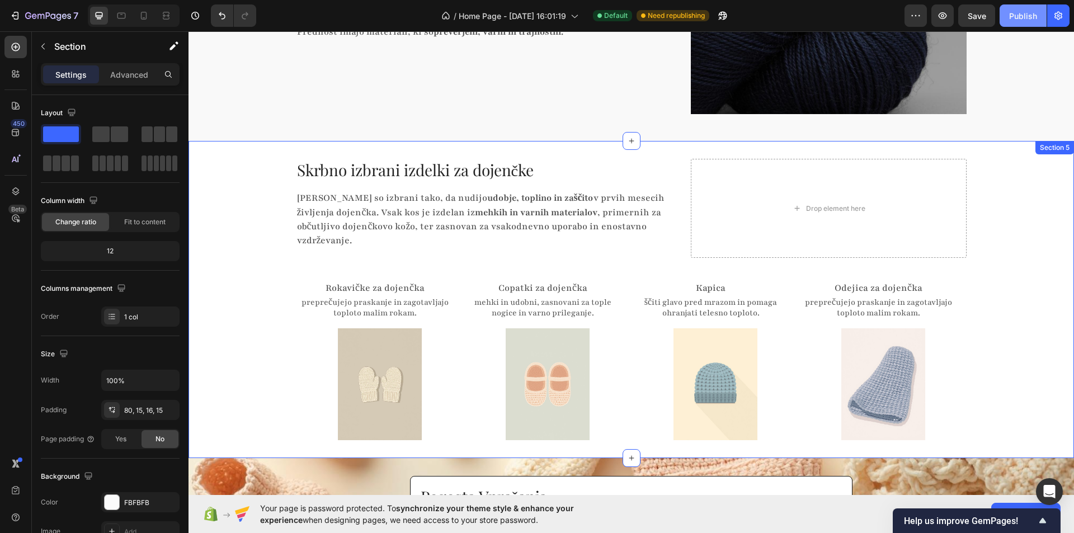
click at [1019, 17] on div "Publish" at bounding box center [1023, 16] width 28 height 12
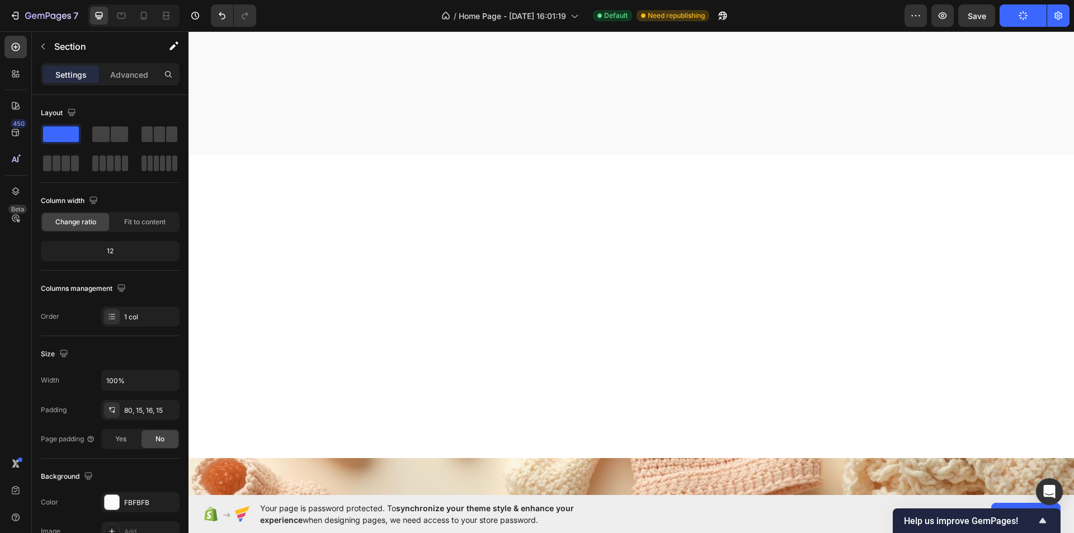
scroll to position [0, 0]
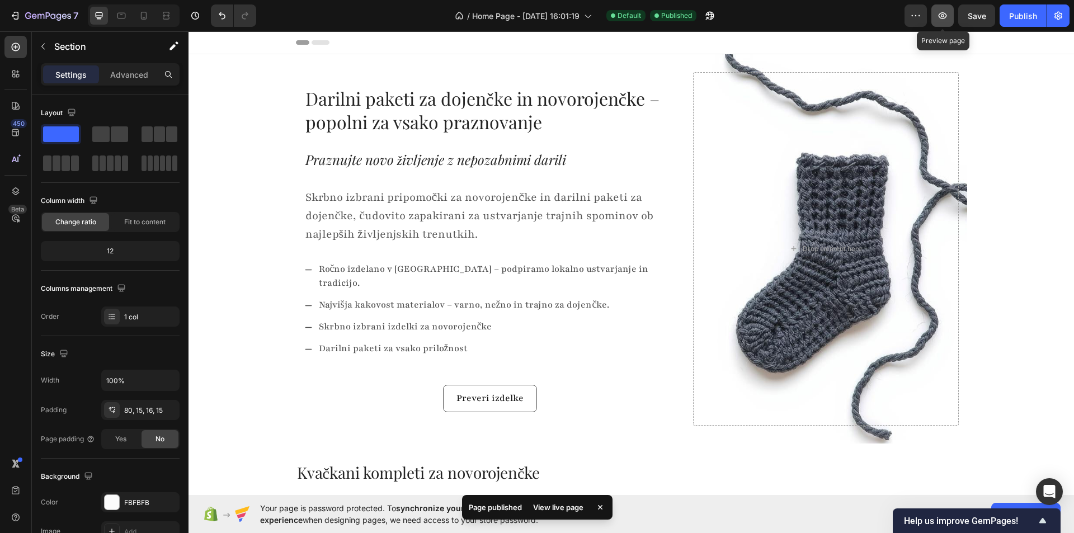
click at [946, 16] on icon "button" at bounding box center [942, 15] width 11 height 11
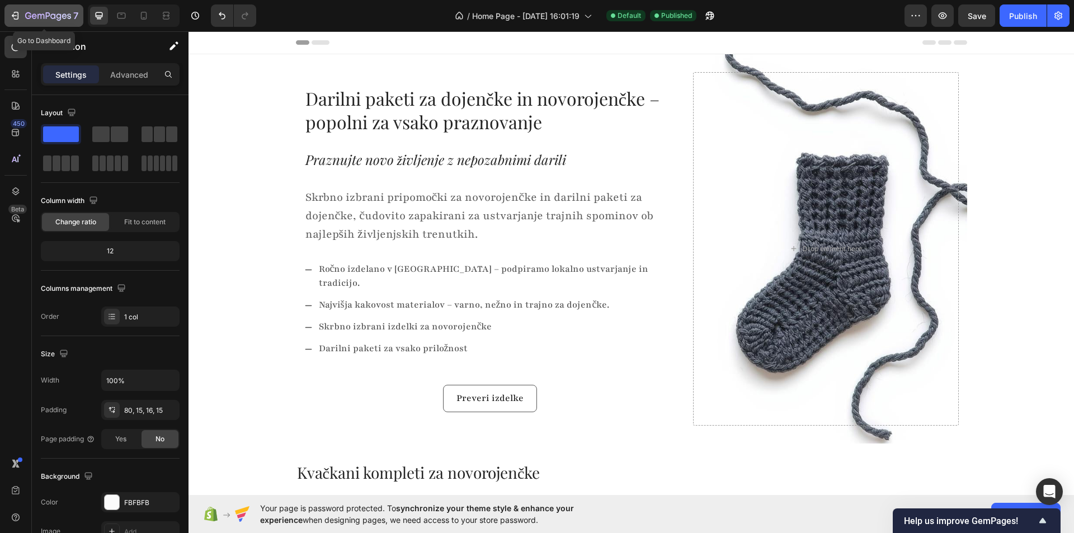
click at [17, 15] on icon "button" at bounding box center [15, 15] width 11 height 11
